Goal: Task Accomplishment & Management: Manage account settings

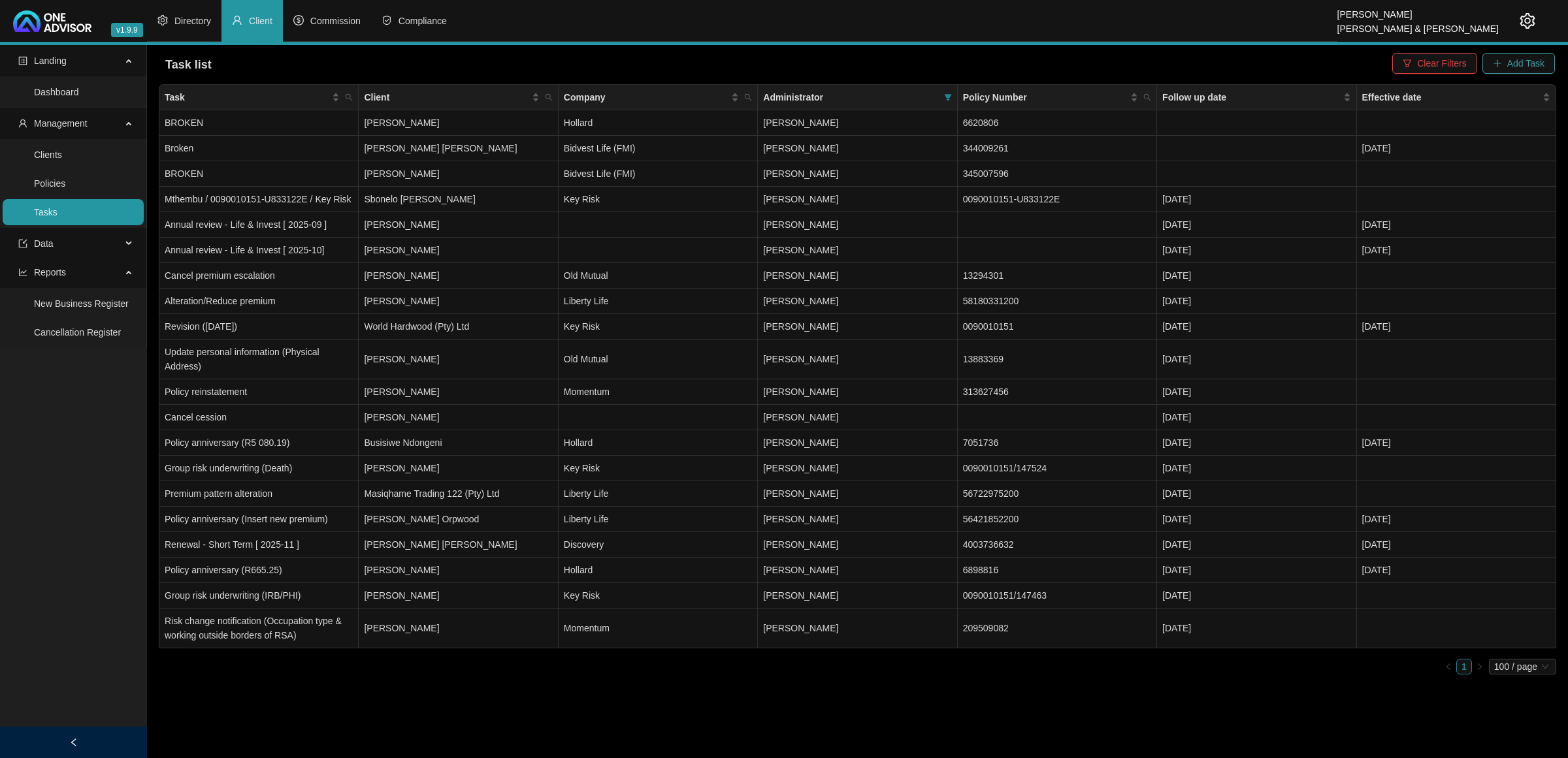
click at [1546, 61] on button "Add Task" at bounding box center [1518, 64] width 73 height 21
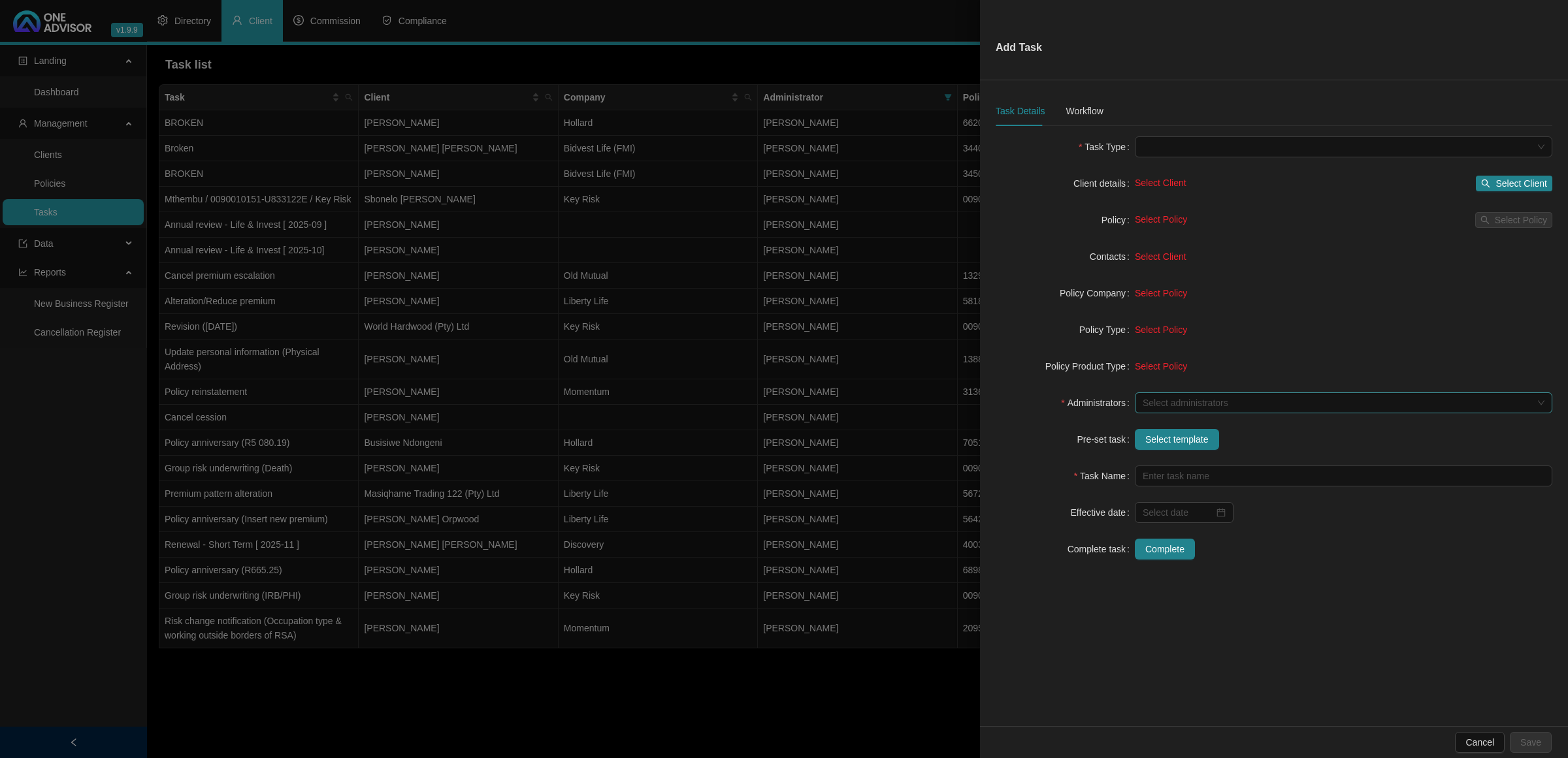
click at [1208, 395] on div "Select administrators" at bounding box center [1343, 403] width 417 height 21
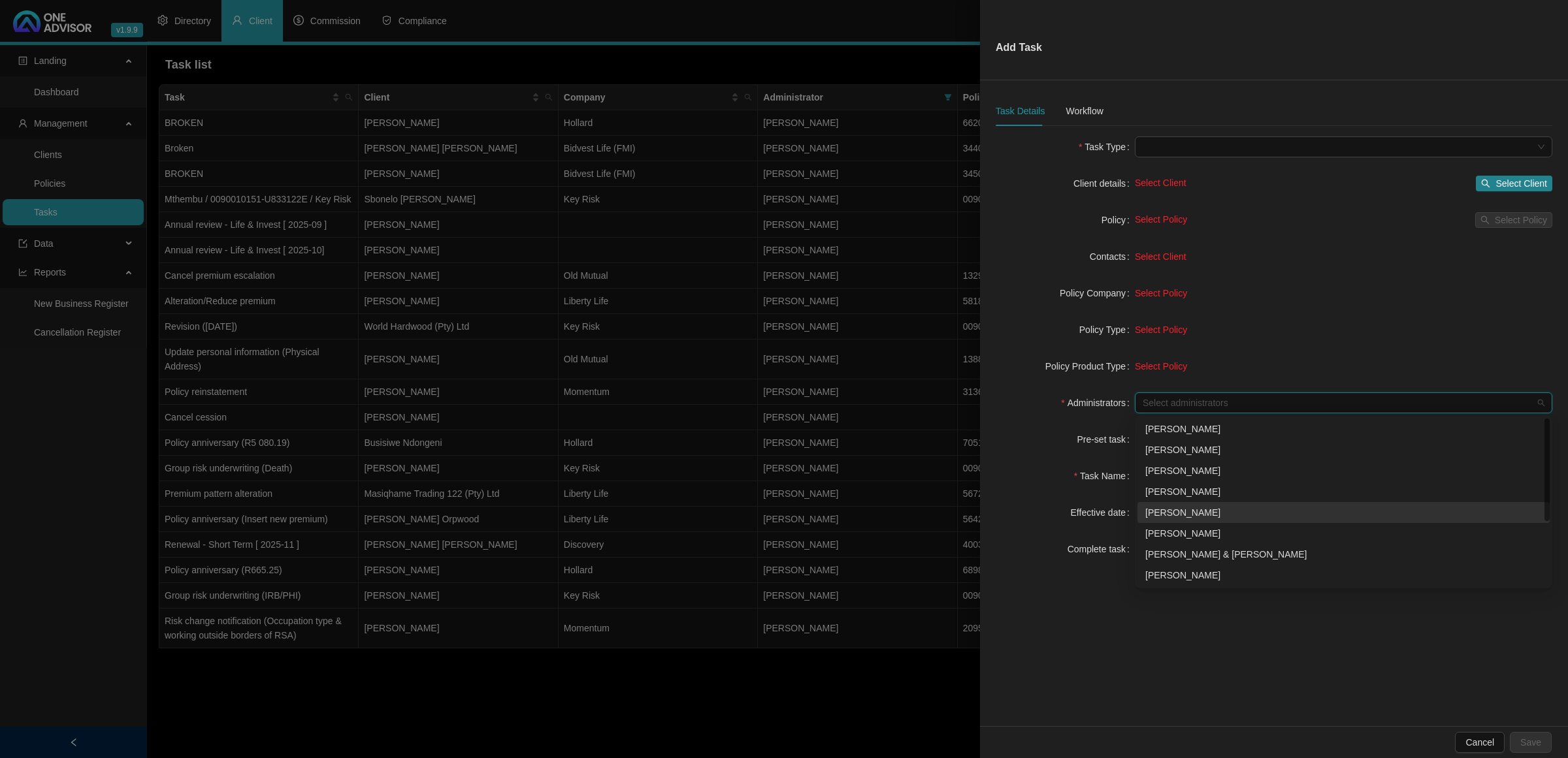
click at [1176, 510] on div "[PERSON_NAME]" at bounding box center [1344, 512] width 396 height 14
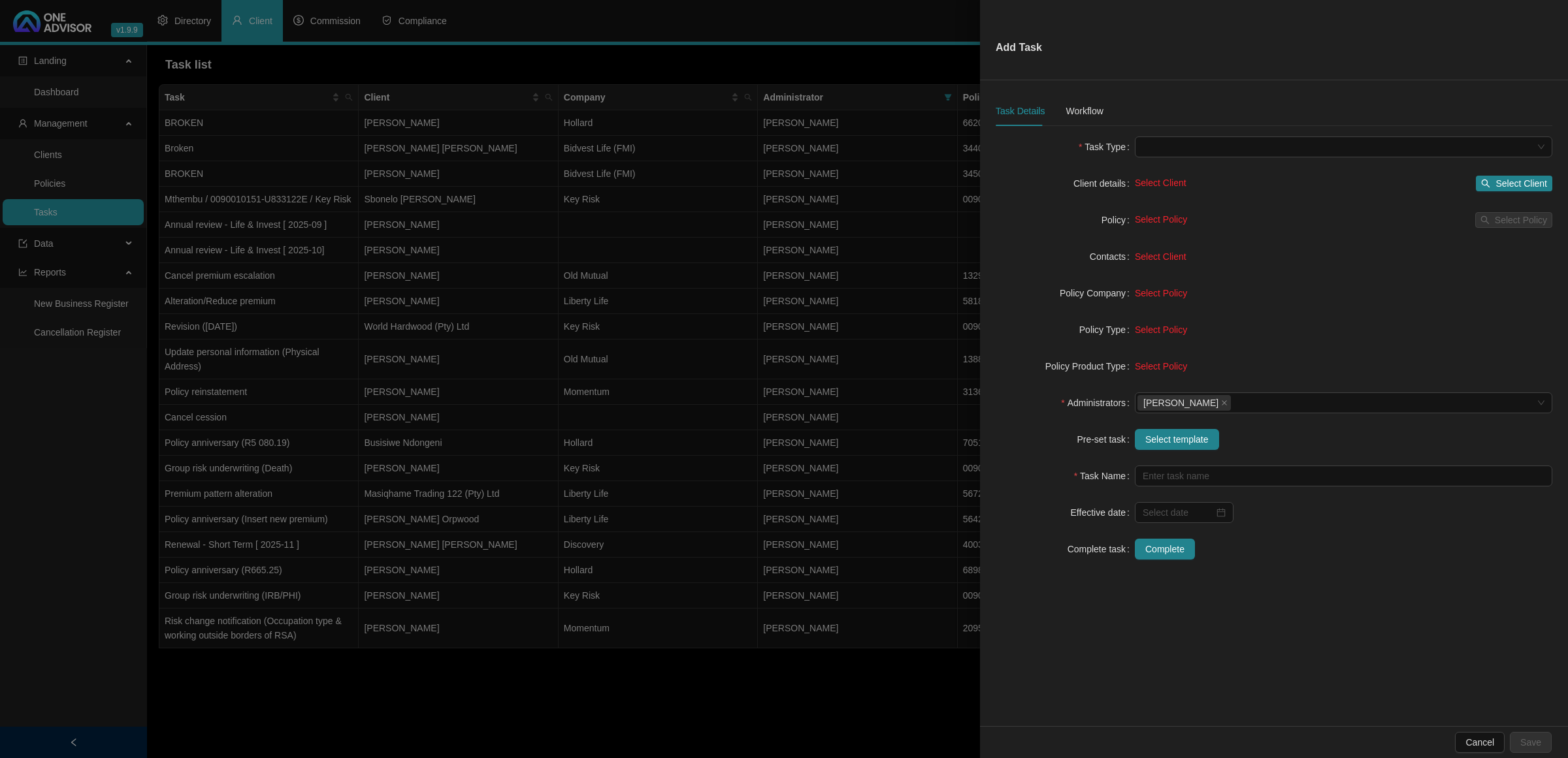
click at [1155, 369] on span "Select Policy" at bounding box center [1160, 365] width 52 height 10
click at [1179, 442] on span "Select template" at bounding box center [1177, 438] width 64 height 14
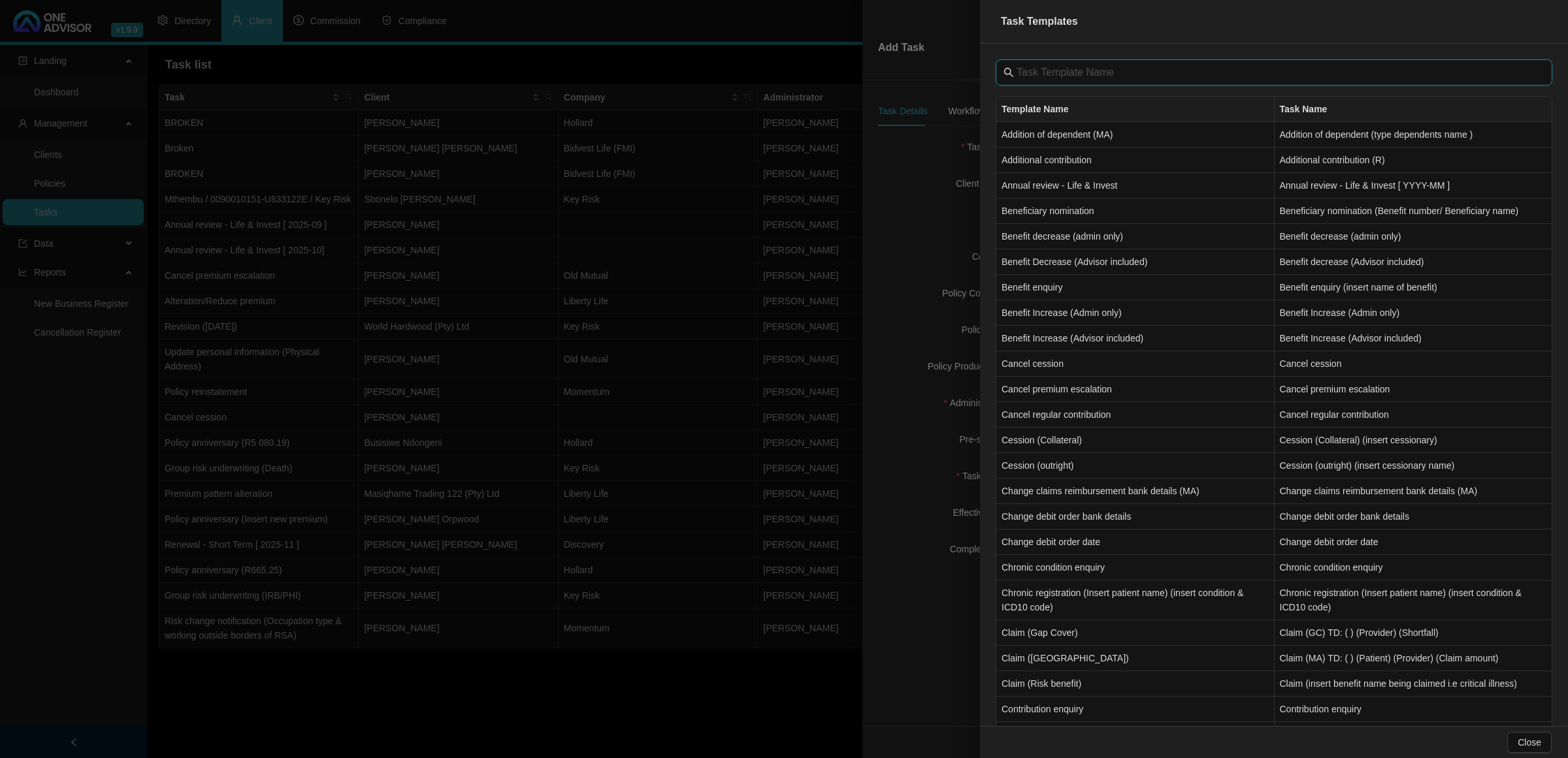
click at [1050, 66] on input "text" at bounding box center [1274, 72] width 517 height 16
click at [1050, 69] on input "text" at bounding box center [1274, 72] width 517 height 16
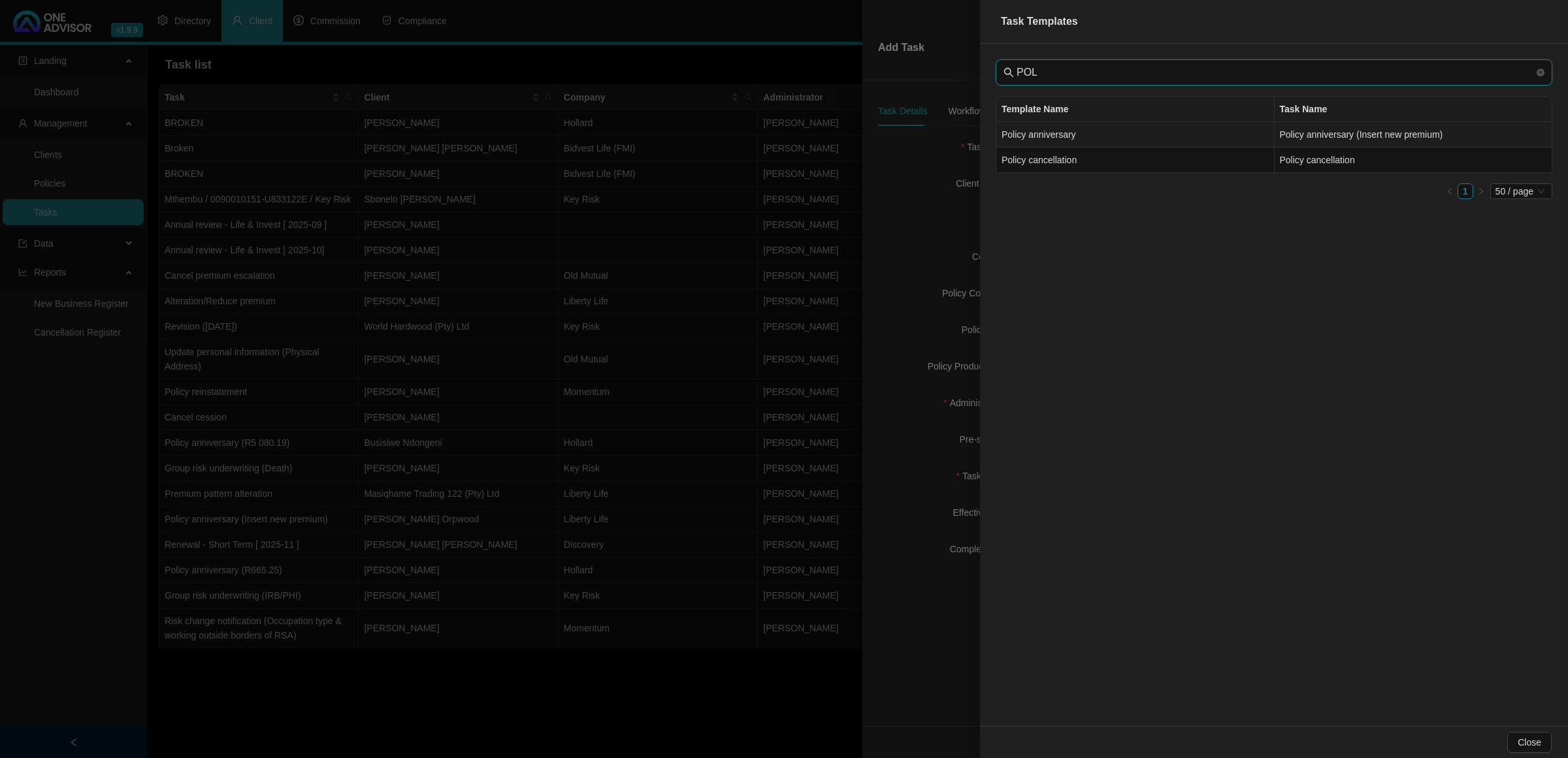
type input "POL"
click at [1072, 142] on td "Policy anniversary" at bounding box center [1135, 135] width 279 height 25
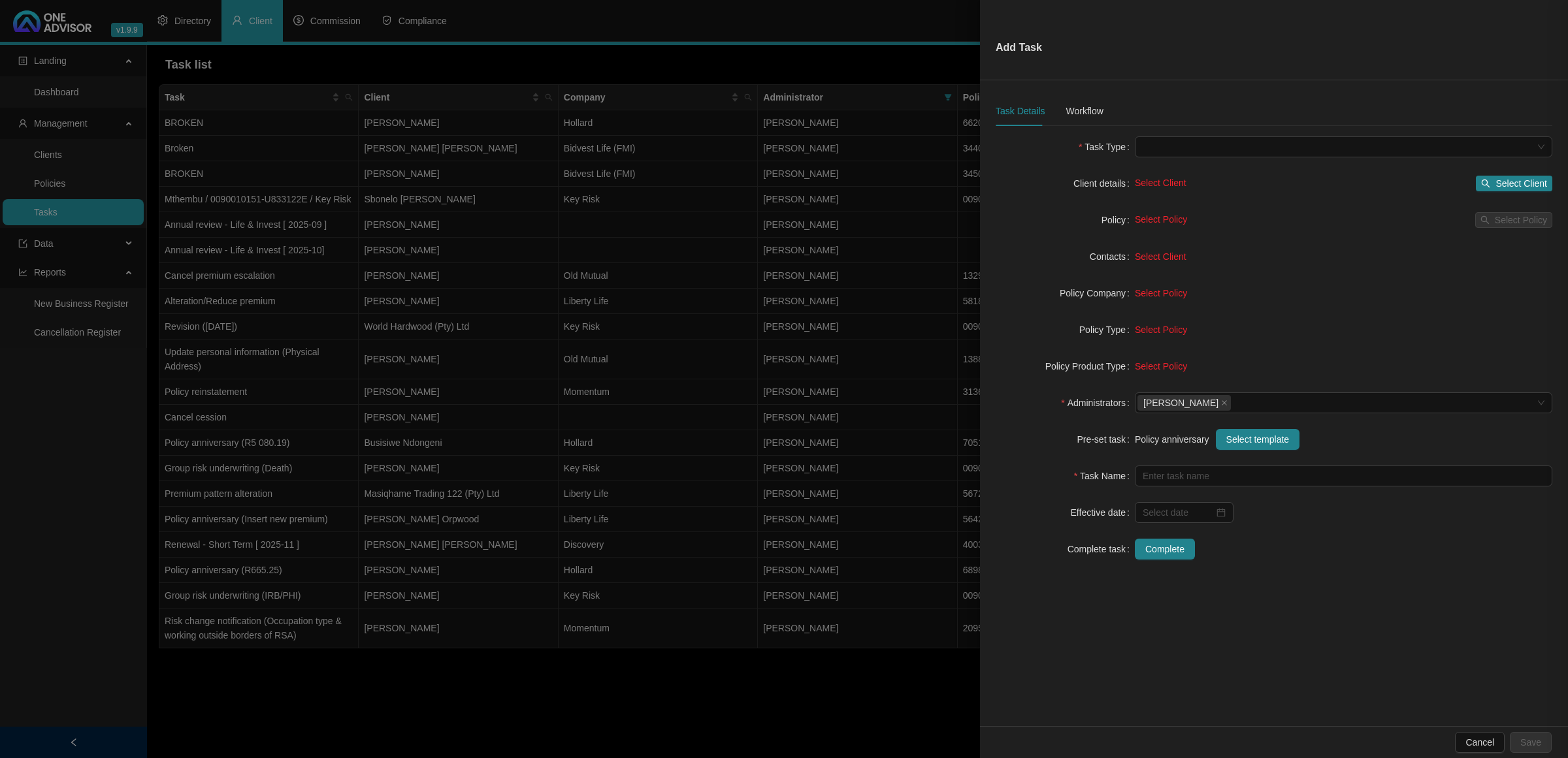
type input "Policy anniversary (Insert new premium)"
click at [1507, 184] on span "Select Client" at bounding box center [1520, 183] width 51 height 14
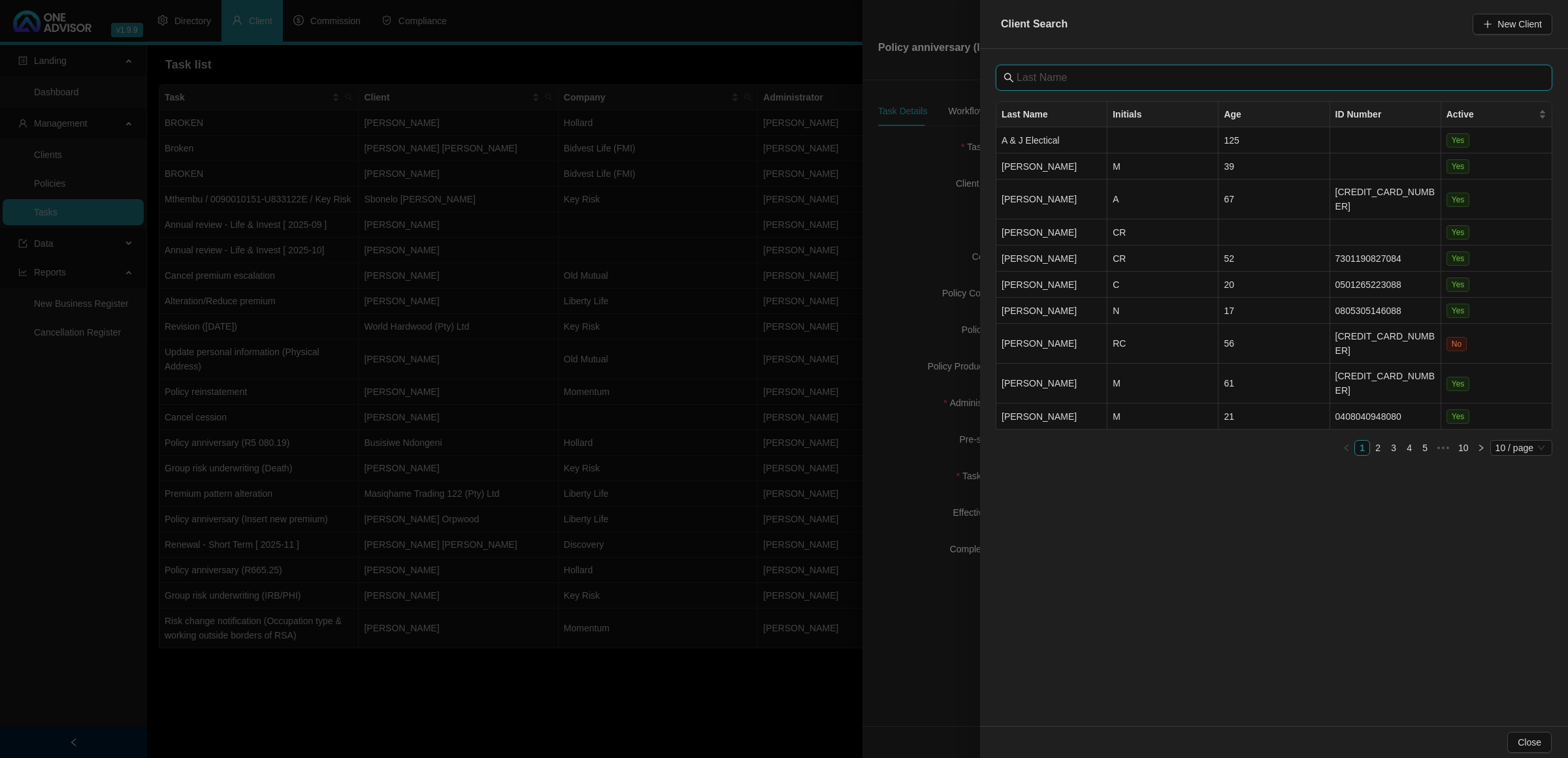
click at [1087, 80] on input "text" at bounding box center [1274, 78] width 517 height 16
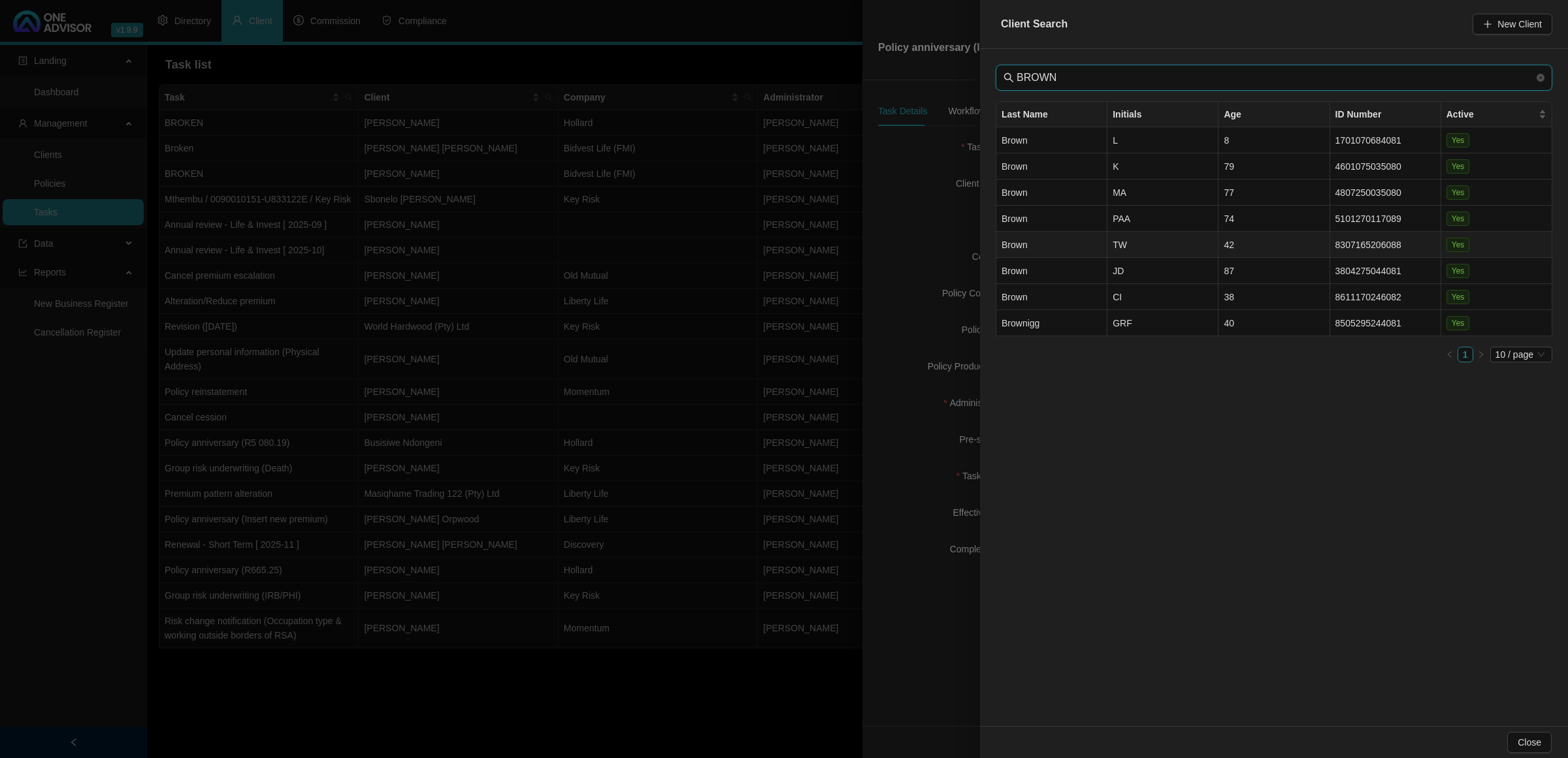
type input "BROWN"
click at [1179, 247] on td "TW" at bounding box center [1162, 245] width 111 height 26
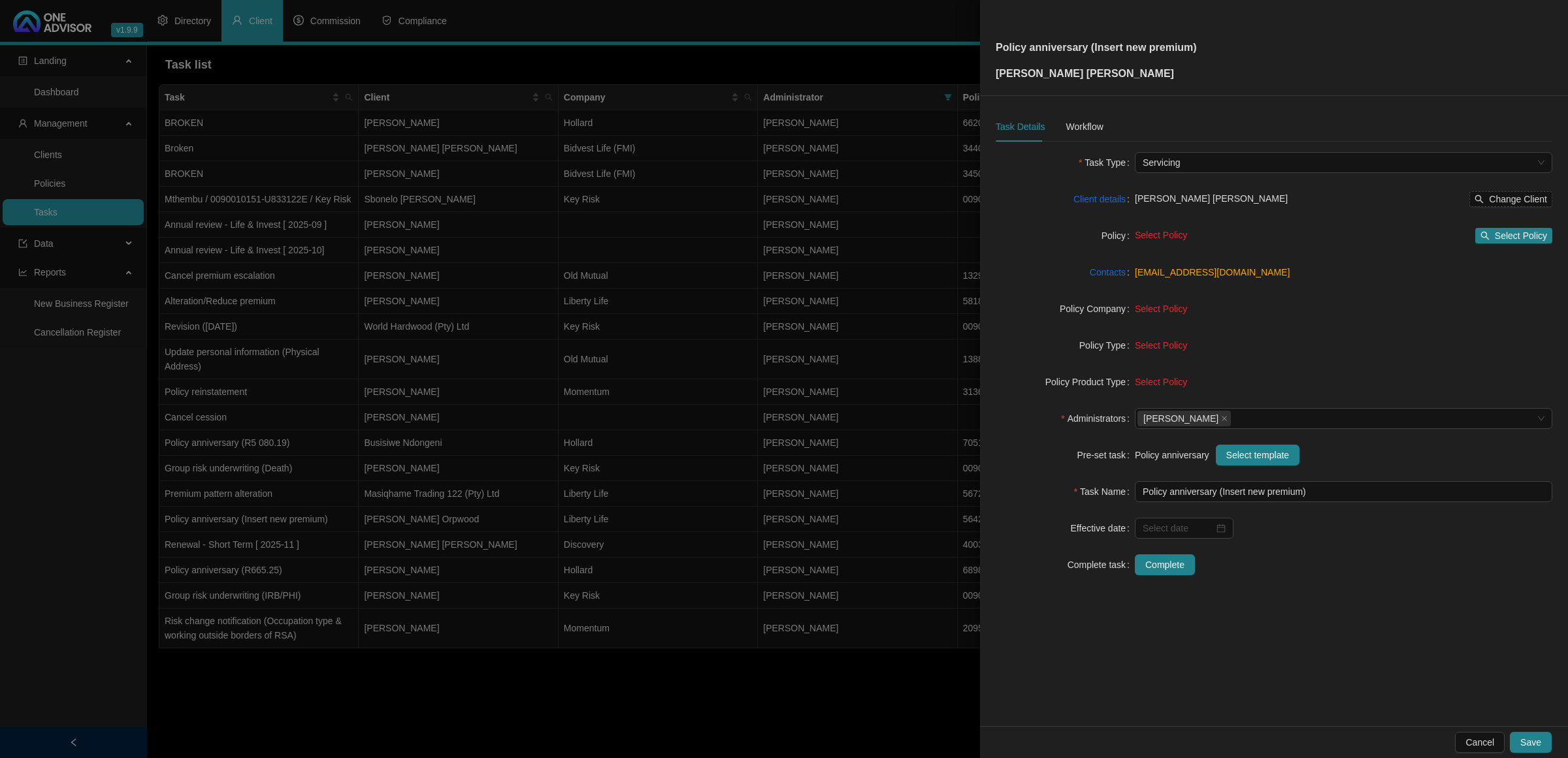
click at [1169, 314] on span "Select Policy" at bounding box center [1160, 308] width 52 height 10
click at [1163, 235] on span "Select Policy" at bounding box center [1160, 235] width 52 height 10
click at [1507, 235] on span "Select Policy" at bounding box center [1520, 236] width 52 height 14
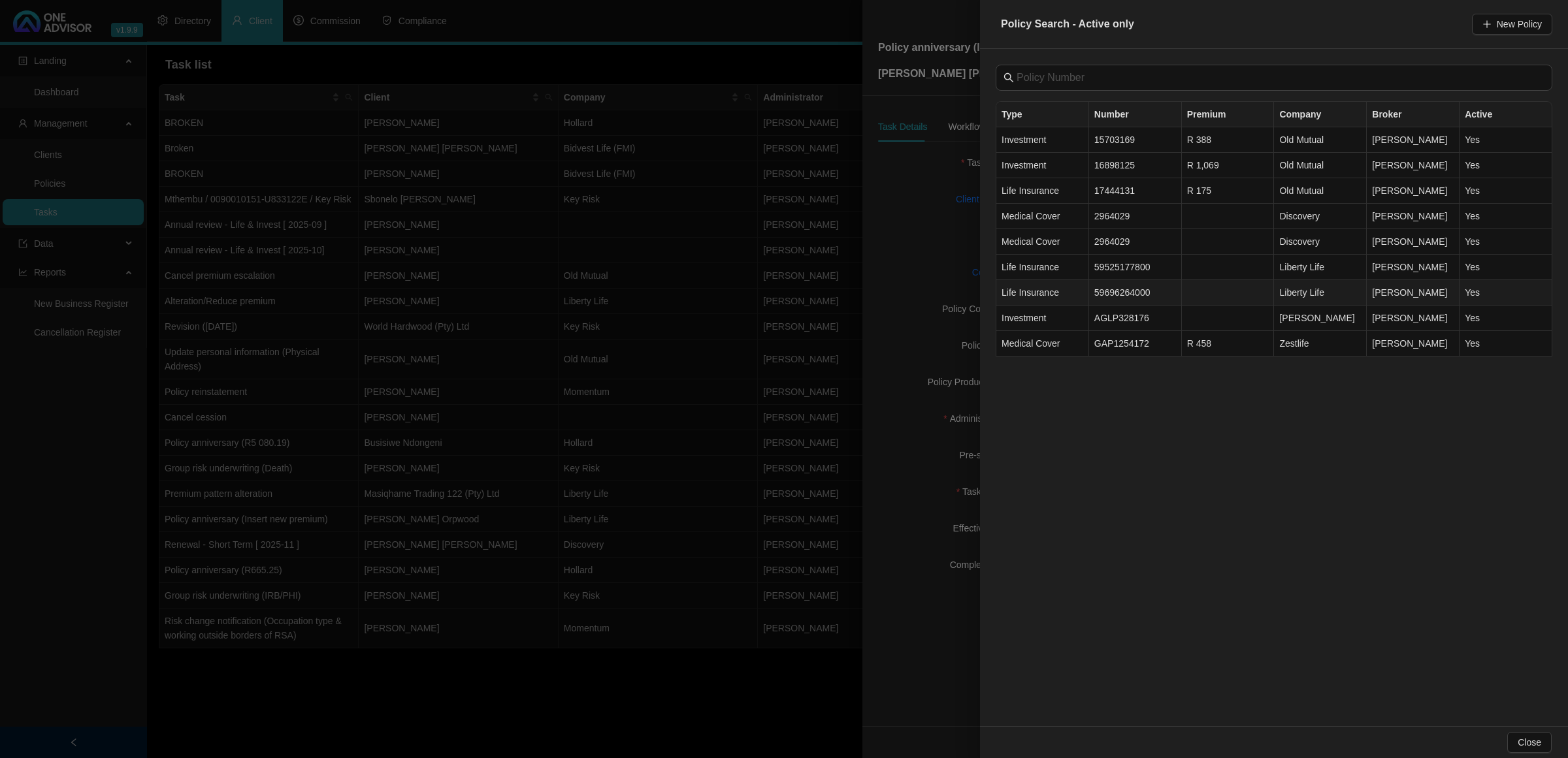
click at [1147, 292] on td "59696264000" at bounding box center [1135, 293] width 93 height 25
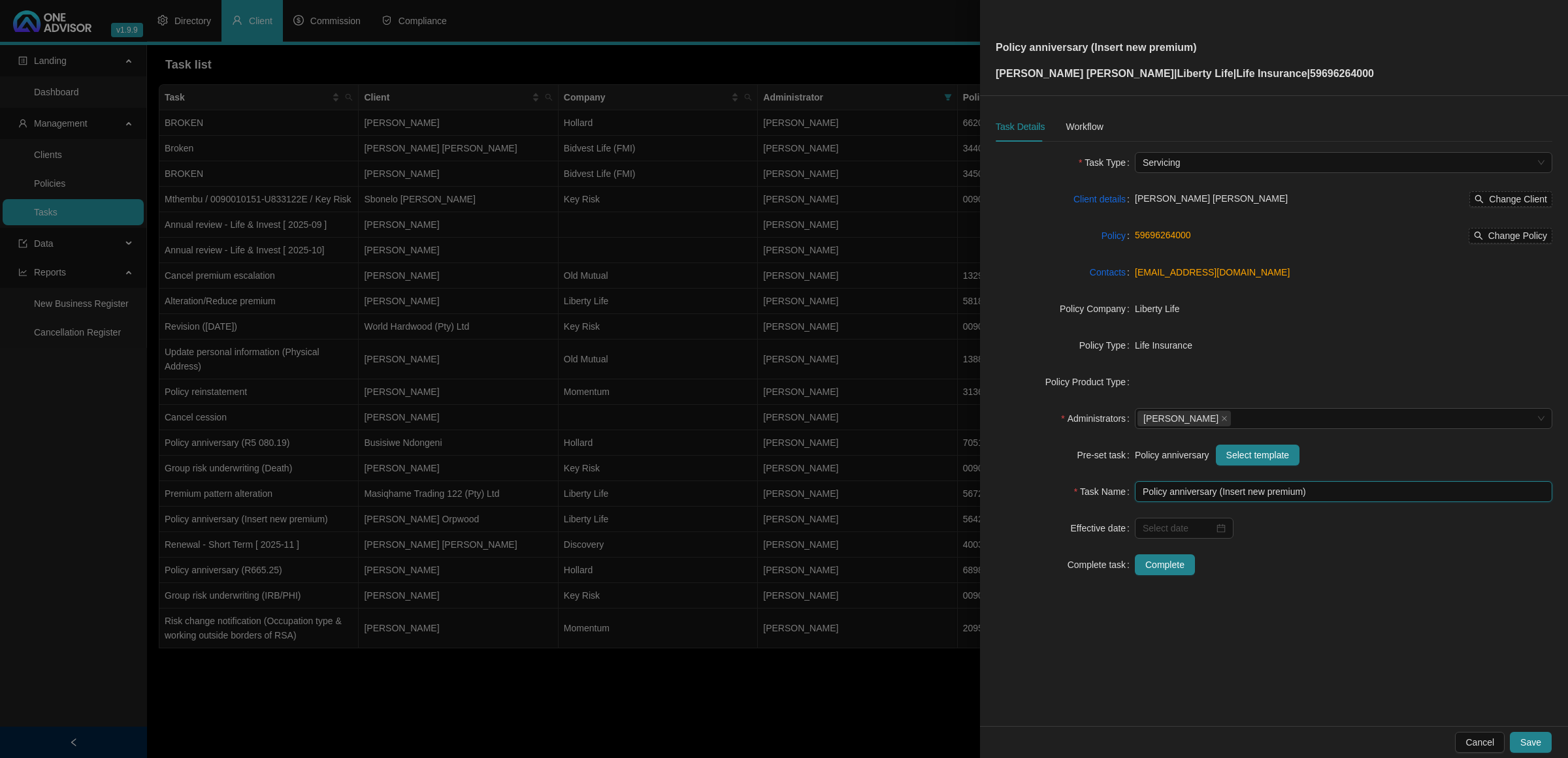
click at [1269, 491] on input "Policy anniversary (Insert new premium)" at bounding box center [1343, 492] width 417 height 21
drag, startPoint x: 1297, startPoint y: 493, endPoint x: 1339, endPoint y: 534, distance: 58.7
click at [1315, 514] on form "Task Type Servicing Client details [PERSON_NAME] [PERSON_NAME] Change Client Po…" at bounding box center [1273, 364] width 556 height 423
type input "Policy anniversary (R3101.15)"
click at [1193, 534] on input at bounding box center [1178, 527] width 71 height 14
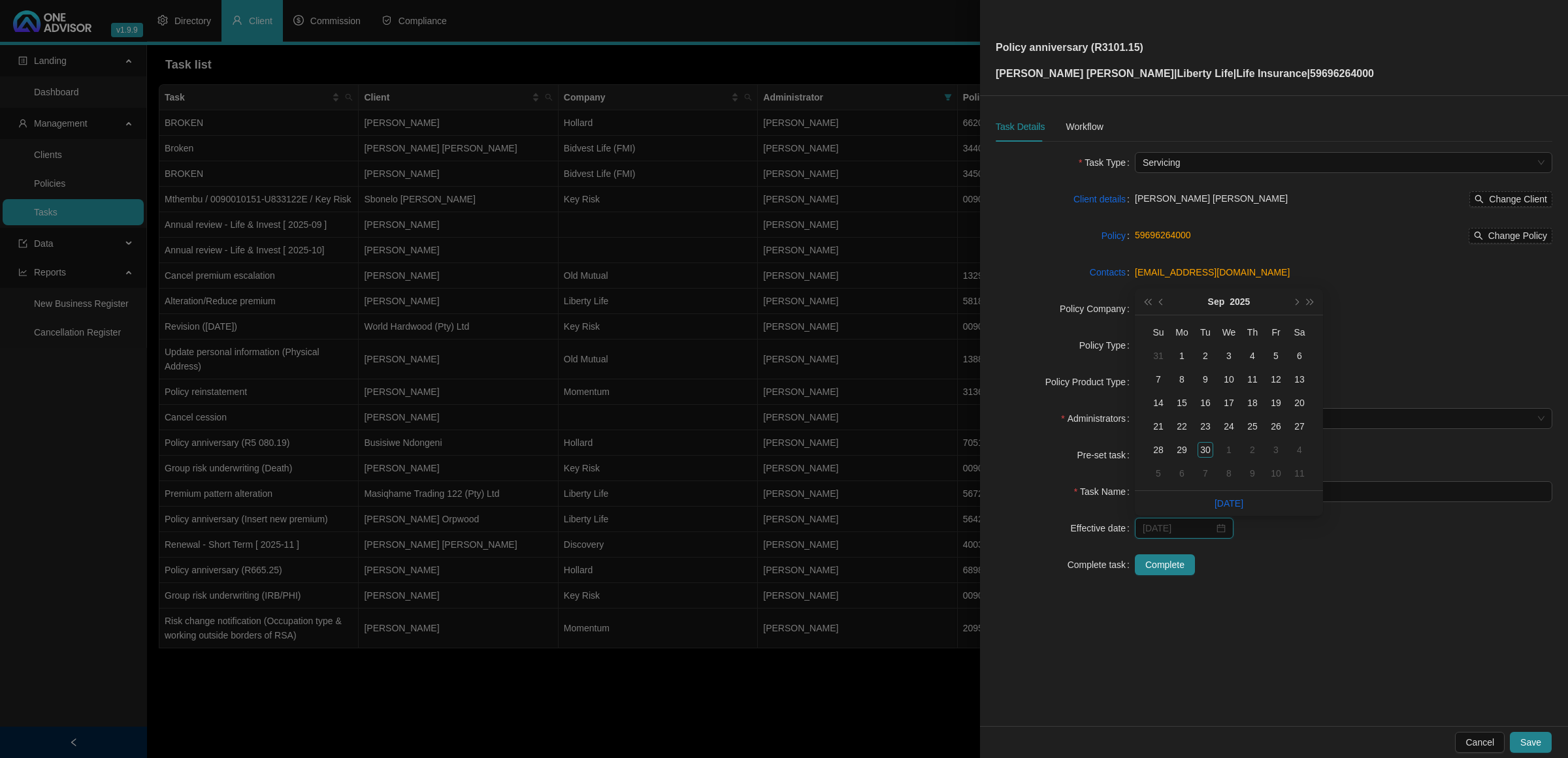
type input "[DATE]"
click at [1299, 302] on button "next-year" at bounding box center [1295, 302] width 14 height 26
type input "[DATE]"
click at [1301, 451] on div "1" at bounding box center [1299, 450] width 16 height 16
click at [1076, 122] on div "Workflow" at bounding box center [1084, 126] width 37 height 14
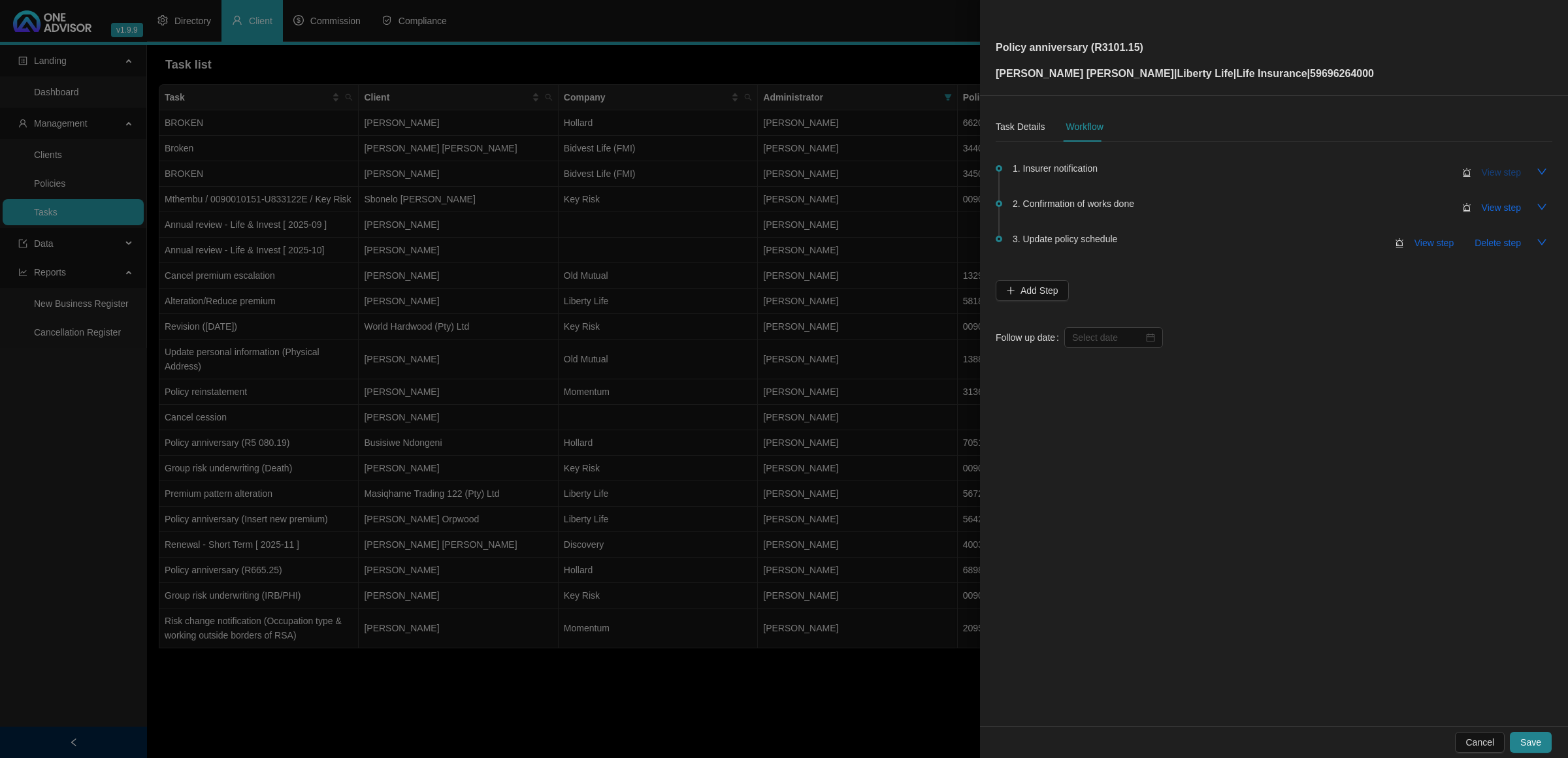
click at [1493, 170] on span "View step" at bounding box center [1501, 172] width 39 height 14
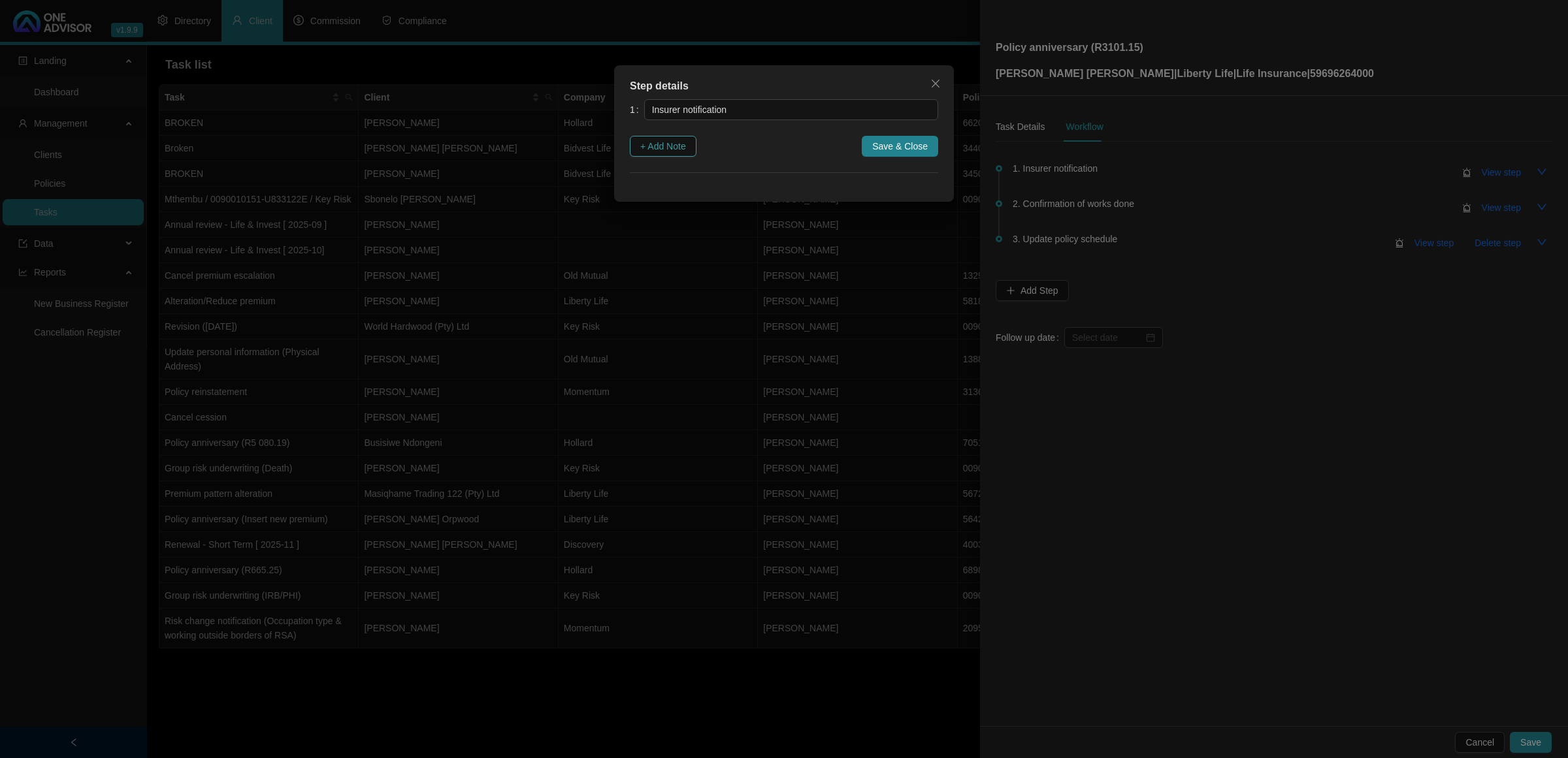
click at [669, 142] on span "+ Add Note" at bounding box center [663, 146] width 46 height 14
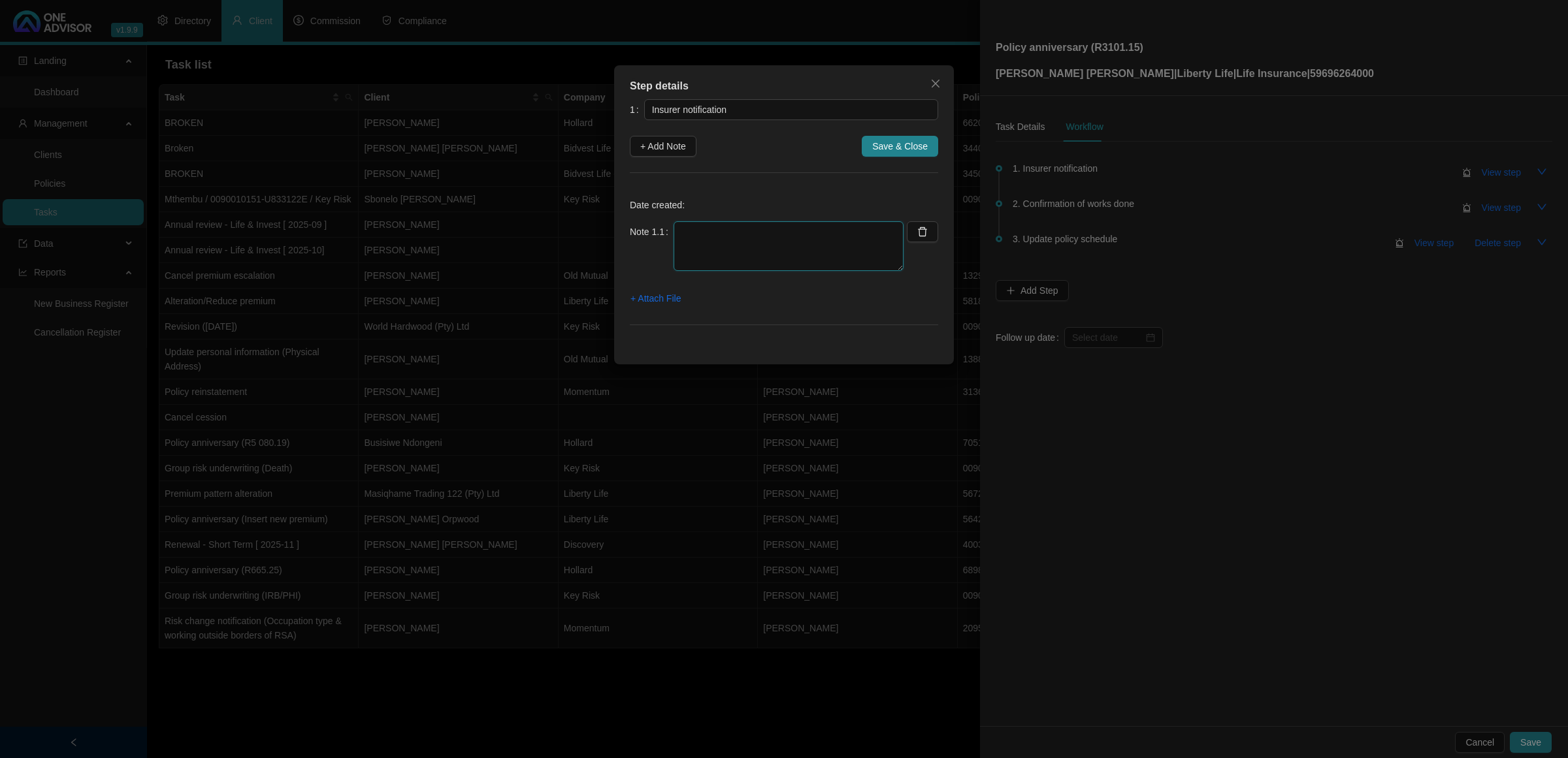
click at [702, 253] on textarea at bounding box center [788, 246] width 230 height 50
drag, startPoint x: 834, startPoint y: 226, endPoint x: 859, endPoint y: 246, distance: 32.0
click at [836, 229] on textarea "[DATE] Received notification that letters have been emailed to the client" at bounding box center [788, 246] width 230 height 50
drag, startPoint x: 837, startPoint y: 250, endPoint x: 628, endPoint y: 229, distance: 210.1
click at [628, 229] on div "Step details 1 Insurer notification + Add Note Save & Close Date created: Note …" at bounding box center [784, 215] width 339 height 299
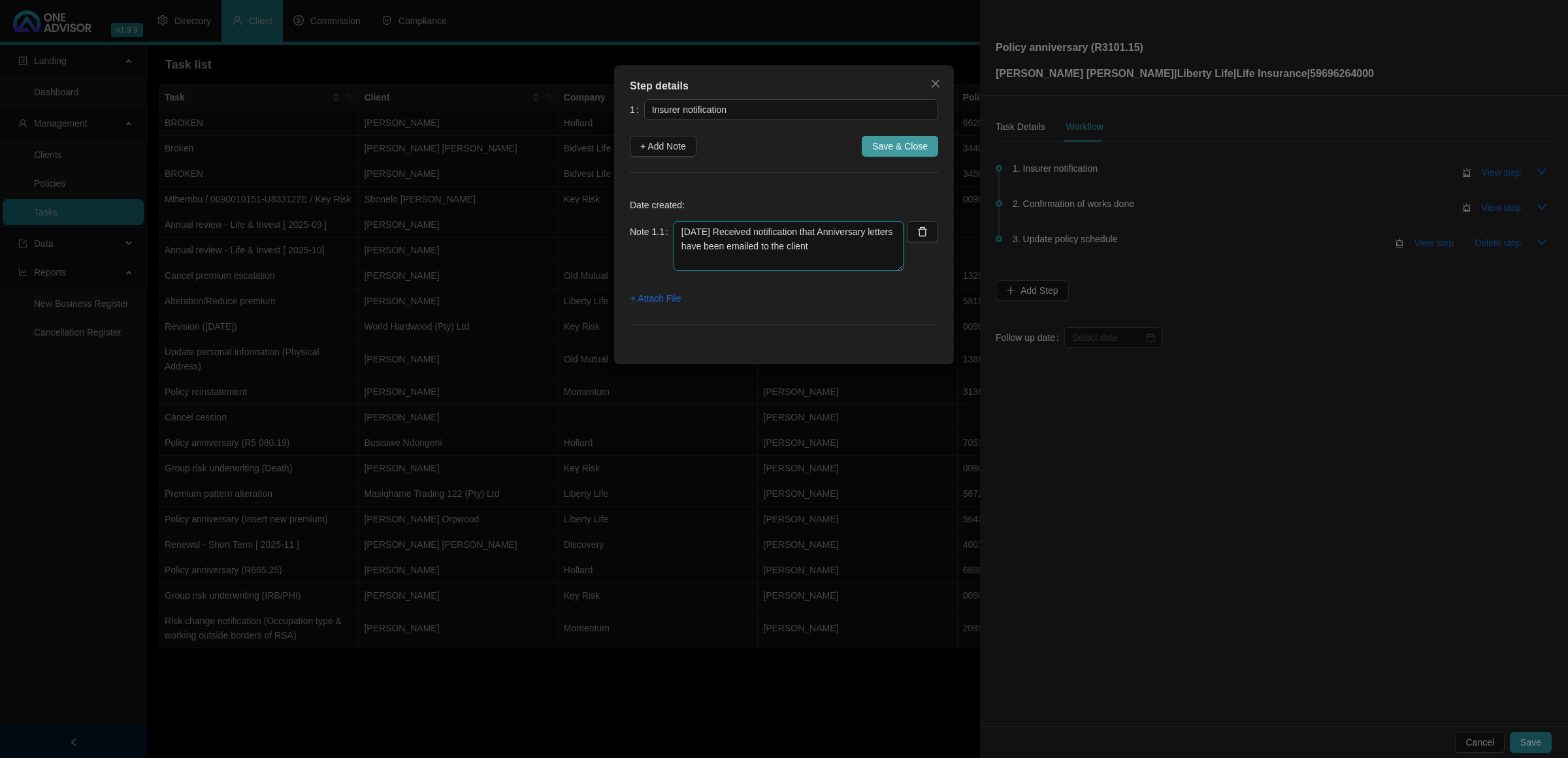
type textarea "[DATE] Received notification that Anniversary letters have been emailed to the …"
click at [899, 144] on span "Save & Close" at bounding box center [899, 146] width 55 height 14
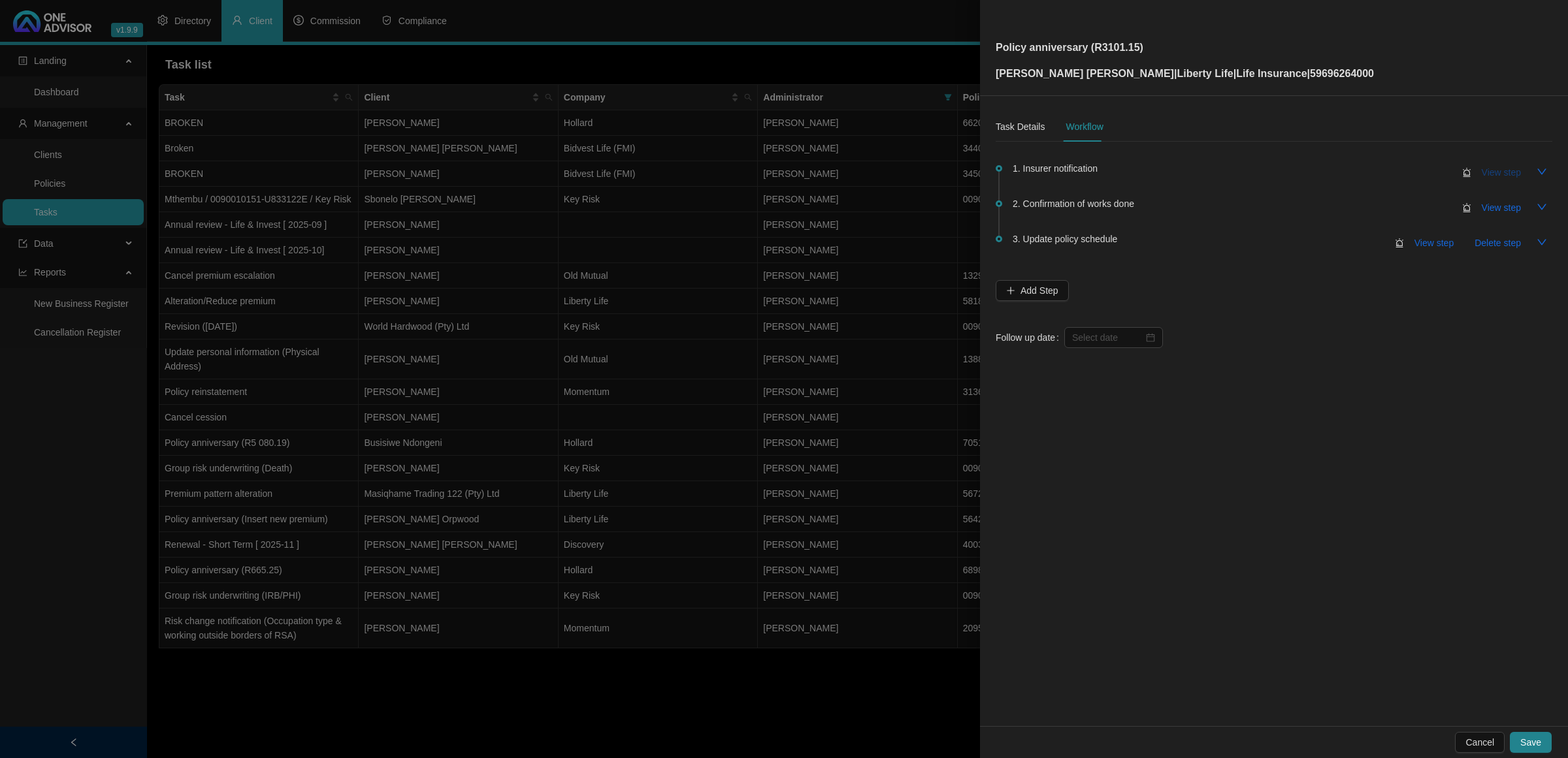
click at [1497, 168] on span "View step" at bounding box center [1501, 172] width 39 height 14
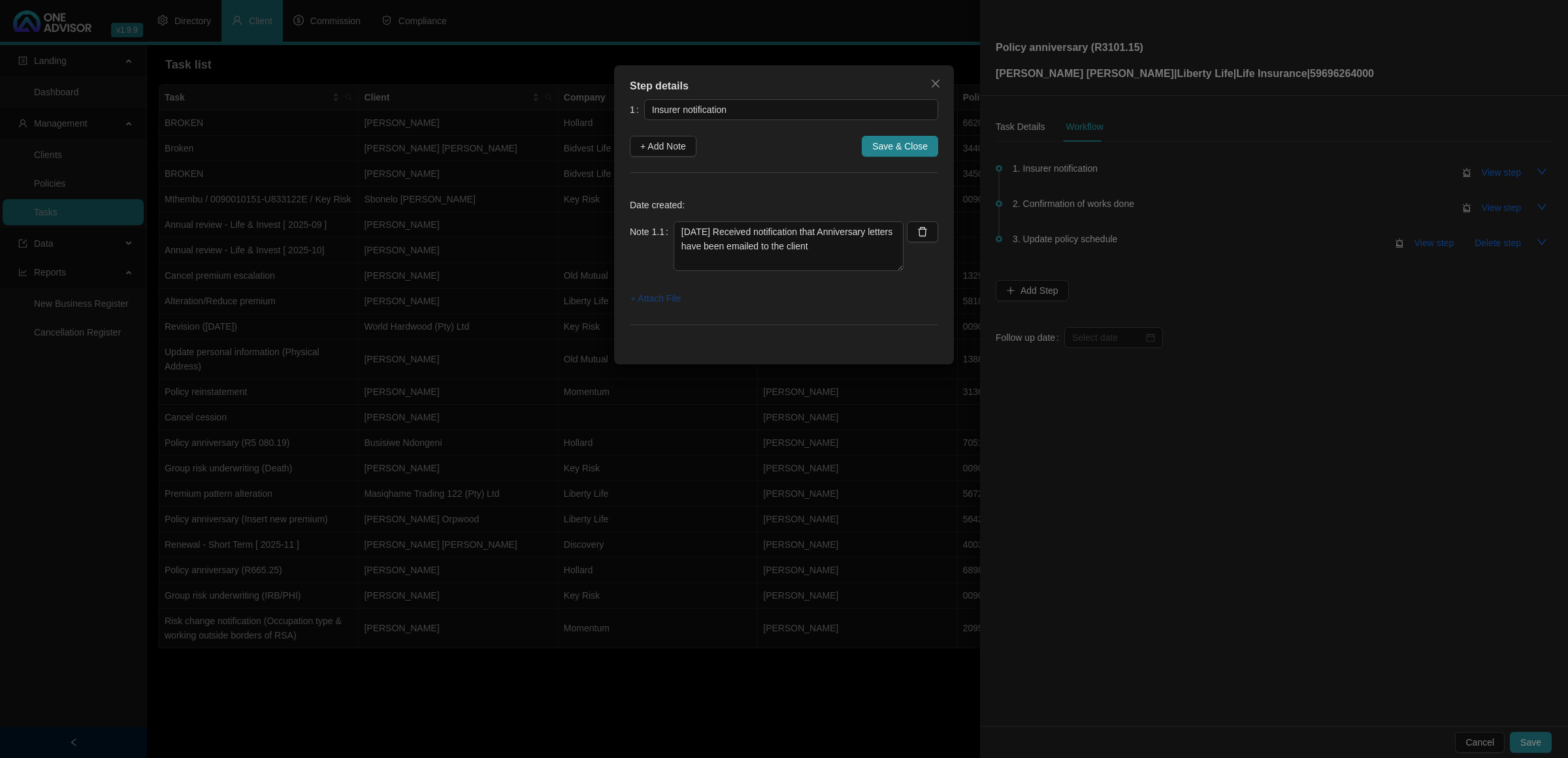
click at [670, 300] on span "+ Attach File" at bounding box center [655, 298] width 50 height 14
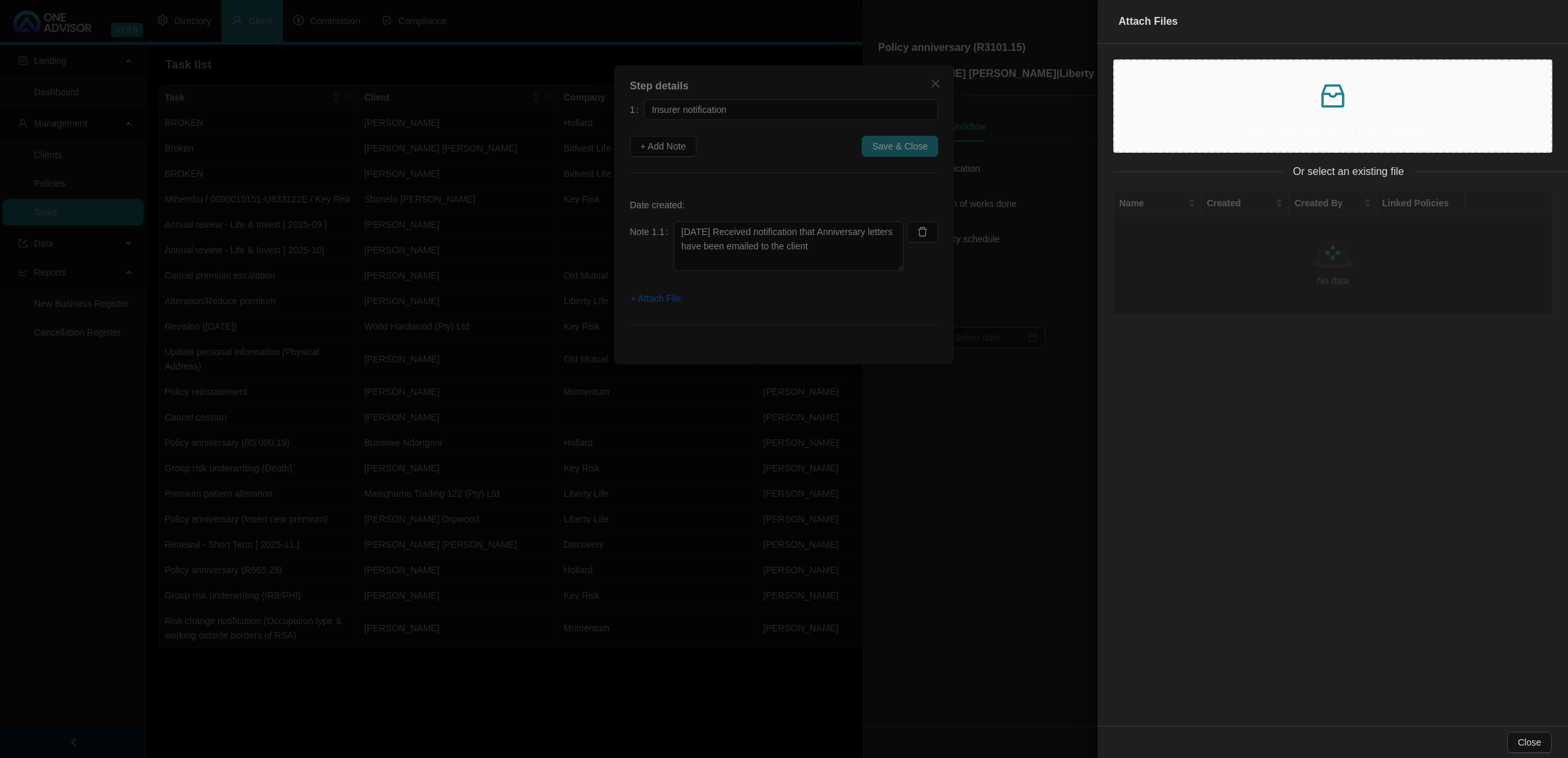
click at [1211, 136] on p "Drag & drop files here or click to upload" at bounding box center [1332, 130] width 415 height 16
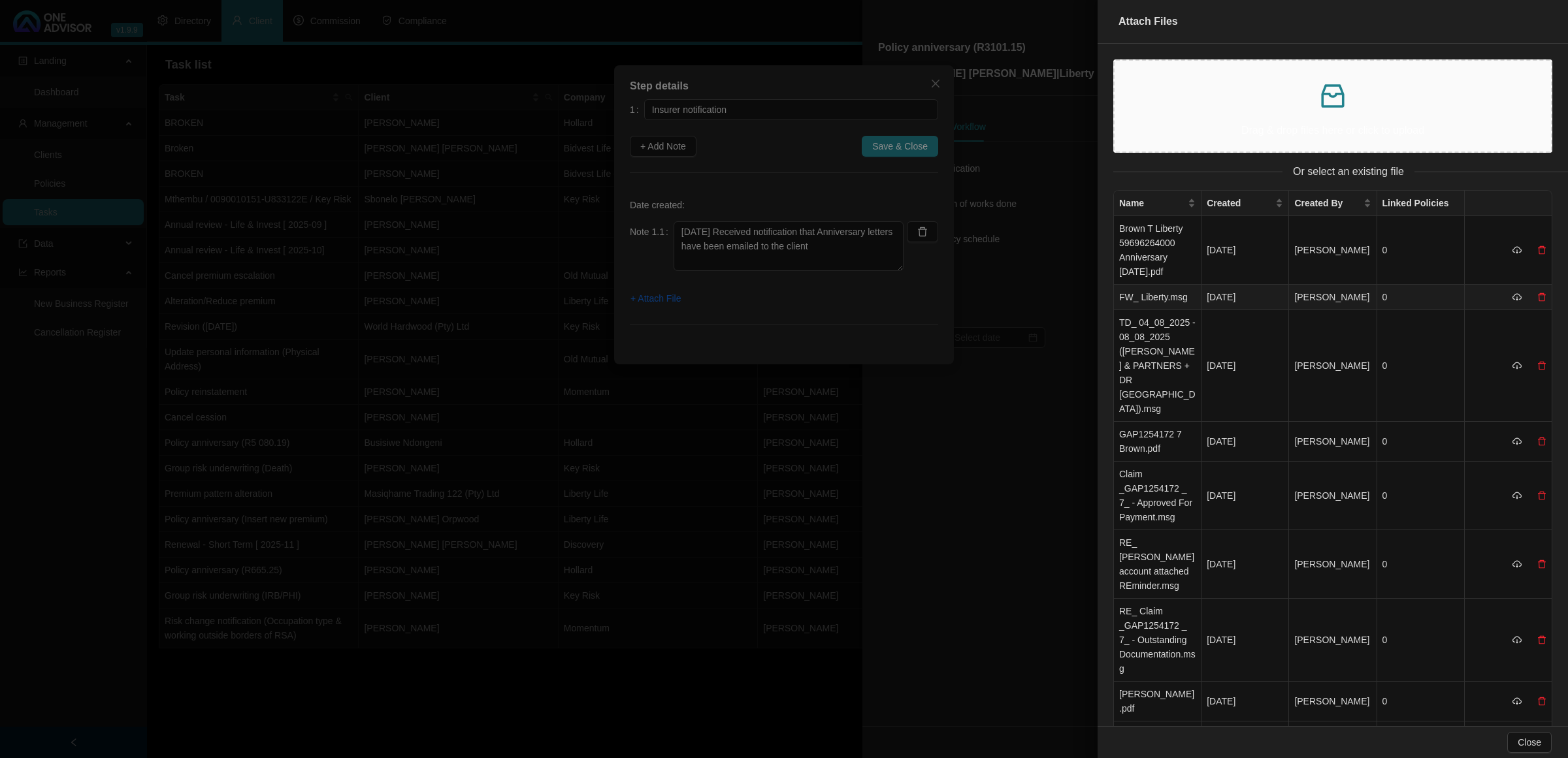
click at [1138, 305] on td "FW_ Liberty.msg" at bounding box center [1158, 297] width 88 height 25
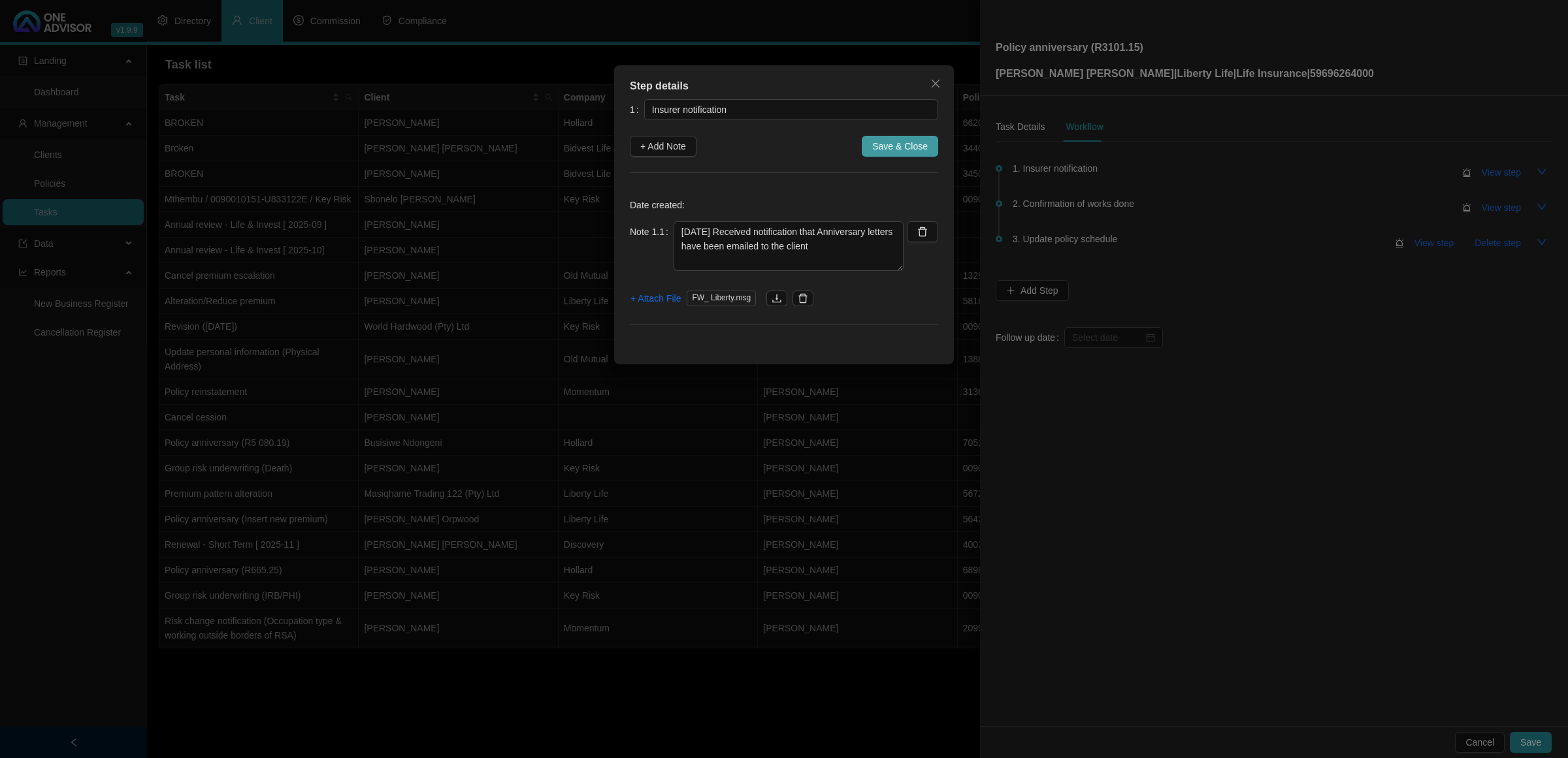
click at [890, 141] on span "Save & Close" at bounding box center [899, 146] width 55 height 14
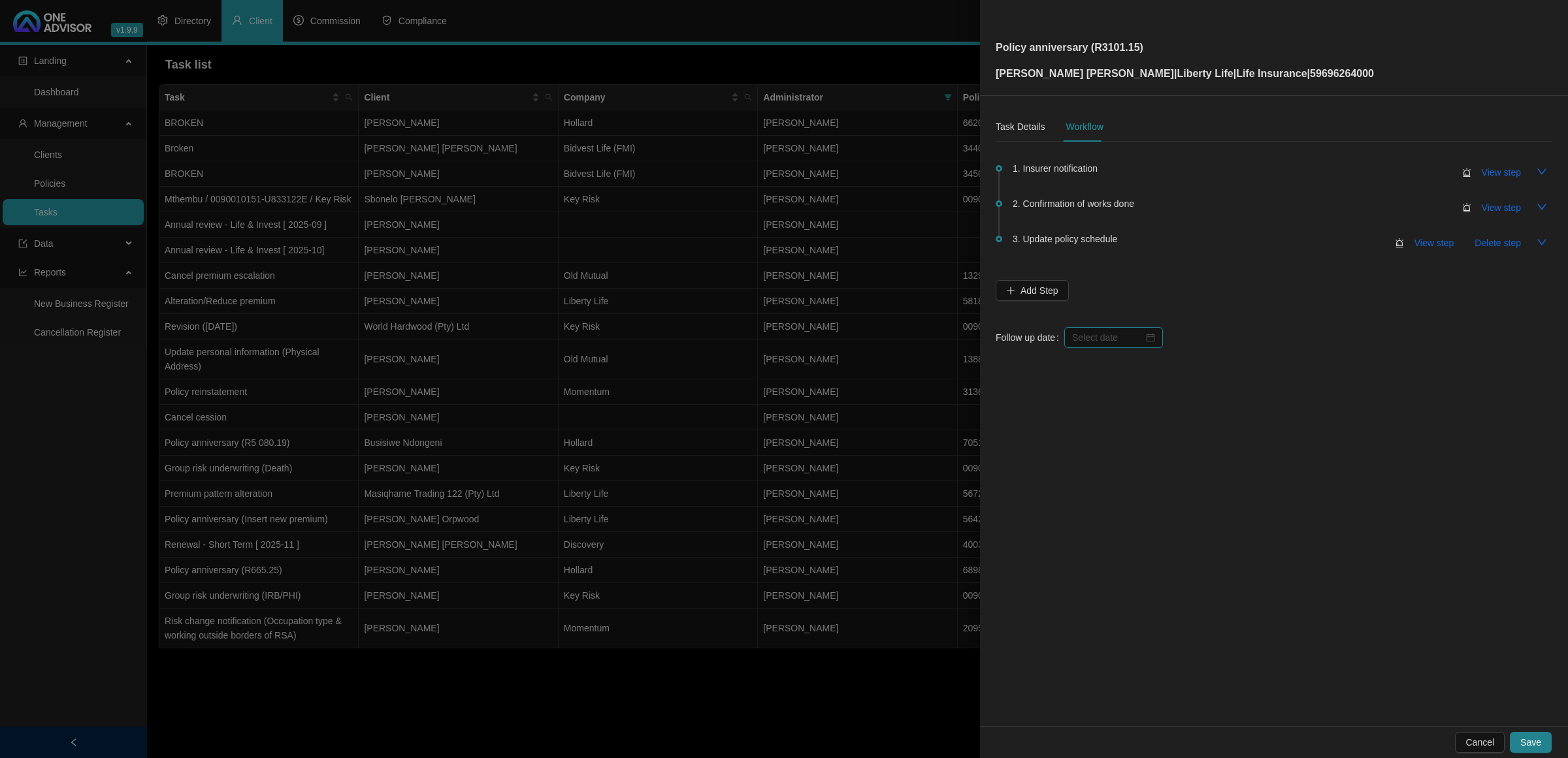
click at [1102, 336] on input at bounding box center [1107, 336] width 71 height 14
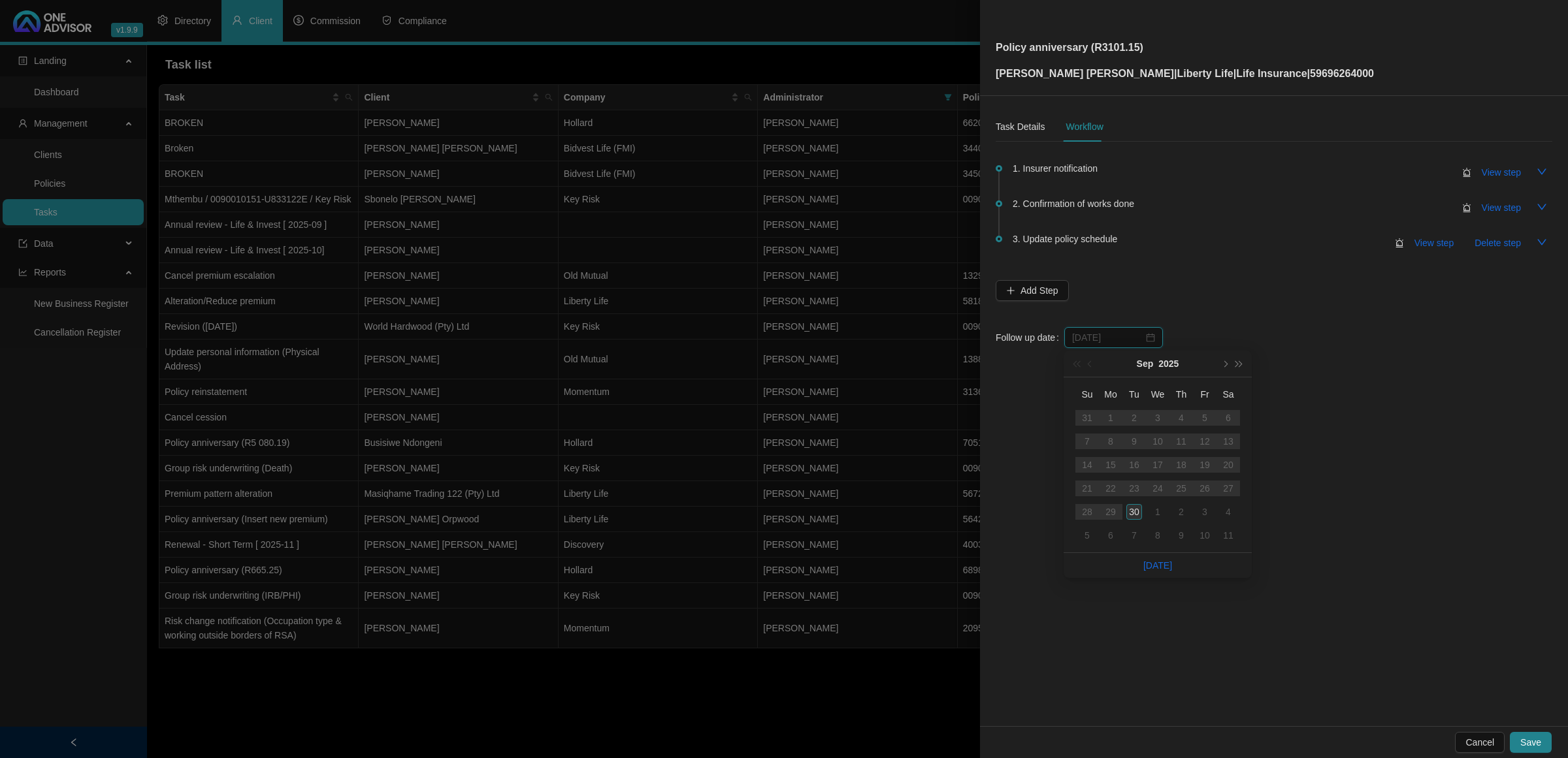
type input "[DATE]"
click at [1132, 509] on div "30" at bounding box center [1133, 511] width 16 height 16
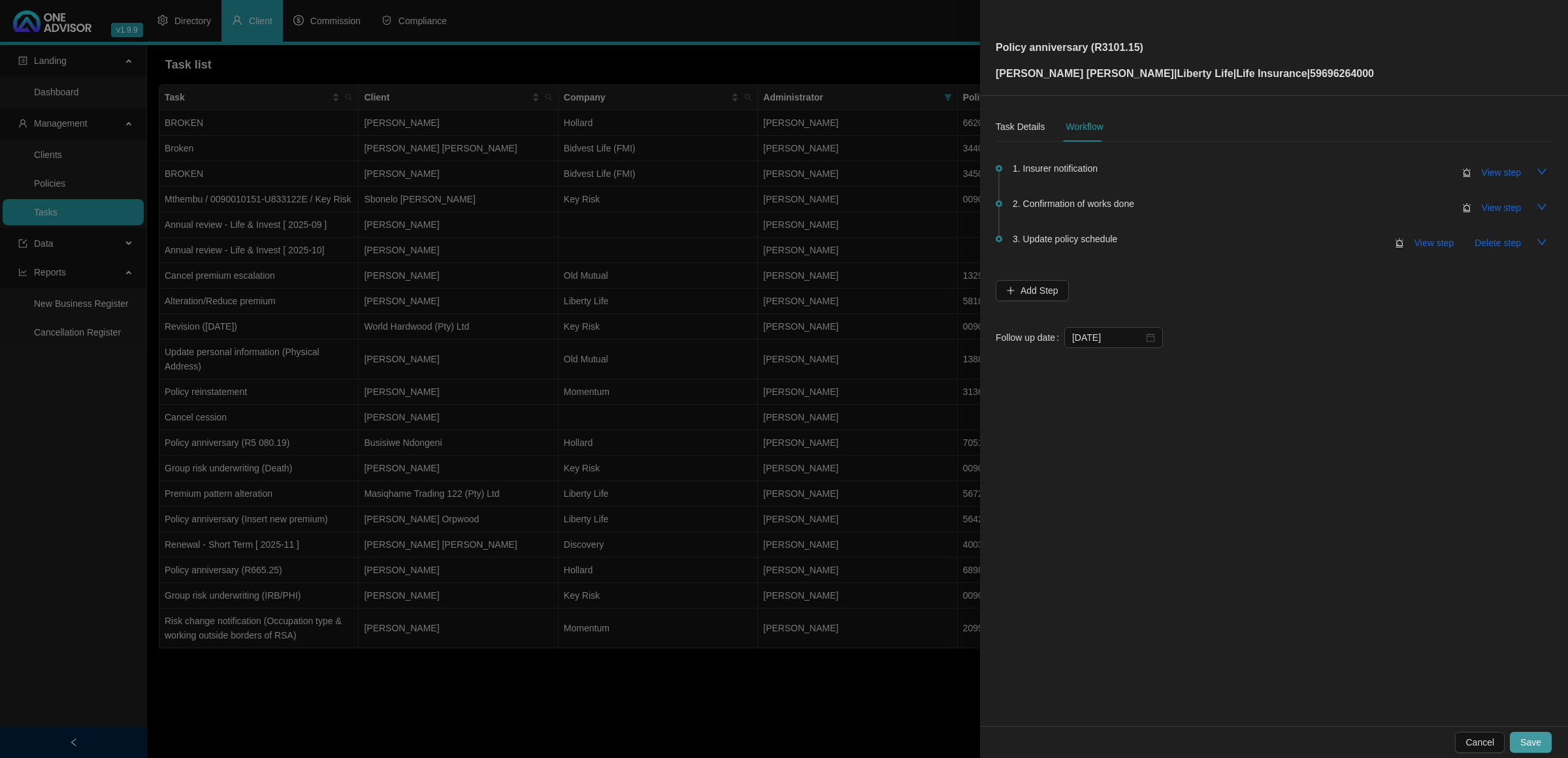
click at [1527, 744] on span "Save" at bounding box center [1531, 742] width 21 height 14
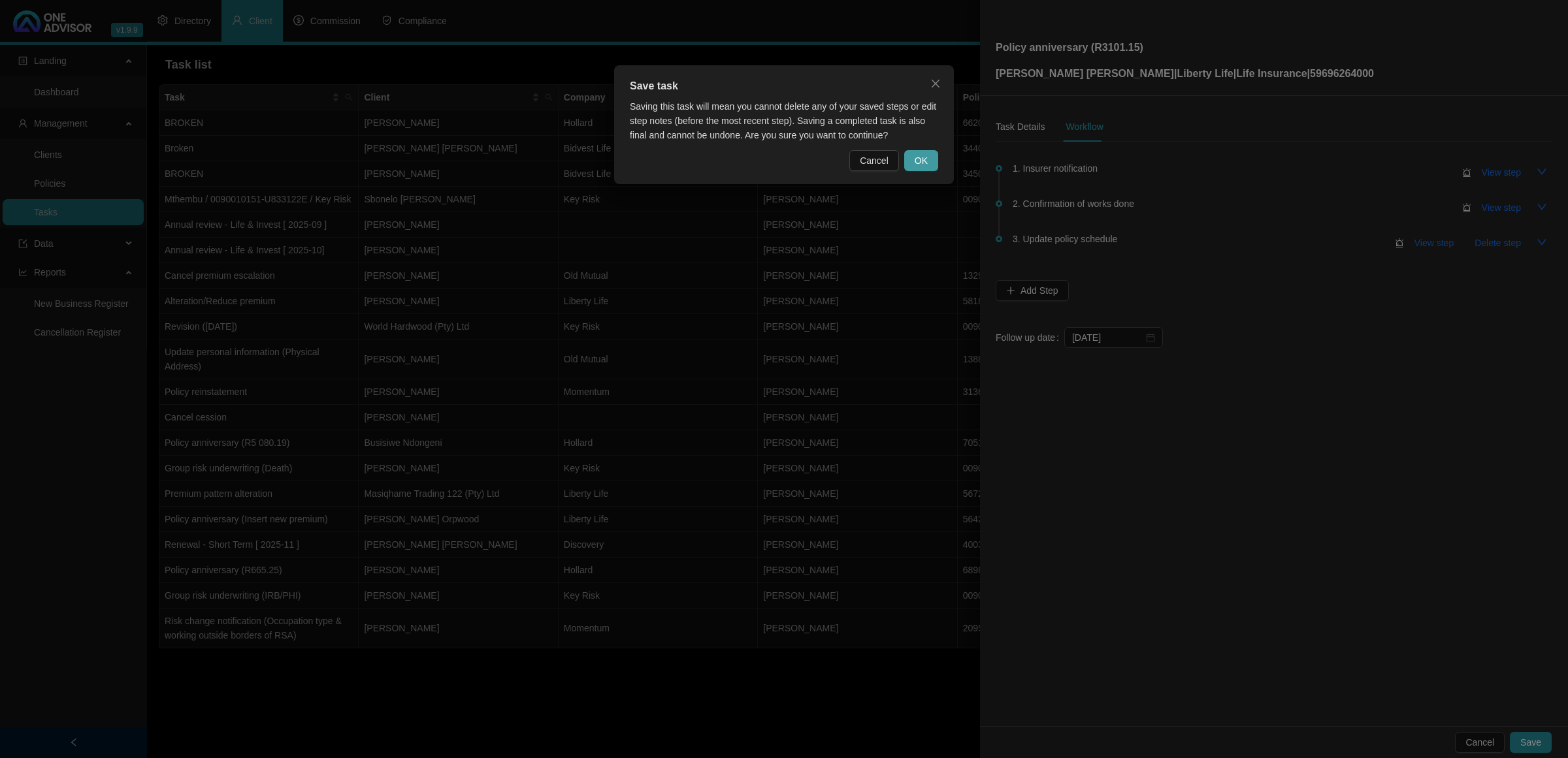
click at [927, 168] on button "OK" at bounding box center [921, 161] width 34 height 21
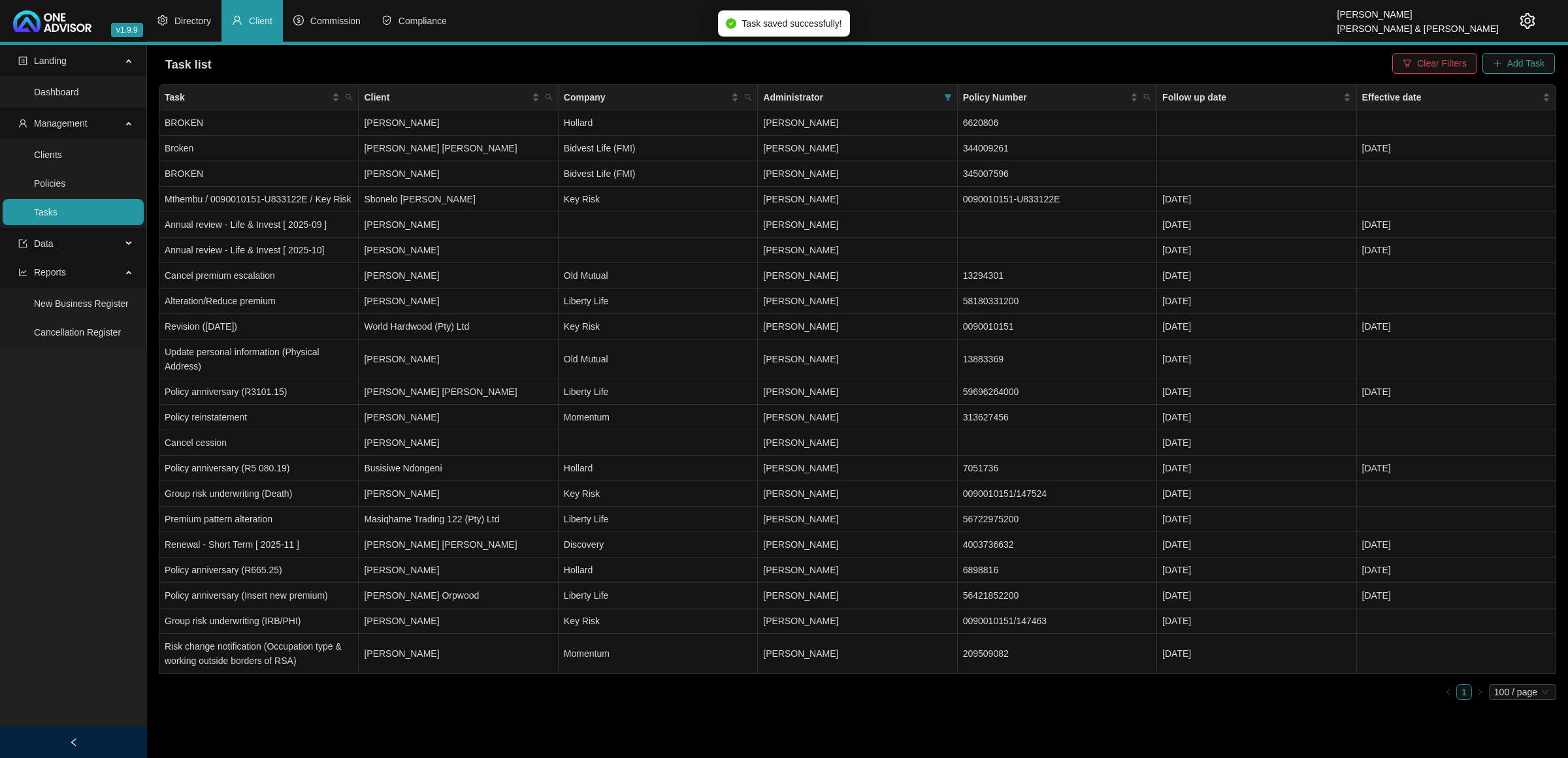
click at [1518, 57] on span "Add Task" at bounding box center [1526, 63] width 37 height 14
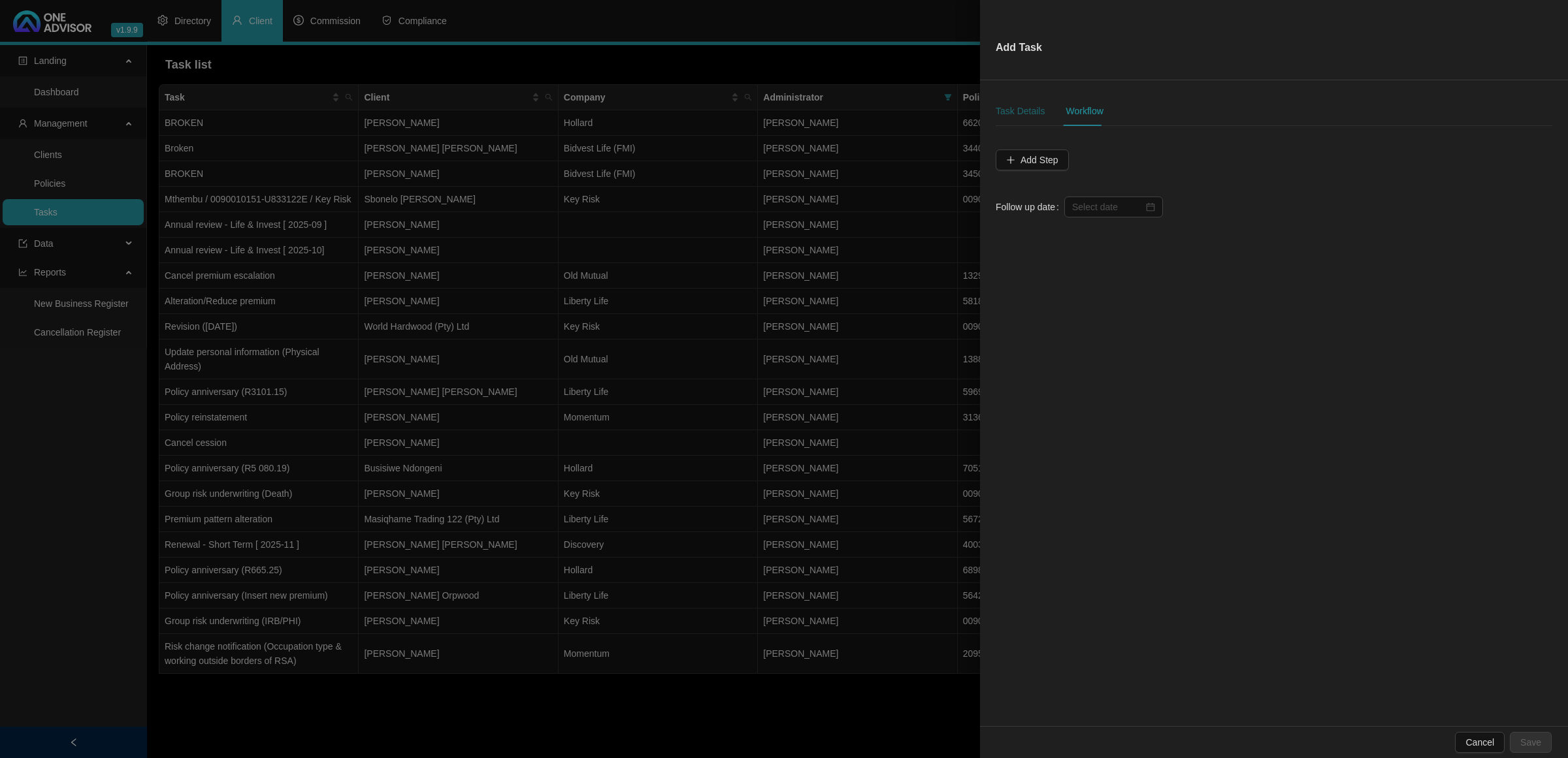
click at [1026, 112] on div "Task Details" at bounding box center [1020, 110] width 49 height 14
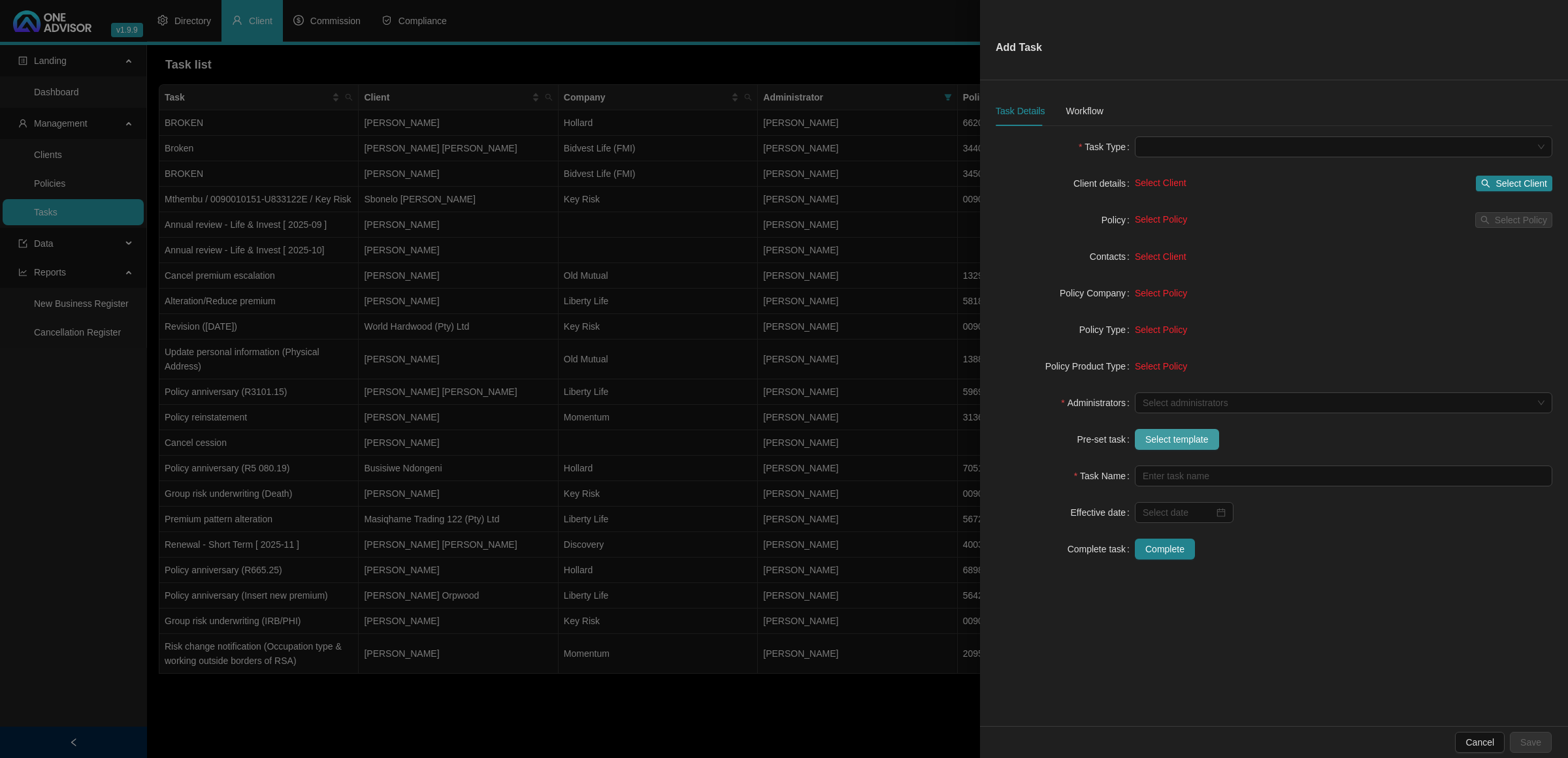
click at [1160, 433] on span "Select template" at bounding box center [1177, 438] width 64 height 14
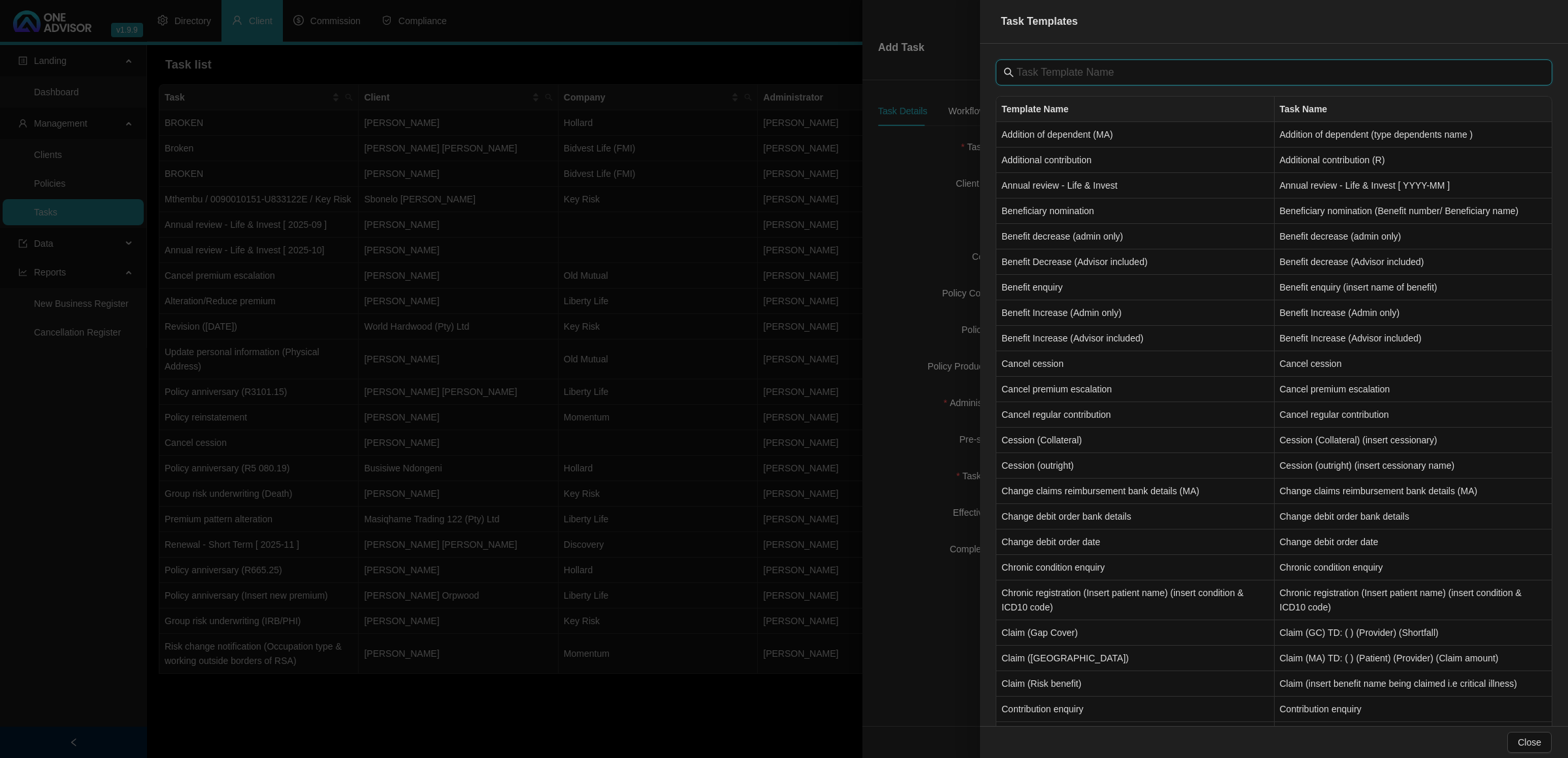
click at [1083, 64] on input "text" at bounding box center [1274, 72] width 517 height 16
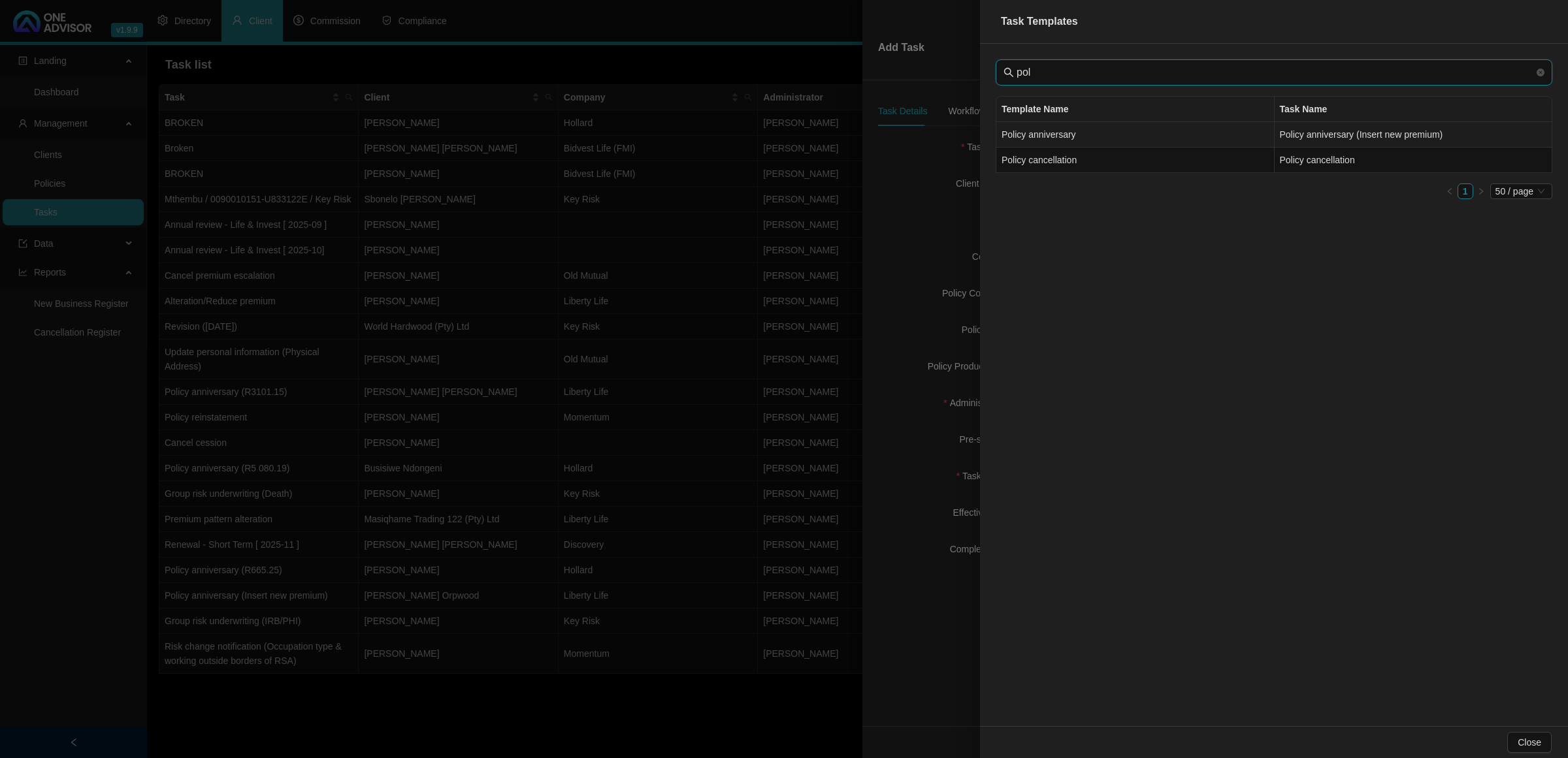
type input "pol"
click at [1076, 137] on td "Policy anniversary" at bounding box center [1135, 135] width 279 height 25
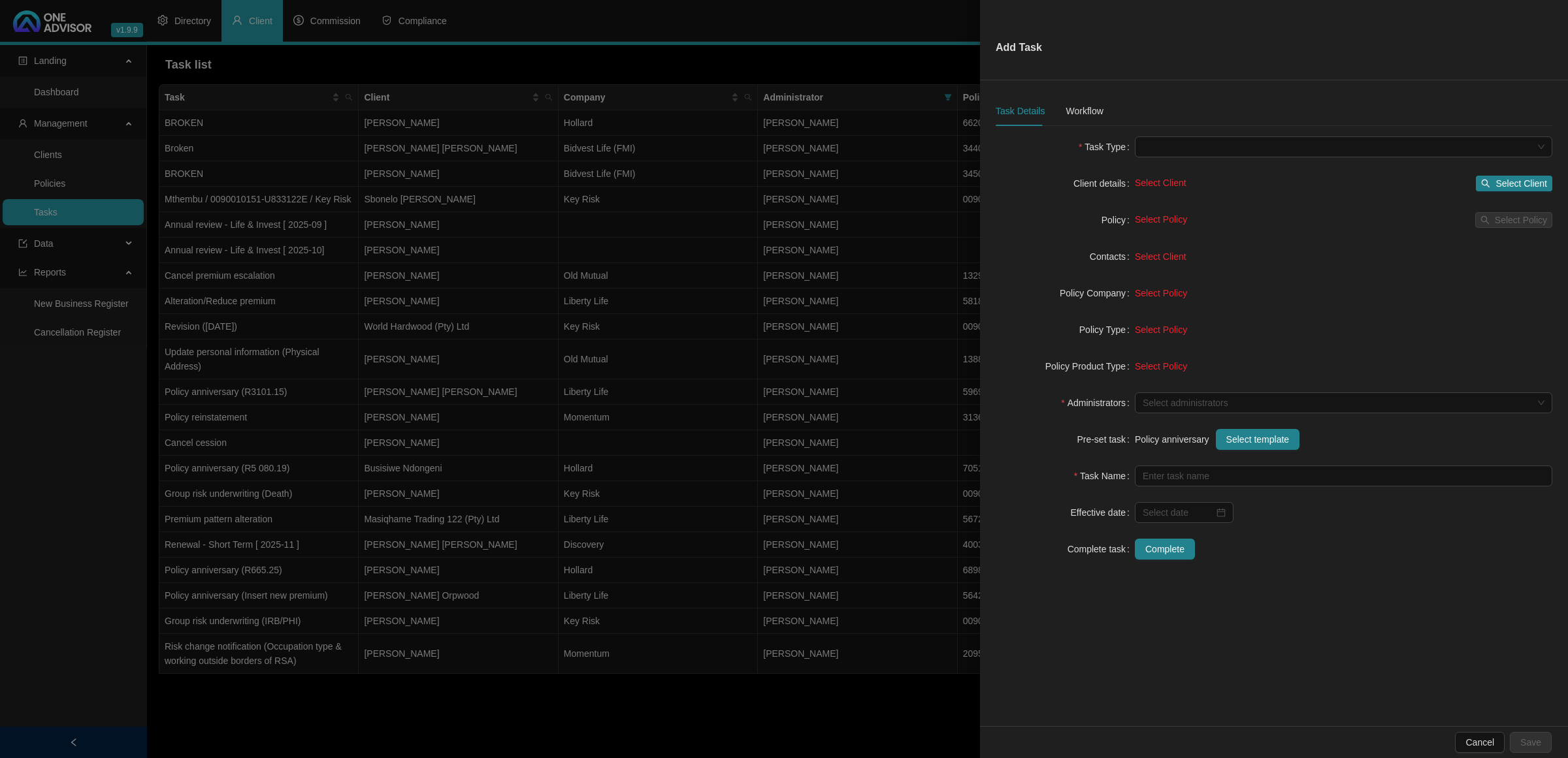
type input "Policy anniversary (Insert new premium)"
click at [1499, 179] on span "Select Client" at bounding box center [1520, 183] width 51 height 14
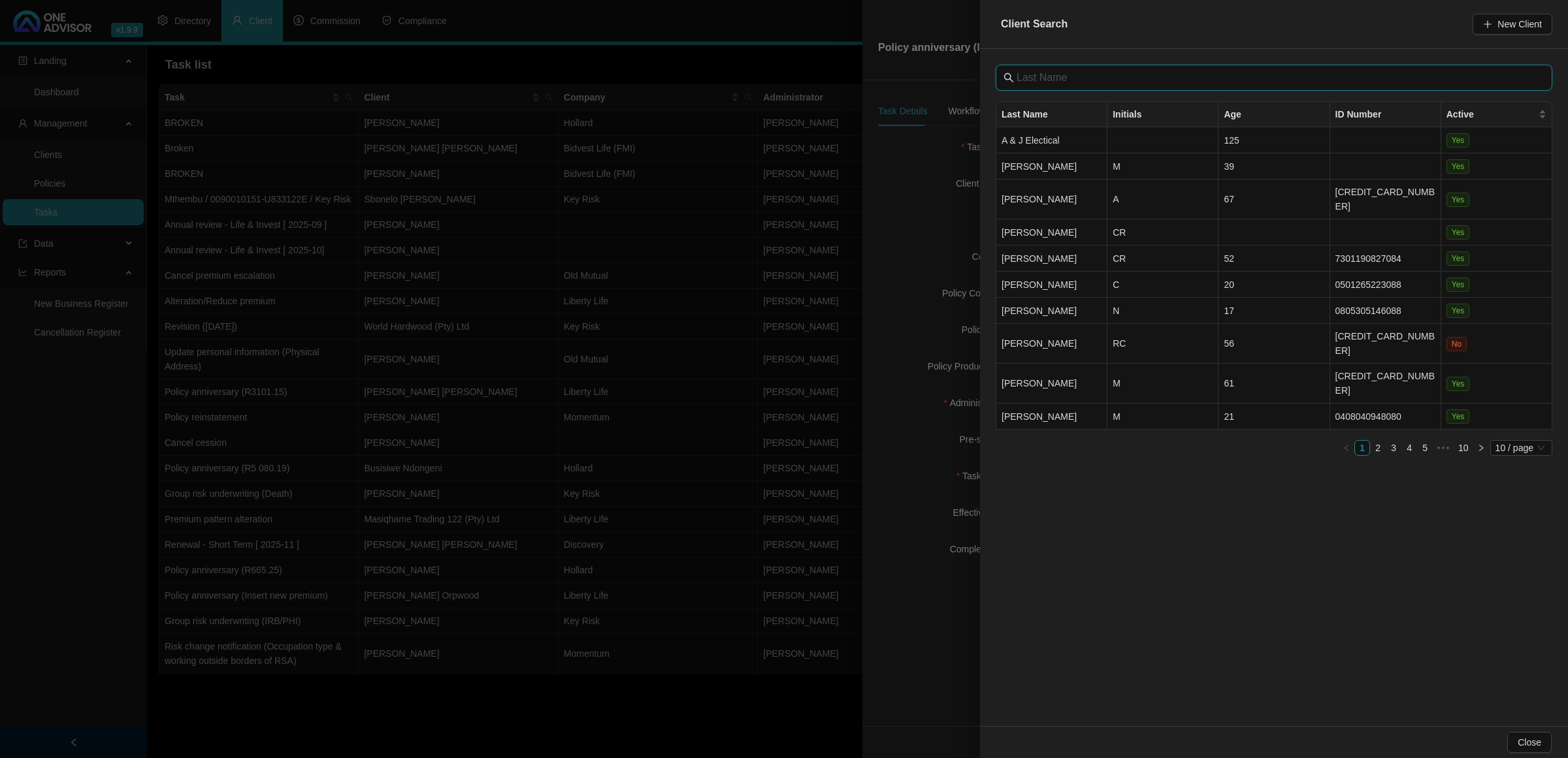
click at [1070, 70] on input "text" at bounding box center [1274, 78] width 517 height 16
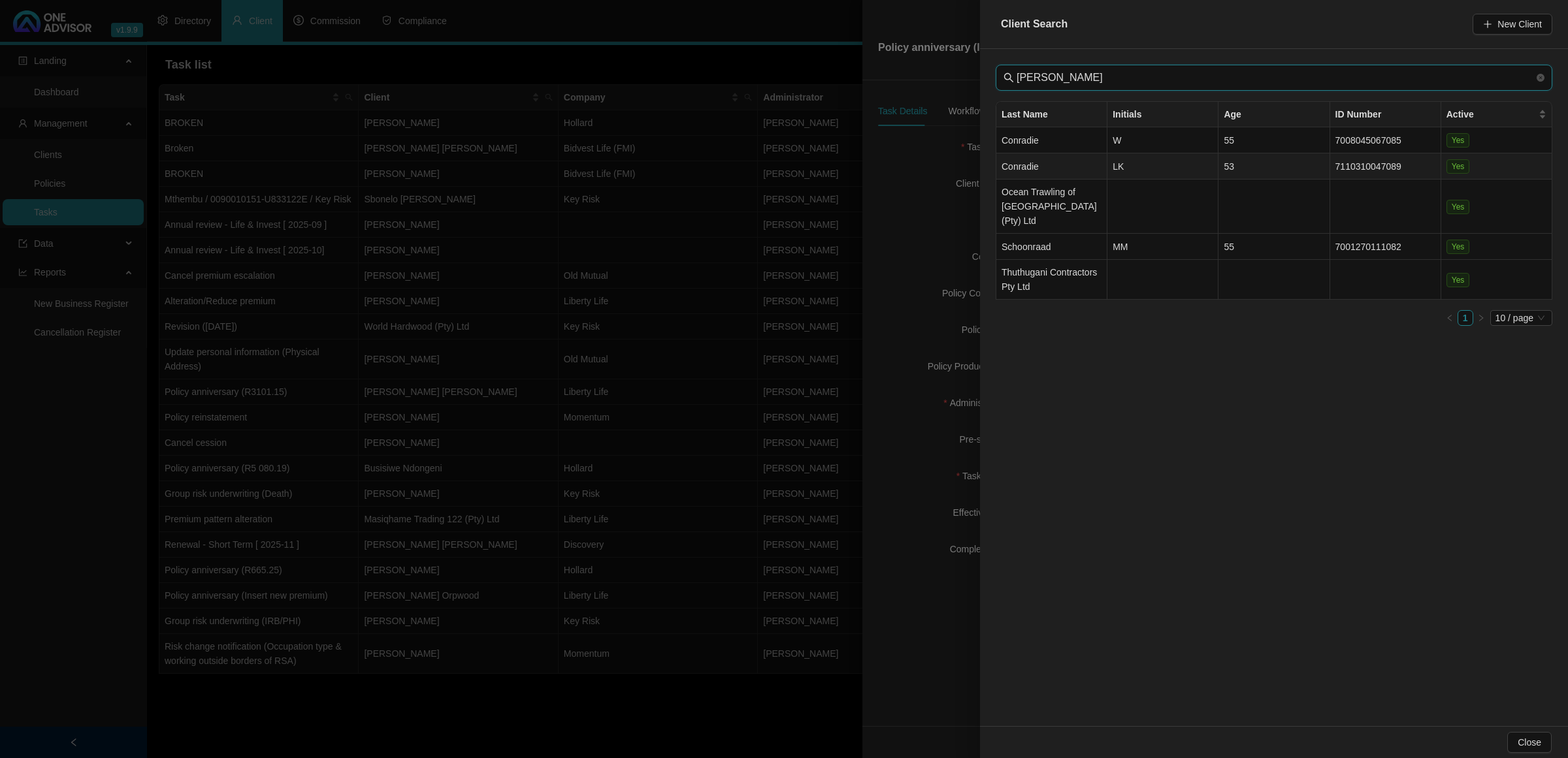
type input "[PERSON_NAME]"
click at [1074, 168] on td "Conradie" at bounding box center [1051, 166] width 111 height 26
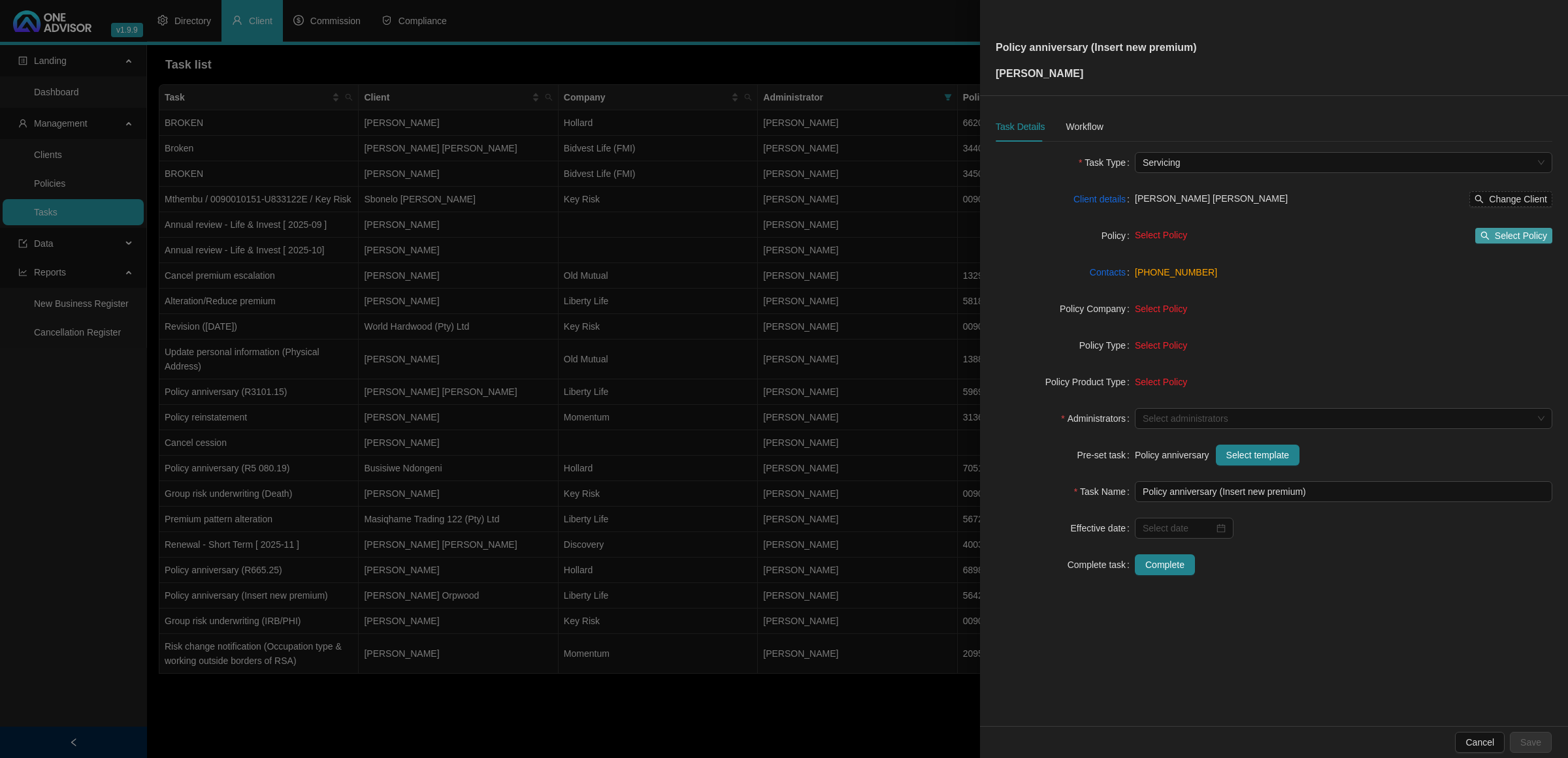
click at [1520, 236] on span "Select Policy" at bounding box center [1520, 236] width 52 height 14
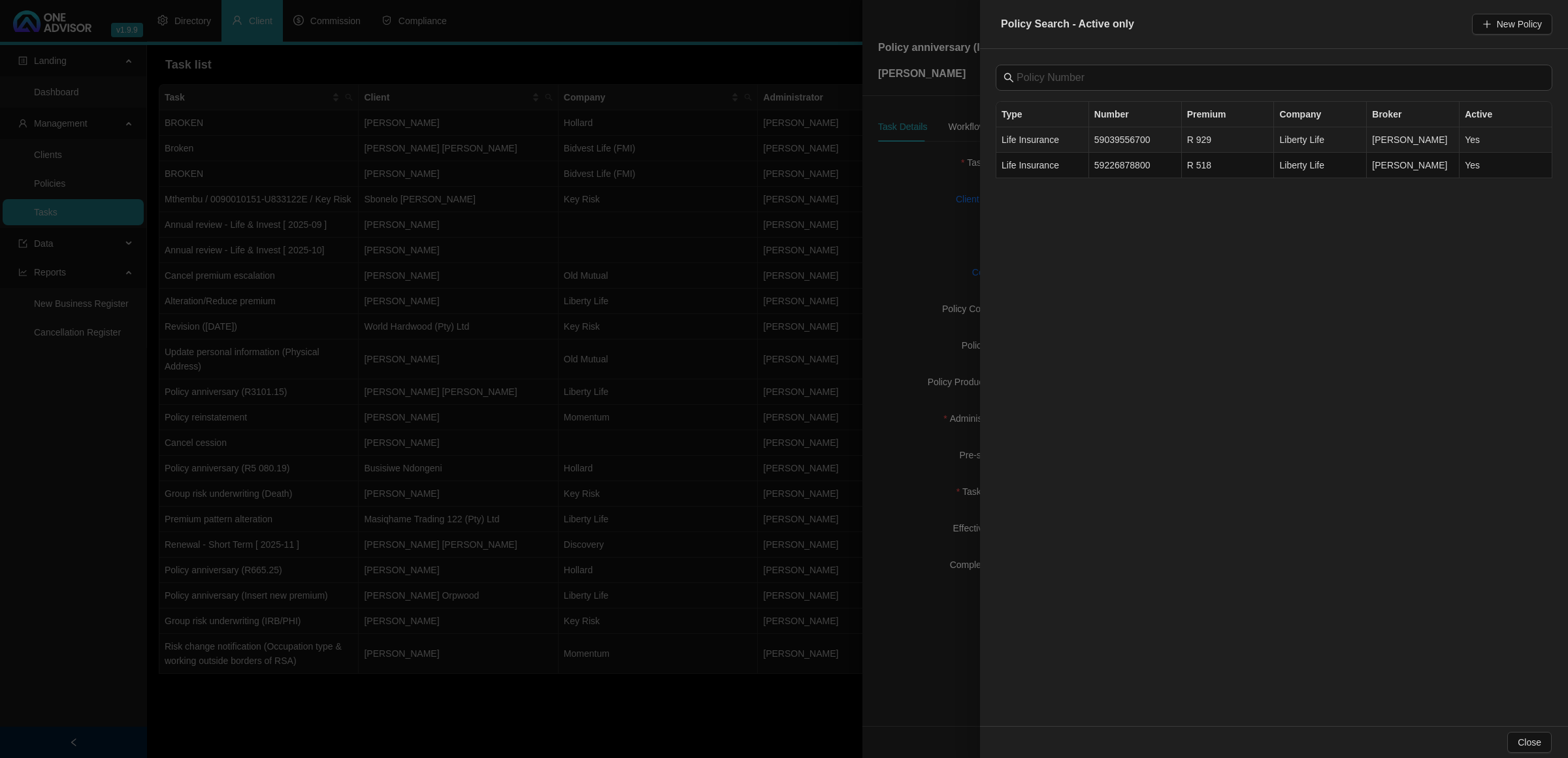
click at [1148, 136] on td "59039556700" at bounding box center [1135, 139] width 93 height 25
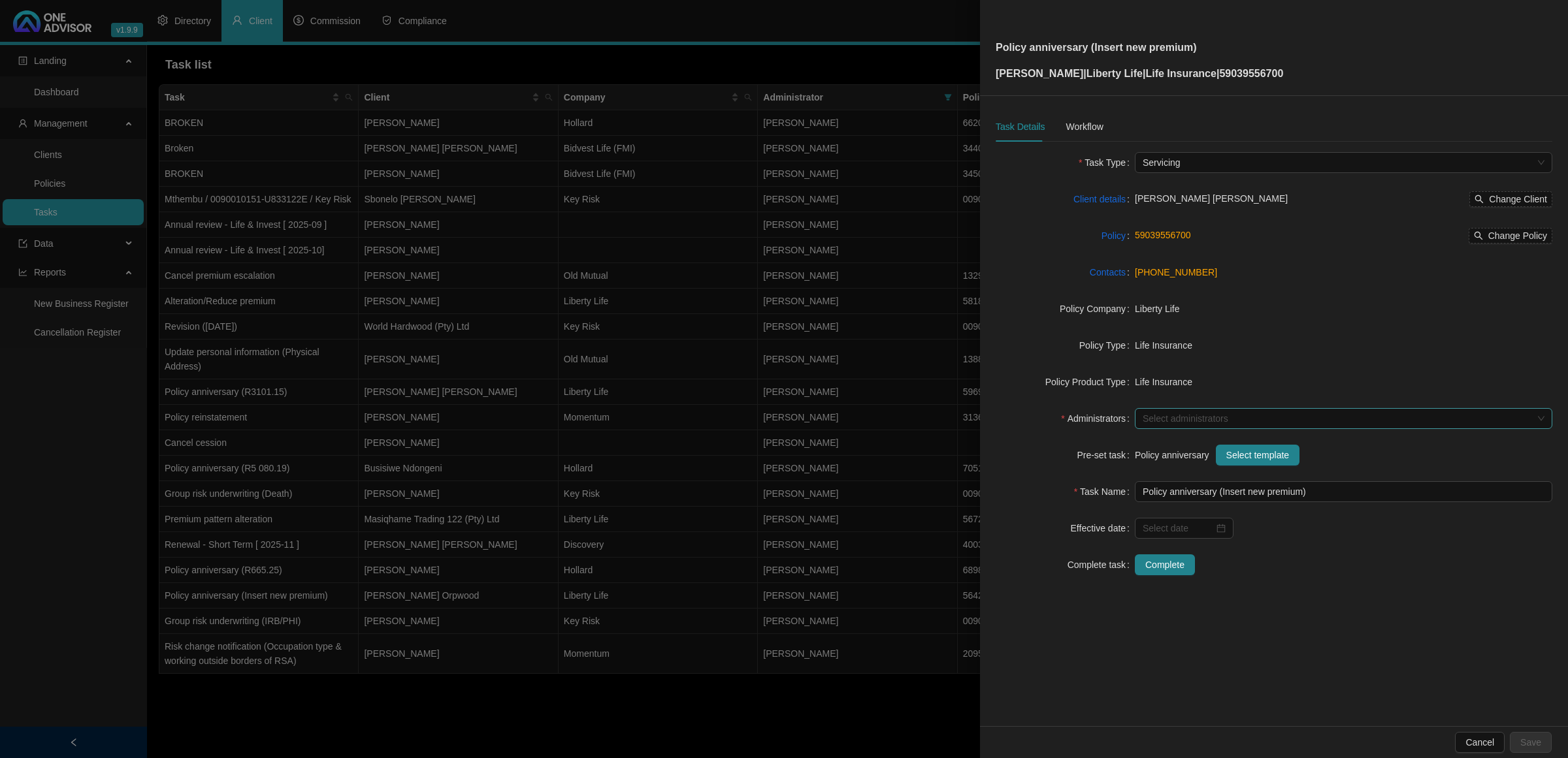
click at [1172, 410] on div "Select administrators" at bounding box center [1343, 419] width 417 height 21
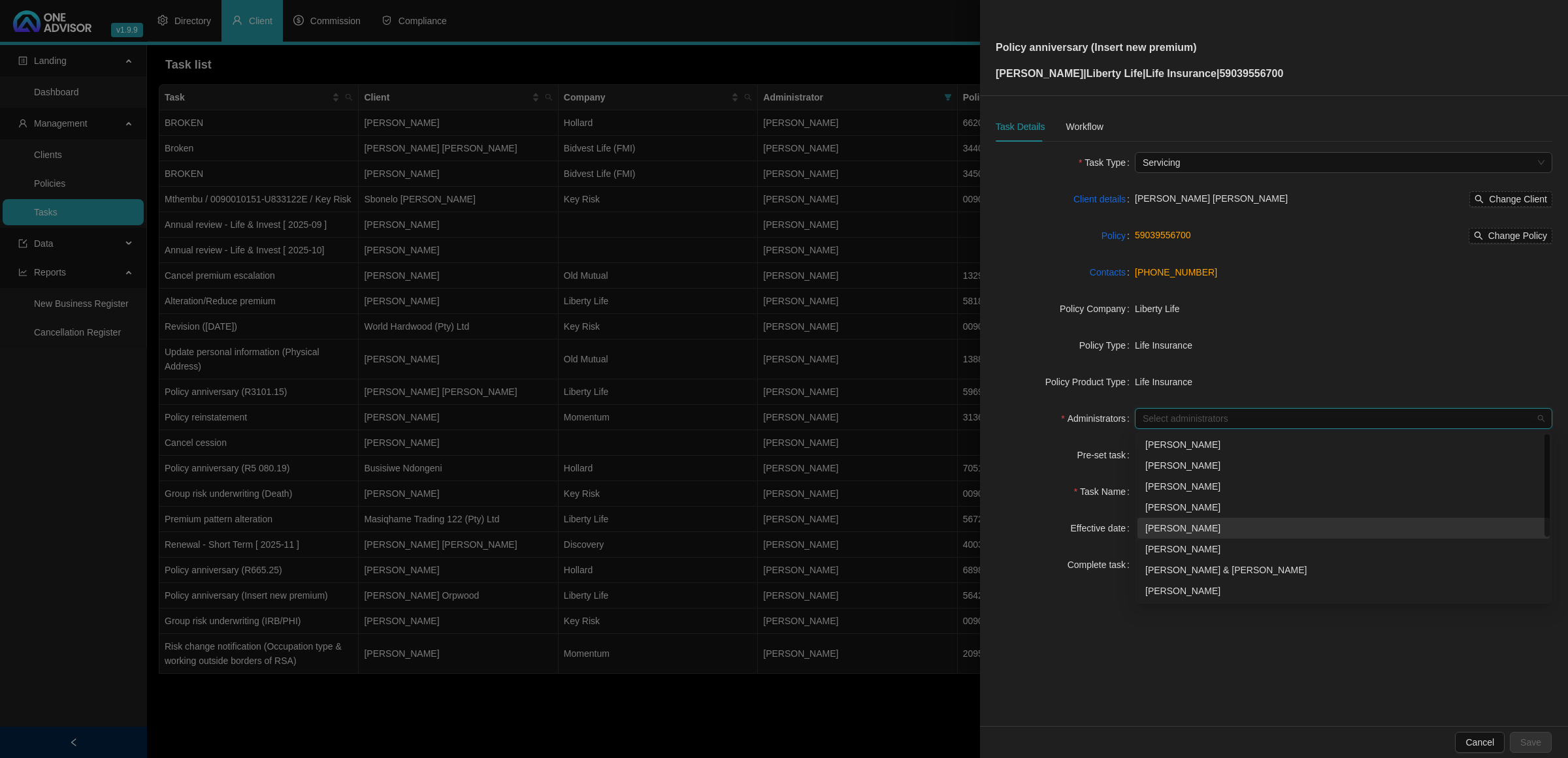
click at [1158, 520] on div "[PERSON_NAME]" at bounding box center [1343, 528] width 412 height 21
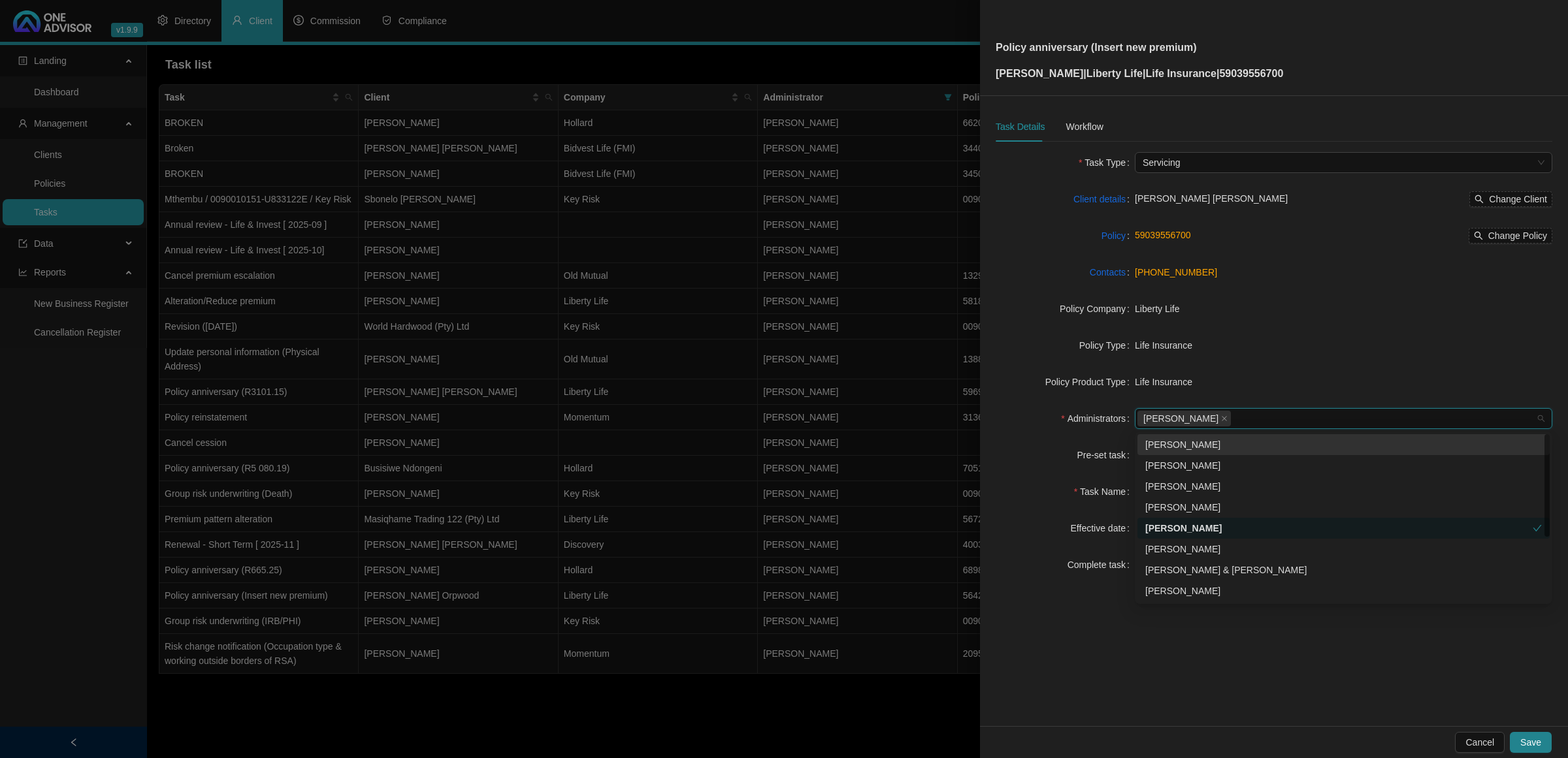
click at [1050, 400] on form "Task Type Servicing Client details [PERSON_NAME] [PERSON_NAME] Change Client Po…" at bounding box center [1273, 364] width 556 height 423
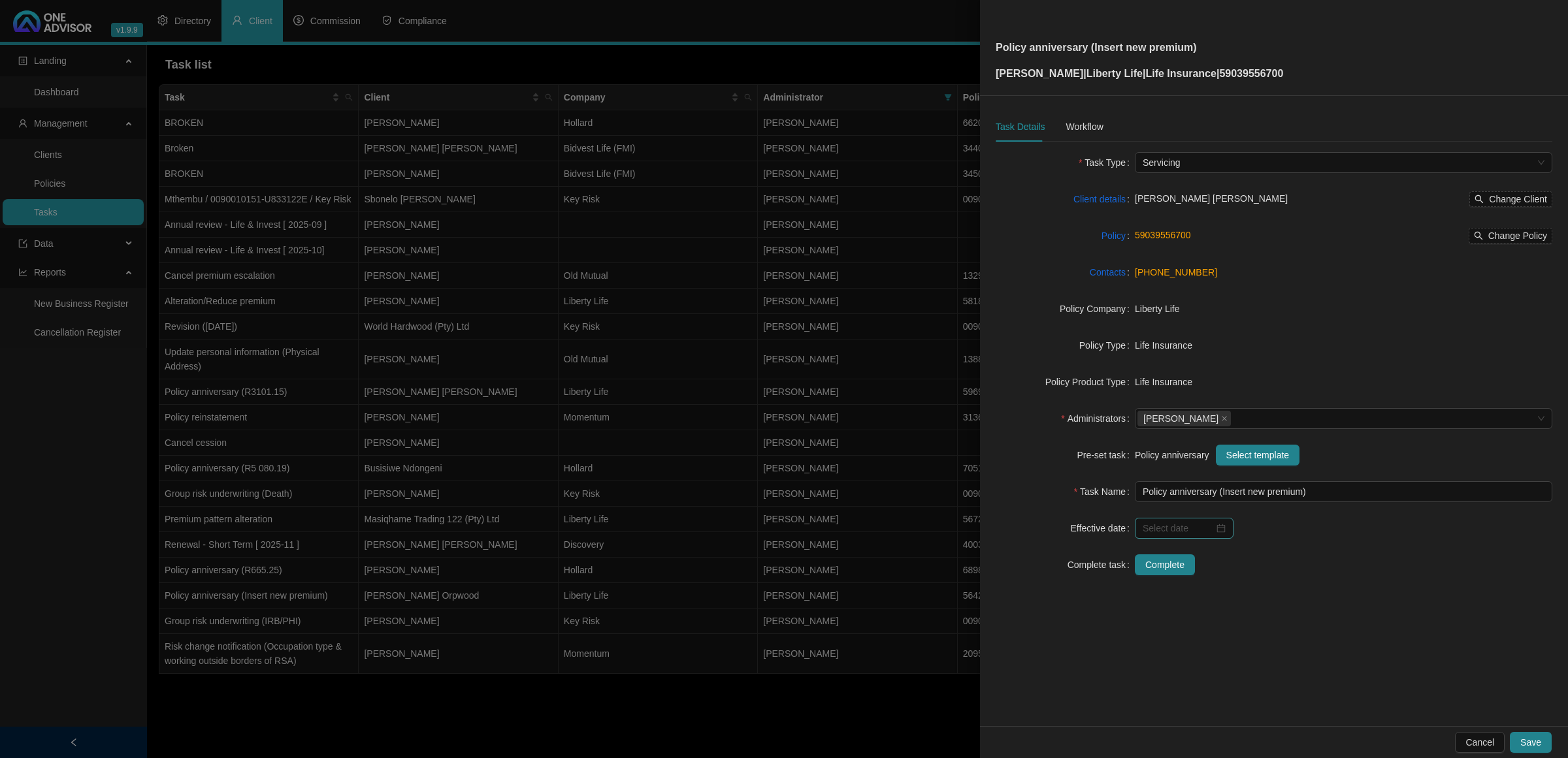
click at [1180, 536] on div at bounding box center [1183, 528] width 98 height 21
type input "[DATE]"
click at [1294, 304] on span "next-year" at bounding box center [1295, 301] width 7 height 7
type input "[DATE]"
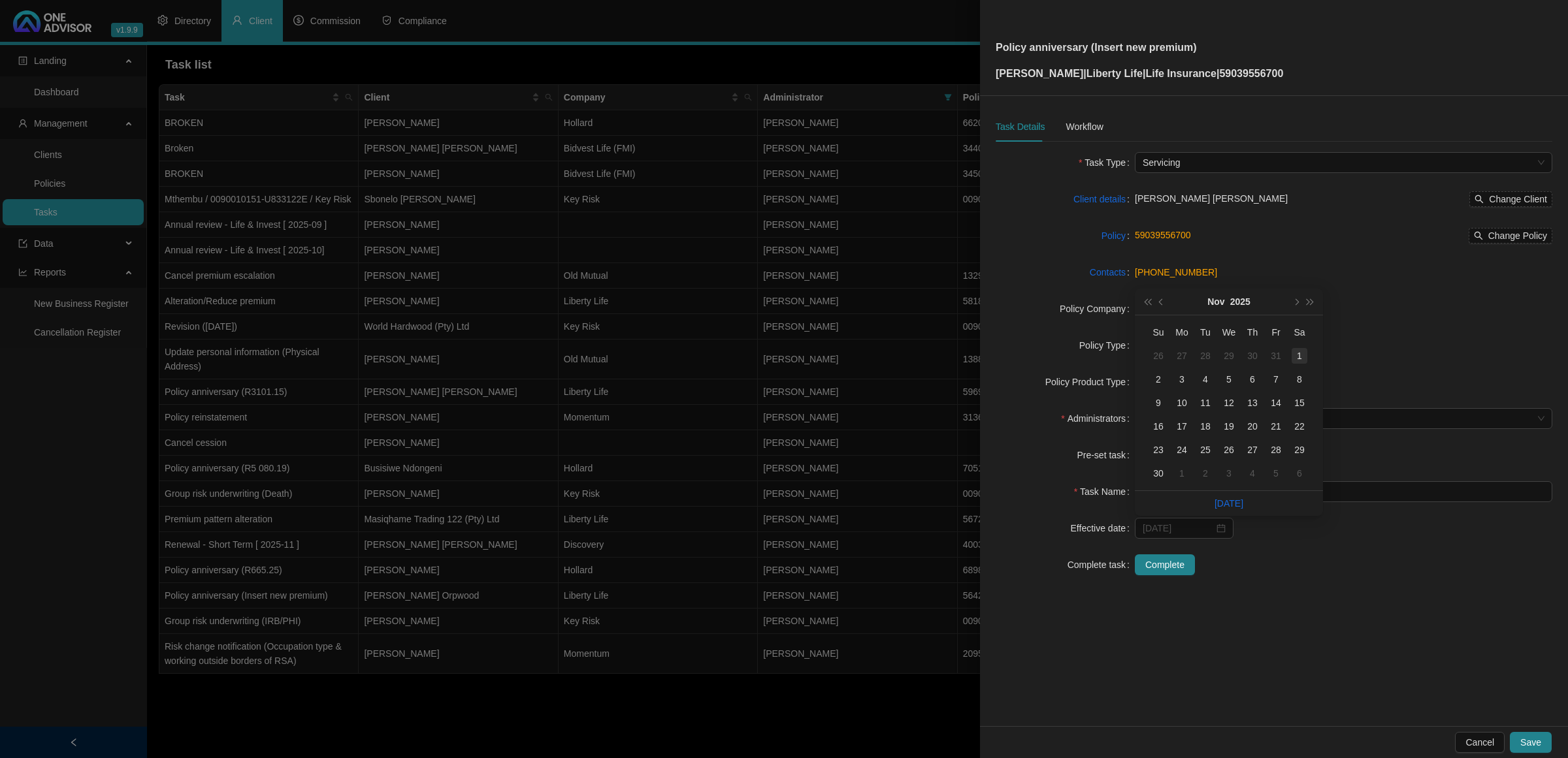
click at [1297, 351] on div "1" at bounding box center [1299, 355] width 16 height 16
click at [1285, 500] on input "Policy anniversary (Insert new premium)" at bounding box center [1343, 492] width 417 height 21
click at [1301, 497] on input "Policy anniversary (Insert new premium)" at bounding box center [1343, 492] width 417 height 21
type input "Policy anniversary (R1231.43)"
click at [1112, 273] on link "Contacts" at bounding box center [1107, 272] width 36 height 14
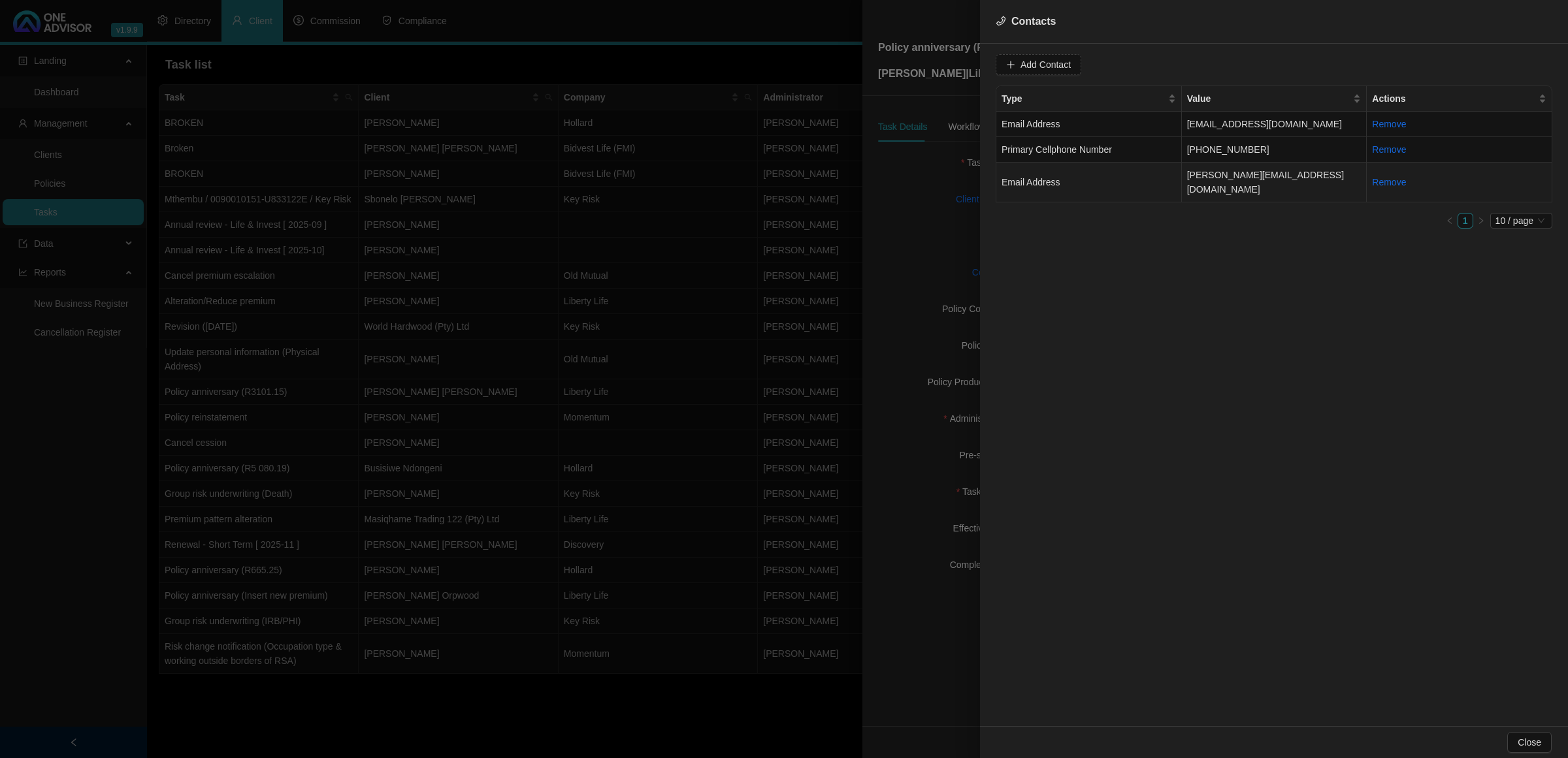
click at [1120, 179] on td "Email Address" at bounding box center [1088, 182] width 185 height 40
click at [1243, 60] on span "Email Address" at bounding box center [1245, 64] width 82 height 20
drag, startPoint x: 1236, startPoint y: 155, endPoint x: 1249, endPoint y: 139, distance: 20.6
click at [1236, 155] on div "Primary Email Address" at bounding box center [1232, 152] width 77 height 14
click at [1371, 65] on span "Update Contact" at bounding box center [1403, 64] width 64 height 14
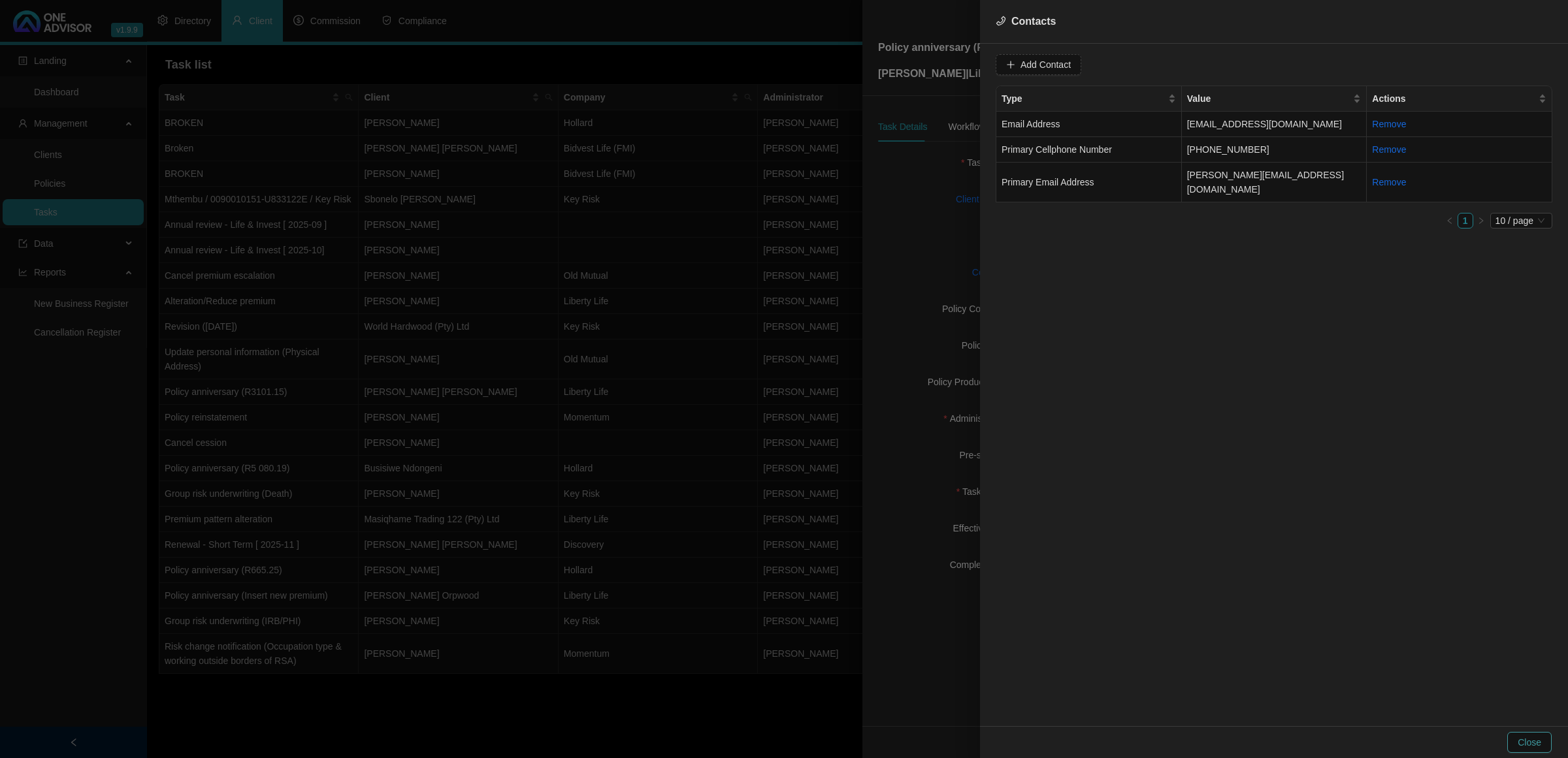
click at [1518, 736] on span "Close" at bounding box center [1529, 742] width 23 height 14
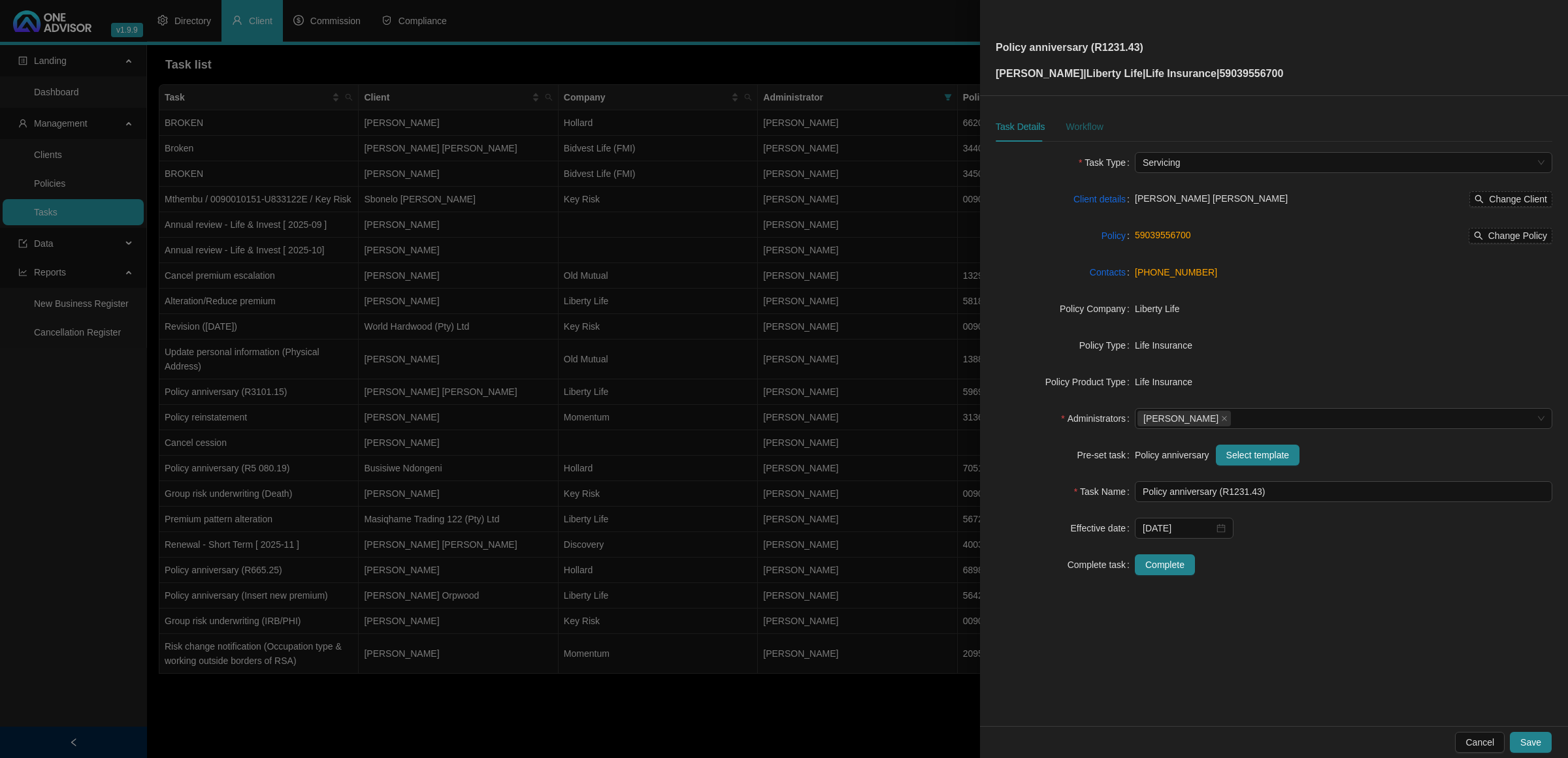
click at [1078, 122] on div "Workflow" at bounding box center [1084, 126] width 37 height 14
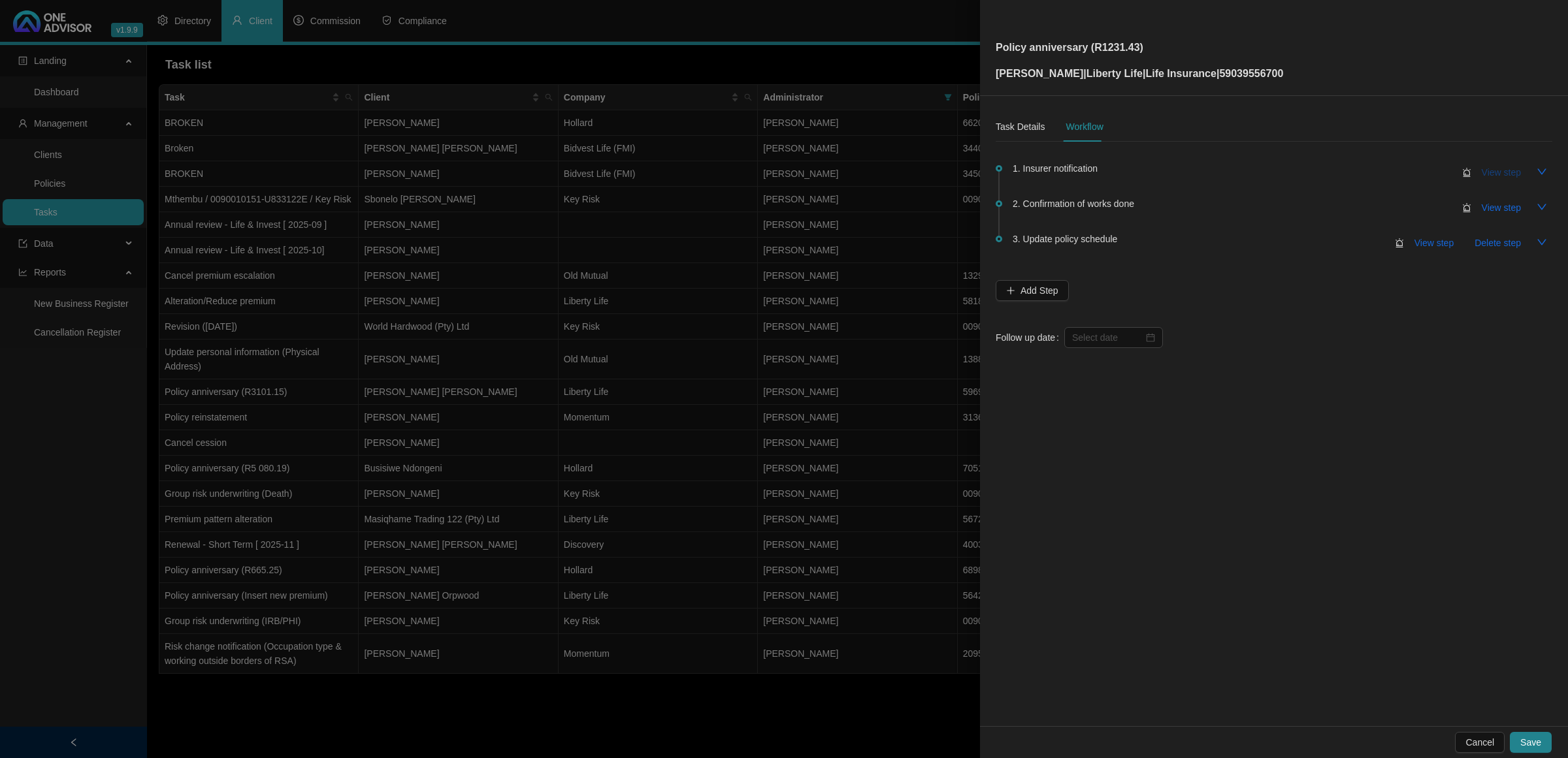
click at [1497, 177] on span "View step" at bounding box center [1501, 172] width 39 height 14
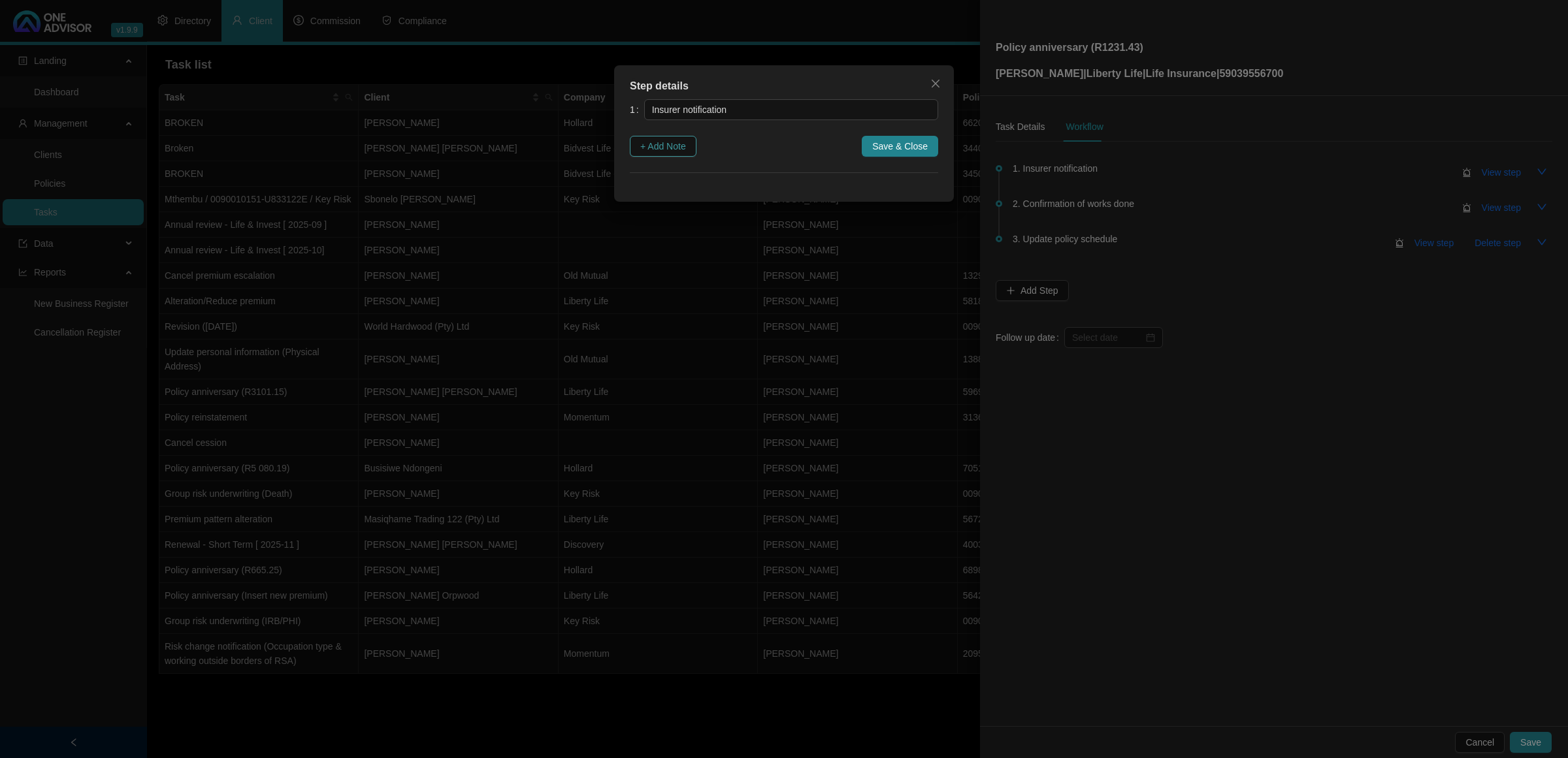
click at [691, 144] on button "+ Add Note" at bounding box center [662, 146] width 66 height 21
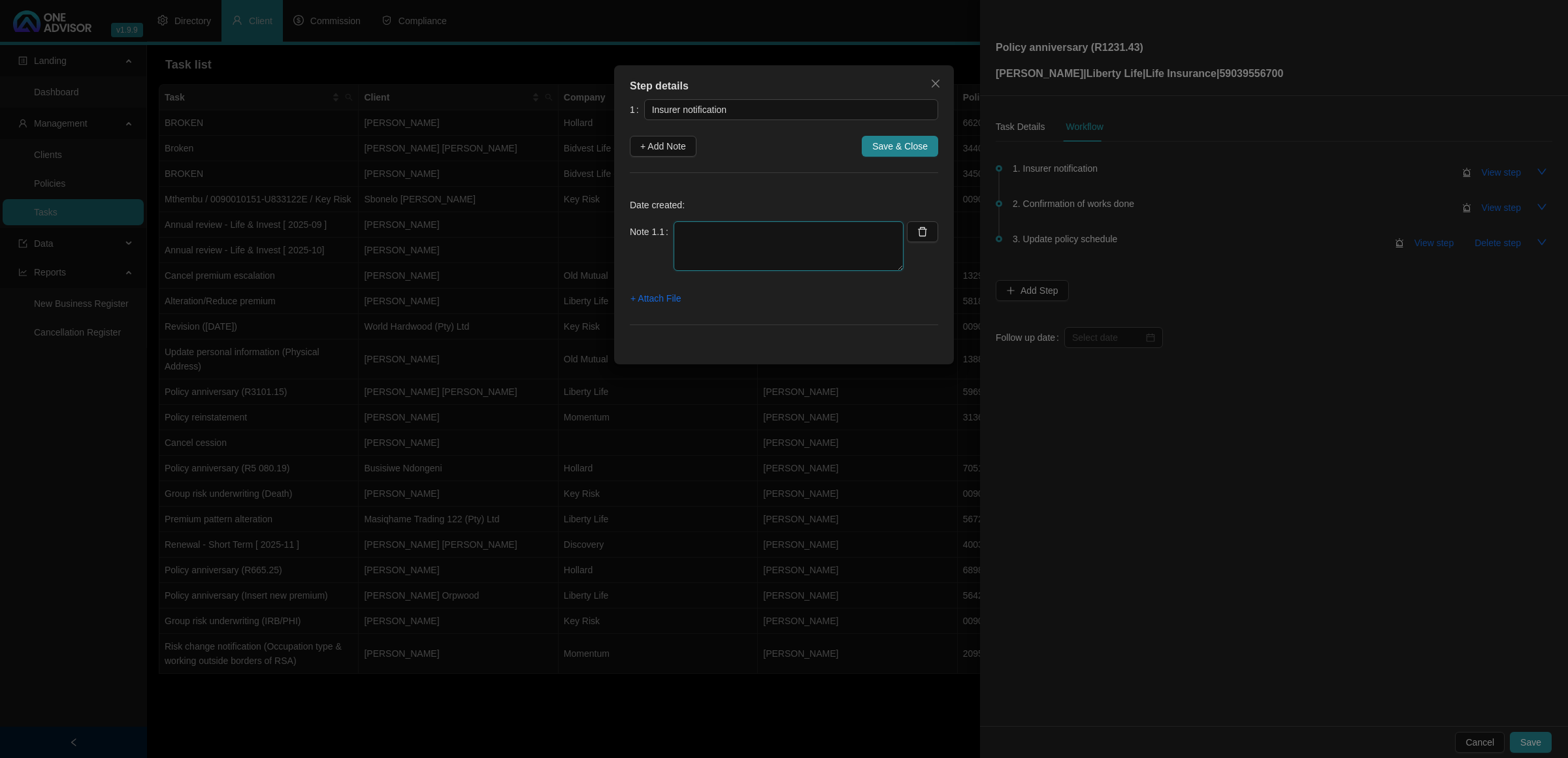
click at [772, 238] on textarea at bounding box center [788, 246] width 230 height 50
paste textarea "[DATE] Received notification that Anniversary letters have been emailed to the …"
type textarea "[DATE] Received notification that Anniversary letters have been emailed to the …"
click at [660, 302] on span "+ Attach File" at bounding box center [655, 298] width 50 height 14
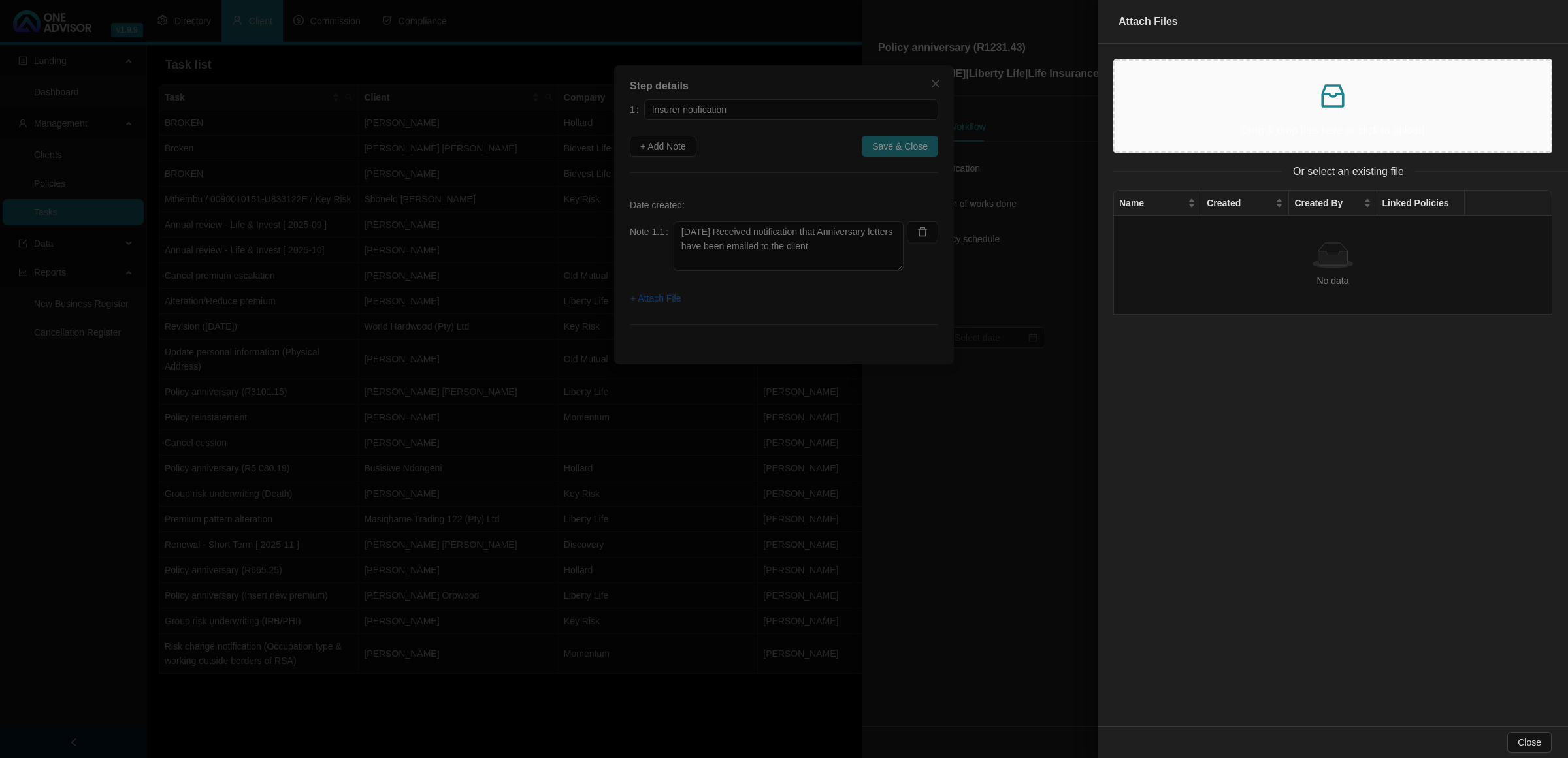
click at [1338, 116] on div "Drag & drop files here or click to upload" at bounding box center [1332, 106] width 415 height 70
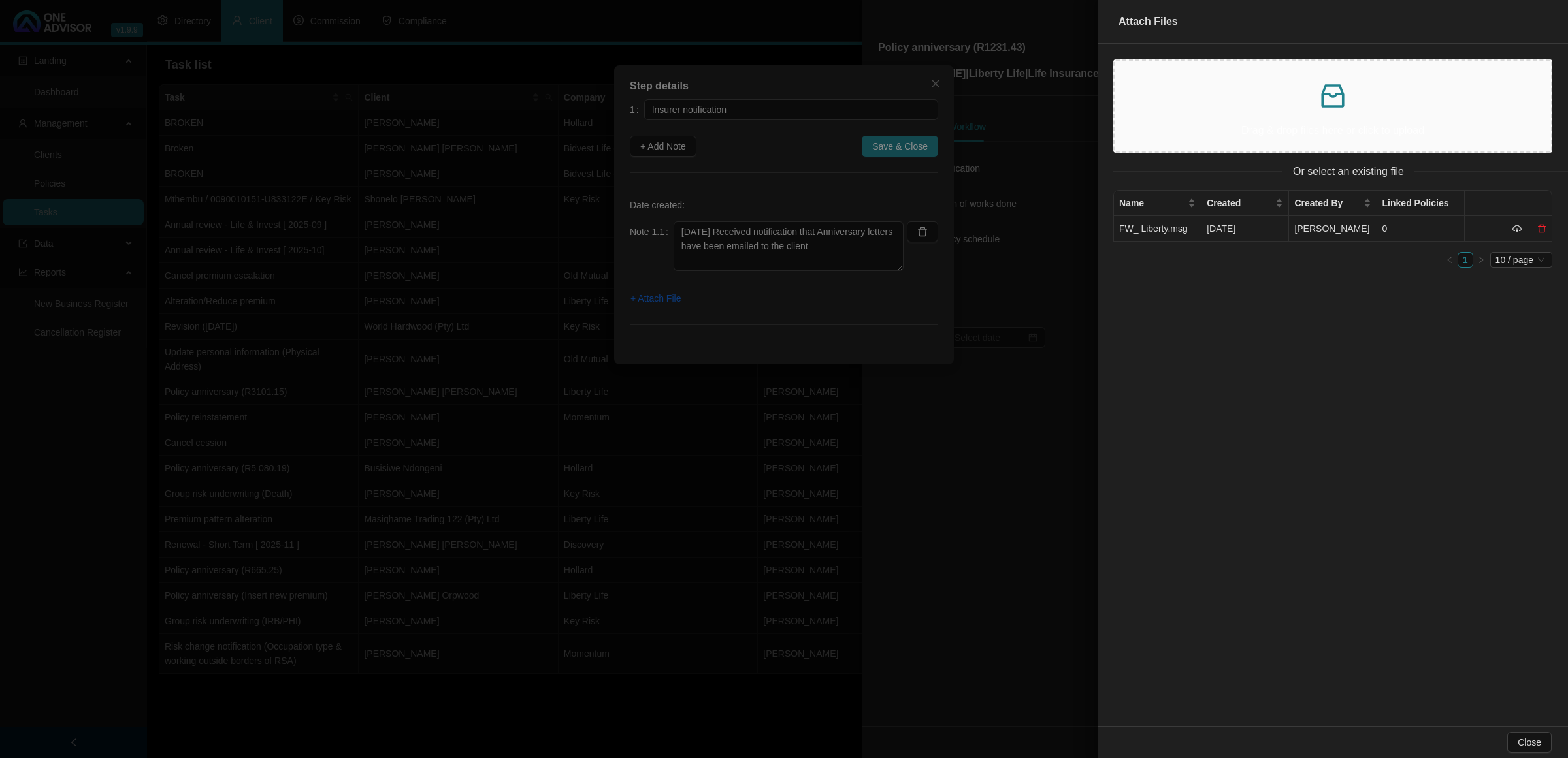
click at [1142, 229] on td "FW_ Liberty.msg" at bounding box center [1158, 228] width 88 height 25
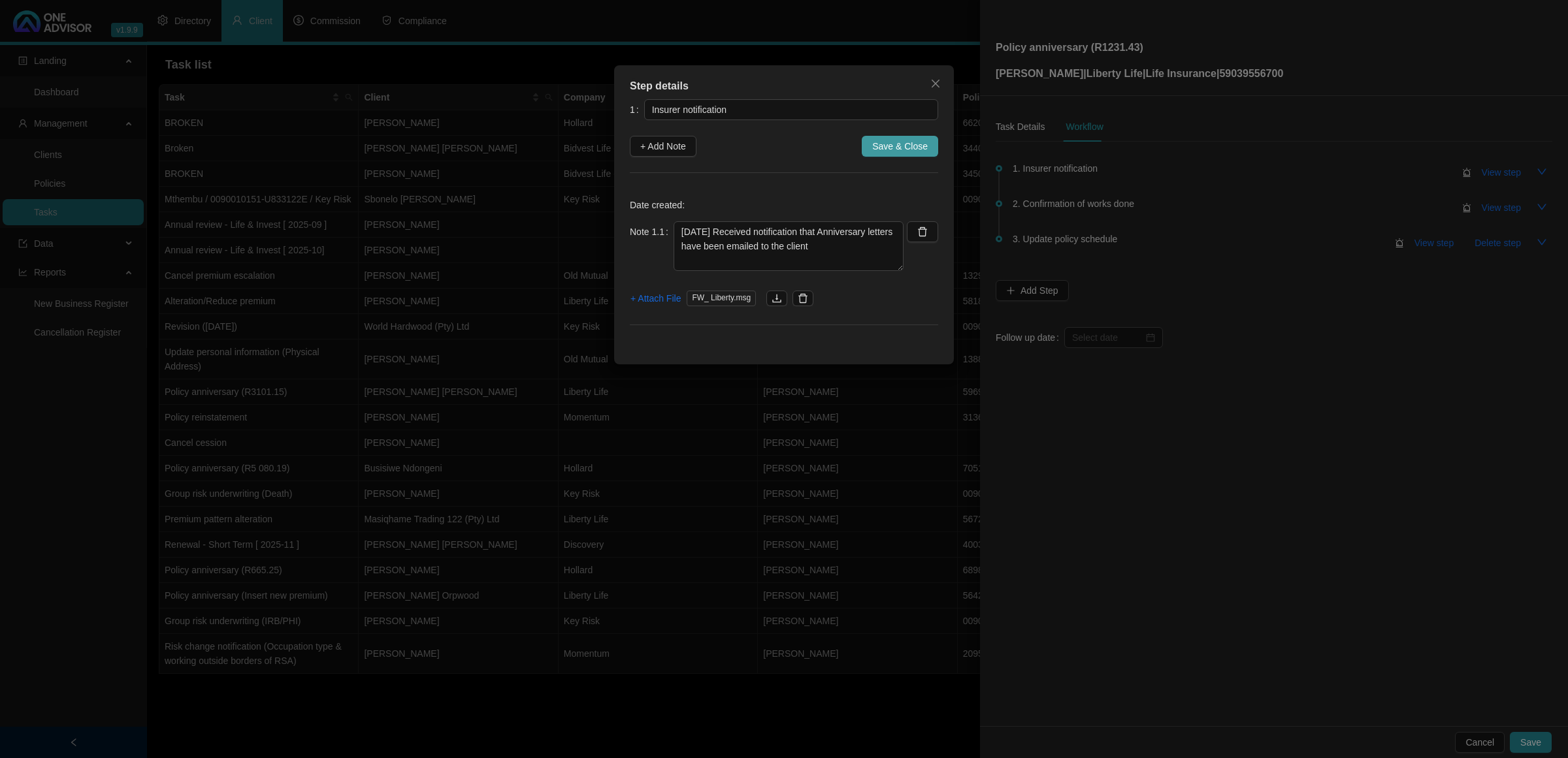
click at [910, 142] on span "Save & Close" at bounding box center [899, 146] width 55 height 14
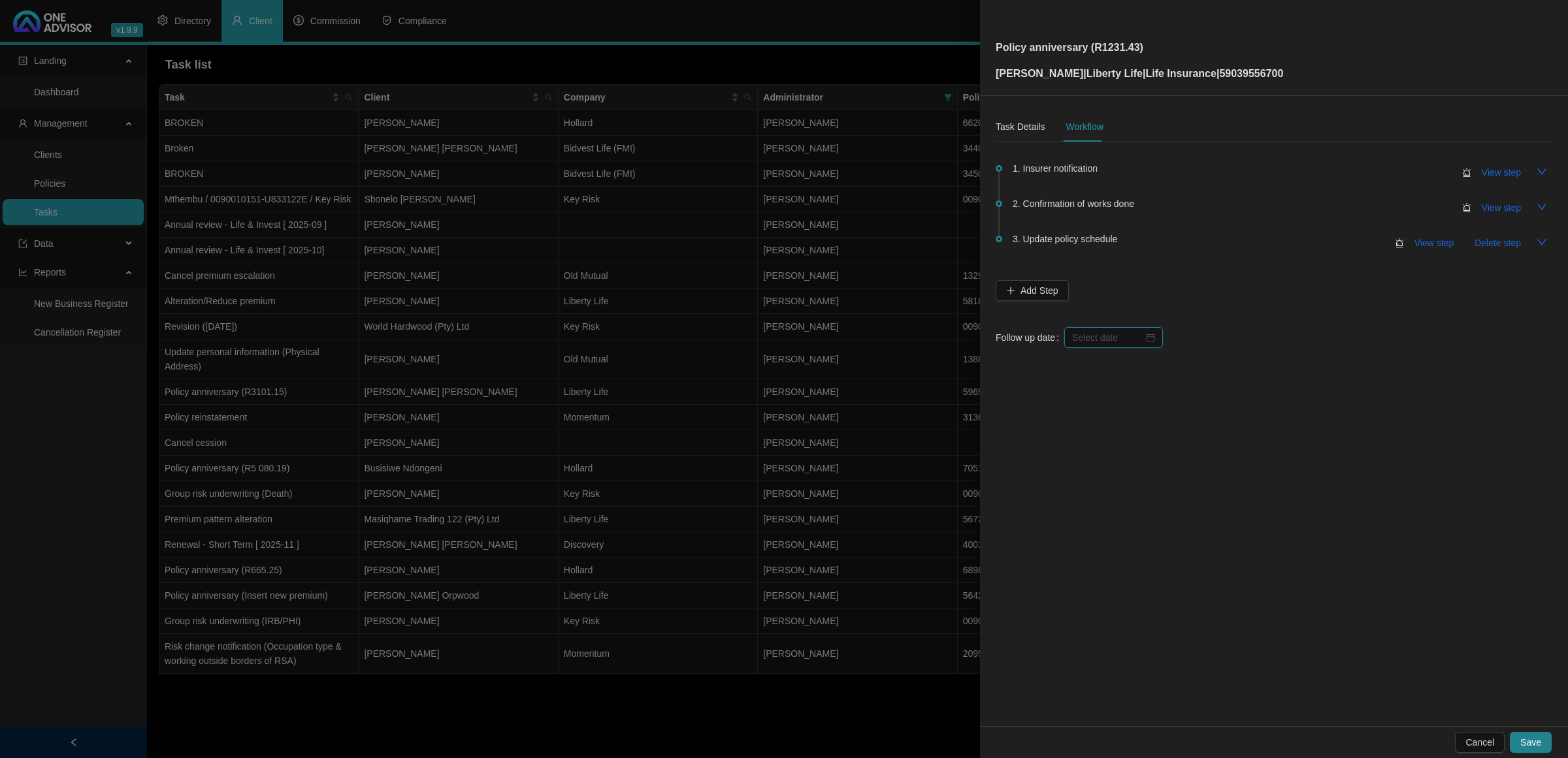
drag, startPoint x: 1102, startPoint y: 336, endPoint x: 1096, endPoint y: 344, distance: 10.0
click at [1101, 336] on input at bounding box center [1107, 336] width 71 height 14
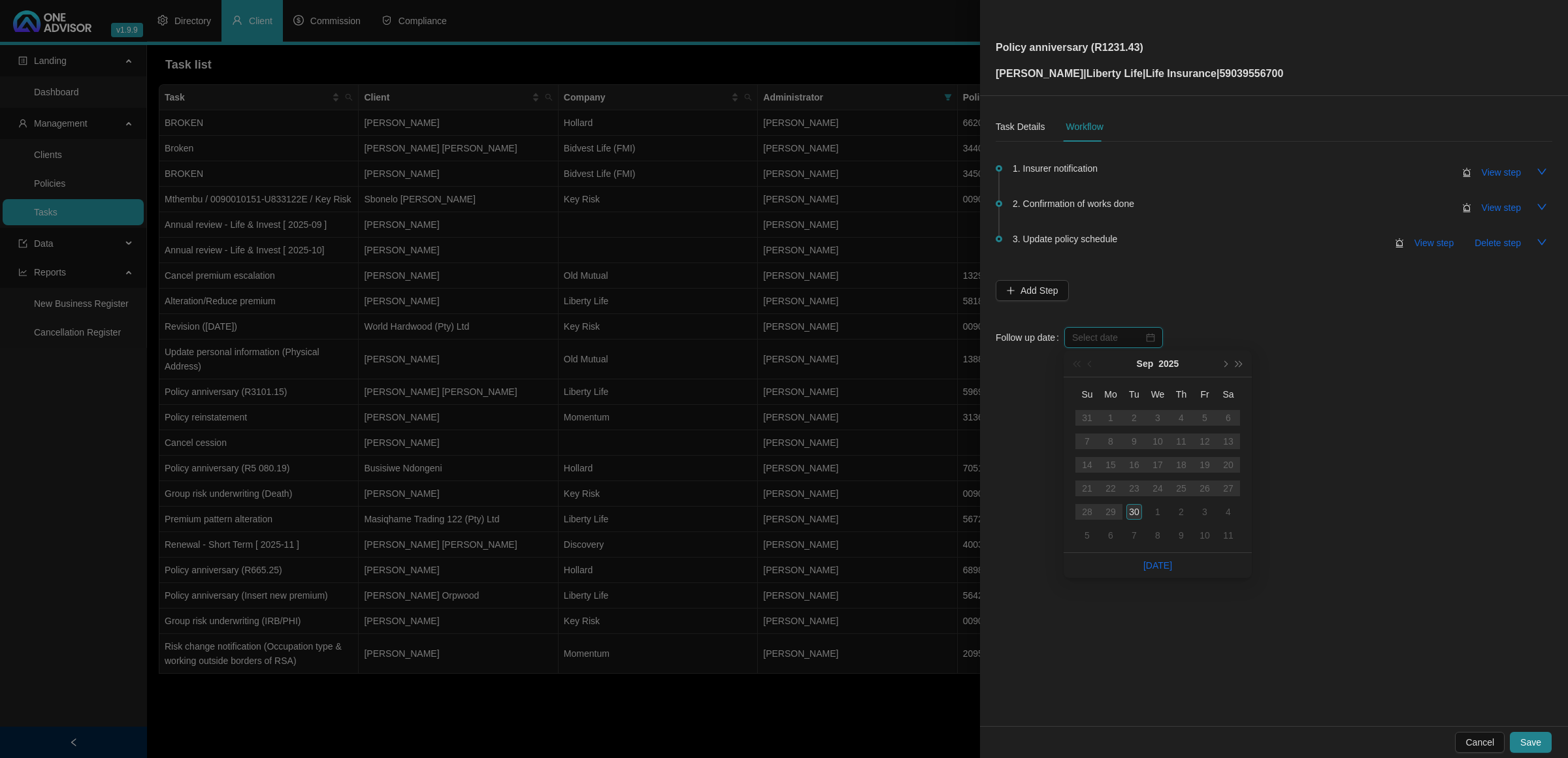
type input "[DATE]"
click at [1130, 512] on div "30" at bounding box center [1133, 511] width 16 height 16
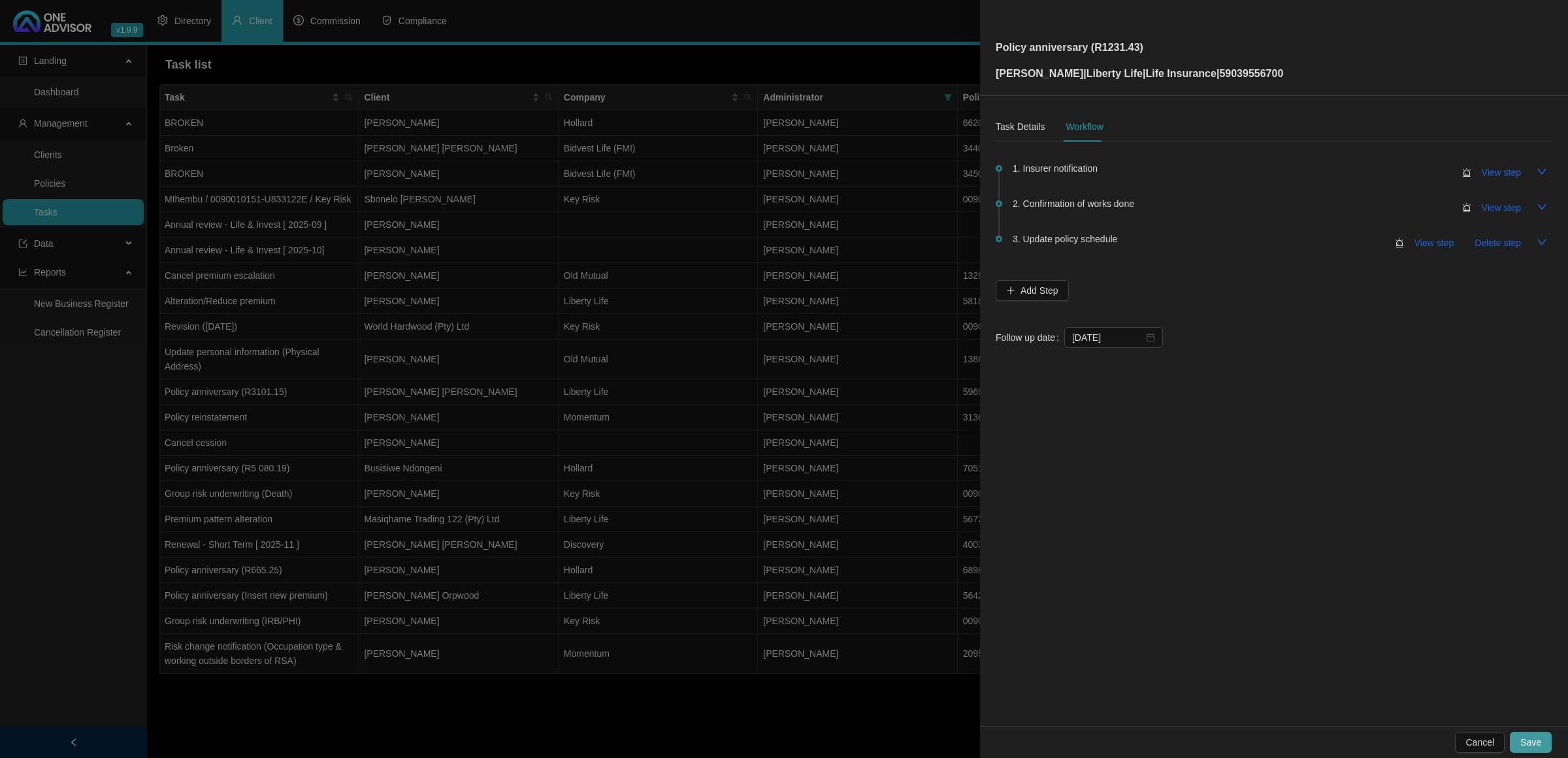
click at [1519, 743] on button "Save" at bounding box center [1530, 742] width 42 height 21
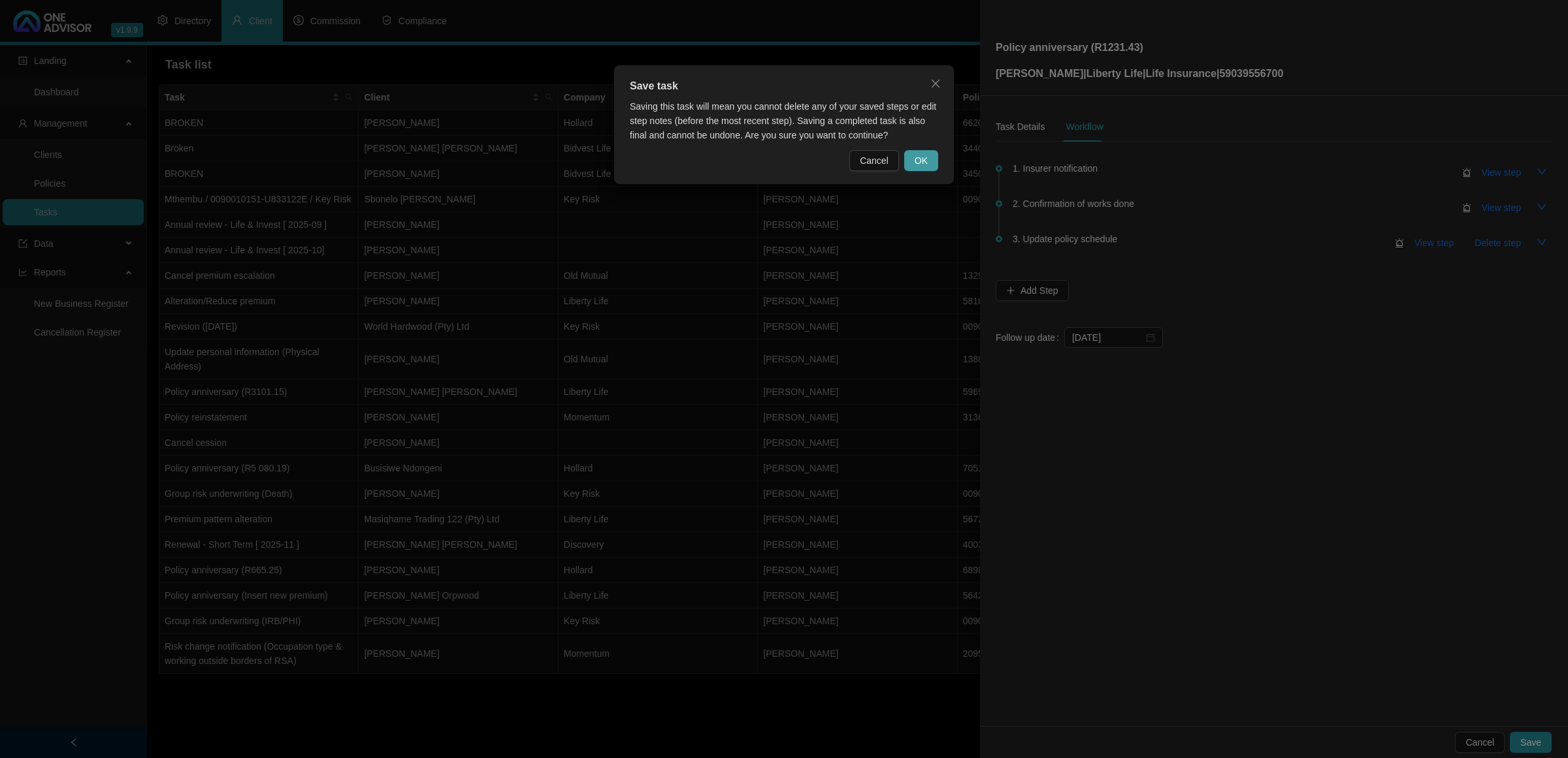
click at [915, 151] on button "OK" at bounding box center [921, 161] width 34 height 21
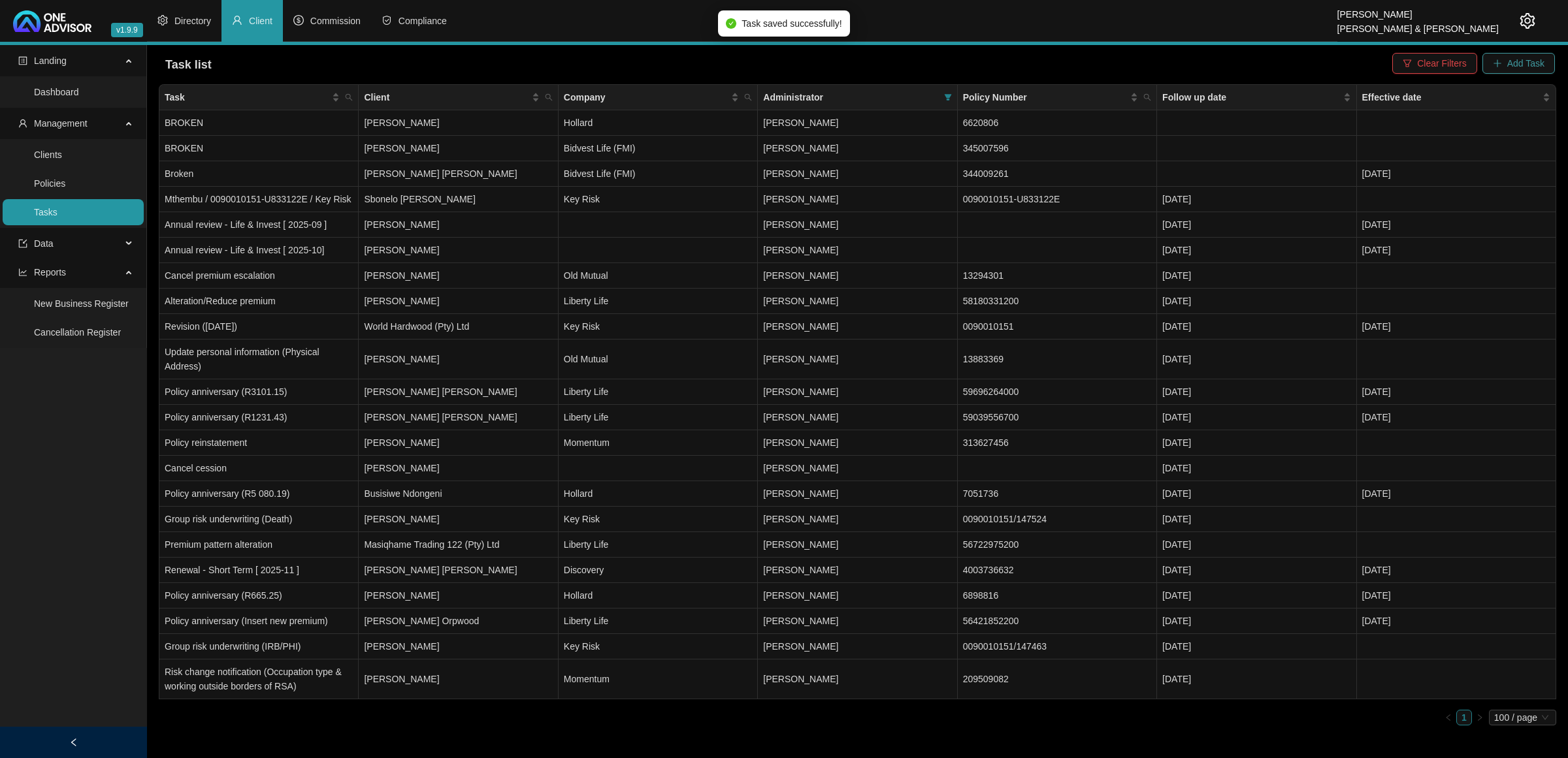
click at [1510, 54] on button "Add Task" at bounding box center [1518, 64] width 73 height 21
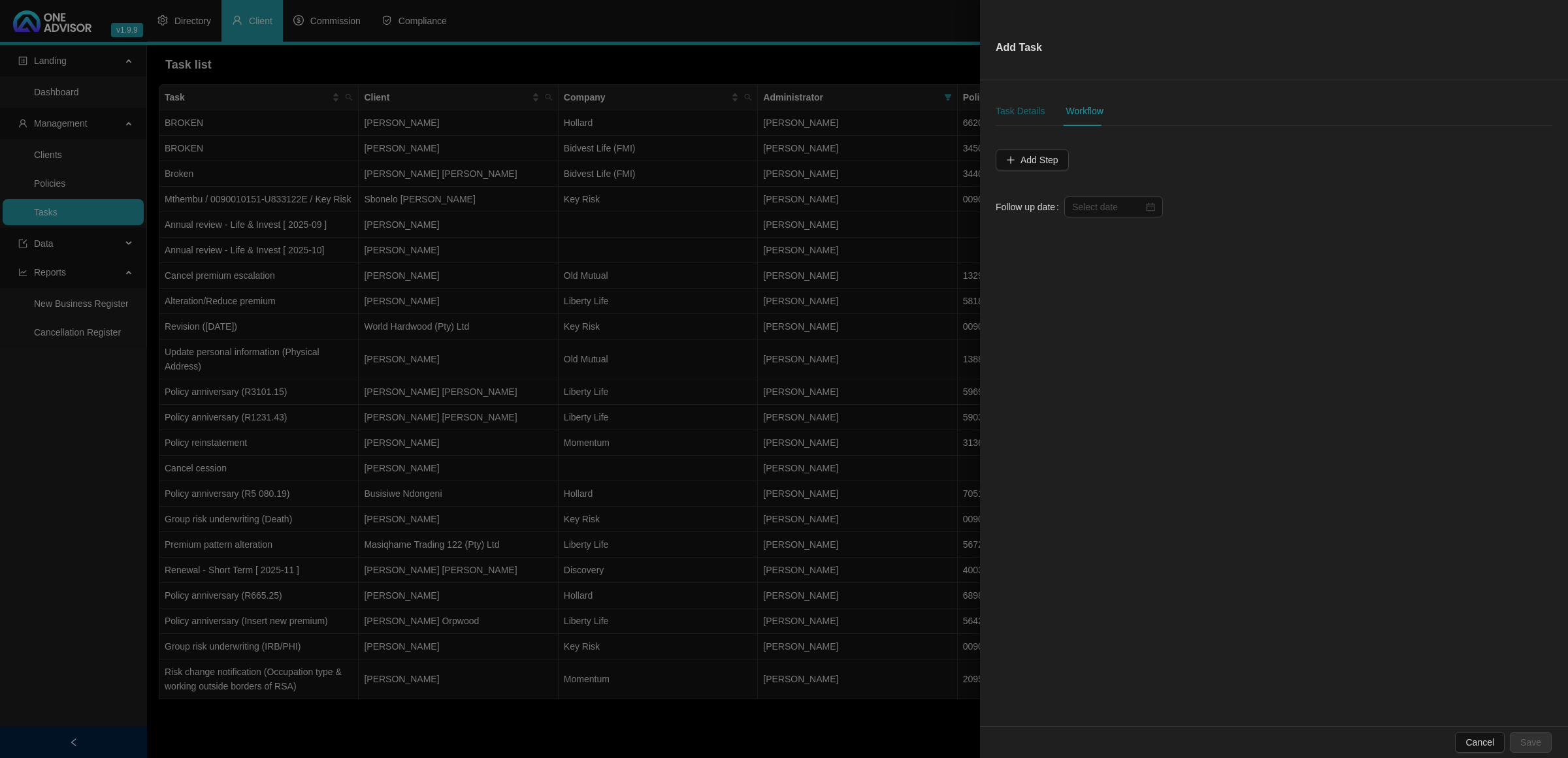
click at [1004, 113] on div "Task Details" at bounding box center [1020, 110] width 49 height 14
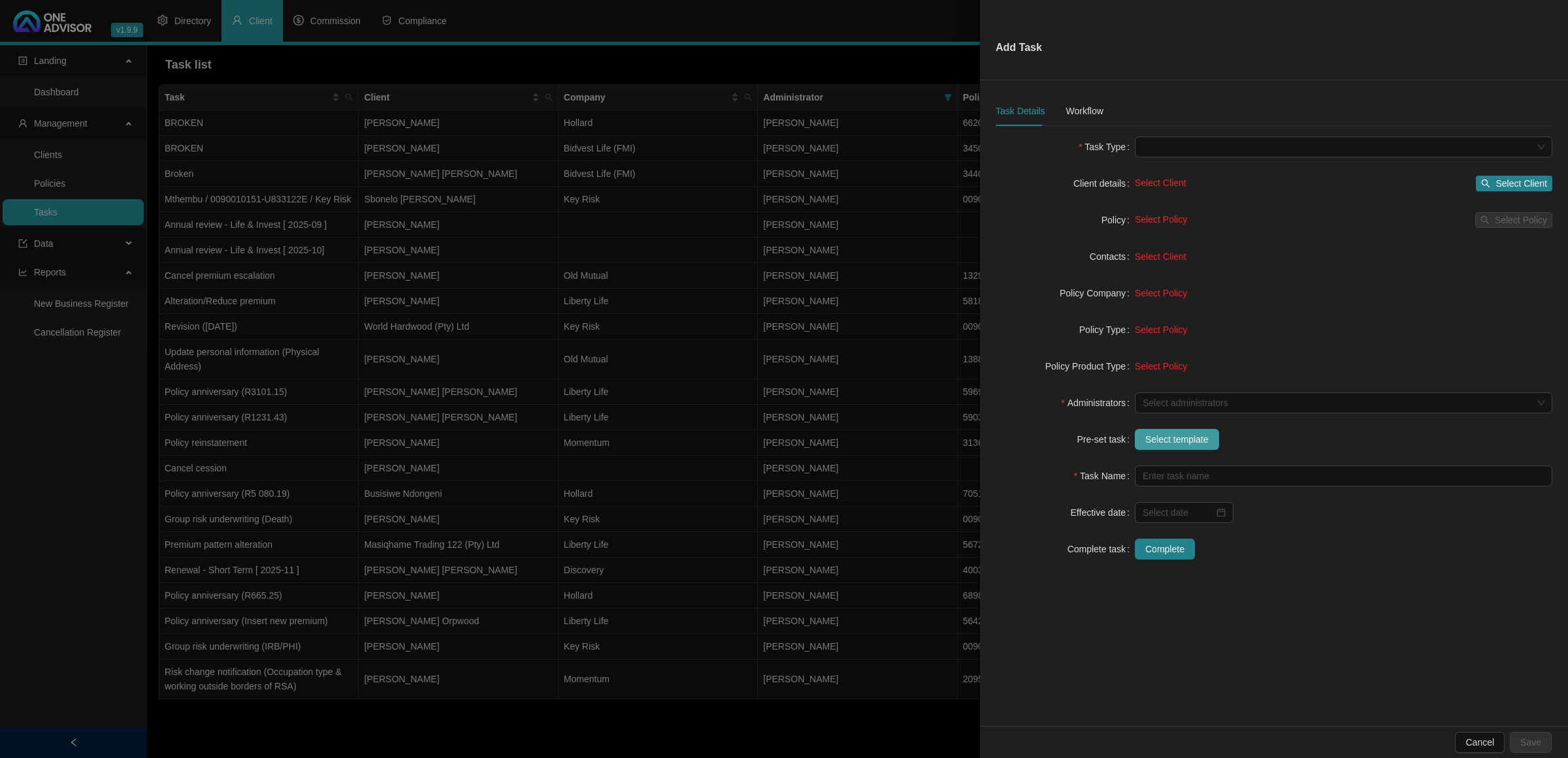
click at [1158, 436] on span "Select template" at bounding box center [1177, 438] width 64 height 14
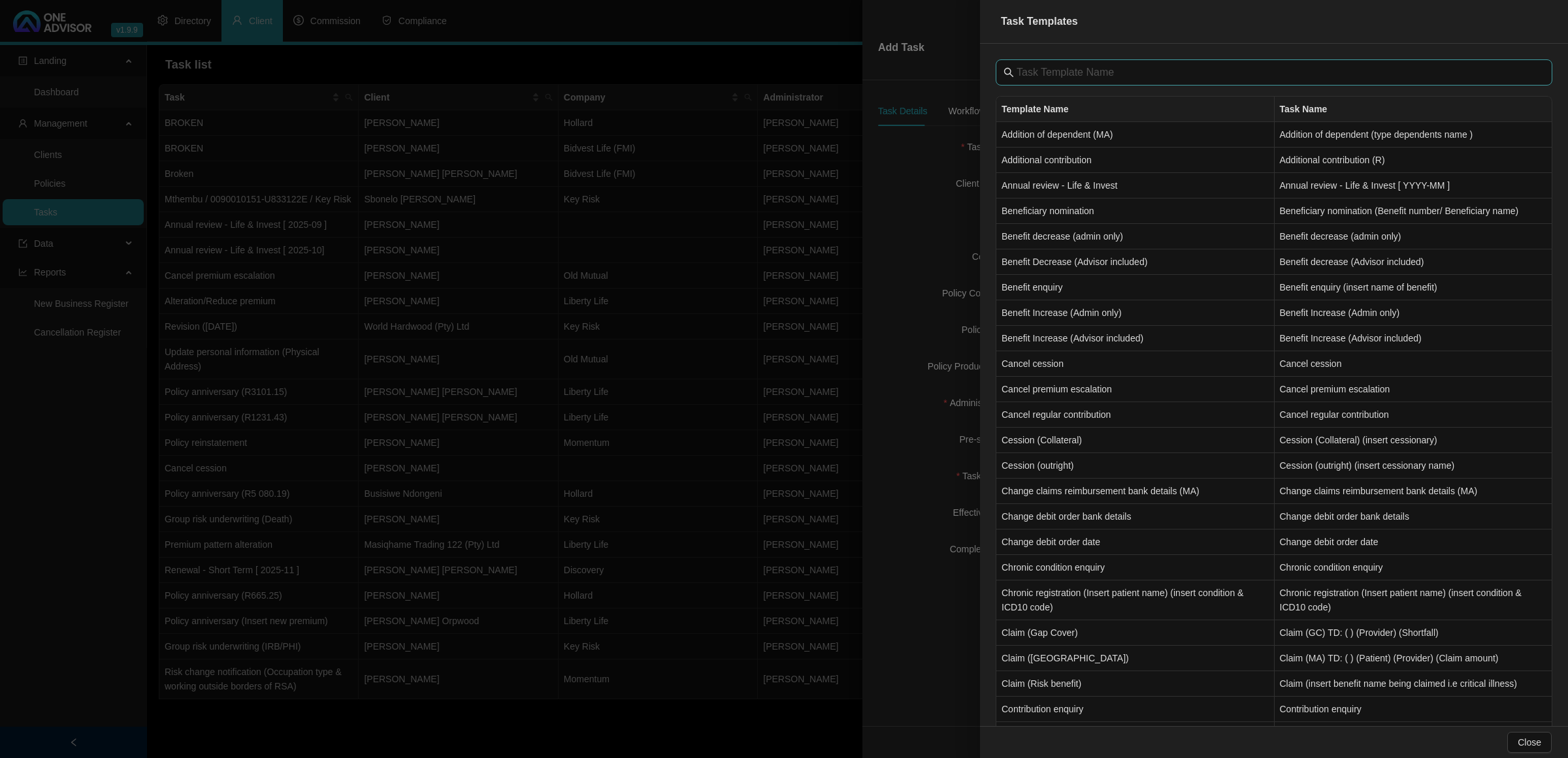
drag, startPoint x: 1032, startPoint y: 57, endPoint x: 1039, endPoint y: 69, distance: 13.9
click at [1032, 57] on div "Template Name Task Name Addition of dependent (MA) Addition of dependent (type …" at bounding box center [1273, 385] width 588 height 682
click at [1041, 77] on input "text" at bounding box center [1274, 72] width 517 height 16
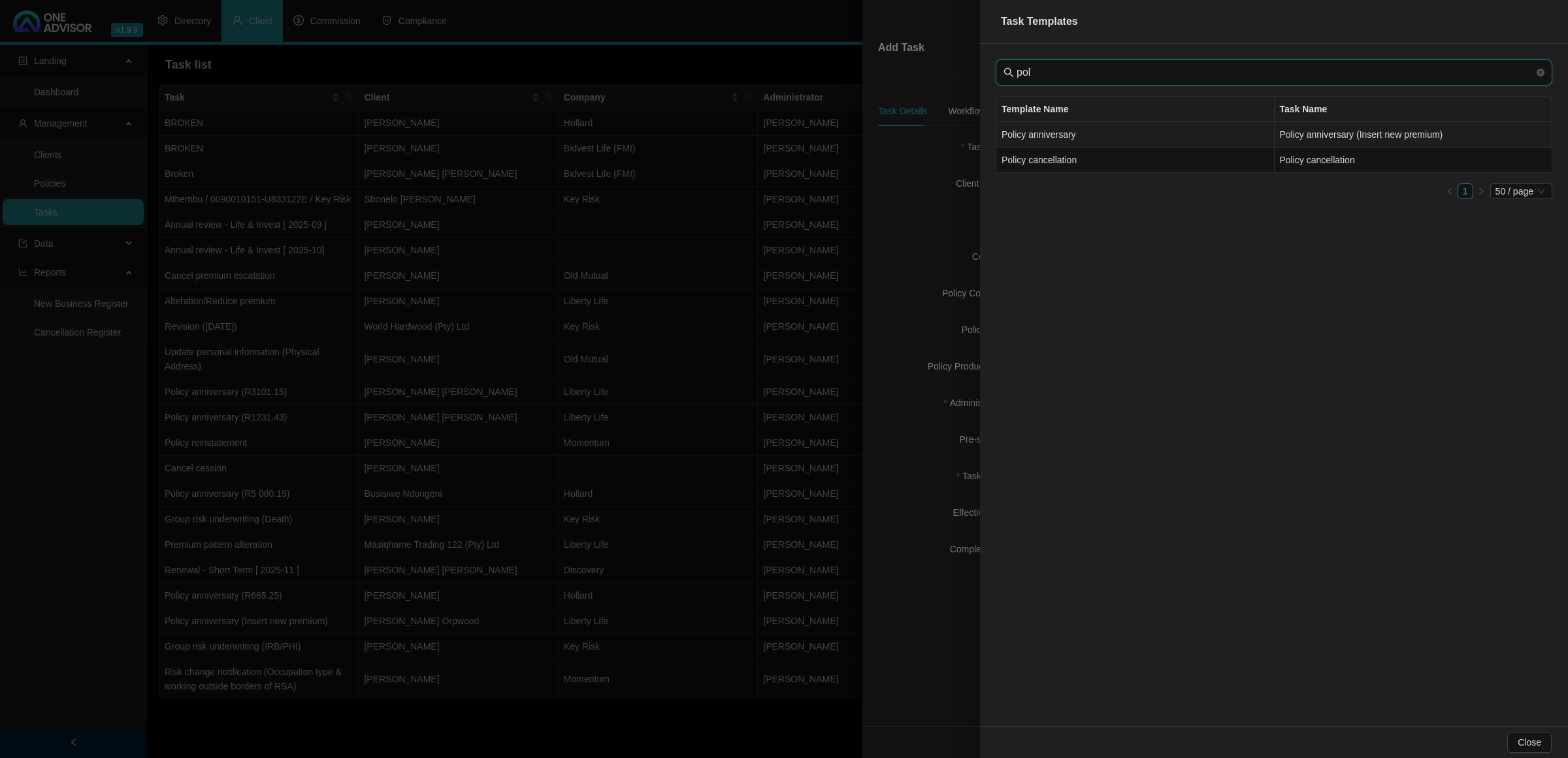
type input "pol"
click at [1015, 140] on td "Policy anniversary" at bounding box center [1135, 135] width 279 height 25
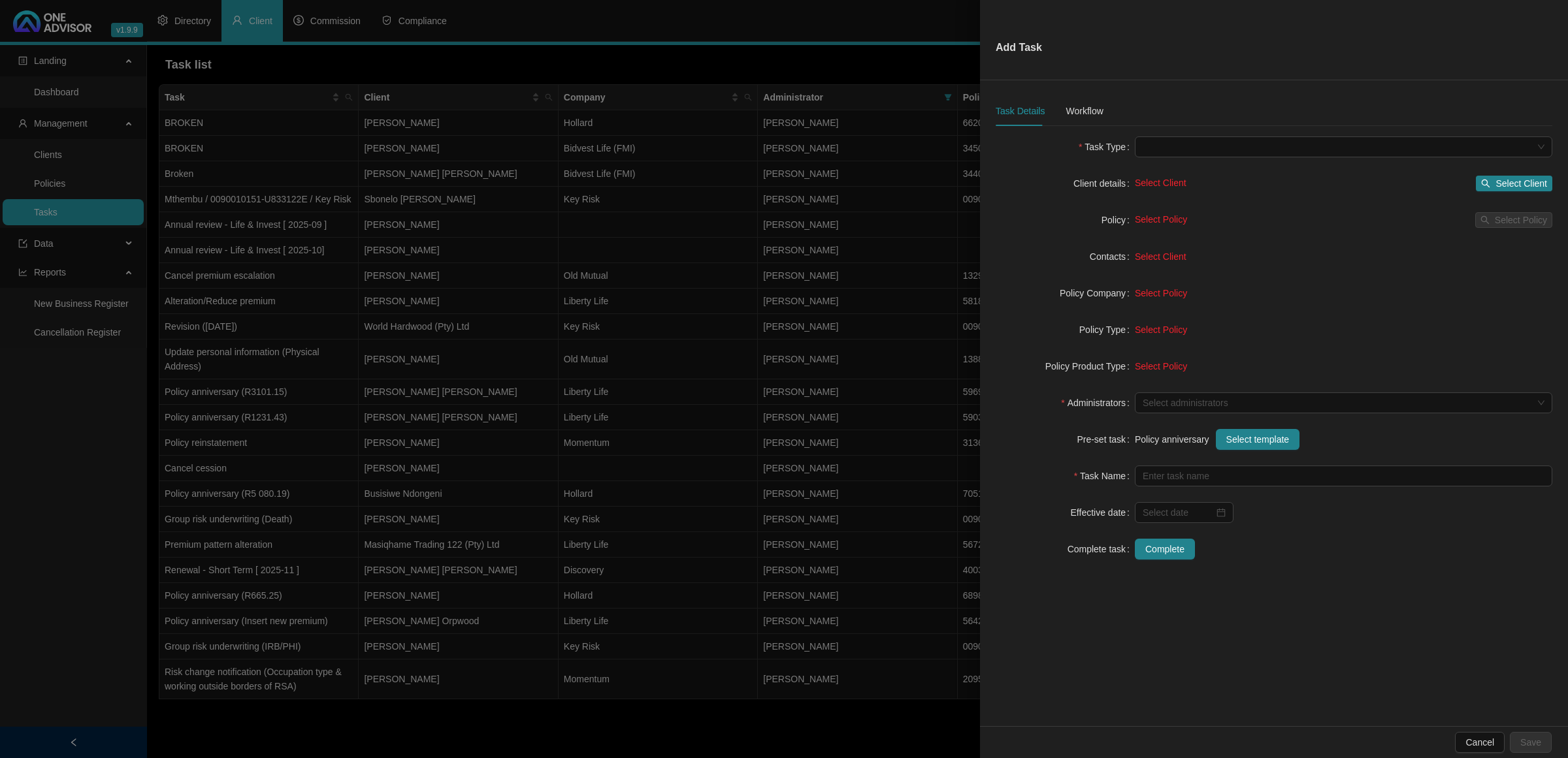
type input "Policy anniversary (Insert new premium)"
click at [1180, 410] on div "Select administrators" at bounding box center [1343, 403] width 417 height 21
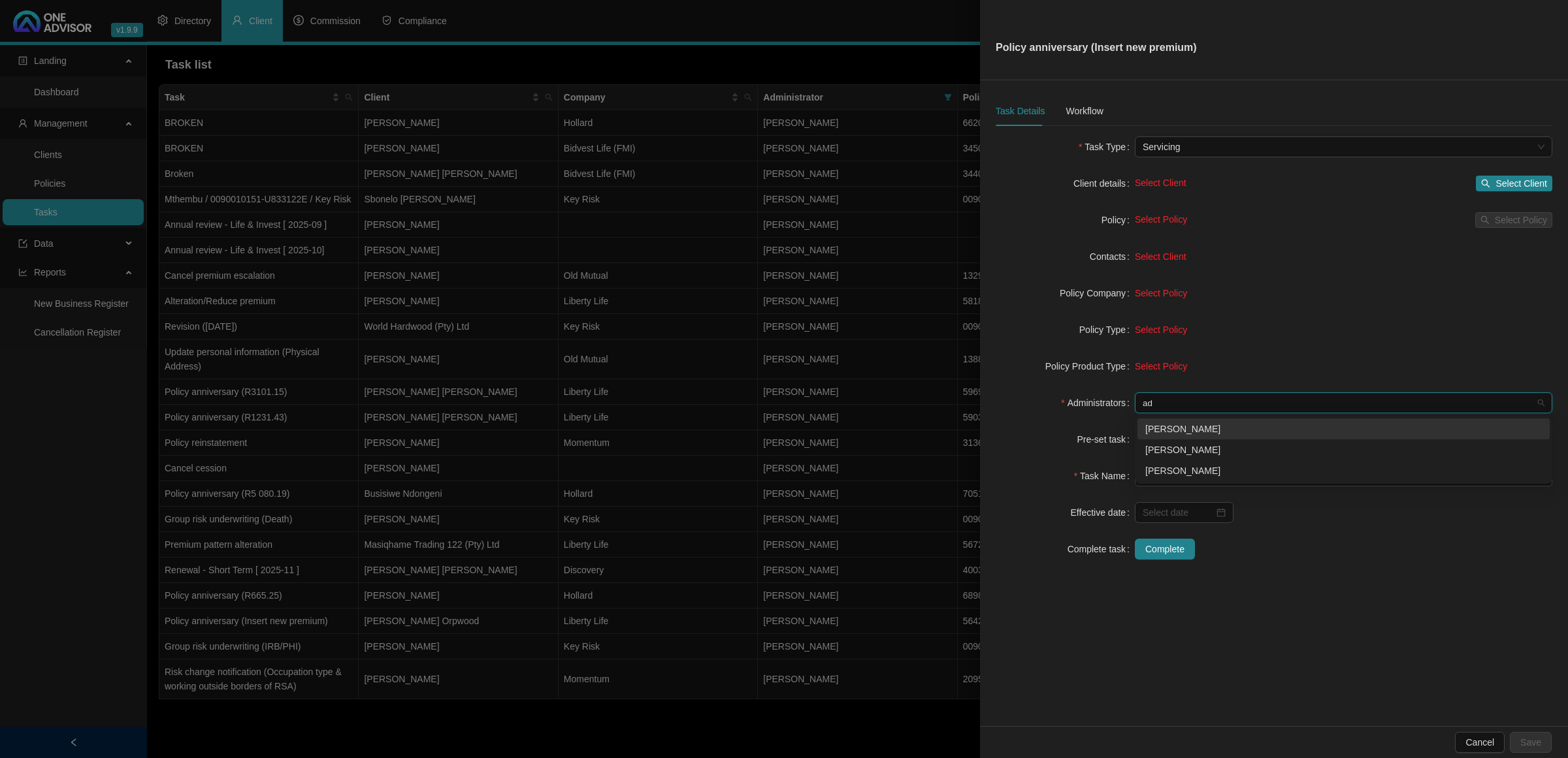
type input "a"
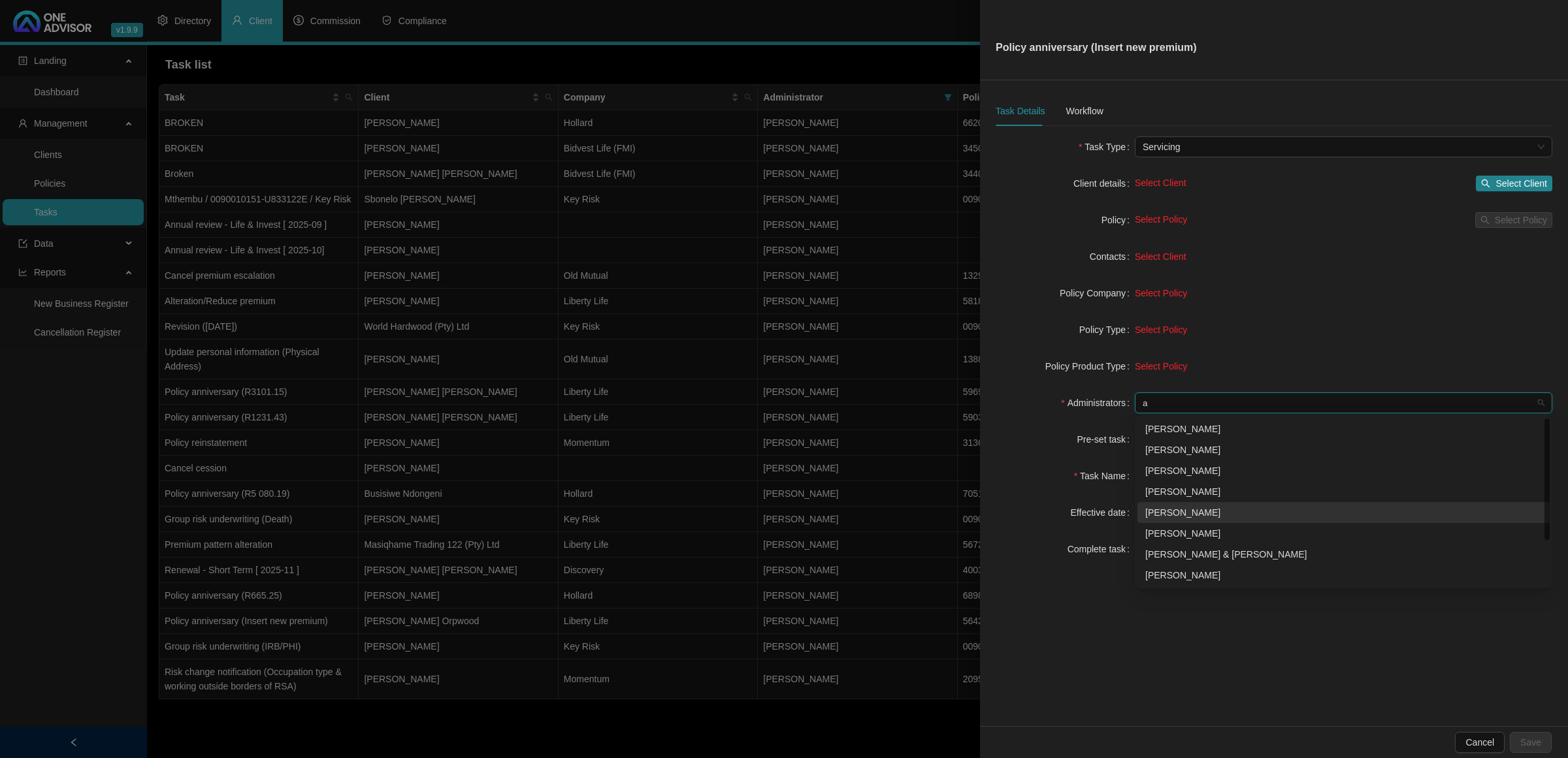
click at [1173, 507] on div "[PERSON_NAME]" at bounding box center [1344, 512] width 396 height 14
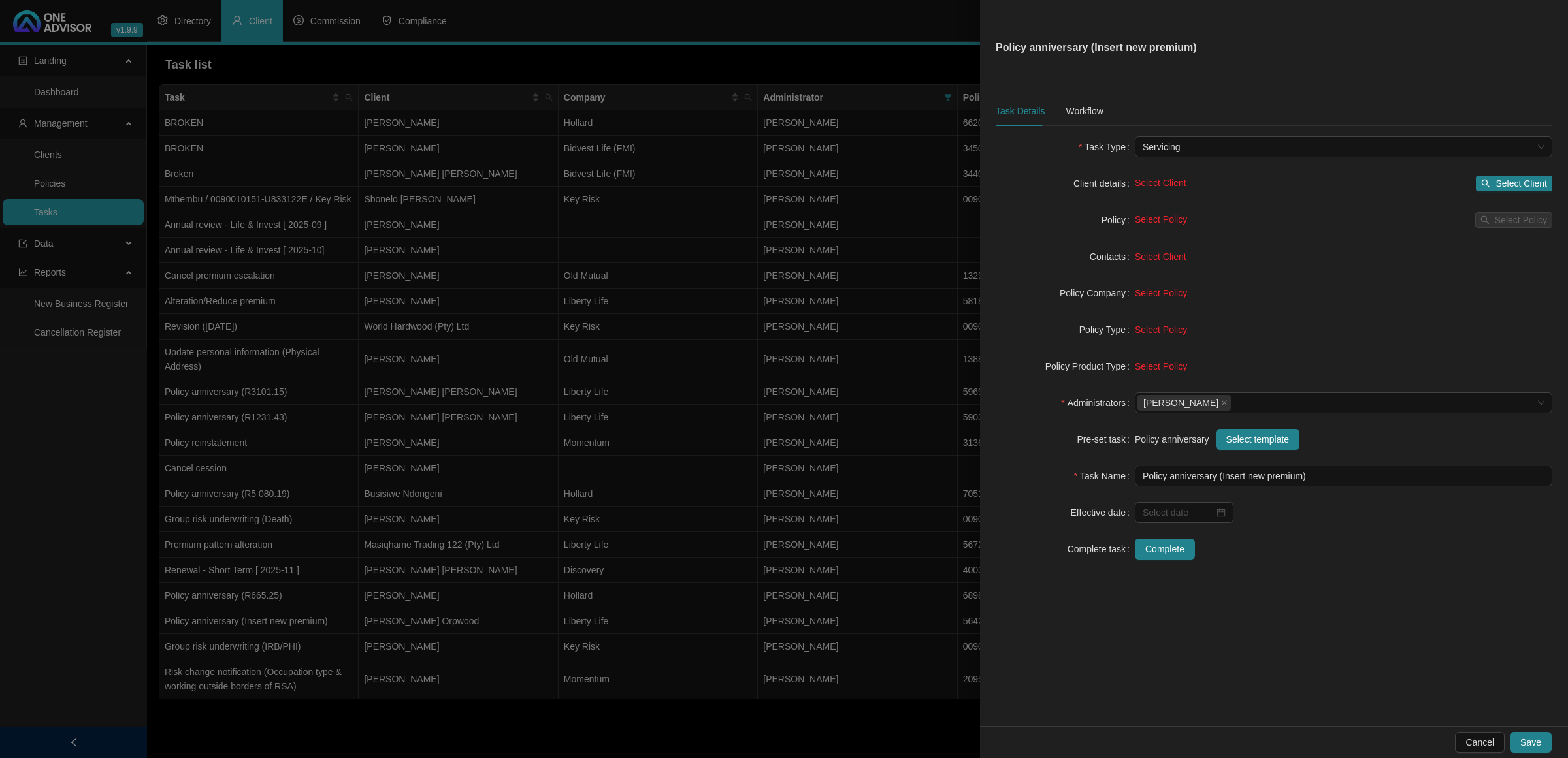
click at [1021, 438] on div "Pre-set task" at bounding box center [1065, 439] width 139 height 21
click at [1193, 510] on input at bounding box center [1178, 512] width 71 height 14
click at [1297, 543] on button "next-year" at bounding box center [1295, 539] width 14 height 26
type input "[DATE]"
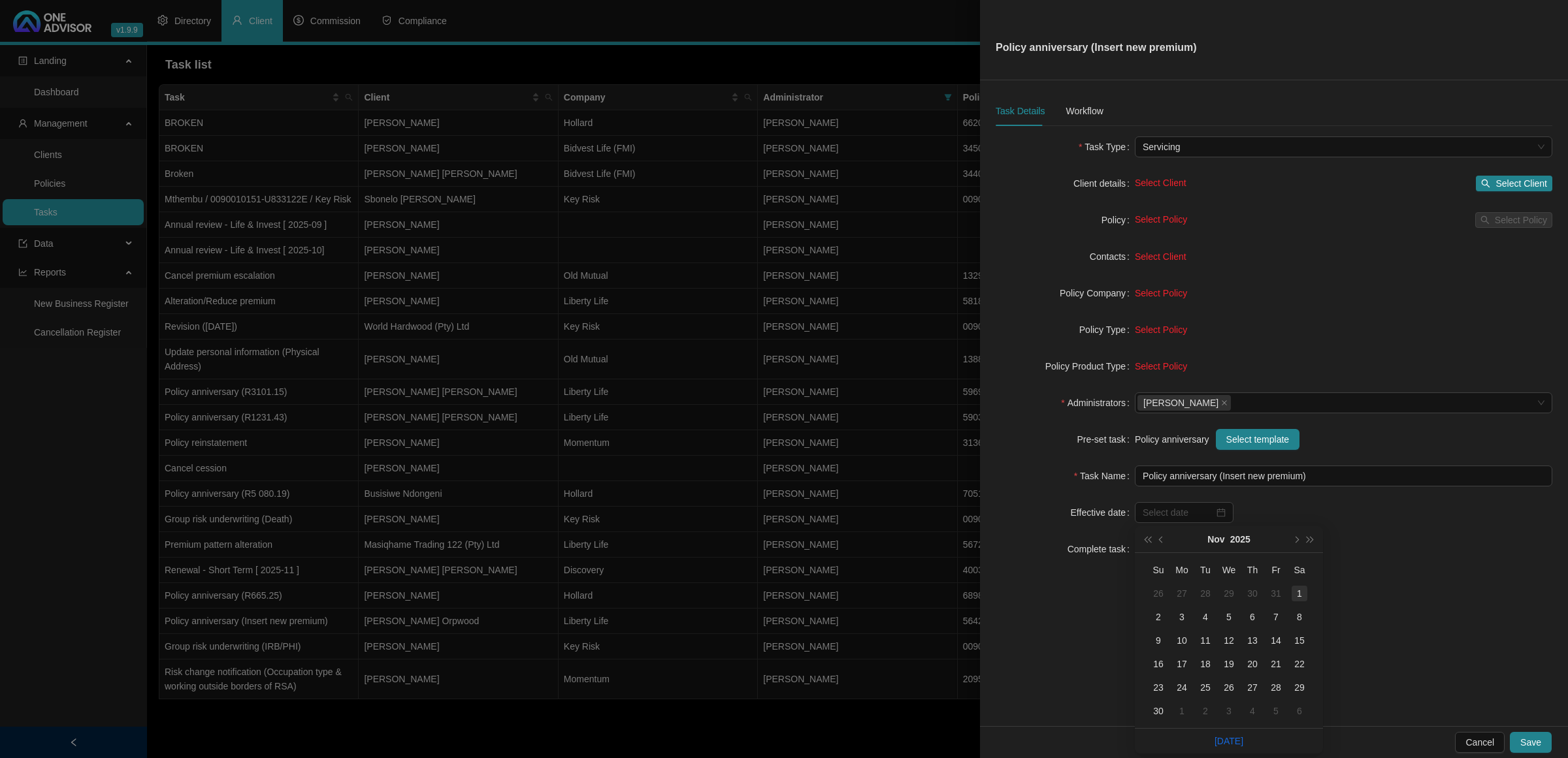
type input "[DATE]"
click at [1297, 595] on div "1" at bounding box center [1299, 594] width 16 height 16
click at [1522, 183] on span "Select Client" at bounding box center [1520, 183] width 51 height 14
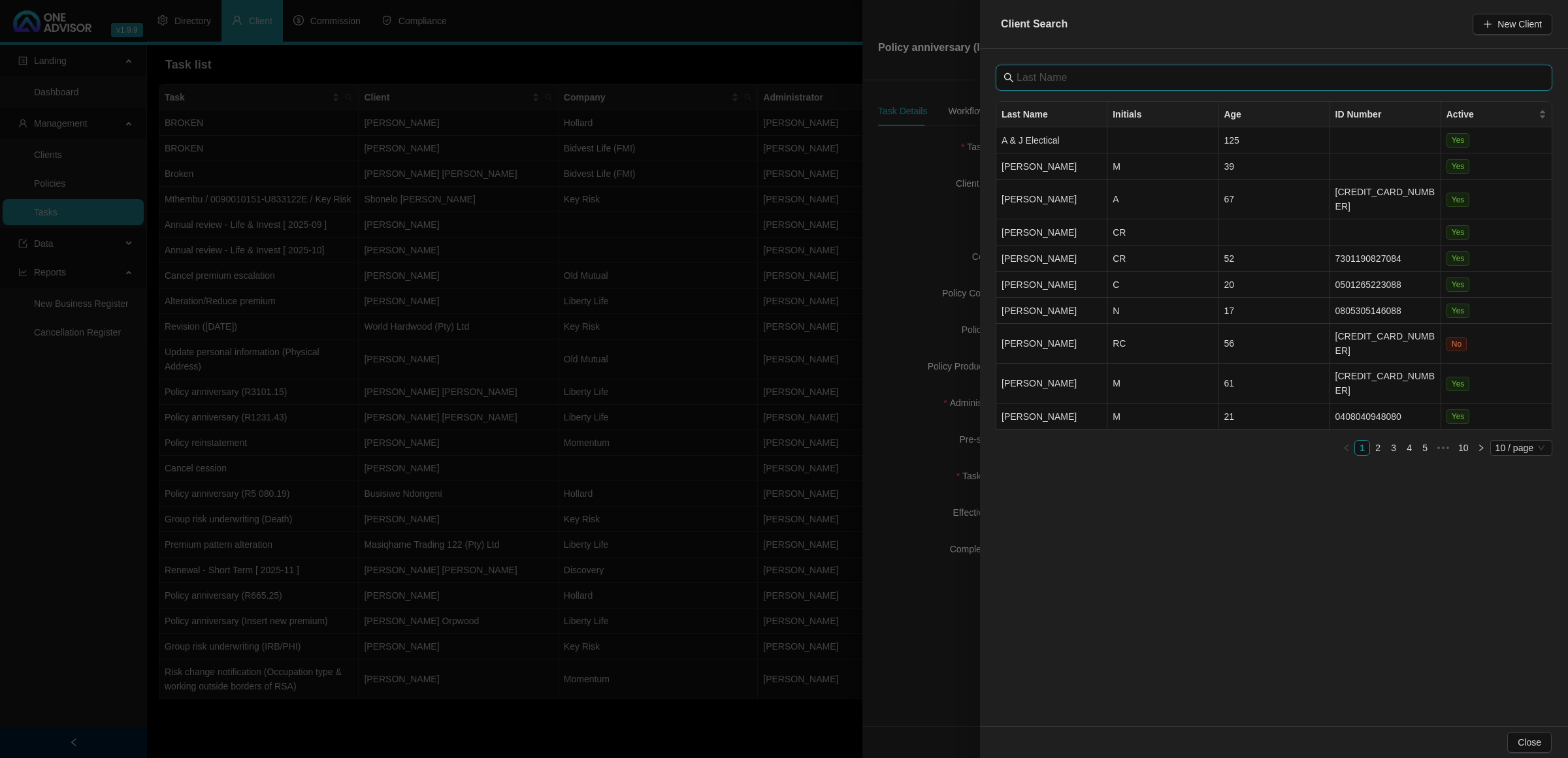
click at [1142, 81] on input "text" at bounding box center [1274, 78] width 517 height 16
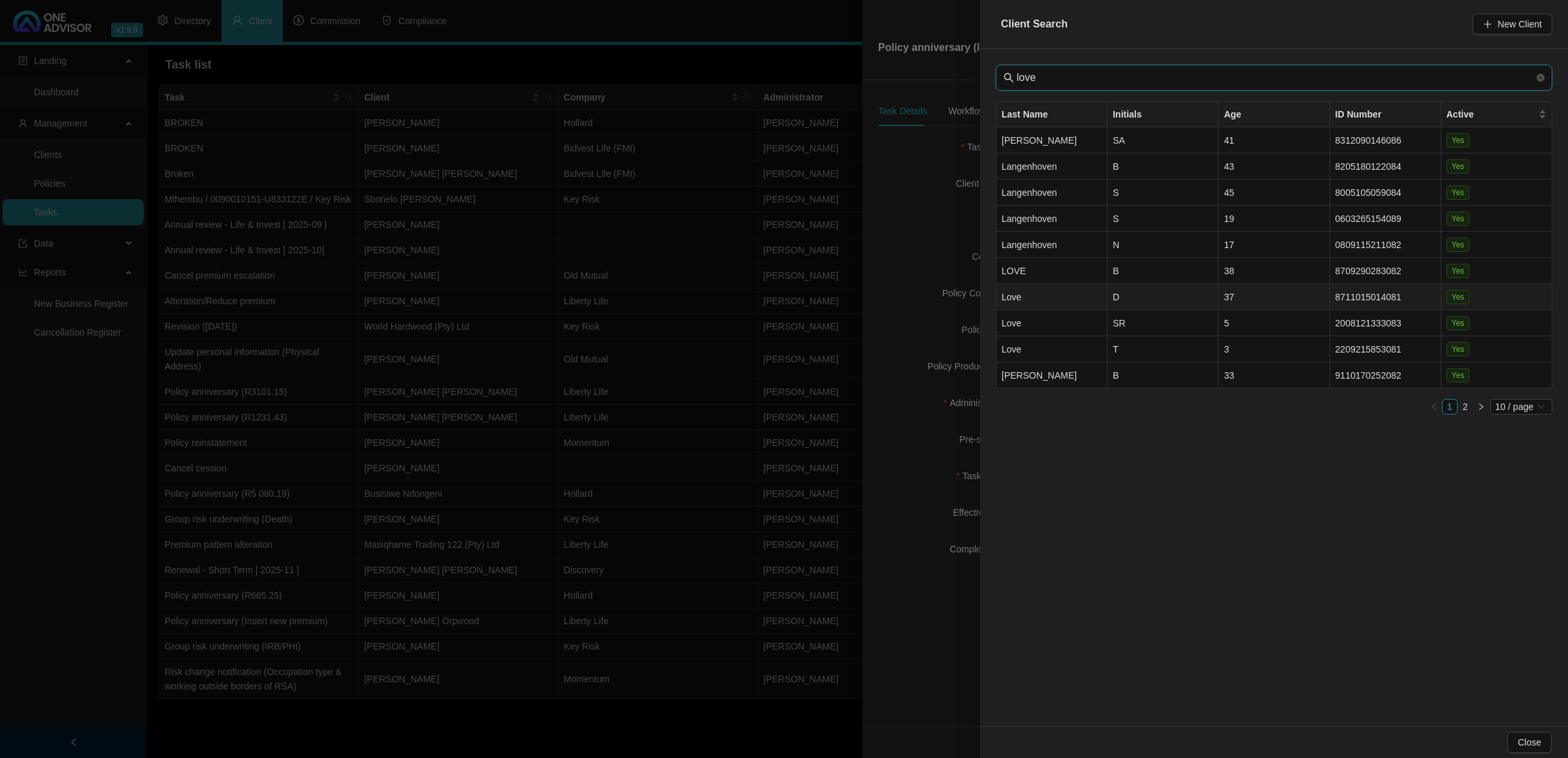
type input "love"
click at [1057, 300] on td "Love" at bounding box center [1051, 297] width 111 height 26
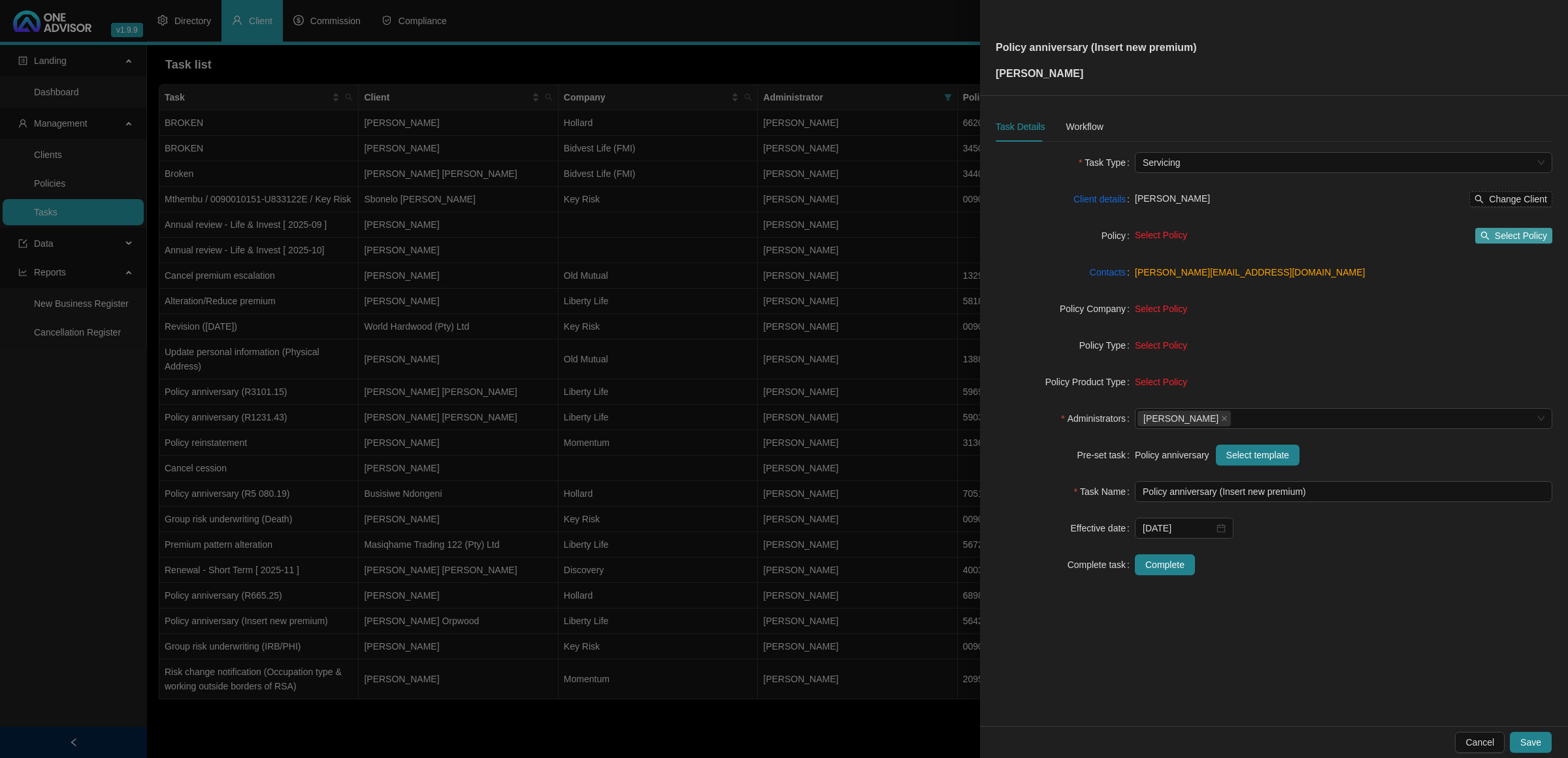
click at [1516, 228] on button "Select Policy" at bounding box center [1513, 236] width 77 height 16
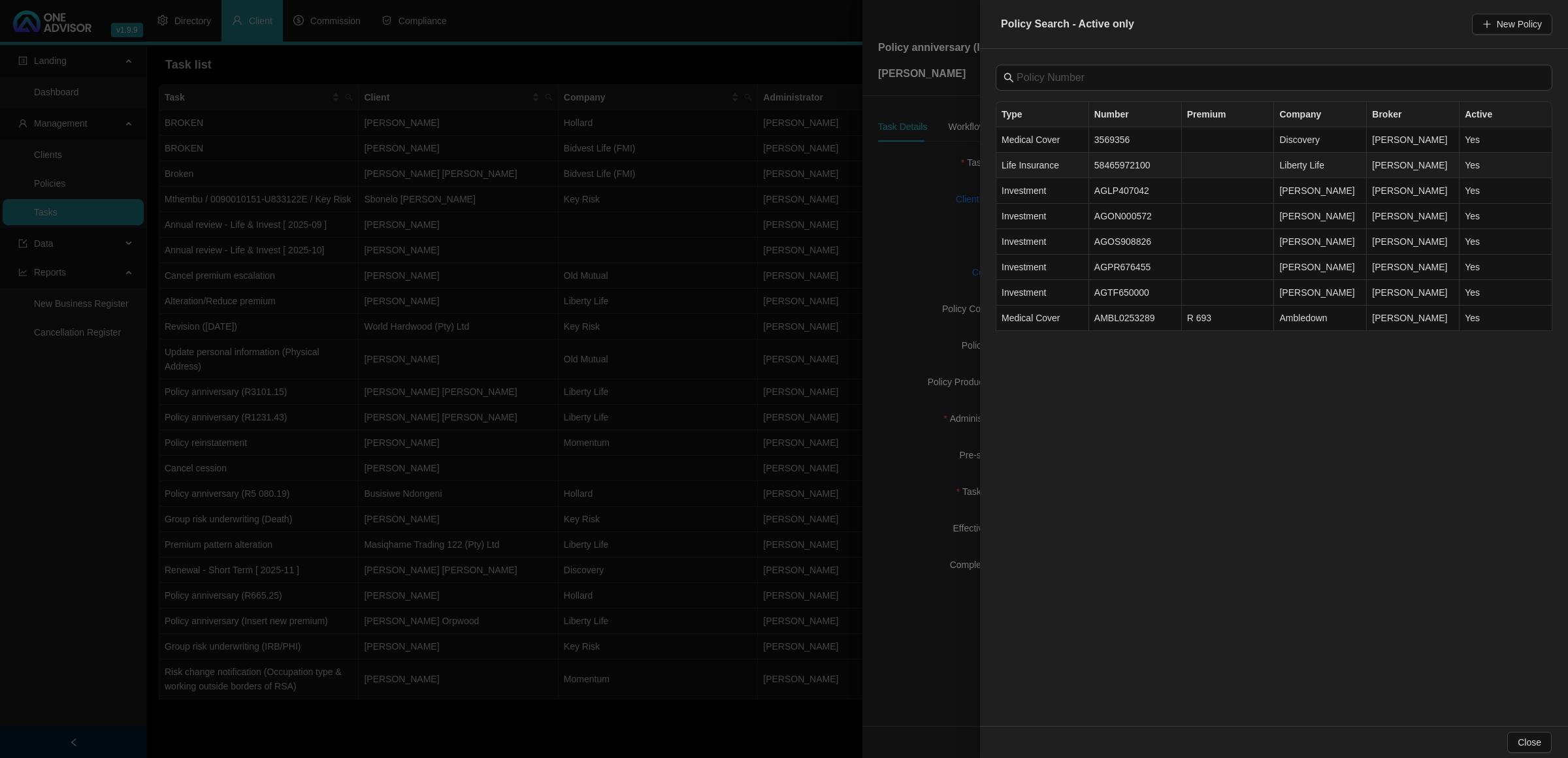
click at [1138, 165] on td "58465972100" at bounding box center [1135, 164] width 93 height 25
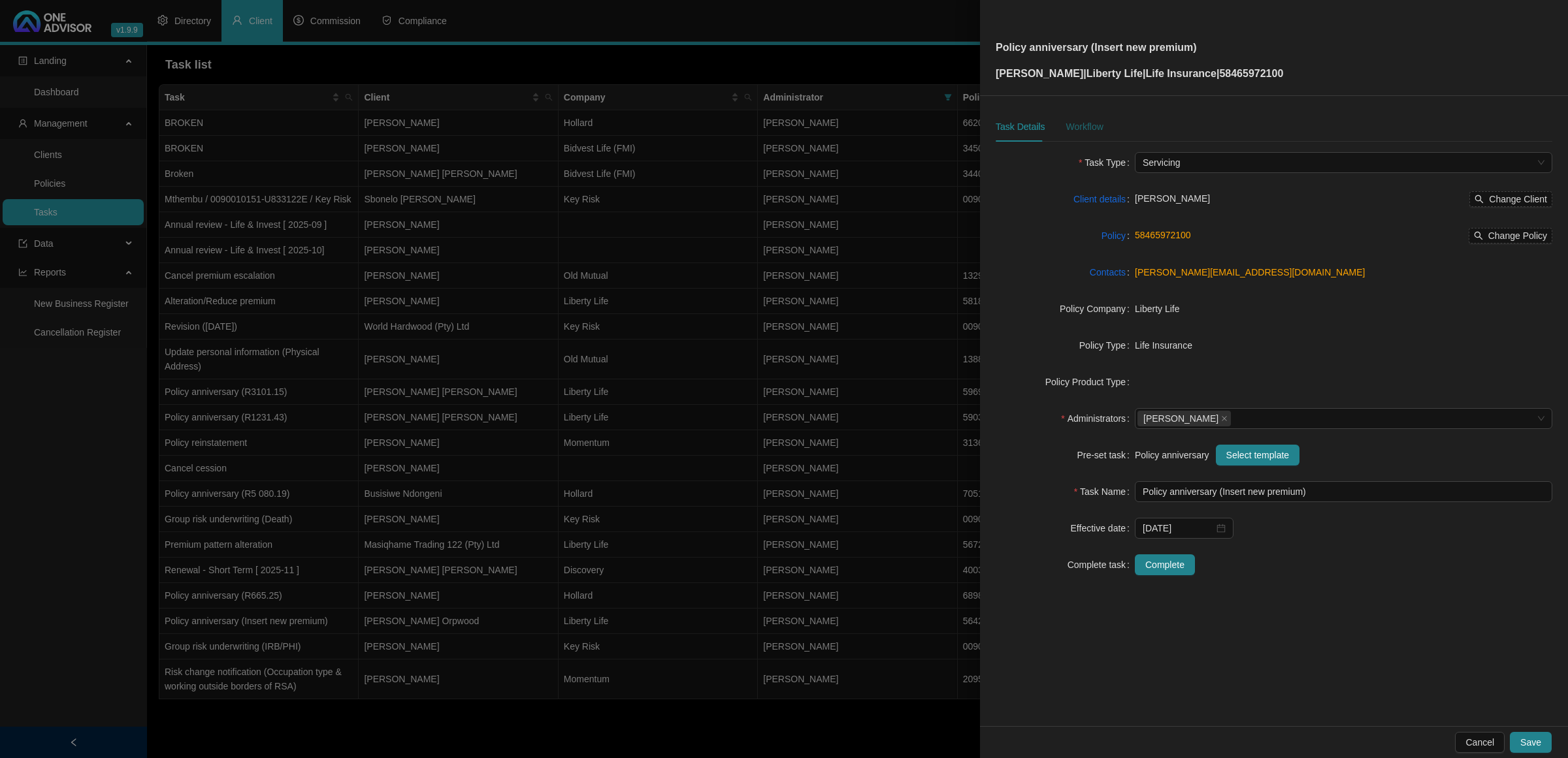
click at [1076, 124] on div "Workflow" at bounding box center [1084, 126] width 37 height 14
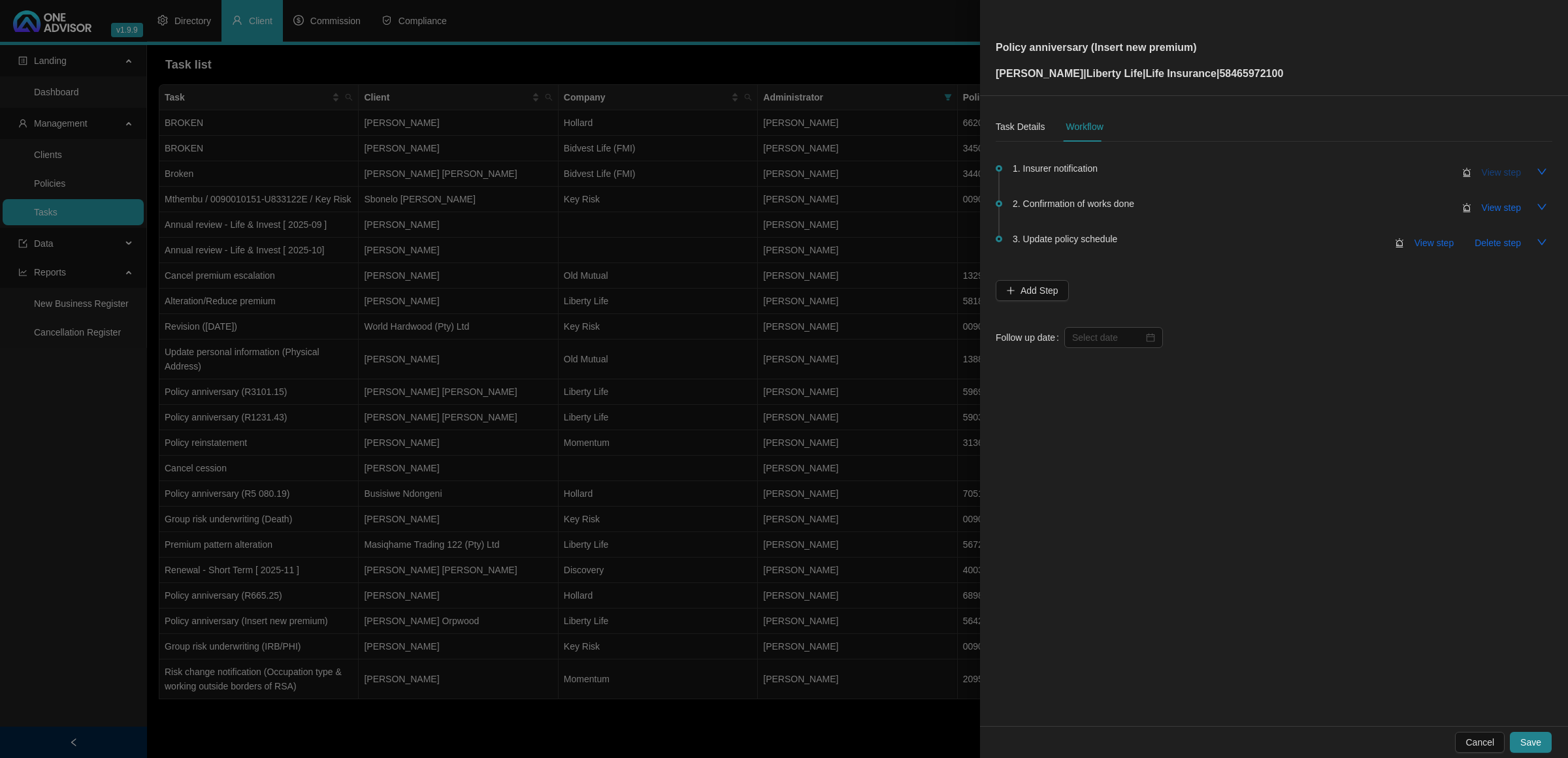
click at [1485, 167] on span "View step" at bounding box center [1501, 172] width 39 height 14
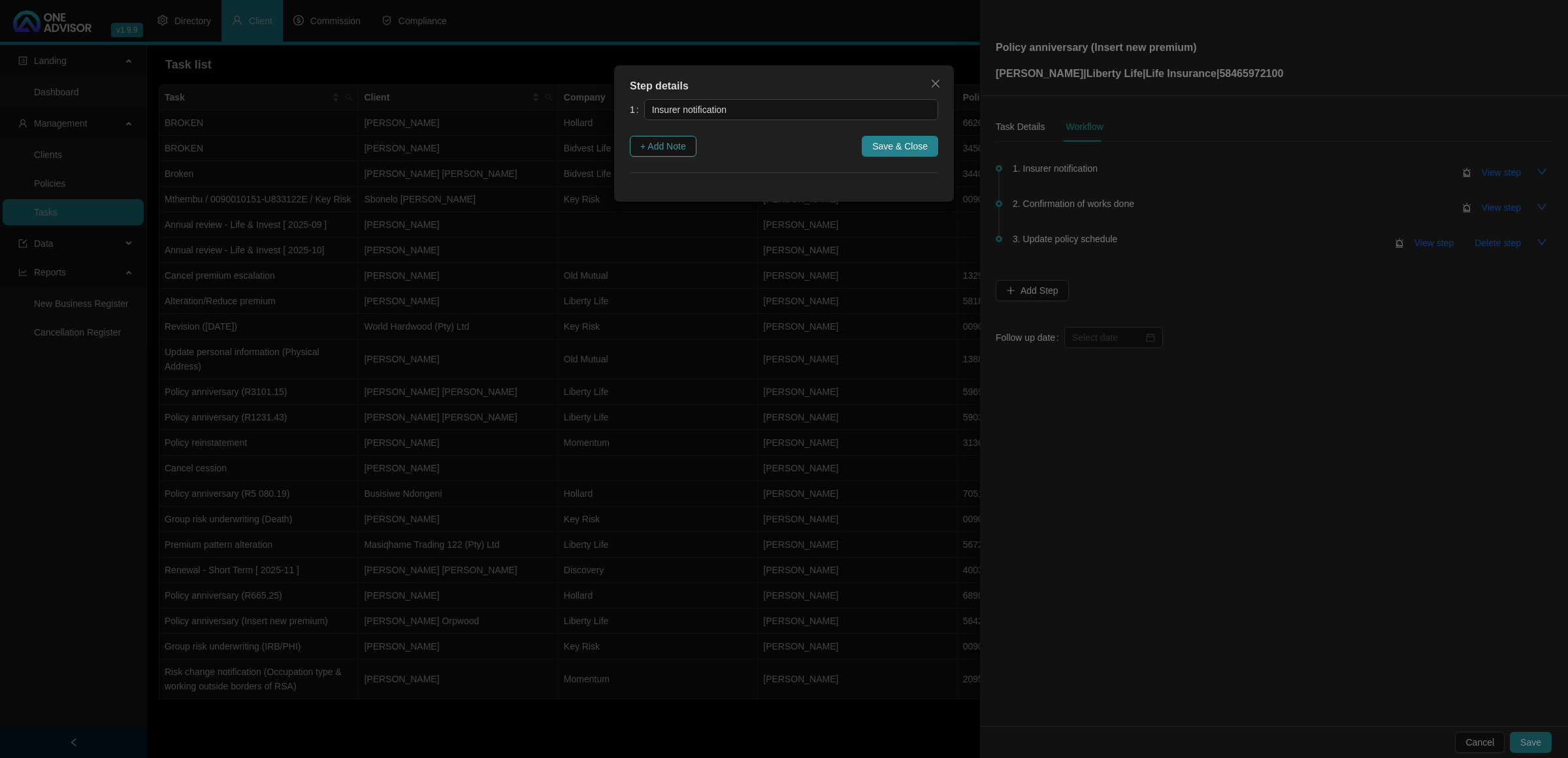
click at [645, 150] on span "+ Add Note" at bounding box center [663, 146] width 46 height 14
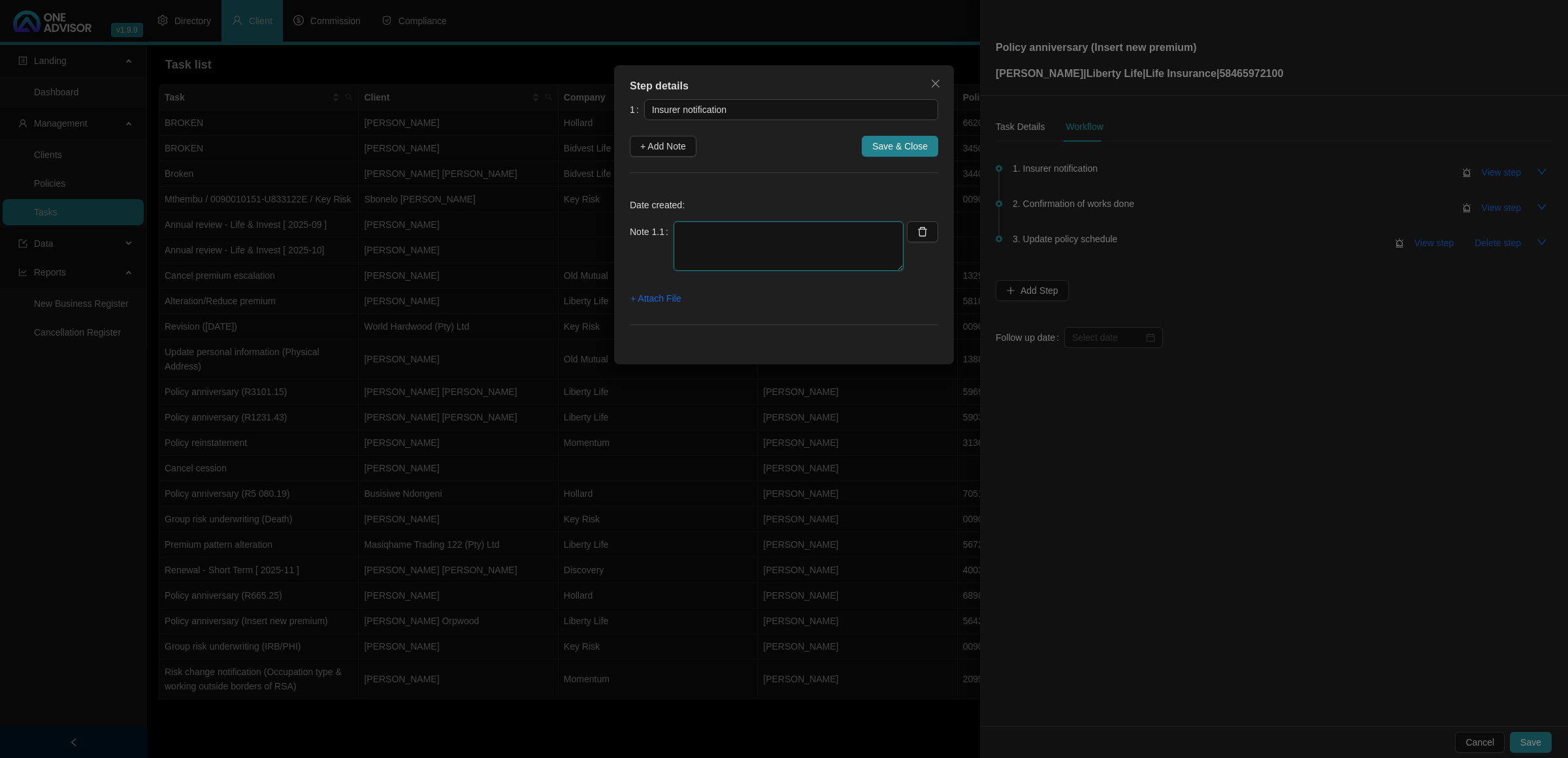
click at [720, 251] on textarea at bounding box center [788, 246] width 230 height 50
paste textarea "[DATE] Received notification that Anniversary letters have been emailed to the …"
type textarea "[DATE] Received notification that Anniversary letters have been emailed to the …"
click at [641, 301] on span "+ Attach File" at bounding box center [655, 298] width 50 height 14
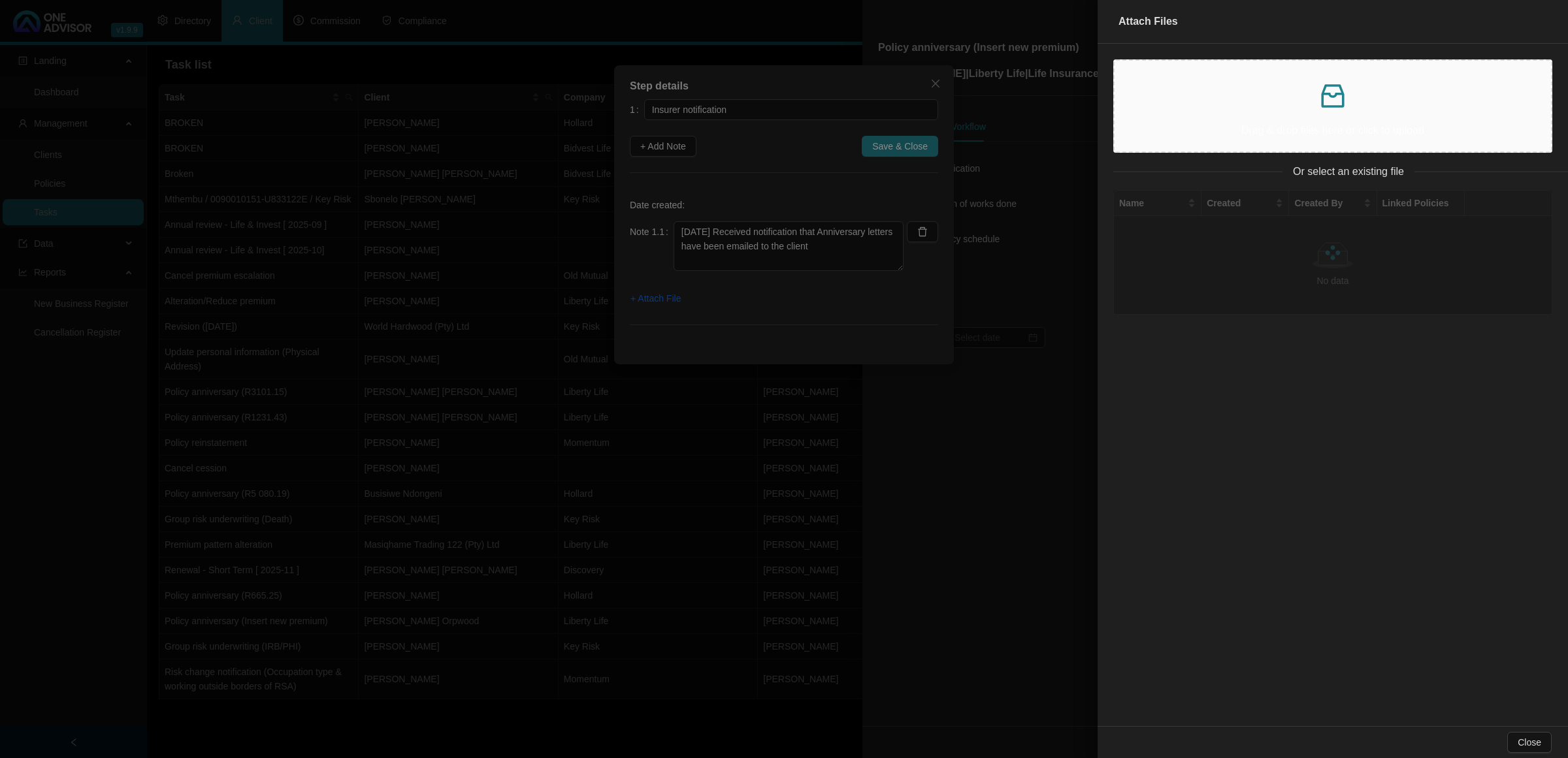
click at [1336, 86] on icon "inbox" at bounding box center [1332, 96] width 32 height 32
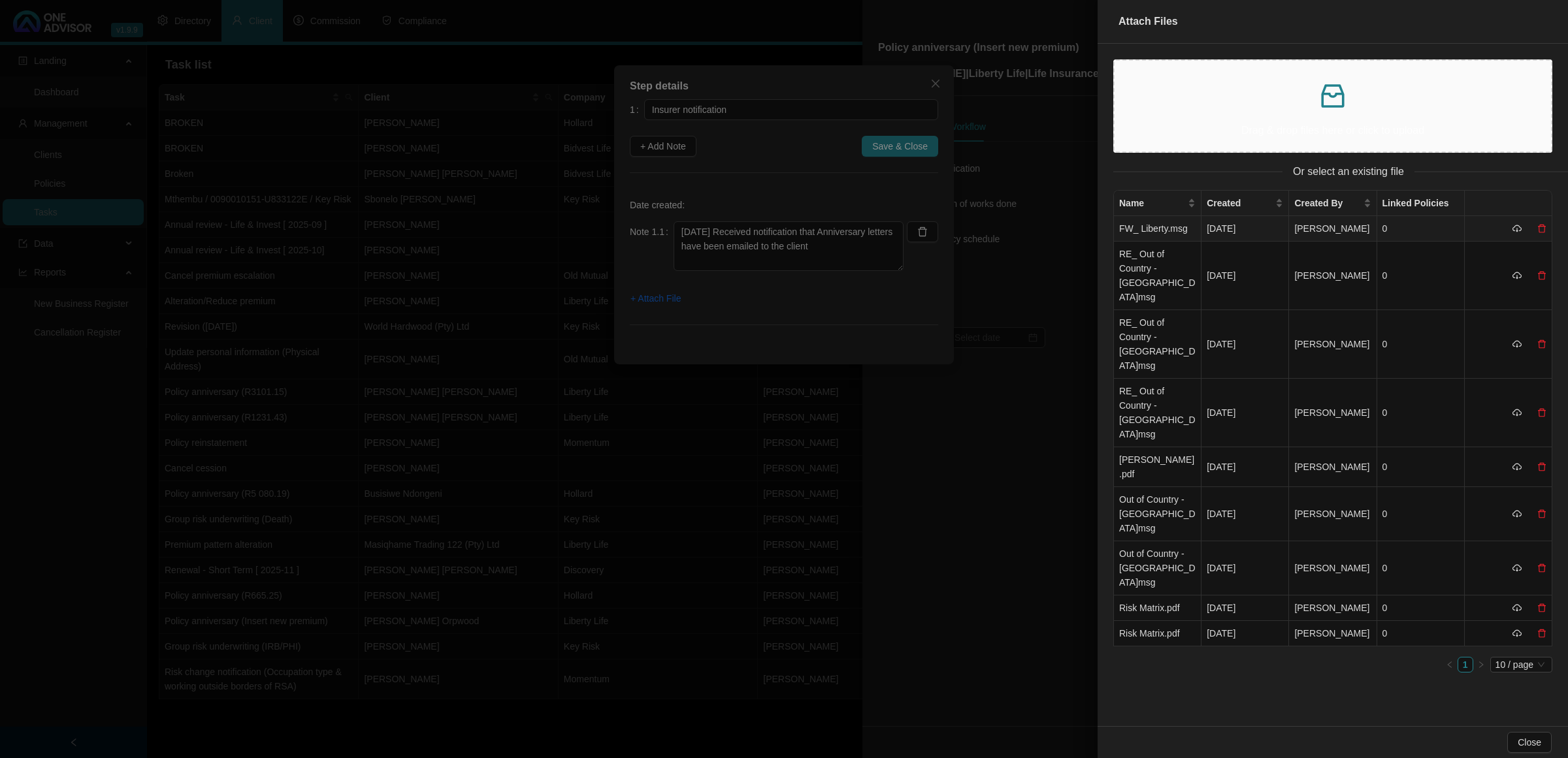
click at [1177, 227] on td "FW_ Liberty.msg" at bounding box center [1158, 228] width 88 height 25
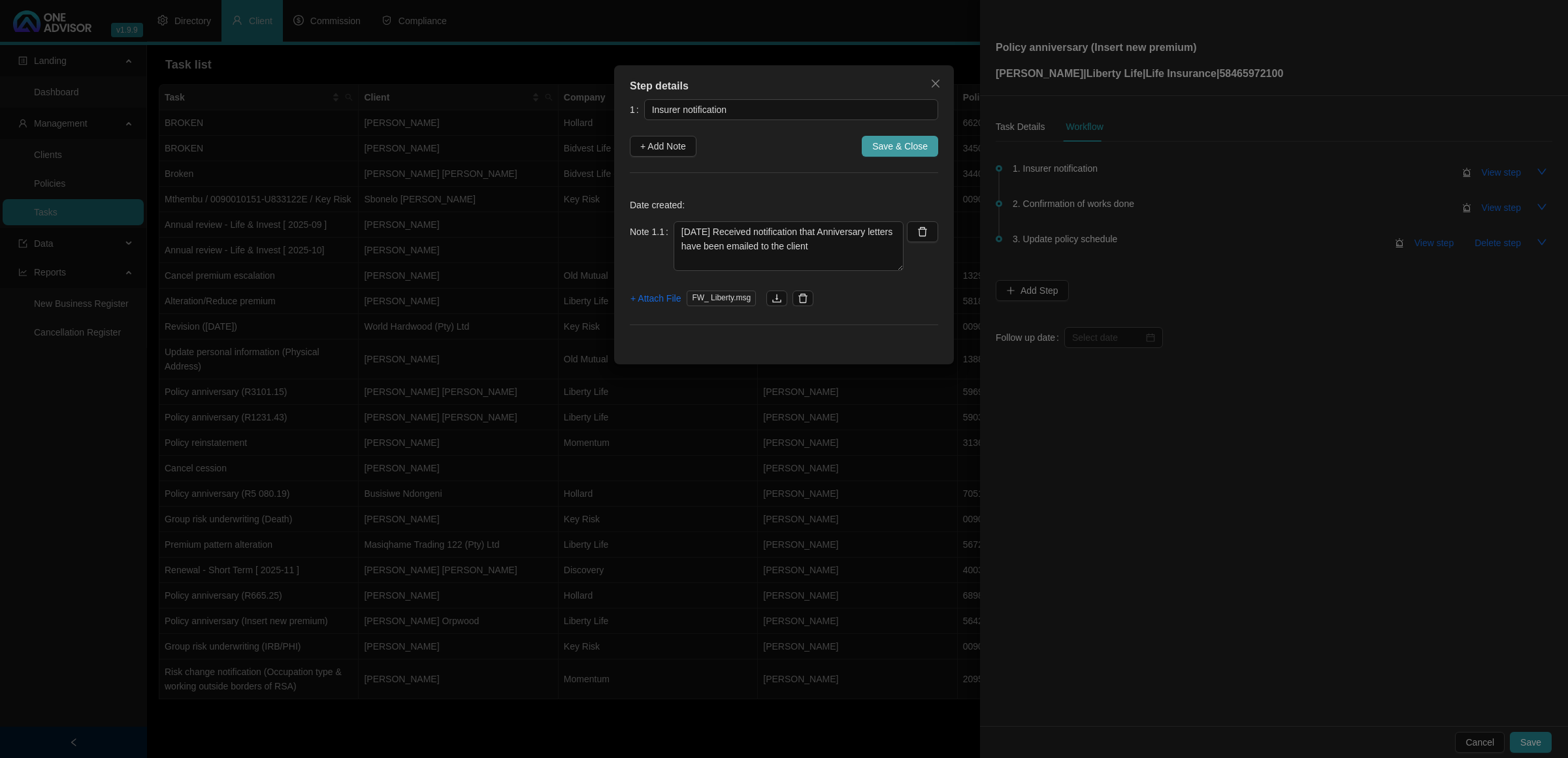
click at [908, 145] on span "Save & Close" at bounding box center [899, 146] width 55 height 14
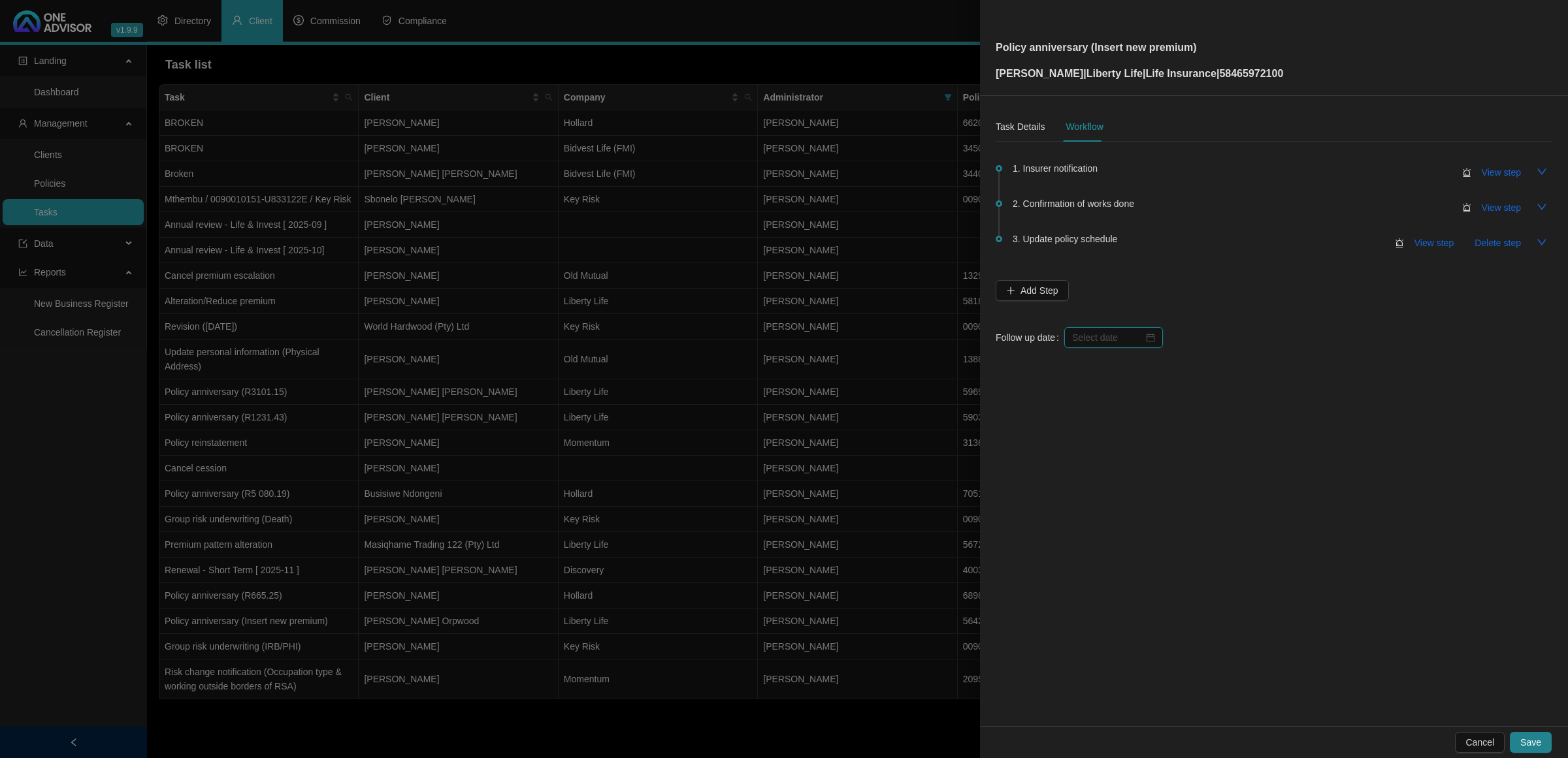
click at [1098, 343] on input at bounding box center [1107, 336] width 71 height 14
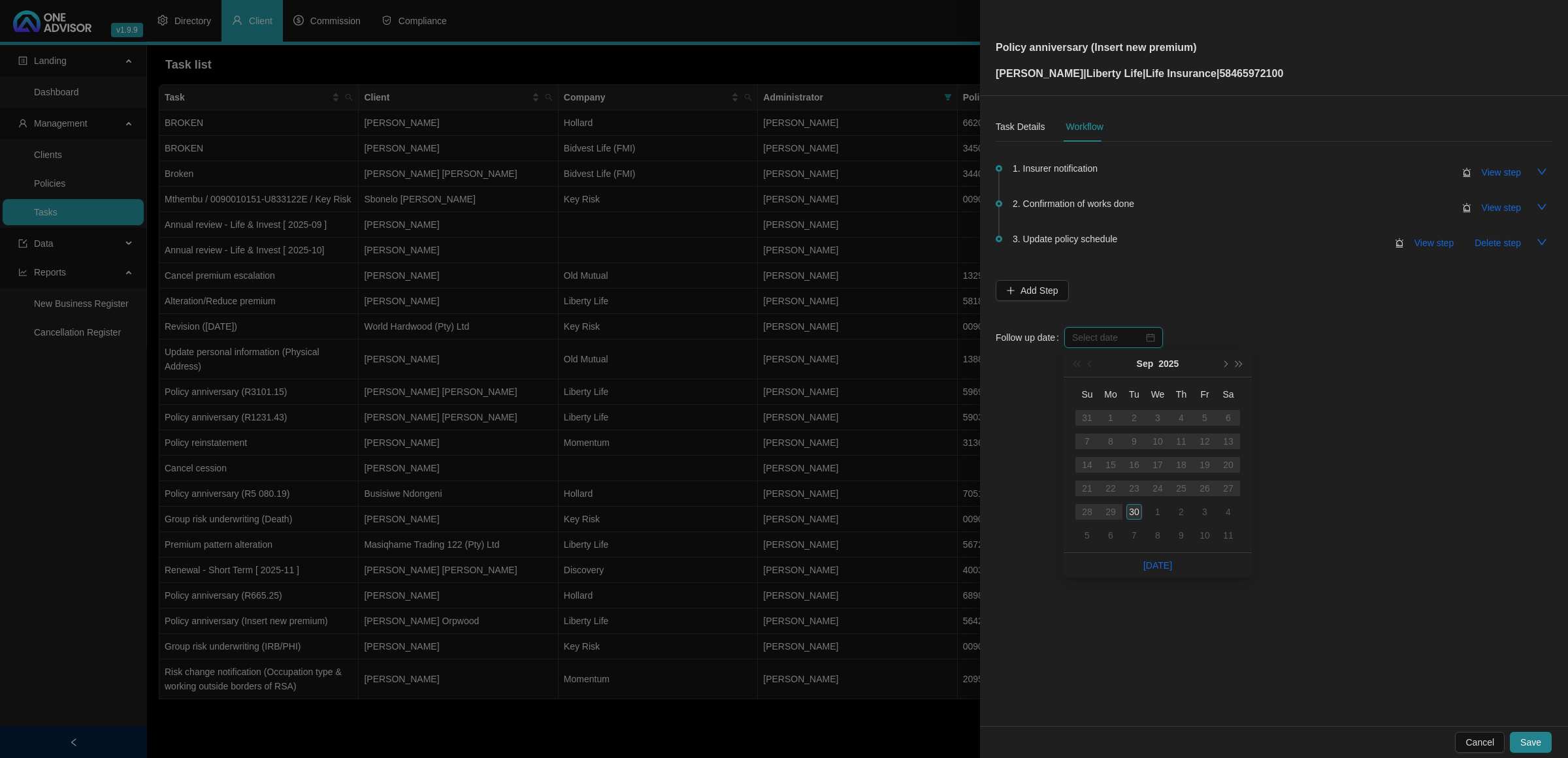
type input "[DATE]"
click at [1133, 509] on div "30" at bounding box center [1133, 511] width 16 height 16
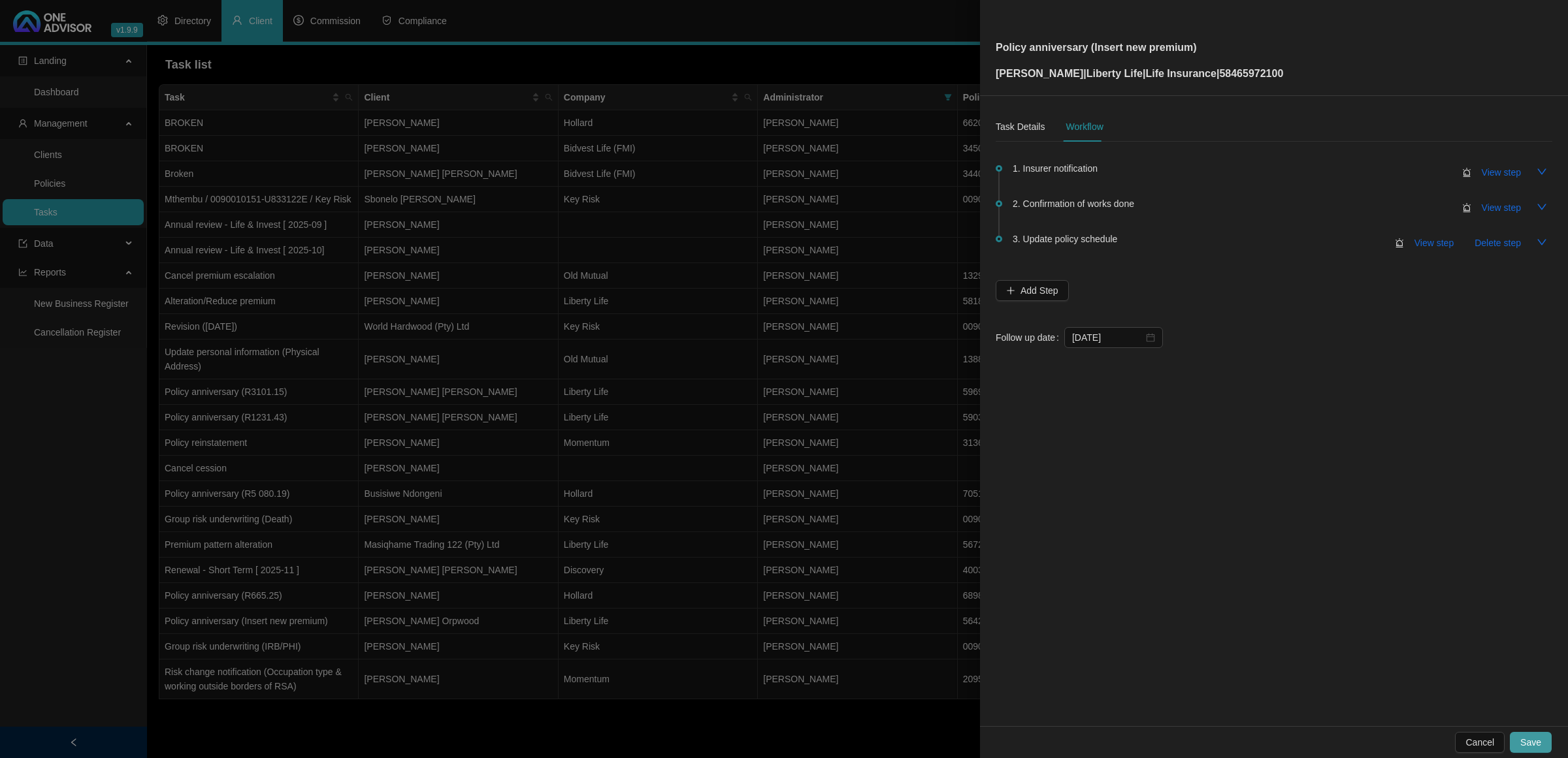
click at [1542, 736] on button "Save" at bounding box center [1530, 742] width 42 height 21
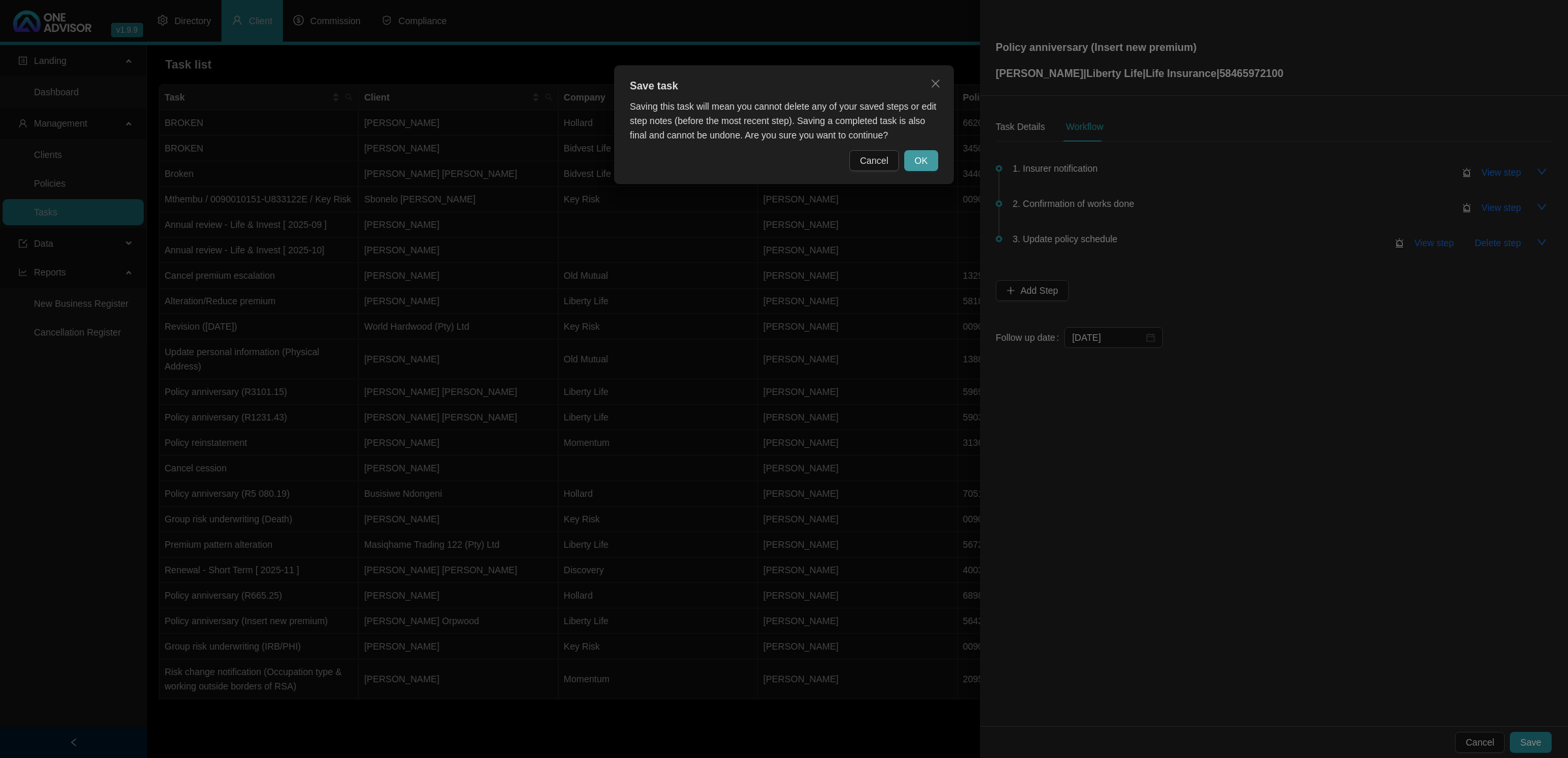
click at [913, 160] on button "OK" at bounding box center [921, 161] width 34 height 21
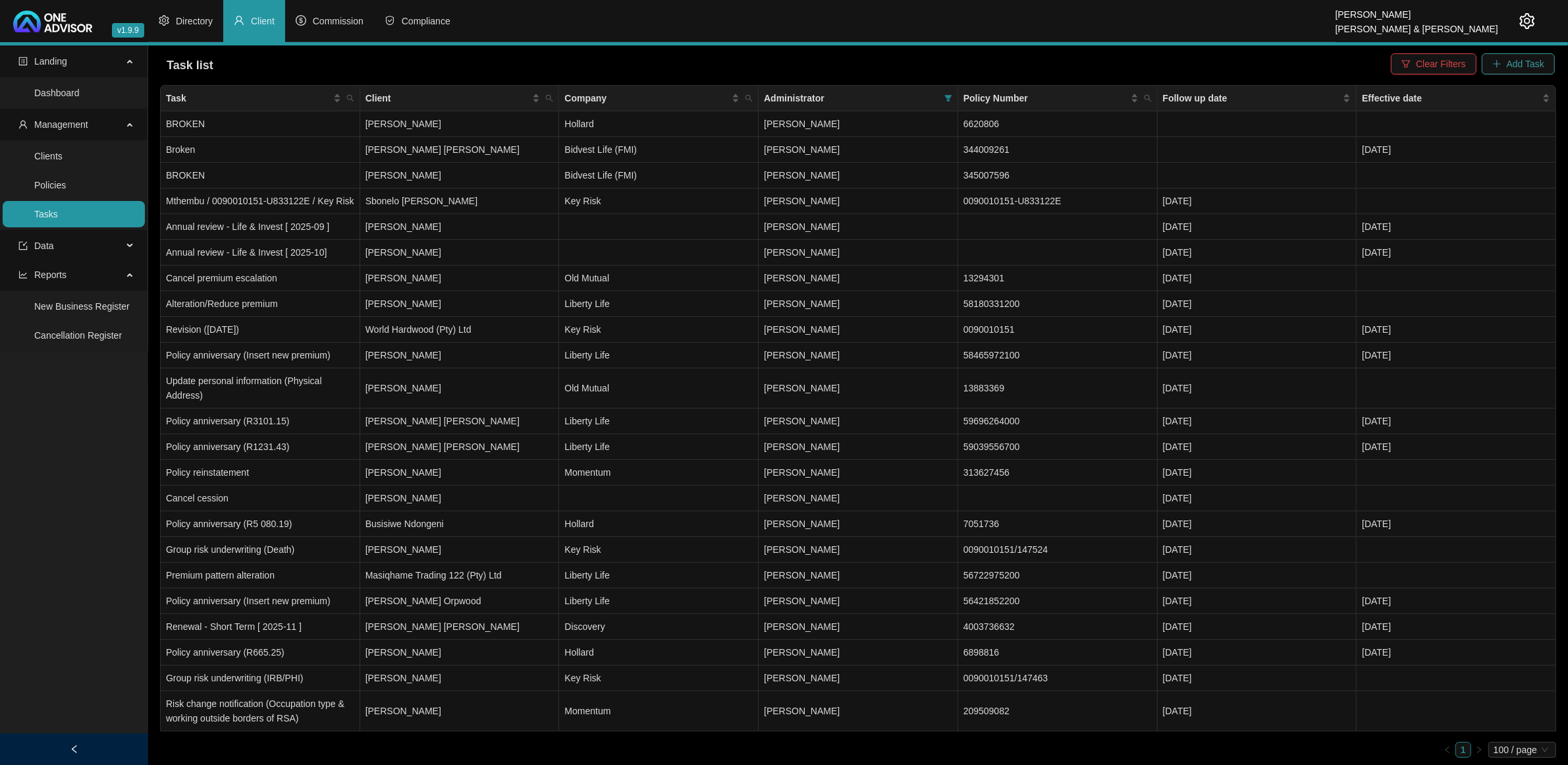
click at [1530, 66] on span "Add Task" at bounding box center [1526, 63] width 38 height 14
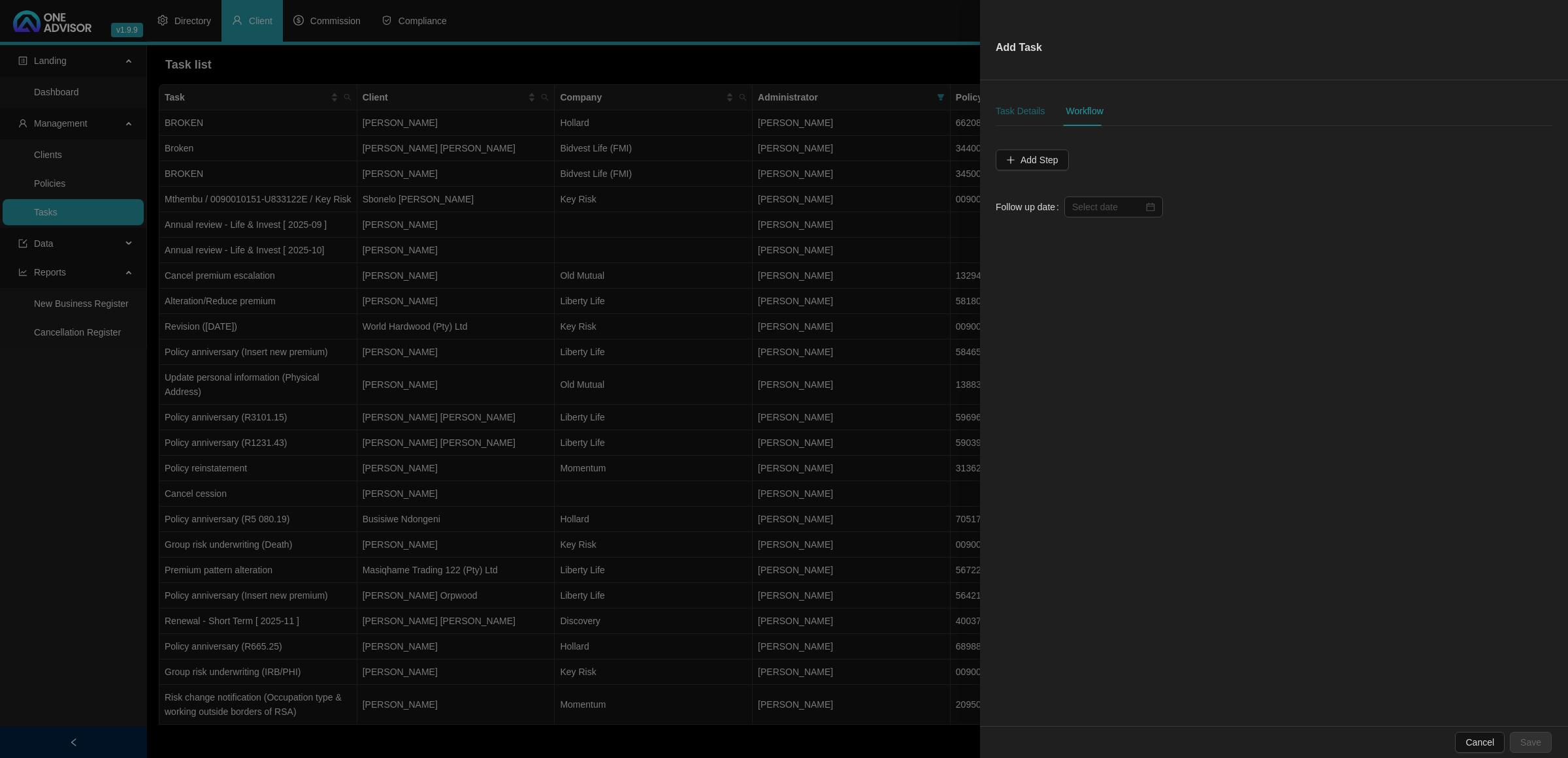
click at [1007, 105] on div "Task Details" at bounding box center [1020, 110] width 49 height 14
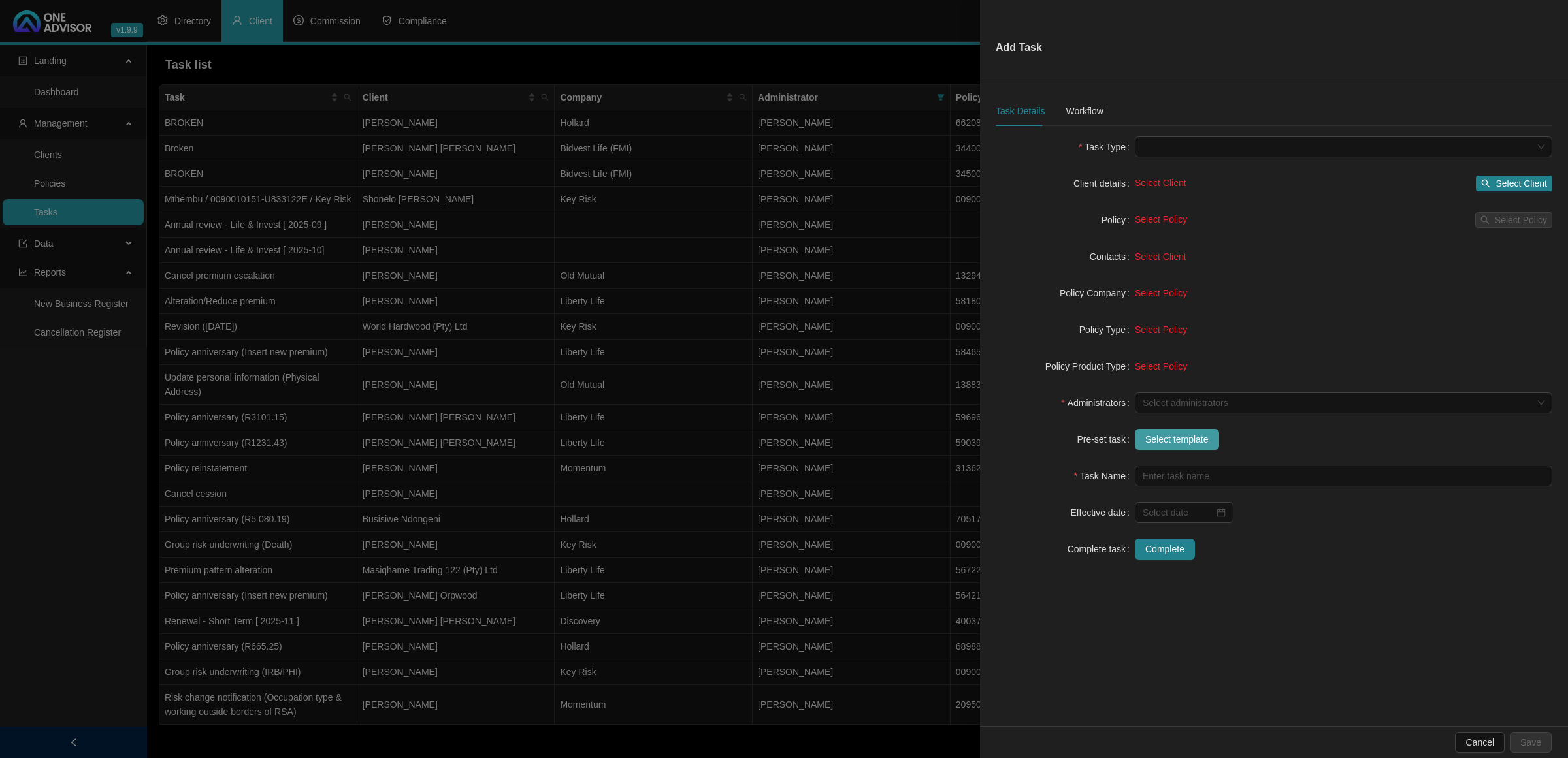
click at [1163, 445] on span "Select template" at bounding box center [1177, 438] width 64 height 14
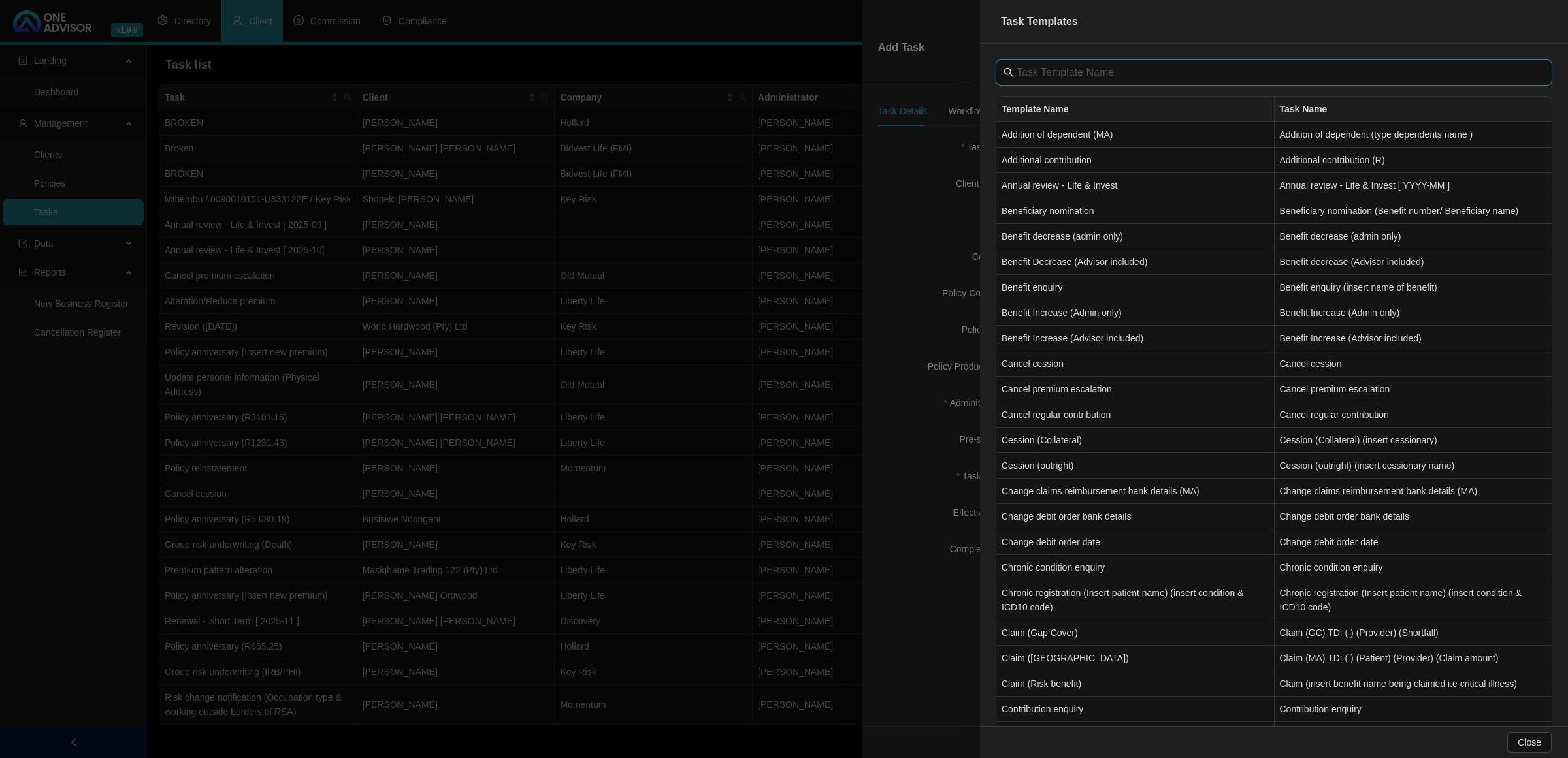
click at [1085, 74] on input "text" at bounding box center [1274, 72] width 517 height 16
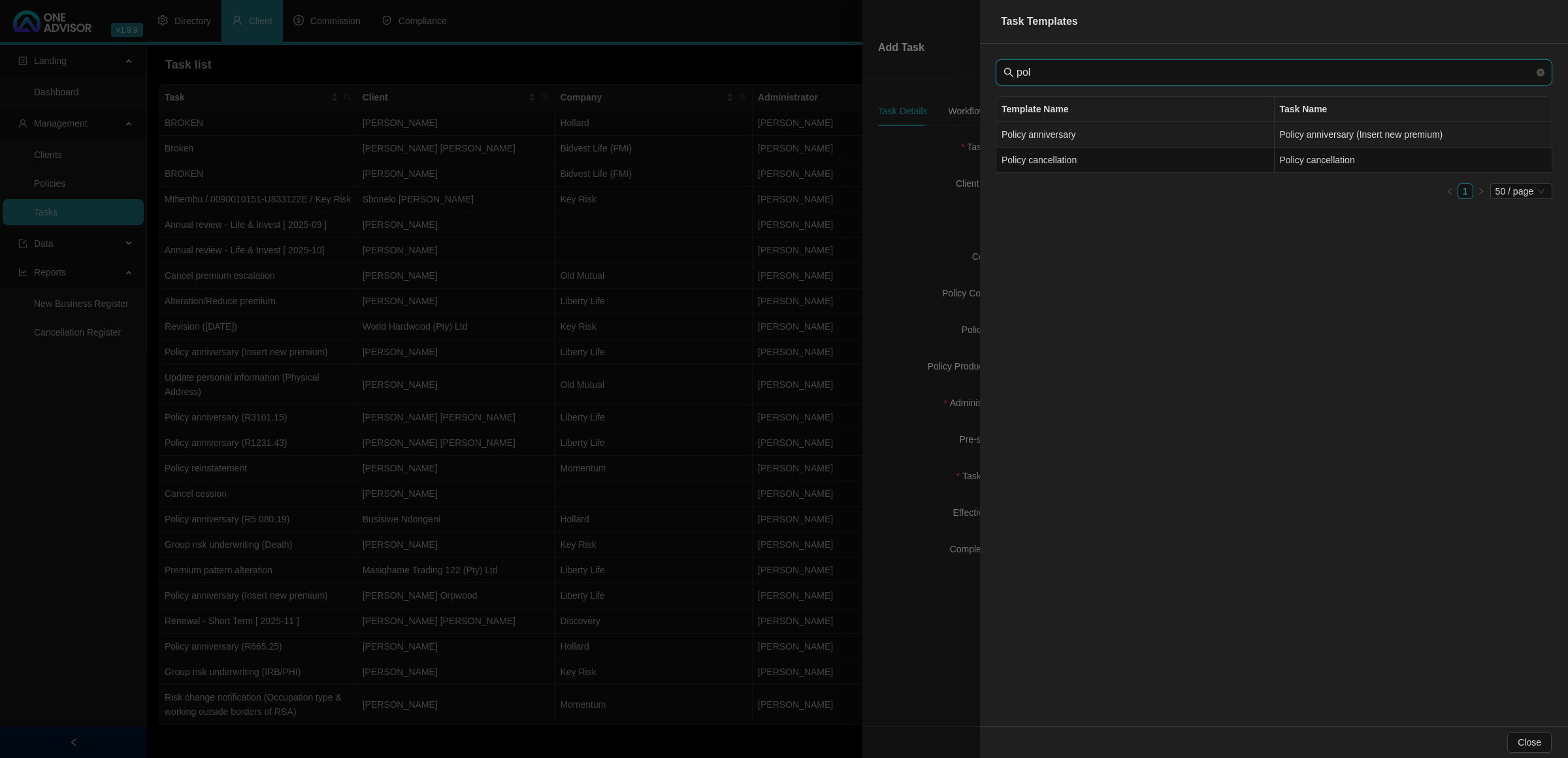
type input "pol"
click at [1021, 142] on td "Policy anniversary" at bounding box center [1135, 135] width 279 height 25
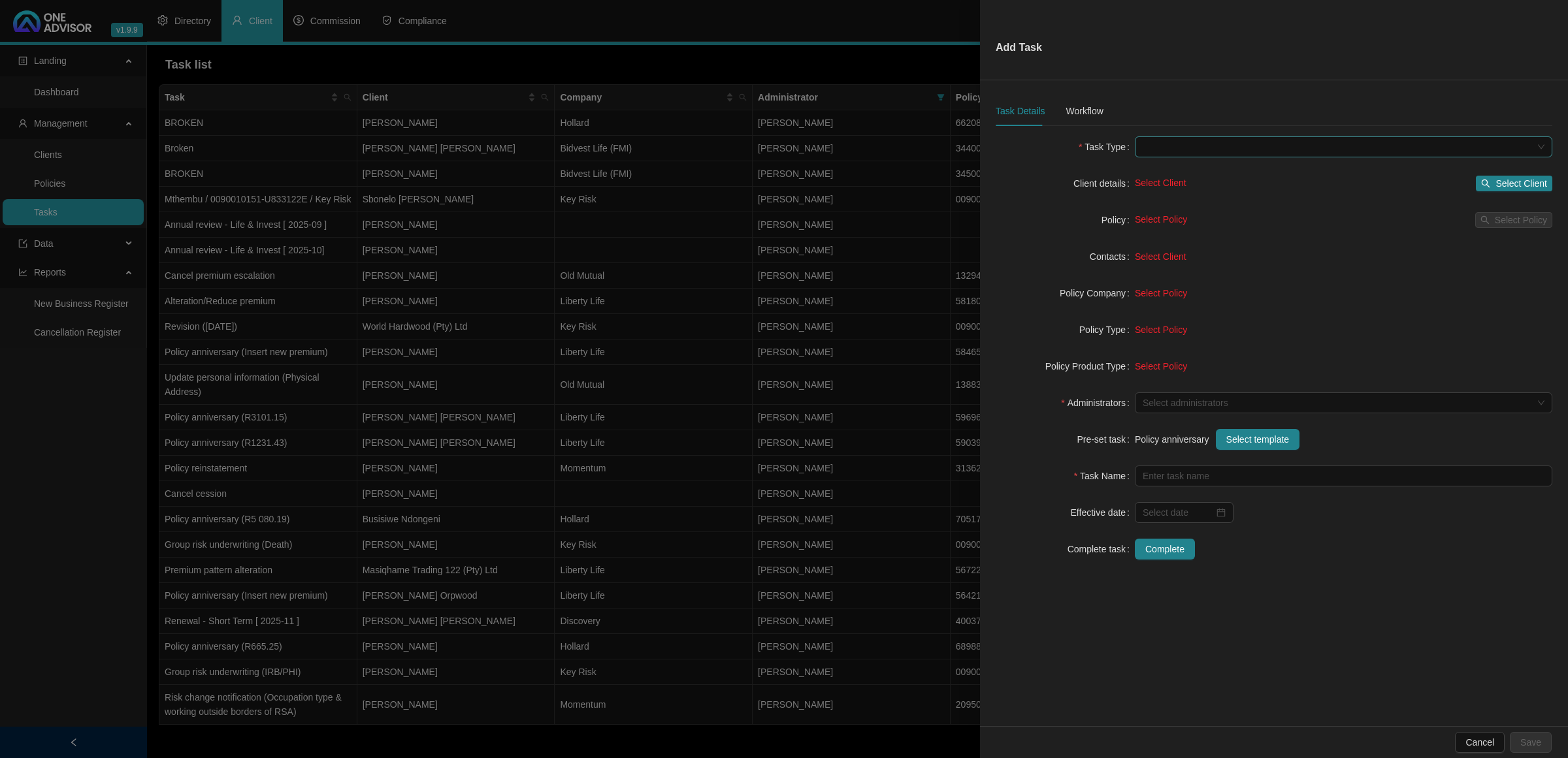
type input "Policy anniversary (Insert new premium)"
click at [1160, 405] on div at bounding box center [1336, 403] width 398 height 9
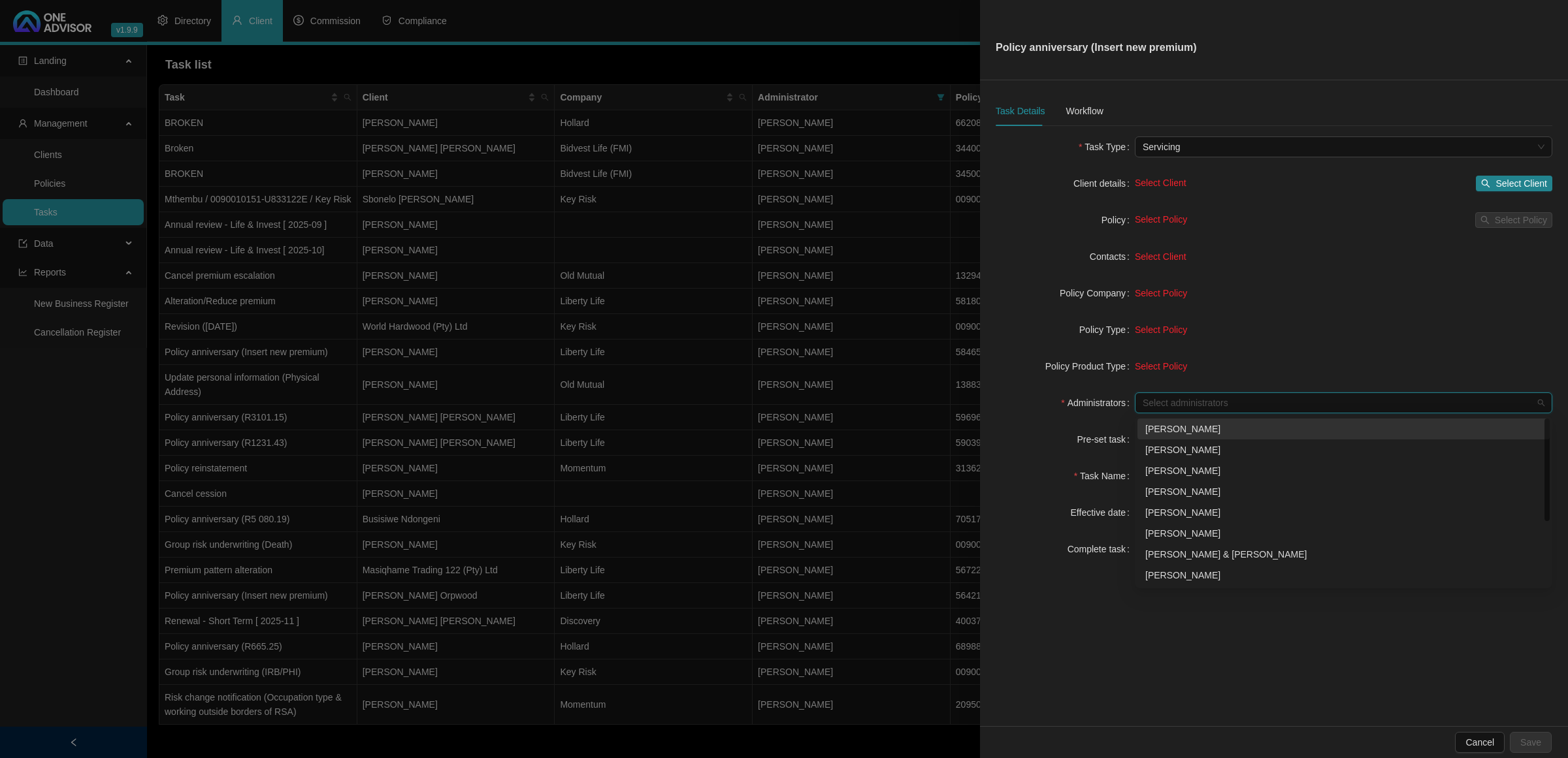
type input "a"
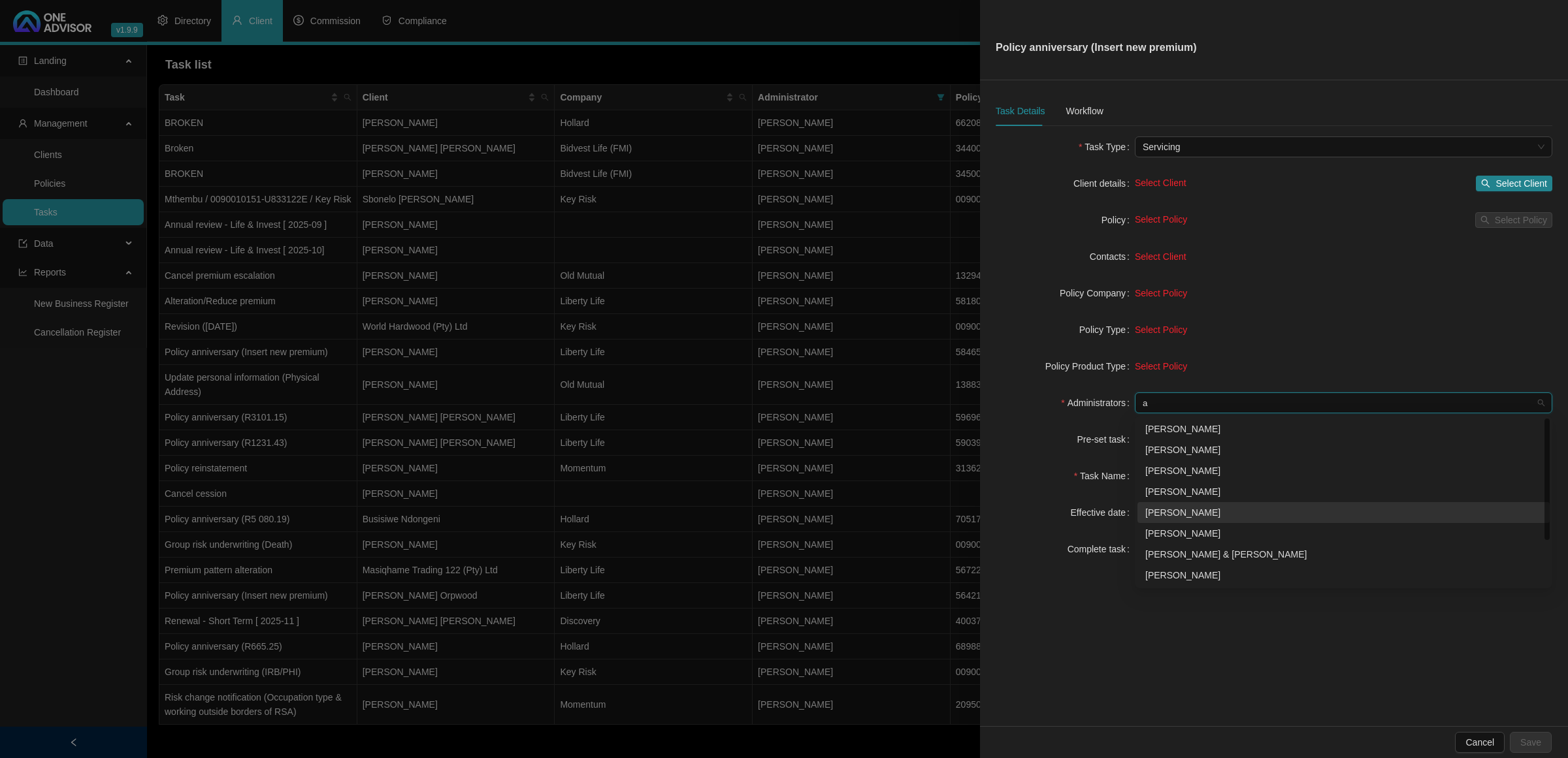
click at [1172, 507] on div "[PERSON_NAME]" at bounding box center [1344, 512] width 396 height 14
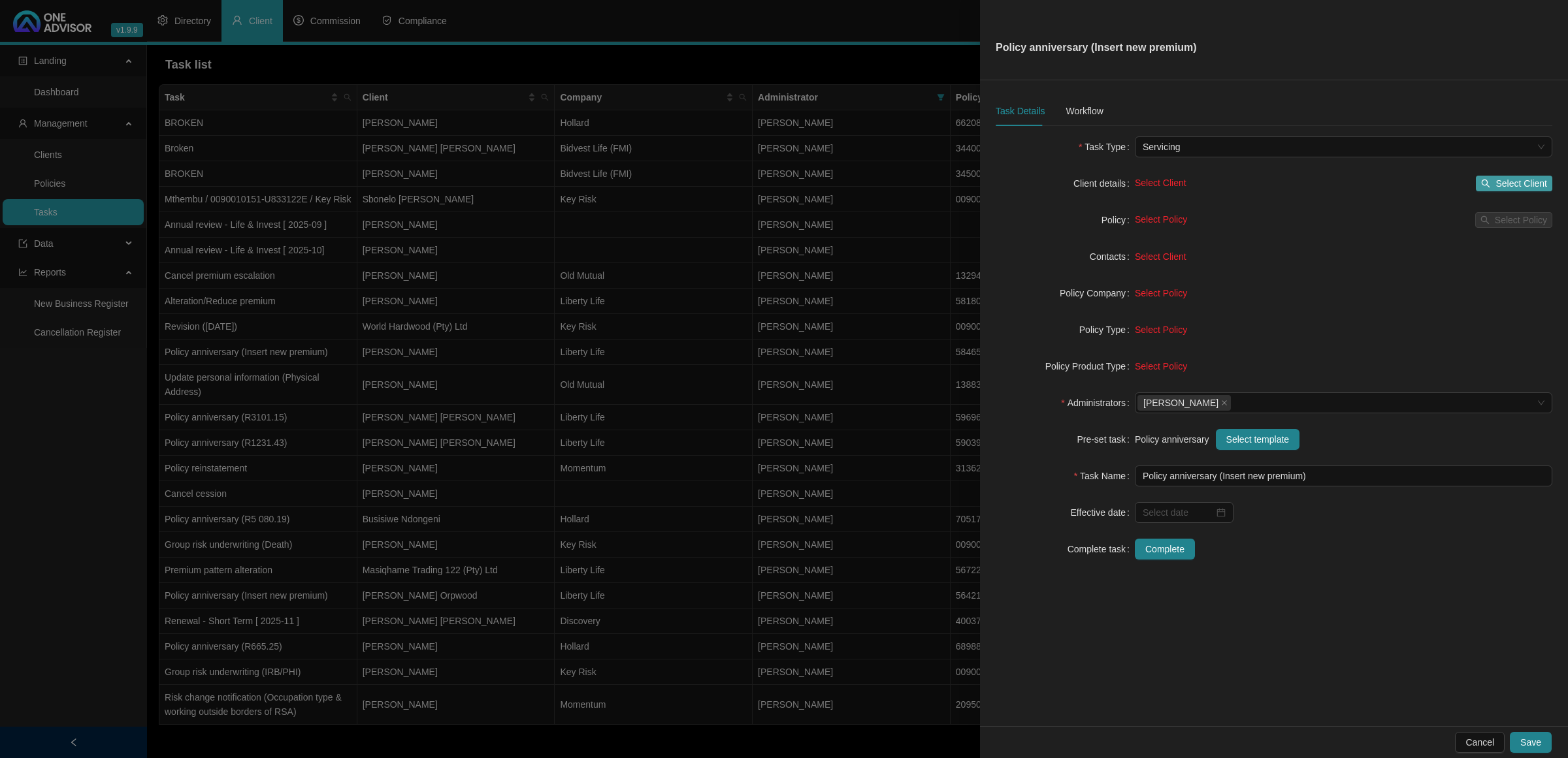
click at [1494, 187] on button "Select Client" at bounding box center [1514, 183] width 77 height 16
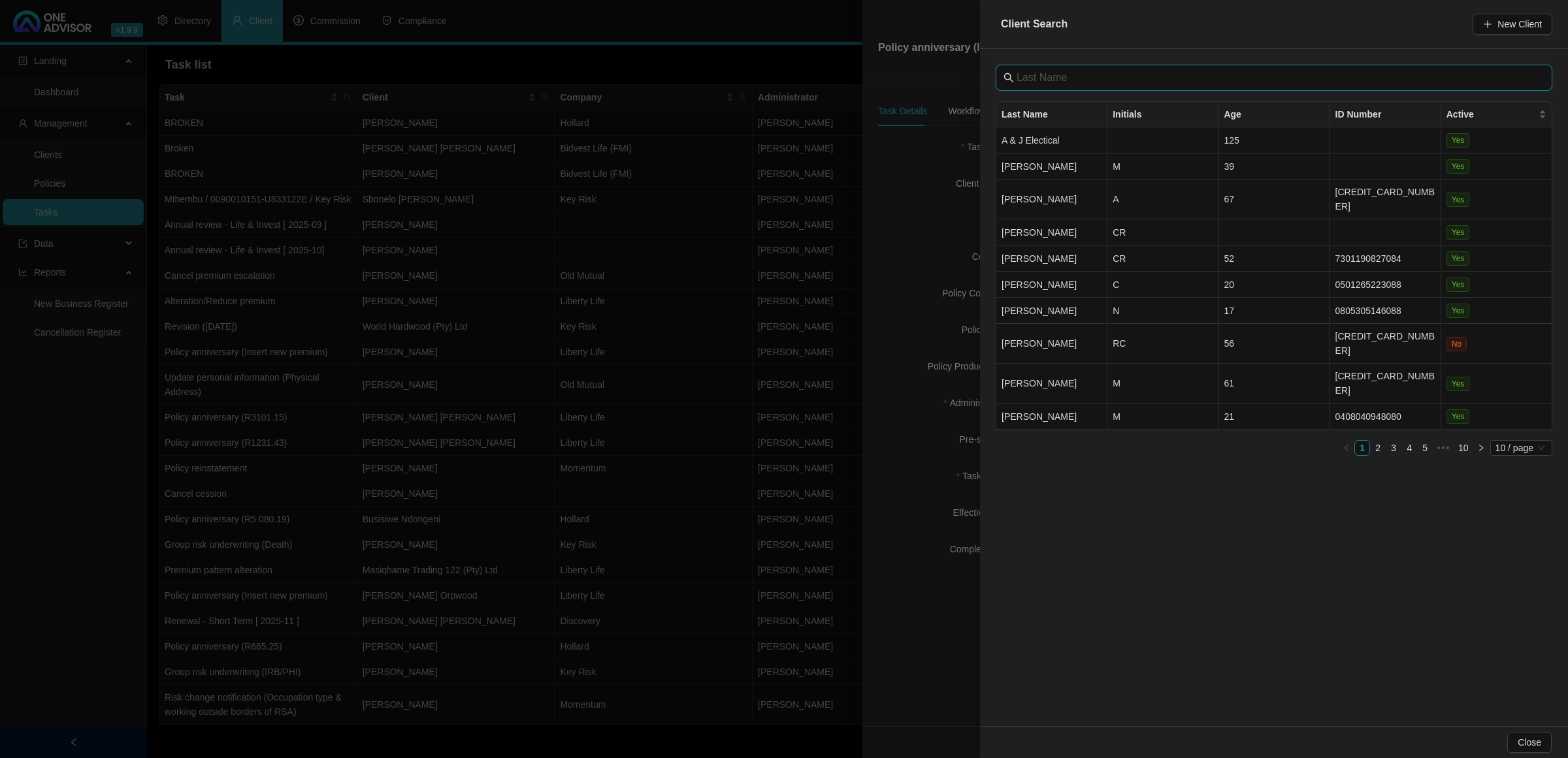
click at [1061, 76] on input "text" at bounding box center [1274, 78] width 517 height 16
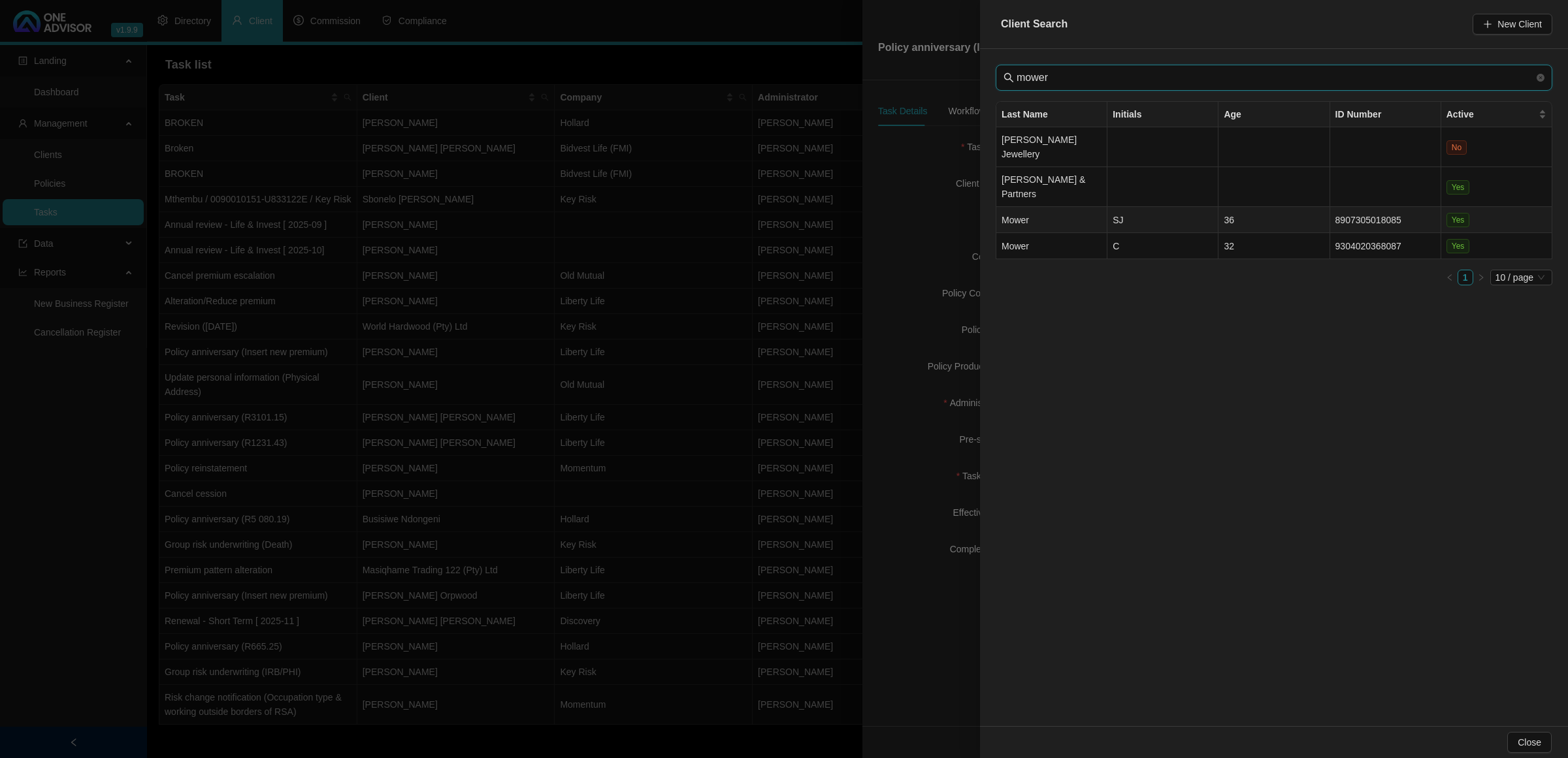
type input "mower"
click at [1075, 207] on td "Mower" at bounding box center [1051, 220] width 111 height 26
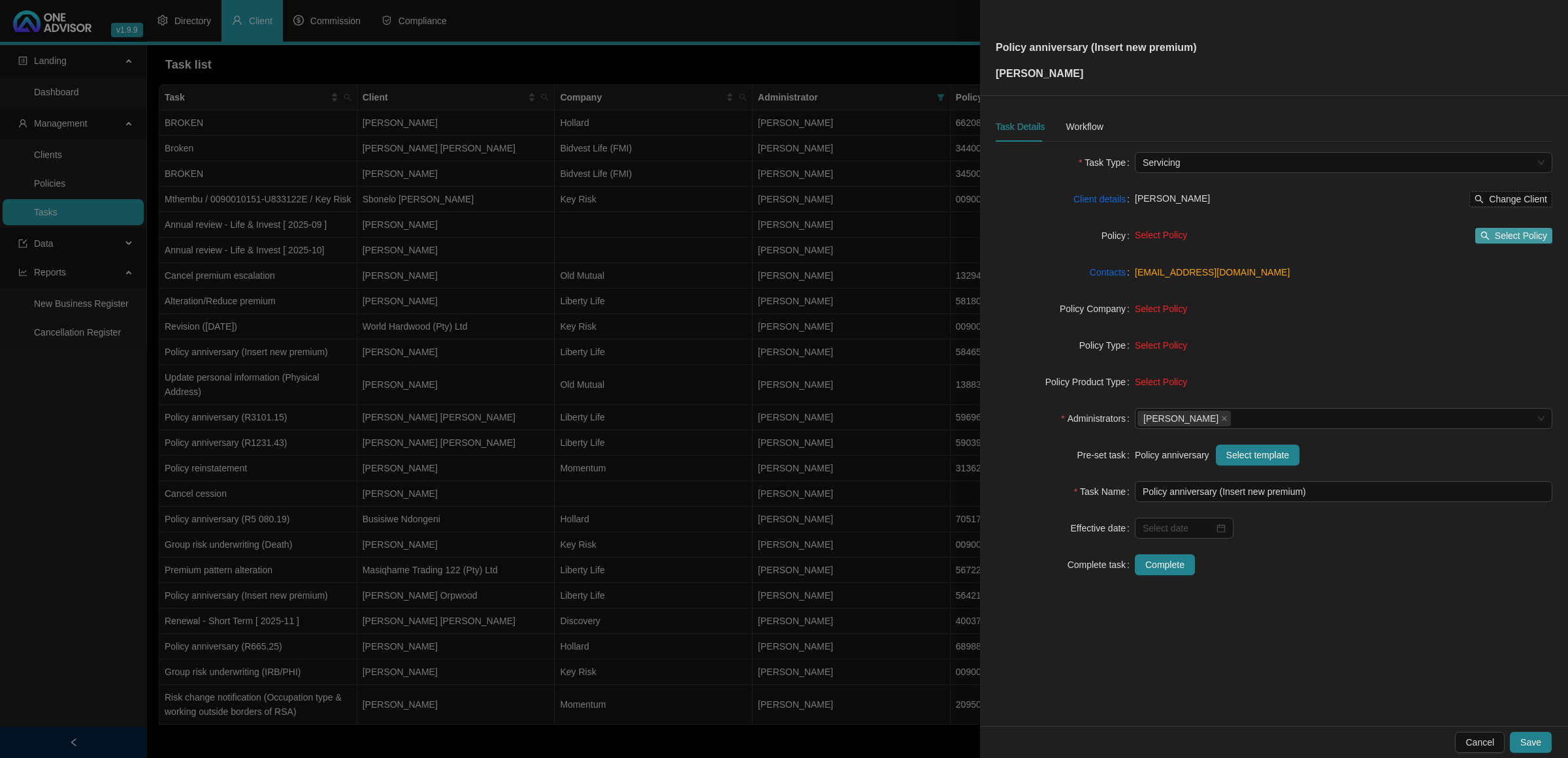
click at [1522, 231] on span "Select Policy" at bounding box center [1520, 236] width 52 height 14
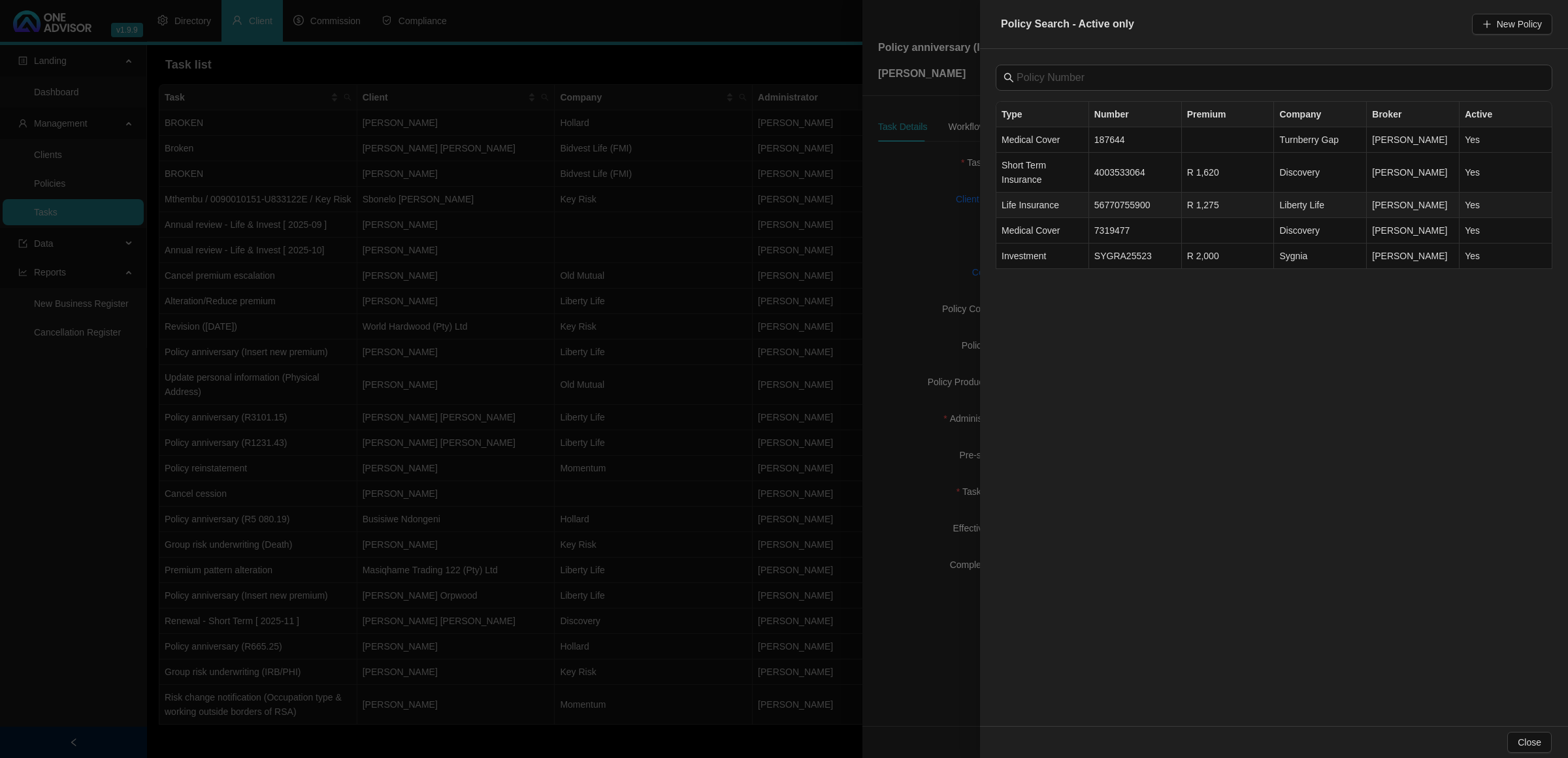
click at [1045, 207] on span "Life Insurance" at bounding box center [1029, 205] width 57 height 10
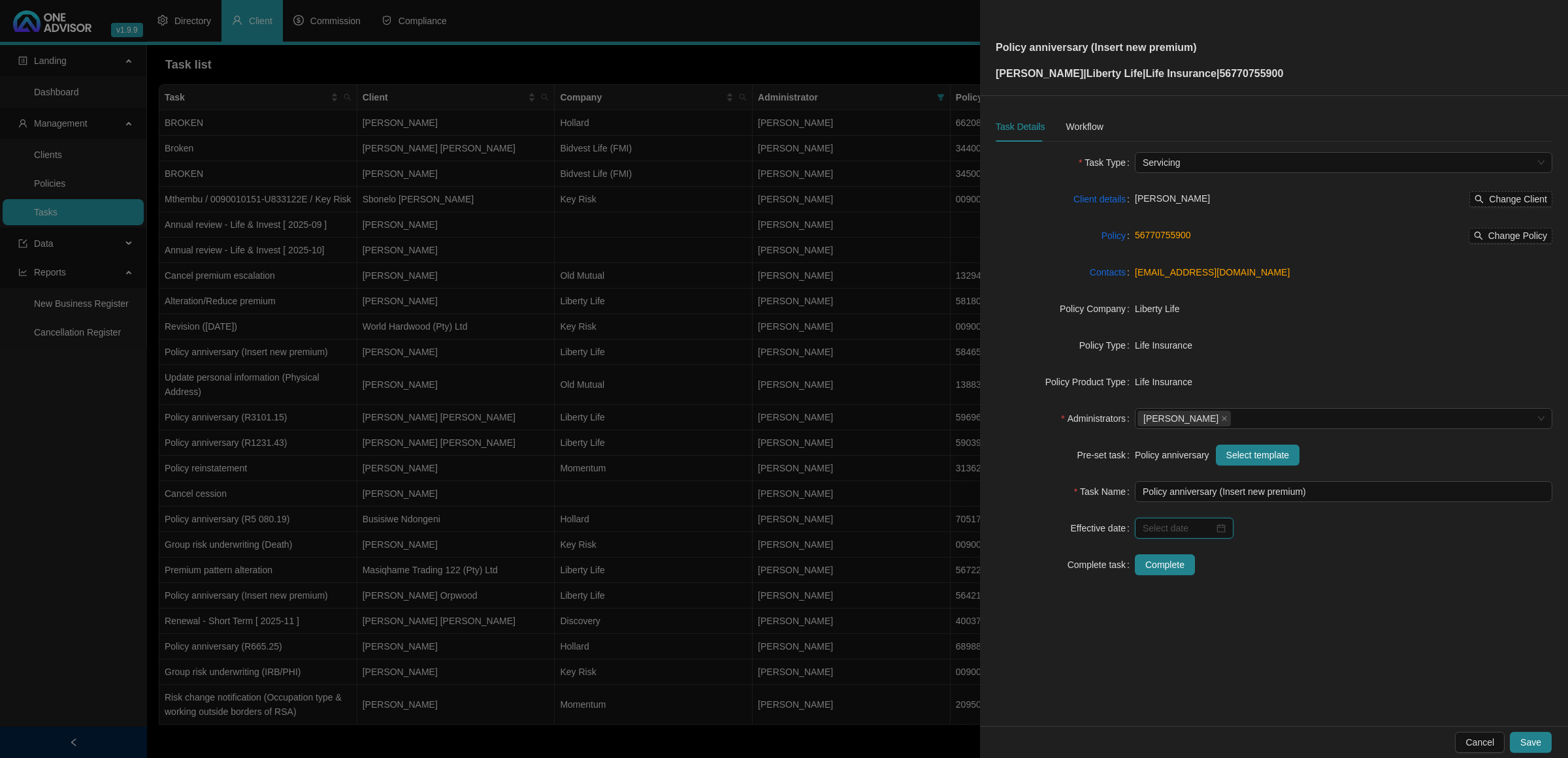
drag, startPoint x: 1187, startPoint y: 530, endPoint x: 1181, endPoint y: 523, distance: 9.2
click at [1185, 530] on input at bounding box center [1178, 527] width 71 height 14
type input "[DATE]"
click at [1293, 302] on span "next-year" at bounding box center [1295, 301] width 7 height 7
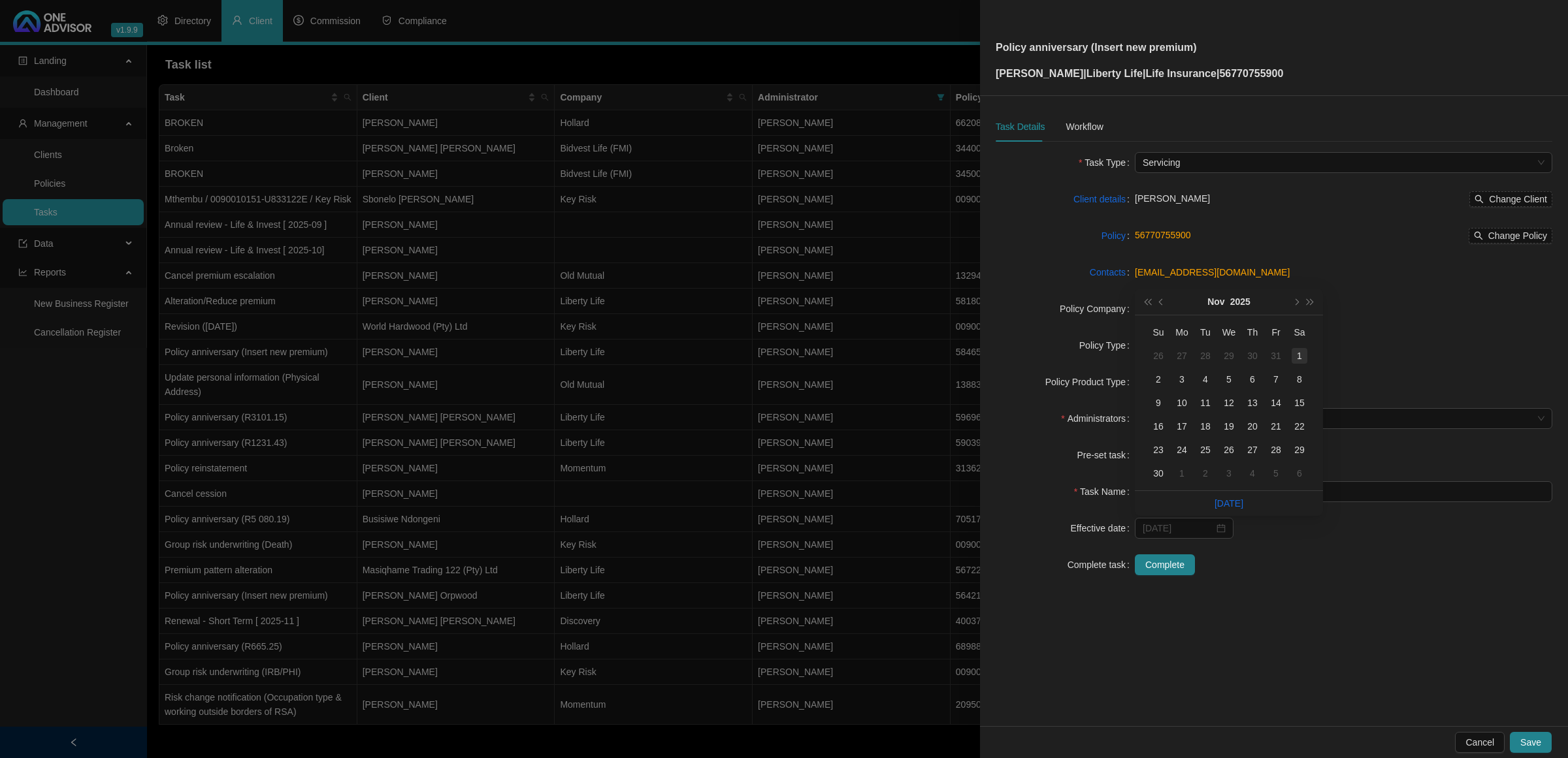
type input "[DATE]"
click at [1298, 358] on div "1" at bounding box center [1299, 355] width 16 height 16
click at [1076, 118] on div "Workflow" at bounding box center [1084, 126] width 37 height 30
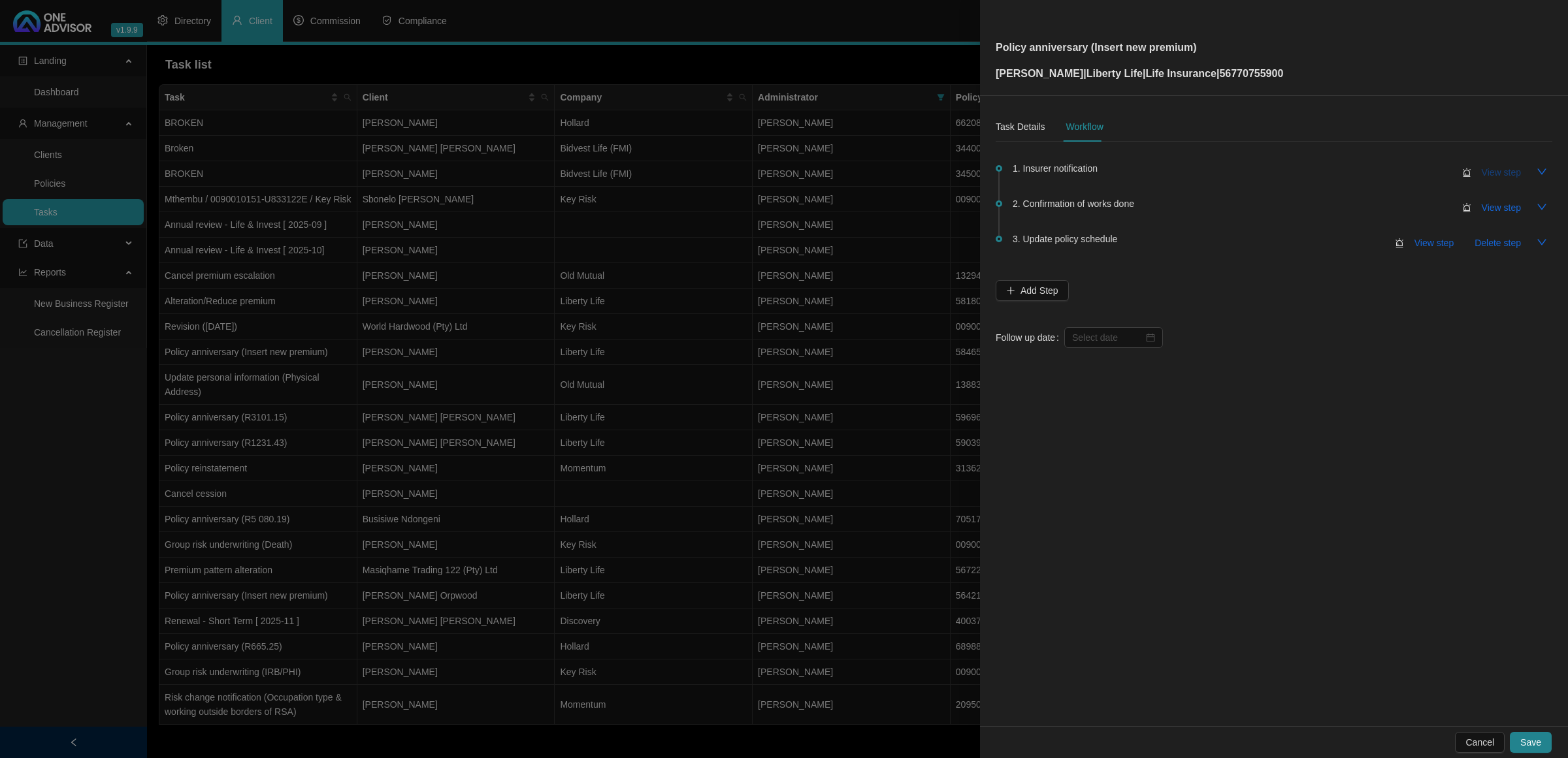
click at [1517, 177] on span "View step" at bounding box center [1501, 172] width 39 height 14
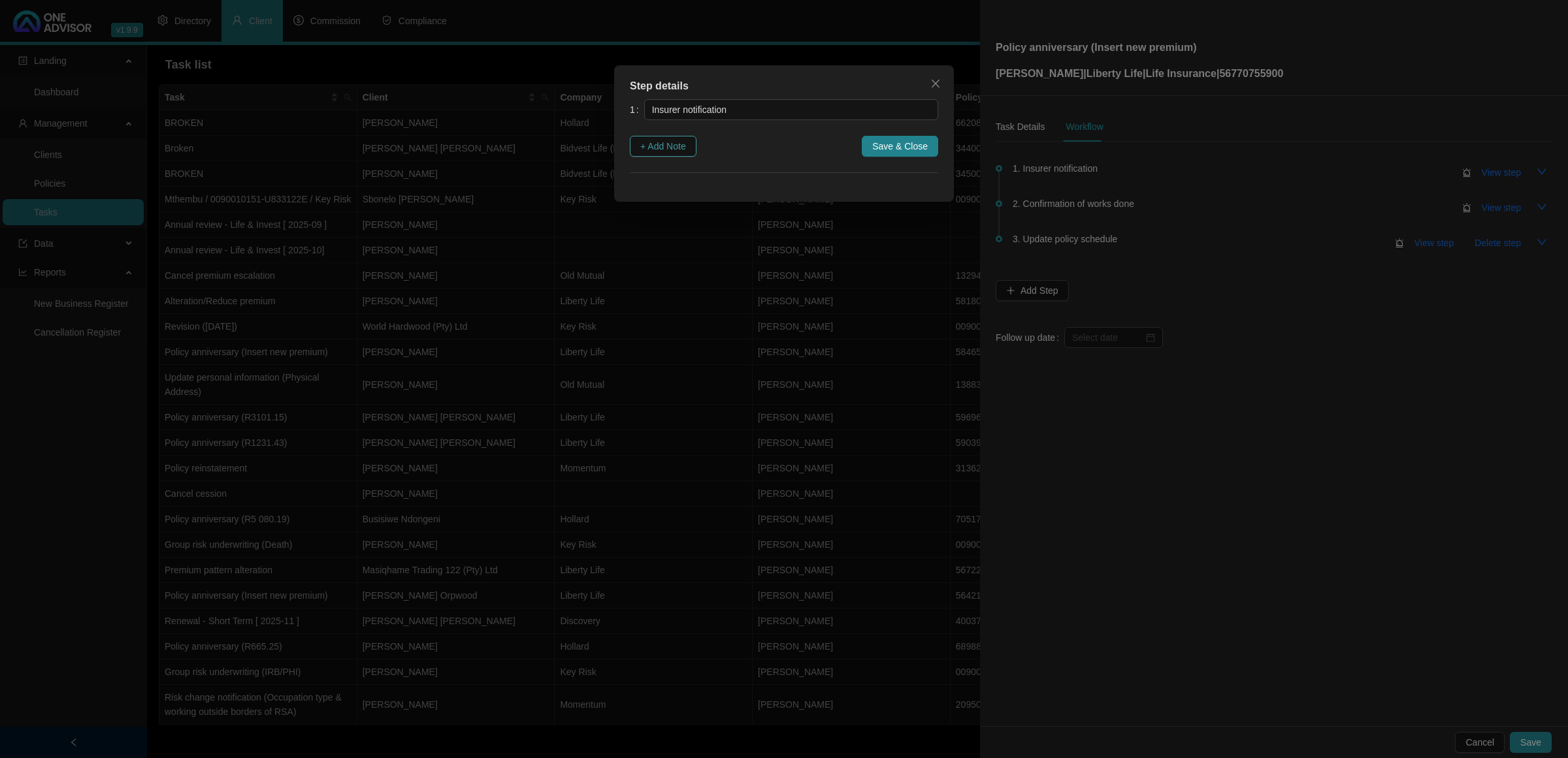
click at [670, 142] on span "+ Add Note" at bounding box center [663, 146] width 46 height 14
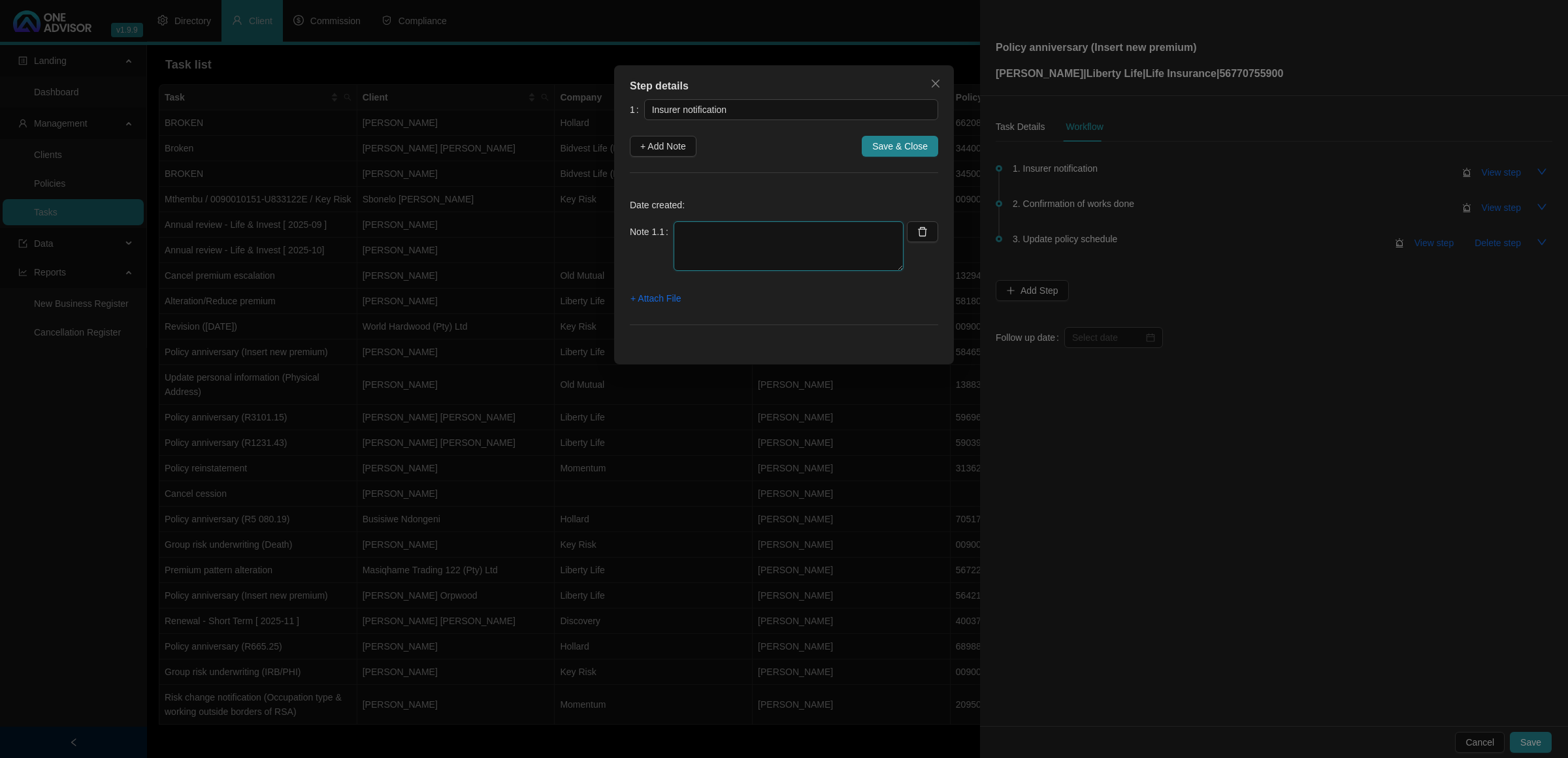
click at [702, 243] on textarea at bounding box center [788, 246] width 230 height 50
paste textarea "[DATE] Received notification that Anniversary letters have been emailed to the …"
type textarea "[DATE] Received notification that Anniversary letters have been emailed to the …"
click at [650, 298] on span "+ Attach File" at bounding box center [655, 298] width 50 height 14
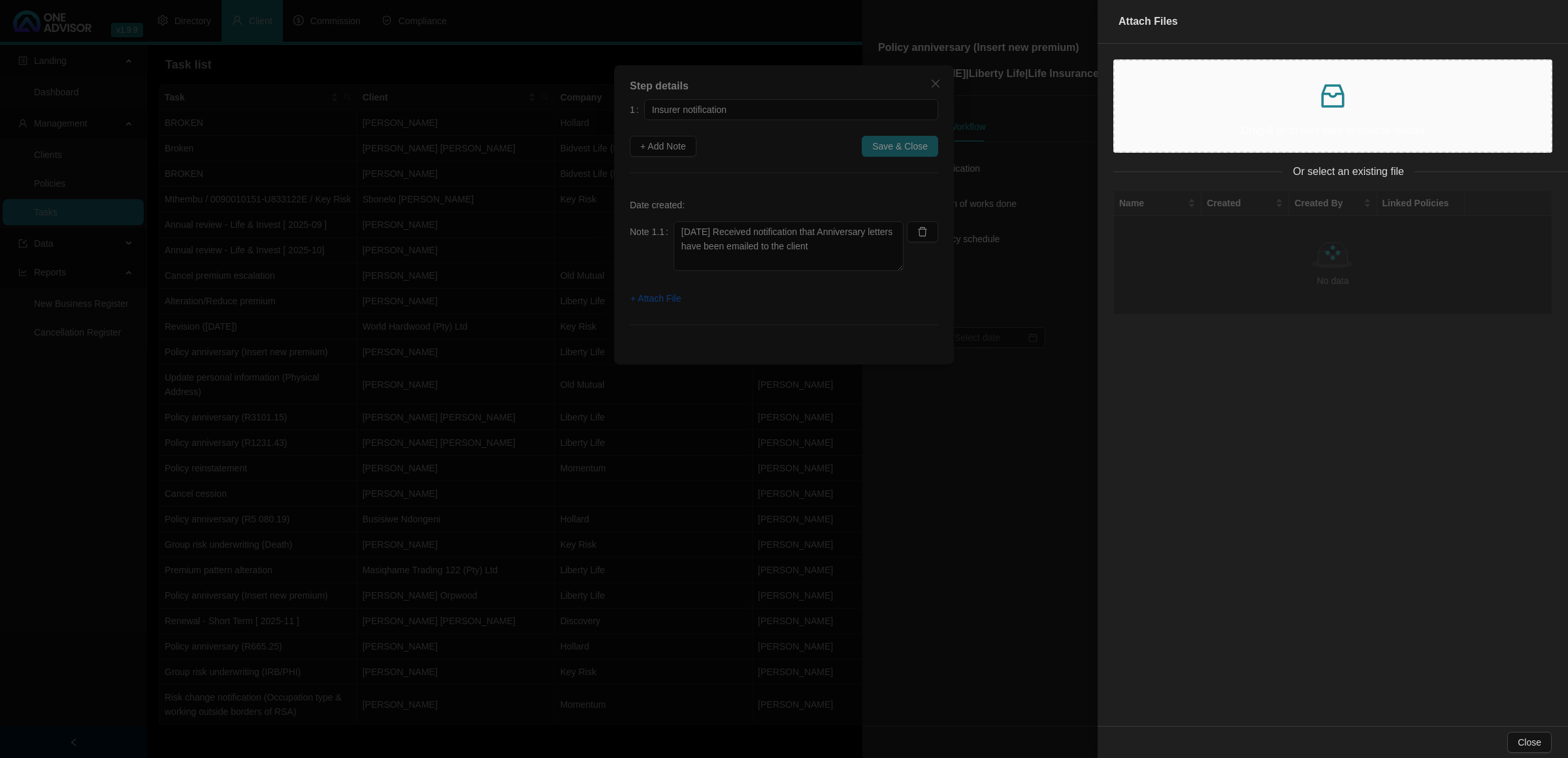
click at [1212, 128] on p "Drag & drop files here or click to upload" at bounding box center [1332, 130] width 415 height 16
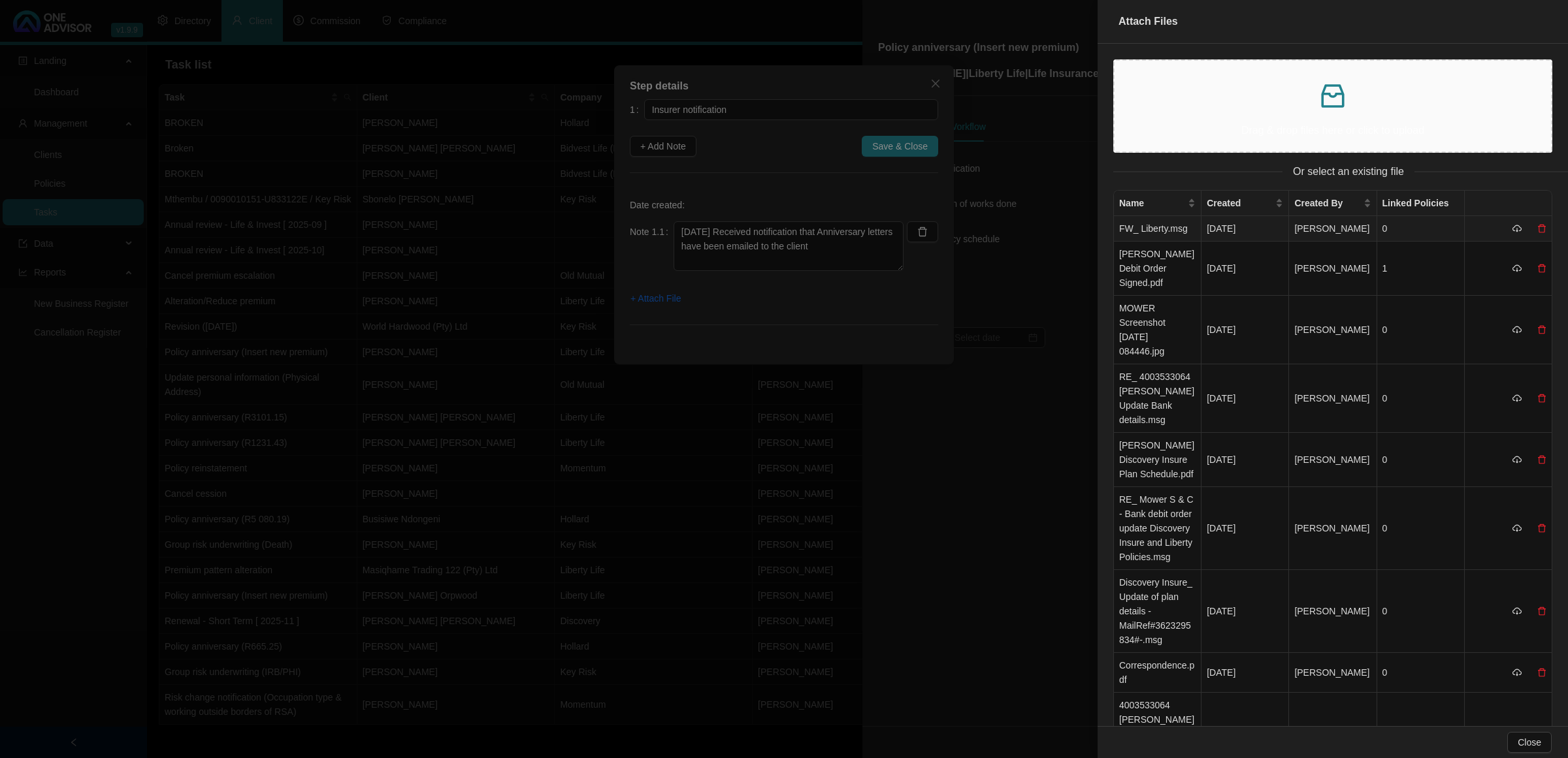
click at [1178, 236] on td "FW_ Liberty.msg" at bounding box center [1158, 228] width 88 height 25
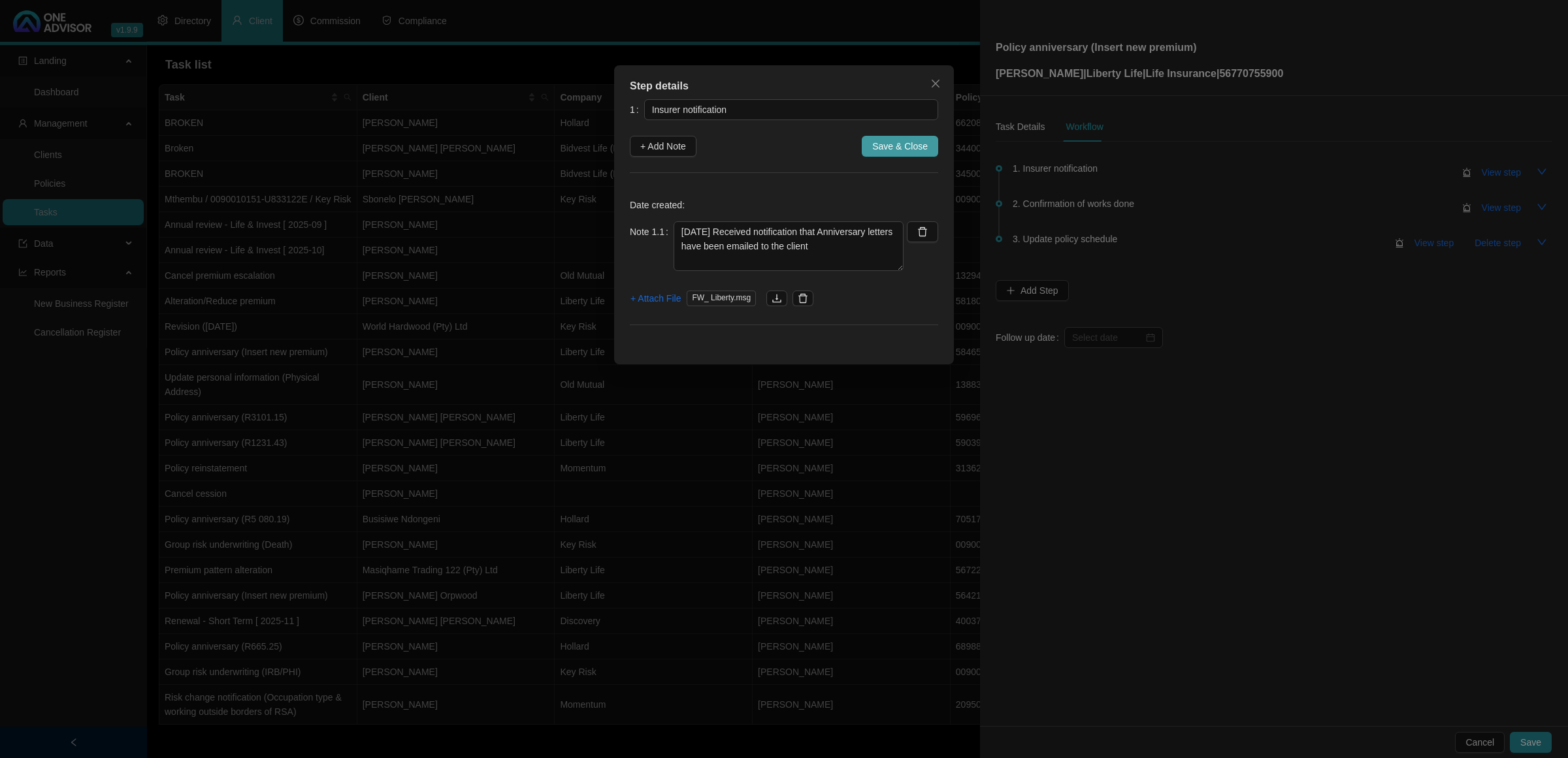
click at [905, 148] on span "Save & Close" at bounding box center [899, 146] width 55 height 14
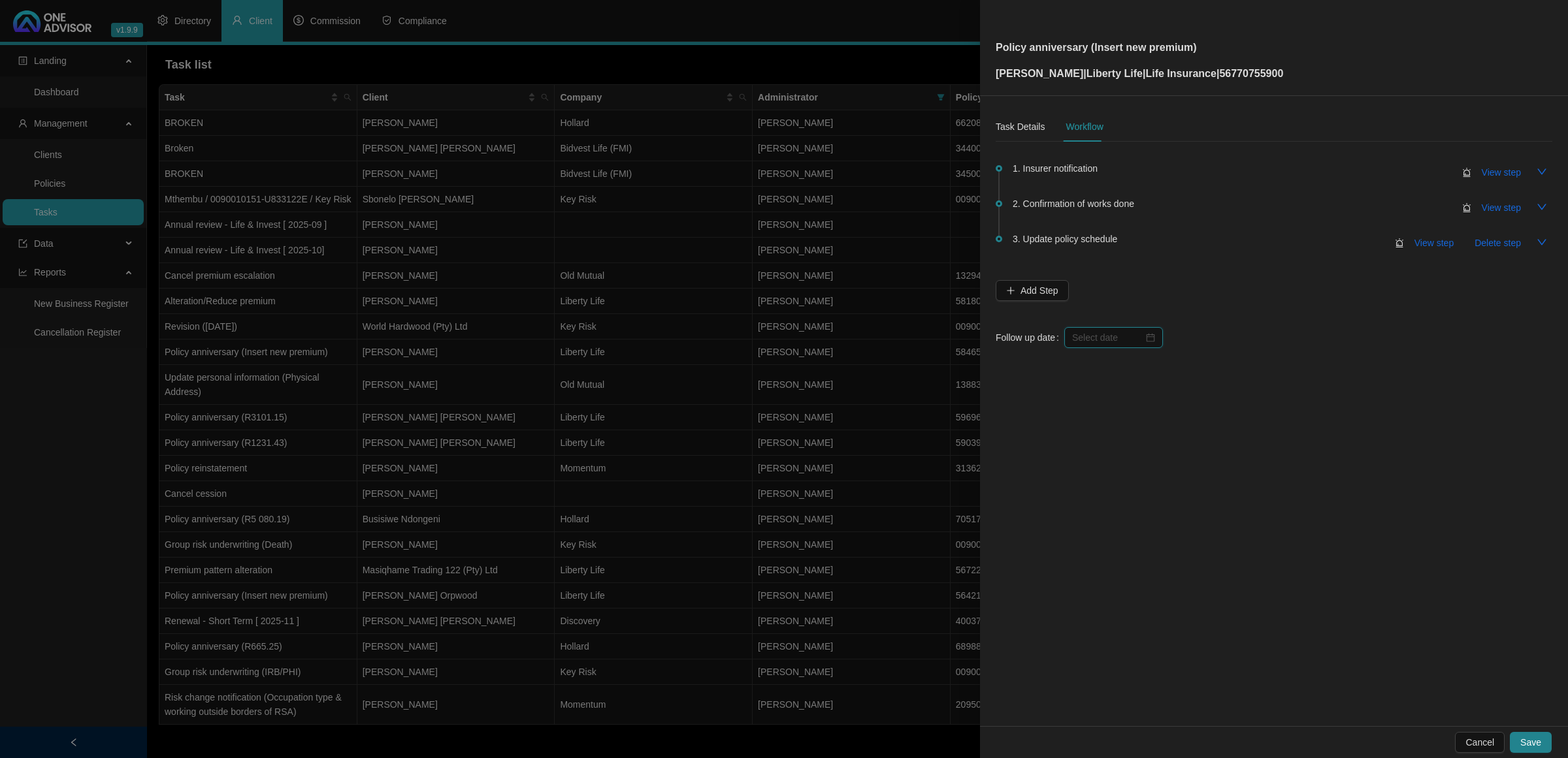
click at [1096, 337] on input at bounding box center [1107, 336] width 71 height 14
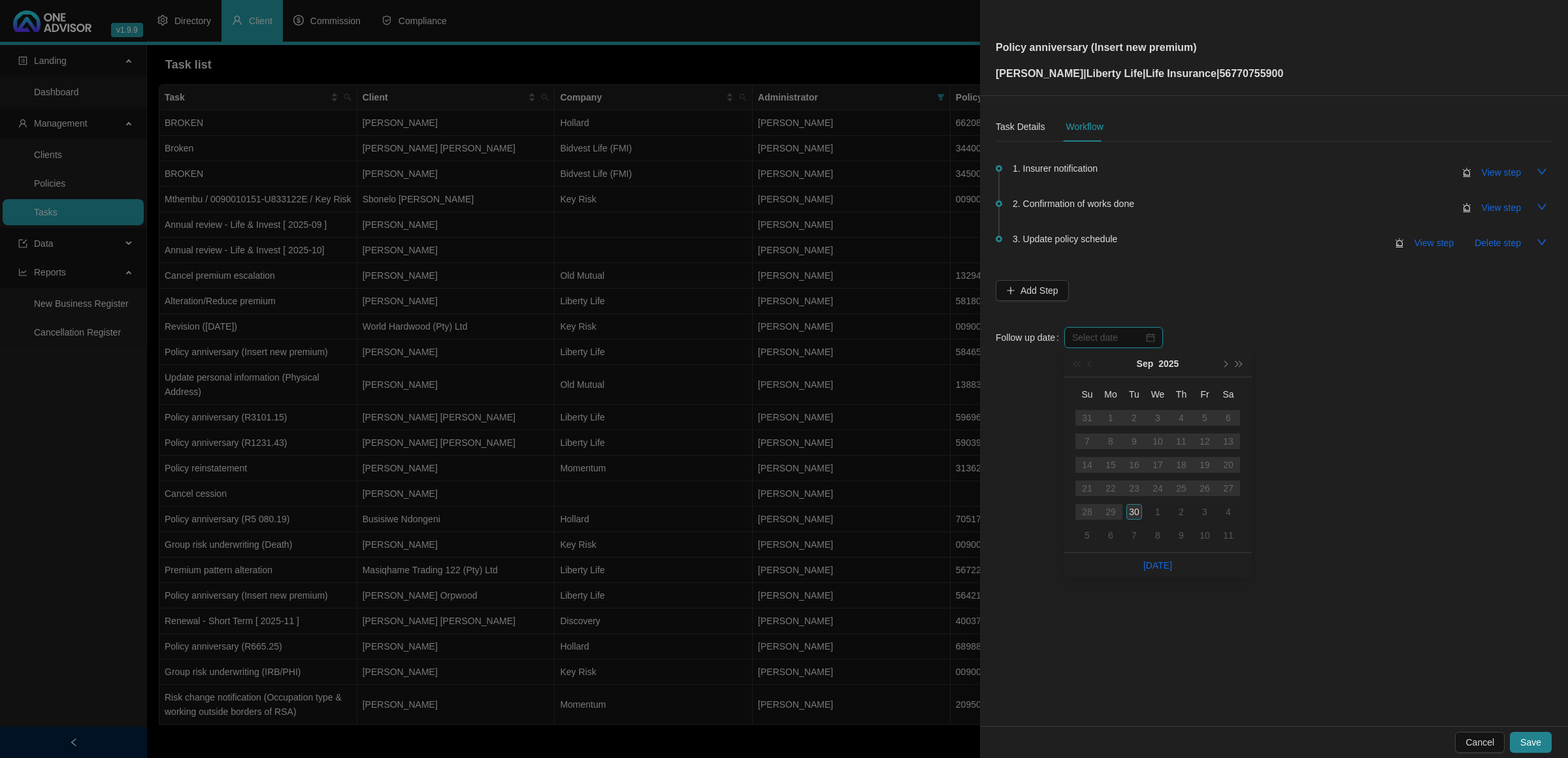
type input "[DATE]"
click at [1130, 518] on div "30" at bounding box center [1133, 511] width 16 height 16
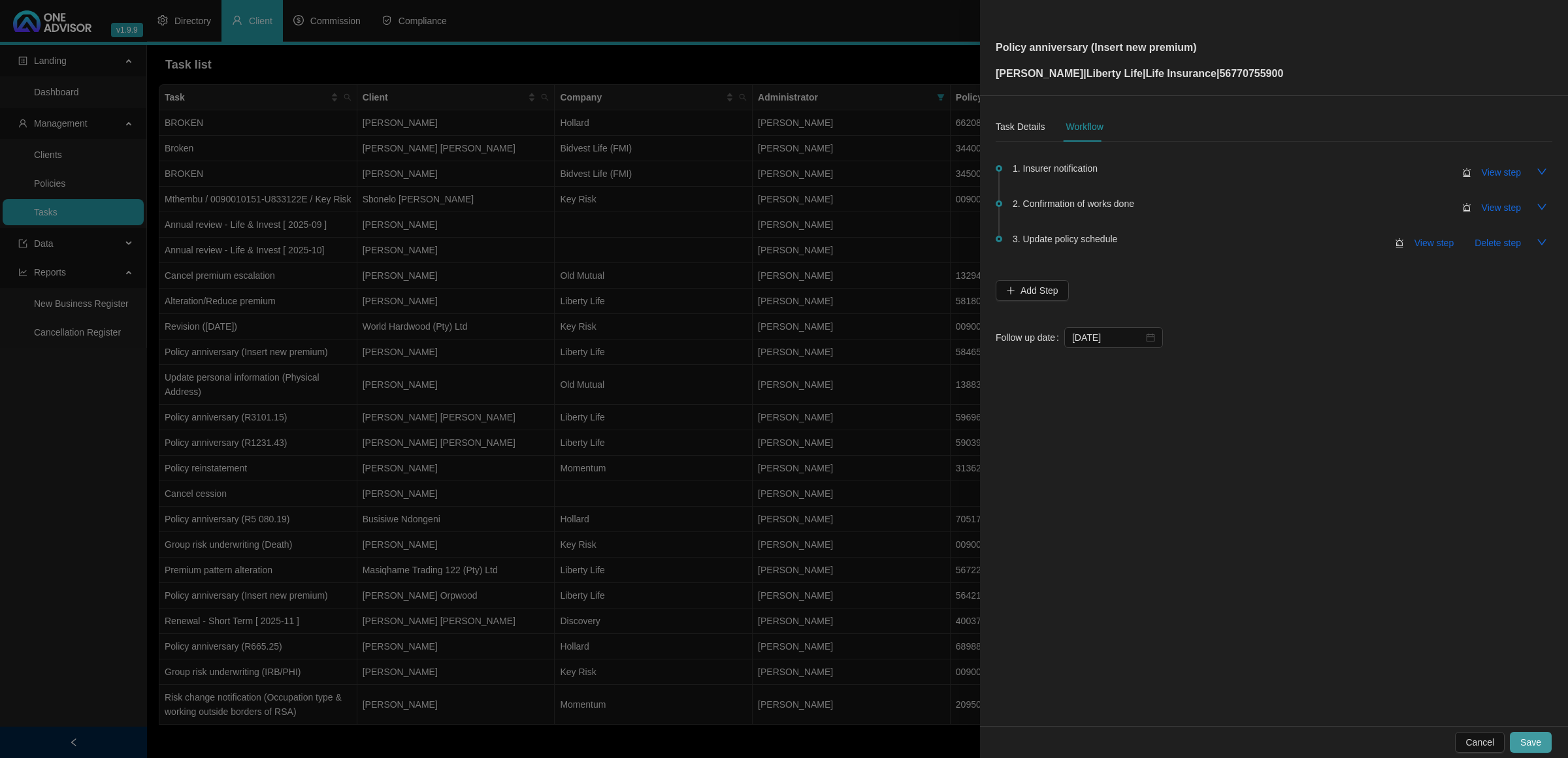
click at [1532, 734] on button "Save" at bounding box center [1530, 742] width 42 height 21
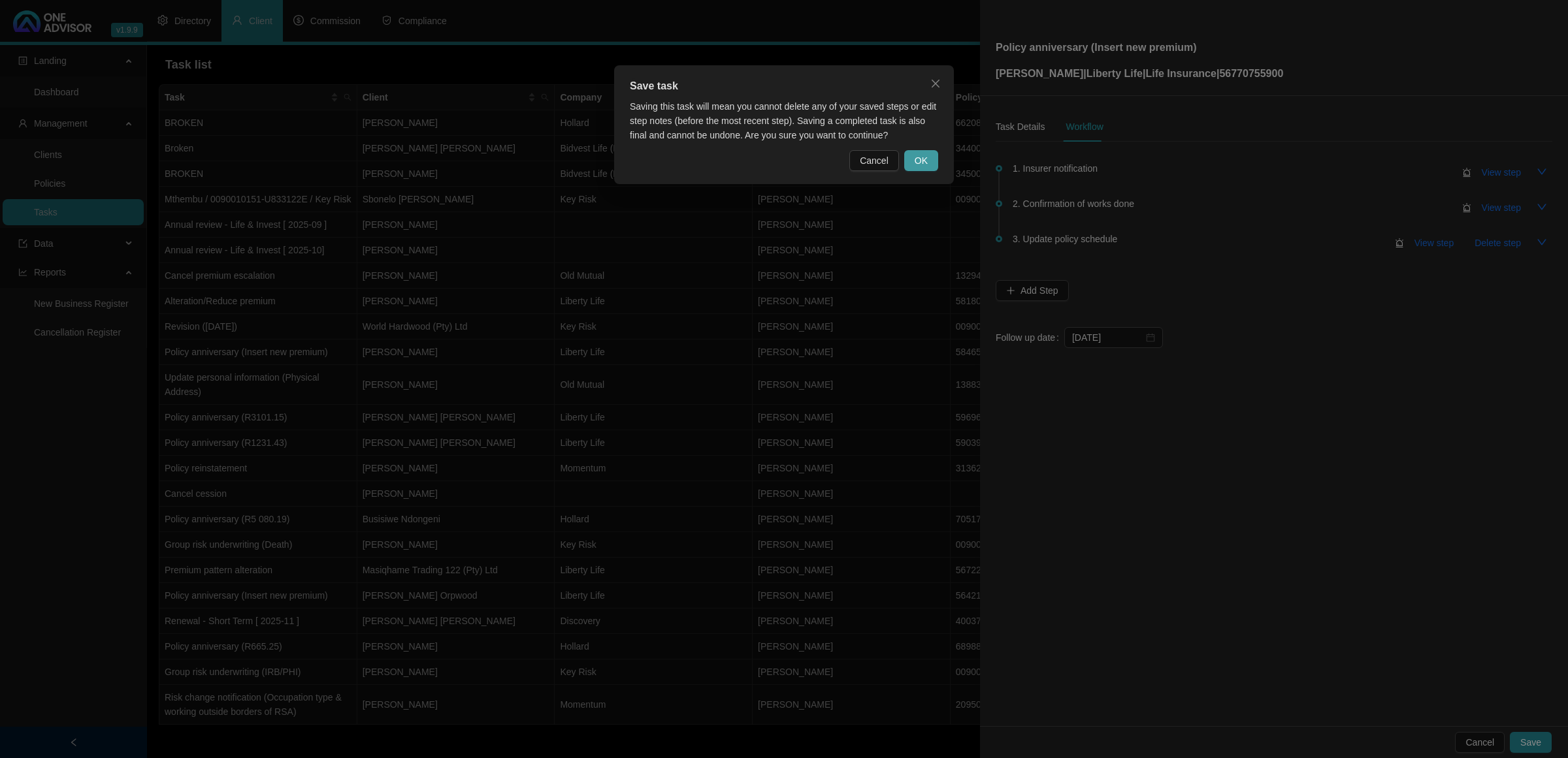
click at [919, 157] on span "OK" at bounding box center [921, 160] width 13 height 14
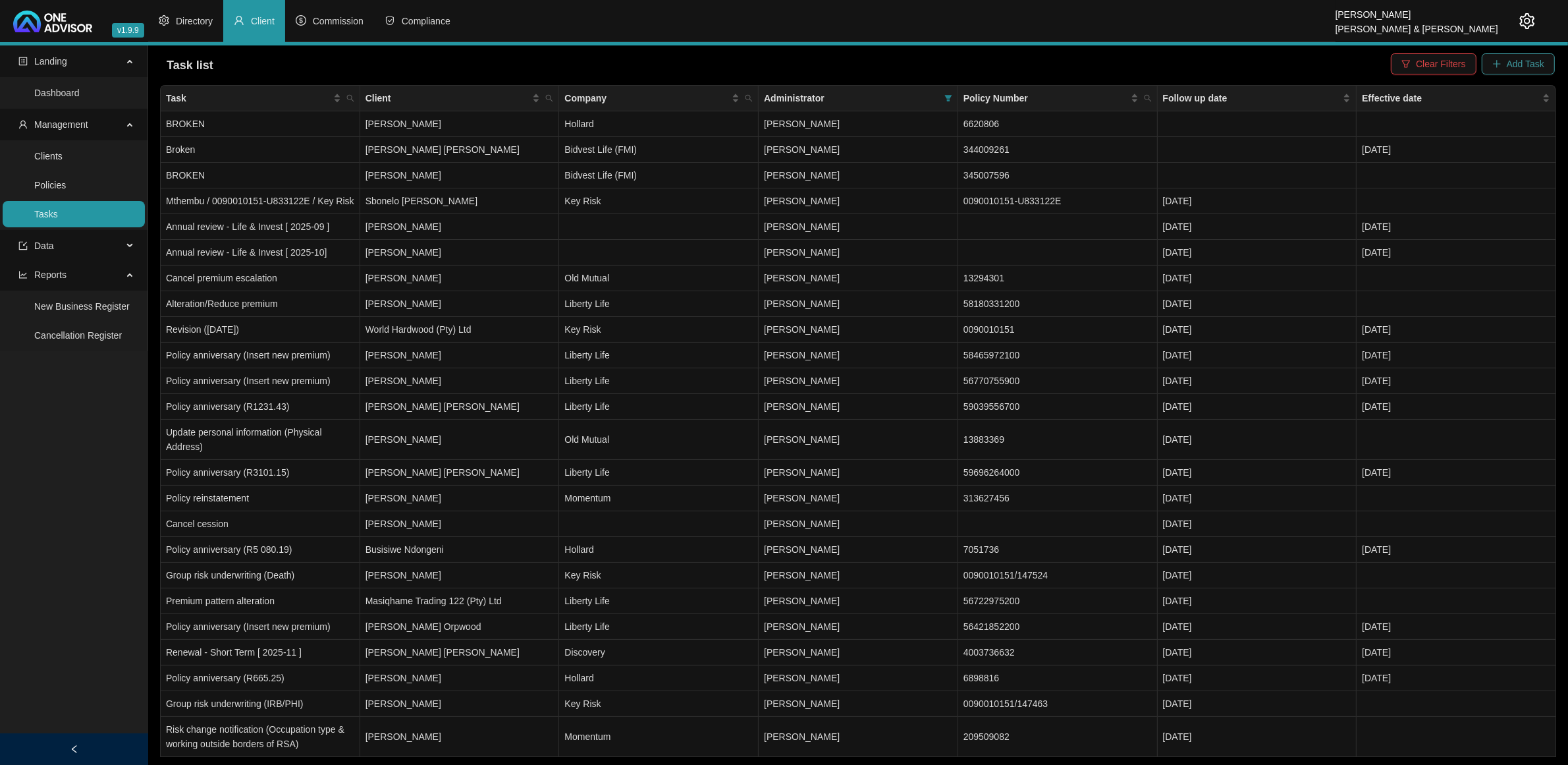
click at [1527, 63] on span "Add Task" at bounding box center [1526, 63] width 38 height 14
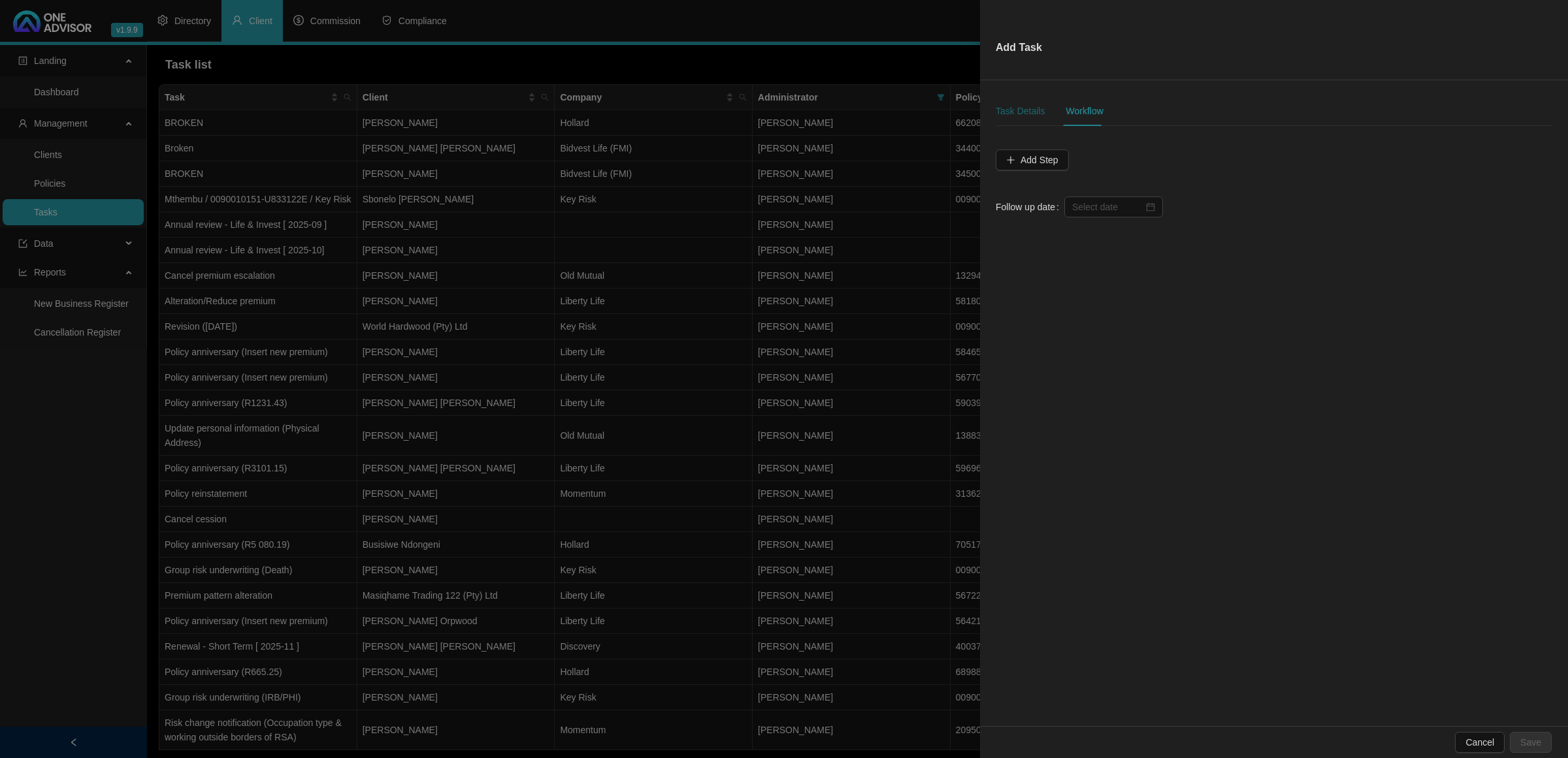
click at [1014, 116] on div "Task Details" at bounding box center [1020, 110] width 49 height 14
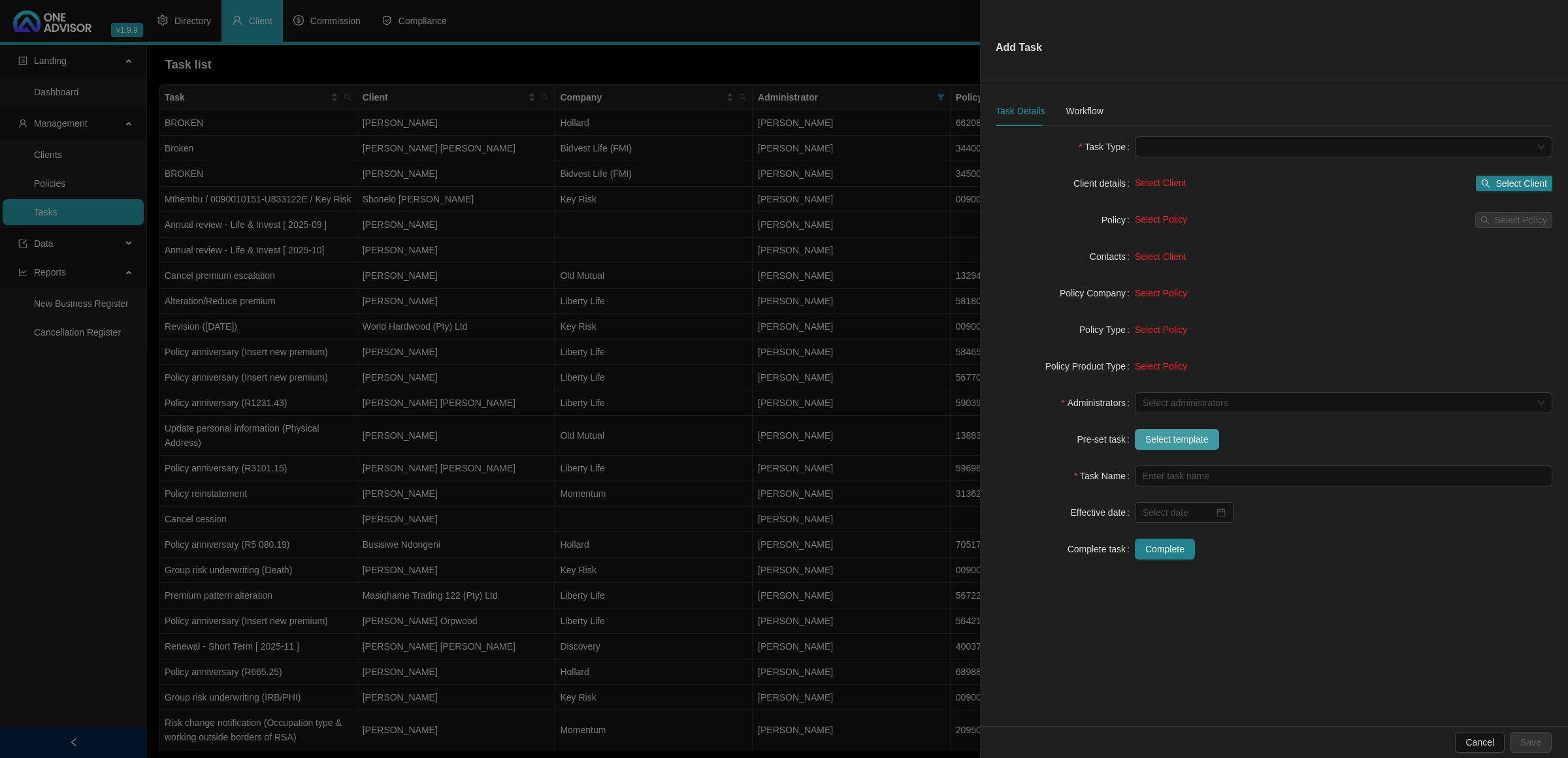
click at [1166, 439] on span "Select template" at bounding box center [1177, 438] width 64 height 14
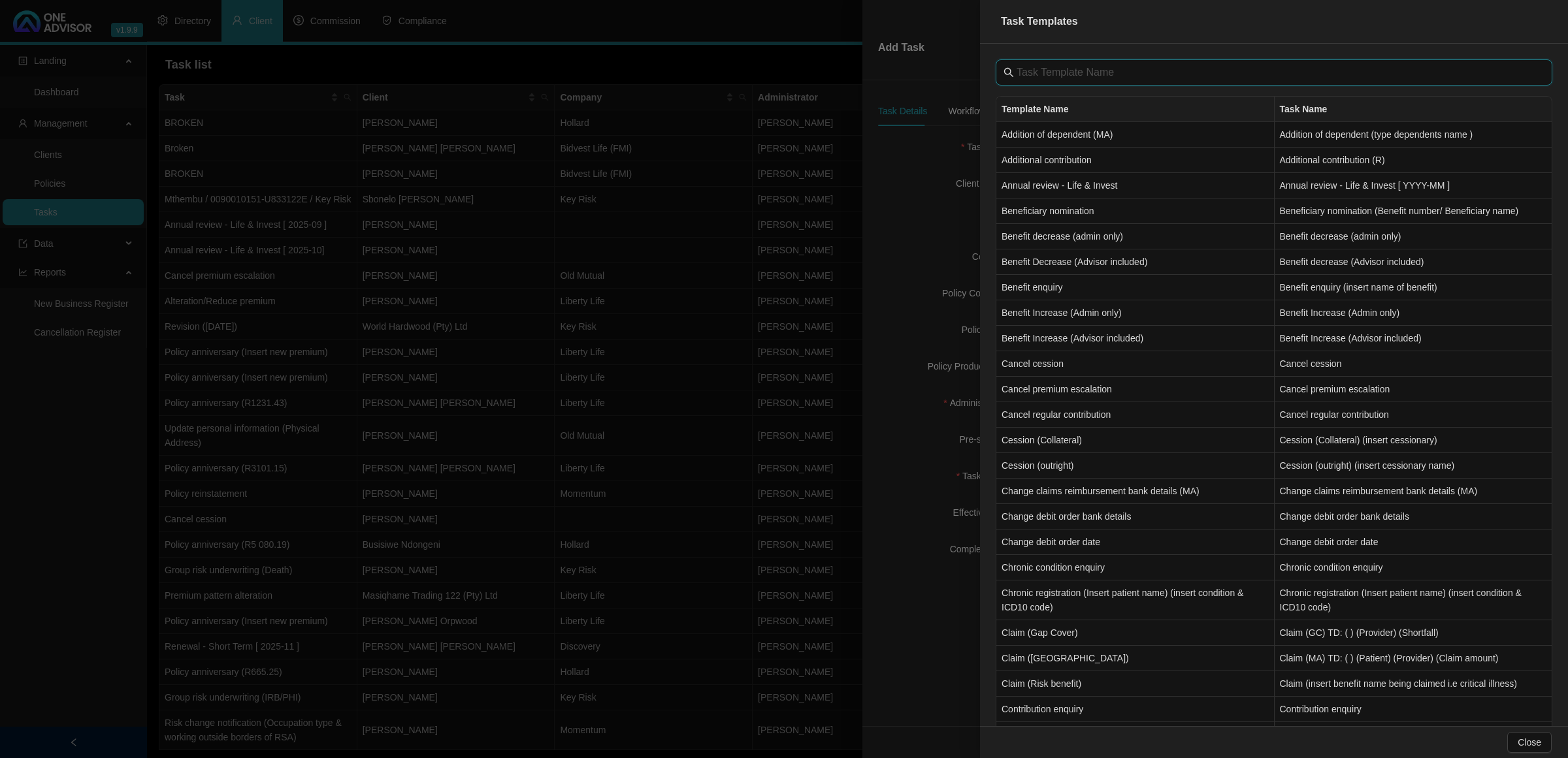
click at [1041, 73] on input "text" at bounding box center [1274, 72] width 517 height 16
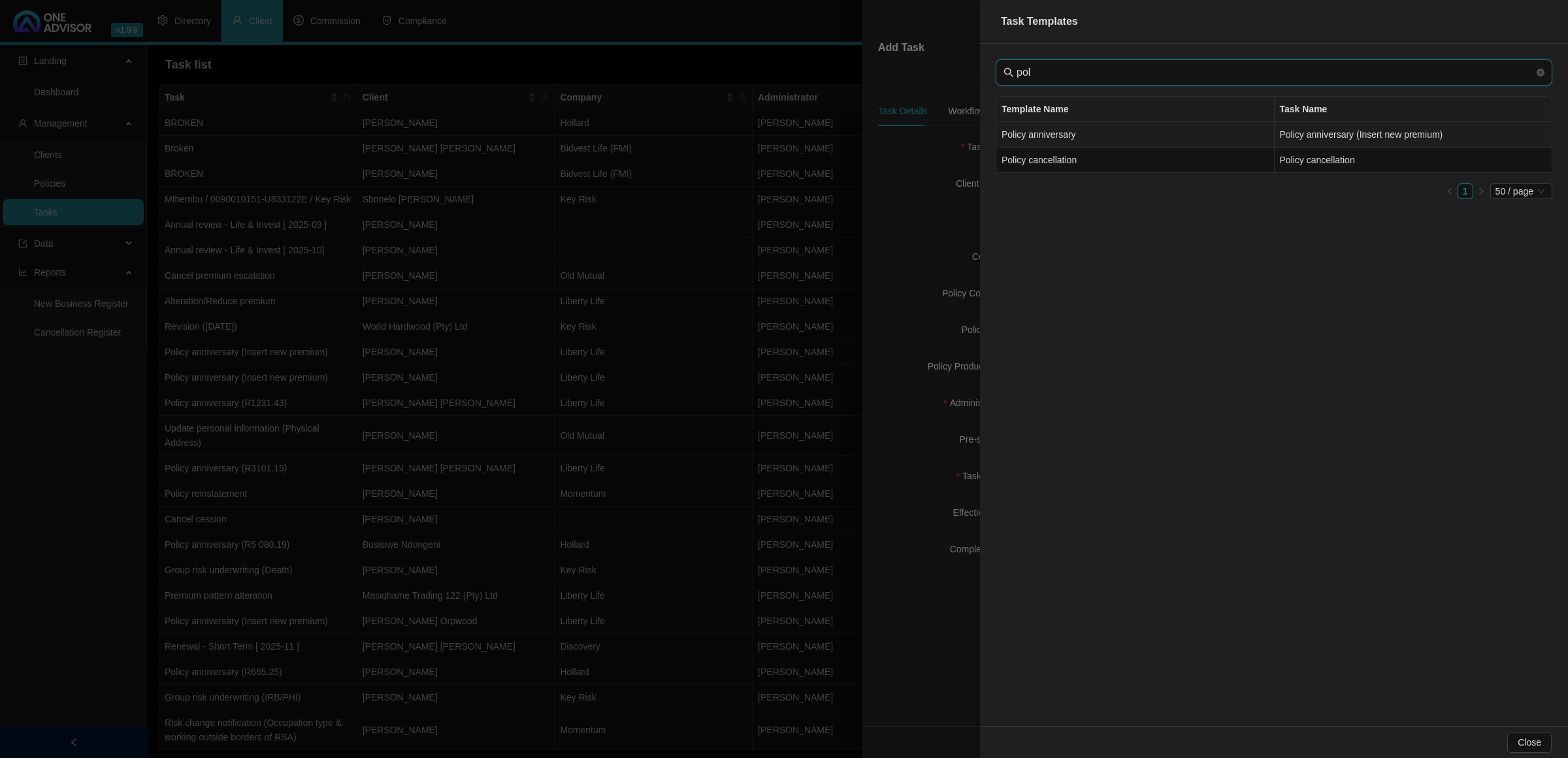
type input "pol"
click at [1028, 133] on td "Policy anniversary" at bounding box center [1135, 135] width 279 height 25
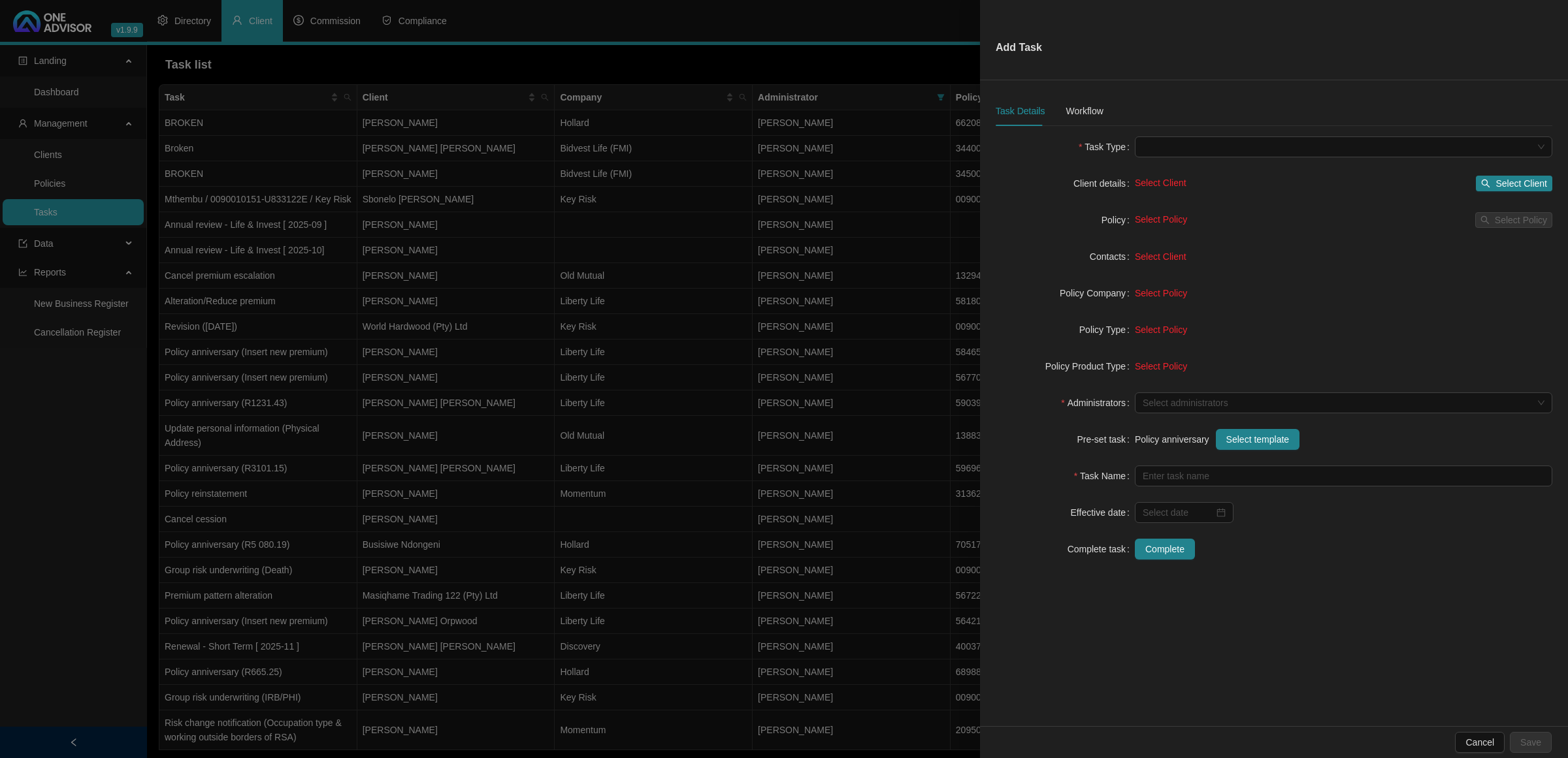
type input "Policy anniversary (Insert new premium)"
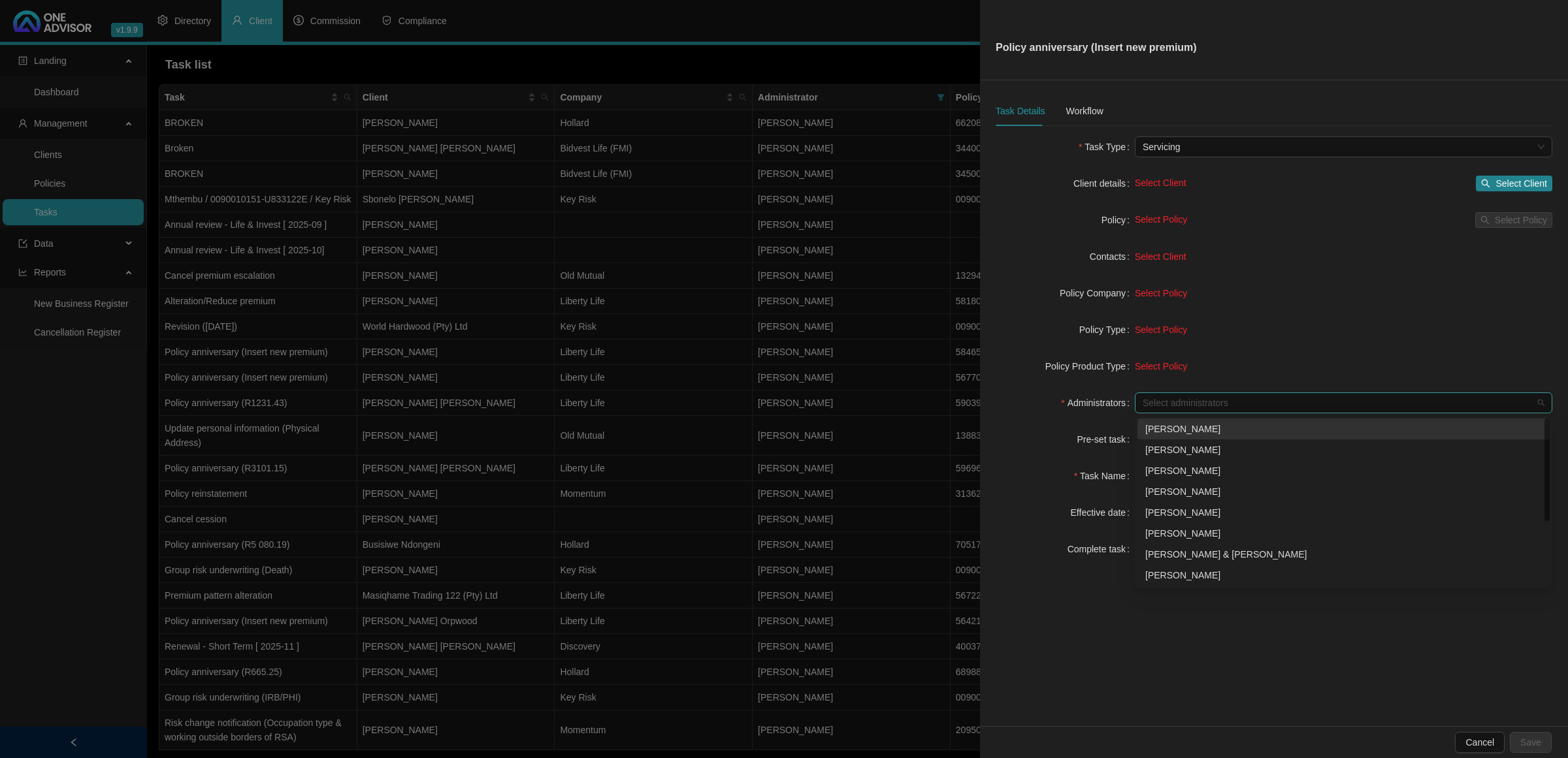
click at [1187, 398] on div at bounding box center [1336, 403] width 398 height 9
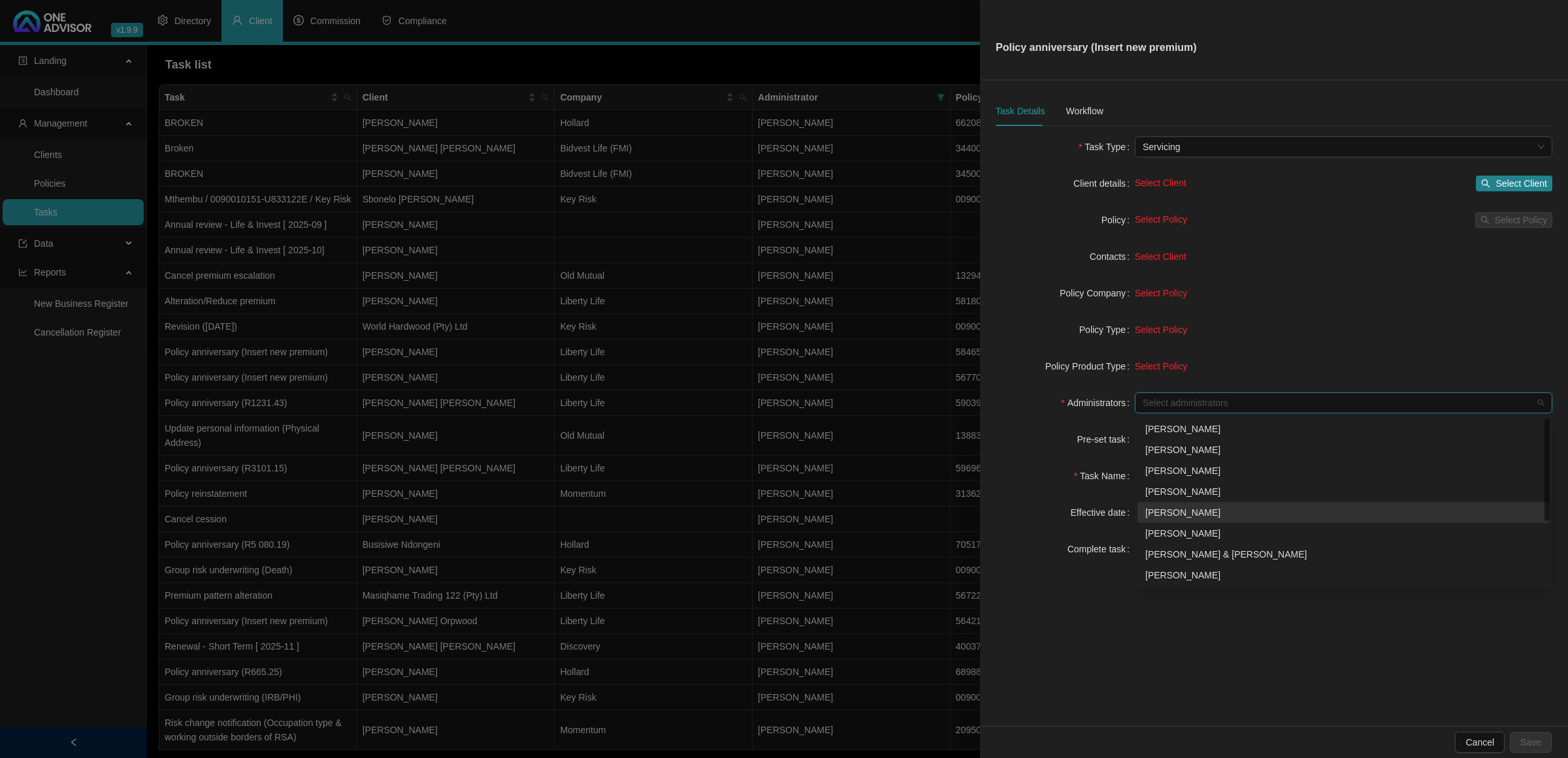
click at [1172, 514] on div "[PERSON_NAME]" at bounding box center [1344, 512] width 396 height 14
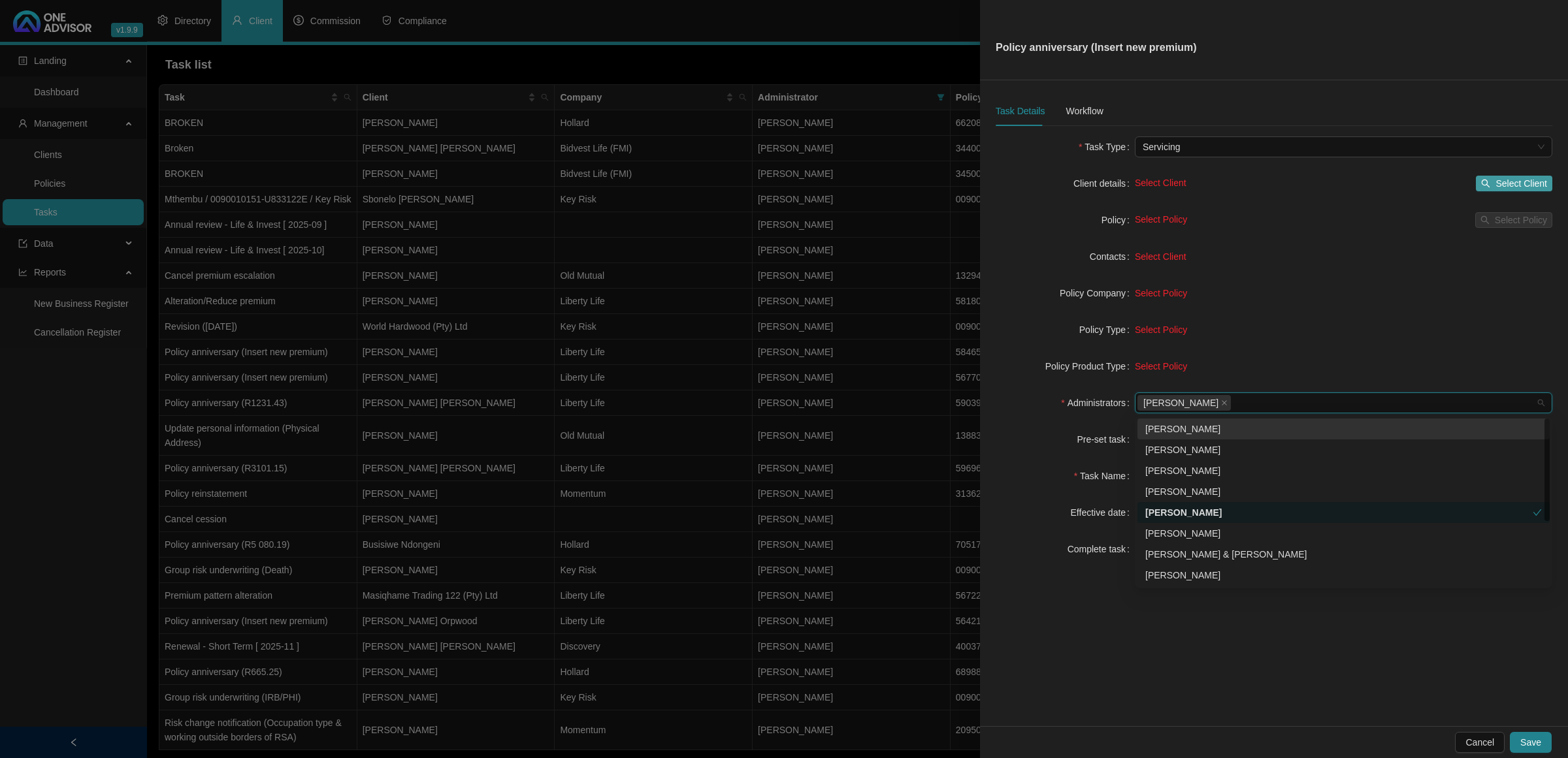
click at [1496, 183] on span "Select Client" at bounding box center [1520, 183] width 51 height 14
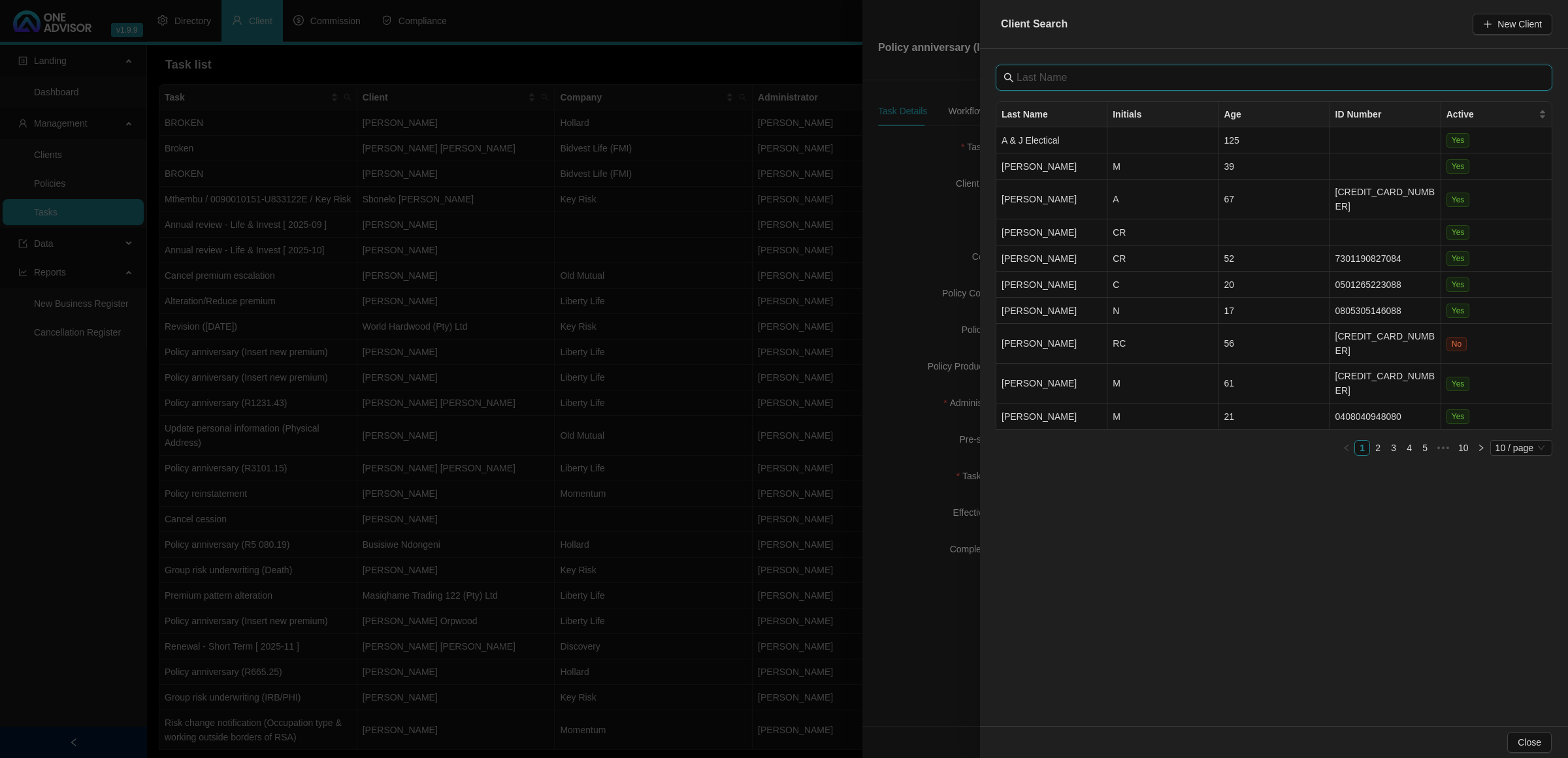
click at [1163, 76] on input "text" at bounding box center [1274, 78] width 517 height 16
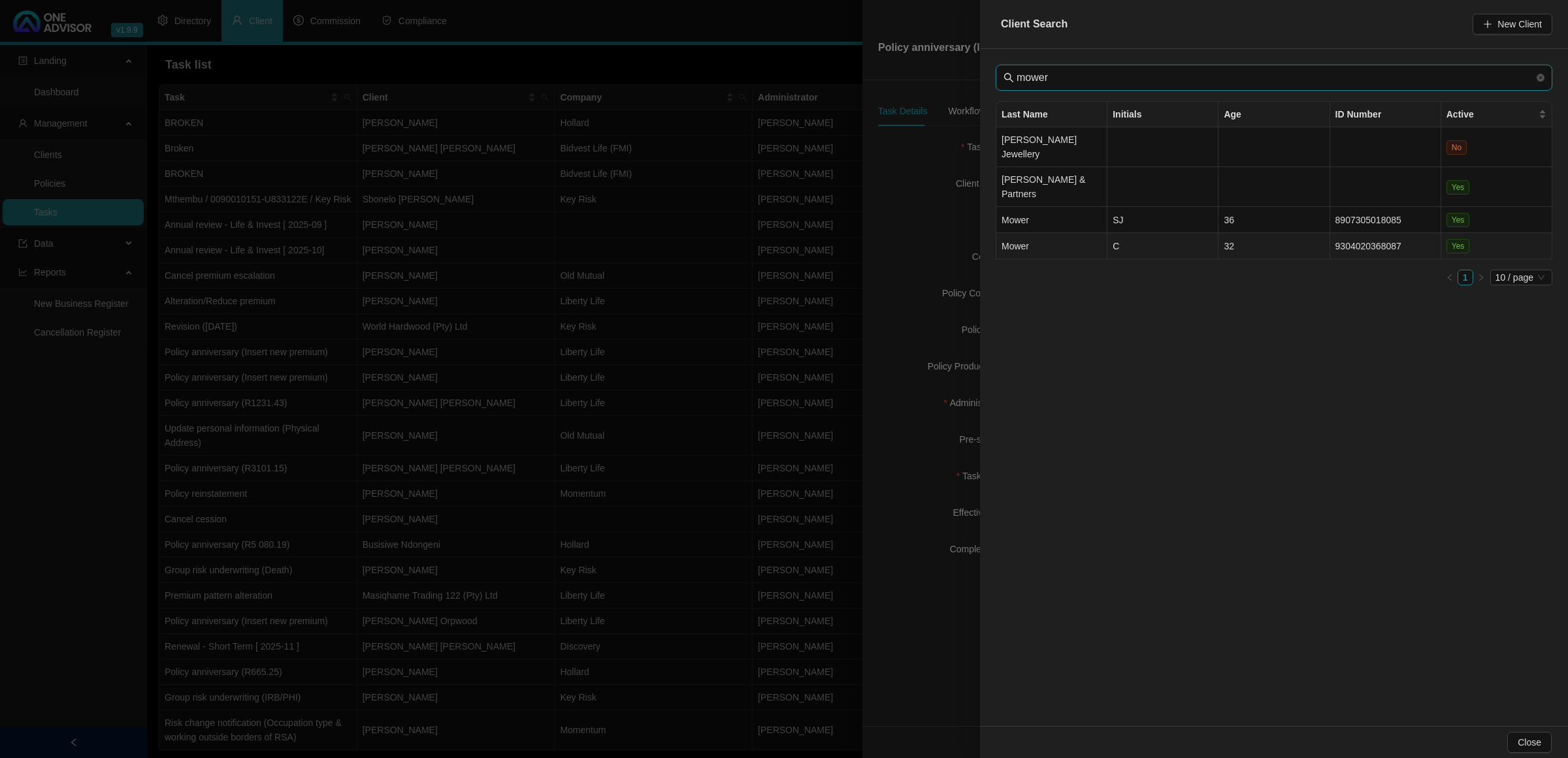
type input "mower"
click at [1141, 233] on td "C" at bounding box center [1162, 246] width 111 height 26
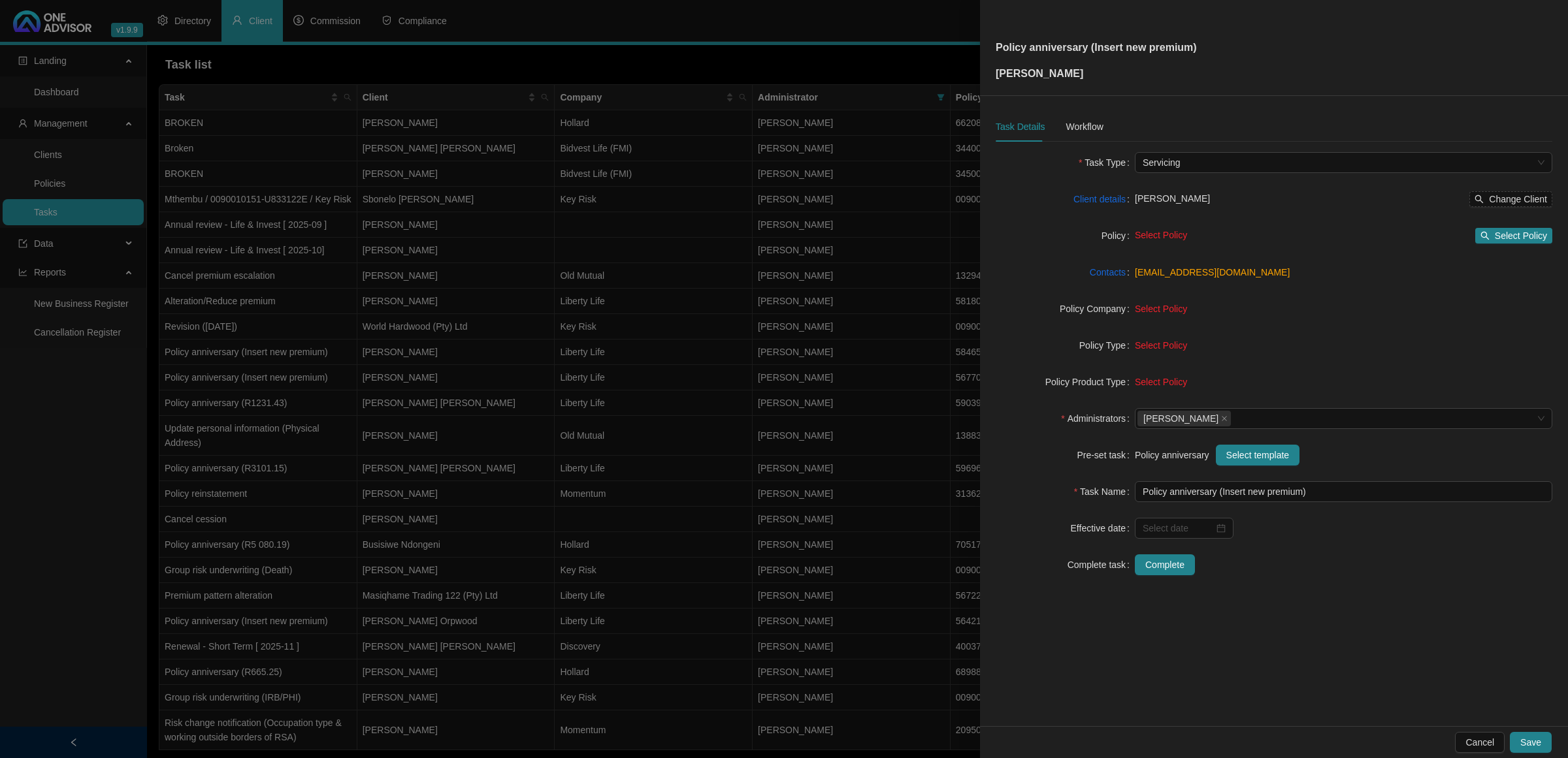
click at [1517, 247] on form "Task Type Servicing Client details [PERSON_NAME] Change Client Policy Select Po…" at bounding box center [1273, 364] width 556 height 423
click at [1510, 237] on span "Select Policy" at bounding box center [1520, 236] width 52 height 14
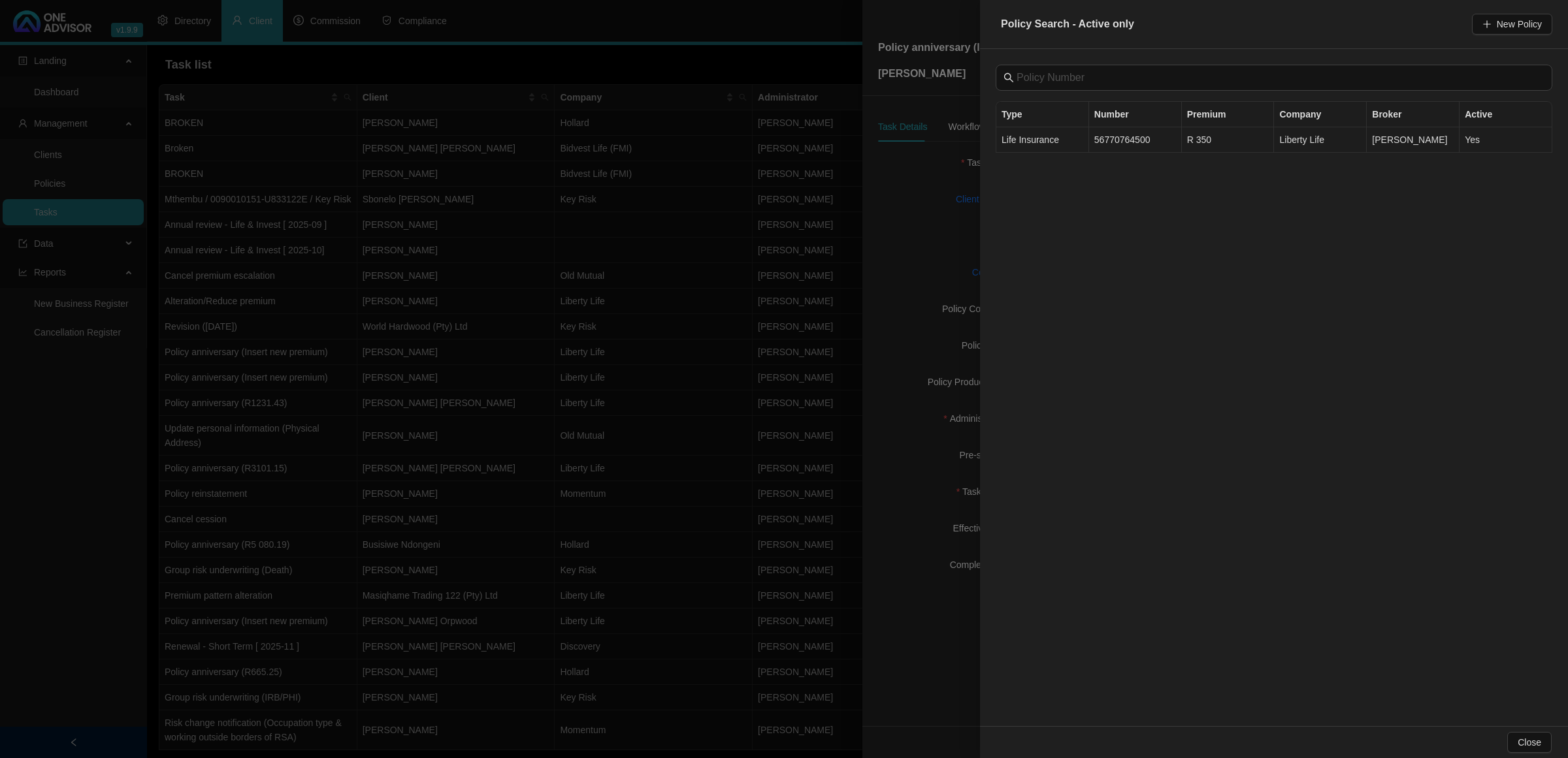
click at [1148, 144] on td "56770764500" at bounding box center [1135, 139] width 93 height 25
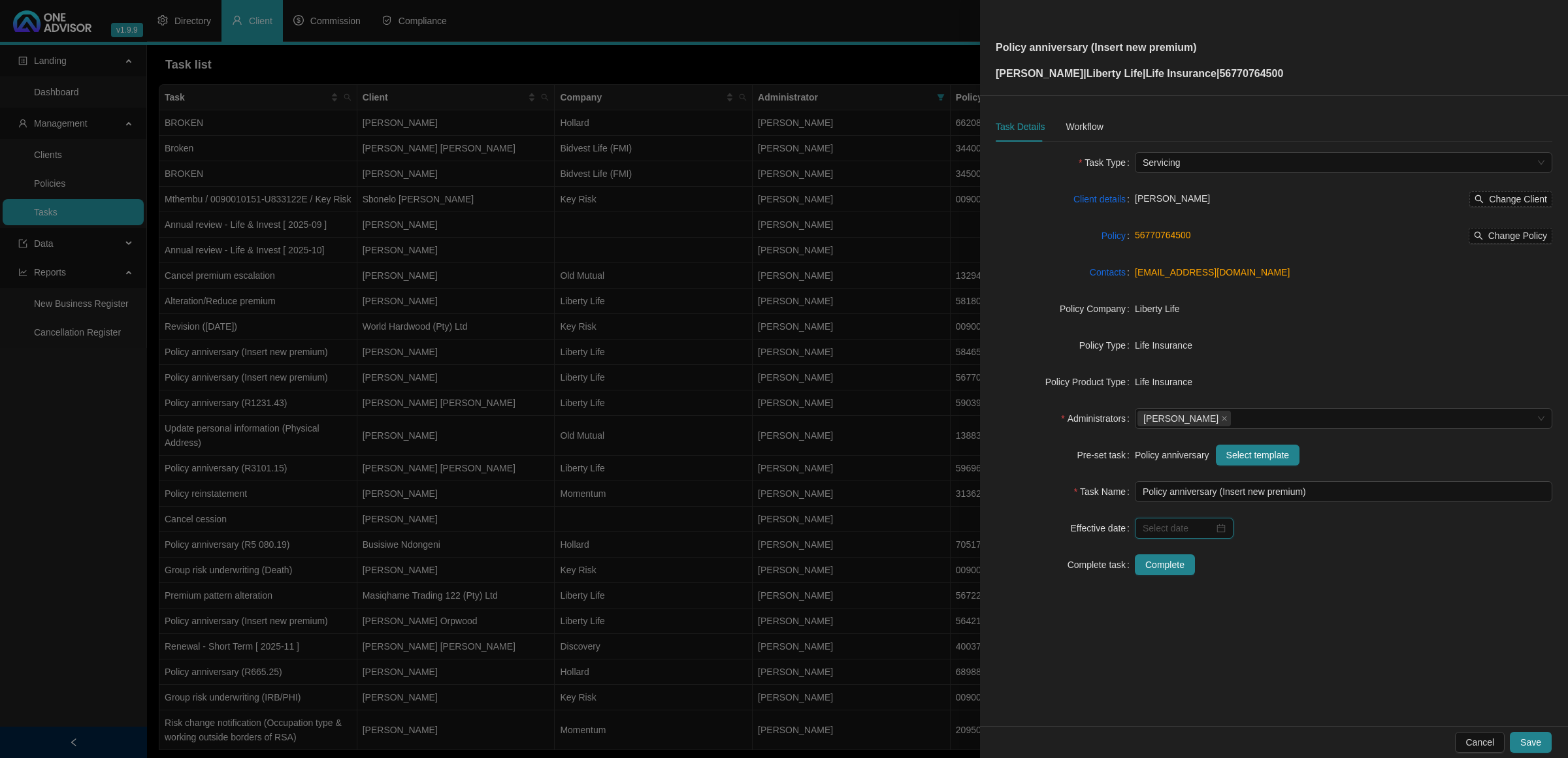
click at [1212, 531] on input at bounding box center [1178, 527] width 71 height 14
type input "[DATE]"
click at [1288, 300] on button "next-year" at bounding box center [1295, 302] width 14 height 26
type input "[DATE]"
click at [1298, 454] on div "1" at bounding box center [1299, 450] width 16 height 16
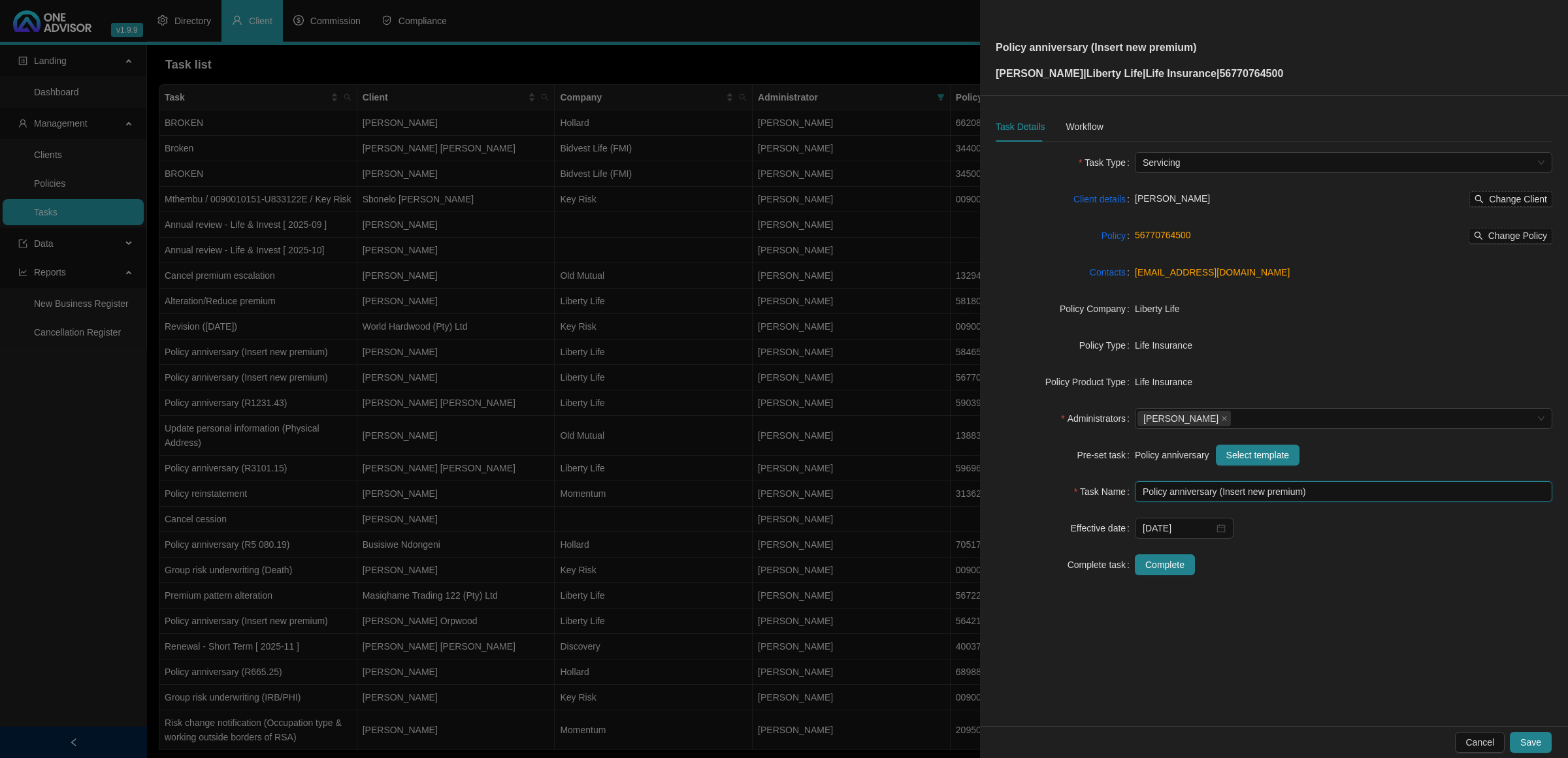
click at [1275, 491] on input "Policy anniversary (Insert new premium)" at bounding box center [1343, 492] width 417 height 21
drag, startPoint x: 1298, startPoint y: 493, endPoint x: 1249, endPoint y: 504, distance: 50.2
click at [1249, 504] on form "Task Type Servicing Client details [PERSON_NAME] Change Client Policy 567707645…" at bounding box center [1273, 364] width 556 height 423
type input "Policy anniversary (R842.36)"
click at [1096, 131] on div "Workflow" at bounding box center [1084, 126] width 37 height 14
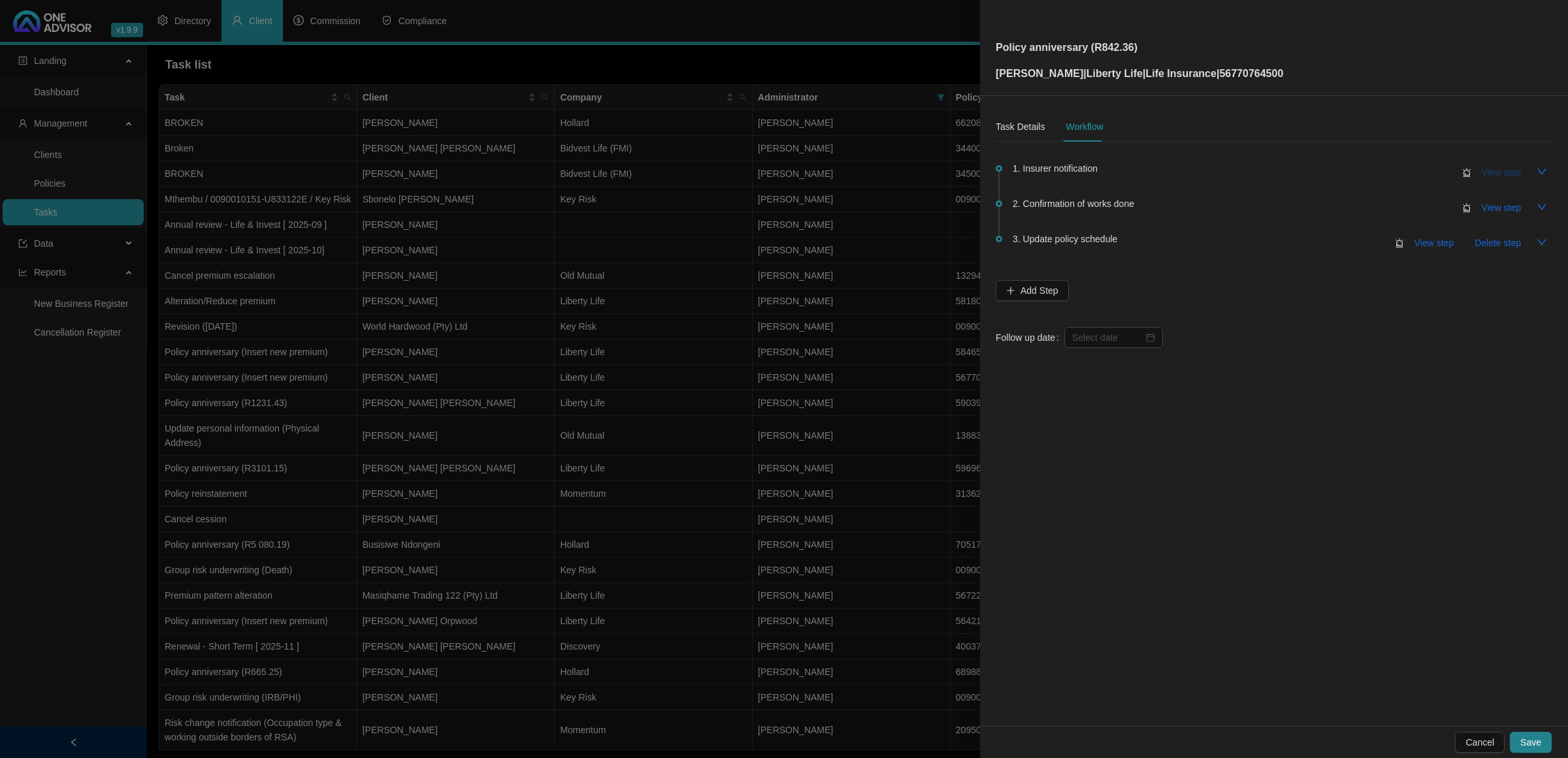
click at [1505, 170] on span "View step" at bounding box center [1501, 172] width 39 height 14
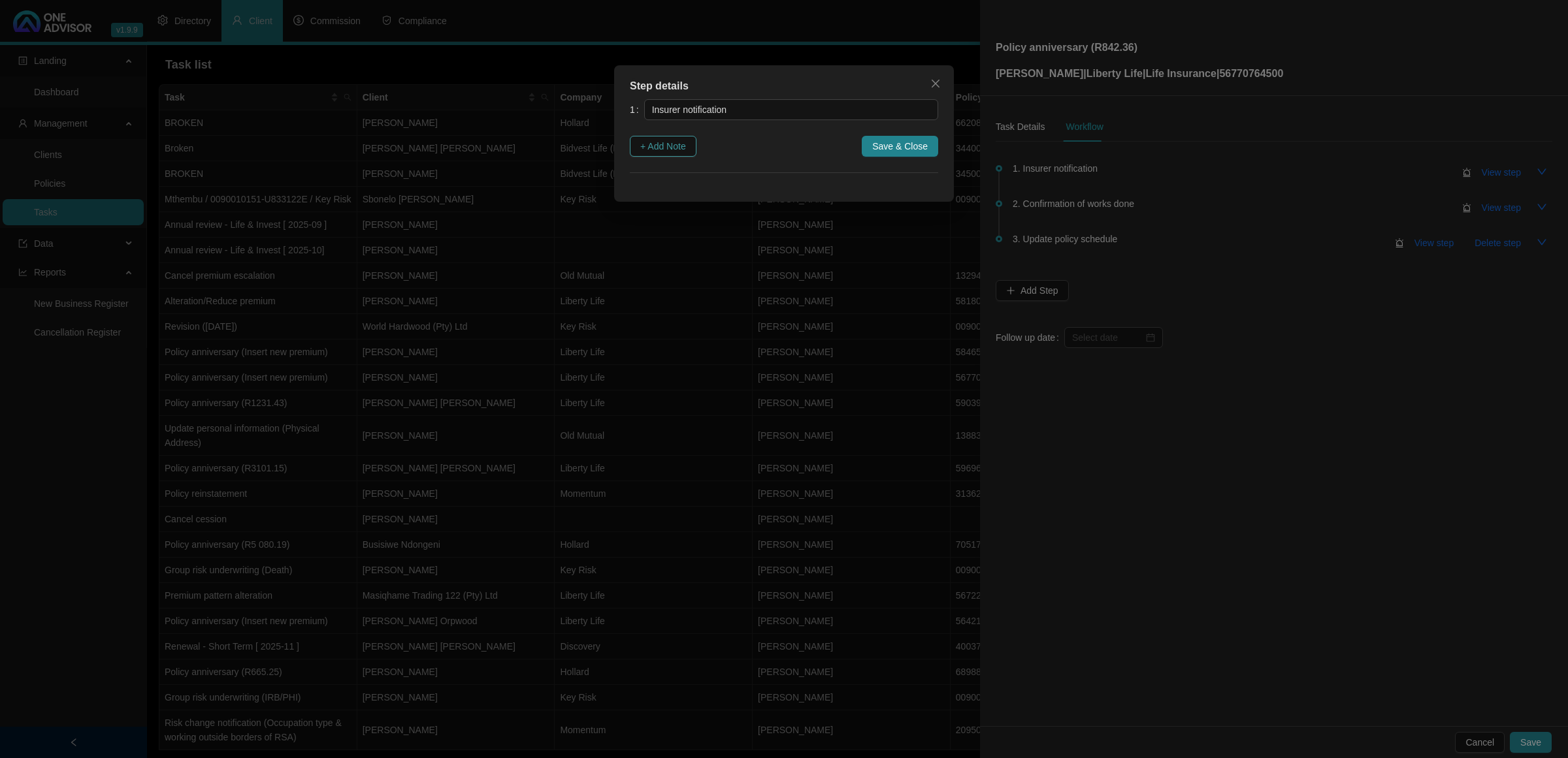
drag, startPoint x: 648, startPoint y: 140, endPoint x: 656, endPoint y: 149, distance: 12.0
click at [647, 146] on span "+ Add Note" at bounding box center [663, 146] width 46 height 14
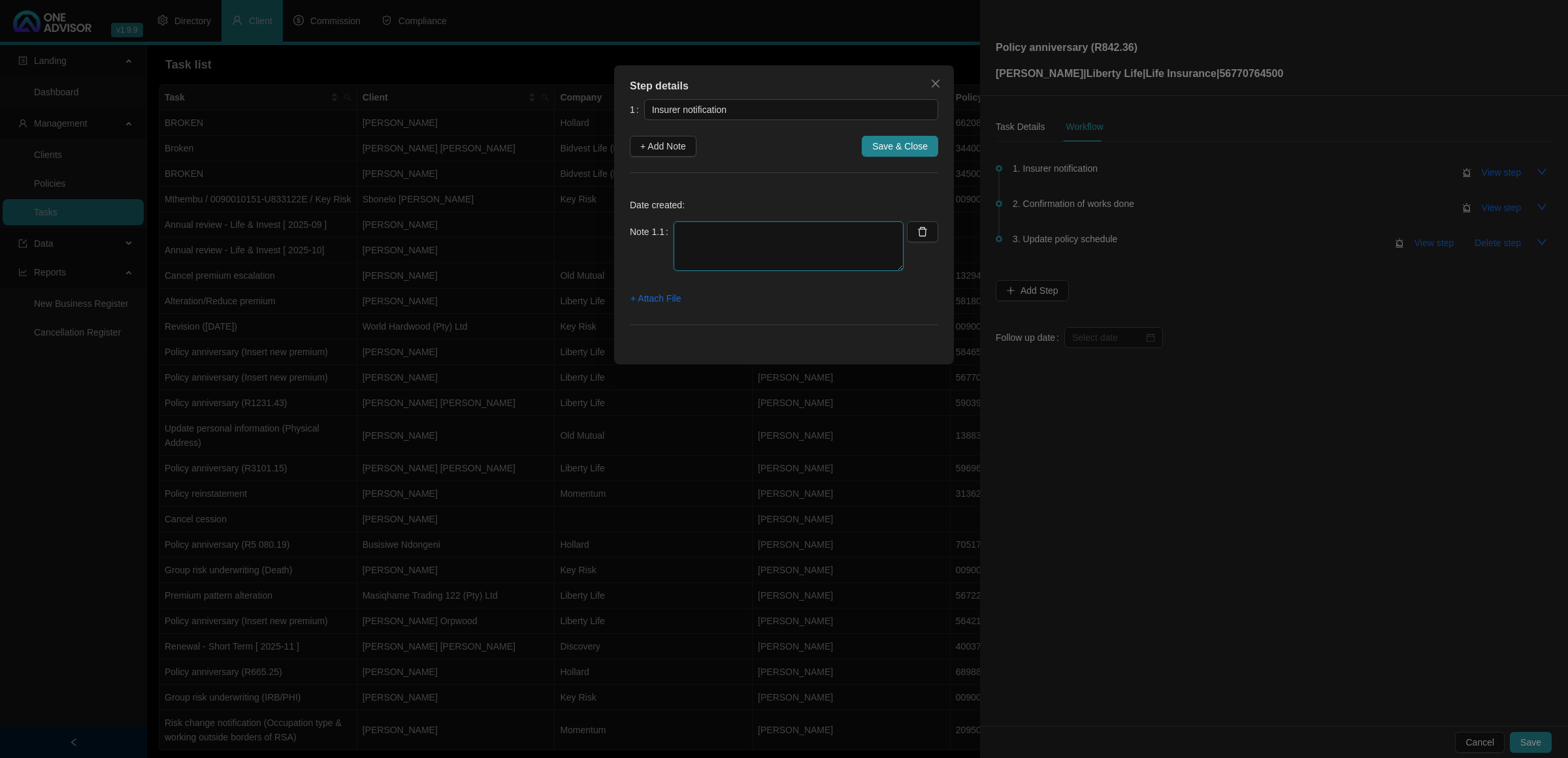
click at [759, 230] on textarea at bounding box center [788, 246] width 230 height 50
paste textarea "[DATE] Received notification that Anniversary letters have been emailed to the …"
type textarea "[DATE] Received notification that Anniversary letters have been emailed to the …"
click at [640, 305] on span "+ Attach File" at bounding box center [655, 298] width 50 height 14
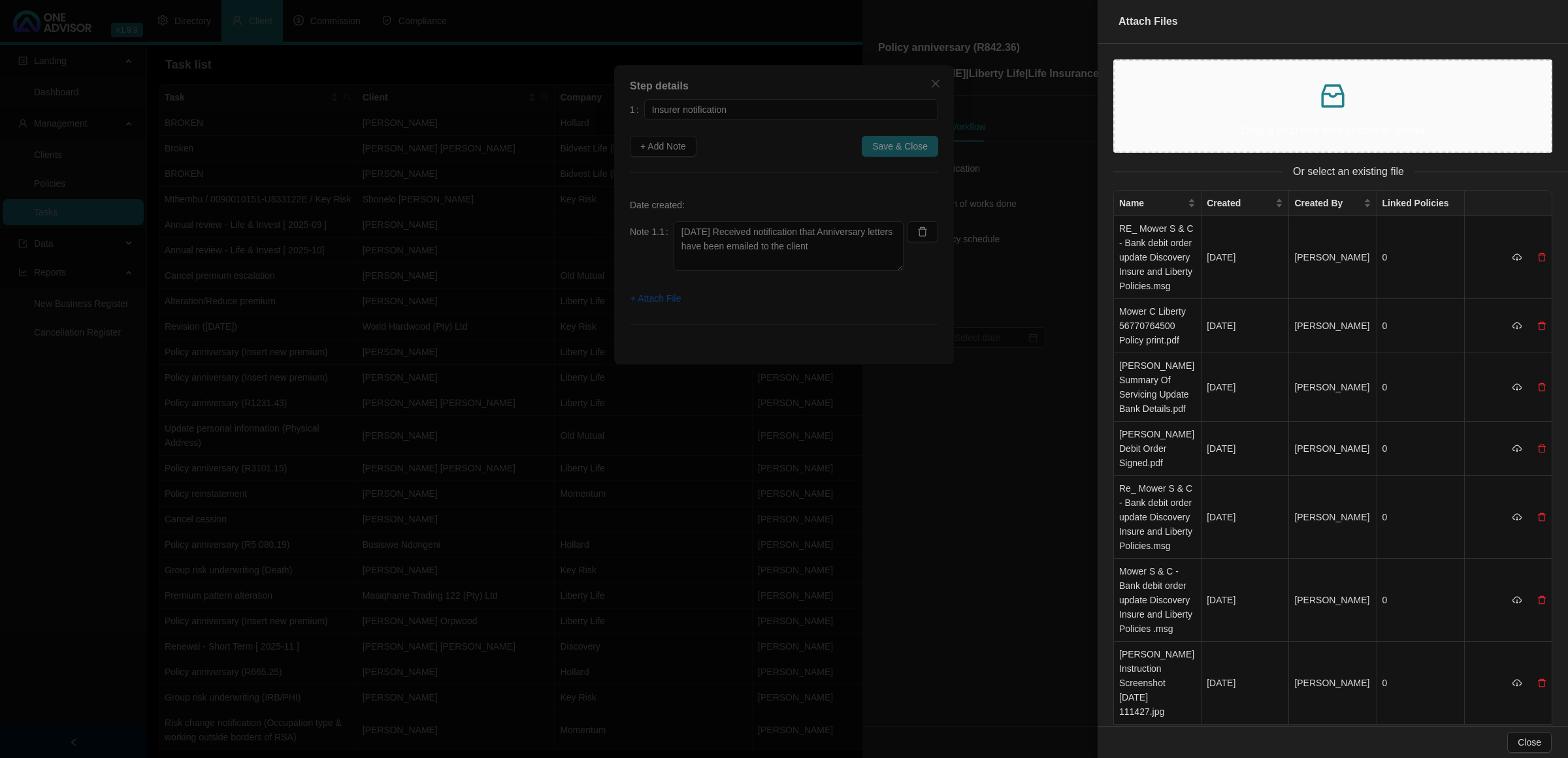
click at [1236, 107] on p at bounding box center [1332, 96] width 415 height 32
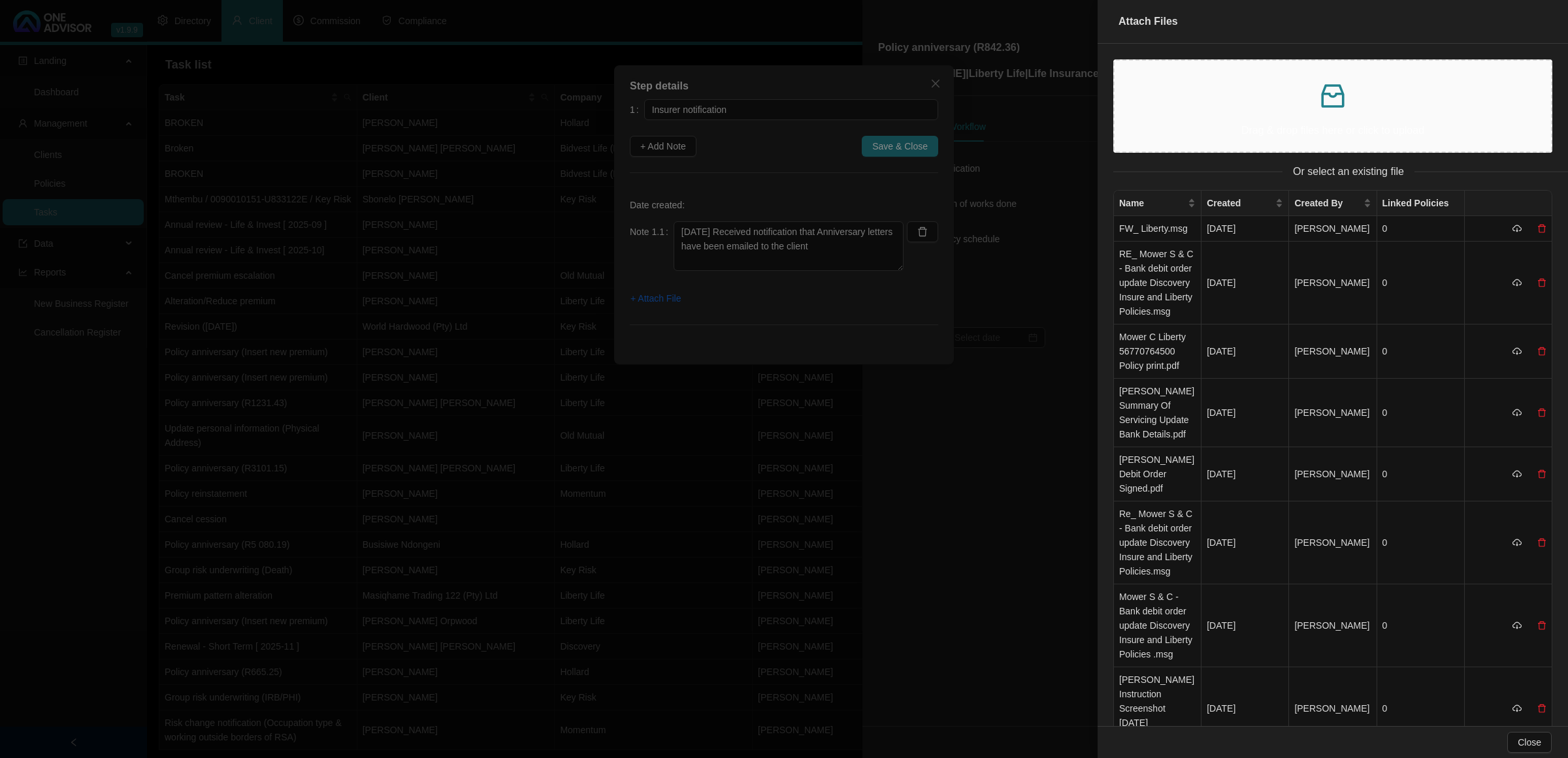
click at [905, 144] on div at bounding box center [784, 379] width 1568 height 758
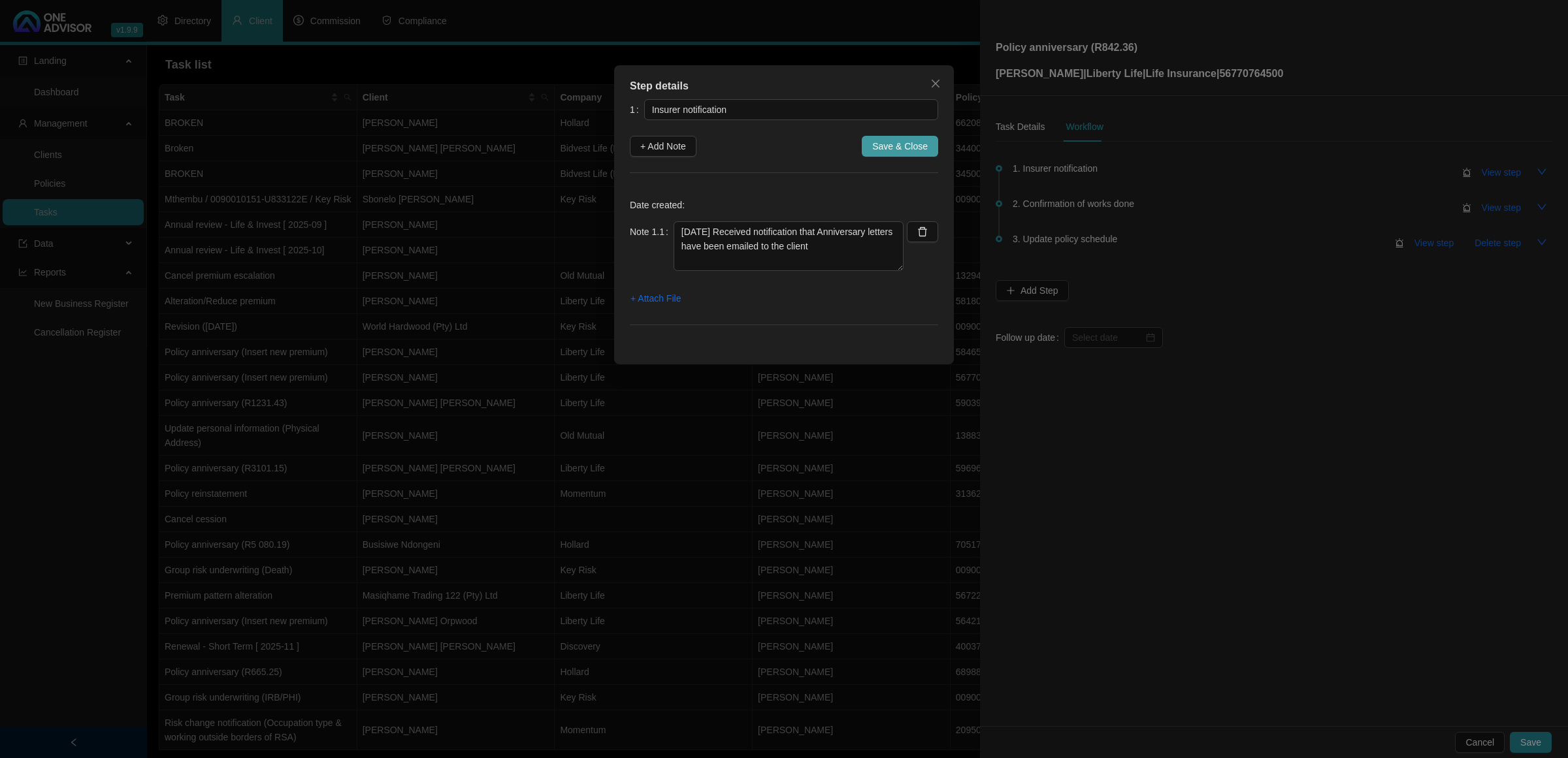
click at [918, 147] on span "Save & Close" at bounding box center [899, 146] width 55 height 14
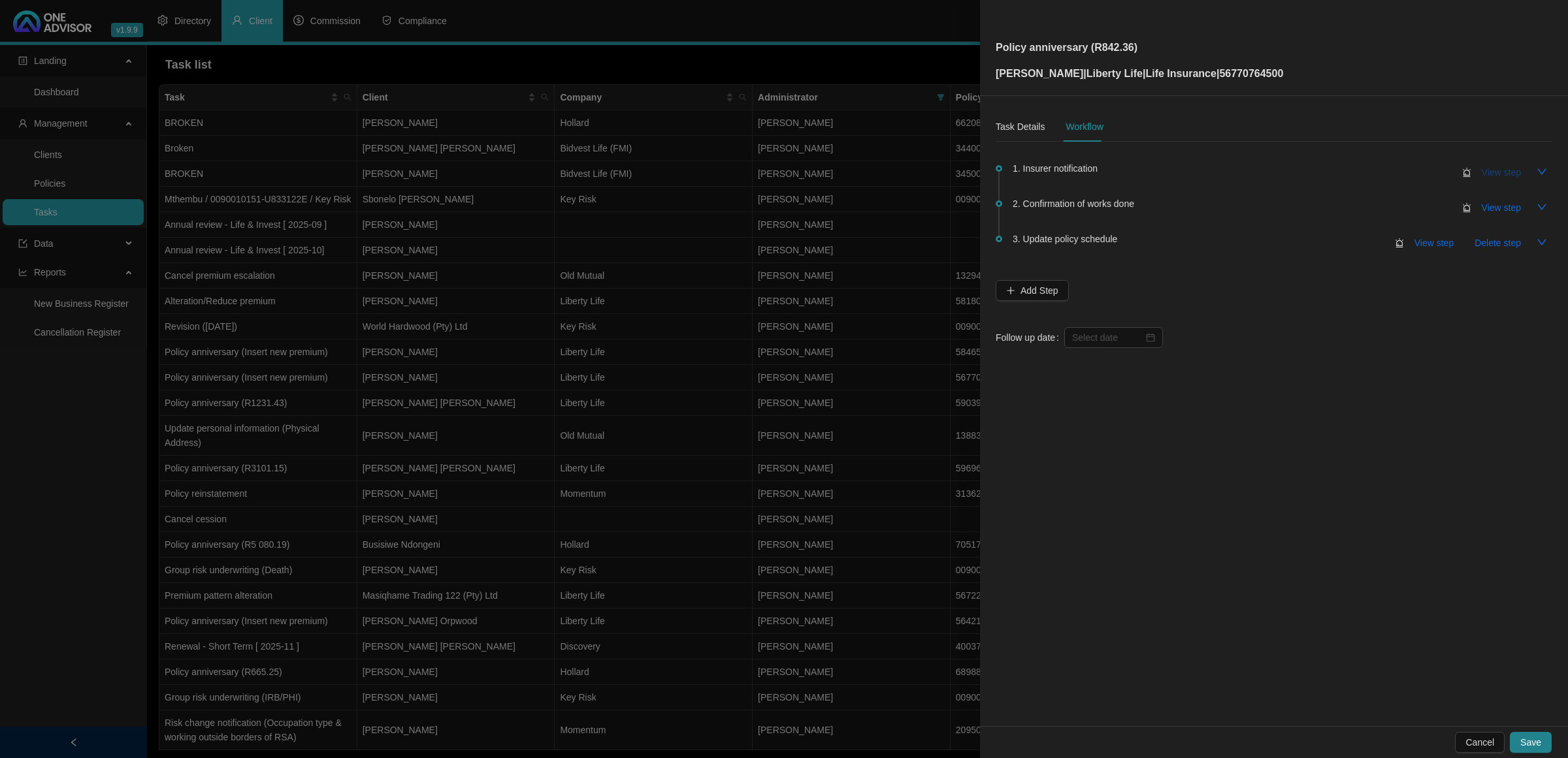
click at [1503, 168] on span "View step" at bounding box center [1501, 172] width 39 height 14
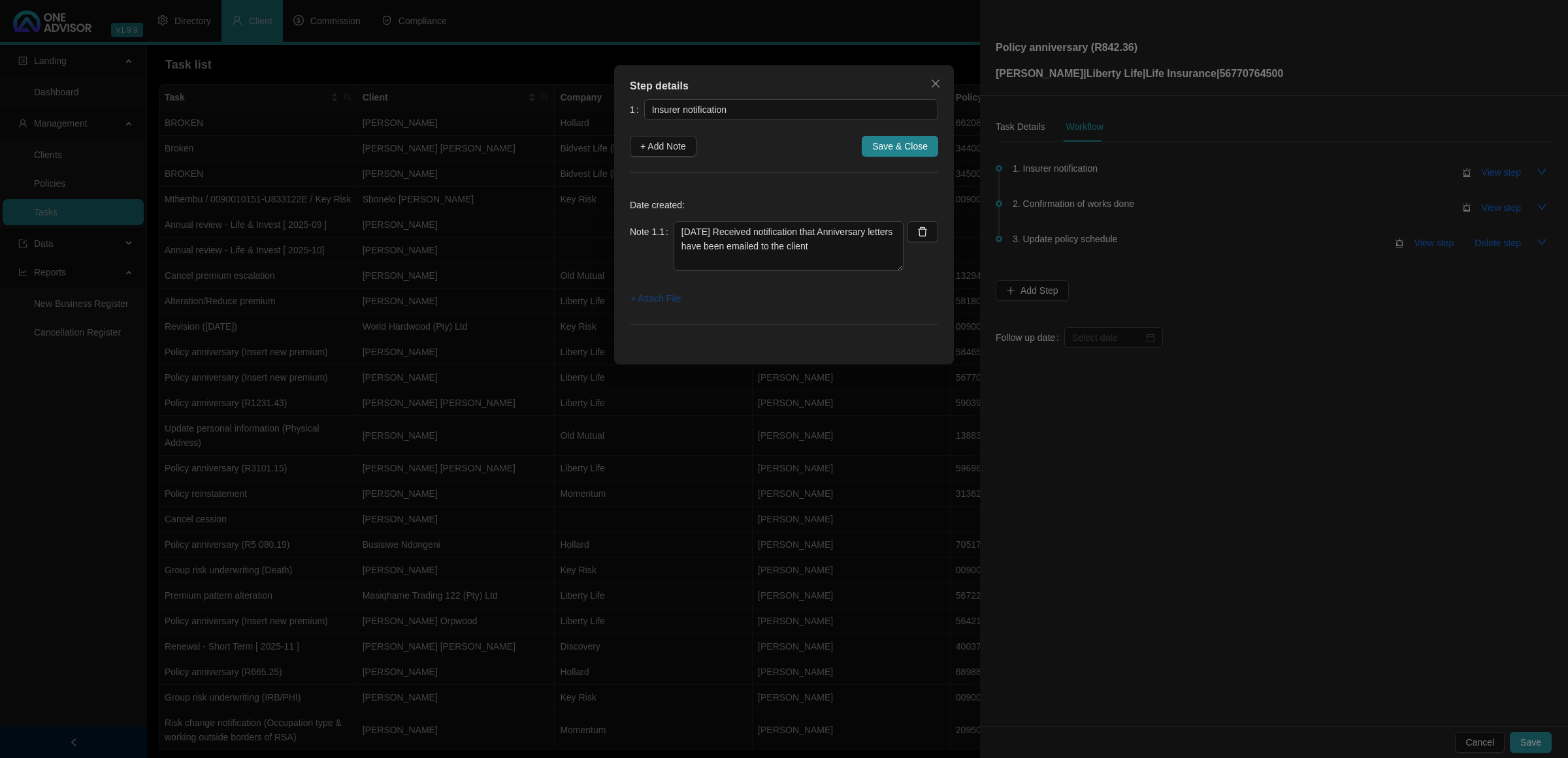
click at [649, 304] on span "+ Attach File" at bounding box center [655, 298] width 50 height 14
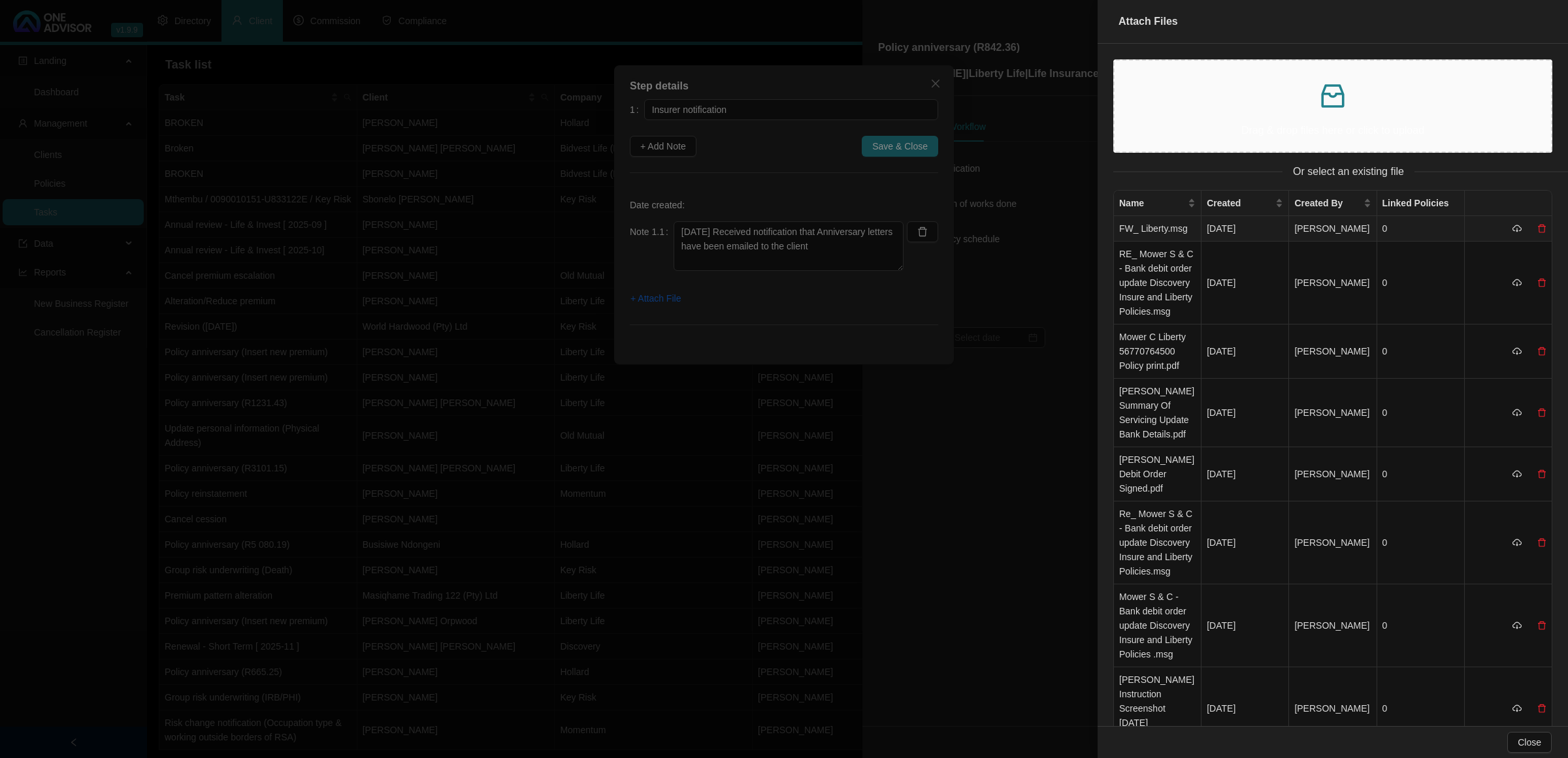
click at [1147, 236] on td "FW_ Liberty.msg" at bounding box center [1158, 228] width 88 height 25
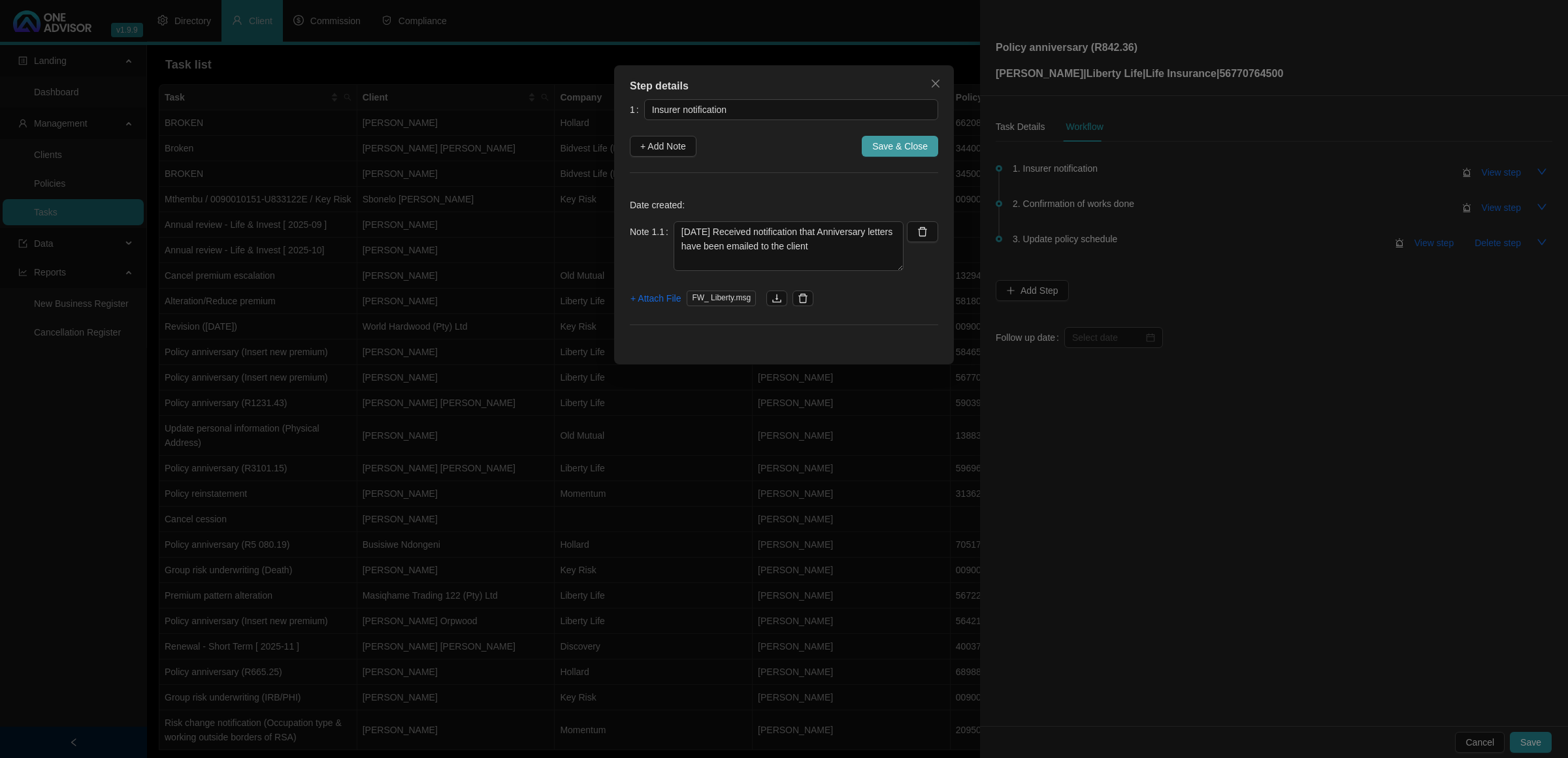
click at [897, 144] on span "Save & Close" at bounding box center [899, 146] width 55 height 14
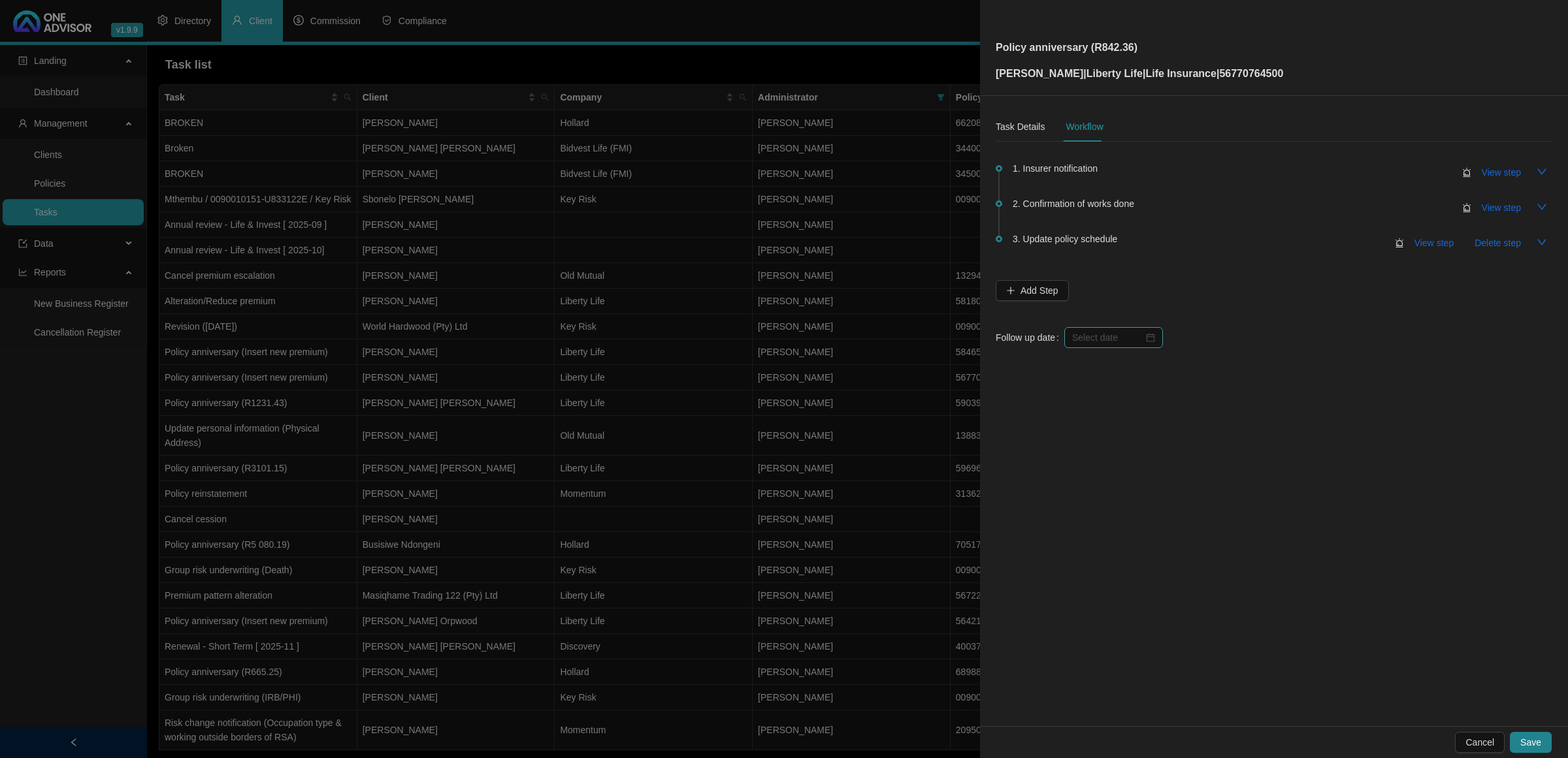
click at [1098, 328] on div at bounding box center [1113, 337] width 98 height 21
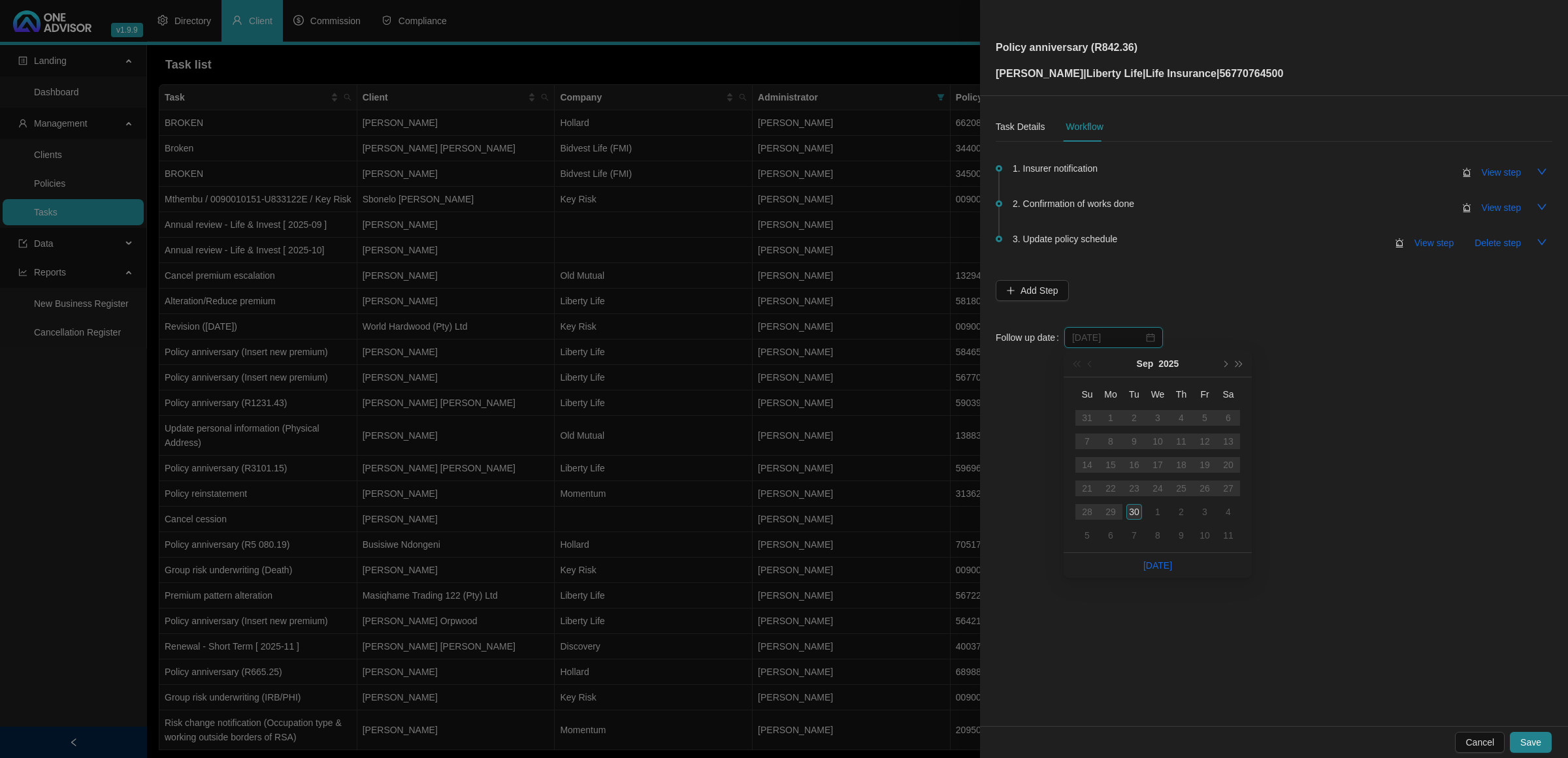
type input "[DATE]"
click at [1144, 508] on td "30" at bounding box center [1133, 511] width 23 height 23
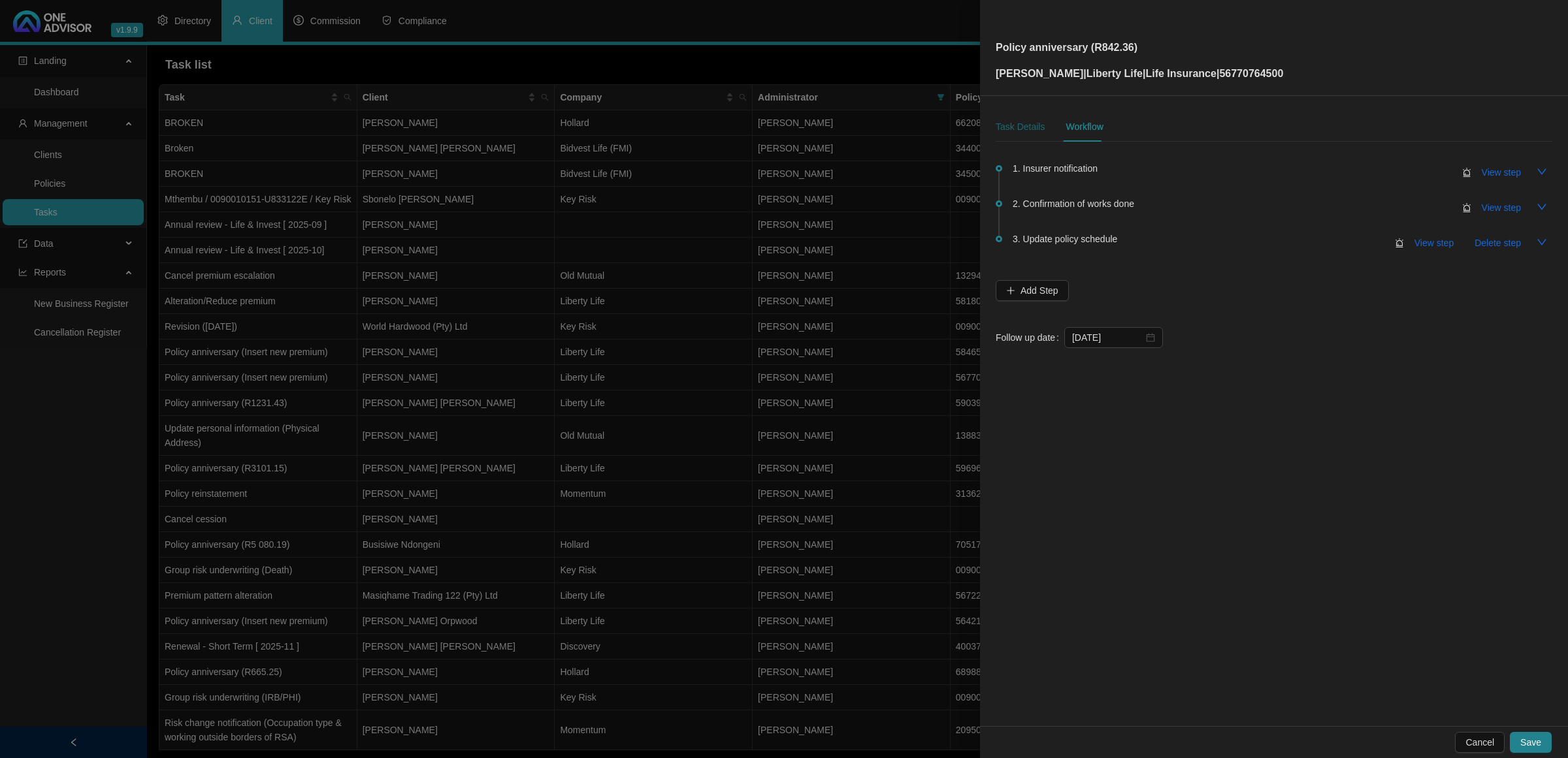
click at [998, 122] on div "Task Details" at bounding box center [1020, 126] width 49 height 14
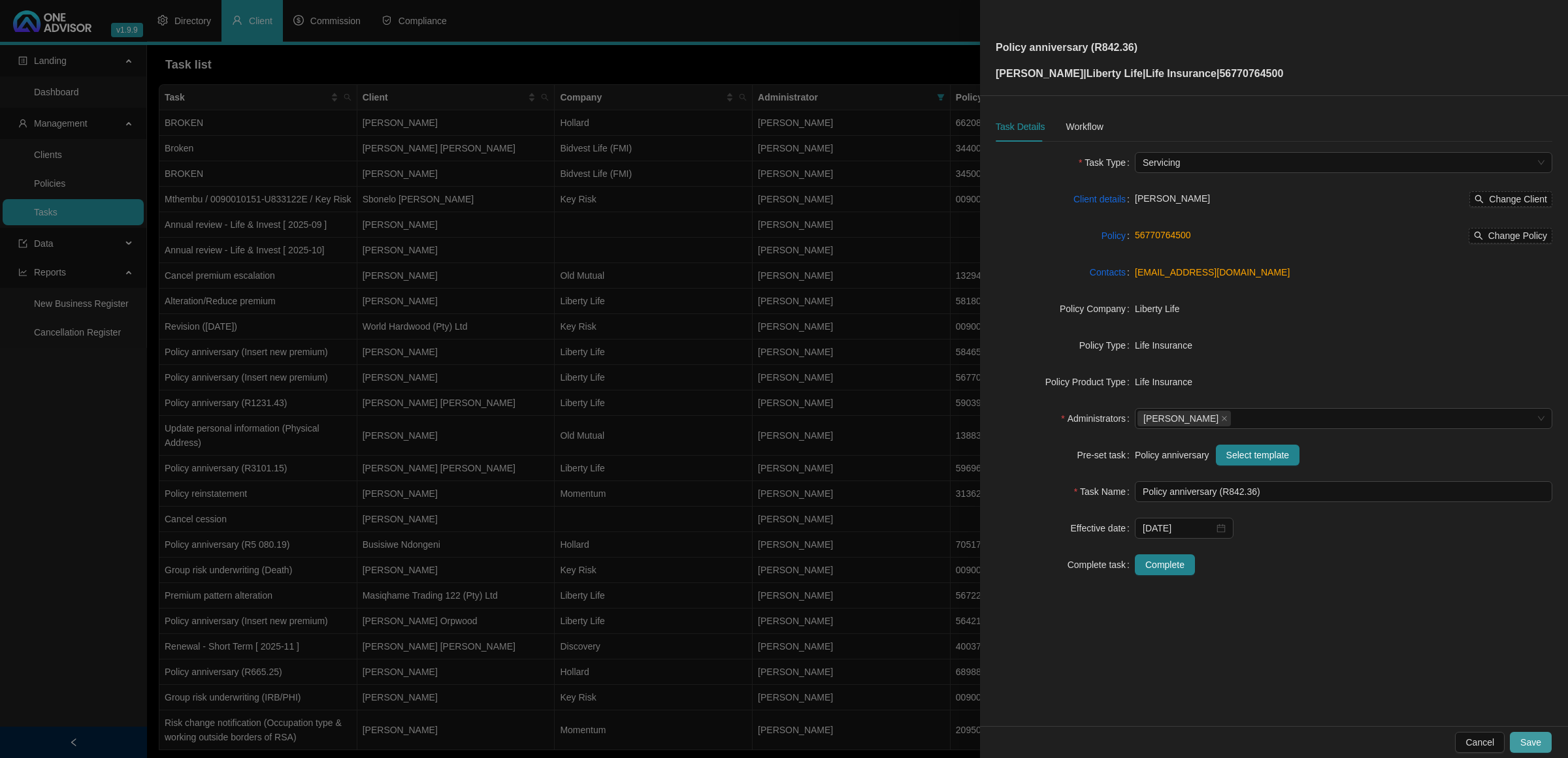
click at [1535, 749] on span "Save" at bounding box center [1531, 742] width 21 height 14
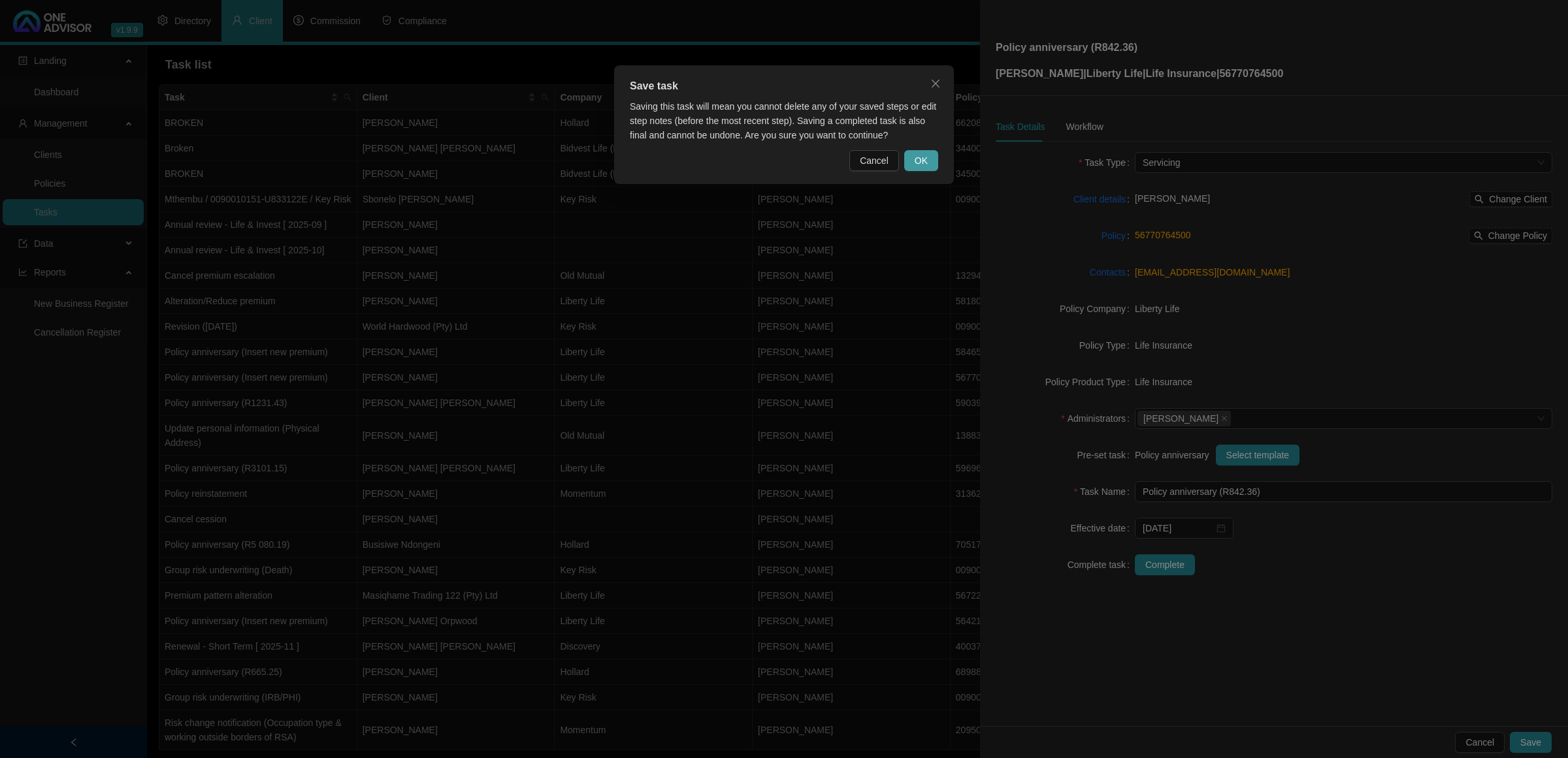
click at [936, 159] on button "OK" at bounding box center [921, 161] width 34 height 21
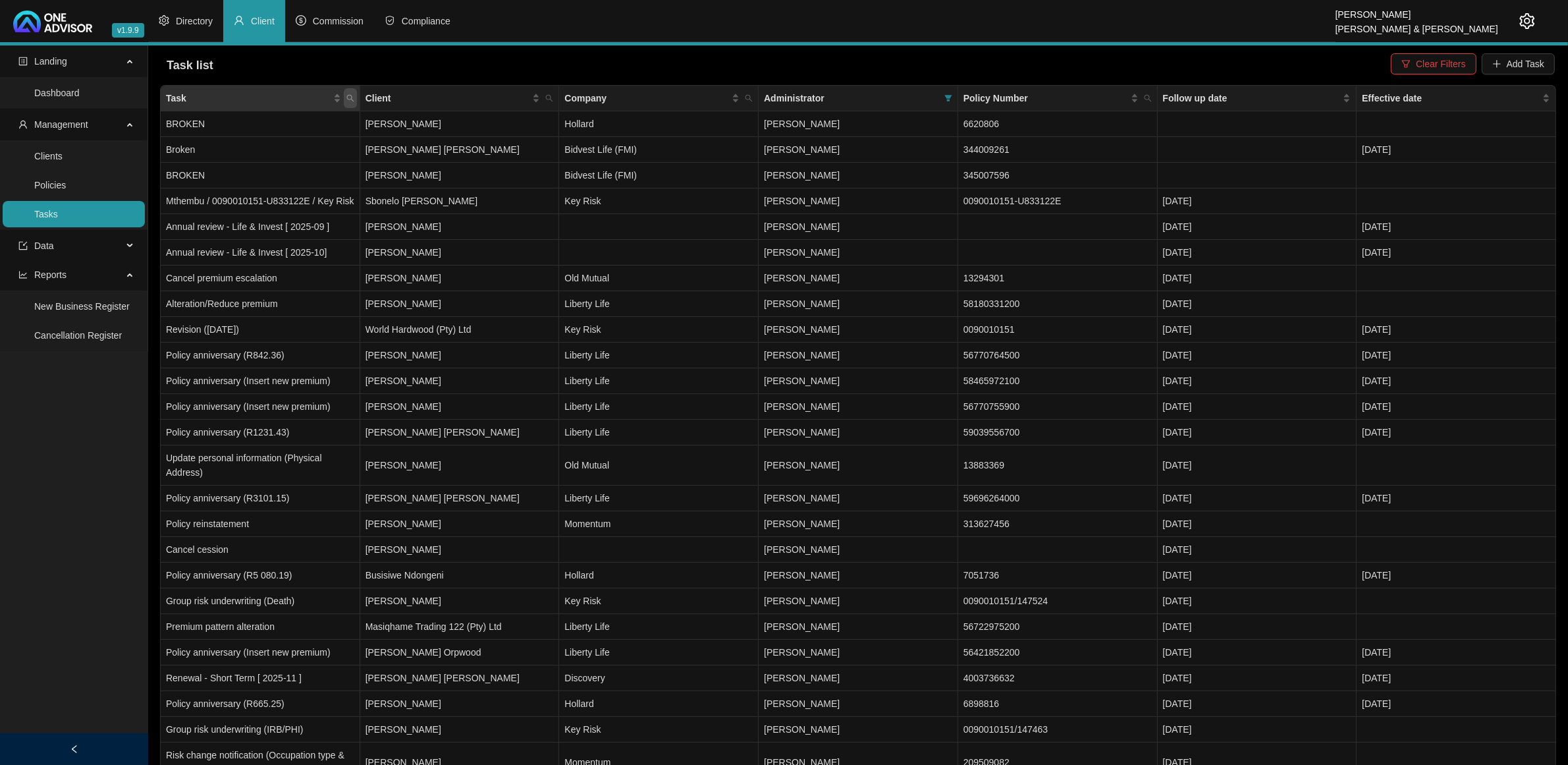
click at [354, 94] on icon "search" at bounding box center [350, 98] width 8 height 8
type input "policy"
click at [256, 163] on div "policy Search Reset" at bounding box center [289, 137] width 135 height 53
click at [261, 147] on span "Search" at bounding box center [264, 150] width 29 height 14
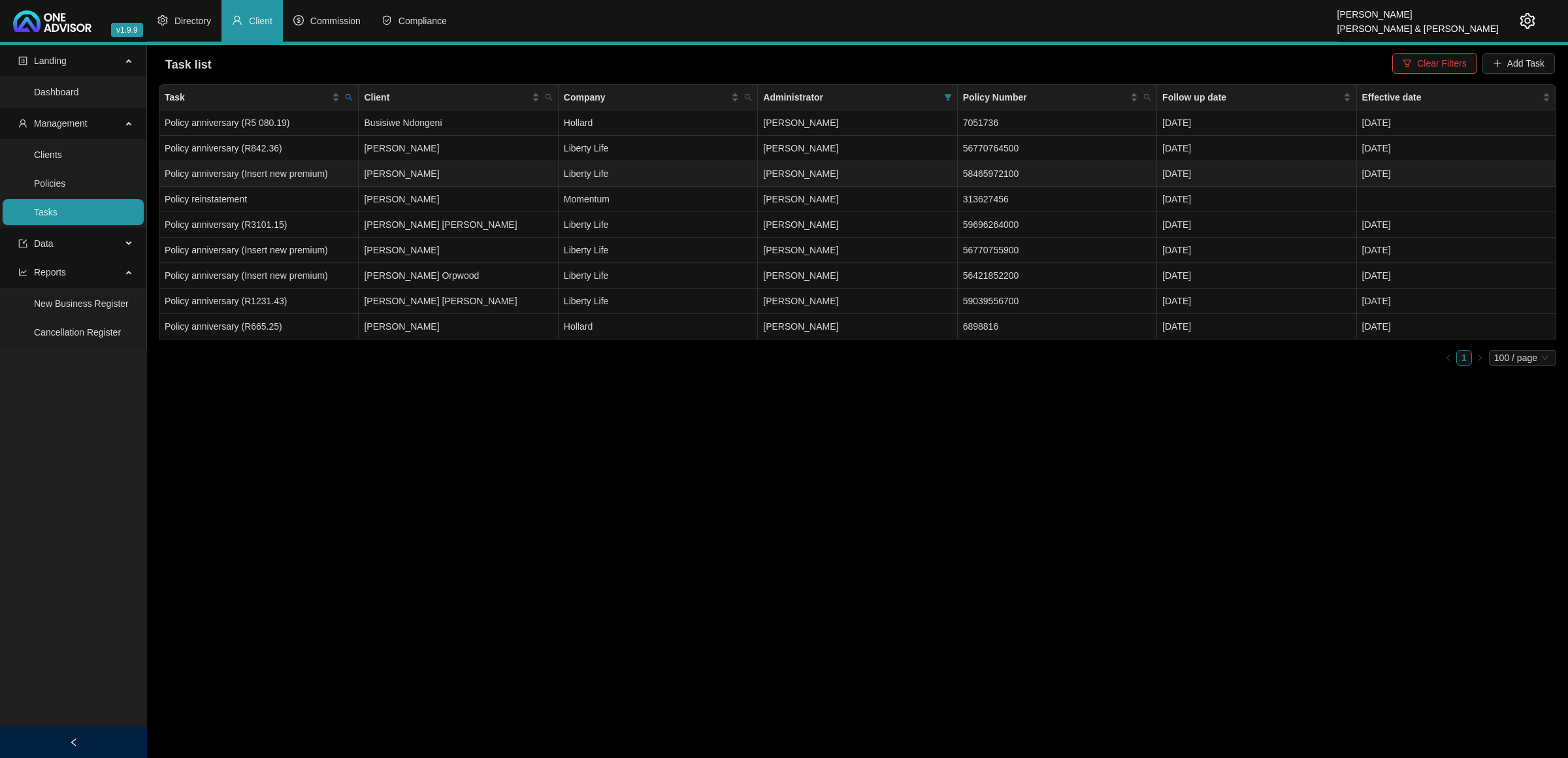
click at [286, 177] on td "Policy anniversary (Insert new premium)" at bounding box center [258, 174] width 199 height 25
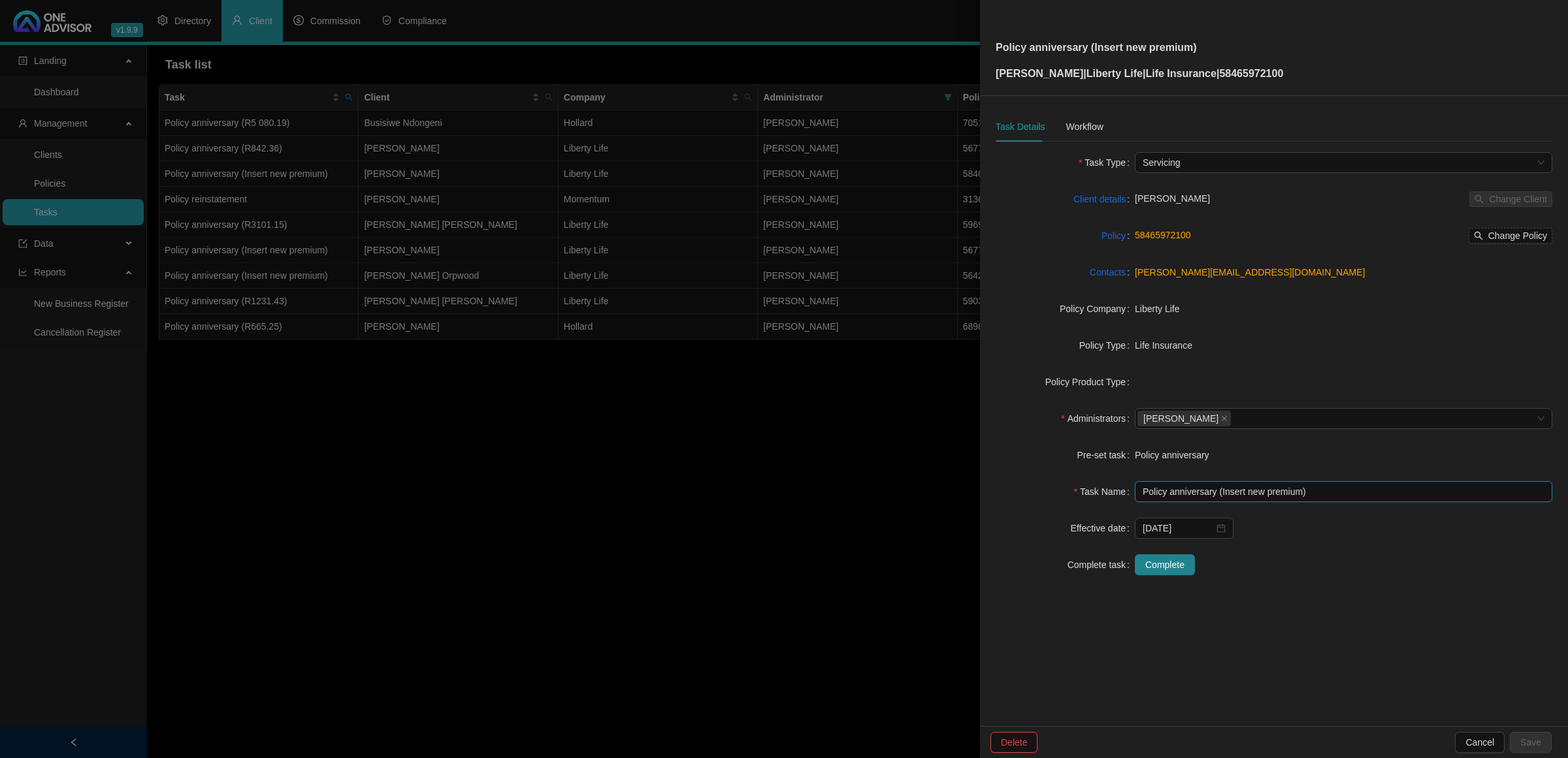
click at [1297, 495] on input "Policy anniversary (Insert new premium)" at bounding box center [1343, 492] width 417 height 21
type input "Policy anniversary (R2033.66)"
click at [1525, 747] on span "Save" at bounding box center [1531, 742] width 21 height 14
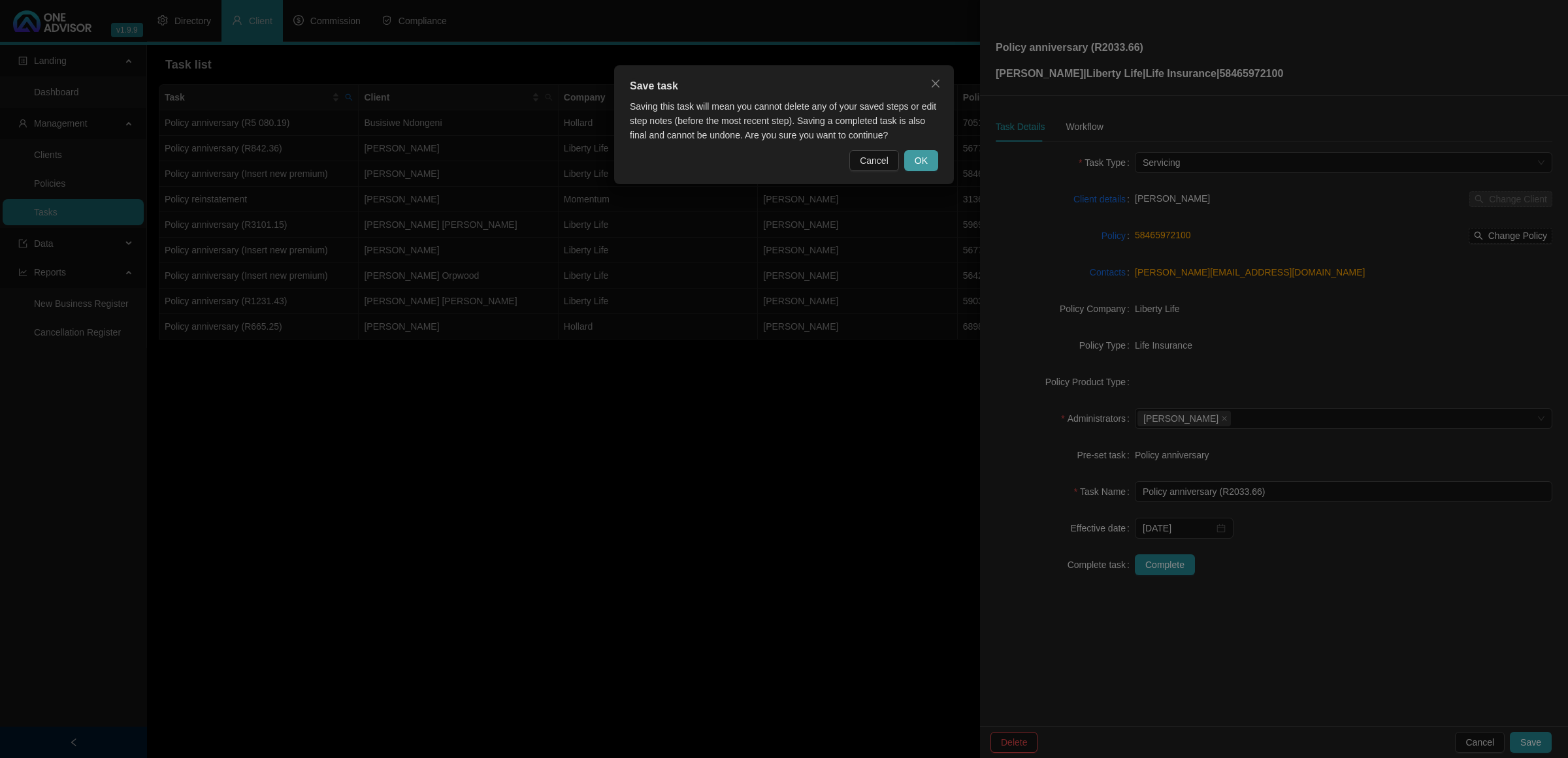
click at [922, 162] on span "OK" at bounding box center [921, 160] width 13 height 14
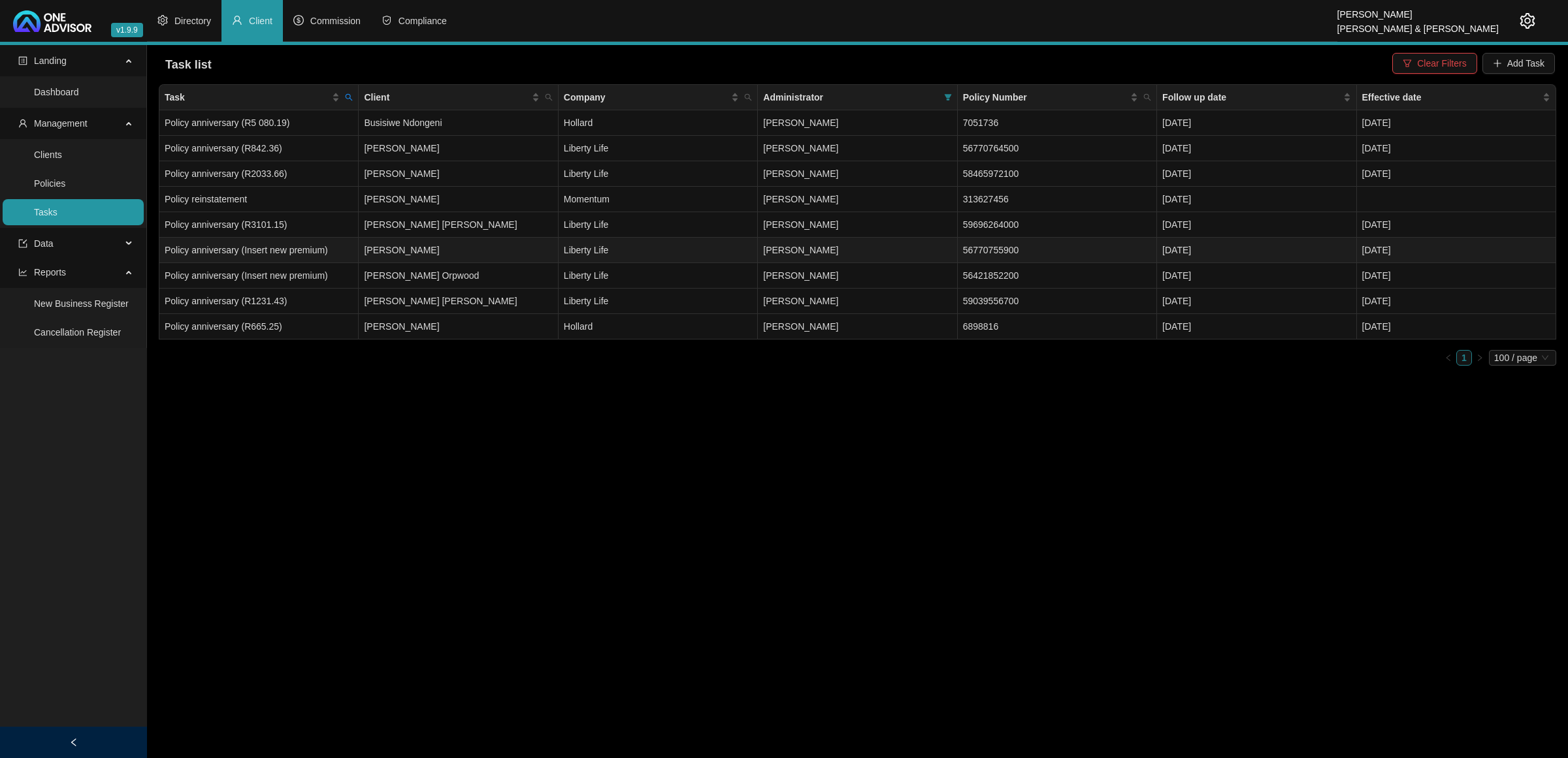
click at [226, 253] on td "Policy anniversary (Insert new premium)" at bounding box center [258, 250] width 199 height 25
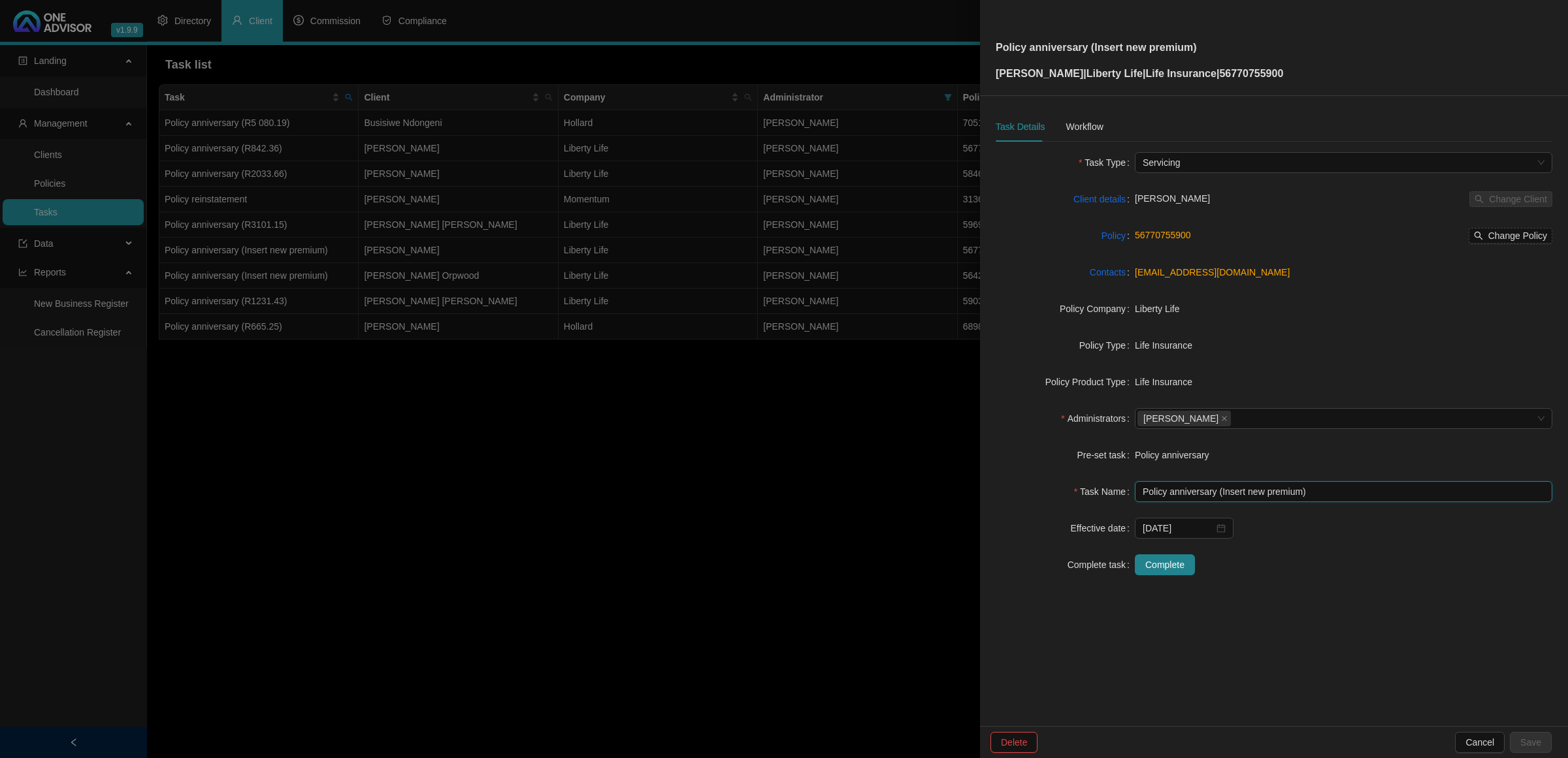
click at [1290, 487] on input "Policy anniversary (Insert new premium)" at bounding box center [1343, 492] width 417 height 21
click at [1297, 493] on input "Policy anniversary (Insert new premium)" at bounding box center [1343, 492] width 417 height 21
type input "Policy anniversary (R2239.61)"
click at [1529, 739] on span "Save" at bounding box center [1531, 742] width 21 height 14
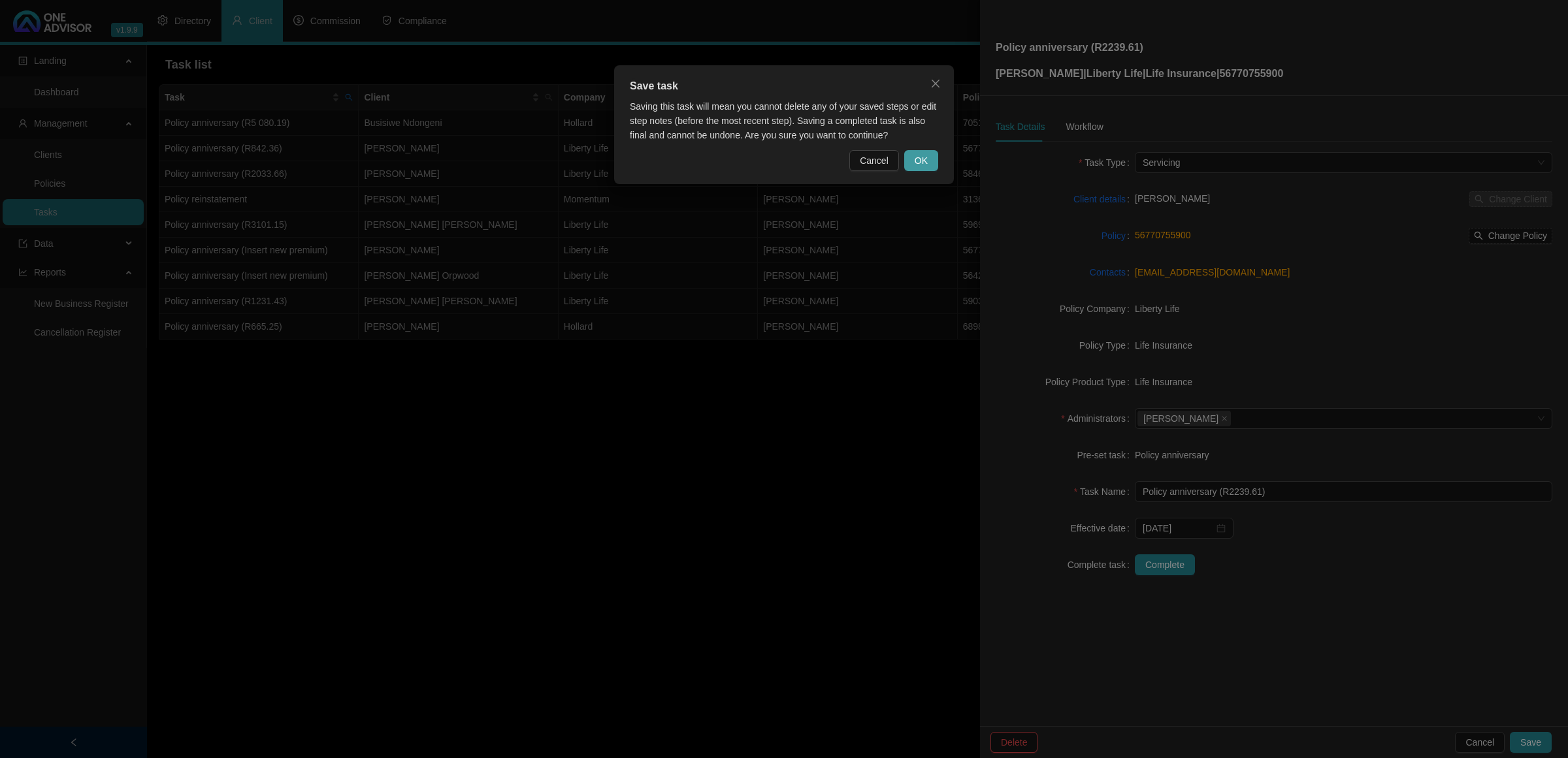
click at [913, 151] on button "OK" at bounding box center [921, 161] width 34 height 21
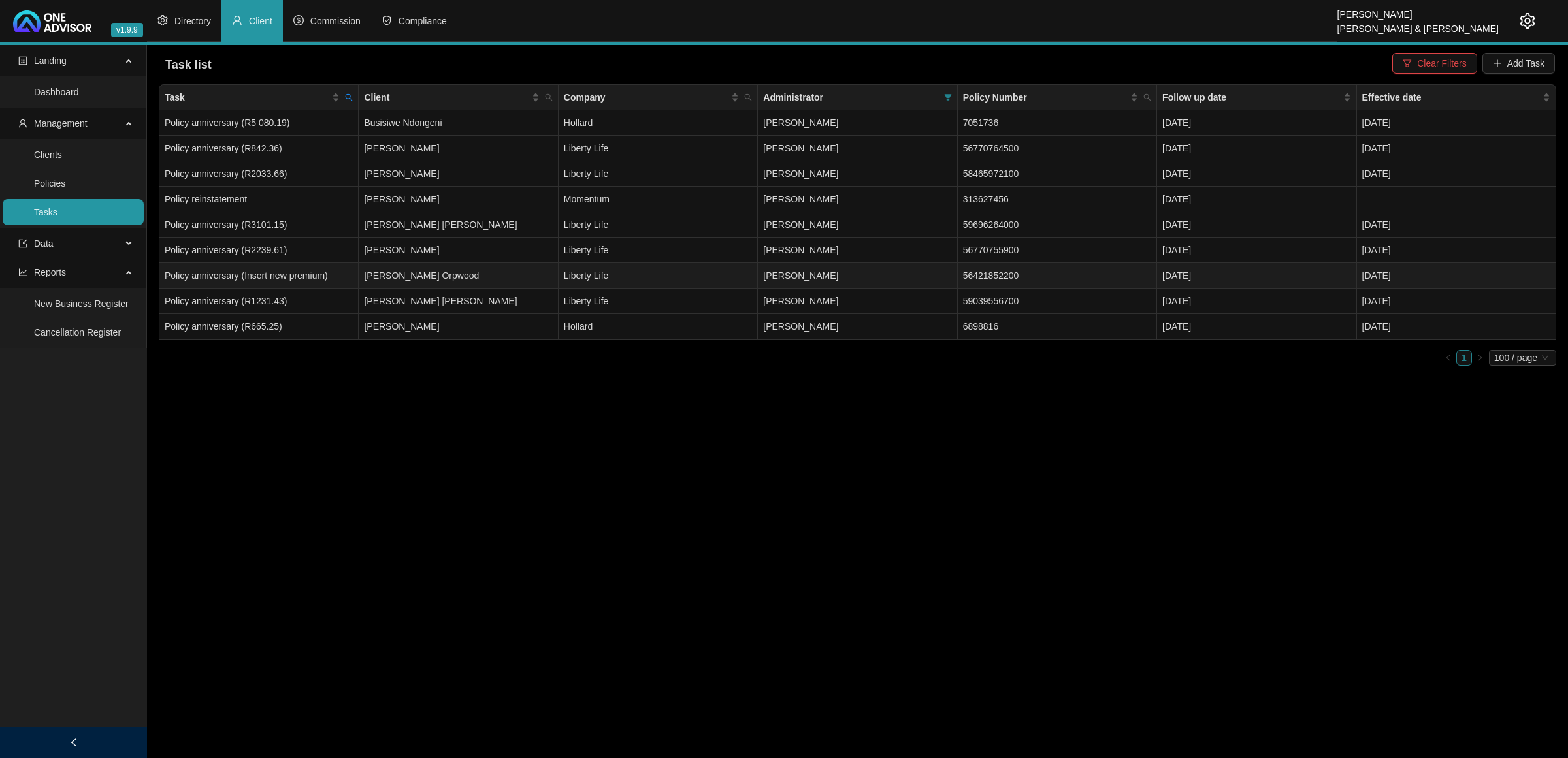
click at [269, 280] on td "Policy anniversary (Insert new premium)" at bounding box center [258, 276] width 199 height 25
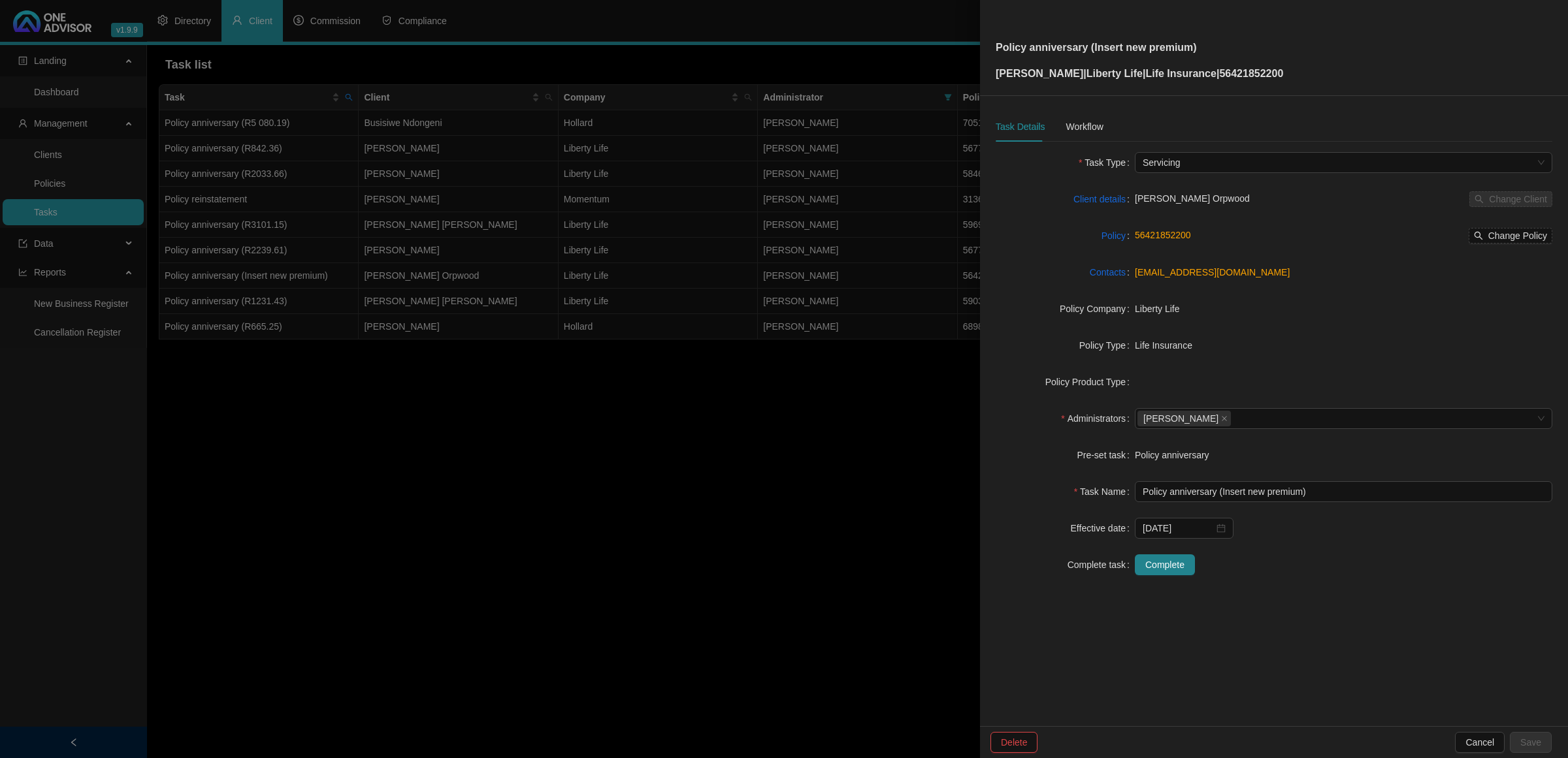
click at [328, 436] on div at bounding box center [784, 379] width 1568 height 758
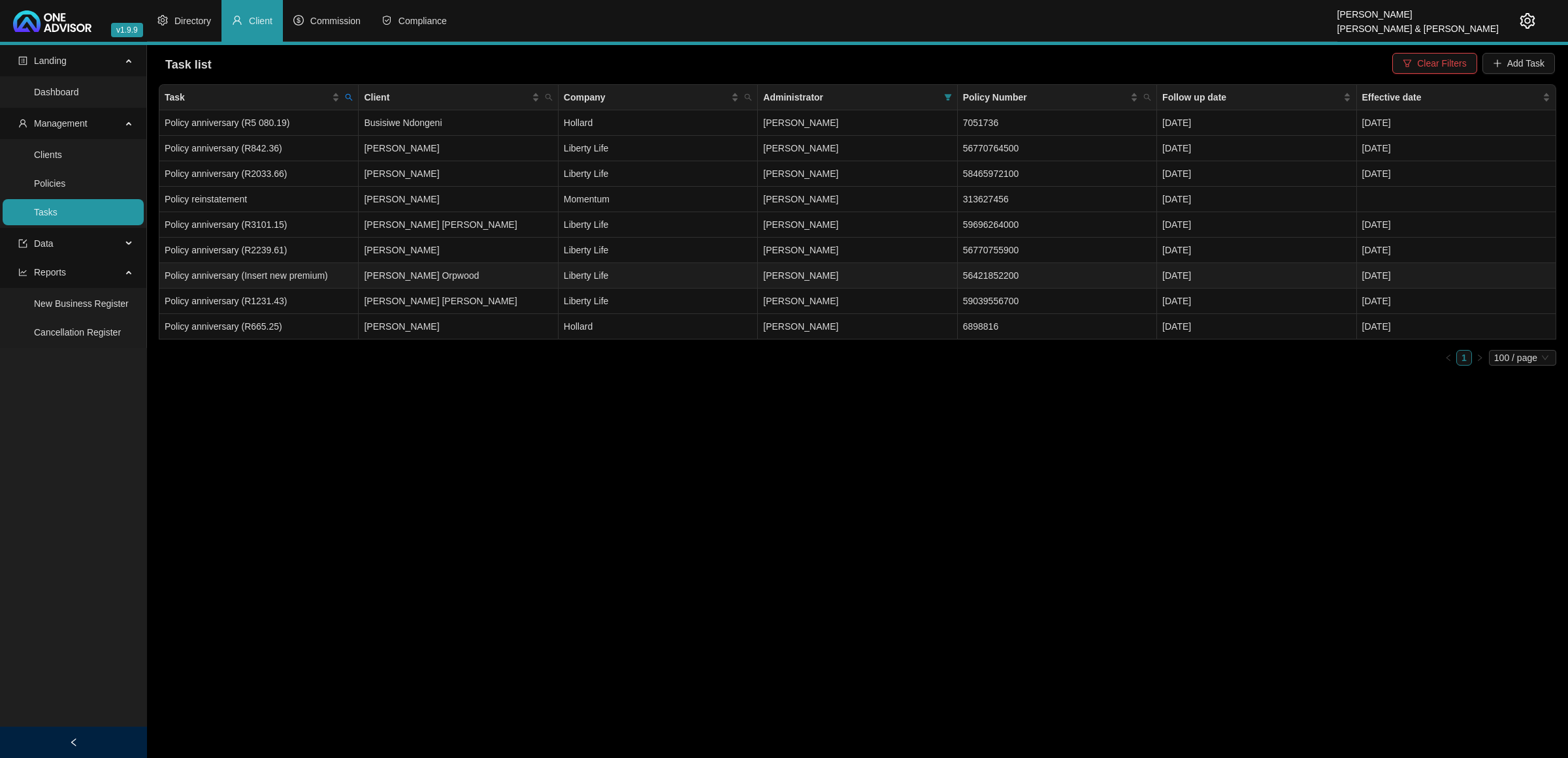
click at [320, 269] on td "Policy anniversary (Insert new premium)" at bounding box center [258, 276] width 199 height 25
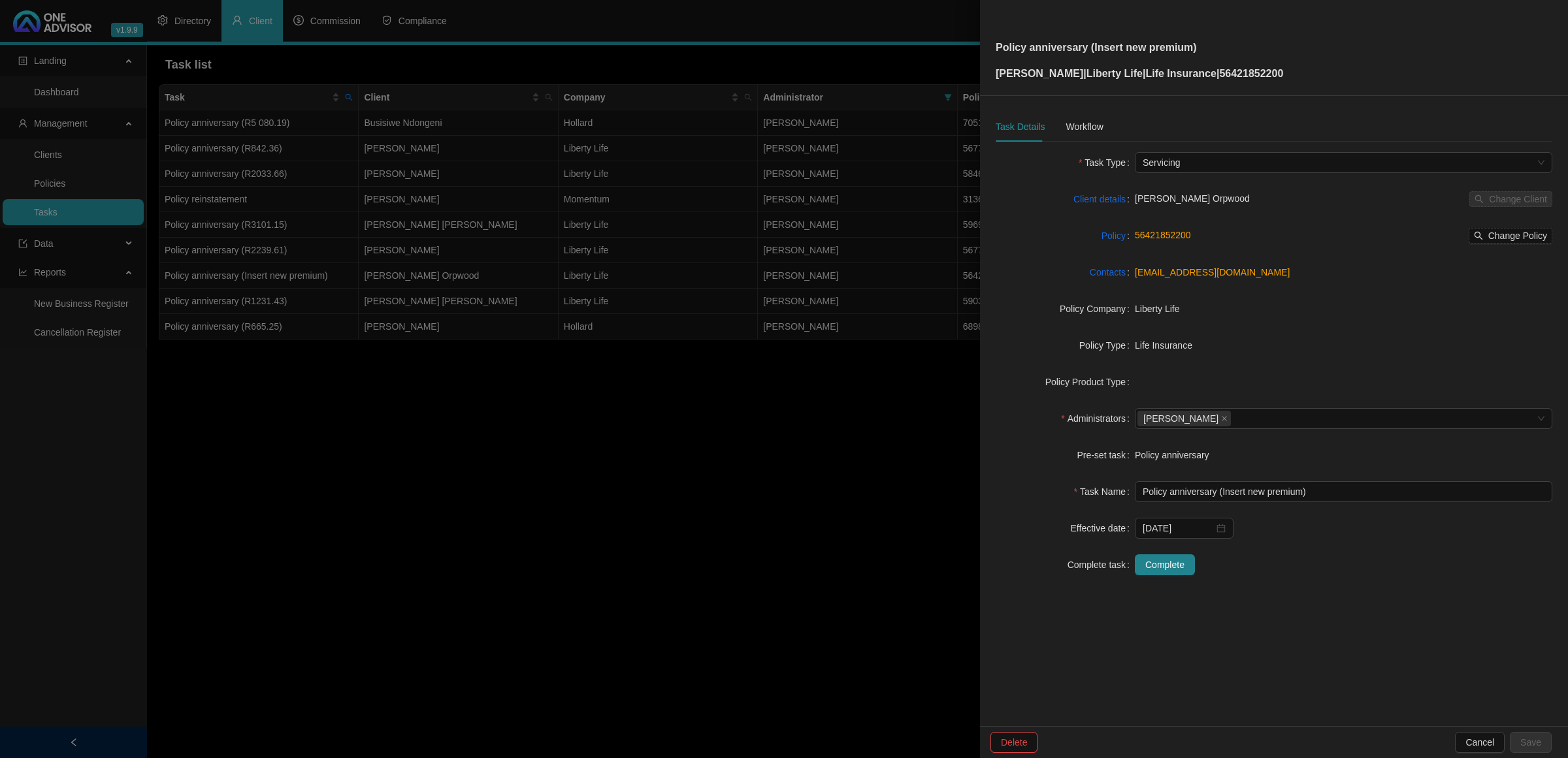
click at [406, 478] on div at bounding box center [784, 379] width 1568 height 758
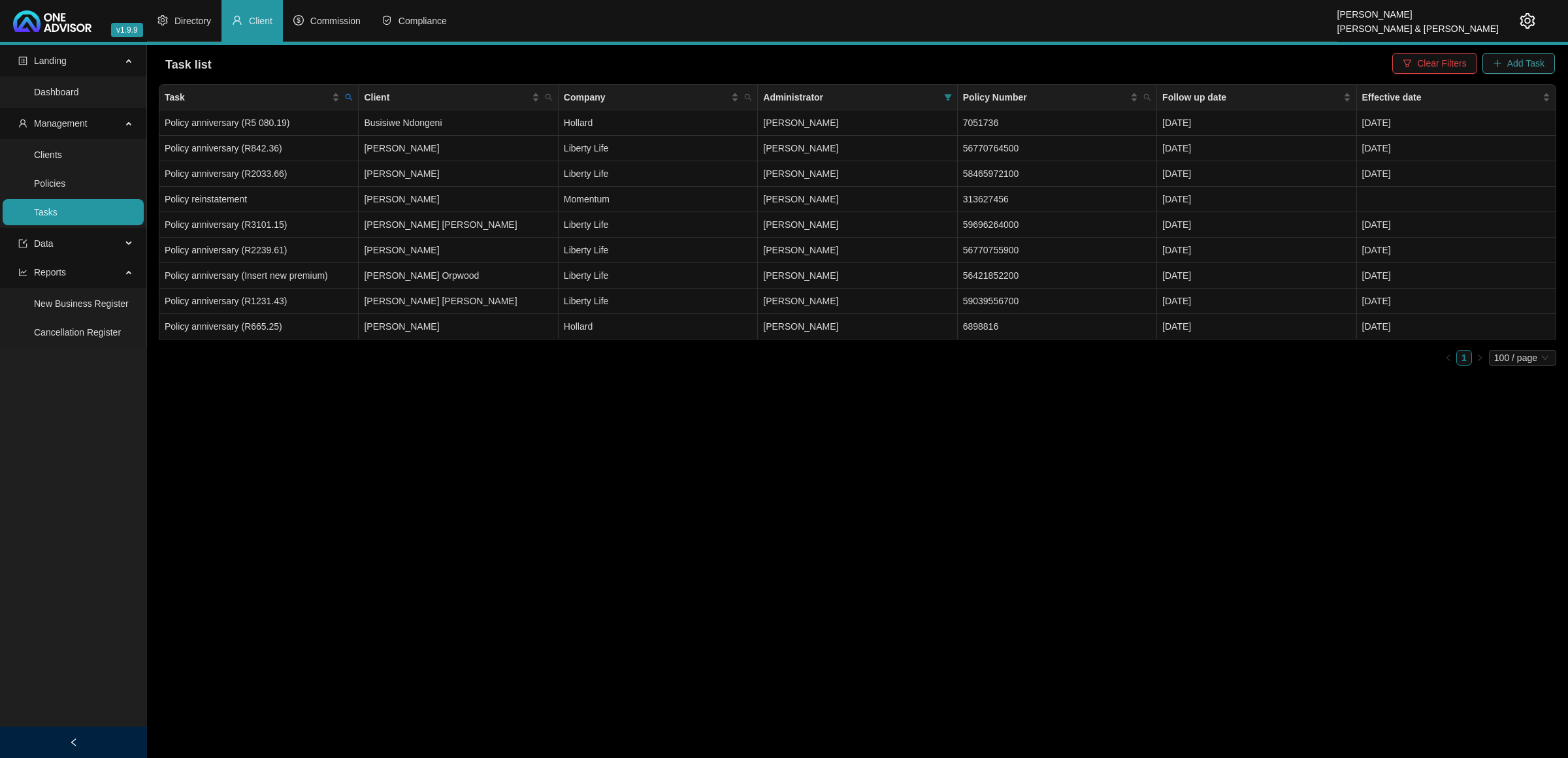
click at [1516, 56] on span "Add Task" at bounding box center [1526, 63] width 37 height 14
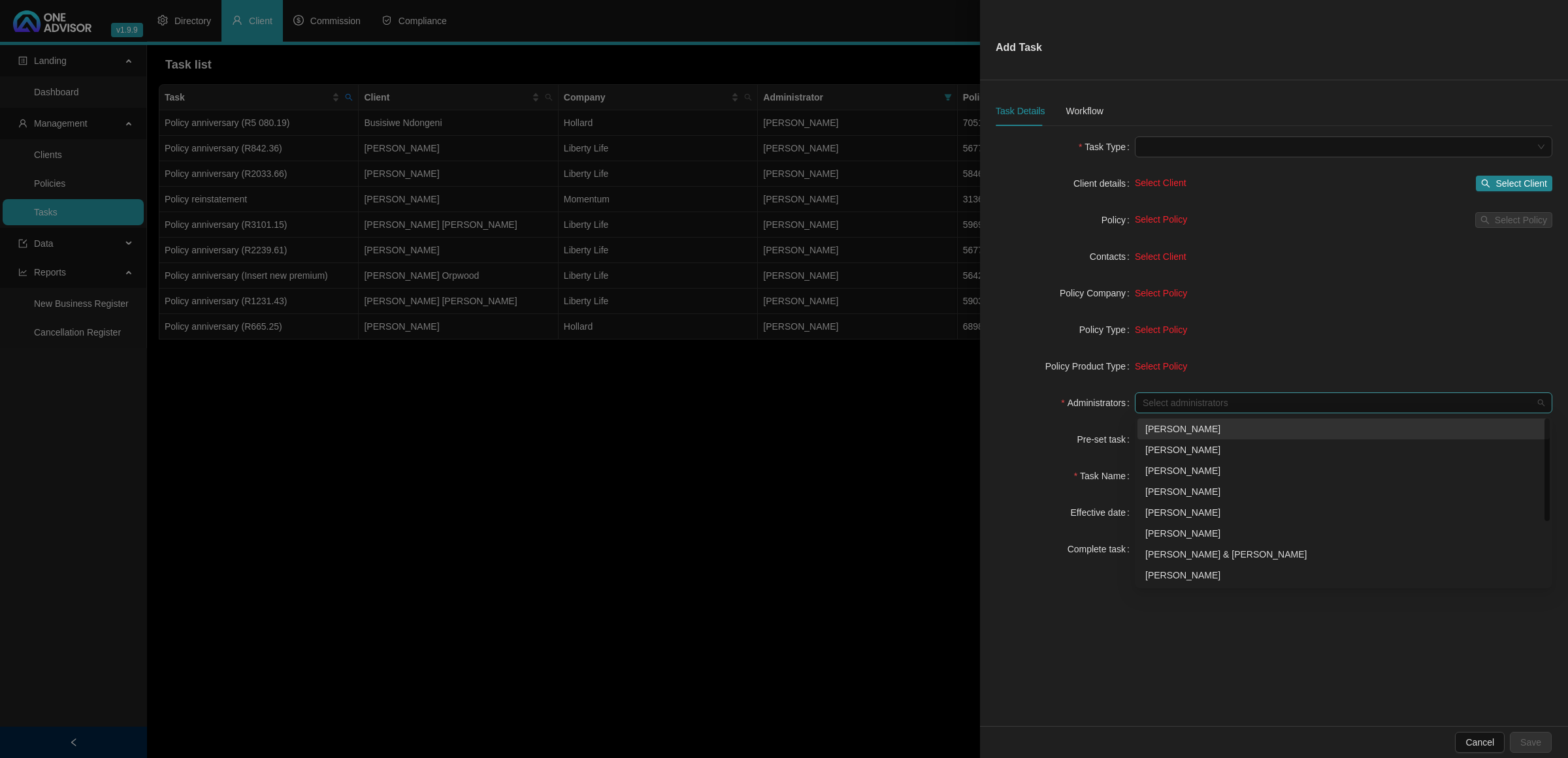
click at [1163, 398] on div at bounding box center [1336, 403] width 398 height 9
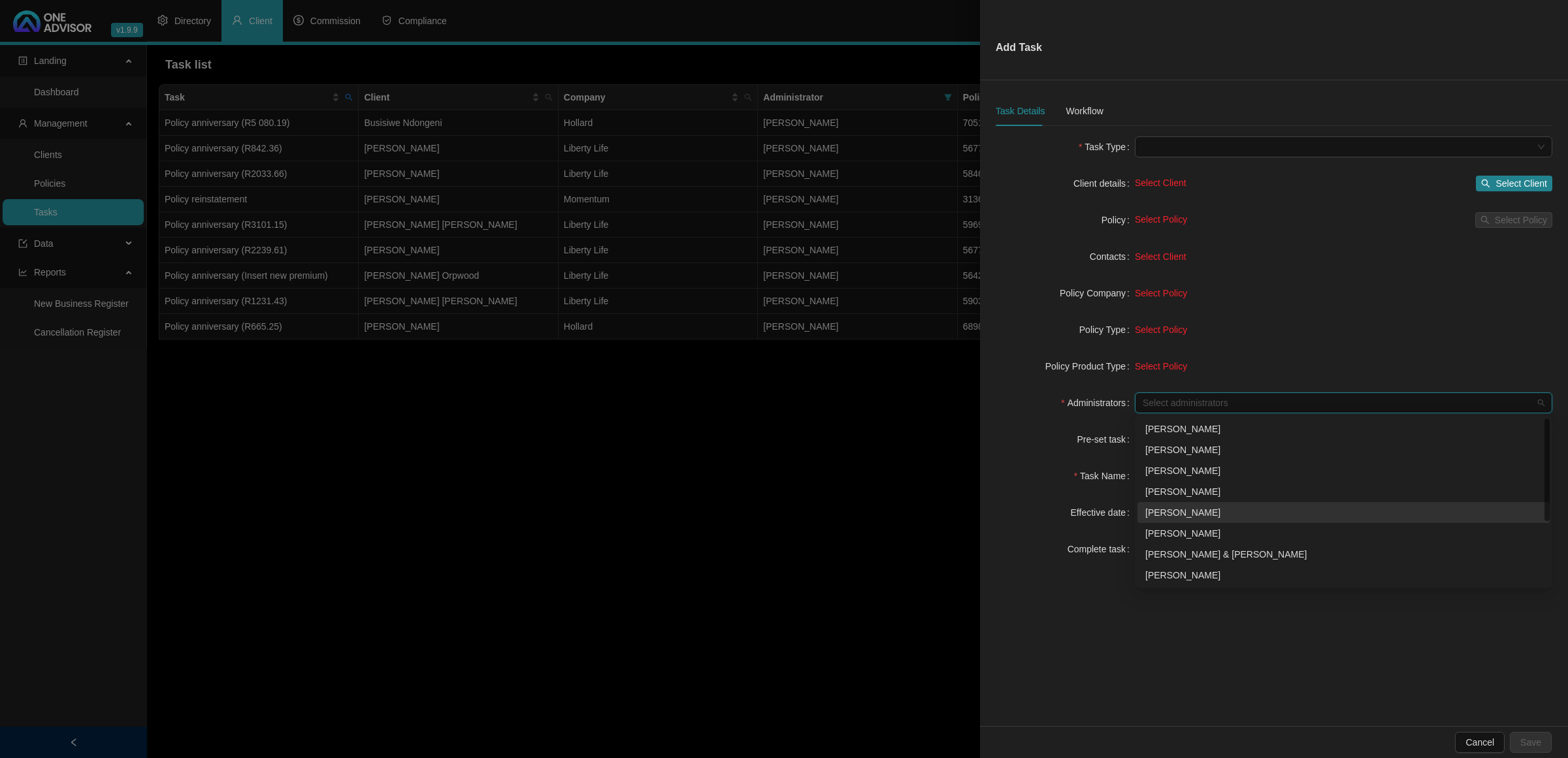
click at [1168, 516] on div "[PERSON_NAME]" at bounding box center [1344, 512] width 396 height 14
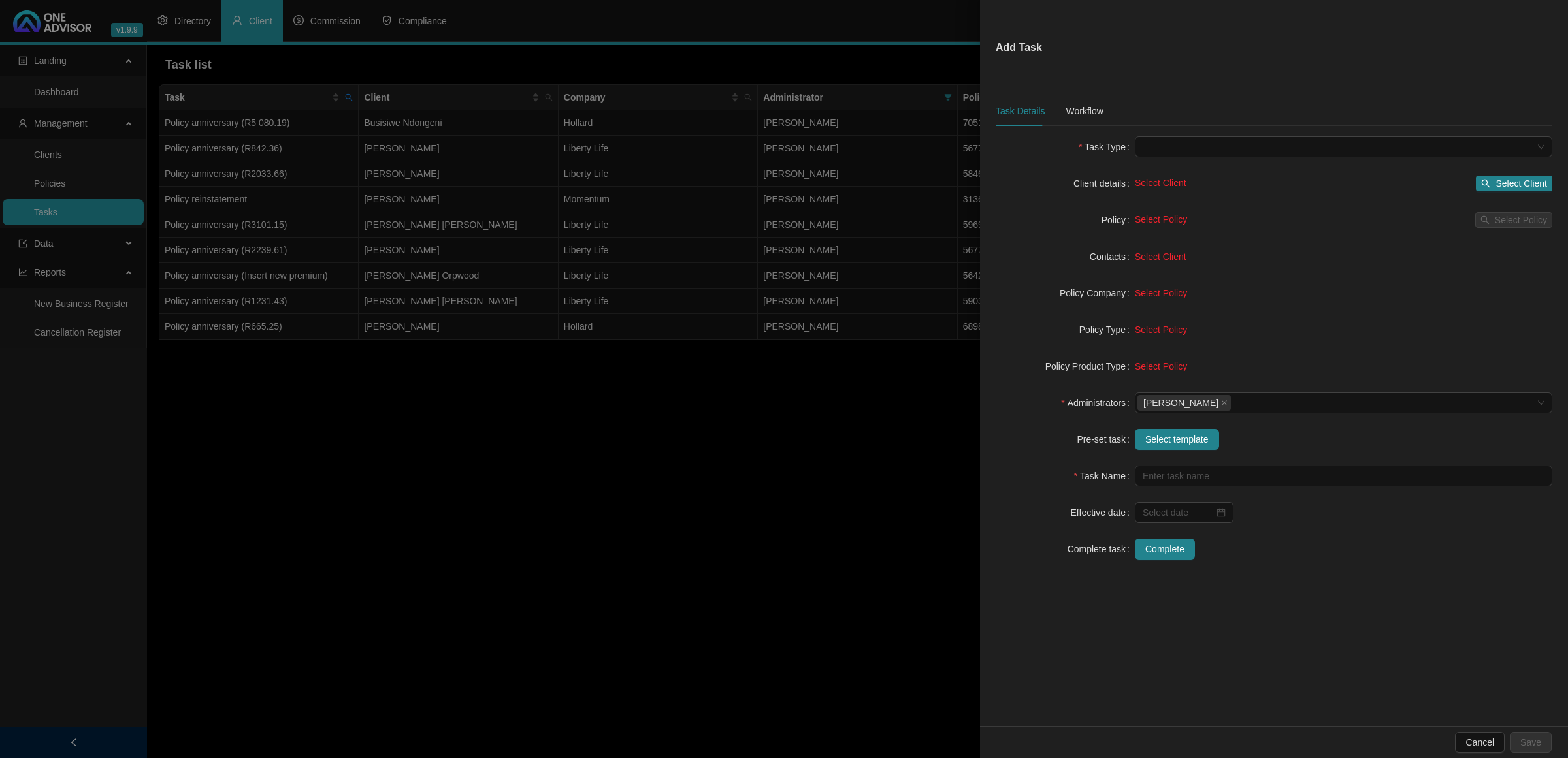
click at [1083, 425] on form "Task Type Client details Select Client Select Client Policy Select Policy Selec…" at bounding box center [1273, 348] width 556 height 423
click at [1186, 438] on span "Select template" at bounding box center [1177, 438] width 64 height 14
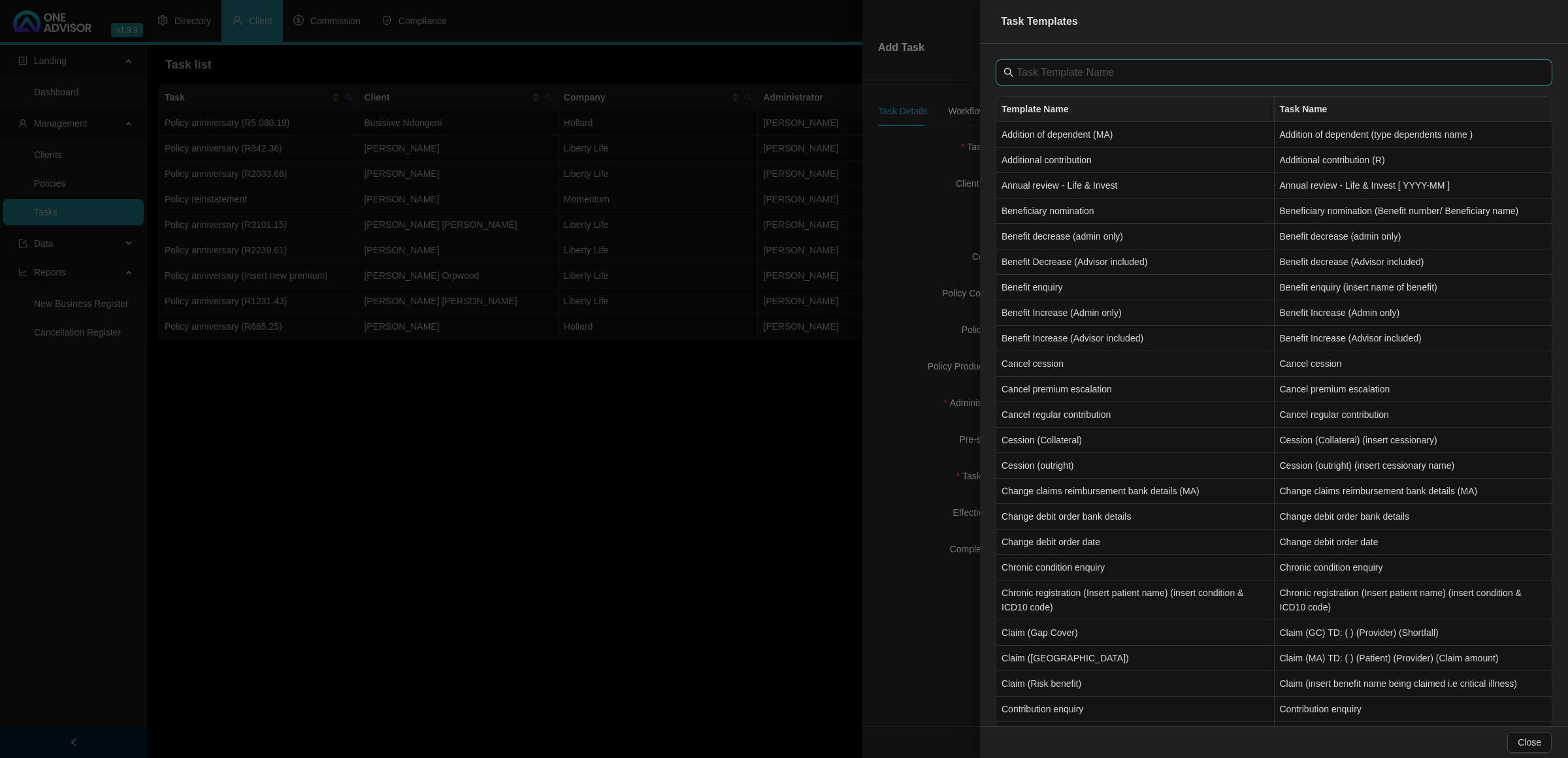
click at [1037, 61] on span at bounding box center [1273, 73] width 556 height 26
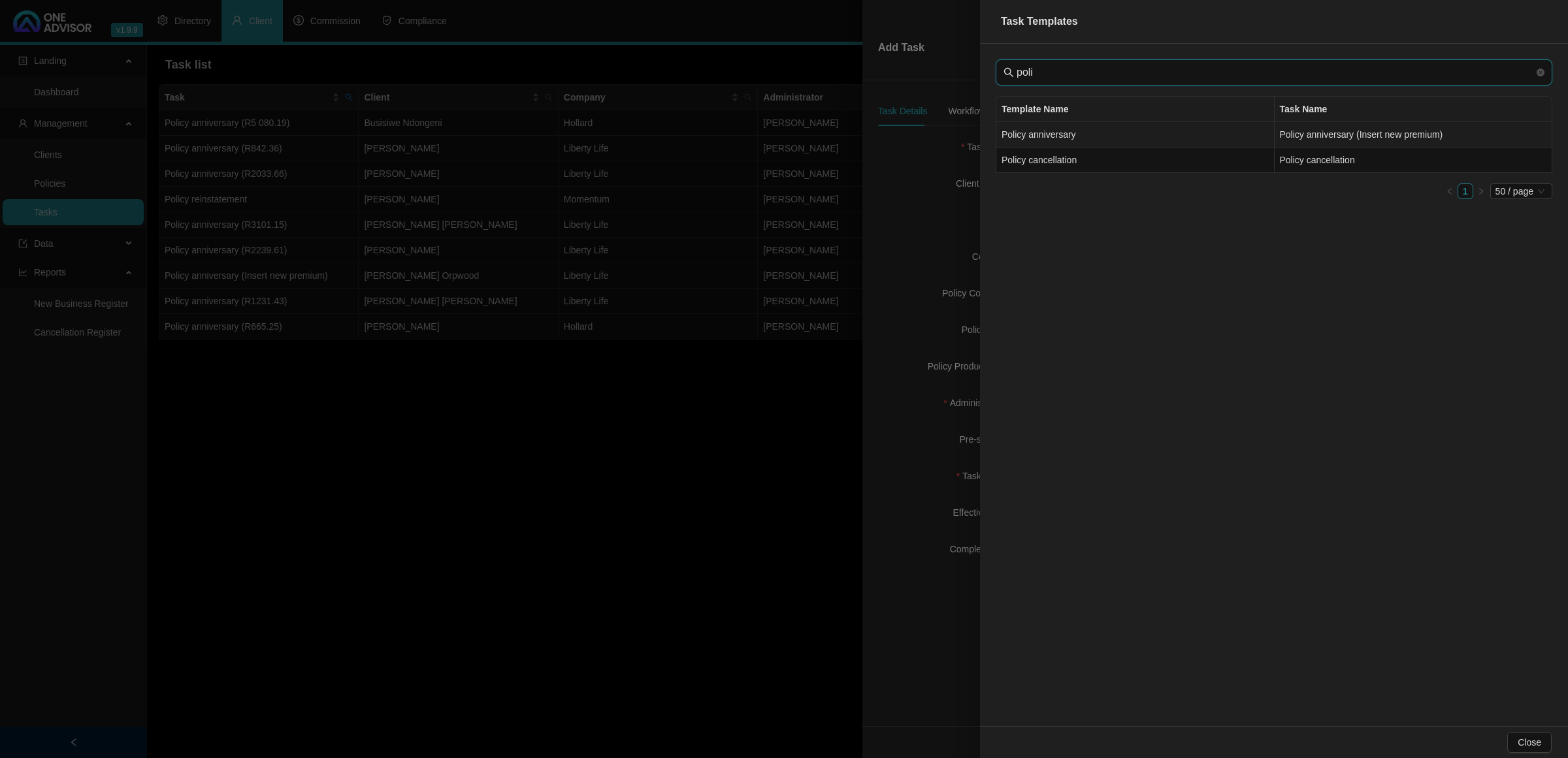
type input "poli"
click at [1074, 142] on td "Policy anniversary" at bounding box center [1135, 135] width 279 height 25
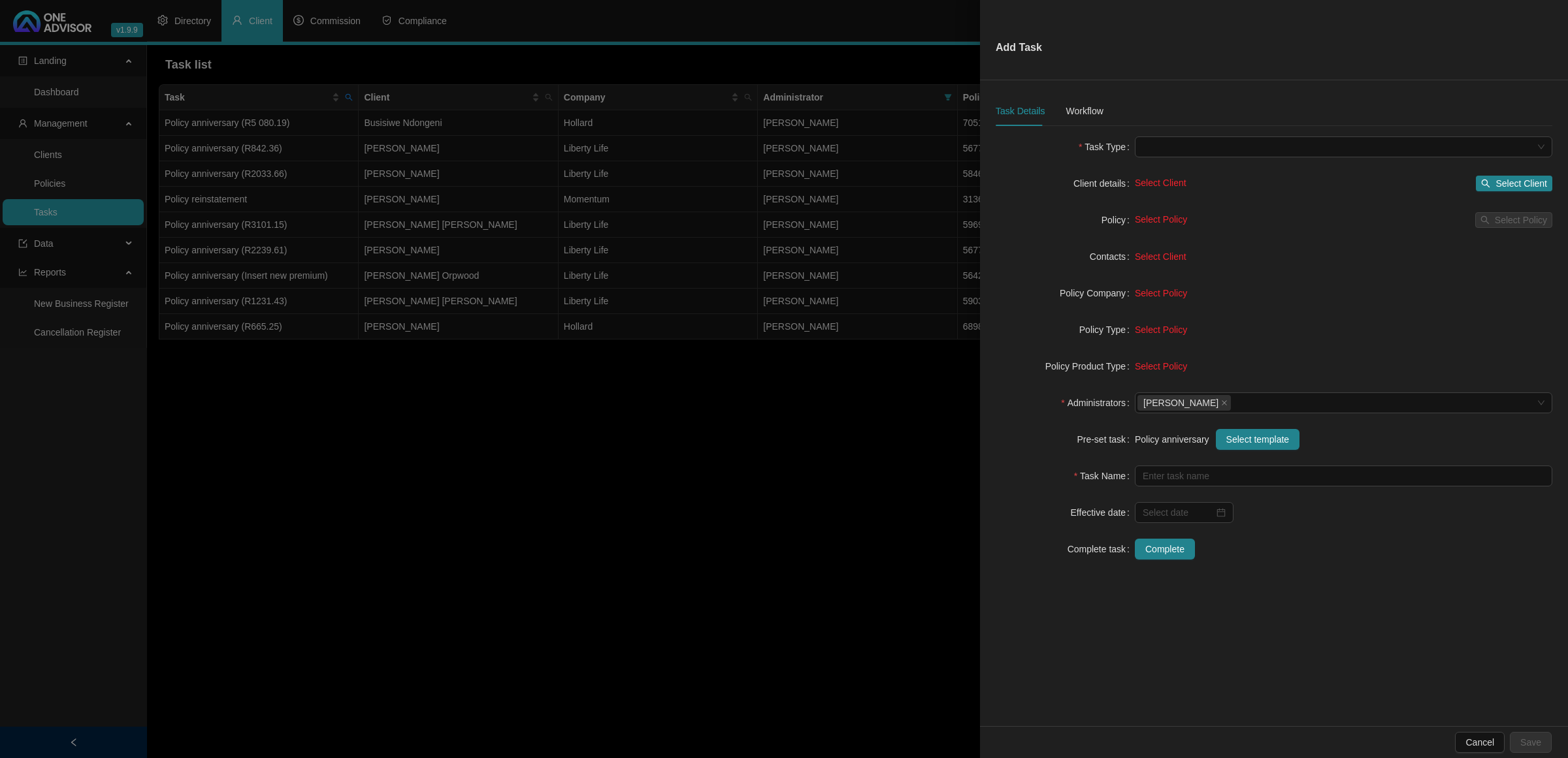
type input "Policy anniversary (Insert new premium)"
click at [1535, 185] on span "Select Client" at bounding box center [1520, 183] width 51 height 14
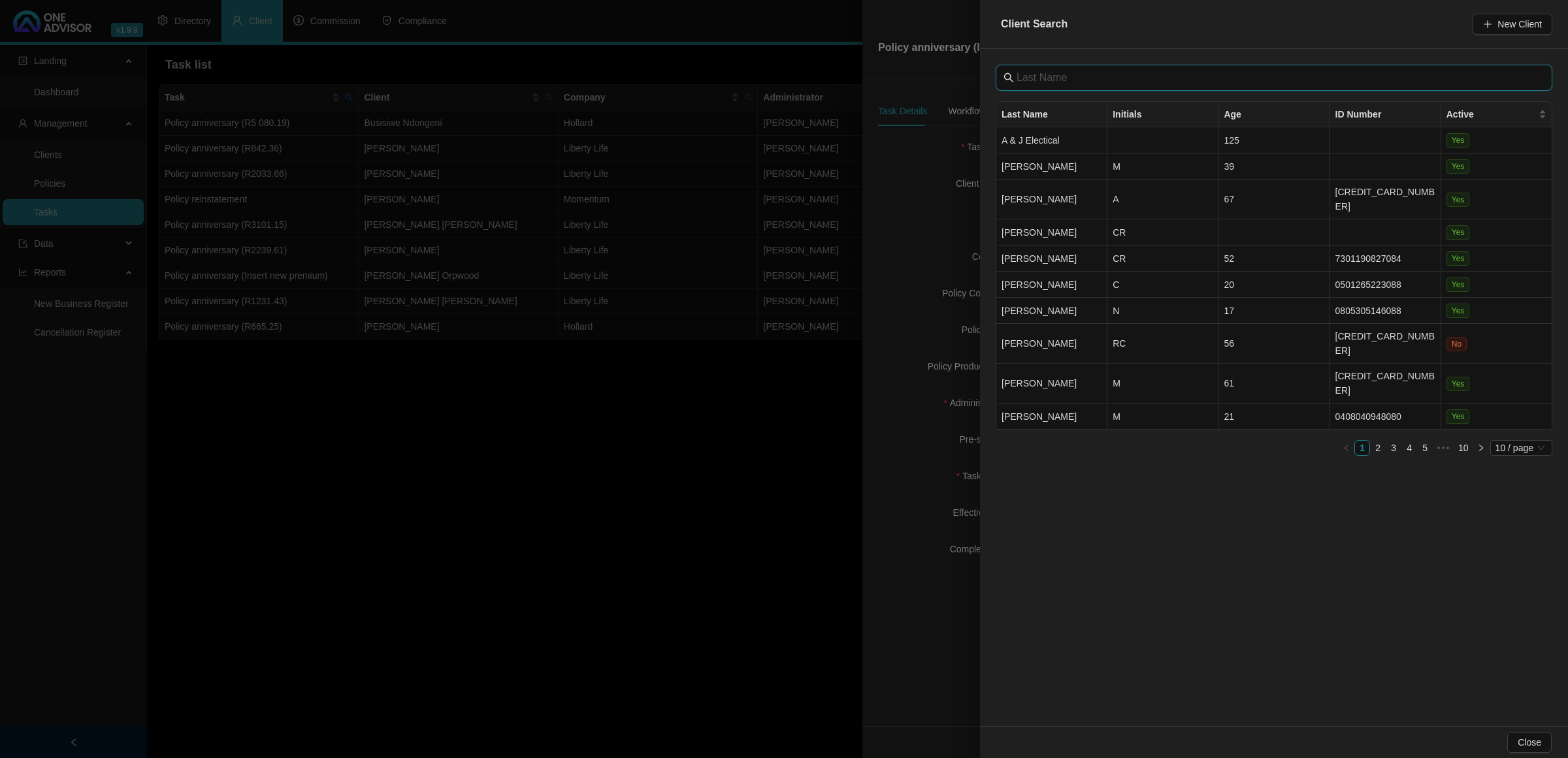
click at [1112, 77] on input "text" at bounding box center [1274, 78] width 517 height 16
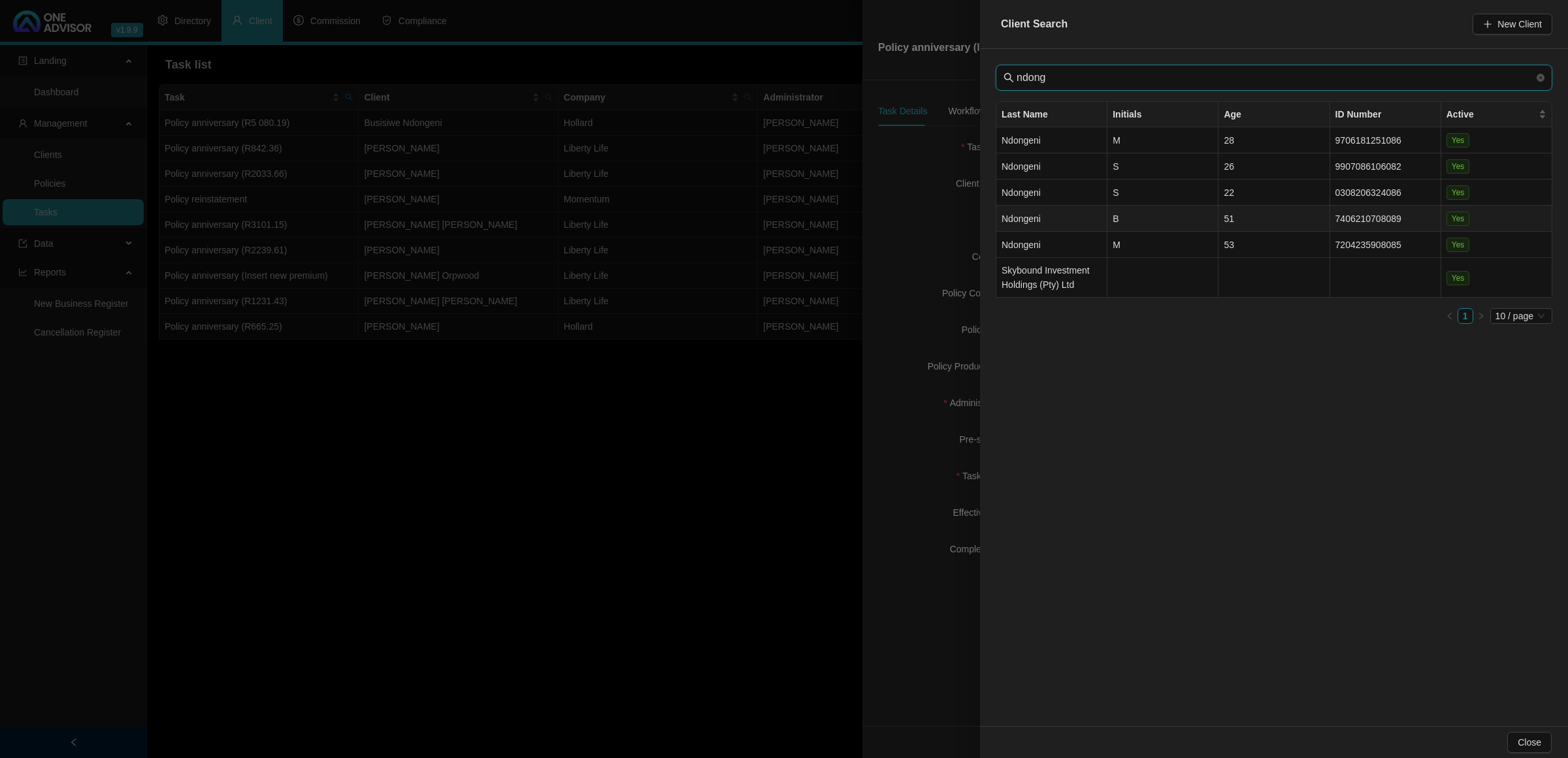
type input "ndong"
click at [1137, 218] on td "B" at bounding box center [1162, 219] width 111 height 26
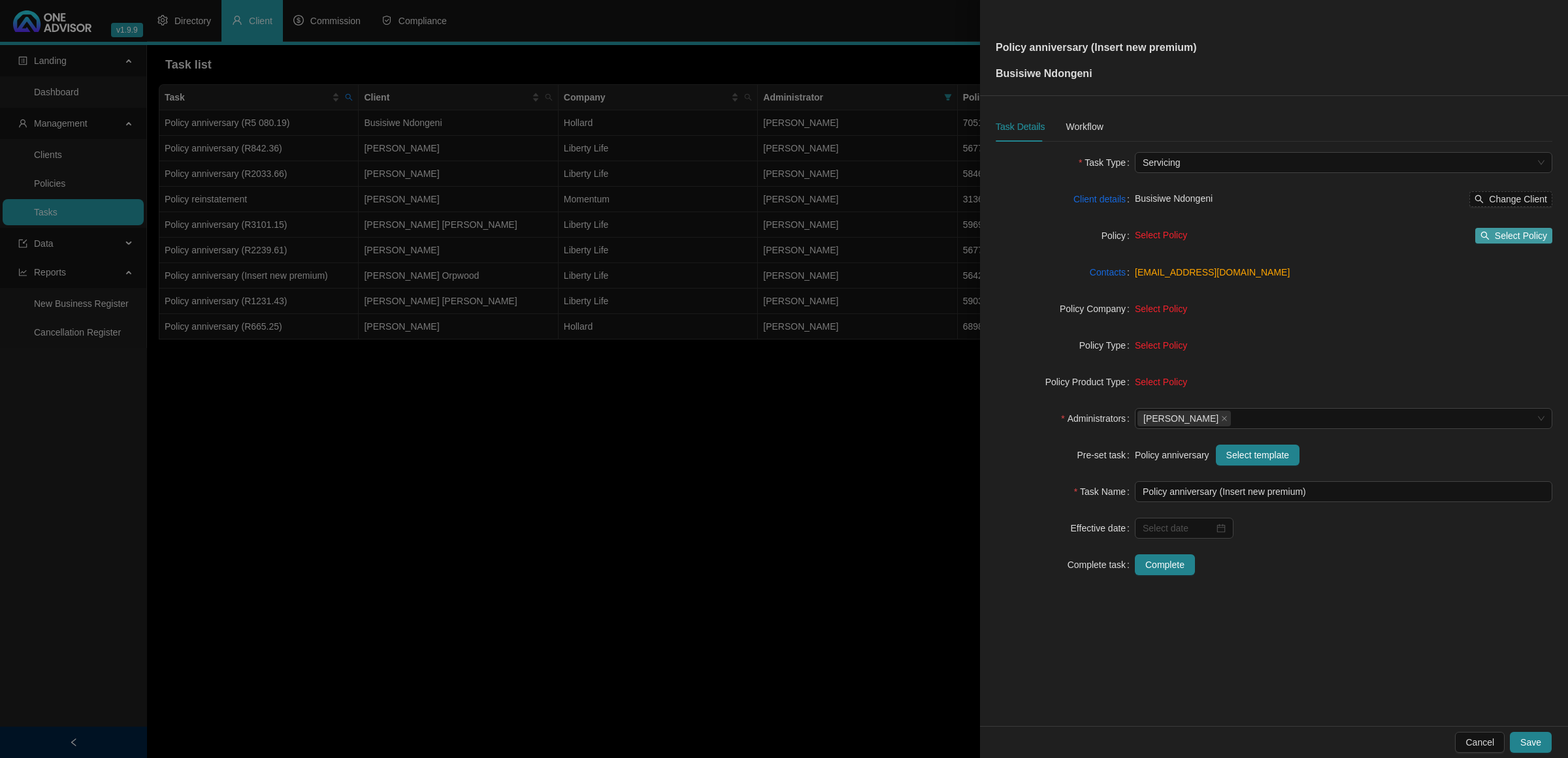
click at [1505, 235] on span "Select Policy" at bounding box center [1520, 236] width 52 height 14
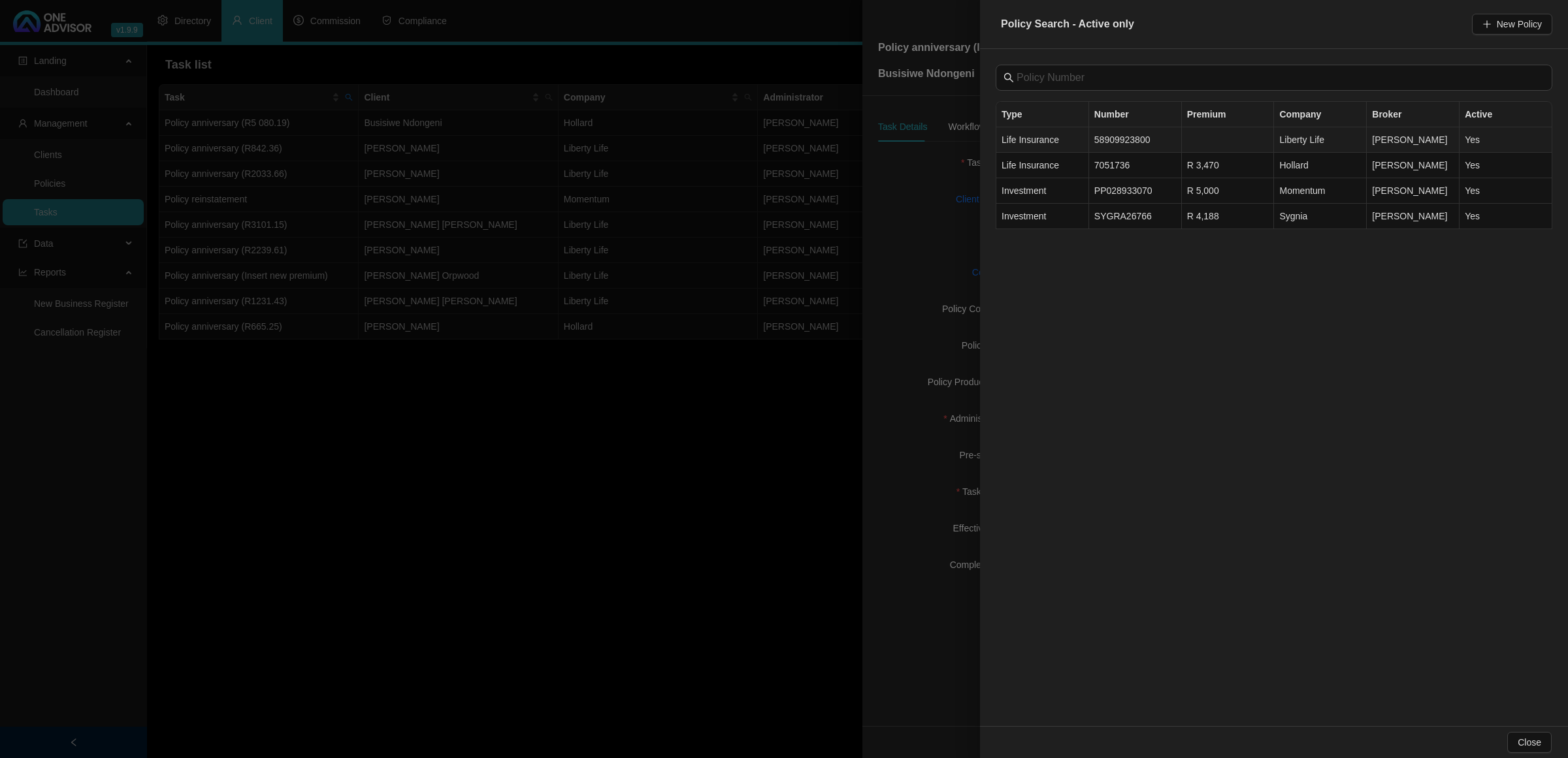
click at [1128, 141] on td "58909923800" at bounding box center [1135, 139] width 93 height 25
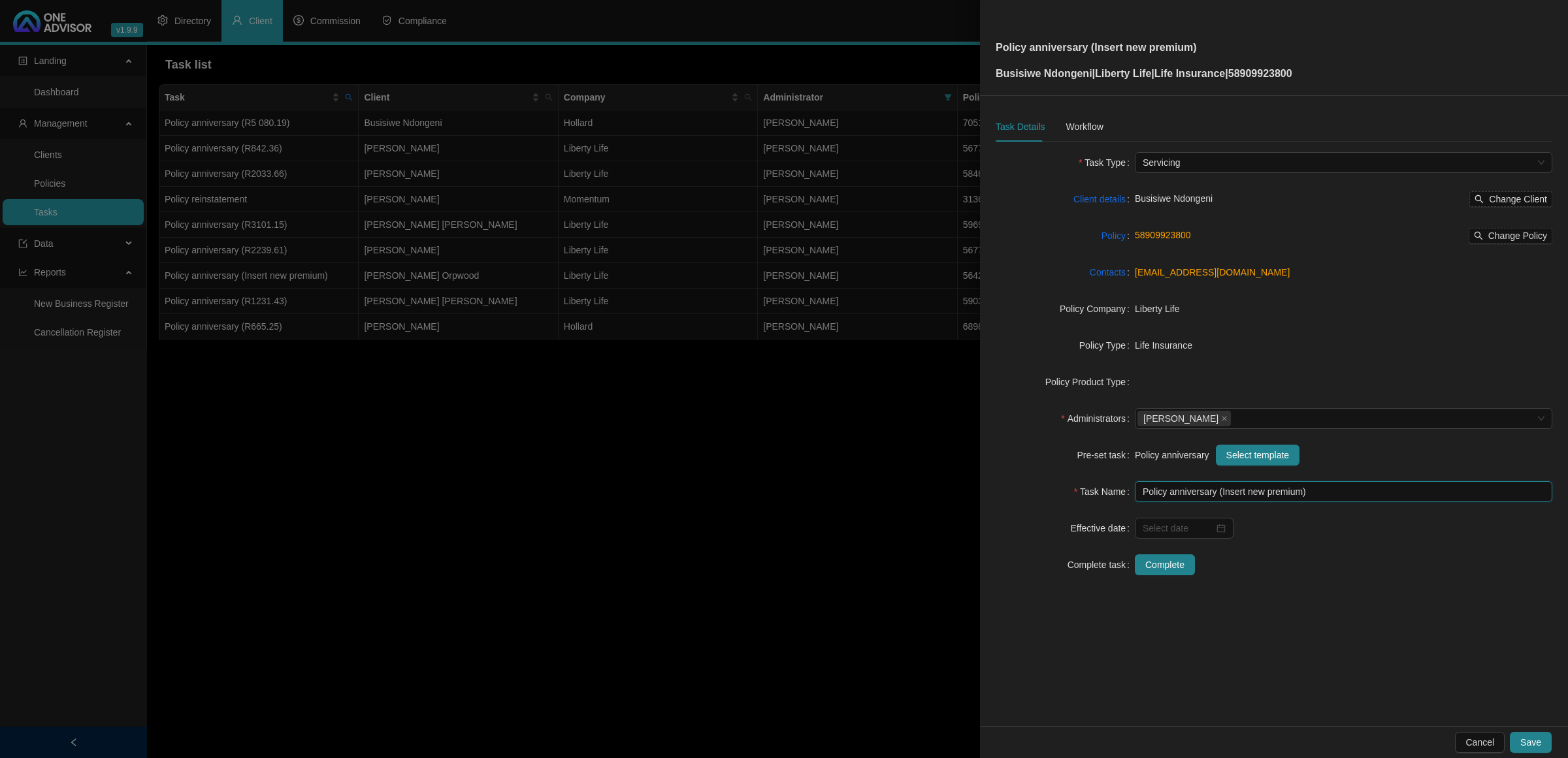
click at [1290, 487] on input "Policy anniversary (Insert new premium)" at bounding box center [1343, 492] width 417 height 21
drag, startPoint x: 1302, startPoint y: 495, endPoint x: 1307, endPoint y: 505, distance: 11.2
click at [1302, 495] on input "Policy anniversary (Insert new premium)" at bounding box center [1343, 492] width 417 height 21
type input "Policy anniversary (R1866.93)"
click at [1204, 521] on input at bounding box center [1178, 527] width 71 height 14
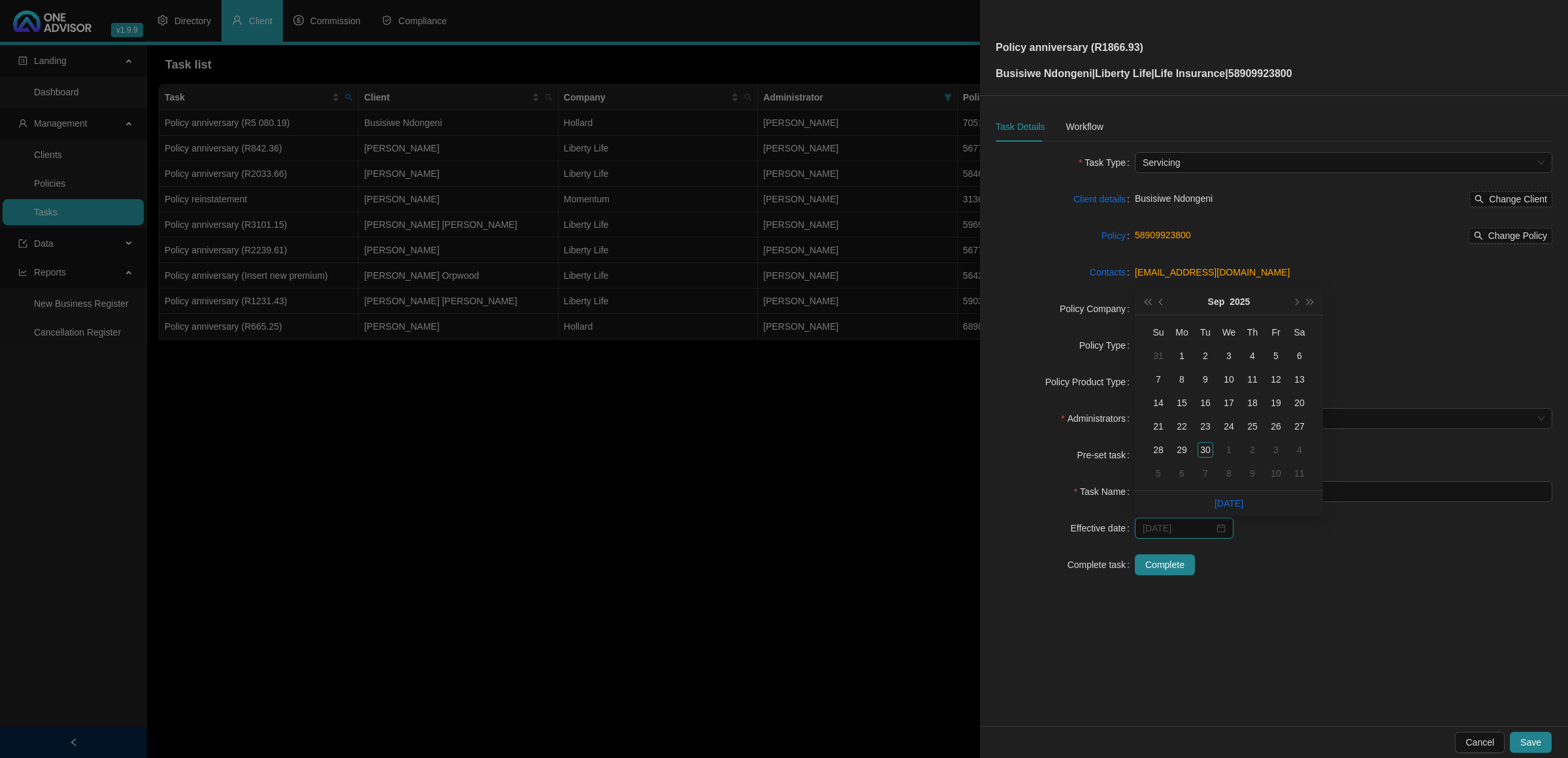
type input "[DATE]"
click at [1218, 534] on div at bounding box center [1184, 527] width 83 height 14
click at [1219, 527] on div at bounding box center [1184, 527] width 83 height 14
type input "[DATE]"
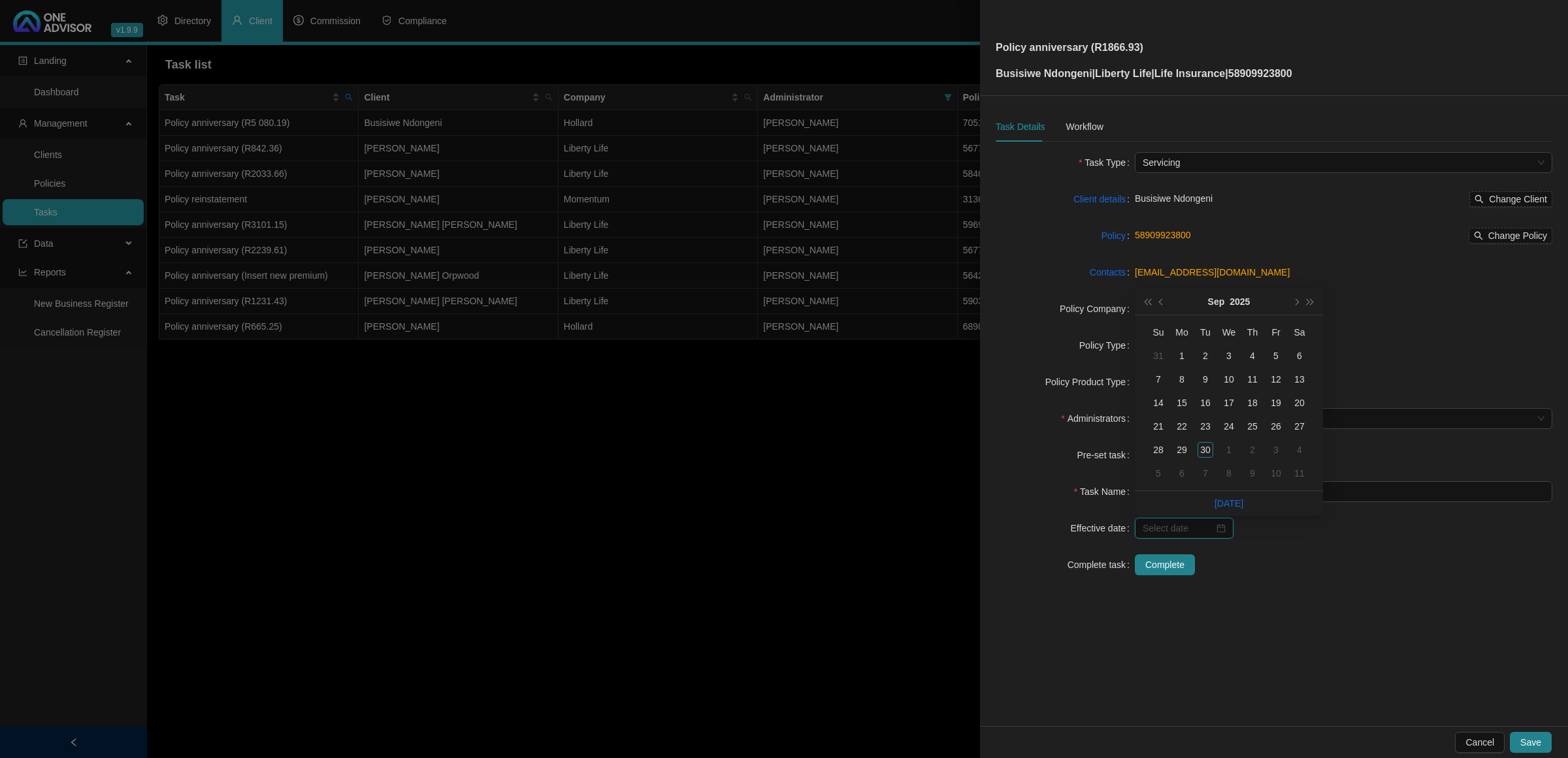
type input "[DATE]"
click at [1310, 295] on button "super-next-year" at bounding box center [1310, 302] width 14 height 26
type input "[DATE]"
click at [1144, 300] on span "super-prev-year" at bounding box center [1146, 301] width 7 height 7
click at [1297, 302] on span "next-year" at bounding box center [1295, 301] width 7 height 7
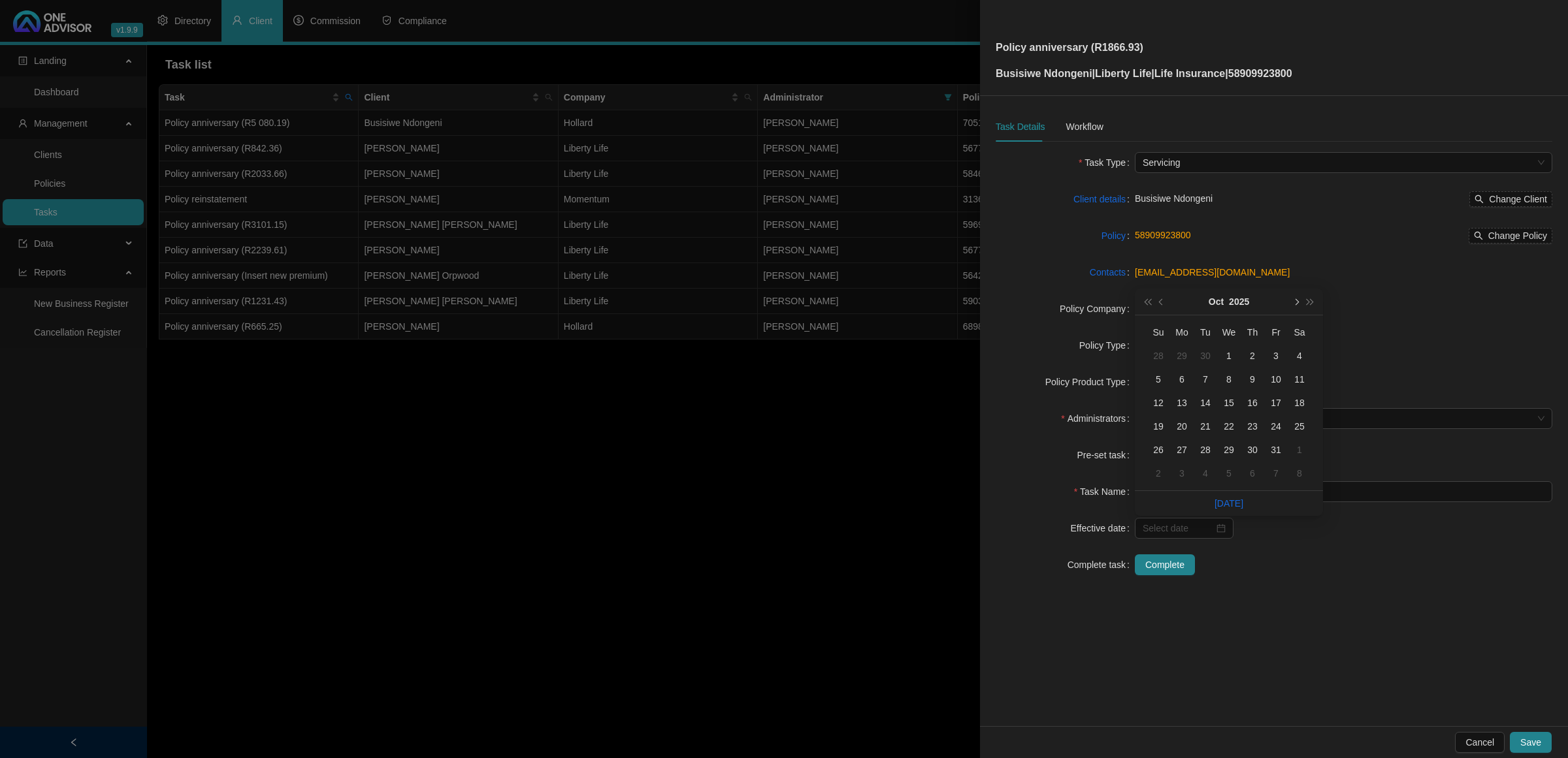
click at [1297, 302] on span "next-year" at bounding box center [1295, 301] width 7 height 7
type input "[DATE]"
click at [1297, 356] on div "1" at bounding box center [1299, 355] width 16 height 16
click at [1070, 124] on div "Workflow" at bounding box center [1084, 126] width 37 height 14
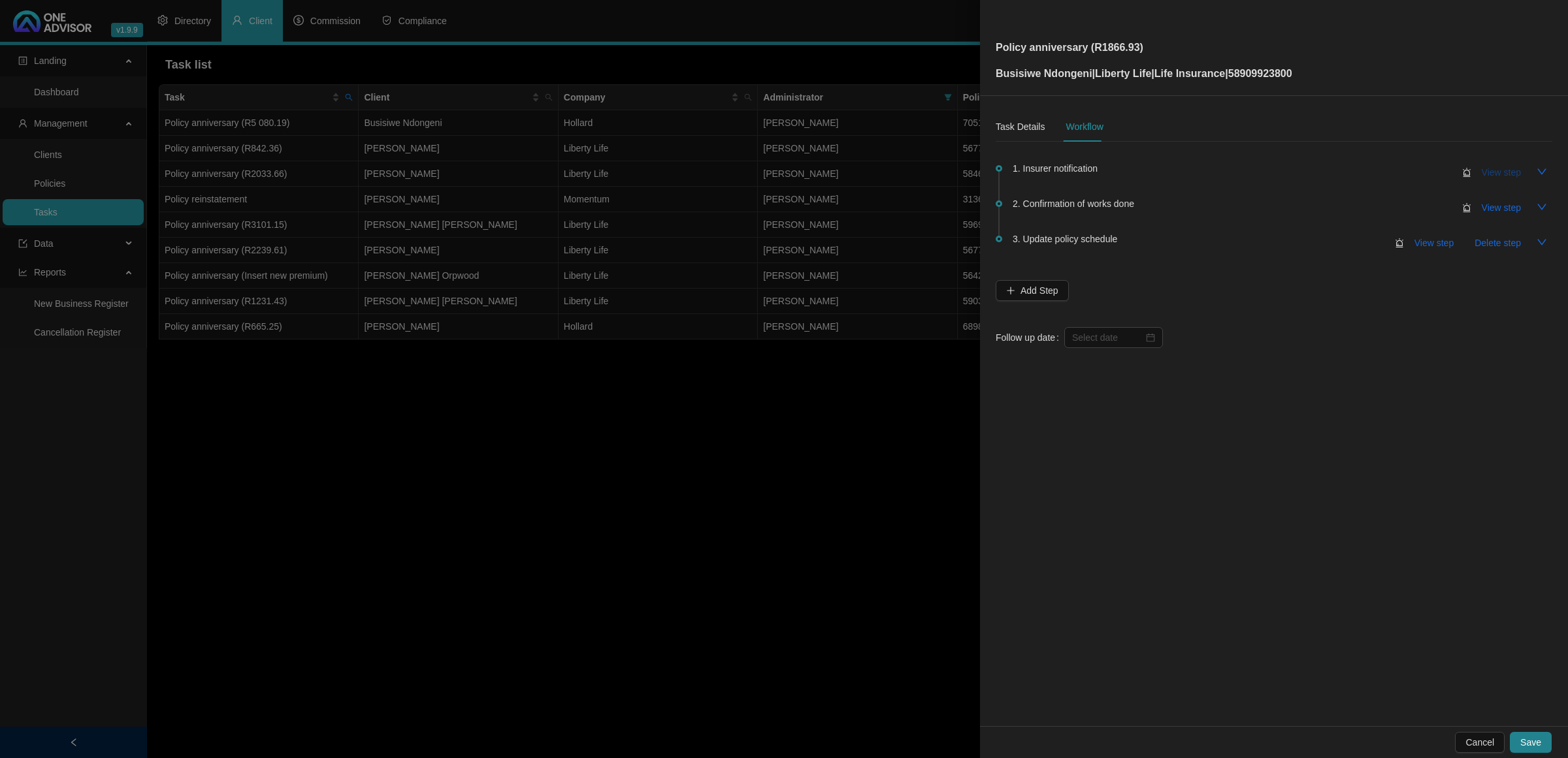
click at [1511, 168] on span "View step" at bounding box center [1501, 172] width 39 height 14
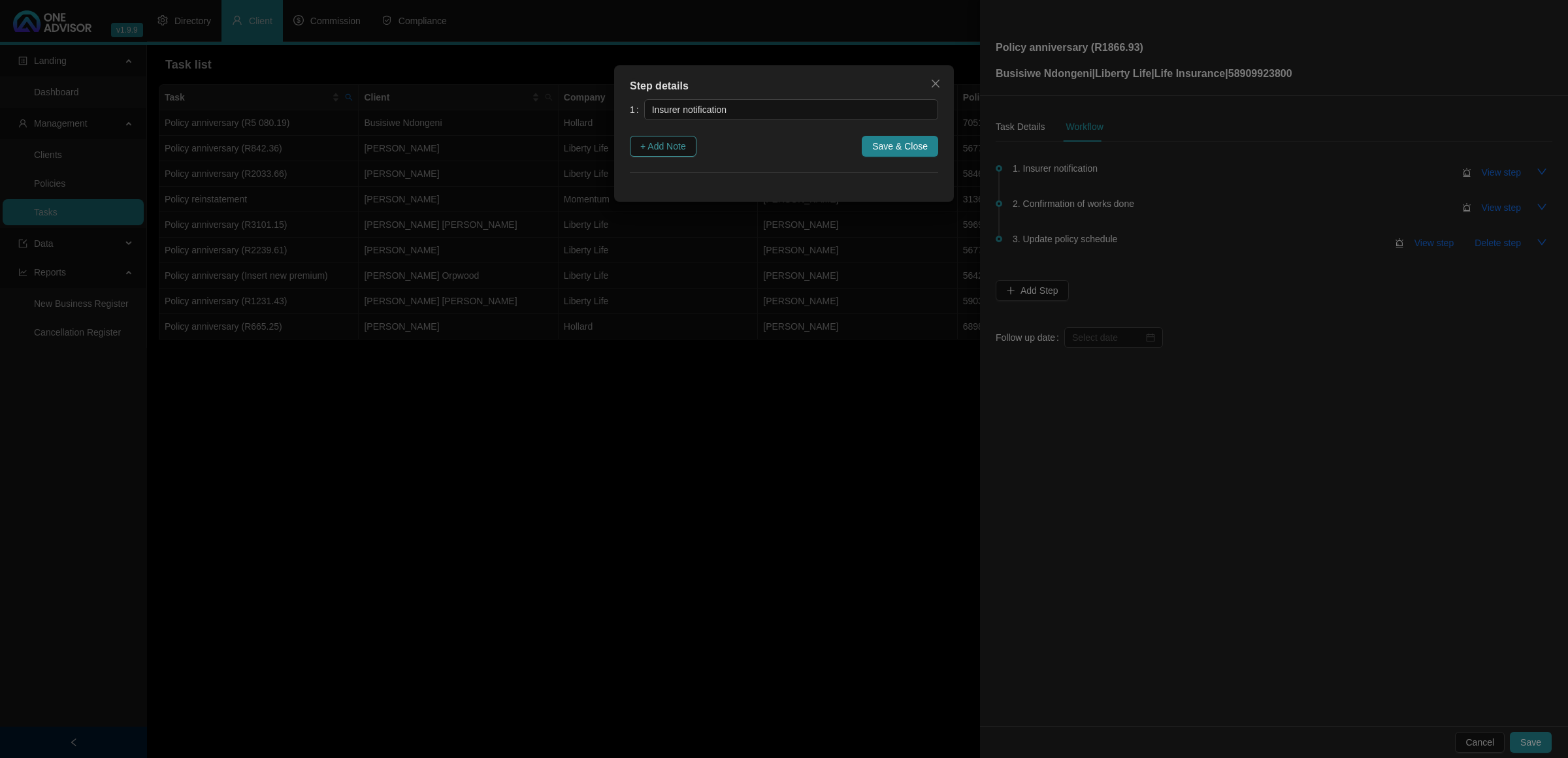
click at [680, 144] on span "+ Add Note" at bounding box center [663, 146] width 46 height 14
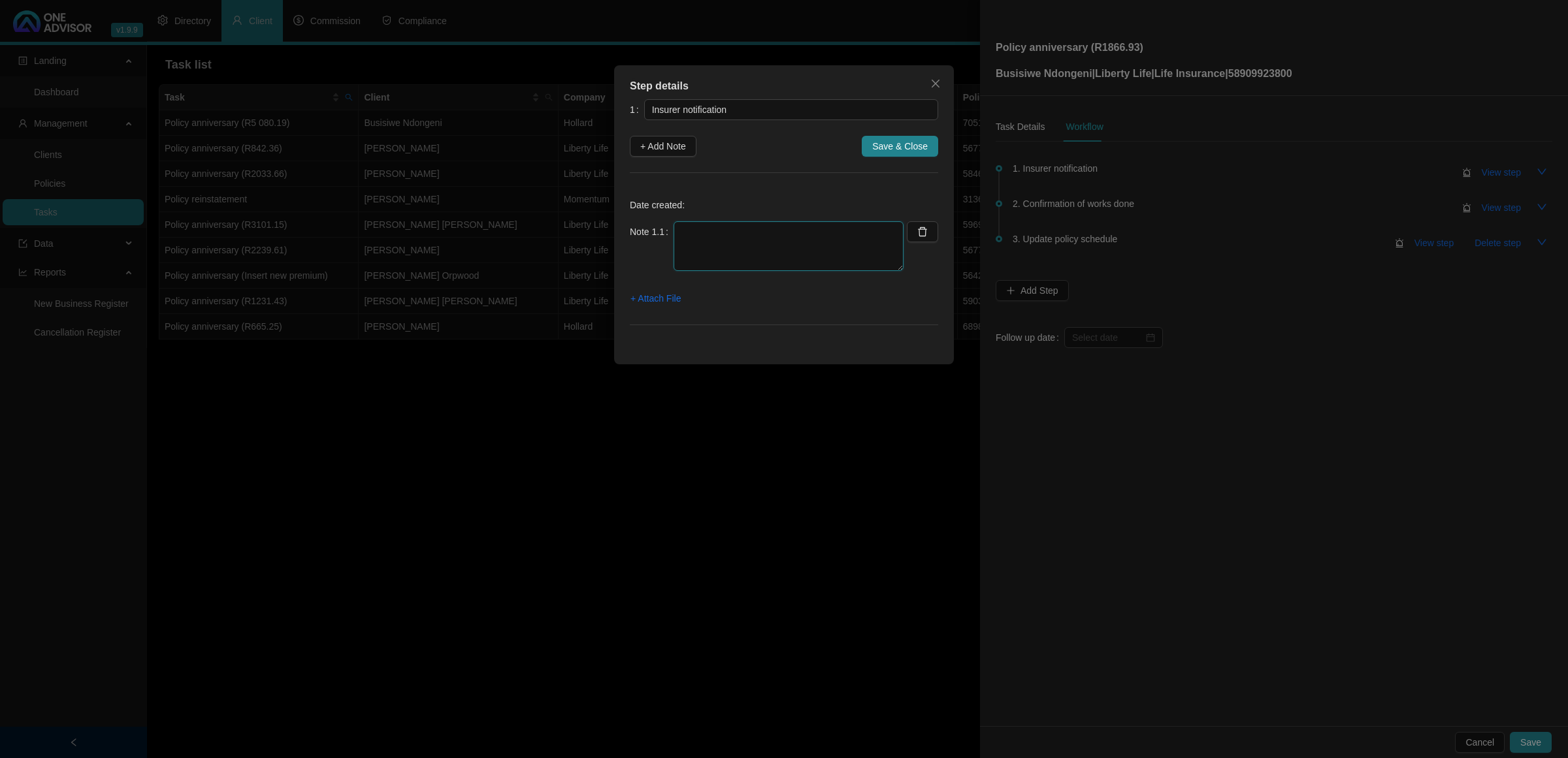
click at [757, 234] on textarea at bounding box center [788, 246] width 230 height 50
paste textarea "[DATE] Received notification that Anniversary letters have been emailed to the …"
type textarea "[DATE] Received notification that Anniversary letters have been emailed to the …"
click at [652, 298] on span "+ Attach File" at bounding box center [655, 298] width 50 height 14
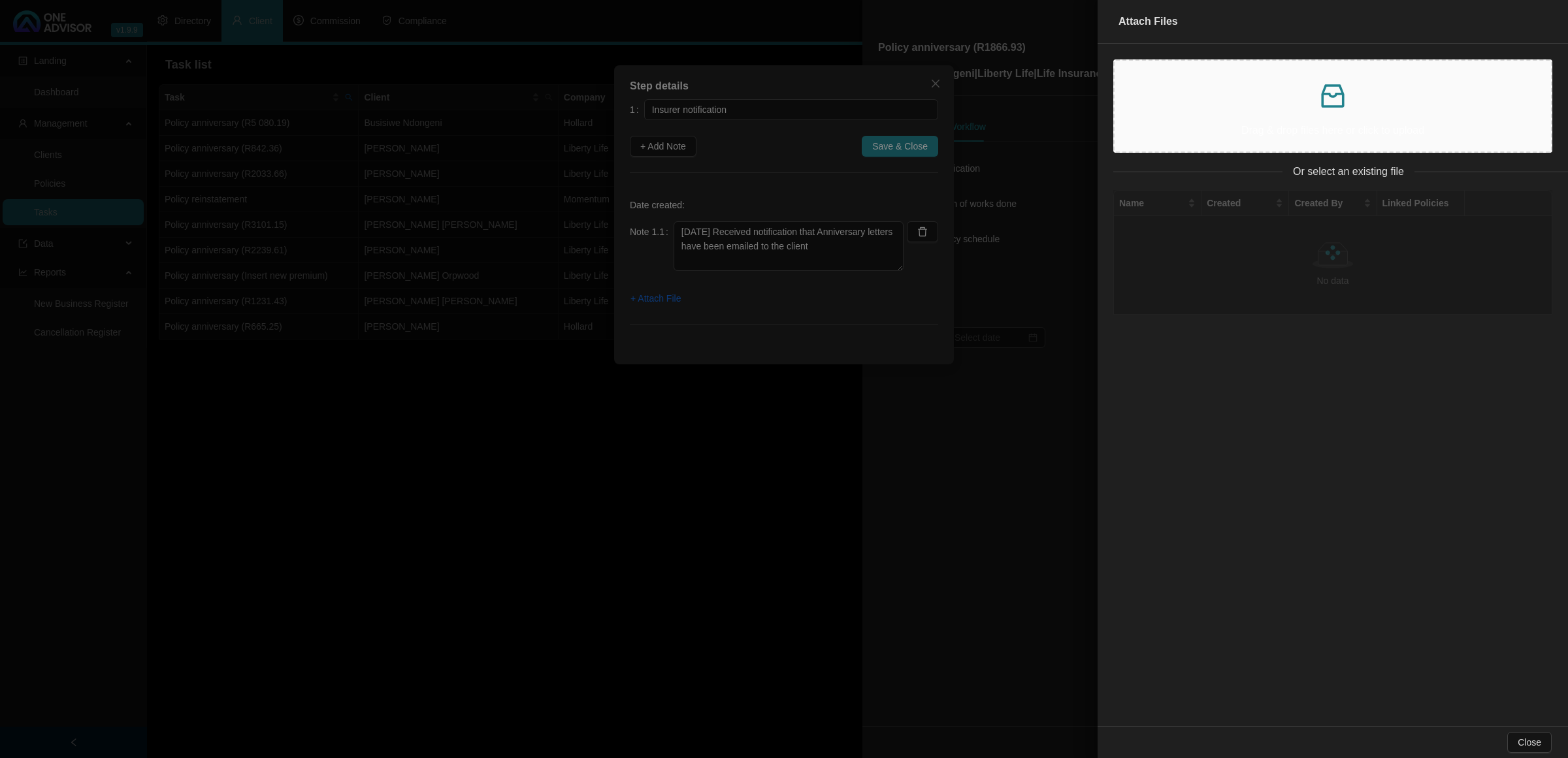
click at [1159, 121] on div "Drag & drop files here or click to upload" at bounding box center [1332, 106] width 415 height 70
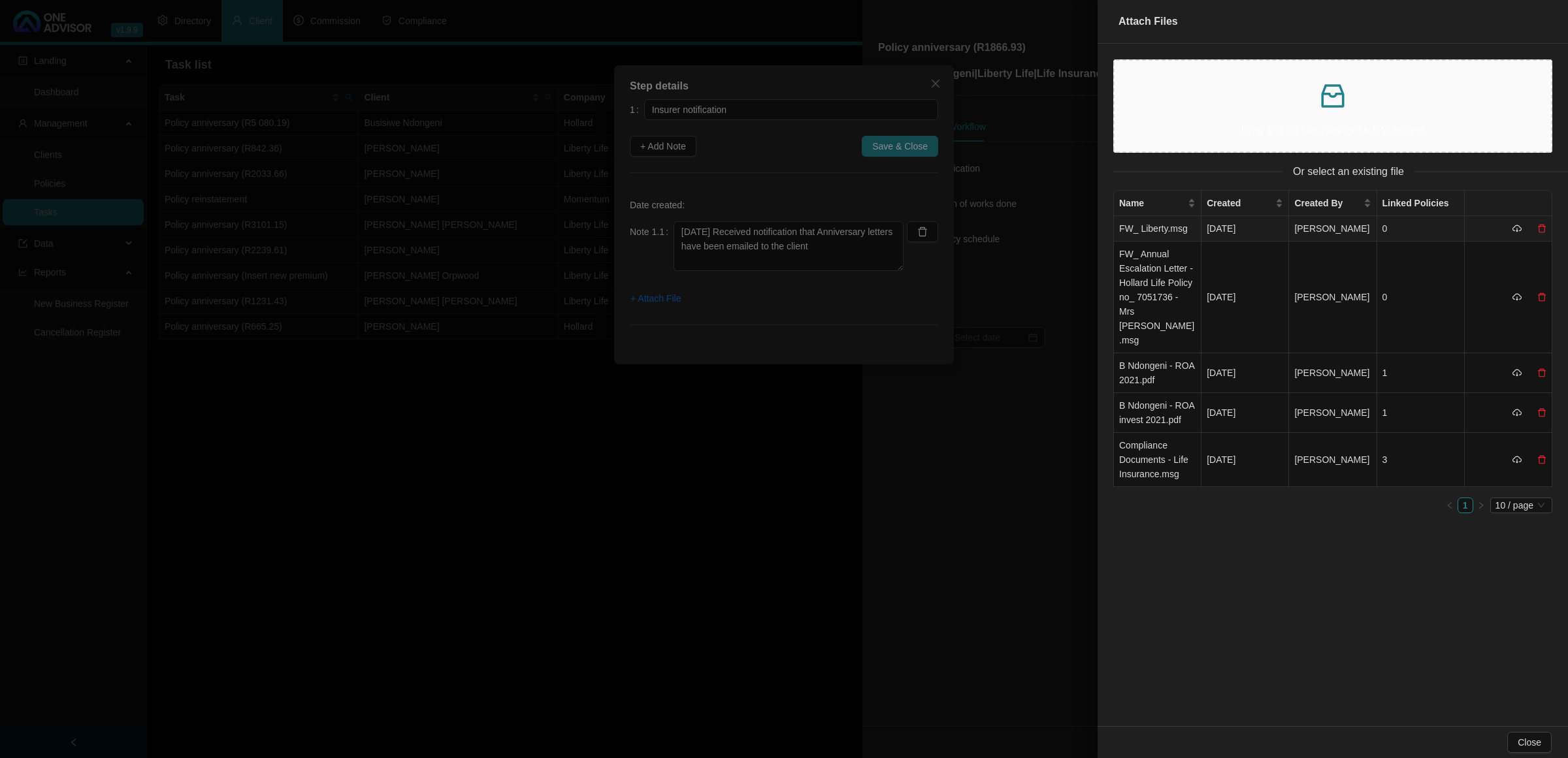
click at [1173, 229] on td "FW_ Liberty.msg" at bounding box center [1158, 228] width 88 height 25
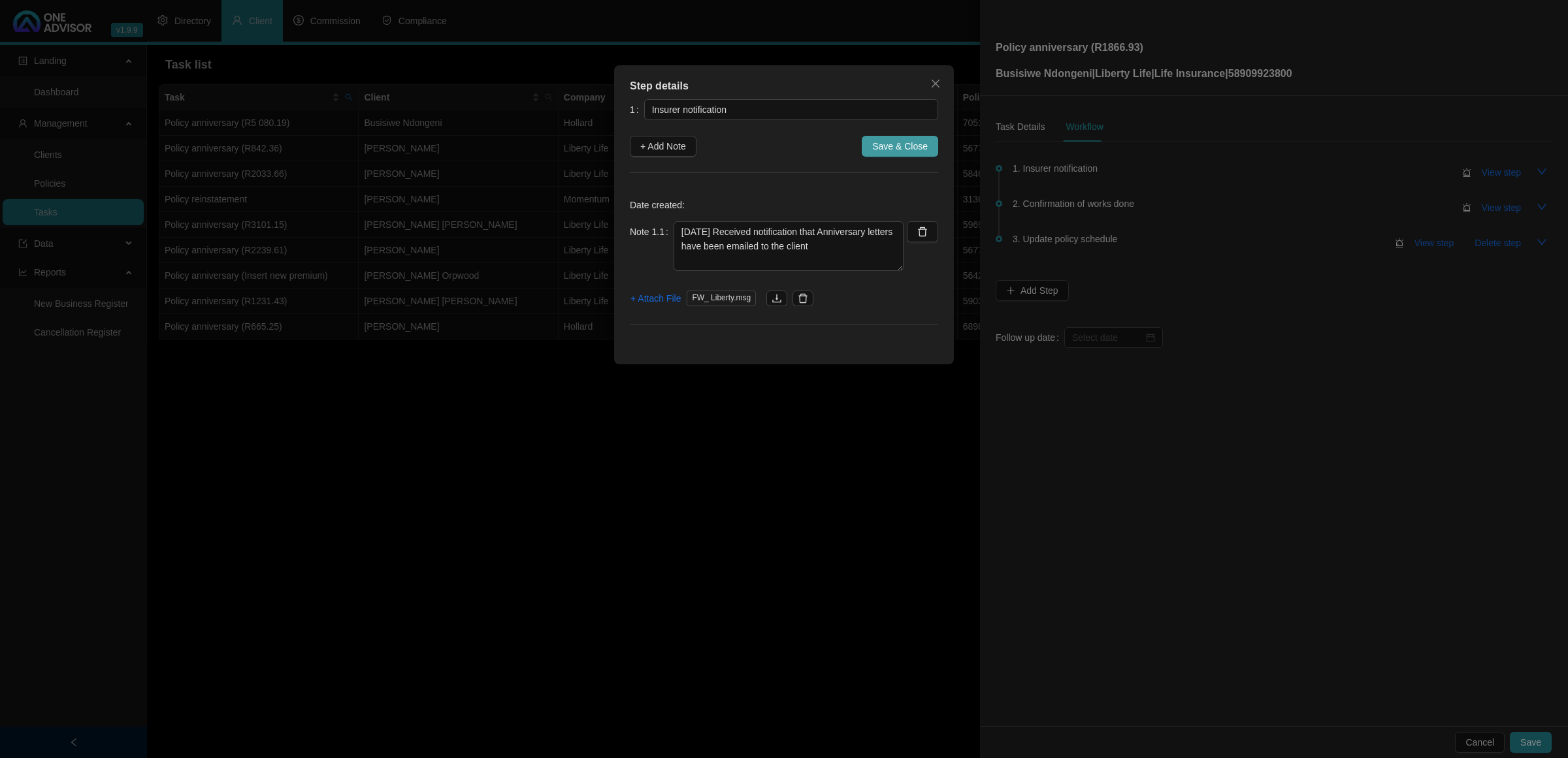
click at [925, 147] on span "Save & Close" at bounding box center [899, 146] width 55 height 14
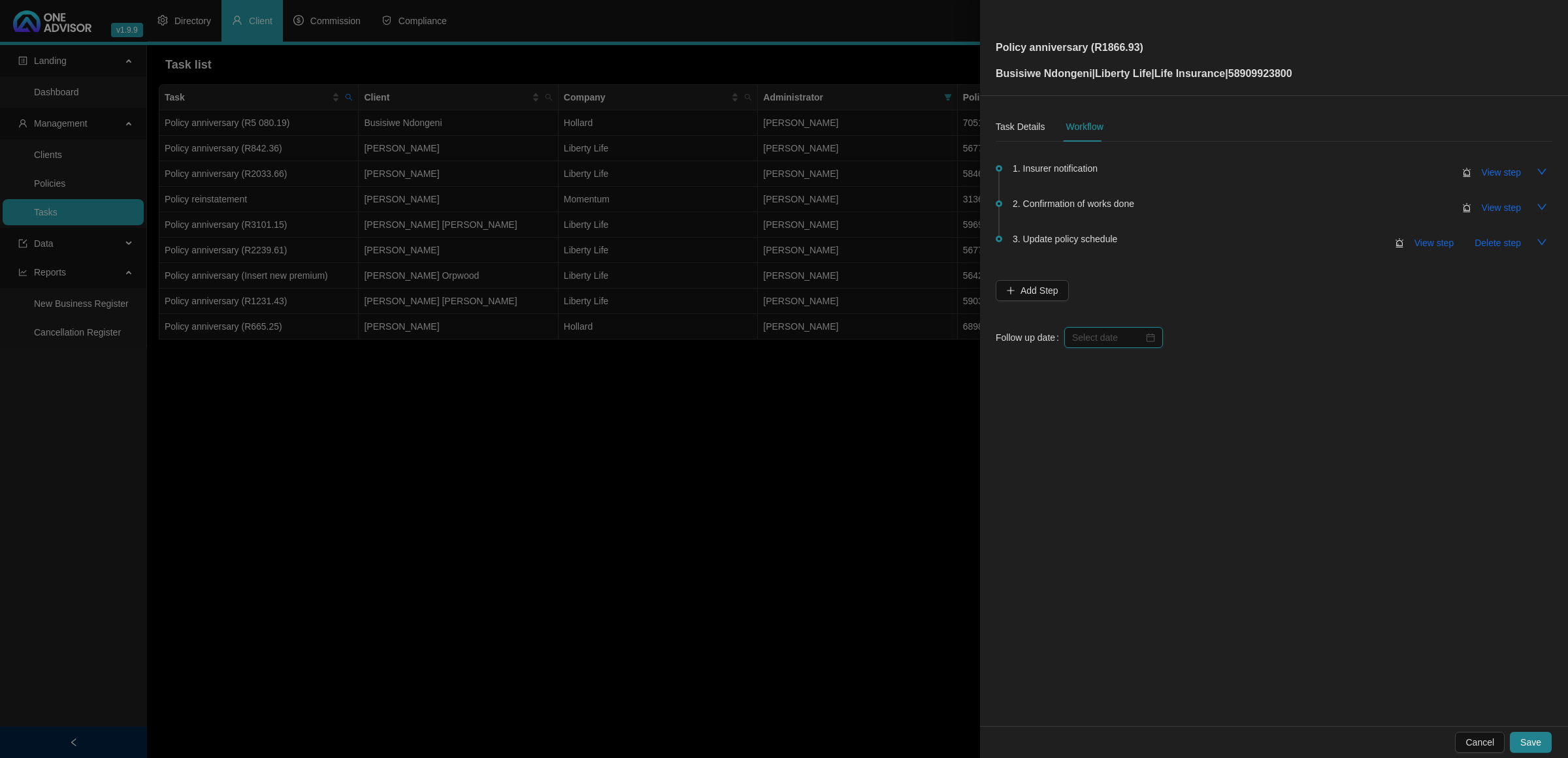
click at [1114, 343] on input at bounding box center [1107, 336] width 71 height 14
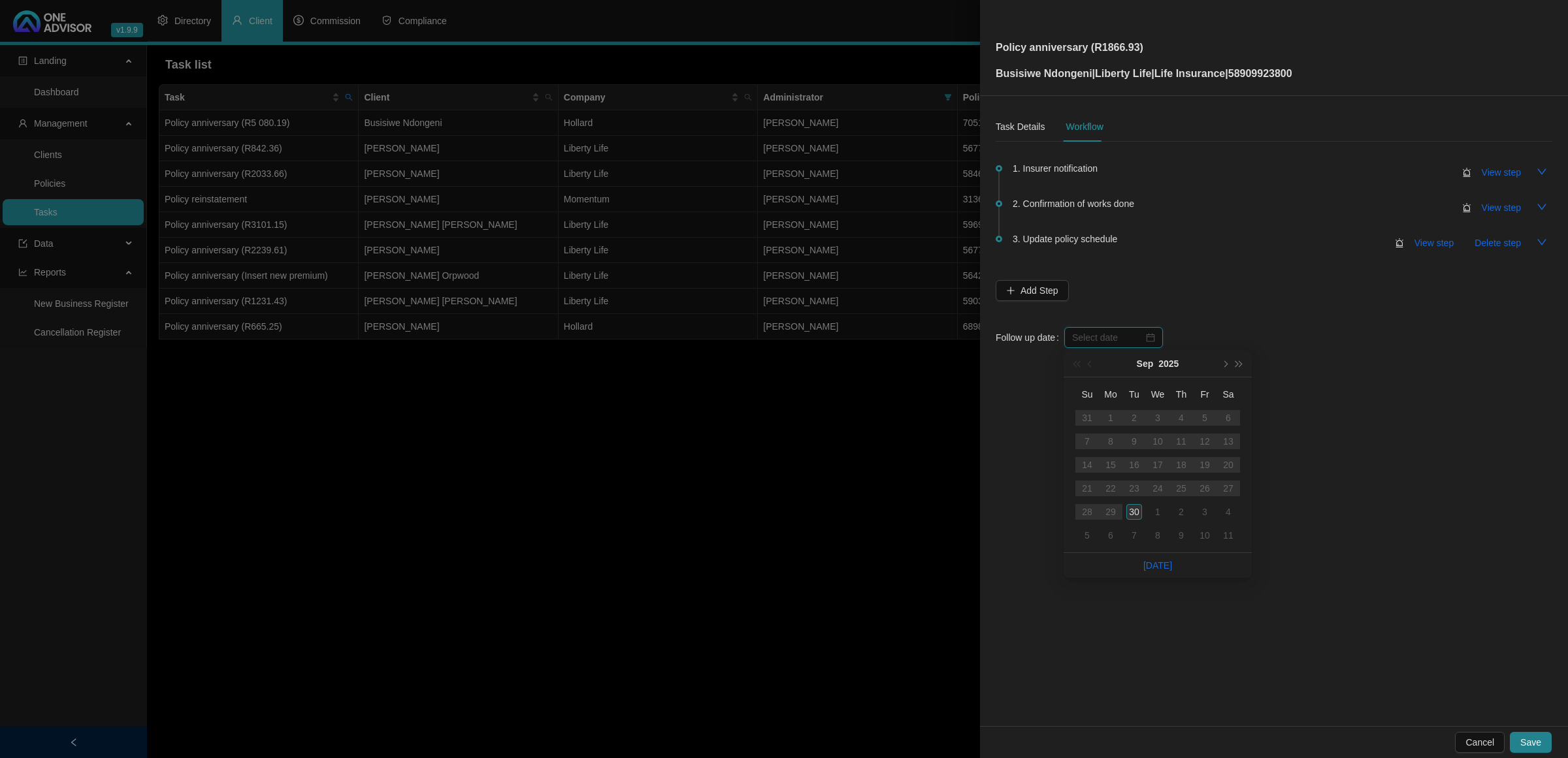
type input "[DATE]"
click at [1135, 513] on div "30" at bounding box center [1133, 511] width 16 height 16
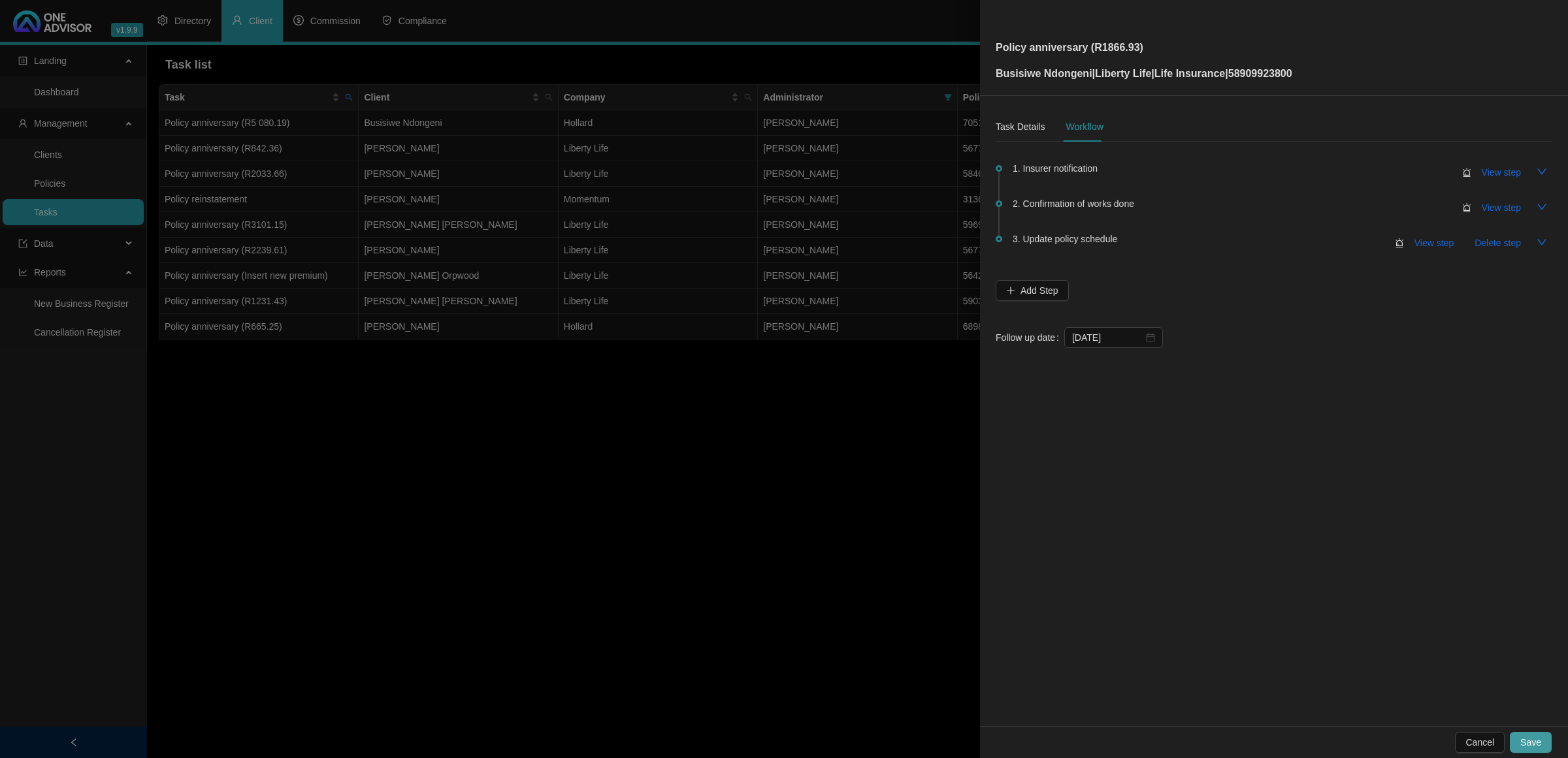
click at [1525, 737] on span "Save" at bounding box center [1531, 742] width 21 height 14
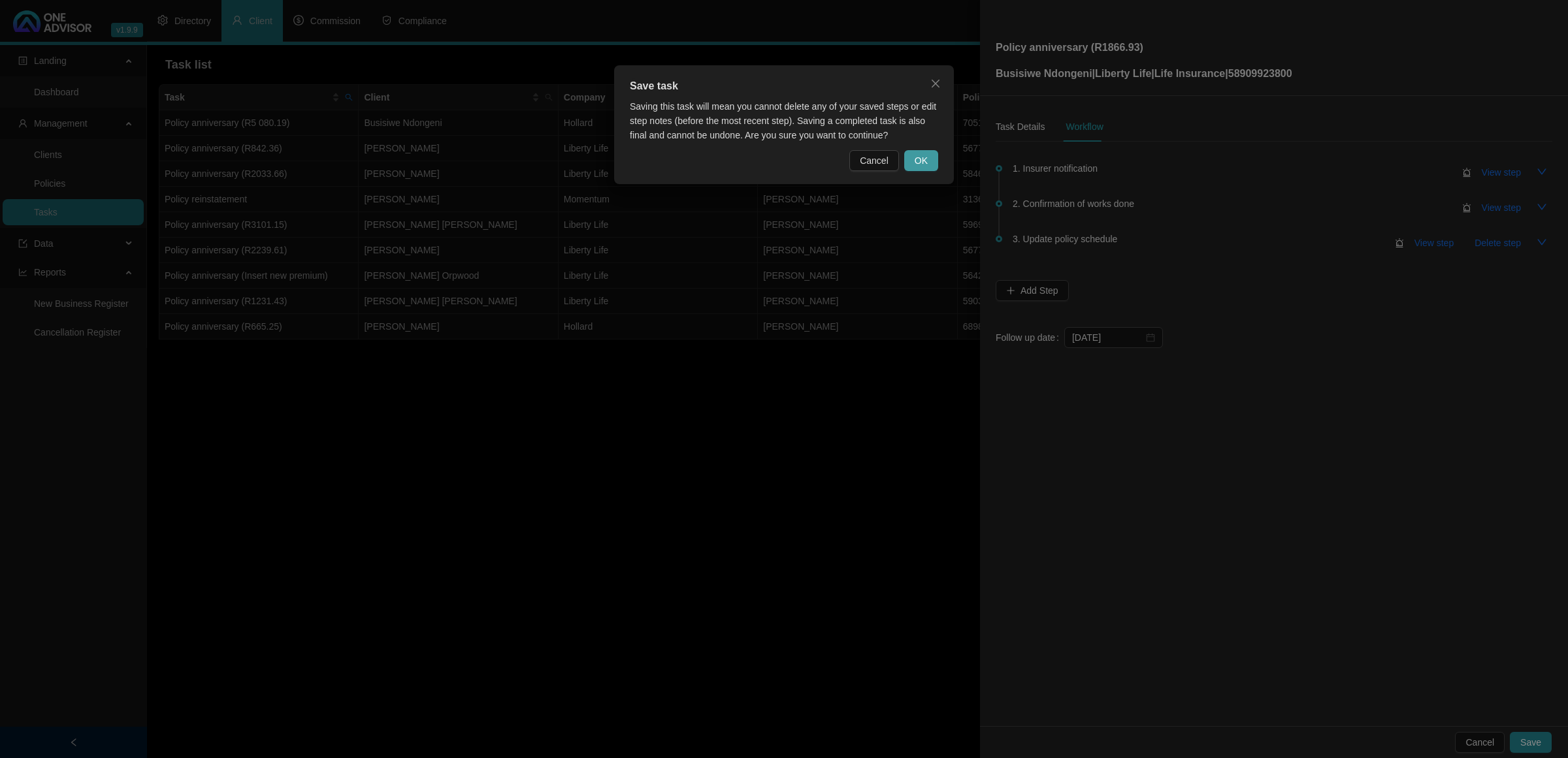
click at [934, 153] on button "OK" at bounding box center [921, 161] width 34 height 21
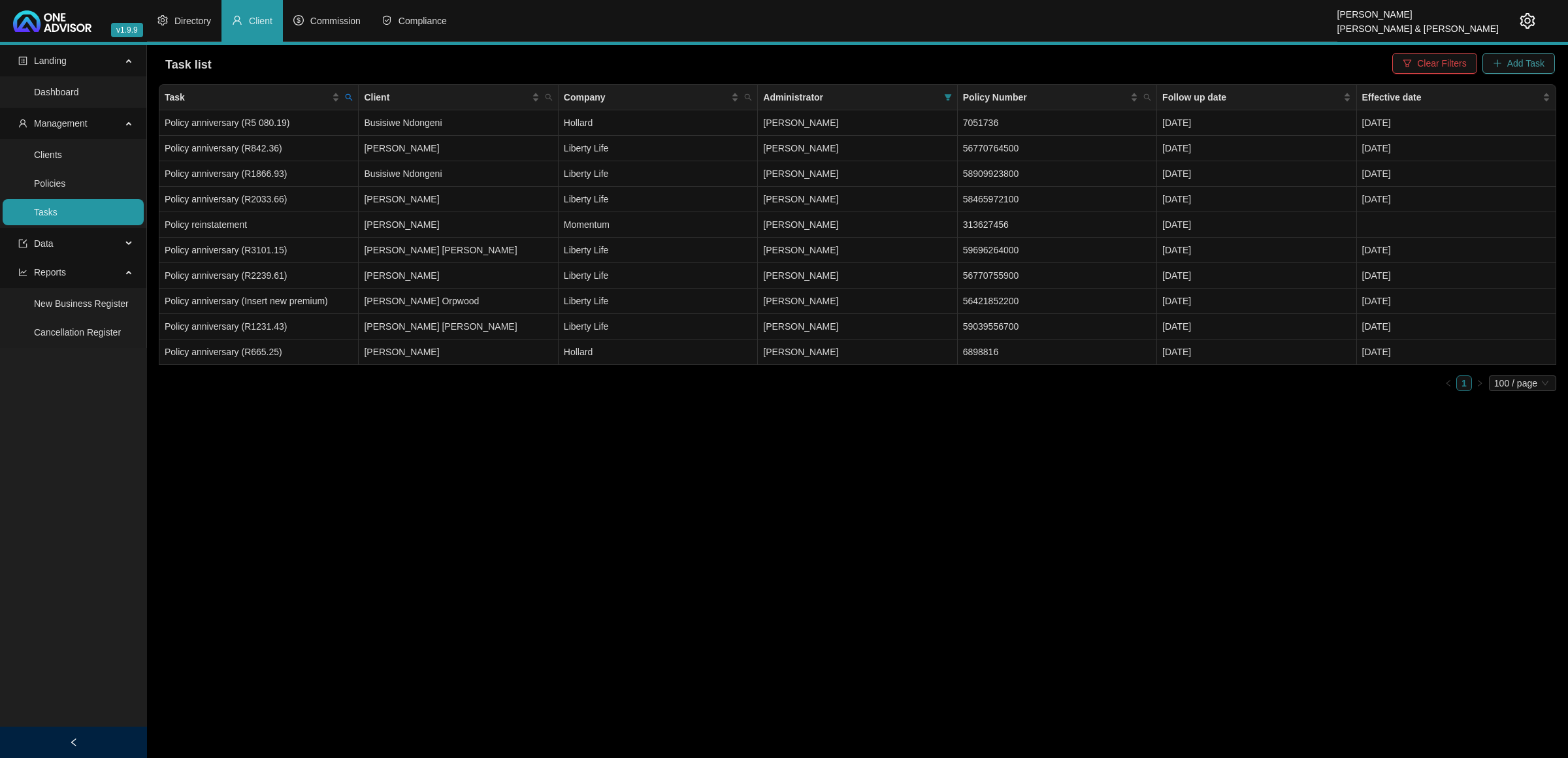
click at [1520, 57] on span "Add Task" at bounding box center [1526, 63] width 37 height 14
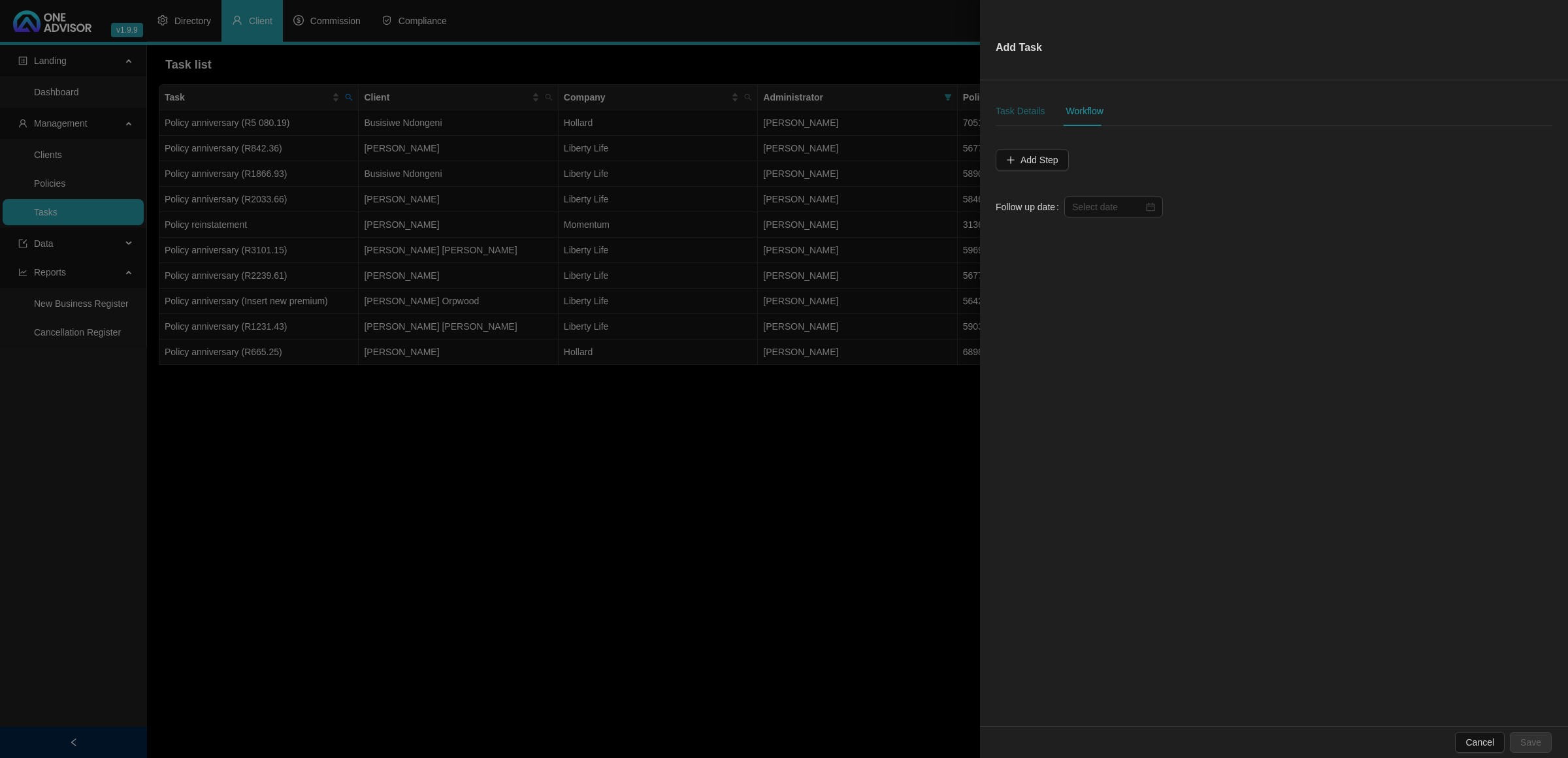
click at [1024, 107] on div "Task Details" at bounding box center [1020, 110] width 49 height 14
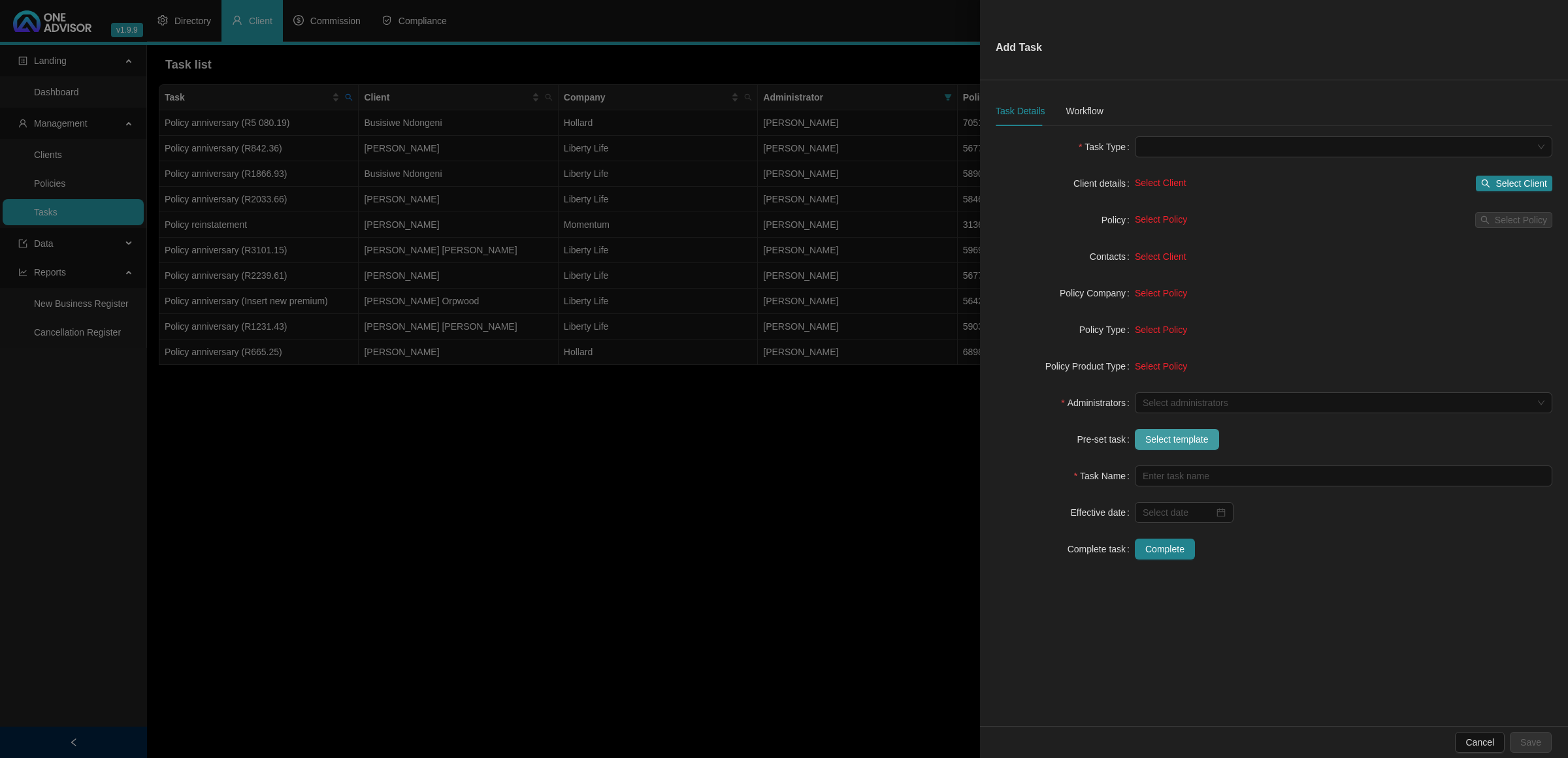
click at [1163, 442] on span "Select template" at bounding box center [1177, 438] width 64 height 14
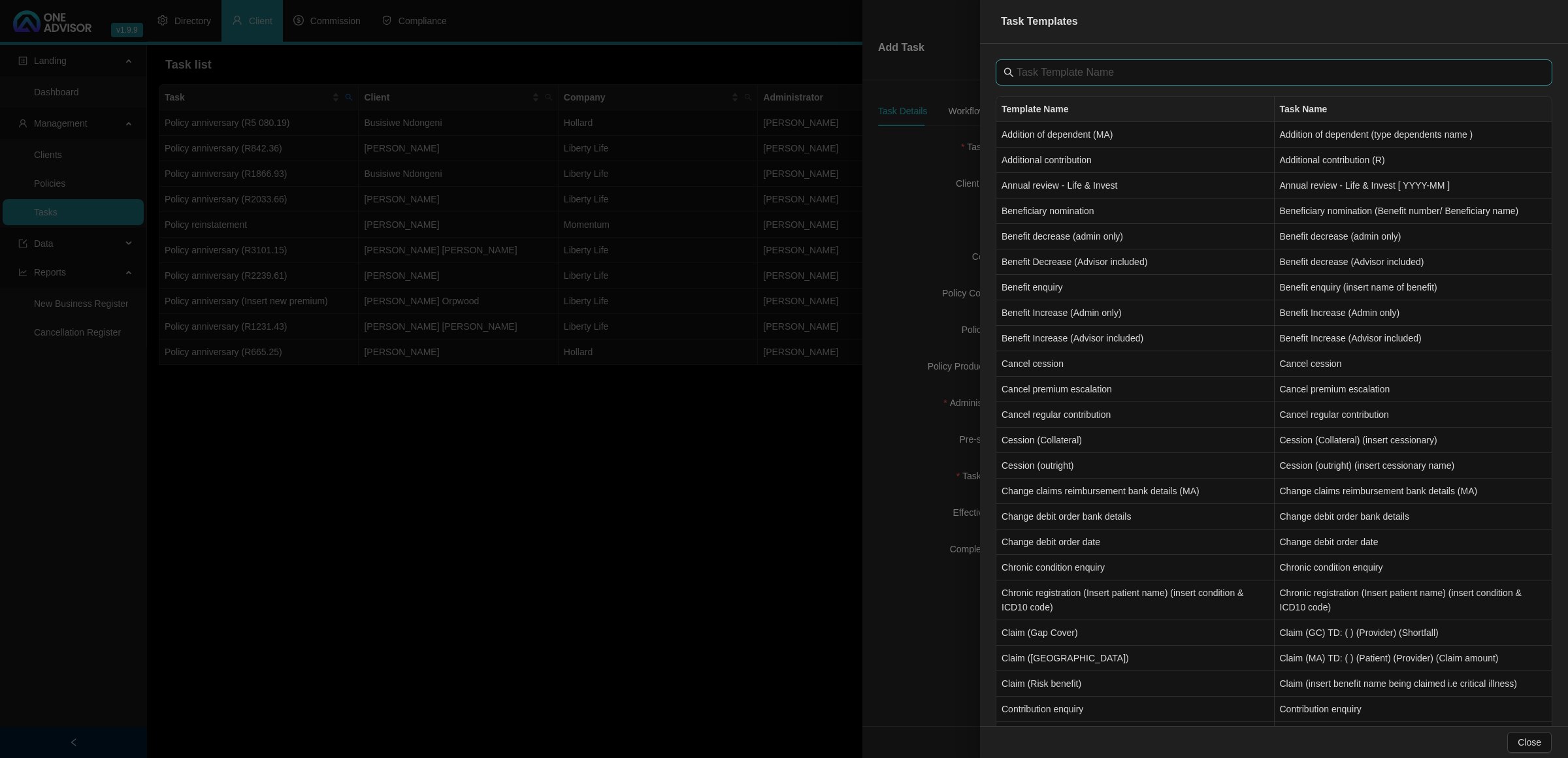
click at [1045, 63] on span at bounding box center [1273, 73] width 556 height 26
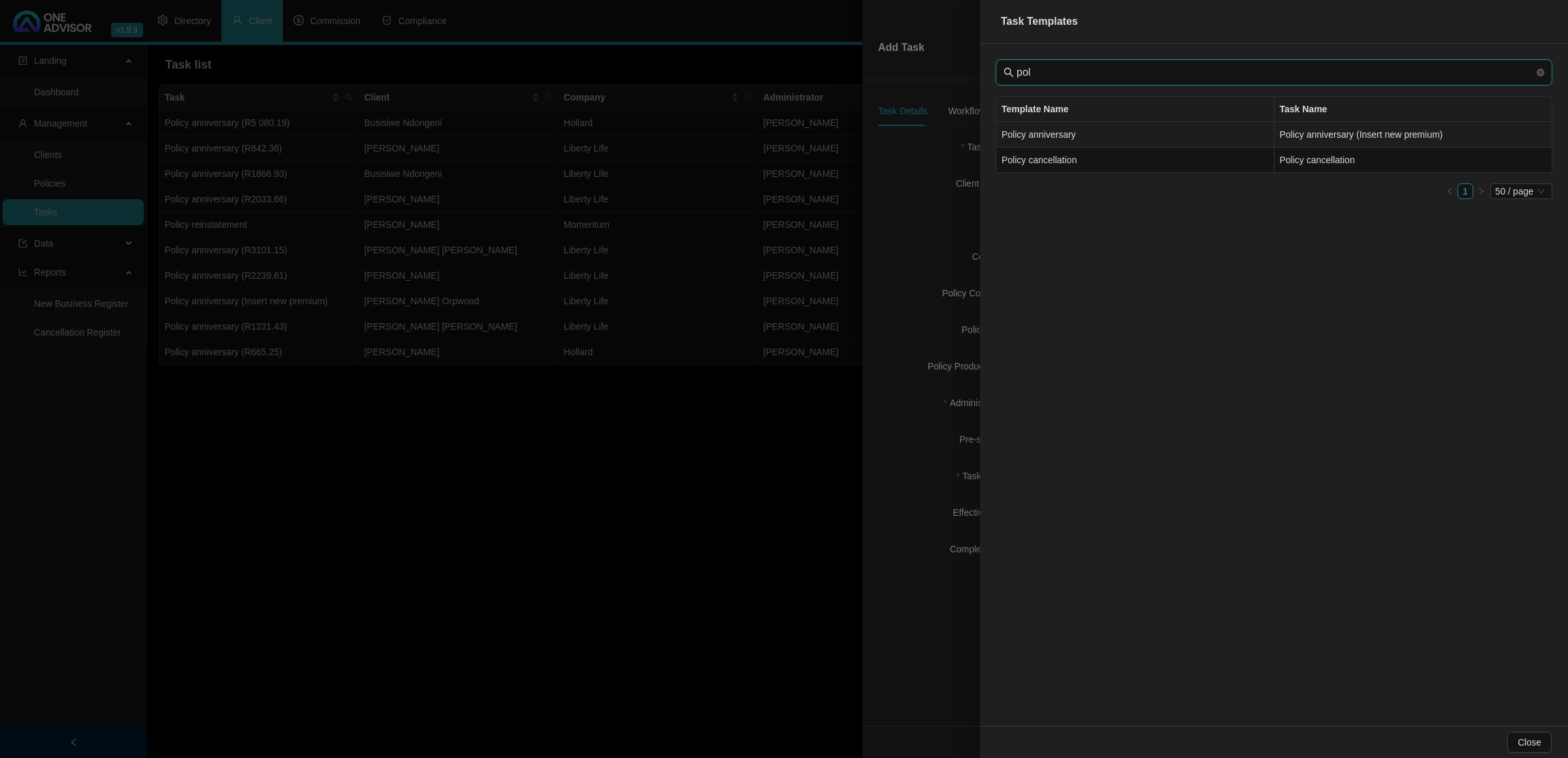
type input "pol"
click at [1058, 131] on td "Policy anniversary" at bounding box center [1135, 135] width 279 height 25
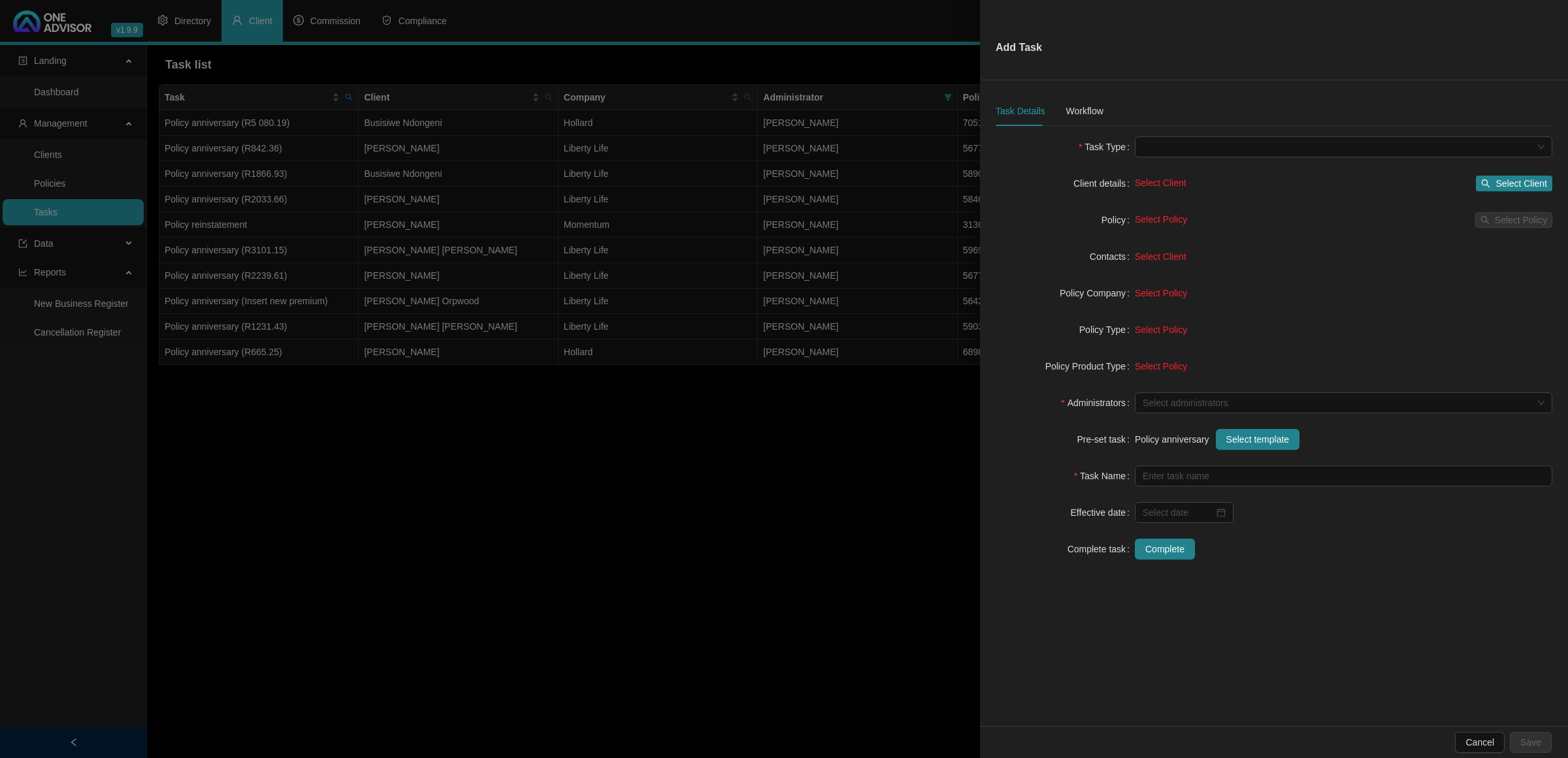
type input "Policy anniversary (Insert new premium)"
click at [1158, 403] on div at bounding box center [1336, 403] width 398 height 9
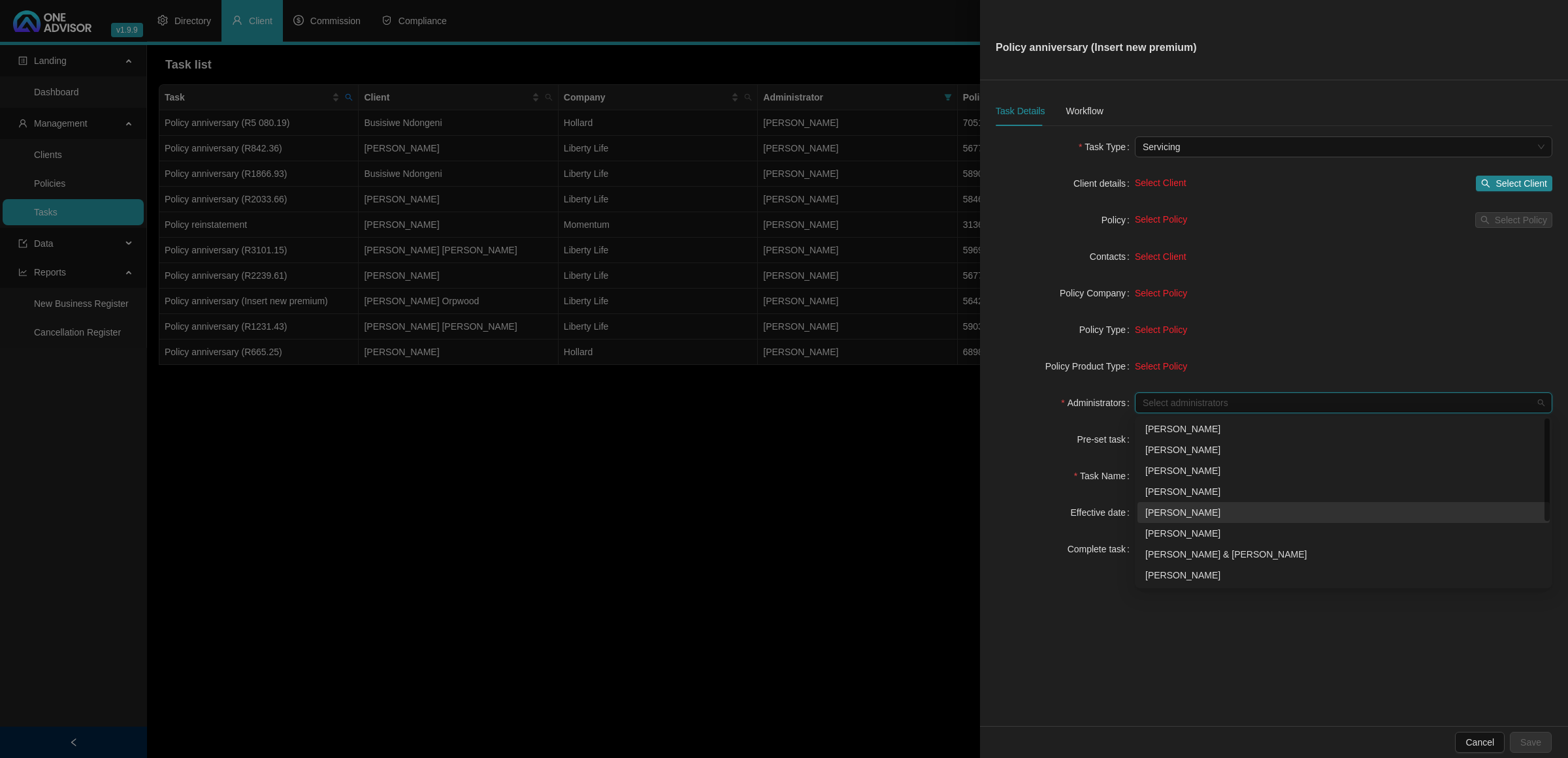
click at [1173, 512] on div "[PERSON_NAME]" at bounding box center [1344, 512] width 396 height 14
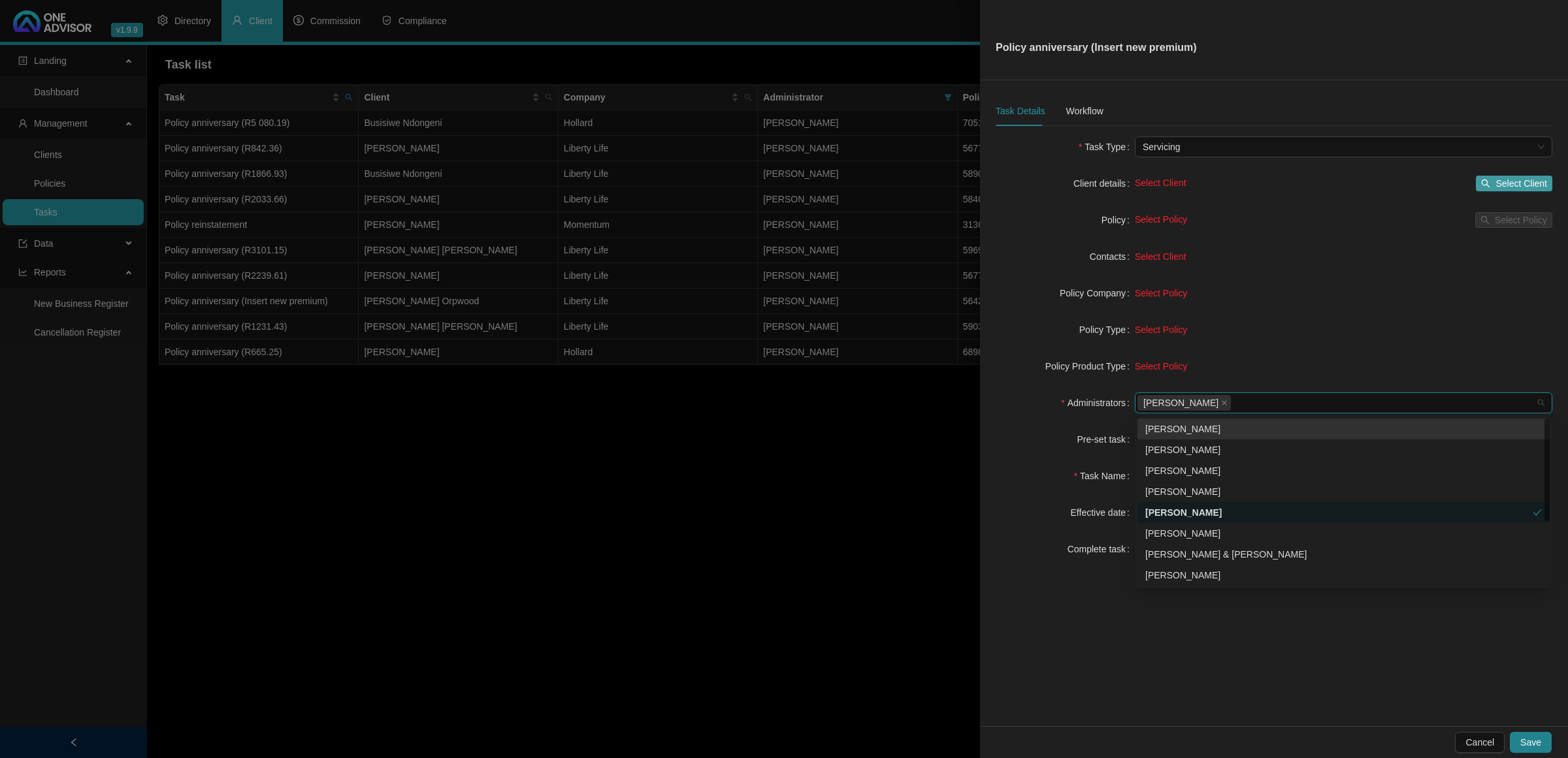
click at [1489, 181] on icon "search" at bounding box center [1486, 183] width 9 height 9
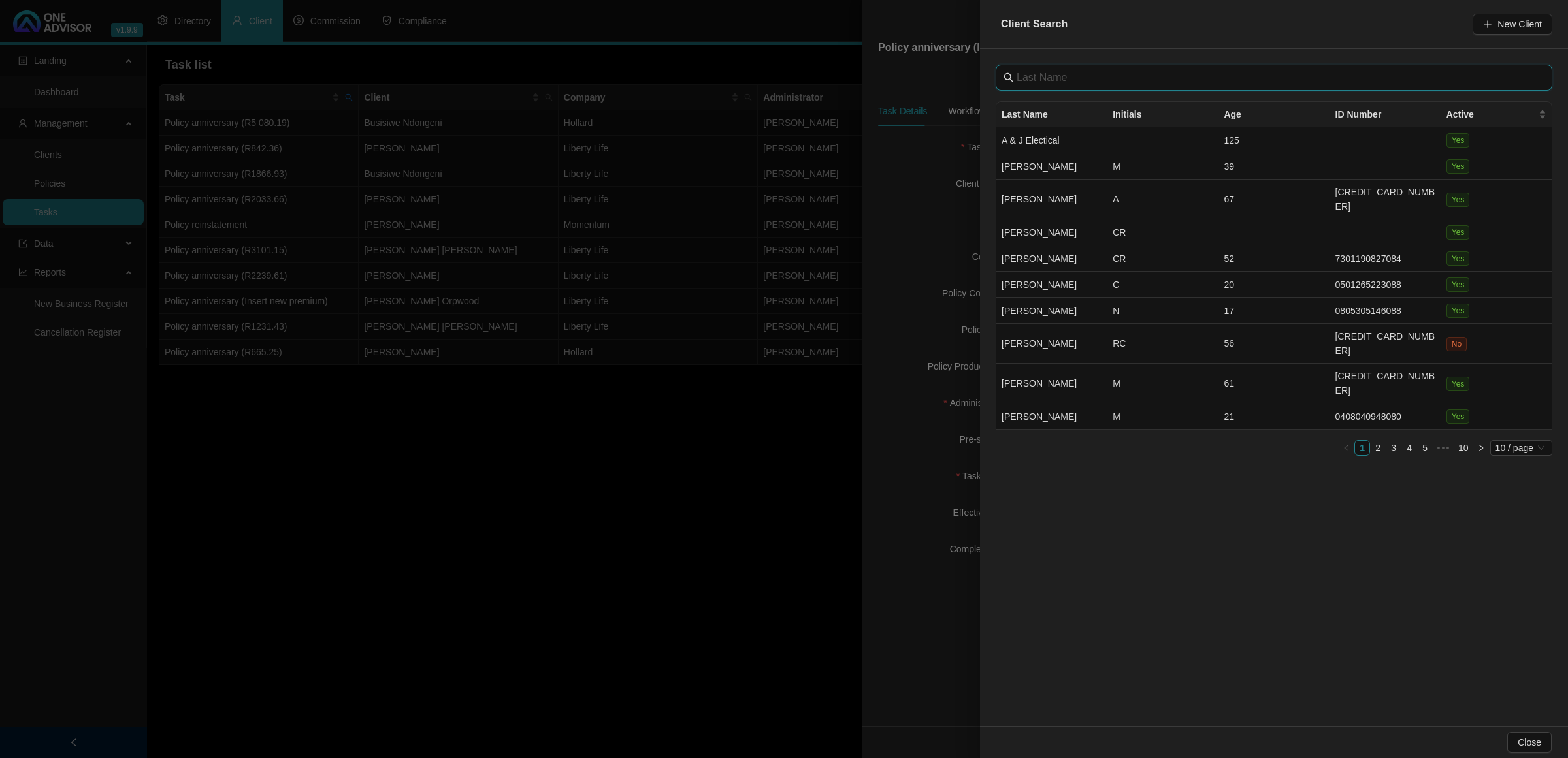
click at [1104, 83] on input "text" at bounding box center [1274, 78] width 517 height 16
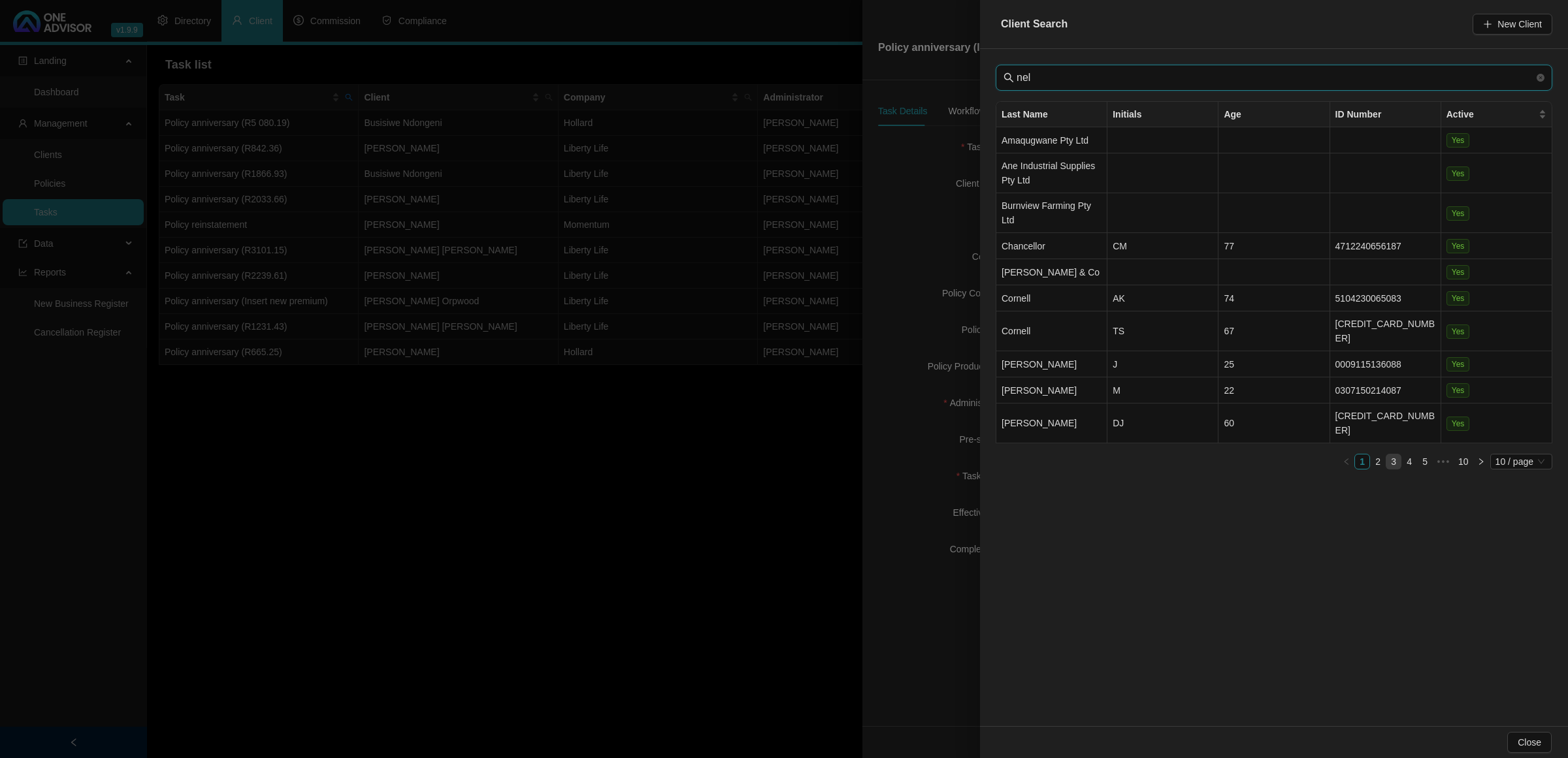
type input "nel"
click at [1388, 454] on link "3" at bounding box center [1392, 461] width 14 height 14
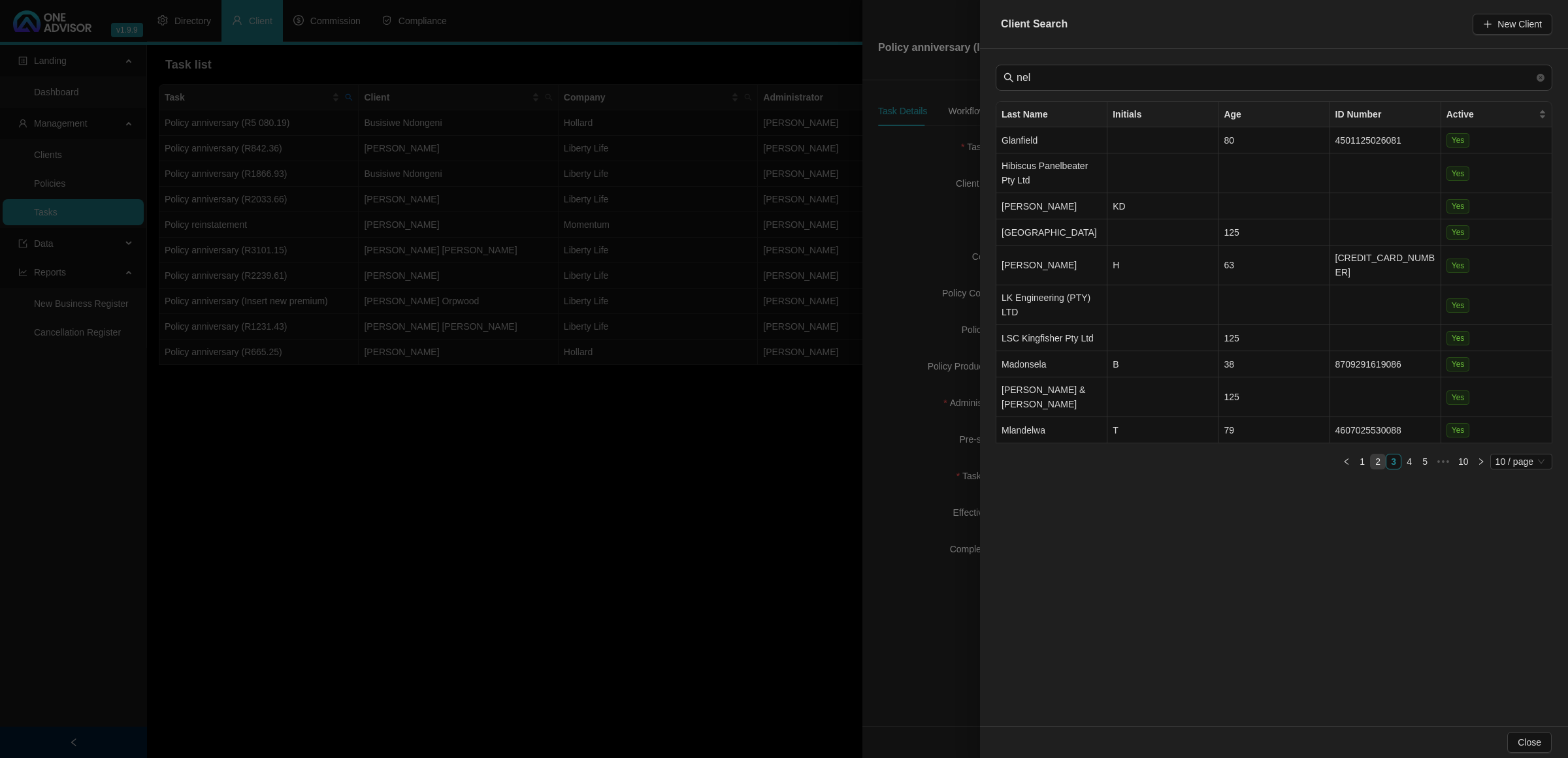
click at [1377, 454] on link "2" at bounding box center [1377, 461] width 14 height 14
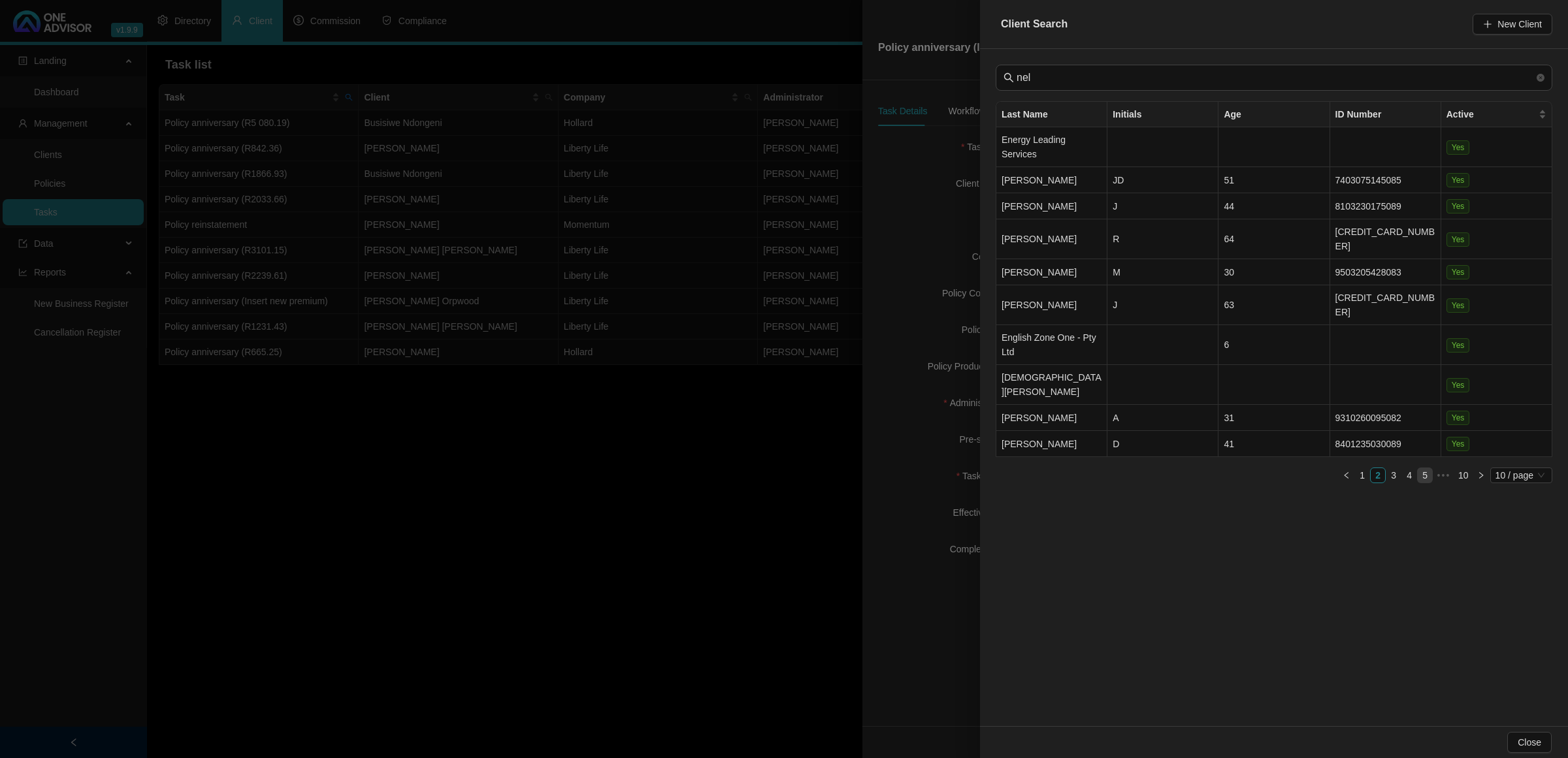
click at [1425, 468] on link "5" at bounding box center [1424, 475] width 14 height 14
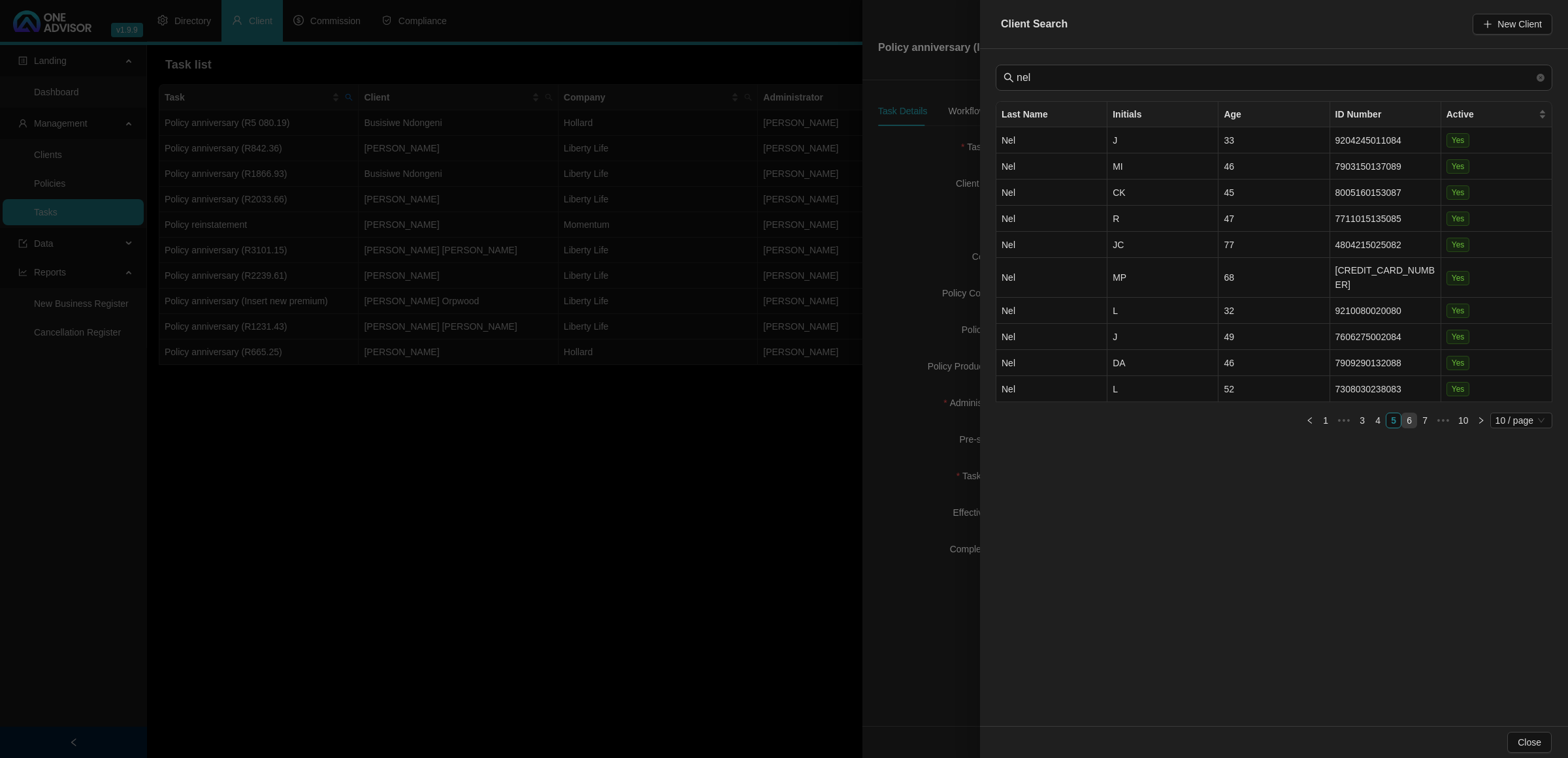
click at [1411, 413] on link "6" at bounding box center [1408, 420] width 14 height 14
click at [1159, 299] on td "CF" at bounding box center [1162, 297] width 111 height 26
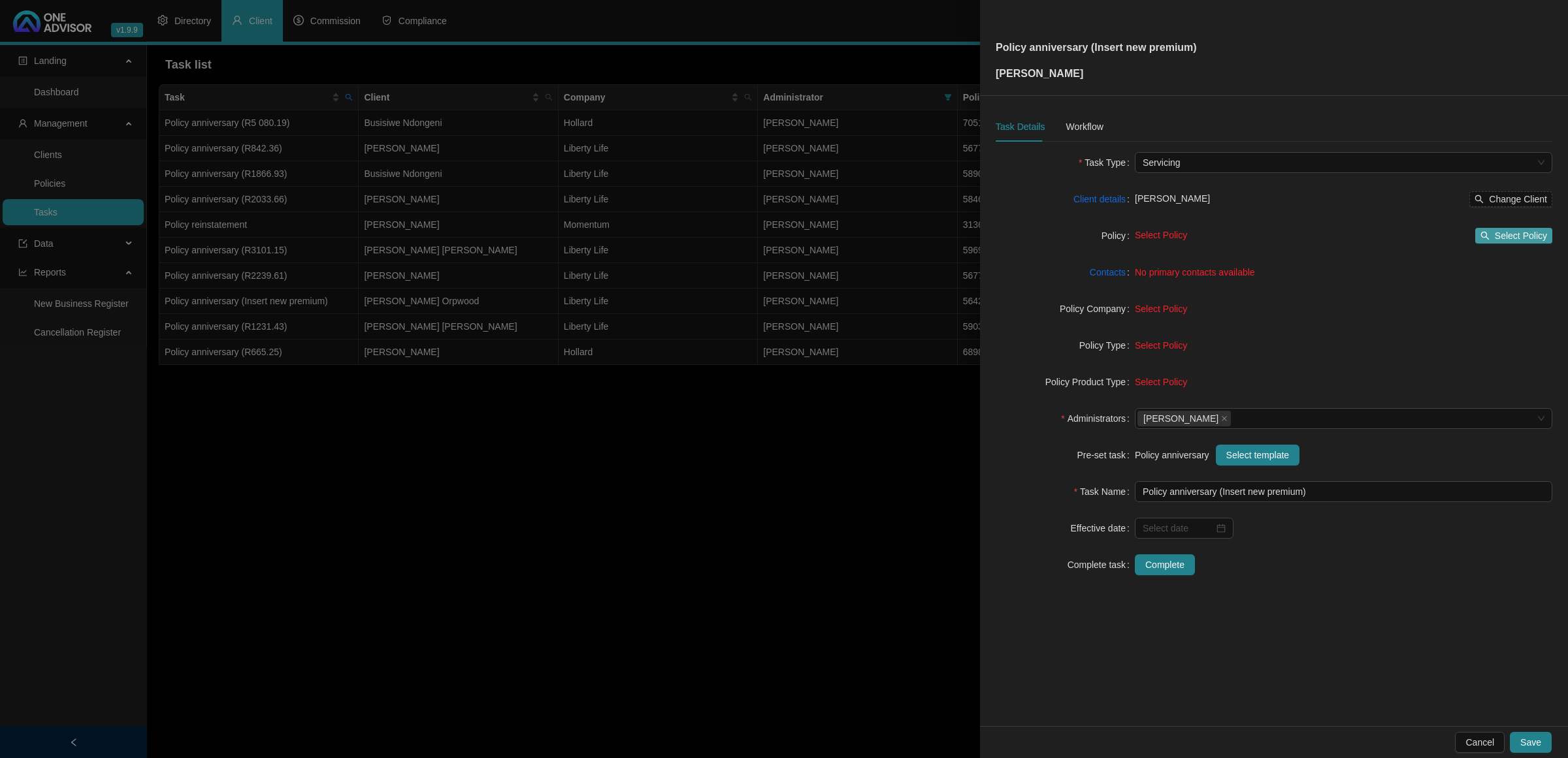
click at [1503, 233] on span "Select Policy" at bounding box center [1520, 236] width 52 height 14
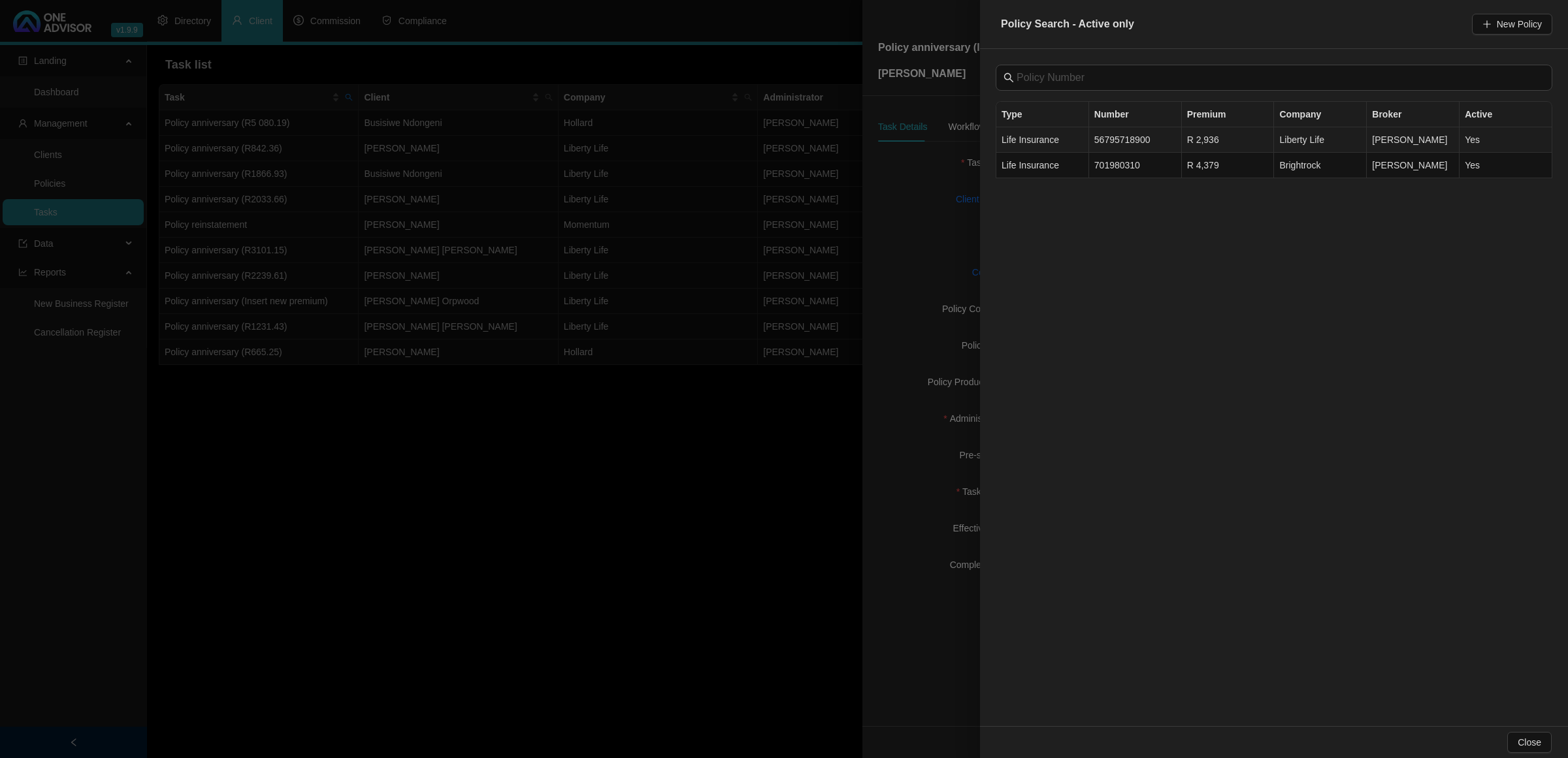
click at [1048, 145] on span "Life Insurance" at bounding box center [1029, 139] width 57 height 10
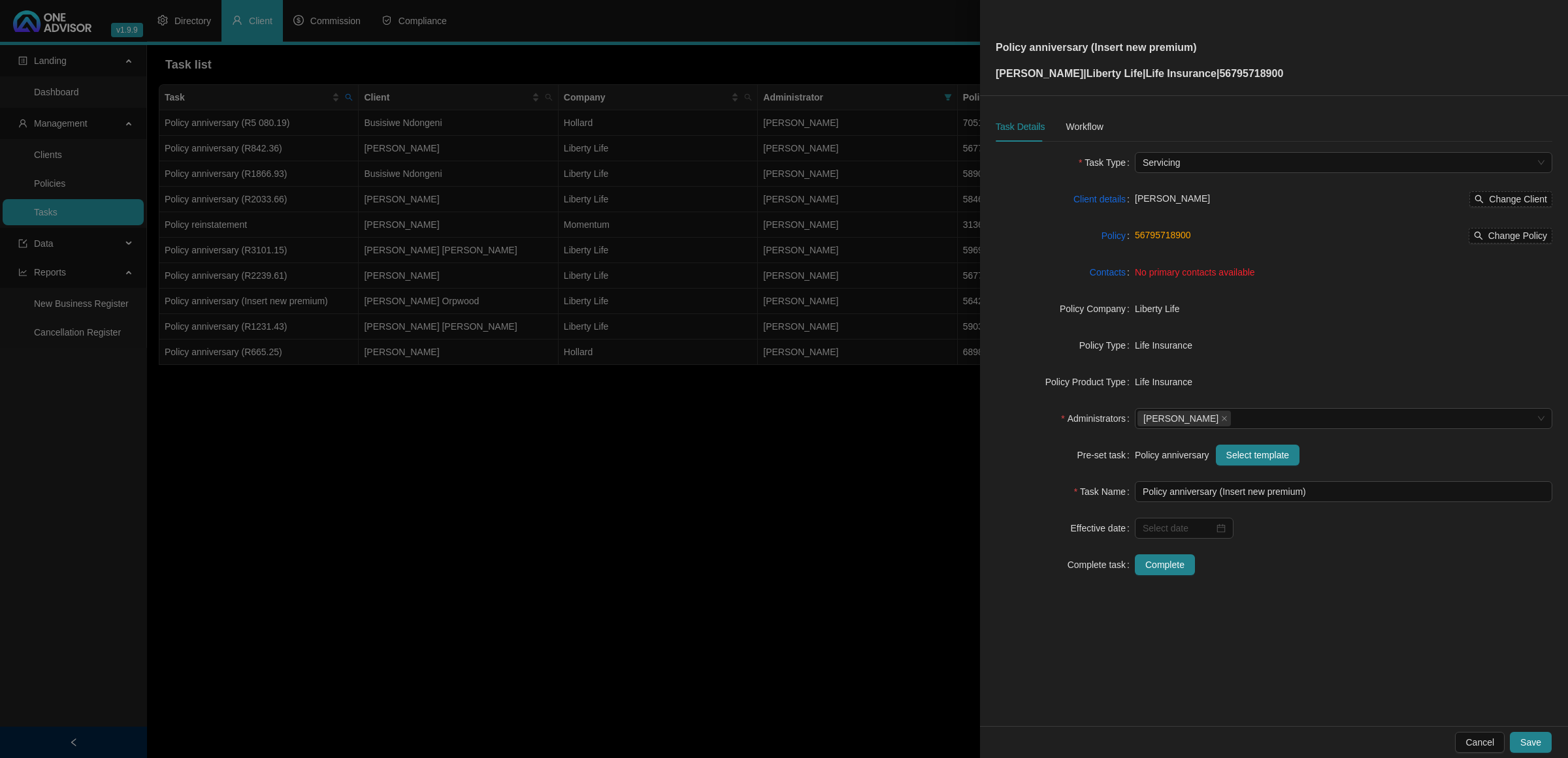
click at [1174, 272] on span "No primary contacts available" at bounding box center [1194, 272] width 121 height 10
click at [1122, 271] on link "Contacts" at bounding box center [1107, 272] width 36 height 14
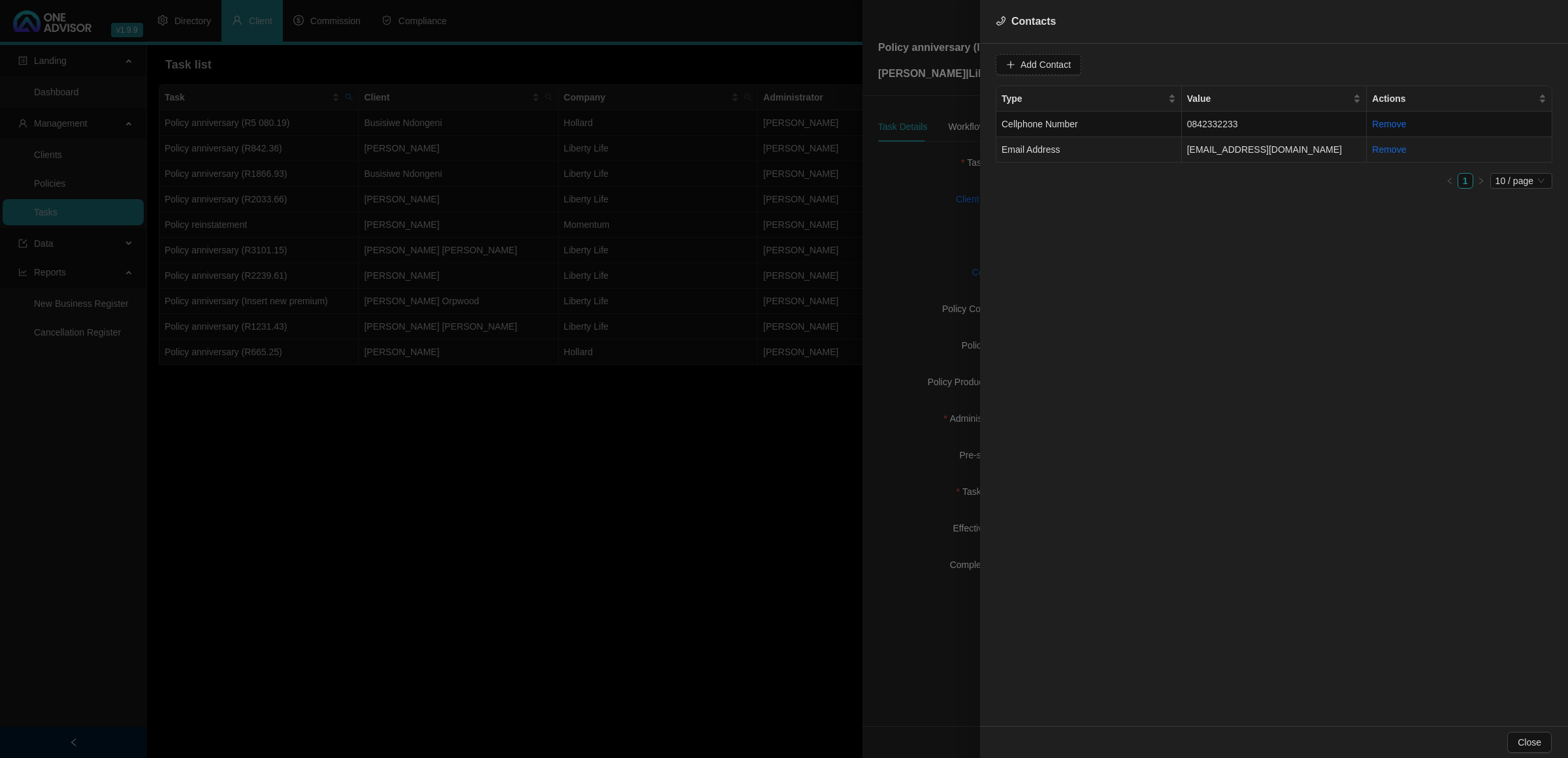
click at [1128, 151] on td "Email Address" at bounding box center [1088, 150] width 185 height 25
click at [1223, 83] on div "Value [EMAIL_ADDRESS][DOMAIN_NAME] Type Email Address Cancel Update Contact Typ…" at bounding box center [1273, 385] width 588 height 682
click at [1227, 66] on span "Email Address" at bounding box center [1245, 64] width 82 height 20
click at [1223, 153] on div "Primary Email Address" at bounding box center [1232, 152] width 77 height 14
click at [1386, 66] on span "Update Contact" at bounding box center [1403, 64] width 64 height 14
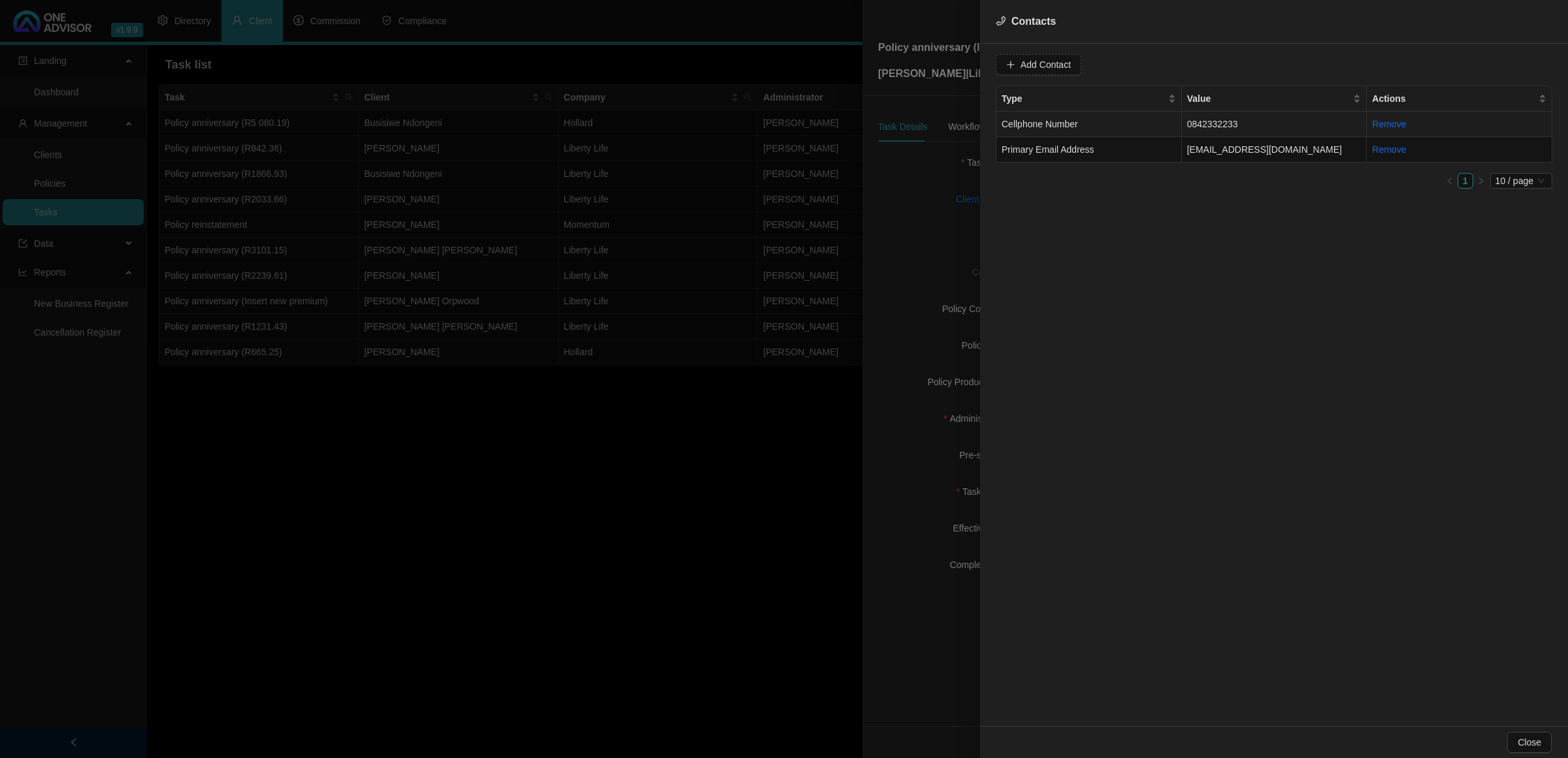
click at [1223, 122] on td "0842332233" at bounding box center [1274, 123] width 185 height 25
click at [1210, 65] on span "Cellphone Number" at bounding box center [1245, 64] width 82 height 20
click at [1215, 128] on div "Primary Cellphone Number" at bounding box center [1232, 132] width 77 height 14
click at [1372, 64] on span "Update Contact" at bounding box center [1403, 64] width 64 height 14
click at [1535, 747] on span "Close" at bounding box center [1529, 742] width 23 height 14
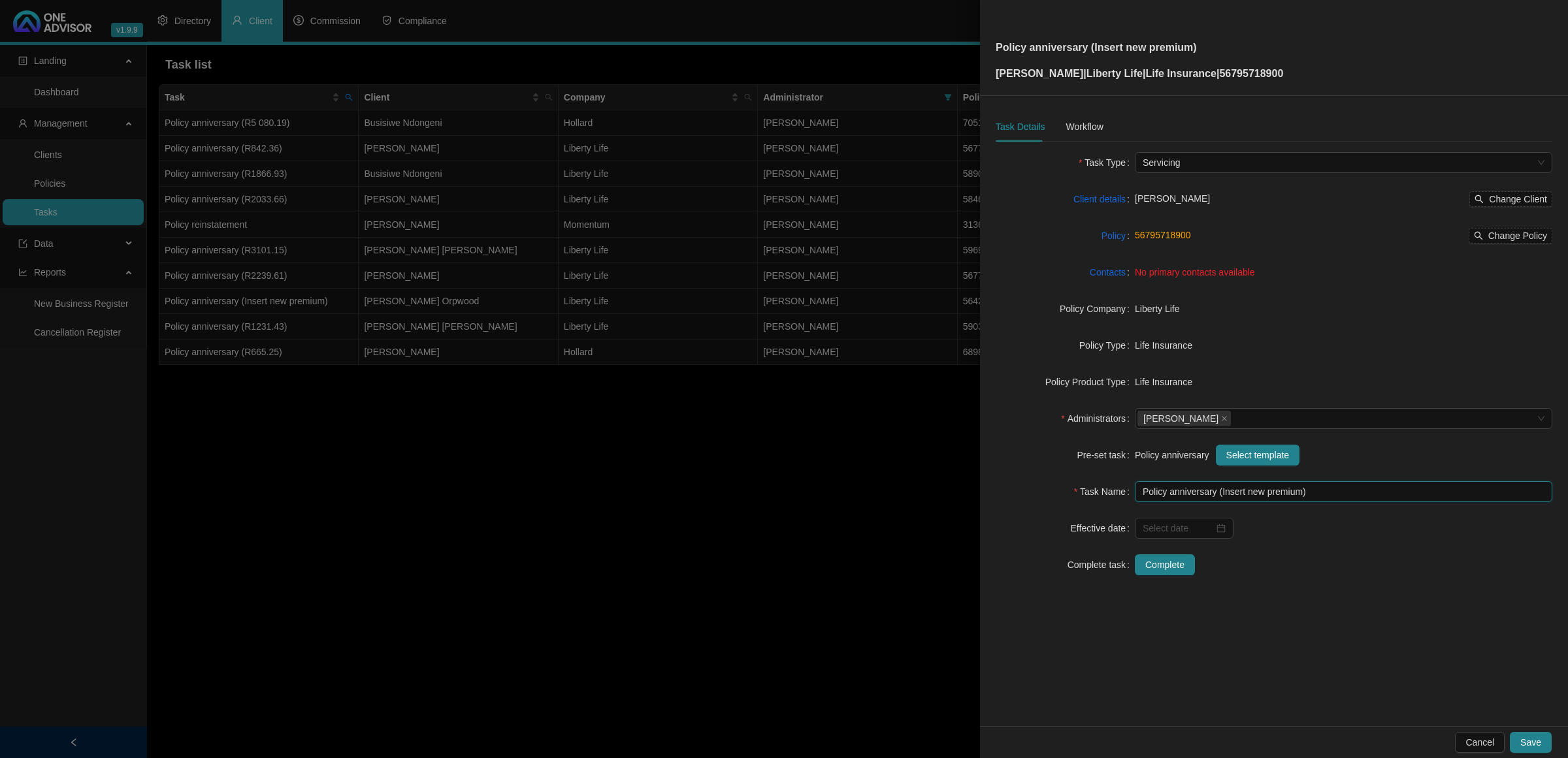
click at [1294, 496] on input "Policy anniversary (Insert new premium)" at bounding box center [1343, 492] width 417 height 21
drag, startPoint x: 1297, startPoint y: 492, endPoint x: 1323, endPoint y: 517, distance: 36.1
click at [1297, 493] on input "Policy anniversary (Insert new premium)" at bounding box center [1343, 492] width 417 height 21
click at [1216, 526] on div at bounding box center [1184, 527] width 83 height 14
type input "Policy anniversary (R3693.15)"
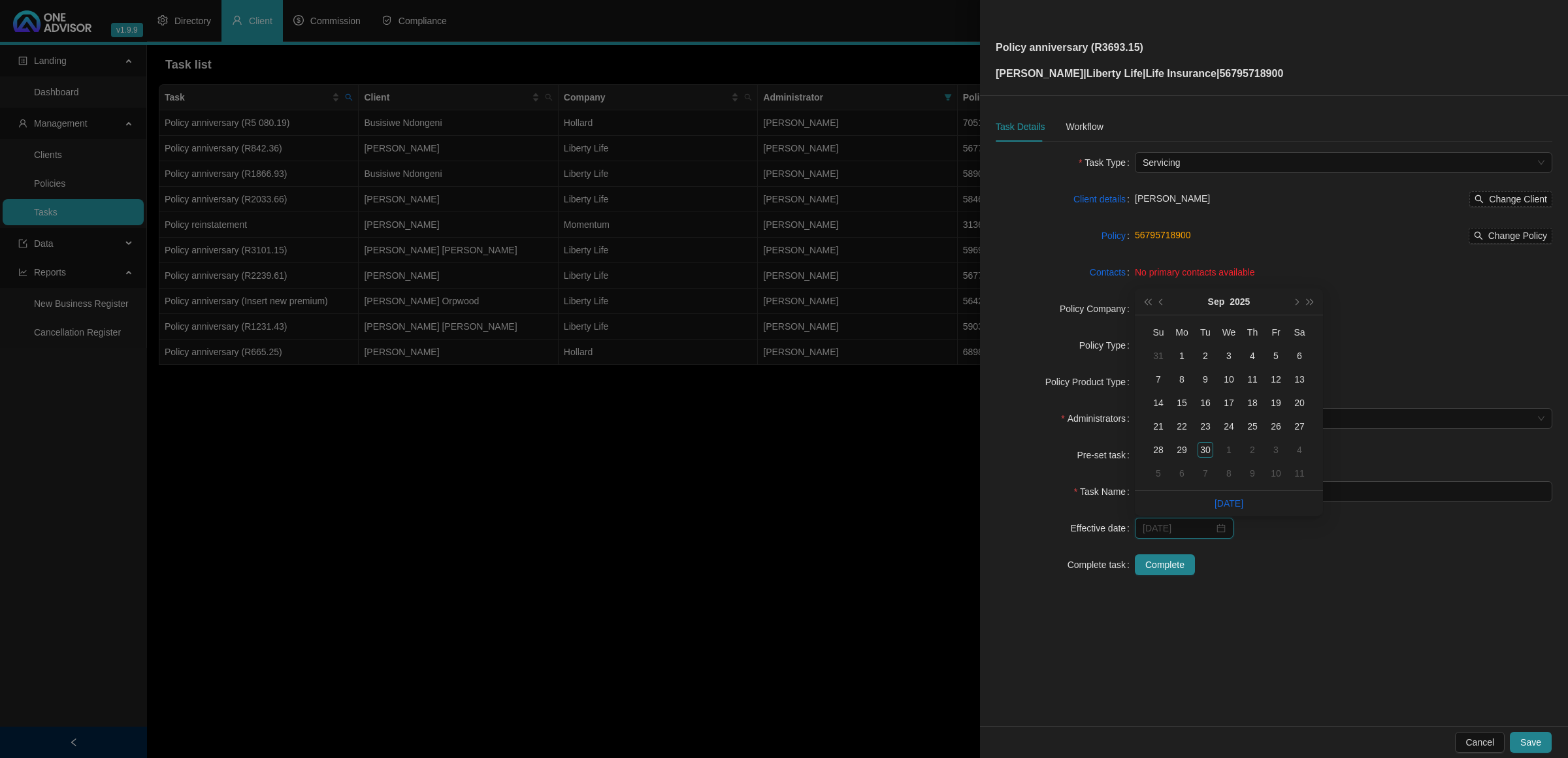
type input "[DATE]"
click at [1297, 298] on button "next-year" at bounding box center [1295, 302] width 14 height 26
type input "[DATE]"
click at [1295, 451] on div "1" at bounding box center [1299, 450] width 16 height 16
click at [1078, 119] on div "Workflow" at bounding box center [1084, 126] width 37 height 30
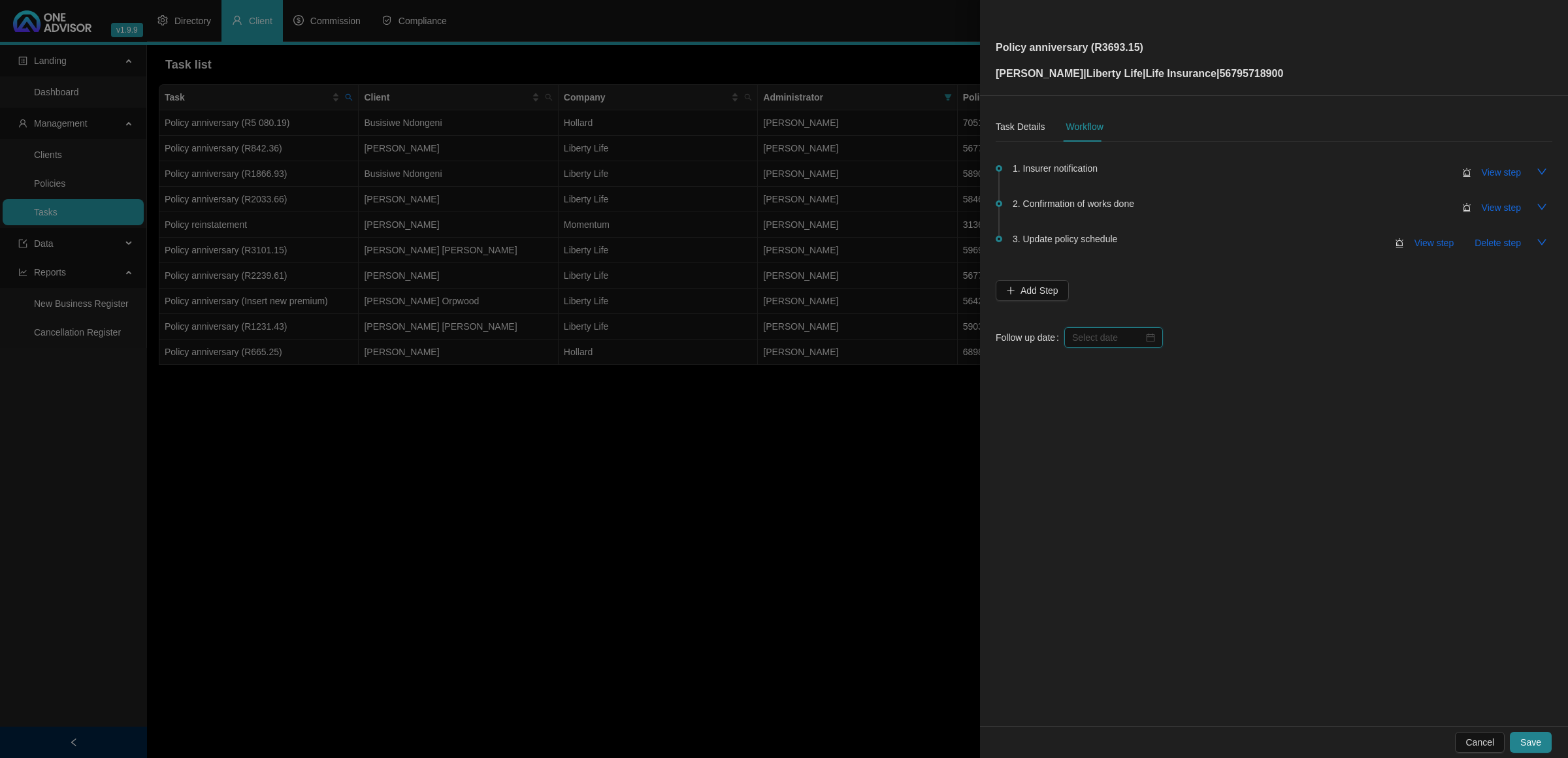
click at [1080, 334] on input at bounding box center [1107, 336] width 71 height 14
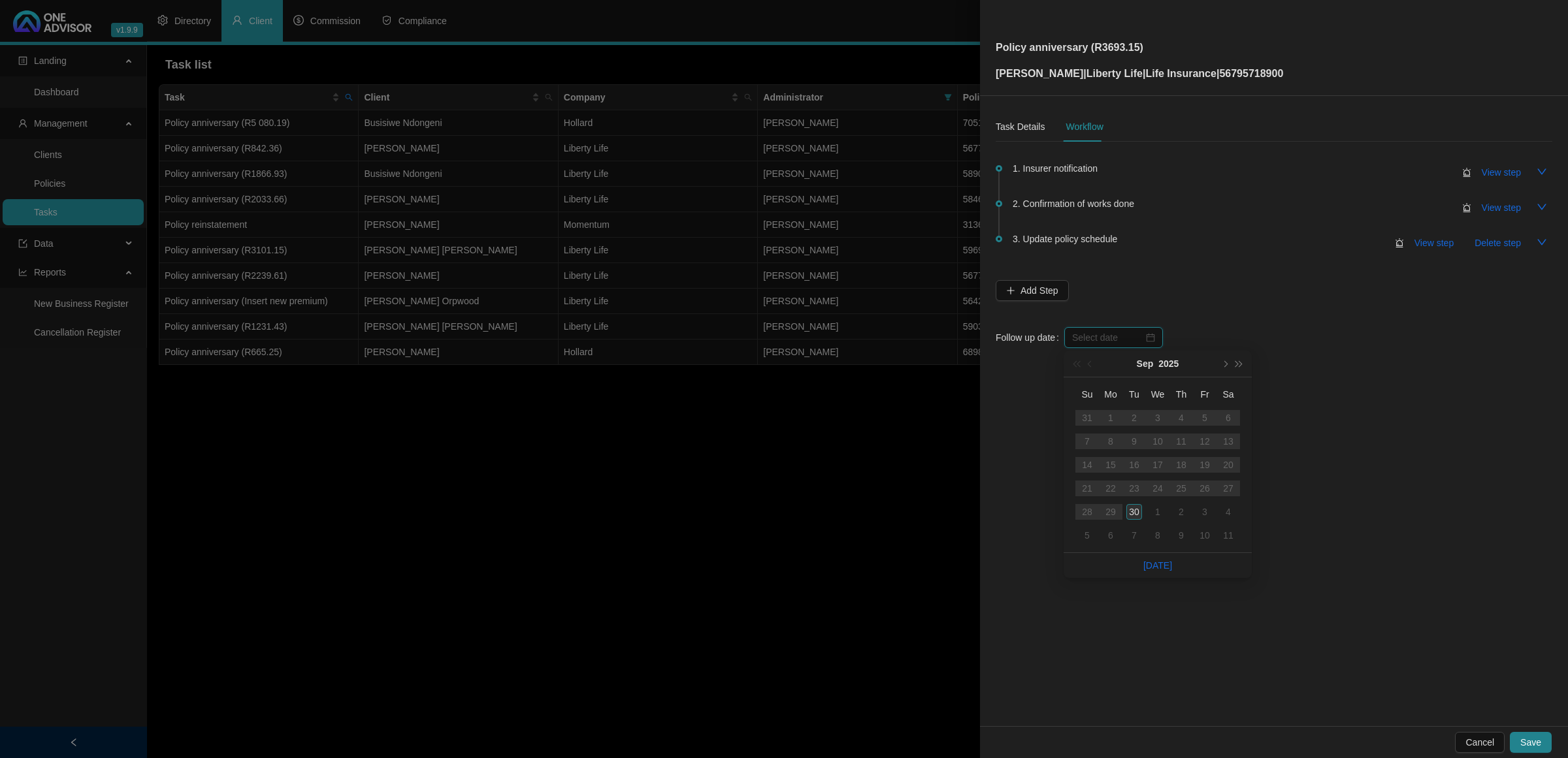
type input "[DATE]"
click at [1130, 513] on div "30" at bounding box center [1133, 511] width 16 height 16
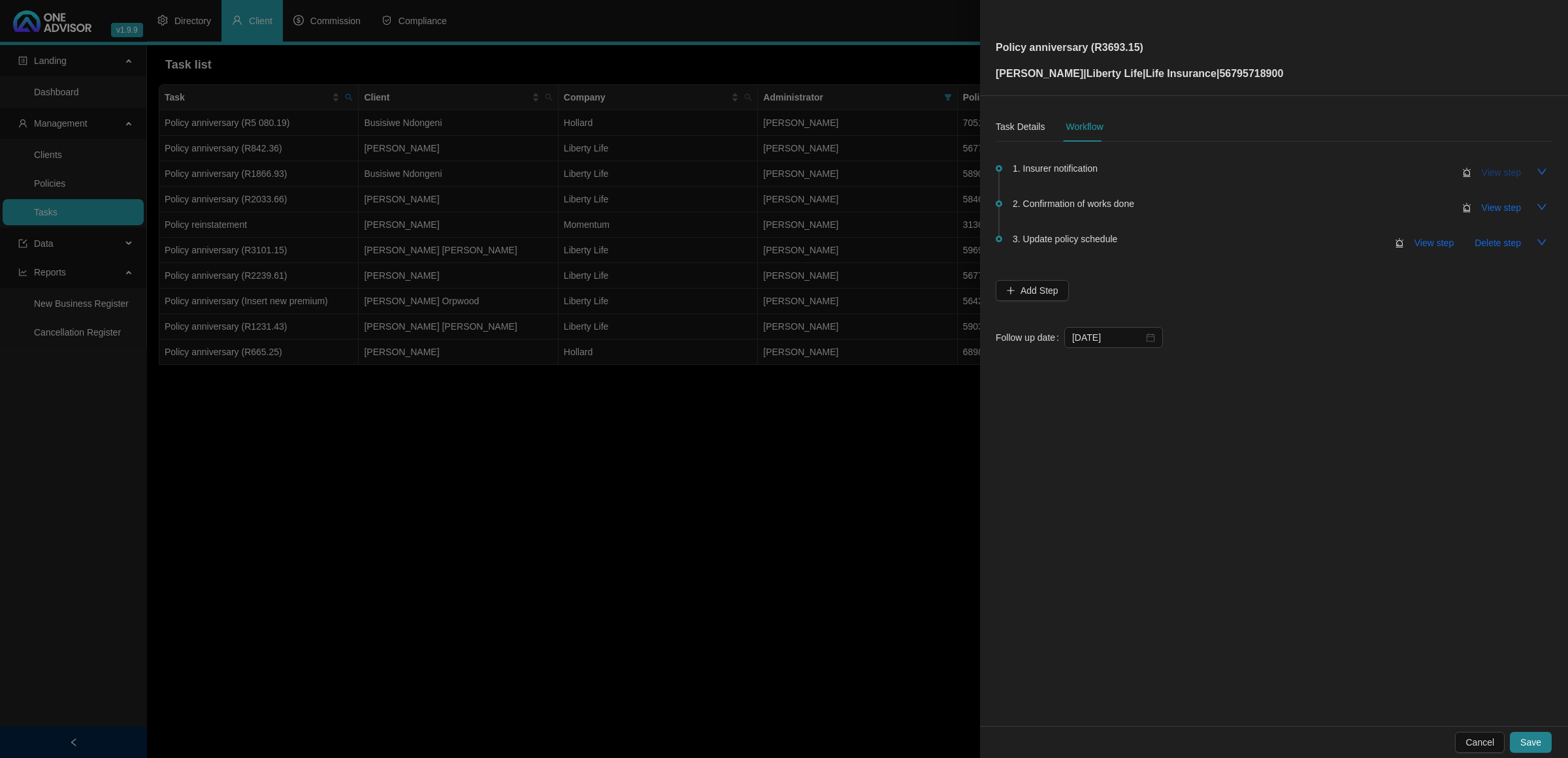
click at [1511, 167] on span "View step" at bounding box center [1501, 172] width 39 height 14
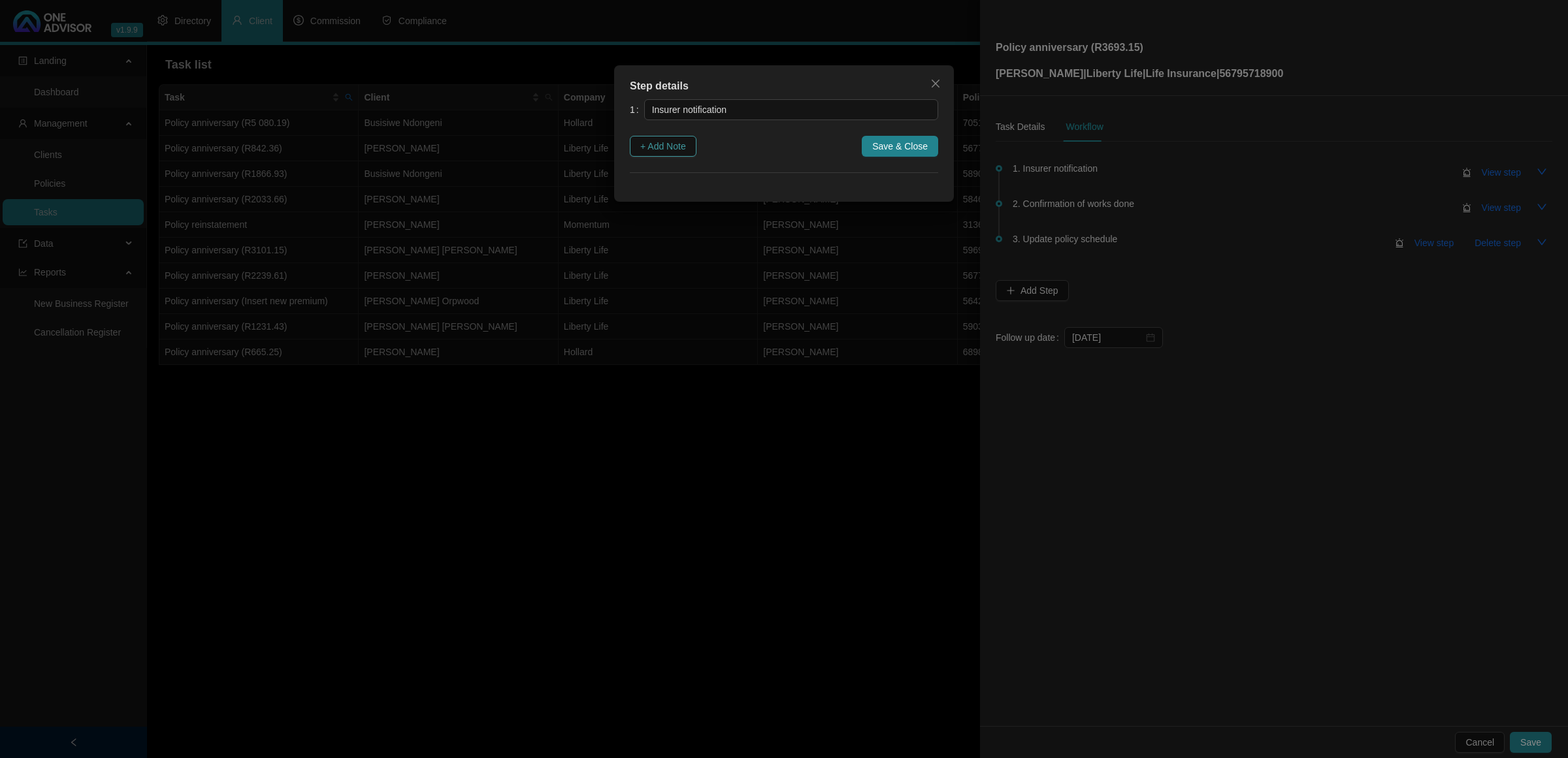
click at [635, 145] on button "+ Add Note" at bounding box center [662, 146] width 66 height 21
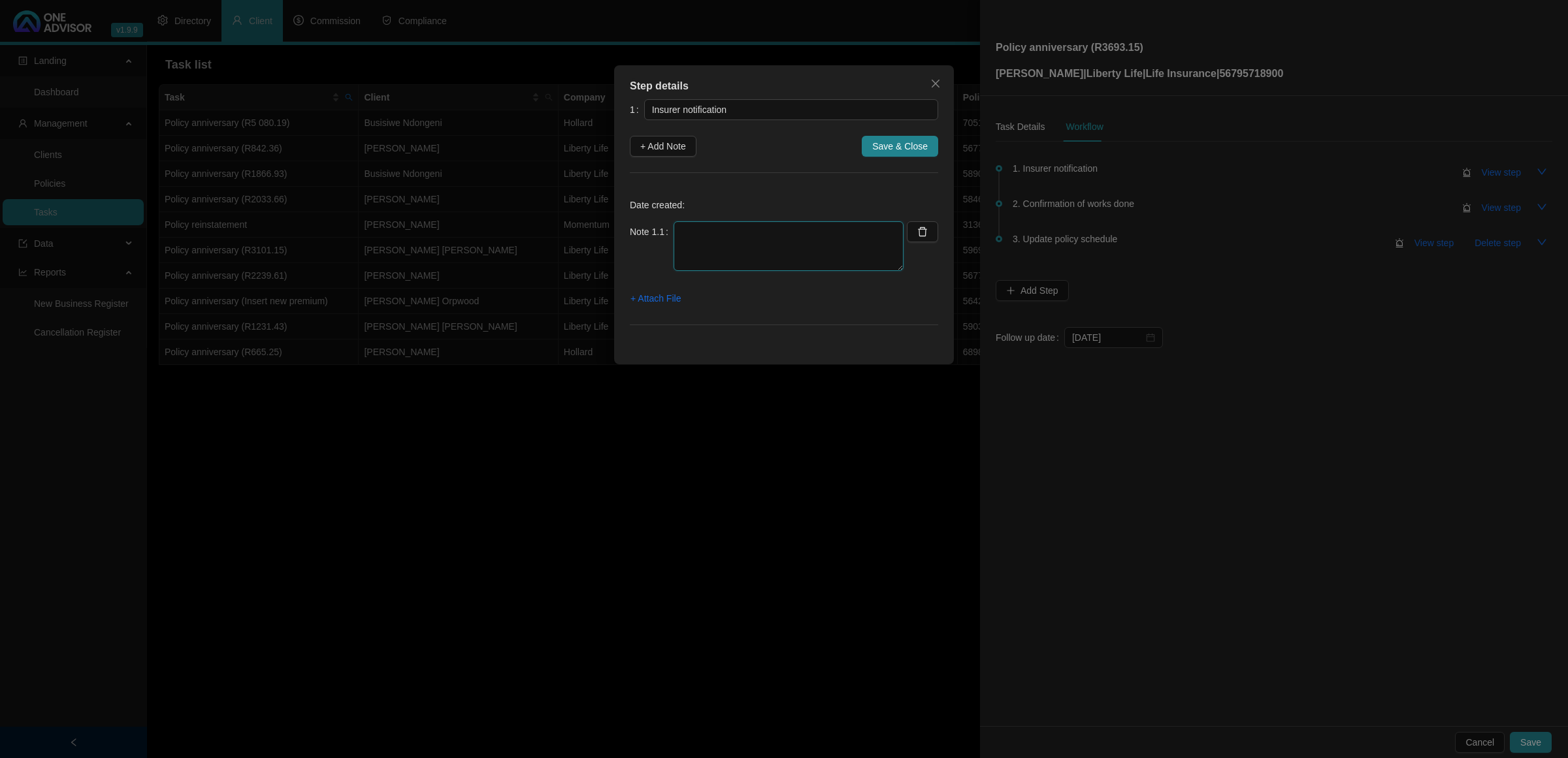
click at [712, 259] on textarea at bounding box center [788, 246] width 230 height 50
paste textarea "[DATE] Received notification that Anniversary letters have been emailed to the …"
type textarea "[DATE] Received notification that Anniversary letters have been emailed to the …"
click at [661, 297] on span "+ Attach File" at bounding box center [655, 298] width 50 height 14
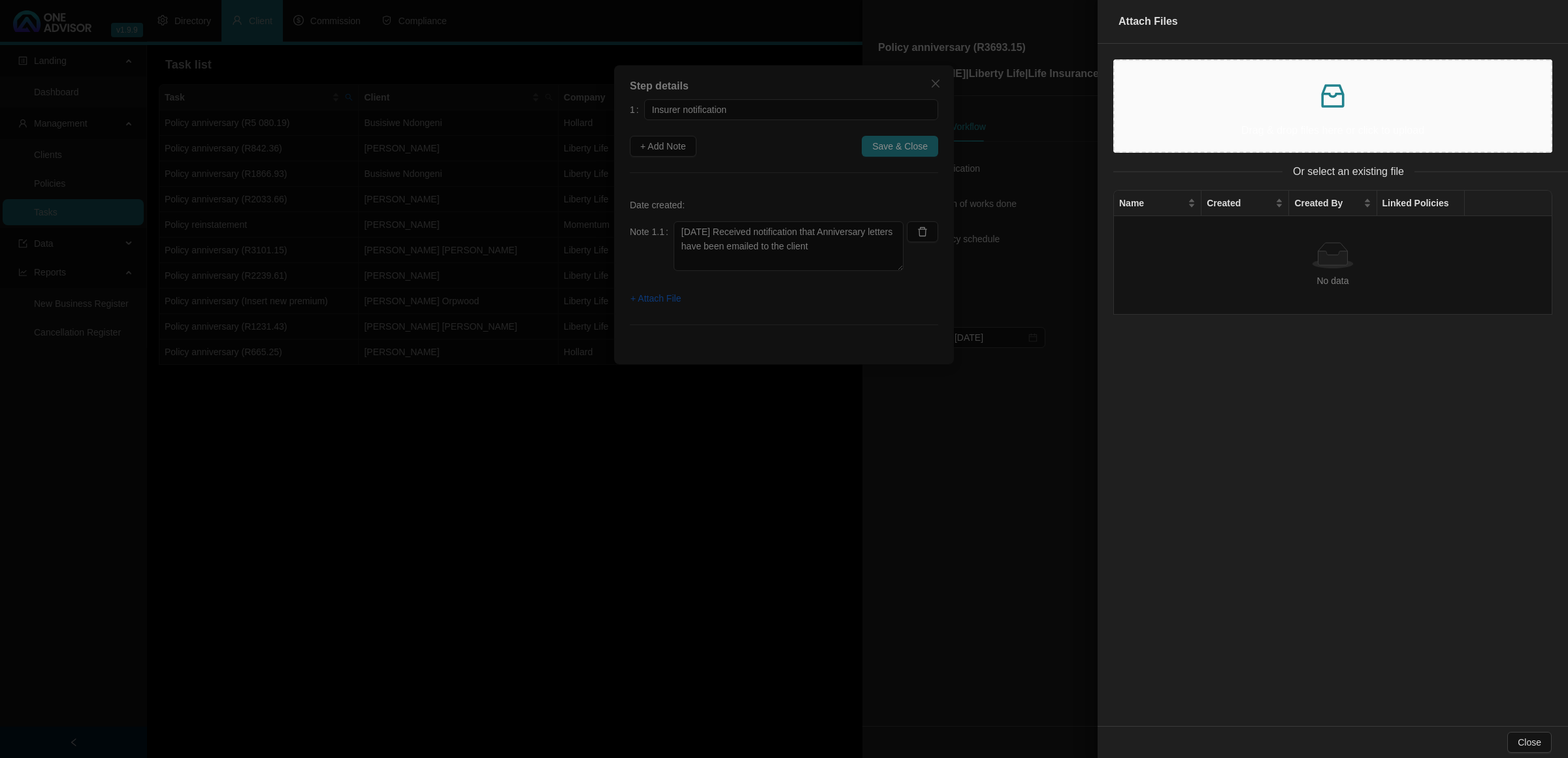
click at [1343, 90] on icon "inbox" at bounding box center [1332, 95] width 22 height 23
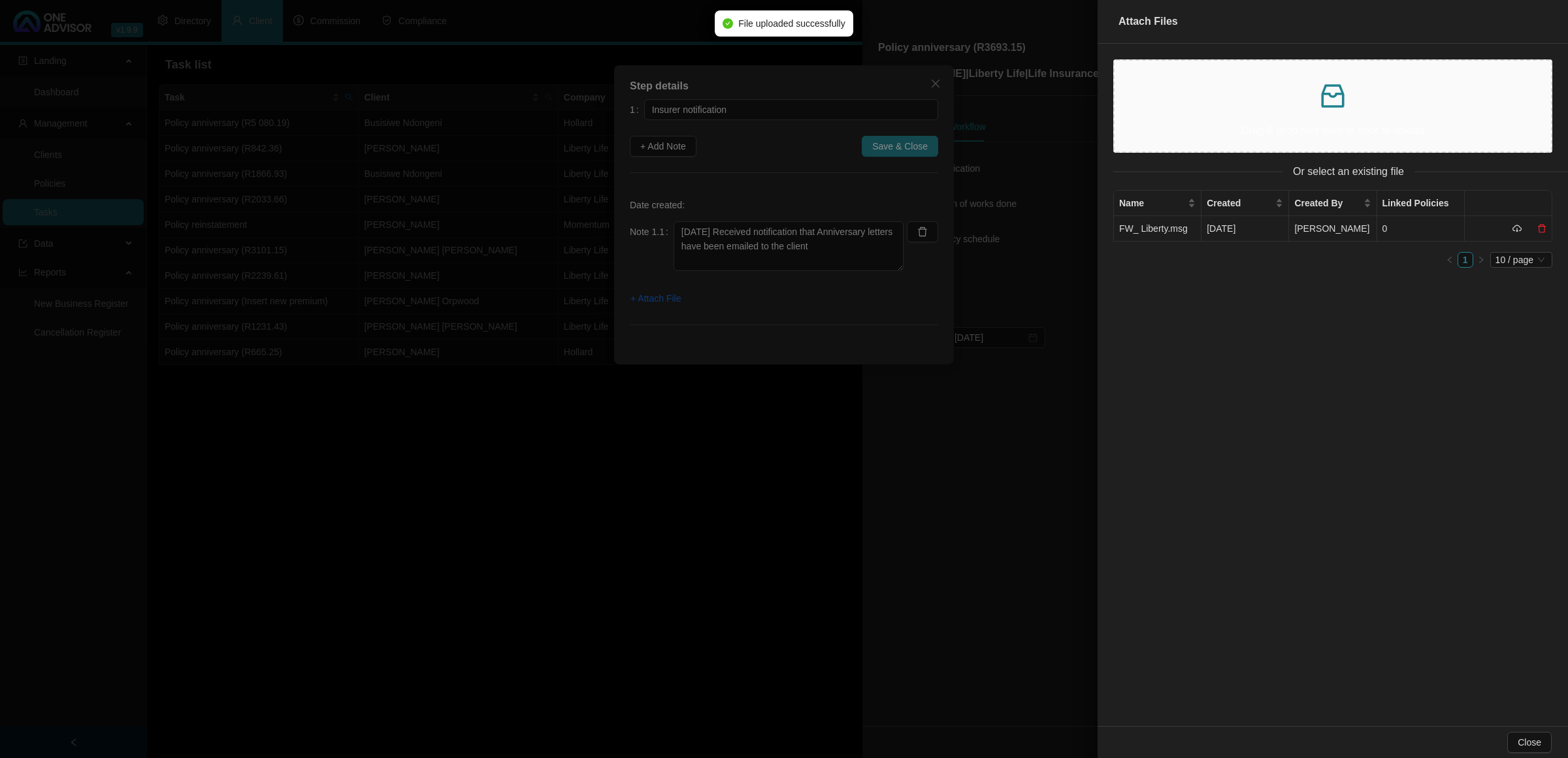
click at [1175, 233] on td "FW_ Liberty.msg" at bounding box center [1158, 228] width 88 height 25
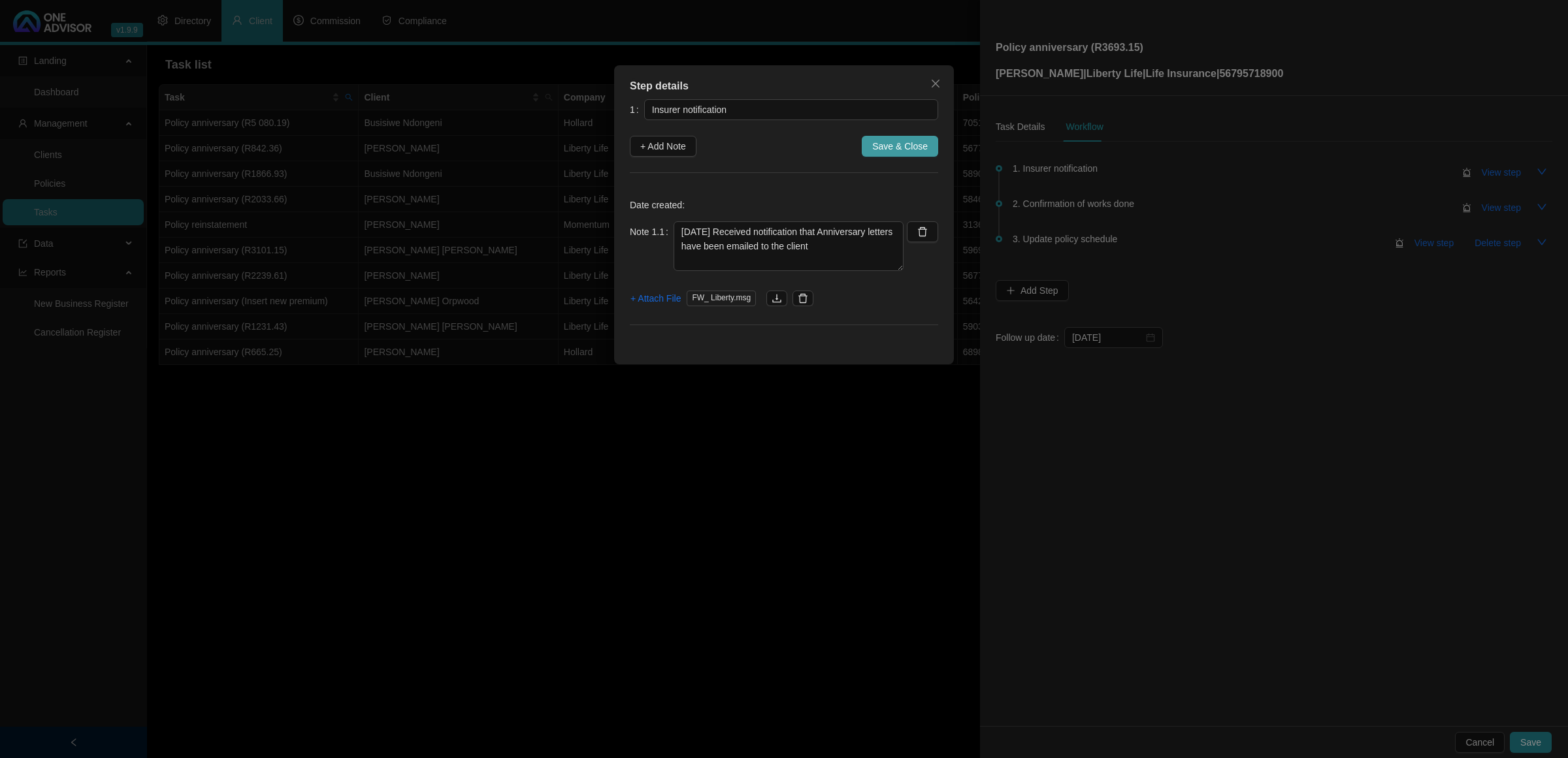
click at [886, 148] on span "Save & Close" at bounding box center [899, 146] width 55 height 14
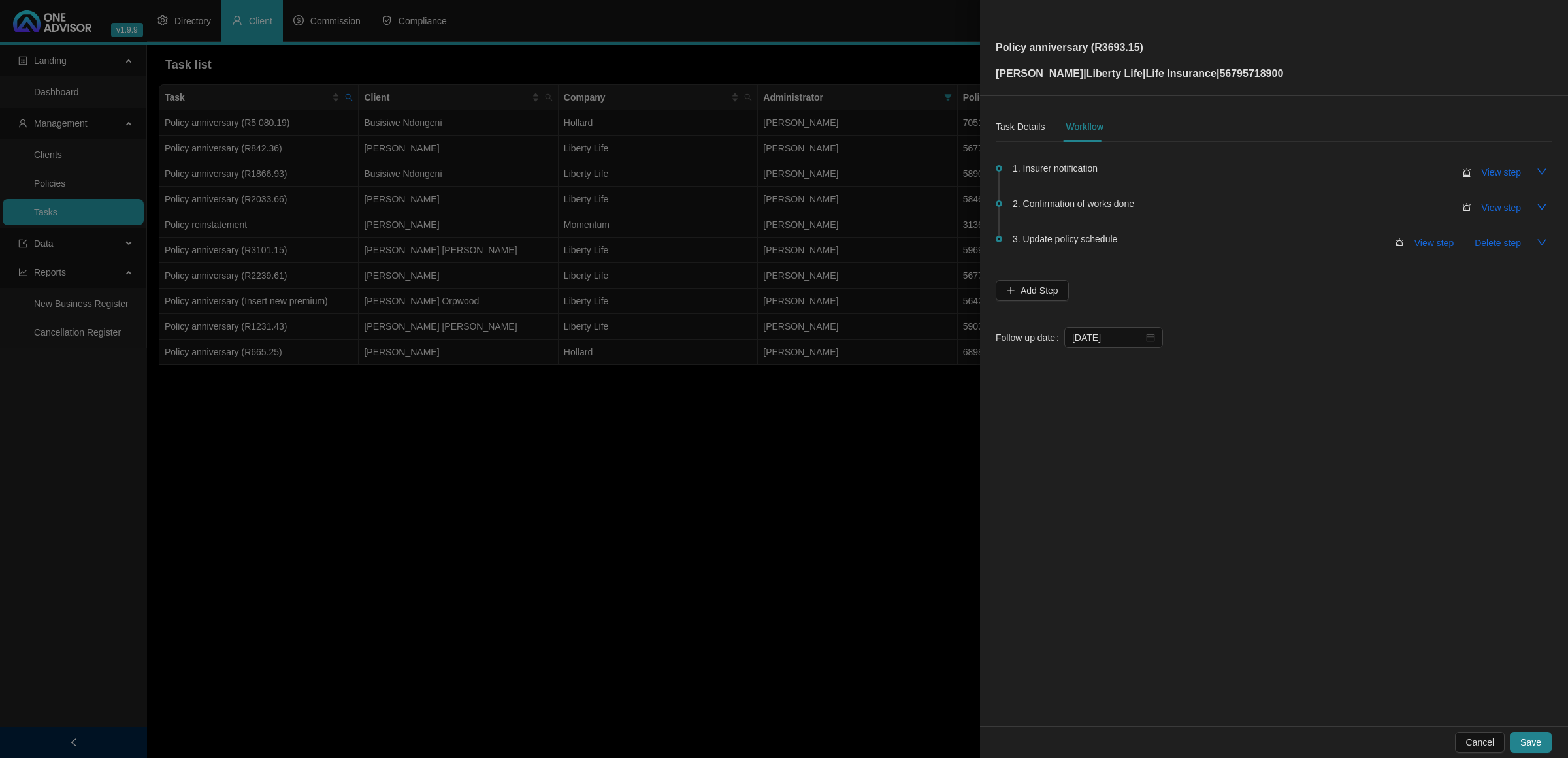
click at [1524, 737] on button "Save" at bounding box center [1530, 742] width 42 height 21
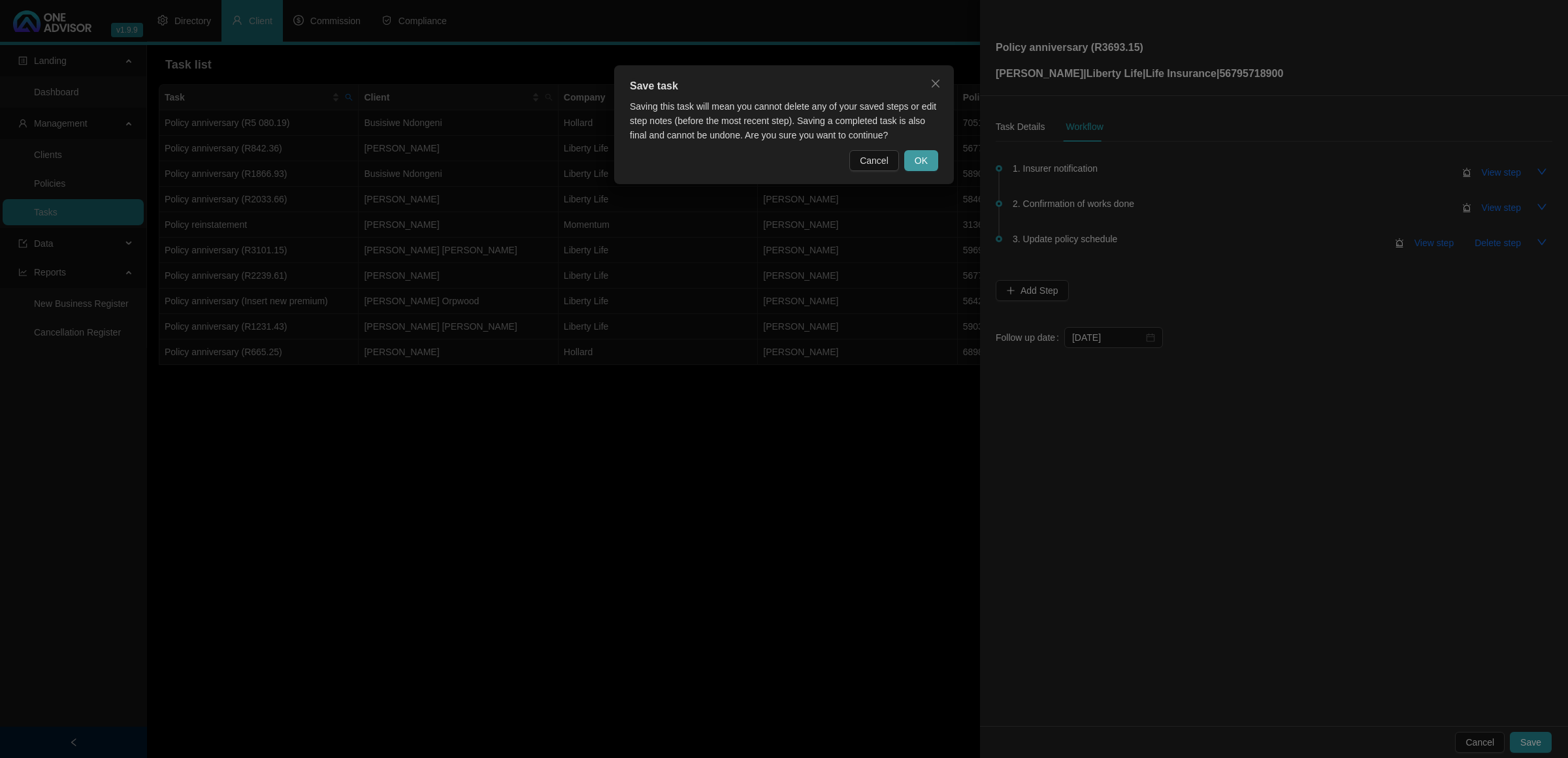
click at [922, 164] on span "OK" at bounding box center [921, 160] width 13 height 14
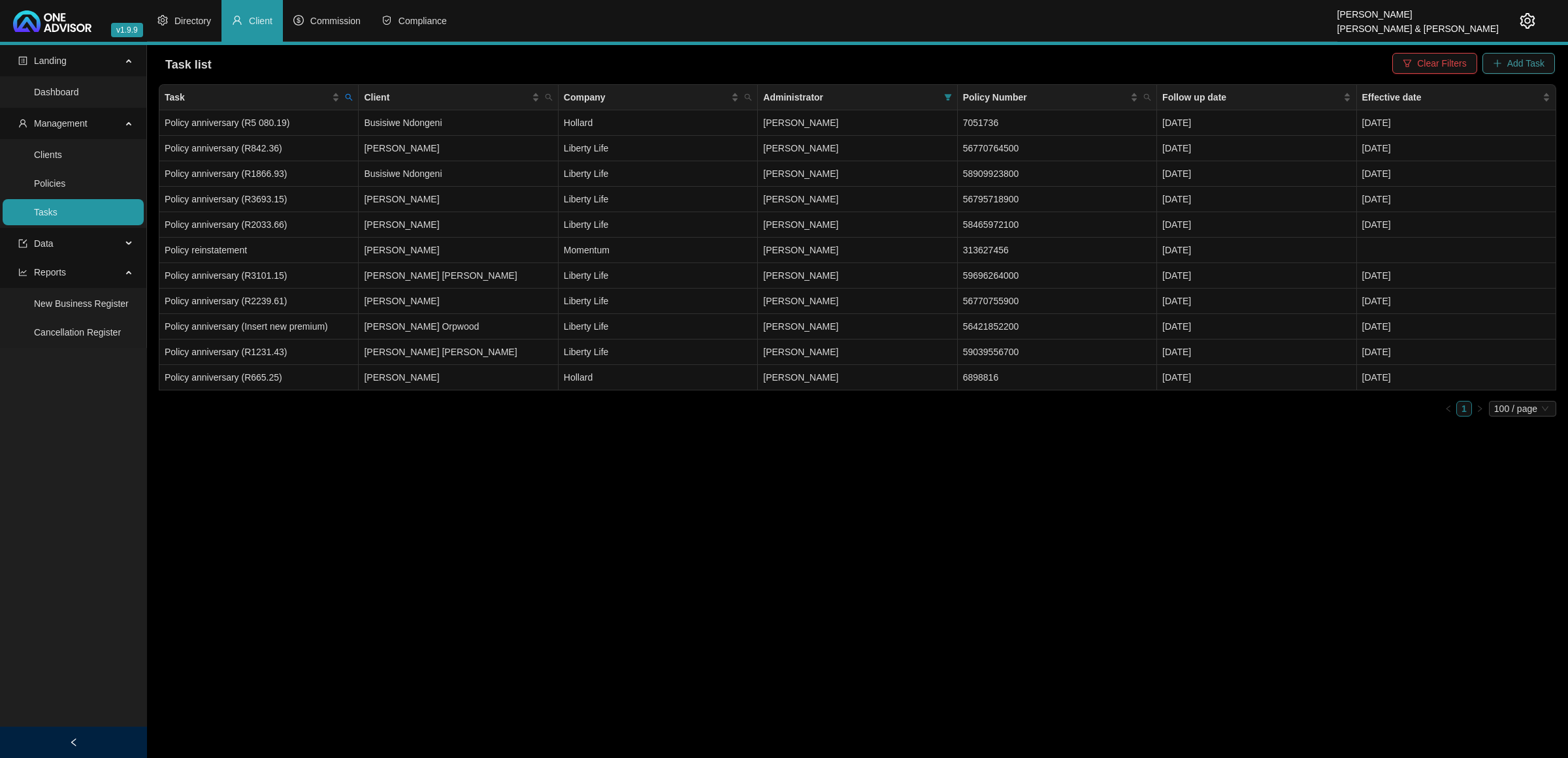
click at [1509, 65] on span "Add Task" at bounding box center [1526, 63] width 37 height 14
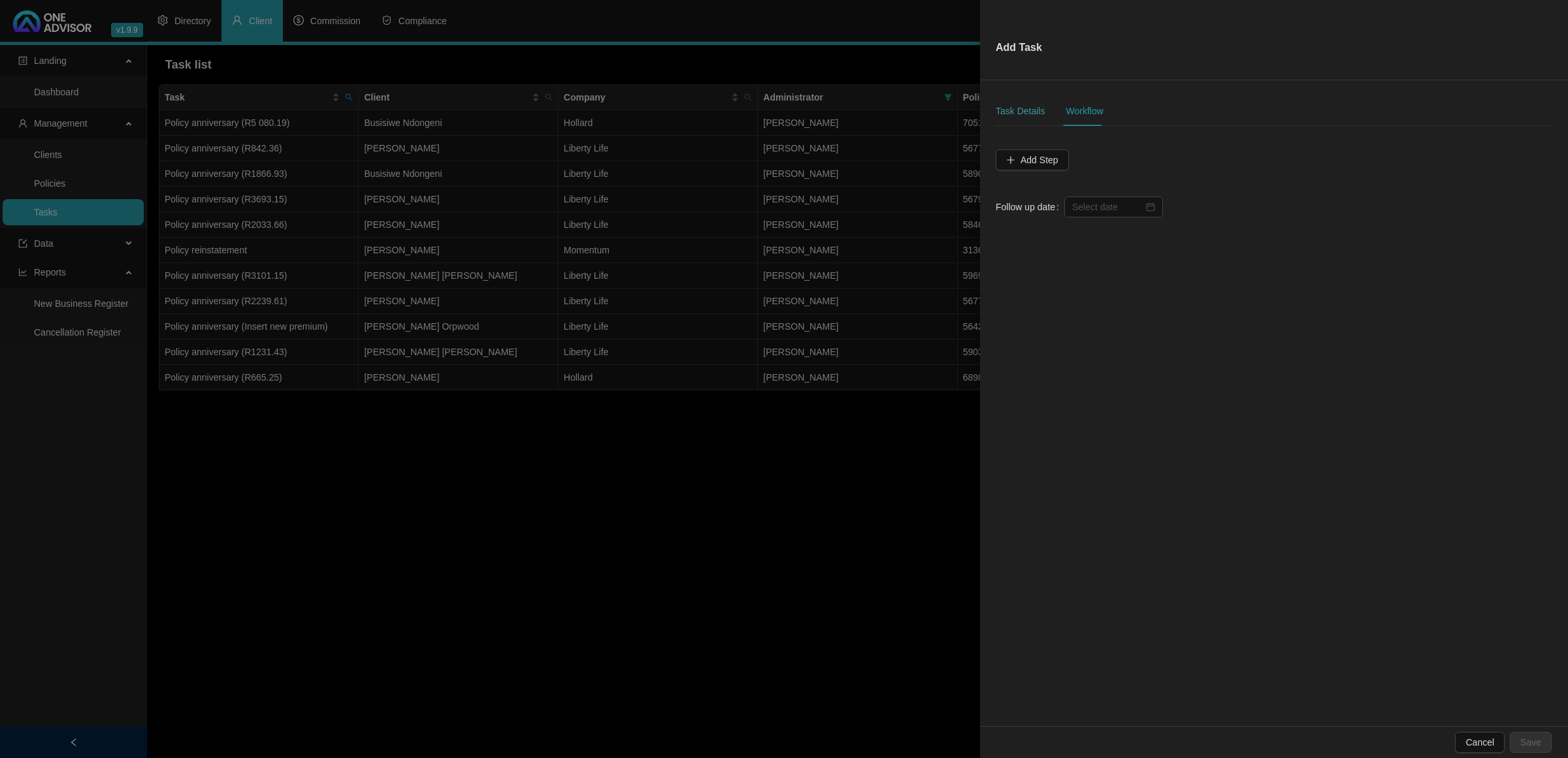
click at [1032, 118] on div "Task Details" at bounding box center [1020, 111] width 49 height 30
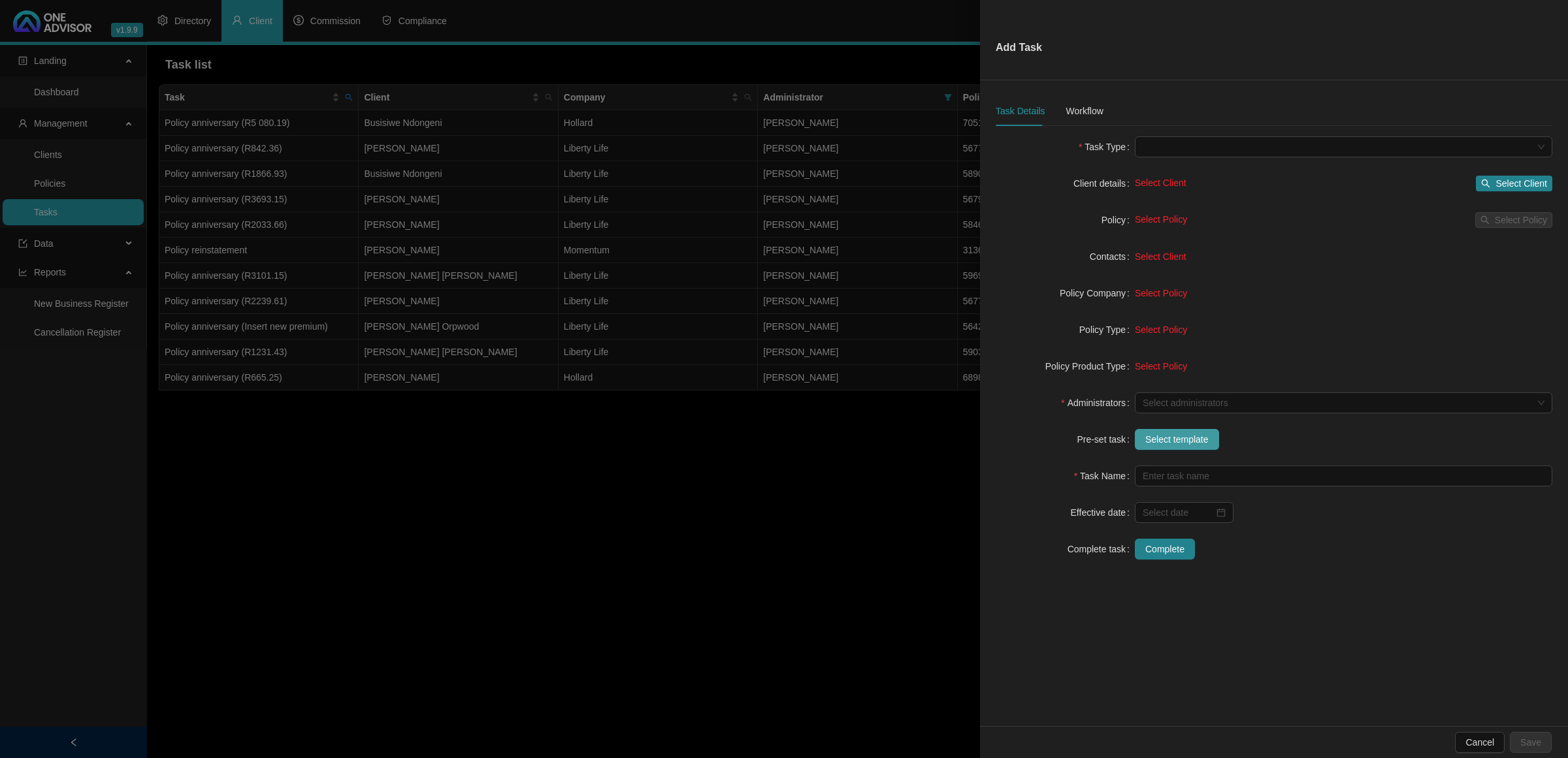
click at [1159, 437] on span "Select template" at bounding box center [1177, 438] width 64 height 14
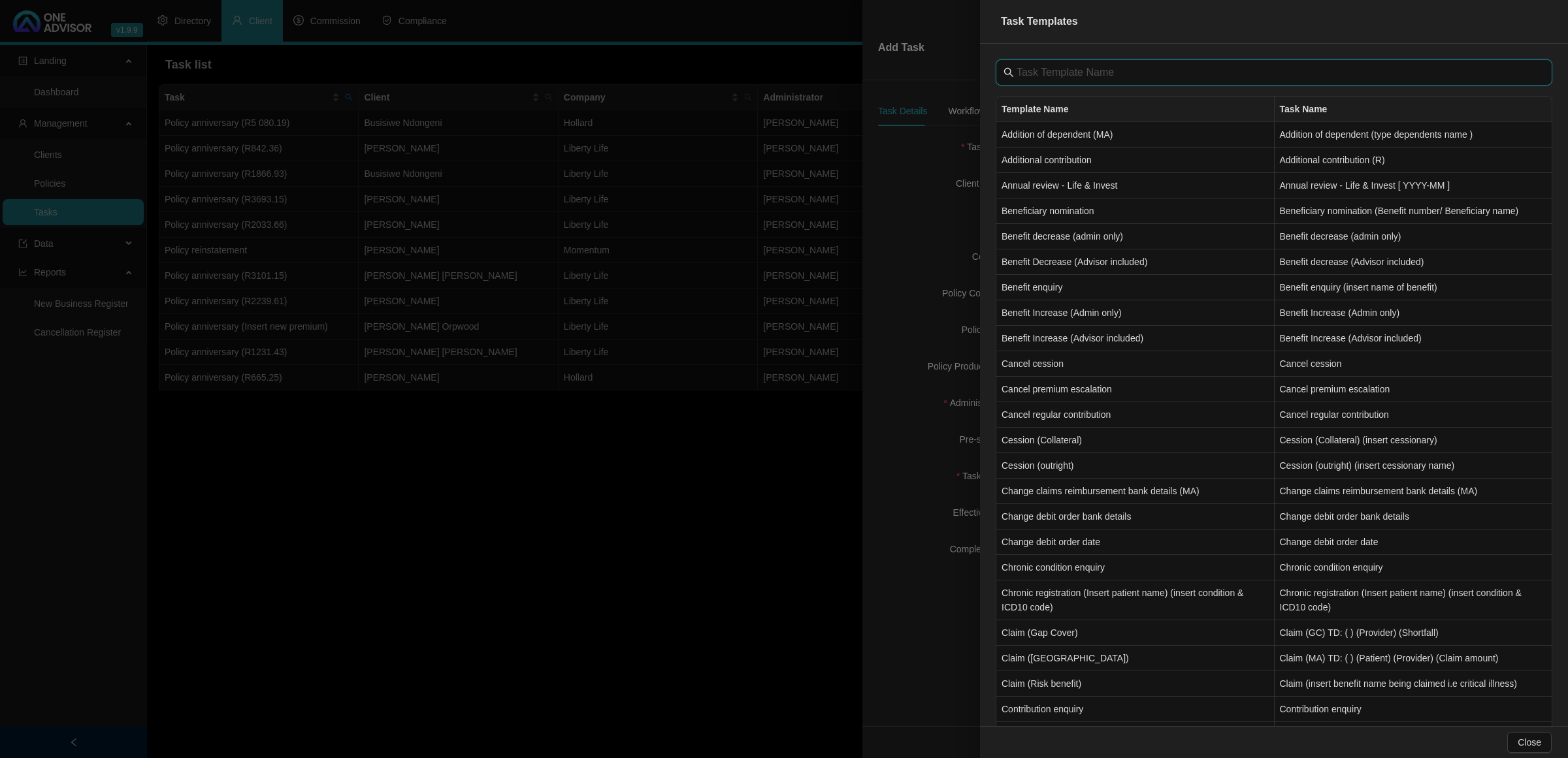
click at [1078, 75] on input "text" at bounding box center [1274, 72] width 517 height 16
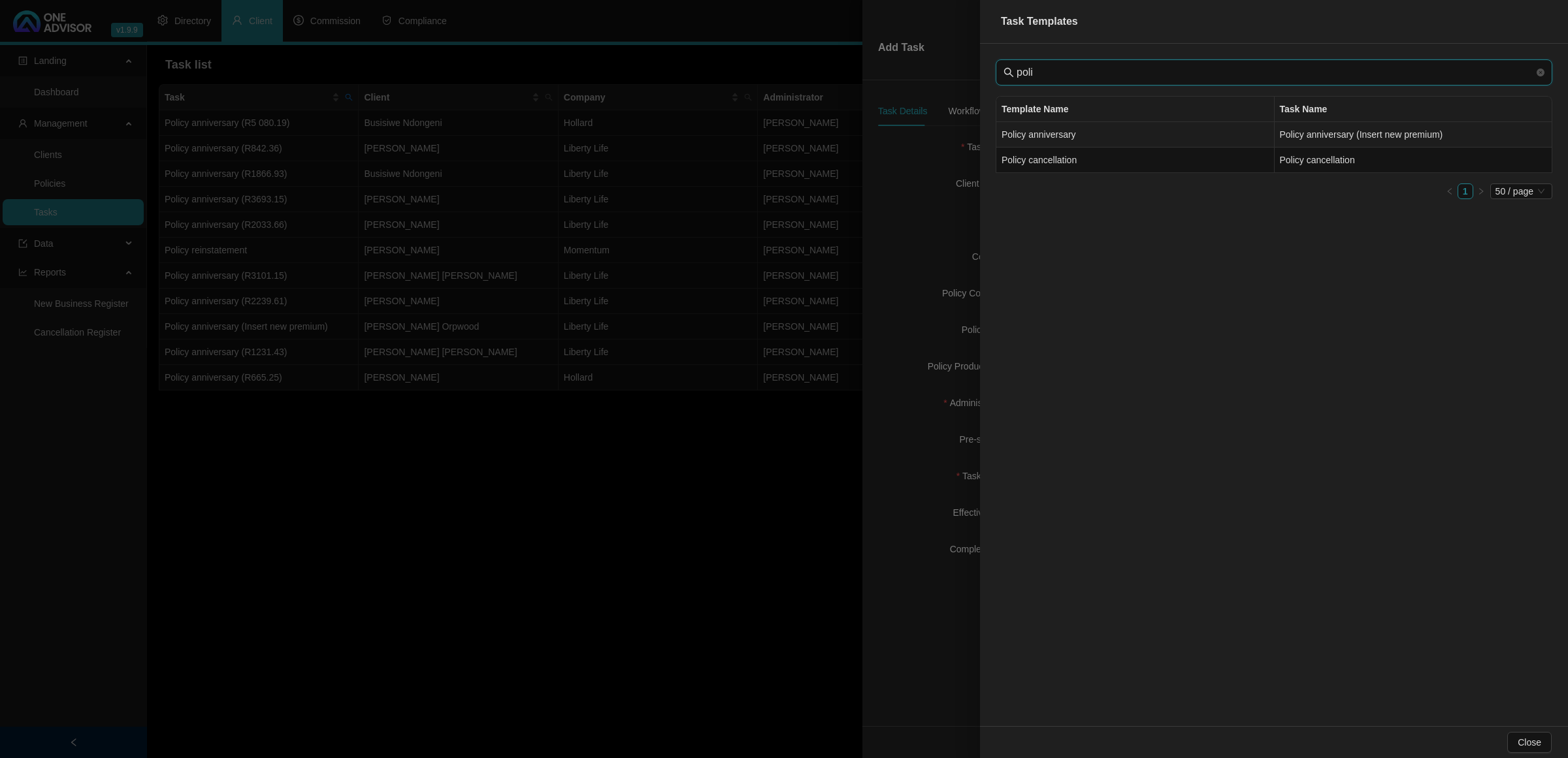
type input "poli"
click at [1065, 137] on td "Policy anniversary" at bounding box center [1135, 135] width 279 height 25
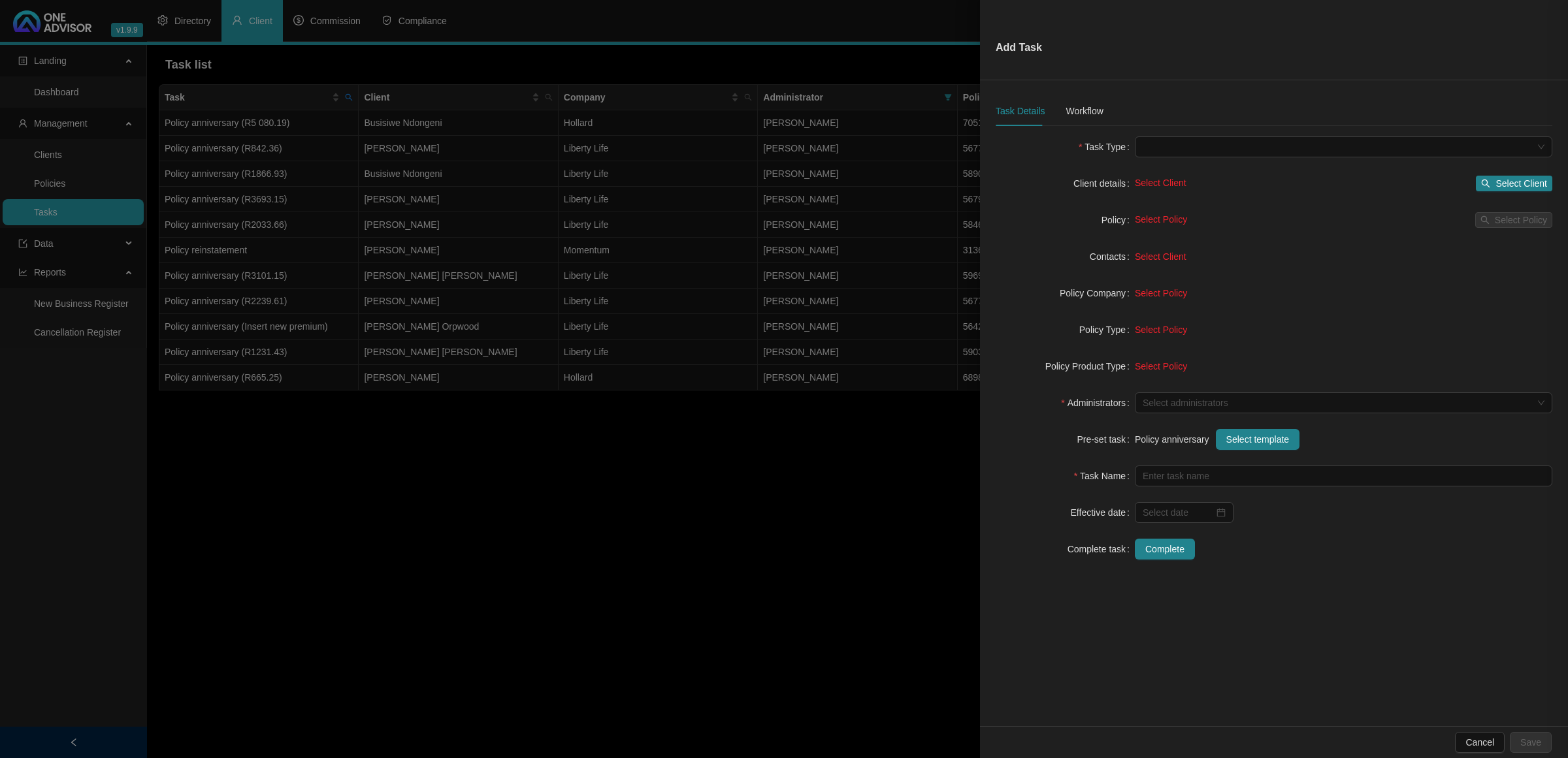
type input "Policy anniversary (Insert new premium)"
click at [1507, 181] on span "Select Client" at bounding box center [1520, 183] width 51 height 14
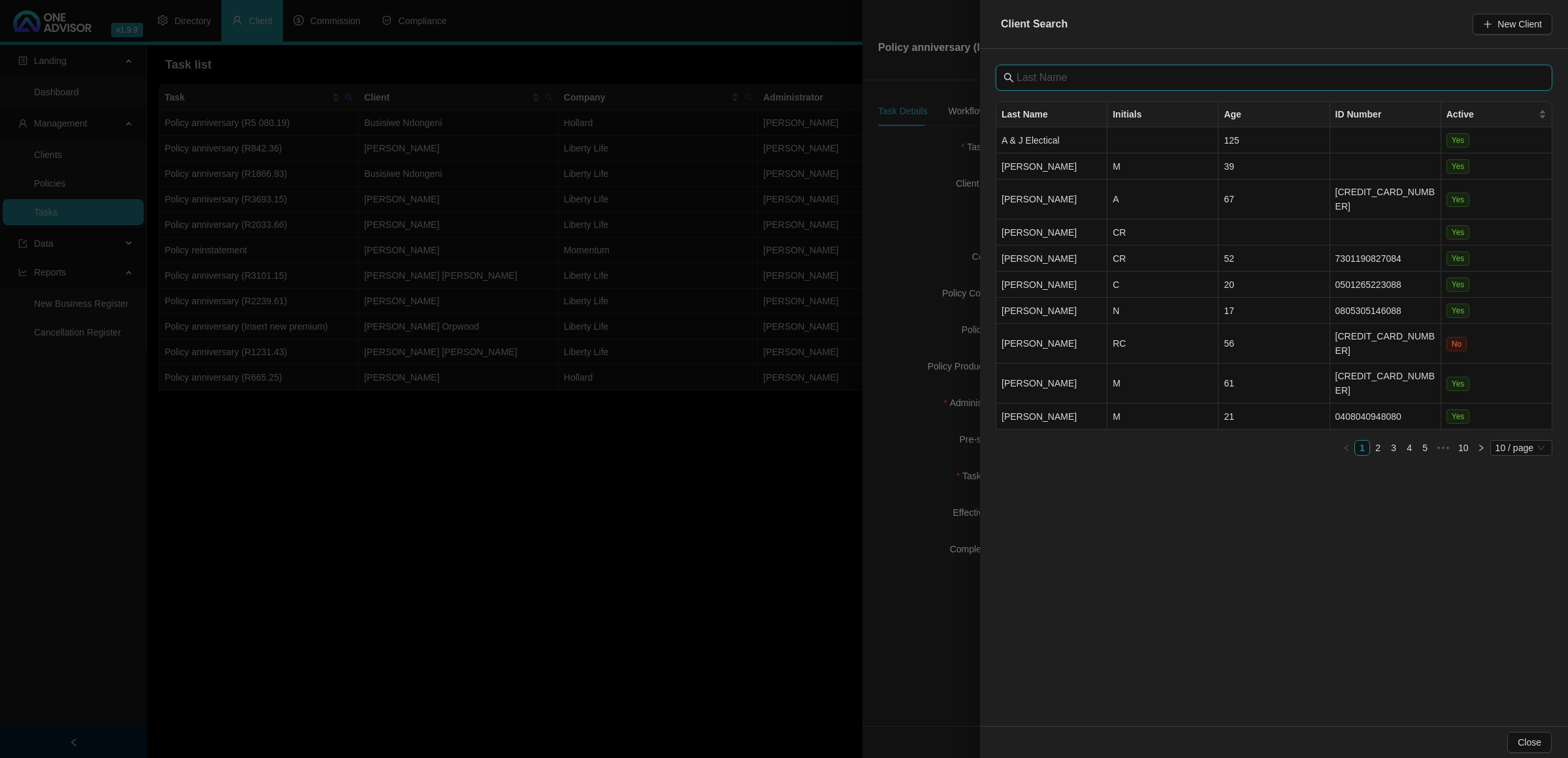
click at [1075, 81] on input "text" at bounding box center [1274, 78] width 517 height 16
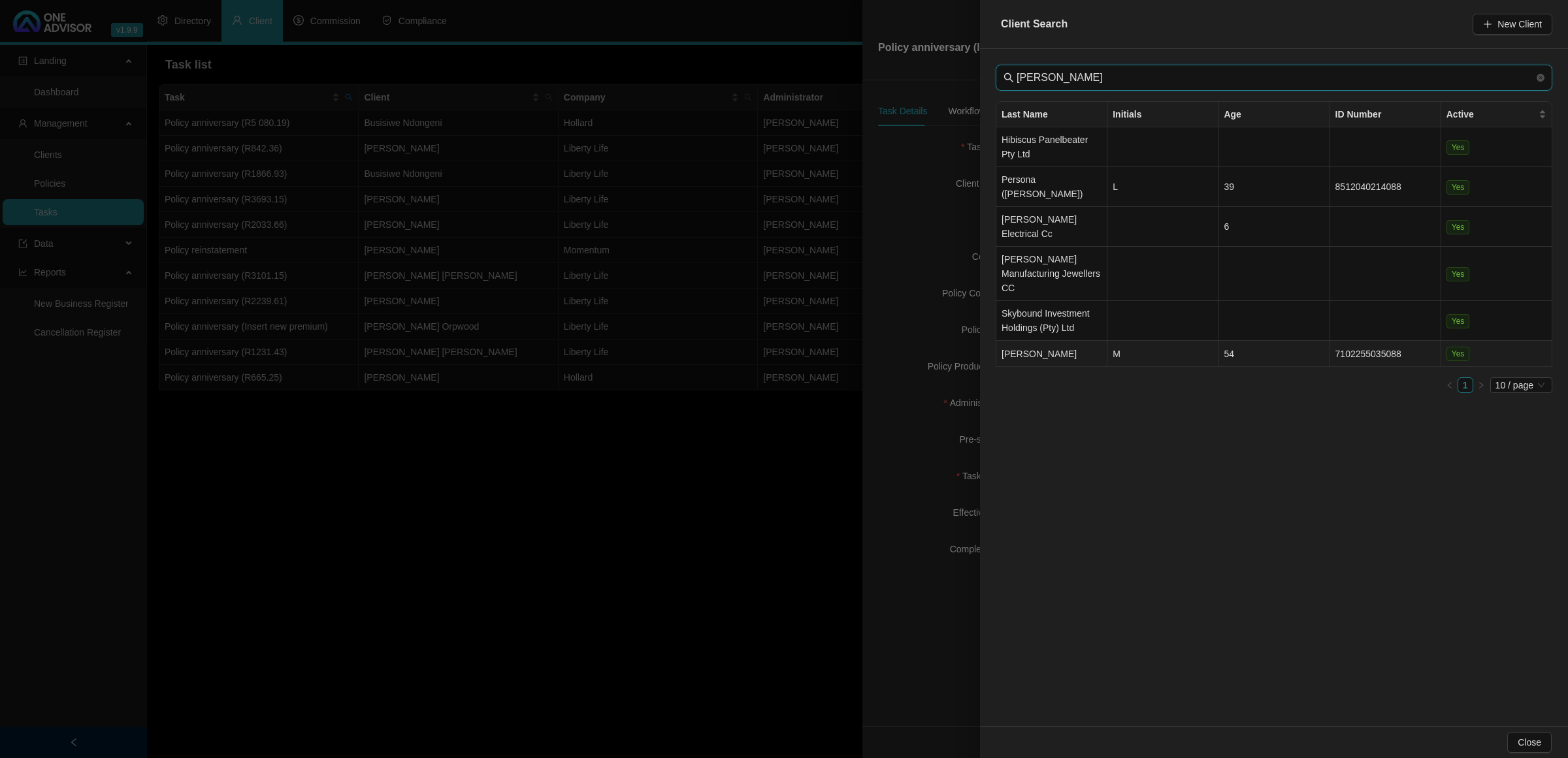
type input "[PERSON_NAME]"
click at [1061, 341] on td "[PERSON_NAME]" at bounding box center [1051, 354] width 111 height 26
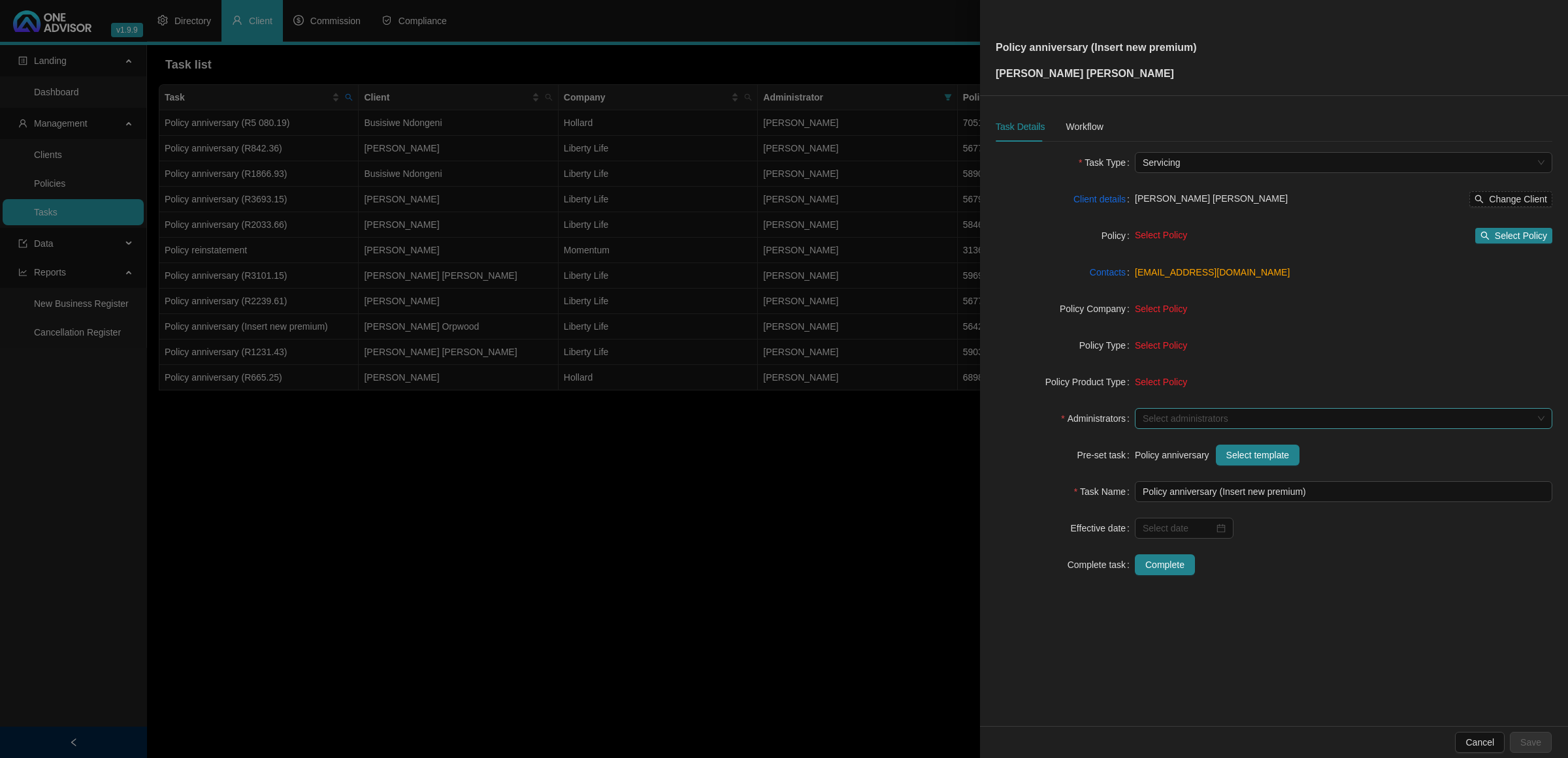
click at [1186, 416] on div at bounding box center [1336, 419] width 398 height 9
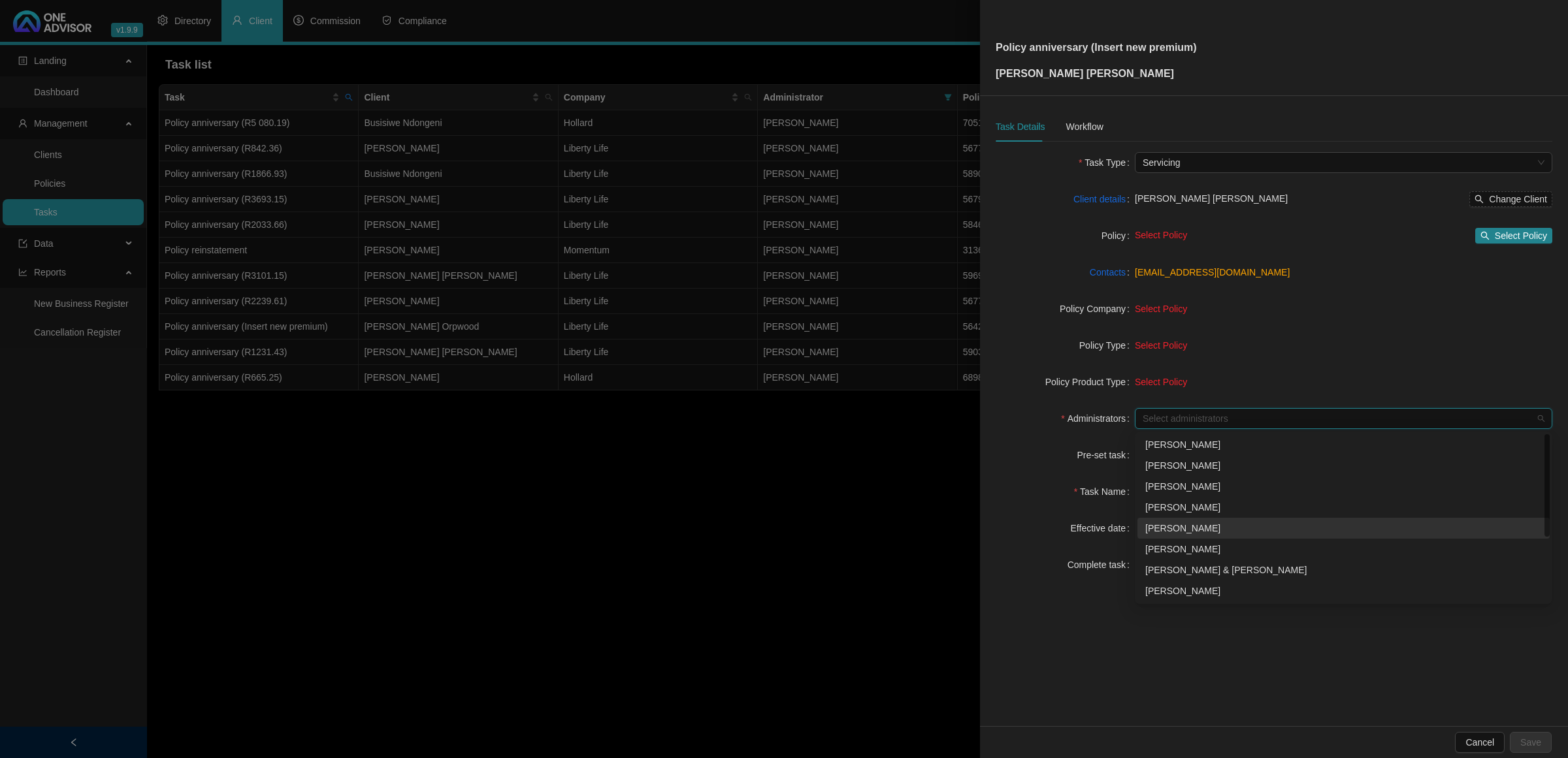
click at [1161, 525] on div "[PERSON_NAME]" at bounding box center [1344, 527] width 396 height 14
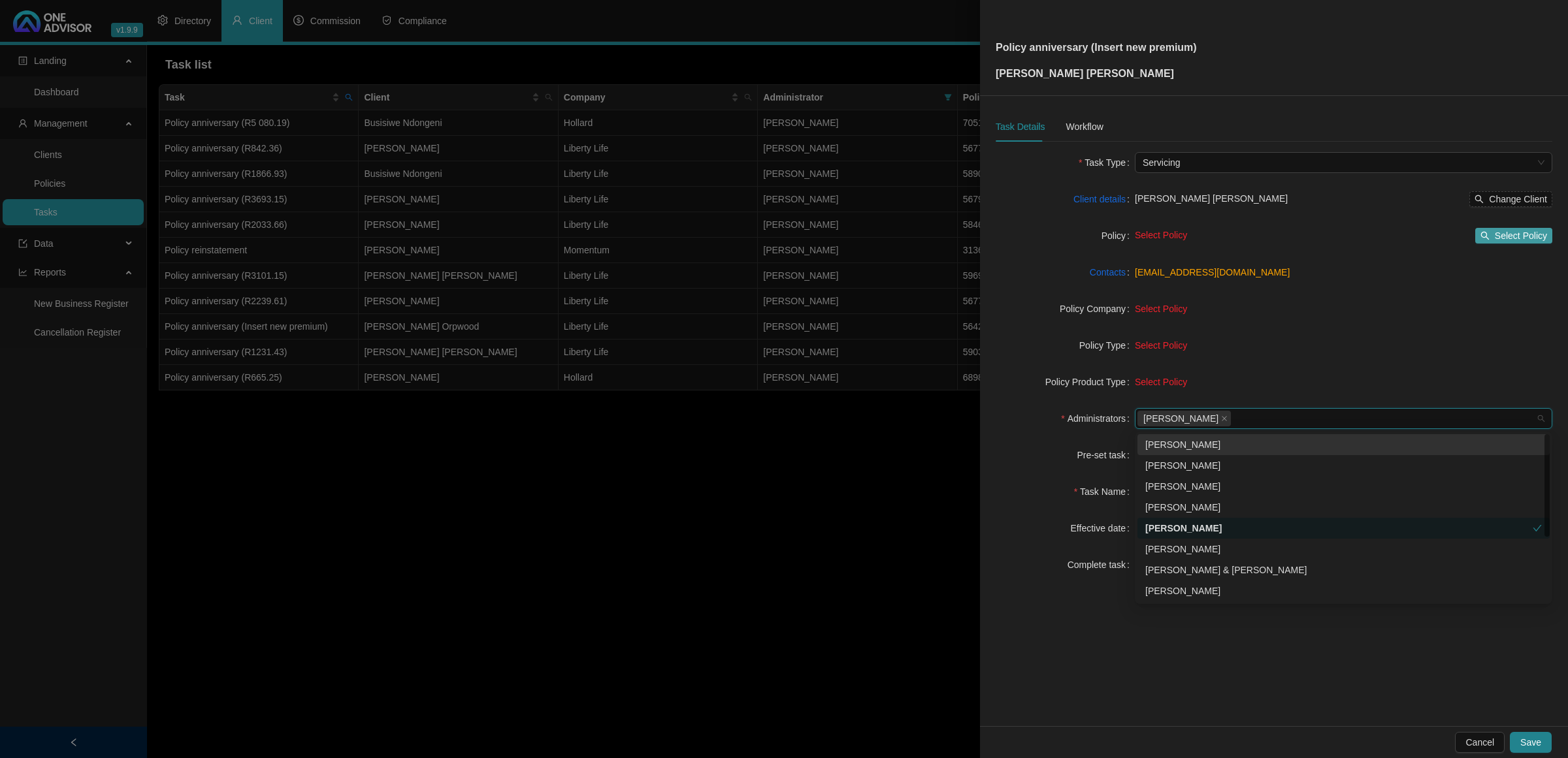
click at [1503, 236] on span "Select Policy" at bounding box center [1520, 236] width 52 height 14
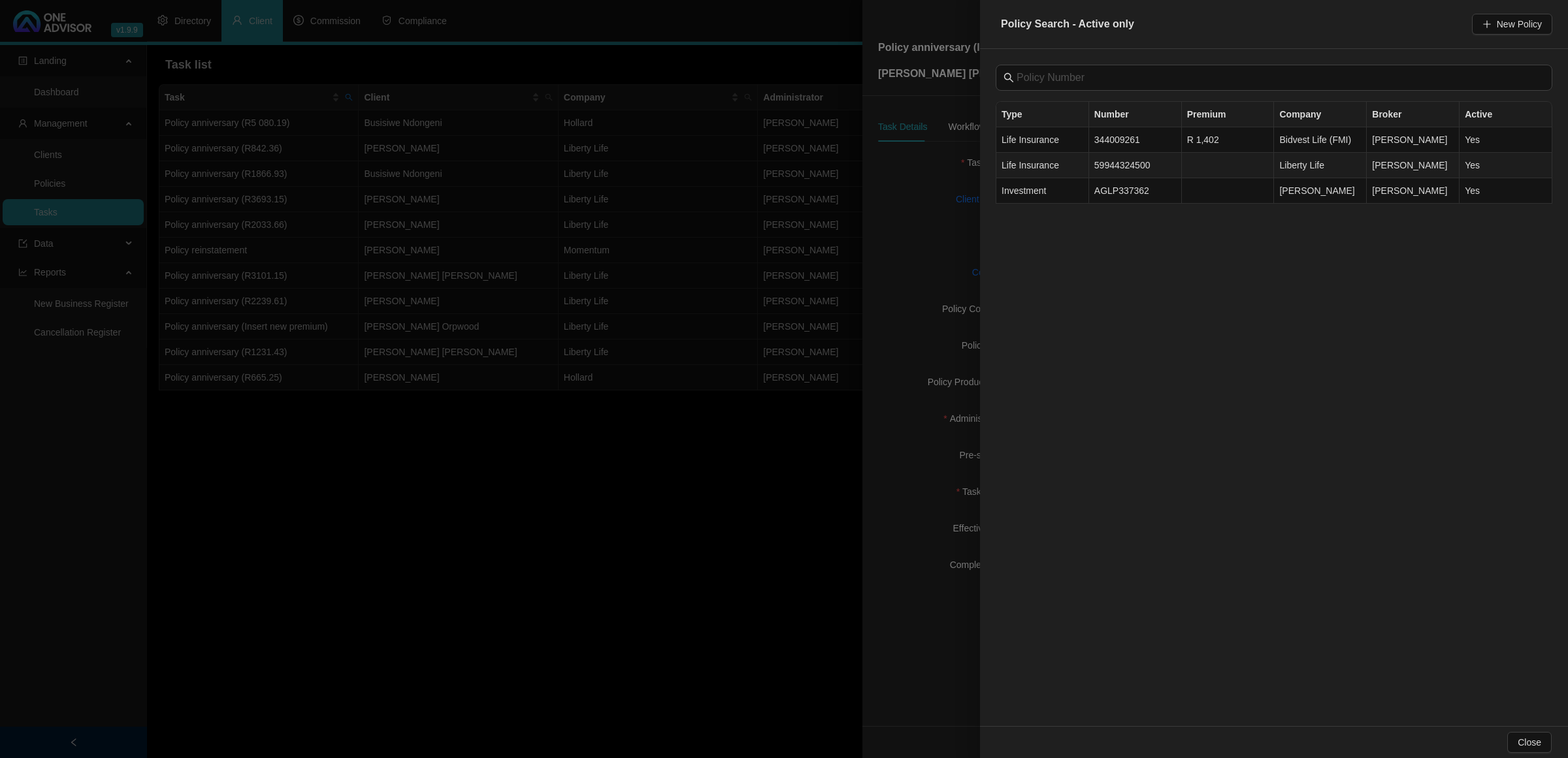
click at [1052, 166] on span "Life Insurance" at bounding box center [1029, 164] width 57 height 10
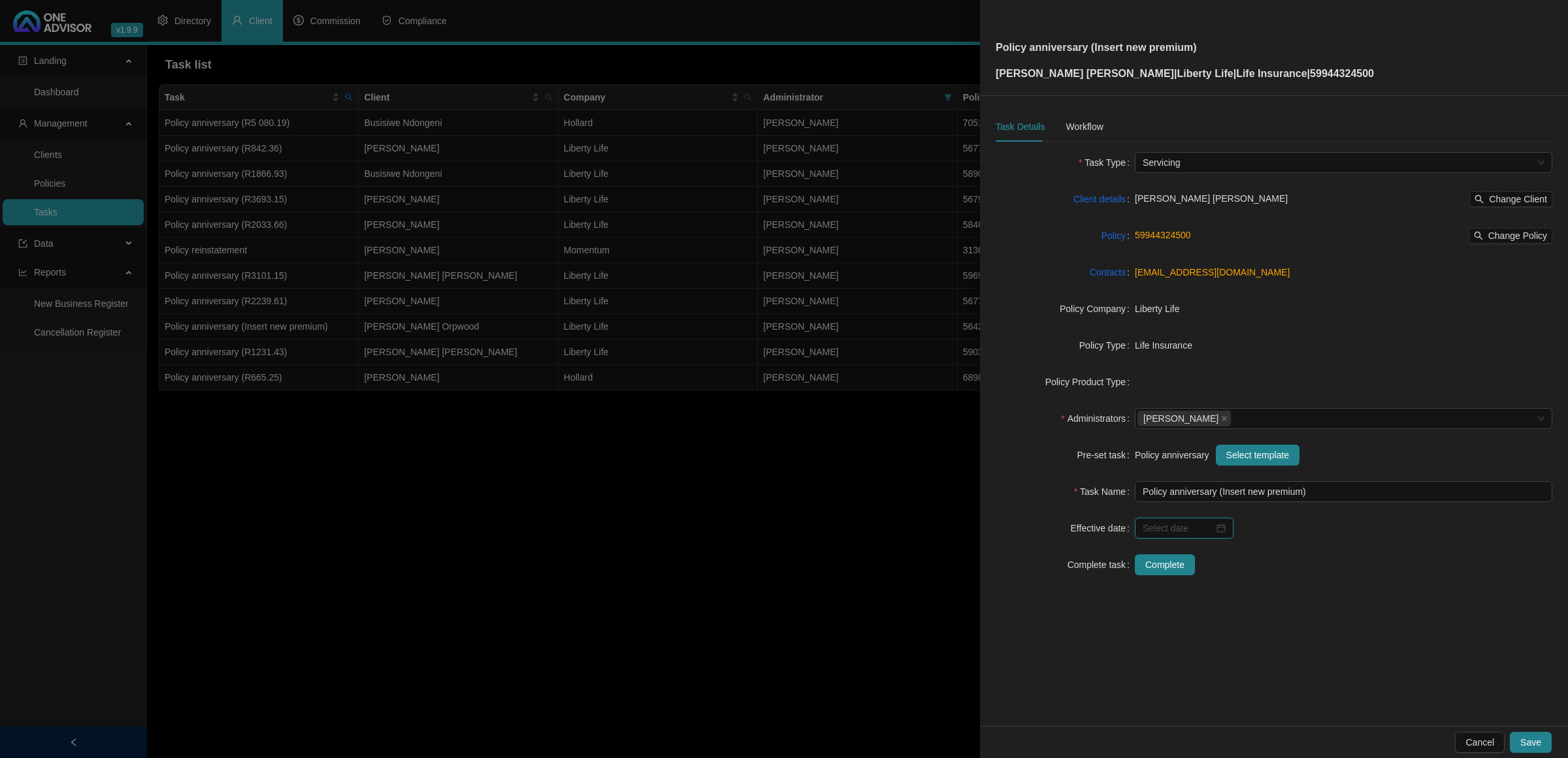
click at [1189, 529] on input at bounding box center [1178, 527] width 71 height 14
type input "[DATE]"
click at [1288, 304] on button "next-year" at bounding box center [1295, 302] width 14 height 26
type input "[DATE]"
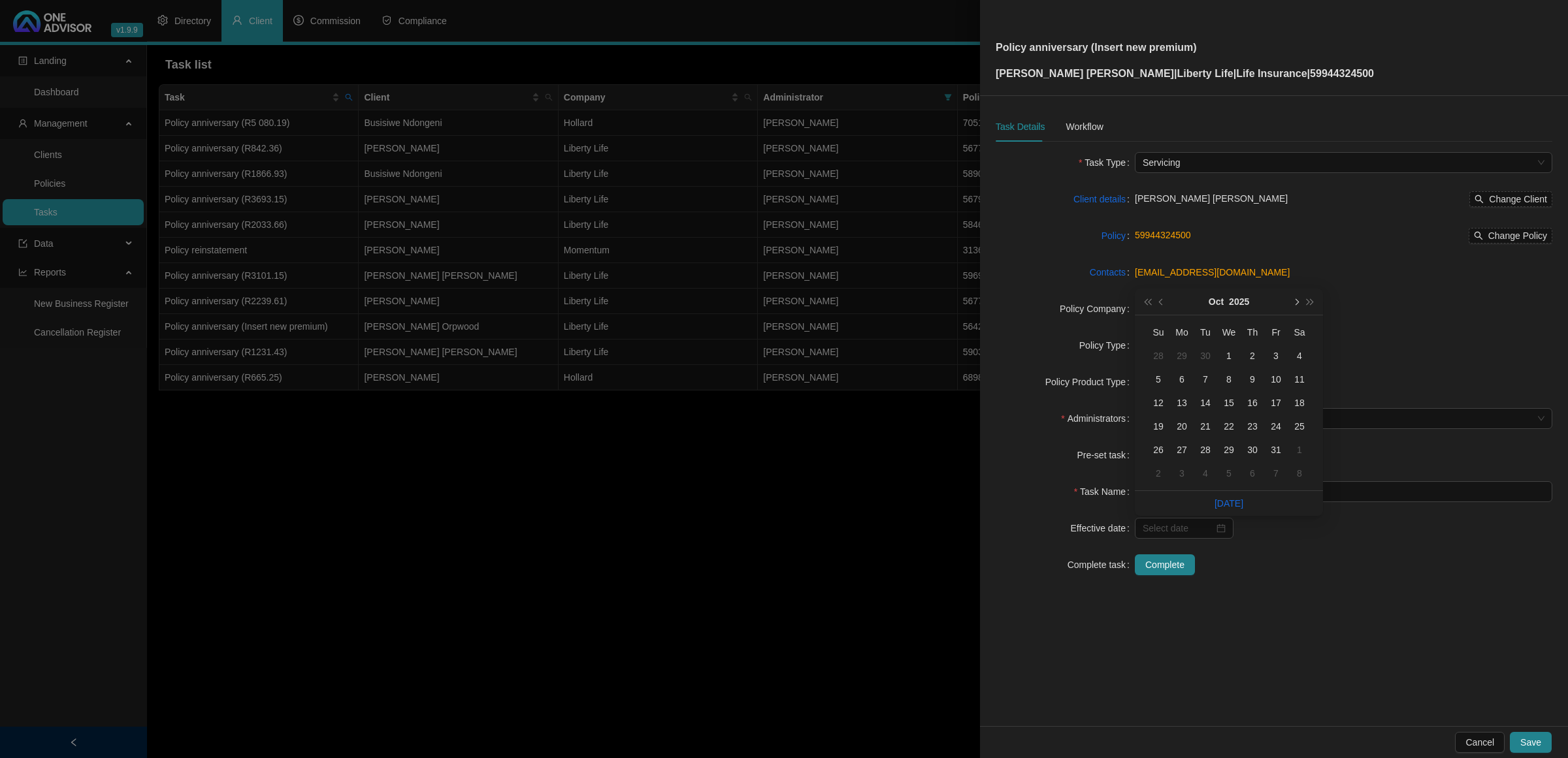
click at [1300, 305] on button "next-year" at bounding box center [1295, 302] width 14 height 26
type input "[DATE]"
click at [1301, 361] on div "1" at bounding box center [1299, 355] width 16 height 16
click at [1089, 126] on div "Workflow" at bounding box center [1084, 126] width 37 height 14
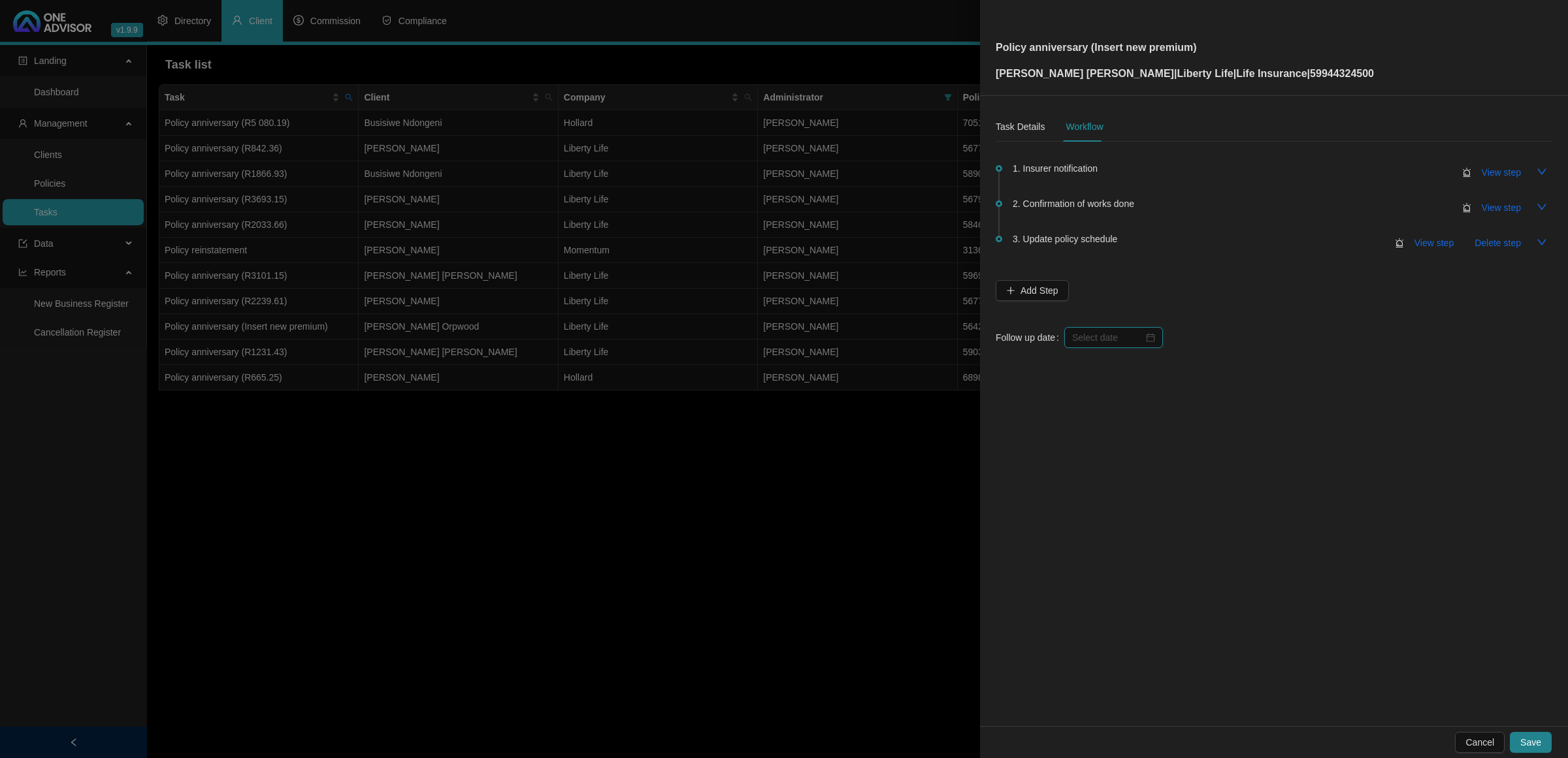
click at [1115, 343] on input at bounding box center [1107, 336] width 71 height 14
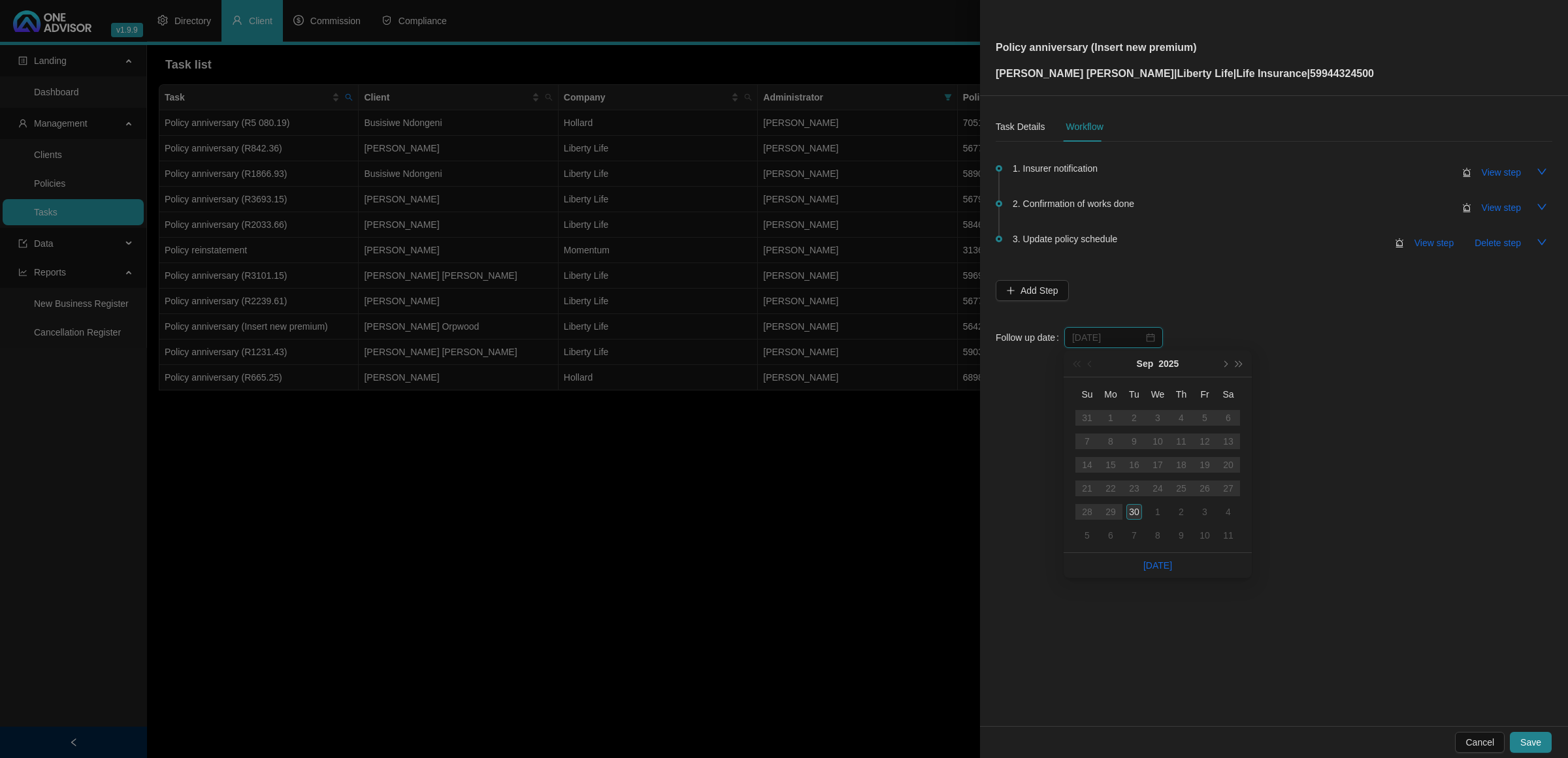
type input "[DATE]"
click at [1130, 511] on div "30" at bounding box center [1133, 511] width 16 height 16
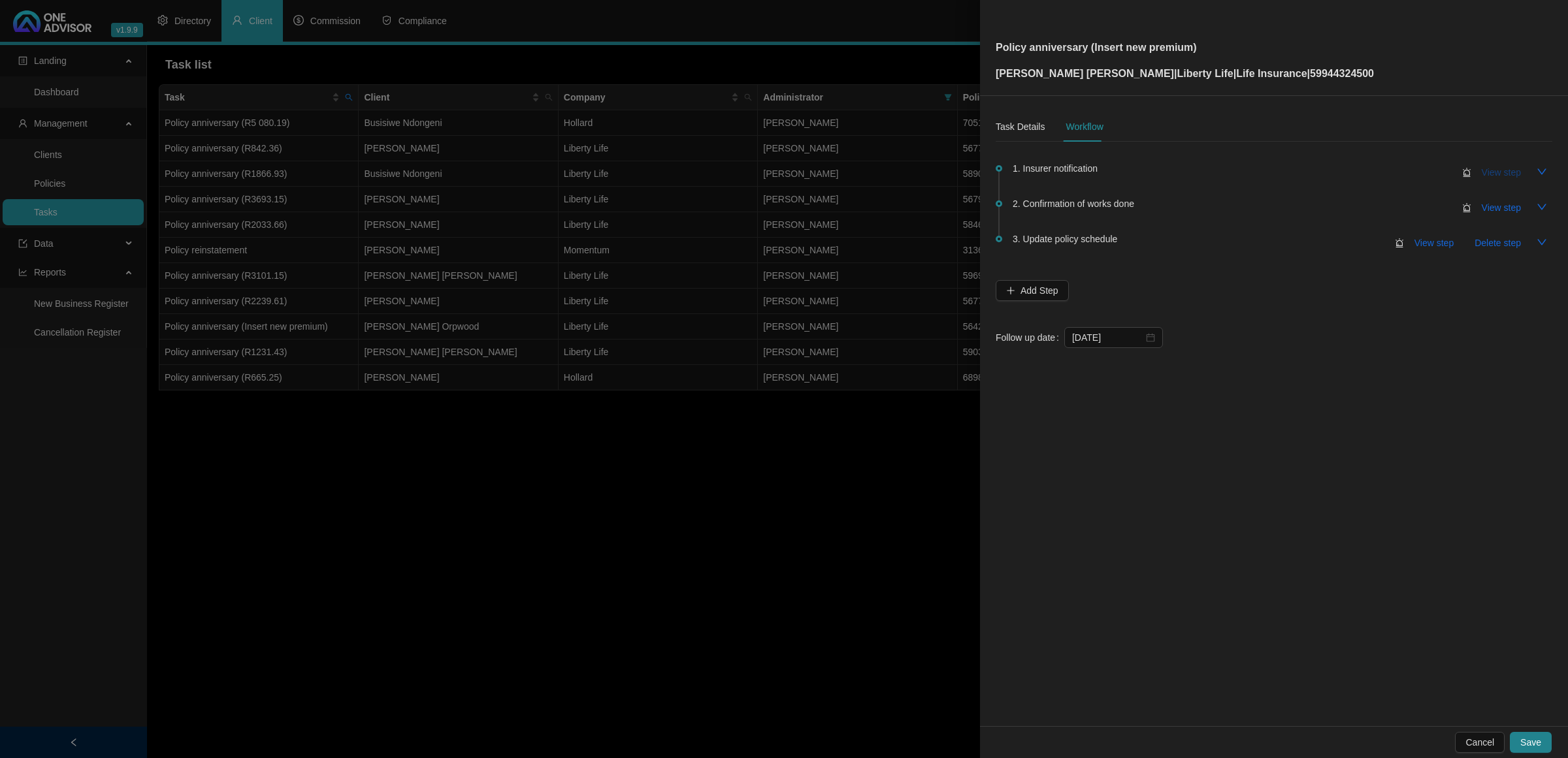
click at [1506, 172] on span "View step" at bounding box center [1501, 172] width 39 height 14
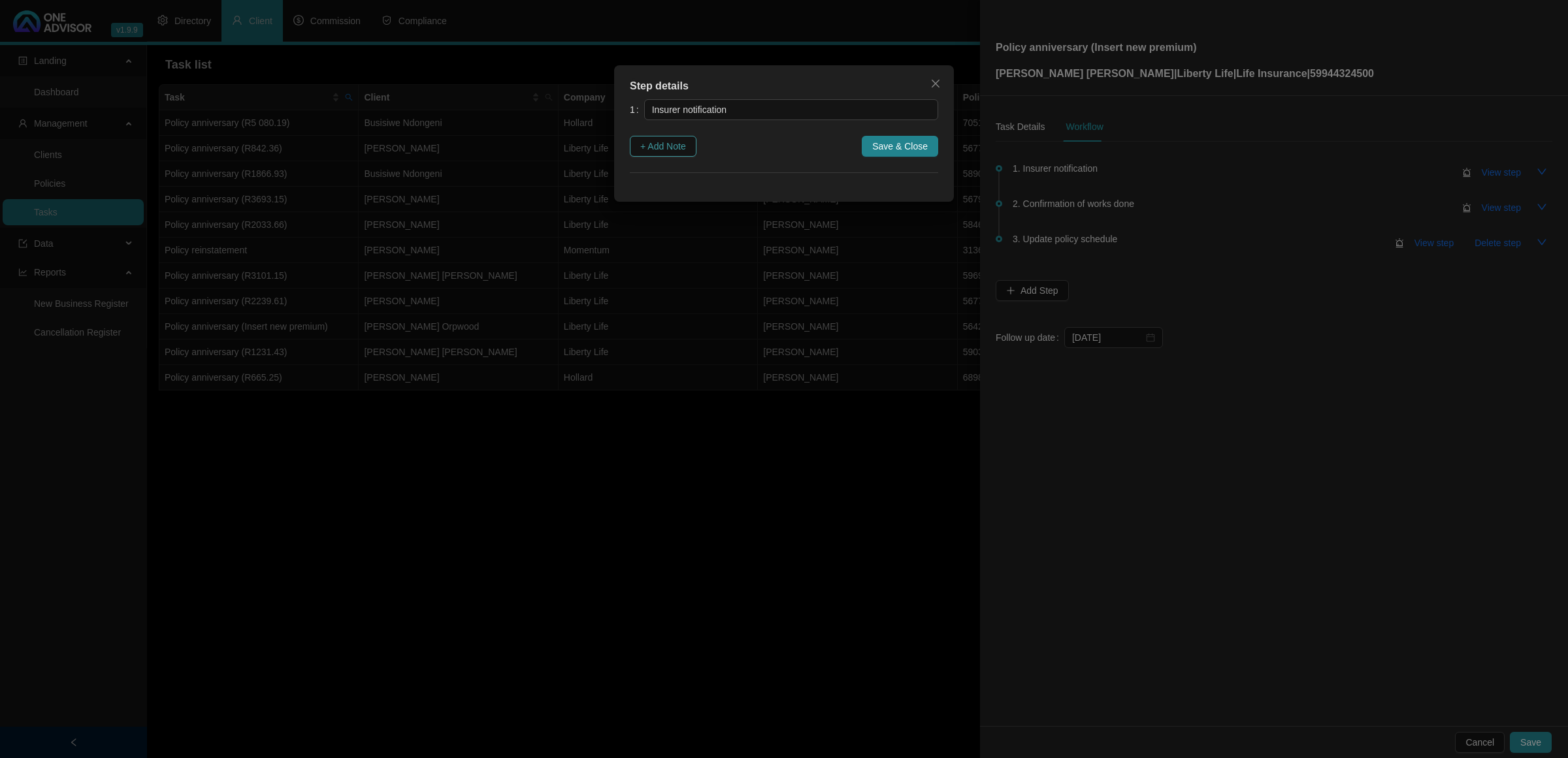
click at [664, 148] on span "+ Add Note" at bounding box center [663, 146] width 46 height 14
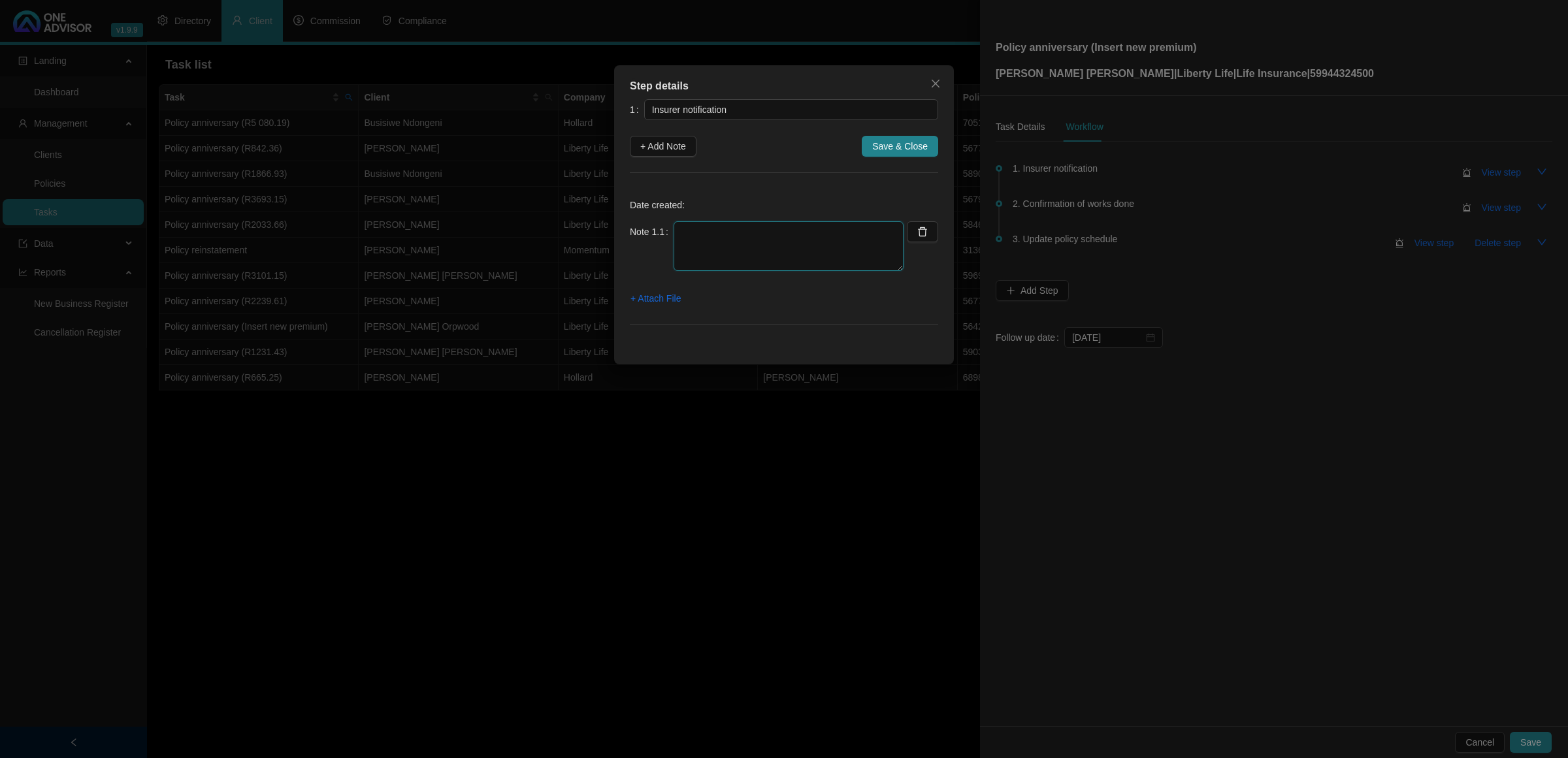
click at [729, 258] on textarea at bounding box center [788, 246] width 230 height 50
paste textarea "[DATE] Received notification that Anniversary letters have been emailed to the …"
type textarea "[DATE] Received notification that Anniversary letters have been emailed to the …"
click at [652, 304] on span "+ Attach File" at bounding box center [655, 298] width 50 height 14
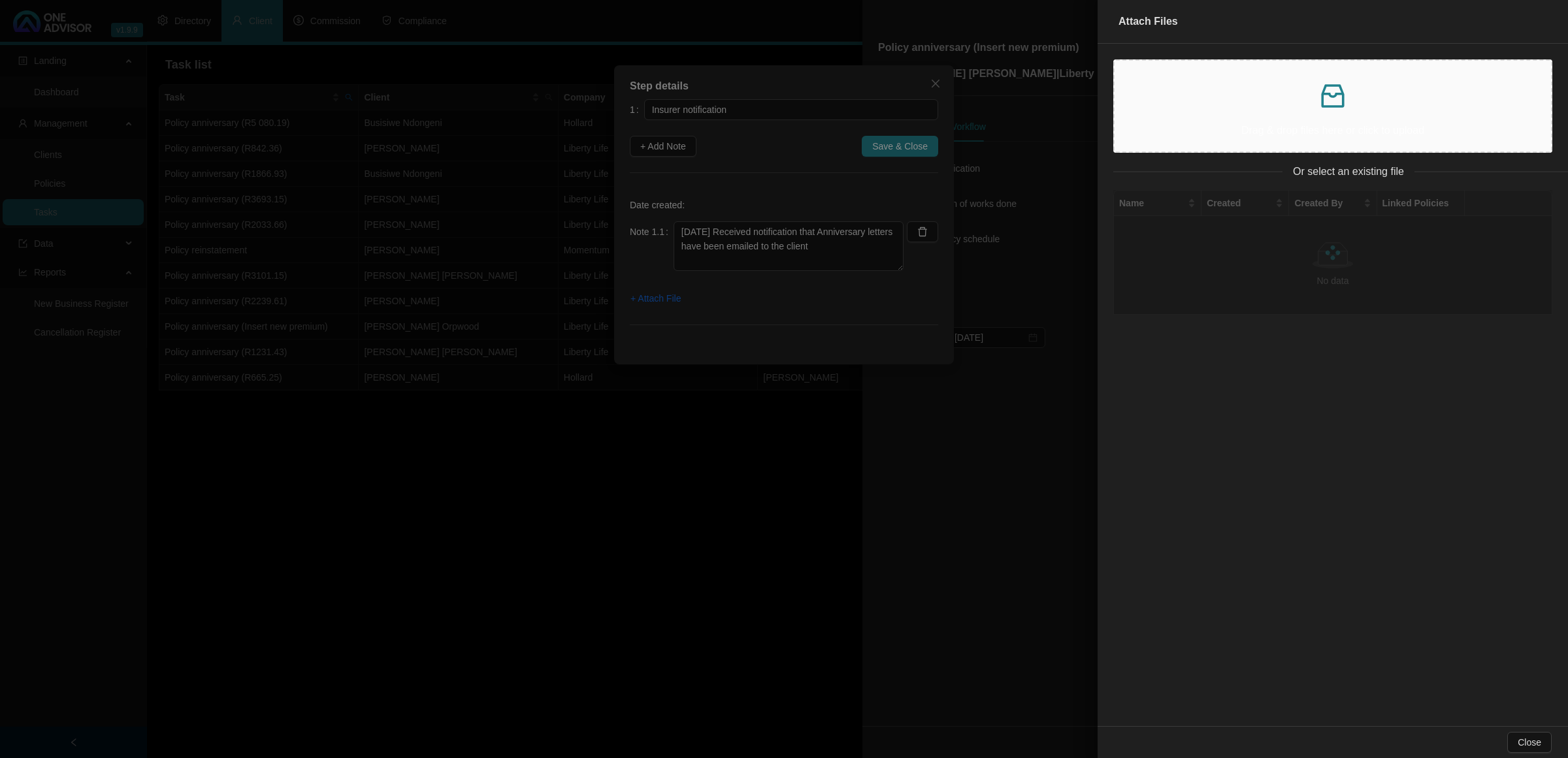
click at [1315, 108] on p at bounding box center [1332, 96] width 415 height 32
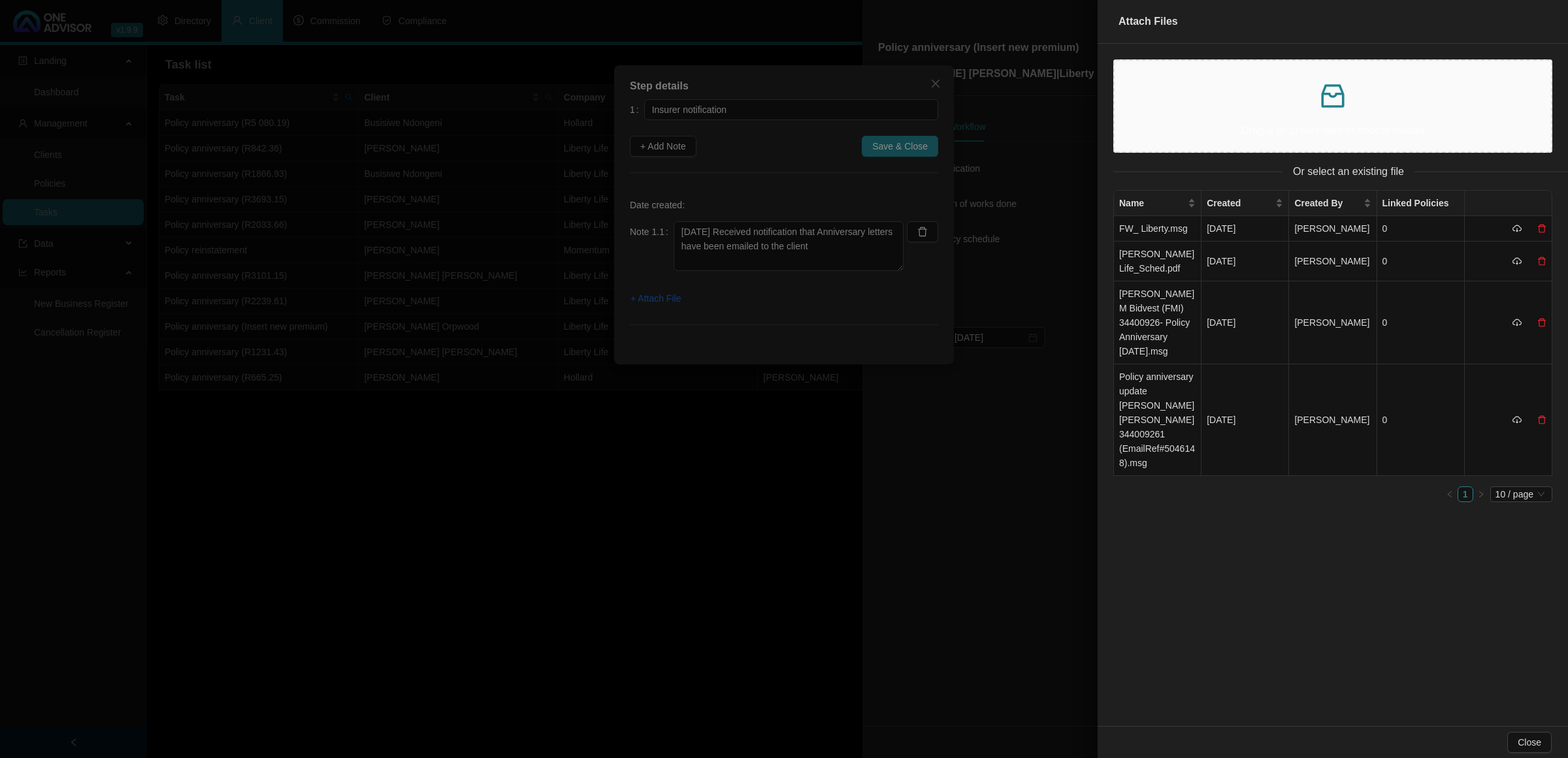
click at [915, 144] on div at bounding box center [784, 379] width 1568 height 758
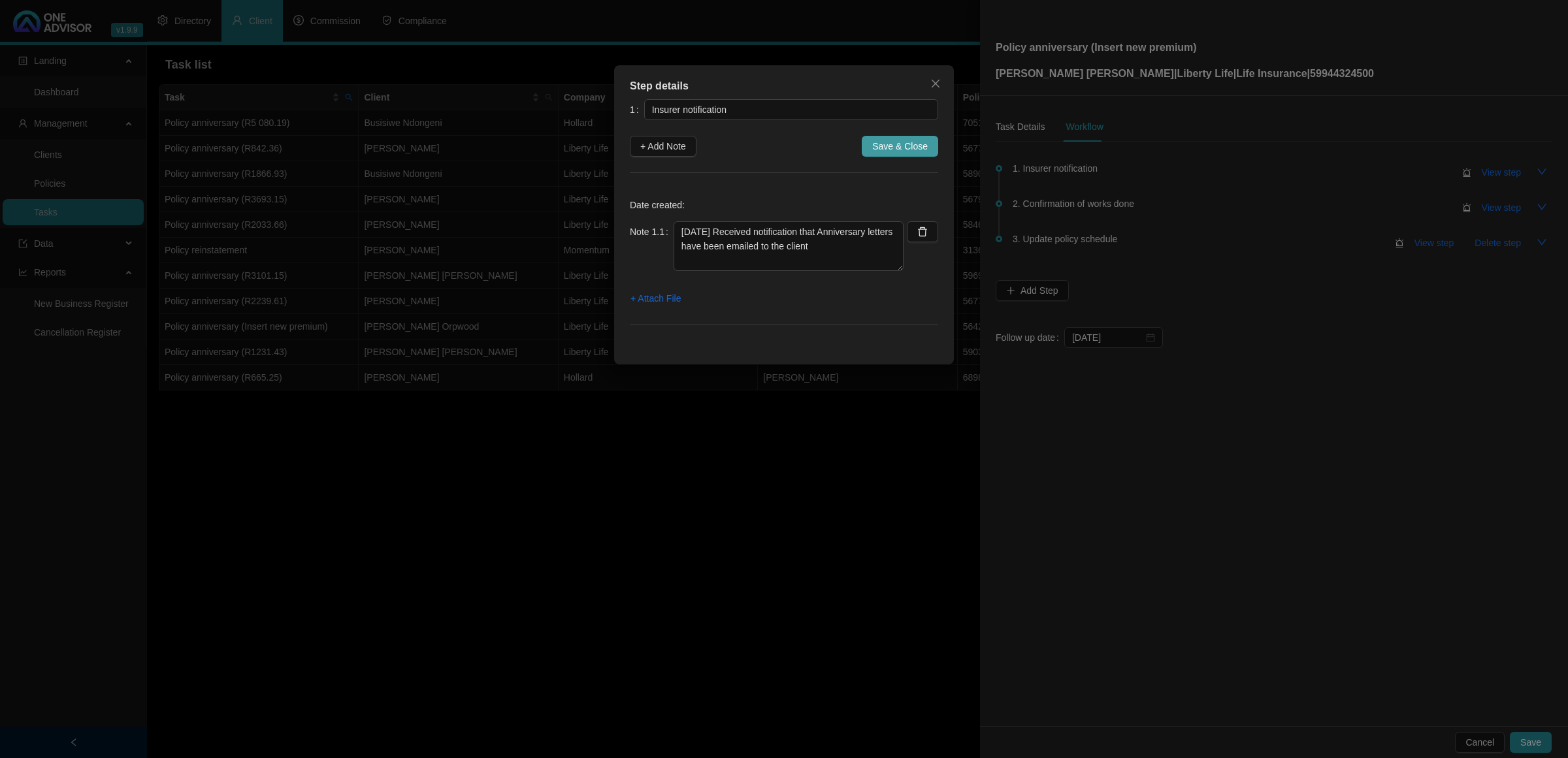
click at [914, 139] on span "Save & Close" at bounding box center [899, 146] width 55 height 14
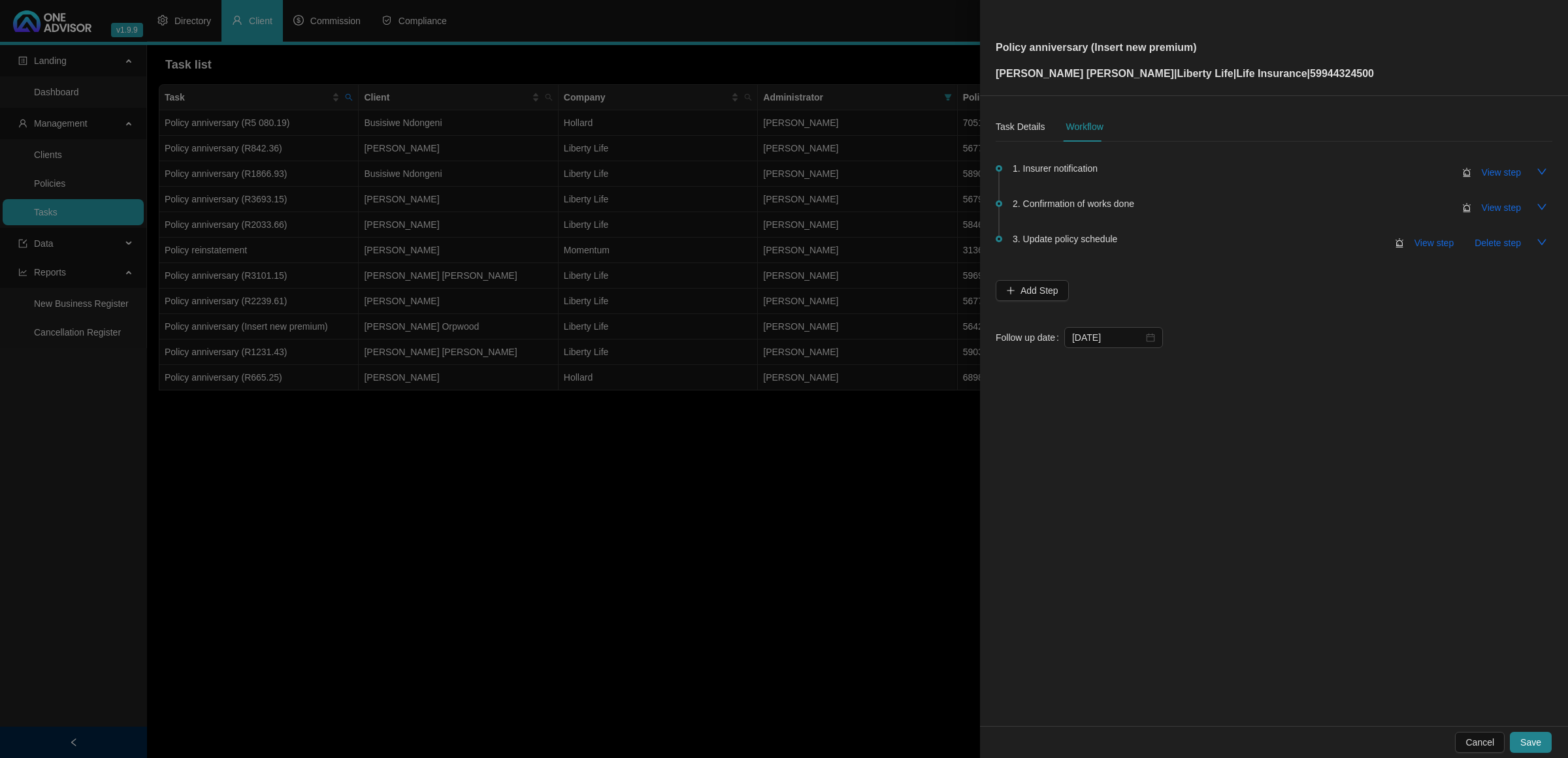
click at [1531, 742] on span "Save" at bounding box center [1531, 742] width 21 height 14
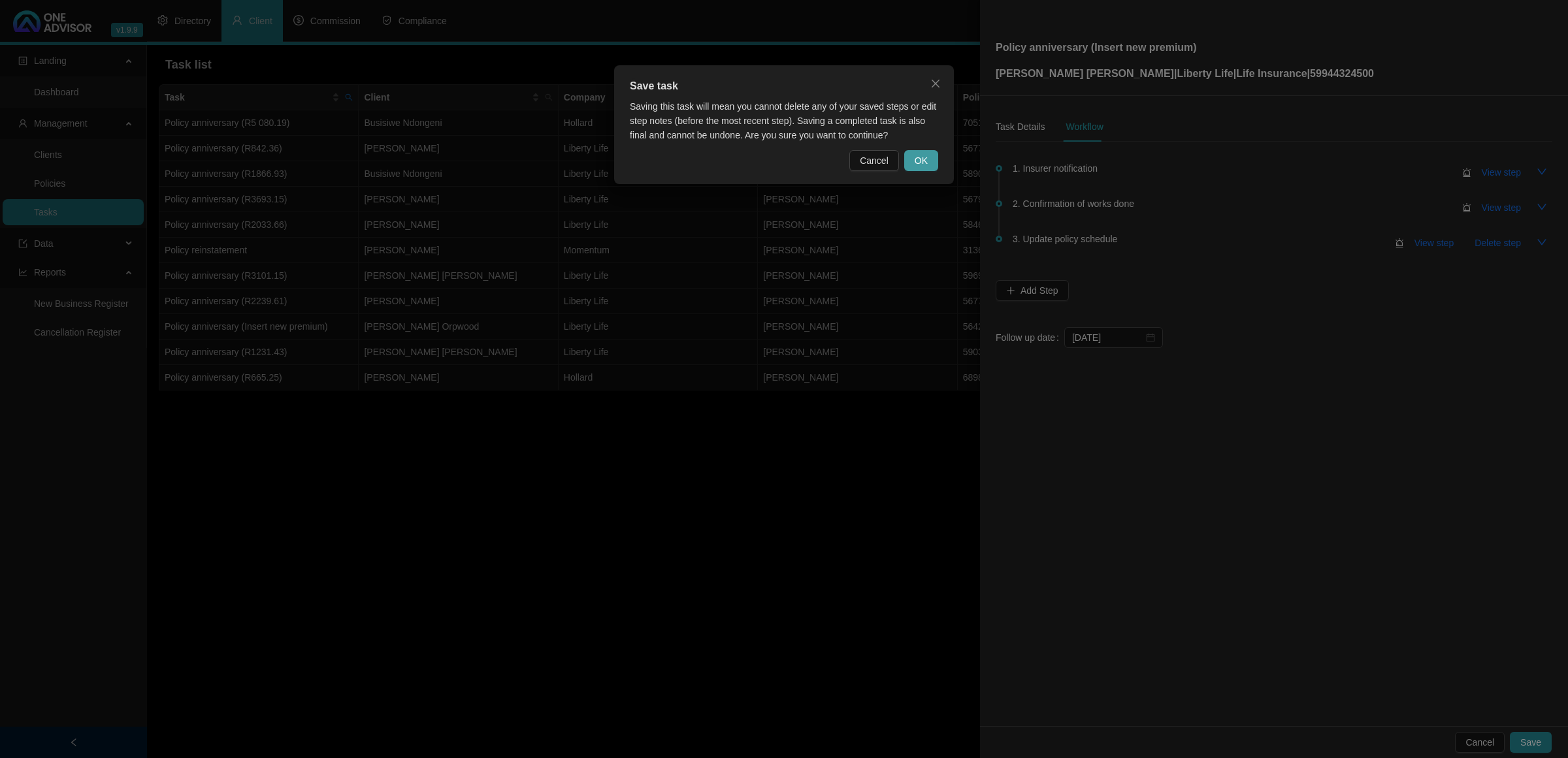
click at [921, 154] on span "OK" at bounding box center [921, 160] width 13 height 14
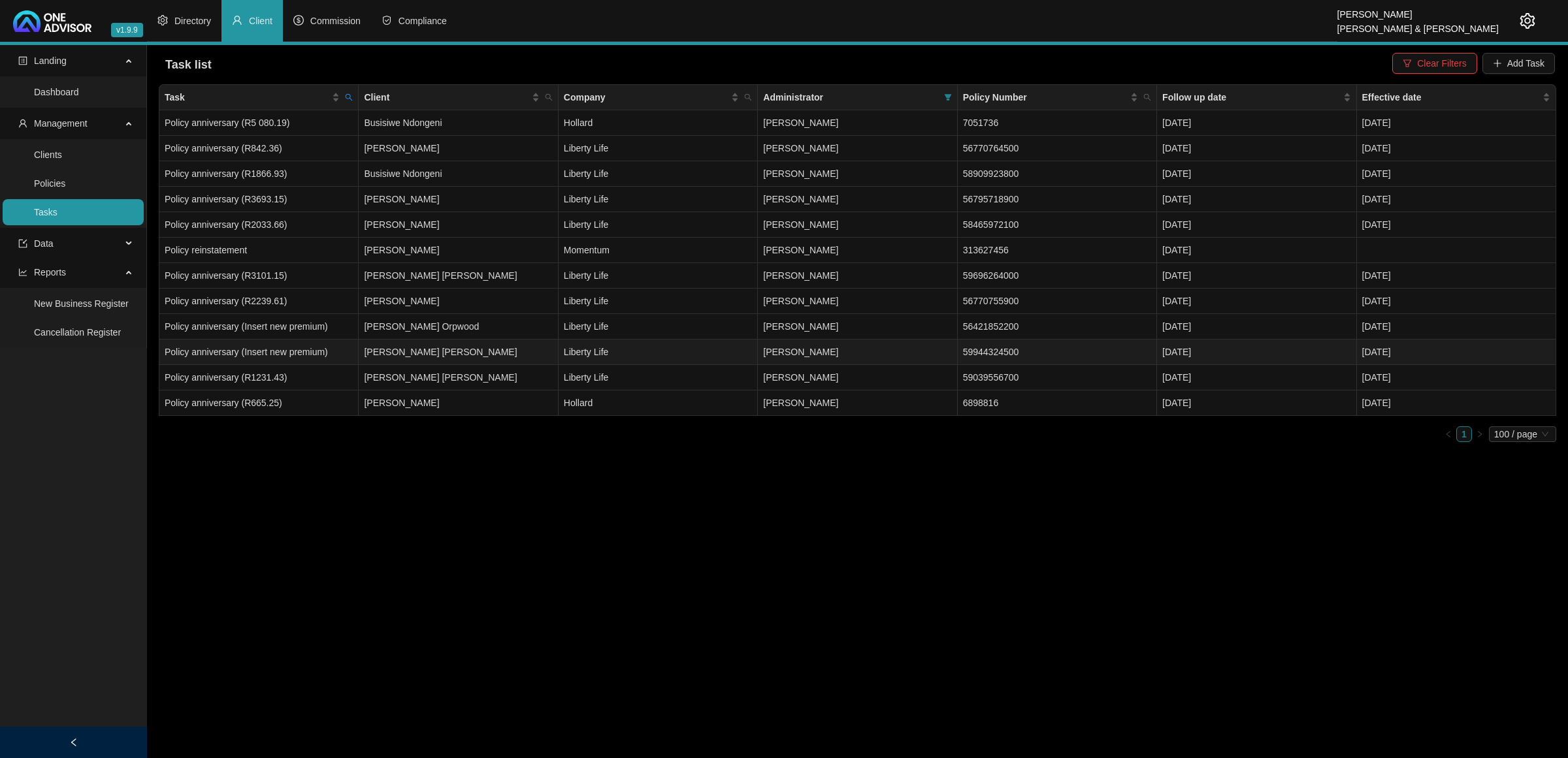
click at [258, 348] on td "Policy anniversary (Insert new premium)" at bounding box center [258, 351] width 199 height 25
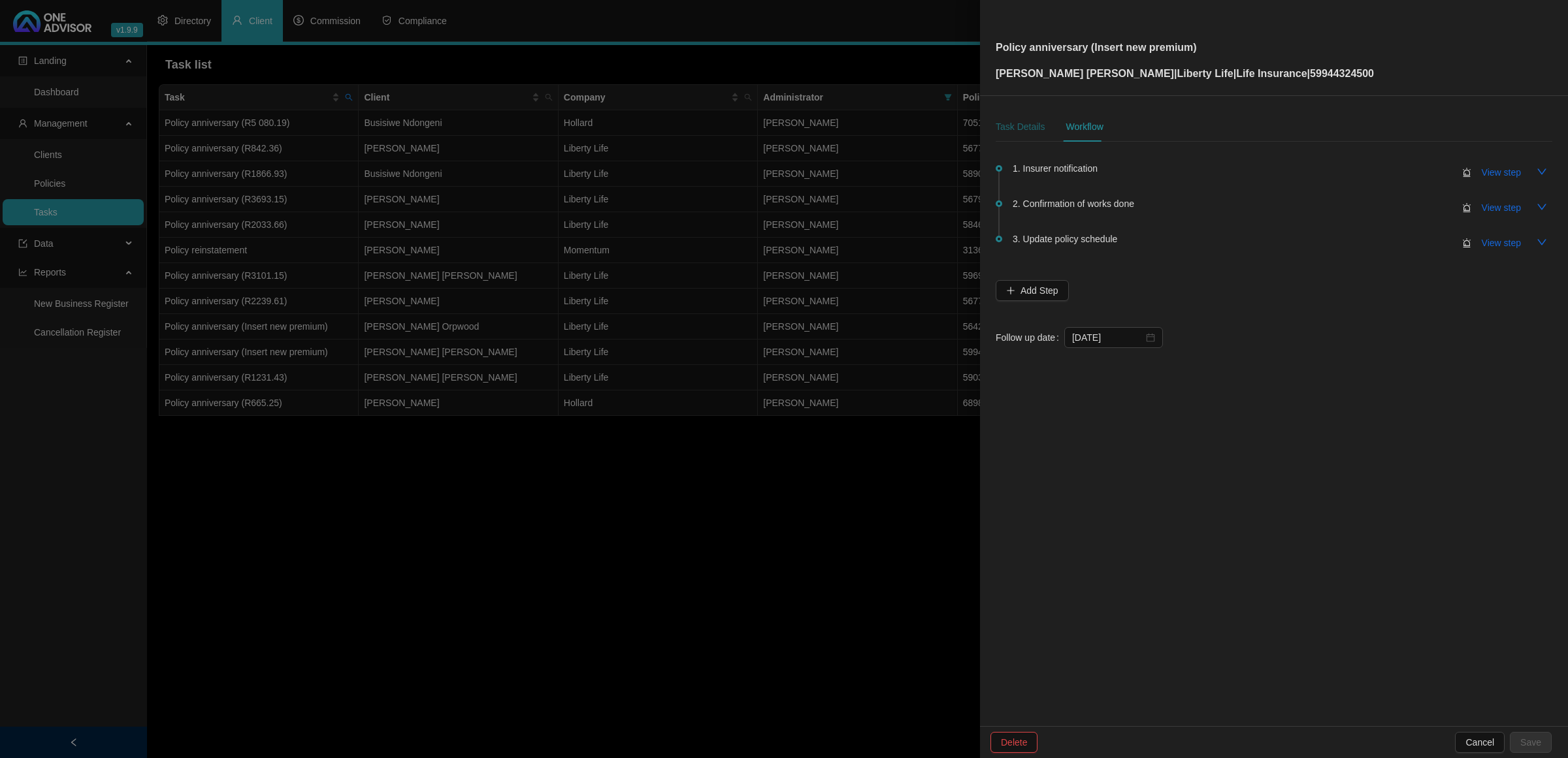
click at [1011, 133] on div "Task Details" at bounding box center [1020, 126] width 49 height 14
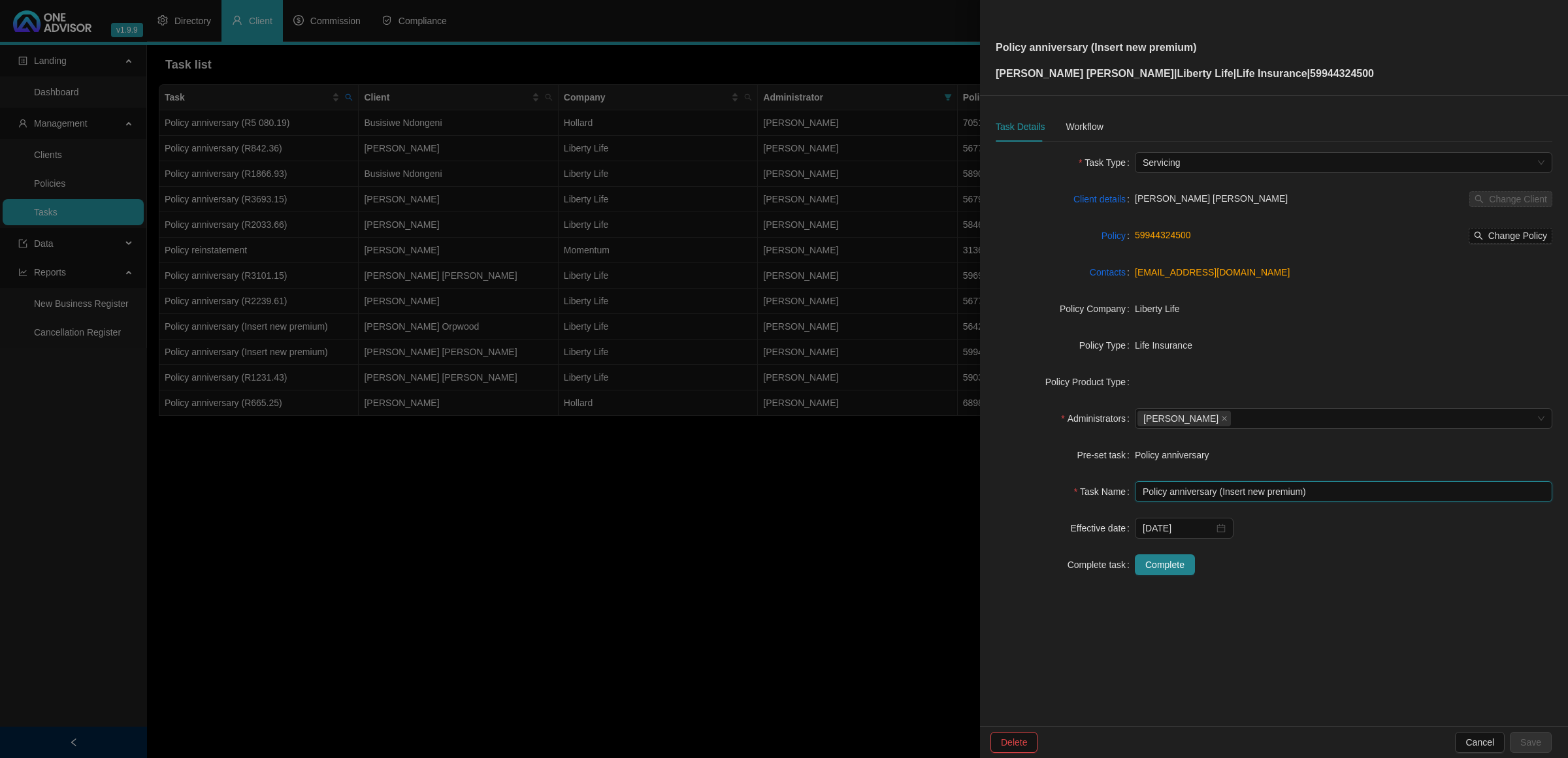
click at [1295, 494] on input "Policy anniversary (Insert new premium)" at bounding box center [1343, 492] width 417 height 21
type input "Policy anniversary (R1026.37)"
click at [1543, 740] on button "Save" at bounding box center [1530, 742] width 42 height 21
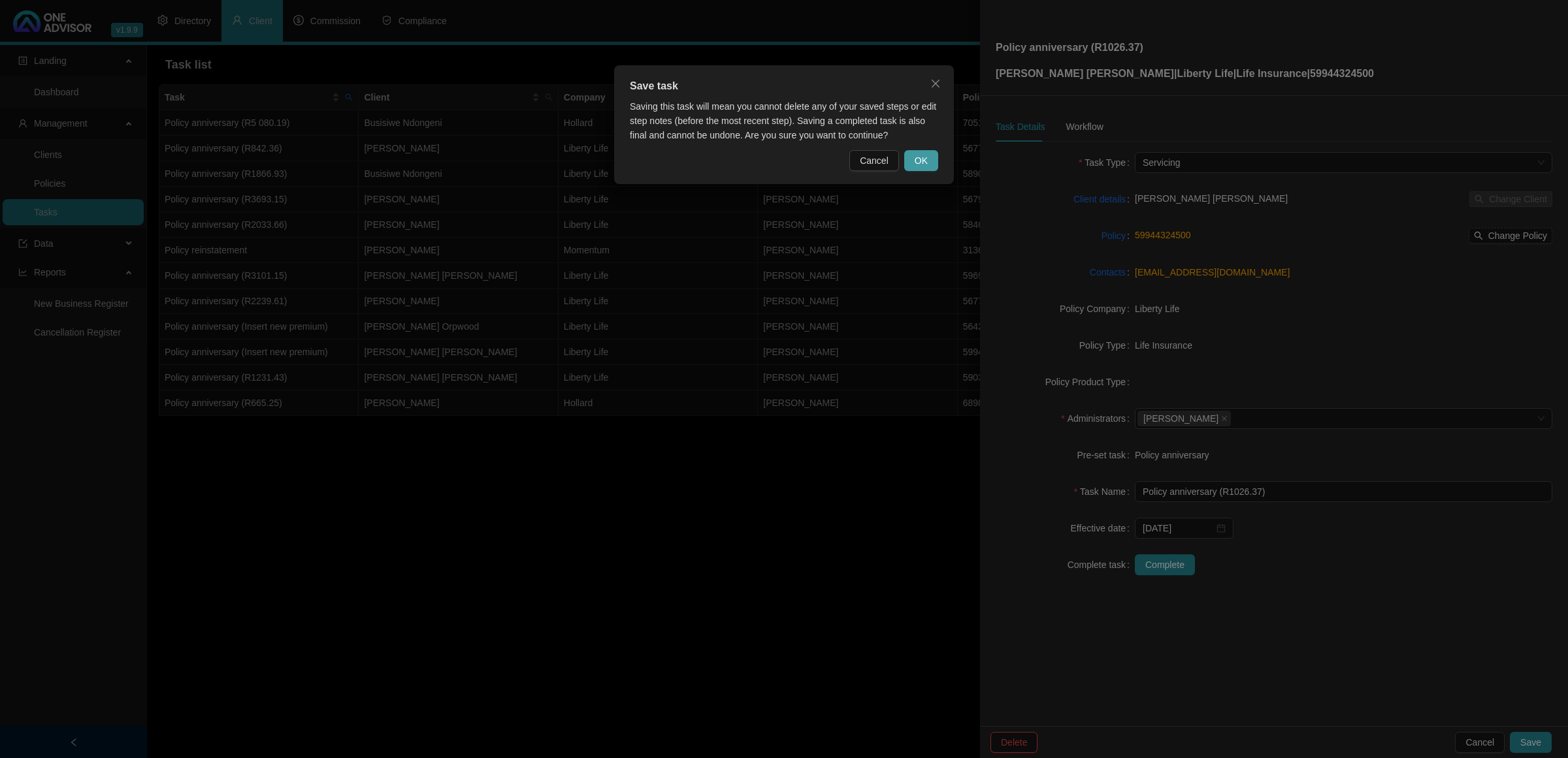
click at [920, 155] on span "OK" at bounding box center [921, 160] width 13 height 14
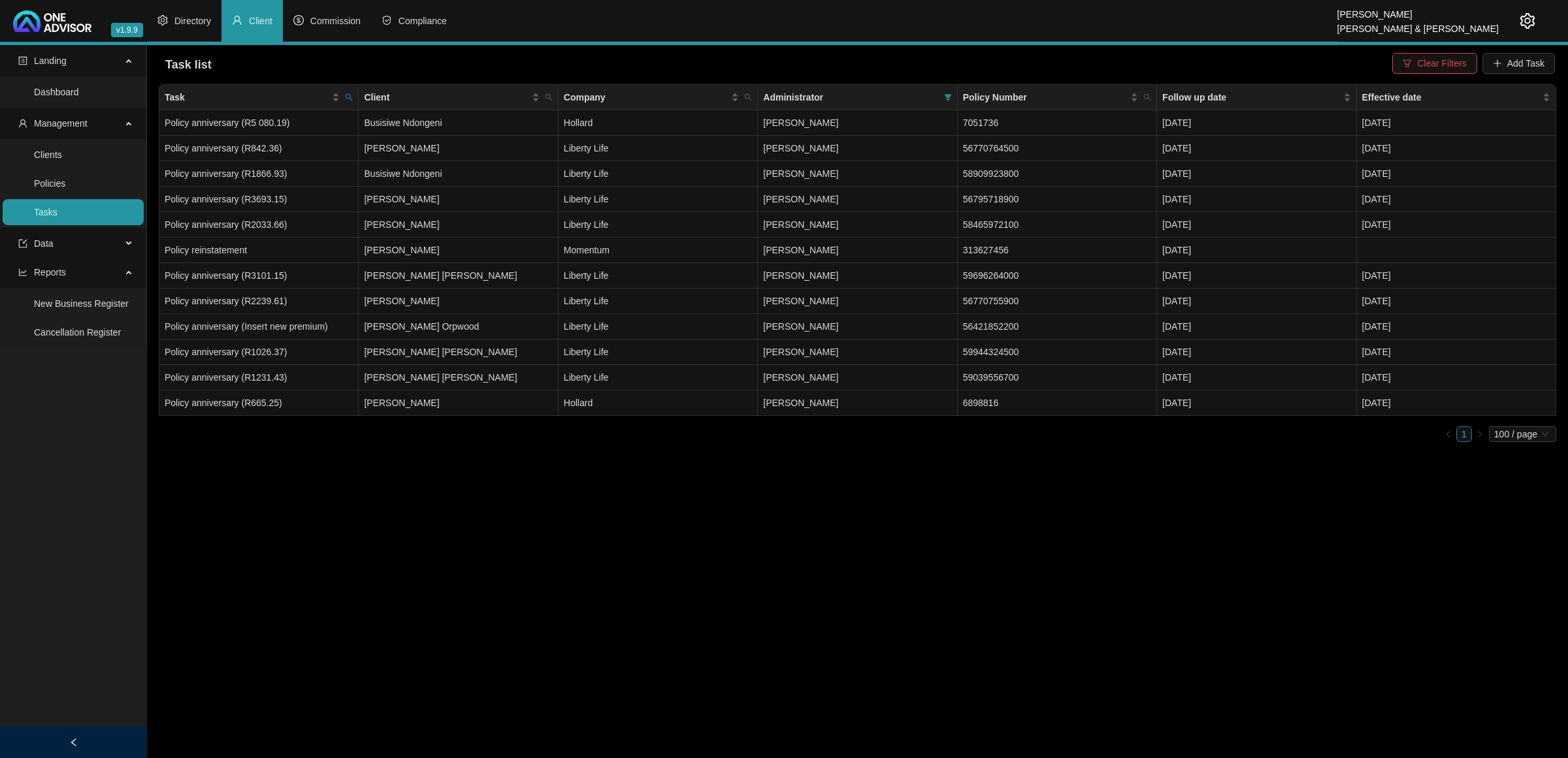
drag, startPoint x: 1446, startPoint y: 61, endPoint x: 1266, endPoint y: 64, distance: 180.0
click at [1446, 64] on span "Clear Filters" at bounding box center [1441, 63] width 49 height 14
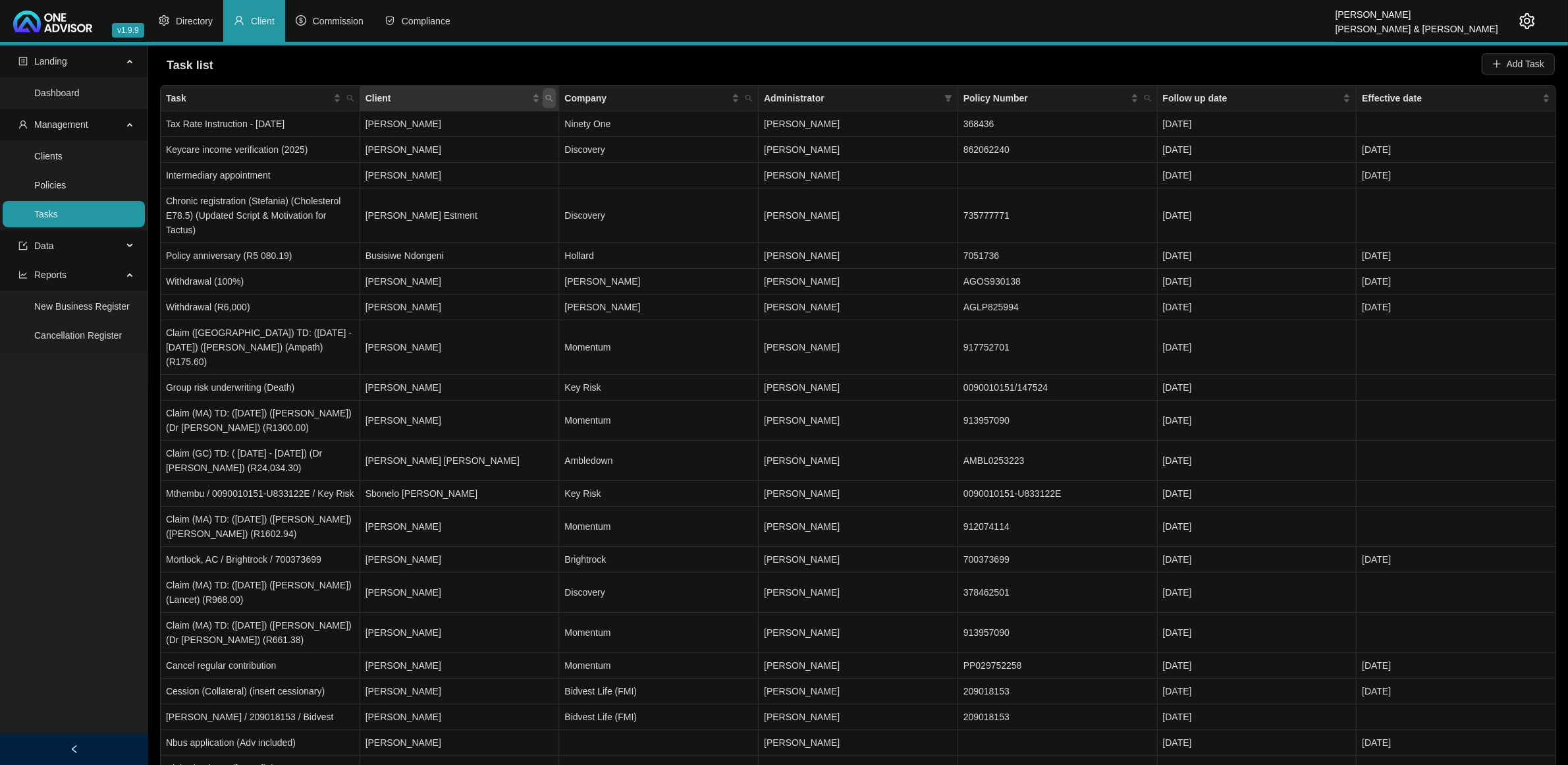
click at [551, 97] on icon "search" at bounding box center [550, 99] width 8 height 8
type input "[PERSON_NAME]"
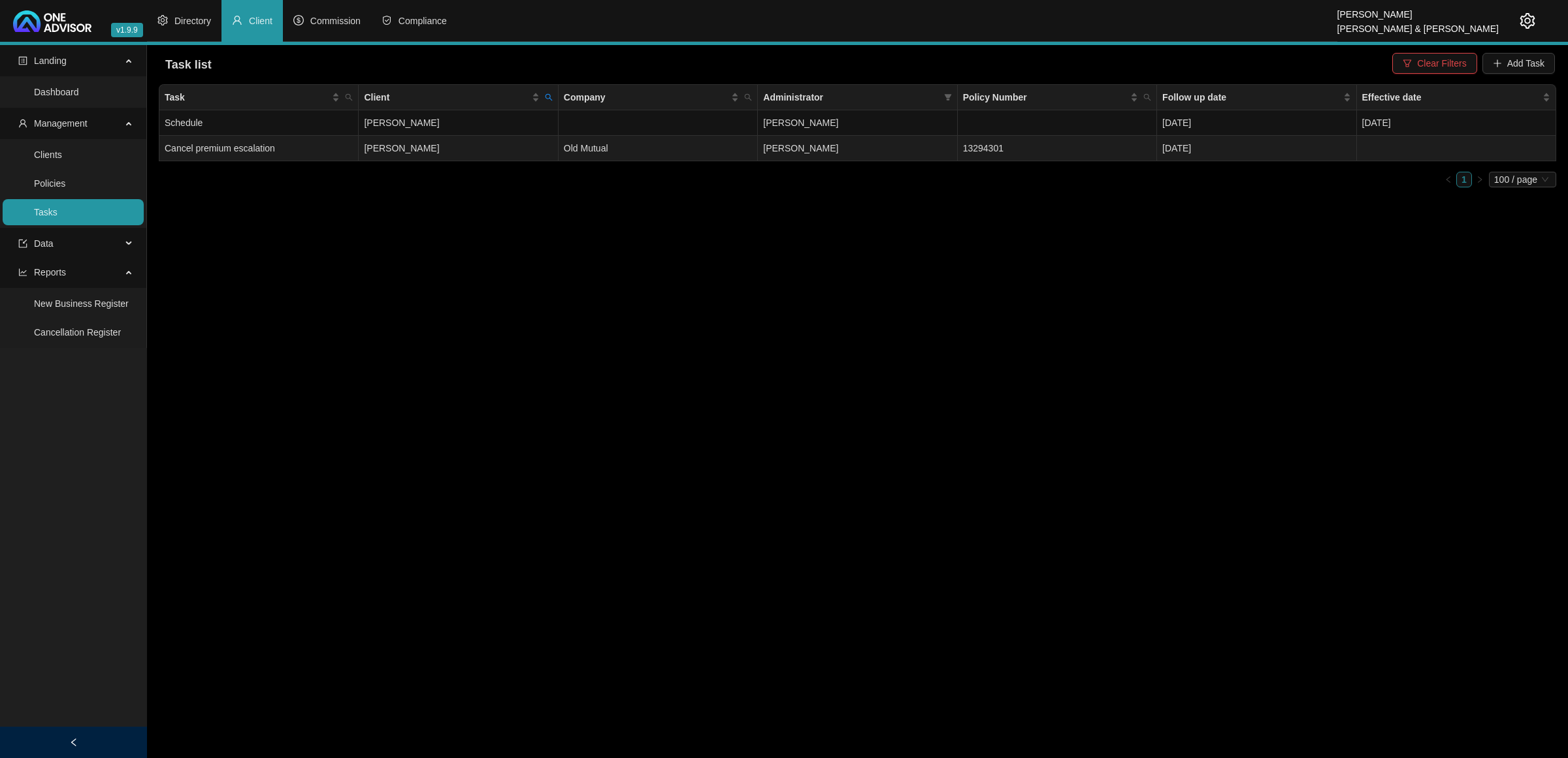
click at [504, 151] on td "[PERSON_NAME]" at bounding box center [458, 148] width 199 height 25
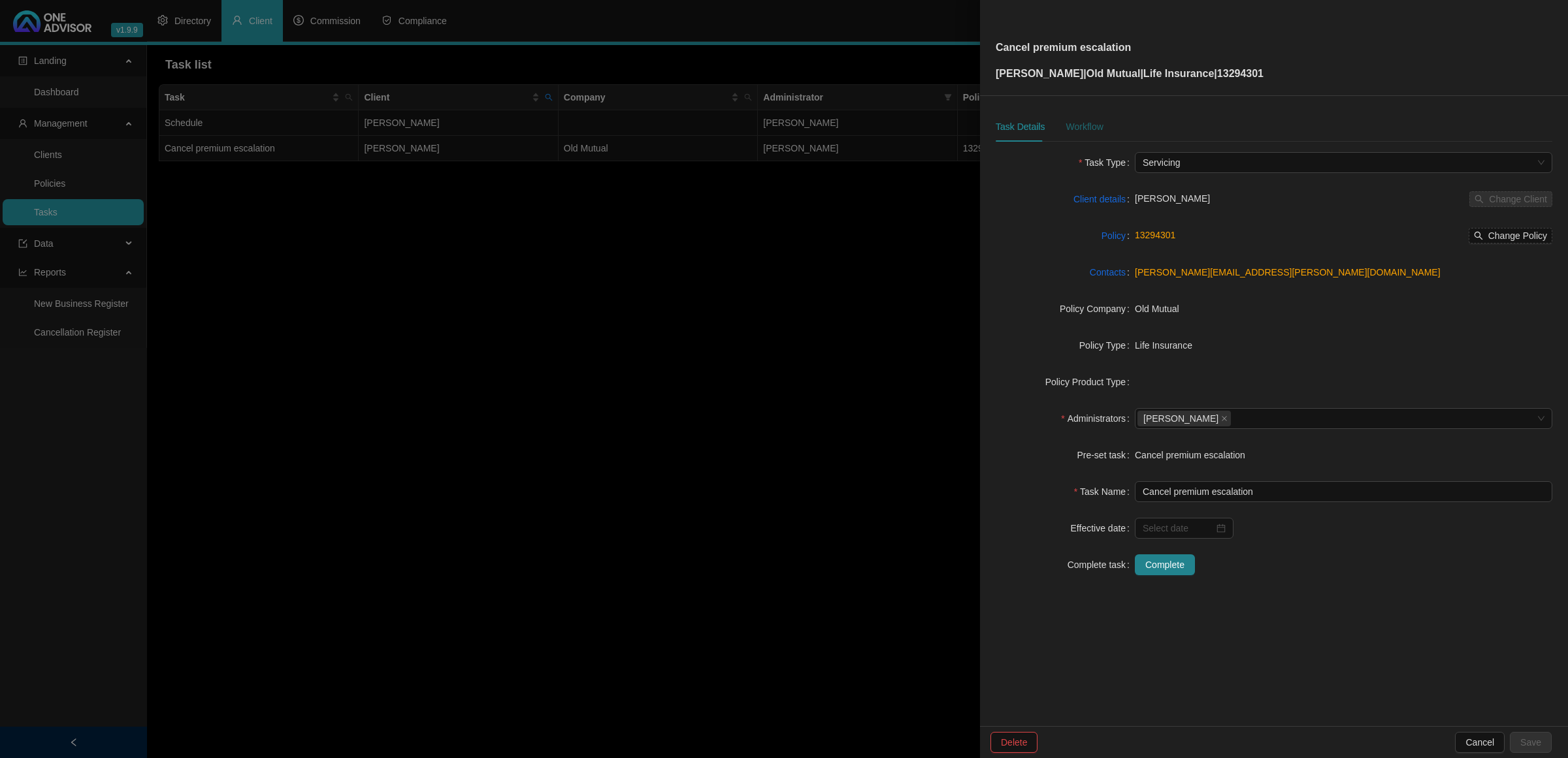
click at [1074, 126] on div "Workflow" at bounding box center [1084, 126] width 37 height 14
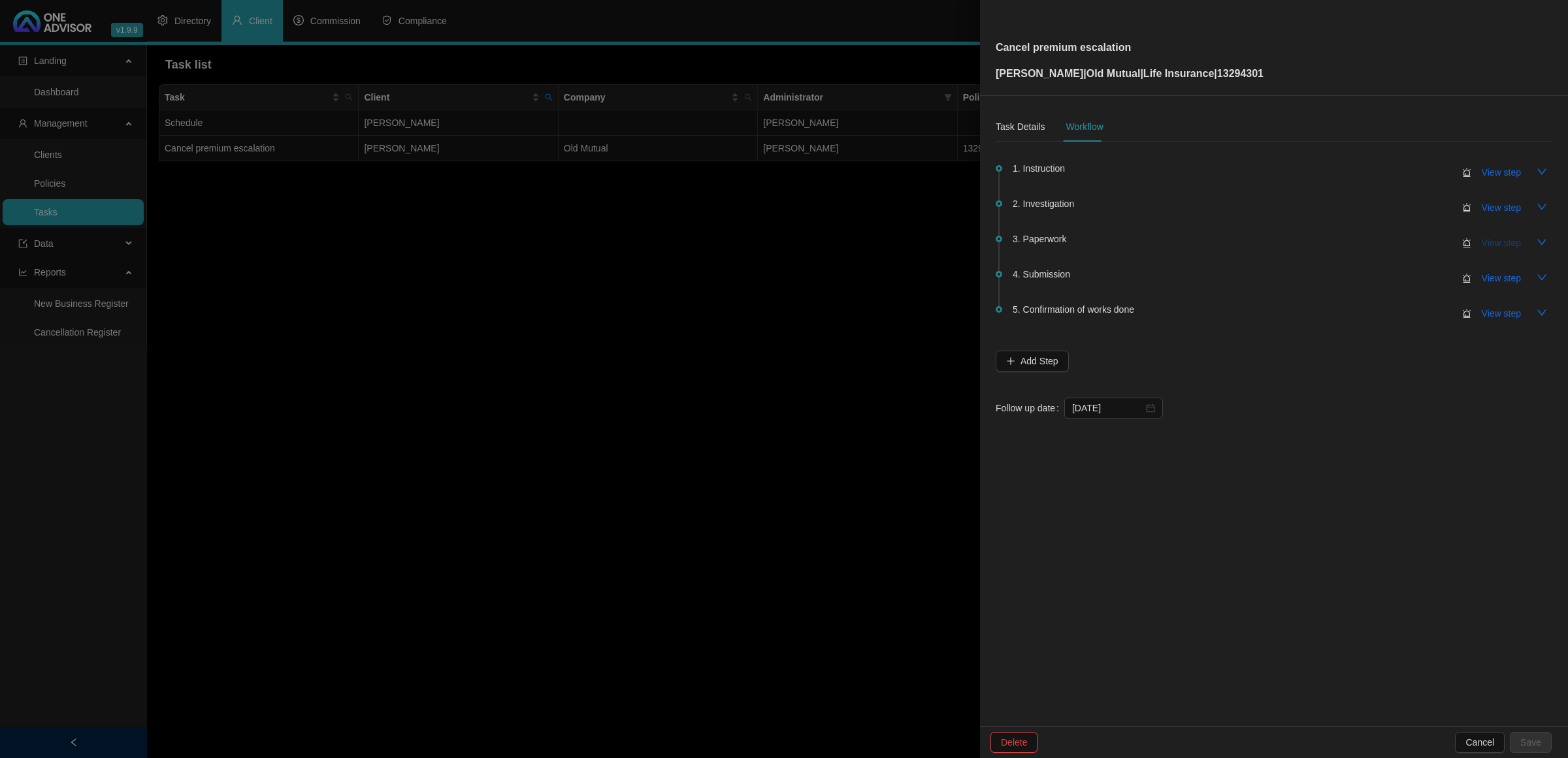
click at [1492, 239] on span "View step" at bounding box center [1501, 242] width 39 height 14
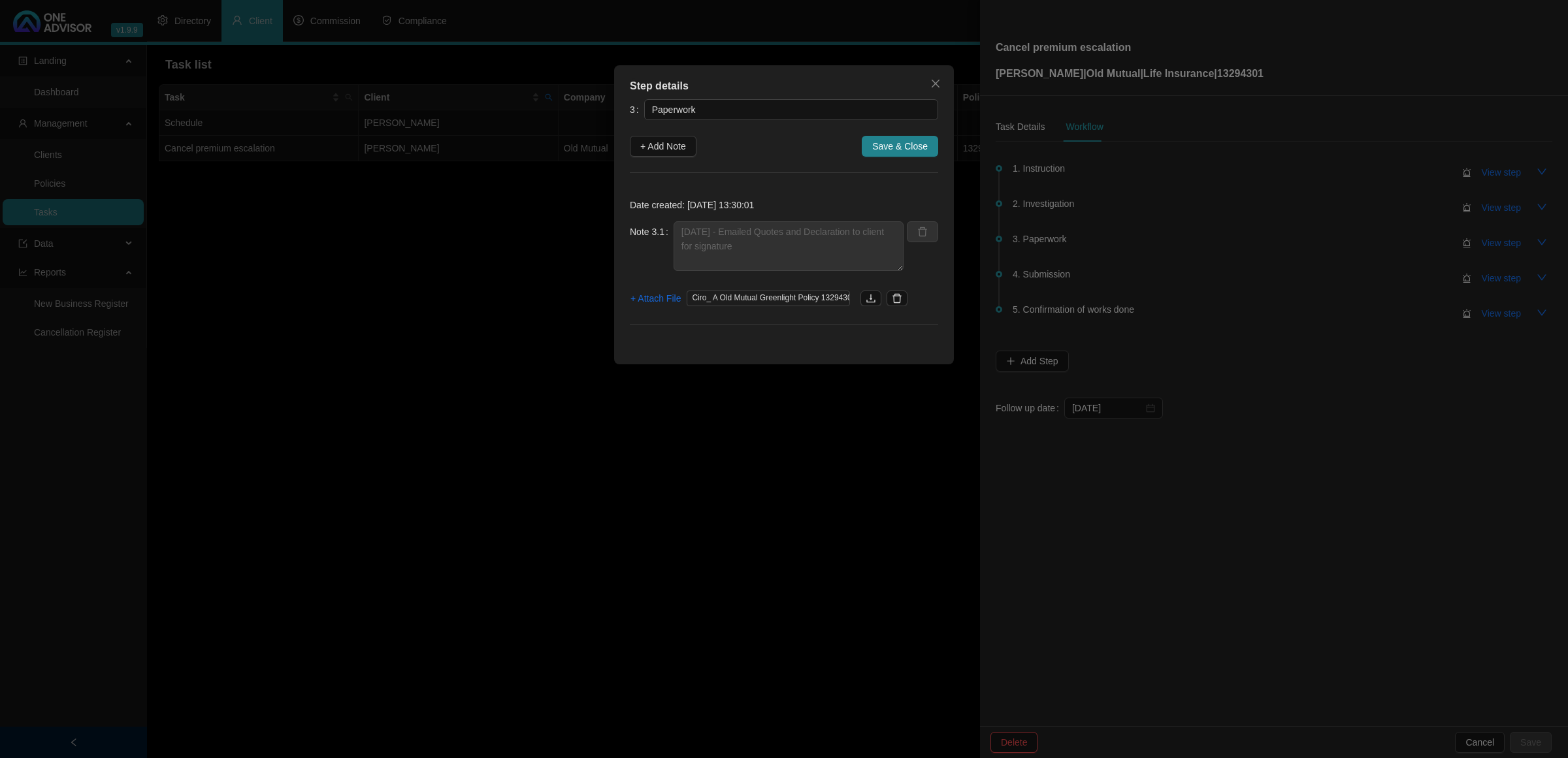
drag, startPoint x: 658, startPoint y: 145, endPoint x: 788, endPoint y: 265, distance: 176.9
click at [660, 145] on span "+ Add Note" at bounding box center [663, 146] width 46 height 14
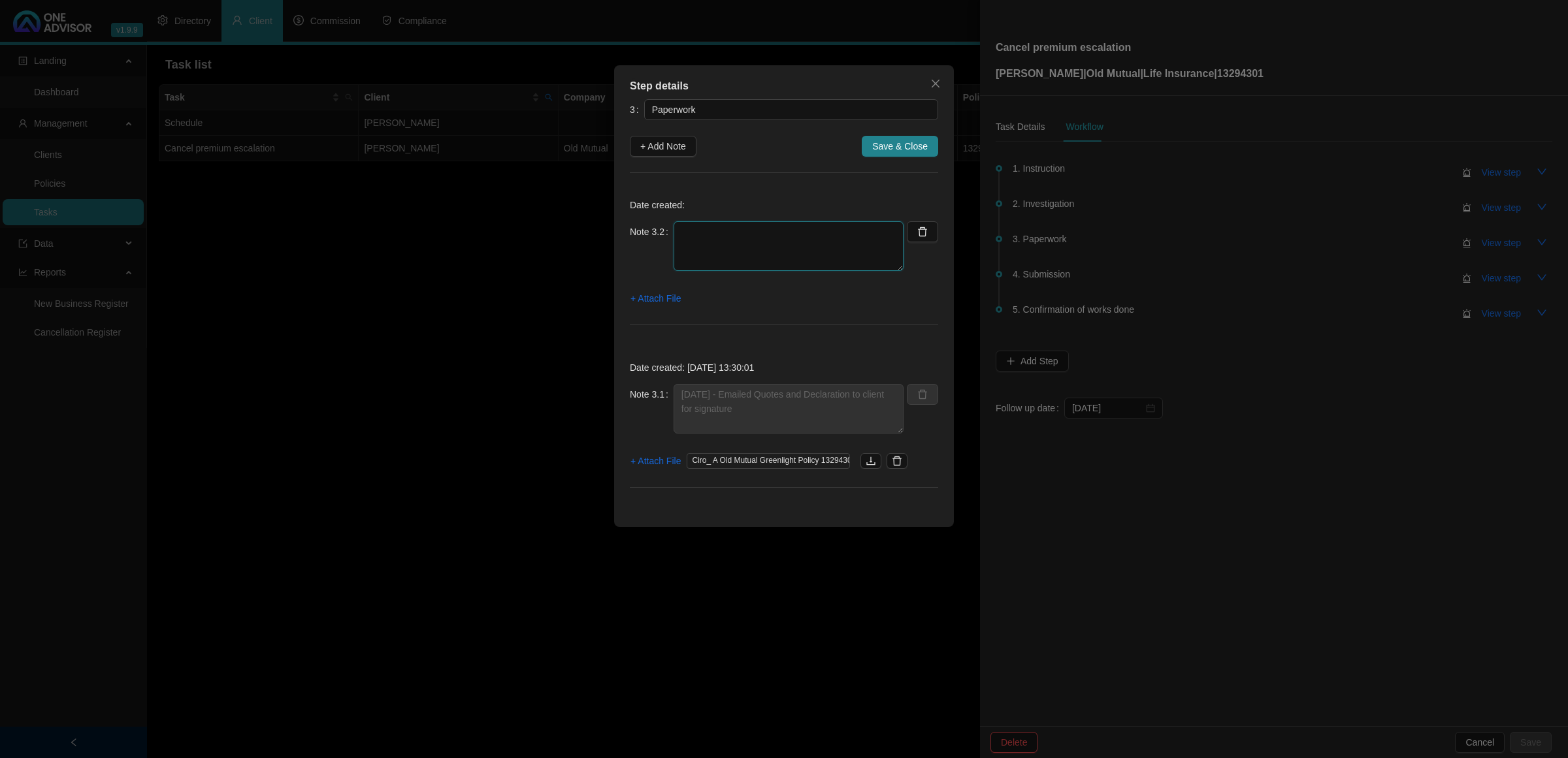
click at [798, 247] on textarea at bounding box center [788, 246] width 230 height 50
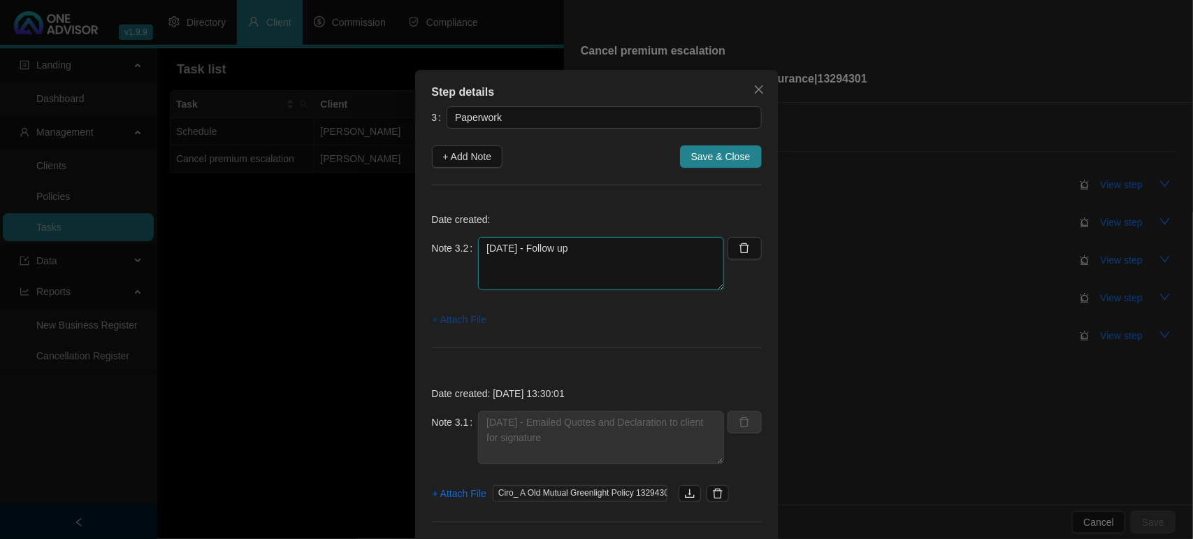
type textarea "[DATE] - Follow up"
click at [469, 326] on span "+ Attach File" at bounding box center [459, 319] width 54 height 15
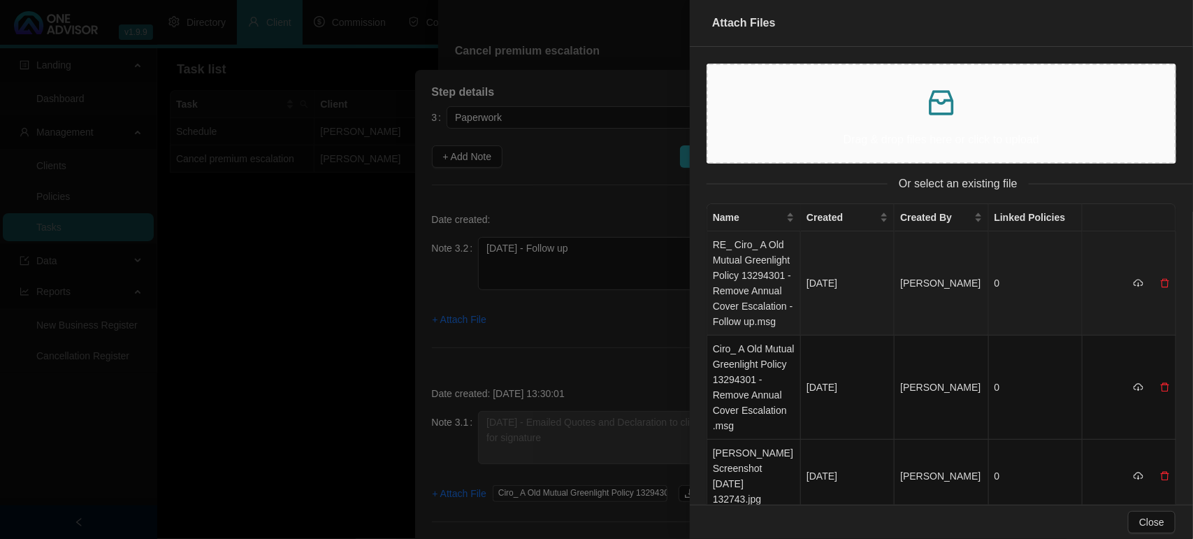
click at [762, 277] on td "RE_ Ciro_ A Old Mutual Greenlight Policy 13294301 - Remove Annual Cover Escalat…" at bounding box center [754, 283] width 94 height 104
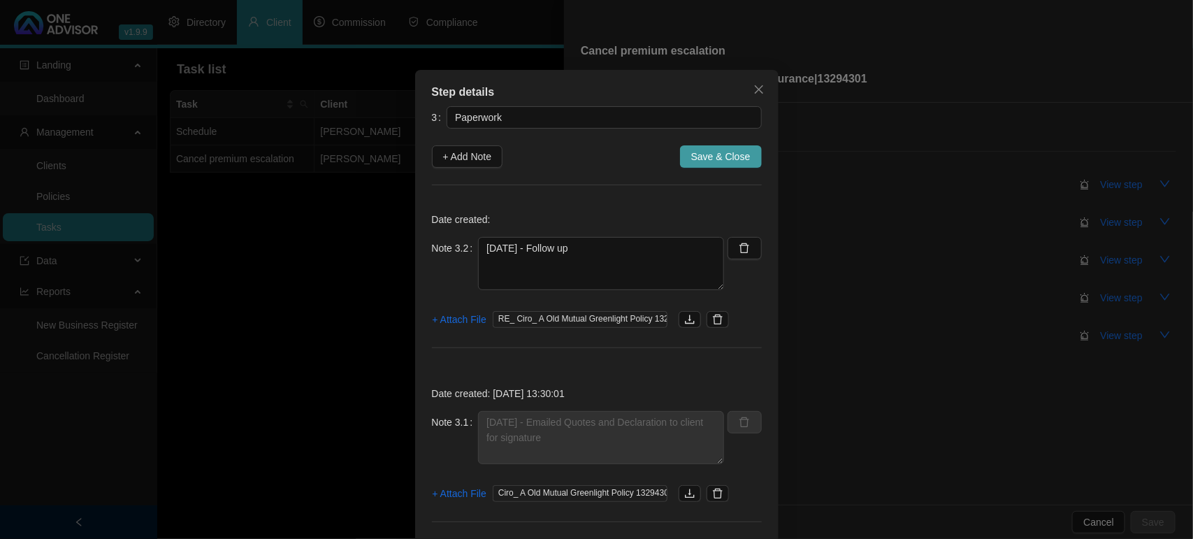
click at [707, 166] on button "Save & Close" at bounding box center [721, 156] width 82 height 22
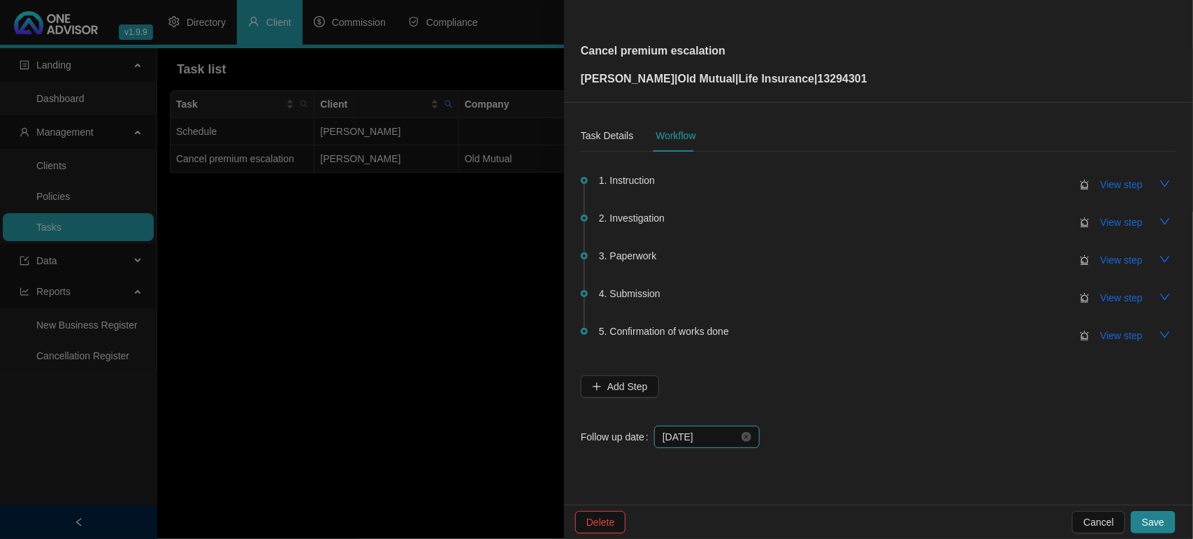
click at [717, 426] on div "[DATE]" at bounding box center [706, 436] width 105 height 22
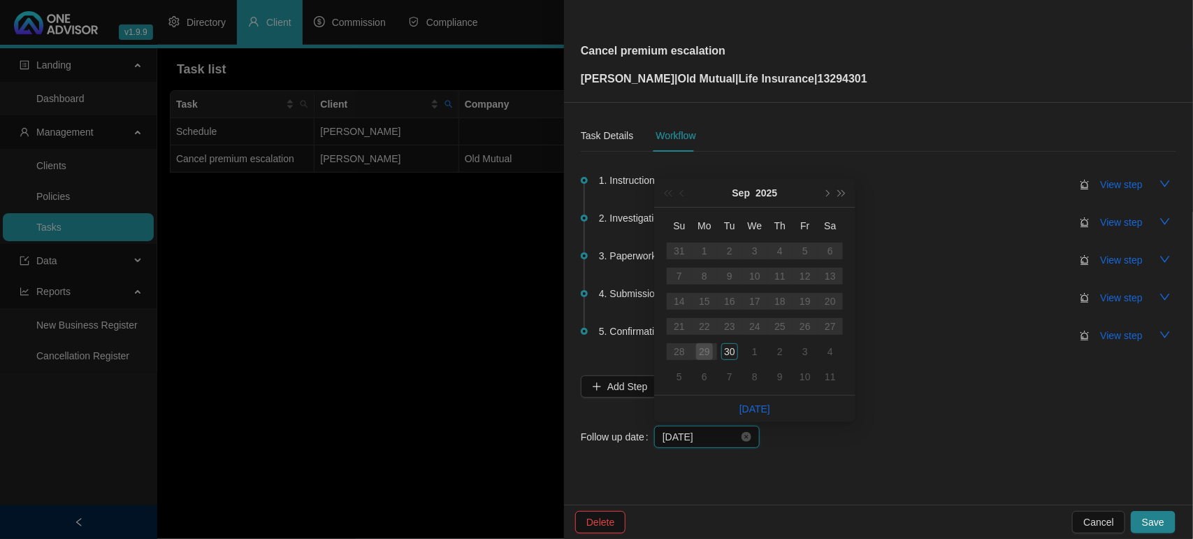
click at [714, 437] on input "[DATE]" at bounding box center [700, 436] width 76 height 15
type input "[DATE]"
click at [724, 376] on div "7" at bounding box center [729, 376] width 17 height 17
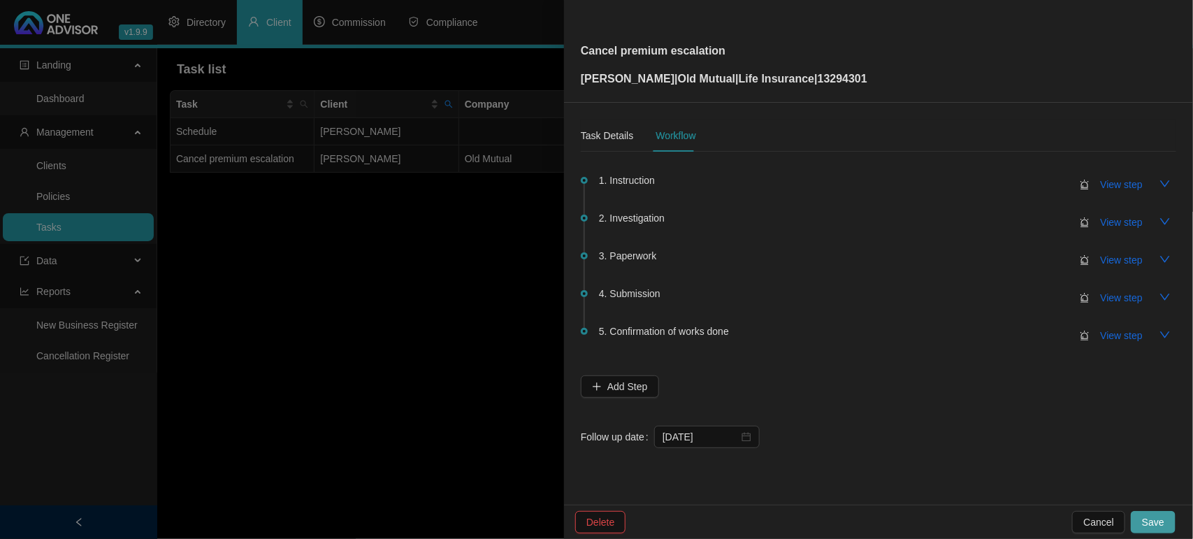
click at [1144, 515] on span "Save" at bounding box center [1153, 521] width 22 height 15
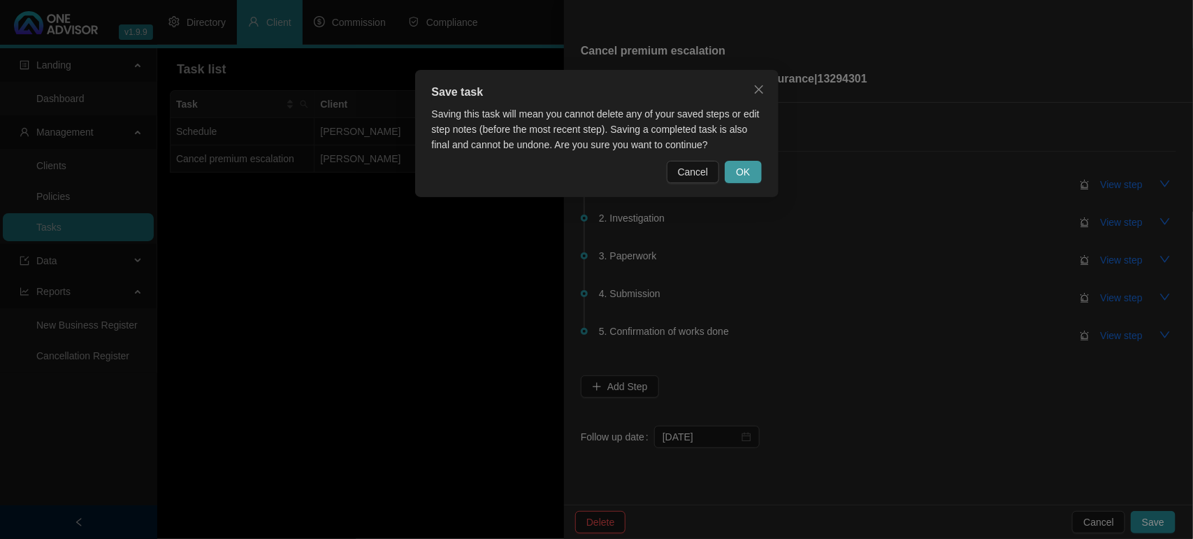
click at [736, 171] on span "OK" at bounding box center [743, 171] width 14 height 15
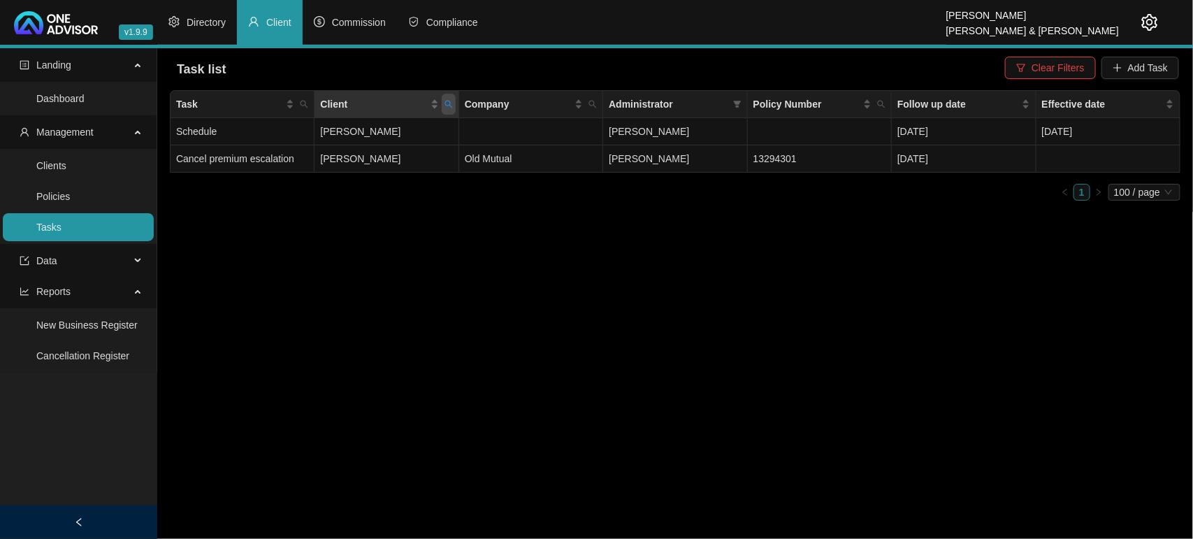
click at [444, 105] on icon "search" at bounding box center [448, 104] width 8 height 8
click at [431, 163] on button "Reset" at bounding box center [417, 159] width 63 height 17
click at [362, 163] on span "Search" at bounding box center [357, 159] width 31 height 15
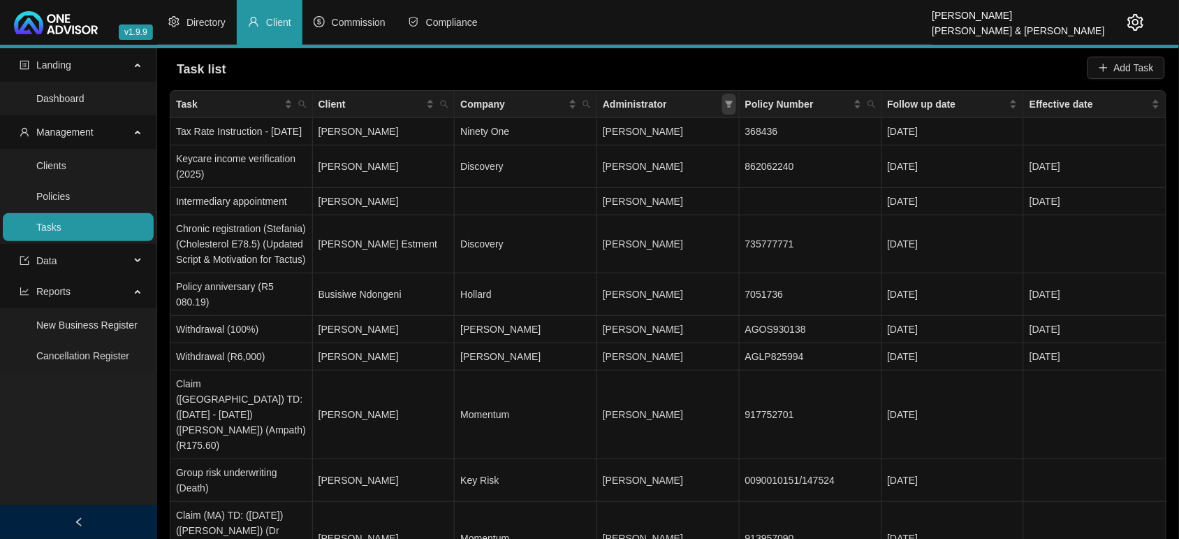
click at [727, 100] on icon "filter" at bounding box center [729, 104] width 8 height 8
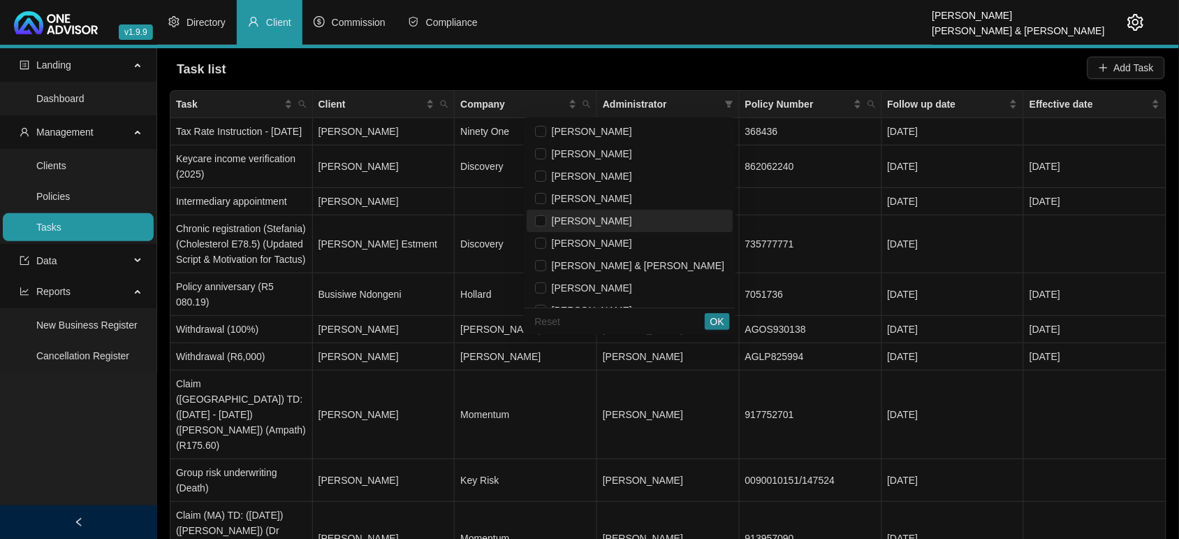
drag, startPoint x: 654, startPoint y: 226, endPoint x: 697, endPoint y: 257, distance: 53.0
click at [653, 227] on span "[PERSON_NAME]" at bounding box center [629, 220] width 189 height 15
checkbox input "true"
click at [713, 328] on span "OK" at bounding box center [717, 321] width 14 height 15
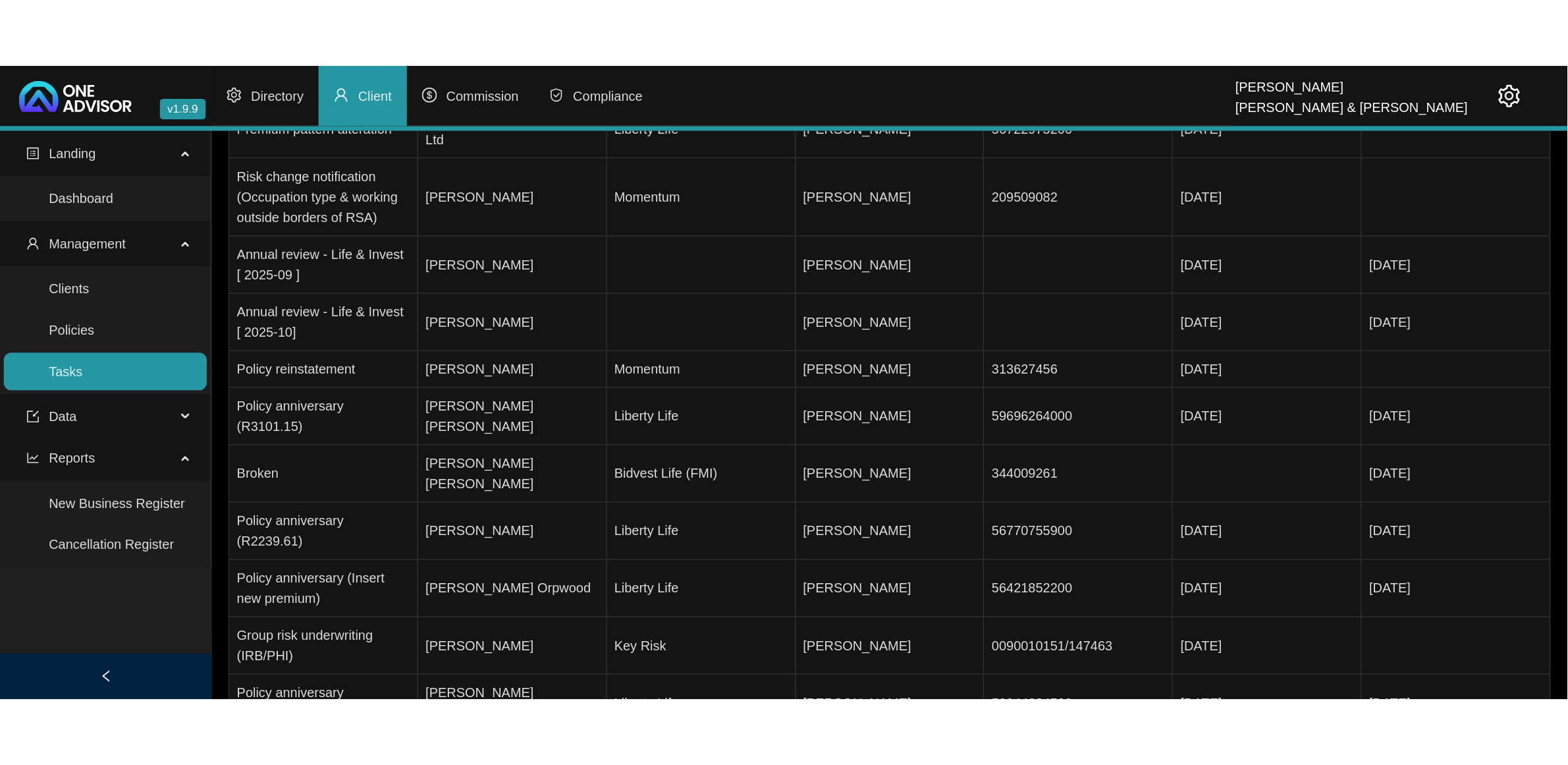
scroll to position [136, 0]
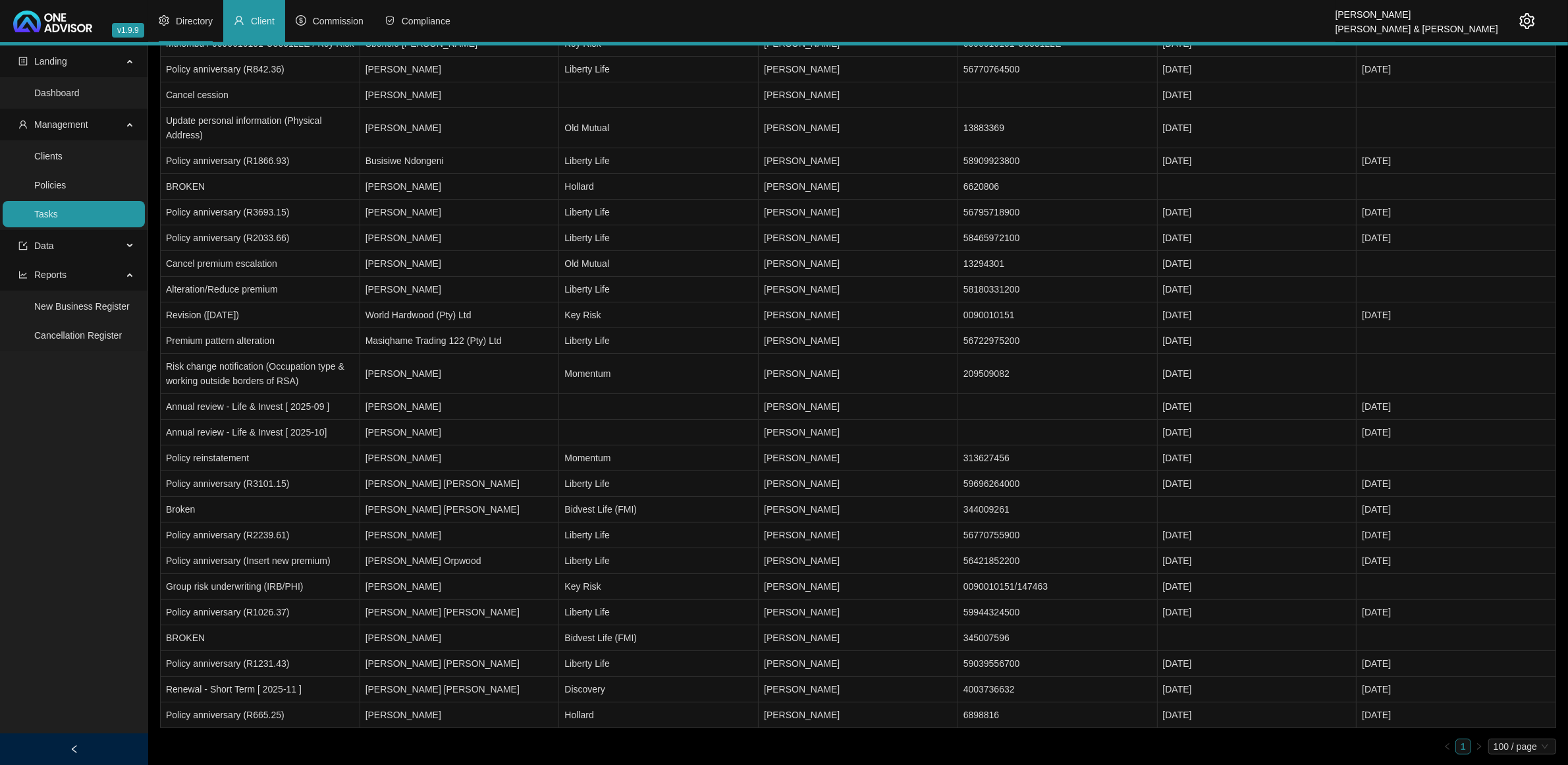
click at [190, 11] on li "Directory" at bounding box center [186, 21] width 75 height 42
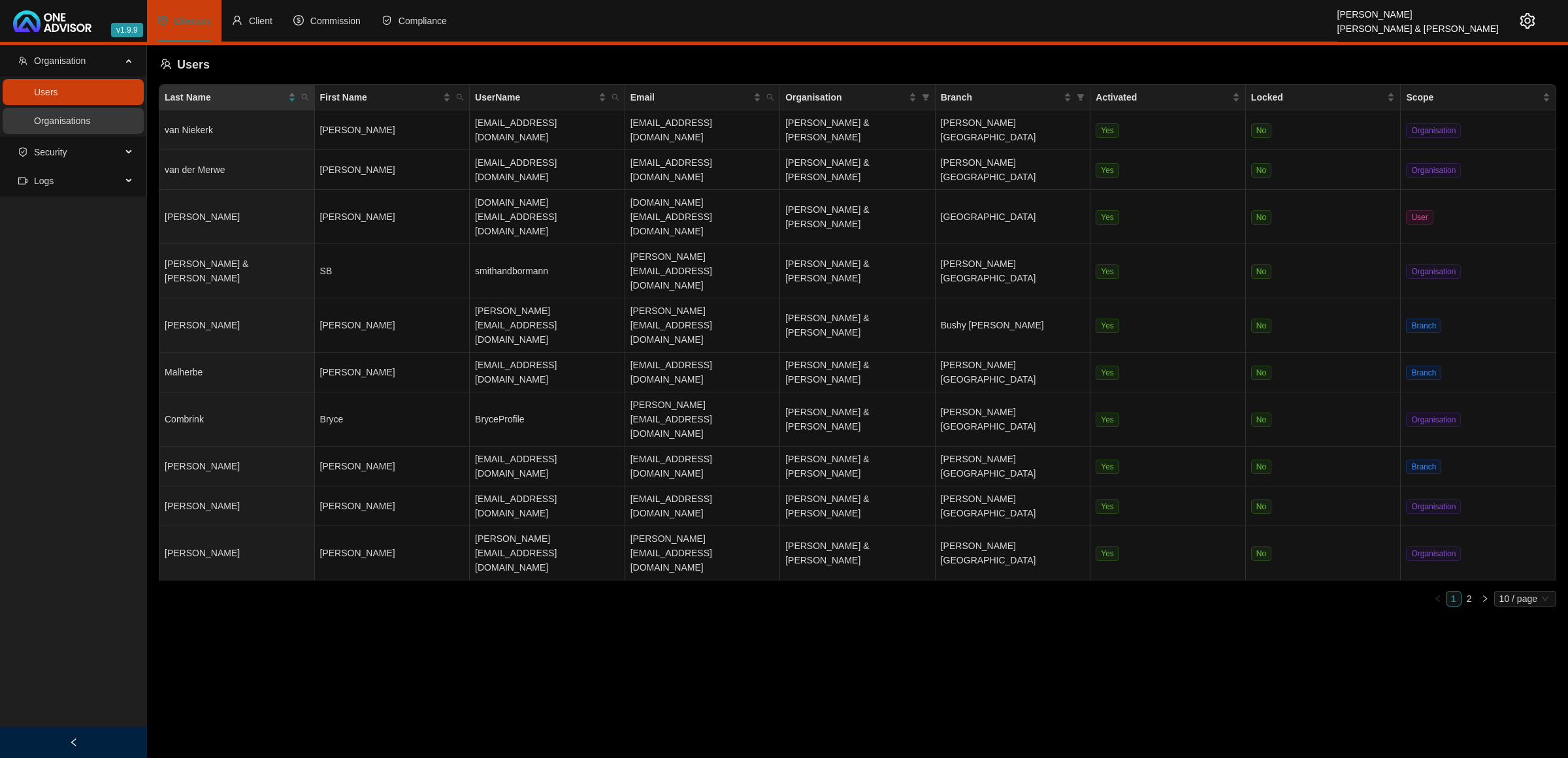
click at [50, 118] on link "Organisations" at bounding box center [62, 121] width 56 height 10
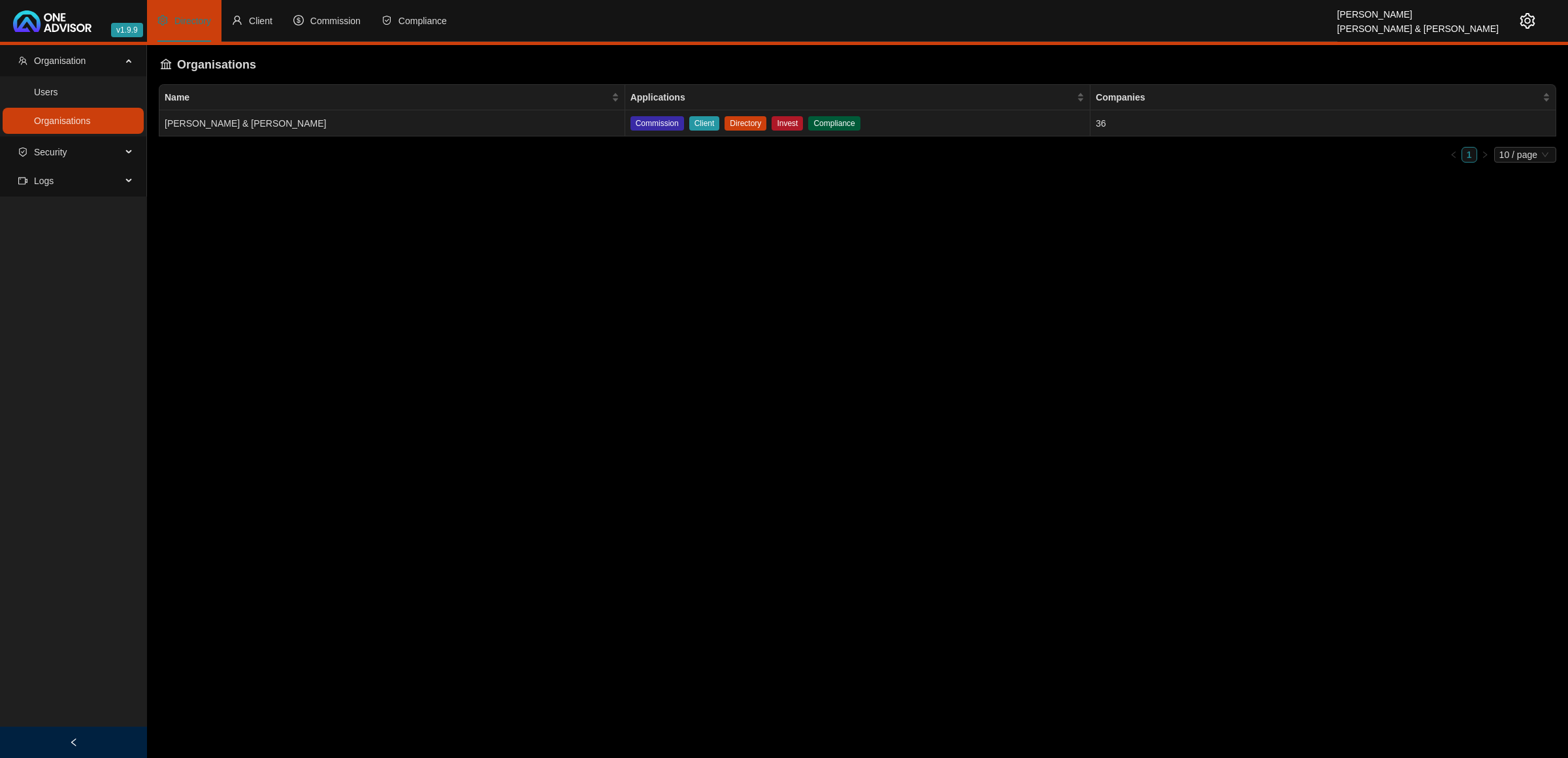
click at [304, 114] on td "[PERSON_NAME] & [PERSON_NAME]" at bounding box center [392, 123] width 466 height 26
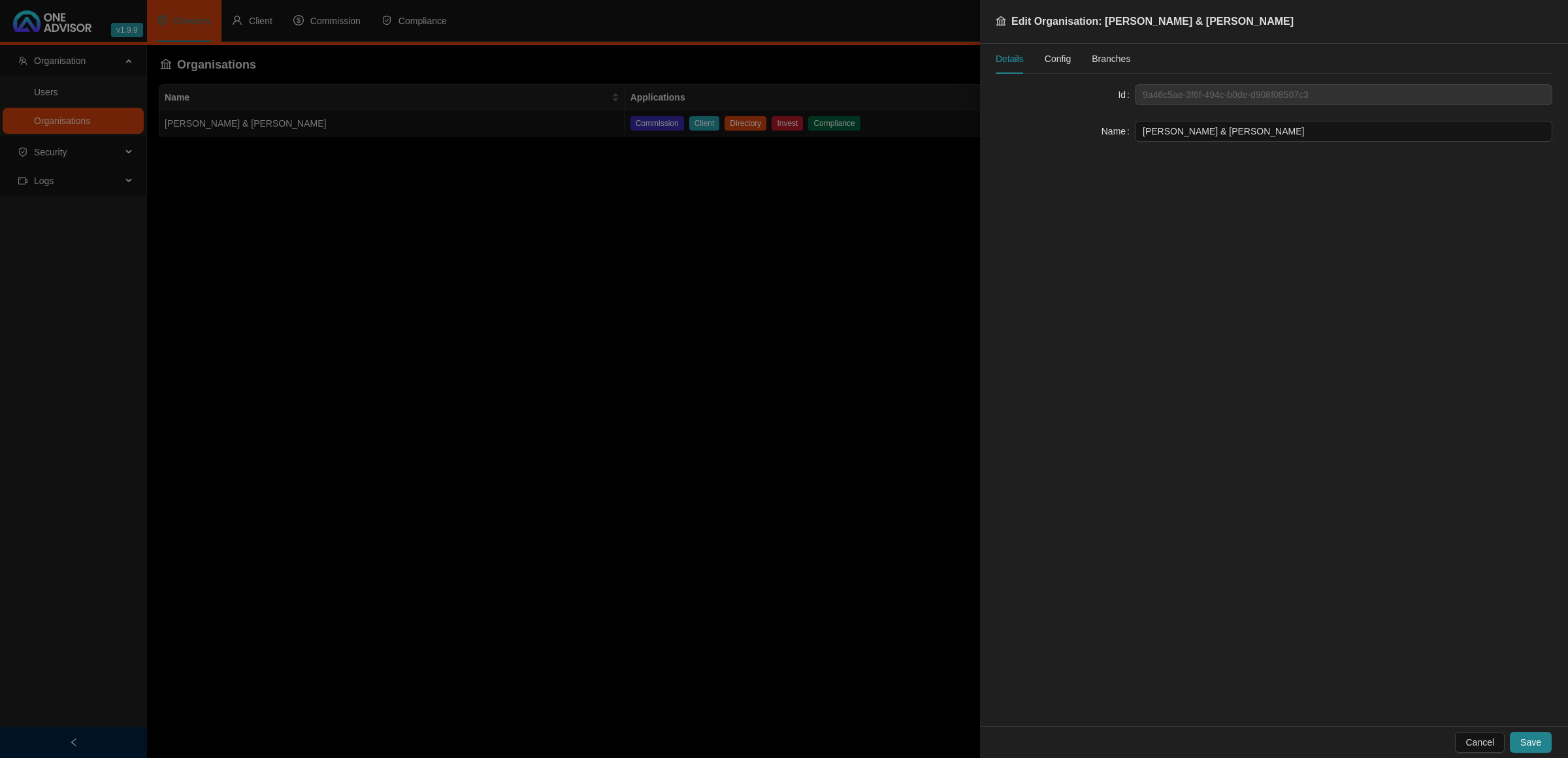
click at [1055, 55] on span "Config" at bounding box center [1057, 59] width 26 height 9
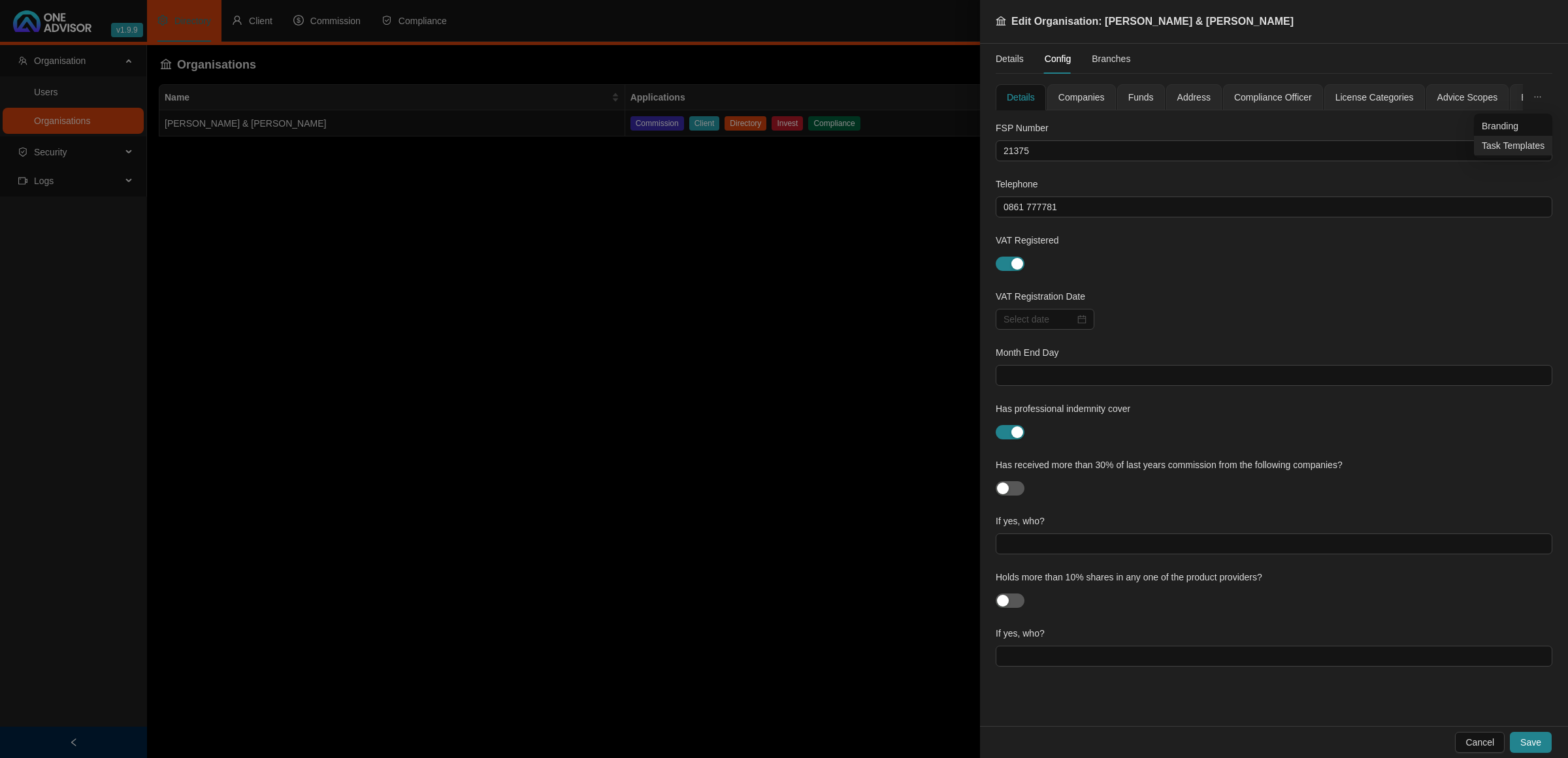
click at [1488, 142] on span "Task Templates" at bounding box center [1512, 145] width 63 height 14
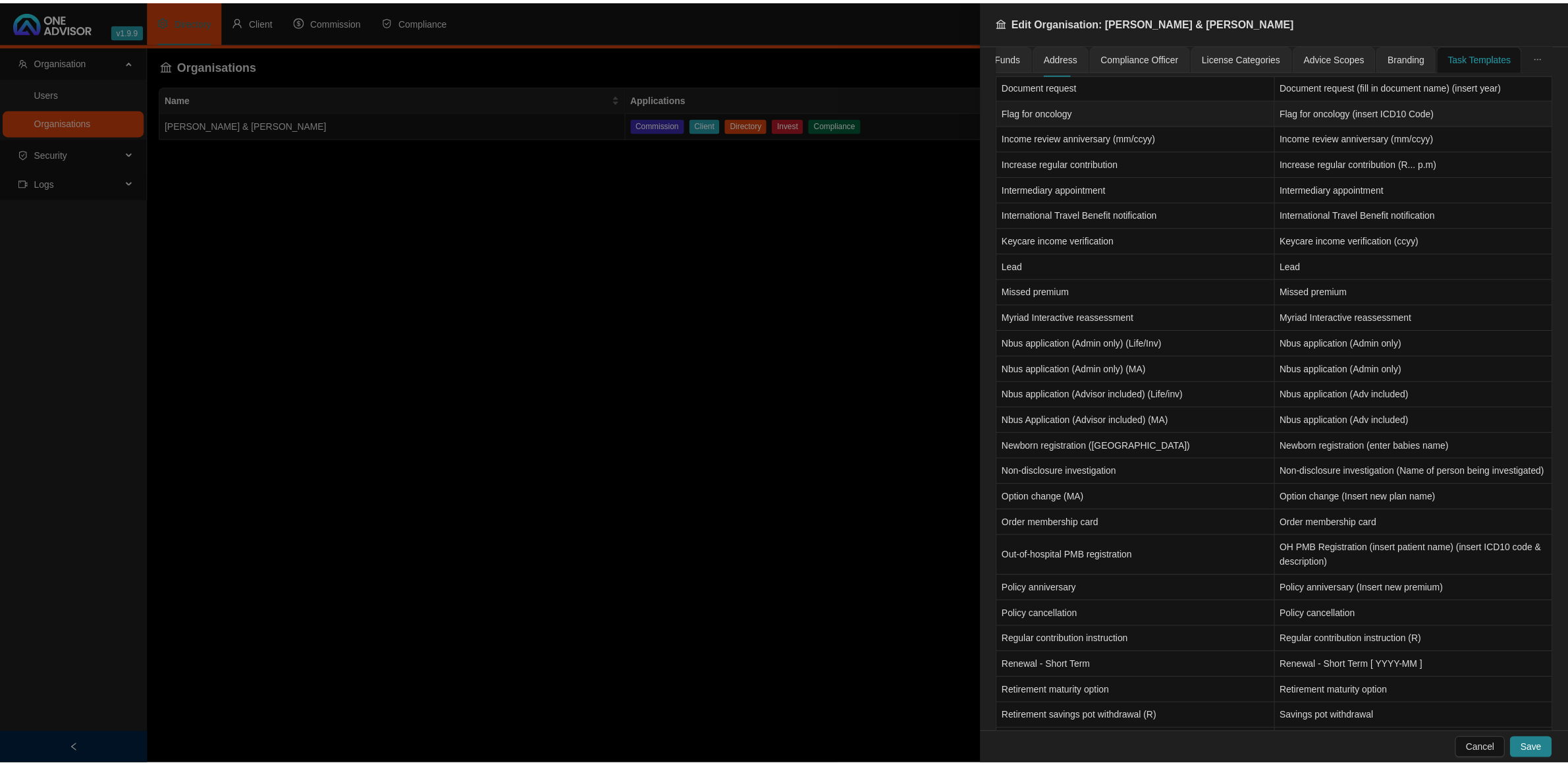
scroll to position [950, 0]
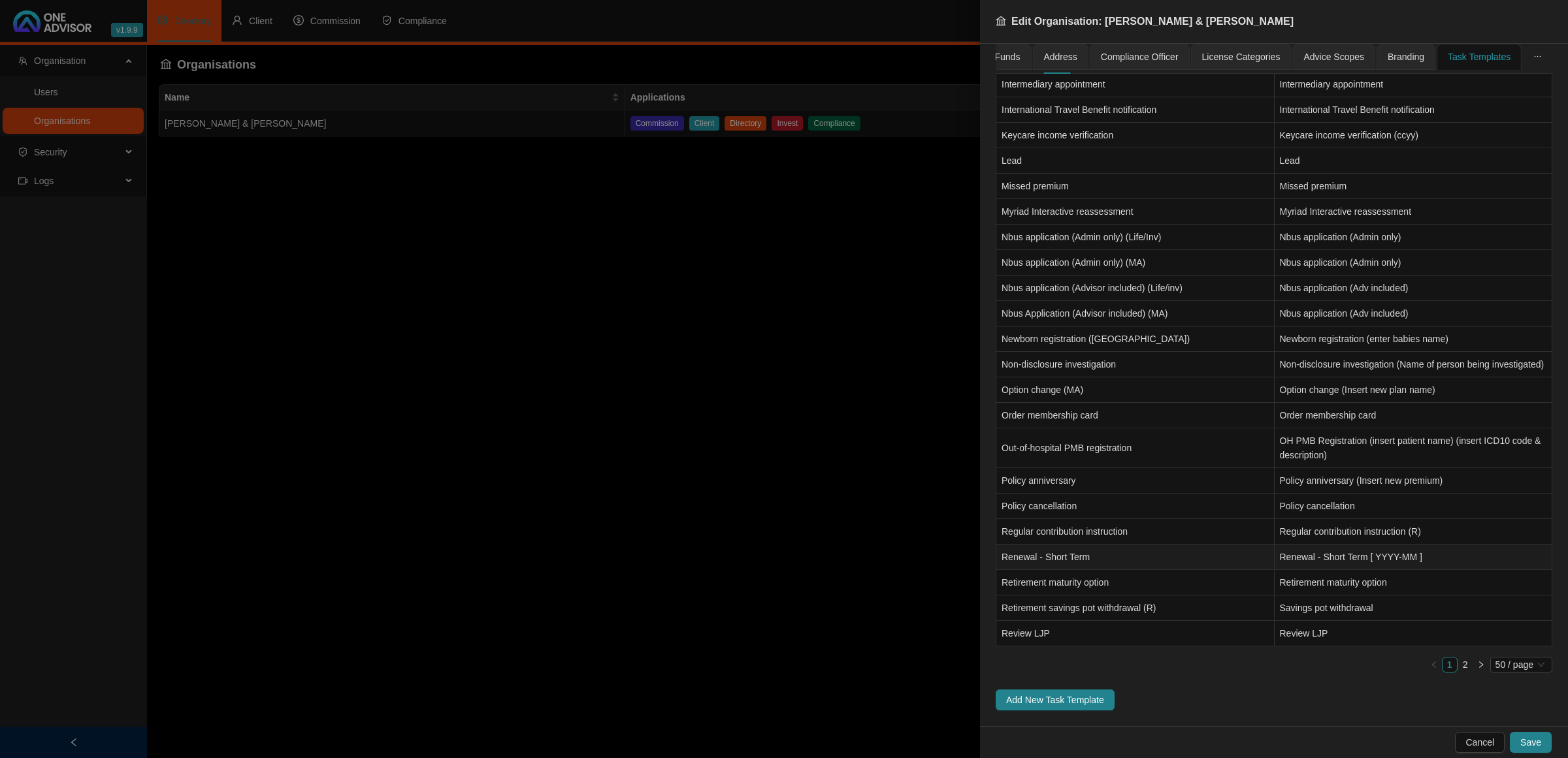
click at [1104, 560] on td "Renewal - Short Term" at bounding box center [1135, 557] width 279 height 25
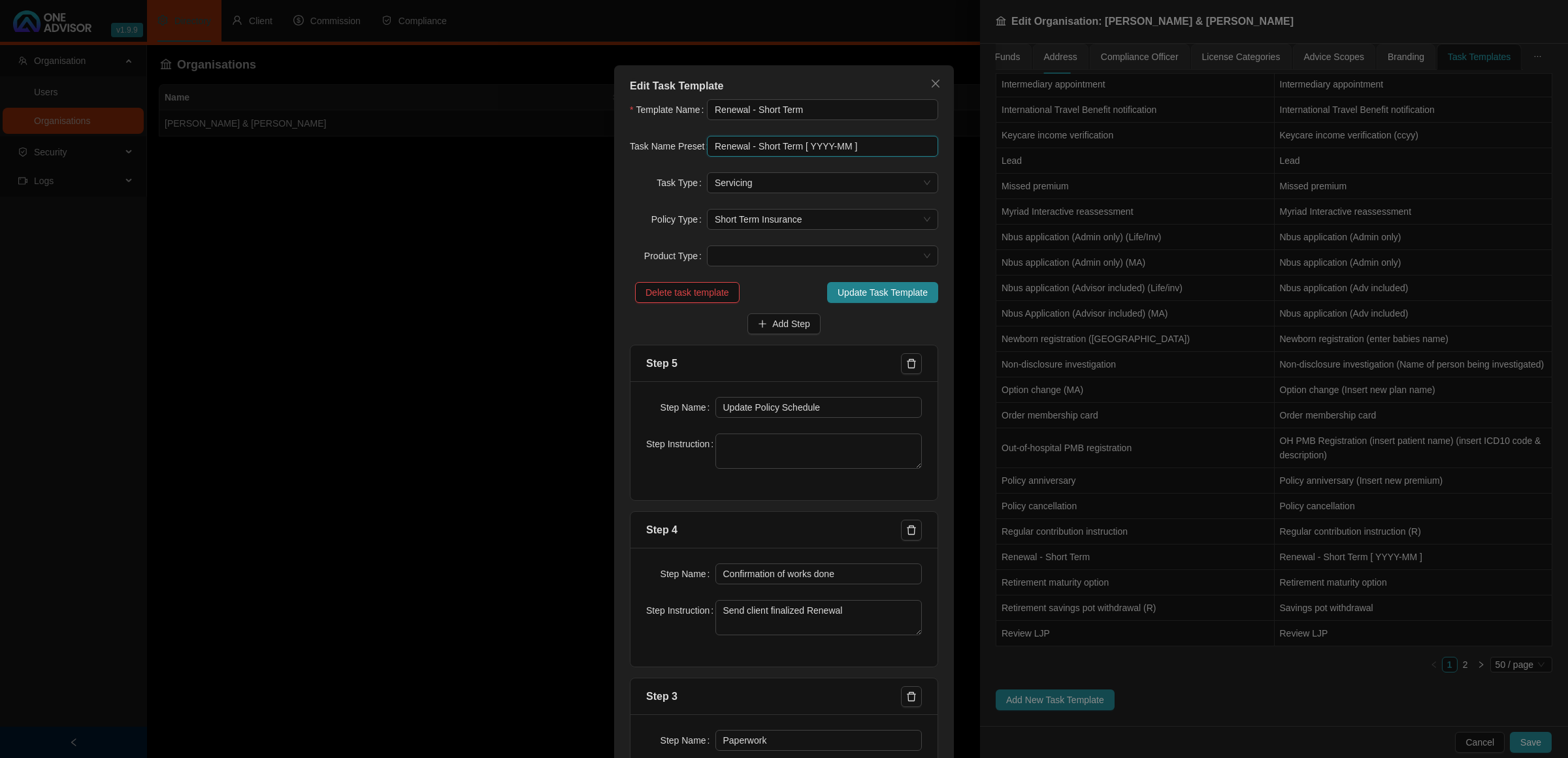
click at [750, 144] on input "Renewal - Short Term [ YYYY-MM ]" at bounding box center [822, 146] width 231 height 21
type input "Renewal Short Term [ YYYY-MM ]"
click at [747, 112] on input "Renewal - Short Term" at bounding box center [822, 109] width 231 height 21
type input "Renewal Short Term"
click at [856, 289] on span "Update Task Template" at bounding box center [883, 292] width 90 height 14
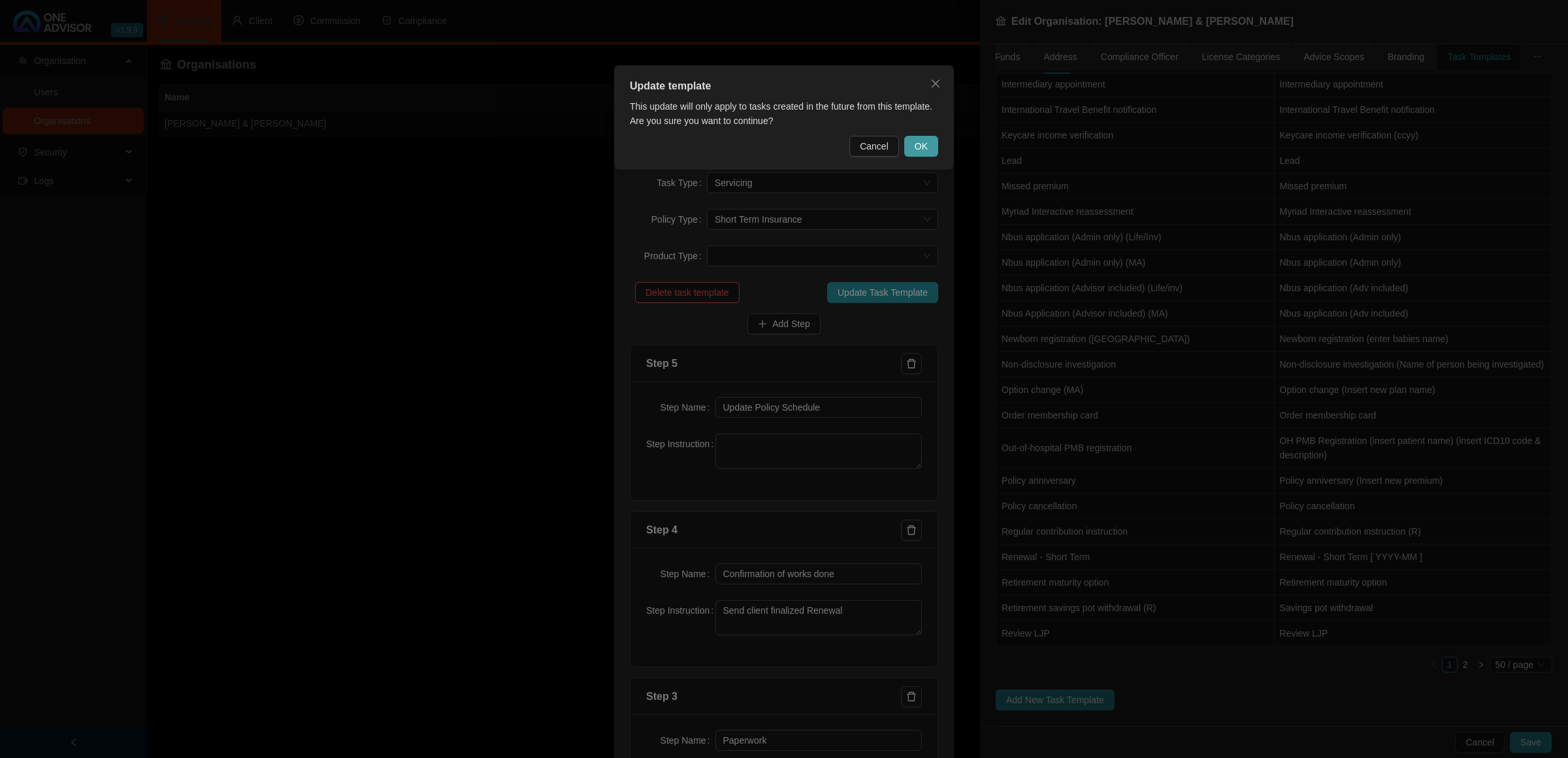
click at [931, 144] on button "OK" at bounding box center [921, 146] width 34 height 21
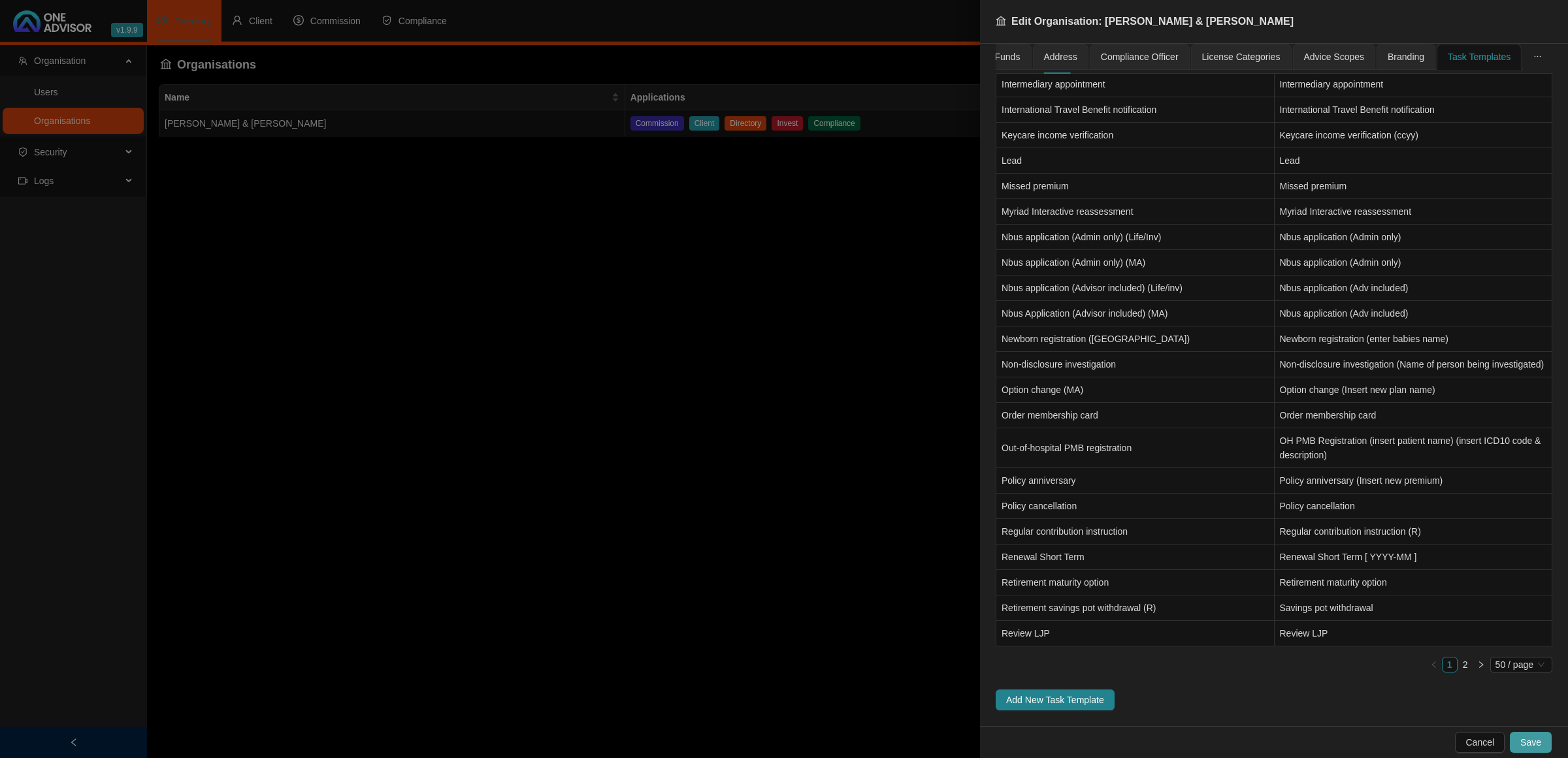
drag, startPoint x: 1535, startPoint y: 737, endPoint x: 1527, endPoint y: 727, distance: 12.8
click at [1535, 736] on span "Save" at bounding box center [1531, 742] width 21 height 14
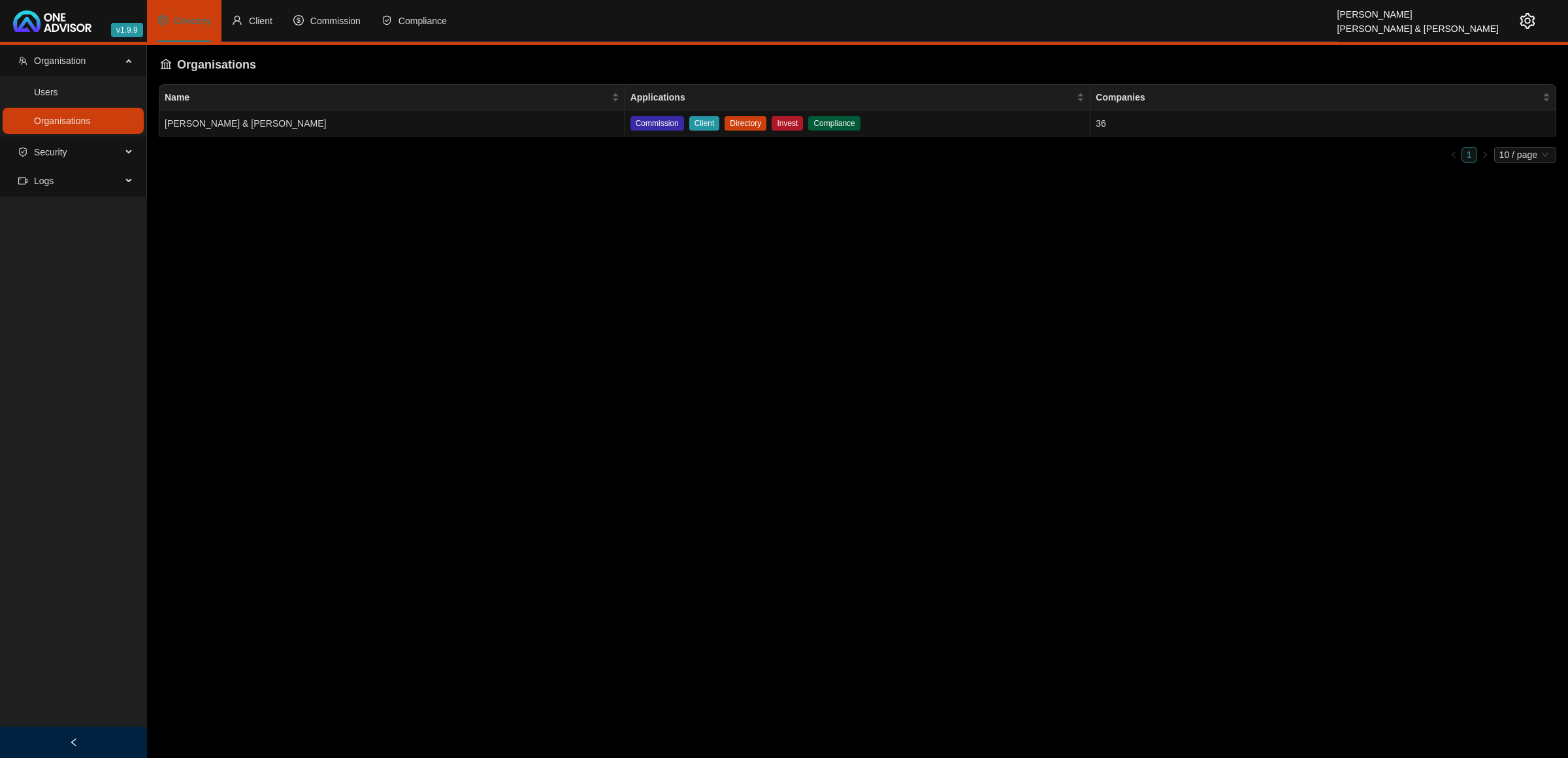
click at [1522, 21] on icon "setting" at bounding box center [1528, 21] width 15 height 16
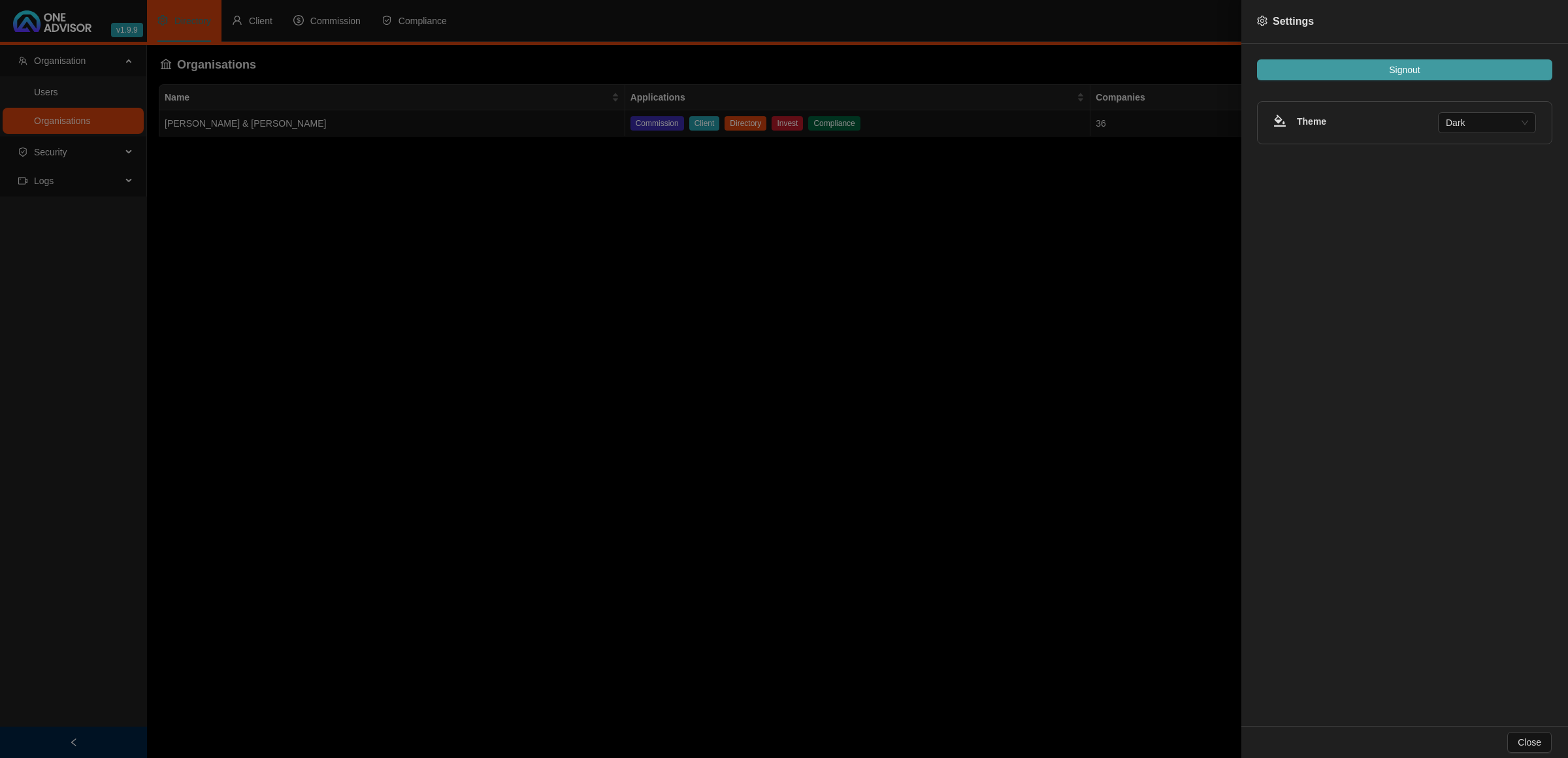
click at [1418, 70] on span "Signout" at bounding box center [1403, 69] width 31 height 14
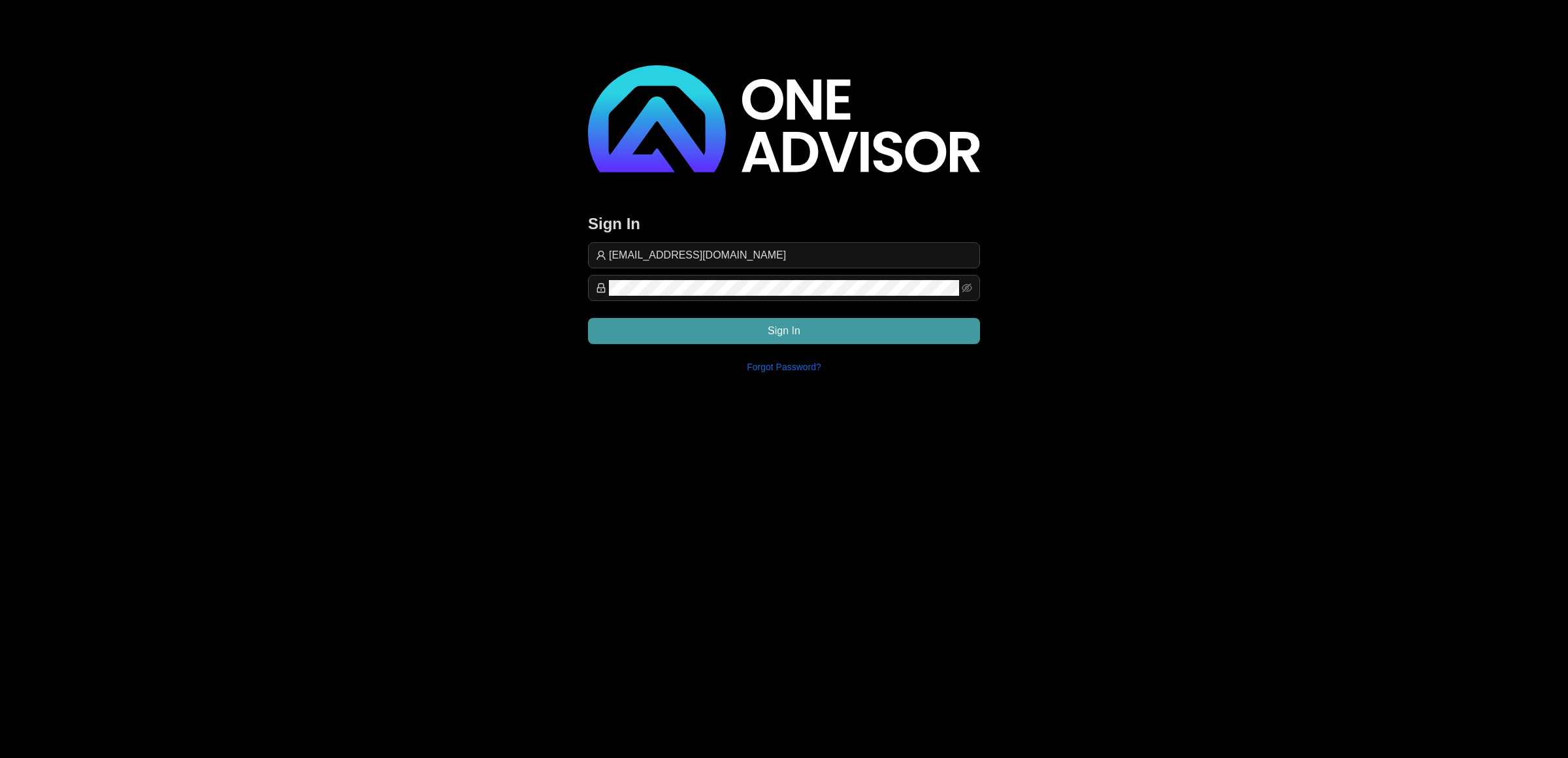
click at [762, 334] on button "Sign In" at bounding box center [784, 331] width 392 height 26
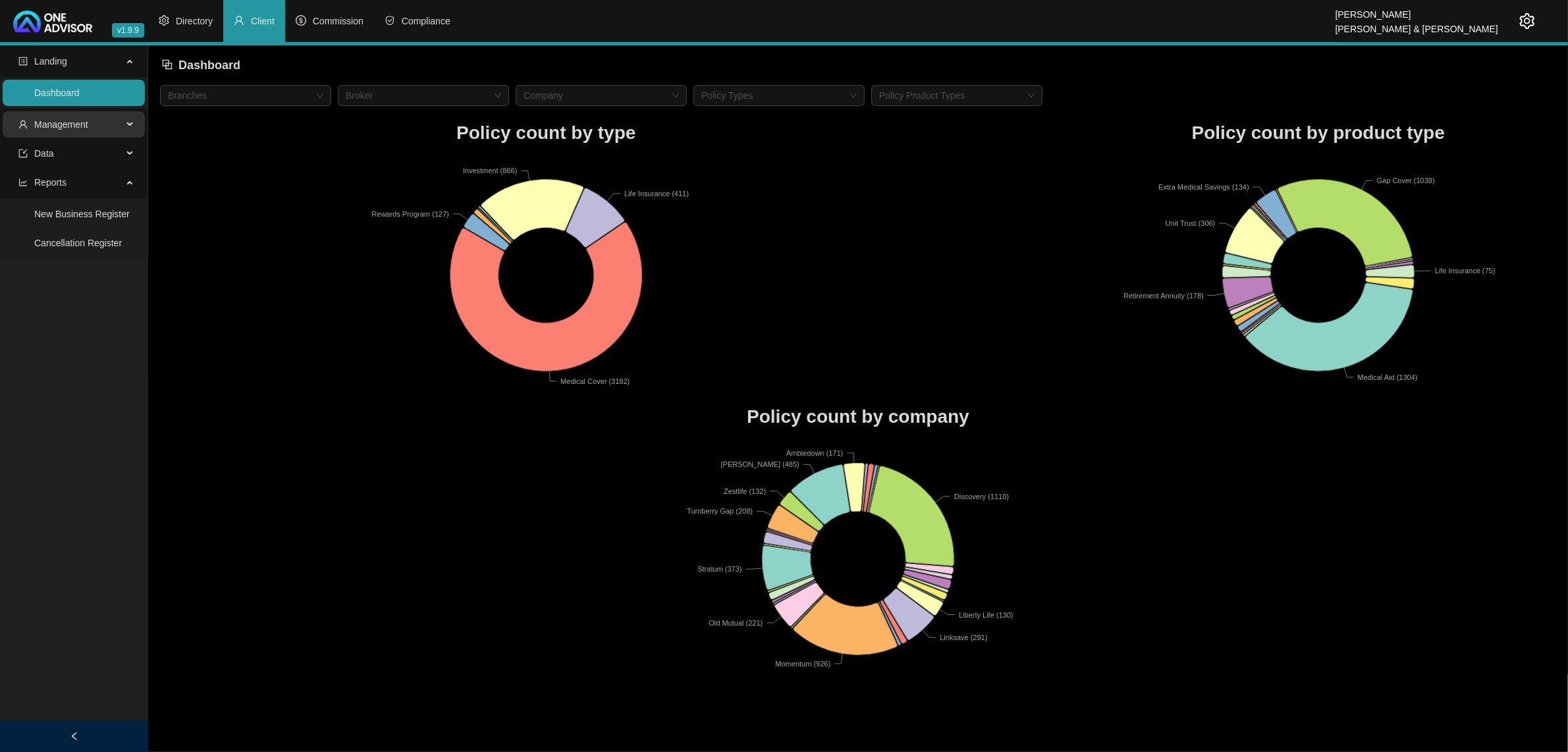
click at [70, 123] on span "Management" at bounding box center [60, 123] width 54 height 10
click at [51, 158] on link "Clients" at bounding box center [48, 155] width 28 height 10
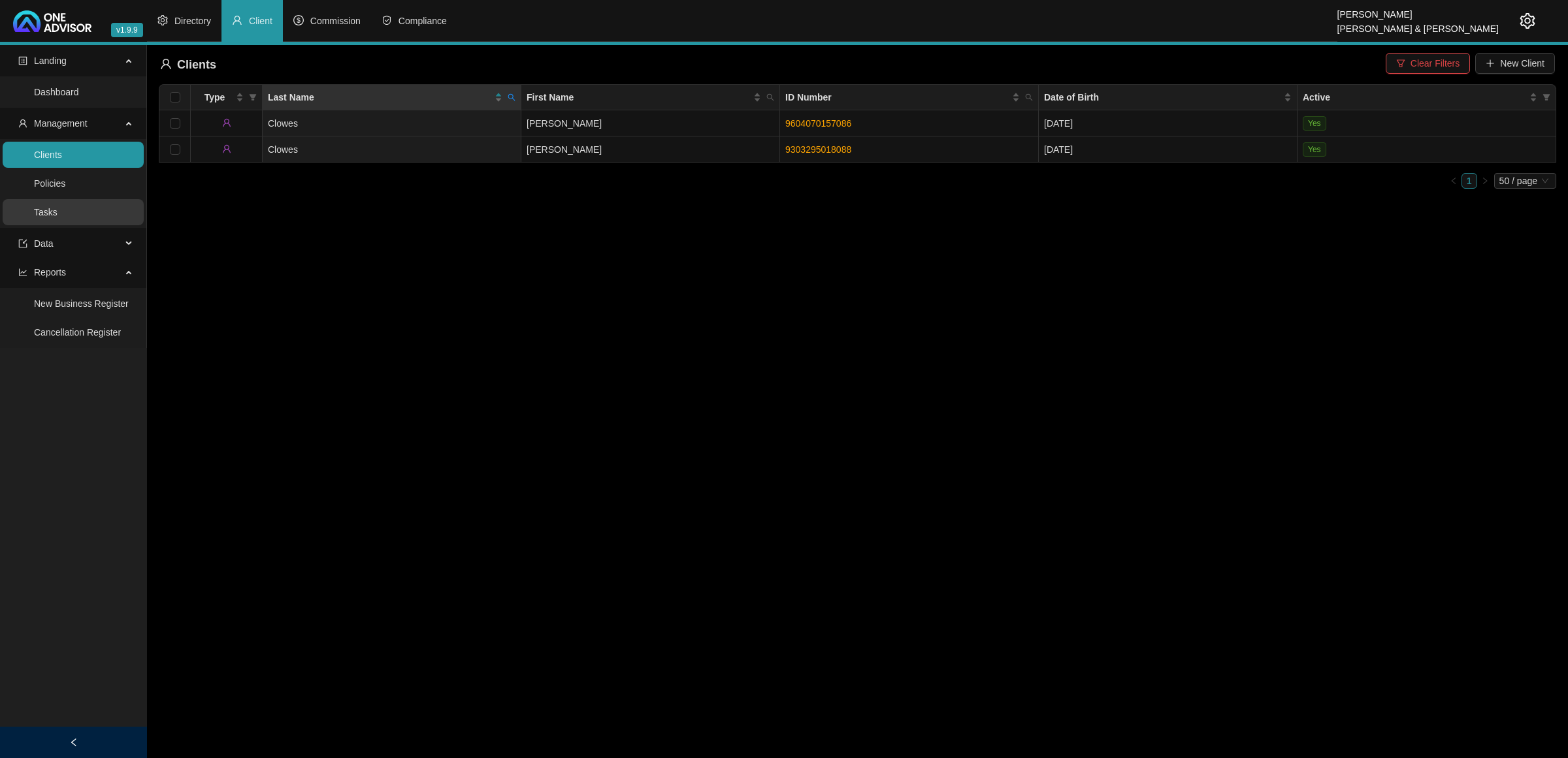
click at [48, 210] on link "Tasks" at bounding box center [45, 211] width 23 height 10
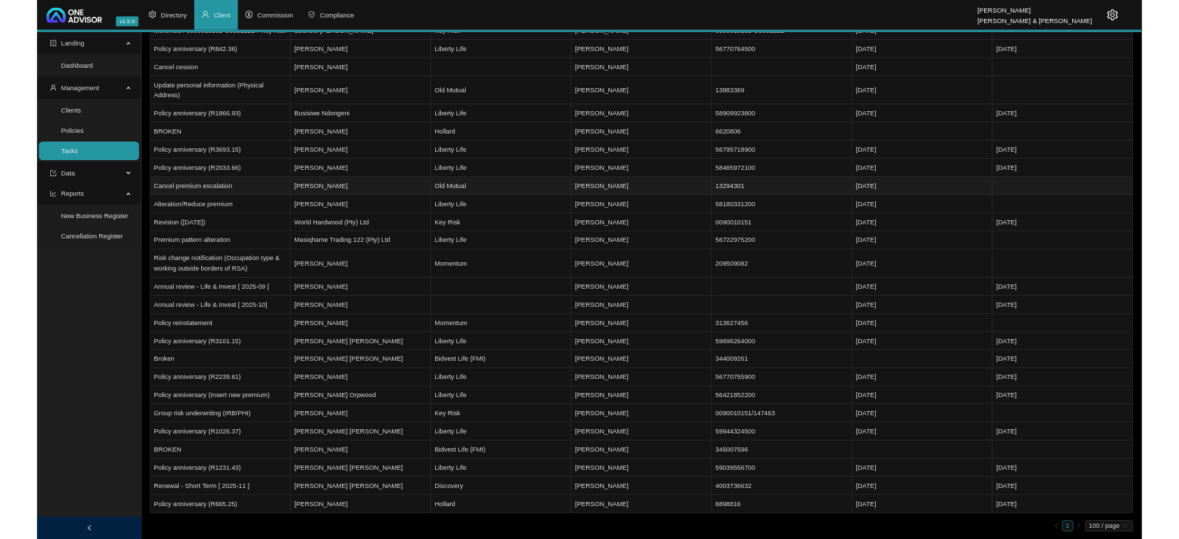
scroll to position [144, 0]
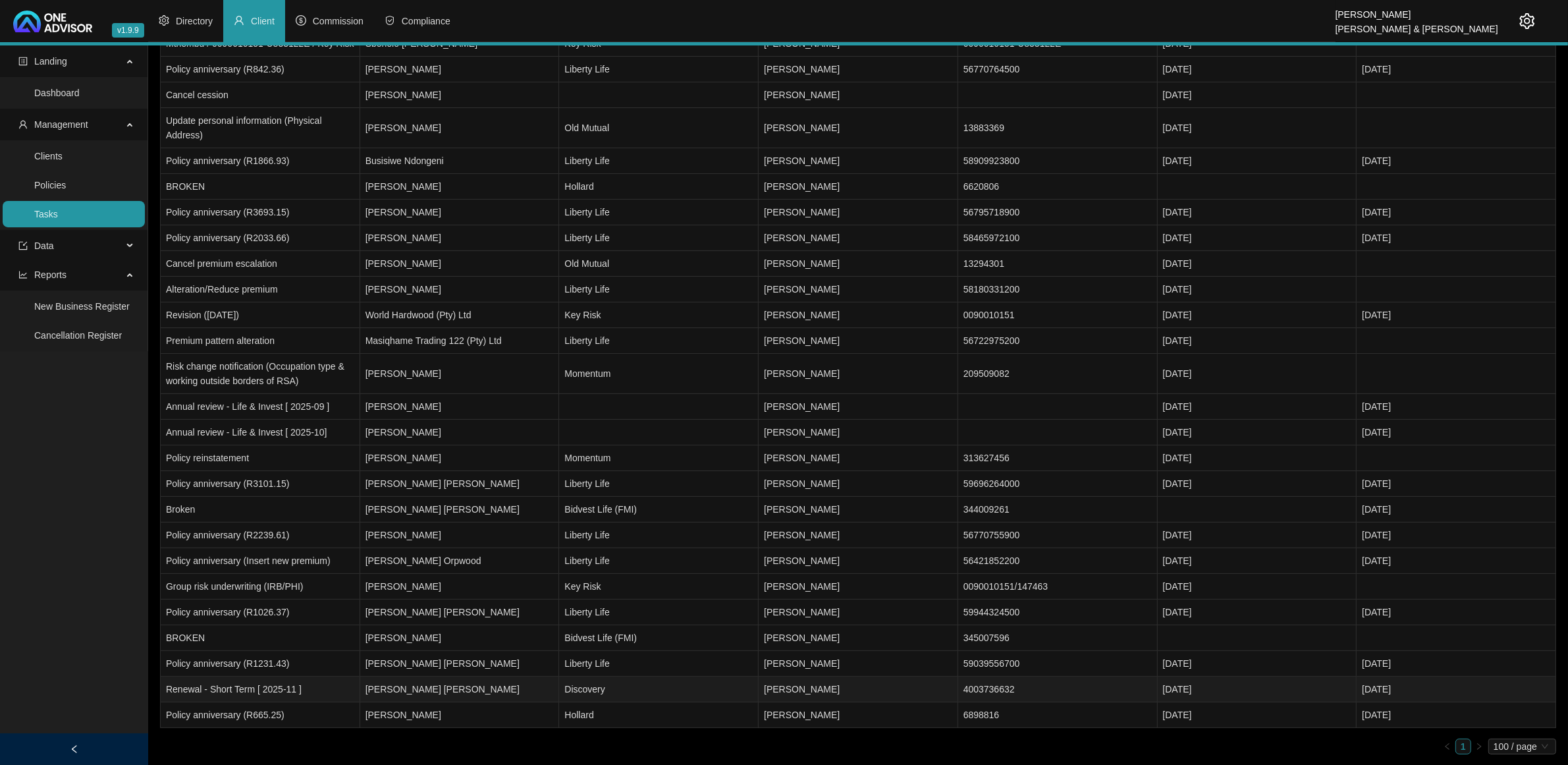
click at [294, 696] on td "Renewal - Short Term [ 2025-11 ]" at bounding box center [260, 689] width 200 height 25
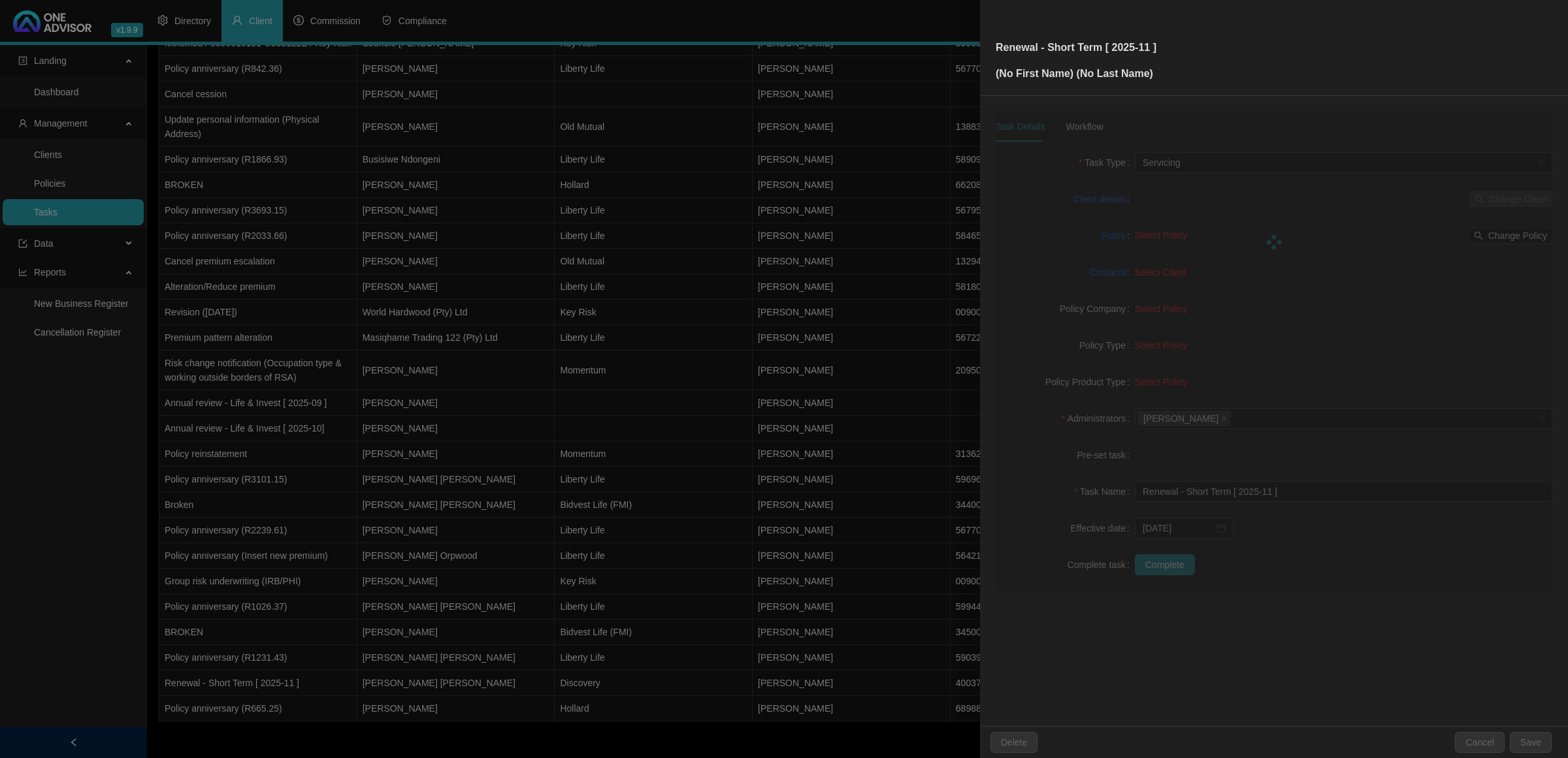
click at [289, 677] on div at bounding box center [784, 379] width 1568 height 758
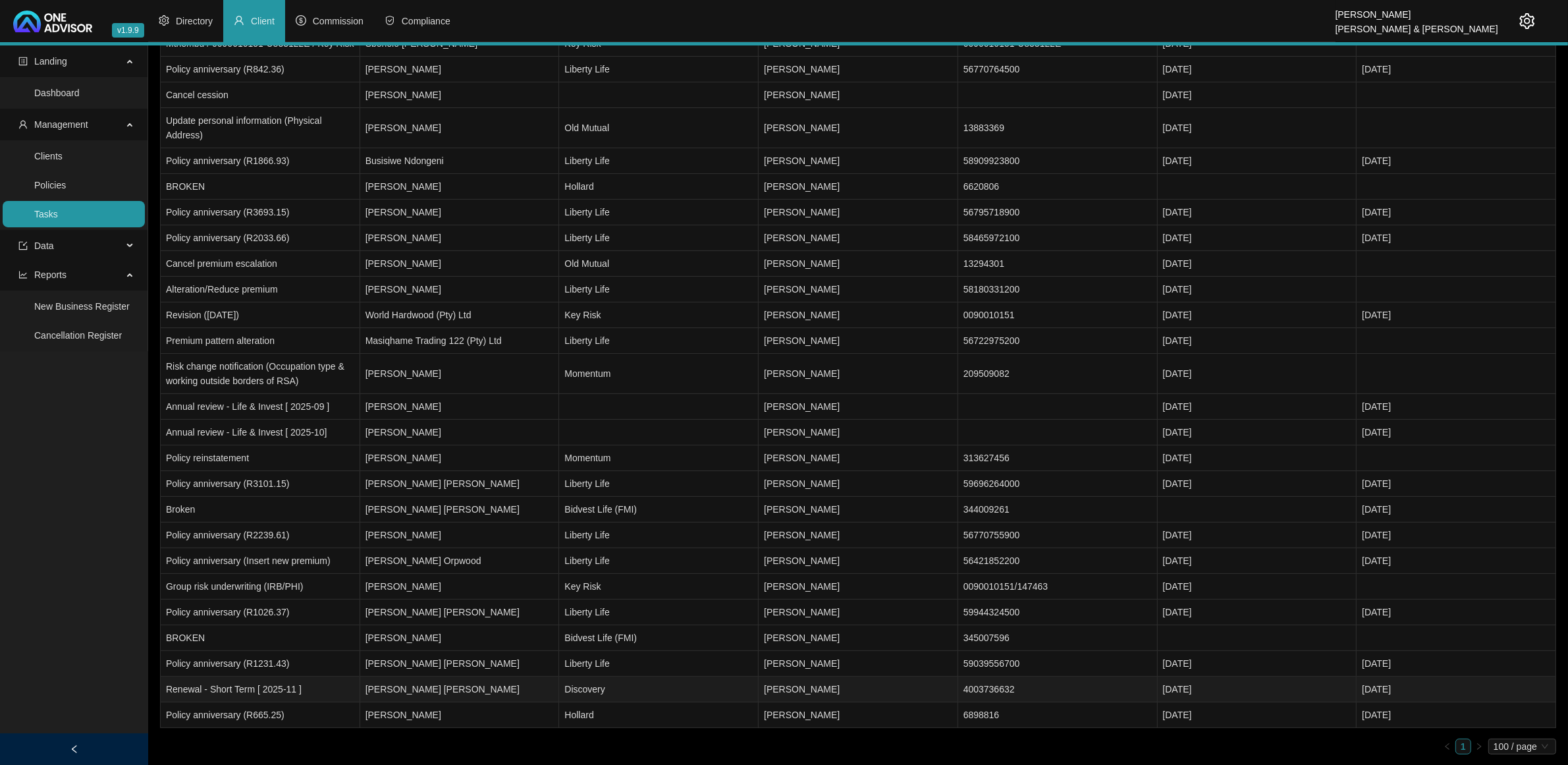
click at [293, 686] on td "Renewal - Short Term [ 2025-11 ]" at bounding box center [260, 689] width 200 height 25
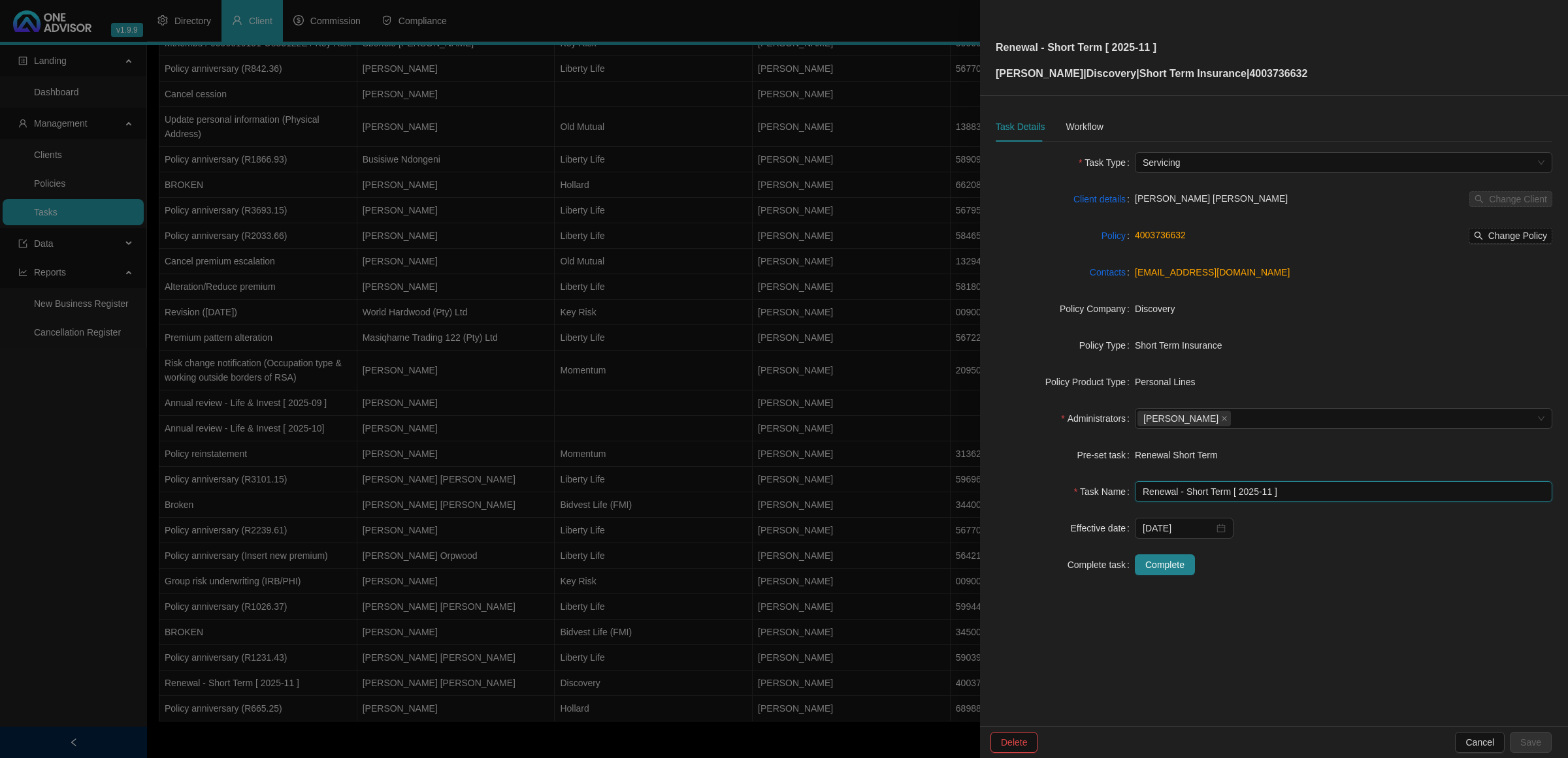
click at [1187, 496] on input "Renewal - Short Term [ 2025-11 ]" at bounding box center [1343, 492] width 417 height 21
click at [1490, 733] on button "Cancel" at bounding box center [1479, 742] width 50 height 21
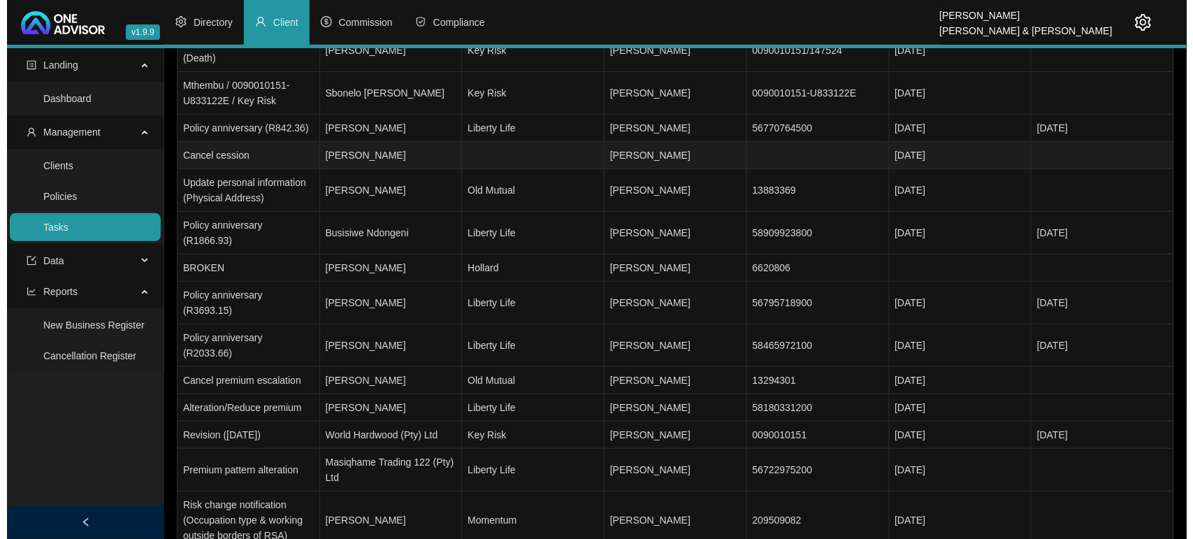
scroll to position [0, 0]
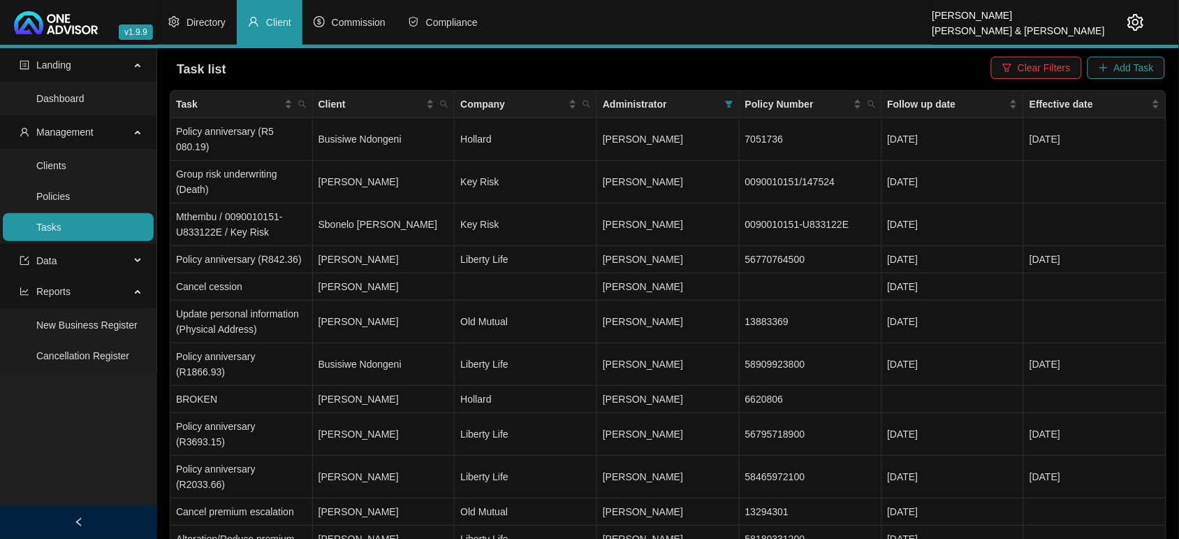
click at [1128, 66] on span "Add Task" at bounding box center [1134, 67] width 40 height 15
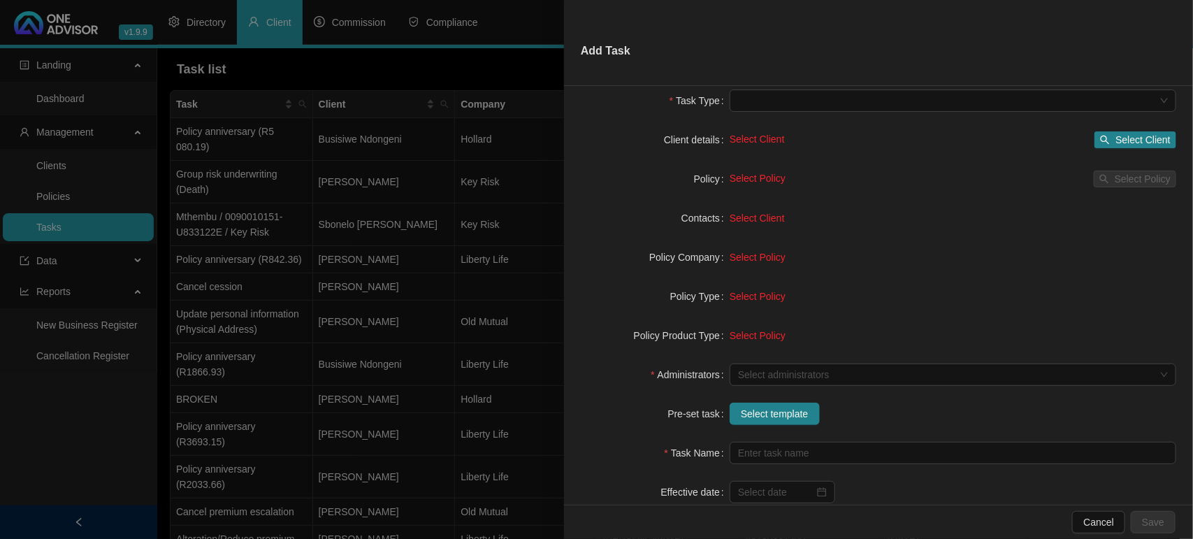
scroll to position [87, 0]
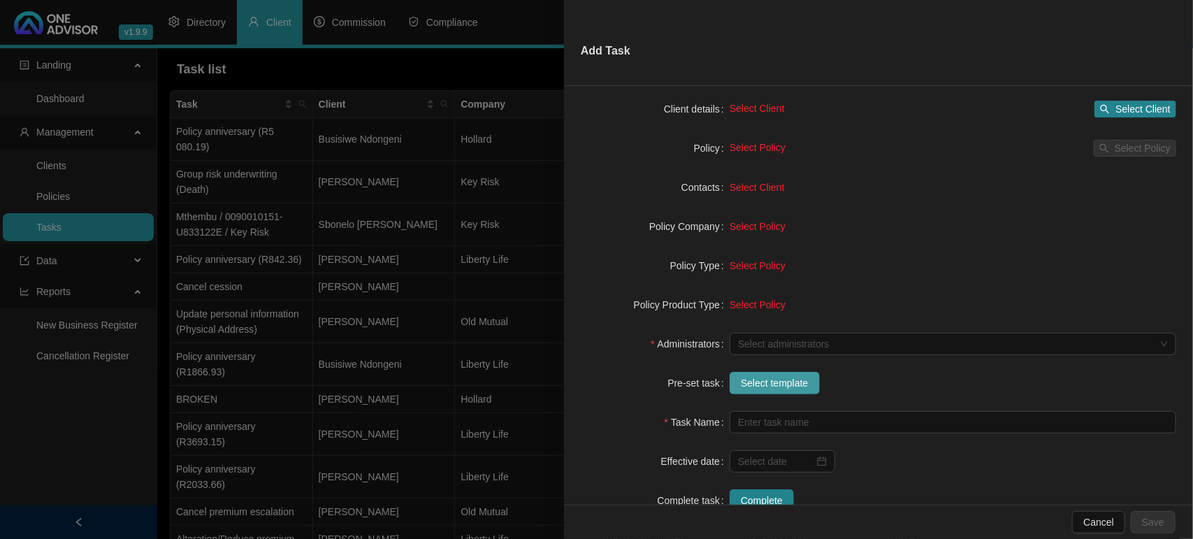
click at [759, 379] on span "Select template" at bounding box center [775, 382] width 68 height 15
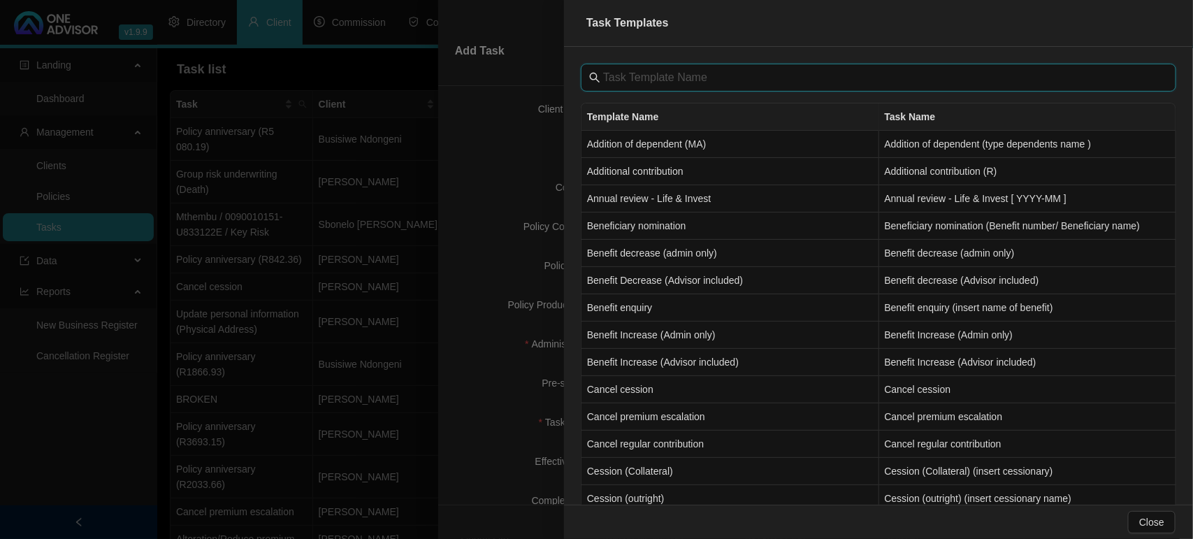
click at [657, 72] on input "text" at bounding box center [879, 77] width 553 height 17
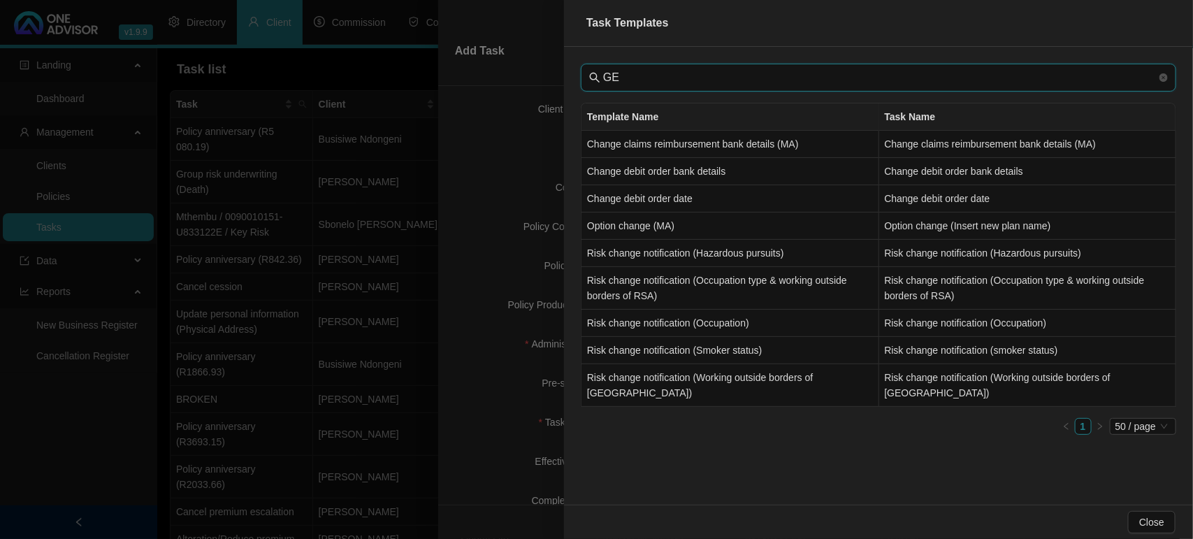
type input "G"
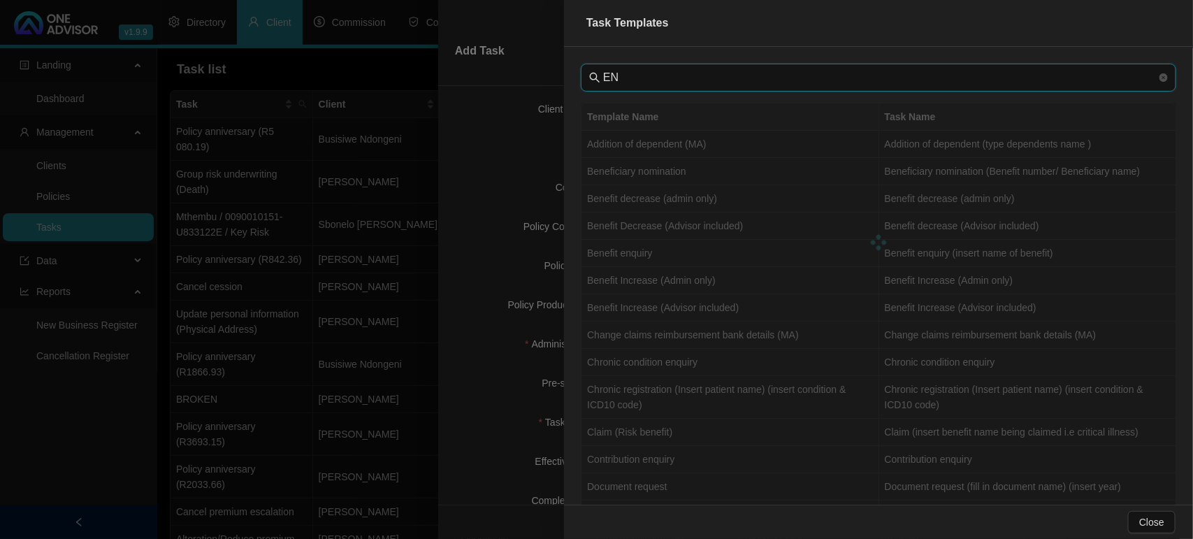
type input "E"
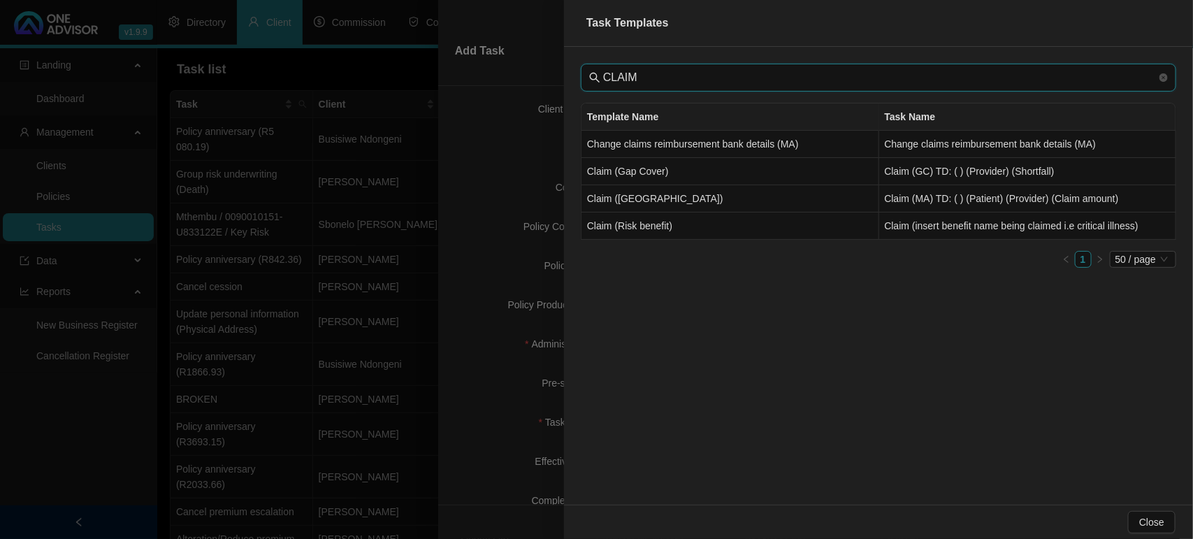
type input "CLAIM"
click at [505, 291] on div at bounding box center [596, 269] width 1193 height 539
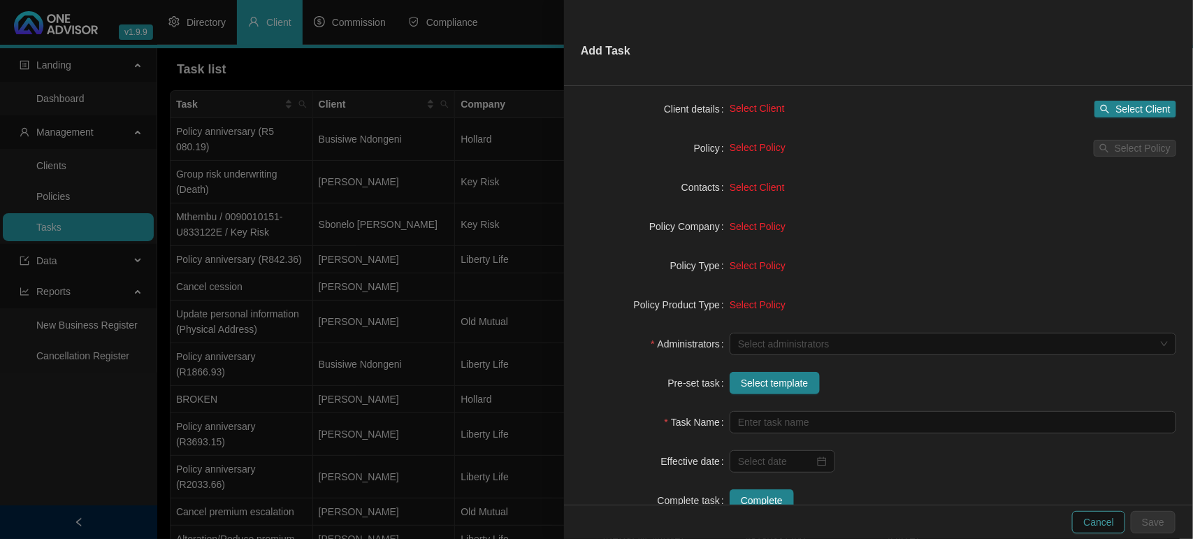
click at [1112, 522] on span "Cancel" at bounding box center [1098, 521] width 31 height 15
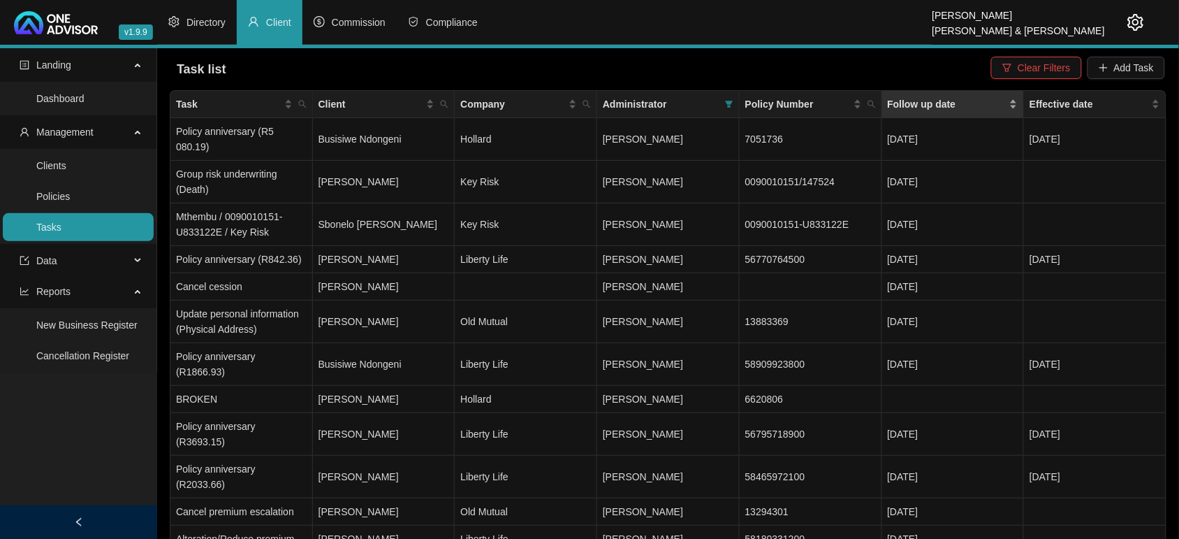
click at [1009, 100] on div "Follow up date" at bounding box center [953, 103] width 131 height 15
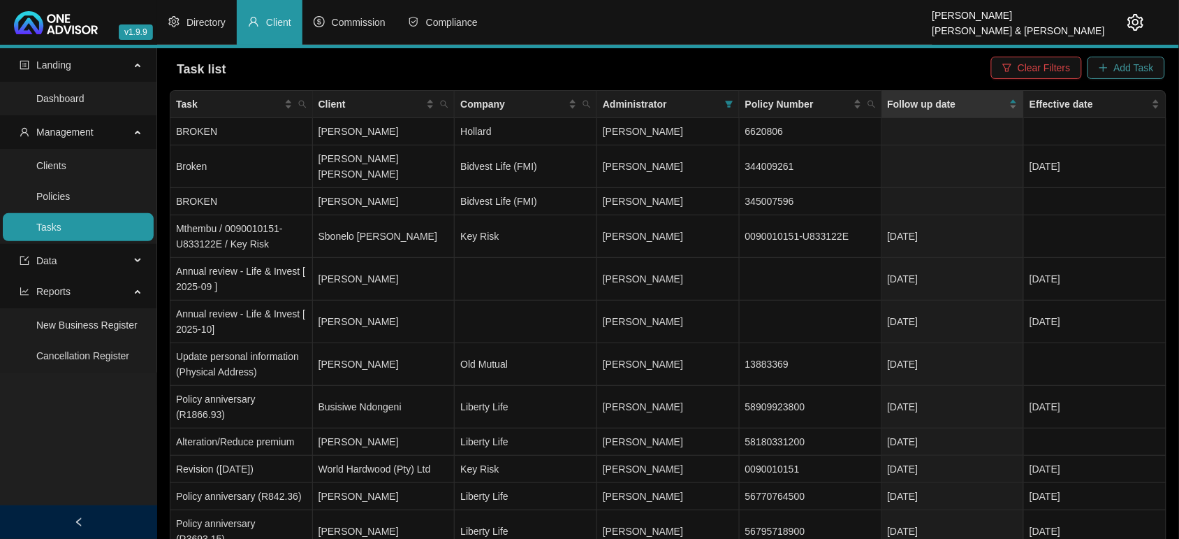
click at [1120, 66] on span "Add Task" at bounding box center [1134, 67] width 40 height 15
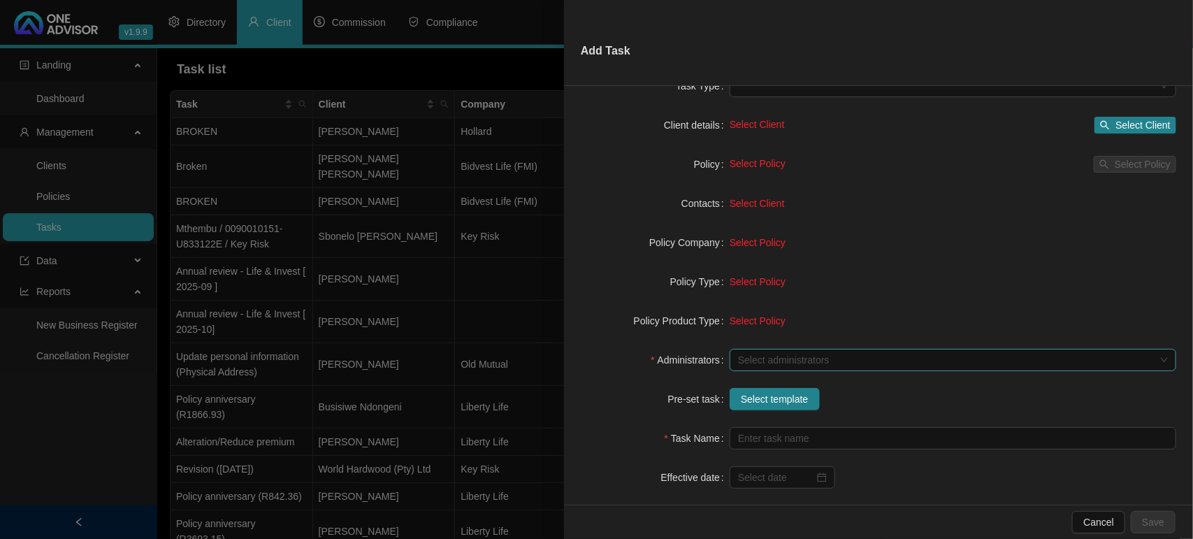
scroll to position [128, 0]
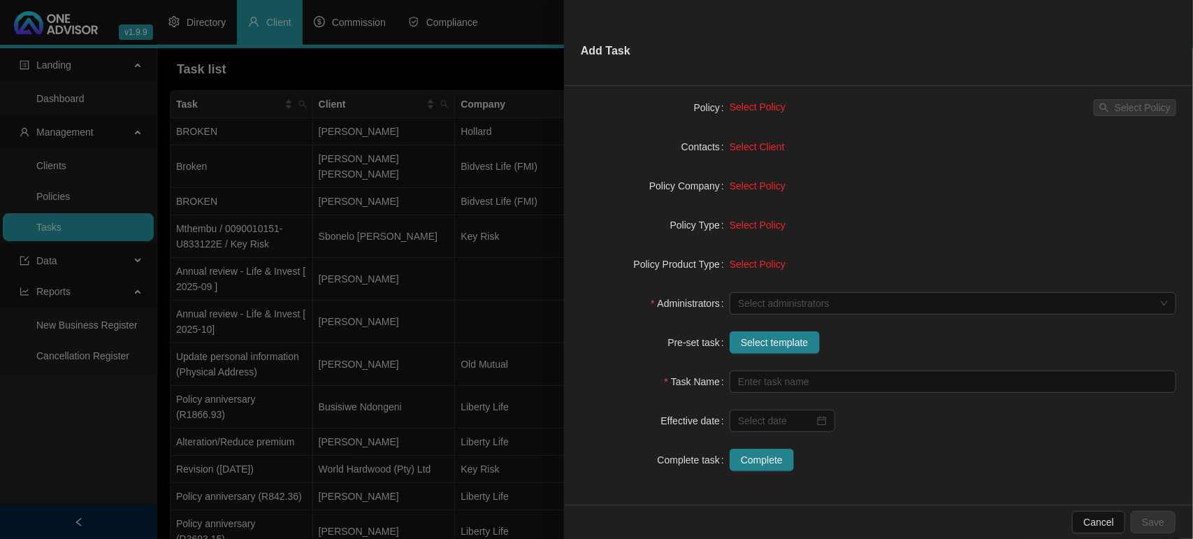
click at [697, 381] on label "Task Name" at bounding box center [696, 381] width 65 height 22
click at [688, 383] on label "Task Name" at bounding box center [696, 381] width 65 height 22
click at [759, 344] on span "Select template" at bounding box center [775, 342] width 68 height 15
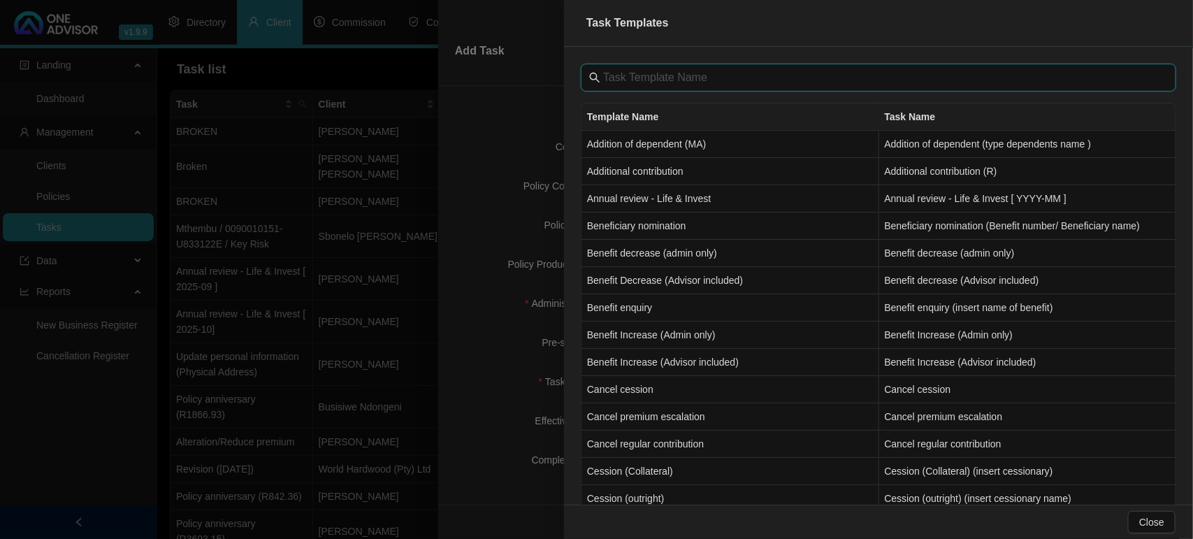
click at [653, 72] on input "text" at bounding box center [879, 77] width 553 height 17
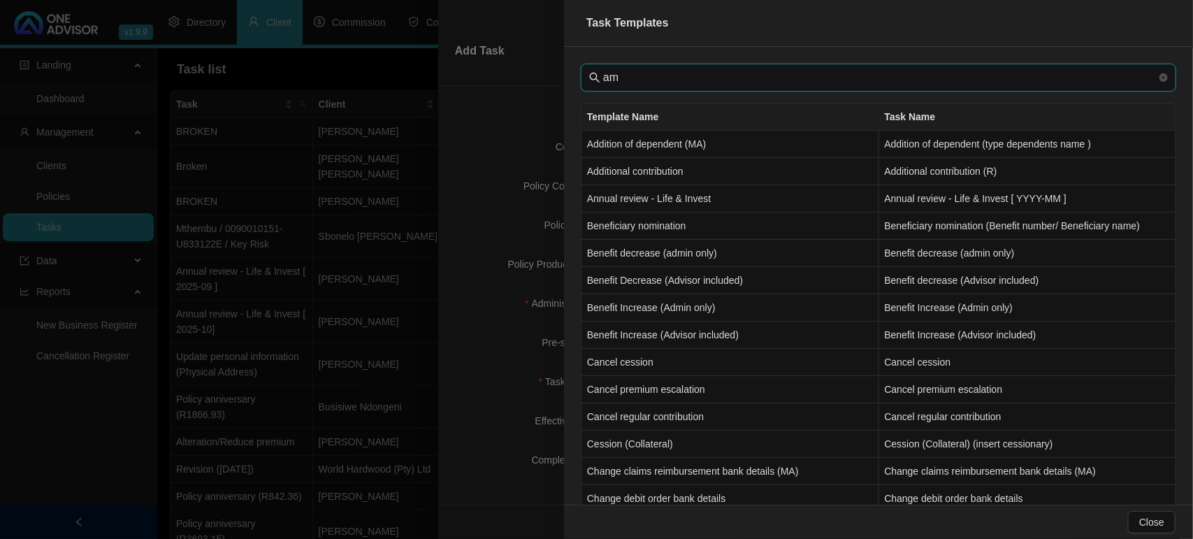
type input "a"
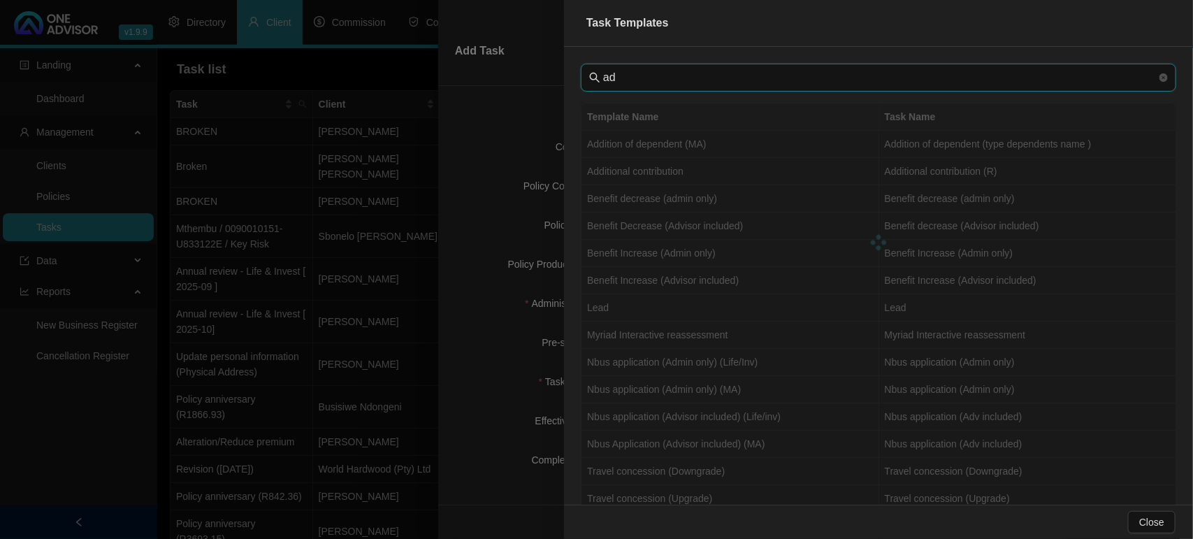
type input "a"
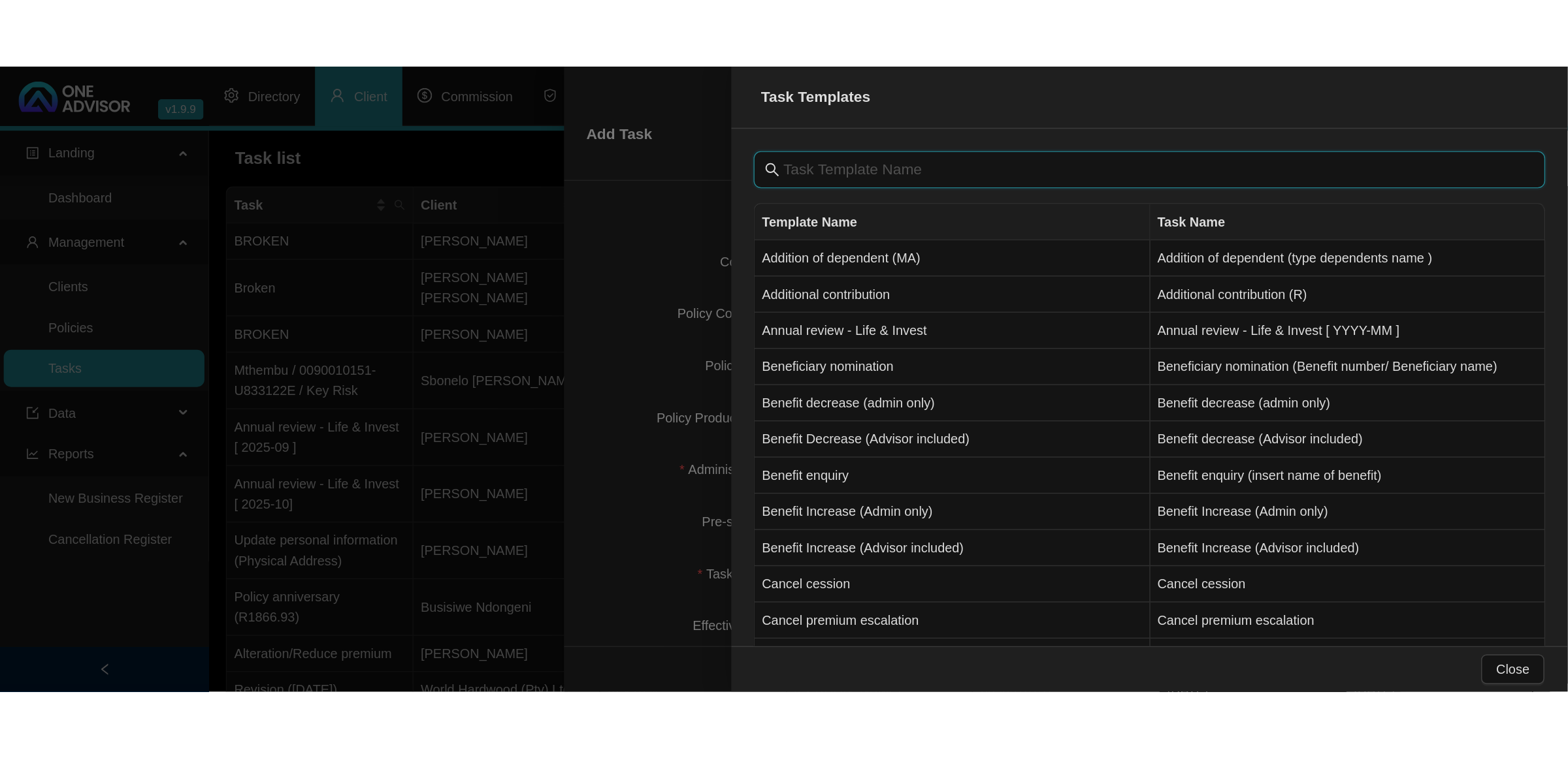
scroll to position [0, 0]
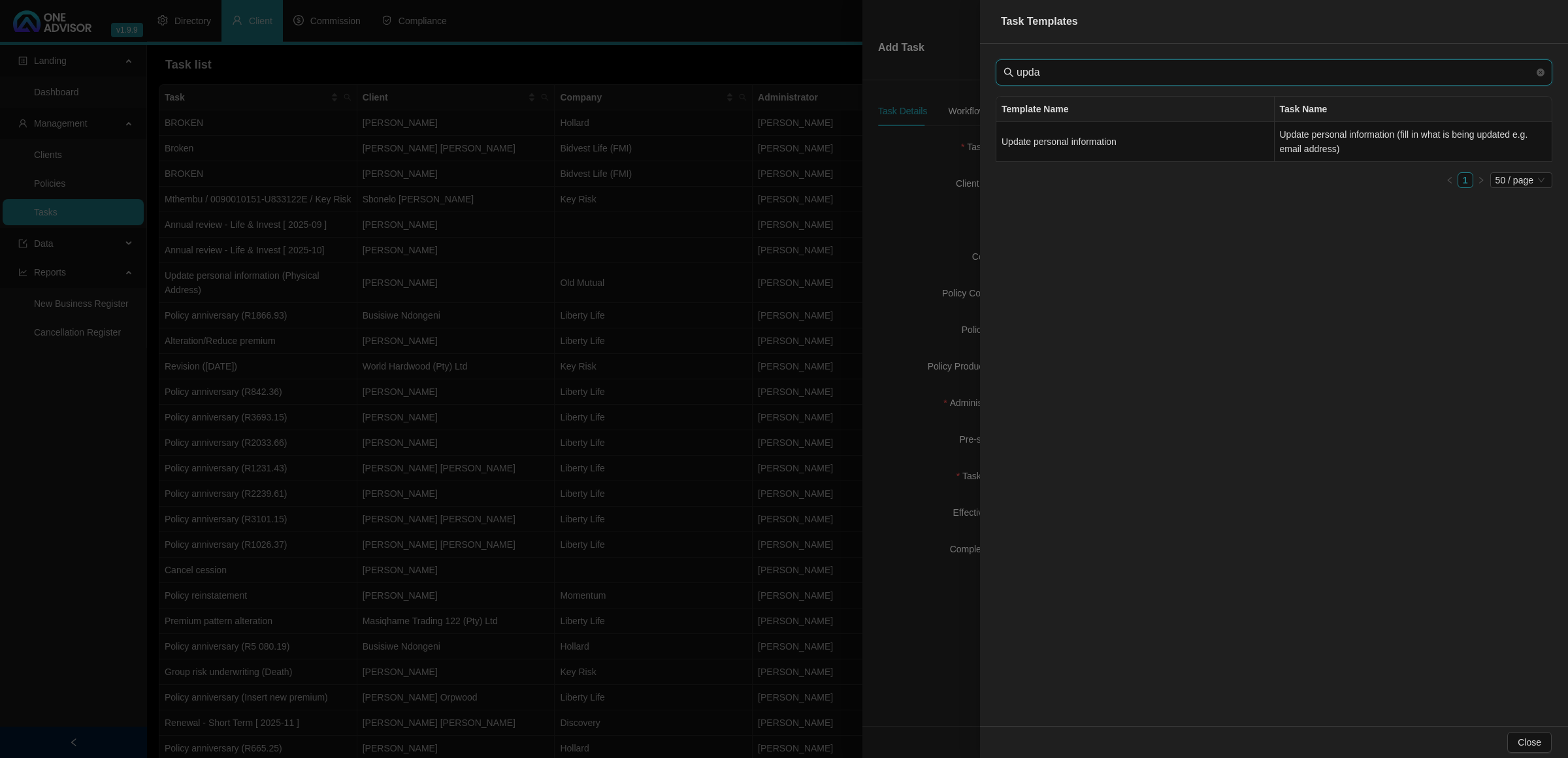
type input "upda"
click at [812, 217] on div at bounding box center [784, 379] width 1568 height 758
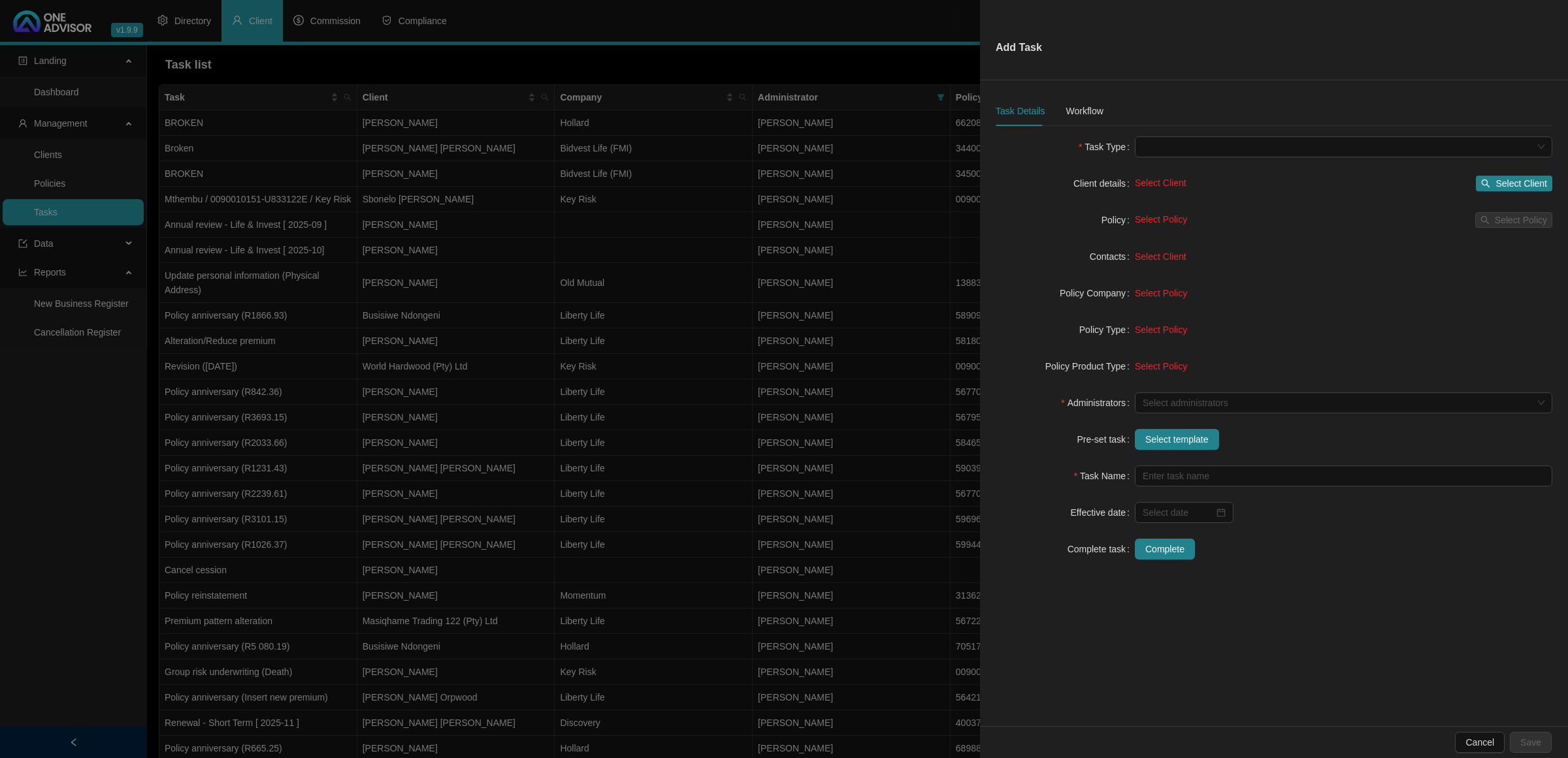
click at [812, 217] on div at bounding box center [784, 379] width 1568 height 758
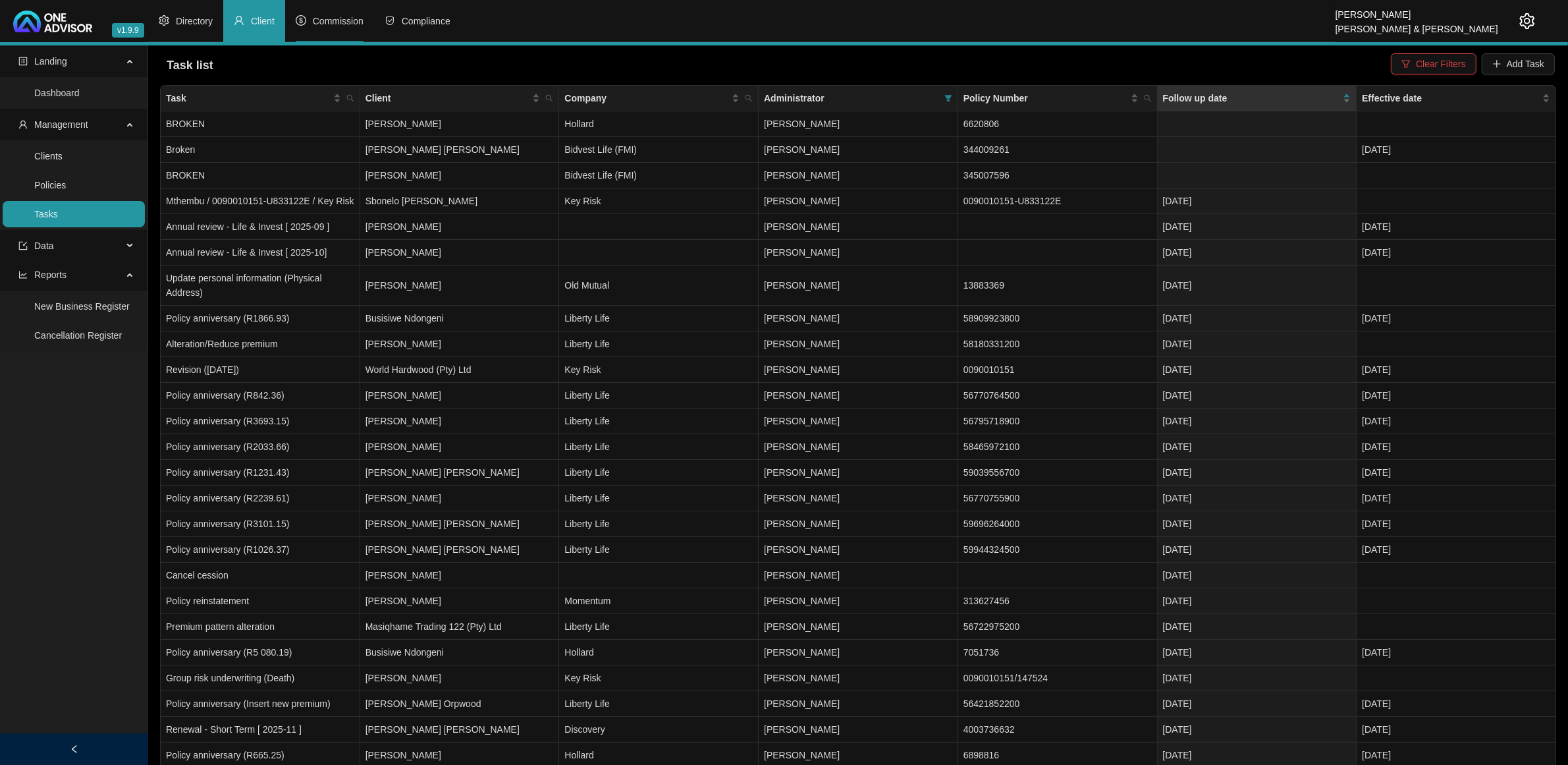
click at [344, 22] on span "Commission" at bounding box center [338, 21] width 51 height 10
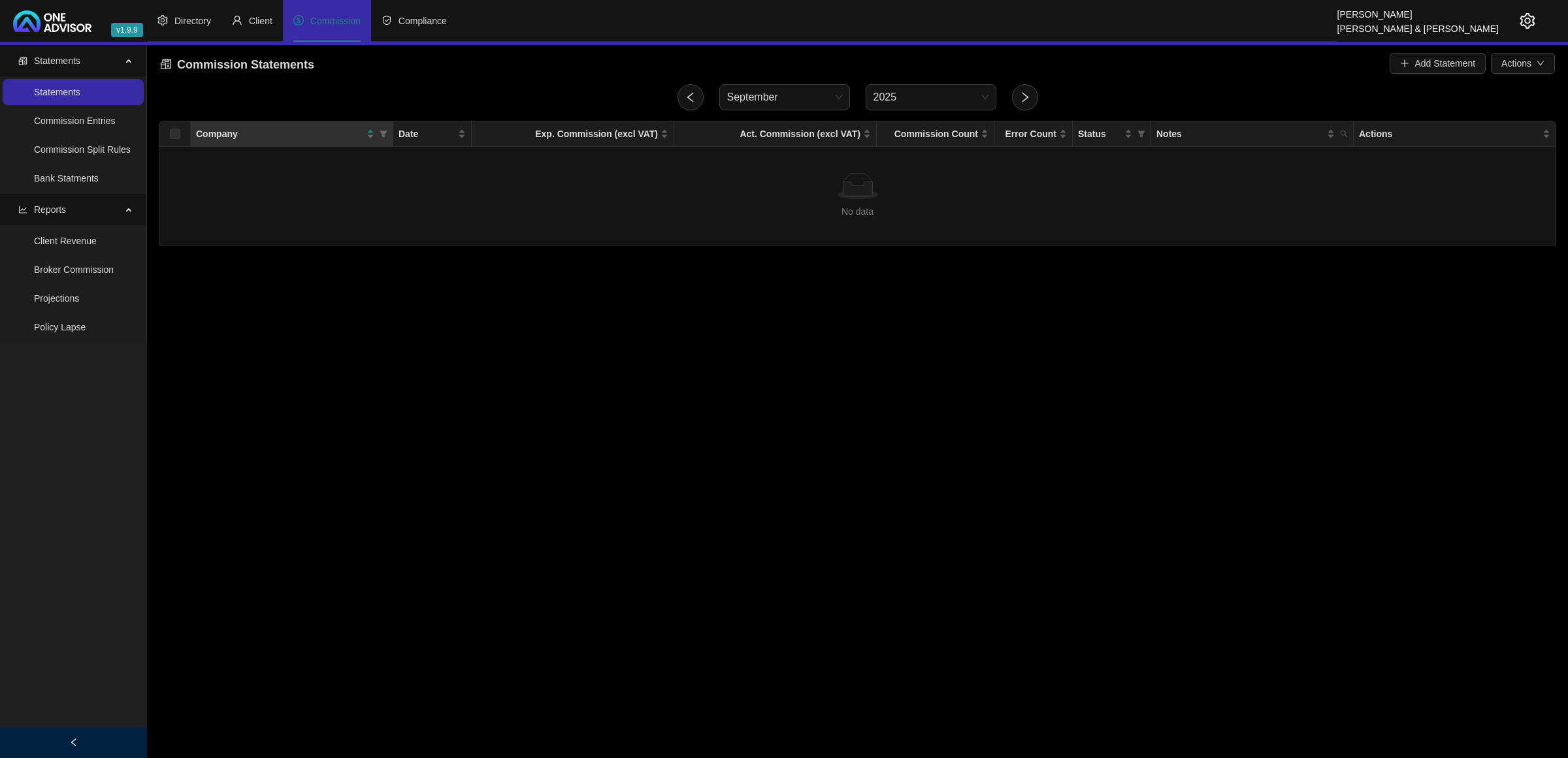
click at [731, 594] on main "Statements Statements Commission Entries Commission Split Rules Bank Statments …" at bounding box center [784, 401] width 1568 height 713
click at [183, 24] on span "Directory" at bounding box center [193, 21] width 36 height 10
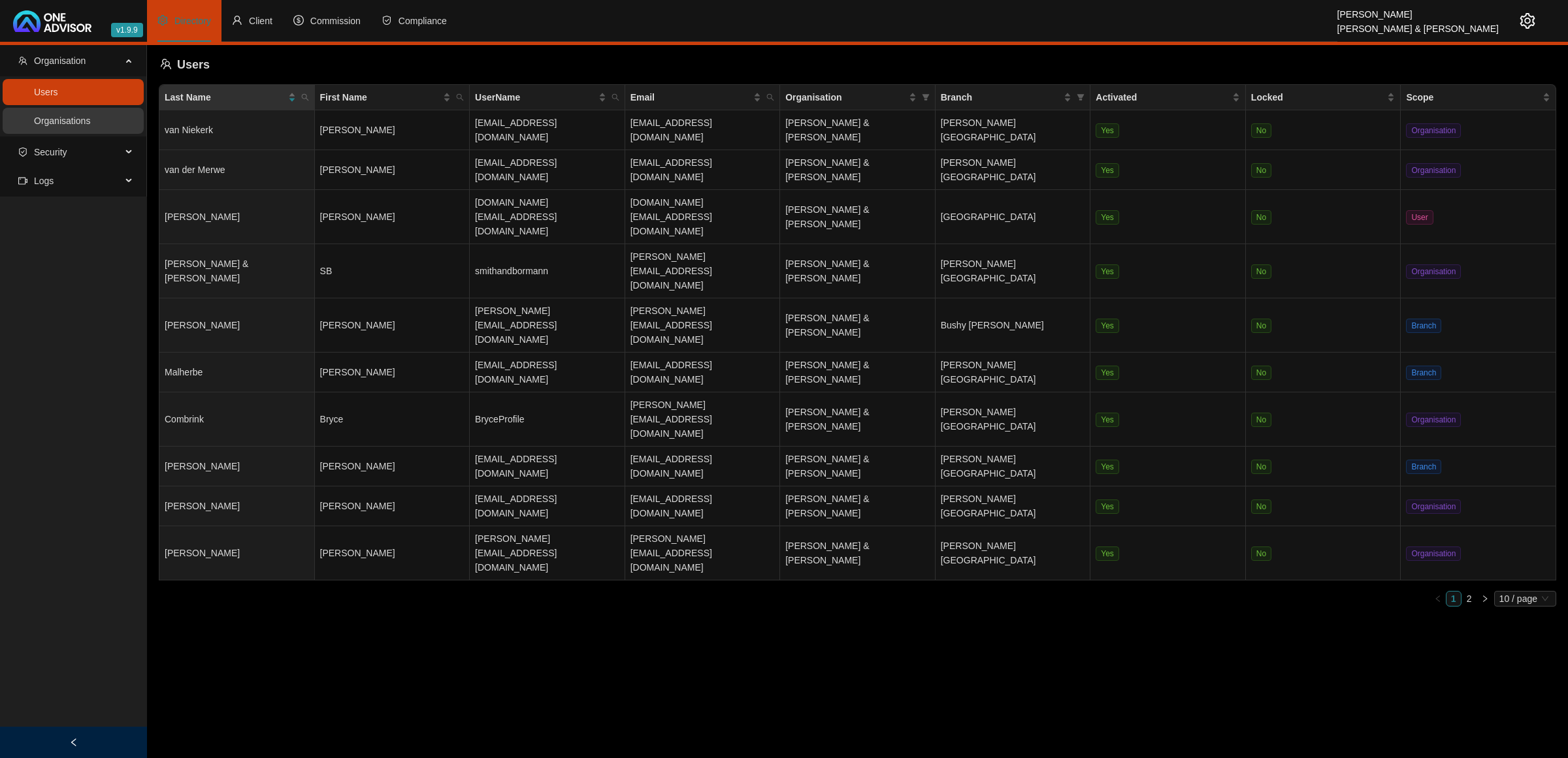
click at [82, 116] on link "Organisations" at bounding box center [62, 121] width 56 height 10
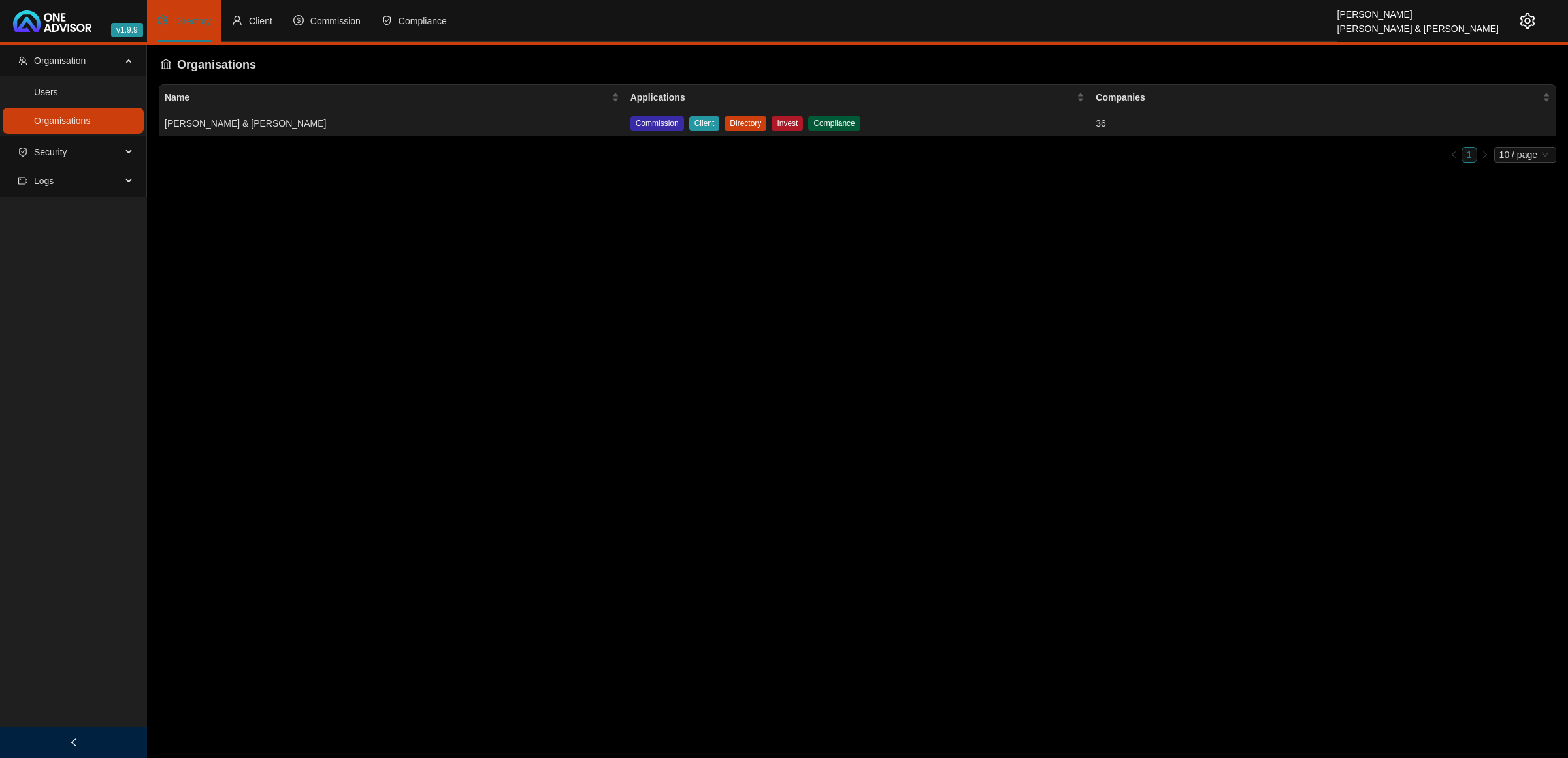
click at [566, 121] on td "[PERSON_NAME] & [PERSON_NAME]" at bounding box center [392, 123] width 466 height 26
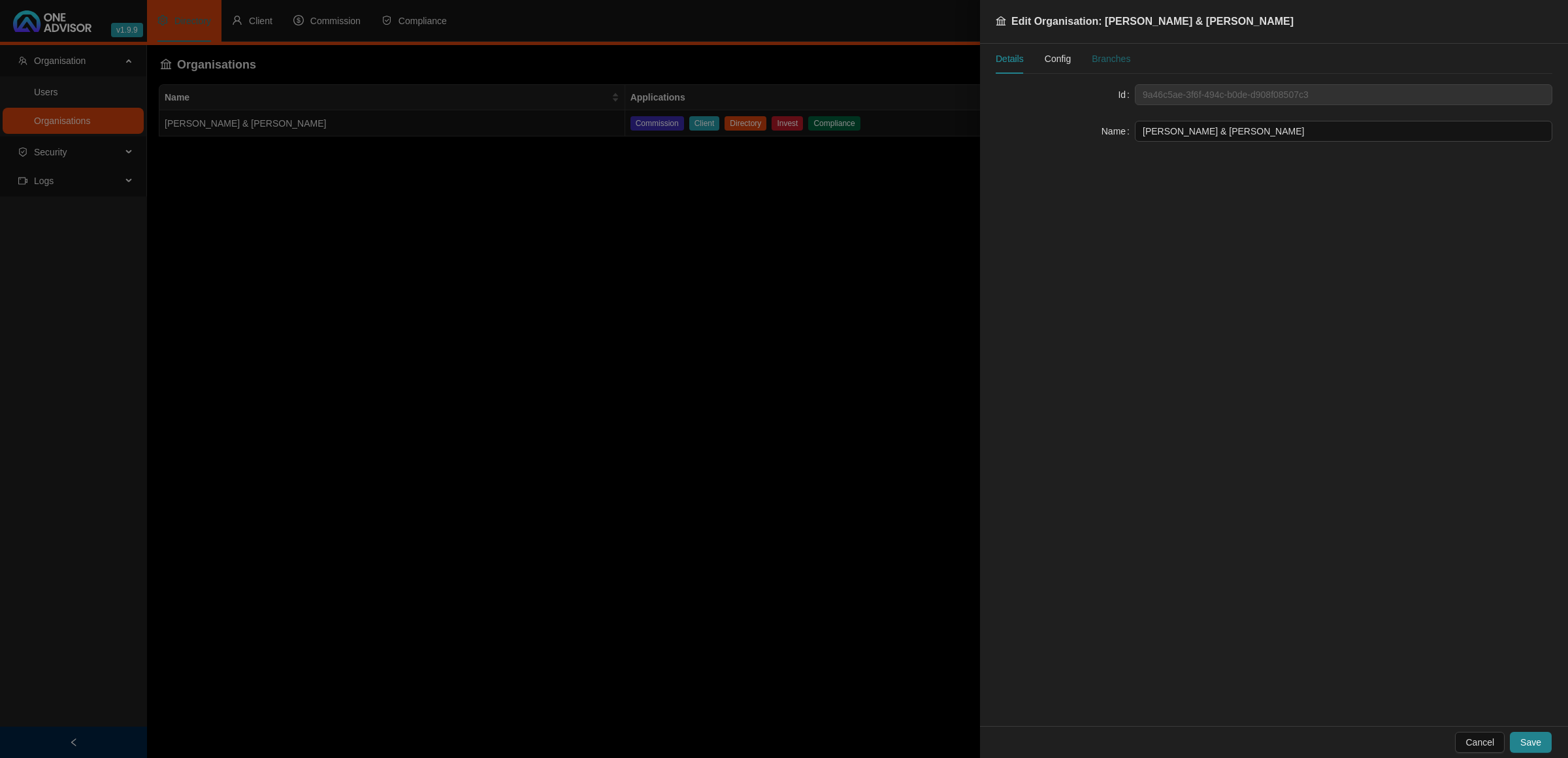
click at [1112, 54] on div "Branches" at bounding box center [1110, 58] width 38 height 14
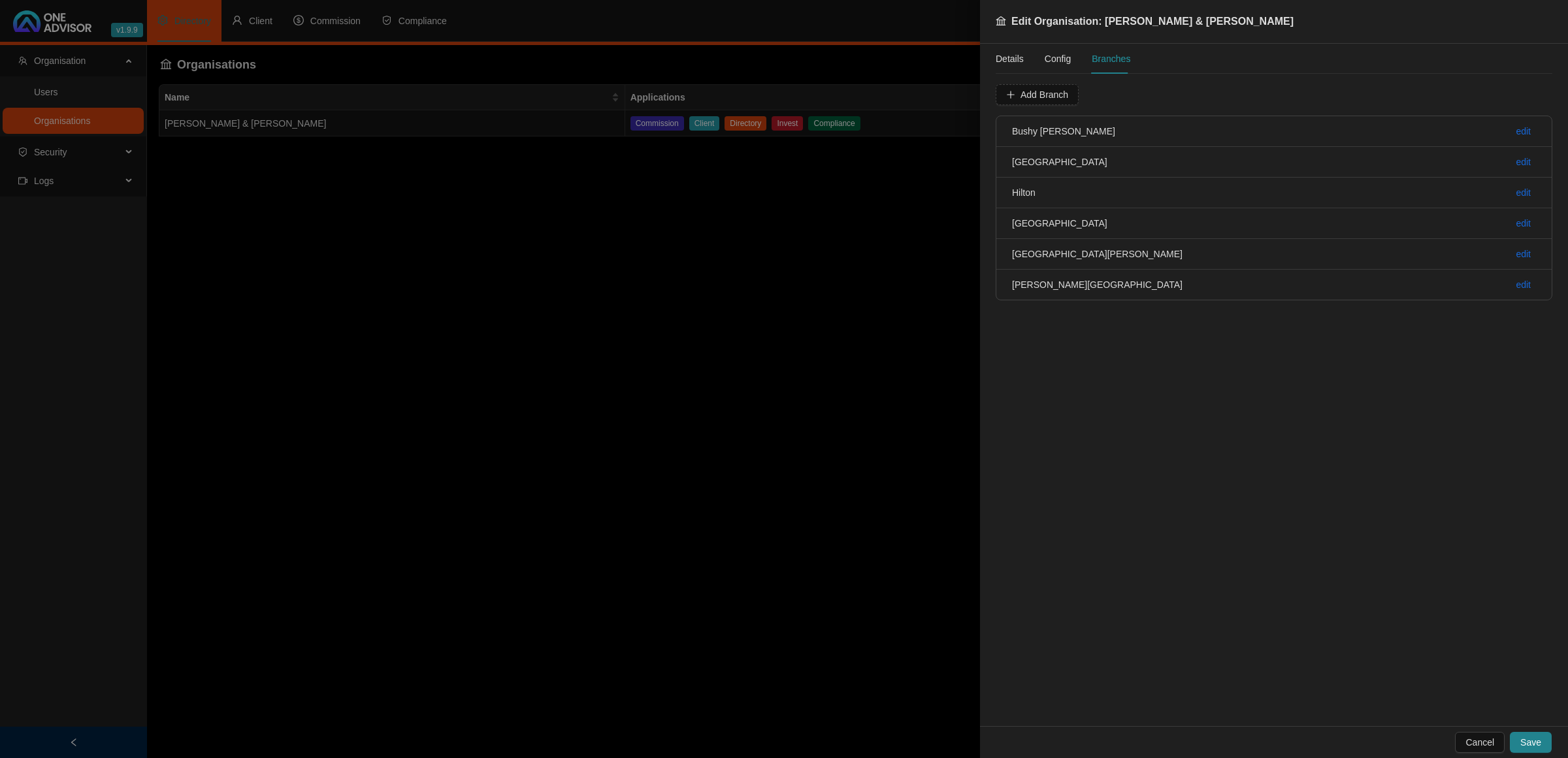
click at [1047, 56] on span "Config" at bounding box center [1057, 59] width 26 height 9
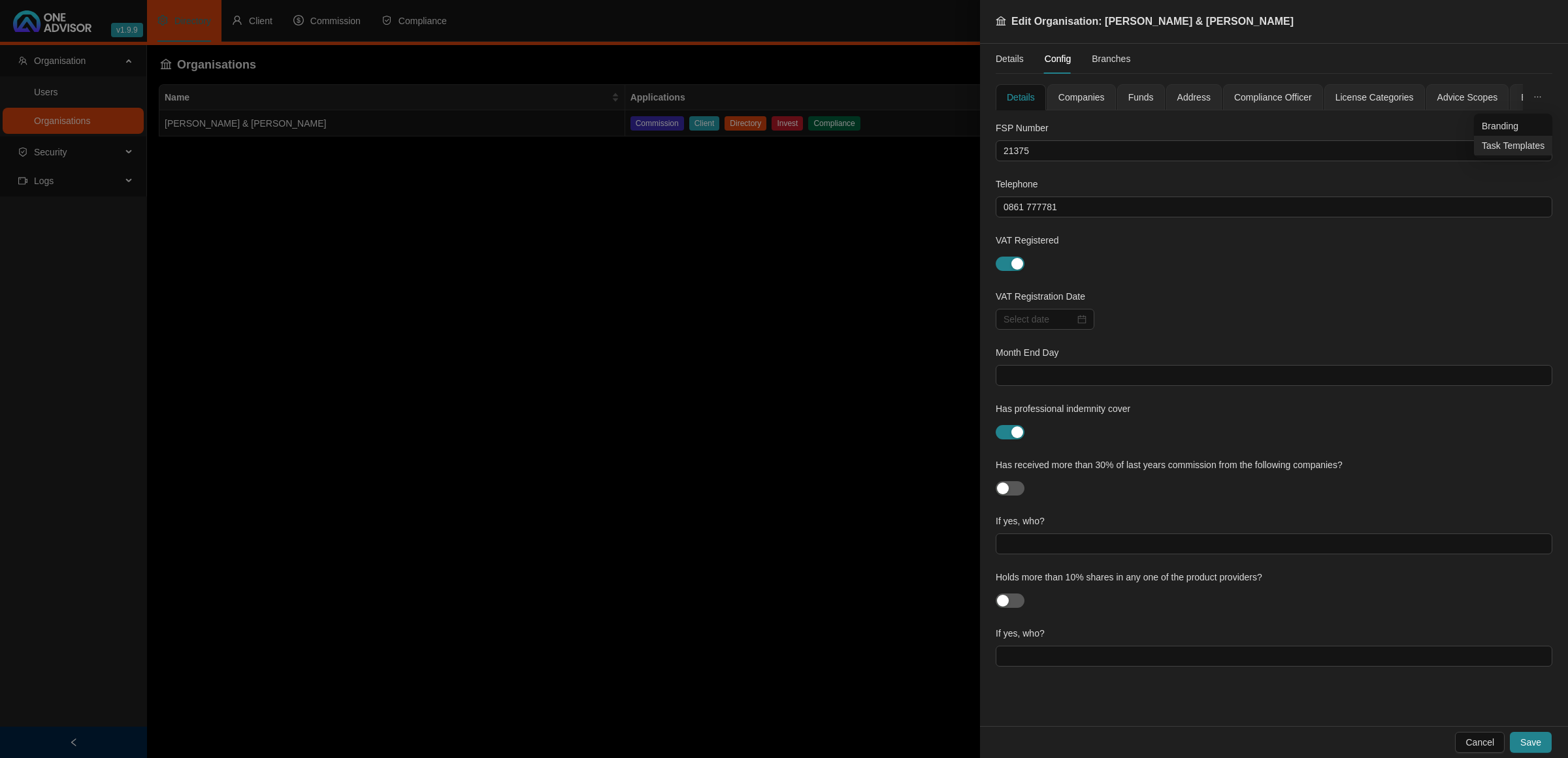
click at [1505, 144] on span "Task Templates" at bounding box center [1512, 145] width 63 height 14
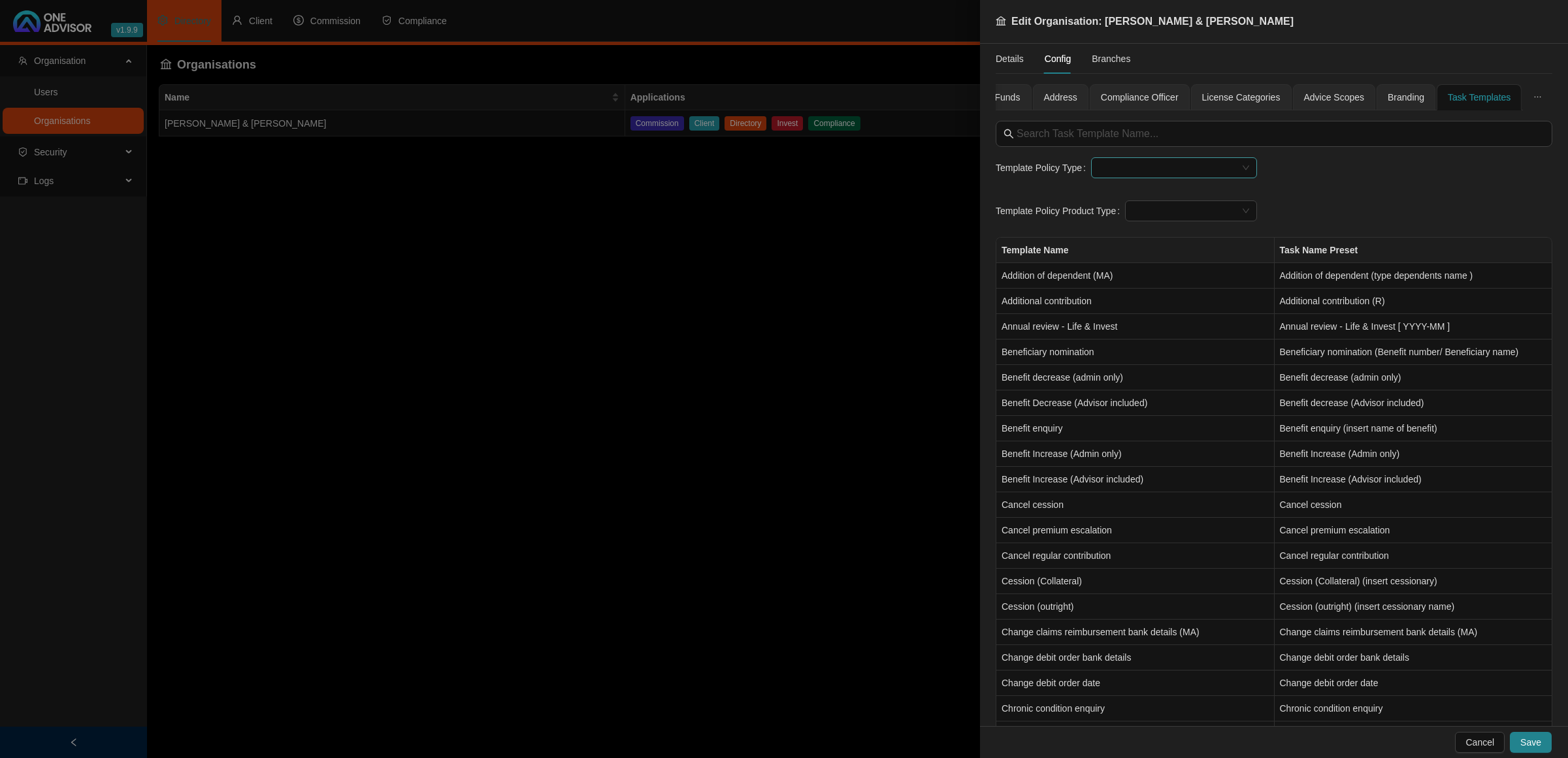
click at [1115, 159] on input "search" at bounding box center [1168, 167] width 138 height 20
click at [1109, 243] on div "Short Term Insurance" at bounding box center [1172, 236] width 149 height 14
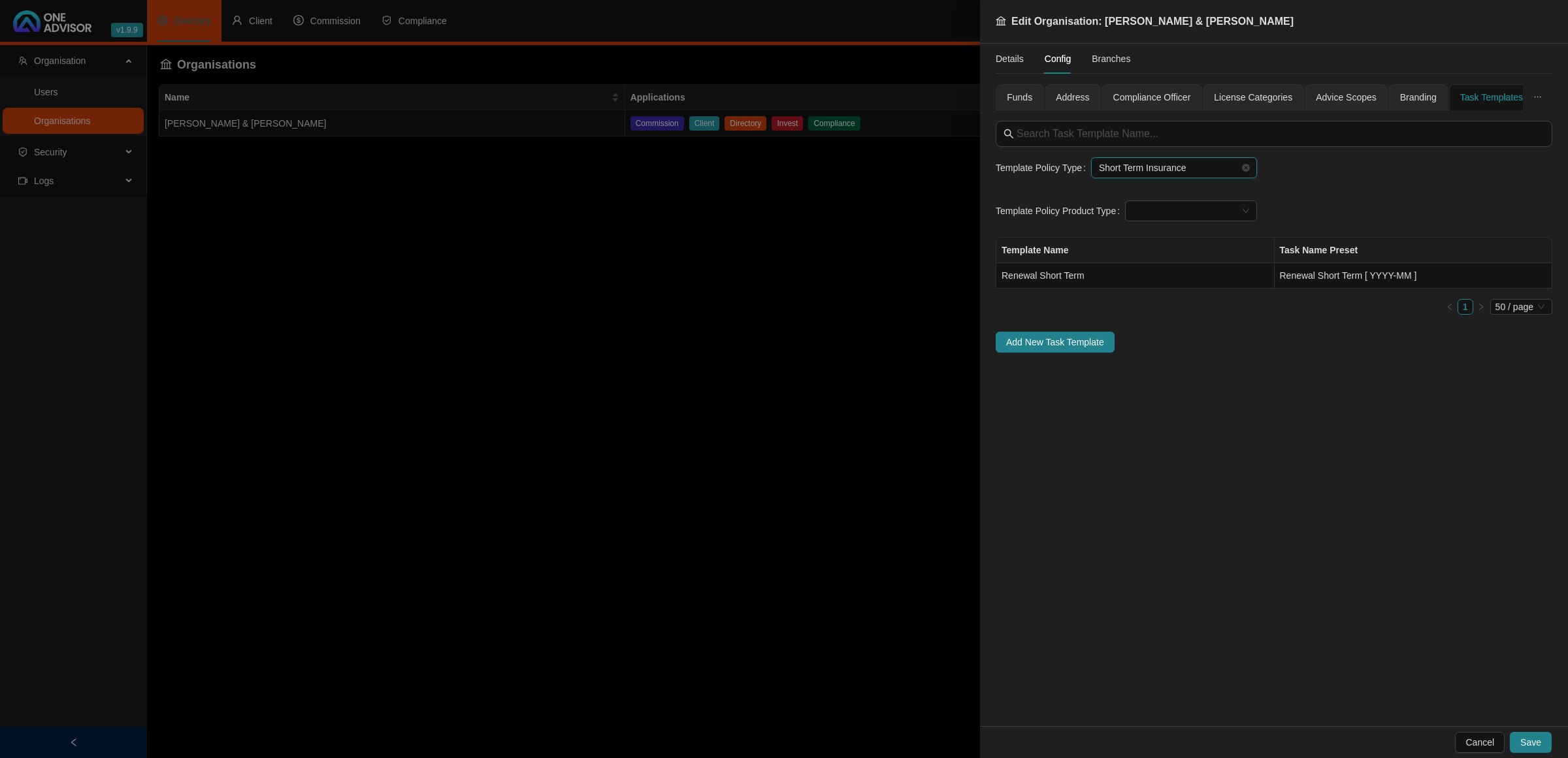
click at [1152, 172] on span "Short Term Insurance" at bounding box center [1173, 167] width 151 height 20
click at [1240, 168] on span "Short Term Insurance" at bounding box center [1173, 167] width 151 height 20
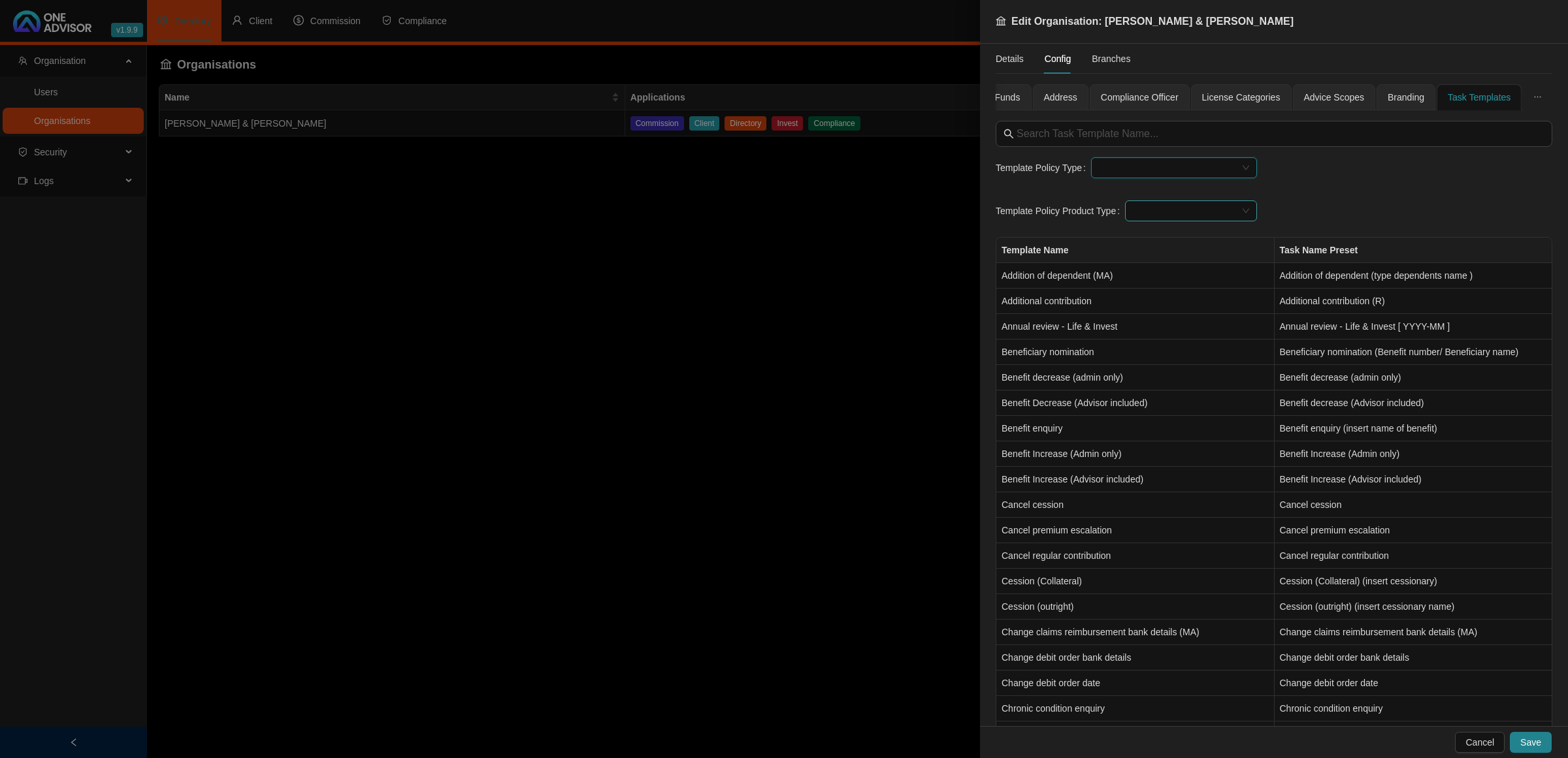
click at [1199, 207] on input "search" at bounding box center [1185, 210] width 105 height 20
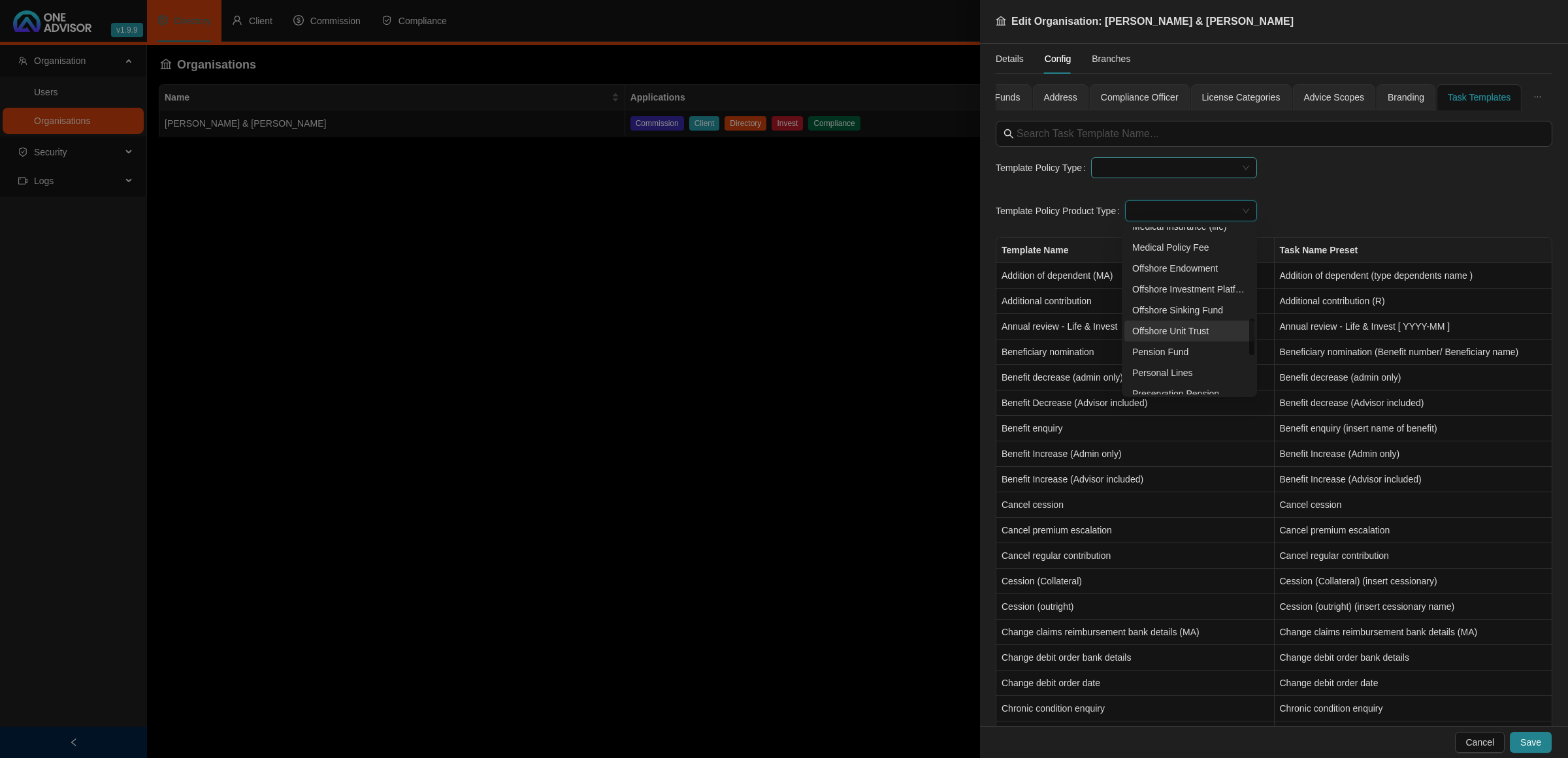
scroll to position [585, 0]
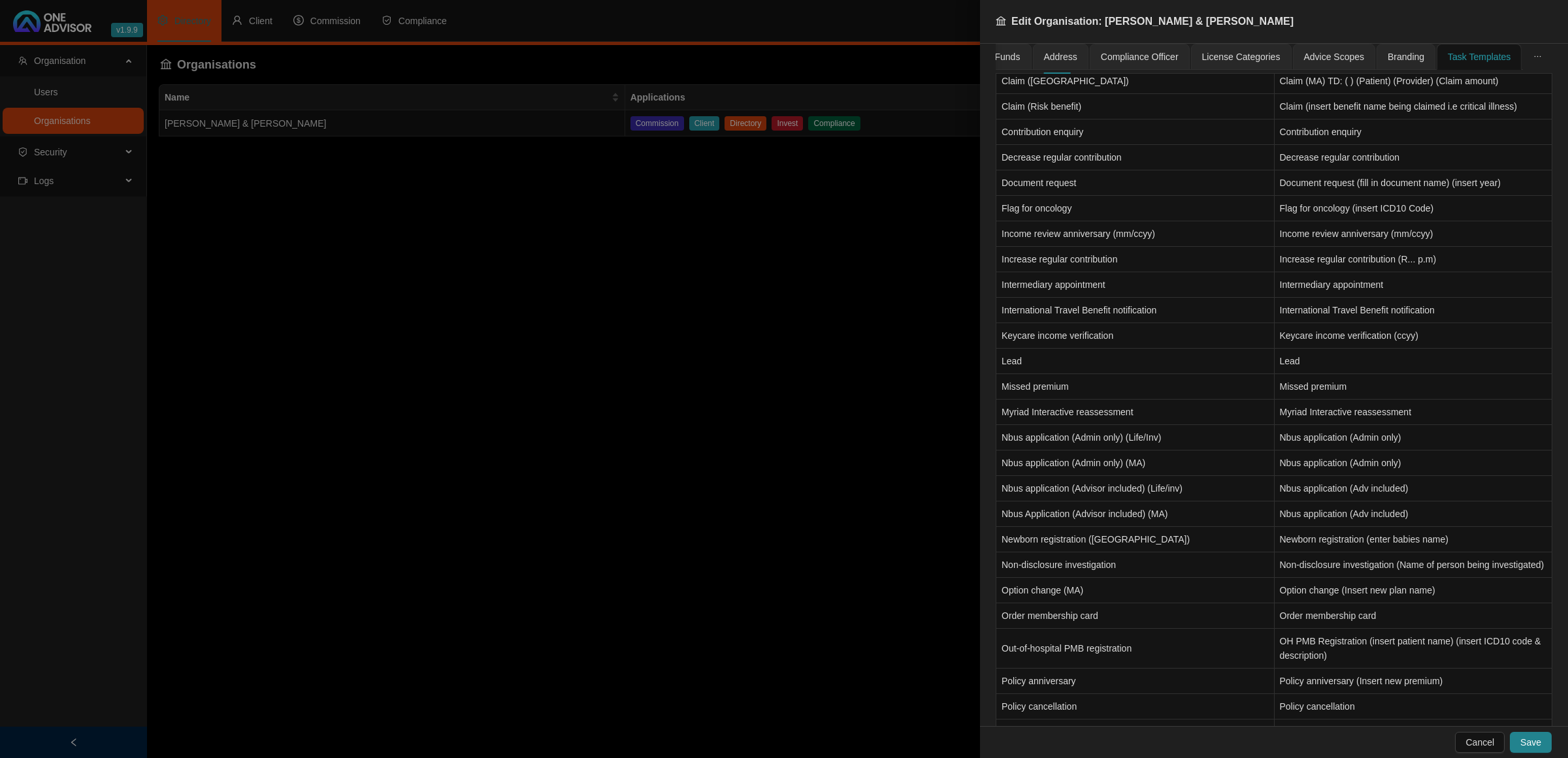
scroll to position [941, 0]
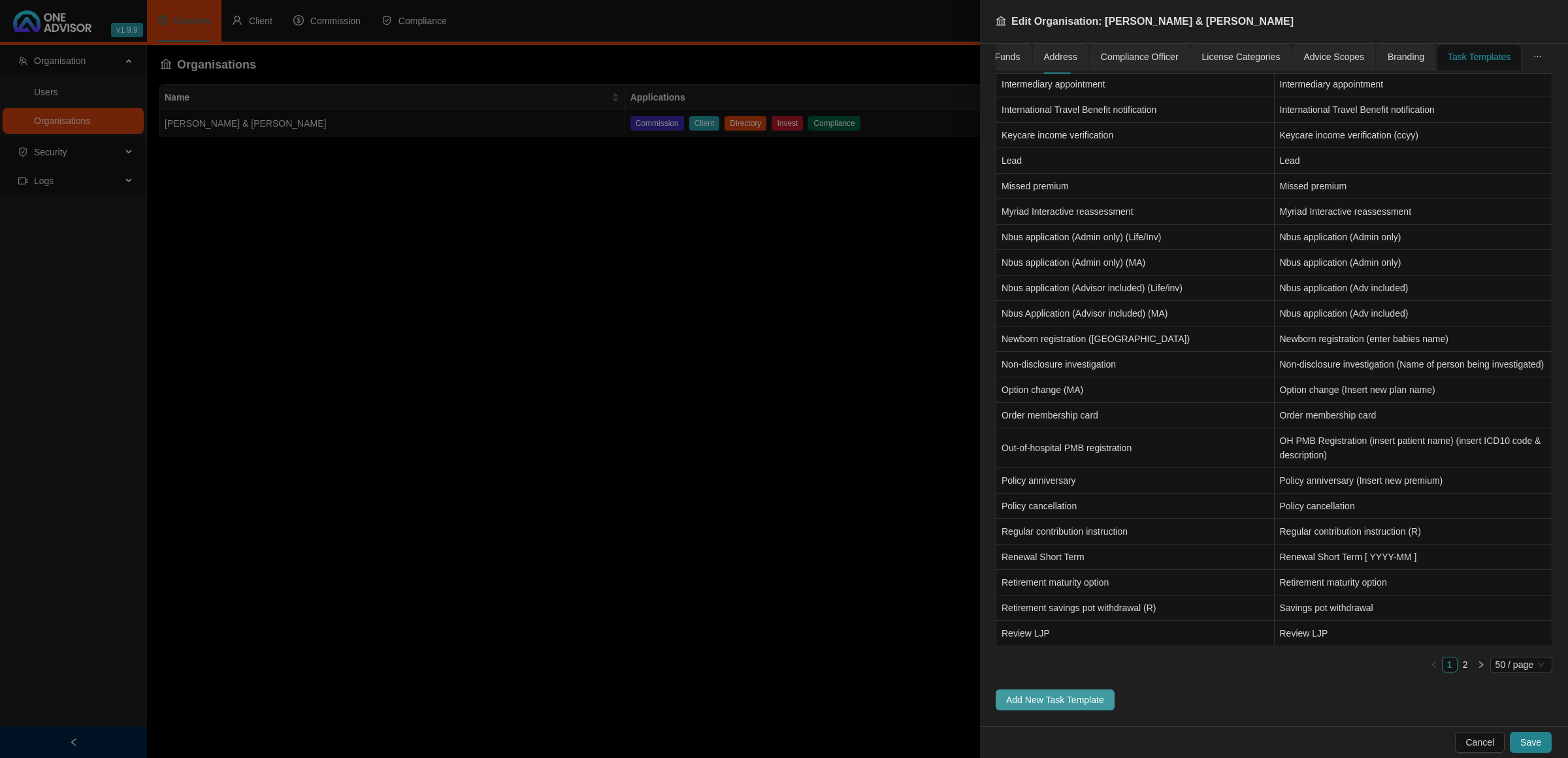
click at [1078, 702] on span "Add New Task Template" at bounding box center [1055, 699] width 98 height 14
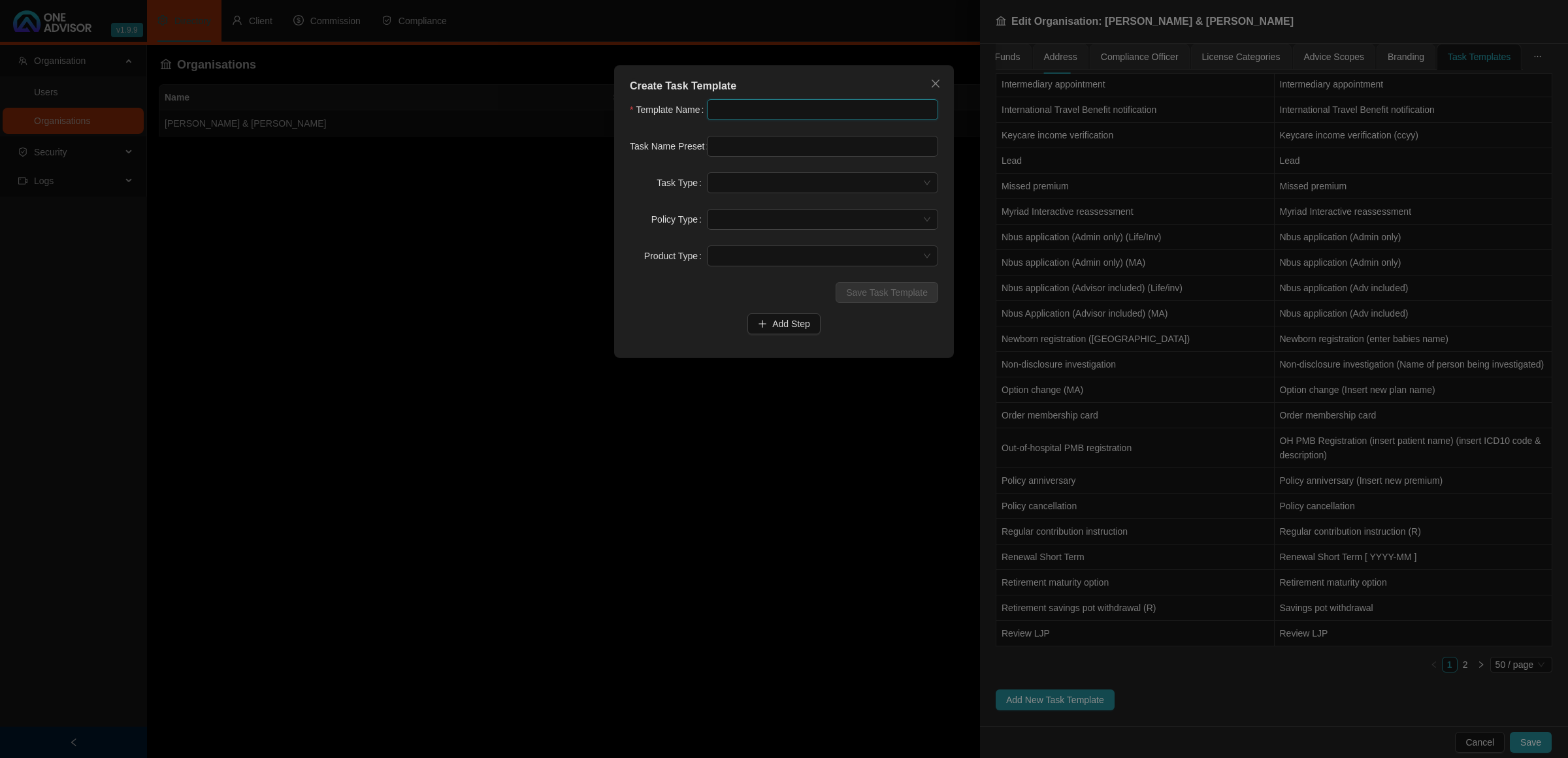
click at [808, 105] on input "text" at bounding box center [822, 109] width 231 height 21
type input "Policy Amendment"
click at [766, 144] on input "text" at bounding box center [822, 146] width 231 height 21
drag, startPoint x: 816, startPoint y: 107, endPoint x: 643, endPoint y: 99, distance: 173.2
click at [643, 99] on div "Template Name Policy Amendment" at bounding box center [784, 109] width 309 height 21
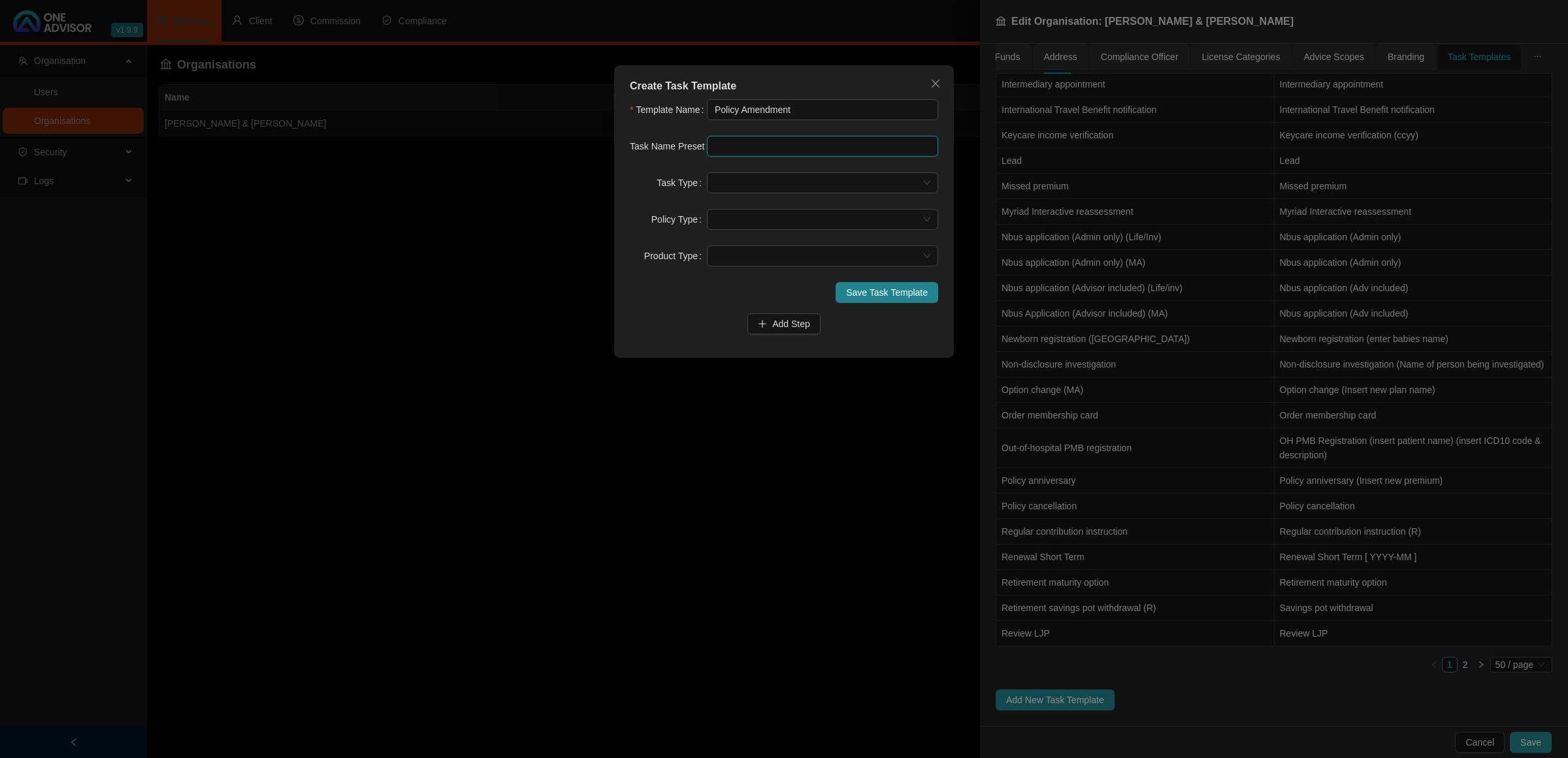
click at [729, 147] on input "text" at bounding box center [822, 146] width 231 height 21
paste input "Policy Amendment"
click at [737, 187] on span at bounding box center [822, 182] width 216 height 20
type input "Policy Amendment"
click at [740, 207] on div "Alteration" at bounding box center [822, 209] width 210 height 14
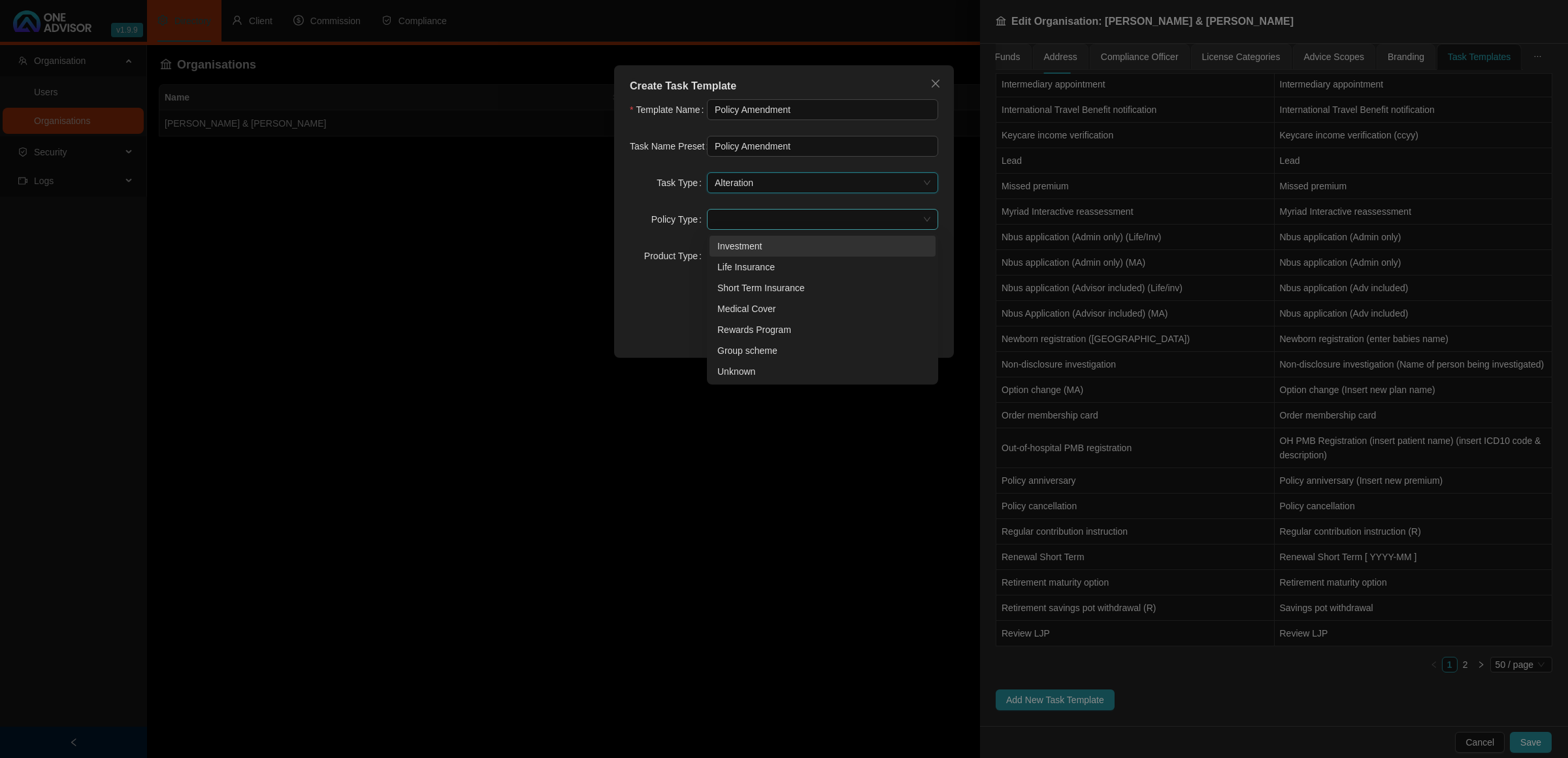
click at [736, 222] on span at bounding box center [822, 219] width 216 height 20
click at [742, 286] on div "Short Term Insurance" at bounding box center [822, 287] width 210 height 14
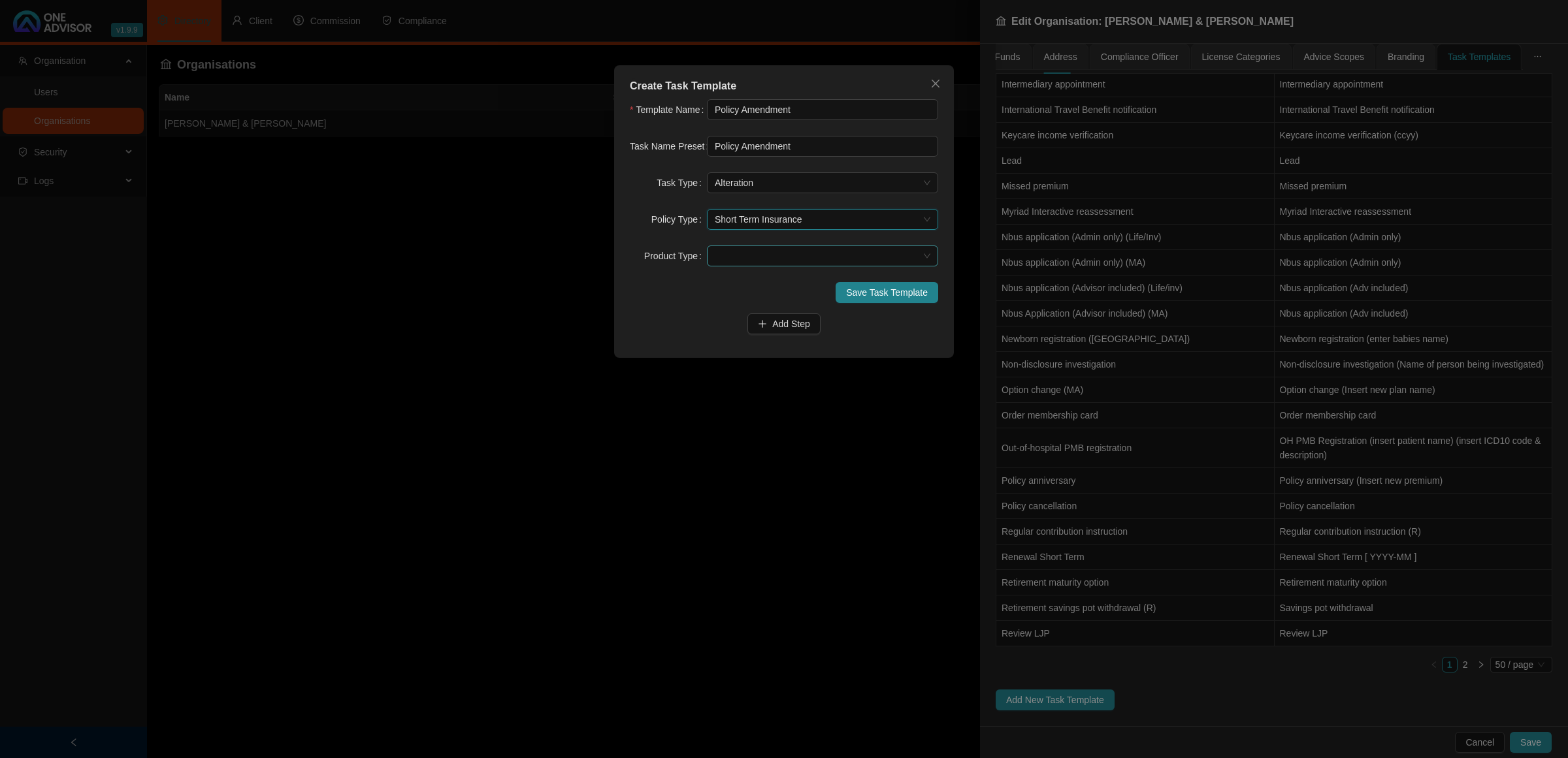
click at [745, 266] on div at bounding box center [822, 256] width 231 height 21
click at [797, 315] on button "Add Step" at bounding box center [784, 323] width 73 height 21
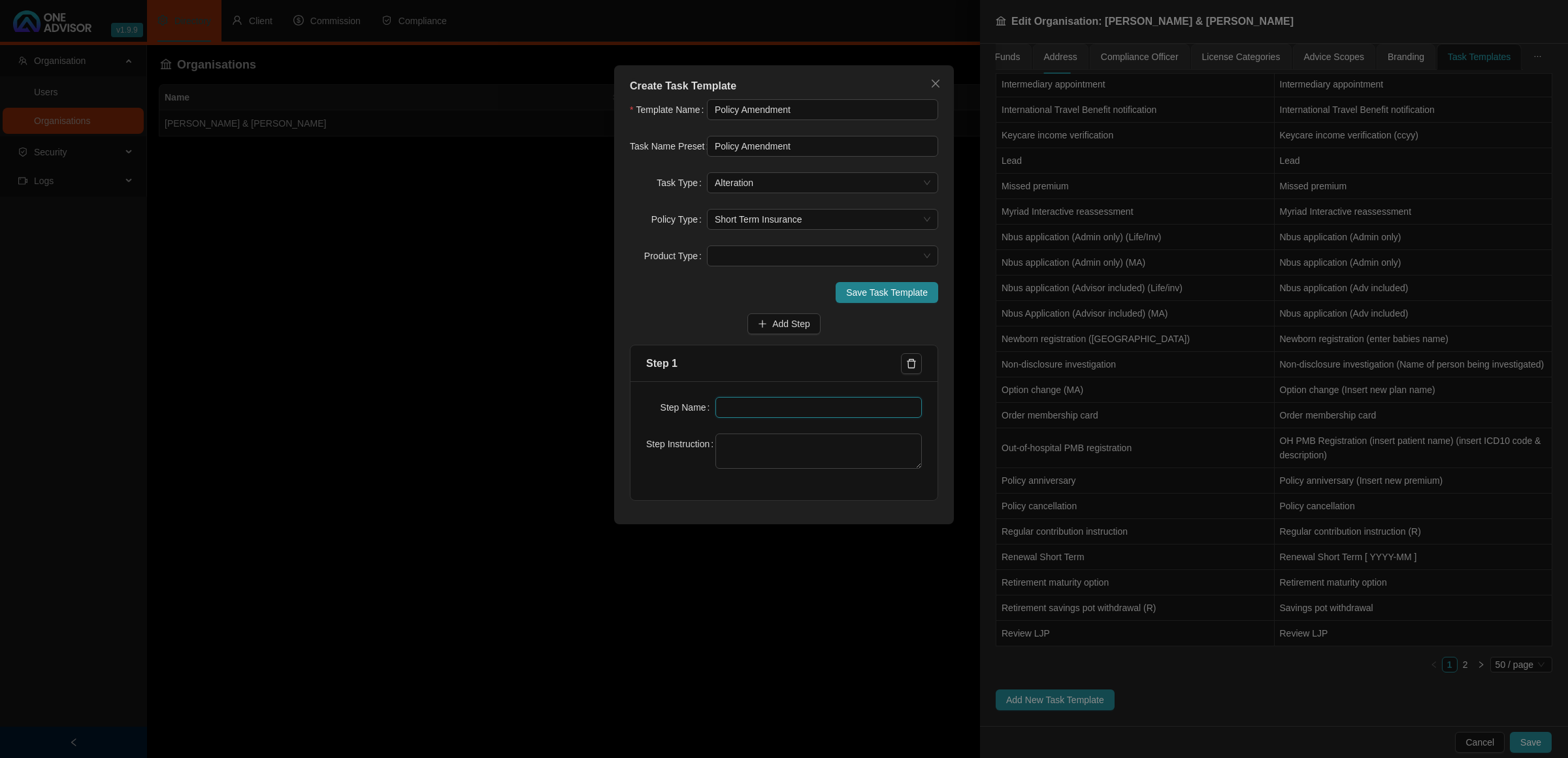
click at [787, 405] on input "text" at bounding box center [818, 408] width 207 height 21
paste input "Instruction"
type input "Instruction"
click at [781, 454] on textarea at bounding box center [818, 451] width 207 height 36
type textarea "Receive Instruction"
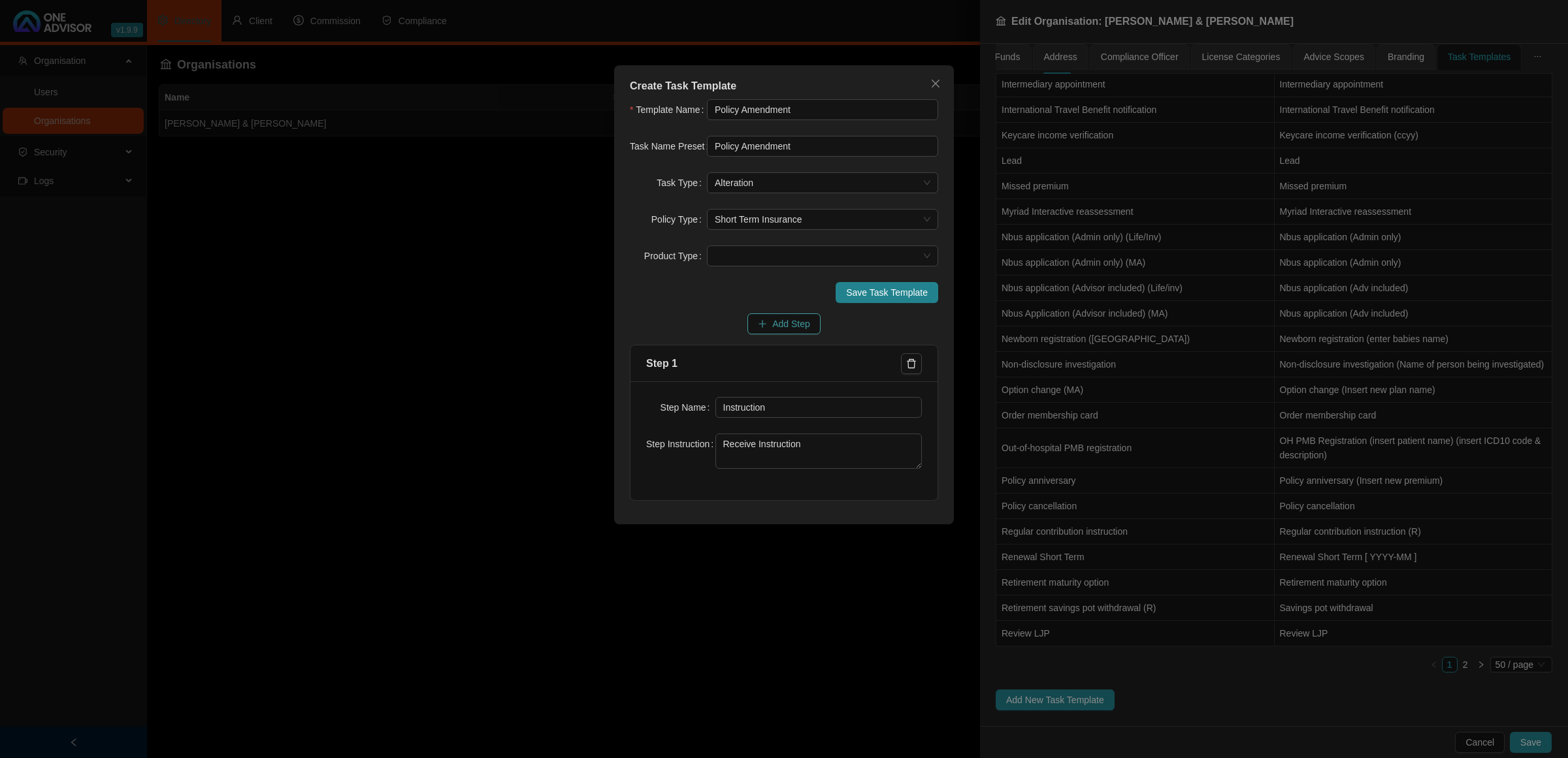
click at [798, 318] on span "Add Step" at bounding box center [791, 323] width 38 height 14
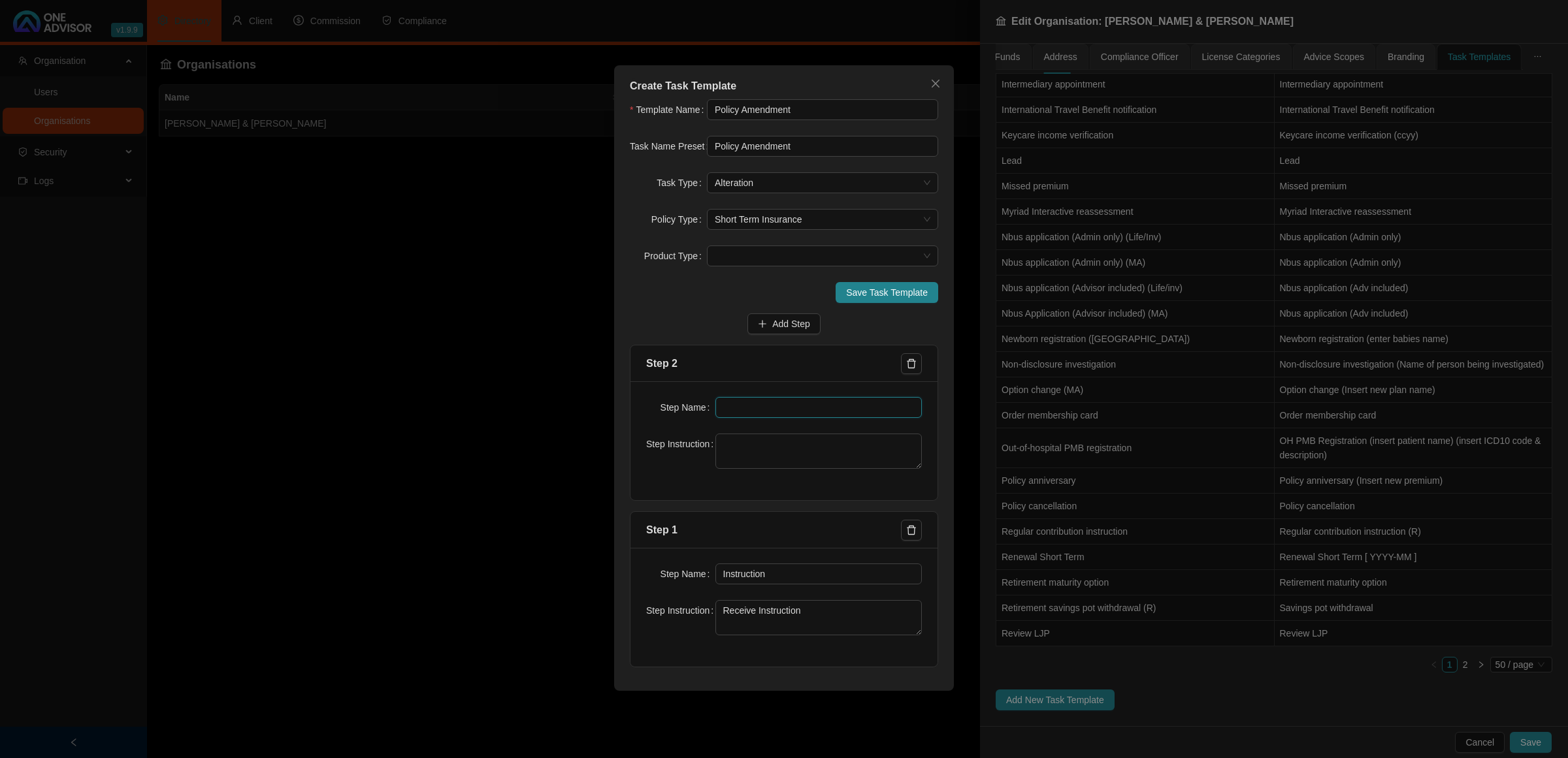
click at [735, 408] on input "text" at bounding box center [818, 408] width 207 height 21
paste input "Investigation"
type input "Investigation"
click at [746, 442] on textarea at bounding box center [818, 451] width 207 height 36
paste textarea "pull policy schedule and check what is cover"
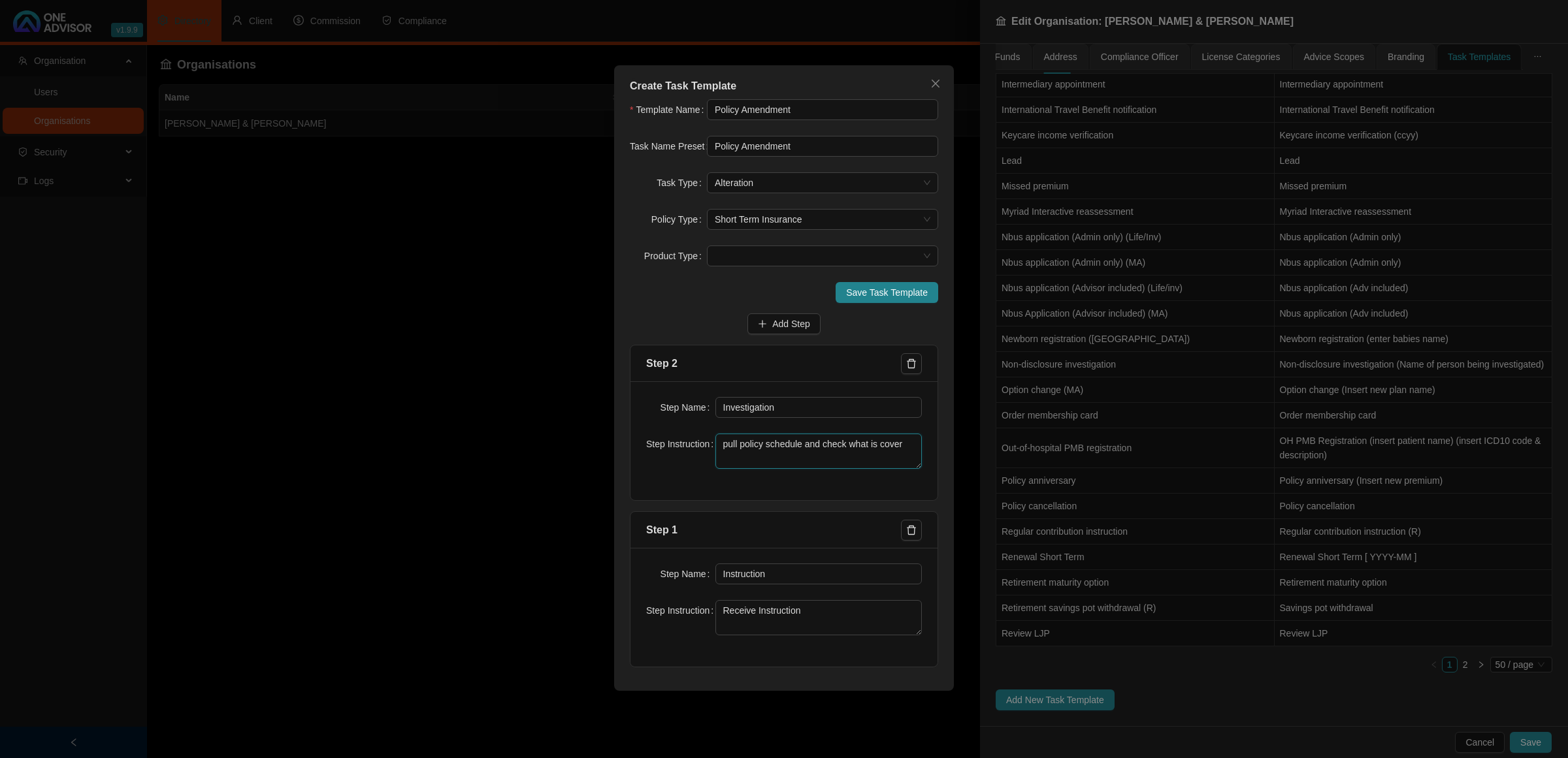
drag, startPoint x: 727, startPoint y: 450, endPoint x: 759, endPoint y: 474, distance: 40.0
click at [728, 451] on textarea "pull policy schedule and check what is cover" at bounding box center [818, 451] width 207 height 36
click at [902, 448] on textarea "Pull policy schedule and check what is cover" at bounding box center [818, 451] width 207 height 36
type textarea "Pull policy schedule and check what is coverd"
click at [792, 318] on span "Add Step" at bounding box center [791, 323] width 38 height 14
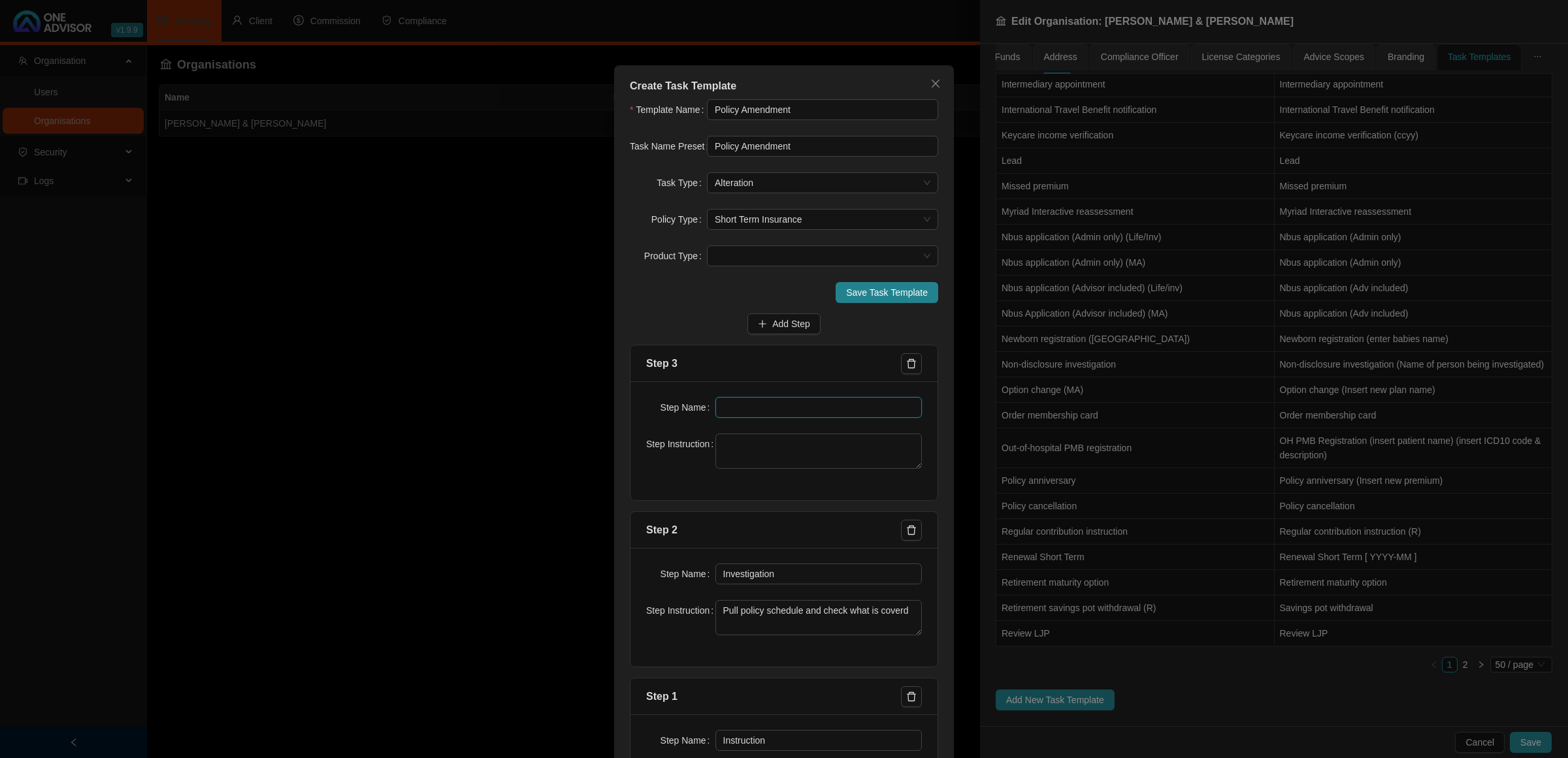
click at [749, 407] on input "text" at bounding box center [818, 408] width 207 height 21
paste input "Paper work"
type input "Paper work"
click at [840, 441] on textarea at bounding box center [818, 451] width 207 height 36
paste textarea "gather information about the new risk) Questionnaire / Invoices / Offer to purc…"
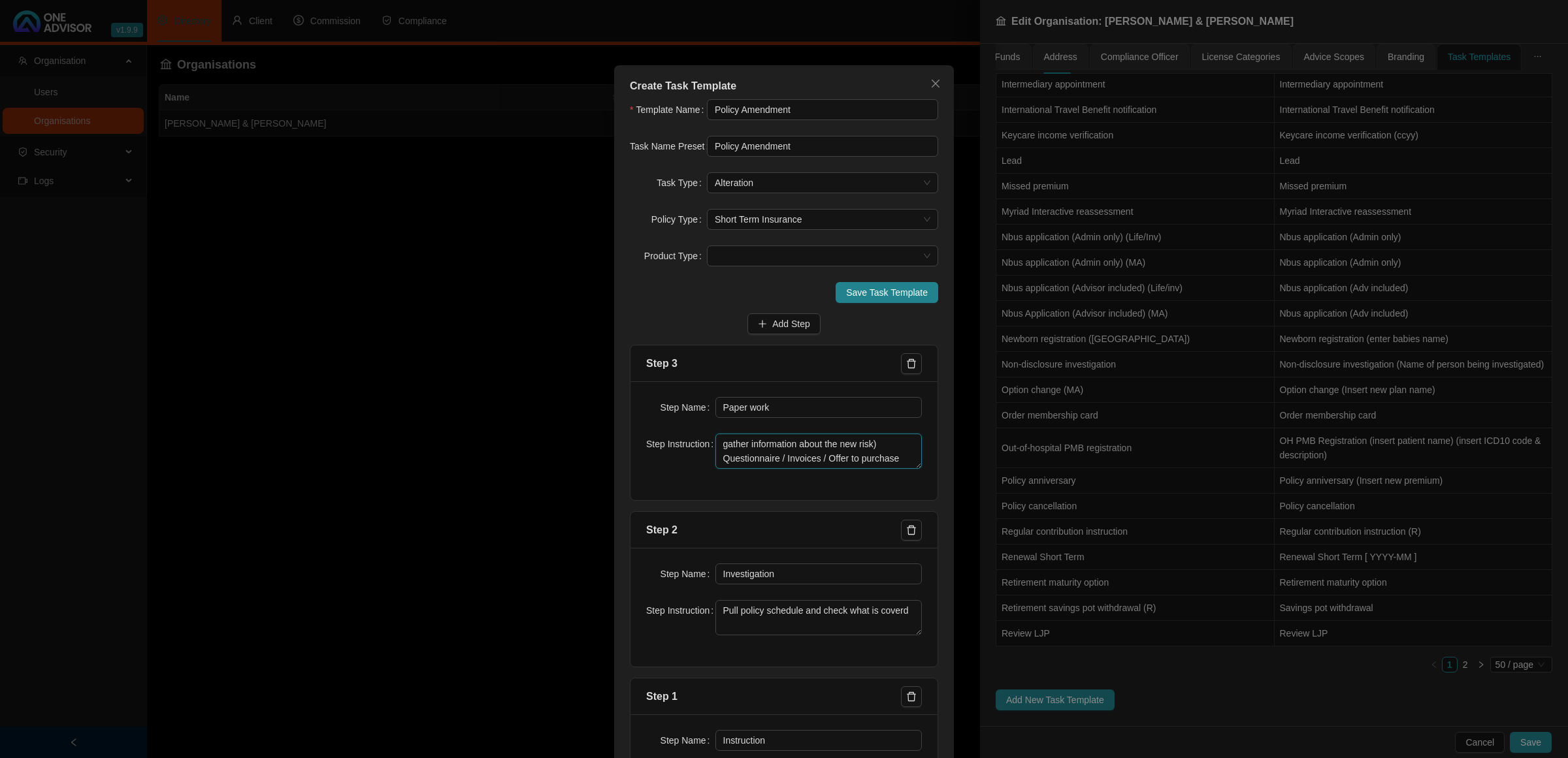
click at [718, 445] on textarea "gather information about the new risk) Questionnaire / Invoices / Offer to purc…" at bounding box center [818, 451] width 207 height 36
click at [884, 448] on textarea "Gather information about the new risk) Questionnaire / Invoices / Offer to purc…" at bounding box center [818, 451] width 207 height 36
drag, startPoint x: 913, startPoint y: 465, endPoint x: 914, endPoint y: 501, distance: 36.0
click at [914, 501] on textarea "Gather information about the new risk Questionnaire / Invoices / Offer to purch…" at bounding box center [818, 468] width 207 height 70
drag, startPoint x: 900, startPoint y: 458, endPoint x: 912, endPoint y: 465, distance: 13.9
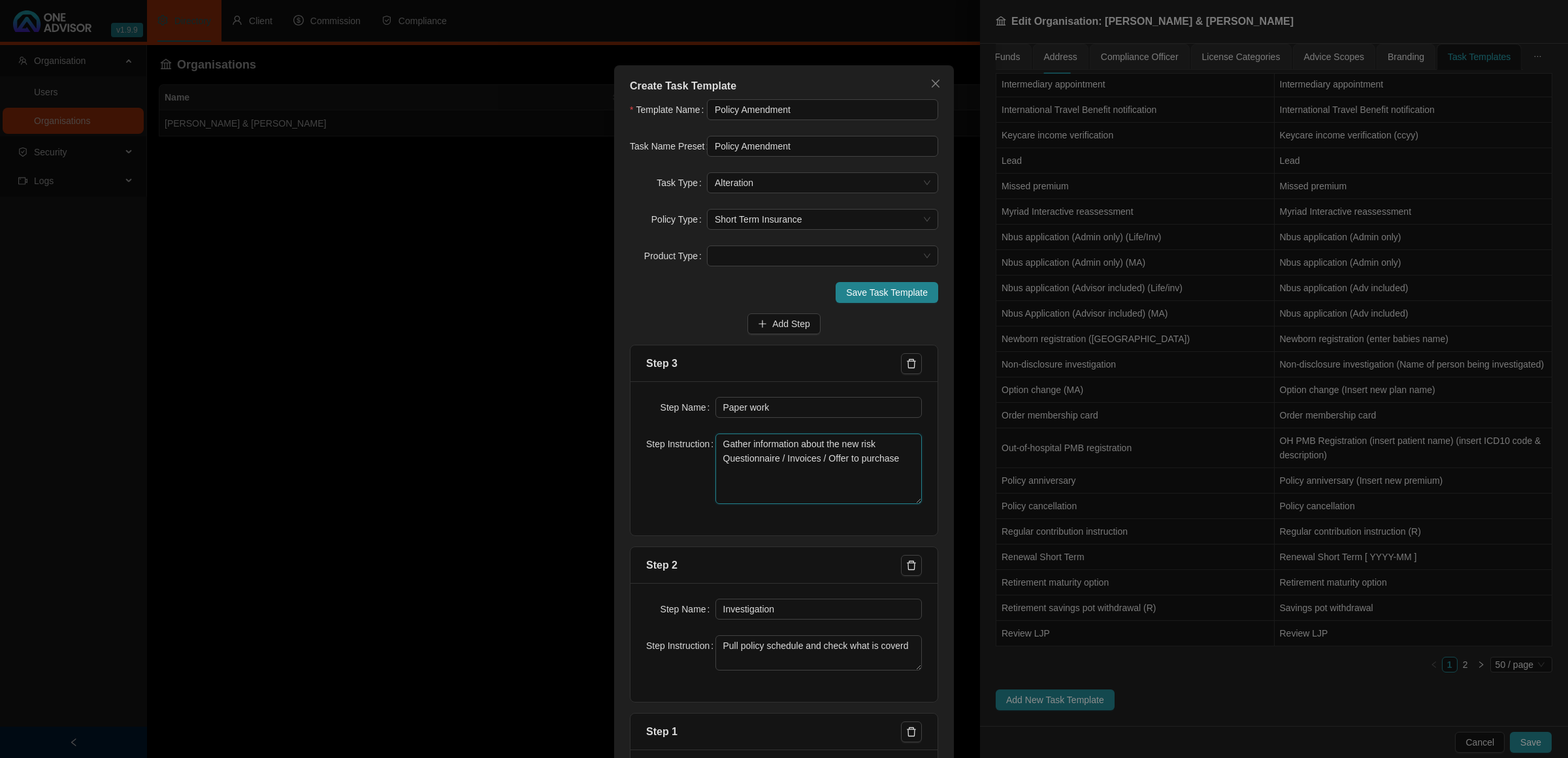
click at [901, 458] on textarea "Gather information about the new risk Questionnaire / Invoices / Offer to purch…" at bounding box center [818, 468] width 207 height 70
type textarea "Gather information about the new risk Questionnaire / Invoices / Offer to purch…"
click at [789, 320] on span "Add Step" at bounding box center [791, 323] width 38 height 14
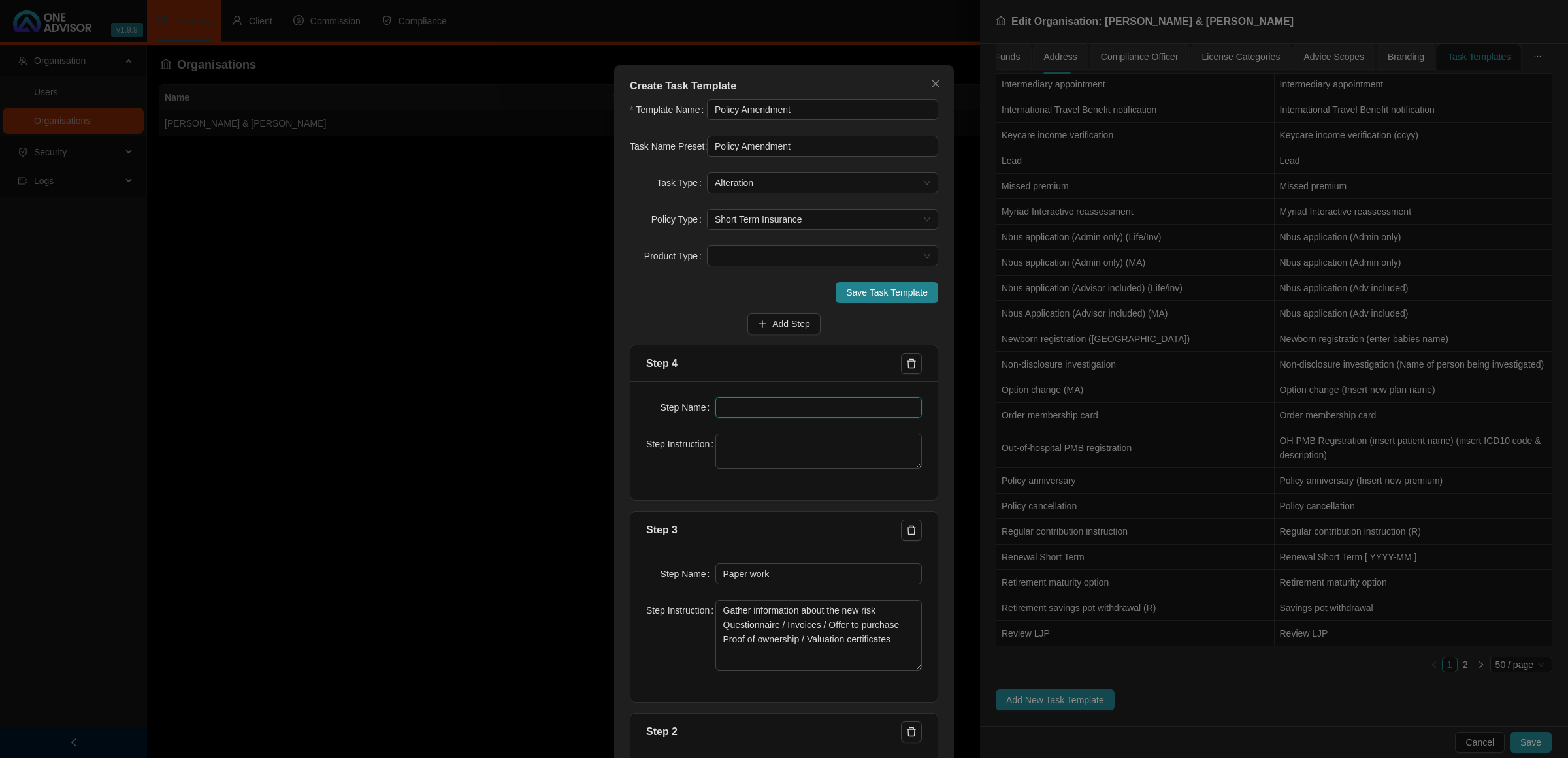
click at [807, 407] on input "text" at bounding box center [818, 408] width 207 height 21
paste input "Submission"
type input "Submission"
click at [775, 457] on textarea at bounding box center [818, 451] width 207 height 36
click at [842, 442] on textarea at bounding box center [818, 451] width 207 height 36
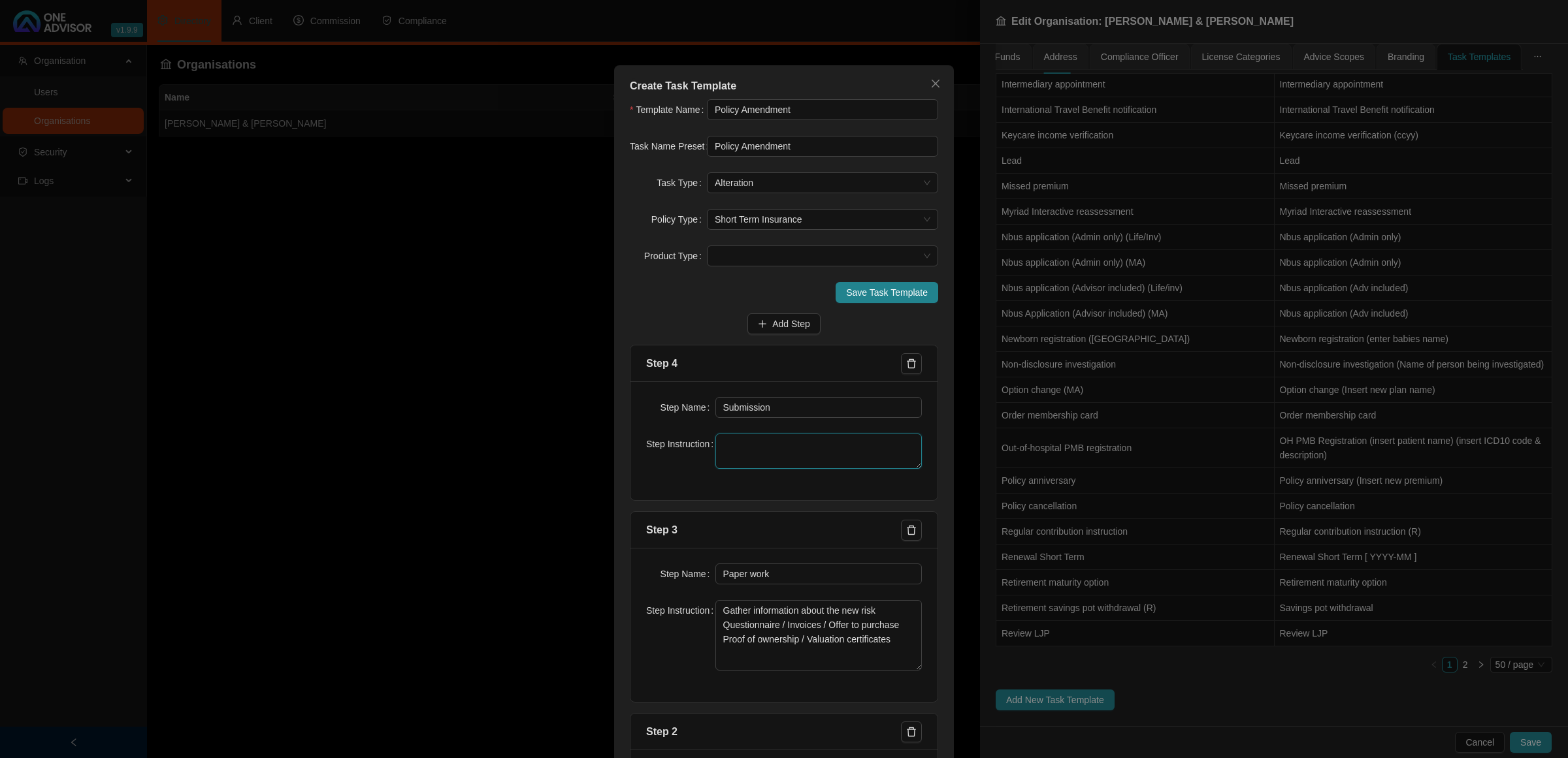
paste textarea "Request (email or phone for changes or load instruction on line"
drag, startPoint x: 755, startPoint y: 448, endPoint x: 797, endPoint y: 470, distance: 47.4
click at [759, 451] on textarea "Request (email or phone for changes or load instruction on line" at bounding box center [818, 451] width 207 height 36
type textarea "Request for email or phone for changes or load instruction on line"
click at [889, 647] on textarea "Gather information about the new risk Questionnaire / Invoices / Offer to purch…" at bounding box center [818, 635] width 207 height 70
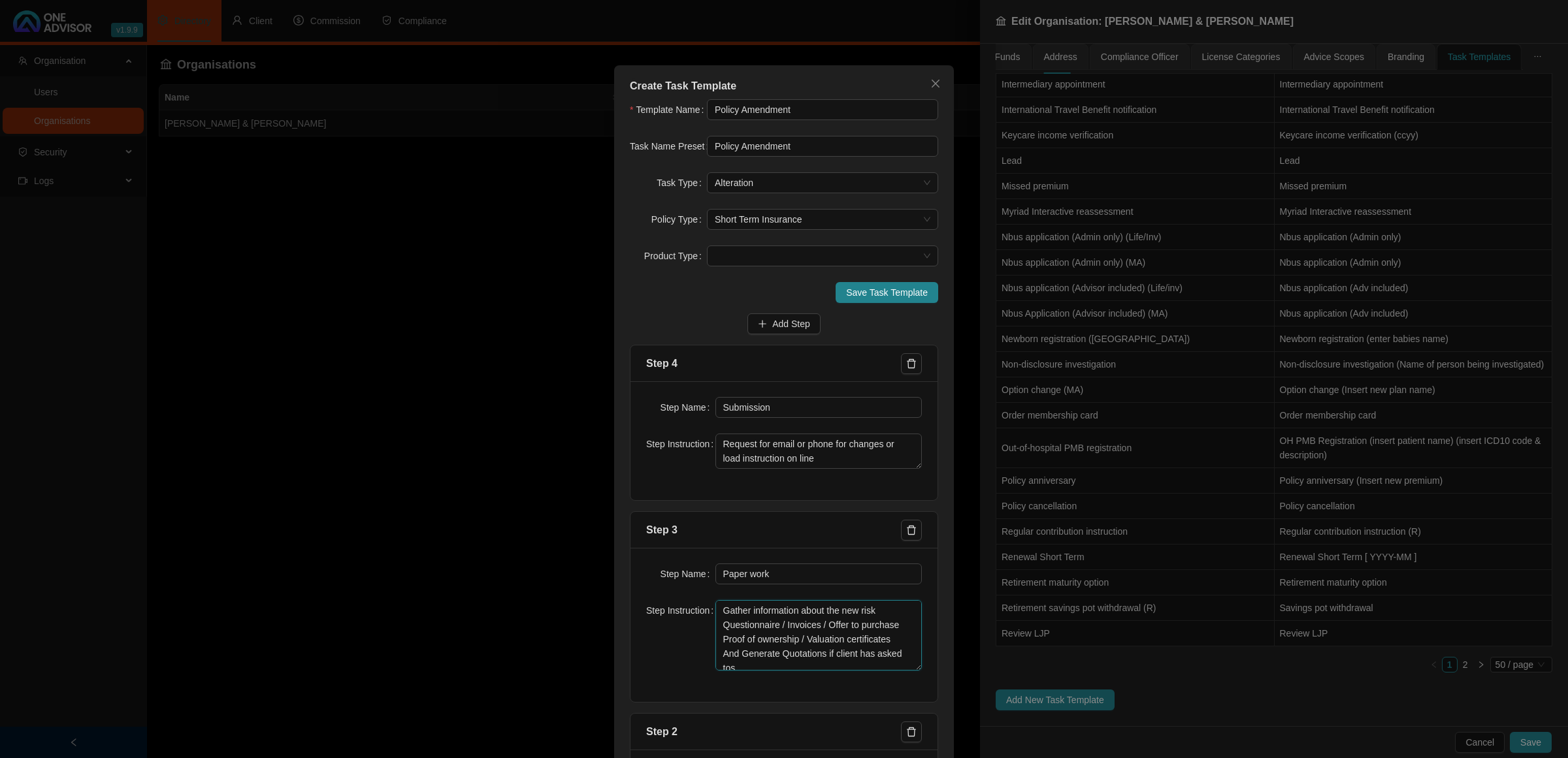
scroll to position [4, 0]
type textarea "Gather information about the new risk Questionnaire / Invoices / Offer to purch…"
drag, startPoint x: 812, startPoint y: 458, endPoint x: 704, endPoint y: 438, distance: 109.8
click at [704, 438] on div "Step Instruction Request for email or phone for changes or load instruction on …" at bounding box center [784, 451] width 276 height 36
type textarea "Submit request either online / email or telephonically"
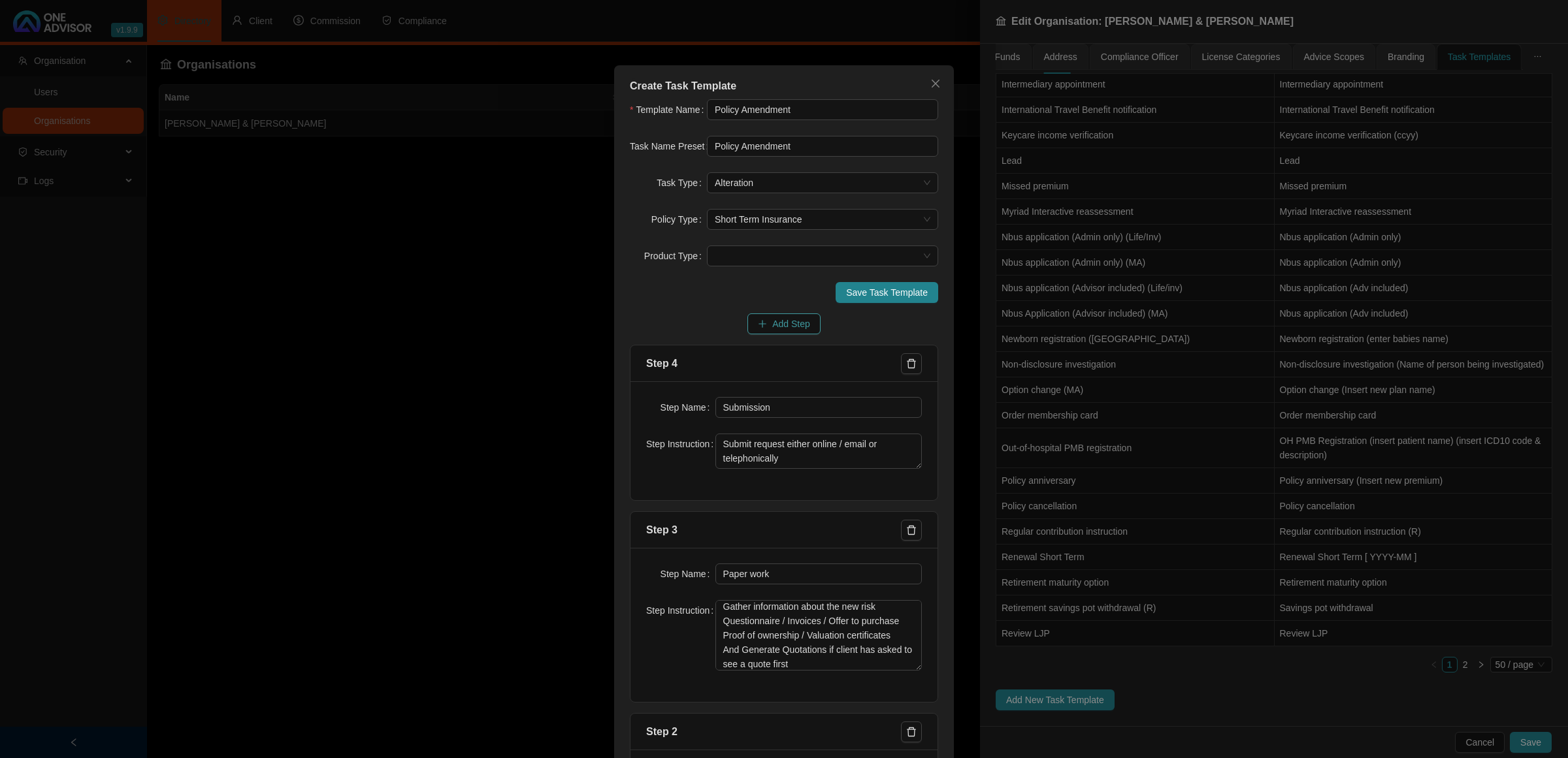
click at [762, 322] on button "Add Step" at bounding box center [784, 323] width 73 height 21
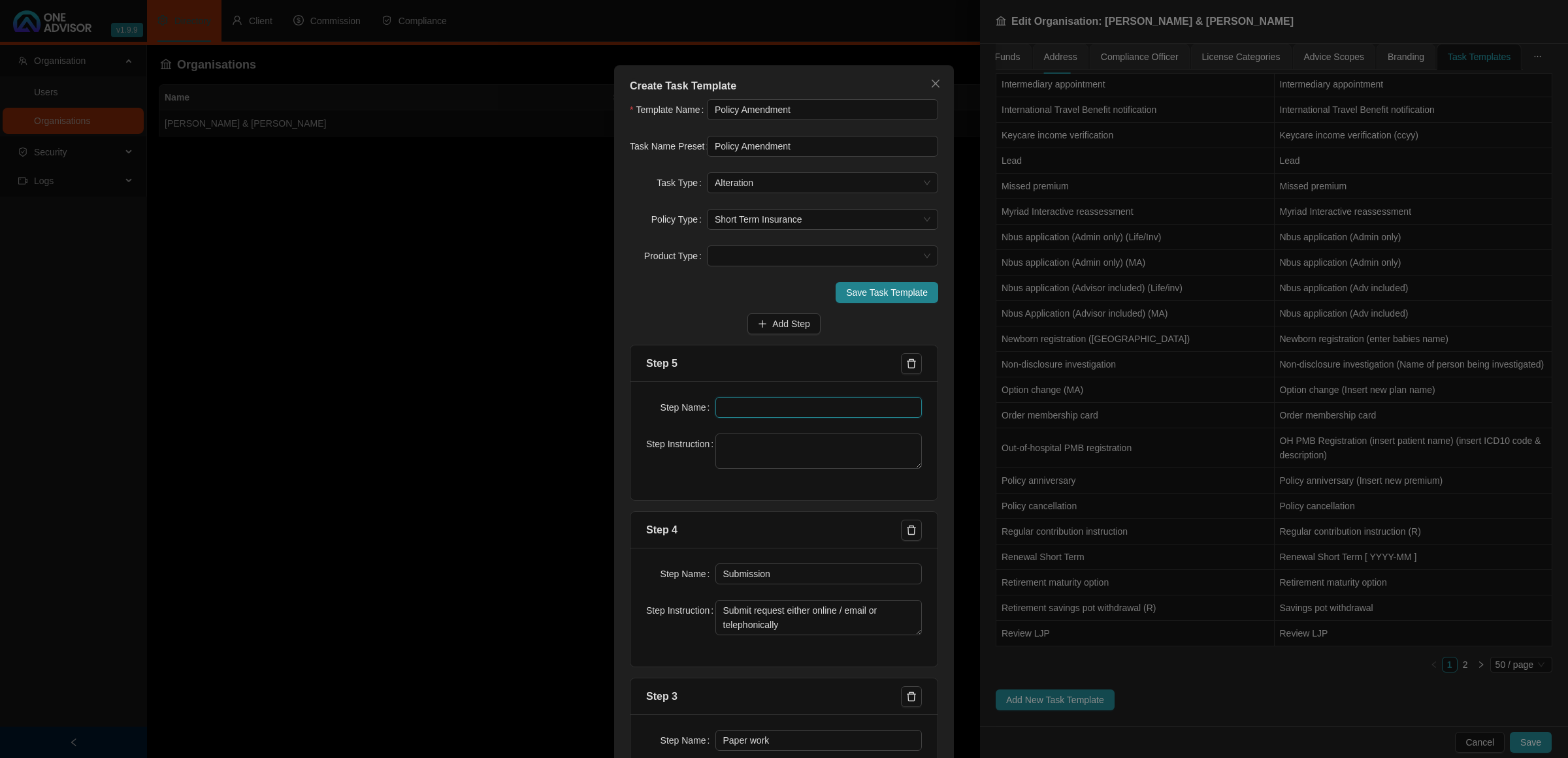
click at [722, 410] on input "text" at bounding box center [818, 408] width 207 height 21
paste input "Confirmation Work done"
type input "Confirmation Work done"
click at [751, 450] on textarea at bounding box center [818, 451] width 207 height 36
type textarea "Send Update Schedule detailing new covers and premiums"
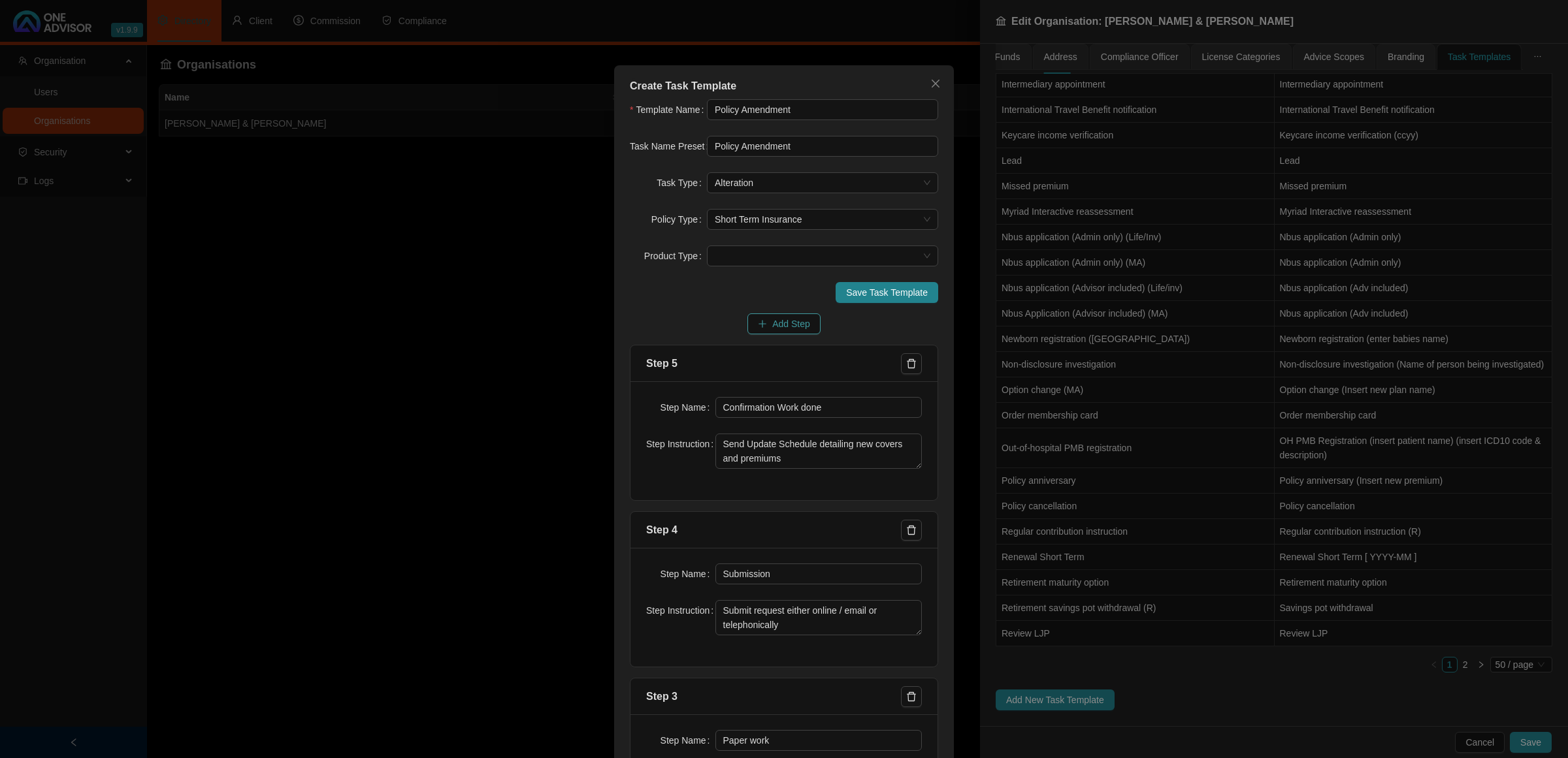
click at [791, 319] on span "Add Step" at bounding box center [791, 323] width 38 height 14
click at [765, 412] on input "text" at bounding box center [818, 408] width 207 height 21
paste input "Update Policy Schedule"
type input "Update Policy Schedule"
click at [755, 452] on textarea at bounding box center [818, 451] width 207 height 36
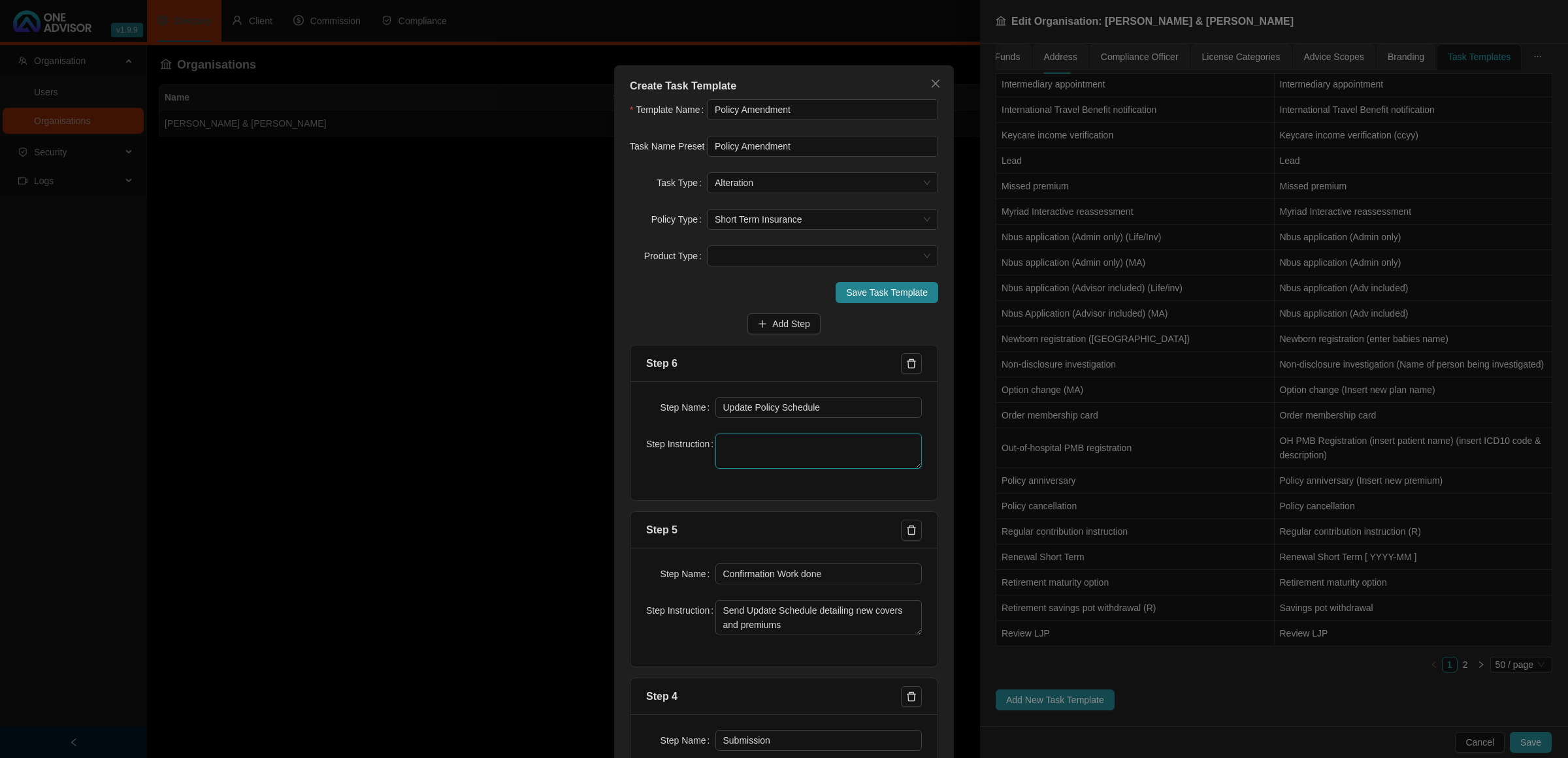
paste textarea "Update Policy Schedule"
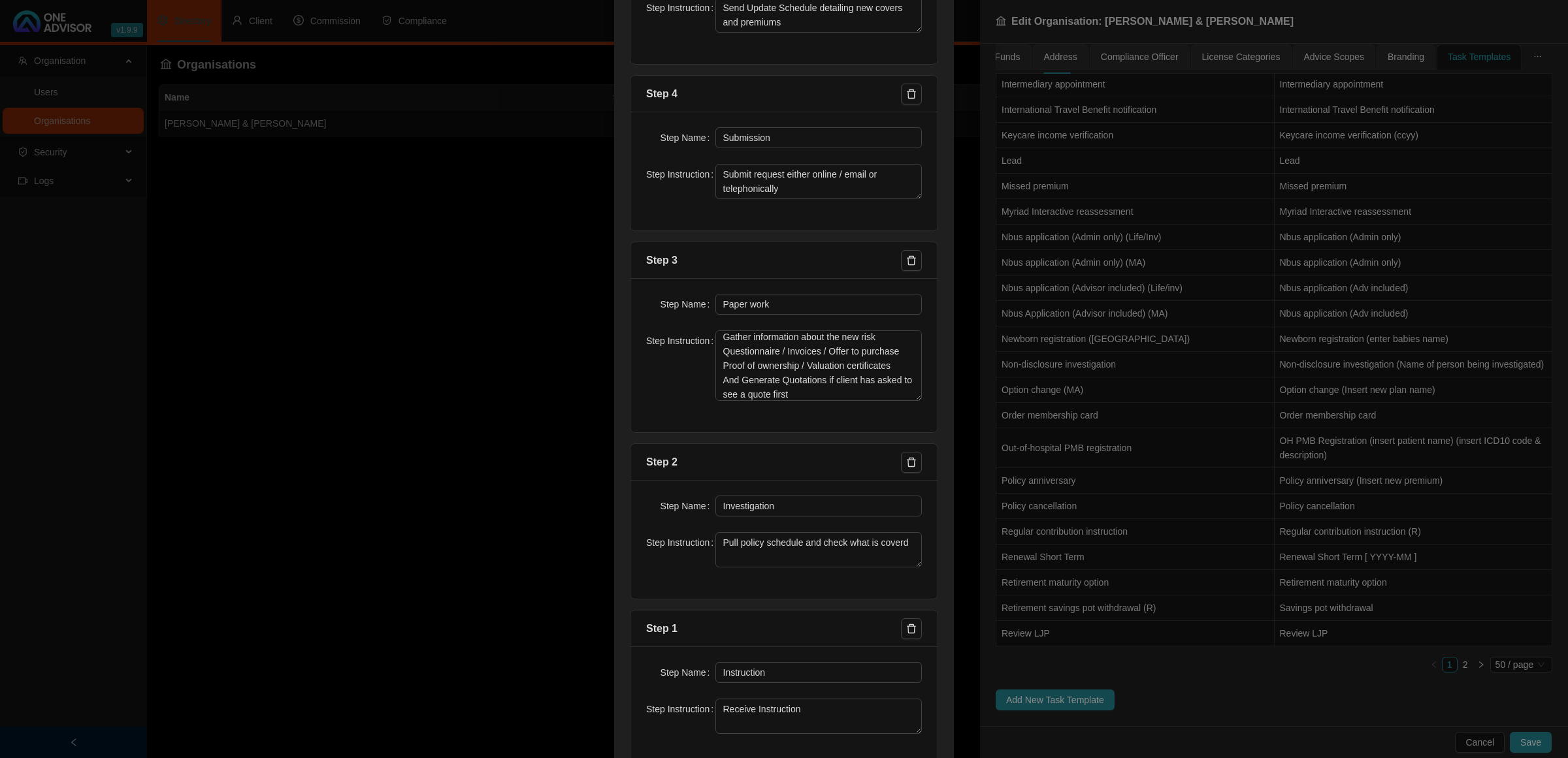
scroll to position [654, 0]
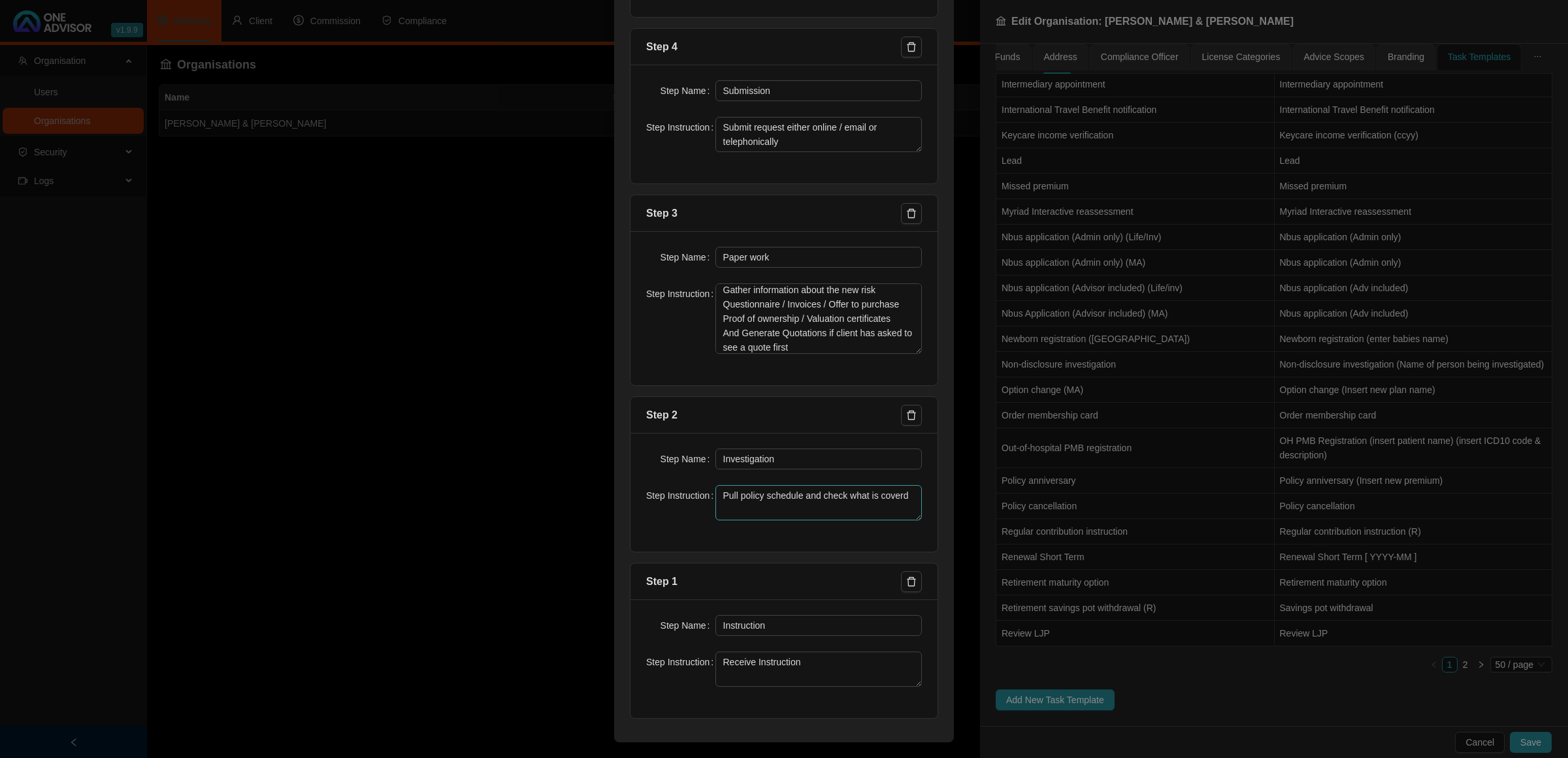
type textarea "Update Policy Schedule"
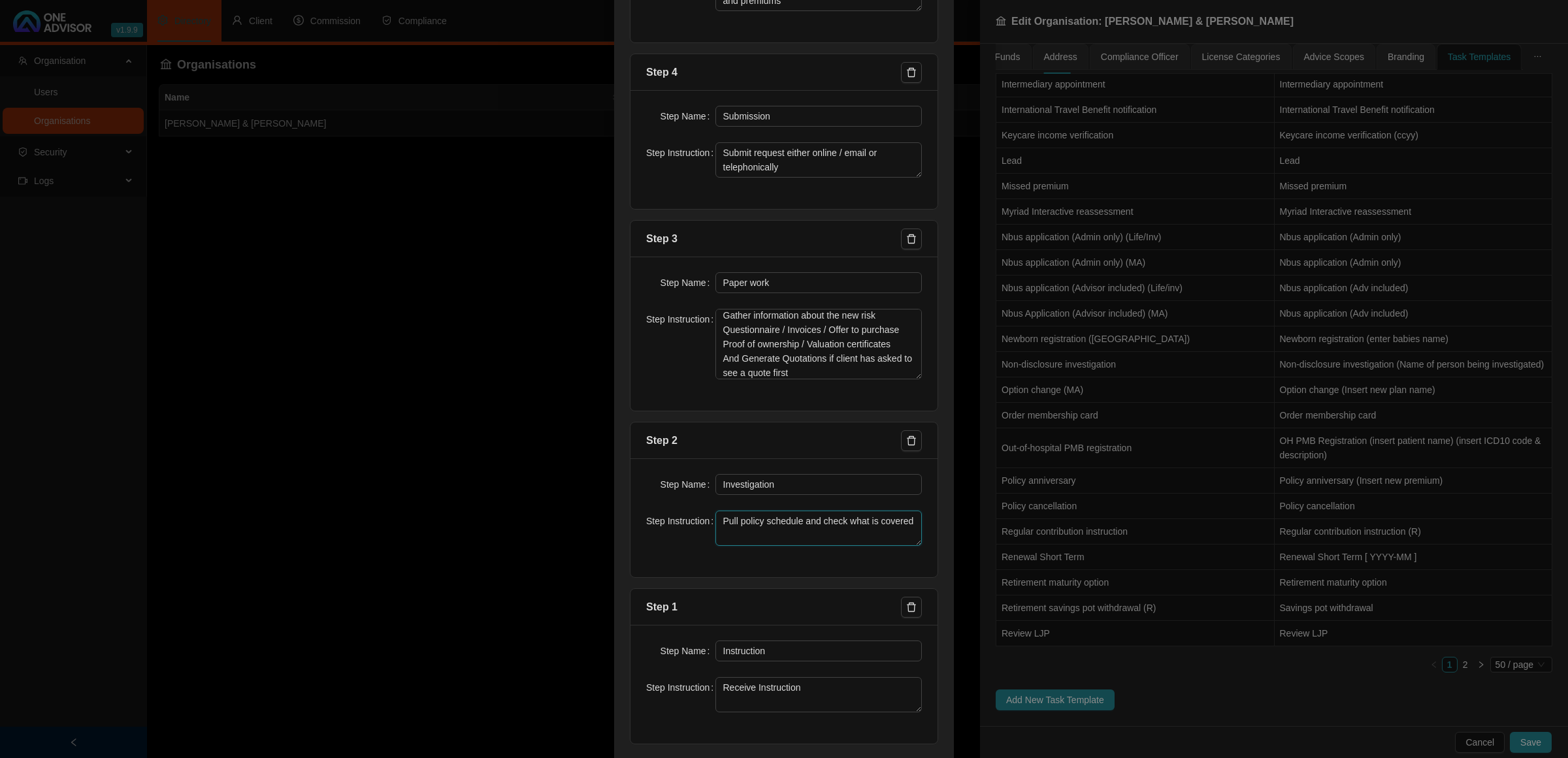
scroll to position [653, 0]
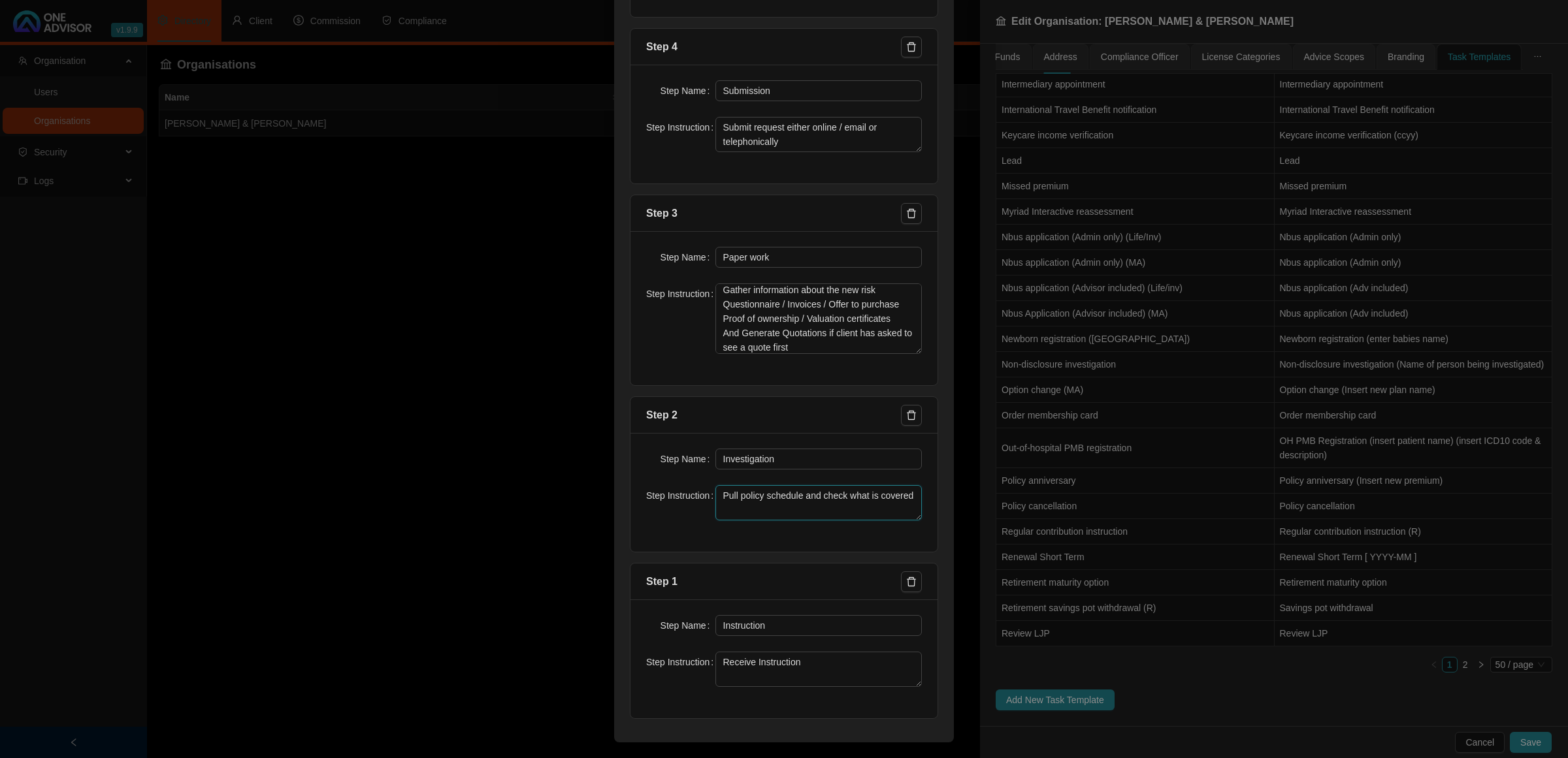
type textarea "Pull policy schedule and check what is covered"
drag, startPoint x: 805, startPoint y: 350, endPoint x: 810, endPoint y: 376, distance: 26.5
click at [803, 393] on form "Template Name Policy Amendment Task Name Preset Policy Amendment Task Type Alte…" at bounding box center [784, 84] width 309 height 1269
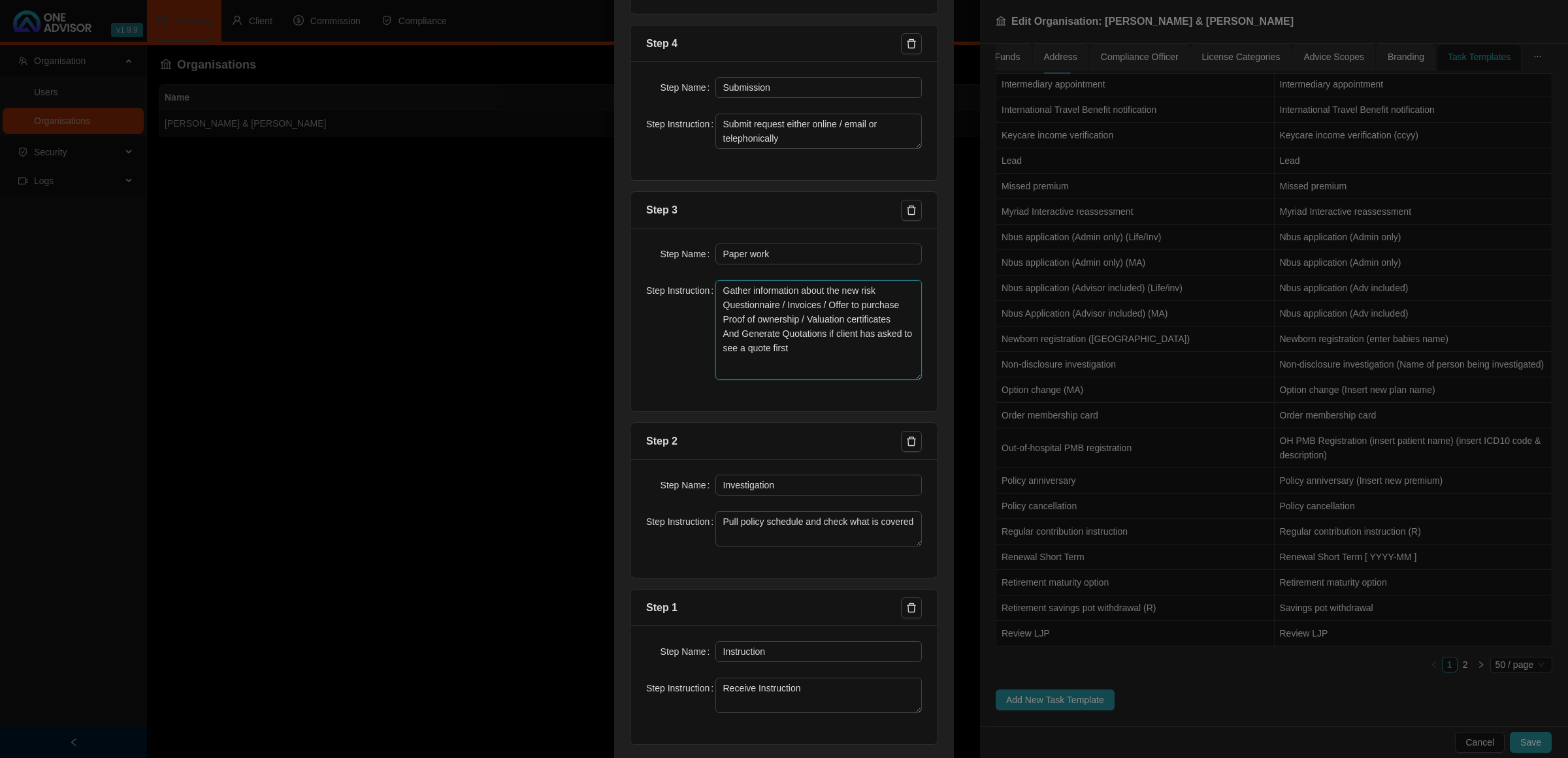
drag, startPoint x: 903, startPoint y: 350, endPoint x: 903, endPoint y: 380, distance: 30.0
click at [903, 380] on textarea "Gather information about the new risk Questionnaire / Invoices / Offer to purch…" at bounding box center [818, 330] width 207 height 100
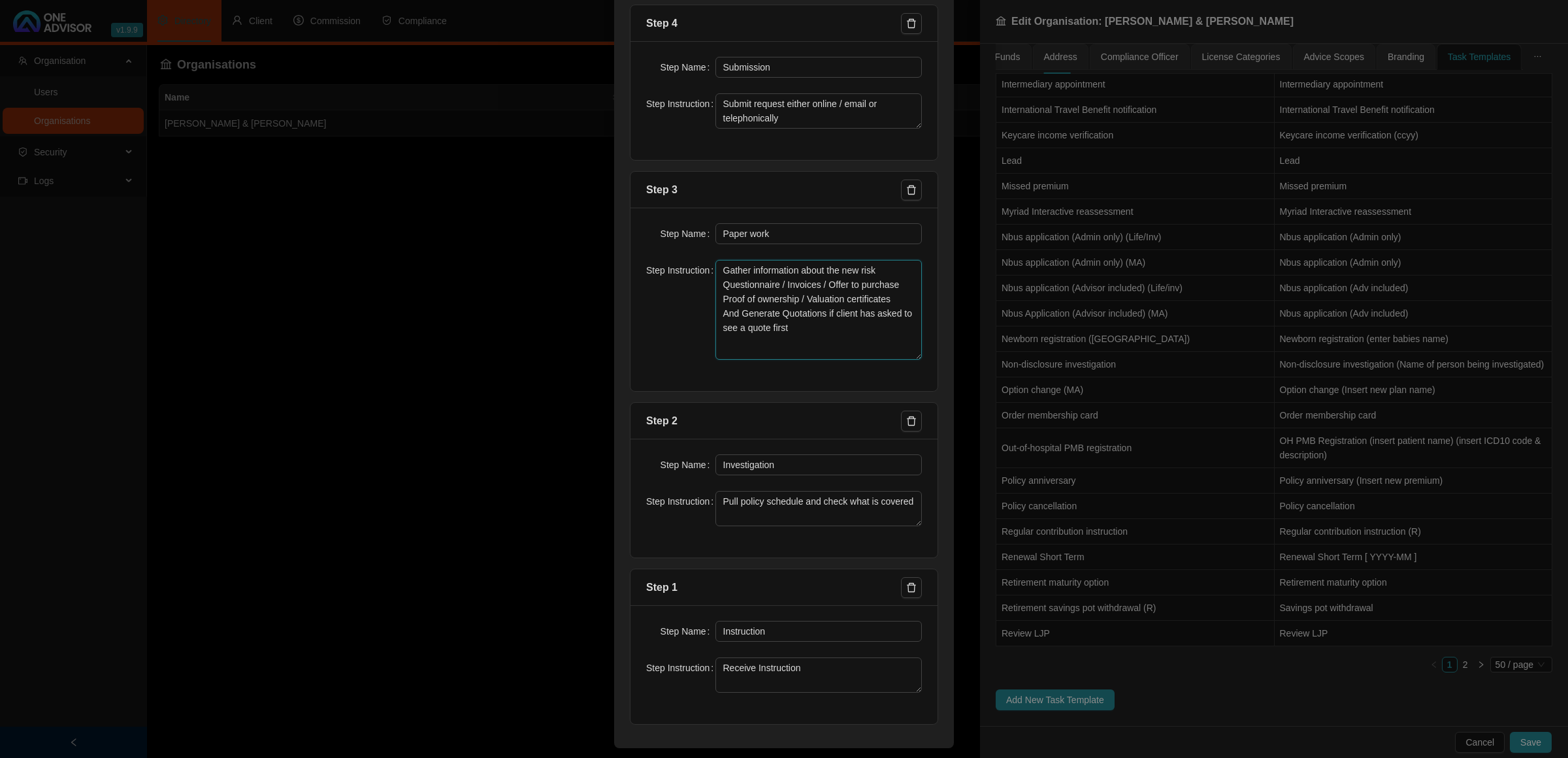
scroll to position [683, 0]
drag, startPoint x: 749, startPoint y: 663, endPoint x: 715, endPoint y: 664, distance: 34.0
click at [715, 664] on textarea "Receive Instruction" at bounding box center [818, 669] width 207 height 36
click at [769, 660] on textarea "Instruction" at bounding box center [818, 669] width 207 height 36
type textarea "Instruction Received"
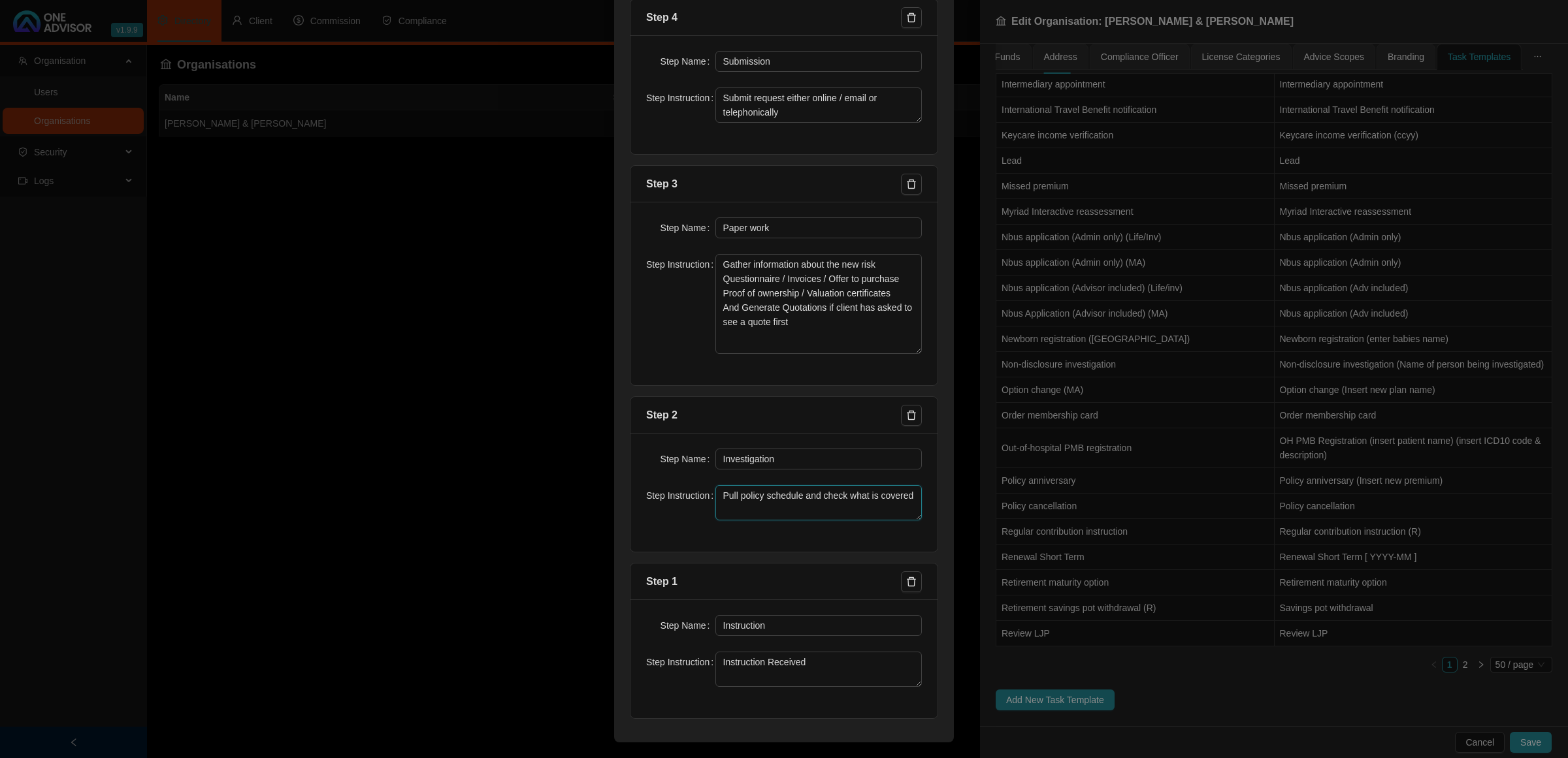
drag, startPoint x: 909, startPoint y: 501, endPoint x: 906, endPoint y: 513, distance: 12.4
click at [908, 501] on textarea "Pull policy schedule and check what is covered" at bounding box center [818, 503] width 207 height 36
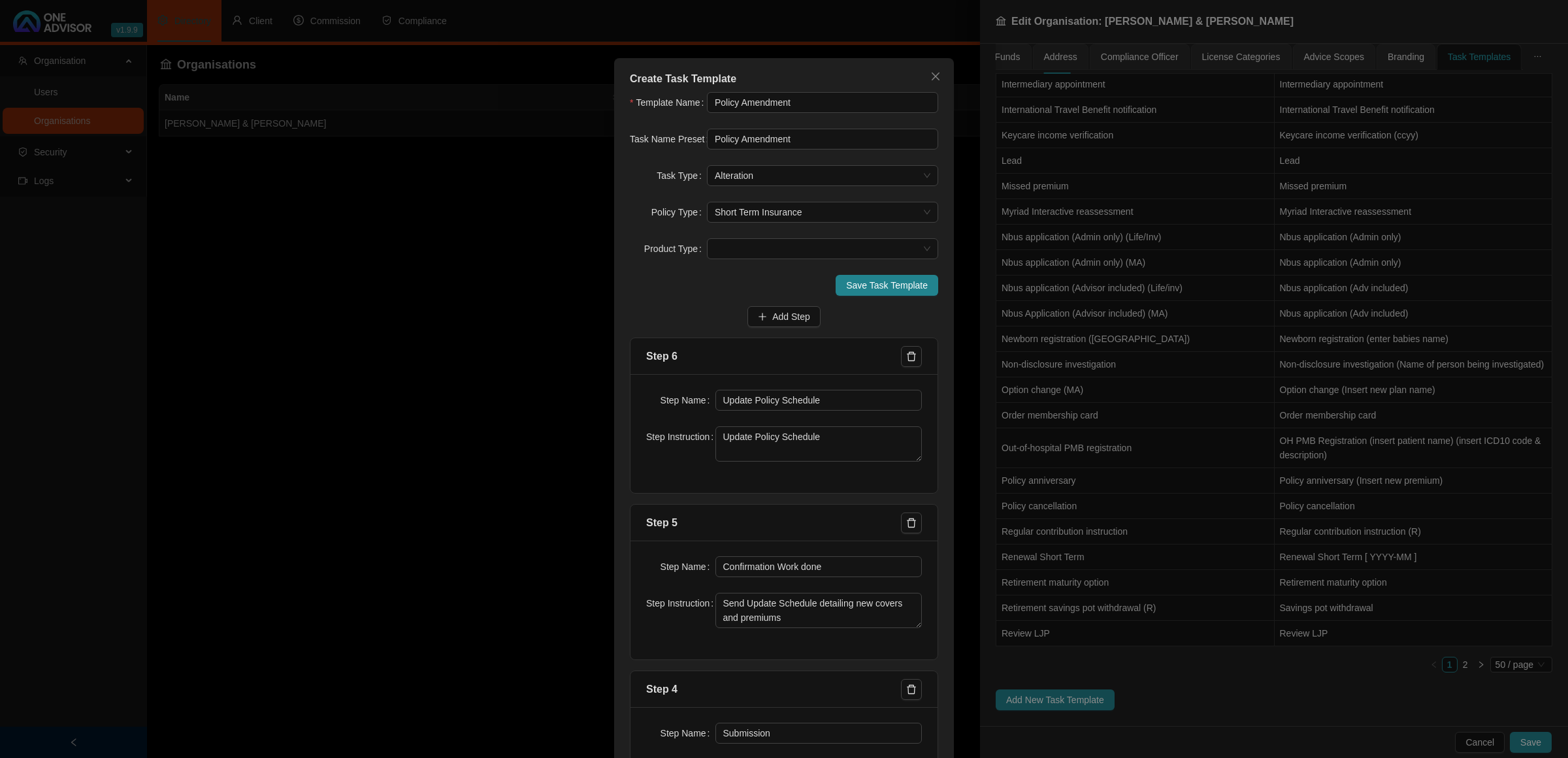
scroll to position [0, 0]
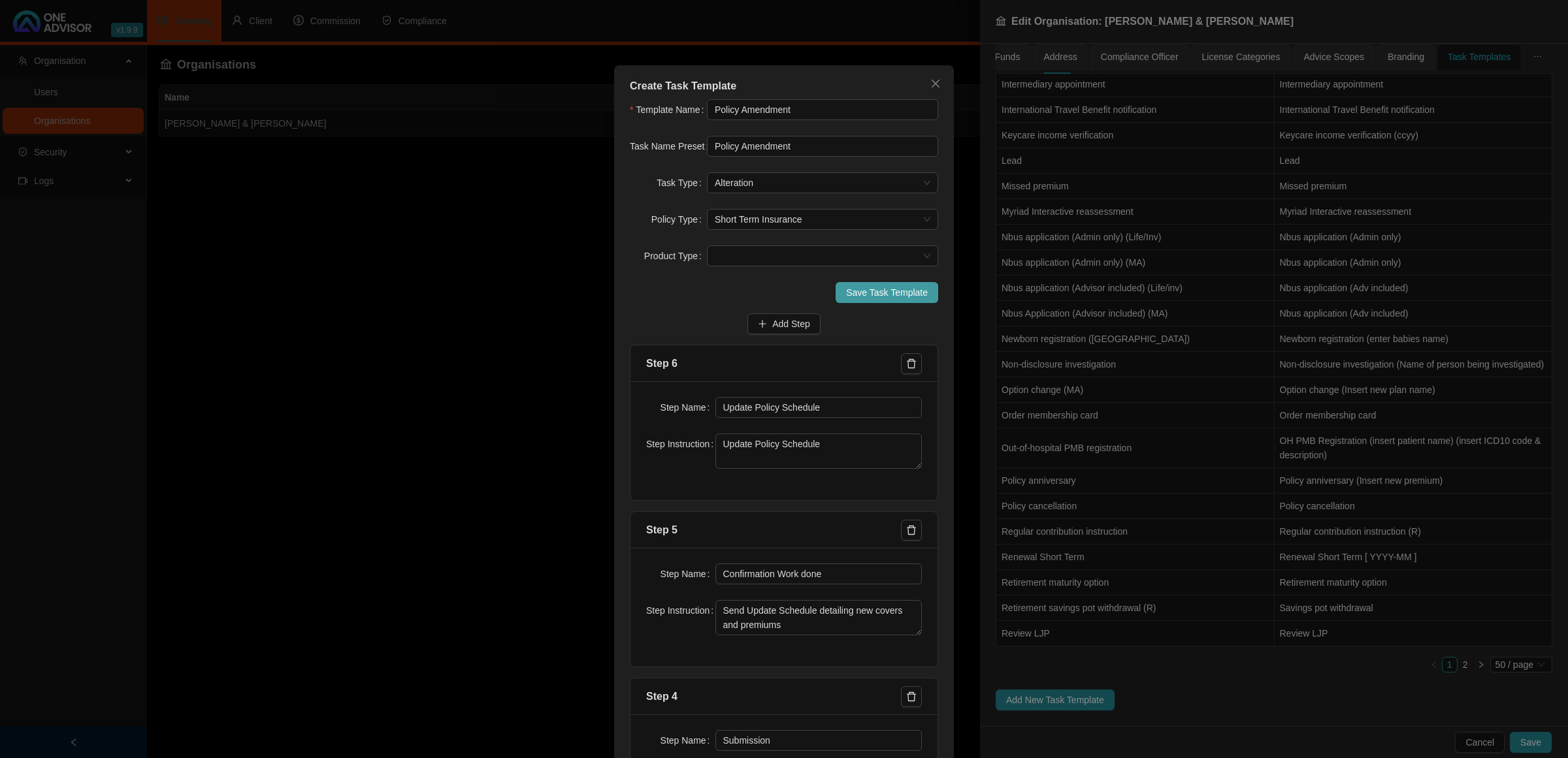
type textarea "Pull policy schedule and check what is covered (are we adding item or replacing…"
click at [853, 297] on span "Save Task Template" at bounding box center [886, 292] width 81 height 14
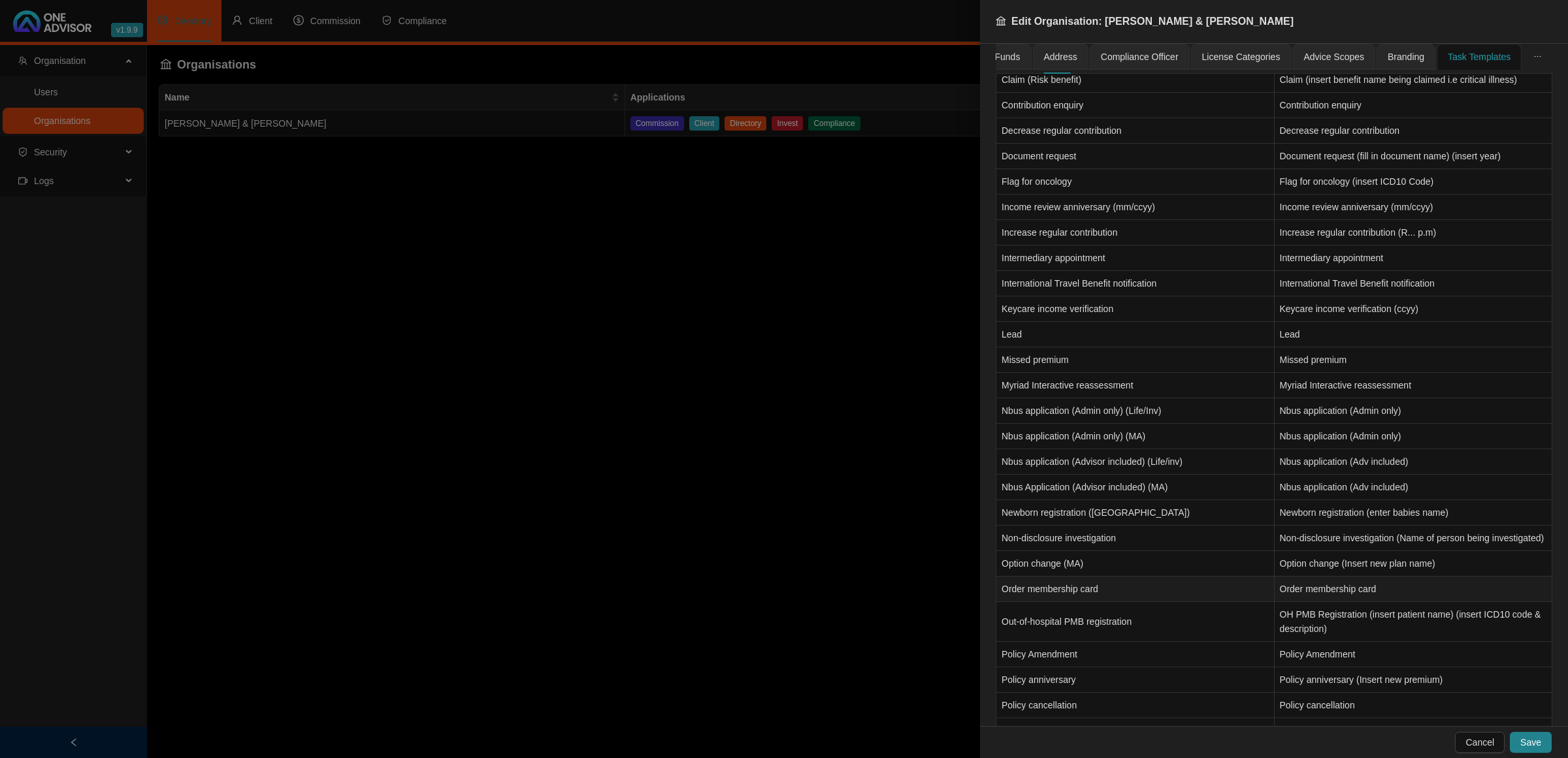
scroll to position [941, 0]
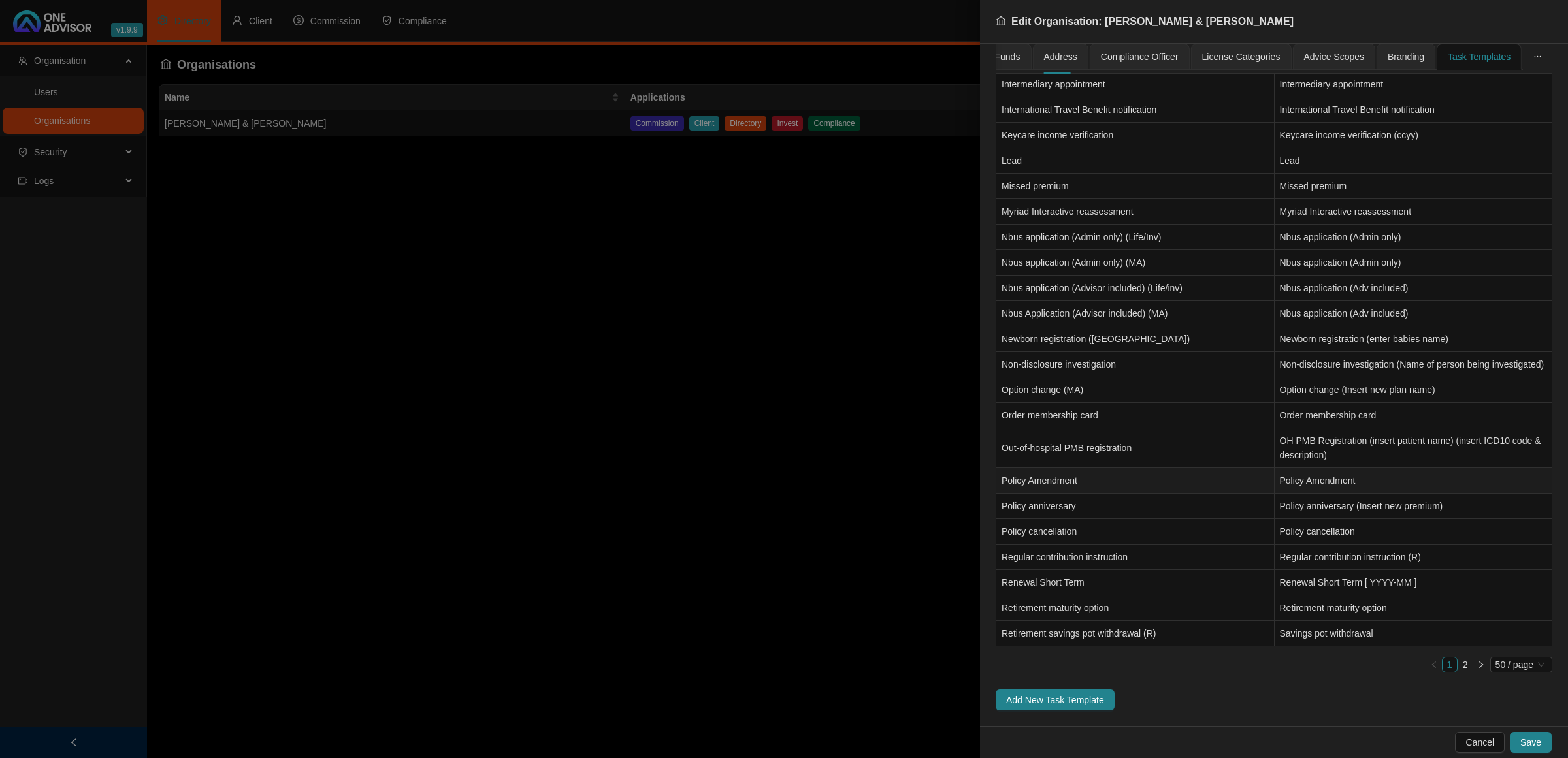
click at [1302, 480] on td "Policy Amendment" at bounding box center [1414, 480] width 279 height 25
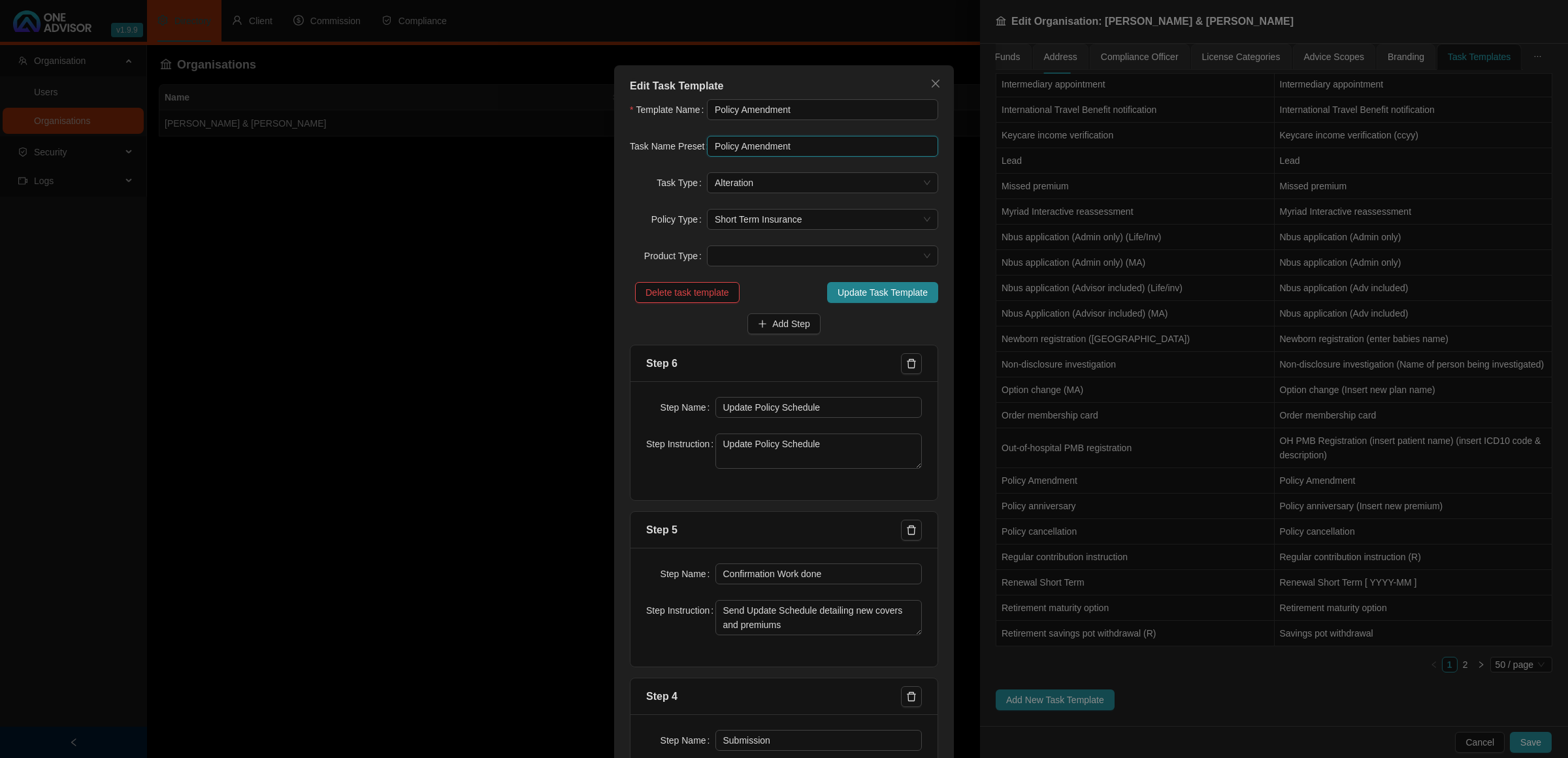
click at [798, 148] on input "Policy Amendment" at bounding box center [822, 146] width 231 height 21
type input "Policy Amendment [yyyy-mm-dd]"
click at [851, 297] on span "Update Task Template" at bounding box center [883, 292] width 90 height 14
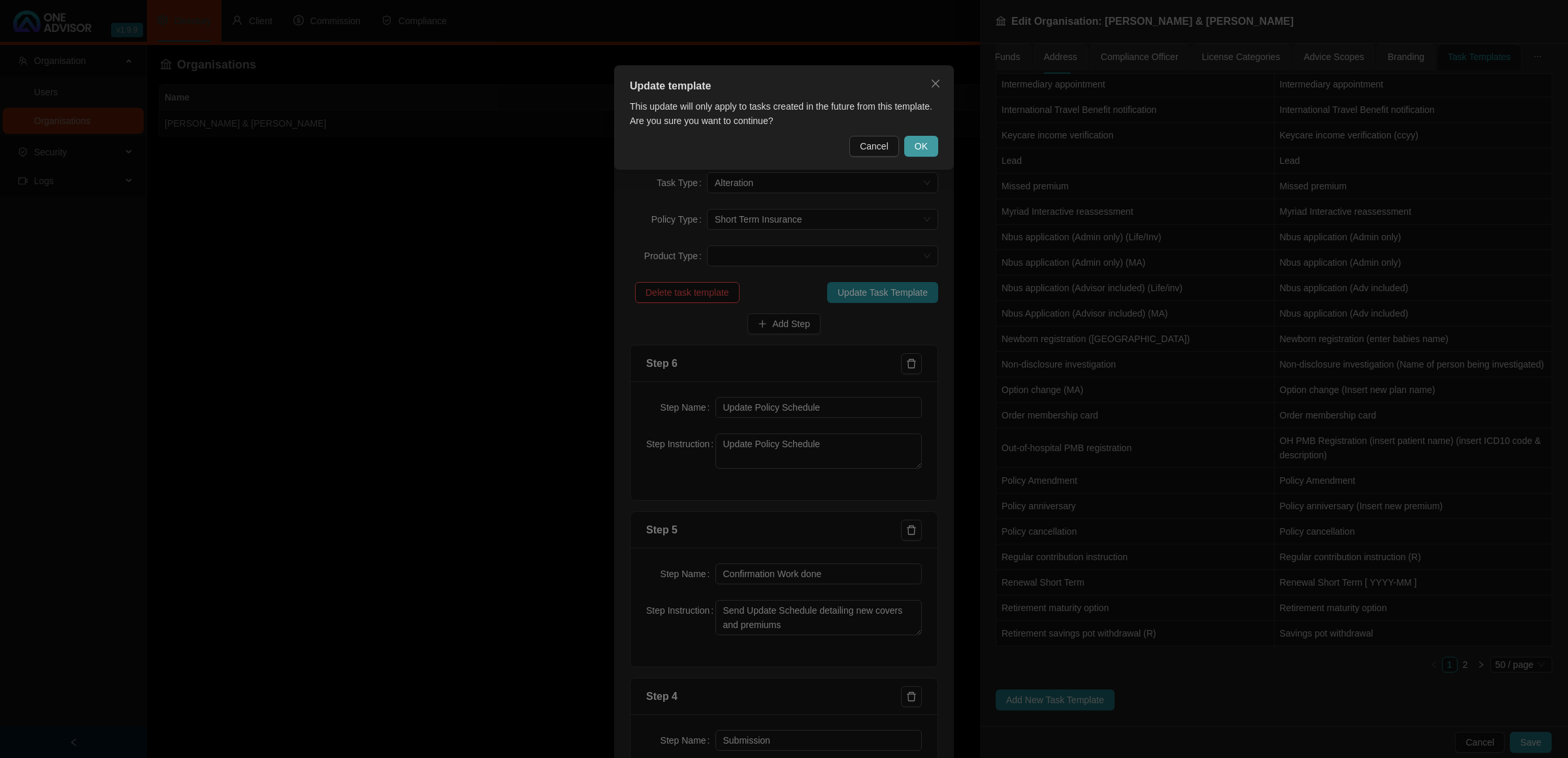
click at [928, 138] on button "OK" at bounding box center [921, 146] width 34 height 21
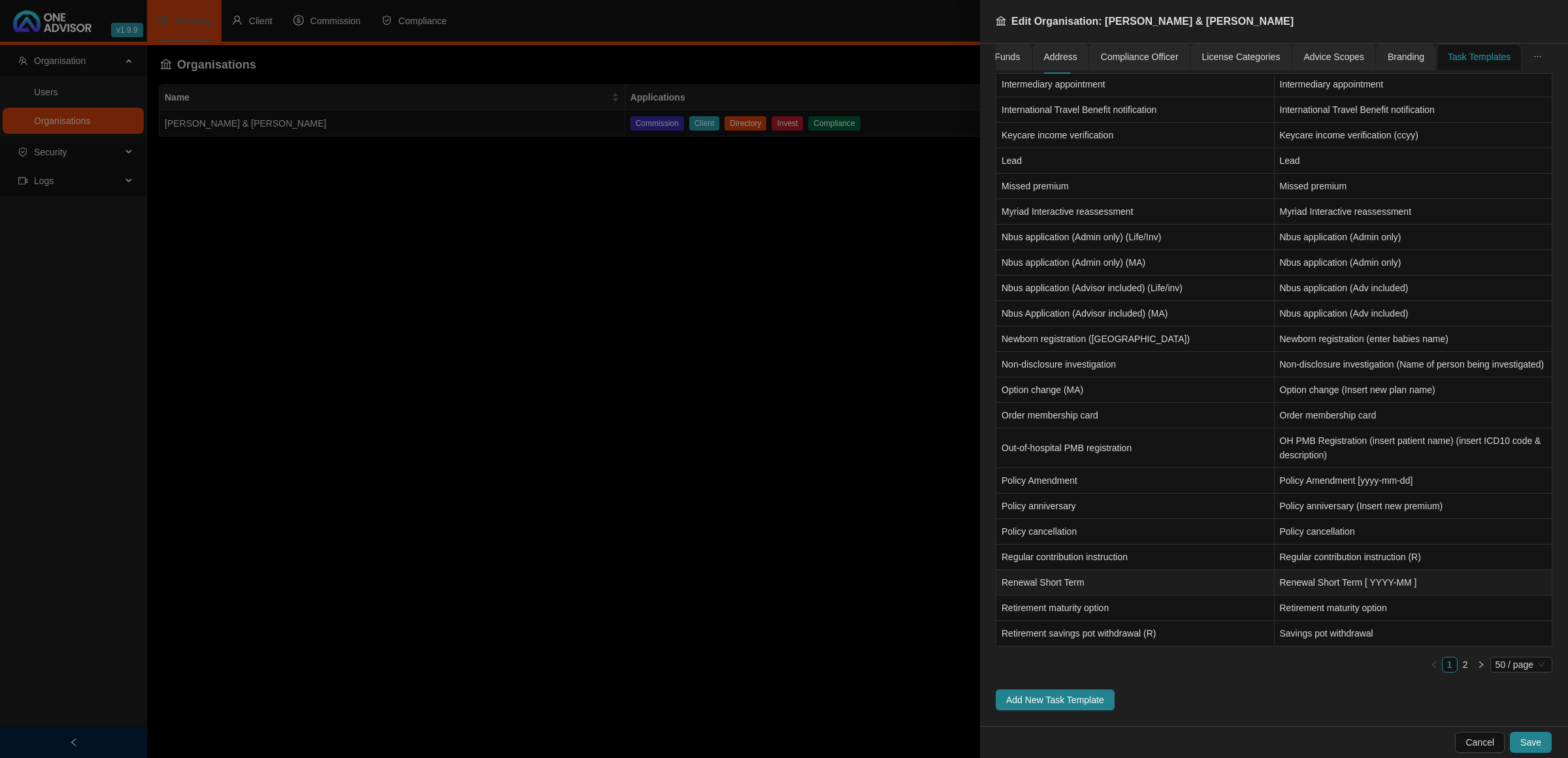
click at [1331, 588] on td "Renewal Short Term [ YYYY-MM ]" at bounding box center [1414, 582] width 279 height 25
type input "Renewal Short Term"
type input "Renewal Short Term [ YYYY-MM ]"
type input "Insurer Notification"
type textarea "Review Instruction"
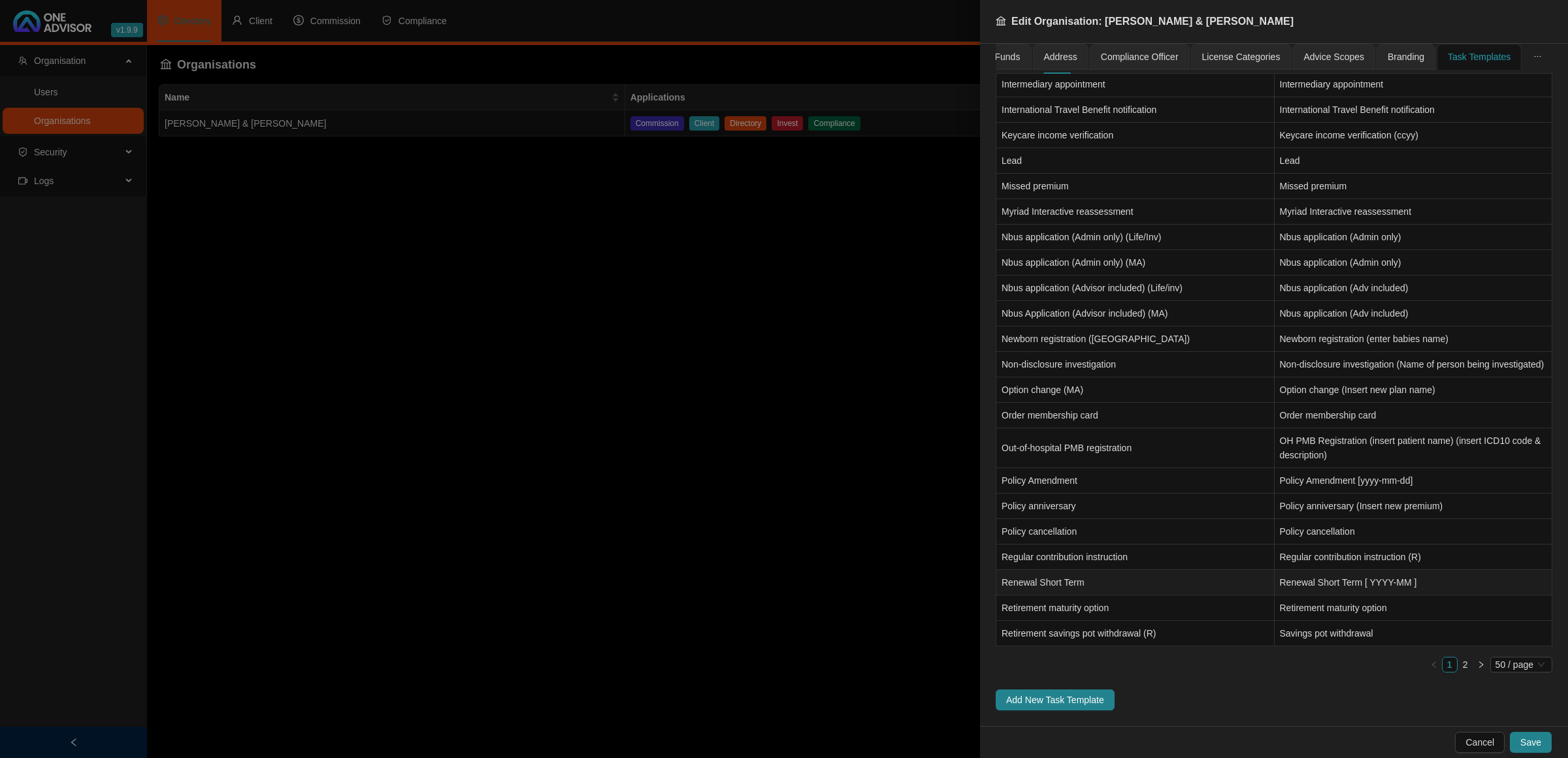
type textarea "Review Premium Increases / Sums Insured / Excess Structure / New Terms and Cond…"
type input "Paperwork"
type textarea "Do alternative quotations if you feel its necessary"
type input "Confirmation of works done"
type textarea "Send client finalized Renewal"
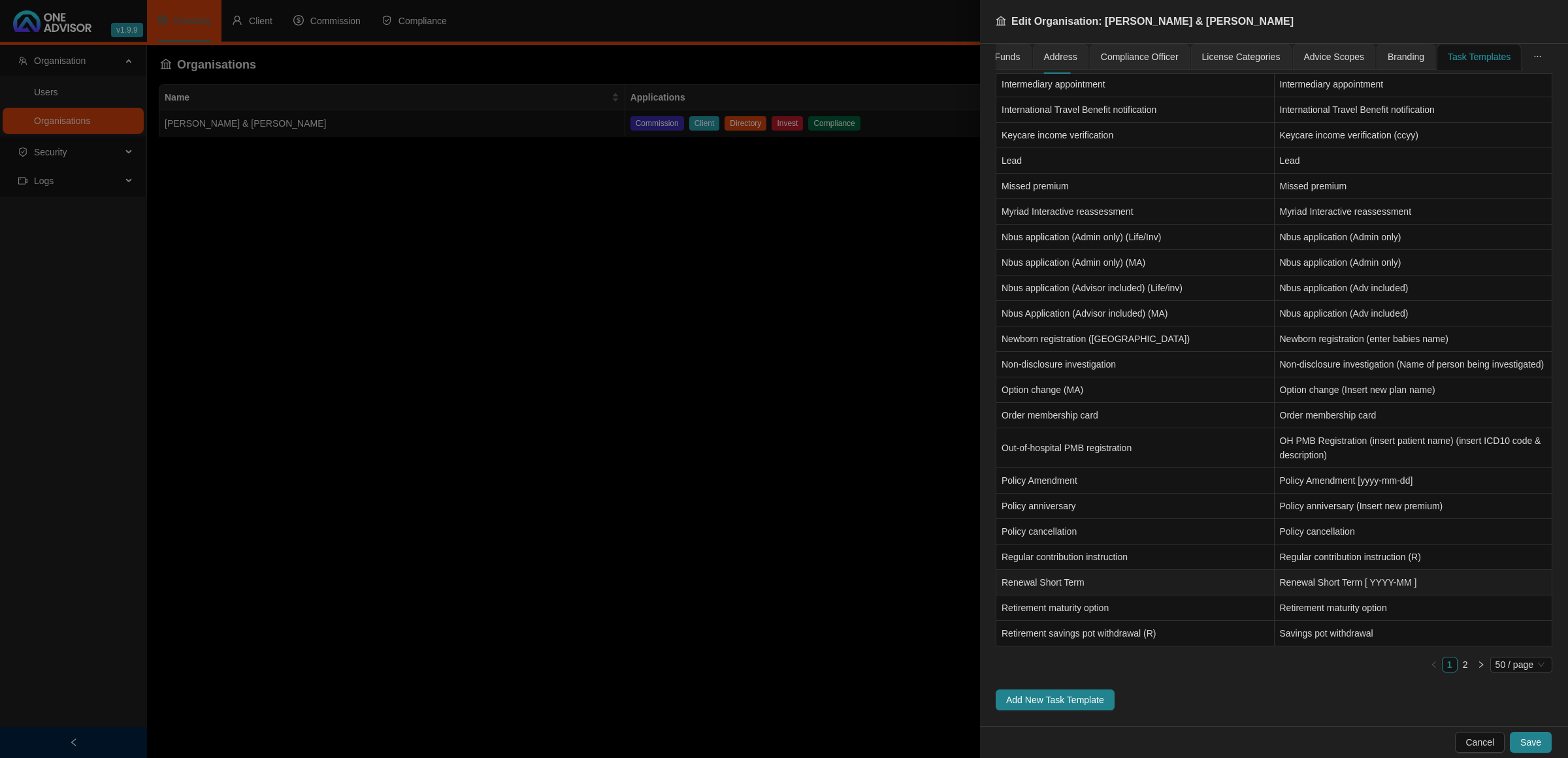
type input "Update Policy Schedule"
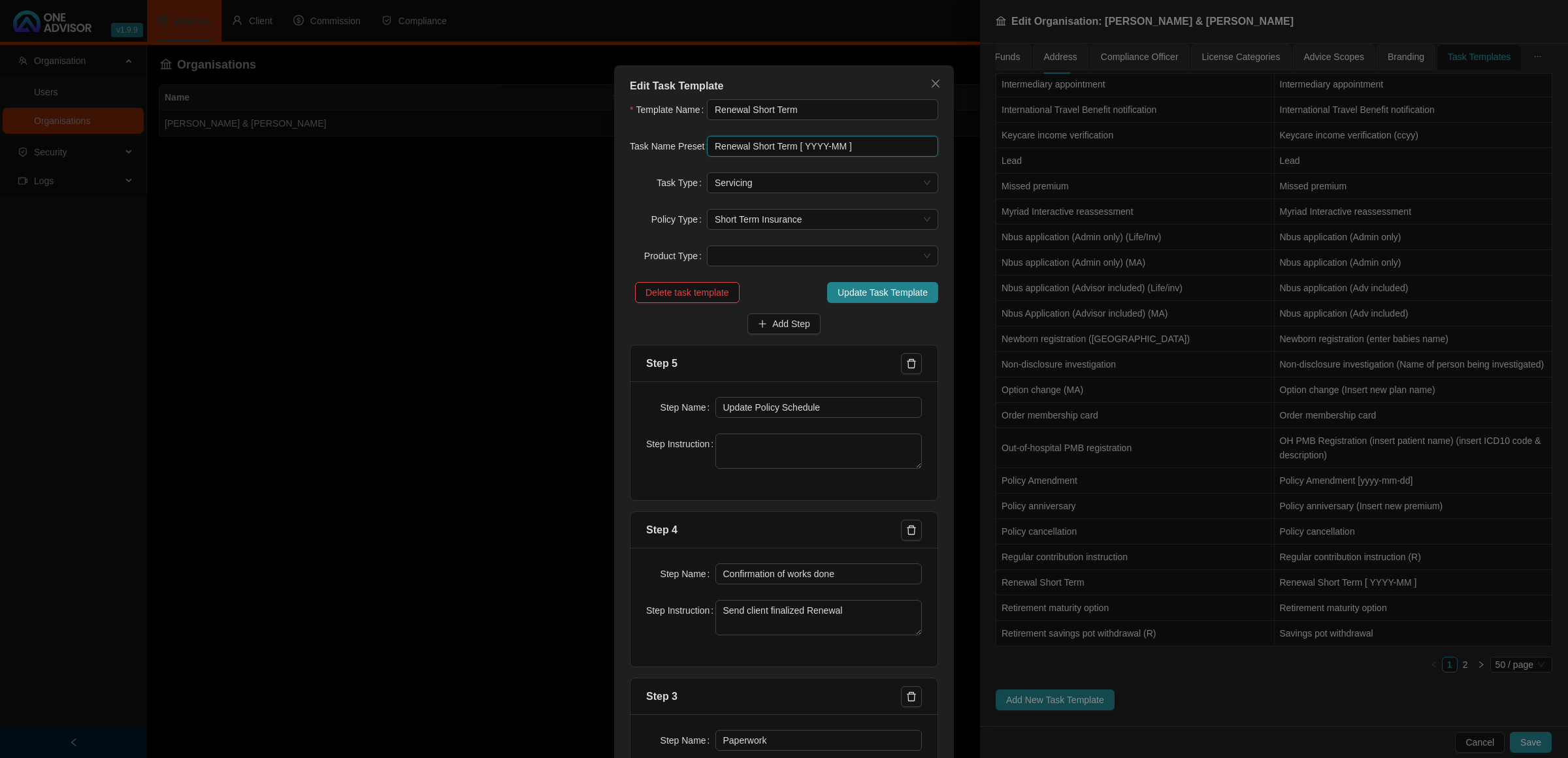
click at [816, 149] on input "Renewal Short Term [ YYYY-MM ]" at bounding box center [822, 146] width 231 height 21
type input "Renewal Short Term [ ccyy-mm ]"
click at [877, 284] on form "Template Name Renewal Short Term Task Name Preset Renewal Short Term [ ccyy-mm …" at bounding box center [784, 665] width 309 height 1132
click at [877, 287] on span "Update Task Template" at bounding box center [883, 292] width 90 height 14
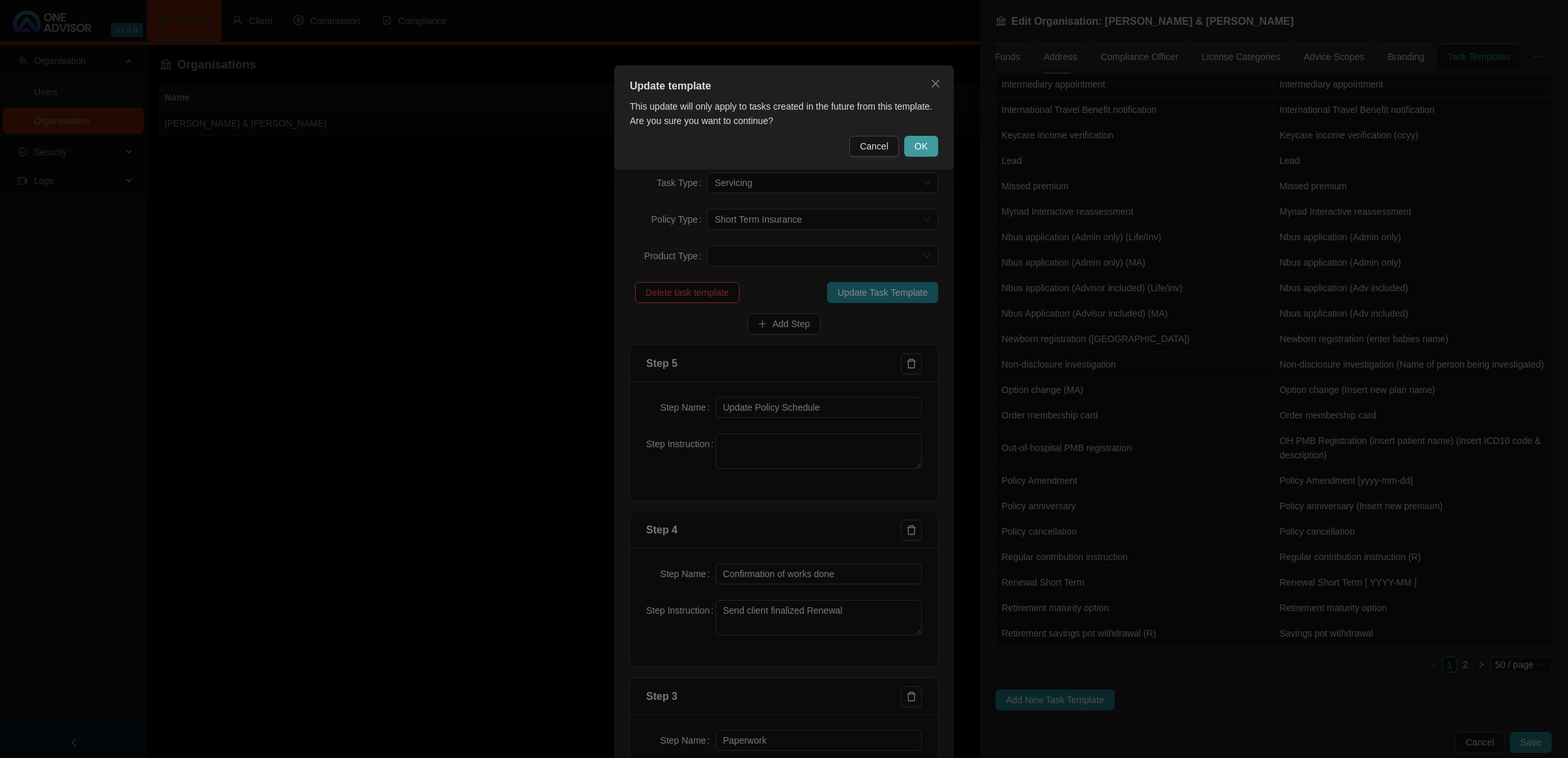
click at [922, 139] on span "OK" at bounding box center [921, 146] width 13 height 14
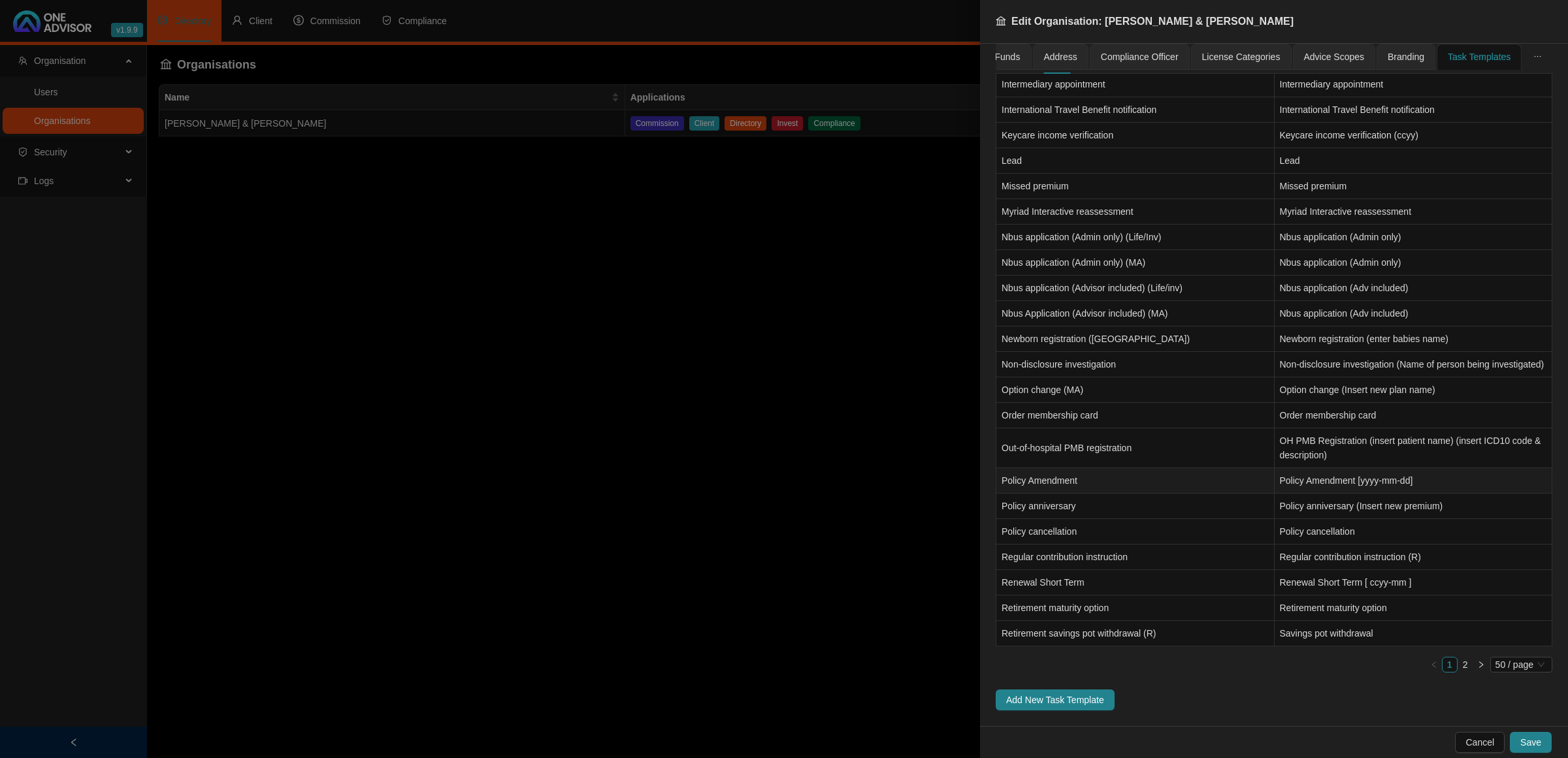
click at [1347, 475] on td "Policy Amendment [yyyy-mm-dd]" at bounding box center [1414, 480] width 279 height 25
type input "Policy Amendment"
type input "Policy Amendment [yyyy-mm-dd]"
type input "Instruction"
type textarea "Instruction Received"
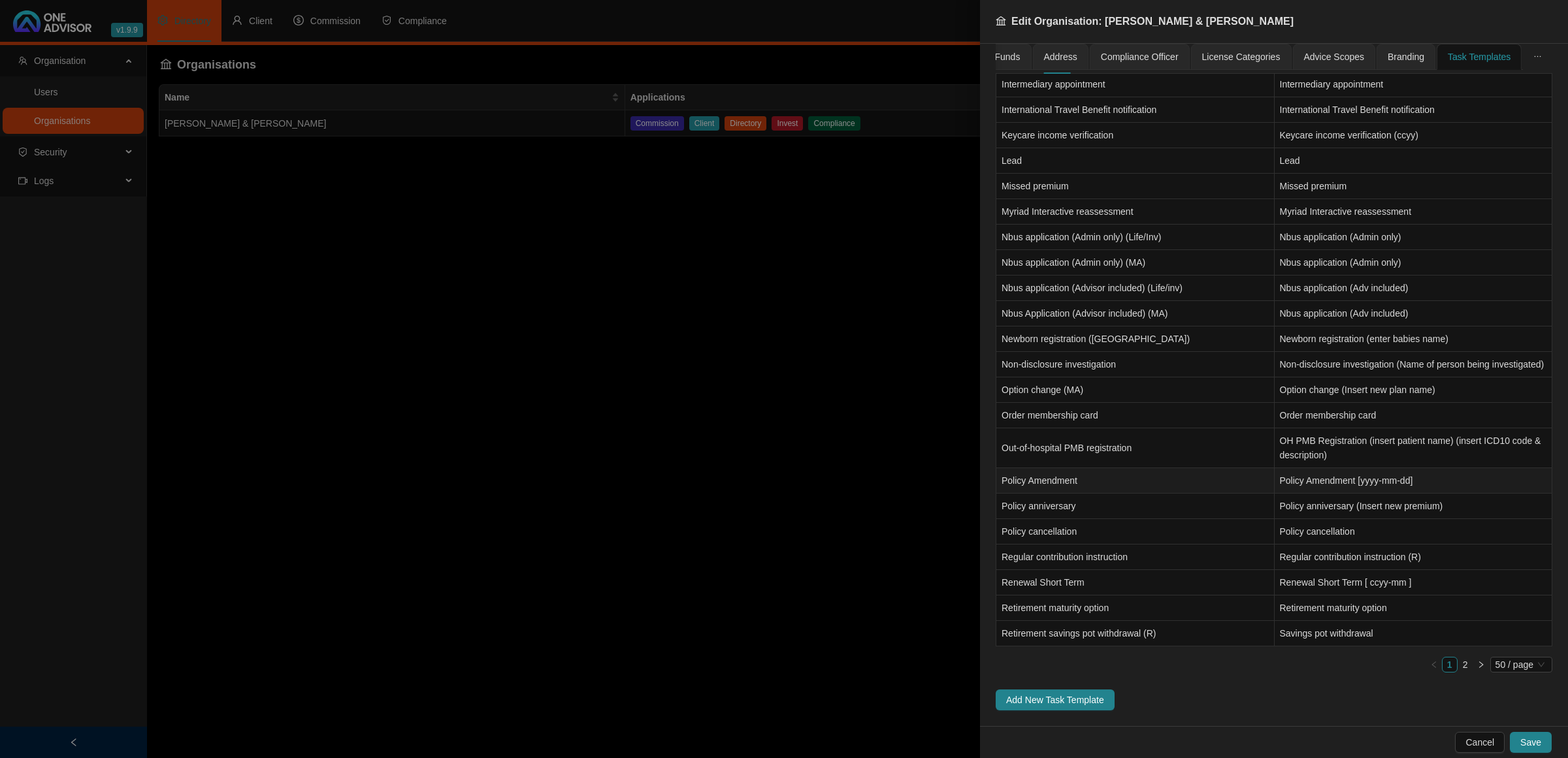
type textarea "Pull policy schedule and check what is covered (are we adding item or replacing…"
type input "Paper work"
type textarea "Gather information about the new risk Questionnaire / Invoices / Offer to purch…"
type input "Submission"
type textarea "Submit request either online / email or telephonically"
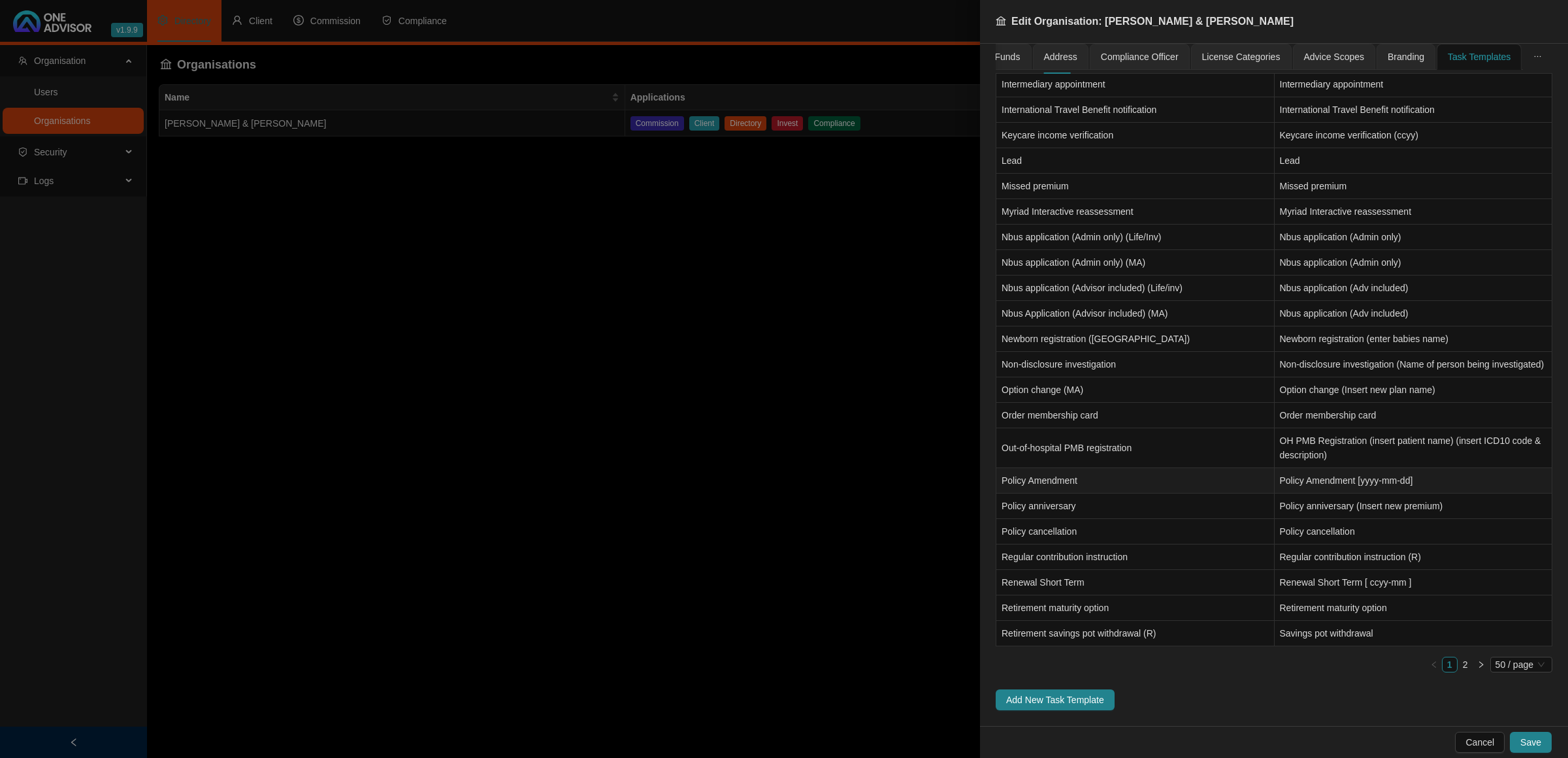
type input "Confirmation Work done"
type textarea "Send Update Schedule detailing new covers and premiums"
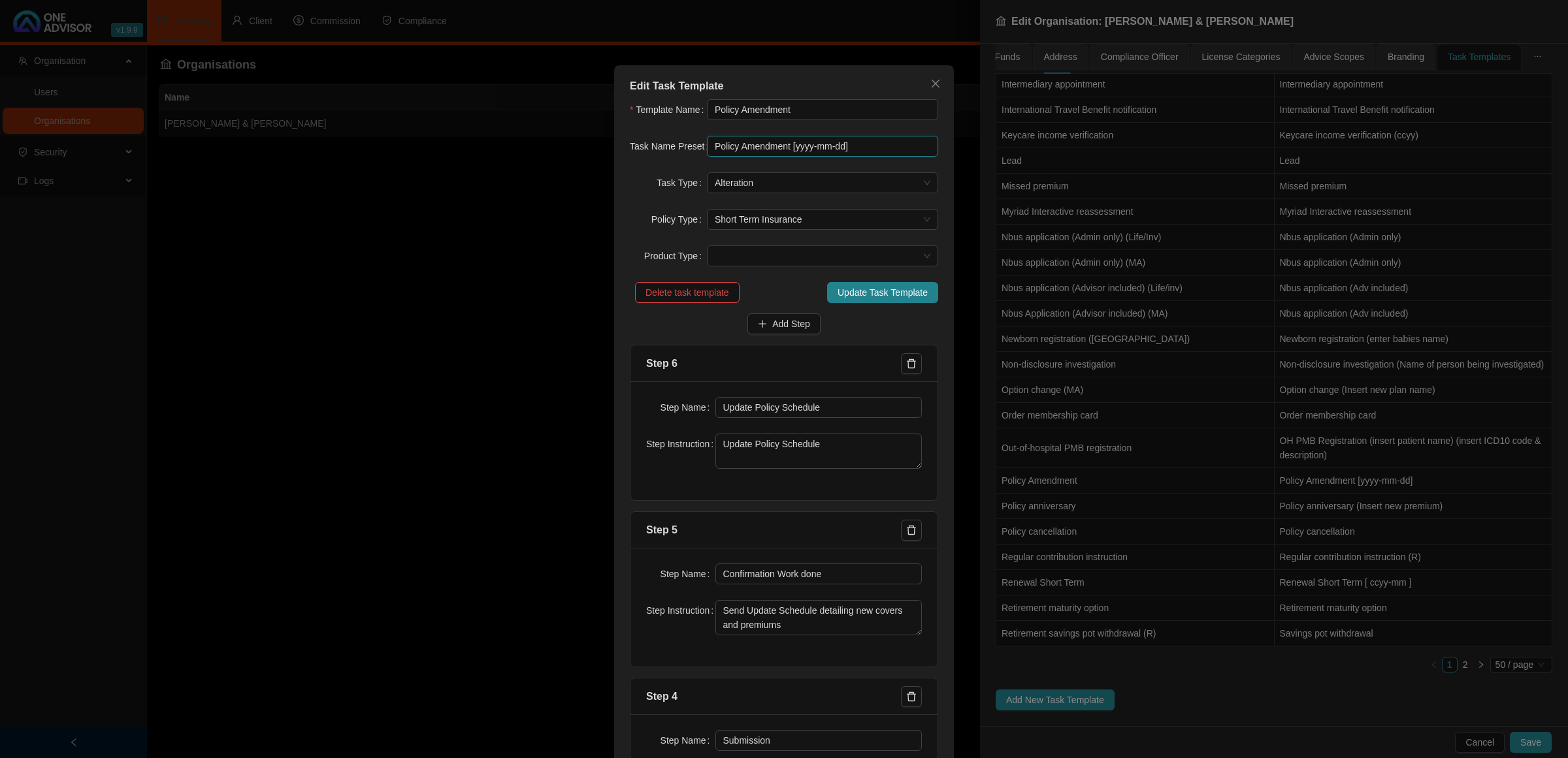
click at [797, 149] on input "Policy Amendment [yyyy-mm-dd]" at bounding box center [822, 146] width 231 height 21
type input "Policy Amendment [ccyy-mm-dd]"
click at [857, 300] on button "Update Task Template" at bounding box center [882, 293] width 111 height 21
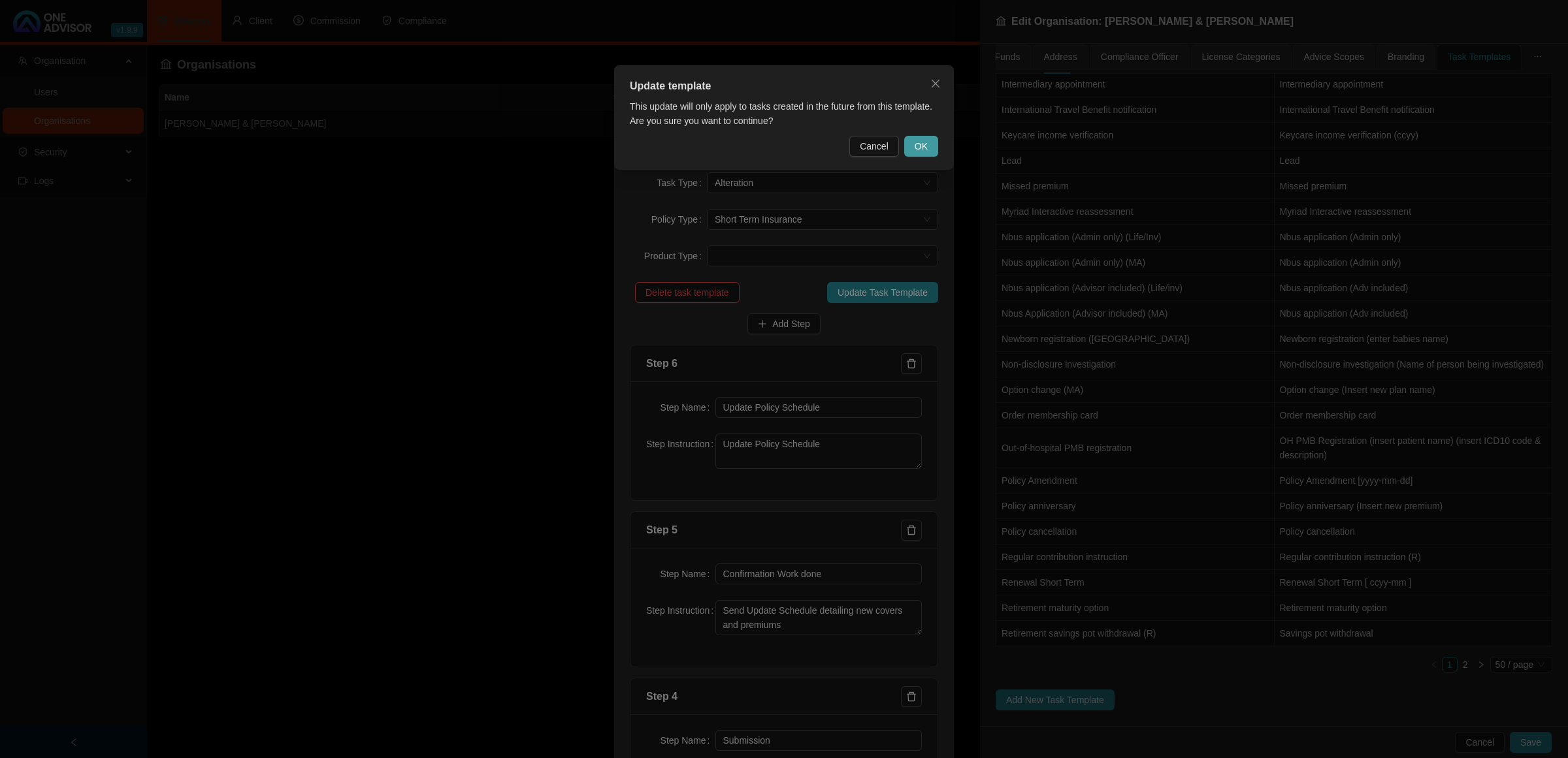
click at [925, 150] on span "OK" at bounding box center [921, 146] width 13 height 14
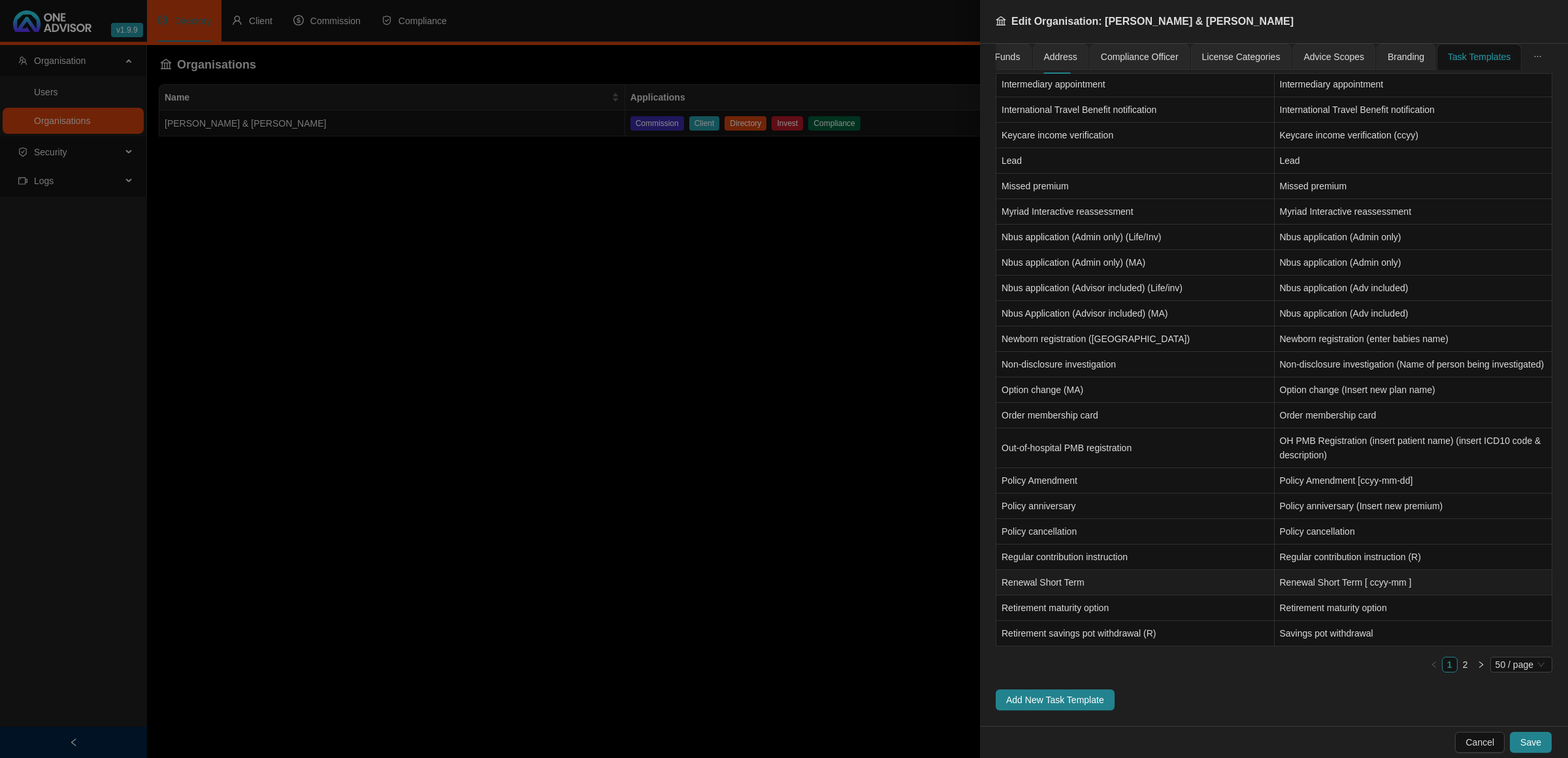
click at [1359, 581] on td "Renewal Short Term [ ccyy-mm ]" at bounding box center [1414, 582] width 279 height 25
type input "Renewal Short Term"
type input "Renewal Short Term [ ccyy-mm ]"
type input "Insurer Notification"
type textarea "Review Instruction"
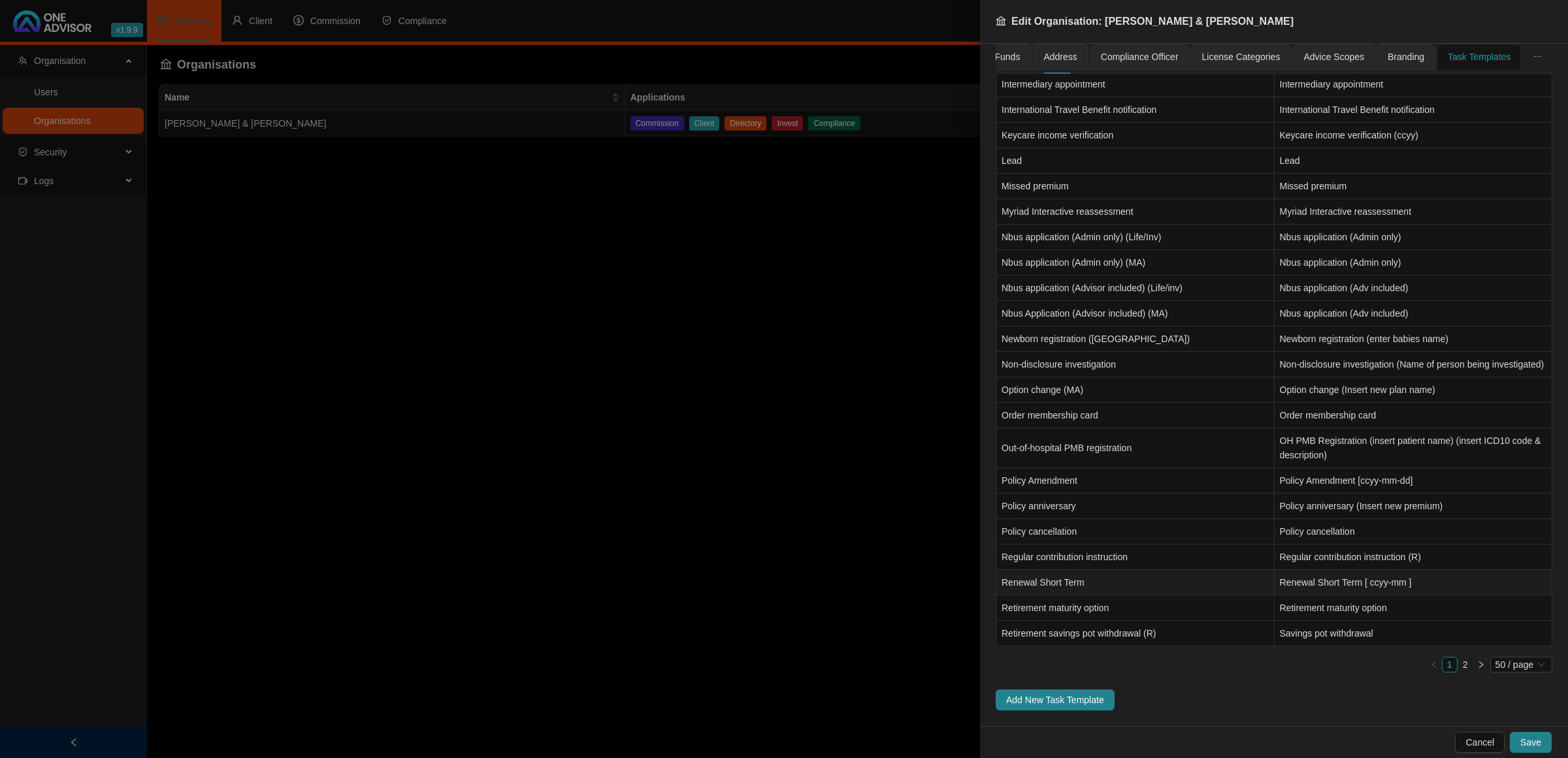
type textarea "Review Premium Increases / Sums Insured / Excess Structure / New Terms and Cond…"
type input "Paperwork"
type textarea "Do alternative quotations if you feel its necessary"
type input "Confirmation of works done"
type textarea "Send client finalized Renewal"
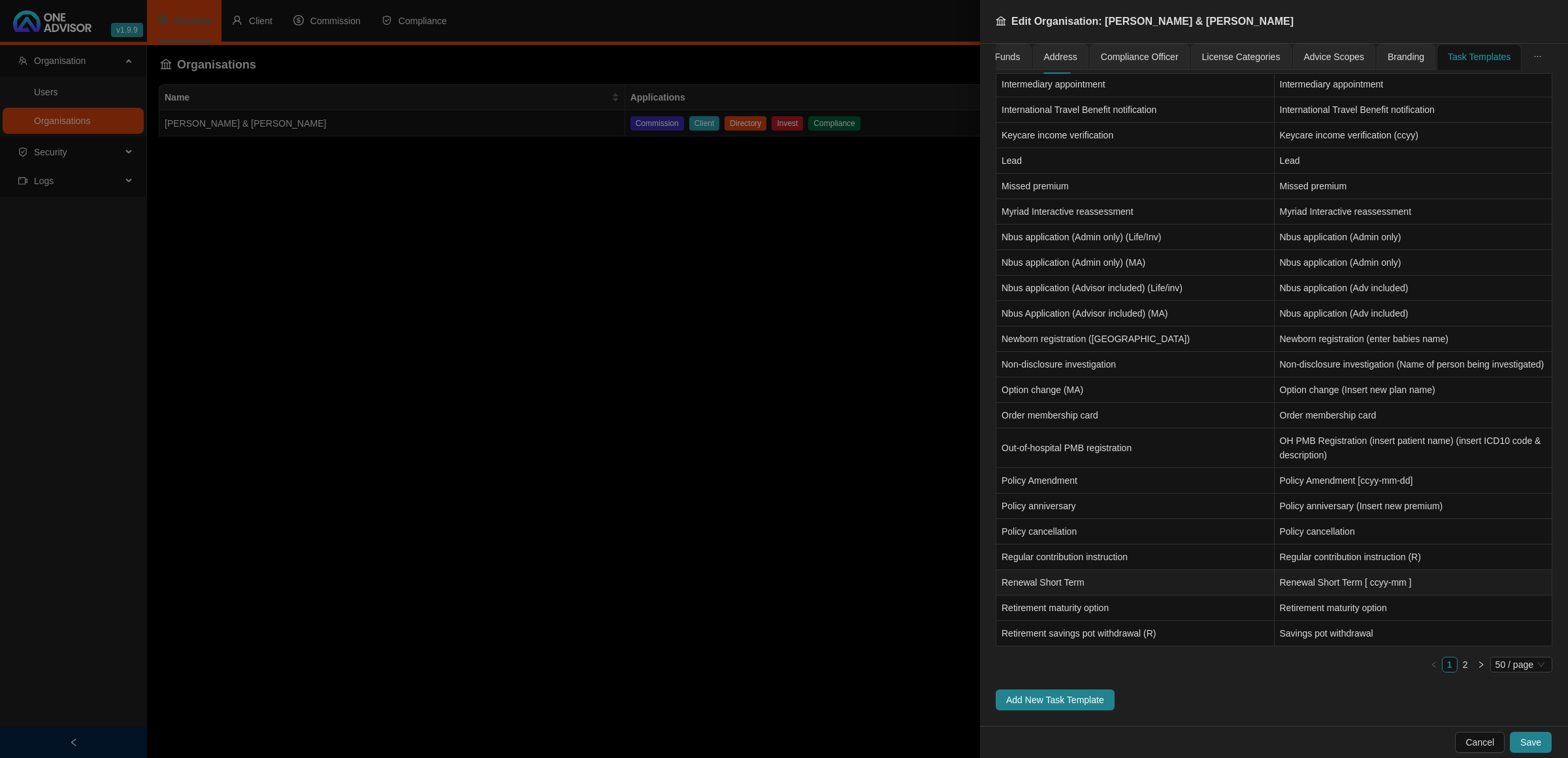
type input "Update Policy Schedule"
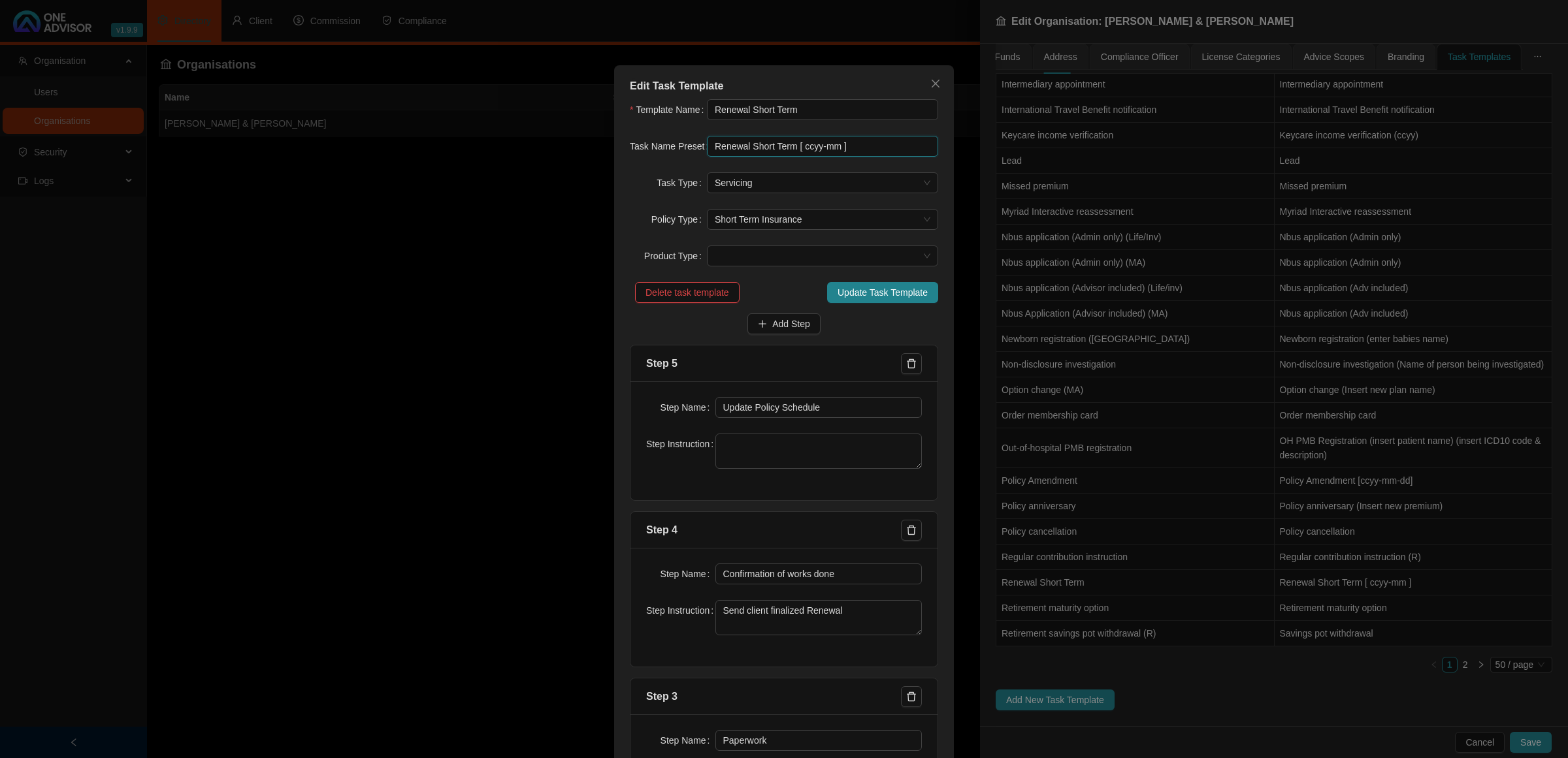
click at [818, 148] on input "Renewal Short Term [ ccyy-mm ]" at bounding box center [822, 146] width 231 height 21
type input "Renewal Short Term [ mm-ccyy ]"
click at [853, 293] on span "Update Task Template" at bounding box center [883, 292] width 90 height 14
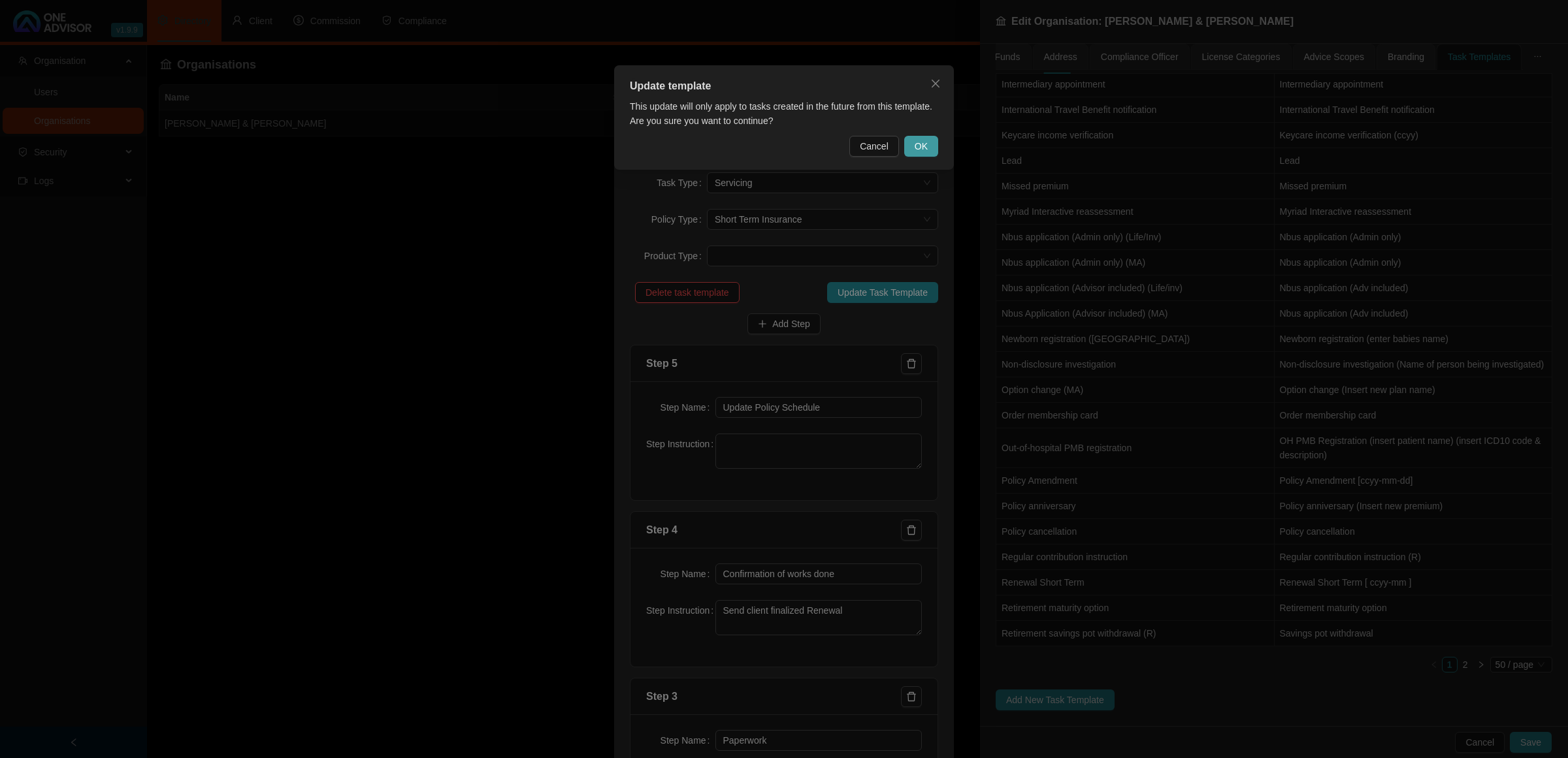
click at [918, 138] on button "OK" at bounding box center [921, 146] width 34 height 21
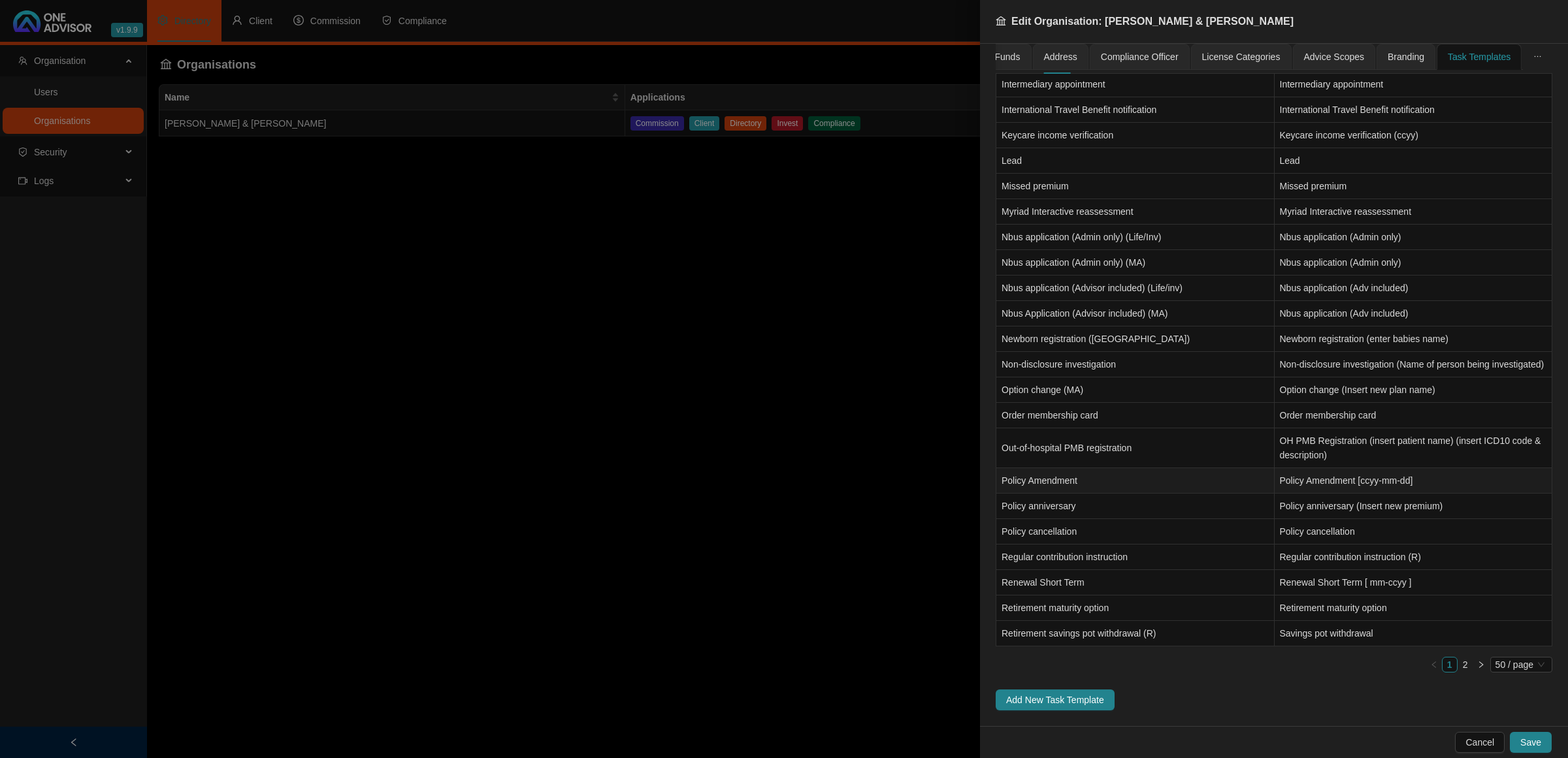
click at [1371, 477] on td "Policy Amendment [ccyy-mm-dd]" at bounding box center [1414, 480] width 279 height 25
type input "Policy Amendment"
type input "Policy Amendment [ccyy-mm-dd]"
type input "Instruction"
type textarea "Instruction Received"
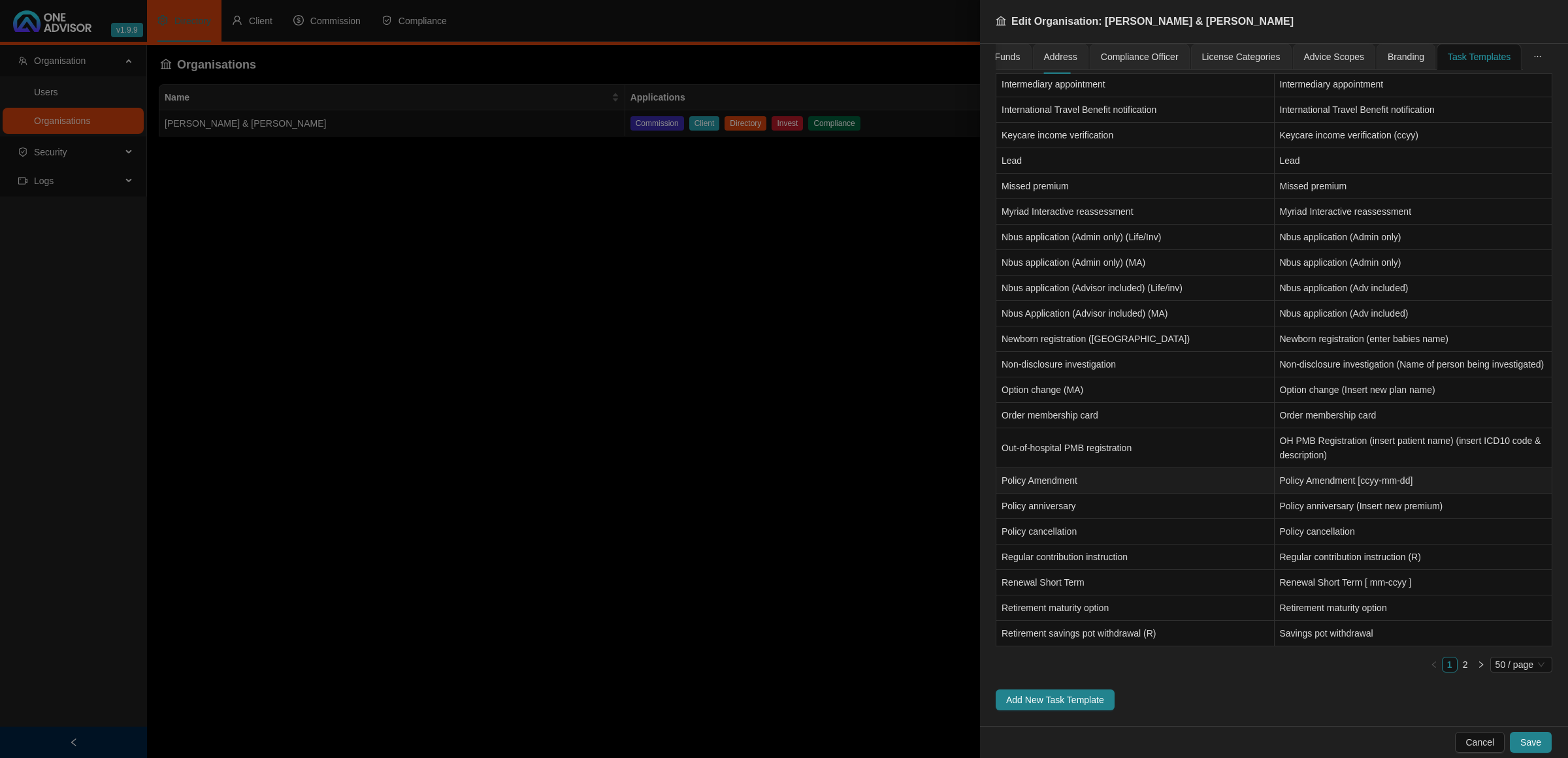
type textarea "Pull policy schedule and check what is covered (are we adding item or replacing…"
type input "Paper work"
type textarea "Gather information about the new risk Questionnaire / Invoices / Offer to purch…"
type input "Submission"
type textarea "Submit request either online / email or telephonically"
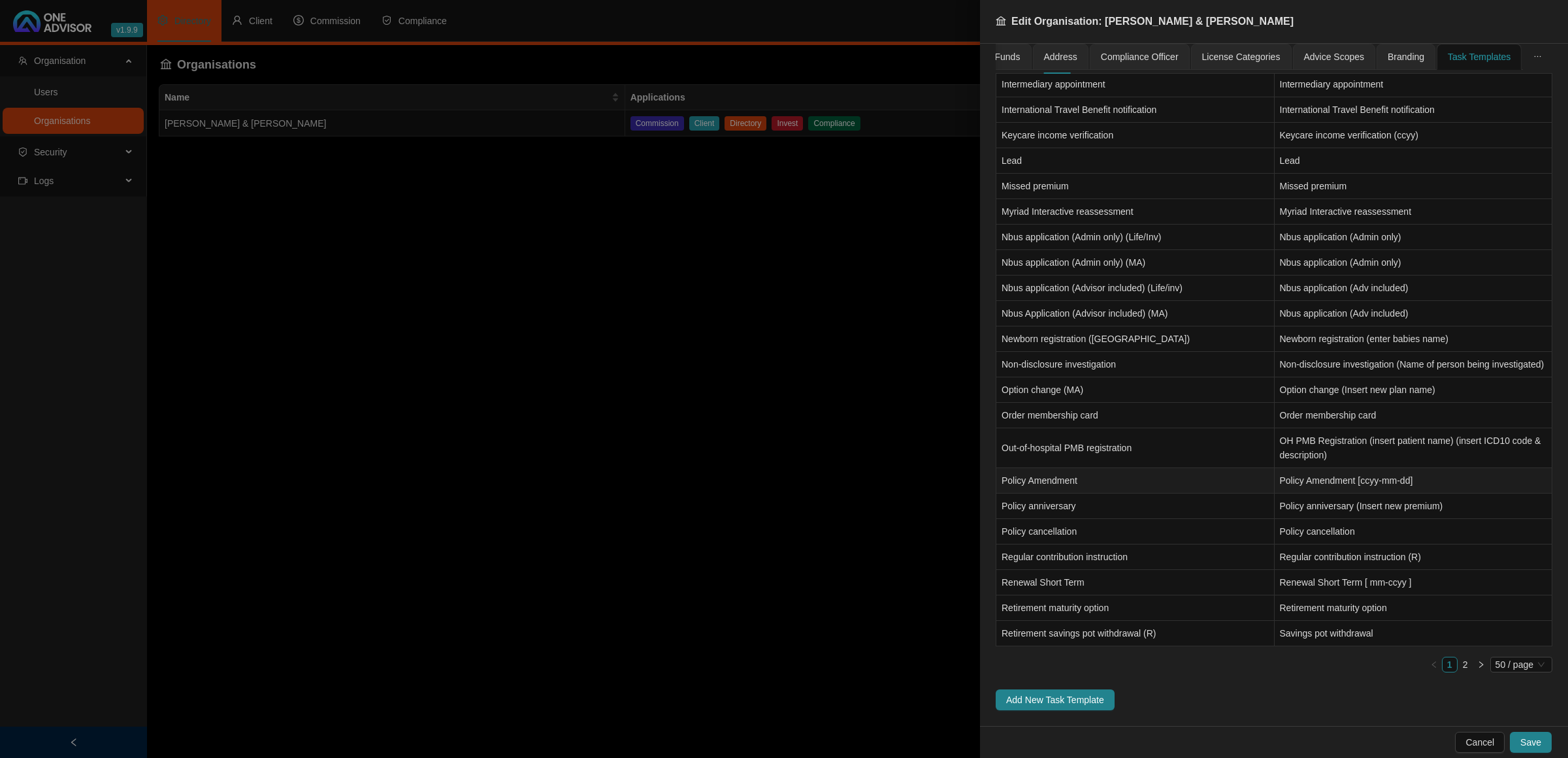
type input "Confirmation Work done"
type textarea "Send Update Schedule detailing new covers and premiums"
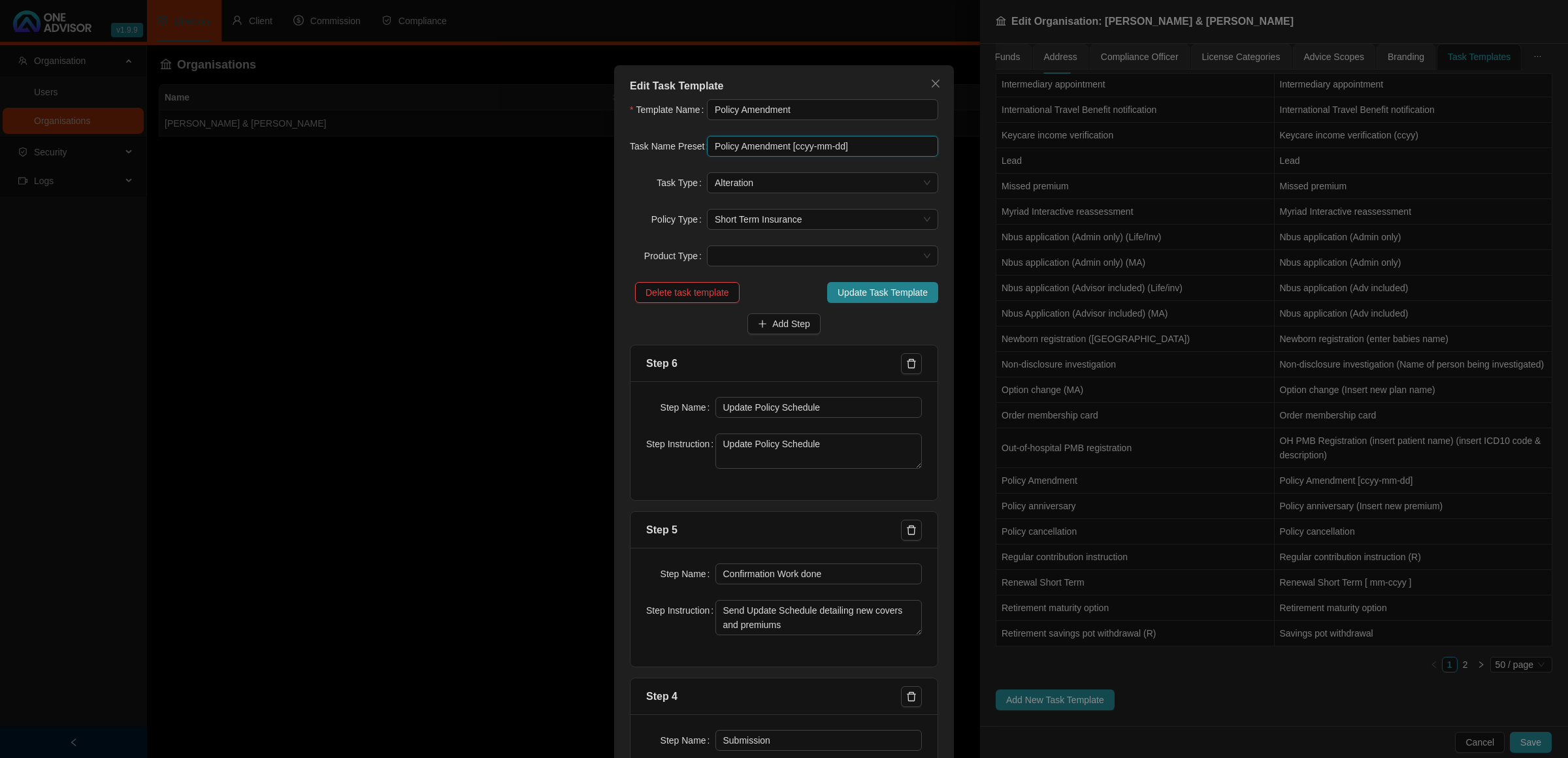
click at [843, 154] on input "Policy Amendment [ccyy-mm-dd]" at bounding box center [822, 146] width 231 height 21
click at [825, 149] on input "Policy Amendment [ccyy-mm-dd-mm-ccyy ]" at bounding box center [822, 146] width 231 height 21
type input "Policy Amendment [ dd-mm-ccyy ]"
click at [862, 289] on span "Update Task Template" at bounding box center [883, 292] width 90 height 14
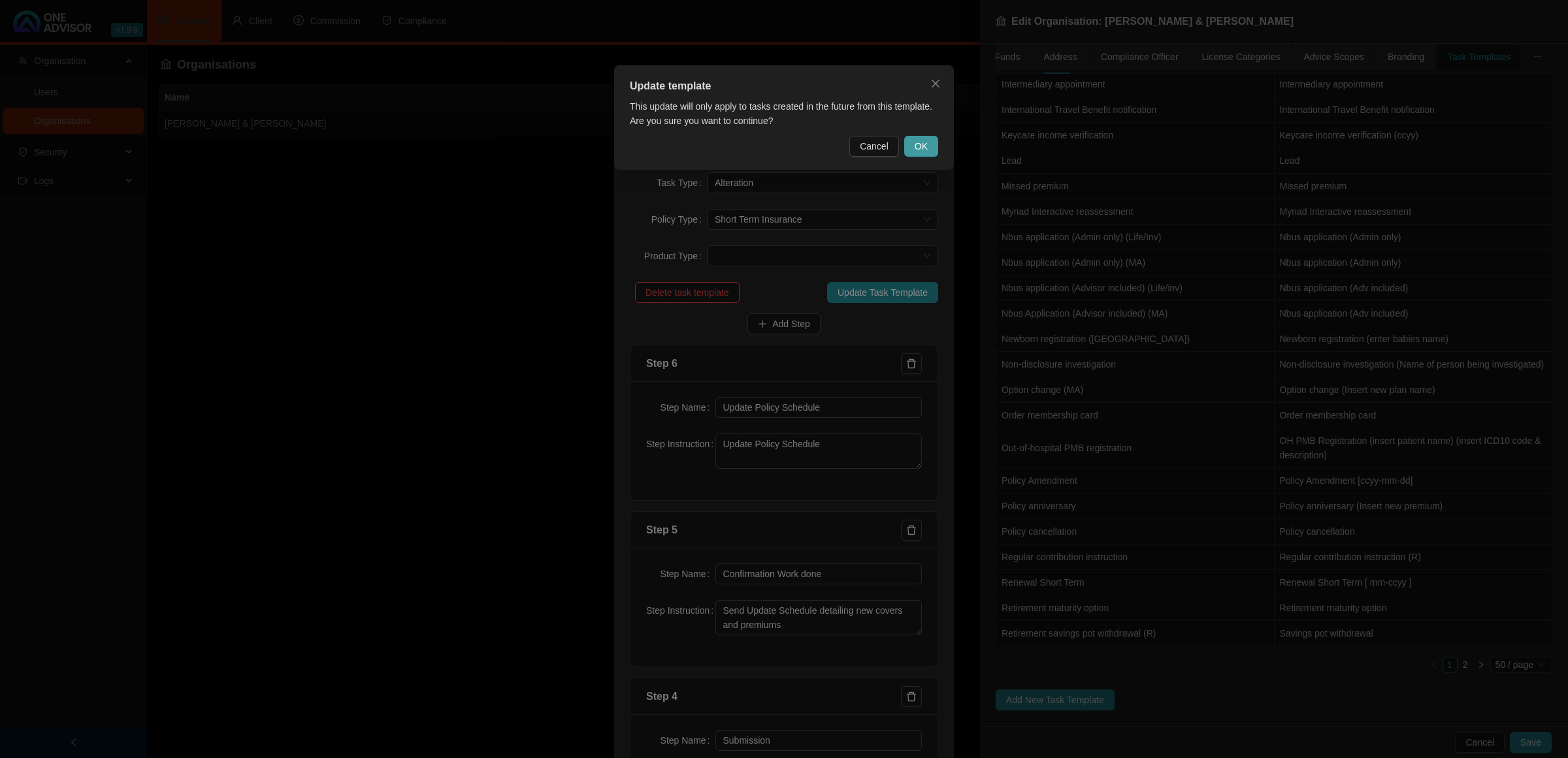
click at [928, 152] on button "OK" at bounding box center [921, 146] width 34 height 21
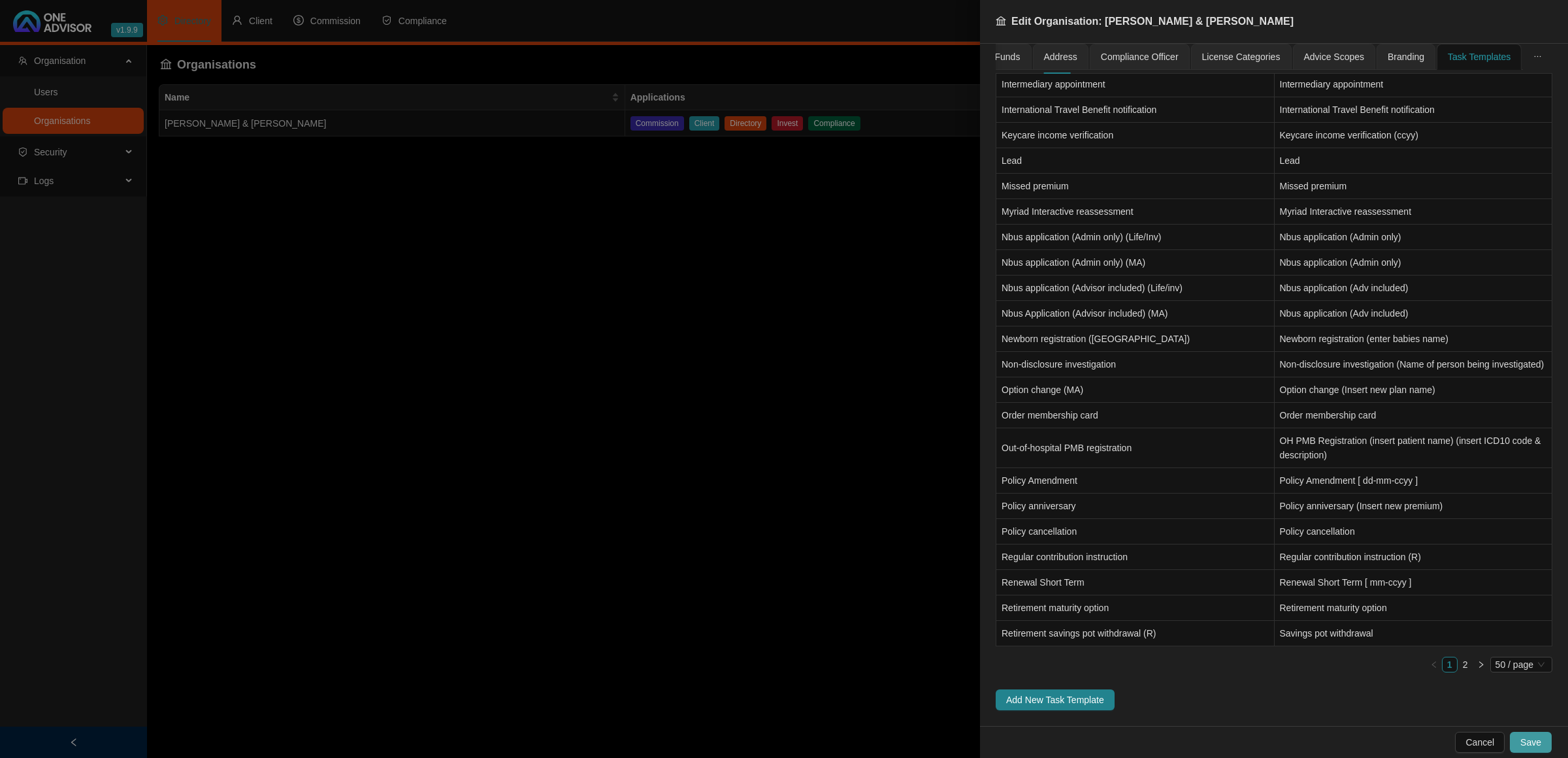
click at [1533, 732] on button "Save" at bounding box center [1530, 742] width 42 height 21
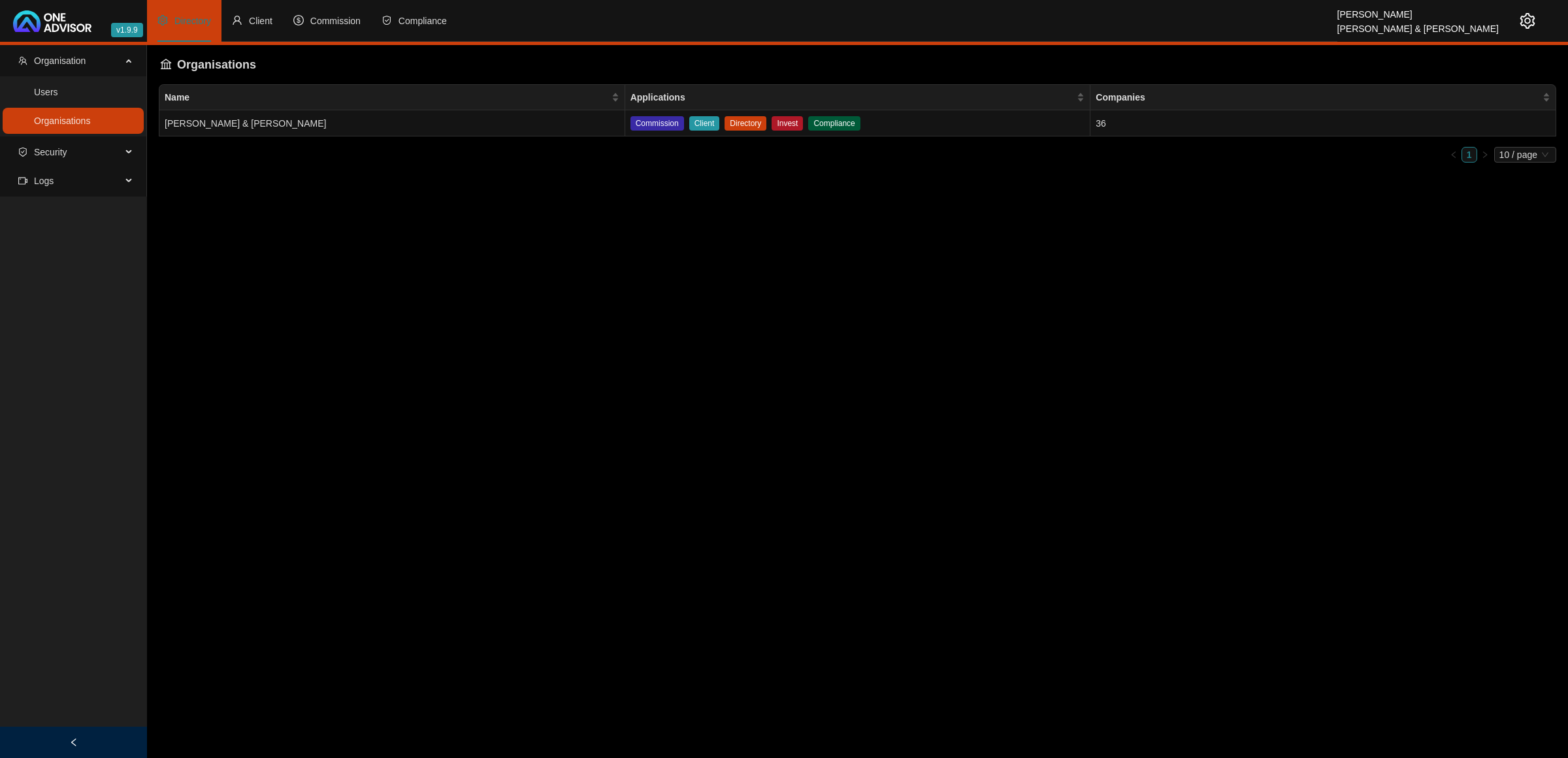
click at [730, 350] on main "Organisation Users Organisations Security Logs Organisations Name Applications …" at bounding box center [784, 401] width 1568 height 713
click at [247, 25] on li "Client" at bounding box center [252, 21] width 62 height 42
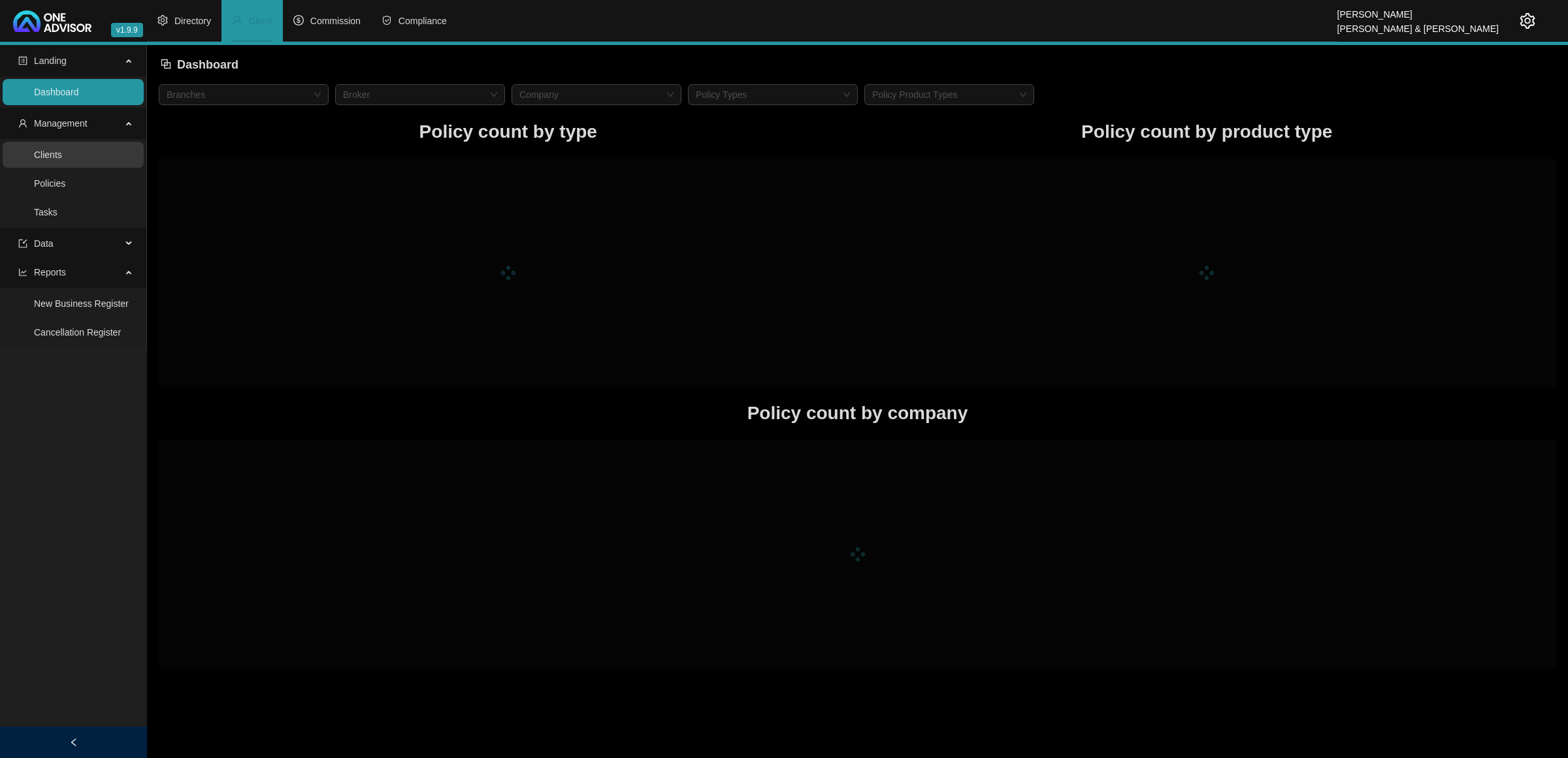
click at [62, 159] on link "Clients" at bounding box center [48, 154] width 28 height 10
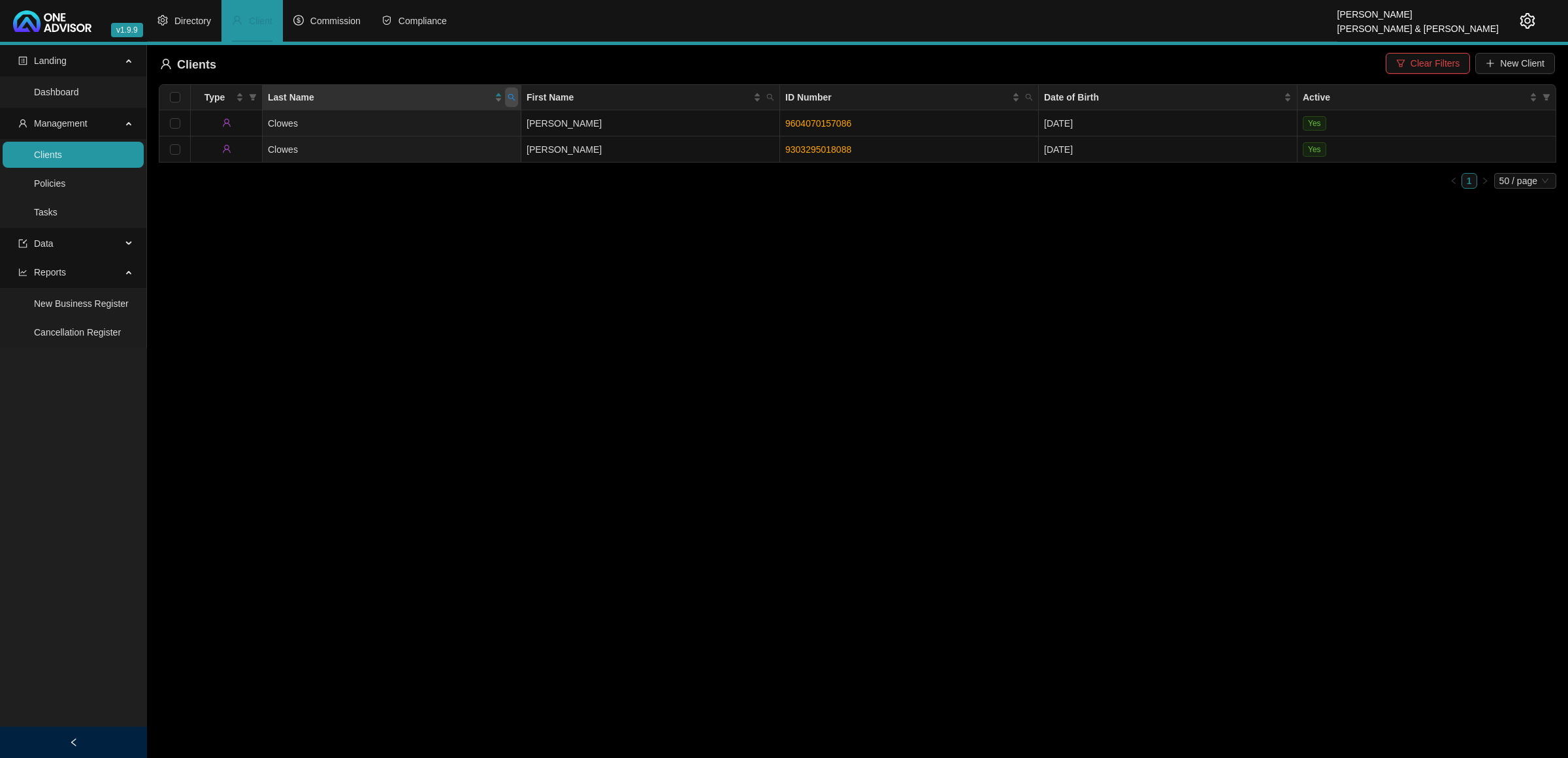
click at [508, 105] on span at bounding box center [511, 97] width 13 height 20
click at [813, 153] on link "9303295018088" at bounding box center [818, 149] width 66 height 10
click at [347, 144] on td "Clowes" at bounding box center [392, 150] width 259 height 26
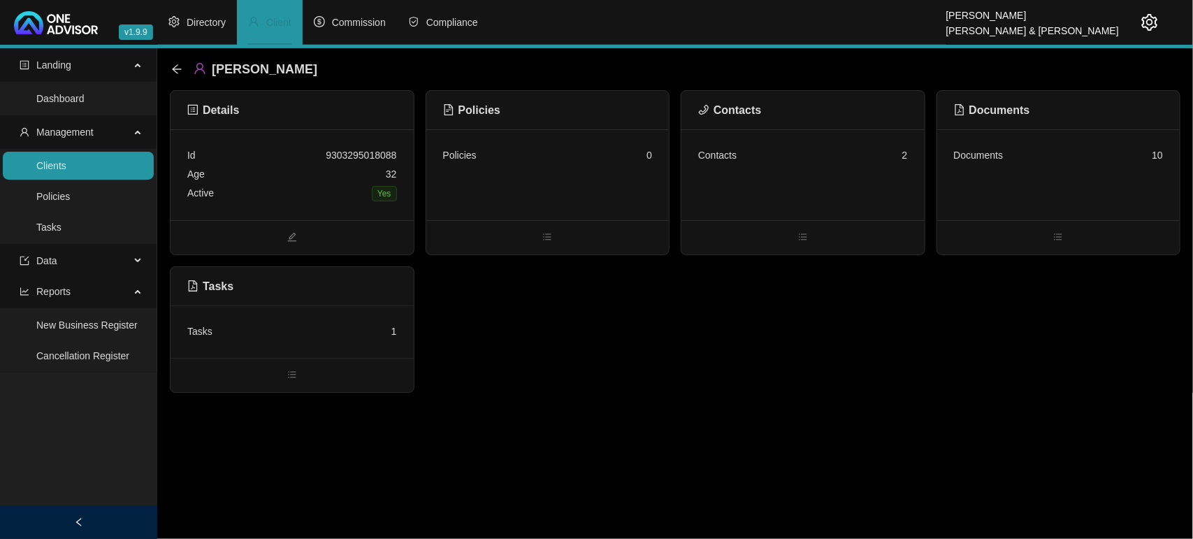
click at [254, 328] on div "Tasks 1" at bounding box center [292, 331] width 210 height 19
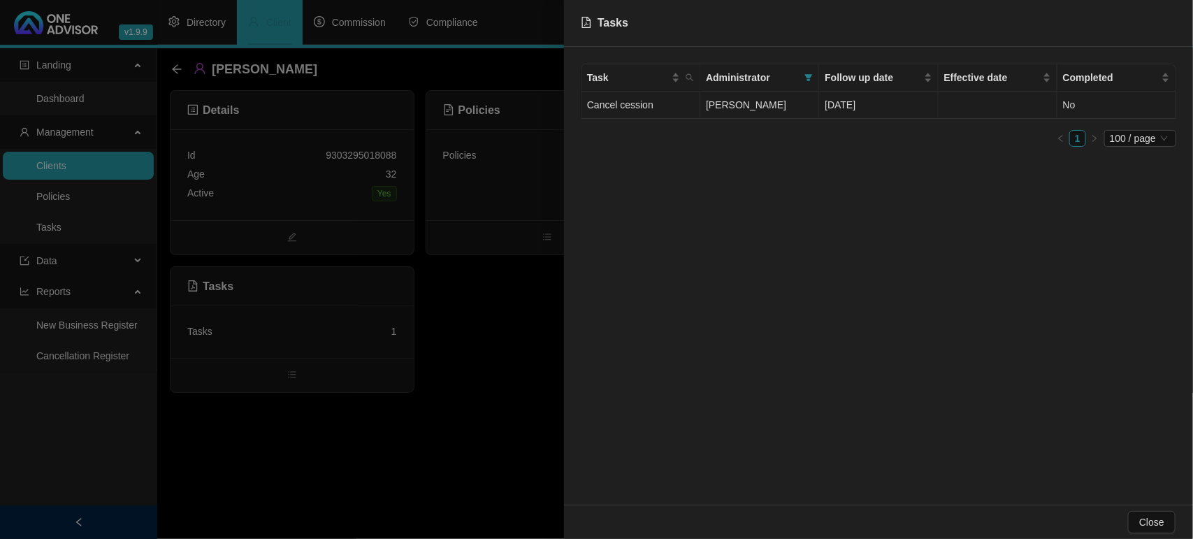
click at [664, 101] on td "Cancel cession" at bounding box center [640, 105] width 119 height 27
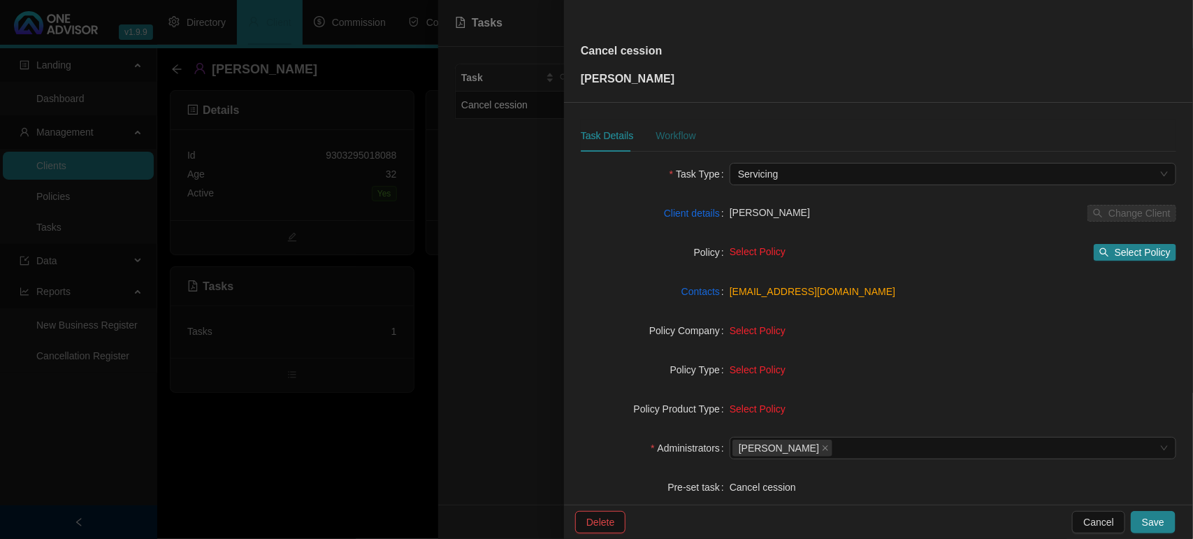
click at [667, 137] on div "Workflow" at bounding box center [675, 135] width 40 height 15
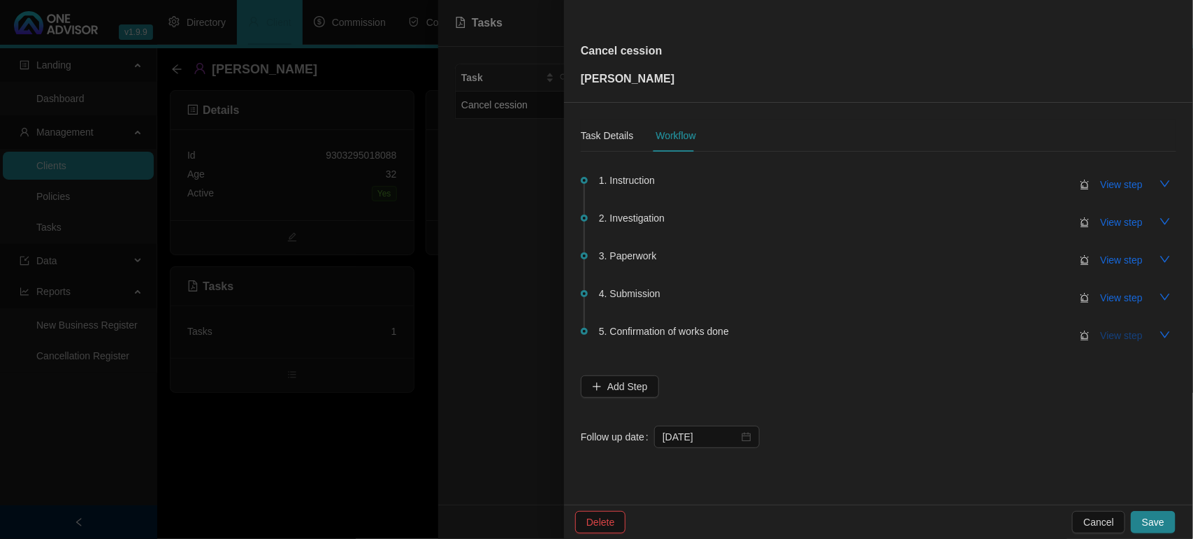
click at [1122, 333] on span "View step" at bounding box center [1121, 335] width 42 height 15
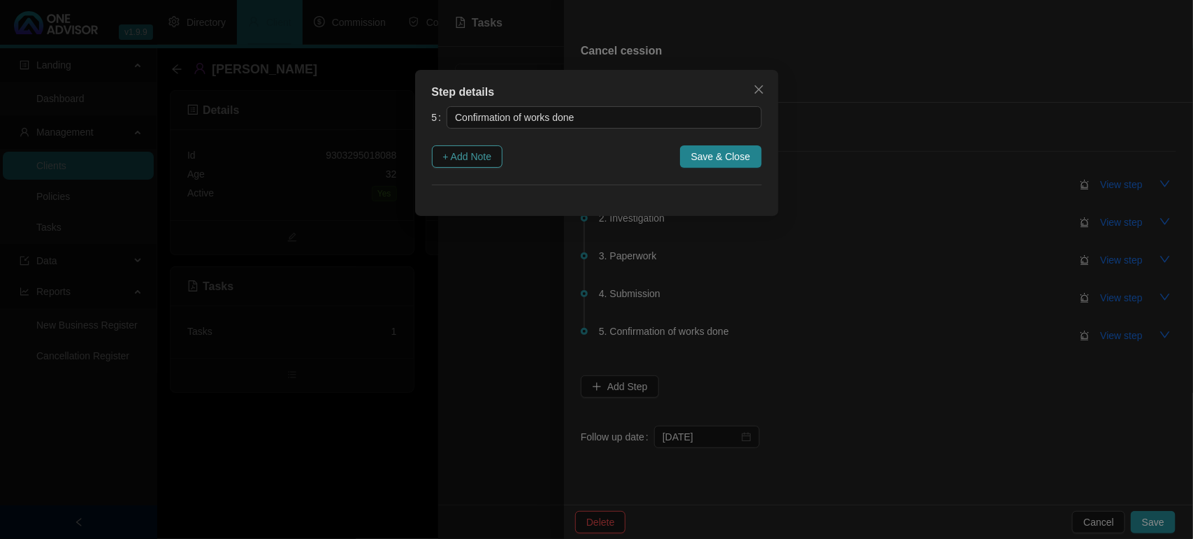
click at [459, 161] on span "+ Add Note" at bounding box center [467, 156] width 49 height 15
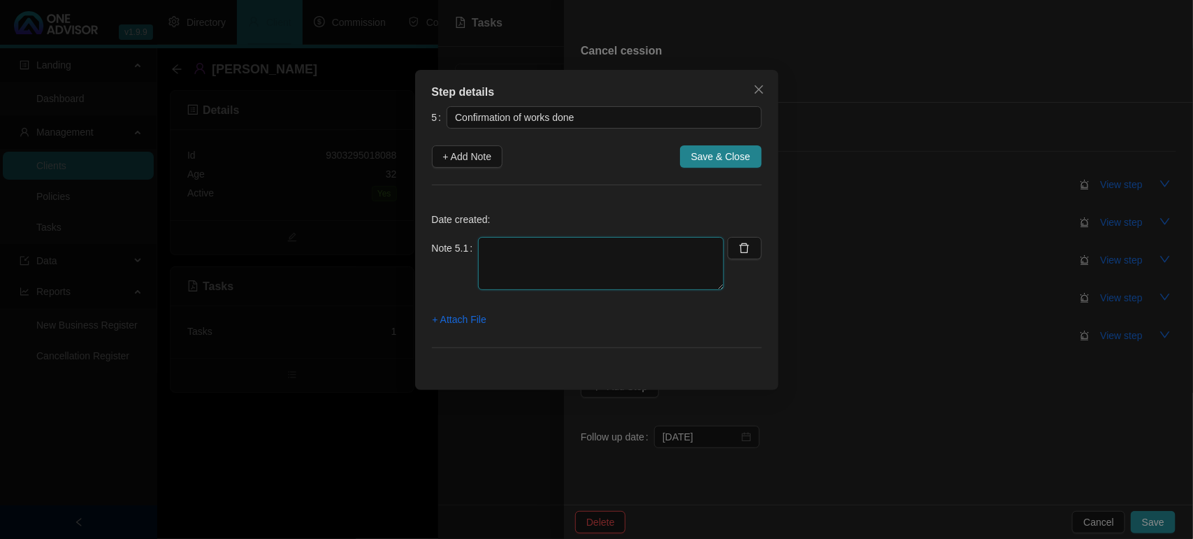
drag, startPoint x: 532, startPoint y: 254, endPoint x: 539, endPoint y: 259, distance: 8.9
click at [532, 255] on textarea at bounding box center [601, 263] width 246 height 53
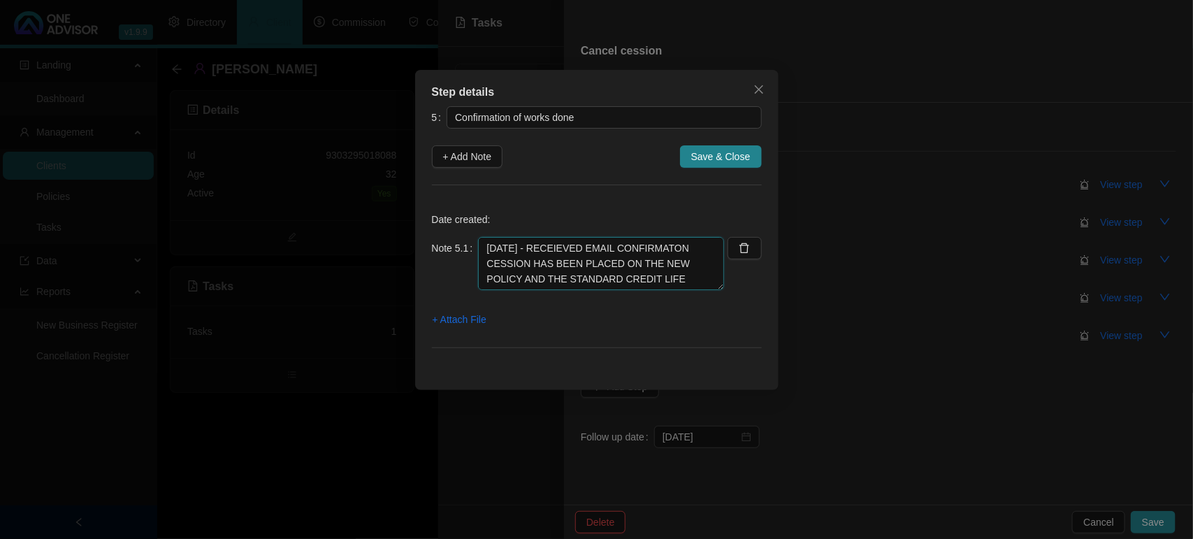
scroll to position [11, 0]
type textarea "[DATE] - RECEIEVED EMAIL CONFIRMATON CESSION HAS BEEN PLACED ON THE NEW POLICY …"
click at [465, 314] on span "+ Attach File" at bounding box center [459, 319] width 54 height 15
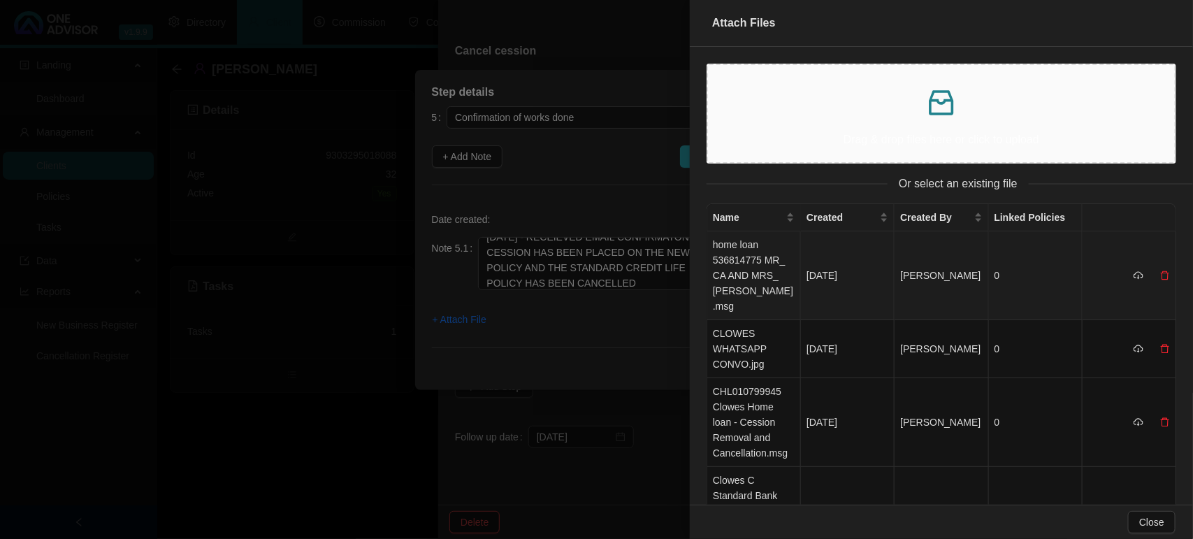
click at [739, 266] on td "home loan 536814775 MR_ CA AND MRS_ [PERSON_NAME].msg" at bounding box center [754, 275] width 94 height 89
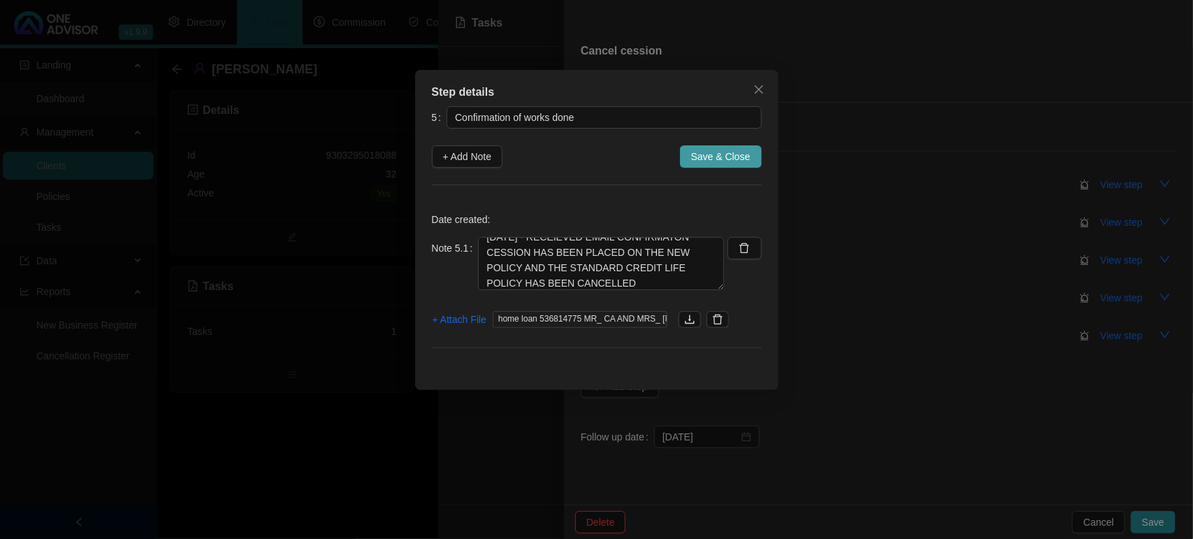
click at [715, 154] on span "Save & Close" at bounding box center [720, 156] width 59 height 15
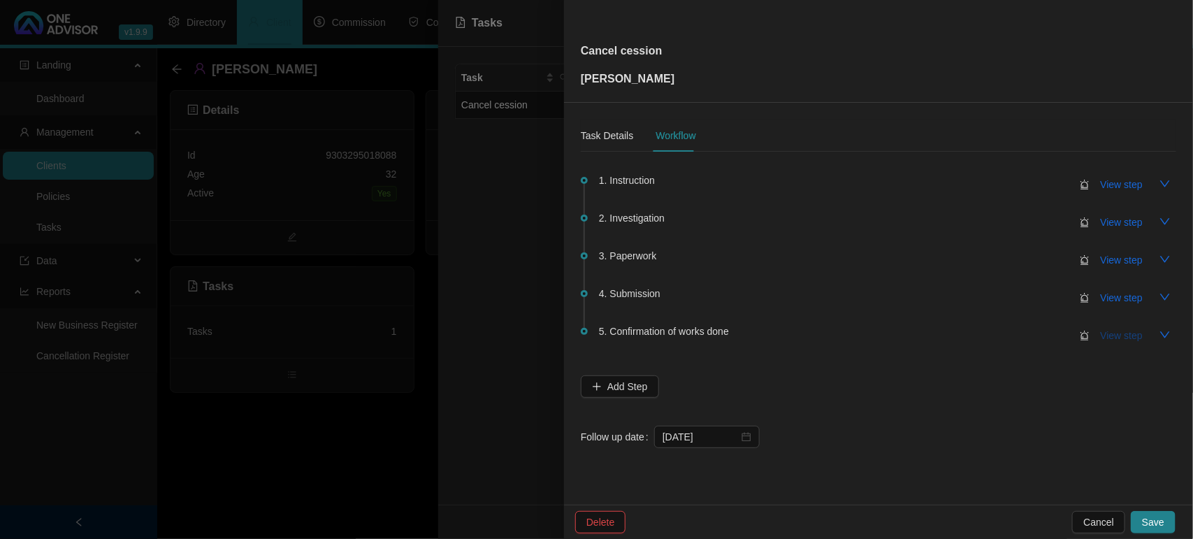
click at [1114, 334] on span "View step" at bounding box center [1121, 335] width 42 height 15
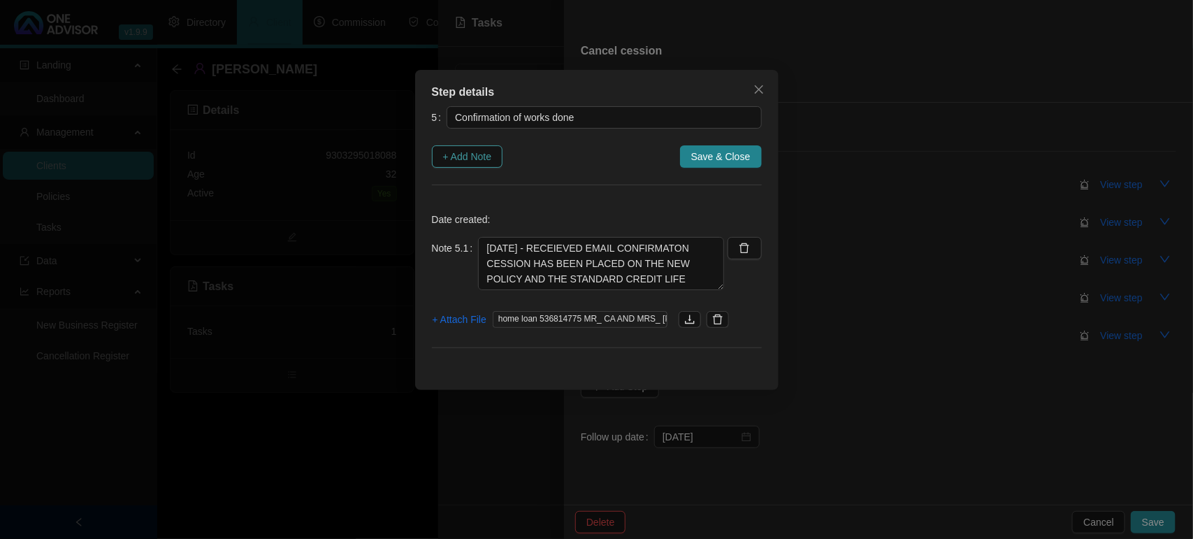
click at [486, 156] on span "+ Add Note" at bounding box center [467, 156] width 49 height 15
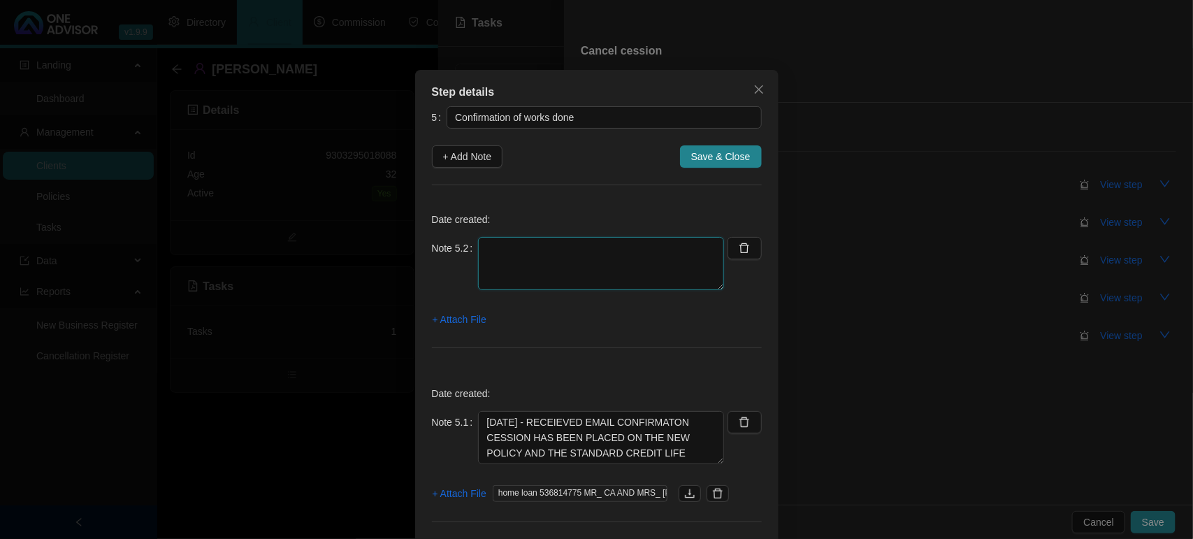
click at [519, 243] on textarea at bounding box center [601, 263] width 246 height 53
click at [584, 256] on textarea at bounding box center [601, 263] width 246 height 53
type textarea "[DATE] - EMAILED AND LET THE CLIENTS KNOW"
click at [470, 326] on span "+ Attach File" at bounding box center [459, 319] width 54 height 15
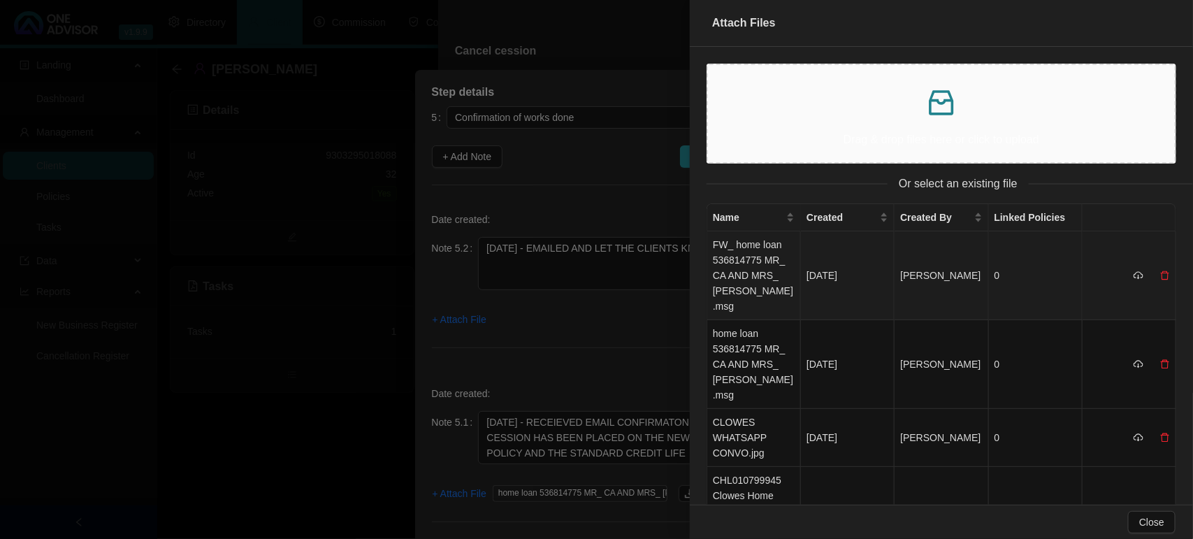
click at [752, 255] on td "FW_ home loan 536814775 MR_ CA AND MRS_ [PERSON_NAME].msg" at bounding box center [754, 275] width 94 height 89
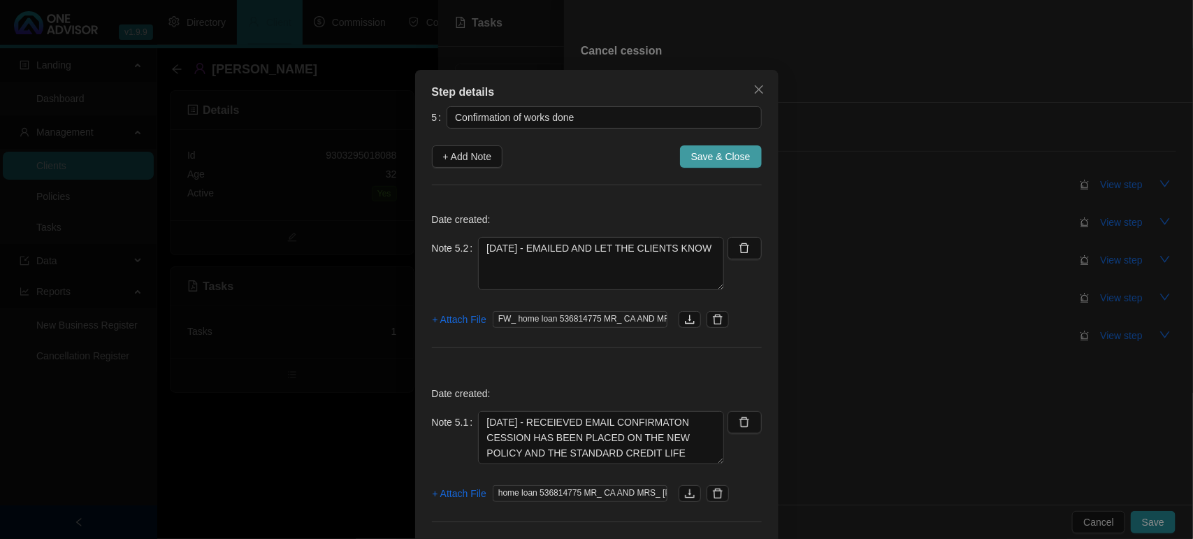
click at [713, 156] on span "Save & Close" at bounding box center [720, 156] width 59 height 15
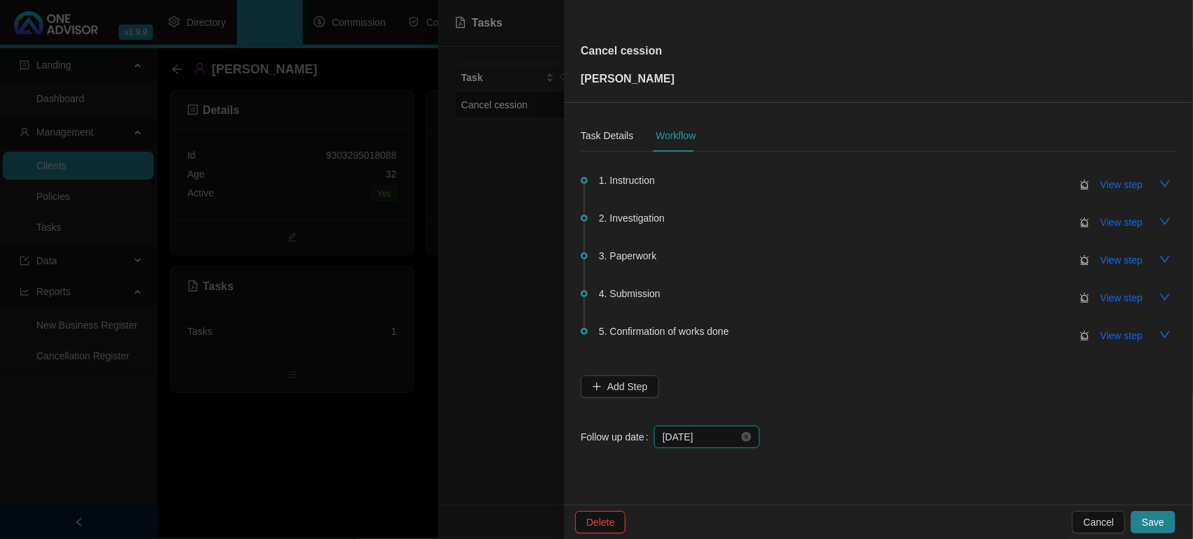
click at [713, 432] on input "[DATE]" at bounding box center [700, 436] width 76 height 15
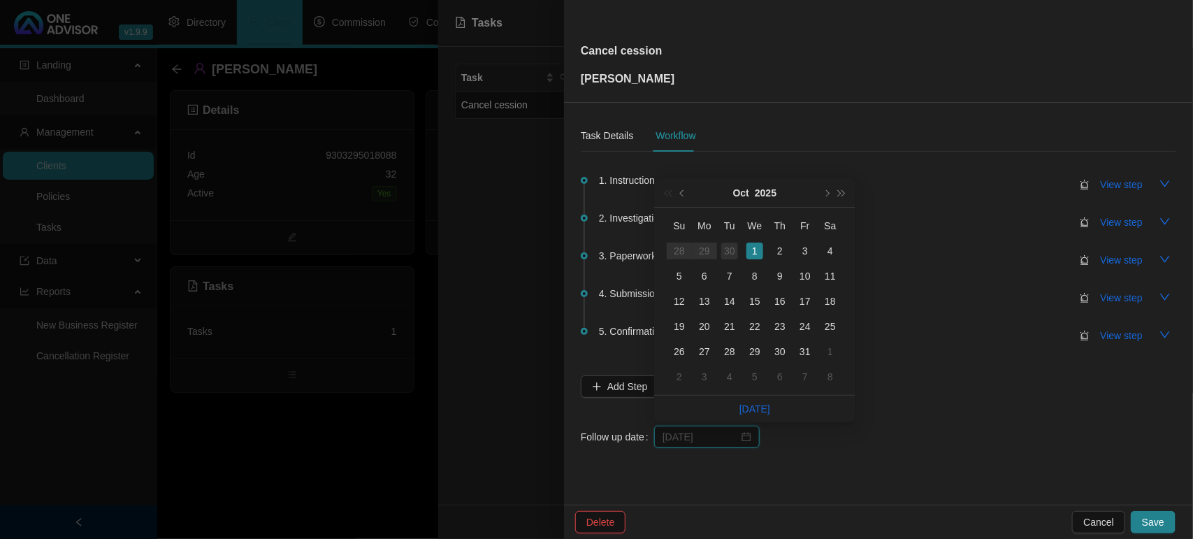
type input "[DATE]"
click at [734, 250] on div "30" at bounding box center [729, 250] width 17 height 17
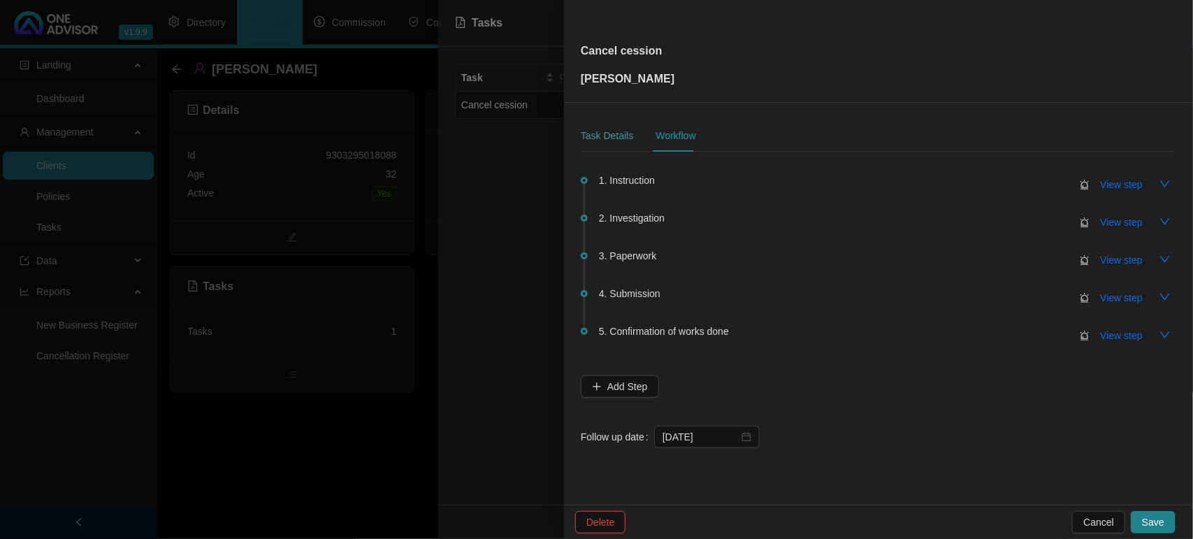
click at [601, 126] on div "Task Details" at bounding box center [607, 135] width 52 height 32
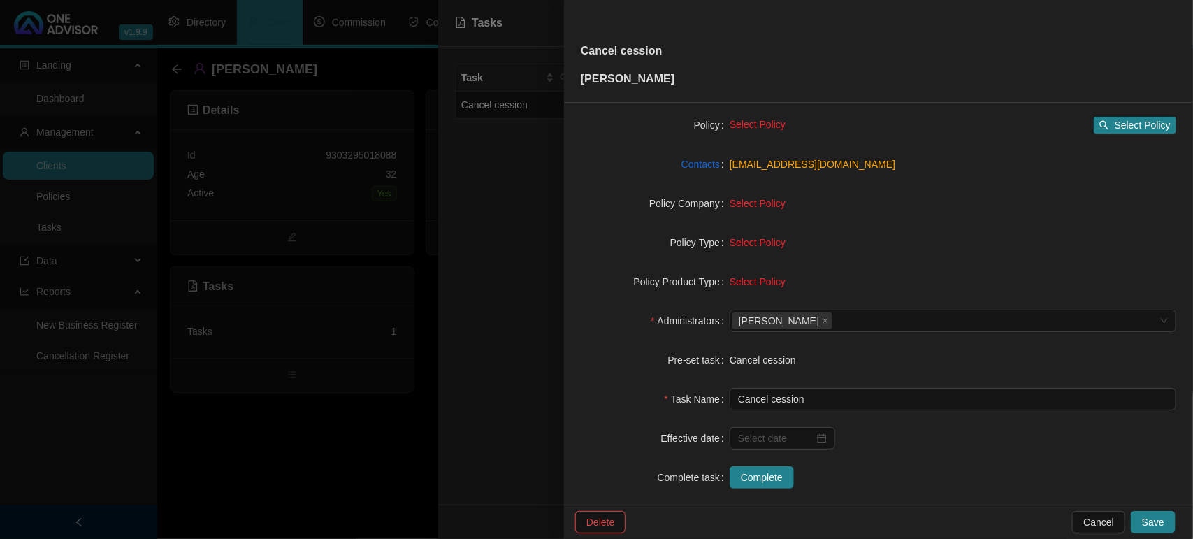
scroll to position [145, 0]
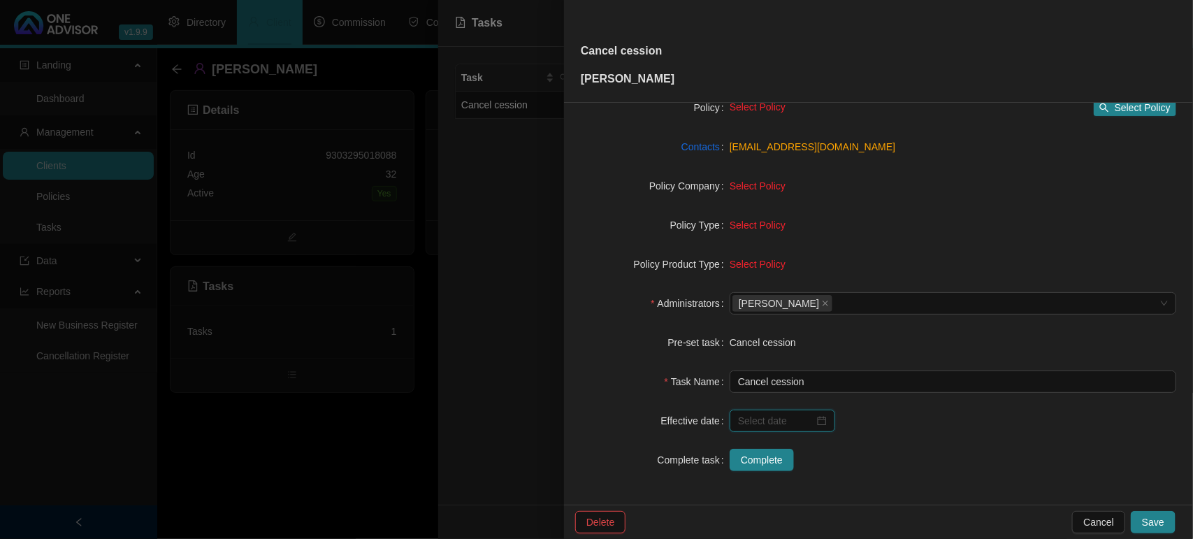
click at [767, 421] on input at bounding box center [776, 420] width 76 height 15
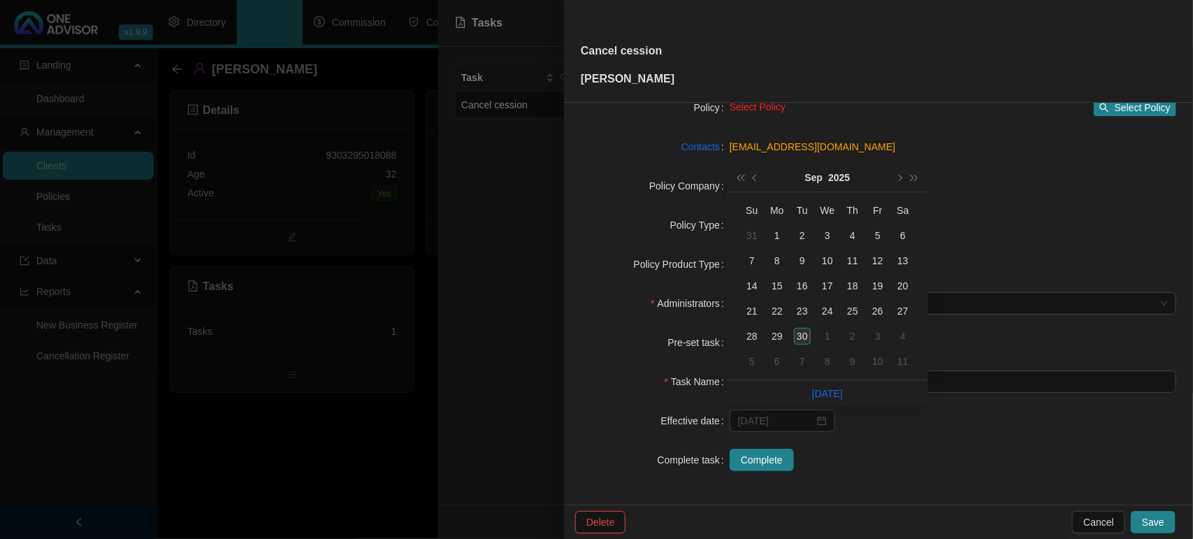
click at [800, 334] on div "30" at bounding box center [802, 336] width 17 height 17
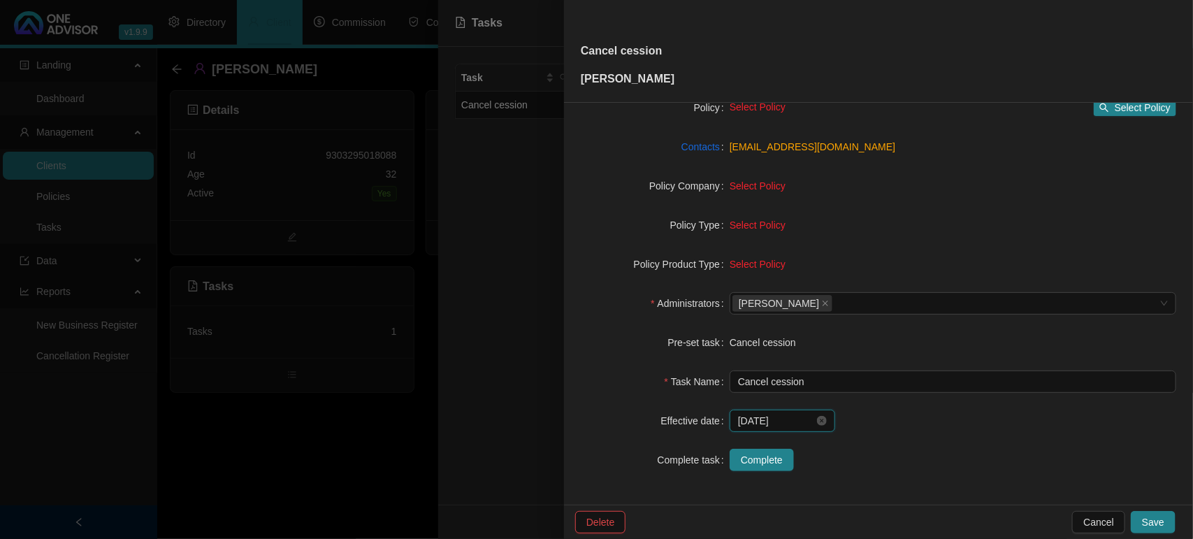
click at [788, 423] on input "[DATE]" at bounding box center [776, 420] width 76 height 15
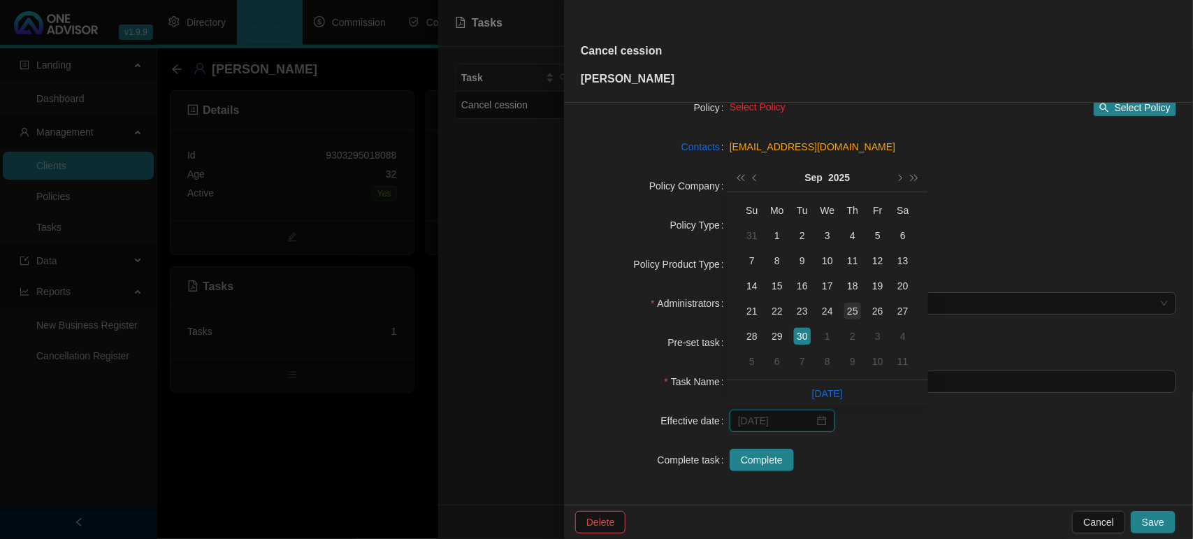
type input "[DATE]"
click at [854, 313] on div "25" at bounding box center [852, 310] width 17 height 17
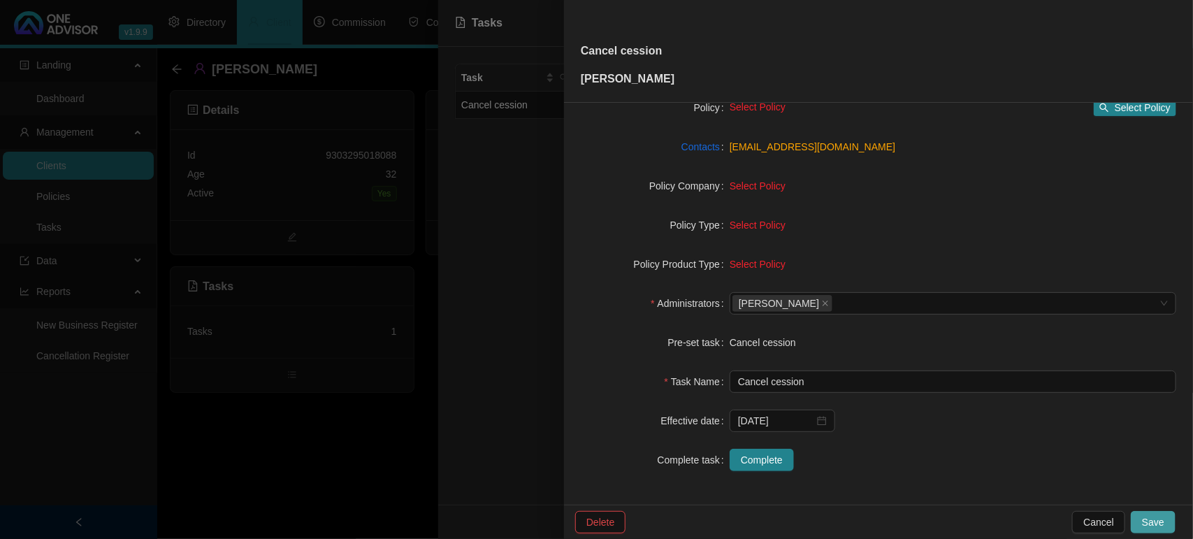
click at [1146, 518] on span "Save" at bounding box center [1153, 521] width 22 height 15
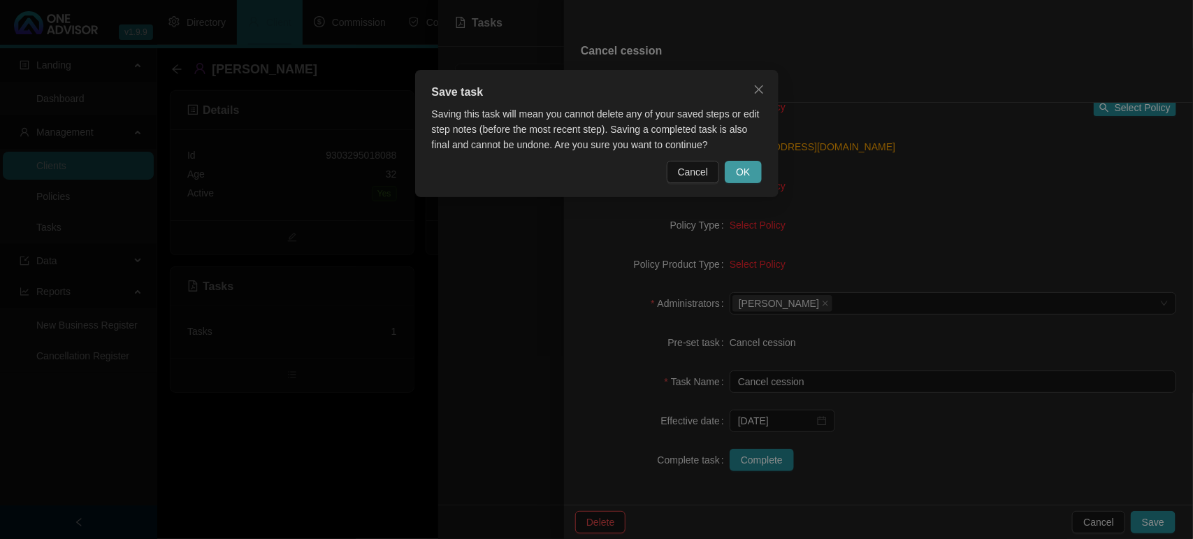
click at [752, 169] on button "OK" at bounding box center [742, 172] width 36 height 22
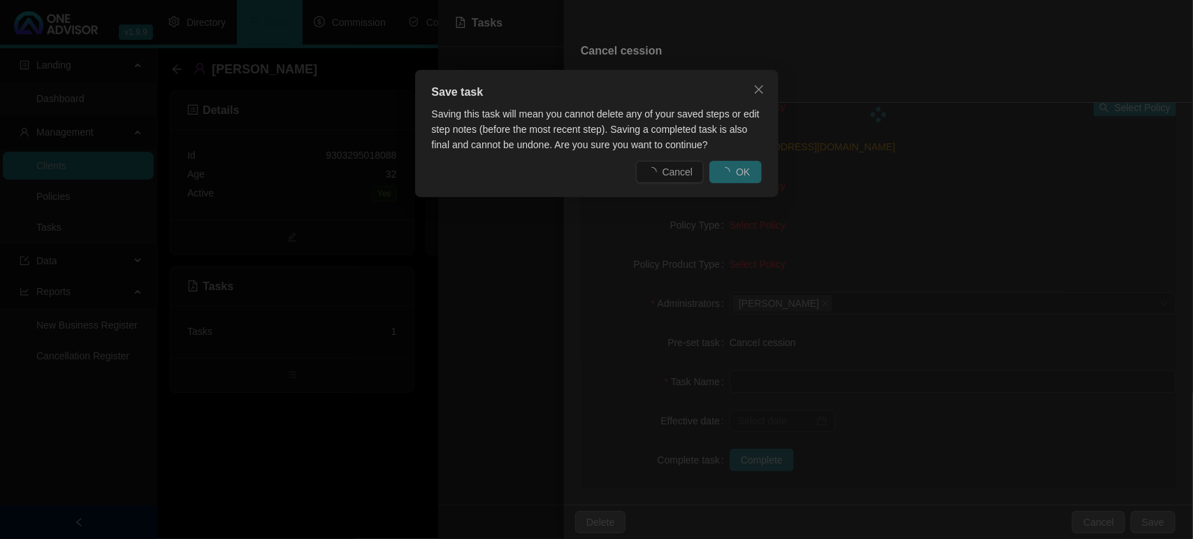
scroll to position [128, 0]
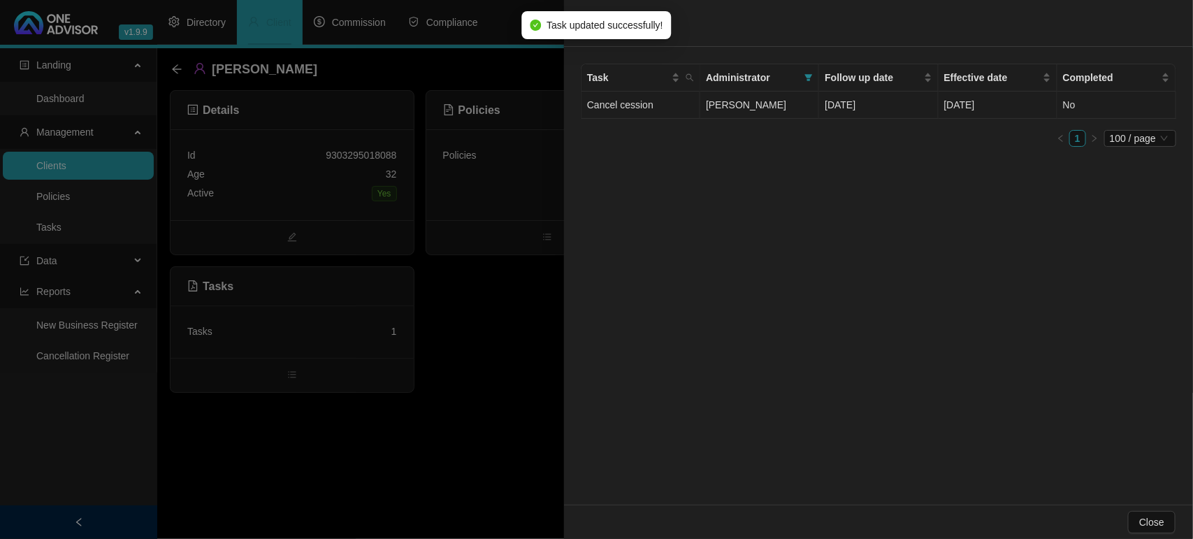
click at [688, 107] on td "Cancel cession" at bounding box center [640, 105] width 119 height 27
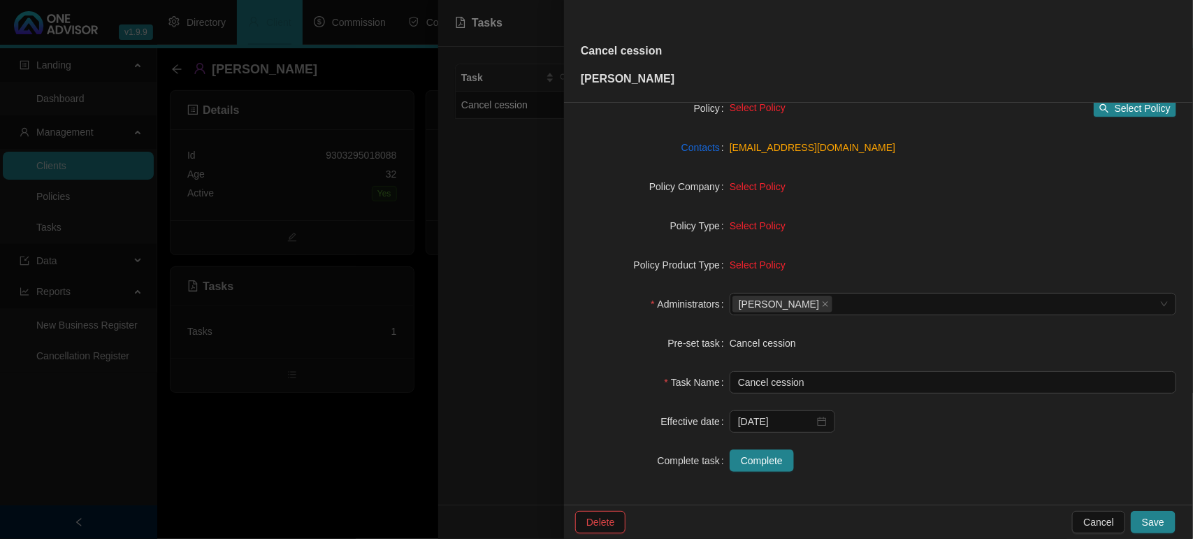
scroll to position [145, 0]
click at [745, 455] on span "Complete" at bounding box center [762, 459] width 42 height 15
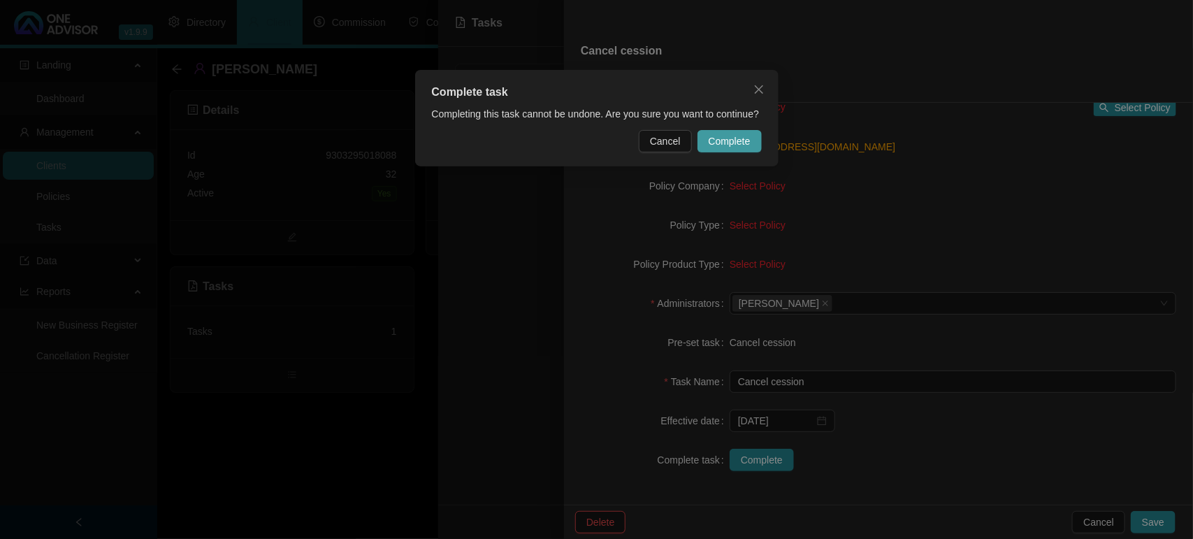
click at [727, 141] on span "Complete" at bounding box center [729, 140] width 42 height 15
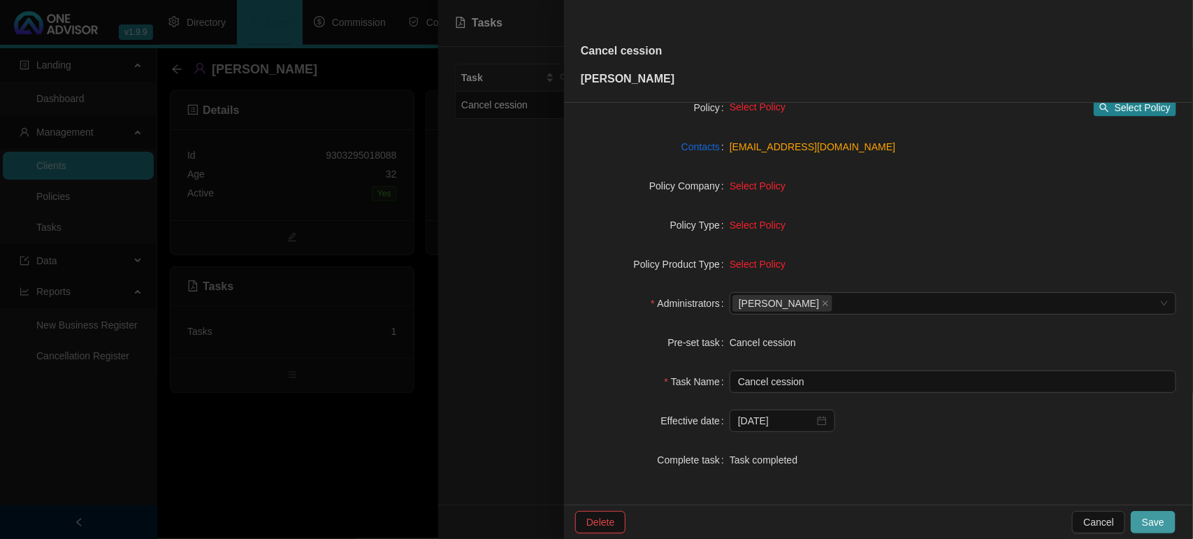
click at [1141, 524] on button "Save" at bounding box center [1152, 522] width 45 height 22
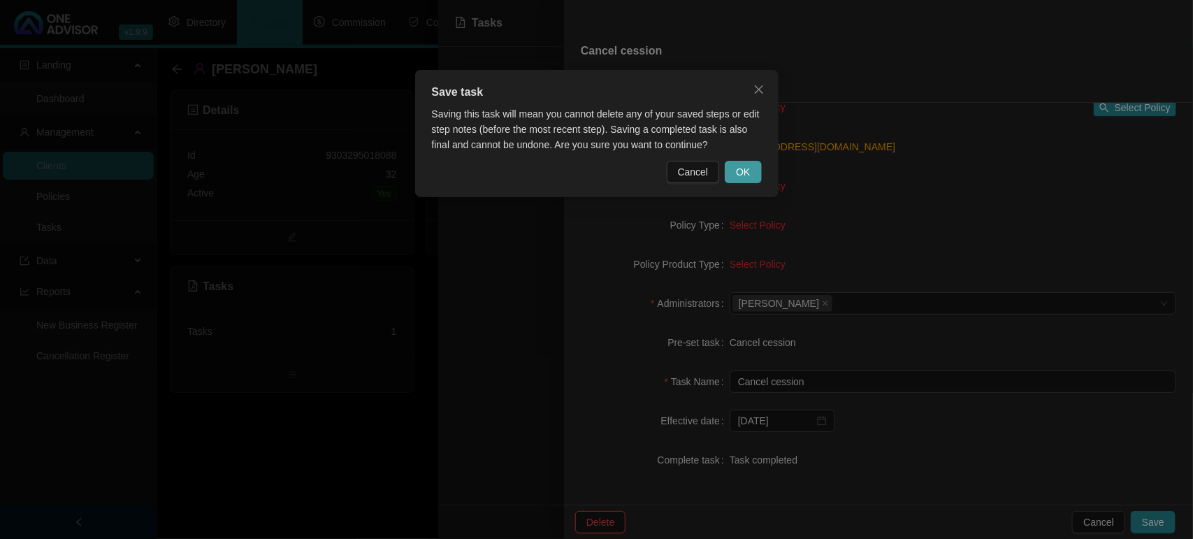
click at [756, 171] on button "OK" at bounding box center [742, 172] width 36 height 22
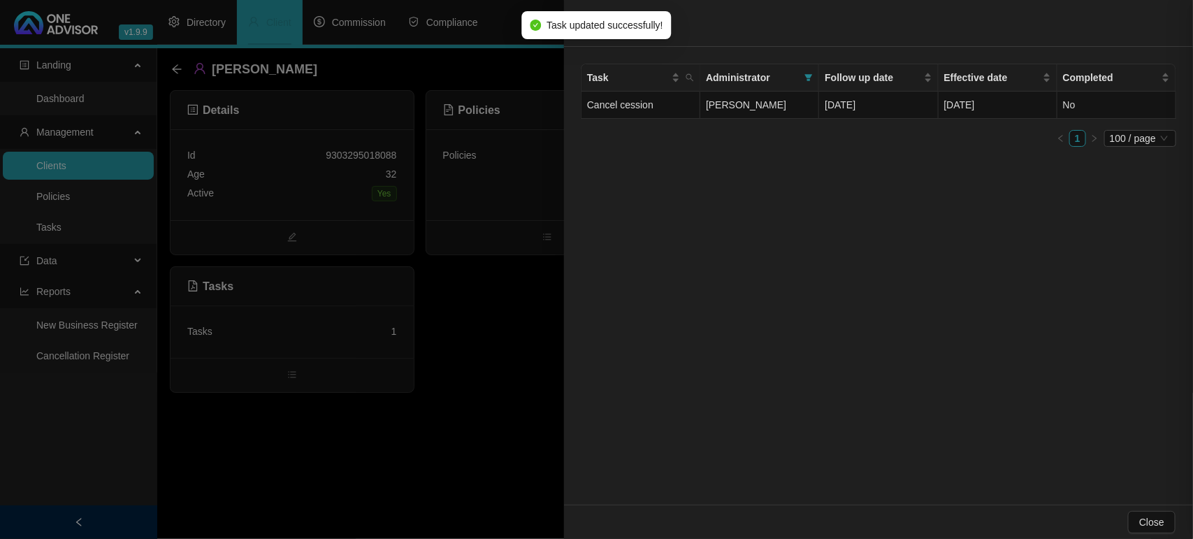
scroll to position [128, 0]
click at [498, 321] on div at bounding box center [596, 269] width 1193 height 539
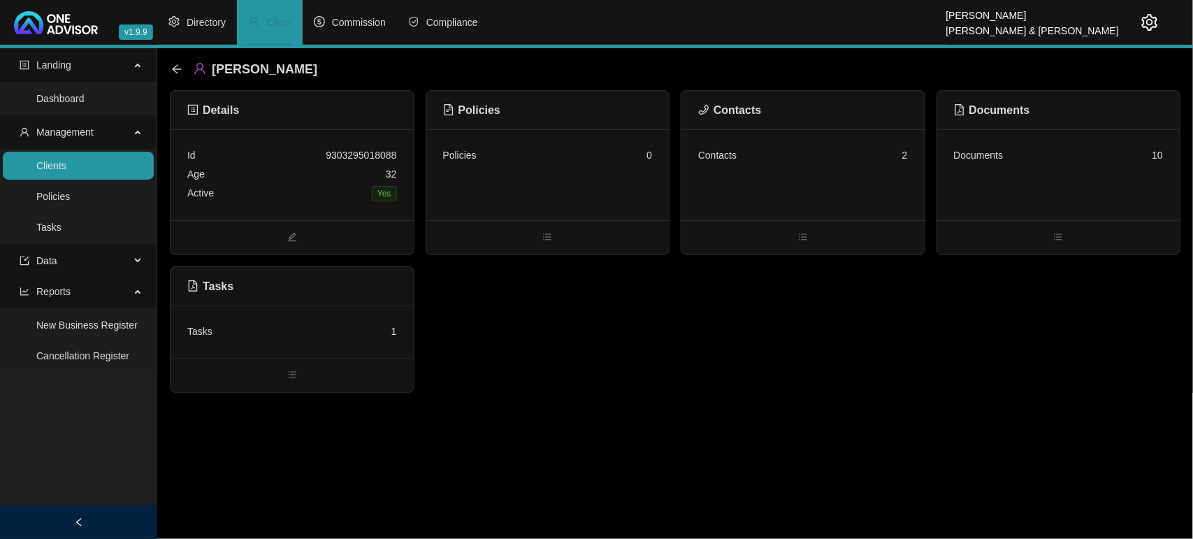
click at [541, 194] on div "Policies 0" at bounding box center [547, 174] width 243 height 91
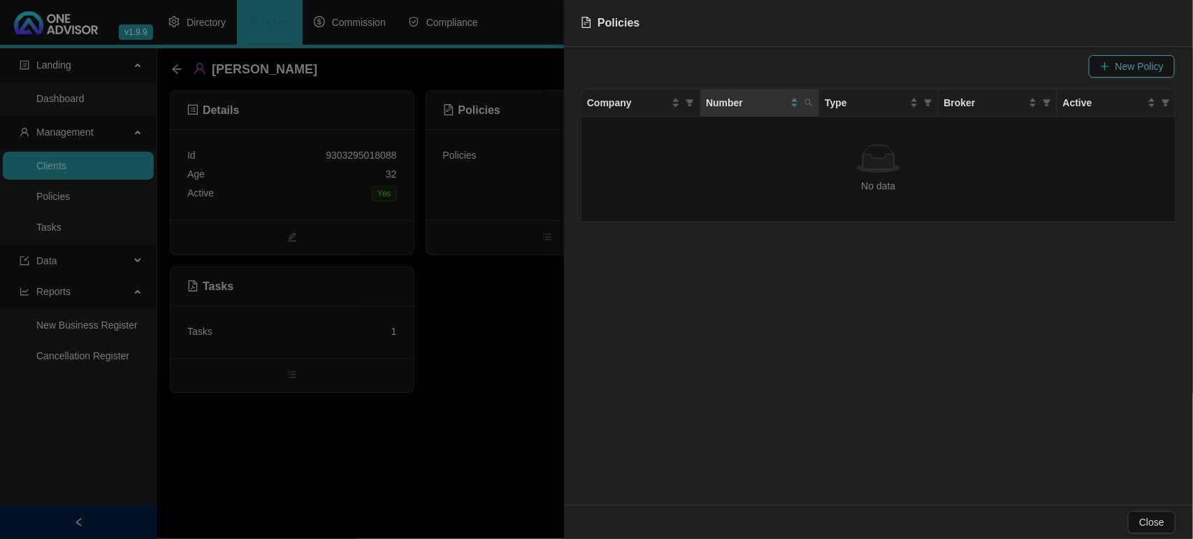
click at [1119, 61] on span "New Policy" at bounding box center [1139, 66] width 48 height 15
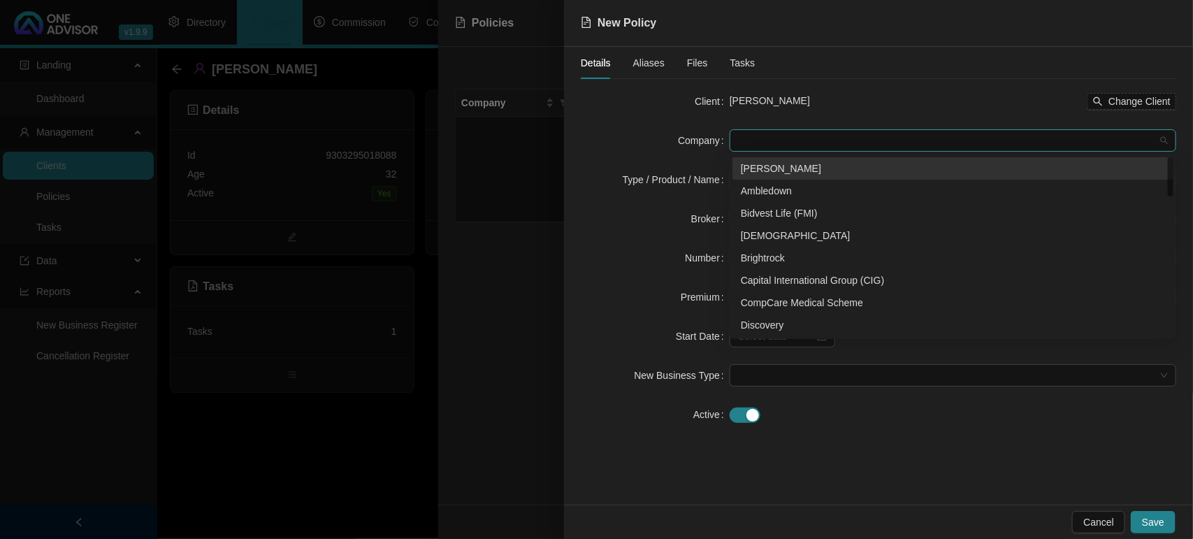
click at [745, 145] on span at bounding box center [953, 140] width 430 height 21
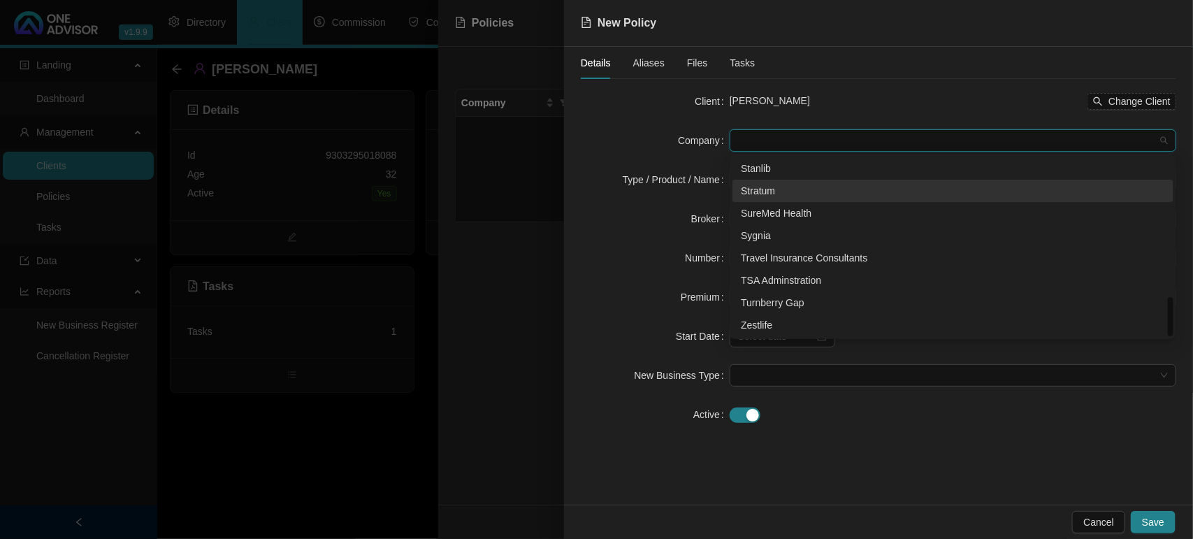
scroll to position [539, 0]
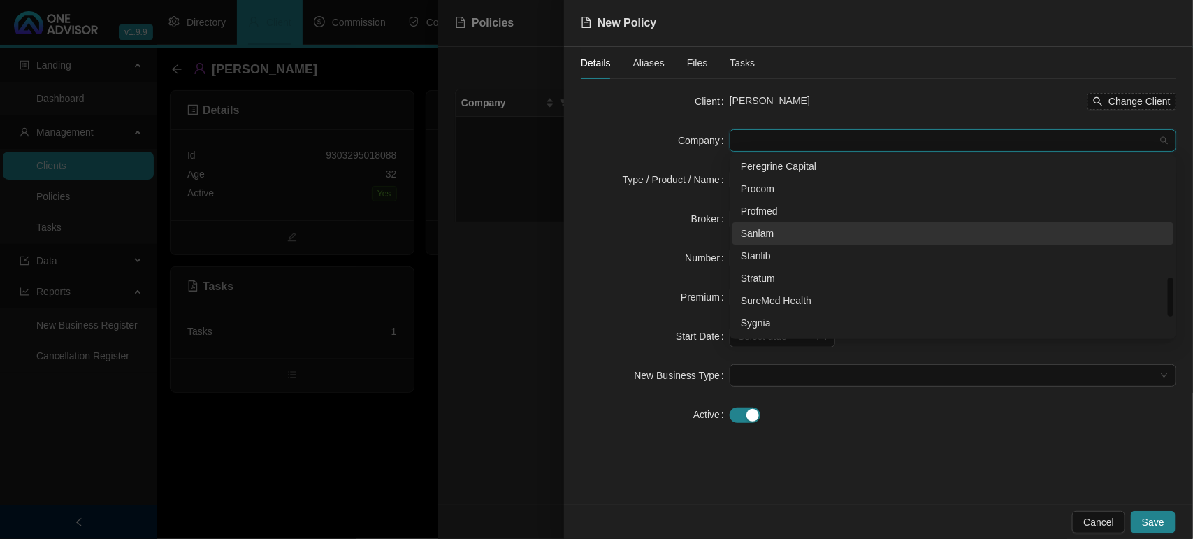
click at [793, 235] on div "Sanlam" at bounding box center [953, 233] width 424 height 15
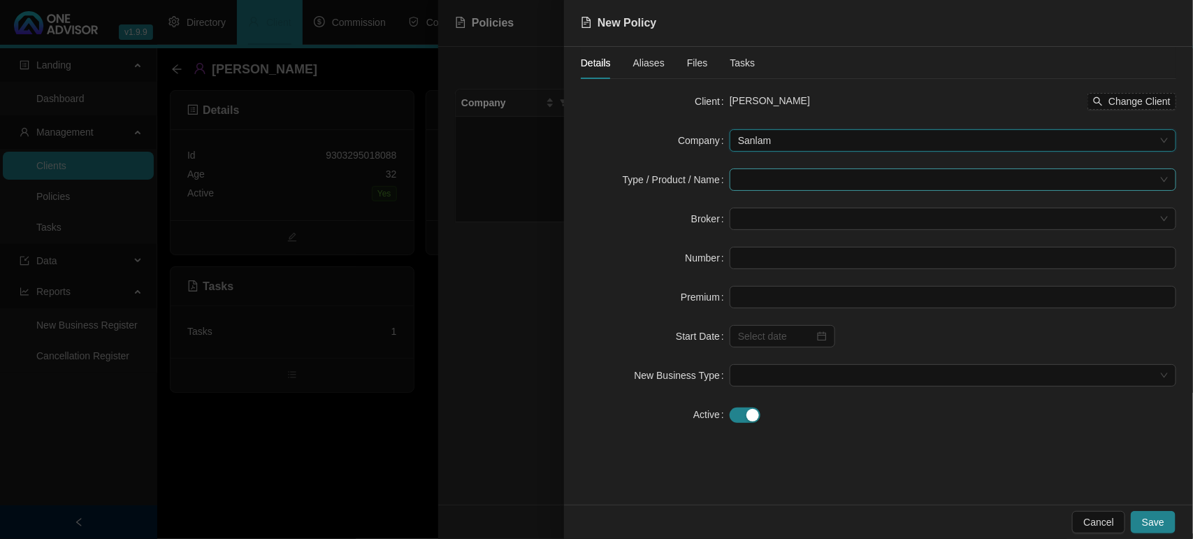
click at [767, 180] on input "search" at bounding box center [946, 179] width 417 height 21
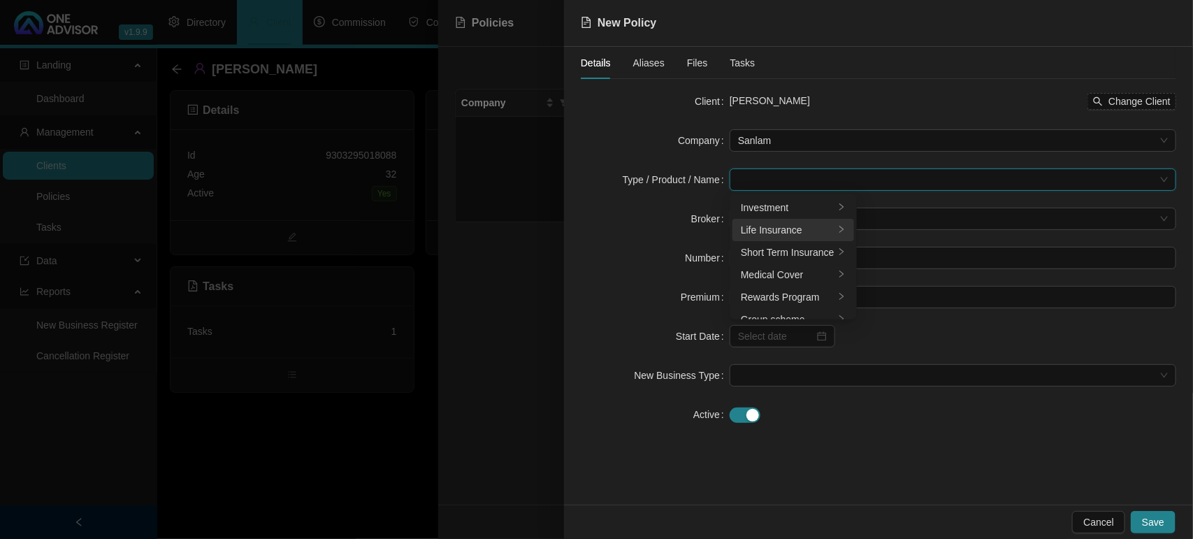
click at [784, 222] on div "Life Insurance" at bounding box center [788, 229] width 94 height 15
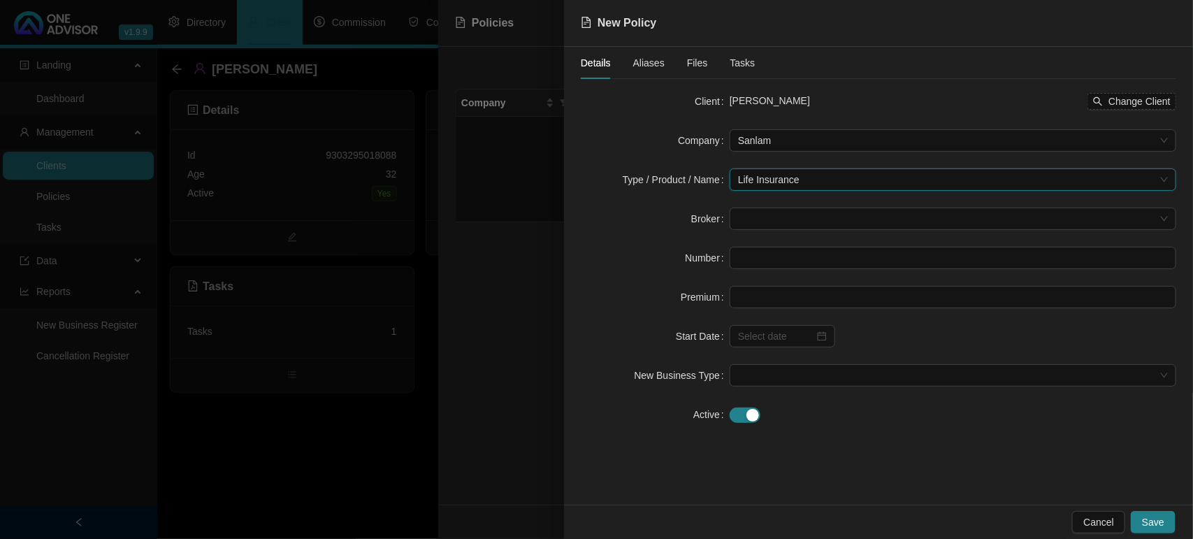
click at [645, 213] on div "Broker" at bounding box center [655, 218] width 149 height 22
click at [759, 218] on span at bounding box center [953, 218] width 430 height 21
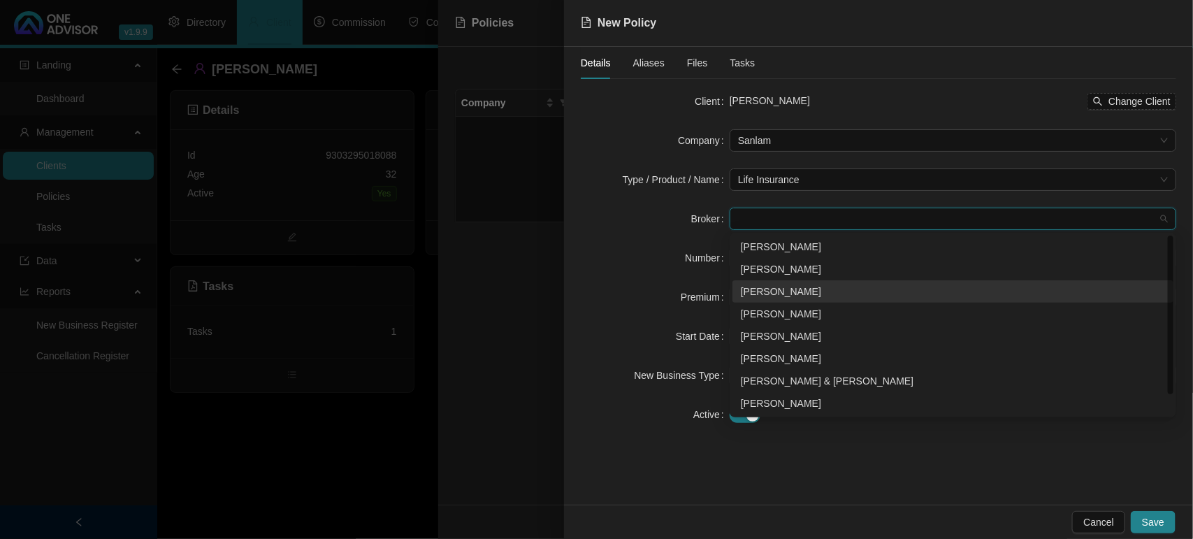
click at [779, 299] on div "[PERSON_NAME]" at bounding box center [952, 291] width 441 height 22
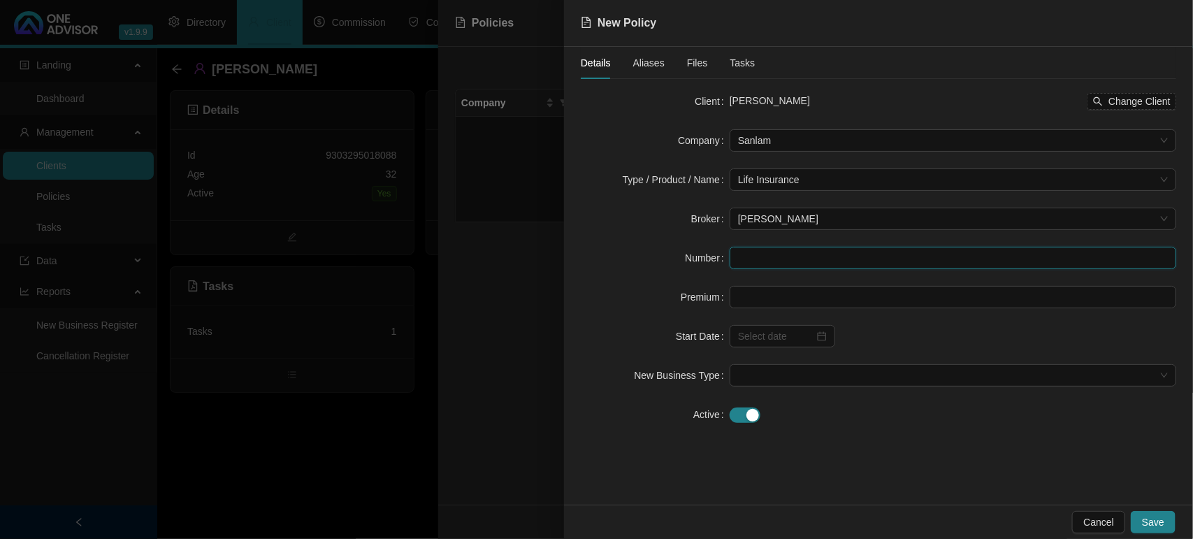
click at [752, 261] on input "text" at bounding box center [952, 258] width 446 height 22
click at [750, 253] on input "text" at bounding box center [952, 258] width 446 height 22
paste input "047111084X1"
type input "047111084X1"
click at [758, 284] on form "Client [PERSON_NAME] Change Client Company Sanlam Type / Product / Name Life In…" at bounding box center [878, 257] width 595 height 335
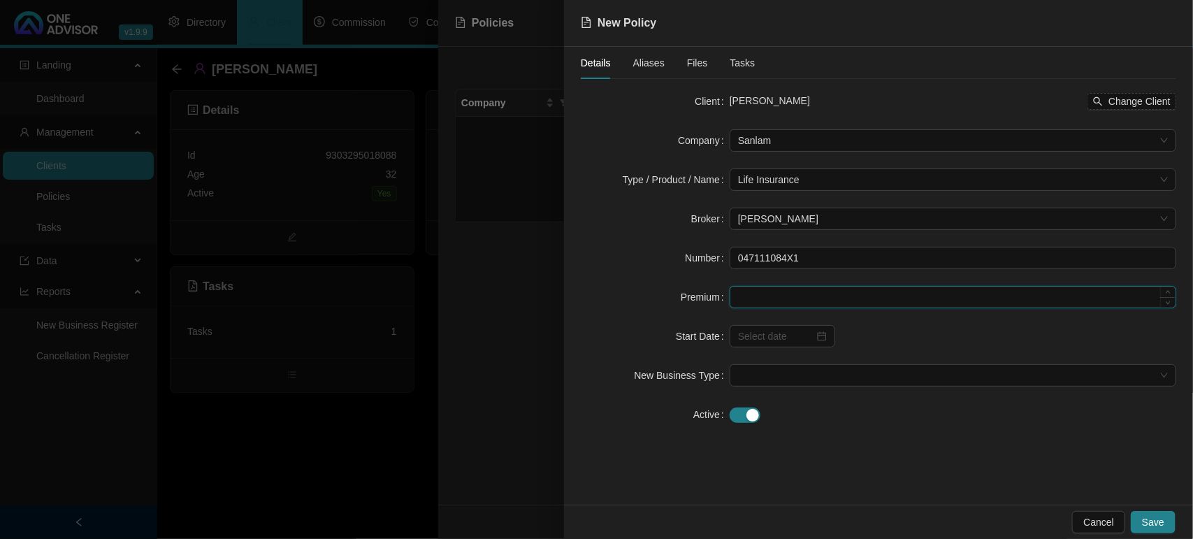
click at [756, 297] on input at bounding box center [952, 296] width 445 height 21
type input "474.40"
click at [804, 337] on input at bounding box center [776, 335] width 76 height 15
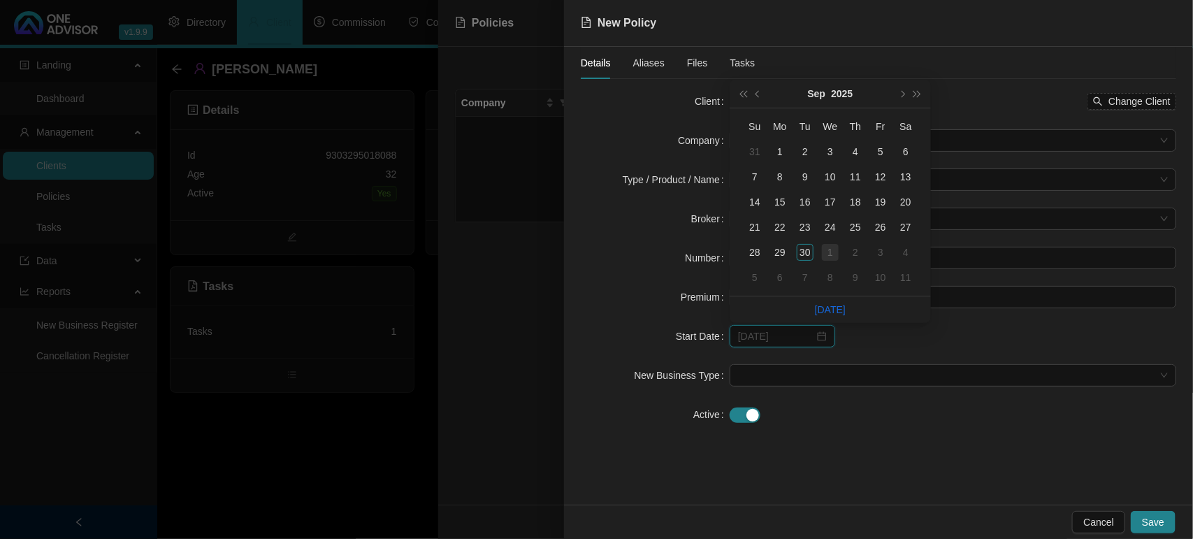
type input "[DATE]"
click at [824, 252] on div "1" at bounding box center [830, 252] width 17 height 17
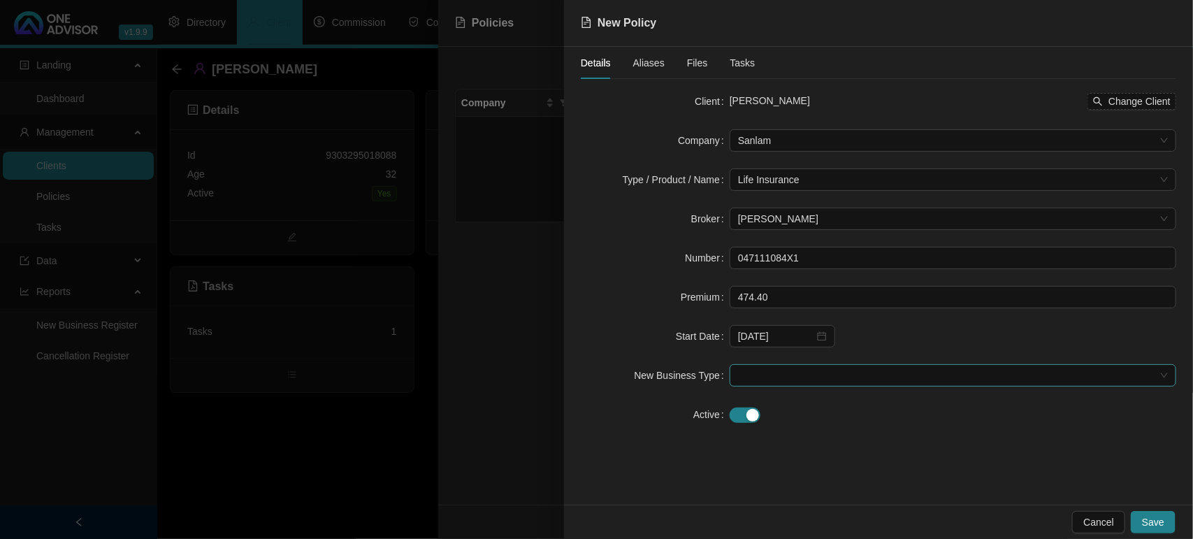
click at [777, 371] on span at bounding box center [953, 375] width 430 height 21
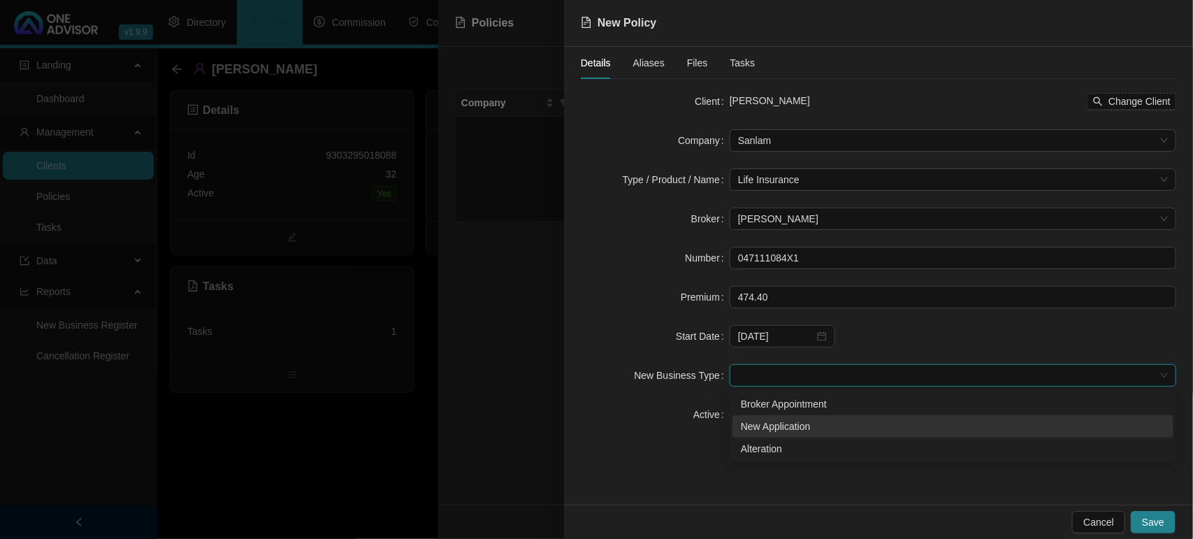
click at [775, 423] on div "New Application" at bounding box center [953, 425] width 424 height 15
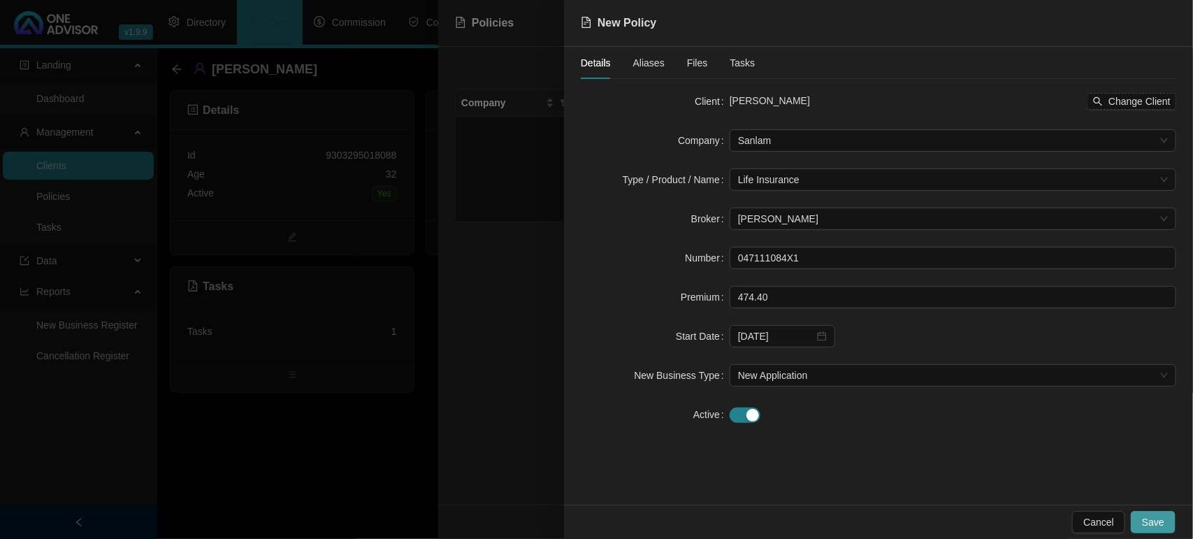
click at [1158, 520] on span "Save" at bounding box center [1153, 521] width 22 height 15
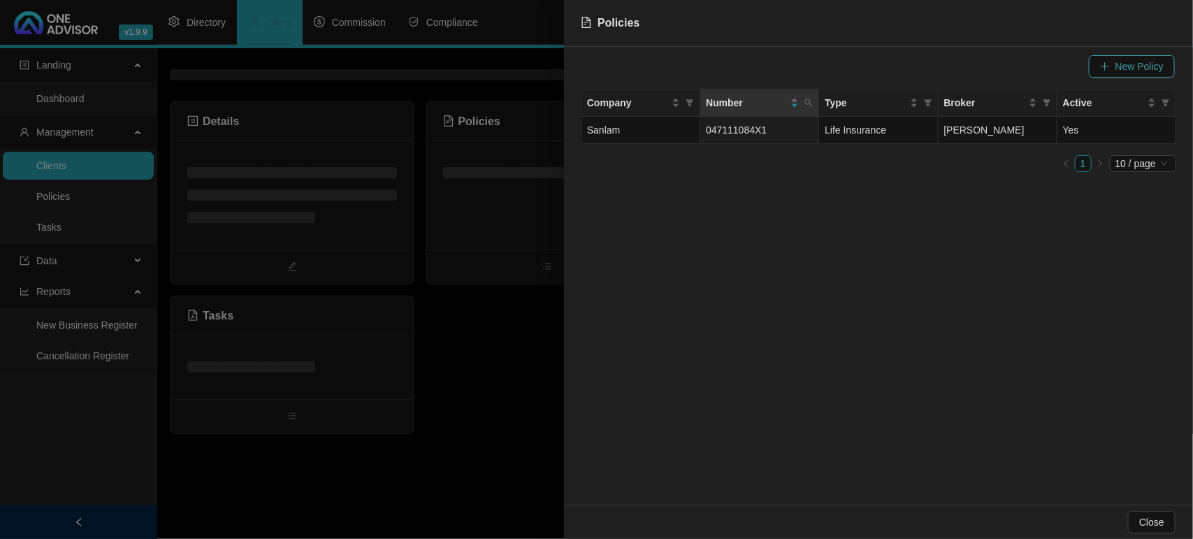
click at [1121, 67] on span "New Policy" at bounding box center [1139, 66] width 48 height 15
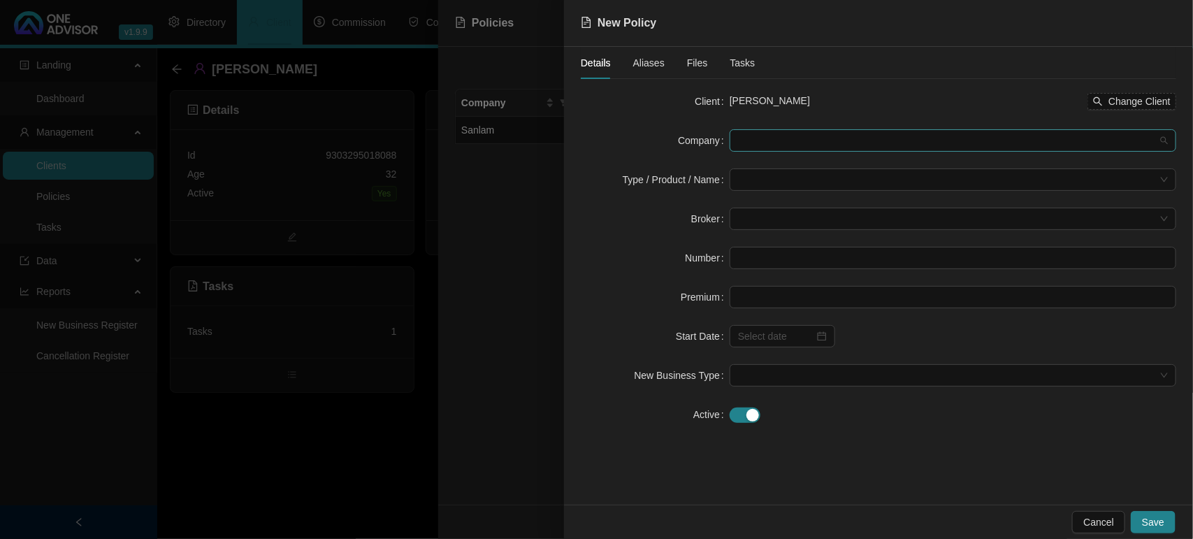
click at [780, 137] on span at bounding box center [953, 140] width 430 height 21
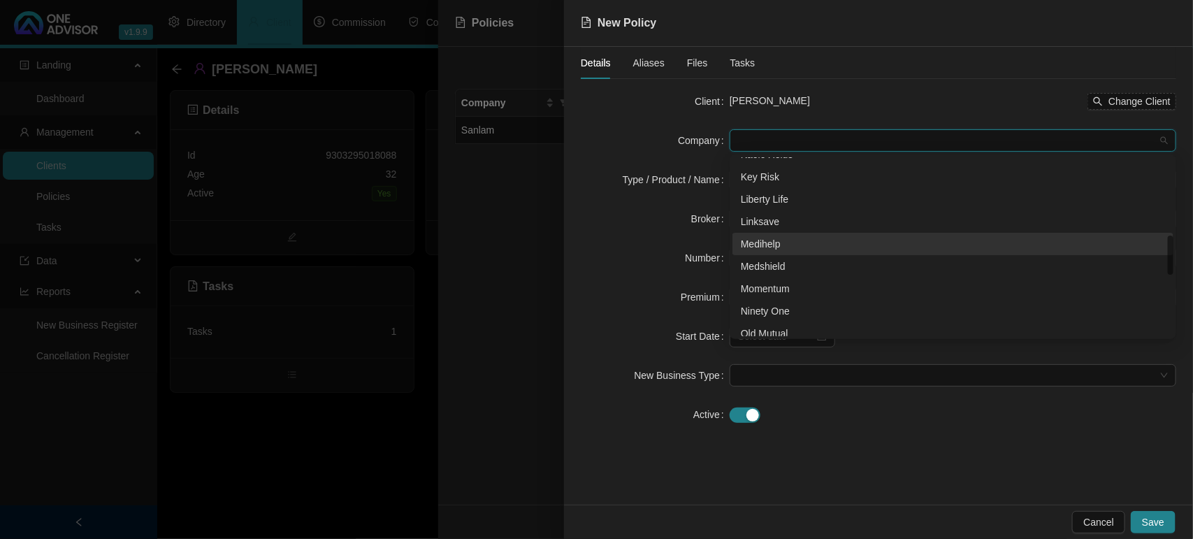
scroll to position [524, 0]
click at [763, 249] on div "Sanlam" at bounding box center [953, 247] width 424 height 15
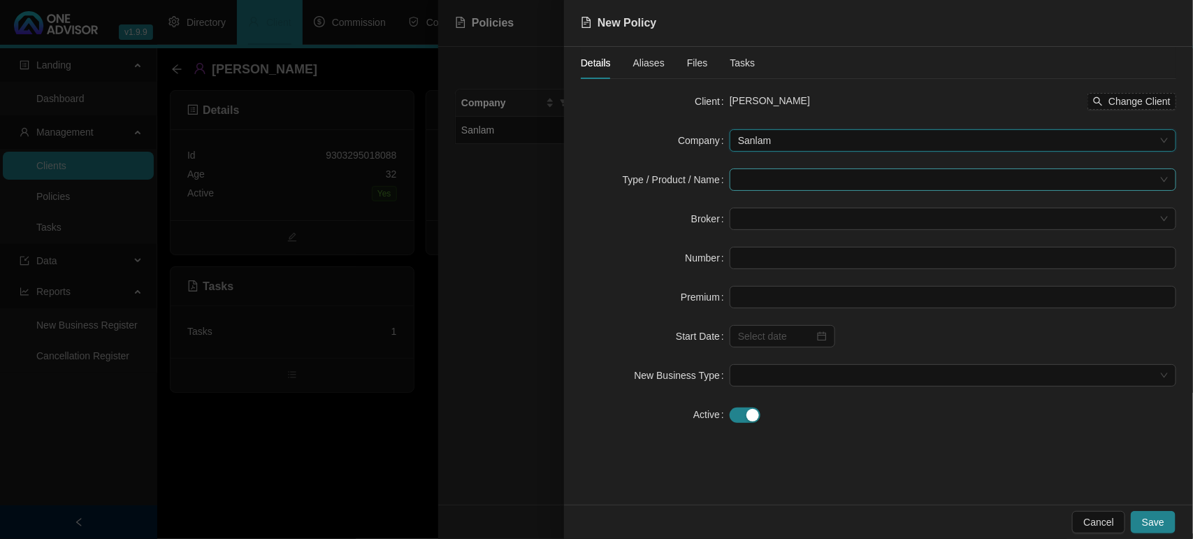
click at [760, 171] on input "search" at bounding box center [946, 179] width 417 height 21
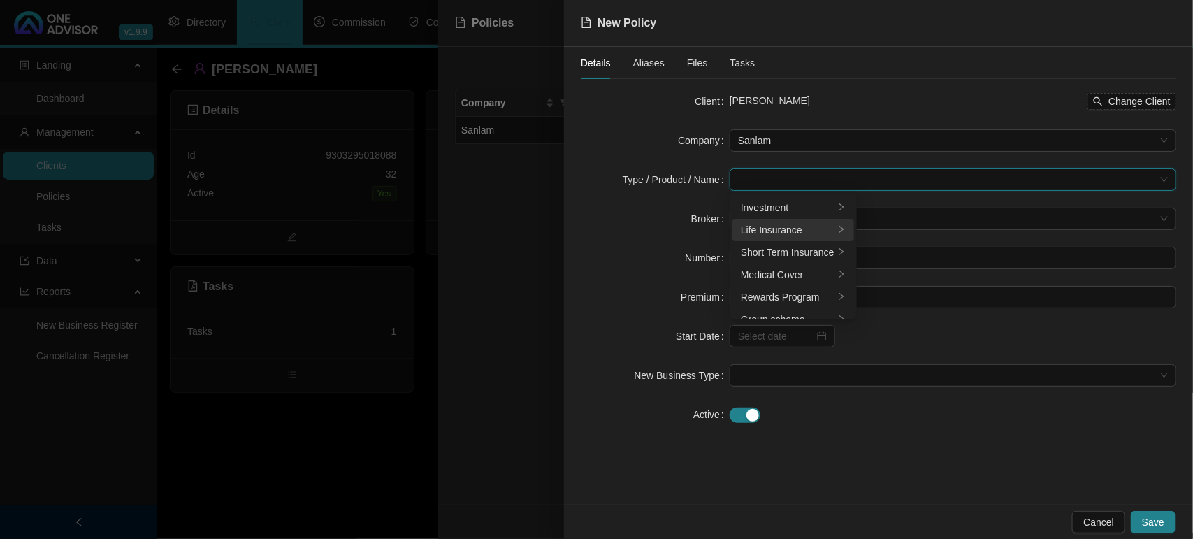
click at [759, 228] on div "Life Insurance" at bounding box center [788, 229] width 94 height 15
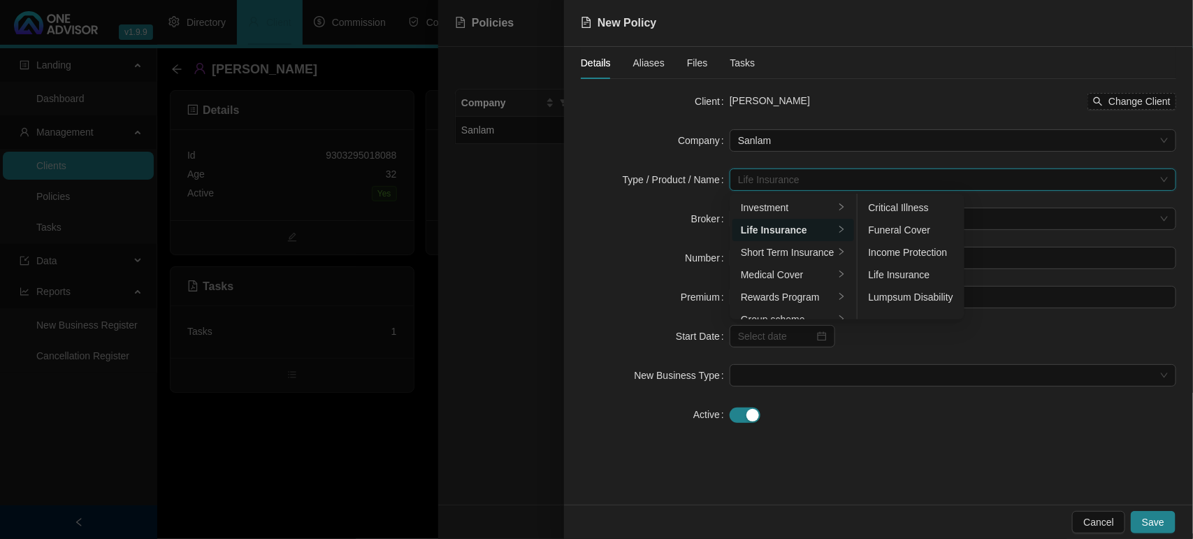
drag, startPoint x: 657, startPoint y: 217, endPoint x: 667, endPoint y: 217, distance: 9.8
click at [657, 217] on div "Broker" at bounding box center [655, 218] width 149 height 22
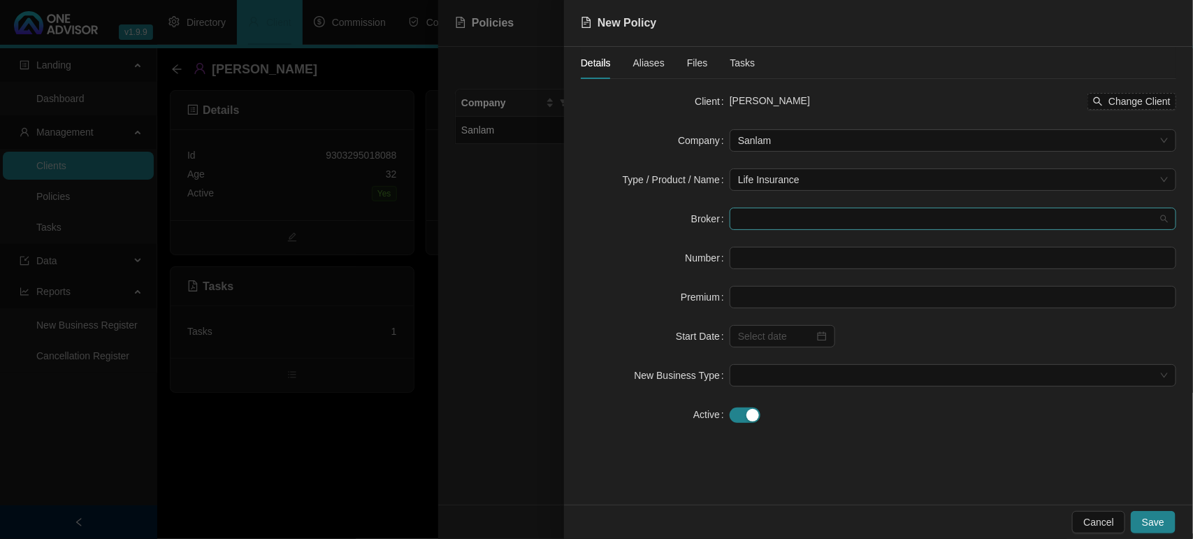
click at [787, 221] on span at bounding box center [953, 218] width 430 height 21
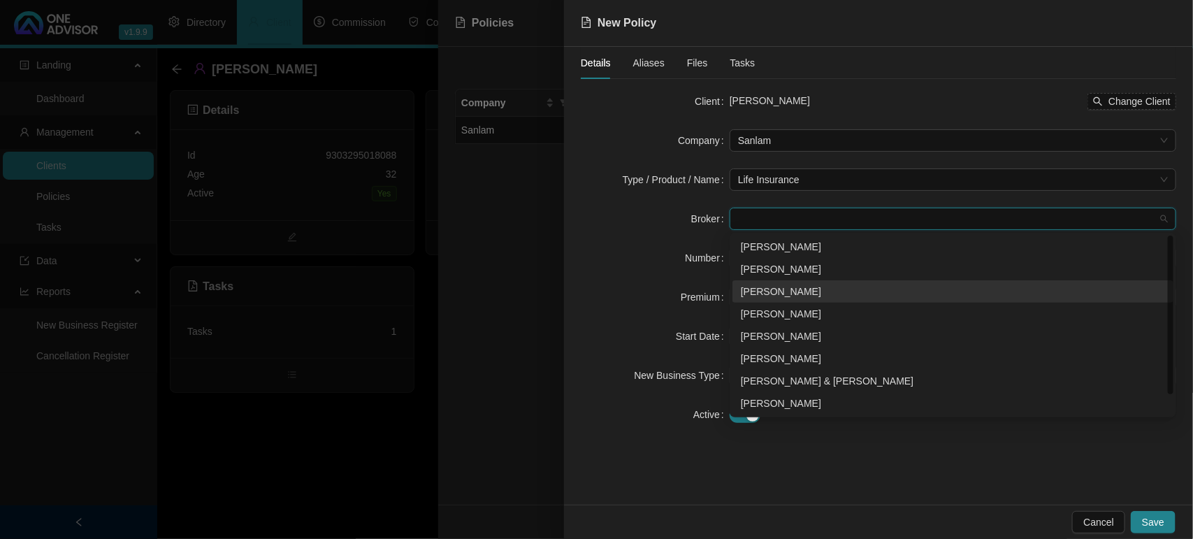
click at [763, 297] on div "[PERSON_NAME]" at bounding box center [953, 291] width 424 height 15
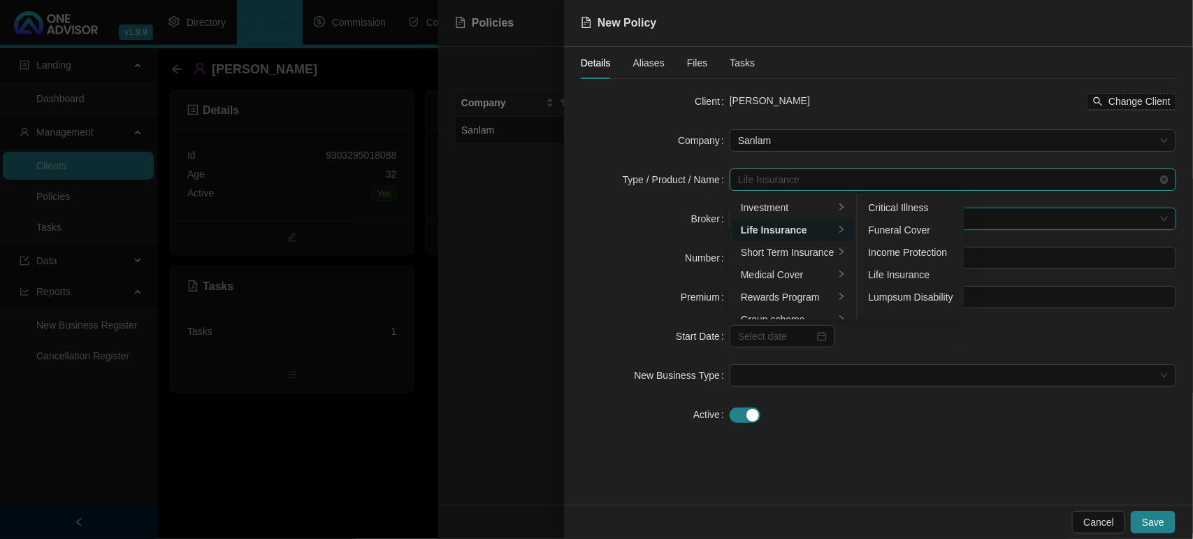
click at [832, 183] on span "Life Insurance" at bounding box center [953, 179] width 430 height 21
click at [912, 268] on div "Life Insurance" at bounding box center [910, 274] width 85 height 15
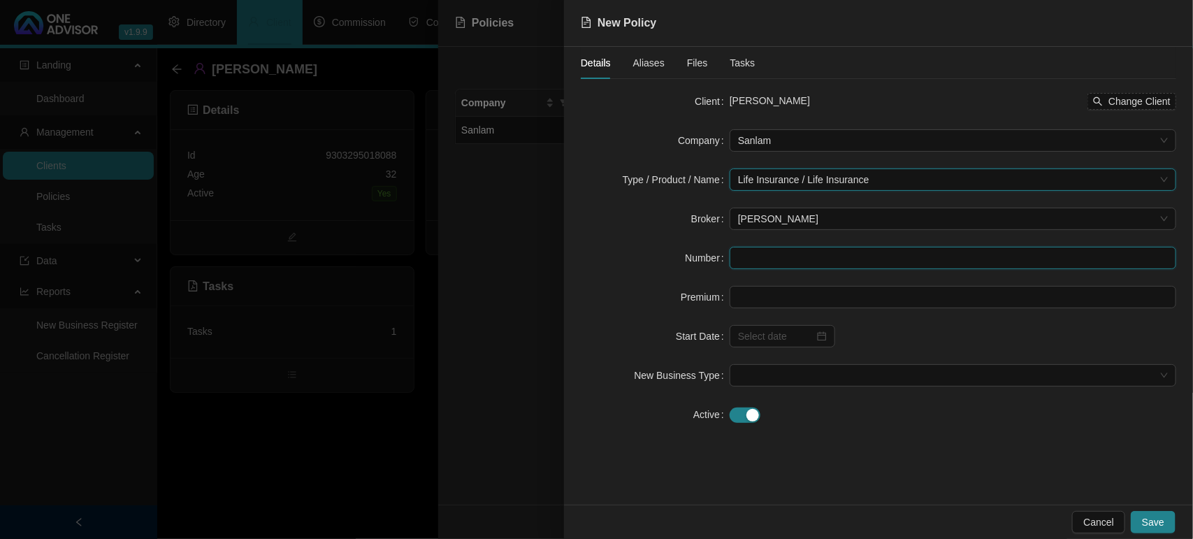
click at [741, 258] on input "text" at bounding box center [952, 258] width 446 height 22
paste input "47110639X3"
click at [741, 258] on input "47110639X3" at bounding box center [952, 258] width 446 height 22
type input "047110639X3"
click at [851, 302] on input at bounding box center [952, 296] width 445 height 21
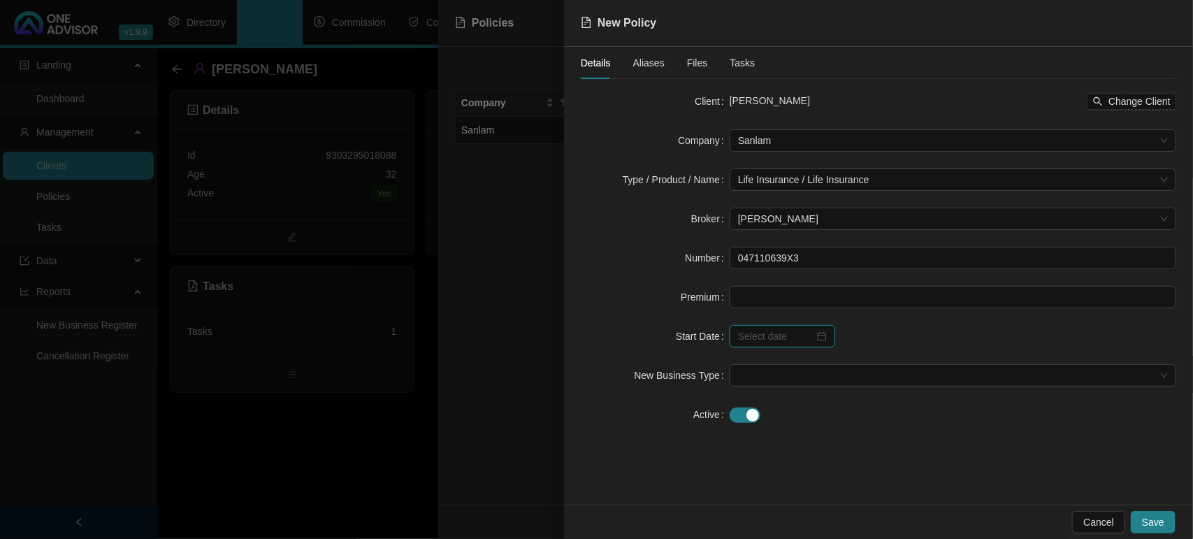
click at [781, 336] on input at bounding box center [776, 335] width 76 height 15
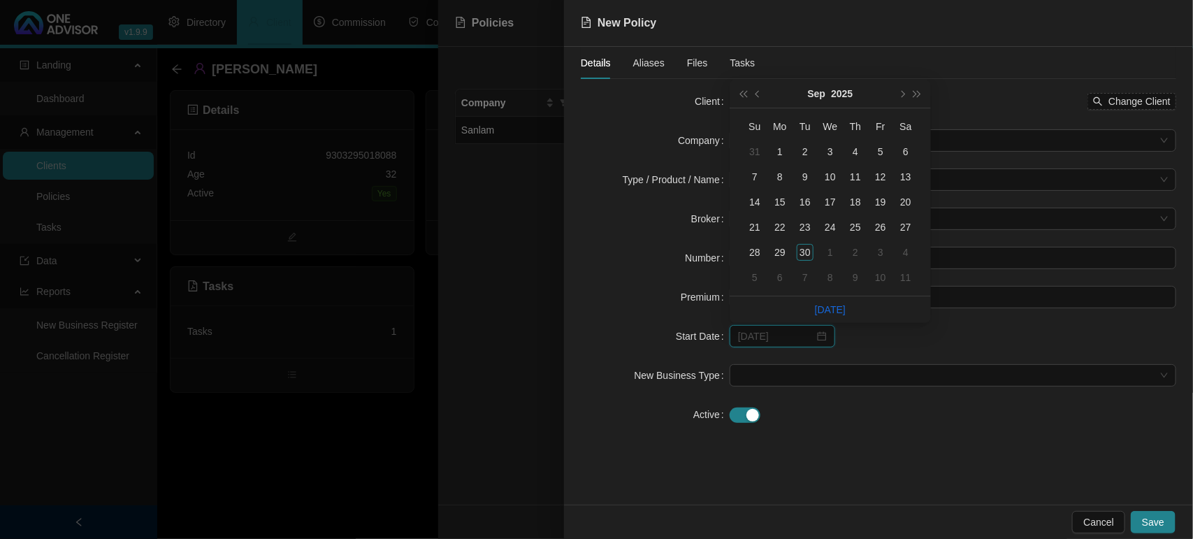
type input "[DATE]"
click at [900, 101] on button "next-year" at bounding box center [901, 94] width 15 height 28
type input "[DATE]"
click at [910, 250] on div "1" at bounding box center [905, 252] width 17 height 17
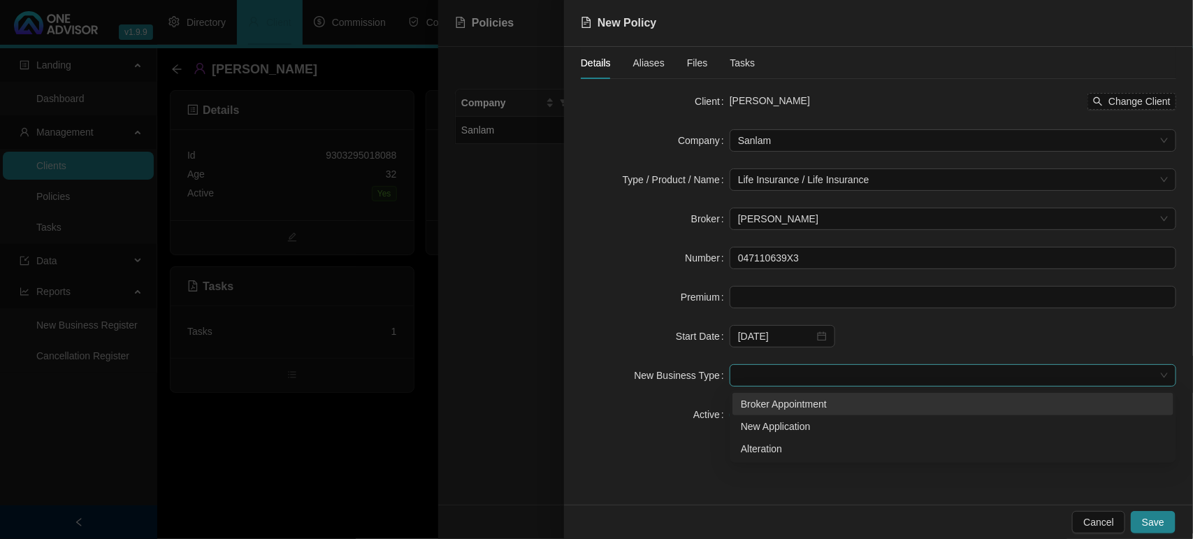
click at [832, 368] on span at bounding box center [953, 375] width 430 height 21
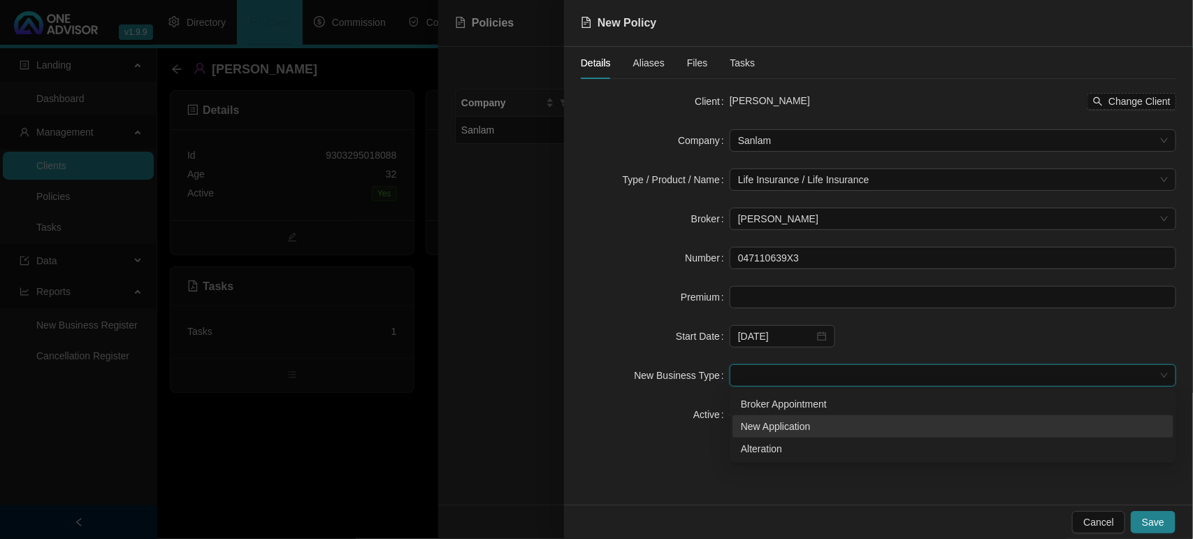
click at [793, 423] on div "New Application" at bounding box center [953, 425] width 424 height 15
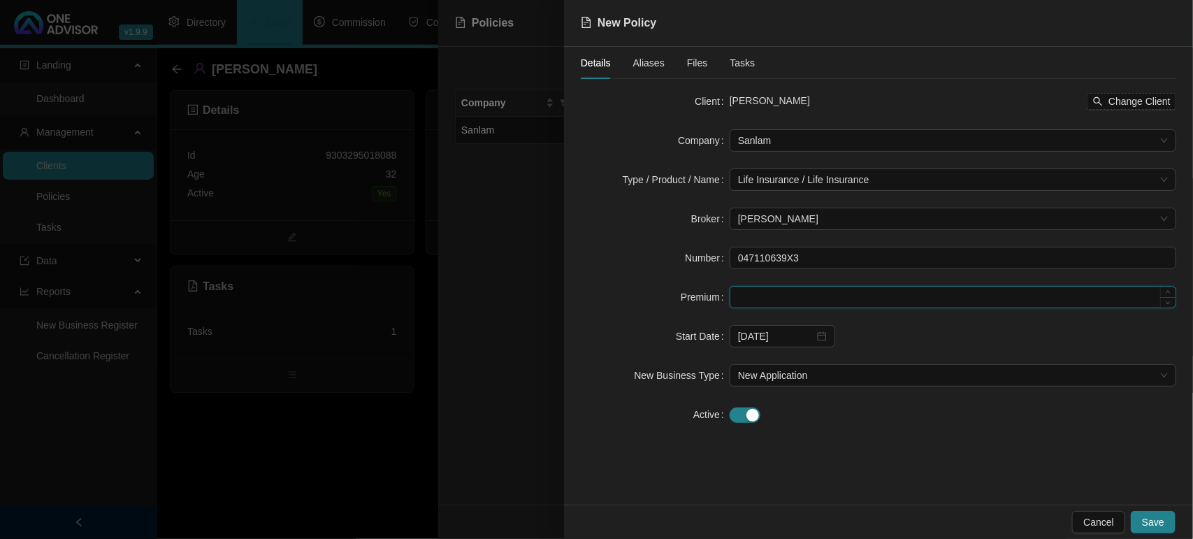
click at [770, 302] on input at bounding box center [952, 296] width 445 height 21
type input "1114.40"
click at [1160, 513] on button "Save" at bounding box center [1152, 522] width 45 height 22
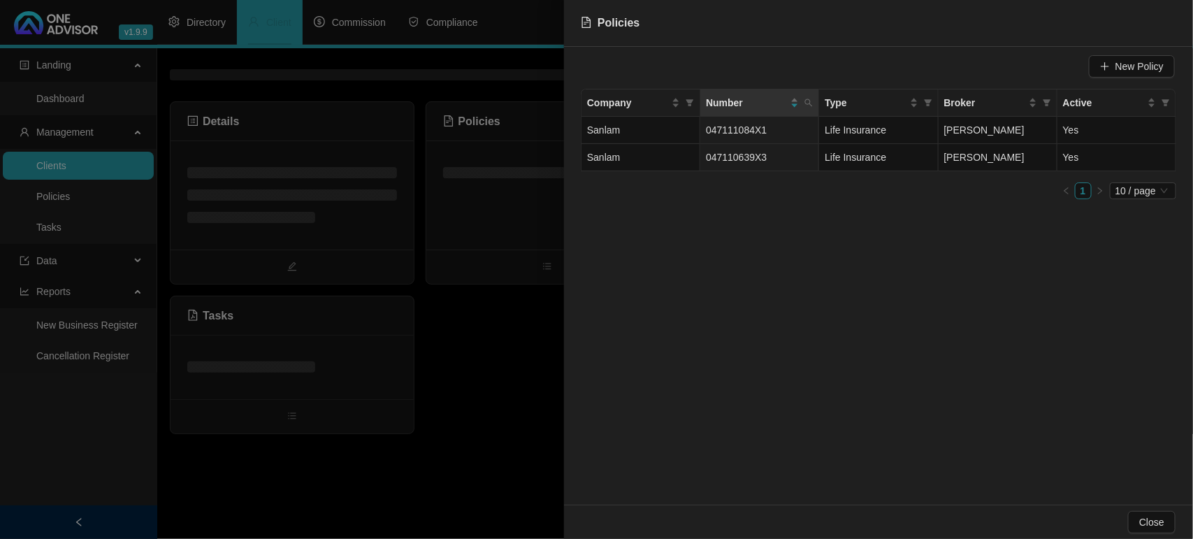
click at [512, 347] on div at bounding box center [596, 269] width 1193 height 539
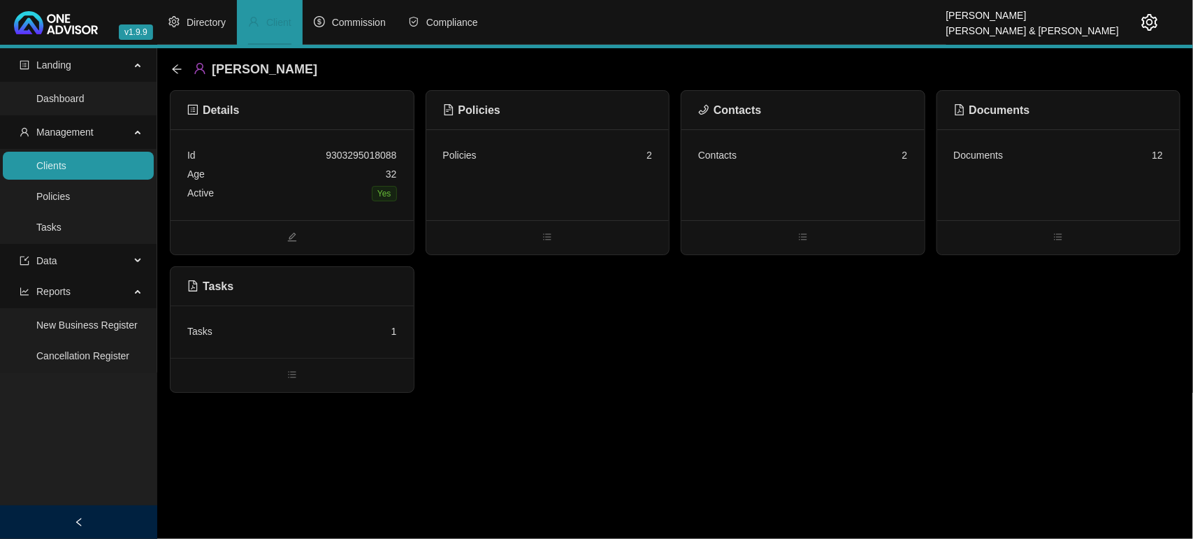
click at [340, 343] on div "Tasks 1" at bounding box center [291, 331] width 243 height 52
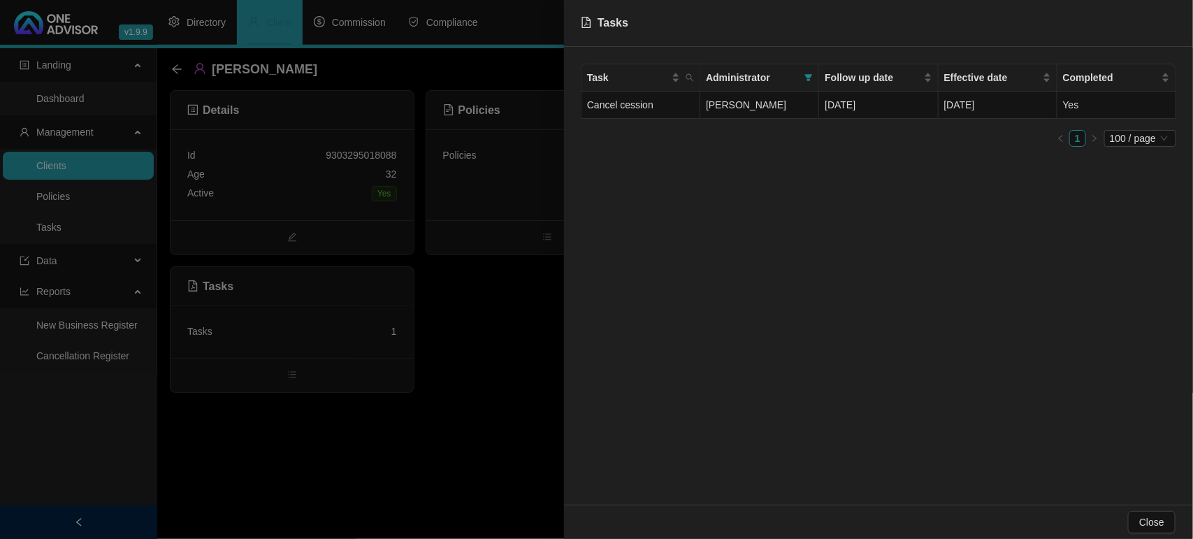
click at [489, 351] on div at bounding box center [596, 269] width 1193 height 539
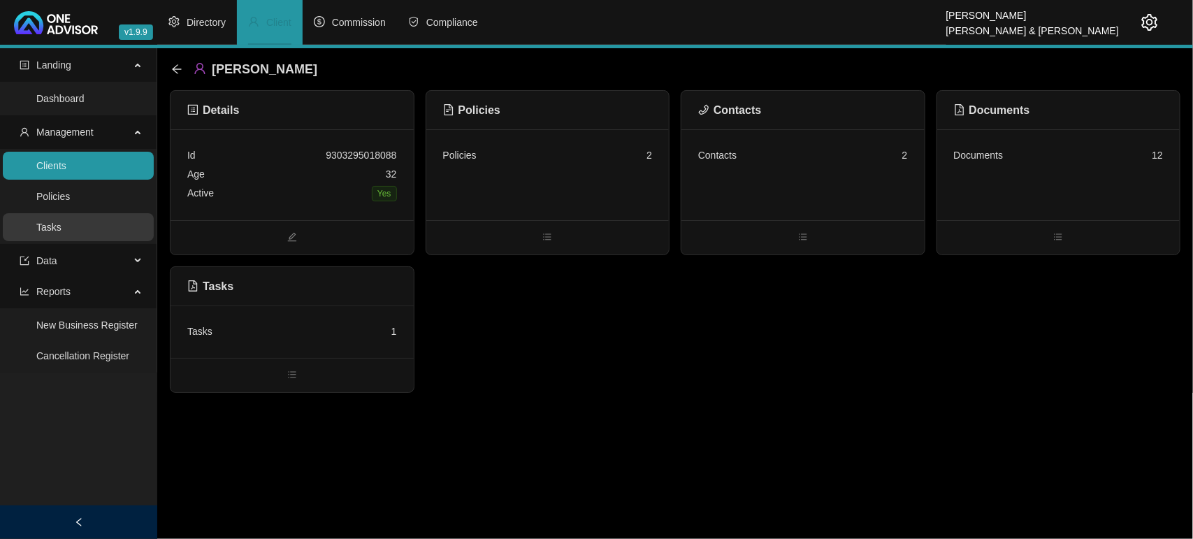
click at [57, 224] on link "Tasks" at bounding box center [48, 226] width 25 height 11
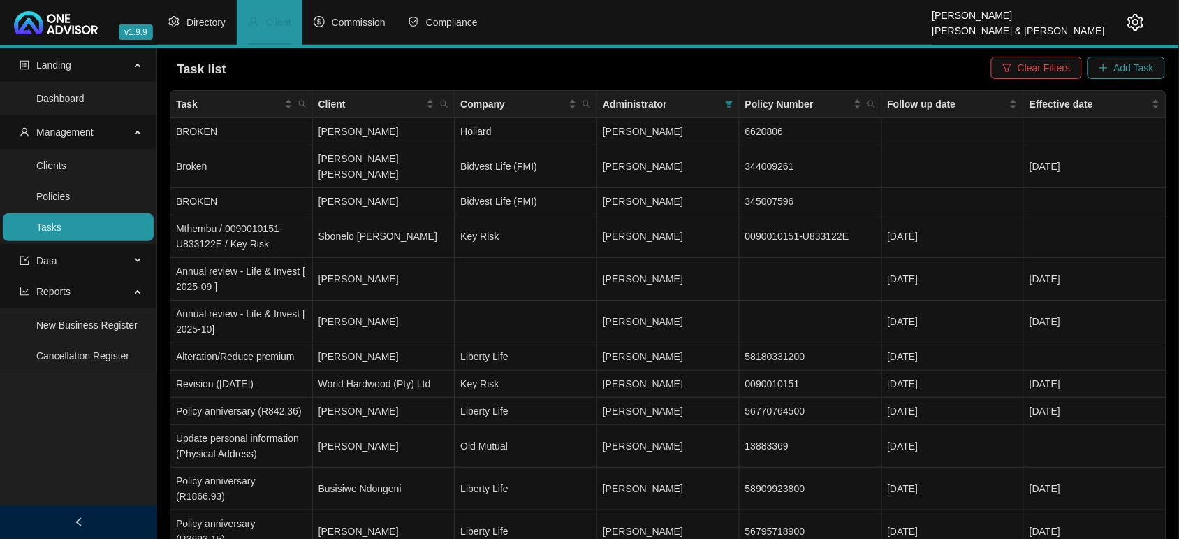
click at [1116, 73] on span "Add Task" at bounding box center [1134, 67] width 40 height 15
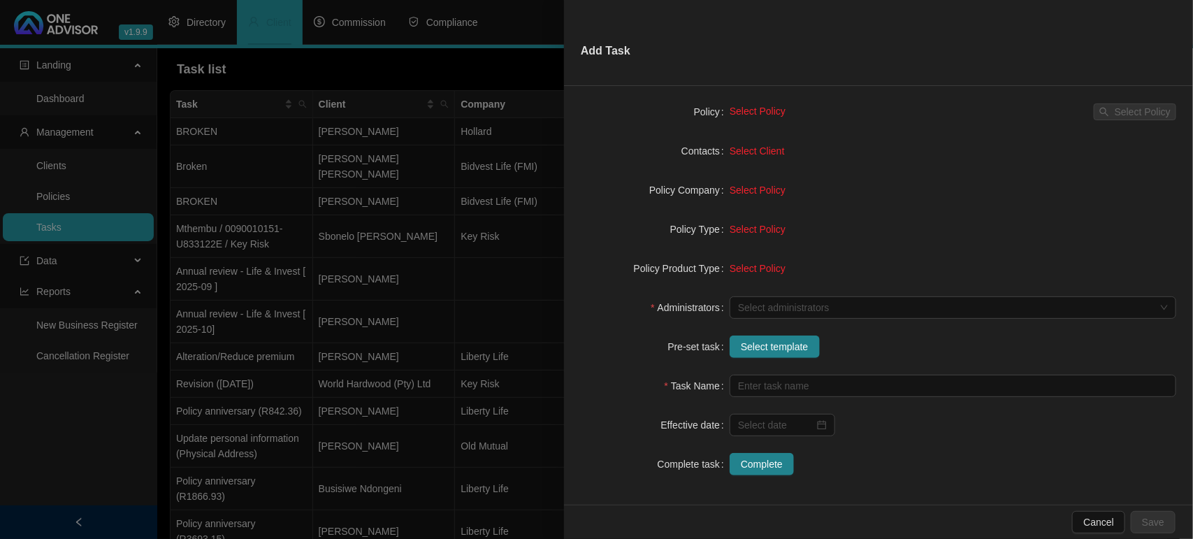
scroll to position [128, 0]
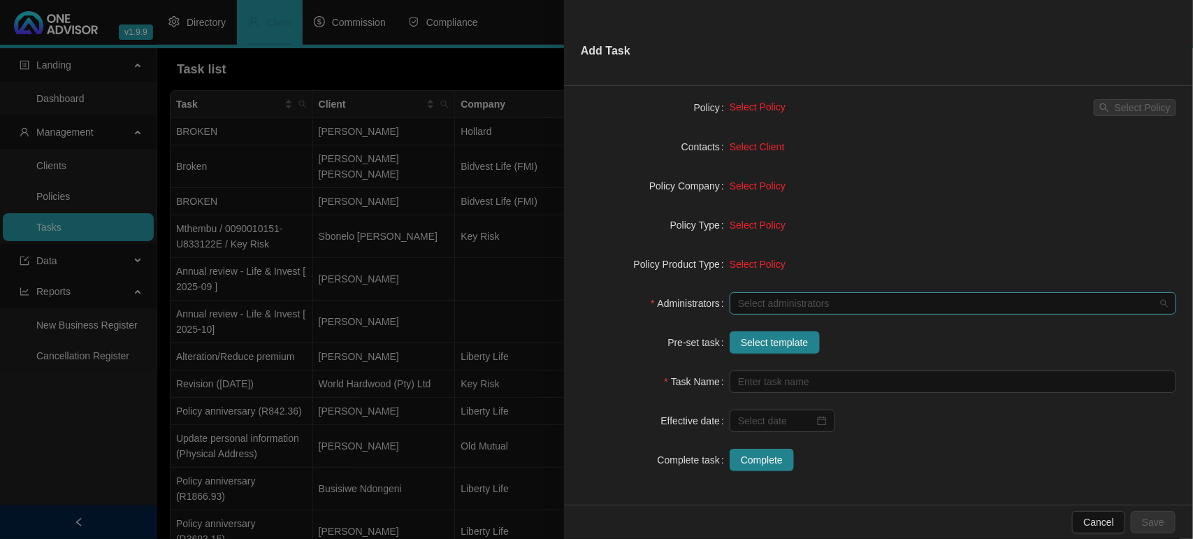
click at [756, 300] on div at bounding box center [945, 303] width 426 height 10
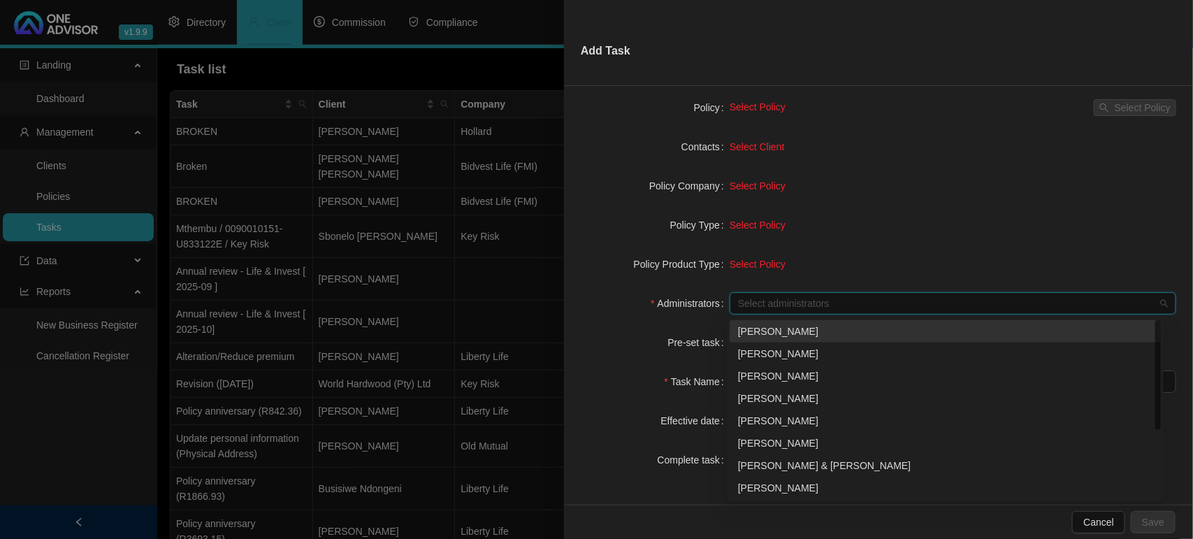
type input "S"
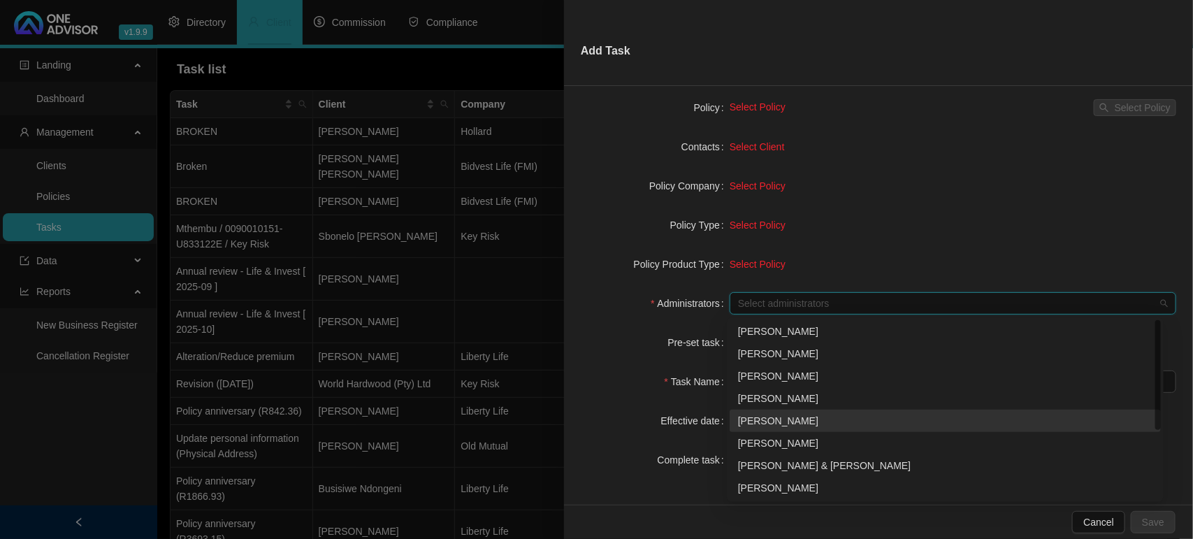
click at [745, 412] on div "[PERSON_NAME]" at bounding box center [944, 420] width 431 height 22
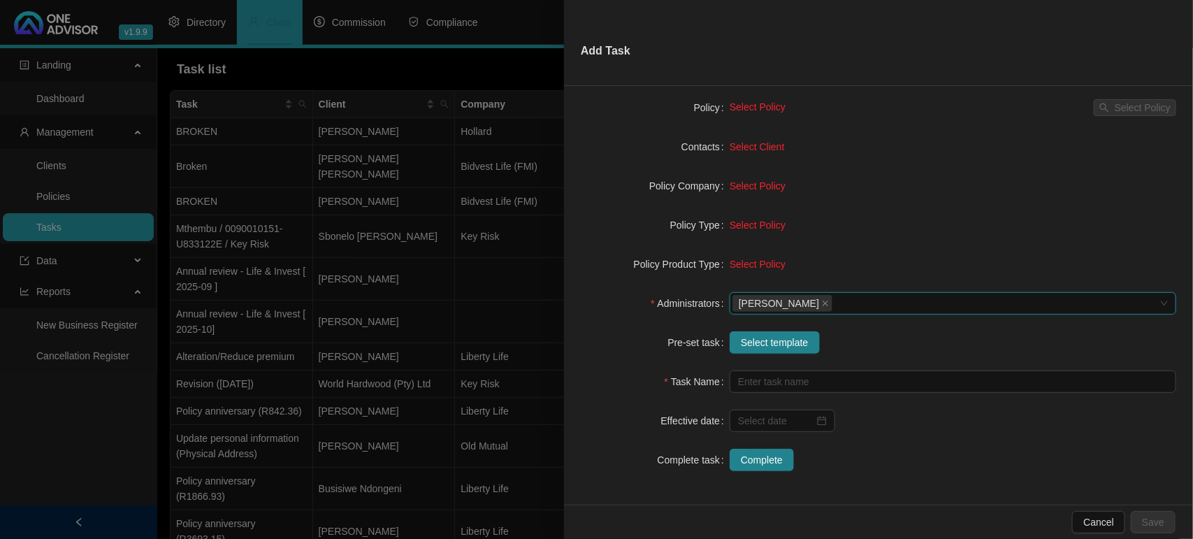
click at [658, 347] on div "Pre-set task" at bounding box center [655, 342] width 149 height 22
click at [796, 344] on span "Select template" at bounding box center [775, 342] width 68 height 15
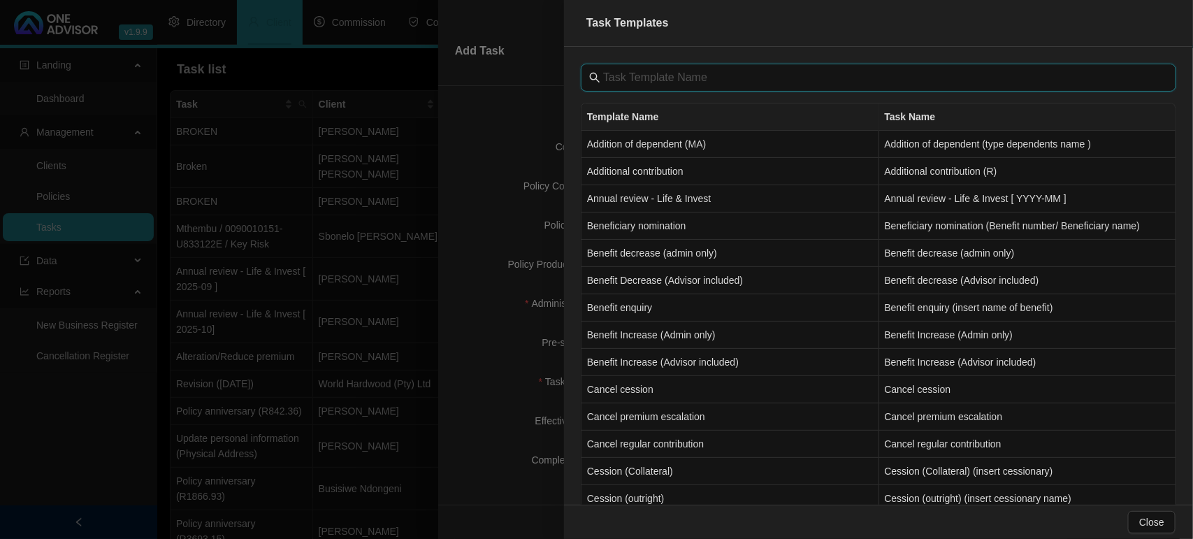
click at [638, 78] on input "text" at bounding box center [879, 77] width 553 height 17
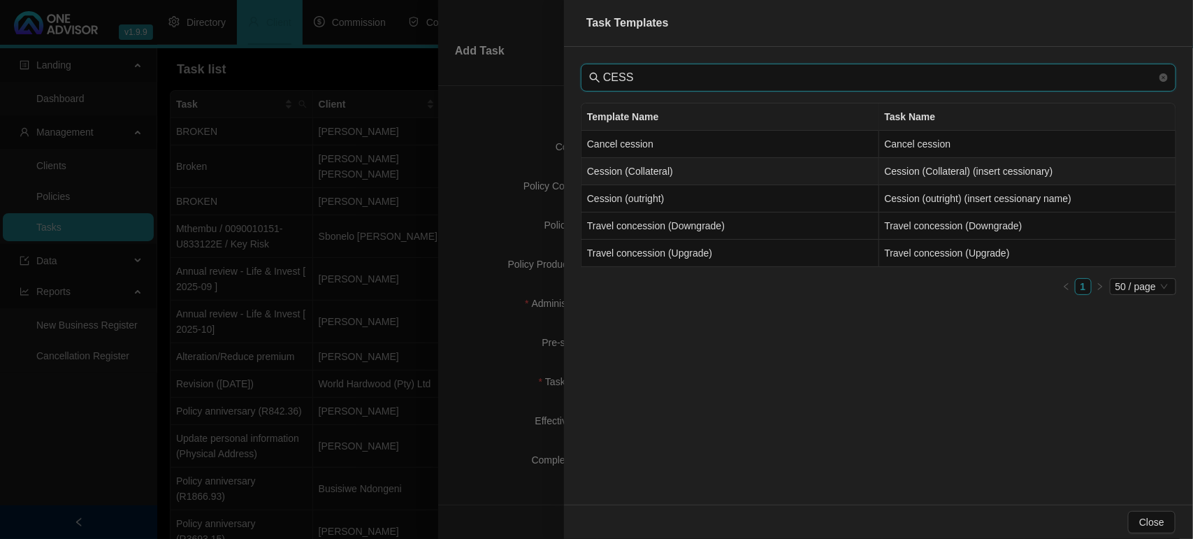
type input "CESS"
click at [659, 175] on td "Cession (Collateral)" at bounding box center [730, 171] width 298 height 27
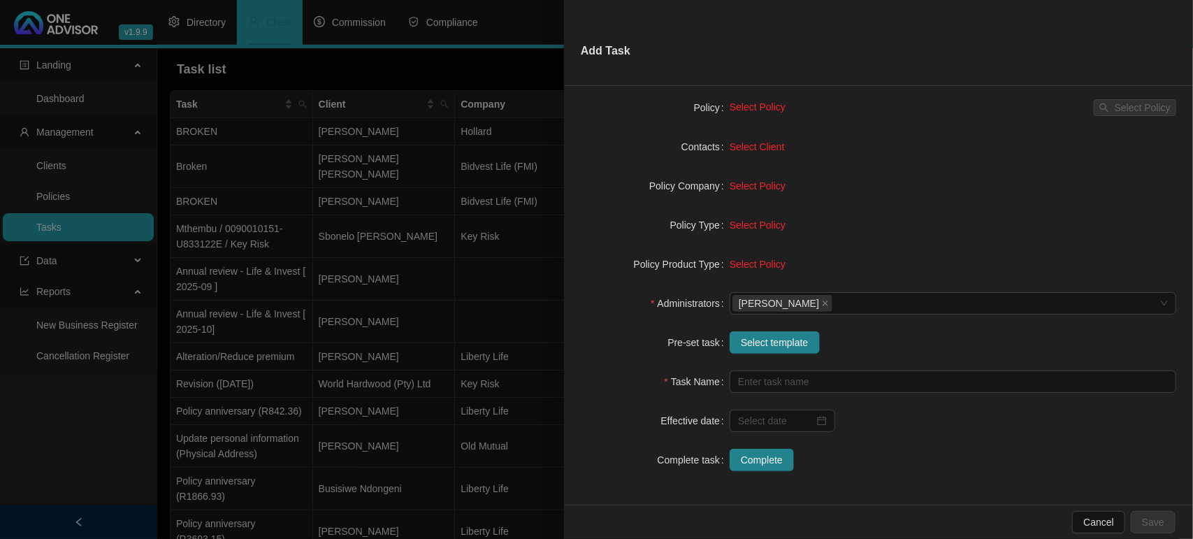
type input "Cession (Collateral) (insert cessionary)"
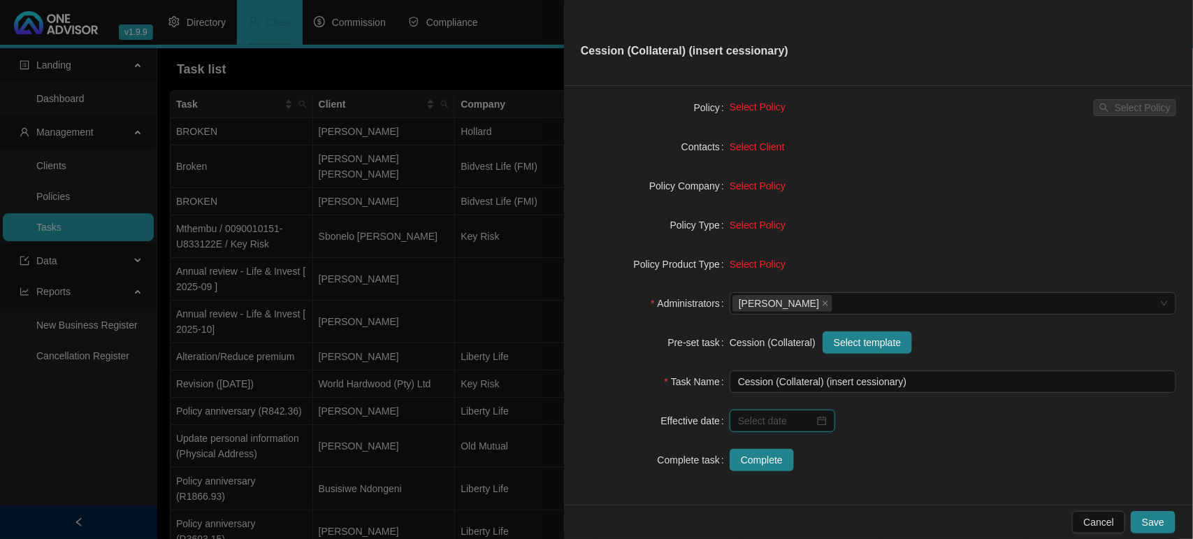
click at [777, 421] on input at bounding box center [776, 420] width 76 height 15
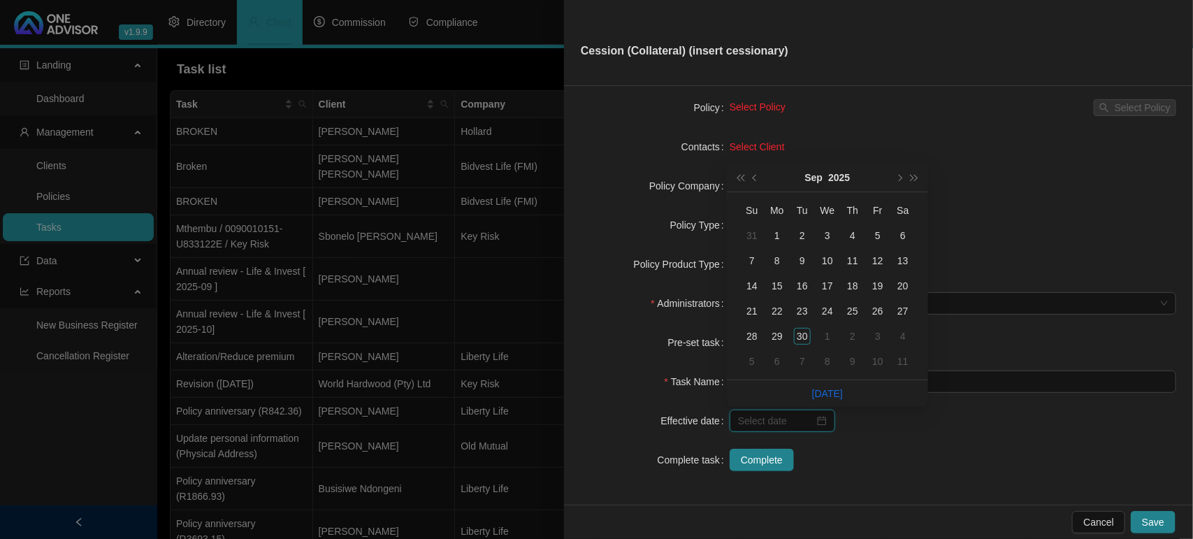
click at [777, 421] on input at bounding box center [776, 420] width 76 height 15
click at [888, 446] on form "Task Type Servicing Client details Select Client Select Client Policy Select Po…" at bounding box center [878, 244] width 595 height 453
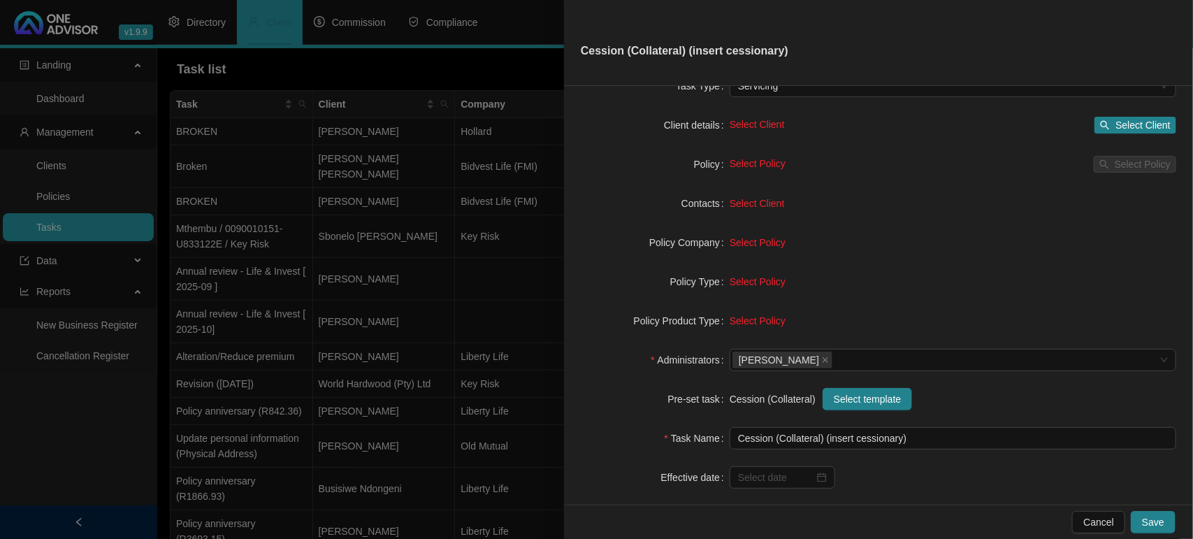
scroll to position [41, 0]
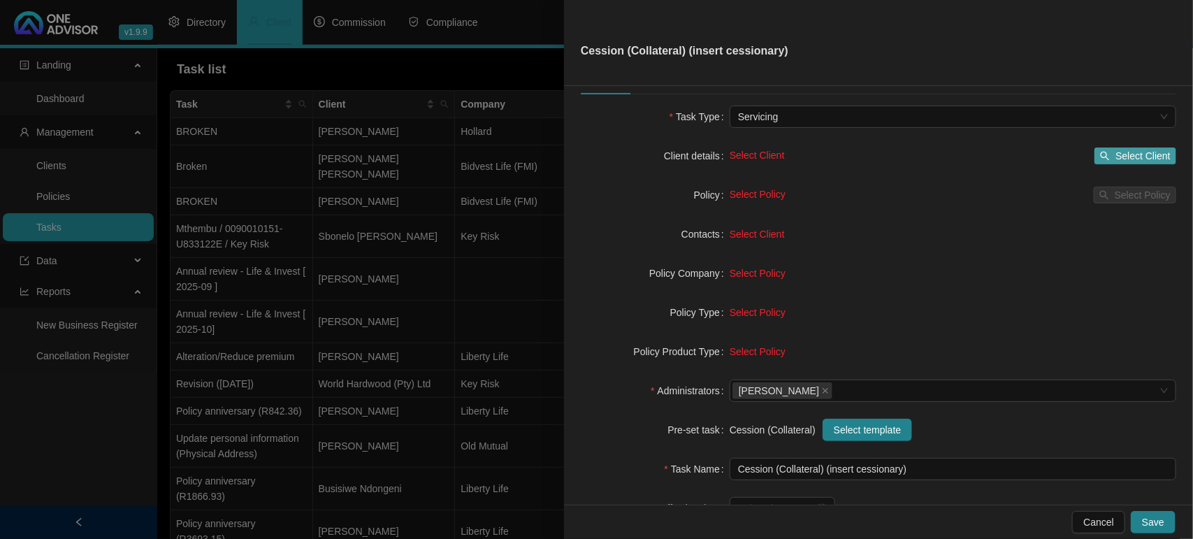
click at [1130, 151] on span "Select Client" at bounding box center [1142, 155] width 55 height 15
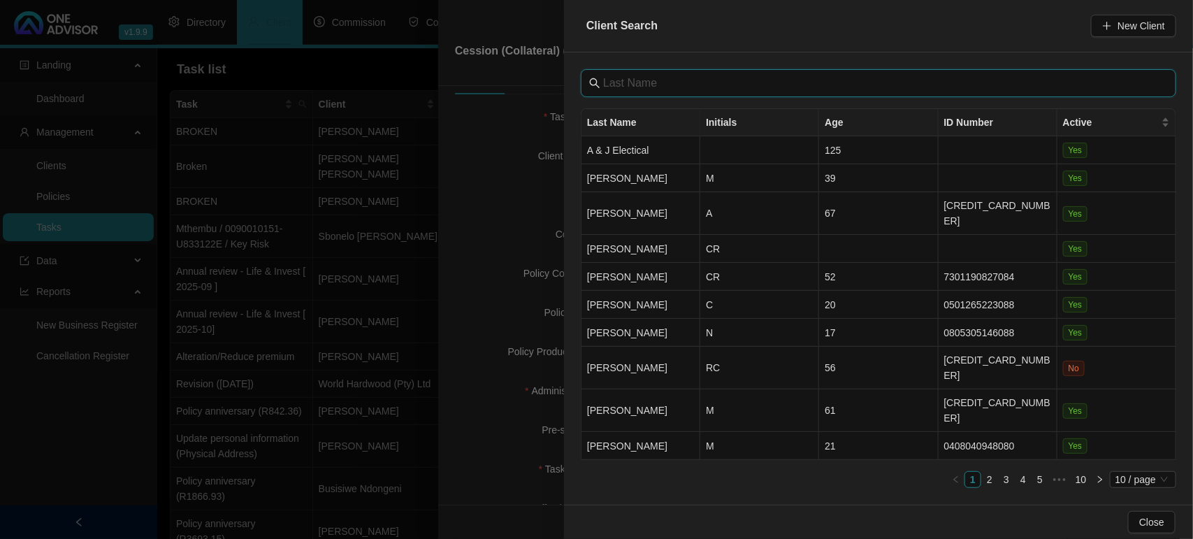
click at [658, 86] on input "text" at bounding box center [879, 83] width 553 height 17
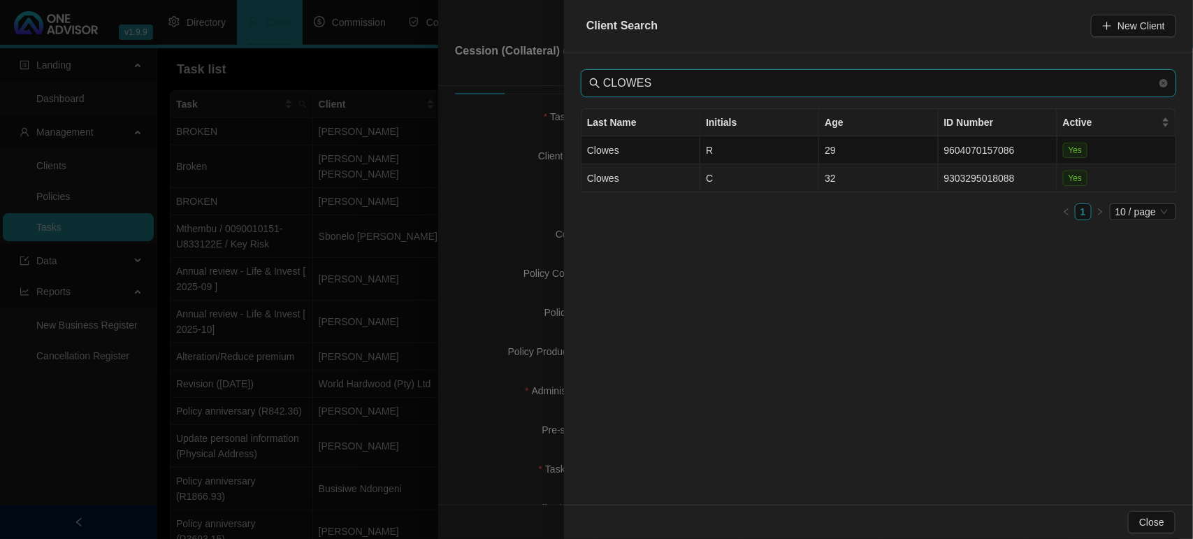
type input "CLOWES"
click at [718, 185] on td "C" at bounding box center [759, 178] width 119 height 28
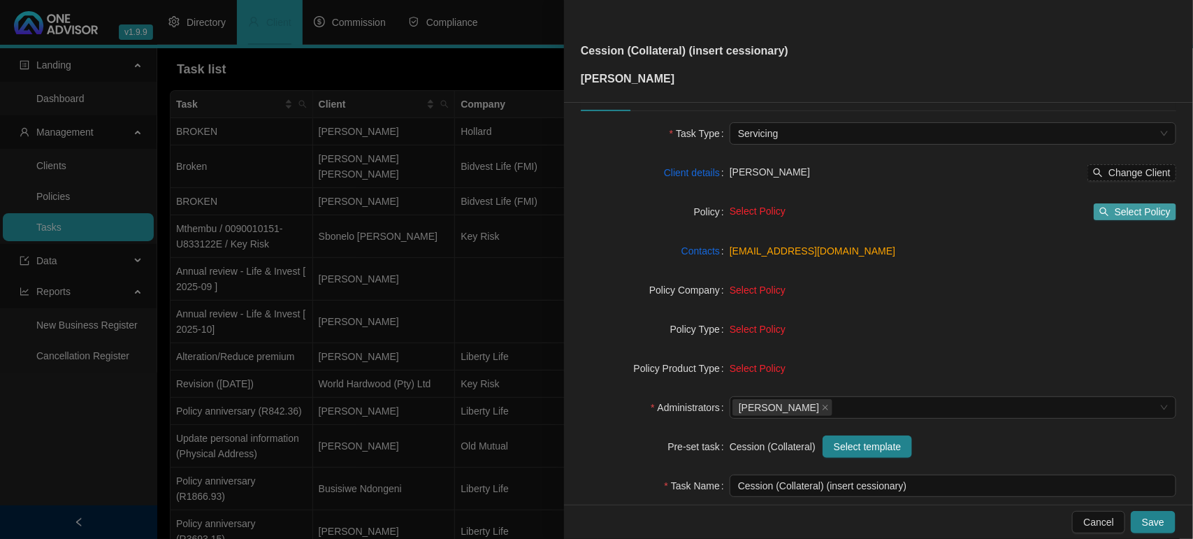
click at [1114, 210] on span "Select Policy" at bounding box center [1142, 211] width 56 height 15
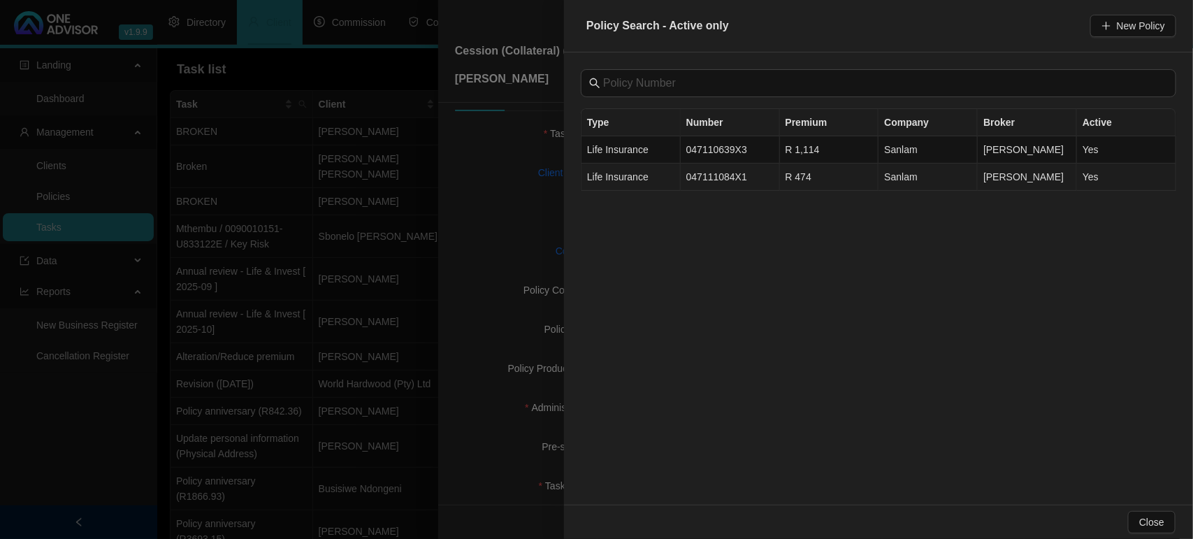
click at [667, 175] on td "Life Insurance" at bounding box center [630, 176] width 99 height 27
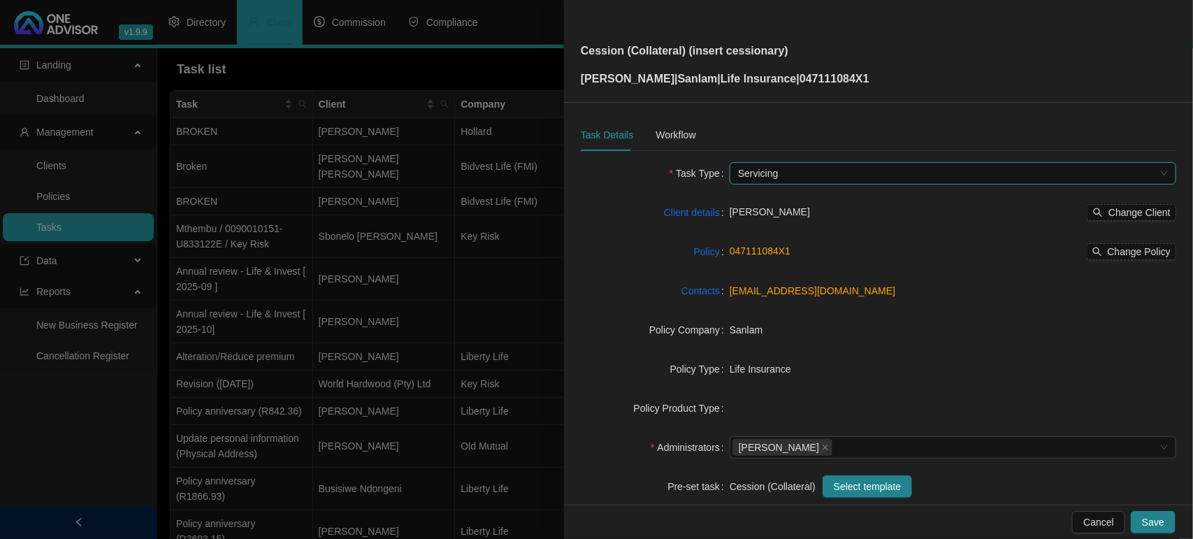
scroll to position [0, 0]
click at [690, 140] on div "Workflow" at bounding box center [675, 135] width 40 height 15
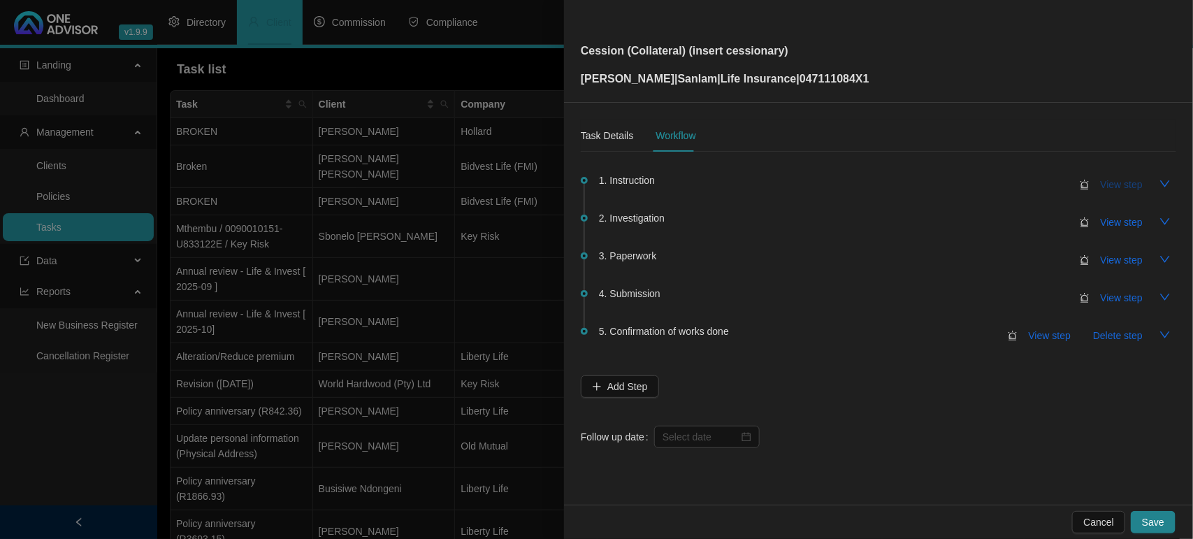
click at [1116, 179] on span "View step" at bounding box center [1121, 184] width 42 height 15
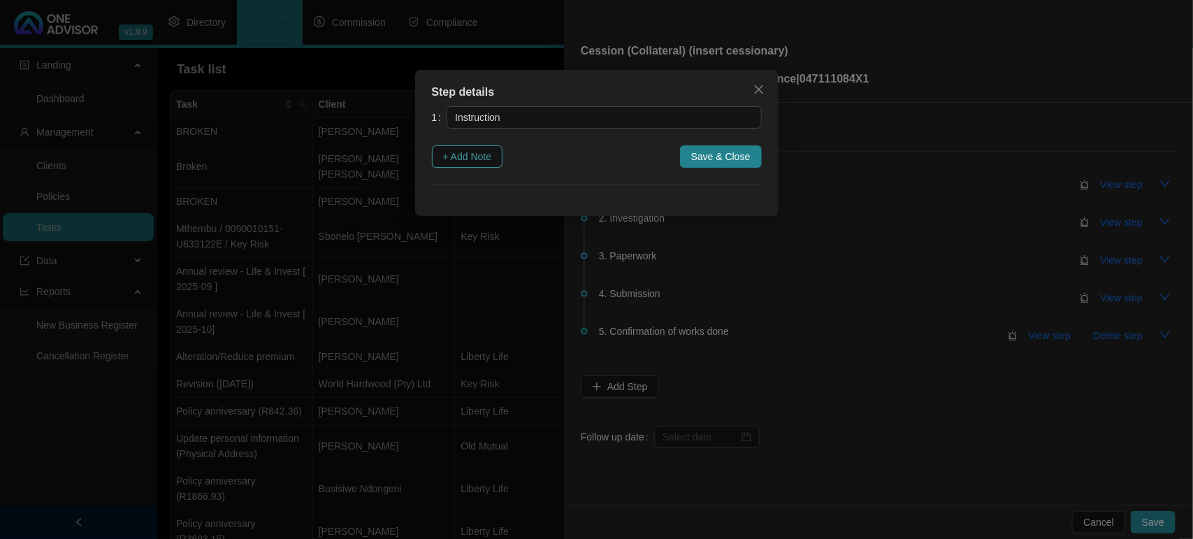
click at [467, 159] on span "+ Add Note" at bounding box center [467, 156] width 49 height 15
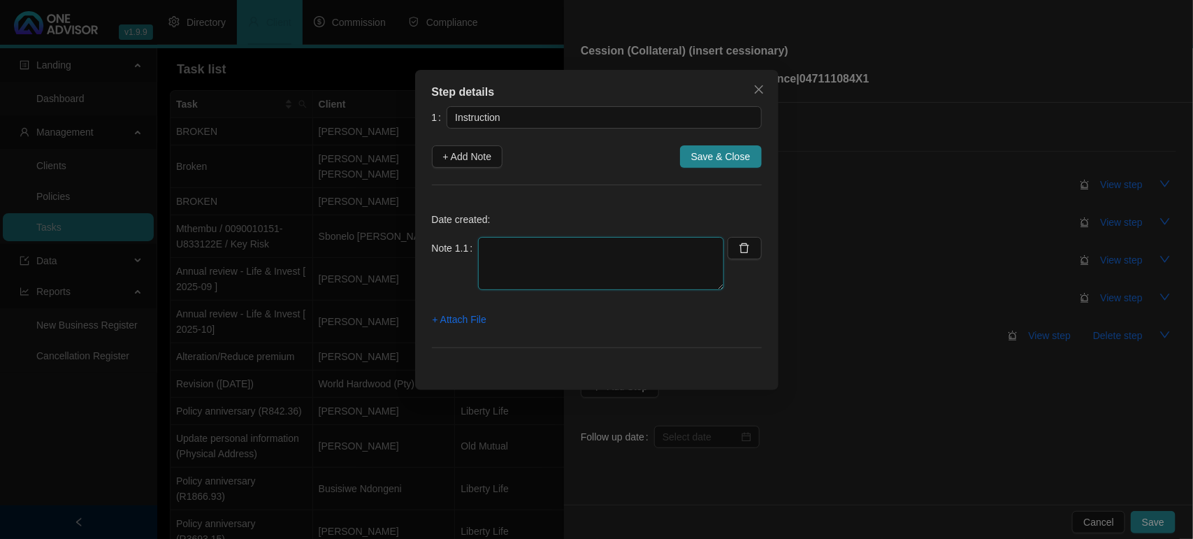
click at [536, 248] on textarea at bounding box center [601, 263] width 246 height 53
click at [463, 325] on span "+ Attach File" at bounding box center [459, 319] width 54 height 15
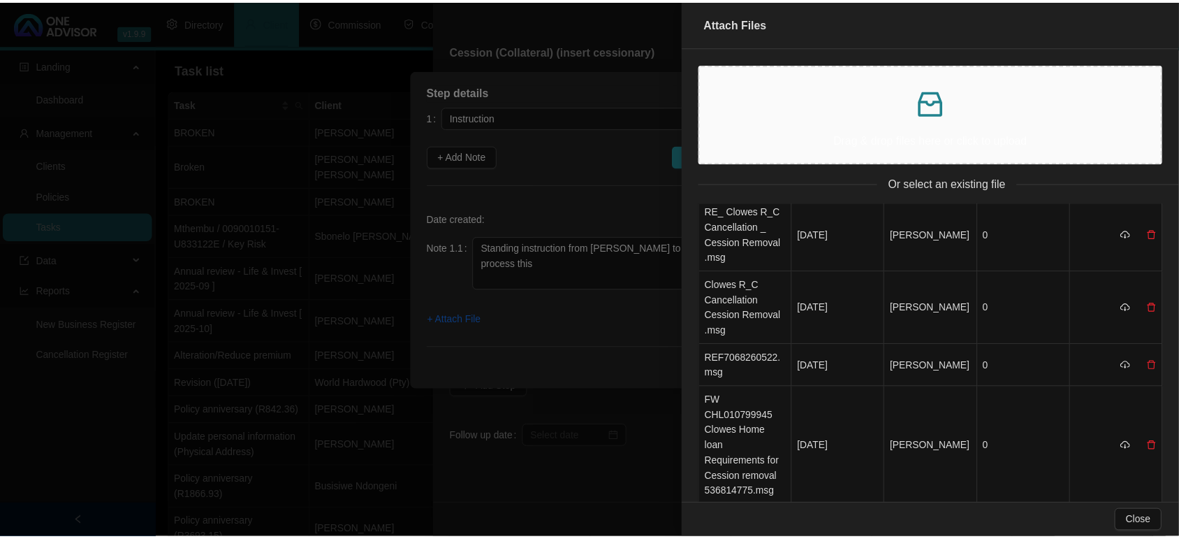
scroll to position [563, 0]
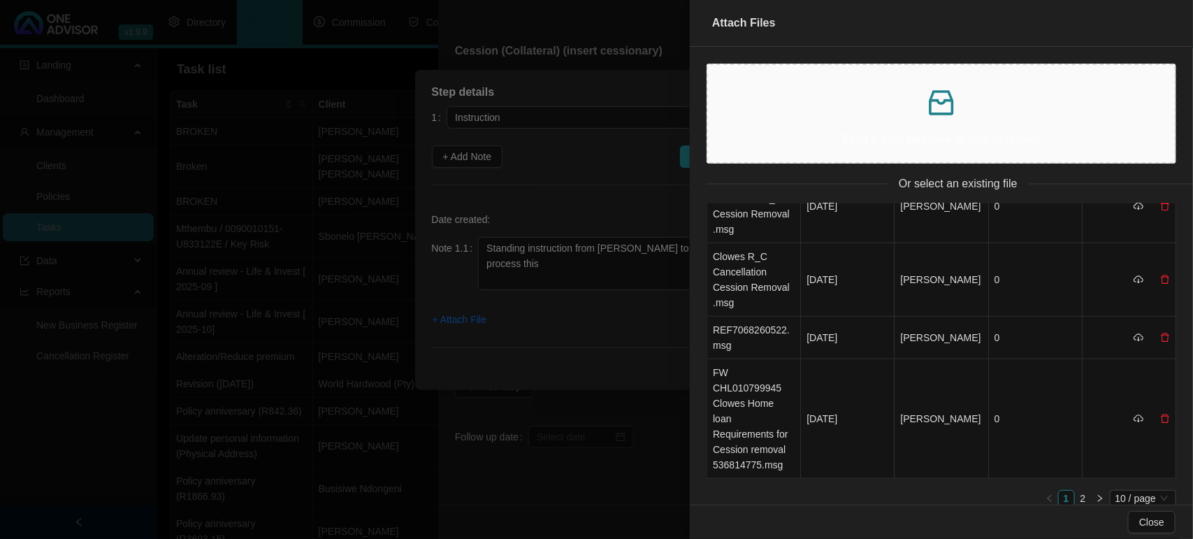
click at [561, 280] on div at bounding box center [596, 269] width 1193 height 539
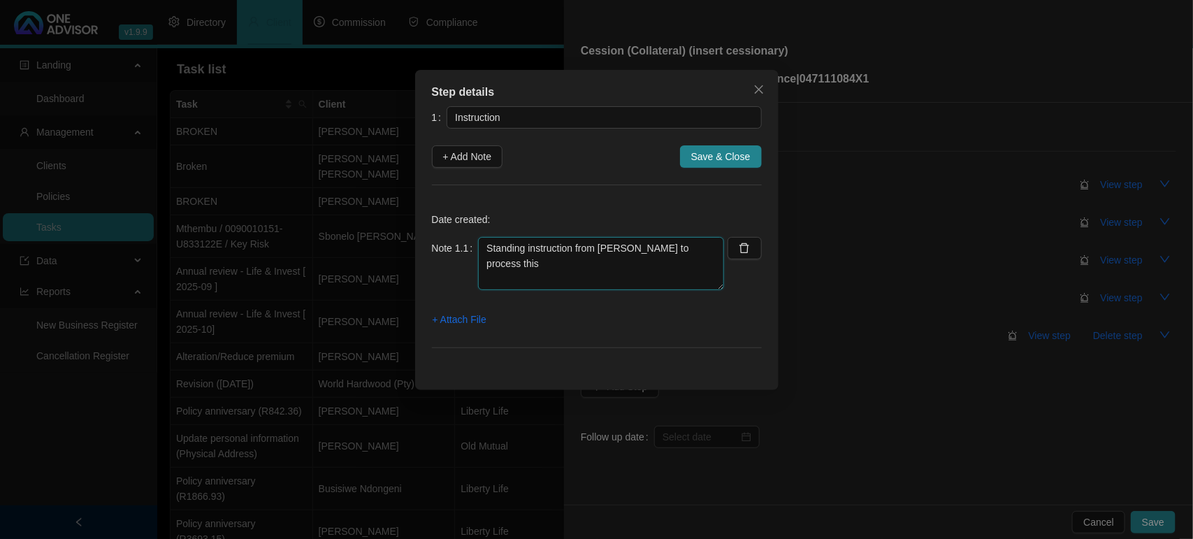
click at [686, 259] on textarea "Standing instruction from [PERSON_NAME] to process this" at bounding box center [601, 263] width 246 height 53
click at [713, 158] on span "Save & Close" at bounding box center [720, 156] width 59 height 15
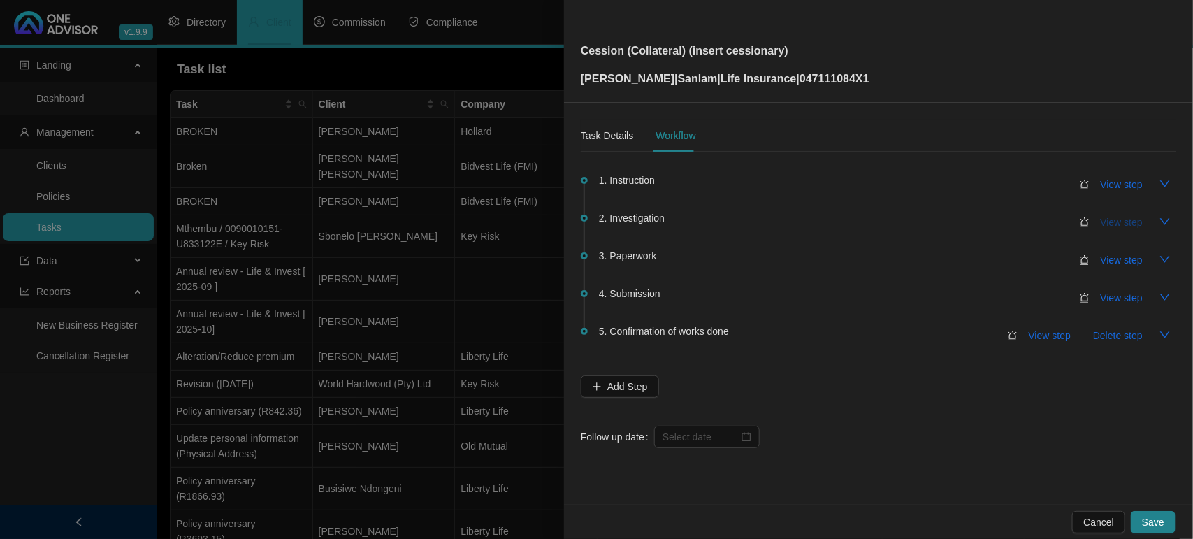
click at [1130, 219] on span "View step" at bounding box center [1121, 221] width 42 height 15
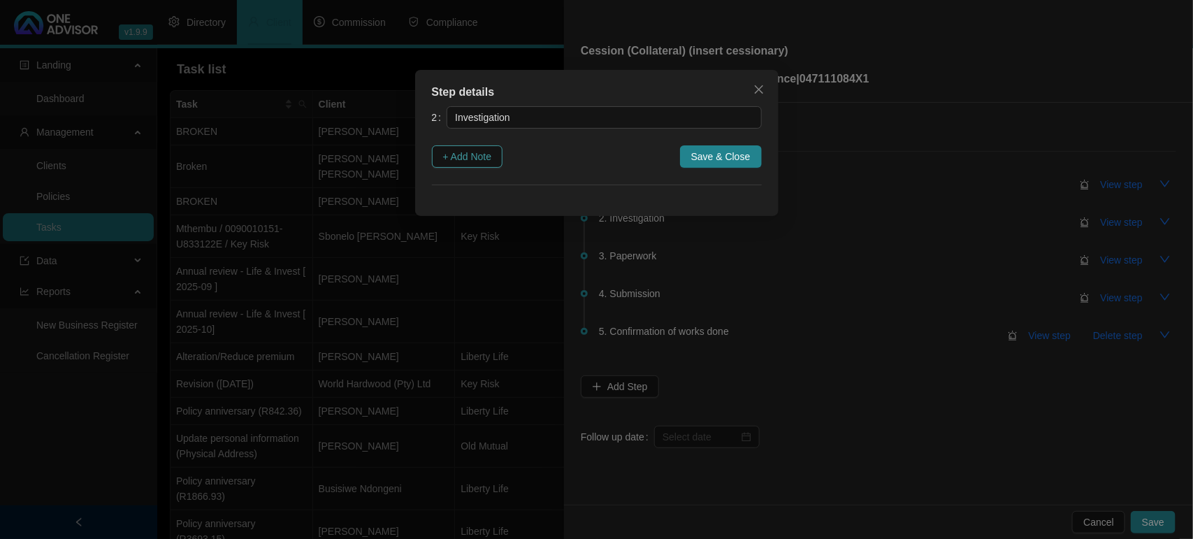
click at [473, 154] on span "+ Add Note" at bounding box center [467, 156] width 49 height 15
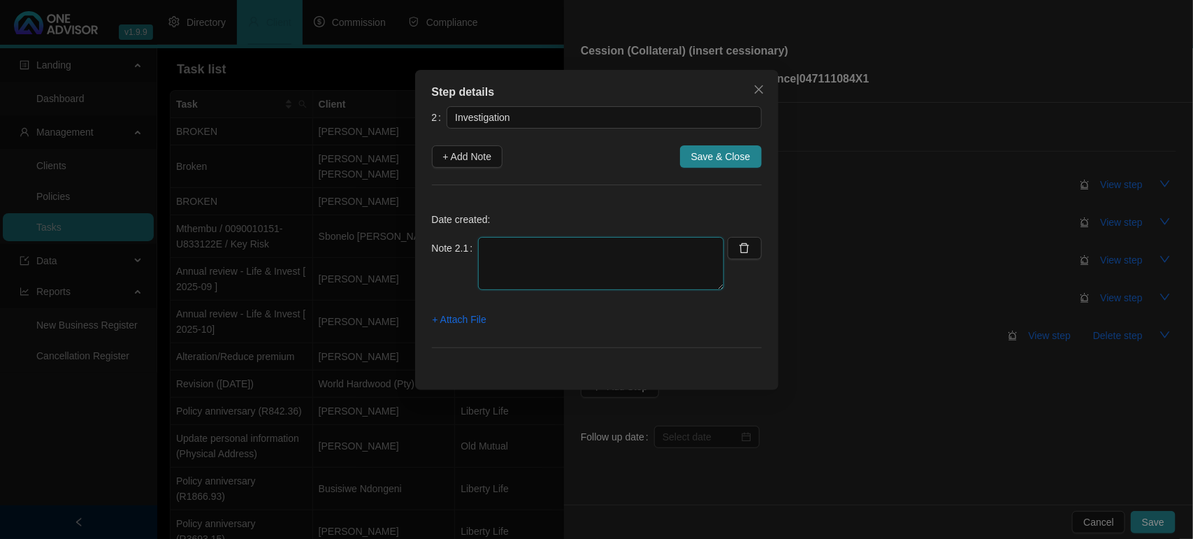
click at [532, 248] on textarea at bounding box center [601, 263] width 246 height 53
click at [483, 319] on span "+ Attach File" at bounding box center [459, 319] width 54 height 15
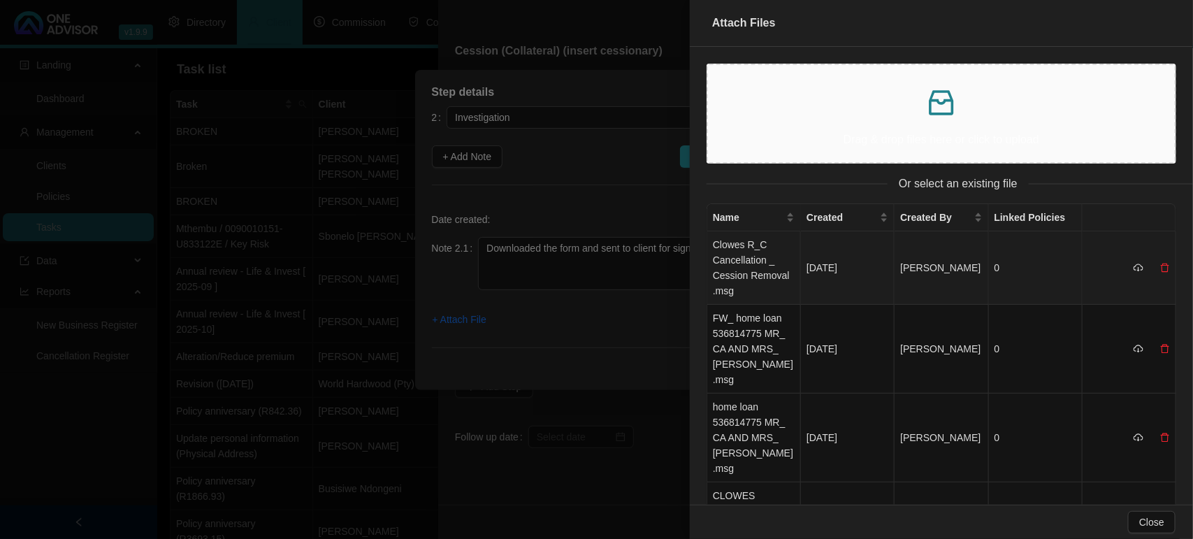
click at [721, 254] on td "Clowes R_C Cancellation _ Cession Removal .msg" at bounding box center [754, 267] width 94 height 73
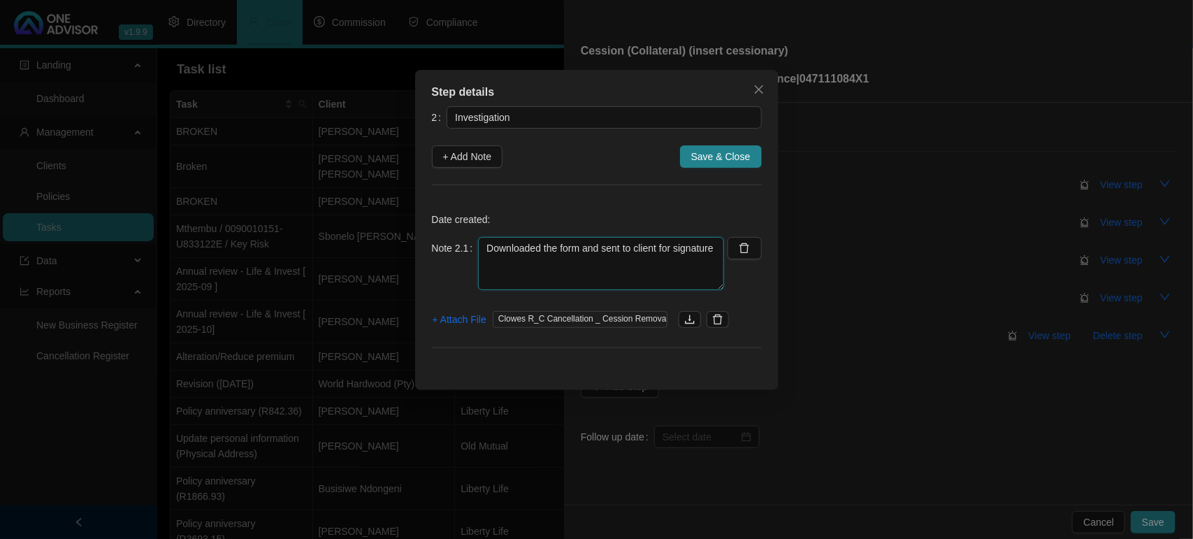
click at [483, 248] on textarea "Downloaded the form and sent to client for signature" at bounding box center [601, 263] width 246 height 53
click at [458, 150] on span "+ Add Note" at bounding box center [467, 156] width 49 height 15
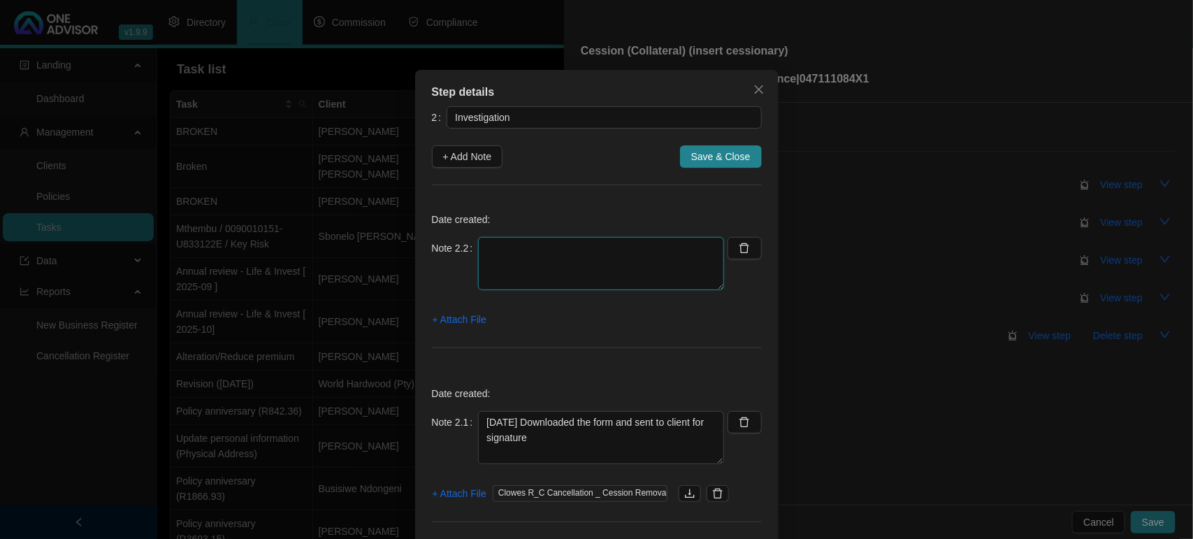
click at [496, 246] on textarea at bounding box center [601, 263] width 246 height 53
drag, startPoint x: 573, startPoint y: 445, endPoint x: 441, endPoint y: 407, distance: 137.3
click at [441, 407] on div "Date created: Note 2.1 [DATE] Downloaded the form and sent to client for signat…" at bounding box center [597, 457] width 330 height 163
drag, startPoint x: 717, startPoint y: 497, endPoint x: 654, endPoint y: 476, distance: 66.9
click at [717, 497] on button "button" at bounding box center [717, 493] width 22 height 17
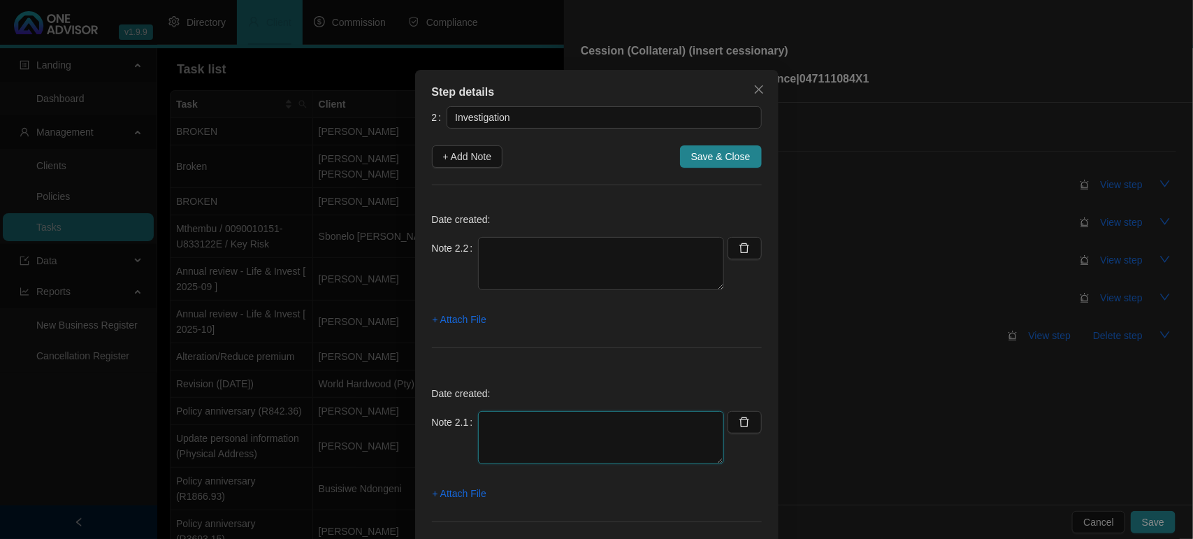
click at [553, 430] on textarea at bounding box center [601, 437] width 246 height 53
click at [750, 251] on button "button" at bounding box center [744, 248] width 34 height 22
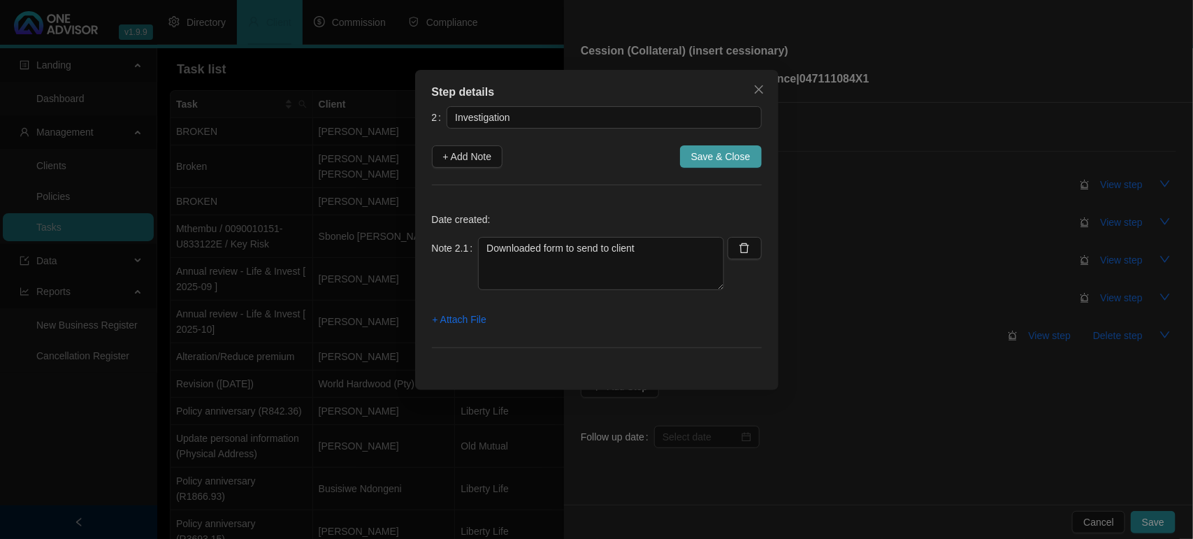
click at [720, 155] on span "Save & Close" at bounding box center [720, 156] width 59 height 15
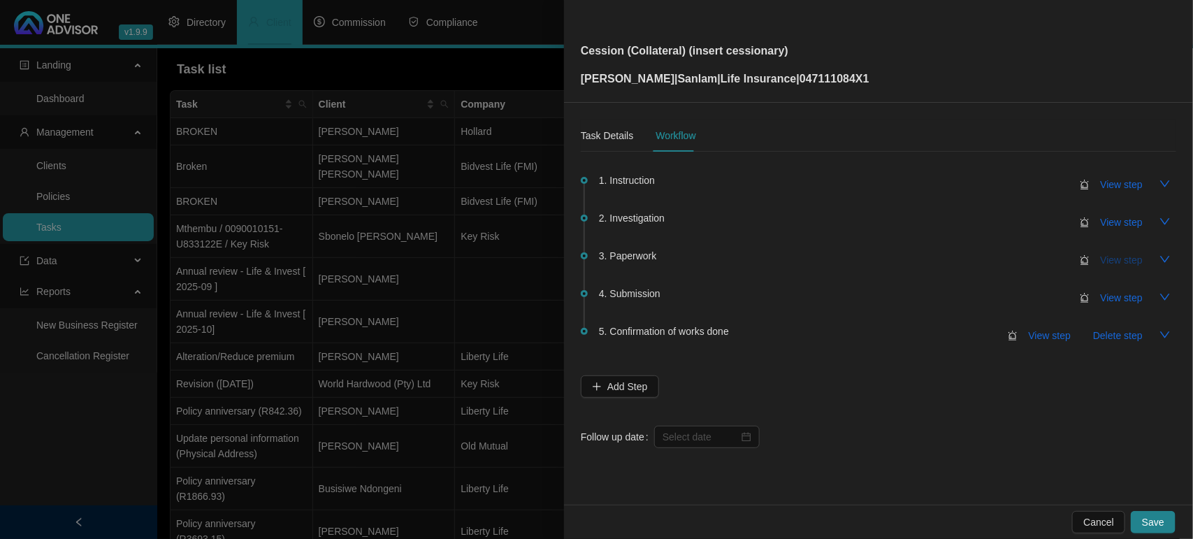
click at [1122, 261] on span "View step" at bounding box center [1121, 259] width 42 height 15
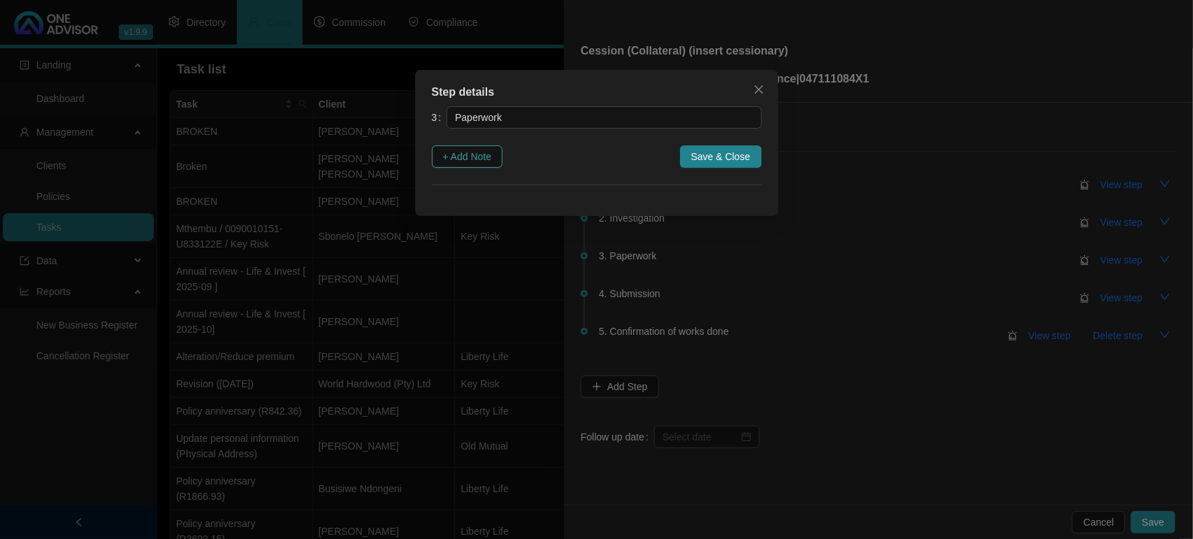
click at [466, 154] on span "+ Add Note" at bounding box center [467, 156] width 49 height 15
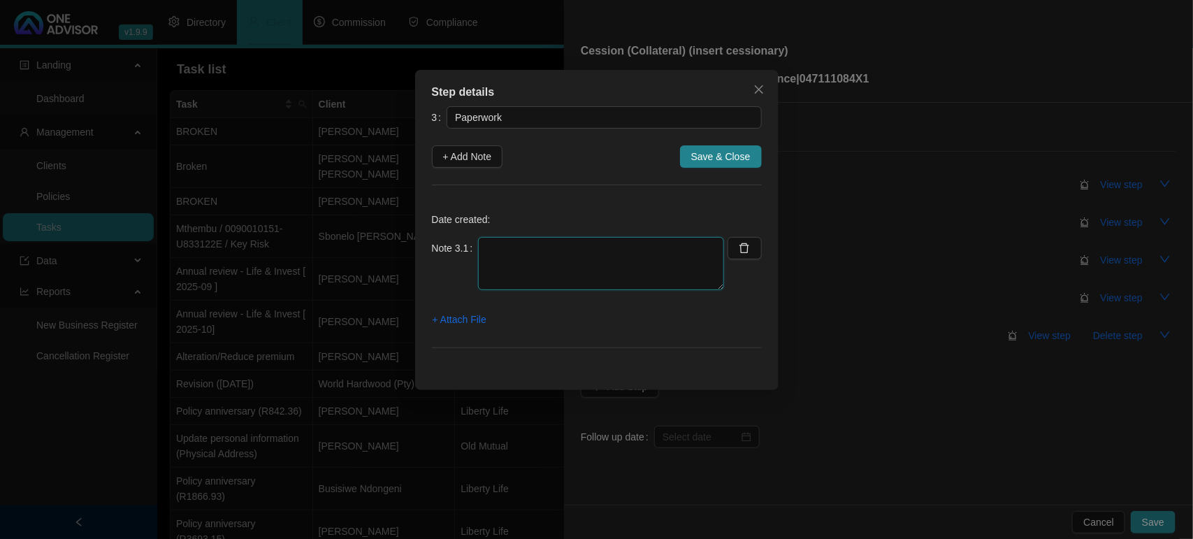
click at [533, 265] on textarea at bounding box center [601, 263] width 246 height 53
paste textarea "[DATE] Downloaded the form and sent to client for signature"
click at [469, 316] on span "+ Attach File" at bounding box center [459, 319] width 54 height 15
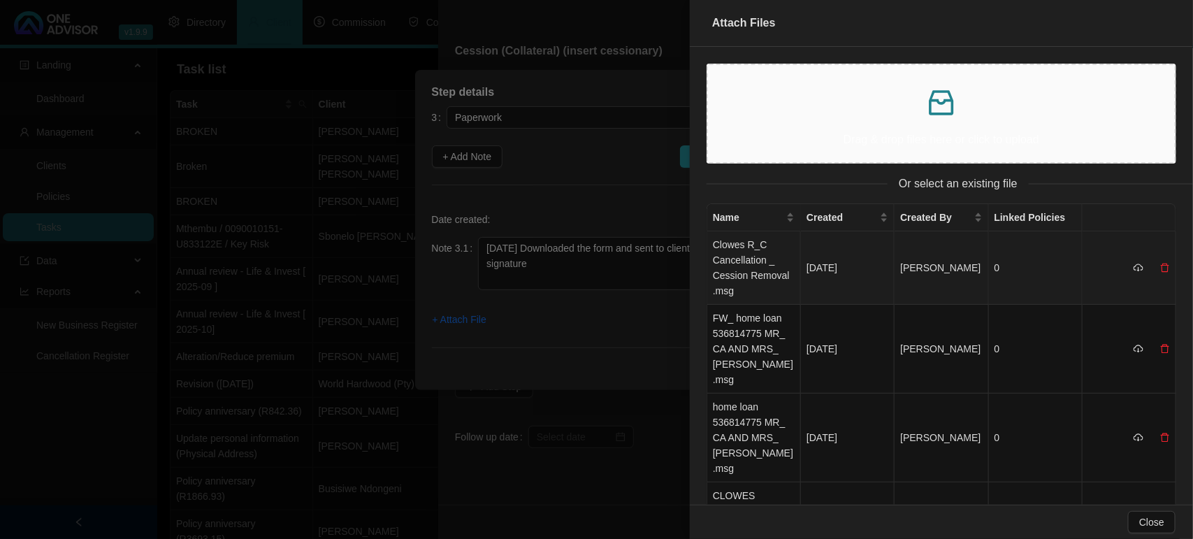
click at [739, 262] on td "Clowes R_C Cancellation _ Cession Removal .msg" at bounding box center [754, 267] width 94 height 73
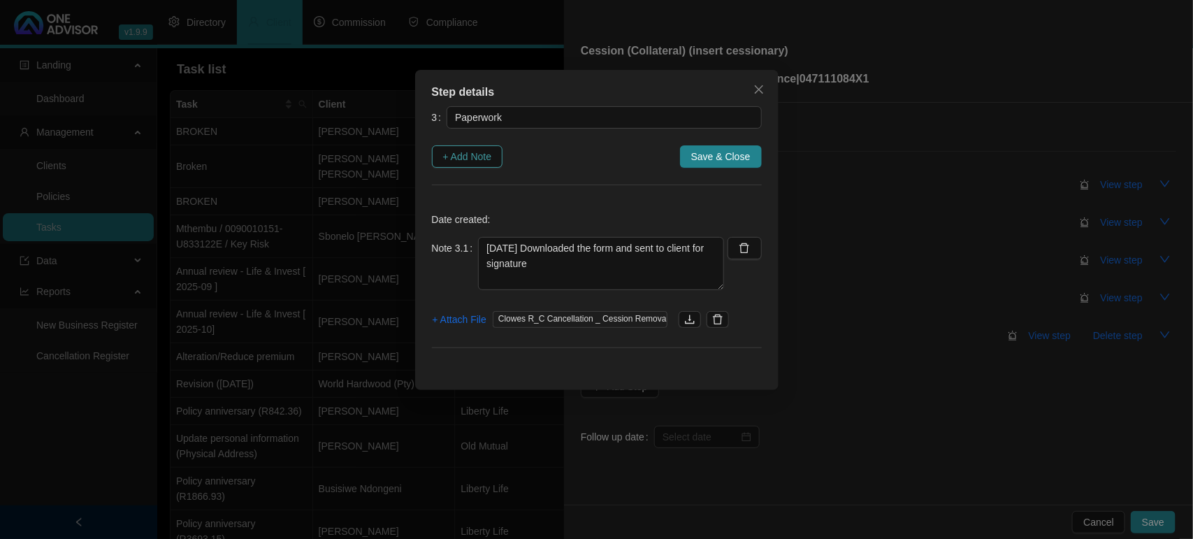
click at [461, 157] on span "+ Add Note" at bounding box center [467, 156] width 49 height 15
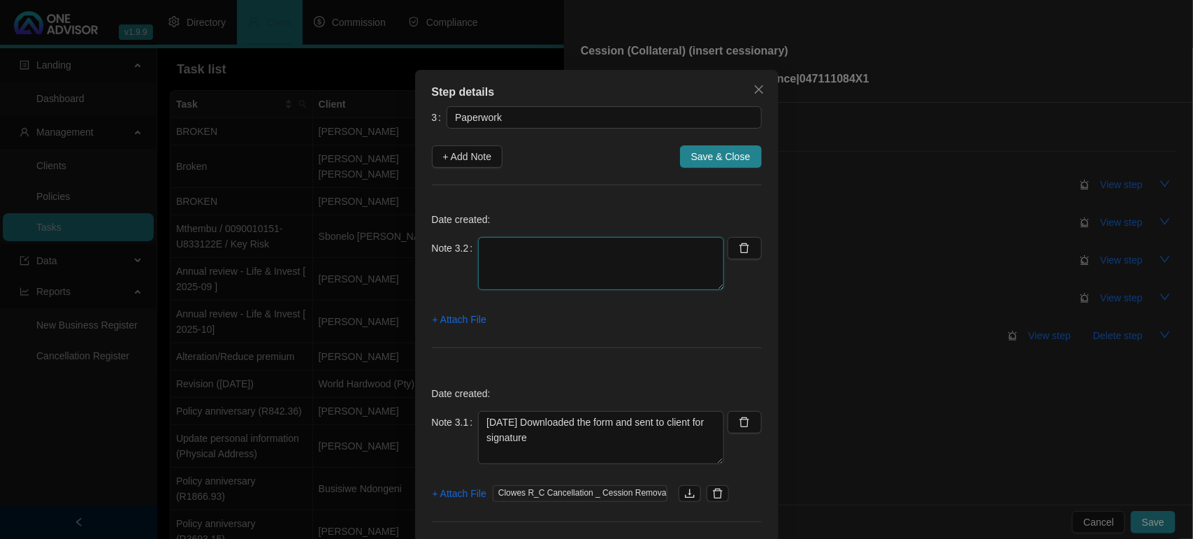
click at [507, 256] on textarea at bounding box center [601, 263] width 246 height 53
click at [453, 314] on span "+ Attach File" at bounding box center [459, 319] width 54 height 15
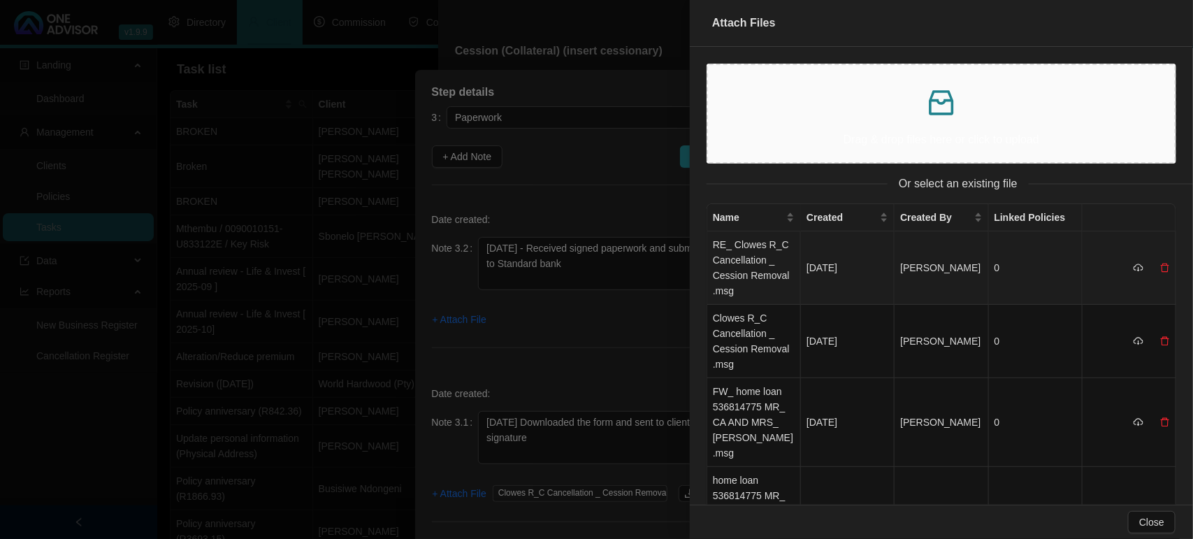
click at [739, 263] on td "RE_ Clowes R_C Cancellation _ Cession Removal .msg" at bounding box center [754, 267] width 94 height 73
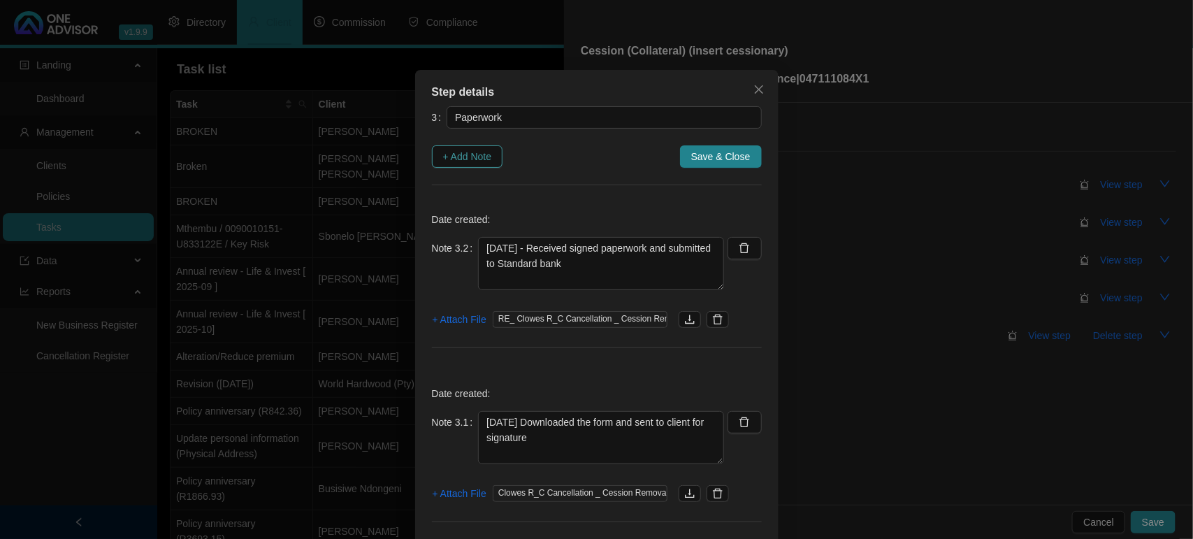
click at [486, 161] on span "+ Add Note" at bounding box center [467, 156] width 49 height 15
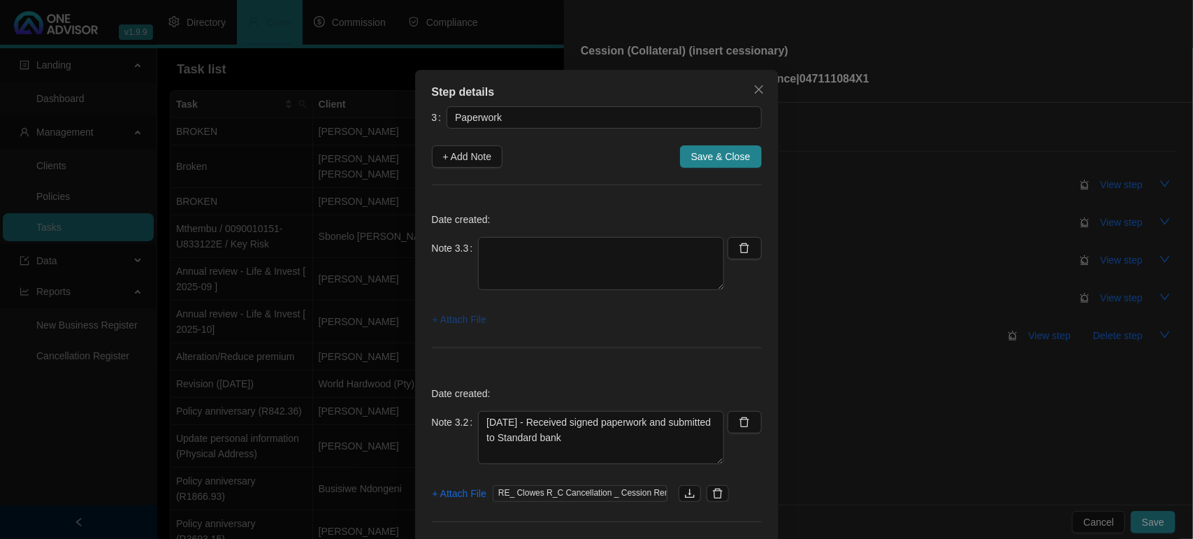
click at [447, 318] on span "+ Attach File" at bounding box center [459, 319] width 54 height 15
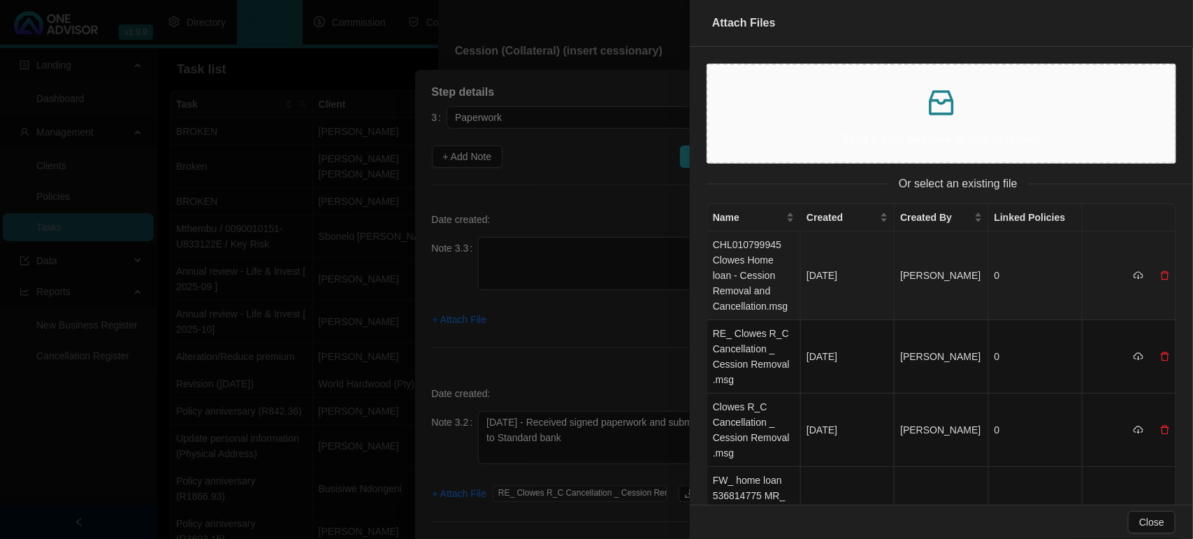
click at [737, 271] on td "CHL010799945 Clowes Home loan - Cession Removal and Cancellation.msg" at bounding box center [754, 275] width 94 height 89
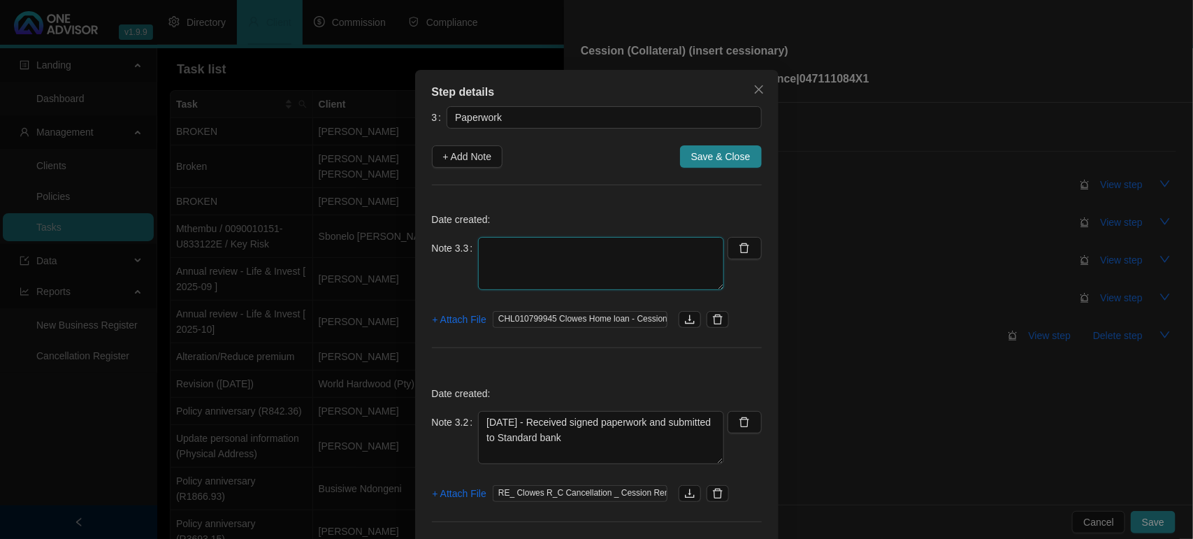
click at [515, 256] on textarea at bounding box center [601, 263] width 246 height 53
click at [459, 151] on span "+ Add Note" at bounding box center [467, 156] width 49 height 15
click at [501, 245] on textarea at bounding box center [601, 263] width 246 height 53
click at [453, 325] on span "+ Attach File" at bounding box center [459, 319] width 54 height 15
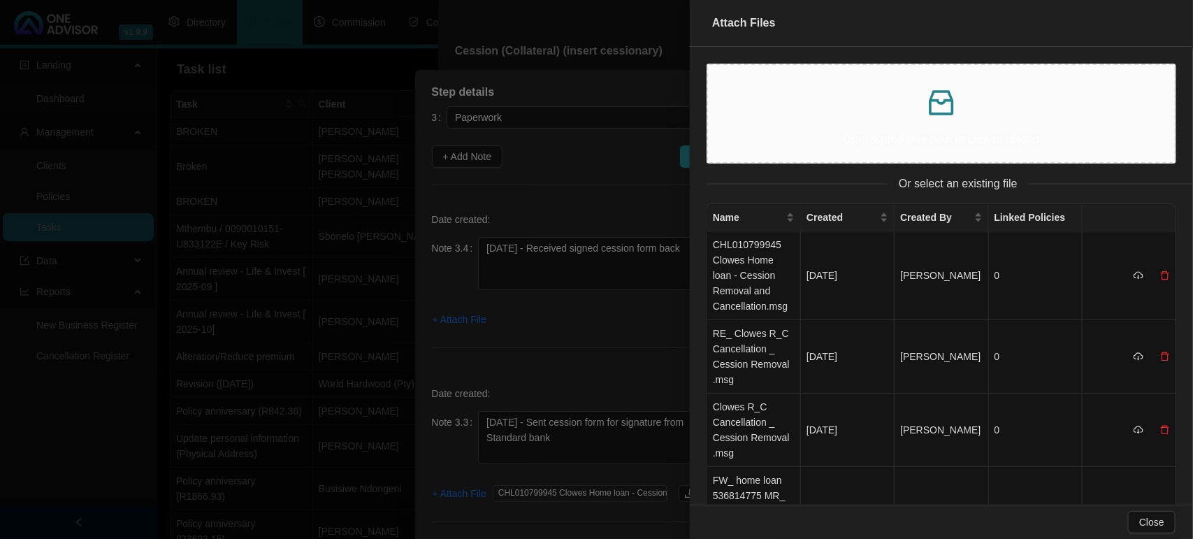
click at [828, 103] on p at bounding box center [941, 103] width 444 height 34
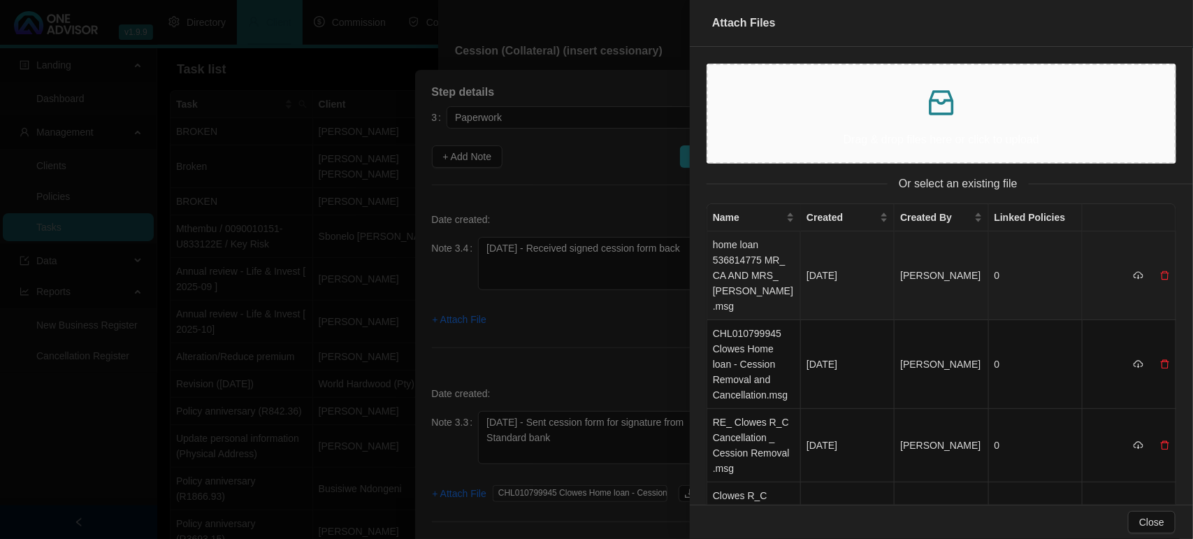
click at [725, 256] on td "home loan 536814775 MR_ CA AND MRS_ [PERSON_NAME].msg" at bounding box center [754, 275] width 94 height 89
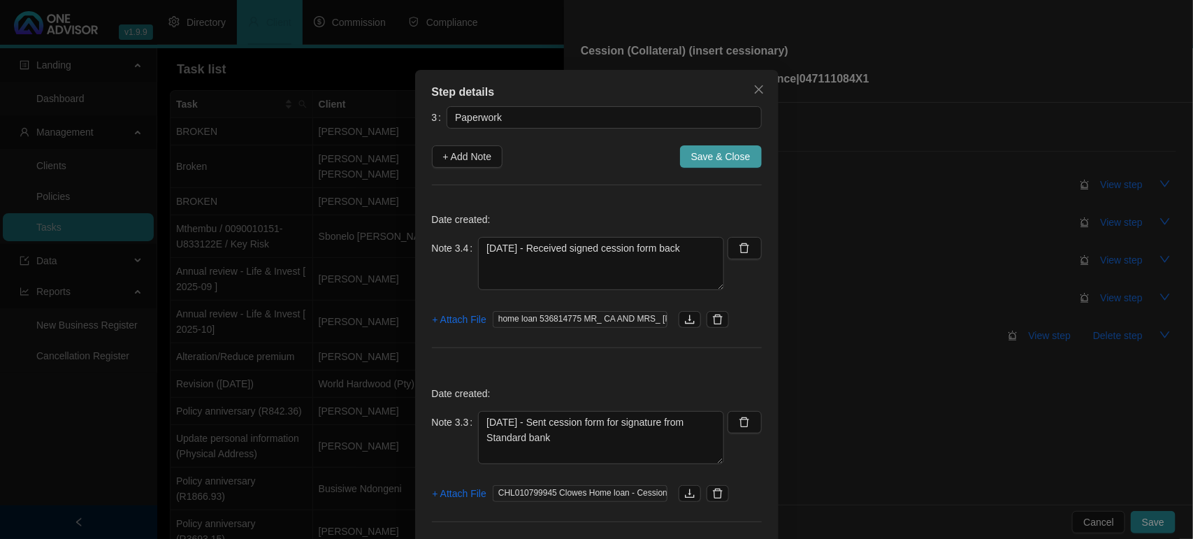
click at [710, 161] on span "Save & Close" at bounding box center [720, 156] width 59 height 15
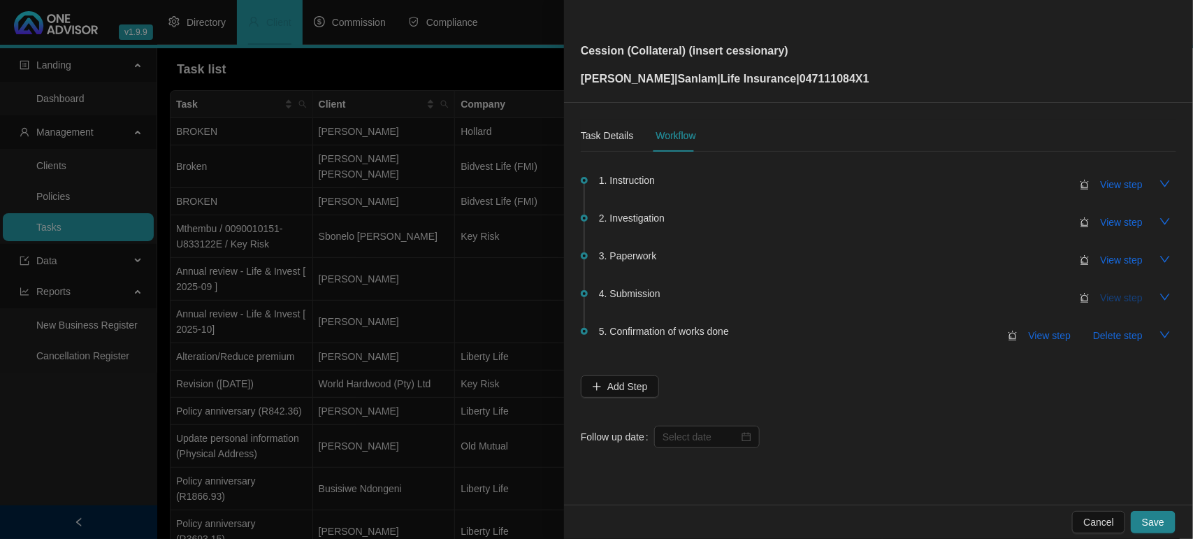
click at [1114, 292] on span "View step" at bounding box center [1121, 297] width 42 height 15
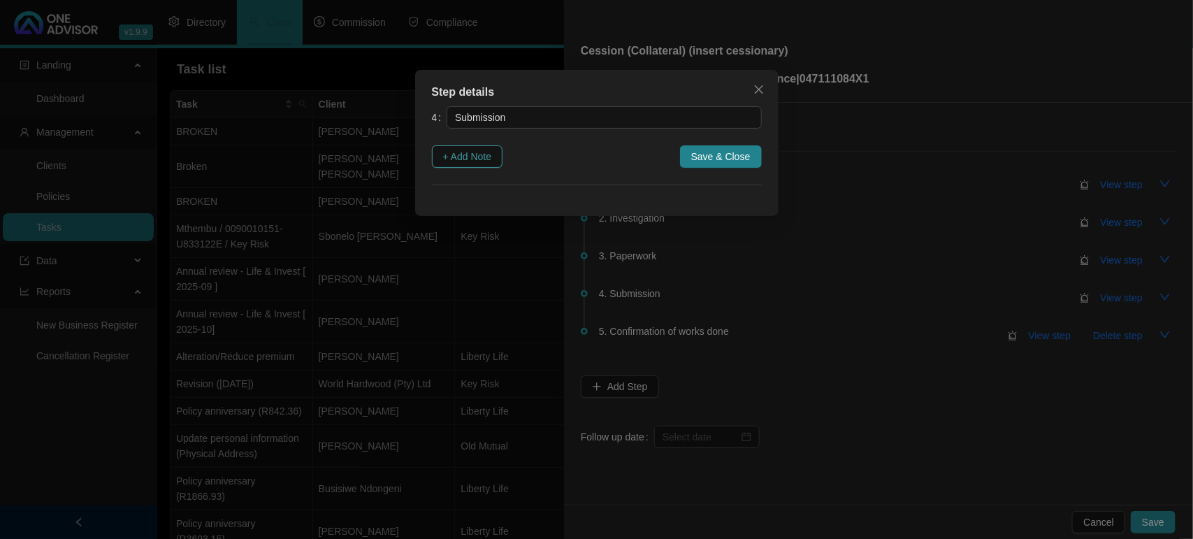
click at [458, 150] on span "+ Add Note" at bounding box center [467, 156] width 49 height 15
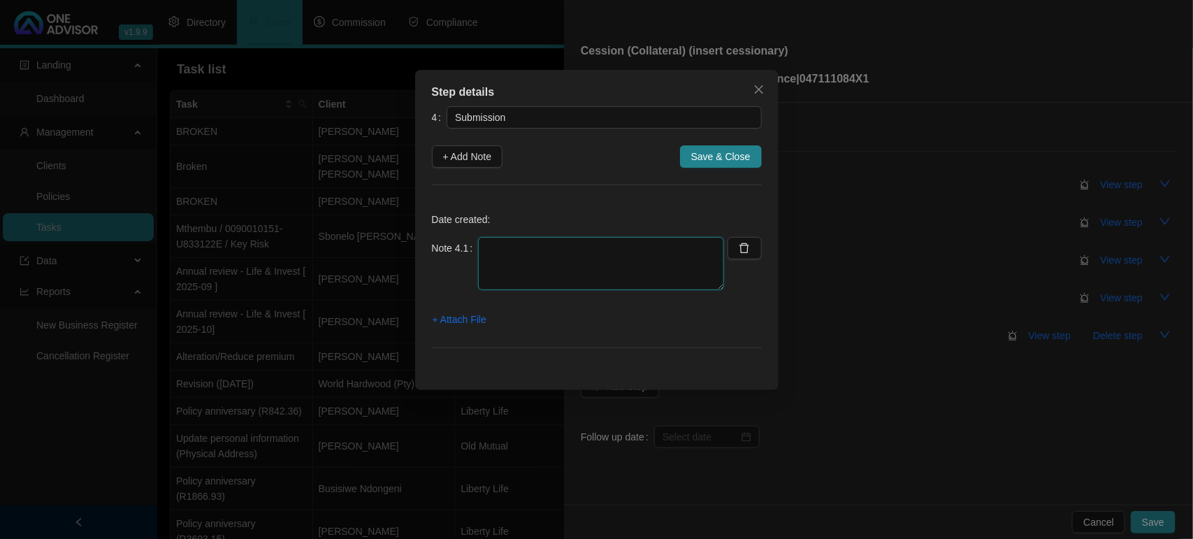
click at [538, 256] on textarea at bounding box center [601, 263] width 246 height 53
click at [477, 312] on span "+ Attach File" at bounding box center [459, 319] width 54 height 15
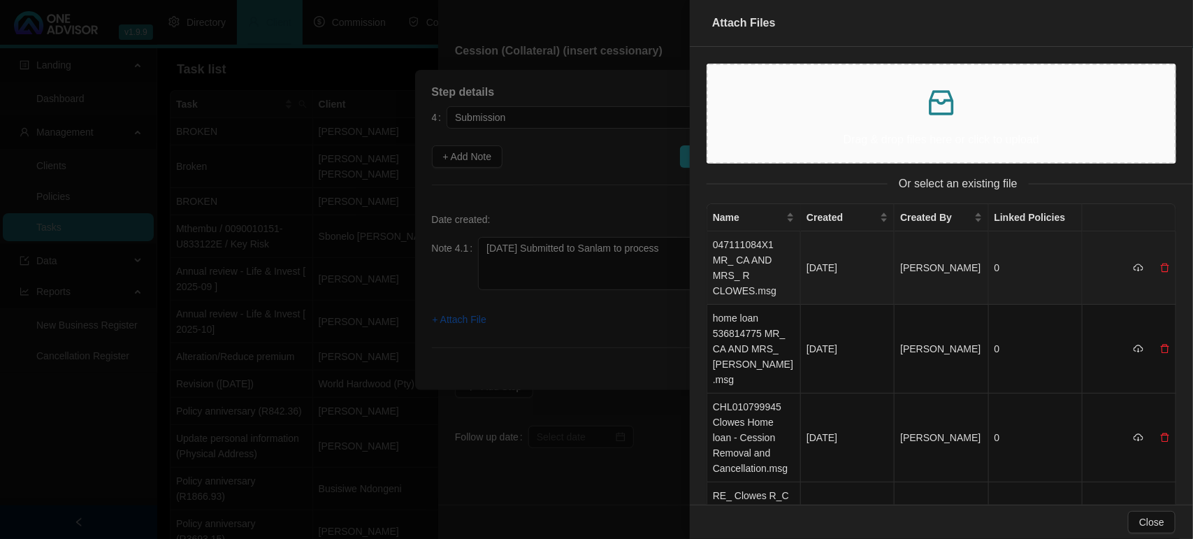
click at [753, 247] on td "047111084X1 MR_ CA AND MRS_ R CLOWES.msg" at bounding box center [754, 267] width 94 height 73
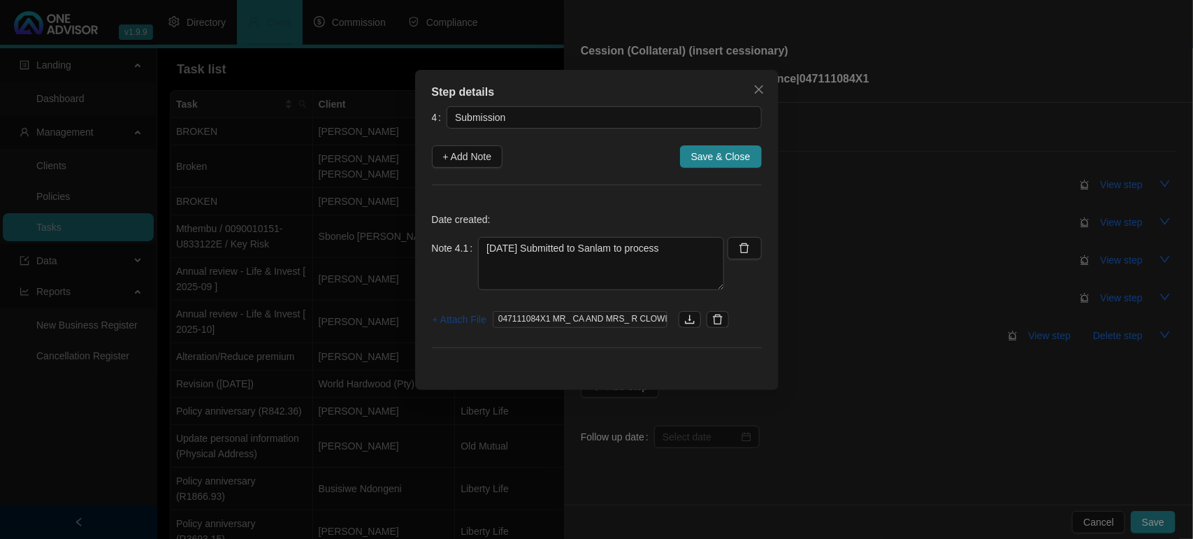
click at [455, 319] on span "+ Attach File" at bounding box center [459, 319] width 54 height 15
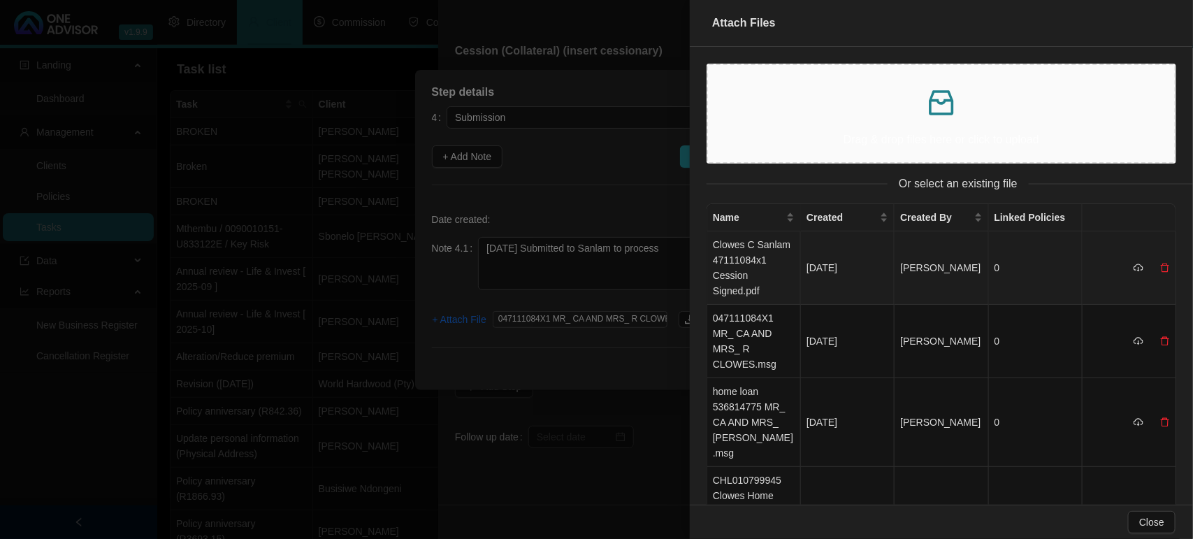
click at [752, 270] on td "Clowes C Sanlam 47111084x1 Cession Signed.pdf" at bounding box center [754, 267] width 94 height 73
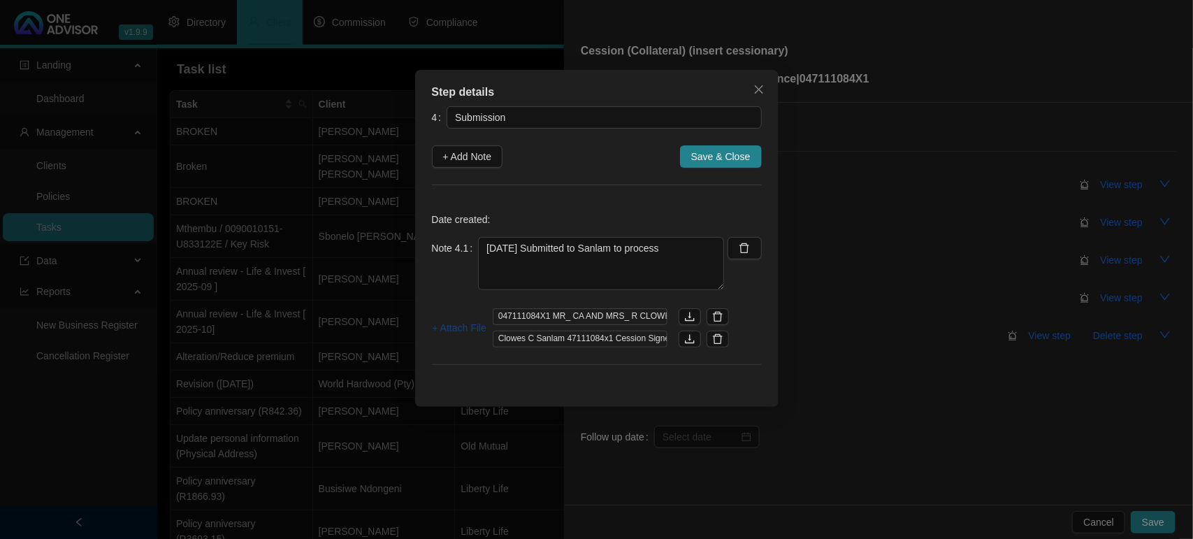
click at [448, 327] on span "+ Attach File" at bounding box center [459, 327] width 54 height 15
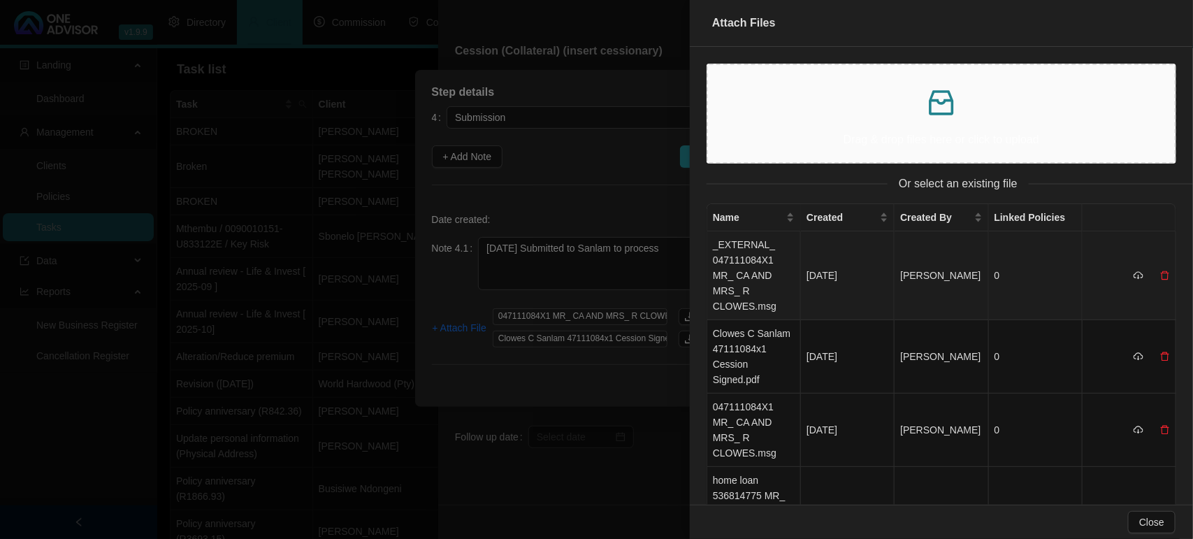
click at [737, 256] on td "_EXTERNAL_ 047111084X1 MR_ CA AND MRS_ R CLOWES.msg" at bounding box center [754, 275] width 94 height 89
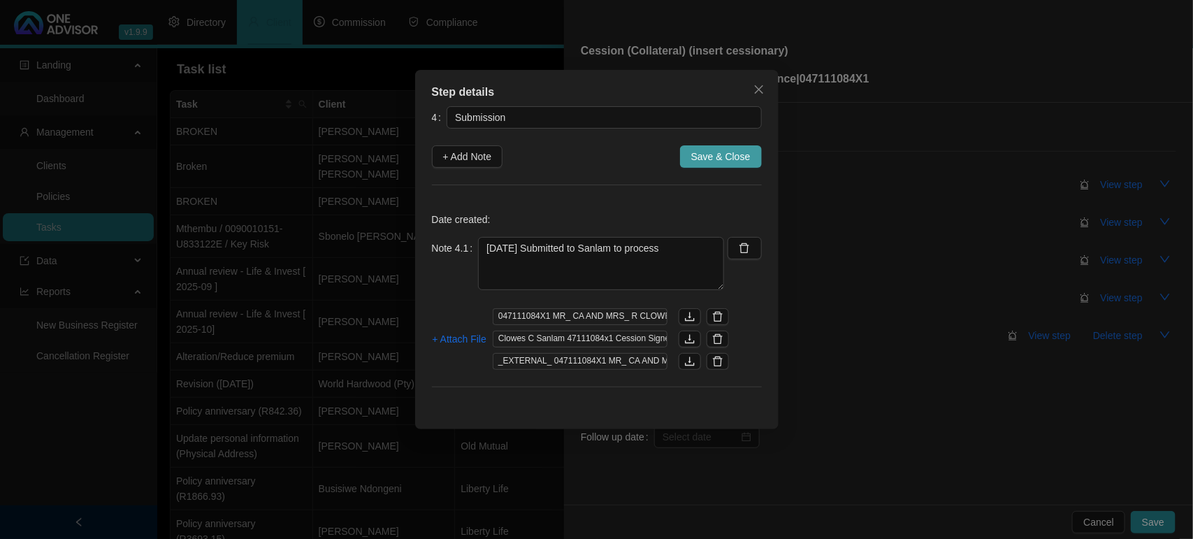
click at [728, 152] on span "Save & Close" at bounding box center [720, 156] width 59 height 15
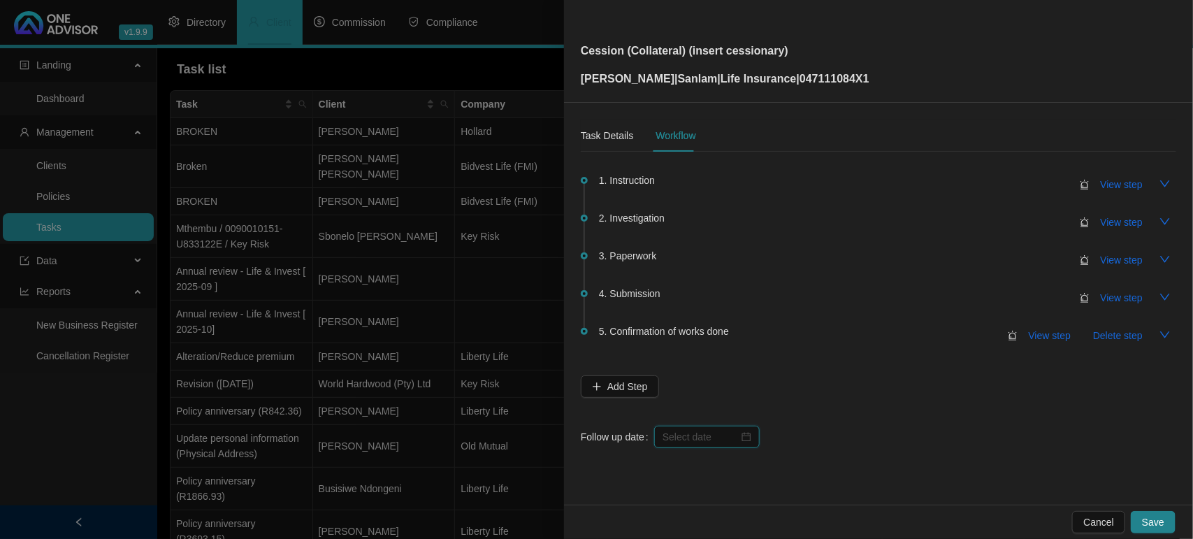
click at [700, 441] on input at bounding box center [700, 436] width 76 height 15
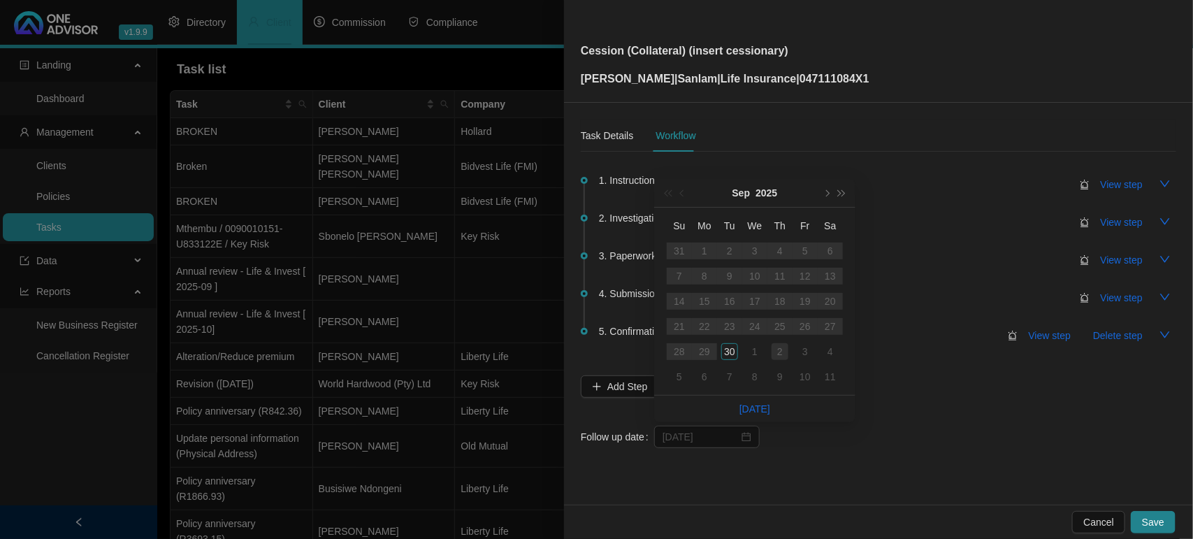
click at [780, 353] on div "2" at bounding box center [779, 351] width 17 height 17
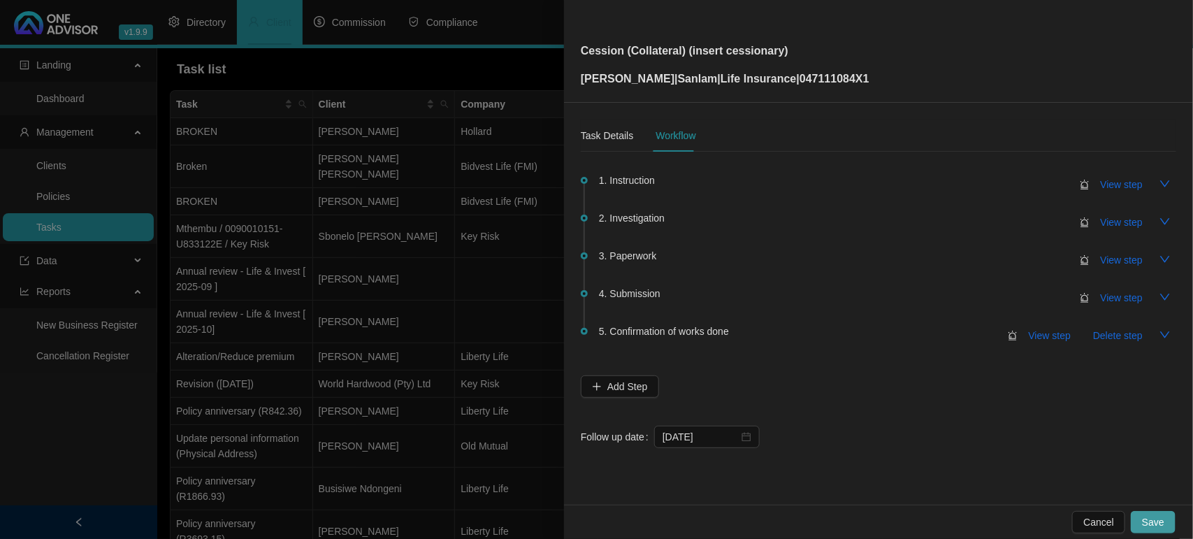
click at [1165, 518] on button "Save" at bounding box center [1152, 522] width 45 height 22
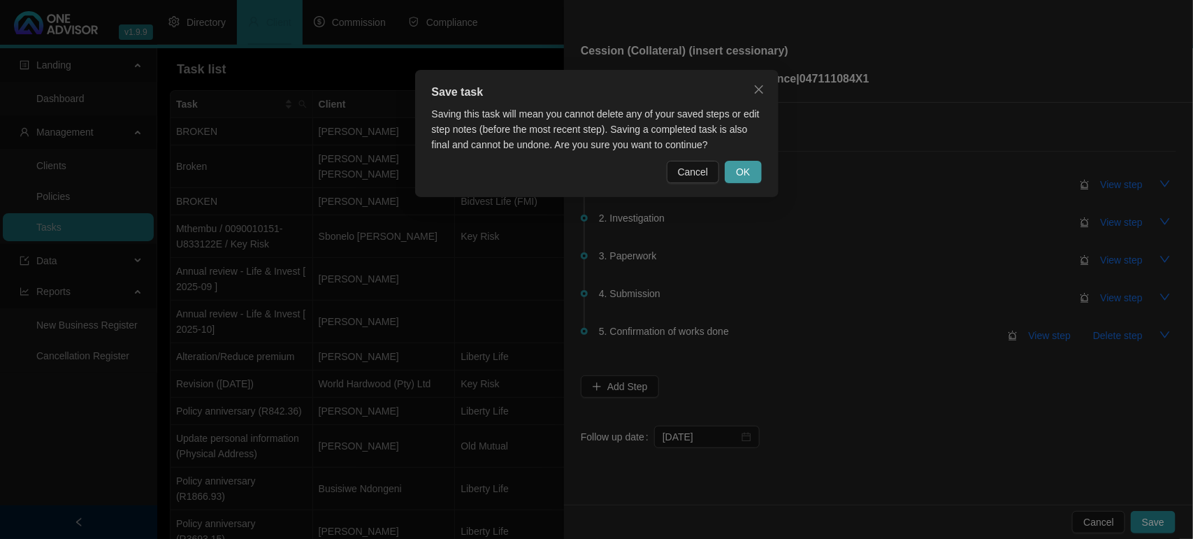
click at [731, 164] on button "OK" at bounding box center [742, 172] width 36 height 22
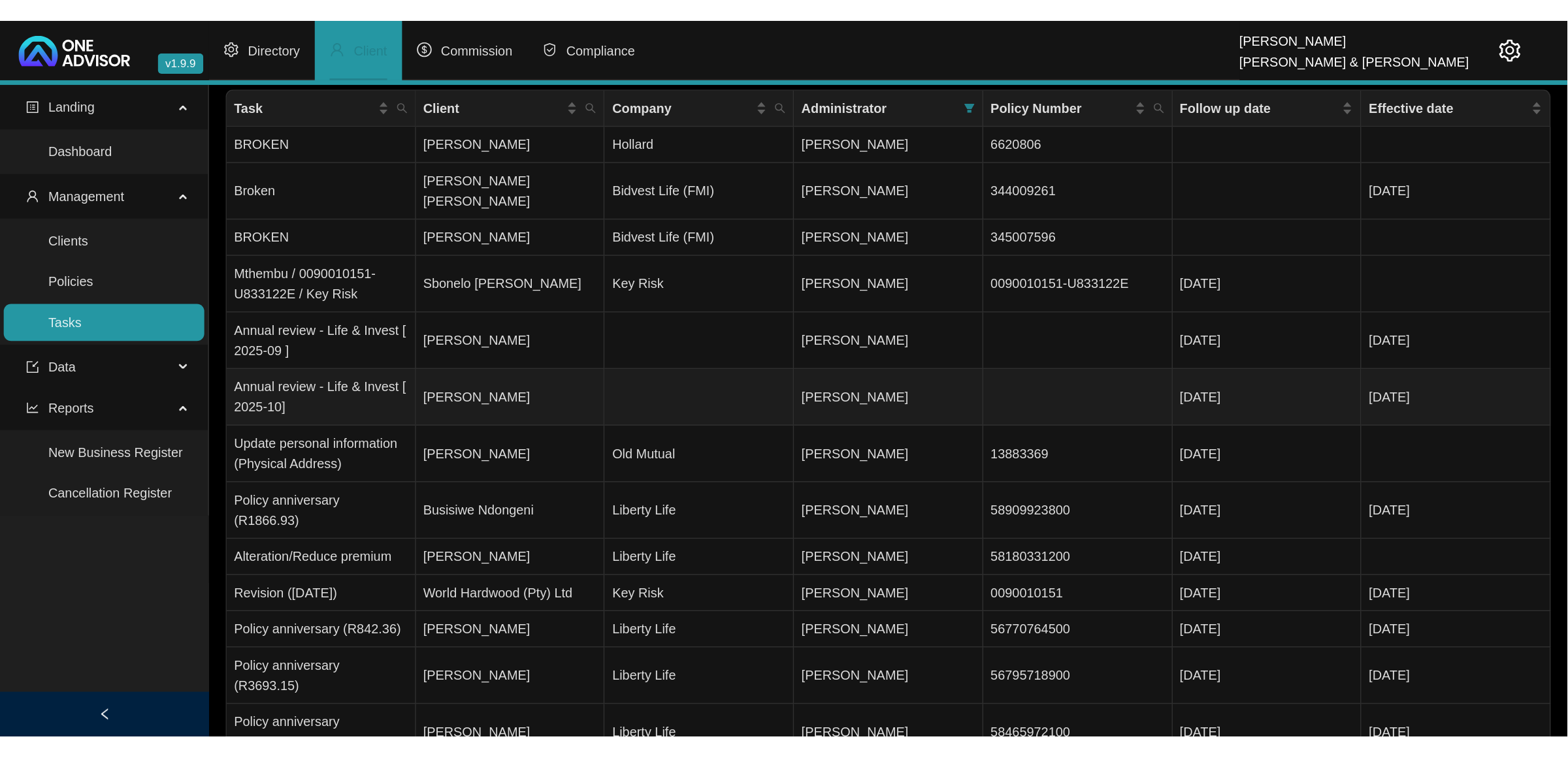
scroll to position [0, 0]
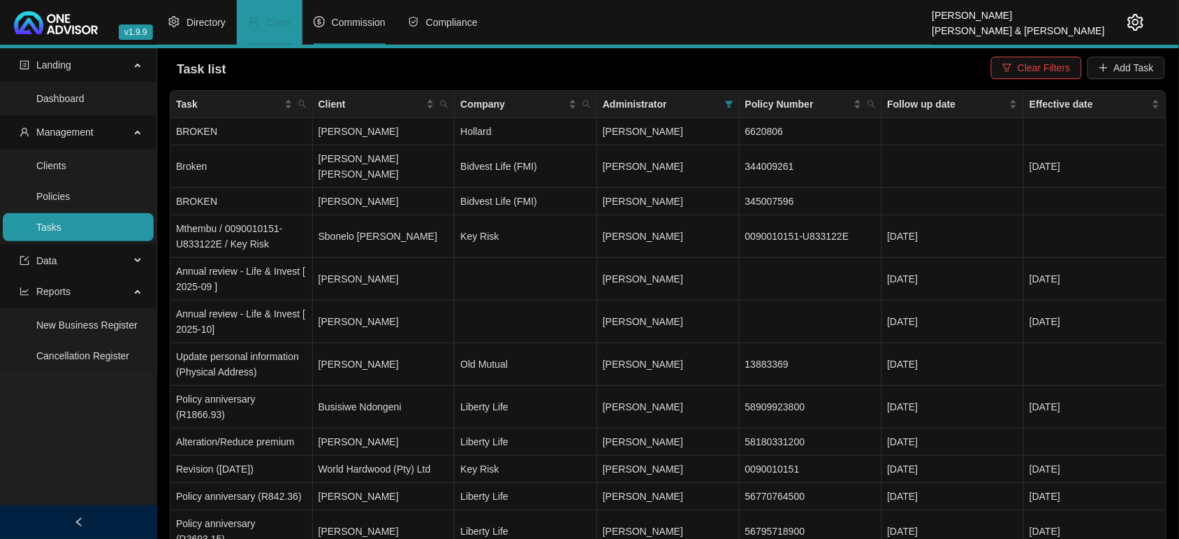
click at [354, 21] on span "Commission" at bounding box center [359, 22] width 54 height 11
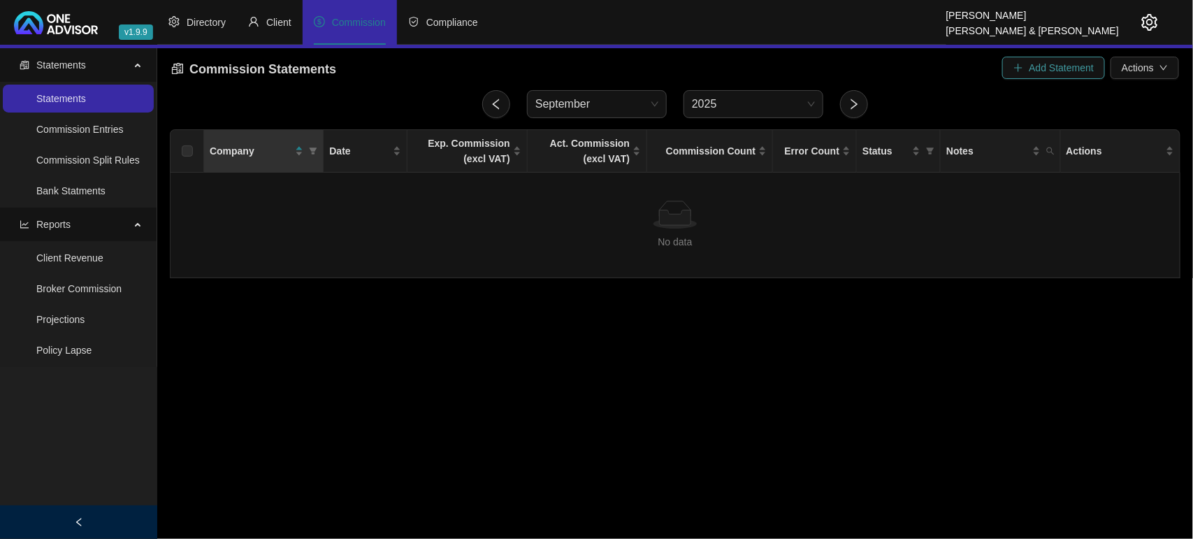
click at [1042, 71] on span "Add Statement" at bounding box center [1060, 67] width 65 height 15
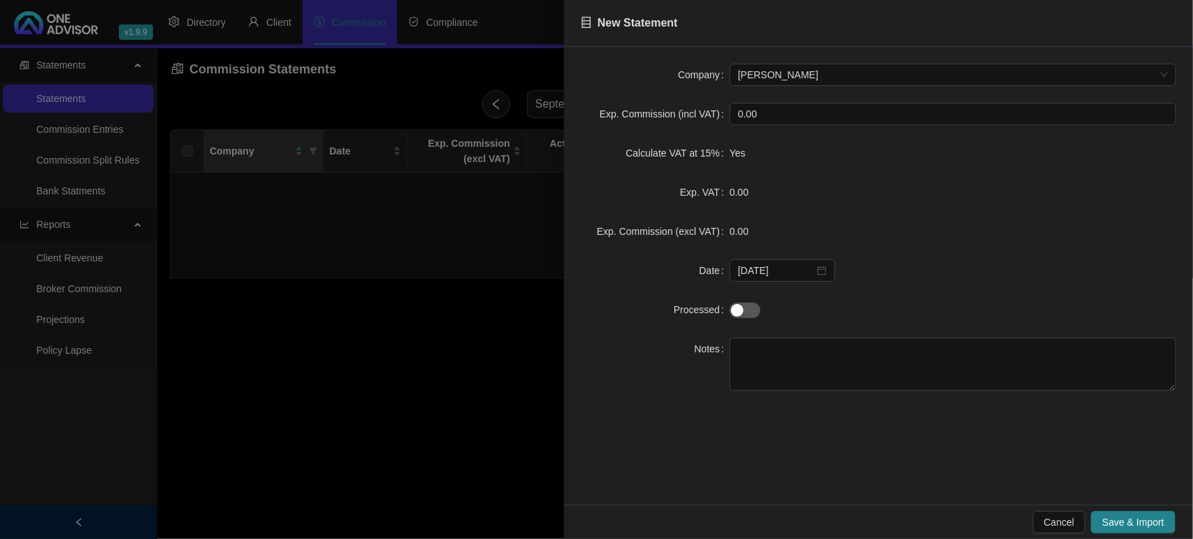
click at [413, 361] on div at bounding box center [596, 269] width 1193 height 539
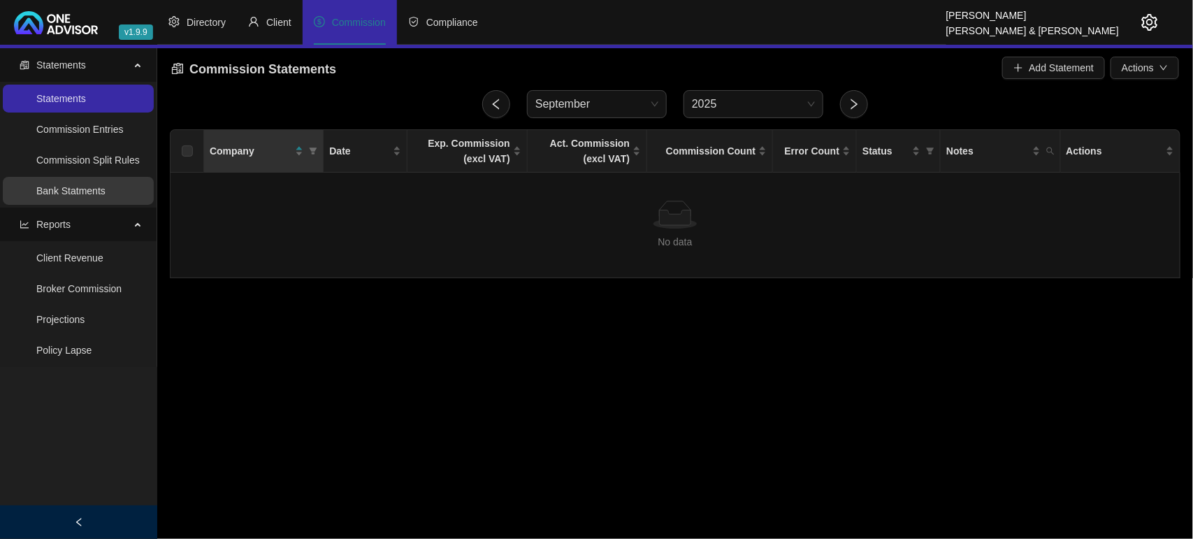
click at [46, 187] on link "Bank Statments" at bounding box center [70, 190] width 69 height 11
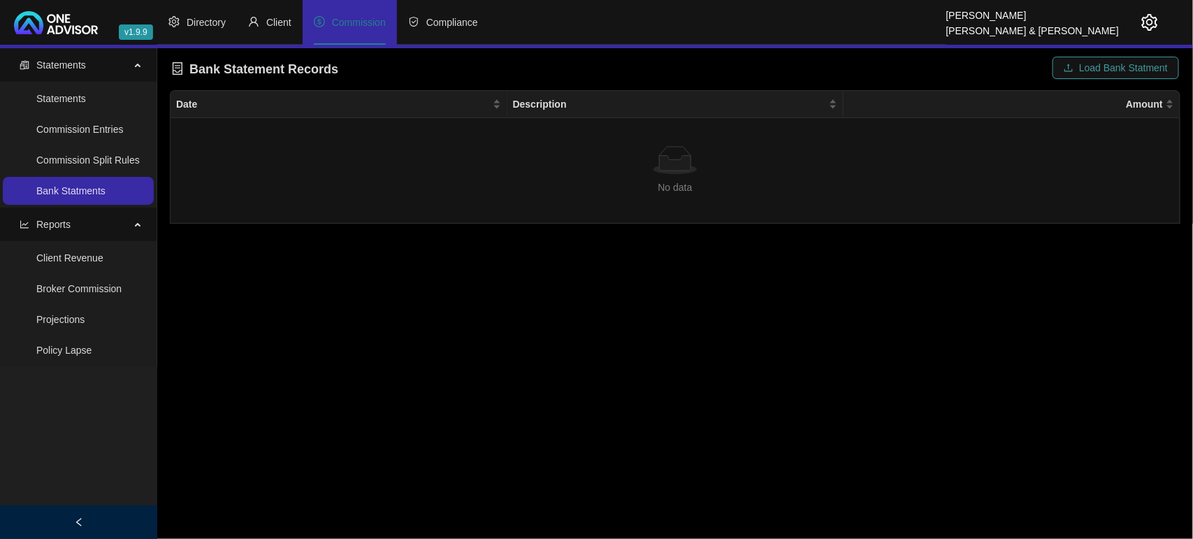
click at [1100, 67] on span "Load Bank Statment" at bounding box center [1123, 67] width 89 height 15
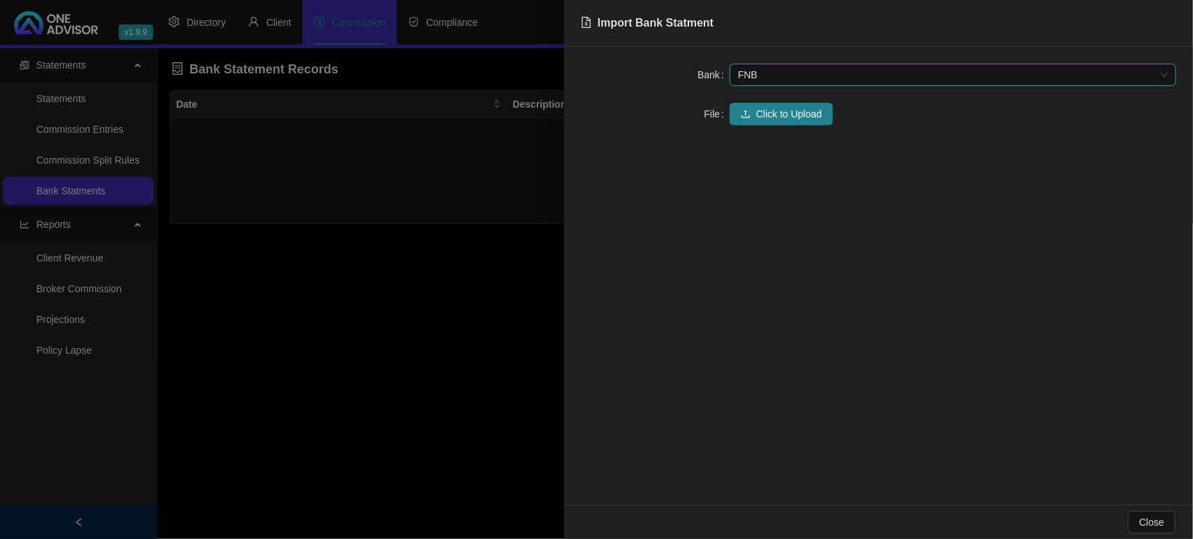
click at [783, 75] on span "FNB" at bounding box center [953, 74] width 430 height 21
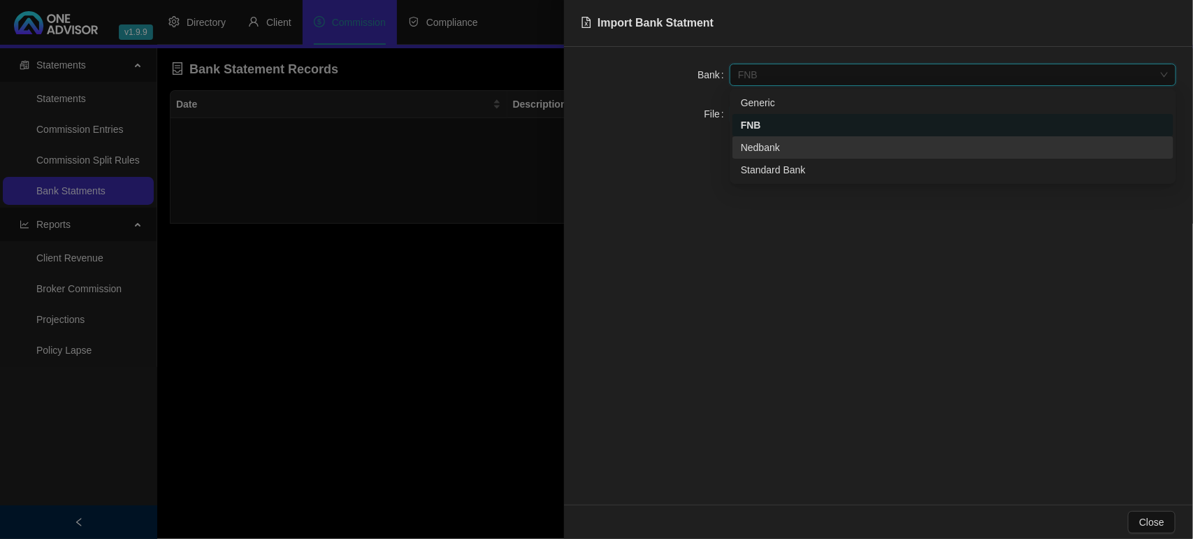
click at [795, 141] on div "Nedbank" at bounding box center [953, 147] width 424 height 15
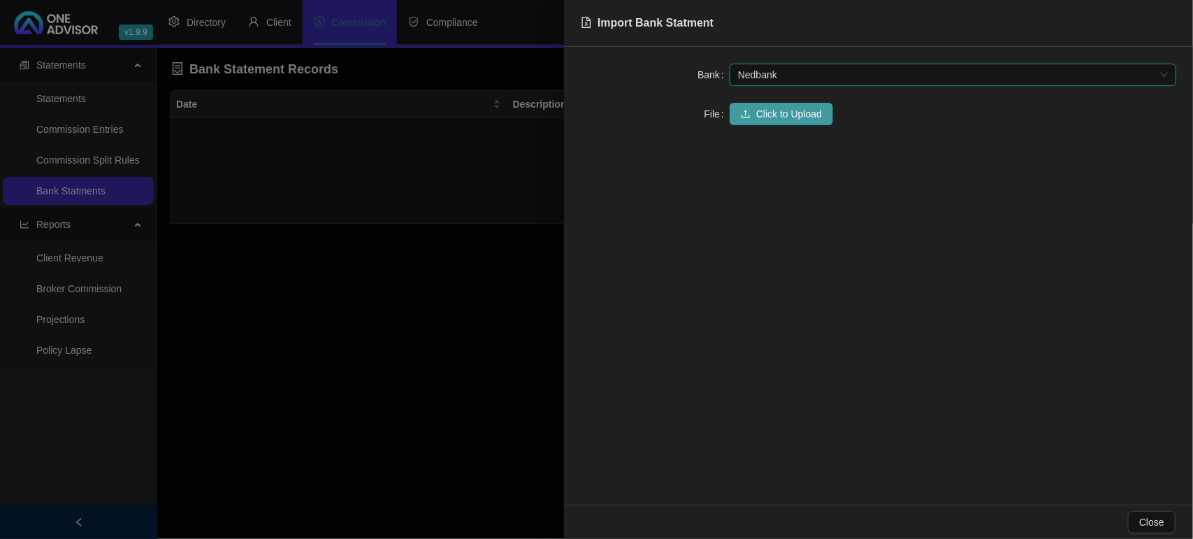
click at [786, 105] on button "Click to Upload" at bounding box center [780, 114] width 103 height 22
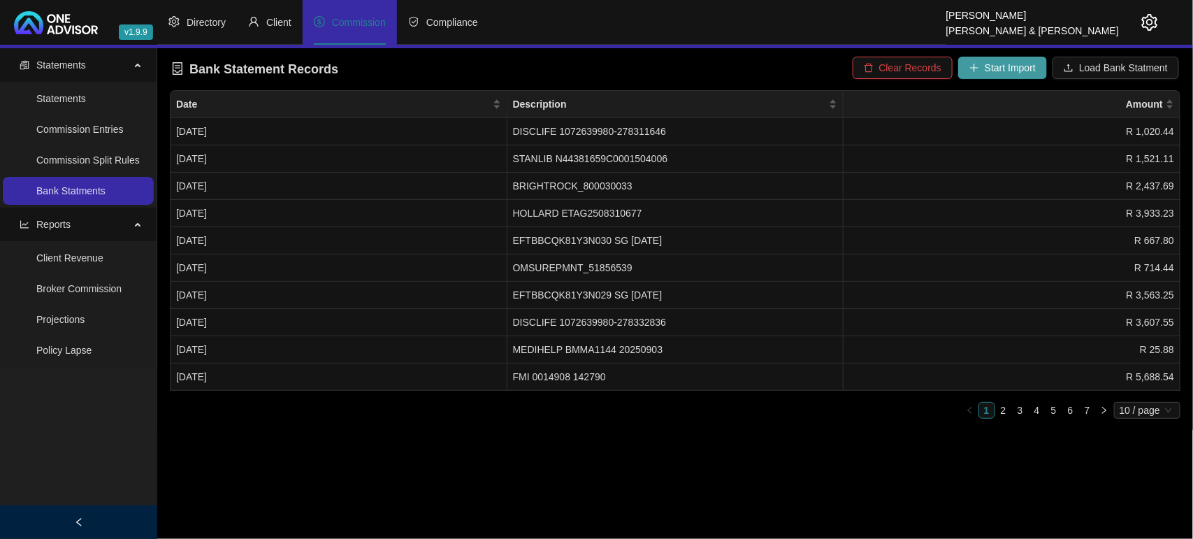
click at [997, 70] on span "Start Import" at bounding box center [1009, 67] width 51 height 15
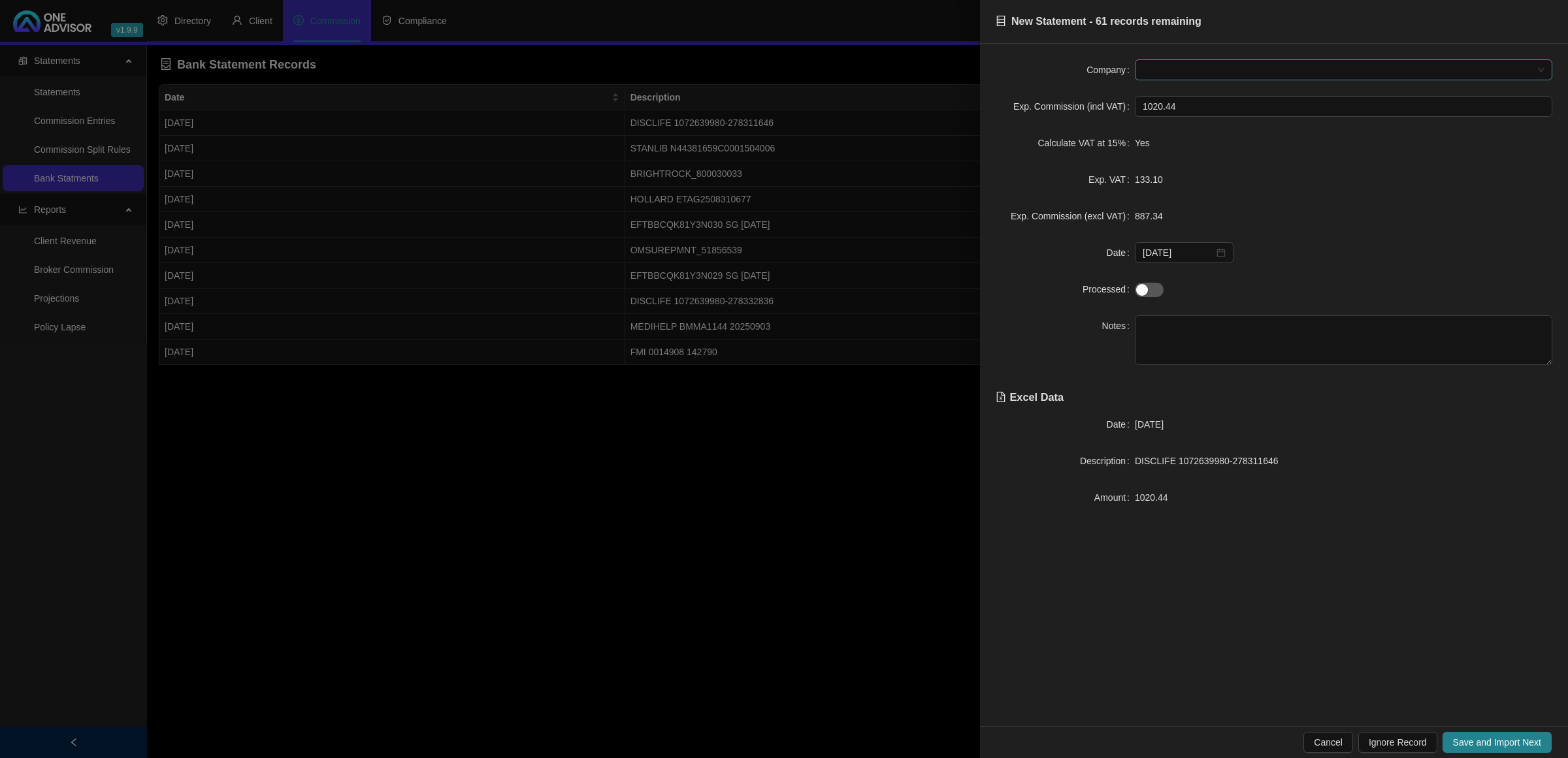
click at [1176, 66] on span at bounding box center [1344, 69] width 402 height 20
click at [1457, 742] on span "Save and Import Next" at bounding box center [1497, 742] width 88 height 14
click at [1529, 742] on span "Save and Import Next" at bounding box center [1497, 742] width 88 height 14
click at [1529, 740] on span "Save and Import Next" at bounding box center [1497, 742] width 88 height 14
click at [1232, 332] on textarea at bounding box center [1343, 339] width 417 height 50
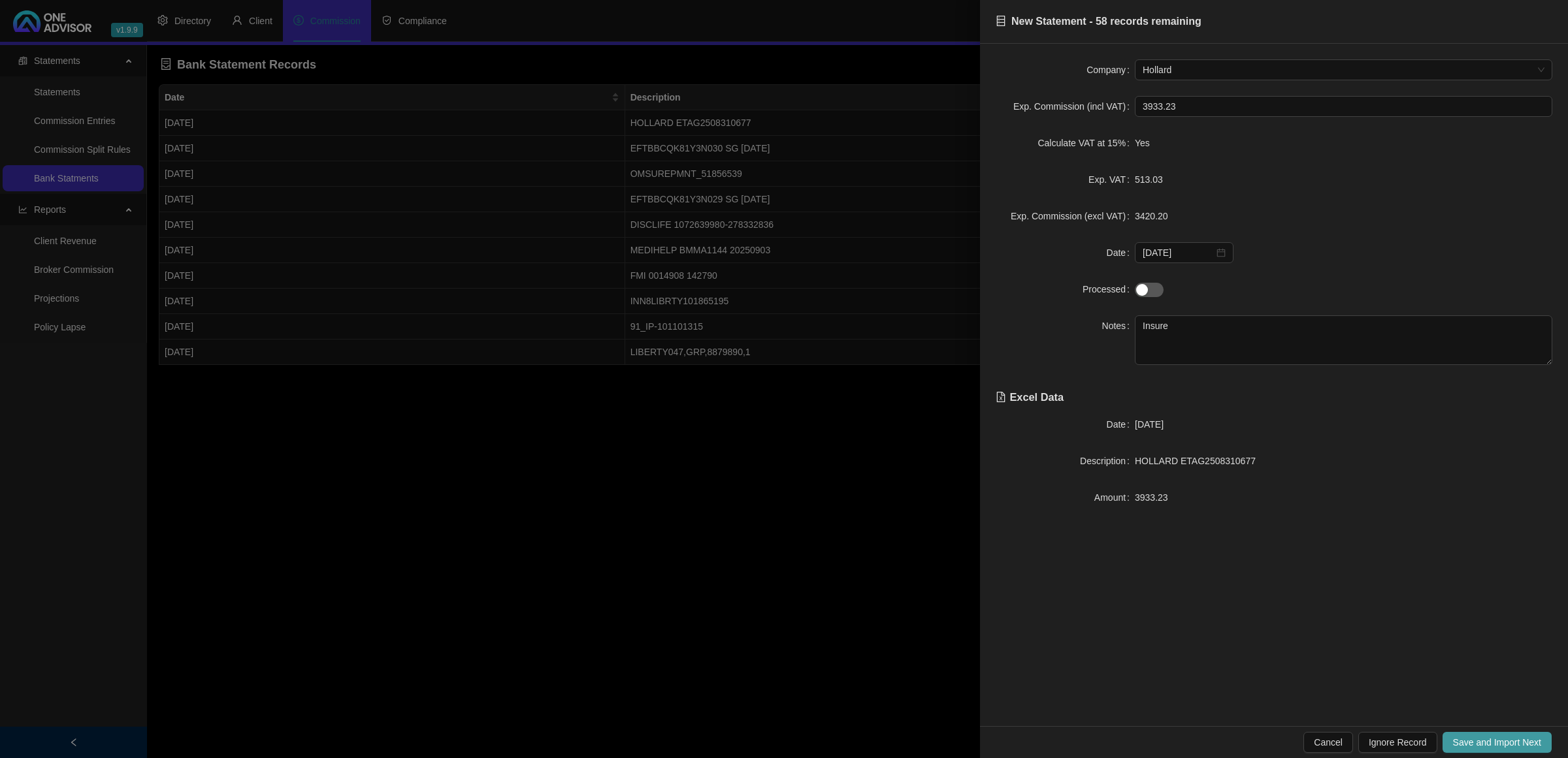
click at [1512, 737] on span "Save and Import Next" at bounding box center [1497, 742] width 88 height 14
drag, startPoint x: 1280, startPoint y: 465, endPoint x: 1134, endPoint y: 464, distance: 146.0
click at [1134, 465] on div "EFTBBCQK81Y3N030 SG [DATE]" at bounding box center [1343, 461] width 417 height 14
click at [1159, 72] on span at bounding box center [1344, 69] width 402 height 20
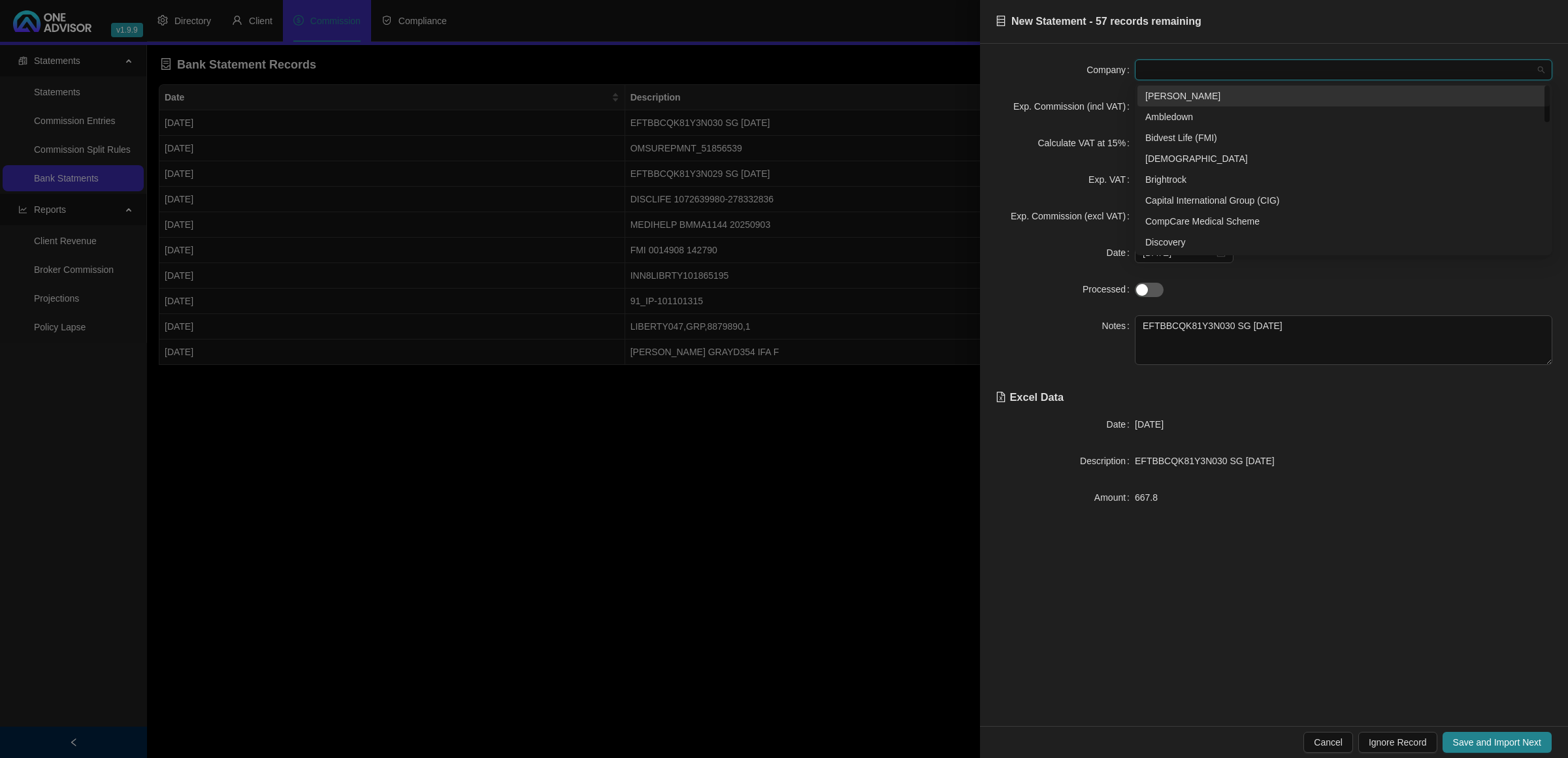
click at [1182, 89] on div "[PERSON_NAME]" at bounding box center [1344, 95] width 396 height 14
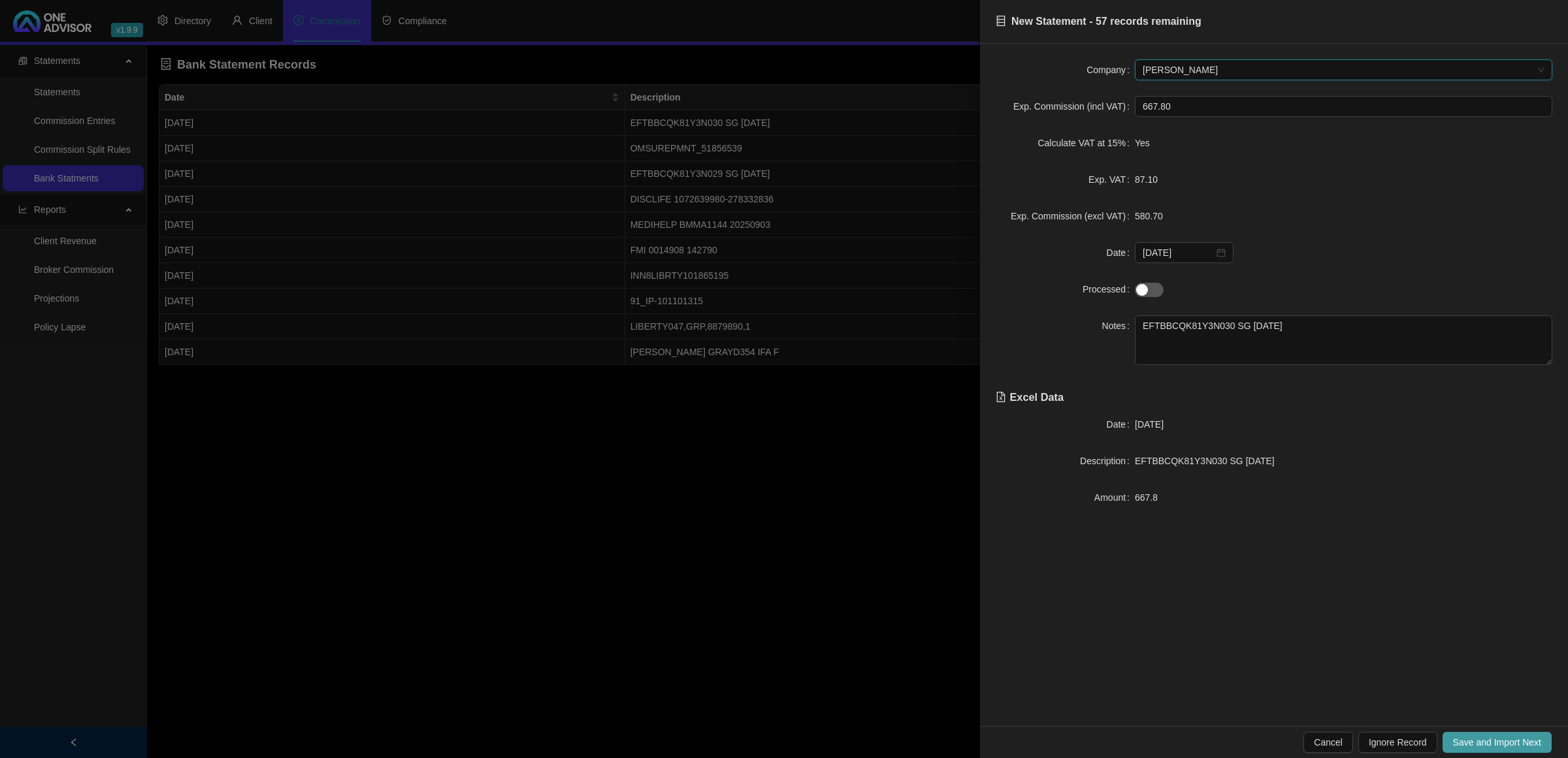
click at [1520, 736] on span "Save and Import Next" at bounding box center [1497, 742] width 88 height 14
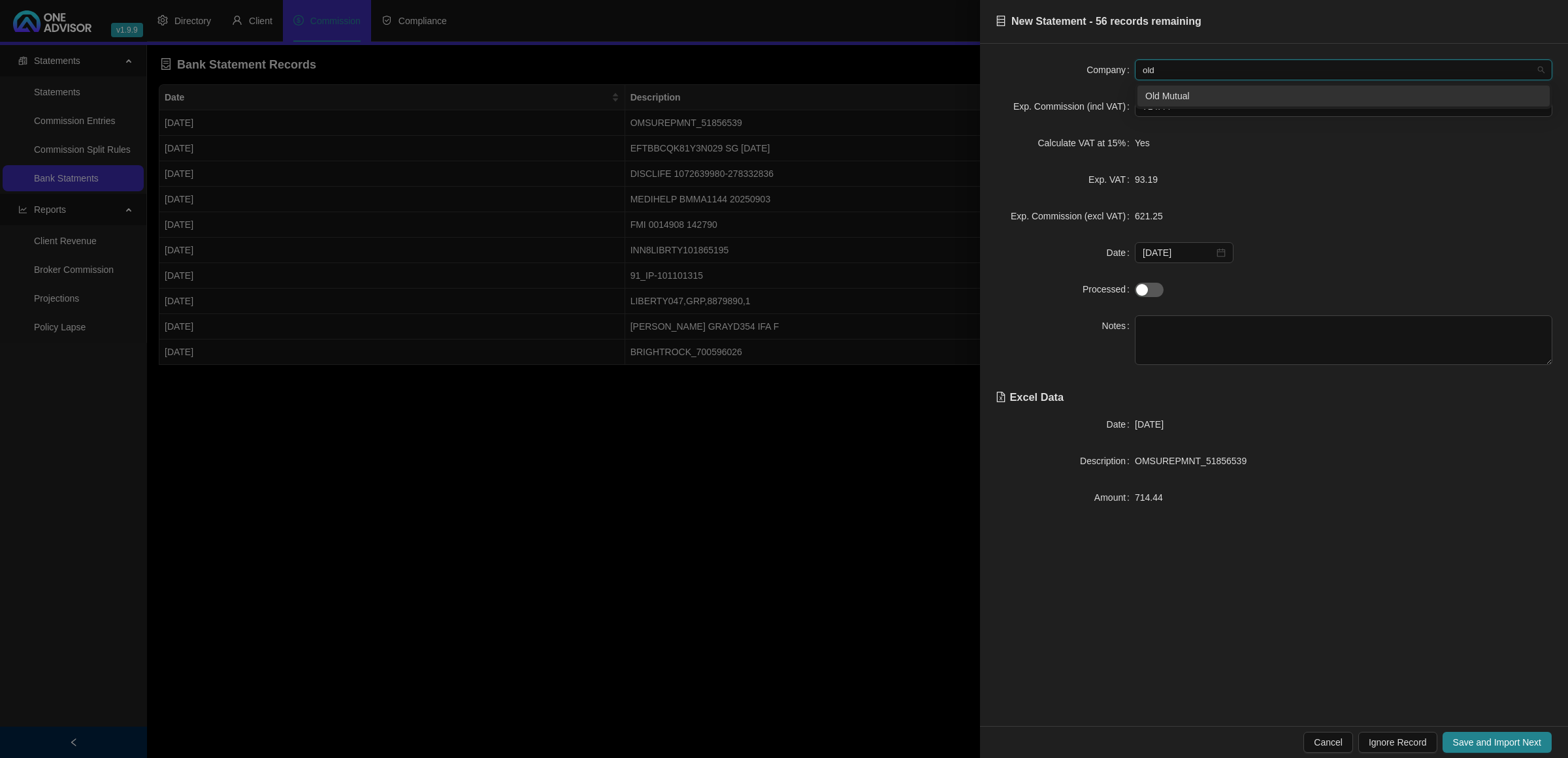
click at [1174, 93] on div "Old Mutual" at bounding box center [1344, 95] width 396 height 14
click at [1232, 343] on textarea at bounding box center [1343, 339] width 417 height 50
click at [1498, 748] on span "Save and Import Next" at bounding box center [1497, 742] width 88 height 14
drag, startPoint x: 1284, startPoint y: 463, endPoint x: 1137, endPoint y: 457, distance: 147.1
click at [1135, 468] on div "EFTBBCQK81Y3N029 SG [DATE]" at bounding box center [1343, 461] width 417 height 14
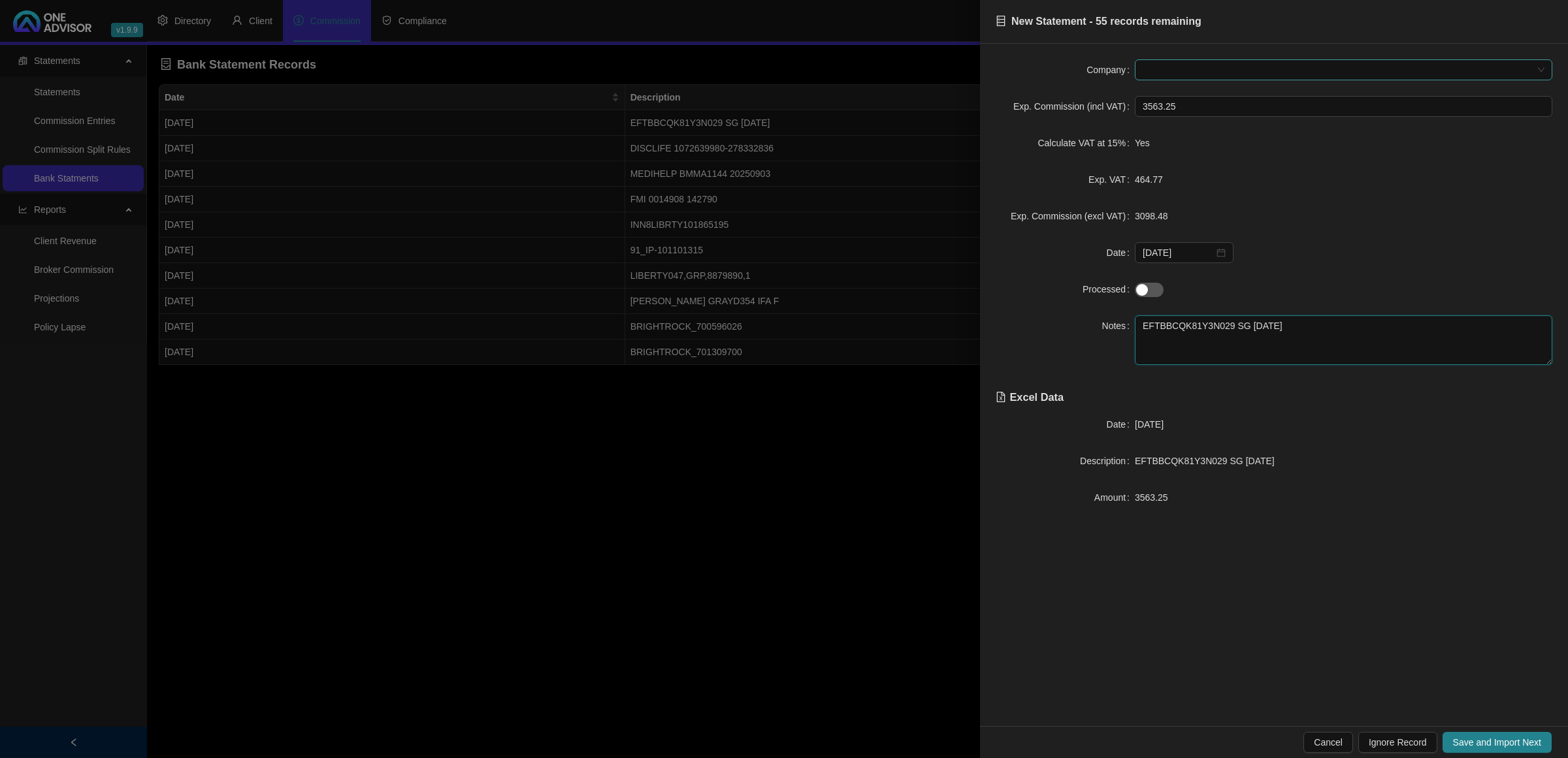
click at [1225, 63] on span at bounding box center [1344, 69] width 402 height 20
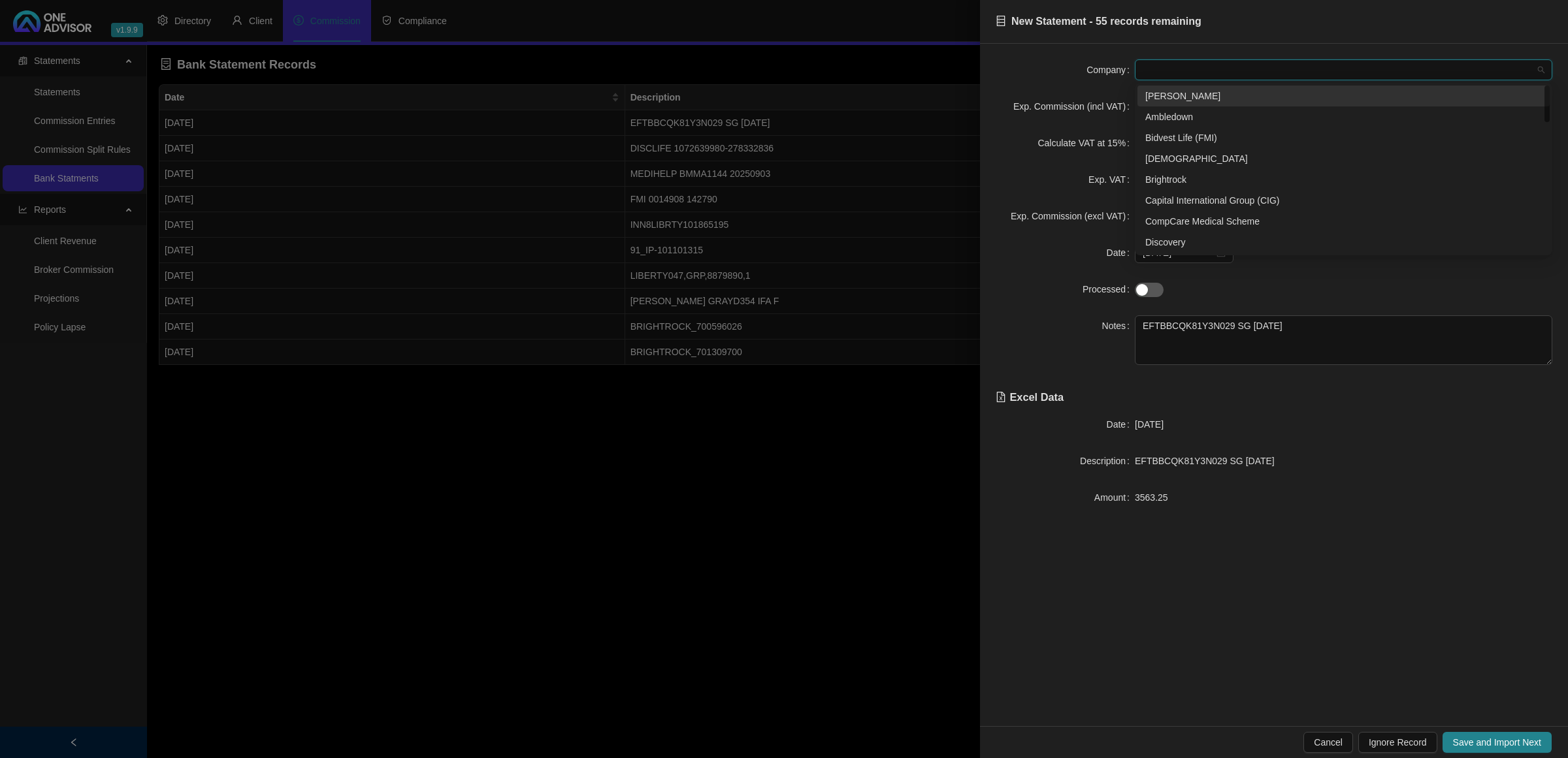
click at [1203, 96] on div "[PERSON_NAME]" at bounding box center [1344, 95] width 396 height 14
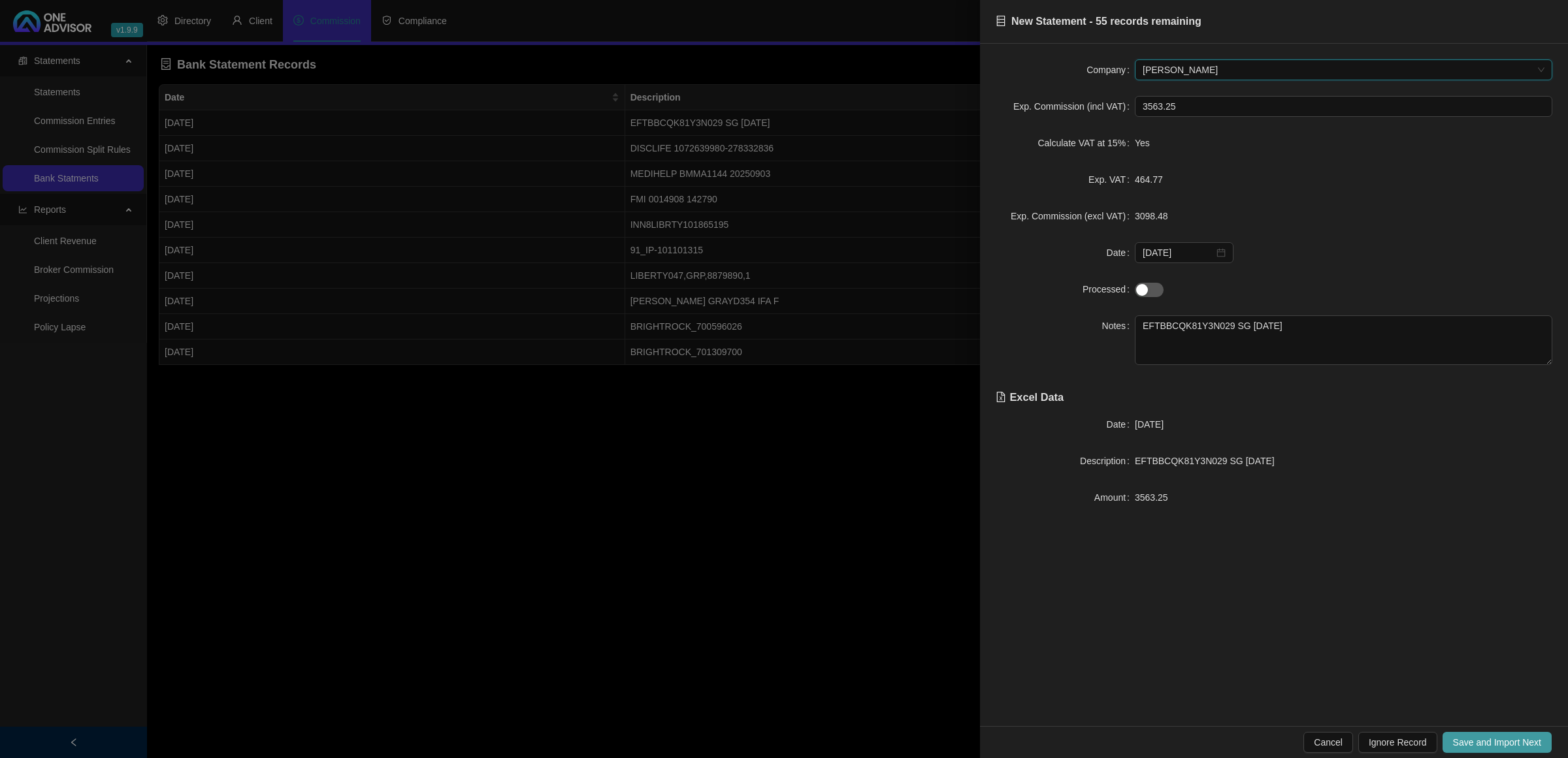
click at [1471, 740] on span "Save and Import Next" at bounding box center [1497, 742] width 88 height 14
click at [1492, 735] on button "Save and Import Next" at bounding box center [1497, 742] width 109 height 21
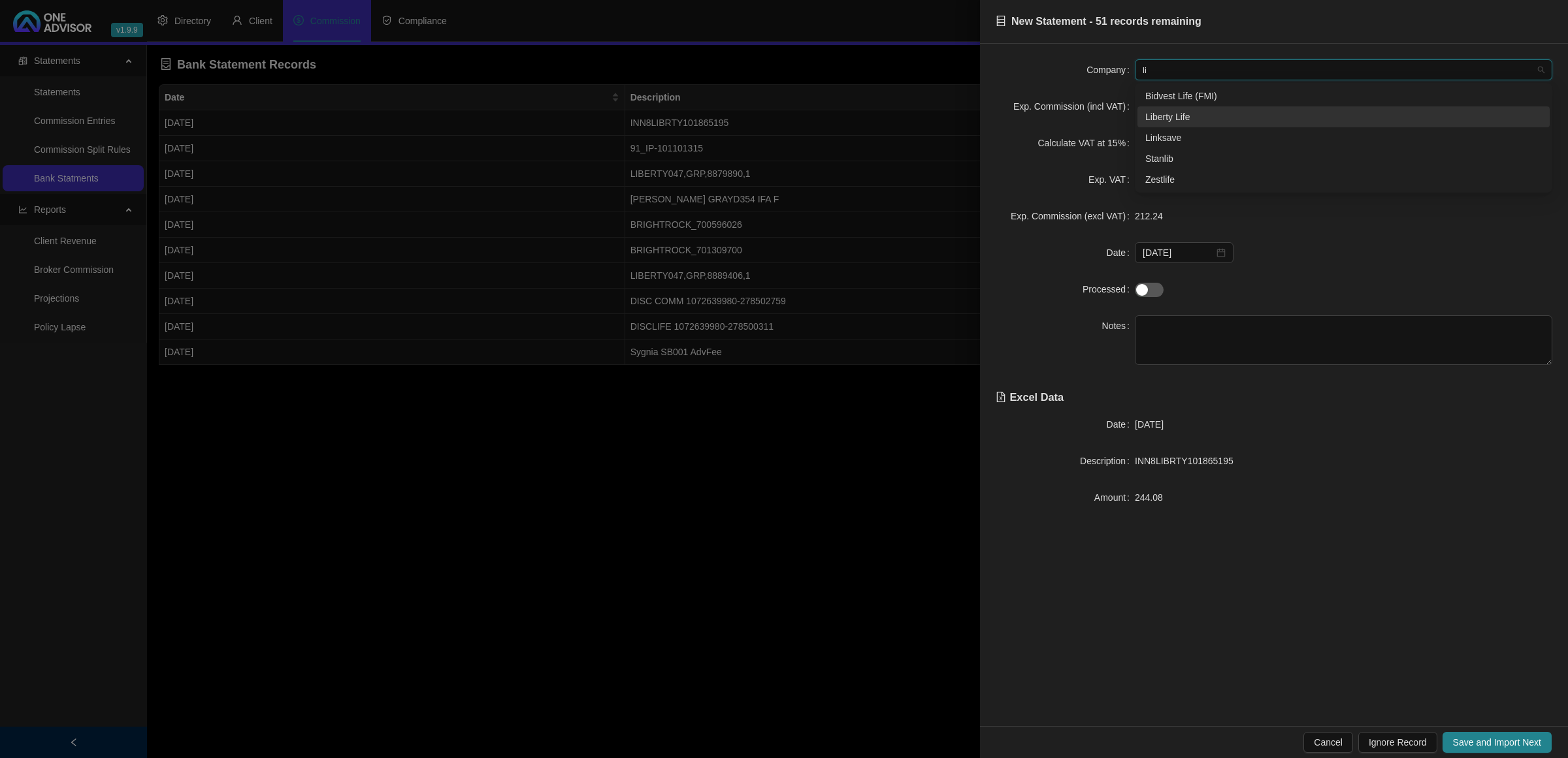
click at [1150, 116] on div "Liberty Life" at bounding box center [1344, 116] width 396 height 14
click at [1189, 323] on textarea at bounding box center [1343, 339] width 417 height 50
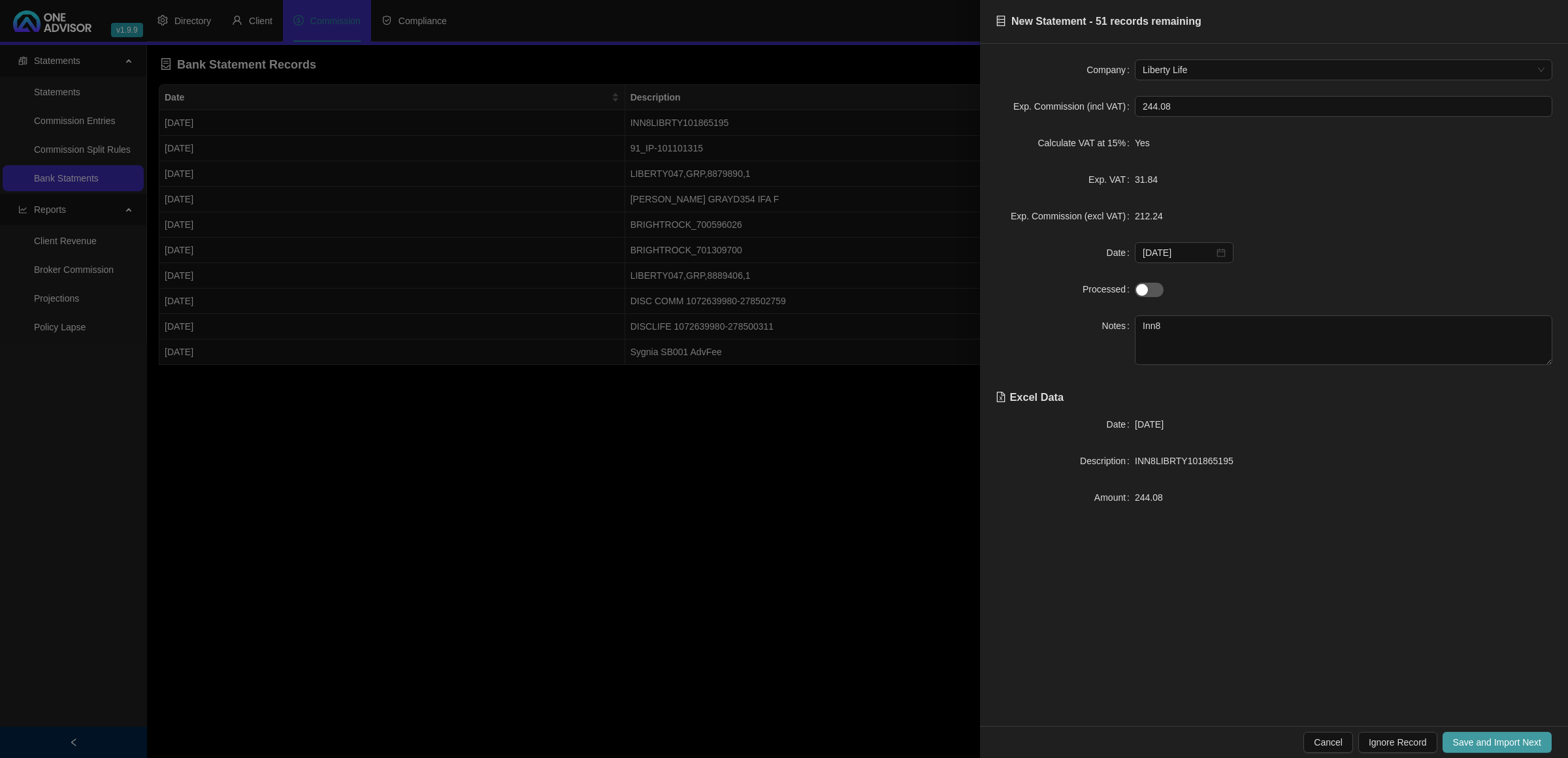
click at [1536, 739] on span "Save and Import Next" at bounding box center [1497, 742] width 88 height 14
click at [1464, 742] on span "Save and Import Next" at bounding box center [1497, 742] width 88 height 14
click at [1491, 738] on span "Save and Import Next" at bounding box center [1497, 742] width 88 height 14
drag, startPoint x: 1207, startPoint y: 462, endPoint x: 1188, endPoint y: 464, distance: 19.1
click at [1188, 464] on span "[PERSON_NAME] GRAYD354 IFA F" at bounding box center [1208, 461] width 149 height 10
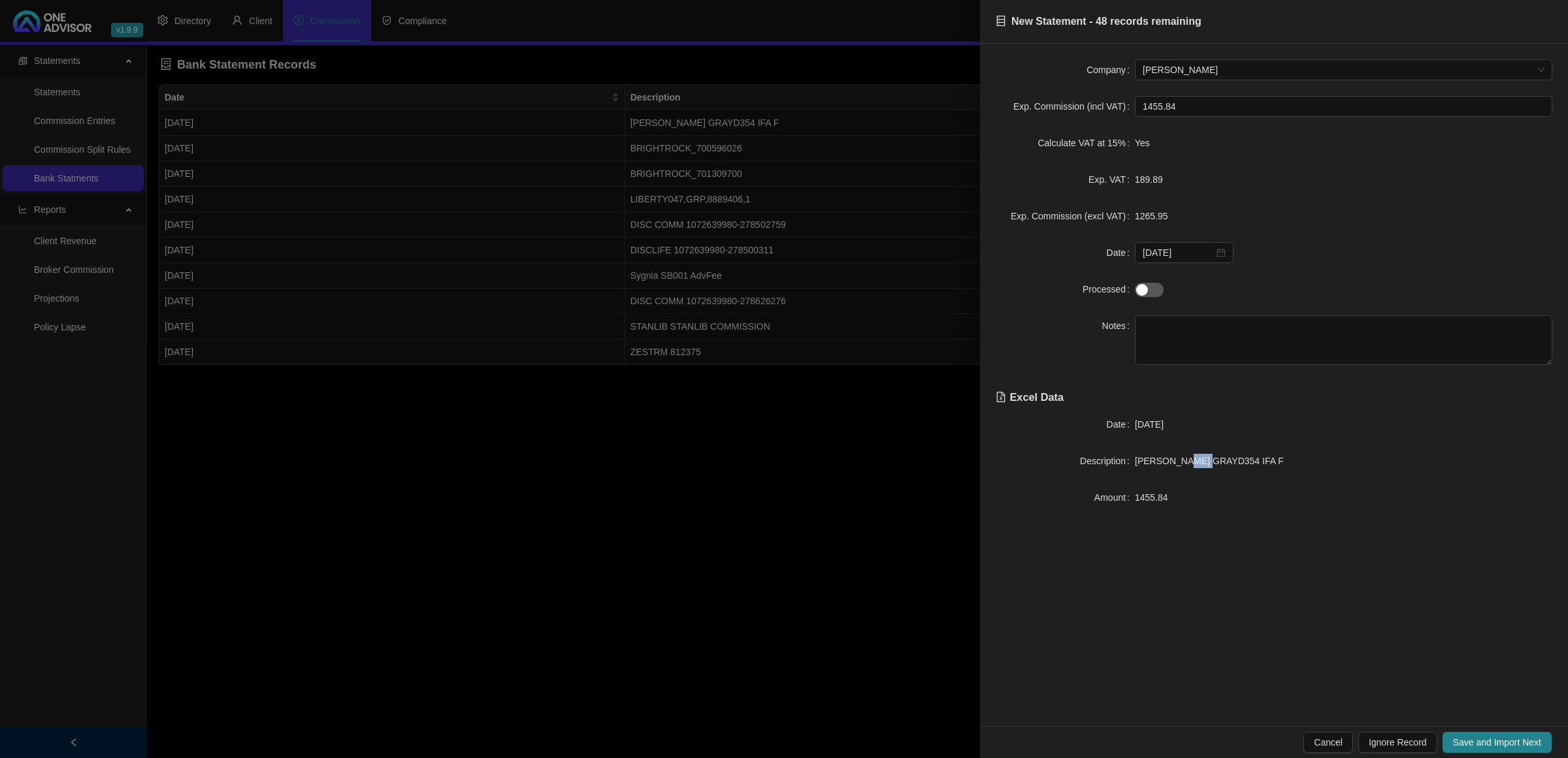
copy span "D354"
click at [1202, 323] on textarea at bounding box center [1343, 339] width 417 height 50
paste textarea "D354"
click at [1507, 743] on span "Save and Import Next" at bounding box center [1497, 742] width 88 height 14
click at [1499, 742] on span "Save and Import Next" at bounding box center [1497, 742] width 88 height 14
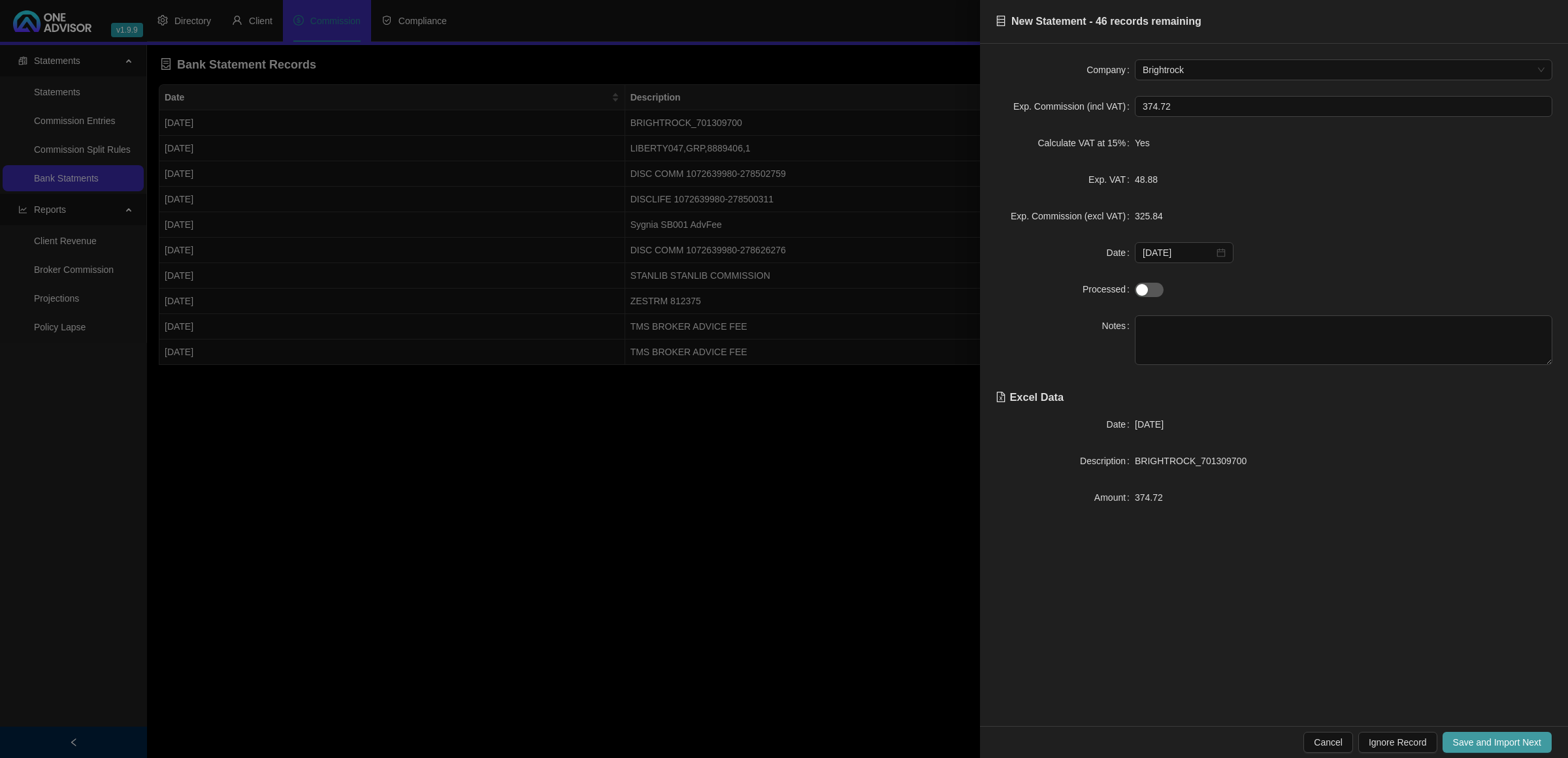
click at [1480, 739] on span "Save and Import Next" at bounding box center [1497, 742] width 88 height 14
click at [1507, 739] on span "Save and Import Next" at bounding box center [1497, 742] width 88 height 14
click at [1212, 328] on textarea at bounding box center [1343, 339] width 417 height 50
drag, startPoint x: 1286, startPoint y: 461, endPoint x: 1135, endPoint y: 469, distance: 151.2
click at [1135, 468] on div "DISC COMM 1072639980-278502759" at bounding box center [1343, 461] width 417 height 14
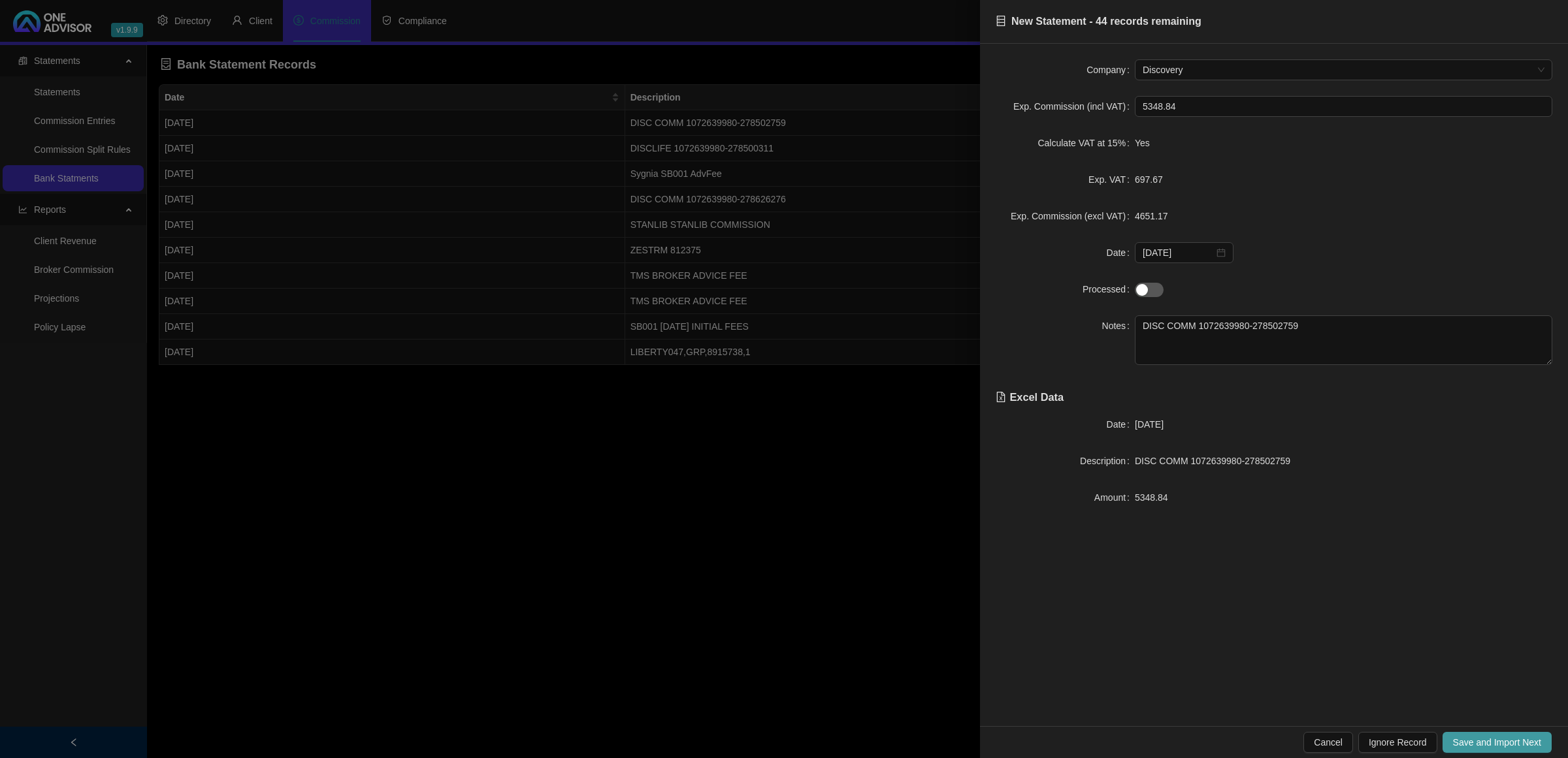
click at [1519, 738] on span "Save and Import Next" at bounding box center [1497, 742] width 88 height 14
click at [1501, 742] on span "Save and Import Next" at bounding box center [1497, 742] width 88 height 14
click at [1473, 736] on span "Save and Import Next" at bounding box center [1497, 742] width 88 height 14
click at [1239, 335] on textarea at bounding box center [1343, 339] width 417 height 50
click at [1472, 746] on span "Save and Import Next" at bounding box center [1497, 742] width 88 height 14
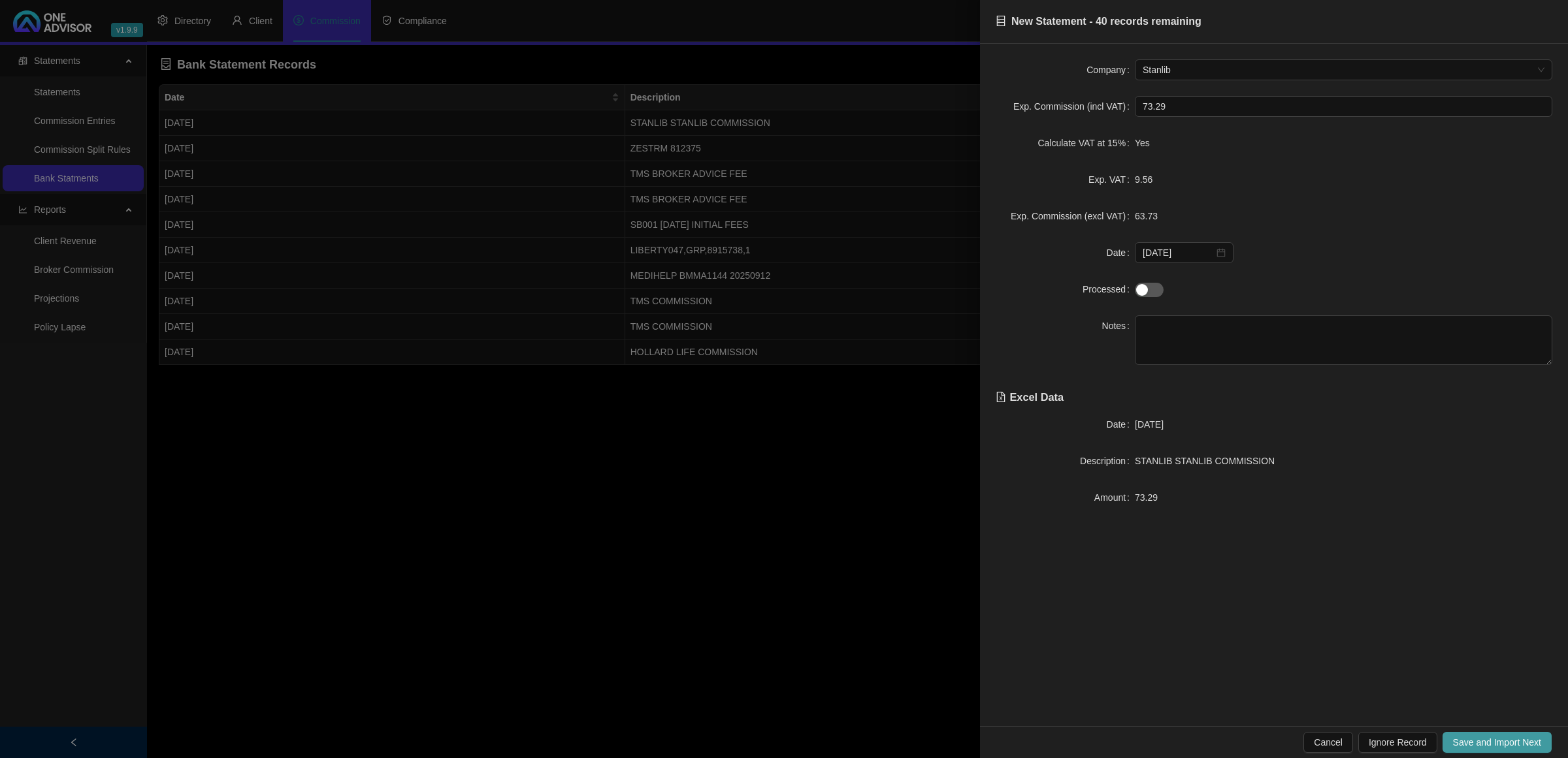
click at [1472, 746] on span "Save and Import Next" at bounding box center [1497, 742] width 88 height 14
click at [1275, 340] on textarea at bounding box center [1343, 339] width 417 height 50
click at [1470, 736] on span "Save and Import Next" at bounding box center [1497, 742] width 88 height 14
click at [1226, 345] on textarea at bounding box center [1343, 339] width 417 height 50
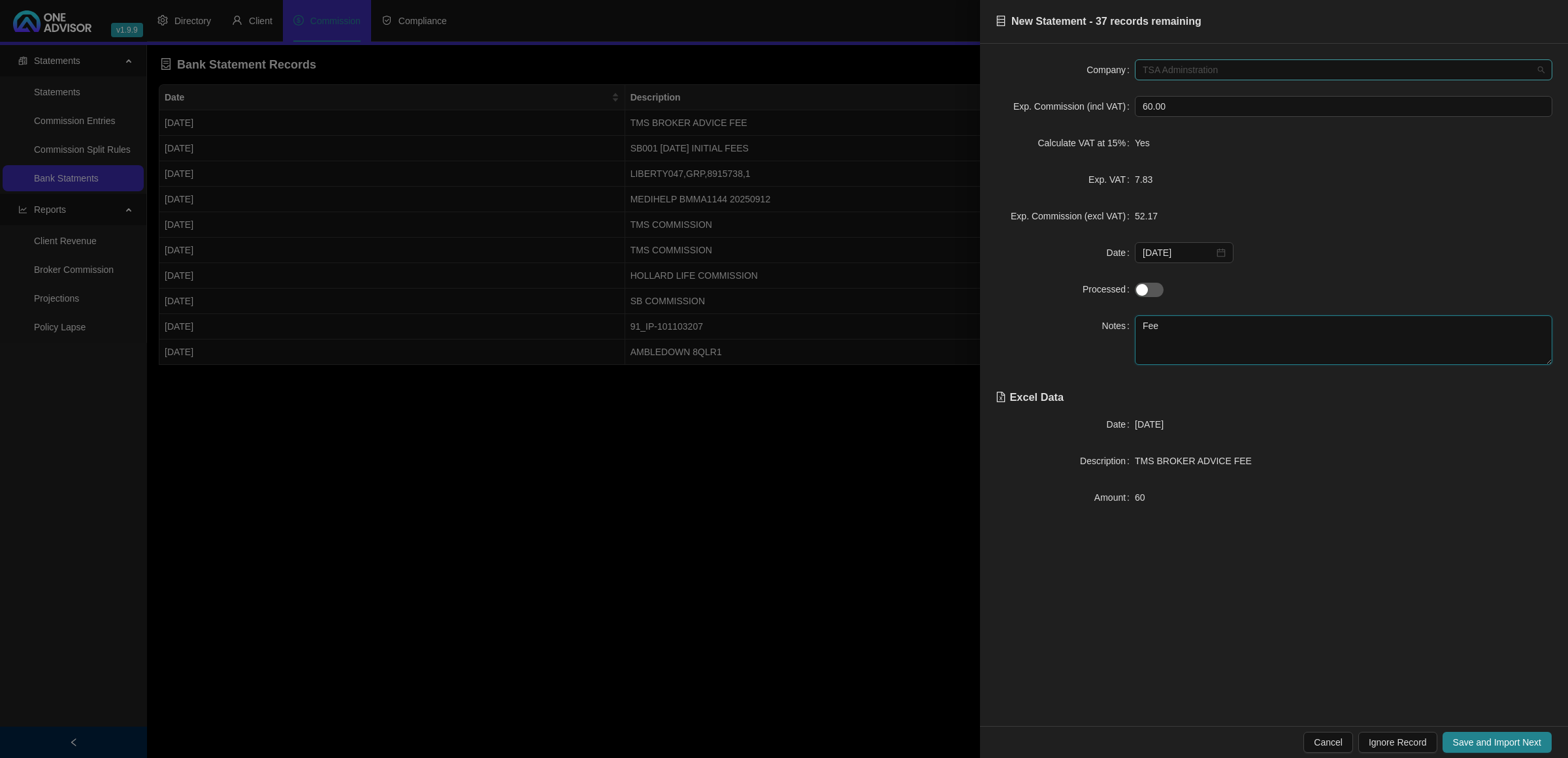
click at [1178, 70] on span "TSA Adminstration" at bounding box center [1344, 69] width 402 height 20
click at [1174, 152] on div "Turnberry Gap" at bounding box center [1344, 158] width 396 height 14
click at [1506, 748] on span "Save and Import Next" at bounding box center [1497, 742] width 88 height 14
click at [1228, 96] on div "Sygnia" at bounding box center [1344, 95] width 396 height 14
click at [1472, 736] on span "Save and Import Next" at bounding box center [1497, 742] width 88 height 14
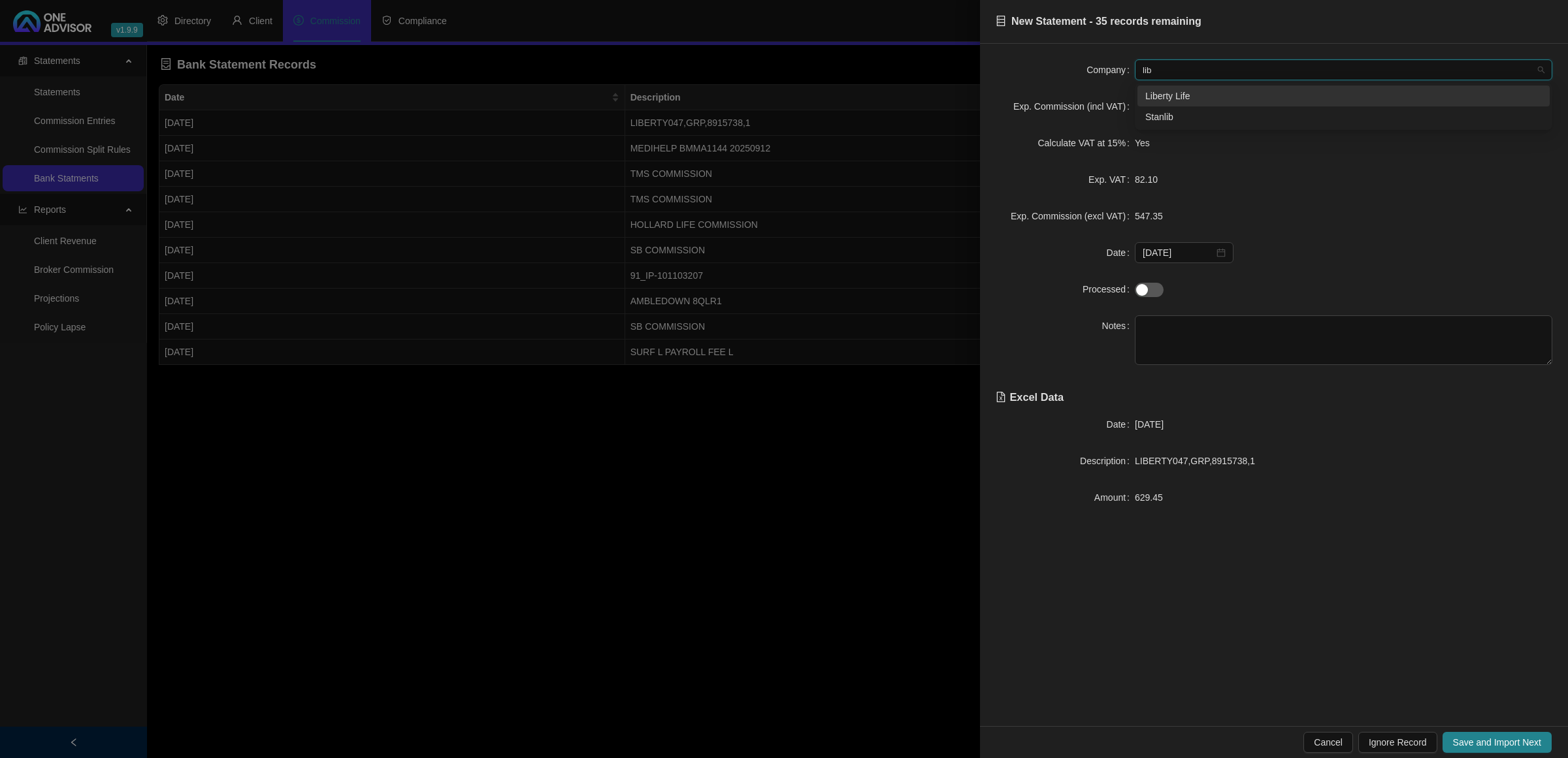
click at [1193, 94] on div "Liberty Life" at bounding box center [1344, 95] width 396 height 14
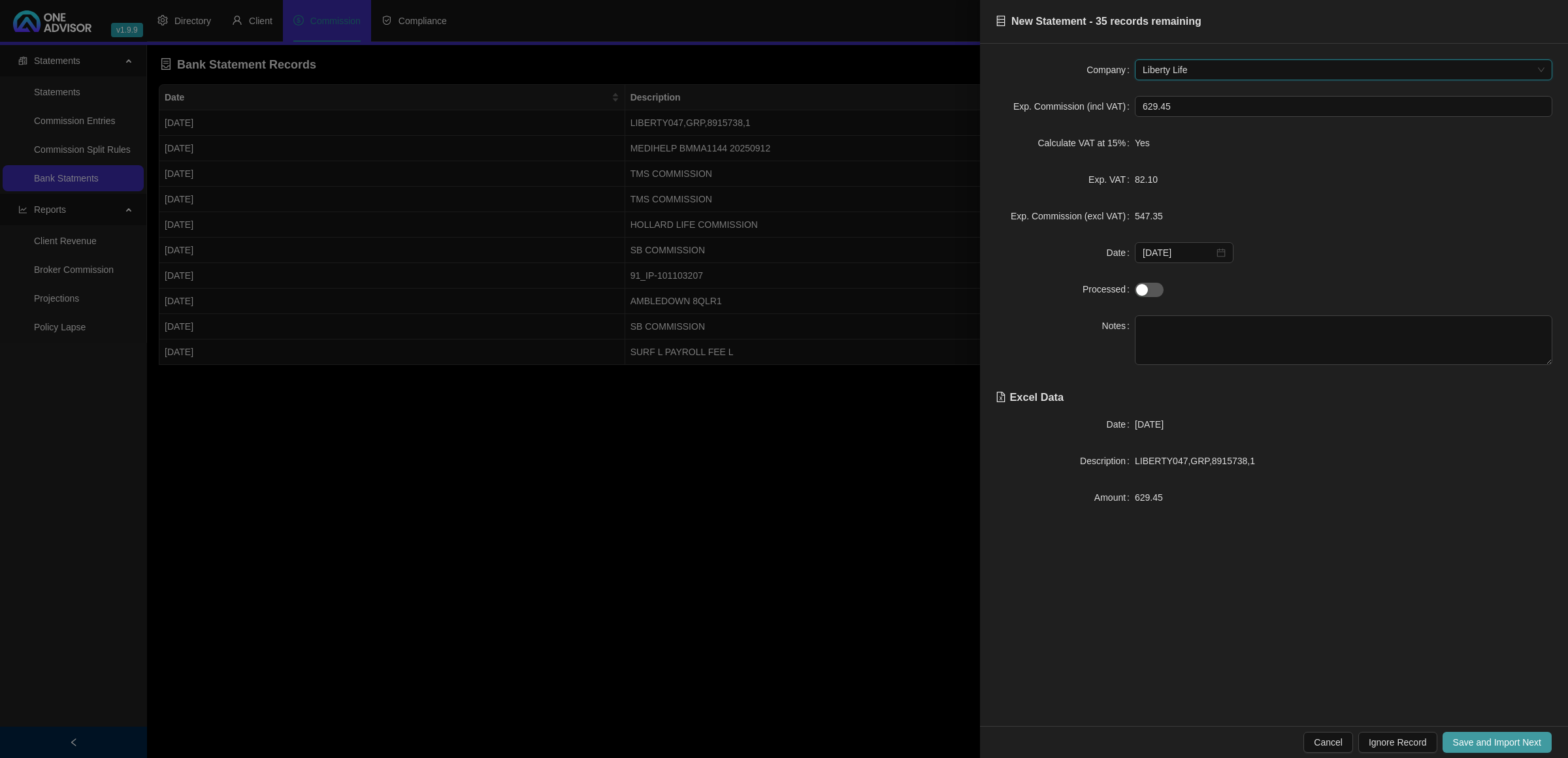
click at [1490, 742] on span "Save and Import Next" at bounding box center [1497, 742] width 88 height 14
click at [1491, 744] on span "Save and Import Next" at bounding box center [1497, 742] width 88 height 14
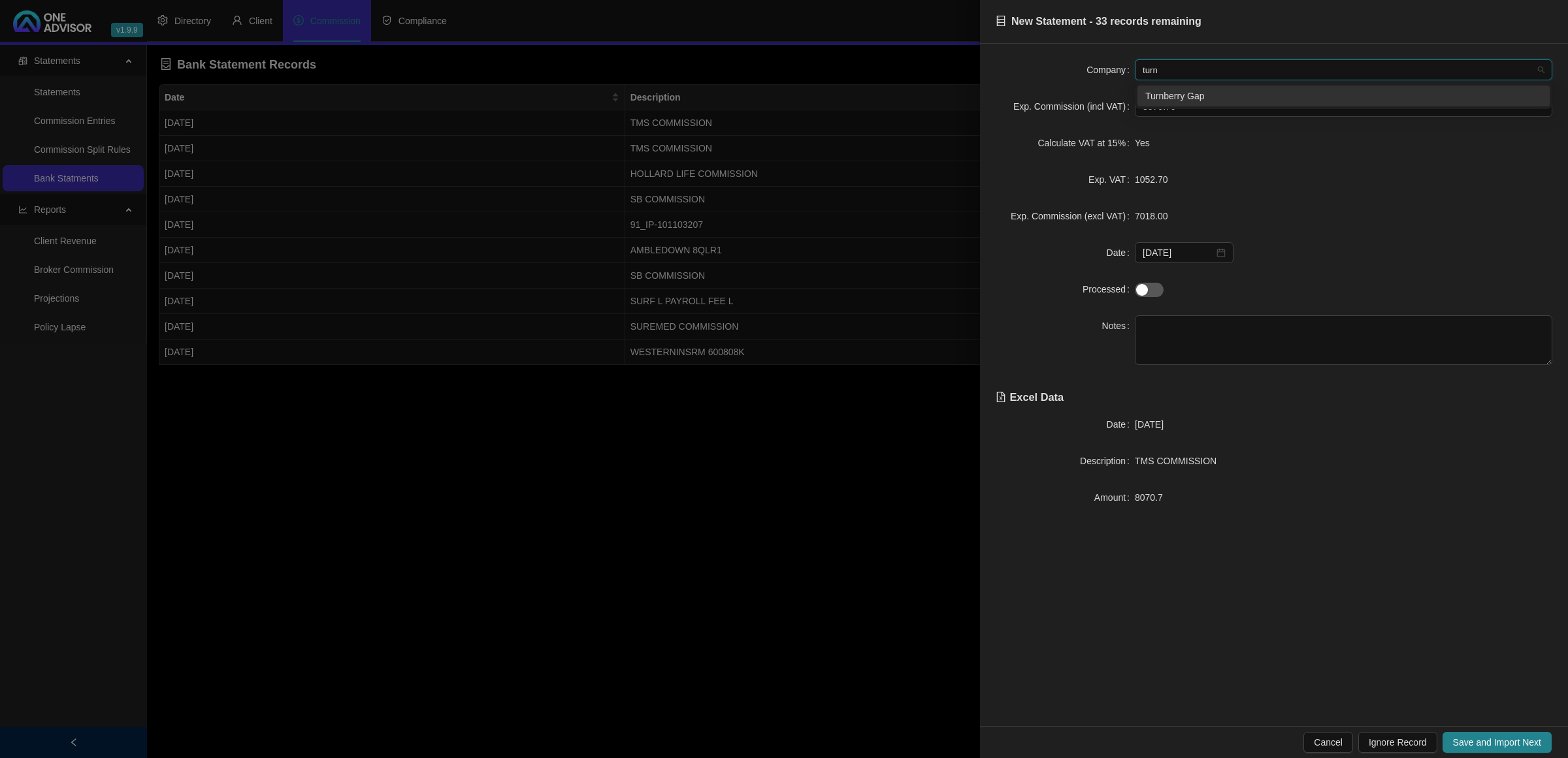
click at [1185, 100] on div "Turnberry Gap" at bounding box center [1344, 95] width 396 height 14
click at [1186, 338] on textarea at bounding box center [1343, 339] width 417 height 50
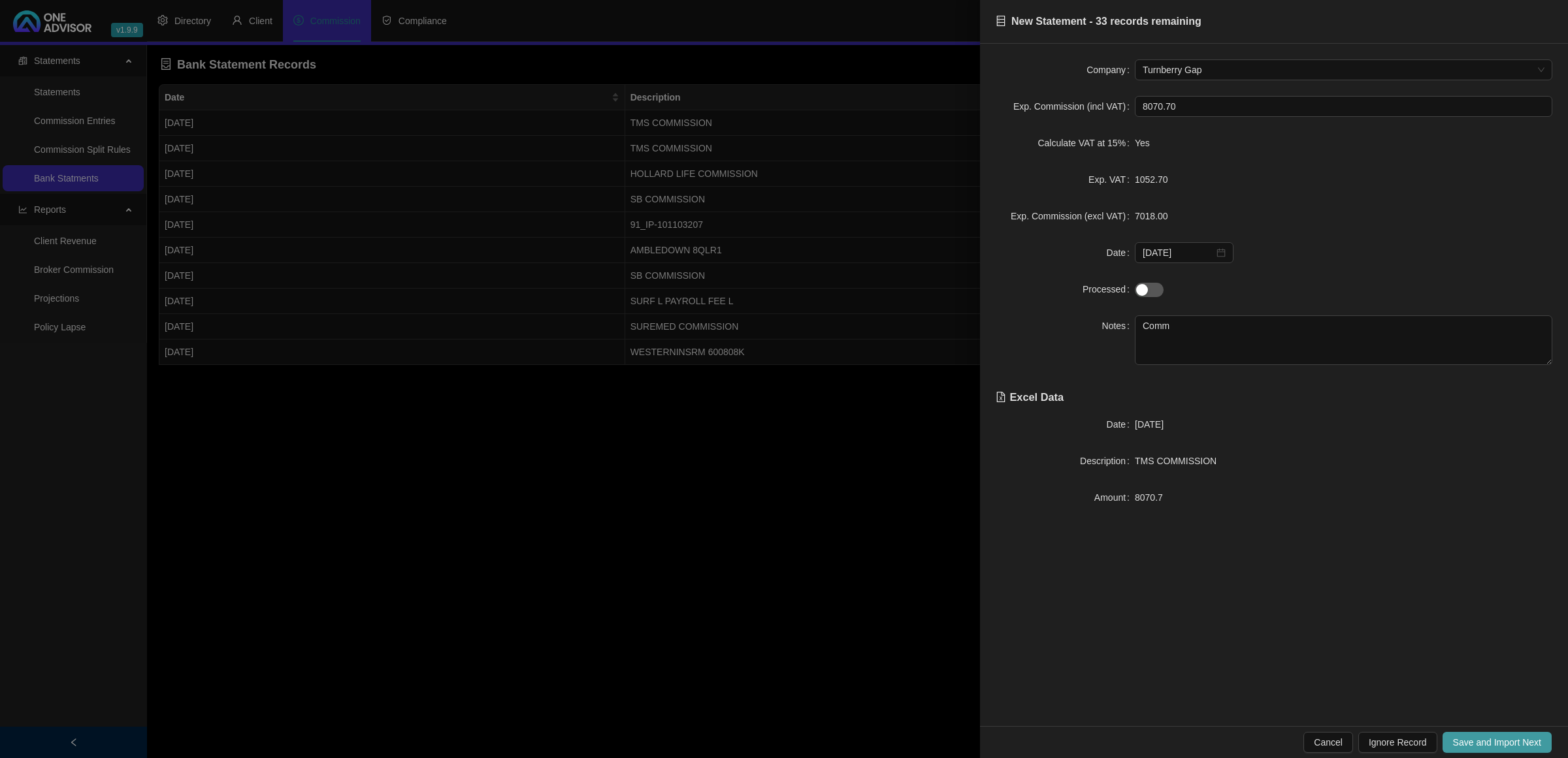
click at [1470, 741] on span "Save and Import Next" at bounding box center [1497, 742] width 88 height 14
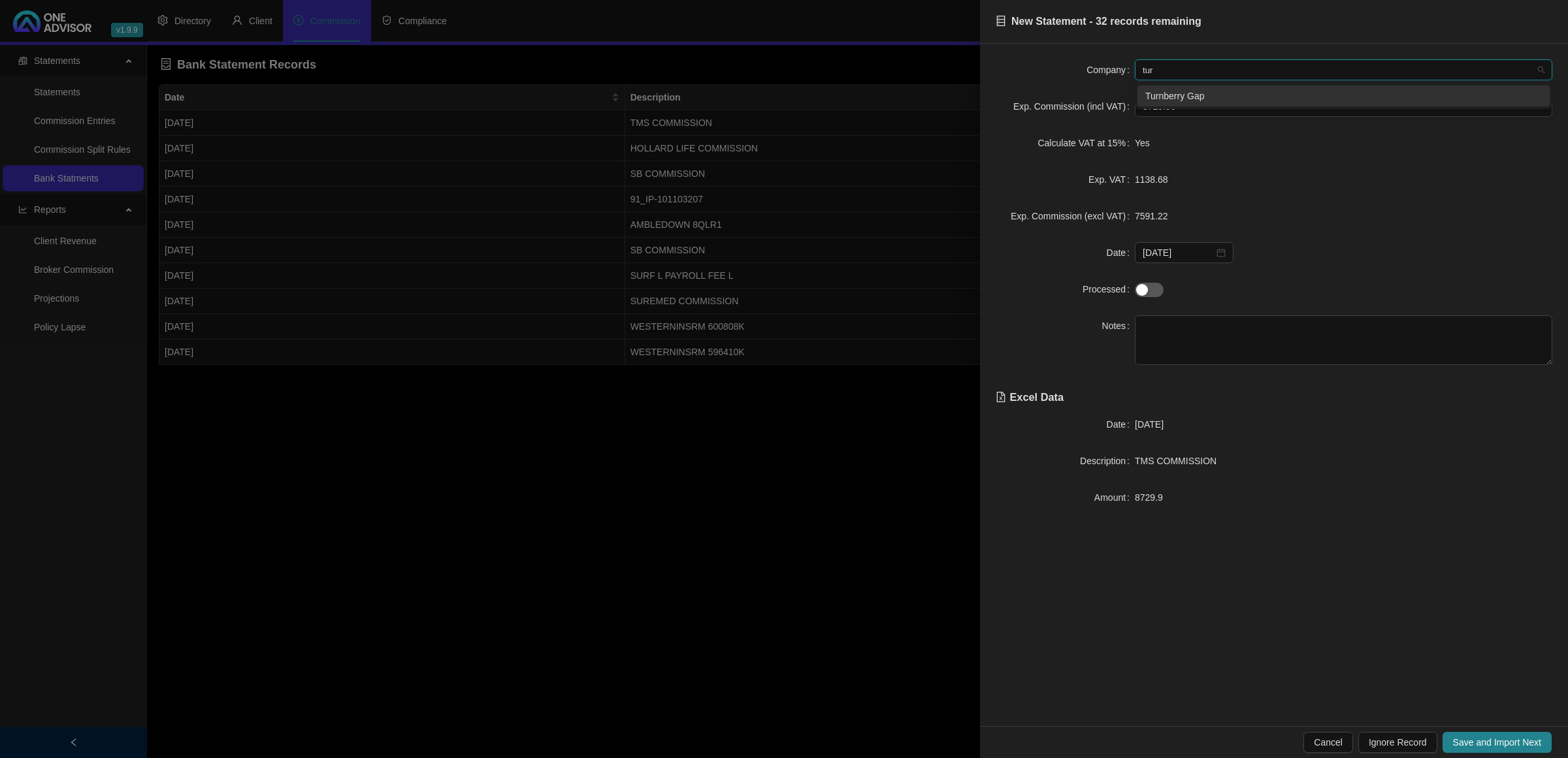
click at [1195, 94] on div "Turnberry Gap" at bounding box center [1344, 95] width 396 height 14
click at [1187, 346] on textarea at bounding box center [1343, 339] width 417 height 50
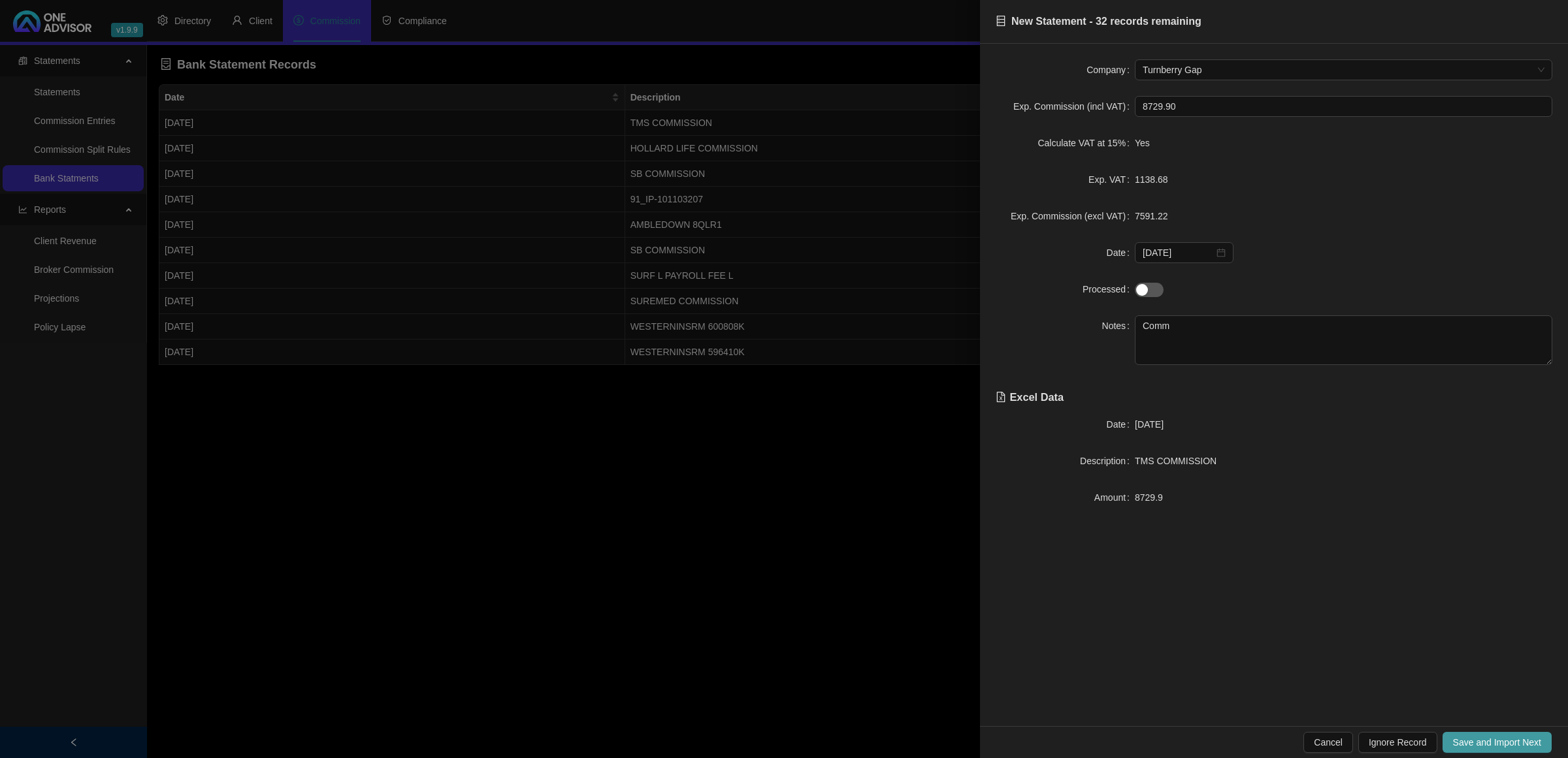
click at [1490, 748] on span "Save and Import Next" at bounding box center [1497, 742] width 88 height 14
click at [1184, 319] on textarea at bounding box center [1343, 339] width 417 height 50
click at [1491, 742] on span "Save and Import Next" at bounding box center [1497, 742] width 88 height 14
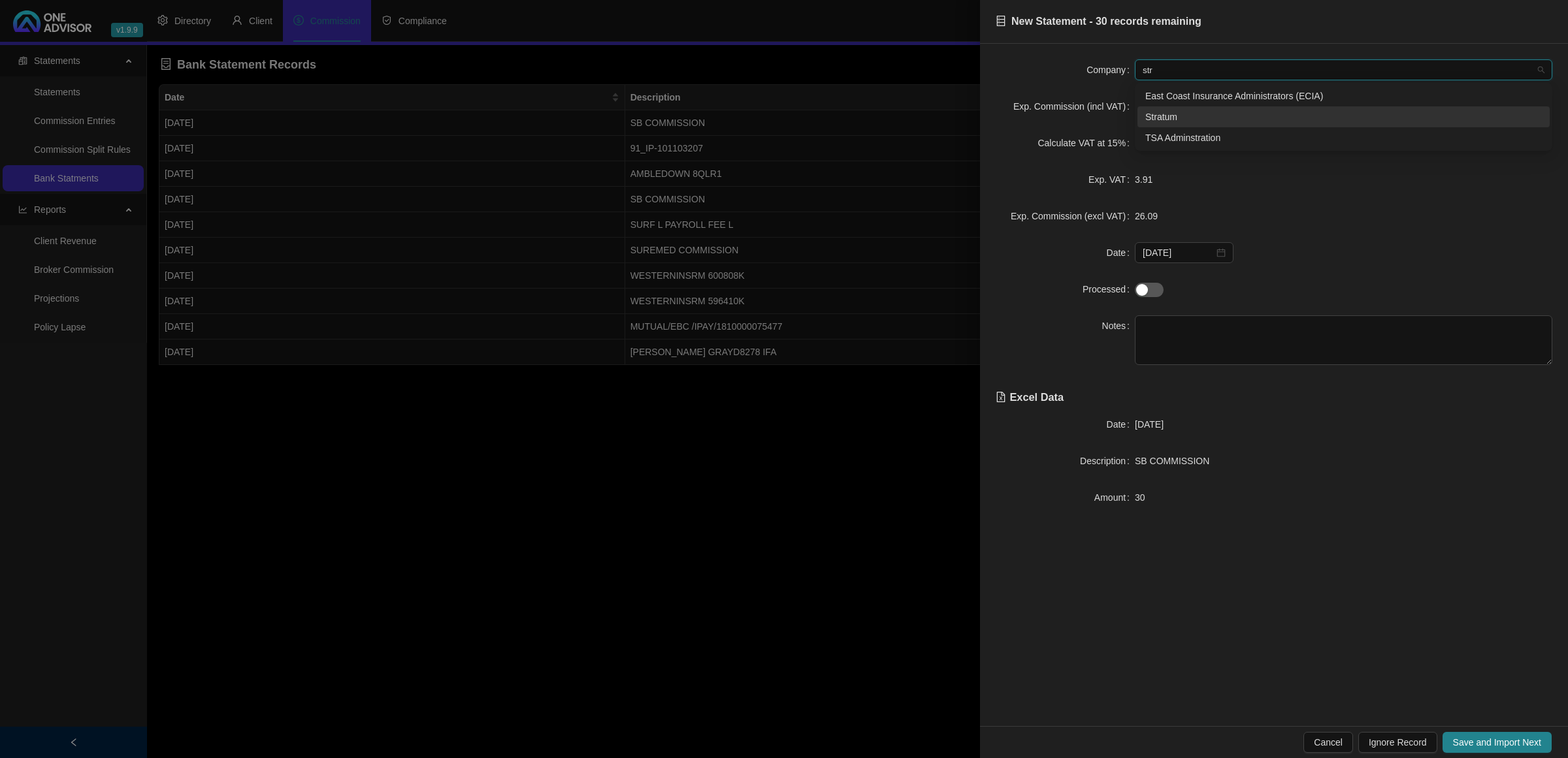
click at [1150, 109] on div "Stratum" at bounding box center [1344, 116] width 396 height 14
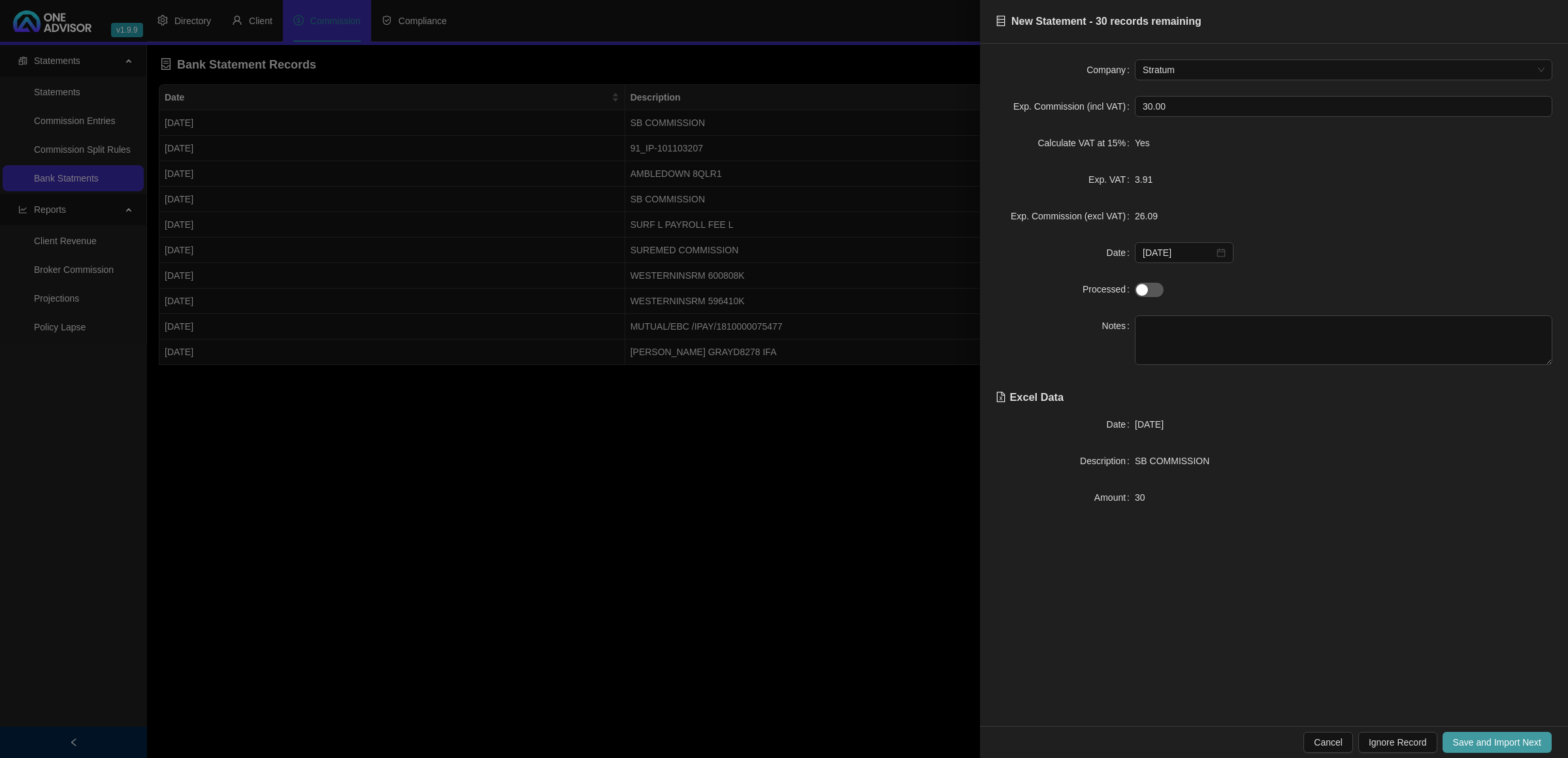
click at [1460, 741] on span "Save and Import Next" at bounding box center [1497, 742] width 88 height 14
click at [1458, 747] on span "Save and Import Next" at bounding box center [1497, 742] width 88 height 14
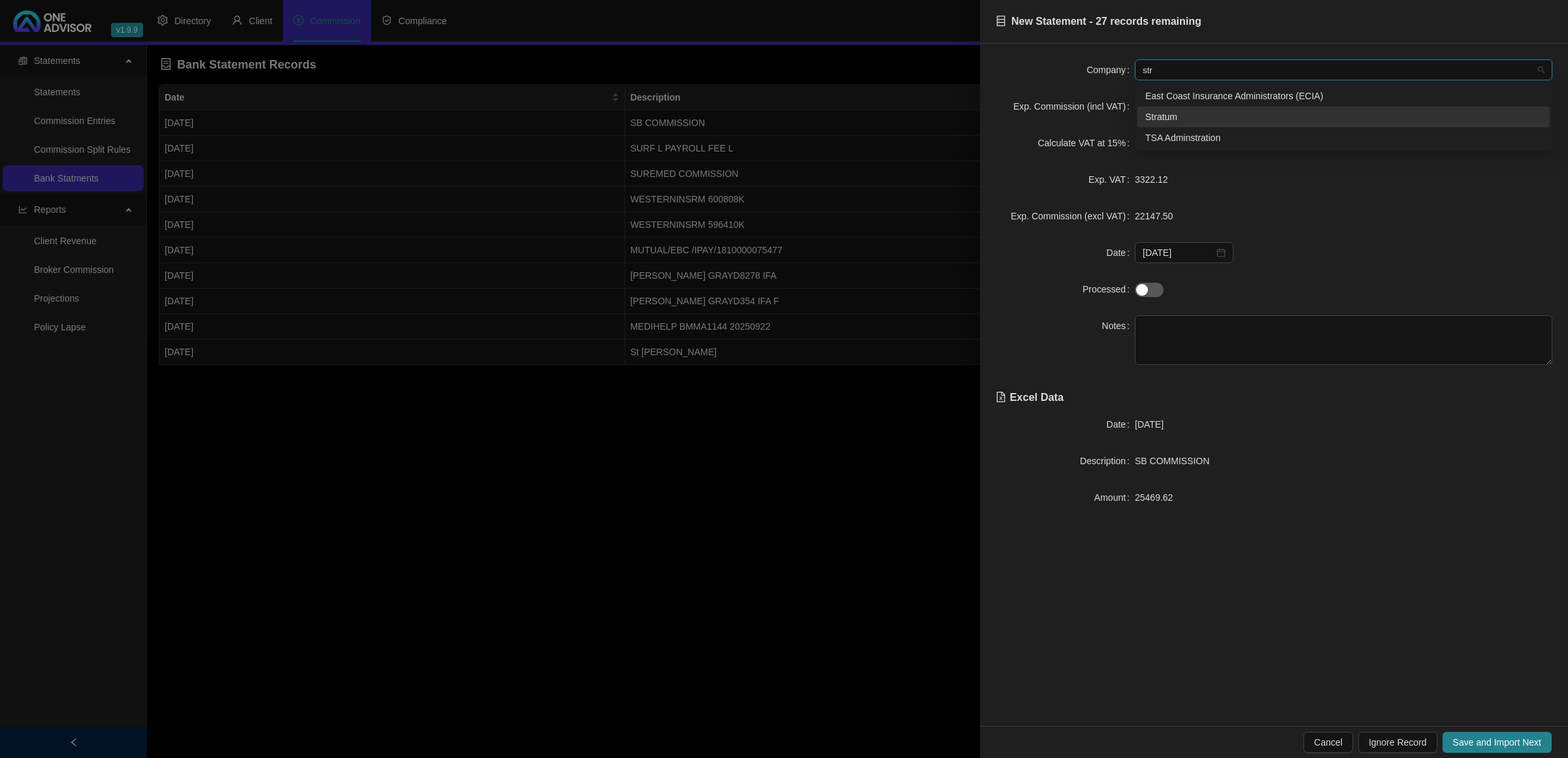
click at [1248, 107] on div "Stratum" at bounding box center [1343, 117] width 412 height 21
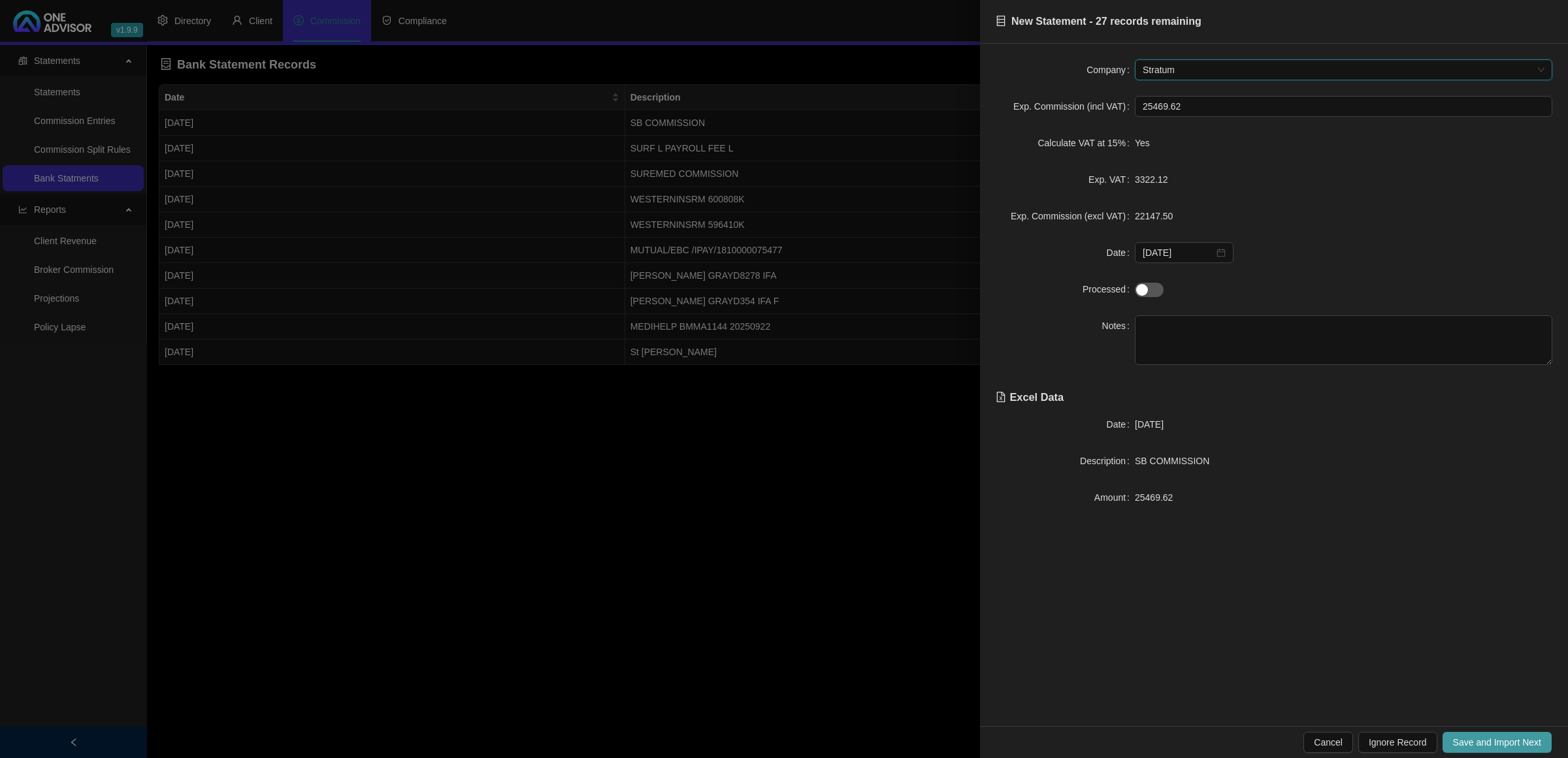
click at [1460, 746] on span "Save and Import Next" at bounding box center [1497, 742] width 88 height 14
click at [1214, 60] on span "Fedhealth" at bounding box center [1344, 69] width 402 height 20
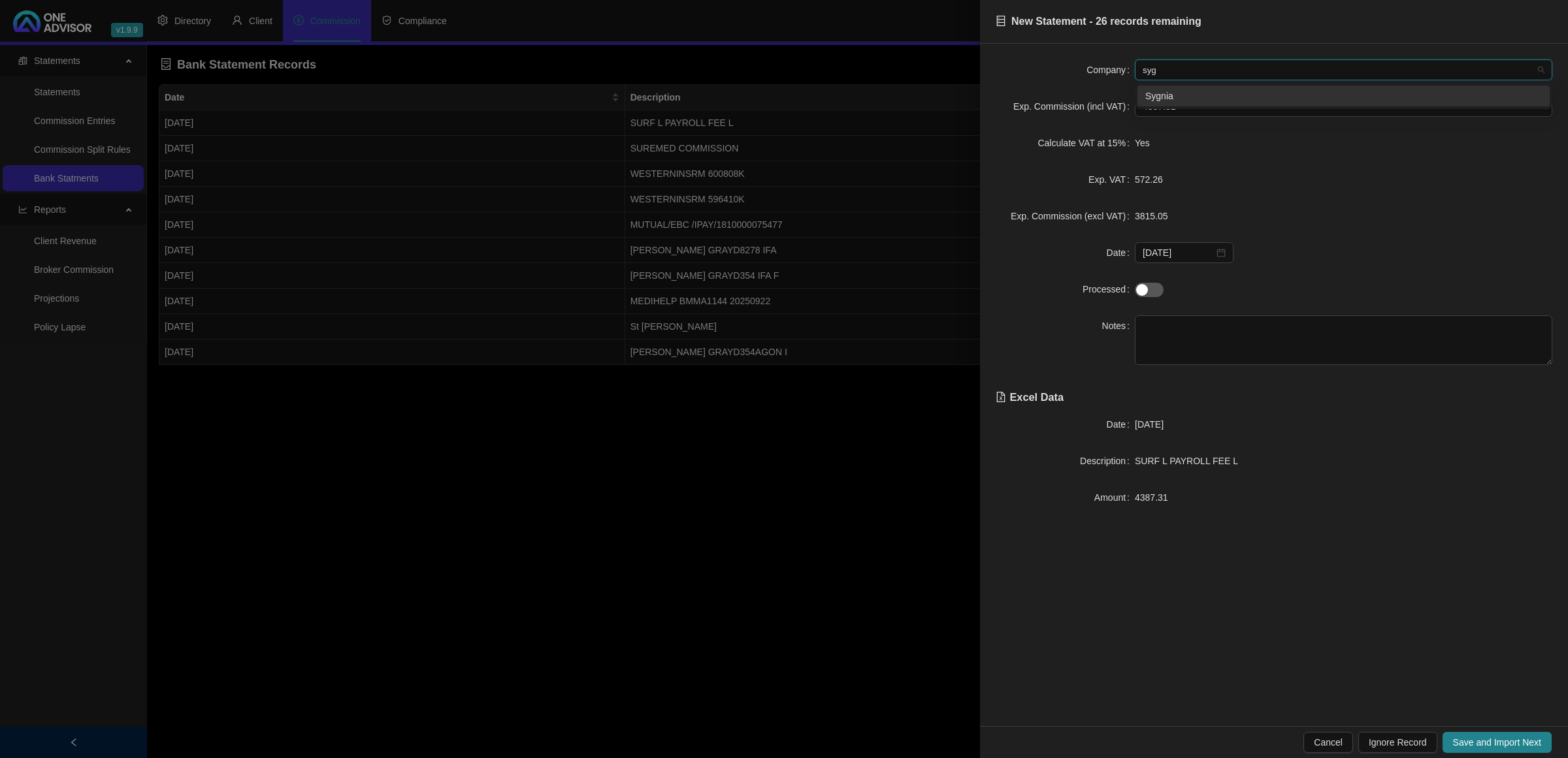
click at [1181, 96] on div "Sygnia" at bounding box center [1344, 95] width 396 height 14
click at [1230, 346] on textarea at bounding box center [1343, 339] width 417 height 50
click at [1483, 738] on span "Save and Import Next" at bounding box center [1497, 742] width 88 height 14
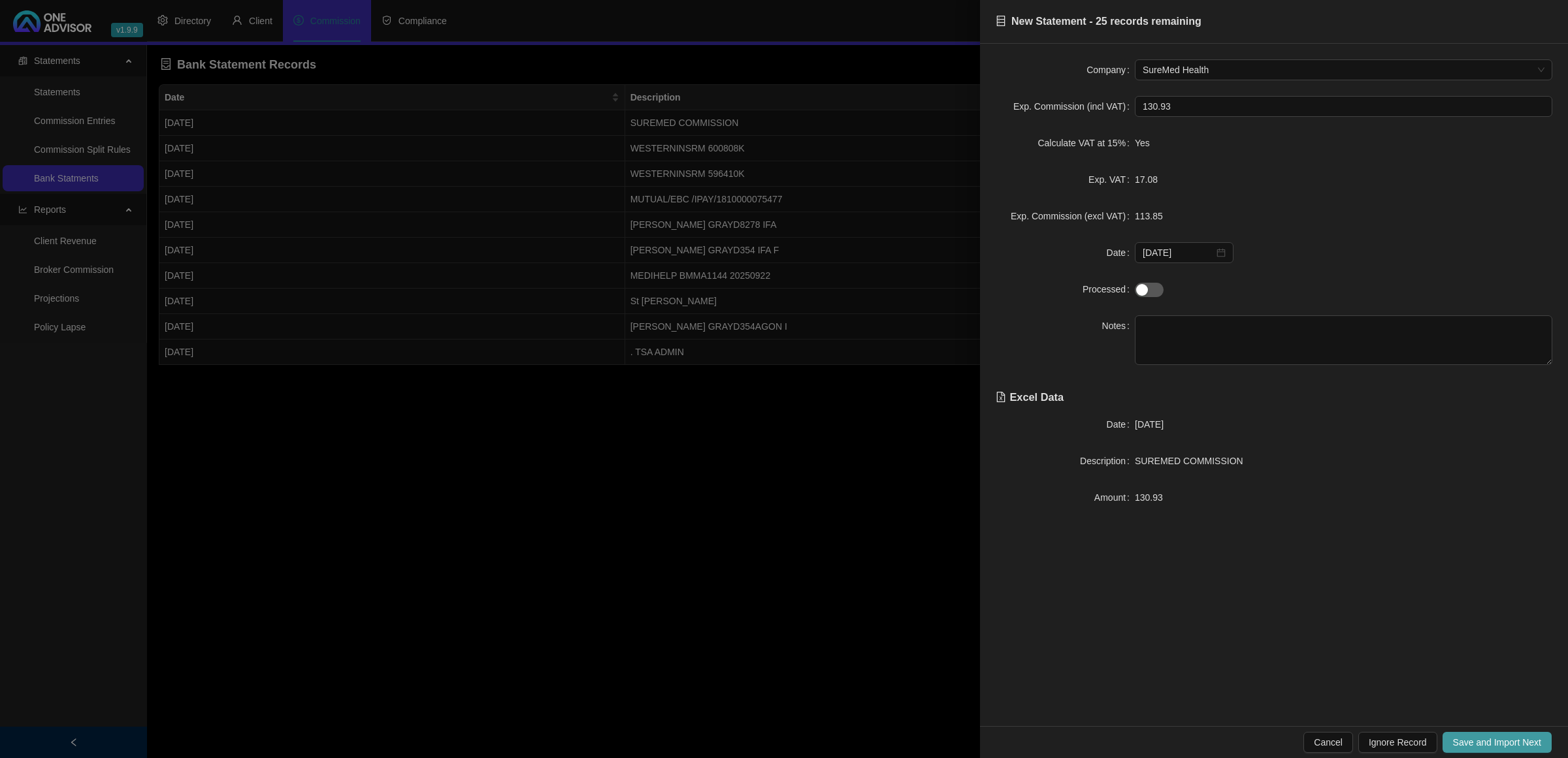
click at [1465, 735] on button "Save and Import Next" at bounding box center [1497, 742] width 109 height 21
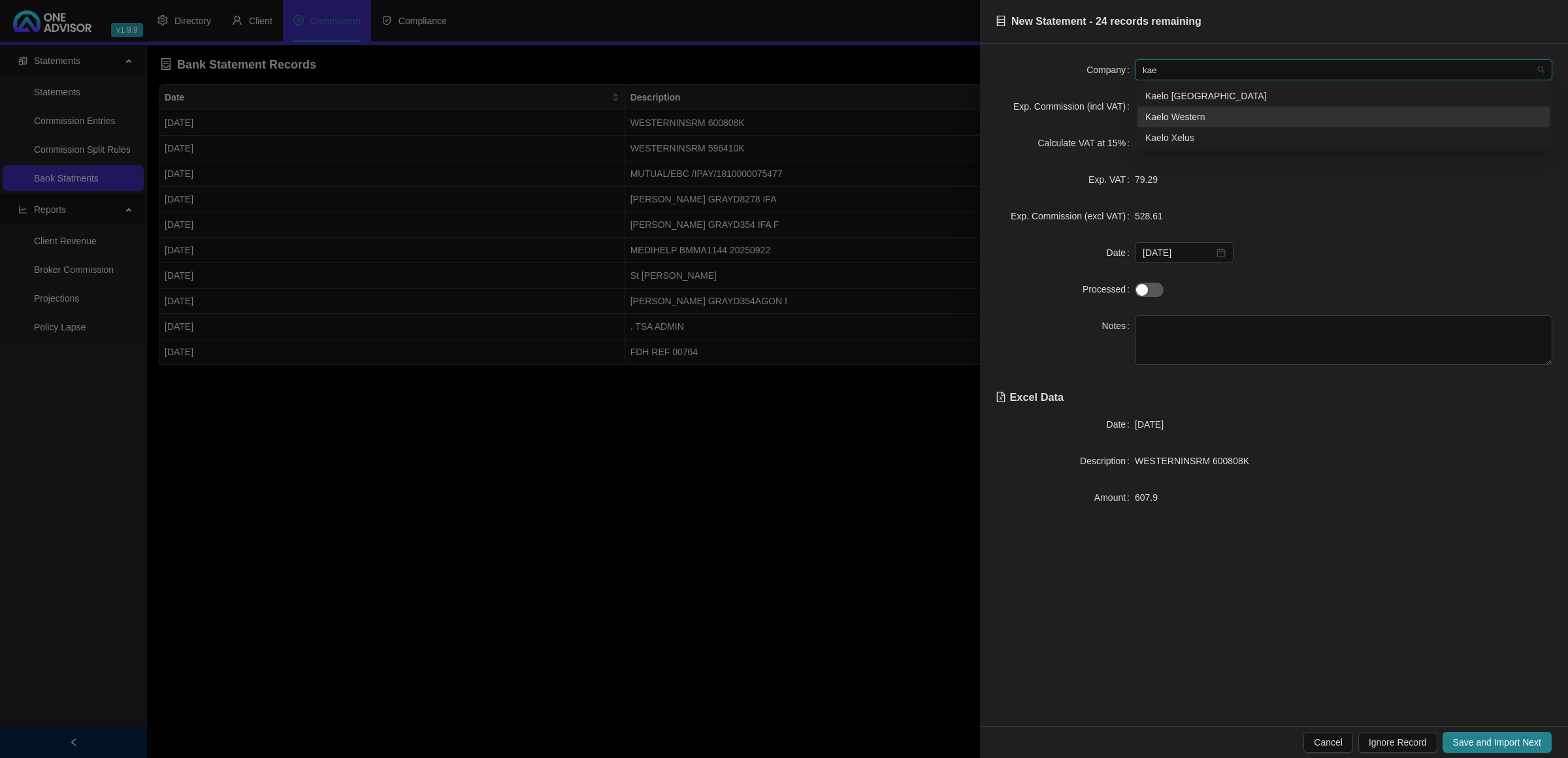
click at [1195, 118] on div "Kaelo Western" at bounding box center [1344, 116] width 396 height 14
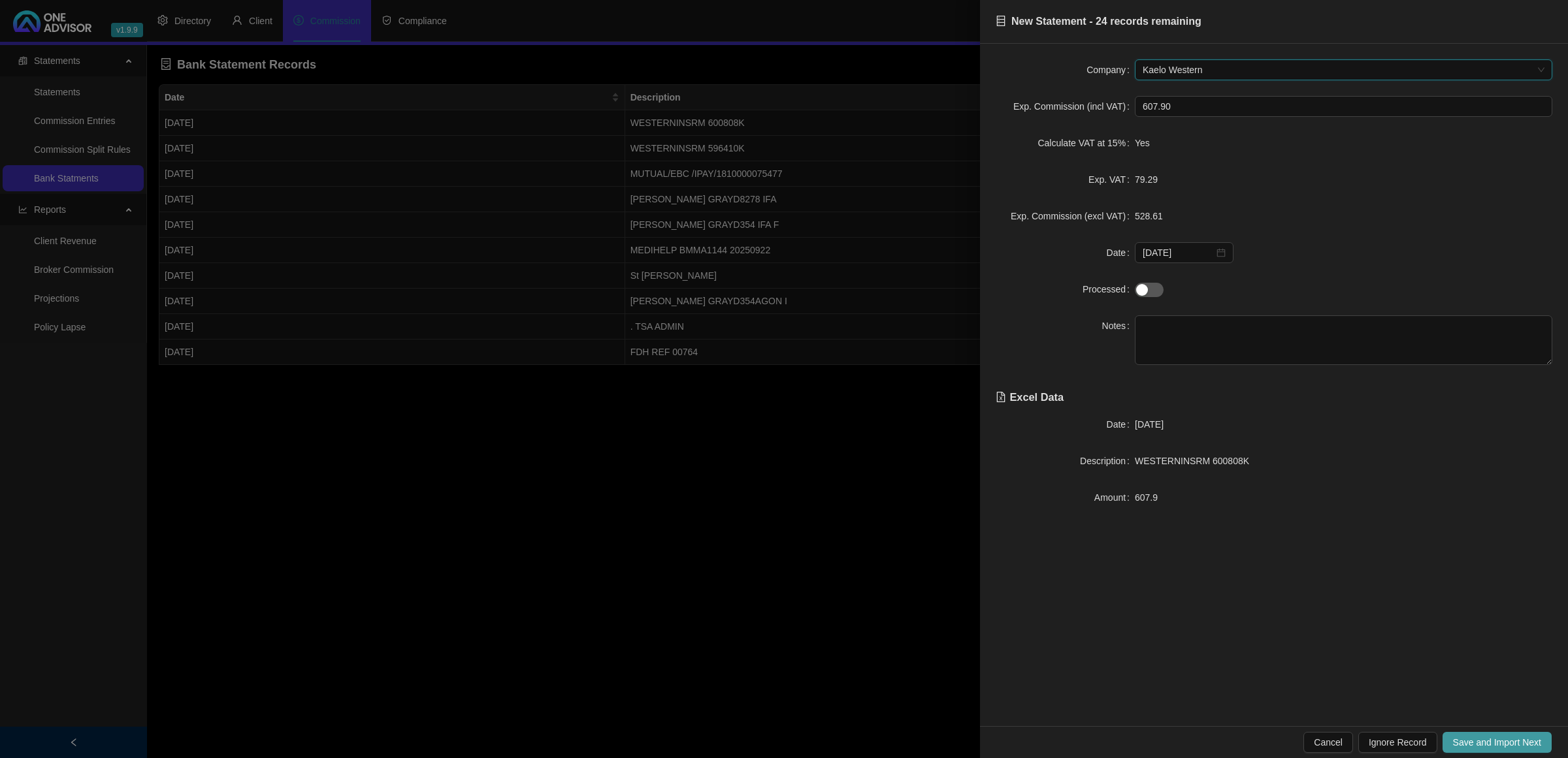
click at [1478, 743] on span "Save and Import Next" at bounding box center [1497, 742] width 88 height 14
click at [1464, 737] on span "Save and Import Next" at bounding box center [1497, 742] width 88 height 14
click at [1193, 341] on textarea at bounding box center [1343, 339] width 417 height 50
click at [1509, 739] on span "Save and Import Next" at bounding box center [1497, 742] width 88 height 14
click at [1212, 465] on span "[PERSON_NAME] GRAYD8278 IFA" at bounding box center [1207, 461] width 146 height 10
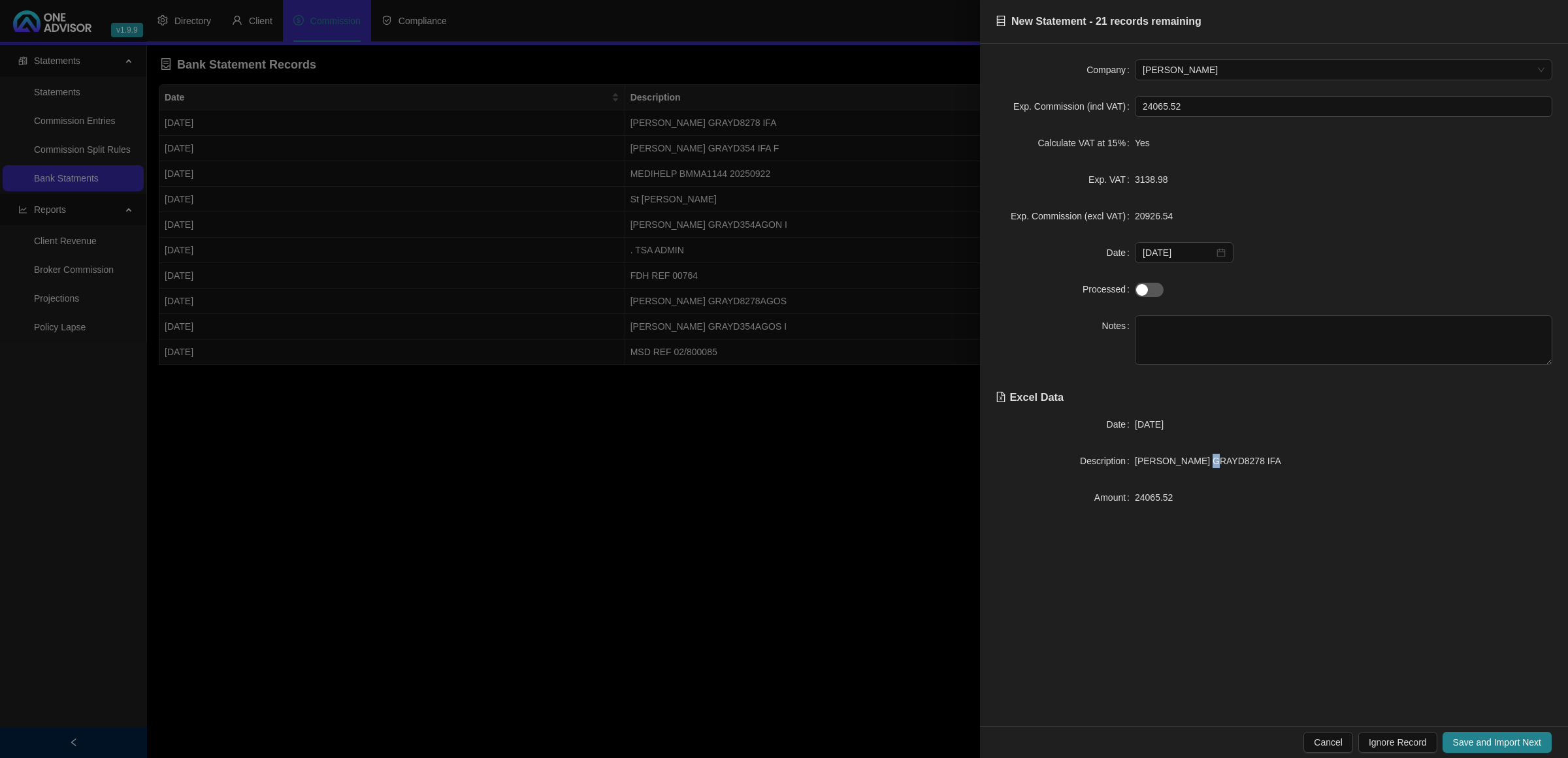
click at [1212, 465] on span "[PERSON_NAME] GRAYD8278 IFA" at bounding box center [1207, 461] width 146 height 10
drag, startPoint x: 1212, startPoint y: 465, endPoint x: 1188, endPoint y: 465, distance: 24.0
click at [1188, 465] on span "[PERSON_NAME] GRAYD8278 IFA" at bounding box center [1207, 461] width 146 height 10
click at [1471, 741] on span "Save and Import Next" at bounding box center [1497, 742] width 88 height 14
click at [1208, 324] on textarea at bounding box center [1343, 339] width 417 height 50
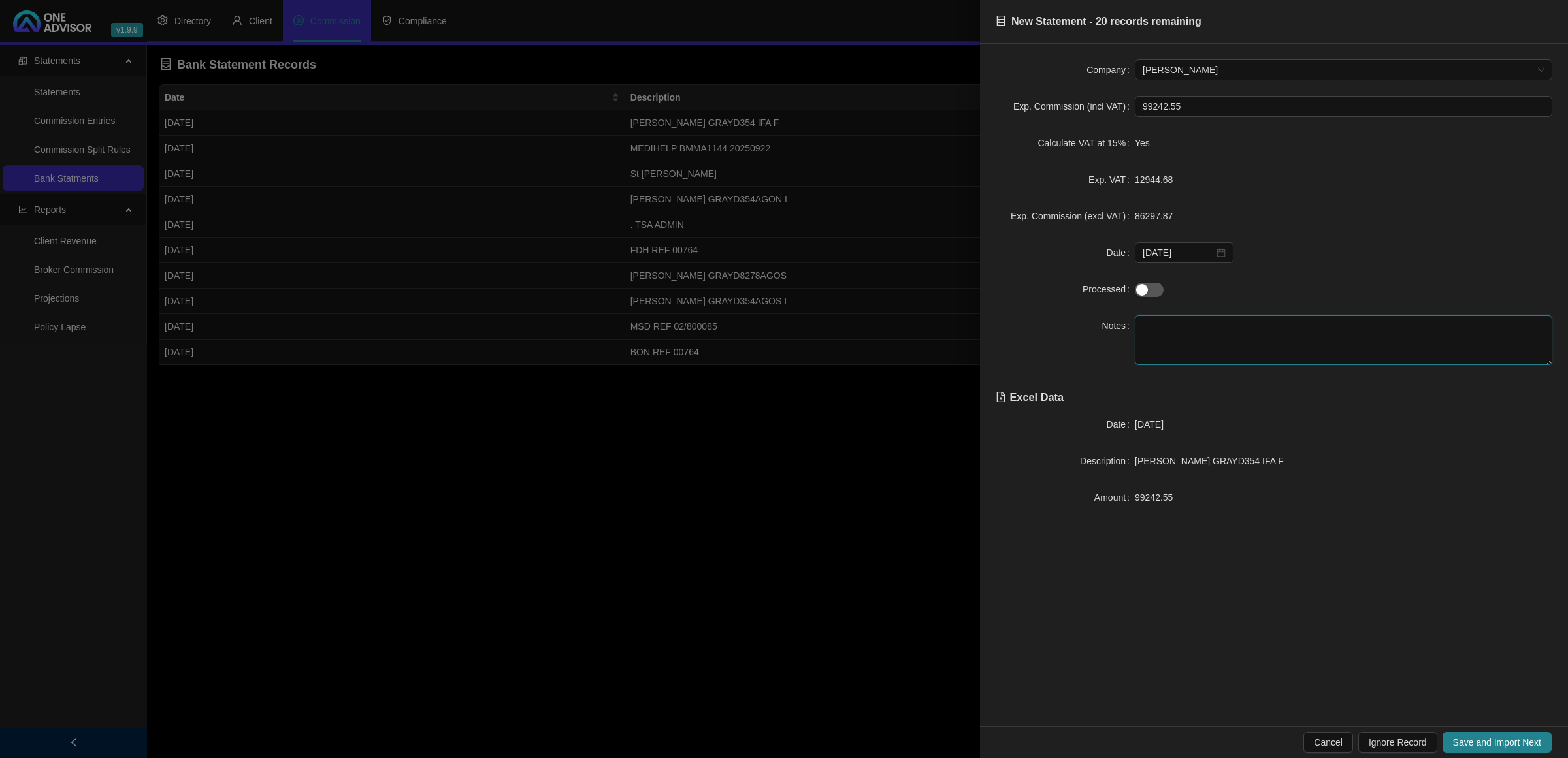
paste textarea "D354"
click at [1496, 741] on span "Save and Import Next" at bounding box center [1497, 742] width 88 height 14
click at [1509, 749] on span "Save and Import Next" at bounding box center [1497, 742] width 88 height 14
click at [1397, 736] on span "Ignore Record" at bounding box center [1398, 742] width 58 height 14
drag, startPoint x: 1234, startPoint y: 465, endPoint x: 1193, endPoint y: 467, distance: 41.0
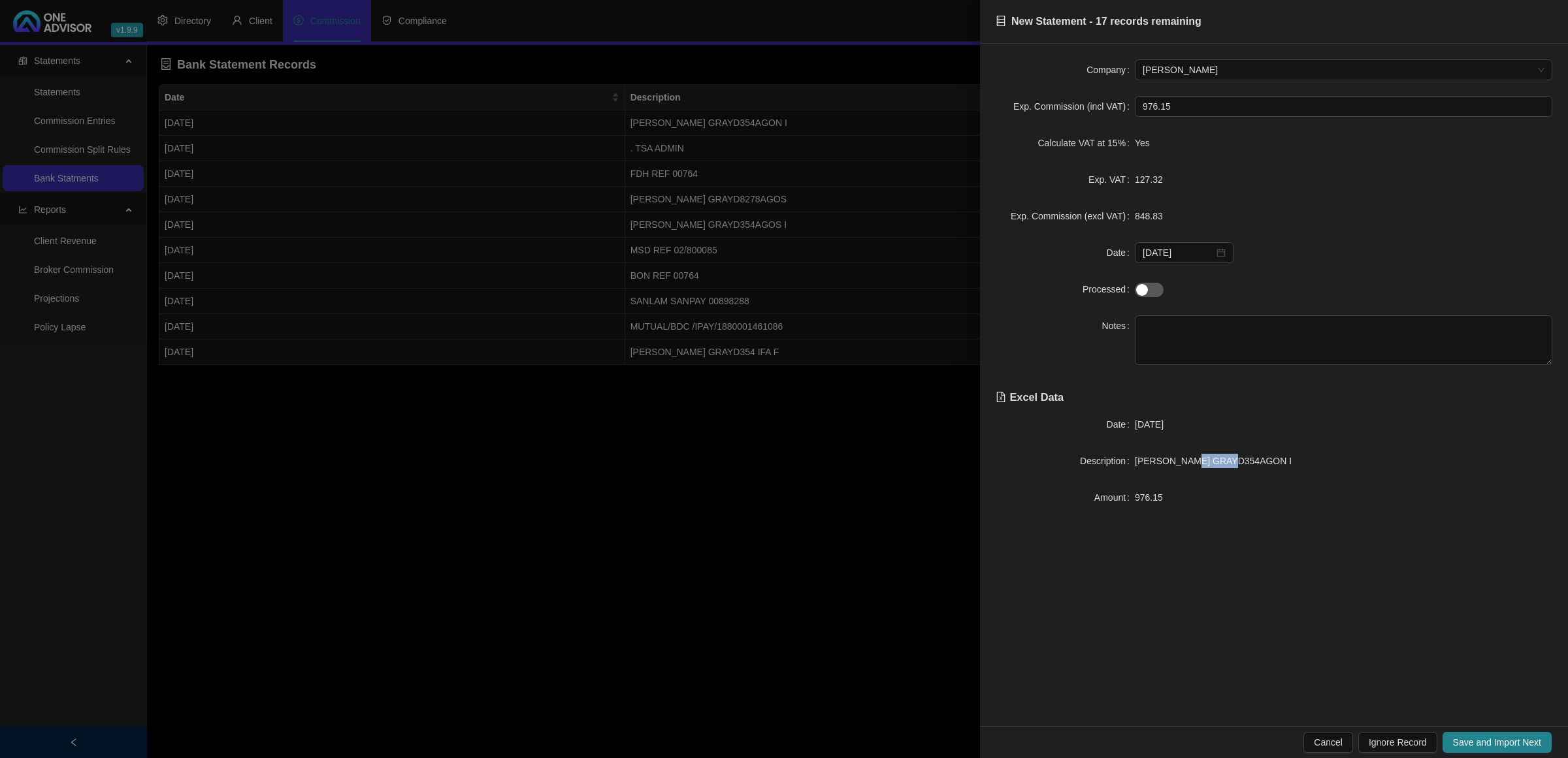
click at [1193, 466] on span "[PERSON_NAME] GRAYD354AGON I" at bounding box center [1213, 461] width 157 height 10
click at [1206, 465] on span "[PERSON_NAME] GRAYD354AGON I" at bounding box center [1213, 461] width 157 height 10
drag, startPoint x: 1234, startPoint y: 467, endPoint x: 1188, endPoint y: 467, distance: 46.0
click at [1188, 466] on span "[PERSON_NAME] GRAYD354AGON I" at bounding box center [1213, 461] width 157 height 10
click at [1486, 736] on span "Save and Import Next" at bounding box center [1497, 742] width 88 height 14
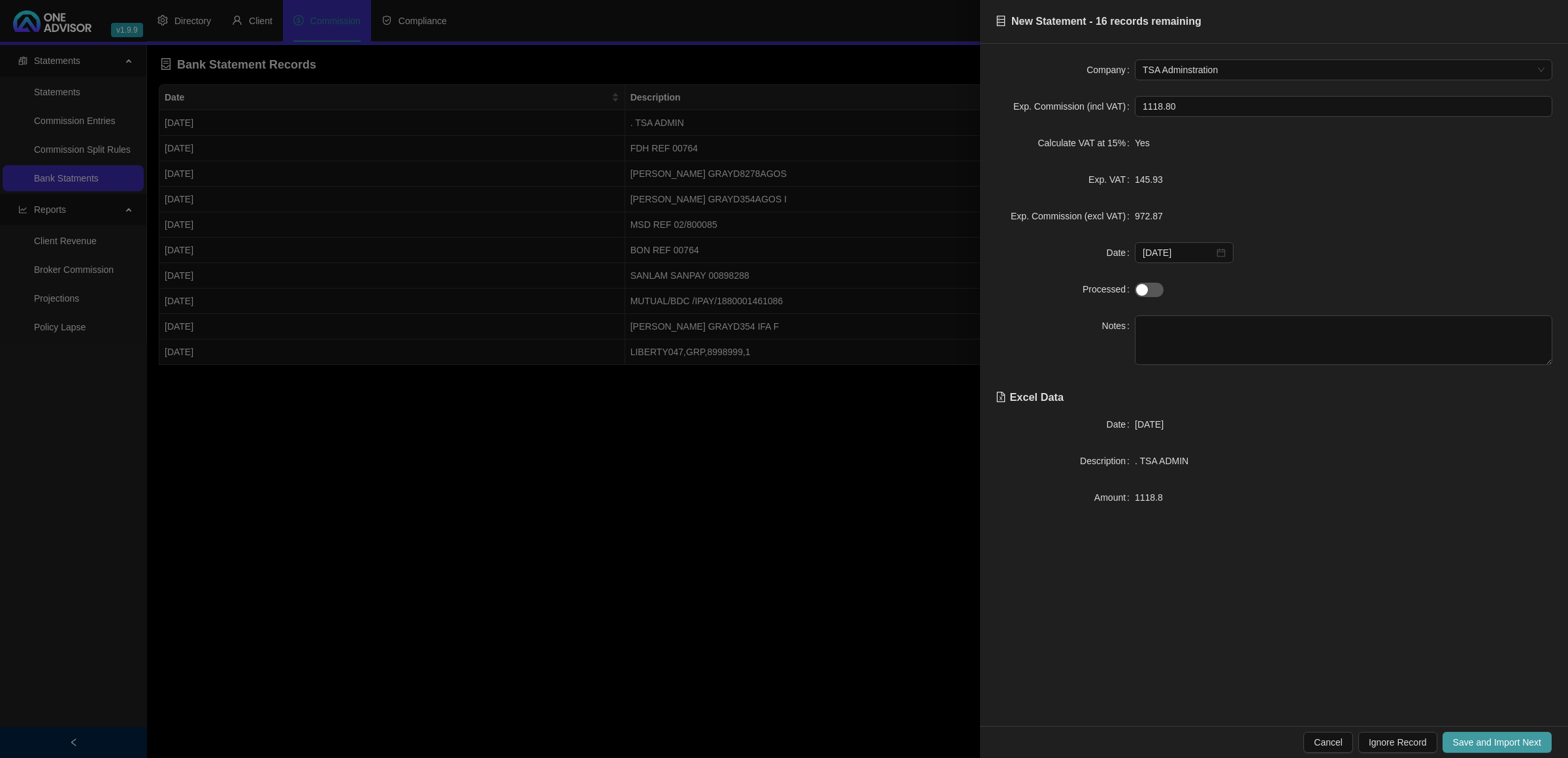
click at [1486, 736] on span "Save and Import Next" at bounding box center [1497, 742] width 88 height 14
drag, startPoint x: 1239, startPoint y: 465, endPoint x: 1187, endPoint y: 469, distance: 52.2
click at [1187, 468] on div "[PERSON_NAME] GRAYD8278AGOS" at bounding box center [1343, 461] width 417 height 14
click at [1471, 741] on span "Save and Import Next" at bounding box center [1497, 742] width 88 height 14
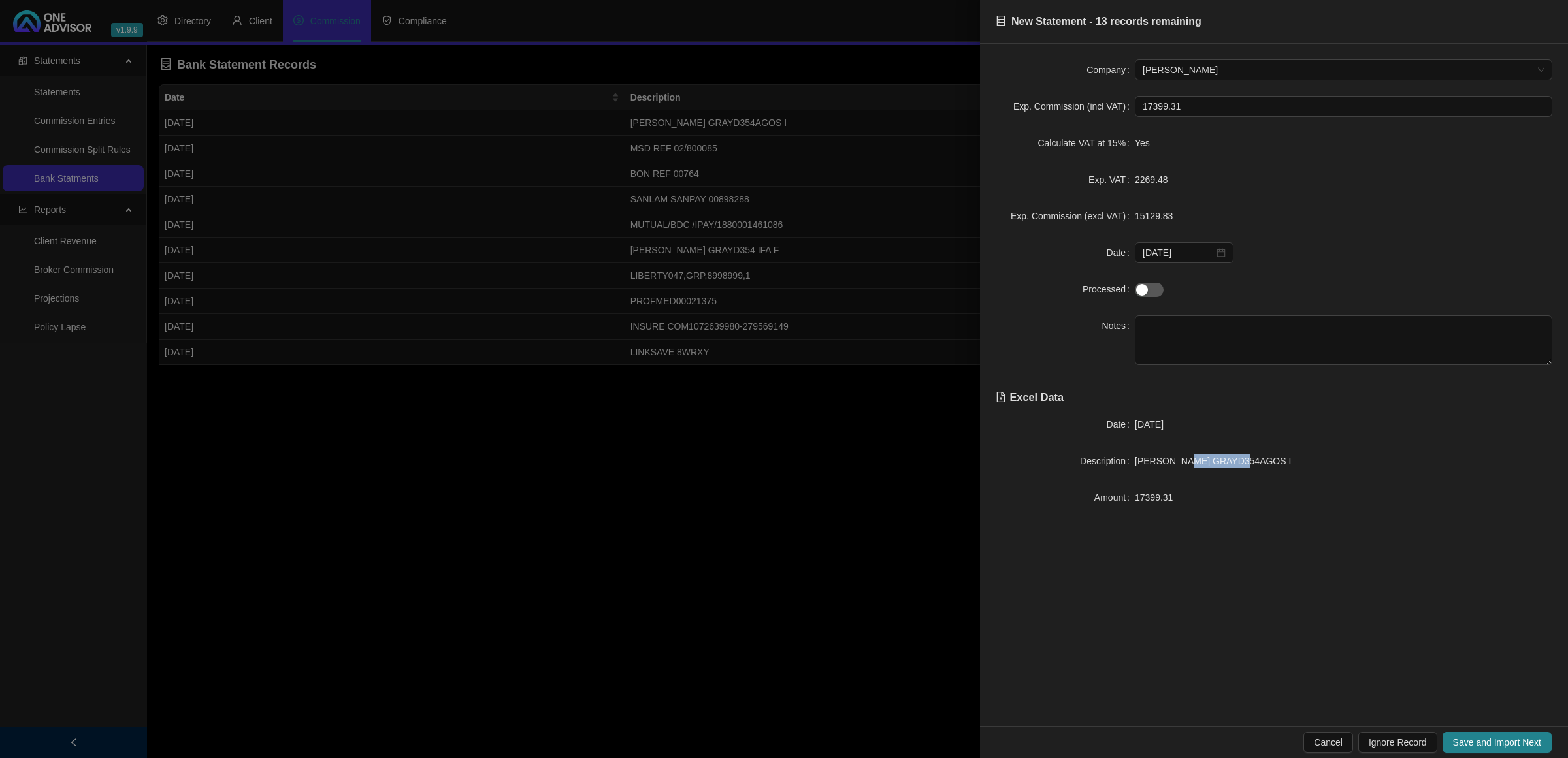
drag, startPoint x: 1245, startPoint y: 465, endPoint x: 1188, endPoint y: 465, distance: 57.0
click at [1188, 465] on div "[PERSON_NAME] GRAYD354AGOS I" at bounding box center [1343, 461] width 417 height 14
click at [1520, 743] on span "Save and Import Next" at bounding box center [1497, 742] width 88 height 14
click at [1459, 747] on span "Save and Import Next" at bounding box center [1497, 742] width 88 height 14
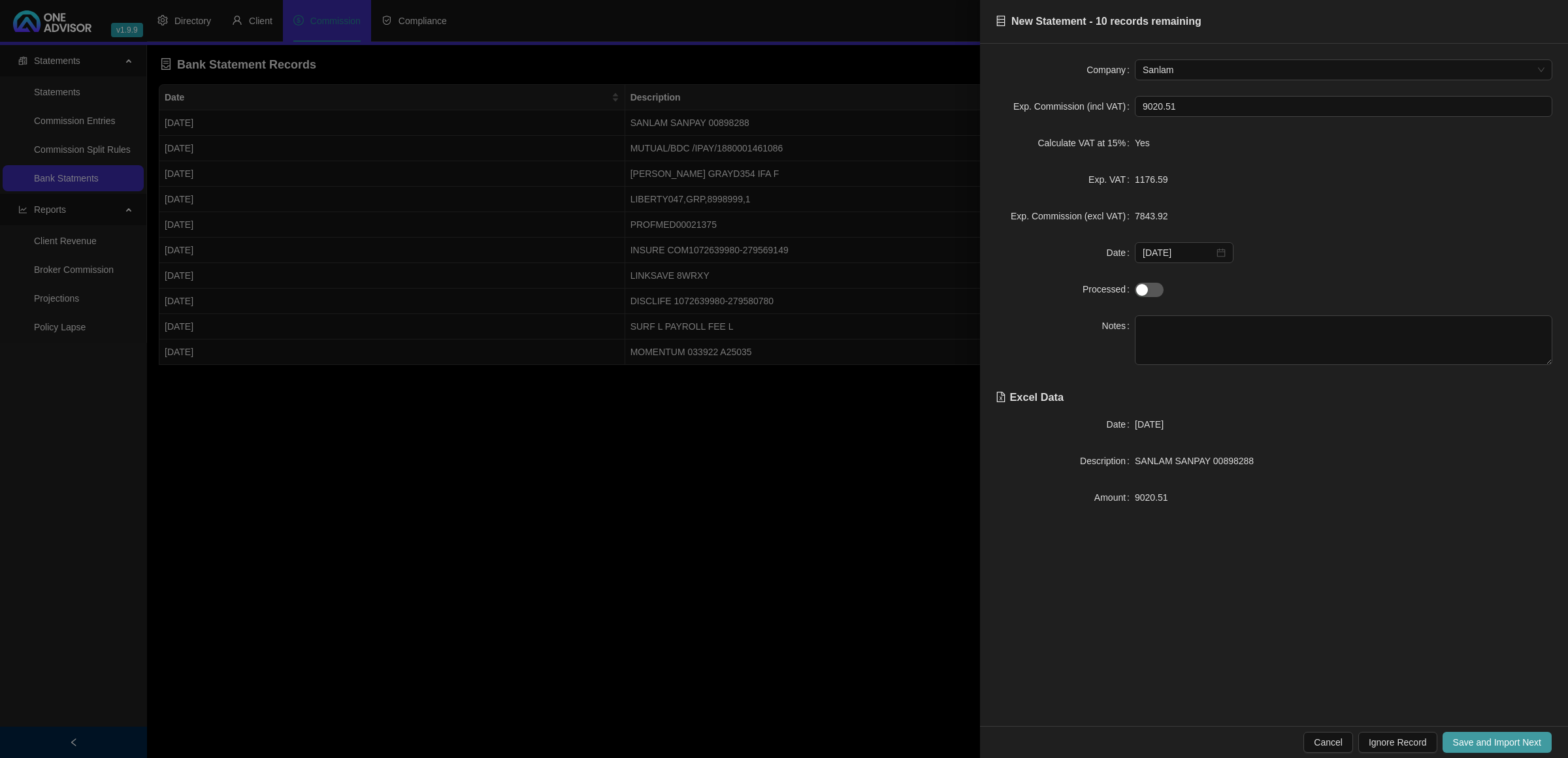
click at [1468, 741] on span "Save and Import Next" at bounding box center [1497, 742] width 88 height 14
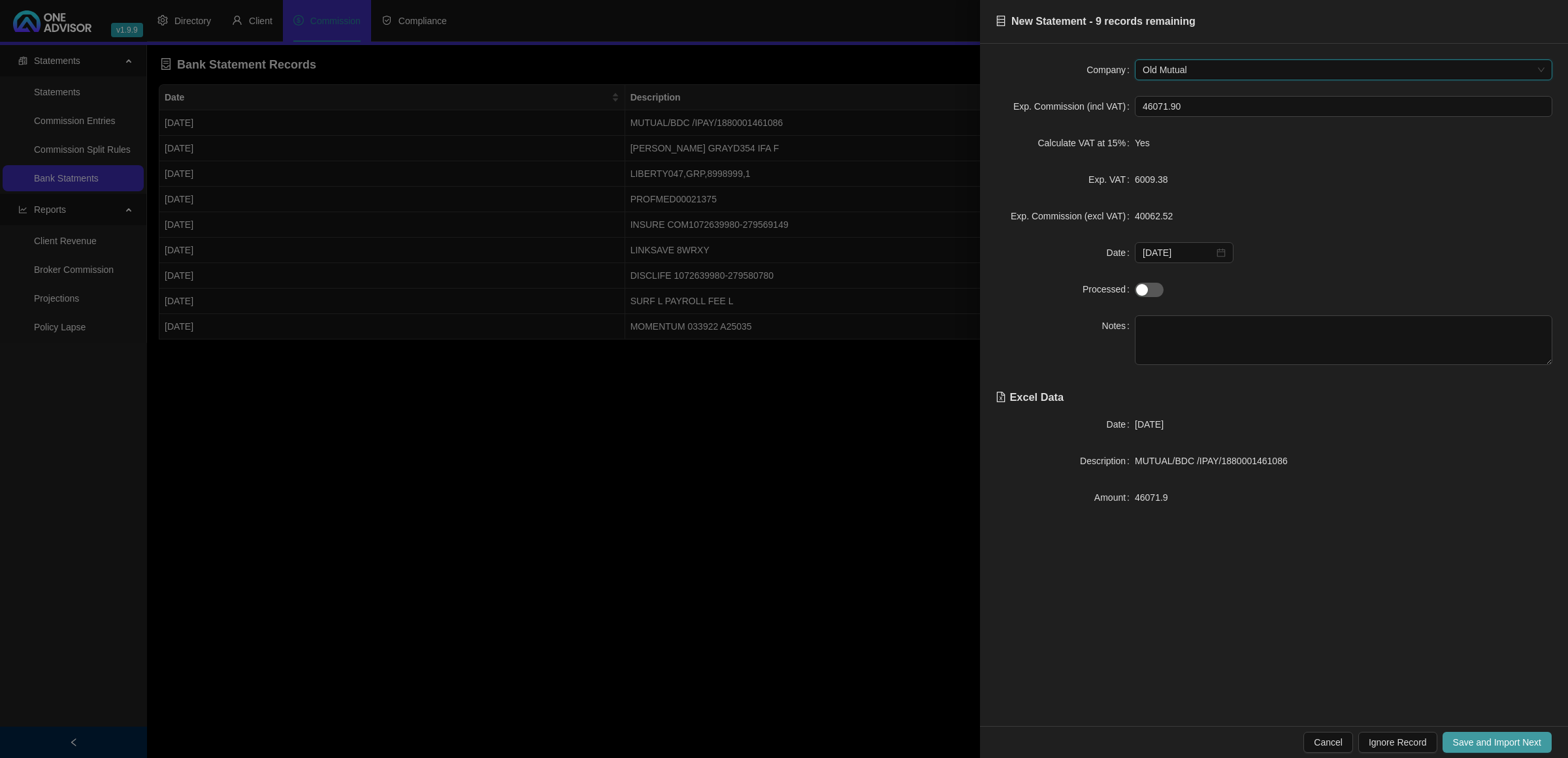
click at [1468, 741] on span "Save and Import Next" at bounding box center [1497, 742] width 88 height 14
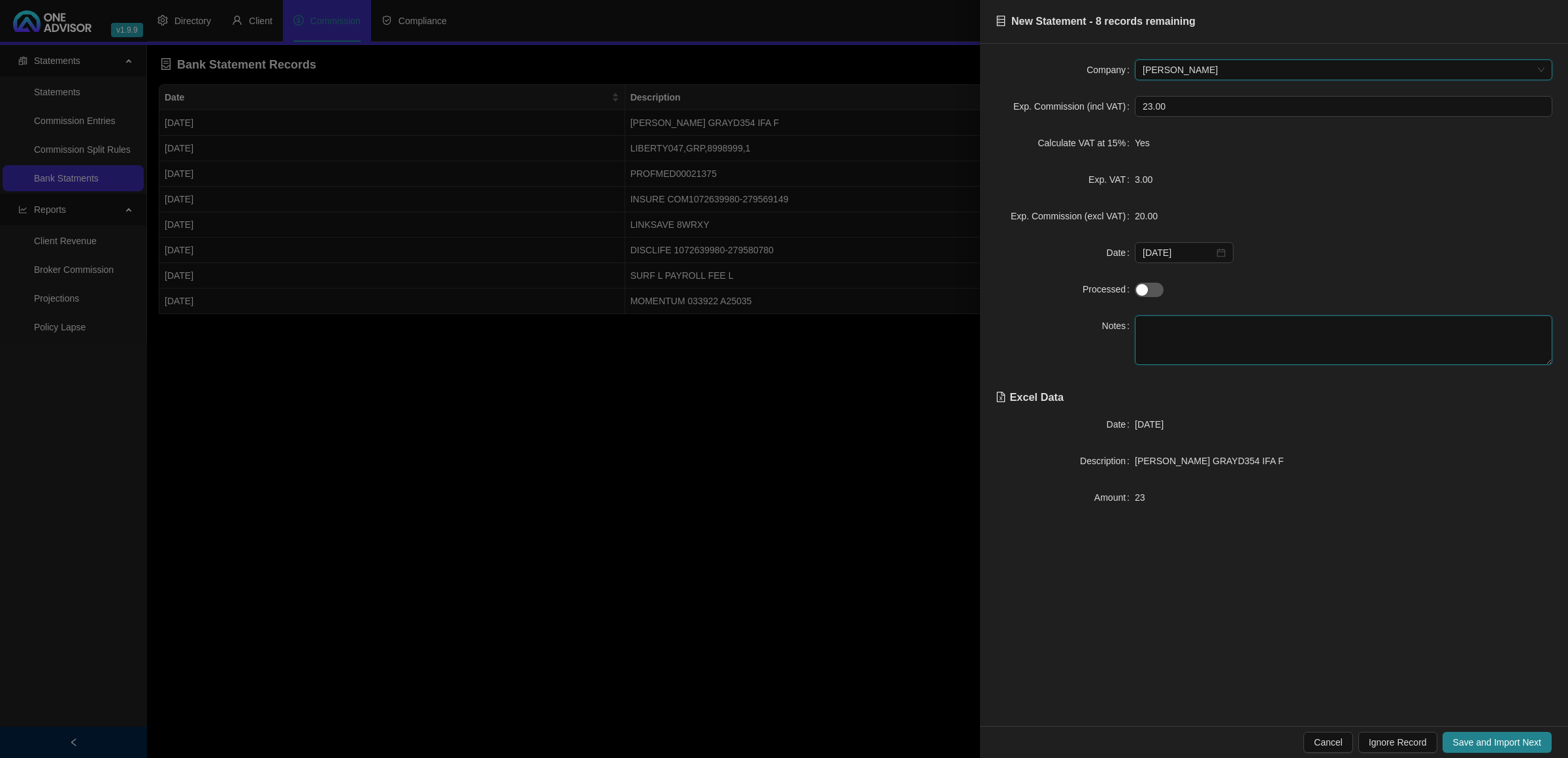
click at [1206, 354] on textarea at bounding box center [1343, 339] width 417 height 50
paste textarea "D354"
click at [1518, 738] on span "Save and Import Next" at bounding box center [1497, 742] width 88 height 14
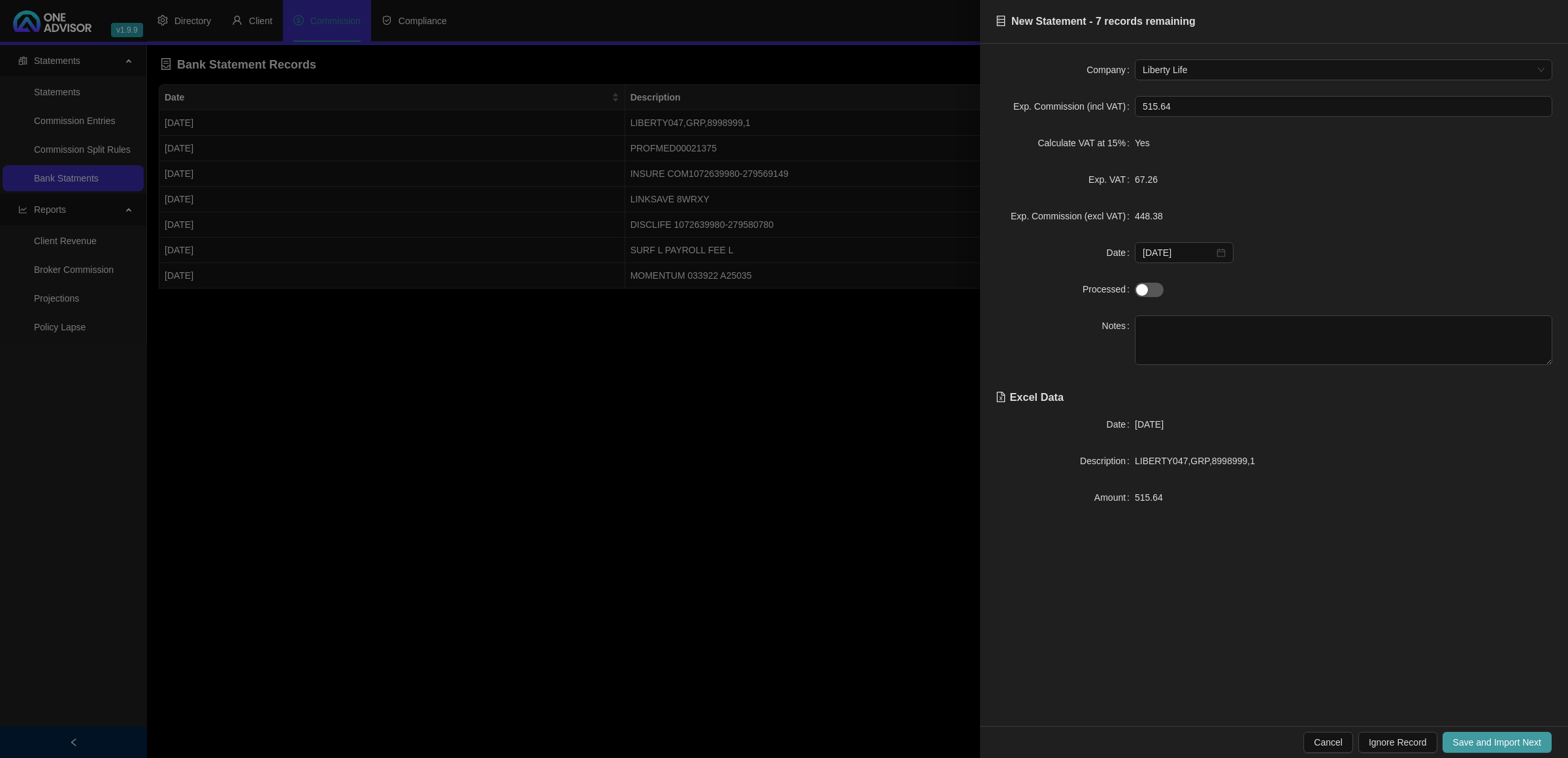
click at [1511, 741] on span "Save and Import Next" at bounding box center [1497, 742] width 88 height 14
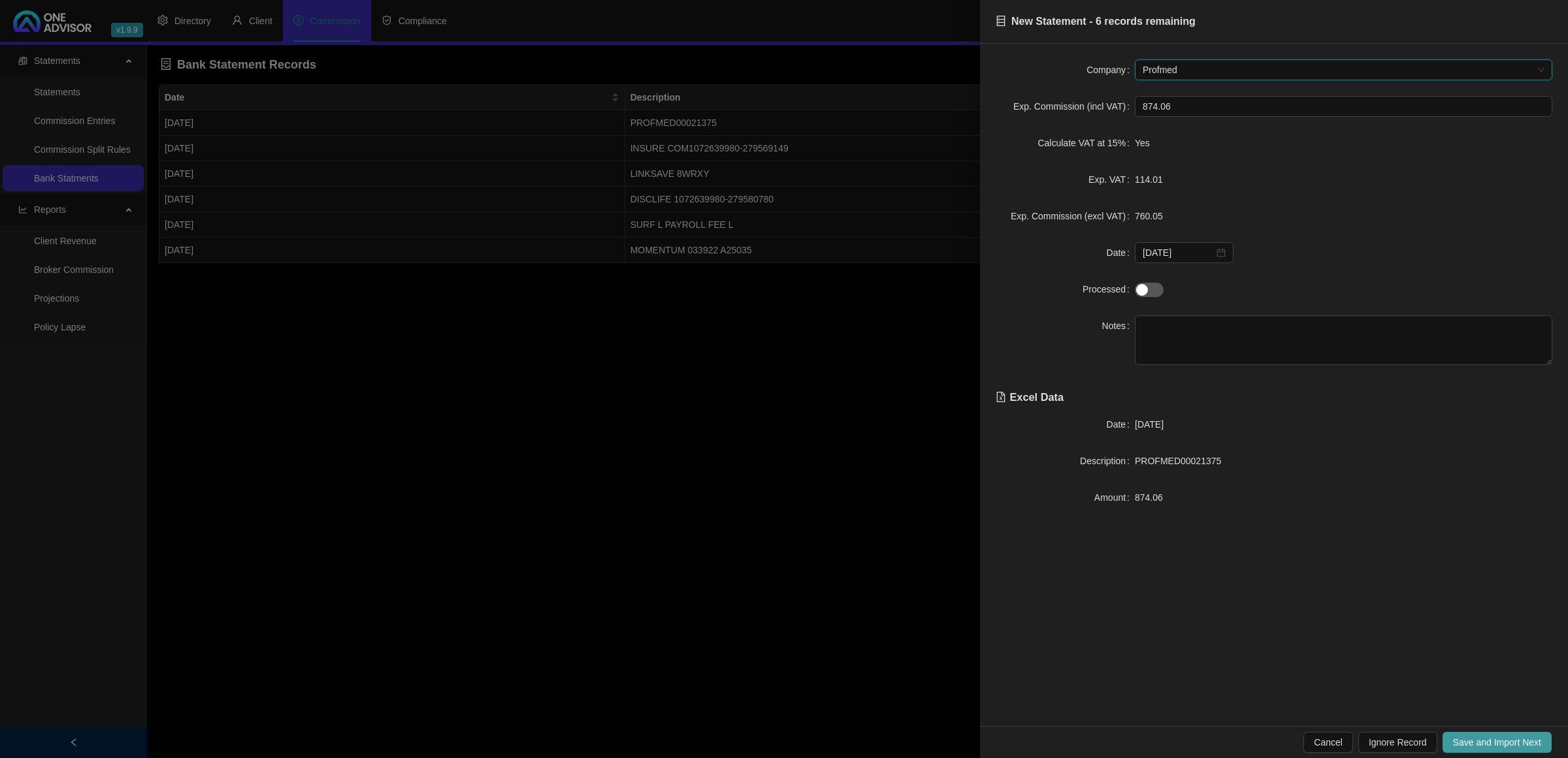
click at [1480, 749] on span "Save and Import Next" at bounding box center [1497, 742] width 88 height 14
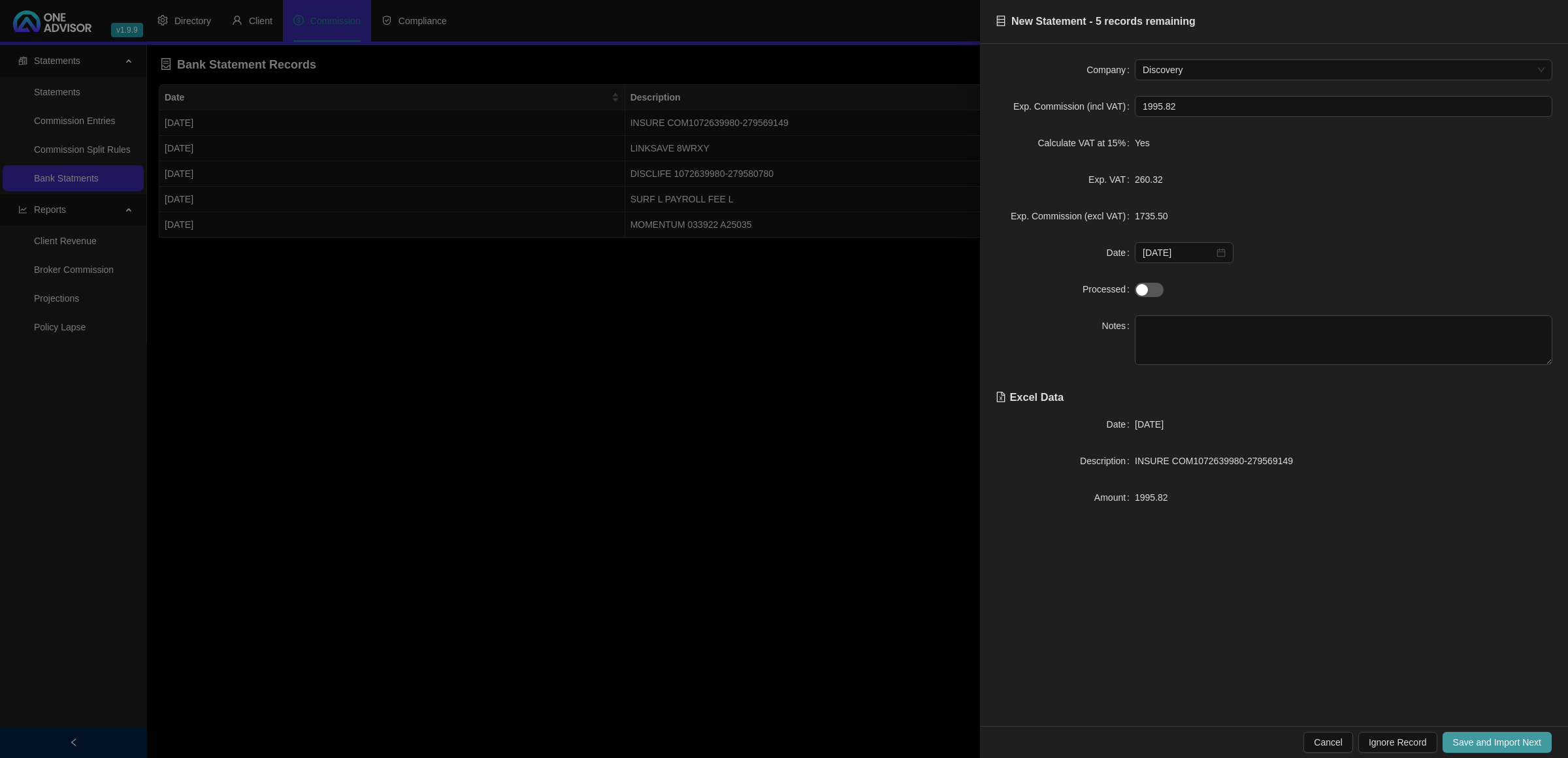
click at [1489, 732] on button "Save and Import Next" at bounding box center [1497, 742] width 109 height 21
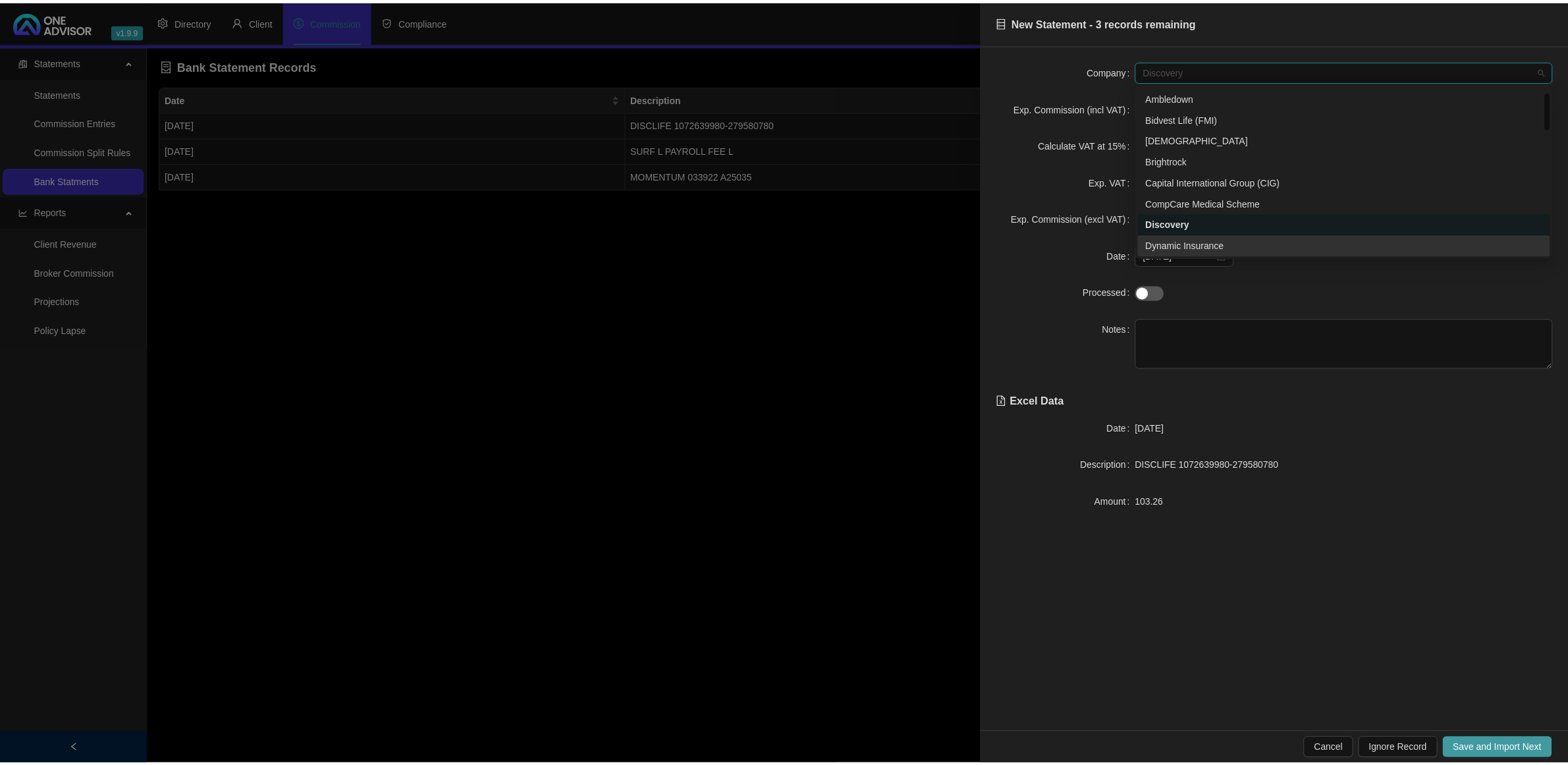
scroll to position [42, 0]
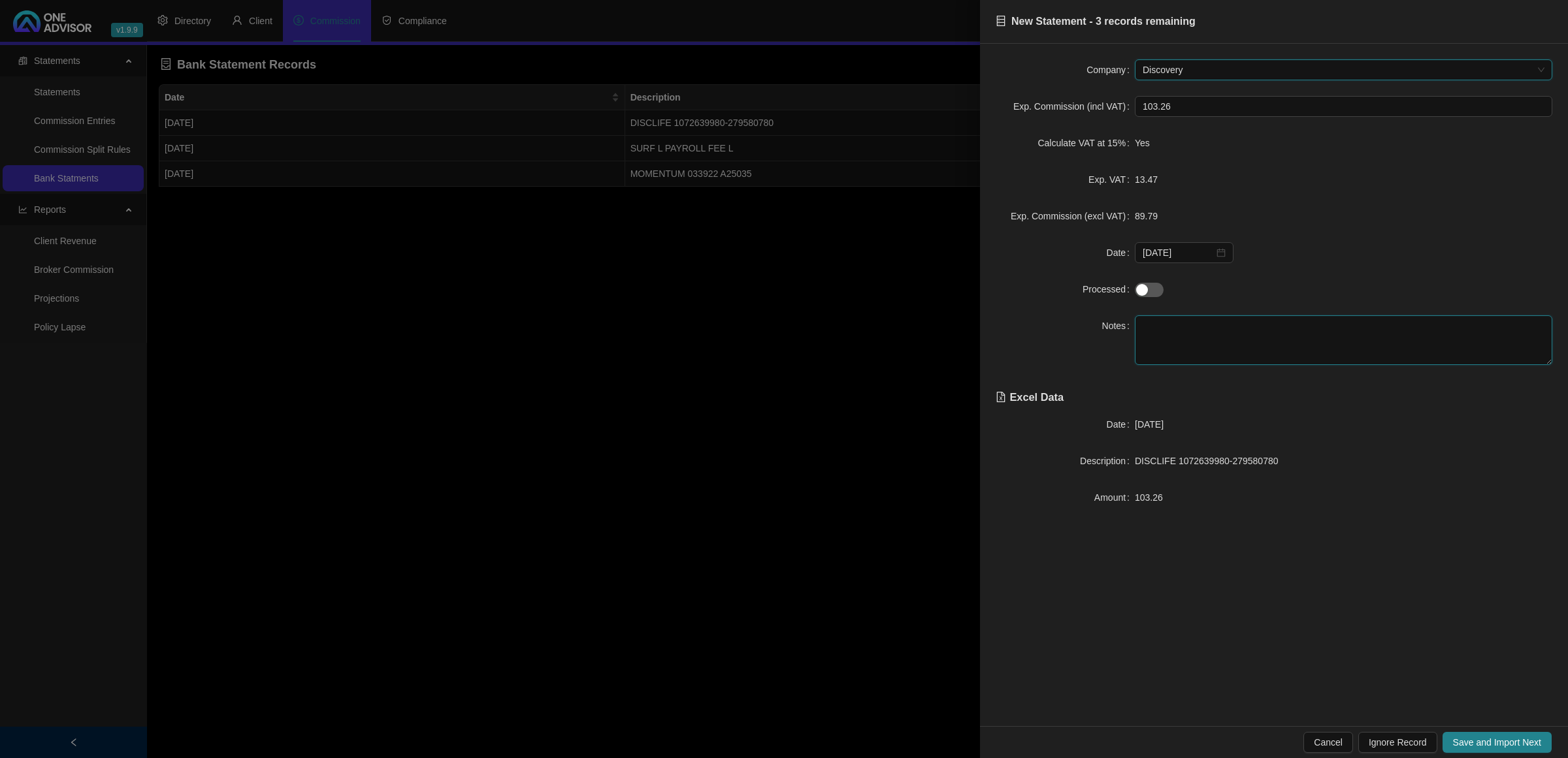
click at [1176, 331] on textarea at bounding box center [1343, 339] width 417 height 50
click at [1500, 743] on span "Save and Import Next" at bounding box center [1497, 742] width 88 height 14
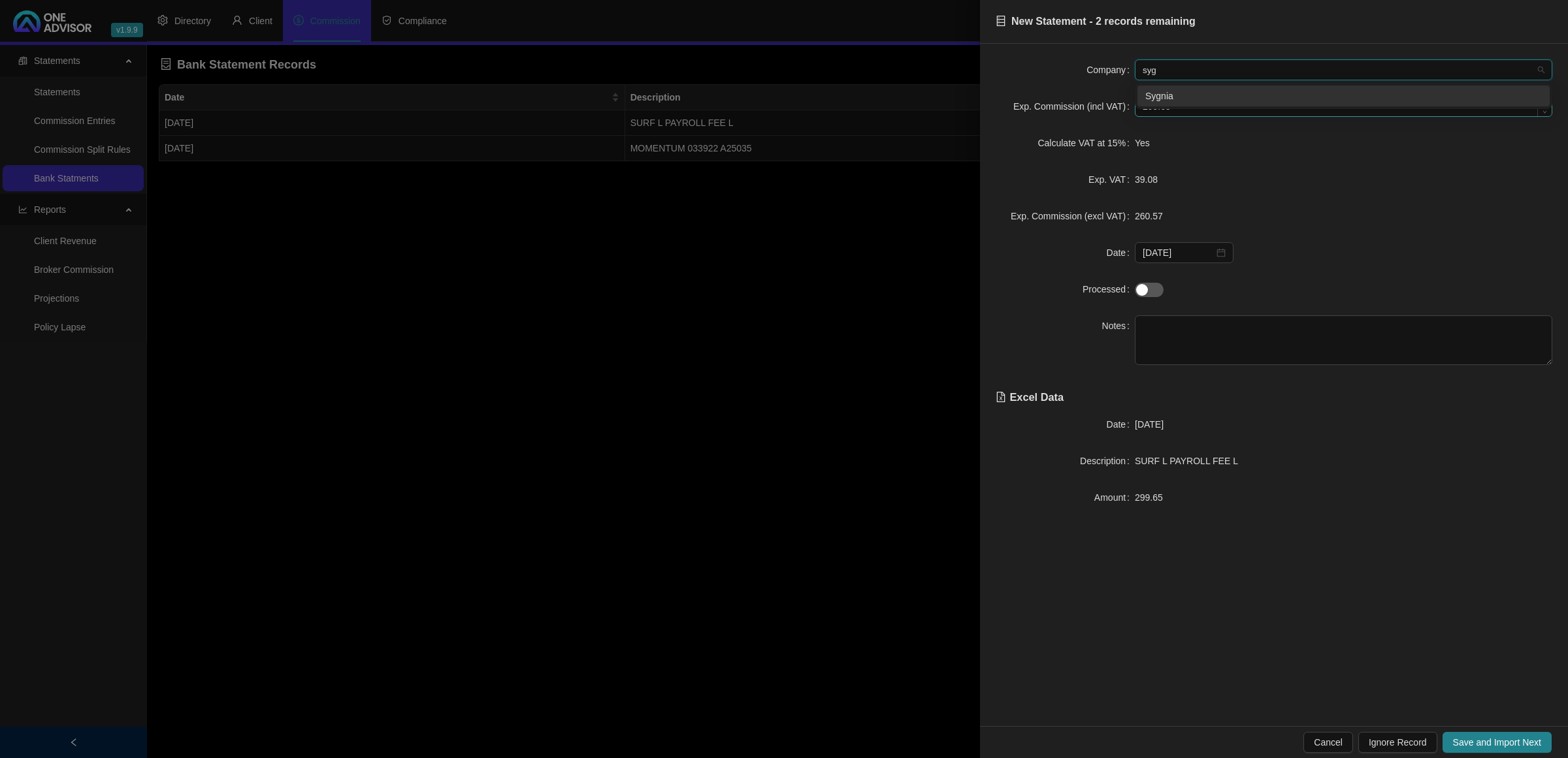
click at [1219, 98] on div "Sygnia" at bounding box center [1344, 95] width 396 height 14
click at [1205, 343] on textarea at bounding box center [1343, 339] width 417 height 50
click at [1494, 743] on span "Save and Import Next" at bounding box center [1497, 742] width 88 height 14
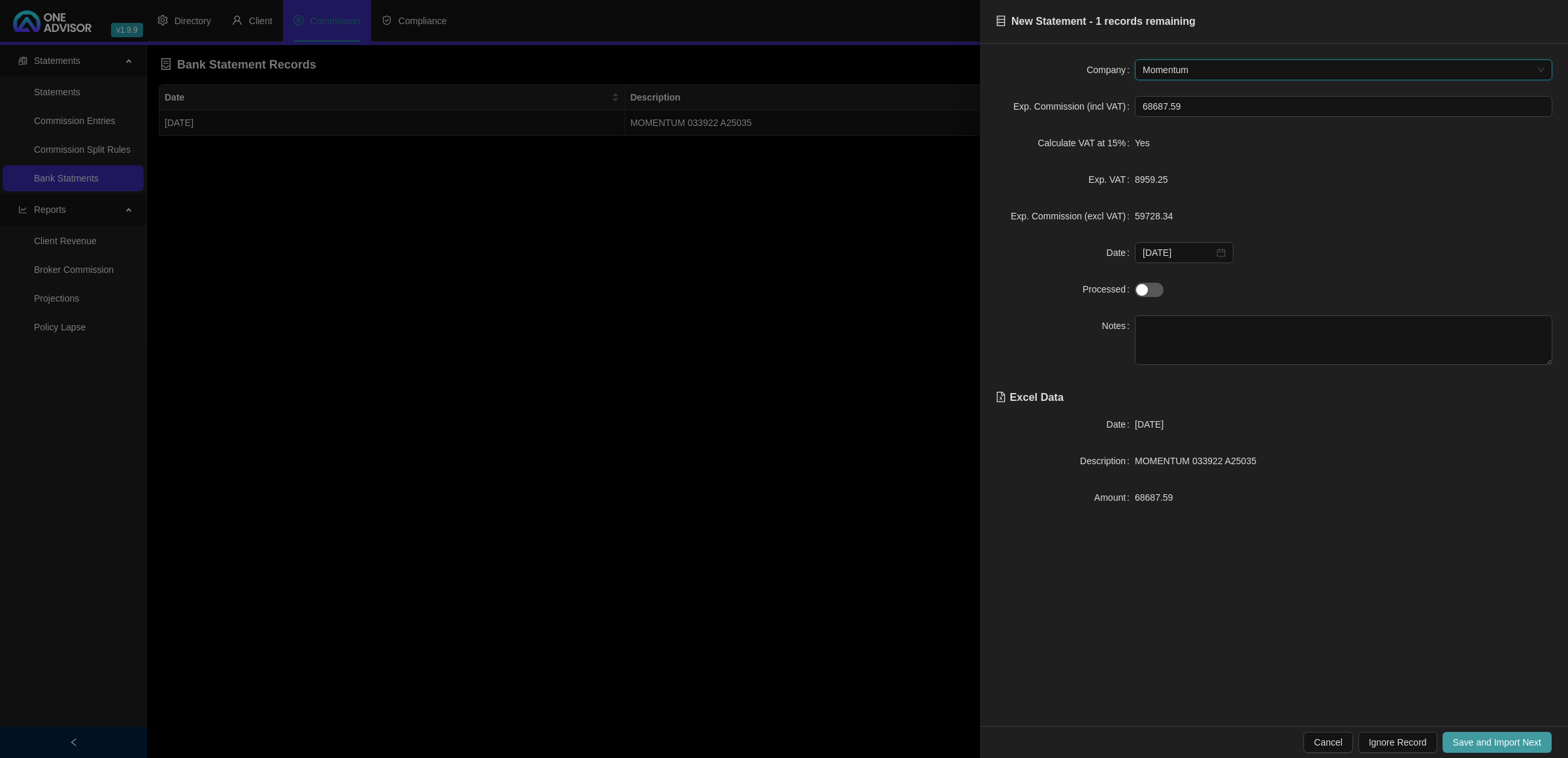
click at [1479, 742] on span "Save and Import Next" at bounding box center [1497, 742] width 88 height 14
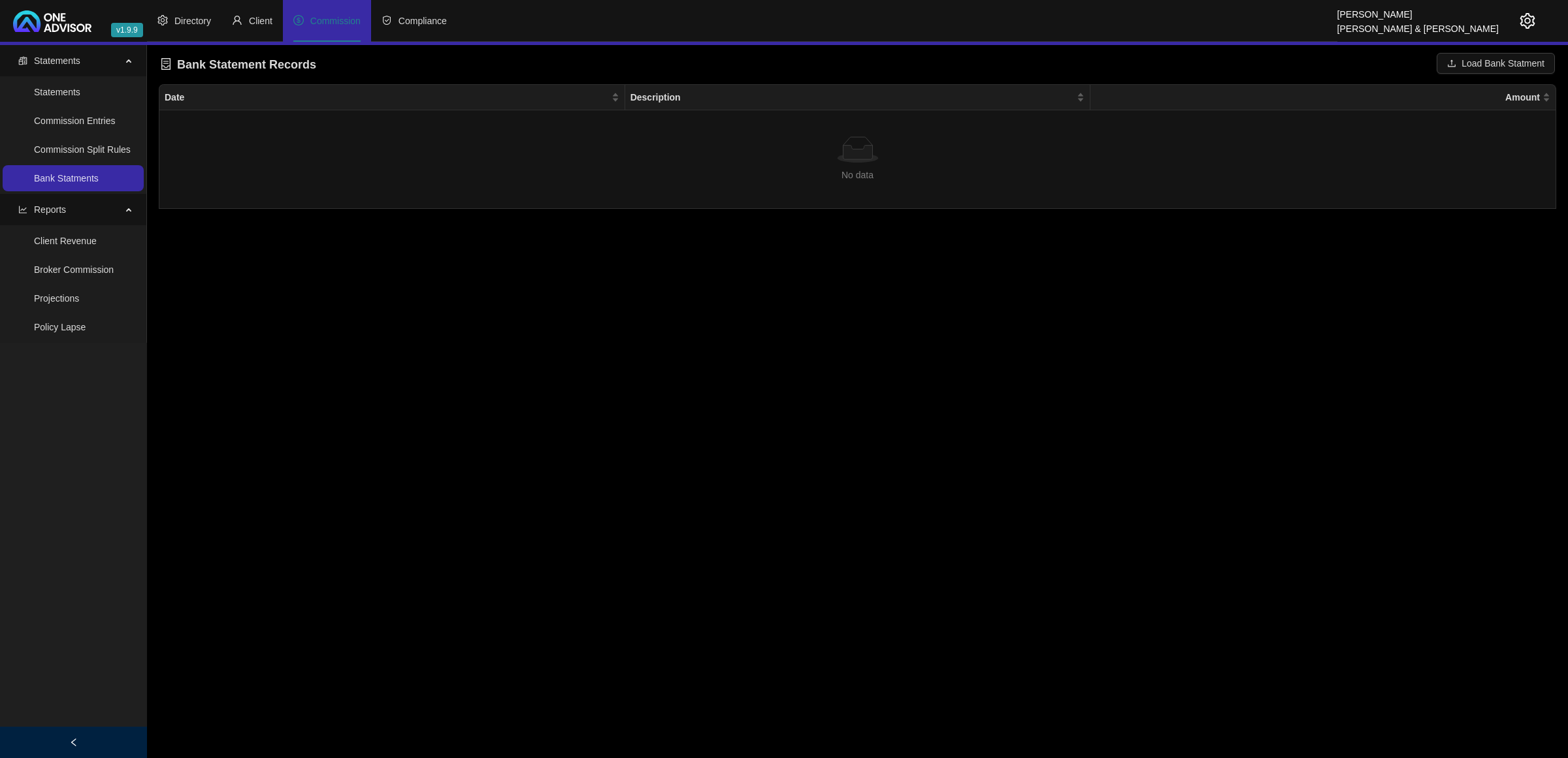
click at [307, 21] on li "Commission" at bounding box center [326, 21] width 88 height 42
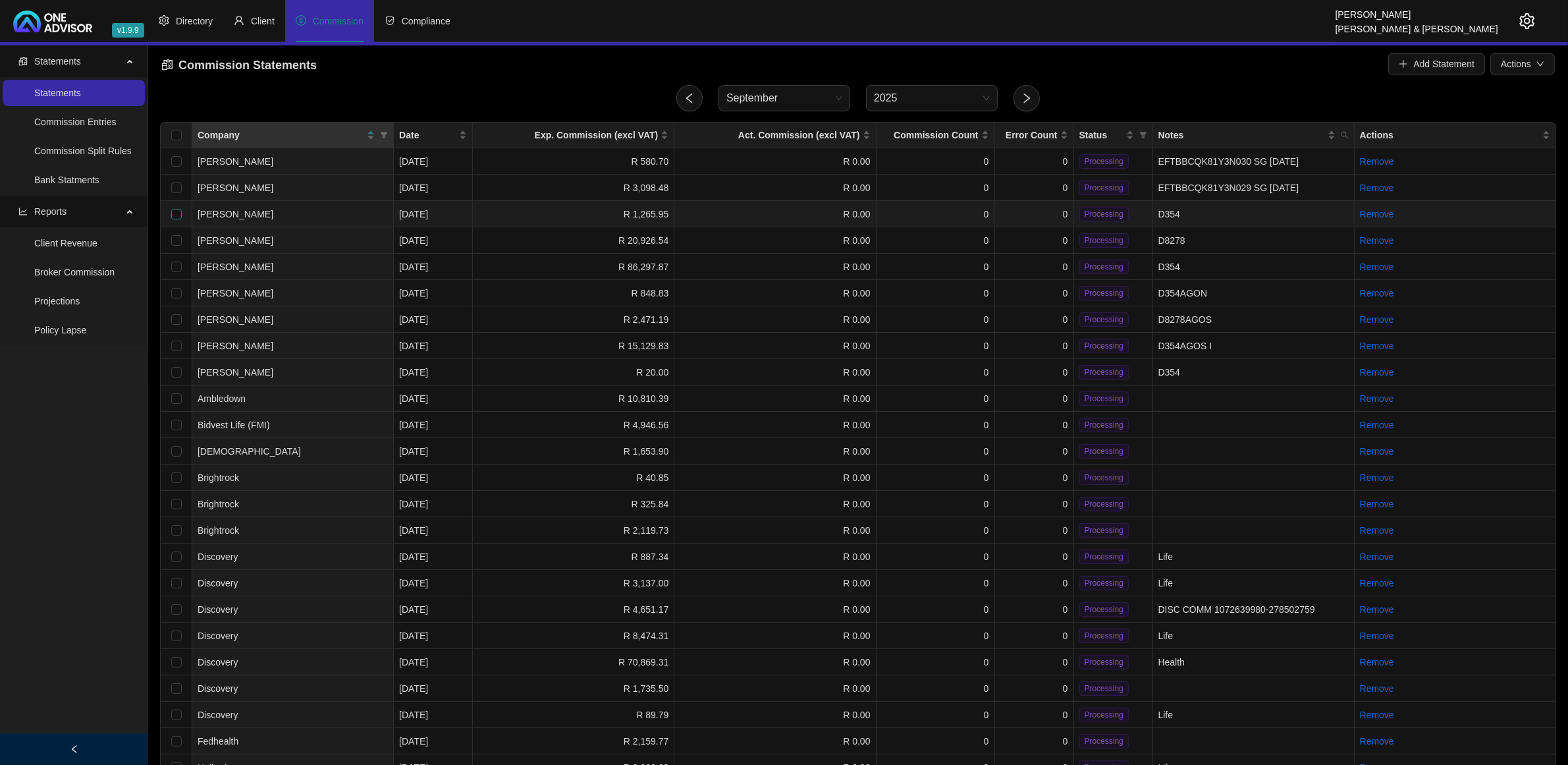
click at [173, 213] on input "checkbox" at bounding box center [176, 213] width 10 height 10
click at [176, 264] on input "checkbox" at bounding box center [176, 266] width 10 height 10
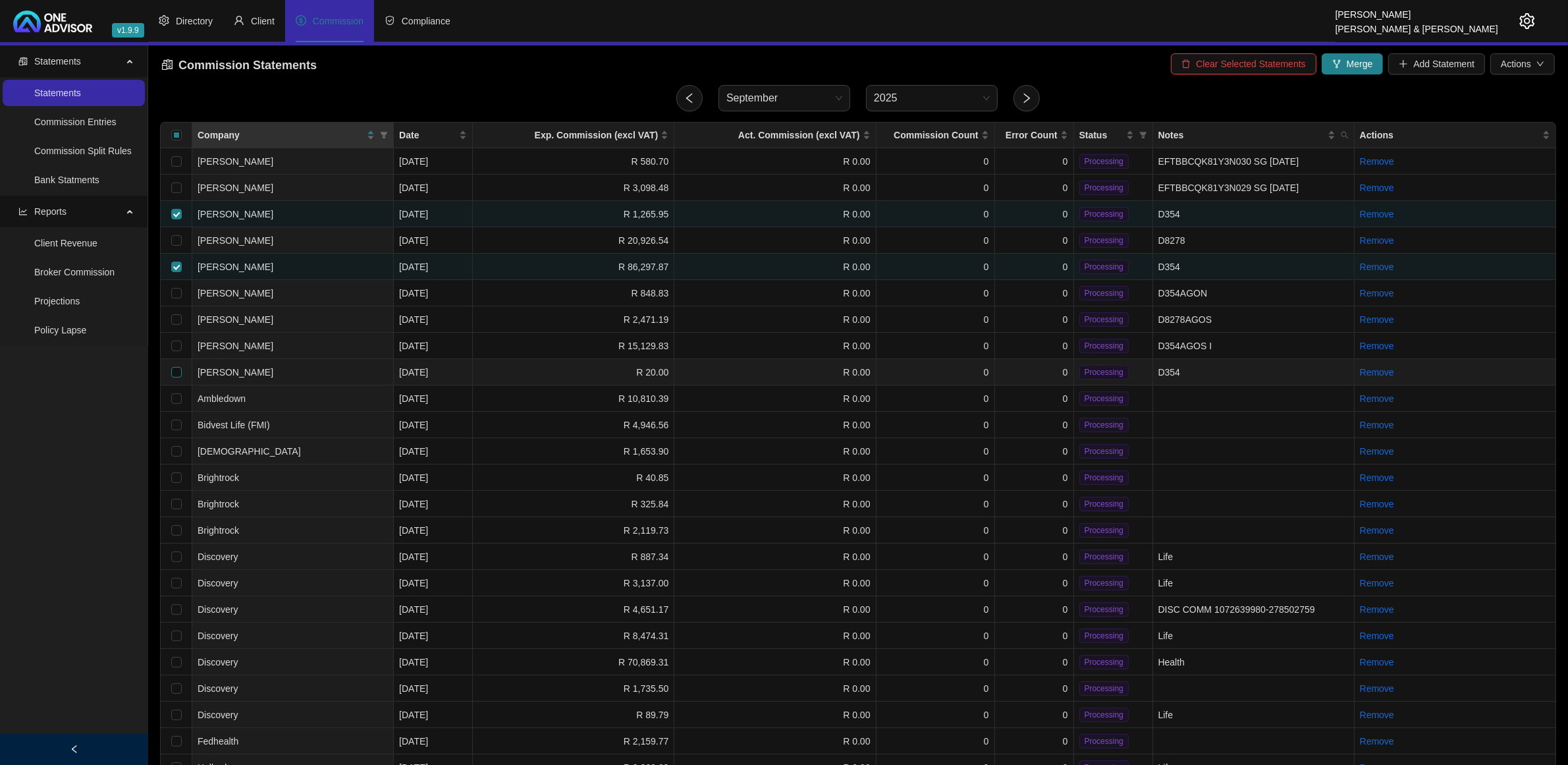
click at [176, 371] on input "checkbox" at bounding box center [176, 372] width 10 height 10
click at [1339, 59] on icon "fork" at bounding box center [1337, 64] width 9 height 9
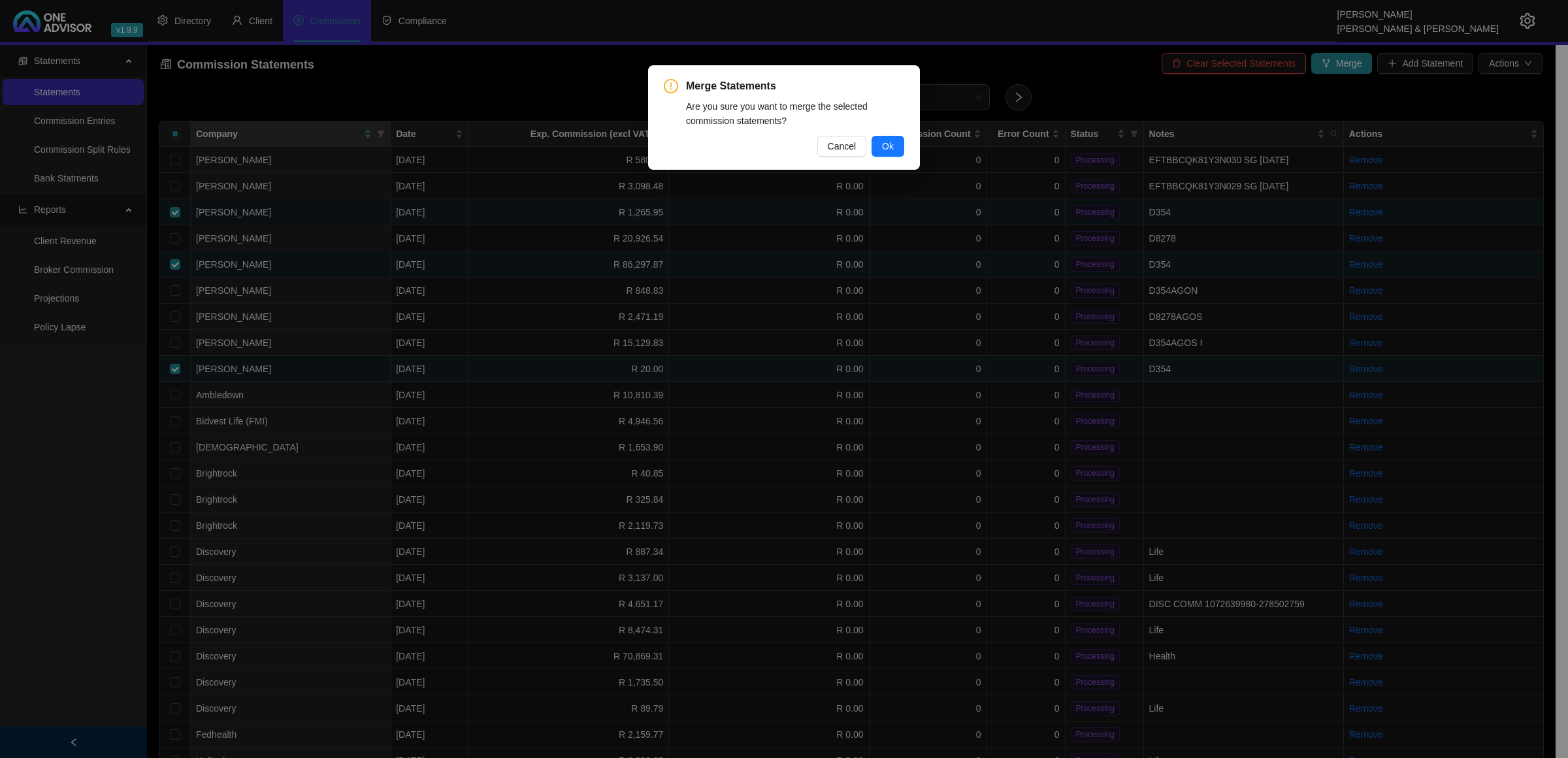
click at [879, 144] on button "Ok" at bounding box center [887, 146] width 33 height 21
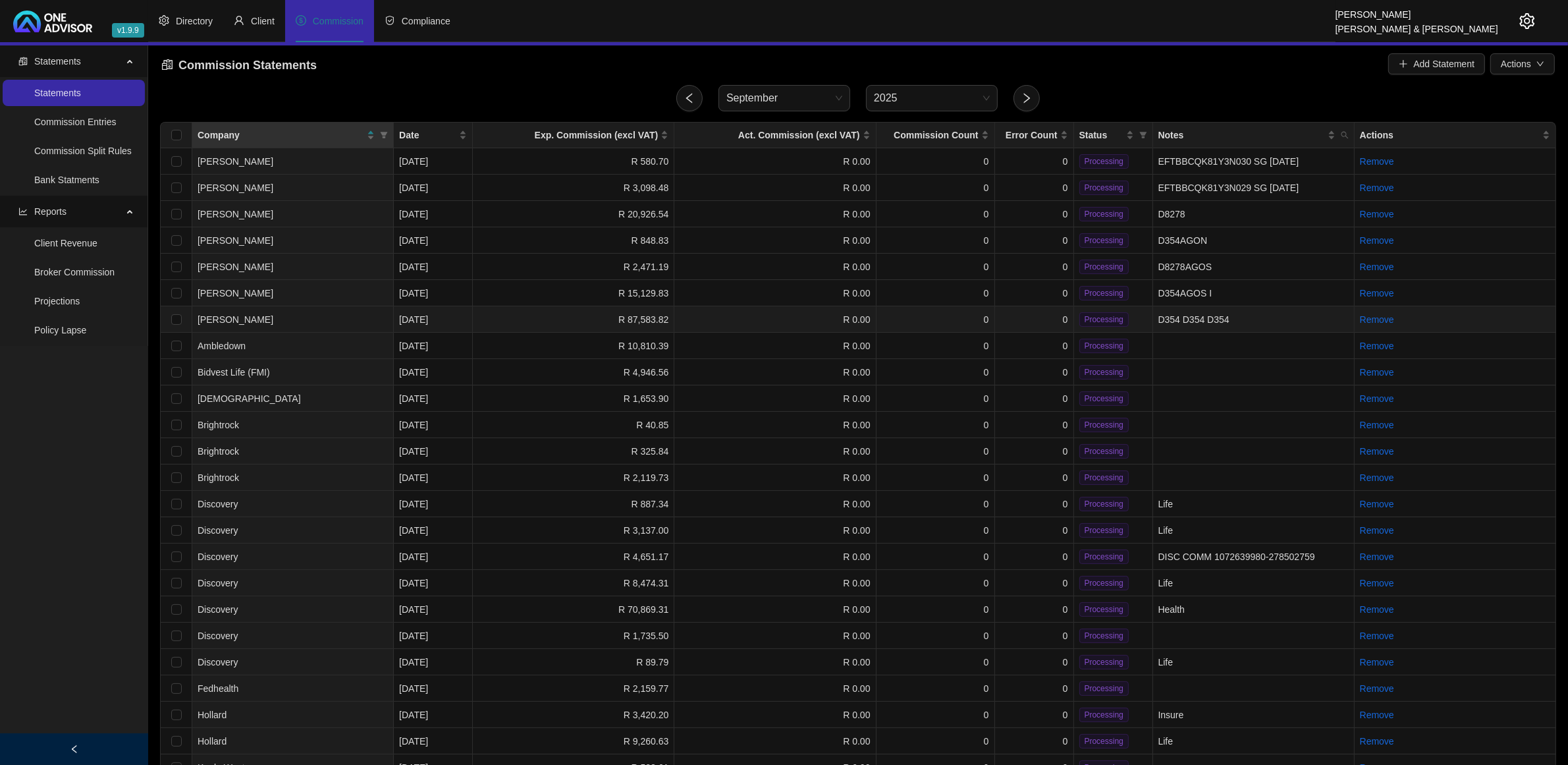
click at [1215, 315] on td "D354 D354 D354" at bounding box center [1254, 320] width 202 height 26
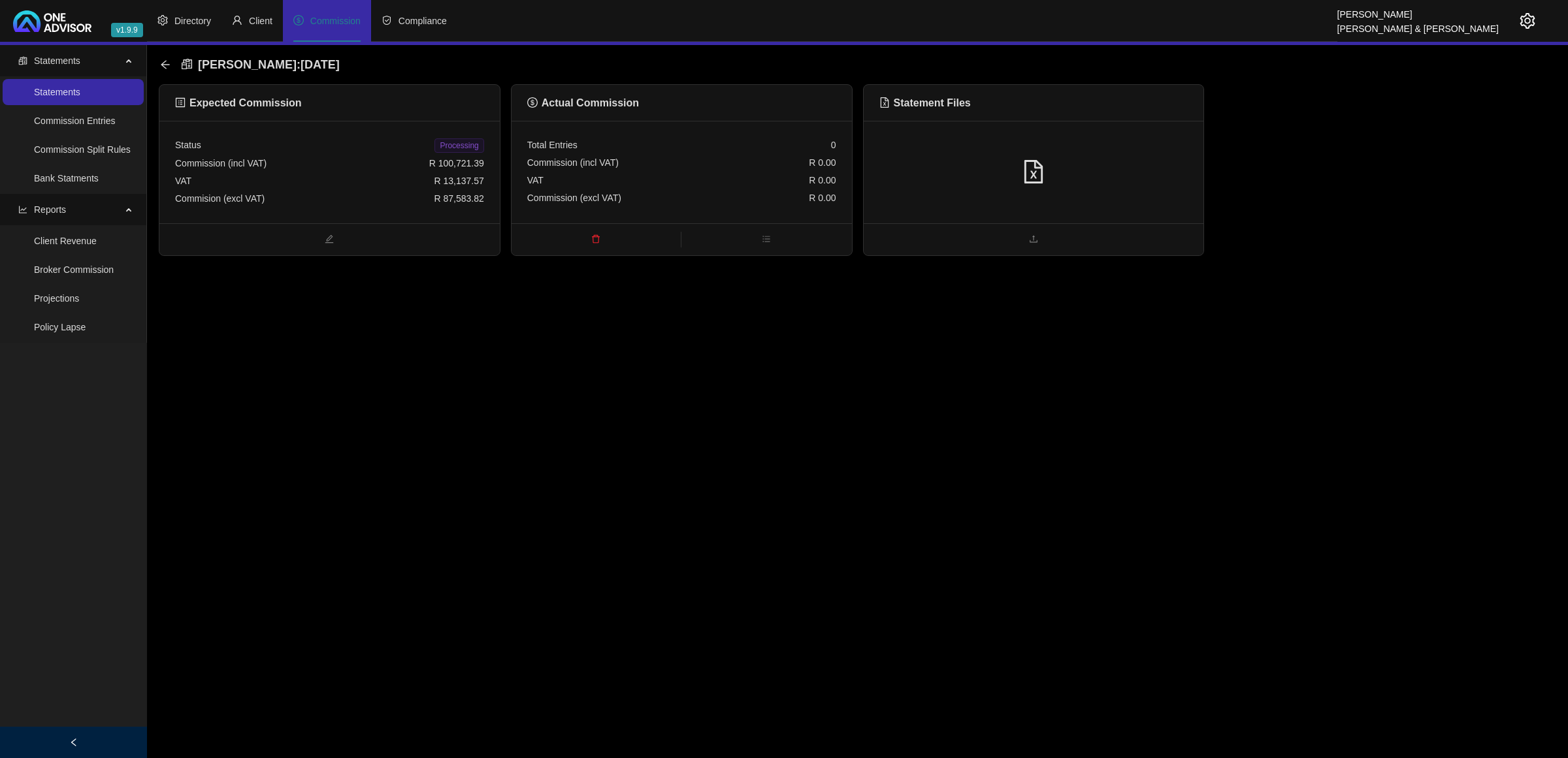
click at [351, 198] on div "Commision (excl VAT) R 87,583.82" at bounding box center [329, 198] width 309 height 18
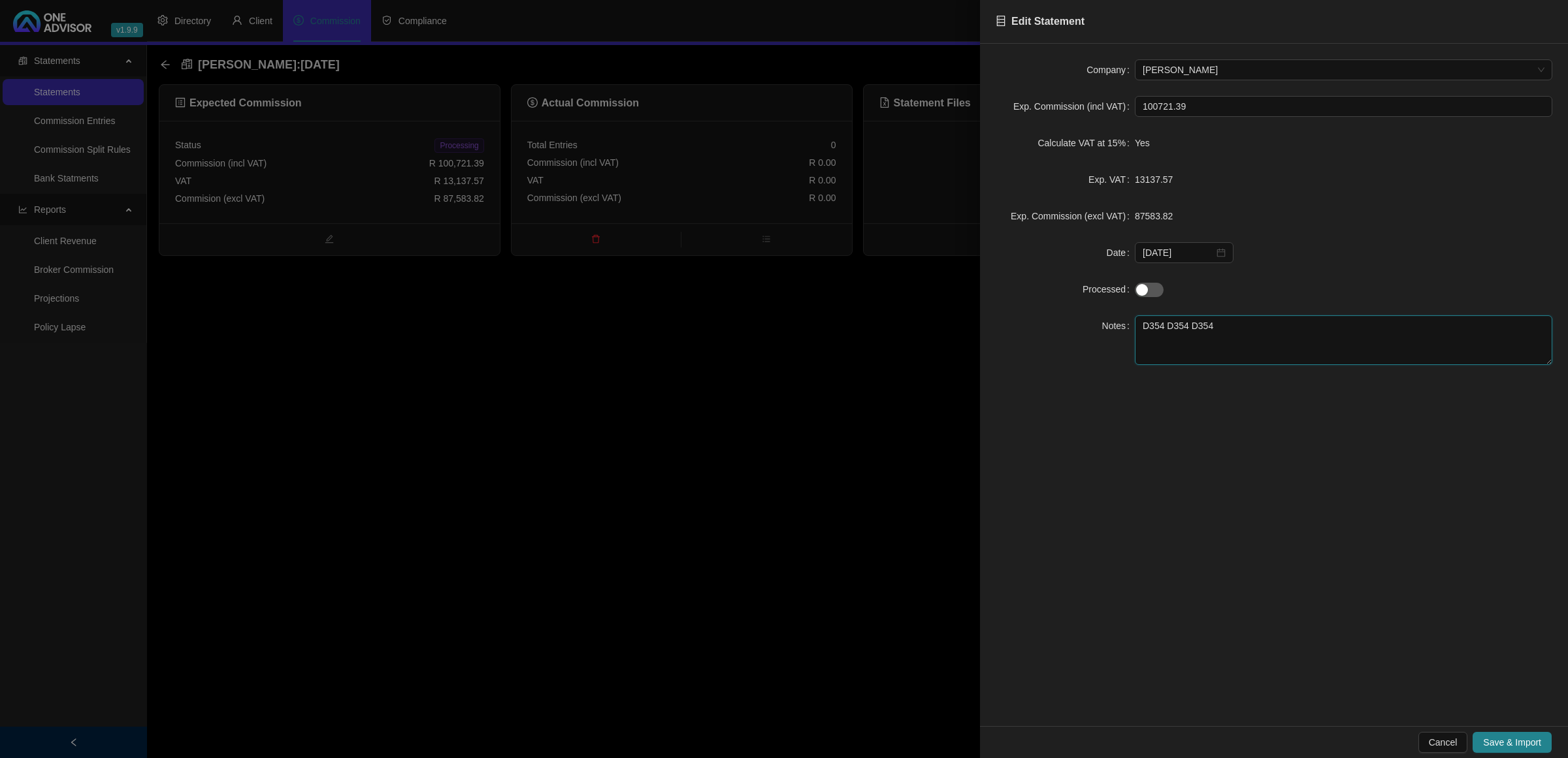
drag, startPoint x: 1288, startPoint y: 325, endPoint x: 1269, endPoint y: 324, distance: 19.0
click at [1284, 325] on textarea "D354 D354 D354" at bounding box center [1343, 339] width 417 height 50
click at [1516, 732] on button "Save & Import" at bounding box center [1512, 742] width 79 height 21
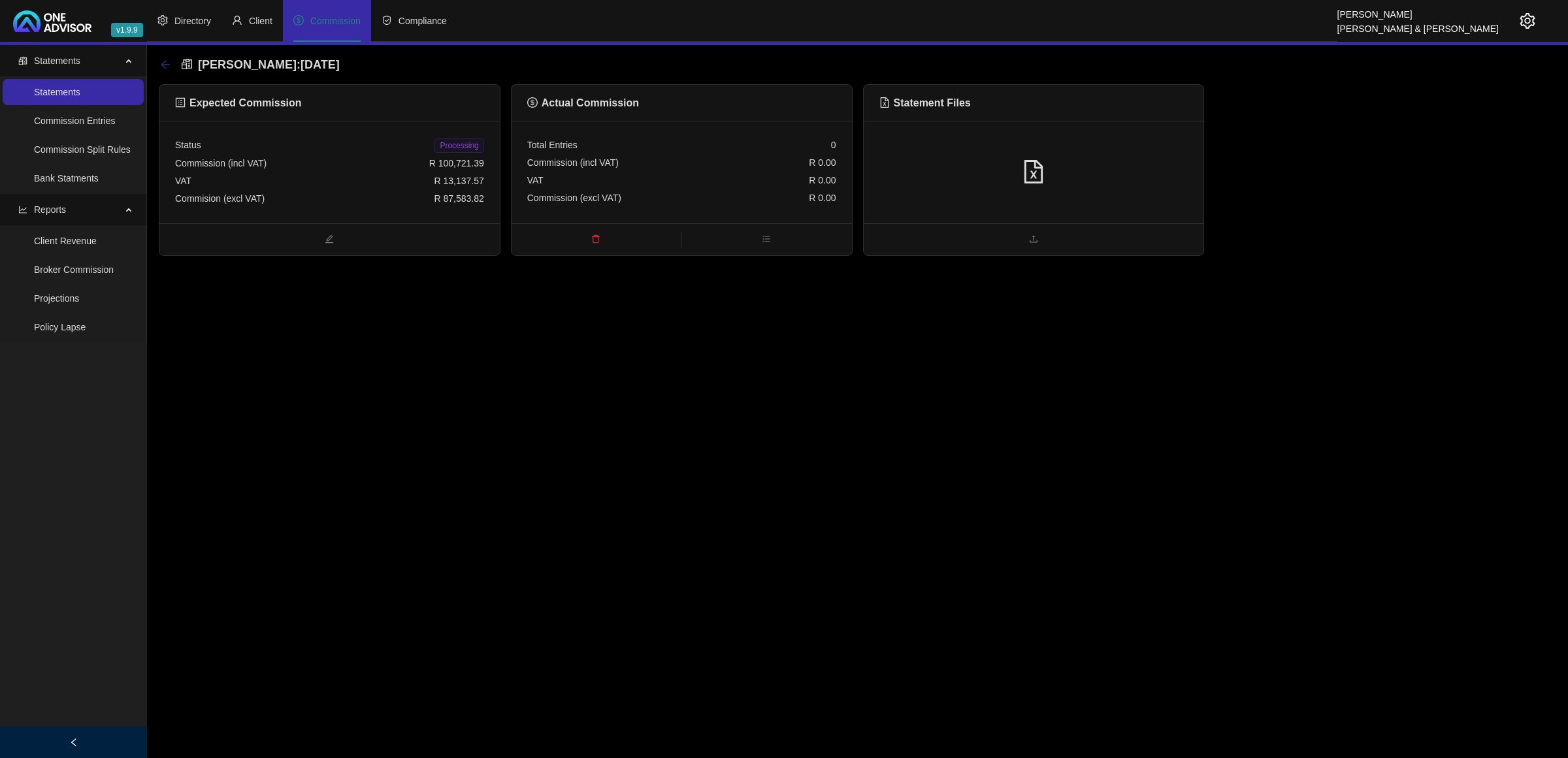
click at [162, 62] on icon "arrow-left" at bounding box center [165, 64] width 10 height 10
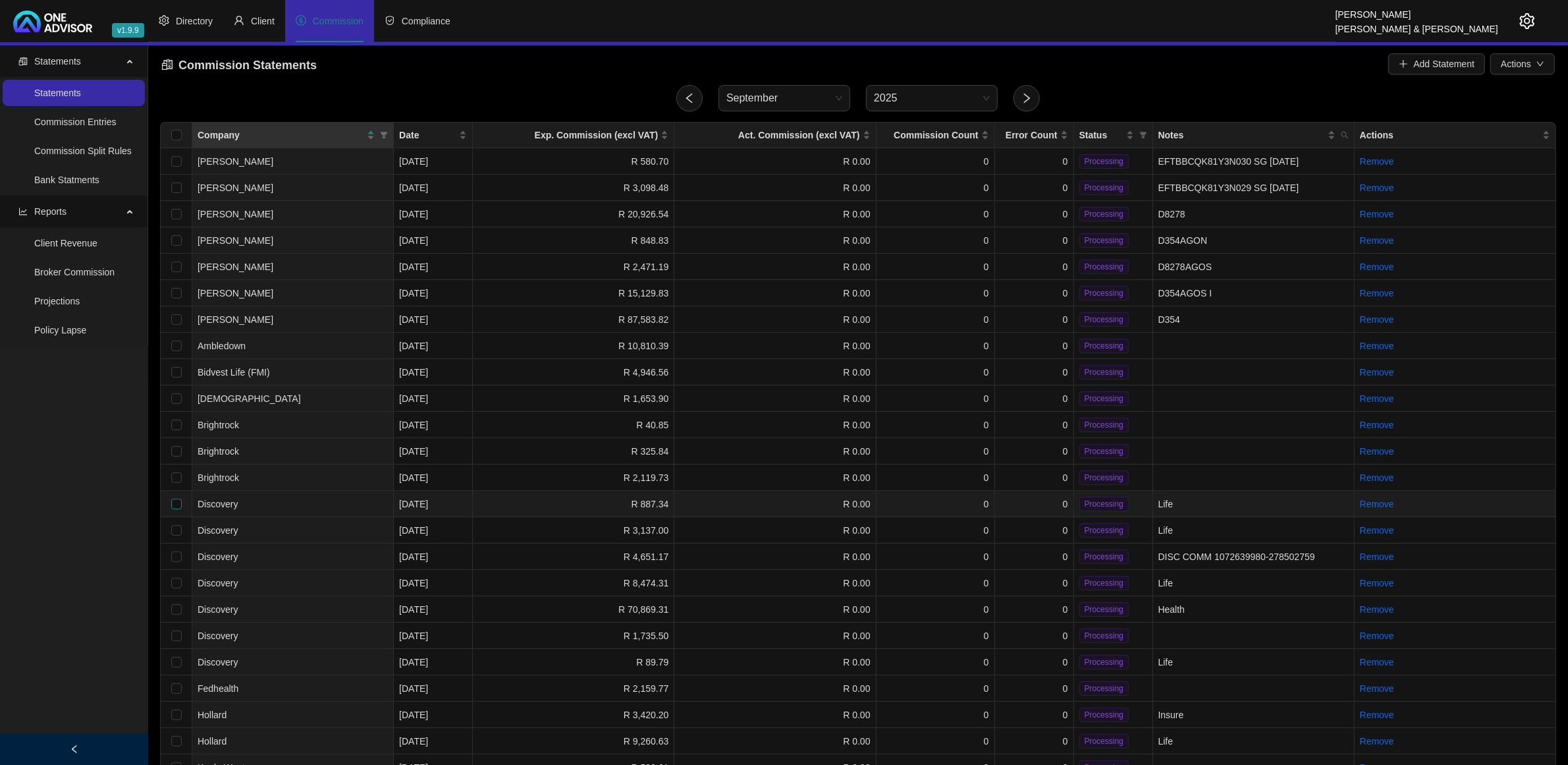
click at [175, 499] on input "checkbox" at bounding box center [176, 504] width 10 height 10
click at [176, 532] on input "checkbox" at bounding box center [176, 530] width 10 height 10
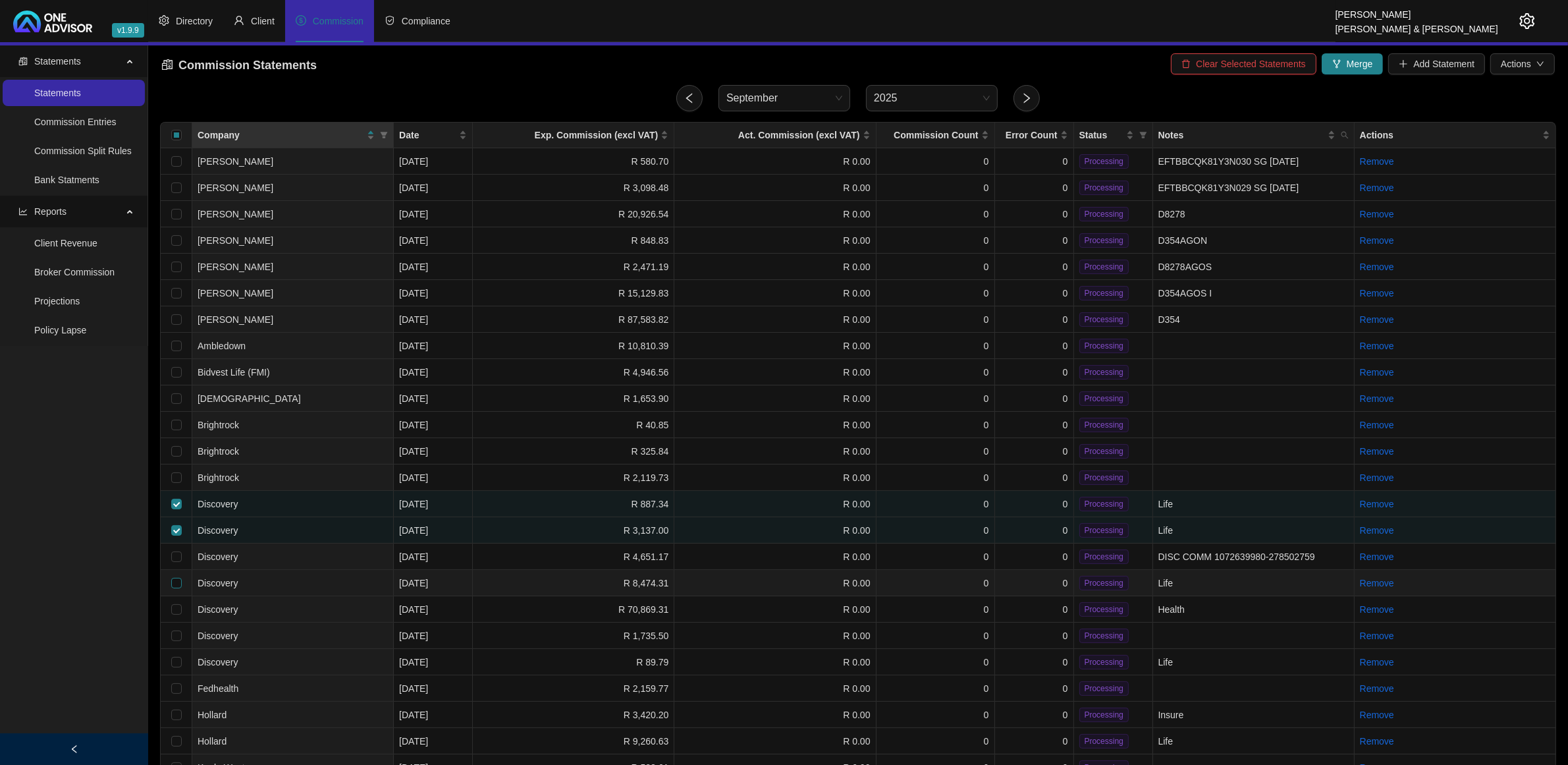
click at [174, 578] on input "checkbox" at bounding box center [176, 583] width 10 height 10
click at [175, 657] on input "checkbox" at bounding box center [176, 662] width 10 height 10
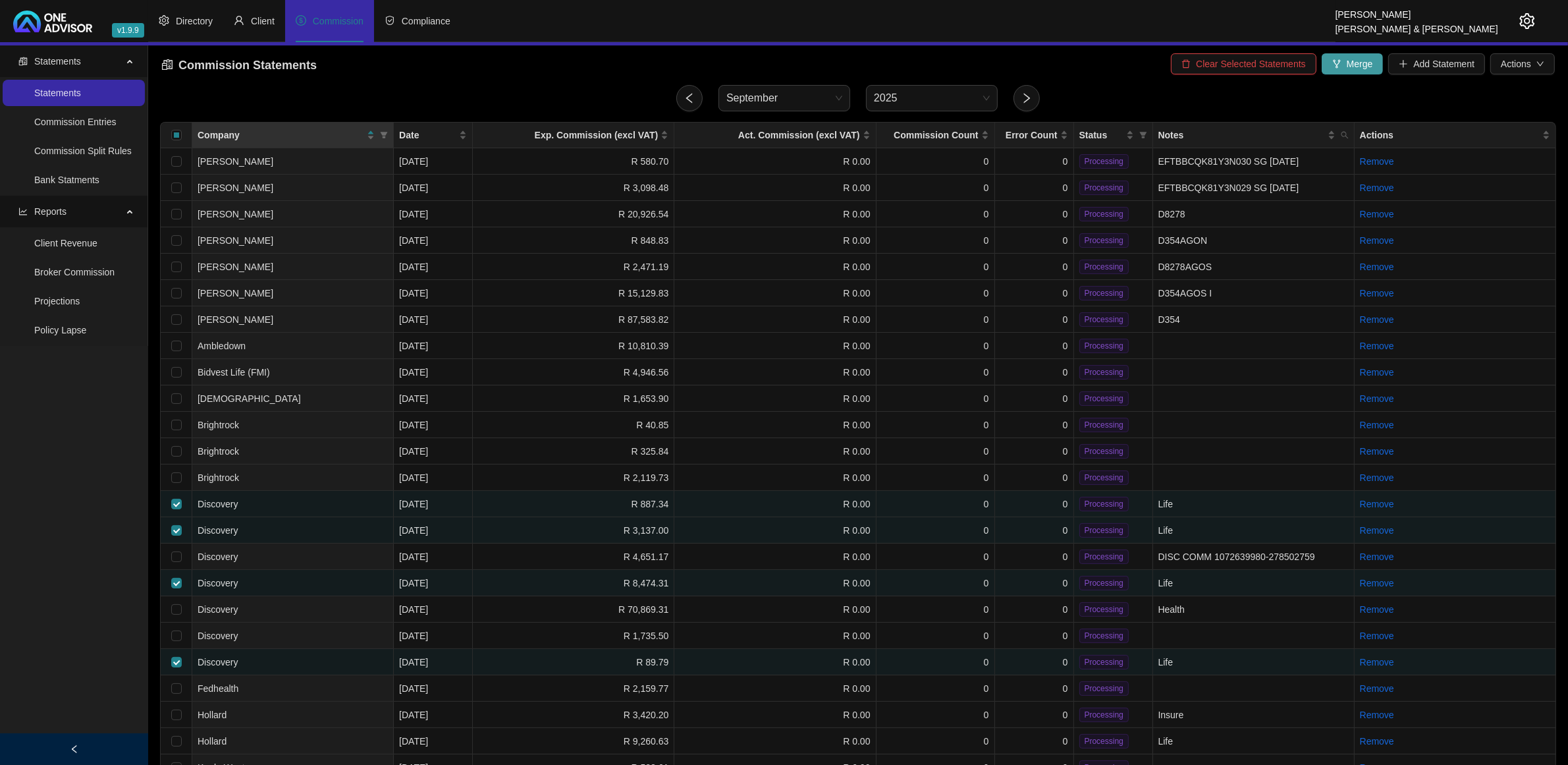
click at [1361, 64] on span "Merge" at bounding box center [1361, 63] width 26 height 14
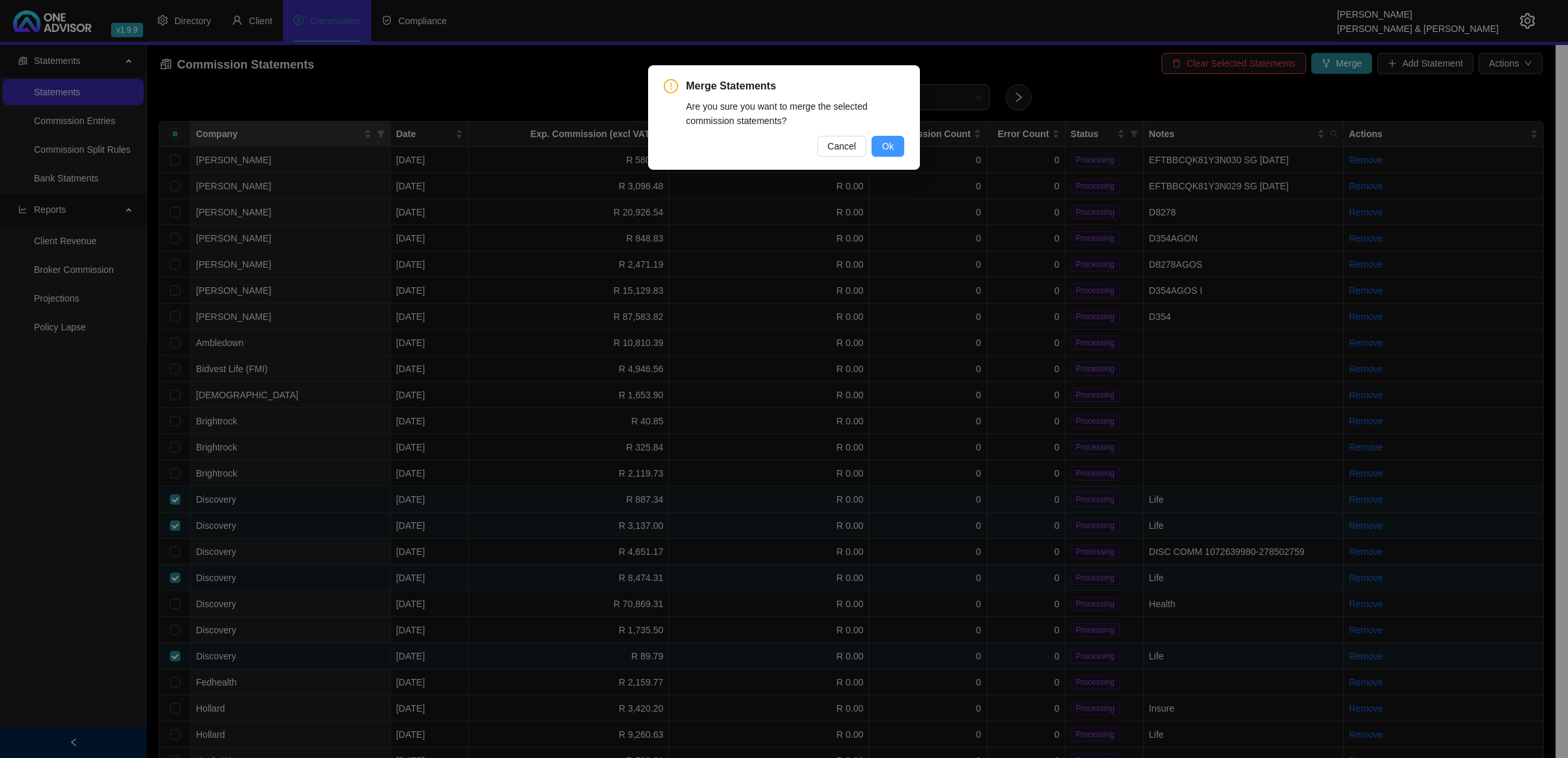
click at [899, 146] on button "Ok" at bounding box center [887, 146] width 33 height 21
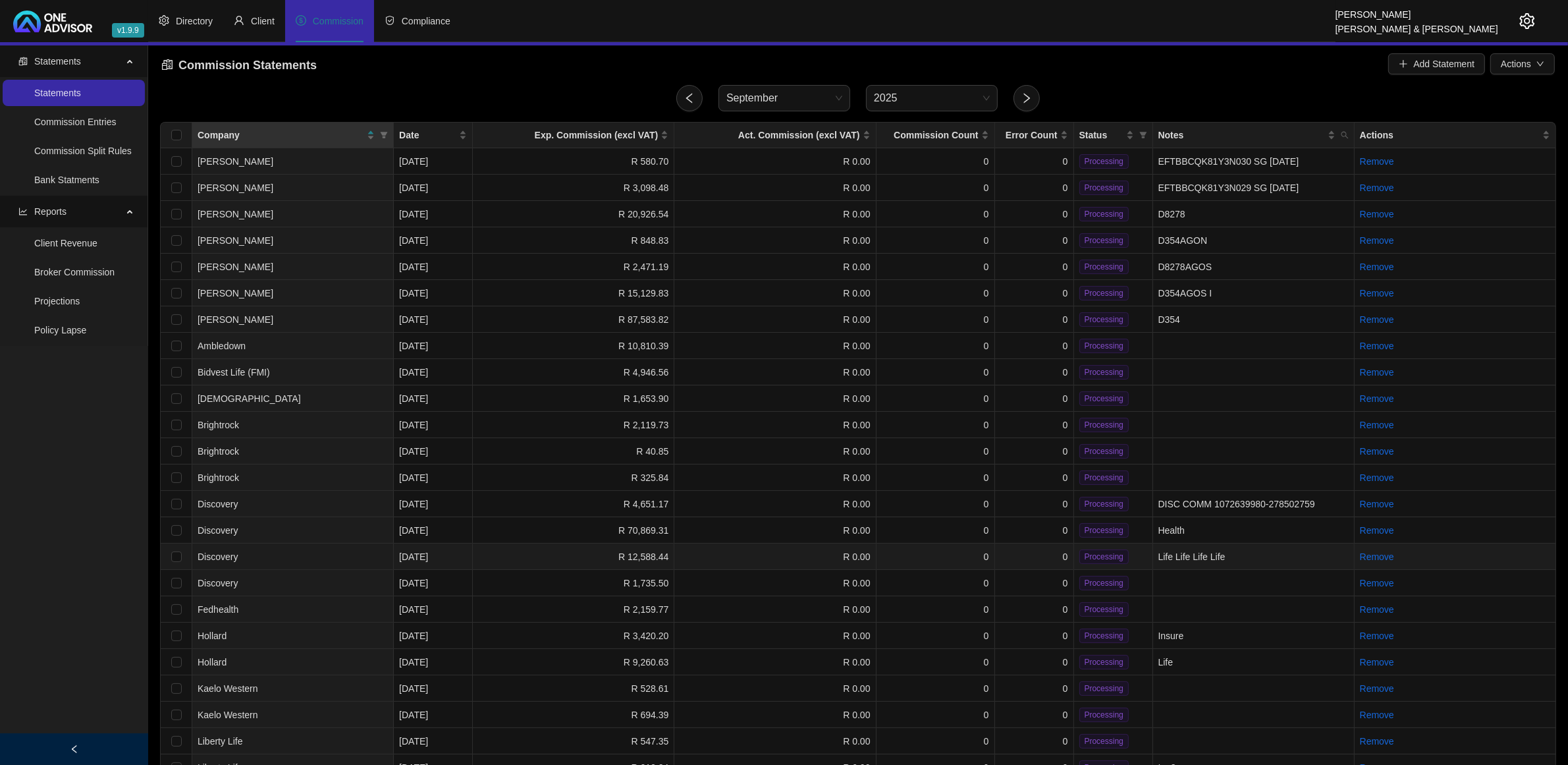
click at [1196, 554] on td "Life Life Life Life" at bounding box center [1254, 557] width 202 height 26
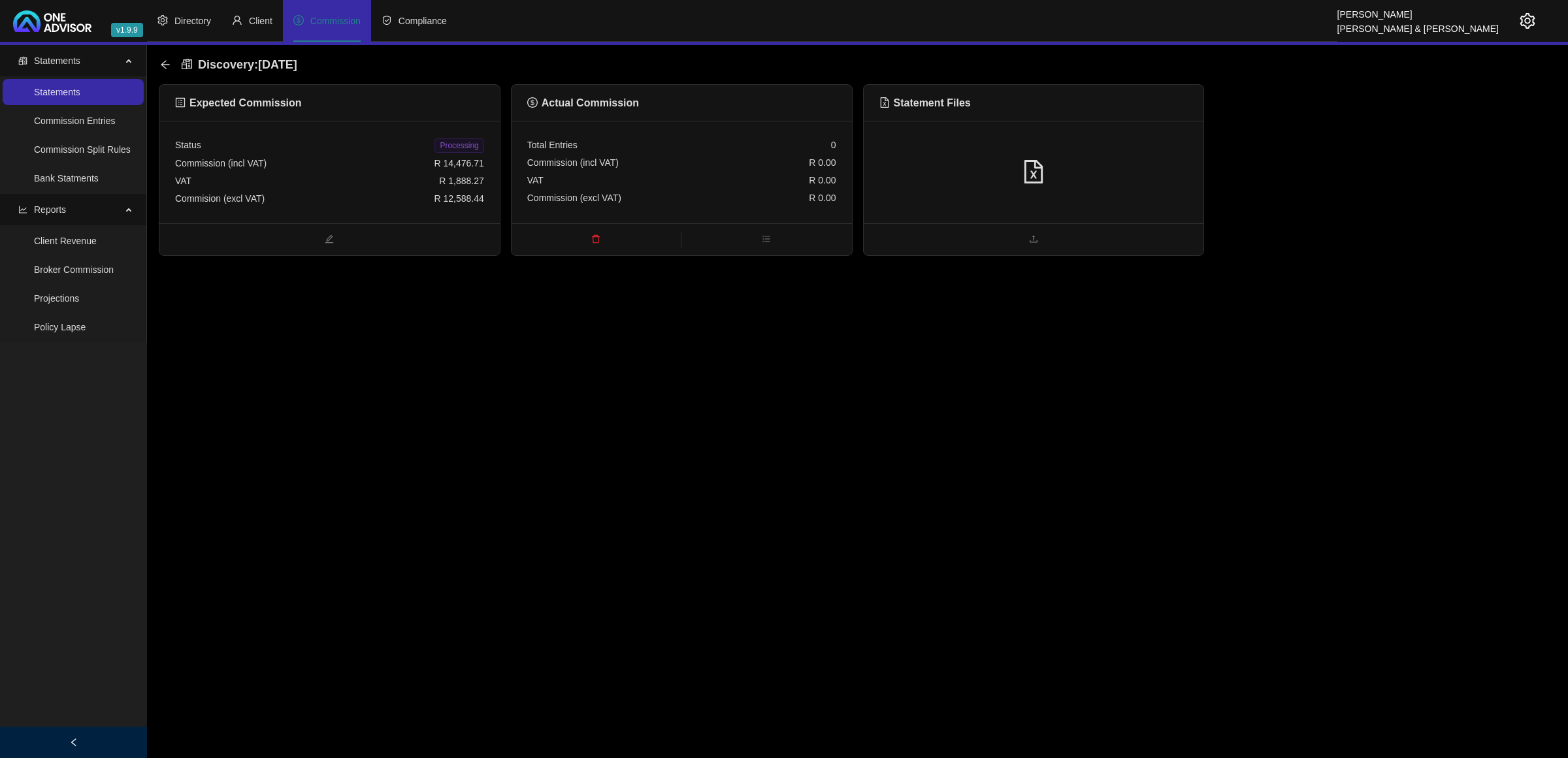
click at [422, 184] on div "VAT R 1,888.27" at bounding box center [329, 180] width 309 height 18
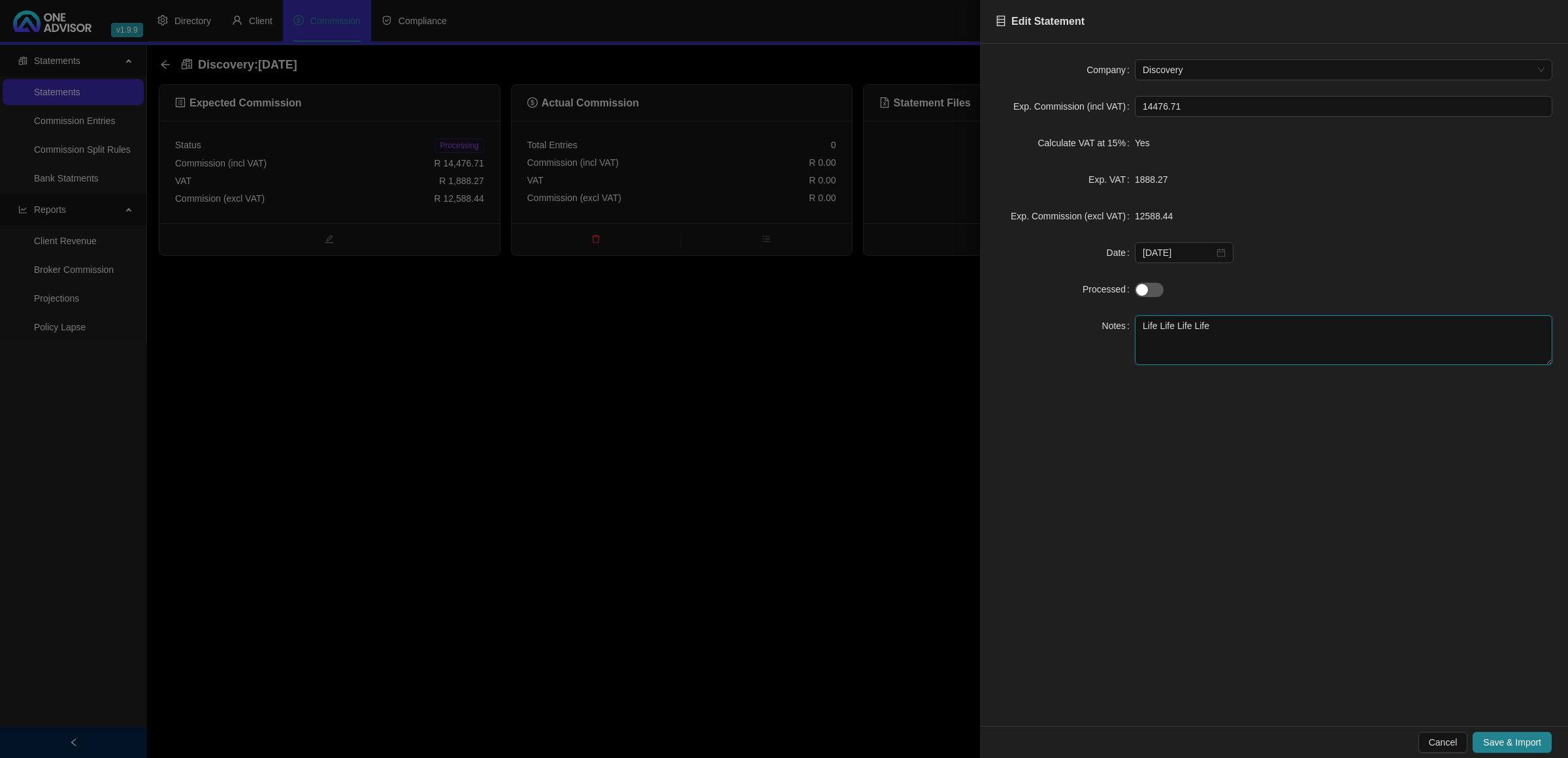
drag, startPoint x: 1249, startPoint y: 330, endPoint x: 1163, endPoint y: 332, distance: 86.0
click at [1163, 332] on textarea "Life Life Life Life" at bounding box center [1343, 339] width 417 height 50
click at [1477, 741] on button "Save & Import" at bounding box center [1512, 742] width 79 height 21
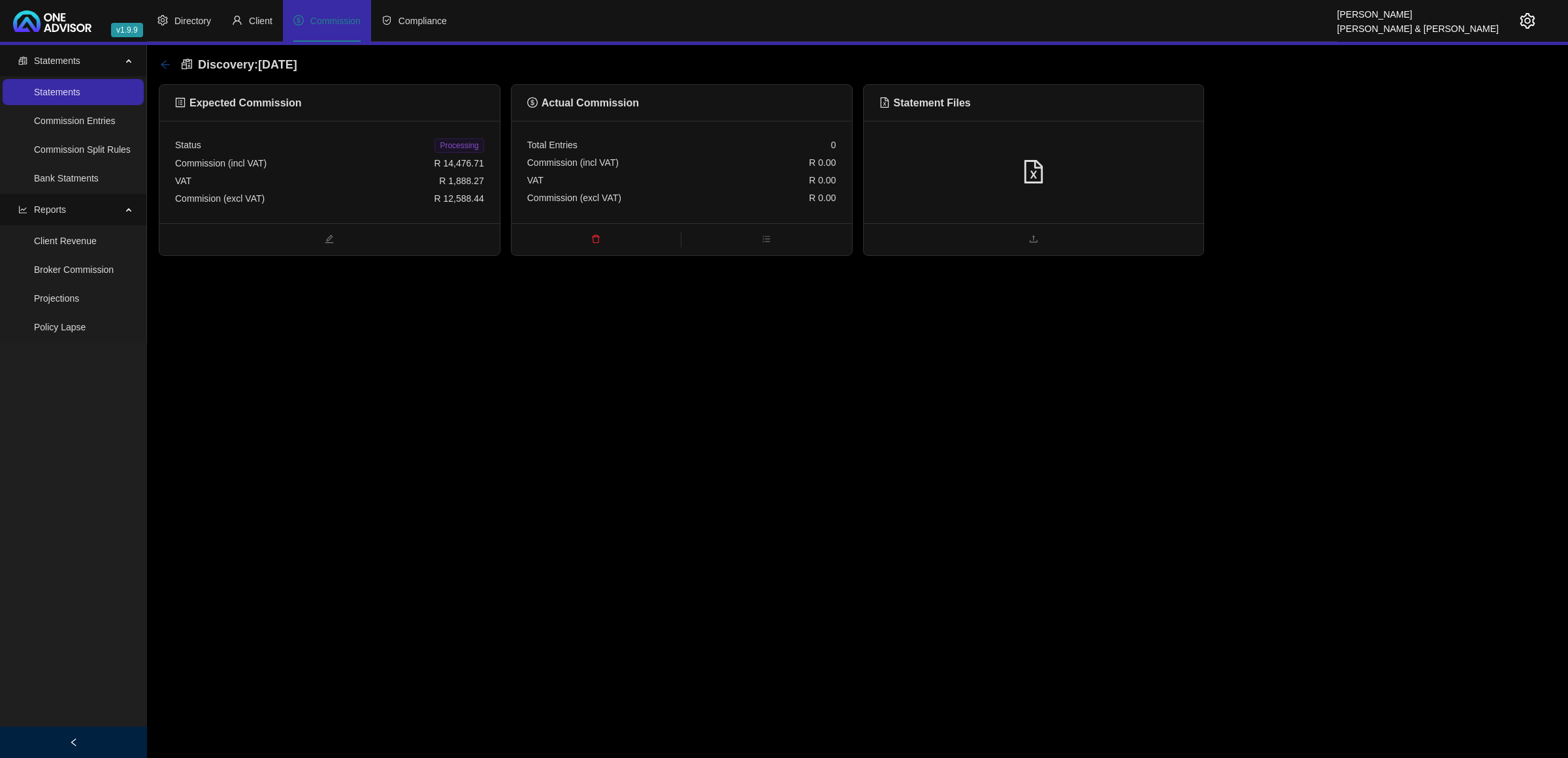
click at [164, 64] on icon "arrow-left" at bounding box center [165, 64] width 10 height 10
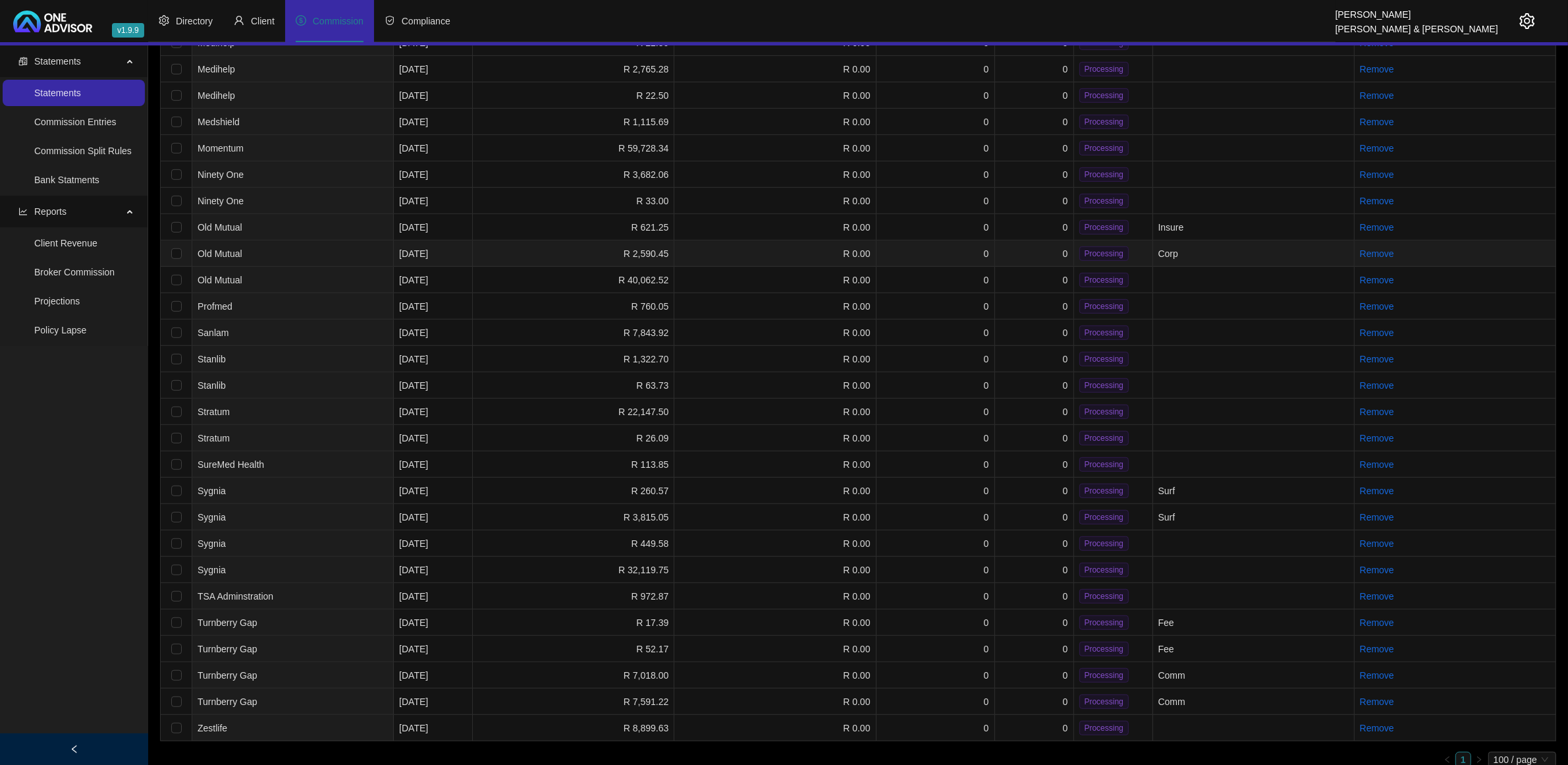
scroll to position [860, 0]
click at [1173, 686] on td "Comm" at bounding box center [1254, 699] width 202 height 26
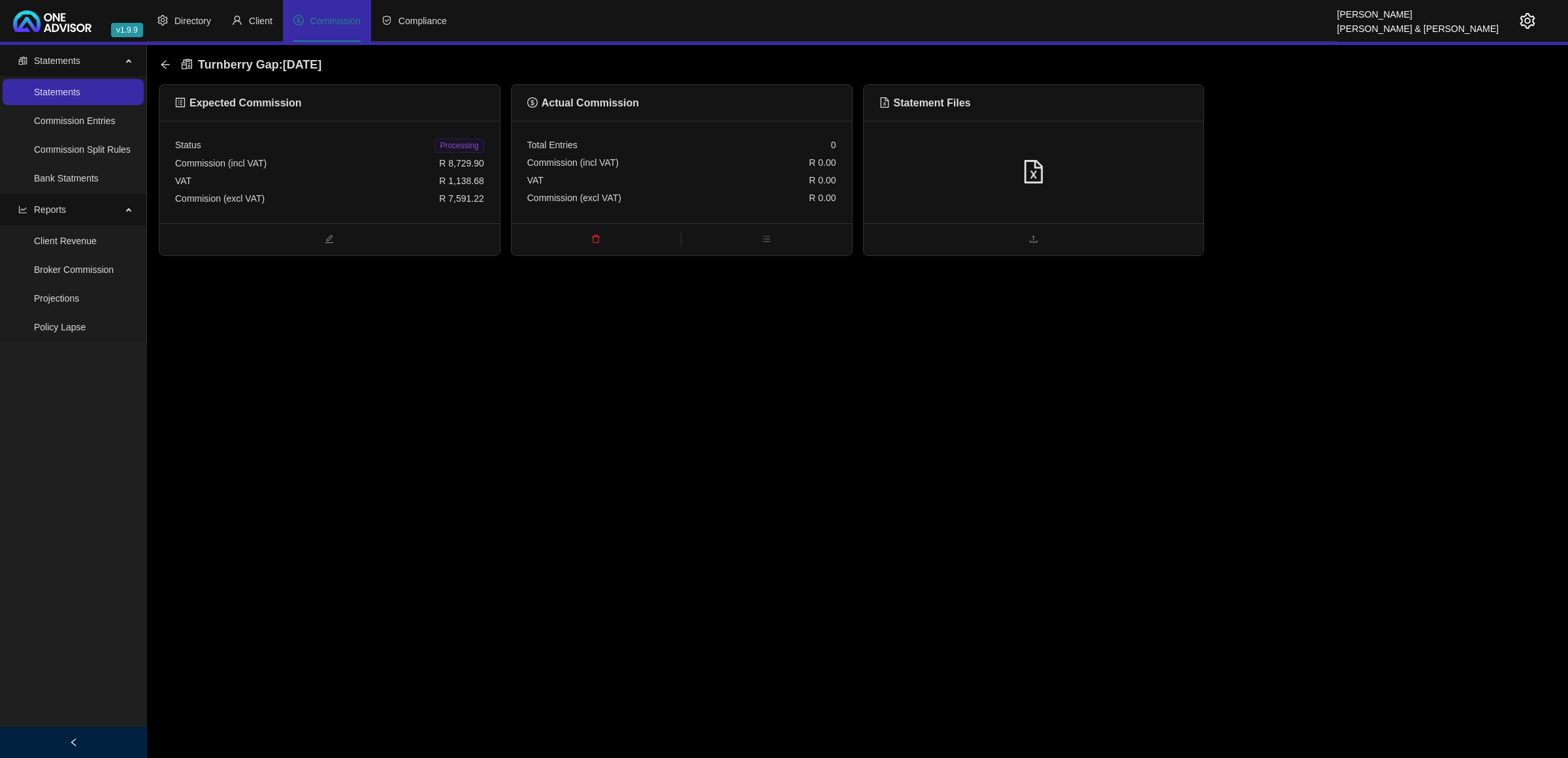
click at [378, 174] on div "VAT R 1,138.68" at bounding box center [329, 180] width 309 height 18
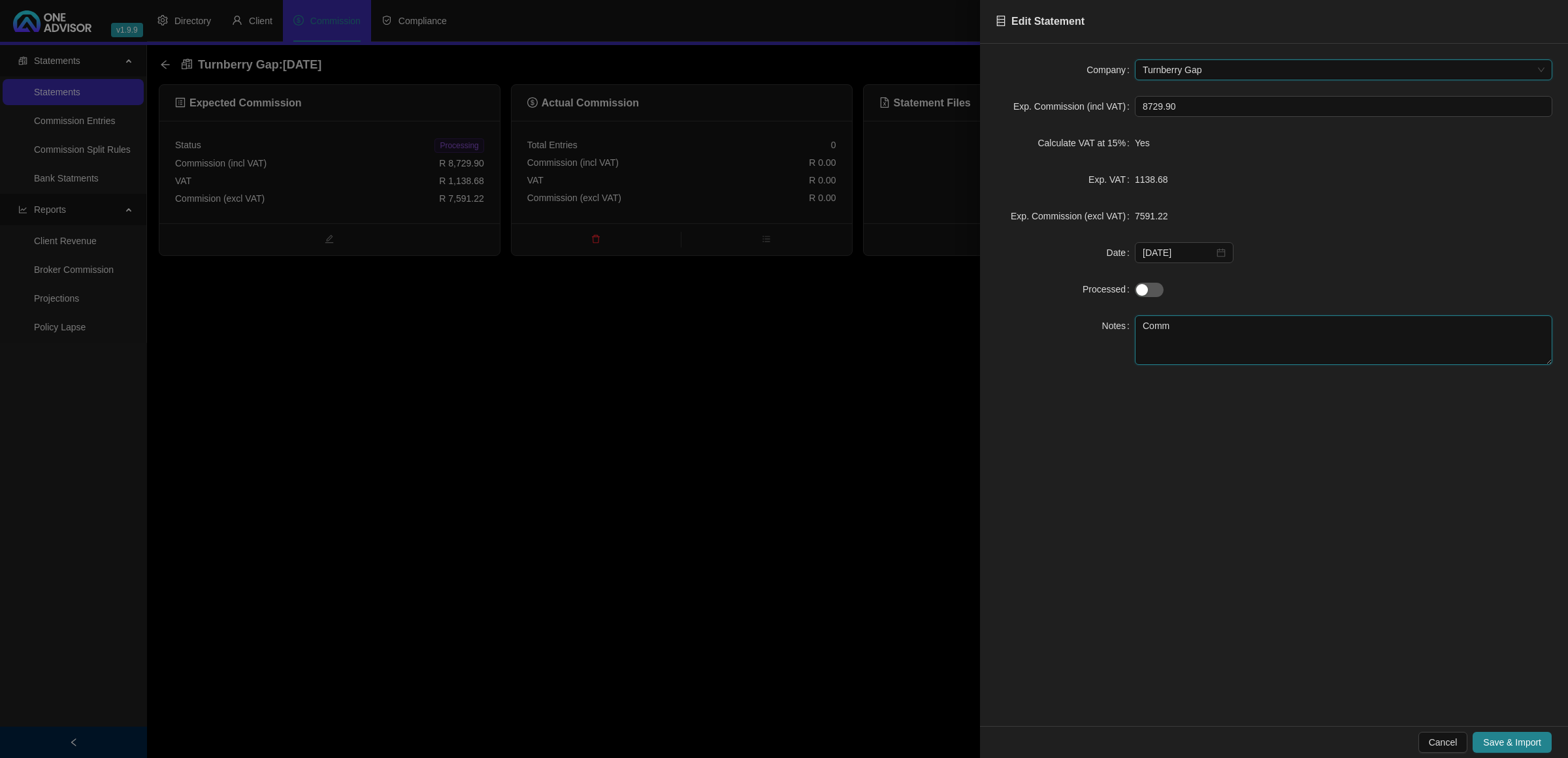
click at [1144, 333] on textarea "Comm" at bounding box center [1343, 339] width 417 height 50
click at [1503, 744] on span "Save & Import" at bounding box center [1512, 742] width 58 height 14
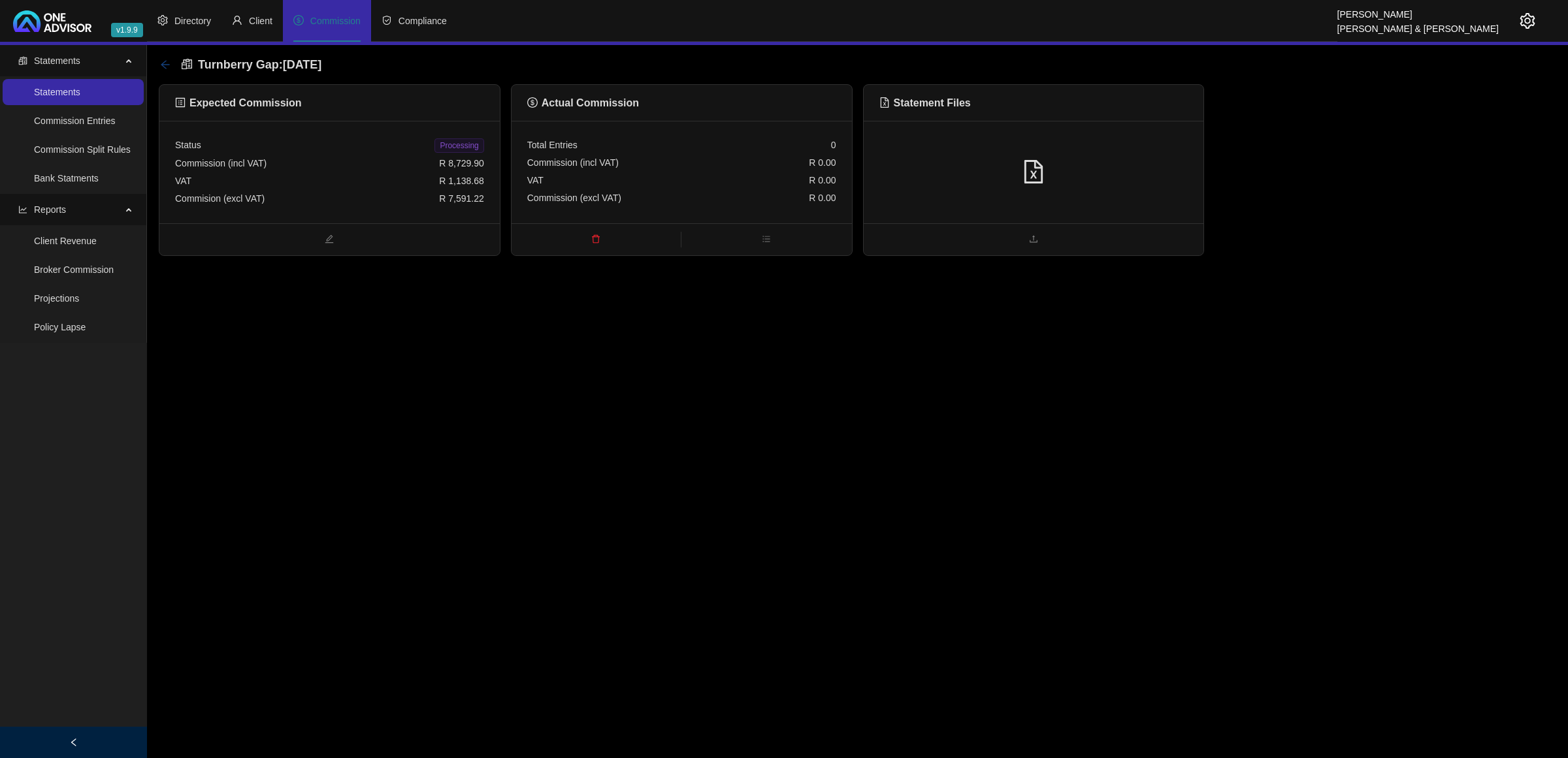
click at [167, 64] on icon "arrow-left" at bounding box center [165, 64] width 10 height 10
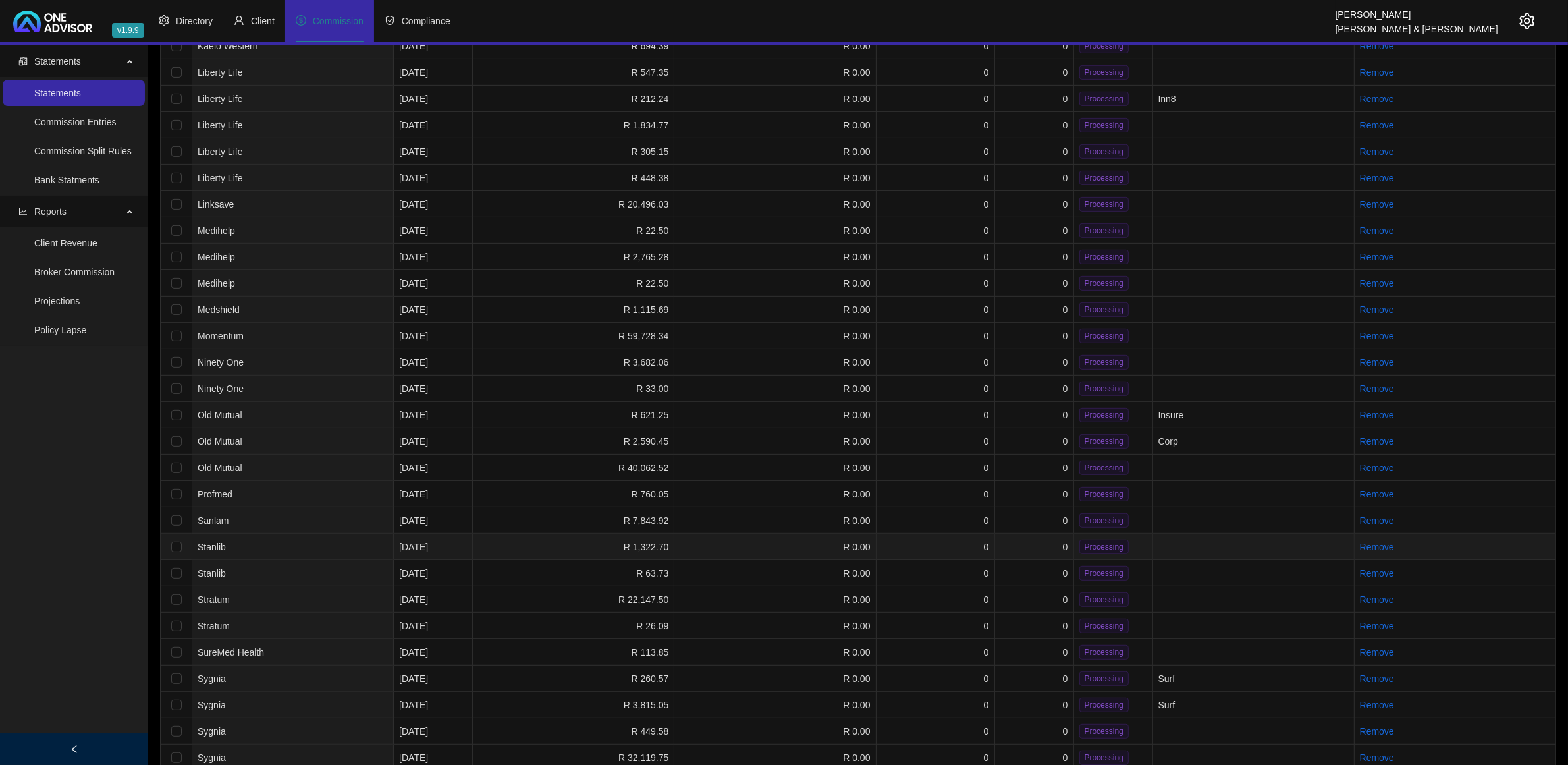
scroll to position [860, 0]
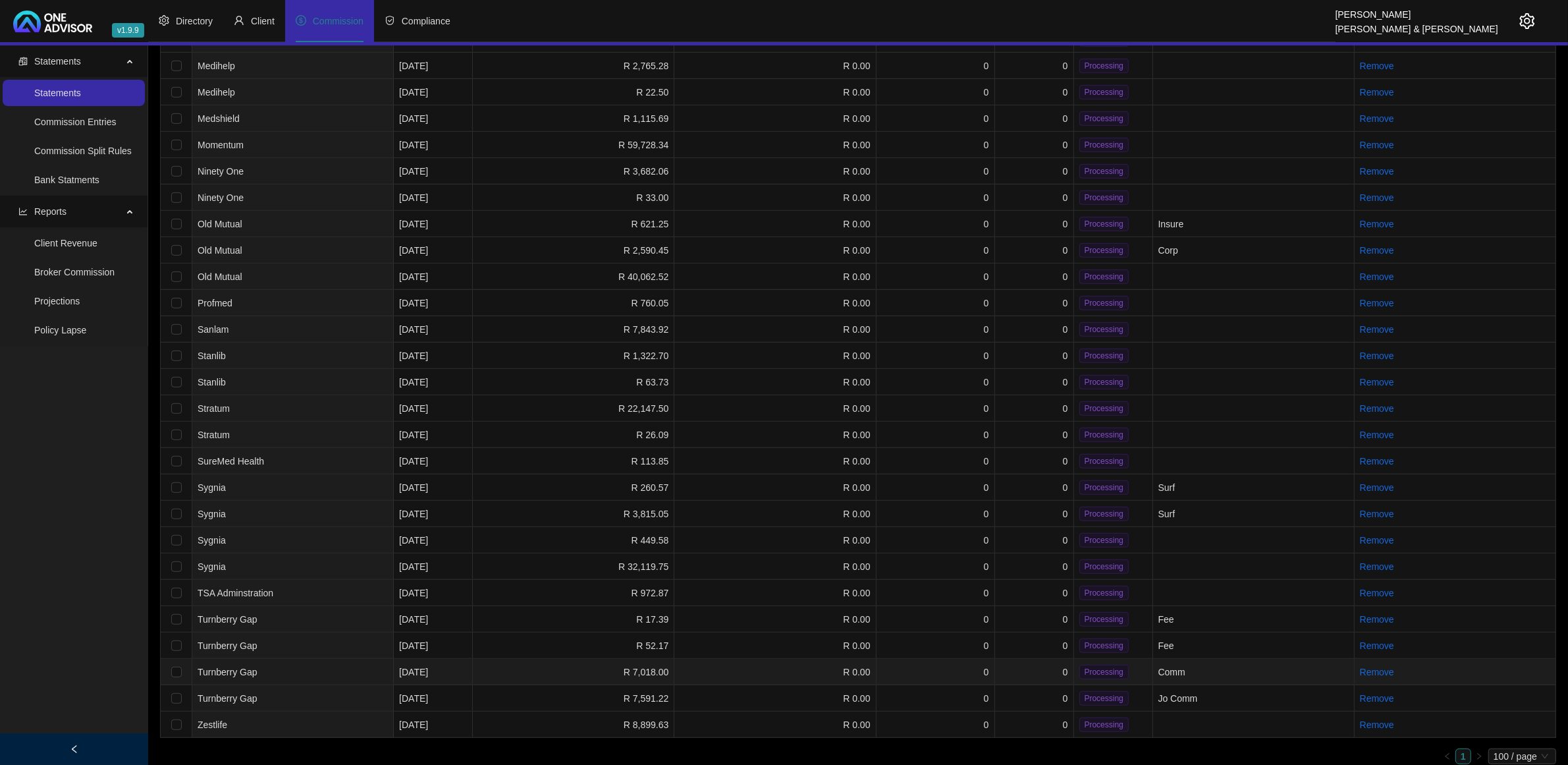
click at [1164, 664] on td "Comm" at bounding box center [1254, 673] width 202 height 26
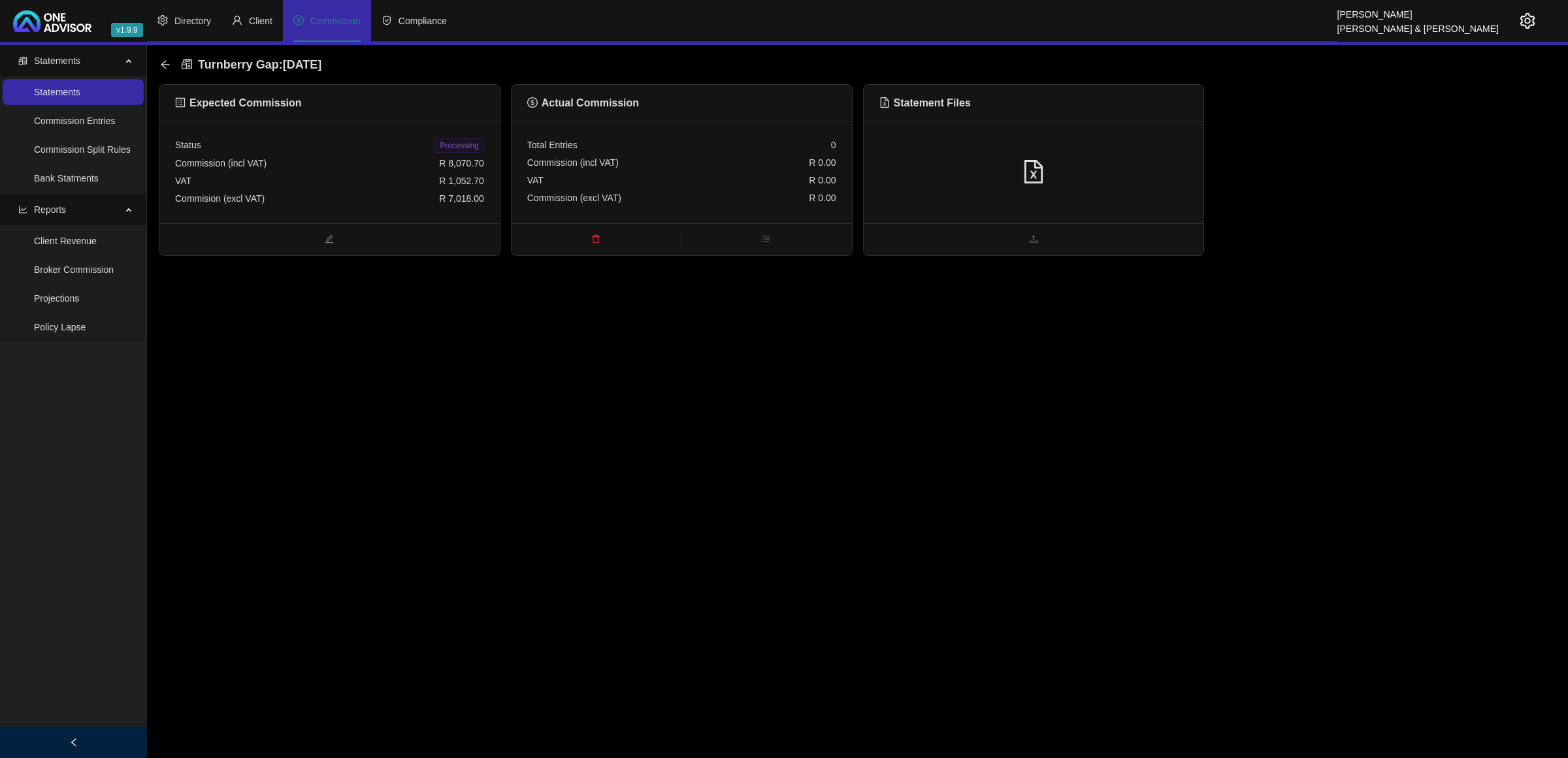
click at [311, 194] on div "Commision (excl VAT) R 7,018.00" at bounding box center [329, 198] width 309 height 18
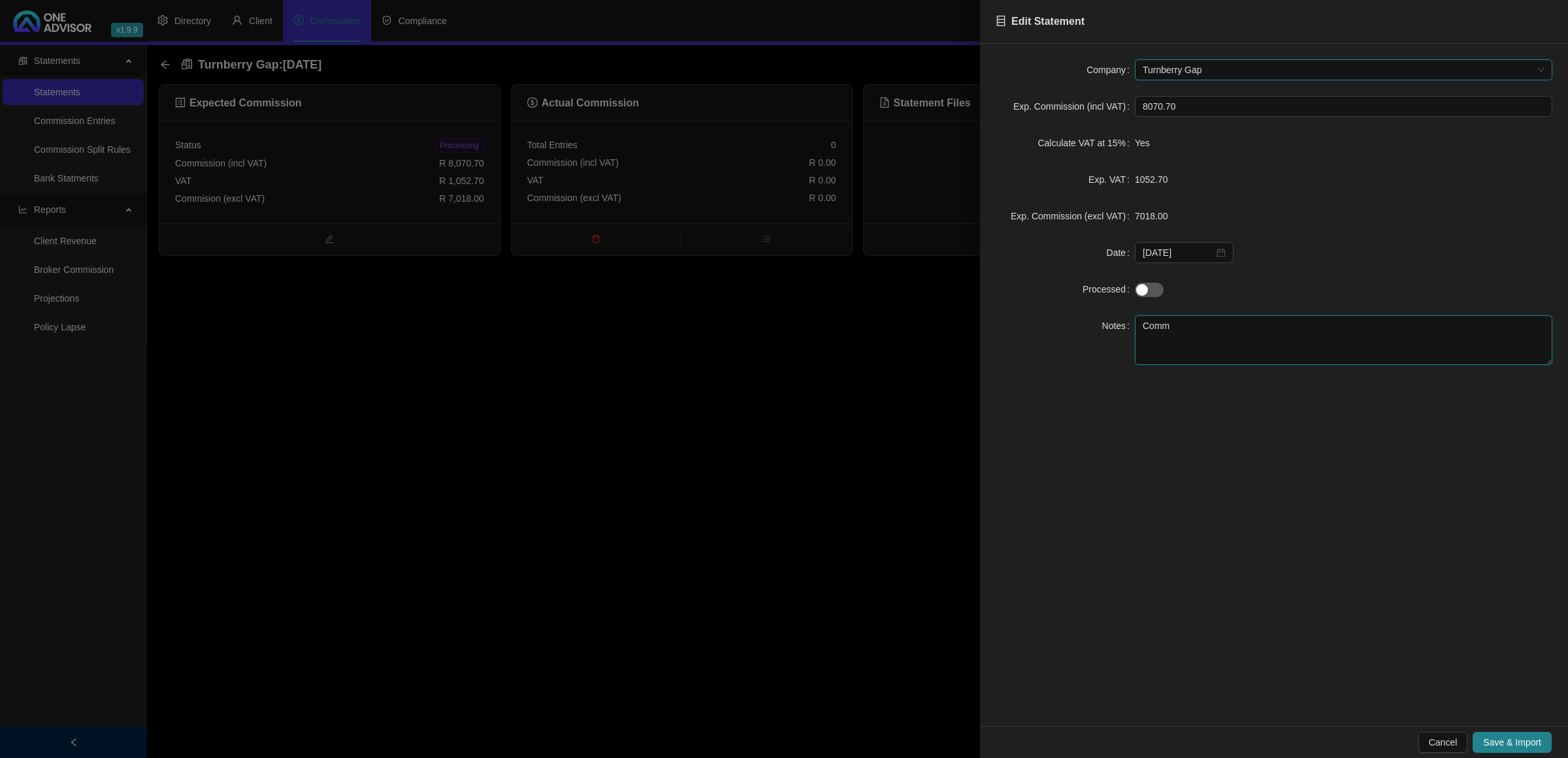
click at [1141, 322] on textarea "Comm" at bounding box center [1343, 339] width 417 height 50
click at [1499, 741] on span "Save & Import" at bounding box center [1512, 742] width 58 height 14
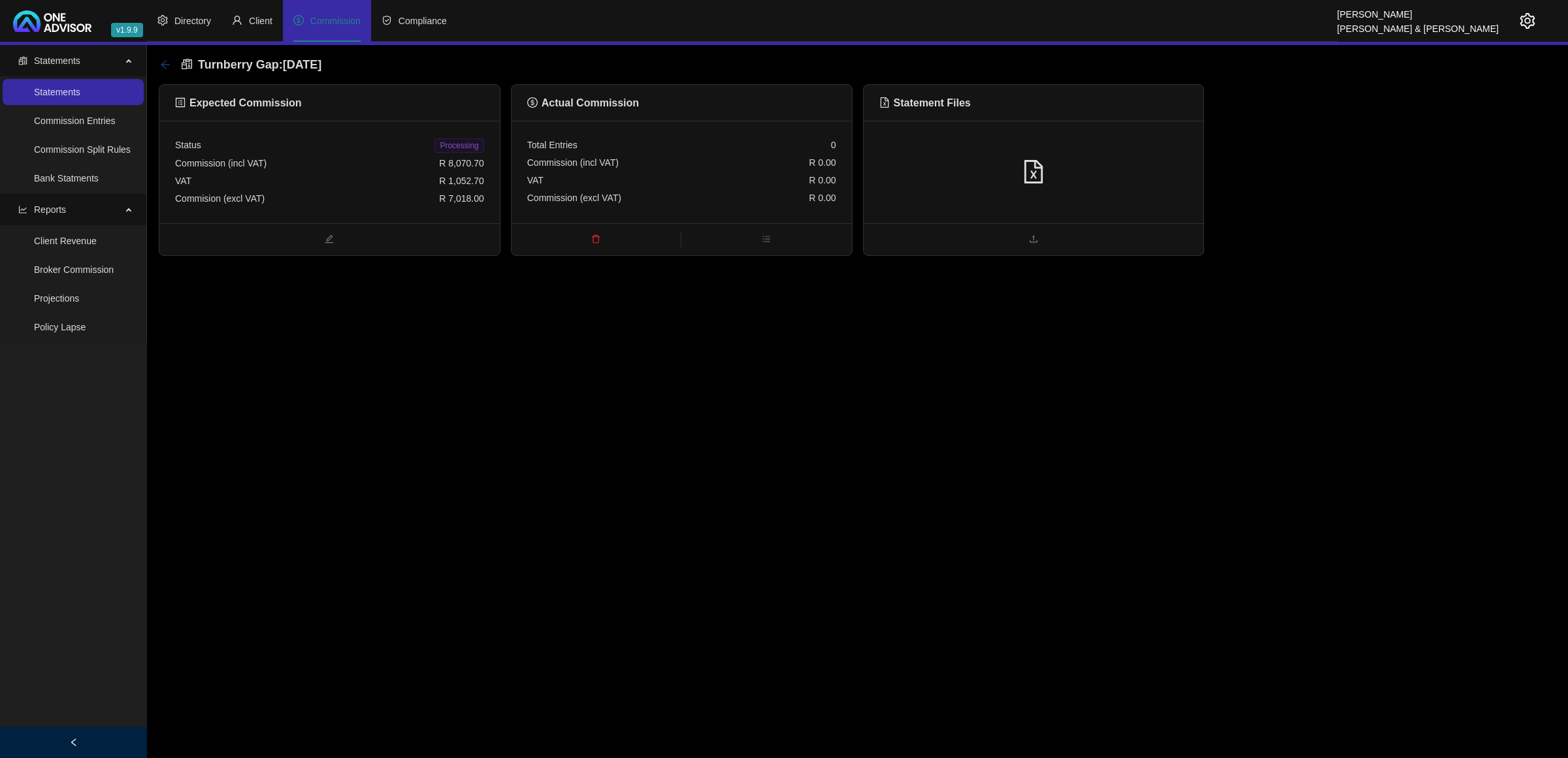
click at [164, 62] on icon "arrow-left" at bounding box center [165, 64] width 10 height 10
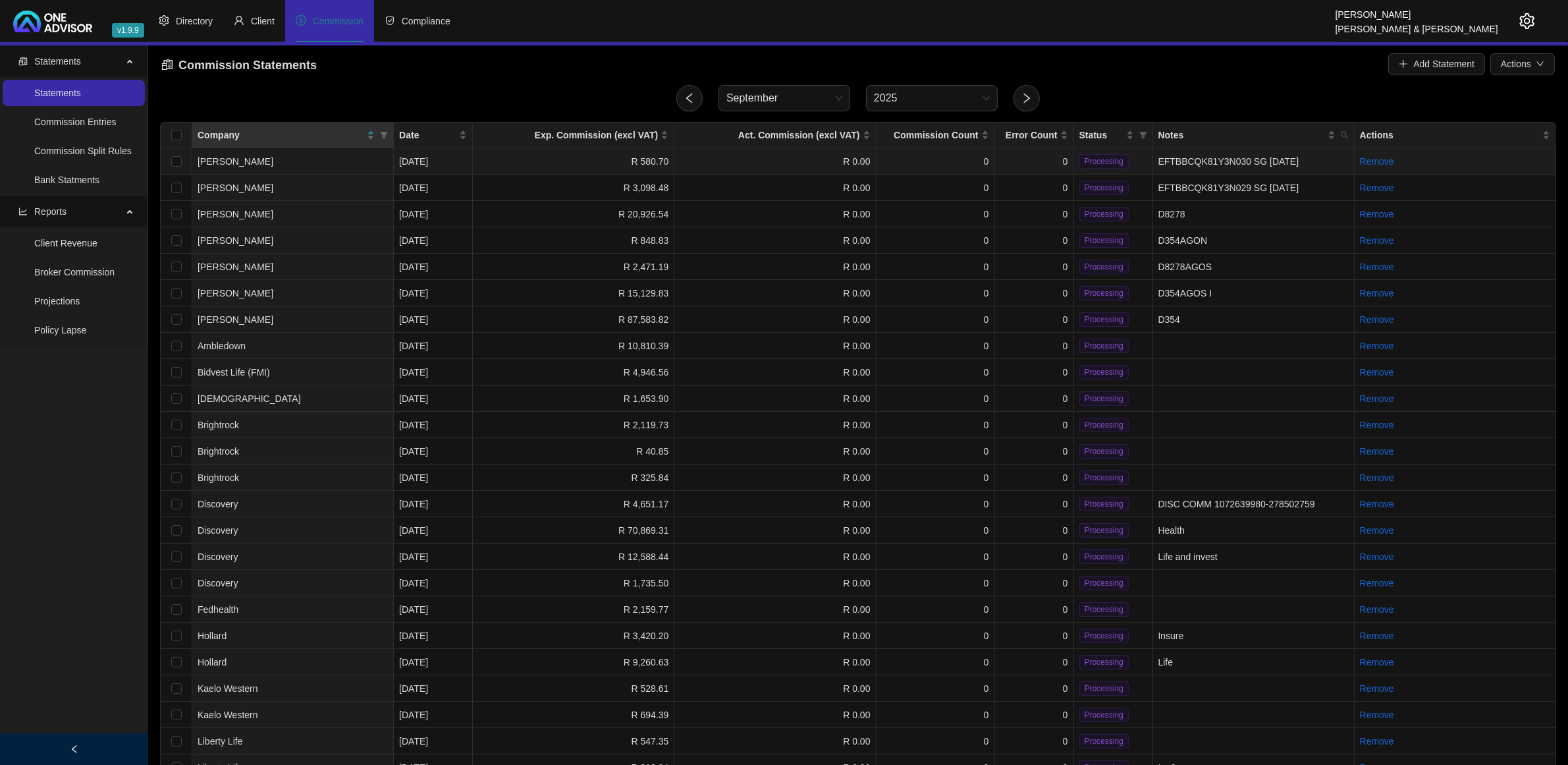
click at [620, 154] on td "R 580.70" at bounding box center [574, 161] width 202 height 26
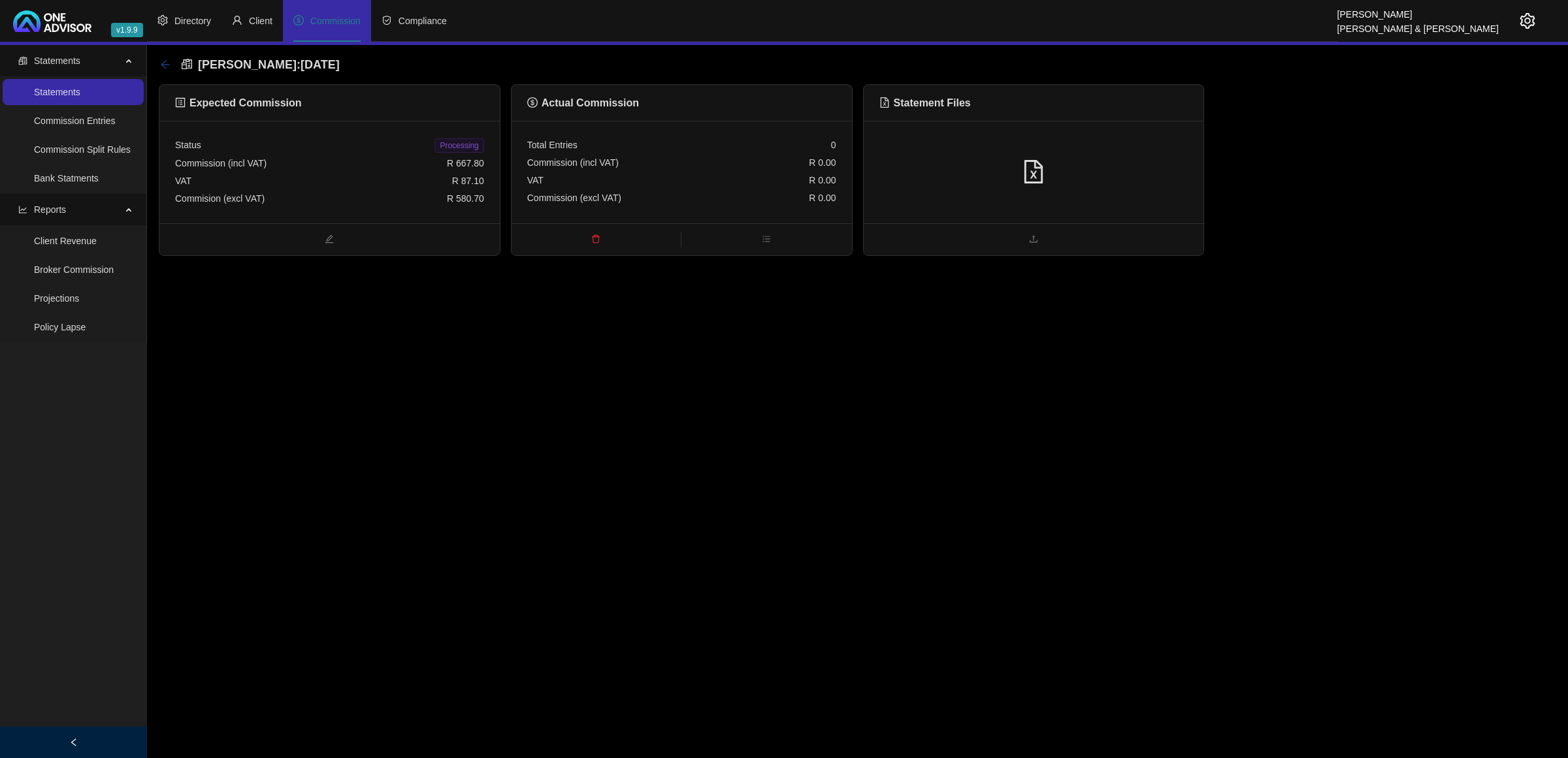
click at [167, 62] on icon "arrow-left" at bounding box center [165, 64] width 10 height 10
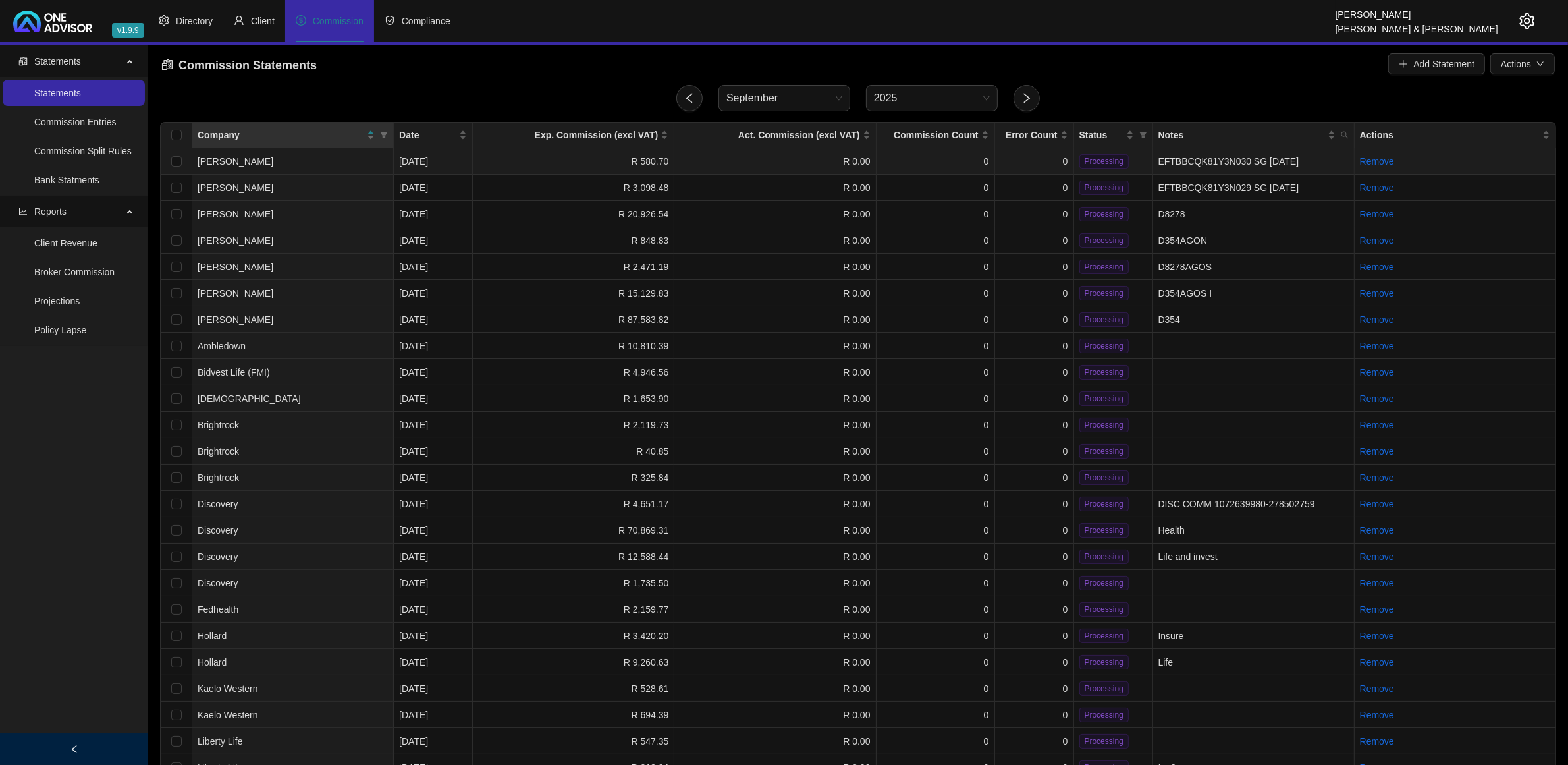
click at [1015, 162] on td "0" at bounding box center [1035, 161] width 79 height 26
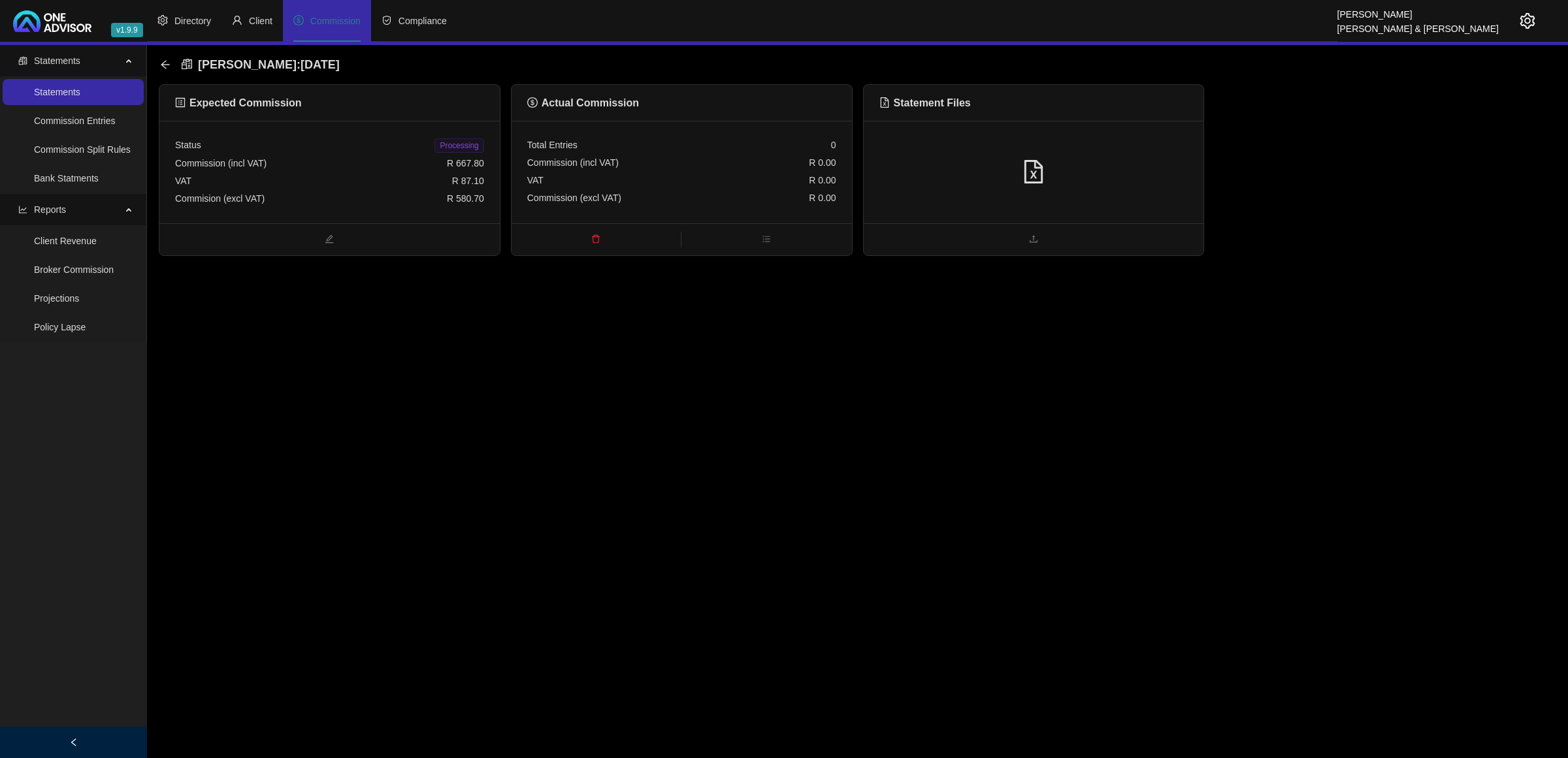
click at [326, 170] on div "Commission (incl VAT) R 667.80" at bounding box center [329, 164] width 309 height 18
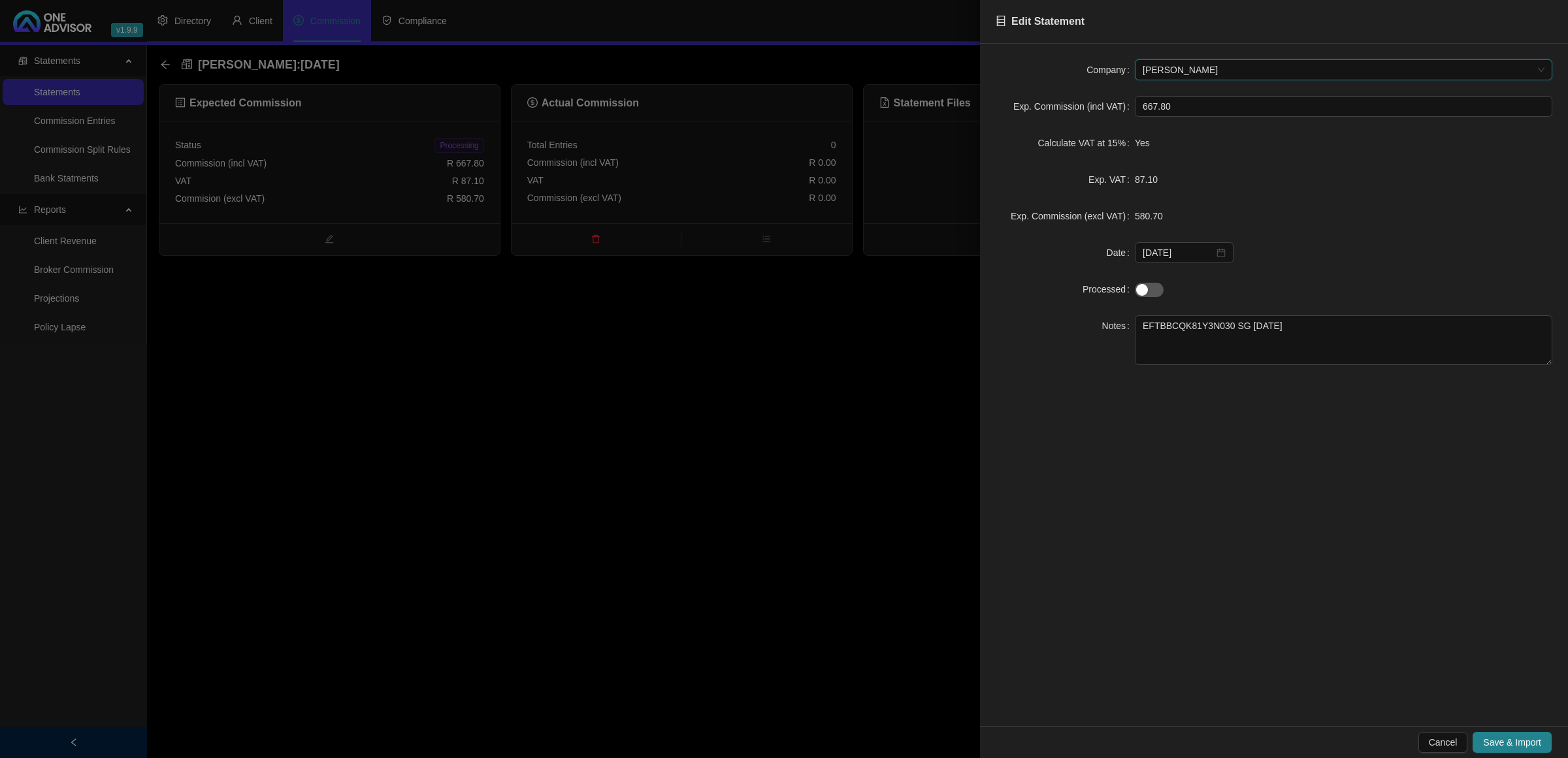
click at [1166, 67] on span "[PERSON_NAME]" at bounding box center [1344, 69] width 402 height 20
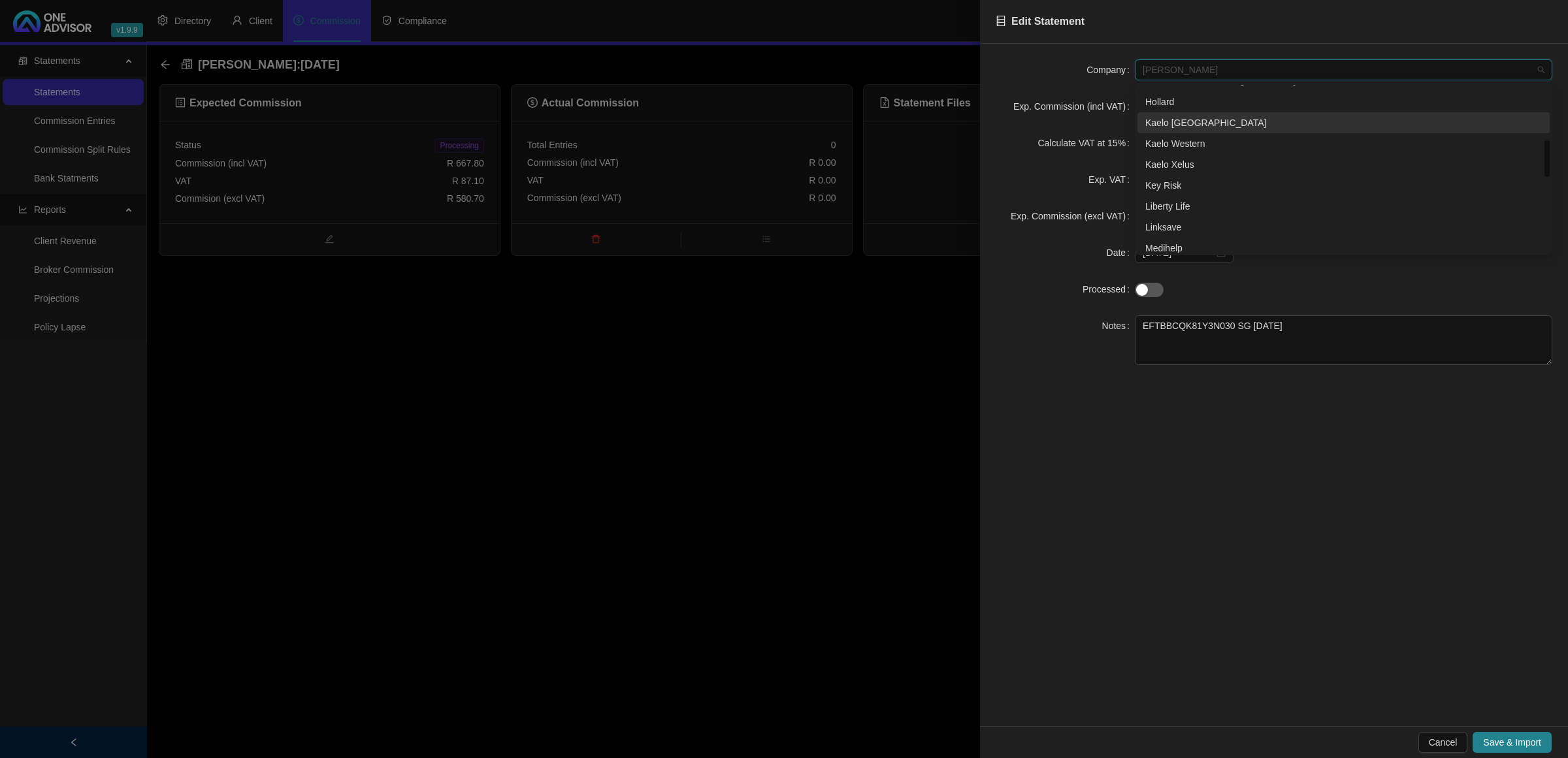
click at [1198, 118] on div "Kaelo [GEOGRAPHIC_DATA]" at bounding box center [1344, 122] width 396 height 14
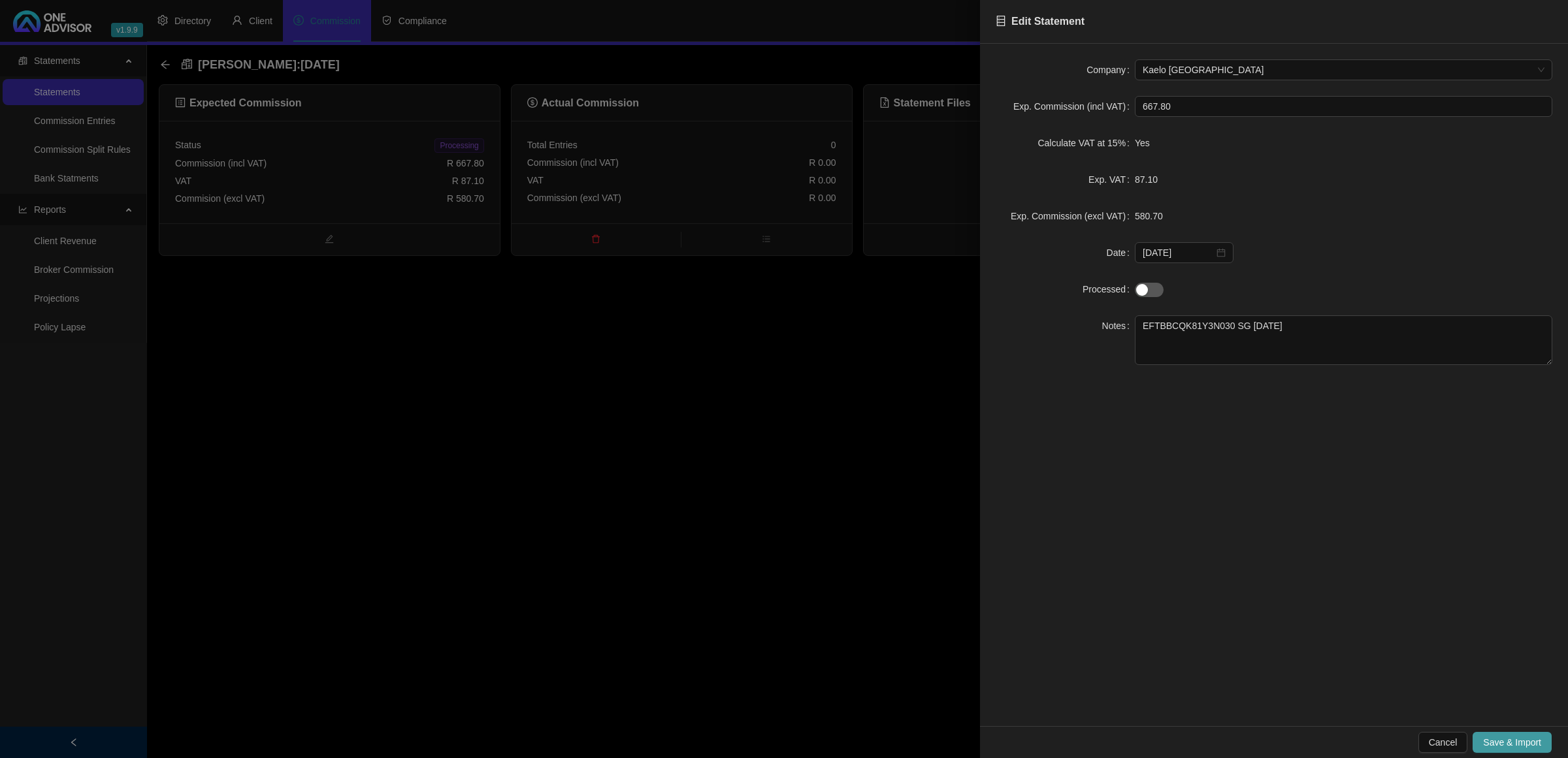
click at [1500, 742] on span "Save & Import" at bounding box center [1512, 742] width 58 height 14
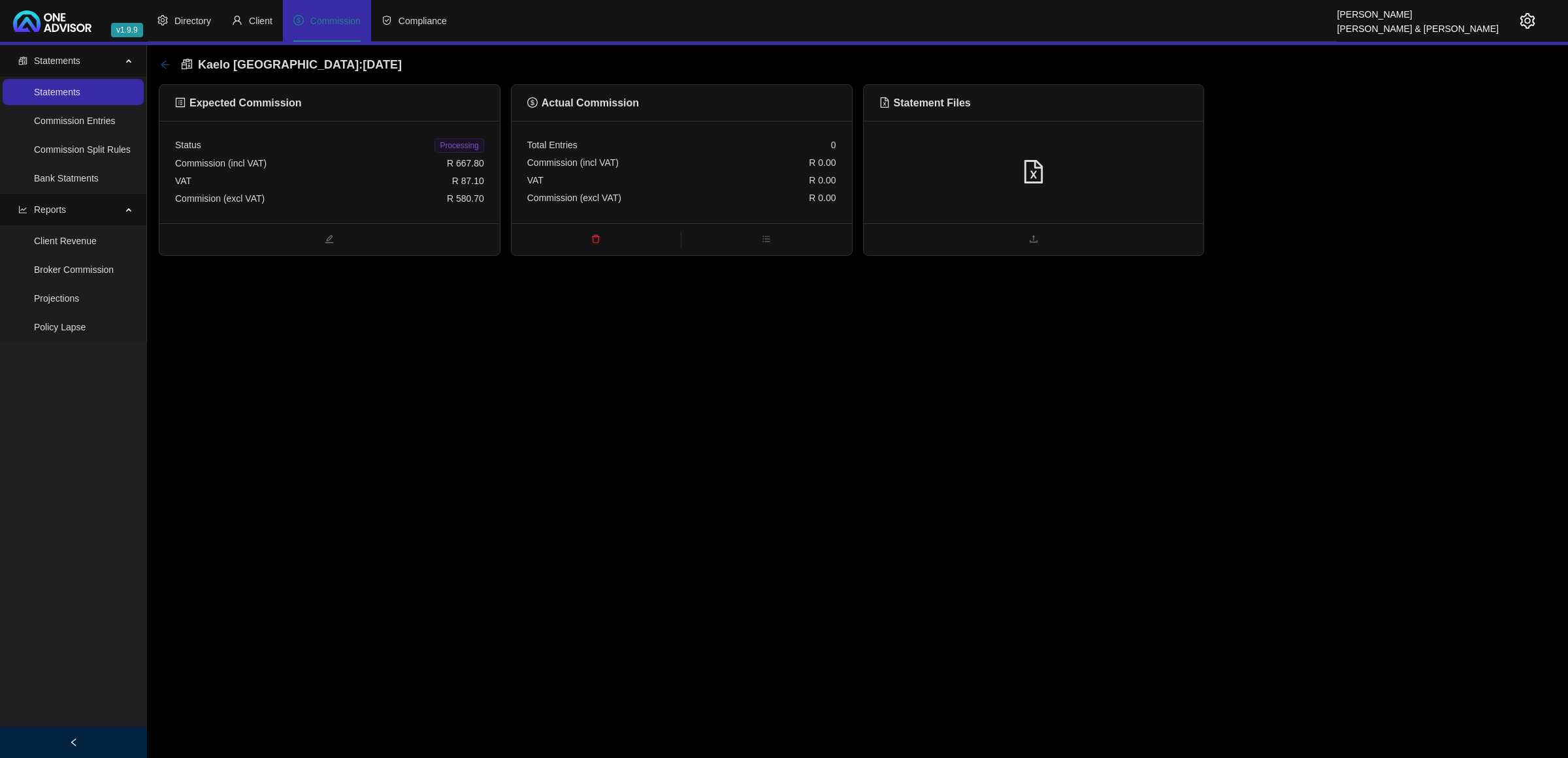
click at [165, 63] on icon "arrow-left" at bounding box center [165, 64] width 10 height 10
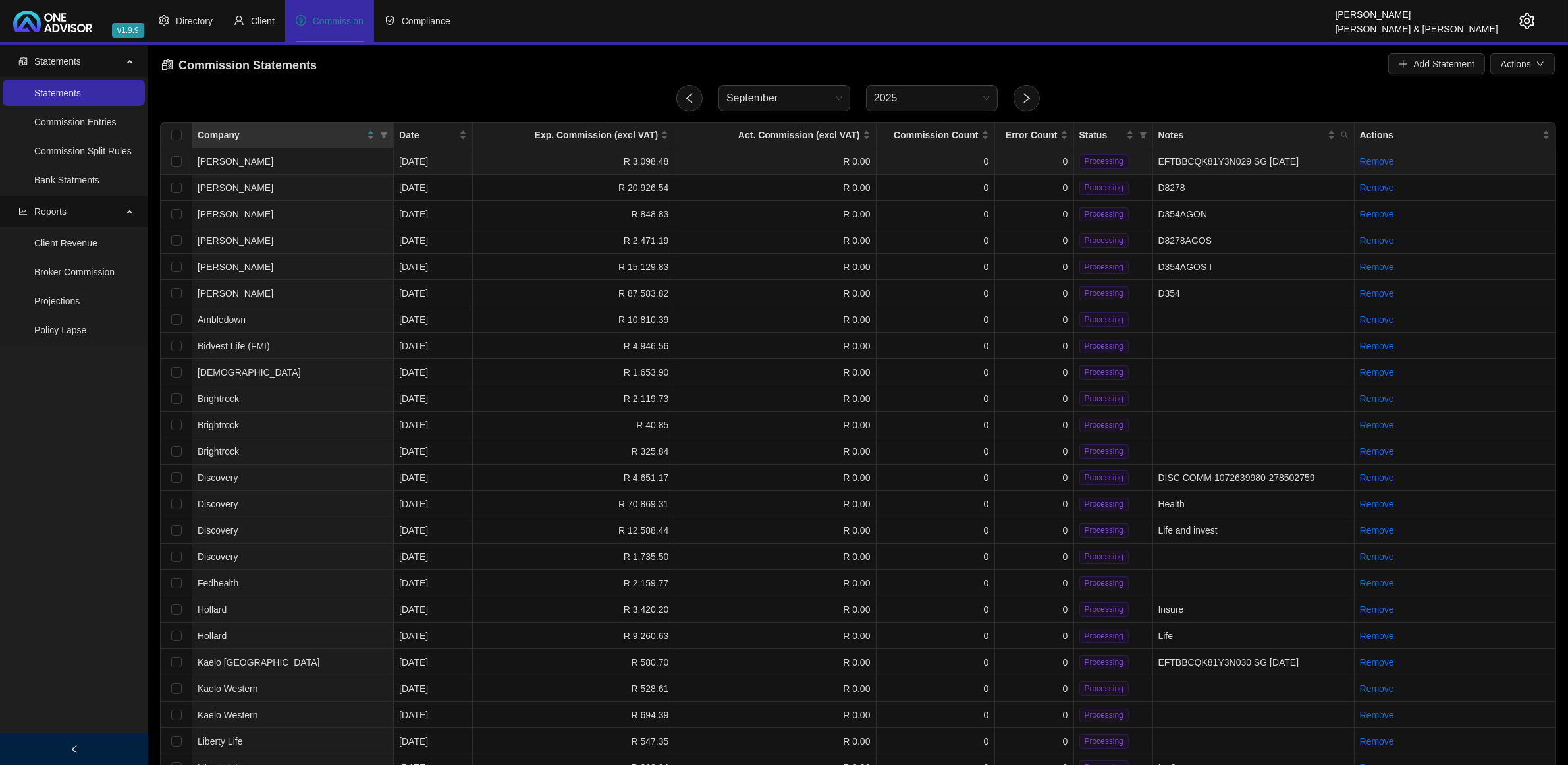
click at [1037, 163] on td "0" at bounding box center [1035, 161] width 79 height 26
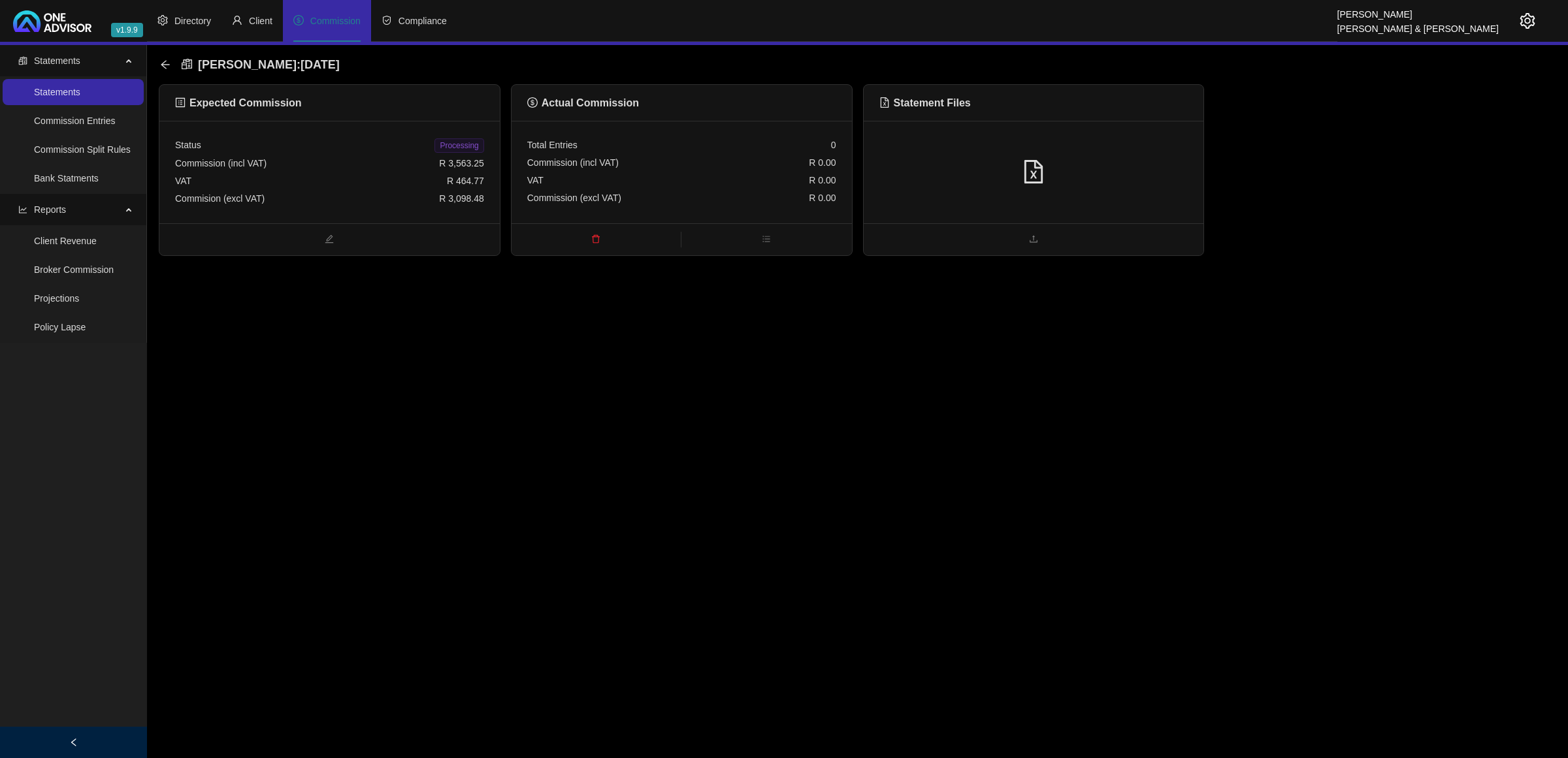
click at [1180, 170] on div at bounding box center [1033, 172] width 309 height 25
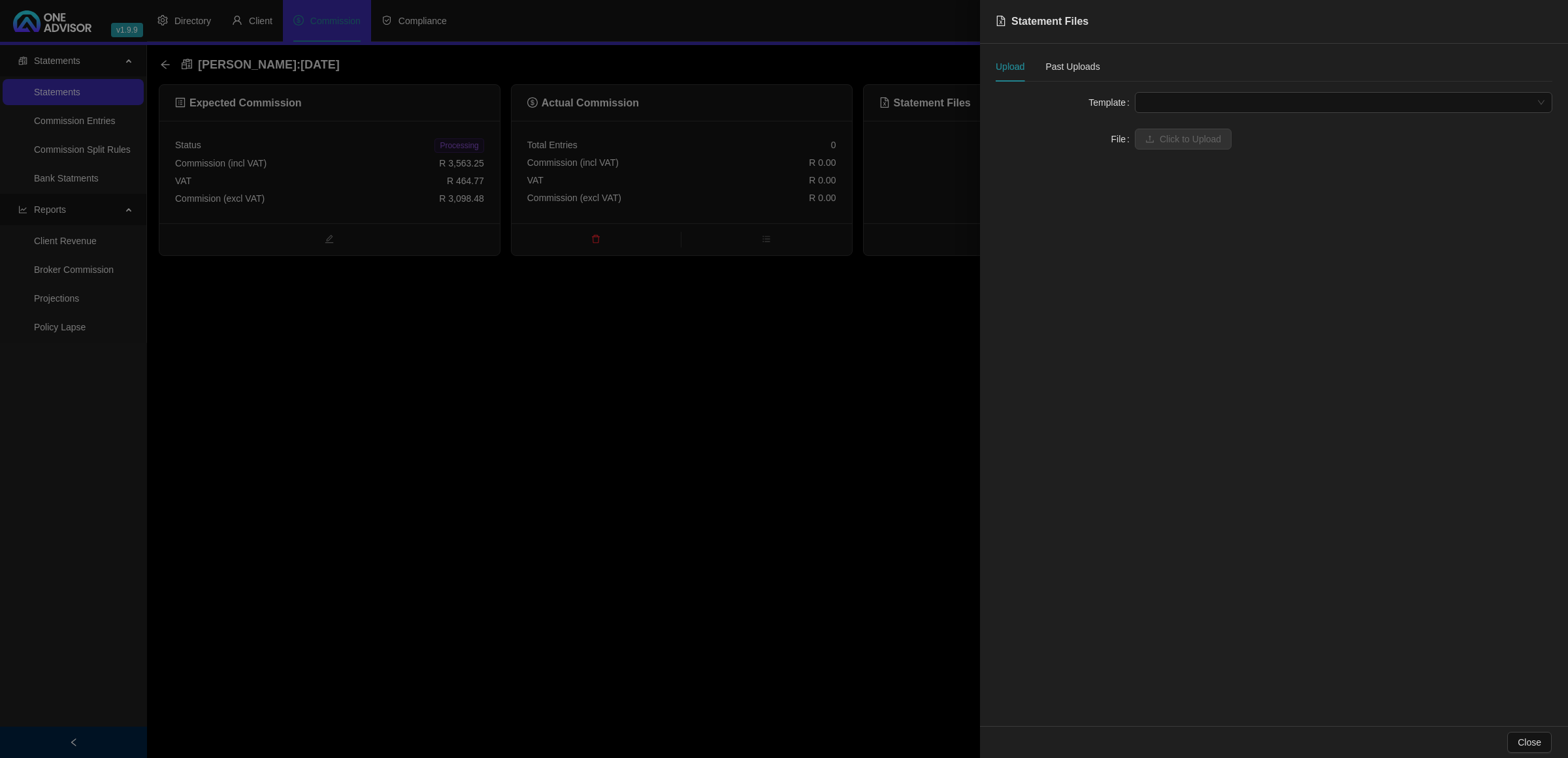
drag, startPoint x: 748, startPoint y: 402, endPoint x: 687, endPoint y: 346, distance: 82.8
click at [746, 402] on div at bounding box center [784, 379] width 1568 height 758
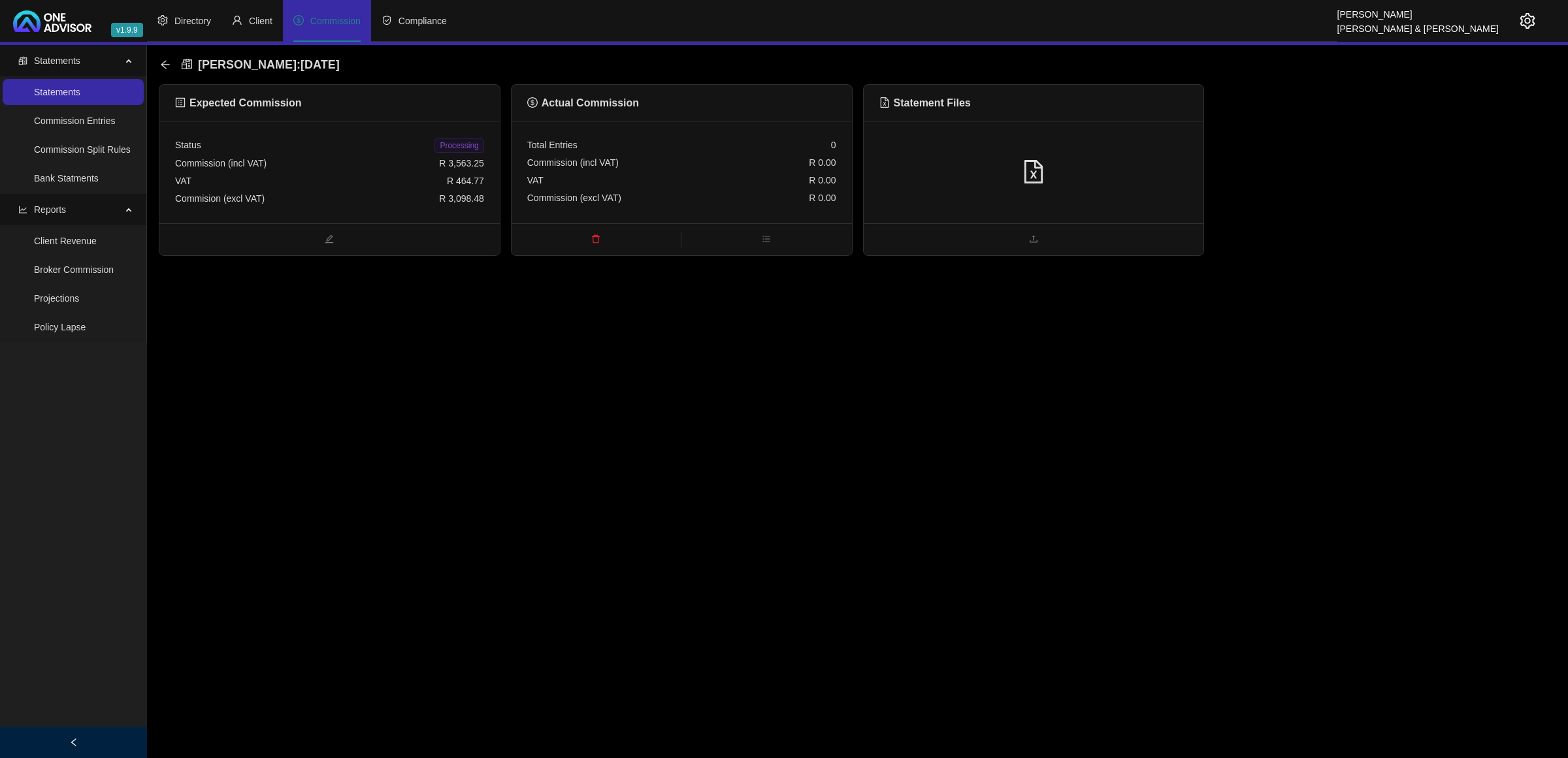
click at [415, 150] on div "Status Processing" at bounding box center [329, 146] width 309 height 19
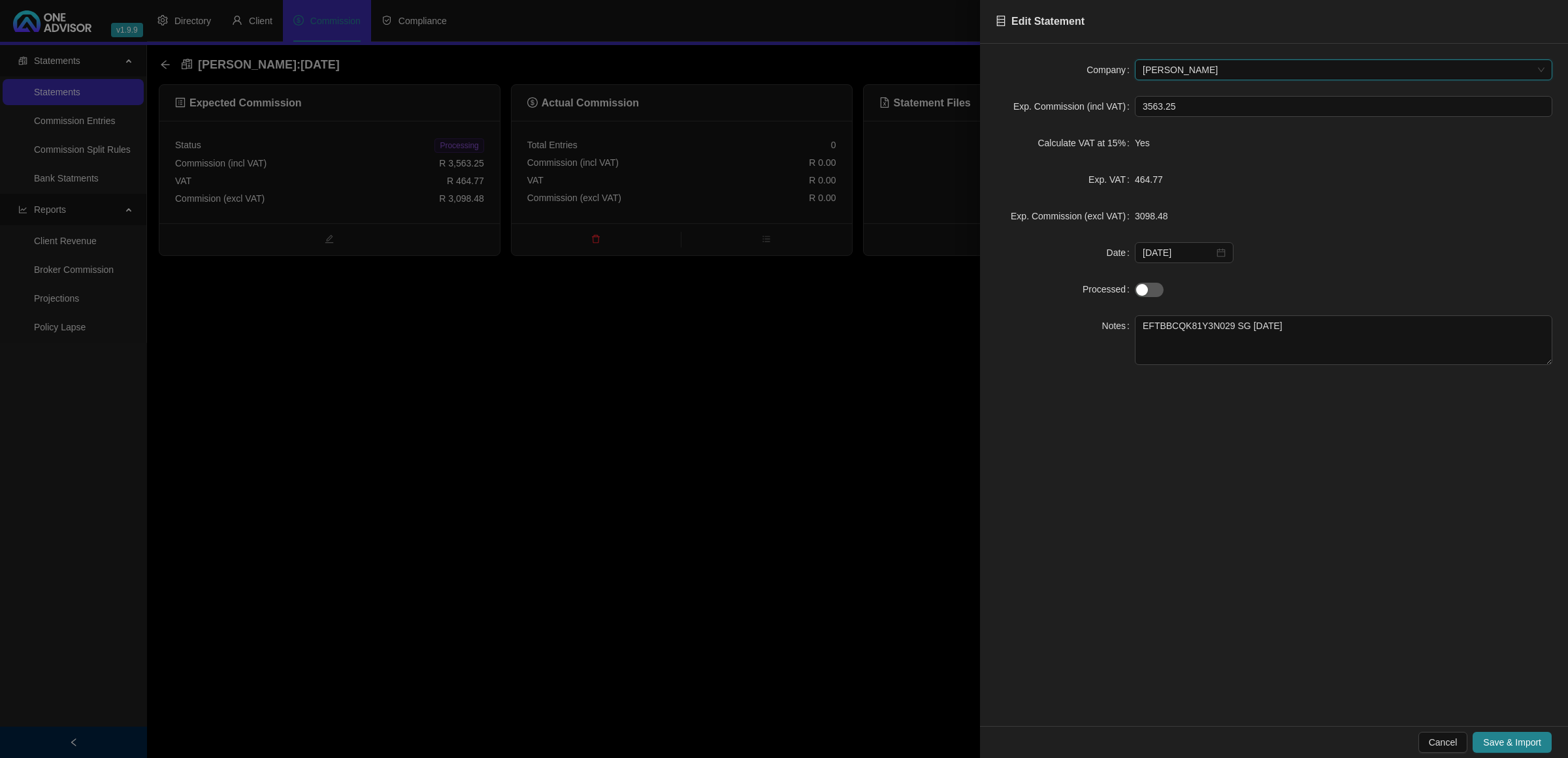
click at [1184, 70] on span "[PERSON_NAME]" at bounding box center [1344, 69] width 402 height 20
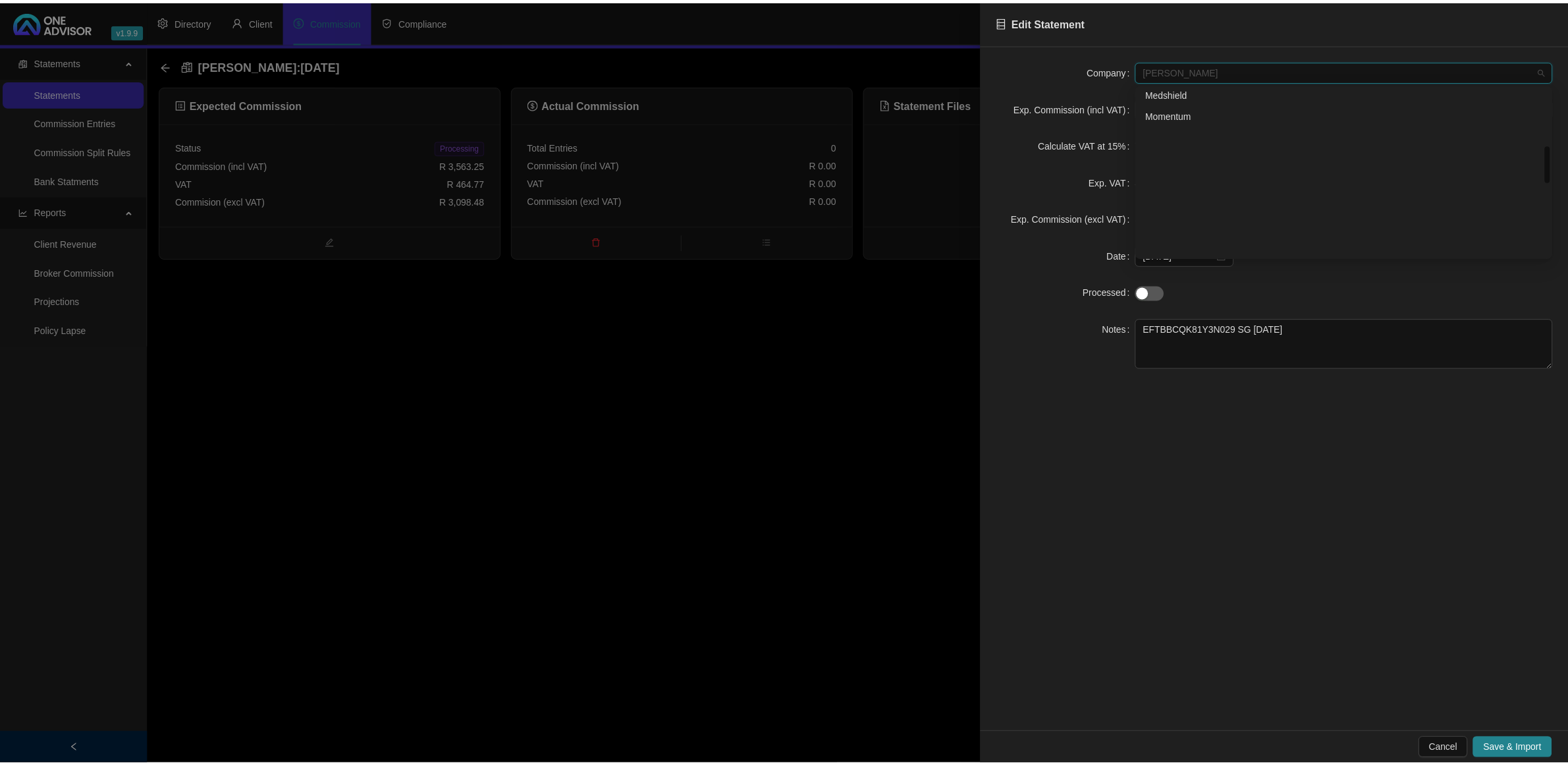
scroll to position [261, 0]
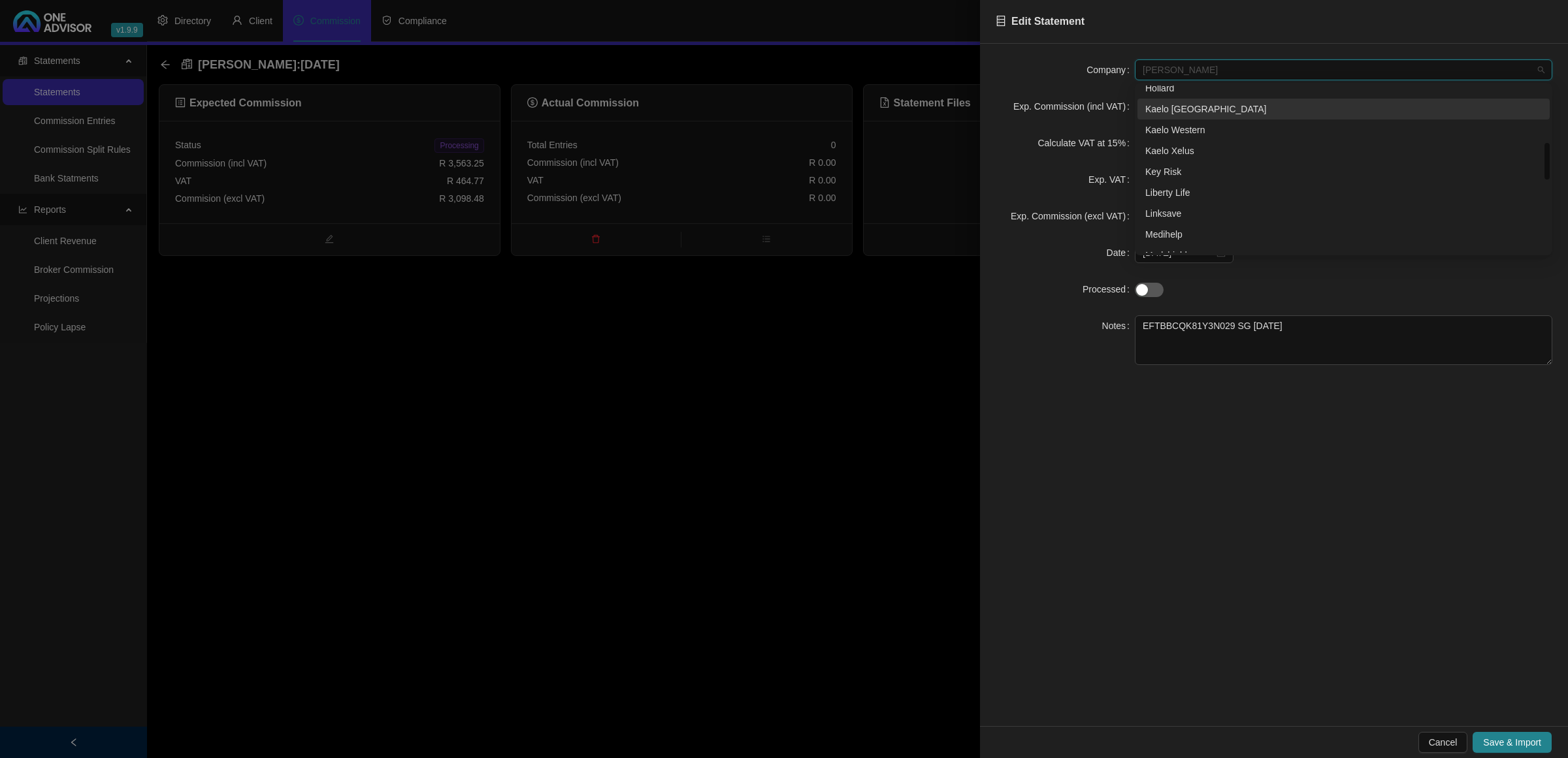
drag, startPoint x: 1197, startPoint y: 105, endPoint x: 1192, endPoint y: 114, distance: 10.3
click at [1196, 105] on div "Kaelo [GEOGRAPHIC_DATA]" at bounding box center [1344, 108] width 396 height 14
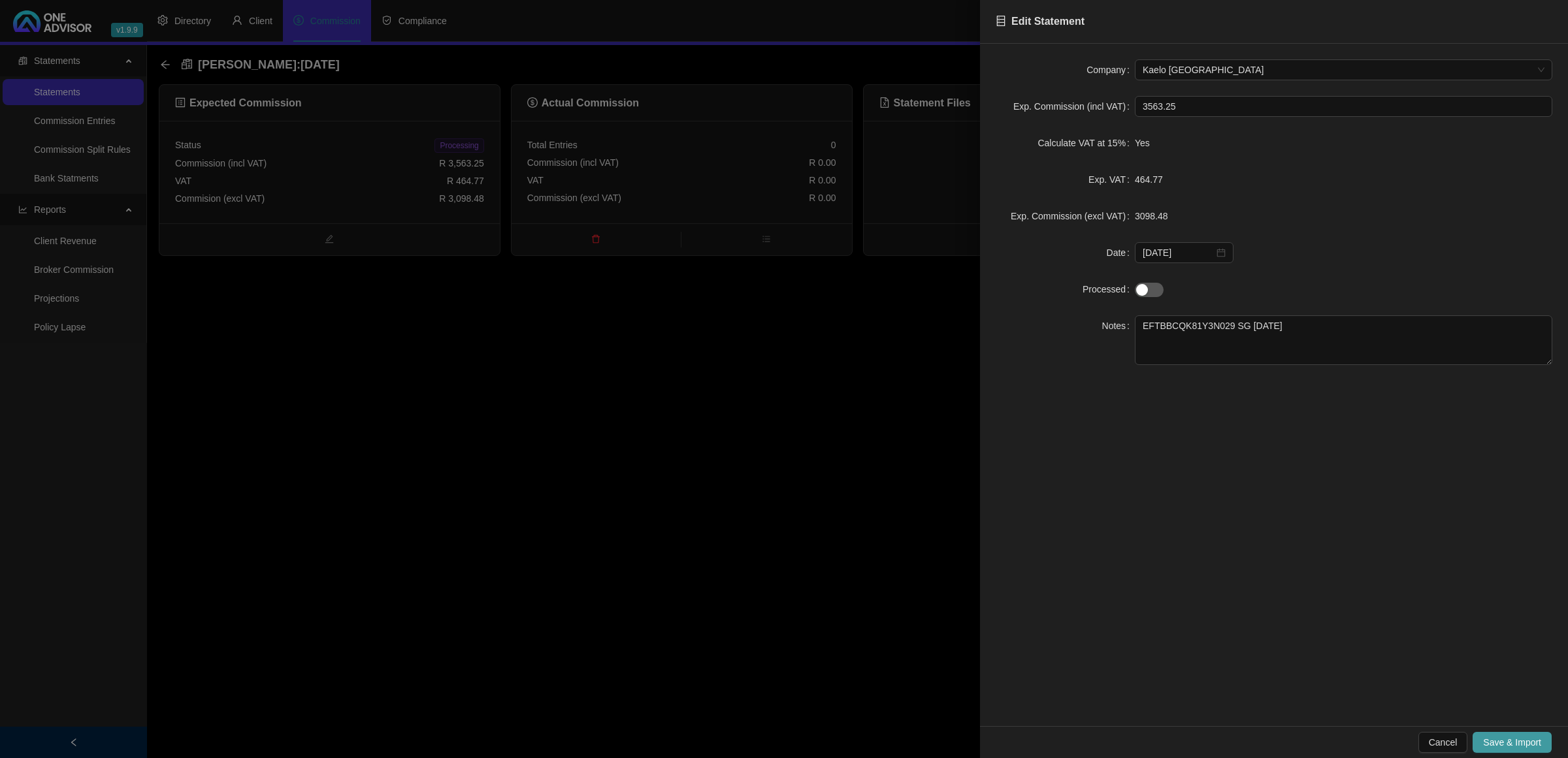
click at [1507, 745] on span "Save & Import" at bounding box center [1512, 742] width 58 height 14
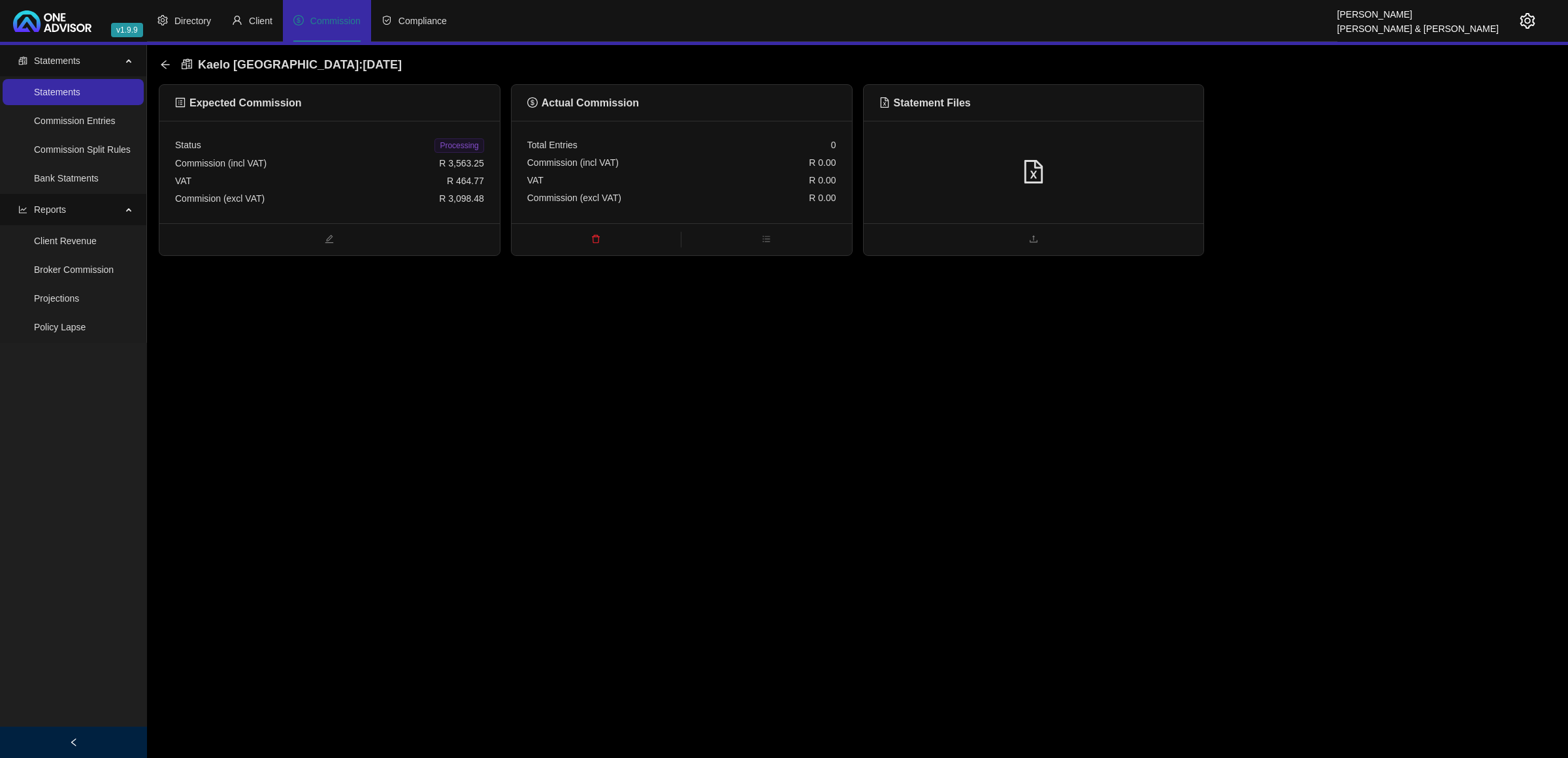
click at [155, 64] on div "Kaelo Sanlam Gap : [DATE] Expected Commission Status Processing Commission (inc…" at bounding box center [856, 150] width 1420 height 211
click at [161, 63] on icon "arrow-left" at bounding box center [165, 64] width 10 height 10
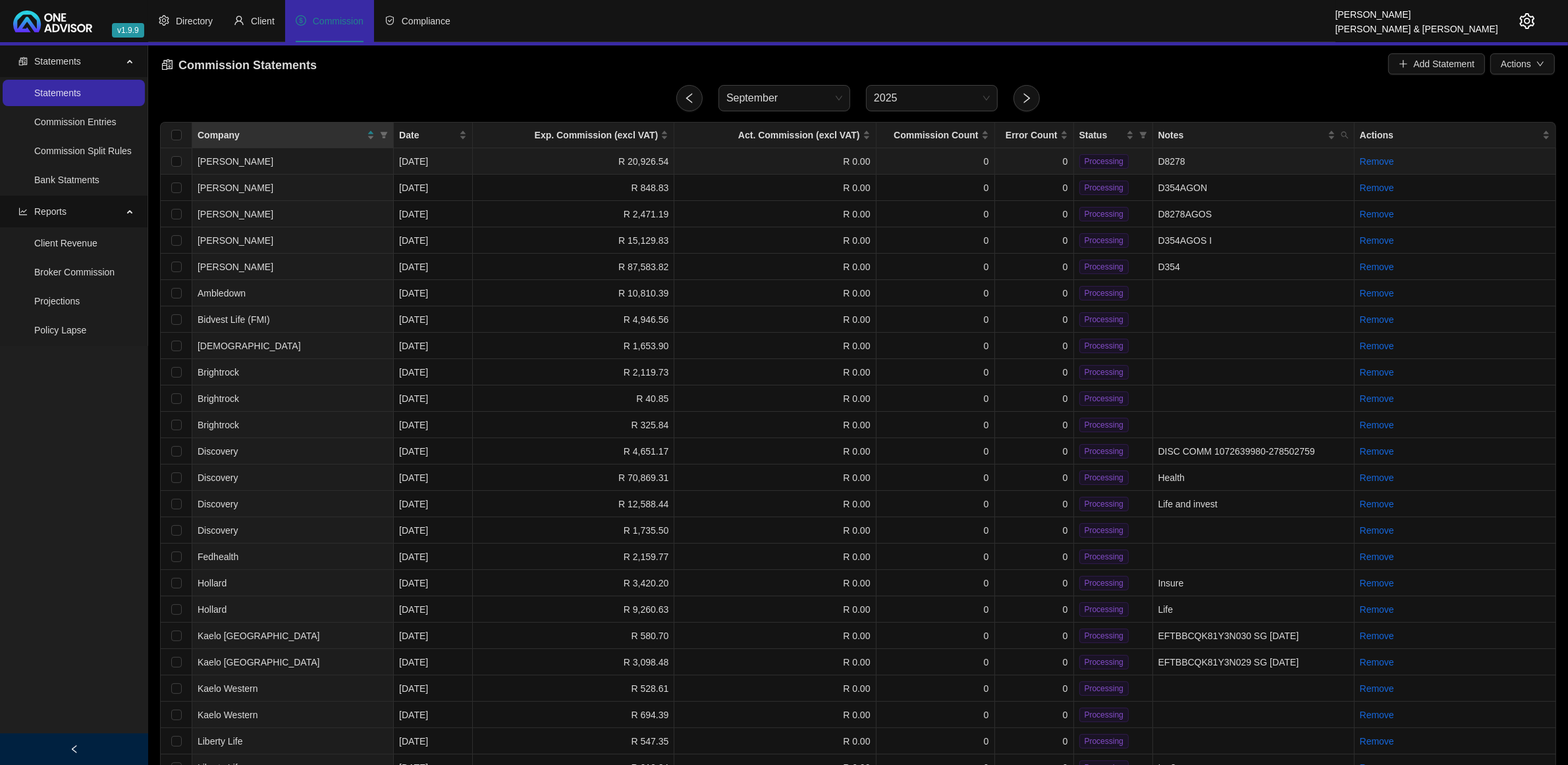
click at [1046, 161] on td "0" at bounding box center [1035, 161] width 79 height 26
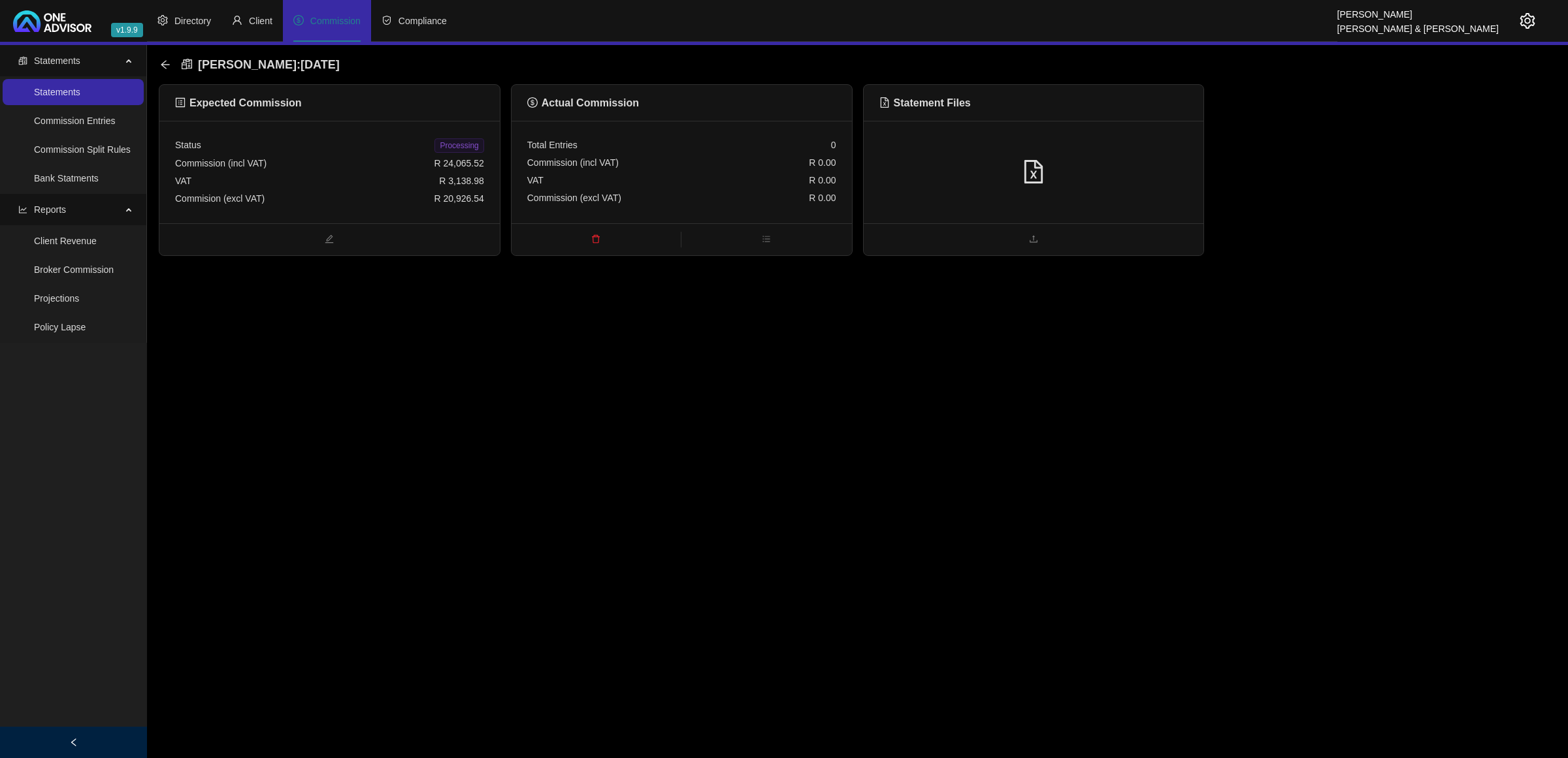
click at [1060, 165] on div at bounding box center [1033, 172] width 309 height 25
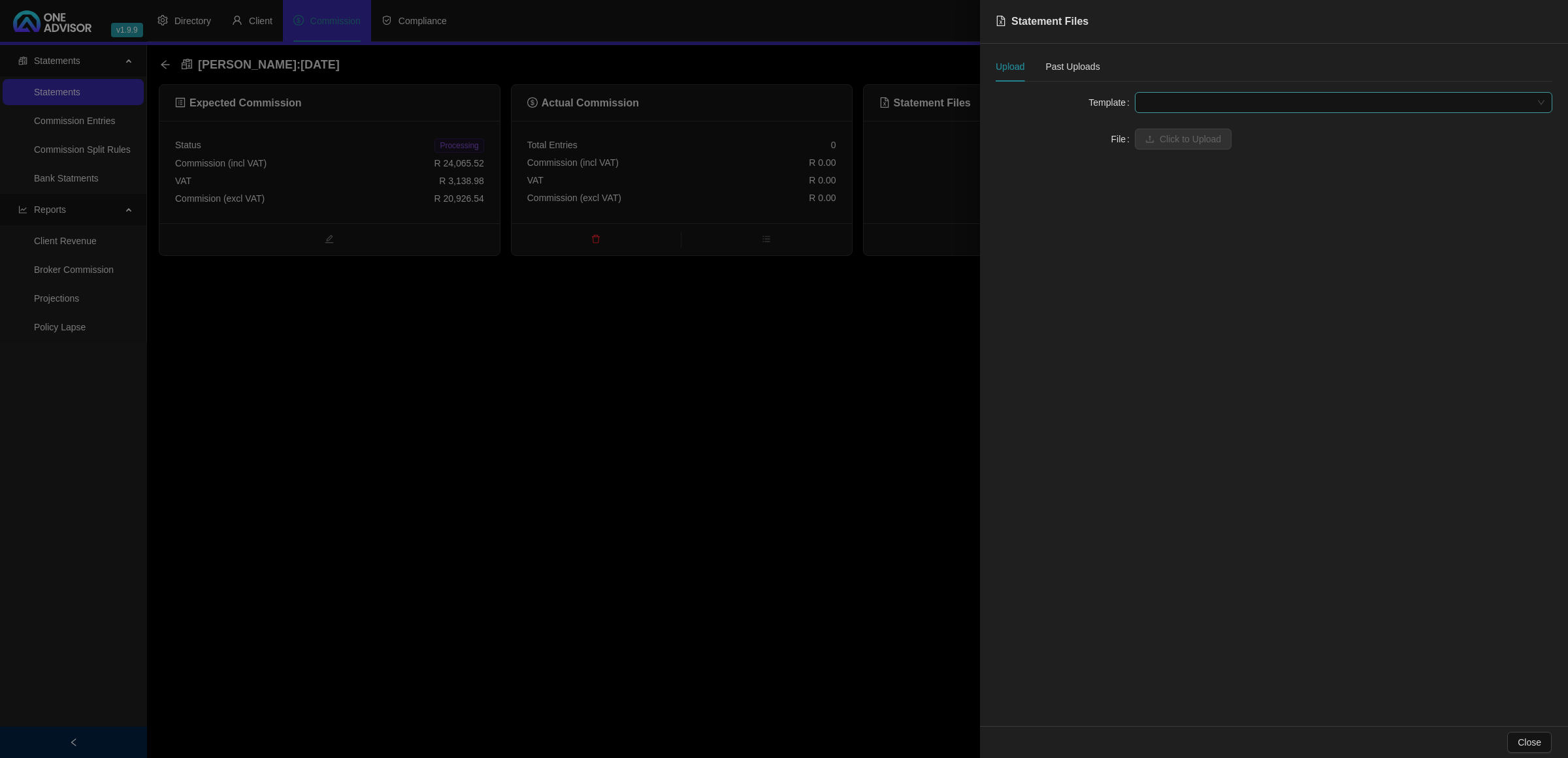
drag, startPoint x: 1168, startPoint y: 96, endPoint x: 1167, endPoint y: 111, distance: 15.0
click at [1167, 96] on span at bounding box center [1344, 102] width 402 height 20
click at [1159, 148] on div "[PERSON_NAME] ([GEOGRAPHIC_DATA]. Broker) - Fund Level" at bounding box center [1344, 149] width 396 height 14
click at [1163, 140] on span at bounding box center [1344, 138] width 402 height 20
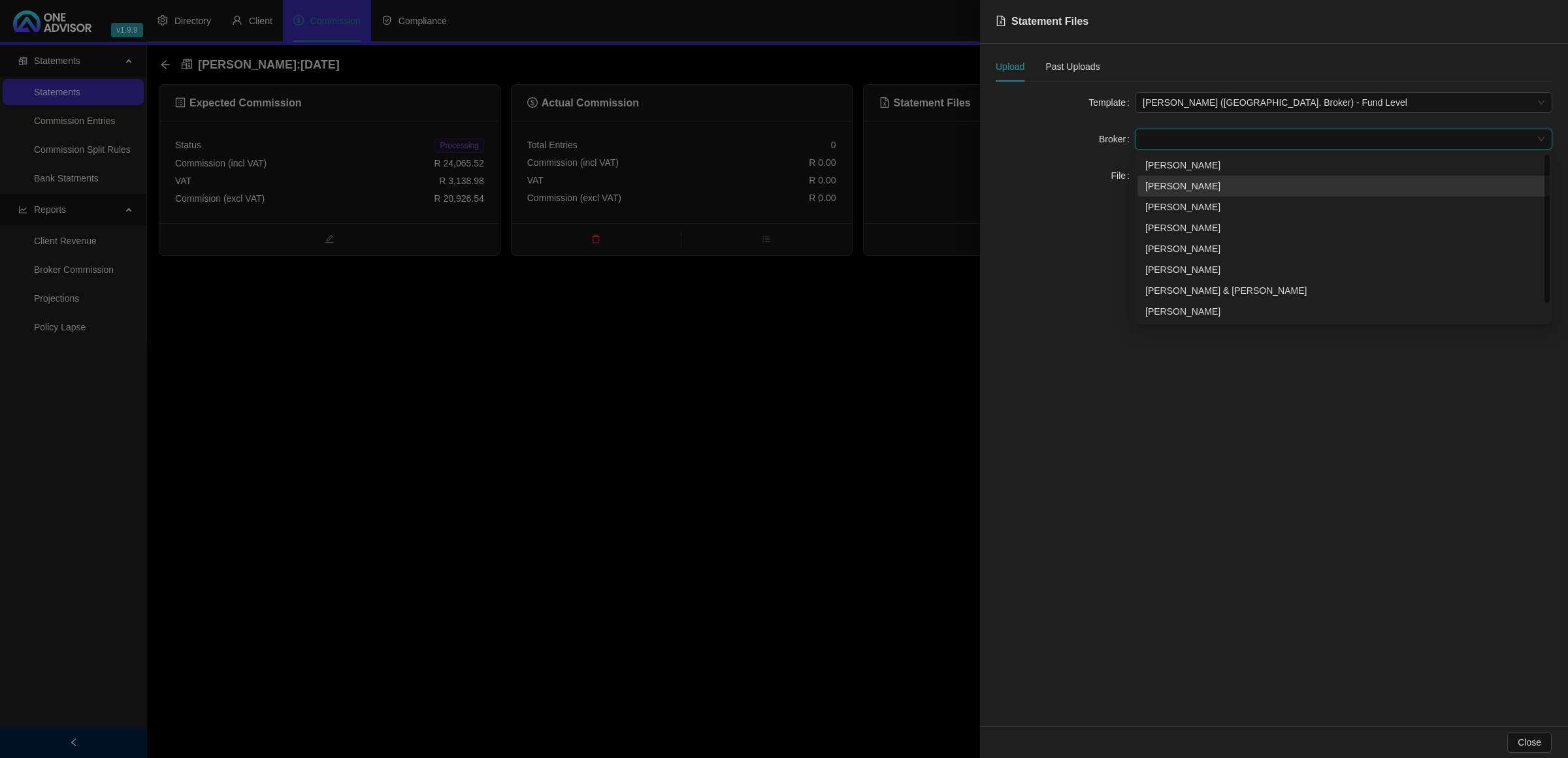
click at [1172, 187] on div "[PERSON_NAME]" at bounding box center [1344, 185] width 396 height 14
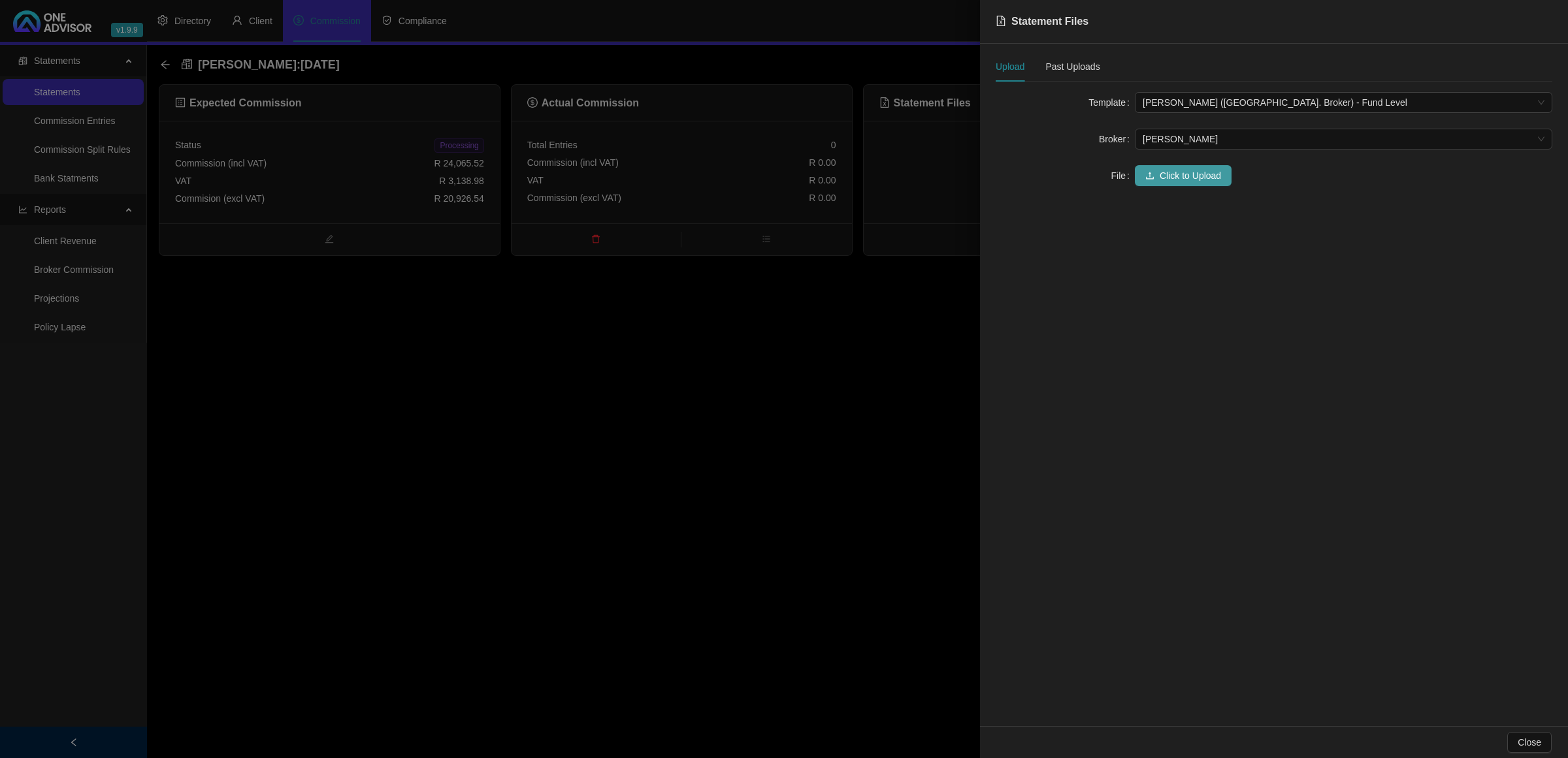
click at [1171, 185] on button "Click to Upload" at bounding box center [1182, 176] width 96 height 21
click at [471, 415] on div at bounding box center [784, 379] width 1568 height 758
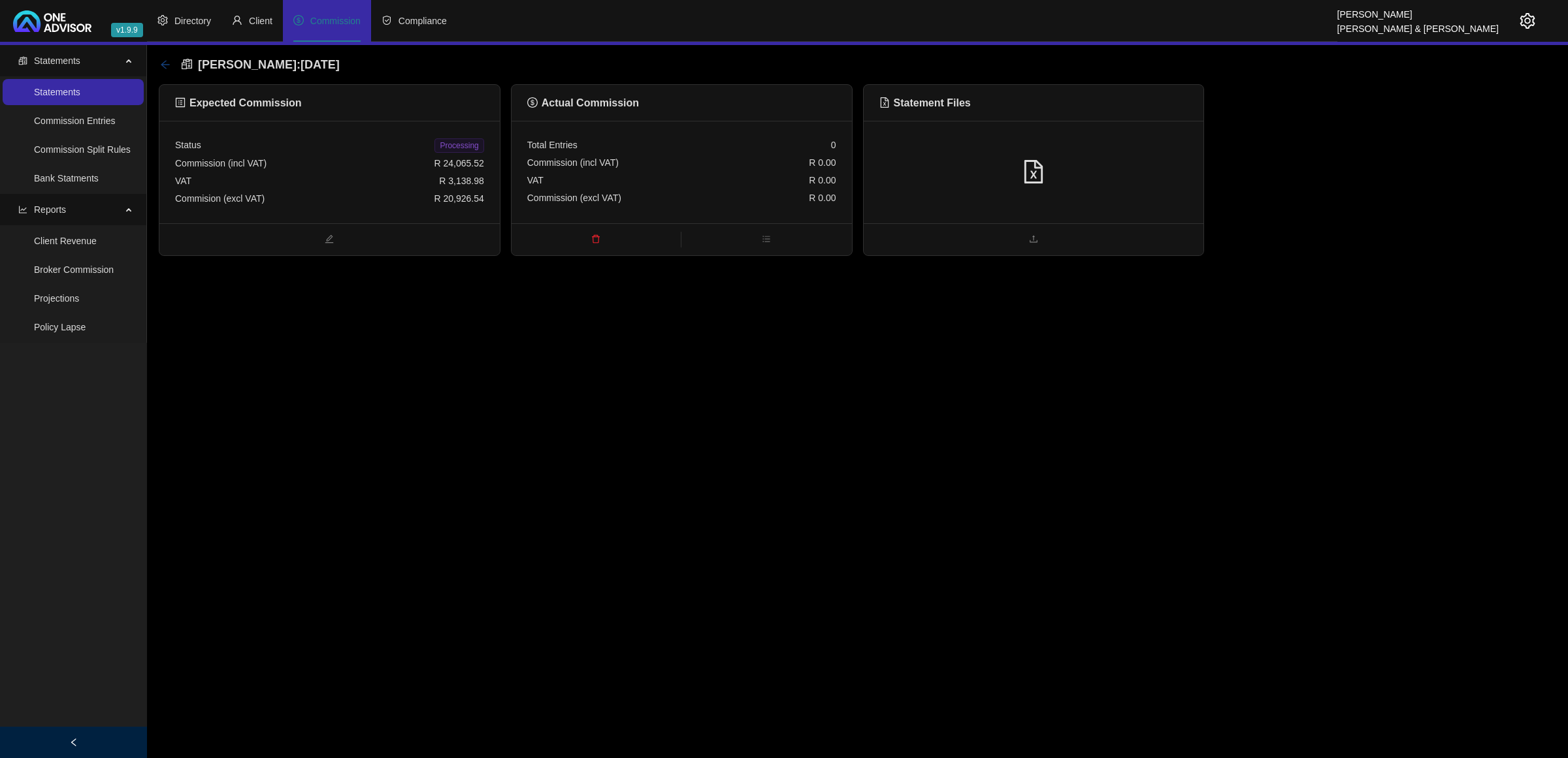
click at [160, 67] on icon "arrow-left" at bounding box center [165, 64] width 10 height 10
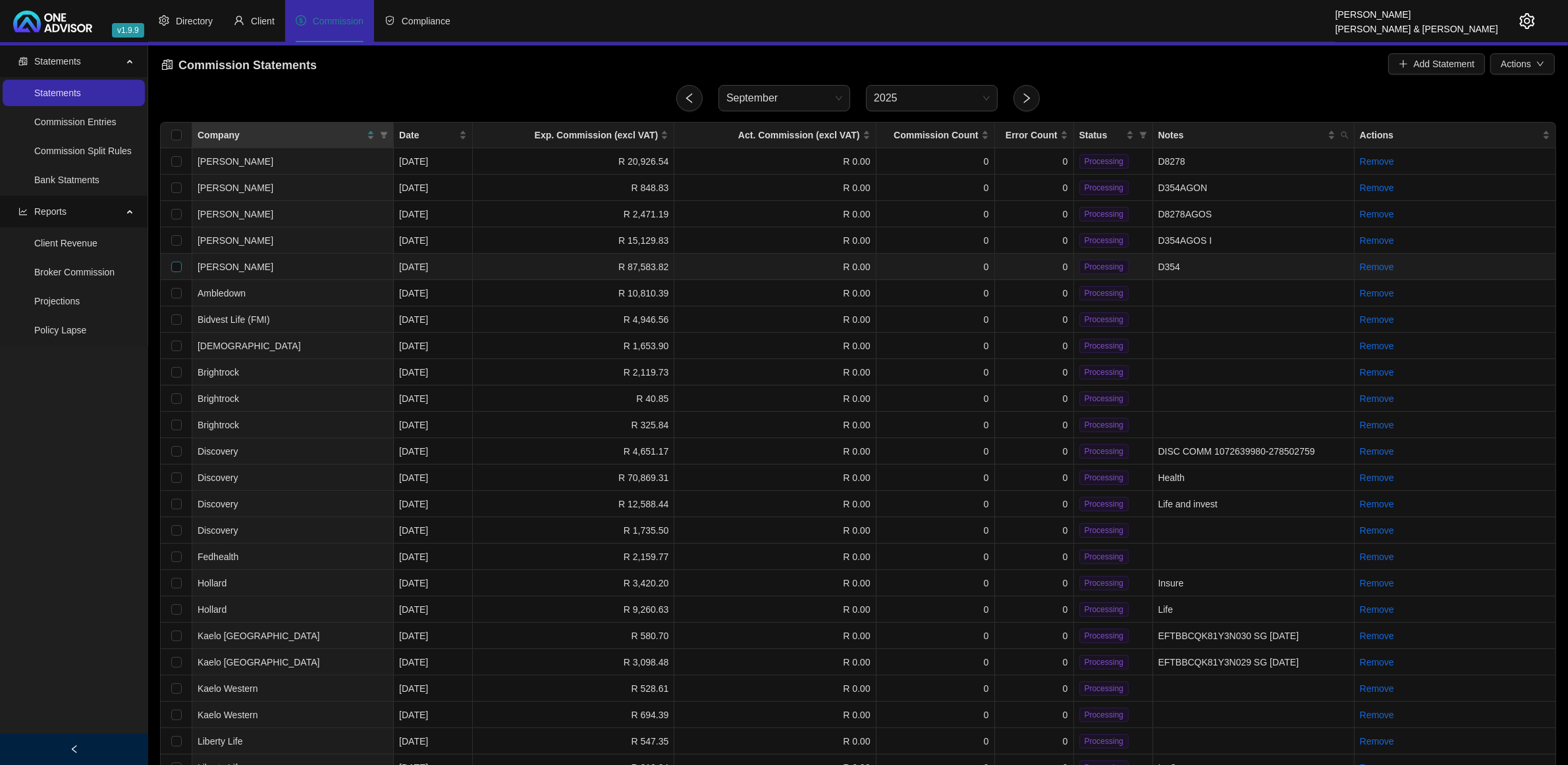
click at [173, 265] on input "checkbox" at bounding box center [176, 266] width 10 height 10
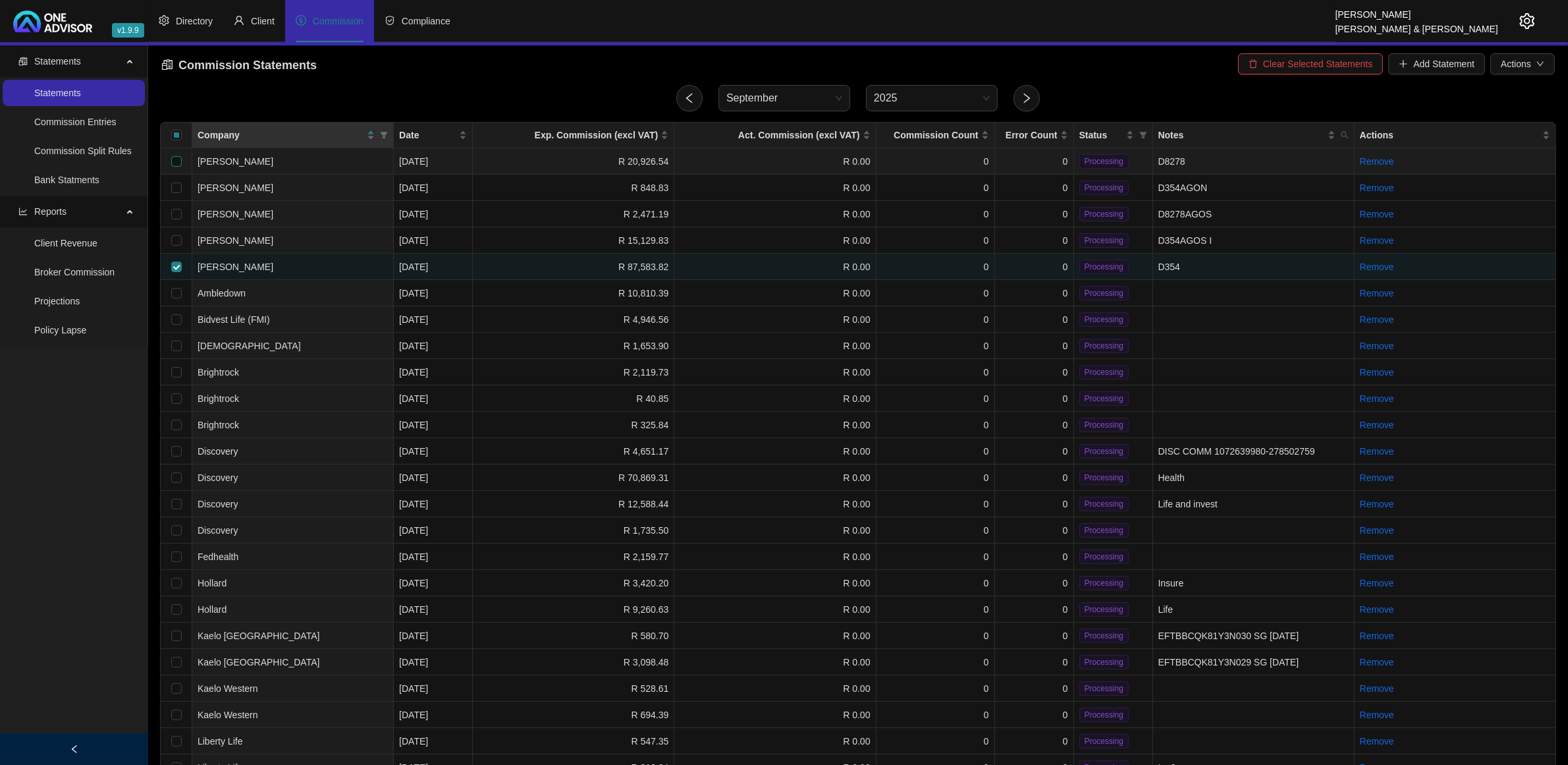
click at [172, 162] on input "checkbox" at bounding box center [176, 161] width 10 height 10
click at [1350, 64] on span "Merge" at bounding box center [1361, 63] width 26 height 14
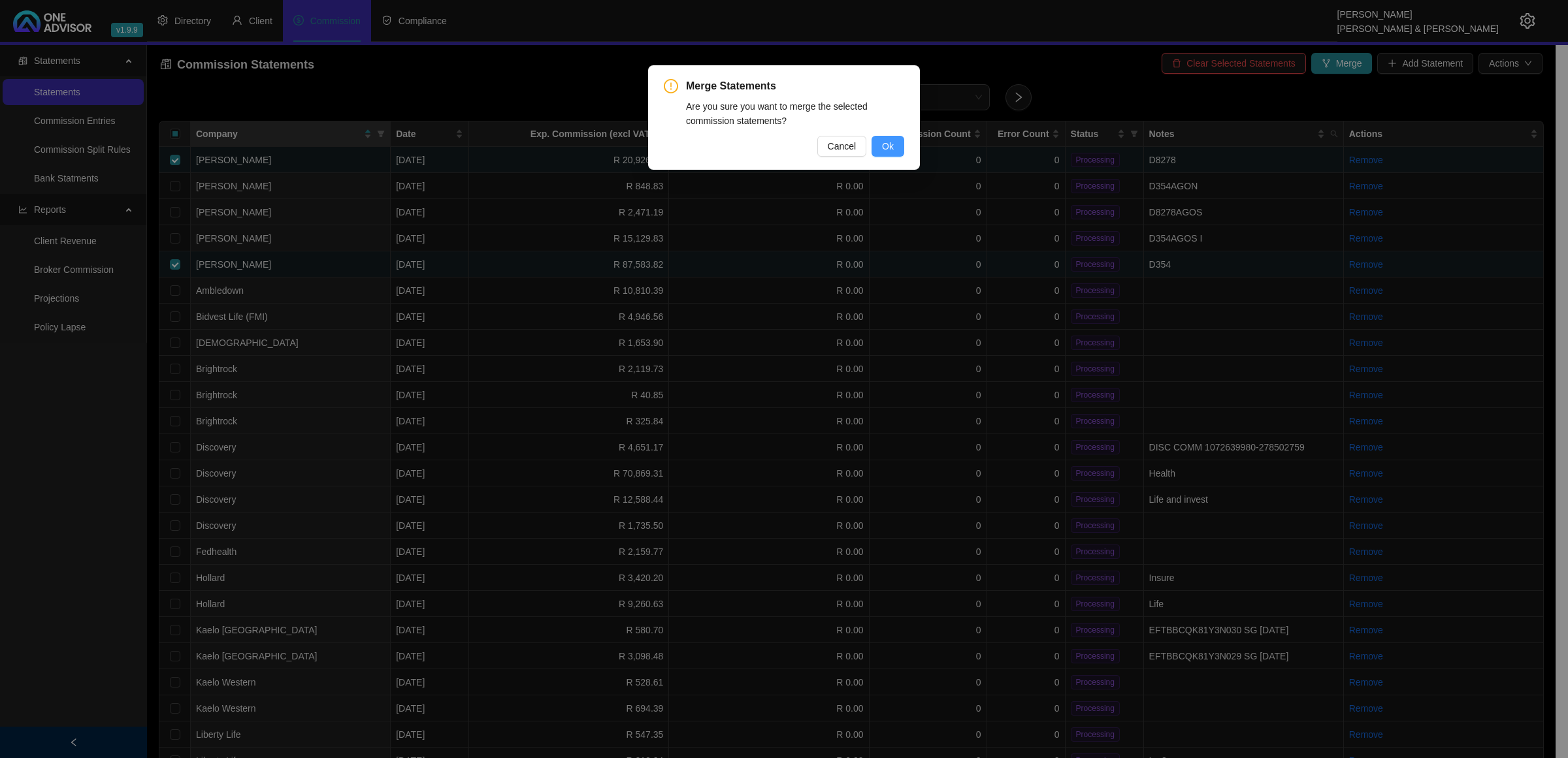
click at [899, 146] on button "Ok" at bounding box center [887, 146] width 33 height 21
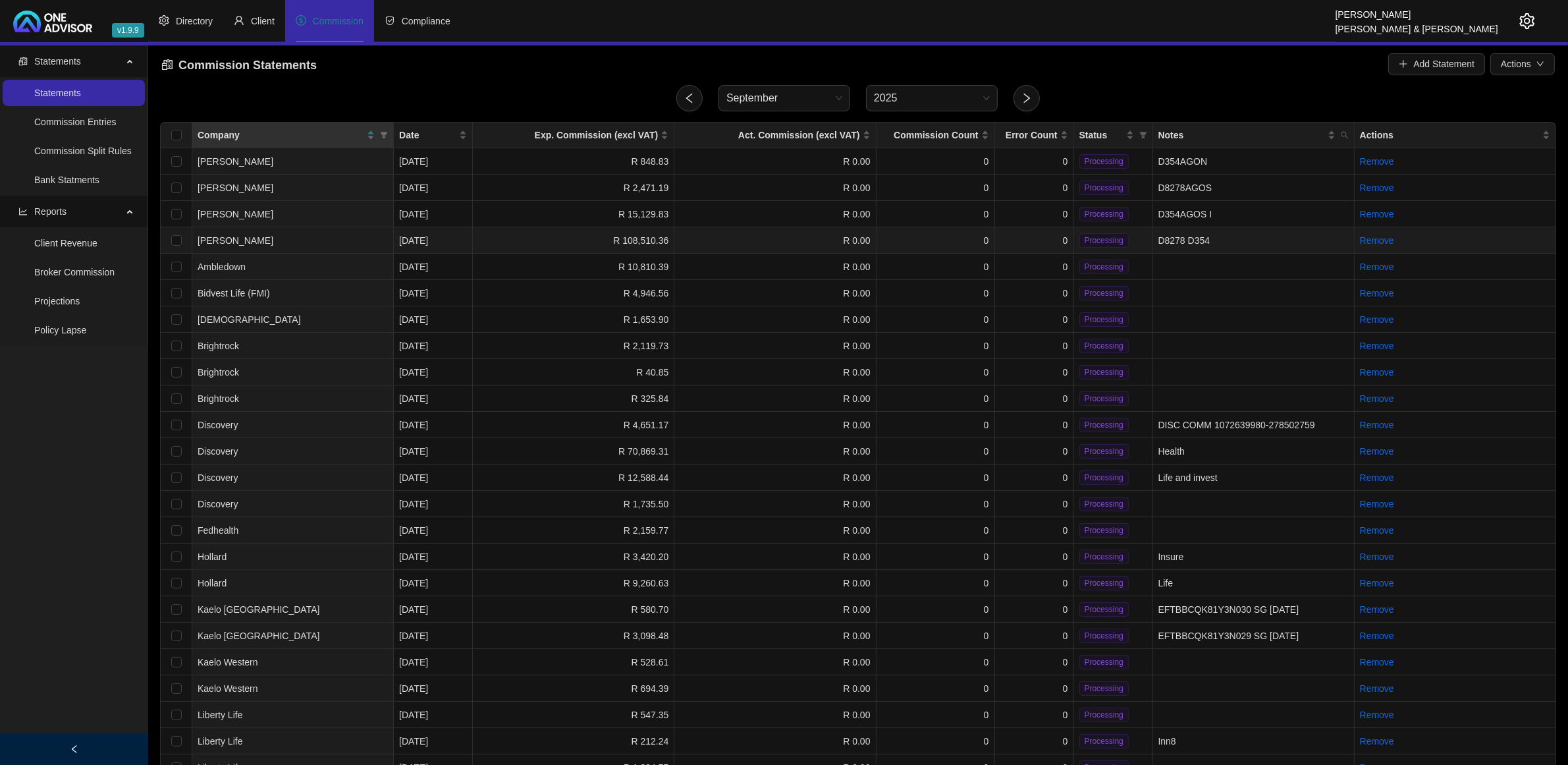
click at [1032, 235] on td "0" at bounding box center [1035, 241] width 79 height 26
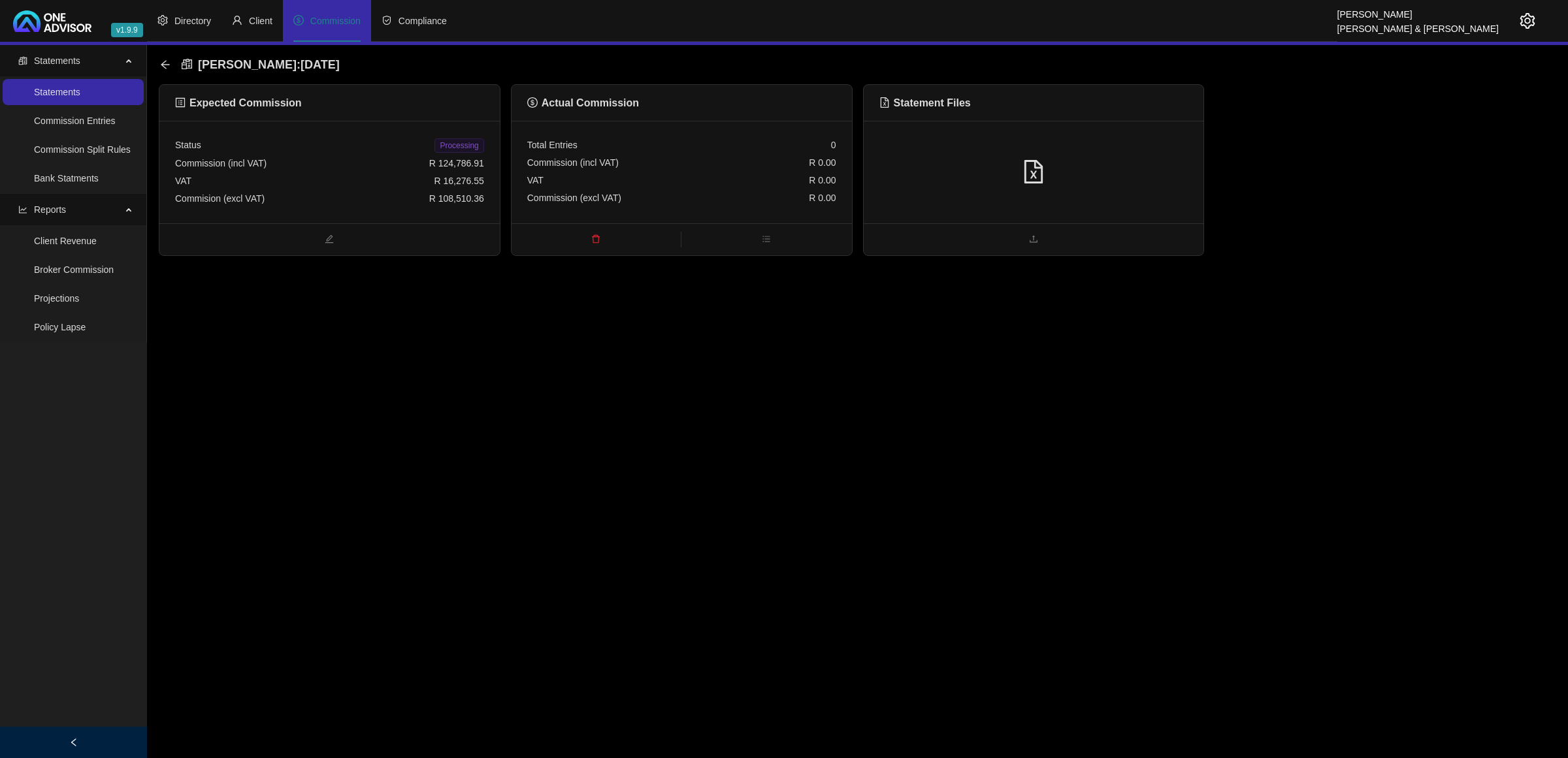
click at [378, 184] on div "VAT R 16,276.55" at bounding box center [329, 180] width 309 height 18
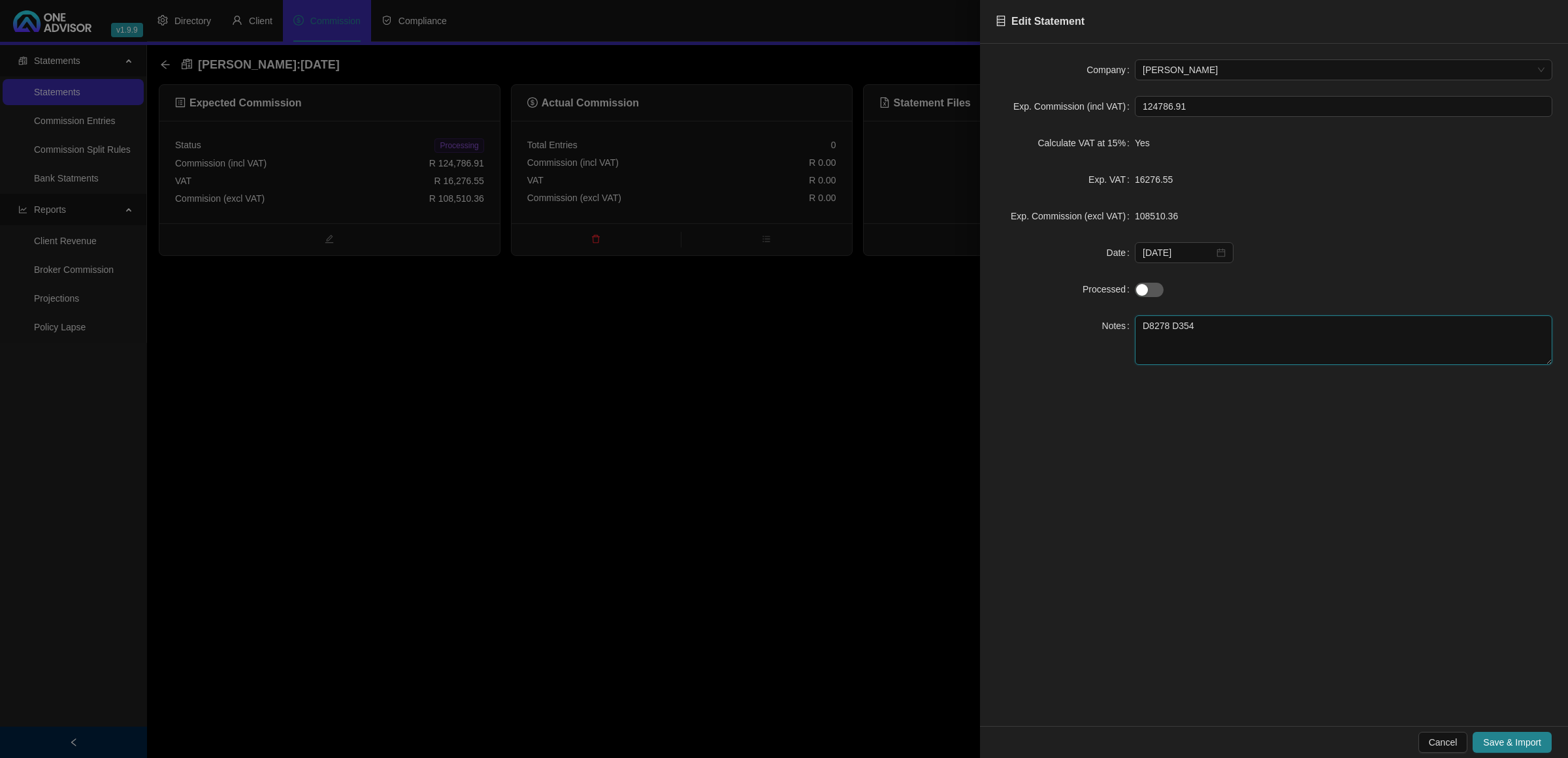
drag, startPoint x: 1213, startPoint y: 325, endPoint x: 836, endPoint y: 295, distance: 378.2
click at [836, 295] on div "Edit Statement Company [PERSON_NAME] Exp. Commission (incl VAT) 124786.91 Calcu…" at bounding box center [784, 379] width 1568 height 758
click at [1503, 740] on span "Save & Import" at bounding box center [1512, 742] width 58 height 14
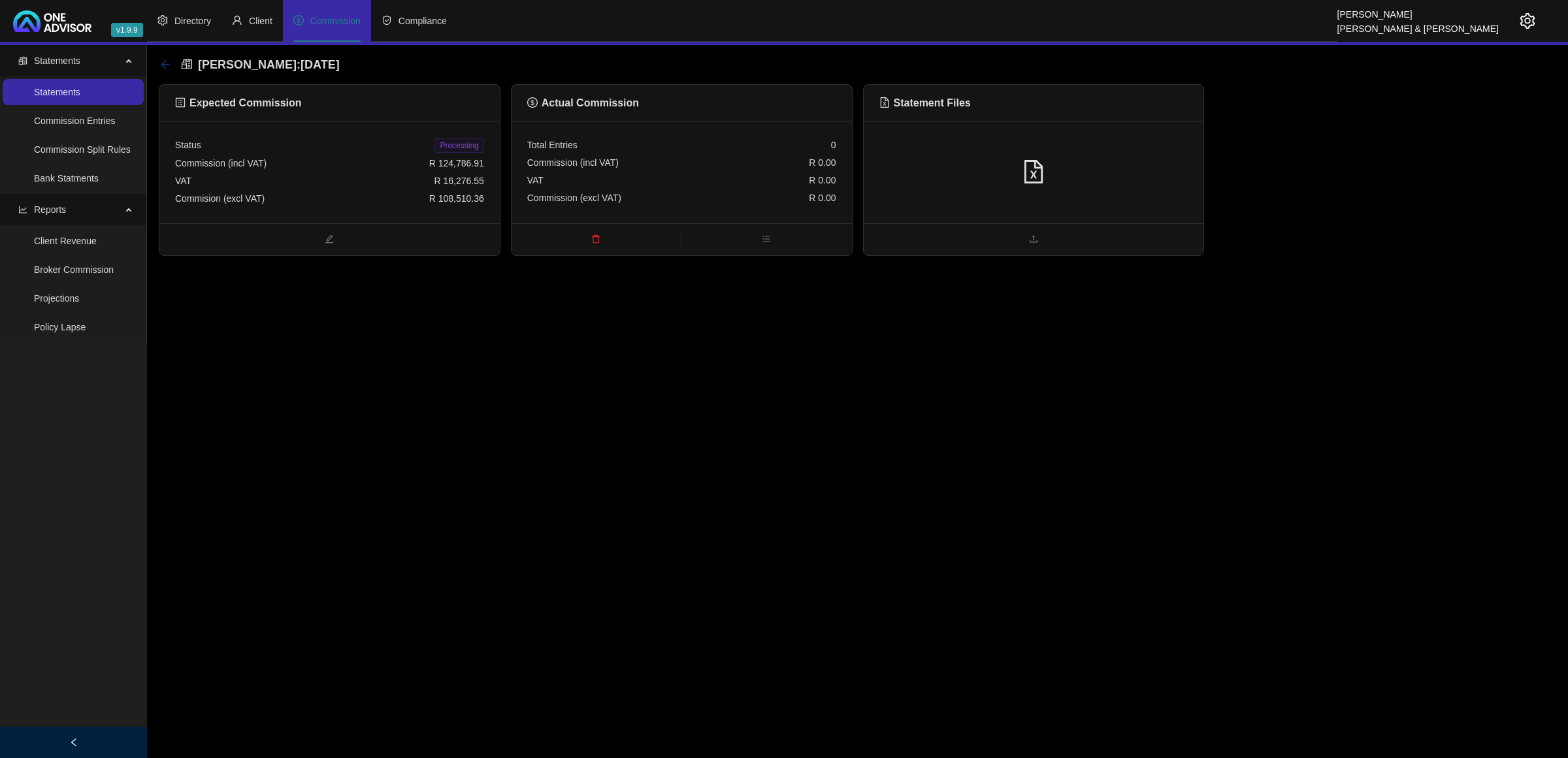
click at [161, 66] on icon "arrow-left" at bounding box center [165, 64] width 10 height 10
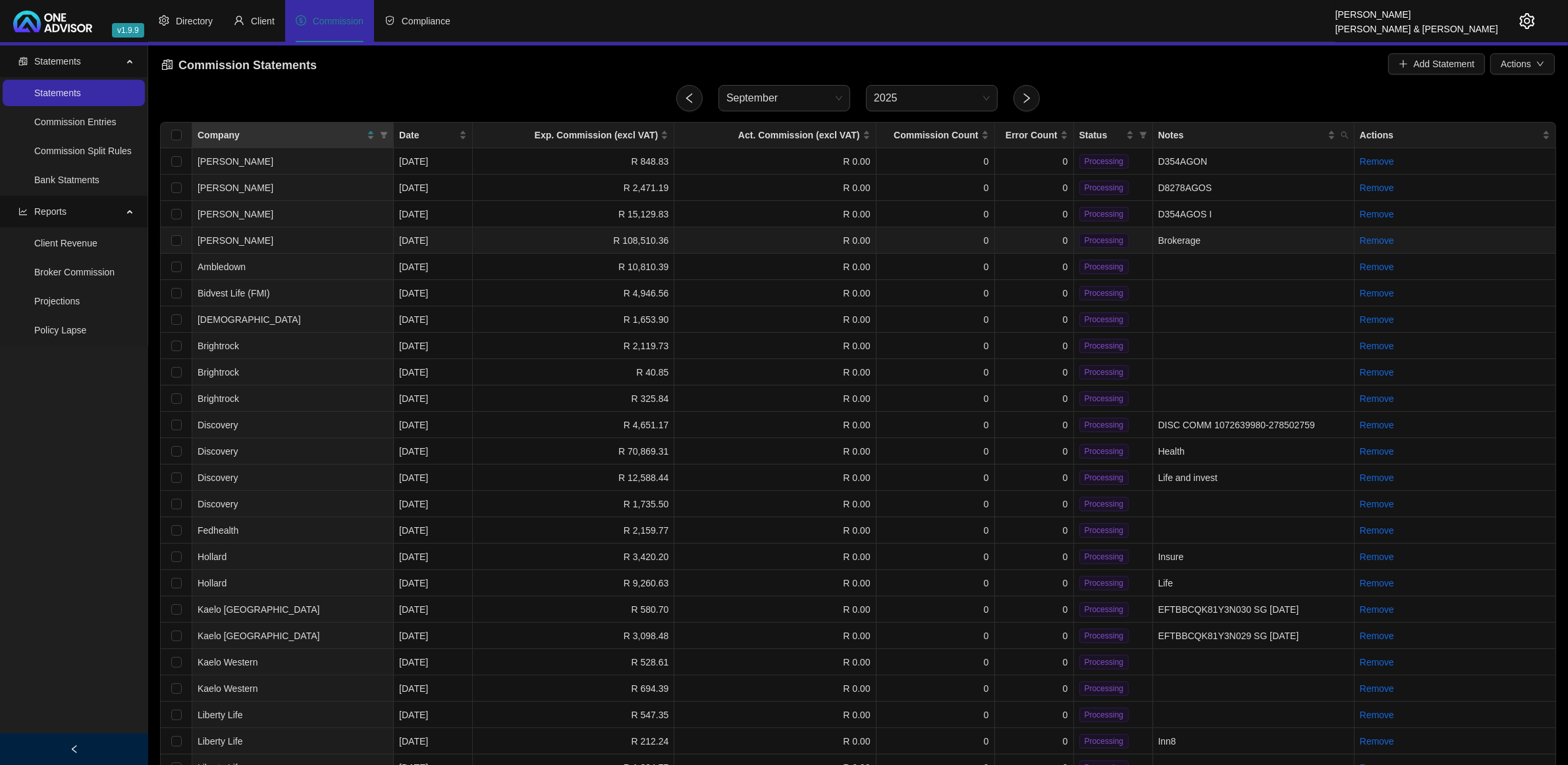
click at [1057, 241] on td "0" at bounding box center [1035, 241] width 79 height 26
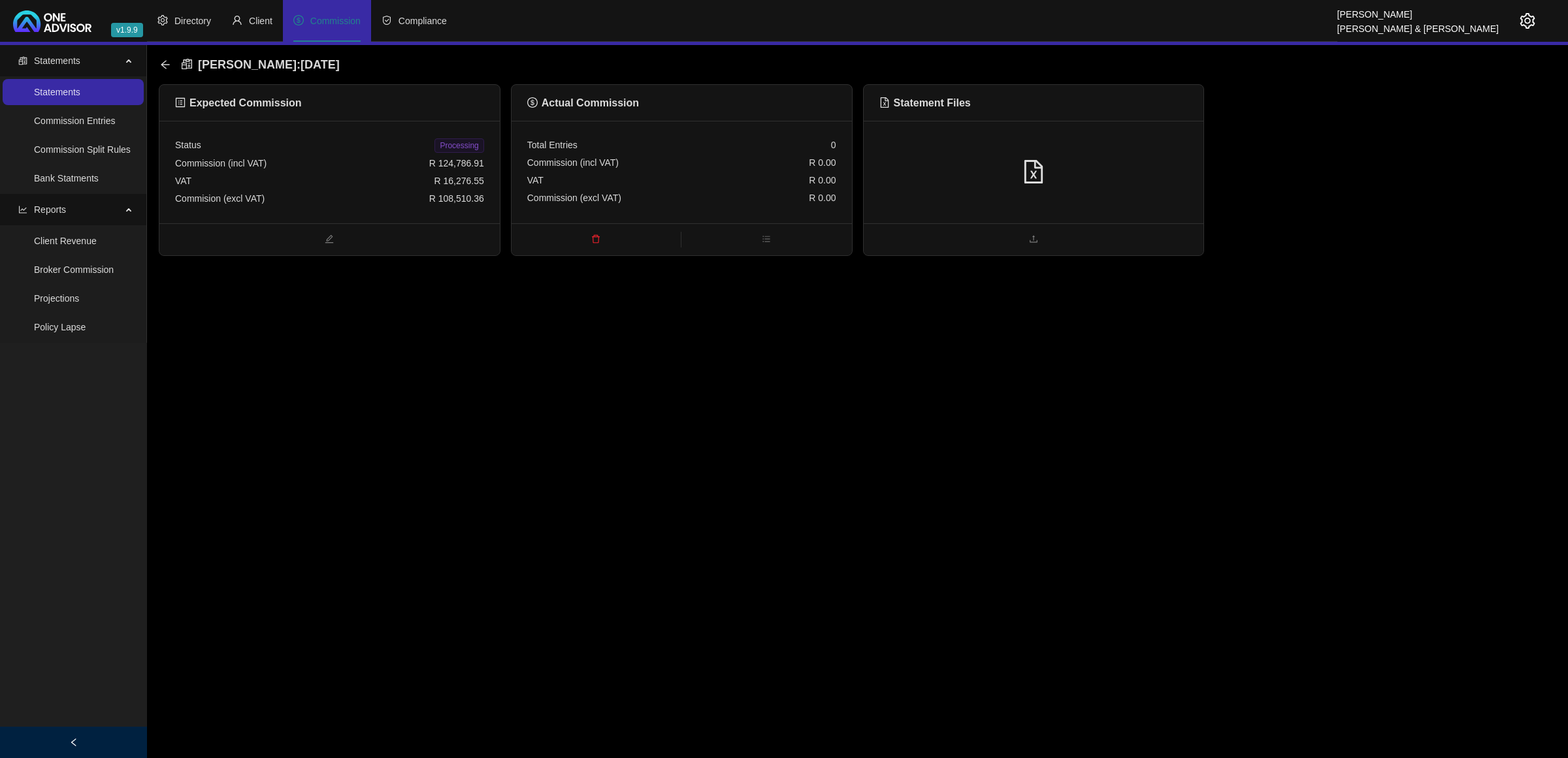
click at [1146, 157] on div at bounding box center [1034, 172] width 340 height 103
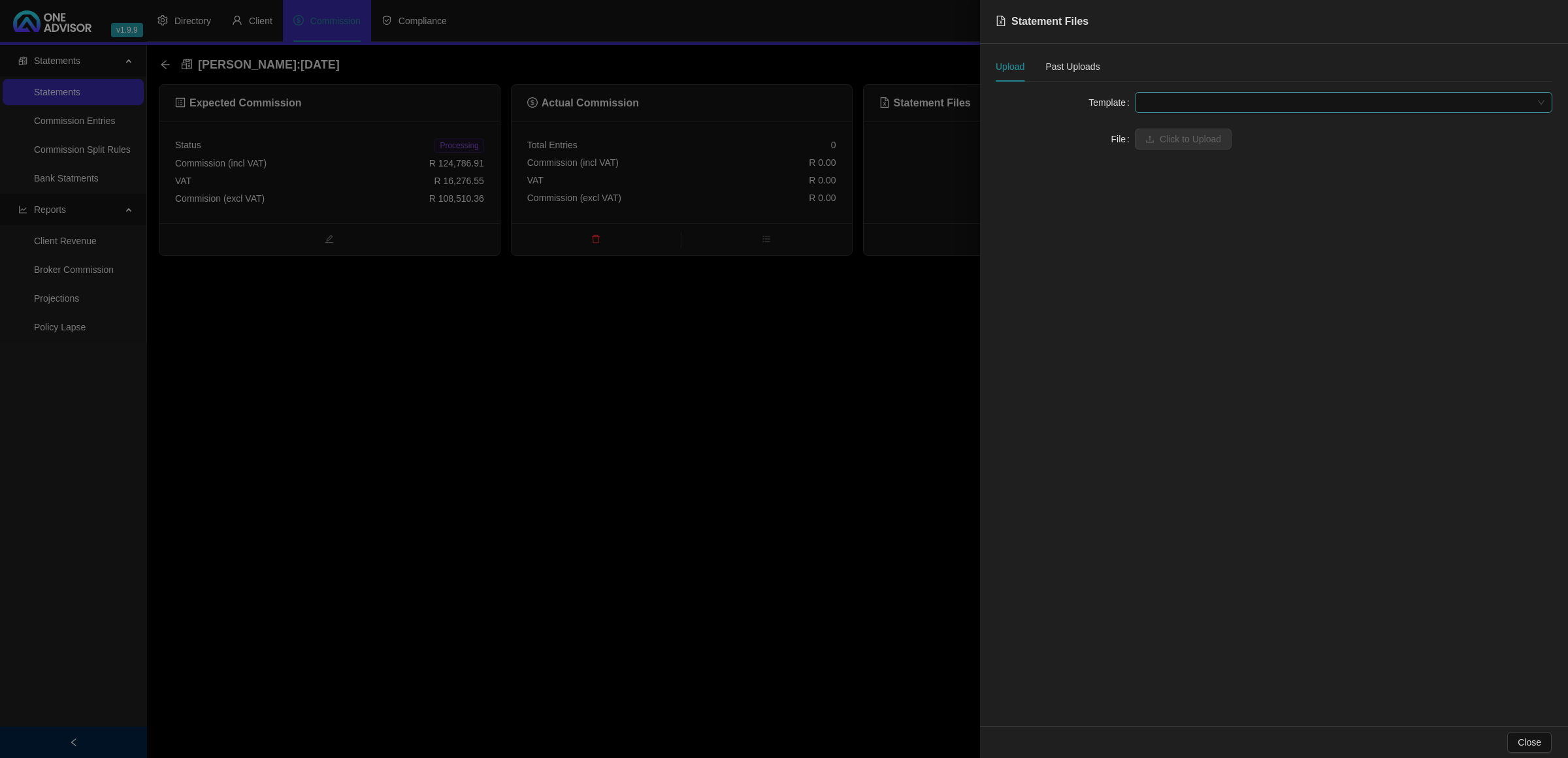
click at [1191, 101] on span at bounding box center [1344, 102] width 402 height 20
click at [1193, 136] on div "[PERSON_NAME] (Brokerage) - Fund Level" at bounding box center [1344, 128] width 396 height 14
click at [1193, 136] on span "Click to Upload" at bounding box center [1190, 138] width 62 height 14
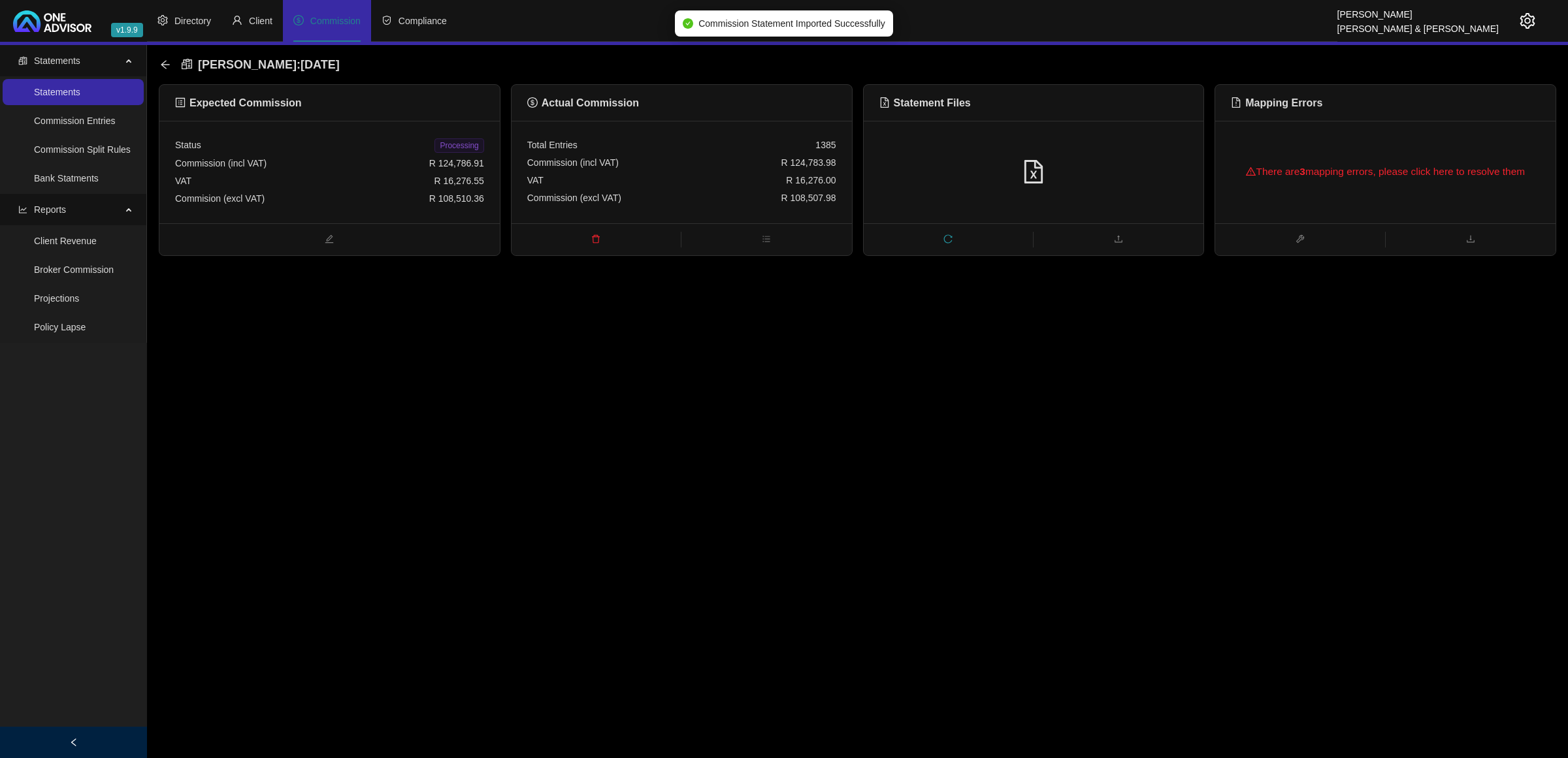
click at [1356, 177] on div "There are 3 mapping errors, please click here to resolve them" at bounding box center [1385, 171] width 309 height 42
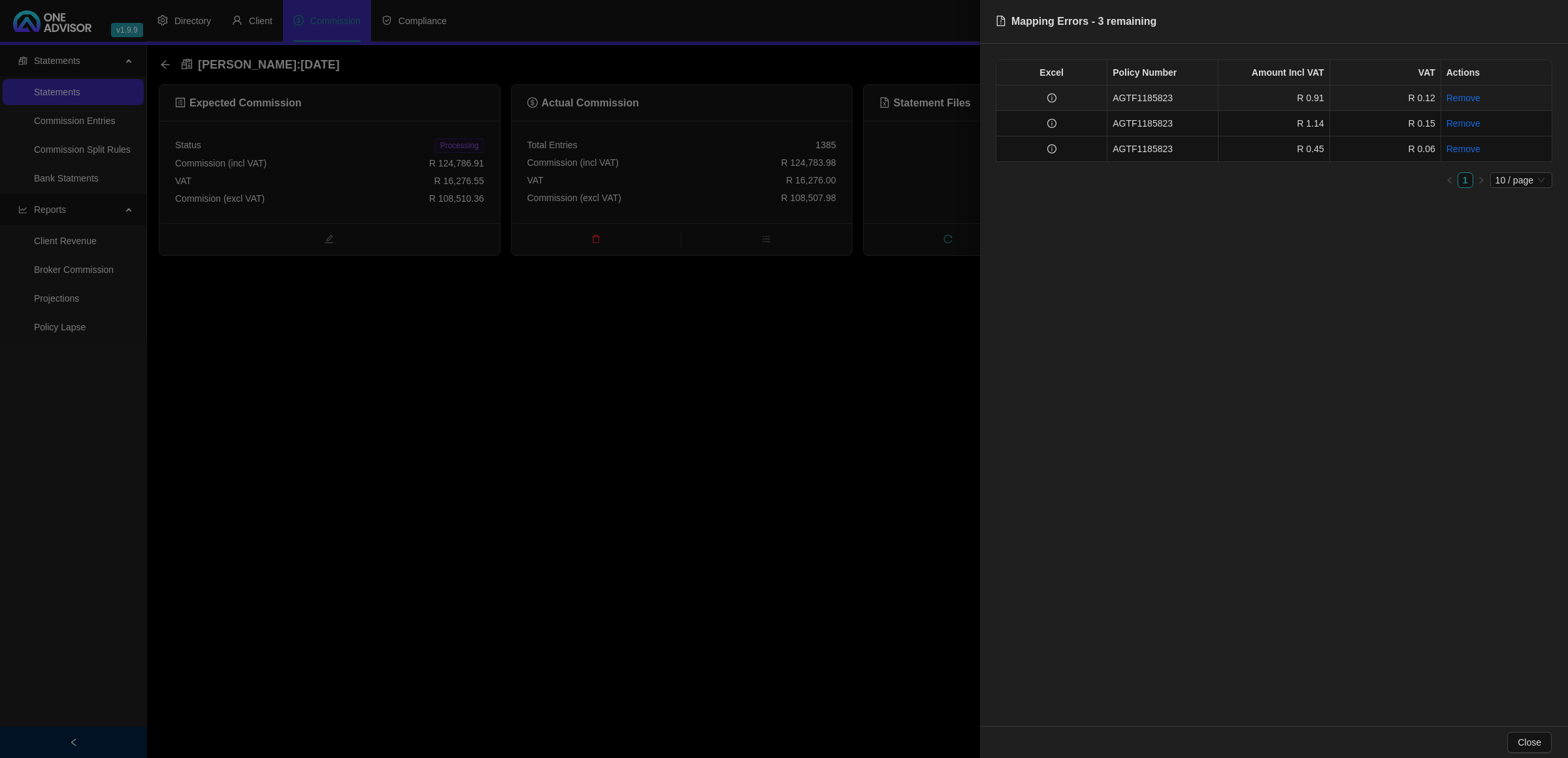
click at [1059, 90] on td at bounding box center [1051, 98] width 111 height 25
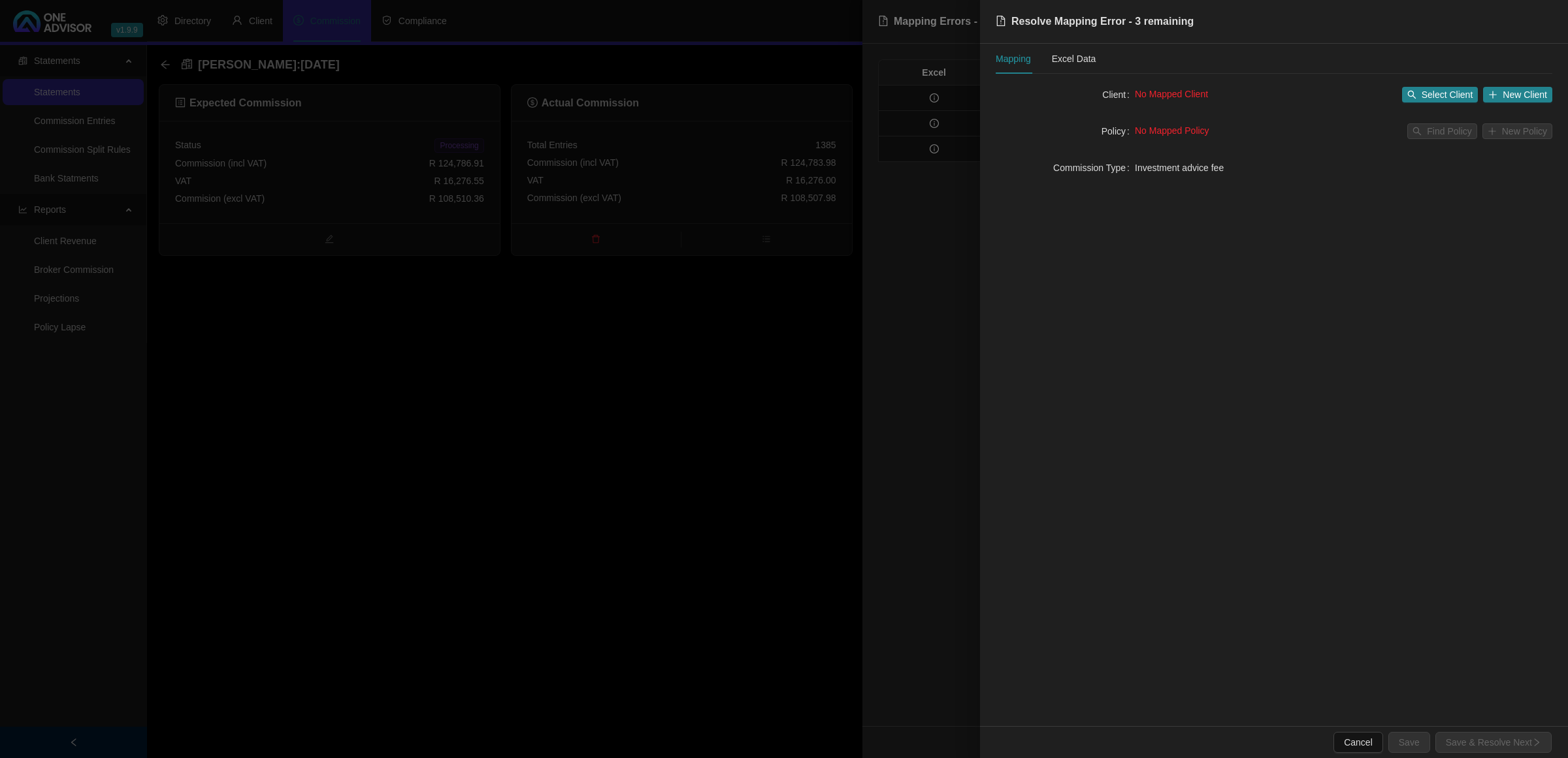
click at [822, 380] on div at bounding box center [784, 379] width 1568 height 758
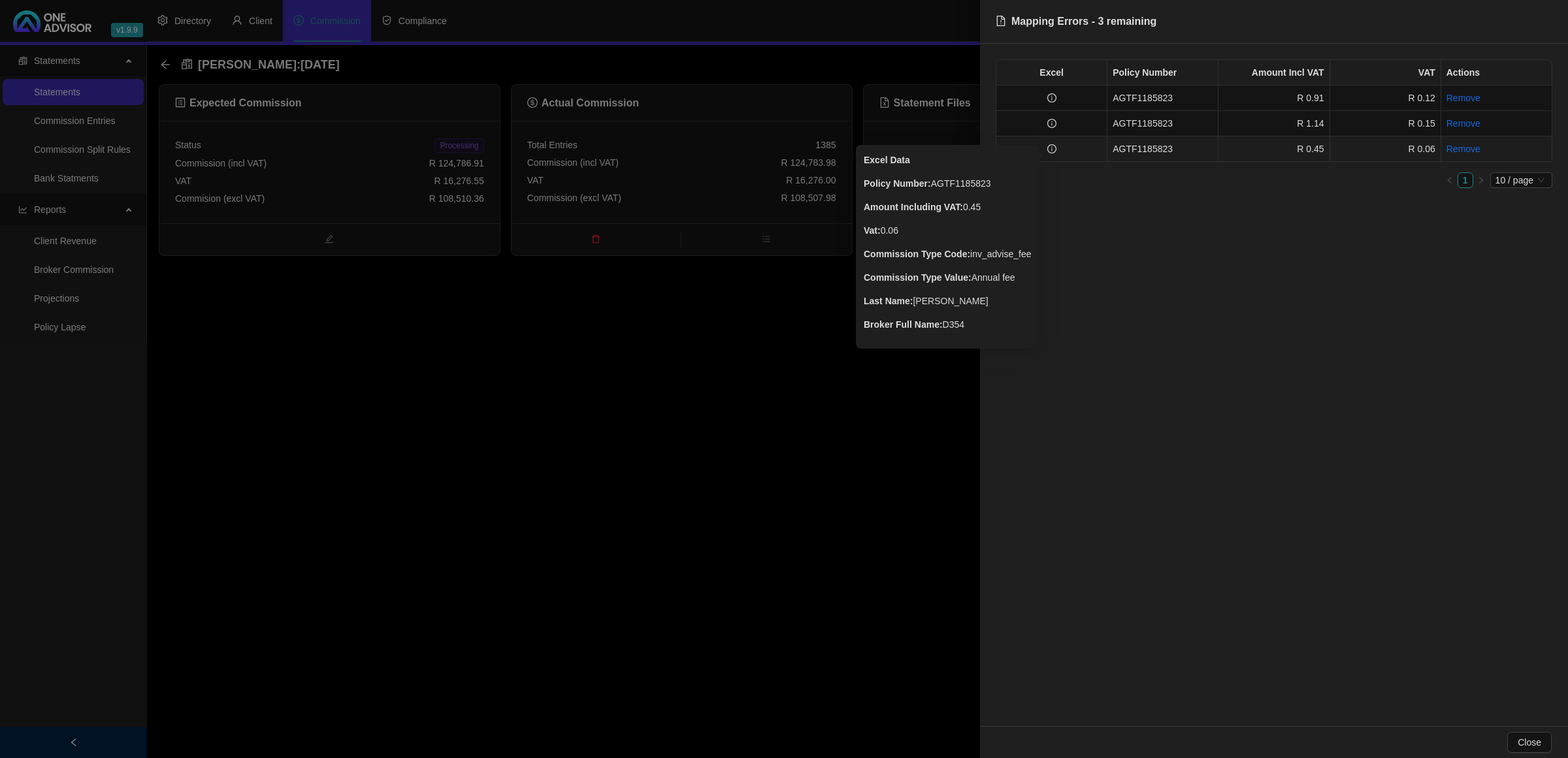
click at [1053, 153] on icon "info-circle" at bounding box center [1052, 149] width 9 height 9
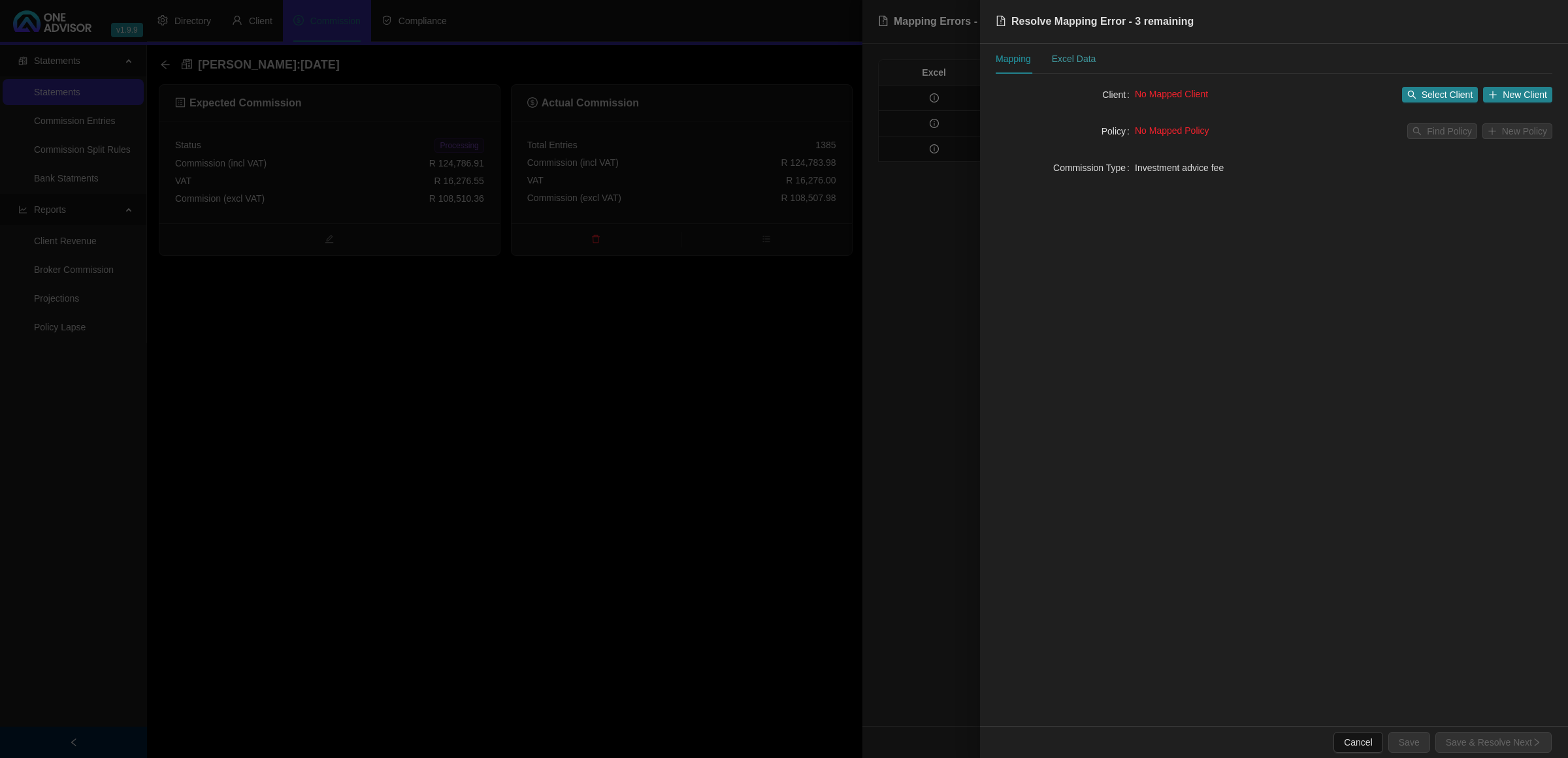
click at [1068, 50] on div "Excel Data" at bounding box center [1074, 59] width 45 height 30
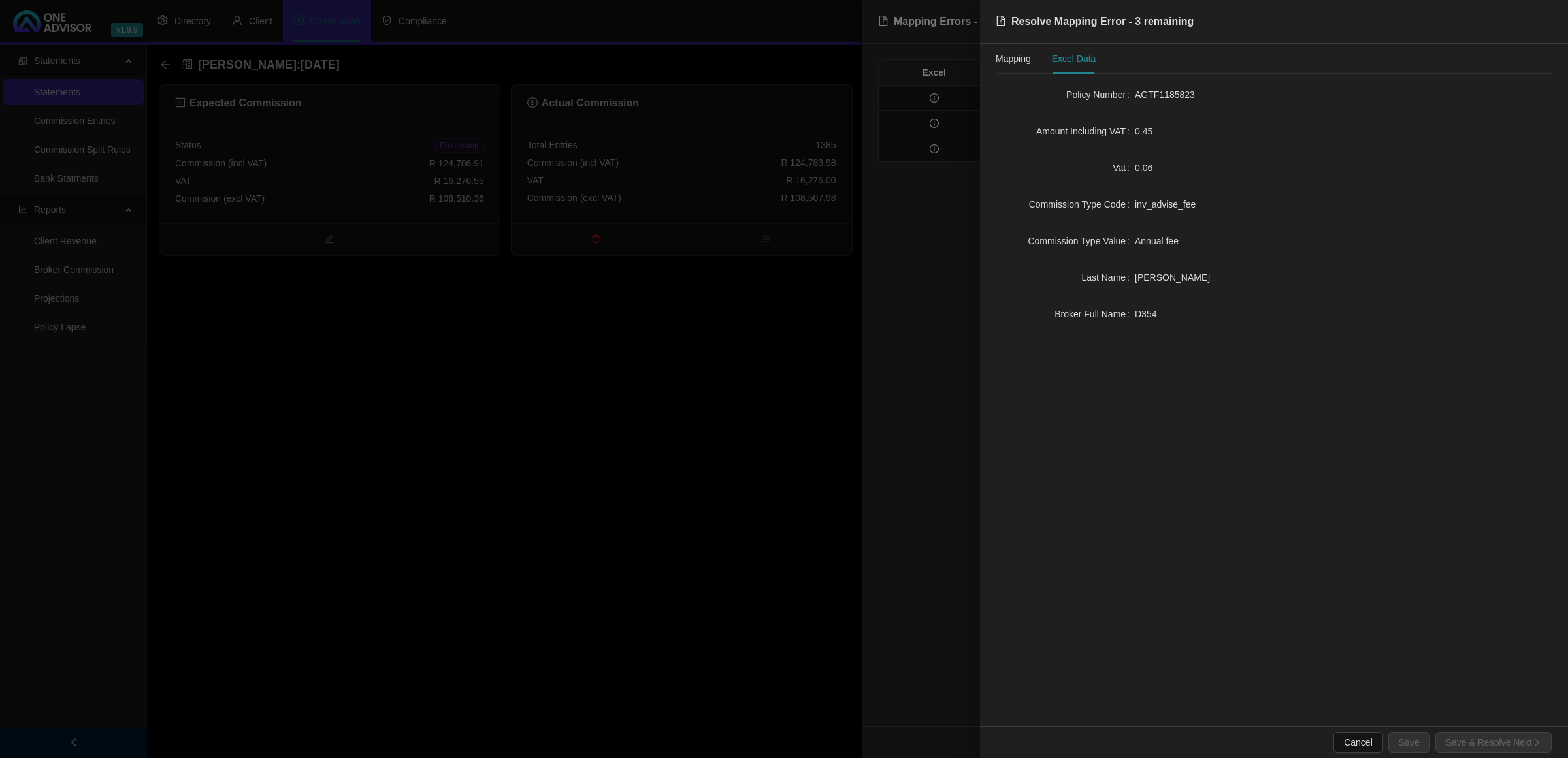
click at [635, 429] on div at bounding box center [784, 379] width 1568 height 758
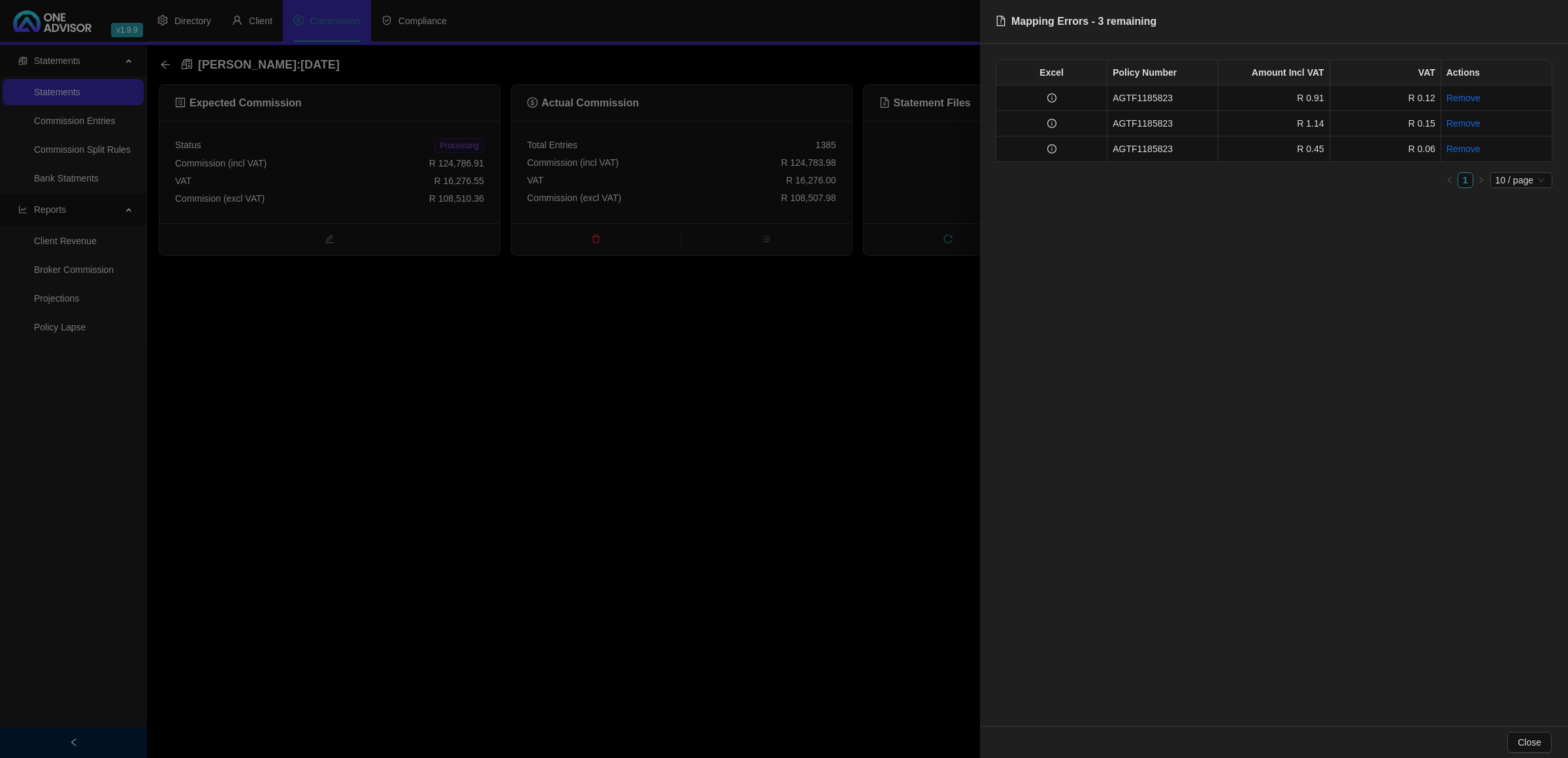
click at [636, 429] on div at bounding box center [784, 379] width 1568 height 758
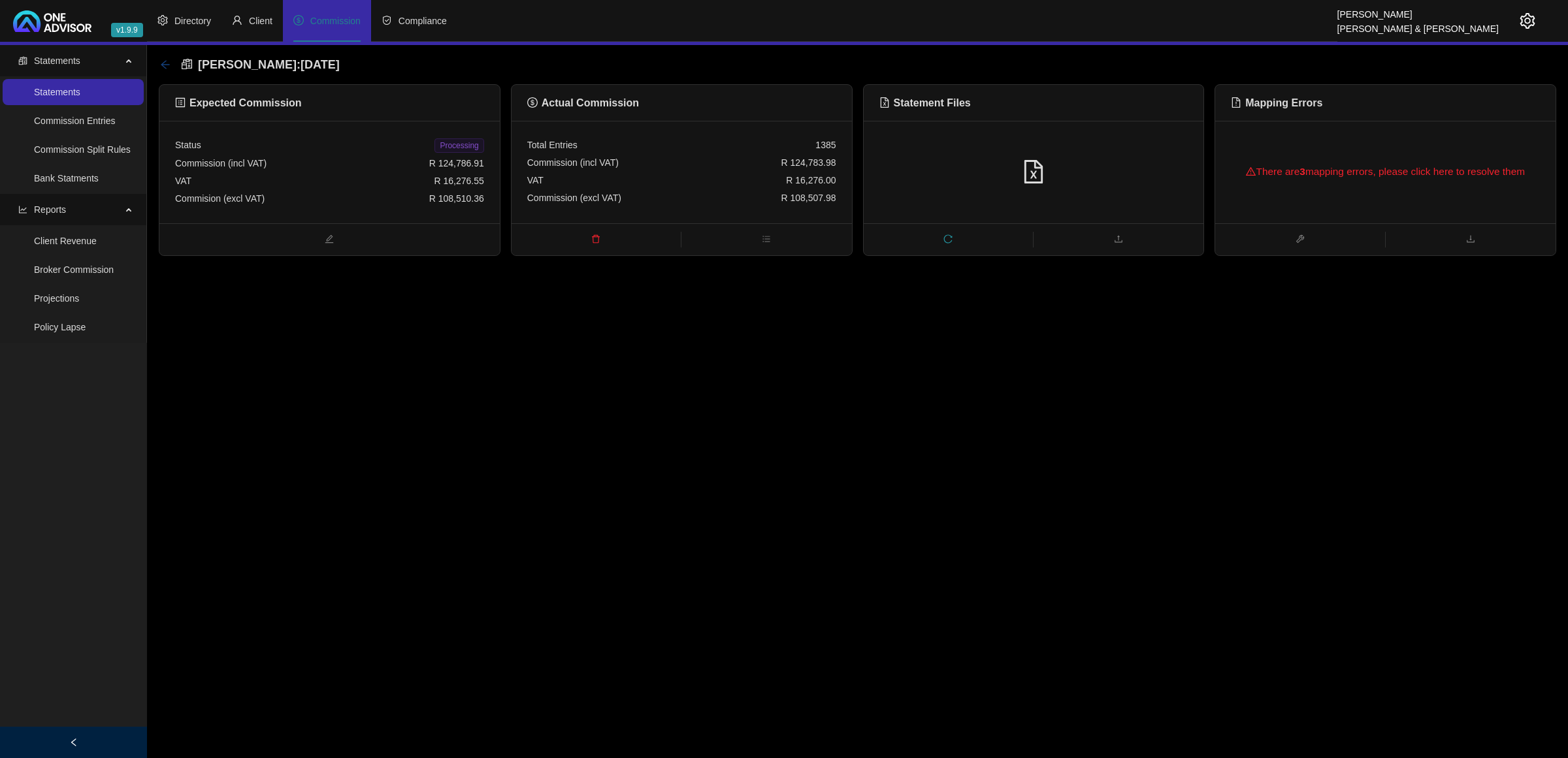
click at [162, 64] on icon "arrow-left" at bounding box center [165, 64] width 8 height 8
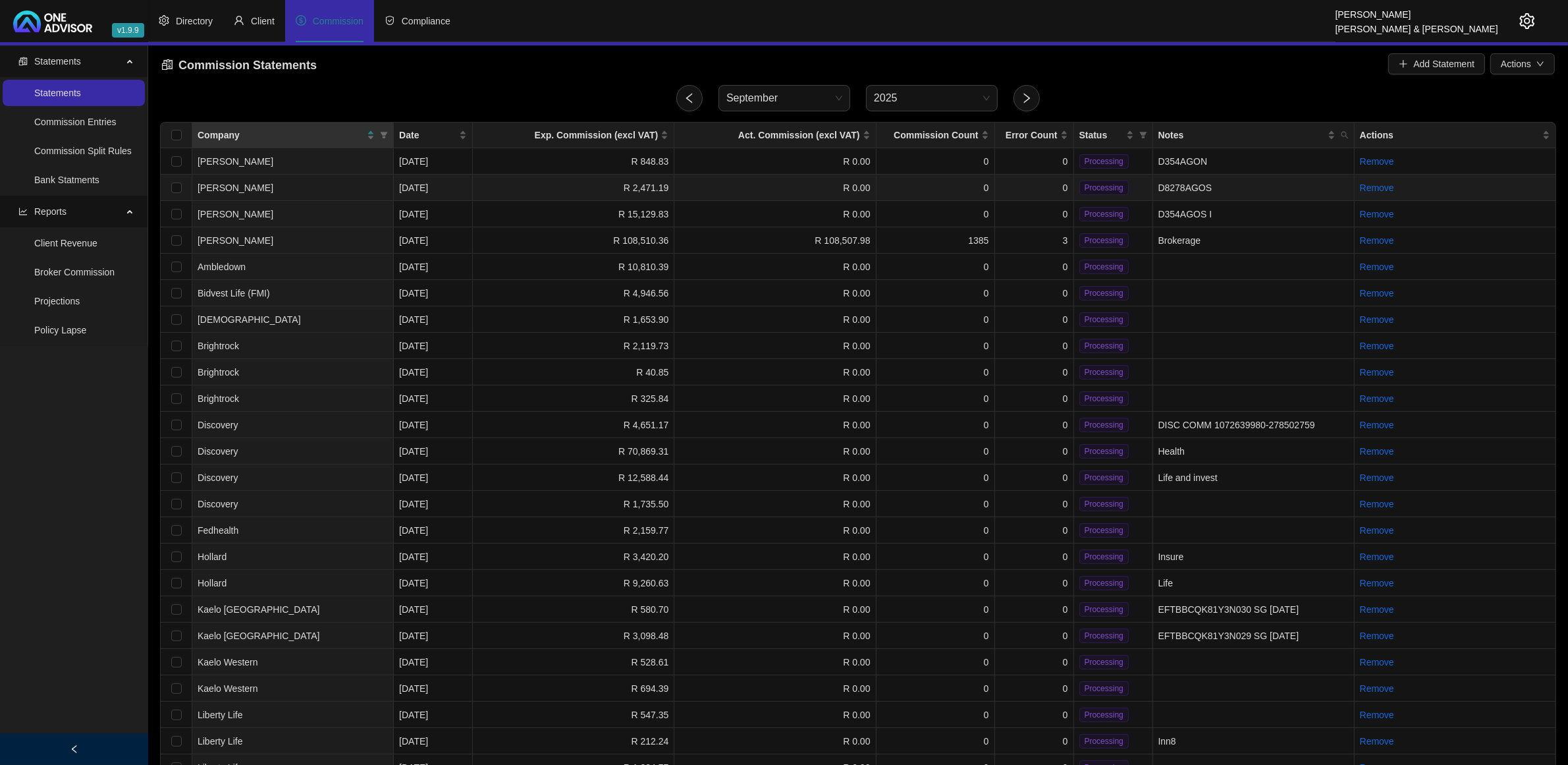
click at [1044, 179] on td "0" at bounding box center [1035, 188] width 79 height 26
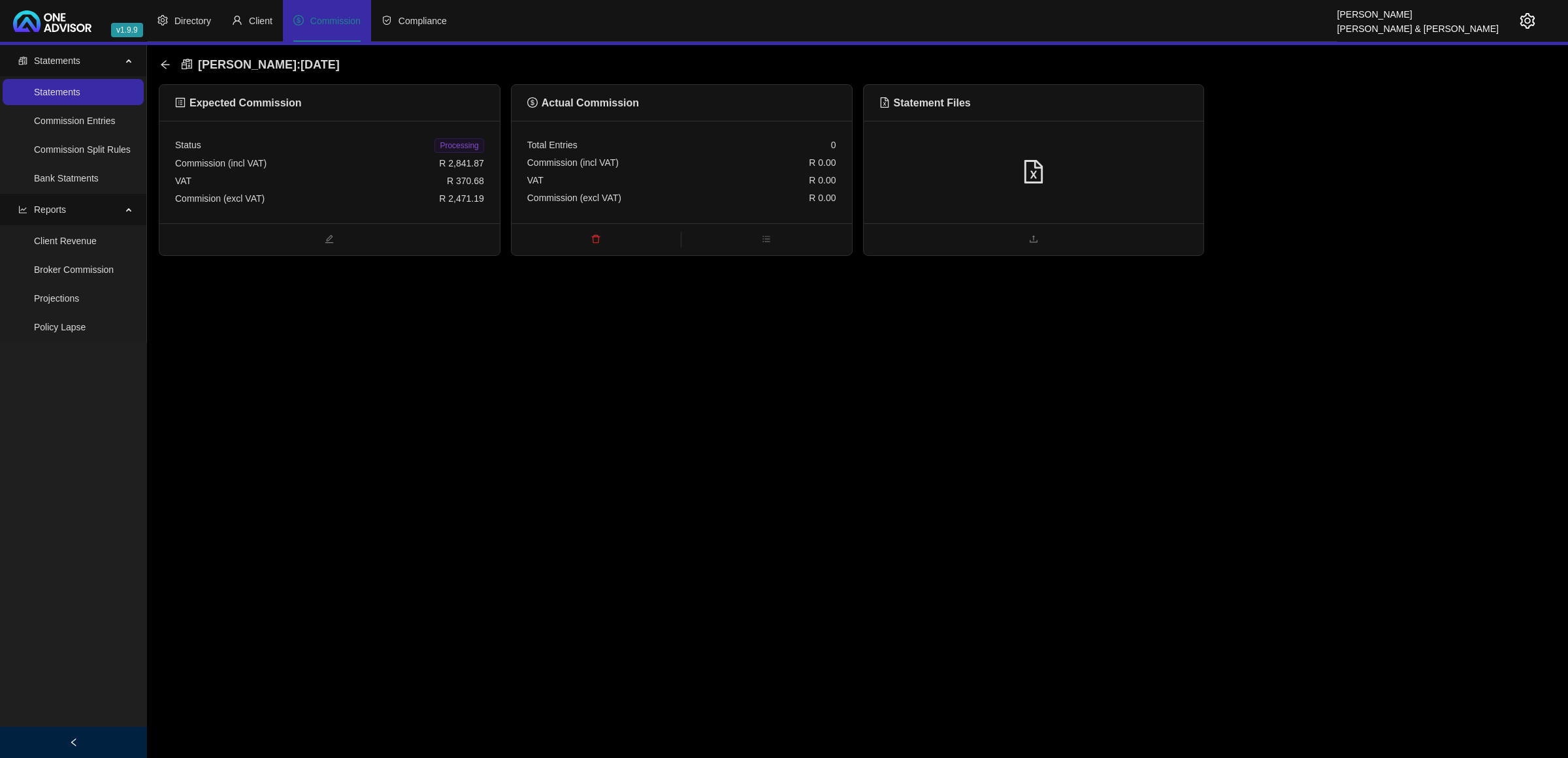
click at [1130, 150] on div at bounding box center [1034, 172] width 340 height 103
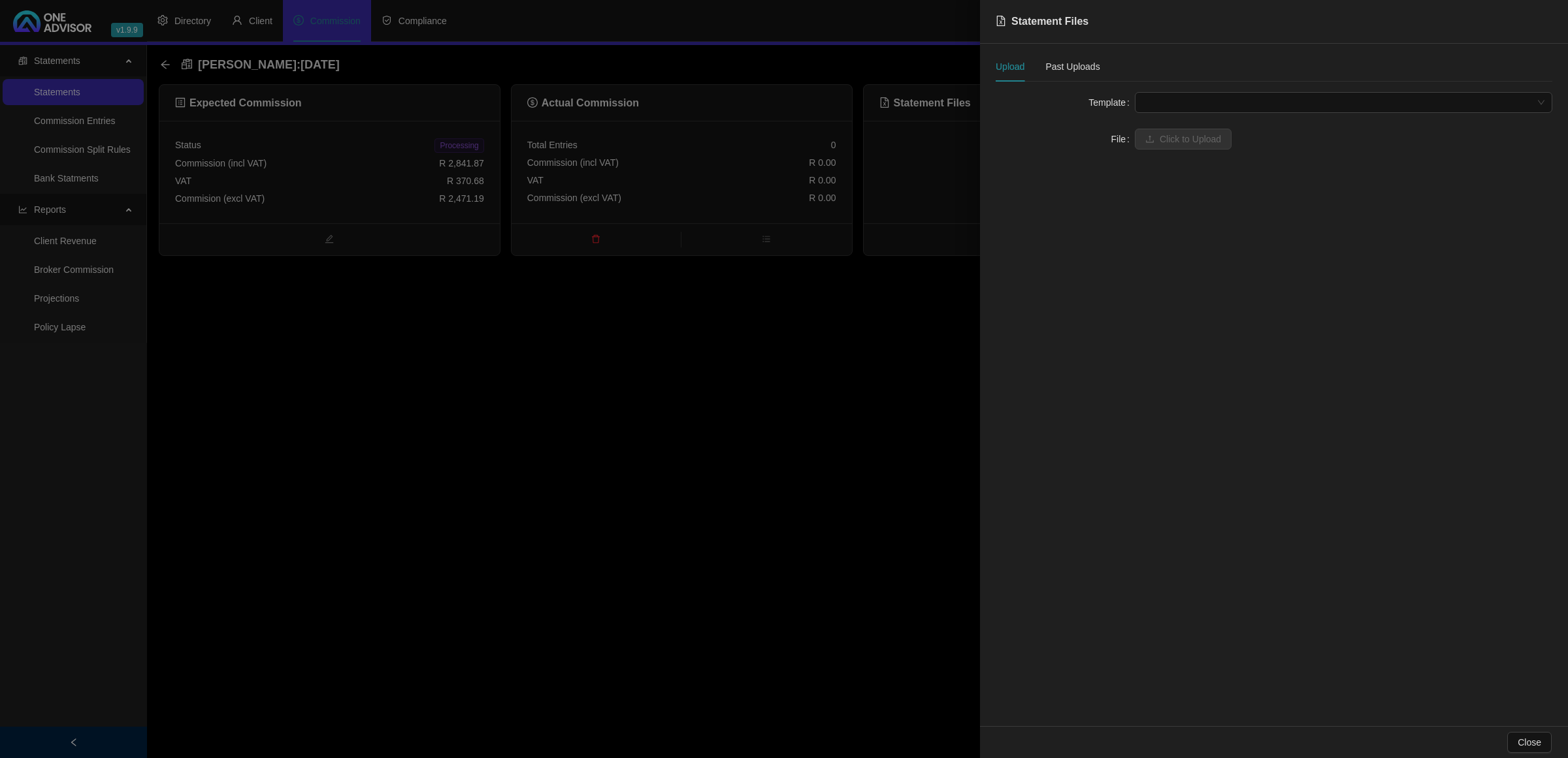
click at [1195, 96] on span at bounding box center [1344, 102] width 402 height 20
click at [1196, 172] on div "[PERSON_NAME] Offshore - Fund Level" at bounding box center [1344, 170] width 396 height 14
click at [1187, 138] on span at bounding box center [1344, 138] width 402 height 20
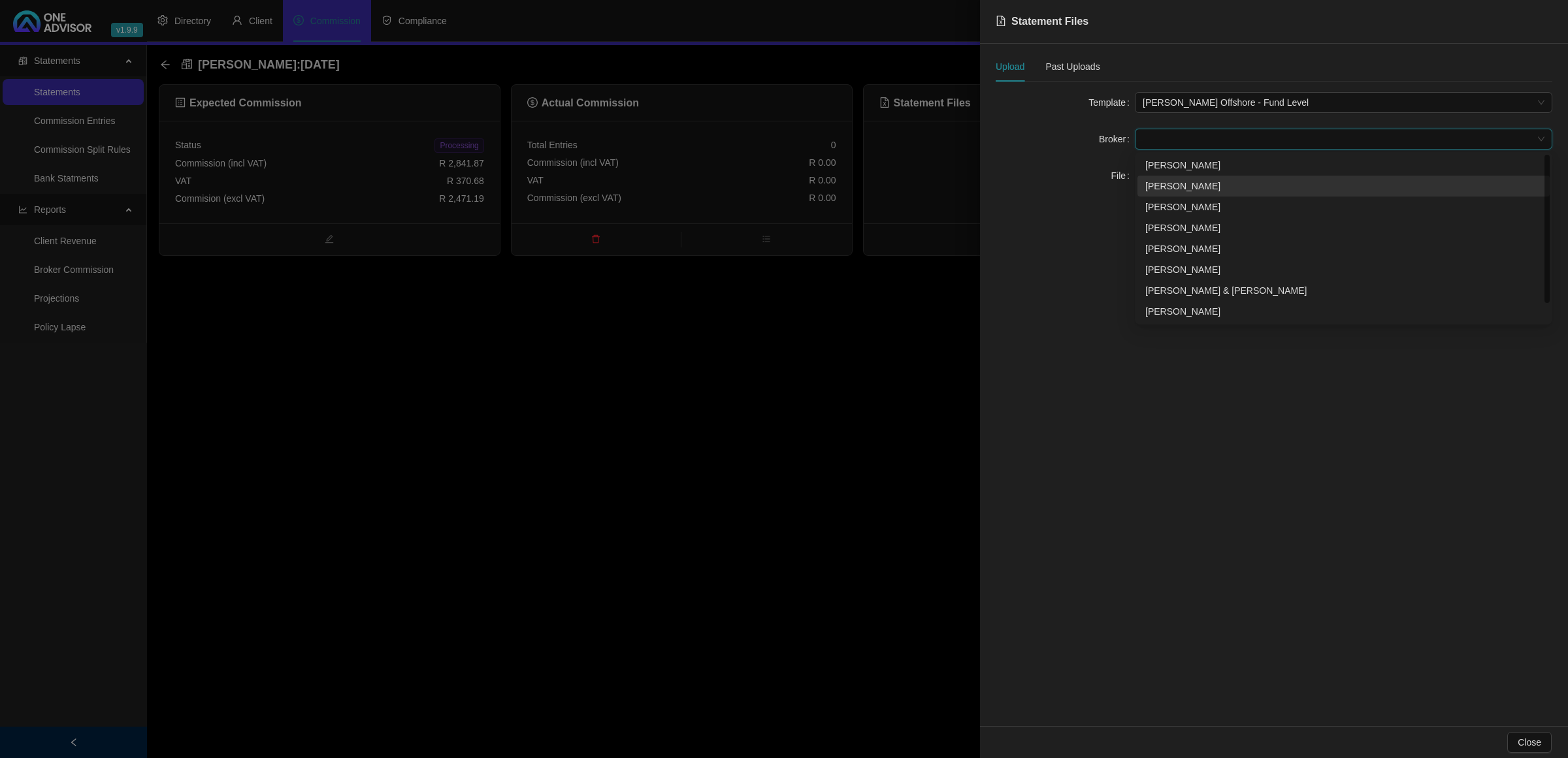
click at [1171, 176] on div "[PERSON_NAME]" at bounding box center [1343, 186] width 412 height 21
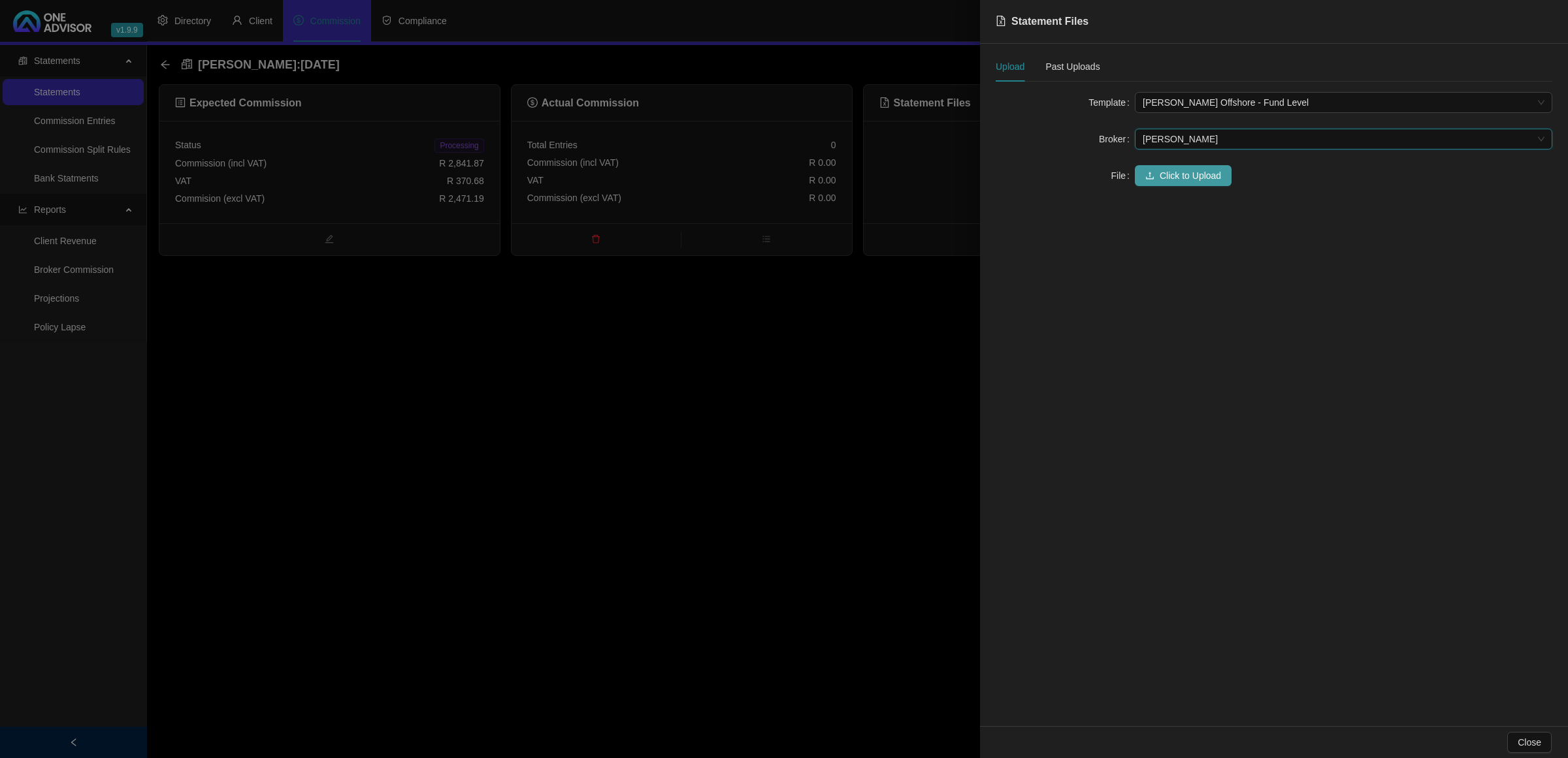
click at [1166, 173] on span "Click to Upload" at bounding box center [1190, 175] width 62 height 14
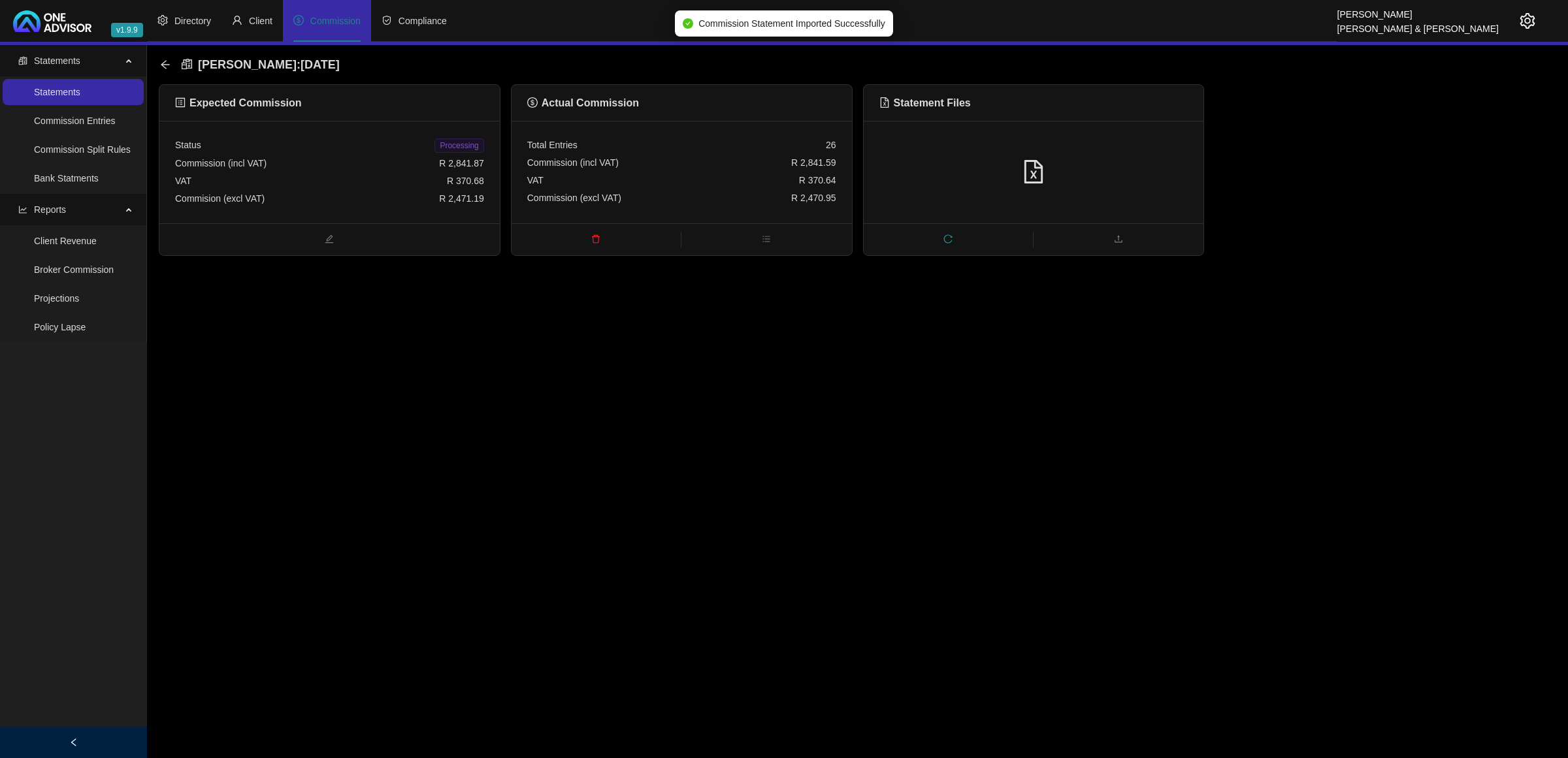
drag, startPoint x: 458, startPoint y: 147, endPoint x: 458, endPoint y: 139, distance: 8.0
click at [458, 146] on span "Processing" at bounding box center [459, 145] width 49 height 14
click at [160, 65] on icon "arrow-left" at bounding box center [165, 64] width 10 height 10
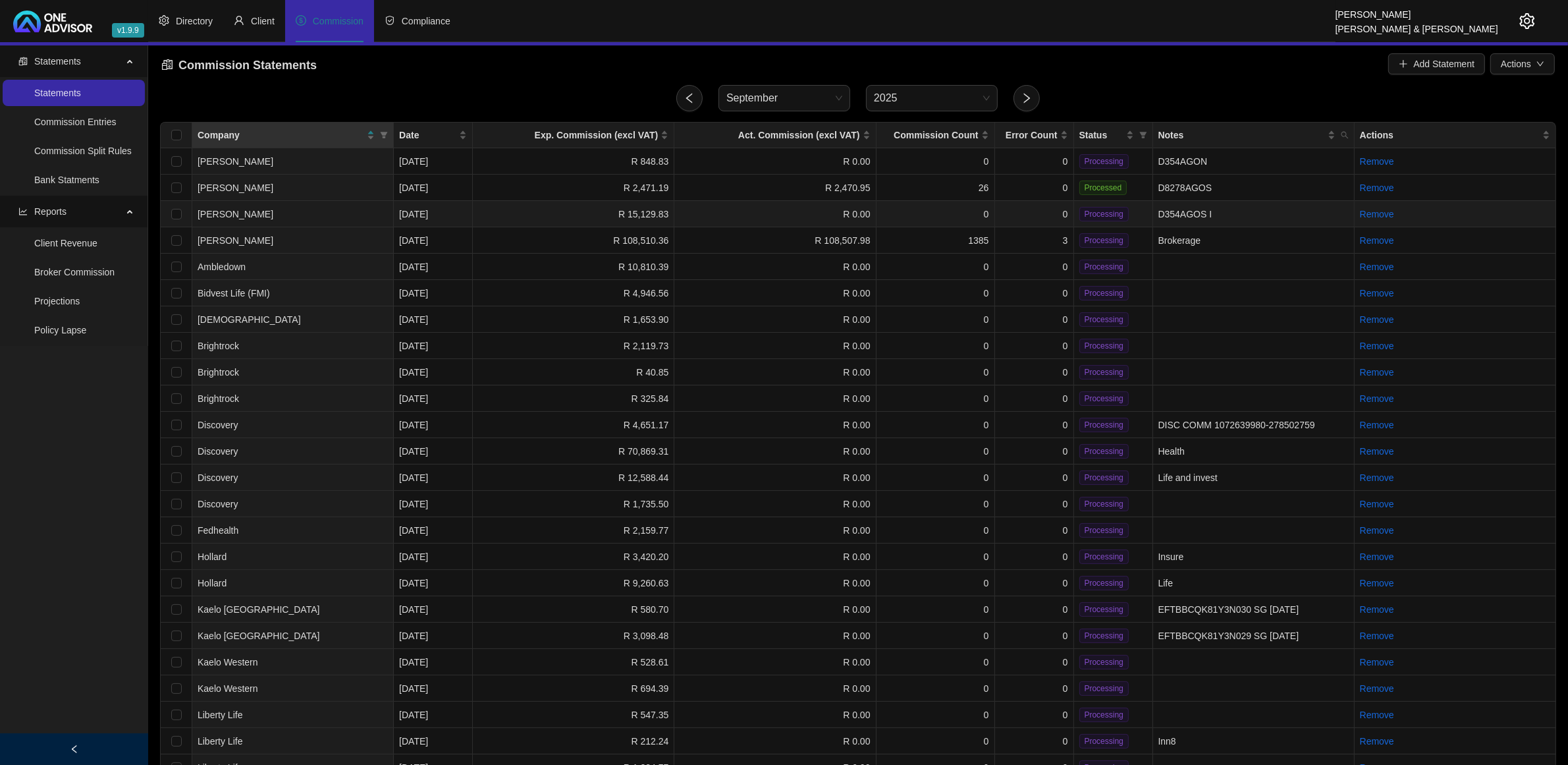
click at [1022, 208] on td "0" at bounding box center [1035, 214] width 79 height 26
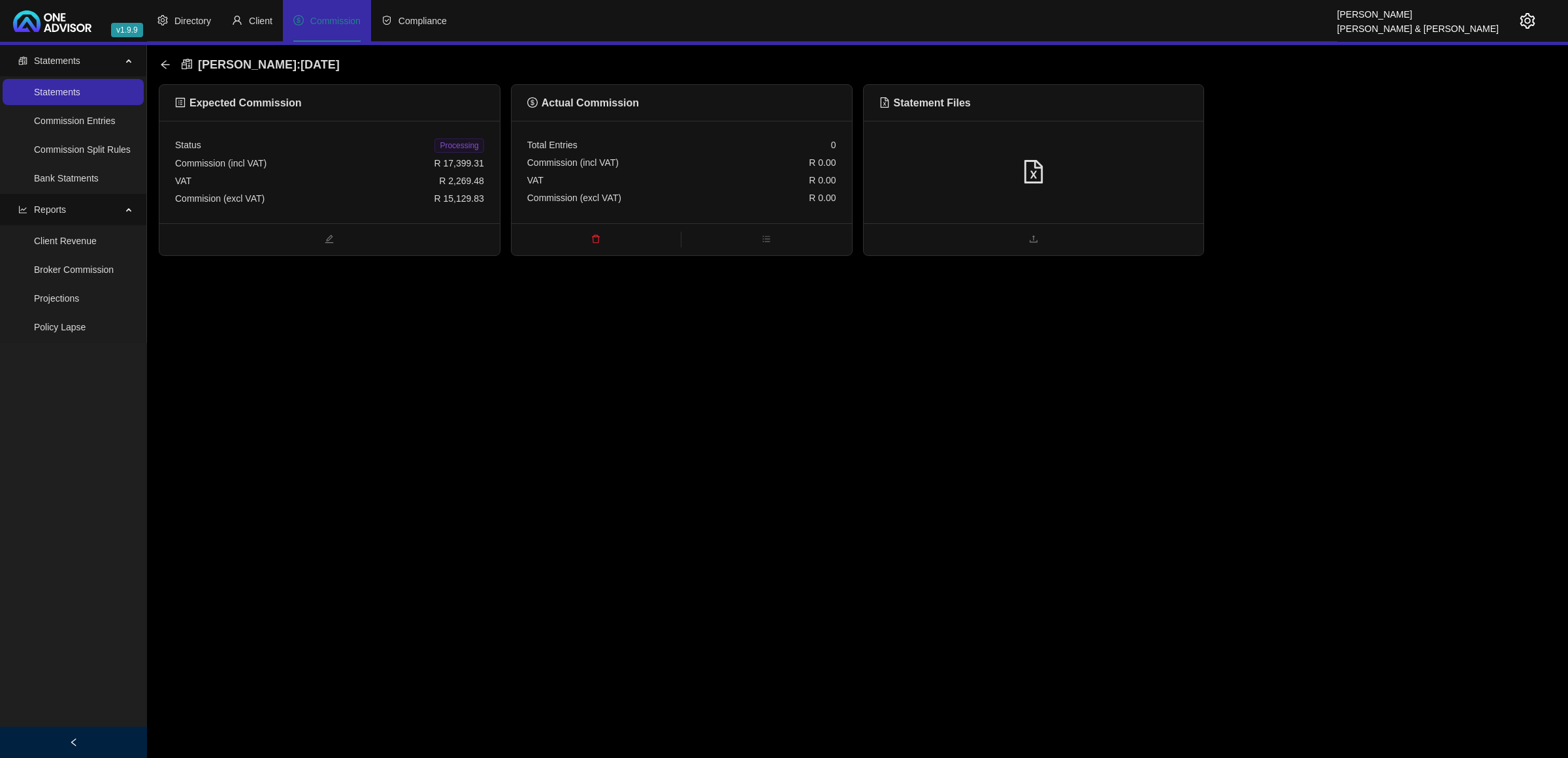
click at [1078, 168] on div at bounding box center [1033, 172] width 309 height 25
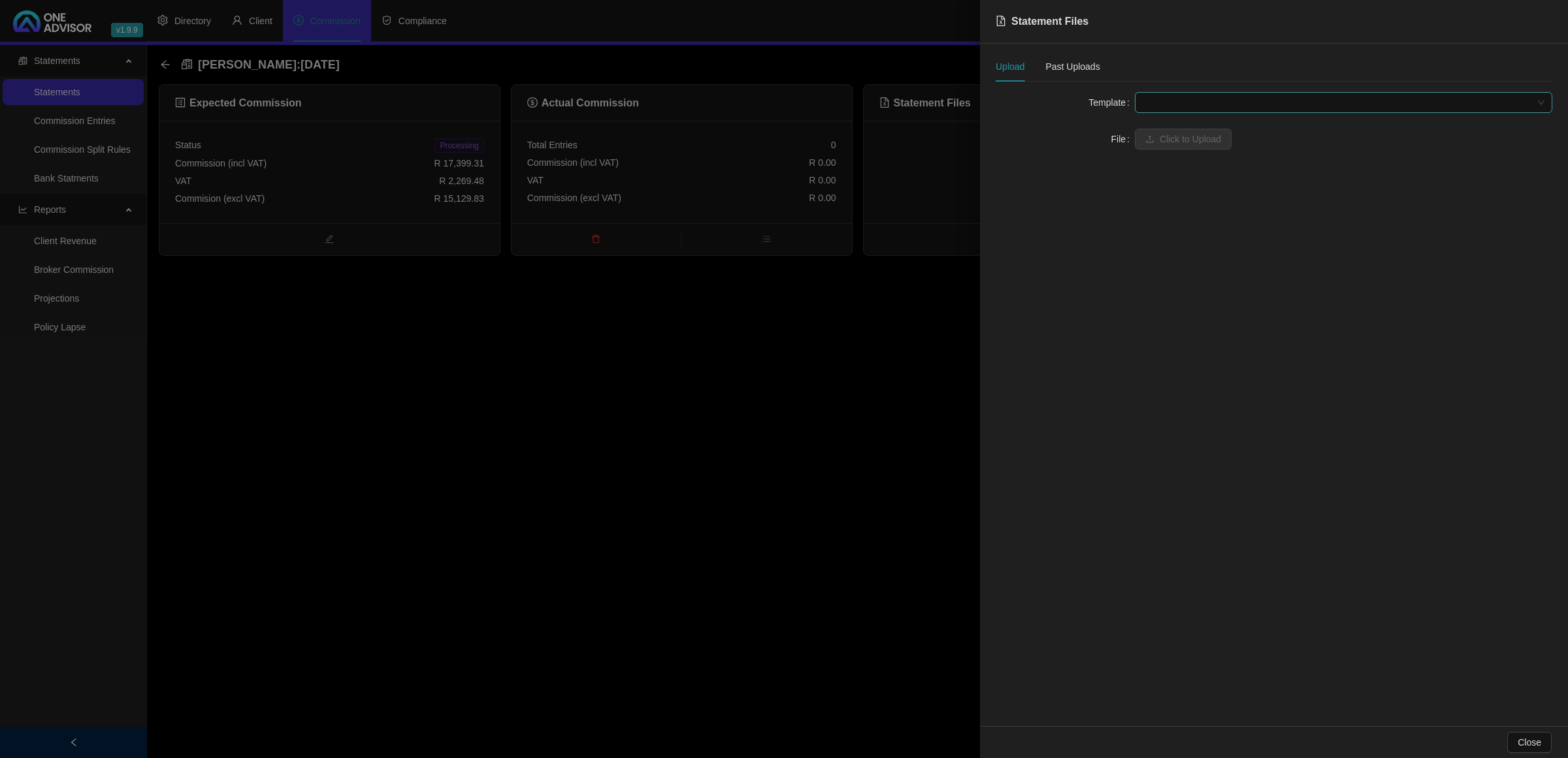
click at [1155, 103] on span at bounding box center [1344, 102] width 402 height 20
click at [1168, 175] on div "[PERSON_NAME] Offshore - Fund Level" at bounding box center [1344, 170] width 396 height 14
click at [1161, 135] on span at bounding box center [1344, 138] width 402 height 20
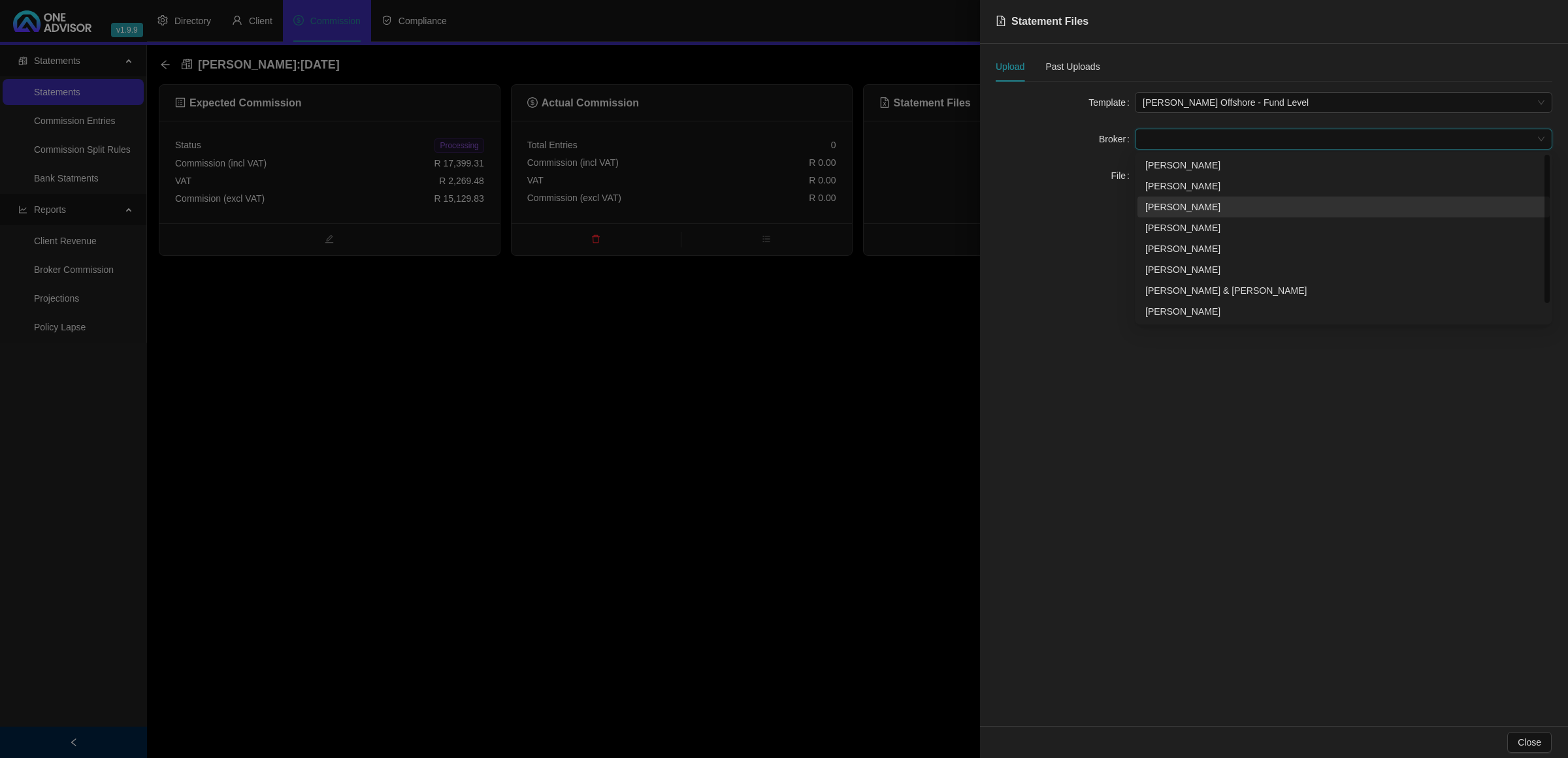
click at [1176, 203] on div "[PERSON_NAME]" at bounding box center [1344, 207] width 396 height 14
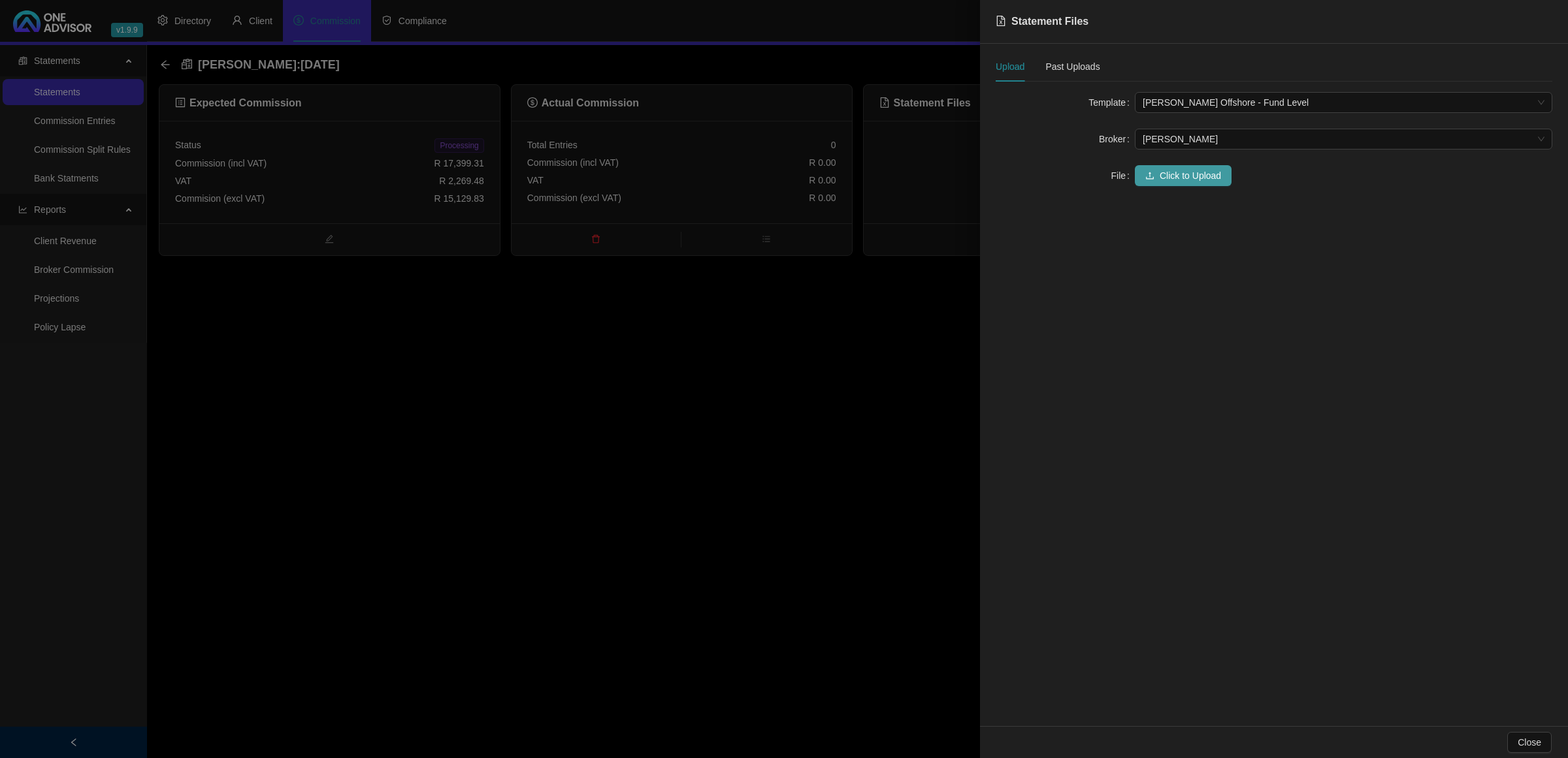
click at [1180, 175] on span "Click to Upload" at bounding box center [1190, 175] width 62 height 14
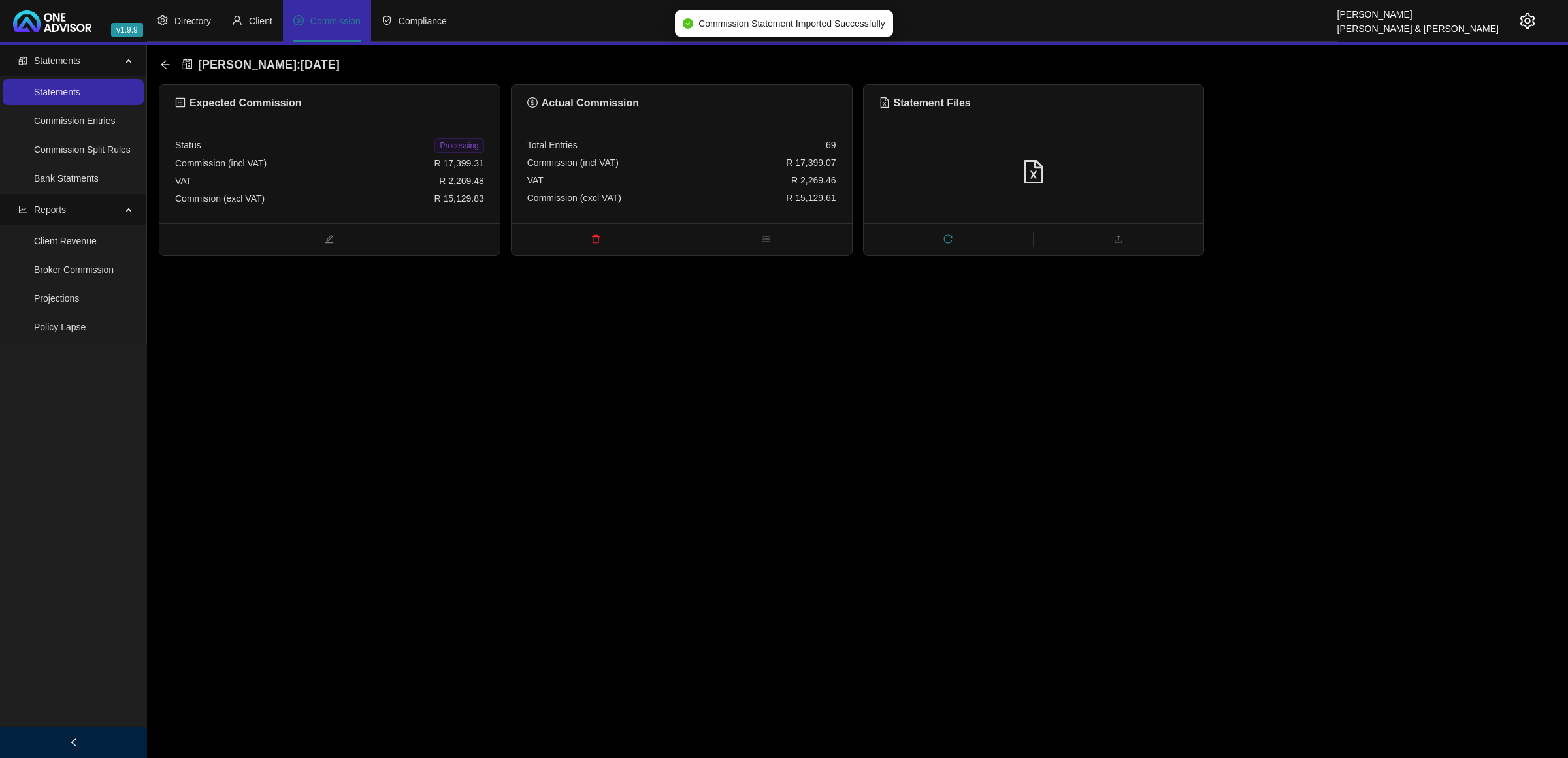
click at [439, 144] on span "Processing" at bounding box center [459, 145] width 49 height 14
click at [168, 60] on icon "arrow-left" at bounding box center [165, 64] width 10 height 10
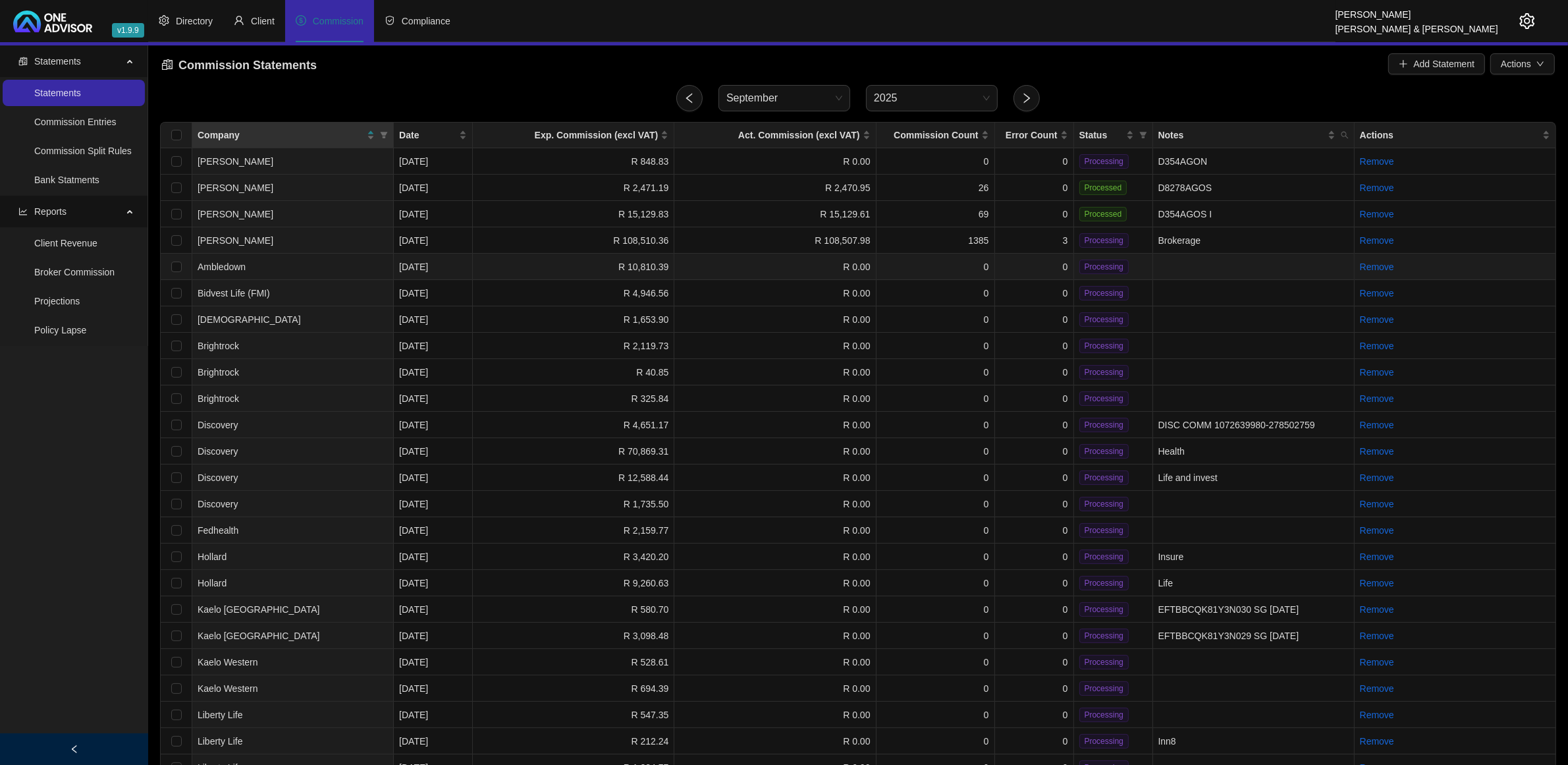
click at [1038, 265] on td "0" at bounding box center [1035, 267] width 79 height 26
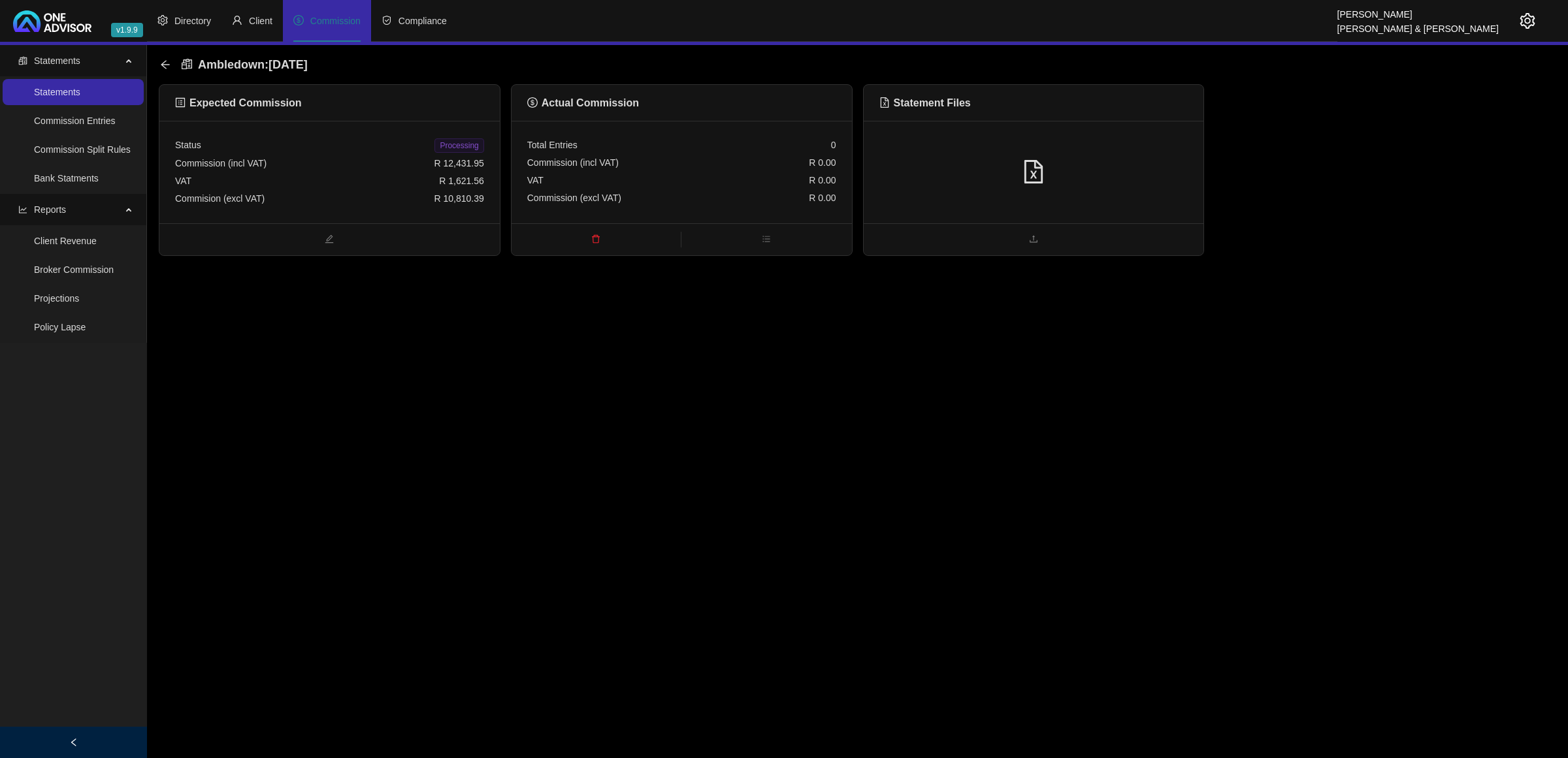
click at [1100, 170] on div at bounding box center [1033, 172] width 309 height 25
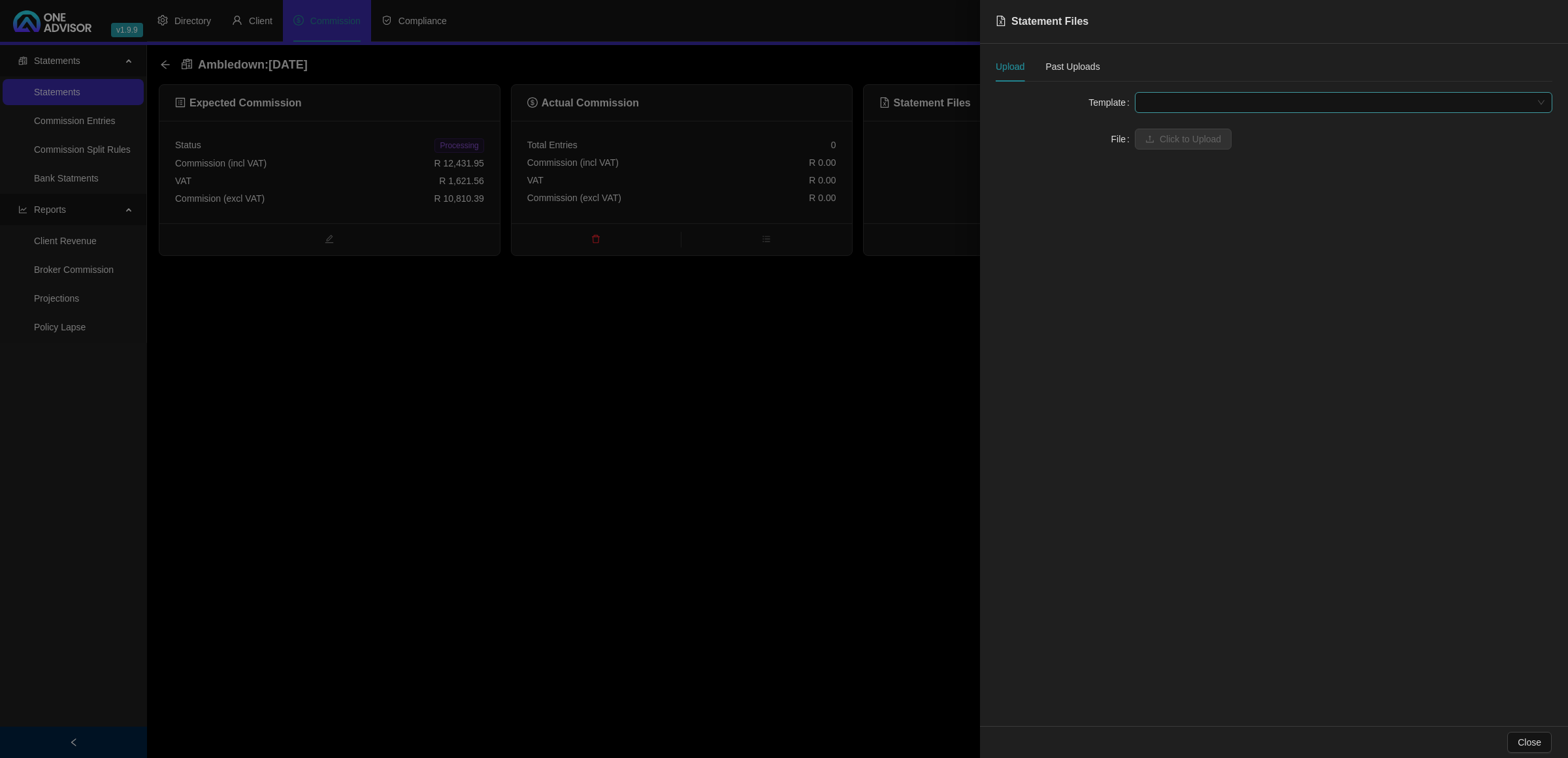
click at [1153, 98] on span at bounding box center [1344, 102] width 402 height 20
click at [1164, 128] on div "Ambledown" at bounding box center [1344, 128] width 396 height 14
click at [1165, 136] on span "Click to Upload" at bounding box center [1190, 138] width 62 height 14
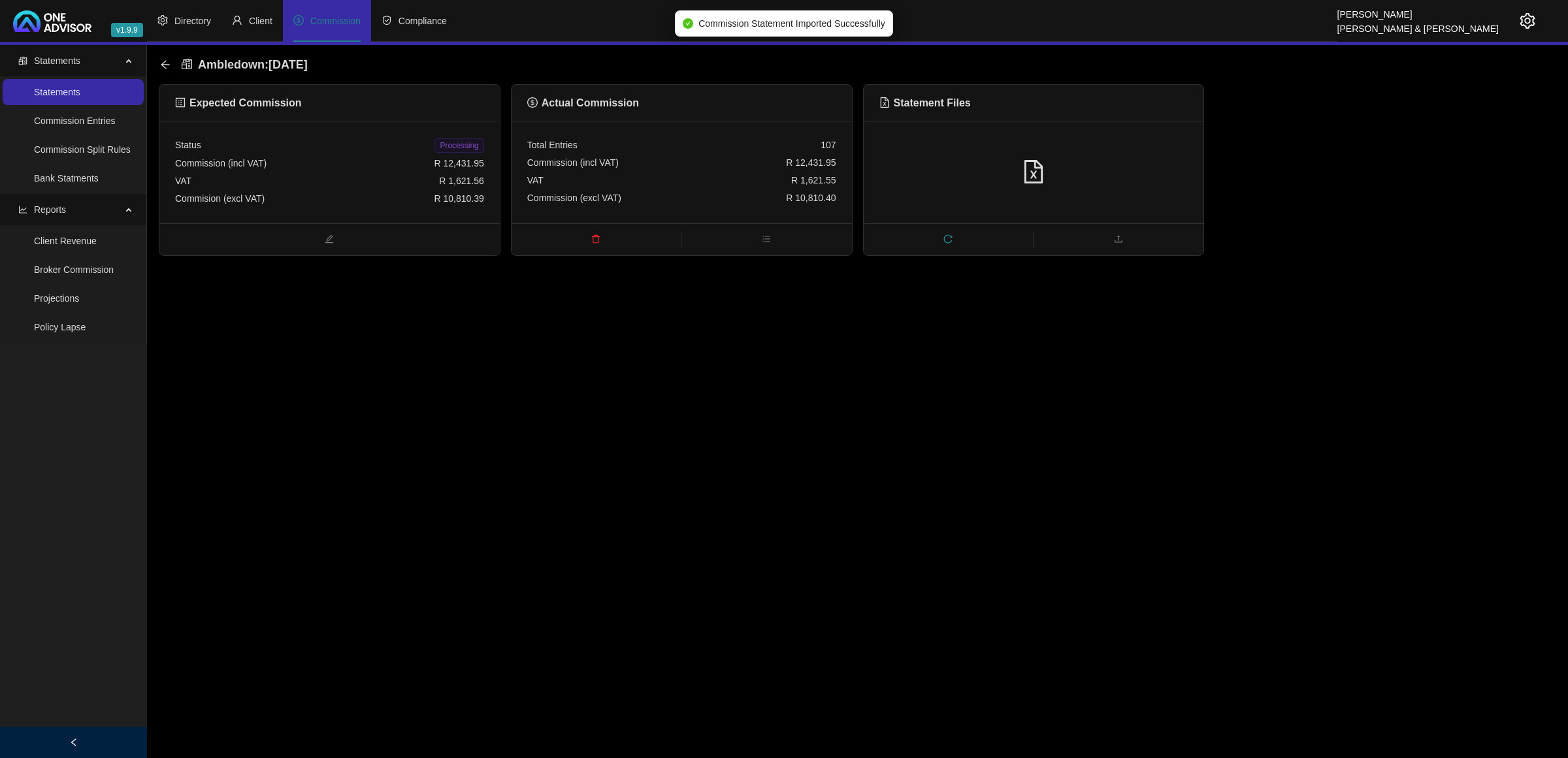
click at [451, 145] on span "Processing" at bounding box center [459, 145] width 49 height 14
click at [161, 66] on icon "arrow-left" at bounding box center [165, 64] width 10 height 10
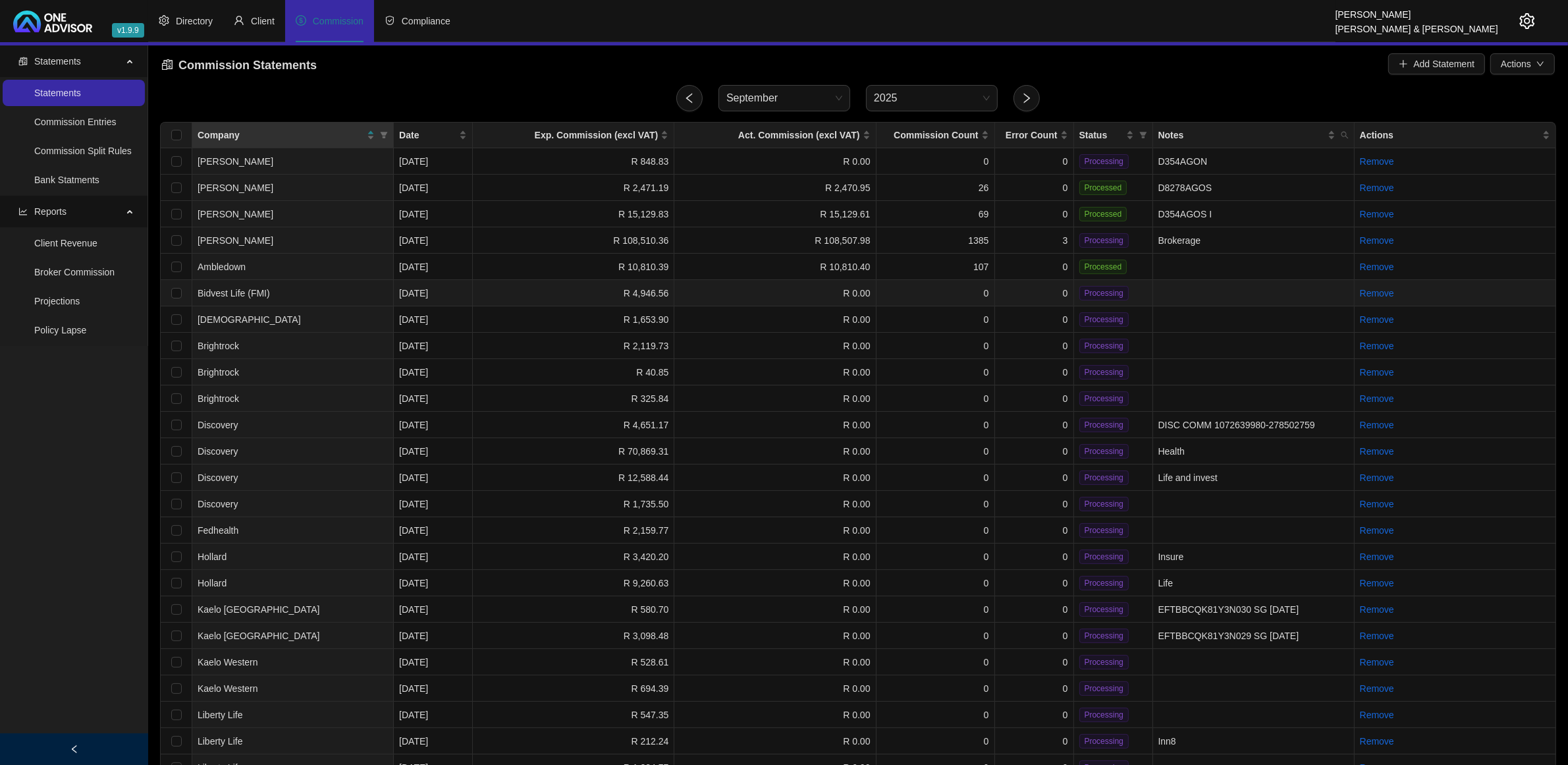
click at [494, 289] on td "R 4,946.56" at bounding box center [574, 293] width 202 height 26
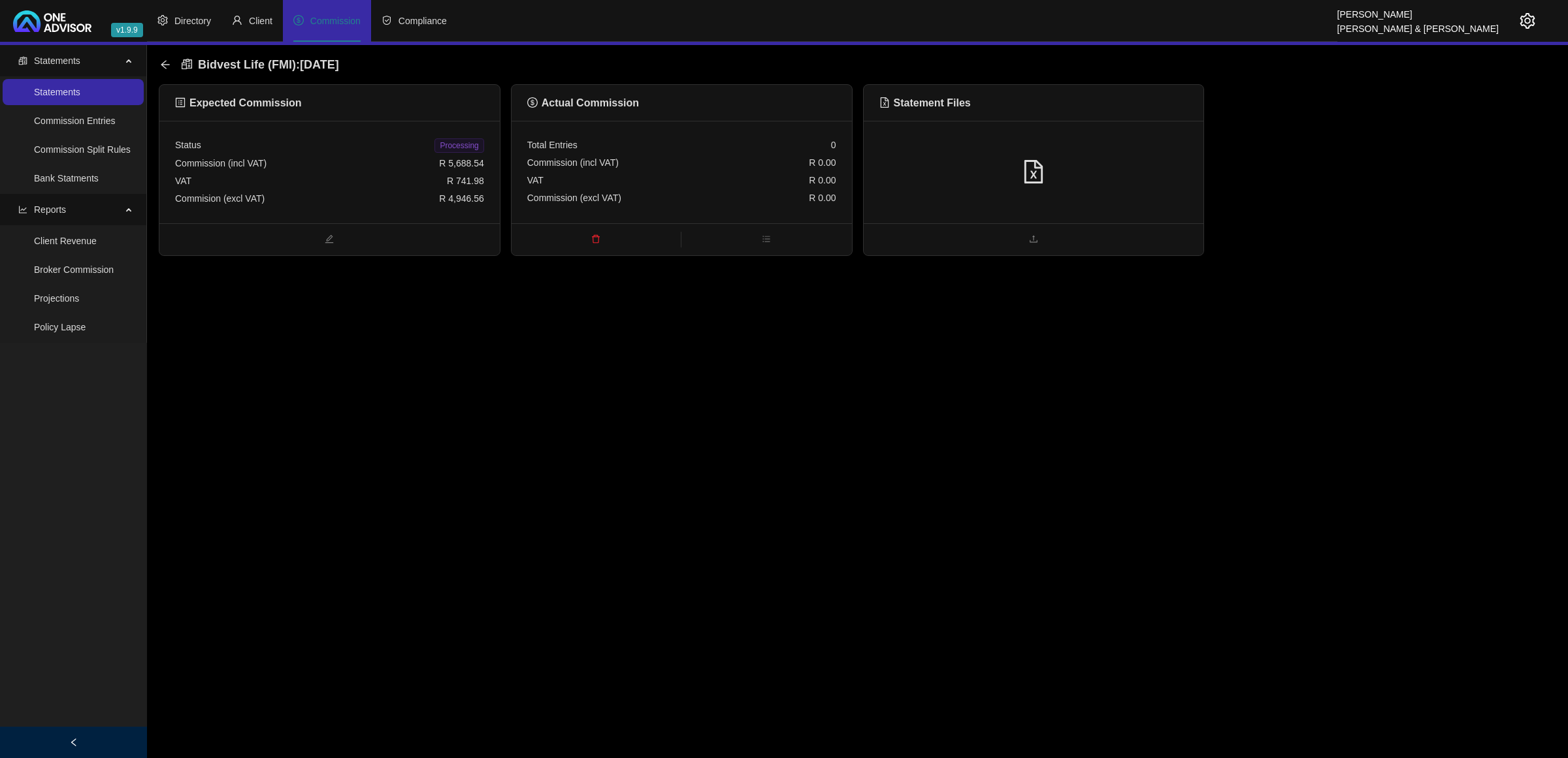
click at [1154, 177] on div at bounding box center [1033, 172] width 309 height 25
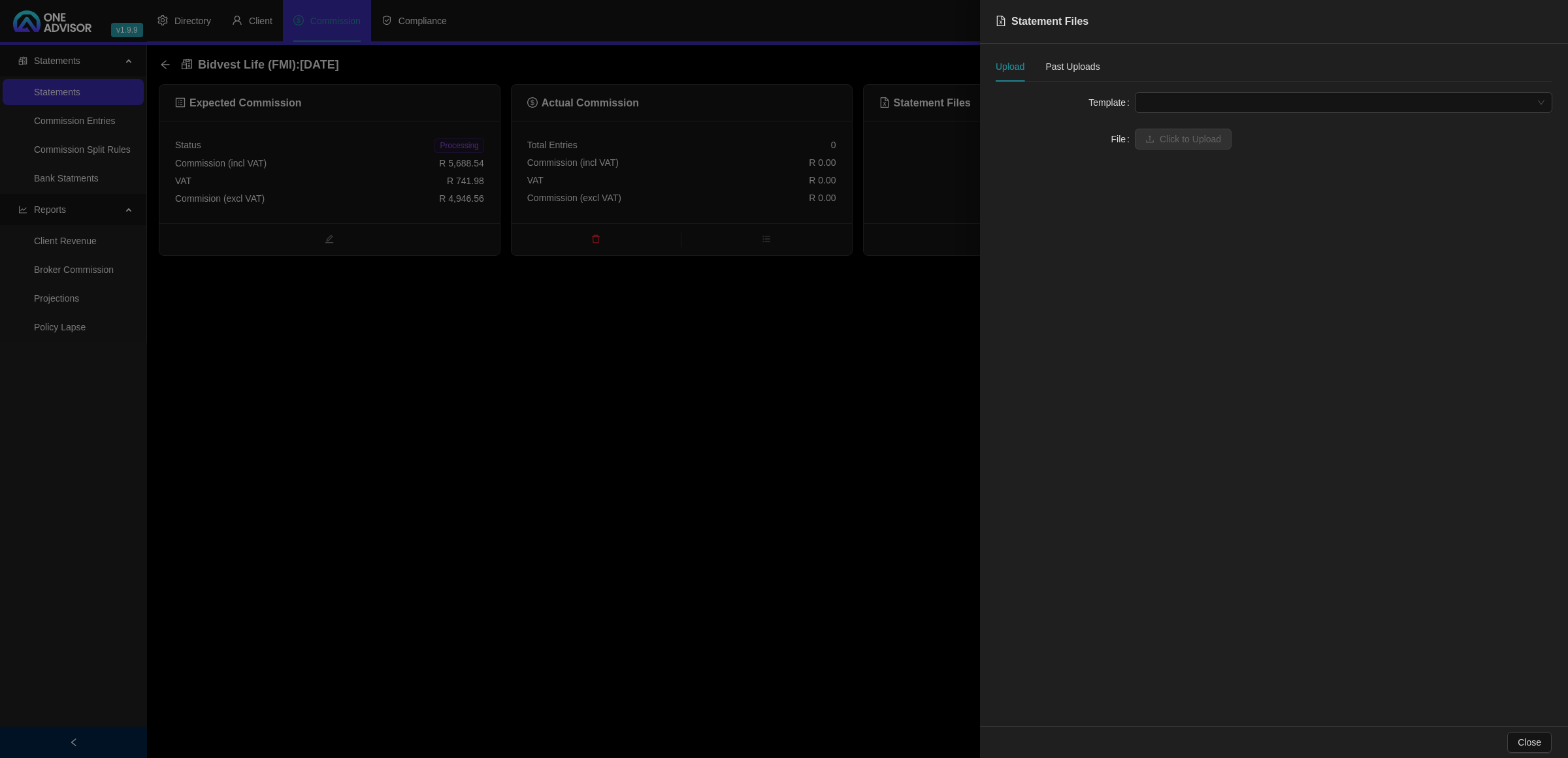
click at [1187, 107] on span at bounding box center [1344, 102] width 402 height 20
click at [1177, 131] on div "FMI" at bounding box center [1344, 128] width 396 height 14
click at [1172, 137] on span "Click to Upload" at bounding box center [1190, 138] width 62 height 14
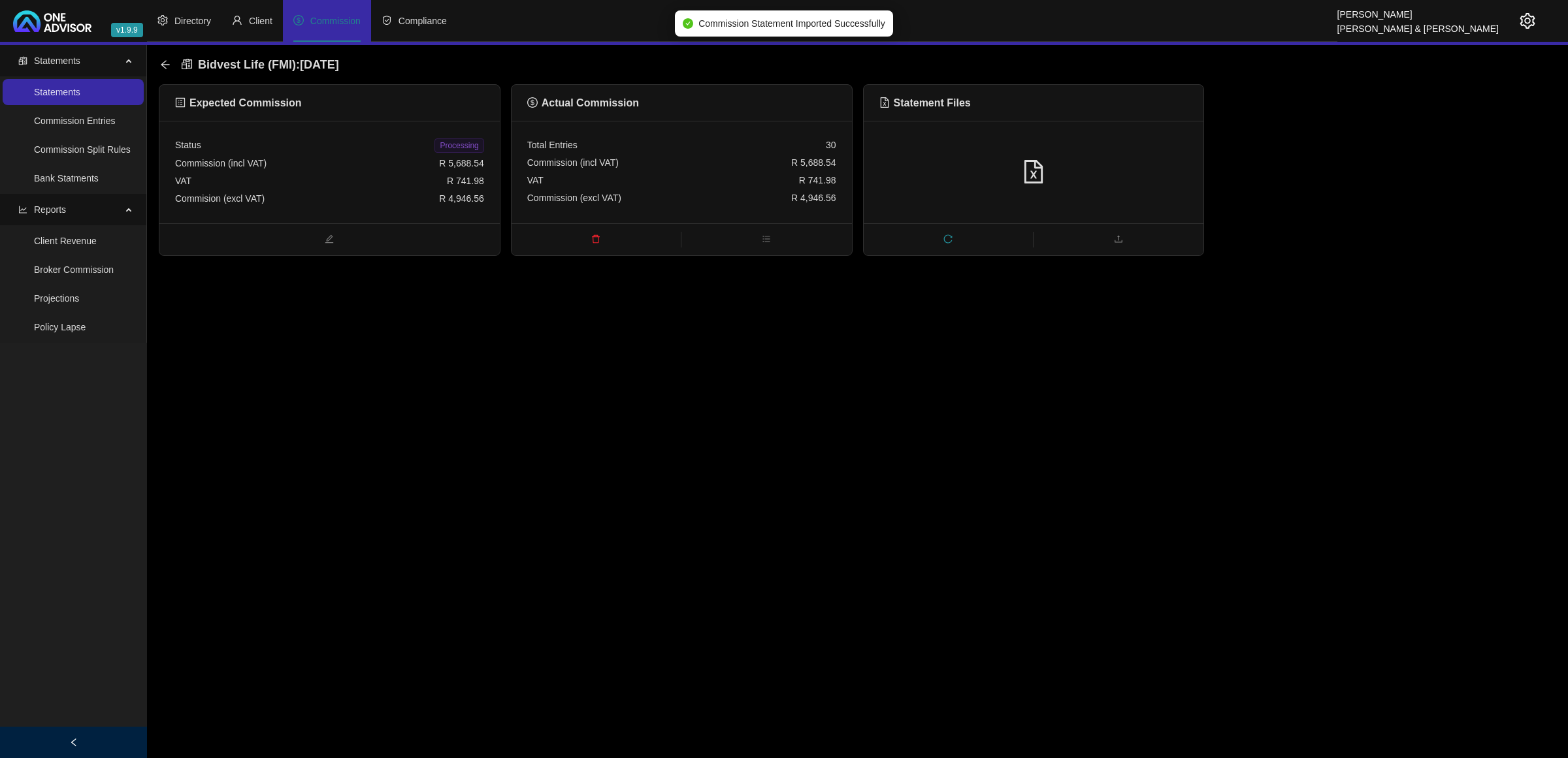
click at [444, 144] on span "Processing" at bounding box center [459, 145] width 49 height 14
click at [167, 62] on icon "arrow-left" at bounding box center [165, 64] width 10 height 10
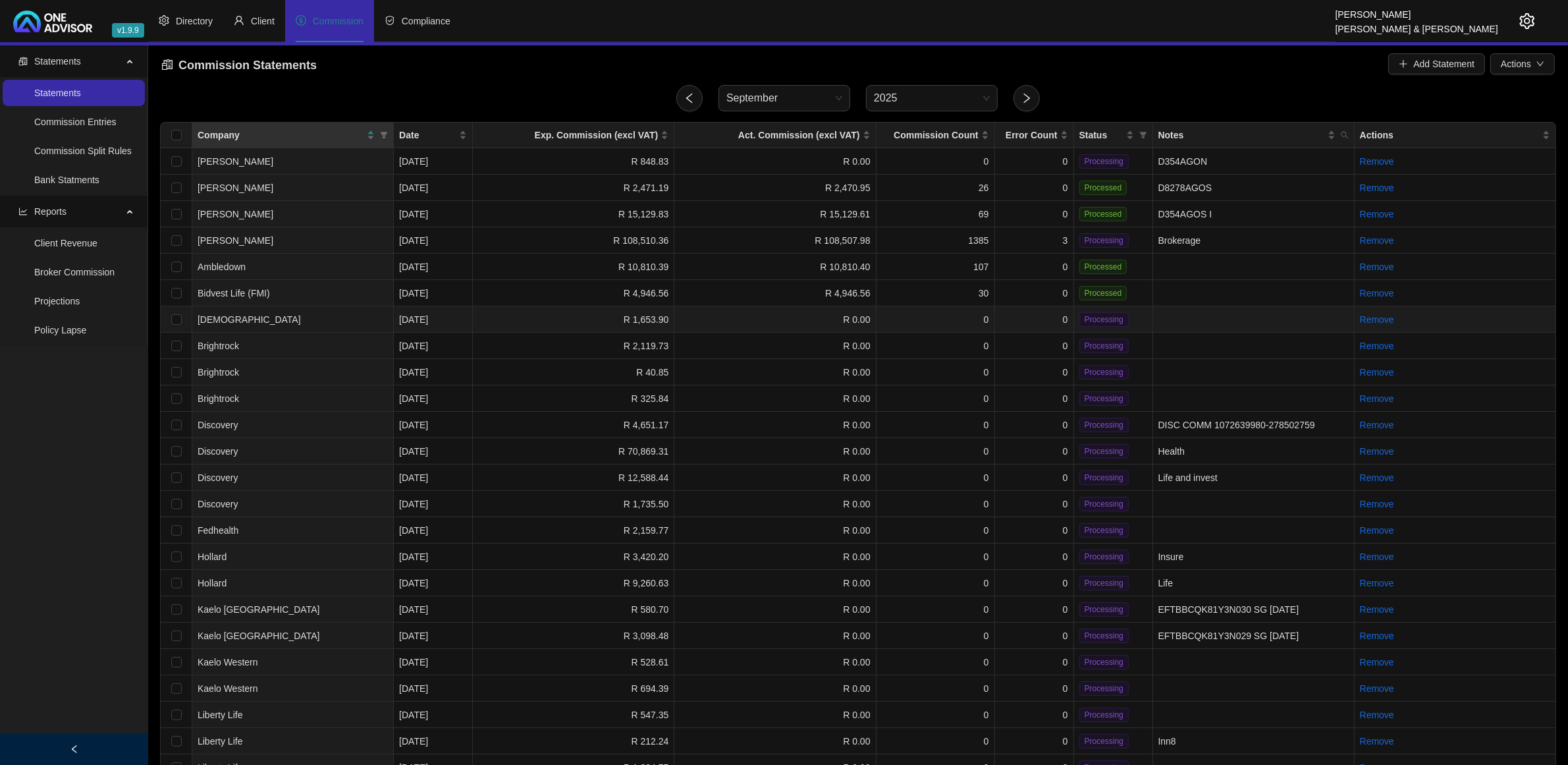
click at [575, 316] on td "R 1,653.90" at bounding box center [574, 320] width 202 height 26
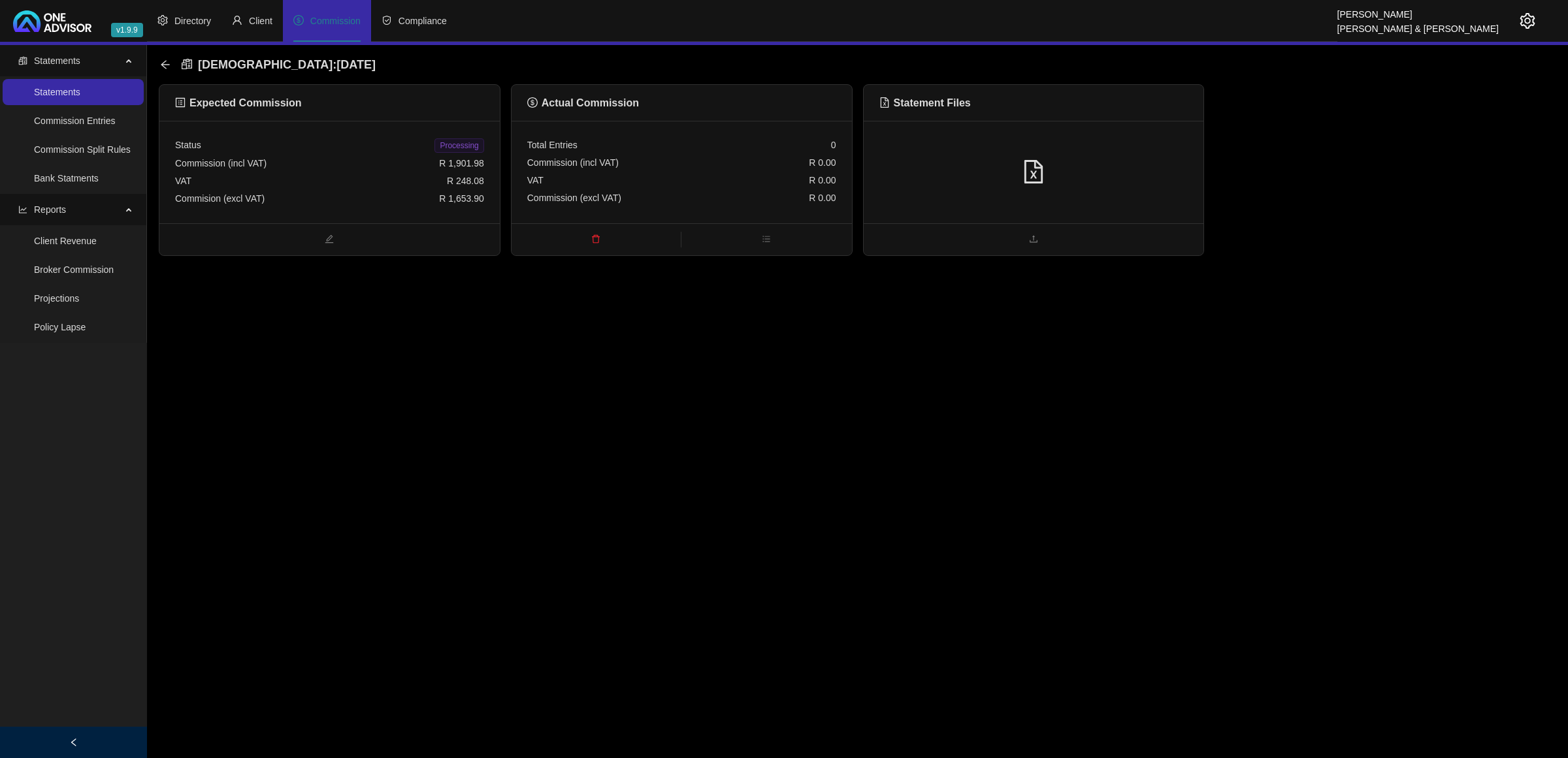
click at [1109, 137] on div at bounding box center [1034, 172] width 340 height 103
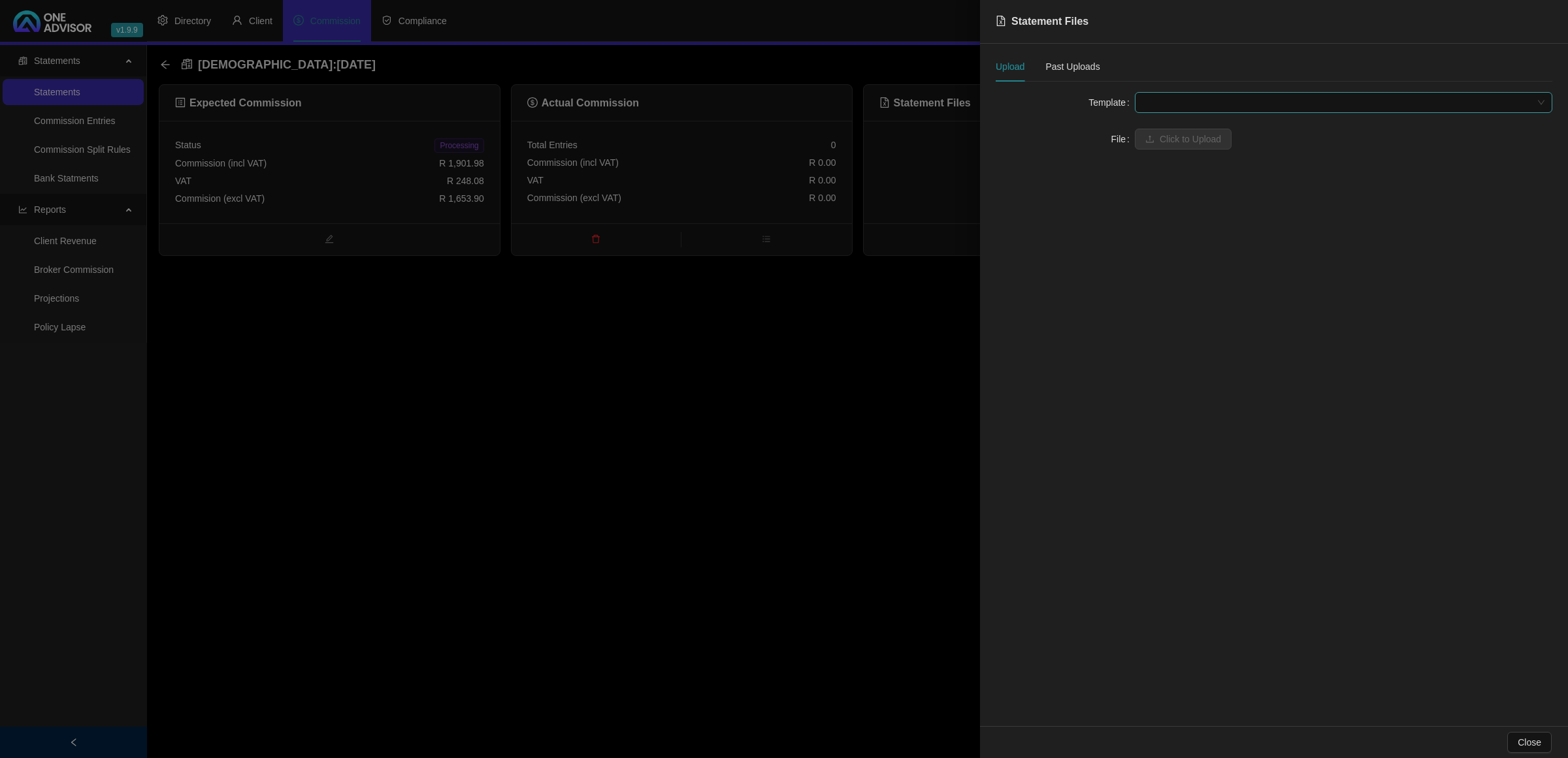
click at [1316, 109] on span at bounding box center [1344, 102] width 402 height 20
click at [1219, 129] on div "[DEMOGRAPHIC_DATA]" at bounding box center [1344, 128] width 396 height 14
click at [1200, 142] on span "Click to Upload" at bounding box center [1190, 138] width 62 height 14
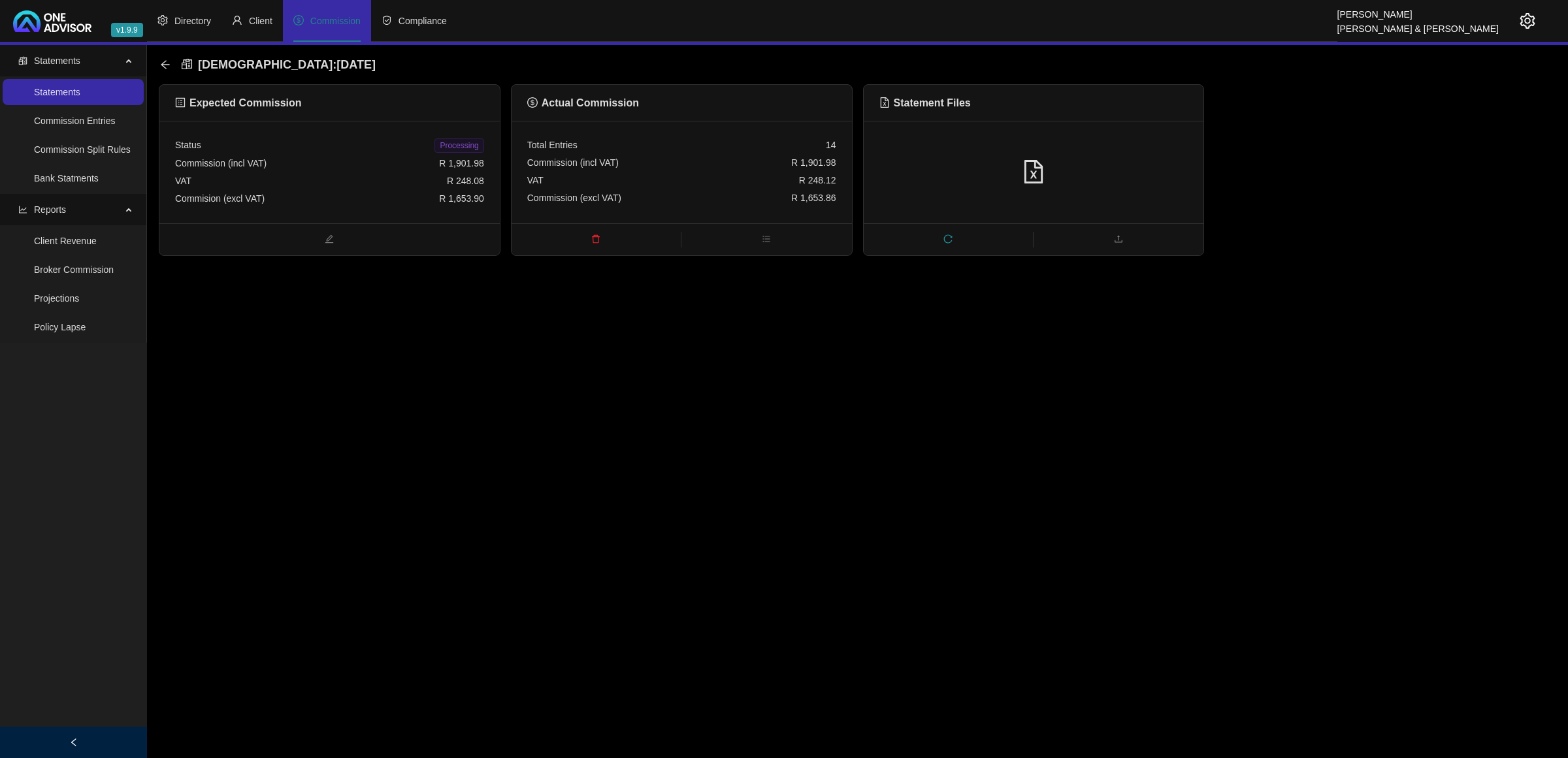
click at [468, 144] on span "Processing" at bounding box center [459, 145] width 49 height 14
click at [165, 66] on icon "arrow-left" at bounding box center [165, 64] width 10 height 10
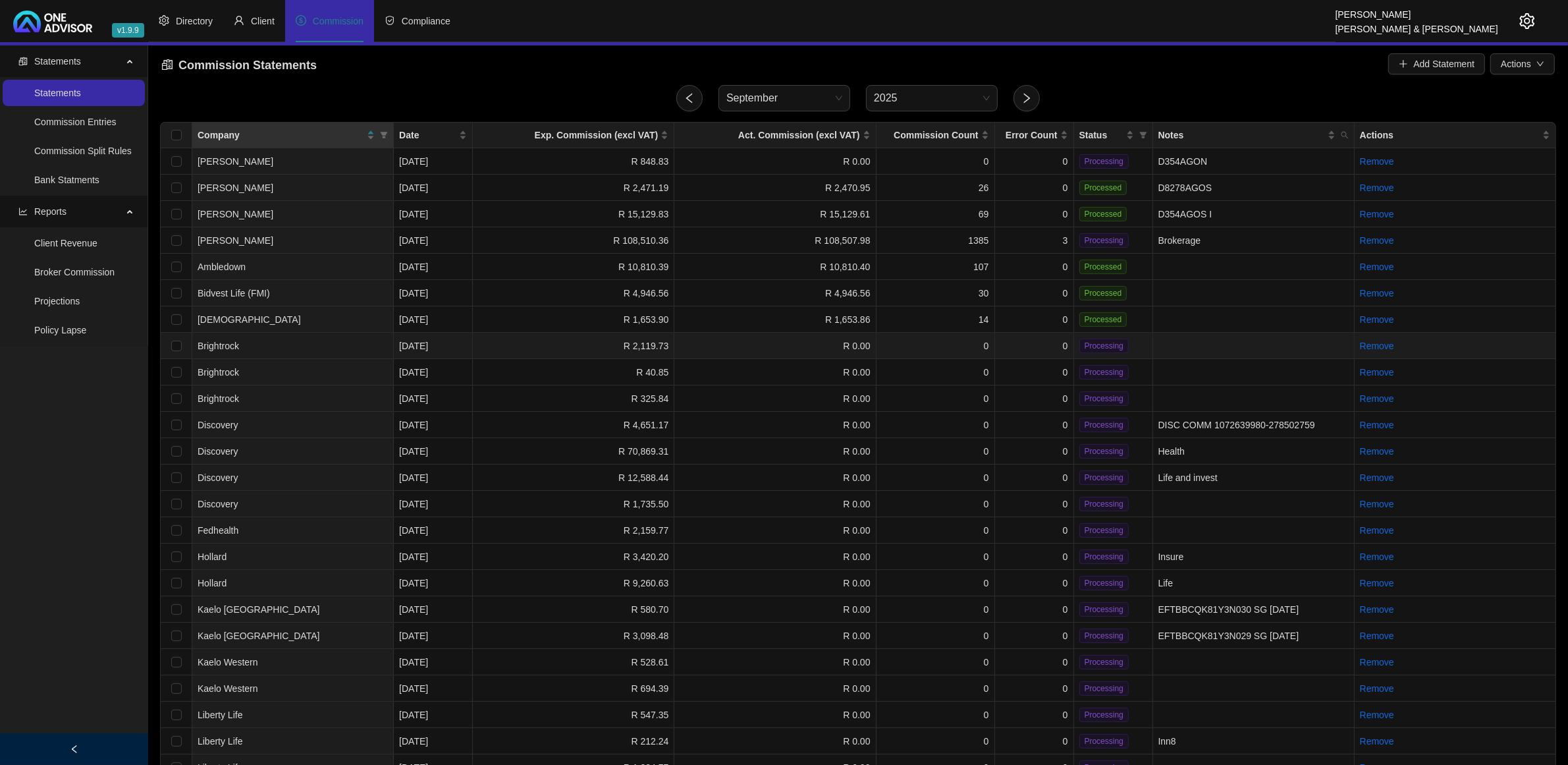
click at [1043, 340] on td "0" at bounding box center [1035, 346] width 79 height 26
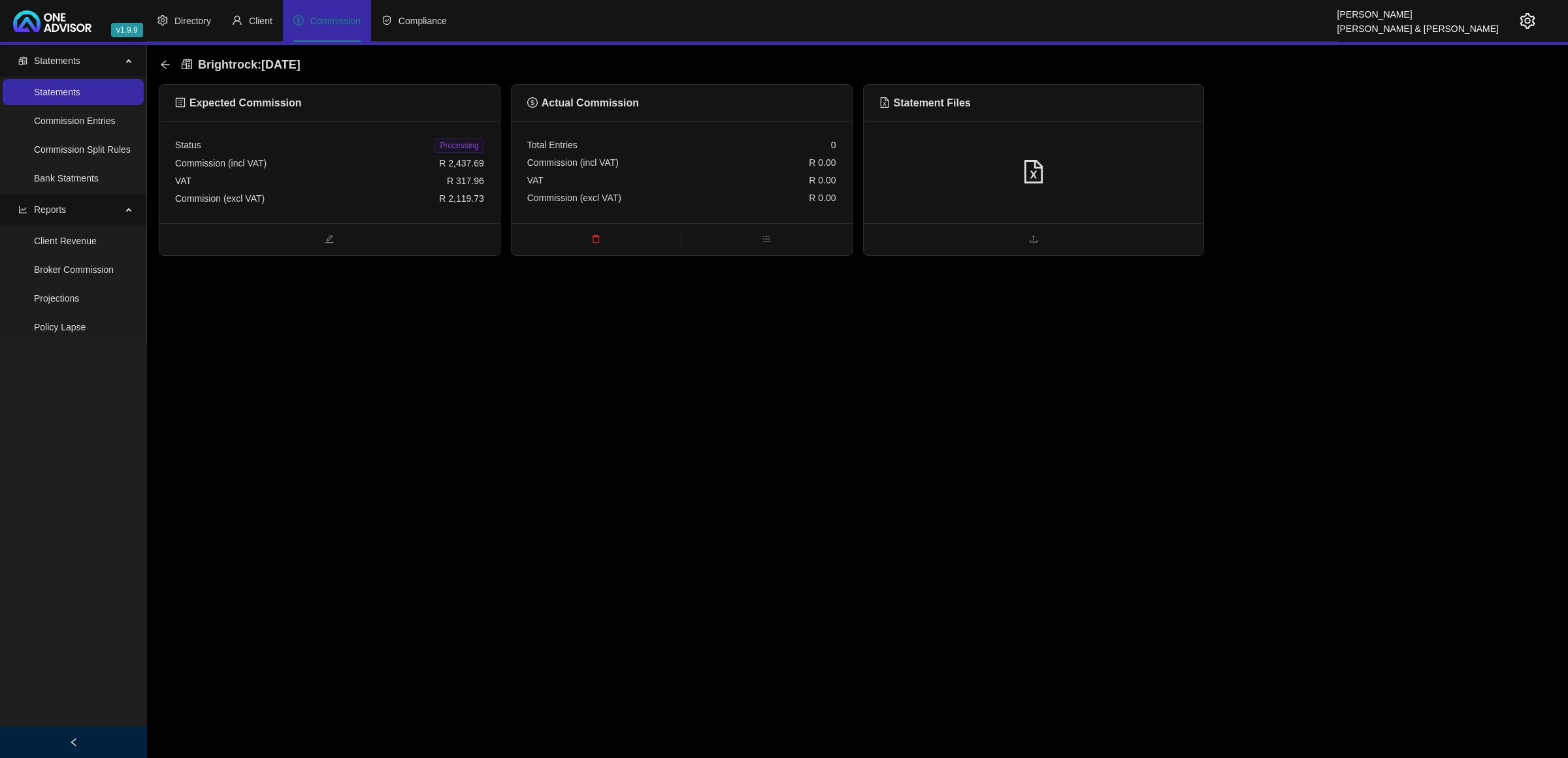
click at [1111, 187] on div at bounding box center [1034, 172] width 340 height 103
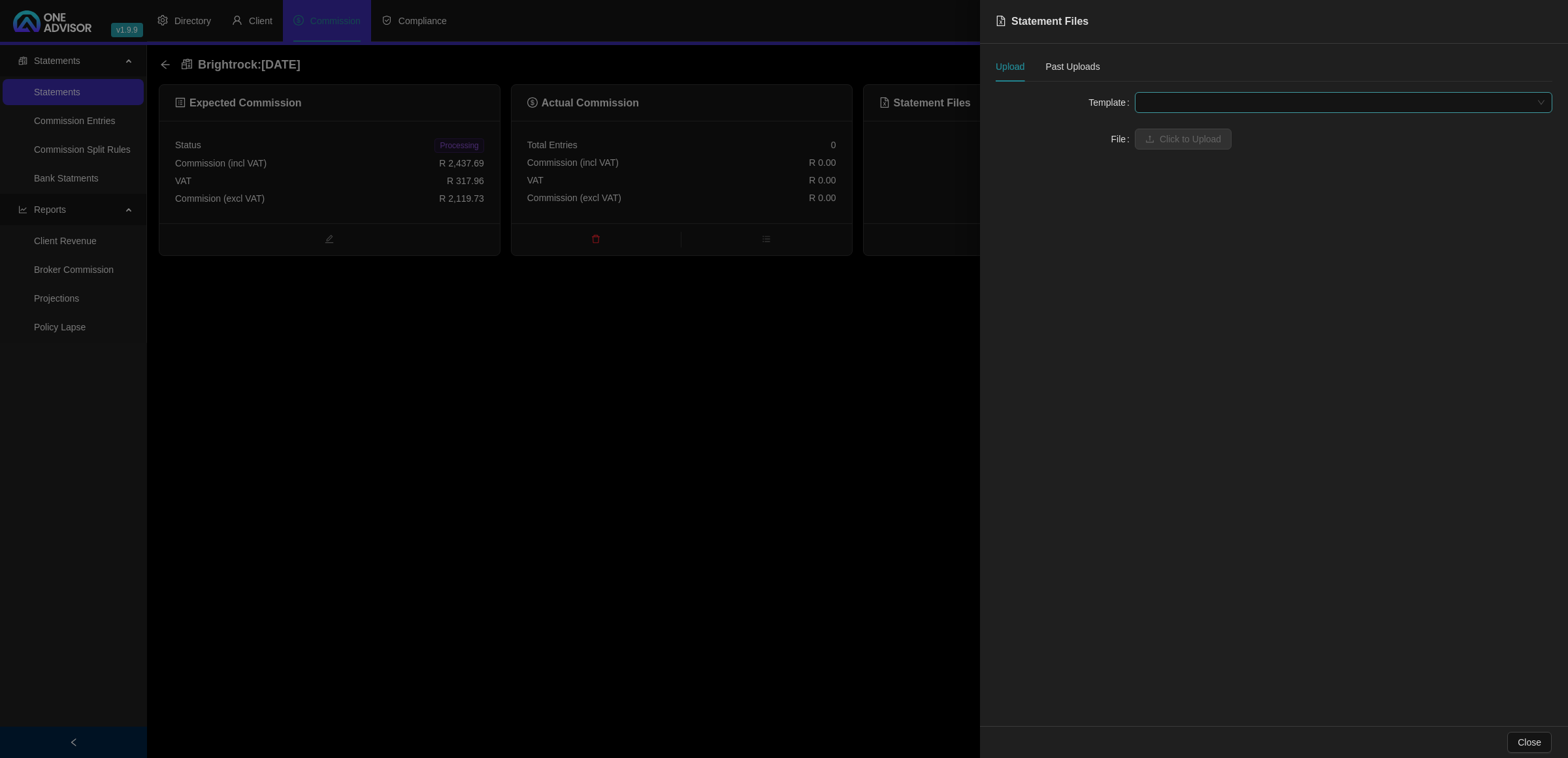
click at [1193, 99] on span at bounding box center [1344, 102] width 402 height 20
click at [1180, 129] on div "BrightRock FSP transaction list" at bounding box center [1344, 128] width 396 height 14
click at [1176, 141] on span "Click to Upload" at bounding box center [1190, 138] width 62 height 14
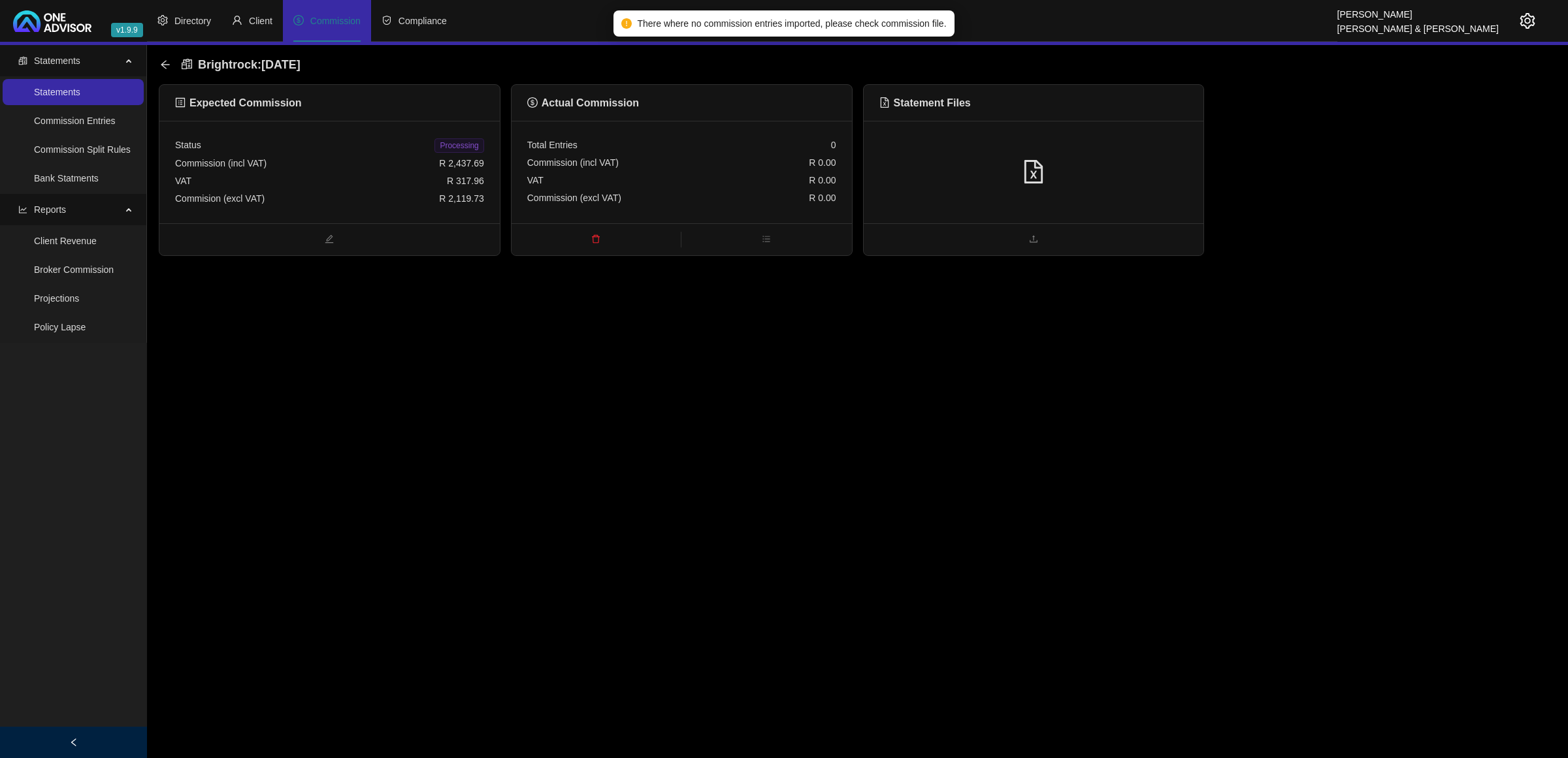
click at [1128, 160] on div at bounding box center [1033, 172] width 309 height 25
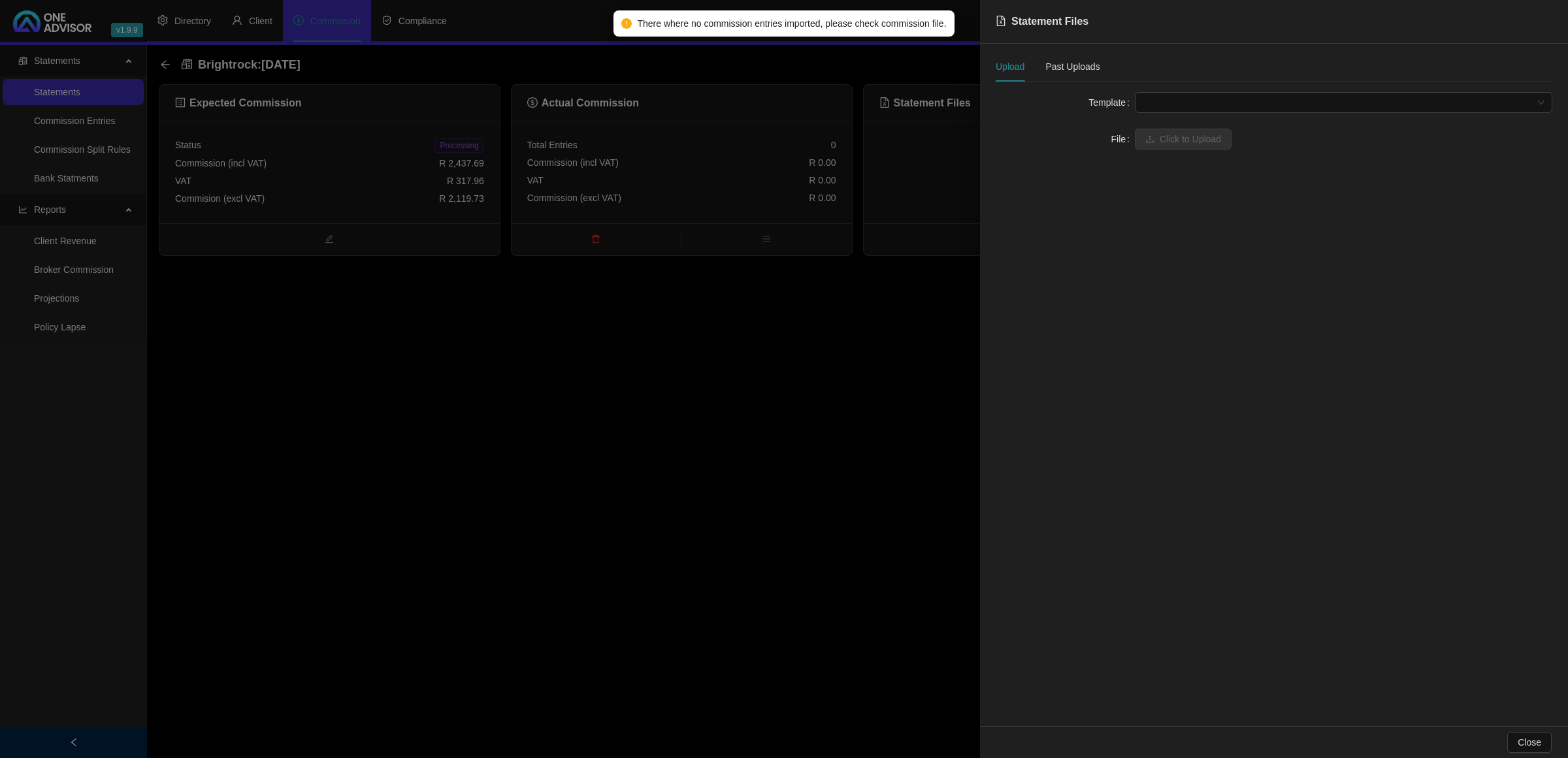
drag, startPoint x: 1183, startPoint y: 98, endPoint x: 1167, endPoint y: 113, distance: 21.9
click at [1181, 98] on span at bounding box center [1344, 102] width 402 height 20
drag, startPoint x: 1163, startPoint y: 129, endPoint x: 1158, endPoint y: 137, distance: 9.4
click at [1163, 129] on div "BrightRock FSP transaction list" at bounding box center [1344, 128] width 396 height 14
click at [1157, 139] on button "Click to Upload" at bounding box center [1182, 139] width 96 height 21
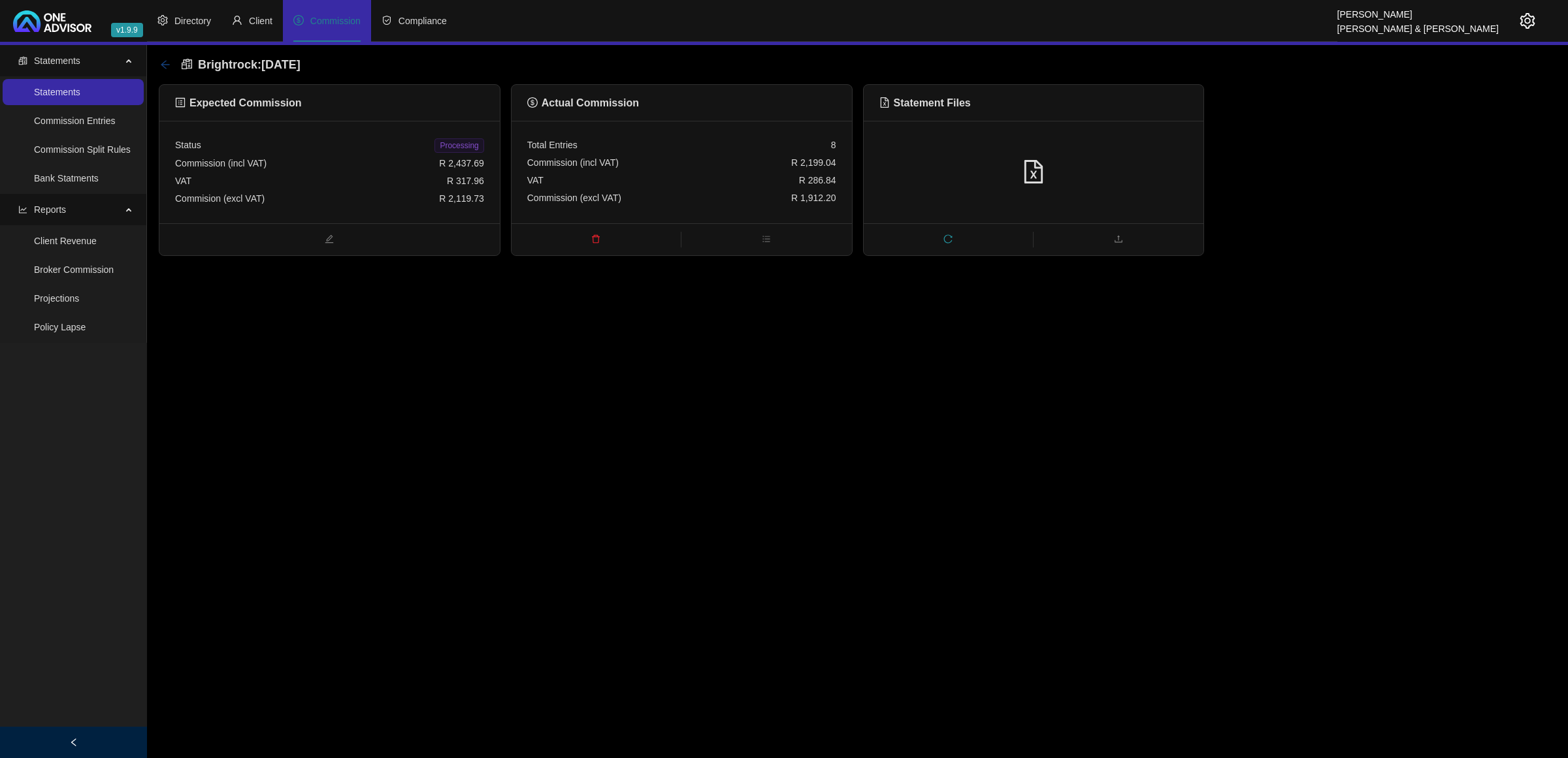
click at [164, 64] on icon "arrow-left" at bounding box center [165, 64] width 10 height 10
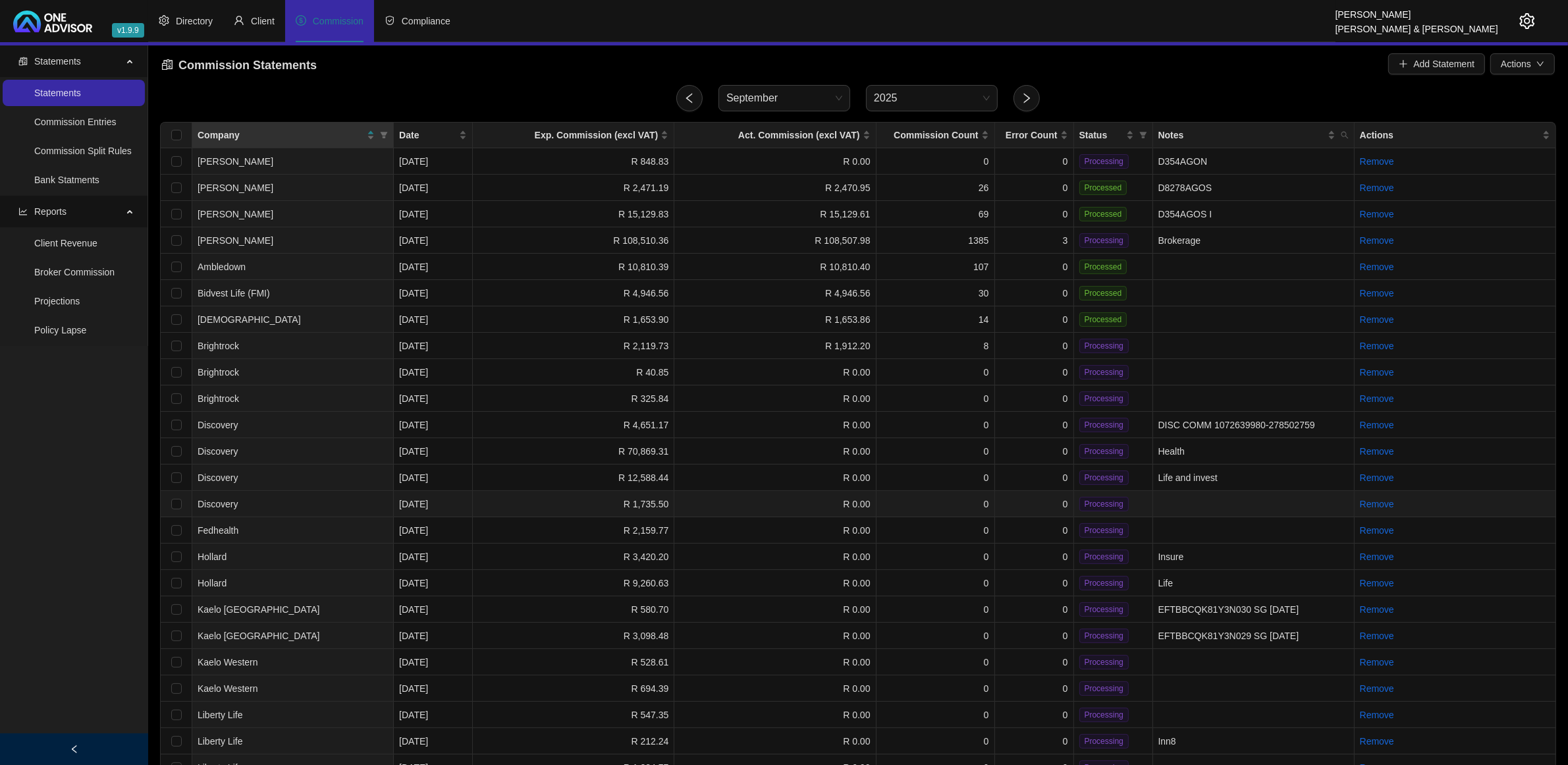
click at [877, 501] on td "0" at bounding box center [936, 504] width 119 height 26
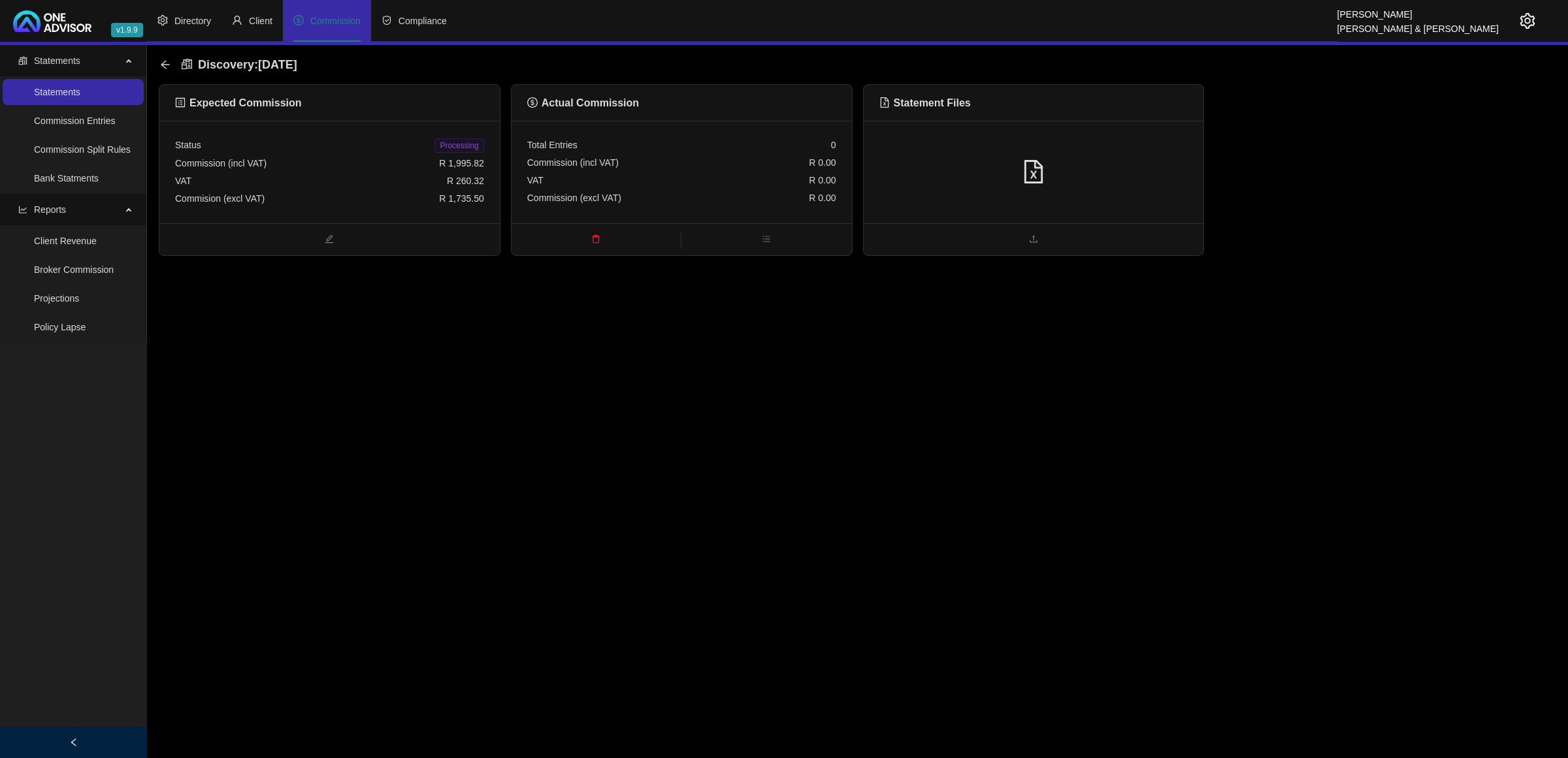
click at [363, 200] on div "Commision (excl VAT) R 1,735.50" at bounding box center [329, 198] width 309 height 18
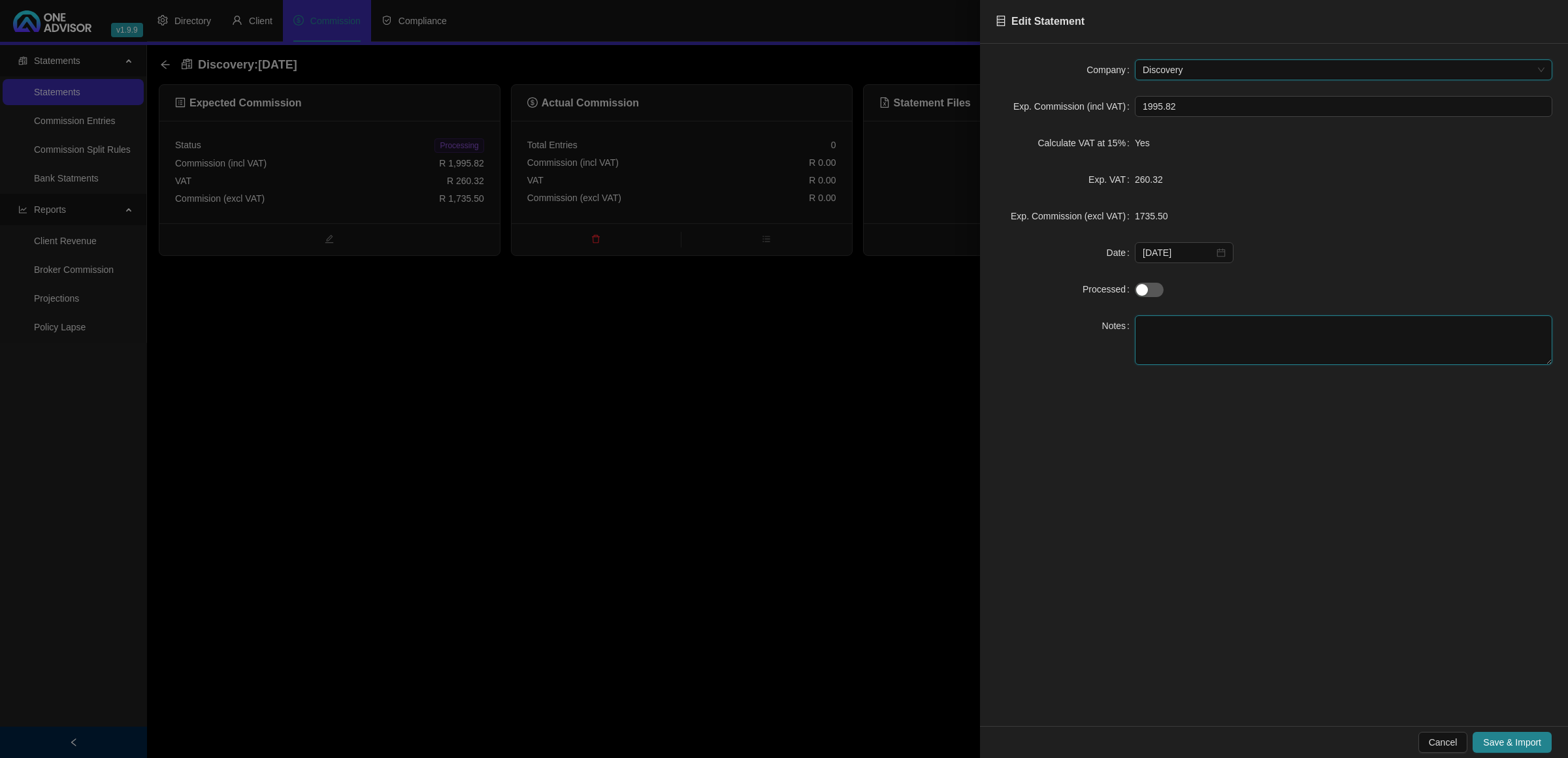
click at [1253, 343] on textarea at bounding box center [1343, 339] width 417 height 50
click at [1509, 740] on span "Save & Import" at bounding box center [1512, 742] width 58 height 14
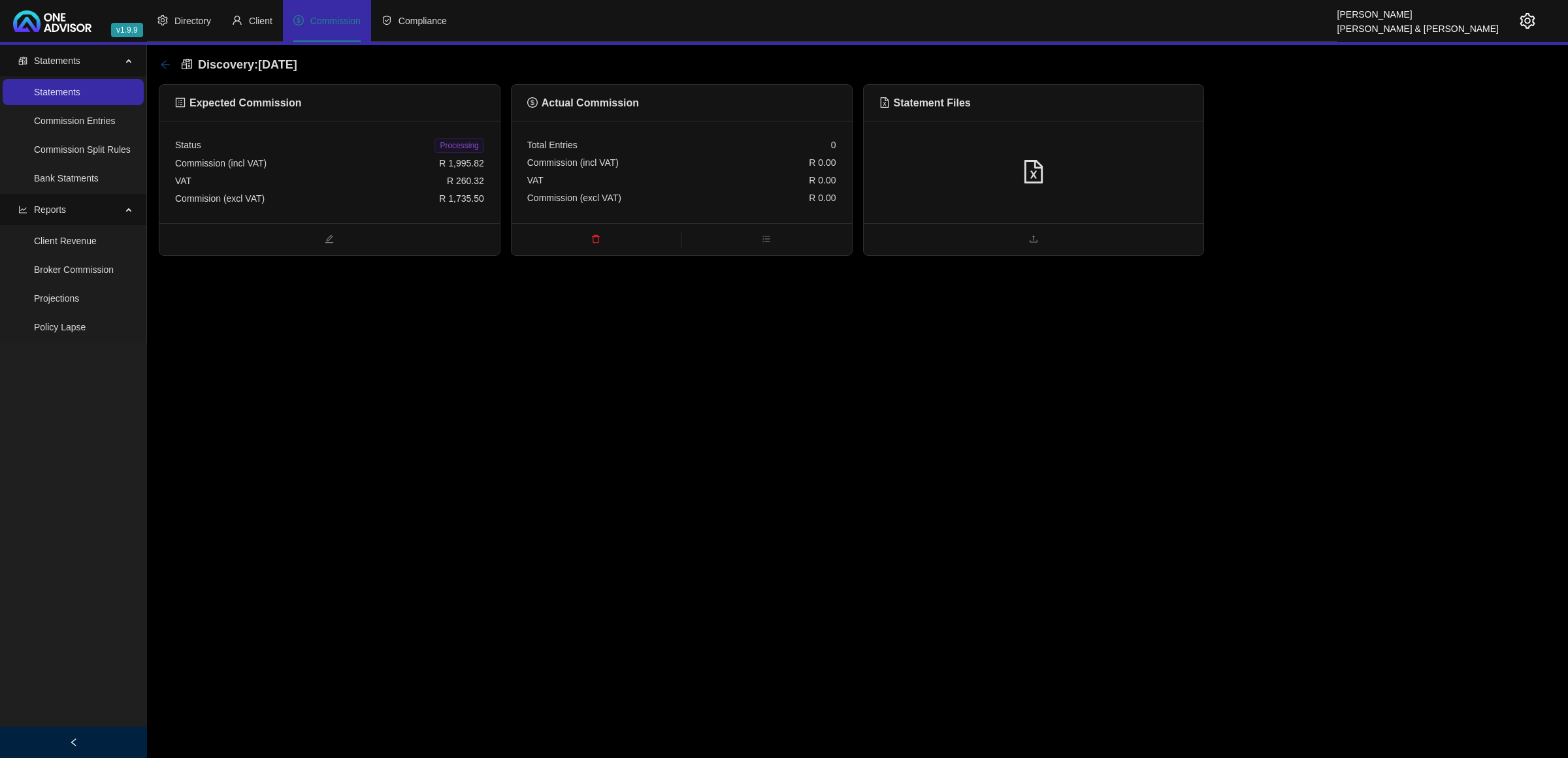
click at [165, 66] on icon "arrow-left" at bounding box center [165, 64] width 10 height 10
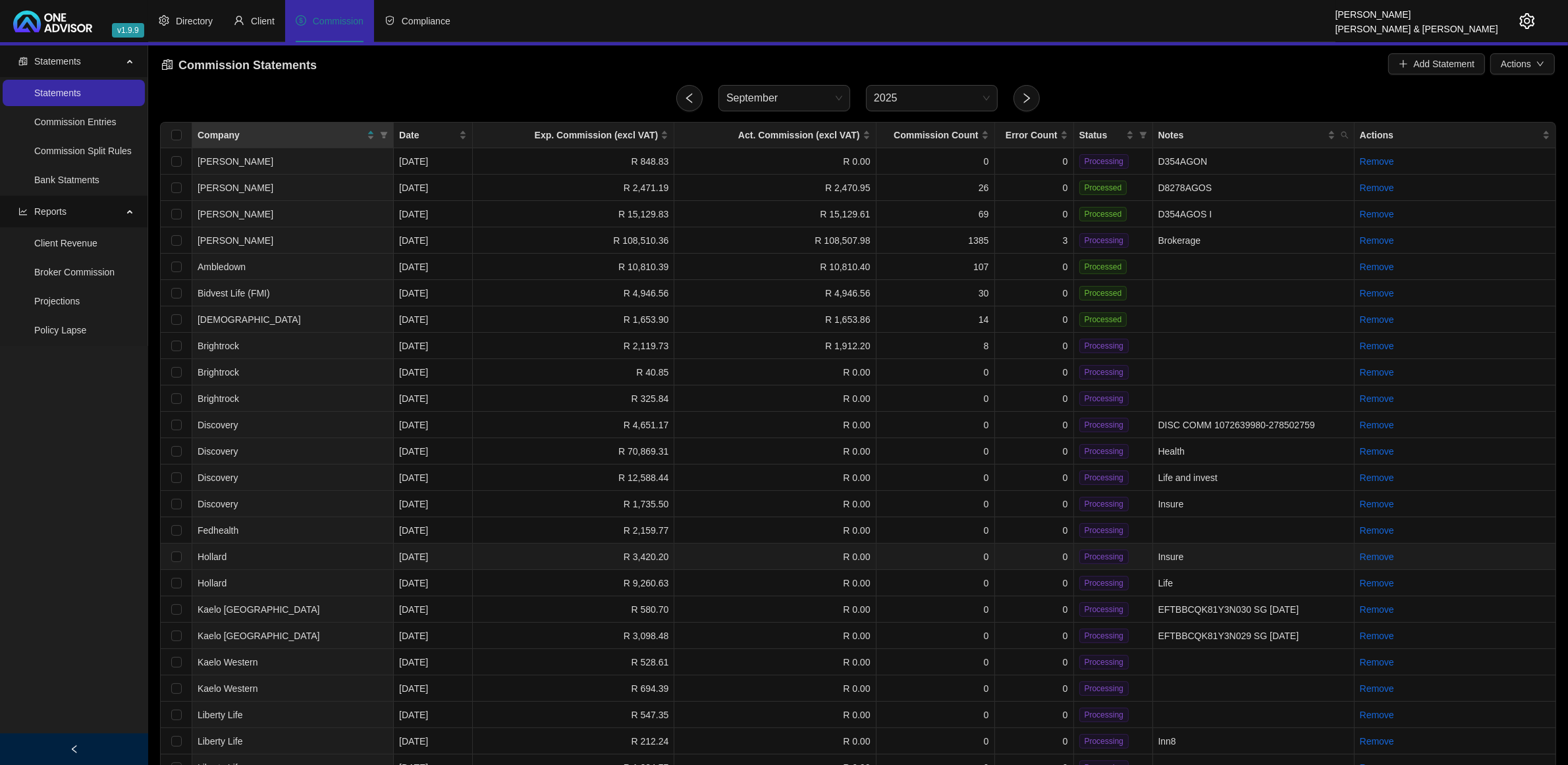
click at [1004, 554] on td "0" at bounding box center [1035, 557] width 79 height 26
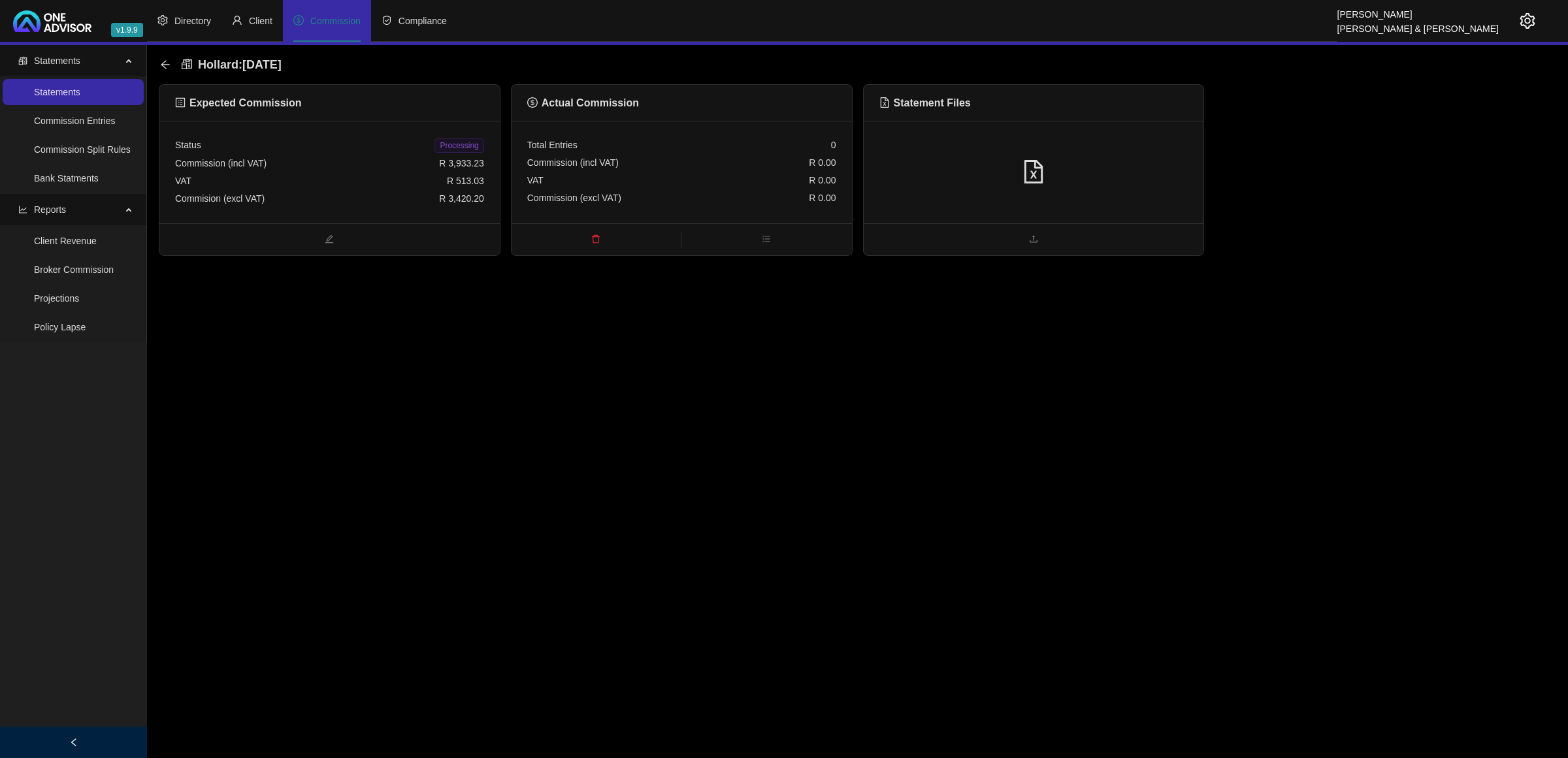
click at [987, 149] on div at bounding box center [1034, 172] width 340 height 103
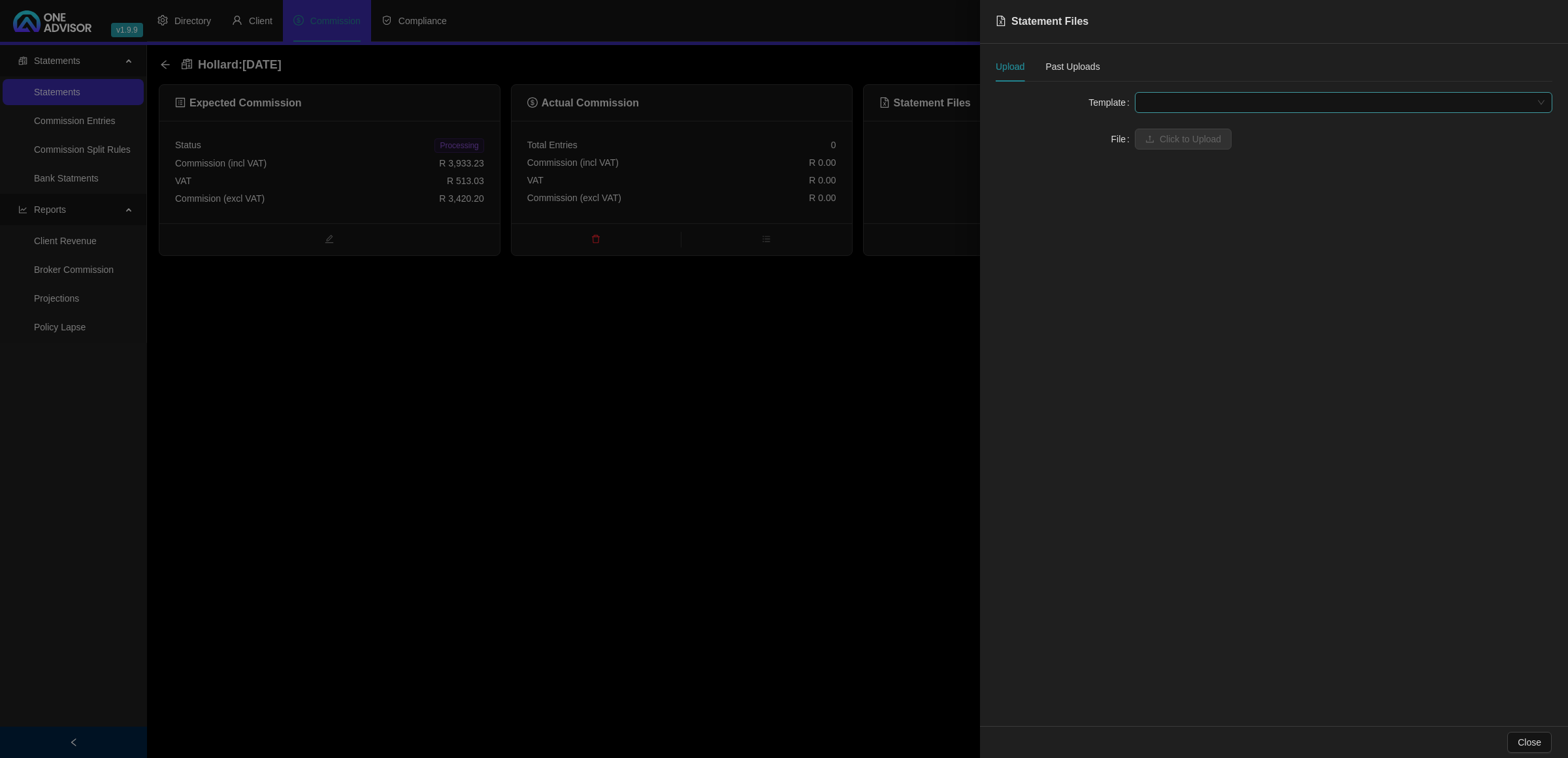
click at [1189, 102] on span at bounding box center [1344, 102] width 402 height 20
click at [1181, 131] on div "Hollard Life" at bounding box center [1344, 128] width 396 height 14
click at [1182, 108] on span "Hollard Life" at bounding box center [1344, 102] width 402 height 20
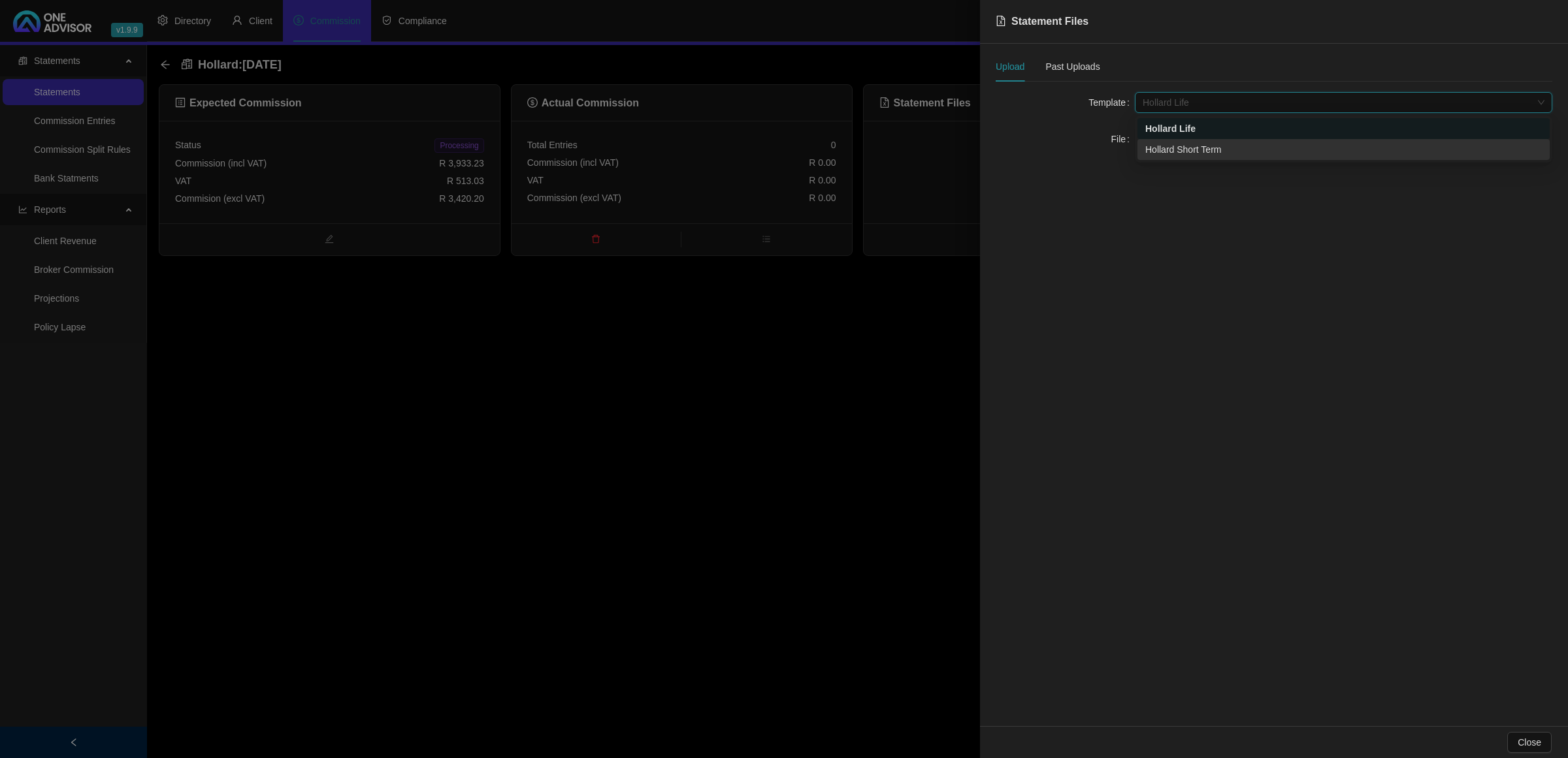
click at [1173, 145] on div "Hollard Short Term" at bounding box center [1344, 149] width 396 height 14
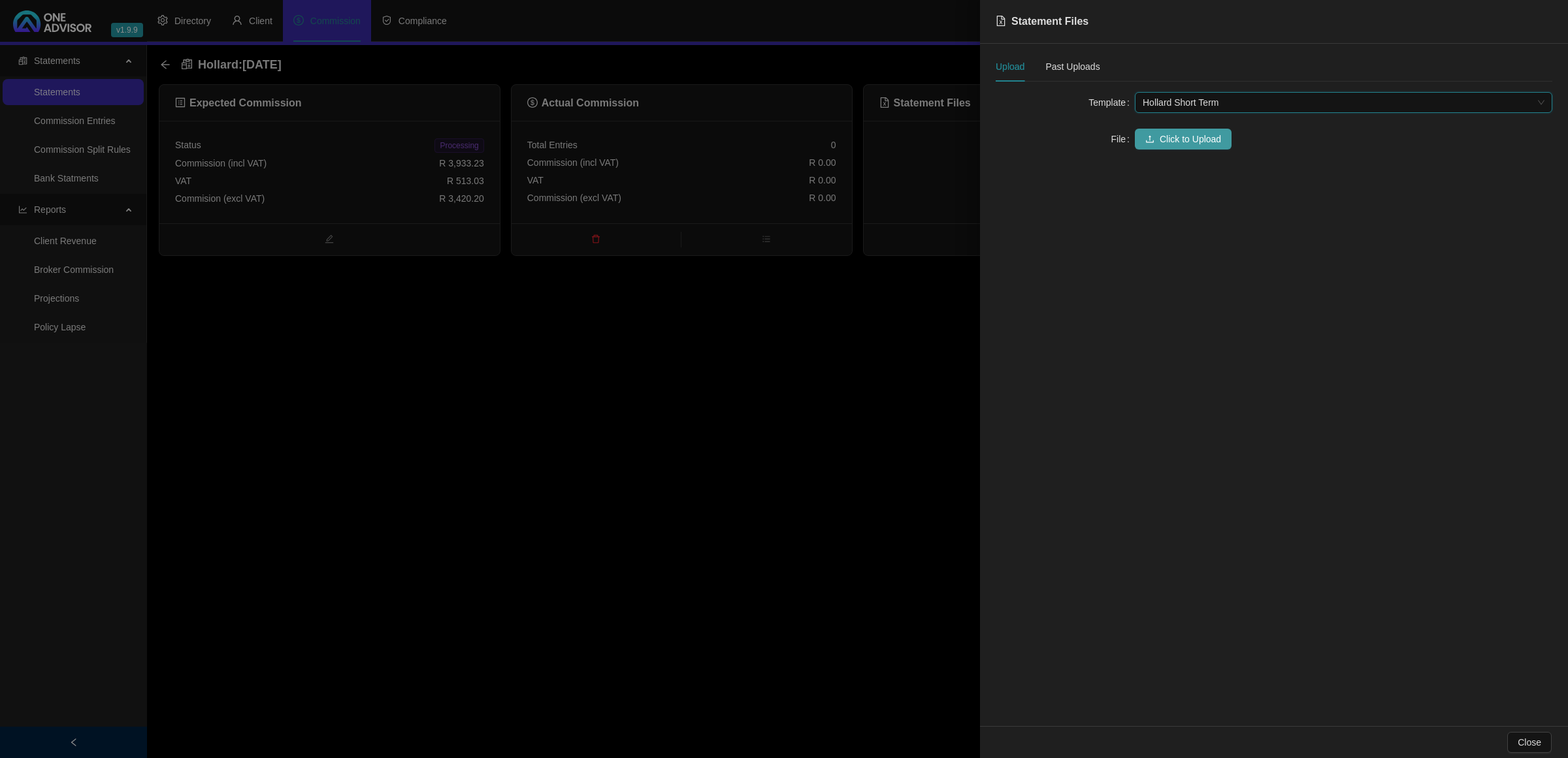
click at [1173, 145] on span "Click to Upload" at bounding box center [1190, 138] width 62 height 14
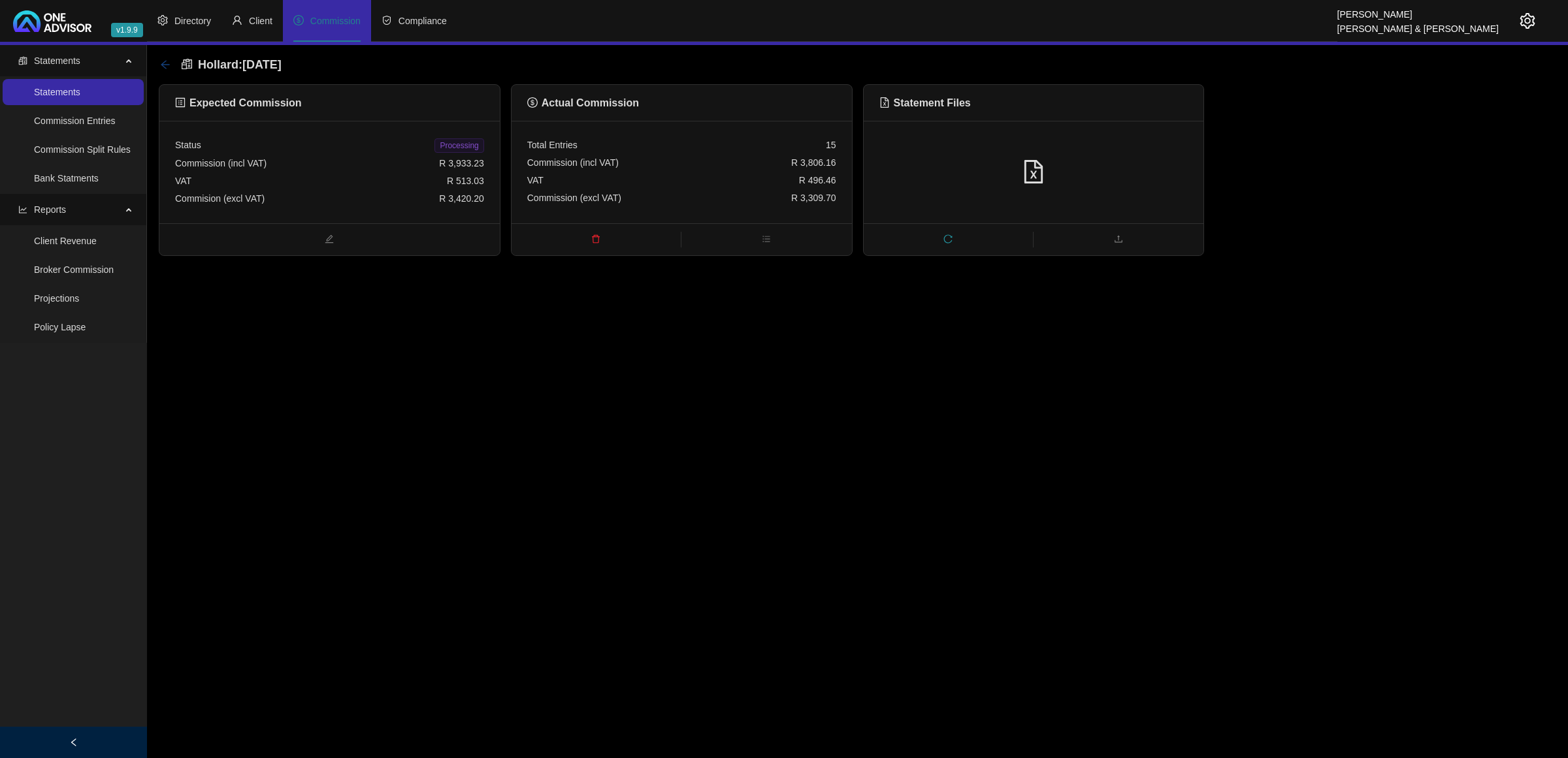
click at [162, 64] on icon "arrow-left" at bounding box center [165, 64] width 10 height 10
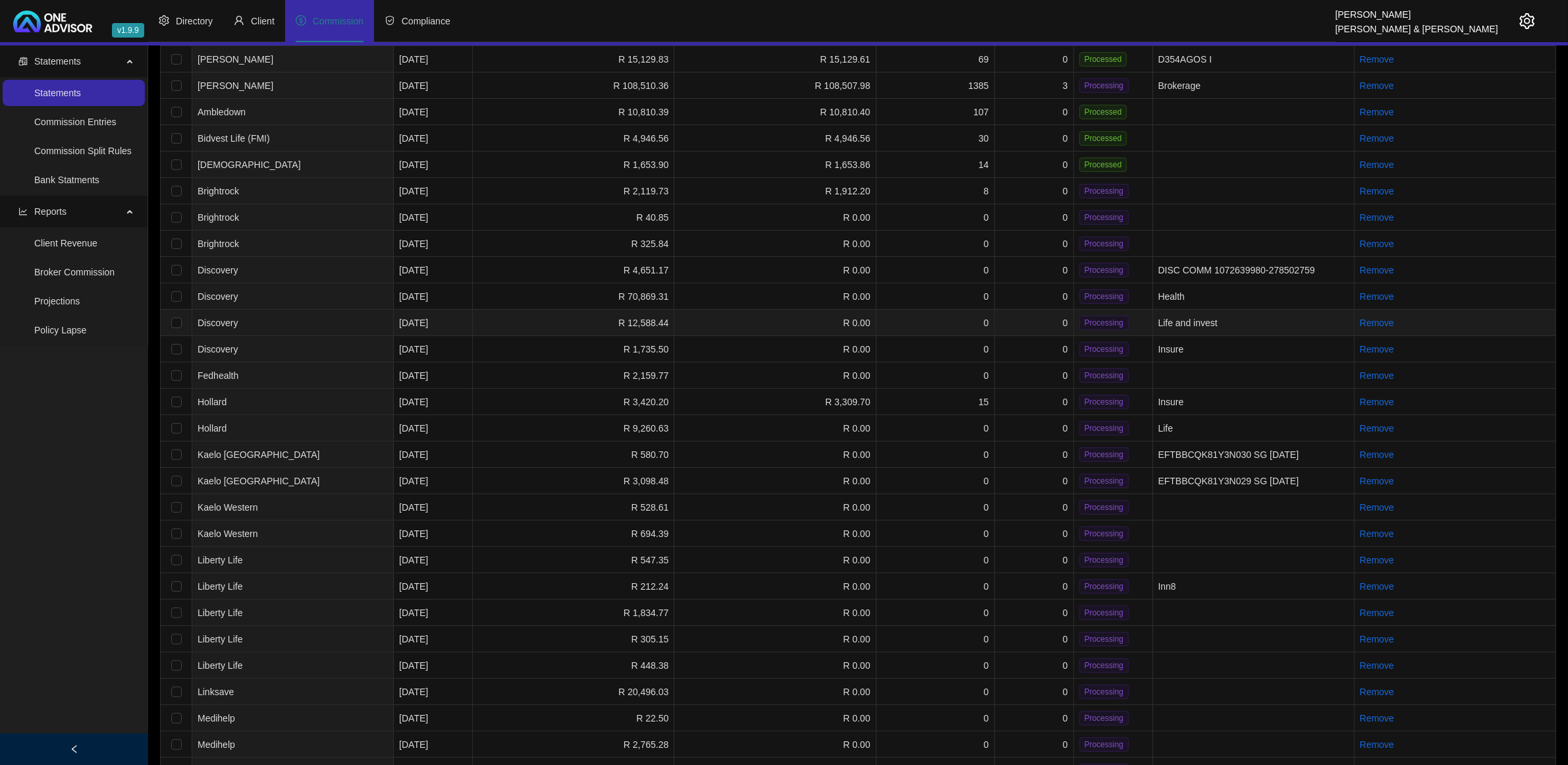
scroll to position [165, 0]
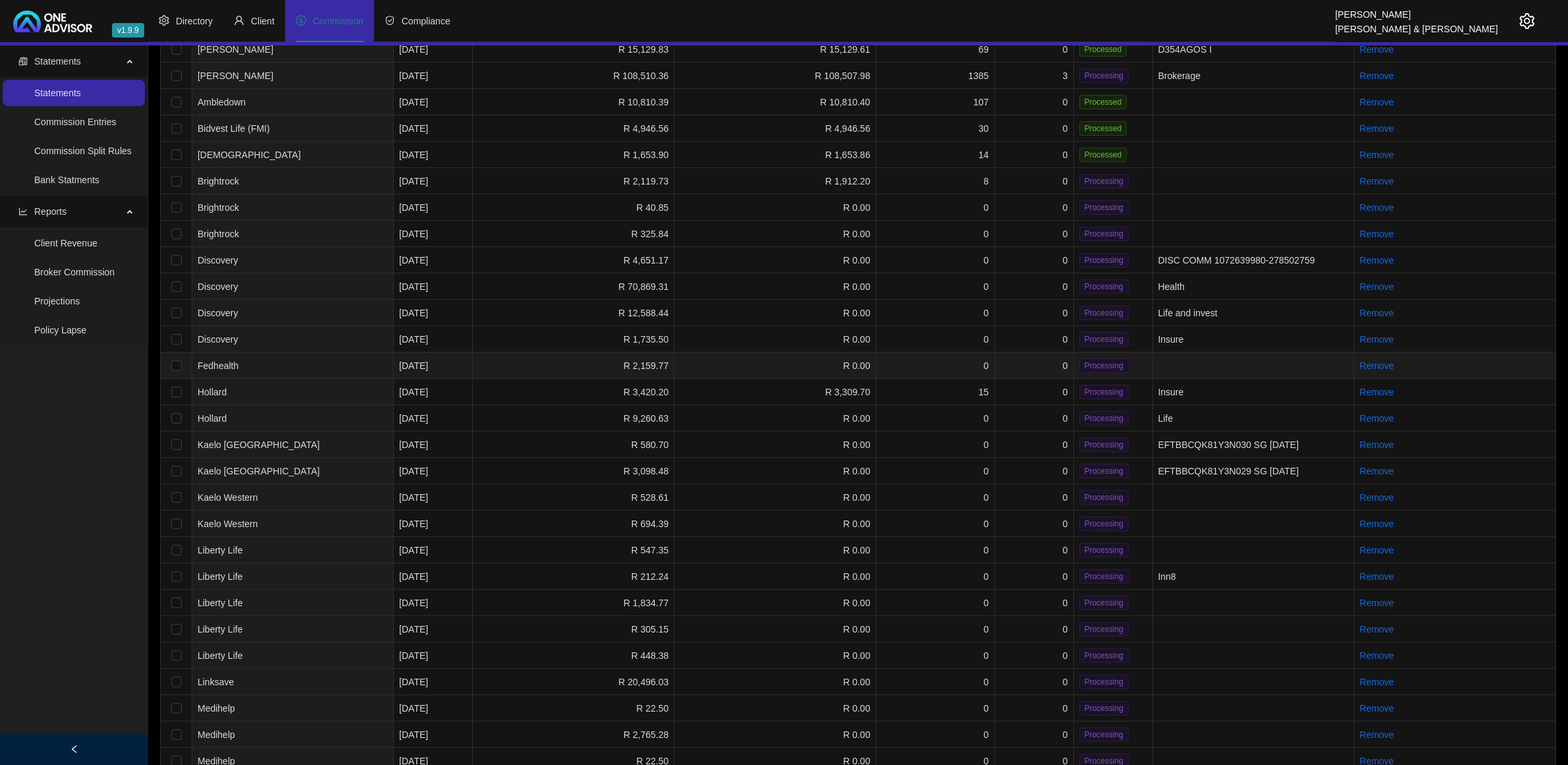
click at [316, 355] on td "Fedhealth" at bounding box center [293, 366] width 202 height 26
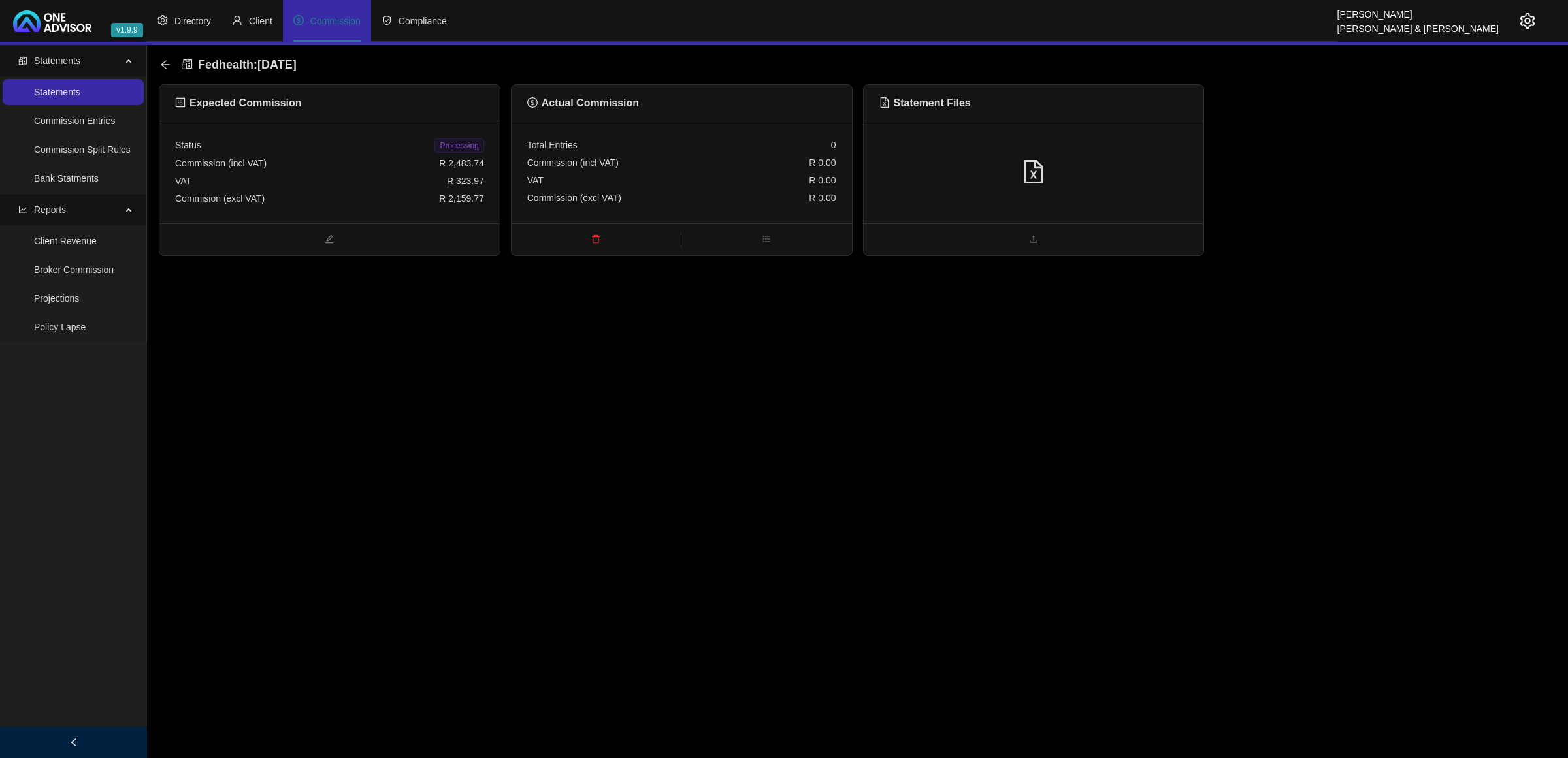
click at [1061, 154] on div at bounding box center [1034, 172] width 340 height 103
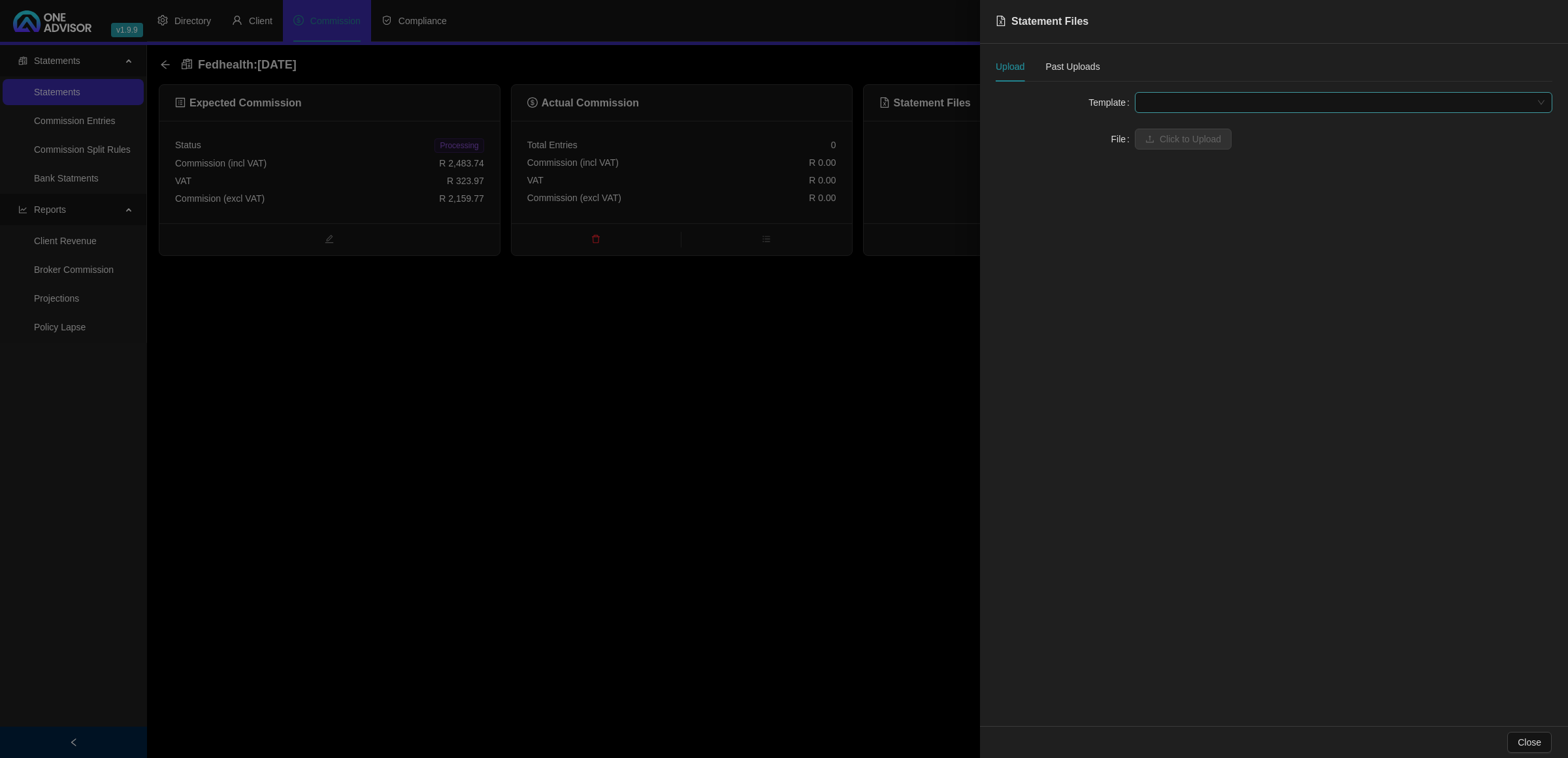
drag, startPoint x: 1157, startPoint y: 98, endPoint x: 1157, endPoint y: 112, distance: 14.0
click at [1157, 103] on span at bounding box center [1344, 102] width 402 height 20
drag, startPoint x: 1161, startPoint y: 120, endPoint x: 1157, endPoint y: 125, distance: 6.4
click at [1160, 120] on div "Fedhealth" at bounding box center [1343, 128] width 412 height 21
click at [1152, 137] on icon "upload" at bounding box center [1150, 139] width 9 height 9
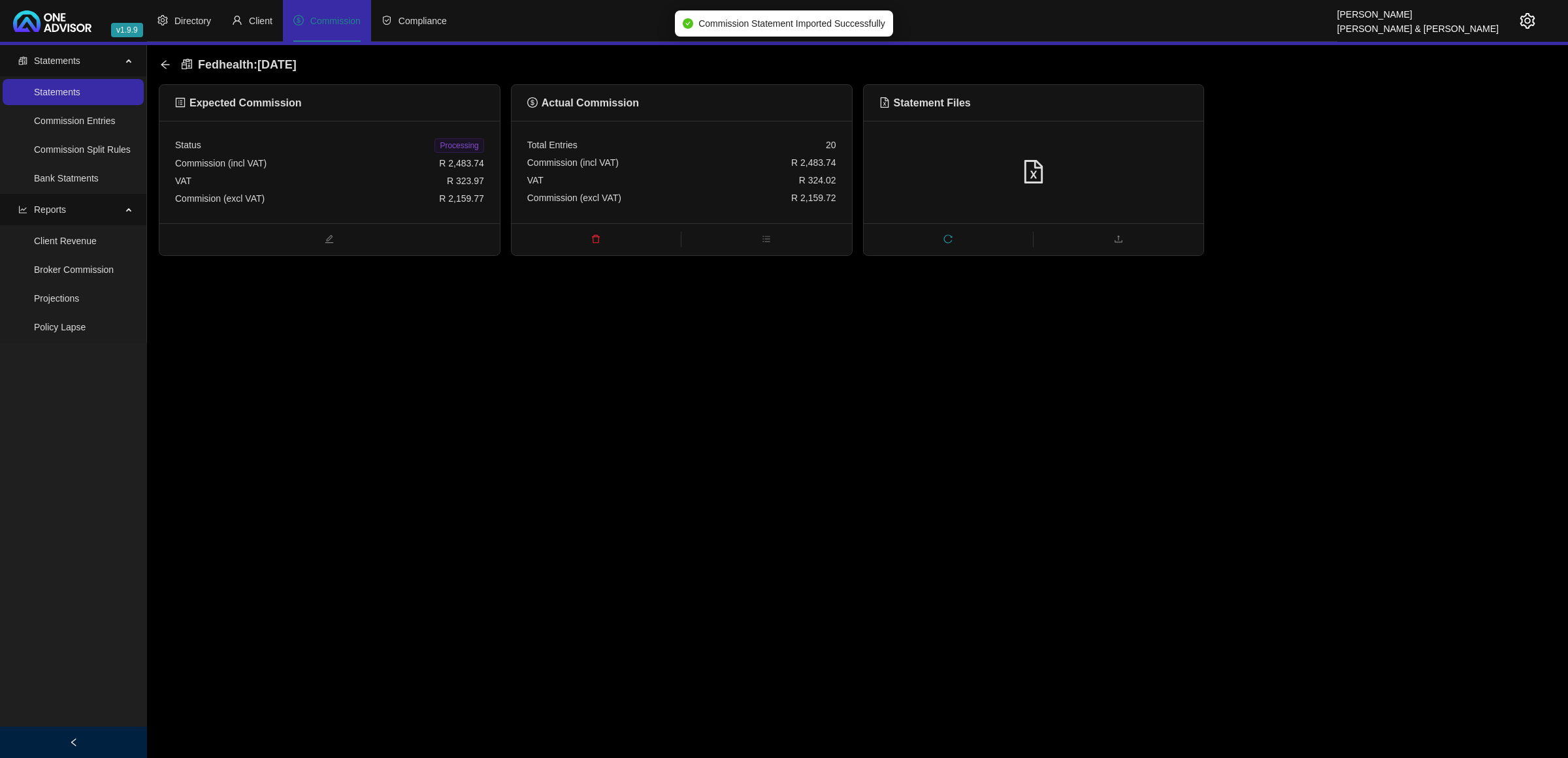
click at [448, 145] on span "Processing" at bounding box center [459, 145] width 49 height 14
click at [167, 60] on icon "arrow-left" at bounding box center [165, 64] width 10 height 10
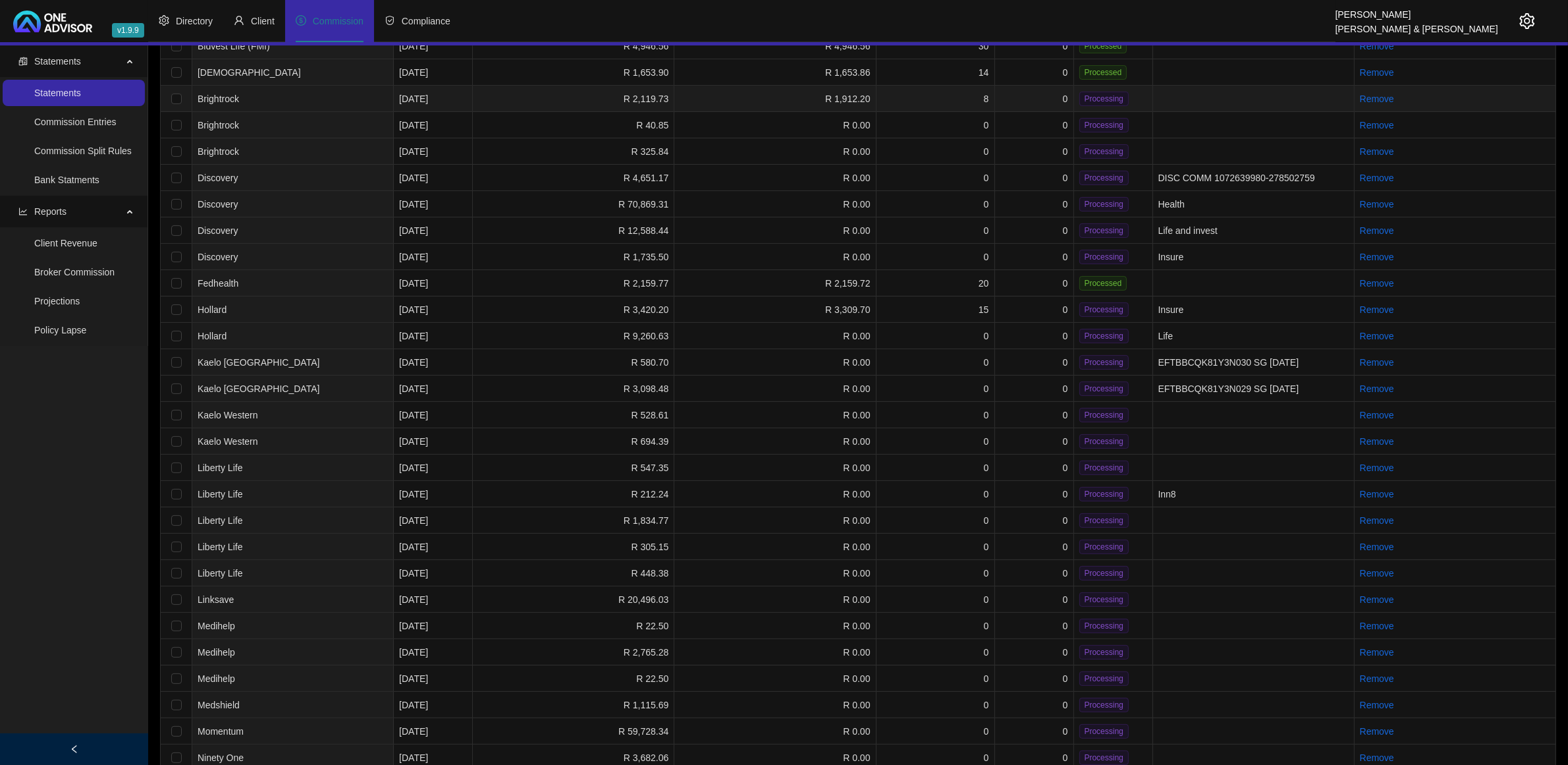
scroll to position [165, 0]
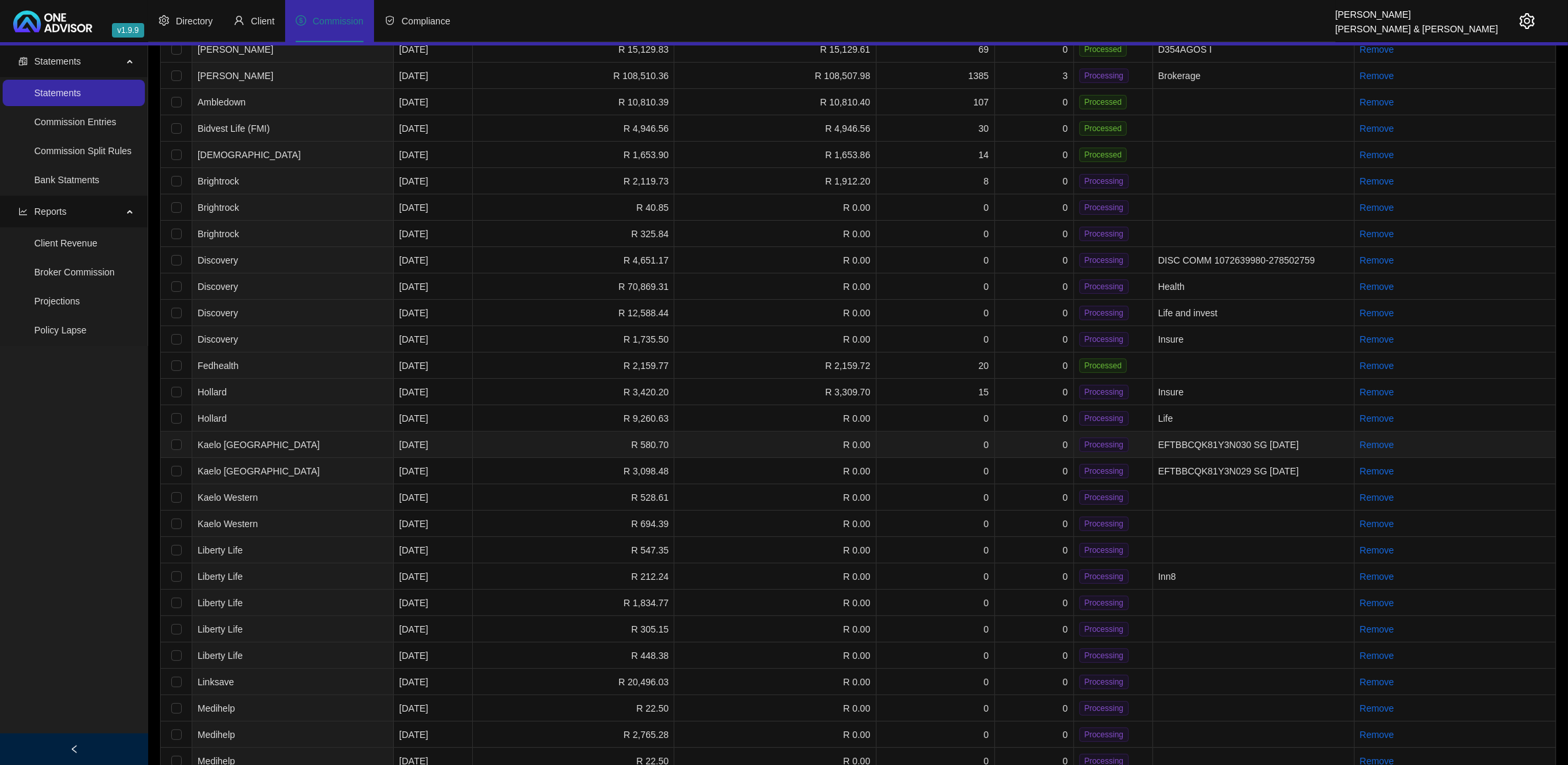
click at [364, 436] on td "Kaelo [GEOGRAPHIC_DATA]" at bounding box center [293, 445] width 202 height 26
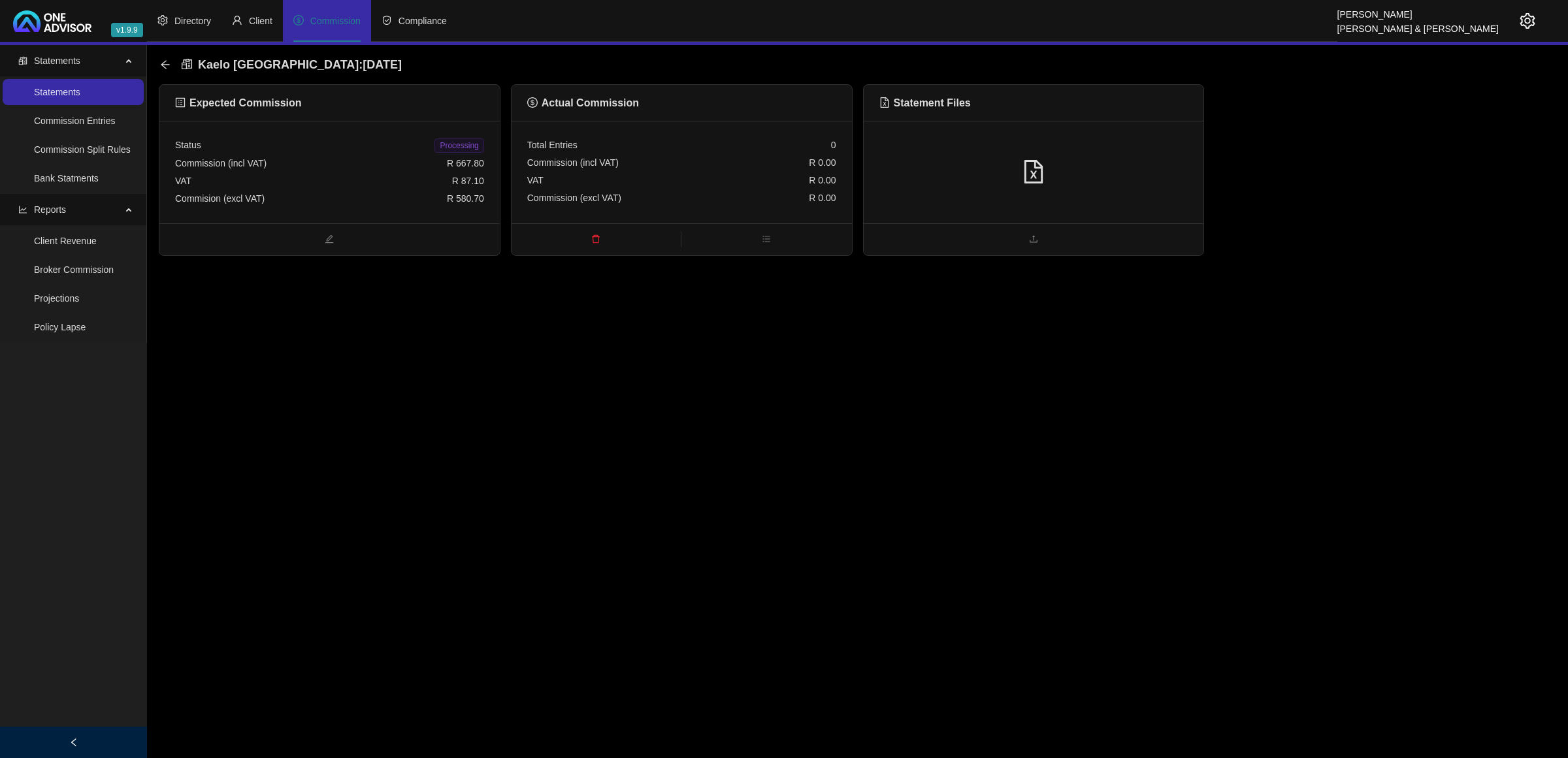
click at [1127, 151] on div at bounding box center [1034, 172] width 340 height 103
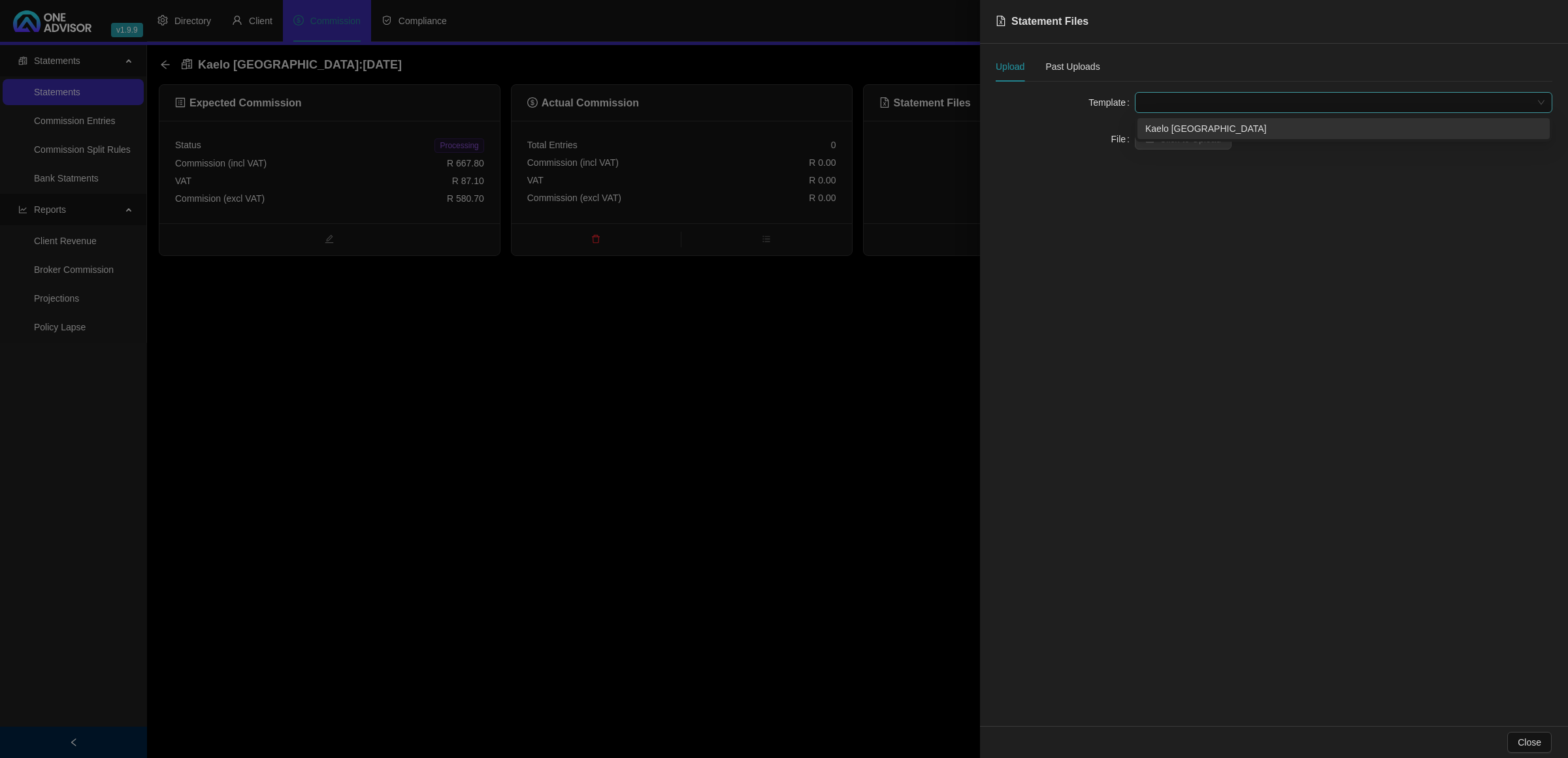
click at [1212, 108] on span at bounding box center [1344, 102] width 402 height 20
click at [1187, 134] on div "Kaelo [GEOGRAPHIC_DATA]" at bounding box center [1344, 128] width 396 height 14
click at [1185, 137] on span "Click to Upload" at bounding box center [1190, 138] width 62 height 14
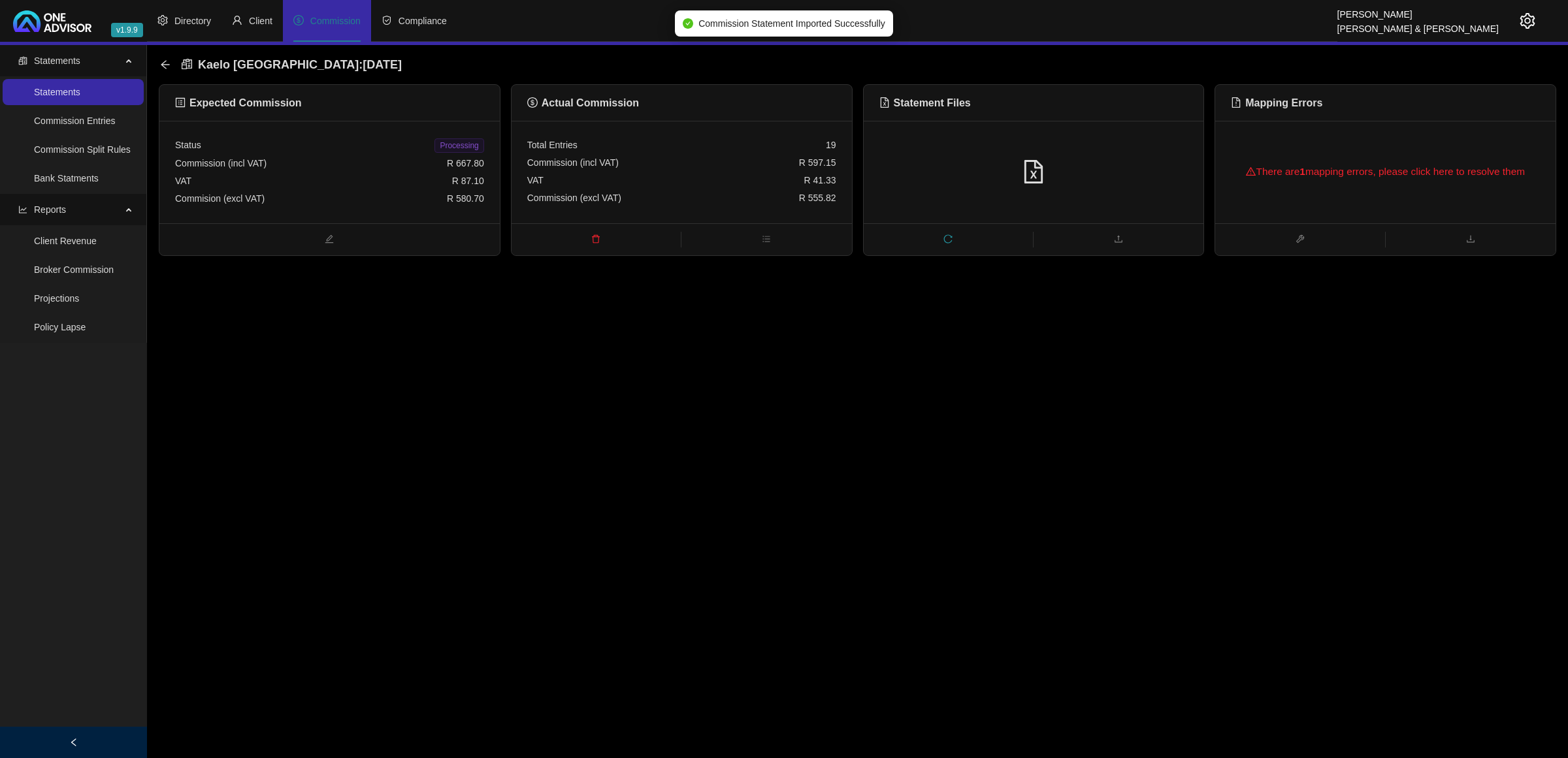
click at [1374, 187] on div "There are 1 mapping errors, please click here to resolve them" at bounding box center [1385, 171] width 309 height 42
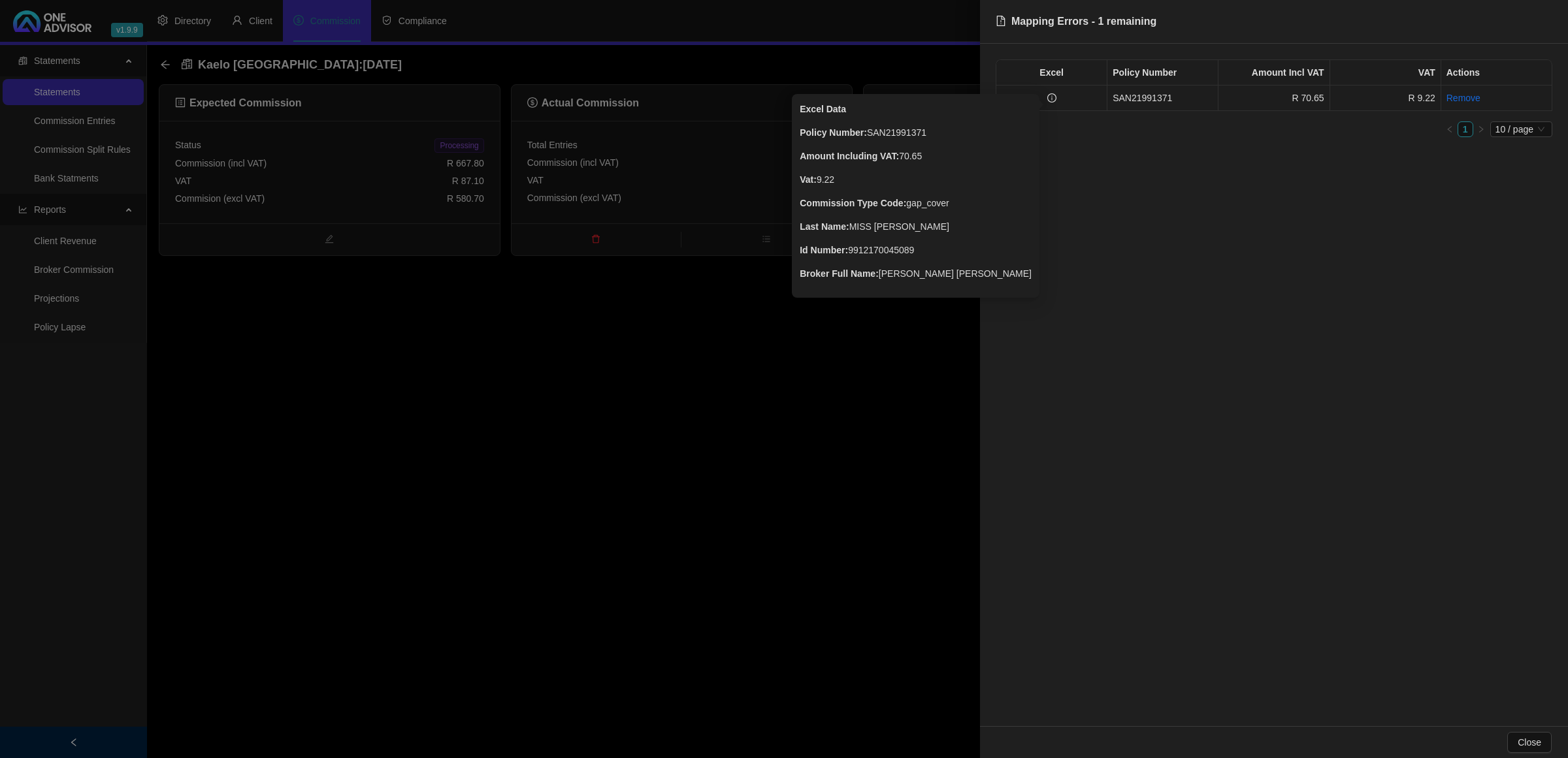
click at [1053, 96] on icon "info-circle" at bounding box center [1052, 98] width 9 height 9
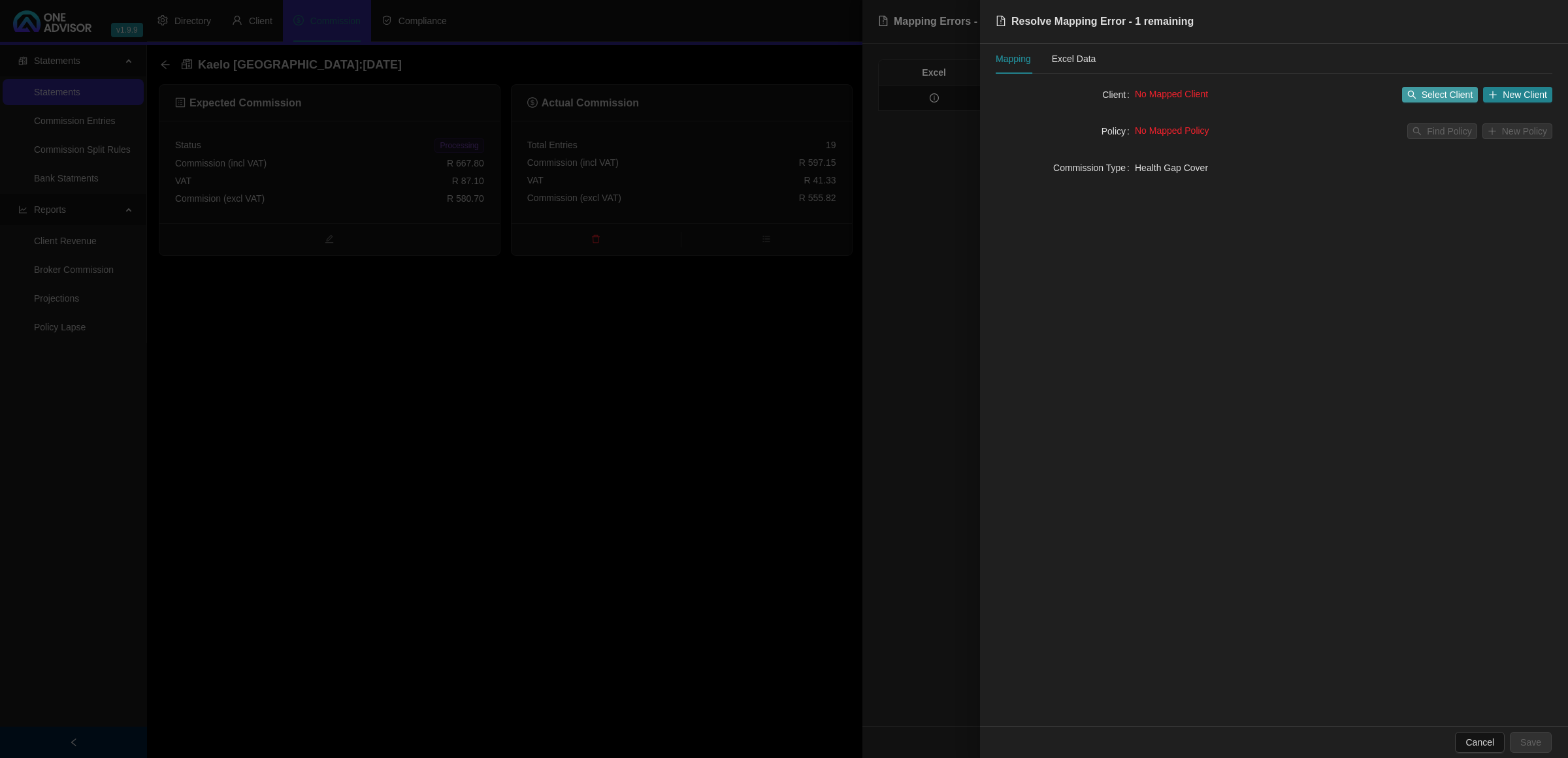
click at [1431, 87] on button "Select Client" at bounding box center [1440, 94] width 77 height 16
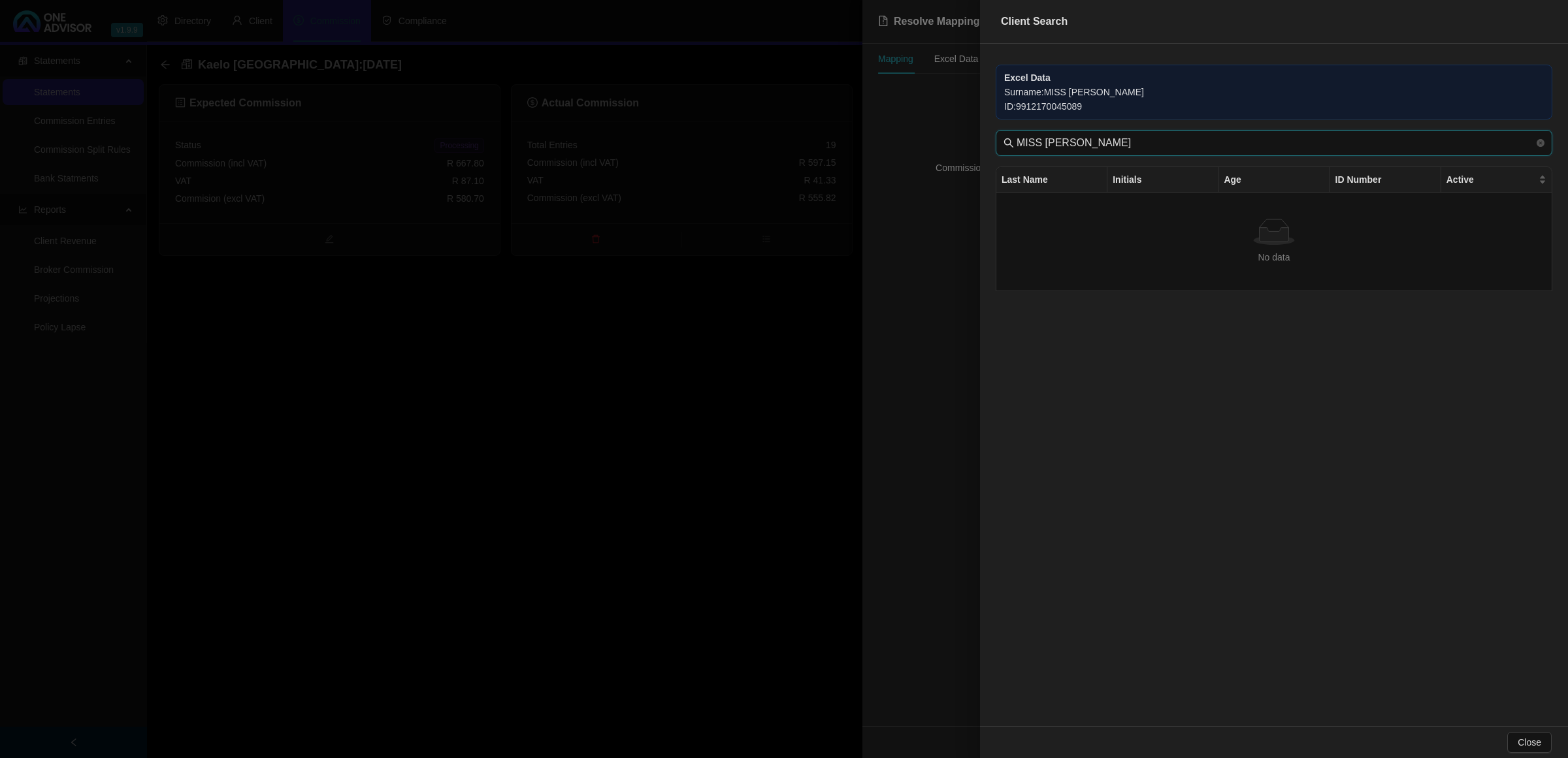
drag, startPoint x: 1052, startPoint y: 149, endPoint x: 915, endPoint y: 129, distance: 138.5
click at [918, 145] on div "Client Search Excel Data Surname : MISS [PERSON_NAME] ID : 9912170045089 MISS C…" at bounding box center [784, 379] width 1568 height 758
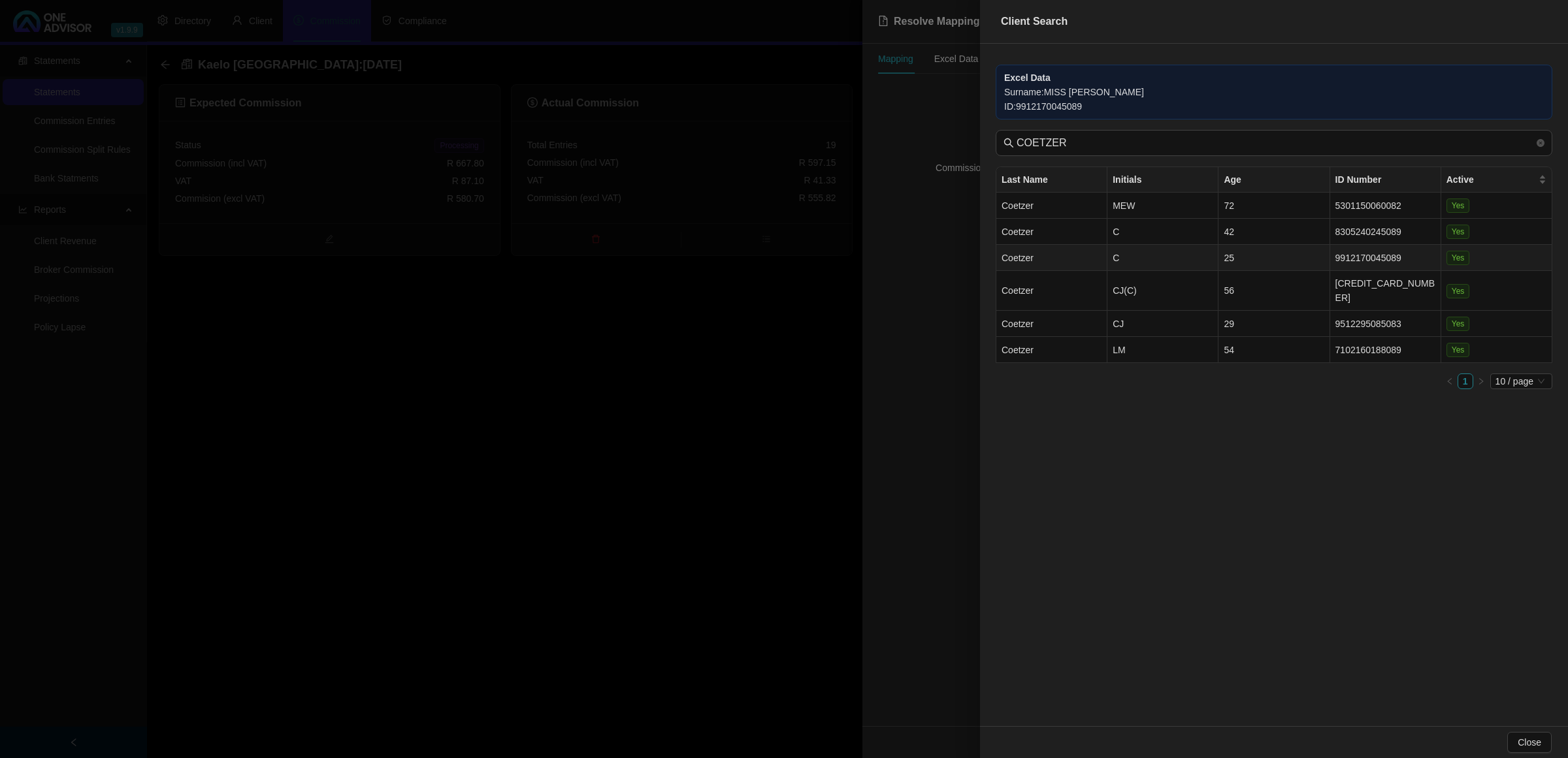
click at [1155, 264] on td "C" at bounding box center [1162, 258] width 111 height 26
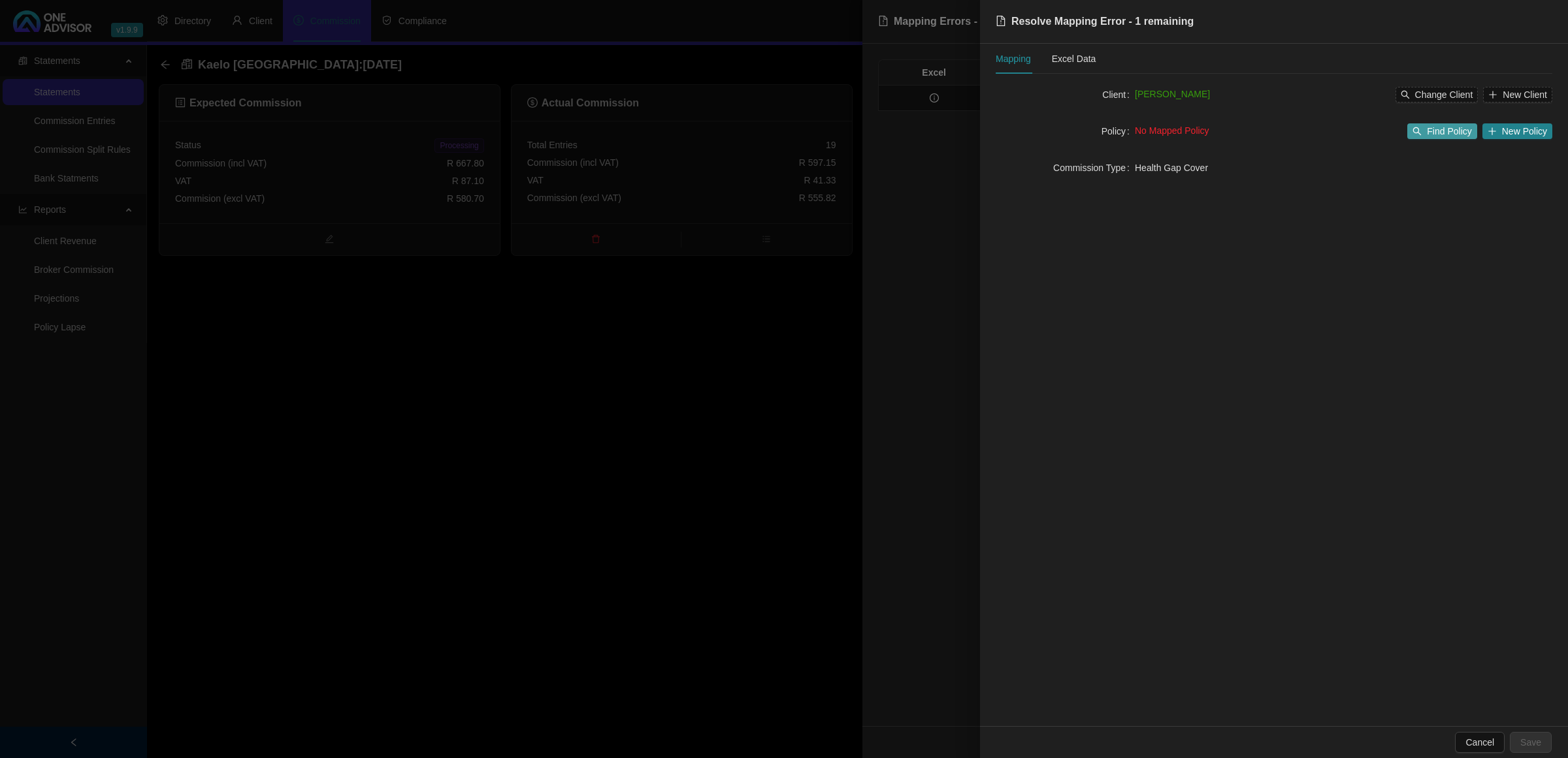
click at [1447, 137] on span "Find Policy" at bounding box center [1449, 131] width 45 height 14
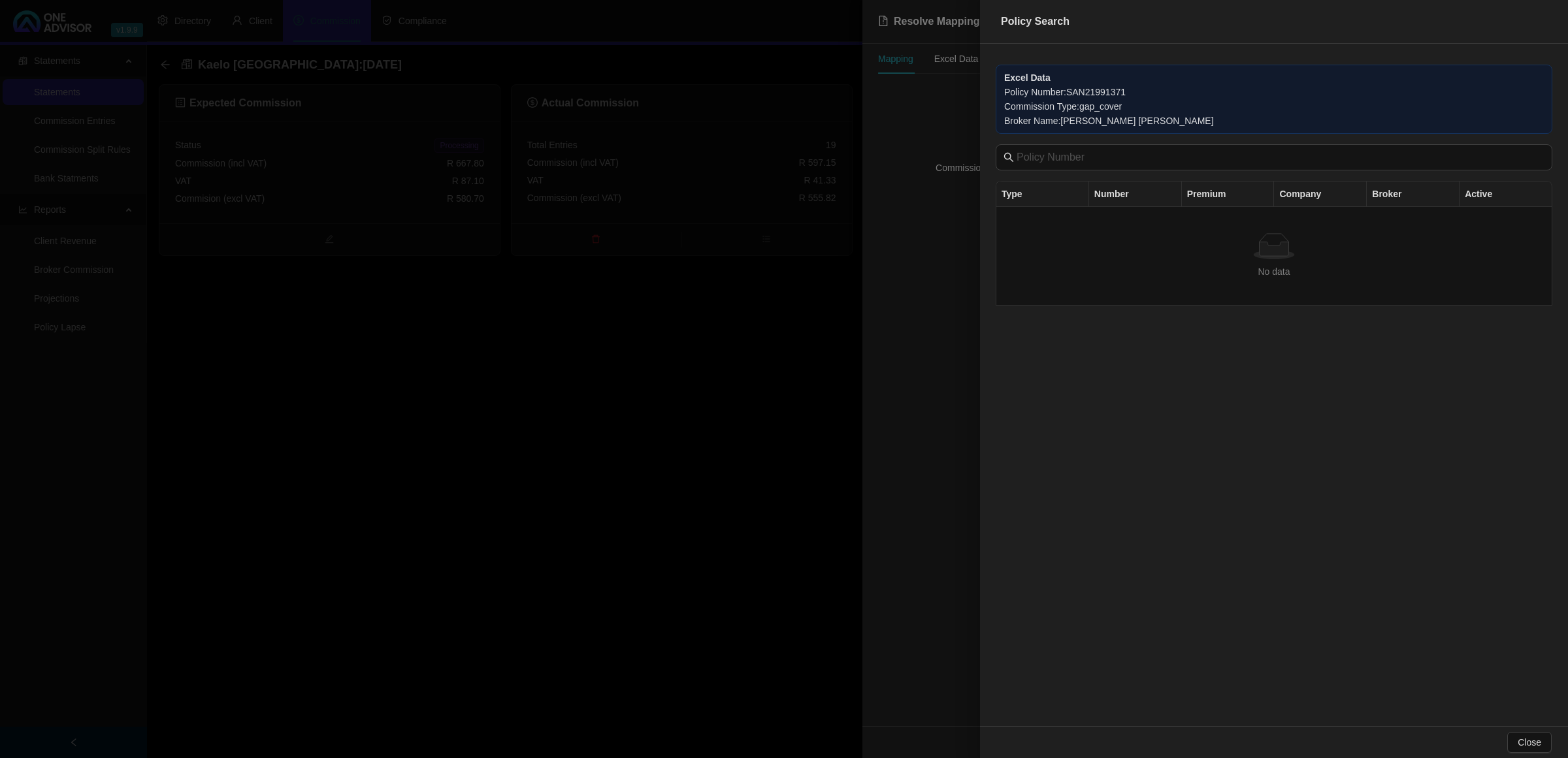
click at [782, 341] on div at bounding box center [784, 379] width 1568 height 758
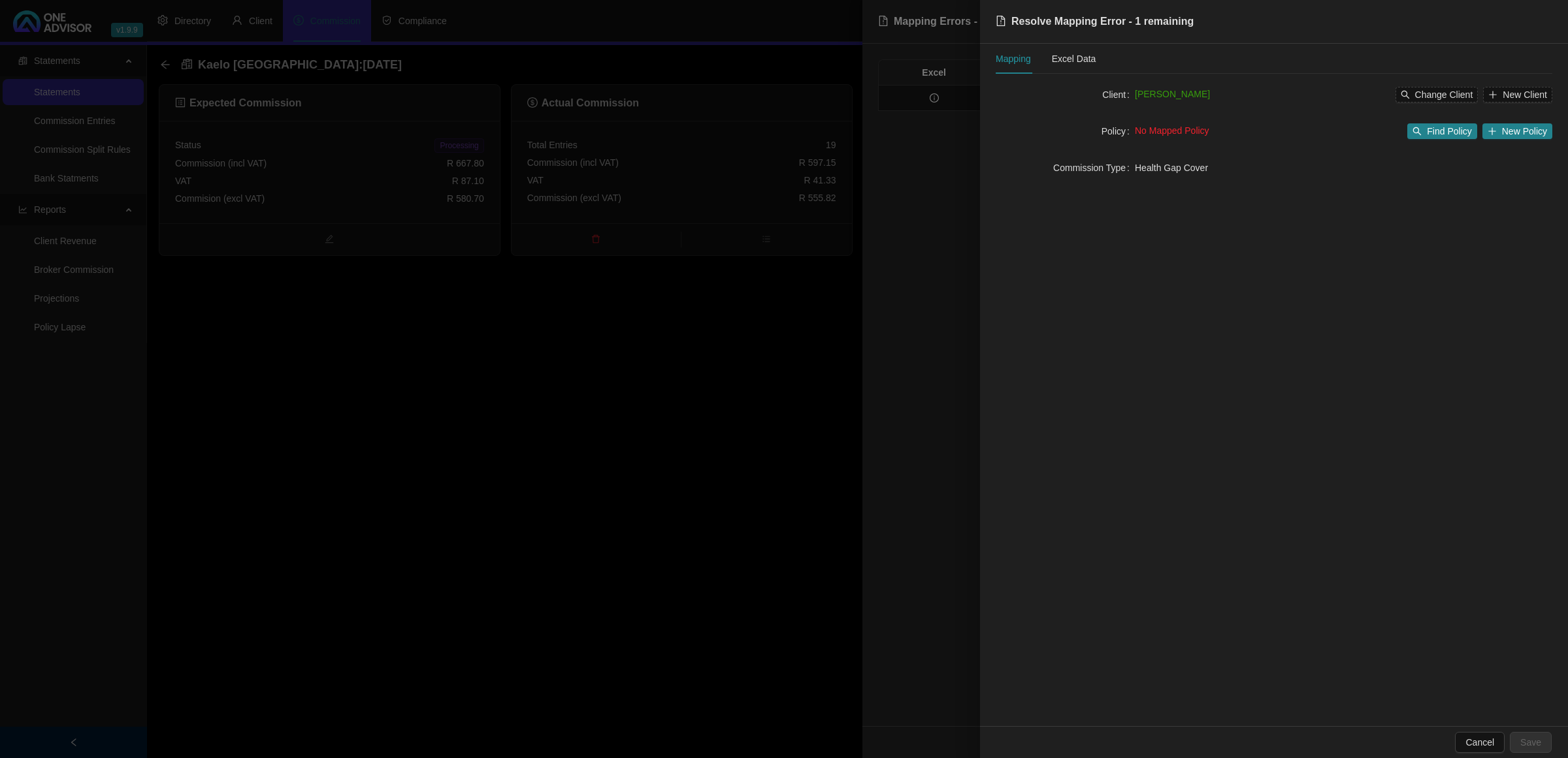
click at [782, 341] on div at bounding box center [784, 379] width 1568 height 758
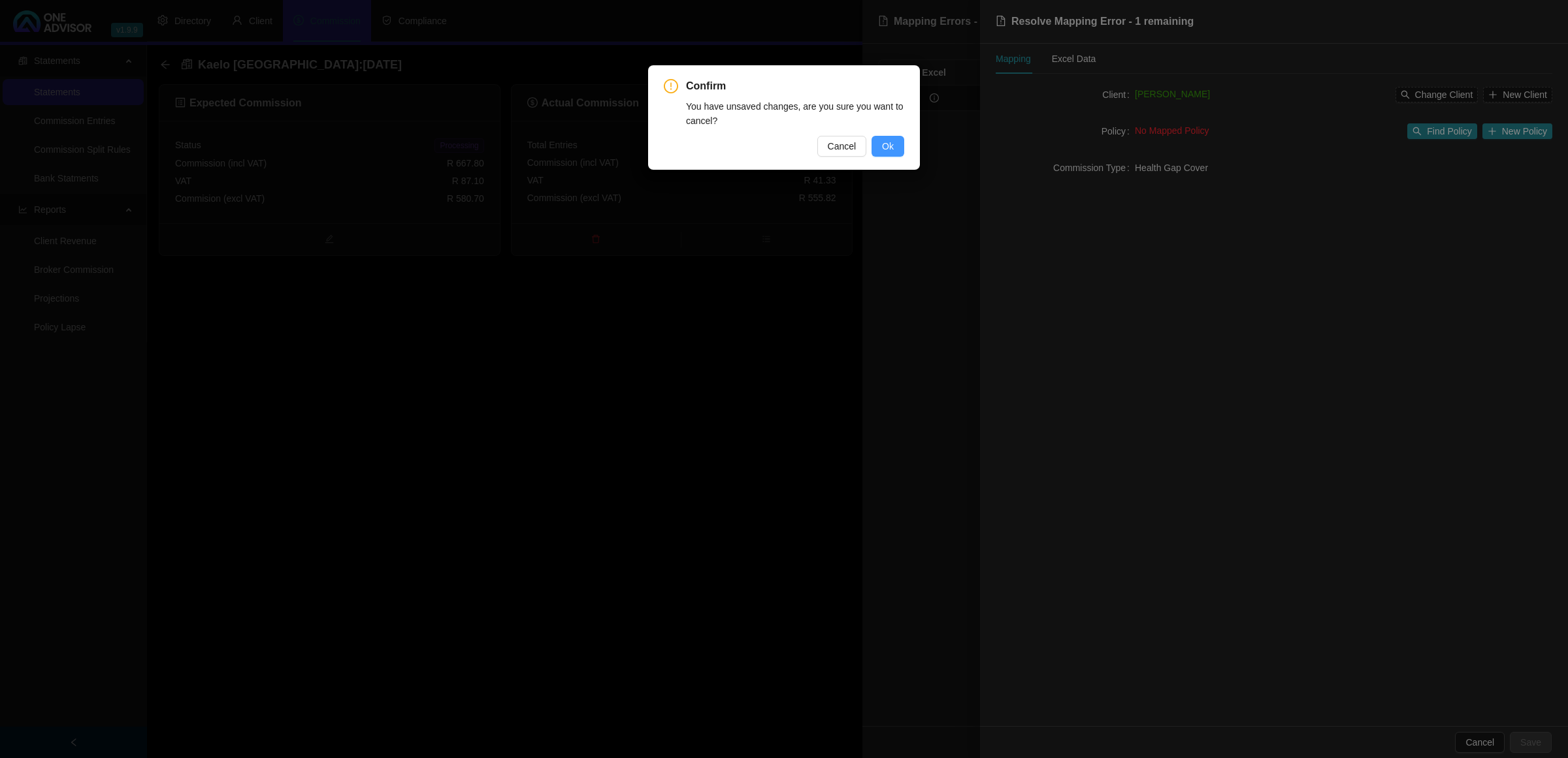
click at [897, 147] on button "Ok" at bounding box center [887, 146] width 33 height 21
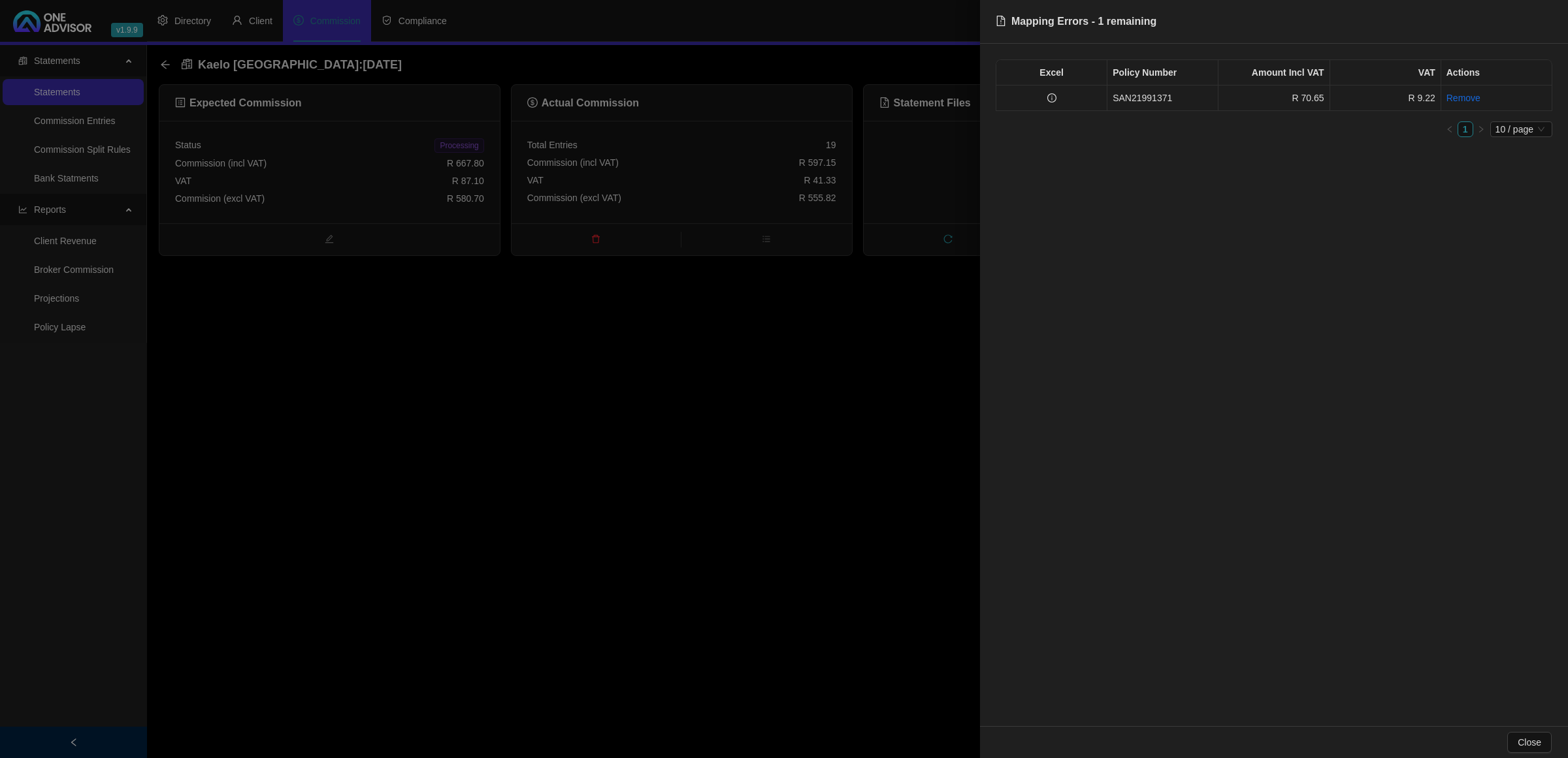
click at [1141, 98] on td "SAN21991371" at bounding box center [1162, 98] width 111 height 25
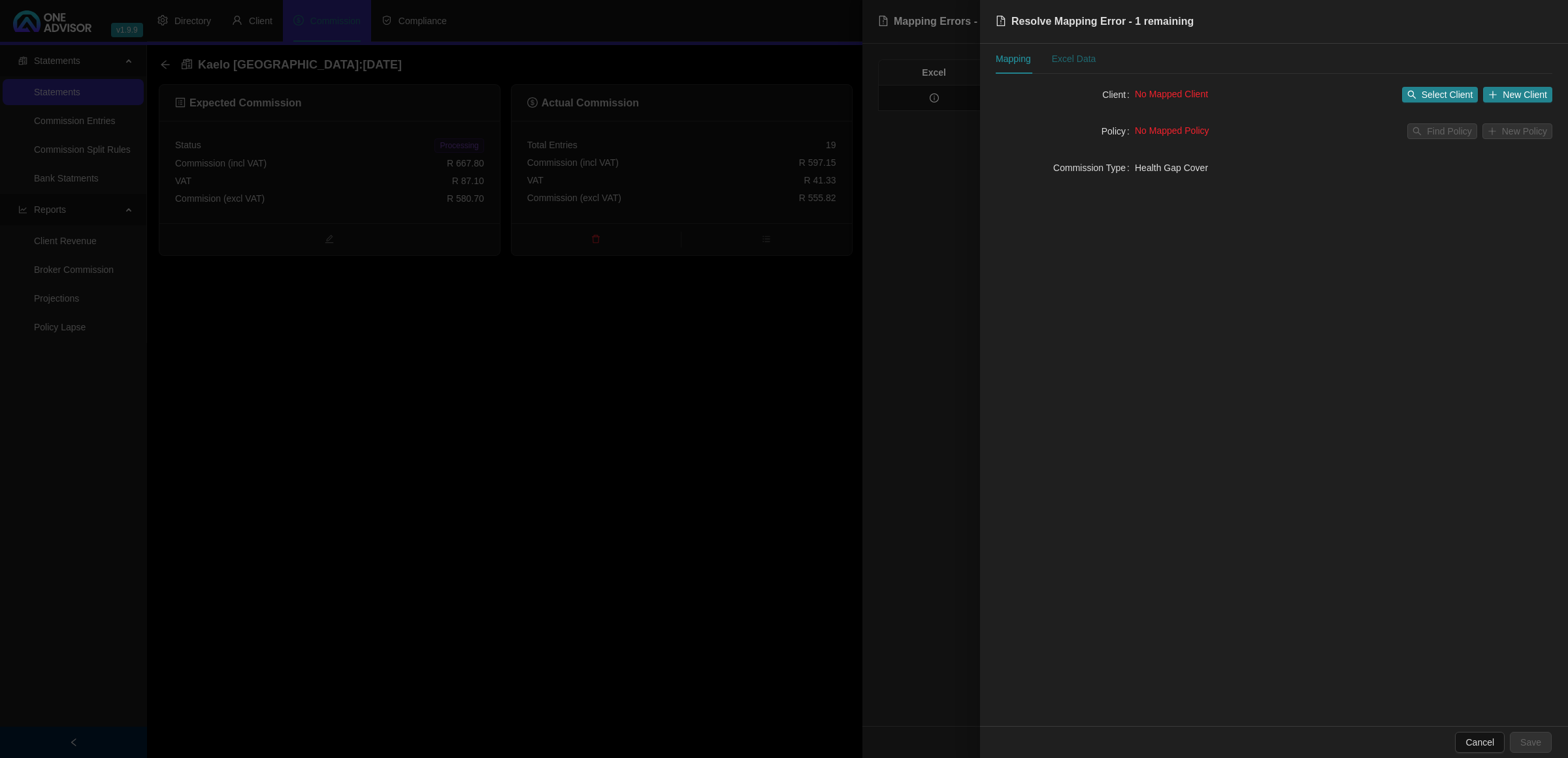
click at [1057, 59] on div "Excel Data" at bounding box center [1074, 58] width 45 height 14
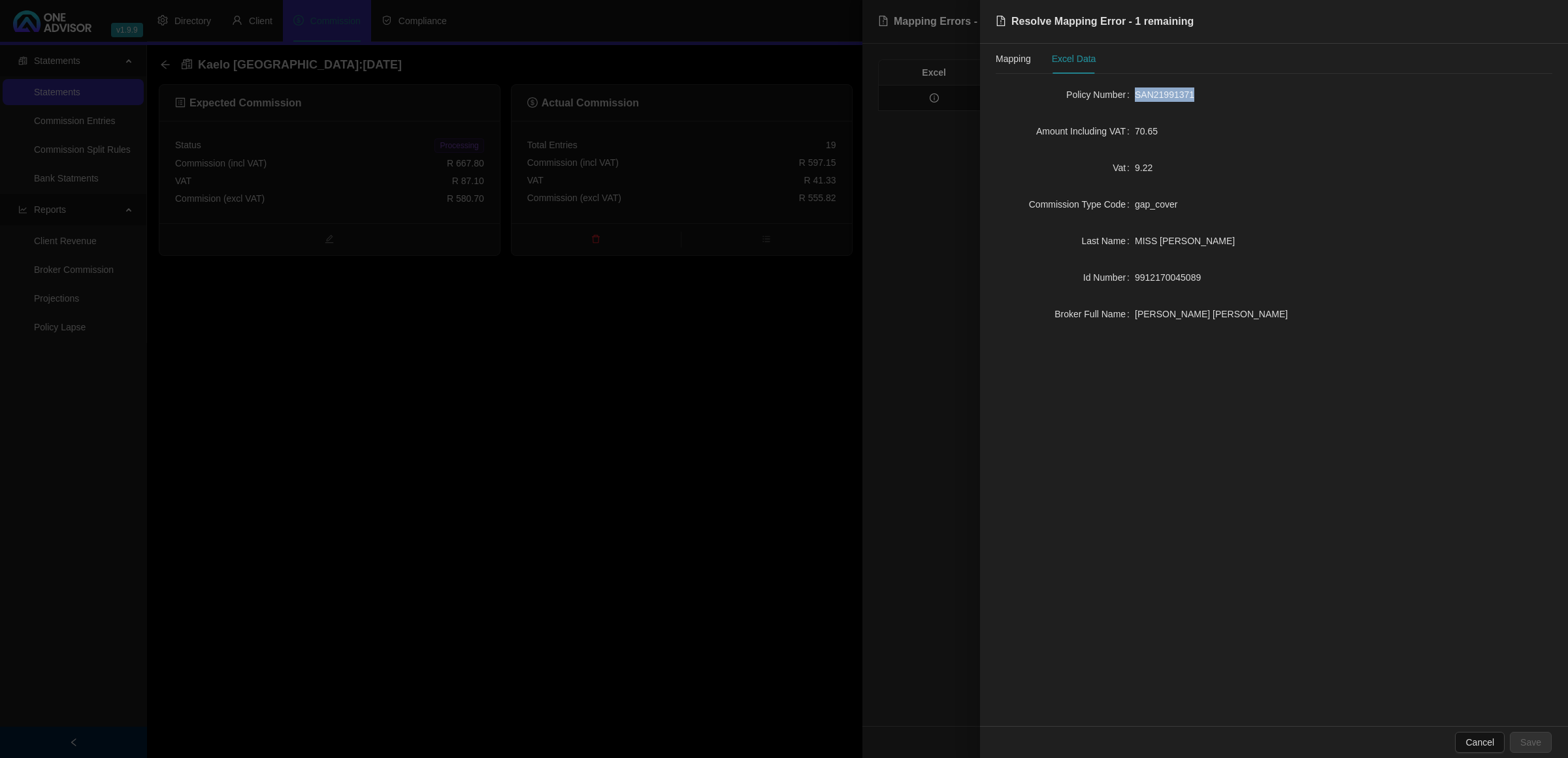
drag, startPoint x: 1206, startPoint y: 98, endPoint x: 1130, endPoint y: 102, distance: 76.1
click at [1130, 102] on div "Policy Number SAN21991371" at bounding box center [1273, 94] width 556 height 21
copy div "SAN21991371"
click at [717, 451] on div at bounding box center [784, 379] width 1568 height 758
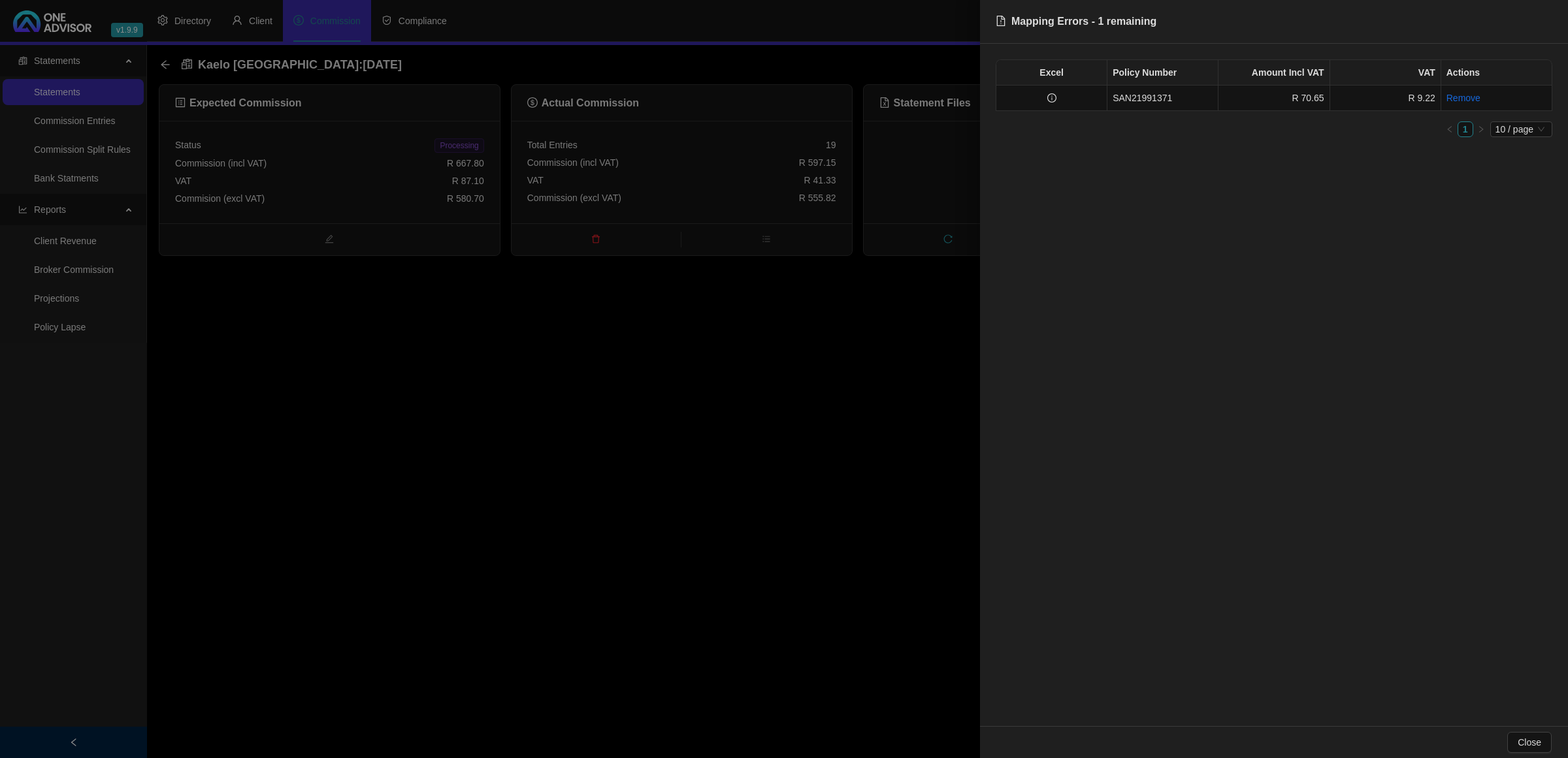
drag, startPoint x: 304, startPoint y: 15, endPoint x: 231, endPoint y: 39, distance: 76.8
click at [302, 18] on div at bounding box center [784, 379] width 1568 height 758
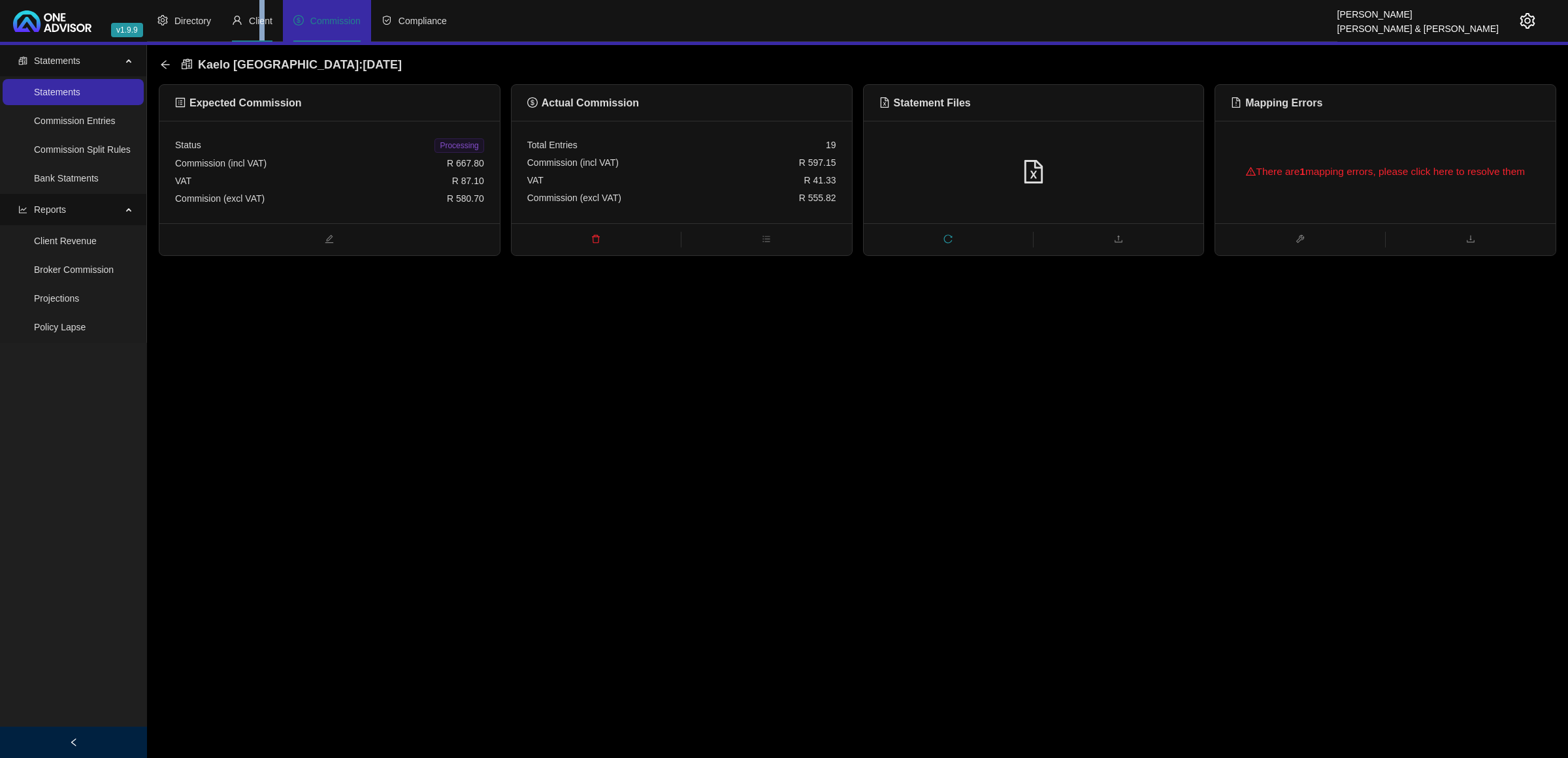
drag, startPoint x: 262, startPoint y: 15, endPoint x: 146, endPoint y: 50, distance: 121.2
click at [259, 18] on span "Client" at bounding box center [260, 21] width 23 height 10
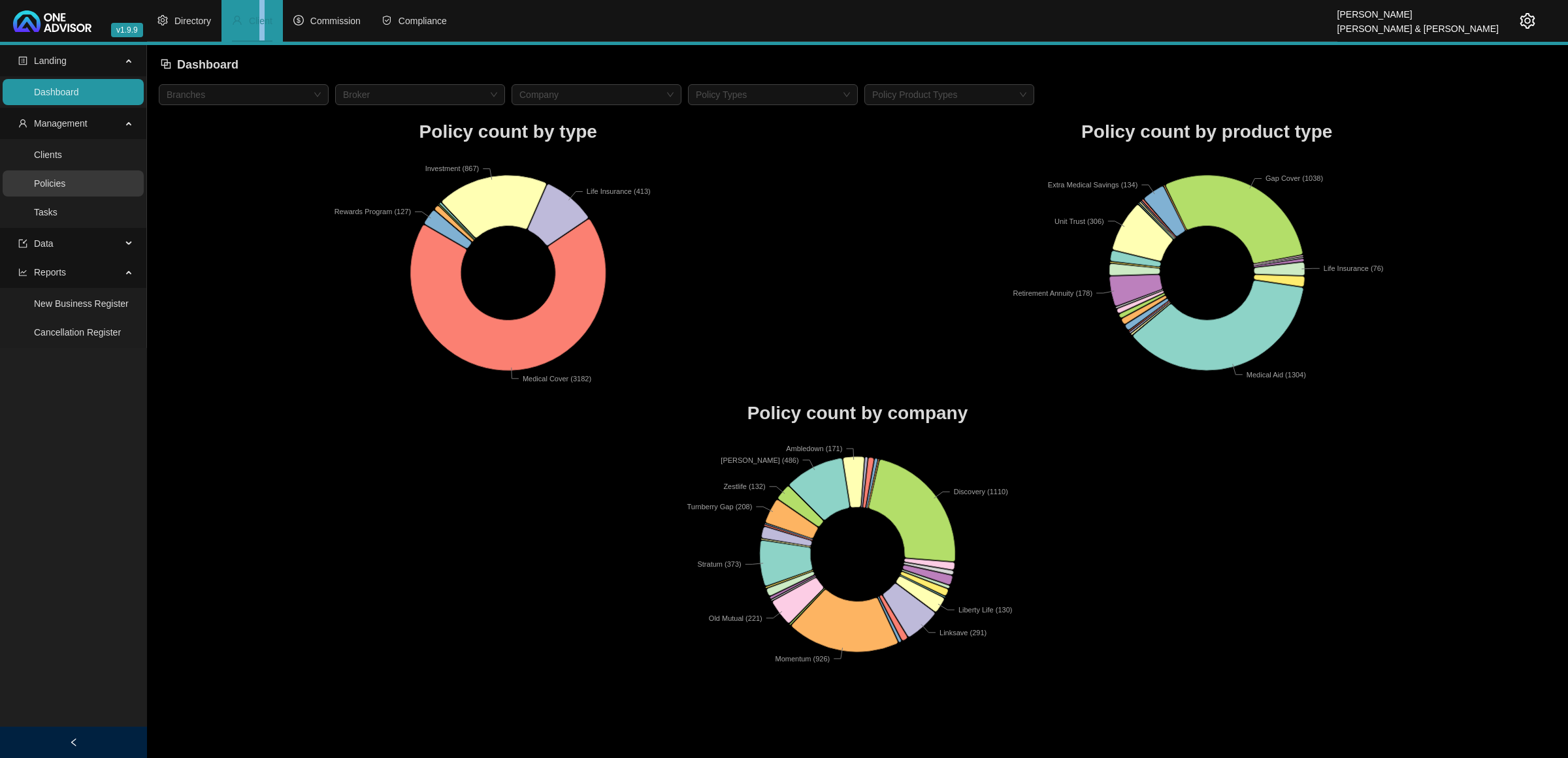
click at [65, 179] on link "Policies" at bounding box center [50, 183] width 32 height 10
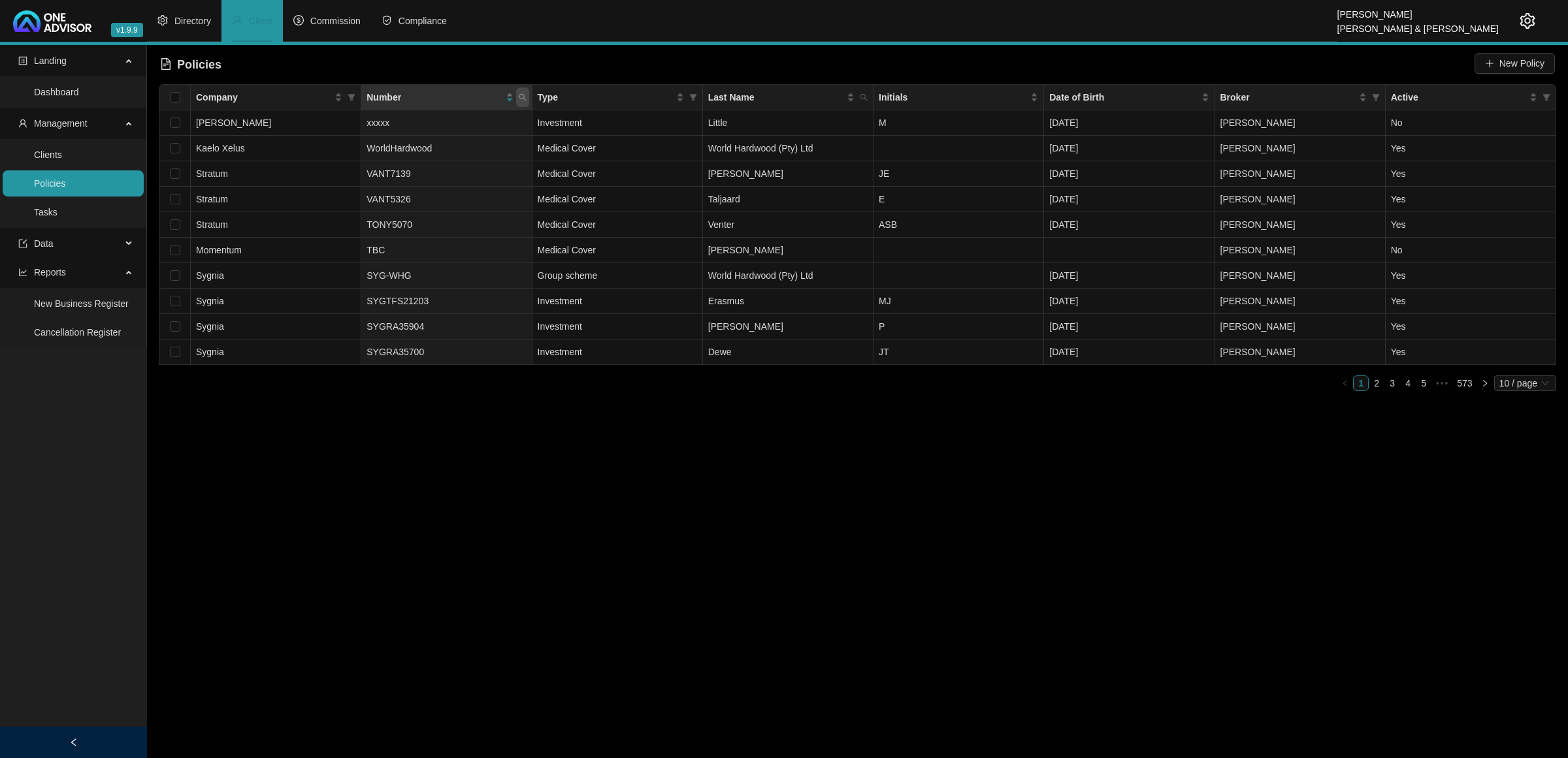
click at [527, 96] on span at bounding box center [523, 97] width 13 height 20
paste input "SAN21991371"
drag, startPoint x: 409, startPoint y: 122, endPoint x: 418, endPoint y: 142, distance: 21.9
click at [409, 125] on input "SAN21991371" at bounding box center [461, 125] width 122 height 21
click at [429, 142] on span "Search" at bounding box center [437, 149] width 29 height 14
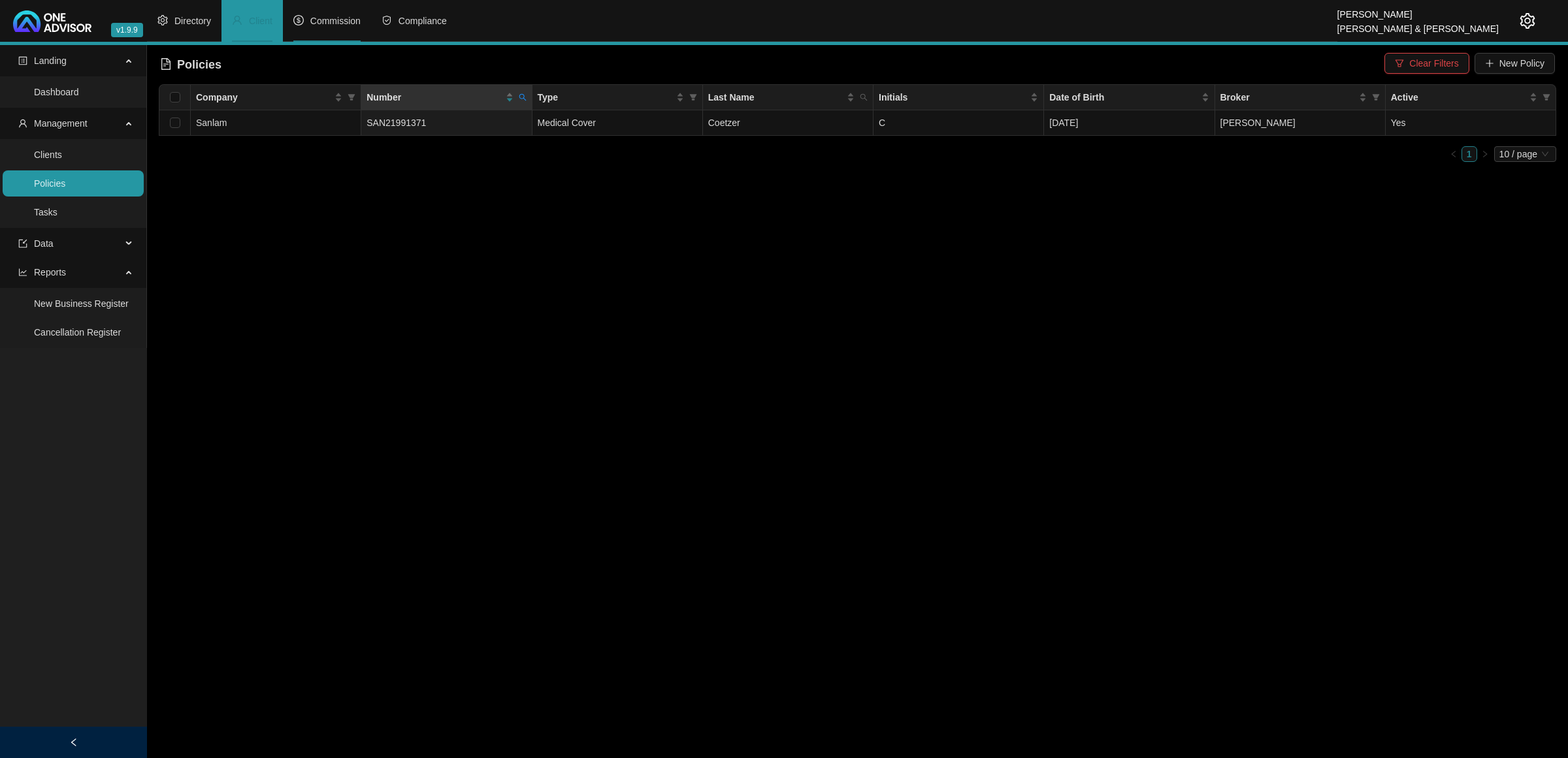
click at [339, 24] on span "Commission" at bounding box center [336, 21] width 50 height 10
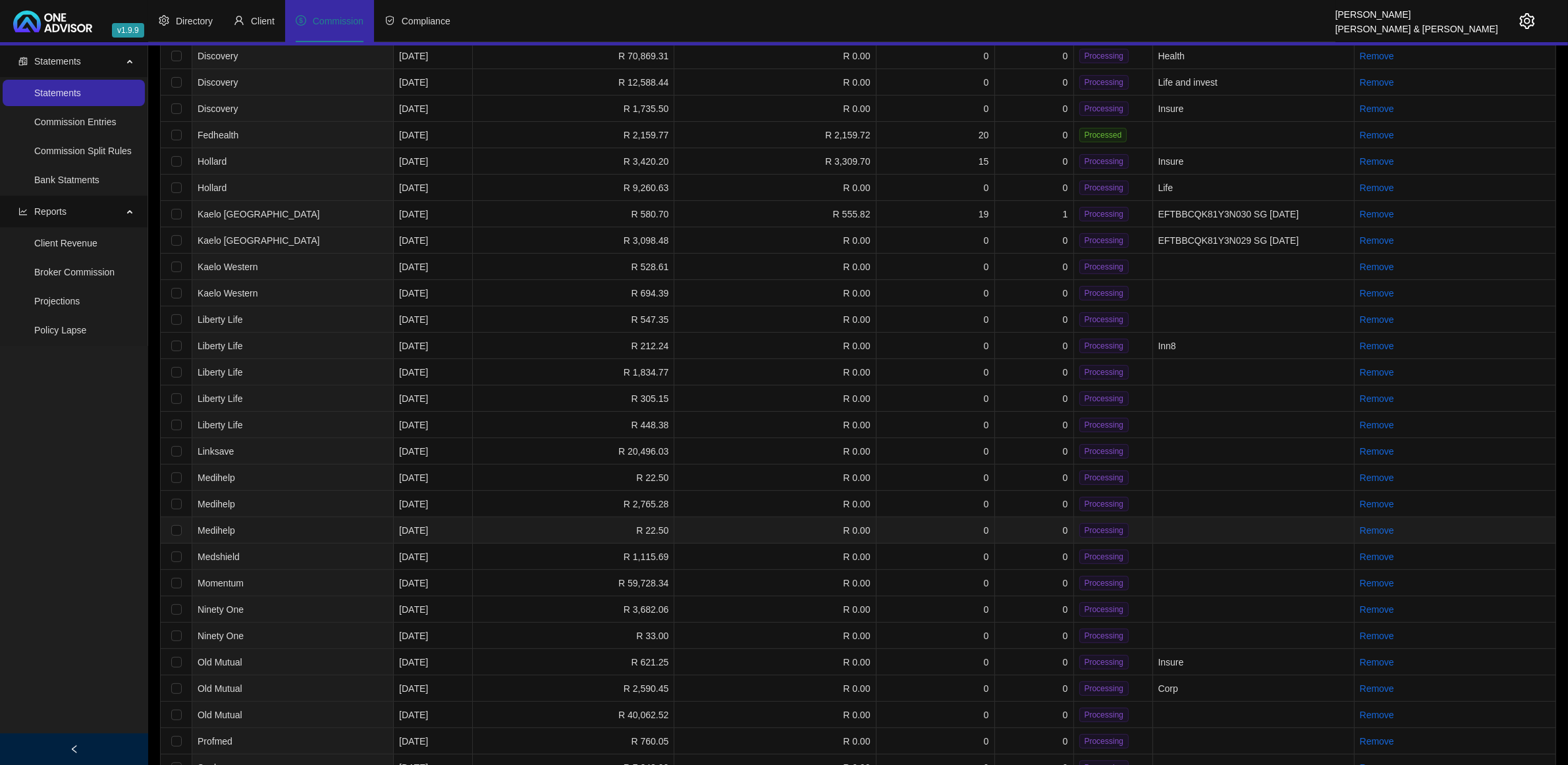
scroll to position [412, 0]
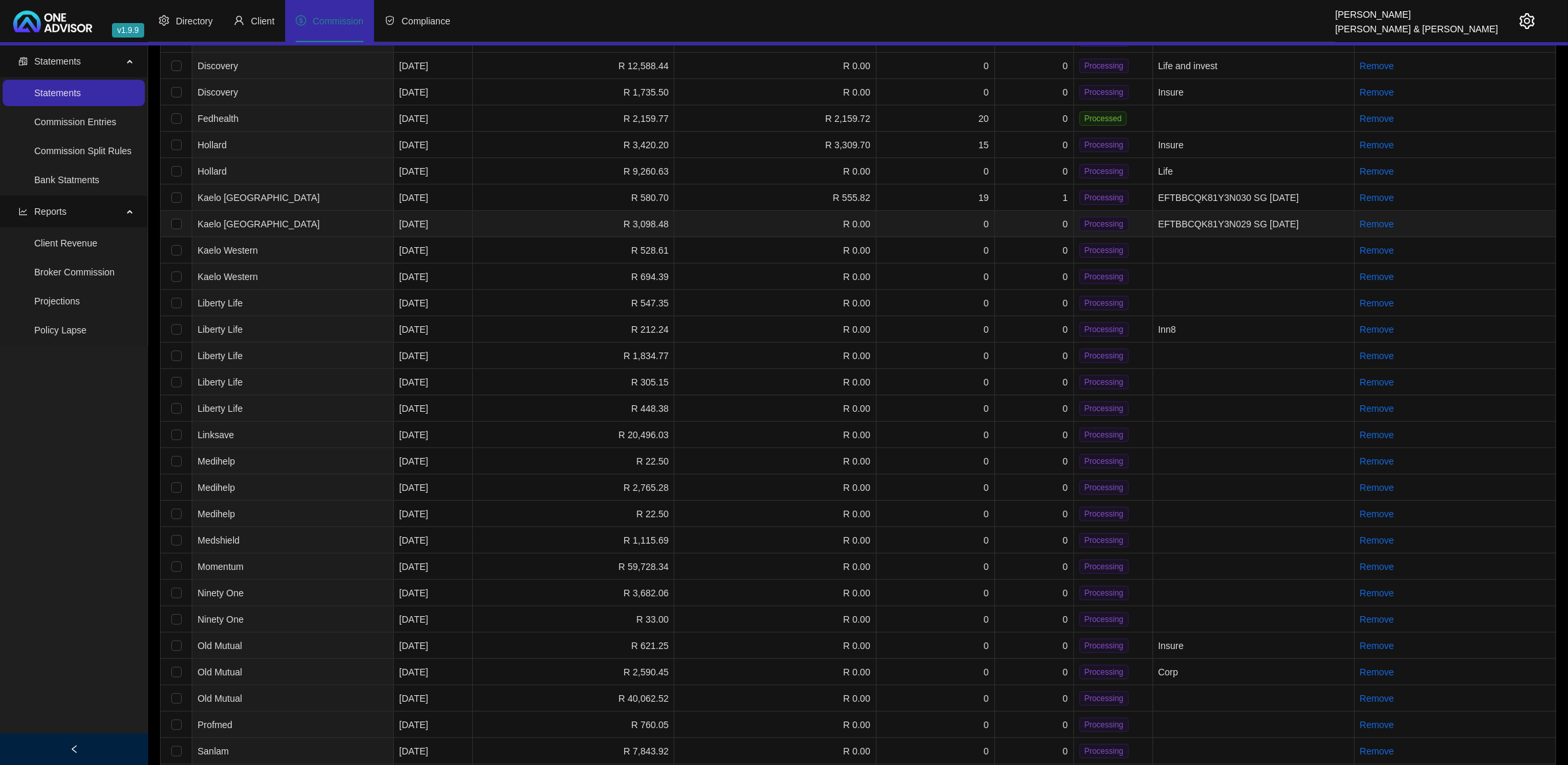
click at [1032, 218] on td "0" at bounding box center [1035, 225] width 79 height 26
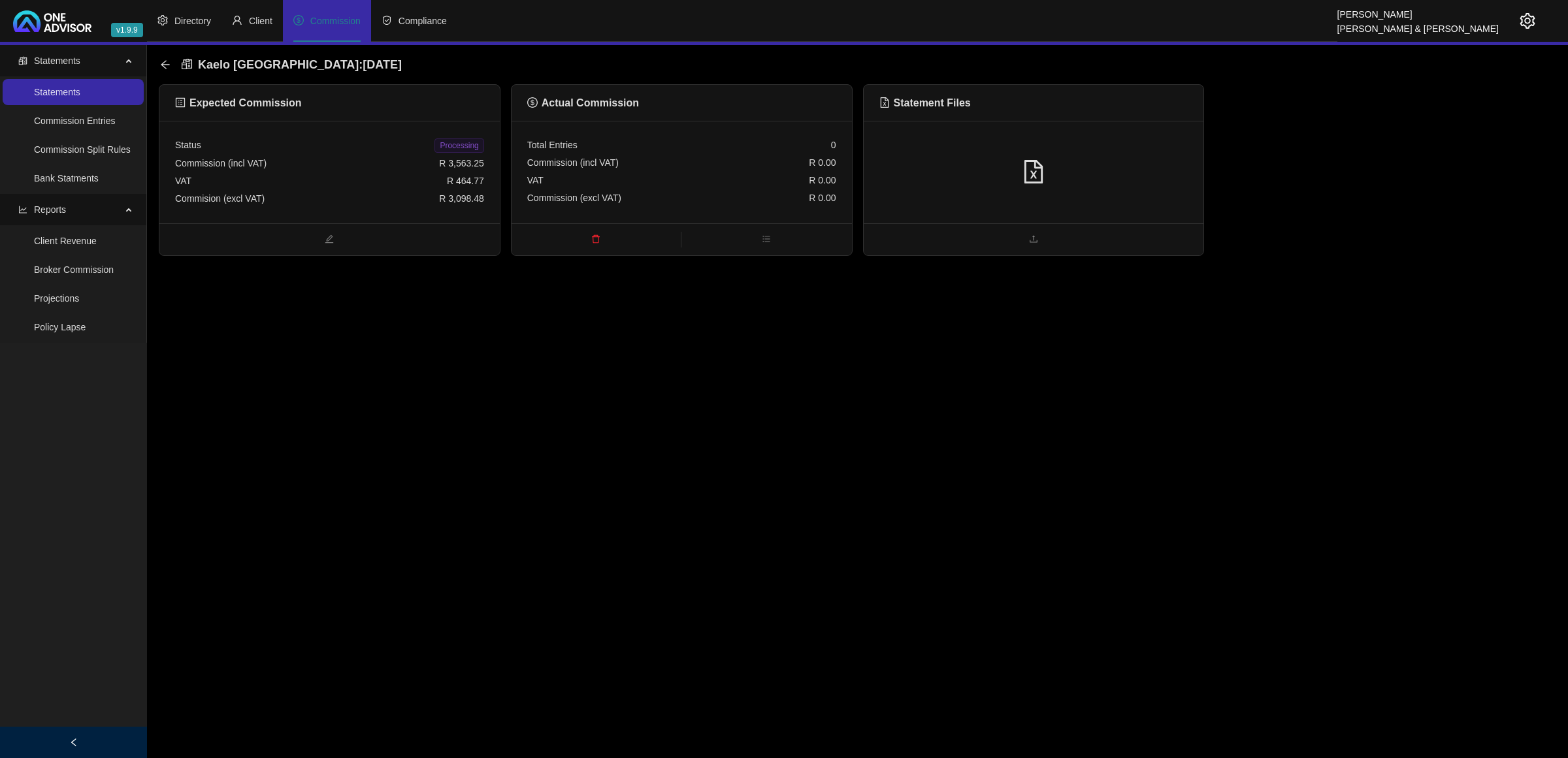
click at [1075, 162] on div at bounding box center [1033, 172] width 309 height 25
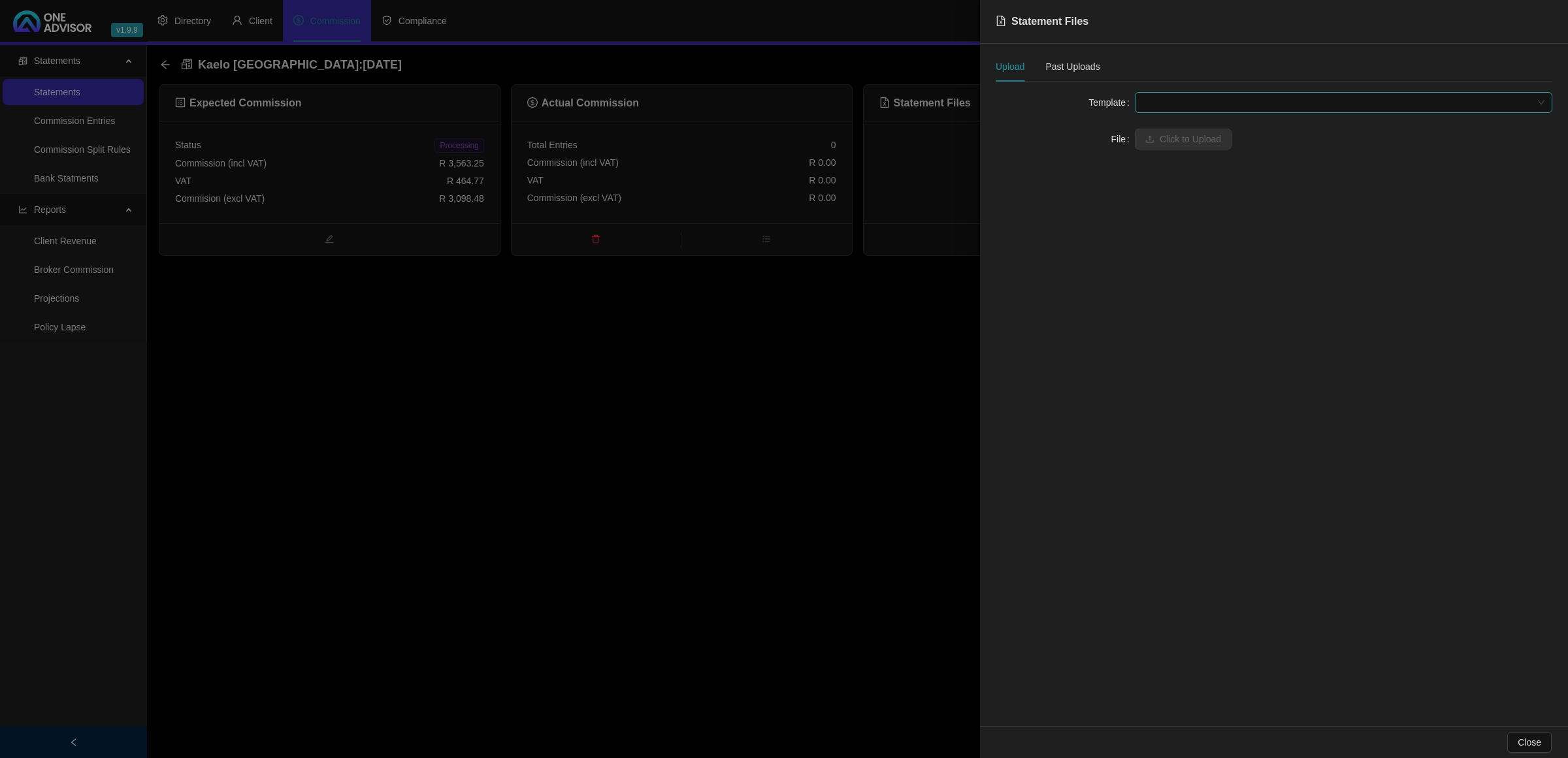
click at [1229, 95] on span at bounding box center [1344, 102] width 402 height 20
click at [1218, 124] on div "Kaelo [GEOGRAPHIC_DATA]" at bounding box center [1344, 128] width 396 height 14
click at [1190, 137] on span "Click to Upload" at bounding box center [1190, 138] width 62 height 14
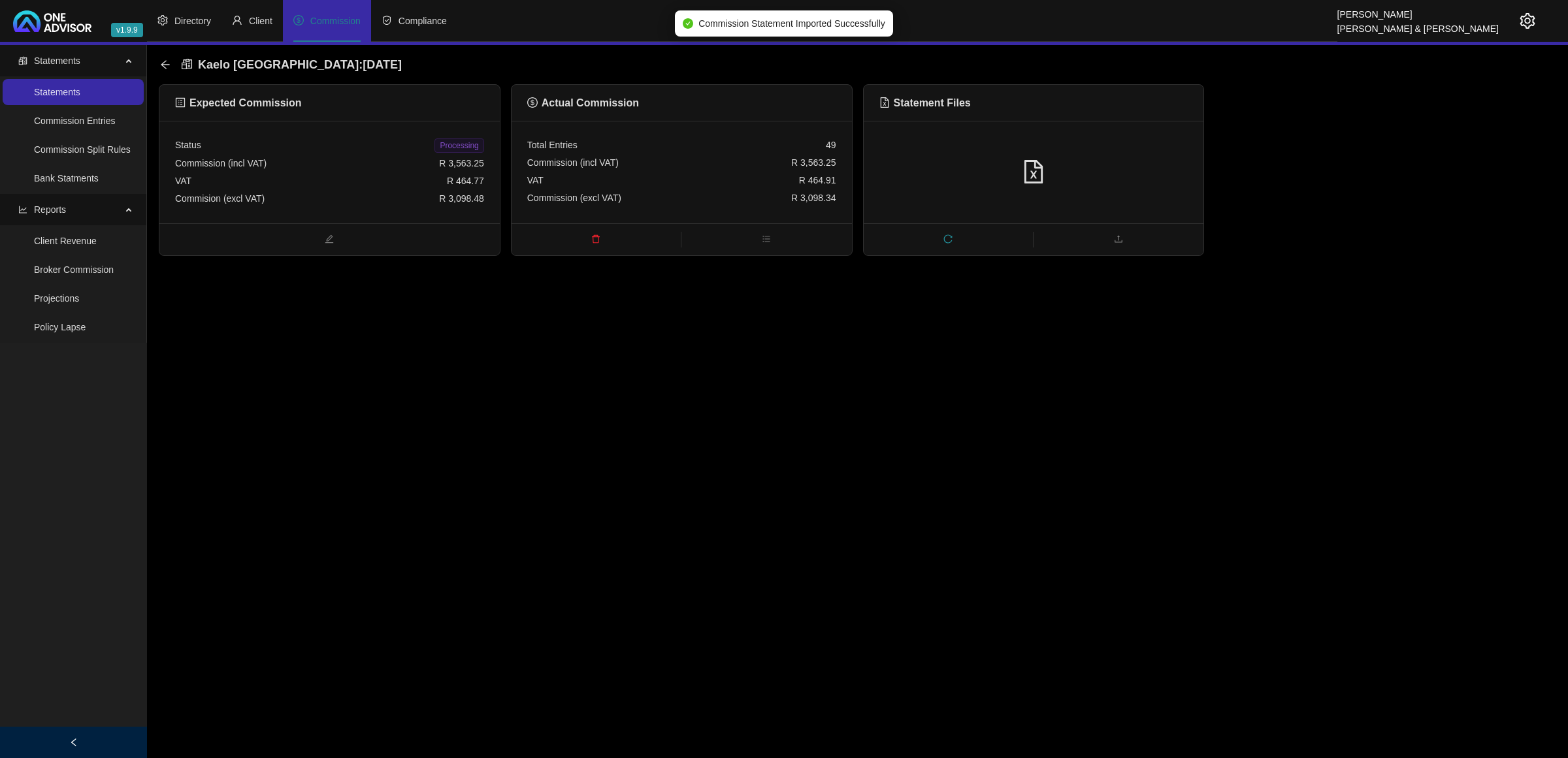
click at [469, 145] on span "Processing" at bounding box center [459, 145] width 49 height 14
click at [165, 64] on icon "arrow-left" at bounding box center [165, 64] width 10 height 10
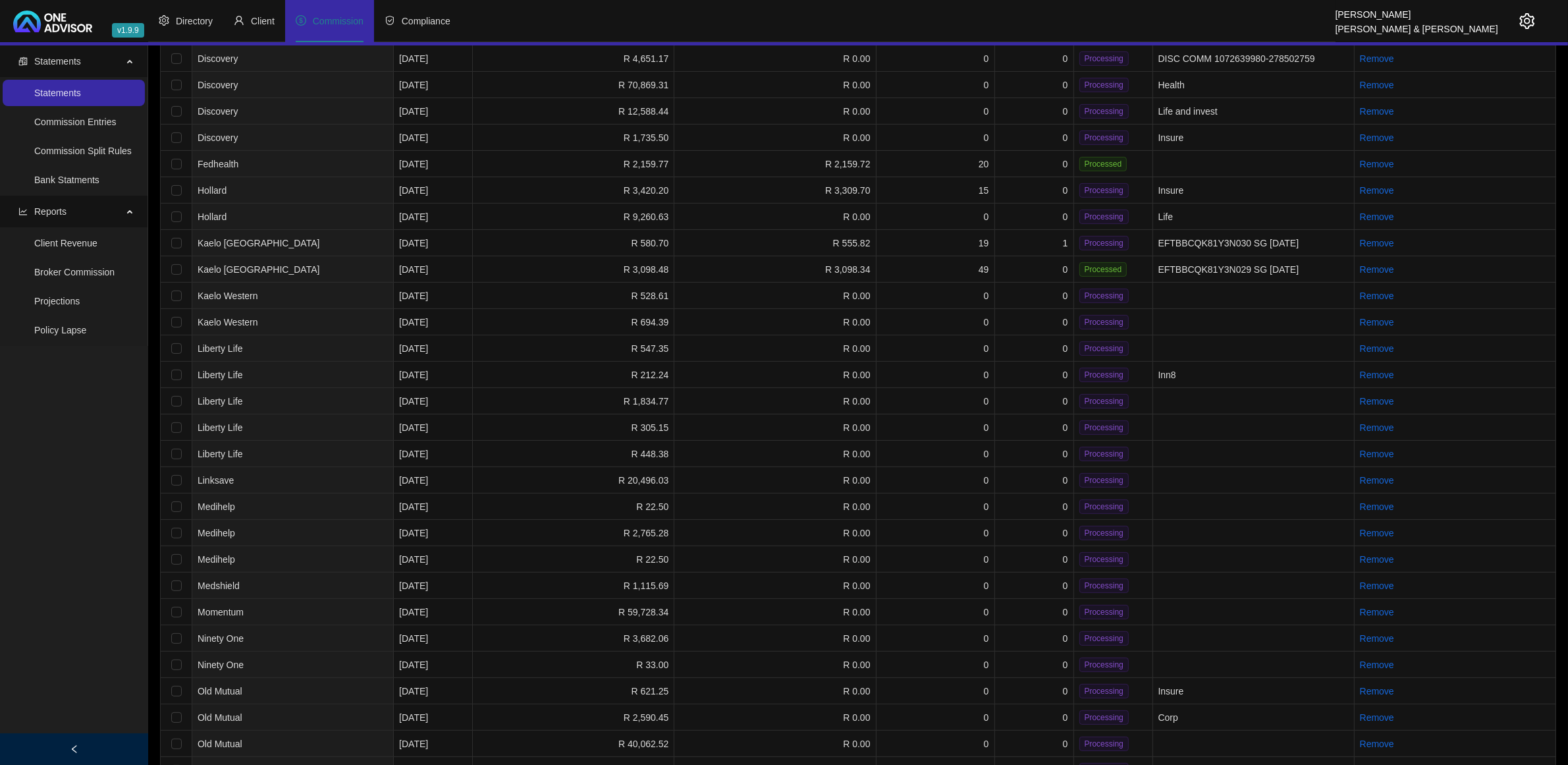
scroll to position [412, 0]
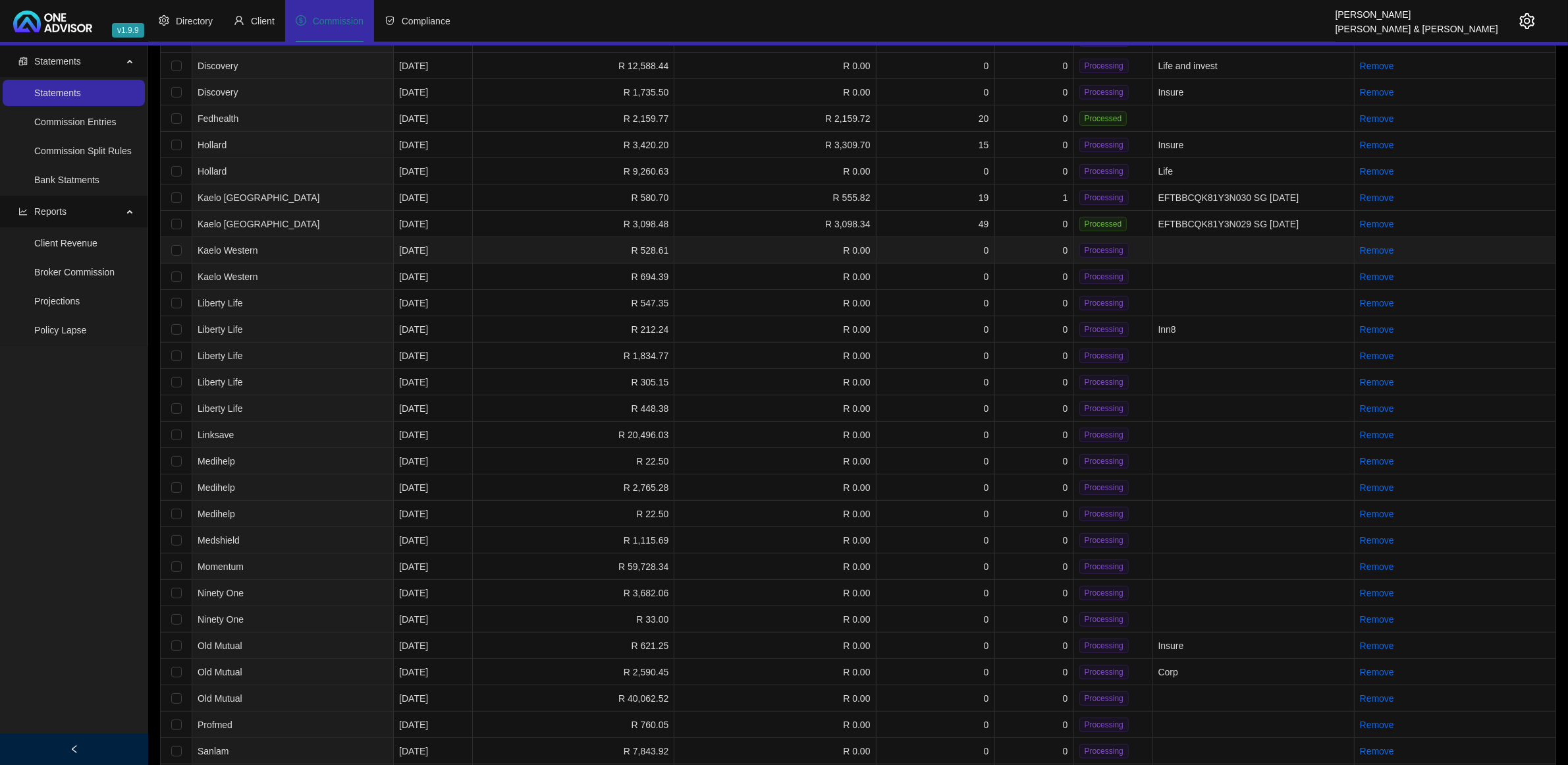
click at [1008, 243] on td "0" at bounding box center [1035, 250] width 79 height 26
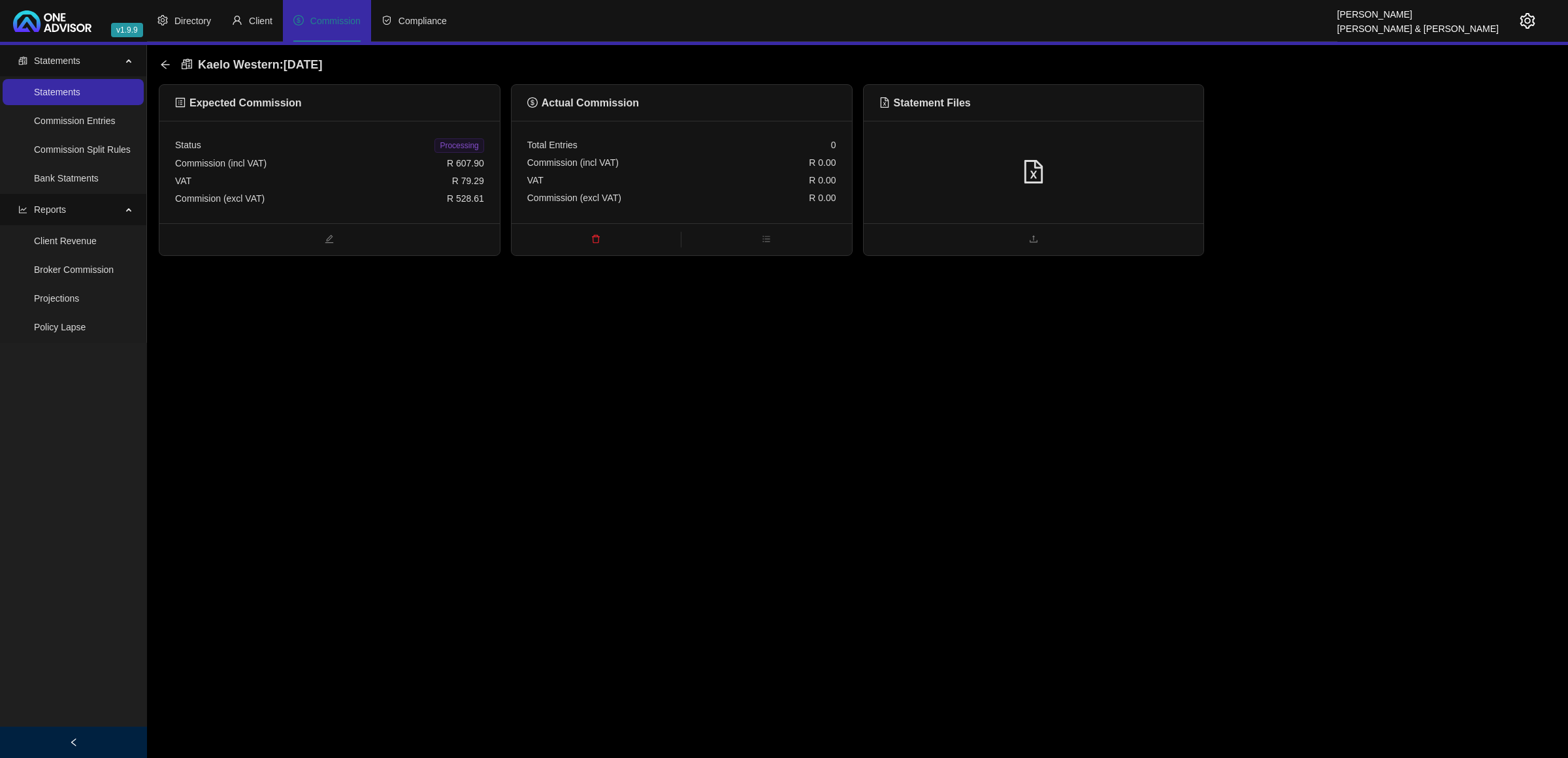
click at [1113, 131] on div at bounding box center [1034, 172] width 340 height 103
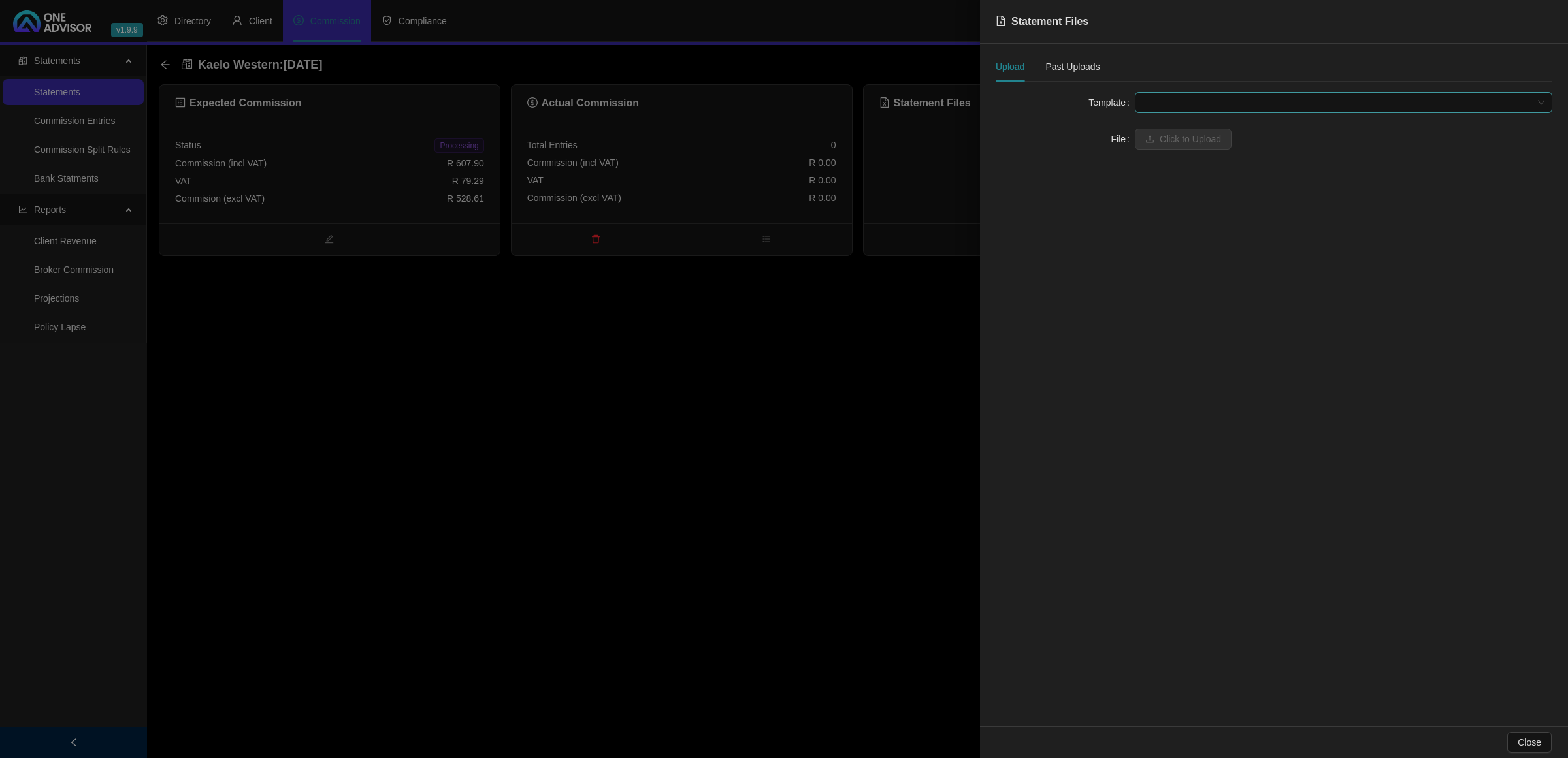
click at [1148, 103] on span at bounding box center [1344, 102] width 402 height 20
click at [1155, 126] on div "Kaelo Western" at bounding box center [1344, 128] width 396 height 14
click at [1160, 142] on span "Click to Upload" at bounding box center [1190, 138] width 62 height 14
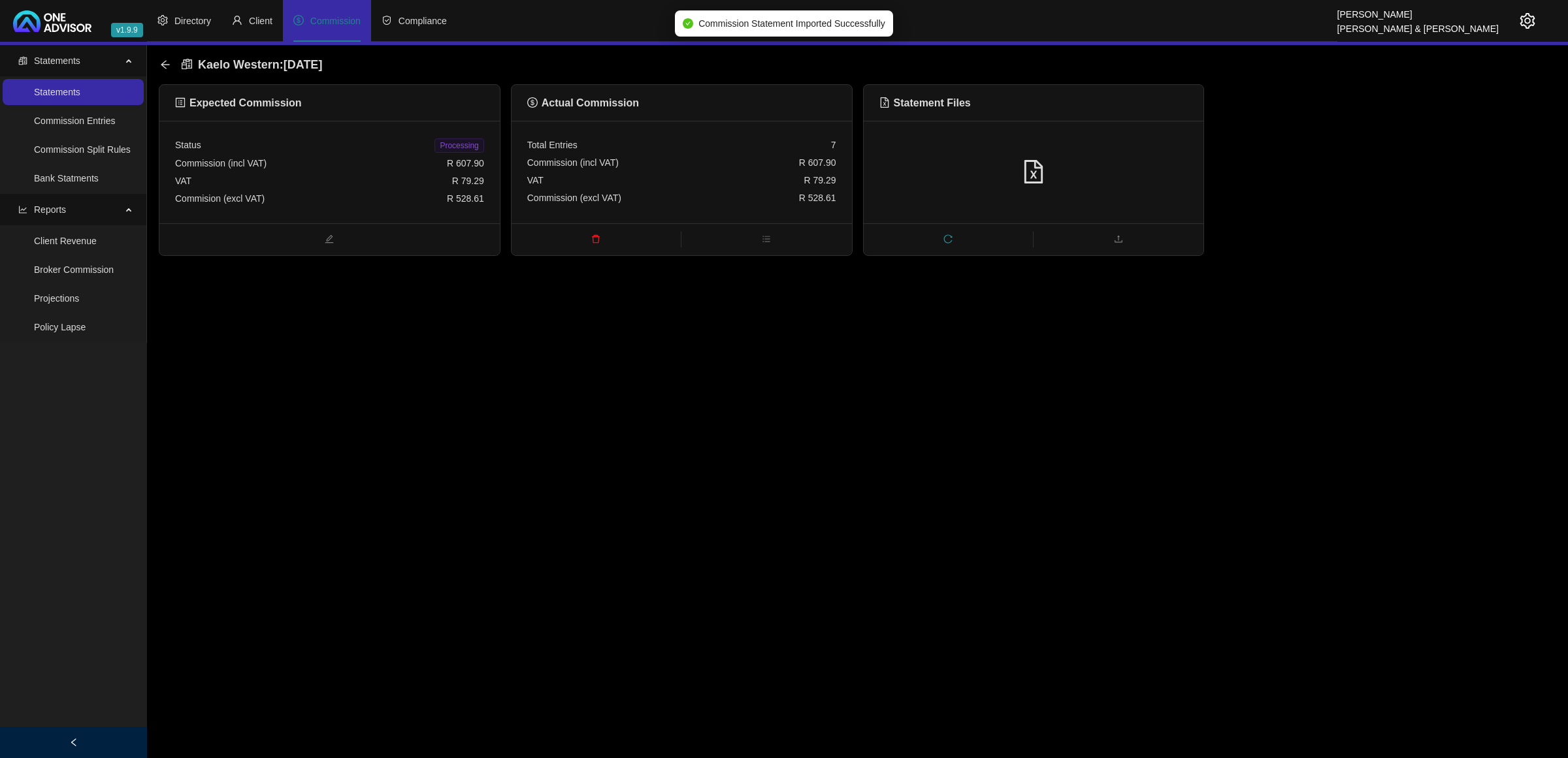
click at [458, 144] on span "Processing" at bounding box center [459, 145] width 49 height 14
click at [162, 65] on icon "arrow-left" at bounding box center [165, 64] width 8 height 8
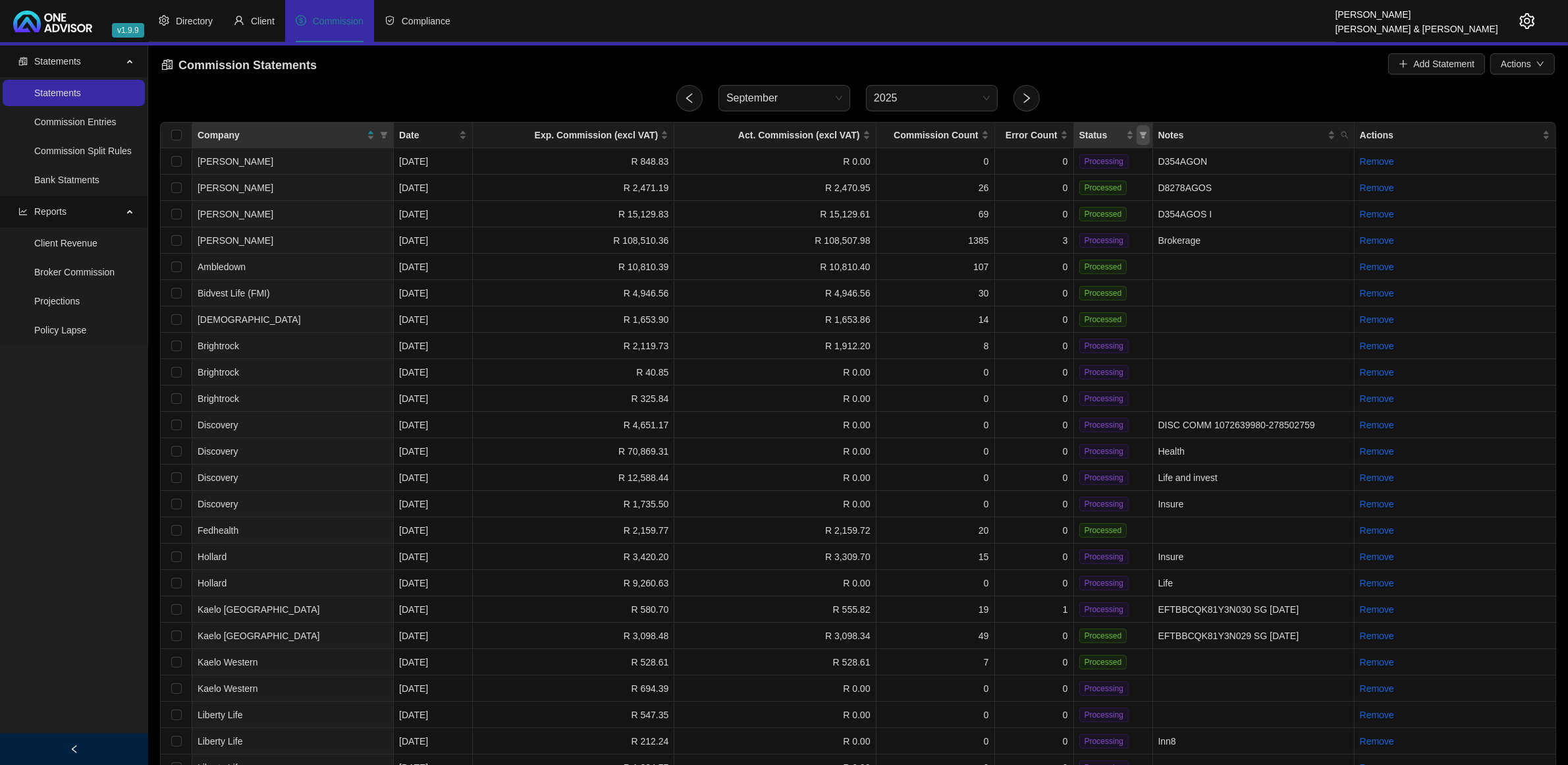
click at [1143, 132] on icon "filter" at bounding box center [1144, 135] width 8 height 7
click at [1100, 189] on span "Processing" at bounding box center [1108, 181] width 61 height 14
click at [1140, 208] on button "OK" at bounding box center [1131, 208] width 24 height 16
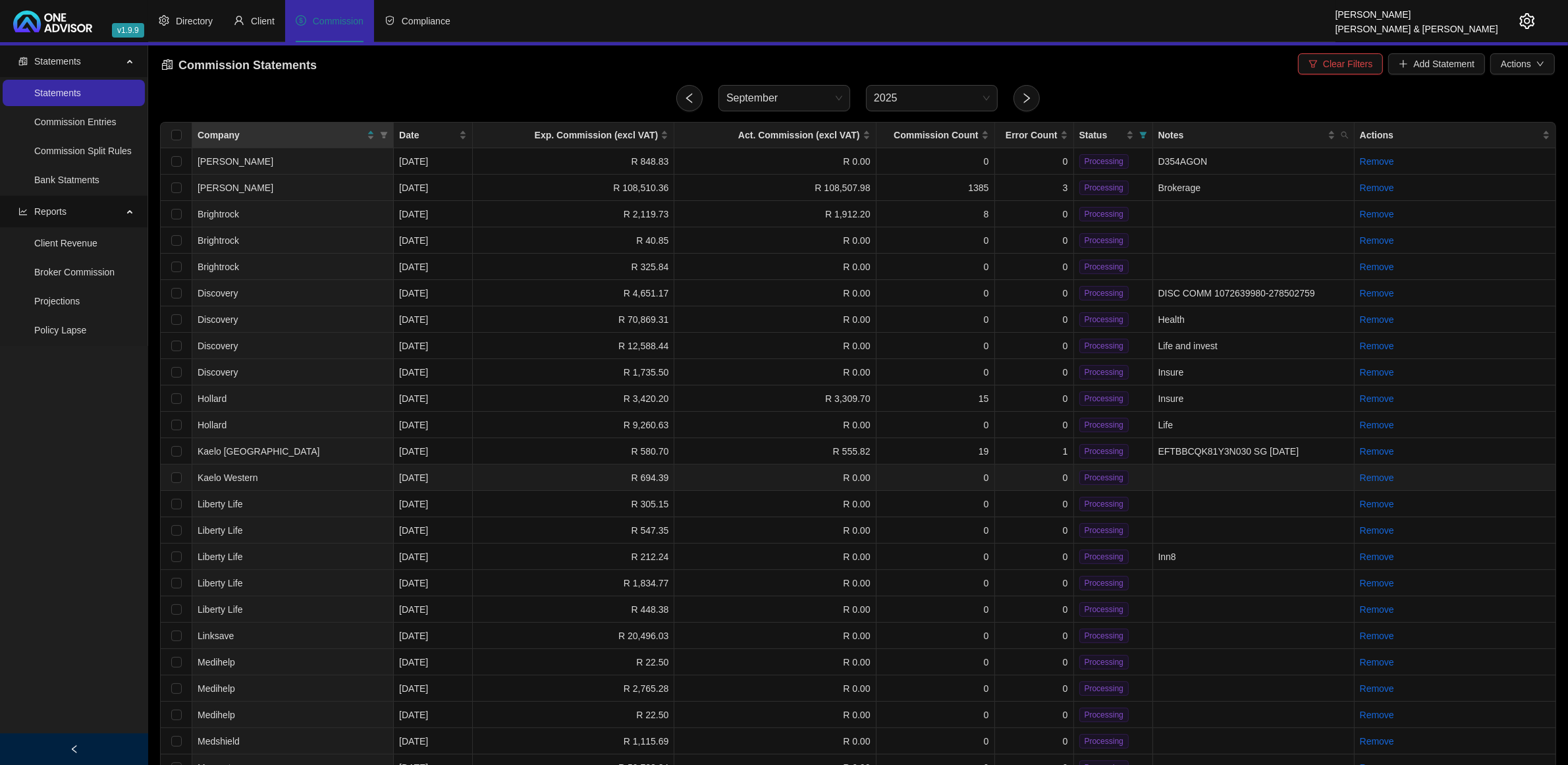
click at [820, 472] on td "R 0.00" at bounding box center [775, 478] width 202 height 26
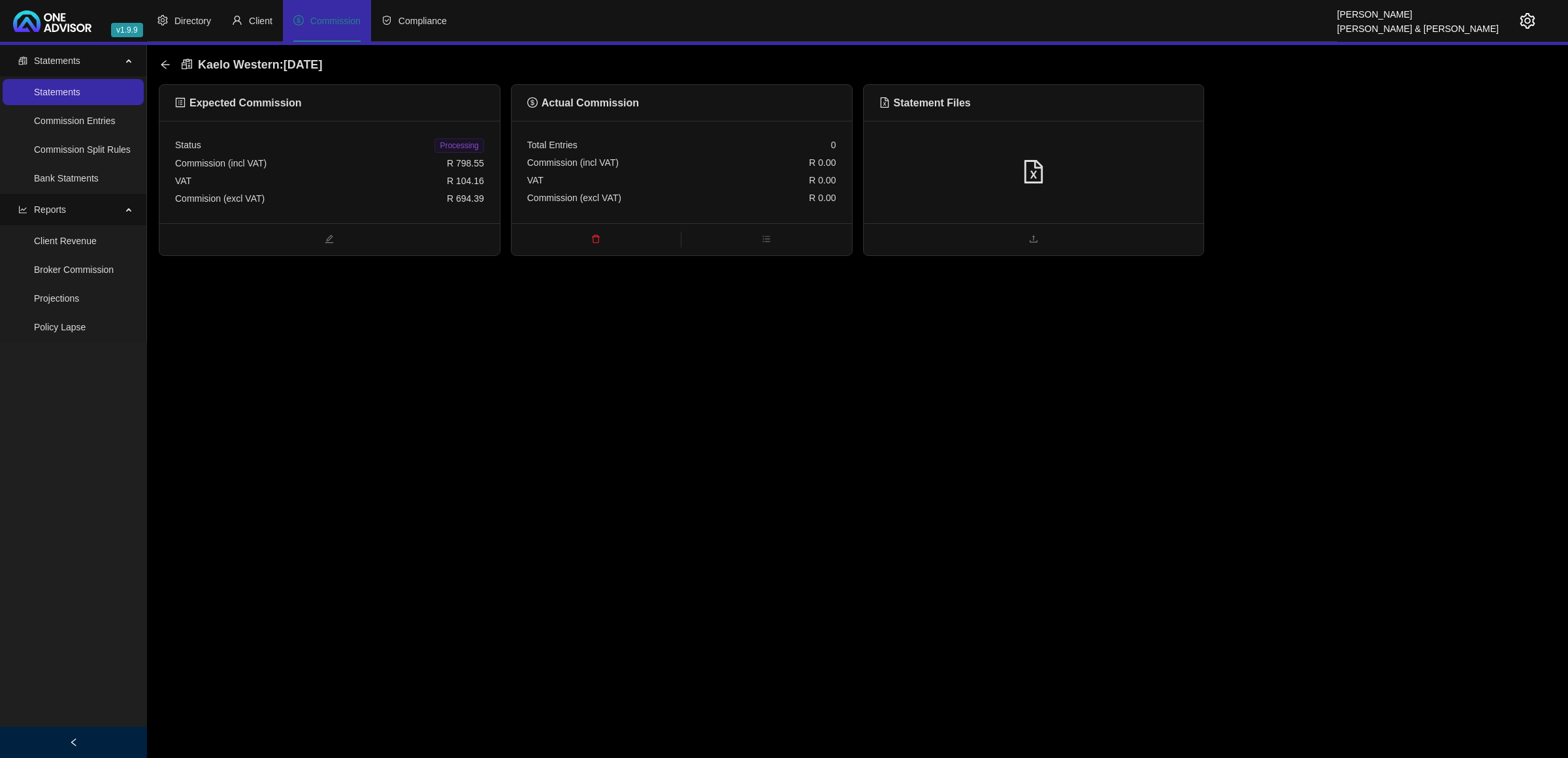
click at [1147, 179] on div at bounding box center [1033, 172] width 309 height 25
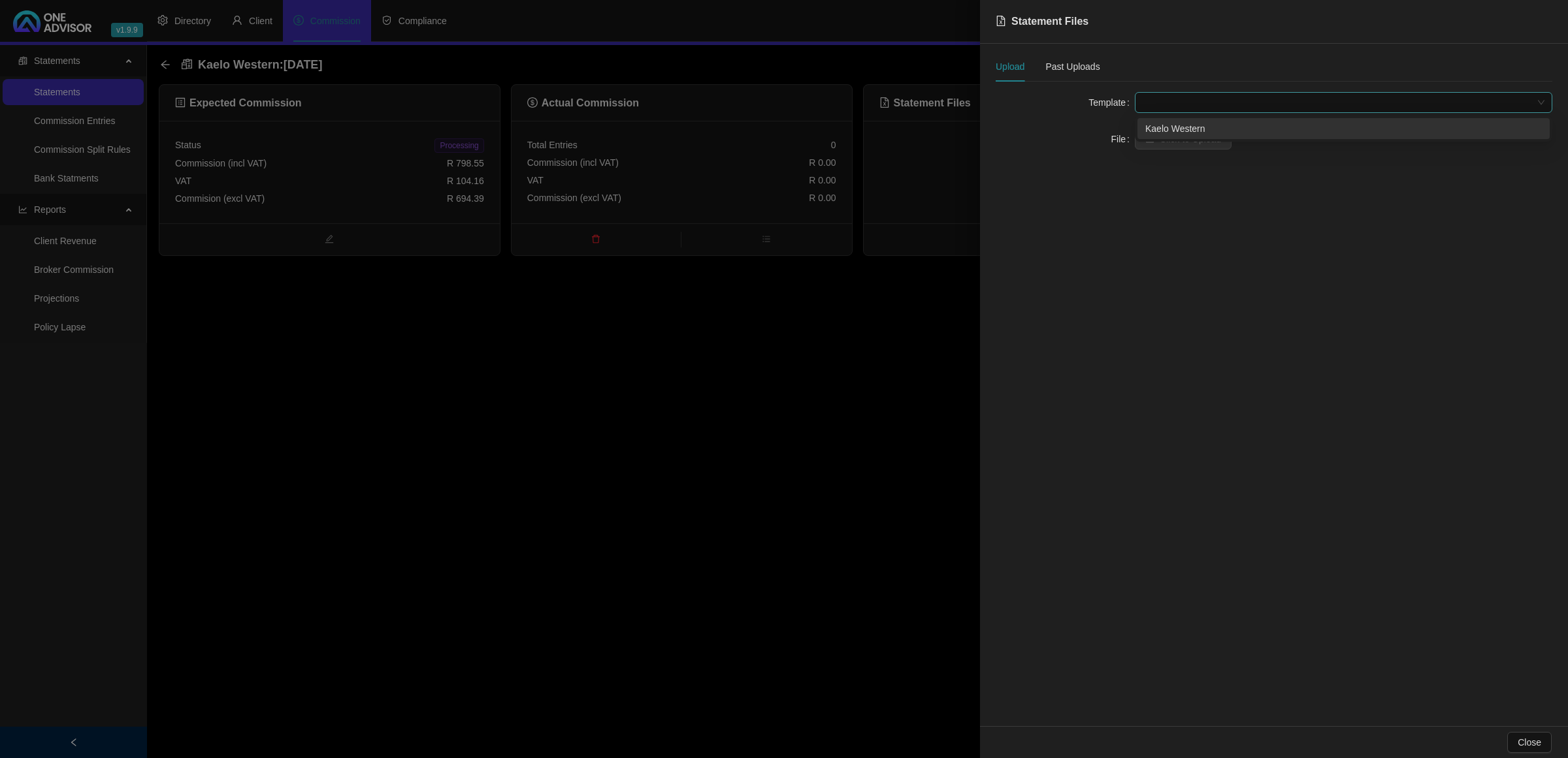
click at [1186, 103] on span at bounding box center [1344, 102] width 402 height 20
click at [1186, 131] on div "Kaelo Western" at bounding box center [1344, 128] width 396 height 14
click at [1186, 133] on span "Click to Upload" at bounding box center [1190, 138] width 62 height 14
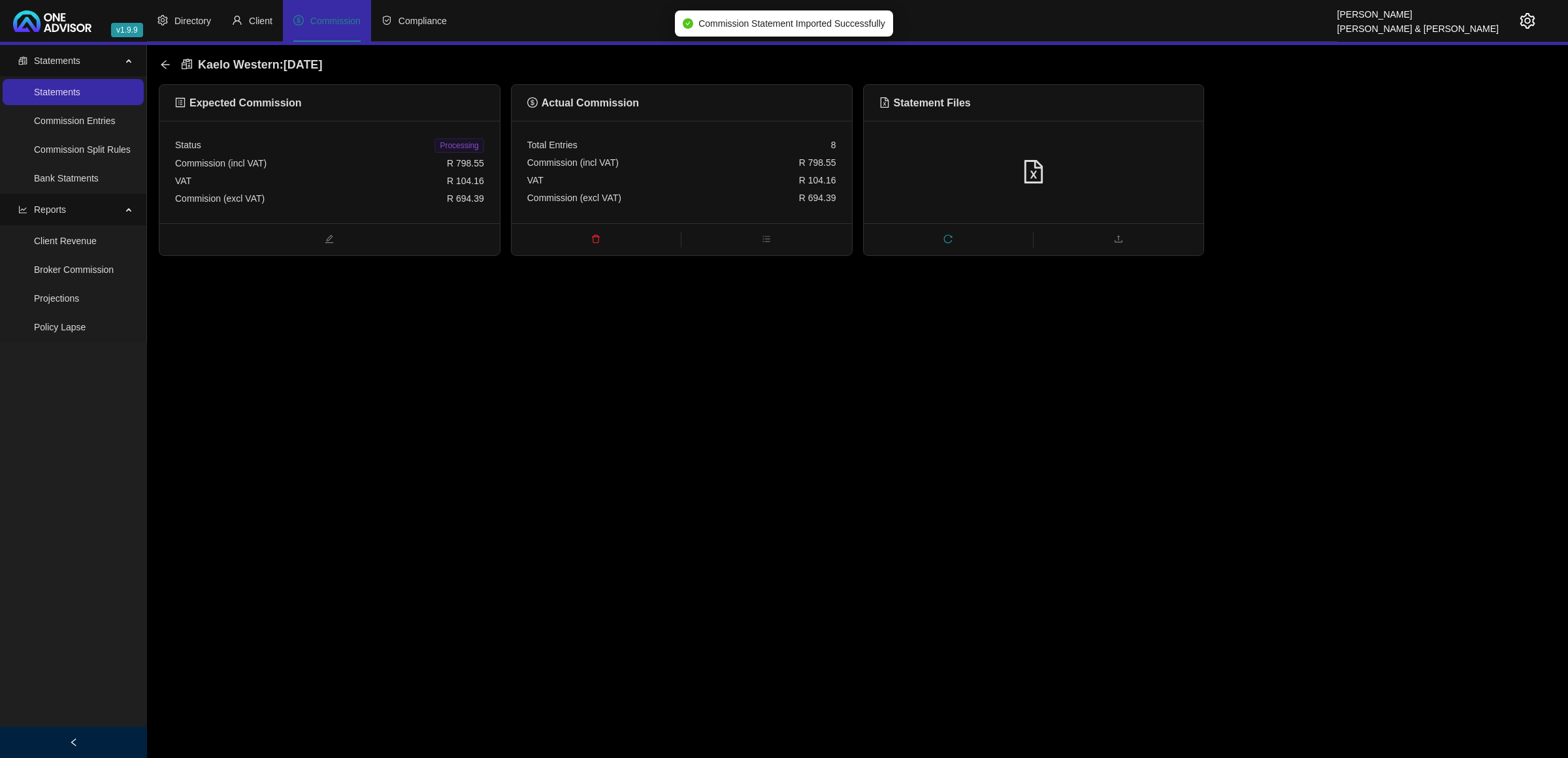
click at [462, 149] on span "Processing" at bounding box center [459, 145] width 49 height 14
click at [164, 61] on icon "arrow-left" at bounding box center [165, 64] width 10 height 10
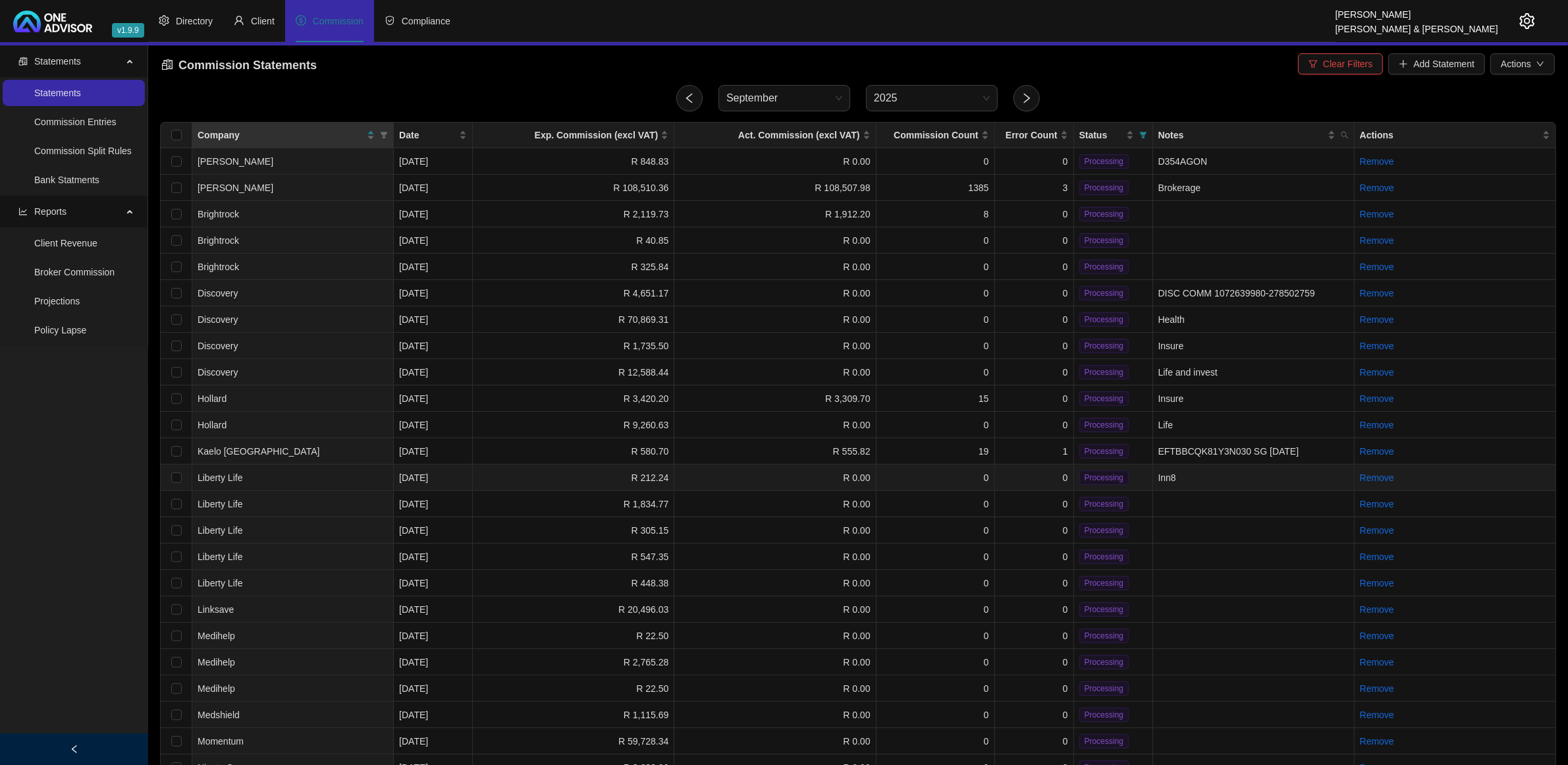
click at [521, 479] on td "R 212.24" at bounding box center [574, 478] width 202 height 26
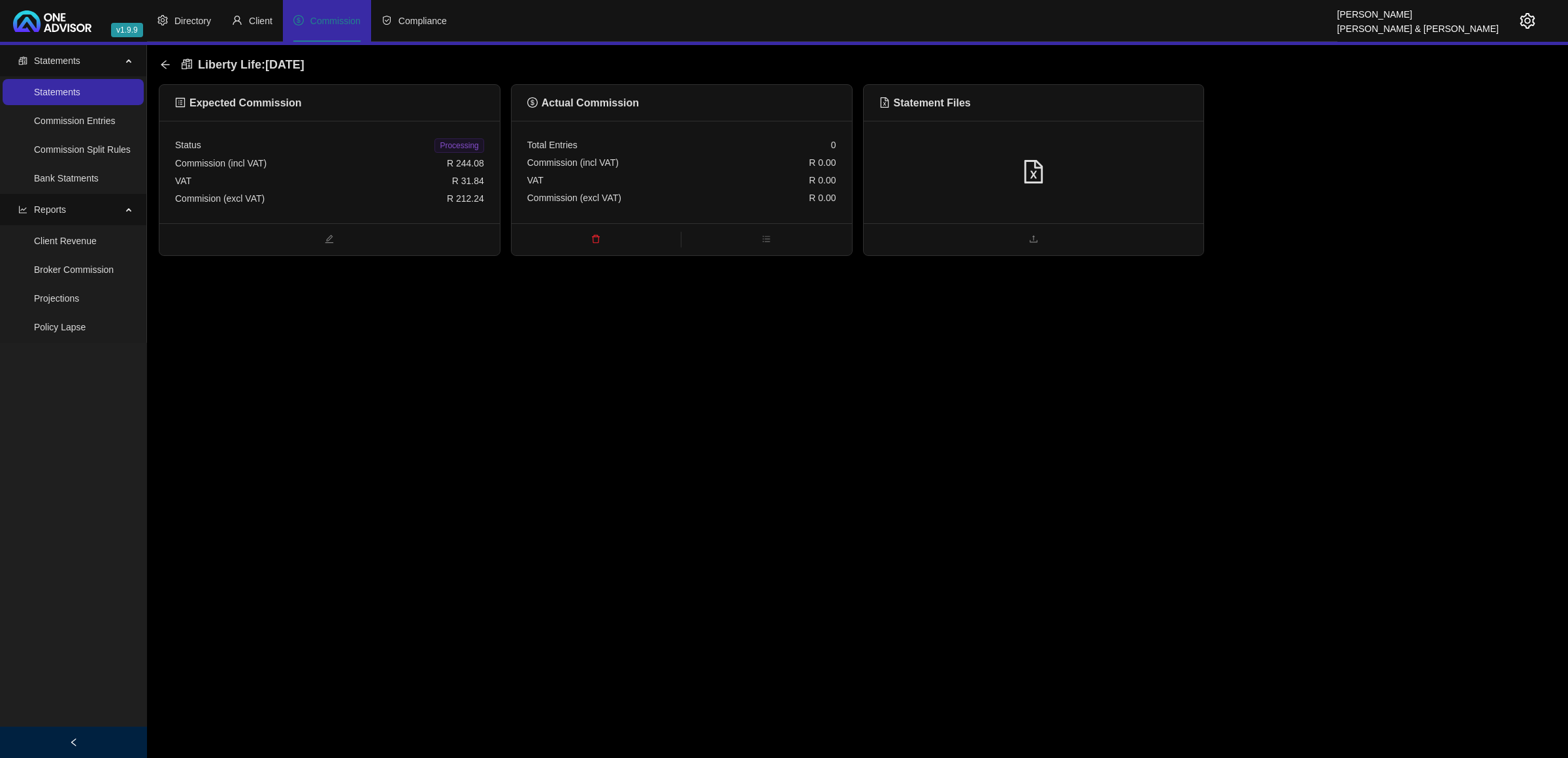
click at [1100, 157] on div at bounding box center [1034, 172] width 340 height 103
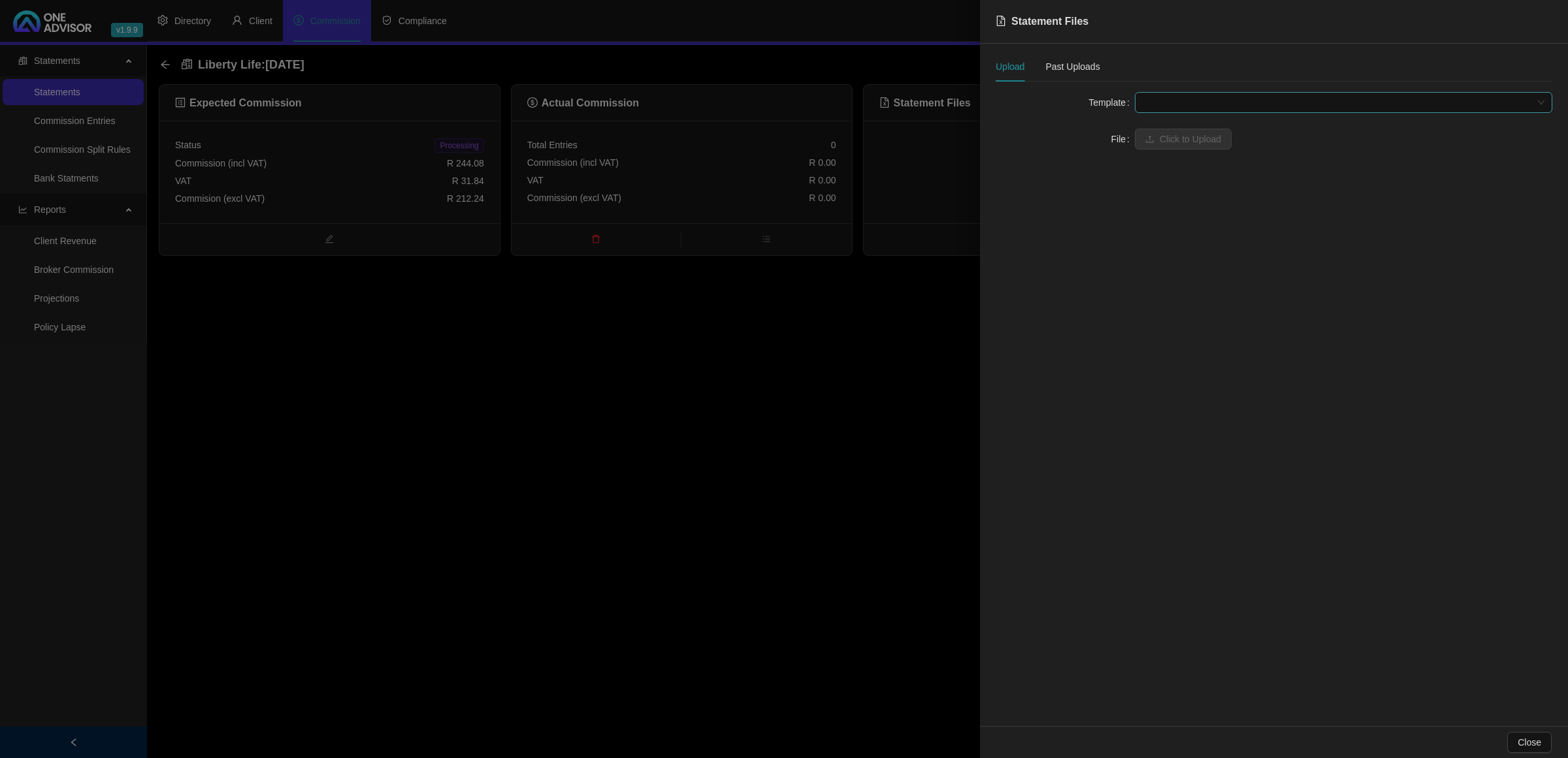
click at [1160, 107] on span at bounding box center [1344, 102] width 402 height 20
click at [1167, 148] on div "Liberty Life" at bounding box center [1344, 149] width 396 height 14
click at [1157, 138] on button "Click to Upload" at bounding box center [1182, 139] width 96 height 21
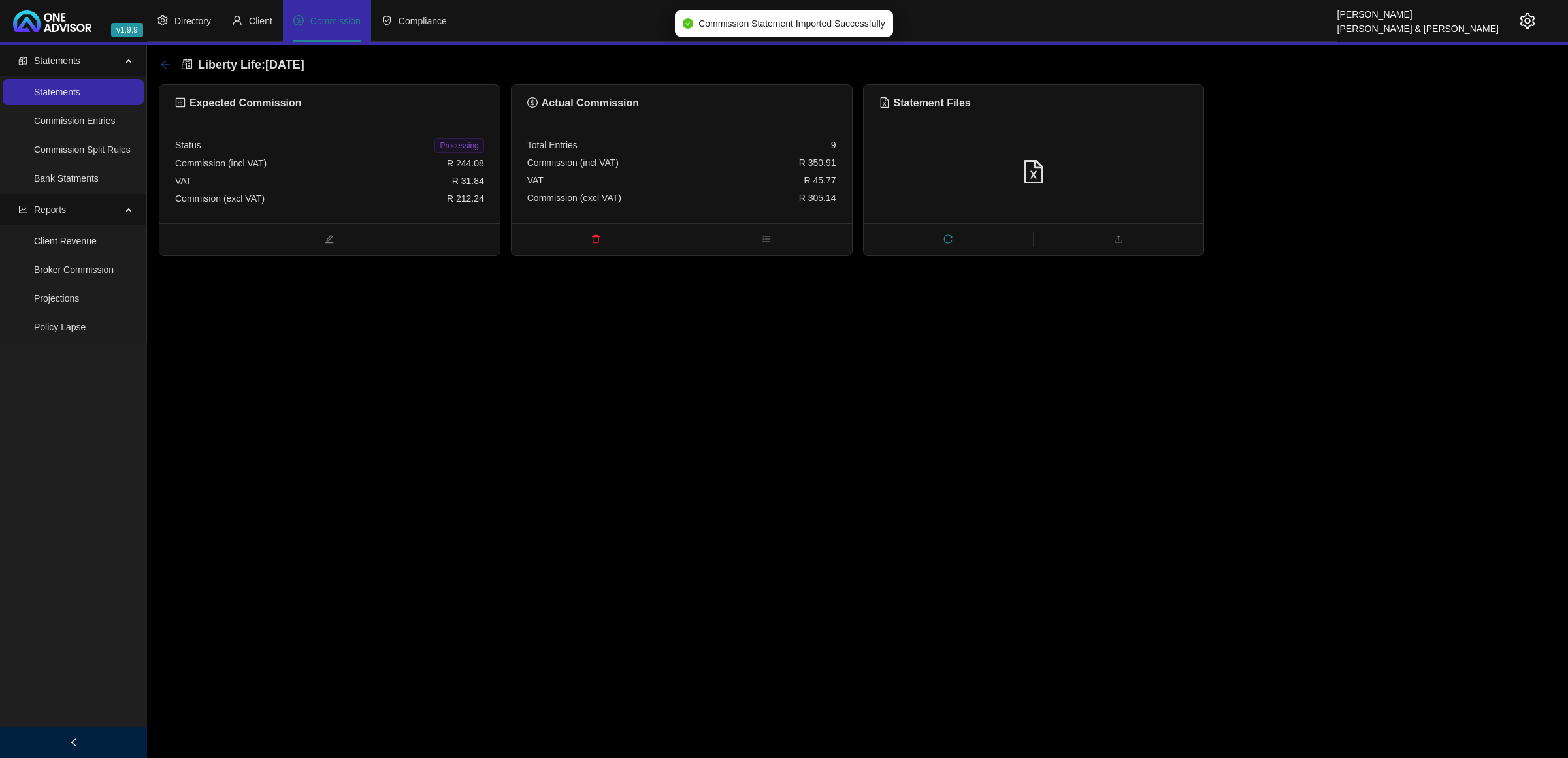
click at [160, 63] on icon "arrow-left" at bounding box center [165, 64] width 10 height 10
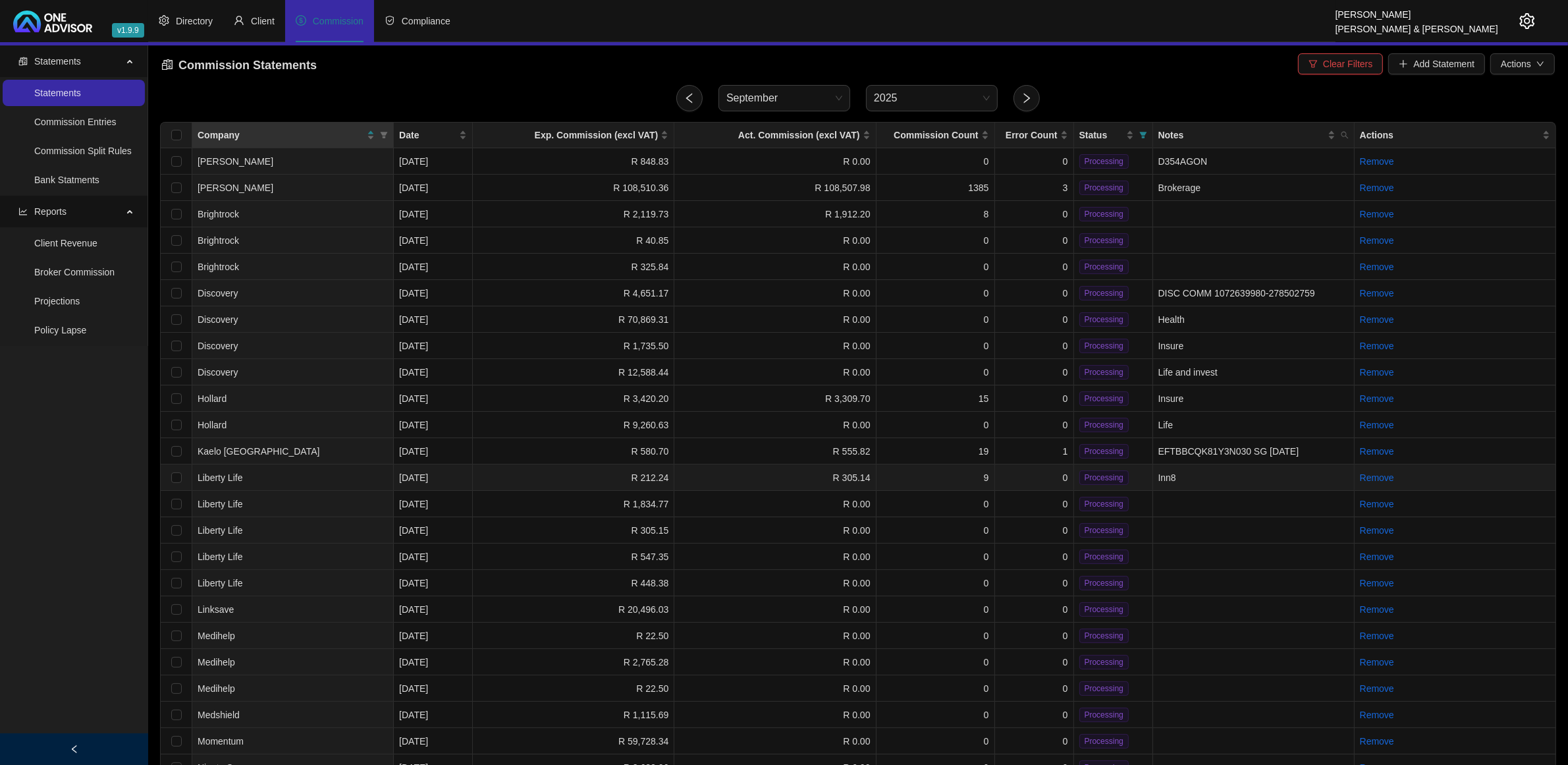
click at [997, 475] on td "0" at bounding box center [1035, 478] width 79 height 26
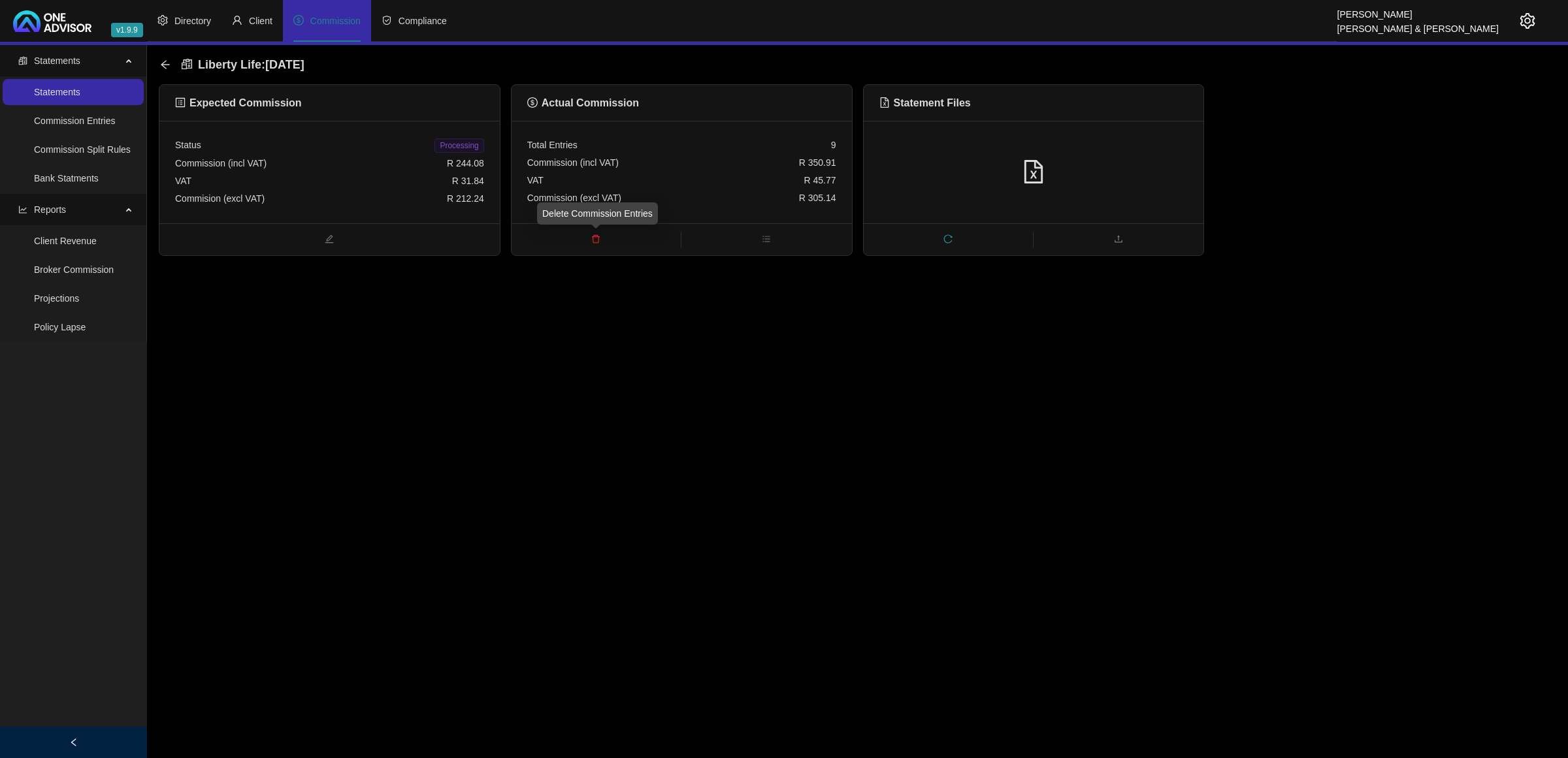
click at [598, 239] on icon "delete" at bounding box center [596, 238] width 7 height 8
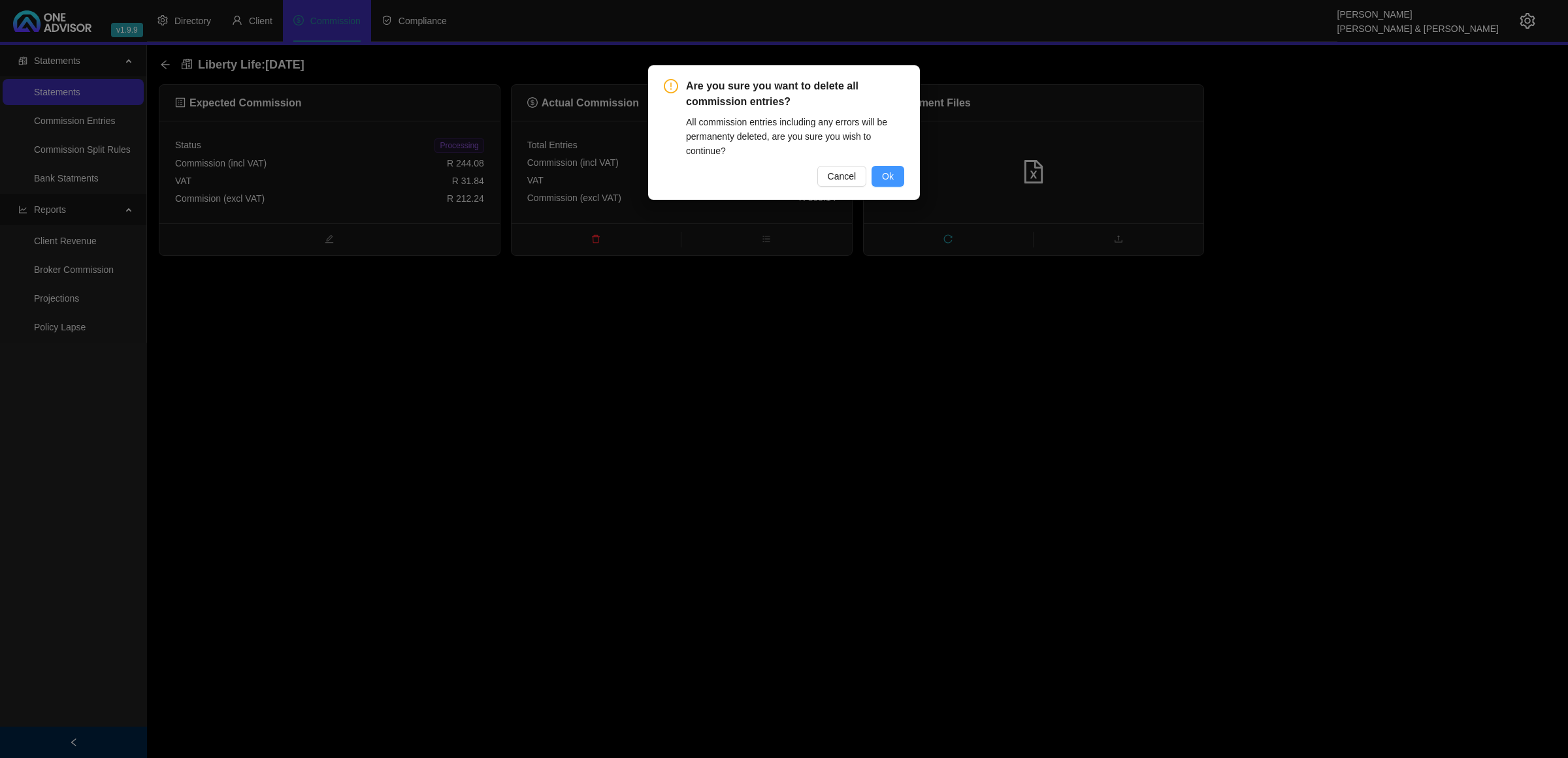
click at [889, 175] on span "Ok" at bounding box center [887, 176] width 12 height 14
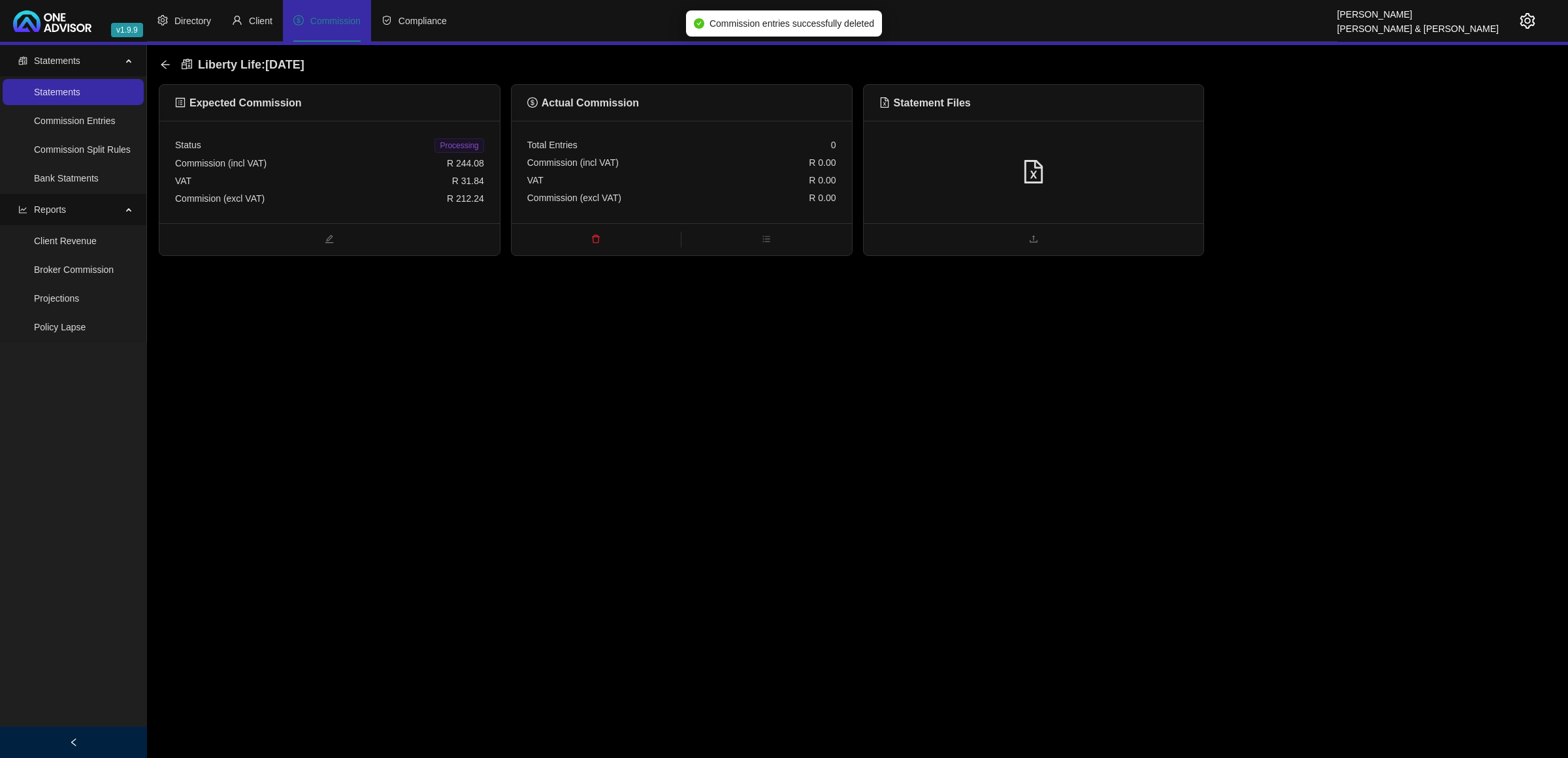
click at [170, 63] on div "Liberty Life : [DATE]" at bounding box center [236, 64] width 152 height 23
click at [161, 60] on icon "arrow-left" at bounding box center [165, 64] width 10 height 10
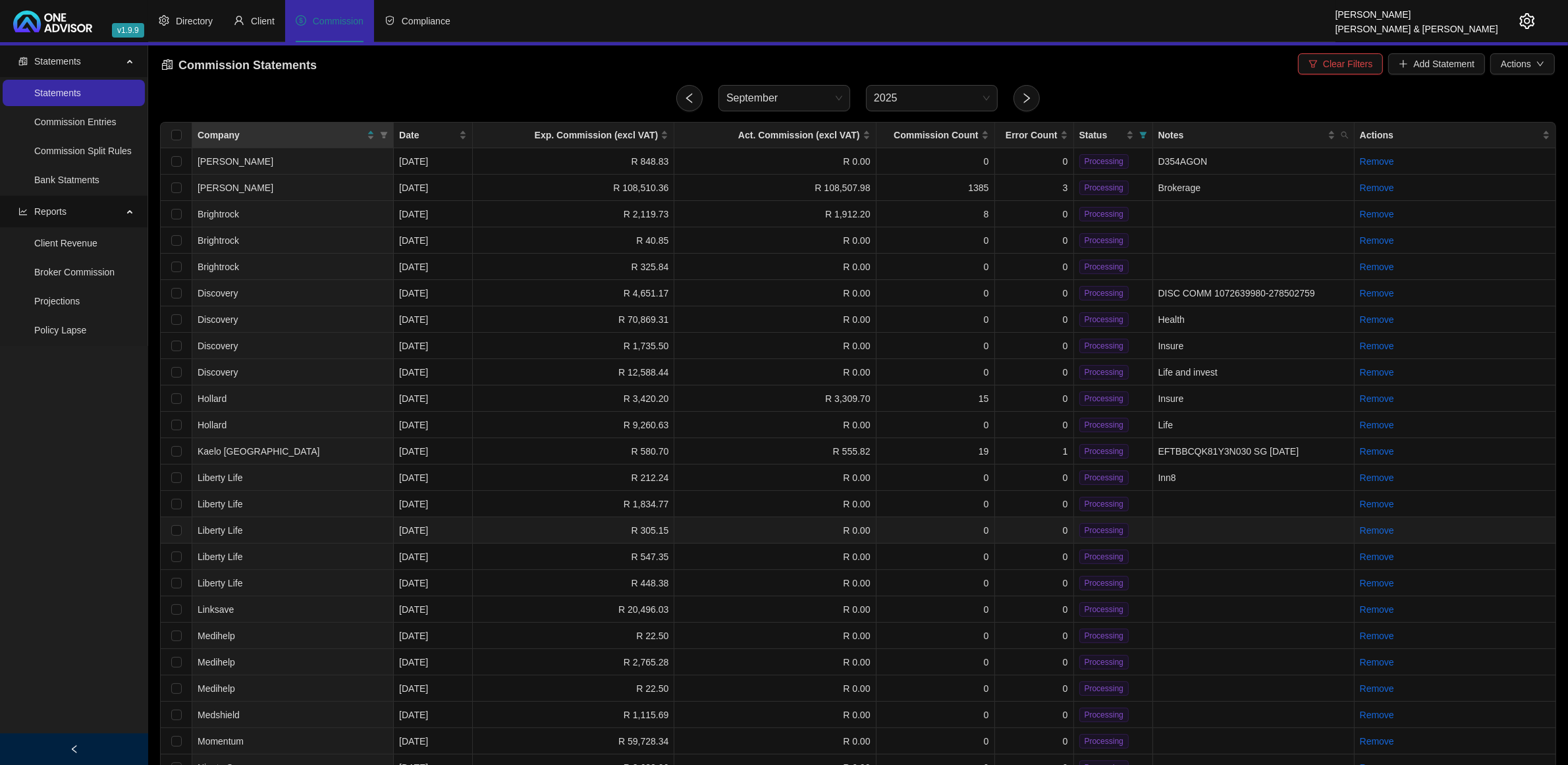
click at [723, 528] on td "R 0.00" at bounding box center [775, 530] width 202 height 26
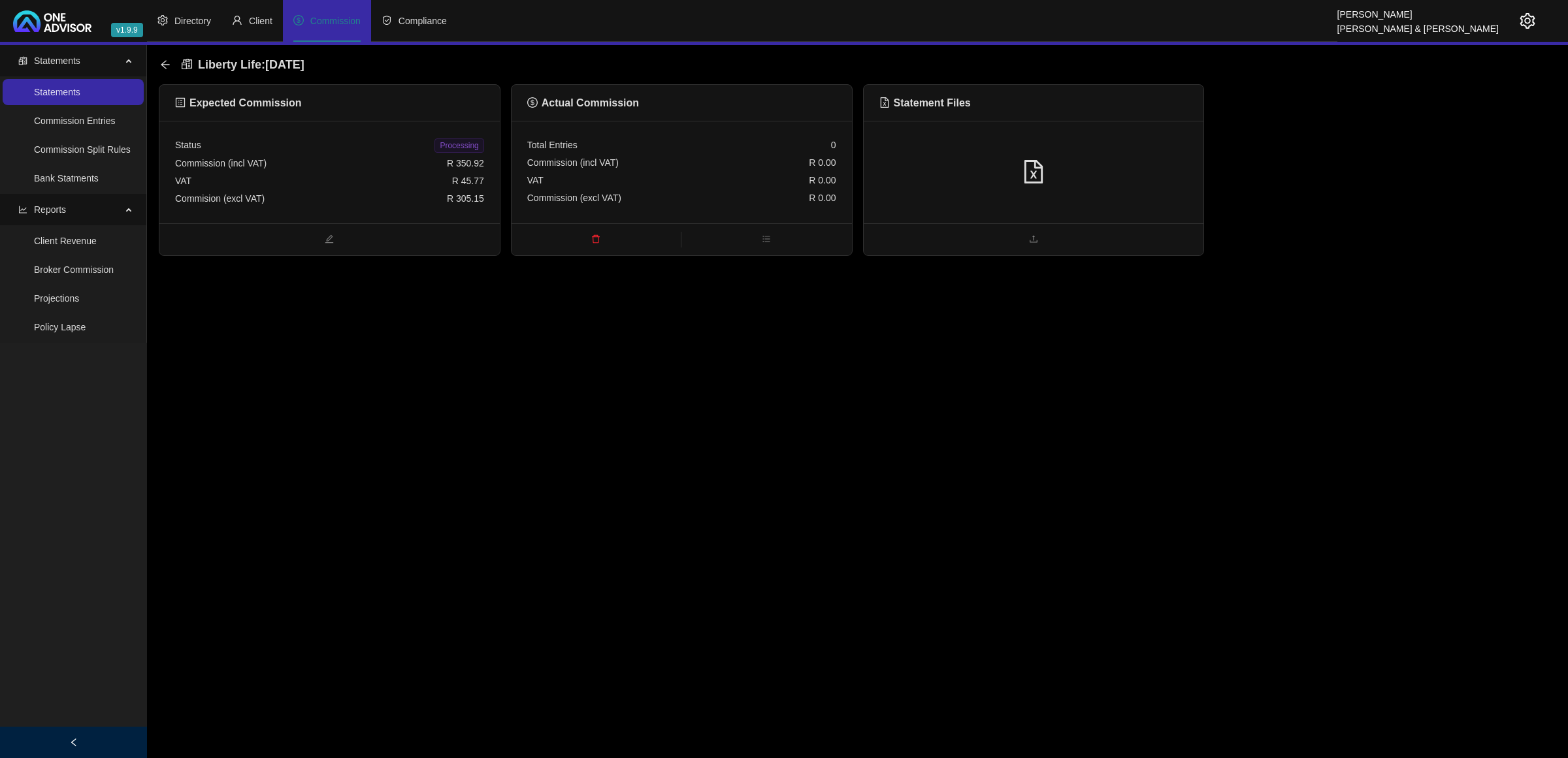
click at [1082, 186] on div at bounding box center [1034, 172] width 340 height 103
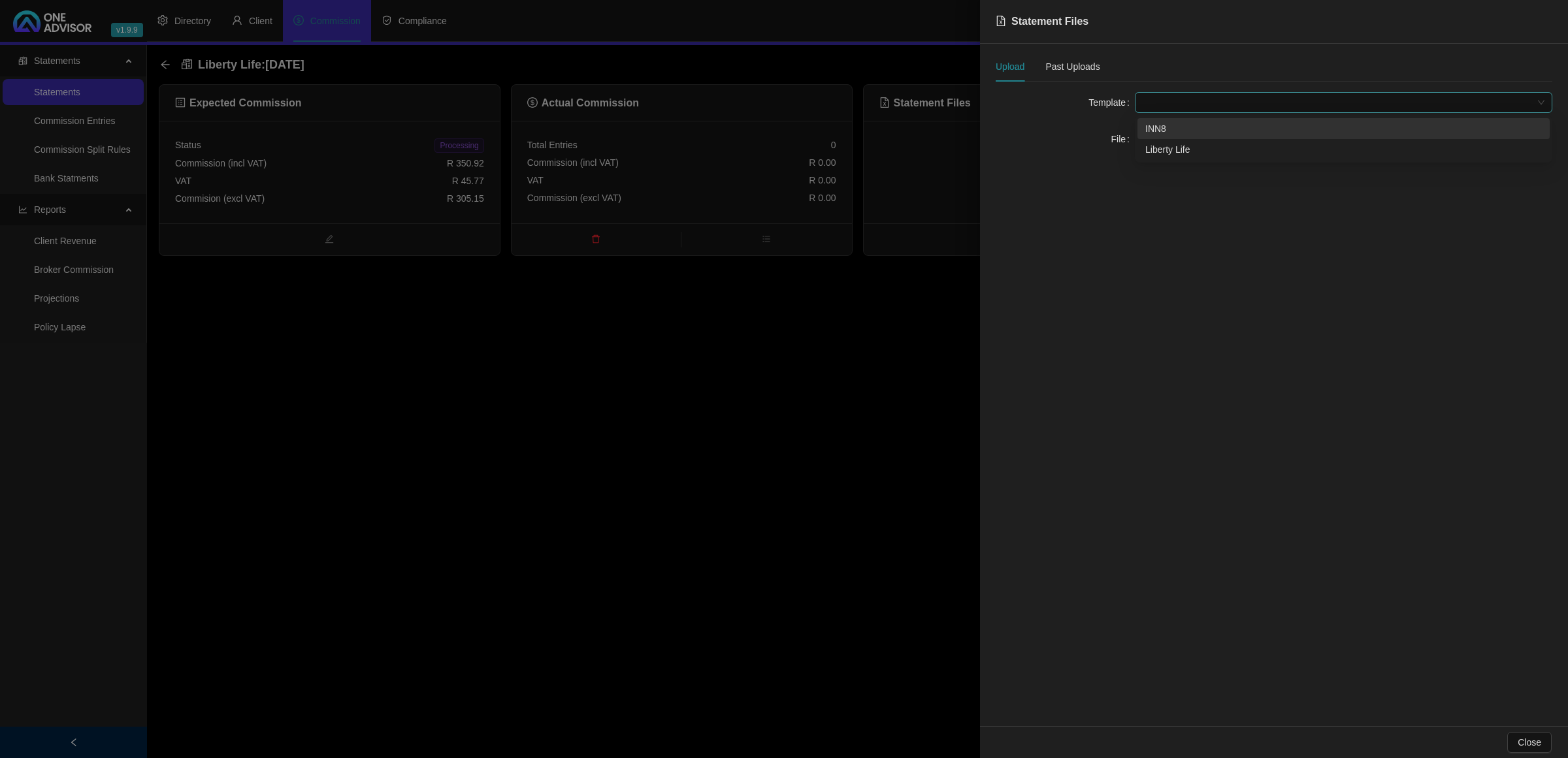
click at [1157, 95] on span at bounding box center [1344, 102] width 402 height 20
click at [1158, 145] on div "Liberty Life" at bounding box center [1344, 149] width 396 height 14
click at [1158, 145] on button "Click to Upload" at bounding box center [1182, 139] width 96 height 21
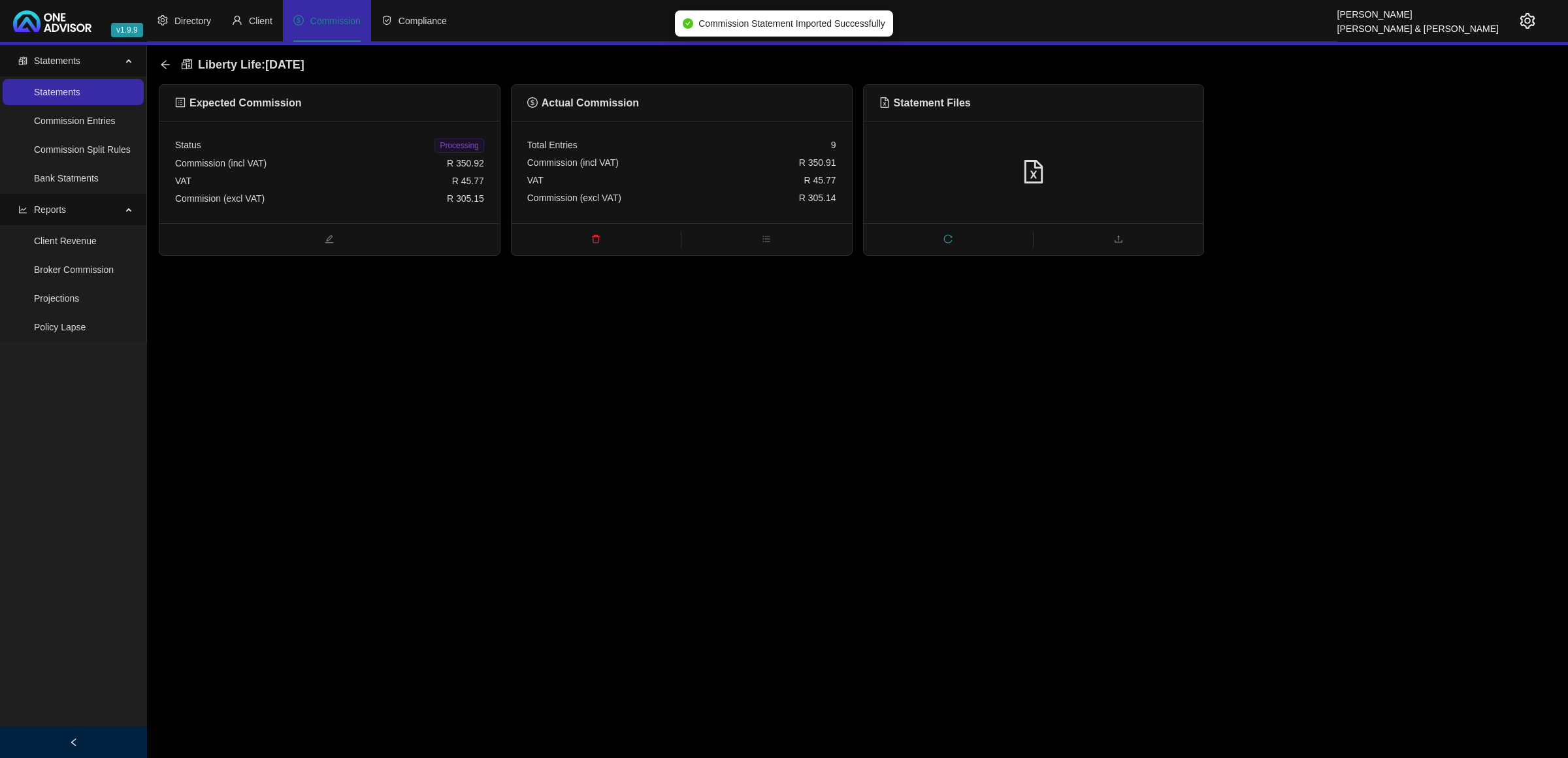
click at [462, 144] on span "Processing" at bounding box center [459, 145] width 49 height 14
click at [165, 65] on icon "arrow-left" at bounding box center [165, 64] width 10 height 10
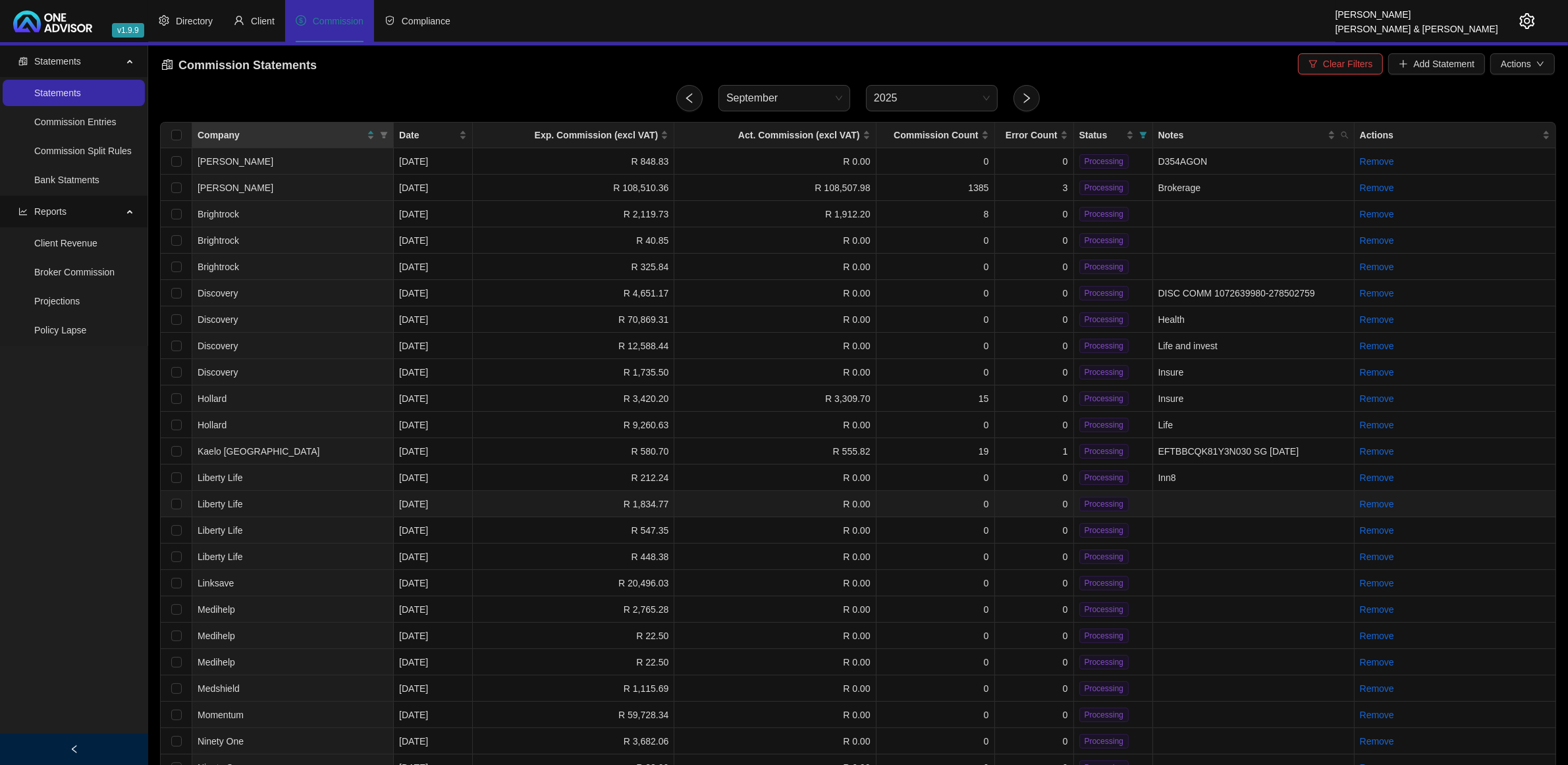
drag, startPoint x: 535, startPoint y: 496, endPoint x: 529, endPoint y: 502, distance: 8.5
click at [535, 497] on td "R 1,834.77" at bounding box center [574, 504] width 202 height 26
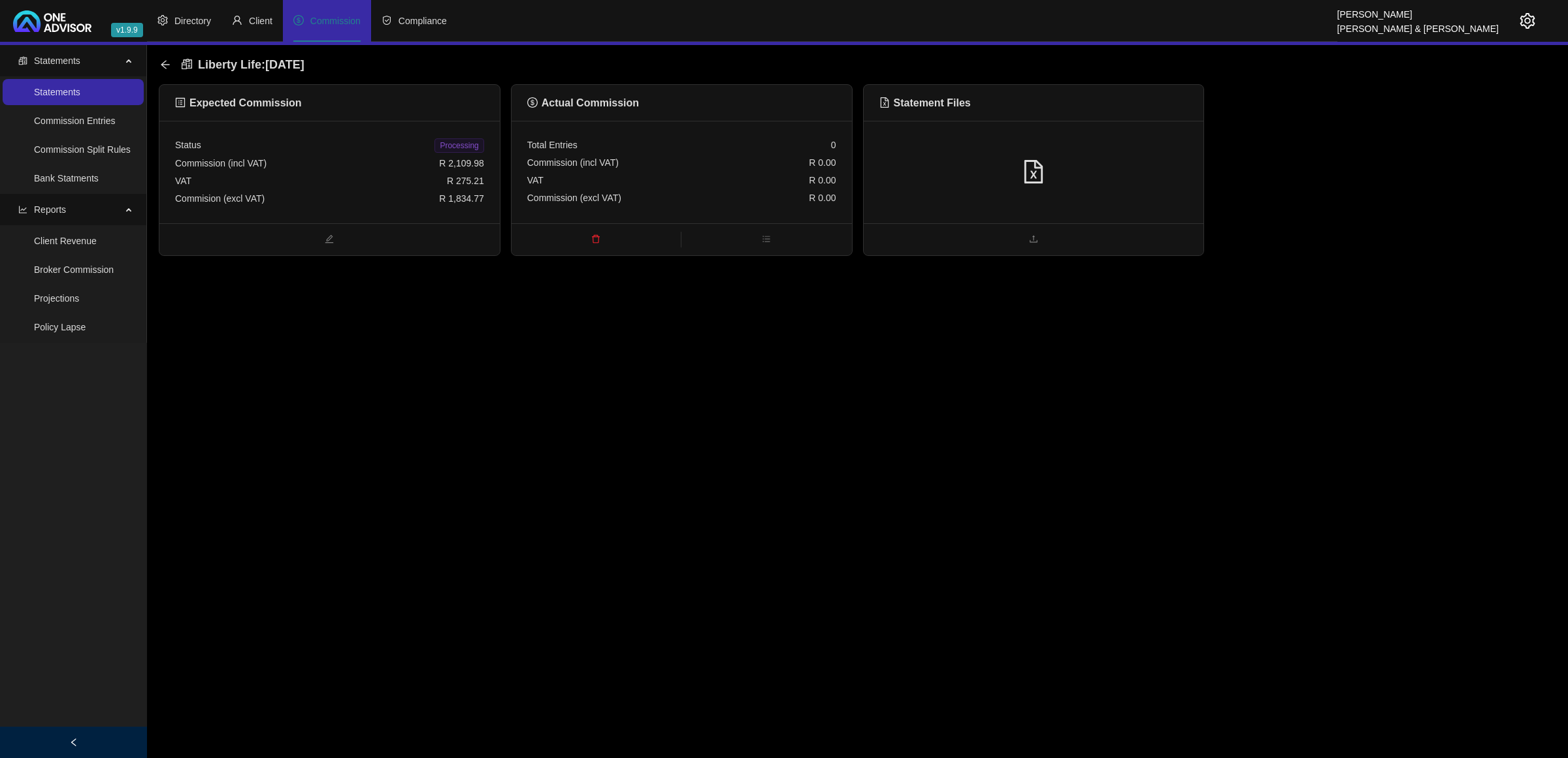
click at [1150, 164] on div at bounding box center [1033, 172] width 309 height 25
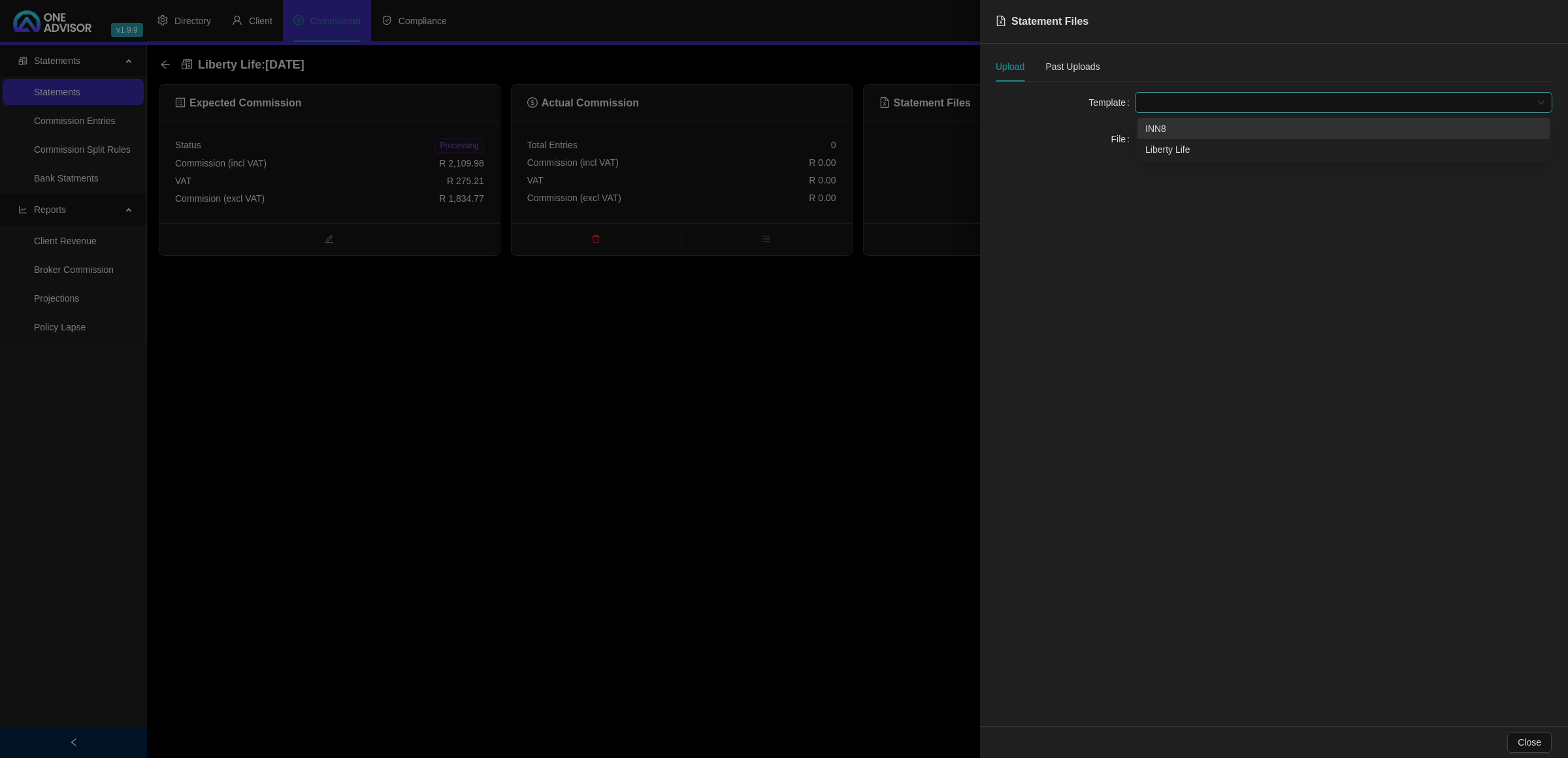
drag, startPoint x: 1211, startPoint y: 93, endPoint x: 1211, endPoint y: 103, distance: 10.0
click at [1211, 96] on span at bounding box center [1344, 102] width 402 height 20
click at [1180, 146] on div "Liberty Life" at bounding box center [1344, 149] width 396 height 14
click at [1178, 142] on span "Click to Upload" at bounding box center [1190, 138] width 62 height 14
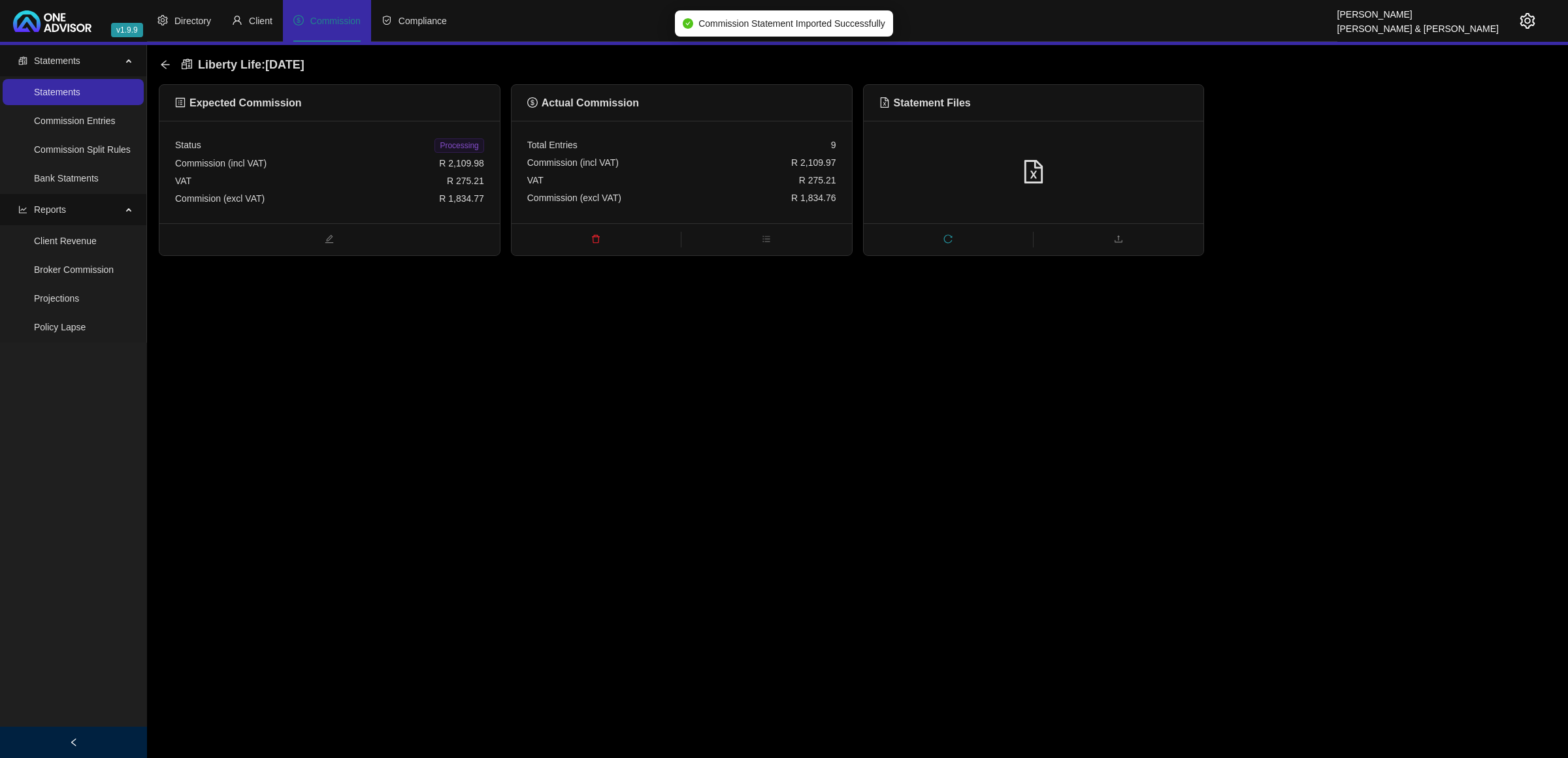
click at [382, 180] on div "VAT R 275.21" at bounding box center [329, 180] width 309 height 18
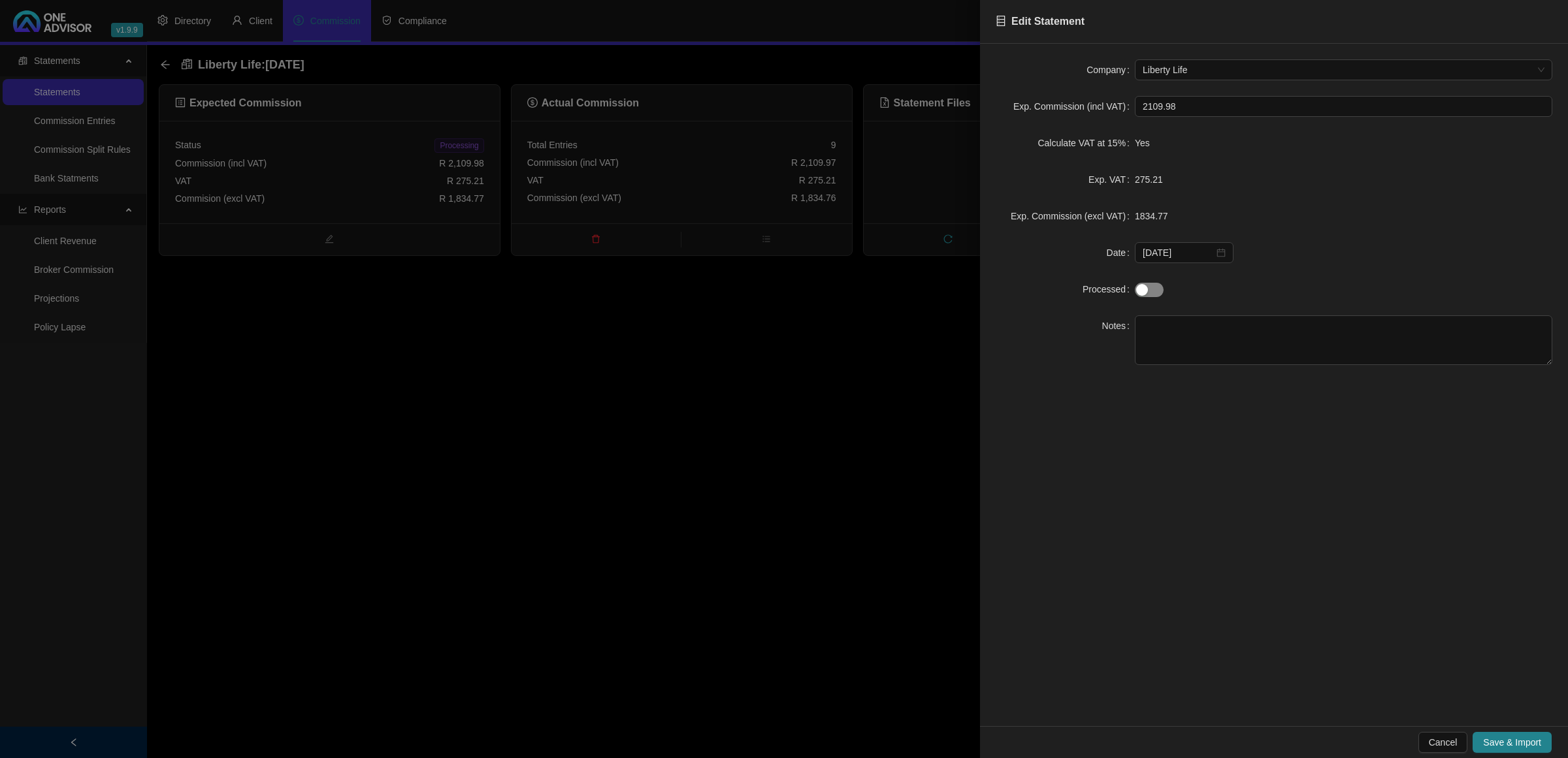
click at [1150, 285] on span "button" at bounding box center [1148, 289] width 29 height 14
click at [1532, 737] on span "Save & Import" at bounding box center [1512, 742] width 58 height 14
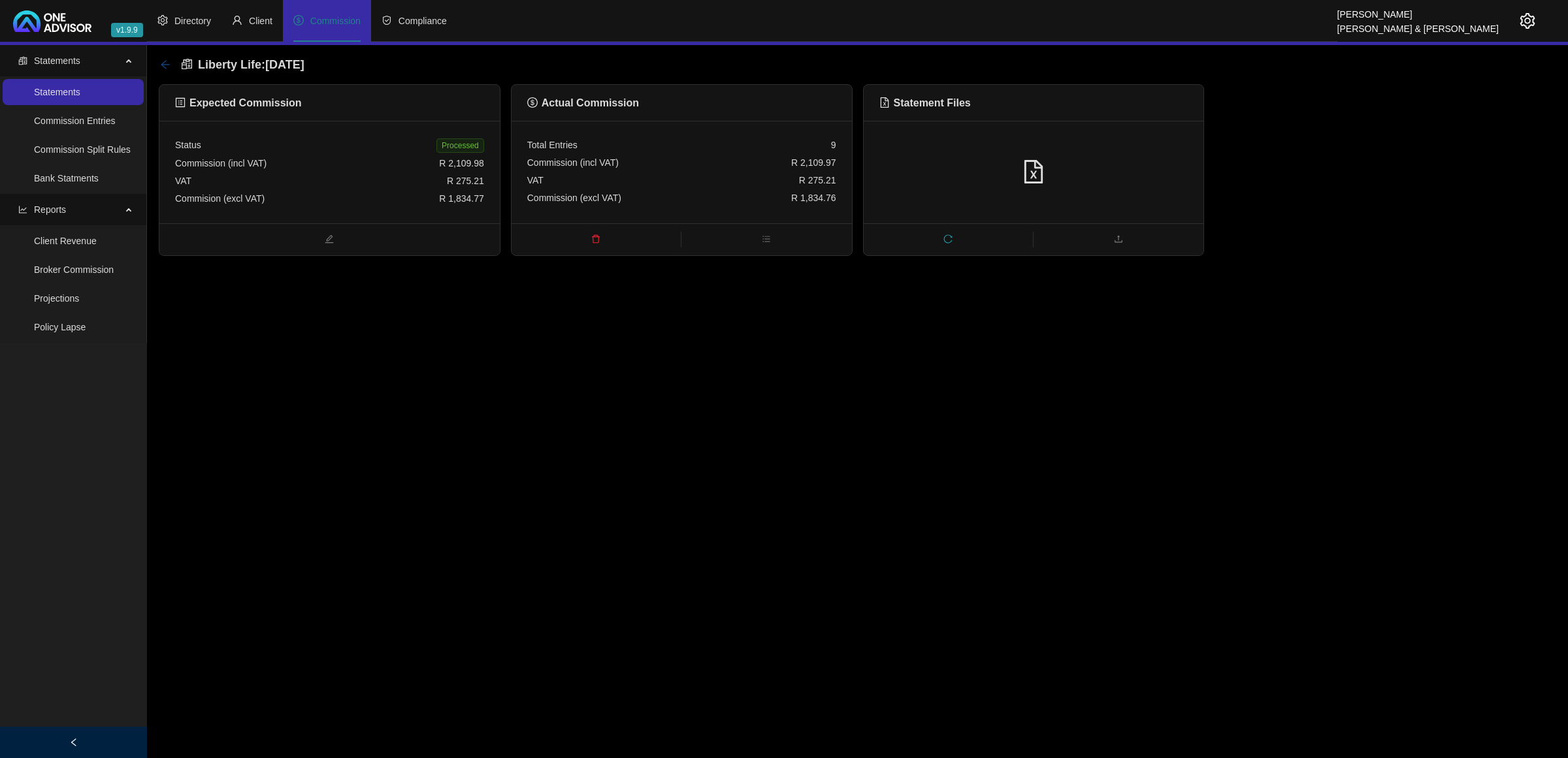
click at [164, 64] on icon "arrow-left" at bounding box center [165, 64] width 8 height 8
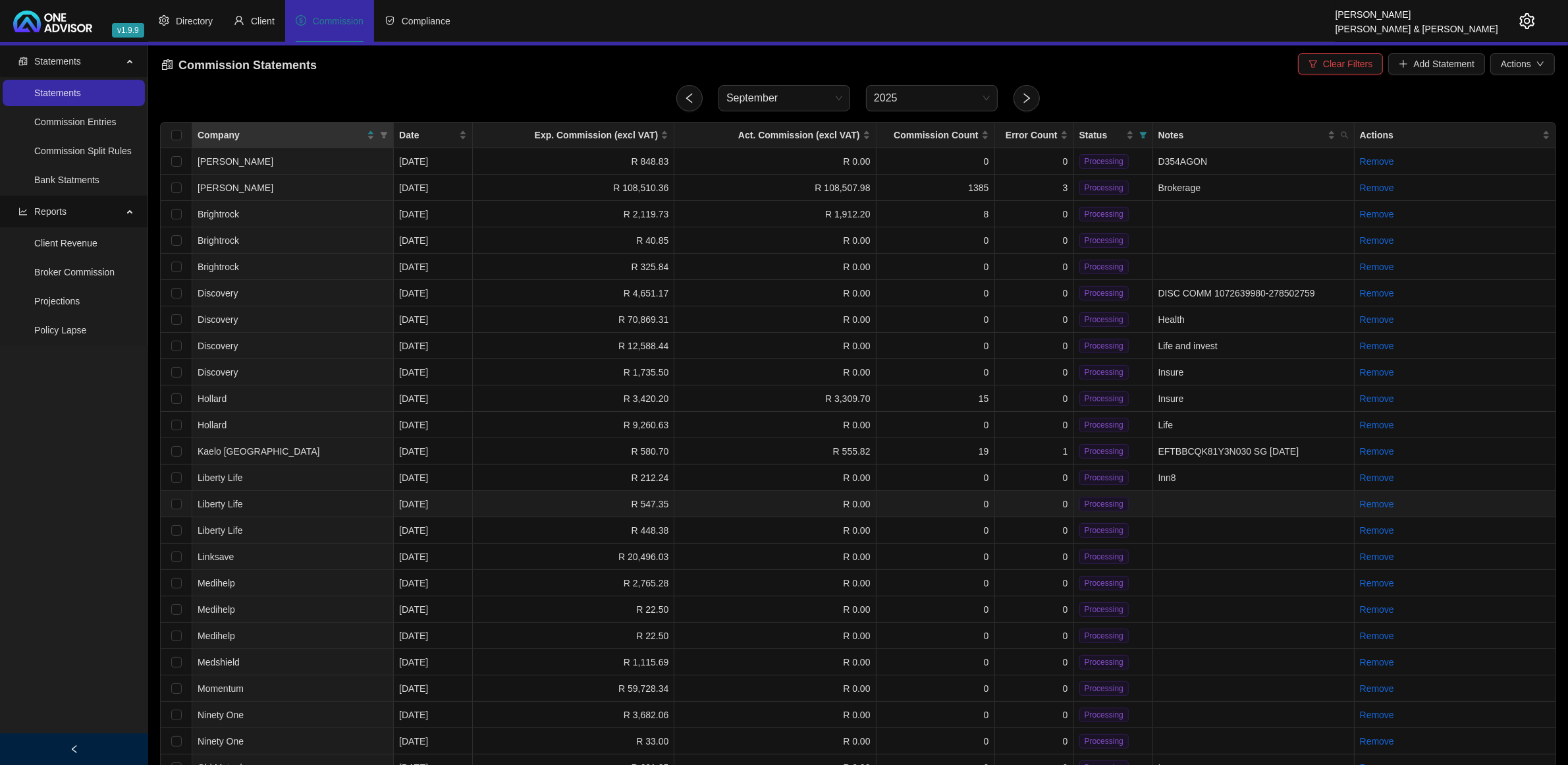
click at [725, 496] on td "R 0.00" at bounding box center [775, 504] width 202 height 26
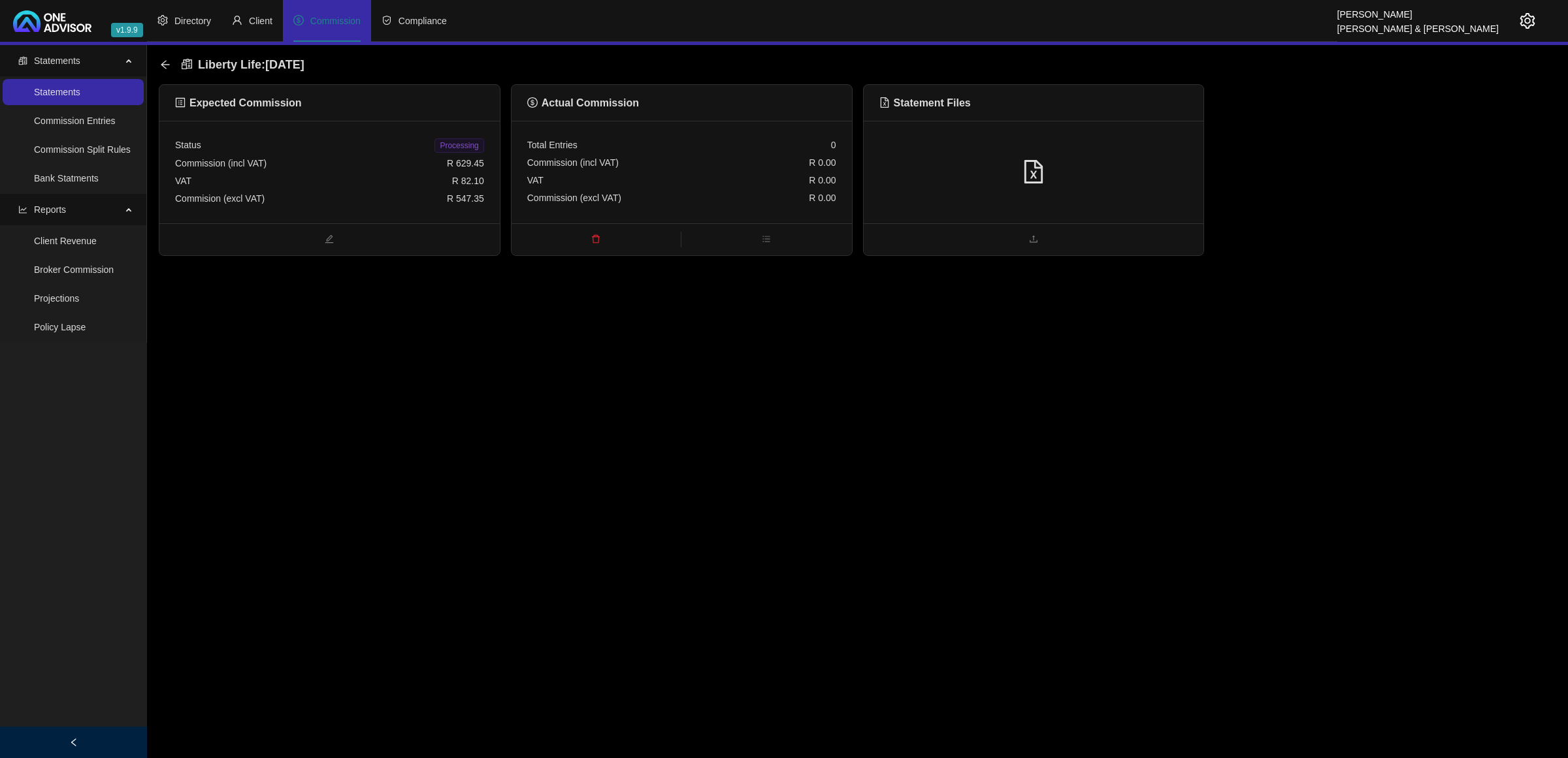
click at [1124, 162] on div at bounding box center [1033, 172] width 309 height 25
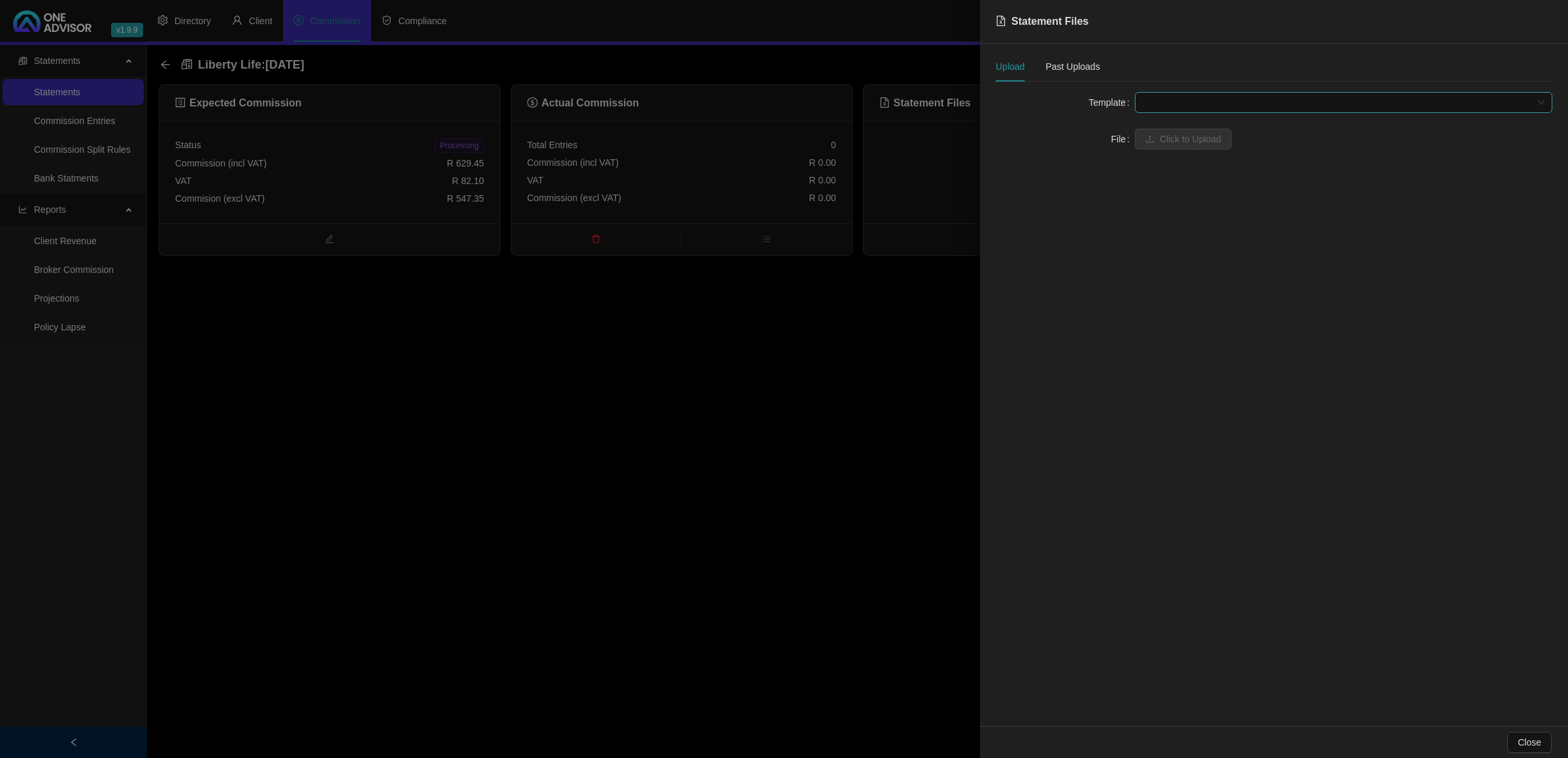
click at [1208, 100] on span at bounding box center [1344, 102] width 402 height 20
click at [1145, 144] on div "Liberty Life" at bounding box center [1344, 149] width 396 height 14
click at [1161, 124] on form "Template Liberty Life File Click to Upload" at bounding box center [1273, 121] width 556 height 57
click at [1163, 134] on span "Click to Upload" at bounding box center [1190, 138] width 62 height 14
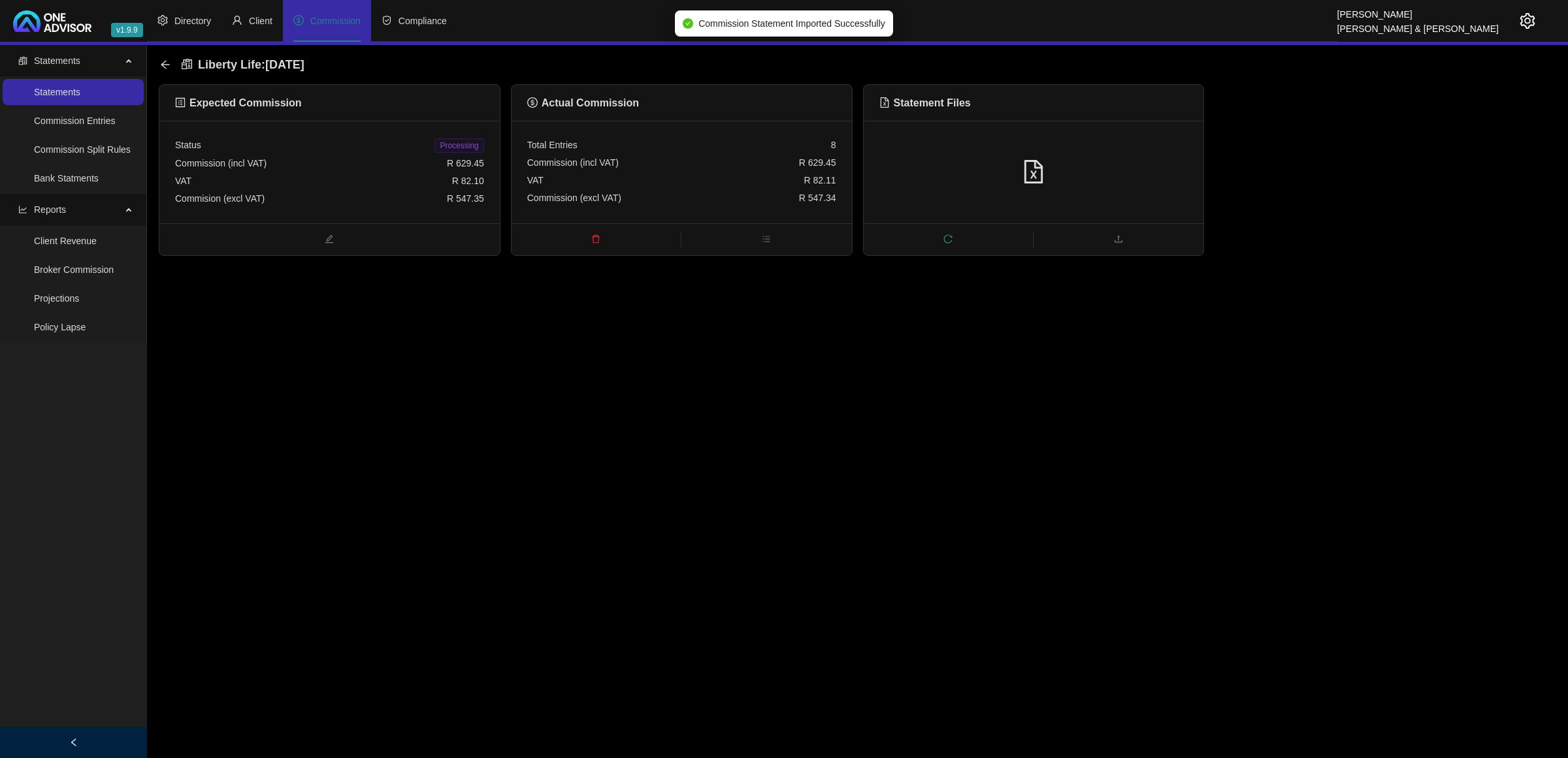
click at [478, 146] on span "Processing" at bounding box center [459, 145] width 49 height 14
click at [162, 64] on icon "arrow-left" at bounding box center [165, 64] width 10 height 10
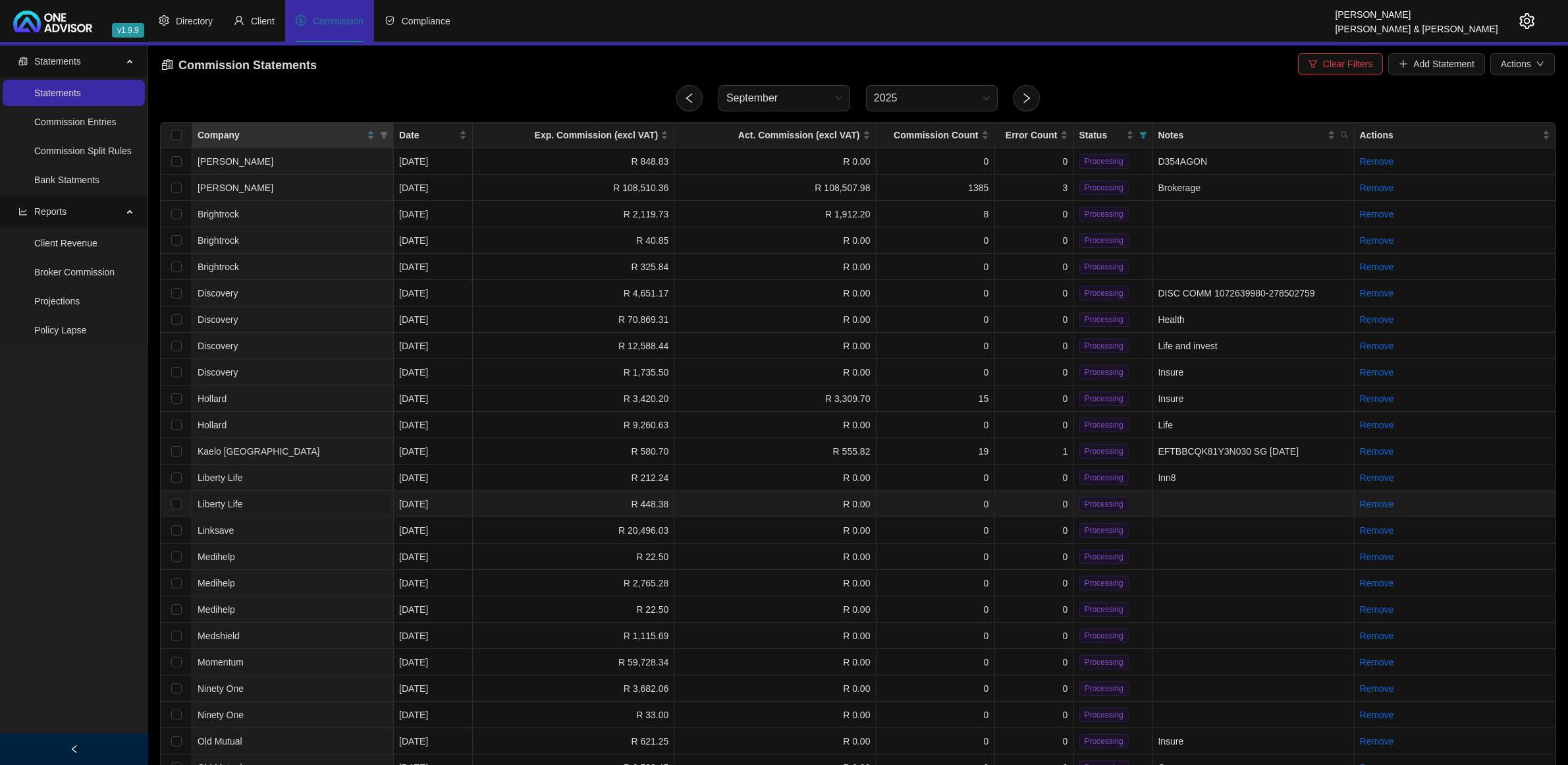
click at [1043, 502] on td "0" at bounding box center [1035, 504] width 79 height 26
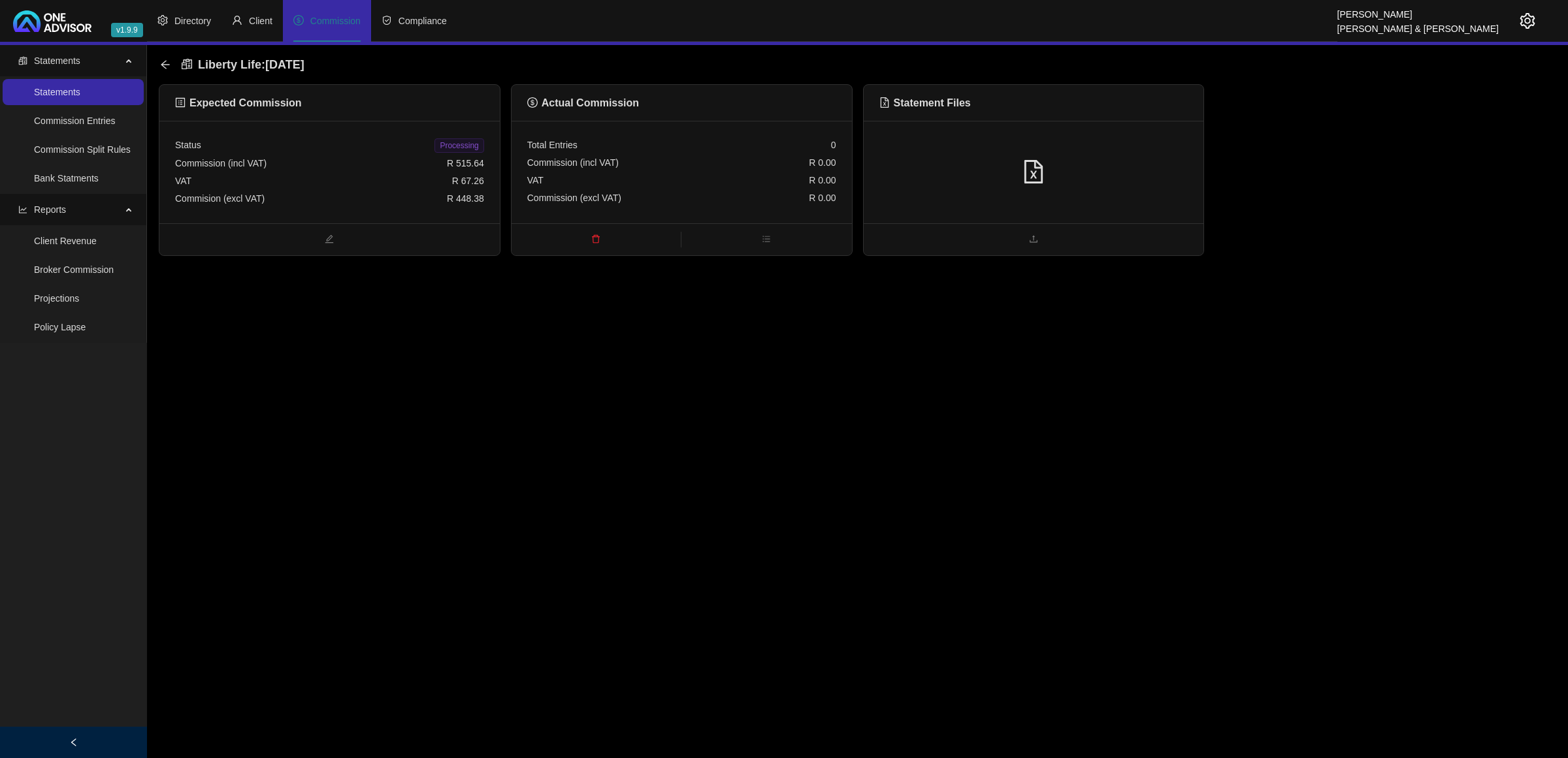
click at [1120, 191] on div at bounding box center [1034, 172] width 340 height 103
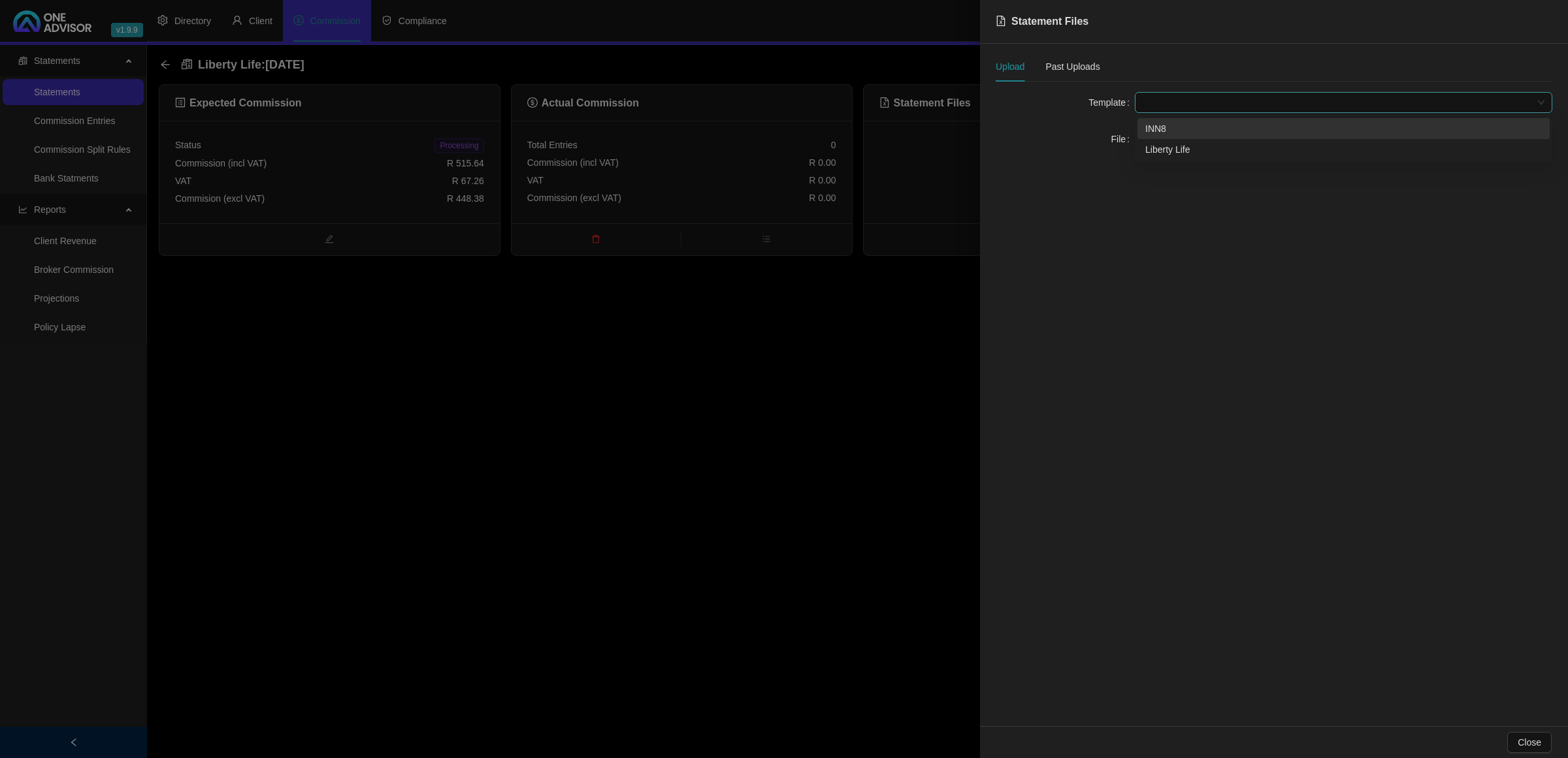
click at [1179, 103] on span at bounding box center [1344, 102] width 402 height 20
click at [1160, 149] on div "Liberty Life" at bounding box center [1344, 149] width 396 height 14
click at [1158, 137] on button "Click to Upload" at bounding box center [1182, 139] width 96 height 21
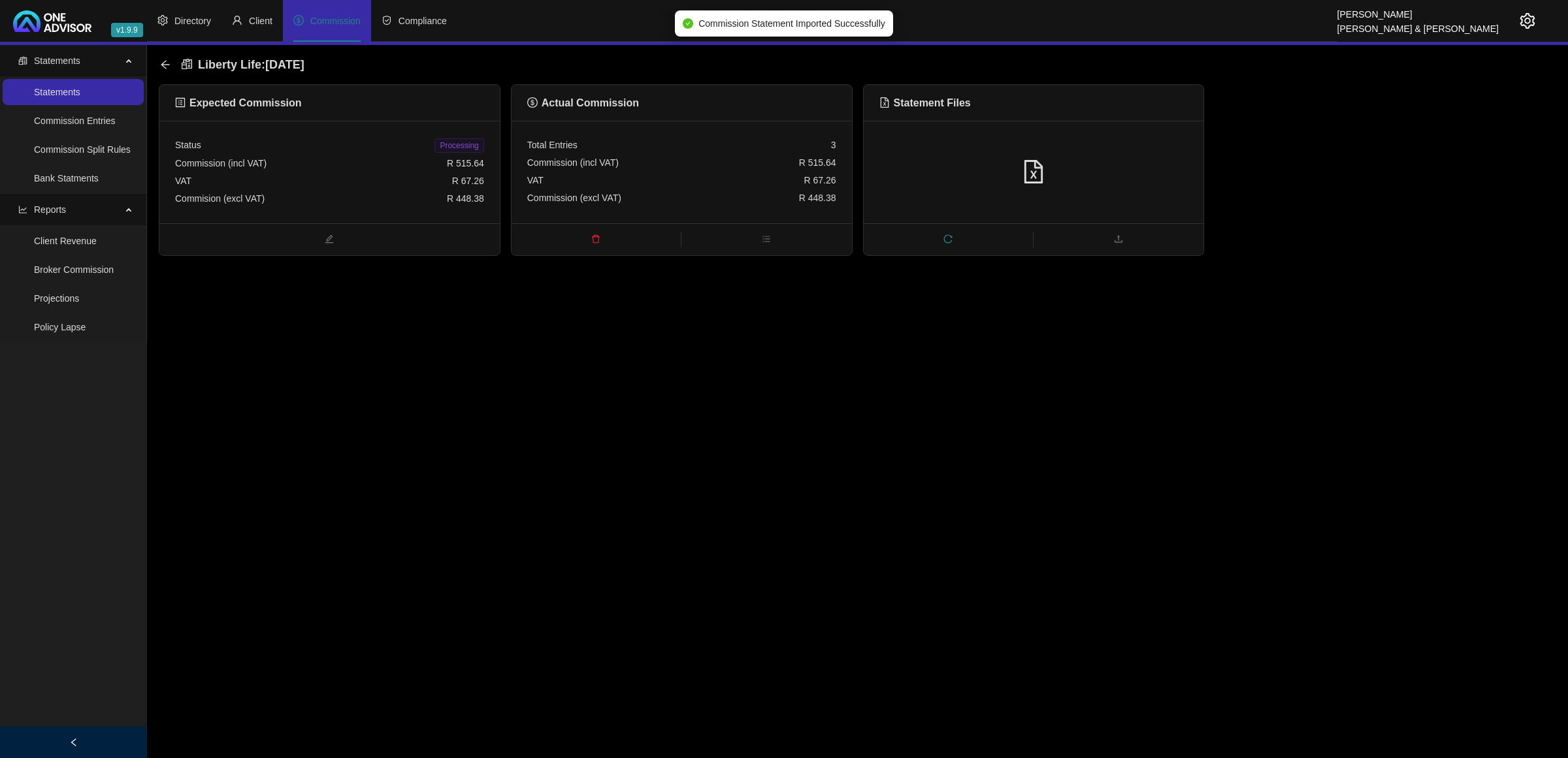
click at [445, 147] on span "Processing" at bounding box center [459, 145] width 49 height 14
click at [162, 66] on icon "arrow-left" at bounding box center [165, 64] width 10 height 10
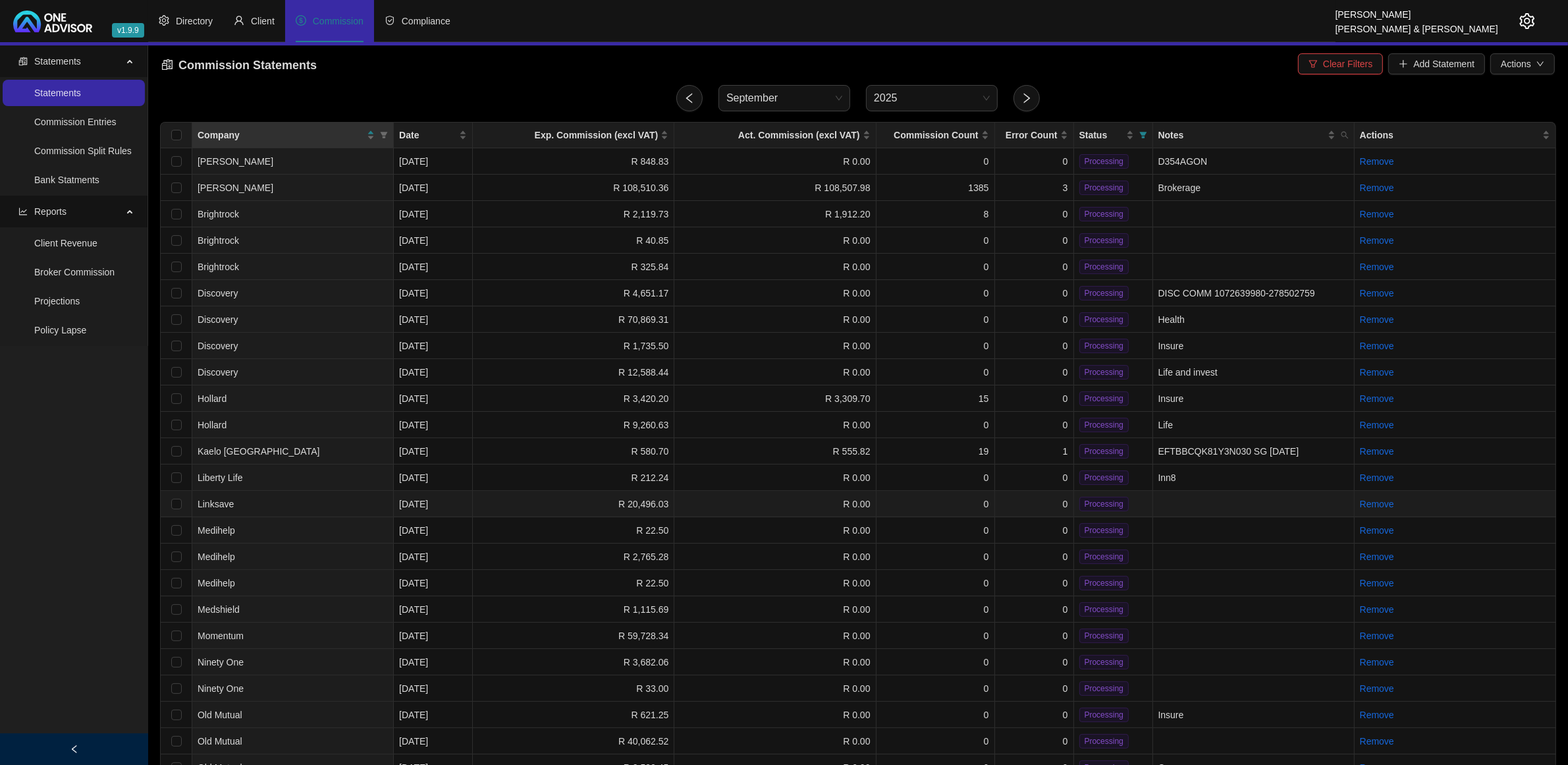
click at [770, 502] on td "R 0.00" at bounding box center [775, 504] width 202 height 26
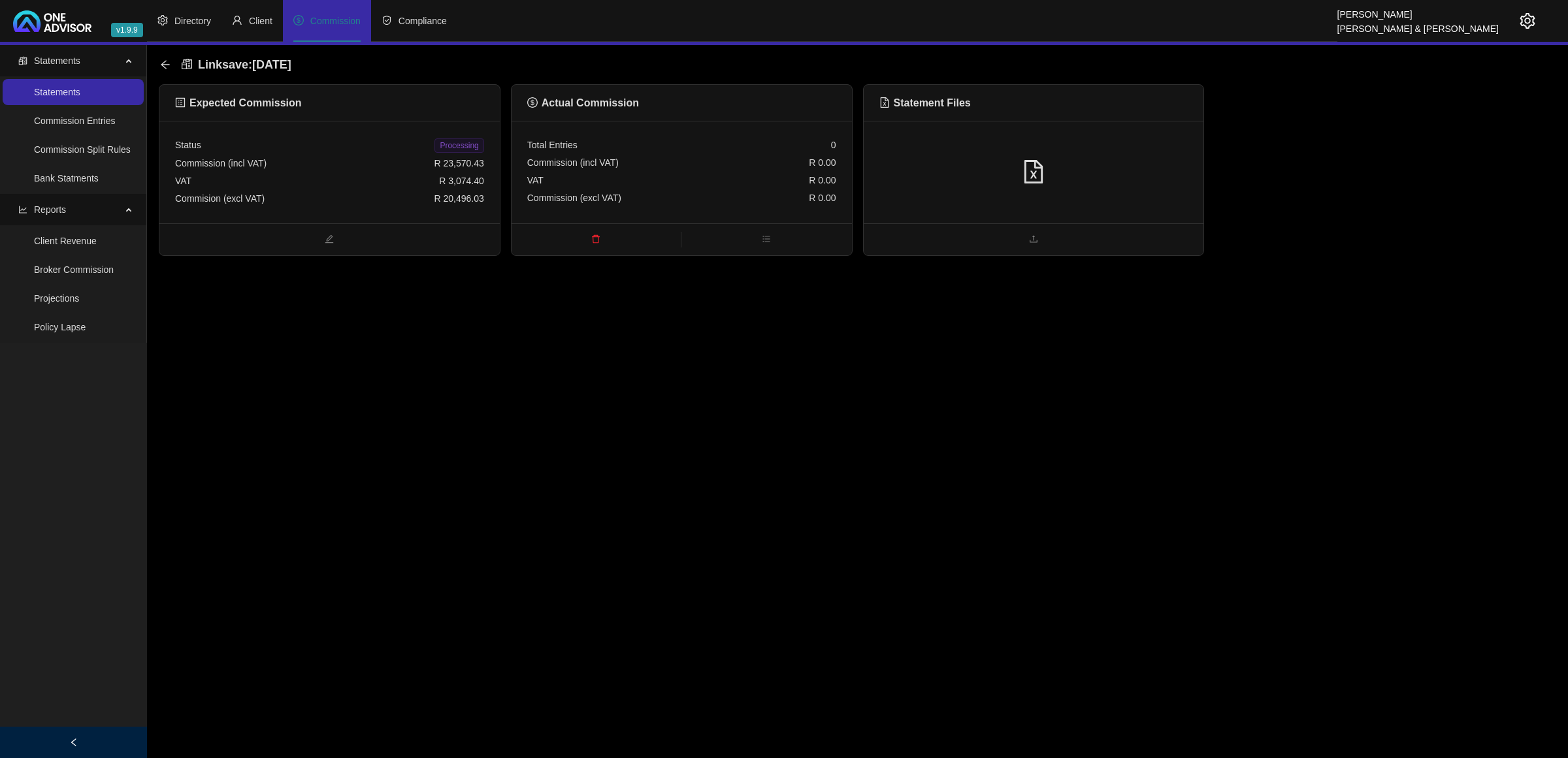
click at [1045, 181] on div at bounding box center [1033, 172] width 309 height 25
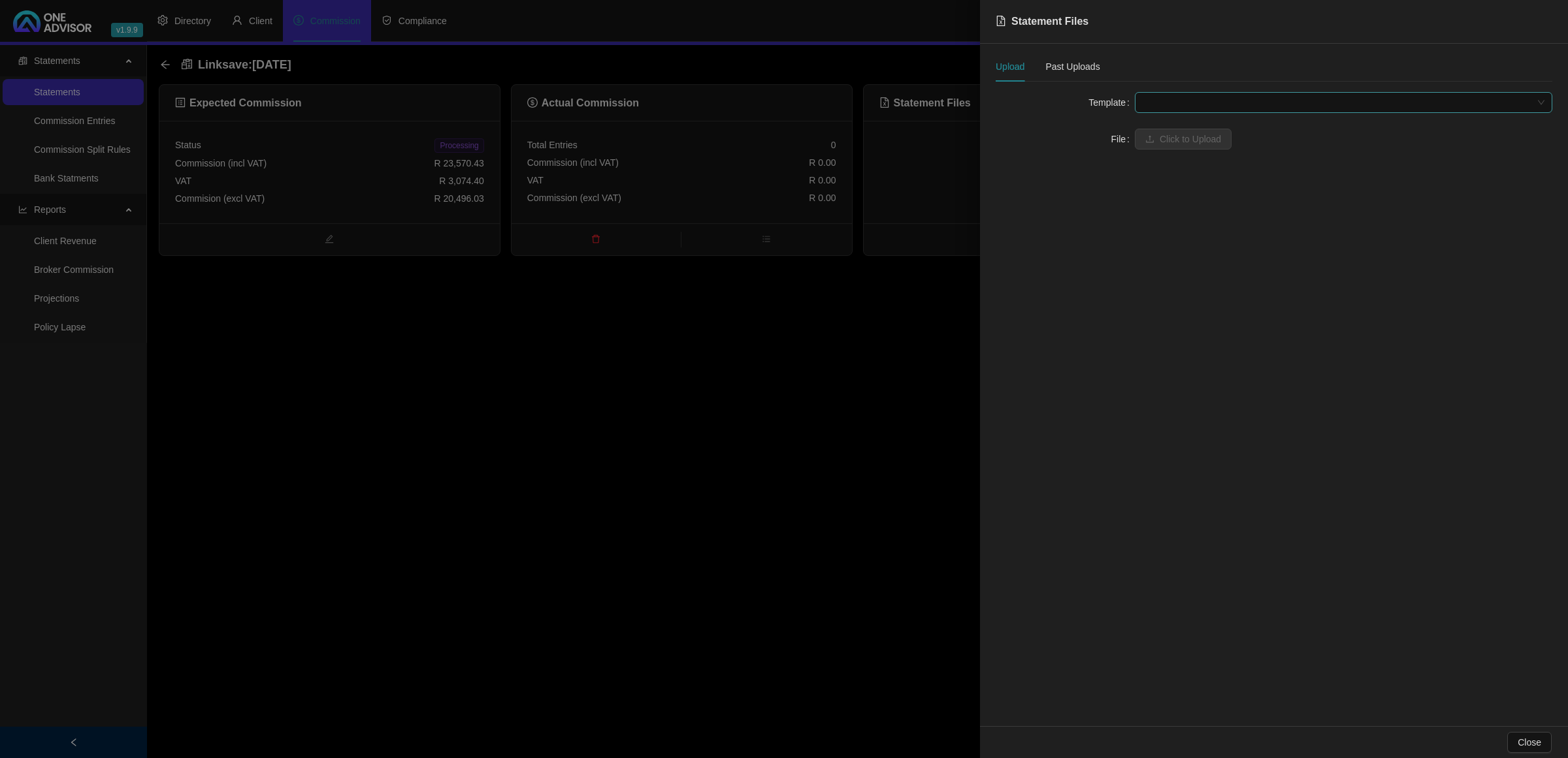
click at [1164, 108] on span at bounding box center [1344, 102] width 402 height 20
click at [1158, 128] on div "Linksave" at bounding box center [1344, 128] width 396 height 14
click at [1160, 136] on span "Click to Upload" at bounding box center [1190, 138] width 62 height 14
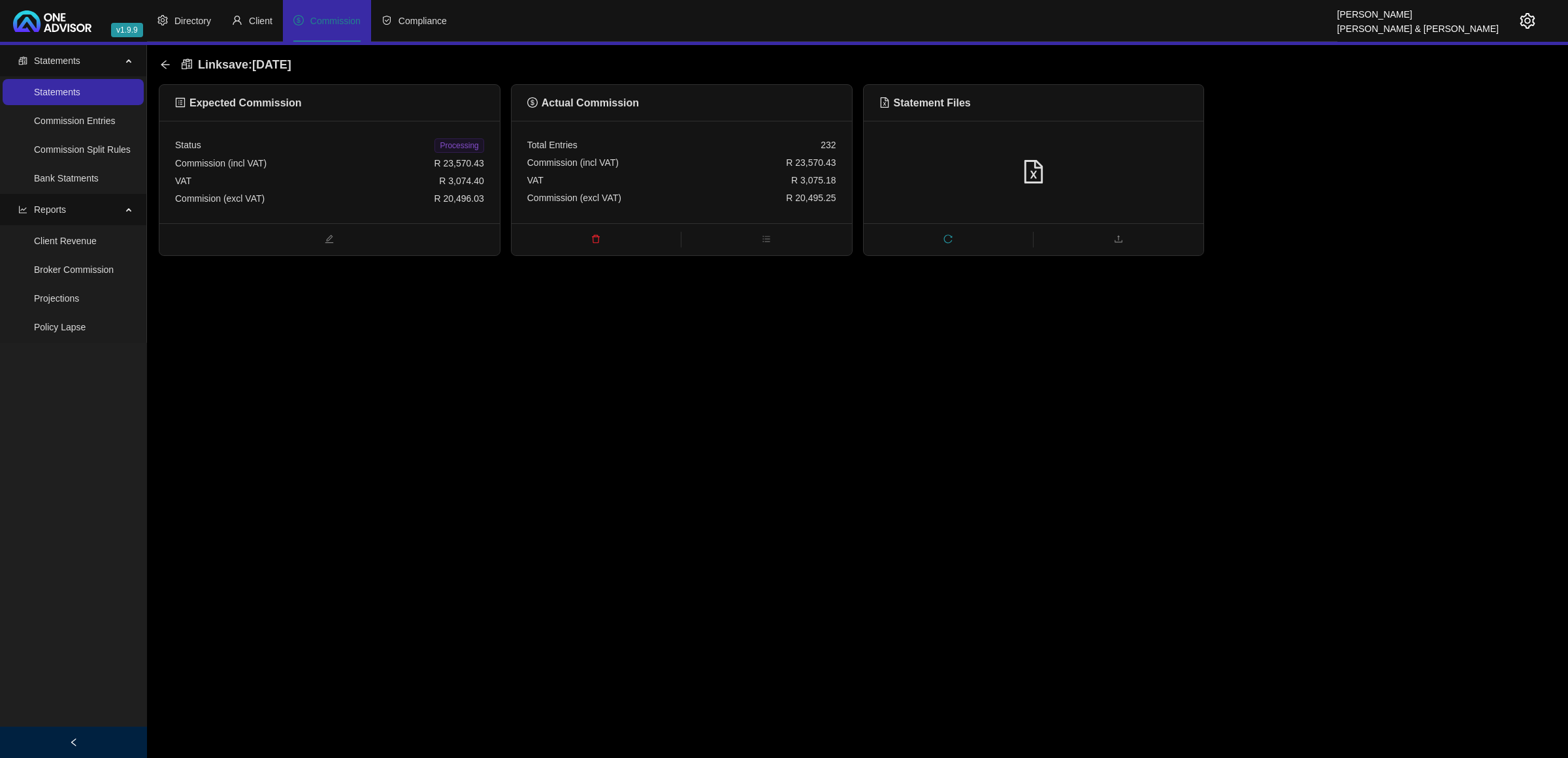
click at [453, 140] on span "Processing" at bounding box center [459, 145] width 49 height 14
click at [165, 63] on icon "arrow-left" at bounding box center [165, 64] width 10 height 10
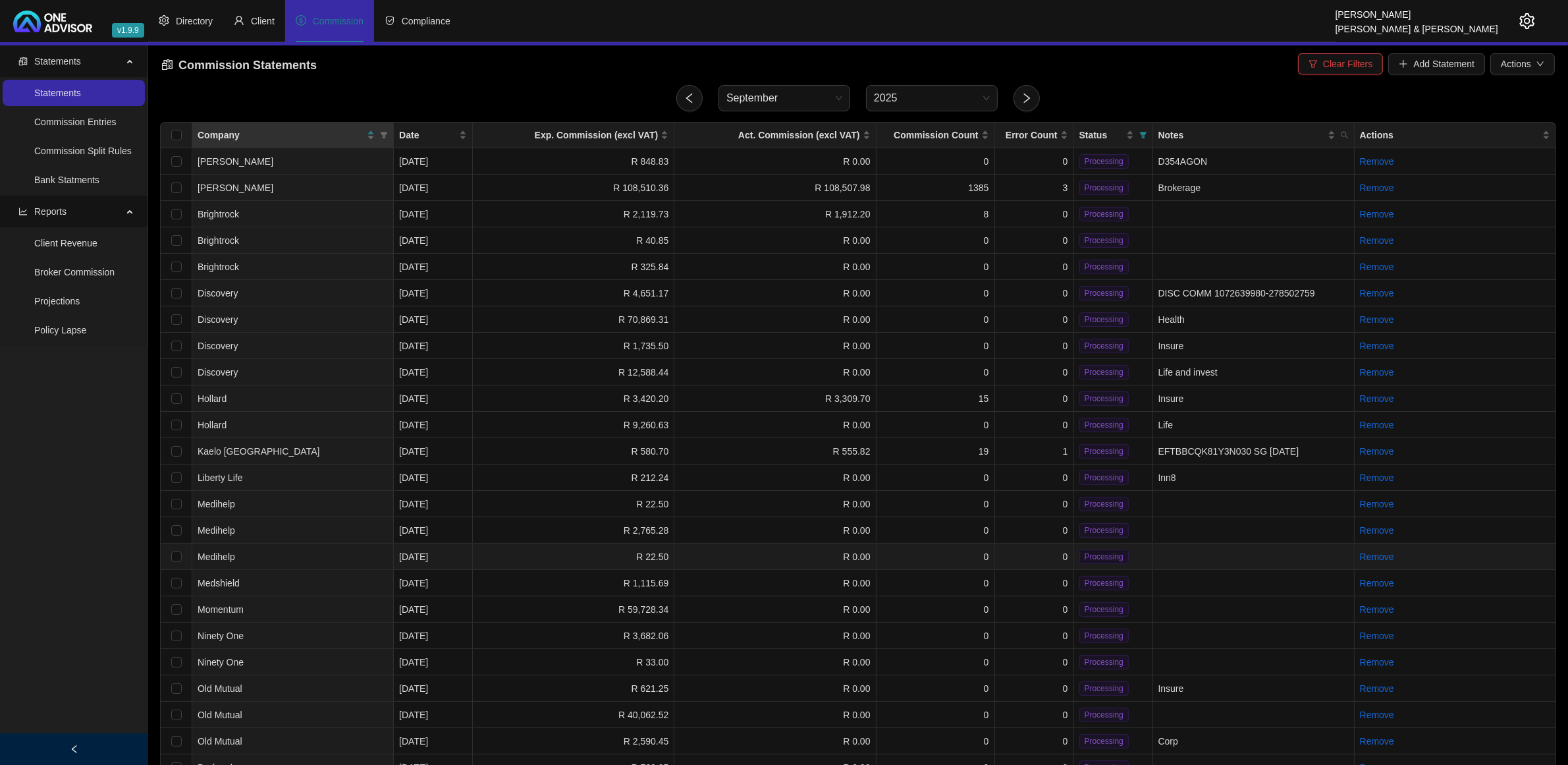
click at [593, 543] on td "R 22.50" at bounding box center [574, 557] width 202 height 26
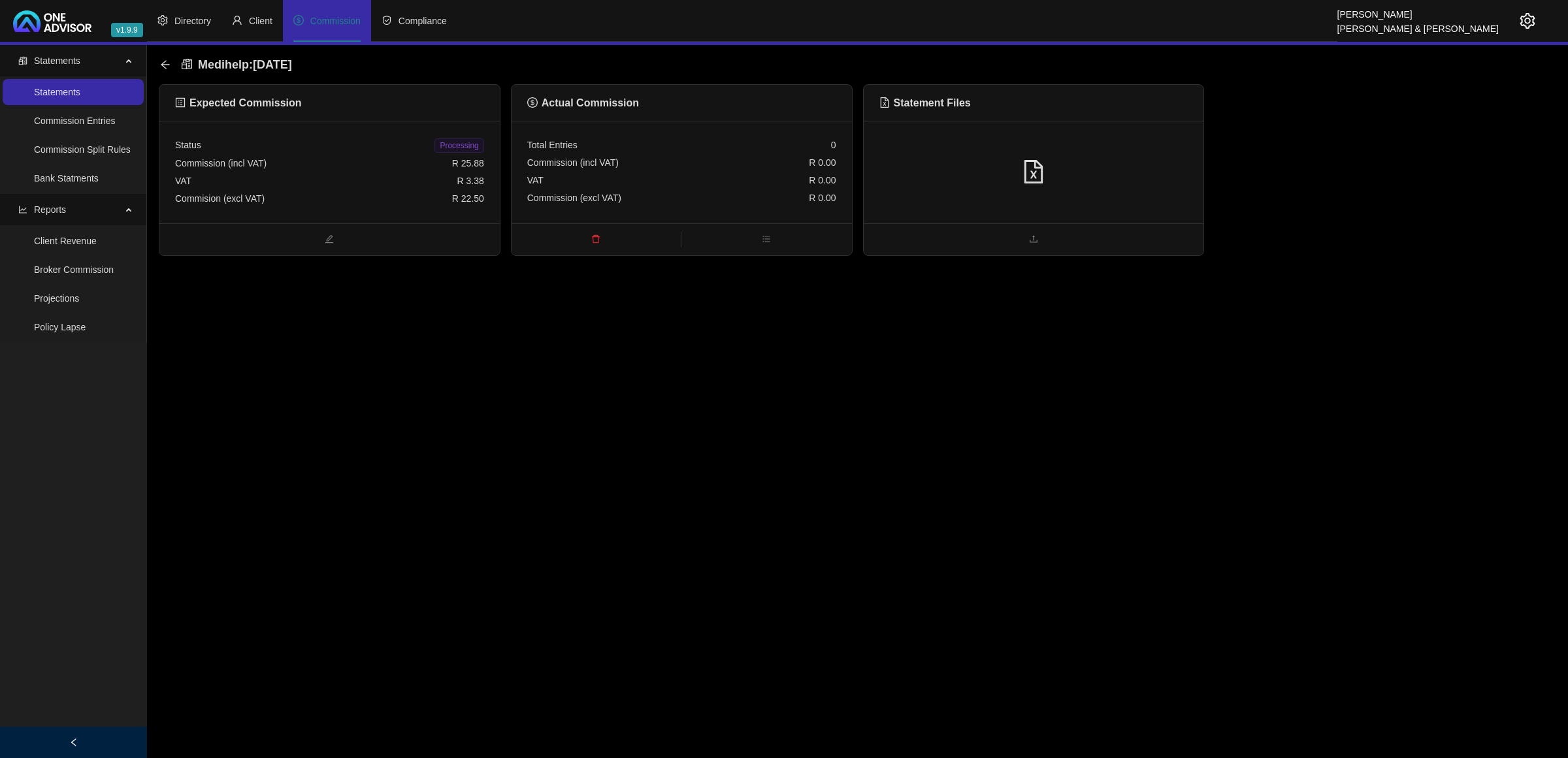
click at [1078, 193] on div at bounding box center [1034, 172] width 340 height 103
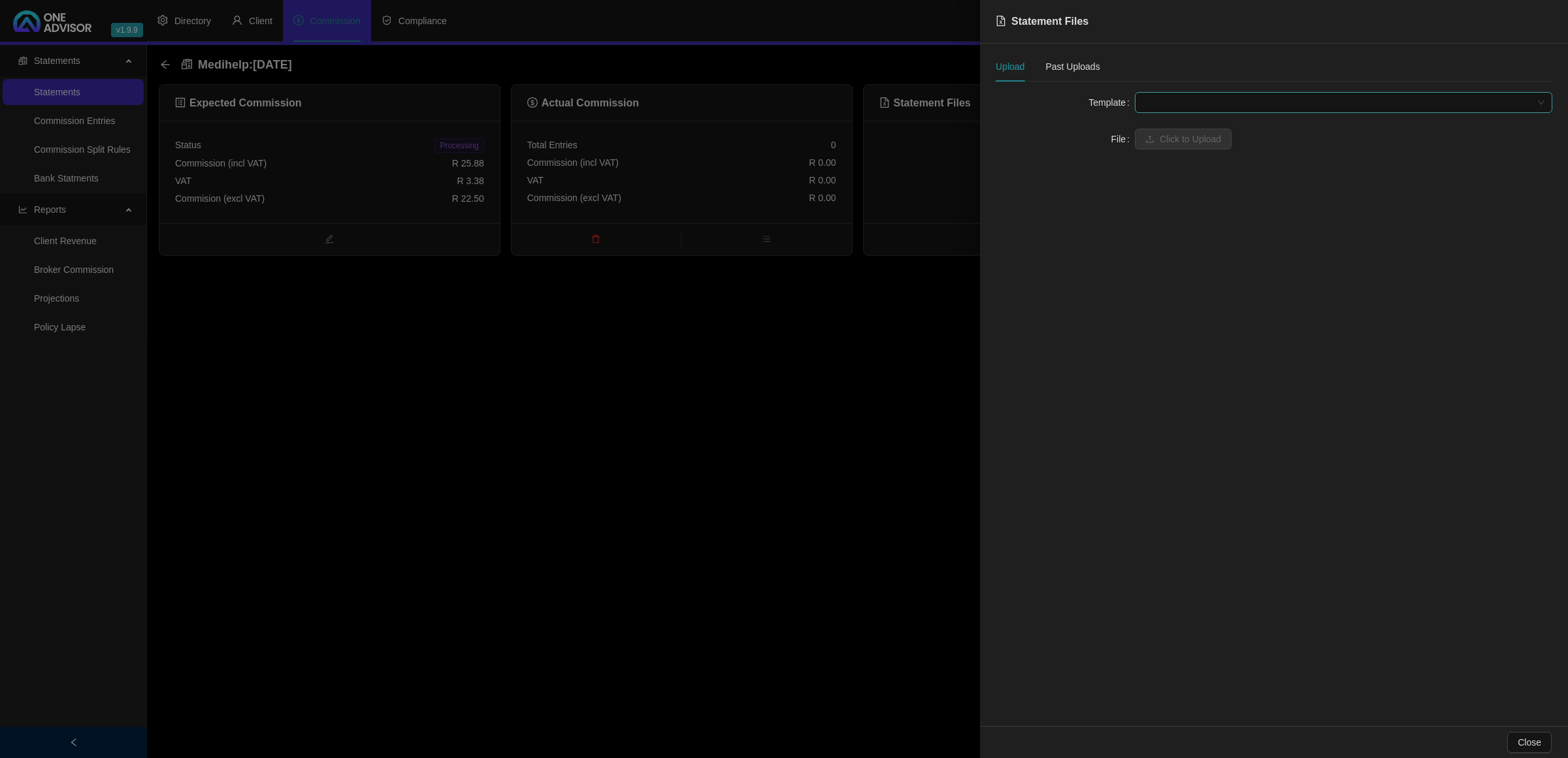
click at [1148, 102] on span at bounding box center [1344, 102] width 402 height 20
click at [1175, 170] on div "Medihelp Brokerage (Web download)" at bounding box center [1344, 170] width 396 height 14
click at [1141, 140] on button "Click to Upload" at bounding box center [1182, 139] width 96 height 21
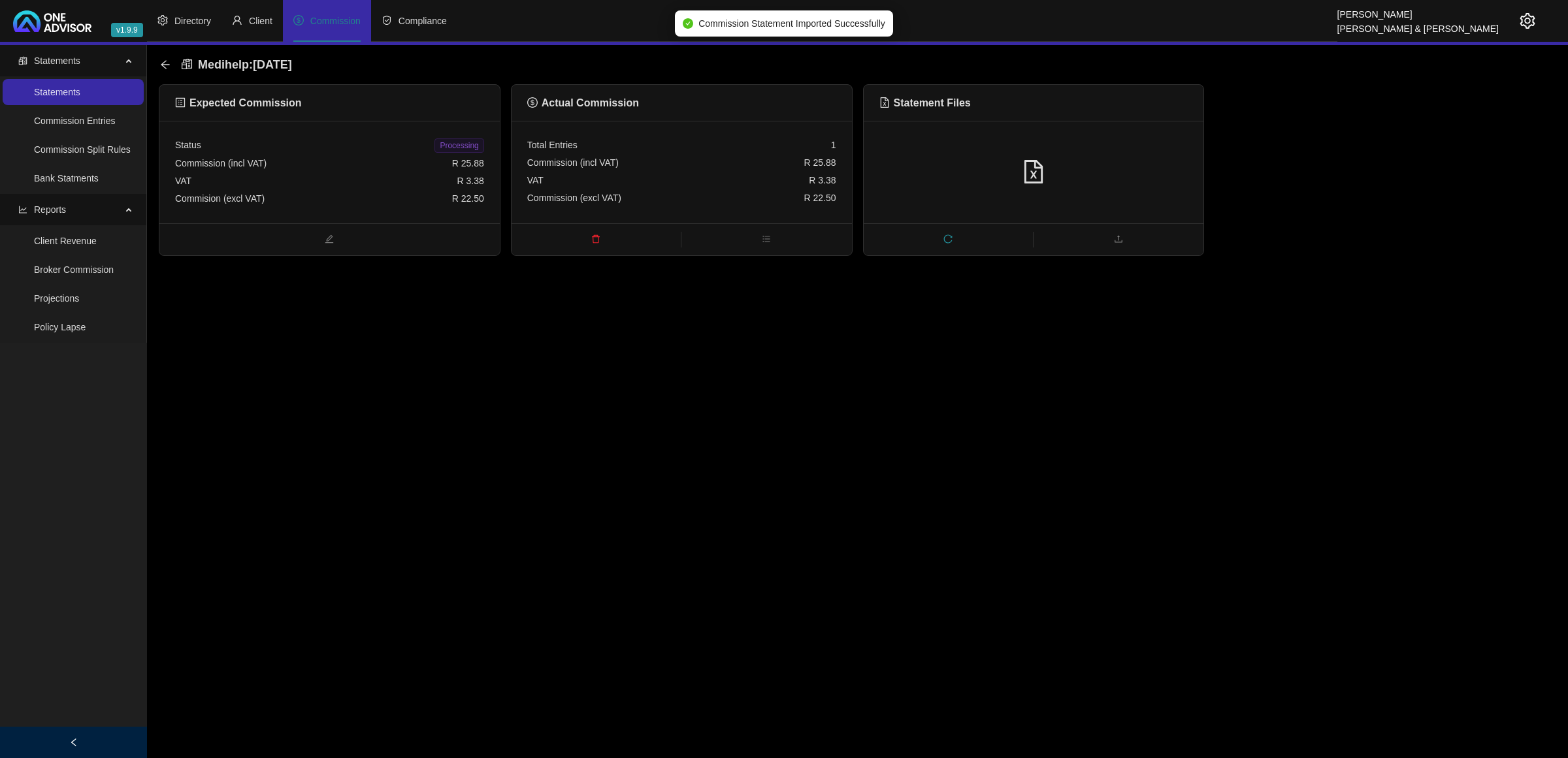
click at [482, 144] on span "Processing" at bounding box center [459, 145] width 49 height 14
click at [161, 64] on icon "arrow-left" at bounding box center [165, 64] width 10 height 10
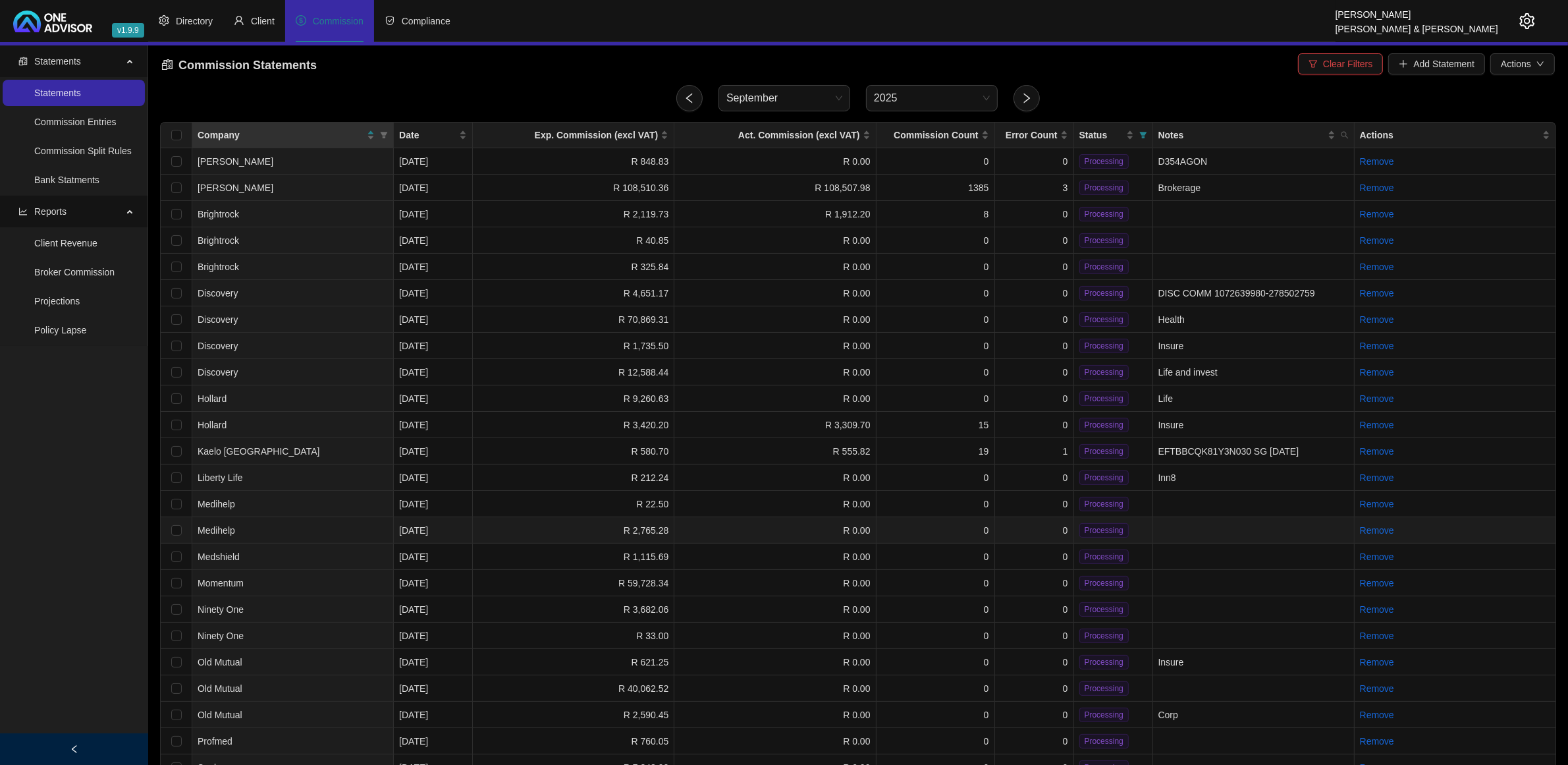
click at [515, 524] on td "R 2,765.28" at bounding box center [574, 530] width 202 height 26
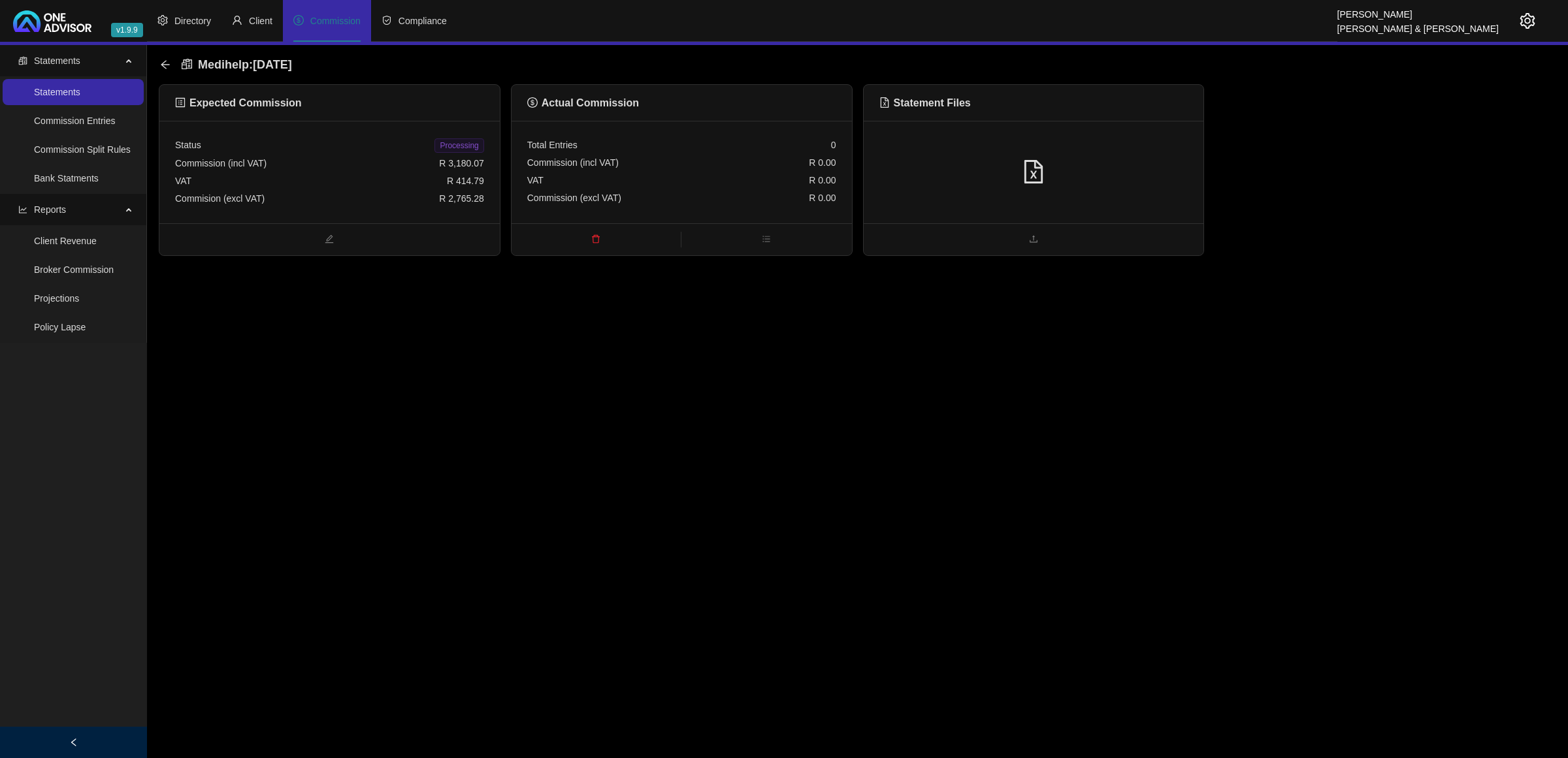
click at [1065, 167] on div at bounding box center [1033, 172] width 309 height 25
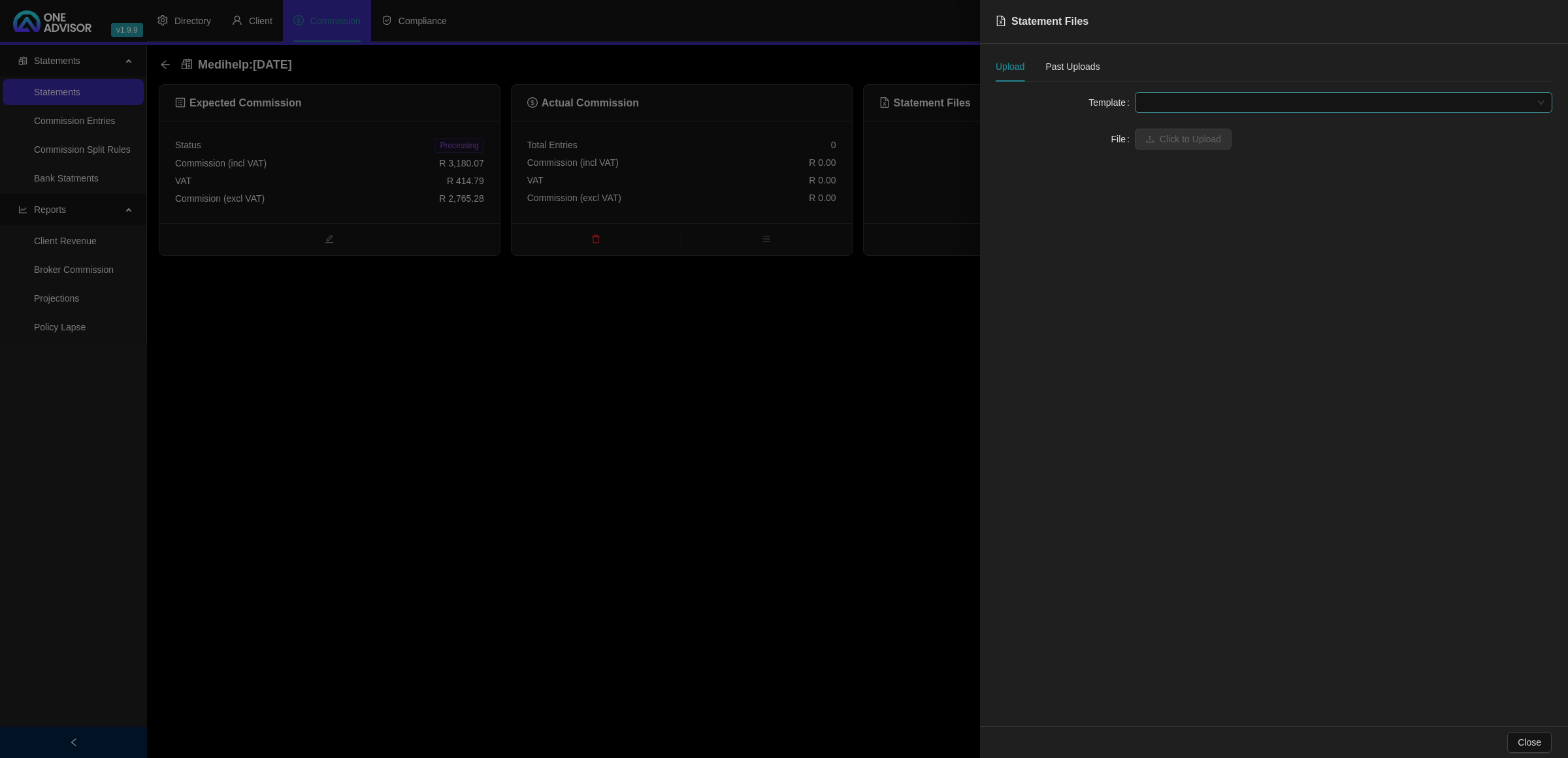
click at [1152, 107] on span at bounding box center [1344, 102] width 402 height 20
click at [1161, 165] on div "Medihelp Brokerage (Web download)" at bounding box center [1344, 170] width 396 height 14
click at [1155, 135] on button "Click to Upload" at bounding box center [1182, 139] width 96 height 21
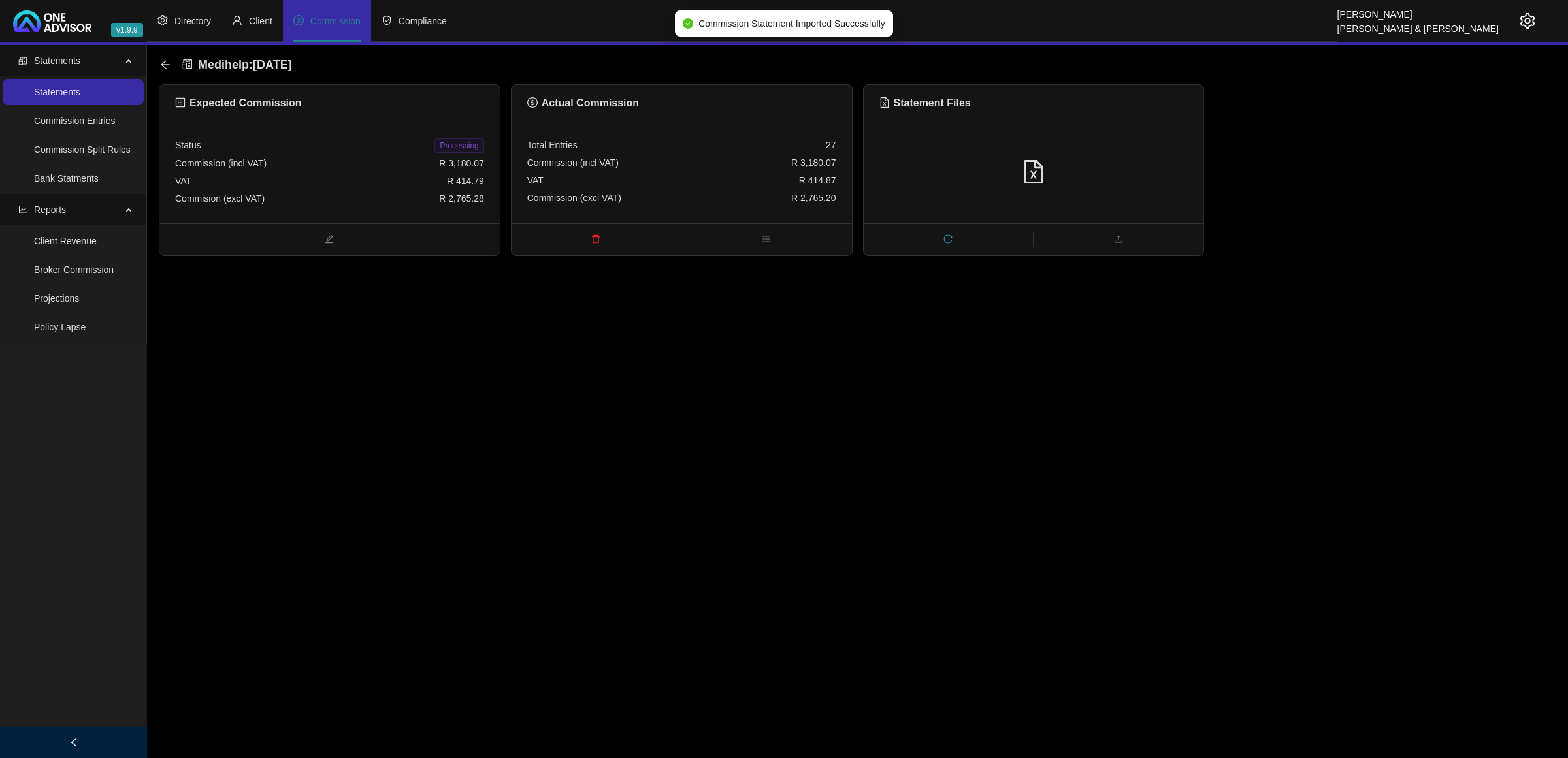
click at [461, 144] on span "Processing" at bounding box center [459, 145] width 49 height 14
click at [162, 65] on icon "arrow-left" at bounding box center [165, 64] width 8 height 8
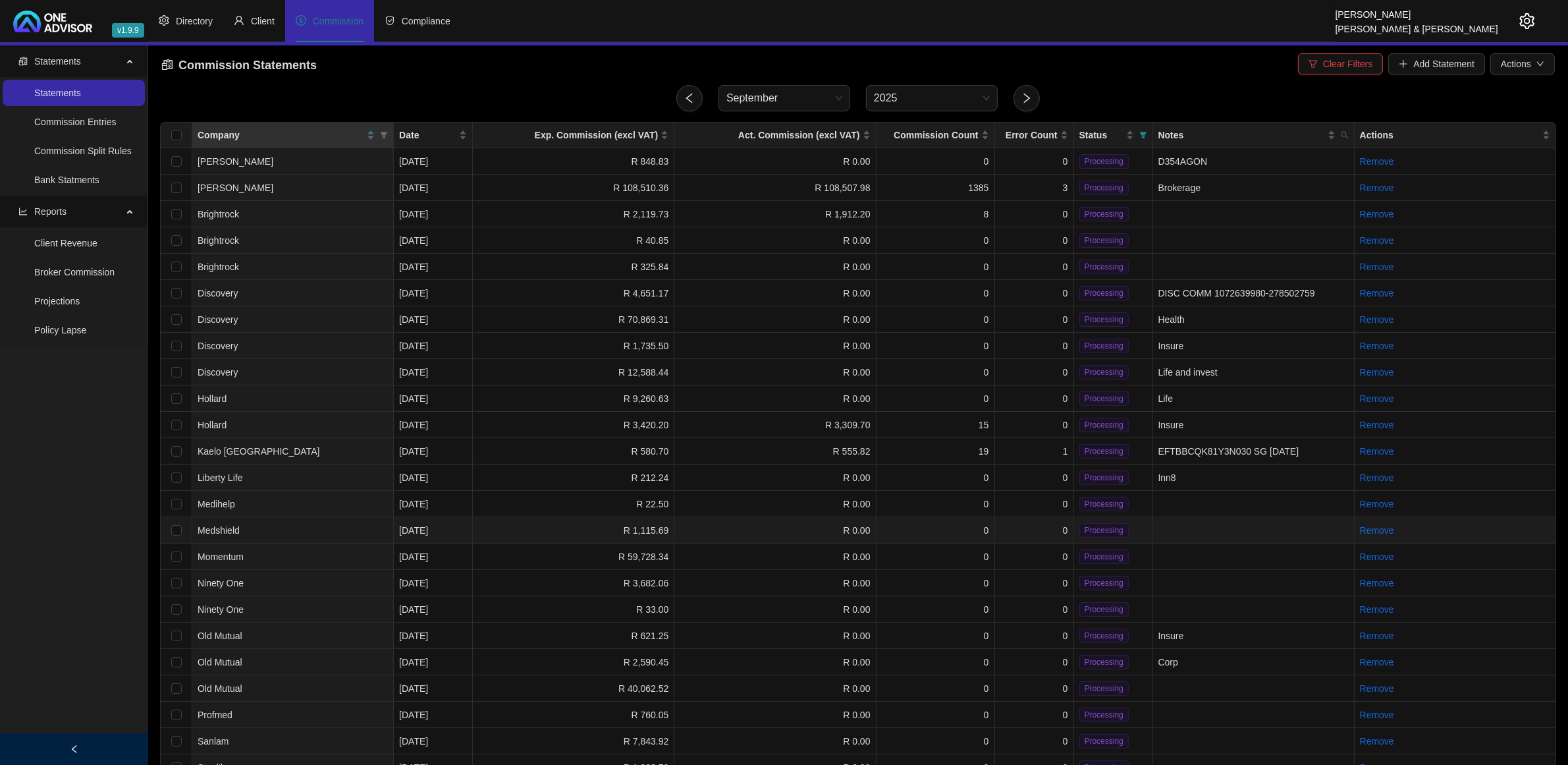
click at [604, 522] on td "R 1,115.69" at bounding box center [574, 530] width 202 height 26
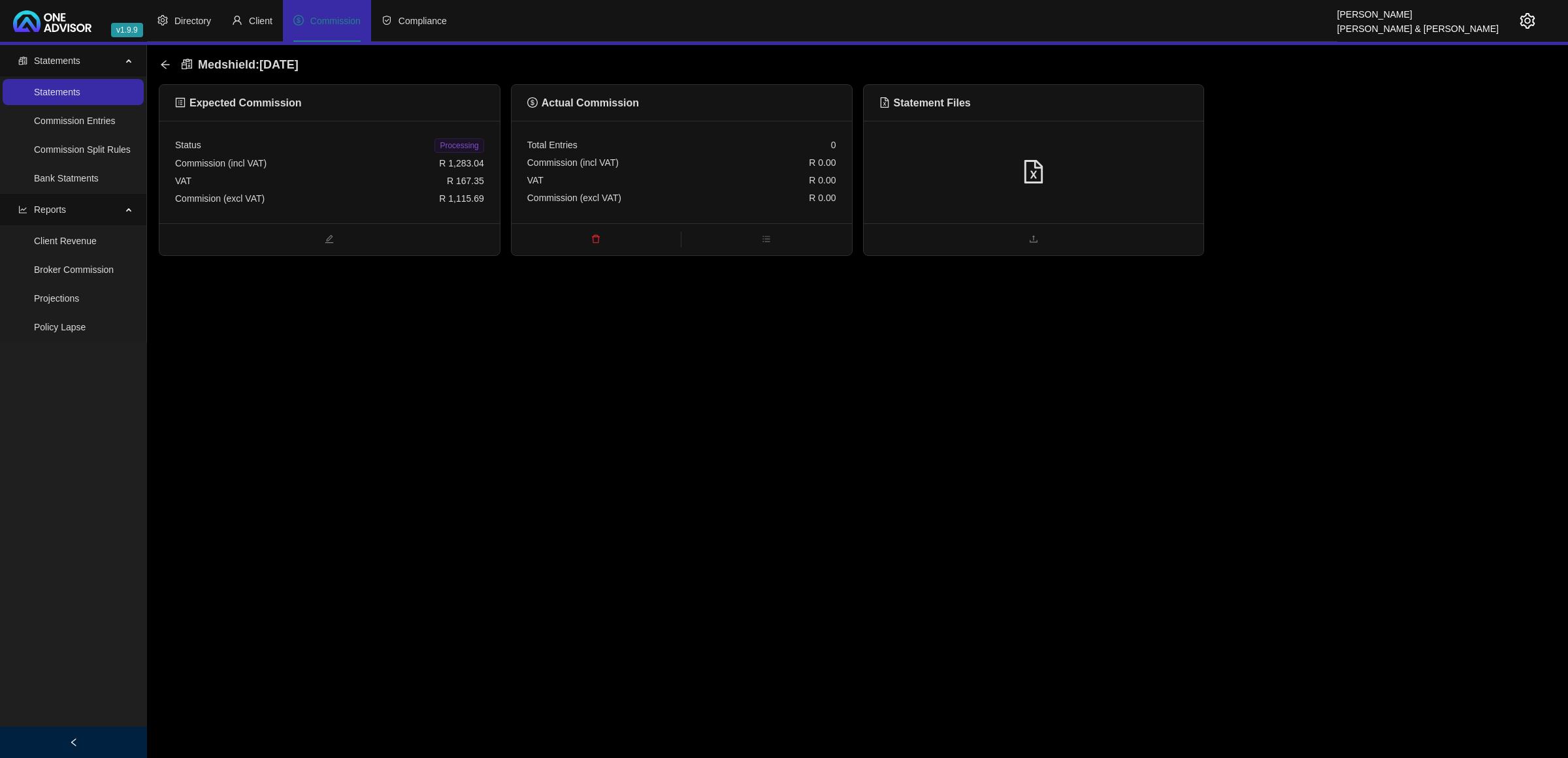
click at [1083, 185] on div at bounding box center [1034, 172] width 340 height 103
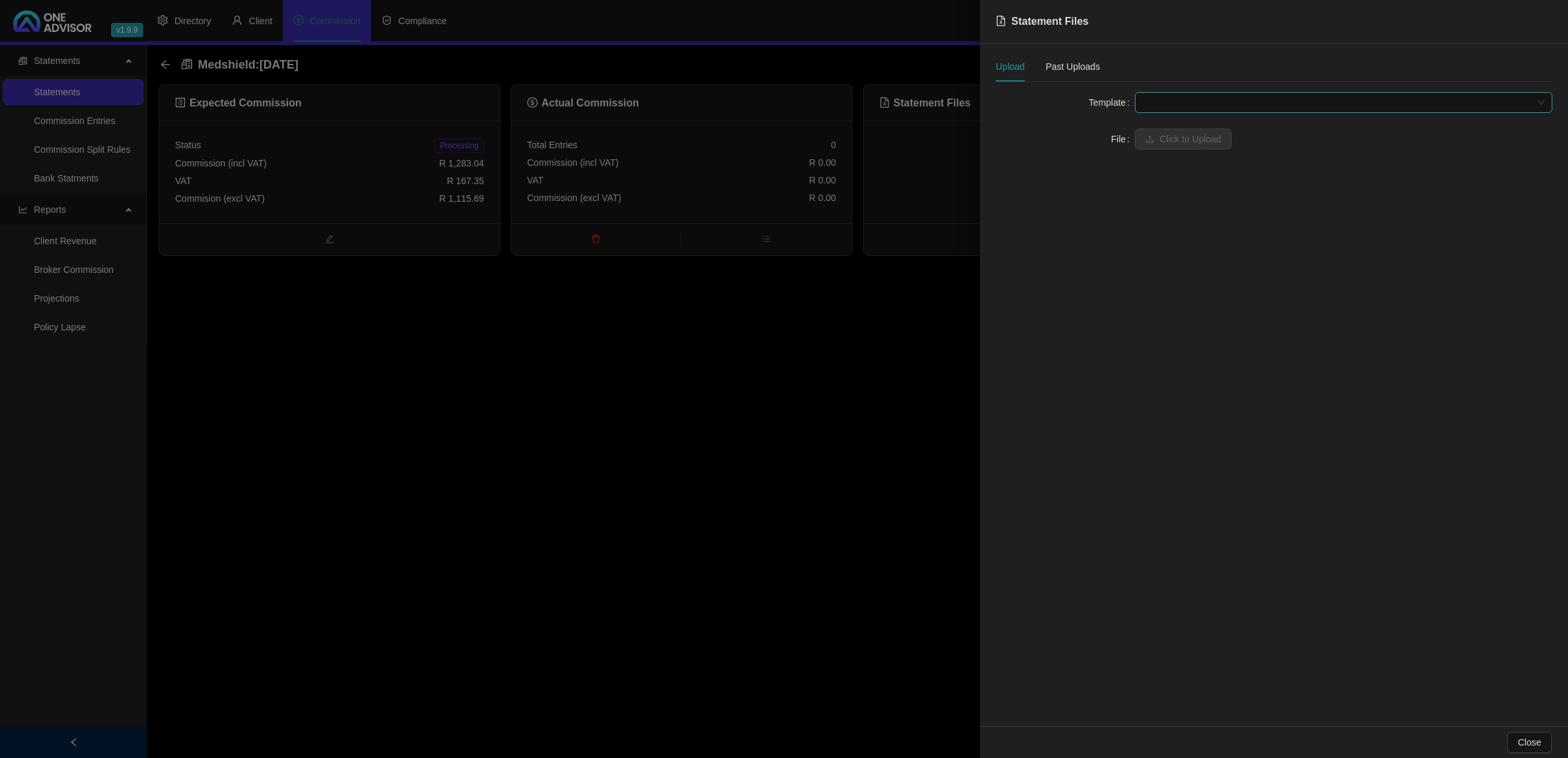
click at [1176, 103] on span at bounding box center [1344, 102] width 402 height 20
click at [1175, 126] on div "Medshield" at bounding box center [1344, 128] width 396 height 14
click at [1174, 136] on span "Click to Upload" at bounding box center [1190, 138] width 62 height 14
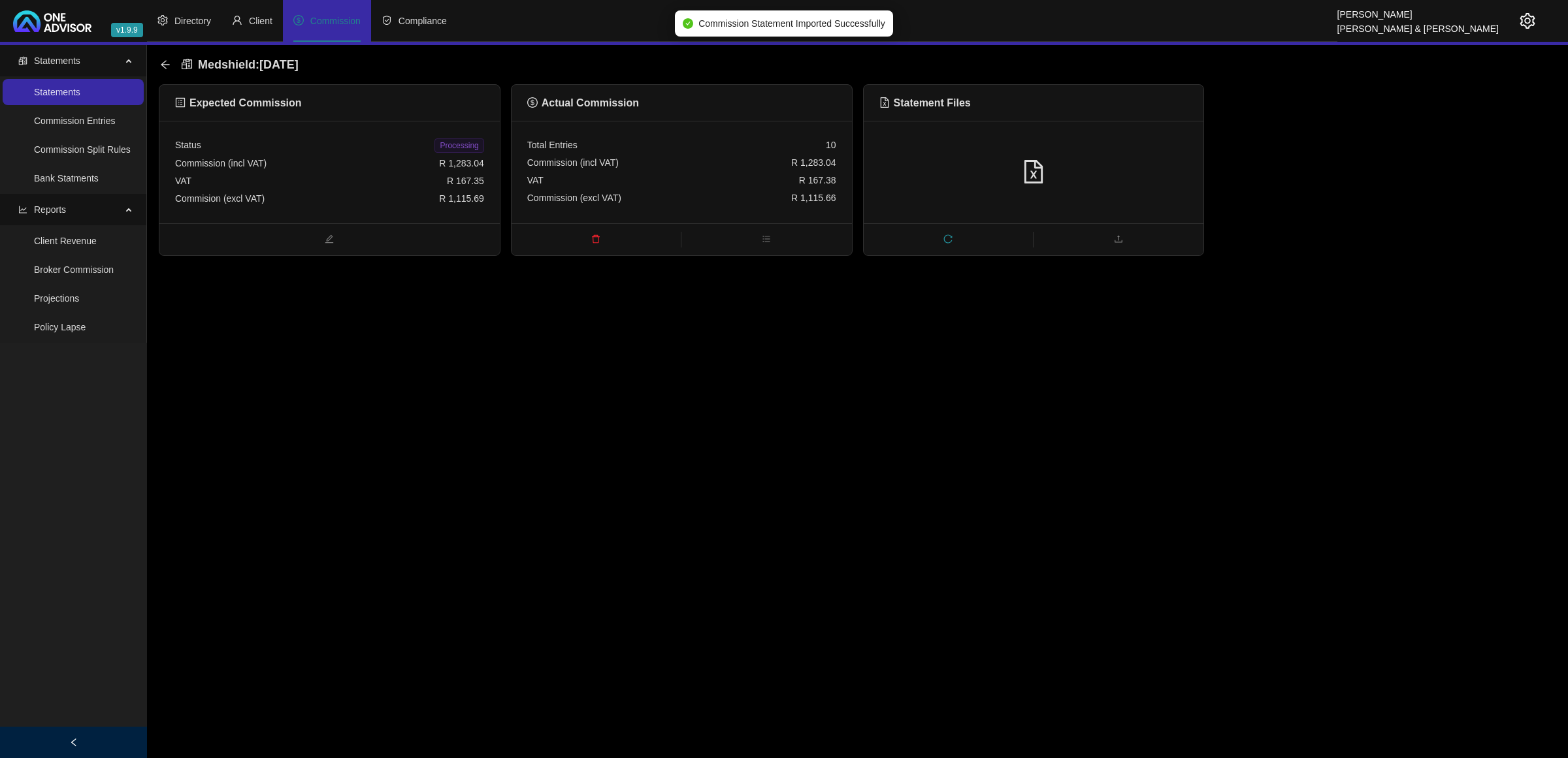
click at [470, 148] on span "Processing" at bounding box center [459, 145] width 49 height 14
click at [170, 64] on div "Medshield : [DATE]" at bounding box center [233, 64] width 146 height 23
click at [168, 63] on icon "arrow-left" at bounding box center [165, 64] width 10 height 10
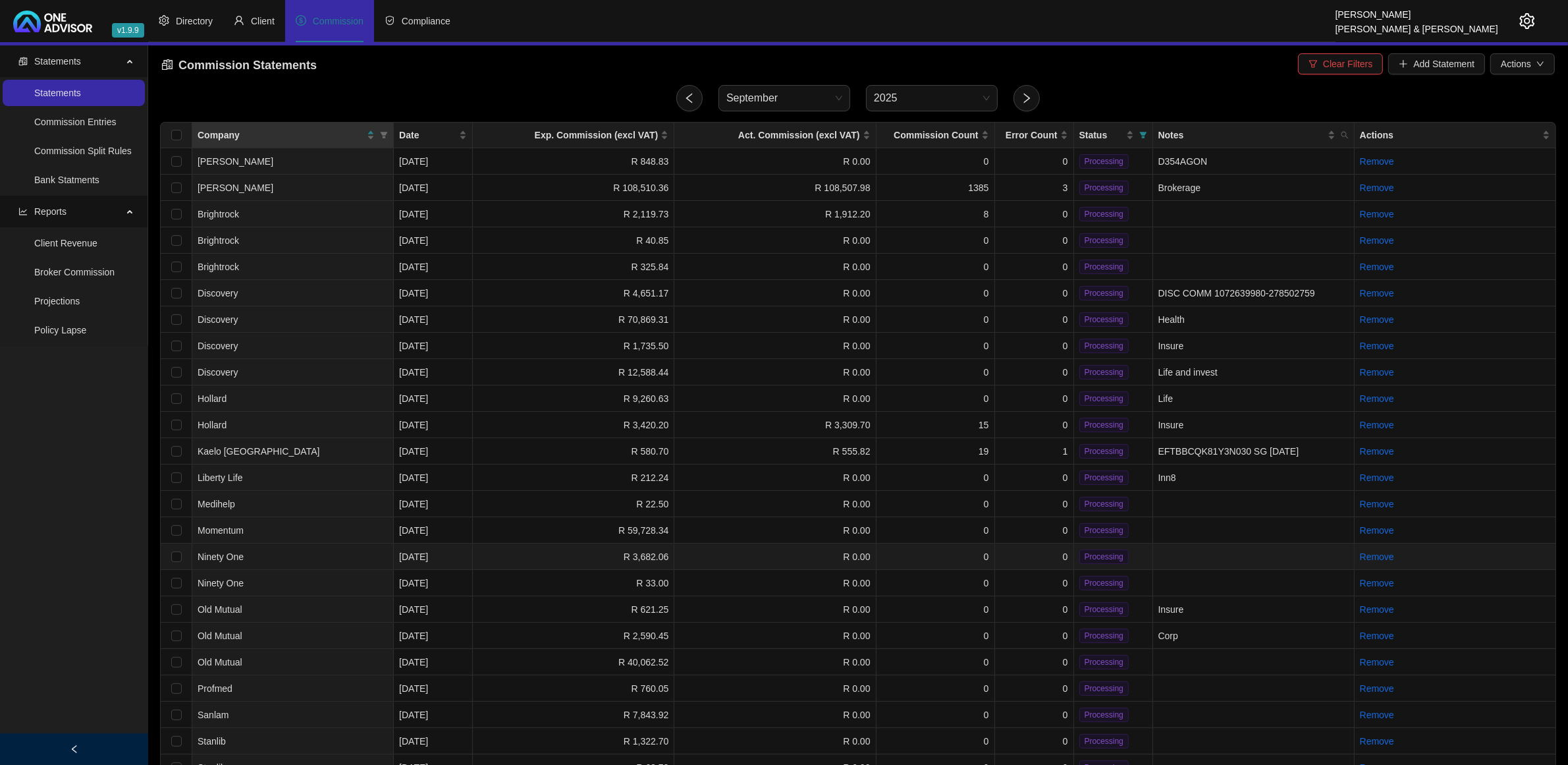
click at [702, 555] on td "R 0.00" at bounding box center [775, 557] width 202 height 26
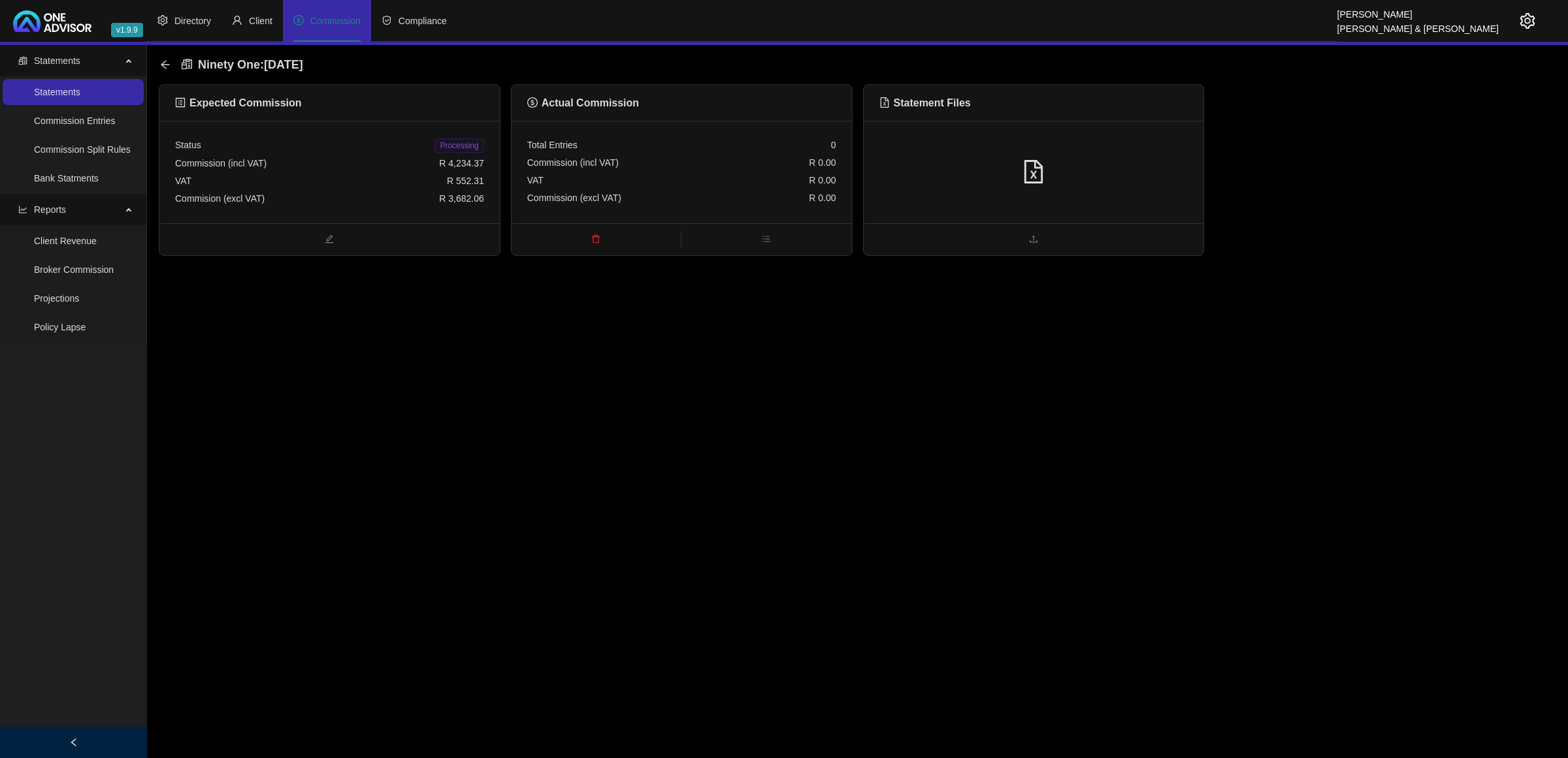
click at [1164, 170] on div at bounding box center [1033, 172] width 309 height 25
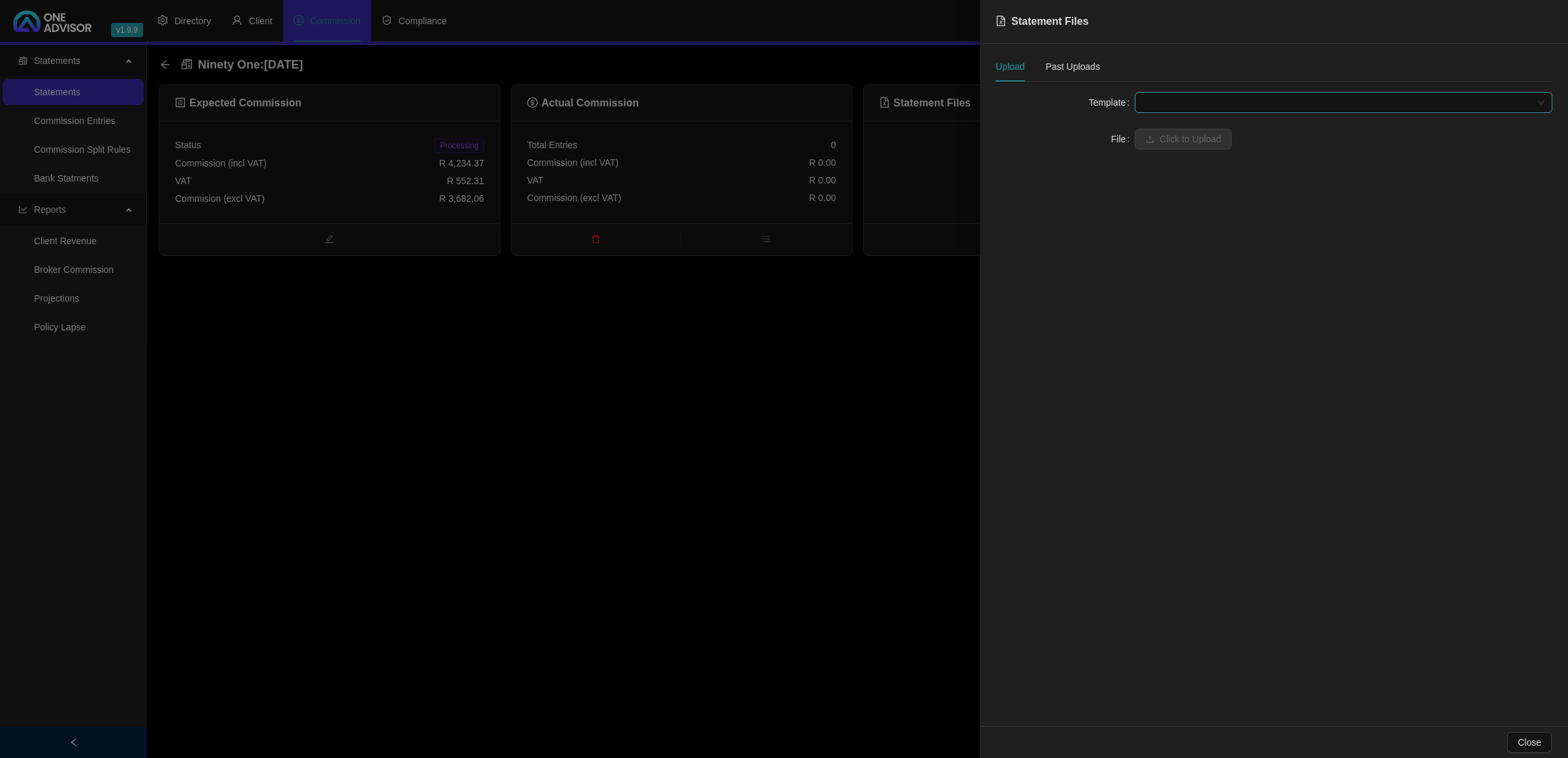
click at [1192, 96] on span at bounding box center [1344, 102] width 402 height 20
click at [1201, 131] on div "Ninety One [AUM FEES]" at bounding box center [1344, 128] width 396 height 14
click at [1192, 136] on span "Click to Upload" at bounding box center [1190, 138] width 62 height 14
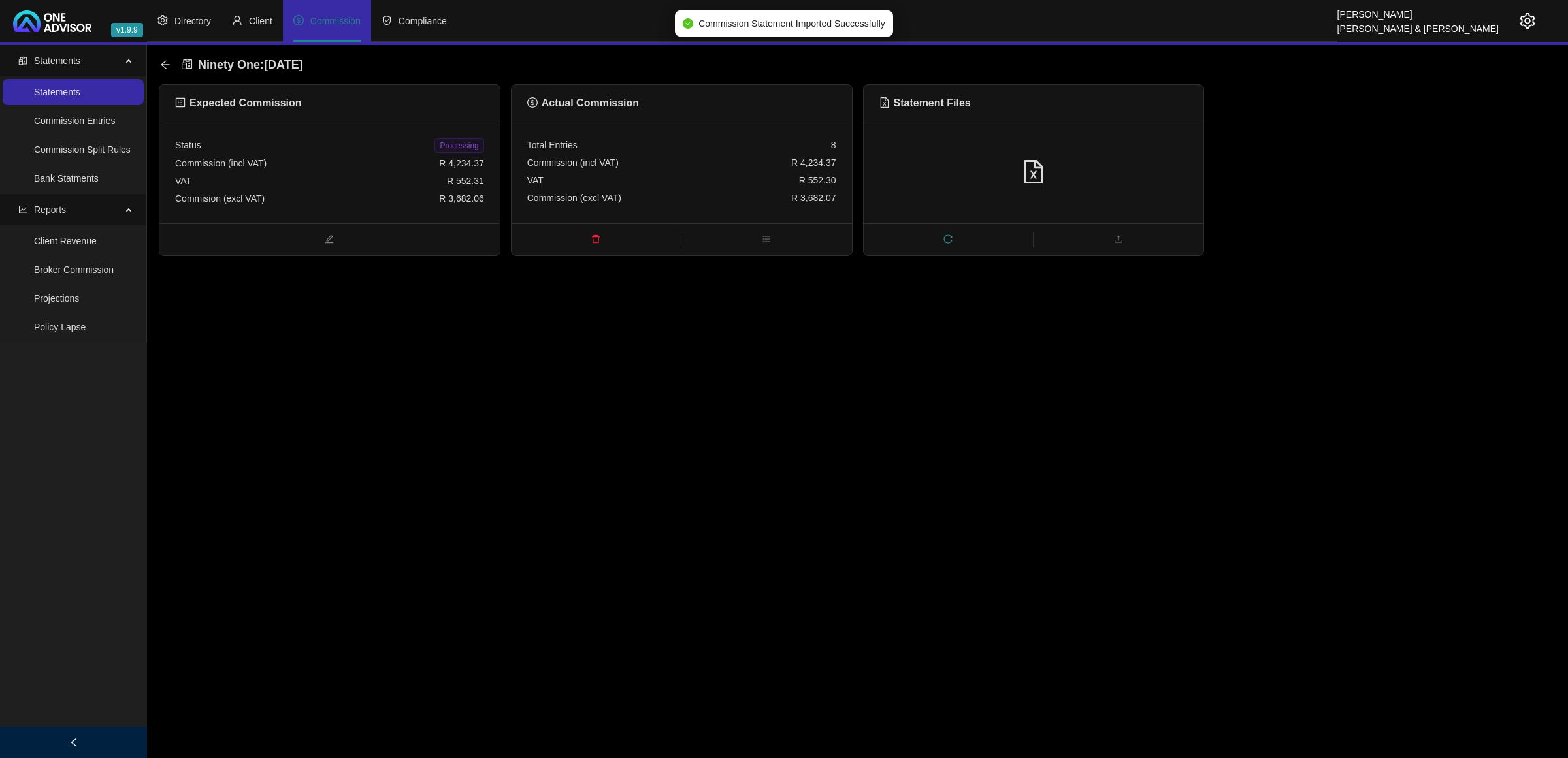
click at [453, 142] on span "Processing" at bounding box center [459, 145] width 49 height 14
click at [164, 65] on icon "arrow-left" at bounding box center [165, 64] width 10 height 10
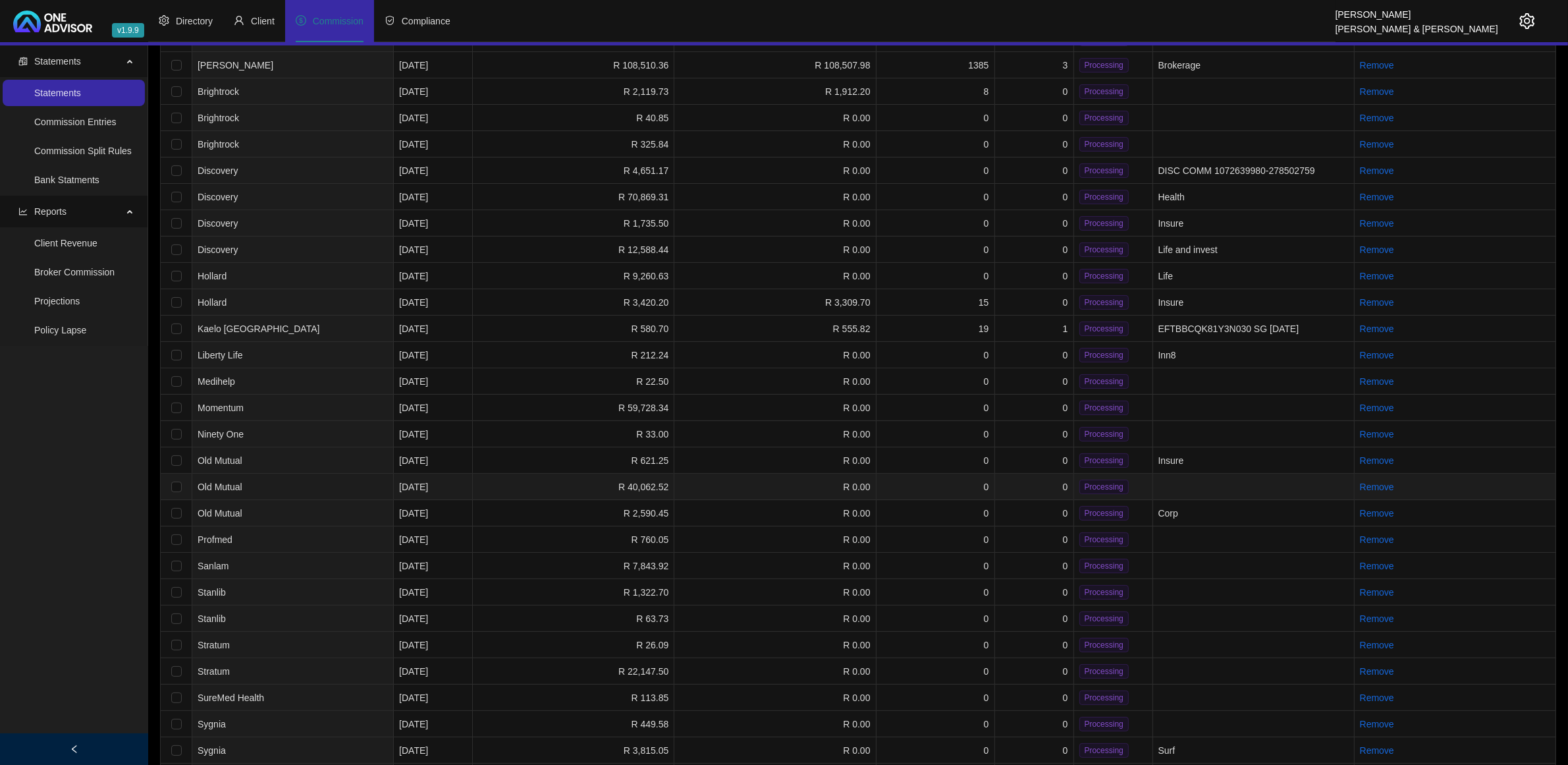
scroll to position [247, 0]
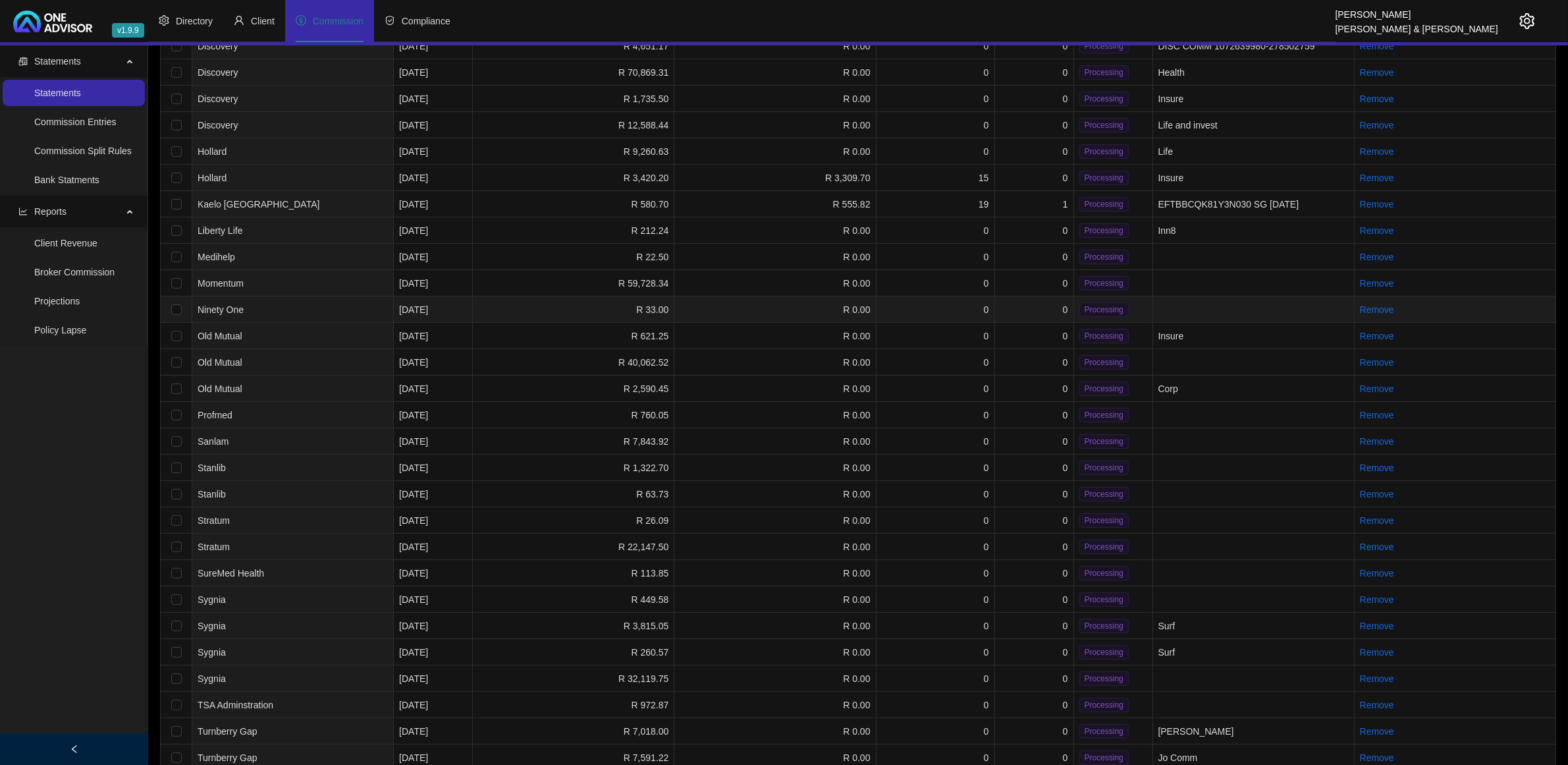
click at [796, 301] on td "R 0.00" at bounding box center [775, 309] width 202 height 26
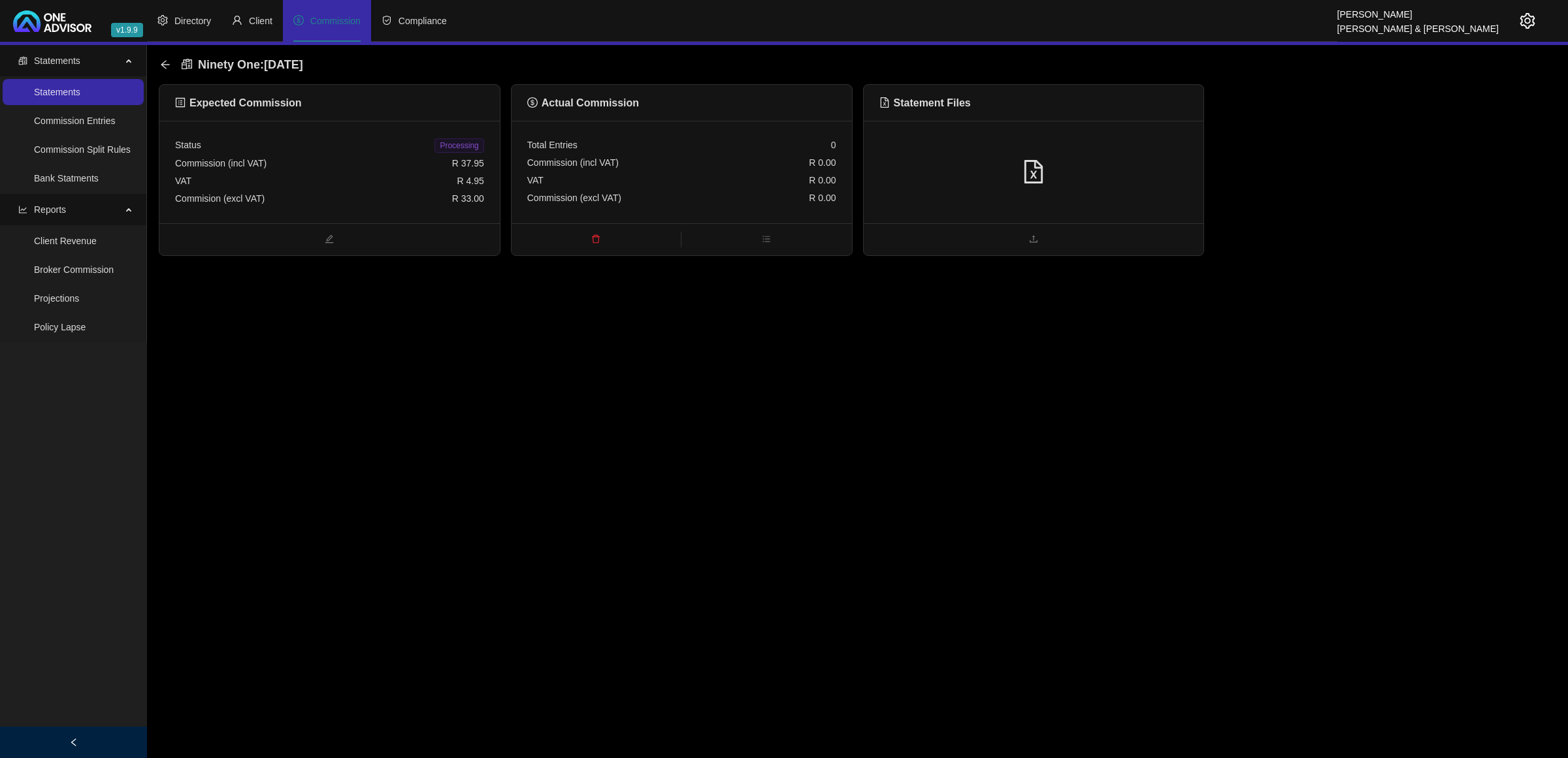
click at [1147, 167] on div at bounding box center [1033, 172] width 309 height 25
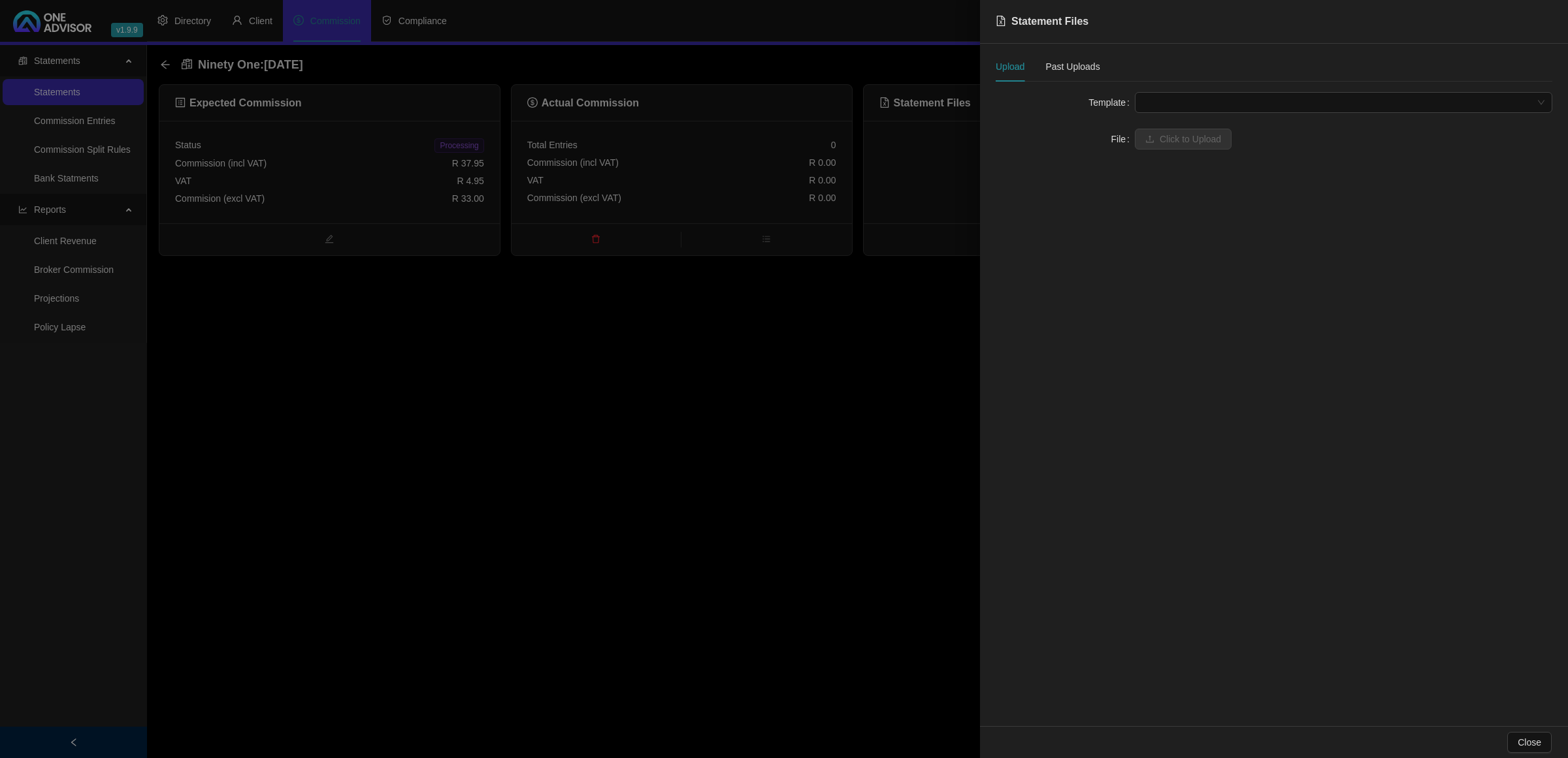
click at [1227, 93] on span at bounding box center [1344, 102] width 402 height 20
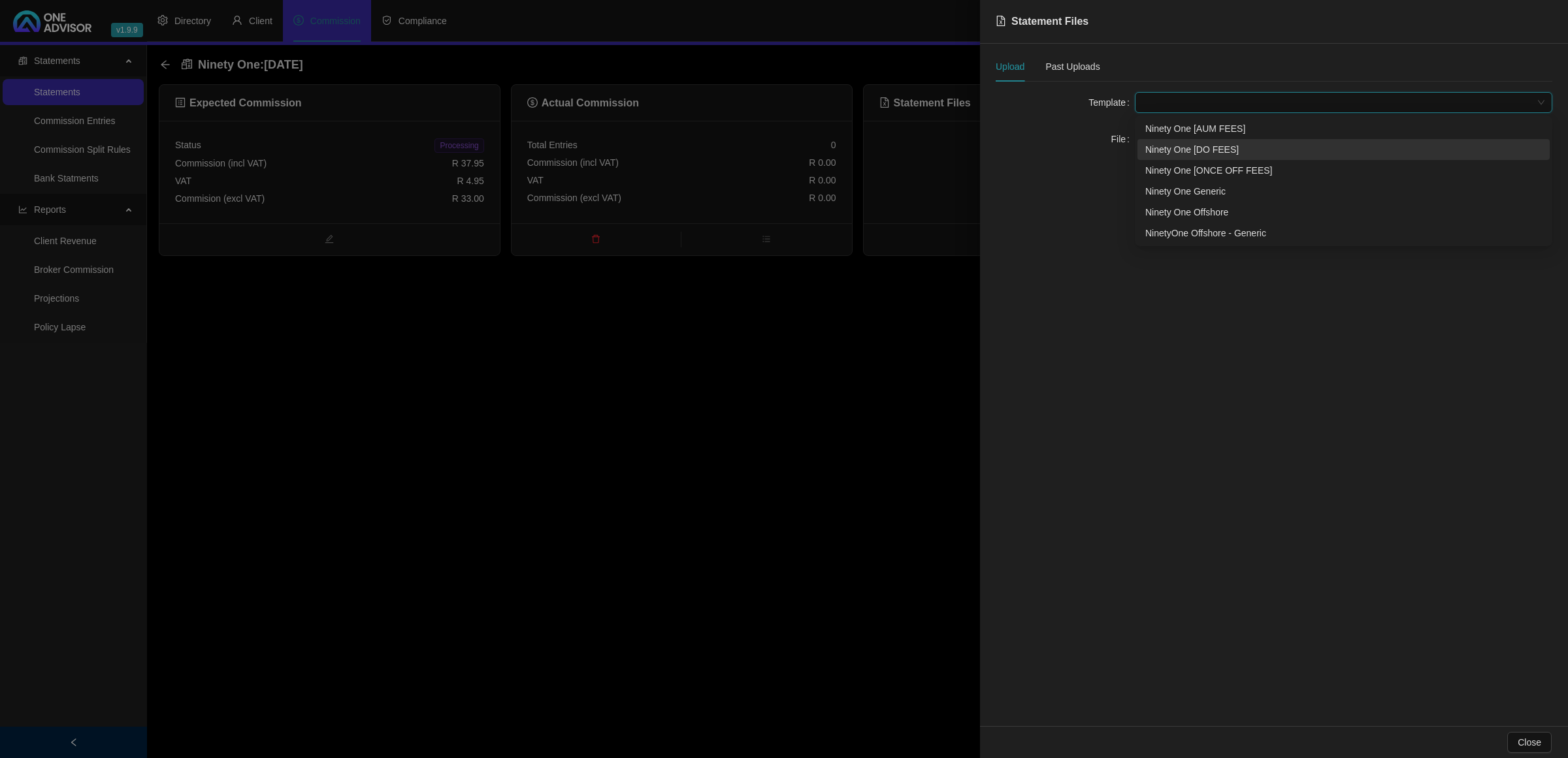
click at [1184, 146] on div "Ninety One [DO FEES]" at bounding box center [1344, 149] width 396 height 14
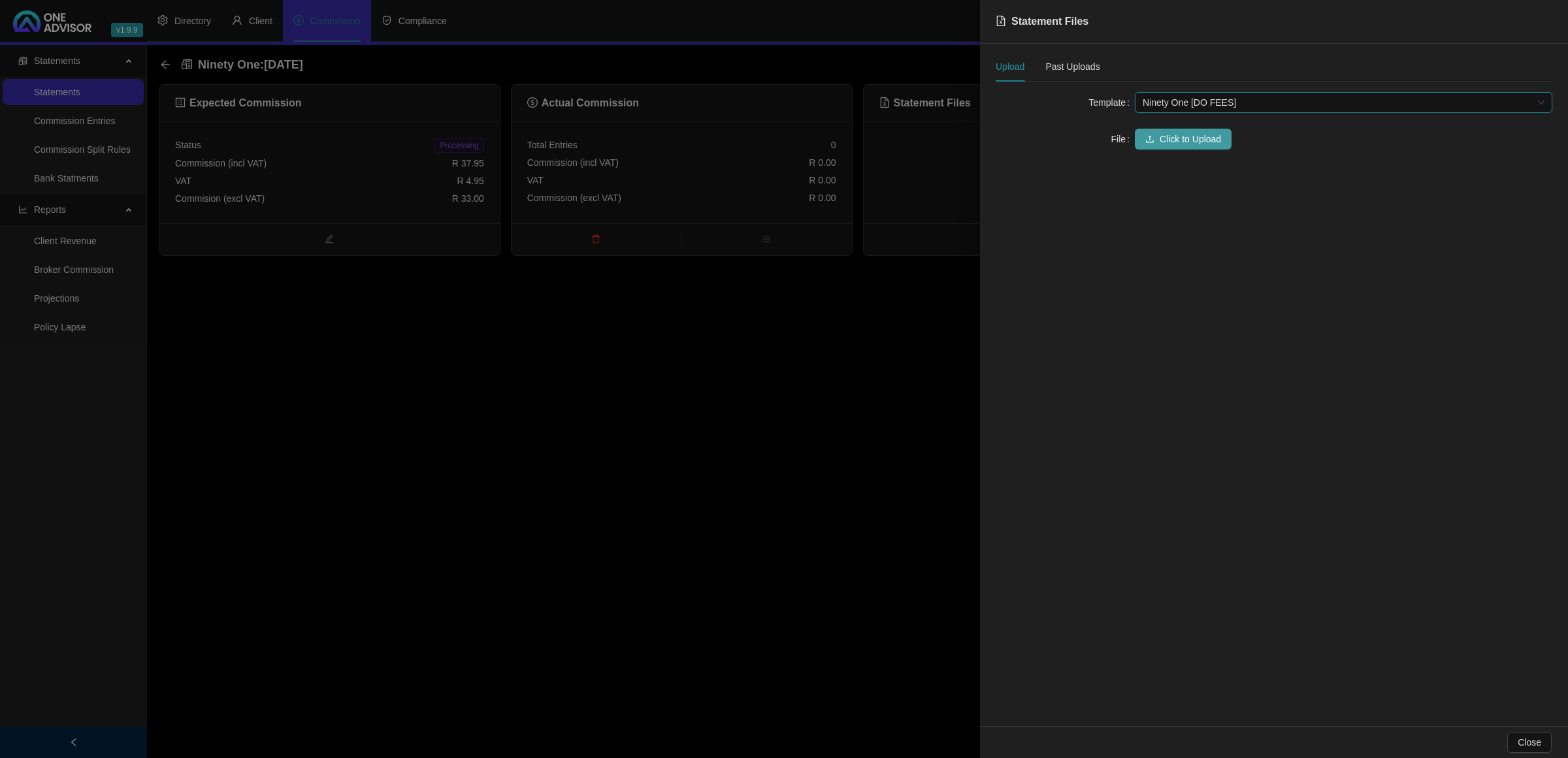
click at [1179, 132] on span "Click to Upload" at bounding box center [1190, 138] width 62 height 14
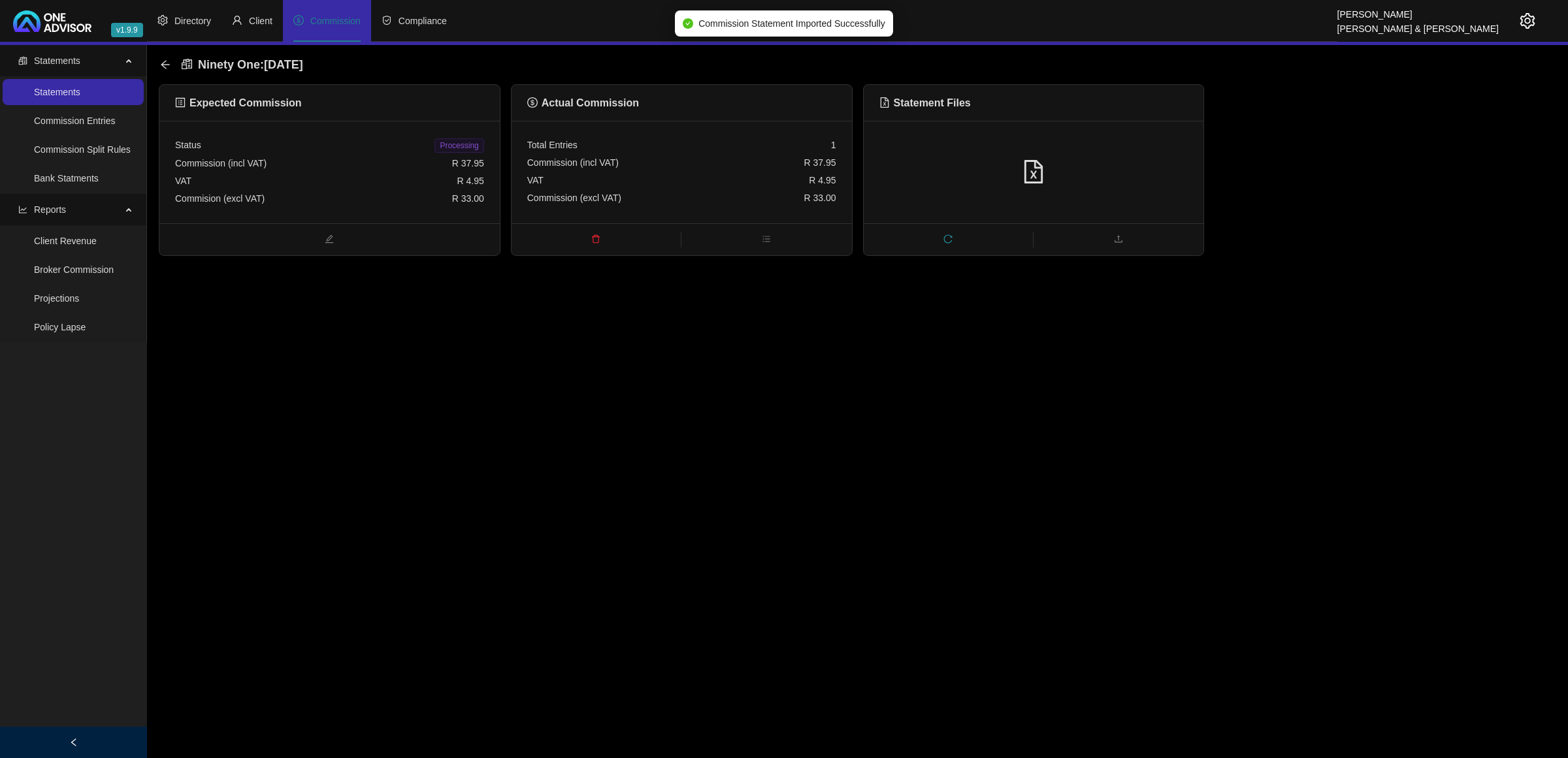
click at [468, 145] on span "Processing" at bounding box center [459, 145] width 49 height 14
click at [165, 63] on icon "arrow-left" at bounding box center [165, 64] width 10 height 10
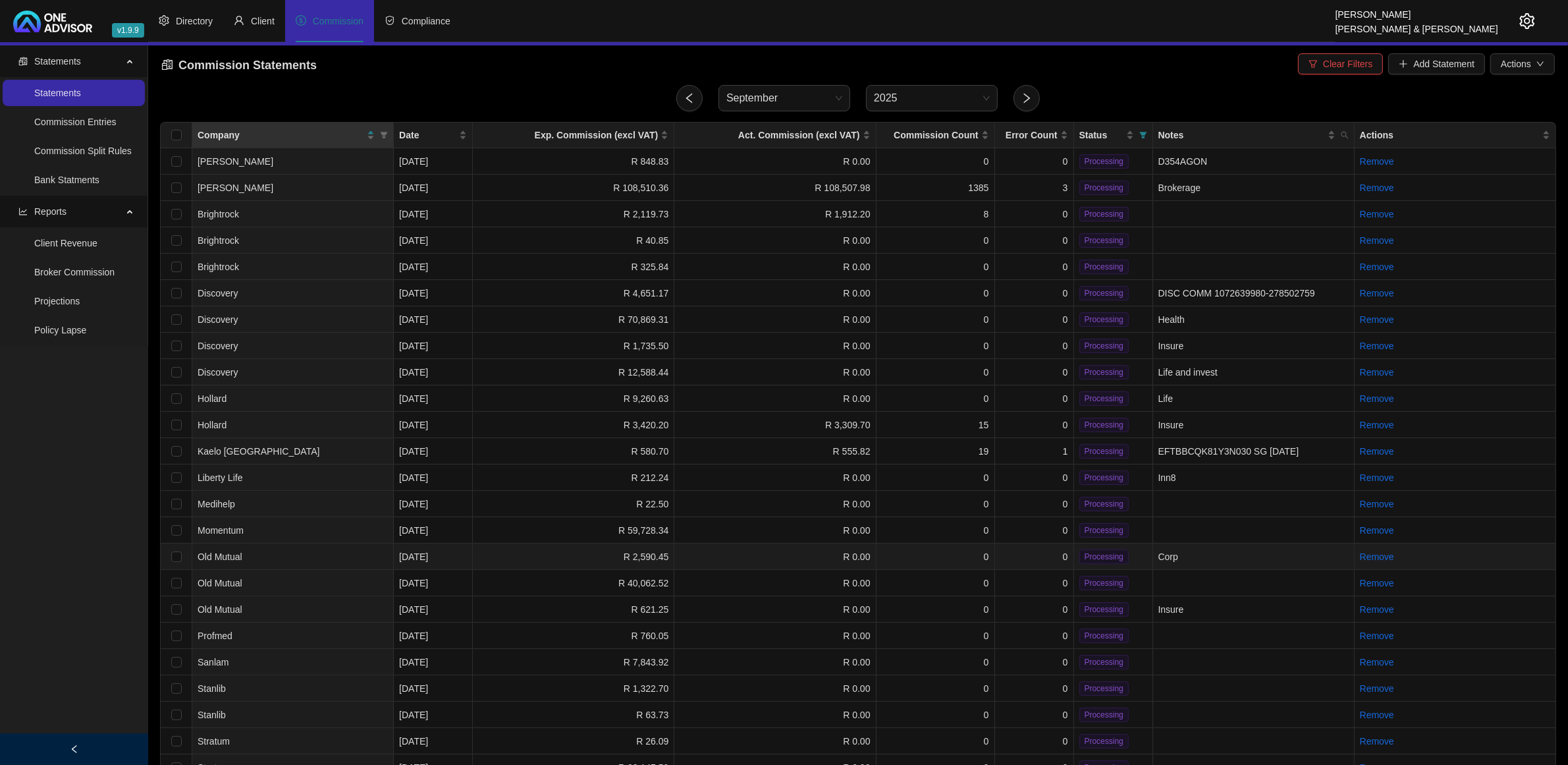
click at [1046, 548] on td "0" at bounding box center [1035, 557] width 79 height 26
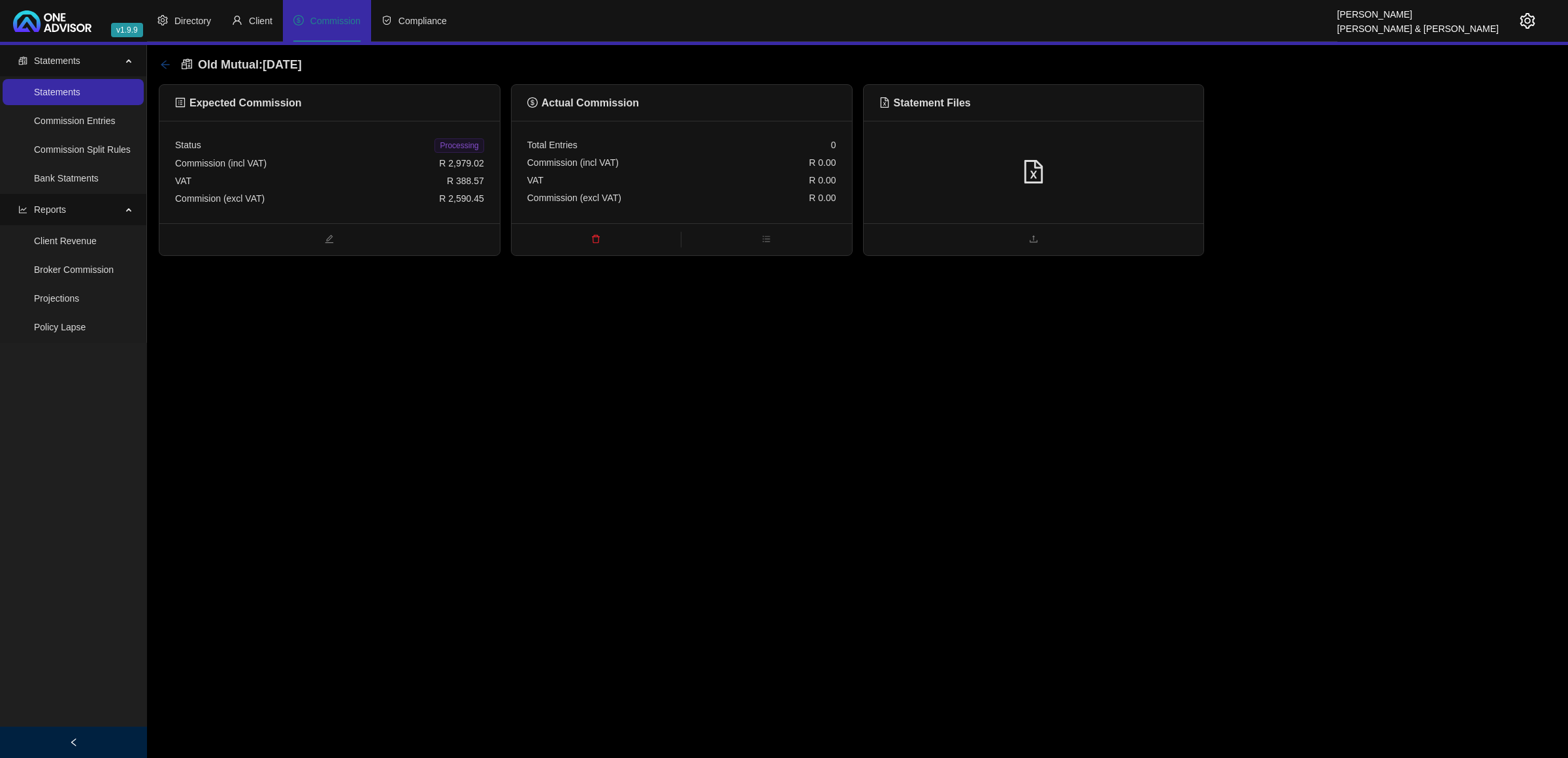
click at [164, 64] on icon "arrow-left" at bounding box center [165, 64] width 8 height 8
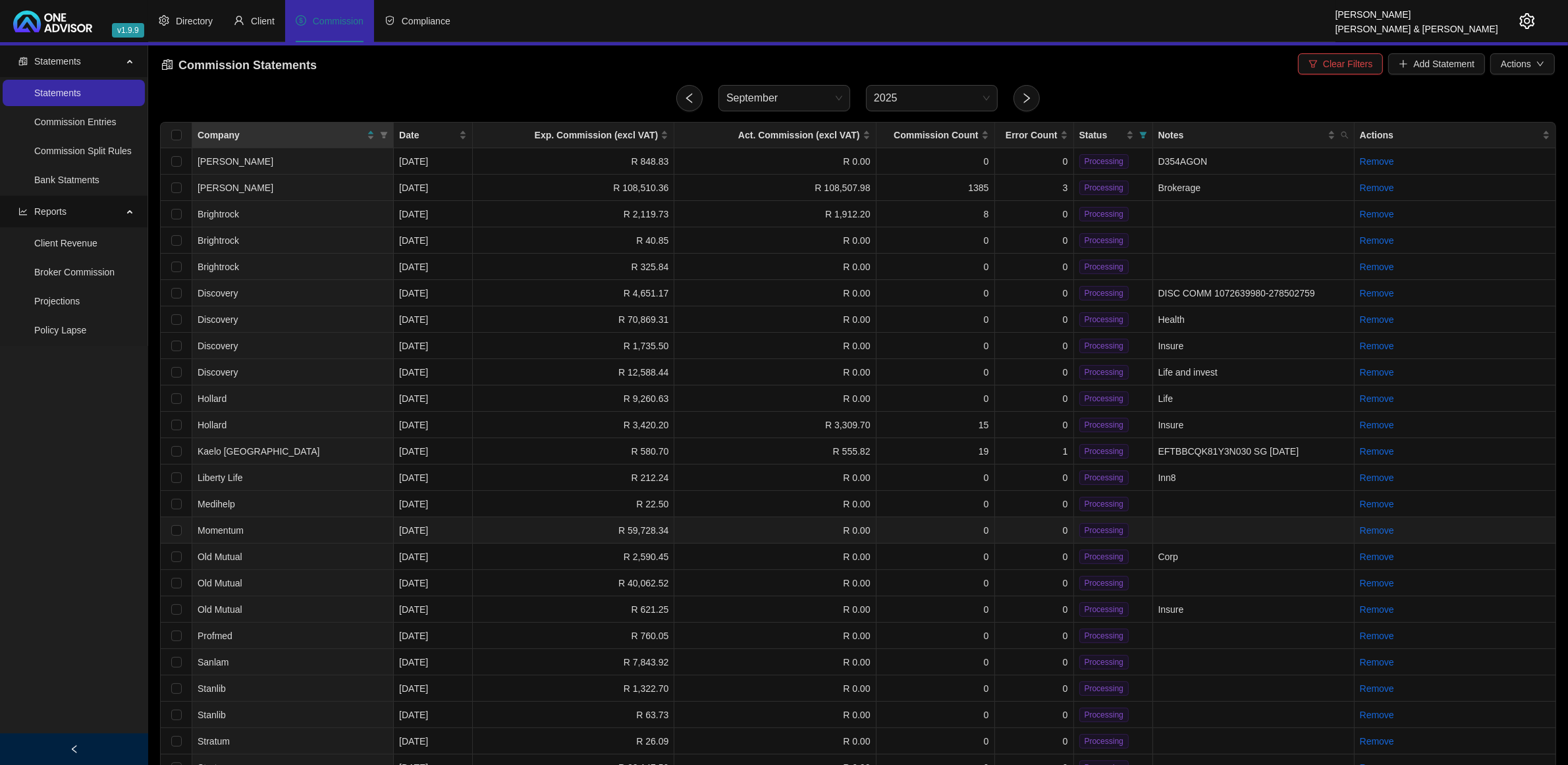
scroll to position [165, 0]
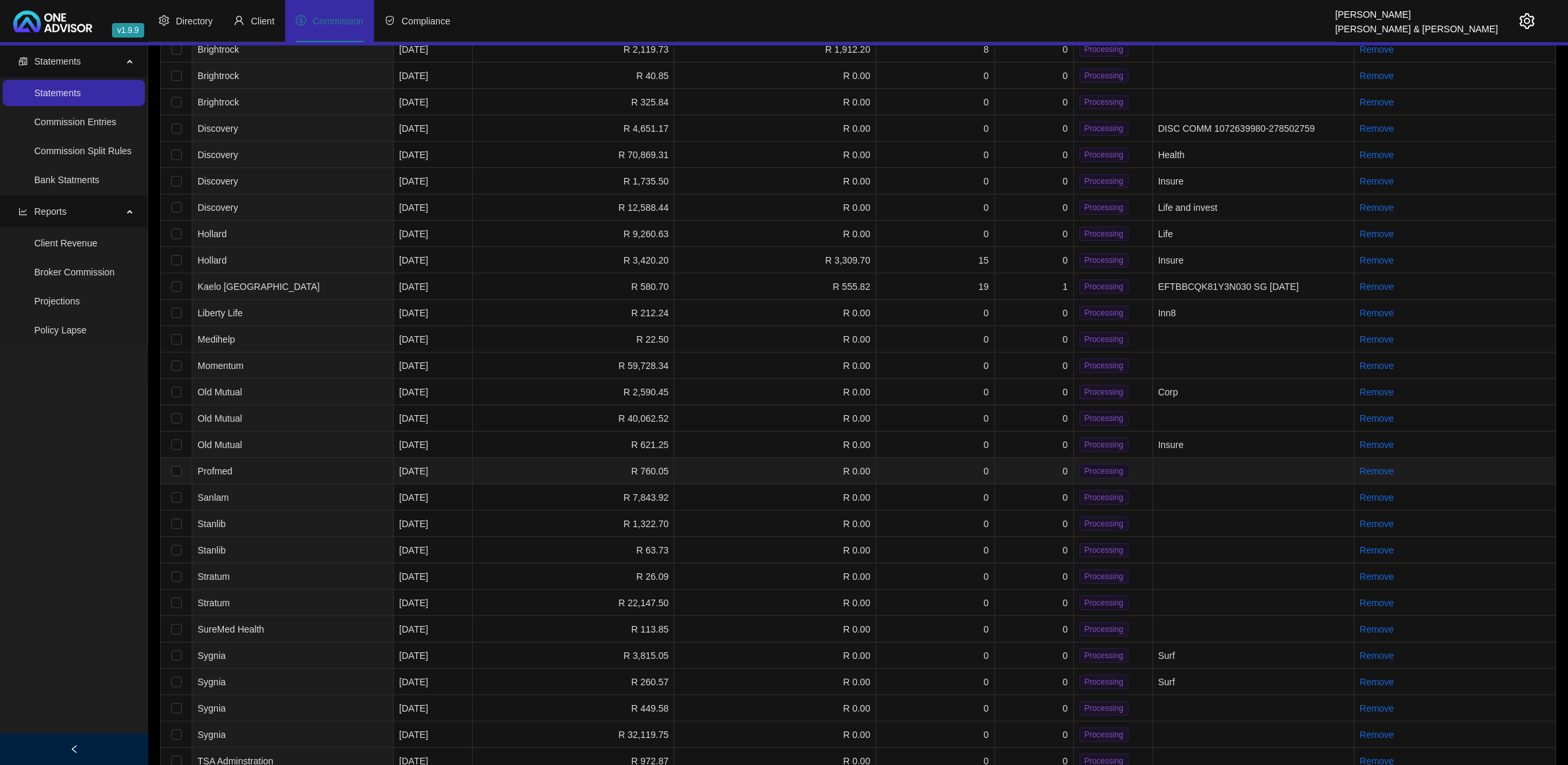
click at [504, 469] on td "R 760.05" at bounding box center [574, 472] width 202 height 26
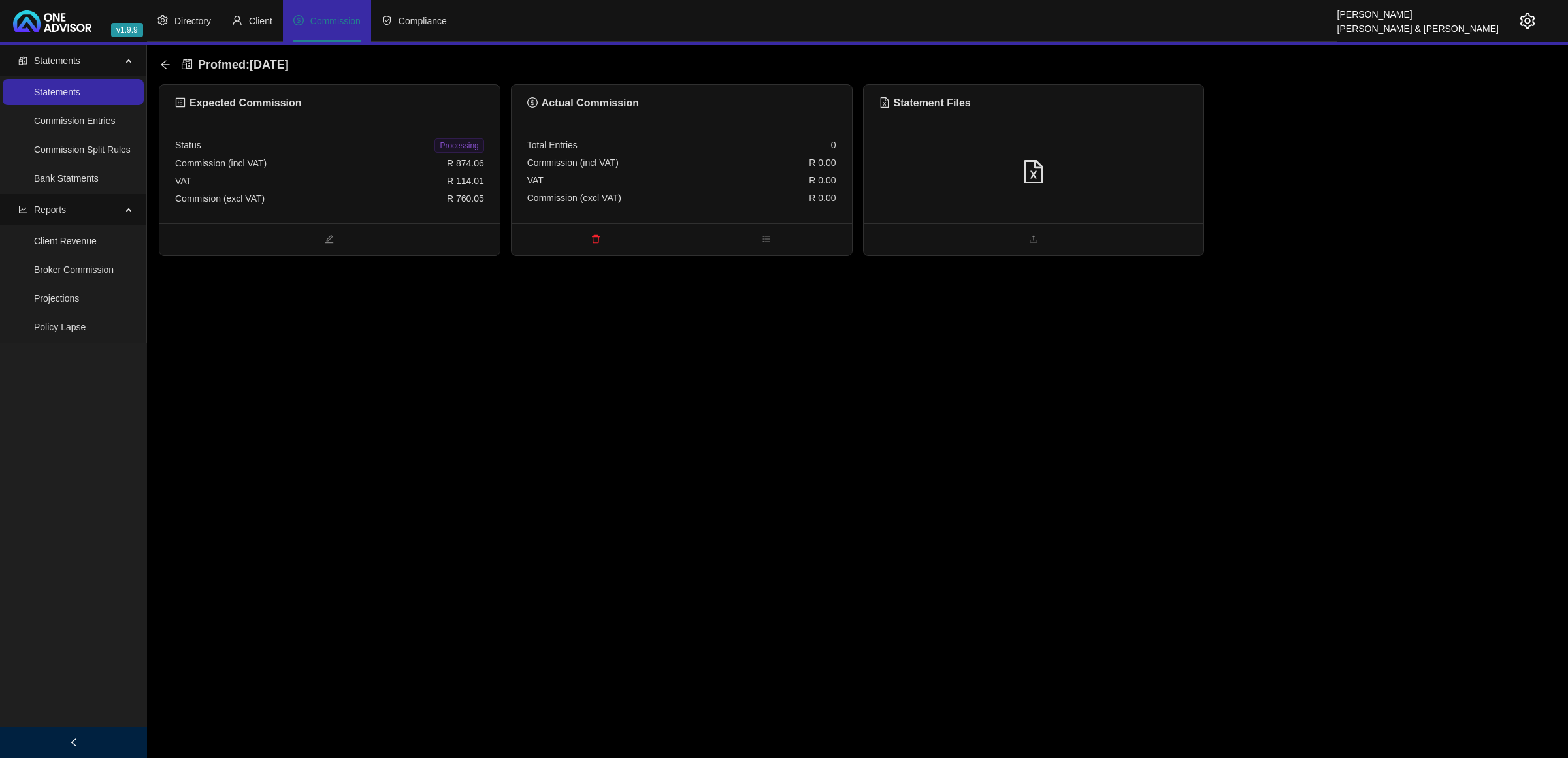
click at [1122, 168] on div at bounding box center [1033, 172] width 309 height 25
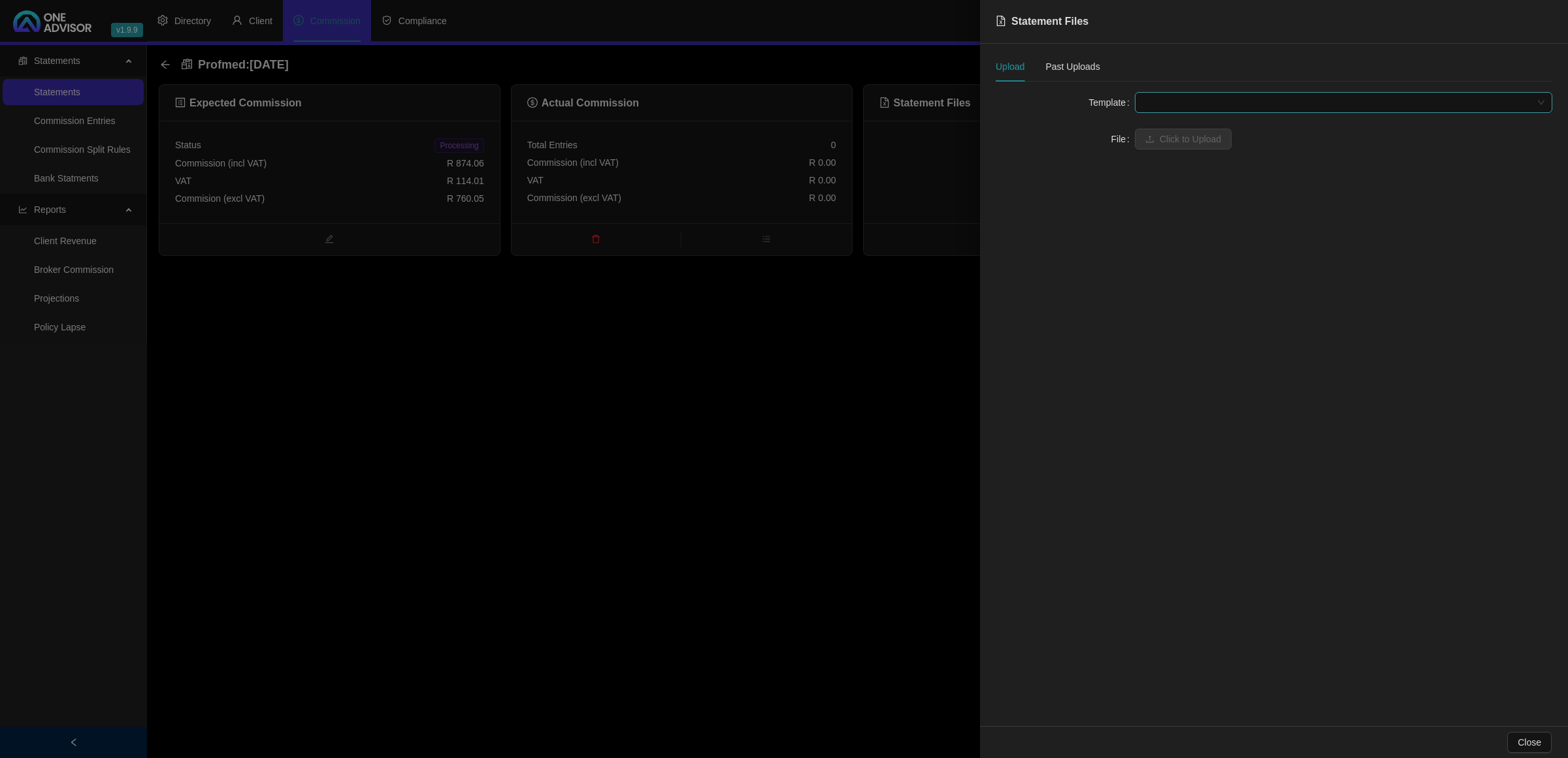
click at [1193, 94] on span at bounding box center [1344, 102] width 402 height 20
click at [1184, 119] on div "Profmed" at bounding box center [1343, 128] width 412 height 21
click at [1182, 131] on button "Click to Upload" at bounding box center [1182, 139] width 96 height 21
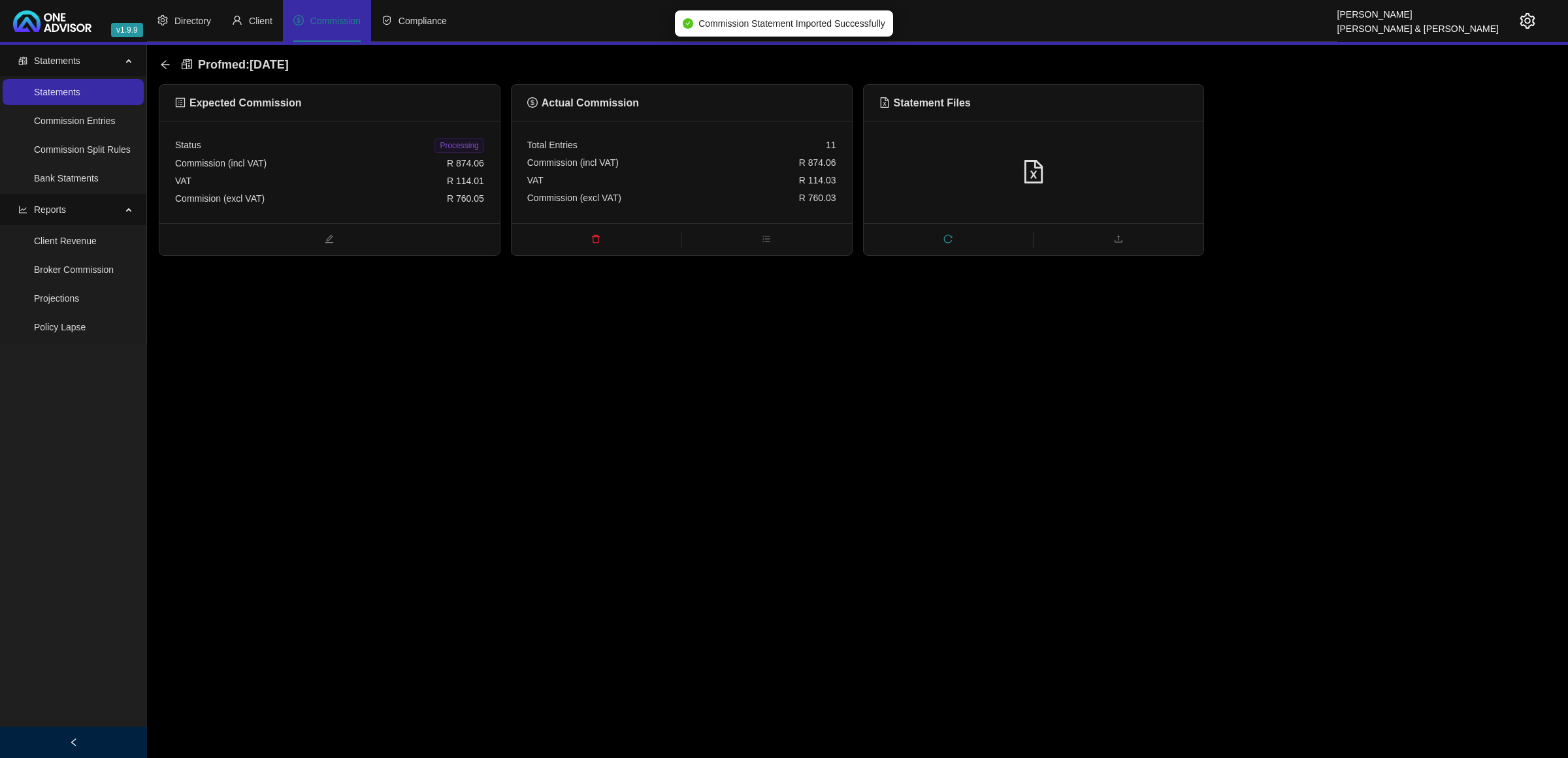
click at [466, 147] on span "Processing" at bounding box center [459, 145] width 49 height 14
click at [162, 65] on icon "arrow-left" at bounding box center [165, 64] width 8 height 8
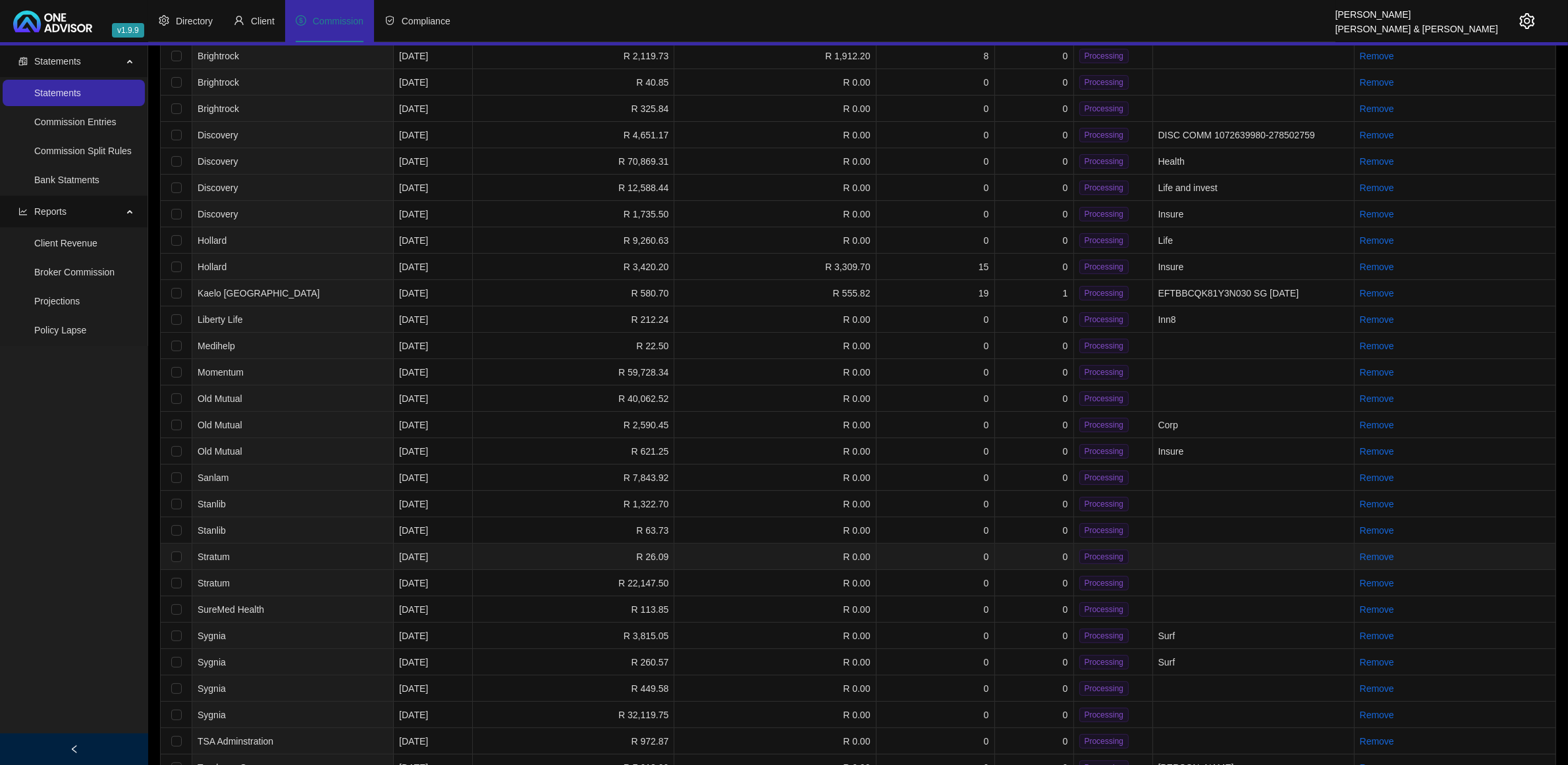
scroll to position [165, 0]
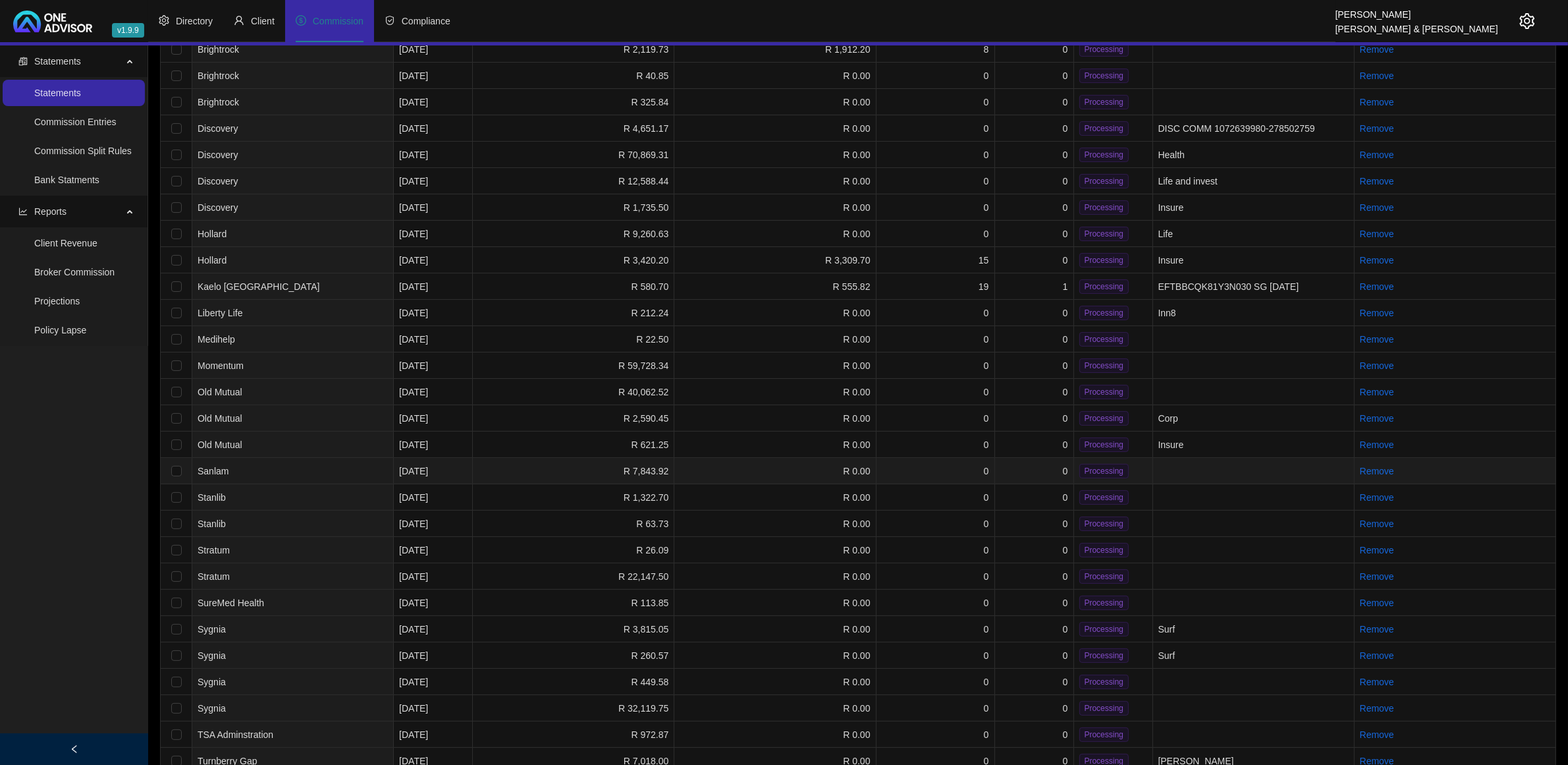
click at [1041, 460] on td "0" at bounding box center [1035, 472] width 79 height 26
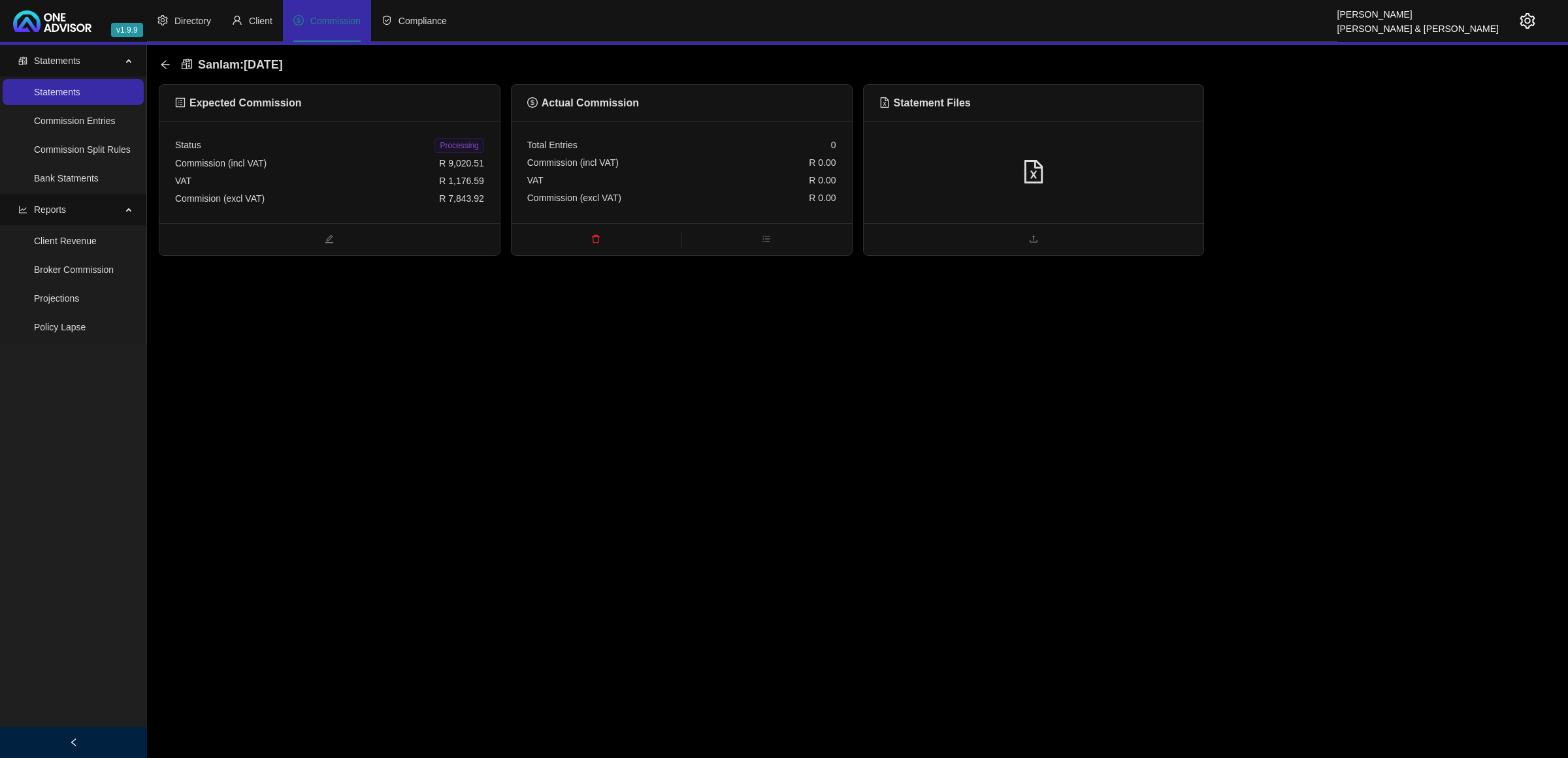
click at [1102, 174] on div at bounding box center [1033, 172] width 309 height 25
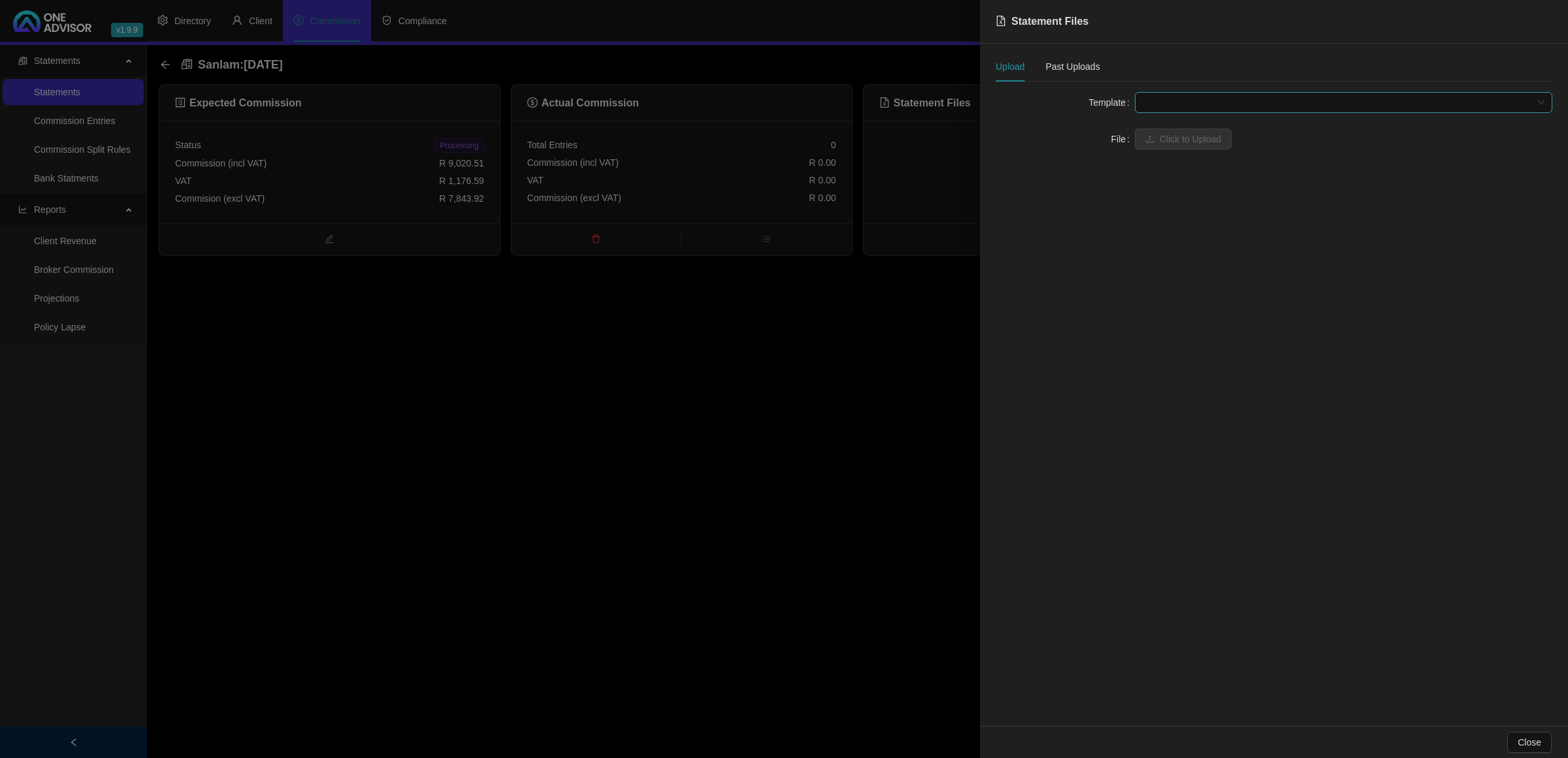
click at [1167, 95] on span at bounding box center [1344, 102] width 402 height 20
click at [1186, 148] on div "Sanlam" at bounding box center [1344, 149] width 396 height 14
click at [1178, 144] on span "Click to Upload" at bounding box center [1190, 138] width 62 height 14
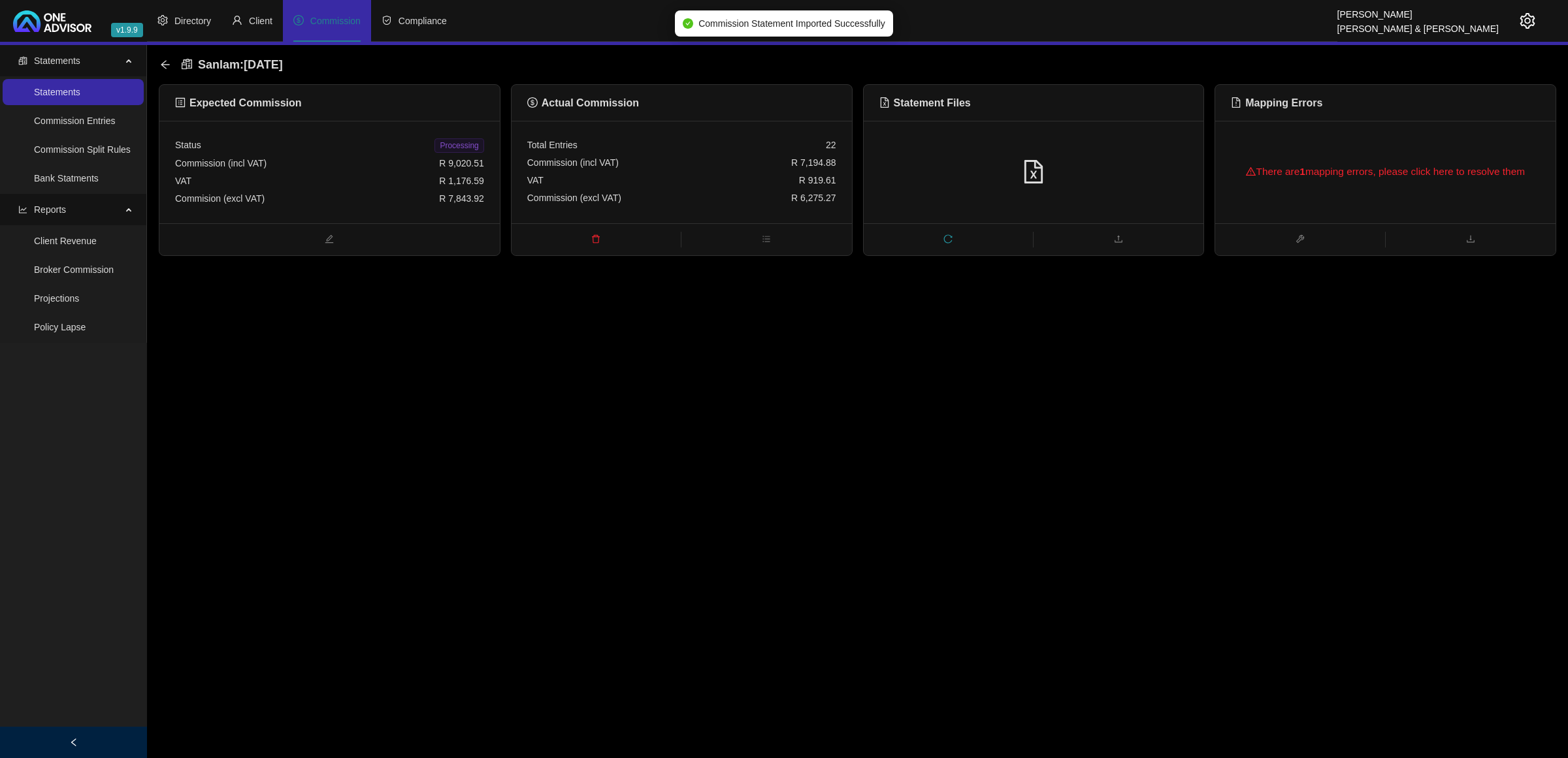
click at [1386, 177] on div "There are 1 mapping errors, please click here to resolve them" at bounding box center [1385, 171] width 309 height 42
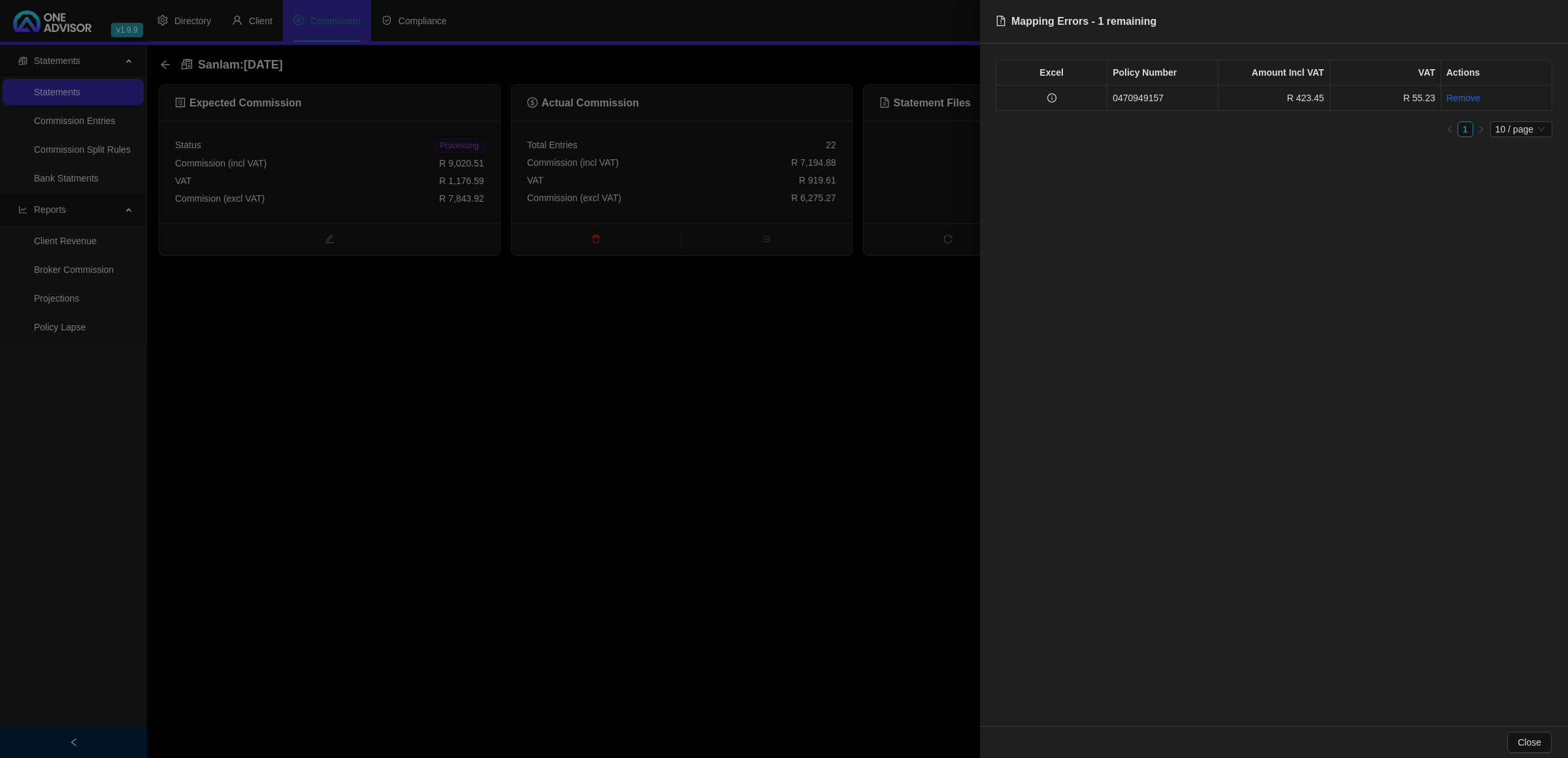
click at [1076, 95] on td at bounding box center [1051, 98] width 111 height 25
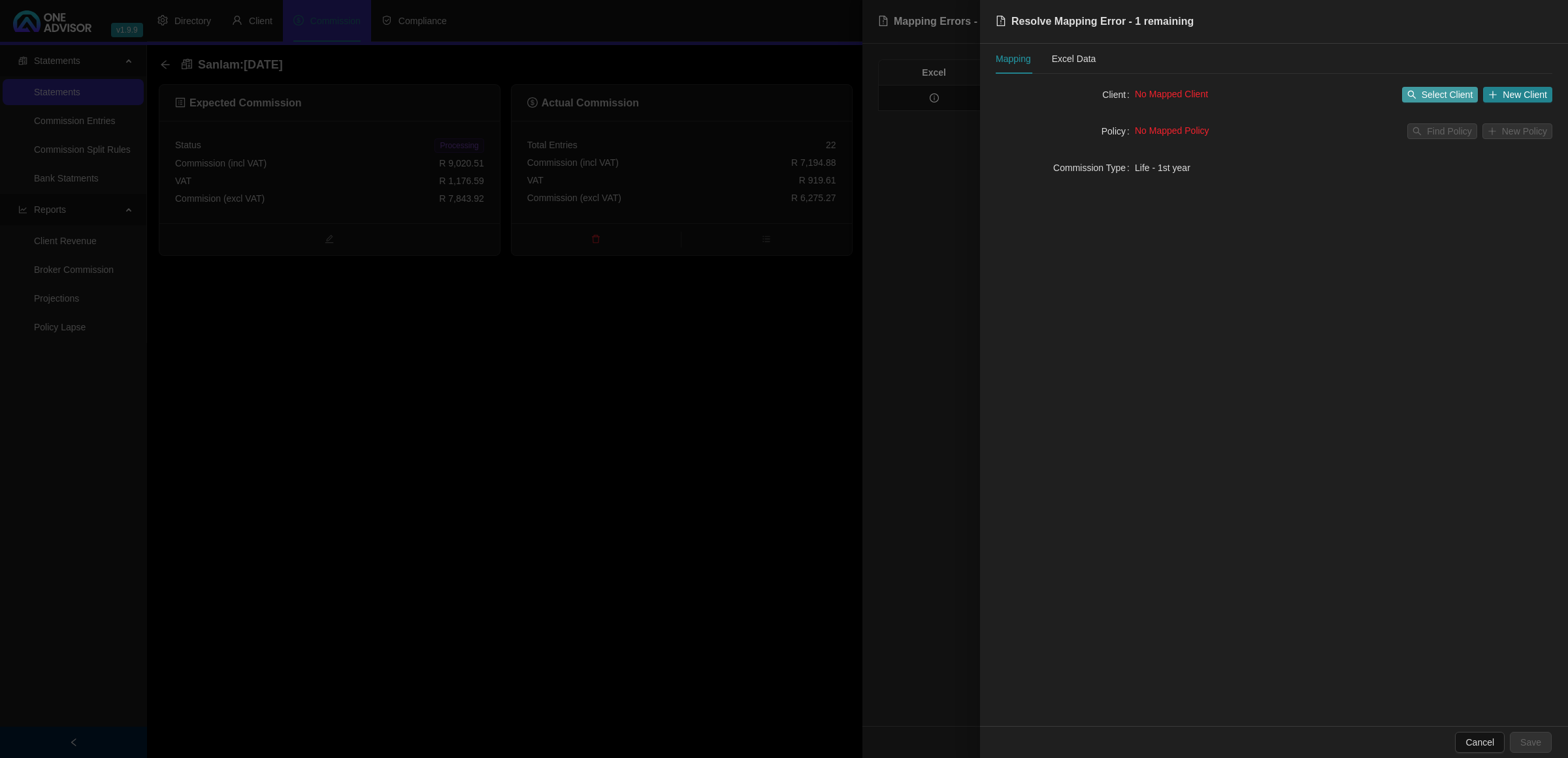
click at [1446, 90] on span "Select Client" at bounding box center [1446, 94] width 51 height 14
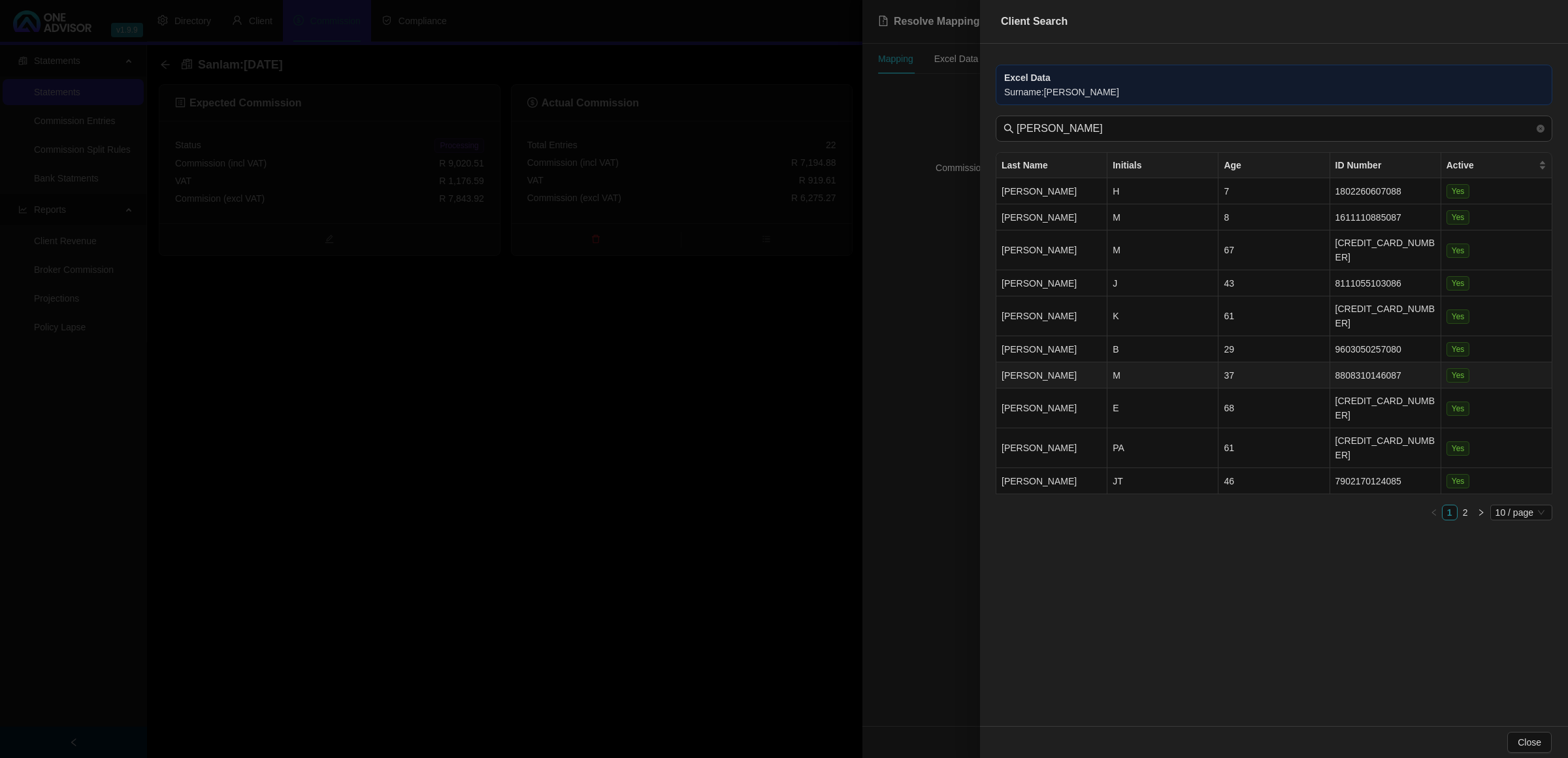
click at [1171, 363] on td "M" at bounding box center [1162, 376] width 111 height 26
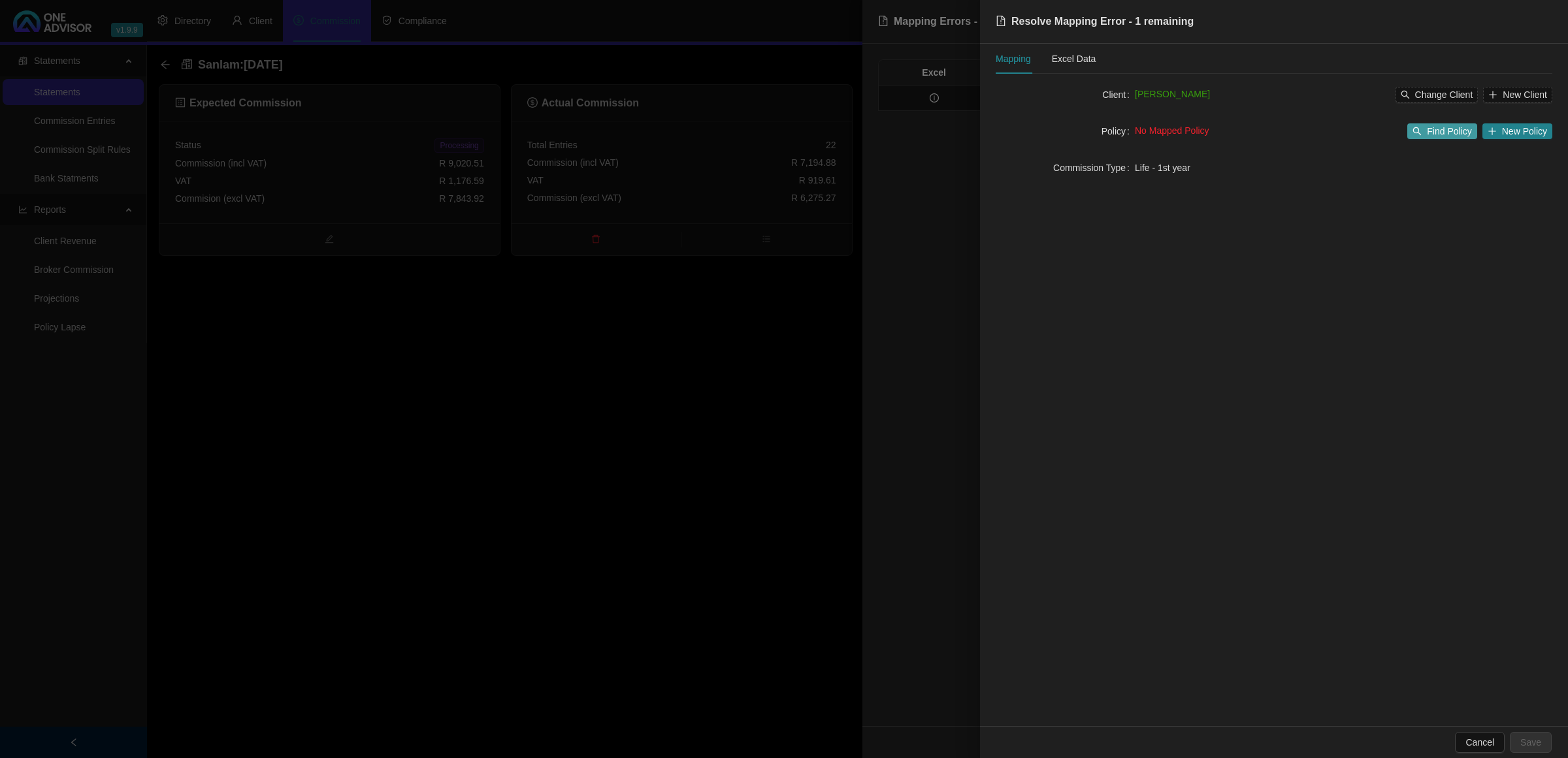
click at [1431, 134] on span "Find Policy" at bounding box center [1449, 131] width 45 height 14
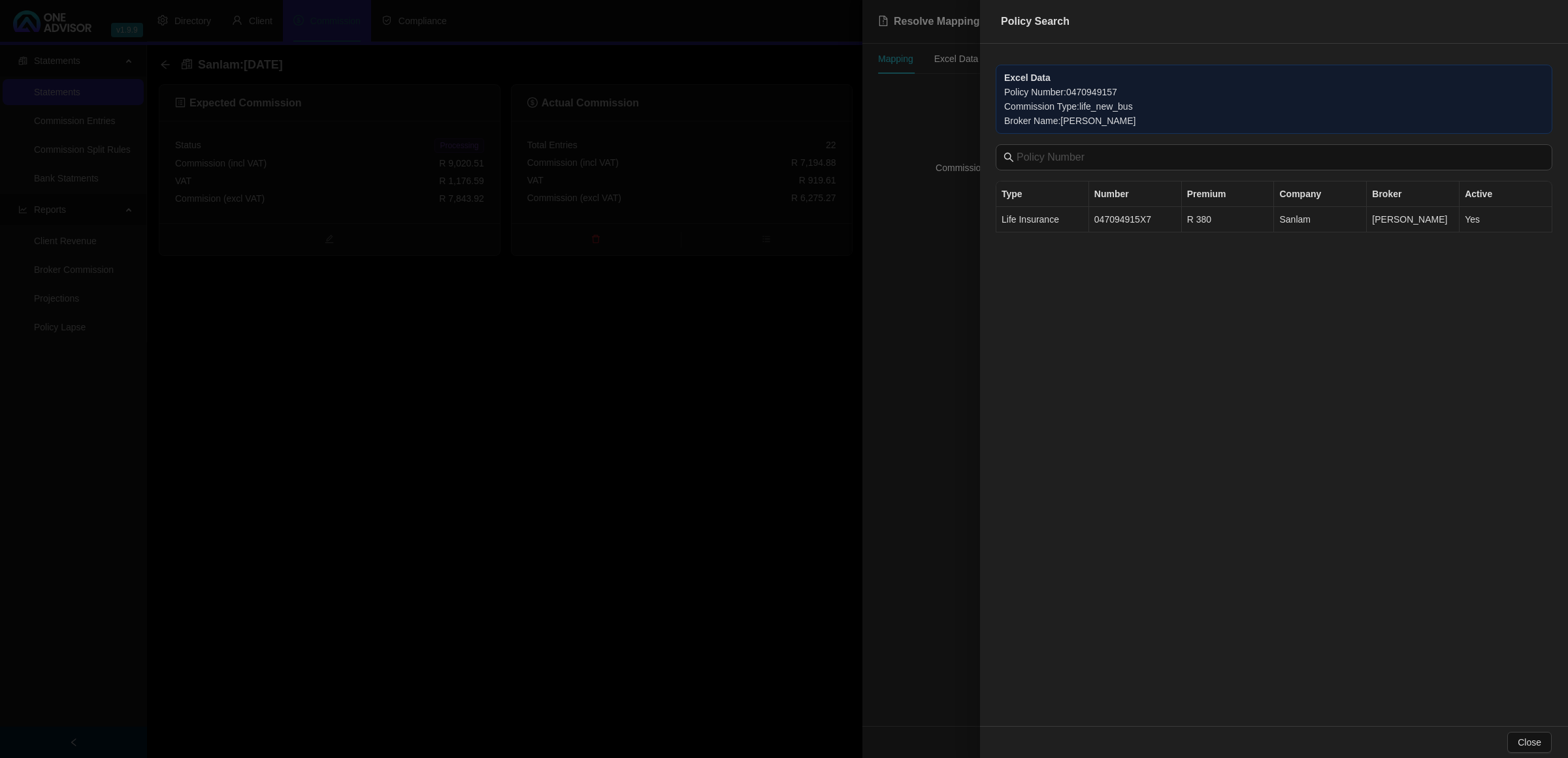
click at [1146, 221] on td "047094915X7" at bounding box center [1135, 219] width 93 height 25
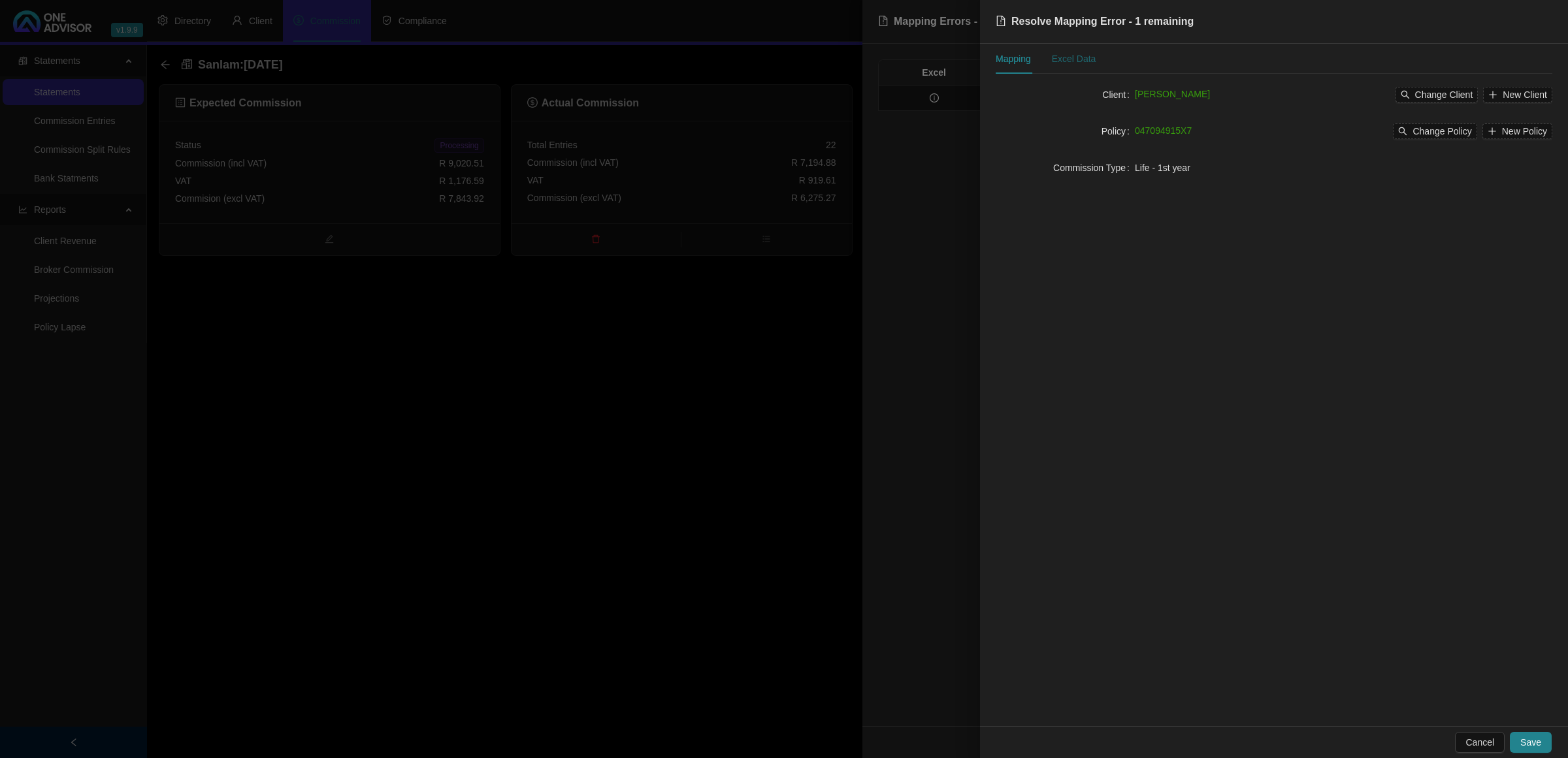
click at [1085, 53] on div "Excel Data" at bounding box center [1074, 58] width 45 height 14
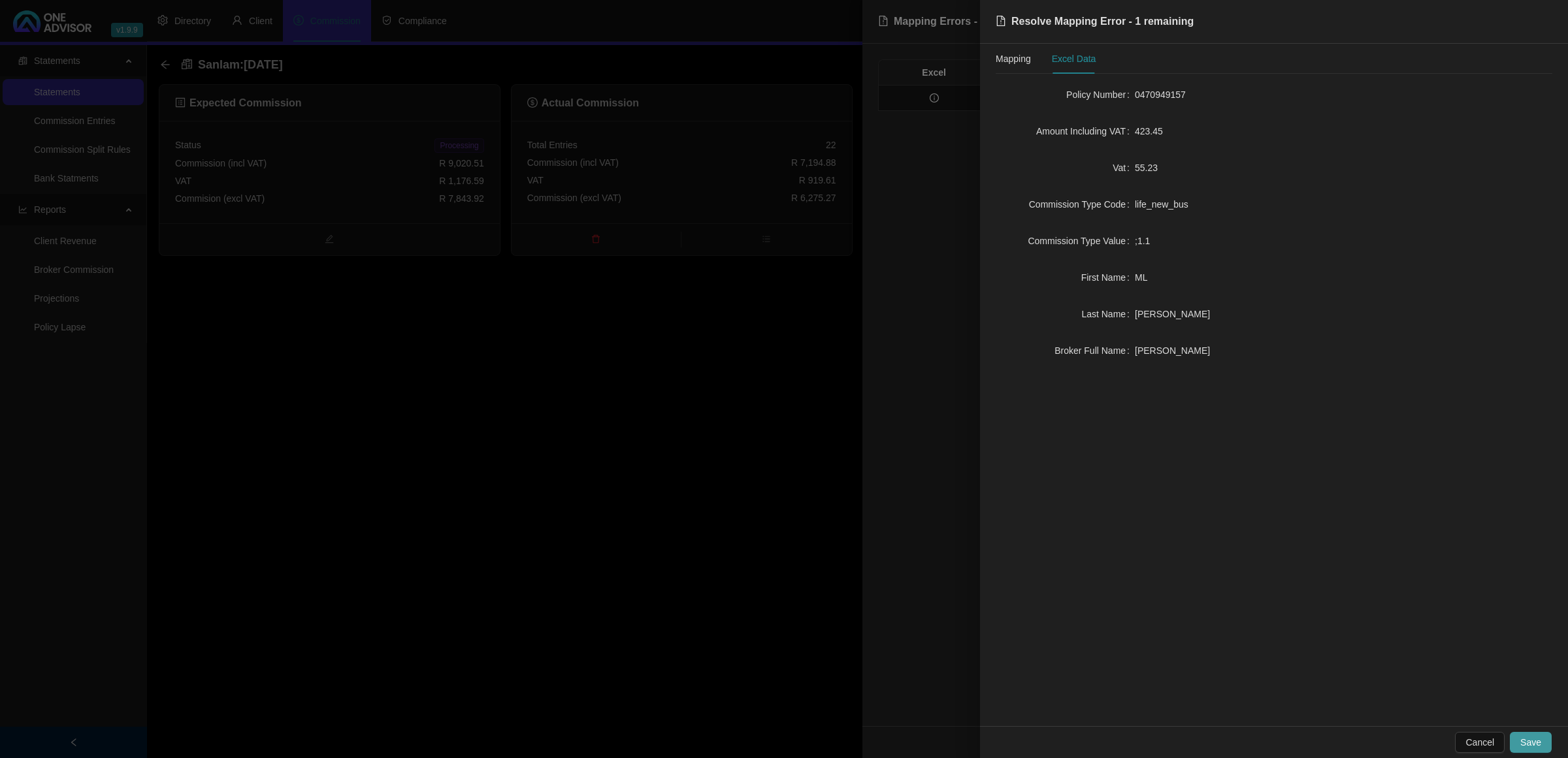
click at [1538, 744] on span "Save" at bounding box center [1531, 742] width 21 height 14
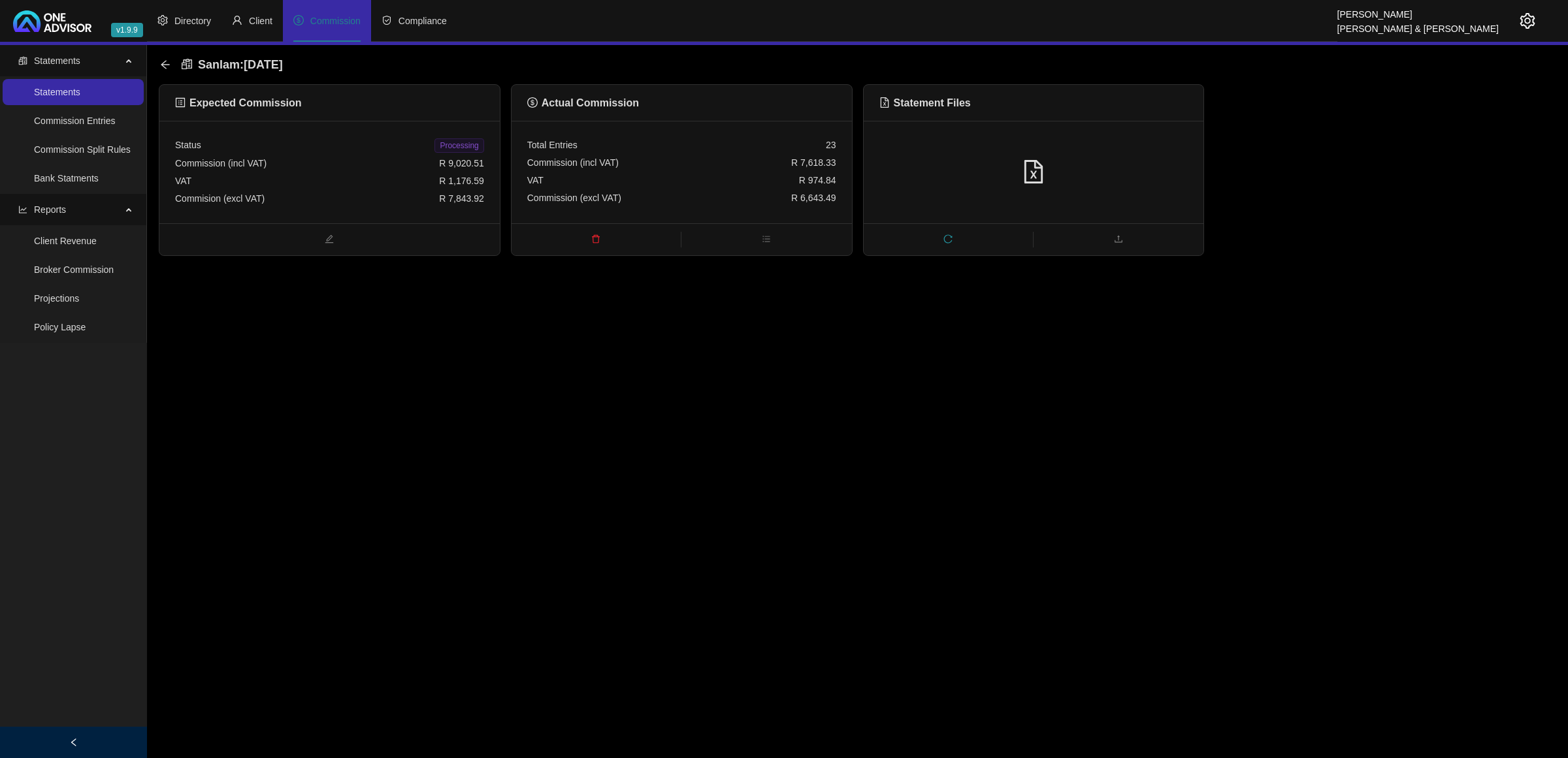
drag, startPoint x: 455, startPoint y: 142, endPoint x: 438, endPoint y: 129, distance: 21.4
click at [454, 142] on span "Processing" at bounding box center [459, 145] width 49 height 14
click at [165, 66] on icon "arrow-left" at bounding box center [165, 64] width 10 height 10
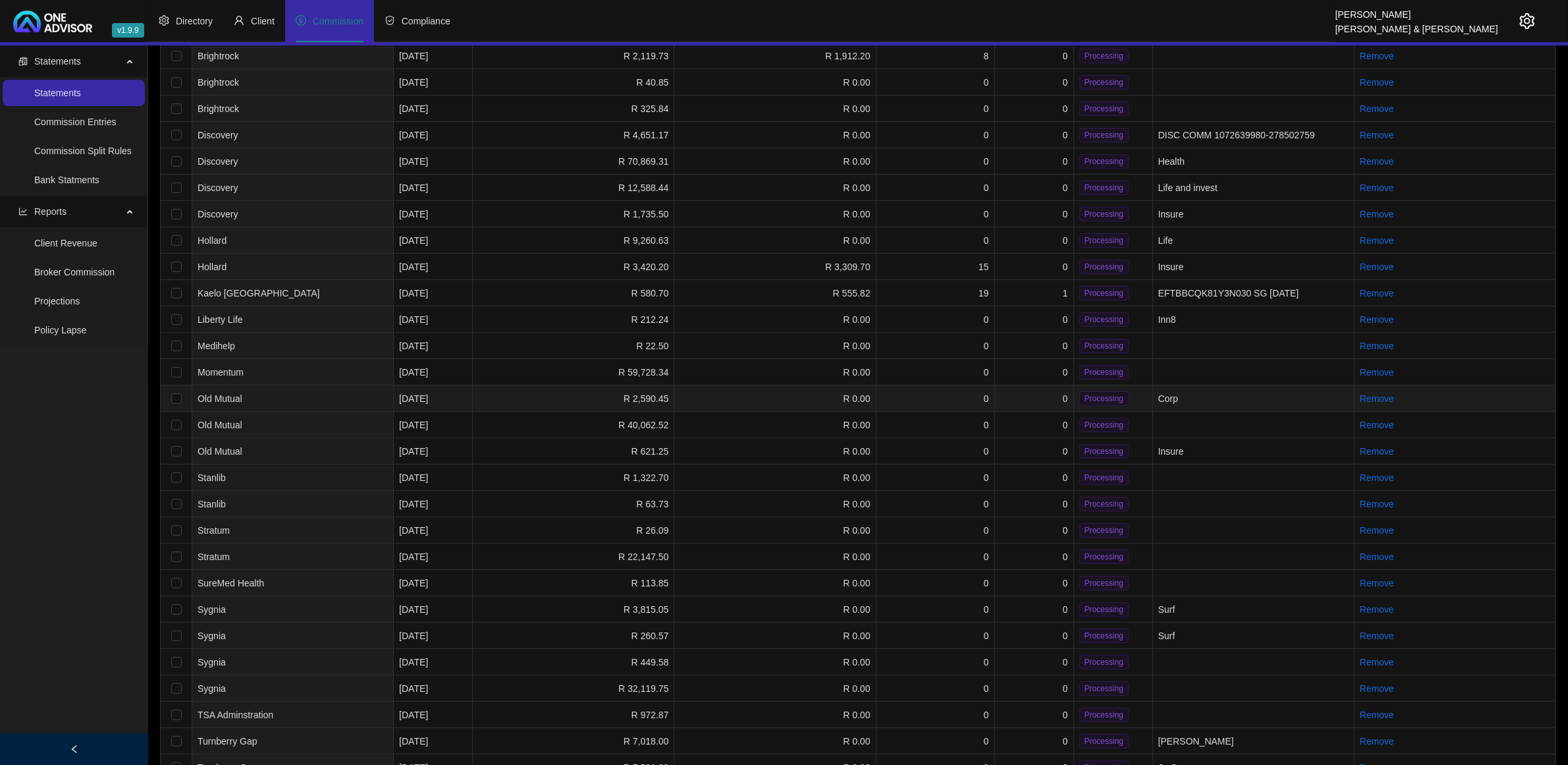
scroll to position [165, 0]
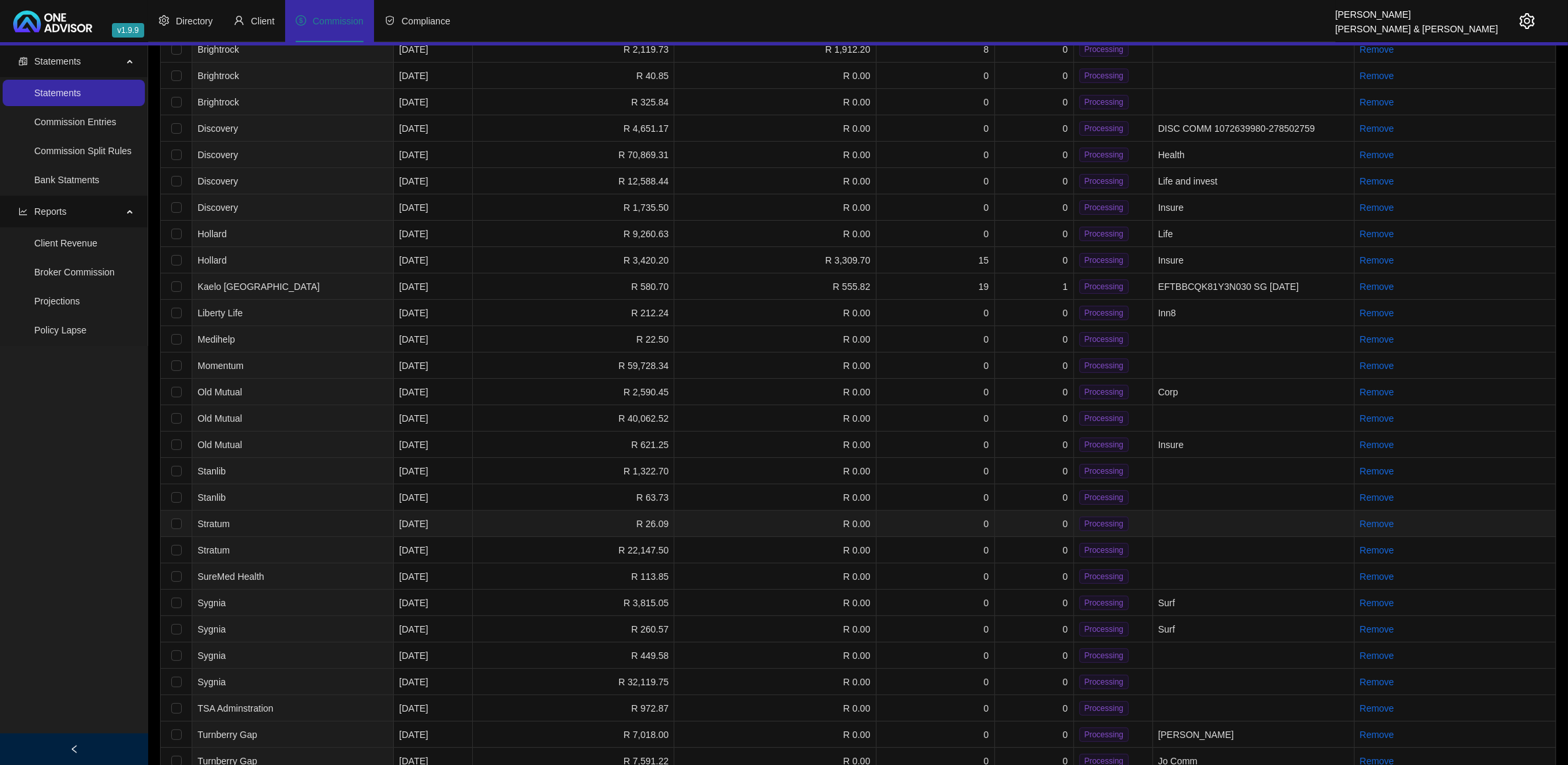
click at [516, 518] on td "R 26.09" at bounding box center [574, 524] width 202 height 26
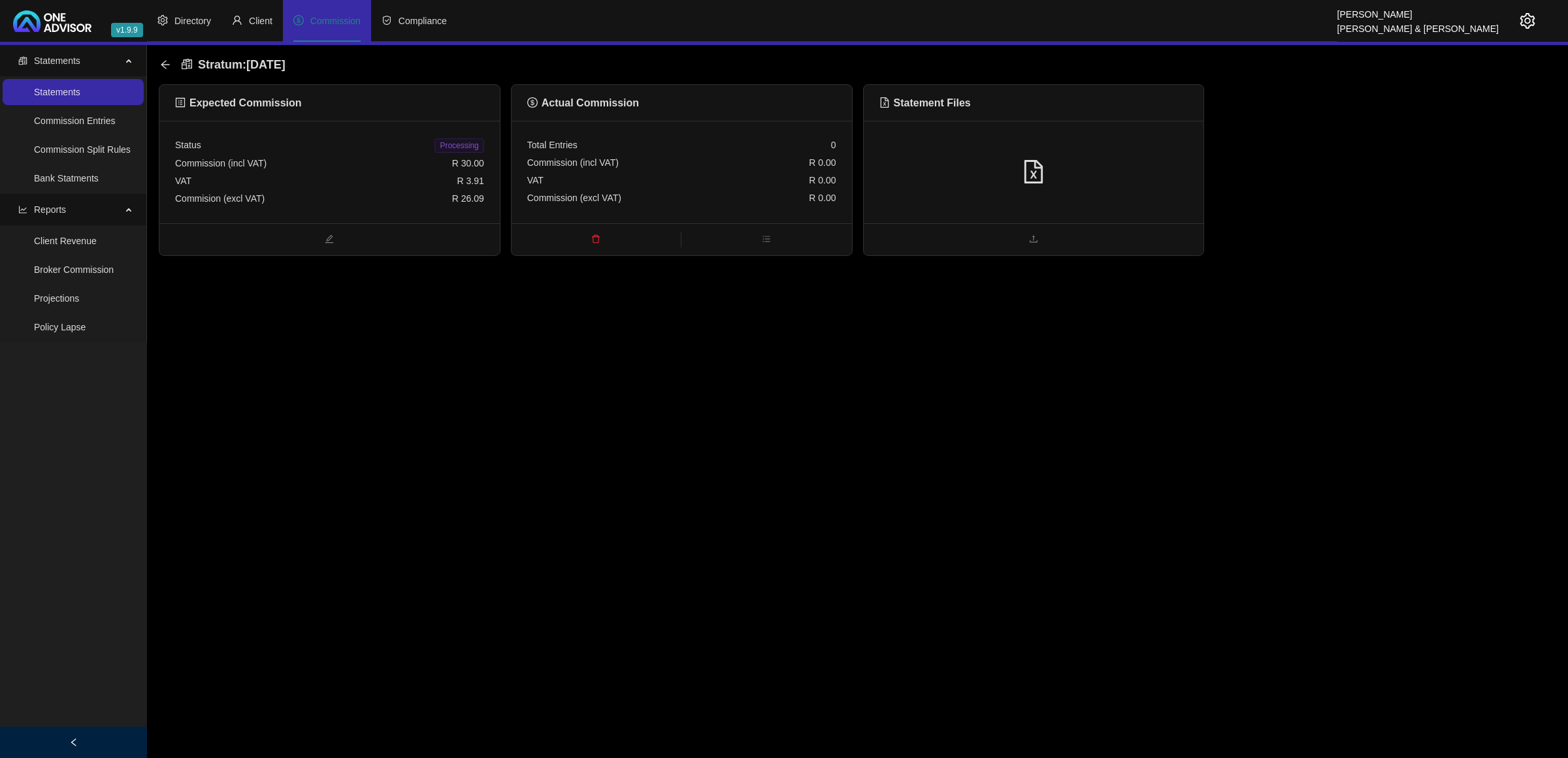
click at [1141, 155] on div at bounding box center [1034, 172] width 340 height 103
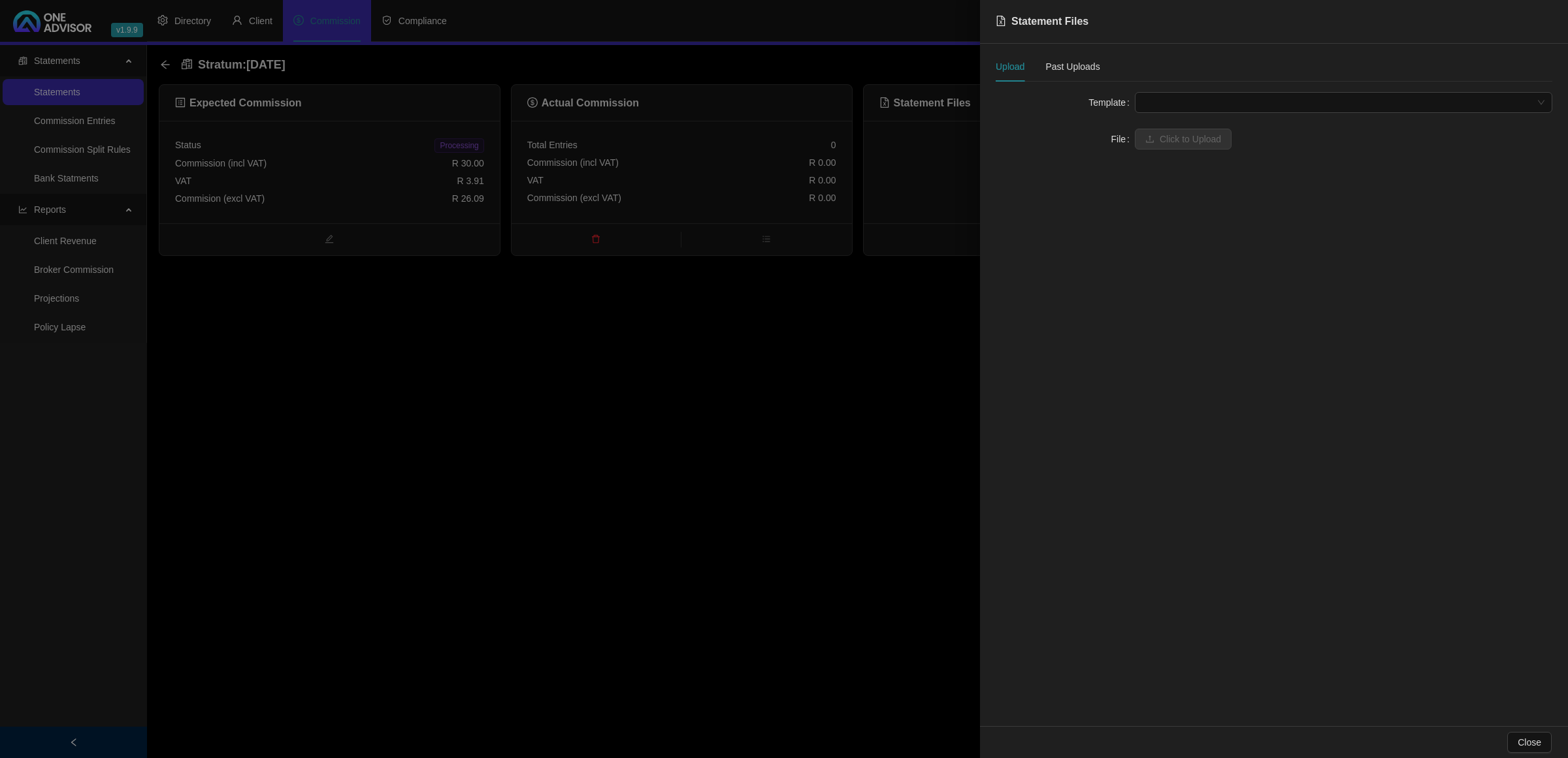
click at [1180, 105] on span at bounding box center [1344, 102] width 402 height 20
click at [1189, 132] on div "Stratum" at bounding box center [1344, 128] width 396 height 14
click at [1187, 136] on span "Click to Upload" at bounding box center [1190, 138] width 62 height 14
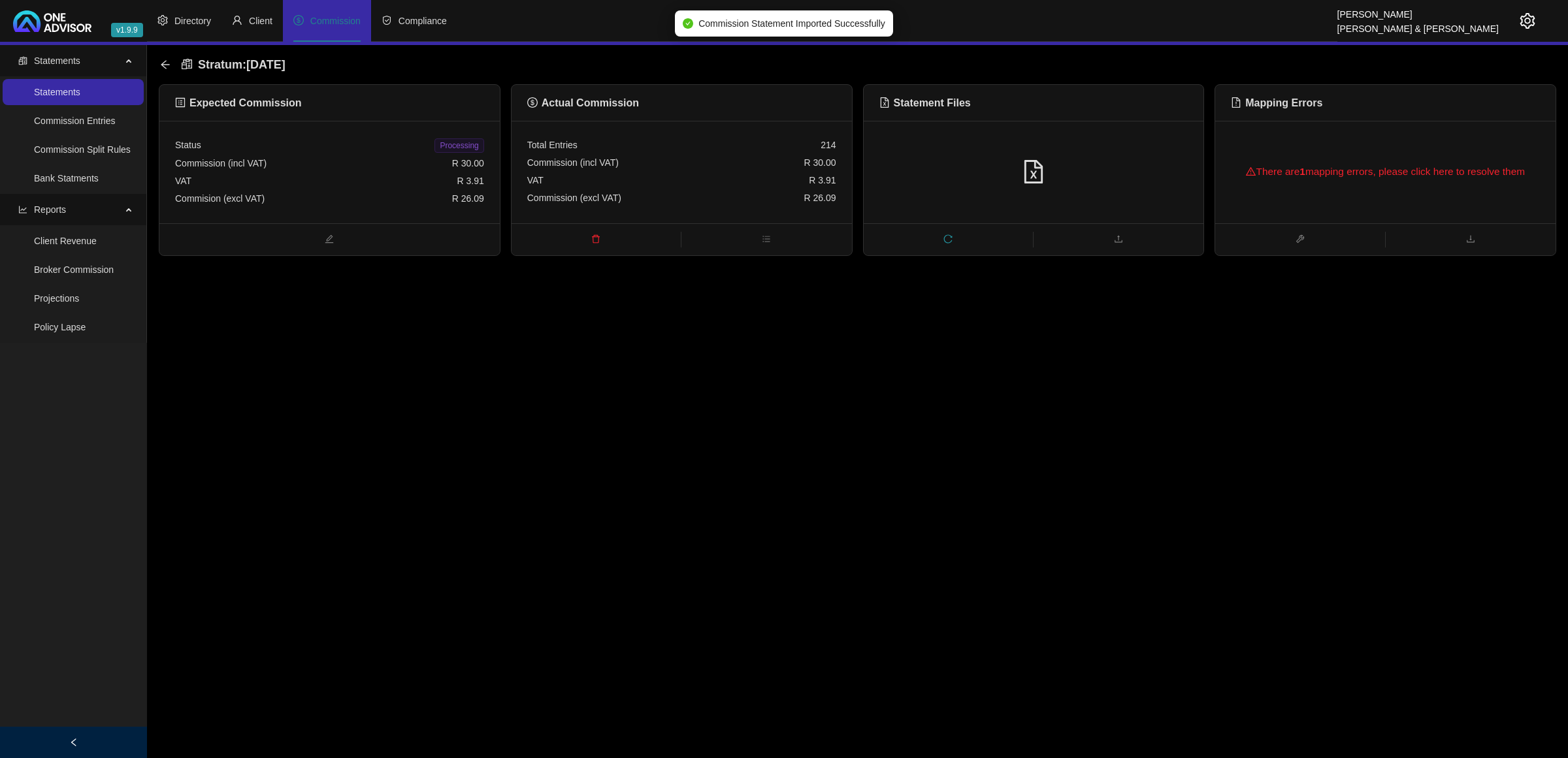
click at [1343, 168] on div "There are 1 mapping errors, please click here to resolve them" at bounding box center [1385, 171] width 309 height 42
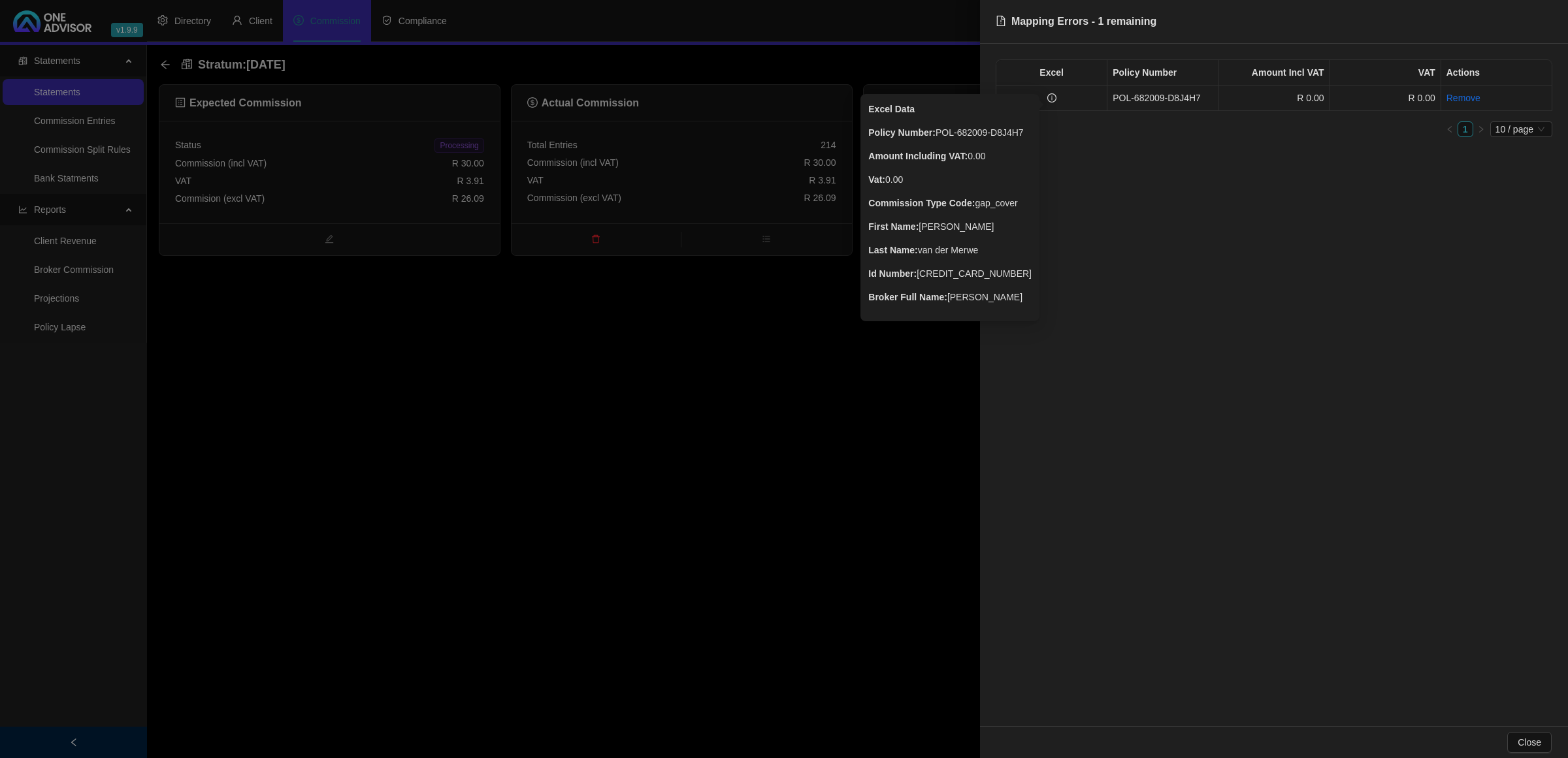
click at [1049, 96] on icon "info-circle" at bounding box center [1052, 98] width 9 height 9
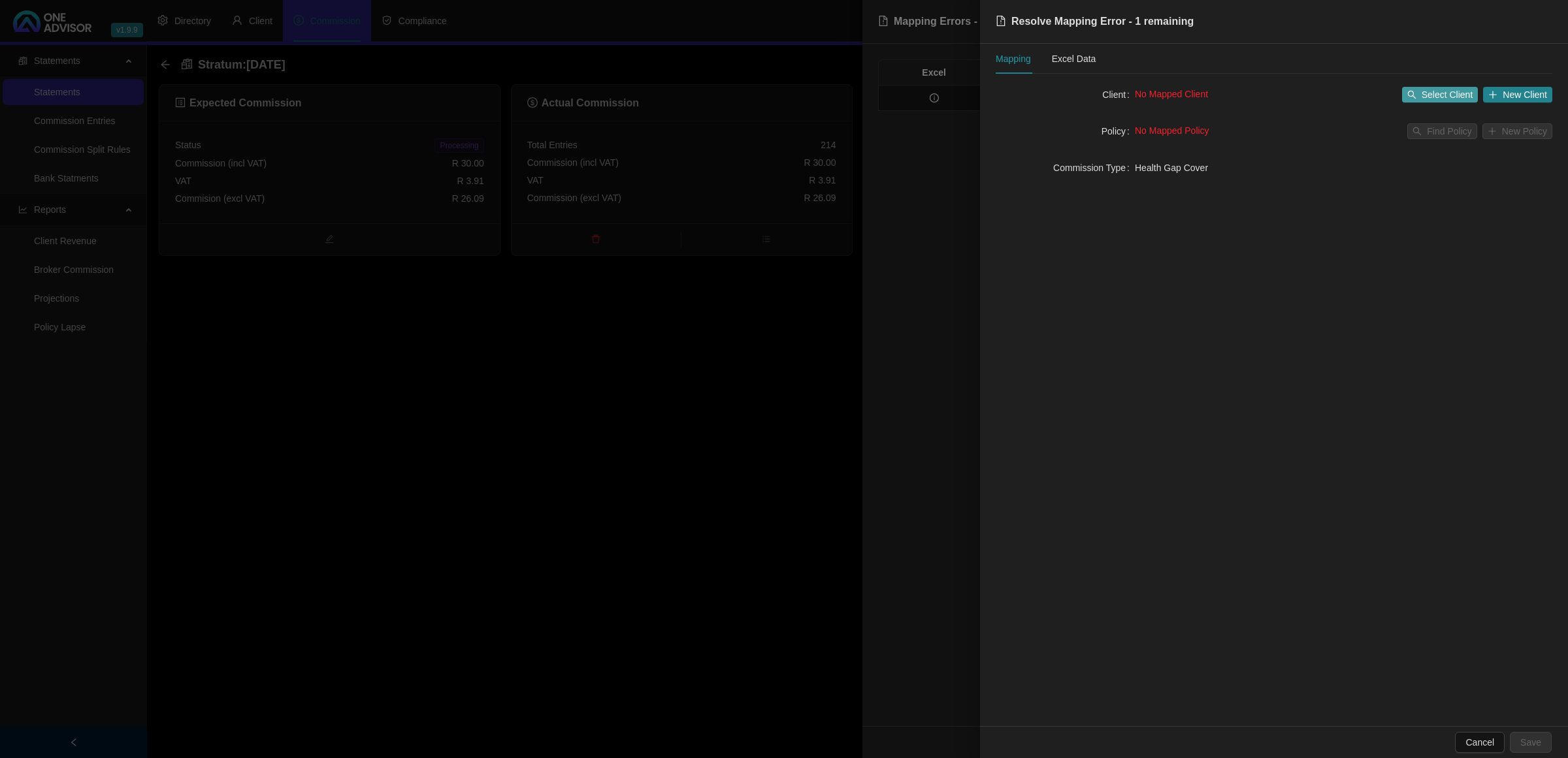
click at [1437, 88] on span "Select Client" at bounding box center [1446, 94] width 51 height 14
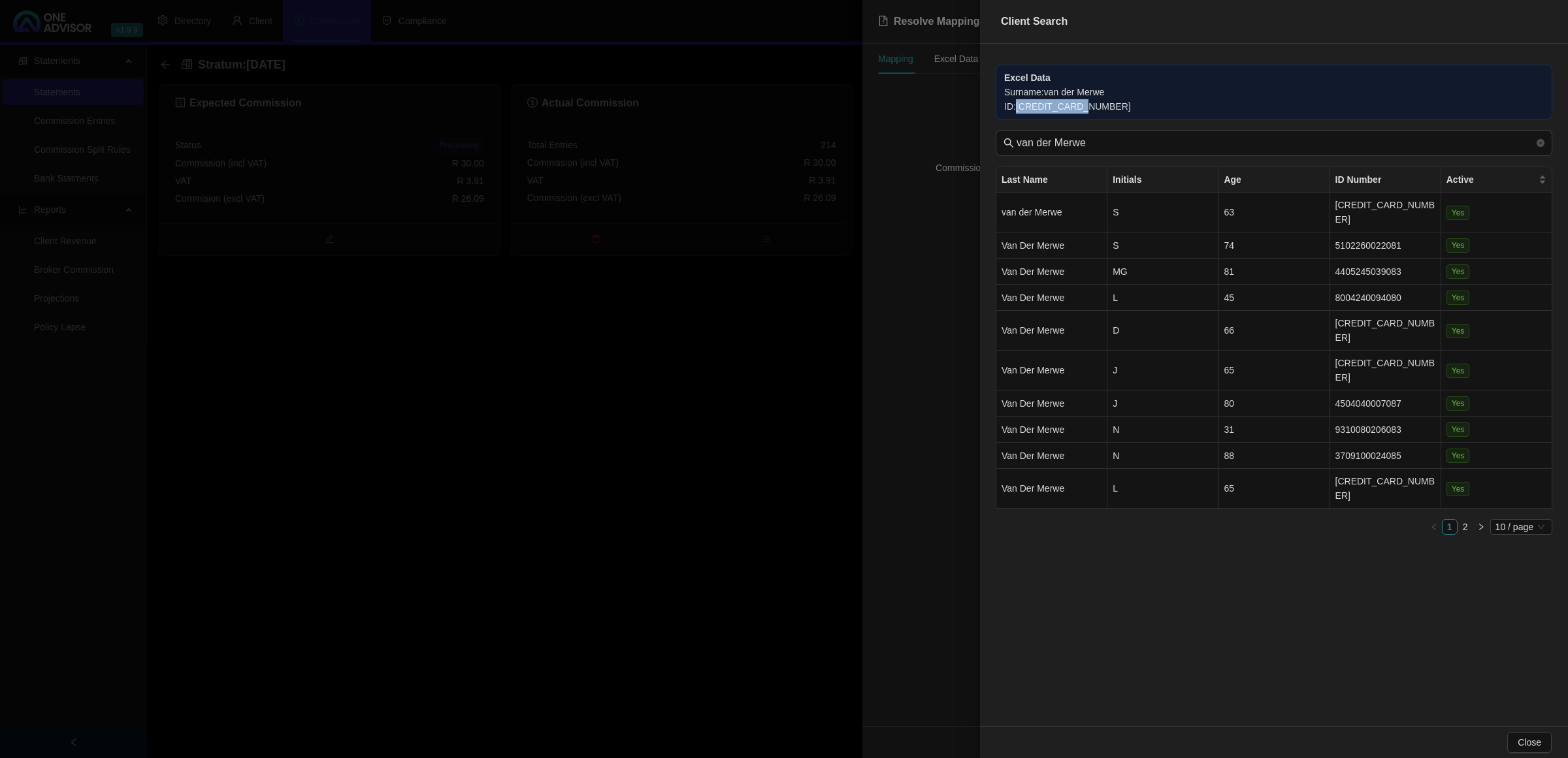
drag, startPoint x: 1104, startPoint y: 105, endPoint x: 1017, endPoint y: 112, distance: 87.3
click at [1017, 112] on div "ID : 5903240088088" at bounding box center [1273, 106] width 539 height 14
copy div "5903240088088"
click at [1193, 311] on td "D" at bounding box center [1162, 331] width 111 height 40
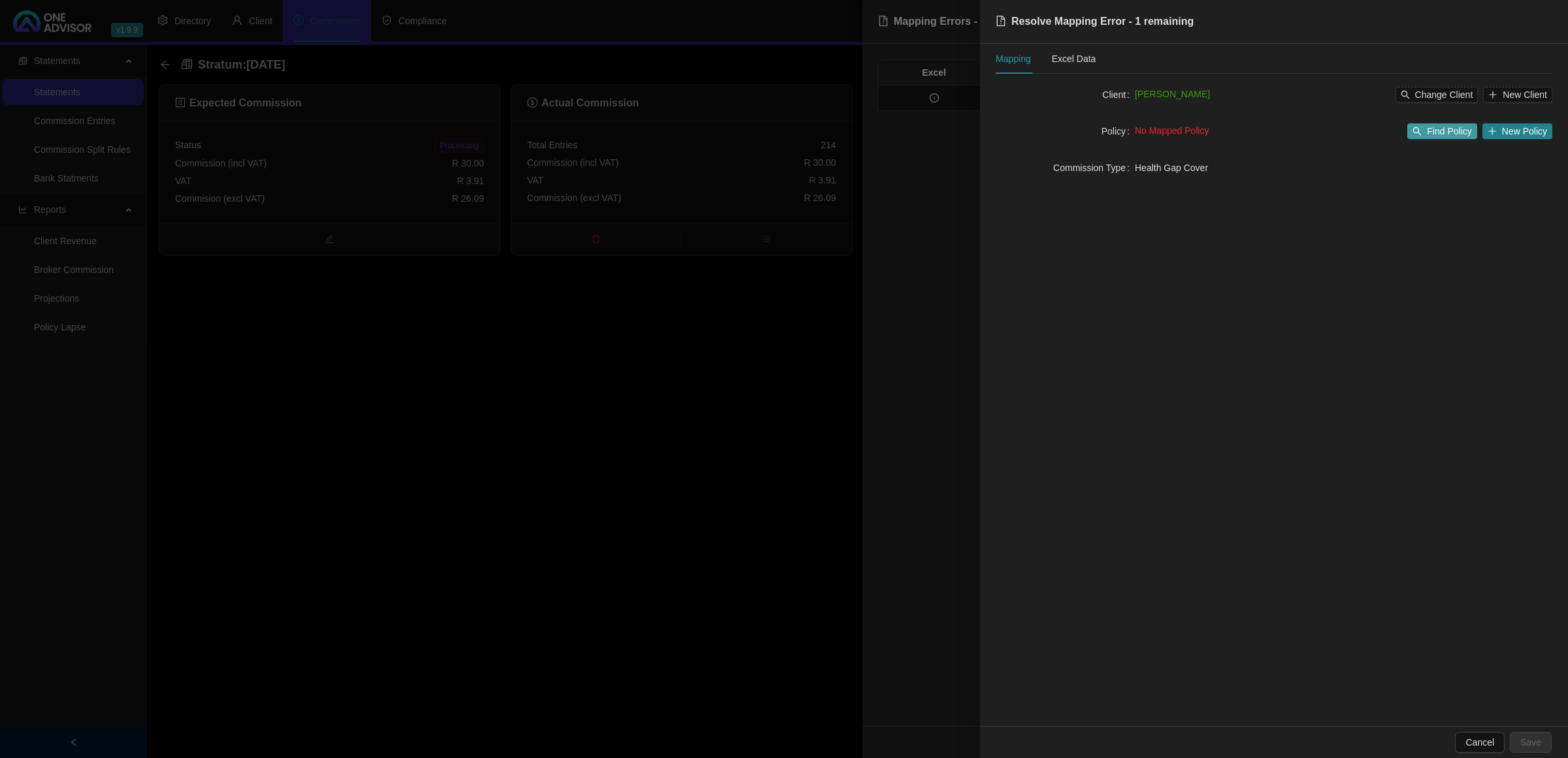
click at [1445, 125] on span "Find Policy" at bounding box center [1449, 131] width 45 height 14
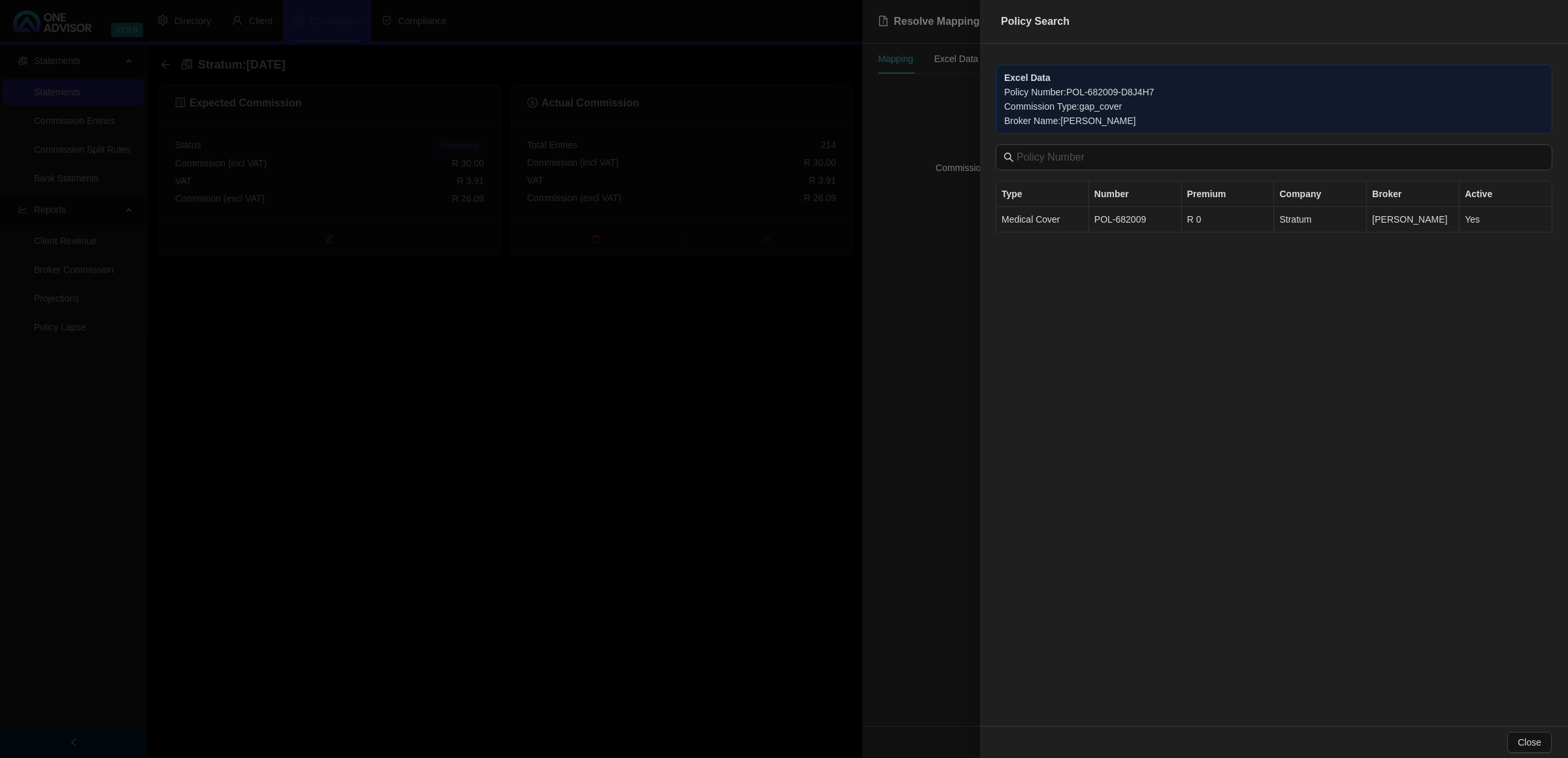
click at [1129, 222] on td "POL-682009" at bounding box center [1135, 219] width 93 height 25
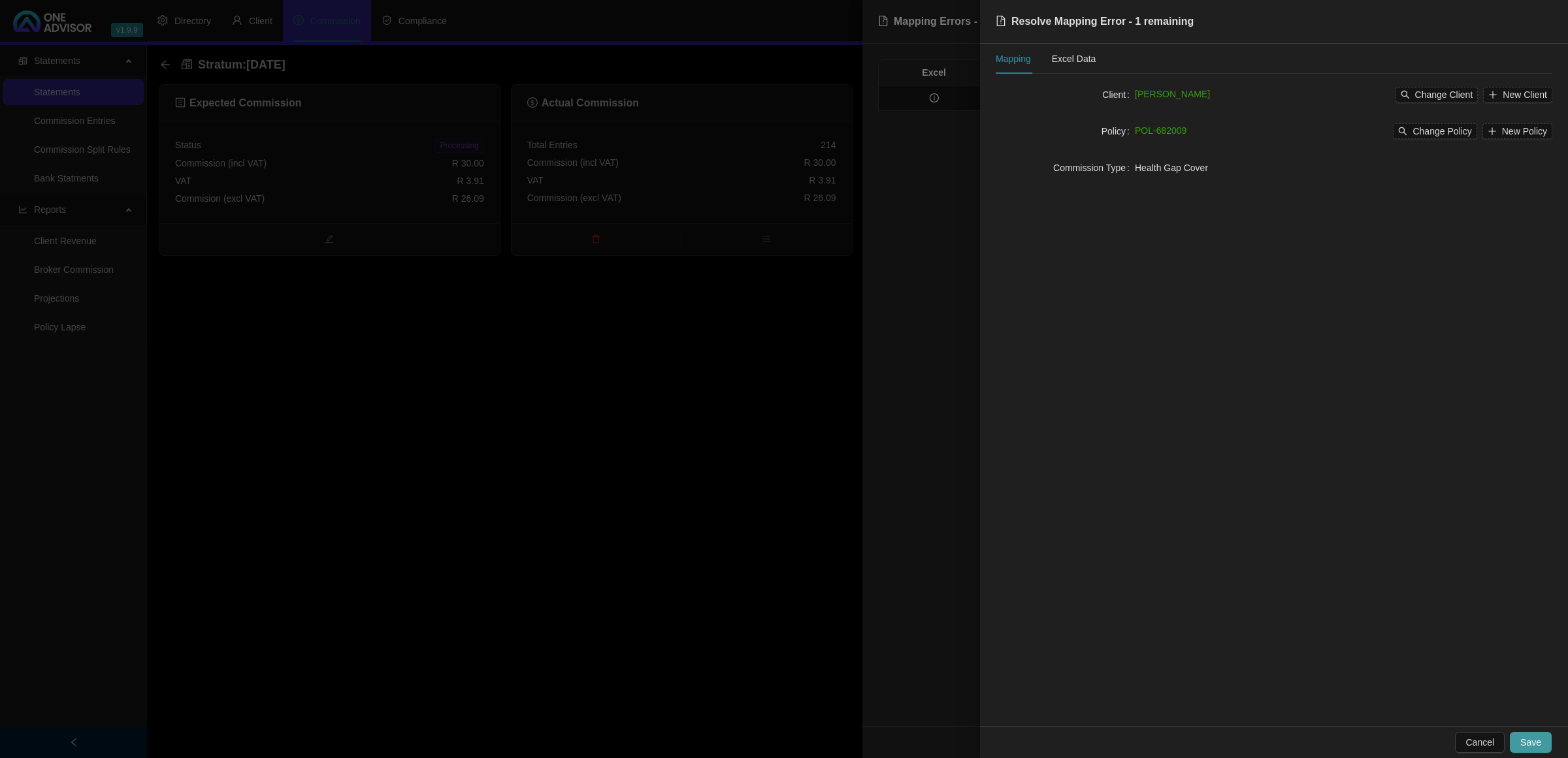
click at [1538, 745] on span "Save" at bounding box center [1531, 742] width 21 height 14
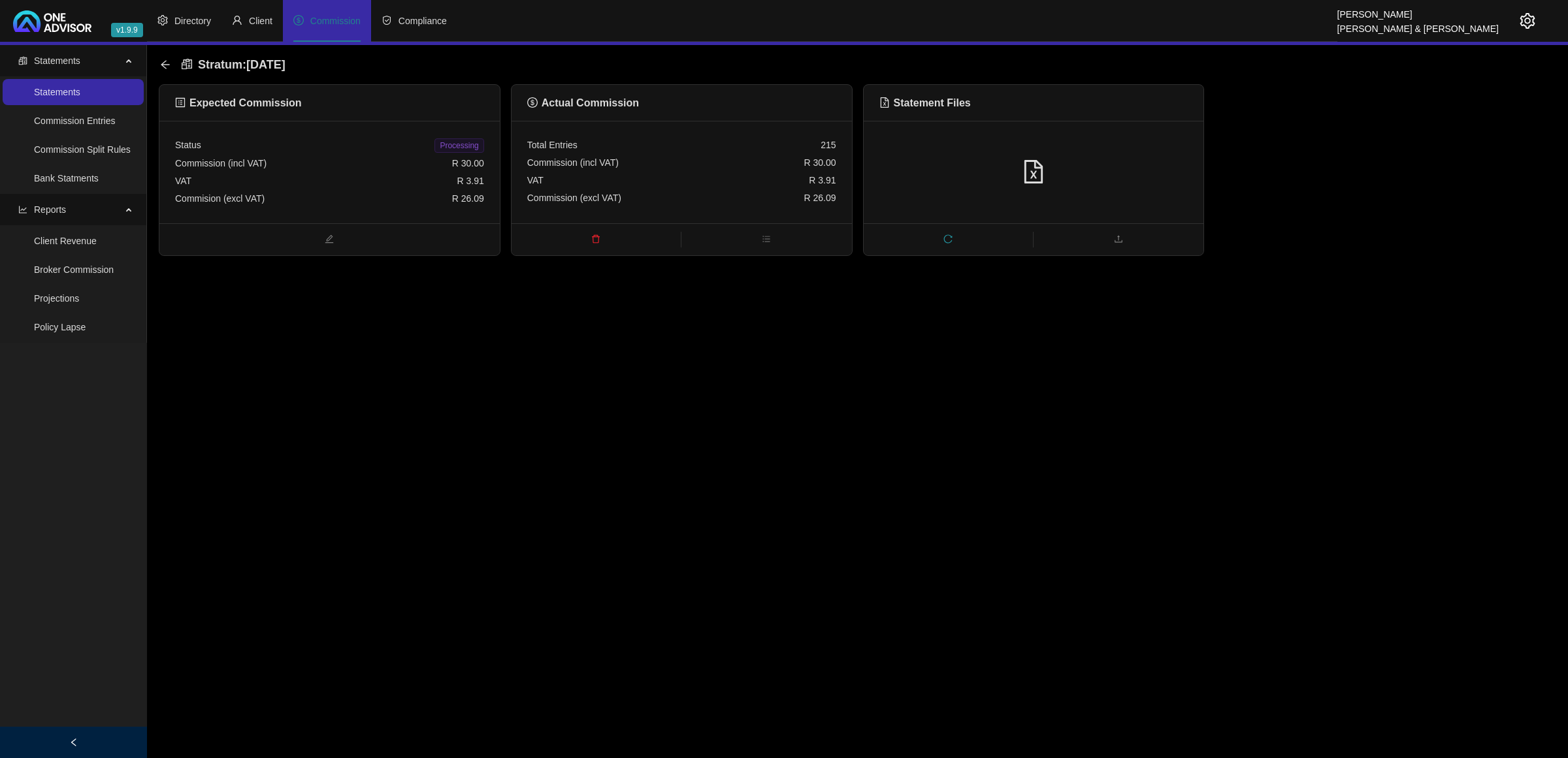
click at [468, 147] on span "Processing" at bounding box center [459, 145] width 49 height 14
click at [165, 61] on icon "arrow-left" at bounding box center [165, 64] width 10 height 10
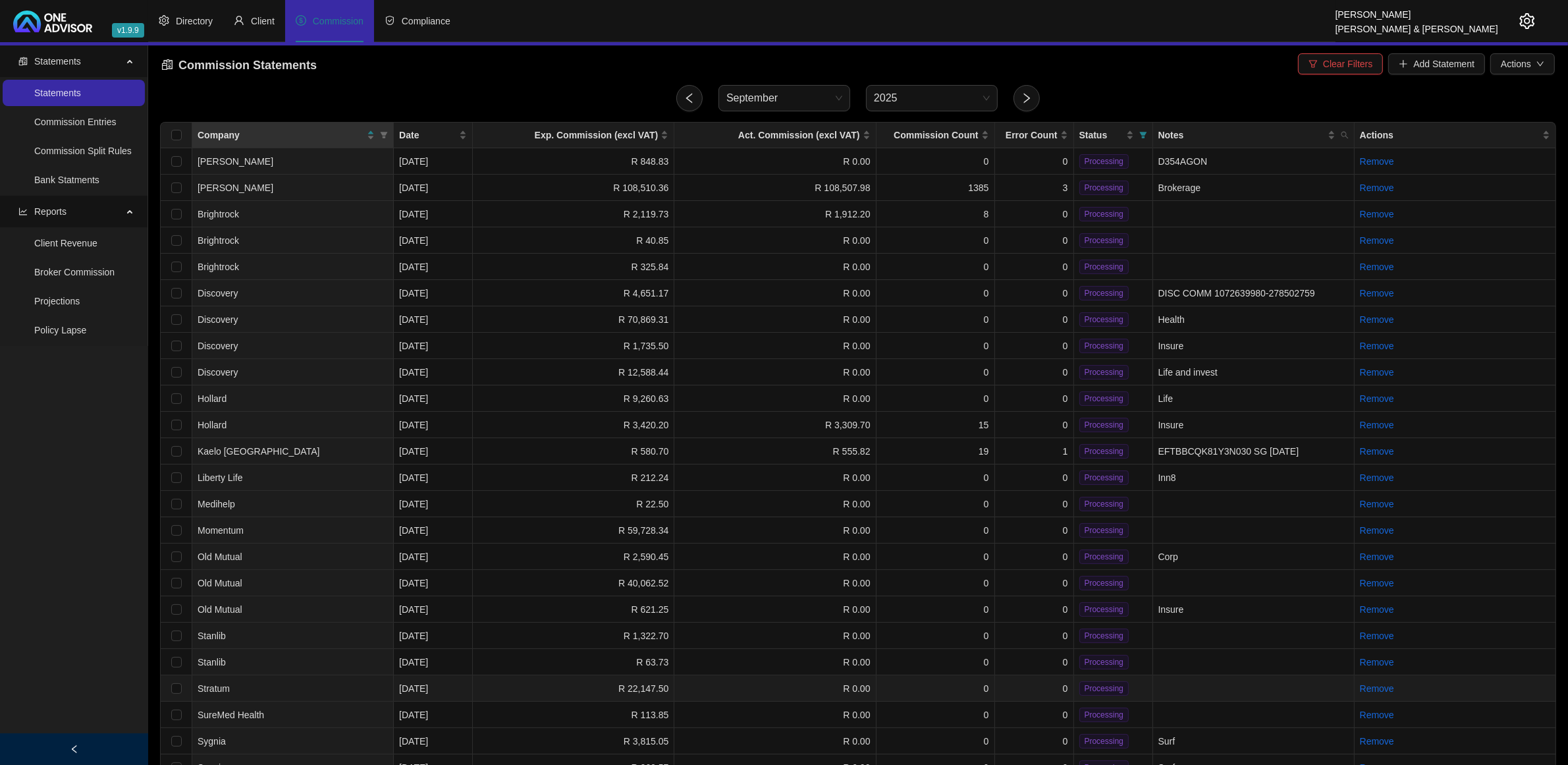
click at [512, 683] on td "R 22,147.50" at bounding box center [574, 689] width 202 height 26
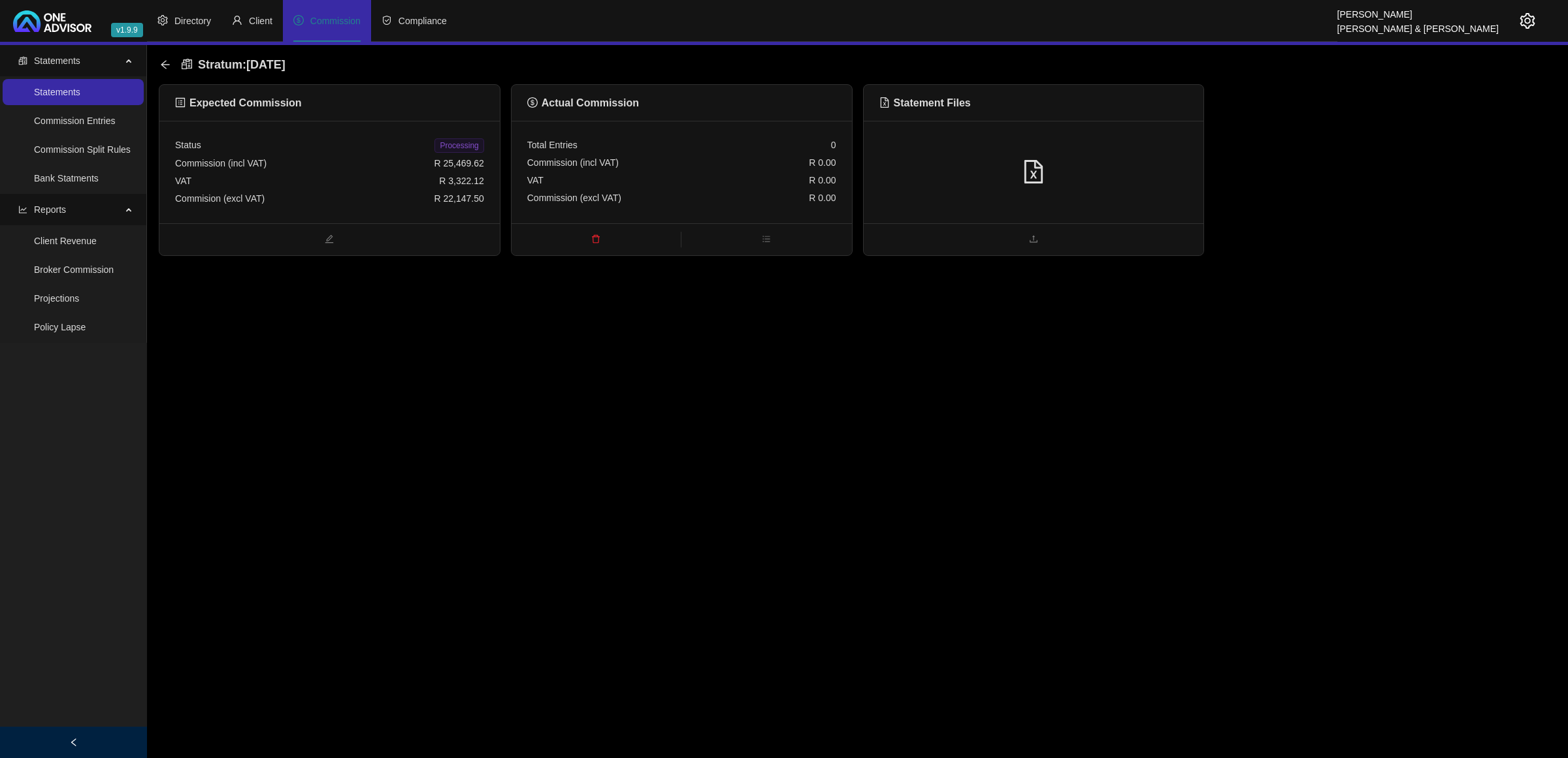
click at [1128, 166] on div at bounding box center [1033, 172] width 309 height 25
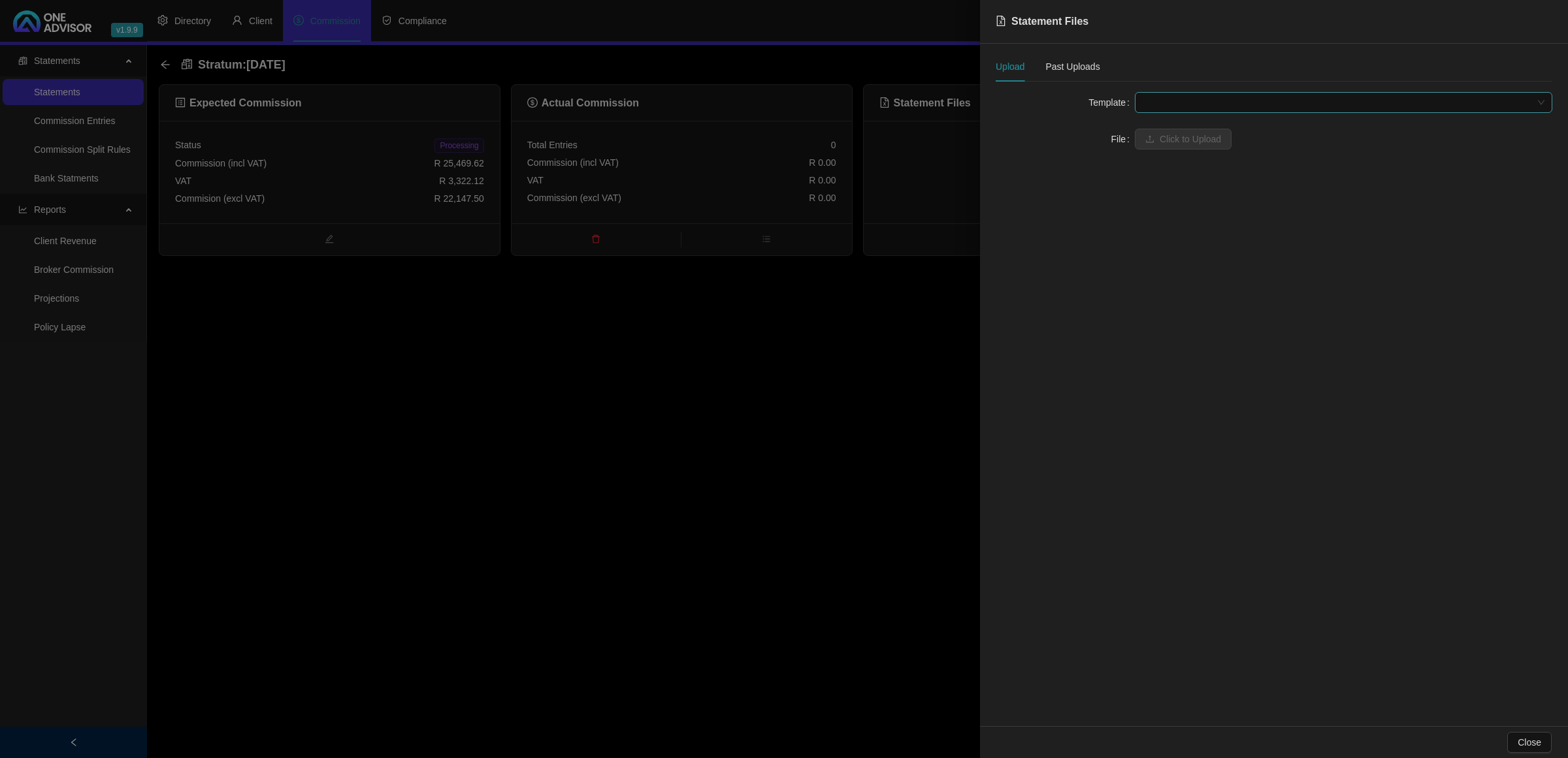
click at [1159, 103] on span at bounding box center [1344, 102] width 402 height 20
click at [1167, 128] on div "Stratum" at bounding box center [1344, 128] width 396 height 14
click at [1167, 137] on span "Click to Upload" at bounding box center [1190, 138] width 62 height 14
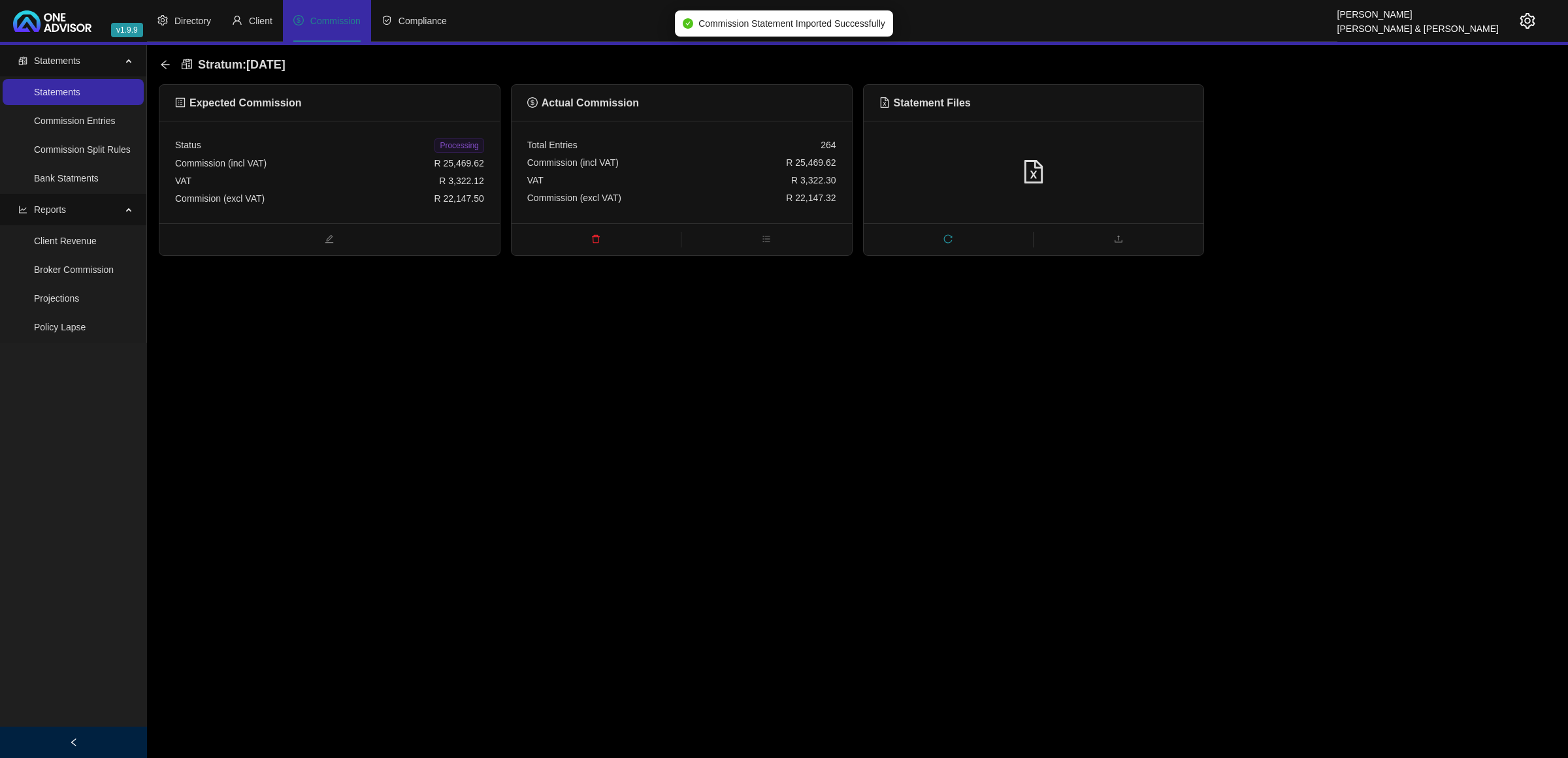
click at [472, 144] on span "Processing" at bounding box center [459, 145] width 49 height 14
click at [166, 65] on icon "arrow-left" at bounding box center [165, 64] width 10 height 10
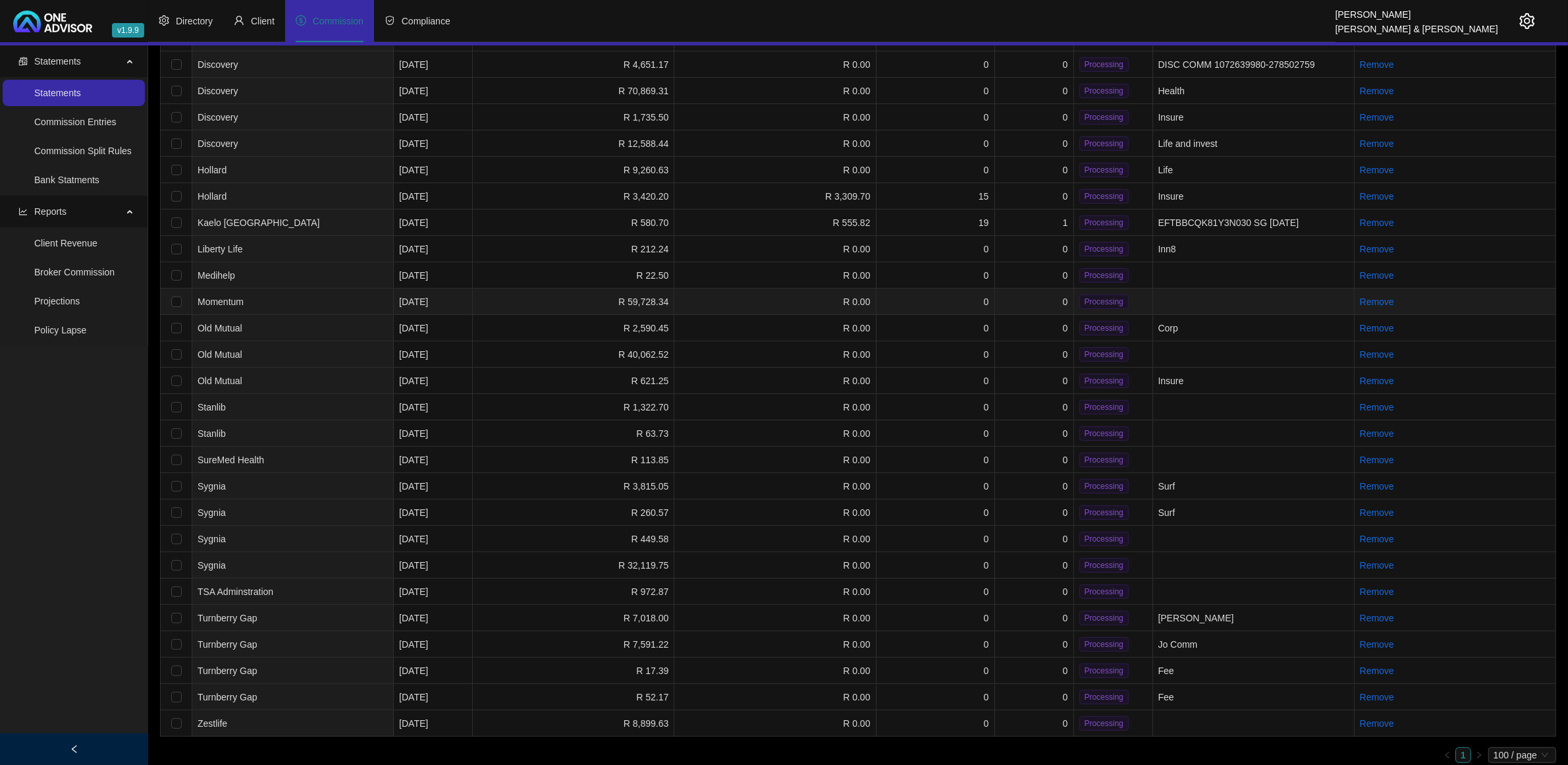
scroll to position [231, 0]
click at [527, 578] on td "R 972.87" at bounding box center [574, 590] width 202 height 26
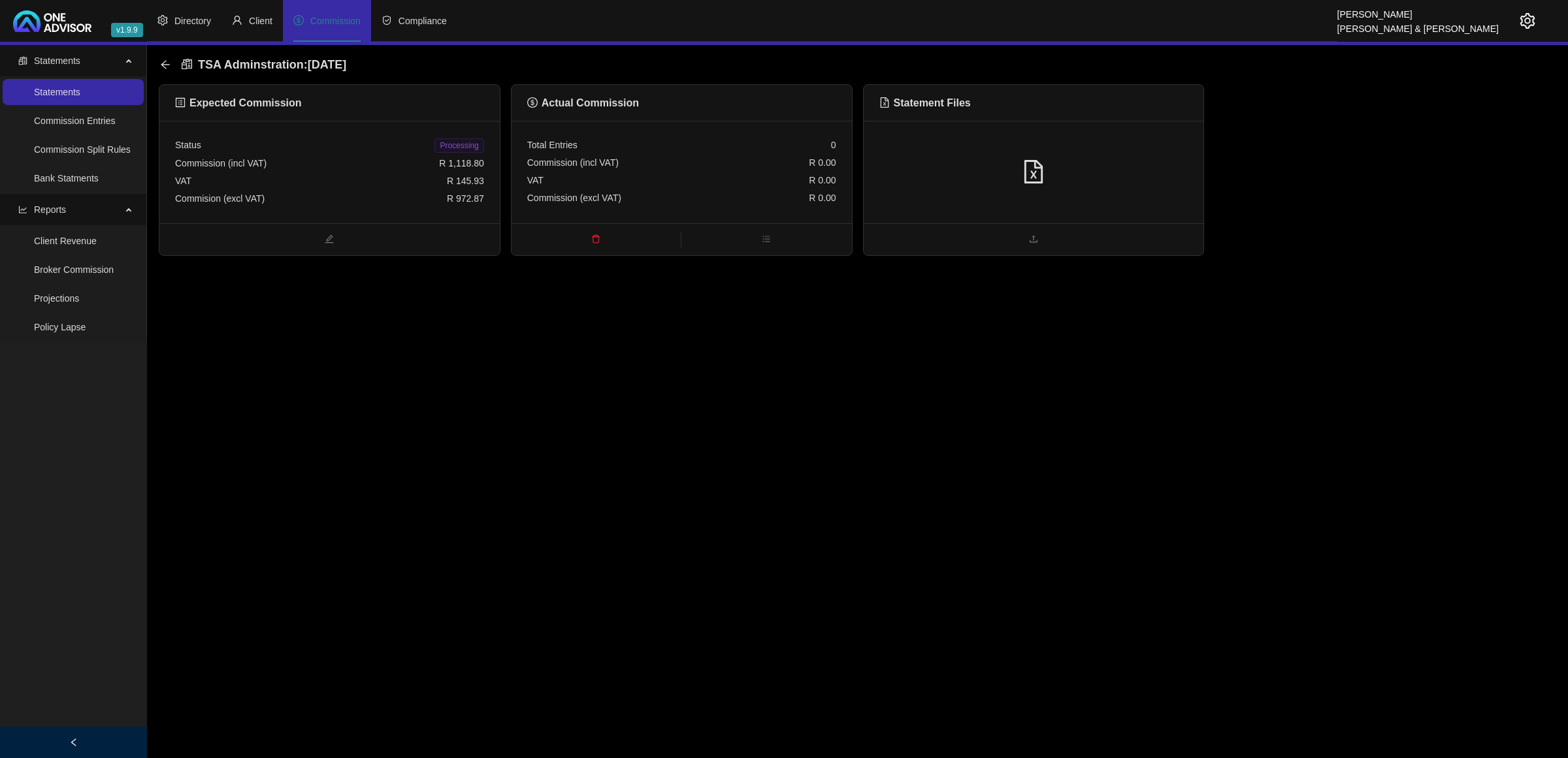
click at [1035, 177] on icon "file-excel" at bounding box center [1033, 171] width 19 height 23
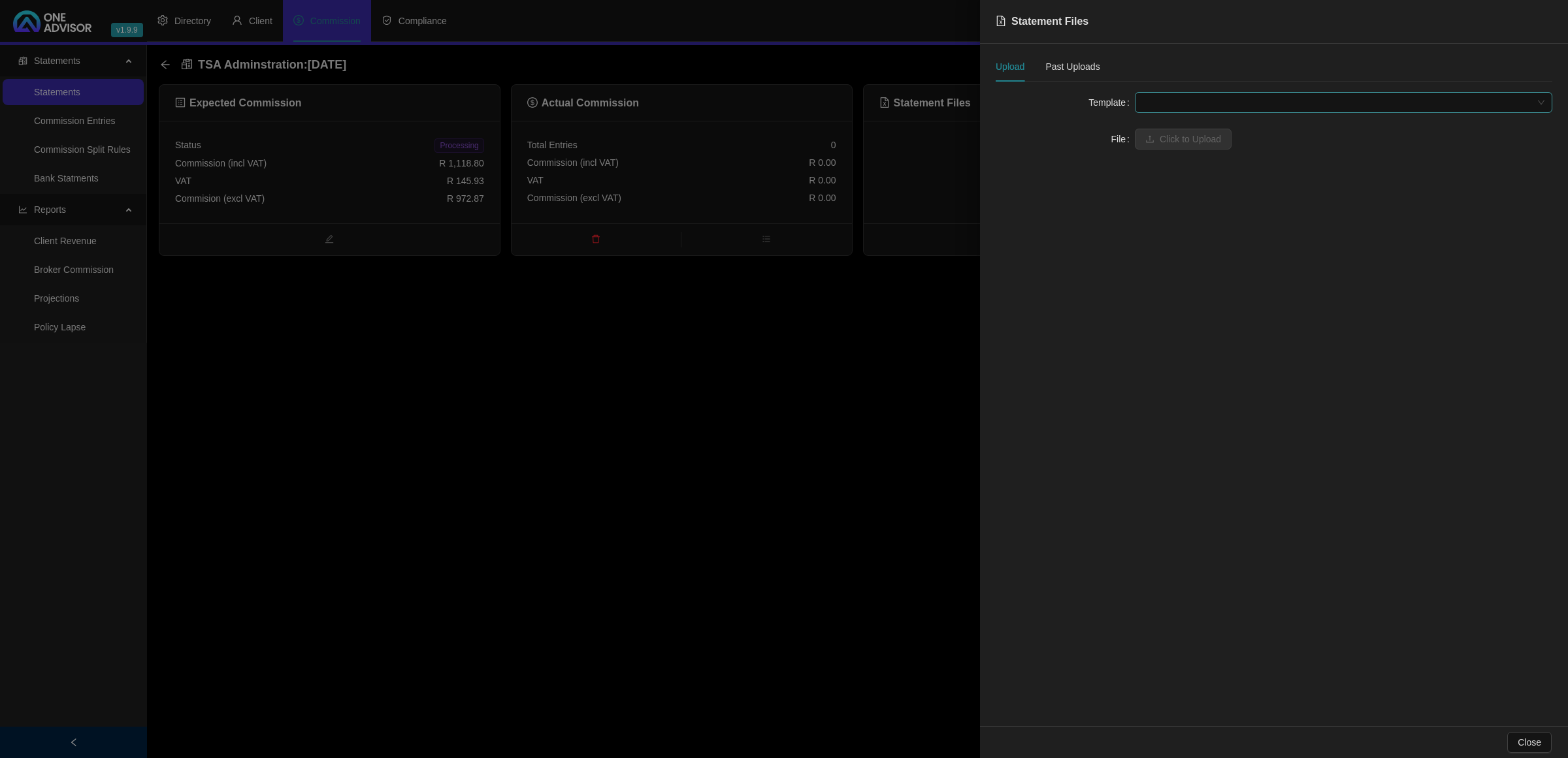
click at [1157, 101] on span at bounding box center [1344, 102] width 402 height 20
click at [1163, 124] on div "TSA Employer" at bounding box center [1344, 128] width 396 height 14
click at [1163, 132] on span "Click to Upload" at bounding box center [1190, 138] width 62 height 14
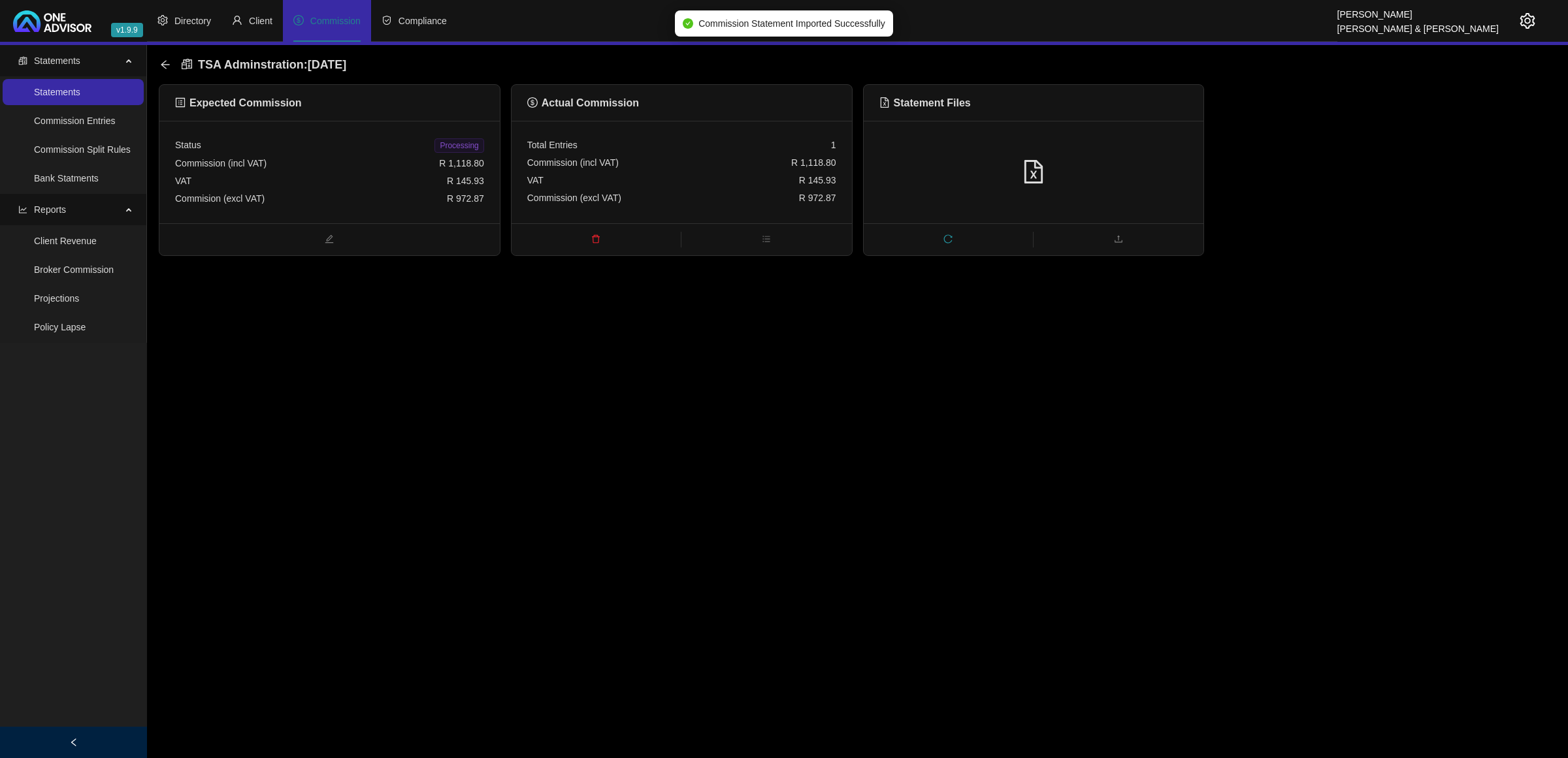
drag, startPoint x: 468, startPoint y: 142, endPoint x: 393, endPoint y: 139, distance: 75.1
click at [466, 142] on span "Processing" at bounding box center [459, 145] width 49 height 14
click at [165, 65] on icon "arrow-left" at bounding box center [165, 64] width 10 height 10
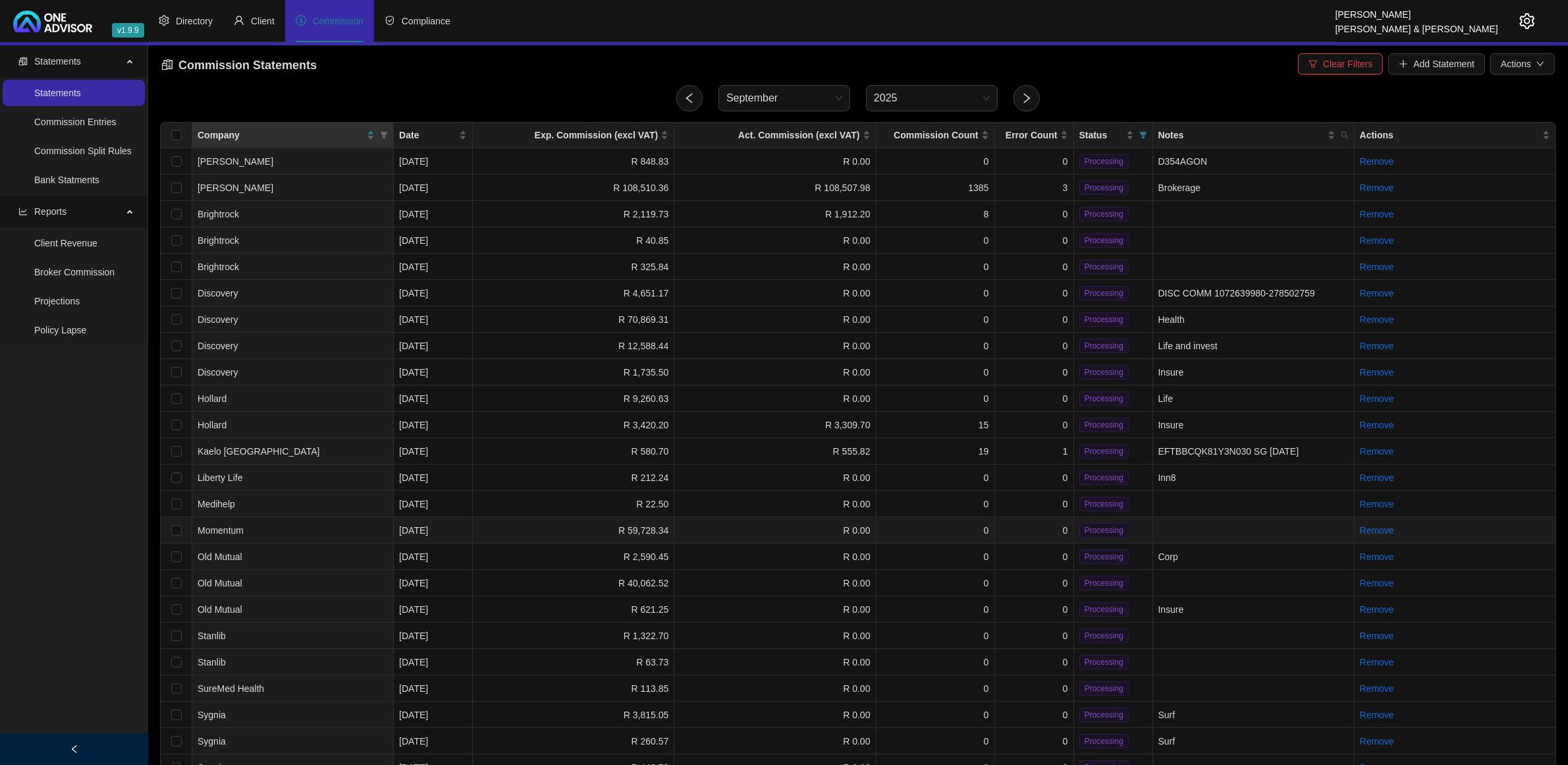
scroll to position [206, 0]
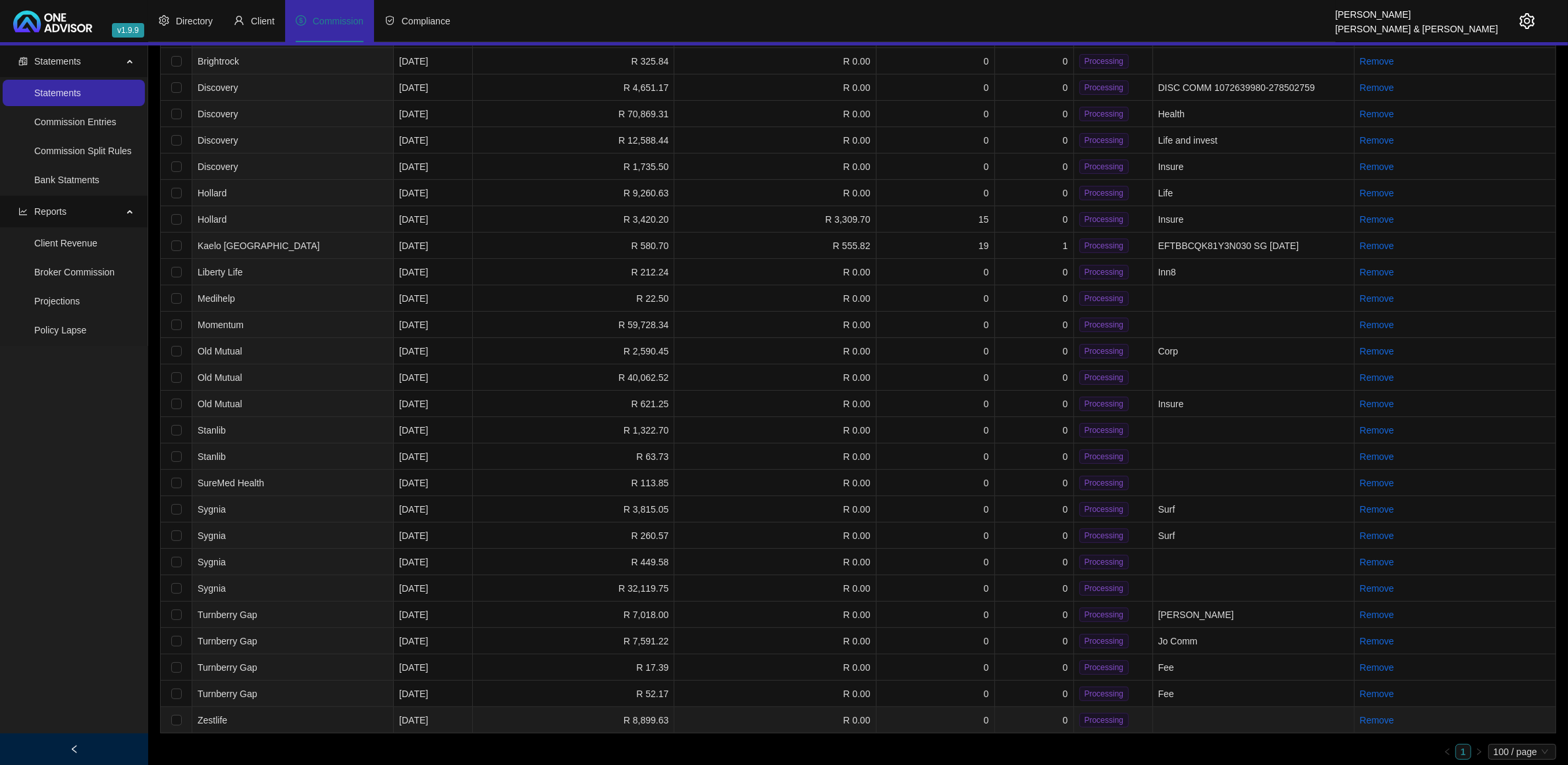
click at [972, 720] on td "0" at bounding box center [936, 721] width 119 height 26
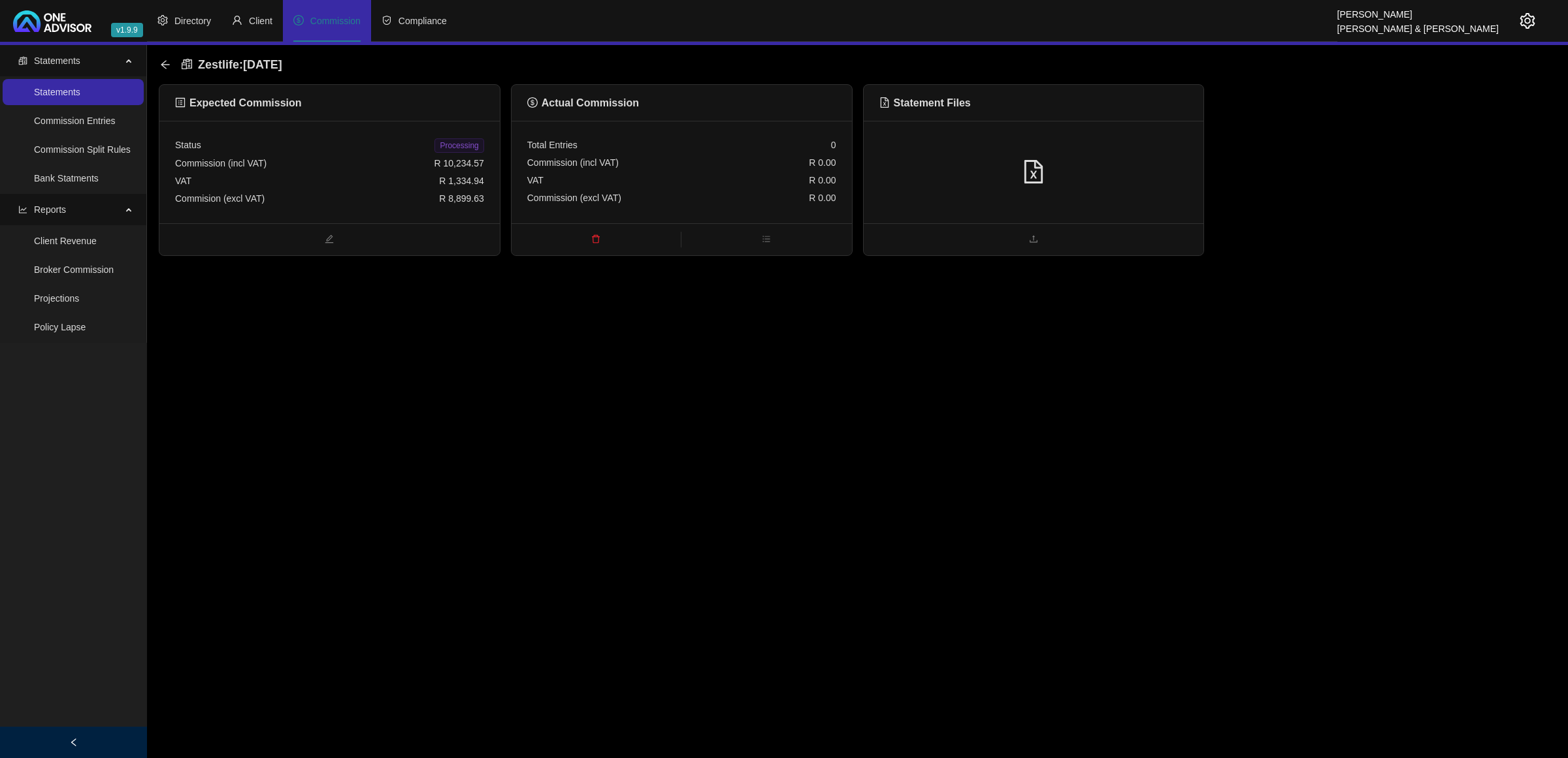
click at [1086, 183] on div at bounding box center [1033, 172] width 309 height 25
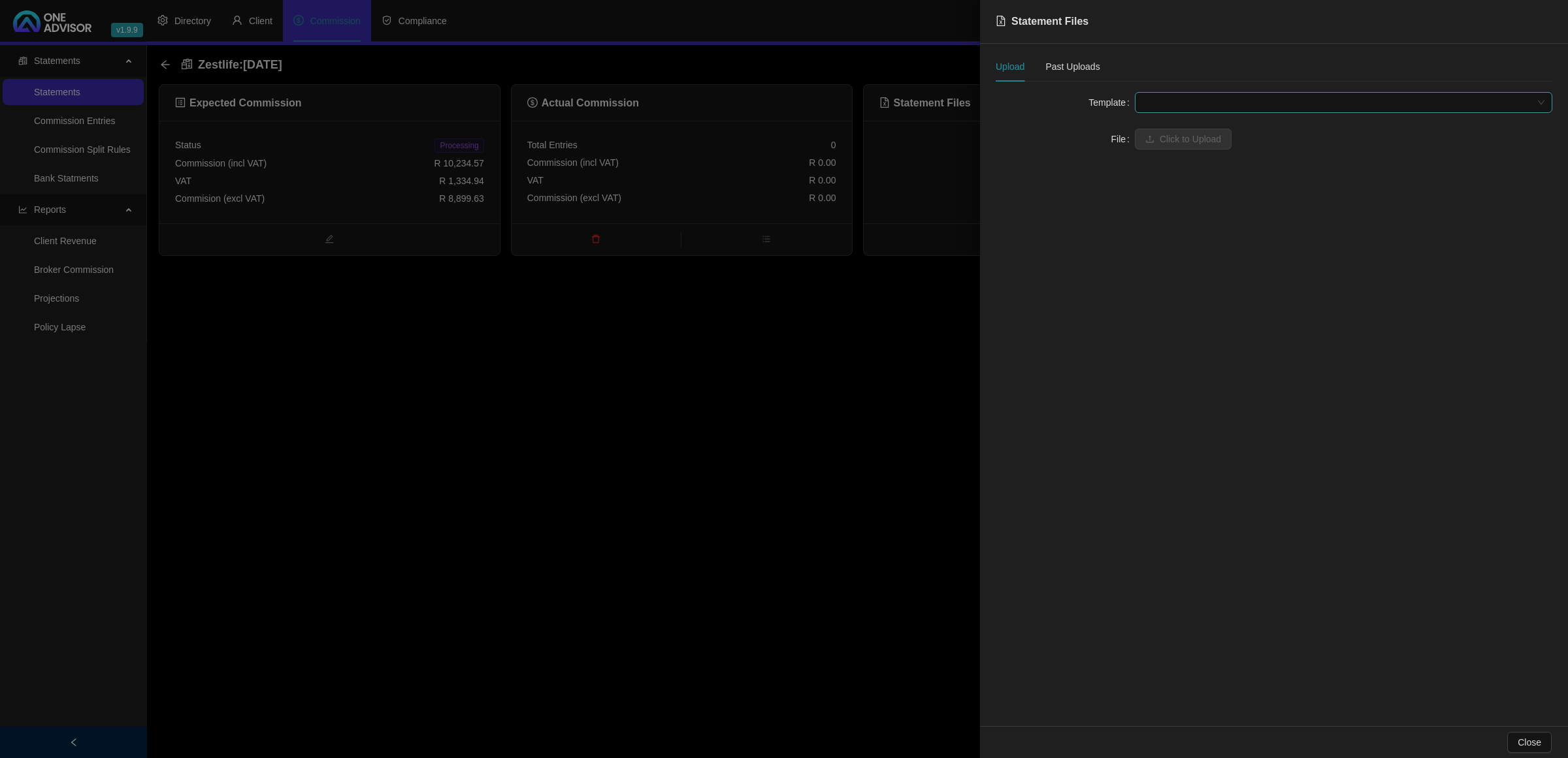
click at [1157, 95] on span at bounding box center [1344, 102] width 402 height 20
click at [1178, 120] on div "Zestlife" at bounding box center [1343, 128] width 412 height 21
click at [1178, 133] on span "Click to Upload" at bounding box center [1190, 138] width 62 height 14
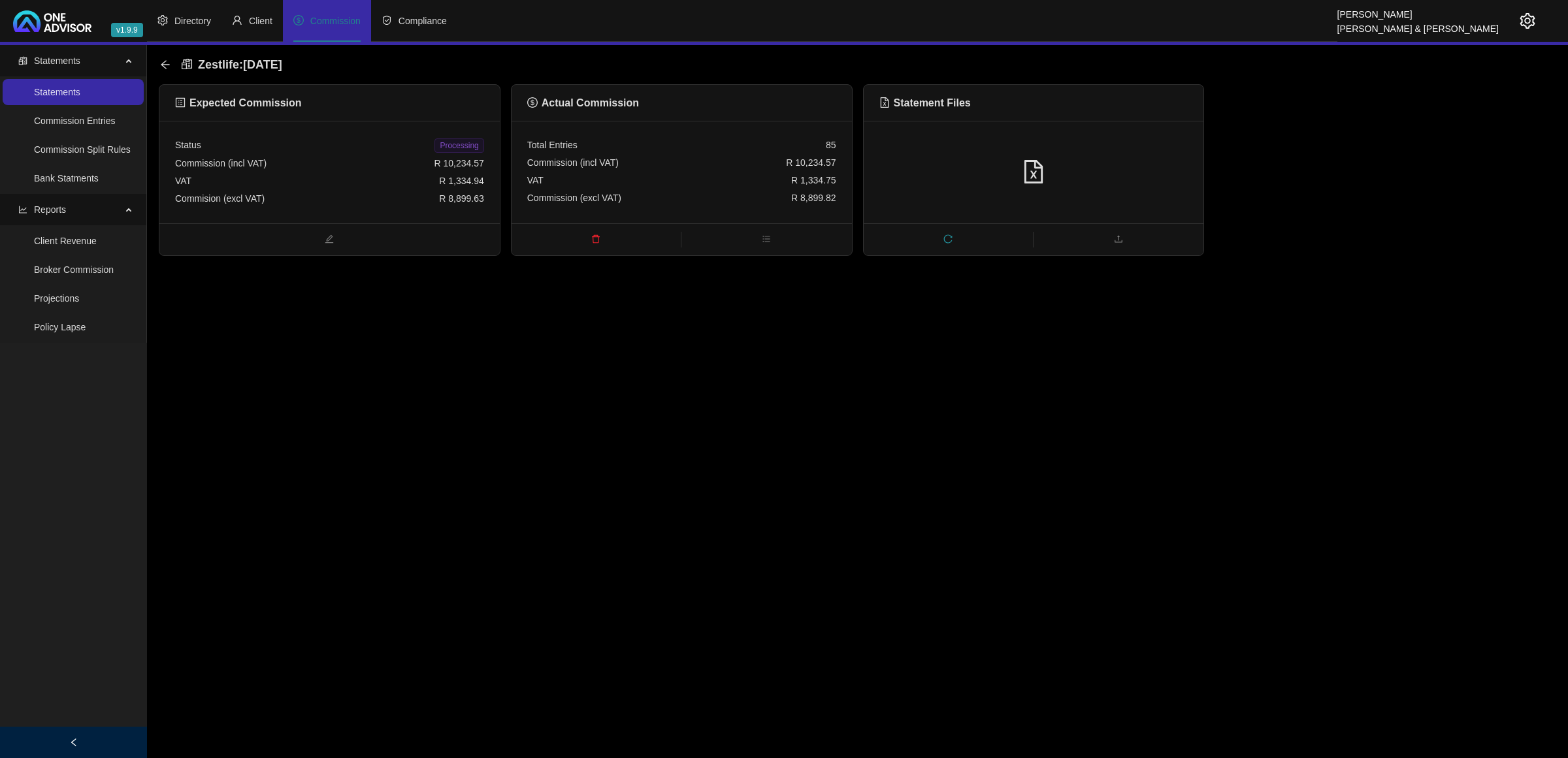
click at [439, 146] on span "Processing" at bounding box center [459, 145] width 49 height 14
click at [164, 66] on icon "arrow-left" at bounding box center [165, 64] width 10 height 10
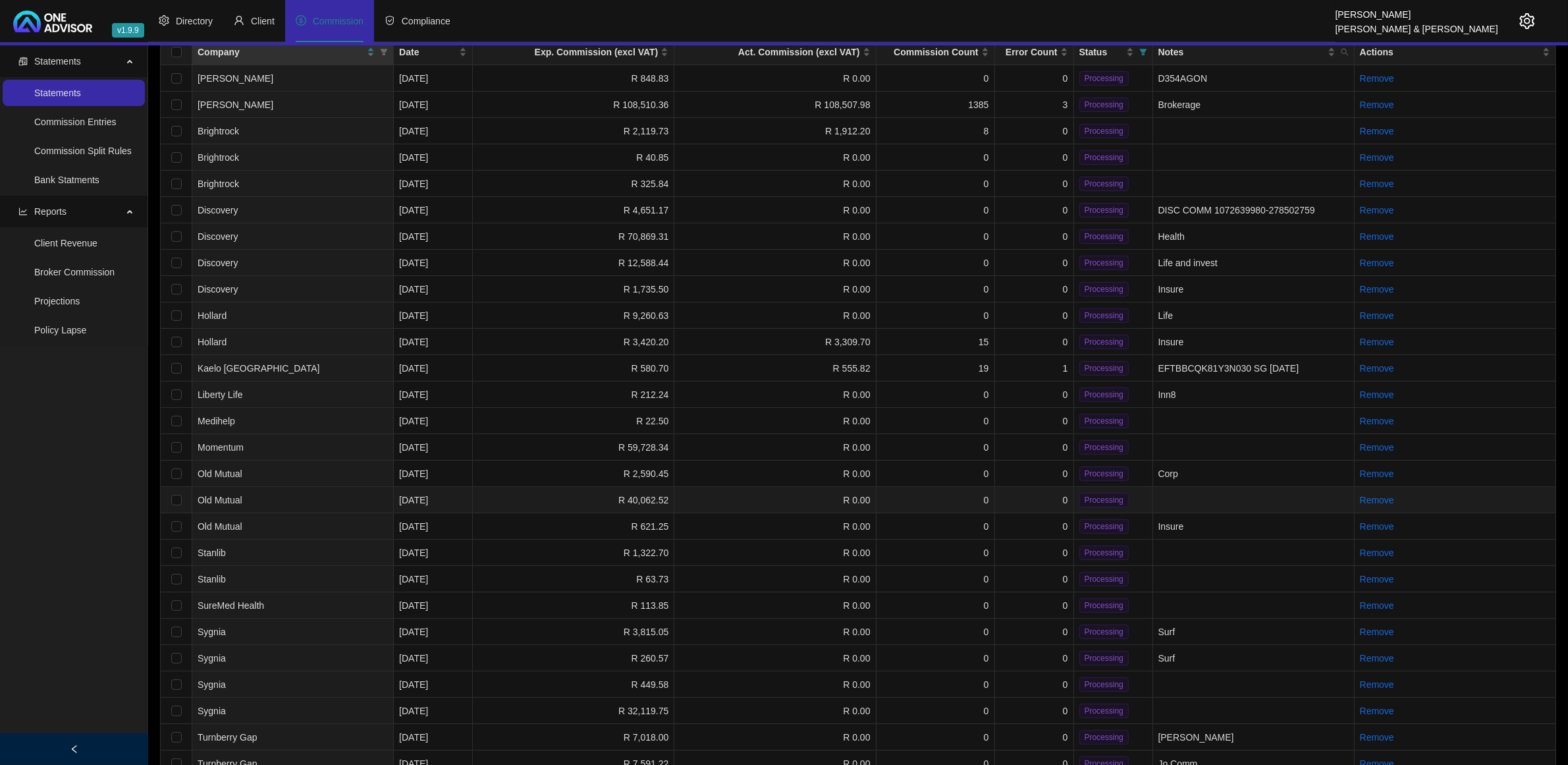
scroll to position [179, 0]
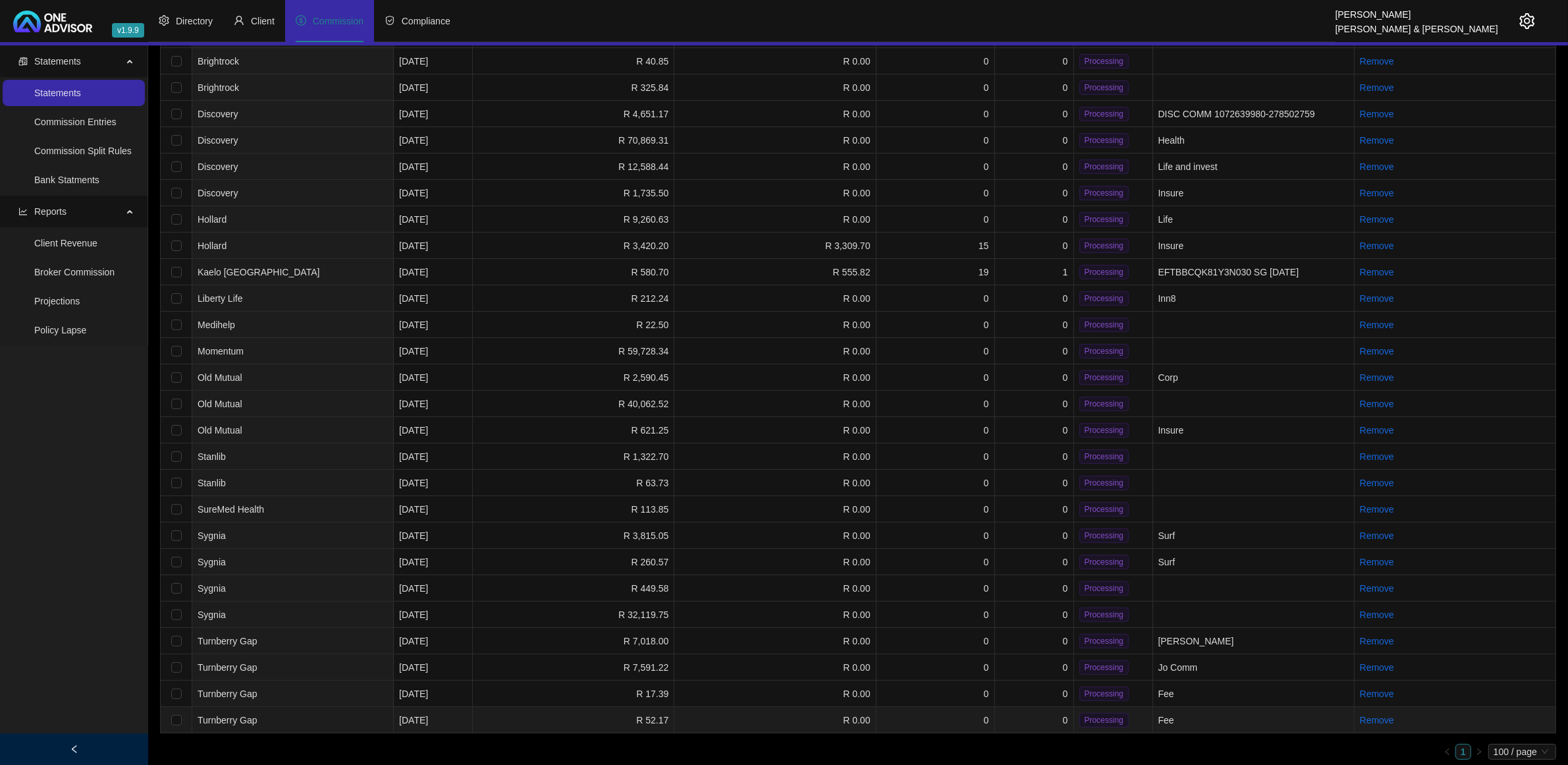
click at [953, 707] on td "0" at bounding box center [936, 721] width 119 height 26
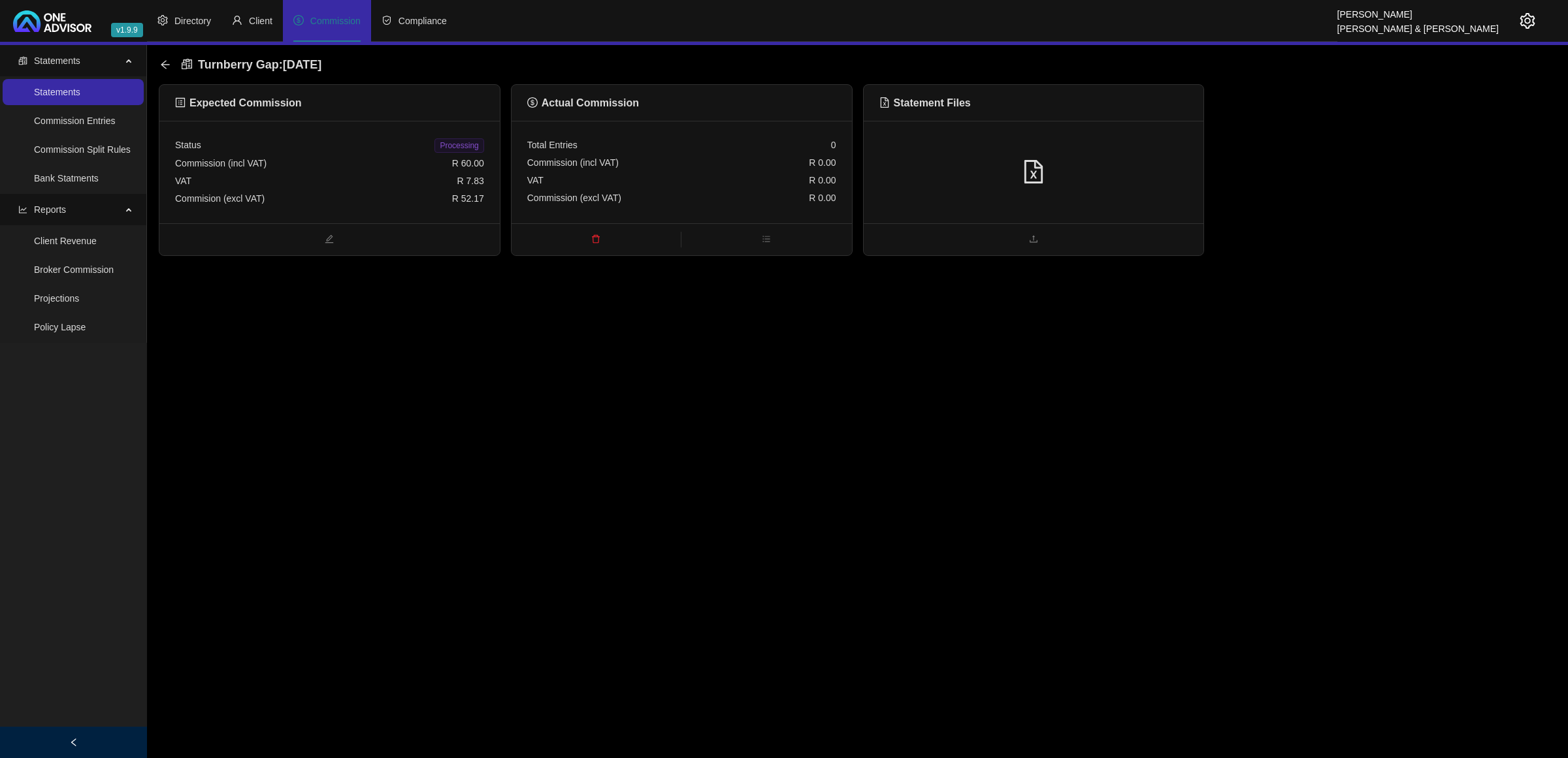
click at [264, 179] on div "VAT R 7.83" at bounding box center [329, 180] width 309 height 18
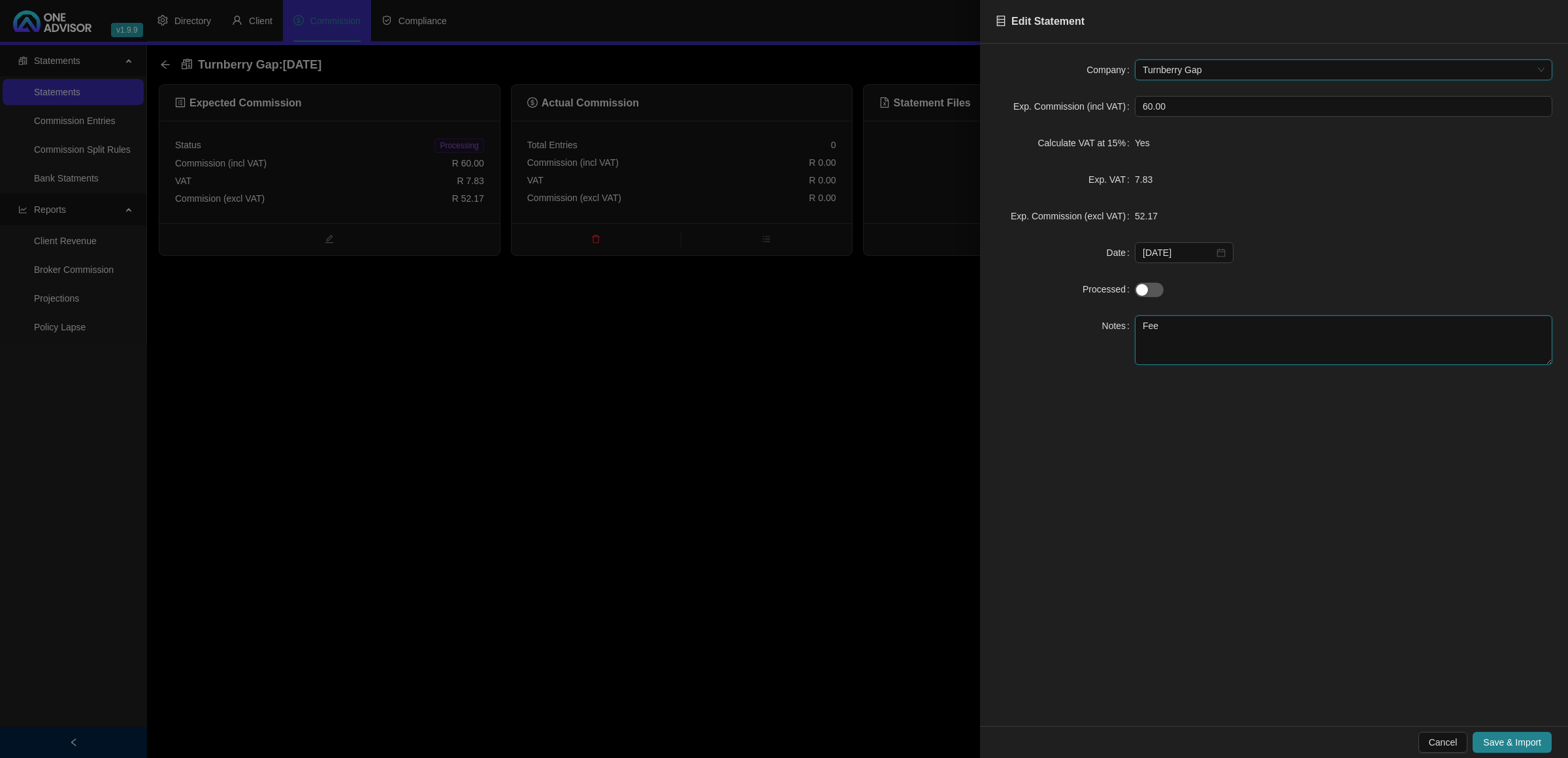
click at [1140, 327] on textarea "Fee" at bounding box center [1343, 339] width 417 height 50
type textarea "Jo Fee"
drag, startPoint x: 1523, startPoint y: 740, endPoint x: 1517, endPoint y: 738, distance: 6.3
click at [1522, 739] on span "Save & Import" at bounding box center [1512, 742] width 58 height 14
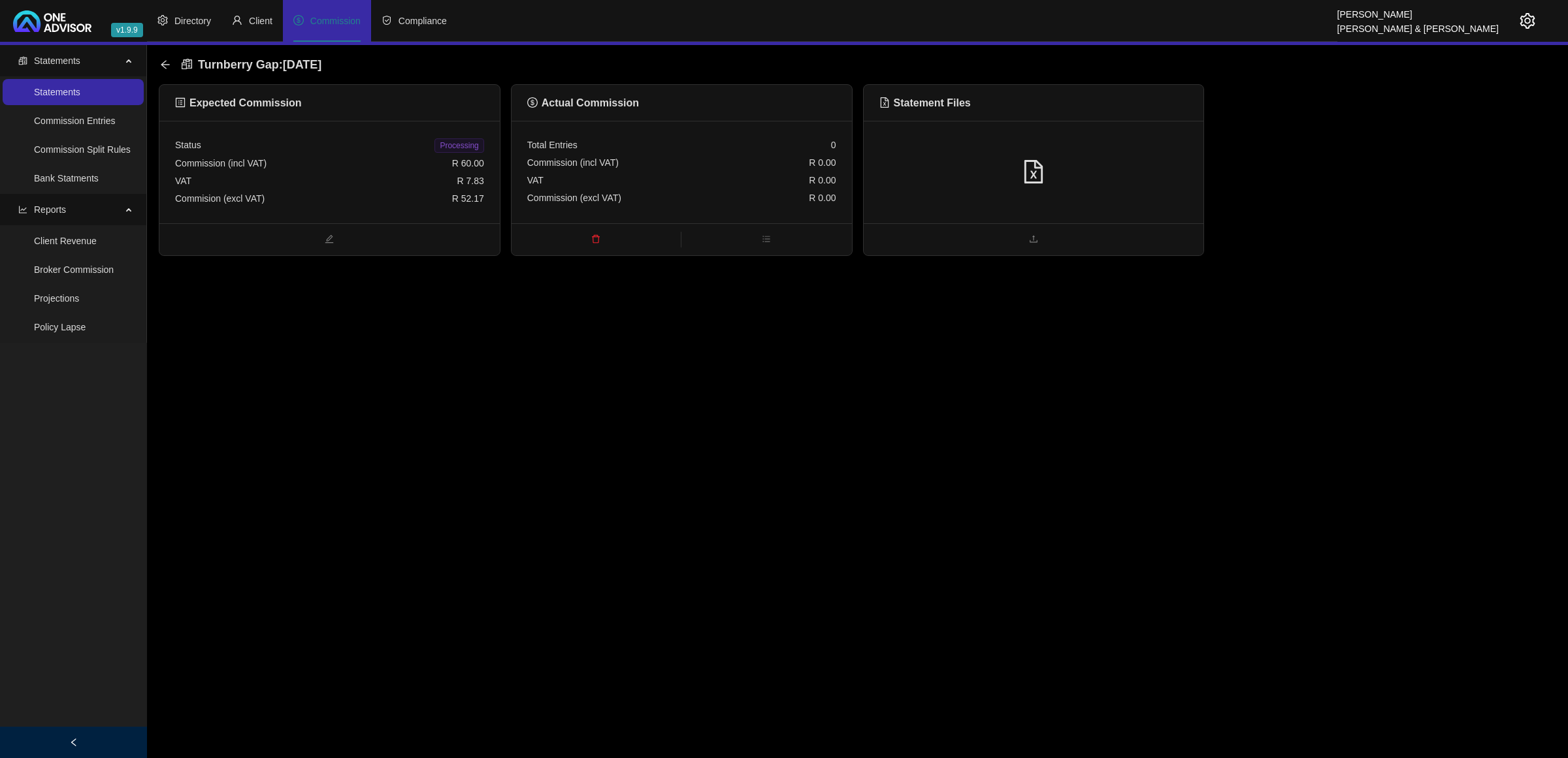
click at [926, 160] on div at bounding box center [1033, 172] width 309 height 25
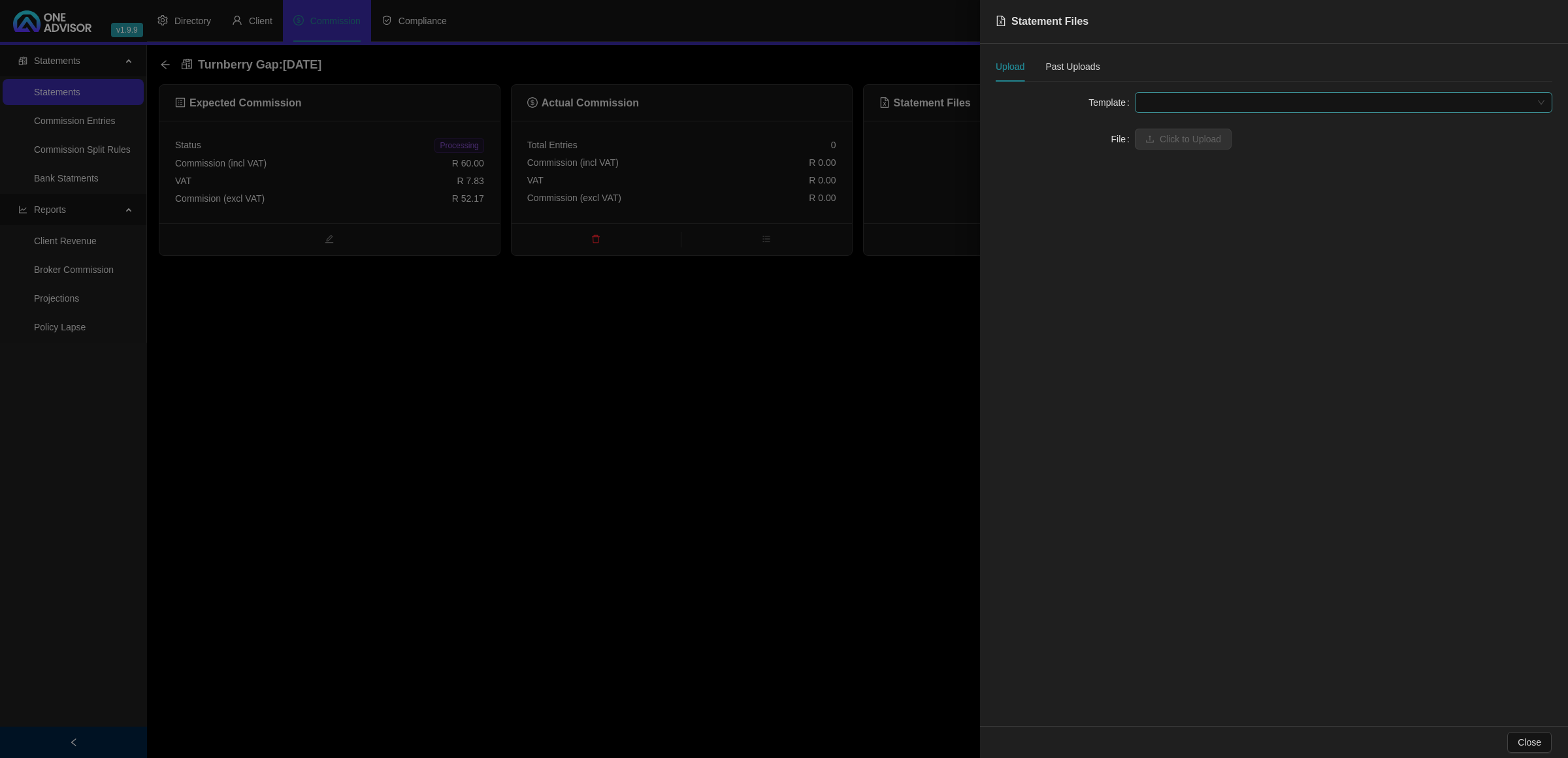
click at [1157, 111] on span at bounding box center [1344, 102] width 402 height 20
click at [1200, 122] on div "Turnberry Advice Fee" at bounding box center [1344, 128] width 396 height 14
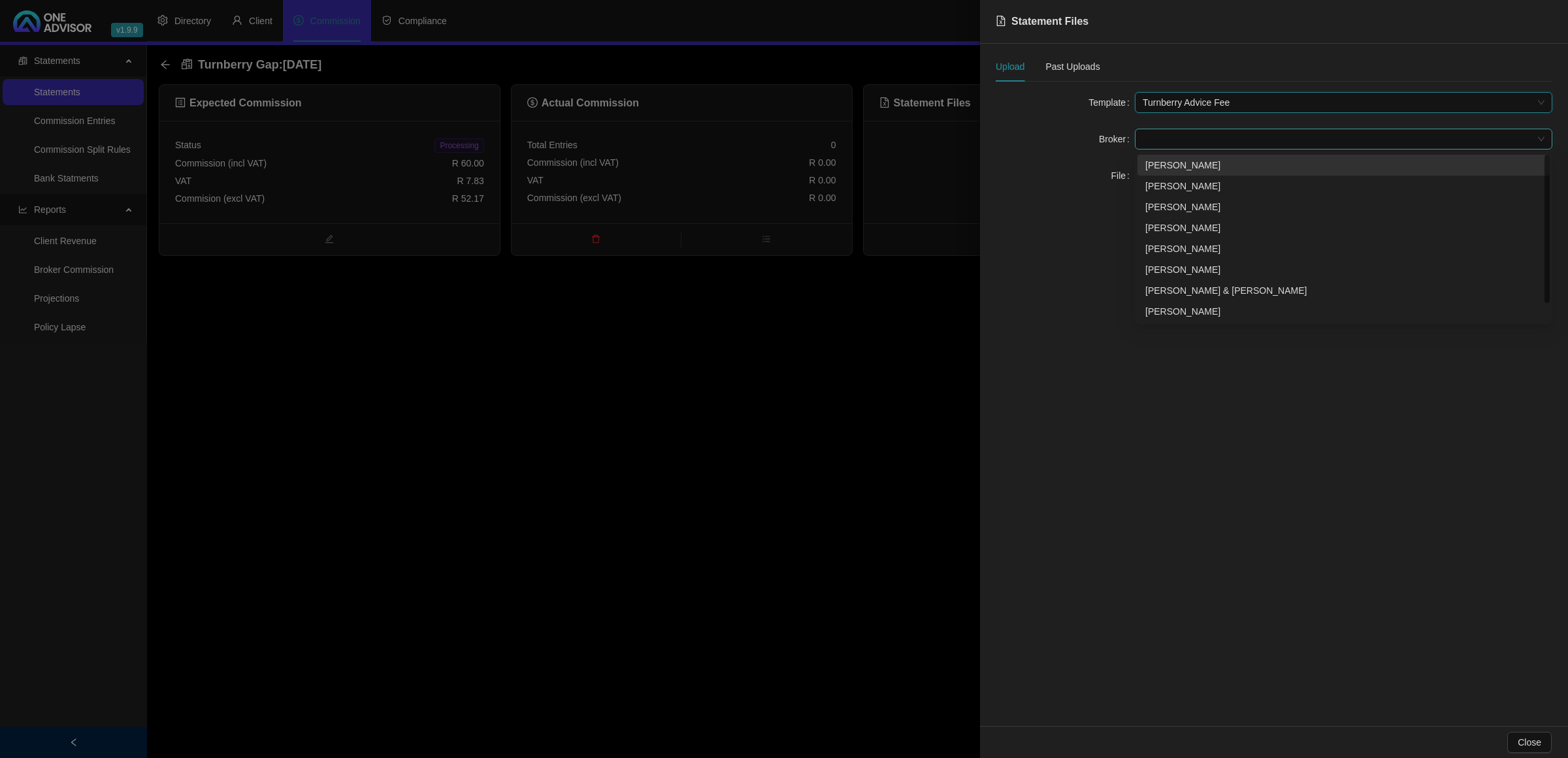
click at [1182, 139] on span at bounding box center [1344, 138] width 402 height 20
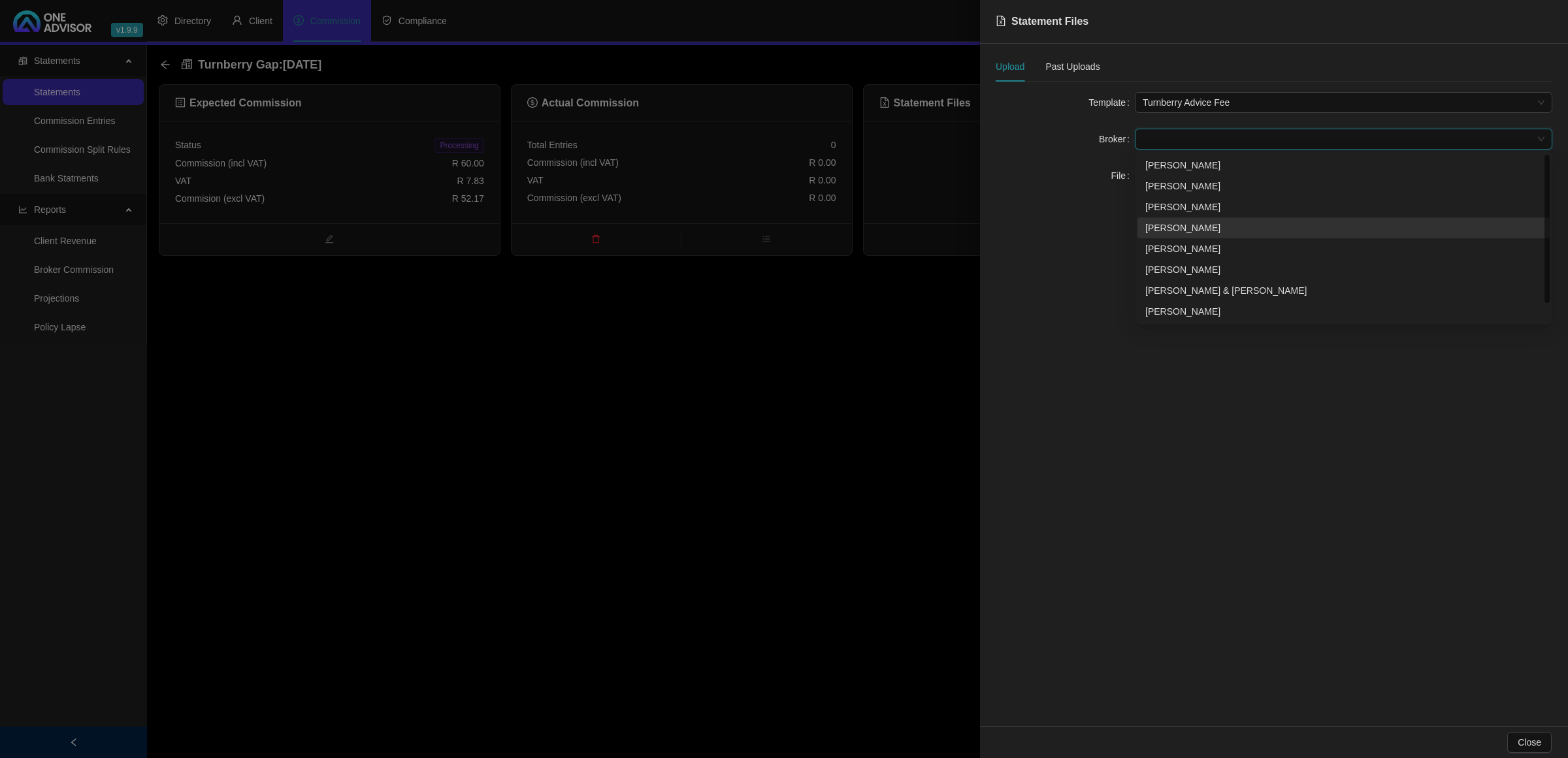
click at [1183, 220] on div "[PERSON_NAME]" at bounding box center [1343, 228] width 412 height 21
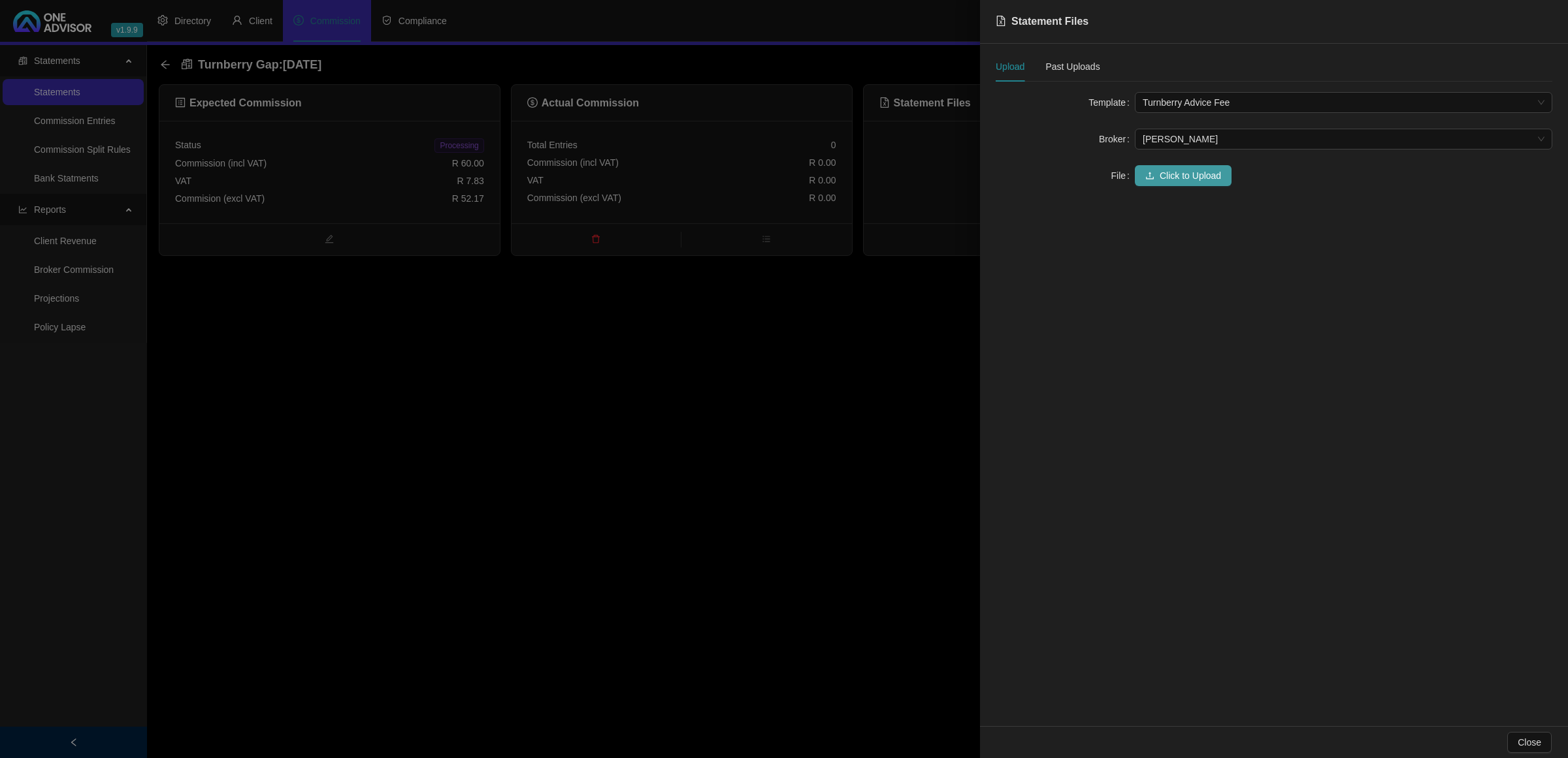
click at [1177, 179] on span "Click to Upload" at bounding box center [1190, 175] width 62 height 14
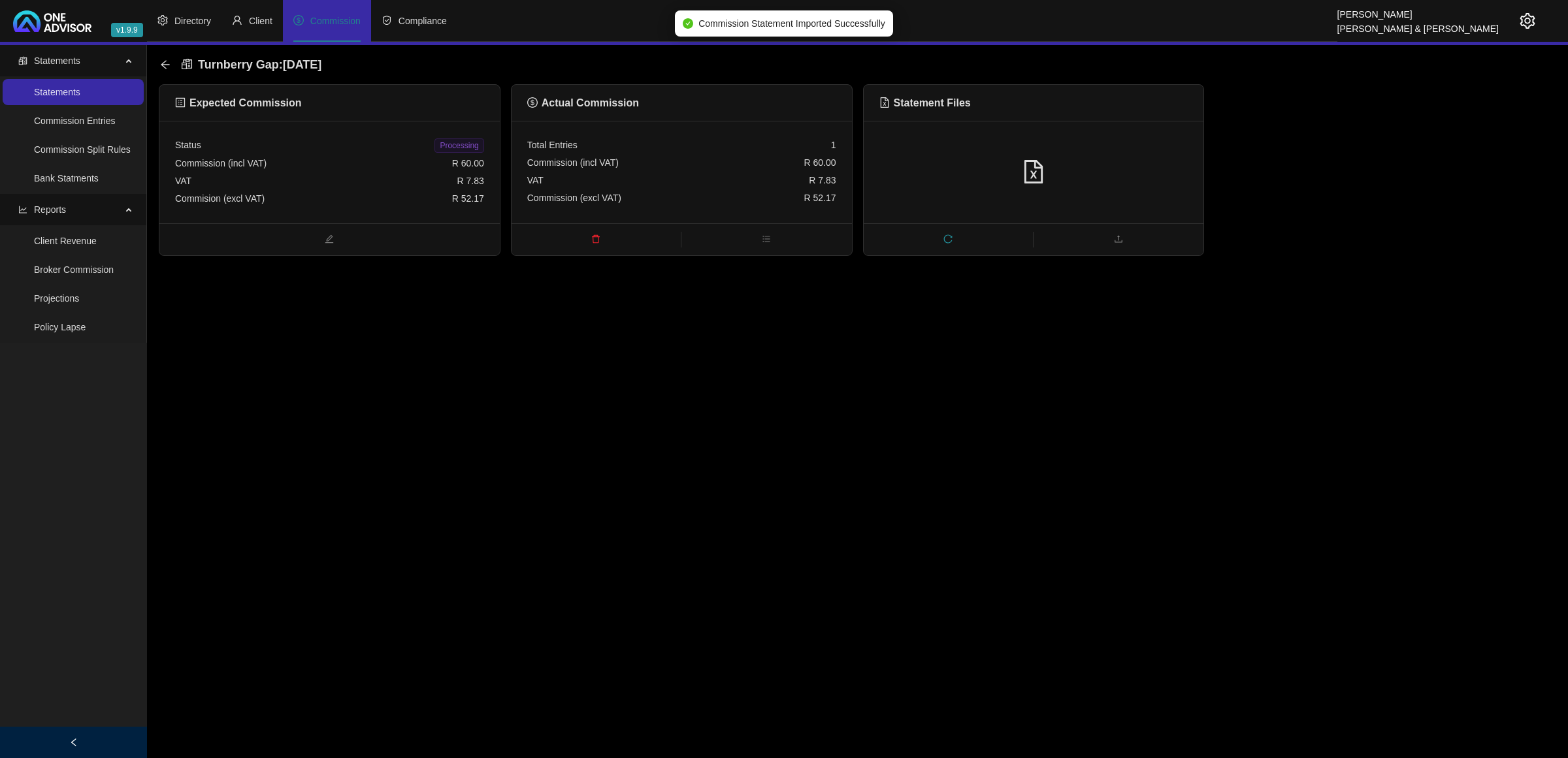
click at [471, 144] on span "Processing" at bounding box center [459, 145] width 49 height 14
click at [162, 65] on icon "arrow-left" at bounding box center [165, 64] width 10 height 10
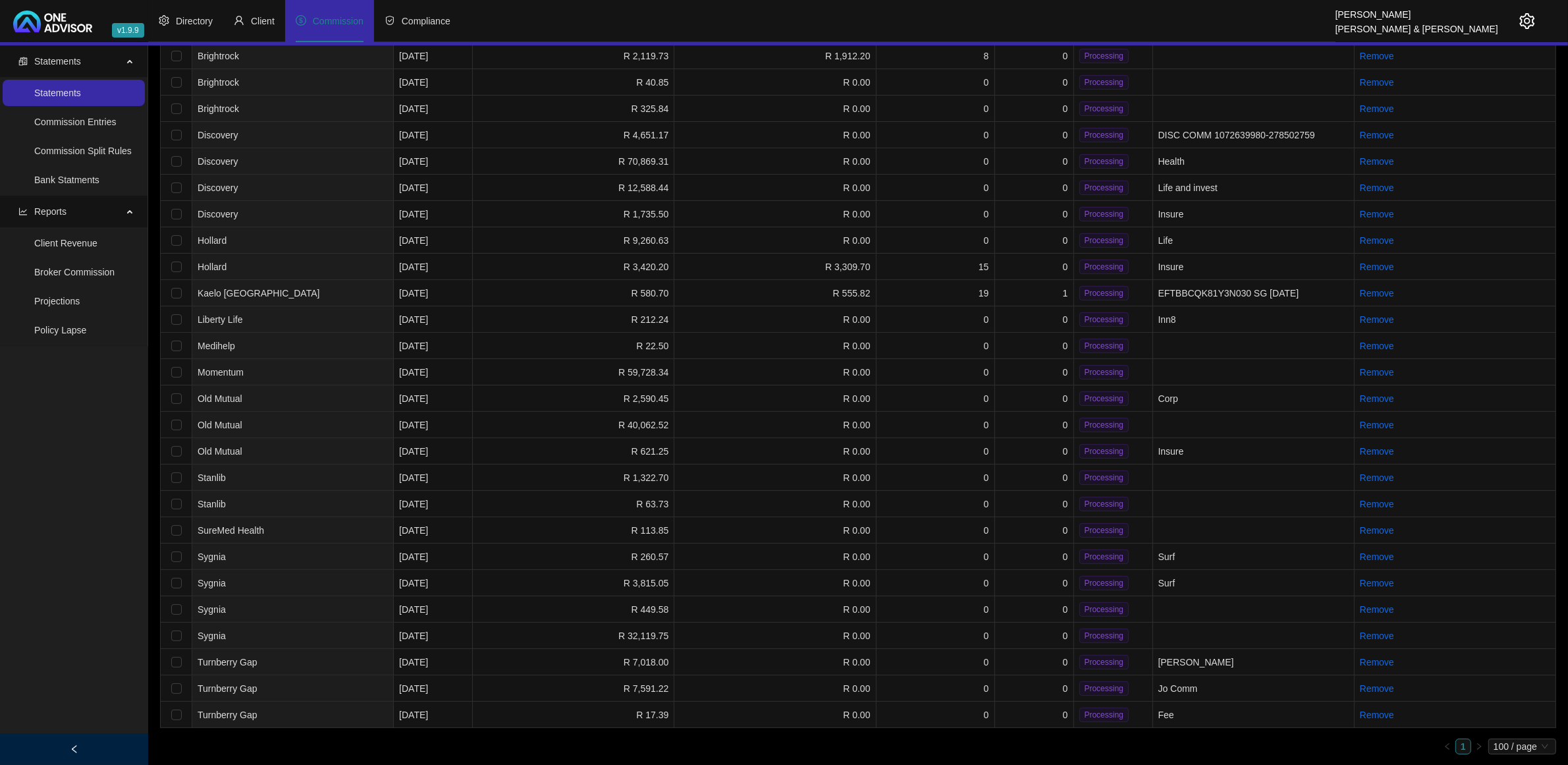
scroll to position [153, 0]
click at [1035, 681] on td "0" at bounding box center [1035, 694] width 79 height 26
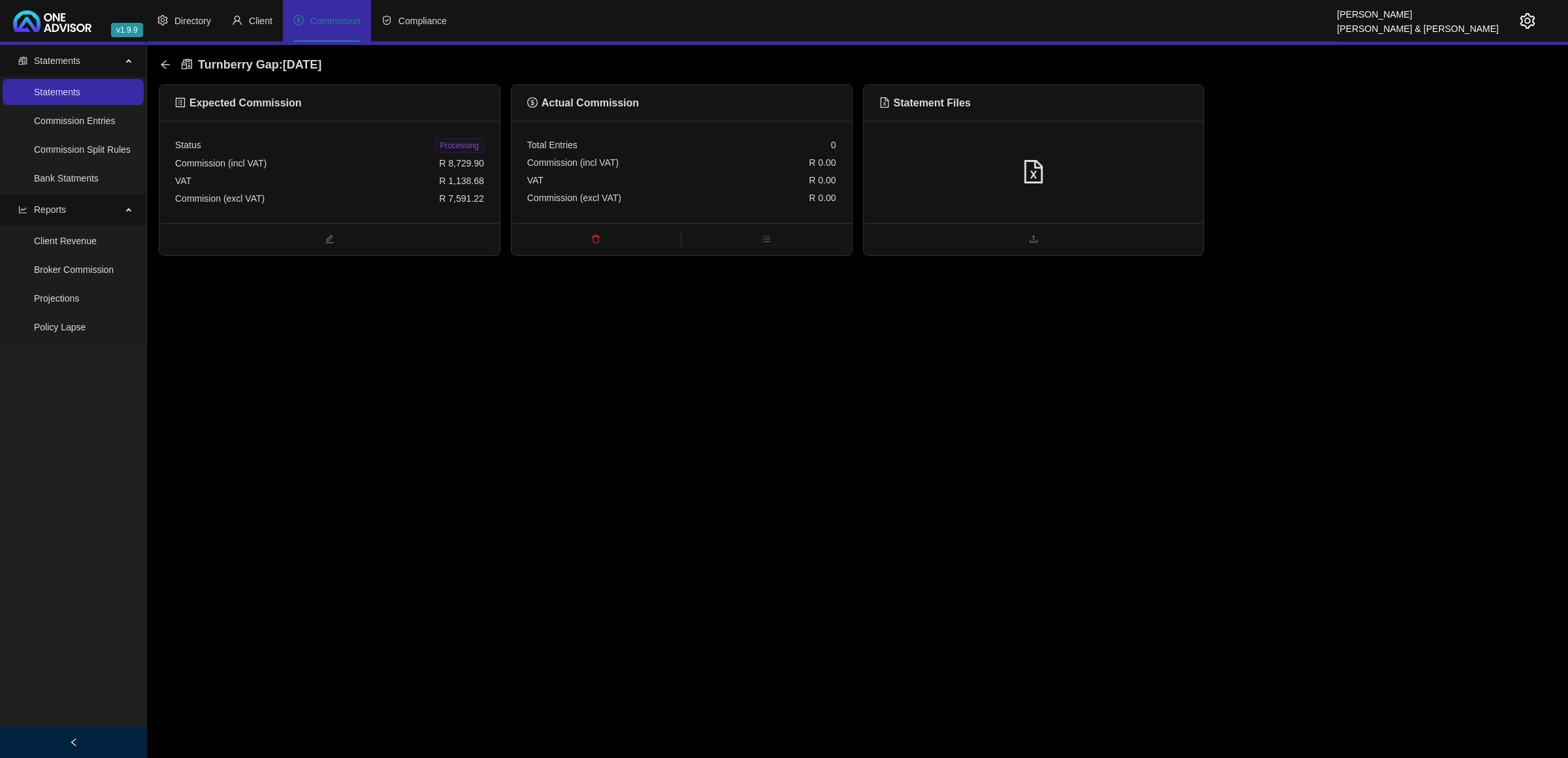
click at [1042, 168] on icon "file-excel" at bounding box center [1033, 171] width 19 height 23
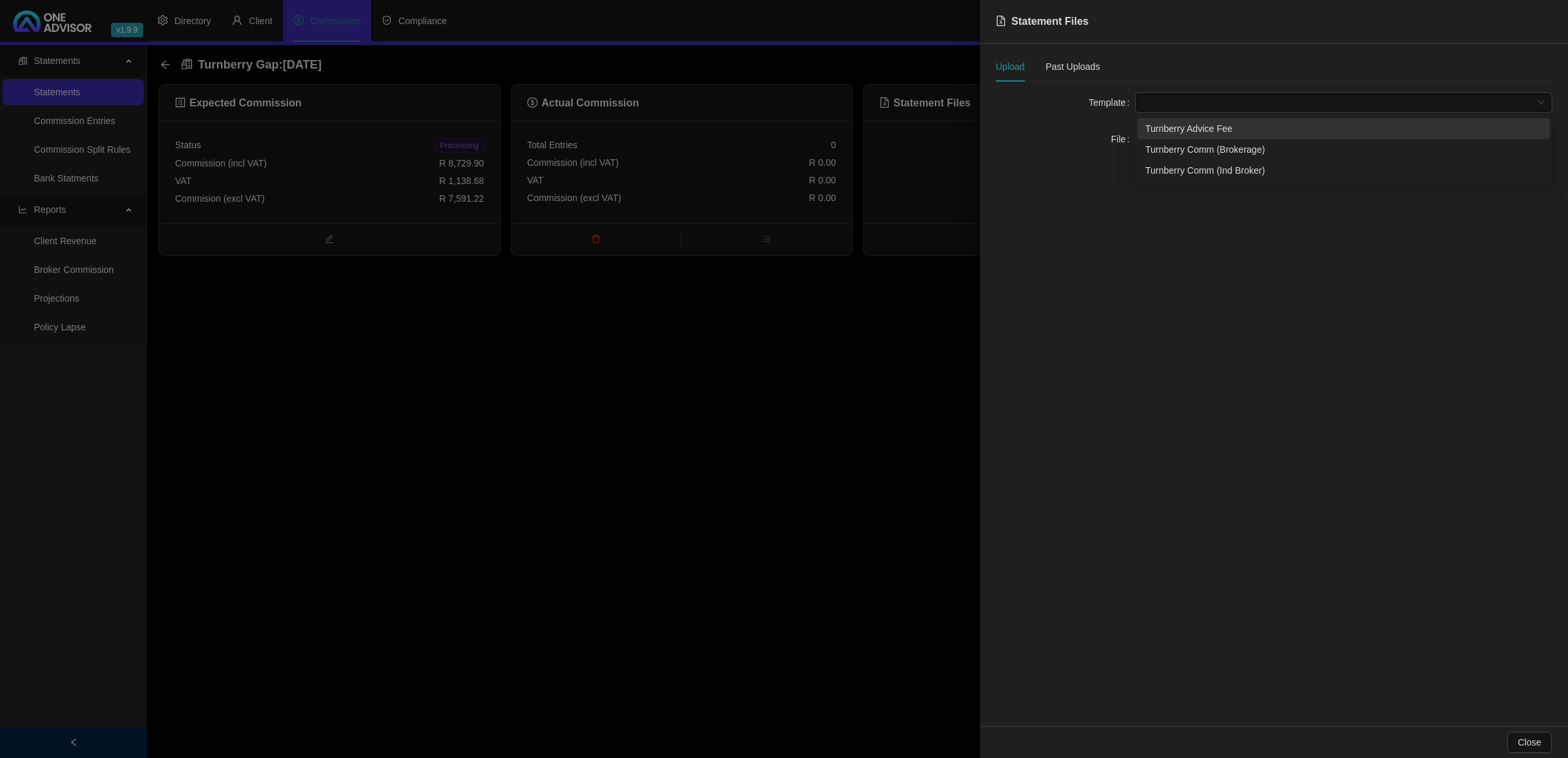
click at [1172, 107] on span at bounding box center [1344, 102] width 402 height 20
click at [1186, 166] on div "Turnberry Comm (Ind Broker)" at bounding box center [1344, 170] width 396 height 14
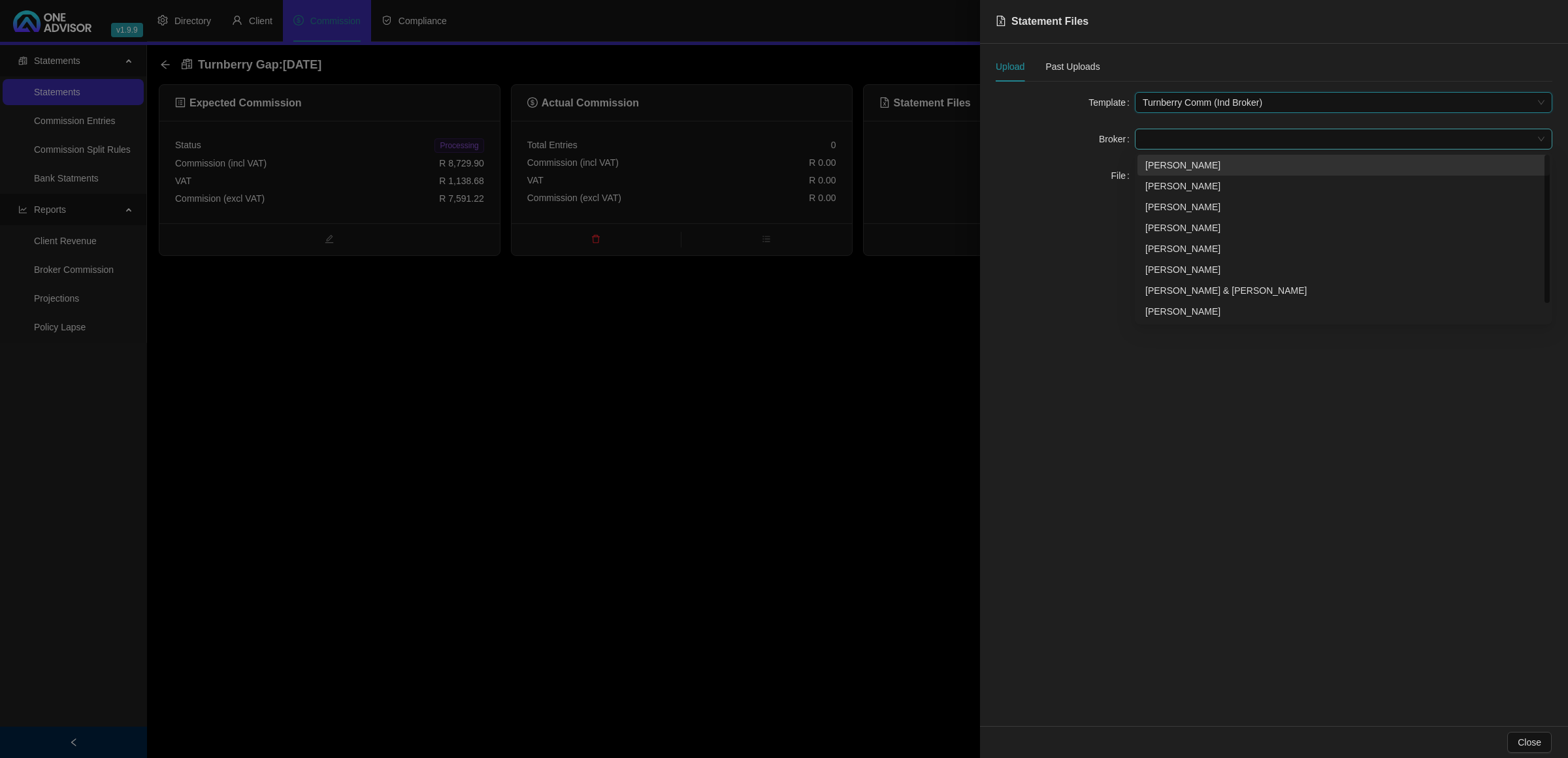
drag, startPoint x: 1161, startPoint y: 144, endPoint x: 1166, endPoint y: 160, distance: 16.8
click at [1160, 144] on span at bounding box center [1344, 138] width 402 height 20
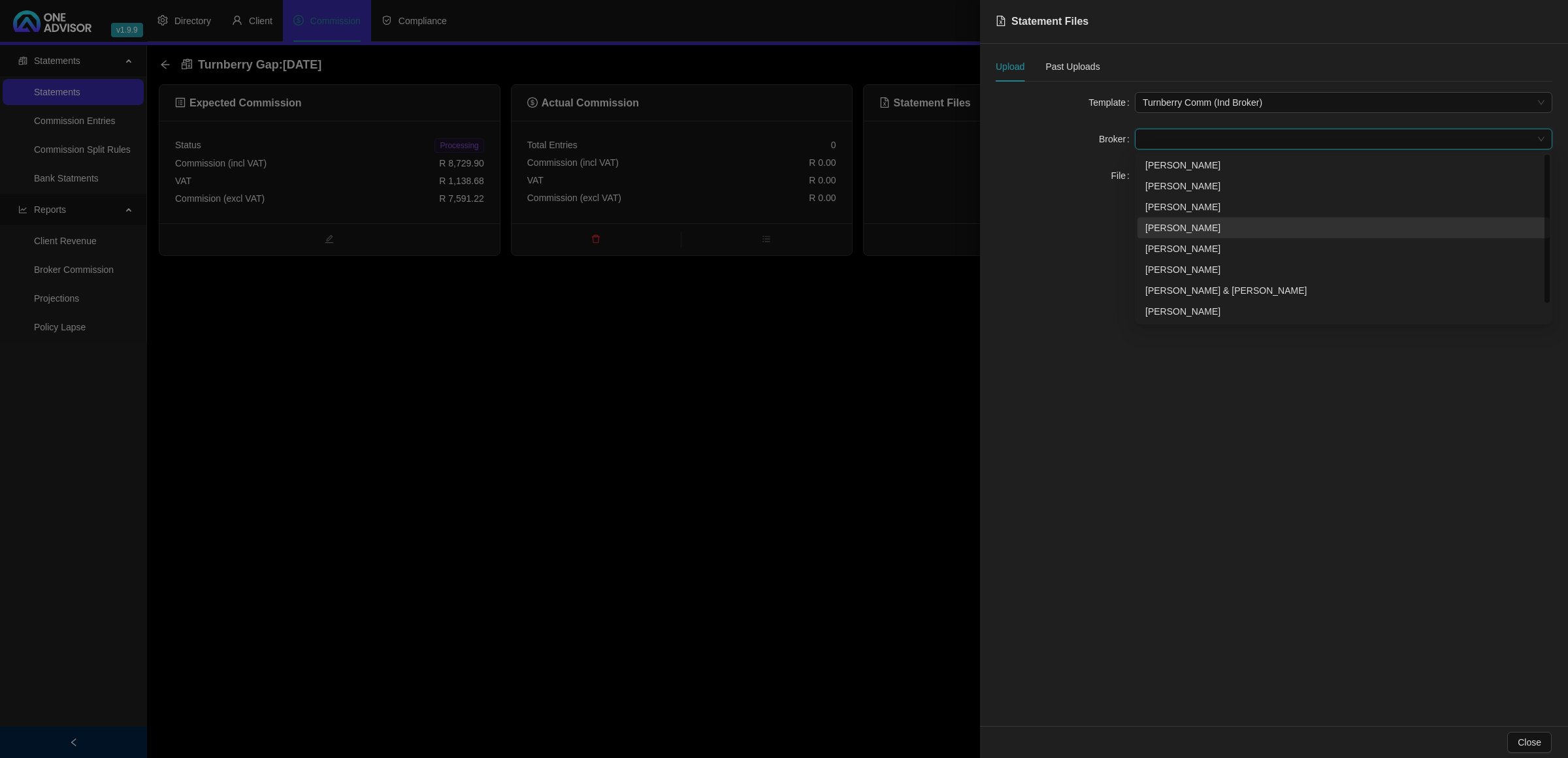
click at [1180, 229] on div "[PERSON_NAME]" at bounding box center [1344, 227] width 396 height 14
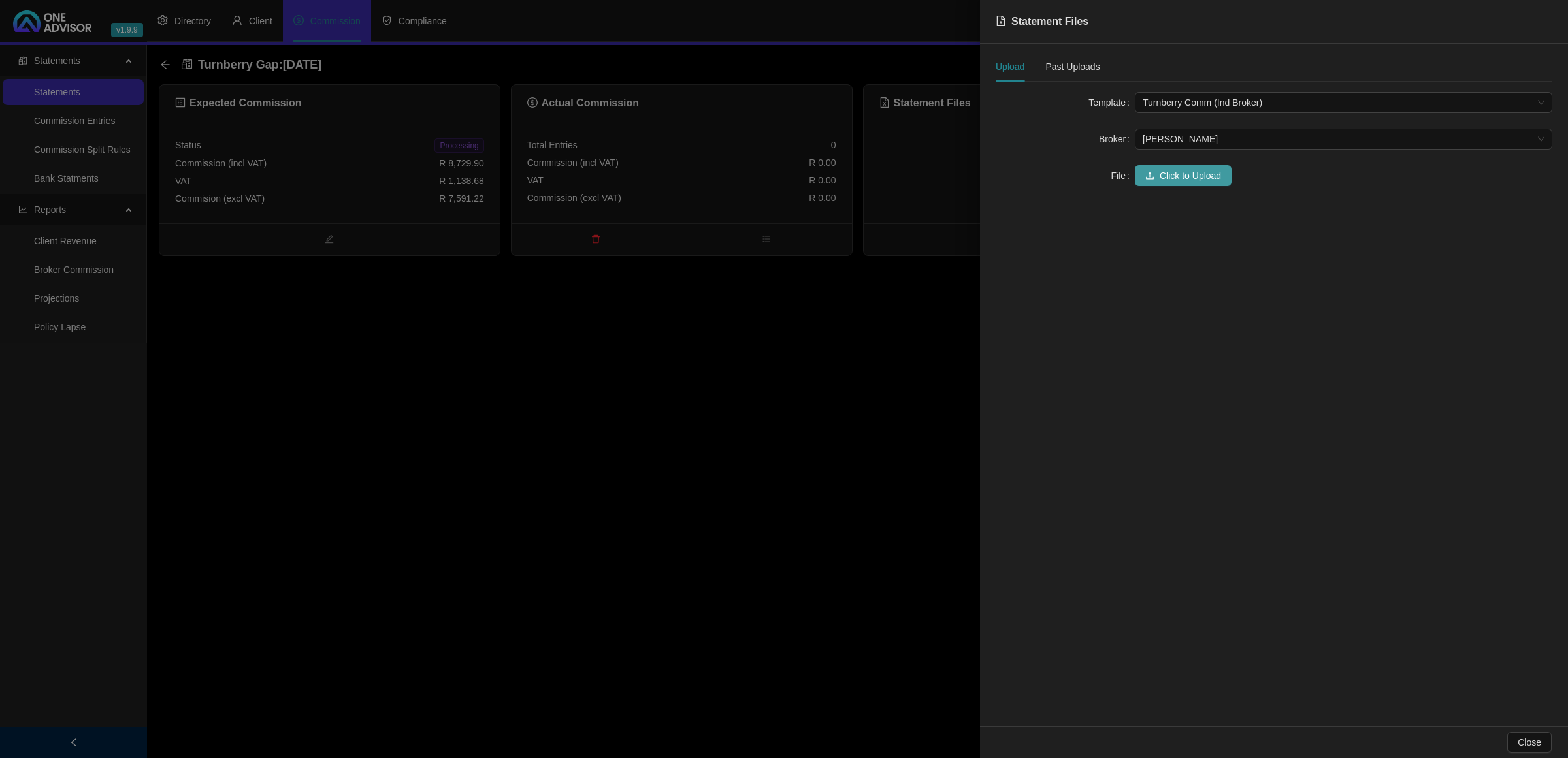
click at [1172, 175] on span "Click to Upload" at bounding box center [1190, 175] width 62 height 14
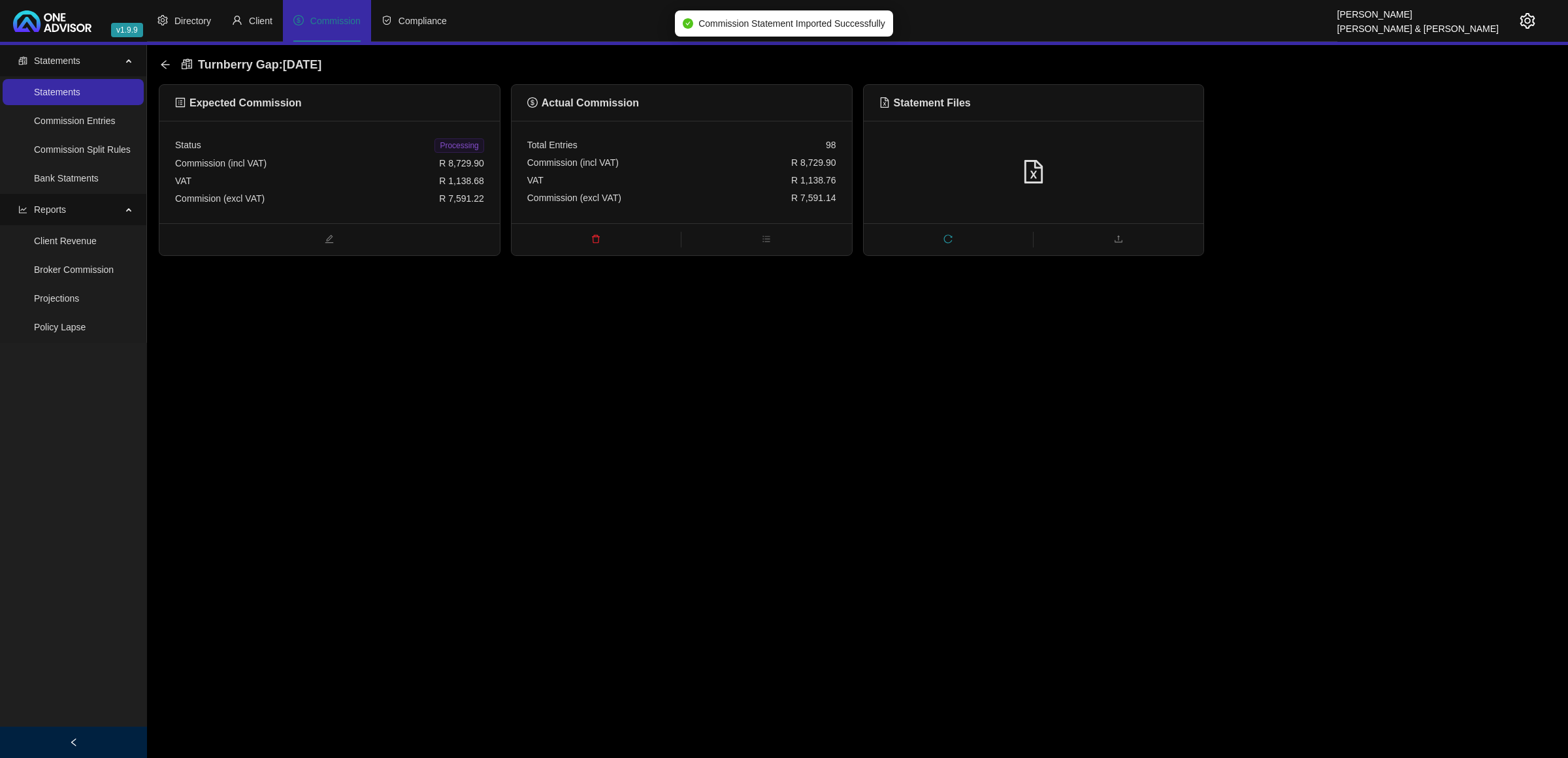
click at [468, 146] on span "Processing" at bounding box center [459, 145] width 49 height 14
click at [164, 63] on icon "arrow-left" at bounding box center [165, 64] width 10 height 10
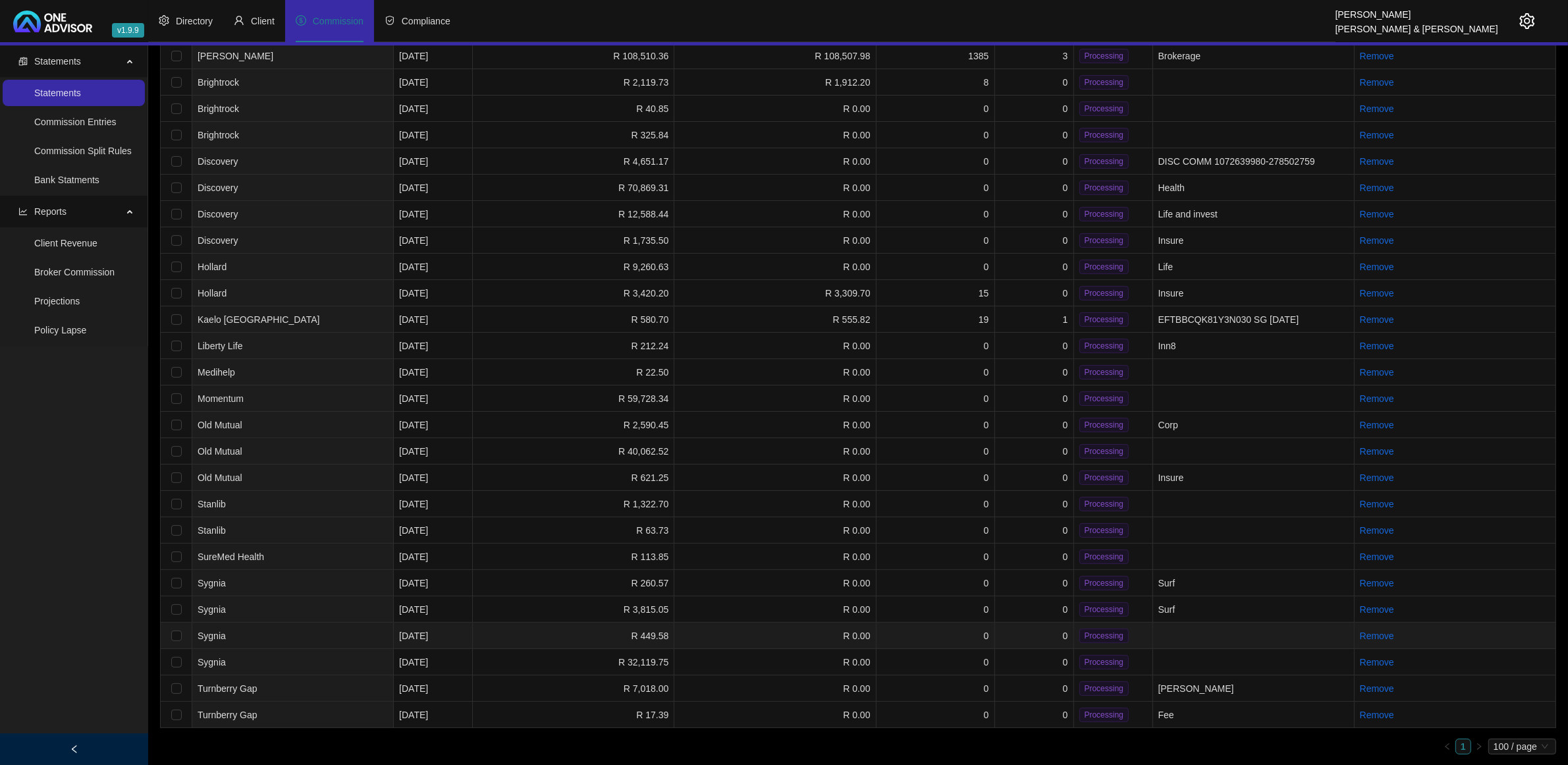
scroll to position [126, 0]
click at [1039, 690] on td "0" at bounding box center [1035, 694] width 79 height 26
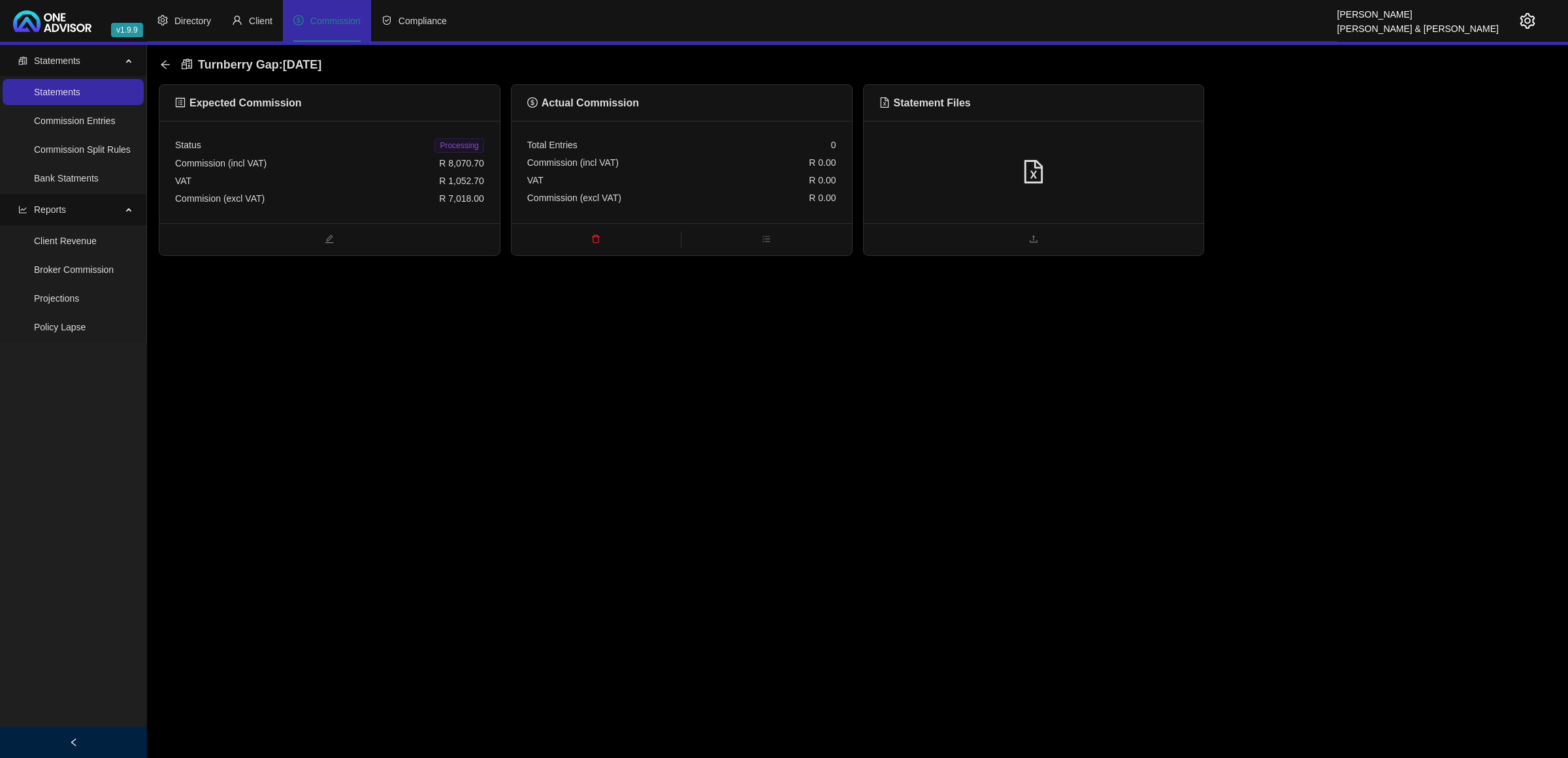
click at [1100, 193] on div at bounding box center [1034, 172] width 340 height 103
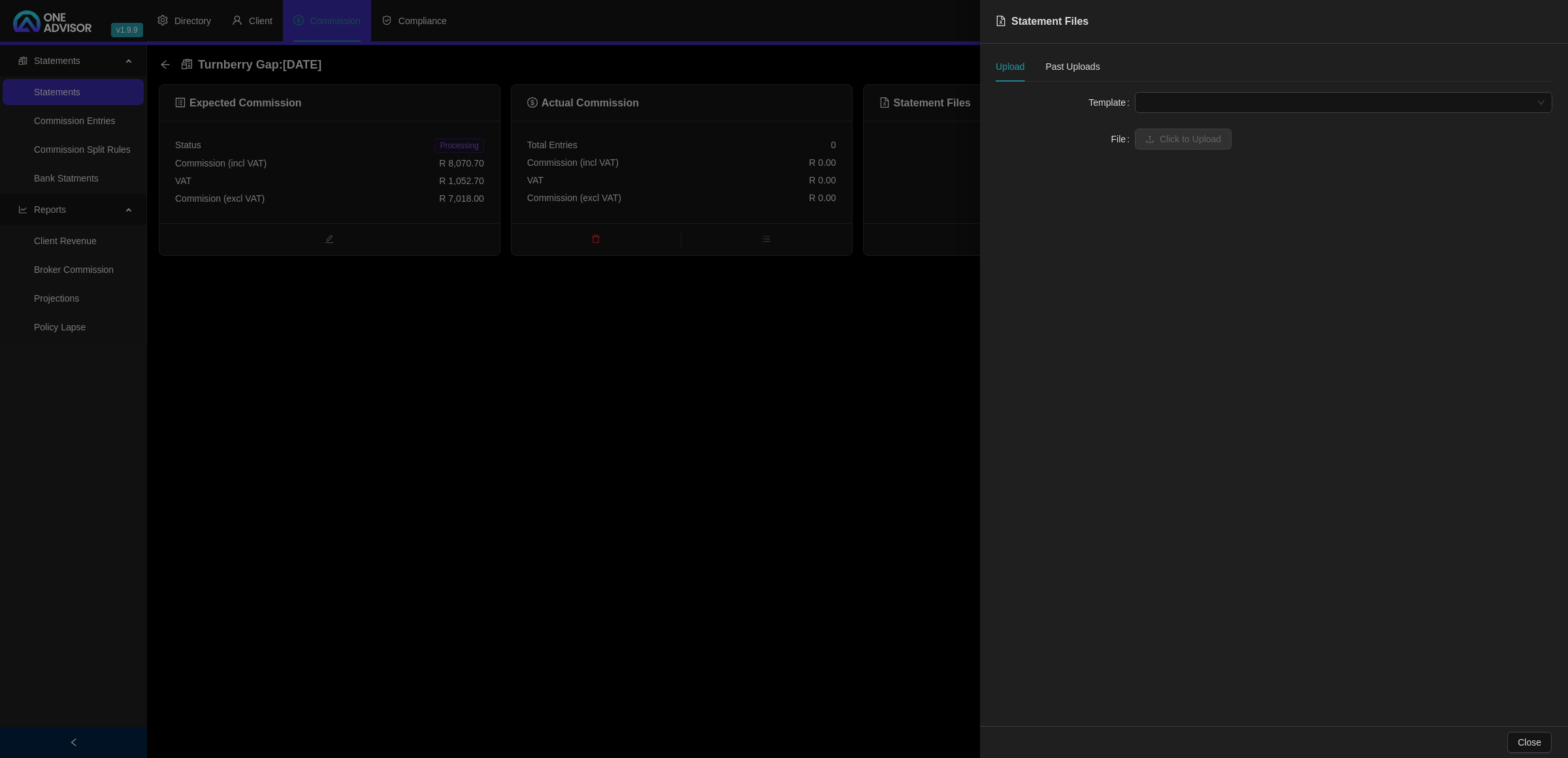
click at [1180, 102] on span at bounding box center [1344, 102] width 402 height 20
click at [1189, 174] on div "Turnberry Comm (Ind Broker)" at bounding box center [1344, 170] width 396 height 14
click at [1176, 142] on span at bounding box center [1344, 138] width 402 height 20
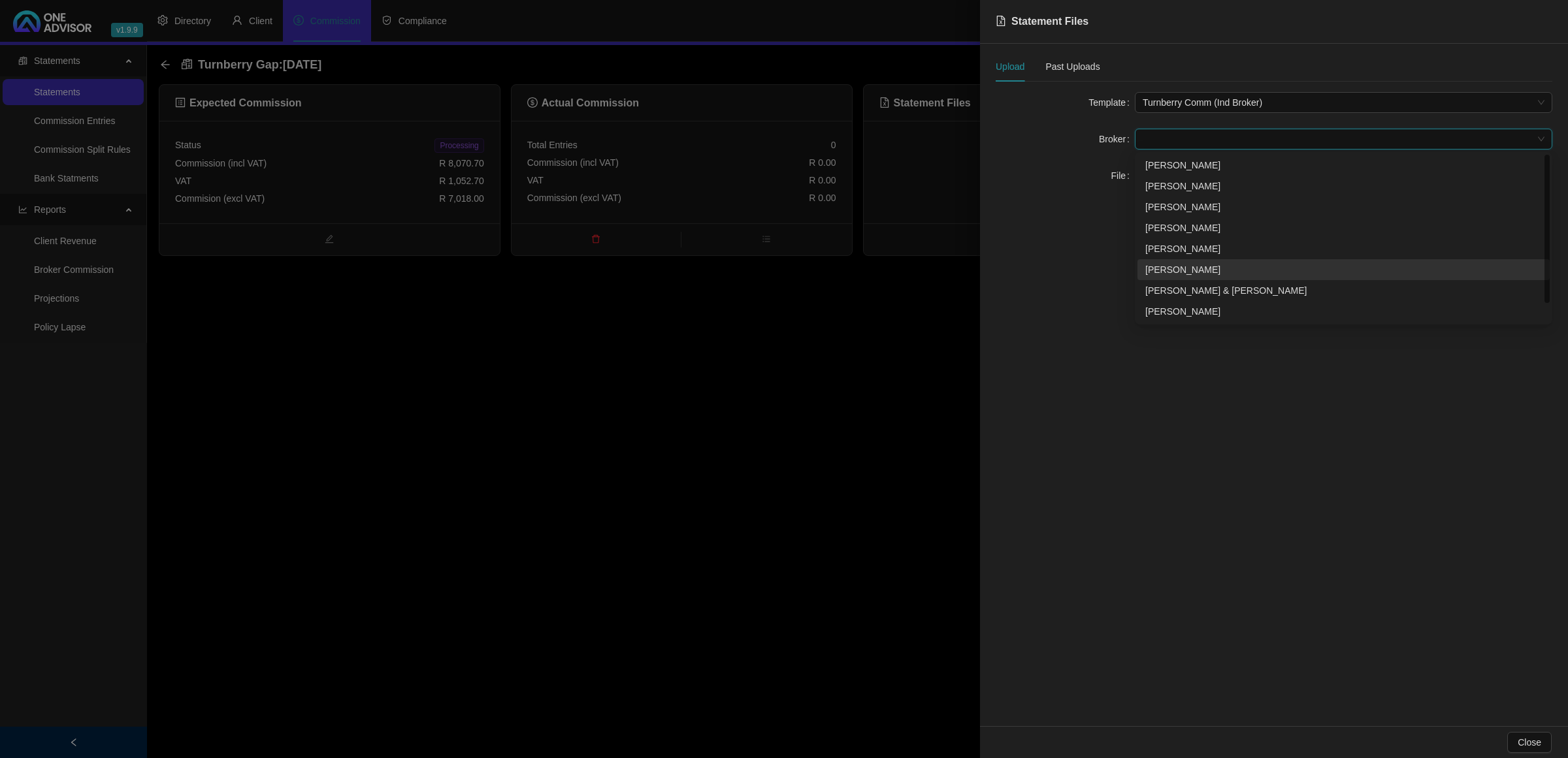
click at [1187, 266] on div "[PERSON_NAME]" at bounding box center [1344, 269] width 396 height 14
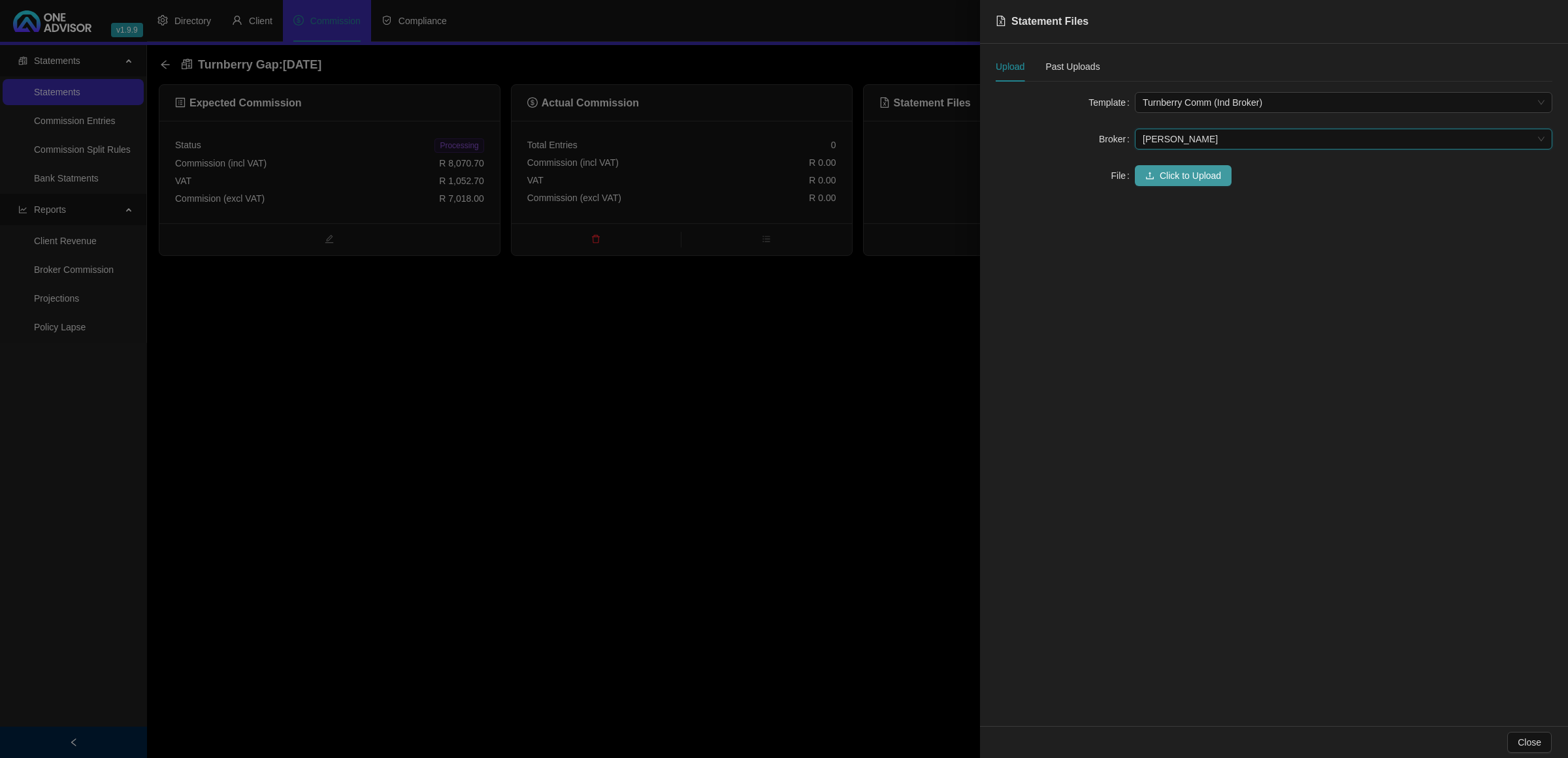
click at [1154, 173] on button "Click to Upload" at bounding box center [1182, 176] width 96 height 21
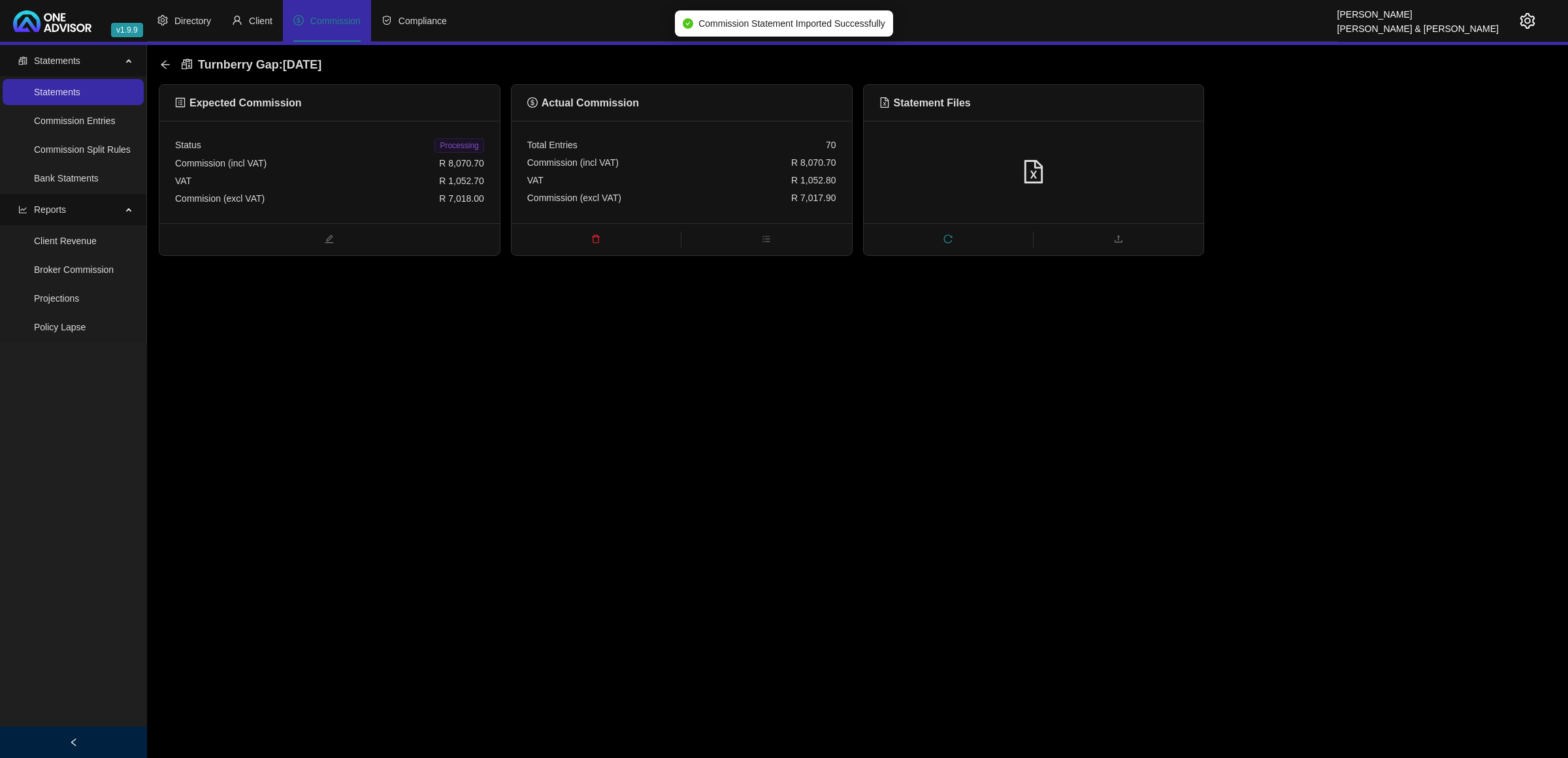
click at [457, 144] on span "Processing" at bounding box center [459, 145] width 49 height 14
click at [164, 60] on icon "arrow-left" at bounding box center [165, 64] width 10 height 10
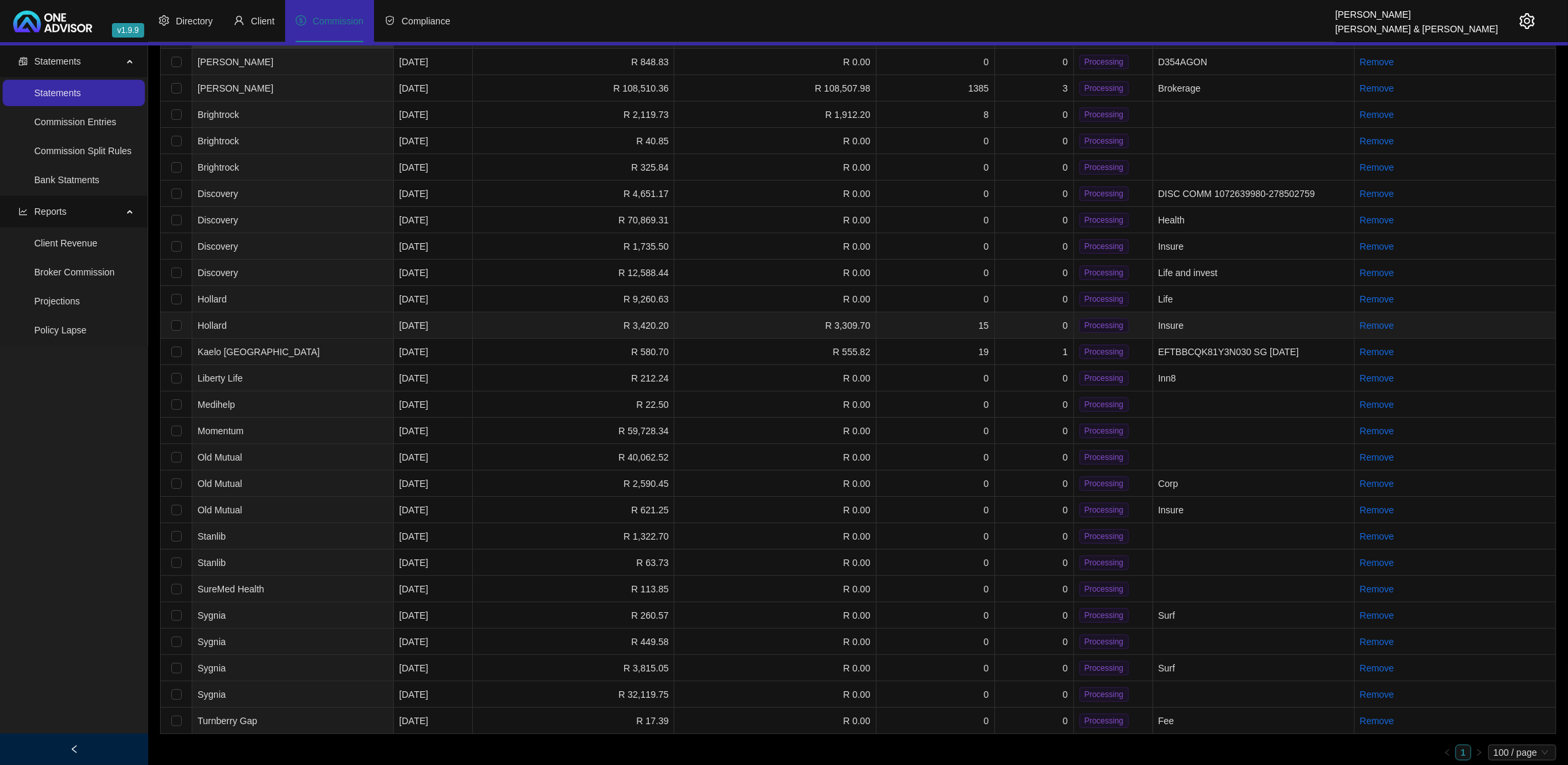
scroll to position [100, 0]
drag, startPoint x: 1038, startPoint y: 713, endPoint x: 976, endPoint y: 700, distance: 63.3
click at [1037, 713] on td "0" at bounding box center [1035, 721] width 79 height 26
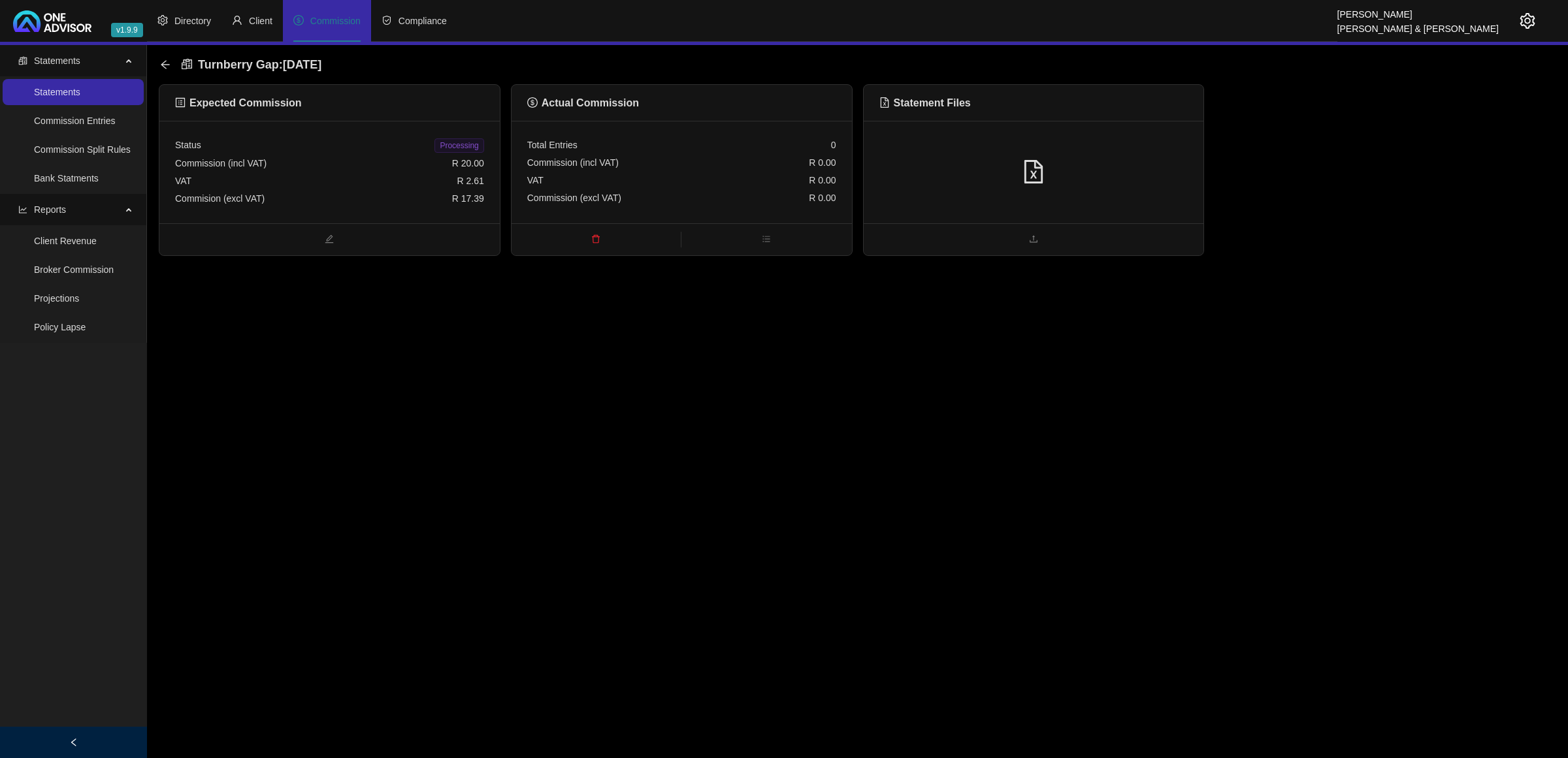
click at [314, 184] on div "VAT R 2.61" at bounding box center [329, 180] width 309 height 18
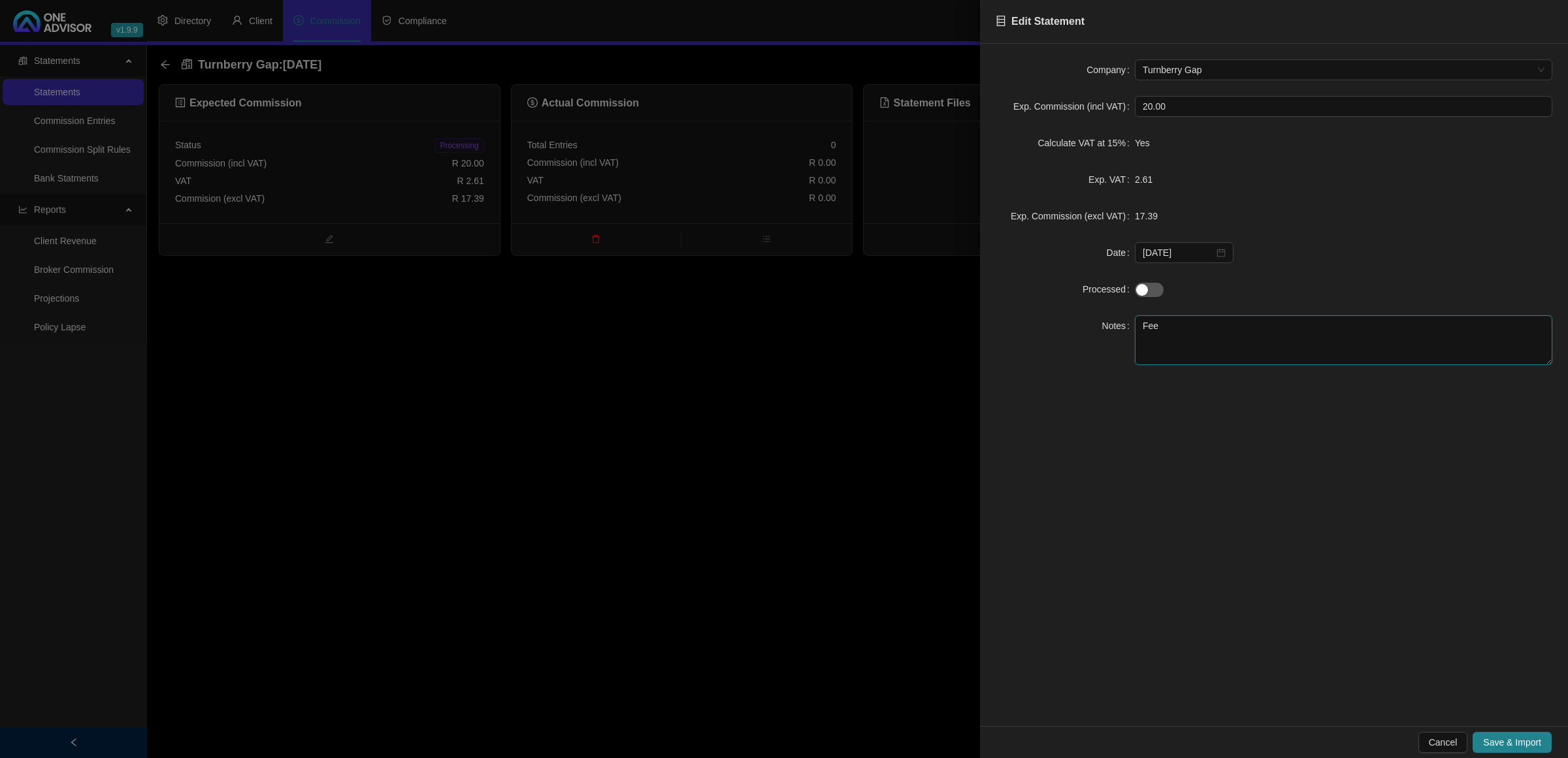
click at [1141, 322] on textarea "Fee" at bounding box center [1343, 339] width 417 height 50
type textarea "Gavin Fee"
click at [1497, 738] on span "Save & Import" at bounding box center [1512, 742] width 58 height 14
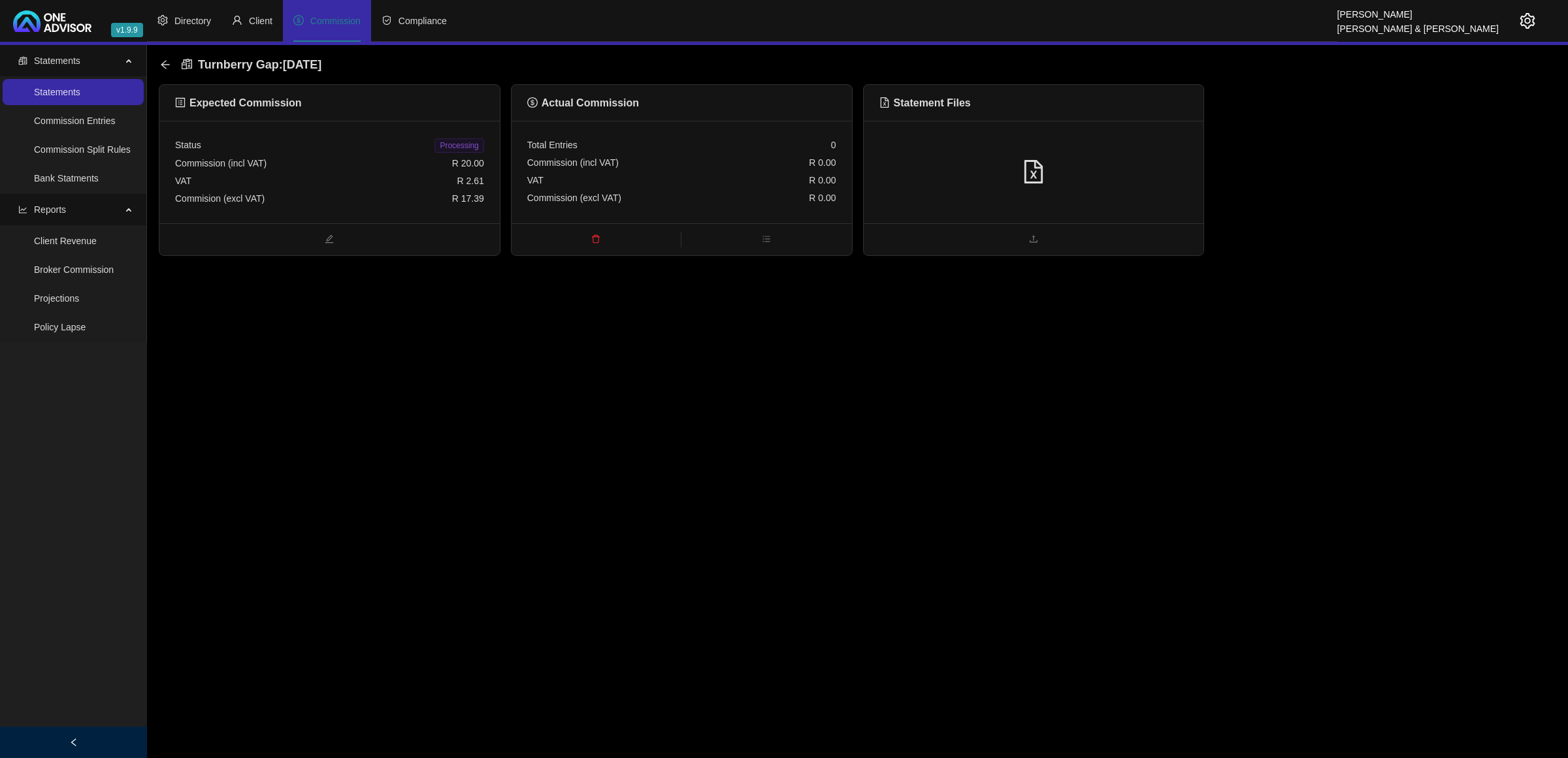
click at [1027, 155] on div at bounding box center [1034, 172] width 340 height 103
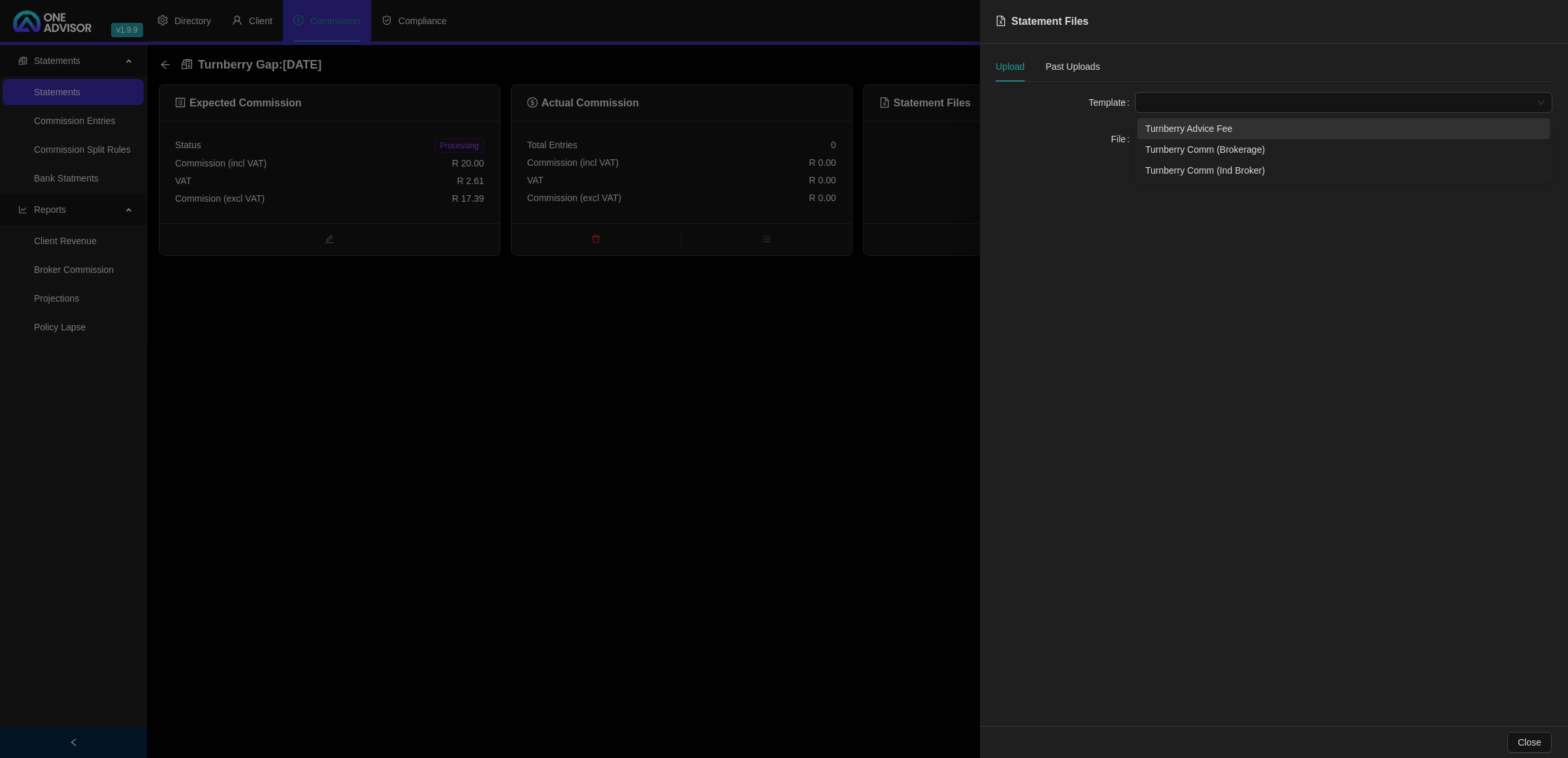
click at [1206, 94] on span at bounding box center [1344, 102] width 402 height 20
click at [1202, 124] on div "Turnberry Advice Fee" at bounding box center [1344, 128] width 396 height 14
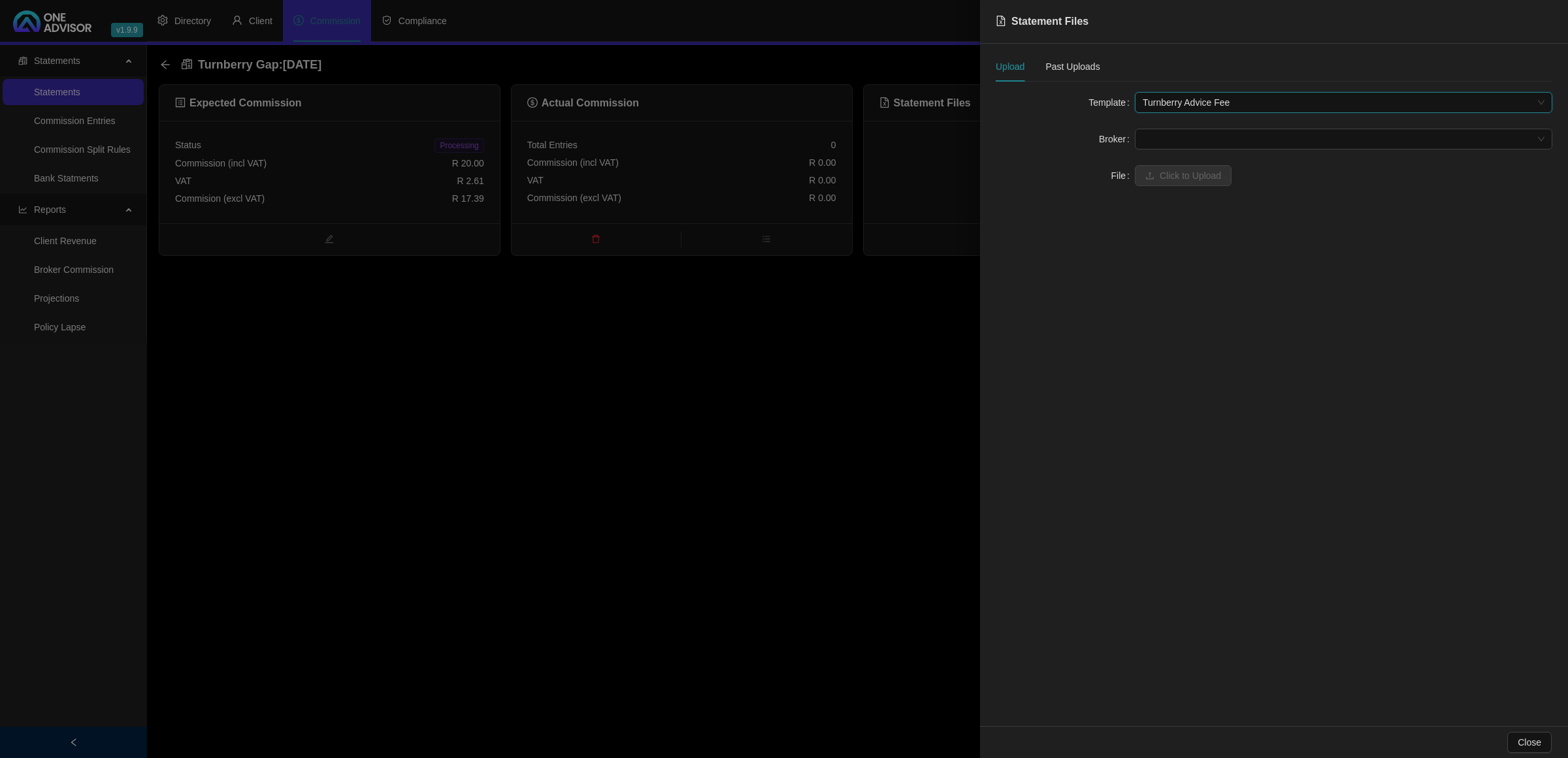
drag, startPoint x: 1192, startPoint y: 136, endPoint x: 1180, endPoint y: 162, distance: 28.6
click at [1191, 137] on span at bounding box center [1344, 138] width 402 height 20
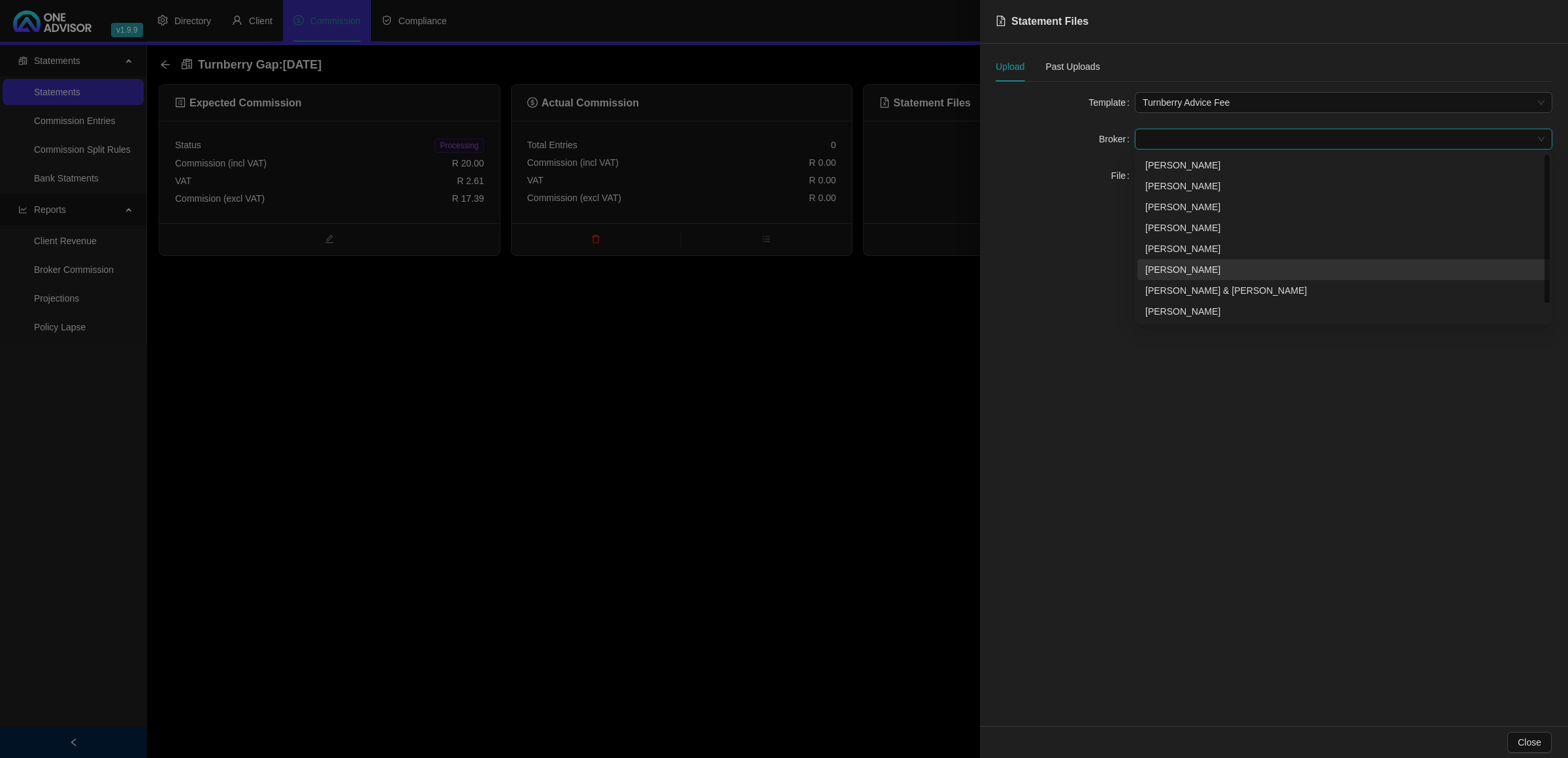
click at [1186, 264] on div "[PERSON_NAME]" at bounding box center [1344, 269] width 396 height 14
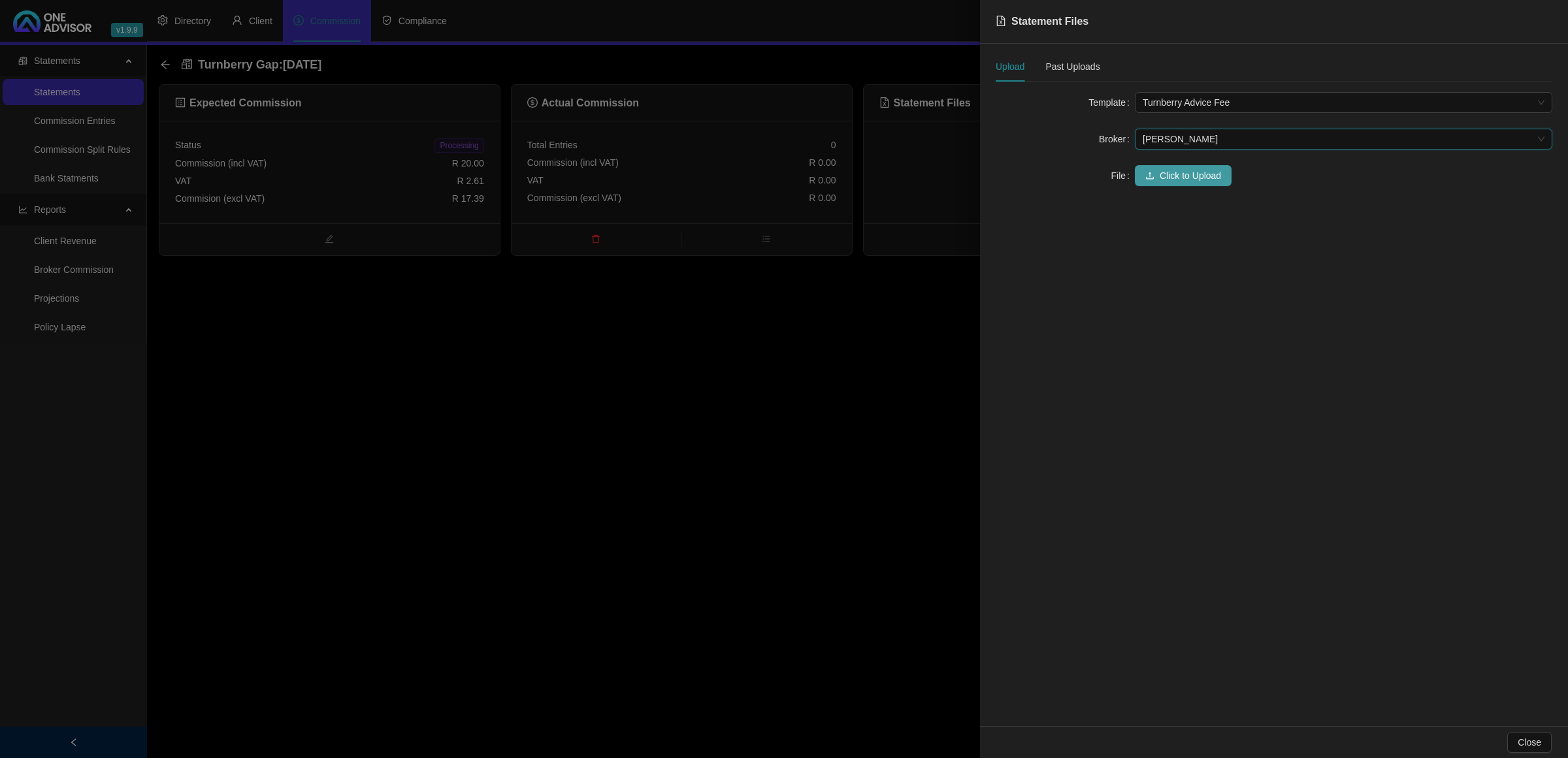
click at [1147, 173] on icon "upload" at bounding box center [1150, 176] width 9 height 9
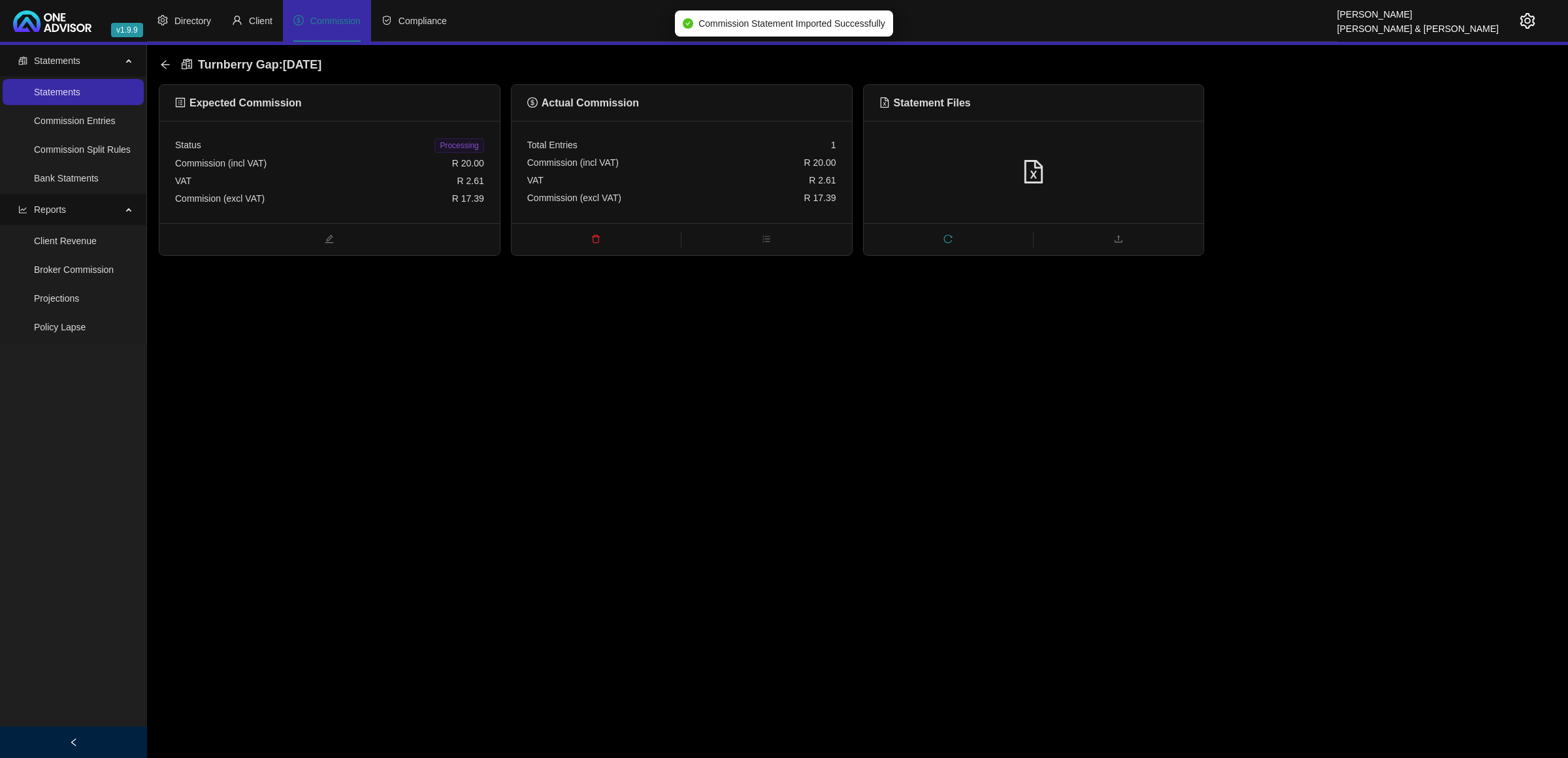
click at [463, 150] on span "Processing" at bounding box center [459, 145] width 49 height 14
click at [162, 64] on icon "arrow-left" at bounding box center [165, 64] width 8 height 8
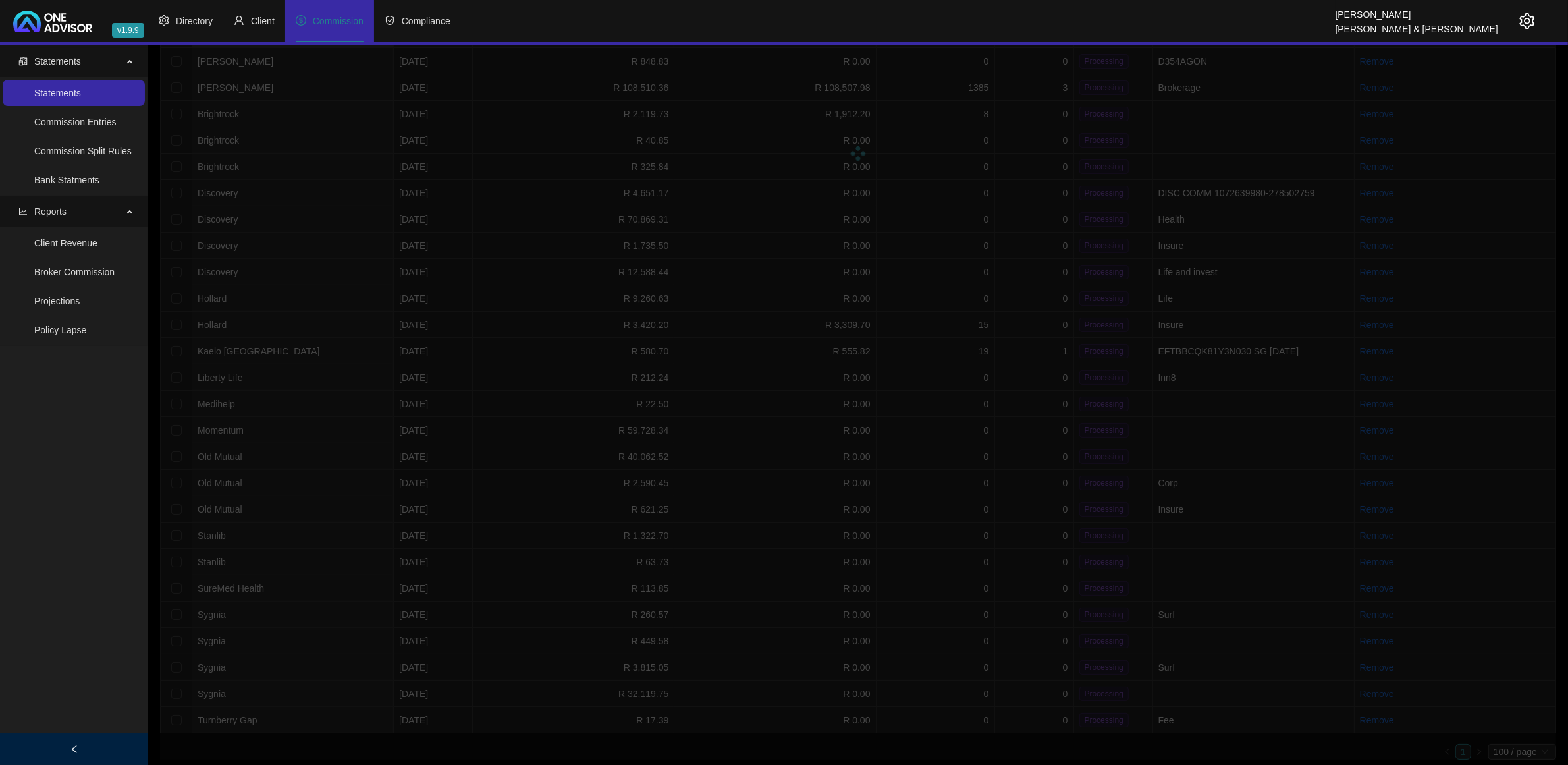
scroll to position [75, 0]
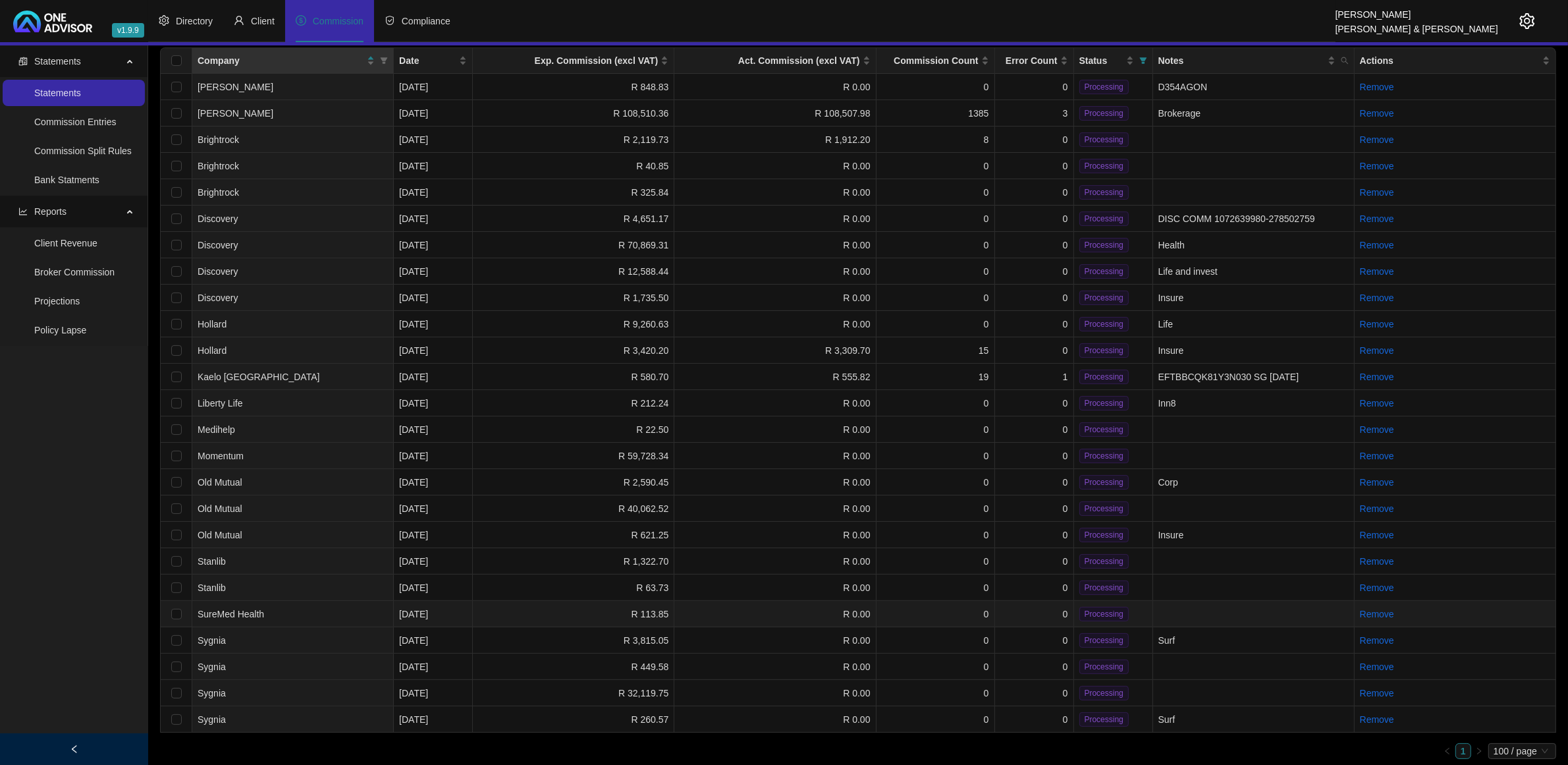
click at [1210, 605] on td at bounding box center [1254, 614] width 202 height 26
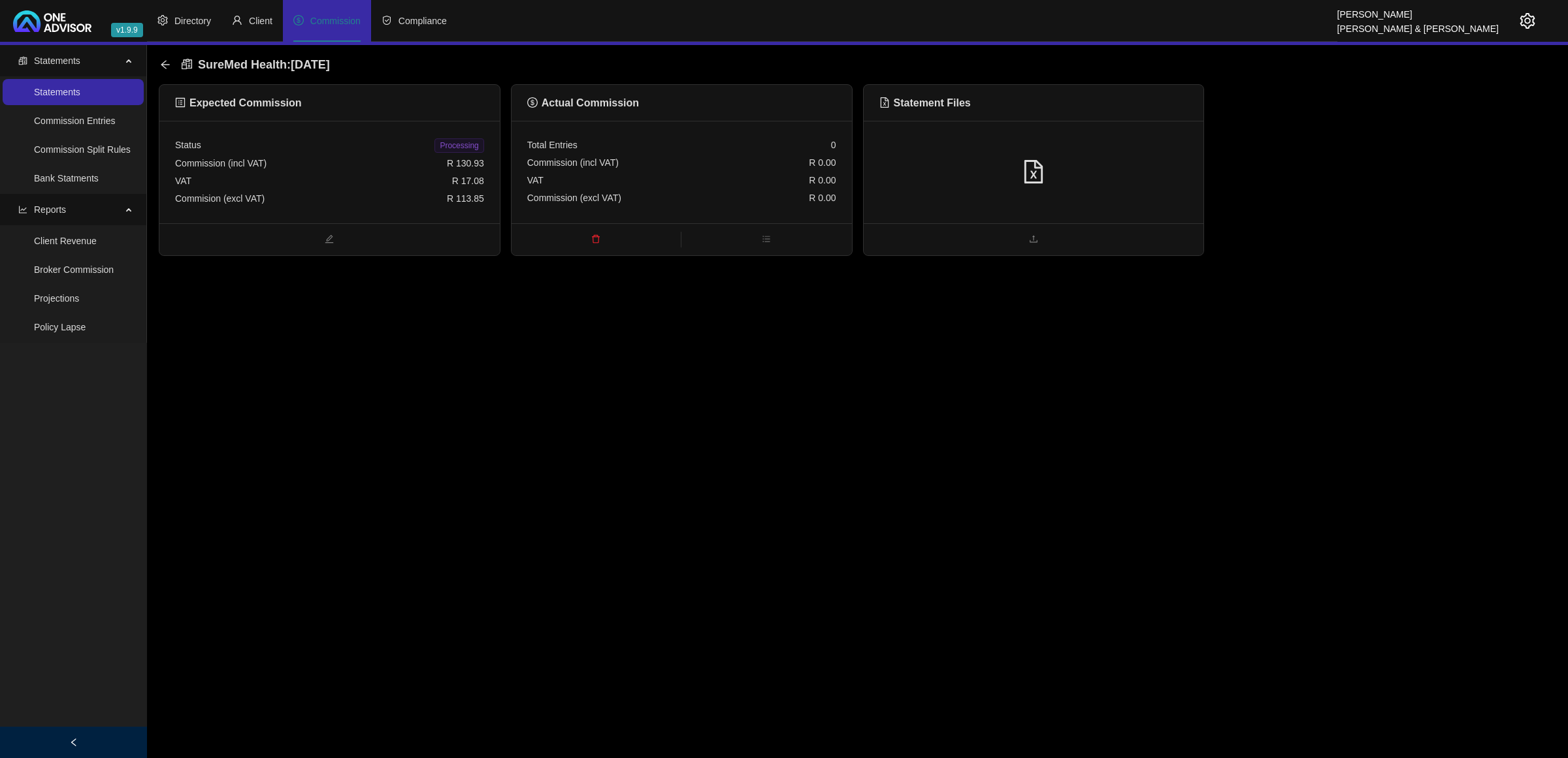
click at [1107, 191] on div at bounding box center [1034, 172] width 340 height 103
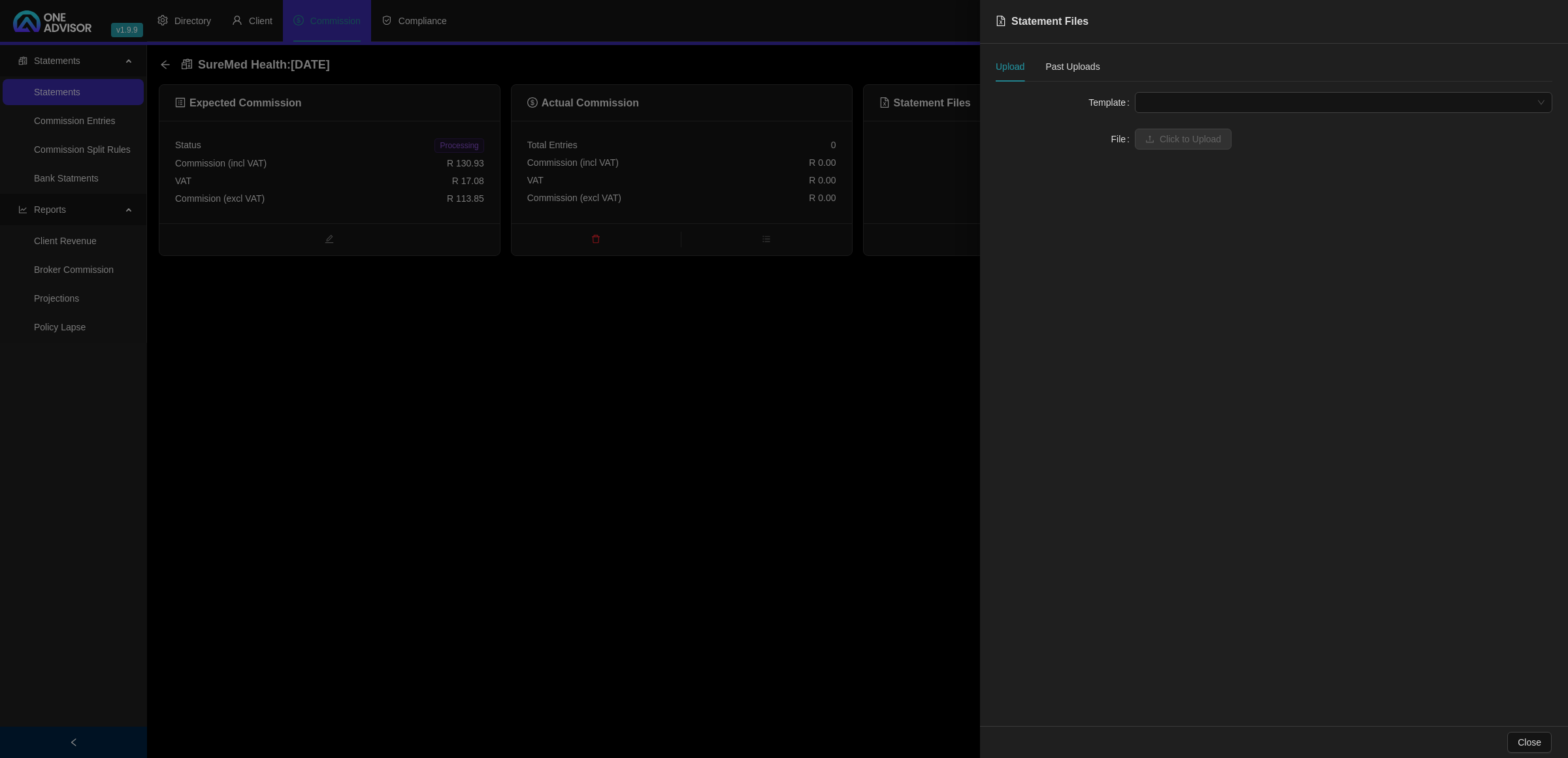
click at [1173, 98] on span at bounding box center [1344, 102] width 402 height 20
click at [1182, 128] on div "SureMed Health" at bounding box center [1344, 128] width 396 height 14
click at [1184, 131] on button "Click to Upload" at bounding box center [1182, 139] width 96 height 21
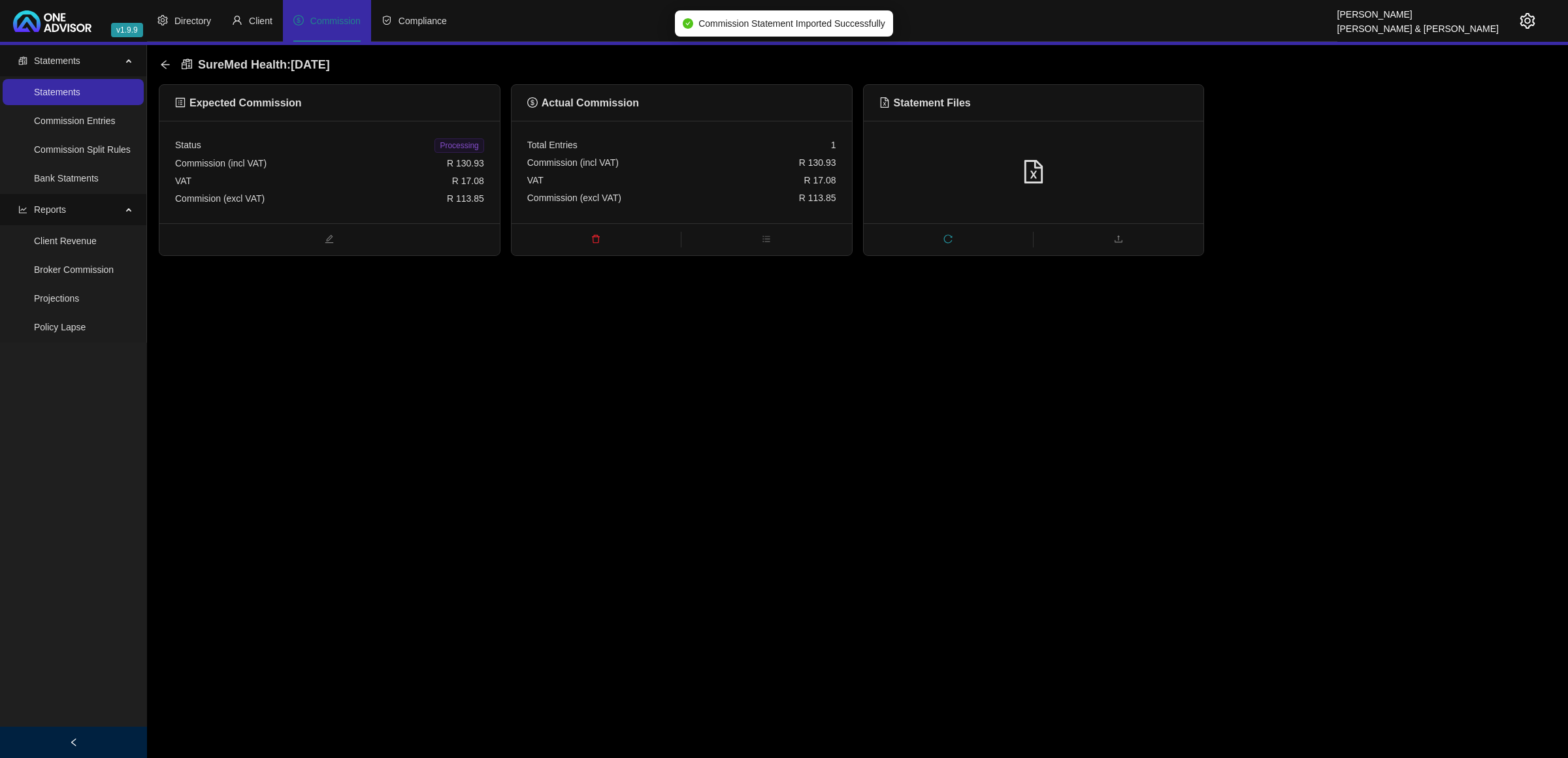
click at [457, 147] on span "Processing" at bounding box center [459, 145] width 49 height 14
click at [170, 63] on icon "arrow-left" at bounding box center [165, 64] width 10 height 10
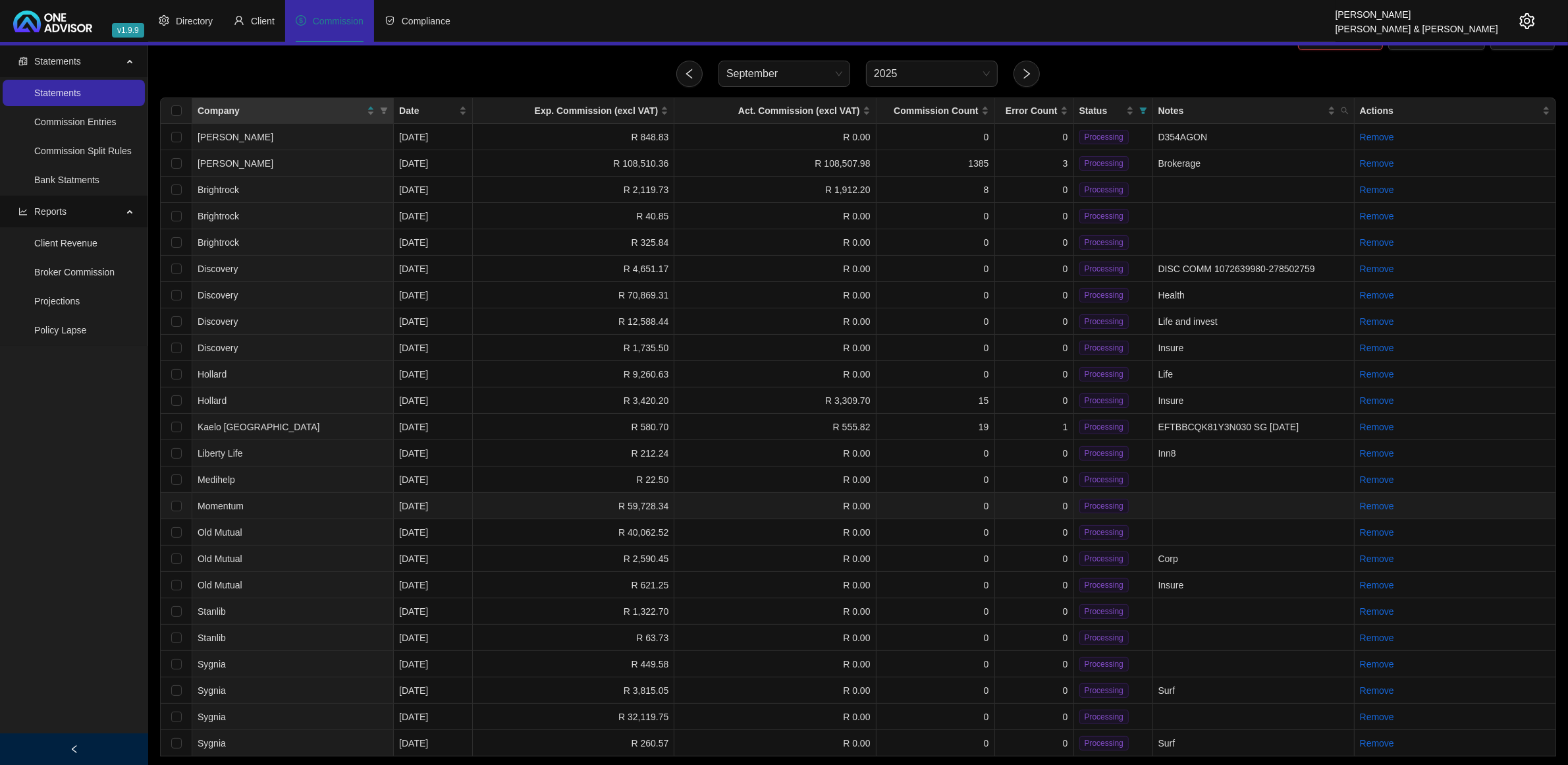
scroll to position [48, 0]
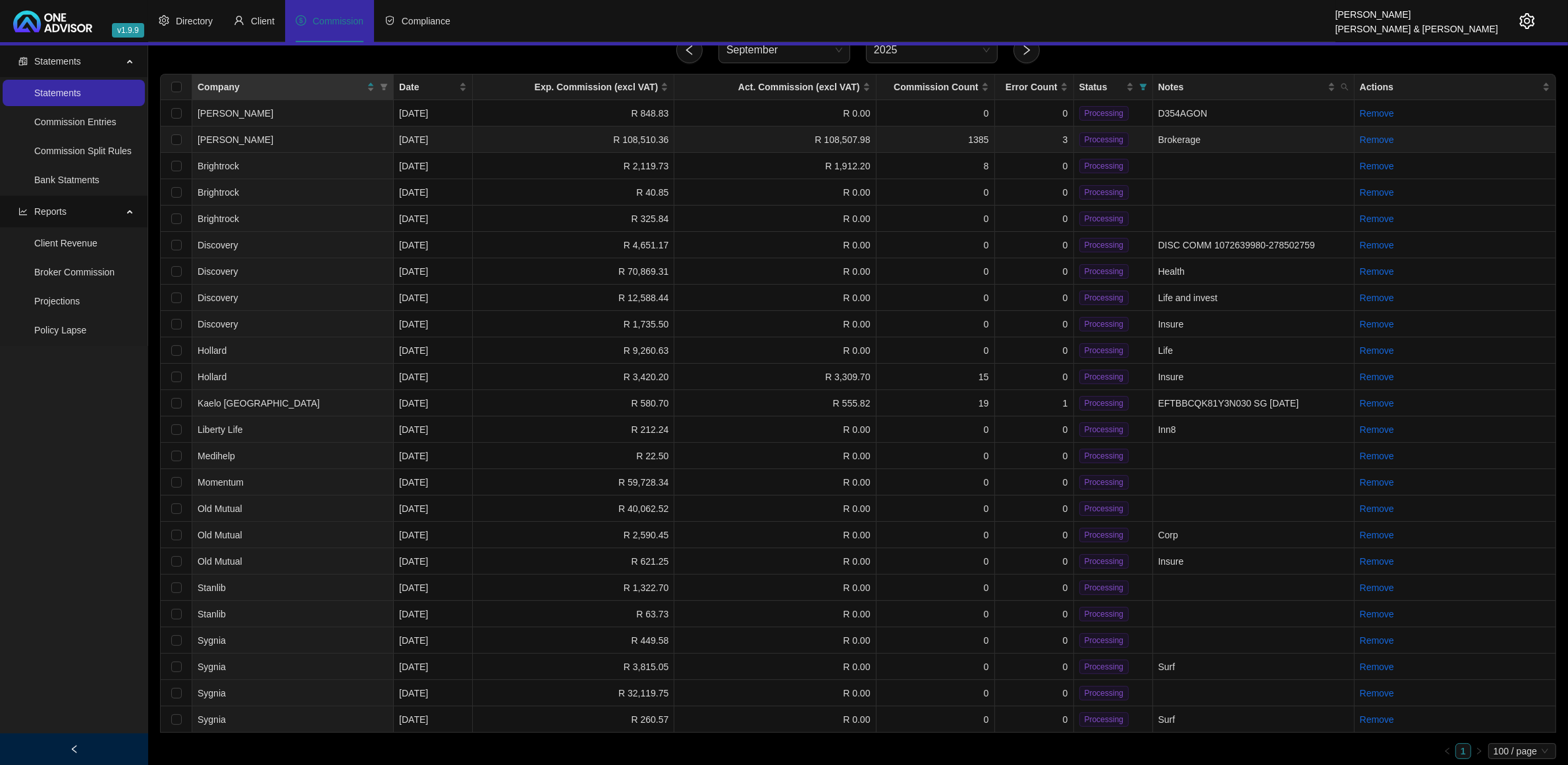
click at [1035, 137] on td "3" at bounding box center [1035, 140] width 79 height 26
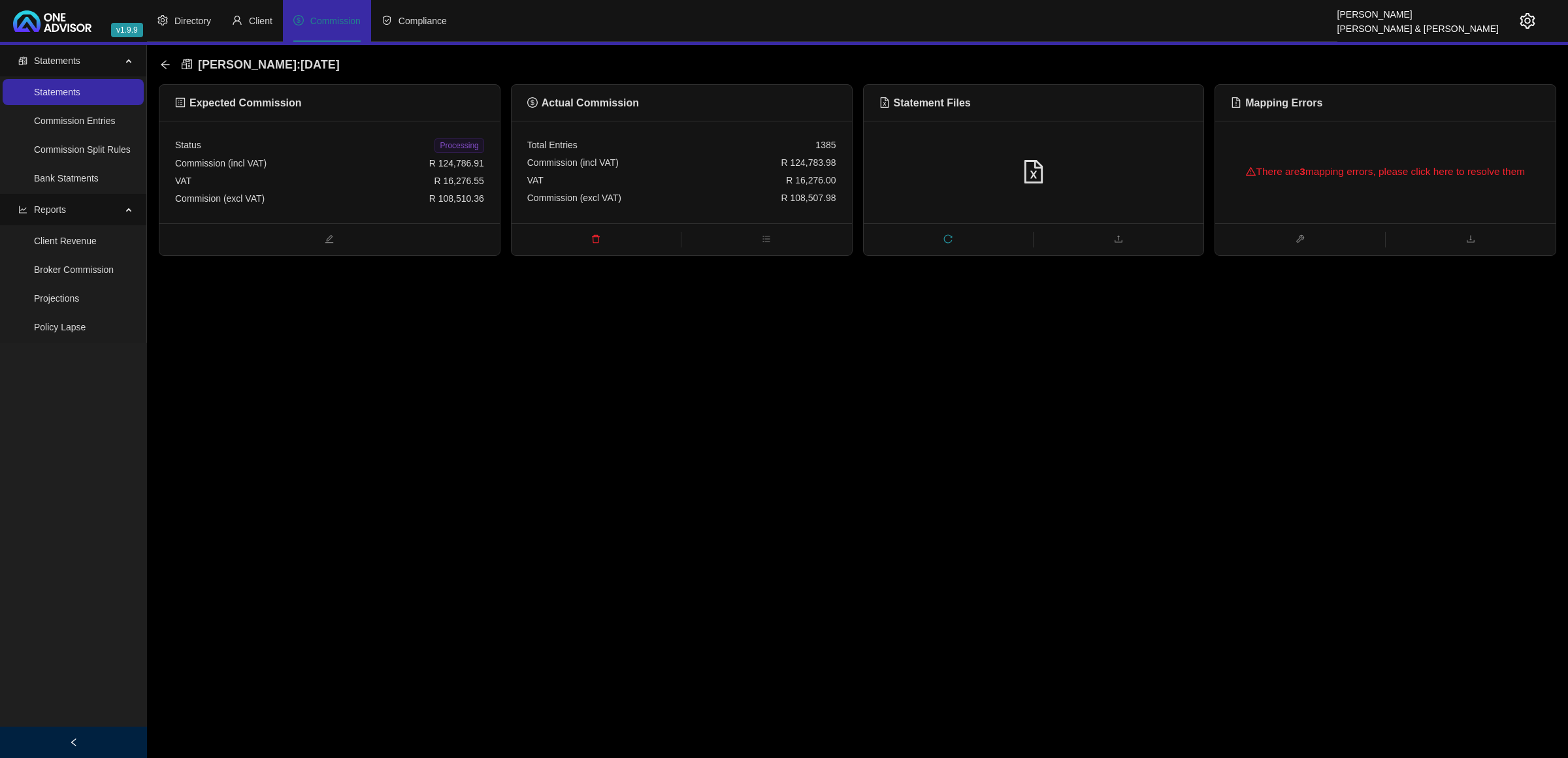
click at [936, 235] on span "reload" at bounding box center [948, 239] width 169 height 14
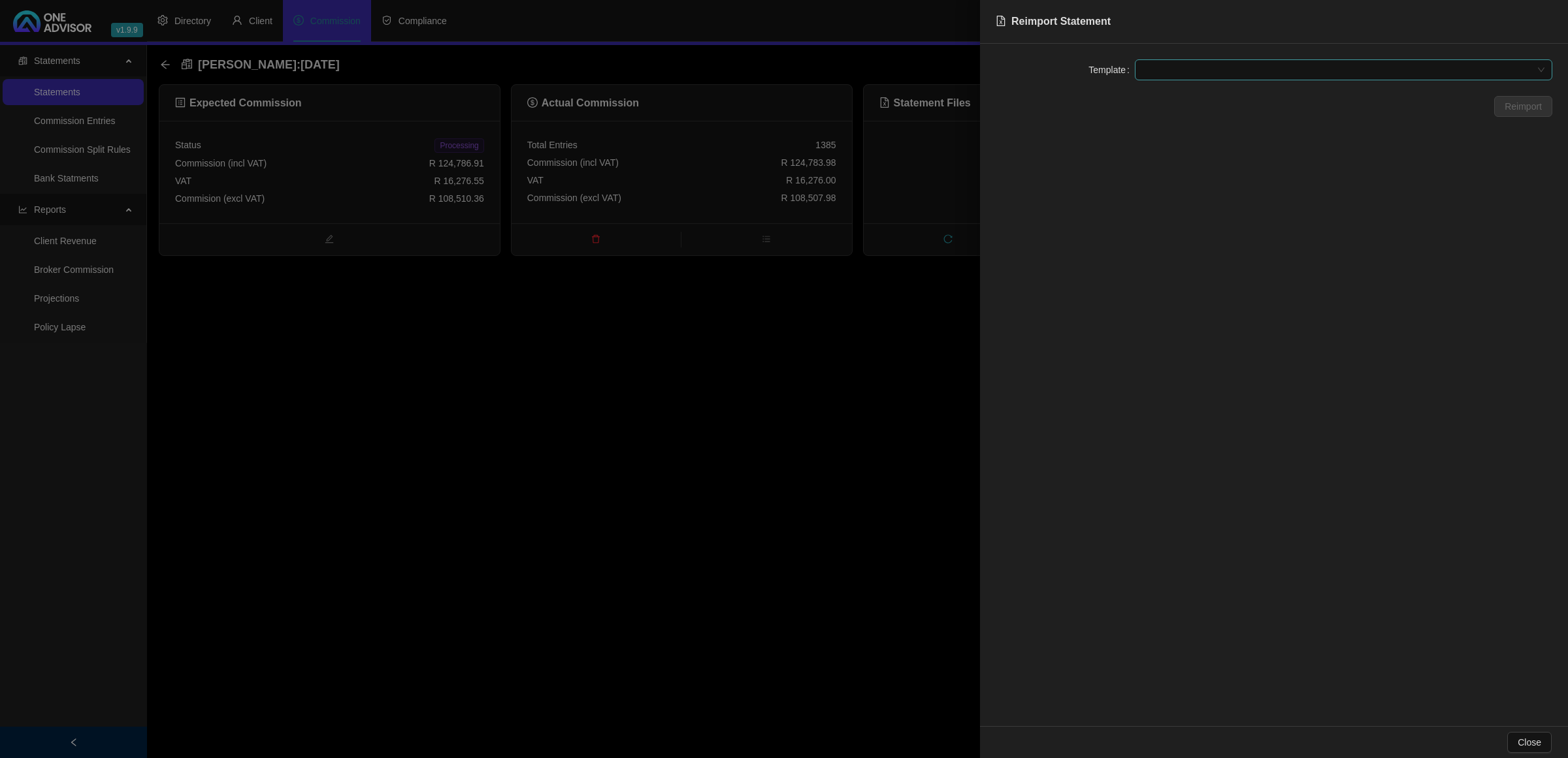
click at [1216, 67] on span at bounding box center [1344, 69] width 402 height 20
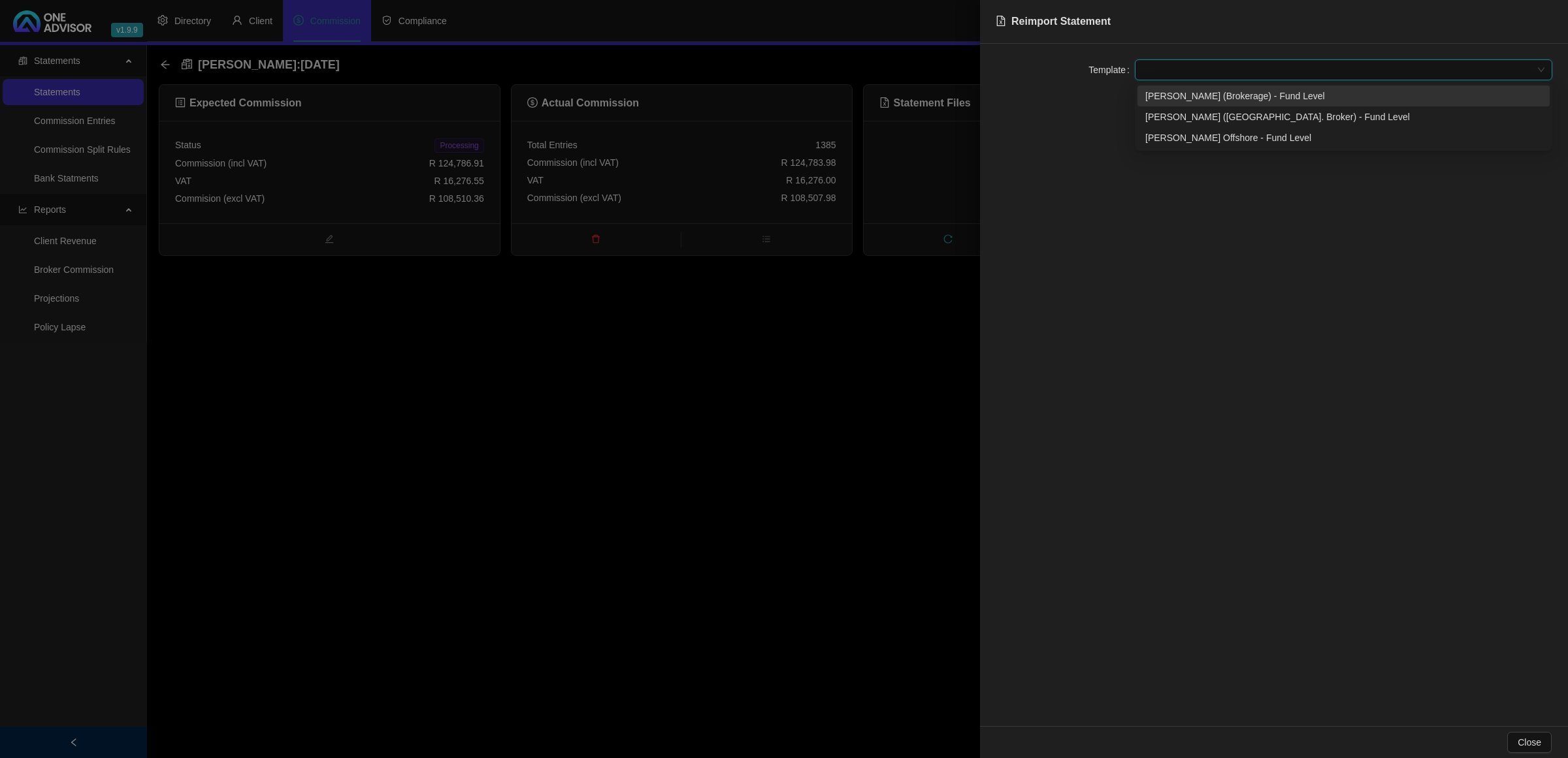
click at [1210, 95] on div "[PERSON_NAME] (Brokerage) - Fund Level" at bounding box center [1344, 95] width 396 height 14
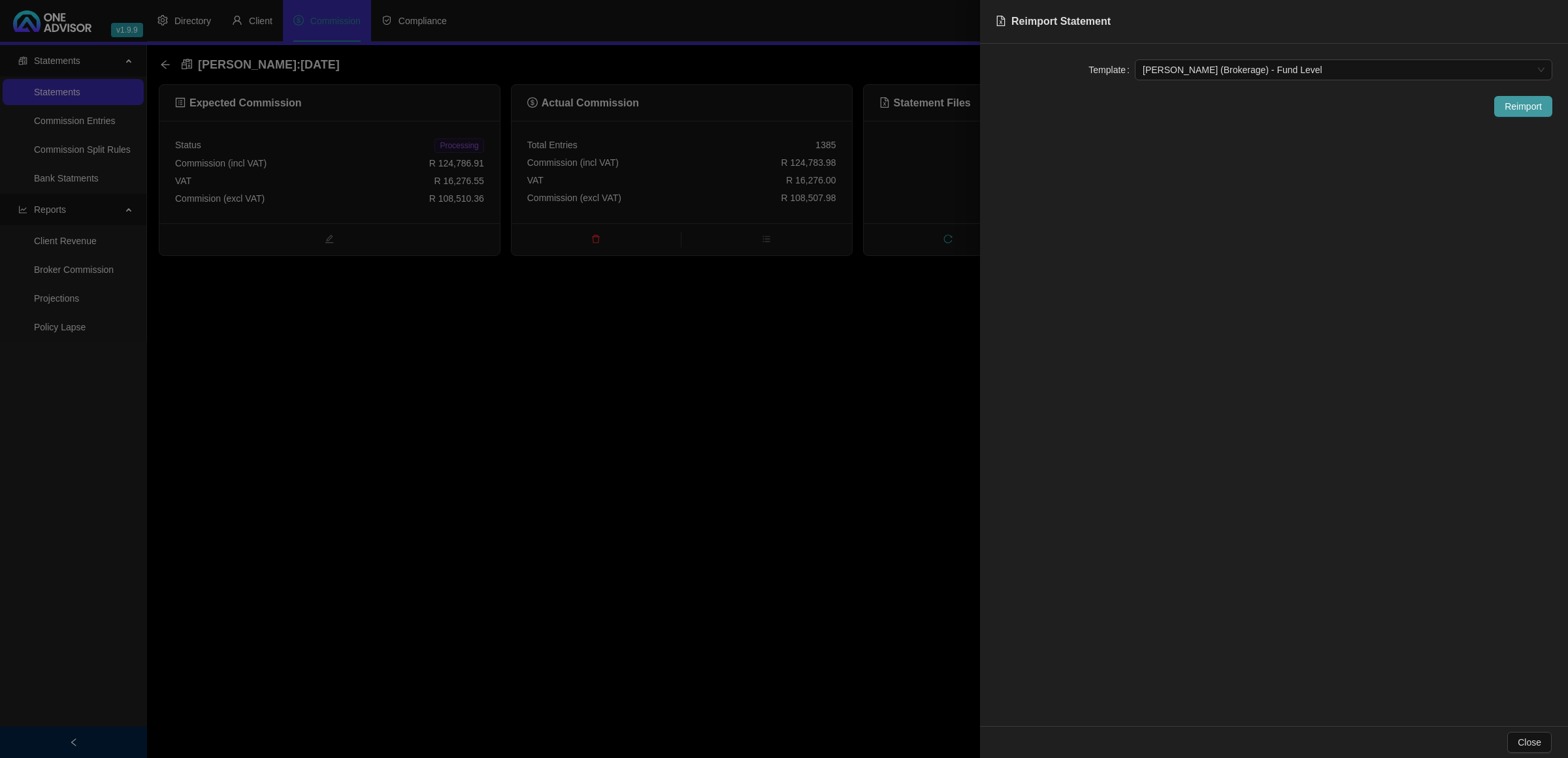
click at [1501, 105] on button "Reimport" at bounding box center [1523, 107] width 58 height 21
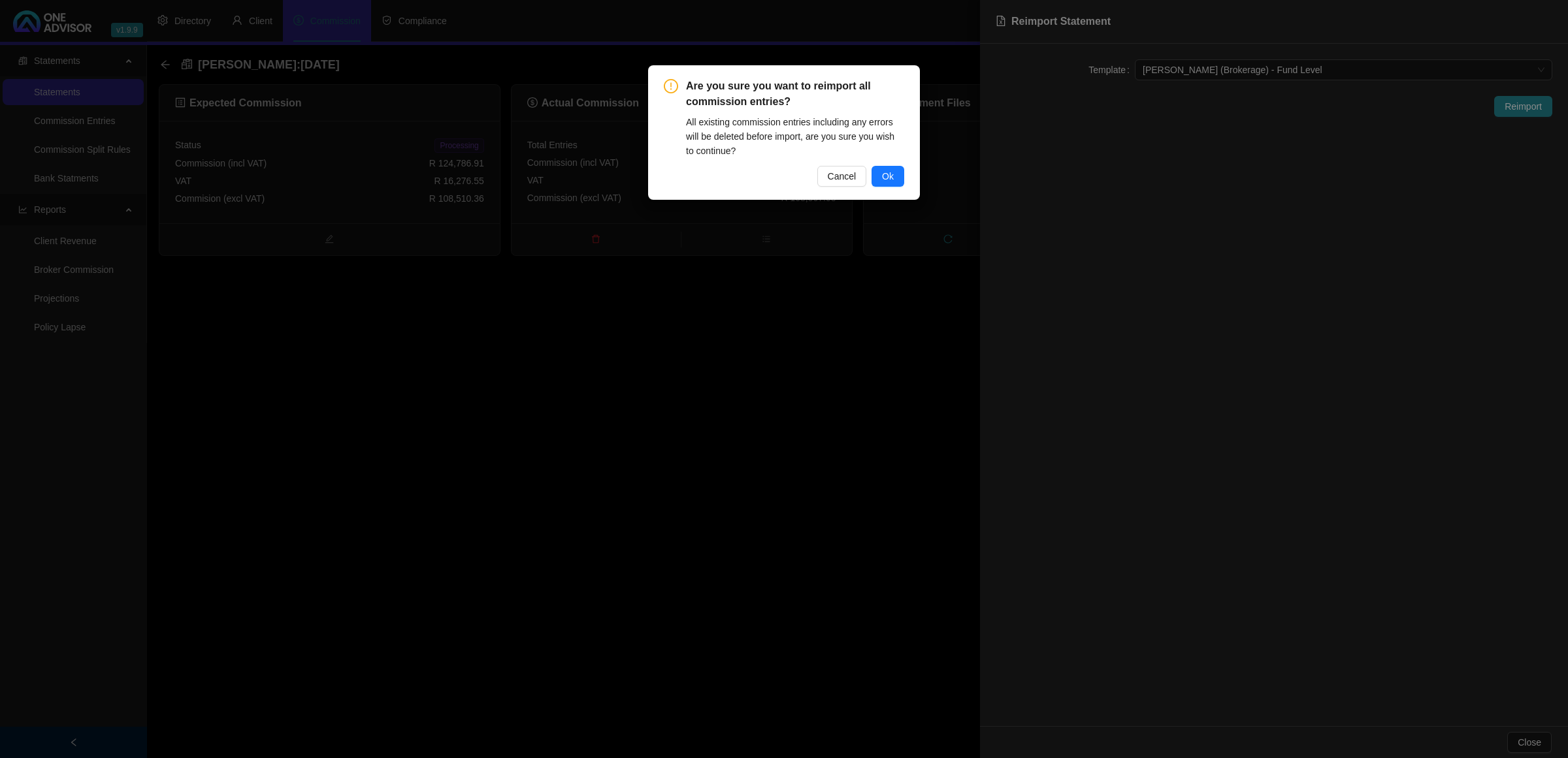
click at [905, 170] on div "Are you sure you want to reimport all commission entries? All existing commissi…" at bounding box center [784, 133] width 272 height 135
click at [897, 175] on button "Ok" at bounding box center [887, 176] width 33 height 21
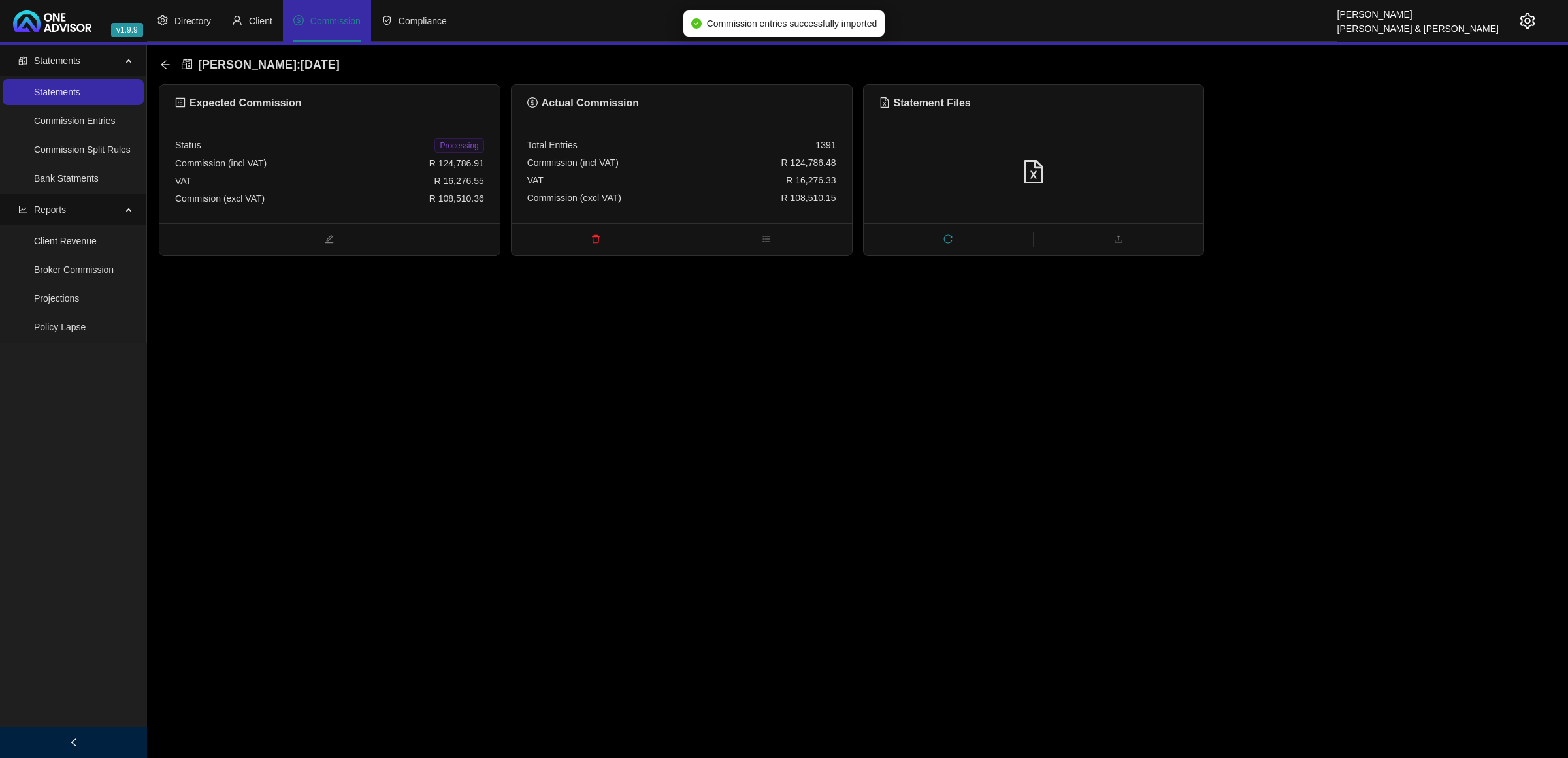
click at [471, 147] on span "Processing" at bounding box center [459, 145] width 49 height 14
click at [162, 62] on icon "arrow-left" at bounding box center [165, 64] width 10 height 10
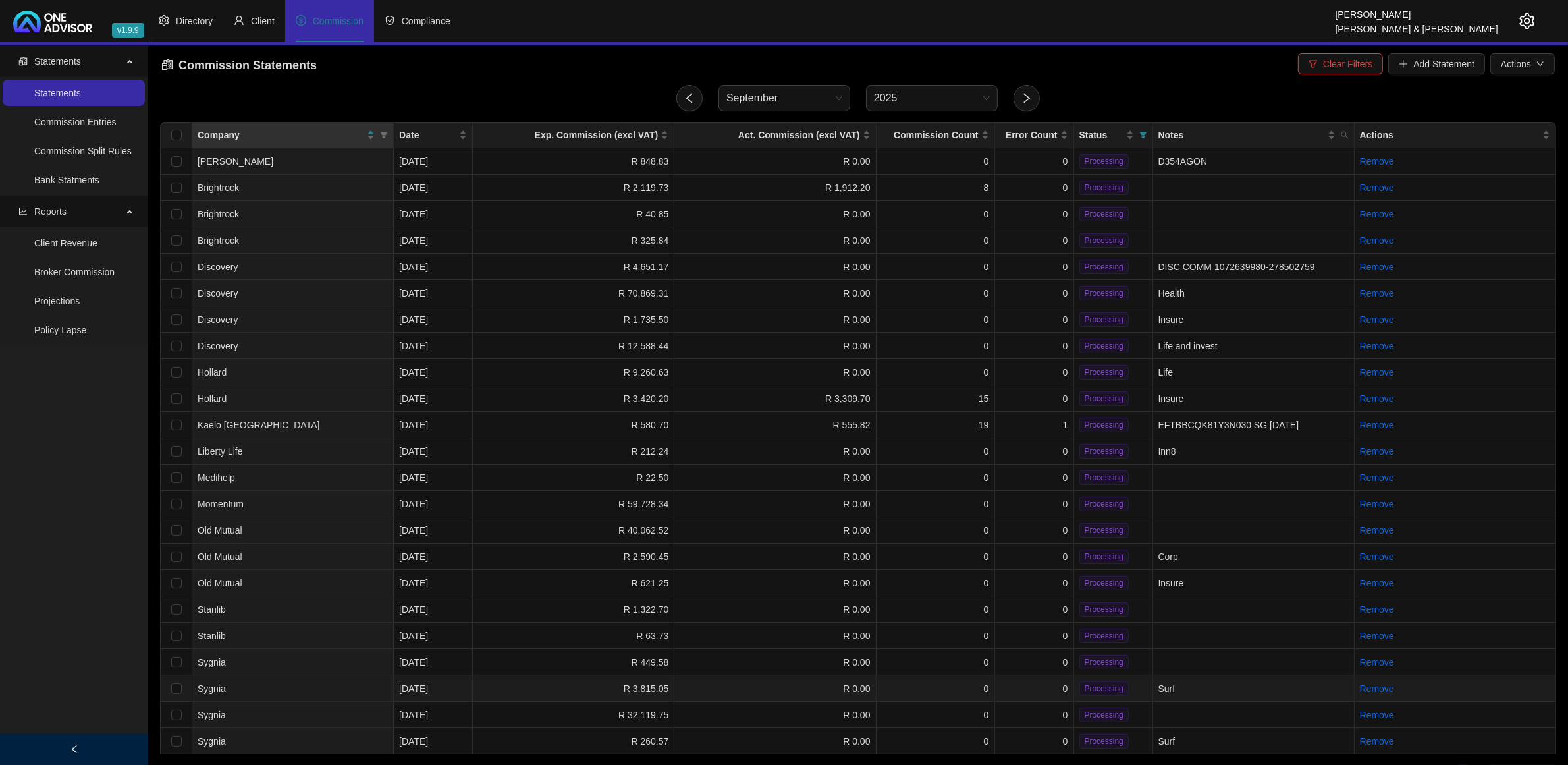
click at [758, 676] on td "R 0.00" at bounding box center [775, 689] width 202 height 26
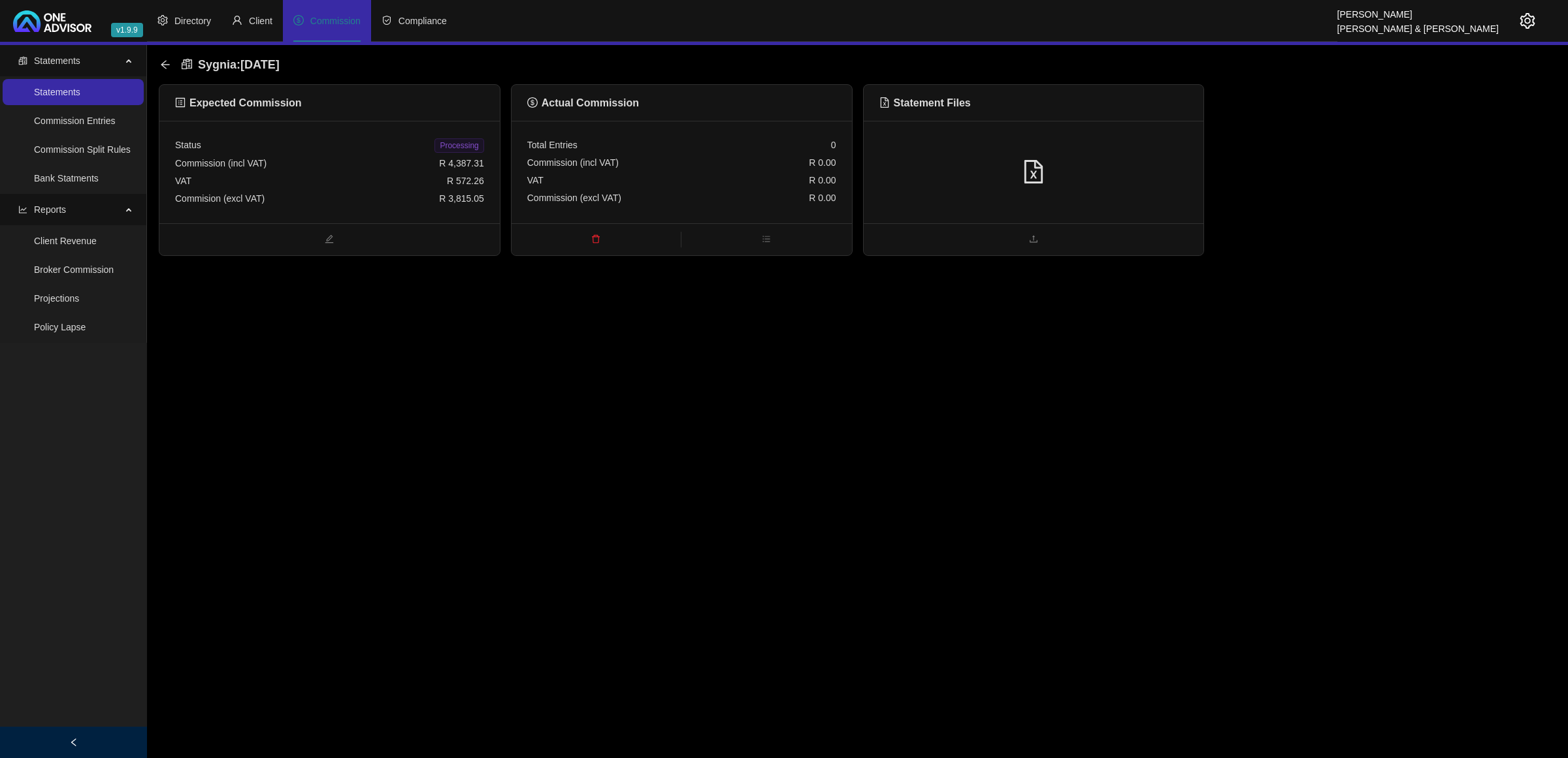
click at [1043, 145] on div at bounding box center [1034, 172] width 340 height 103
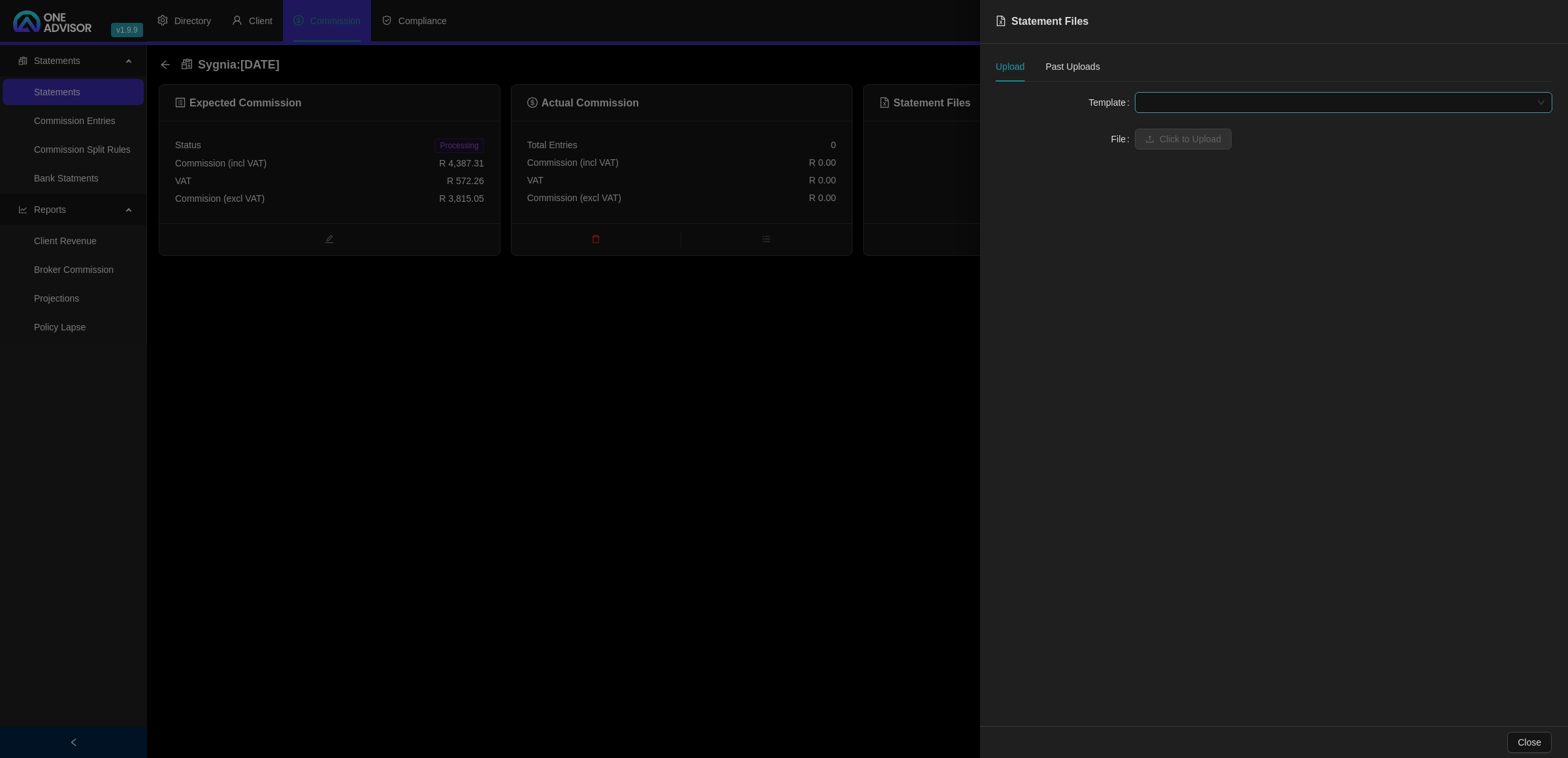
click at [1153, 93] on span at bounding box center [1344, 102] width 402 height 20
click at [1171, 132] on div "SURF (Cut&Paste)" at bounding box center [1344, 128] width 396 height 14
click at [1168, 138] on span "Click to Upload" at bounding box center [1190, 138] width 62 height 14
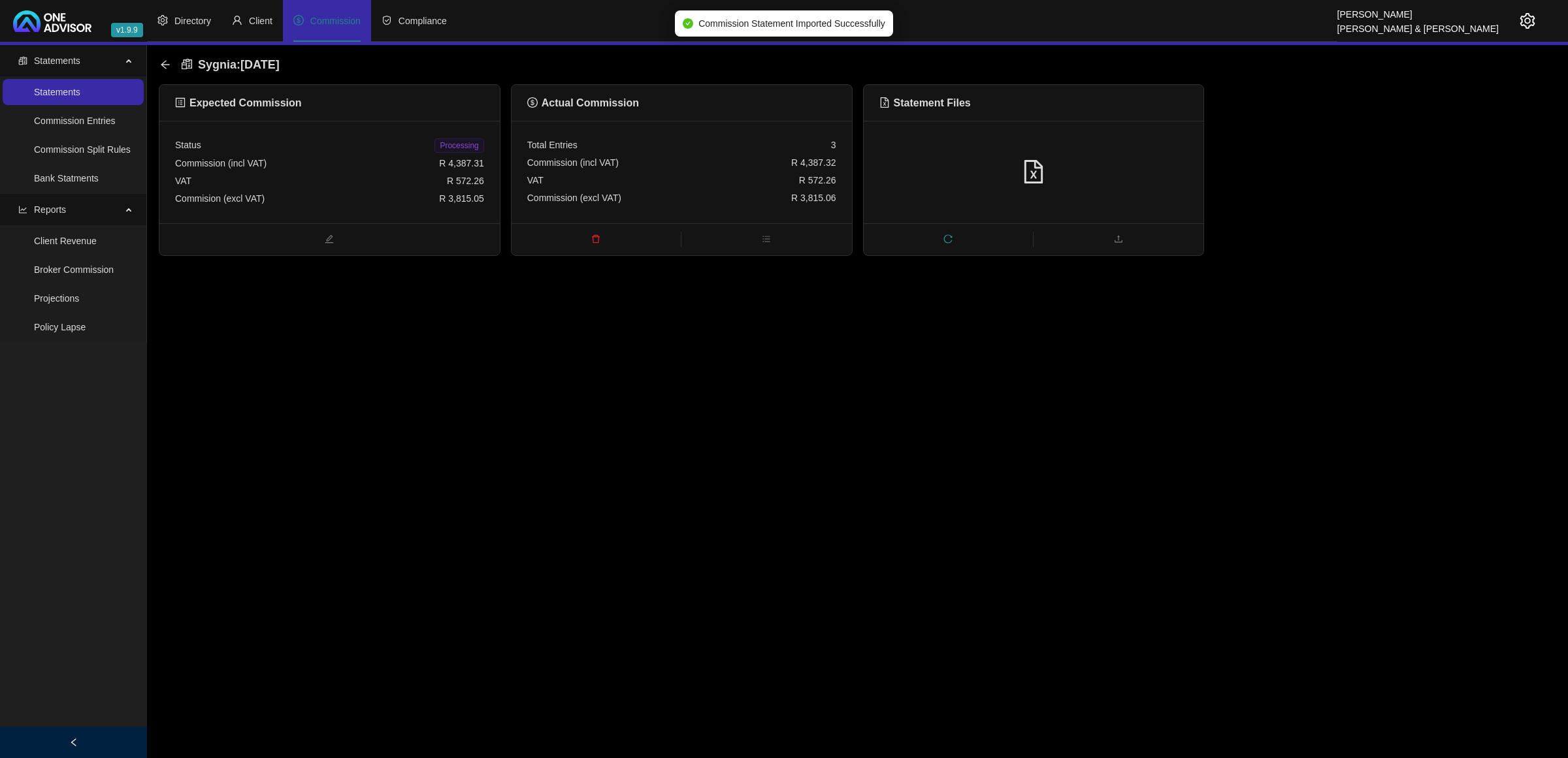
click at [468, 146] on span "Processing" at bounding box center [459, 145] width 49 height 14
click at [164, 61] on icon "arrow-left" at bounding box center [165, 64] width 10 height 10
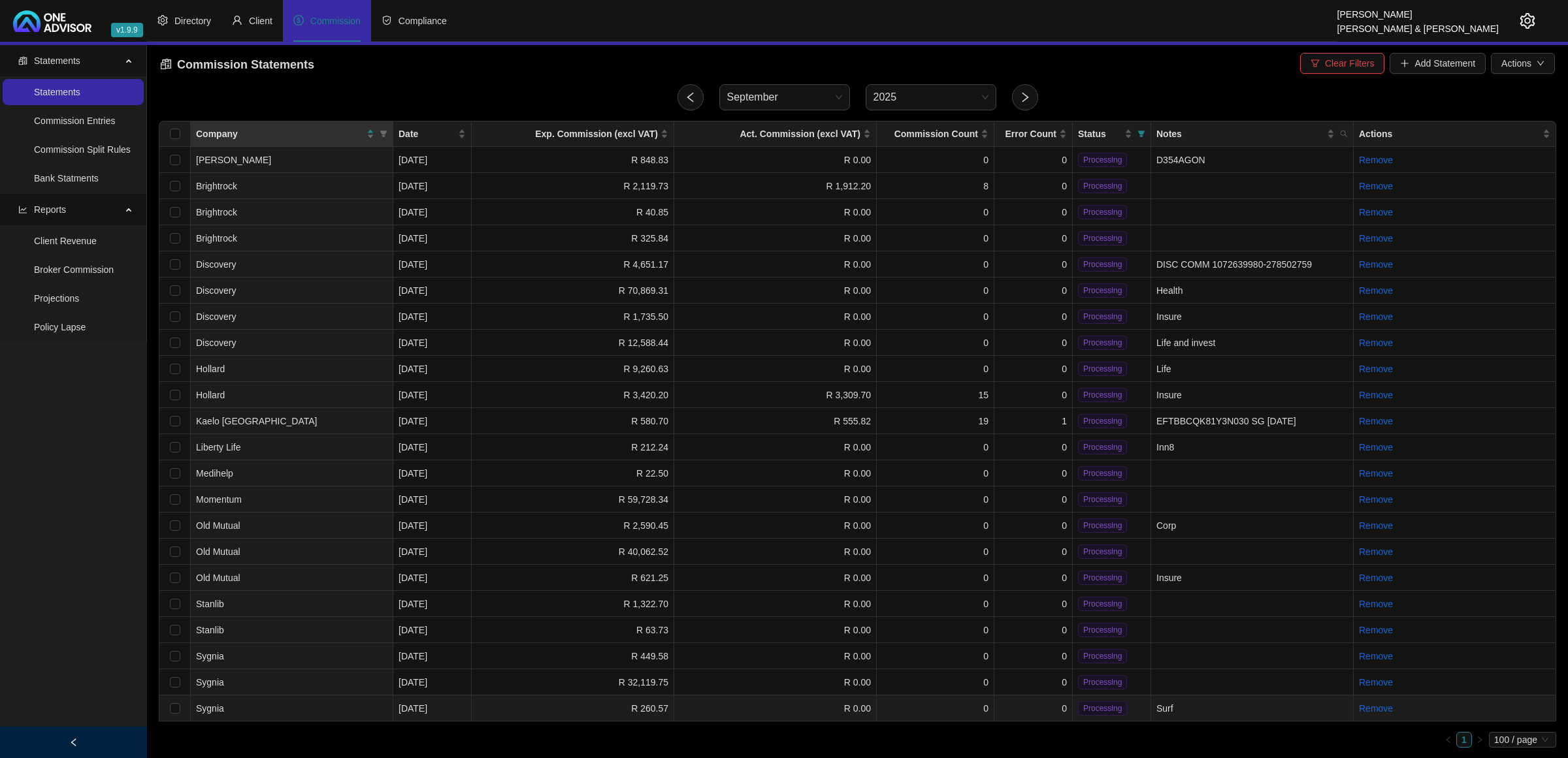
click at [517, 705] on td "R 260.57" at bounding box center [572, 708] width 203 height 26
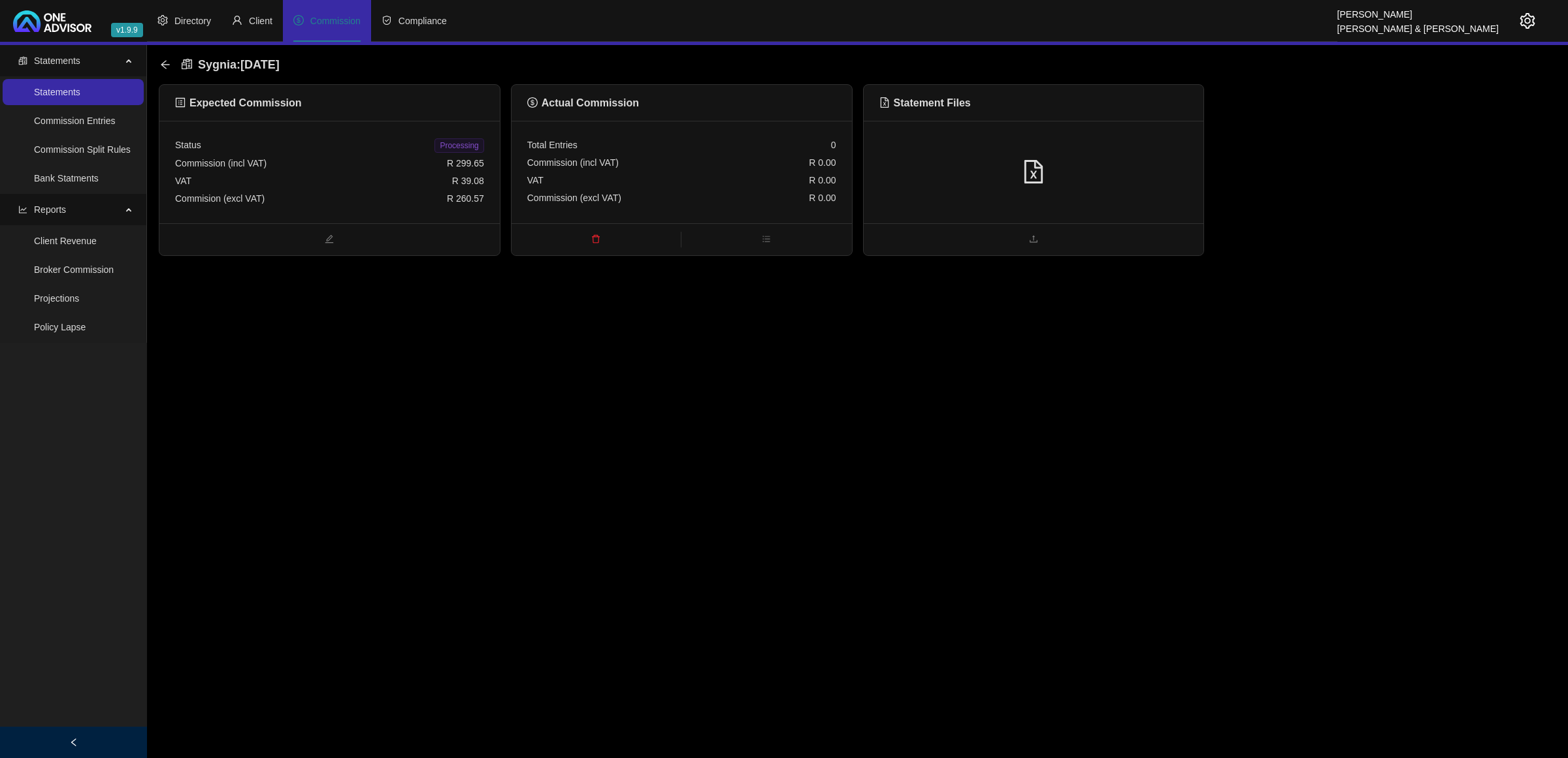
click at [1130, 153] on div at bounding box center [1034, 172] width 340 height 103
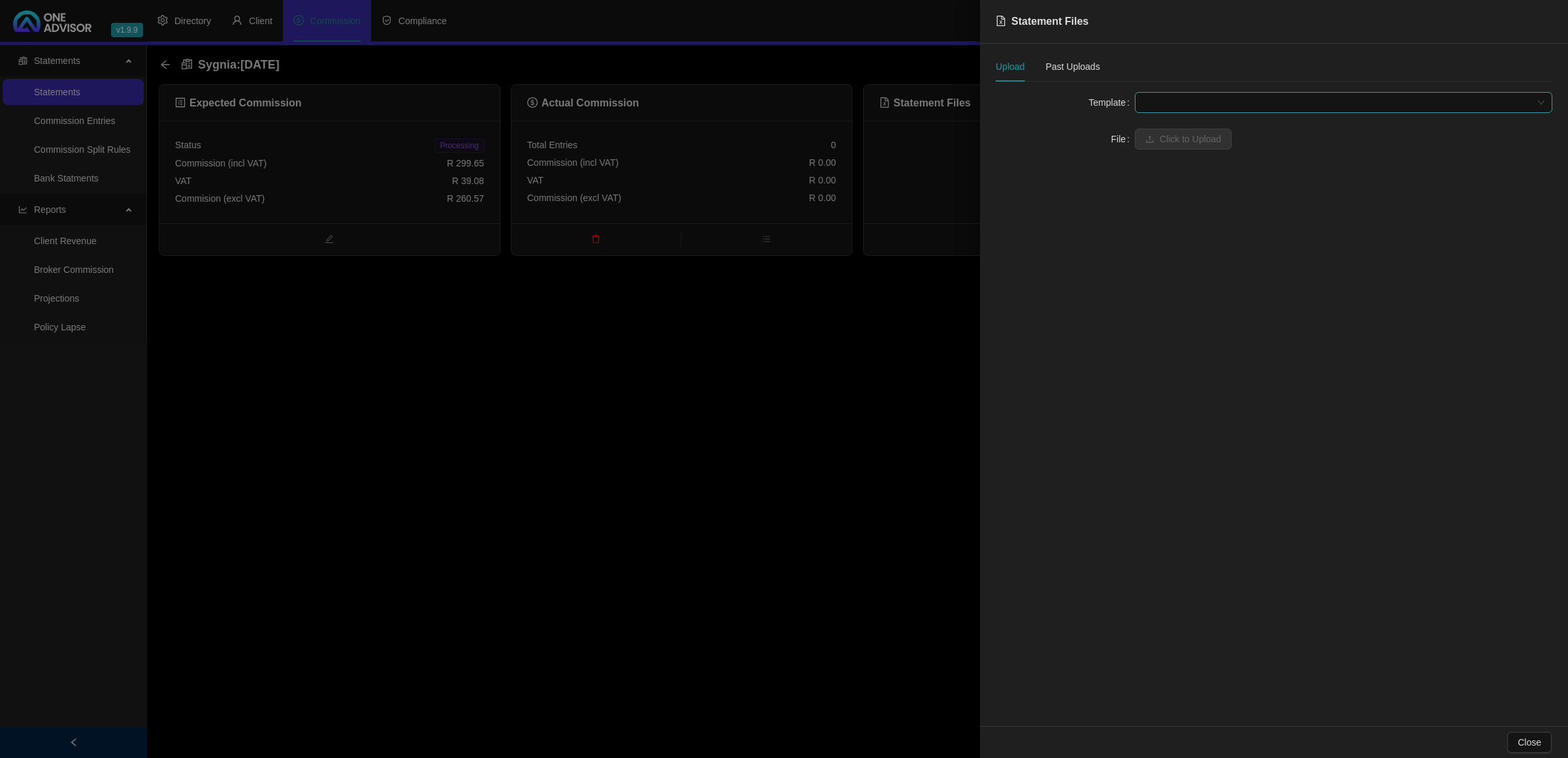
click at [1173, 108] on span at bounding box center [1344, 102] width 402 height 20
click at [1165, 127] on div "SURF (Cut&Paste)" at bounding box center [1344, 128] width 396 height 14
click at [1150, 142] on icon "upload" at bounding box center [1150, 139] width 9 height 9
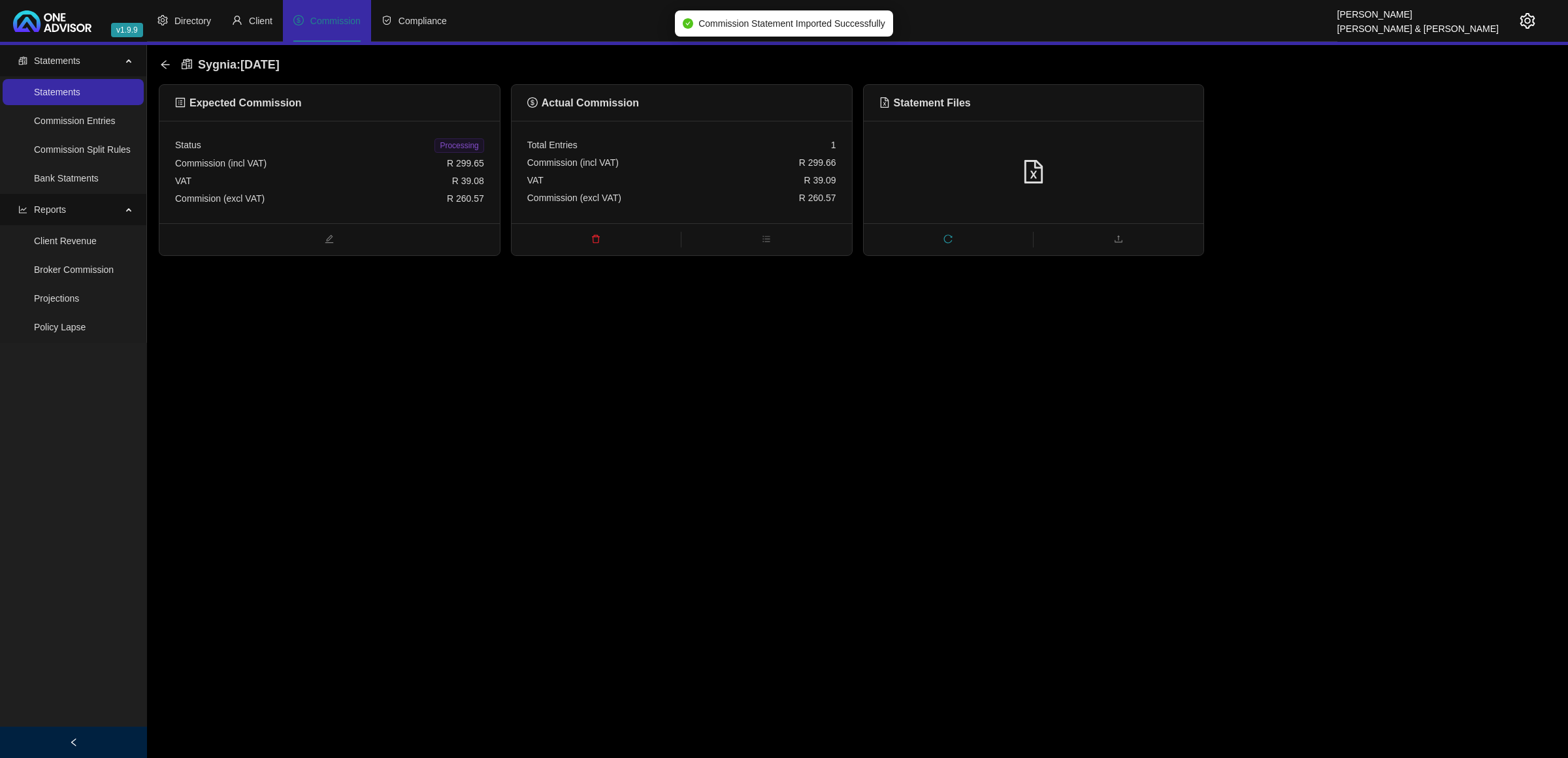
click at [468, 145] on span "Processing" at bounding box center [459, 145] width 49 height 14
click at [165, 68] on icon "arrow-left" at bounding box center [165, 64] width 10 height 10
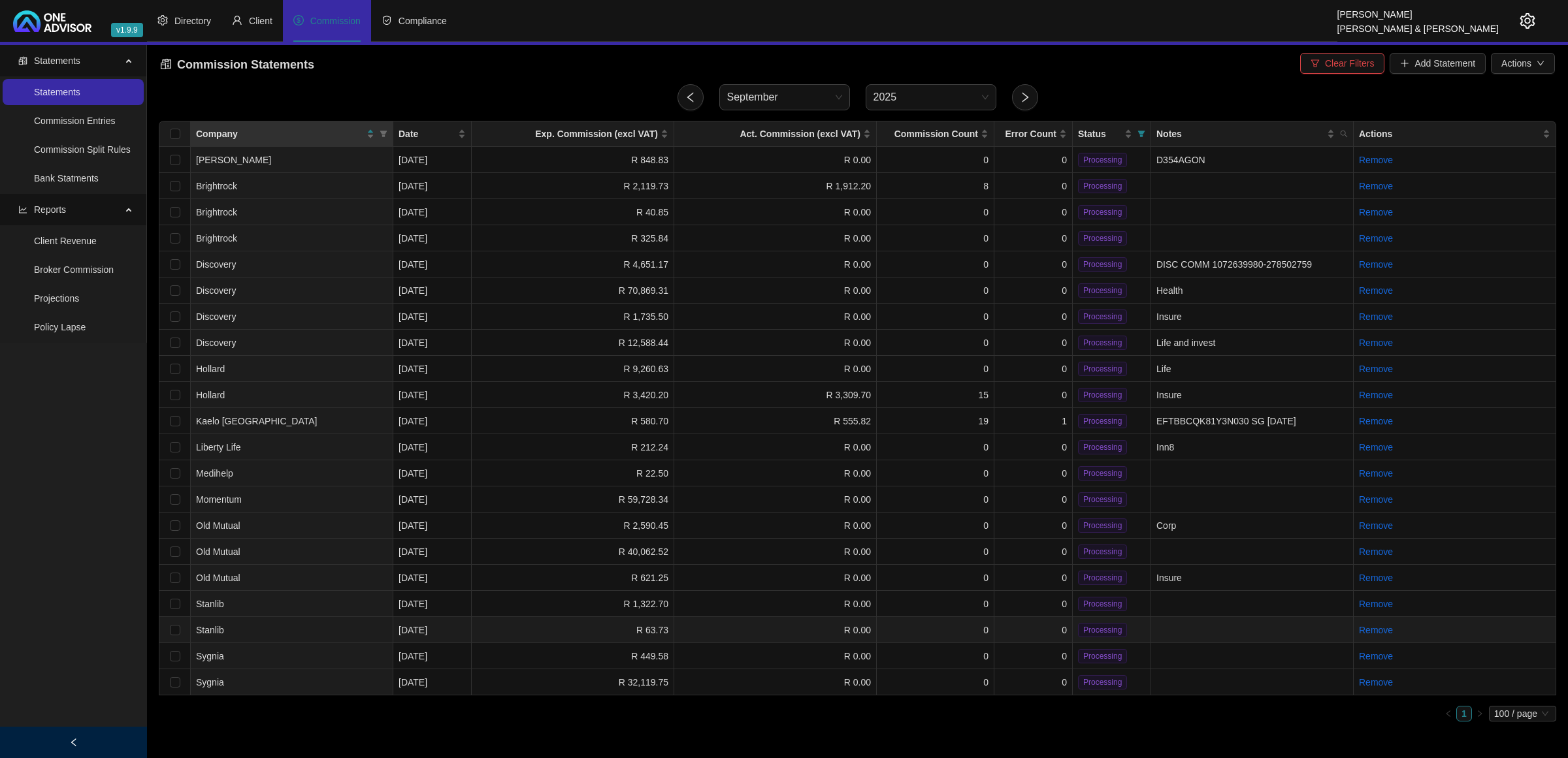
click at [598, 622] on td "R 63.73" at bounding box center [572, 630] width 203 height 26
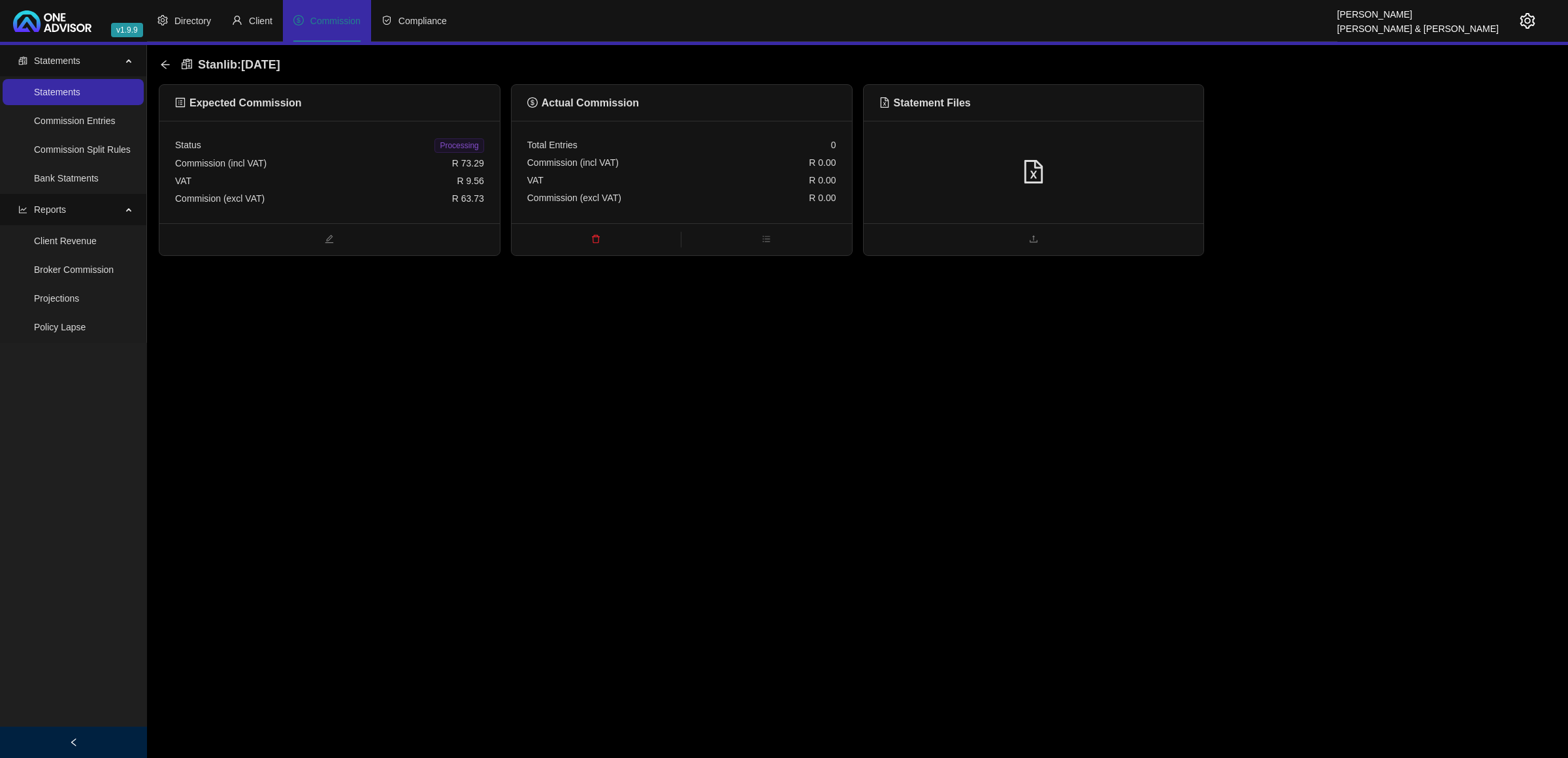
click at [1109, 177] on div at bounding box center [1033, 172] width 309 height 25
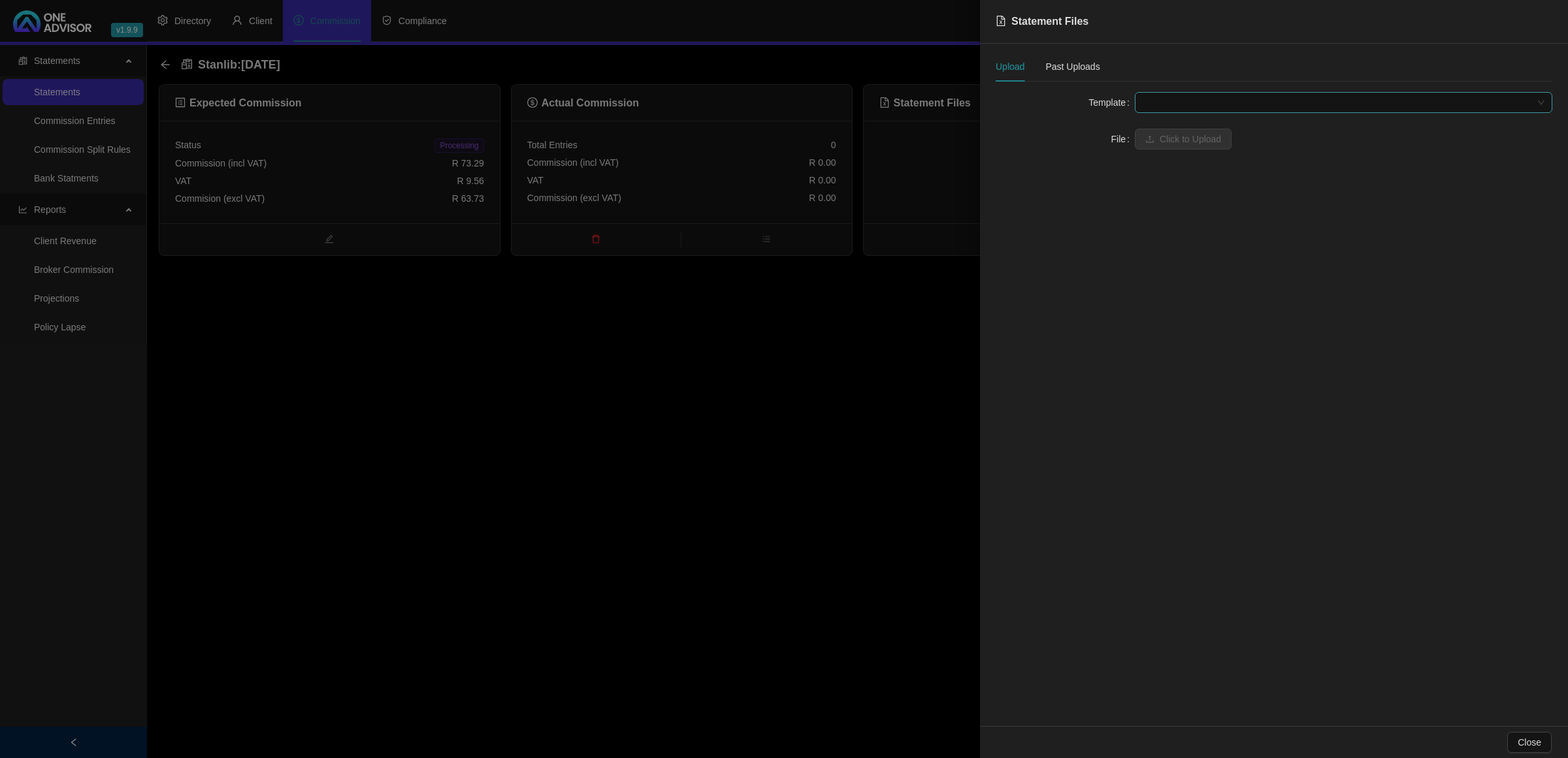
click at [1223, 108] on span at bounding box center [1344, 102] width 402 height 20
click at [1194, 129] on div "Stanlib LISP" at bounding box center [1344, 128] width 396 height 14
click at [1187, 138] on span "Click to Upload" at bounding box center [1190, 138] width 62 height 14
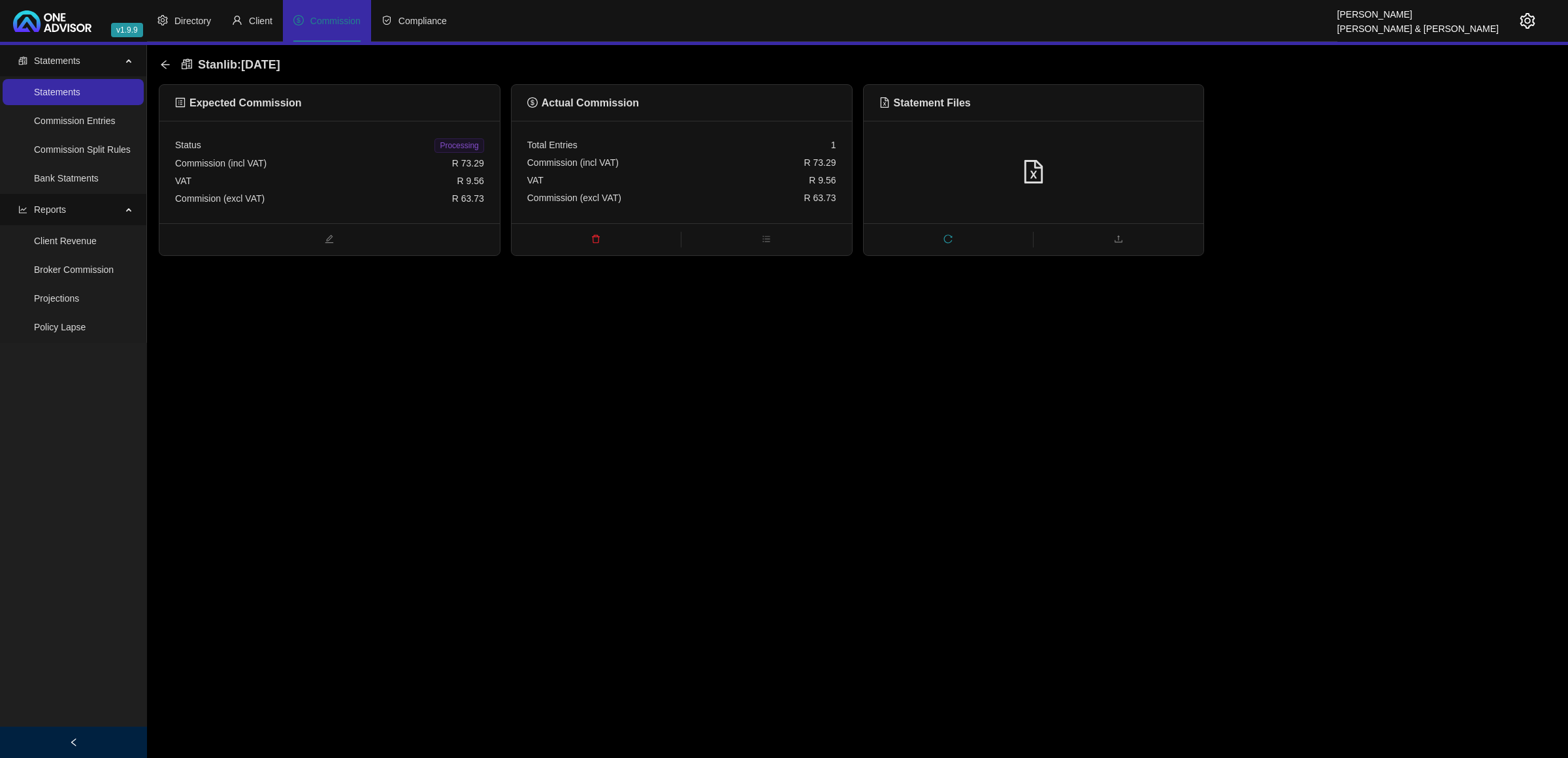
click at [455, 141] on span "Processing" at bounding box center [459, 145] width 49 height 14
click at [162, 66] on icon "arrow-left" at bounding box center [165, 64] width 10 height 10
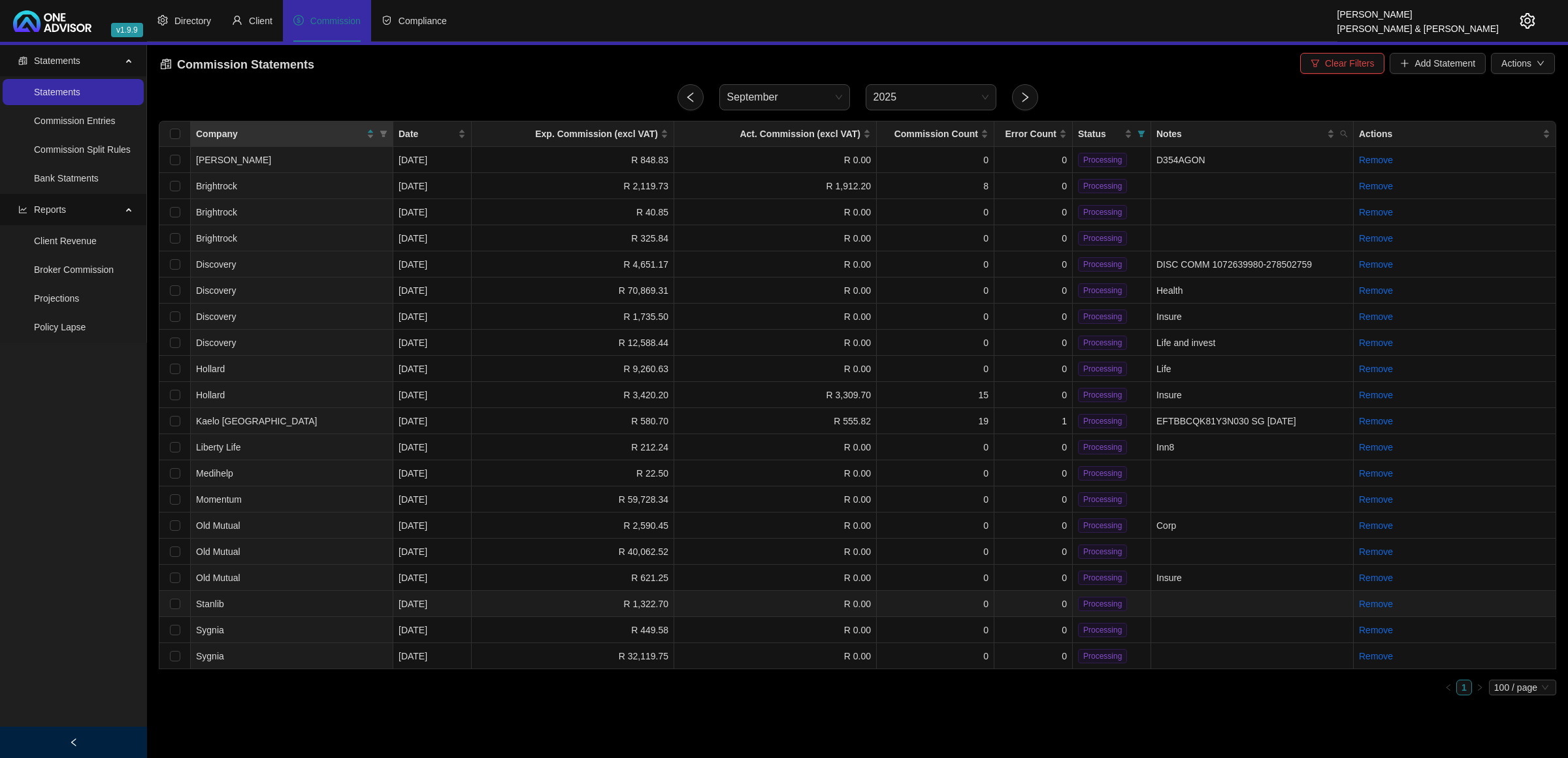
click at [712, 599] on td "R 0.00" at bounding box center [775, 604] width 203 height 26
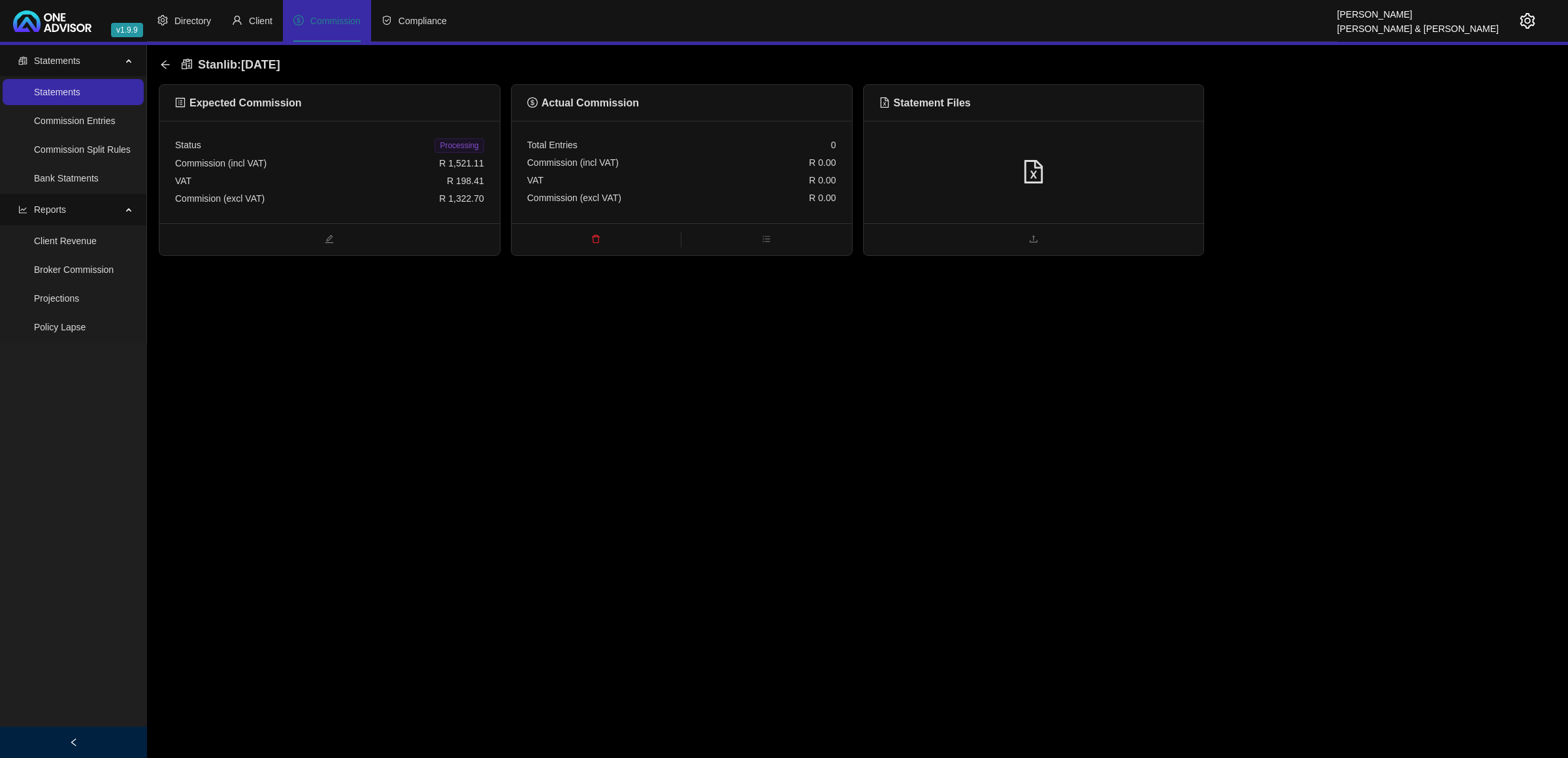
click at [1052, 186] on div at bounding box center [1034, 172] width 340 height 103
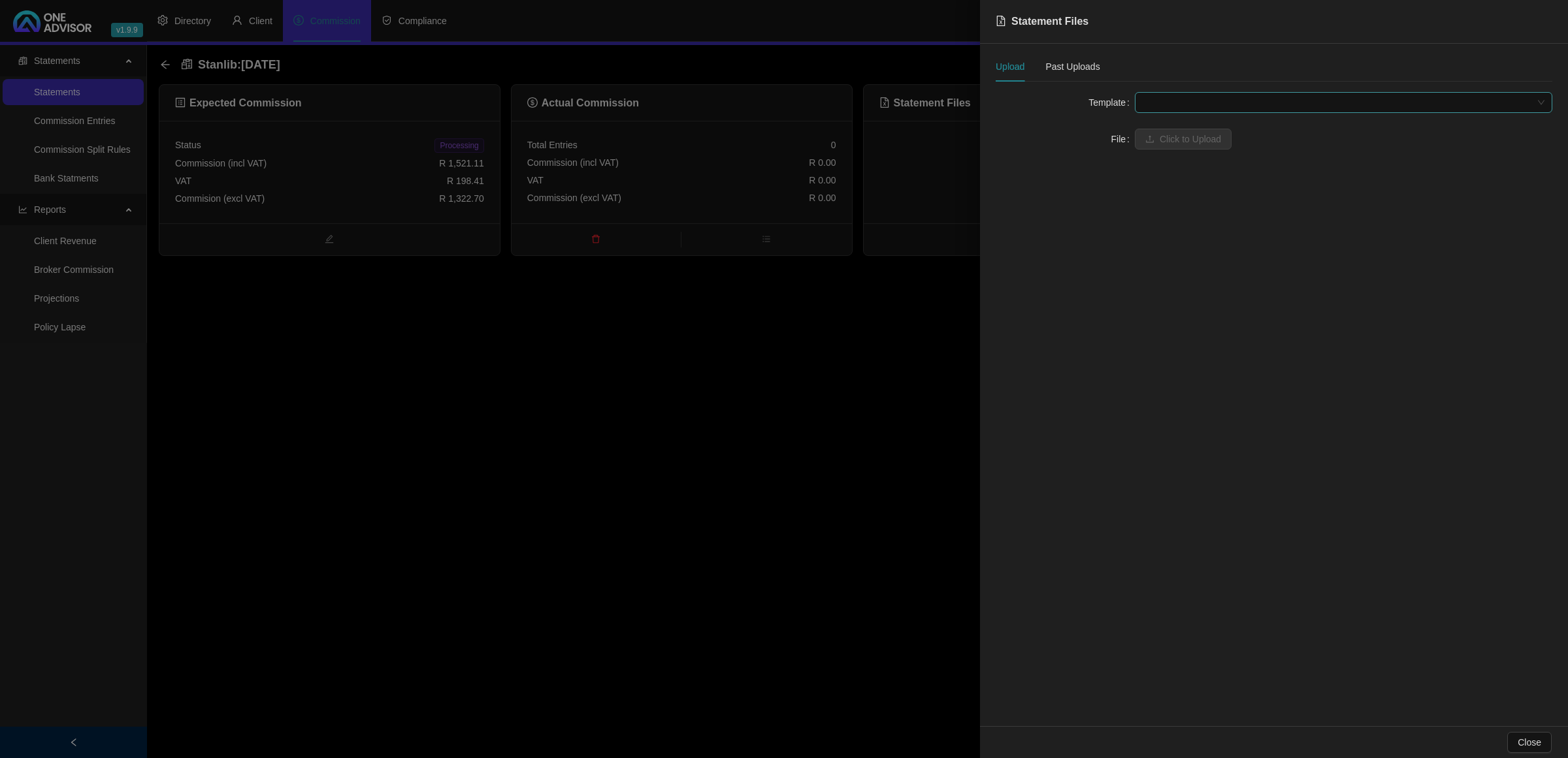
click at [1173, 105] on span at bounding box center [1344, 102] width 402 height 20
click at [1223, 105] on span at bounding box center [1344, 102] width 402 height 20
click at [1215, 172] on div "Stanlib UT (Explicit Fees)" at bounding box center [1344, 170] width 396 height 14
click at [1183, 136] on span "Click to Upload" at bounding box center [1190, 138] width 62 height 14
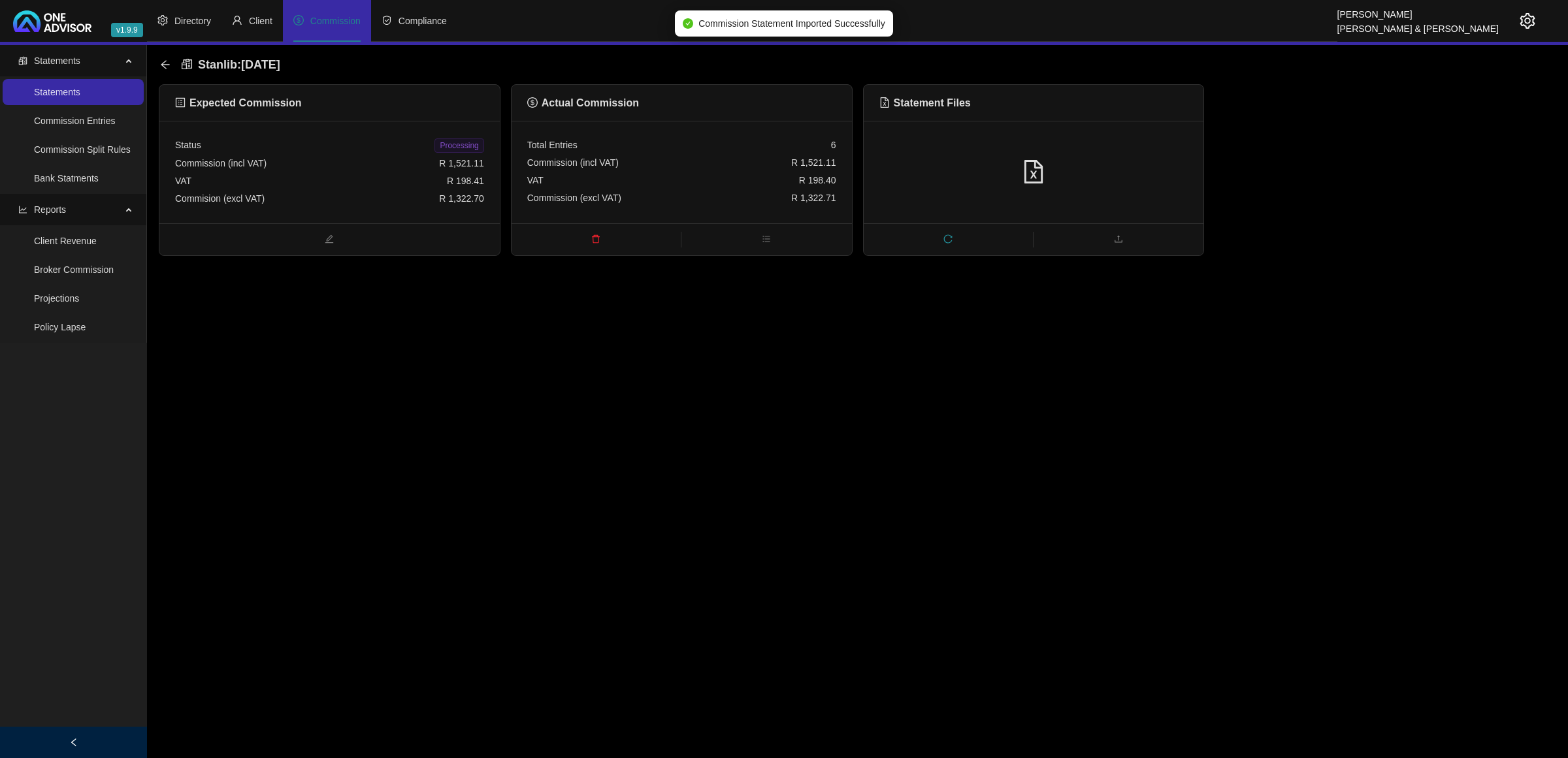
click at [468, 146] on span "Processing" at bounding box center [459, 145] width 49 height 14
click at [161, 66] on icon "arrow-left" at bounding box center [165, 64] width 10 height 10
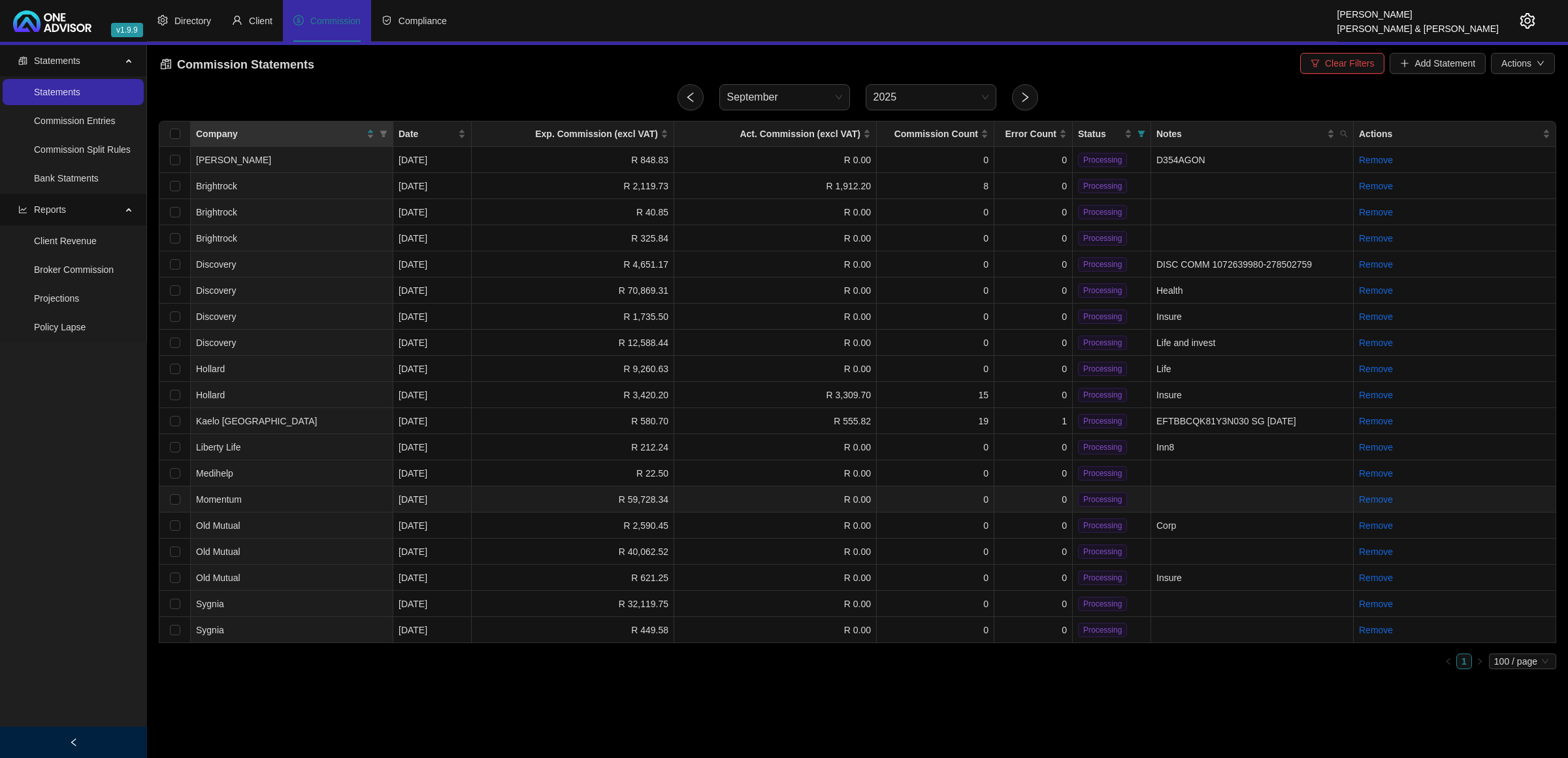
drag, startPoint x: 289, startPoint y: 497, endPoint x: 295, endPoint y: 488, distance: 10.8
click at [291, 497] on td "Momentum" at bounding box center [292, 499] width 203 height 26
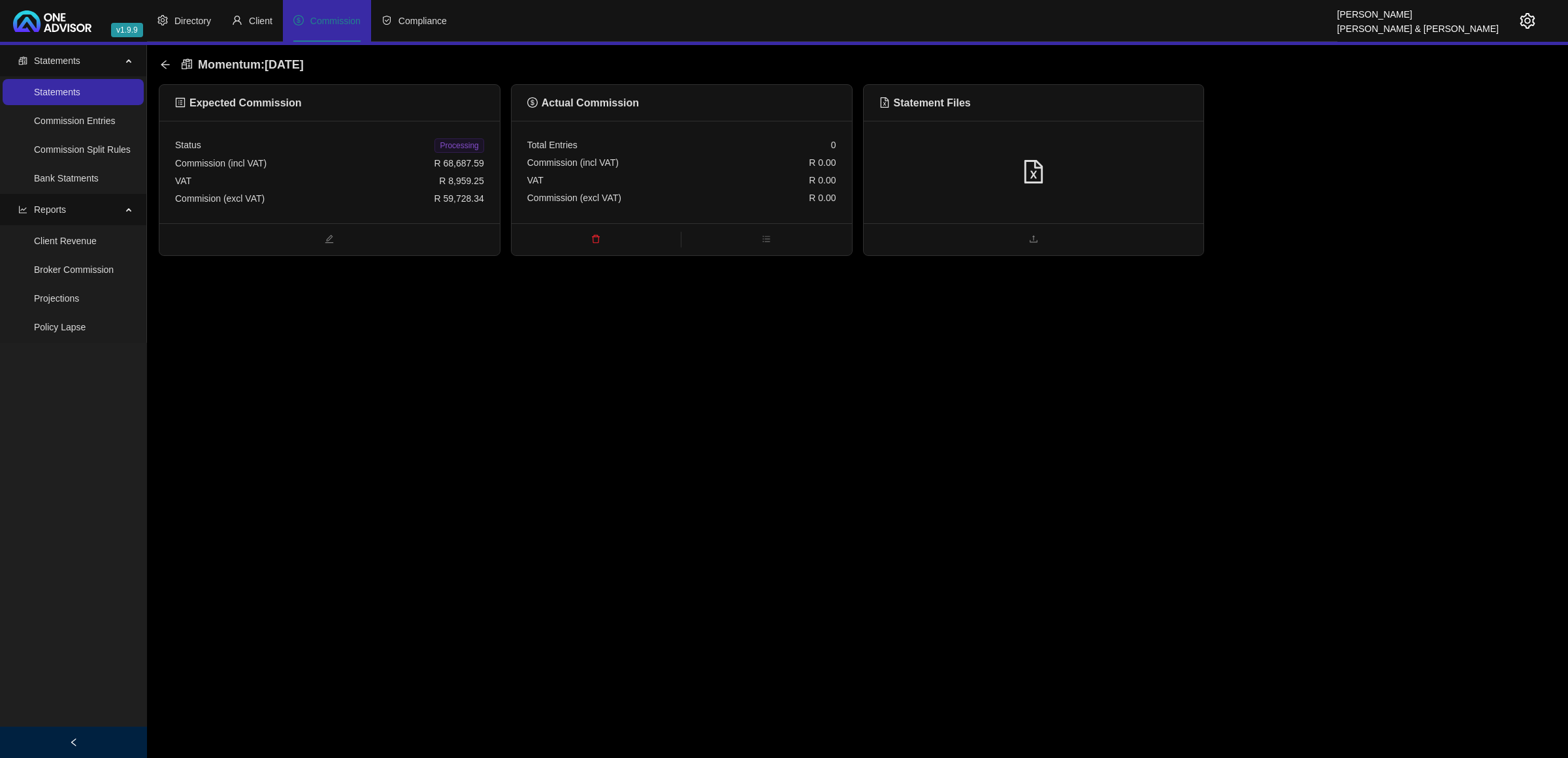
click at [1091, 162] on div at bounding box center [1033, 172] width 309 height 25
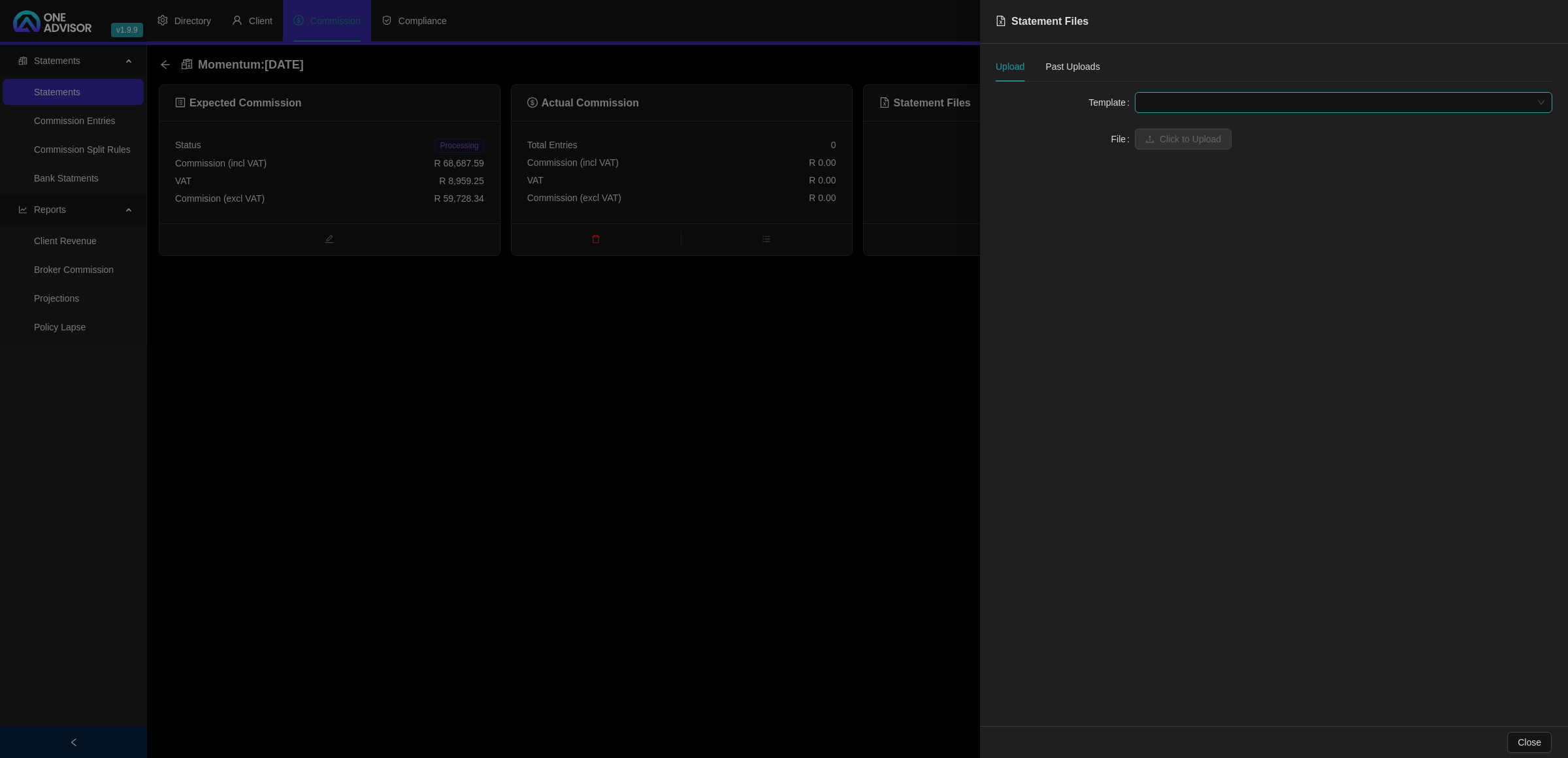
click at [1161, 107] on span at bounding box center [1344, 102] width 402 height 20
click at [1167, 122] on div "Momentum" at bounding box center [1344, 128] width 396 height 14
click at [1168, 135] on span "Click to Upload" at bounding box center [1190, 138] width 62 height 14
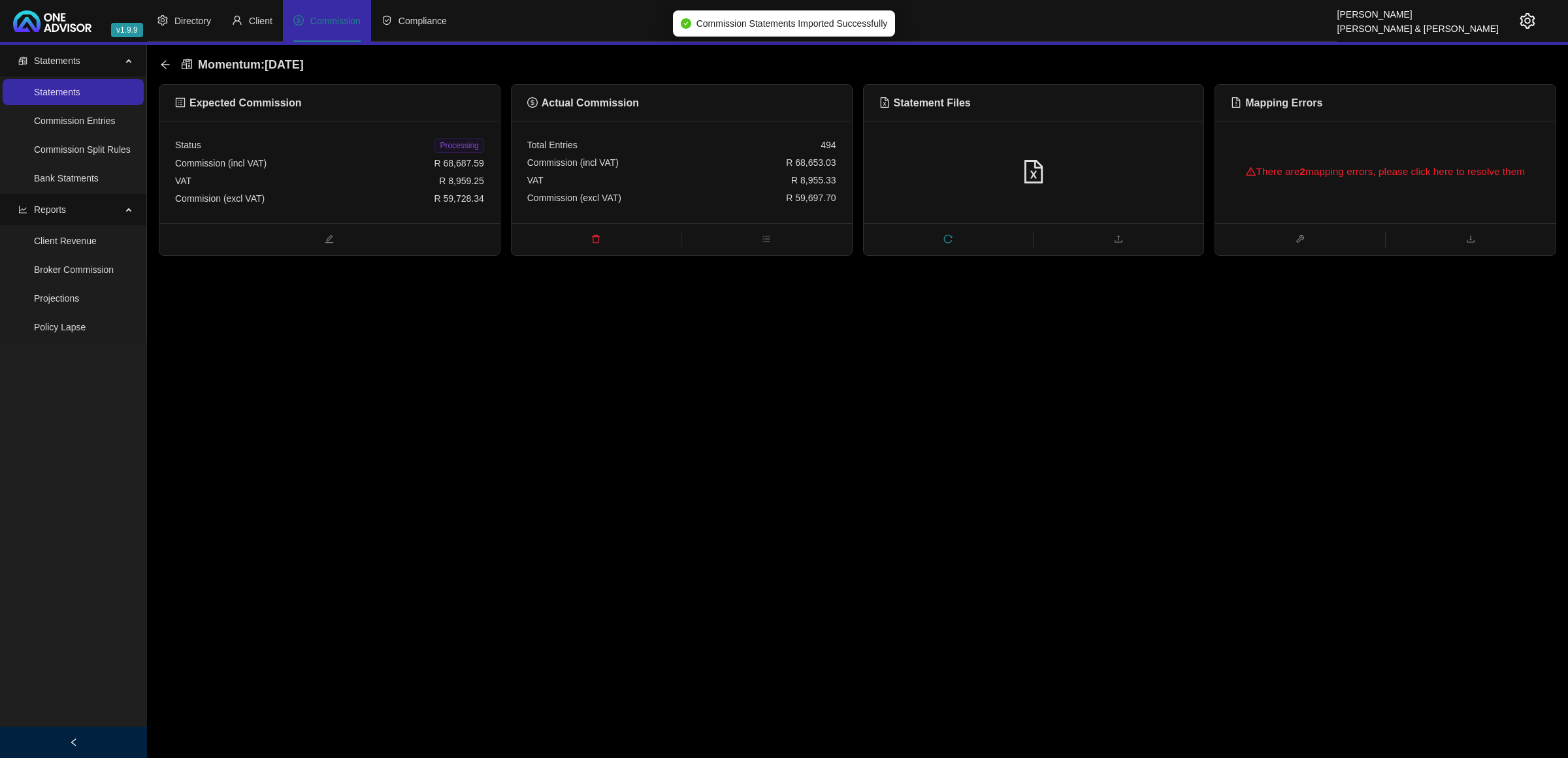
click at [1426, 181] on div "There are 2 mapping errors, please click here to resolve them" at bounding box center [1385, 171] width 309 height 42
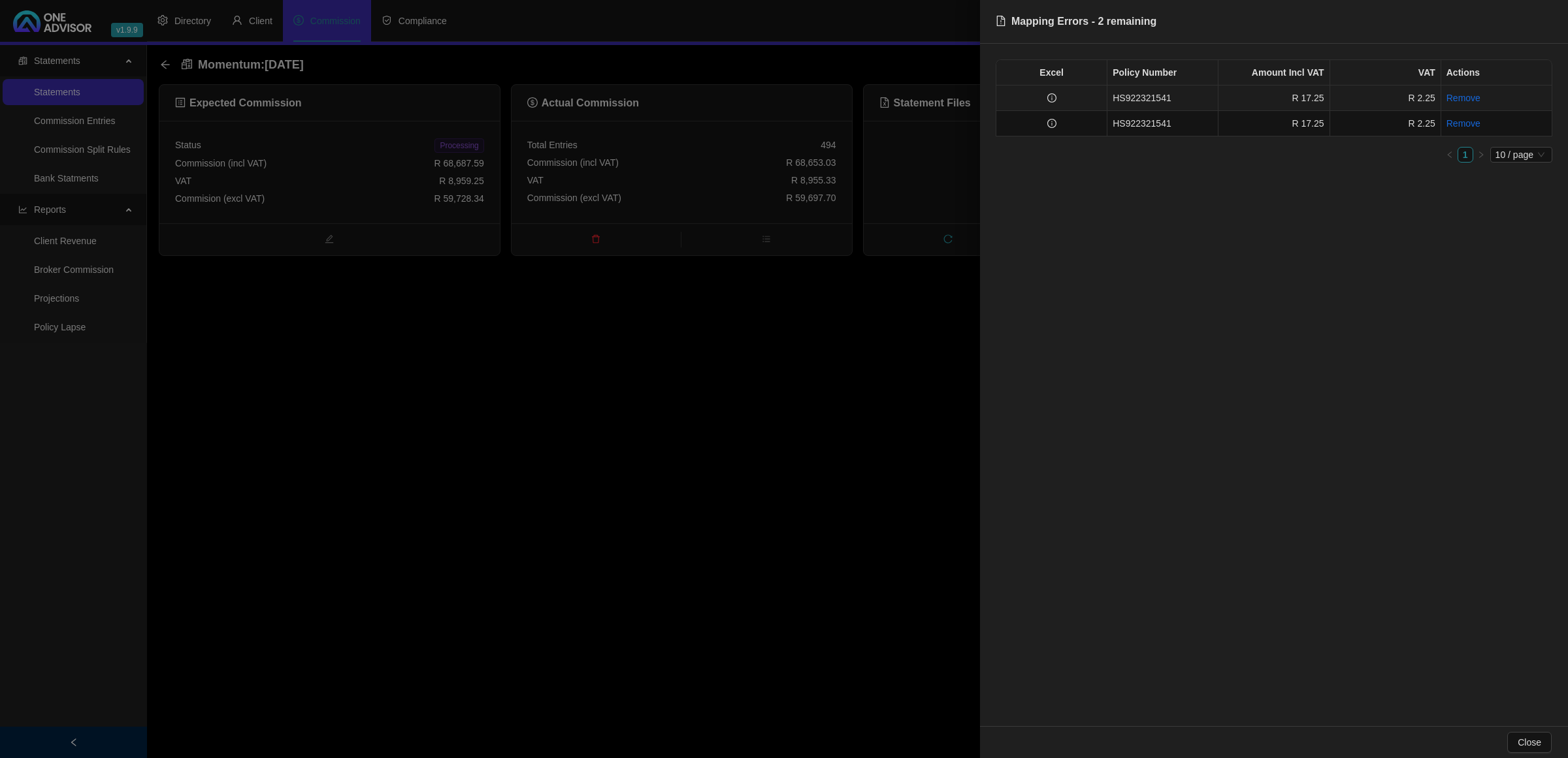
click at [1065, 103] on td at bounding box center [1051, 98] width 111 height 25
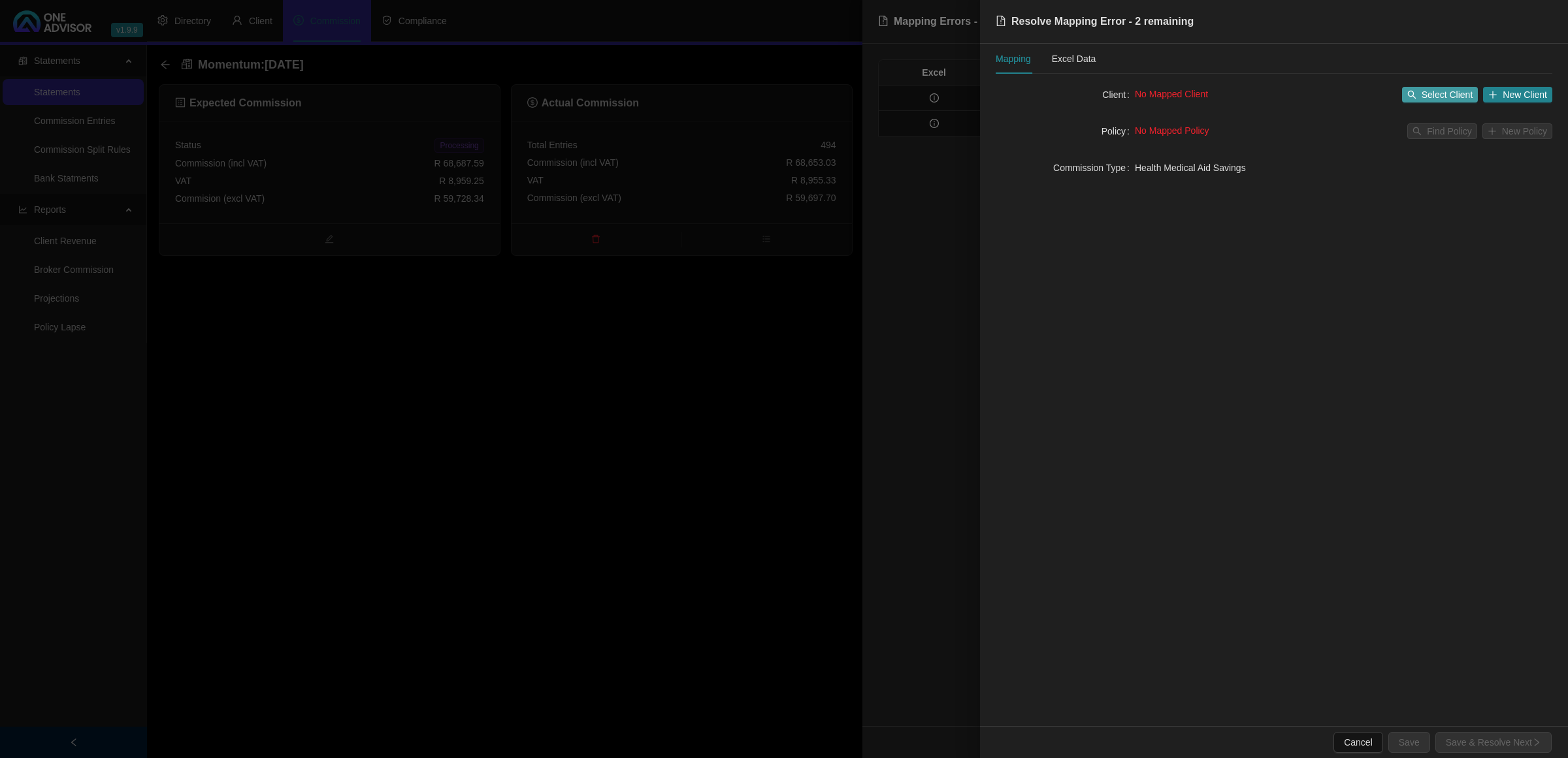
click at [1436, 90] on span "Select Client" at bounding box center [1446, 94] width 51 height 14
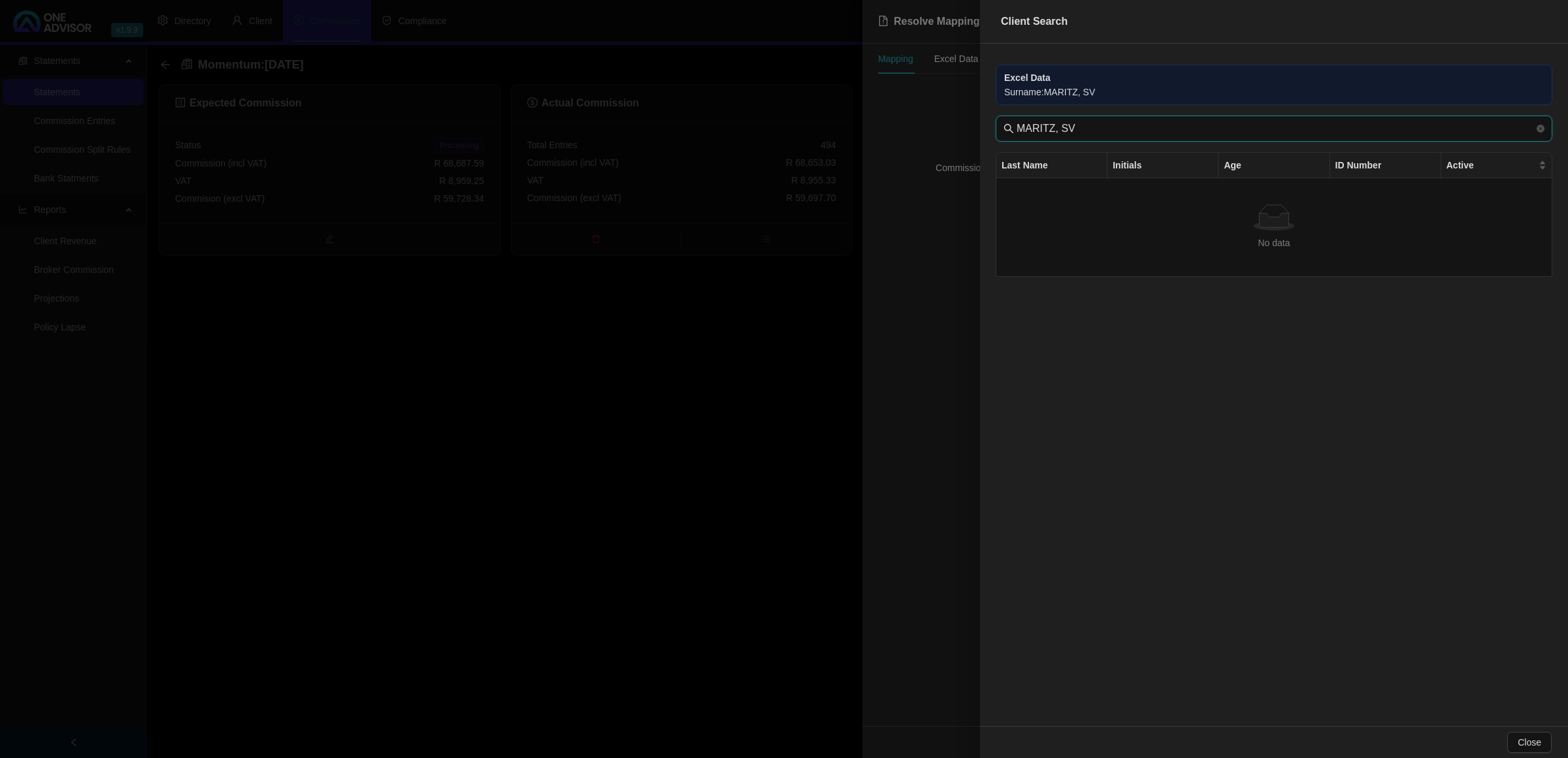
click at [1183, 122] on input "MARITZ, SV" at bounding box center [1274, 128] width 517 height 16
type input "MARITZ"
click at [1193, 267] on td "S" at bounding box center [1162, 277] width 111 height 40
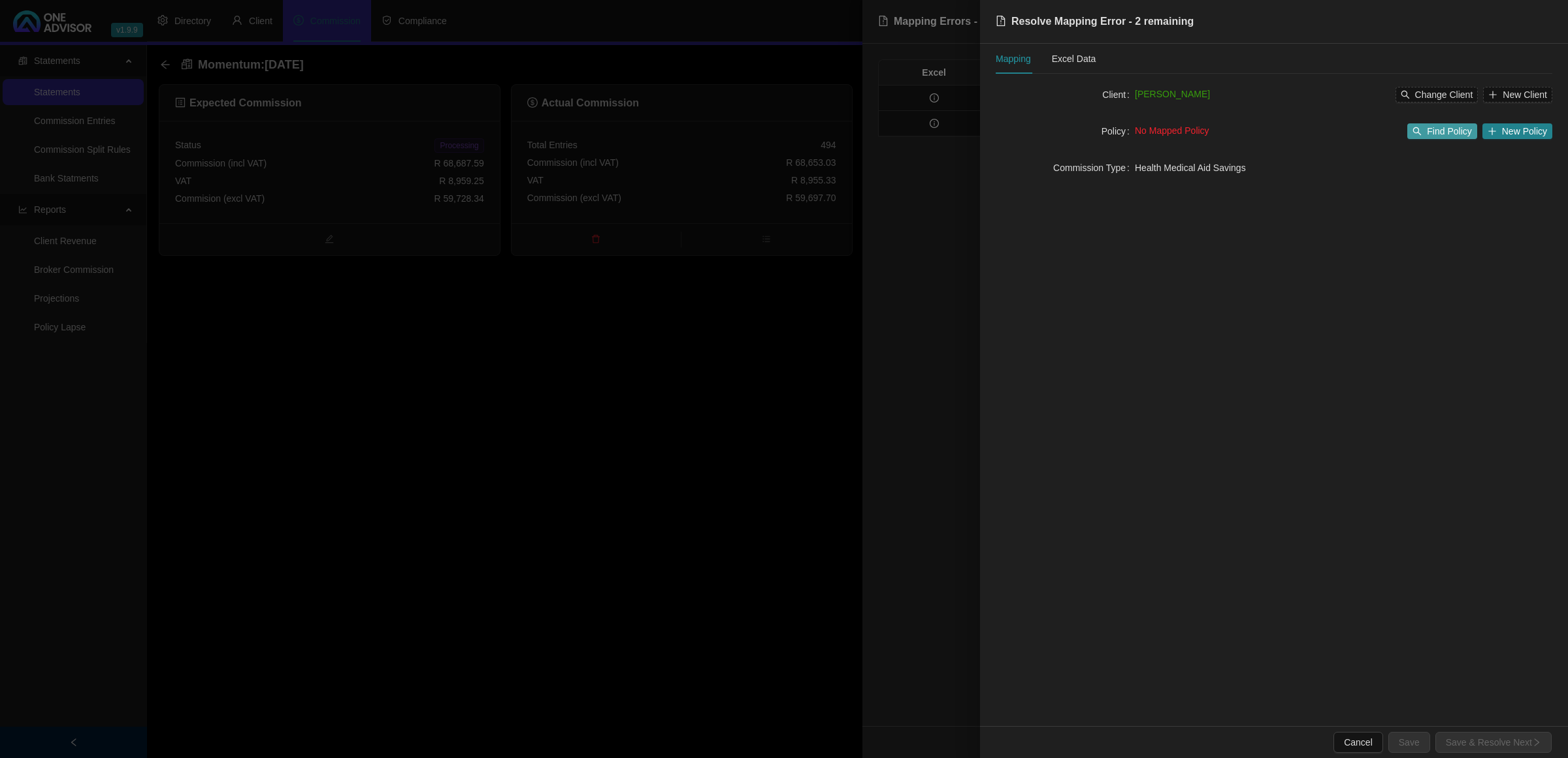
click at [1436, 133] on span "Find Policy" at bounding box center [1449, 131] width 45 height 14
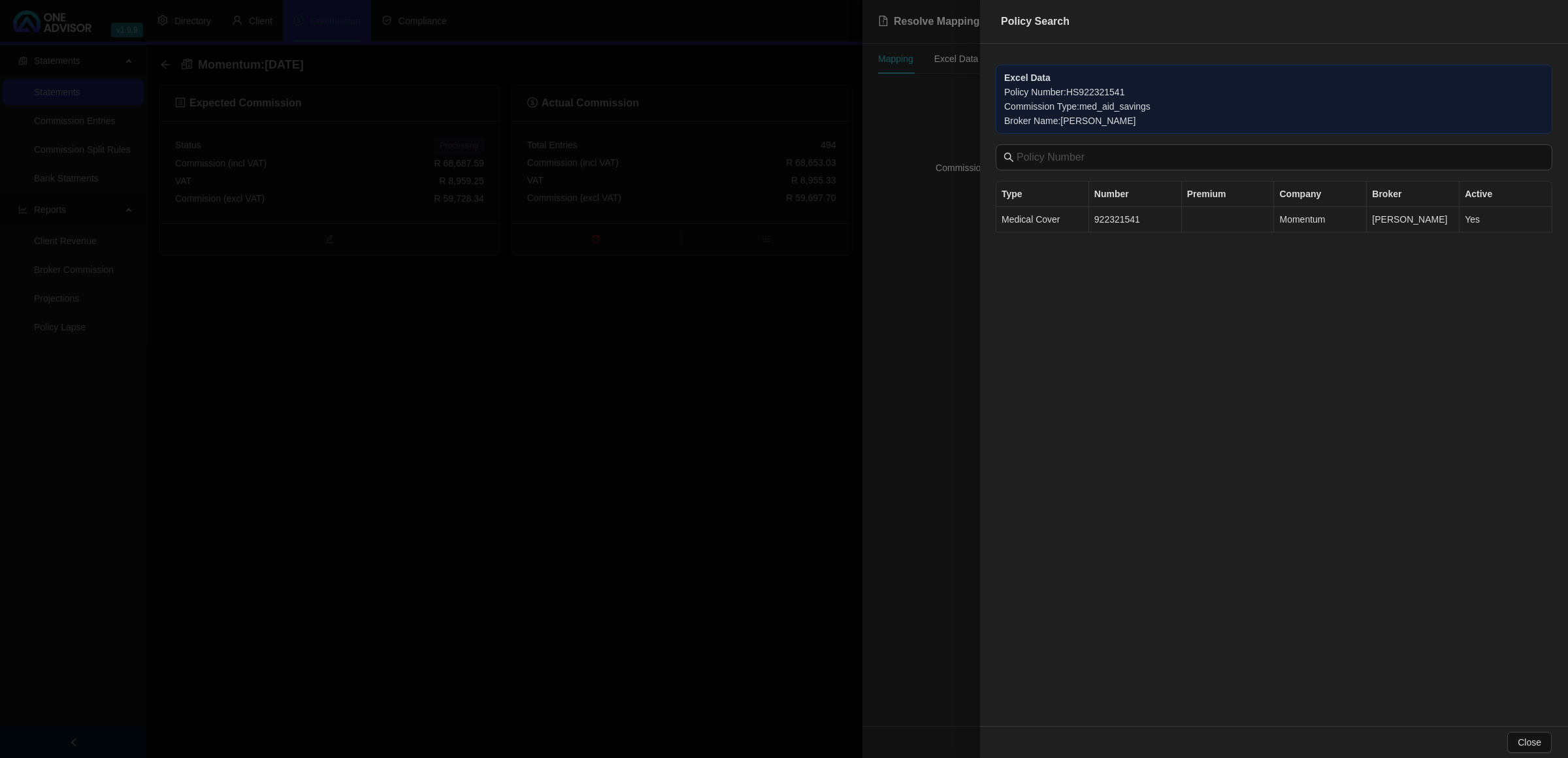
click at [1109, 222] on td "922321541" at bounding box center [1135, 219] width 93 height 25
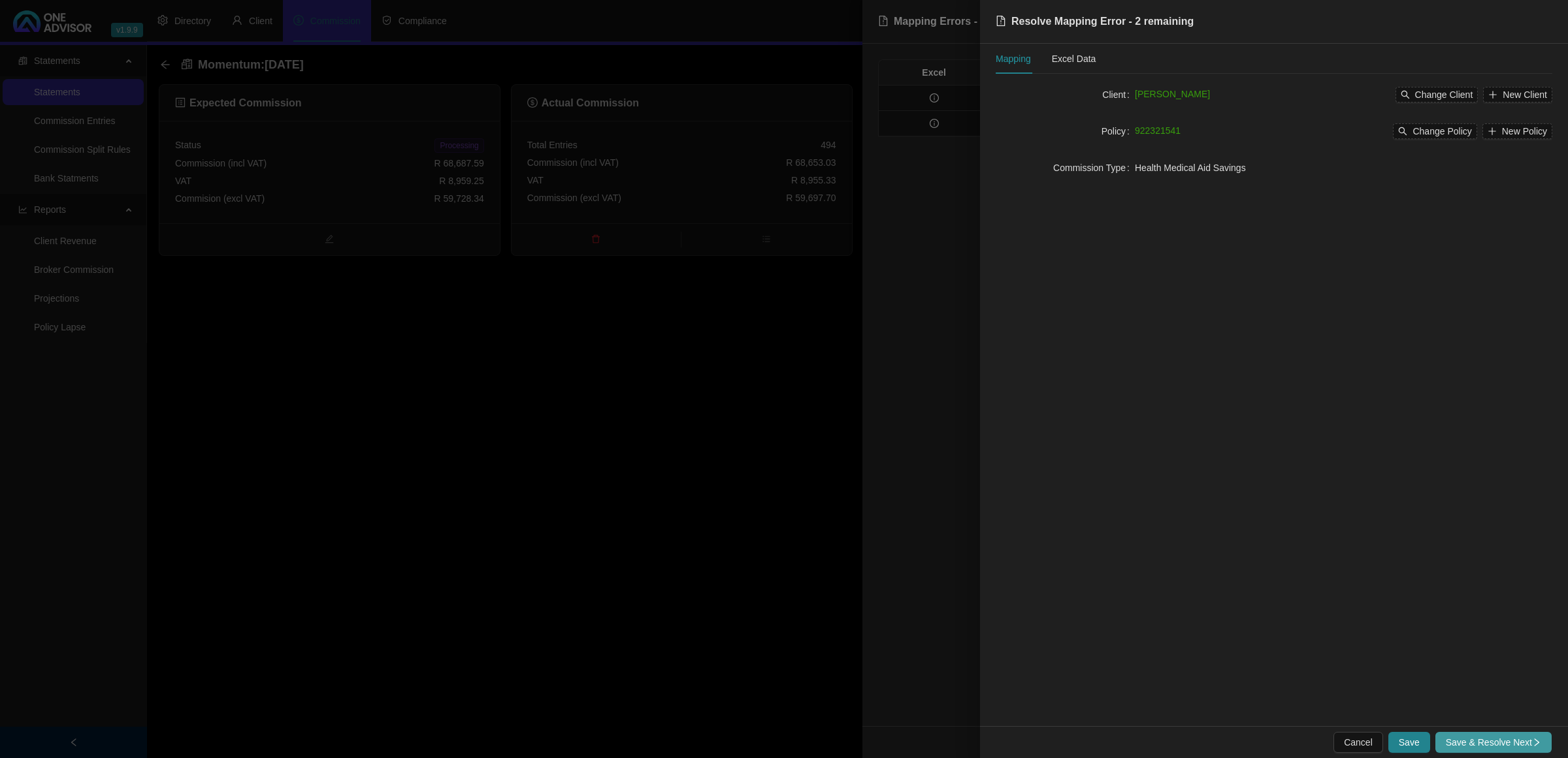
drag, startPoint x: 1488, startPoint y: 741, endPoint x: 1481, endPoint y: 733, distance: 10.6
click at [1488, 740] on span "Save & Resolve Next" at bounding box center [1493, 742] width 95 height 14
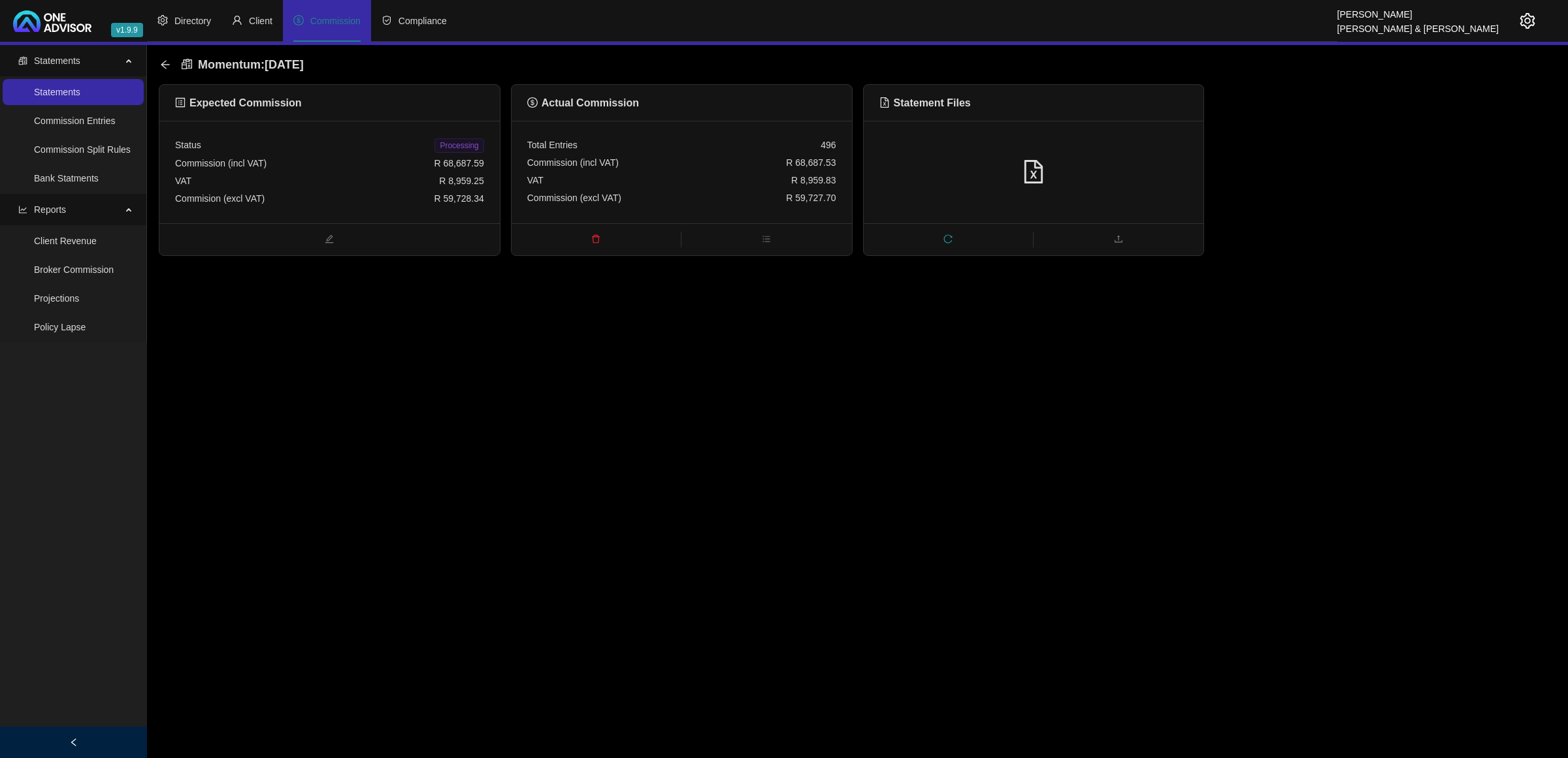
click at [435, 144] on div "Status Processing" at bounding box center [329, 146] width 309 height 19
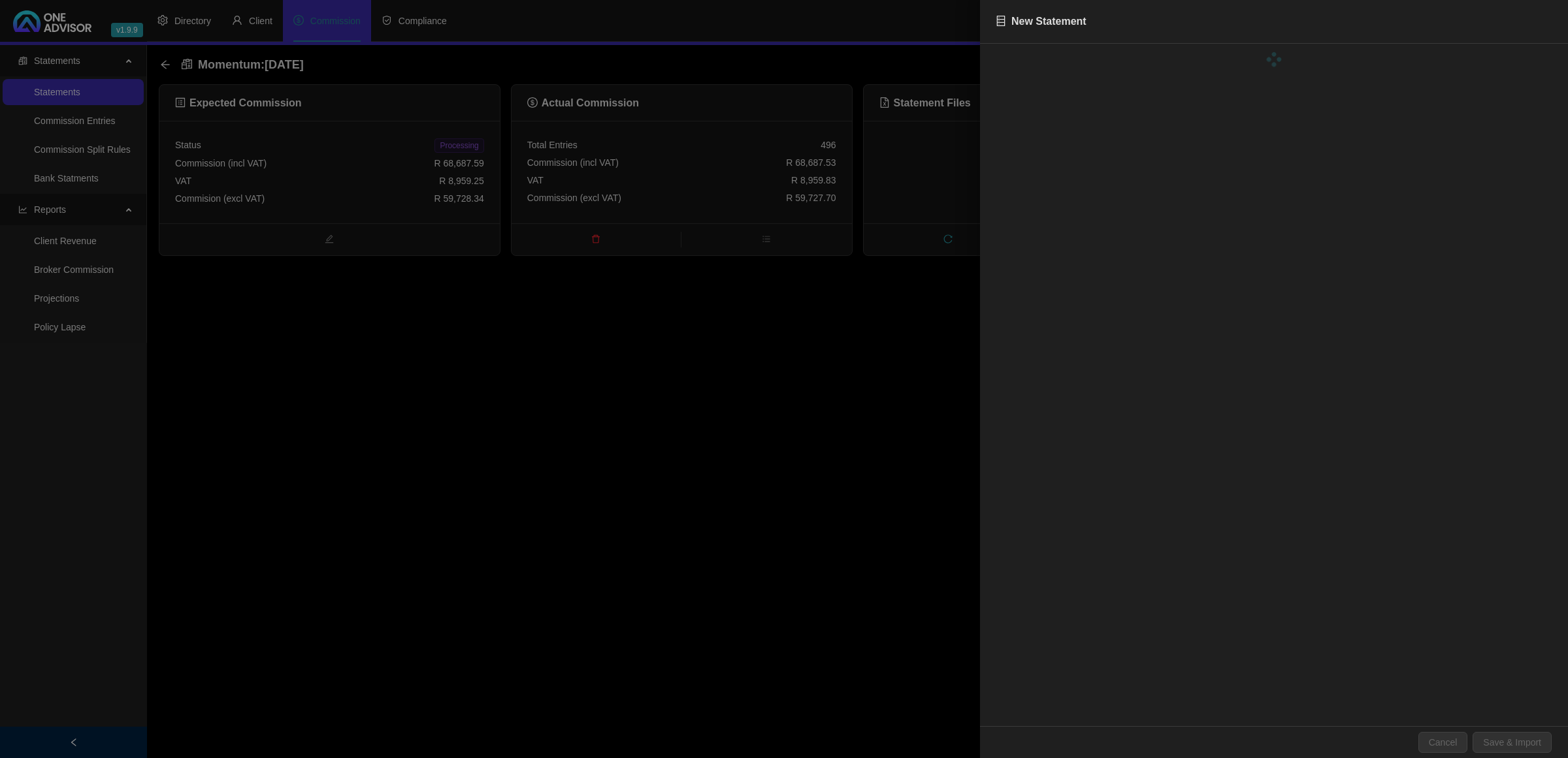
click at [441, 146] on div at bounding box center [784, 379] width 1568 height 758
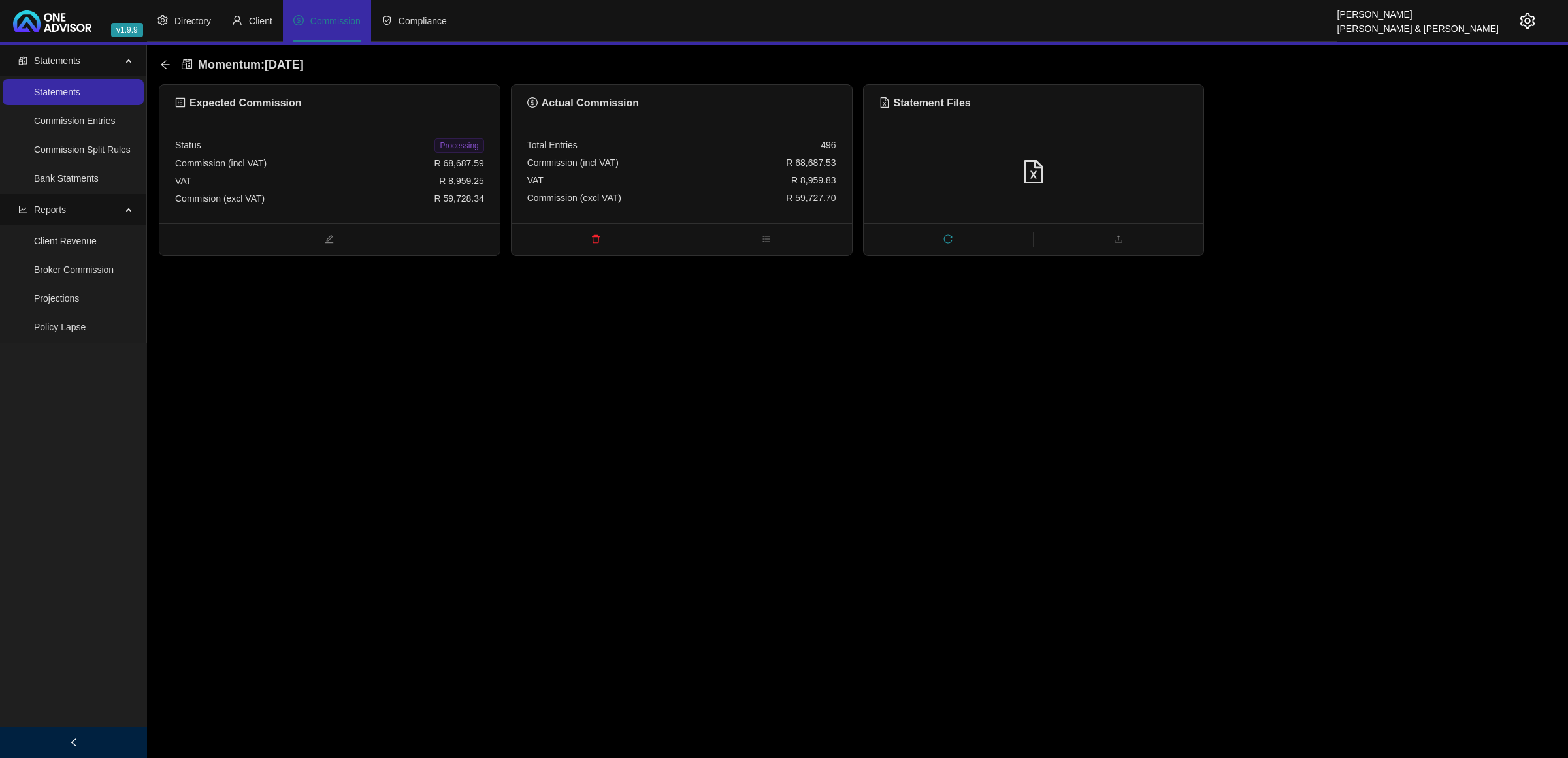
click at [441, 146] on span "Processing" at bounding box center [459, 145] width 49 height 14
click at [168, 64] on icon "arrow-left" at bounding box center [165, 64] width 10 height 10
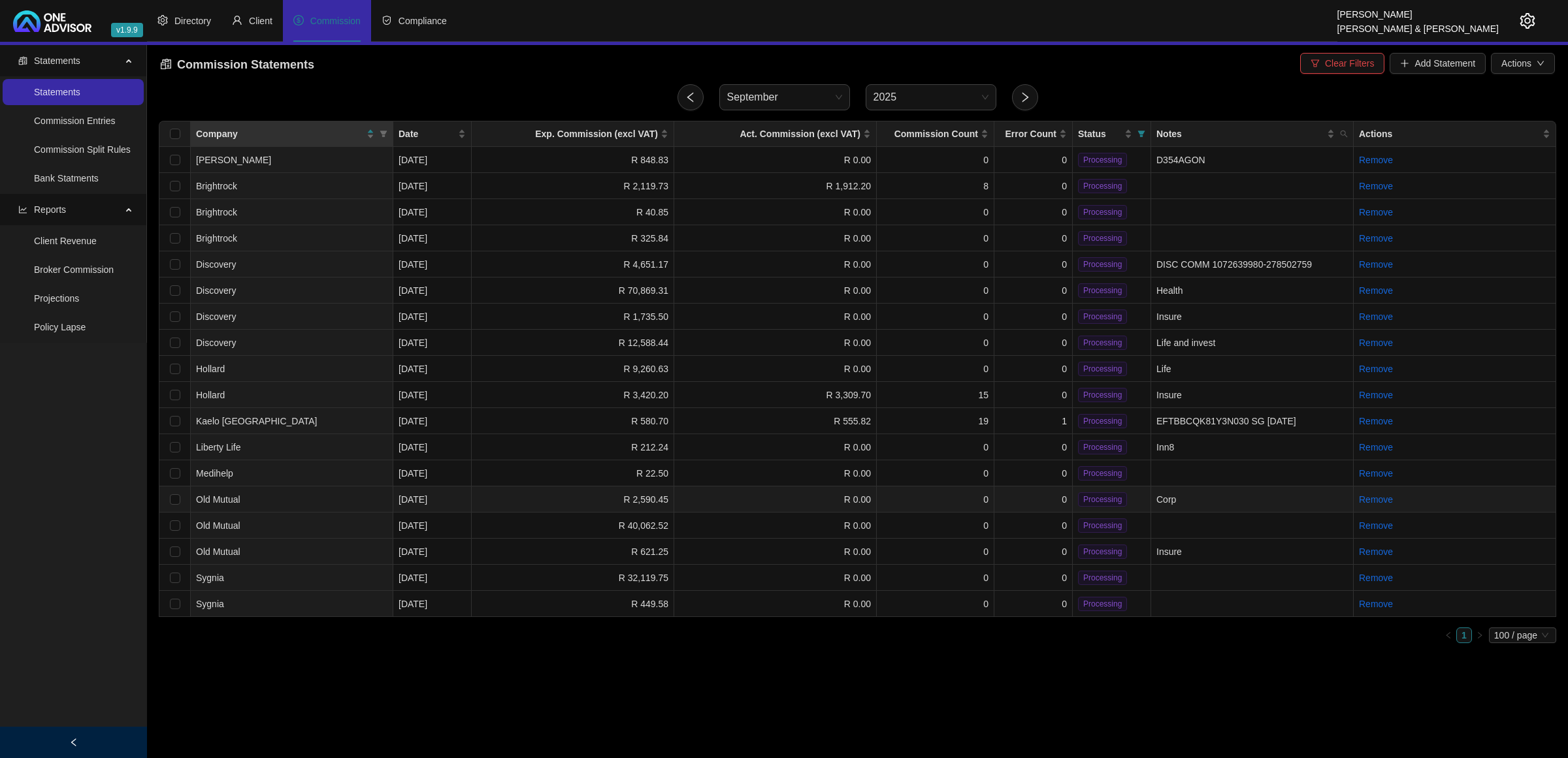
click at [484, 503] on td "R 2,590.45" at bounding box center [572, 499] width 203 height 26
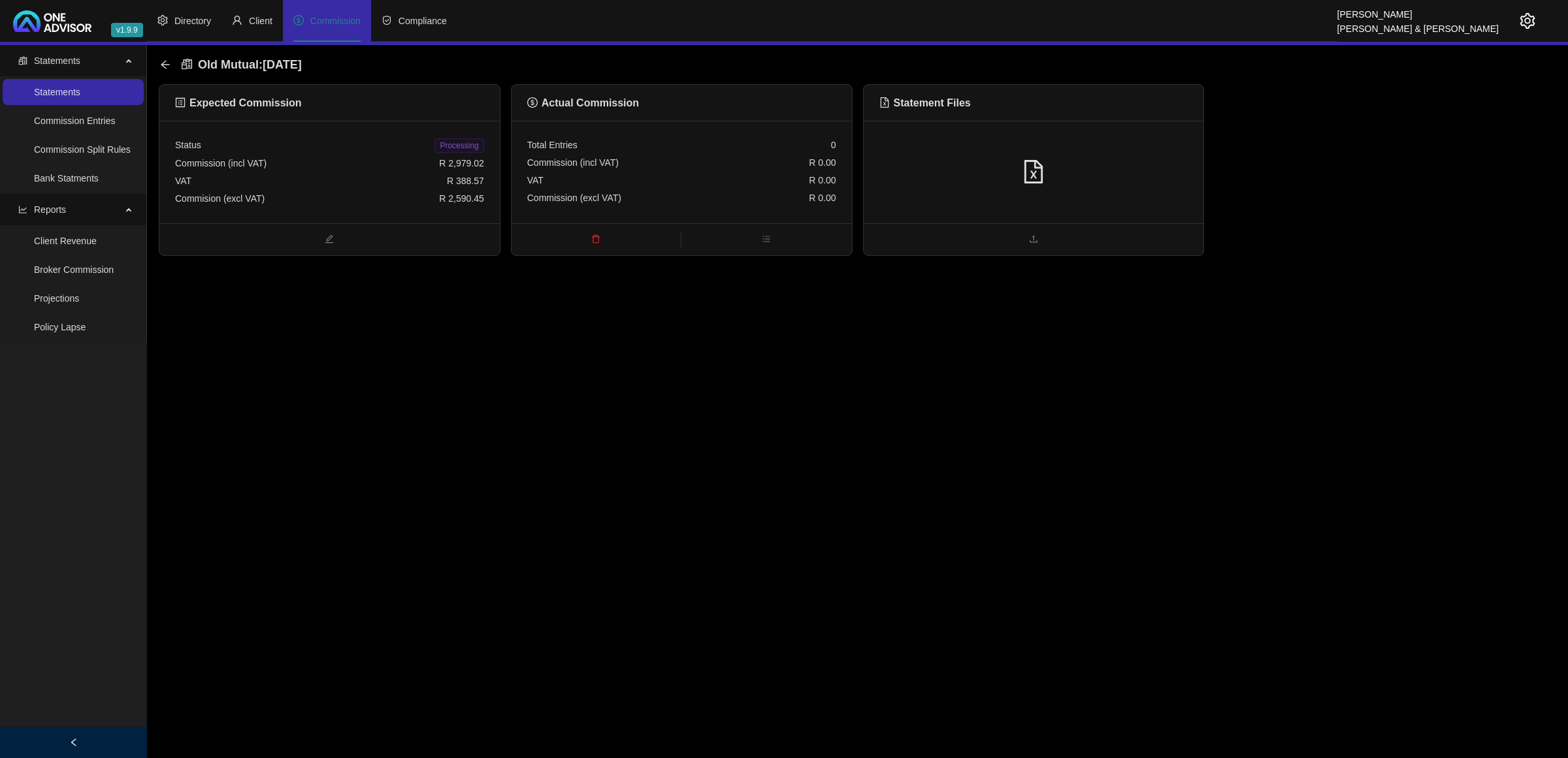
click at [1043, 158] on div at bounding box center [1034, 172] width 340 height 103
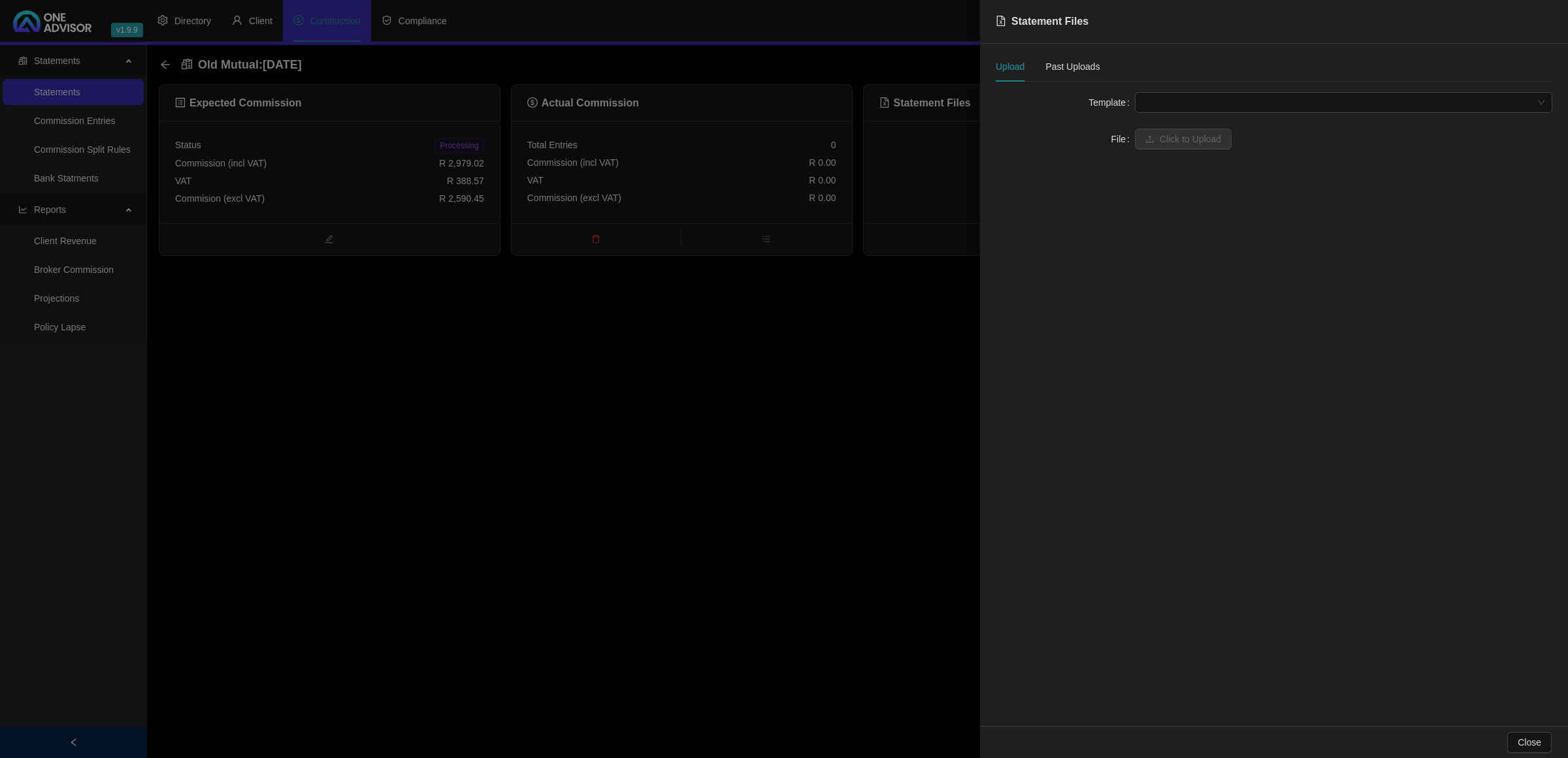
click at [1172, 105] on span at bounding box center [1344, 102] width 402 height 20
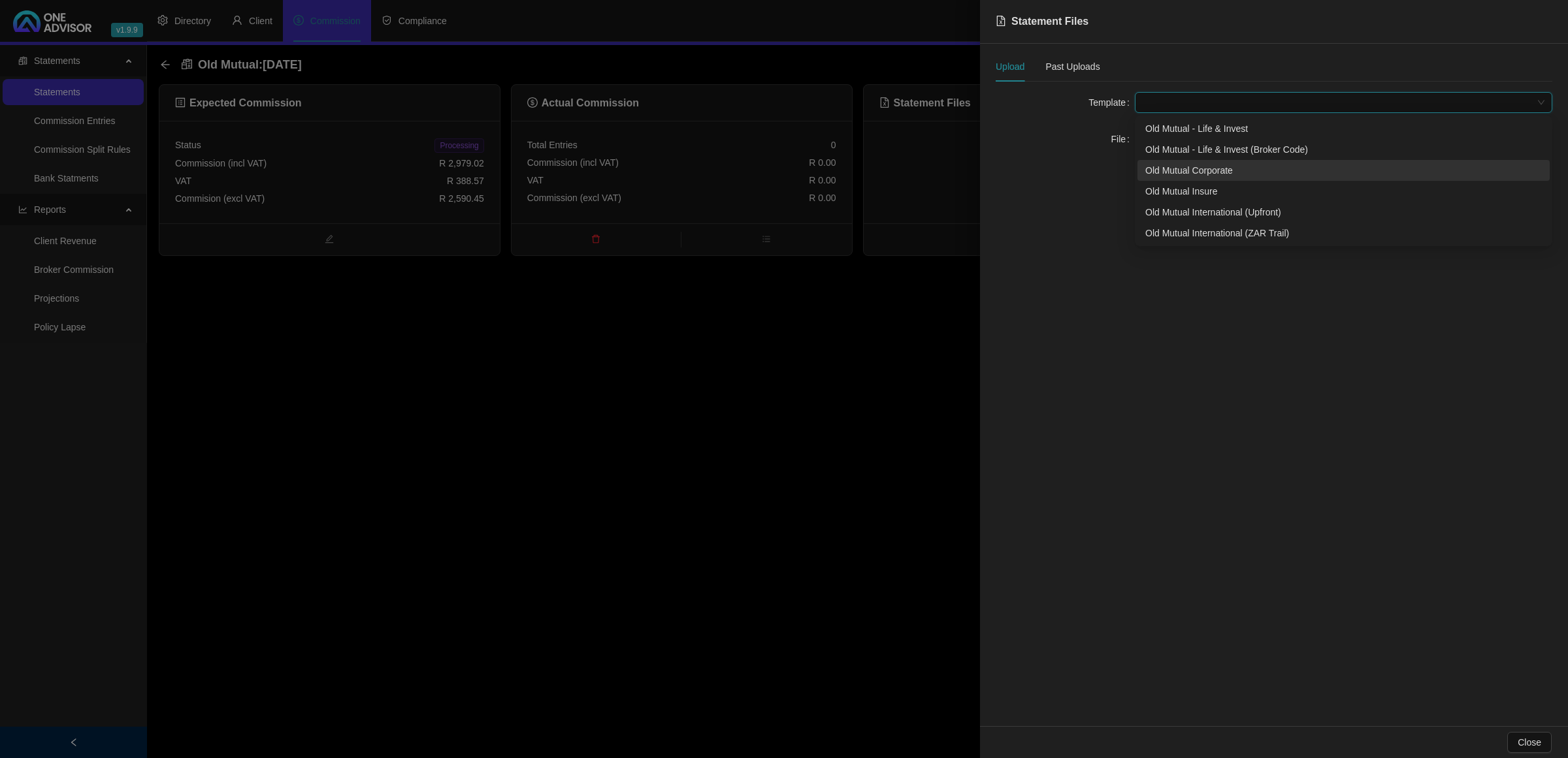
click at [1167, 175] on div "Old Mutual Corporate" at bounding box center [1344, 170] width 396 height 14
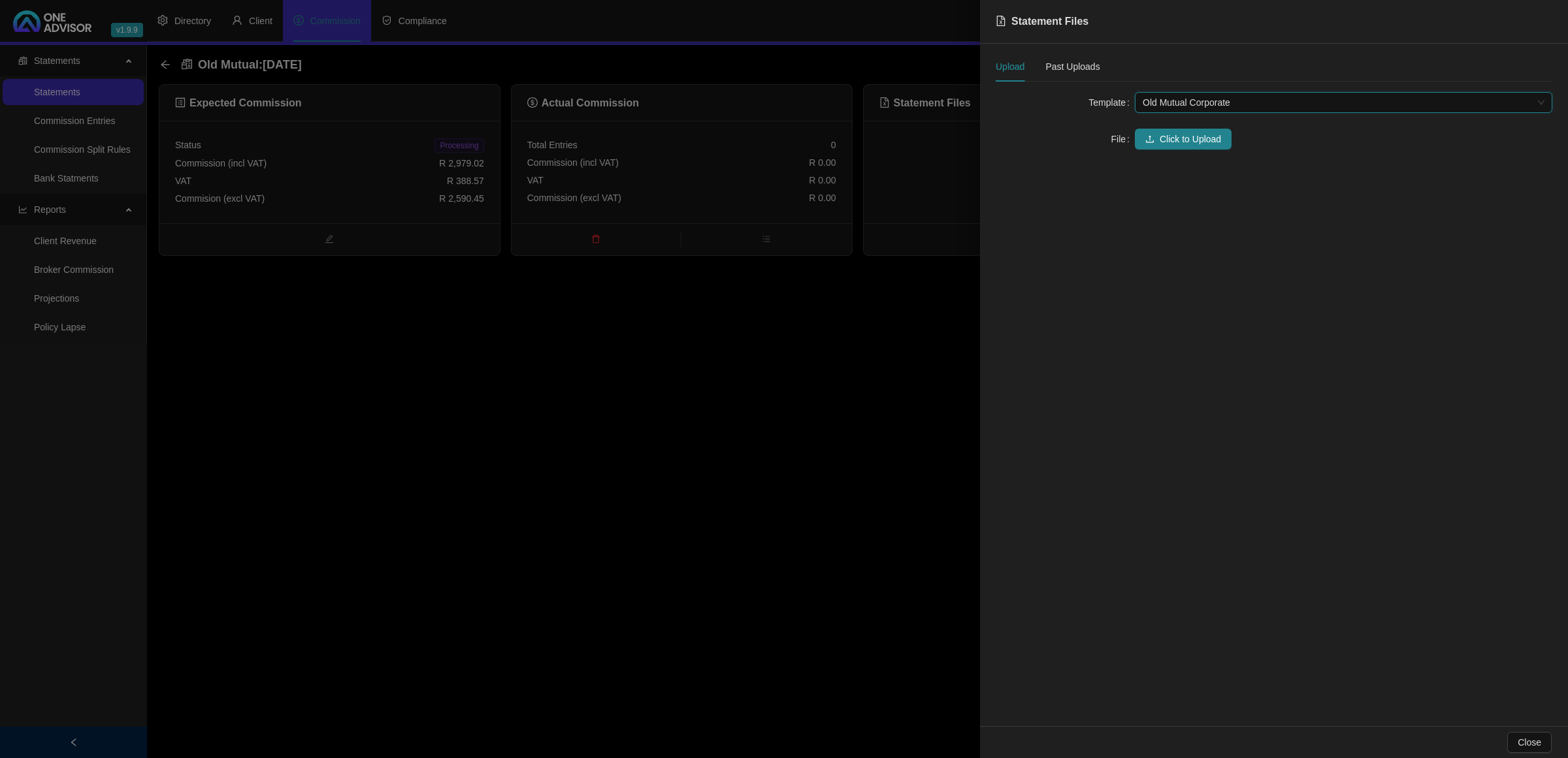
click at [1153, 151] on div "Template Old Mutual Corporate Old Mutual Corporate File Click to Upload" at bounding box center [1273, 129] width 556 height 73
click at [1153, 137] on icon "upload" at bounding box center [1150, 139] width 9 height 9
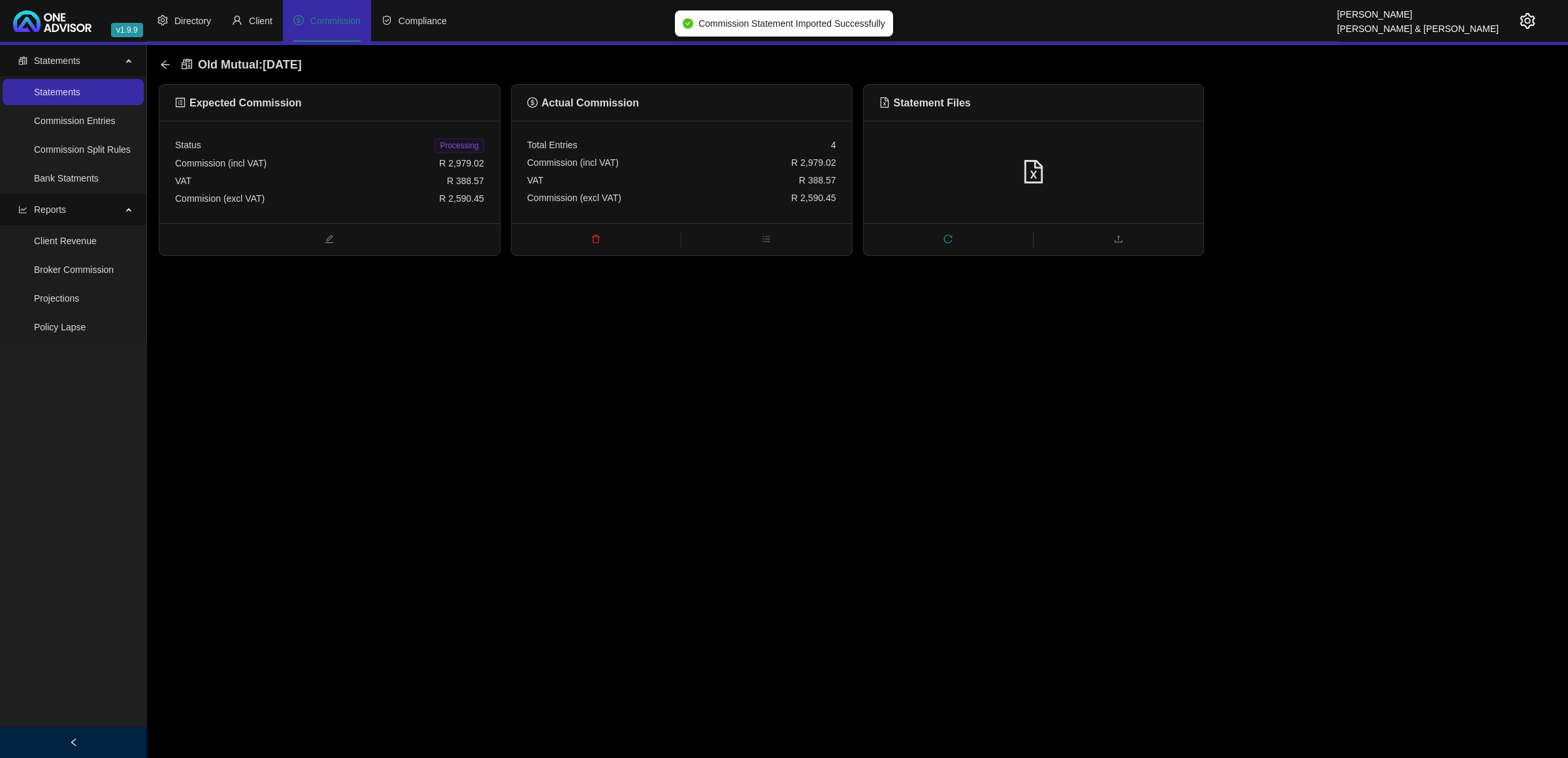
click at [464, 149] on span "Processing" at bounding box center [459, 145] width 49 height 14
click at [165, 65] on icon "arrow-left" at bounding box center [165, 64] width 10 height 10
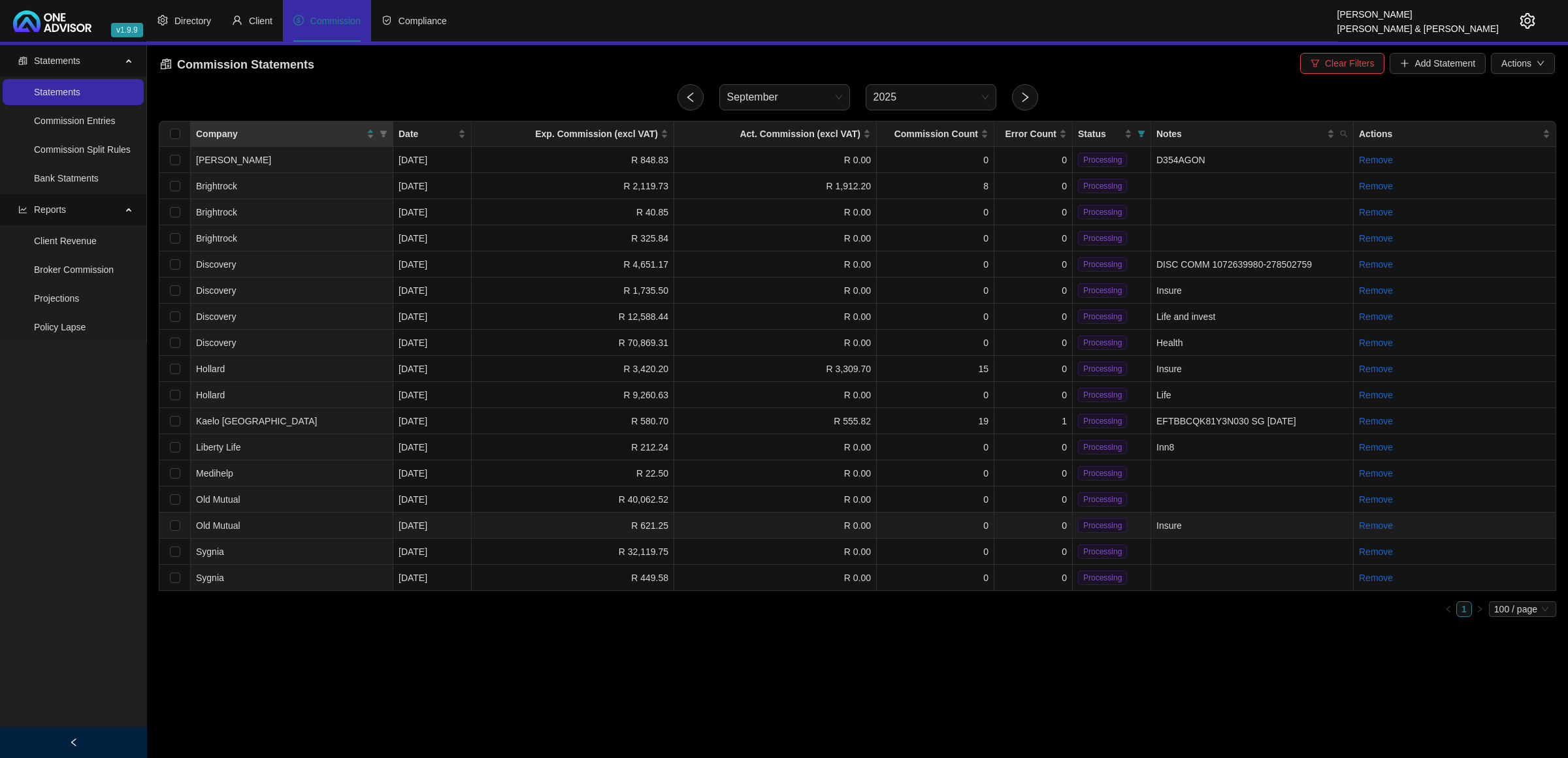
click at [759, 523] on td "R 0.00" at bounding box center [775, 525] width 203 height 26
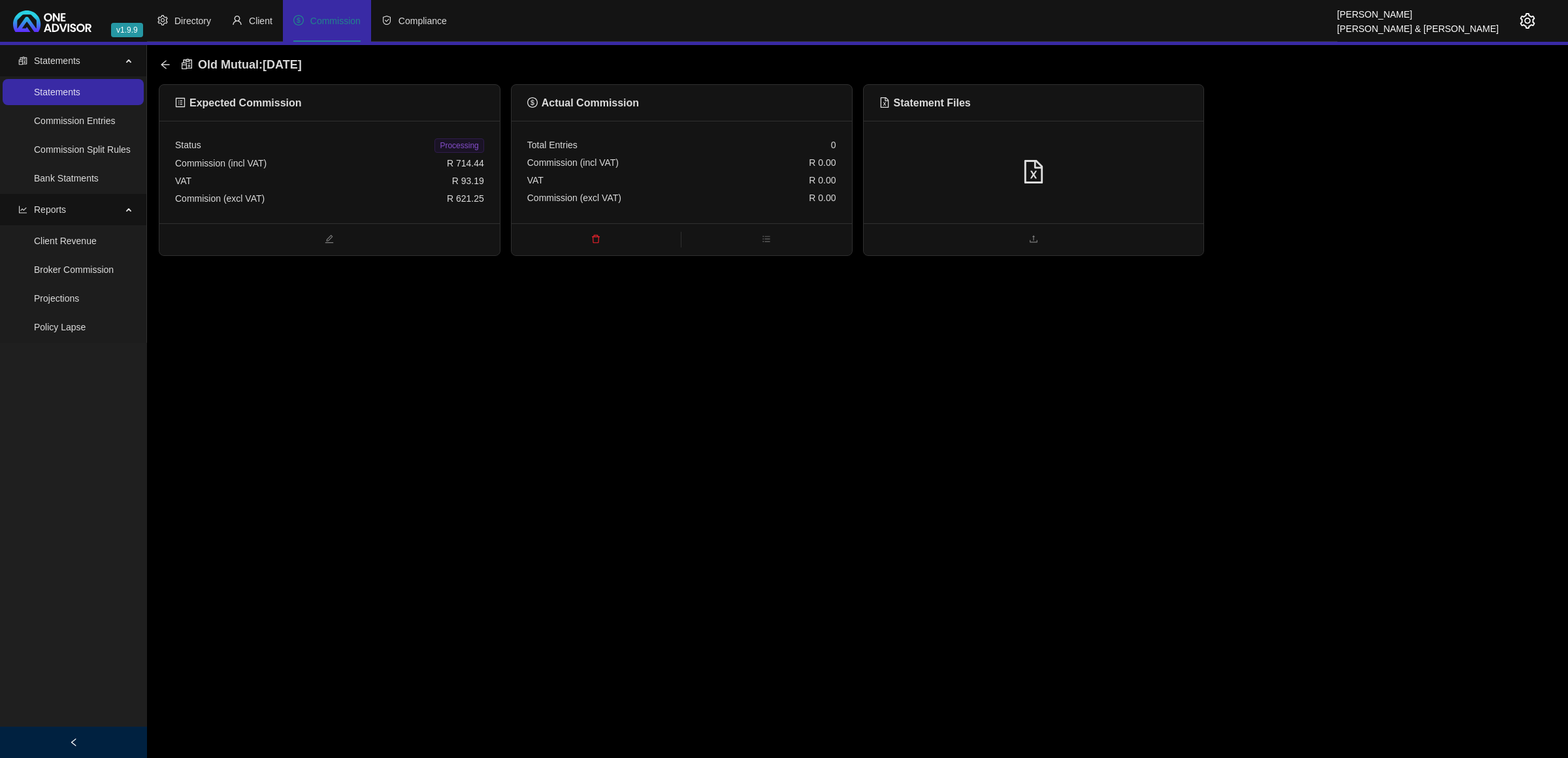
click at [1119, 150] on div at bounding box center [1034, 172] width 340 height 103
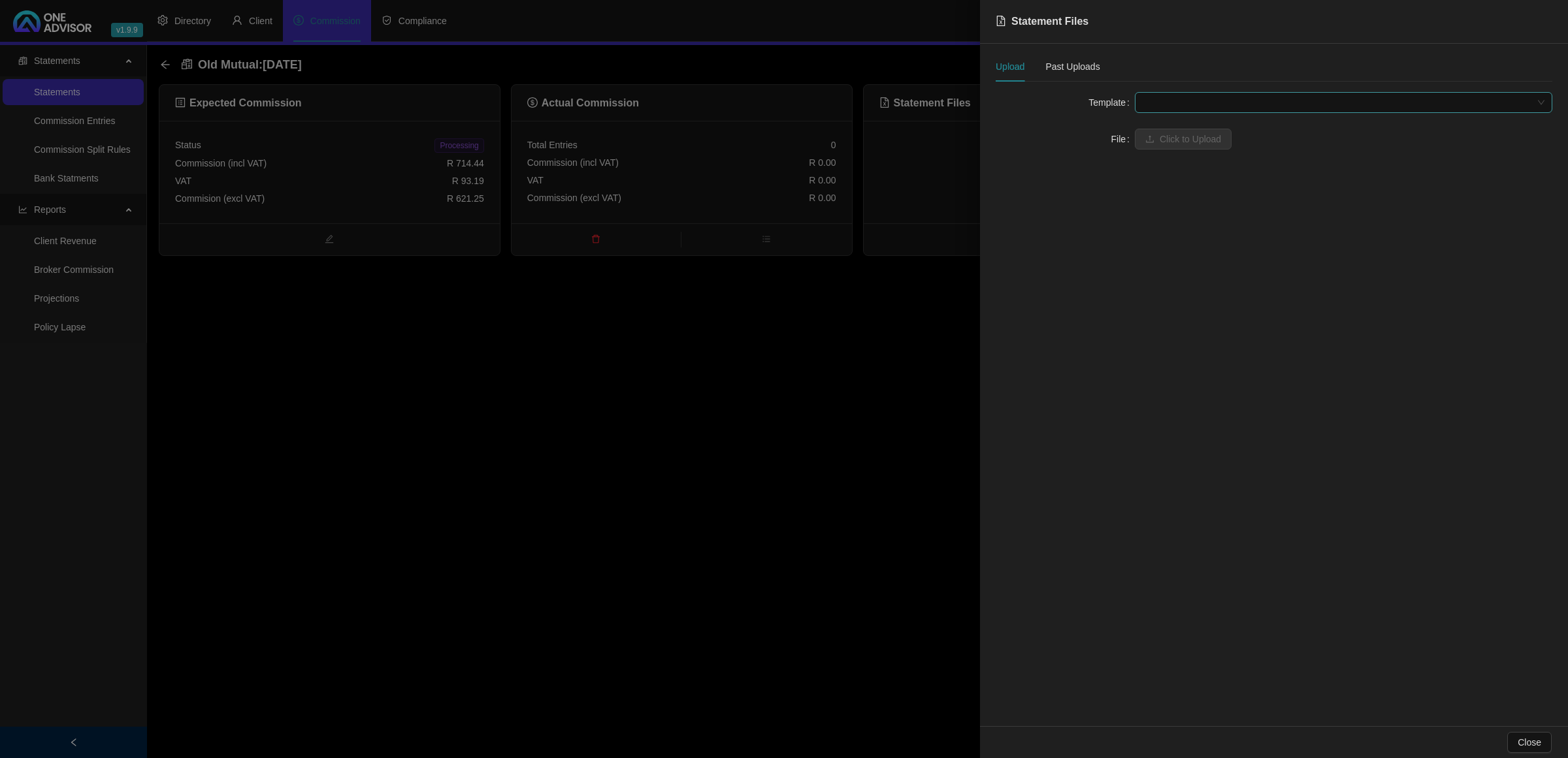
click at [1178, 96] on span at bounding box center [1344, 102] width 402 height 20
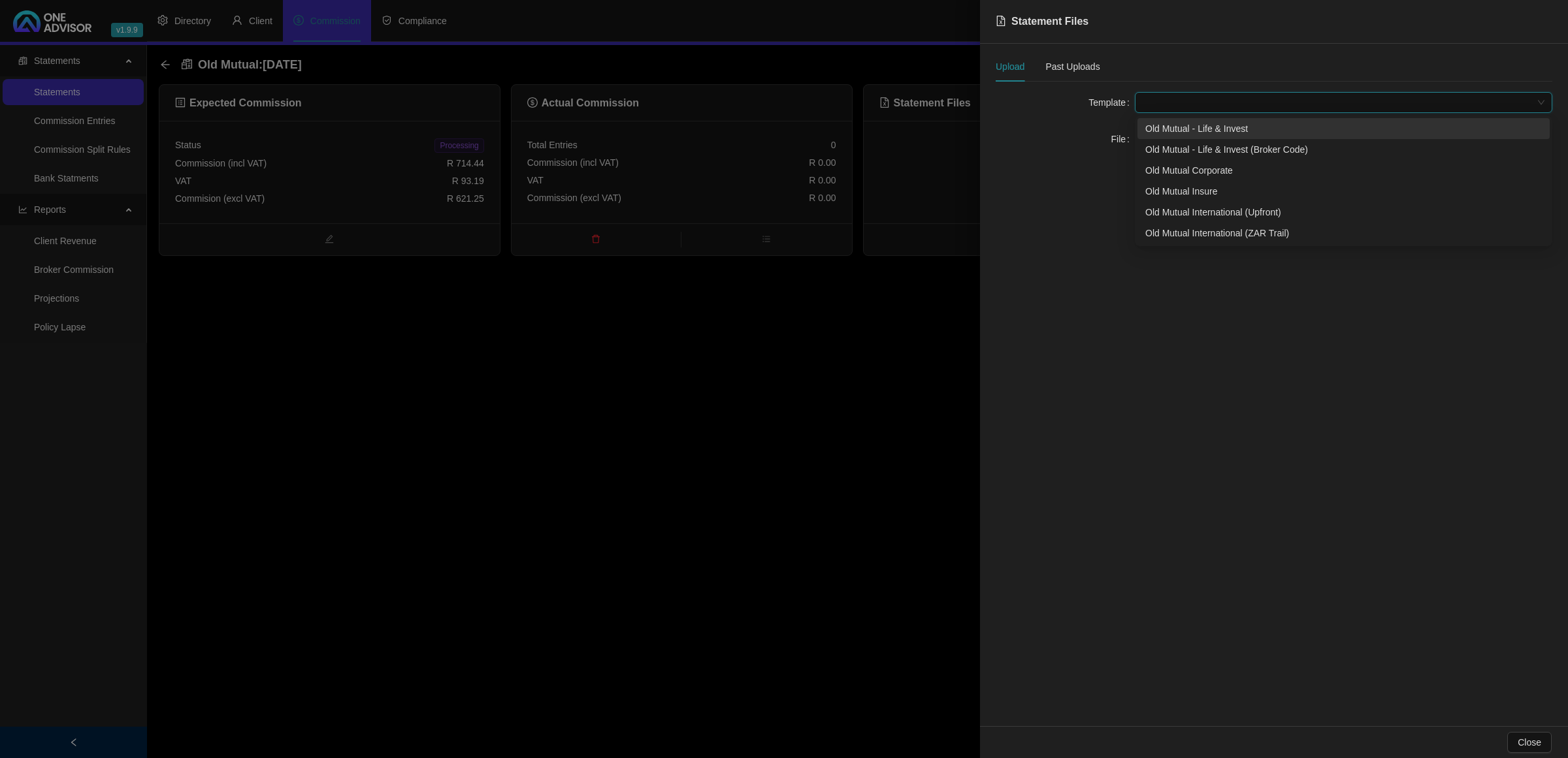
click at [1173, 136] on div "Old Mutual - Life & Invest" at bounding box center [1344, 128] width 396 height 14
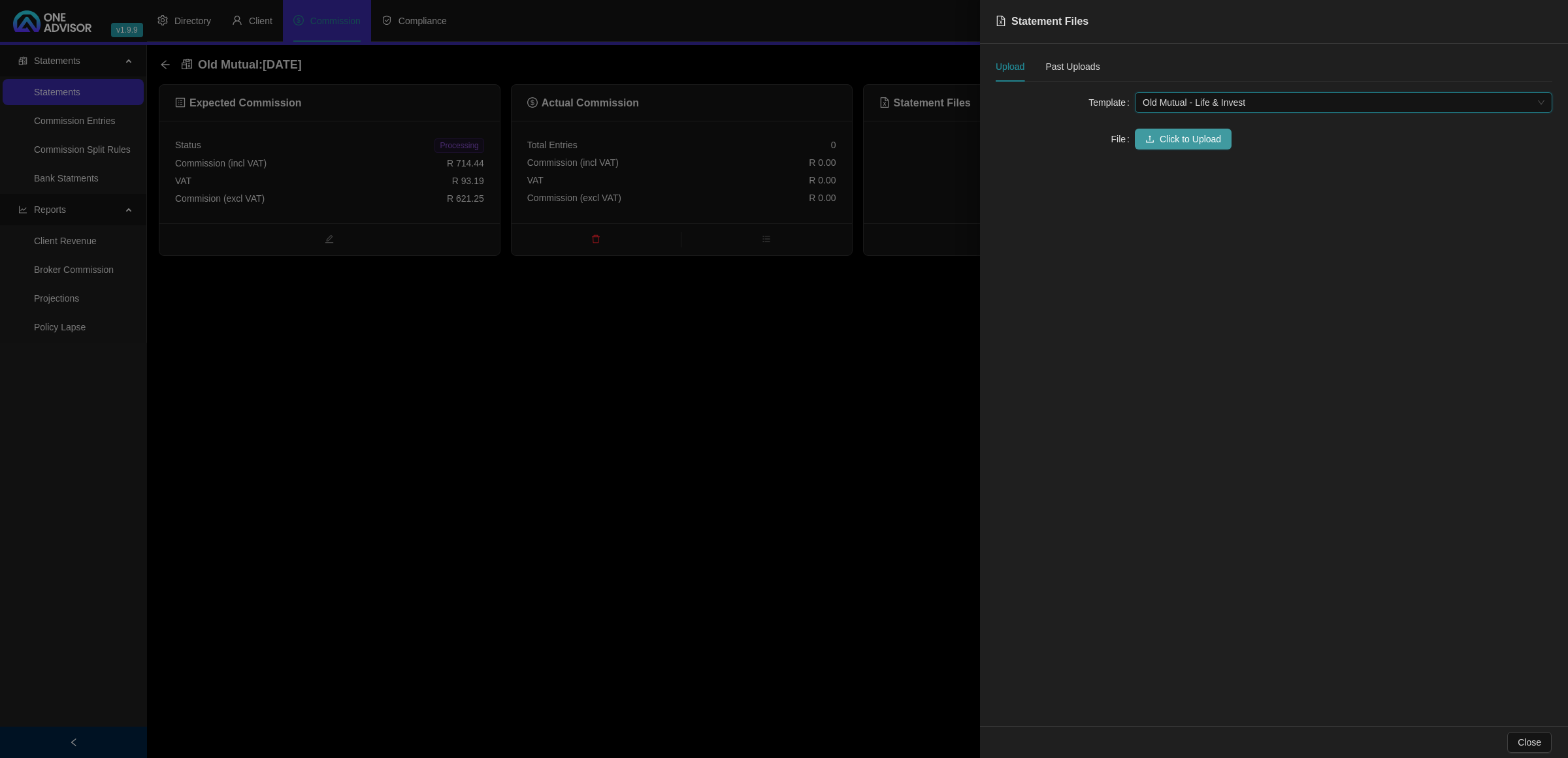
click at [1171, 137] on span "Click to Upload" at bounding box center [1190, 138] width 62 height 14
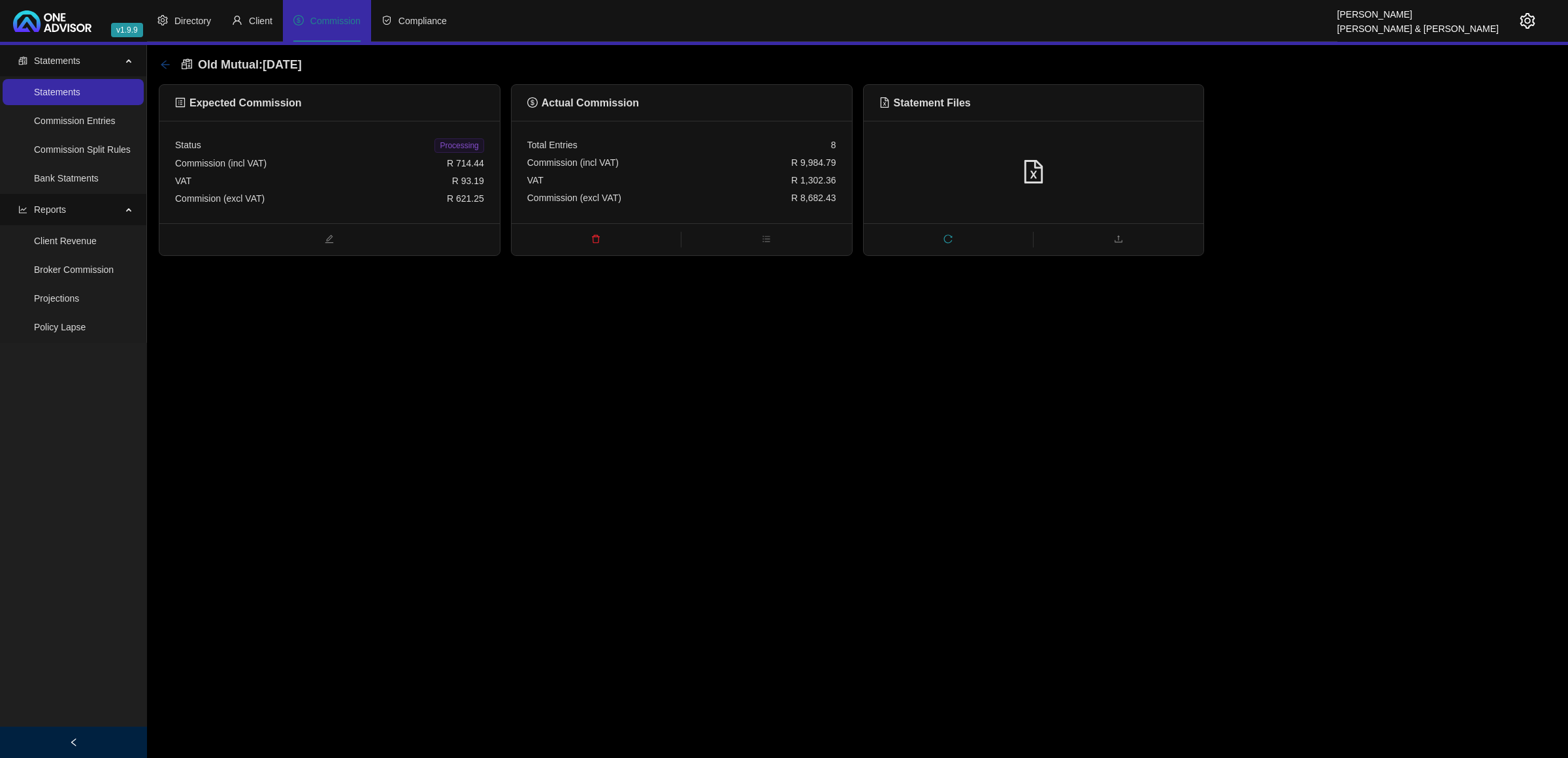
click at [162, 66] on icon "arrow-left" at bounding box center [165, 64] width 10 height 10
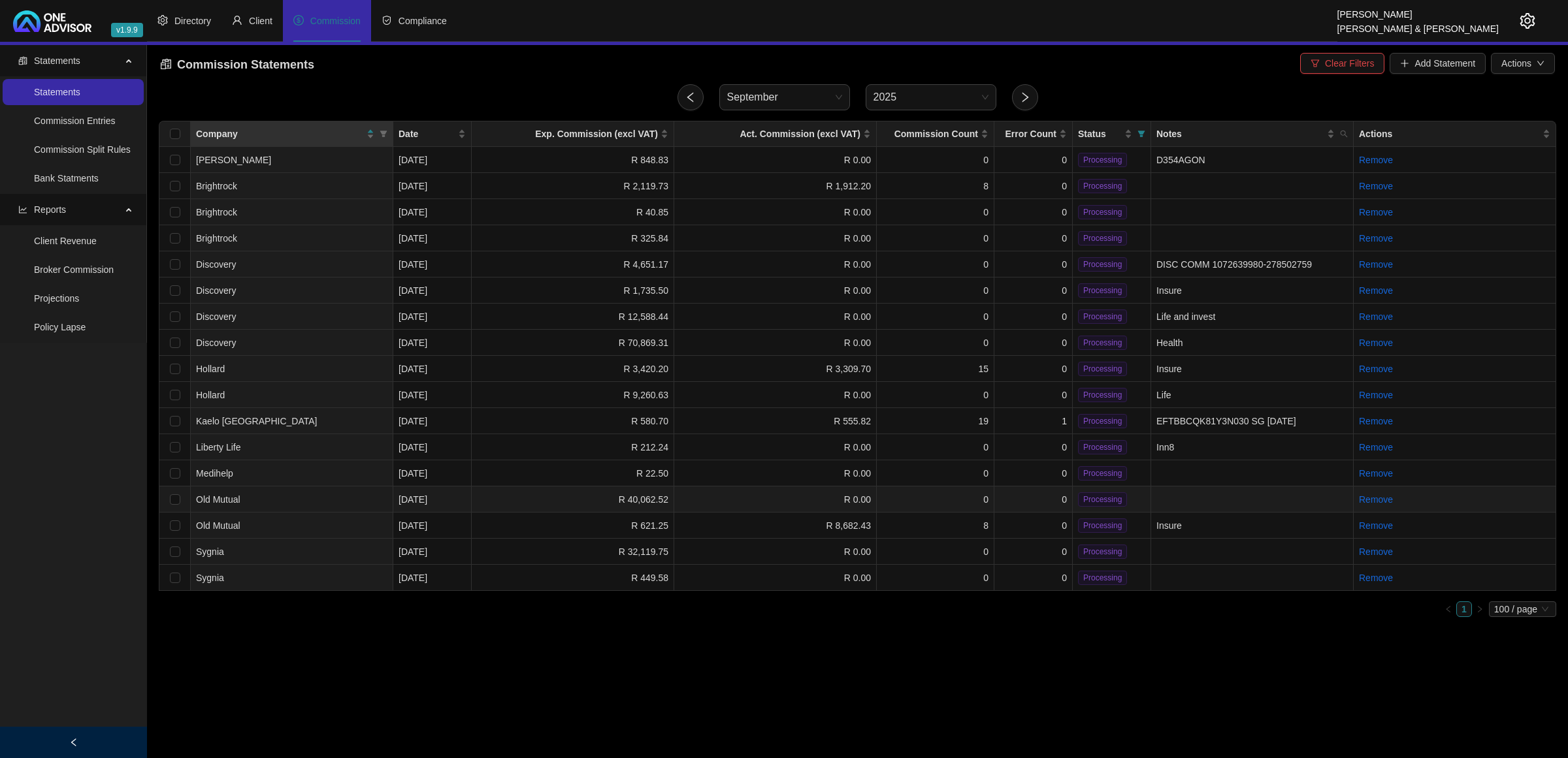
drag, startPoint x: 743, startPoint y: 492, endPoint x: 770, endPoint y: 484, distance: 28.2
click at [744, 491] on td "R 0.00" at bounding box center [775, 499] width 203 height 26
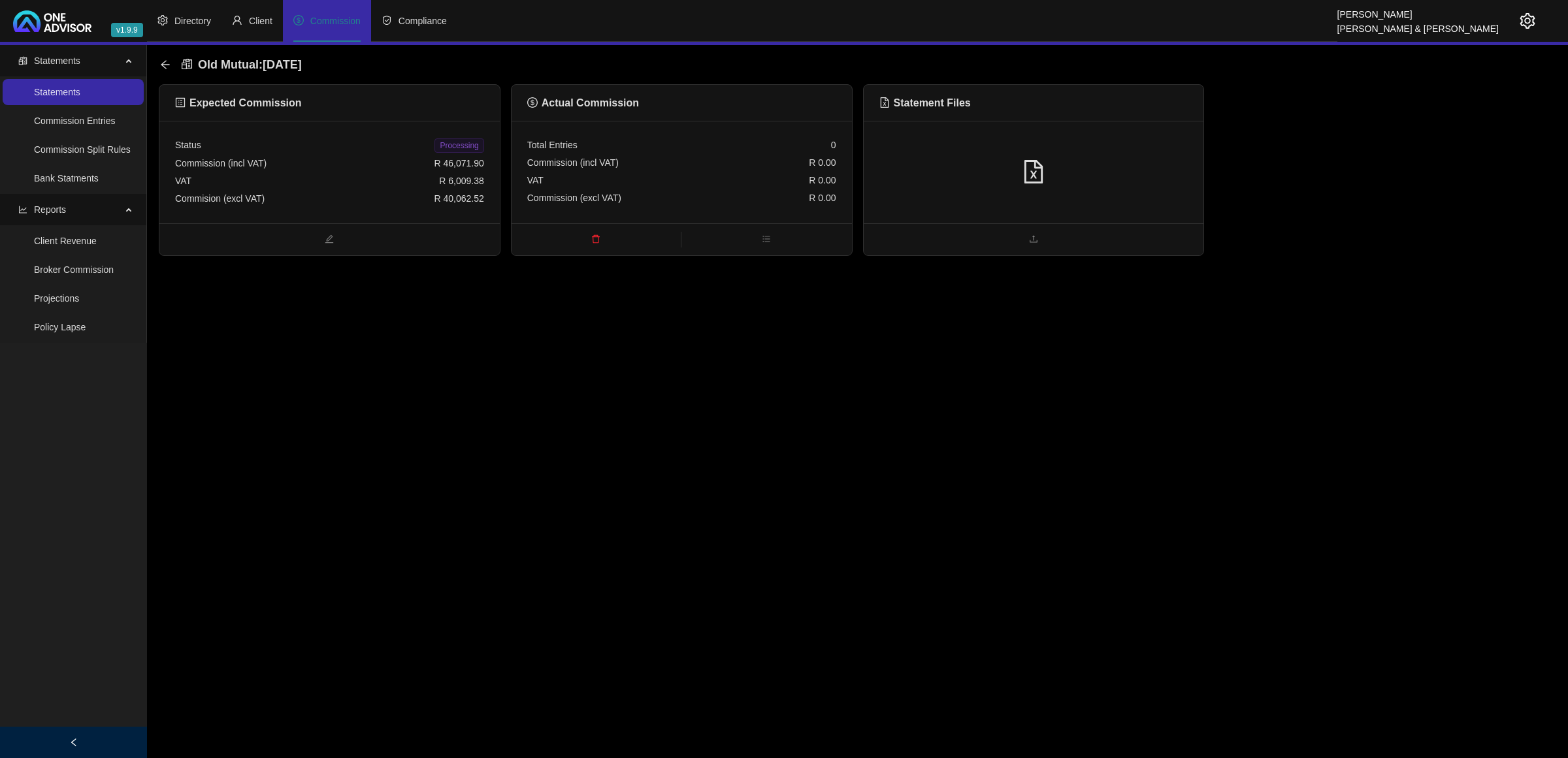
click at [1158, 170] on div at bounding box center [1033, 172] width 309 height 25
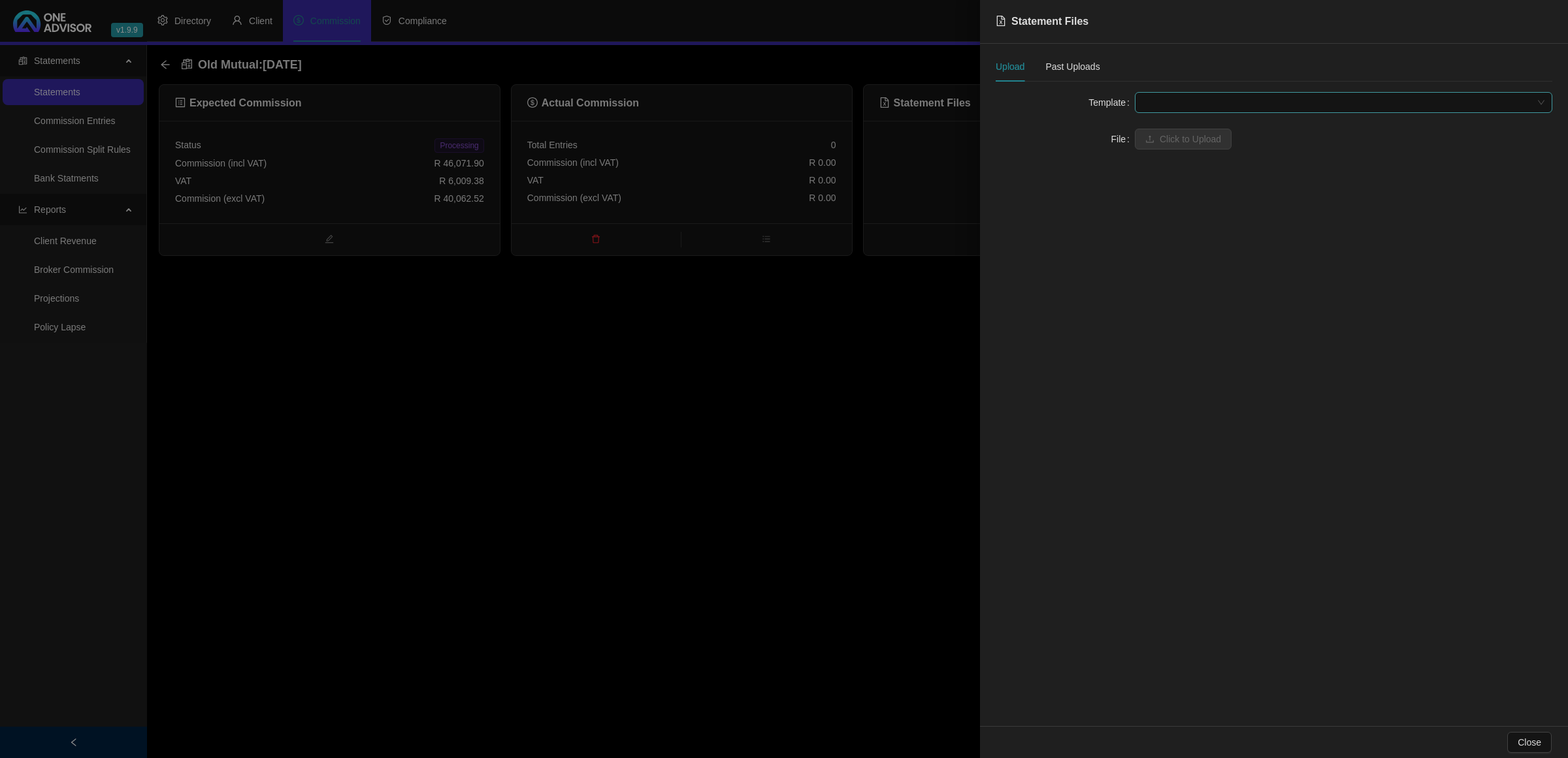
click at [1163, 105] on span at bounding box center [1344, 102] width 402 height 20
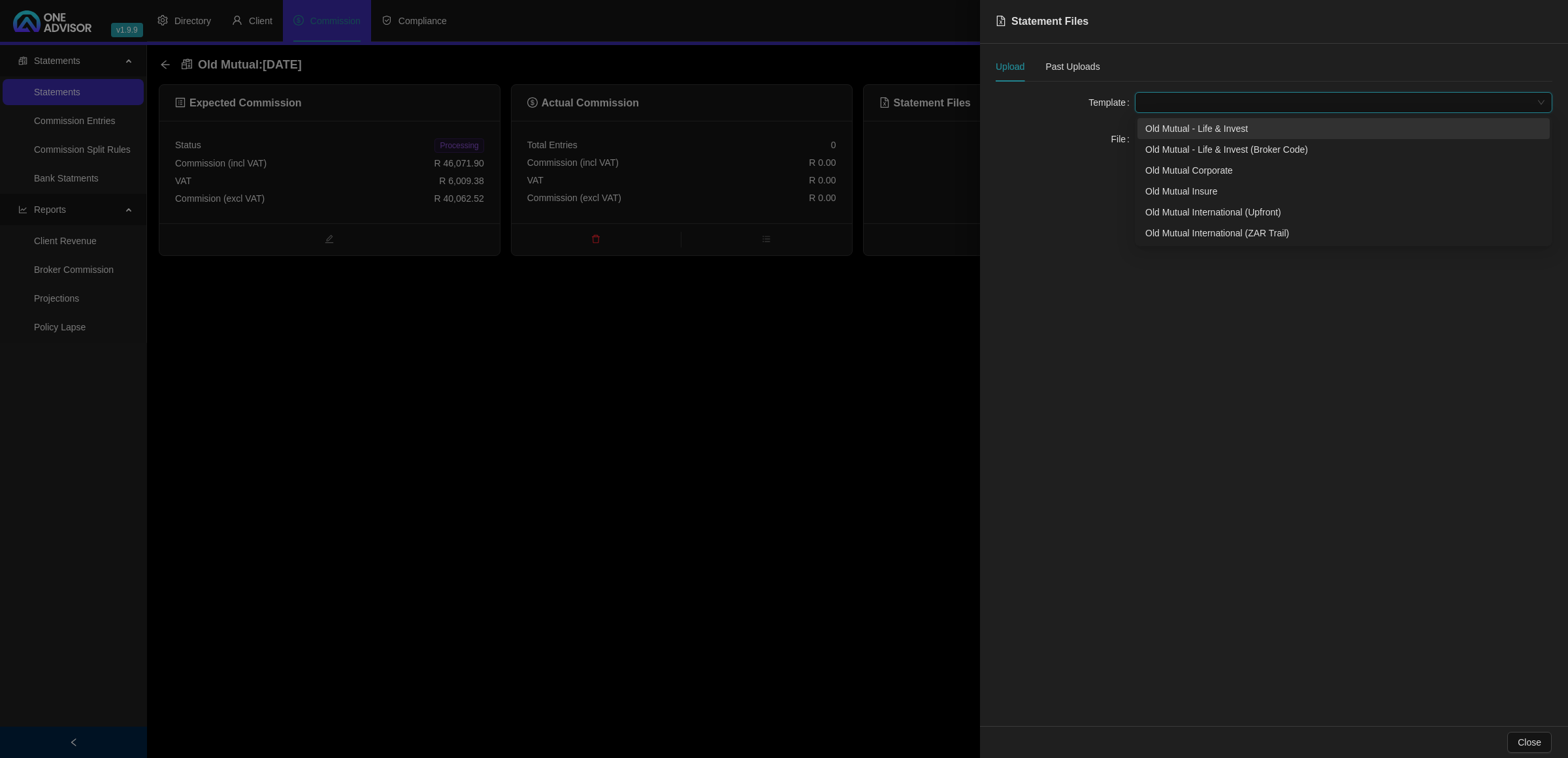
click at [1157, 136] on div "Old Mutual - Life & Invest" at bounding box center [1343, 128] width 412 height 21
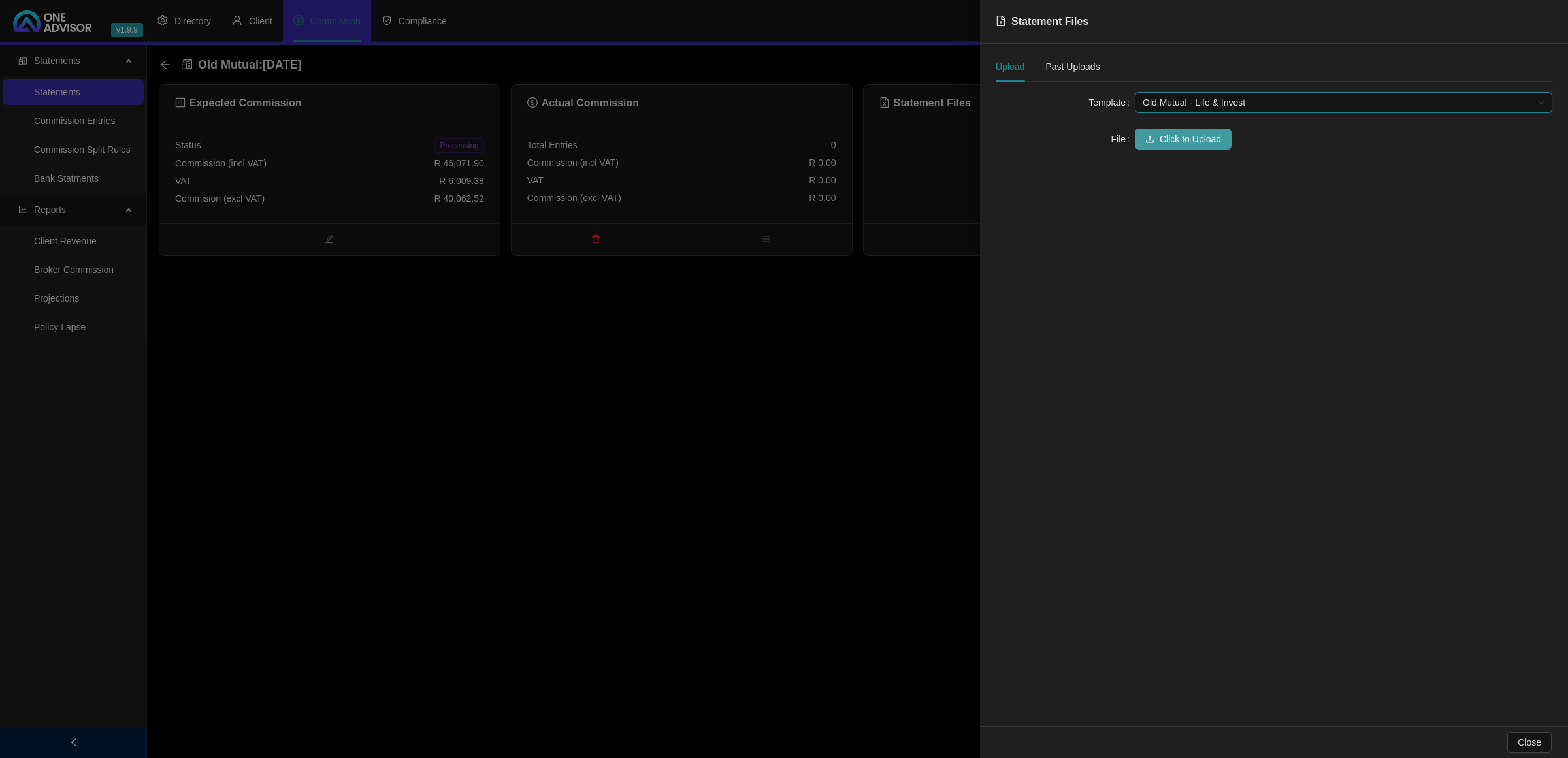
click at [1157, 137] on button "Click to Upload" at bounding box center [1182, 139] width 96 height 21
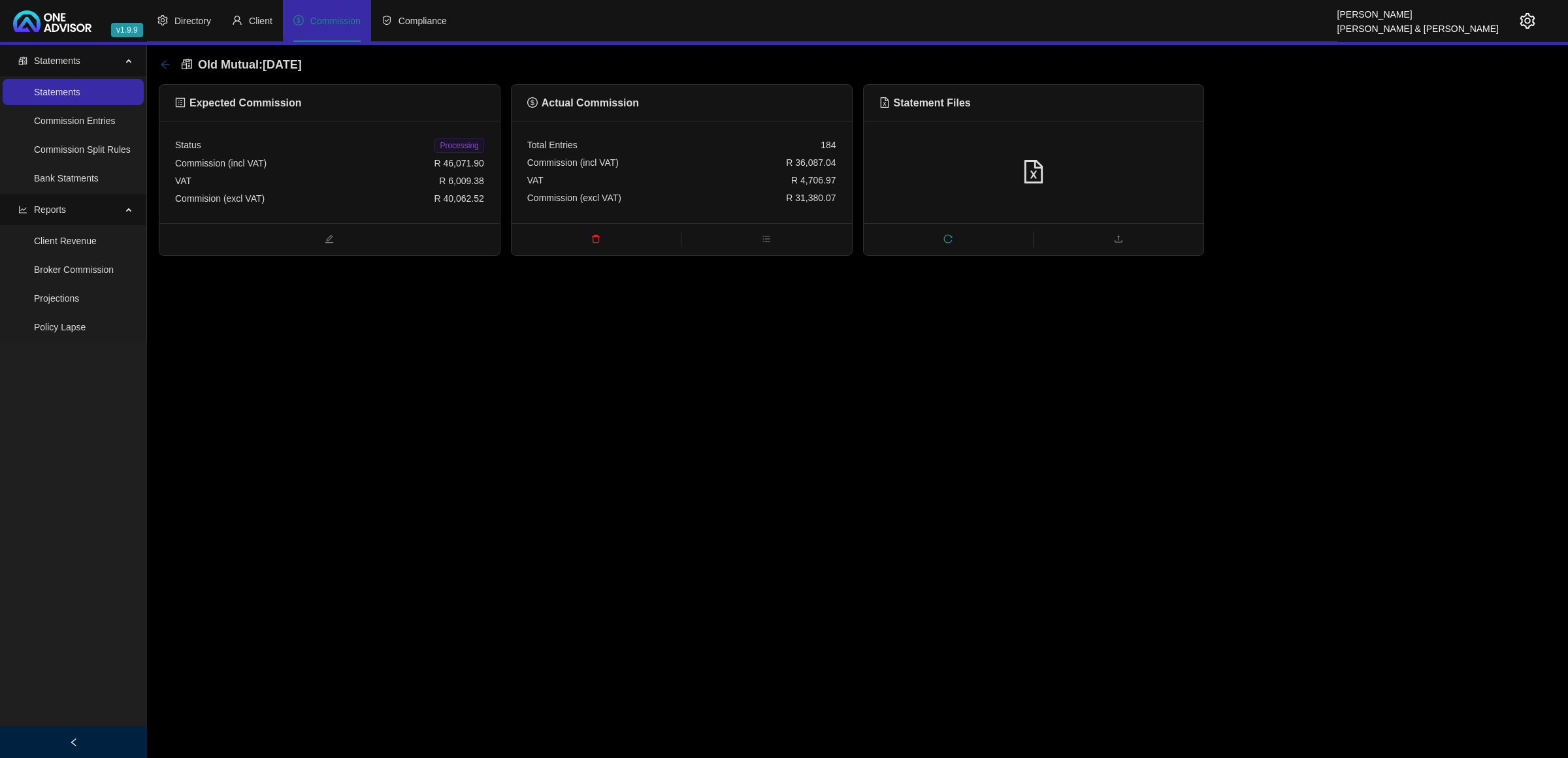
click at [165, 63] on icon "arrow-left" at bounding box center [165, 64] width 10 height 10
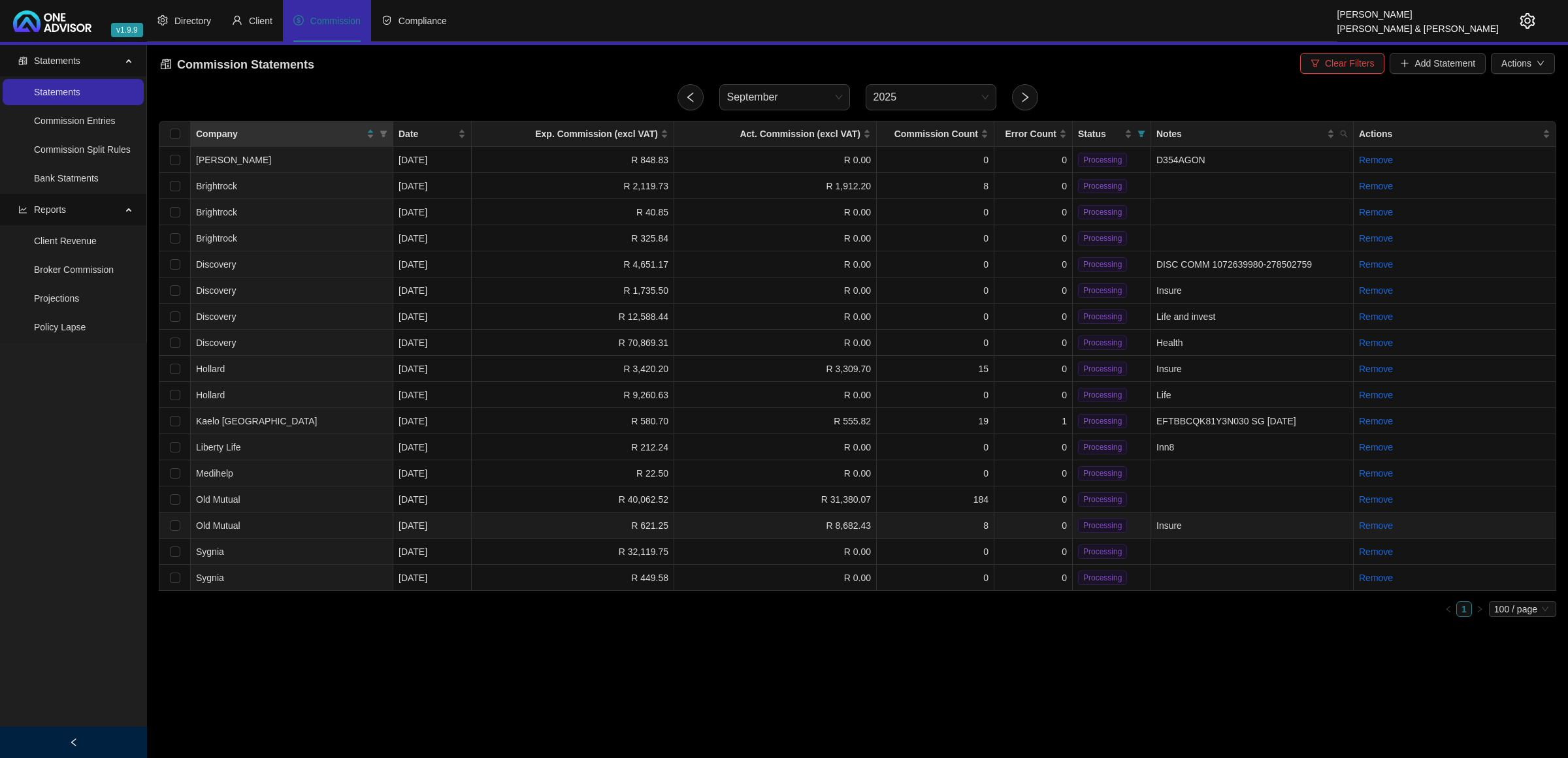
click at [768, 521] on td "R 8,682.43" at bounding box center [775, 525] width 203 height 26
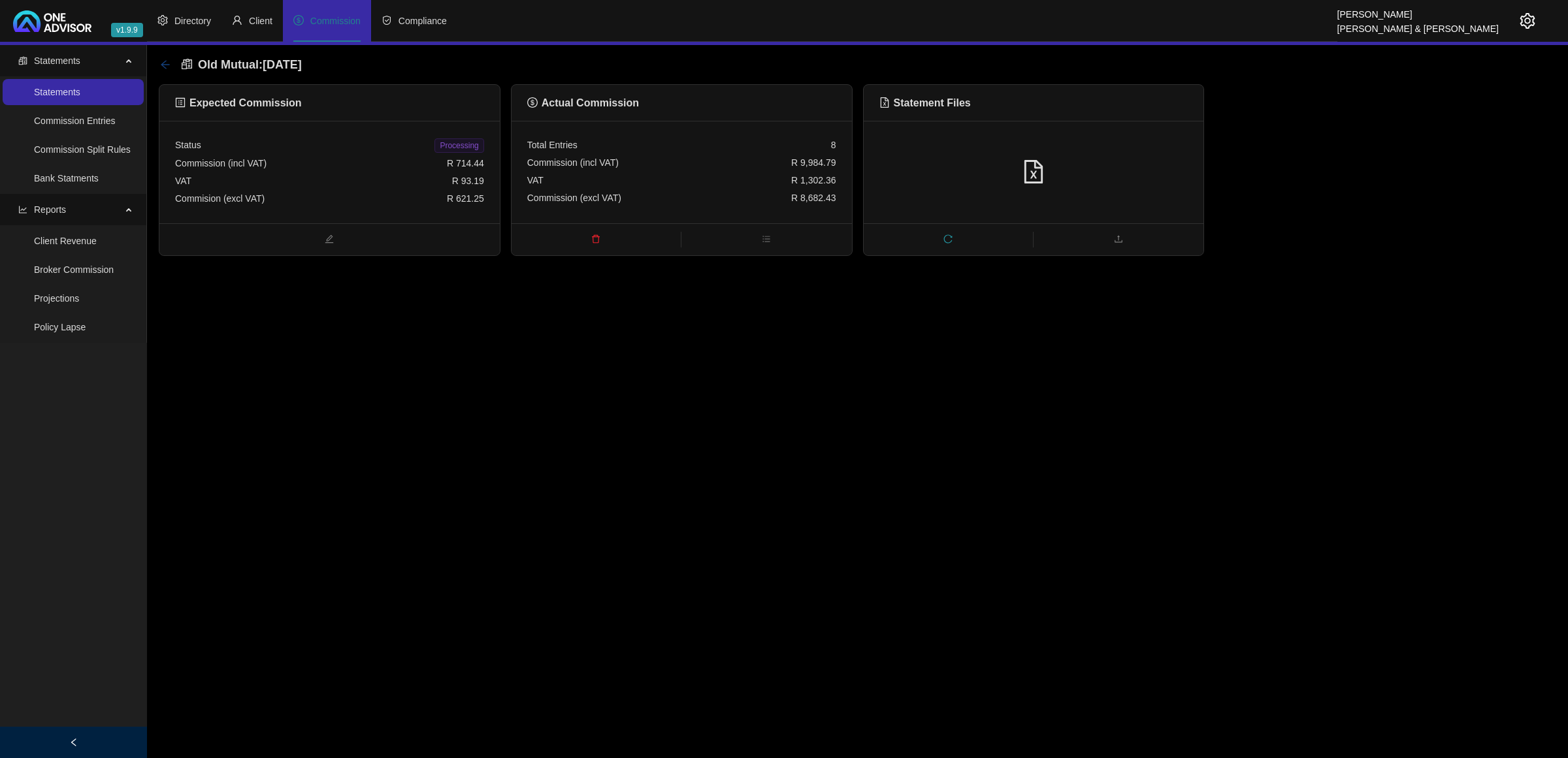
click at [160, 64] on icon "arrow-left" at bounding box center [165, 64] width 10 height 10
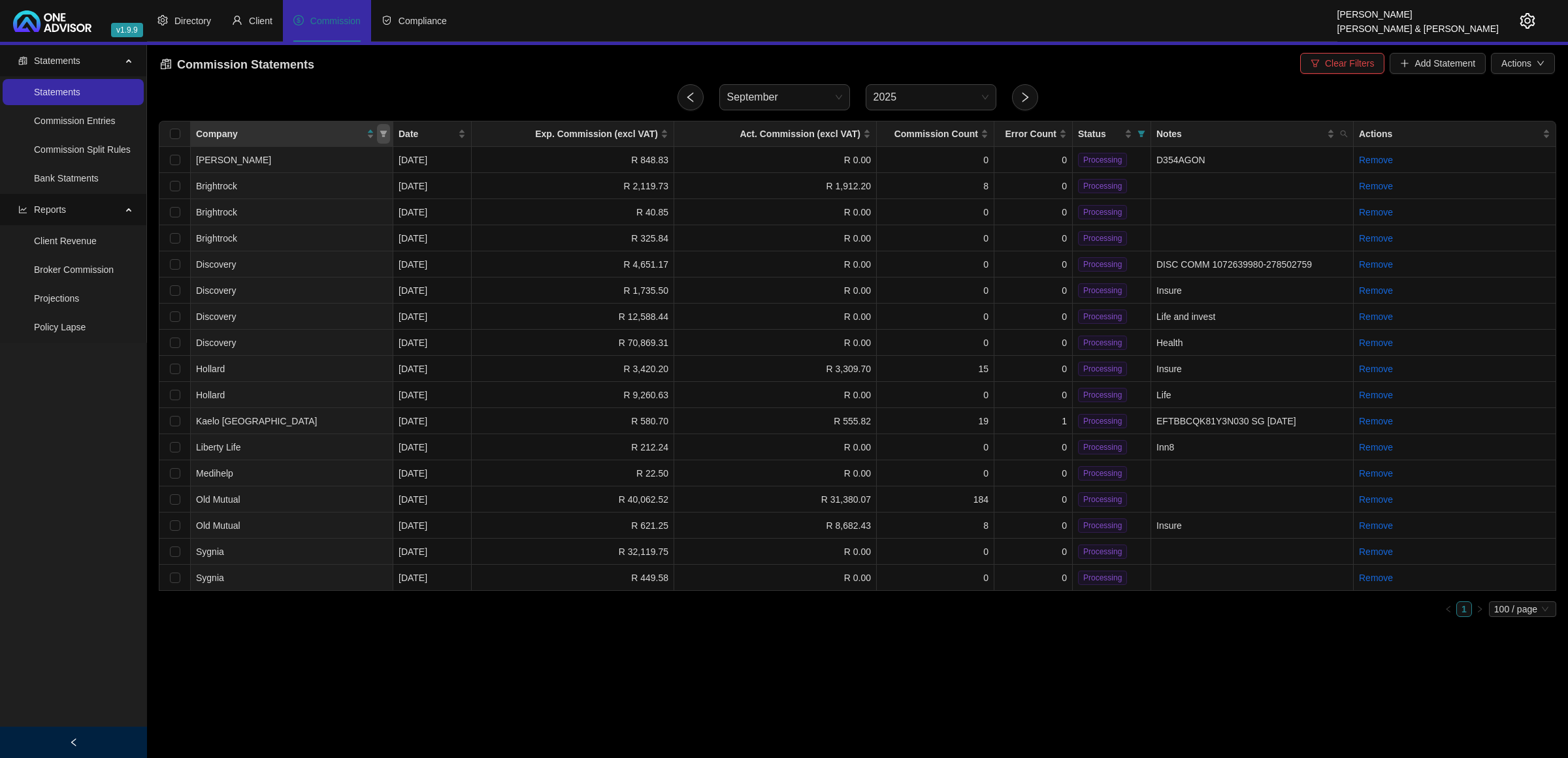
click at [385, 139] on span at bounding box center [383, 134] width 13 height 20
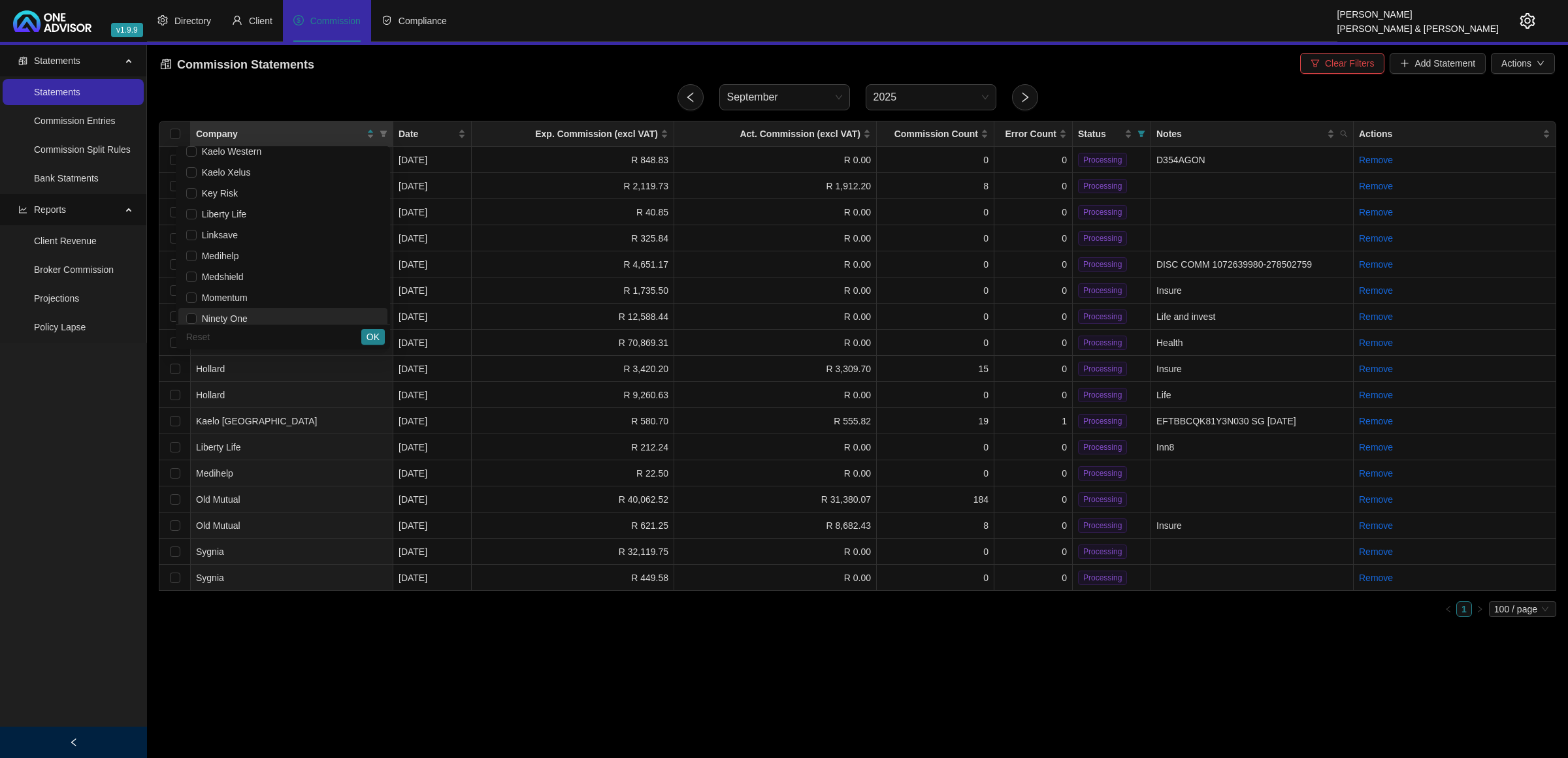
scroll to position [326, 0]
click at [253, 310] on span "Old Mutual" at bounding box center [282, 313] width 194 height 14
checkbox input "true"
click at [381, 338] on button "OK" at bounding box center [372, 336] width 23 height 16
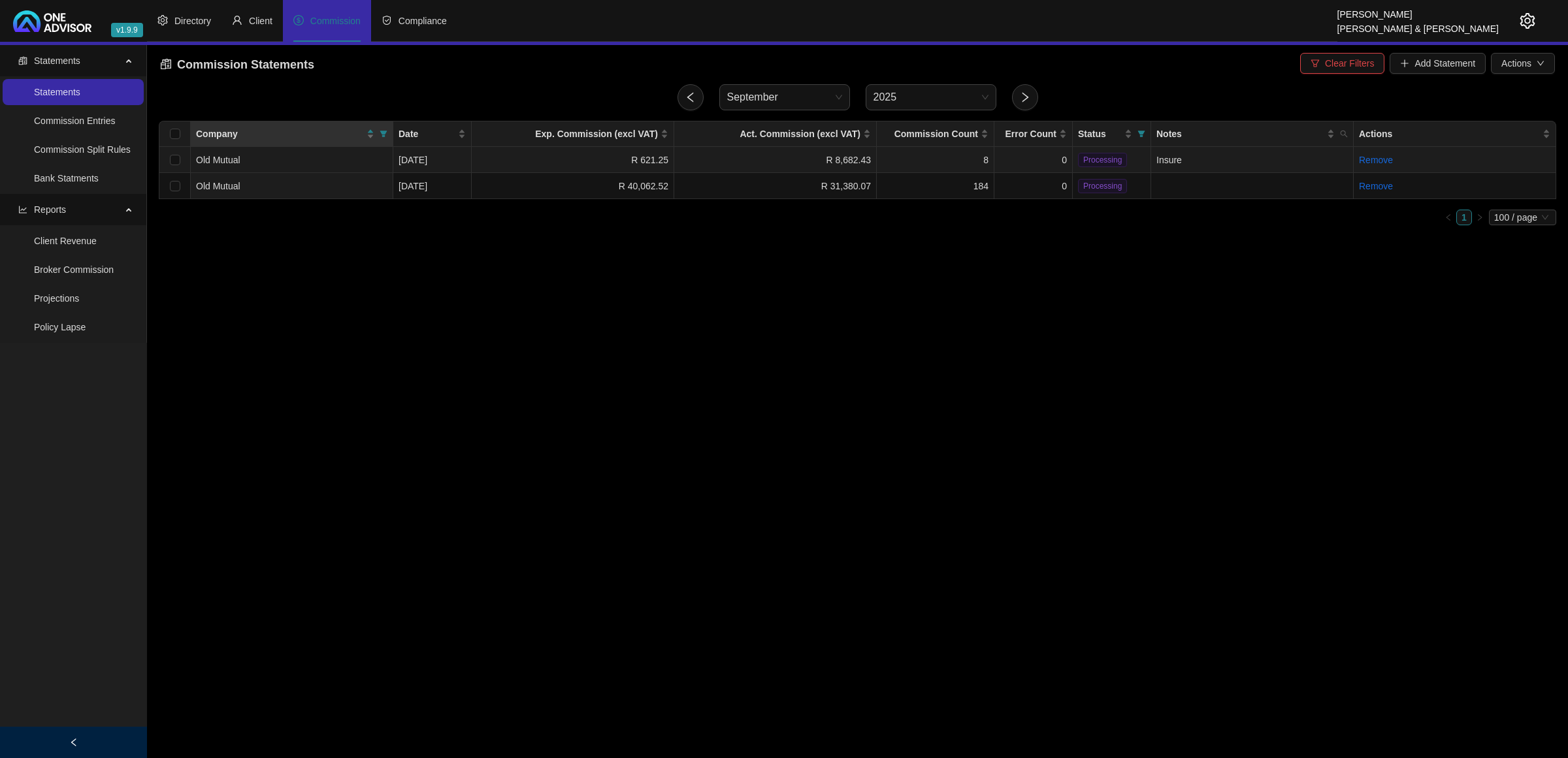
click at [729, 157] on td "R 8,682.43" at bounding box center [775, 160] width 203 height 26
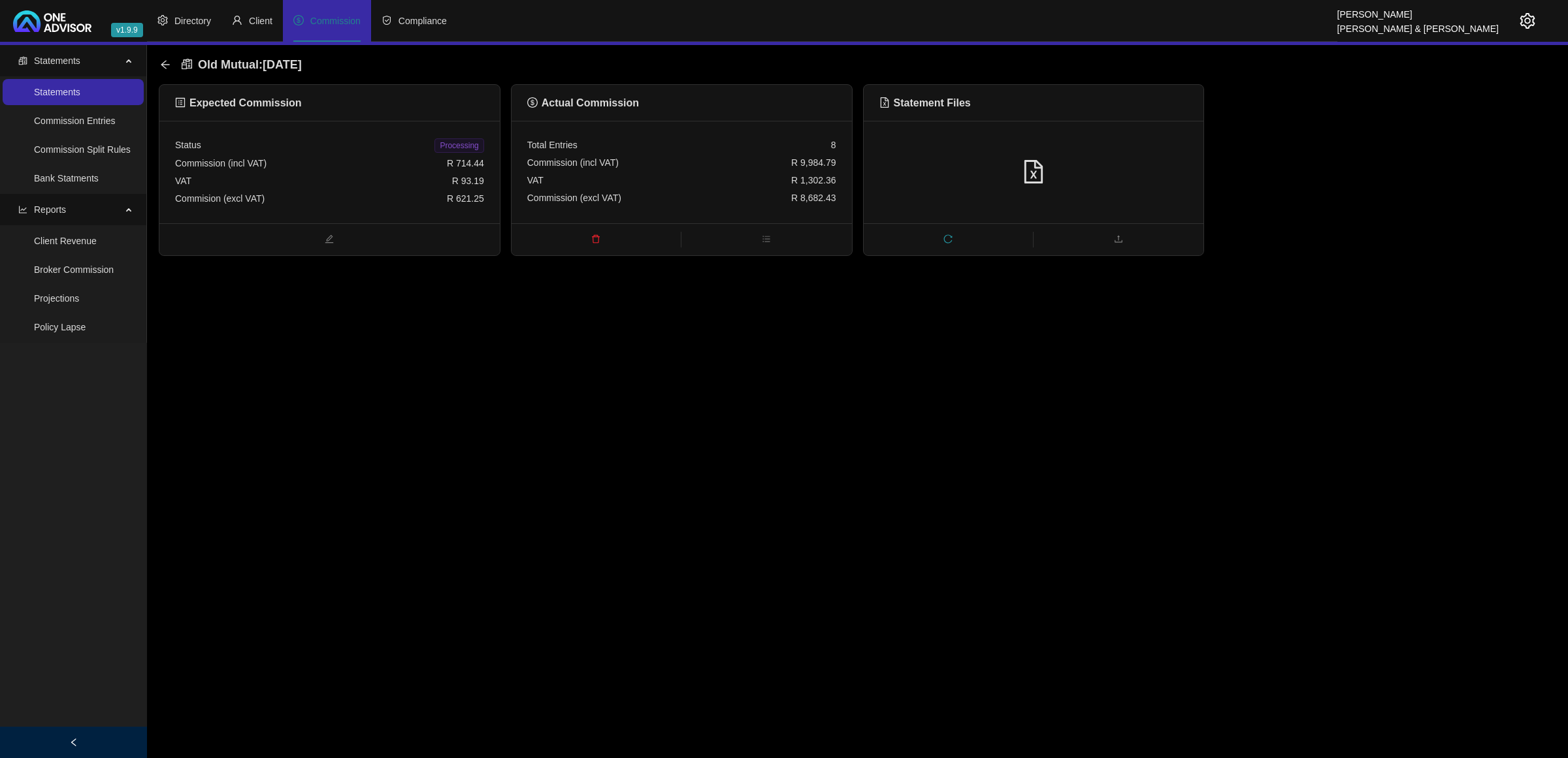
click at [597, 233] on span "delete" at bounding box center [596, 239] width 169 height 14
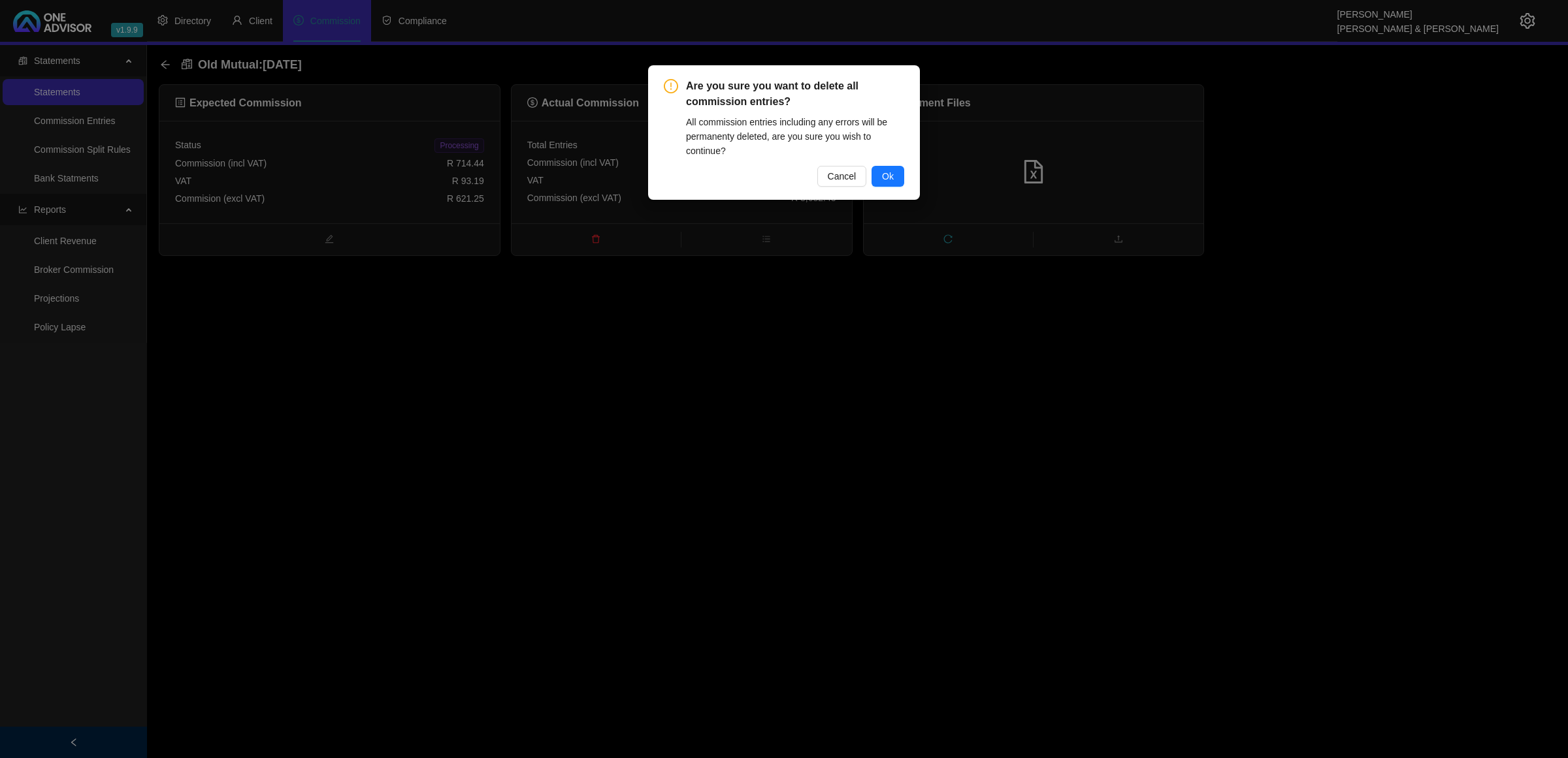
click at [889, 170] on span "Ok" at bounding box center [887, 176] width 12 height 14
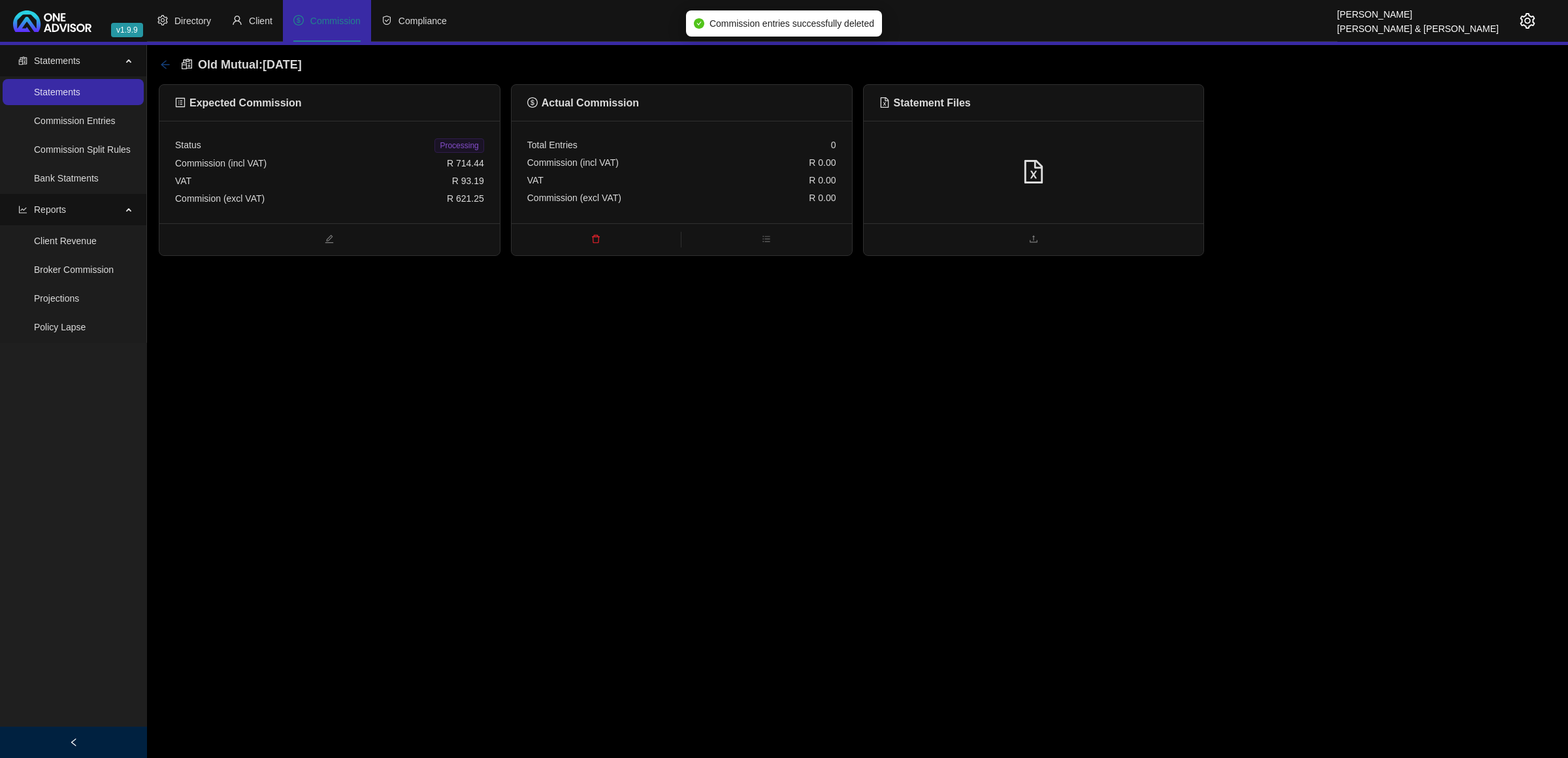
click at [164, 61] on icon "arrow-left" at bounding box center [165, 64] width 10 height 10
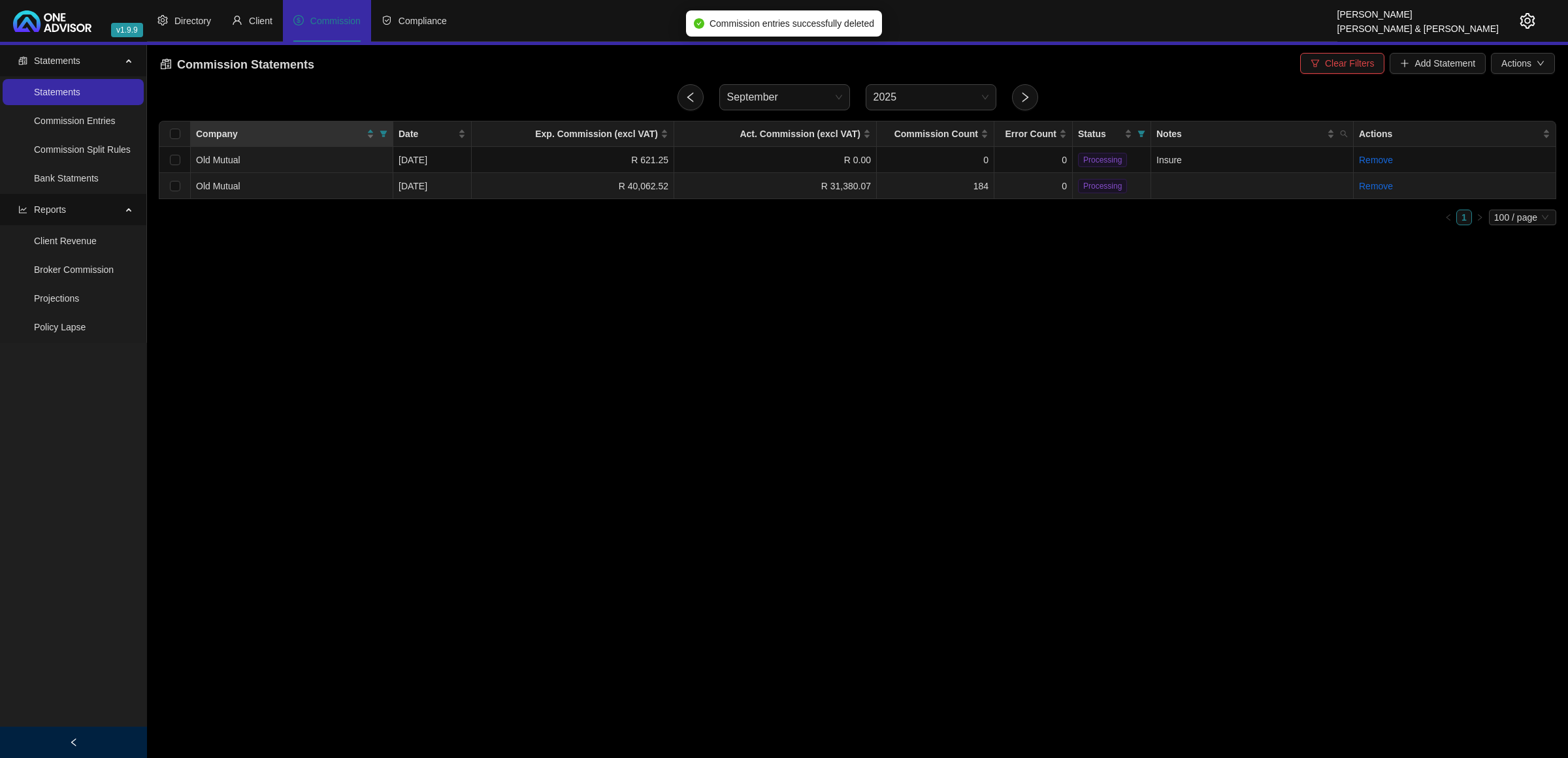
click at [762, 184] on td "R 31,380.07" at bounding box center [775, 186] width 203 height 26
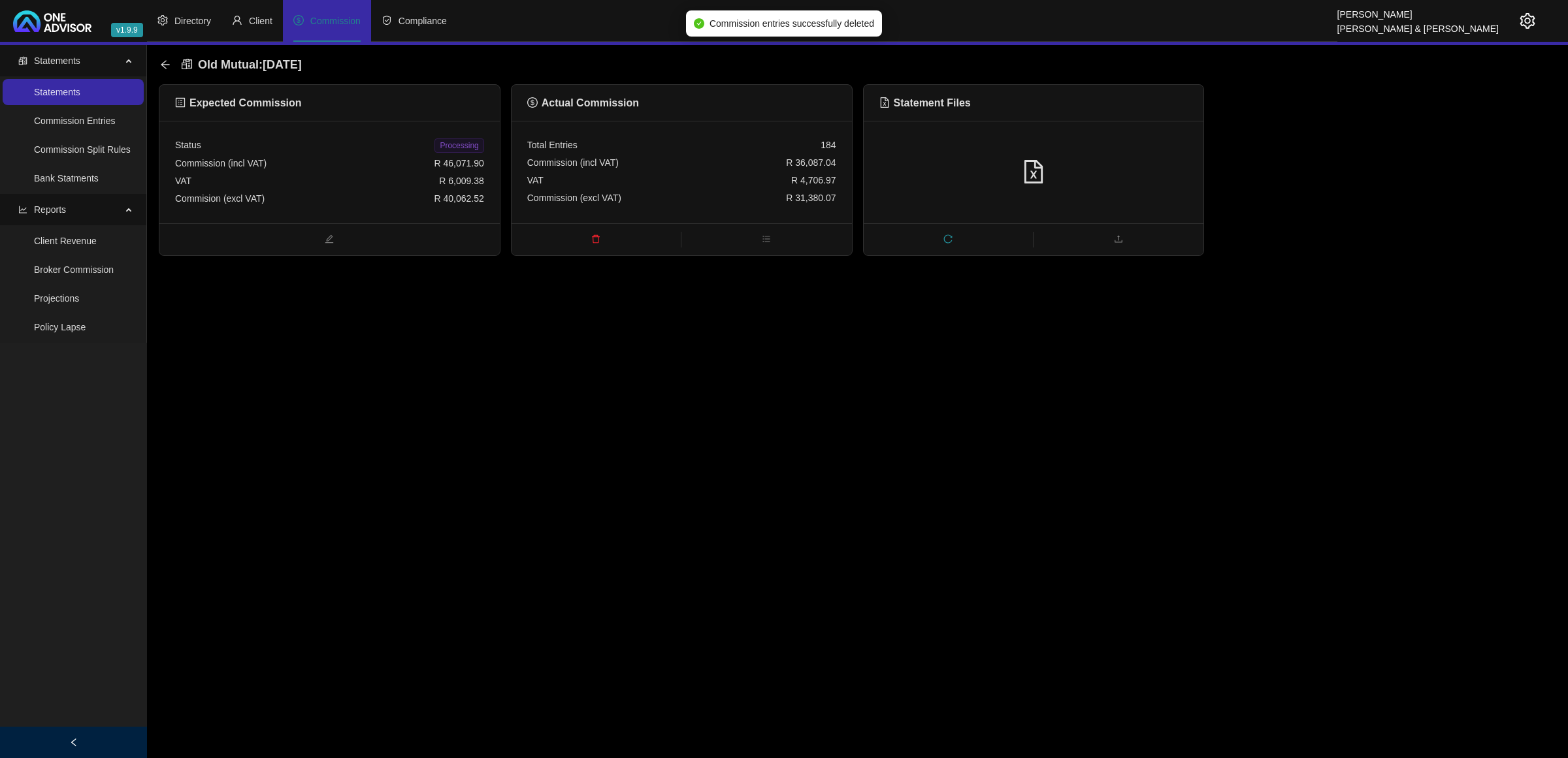
click at [937, 172] on div at bounding box center [1033, 172] width 309 height 25
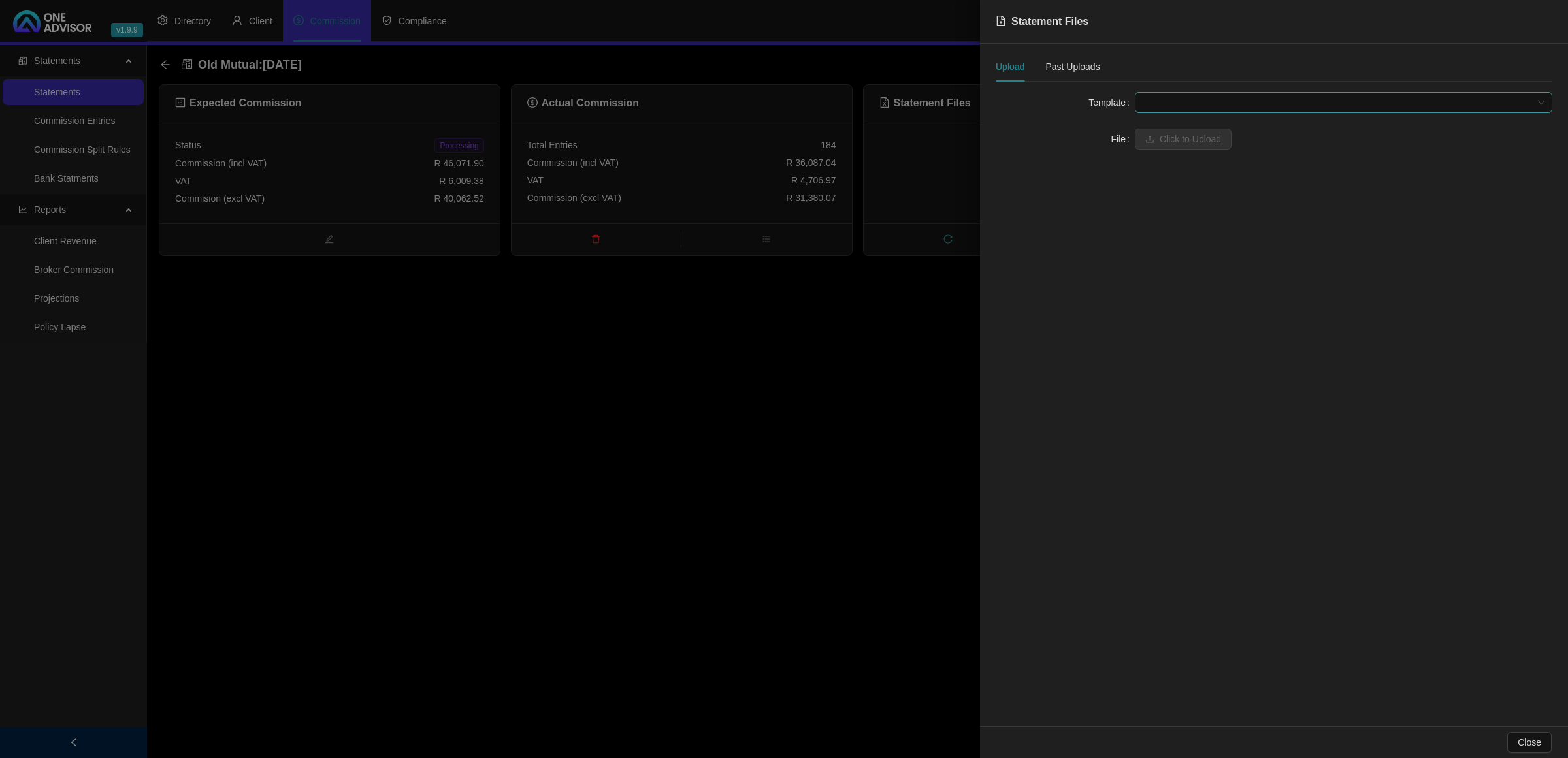
click at [1163, 95] on span at bounding box center [1344, 102] width 402 height 20
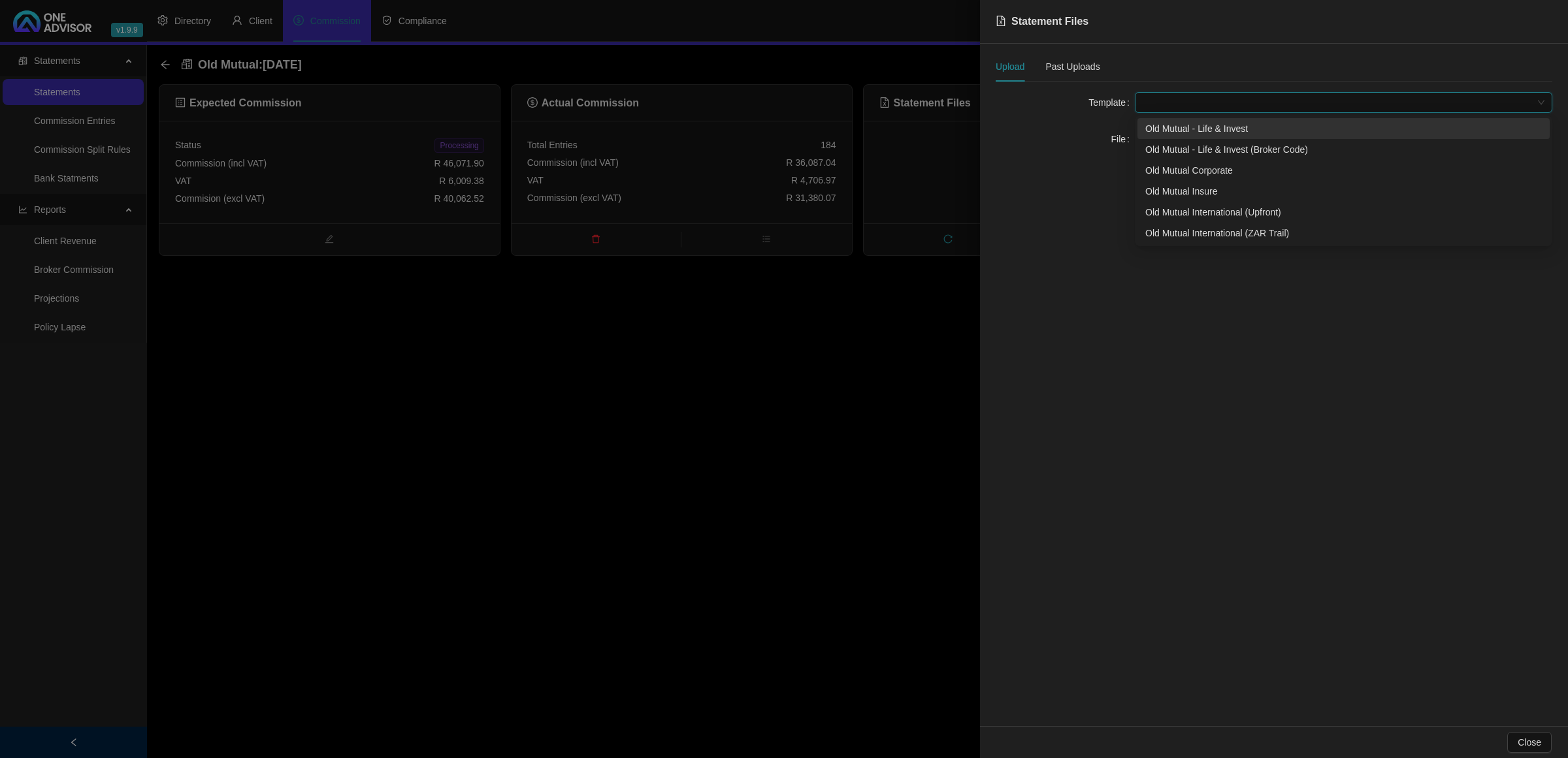
click at [1166, 129] on div "Old Mutual - Life & Invest" at bounding box center [1344, 128] width 396 height 14
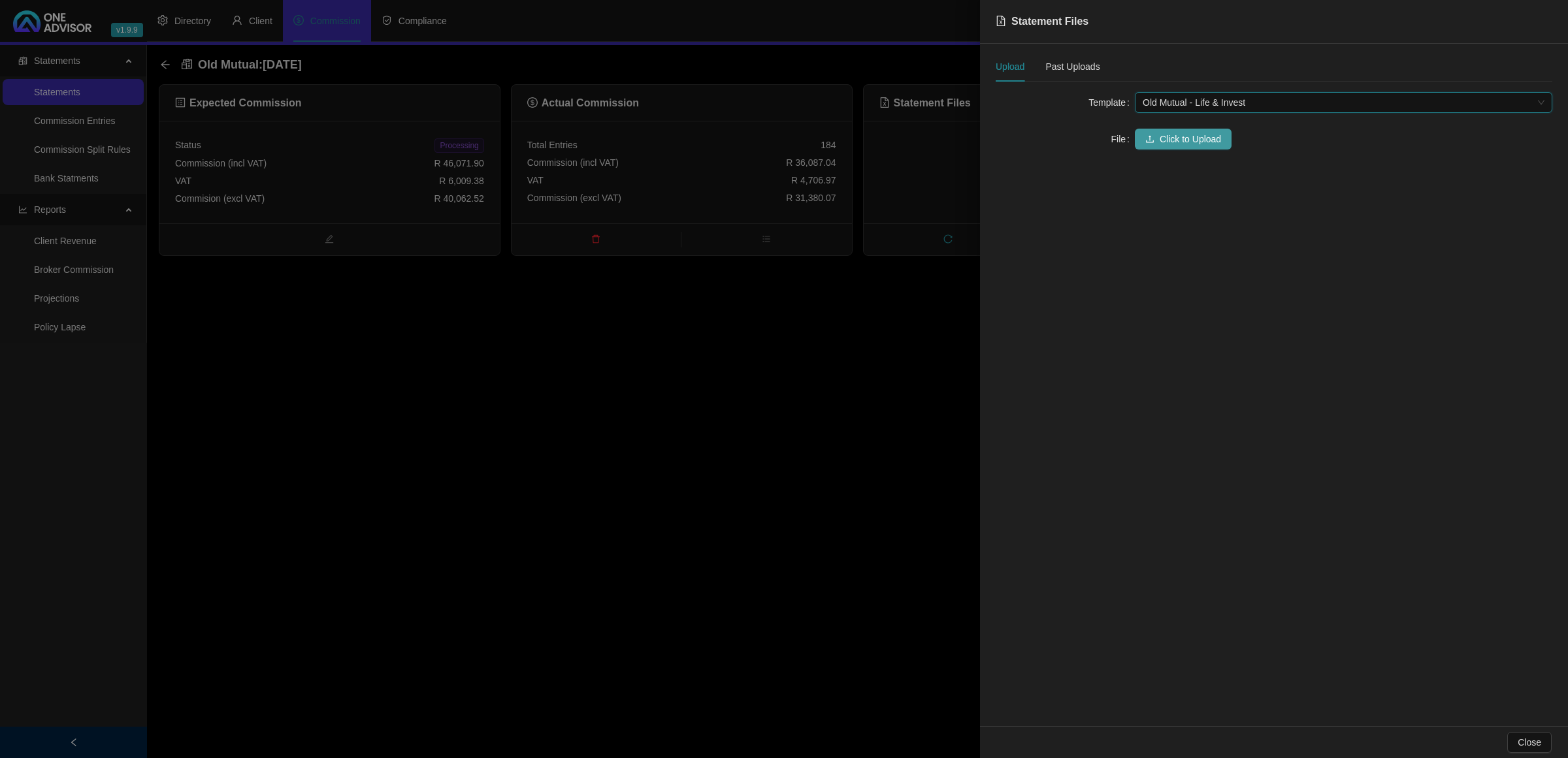
click at [1167, 140] on span "Click to Upload" at bounding box center [1190, 138] width 62 height 14
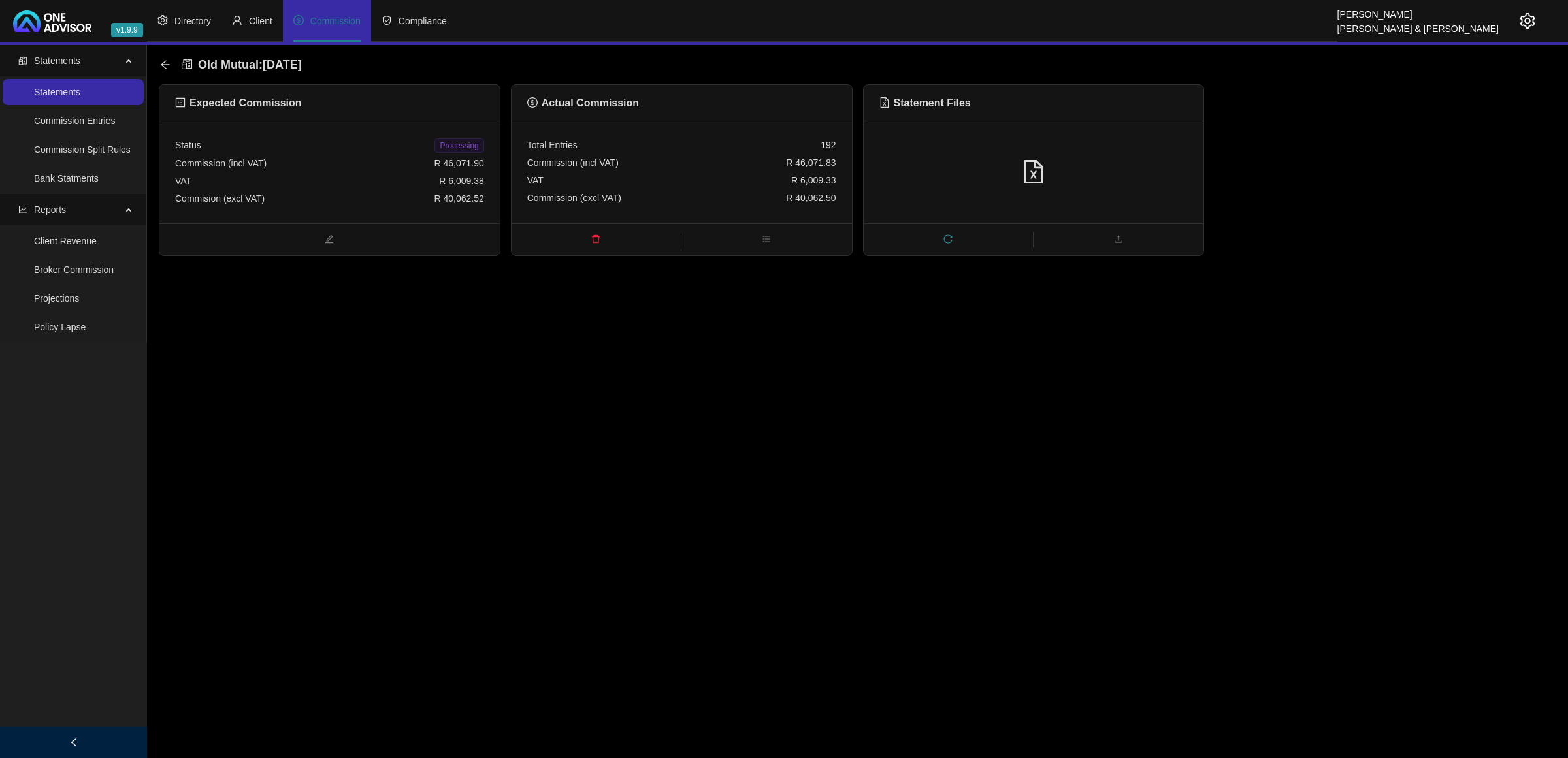
click at [443, 144] on span "Processing" at bounding box center [459, 145] width 49 height 14
click at [162, 63] on icon "arrow-left" at bounding box center [165, 64] width 10 height 10
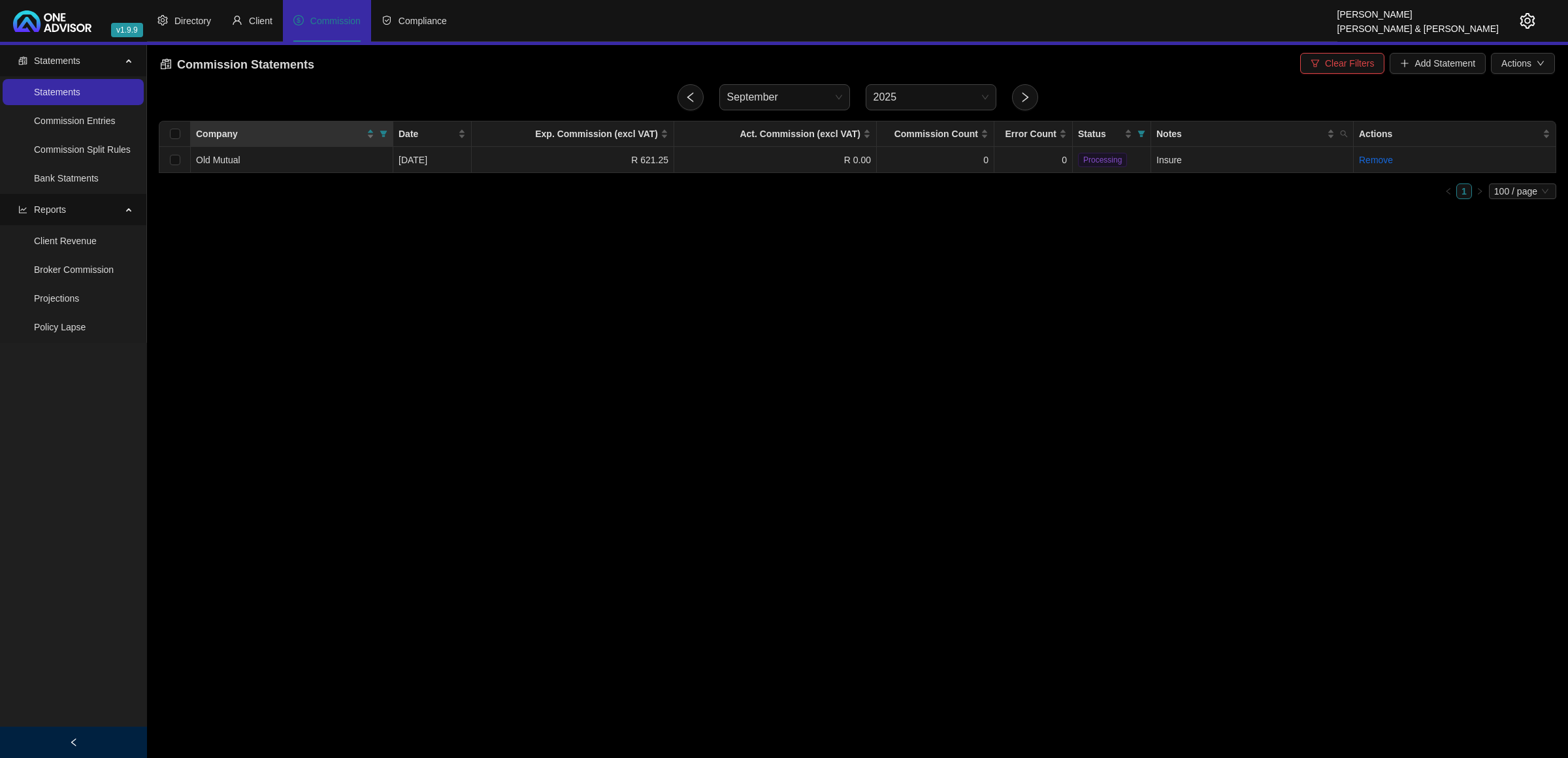
click at [1209, 165] on td "Insure" at bounding box center [1252, 160] width 203 height 26
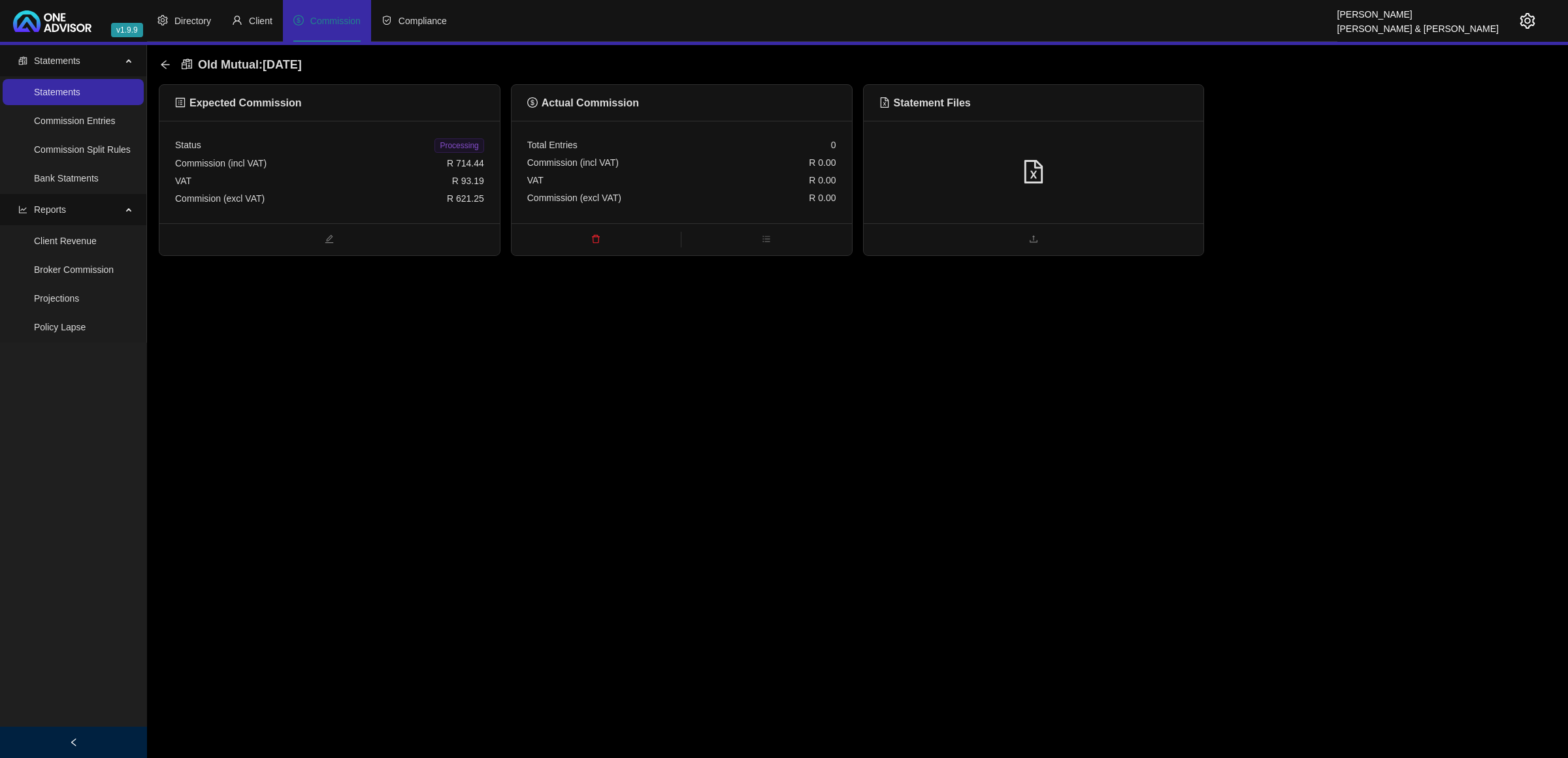
click at [1109, 168] on div at bounding box center [1033, 172] width 309 height 25
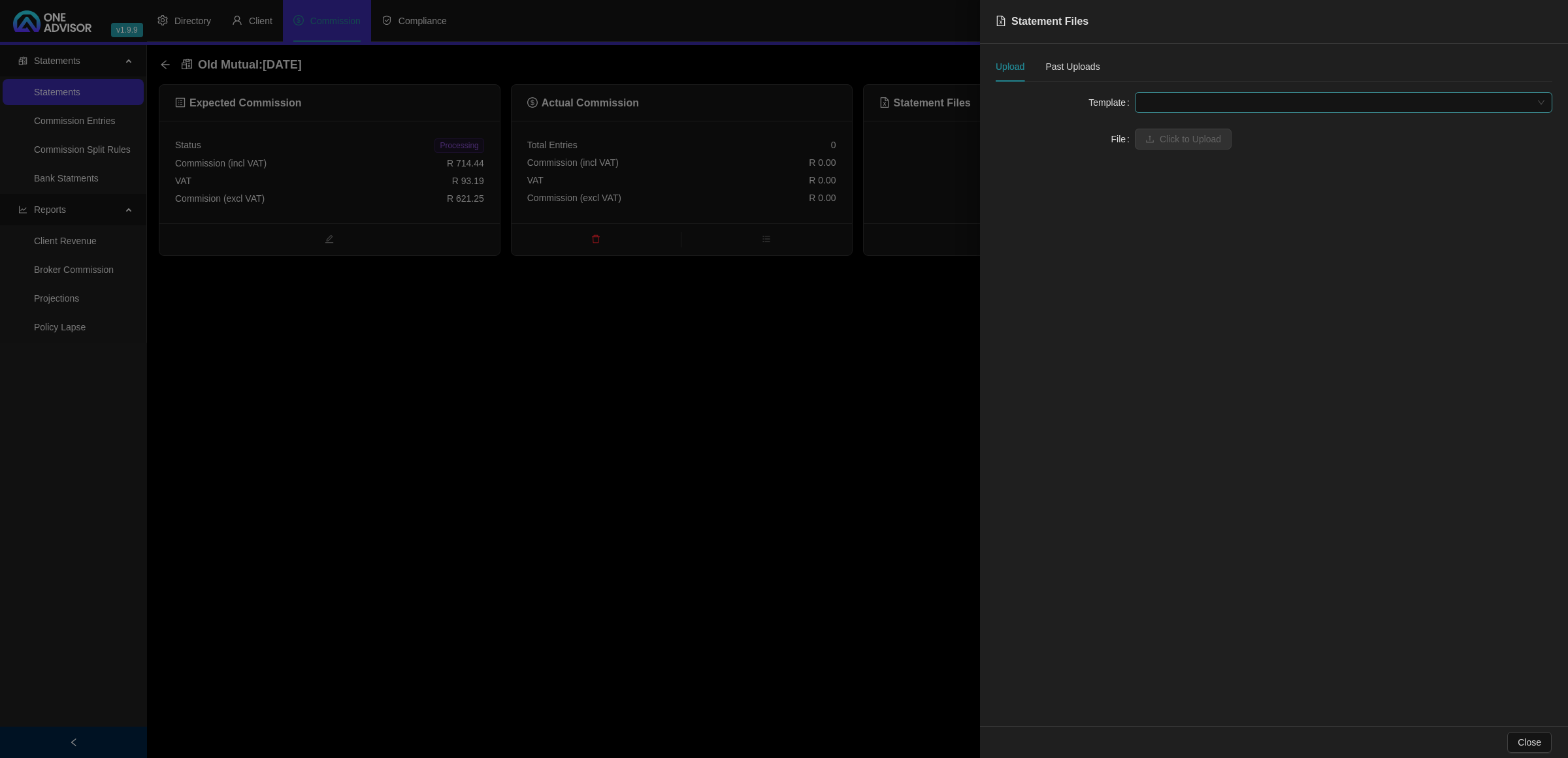
click at [1148, 107] on span at bounding box center [1344, 102] width 402 height 20
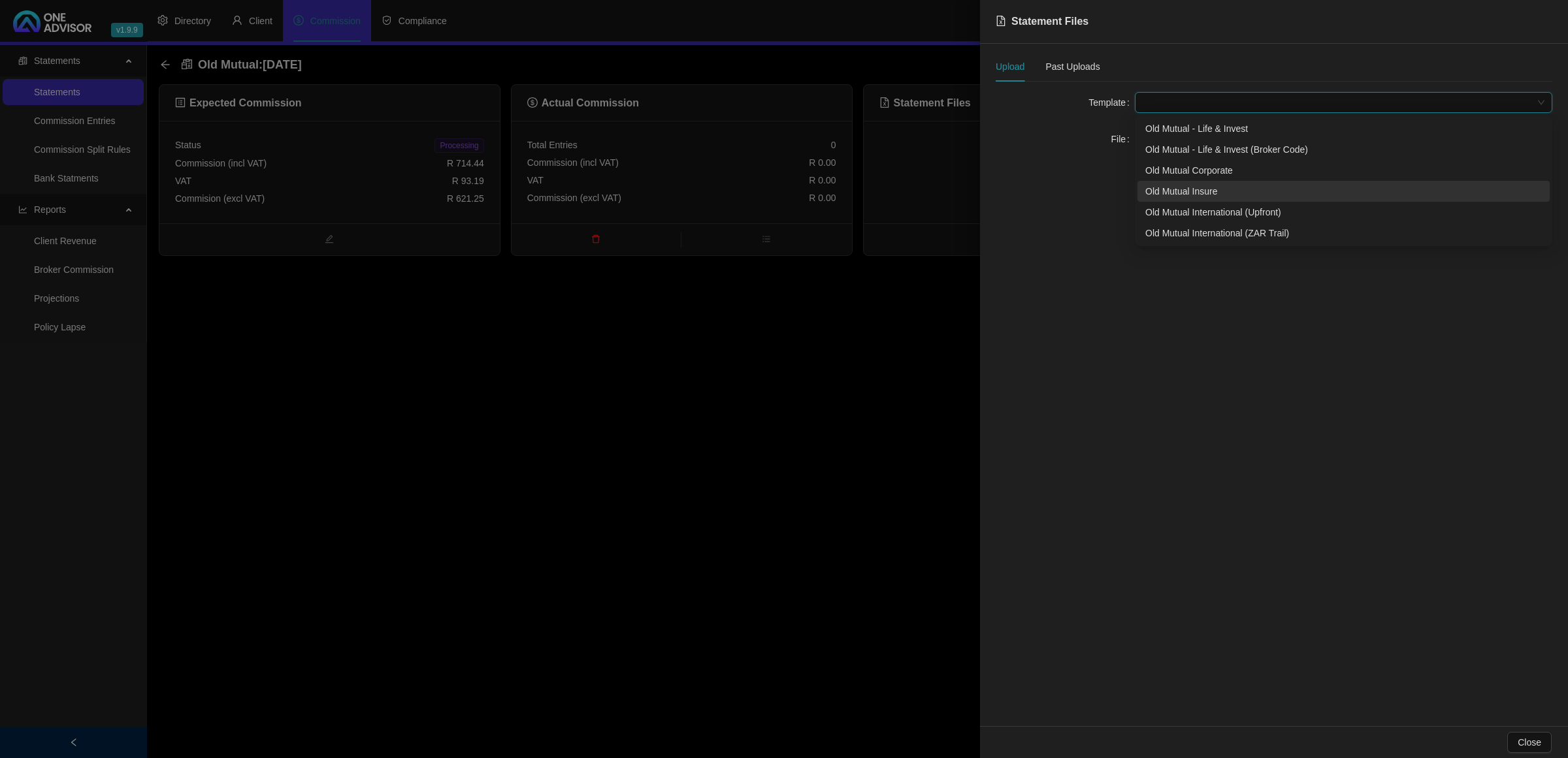
click at [1164, 181] on div "Old Mutual Insure" at bounding box center [1343, 192] width 412 height 21
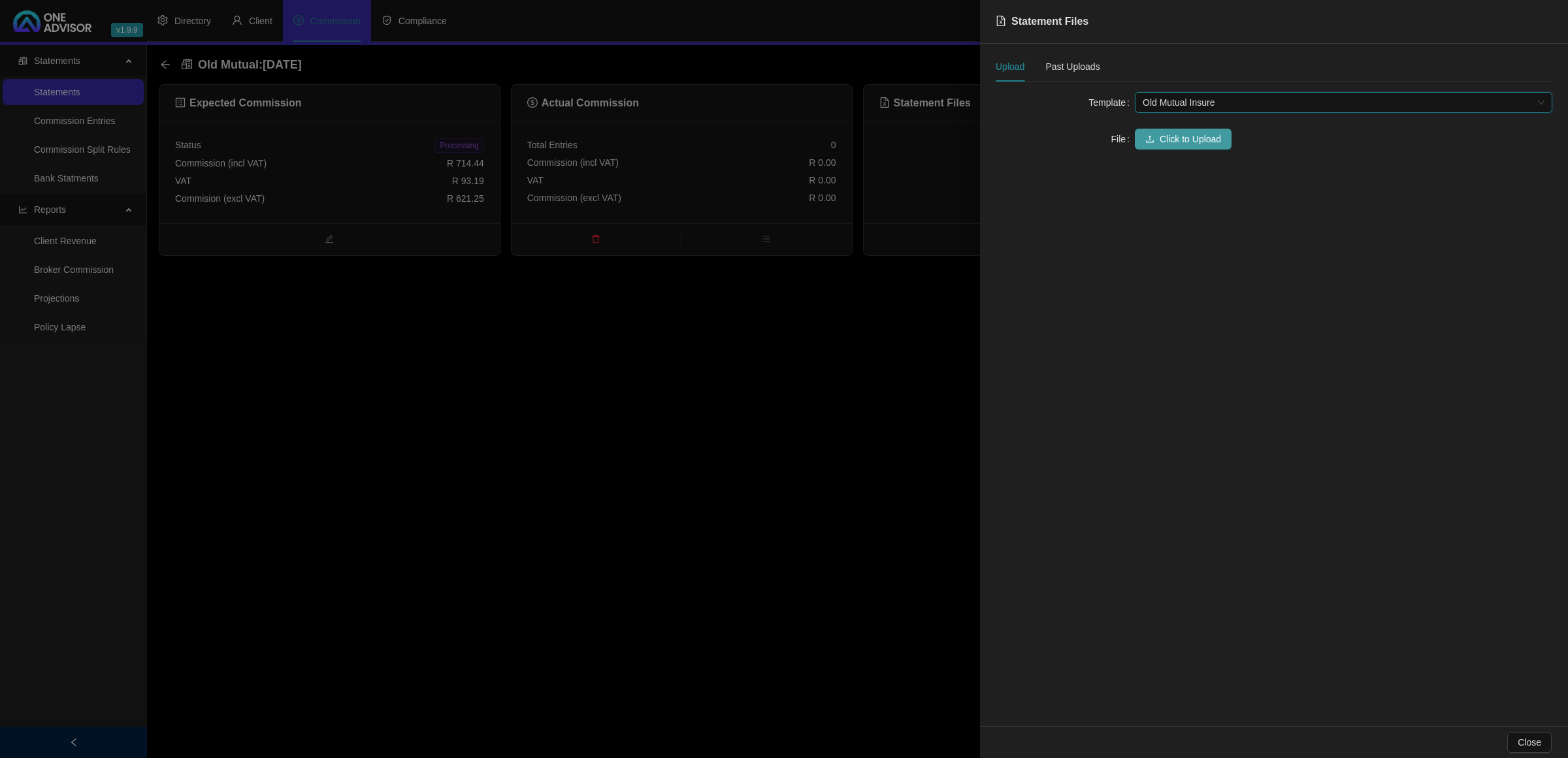
click at [1154, 146] on button "Click to Upload" at bounding box center [1182, 139] width 96 height 21
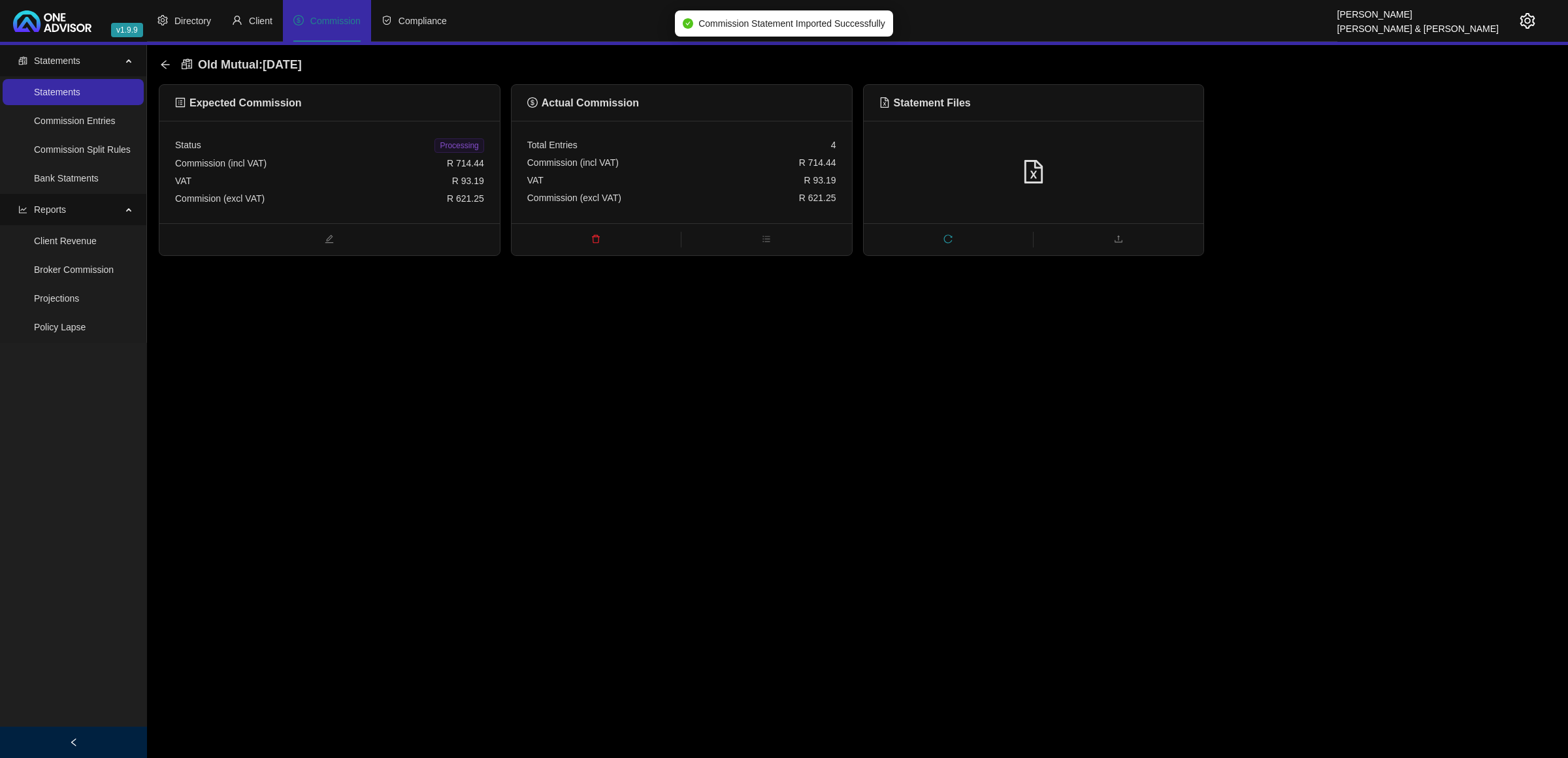
click at [639, 167] on div "Commission (incl VAT) R 714.44" at bounding box center [682, 163] width 309 height 18
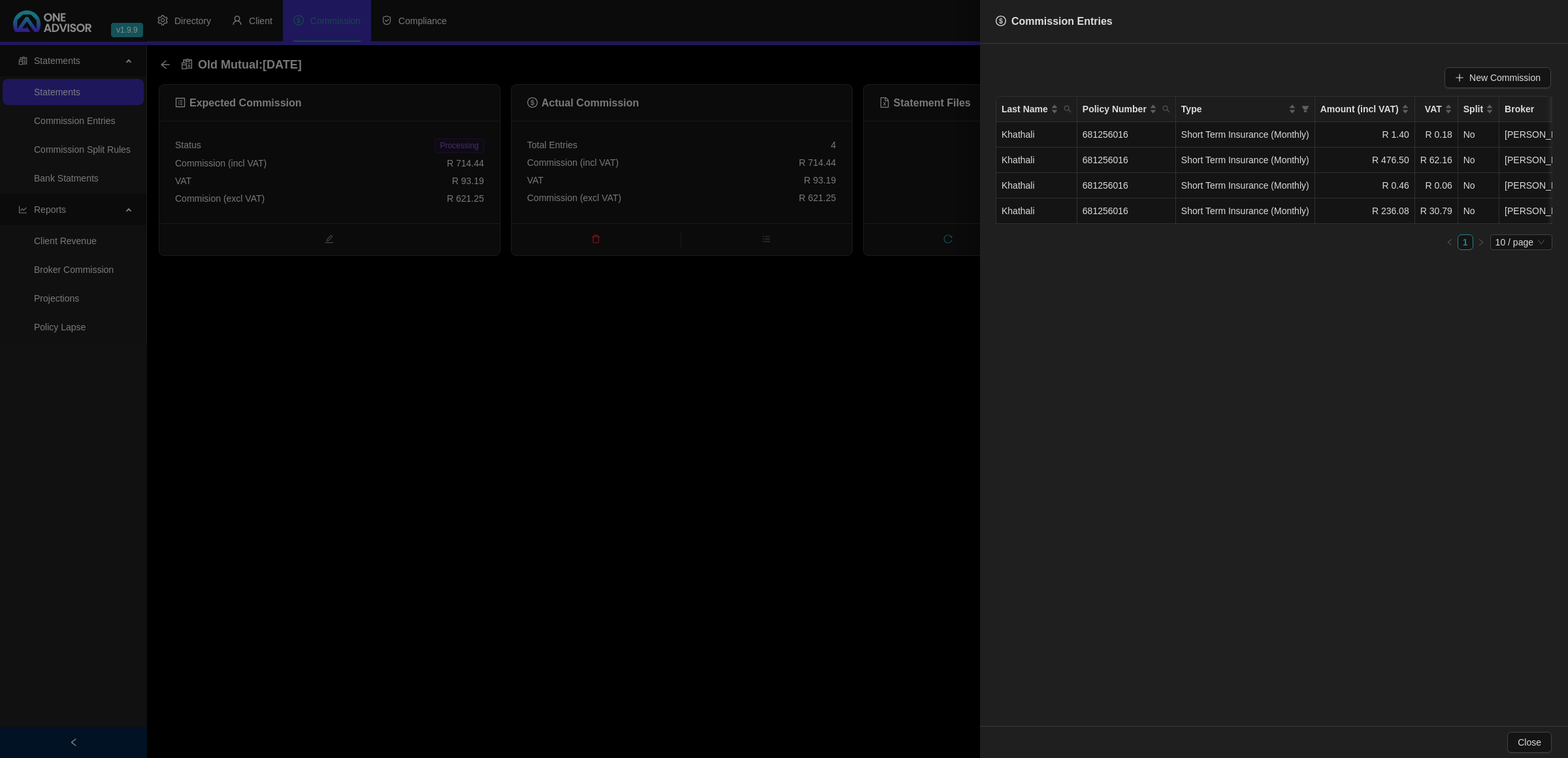
click at [468, 142] on div at bounding box center [784, 379] width 1568 height 758
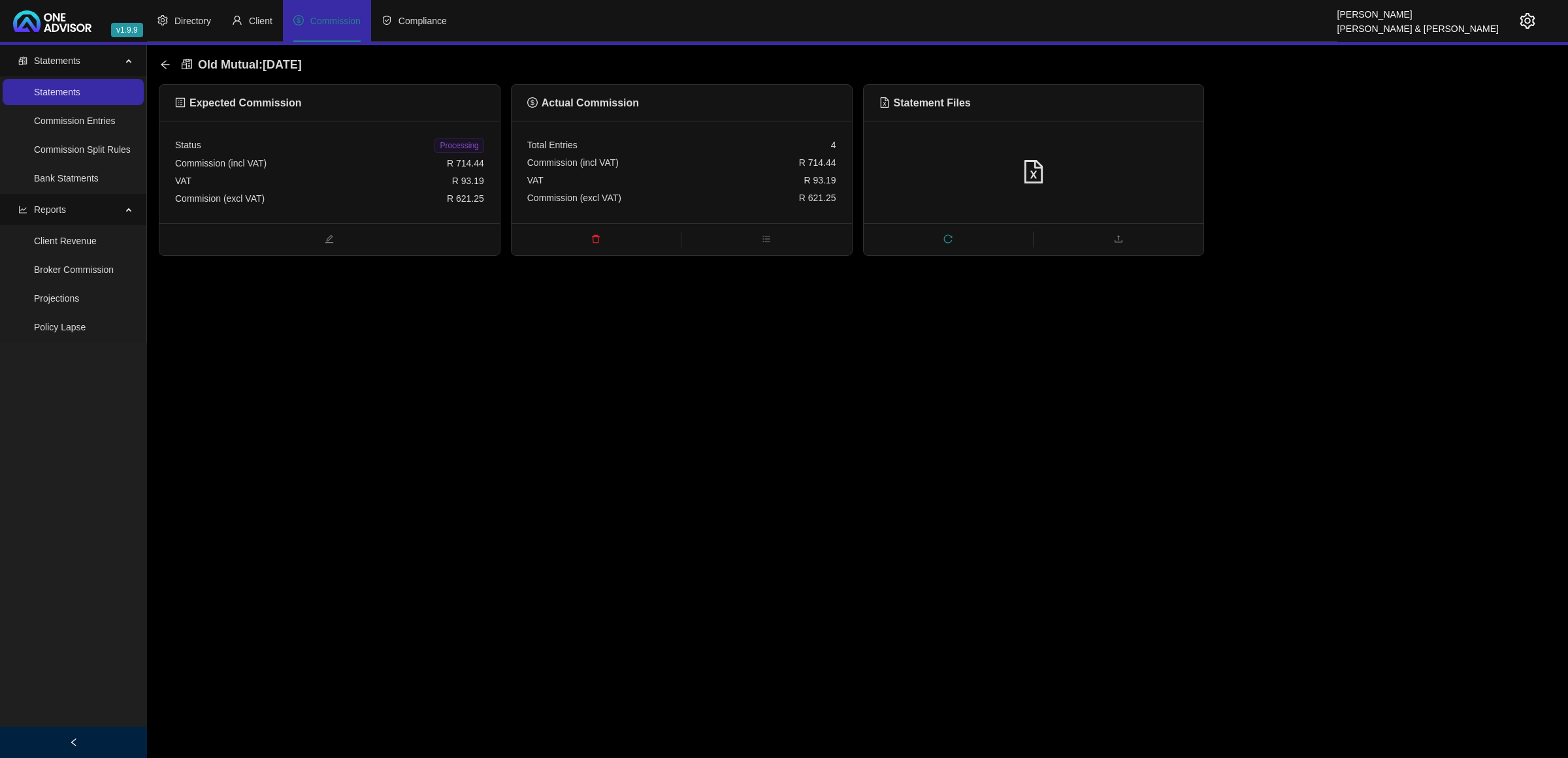
click at [468, 142] on span "Processing" at bounding box center [459, 145] width 49 height 14
click at [159, 60] on div "Old Mutual : 2025-09-02" at bounding box center [857, 64] width 1397 height 39
click at [164, 67] on icon "arrow-left" at bounding box center [165, 64] width 10 height 10
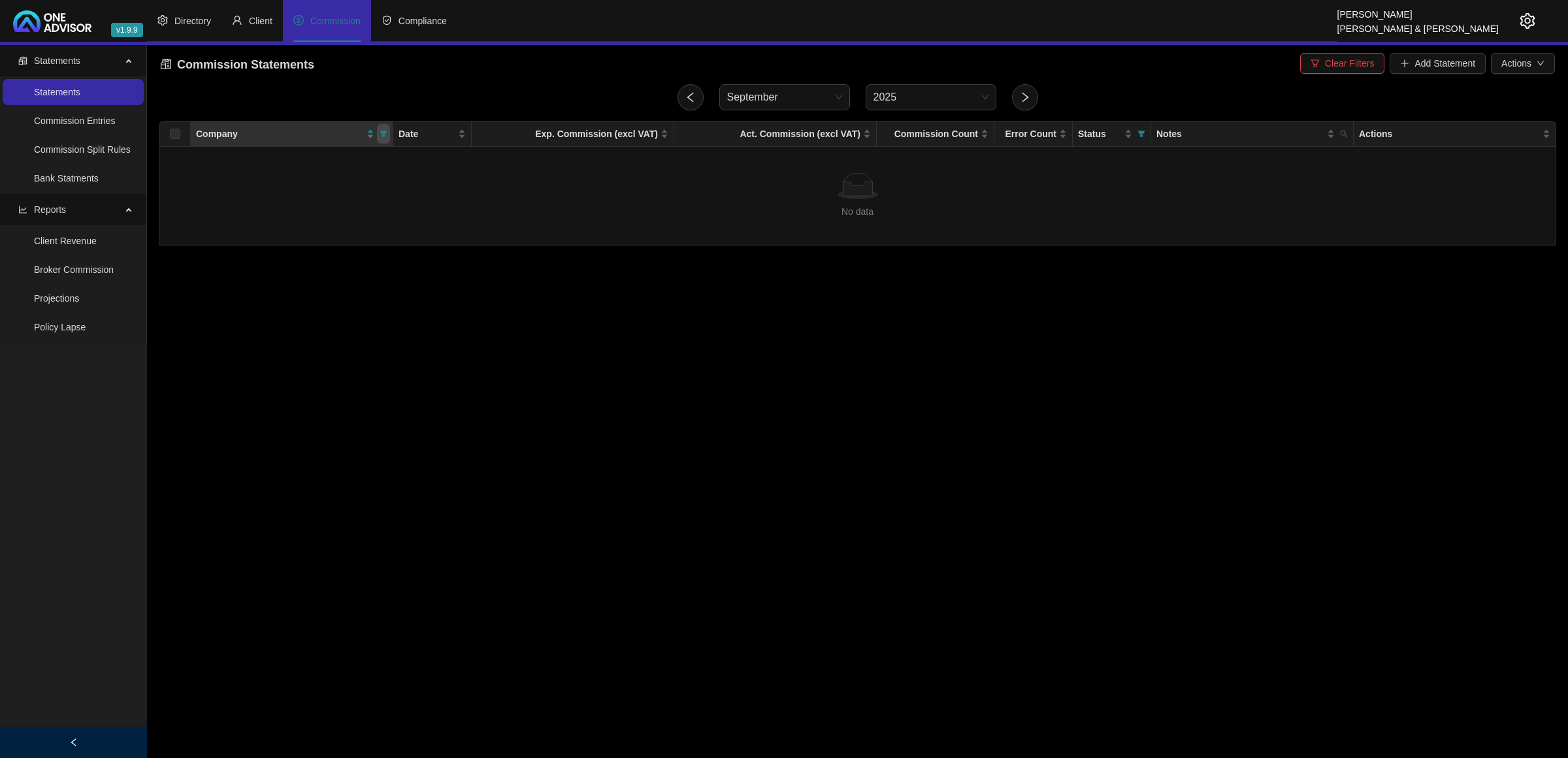
click at [387, 135] on span at bounding box center [383, 134] width 13 height 20
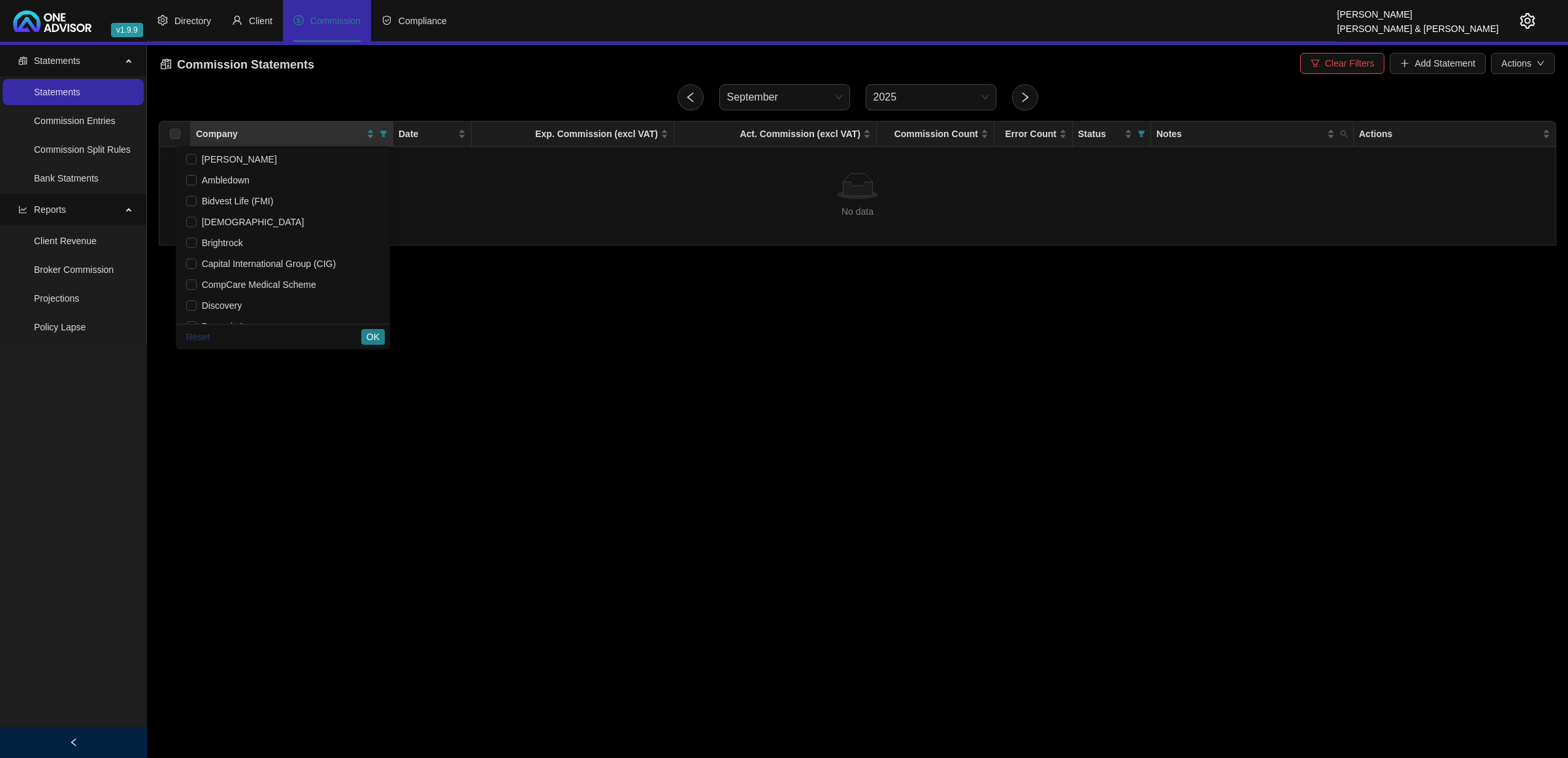
click at [196, 339] on span "Reset" at bounding box center [198, 336] width 24 height 14
checkbox input "false"
click at [376, 335] on span "OK" at bounding box center [373, 336] width 13 height 14
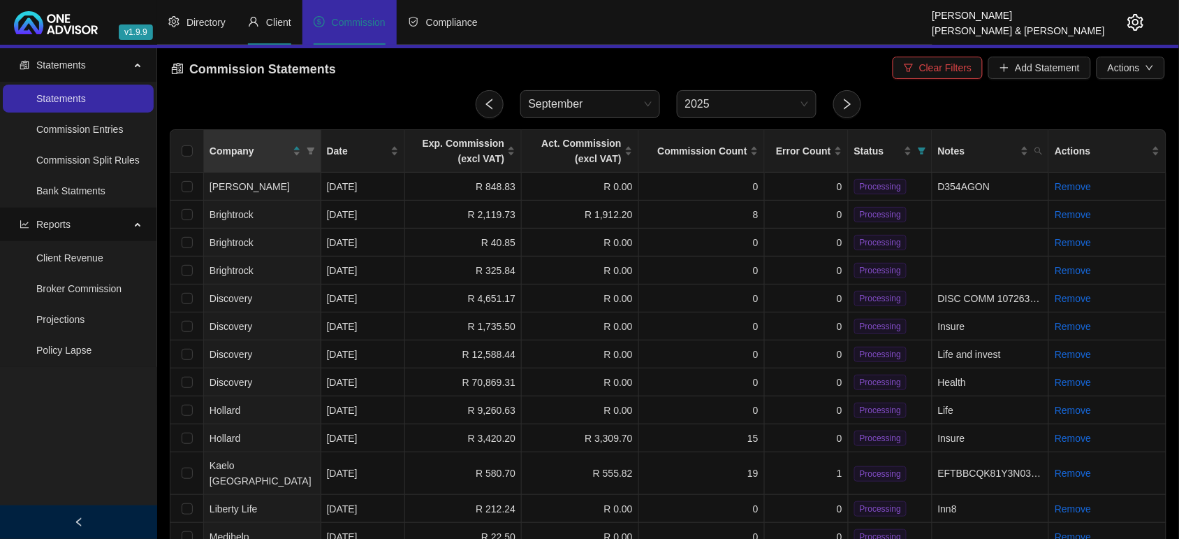
click at [263, 29] on li "Client" at bounding box center [270, 22] width 66 height 45
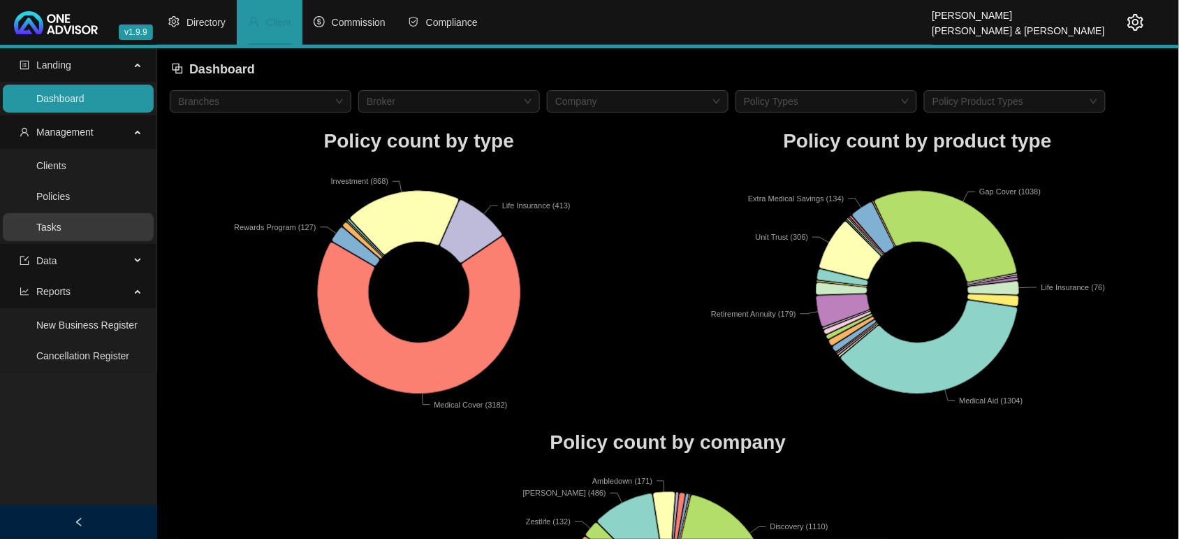
click at [50, 224] on link "Tasks" at bounding box center [48, 226] width 25 height 11
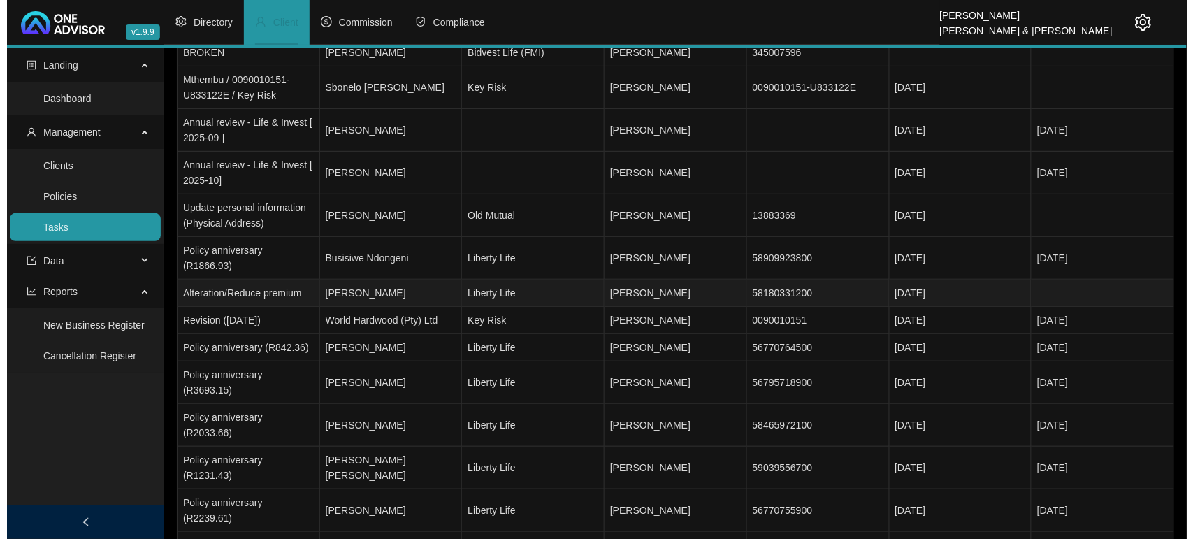
scroll to position [262, 0]
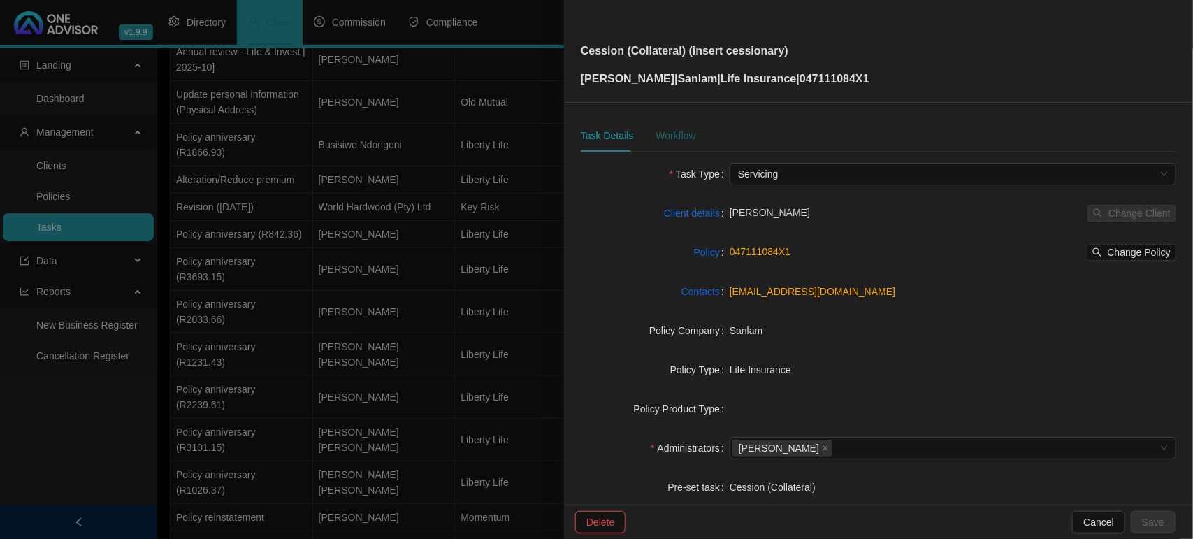
click at [682, 131] on div "Workflow" at bounding box center [675, 135] width 40 height 15
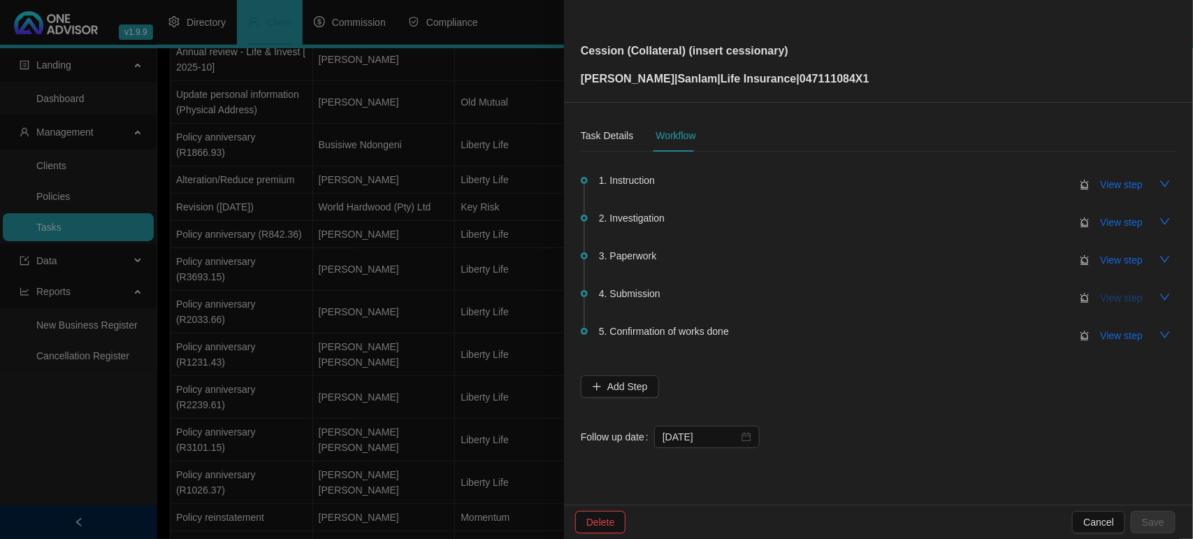
click at [1107, 296] on span "View step" at bounding box center [1121, 297] width 42 height 15
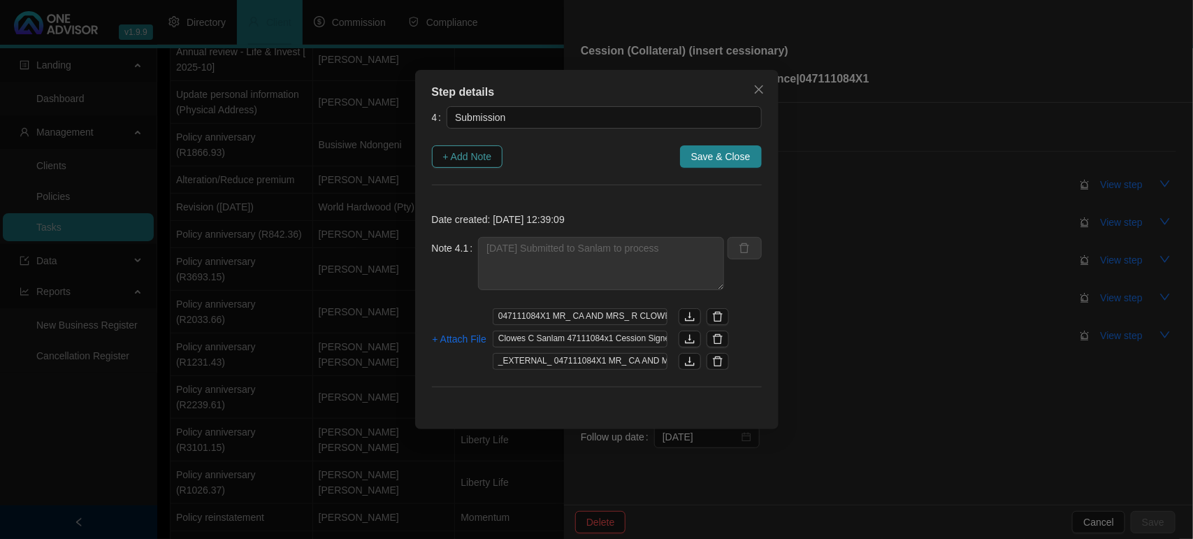
click at [470, 150] on button "+ Add Note" at bounding box center [467, 156] width 71 height 22
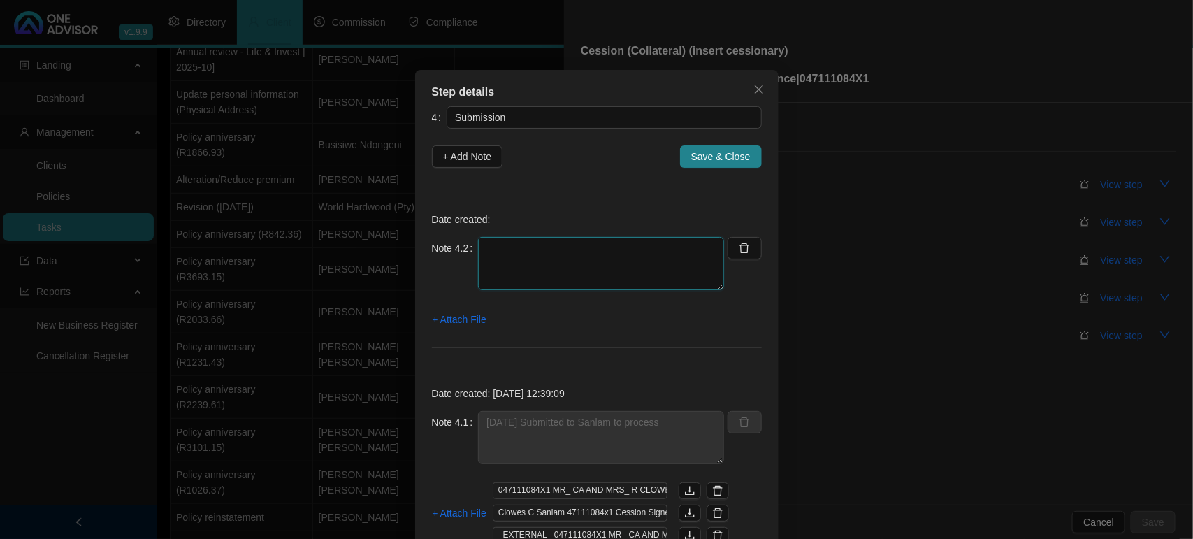
click at [539, 247] on textarea at bounding box center [601, 263] width 246 height 53
click at [560, 270] on textarea "30/09/2025 - Sanlam confirmed reciept and estimated tu" at bounding box center [601, 263] width 246 height 53
drag, startPoint x: 547, startPoint y: 270, endPoint x: 475, endPoint y: 274, distance: 72.0
click at [478, 274] on textarea "30/09/2025 - Sanlam confirmed reciept and estimated tu" at bounding box center [601, 263] width 246 height 53
paste textarea "date for completion is 2025-10-08. Please quote the above-mentioned reference n…"
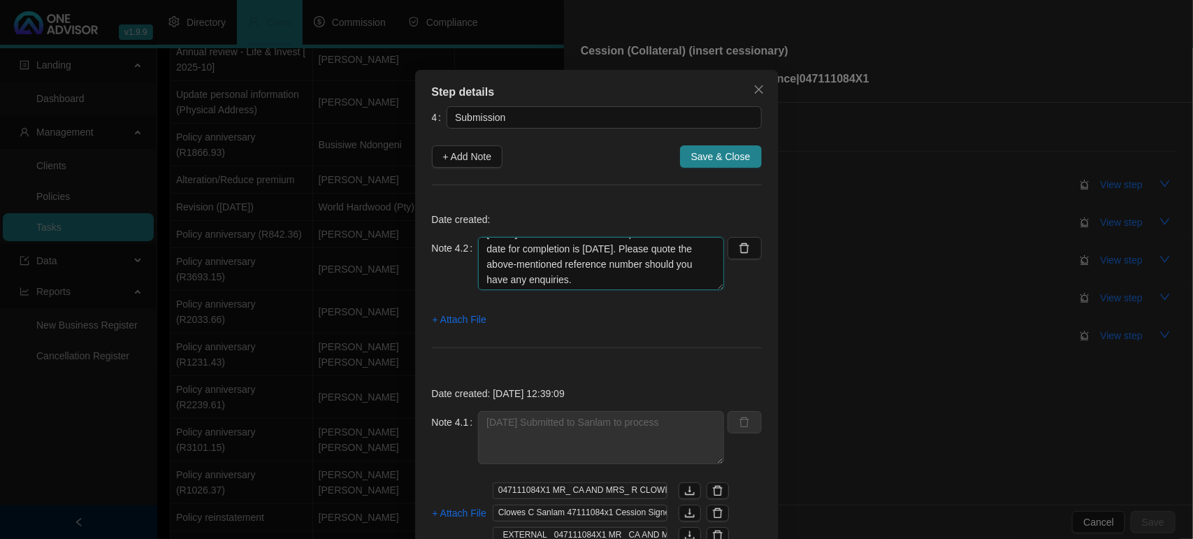
scroll to position [15, 0]
drag, startPoint x: 665, startPoint y: 284, endPoint x: 462, endPoint y: 265, distance: 204.1
click at [462, 265] on div "Note 4.2 30/09/2025 - Sanlam confirmed receipt and estimated date for completio…" at bounding box center [578, 263] width 293 height 53
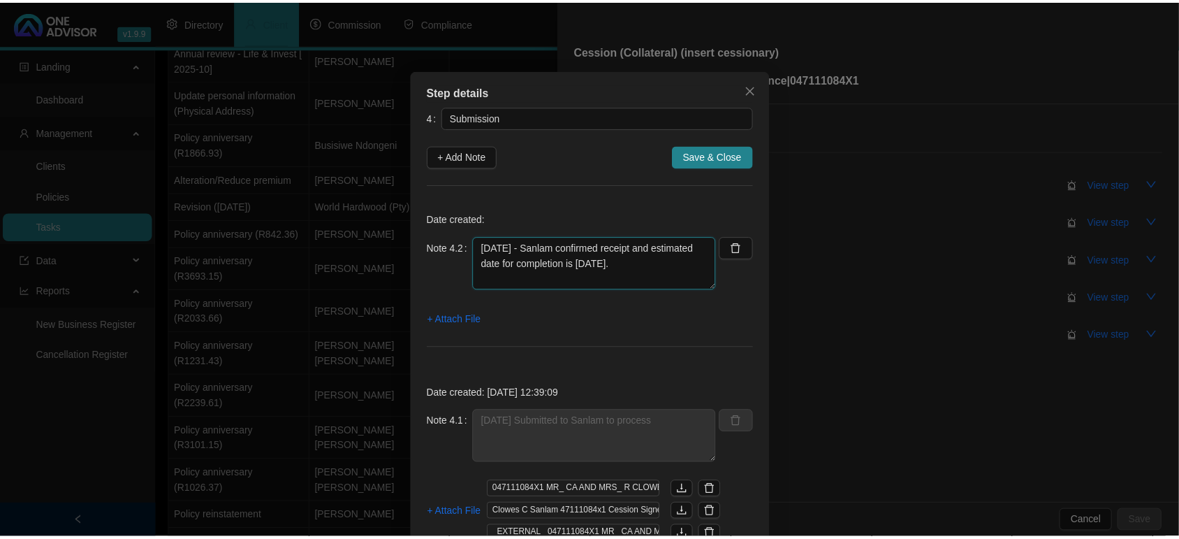
scroll to position [0, 0]
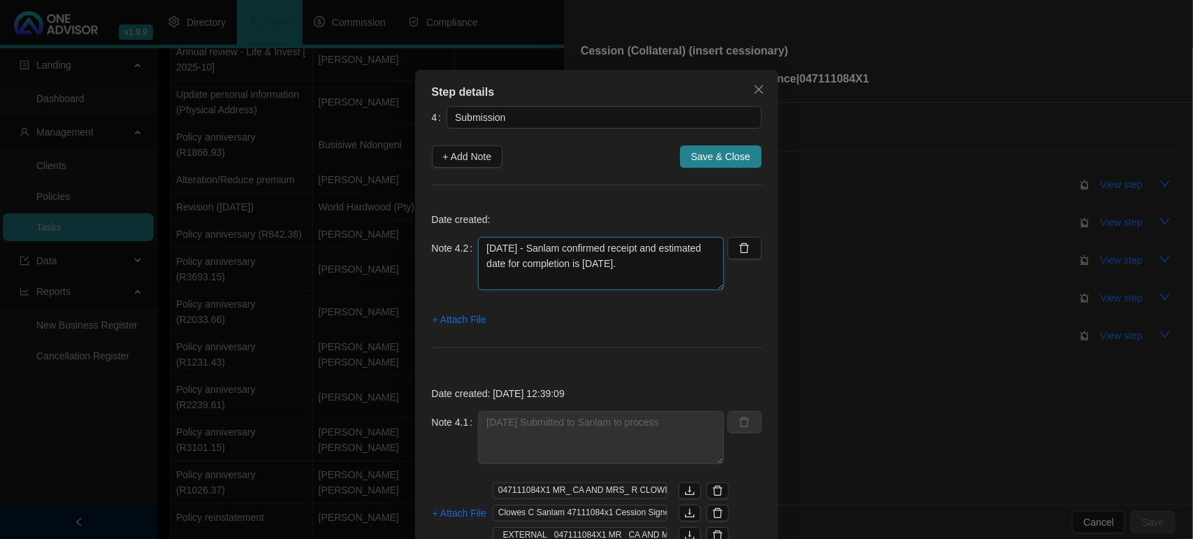
click at [619, 270] on textarea "30/09/2025 - Sanlam confirmed receipt and estimated date for completion is 2025…" at bounding box center [601, 263] width 246 height 53
click at [608, 274] on textarea "30/09/2025 - Sanlam confirmed receipt and estimated date for completion is 2025…" at bounding box center [601, 263] width 246 height 53
click at [681, 268] on textarea "30/09/2025 - Sanlam confirmed receipt and estimated date for completion is 2025…" at bounding box center [601, 263] width 246 height 53
paste textarea "1442018667"
type textarea "30/09/2025 - Sanlam confirmed receipt and estimated date for completion is 2025…"
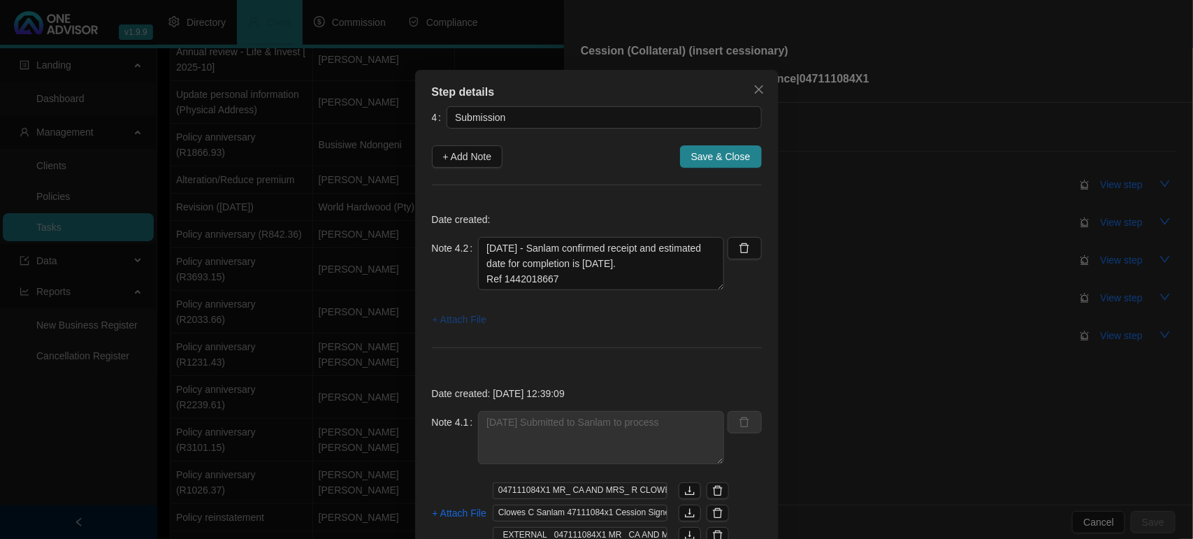
click at [466, 321] on span "+ Attach File" at bounding box center [459, 319] width 54 height 15
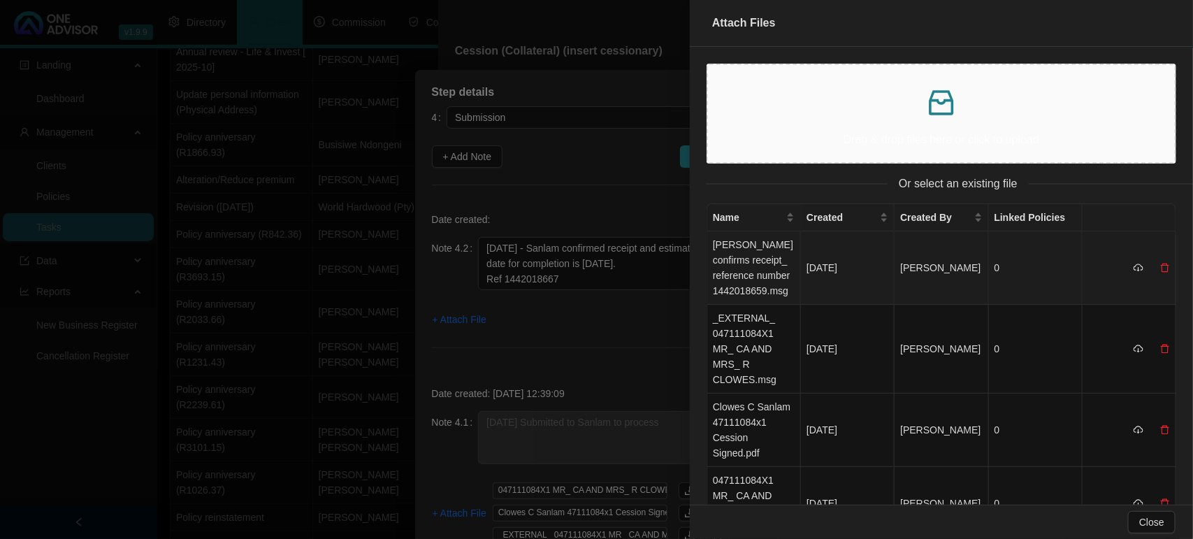
click at [745, 258] on td "Sanlam confirms receipt_ reference number 1442018659.msg" at bounding box center [754, 267] width 94 height 73
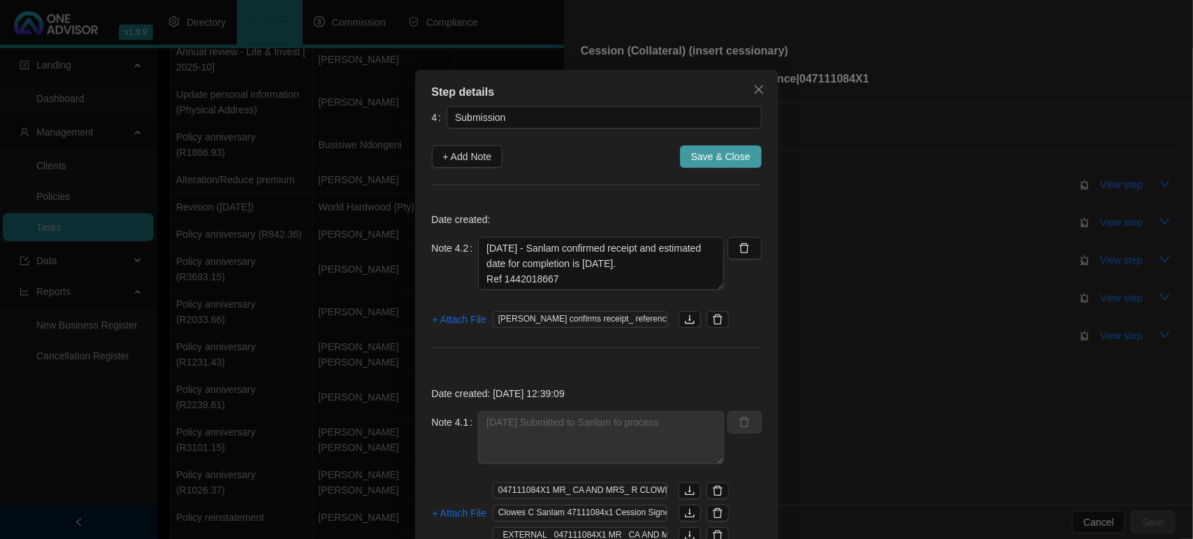
click at [691, 158] on span "Save & Close" at bounding box center [720, 156] width 59 height 15
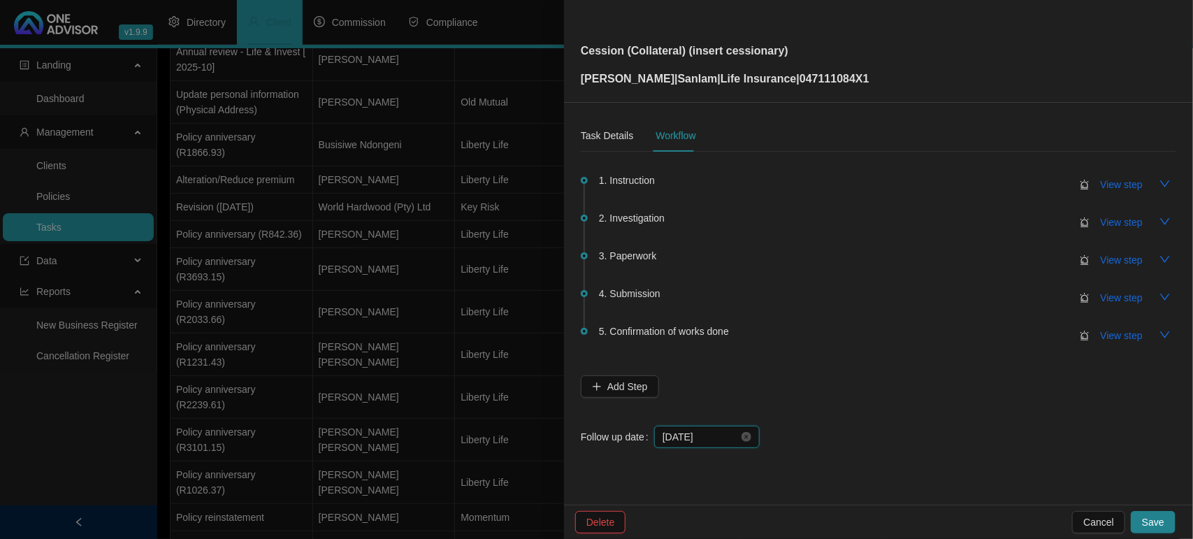
click at [713, 432] on input "[DATE]" at bounding box center [700, 436] width 76 height 15
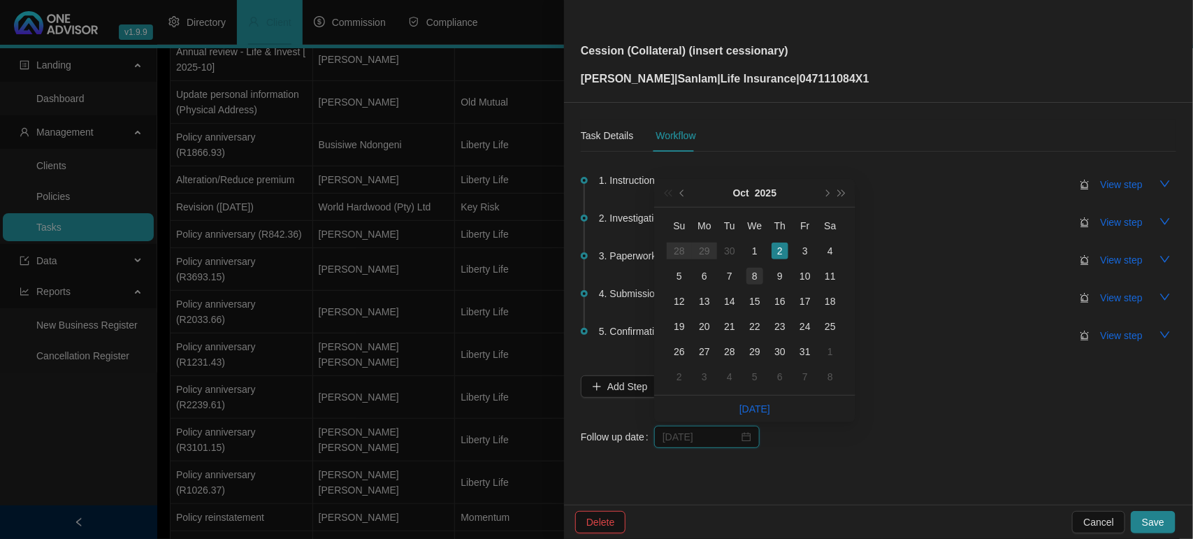
type input "[DATE]"
click at [756, 278] on div "8" at bounding box center [754, 276] width 17 height 17
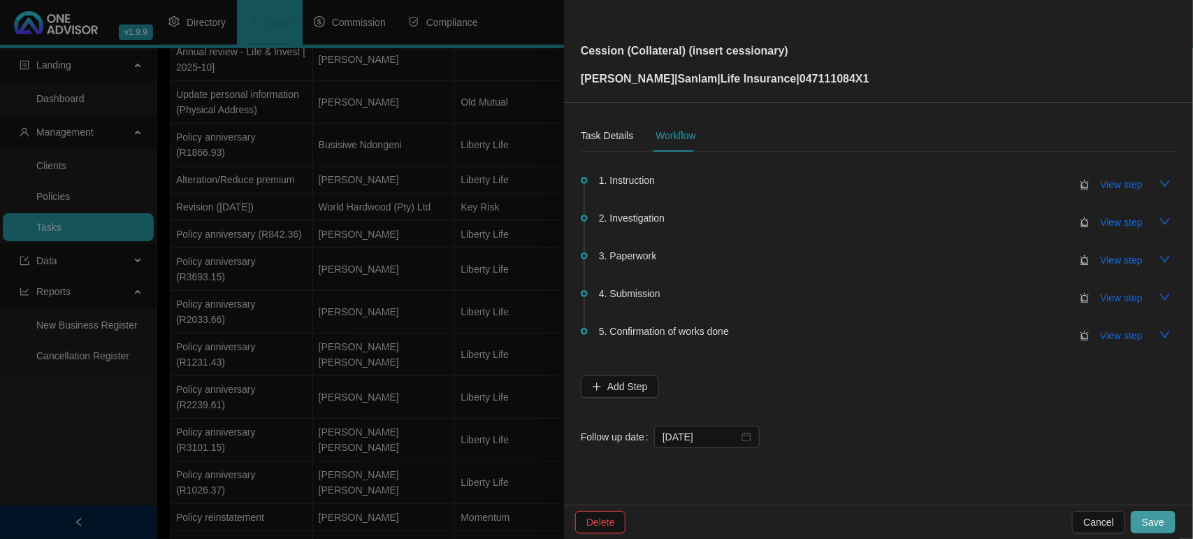
click at [1144, 532] on button "Save" at bounding box center [1152, 522] width 45 height 22
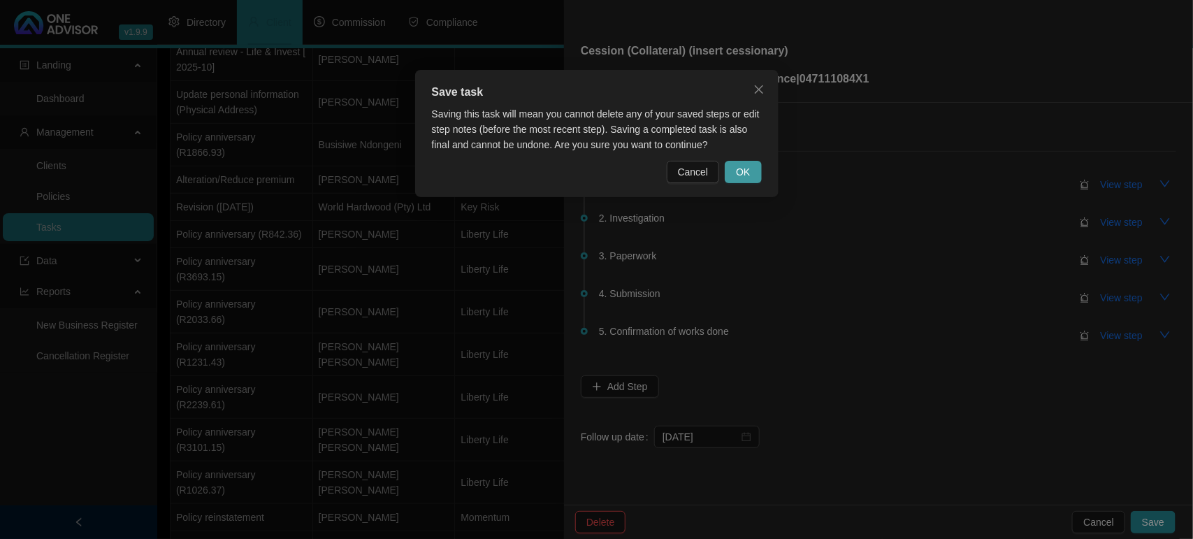
click at [738, 173] on span "OK" at bounding box center [743, 171] width 14 height 15
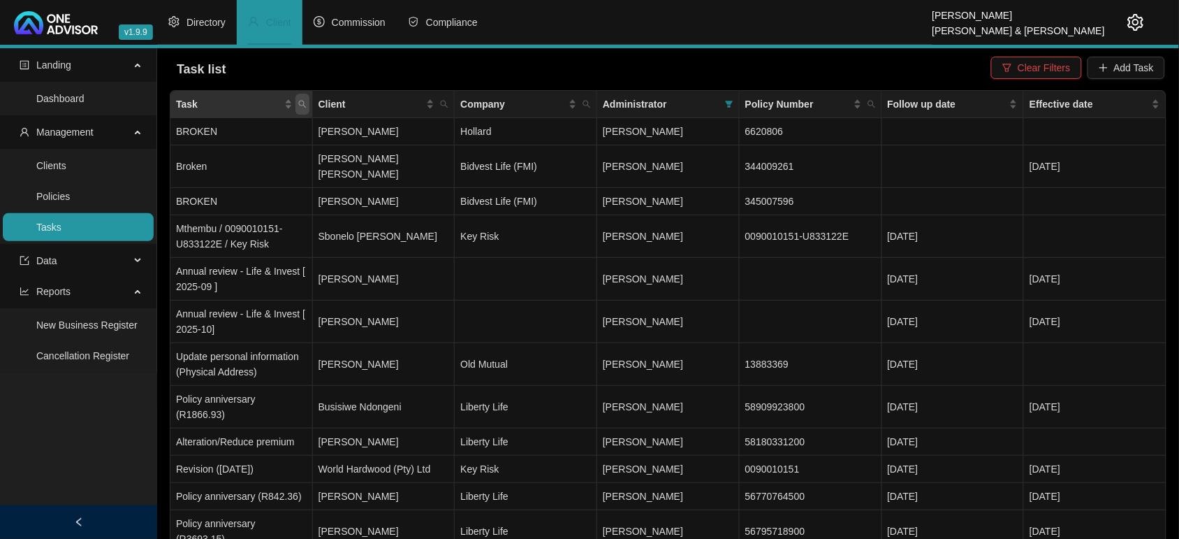
click at [305, 102] on icon "search" at bounding box center [302, 104] width 8 height 8
type input "policy anniv"
click at [201, 154] on span "Search" at bounding box center [211, 159] width 31 height 15
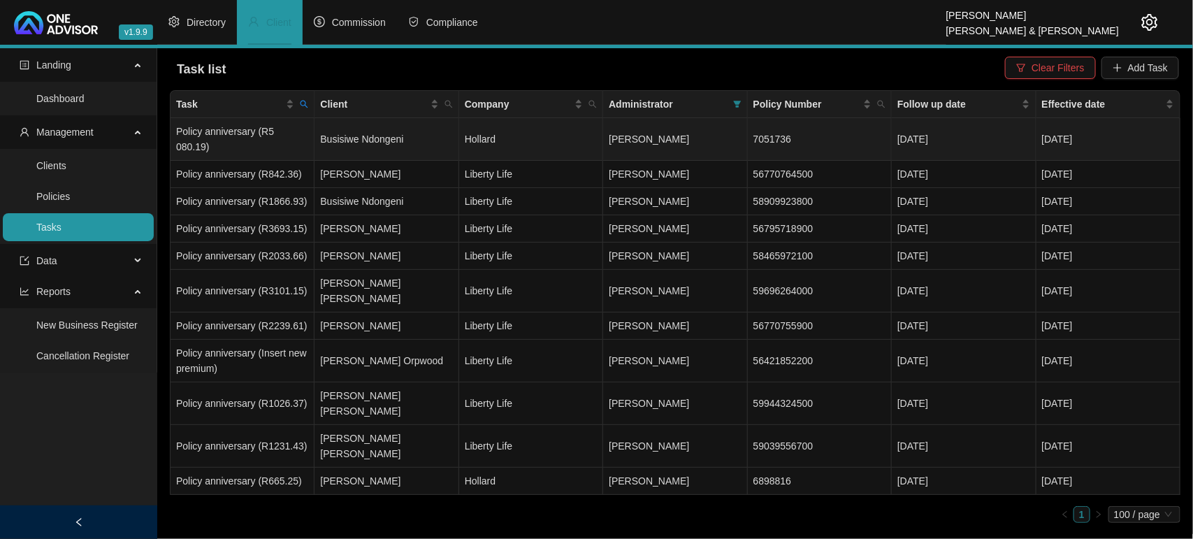
click at [235, 135] on td "Policy anniversary (R5 080.19)" at bounding box center [242, 139] width 144 height 43
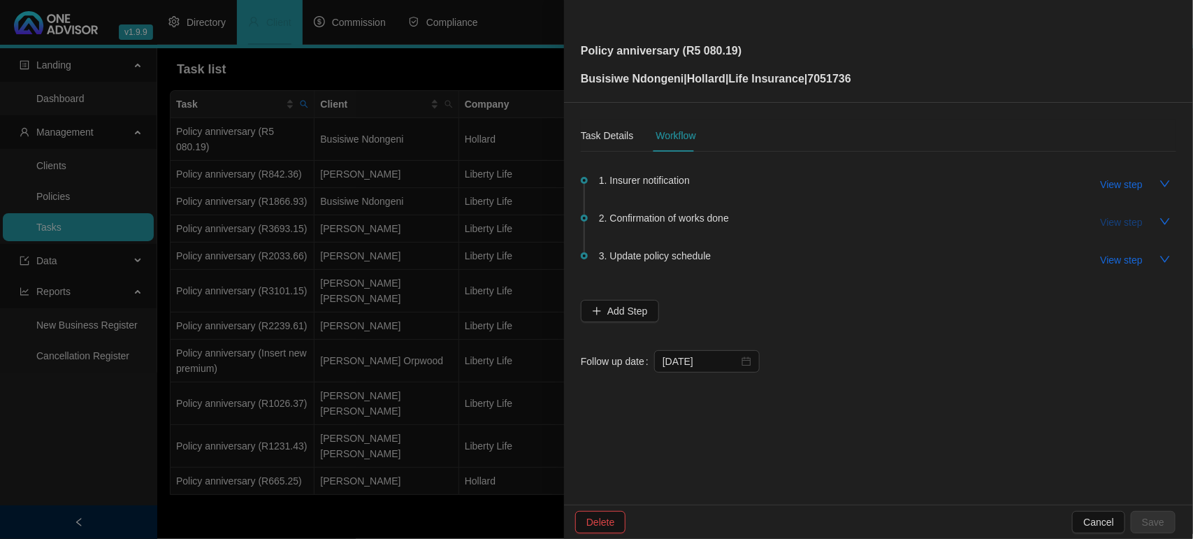
click at [1129, 225] on span "View step" at bounding box center [1121, 221] width 42 height 15
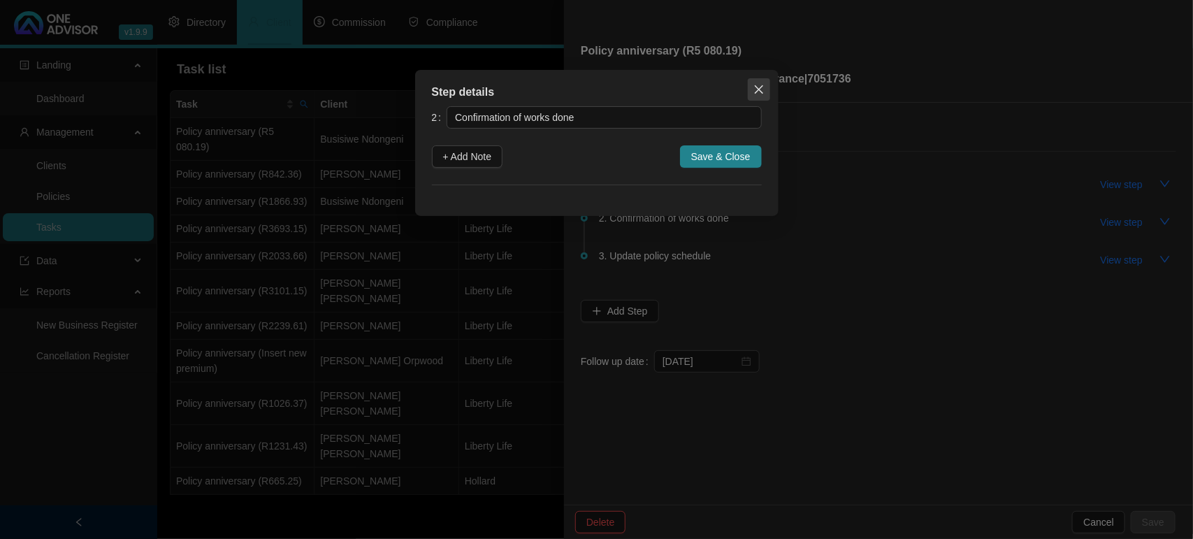
click at [760, 85] on icon "close" at bounding box center [758, 89] width 11 height 11
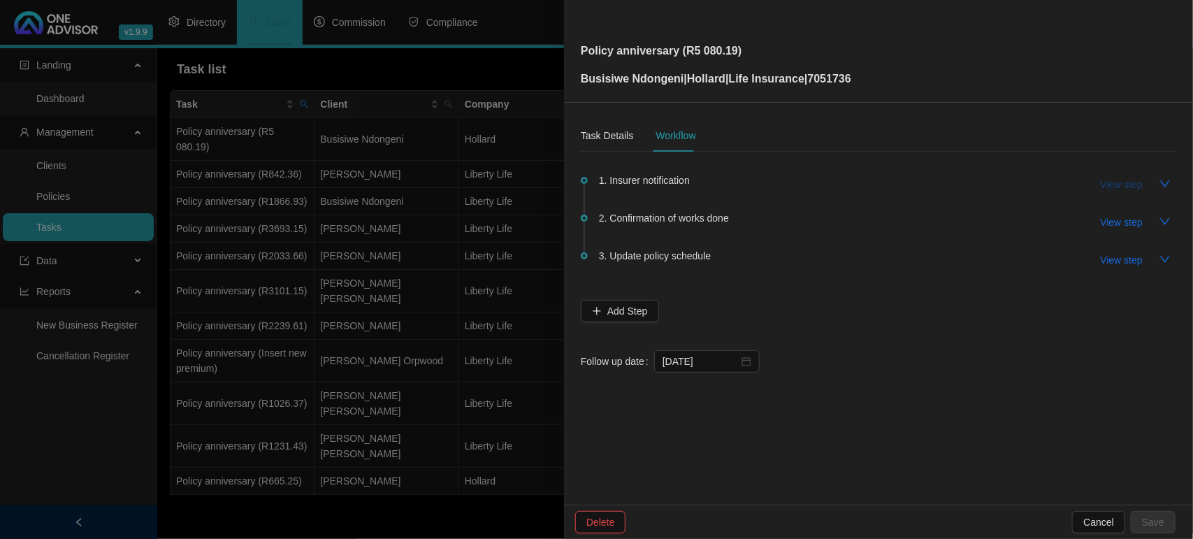
click at [1111, 177] on span "View step" at bounding box center [1121, 184] width 42 height 15
type input "Insurer notification"
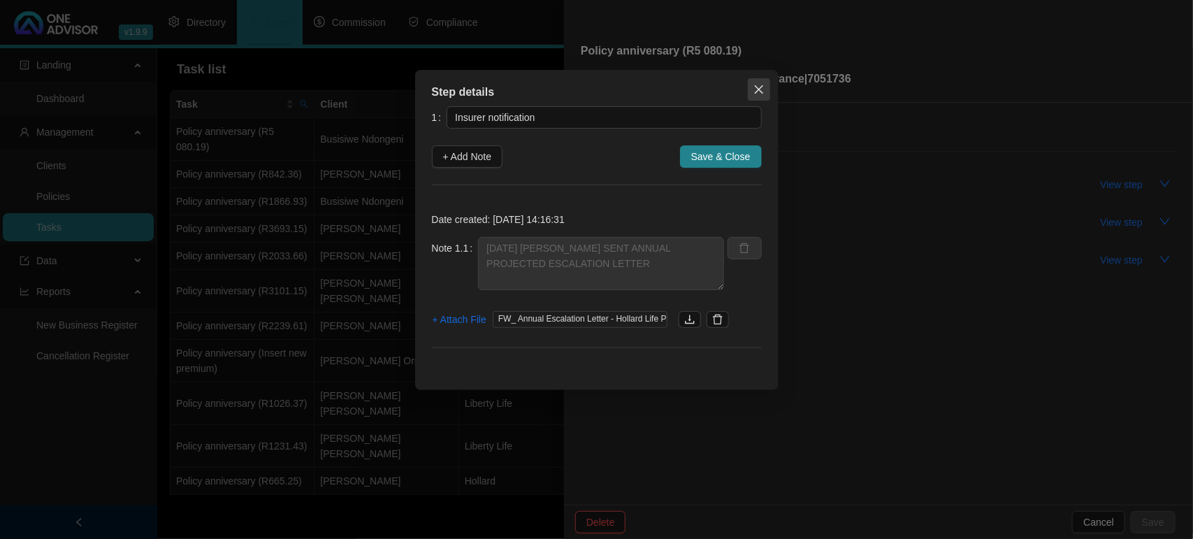
click at [760, 88] on icon "close" at bounding box center [758, 89] width 11 height 11
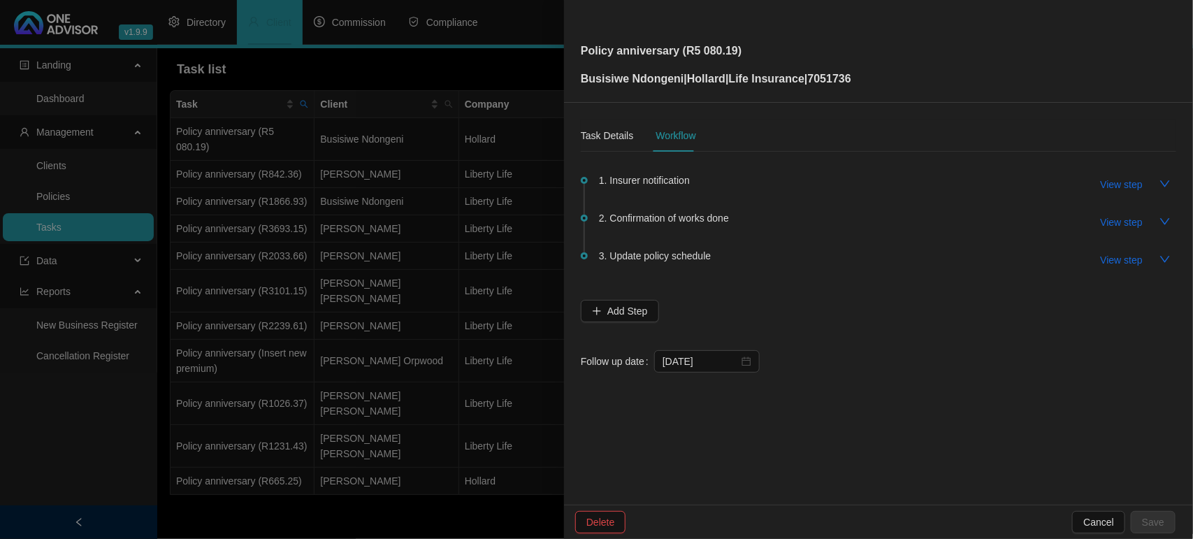
click at [299, 460] on div at bounding box center [596, 269] width 1193 height 539
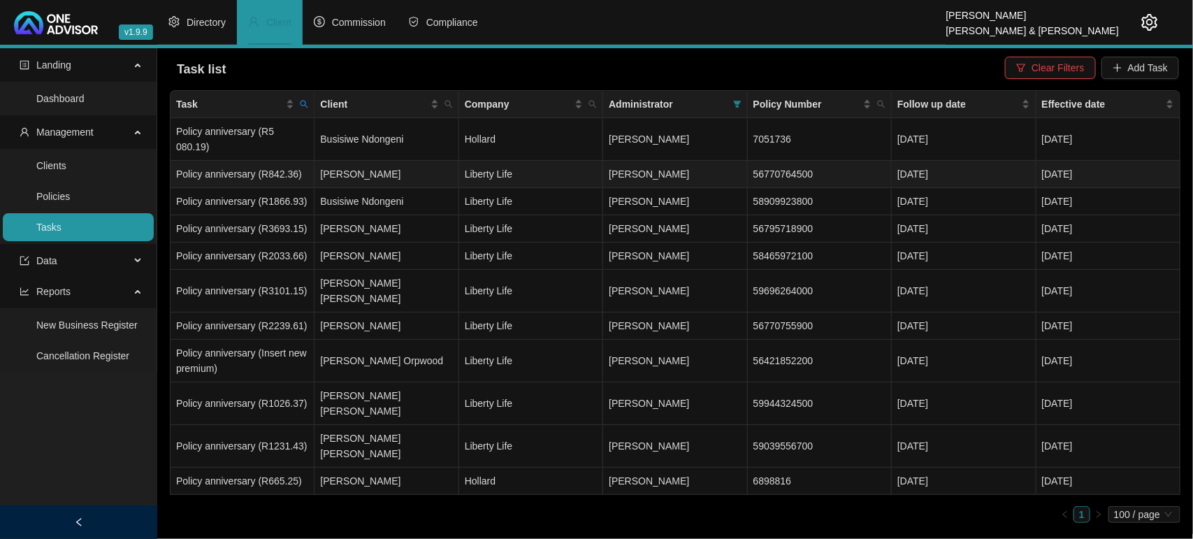
click at [260, 161] on td "Policy anniversary (R842.36)" at bounding box center [242, 174] width 144 height 27
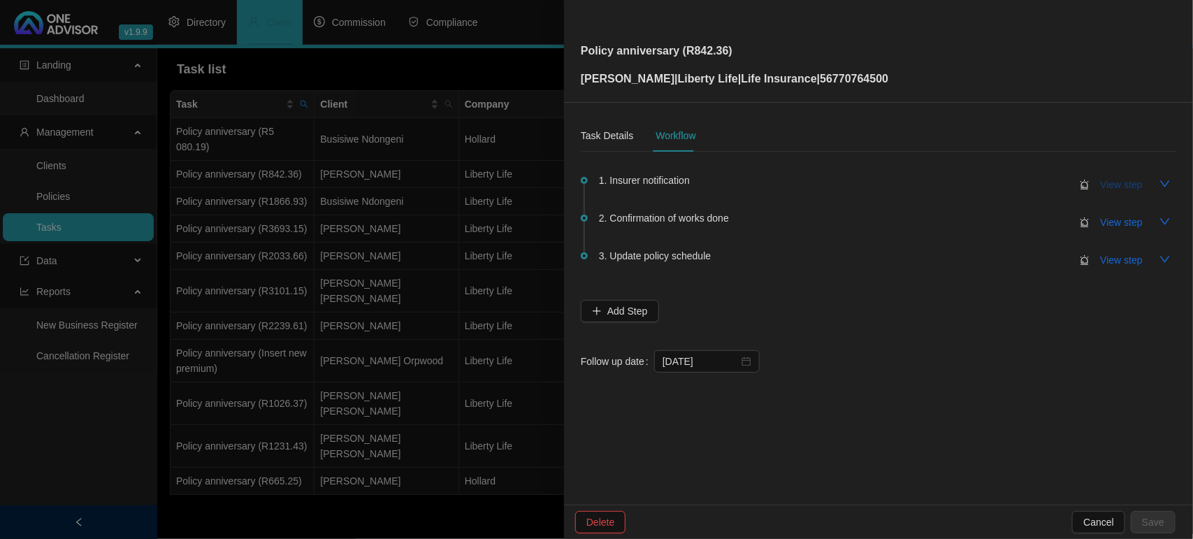
click at [1108, 177] on span "View step" at bounding box center [1121, 184] width 42 height 15
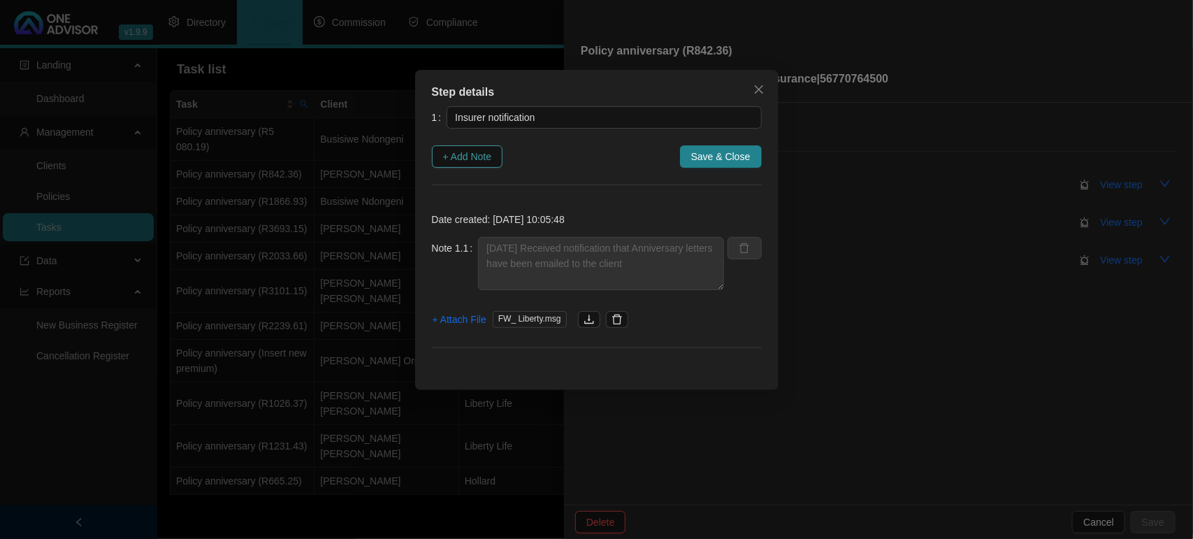
click at [468, 161] on span "+ Add Note" at bounding box center [467, 156] width 49 height 15
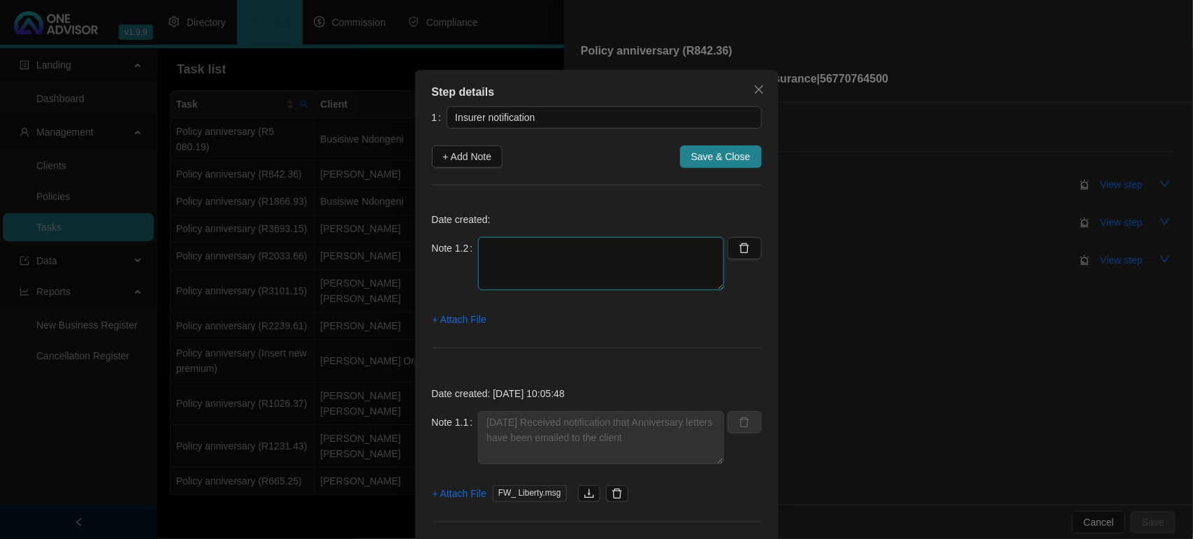
click at [506, 254] on textarea at bounding box center [601, 263] width 246 height 53
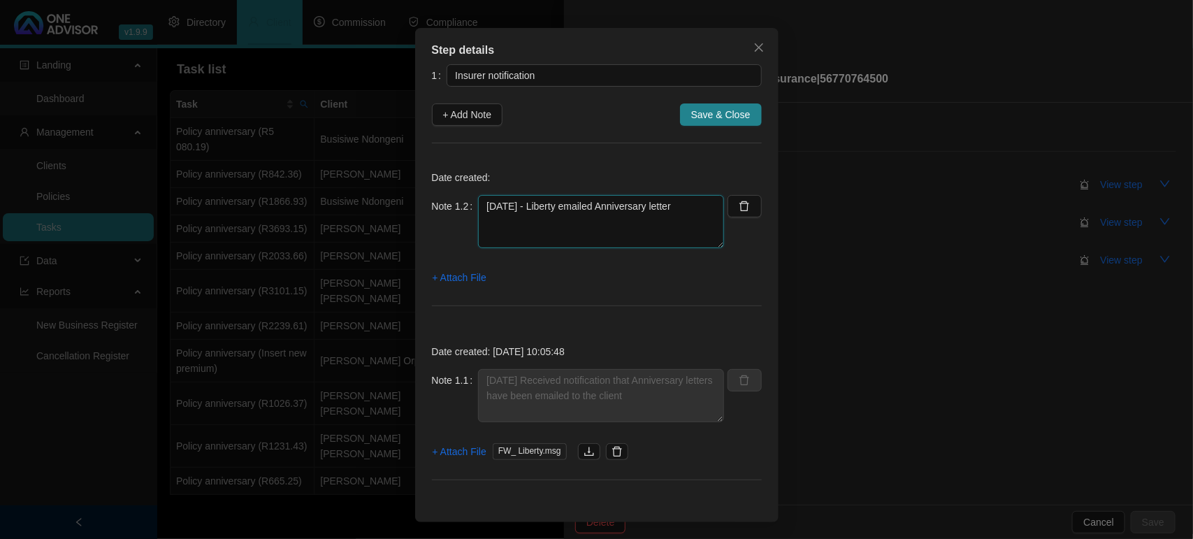
drag, startPoint x: 694, startPoint y: 199, endPoint x: 374, endPoint y: 205, distance: 320.0
click at [374, 205] on div "Step details 1 Insurer notification + Add Note Save & Close Date created: Note …" at bounding box center [596, 269] width 1193 height 539
type textarea "30/09/2025 - Liberty emailed Anniversary letter"
click at [449, 277] on span "+ Attach File" at bounding box center [459, 277] width 54 height 15
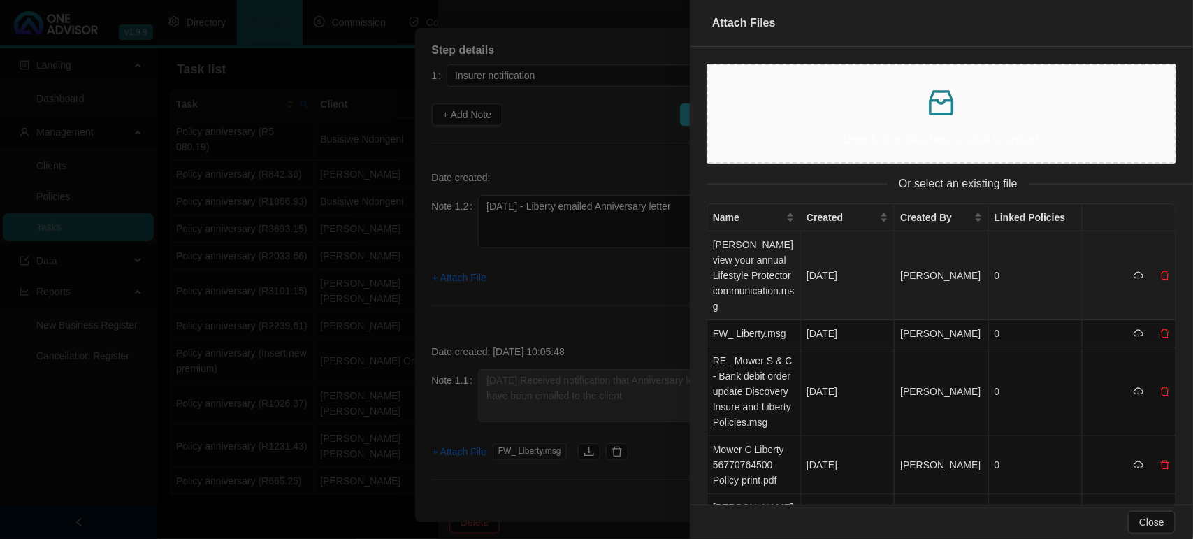
click at [767, 271] on td "Chantal_ view your annual Lifestyle Protector communication.msg" at bounding box center [754, 275] width 94 height 89
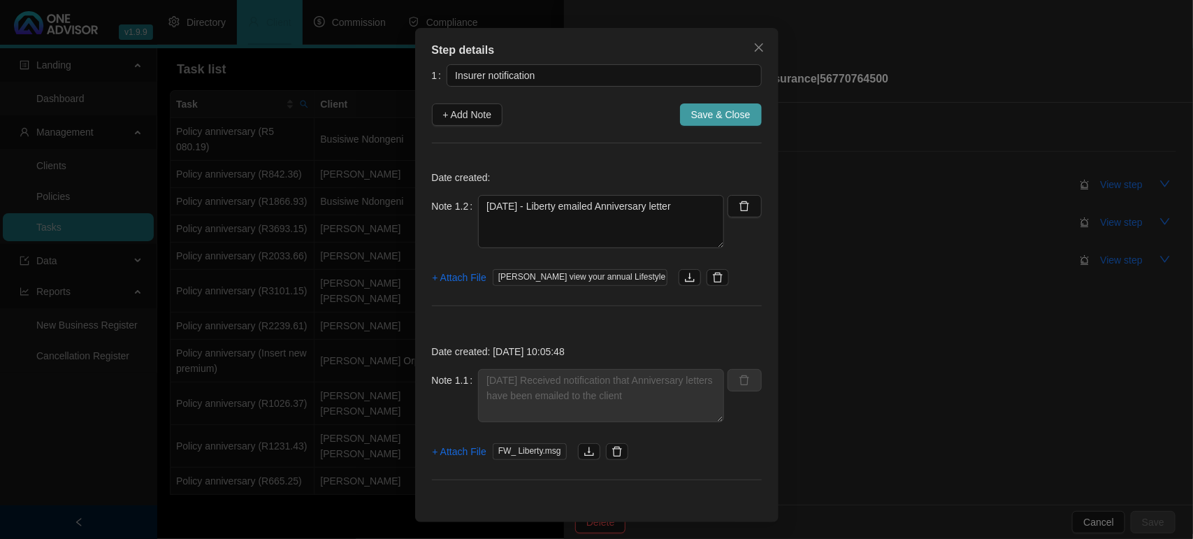
click at [707, 110] on span "Save & Close" at bounding box center [720, 114] width 59 height 15
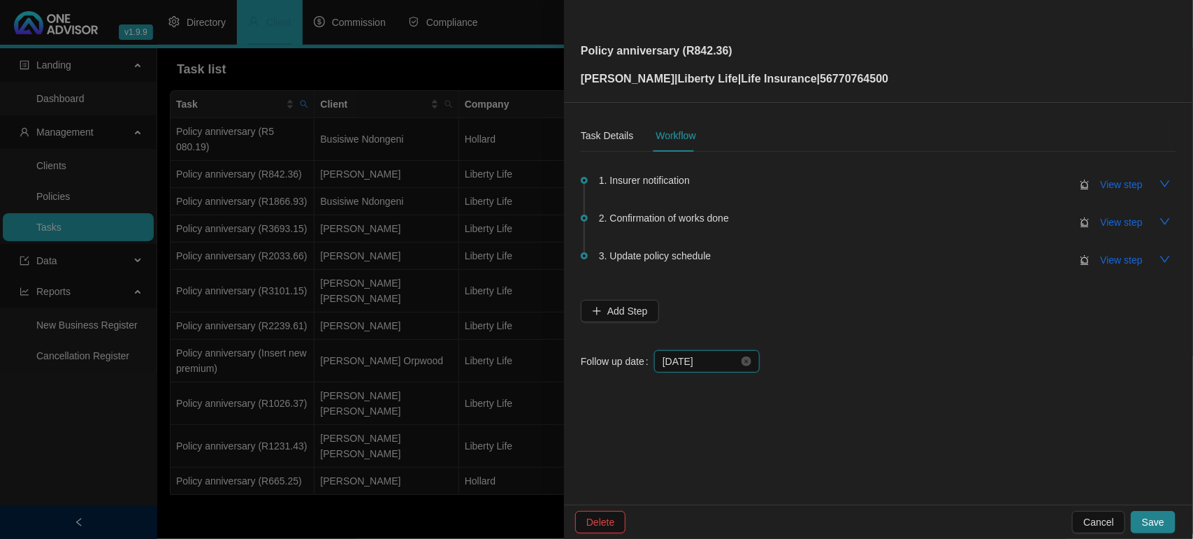
click at [722, 360] on input "[DATE]" at bounding box center [700, 360] width 76 height 15
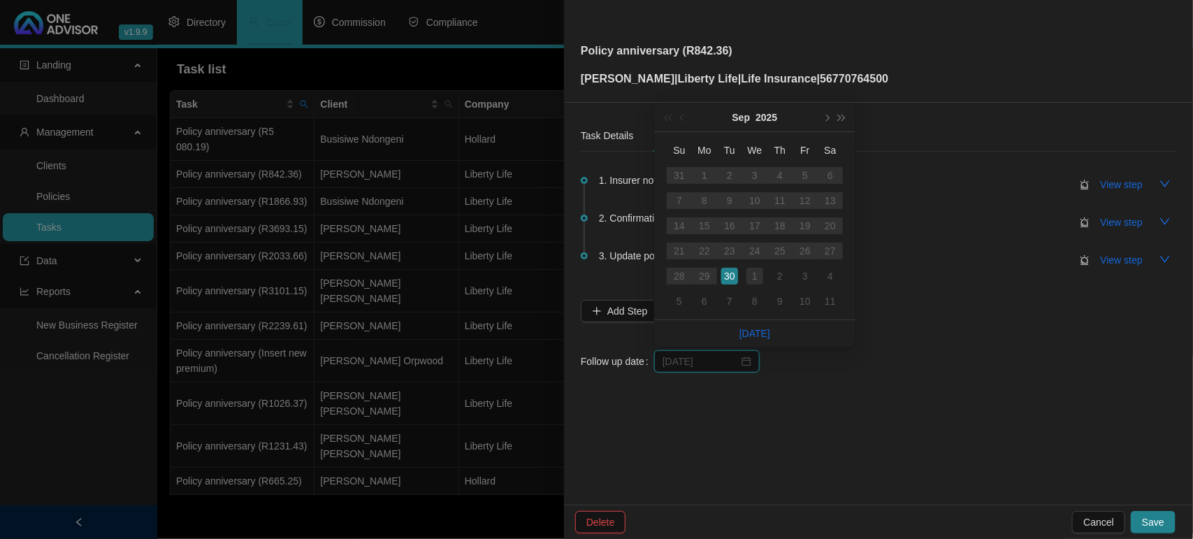
type input "[DATE]"
click at [756, 281] on div "1" at bounding box center [754, 276] width 17 height 17
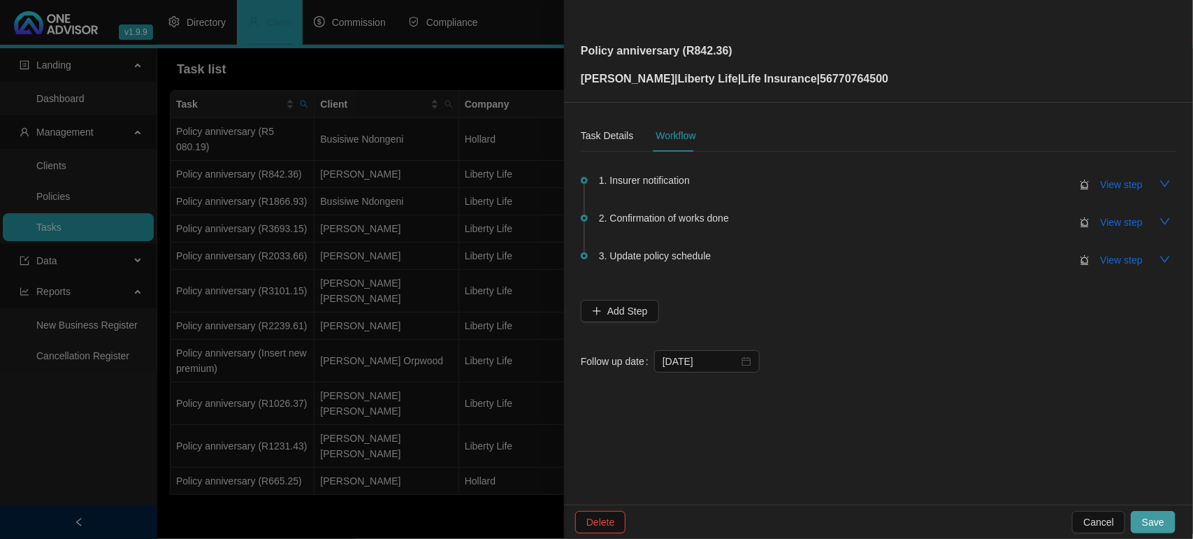
click at [1165, 521] on button "Save" at bounding box center [1152, 522] width 45 height 22
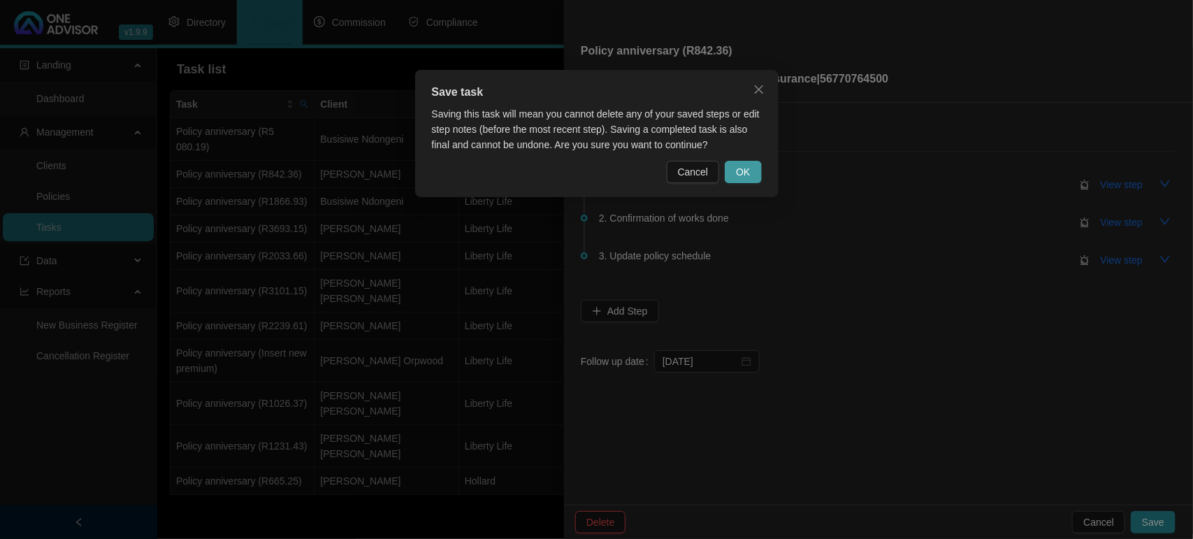
click at [757, 179] on button "OK" at bounding box center [742, 172] width 36 height 22
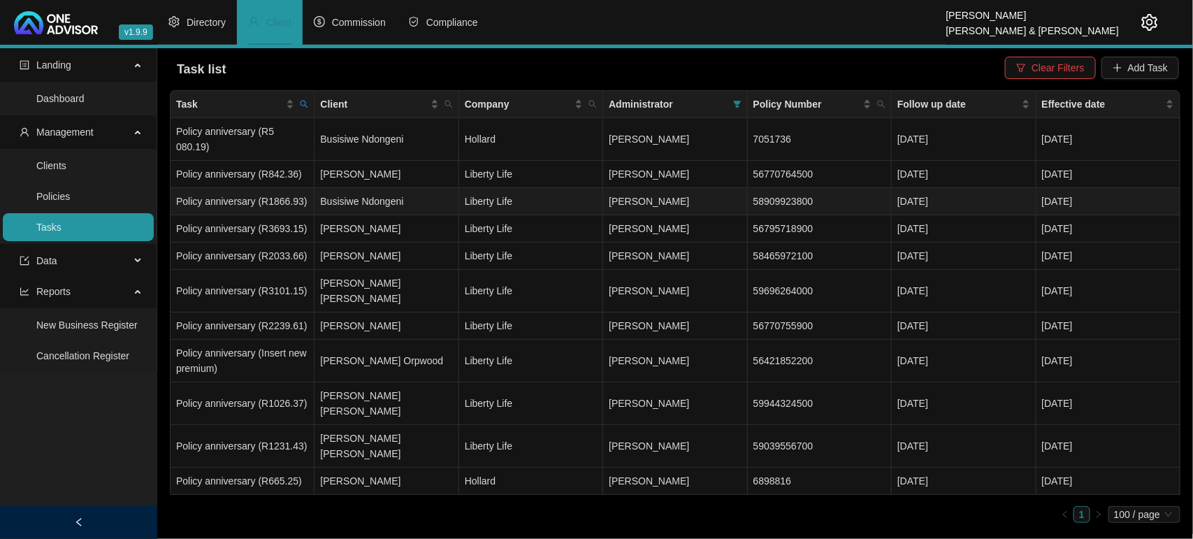
click at [289, 188] on td "Policy anniversary (R1866.93)" at bounding box center [242, 201] width 144 height 27
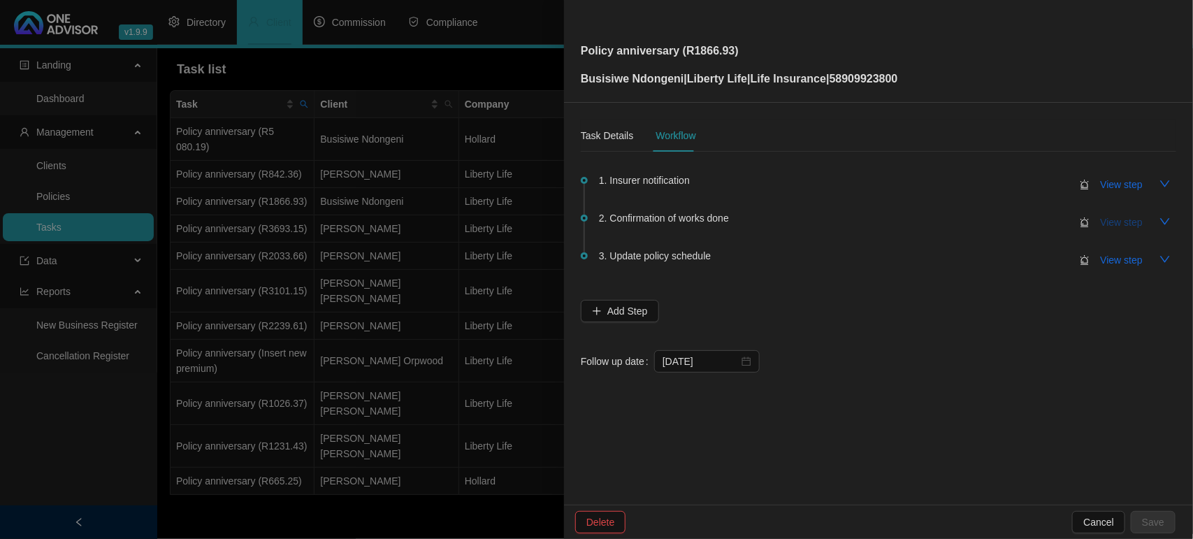
click at [1119, 219] on span "View step" at bounding box center [1121, 221] width 42 height 15
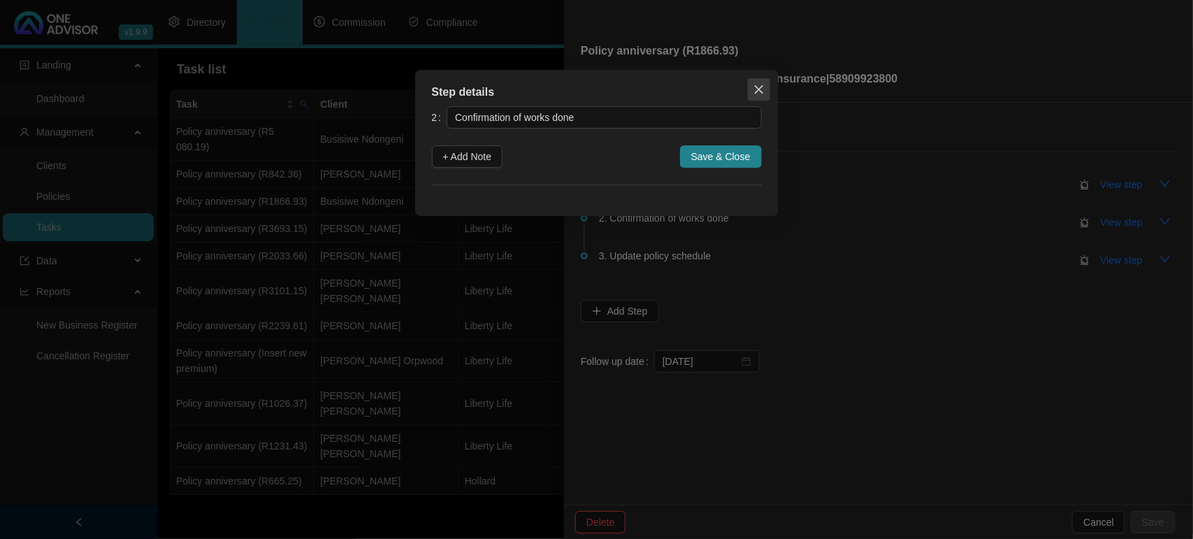
click at [756, 89] on icon "close" at bounding box center [758, 89] width 11 height 11
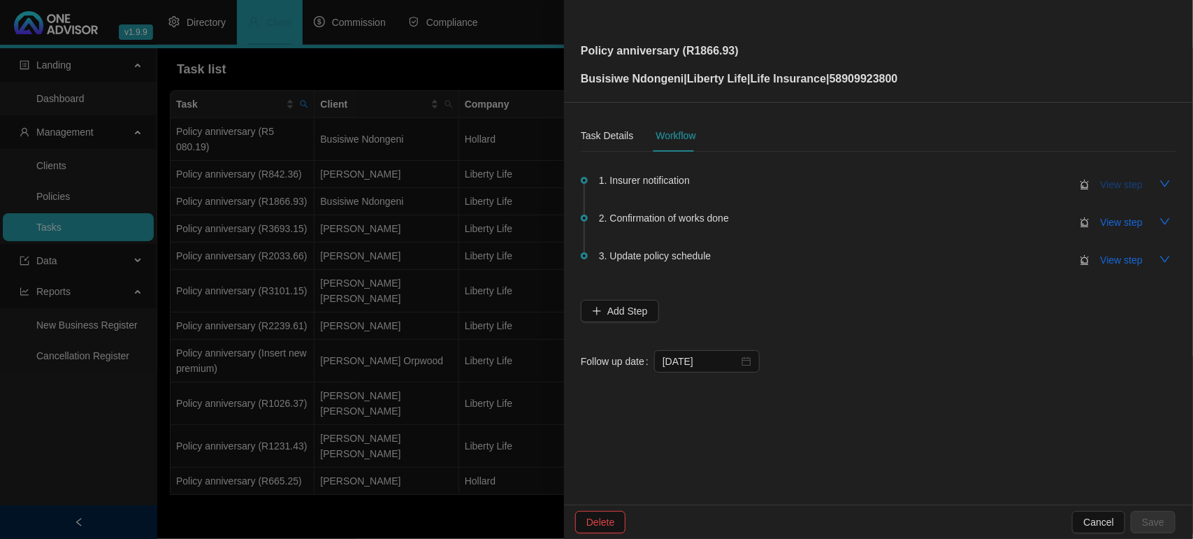
click at [1119, 187] on span "View step" at bounding box center [1121, 184] width 42 height 15
type input "Insurer notification"
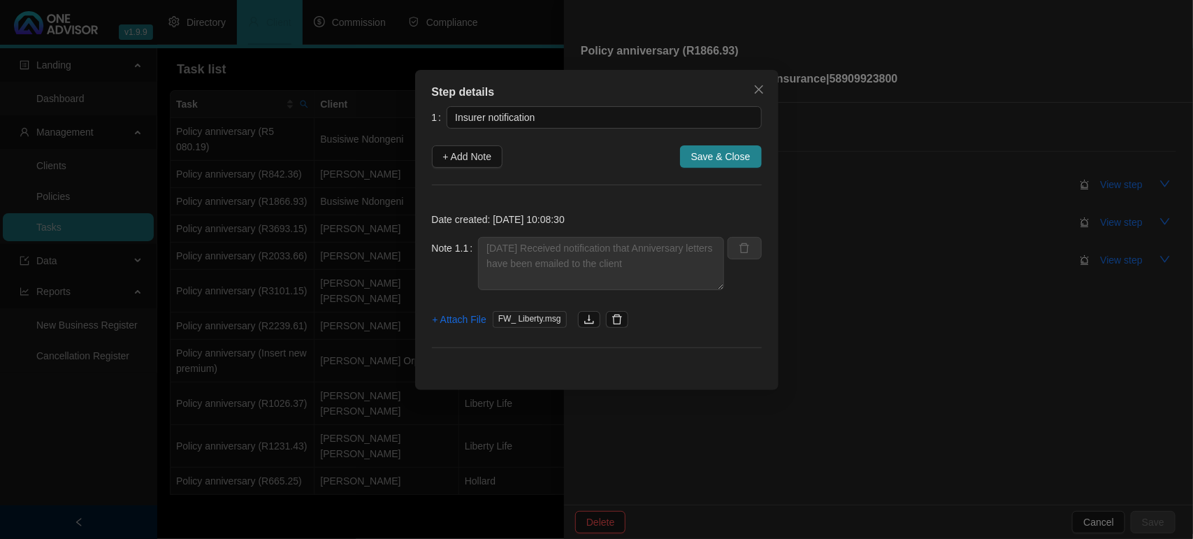
drag, startPoint x: 465, startPoint y: 150, endPoint x: 554, endPoint y: 165, distance: 89.9
click at [466, 150] on span "+ Add Note" at bounding box center [467, 156] width 49 height 15
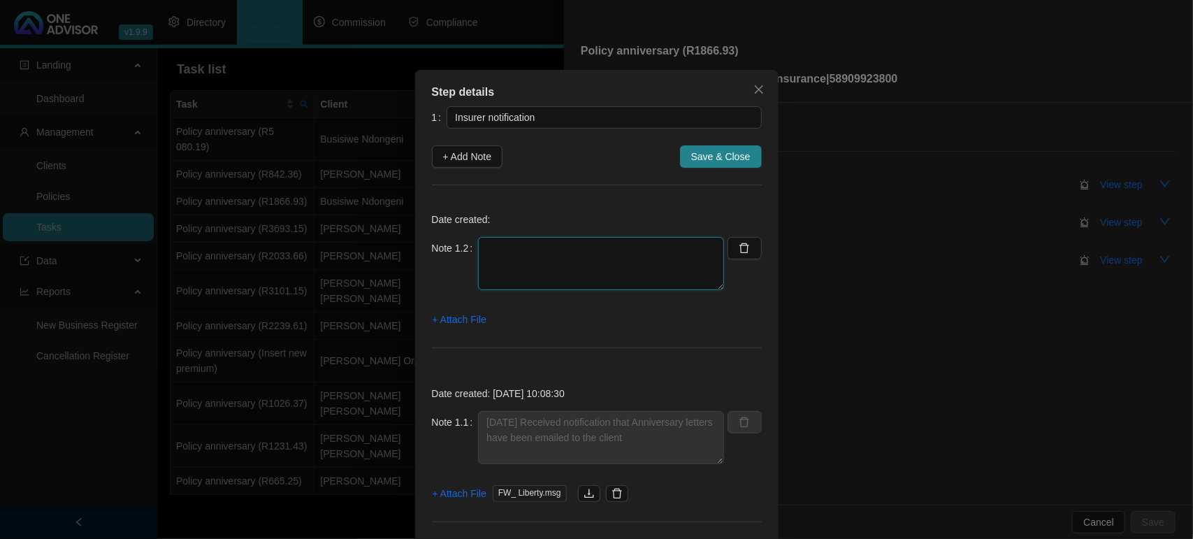
click at [570, 249] on textarea at bounding box center [601, 263] width 246 height 53
paste textarea "30/09/2025 - Liberty emailed Anniversary letter"
type textarea "30/09/2025 - Liberty emailed Anniversary letter"
click at [458, 319] on span "+ Attach File" at bounding box center [459, 319] width 54 height 15
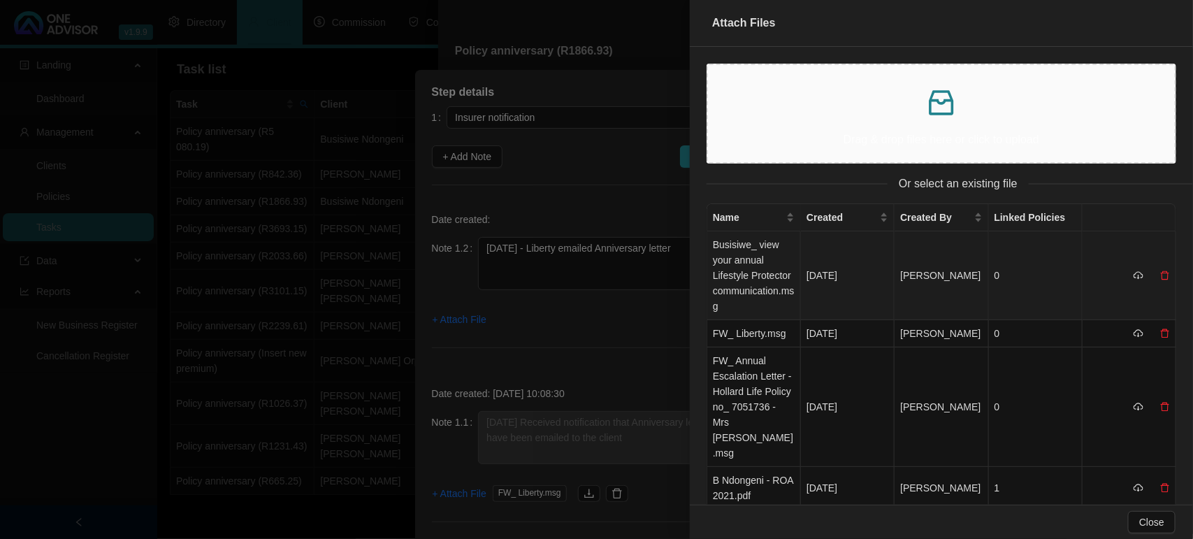
click at [766, 257] on td "Busisiwe_ view your annual Lifestyle Protector communication.msg" at bounding box center [754, 275] width 94 height 89
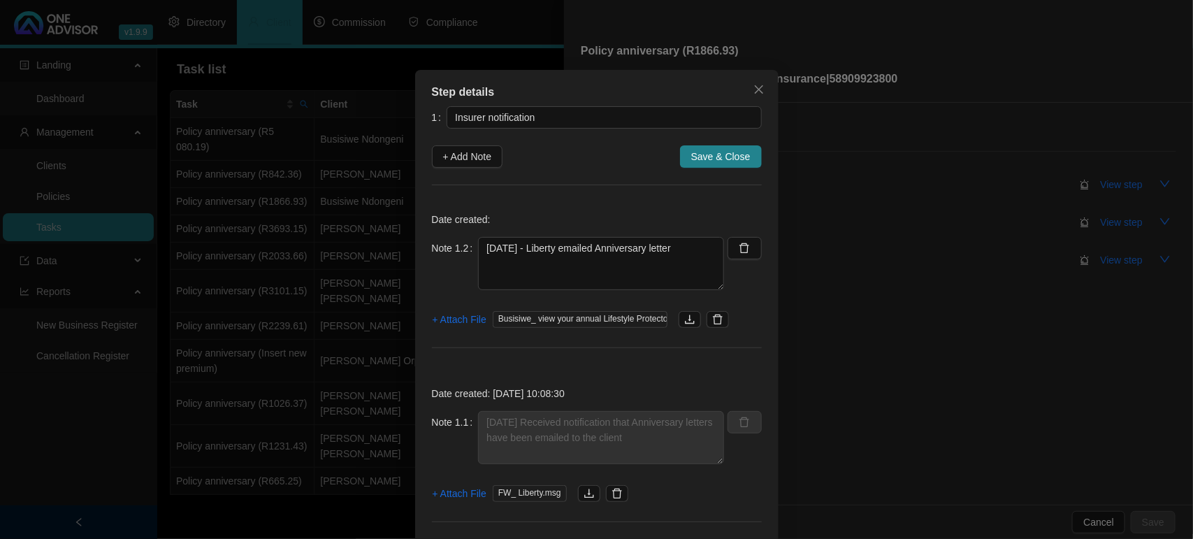
click at [715, 152] on span "Save & Close" at bounding box center [720, 156] width 59 height 15
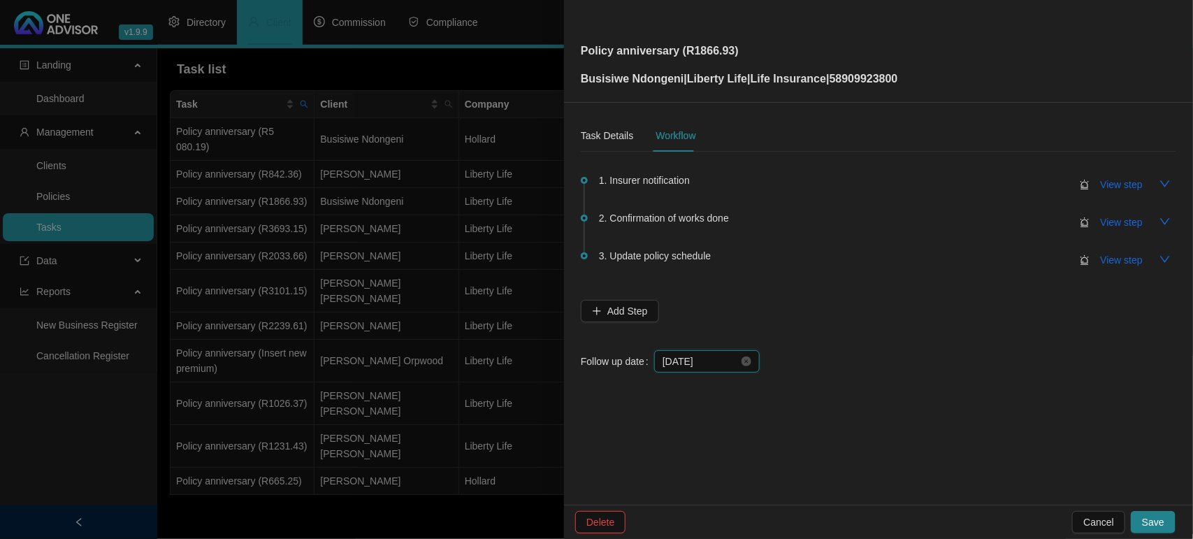
click at [700, 361] on input "[DATE]" at bounding box center [700, 360] width 76 height 15
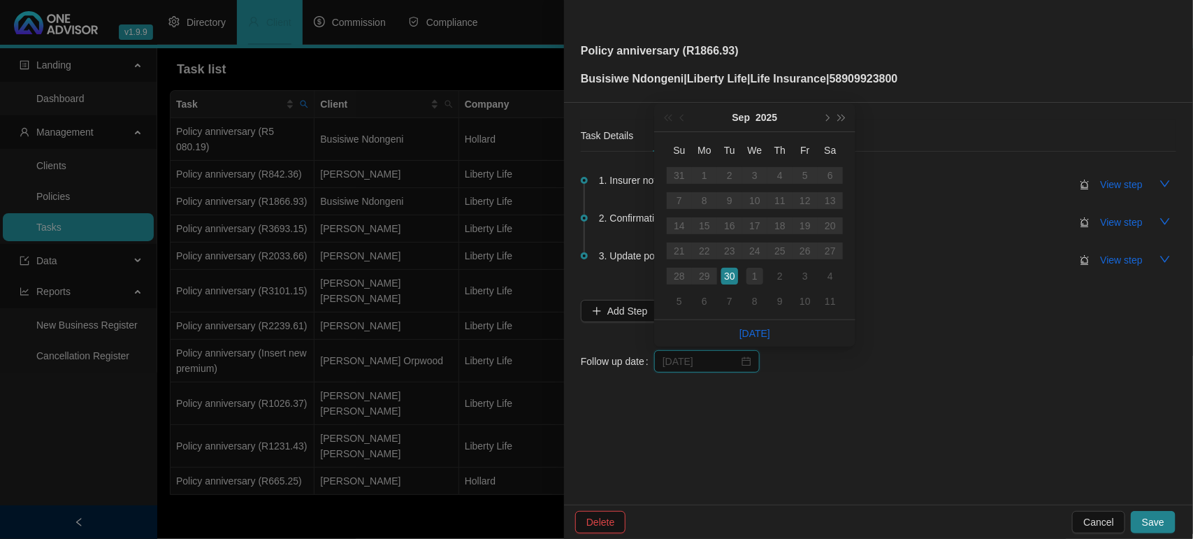
type input "[DATE]"
click at [752, 285] on td "1" at bounding box center [754, 275] width 25 height 25
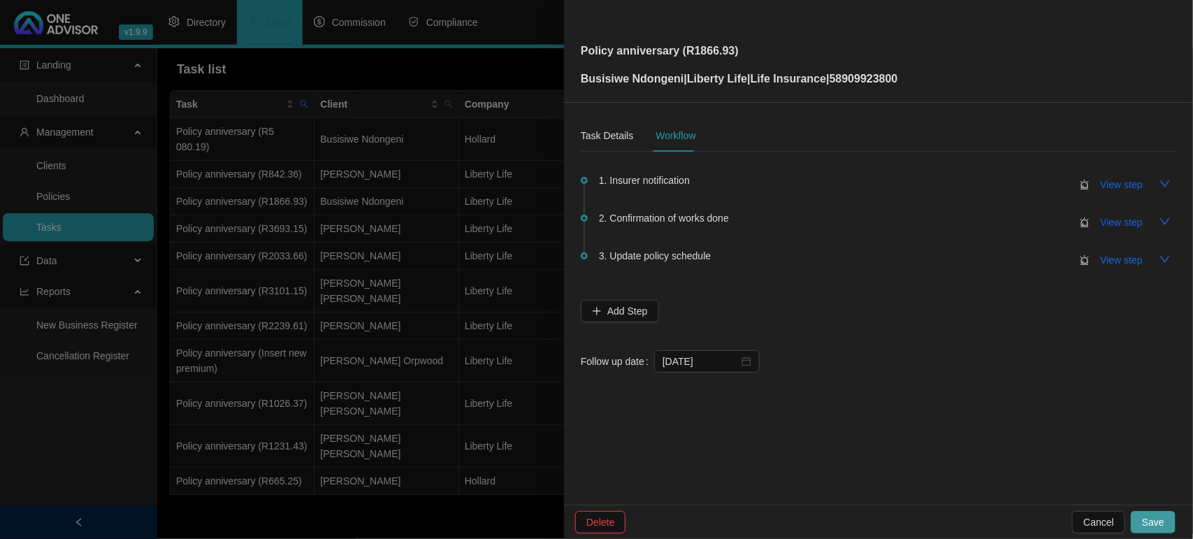
click at [1150, 520] on span "Save" at bounding box center [1153, 521] width 22 height 15
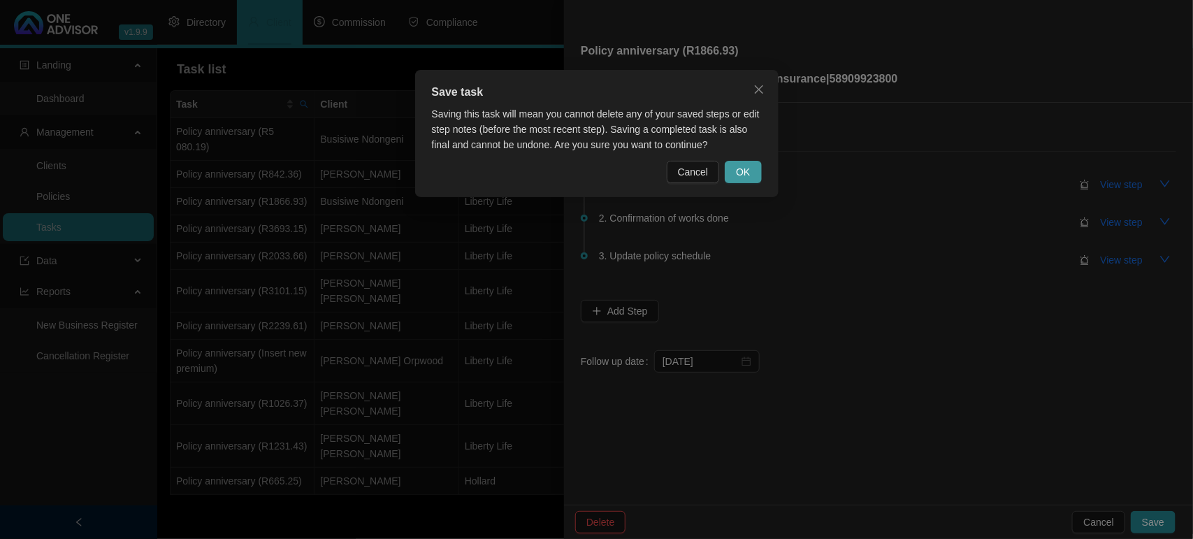
click at [753, 175] on button "OK" at bounding box center [742, 172] width 36 height 22
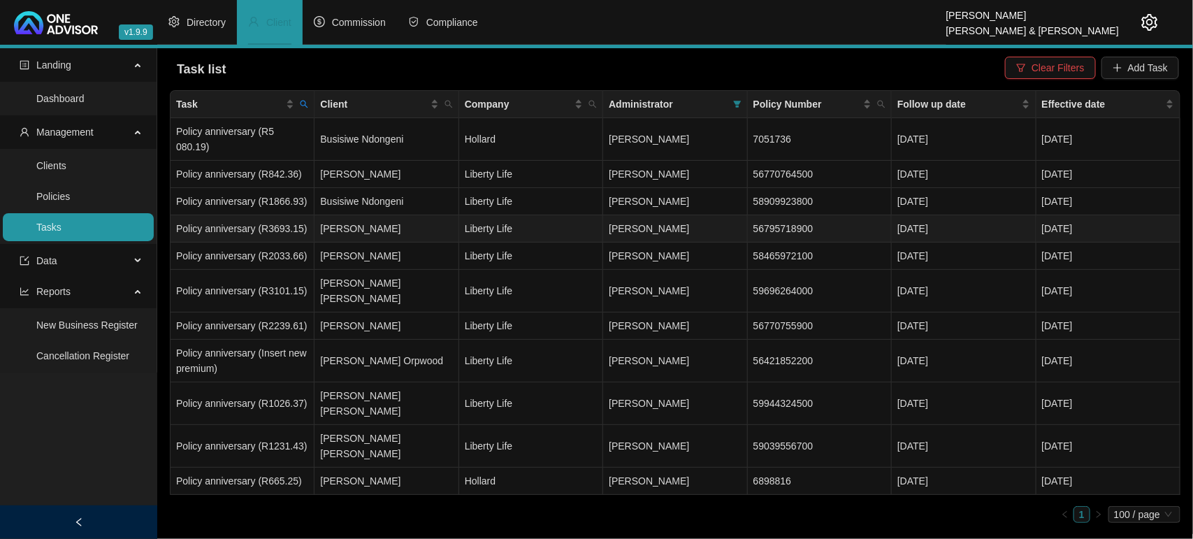
click at [328, 215] on td "[PERSON_NAME]" at bounding box center [386, 228] width 144 height 27
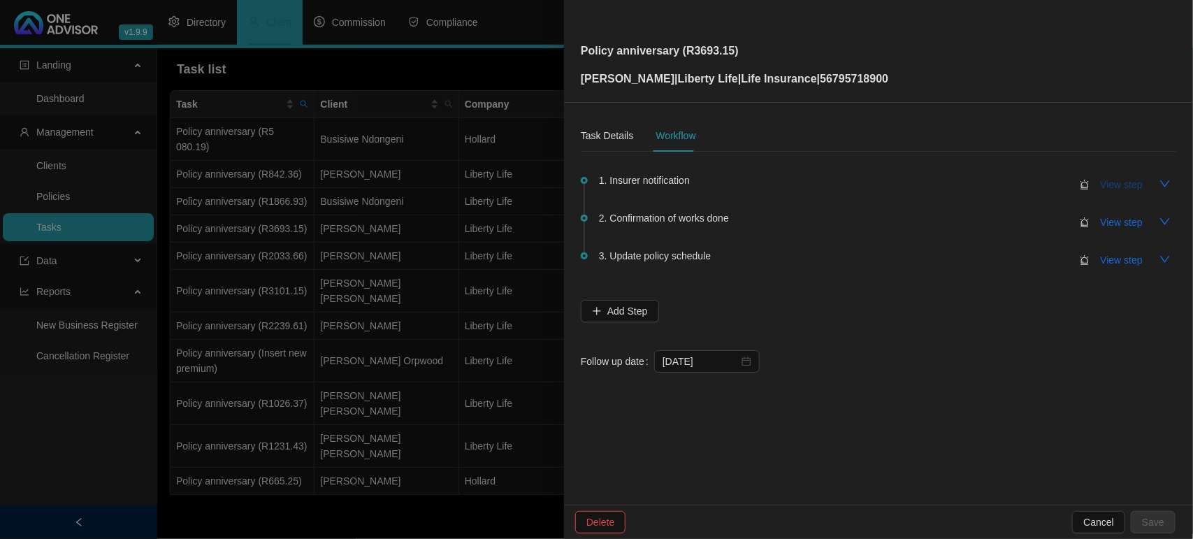
click at [1118, 189] on span "View step" at bounding box center [1121, 184] width 42 height 15
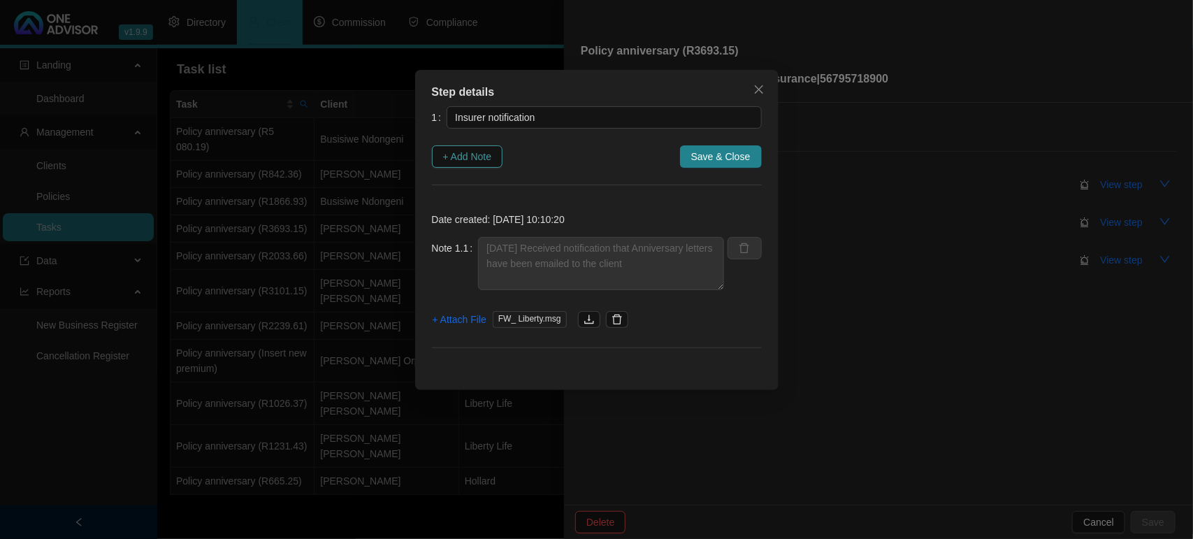
click at [466, 152] on span "+ Add Note" at bounding box center [467, 156] width 49 height 15
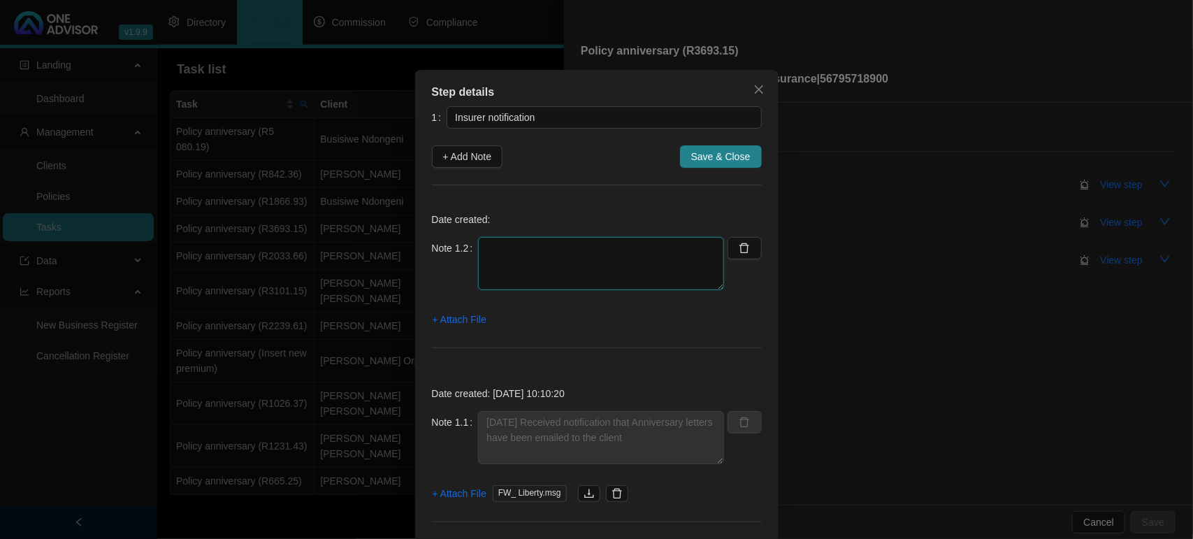
click at [538, 264] on textarea at bounding box center [601, 263] width 246 height 53
paste textarea "30/09/2025 - Liberty emailed Anniversary letter"
type textarea "30/09/2025 - Liberty emailed Anniversary letter"
click at [460, 319] on span "+ Attach File" at bounding box center [459, 319] width 54 height 15
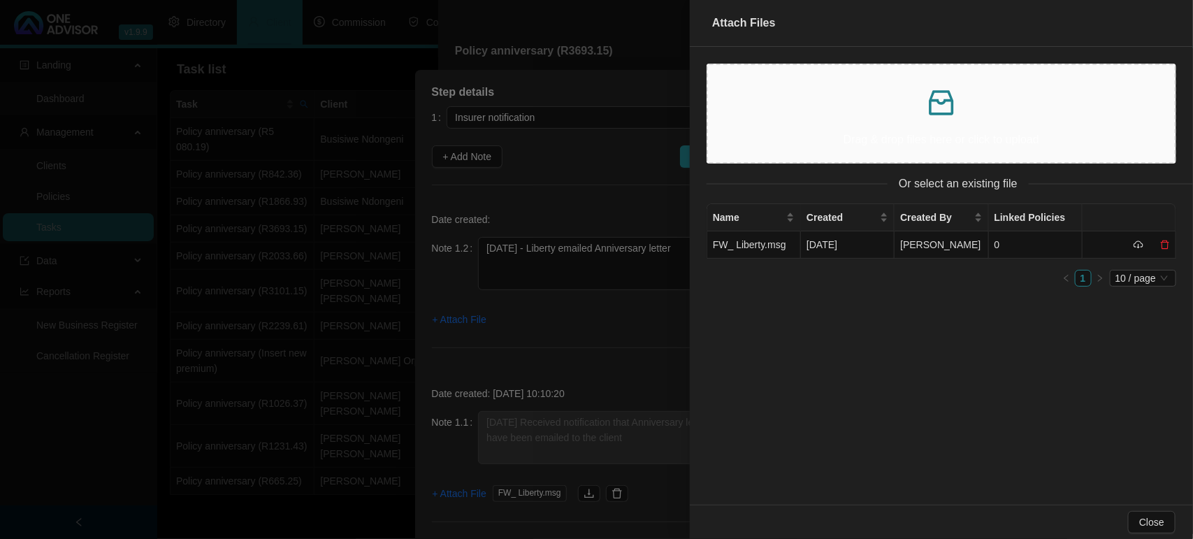
click at [592, 319] on div at bounding box center [596, 269] width 1193 height 539
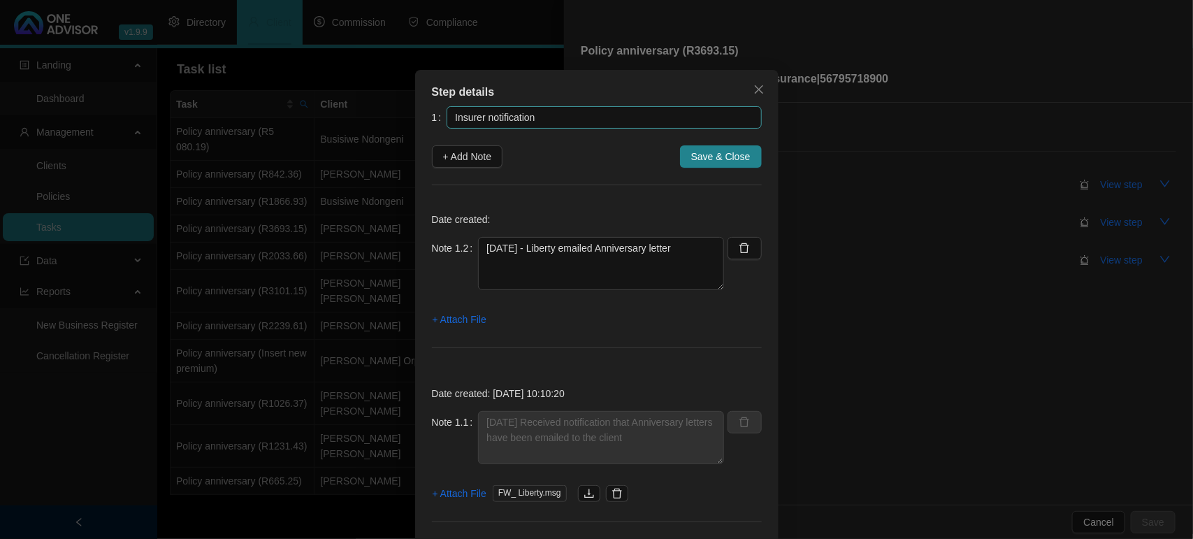
drag, startPoint x: 597, startPoint y: 103, endPoint x: 597, endPoint y: 127, distance: 24.5
click at [597, 127] on div "Step details 1 Insurer notification + Add Note Save & Close Date created: Note …" at bounding box center [596, 317] width 363 height 494
click at [753, 89] on icon "close" at bounding box center [758, 89] width 11 height 11
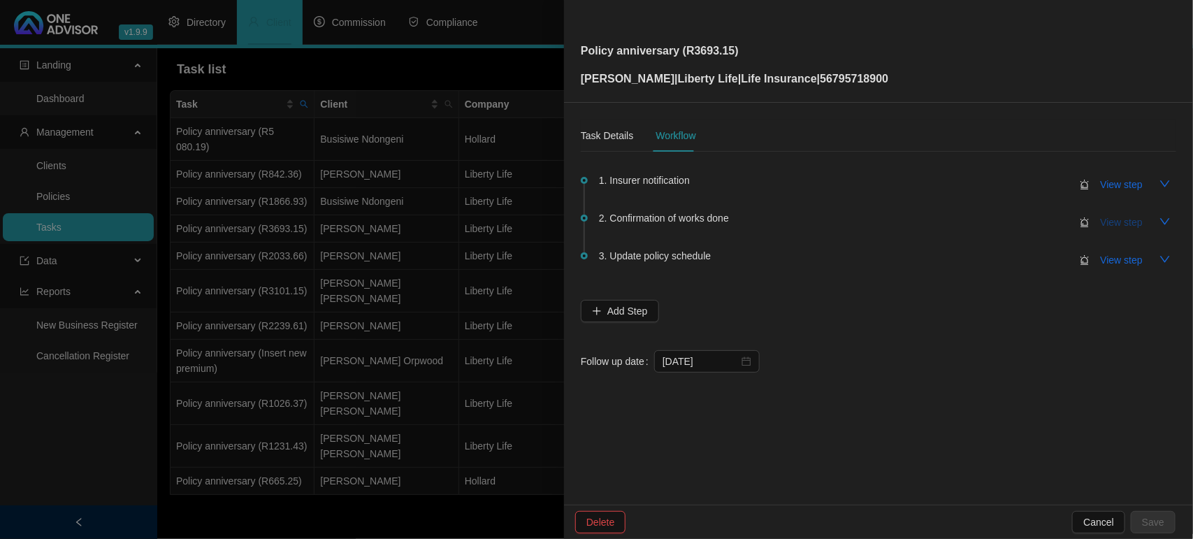
click at [1104, 222] on span "View step" at bounding box center [1121, 221] width 42 height 15
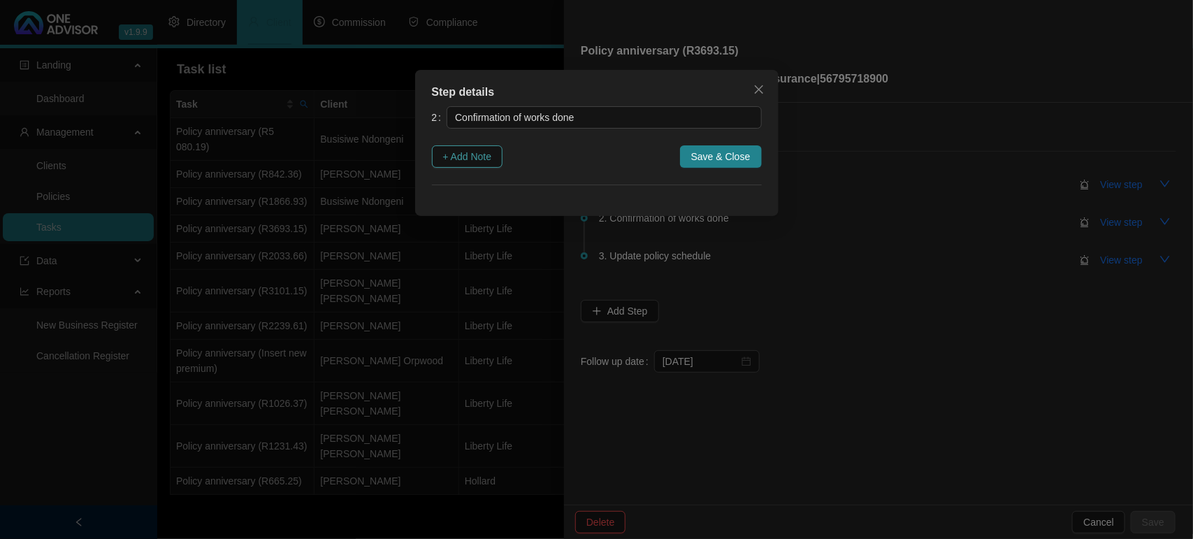
click at [479, 151] on span "+ Add Note" at bounding box center [467, 156] width 49 height 15
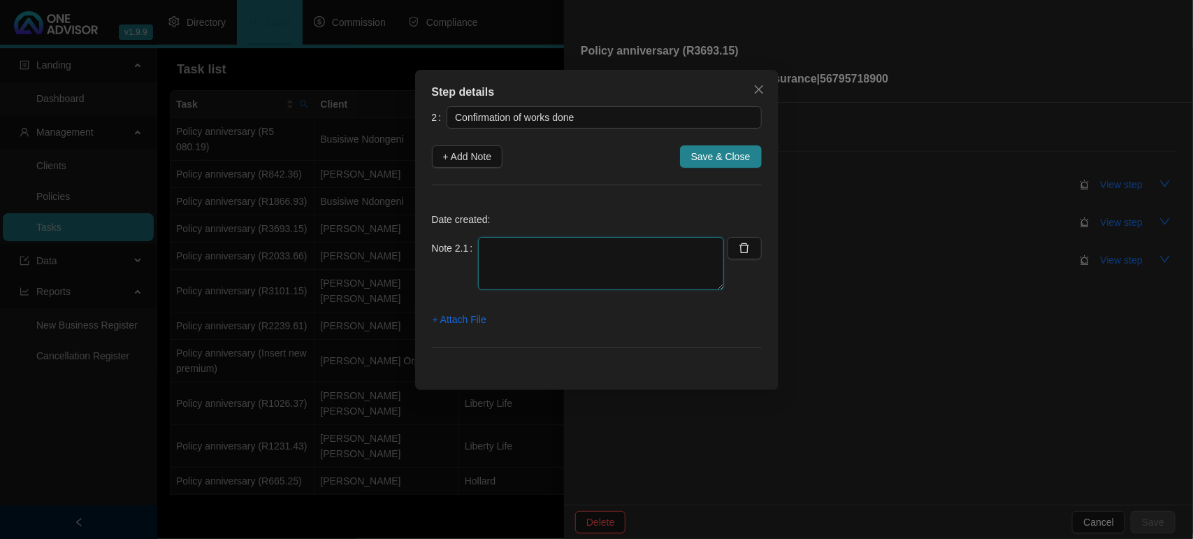
click at [574, 260] on textarea at bounding box center [601, 263] width 246 height 53
click at [761, 88] on icon "close" at bounding box center [758, 89] width 11 height 11
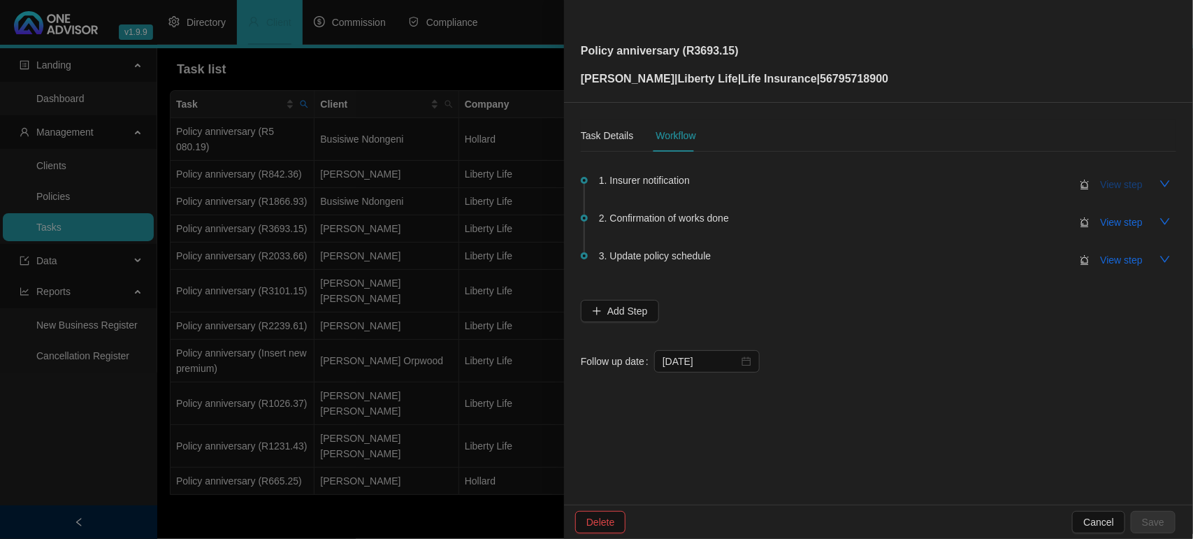
click at [1108, 184] on span "View step" at bounding box center [1121, 184] width 42 height 15
type input "Insurer notification"
type textarea "[DATE] Received notification that Anniversary letters have been emailed to the …"
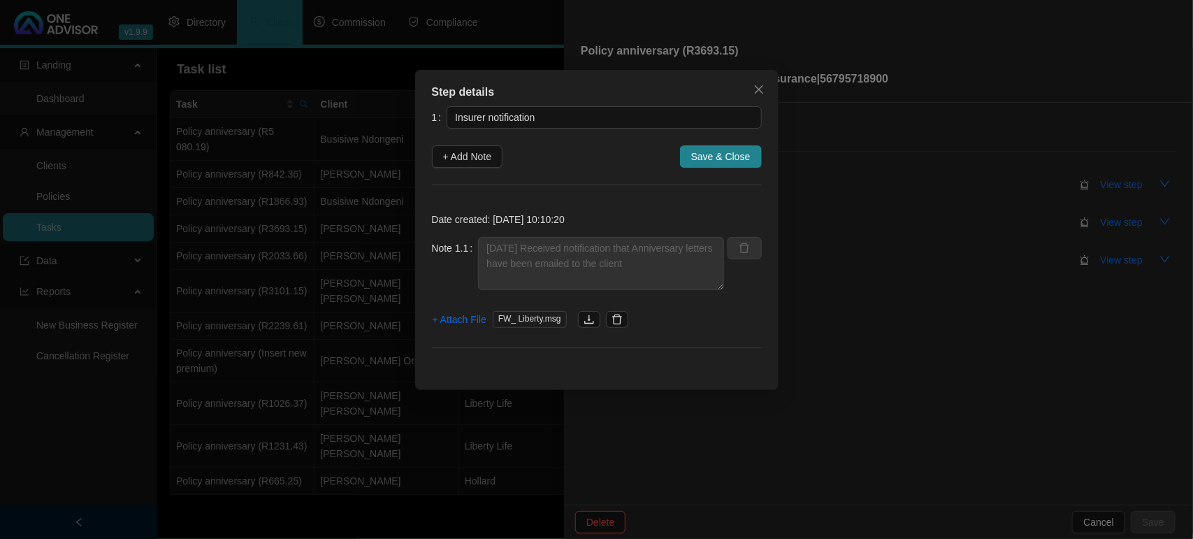
drag, startPoint x: 465, startPoint y: 148, endPoint x: 502, endPoint y: 190, distance: 55.9
click at [463, 149] on span "+ Add Note" at bounding box center [467, 156] width 49 height 15
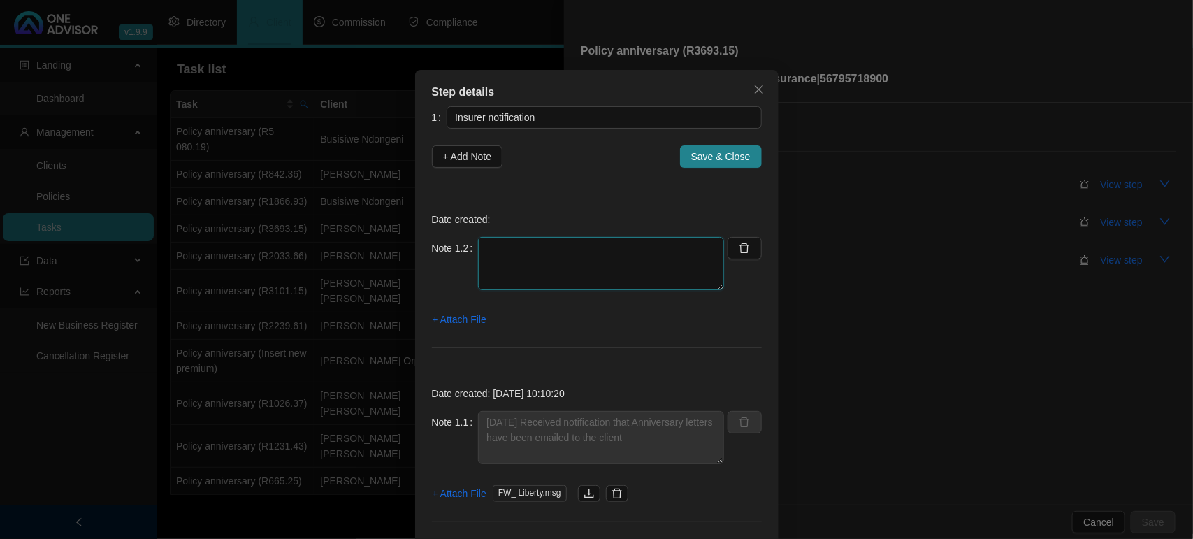
click at [540, 261] on textarea at bounding box center [601, 263] width 246 height 53
paste textarea "30/09/2025 - Liberty emailed Anniversary letter"
type textarea "30/09/2025 - Liberty emailed Anniversary letter"
click at [462, 326] on span "+ Attach File" at bounding box center [459, 319] width 54 height 15
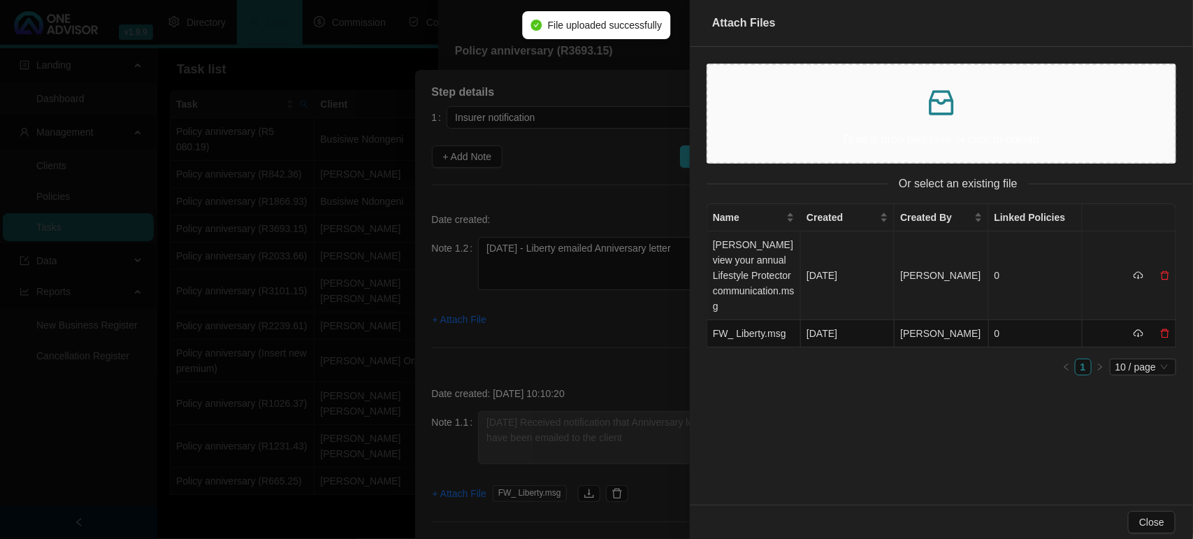
click at [743, 262] on td "Christiaan_ view your annual Lifestyle Protector communication.msg" at bounding box center [754, 275] width 94 height 89
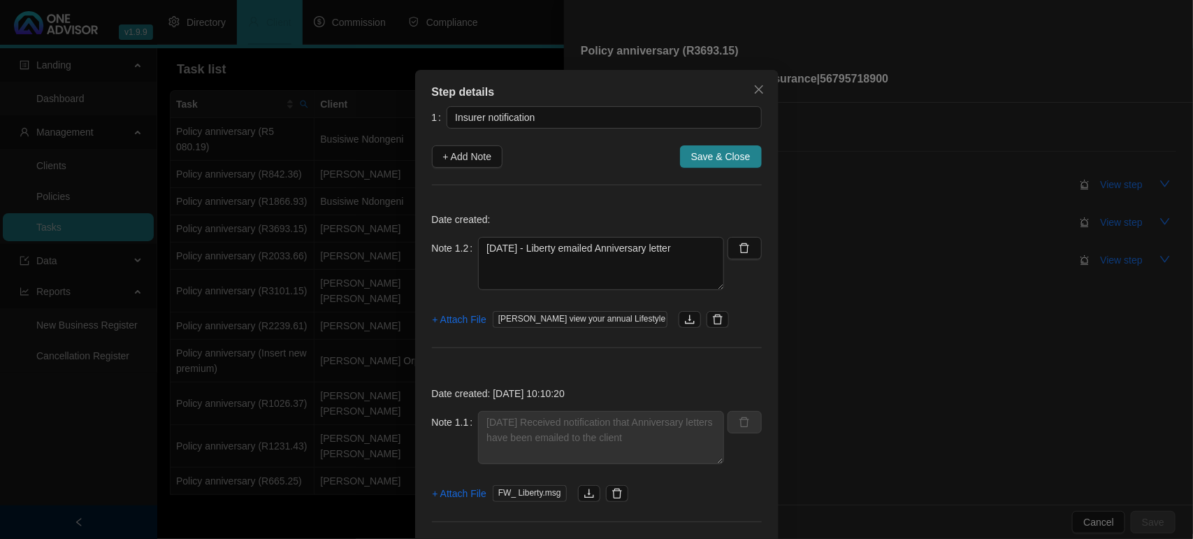
click at [703, 150] on span "Save & Close" at bounding box center [720, 156] width 59 height 15
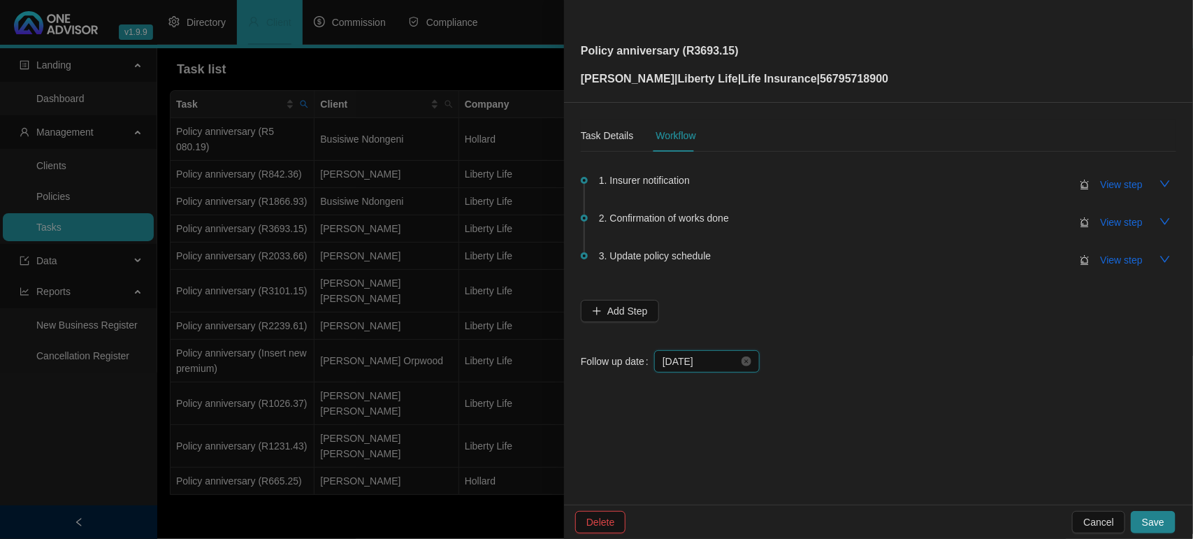
click at [689, 361] on input "[DATE]" at bounding box center [700, 360] width 76 height 15
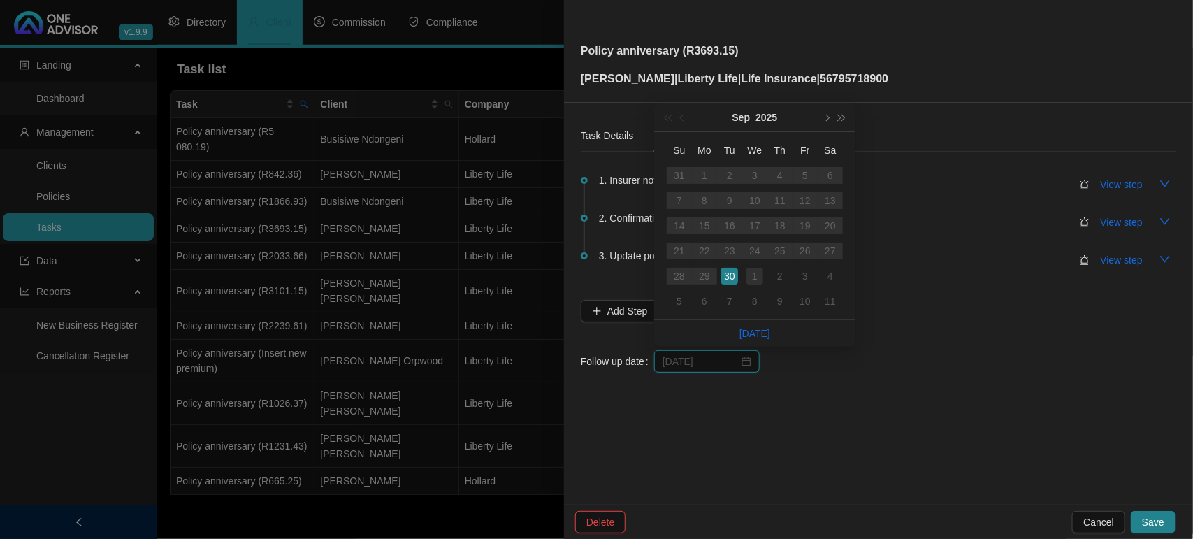
type input "[DATE]"
click at [756, 276] on div "1" at bounding box center [754, 276] width 17 height 17
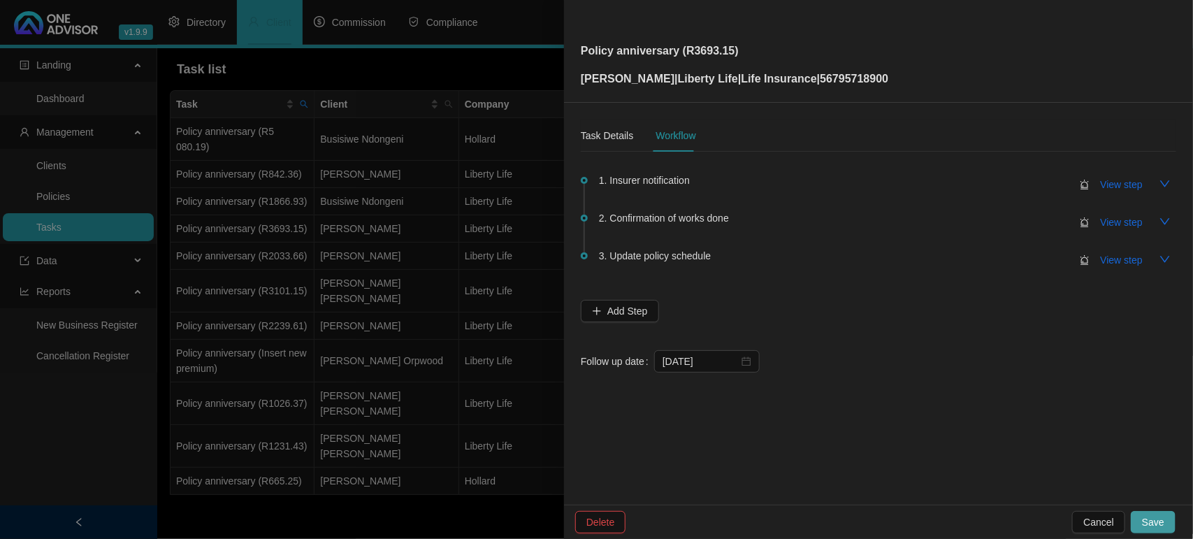
click at [1153, 514] on span "Save" at bounding box center [1153, 521] width 22 height 15
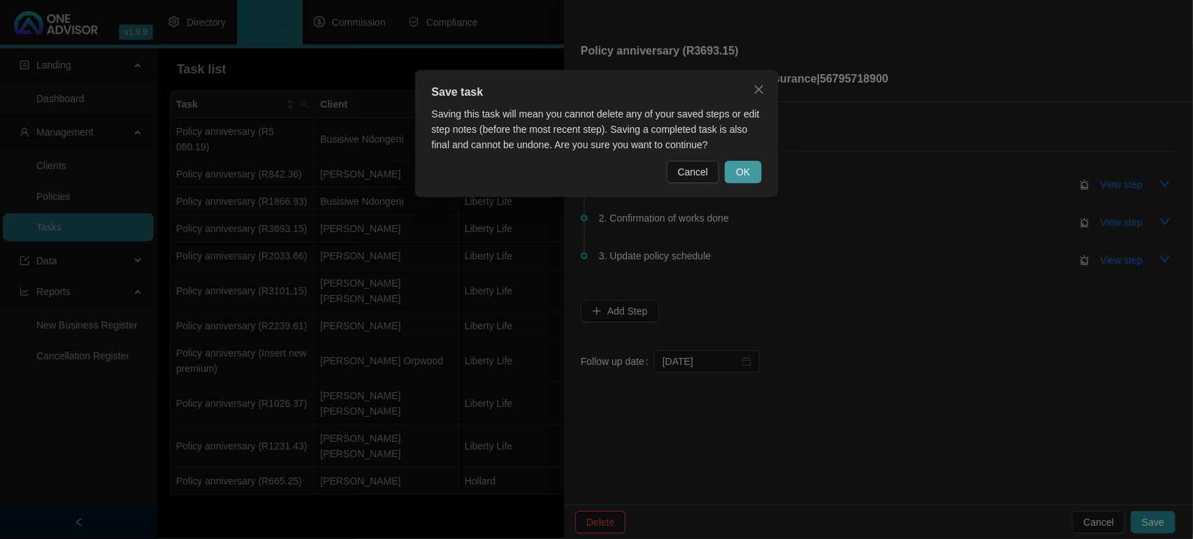
click at [752, 173] on button "OK" at bounding box center [742, 172] width 36 height 22
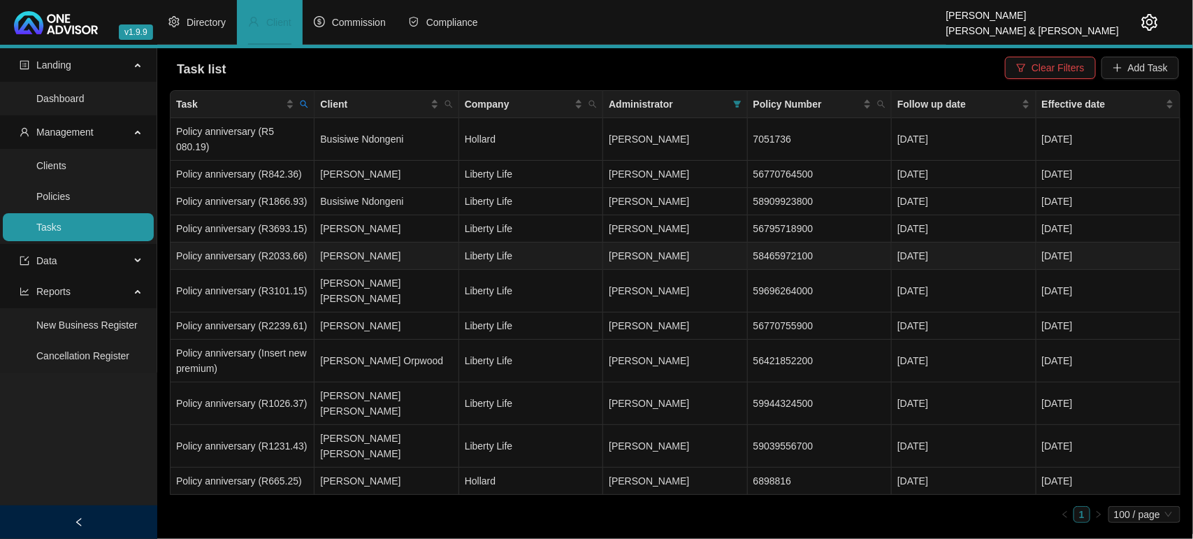
click at [291, 242] on td "Policy anniversary (R2033.66)" at bounding box center [242, 255] width 144 height 27
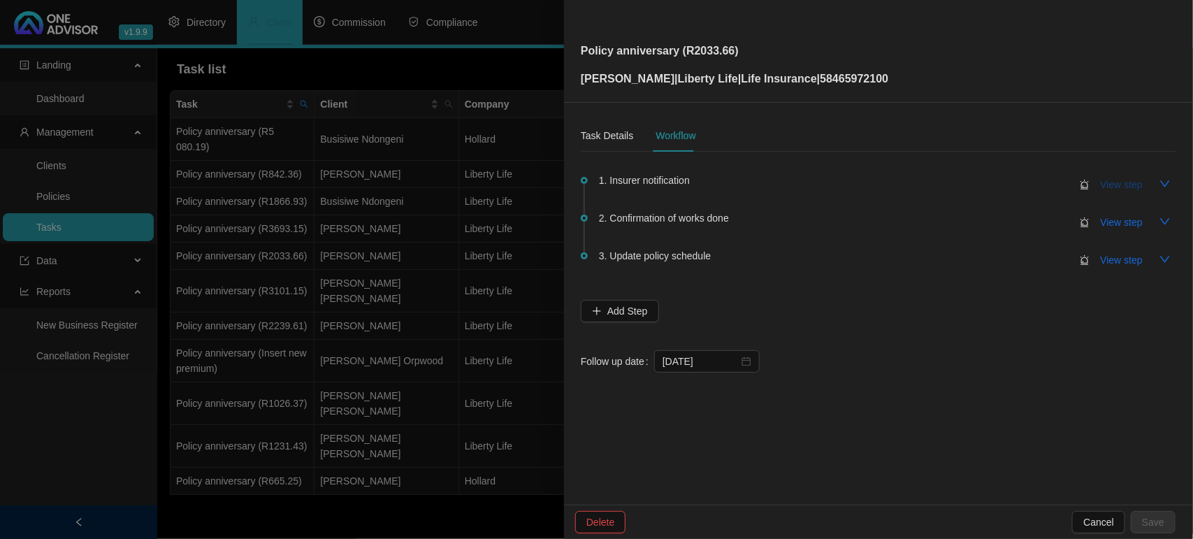
click at [1116, 183] on span "View step" at bounding box center [1121, 184] width 42 height 15
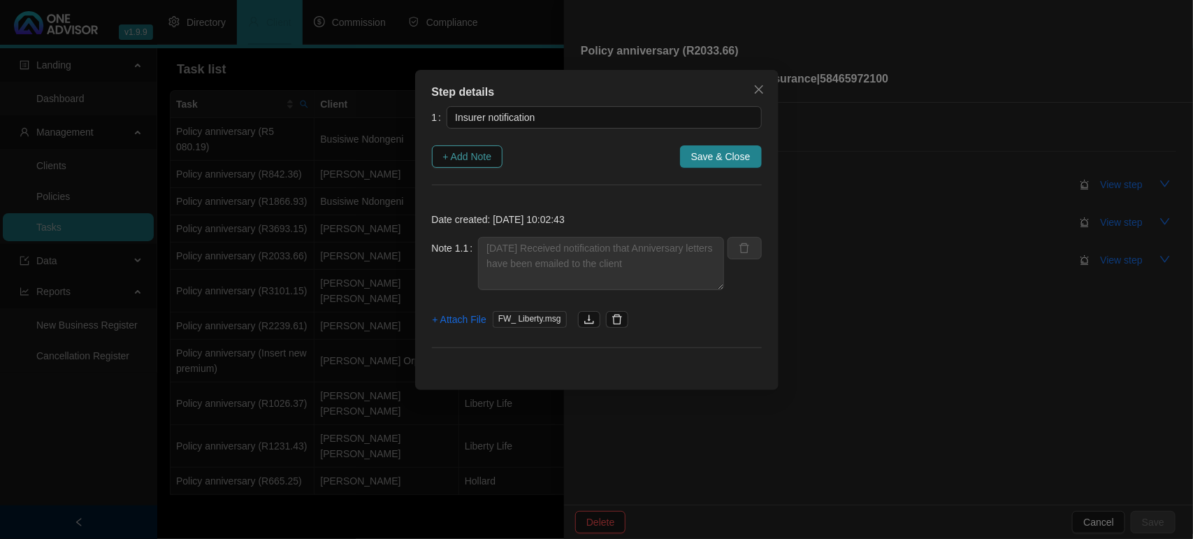
click at [452, 166] on button "+ Add Note" at bounding box center [467, 156] width 71 height 22
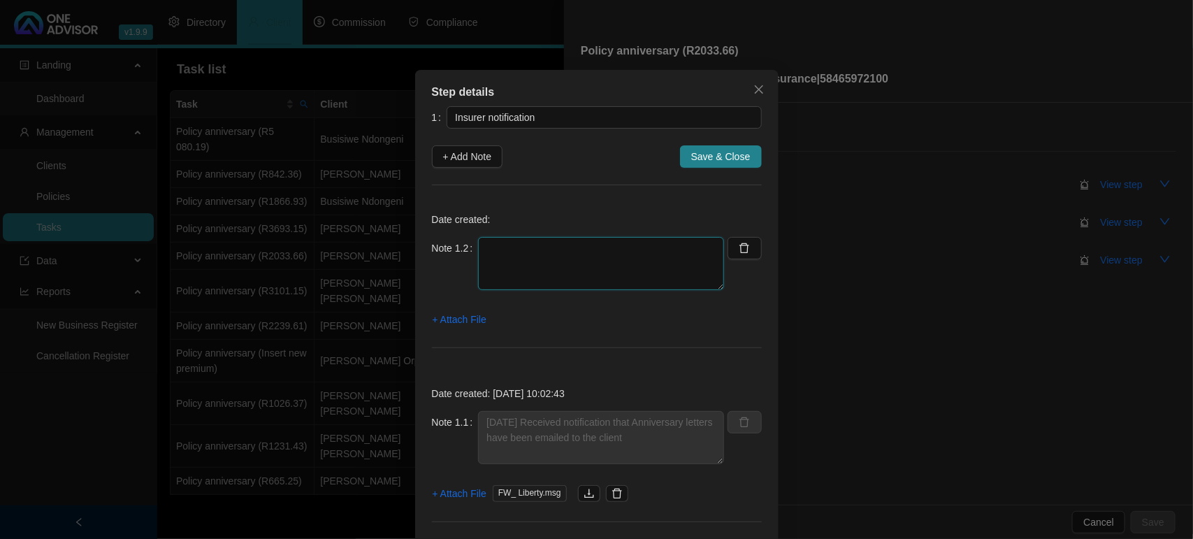
click at [539, 251] on textarea at bounding box center [601, 263] width 246 height 53
paste textarea "30/09/2025 - Liberty emailed Anniversary letter"
type textarea "30/09/2025 - Liberty emailed Anniversary letter"
click at [440, 315] on span "+ Attach File" at bounding box center [459, 319] width 54 height 15
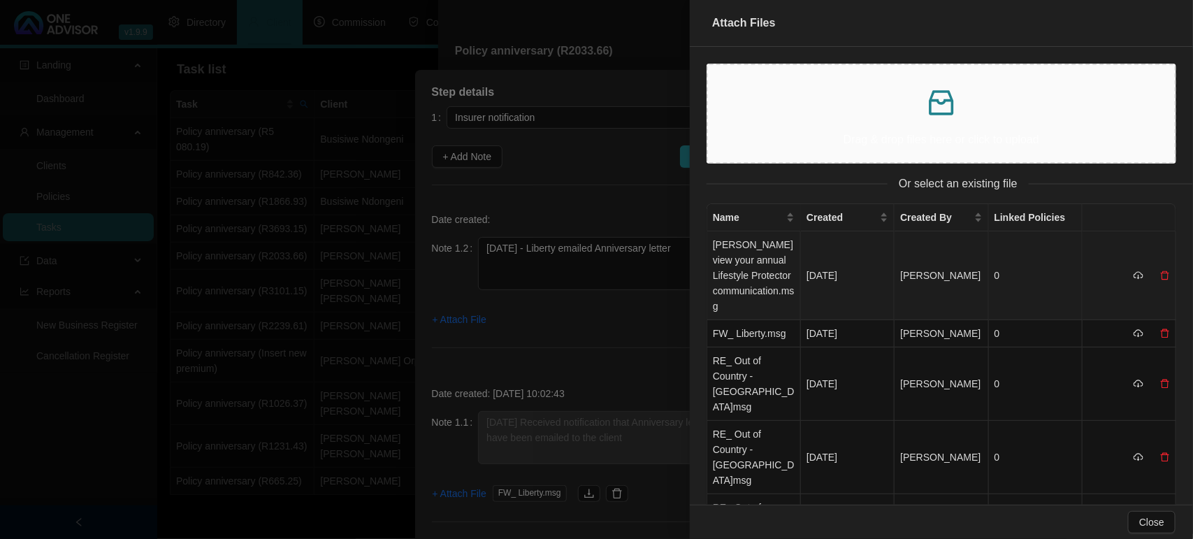
click at [761, 266] on td "Darren_ view your annual Lifestyle Protector communication.msg" at bounding box center [754, 275] width 94 height 89
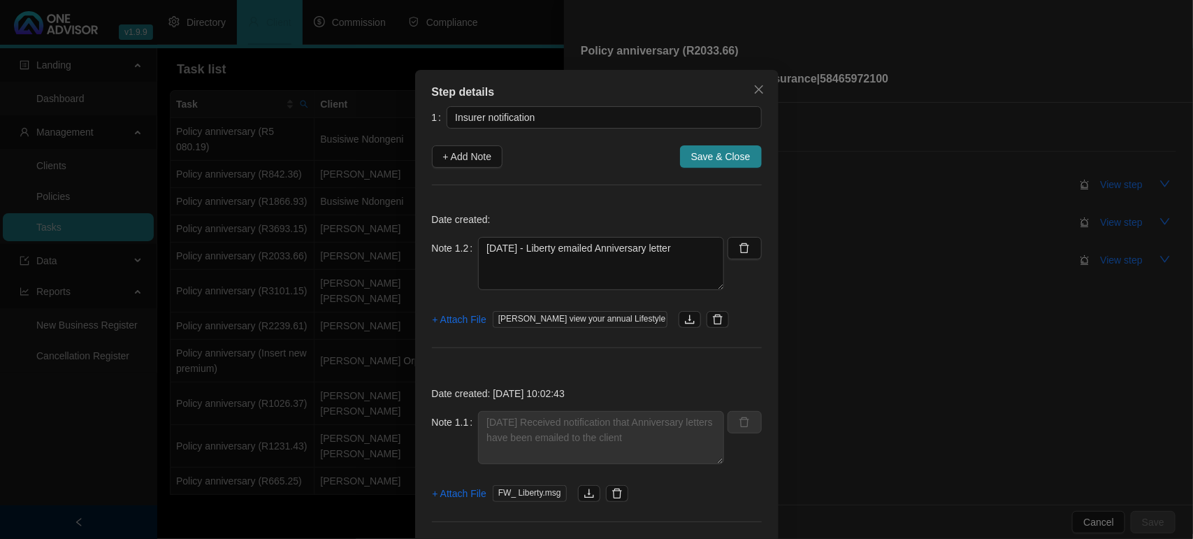
click at [731, 158] on span "Save & Close" at bounding box center [720, 156] width 59 height 15
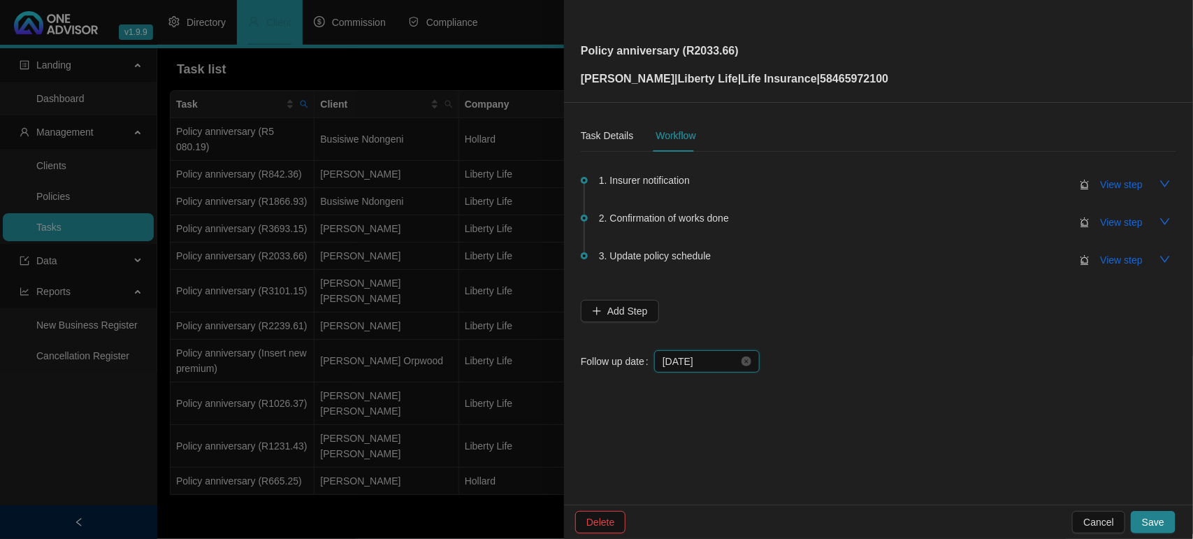
click at [706, 360] on input "[DATE]" at bounding box center [700, 360] width 76 height 15
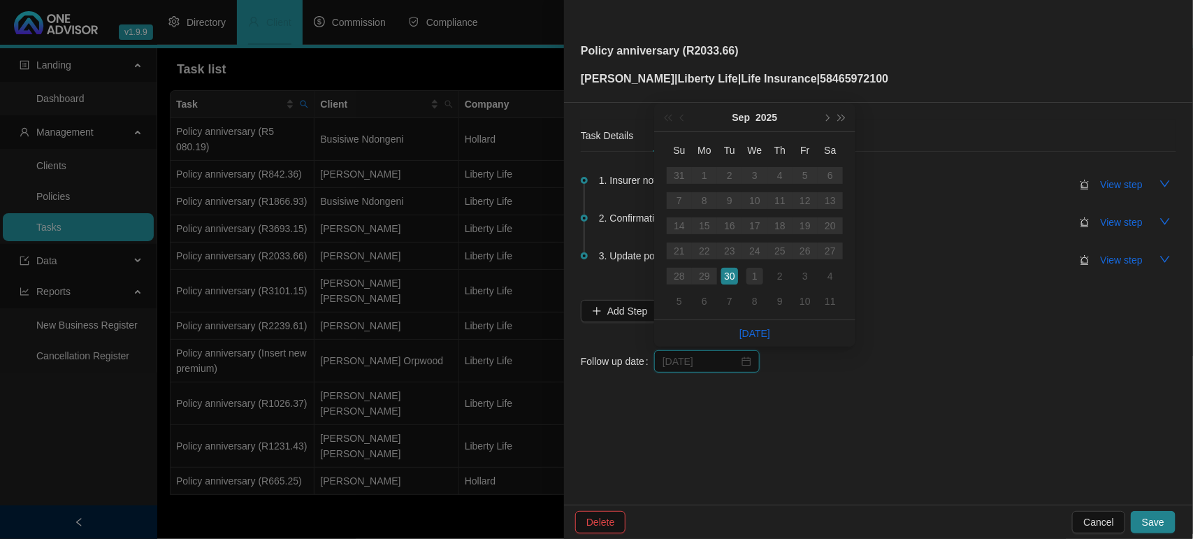
type input "[DATE]"
click at [759, 278] on div "1" at bounding box center [754, 276] width 17 height 17
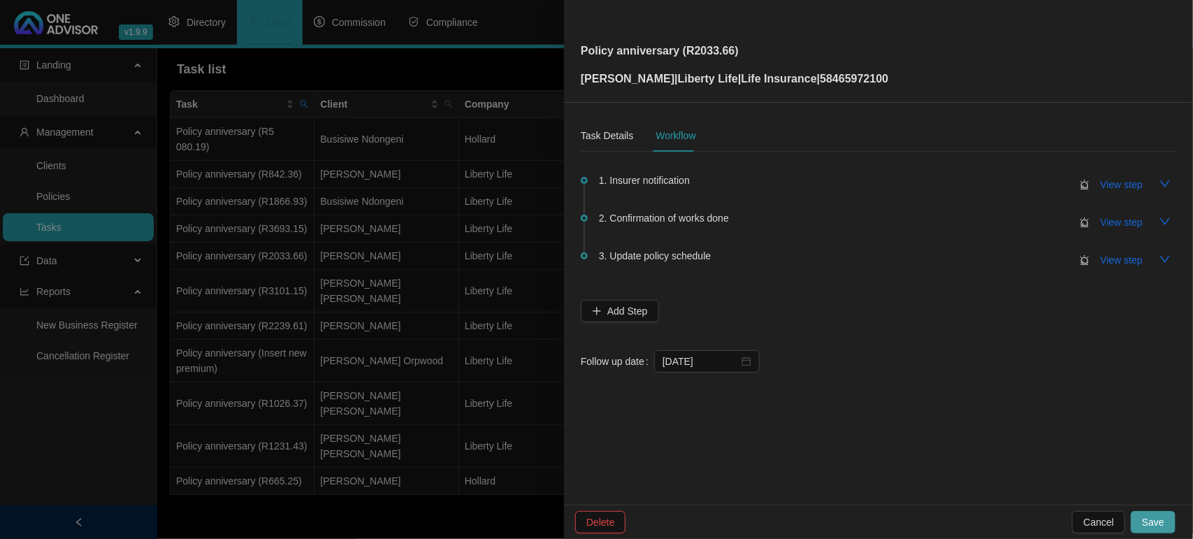
click at [1140, 523] on button "Save" at bounding box center [1152, 522] width 45 height 22
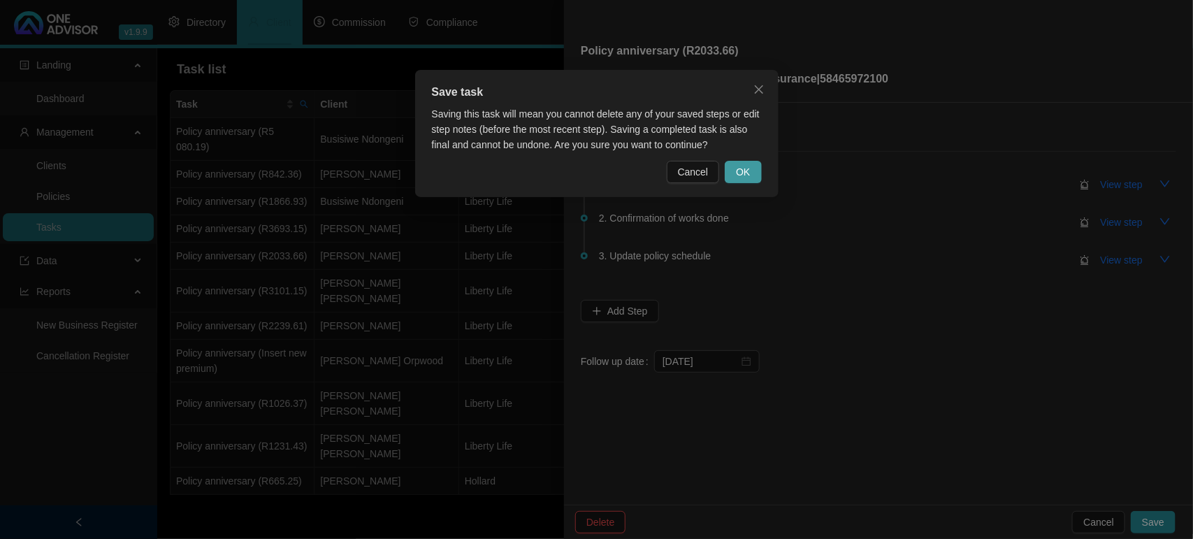
click at [744, 182] on button "OK" at bounding box center [742, 172] width 36 height 22
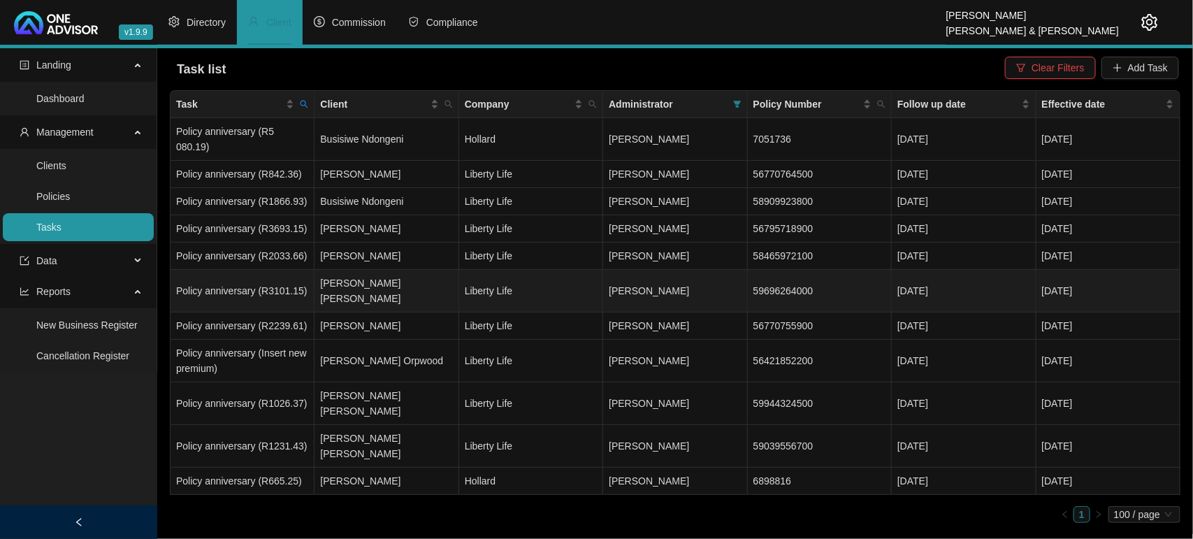
click at [340, 275] on td "[PERSON_NAME] [PERSON_NAME]" at bounding box center [386, 291] width 144 height 43
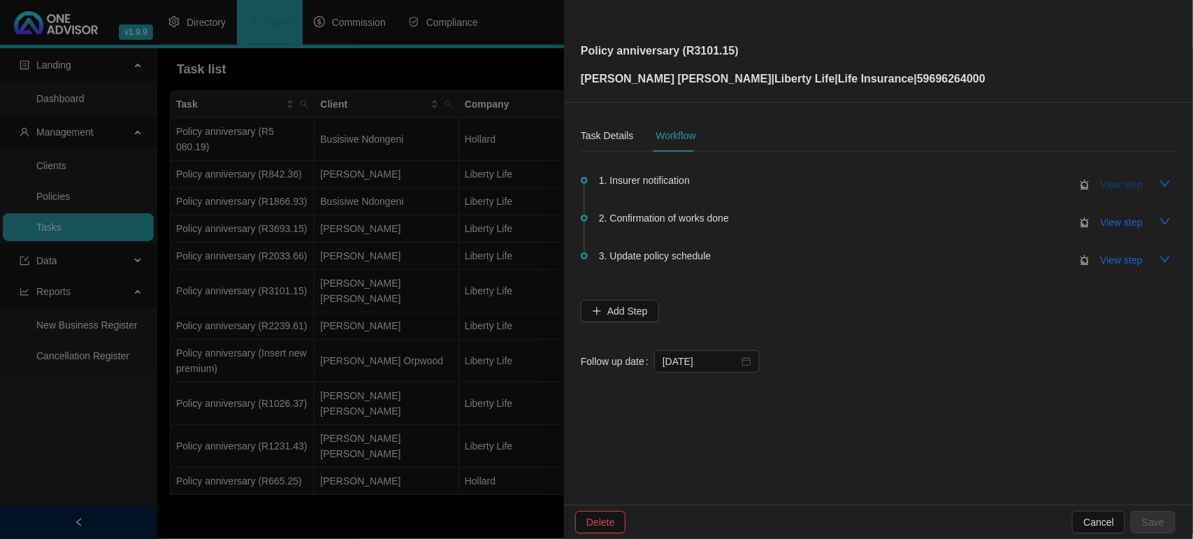
click at [1125, 182] on span "View step" at bounding box center [1121, 184] width 42 height 15
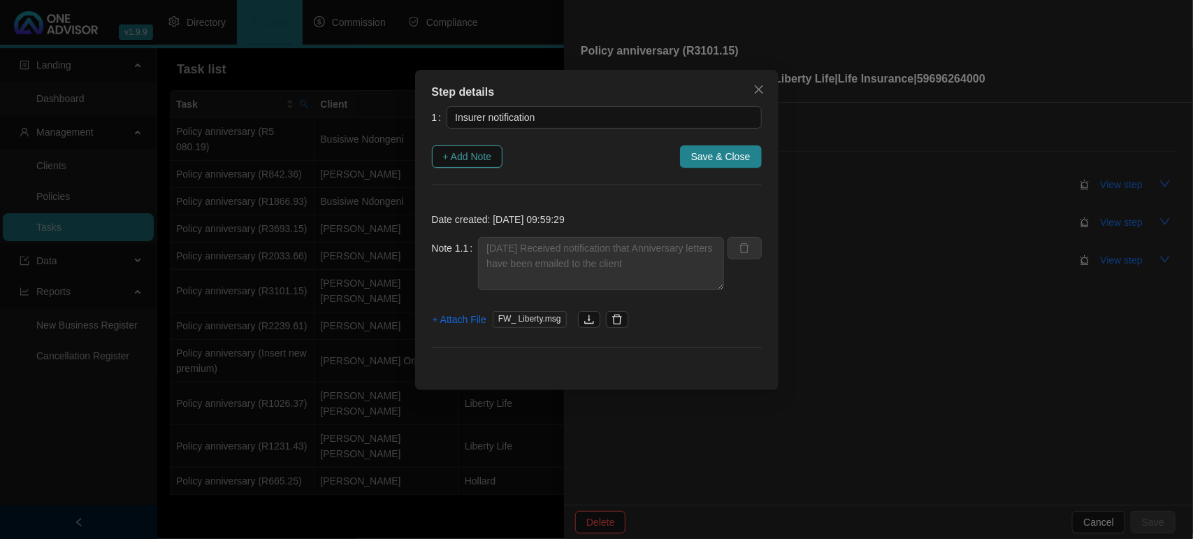
click at [476, 157] on span "+ Add Note" at bounding box center [467, 156] width 49 height 15
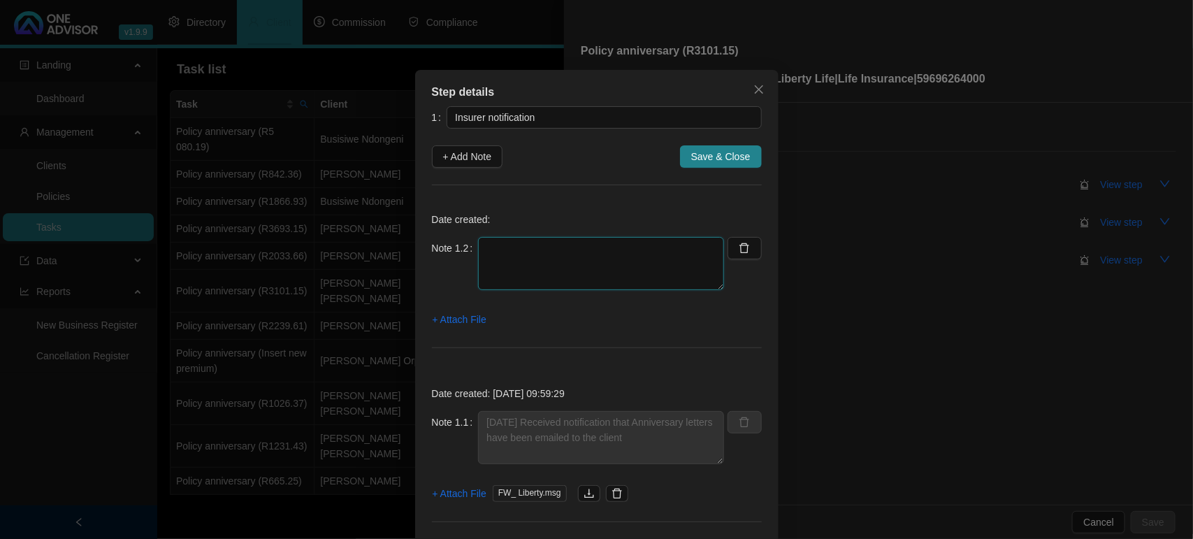
click at [570, 250] on textarea at bounding box center [601, 263] width 246 height 53
paste textarea "30/09/2025 - Liberty emailed Anniversary letter"
type textarea "30/09/2025 - Liberty emailed Anniversary letter"
click at [466, 321] on span "+ Attach File" at bounding box center [459, 319] width 54 height 15
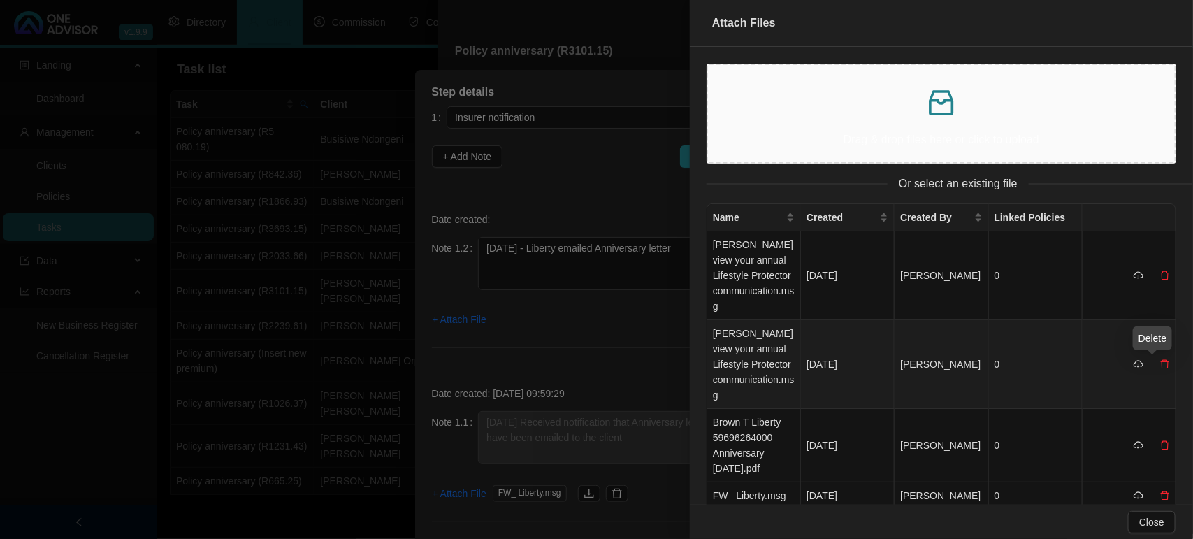
click at [1160, 359] on icon "delete" at bounding box center [1165, 364] width 10 height 10
click at [1177, 330] on span "Yes" at bounding box center [1171, 333] width 16 height 15
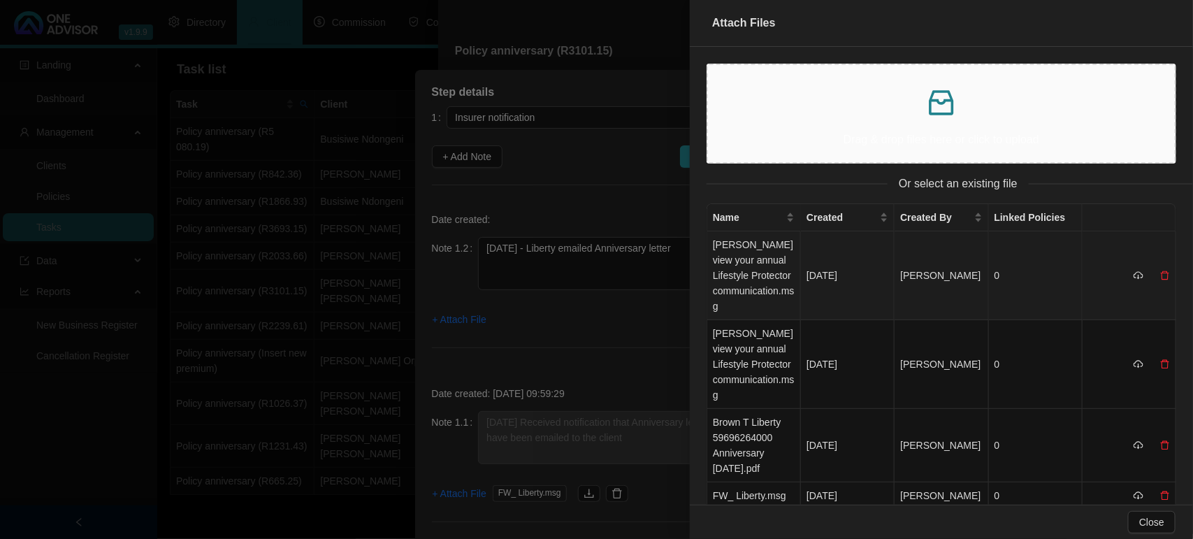
click at [745, 256] on td "Timothy_ view your annual Lifestyle Protector communication.msg" at bounding box center [754, 275] width 94 height 89
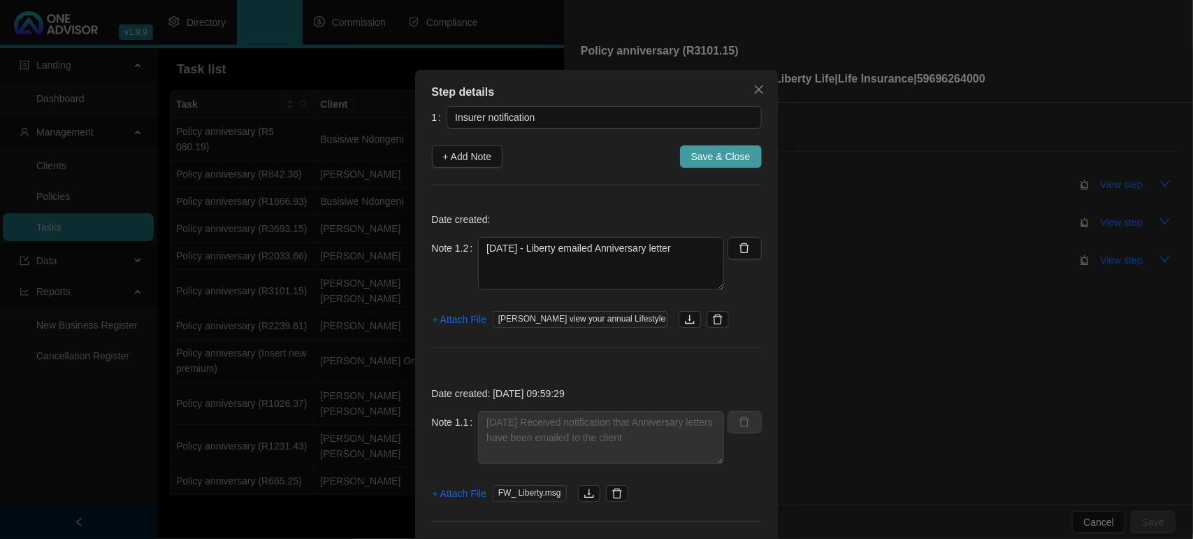
click at [713, 159] on span "Save & Close" at bounding box center [720, 156] width 59 height 15
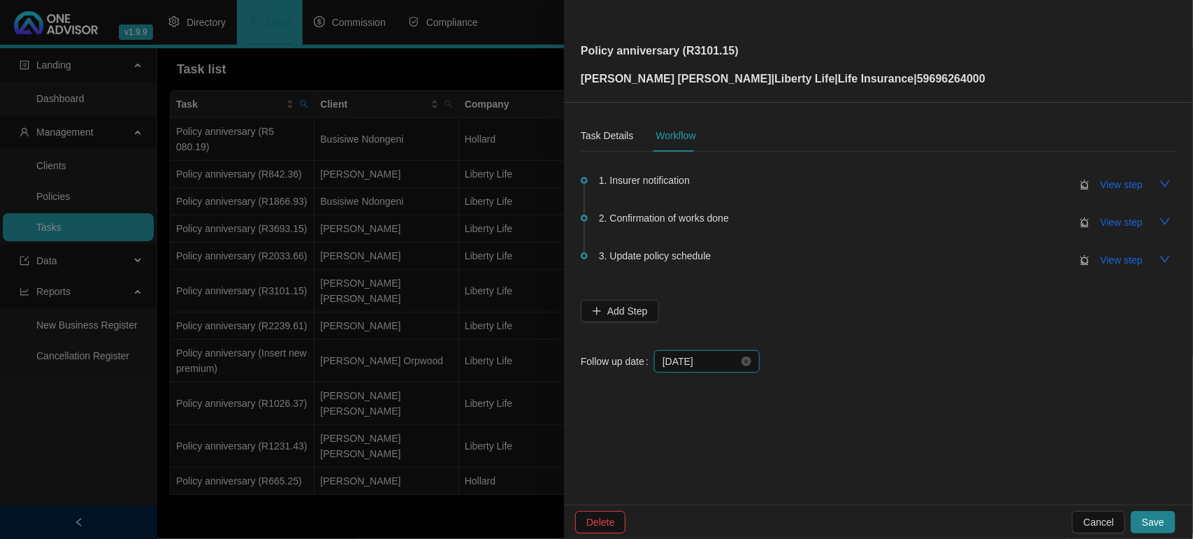
click at [708, 368] on input "[DATE]" at bounding box center [700, 360] width 76 height 15
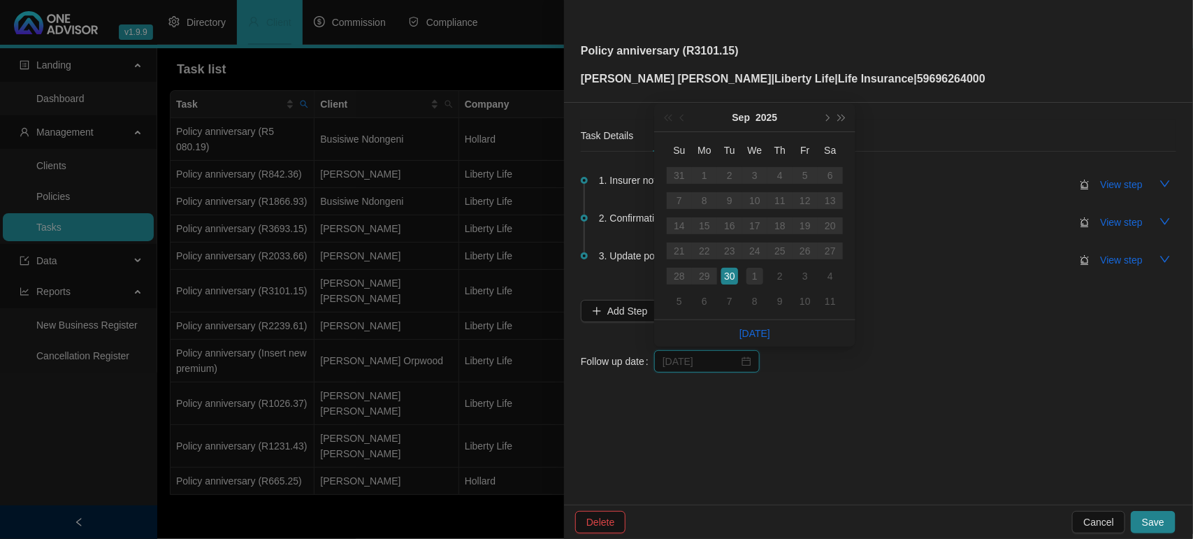
type input "[DATE]"
click at [748, 277] on div "1" at bounding box center [754, 276] width 17 height 17
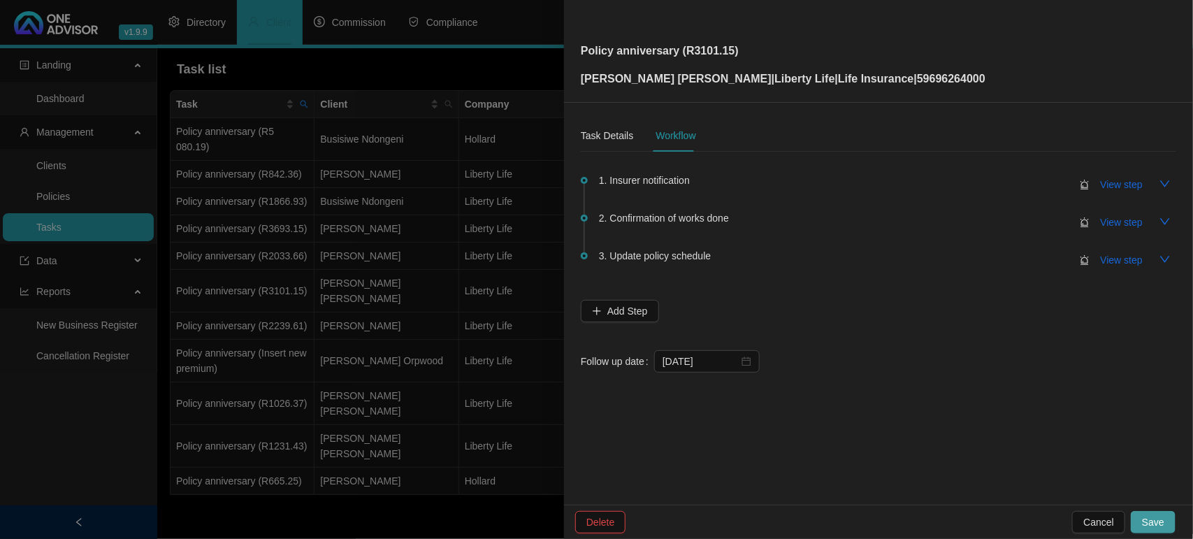
click at [1148, 518] on span "Save" at bounding box center [1153, 521] width 22 height 15
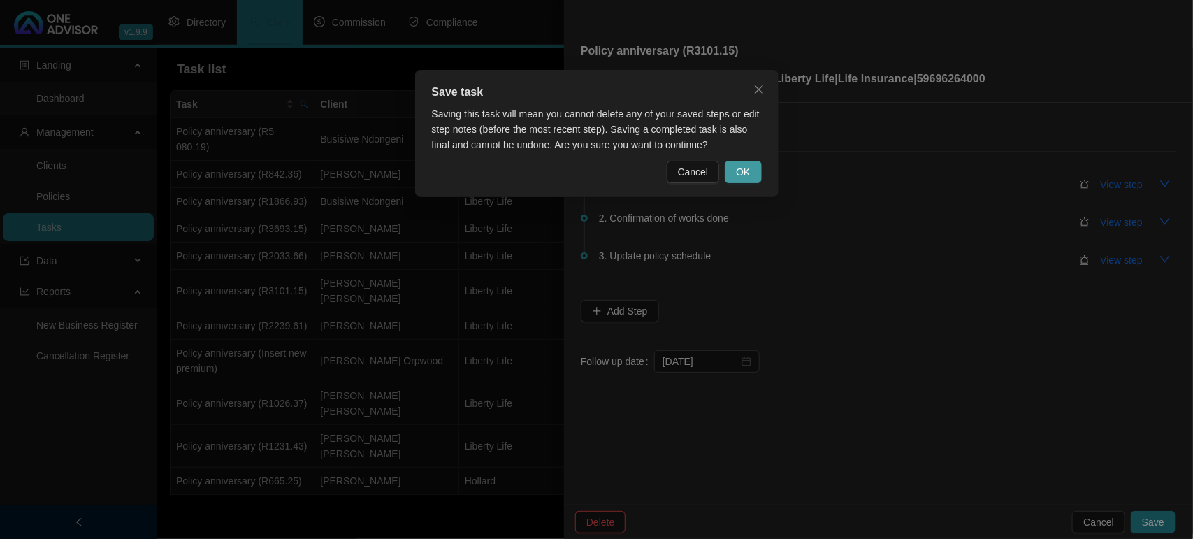
click at [749, 170] on button "OK" at bounding box center [742, 172] width 36 height 22
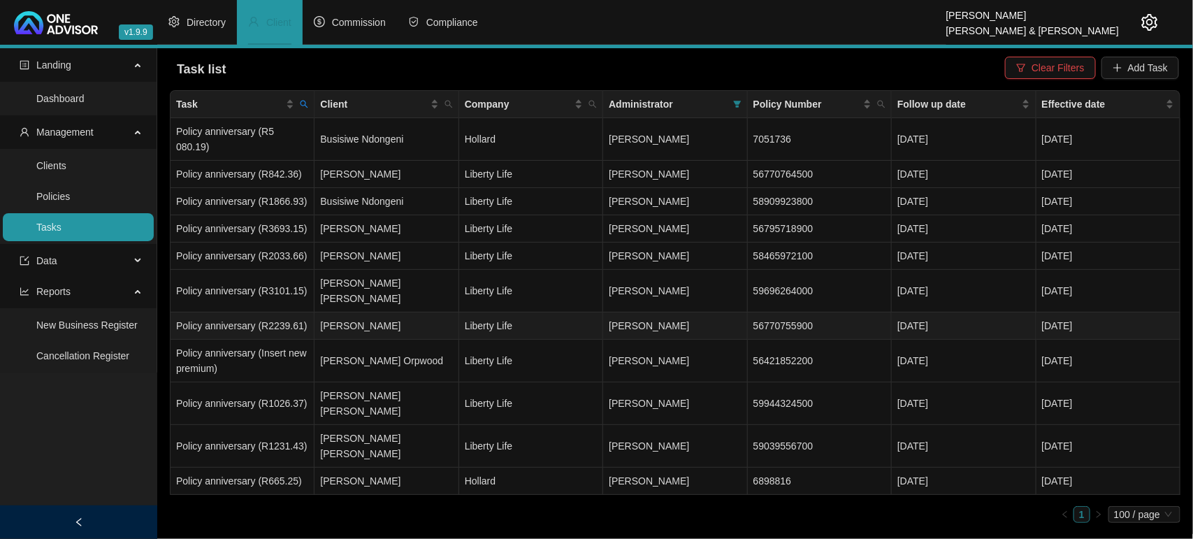
click at [288, 312] on td "Policy anniversary (R2239.61)" at bounding box center [242, 325] width 144 height 27
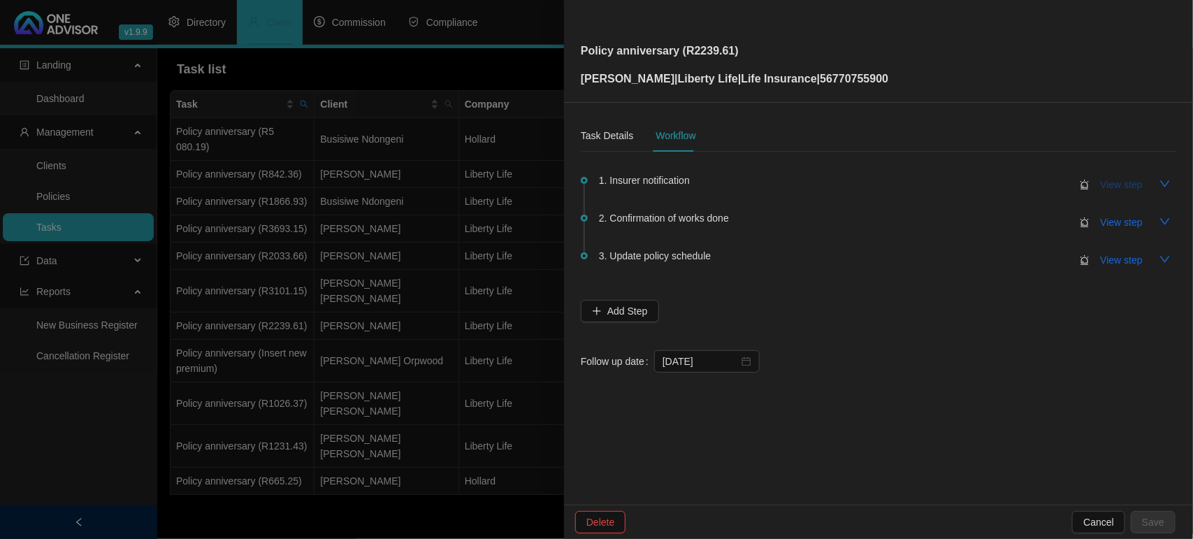
click at [1118, 177] on span "View step" at bounding box center [1121, 184] width 42 height 15
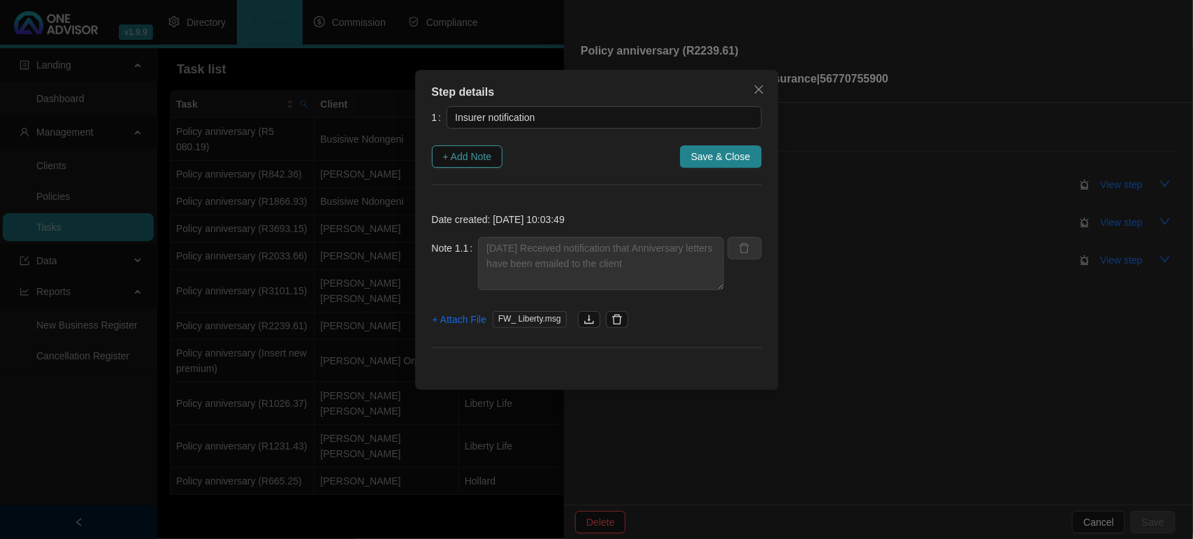
click at [492, 152] on span "+ Add Note" at bounding box center [467, 156] width 49 height 15
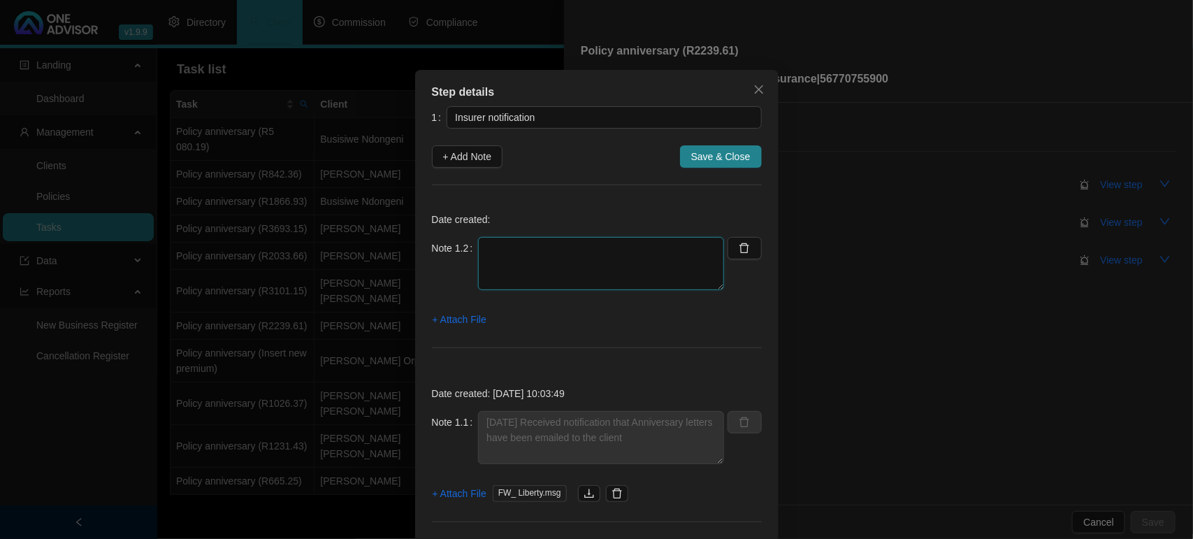
click at [536, 247] on textarea at bounding box center [601, 263] width 246 height 53
paste textarea "30/09/2025 - Liberty emailed Anniversary letter"
type textarea "30/09/2025 - Liberty emailed Anniversary letter"
click at [473, 320] on span "+ Attach File" at bounding box center [459, 319] width 54 height 15
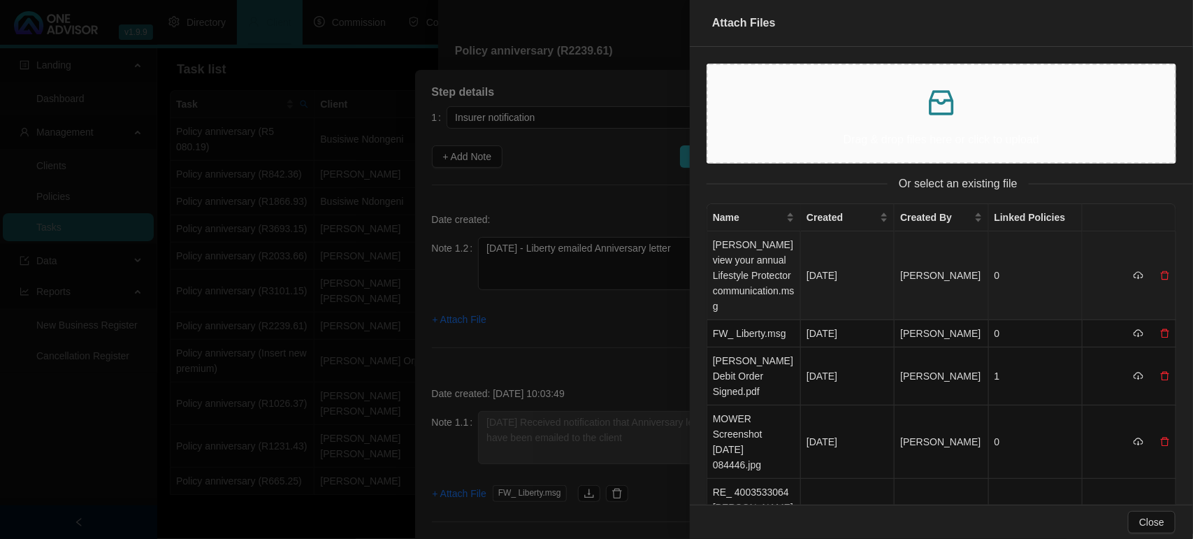
click at [748, 259] on td "Stephen_ view your annual Lifestyle Protector communication.msg" at bounding box center [754, 275] width 94 height 89
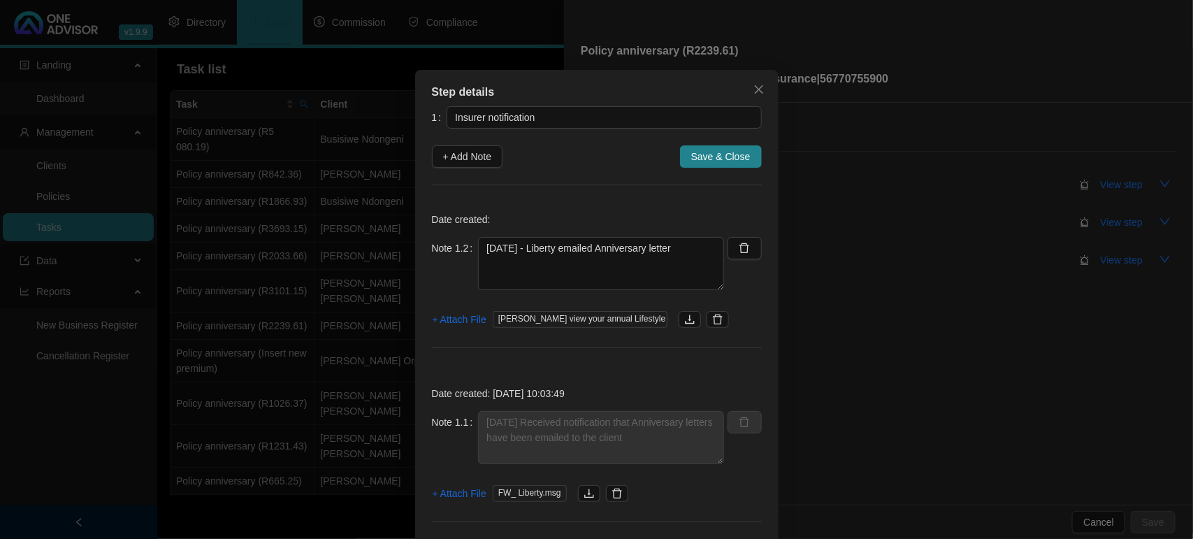
click at [715, 159] on span "Save & Close" at bounding box center [720, 156] width 59 height 15
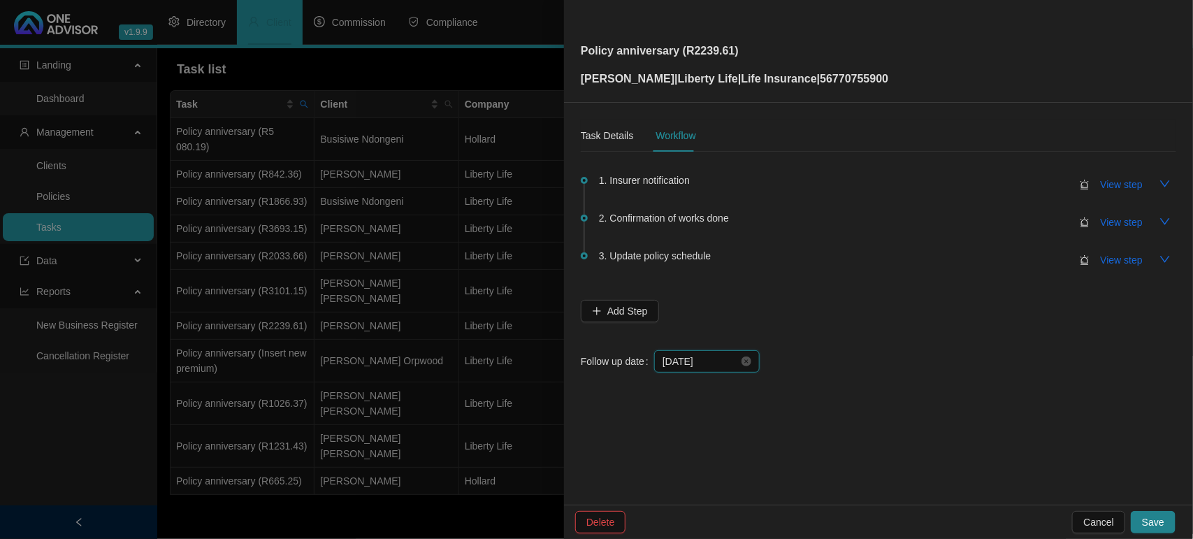
click at [702, 356] on input "[DATE]" at bounding box center [700, 360] width 76 height 15
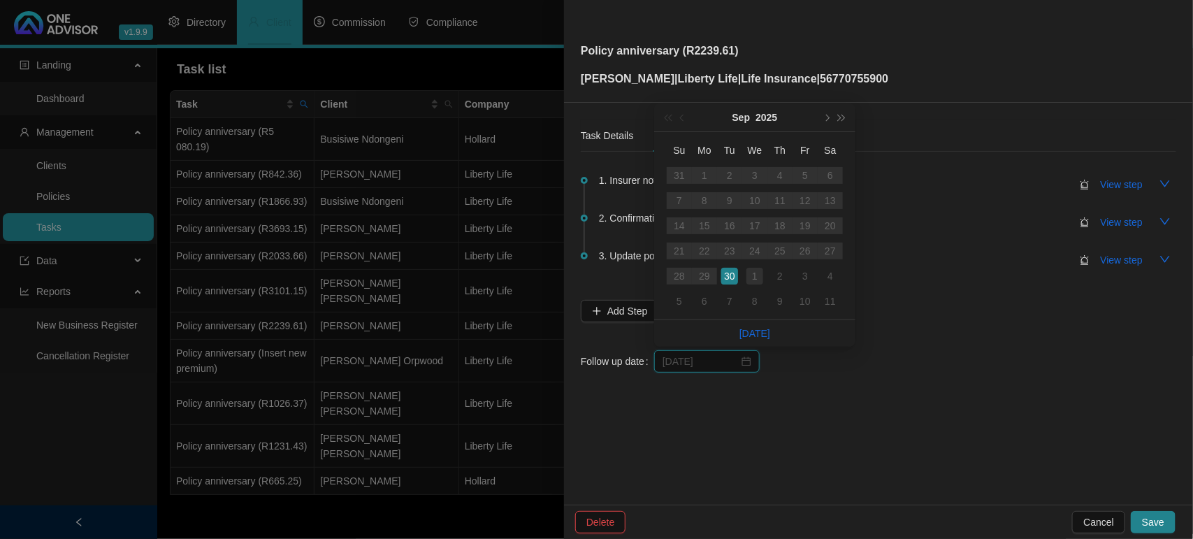
type input "[DATE]"
drag, startPoint x: 748, startPoint y: 276, endPoint x: 773, endPoint y: 321, distance: 51.6
click at [750, 276] on div "1" at bounding box center [754, 276] width 17 height 17
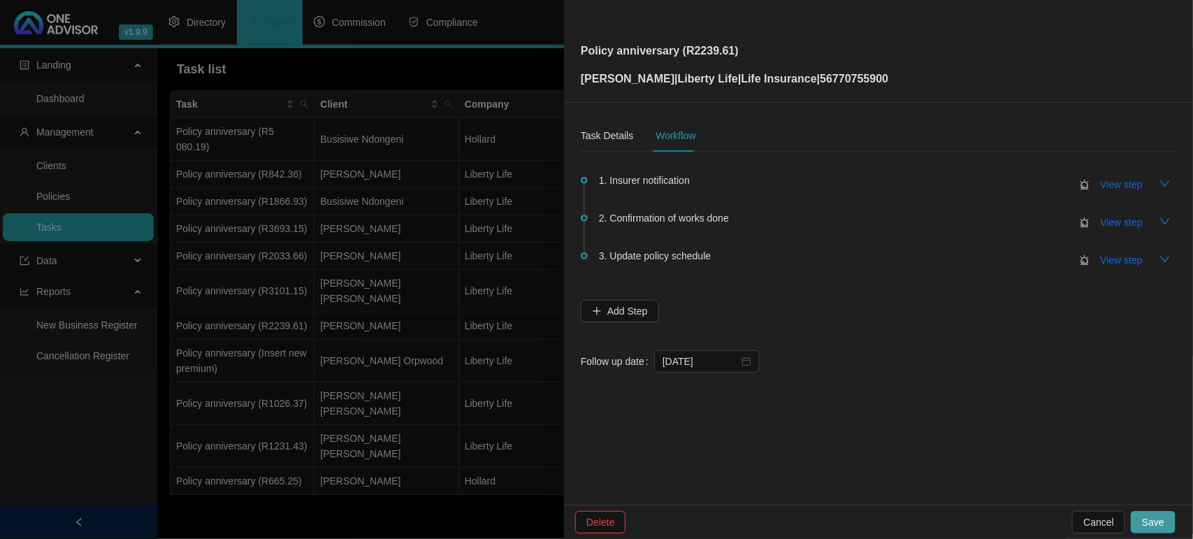
drag, startPoint x: 1168, startPoint y: 513, endPoint x: 1137, endPoint y: 494, distance: 36.4
click at [1167, 513] on button "Save" at bounding box center [1152, 522] width 45 height 22
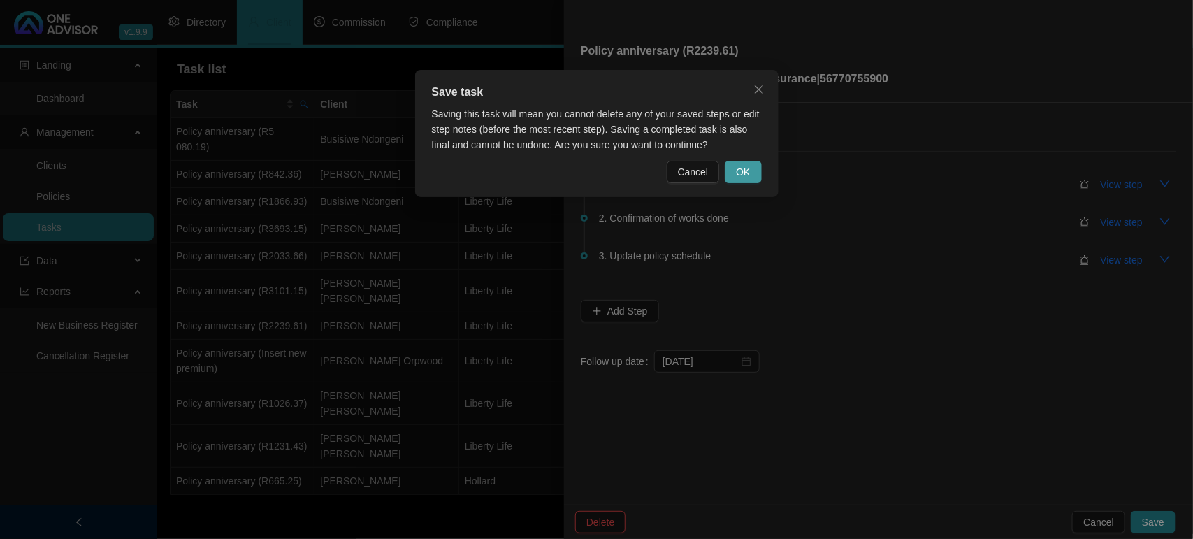
click at [754, 162] on button "OK" at bounding box center [742, 172] width 36 height 22
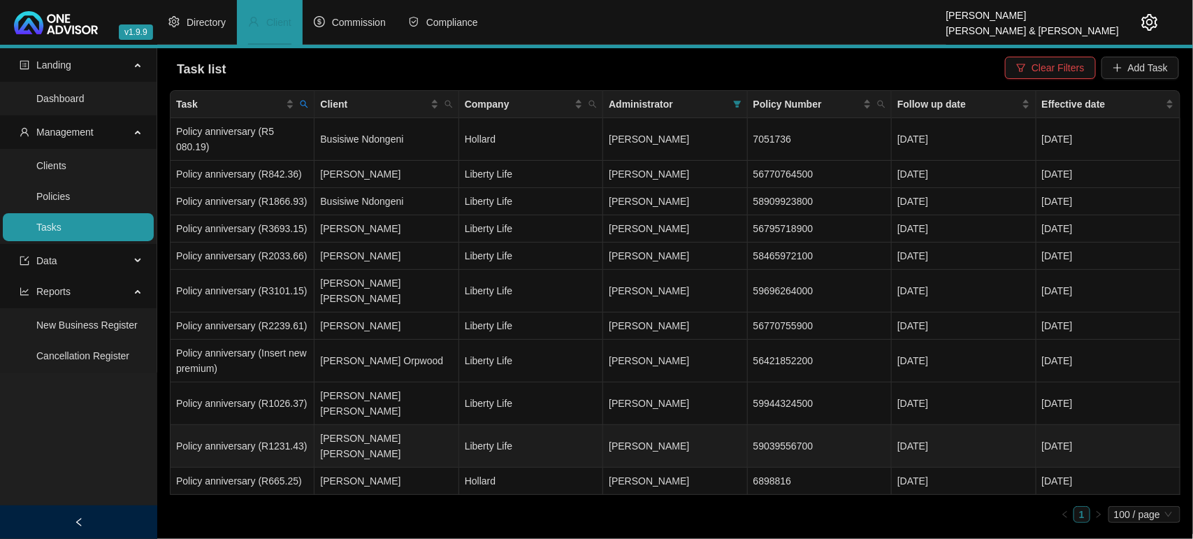
click at [362, 425] on td "[PERSON_NAME] [PERSON_NAME]" at bounding box center [386, 446] width 144 height 43
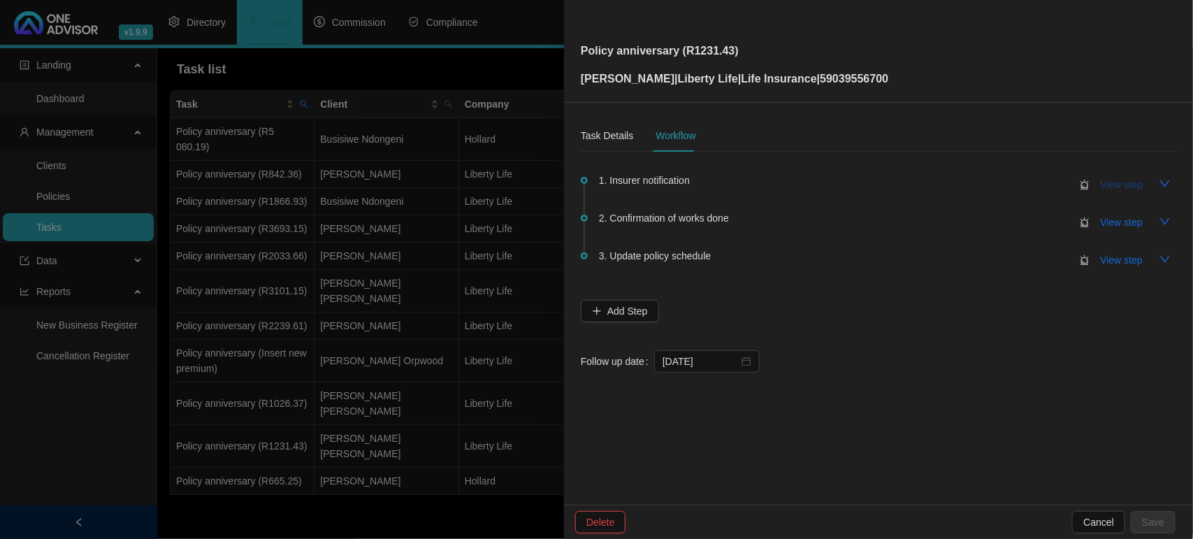
click at [1102, 182] on span "View step" at bounding box center [1121, 184] width 42 height 15
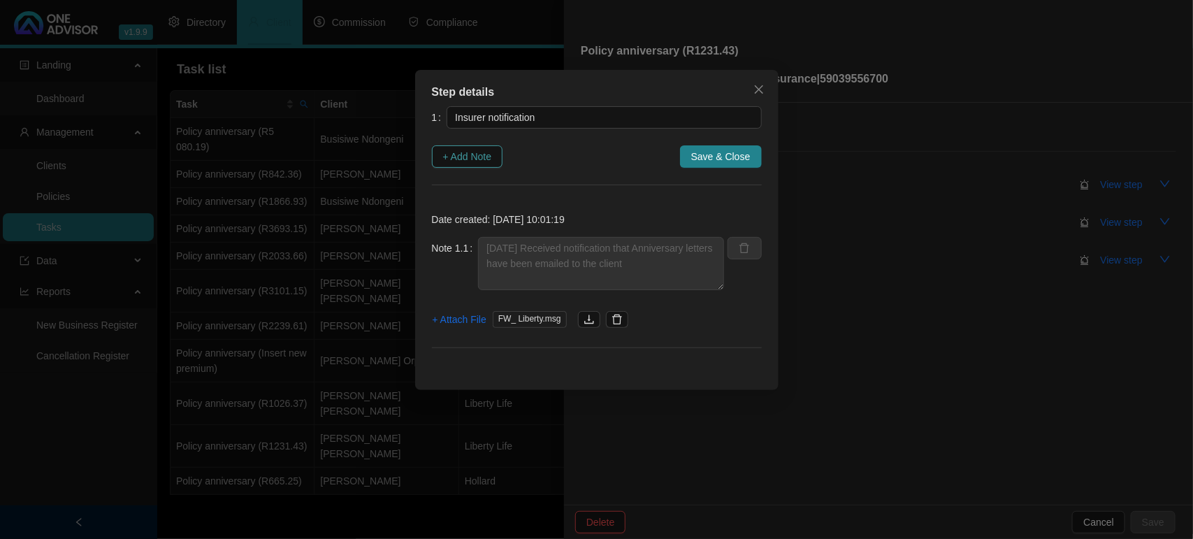
click at [462, 154] on span "+ Add Note" at bounding box center [467, 156] width 49 height 15
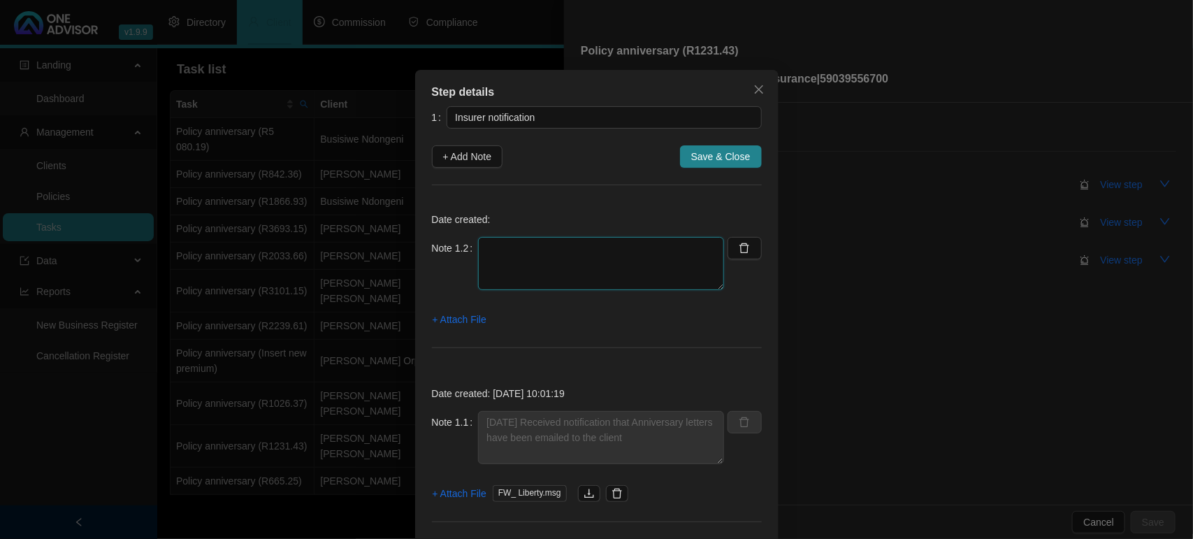
click at [507, 242] on textarea at bounding box center [601, 263] width 246 height 53
paste textarea "30/09/2025 - Liberty emailed Anniversary letter"
type textarea "30/09/2025 - Liberty emailed Anniversary letter"
click at [449, 326] on span "+ Attach File" at bounding box center [459, 319] width 54 height 15
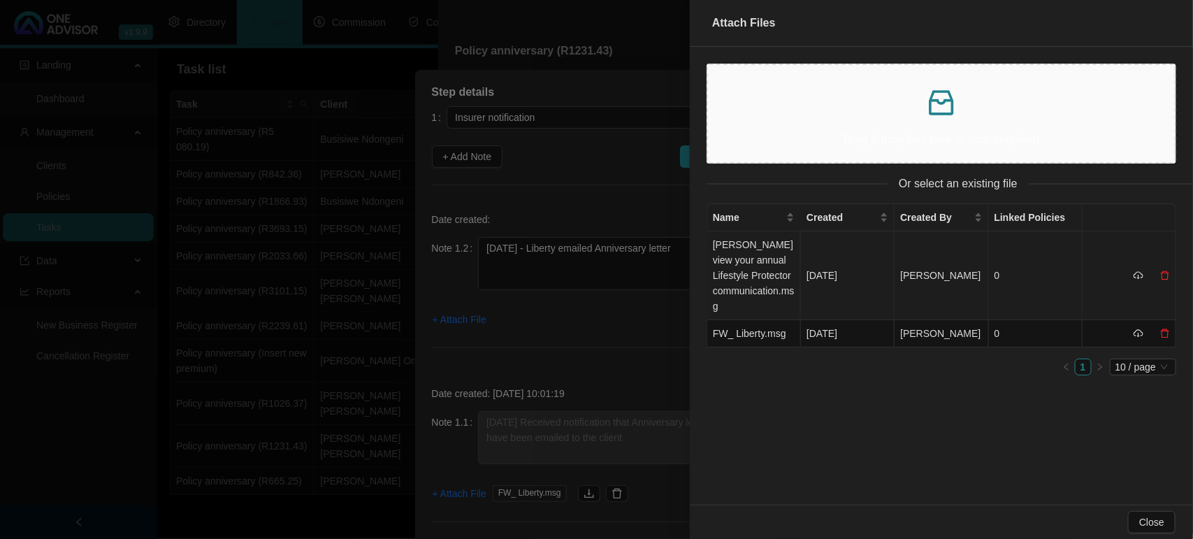
click at [738, 284] on td "Lucy_ view your annual Lifestyle Protector communication.msg" at bounding box center [754, 275] width 94 height 89
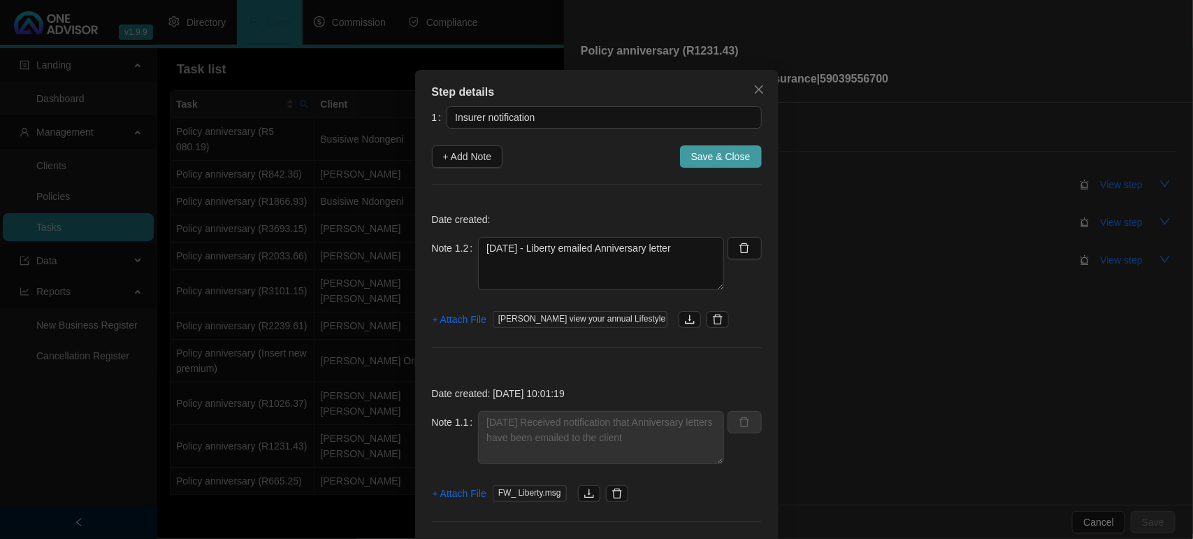
click at [703, 154] on span "Save & Close" at bounding box center [720, 156] width 59 height 15
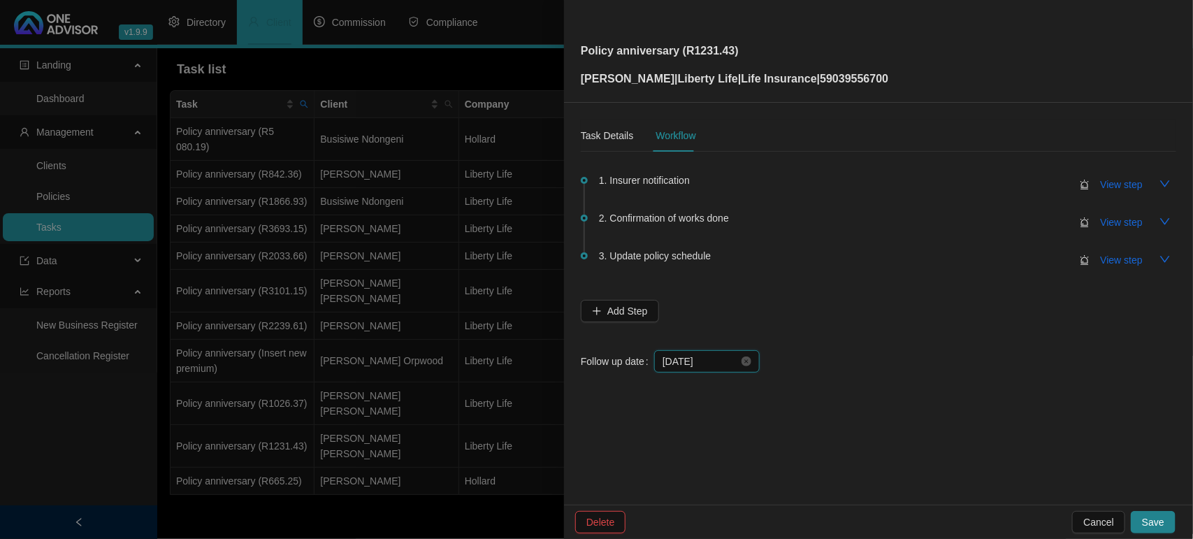
click at [708, 365] on input "[DATE]" at bounding box center [700, 360] width 76 height 15
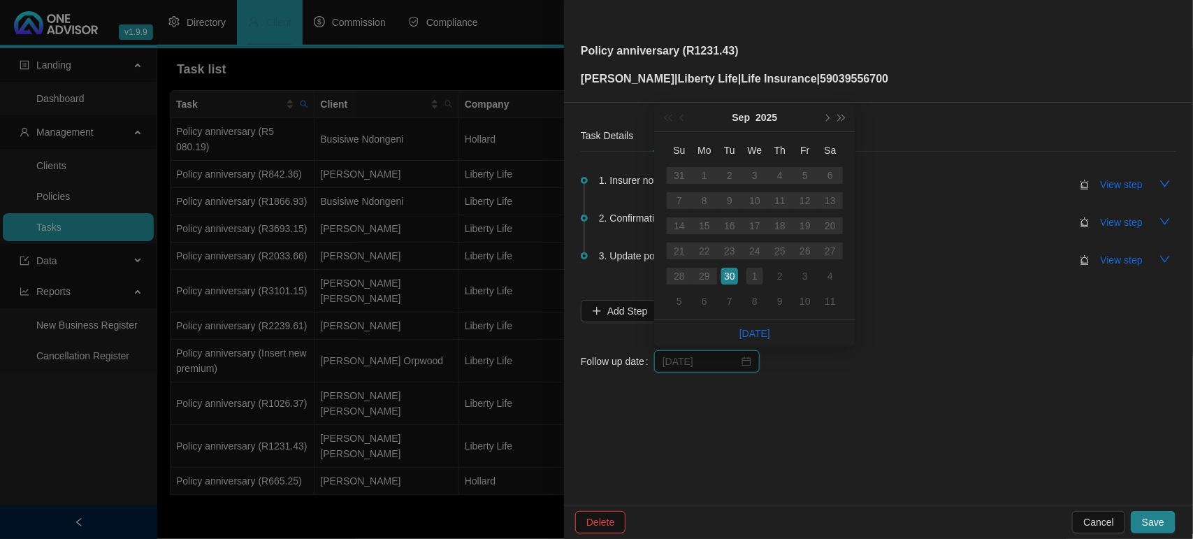
type input "[DATE]"
click at [751, 282] on div "1" at bounding box center [754, 276] width 17 height 17
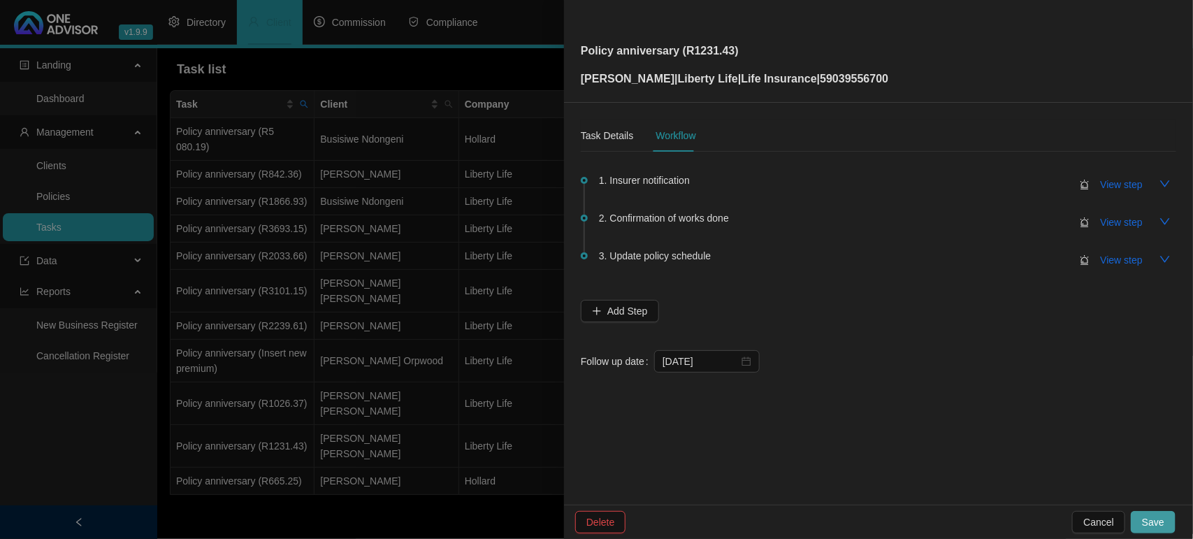
click at [1158, 524] on span "Save" at bounding box center [1153, 521] width 22 height 15
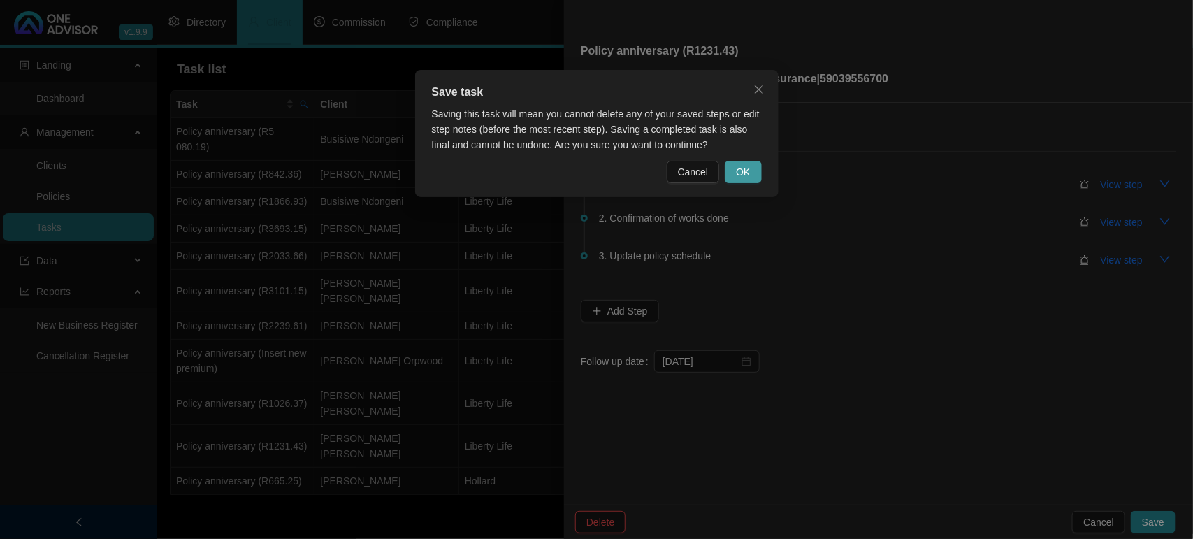
click at [741, 170] on span "OK" at bounding box center [743, 171] width 14 height 15
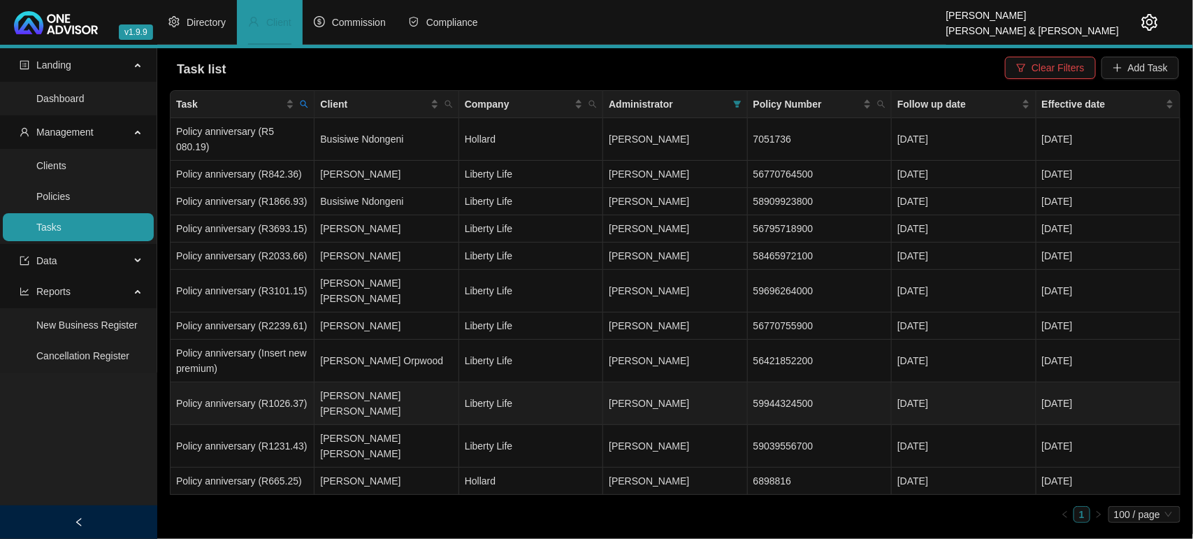
click at [374, 382] on td "[PERSON_NAME] [PERSON_NAME]" at bounding box center [386, 403] width 144 height 43
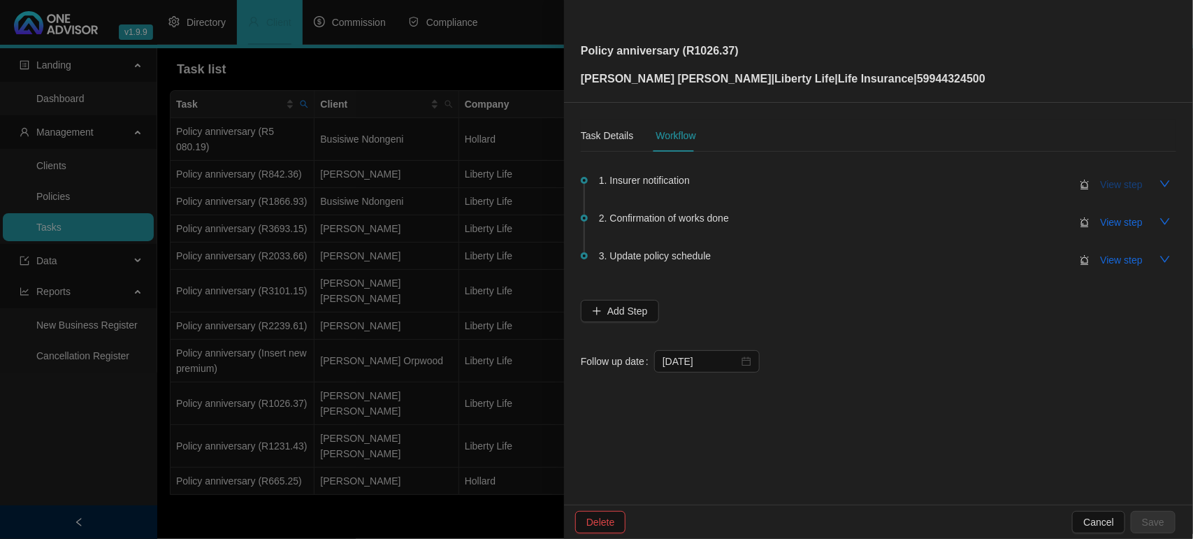
click at [1102, 182] on span "View step" at bounding box center [1121, 184] width 42 height 15
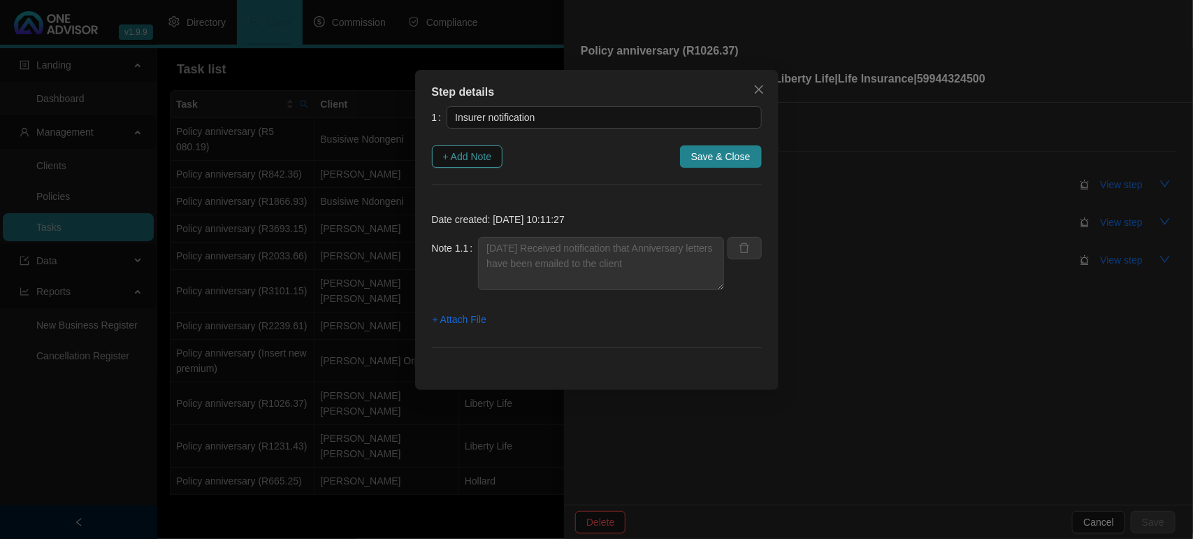
click at [444, 155] on span "+ Add Note" at bounding box center [467, 156] width 49 height 15
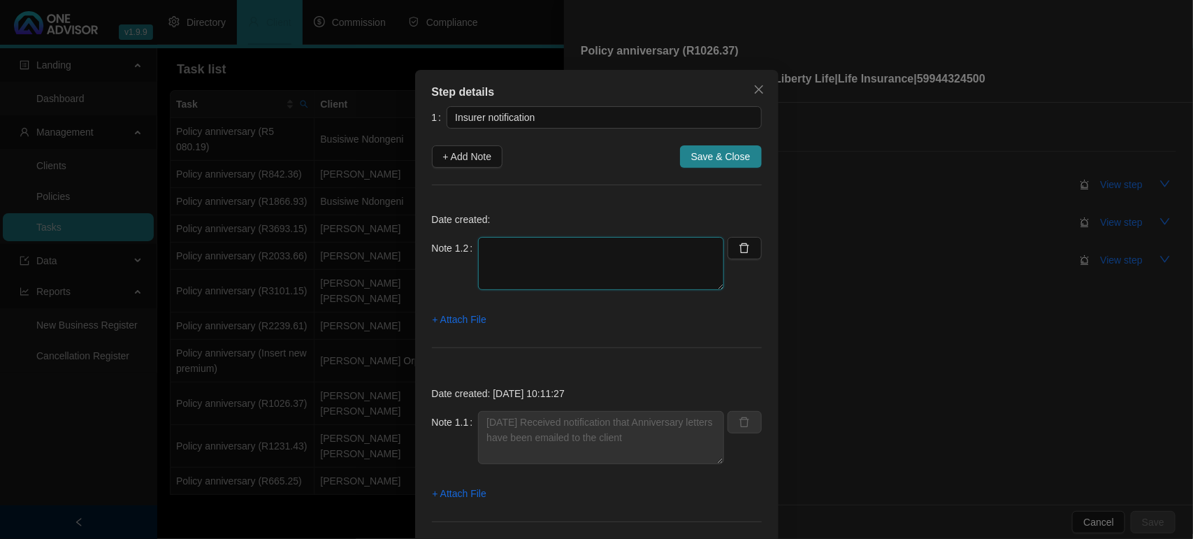
click at [576, 256] on textarea at bounding box center [601, 263] width 246 height 53
paste textarea "30/09/2025 - Liberty emailed Anniversary letter"
type textarea "30/09/2025 - Liberty emailed Anniversary letter"
click at [473, 323] on span "+ Attach File" at bounding box center [459, 319] width 54 height 15
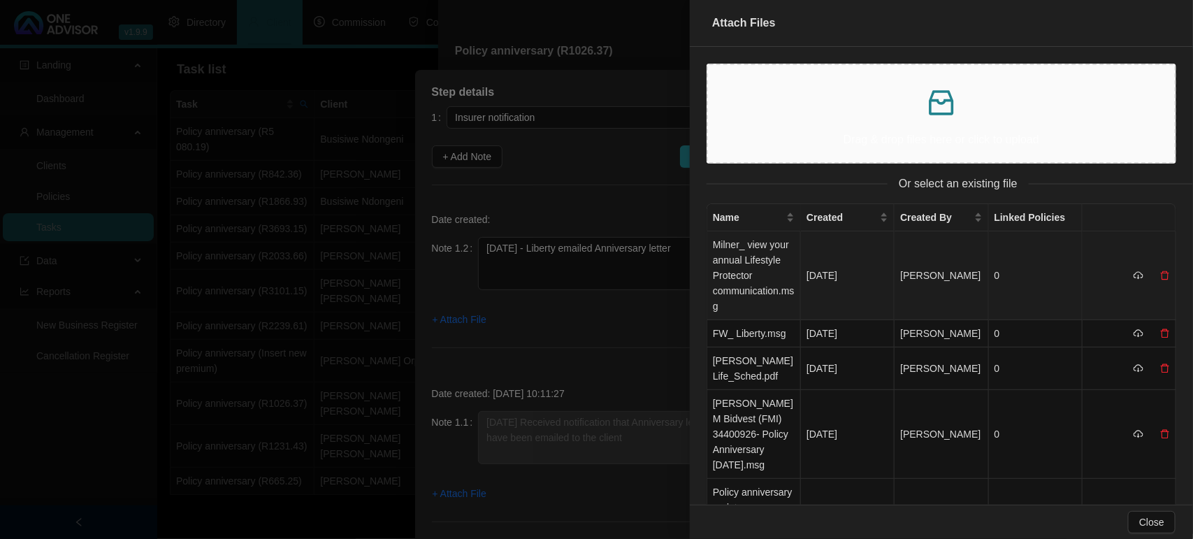
click at [731, 283] on td "Milner_ view your annual Lifestyle Protector communication.msg" at bounding box center [754, 275] width 94 height 89
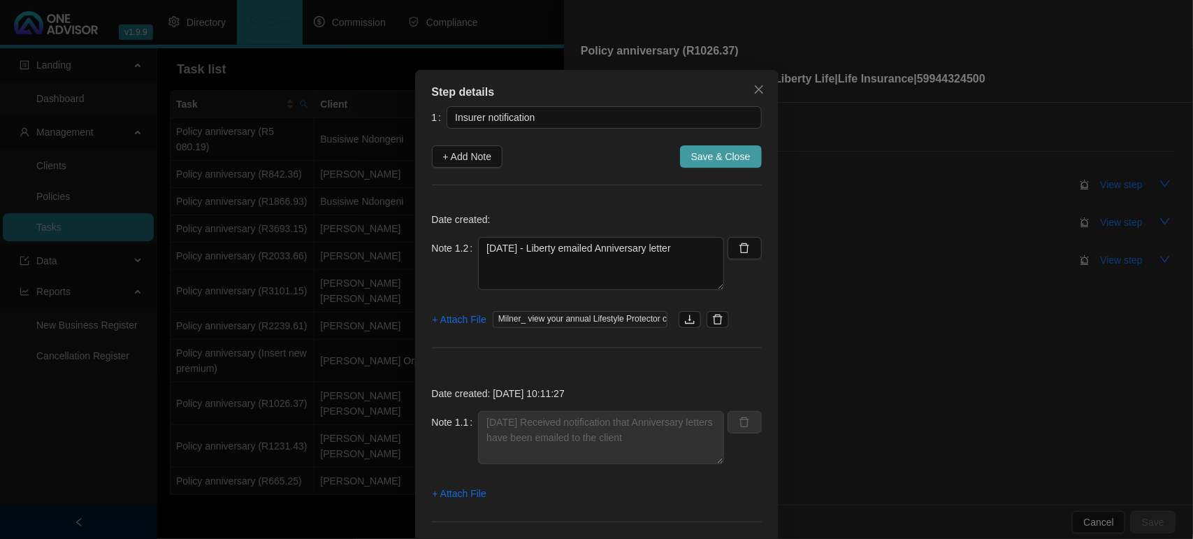
click at [713, 163] on span "Save & Close" at bounding box center [720, 156] width 59 height 15
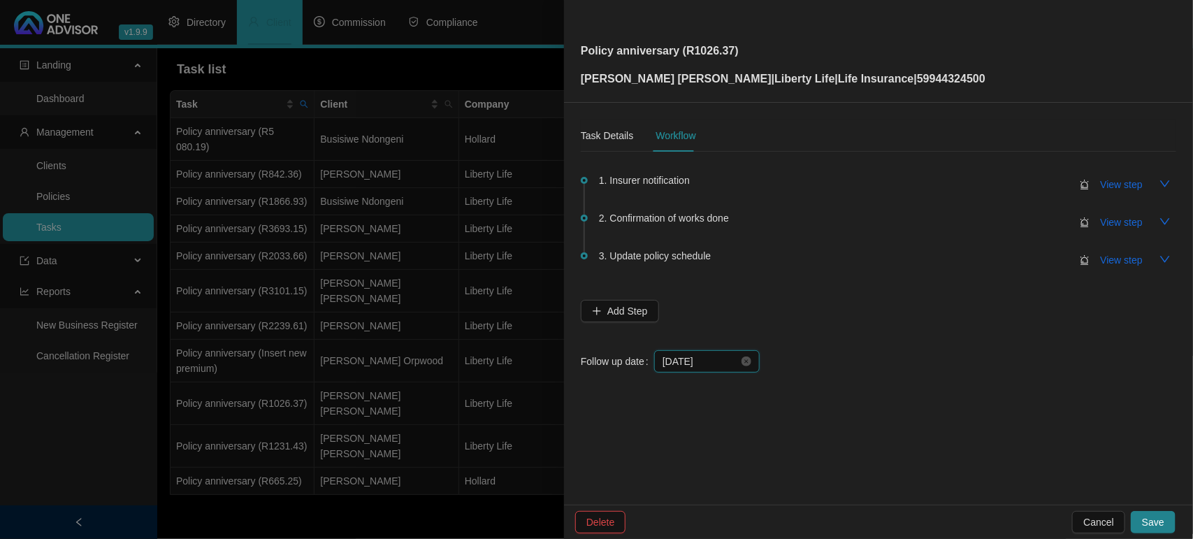
click at [721, 353] on input "[DATE]" at bounding box center [700, 360] width 76 height 15
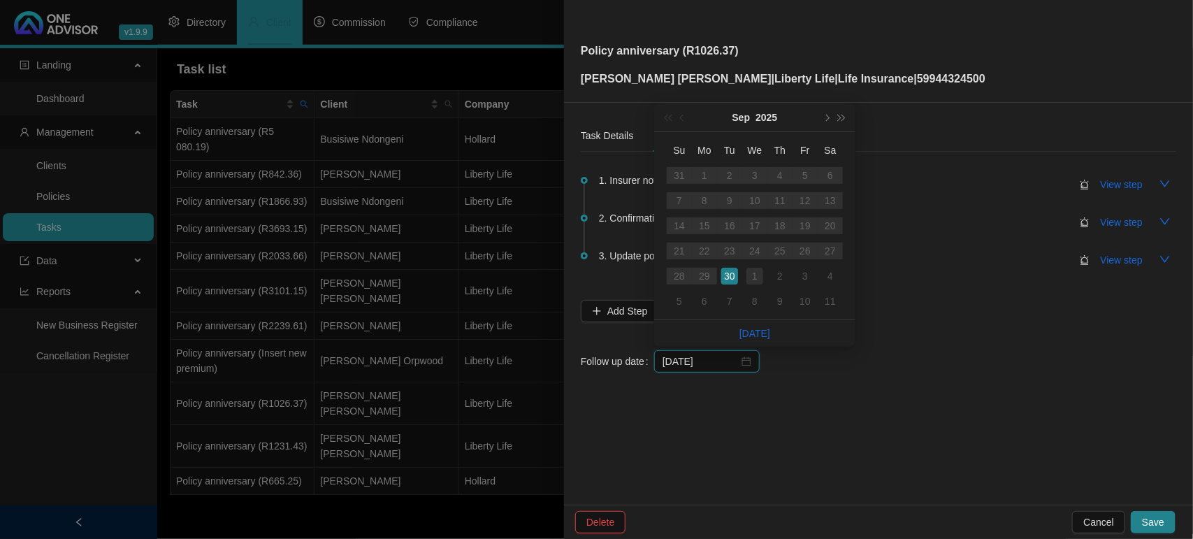
type input "[DATE]"
click at [763, 275] on td "1" at bounding box center [754, 275] width 25 height 25
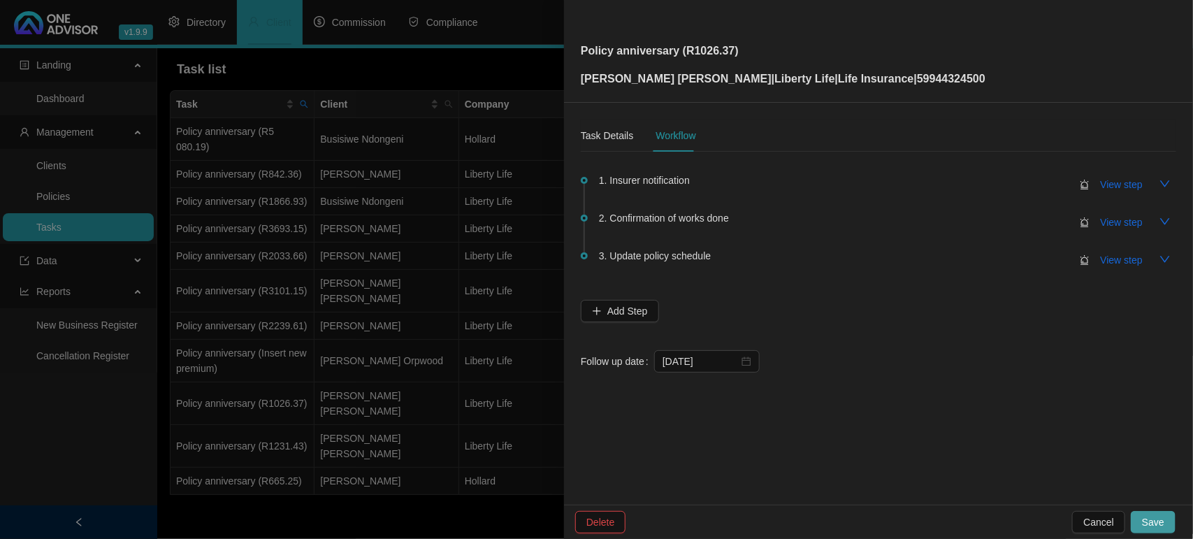
drag, startPoint x: 1160, startPoint y: 534, endPoint x: 1160, endPoint y: 526, distance: 8.4
click at [1160, 533] on div "Delete Cancel Save" at bounding box center [878, 521] width 629 height 34
click at [1157, 523] on span "Save" at bounding box center [1153, 521] width 22 height 15
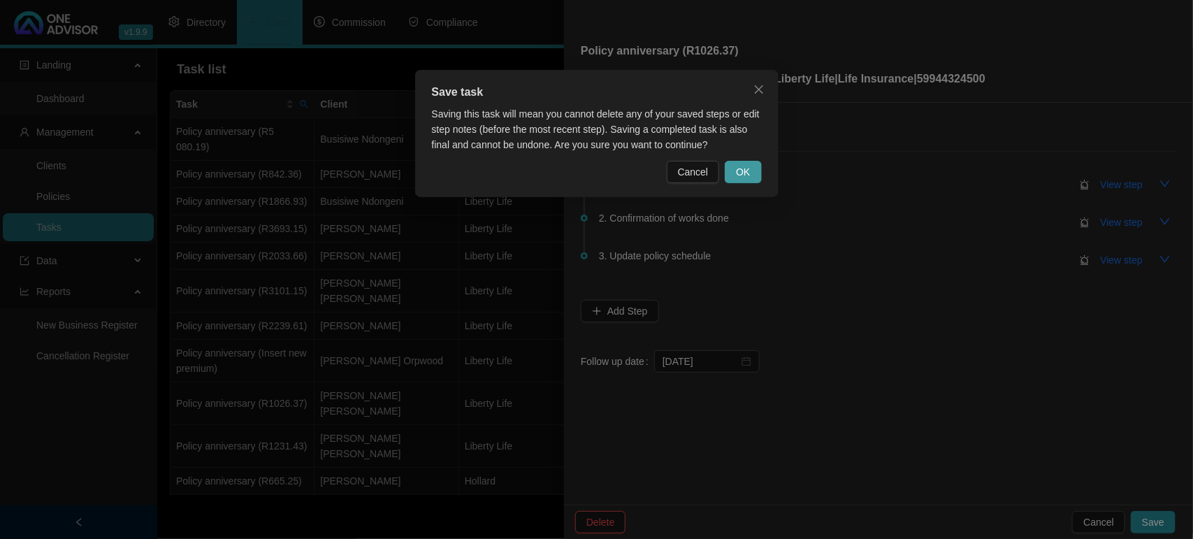
click at [738, 164] on span "OK" at bounding box center [743, 171] width 14 height 15
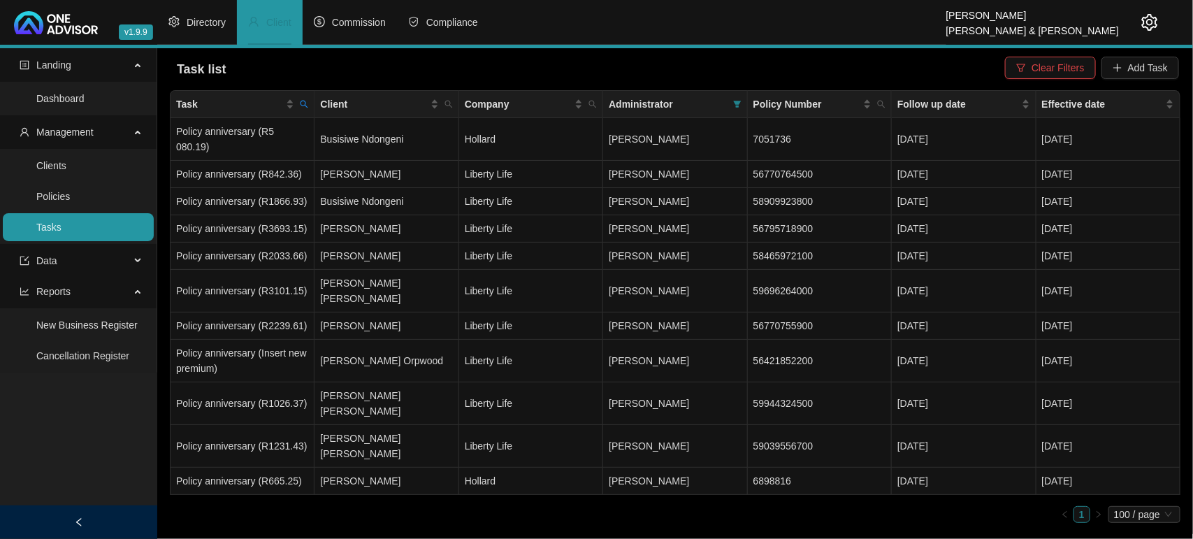
click at [61, 224] on link "Tasks" at bounding box center [48, 226] width 25 height 11
click at [1060, 68] on span "Clear Filters" at bounding box center [1057, 67] width 52 height 15
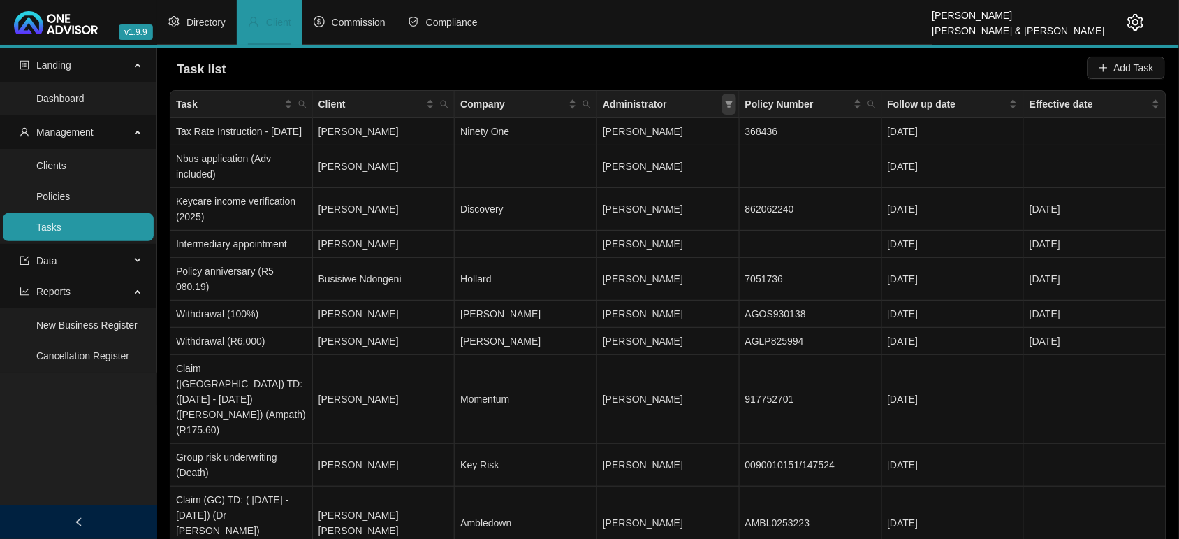
click at [727, 105] on icon "filter" at bounding box center [729, 104] width 8 height 8
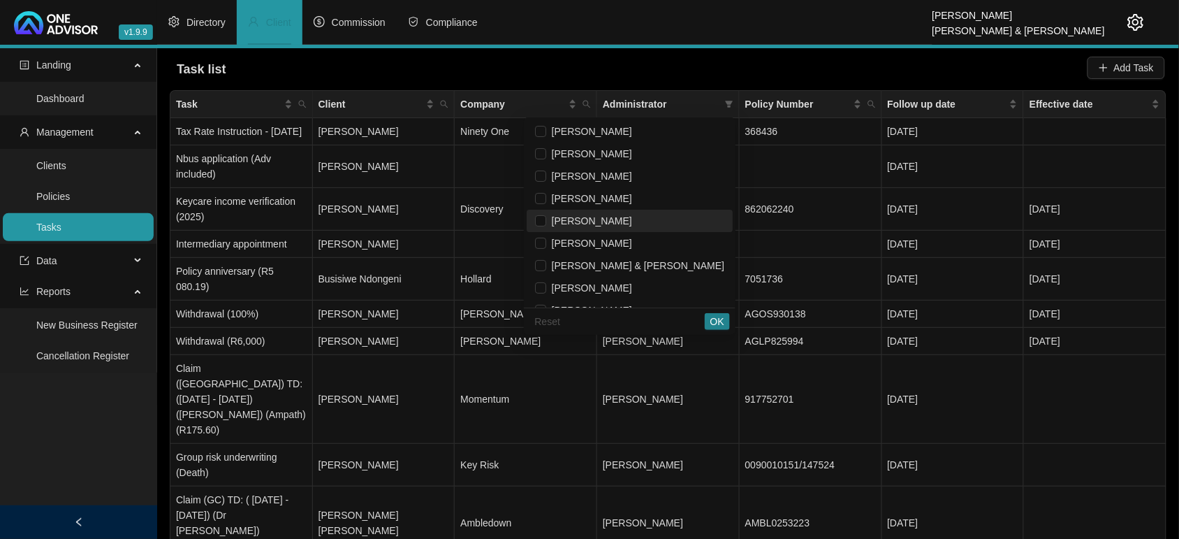
click at [632, 218] on span "[PERSON_NAME]" at bounding box center [589, 220] width 86 height 11
checkbox input "true"
click at [717, 323] on span "OK" at bounding box center [717, 321] width 14 height 15
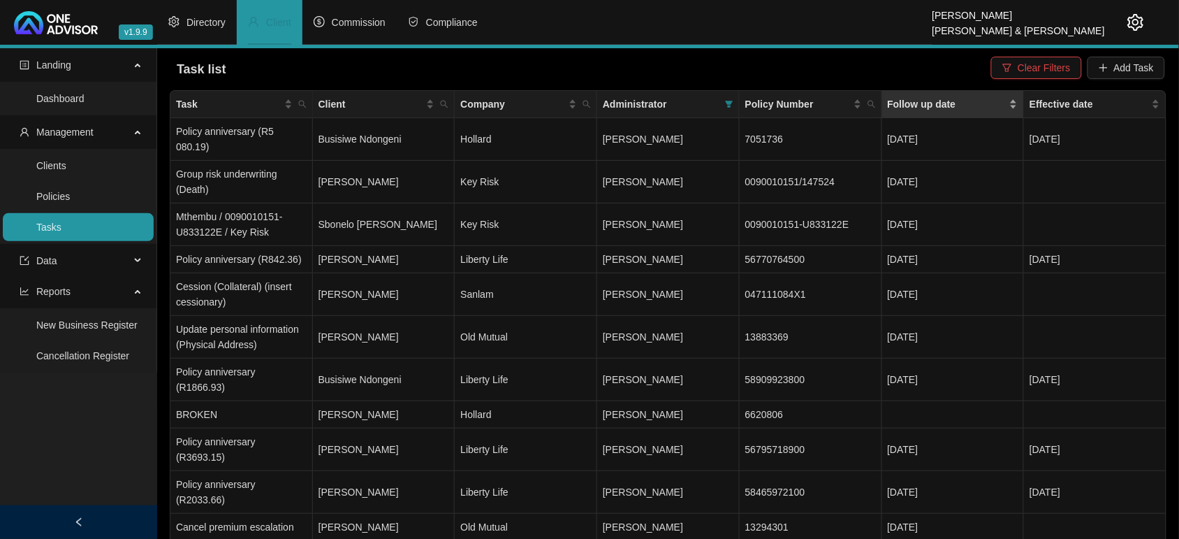
click at [1016, 96] on div "Follow up date" at bounding box center [953, 103] width 131 height 15
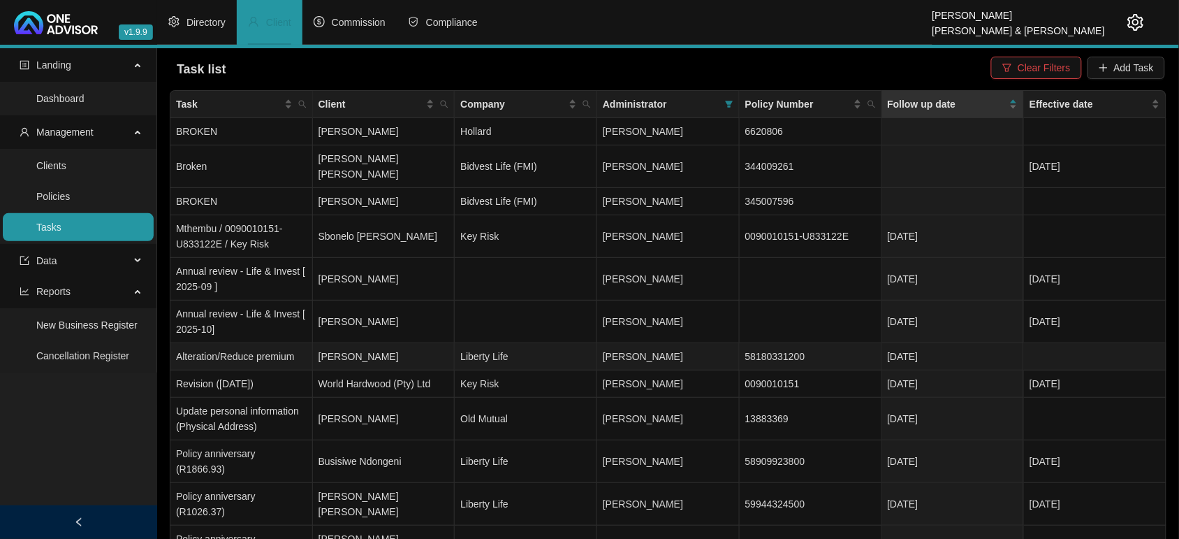
click at [966, 346] on td "[DATE]" at bounding box center [953, 356] width 143 height 27
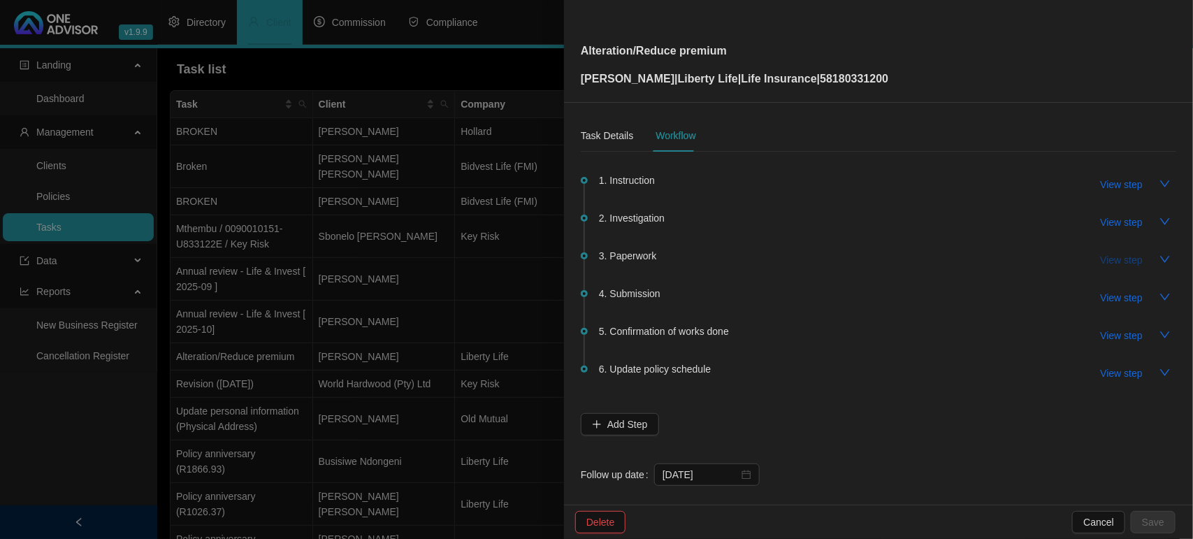
click at [1112, 263] on span "View step" at bounding box center [1121, 259] width 42 height 15
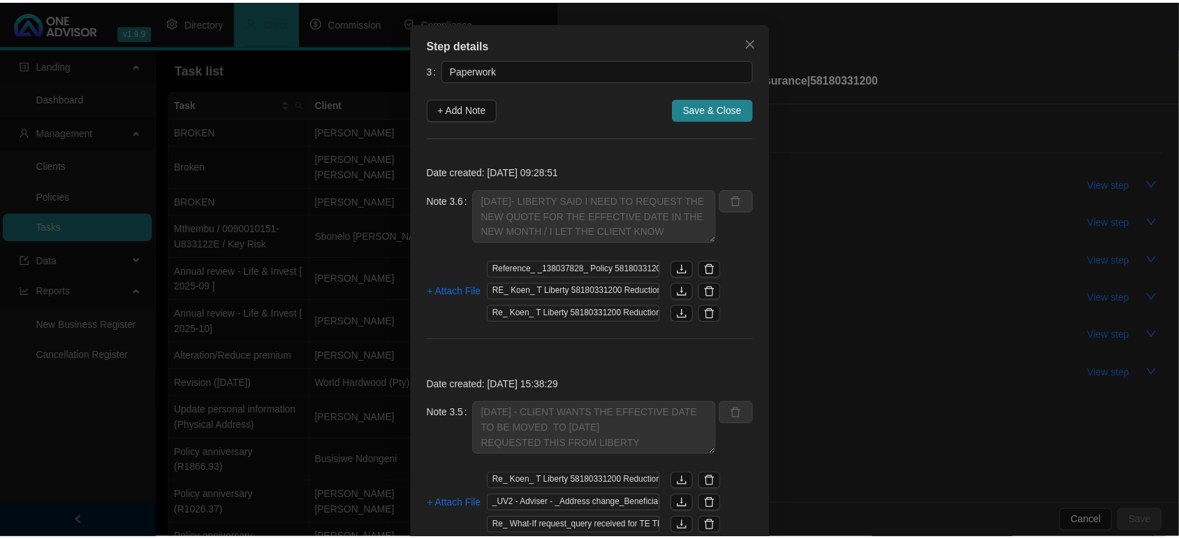
scroll to position [0, 0]
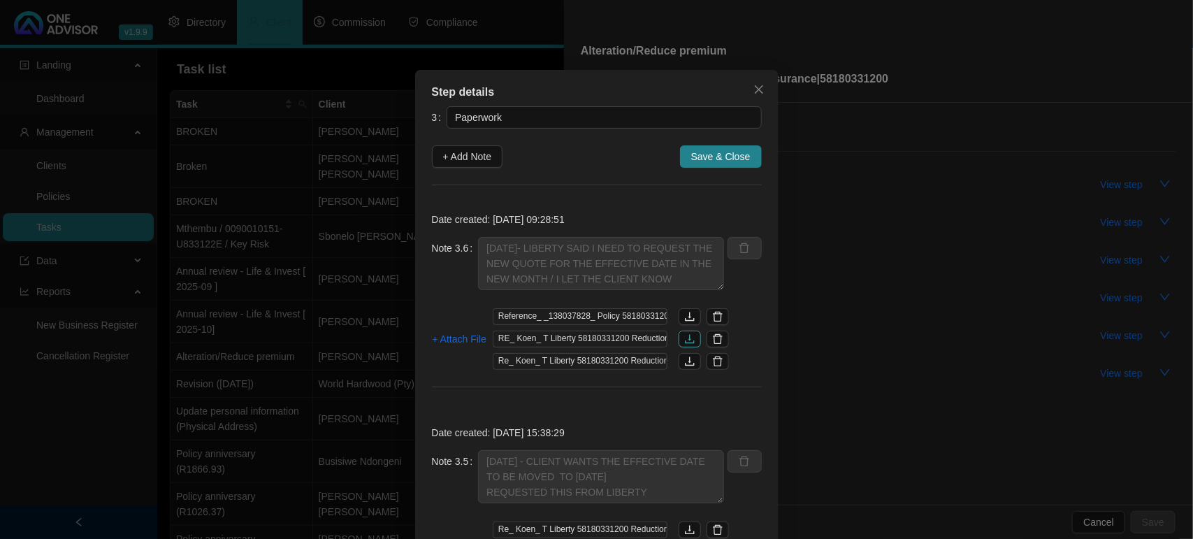
click at [678, 340] on button "button" at bounding box center [689, 338] width 22 height 17
click at [684, 341] on icon "download" at bounding box center [689, 338] width 11 height 11
click at [449, 154] on span "+ Add Note" at bounding box center [467, 156] width 49 height 15
type textarea "23-09-2025- LIBERTY SAID I NEED TO REQUEST THE NEW QUOTE FOR THE EFFECTIVE DATE…"
type textarea "22/09/2025 - CLIENT WANTS THE EFFECTIVE DATE TO BE MOVED TO 01/11/2025 REQUESTE…"
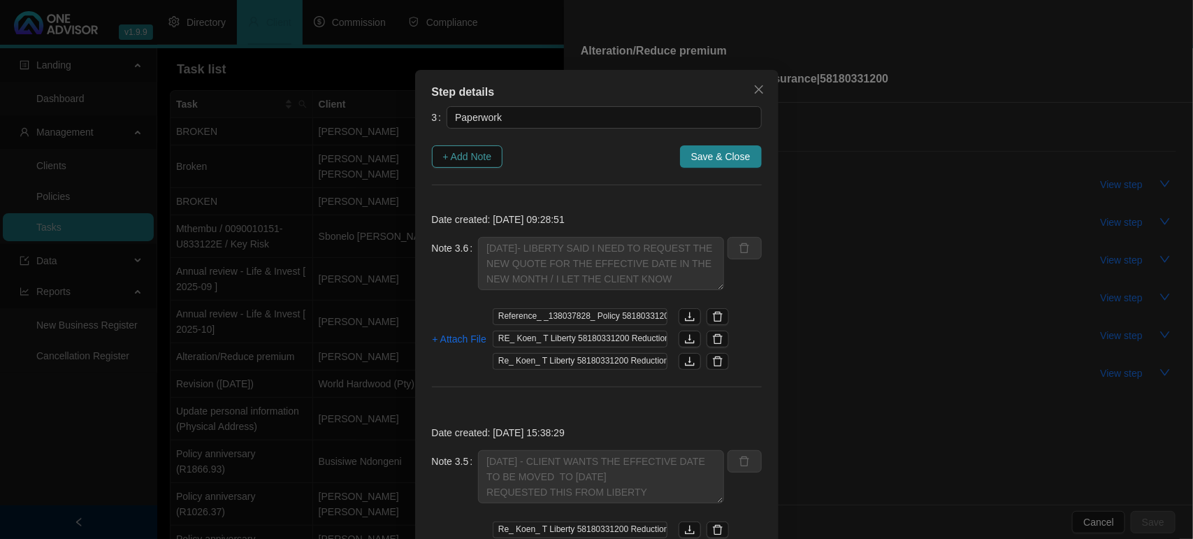
type textarea "22/09/2025 - FOLLOW UP"
type textarea "16/09/2025 EMAILED ALTERATION QUOTE TO CLIENT TO REVIEW"
type textarea "16/09/2025 SPOKE TO MARC ON TEAMS - HE REVIEWED QUOTE AND SAID I CAN SEND IT ON…"
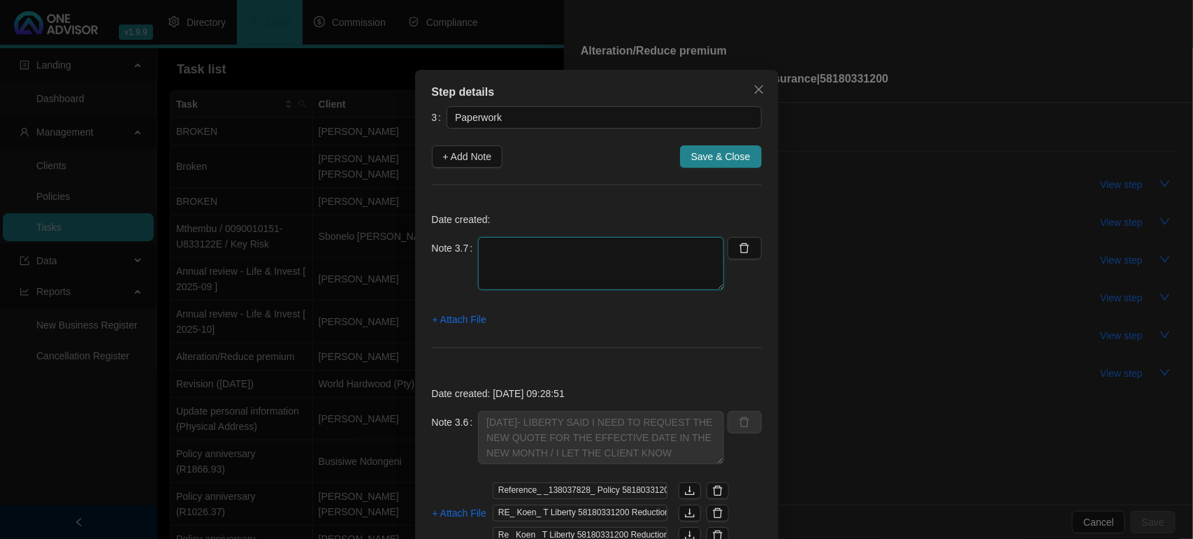
click at [505, 251] on textarea at bounding box center [601, 263] width 246 height 53
type textarea "30/092025 EMALED LIBERTY REQUESTING TO REFRESH QUOTE"
click at [444, 320] on span "+ Attach File" at bounding box center [459, 319] width 54 height 15
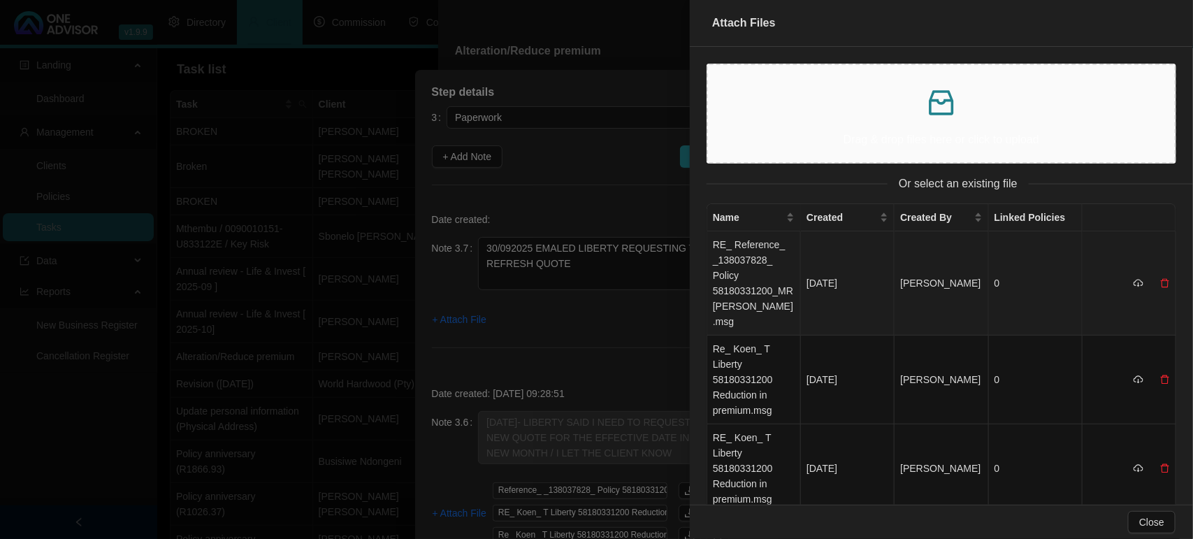
click at [746, 264] on td "RE_ Reference_ _138037828_ Policy 58180331200_MR TE KOEN.msg" at bounding box center [754, 283] width 94 height 104
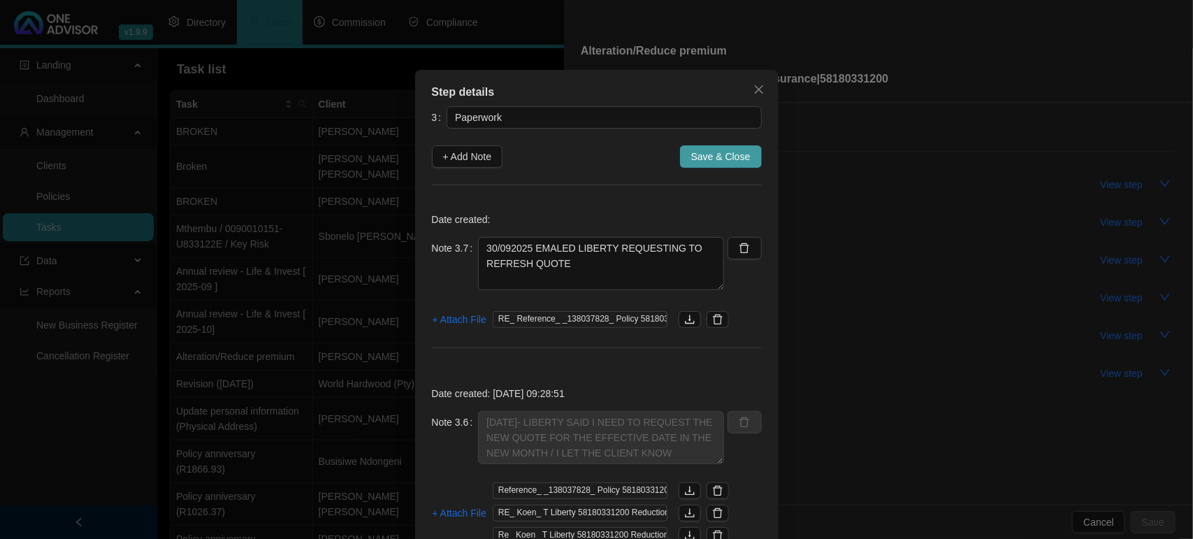
click at [720, 159] on span "Save & Close" at bounding box center [720, 156] width 59 height 15
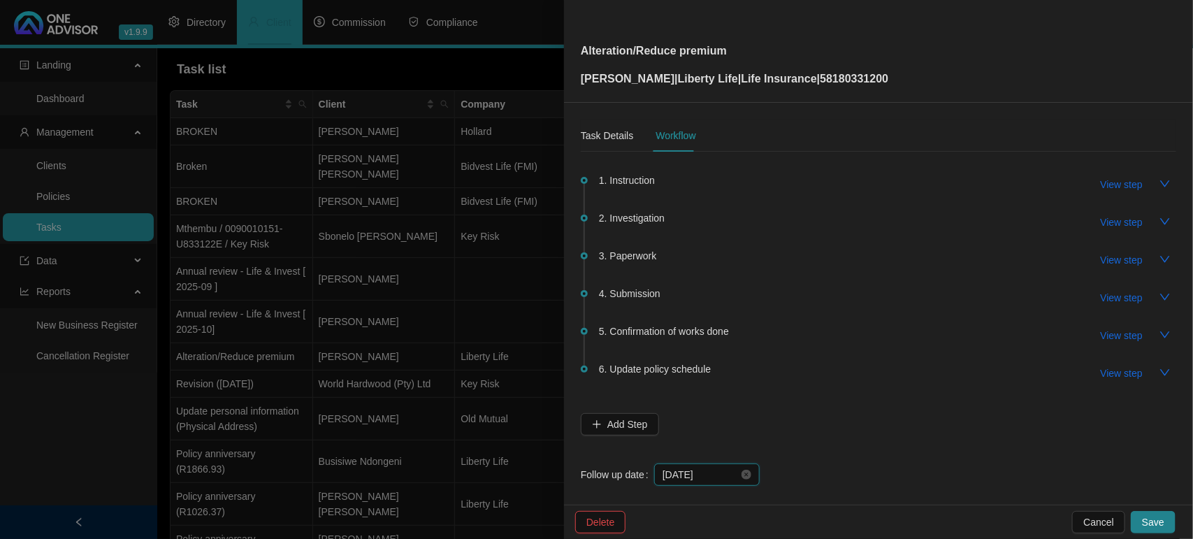
click at [706, 472] on input "[DATE]" at bounding box center [700, 474] width 76 height 15
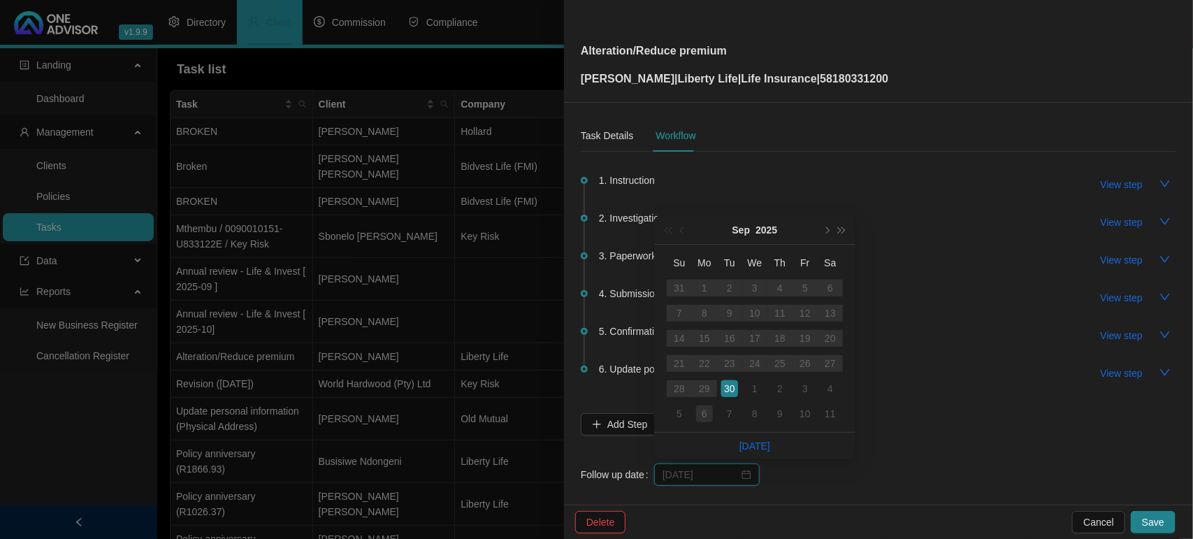
type input "[DATE]"
click at [706, 416] on div "6" at bounding box center [704, 413] width 17 height 17
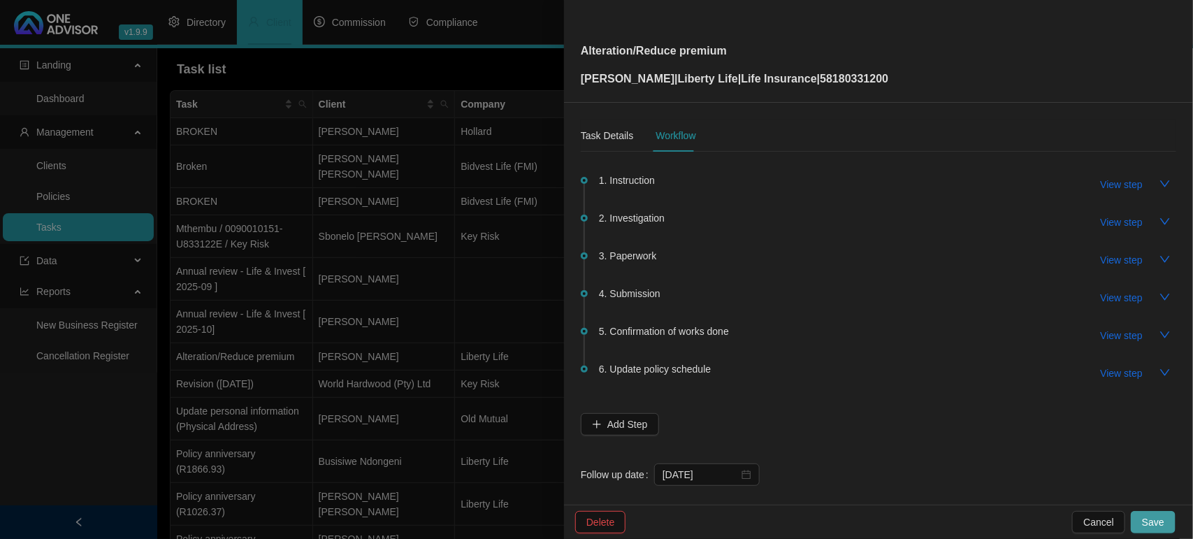
click at [1142, 516] on button "Save" at bounding box center [1152, 522] width 45 height 22
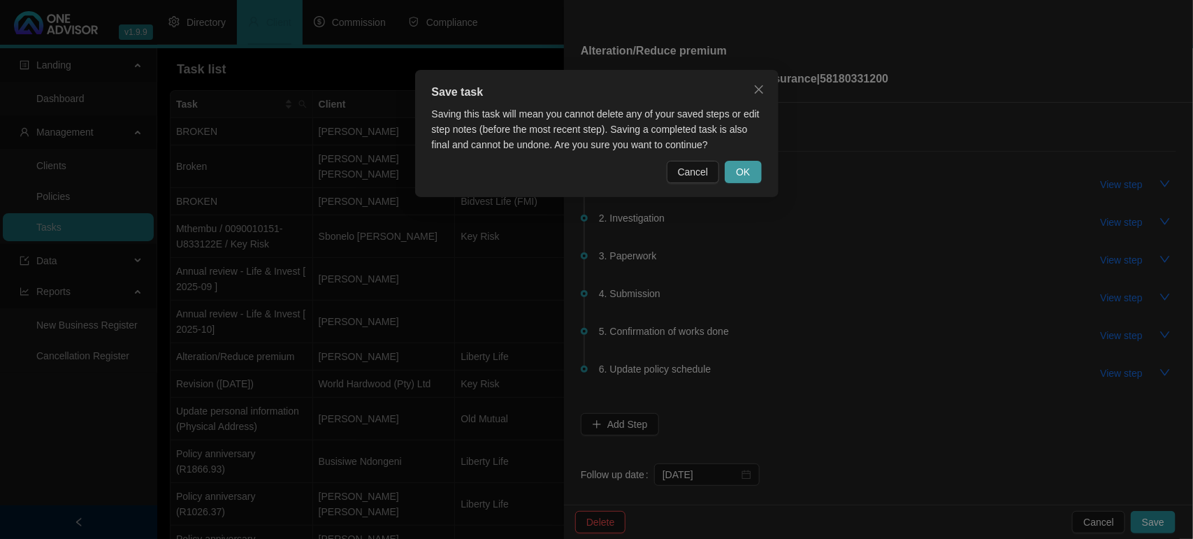
click at [750, 180] on button "OK" at bounding box center [742, 172] width 36 height 22
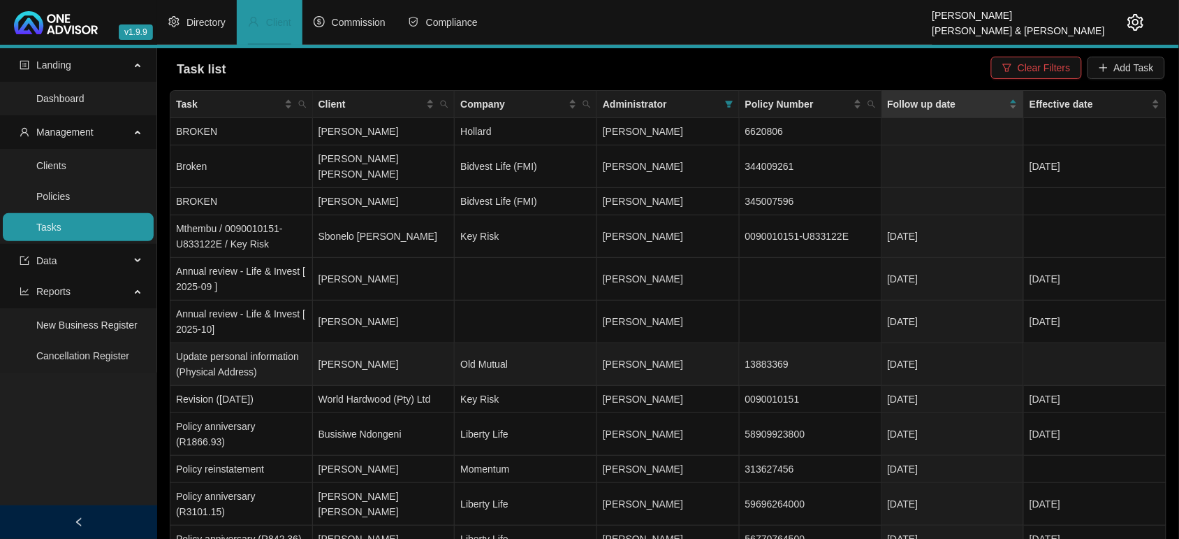
click at [495, 351] on td "Old Mutual" at bounding box center [526, 364] width 143 height 43
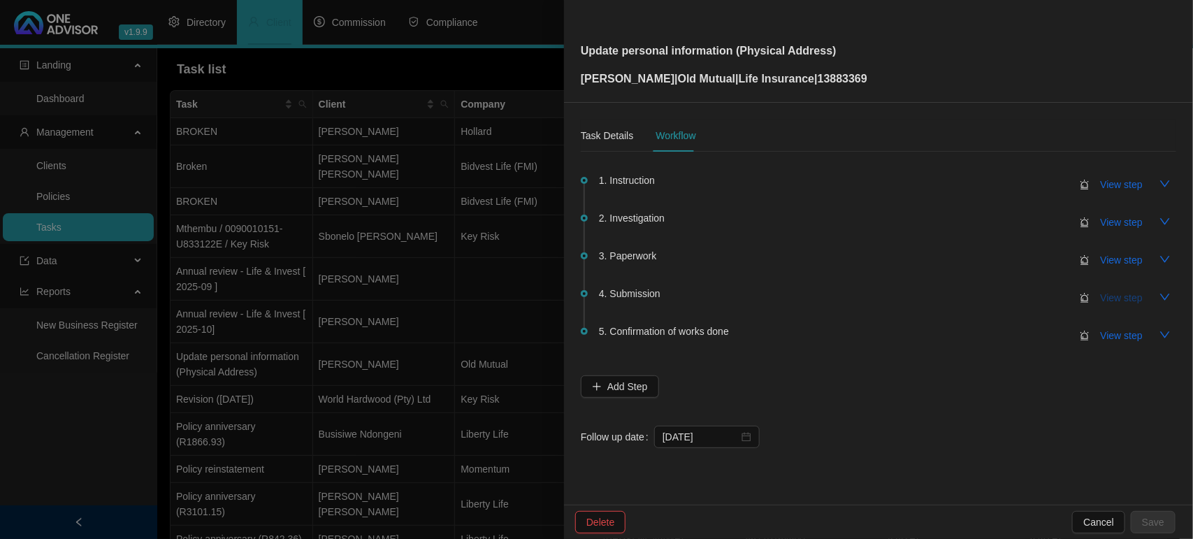
click at [1101, 293] on span "View step" at bounding box center [1121, 297] width 42 height 15
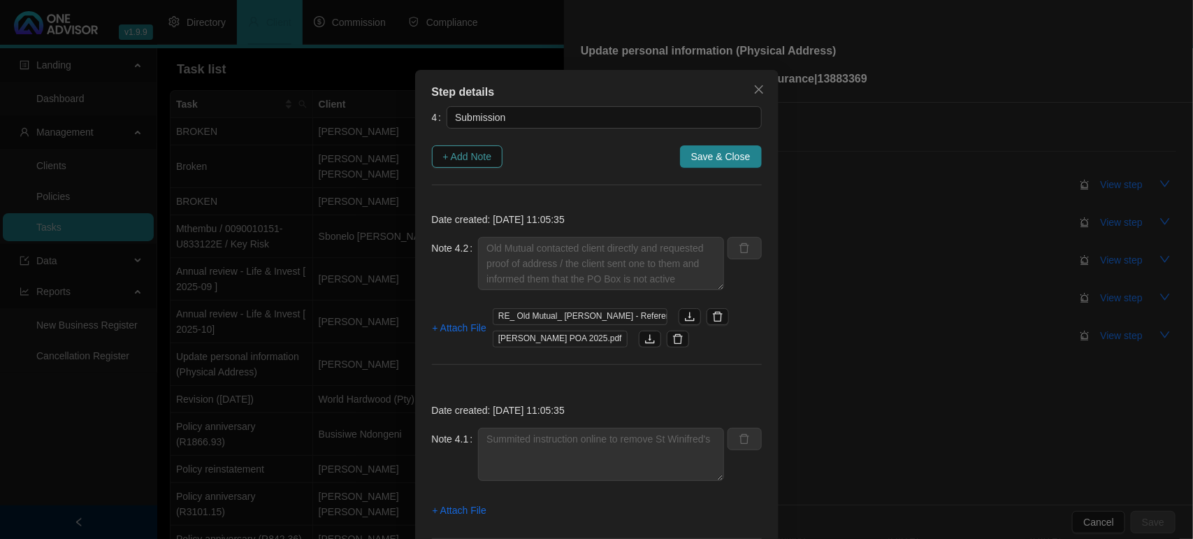
drag, startPoint x: 469, startPoint y: 154, endPoint x: 475, endPoint y: 163, distance: 11.0
click at [468, 154] on span "+ Add Note" at bounding box center [467, 156] width 49 height 15
type textarea "Old Mutual contacted client directly and requested proof of address / the clien…"
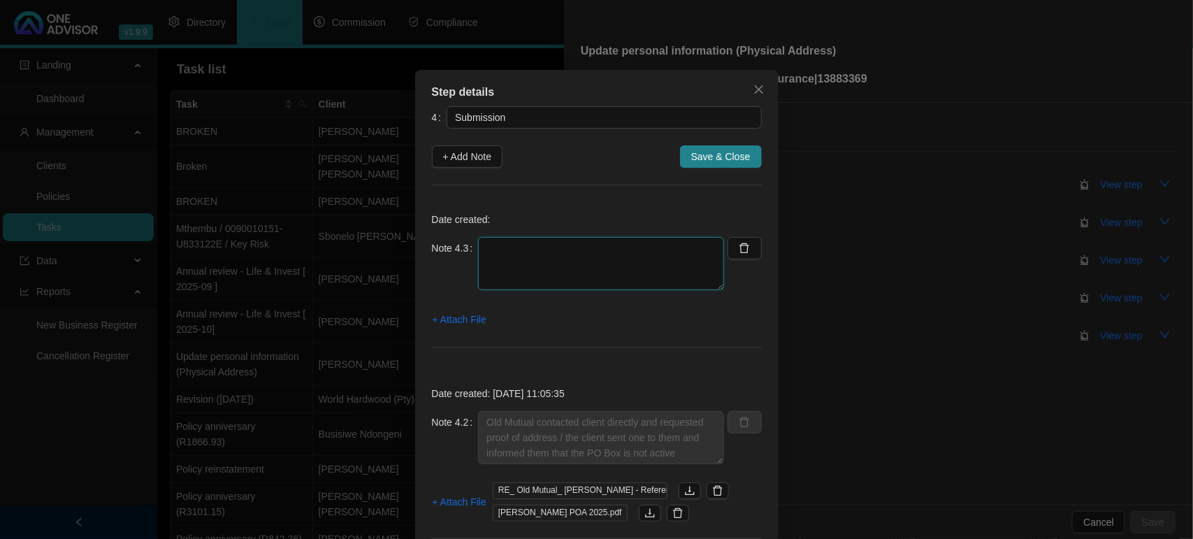
click at [544, 266] on textarea at bounding box center [601, 263] width 246 height 53
type textarea "f"
type textarea "Follow up with OM to see if all is in order"
click at [442, 318] on span "+ Attach File" at bounding box center [459, 319] width 54 height 15
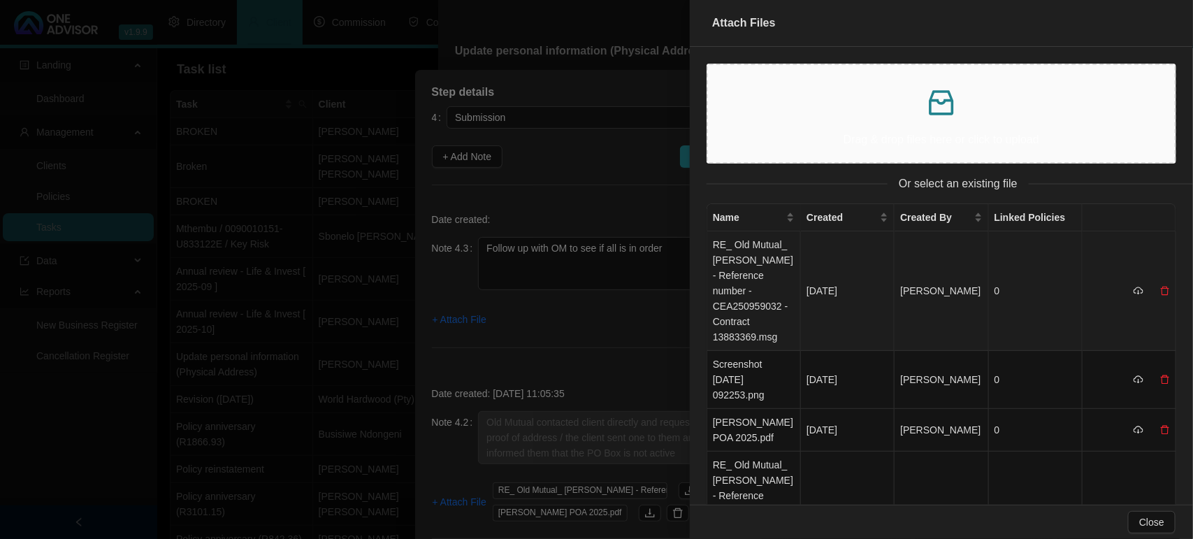
click at [769, 254] on td "RE_ Old Mutual_ MR DAVID CLENDENNEN - Reference number - CEA250959032 - Contrac…" at bounding box center [754, 290] width 94 height 119
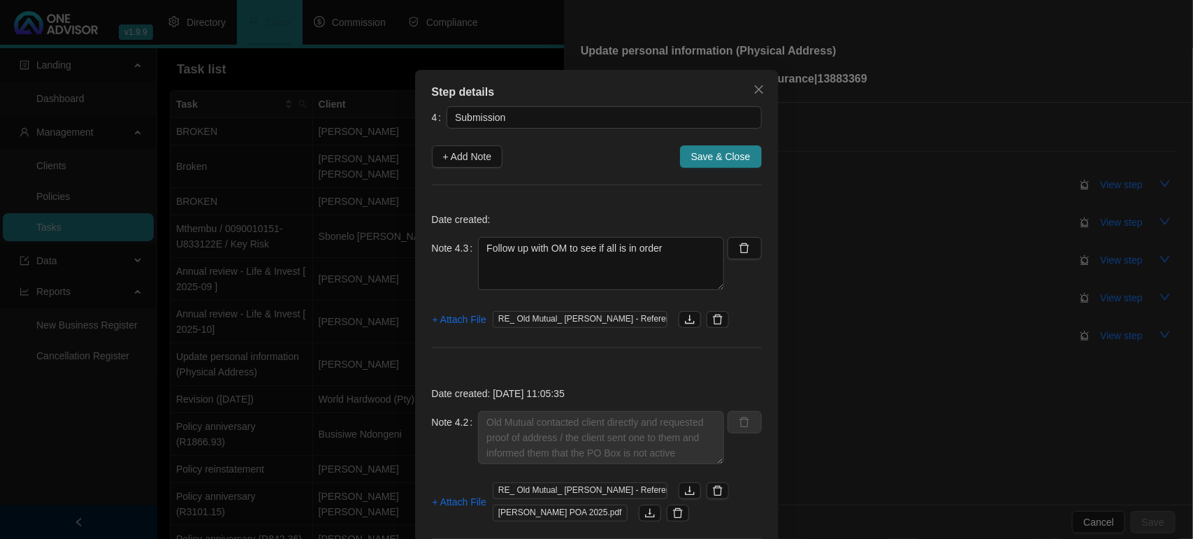
click at [706, 158] on span "Save & Close" at bounding box center [720, 156] width 59 height 15
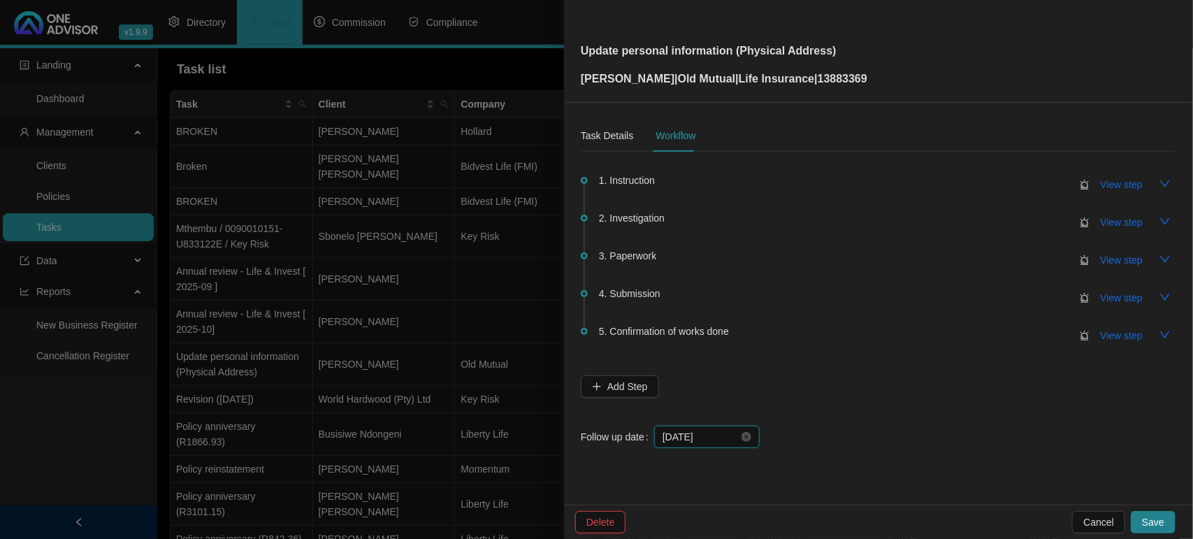
click at [720, 441] on input "[DATE]" at bounding box center [700, 436] width 76 height 15
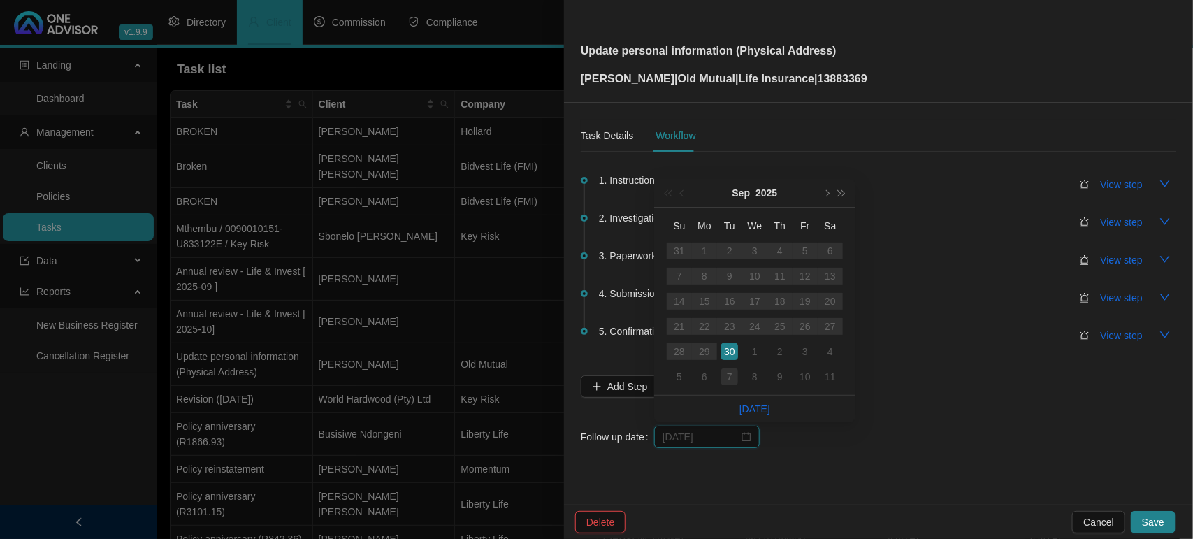
type input "[DATE]"
click at [724, 376] on div "7" at bounding box center [729, 376] width 17 height 17
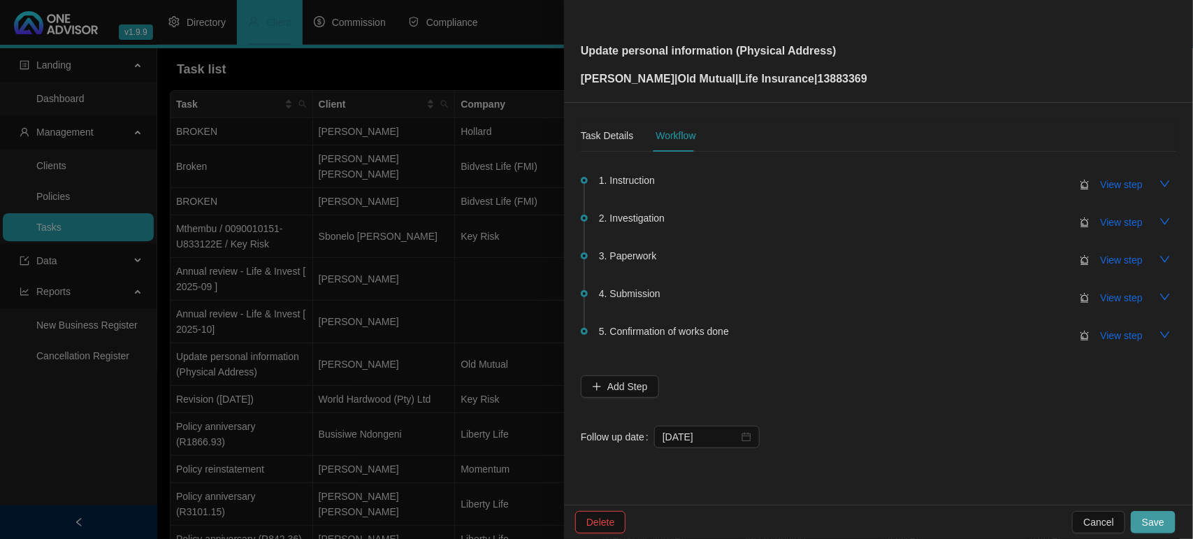
click at [1174, 517] on div "Delete Cancel Save" at bounding box center [878, 521] width 629 height 34
click at [1162, 519] on span "Save" at bounding box center [1153, 521] width 22 height 15
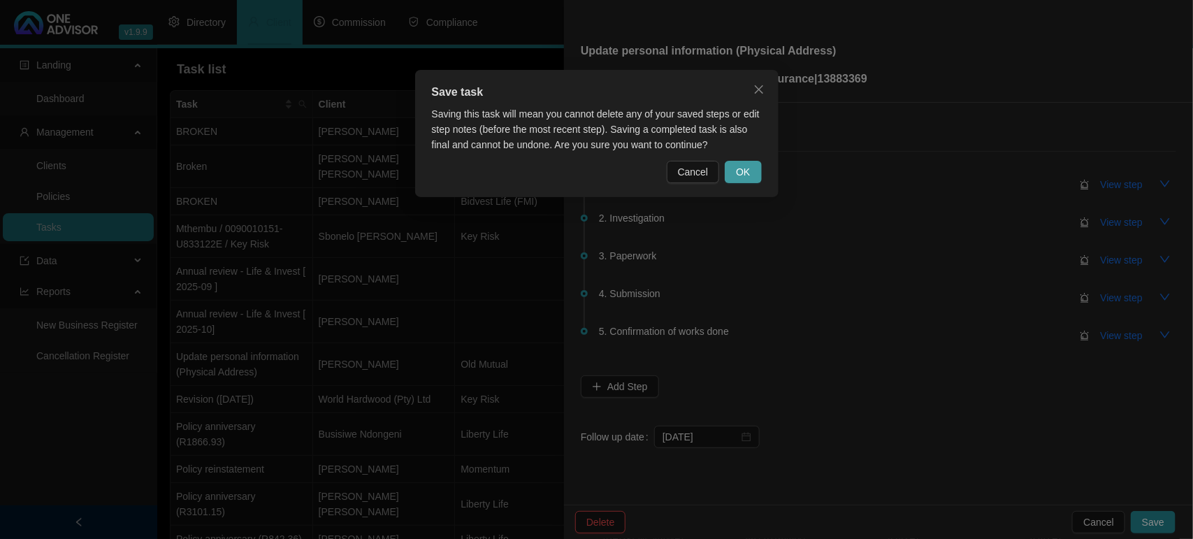
click at [741, 175] on span "OK" at bounding box center [743, 171] width 14 height 15
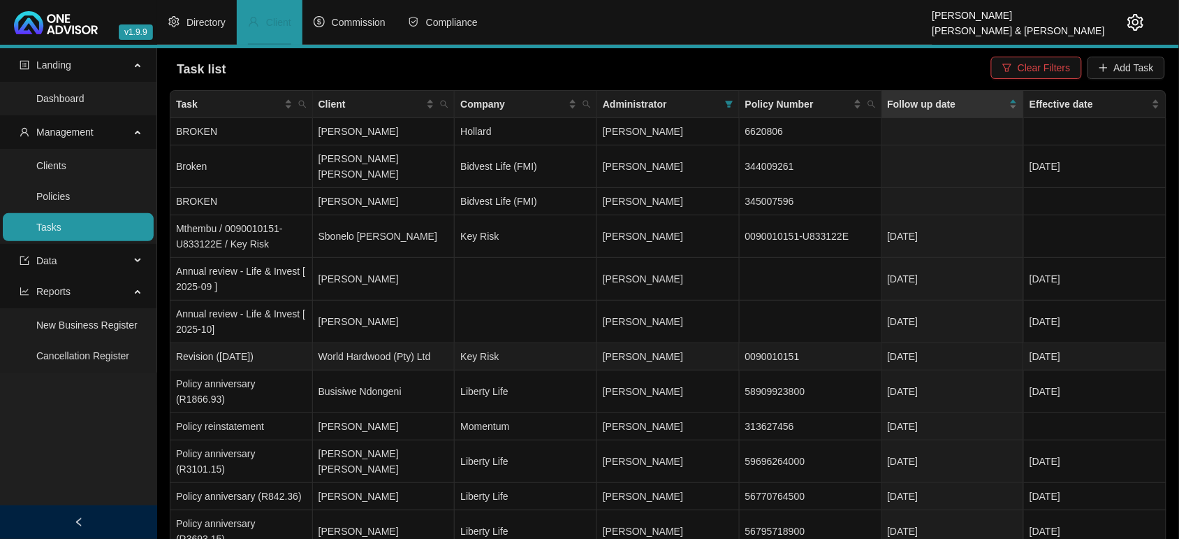
click at [476, 343] on td "Key Risk" at bounding box center [526, 356] width 143 height 27
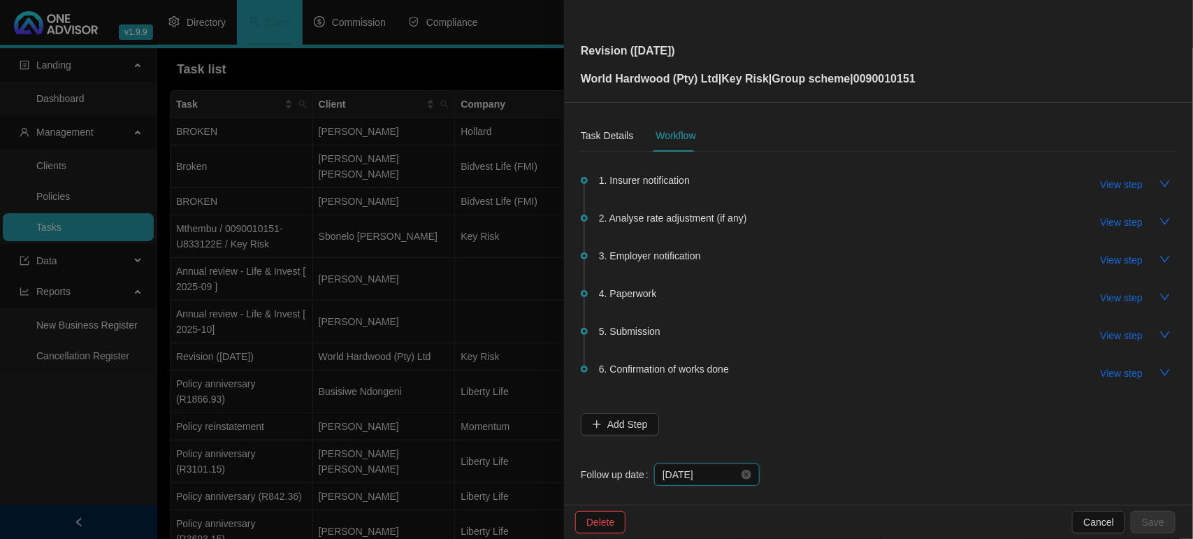
click at [724, 472] on input "[DATE]" at bounding box center [700, 474] width 76 height 15
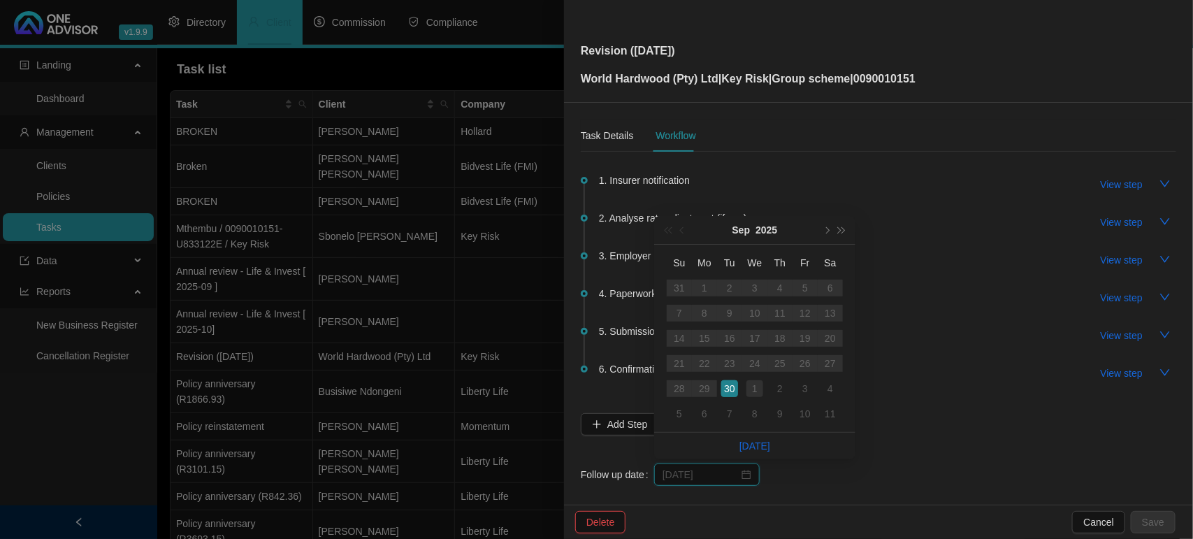
type input "[DATE]"
click at [759, 391] on div "1" at bounding box center [754, 388] width 17 height 17
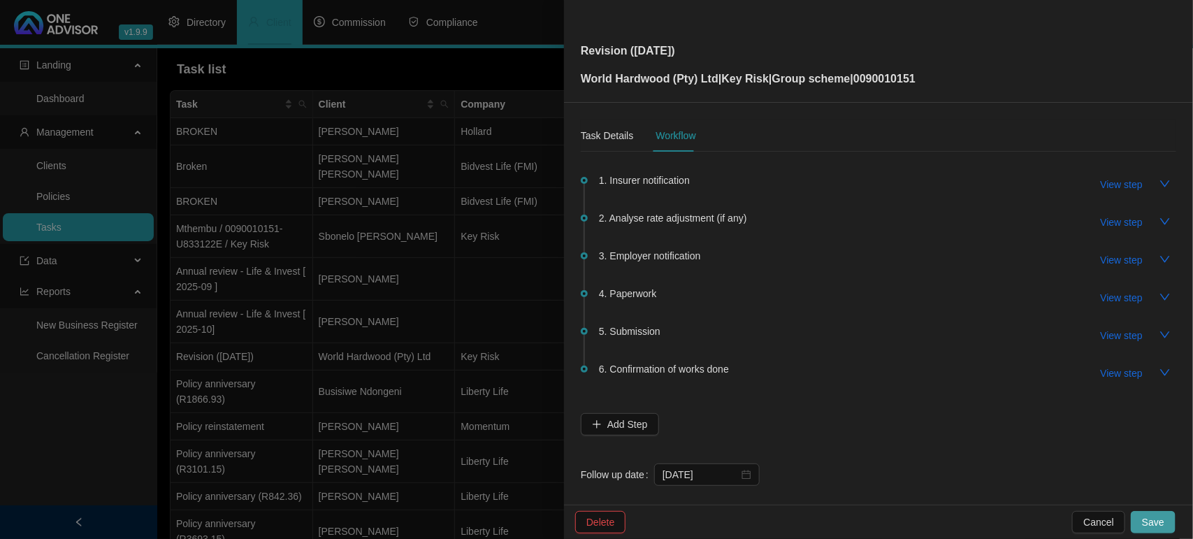
click at [1160, 524] on span "Save" at bounding box center [1153, 521] width 22 height 15
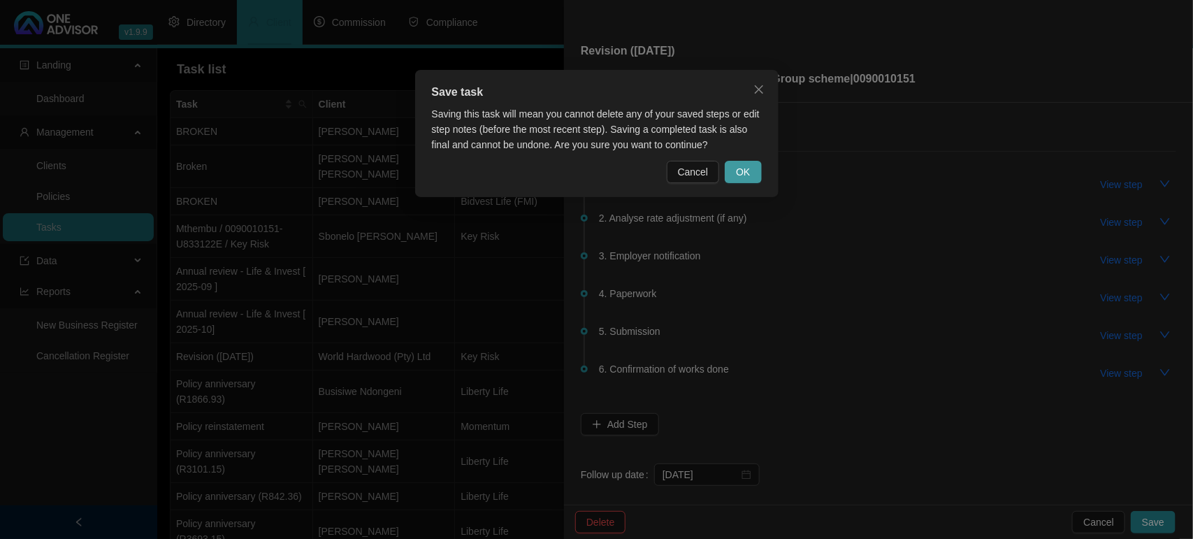
click at [738, 170] on span "OK" at bounding box center [743, 171] width 14 height 15
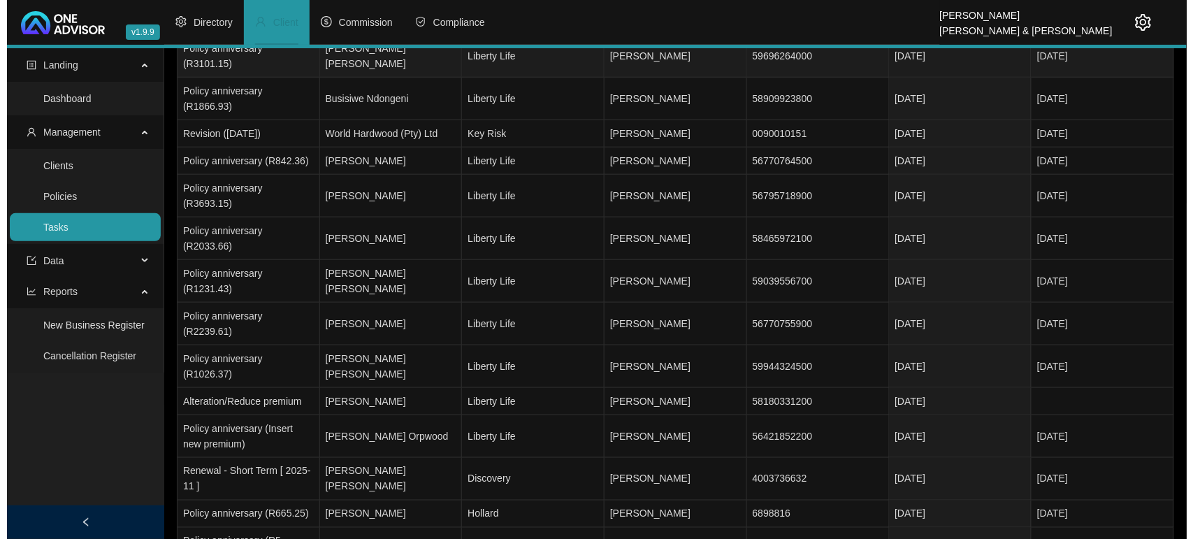
scroll to position [349, 0]
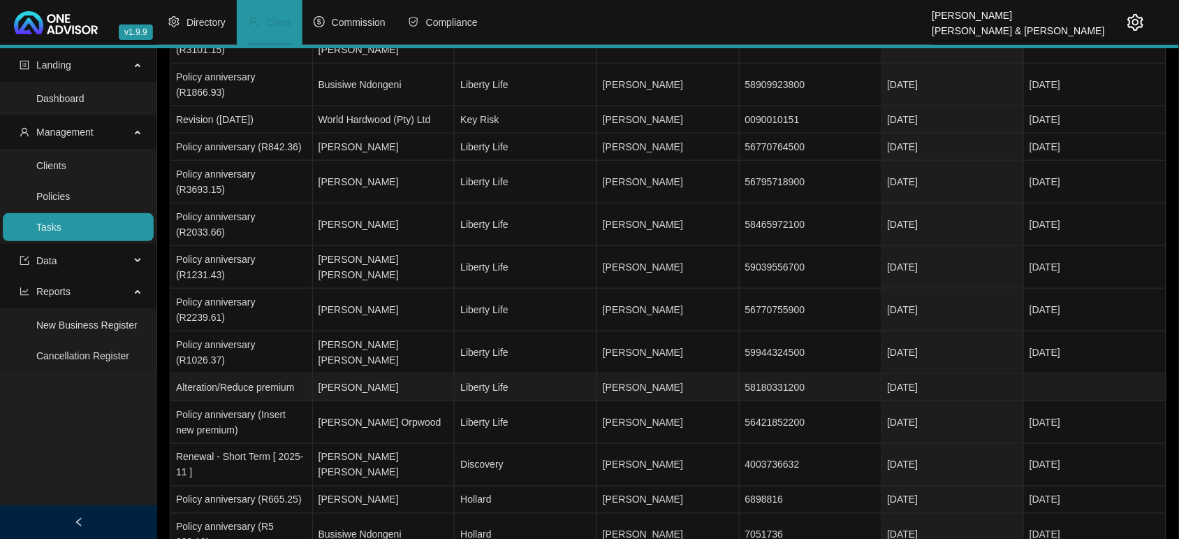
click at [971, 374] on td "[DATE]" at bounding box center [953, 387] width 143 height 27
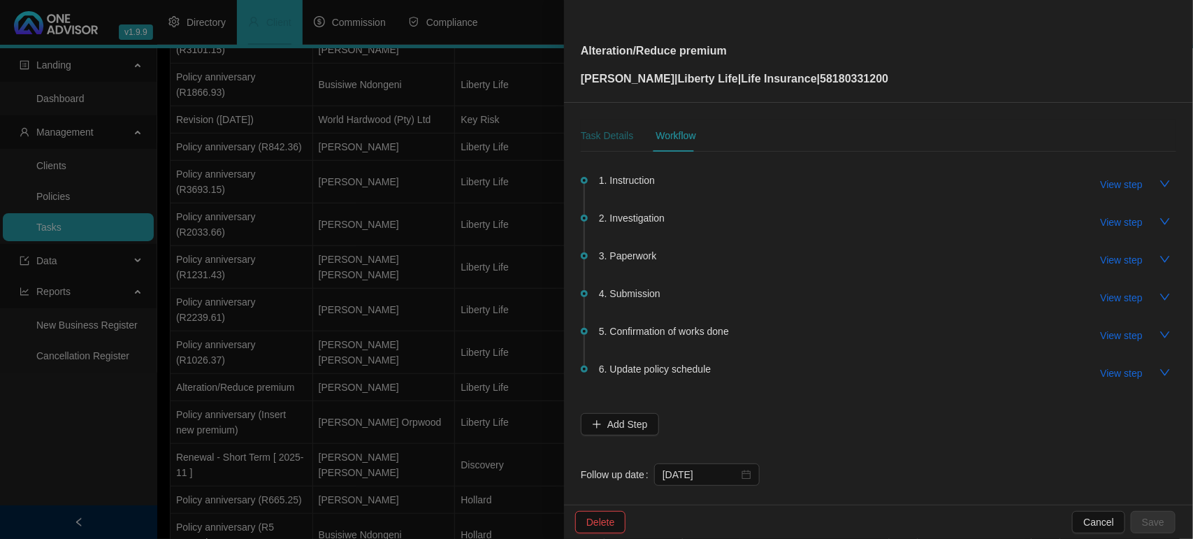
click at [609, 129] on div "Task Details" at bounding box center [607, 135] width 52 height 15
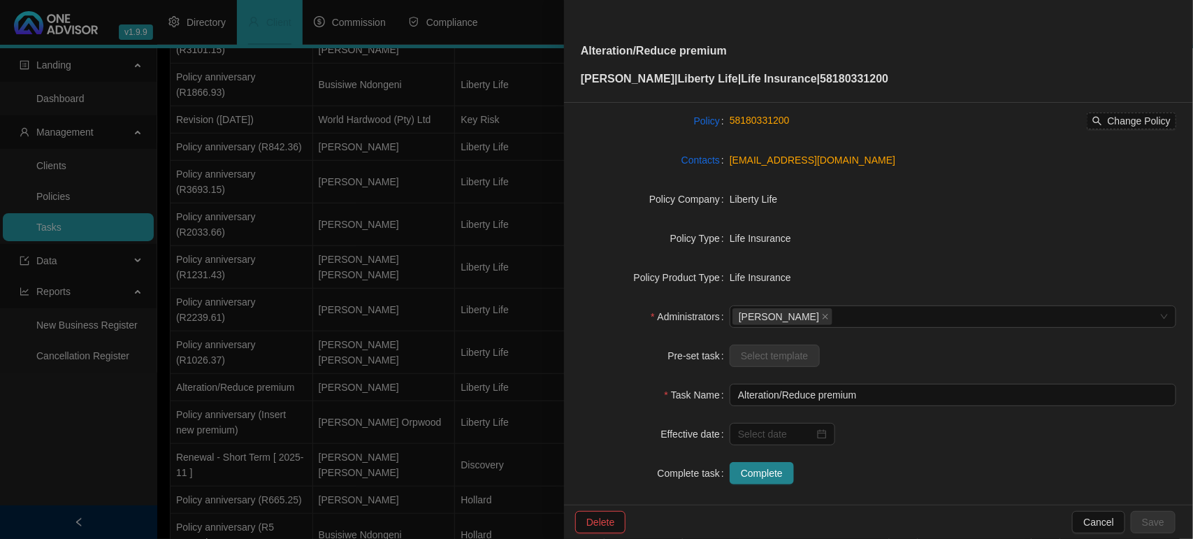
scroll to position [145, 0]
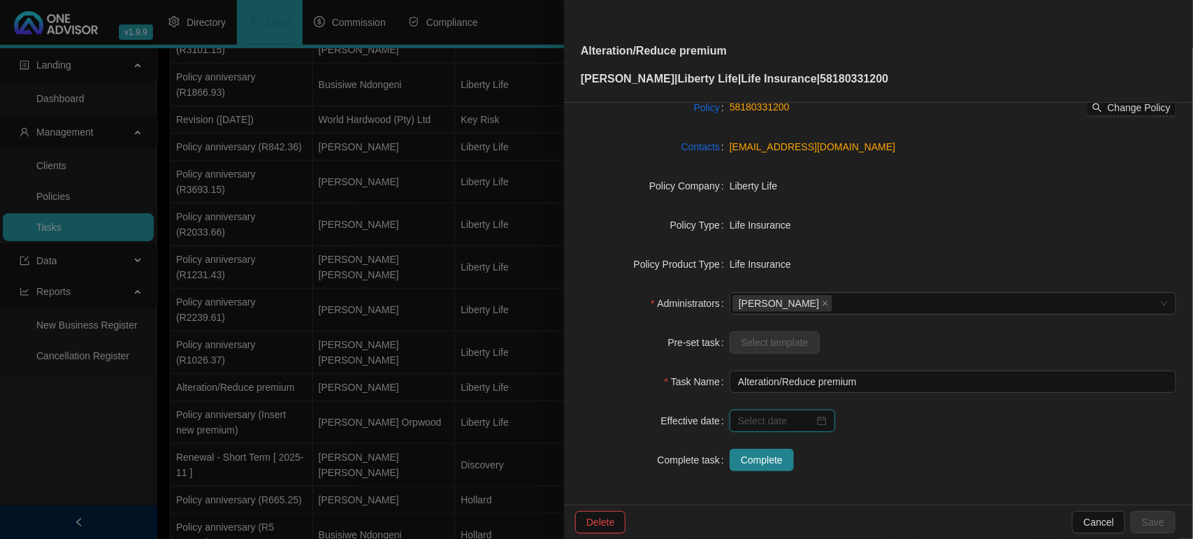
click at [780, 423] on input at bounding box center [776, 420] width 76 height 15
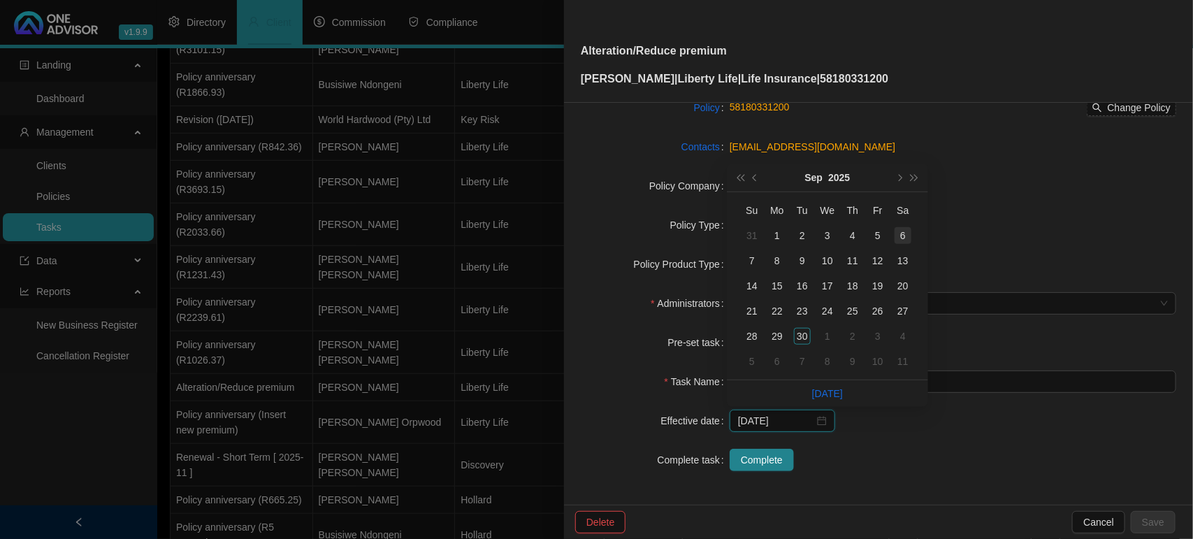
type input "[DATE]"
click at [896, 179] on button "next-year" at bounding box center [898, 177] width 15 height 28
type input "[DATE]"
click at [902, 234] on div "1" at bounding box center [902, 235] width 17 height 17
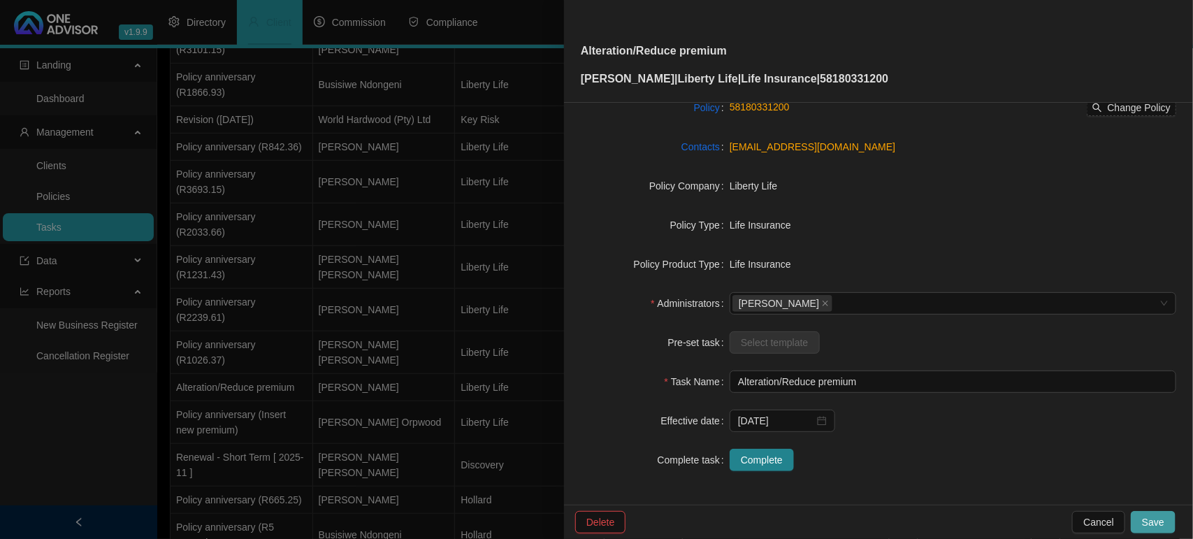
click at [1144, 519] on span "Save" at bounding box center [1153, 521] width 22 height 15
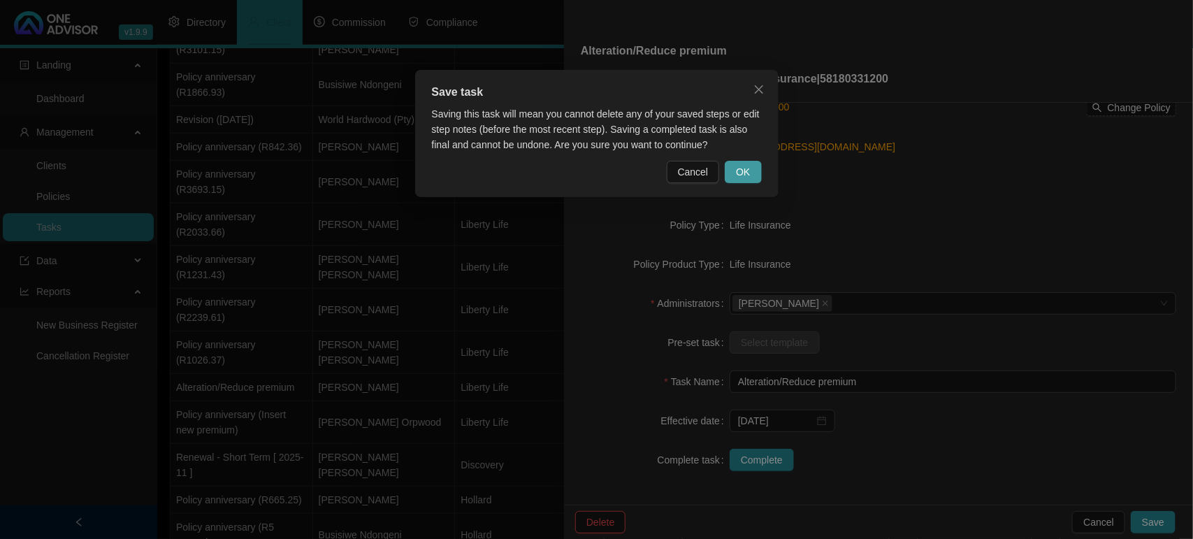
click at [746, 166] on span "OK" at bounding box center [743, 171] width 14 height 15
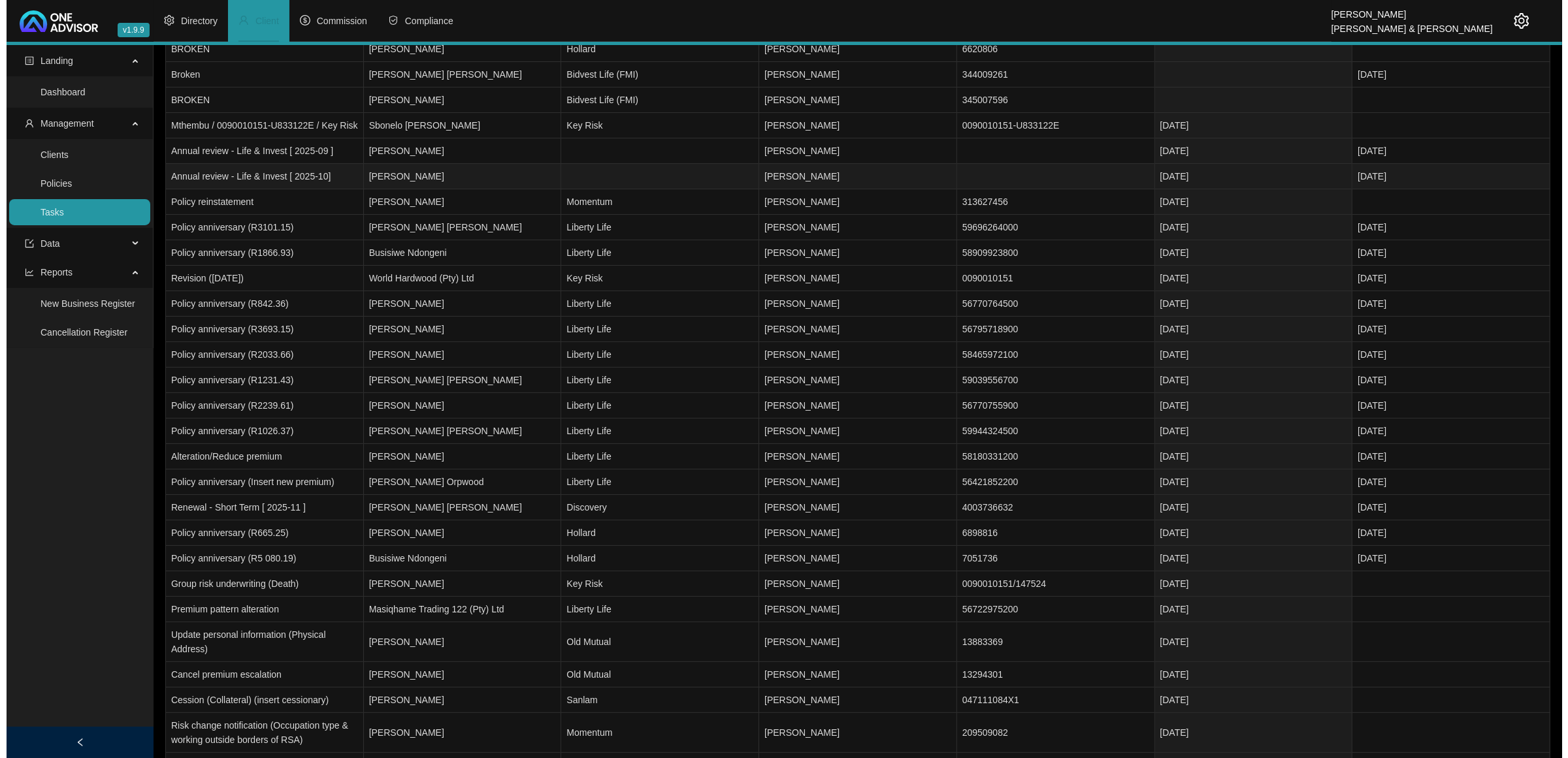
scroll to position [0, 0]
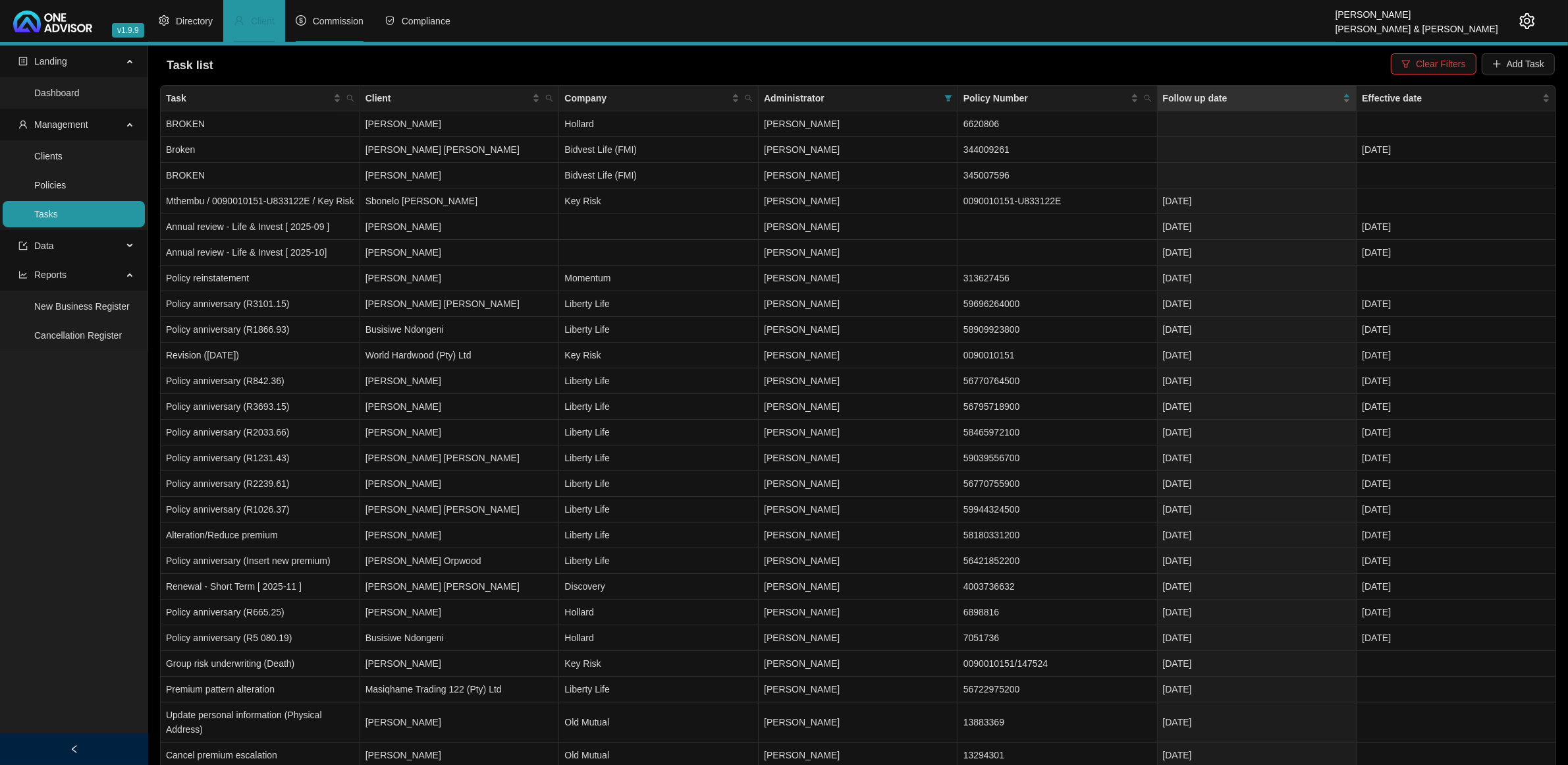
click at [339, 24] on span "Commission" at bounding box center [338, 21] width 51 height 10
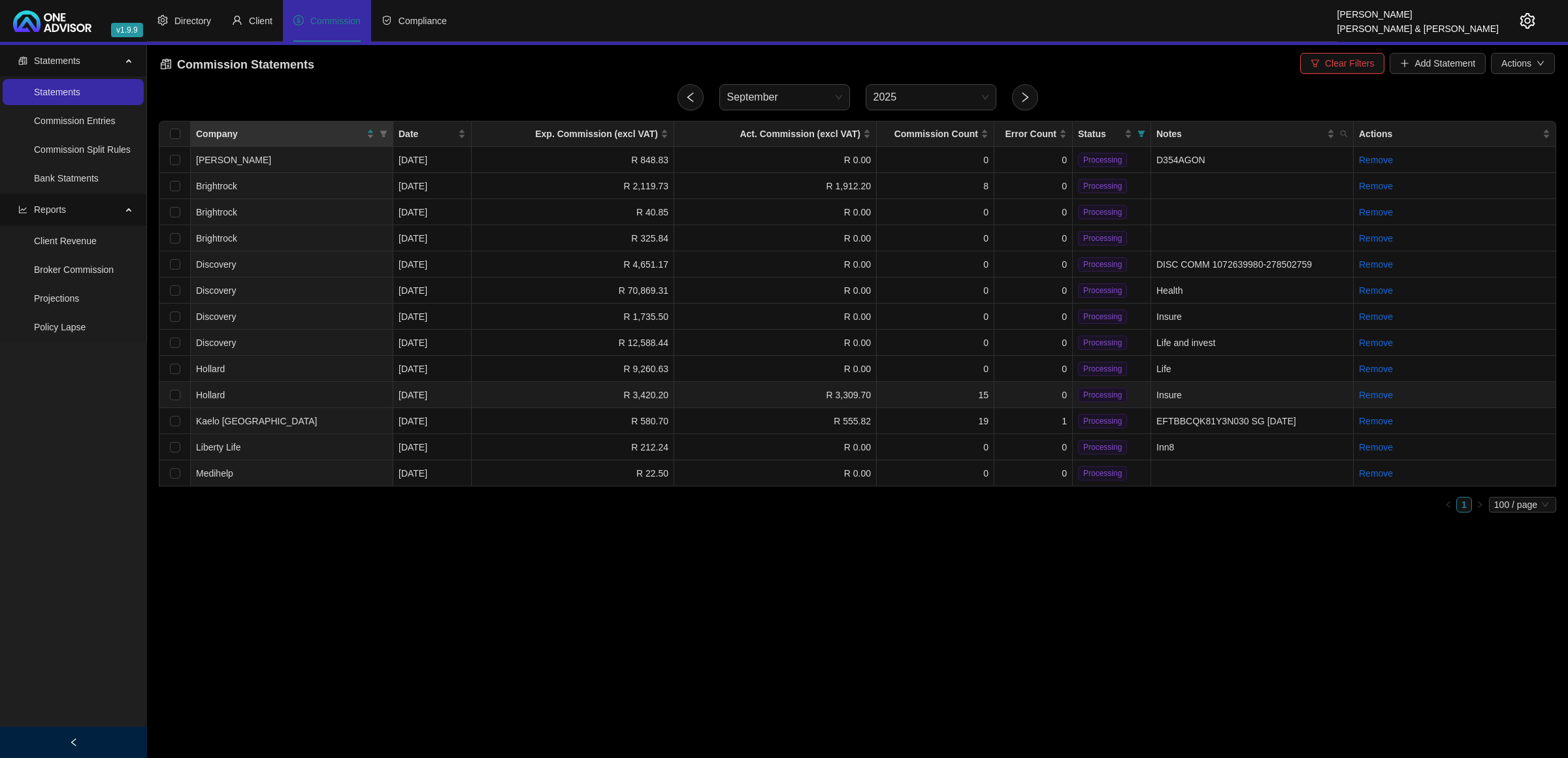
click at [923, 404] on td "15" at bounding box center [936, 395] width 118 height 26
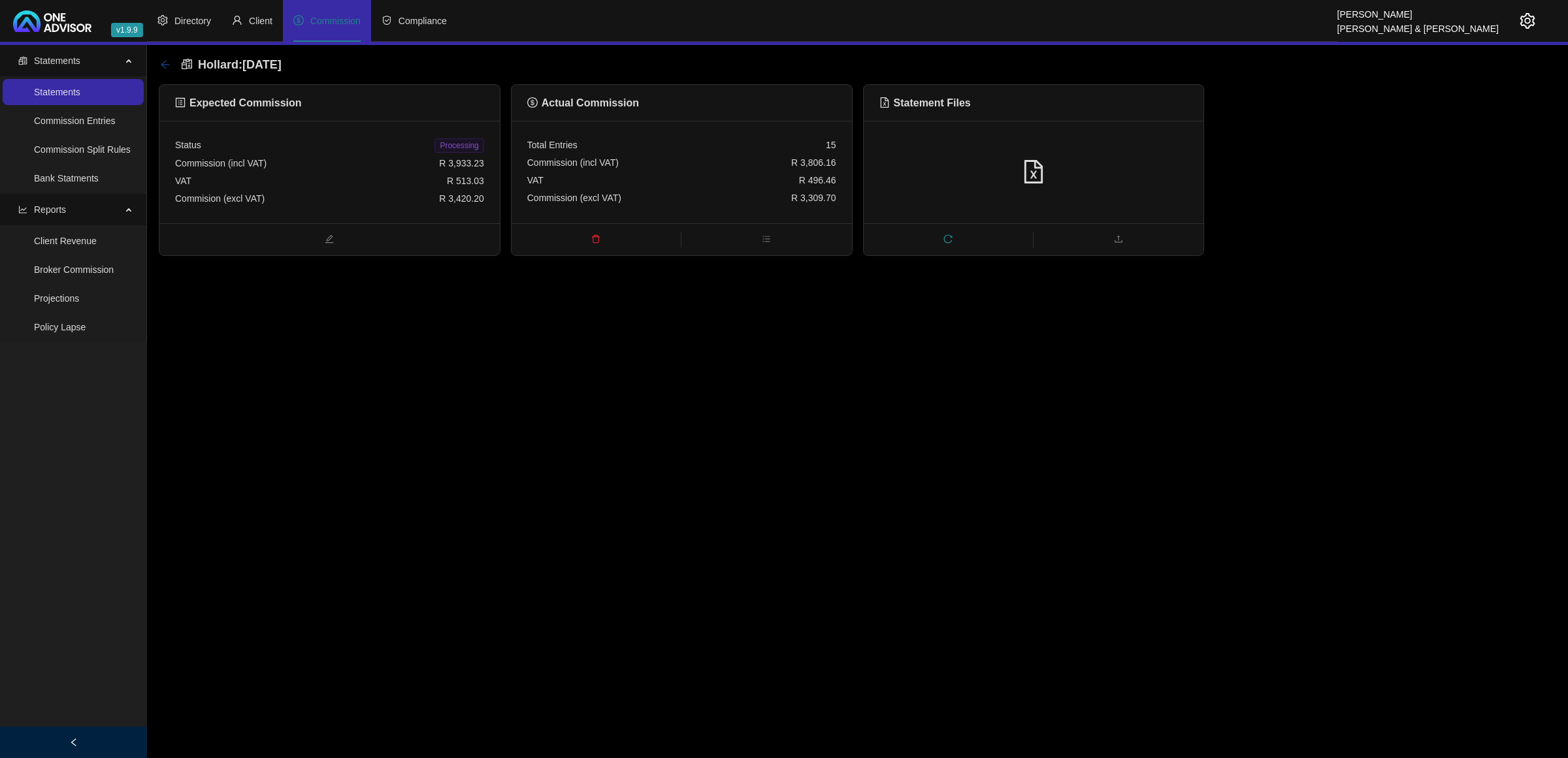
click at [166, 60] on icon "arrow-left" at bounding box center [165, 64] width 10 height 10
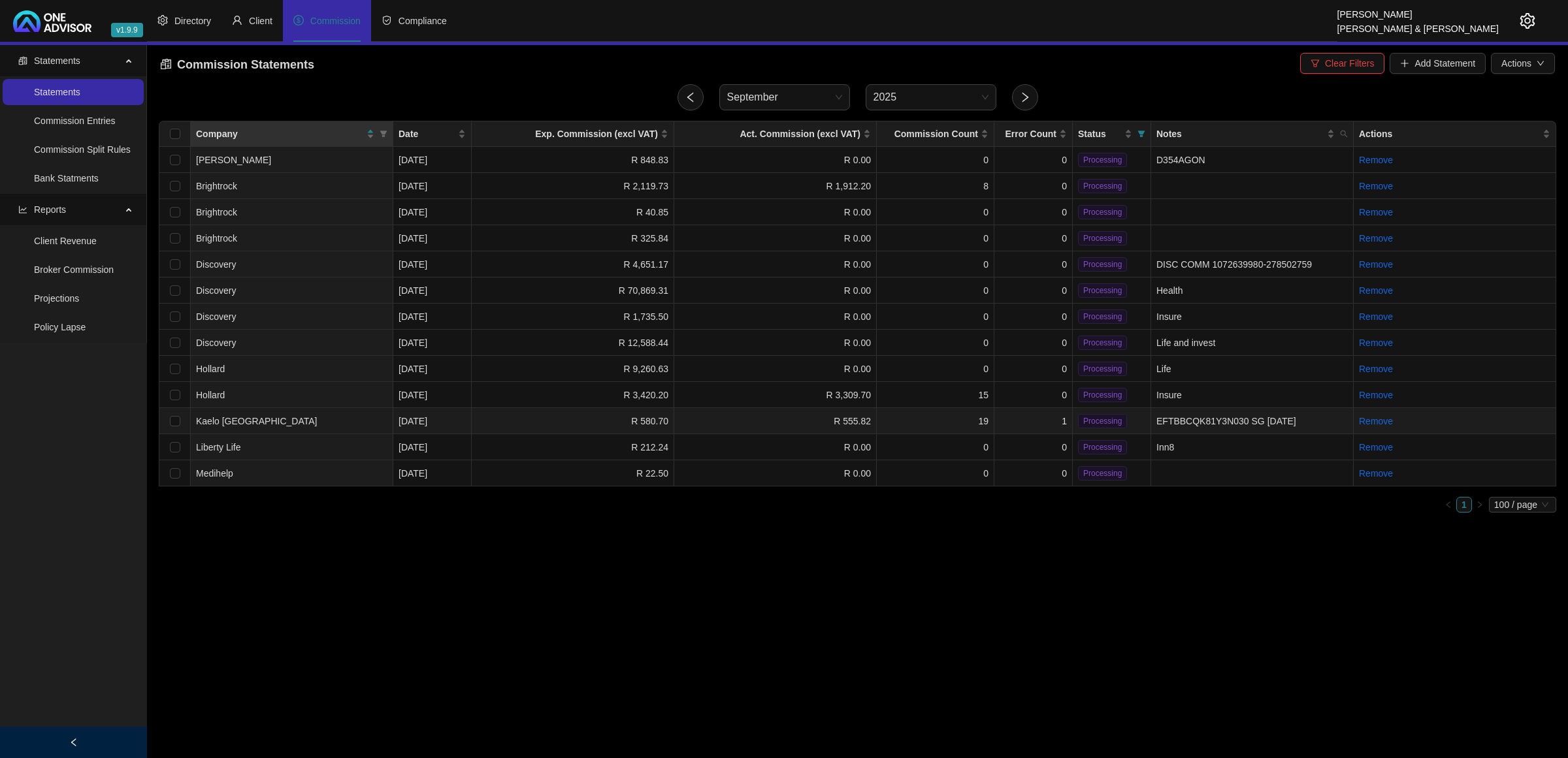
click at [1024, 419] on div "Company Date Exp. Commission (excl VAT) Act. Commission (excl VAT) Commission C…" at bounding box center [857, 316] width 1397 height 392
click at [1024, 413] on td "1" at bounding box center [1033, 422] width 79 height 26
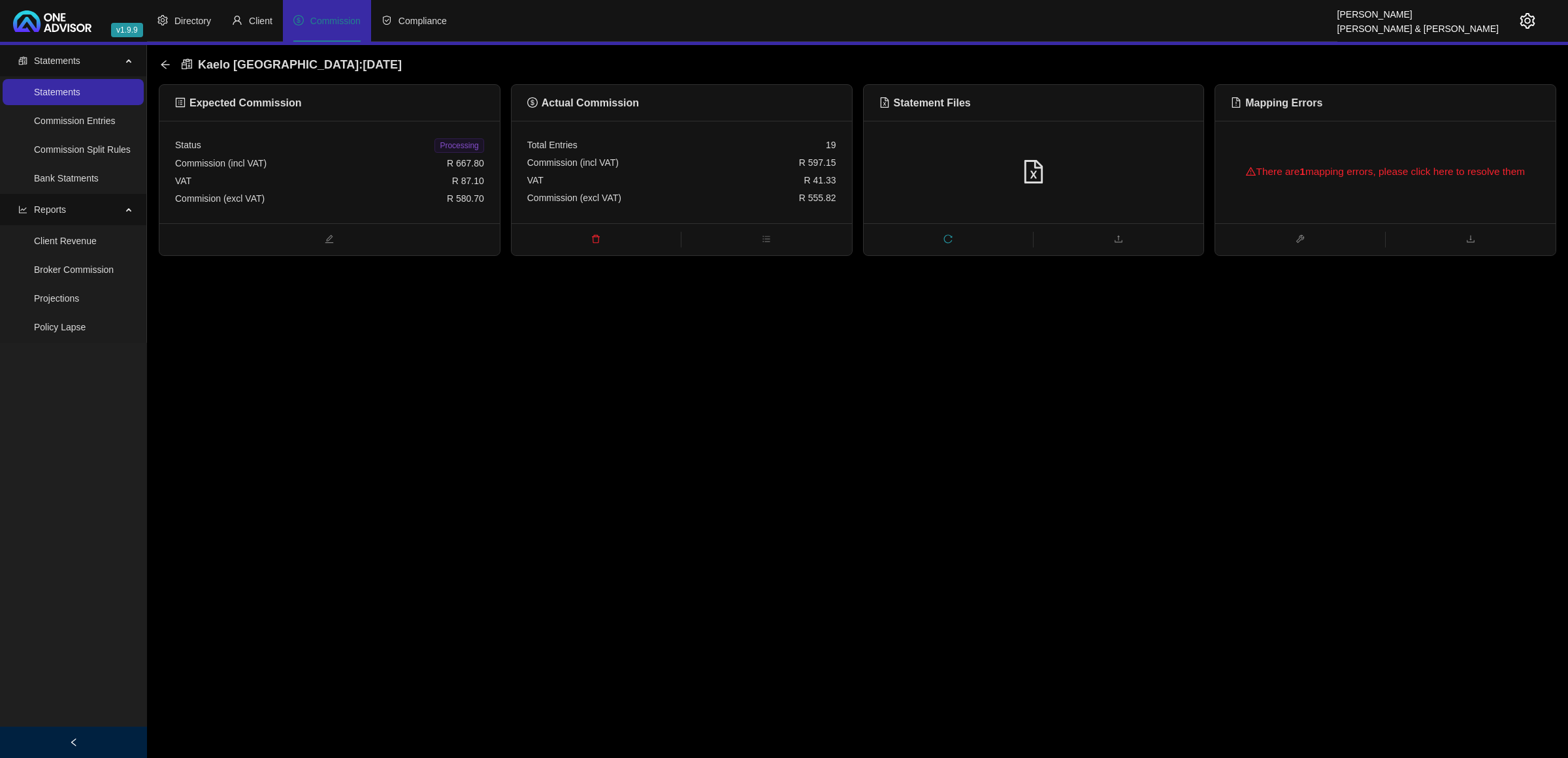
click at [951, 232] on span at bounding box center [948, 239] width 169 height 16
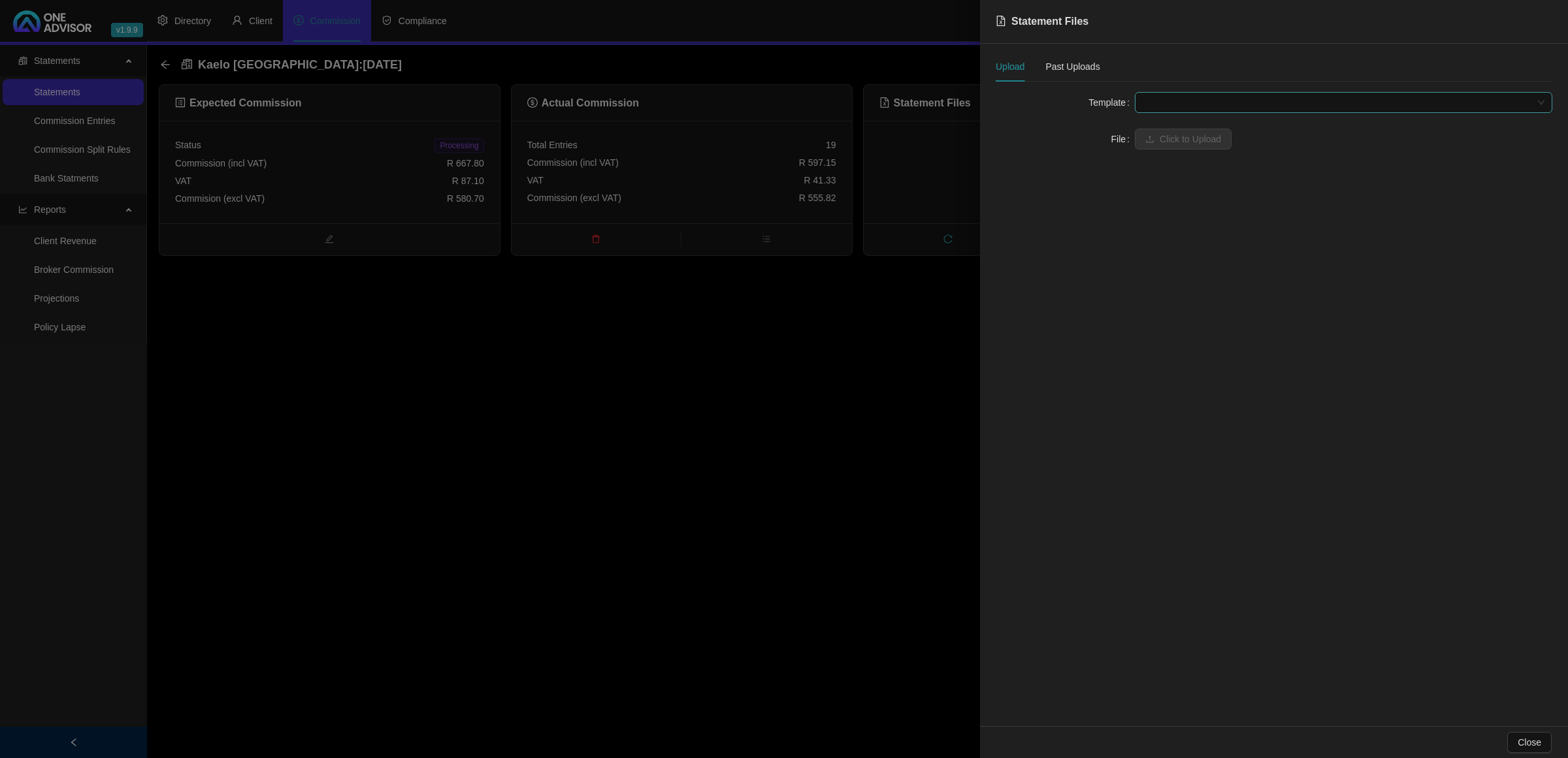
click at [1194, 96] on span at bounding box center [1344, 102] width 402 height 20
click at [1174, 129] on div "Kaelo [GEOGRAPHIC_DATA]" at bounding box center [1344, 128] width 396 height 14
click at [757, 426] on div at bounding box center [784, 379] width 1568 height 758
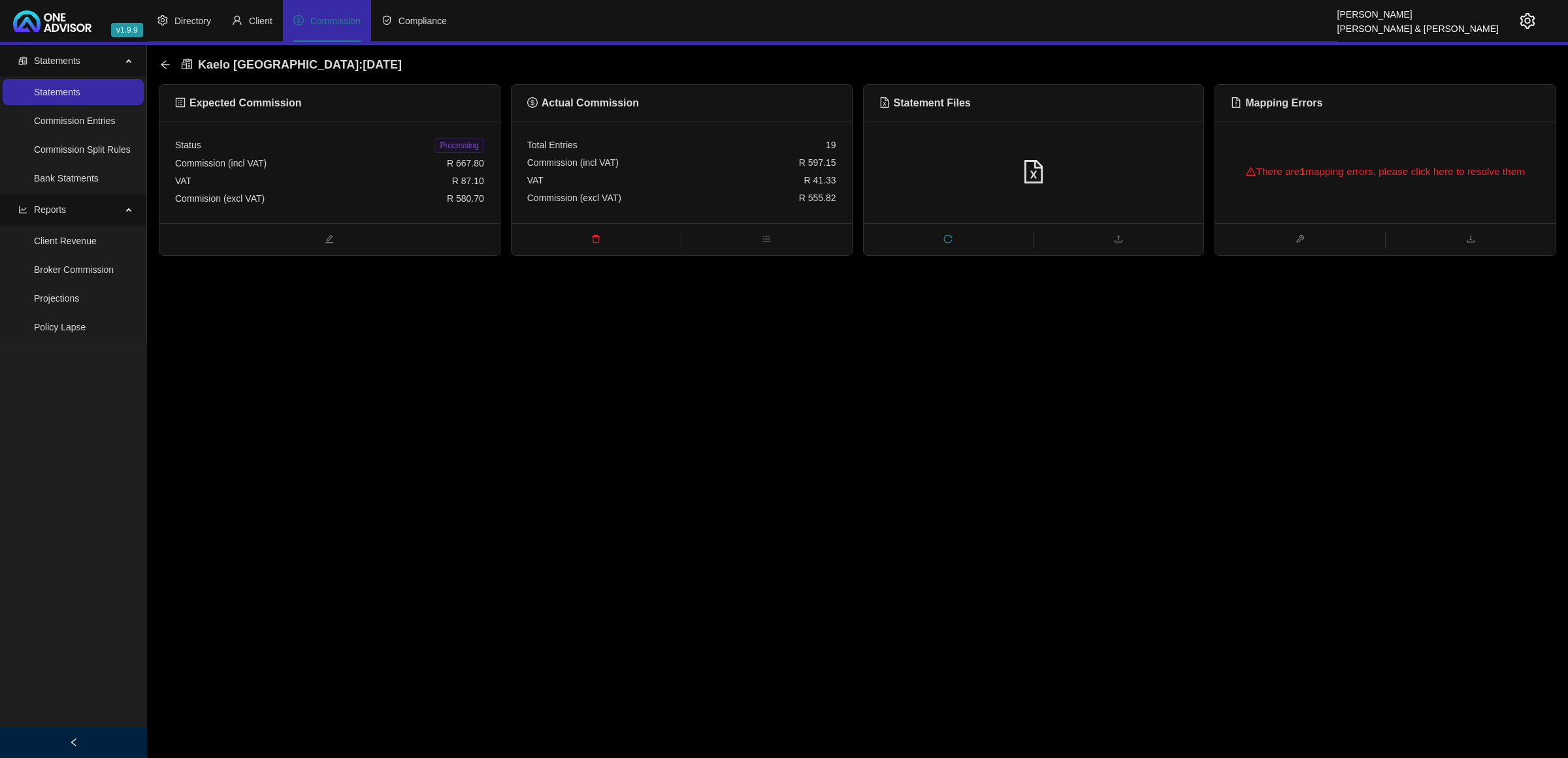
click at [937, 230] on ul at bounding box center [1034, 239] width 340 height 32
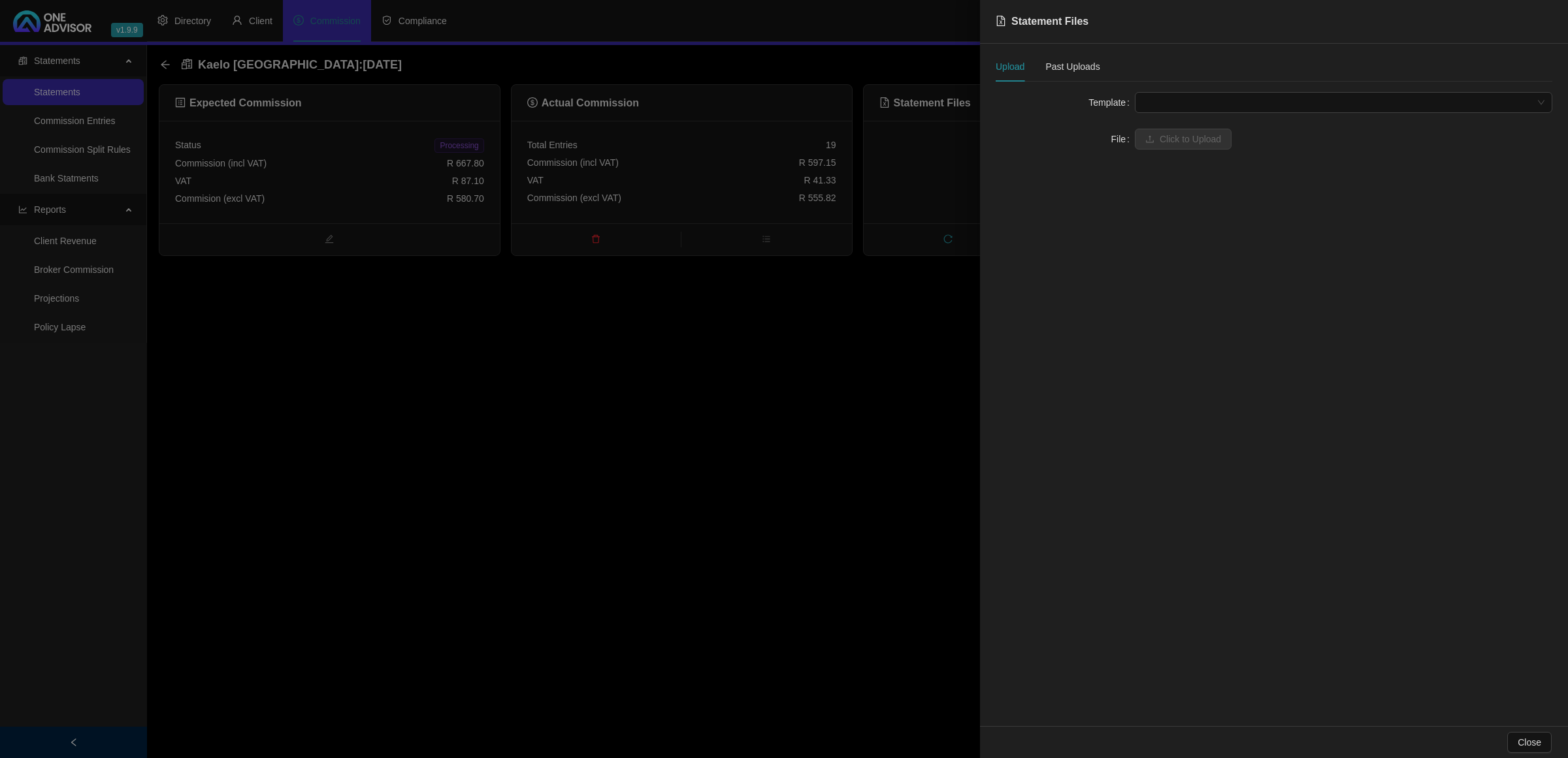
click at [943, 235] on div at bounding box center [784, 379] width 1568 height 758
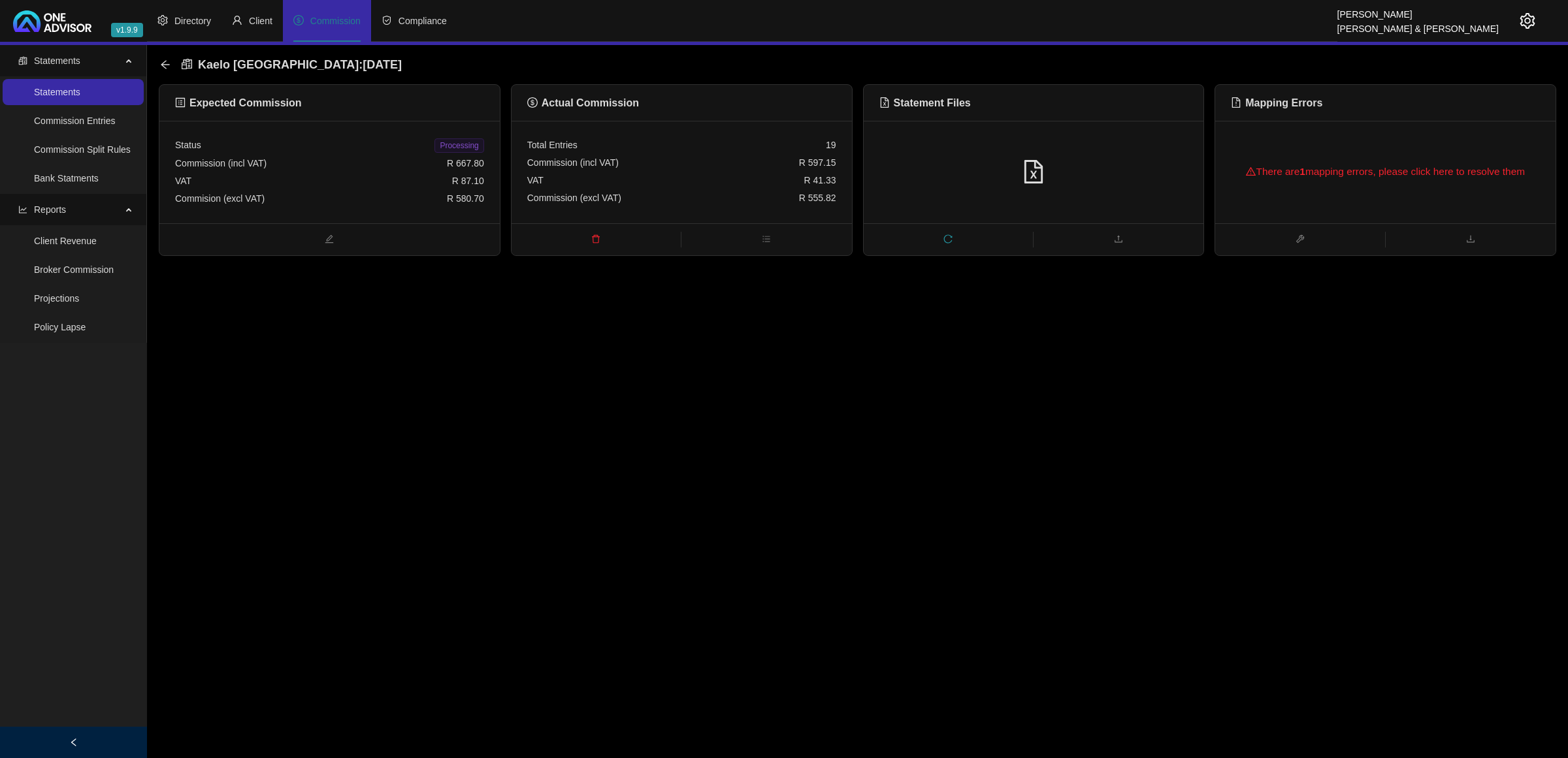
click at [939, 238] on span "reload" at bounding box center [948, 239] width 169 height 14
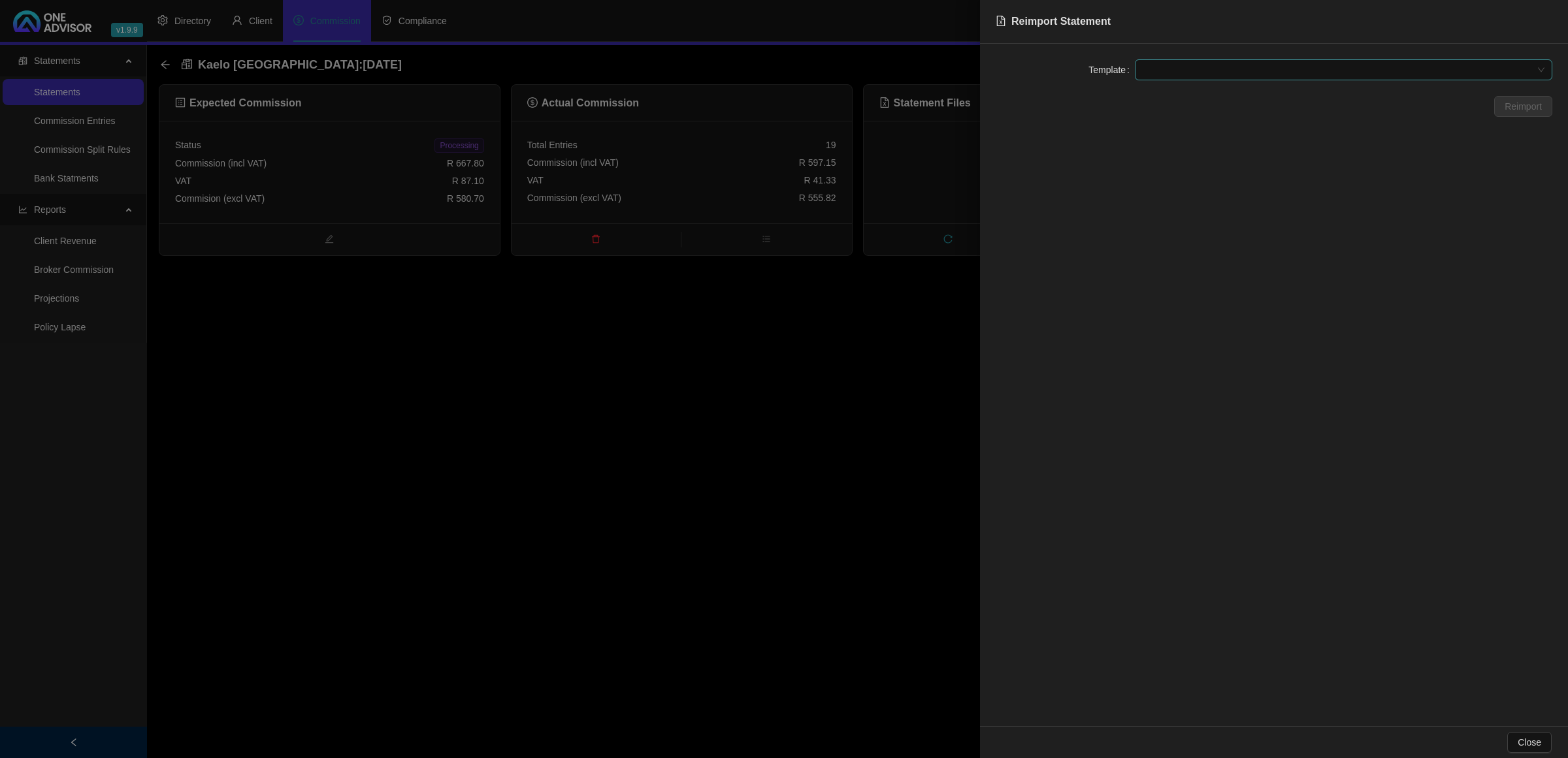
click at [1349, 66] on span at bounding box center [1344, 69] width 402 height 20
click at [1334, 99] on div "Kaelo [GEOGRAPHIC_DATA]" at bounding box center [1344, 95] width 396 height 14
click at [1509, 109] on span "Reimport" at bounding box center [1523, 106] width 37 height 14
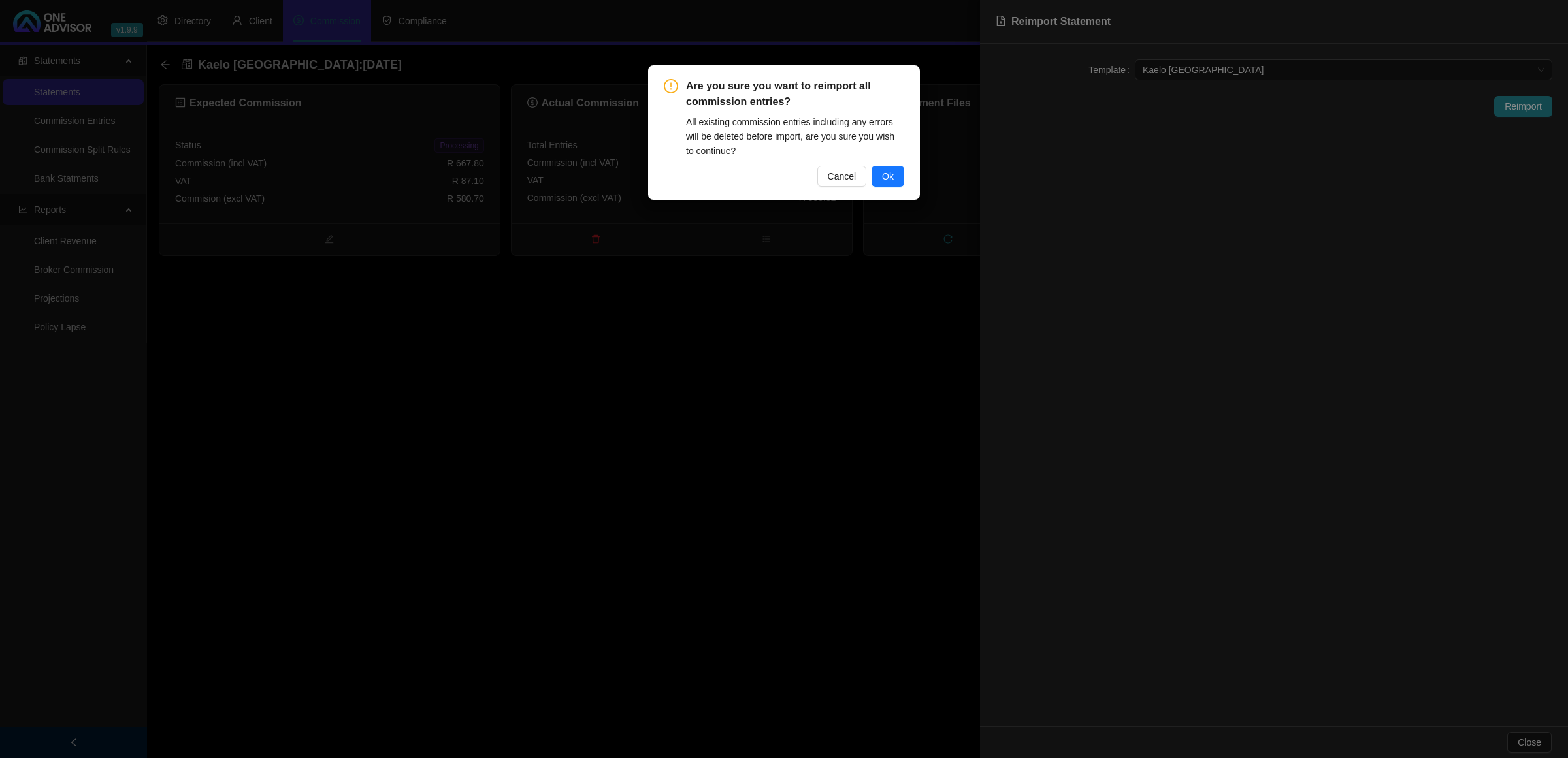
click at [906, 168] on div "Are you sure you want to reimport all commission entries? All existing commissi…" at bounding box center [784, 133] width 272 height 135
click at [896, 172] on button "Ok" at bounding box center [887, 176] width 33 height 21
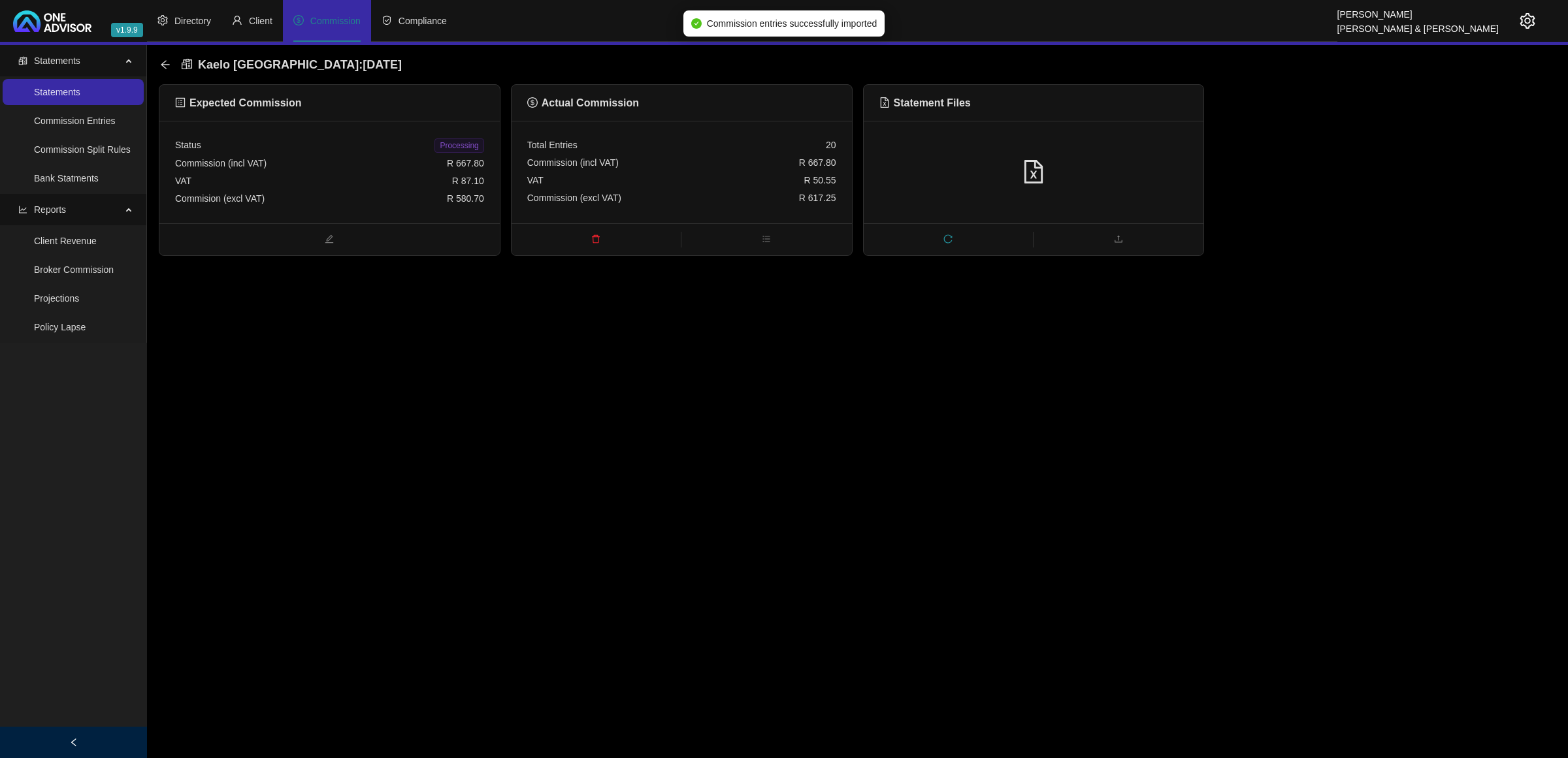
click at [466, 138] on span "Processing" at bounding box center [459, 145] width 49 height 14
click at [167, 64] on icon "arrow-left" at bounding box center [165, 64] width 10 height 10
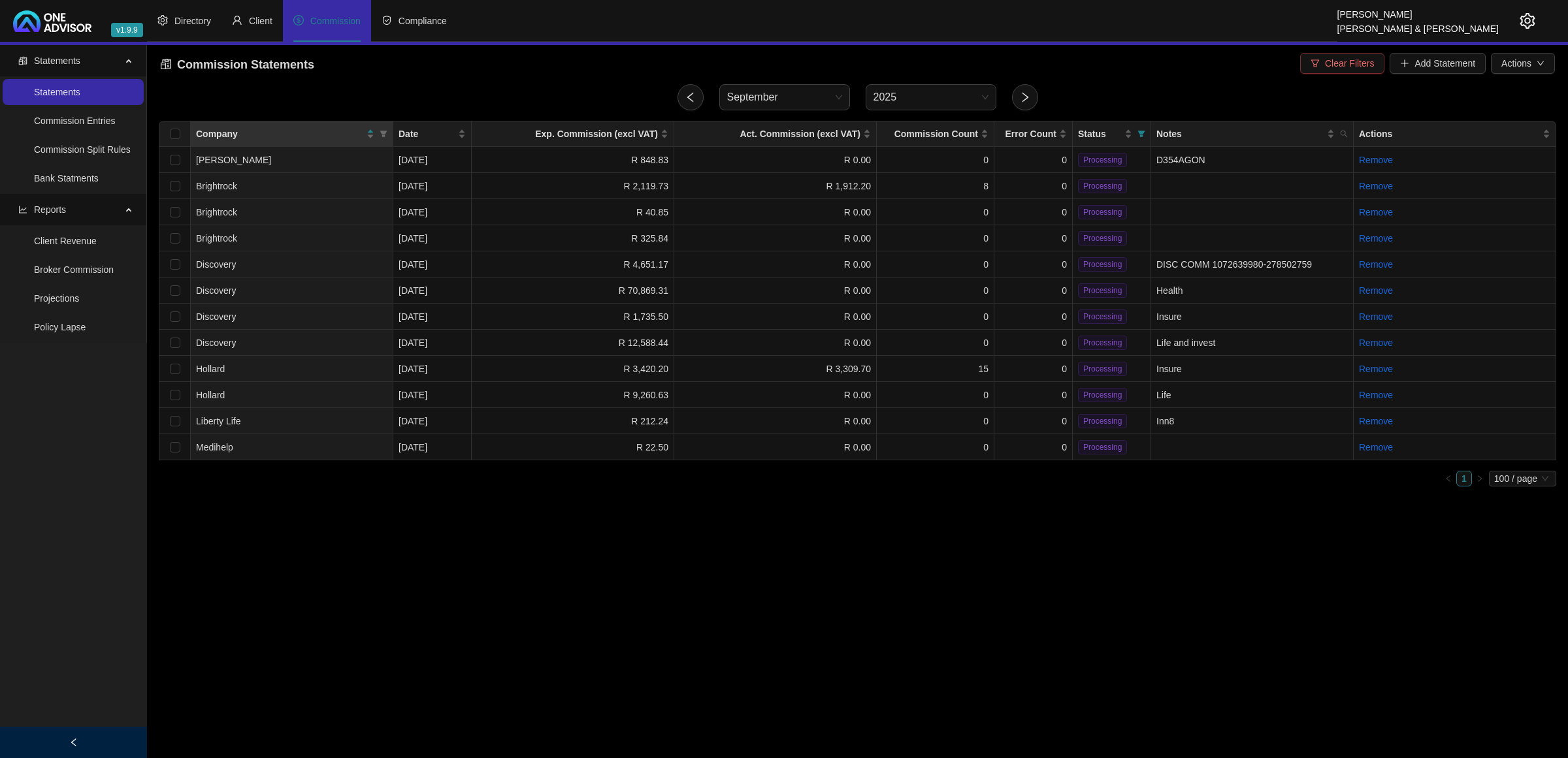
click at [1346, 63] on span "Clear Filters" at bounding box center [1349, 63] width 49 height 14
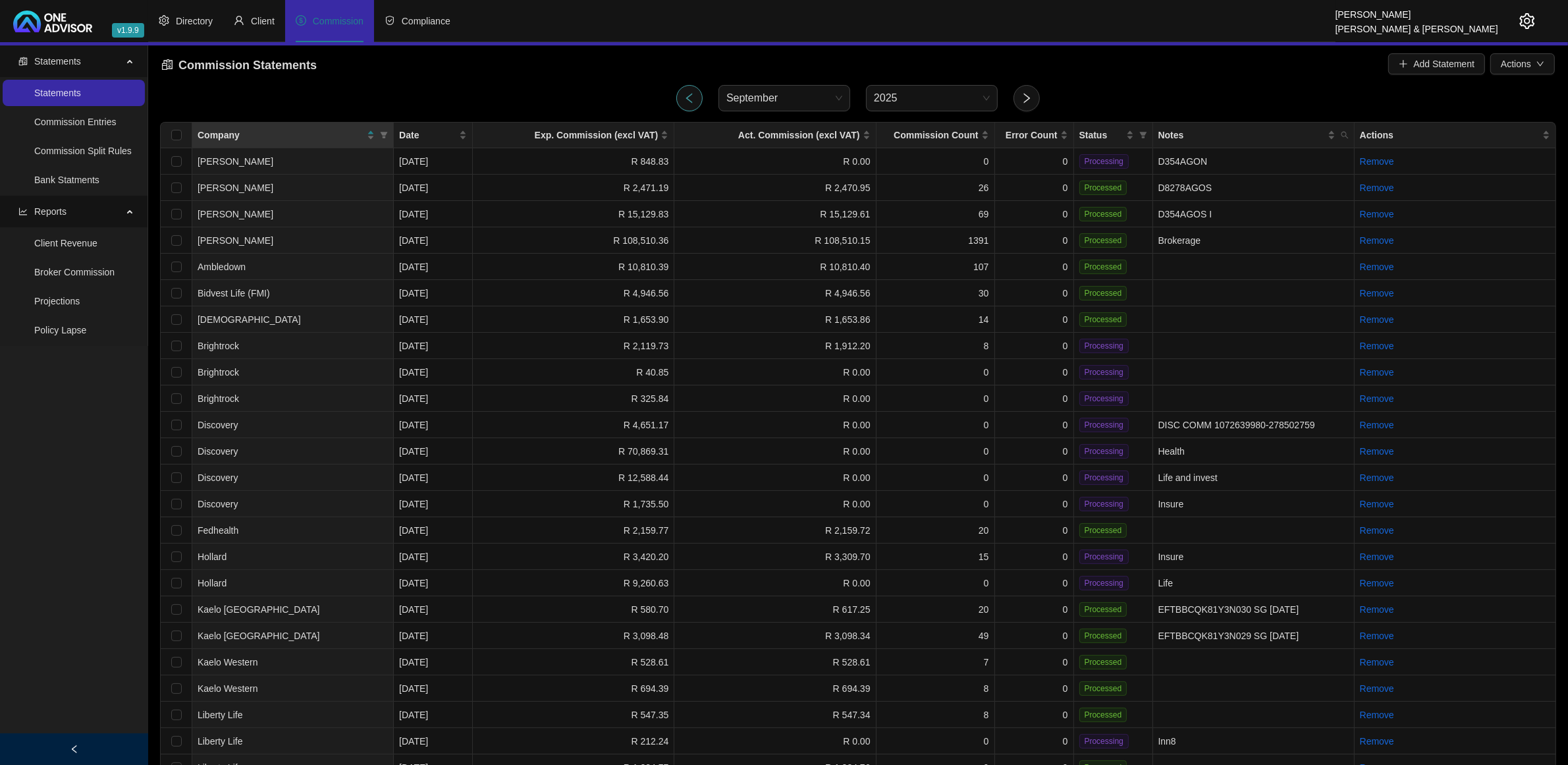
click at [701, 99] on button "button" at bounding box center [689, 98] width 26 height 26
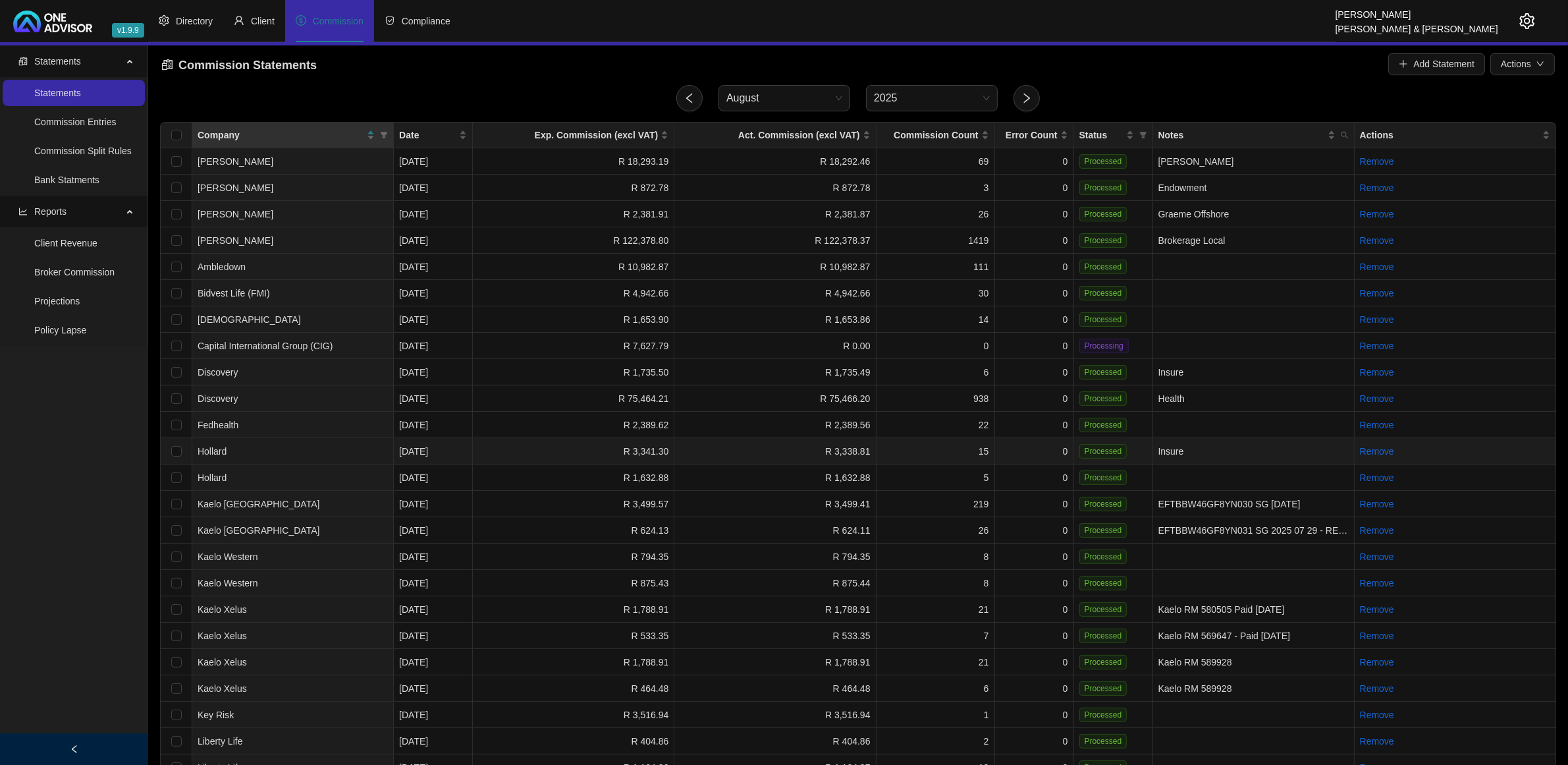
click at [294, 452] on td "Hollard" at bounding box center [293, 452] width 202 height 26
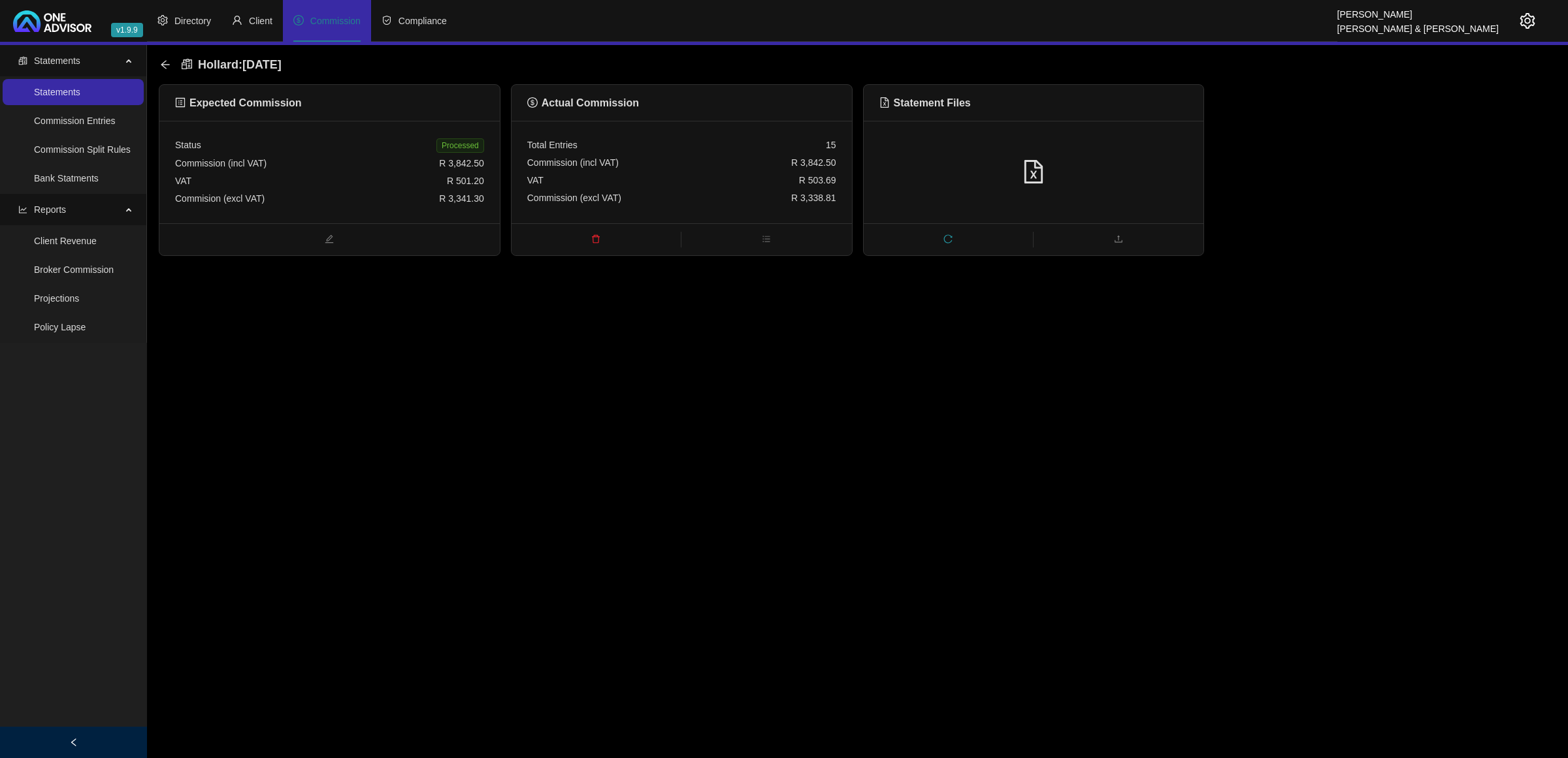
click at [655, 177] on div "VAT R 503.69" at bounding box center [682, 180] width 309 height 18
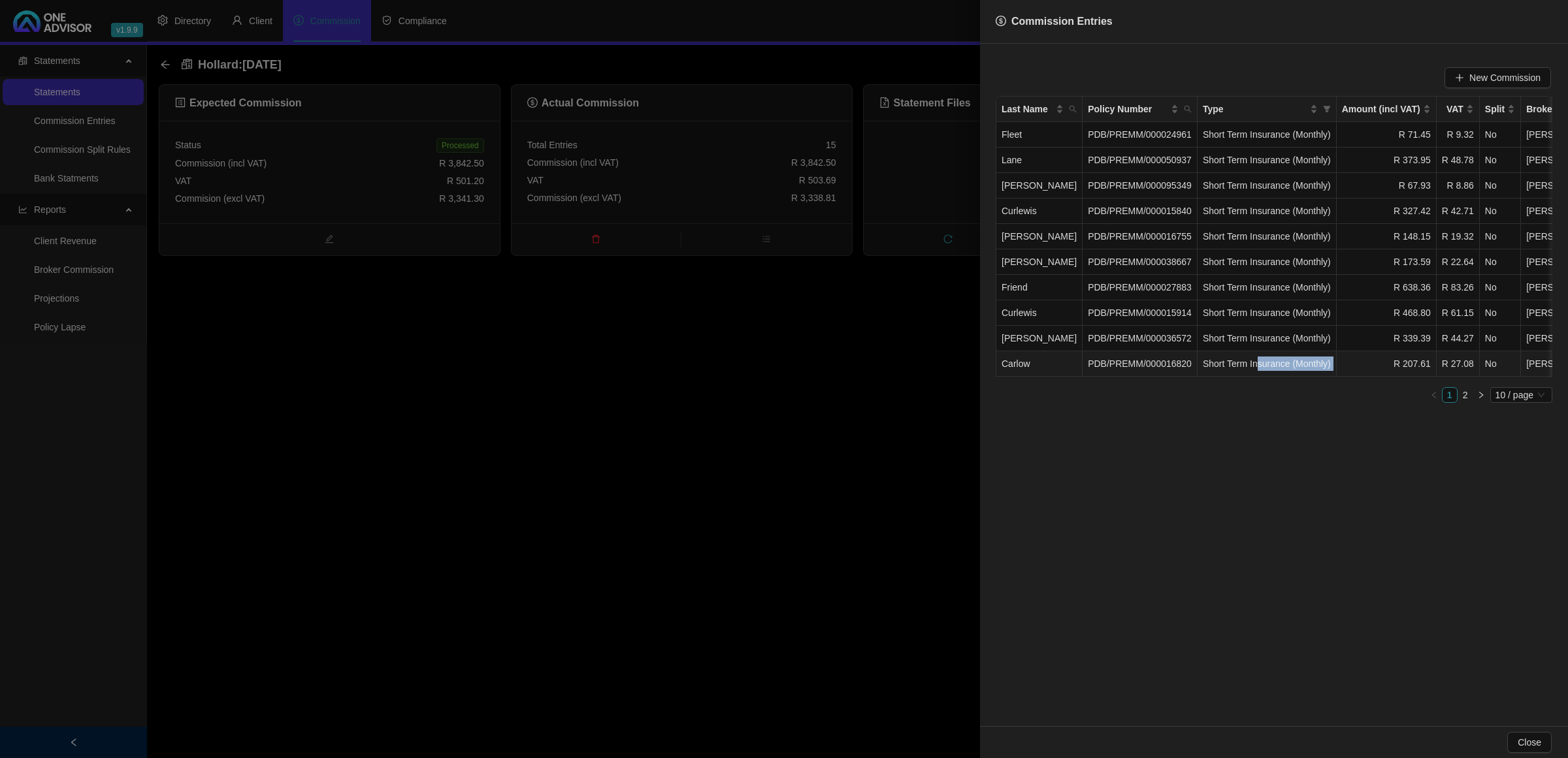
drag, startPoint x: 1245, startPoint y: 374, endPoint x: 1338, endPoint y: 374, distance: 93.0
click at [1338, 374] on tr "Carlow PDB/PREMM/000016820 Short Term Insurance (Monthly) R 207.61 R 27.08 No S…" at bounding box center [1345, 364] width 698 height 25
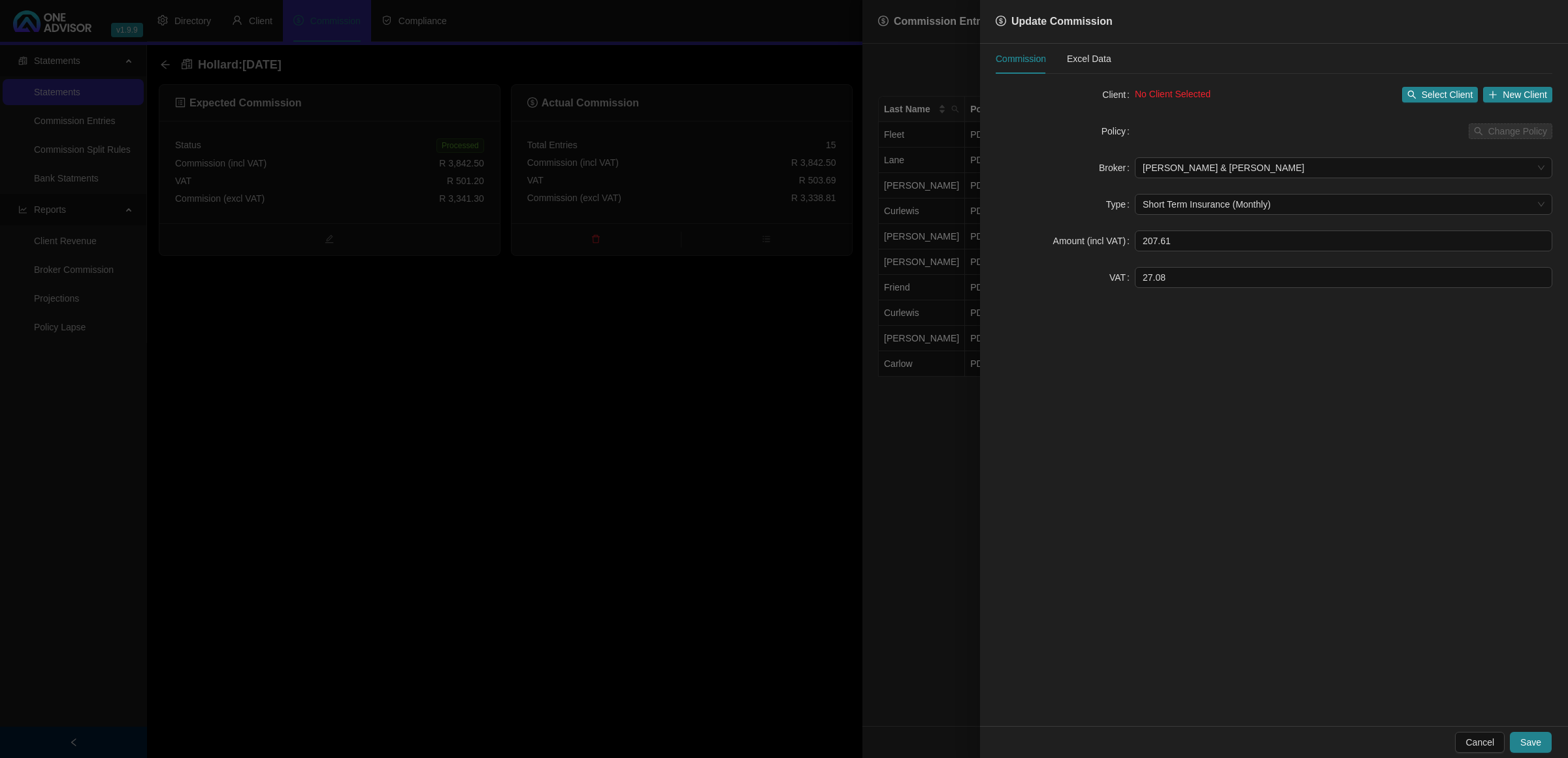
click at [954, 477] on div at bounding box center [784, 379] width 1568 height 758
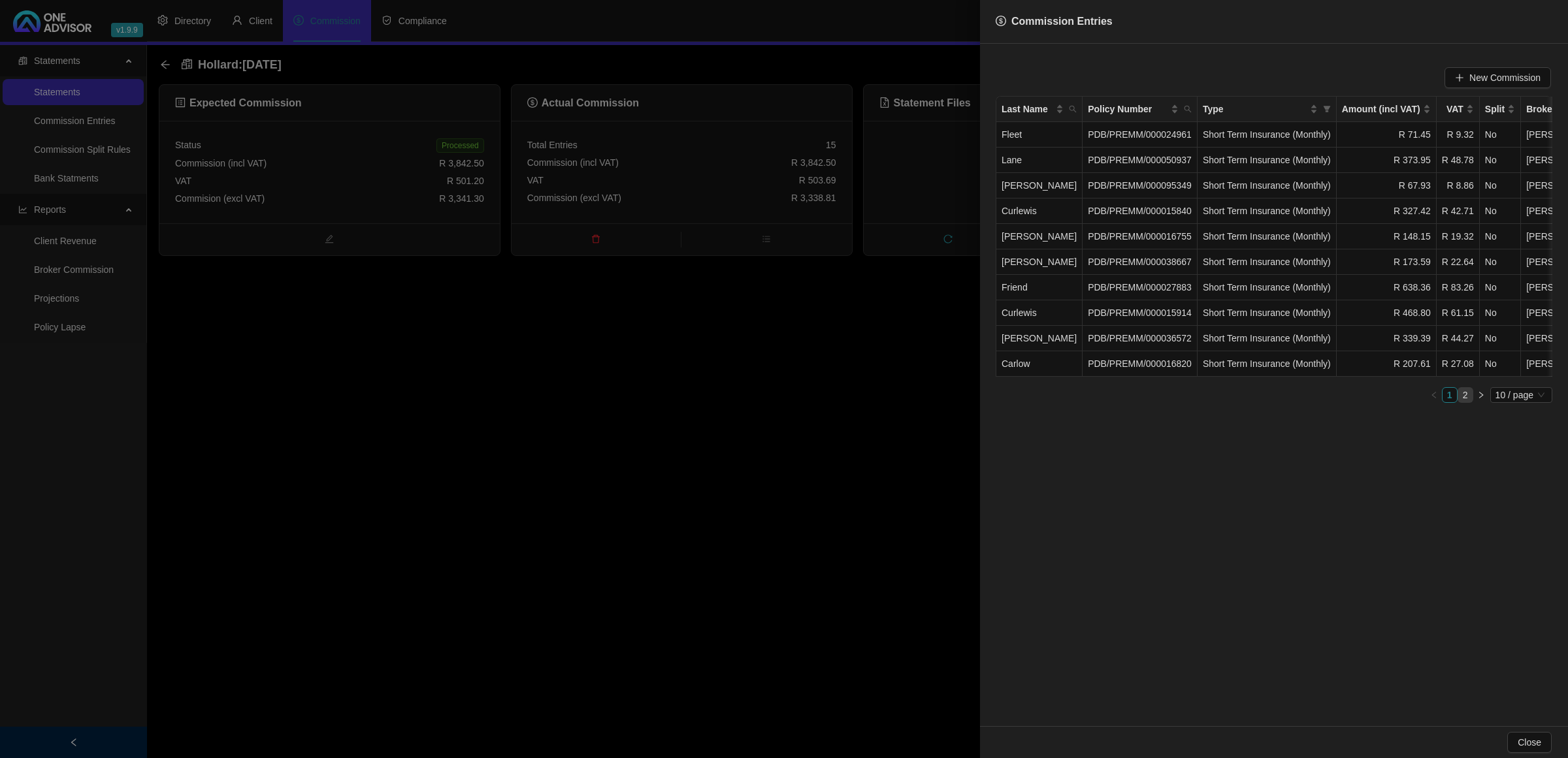
click at [1471, 403] on li "2" at bounding box center [1465, 394] width 16 height 16
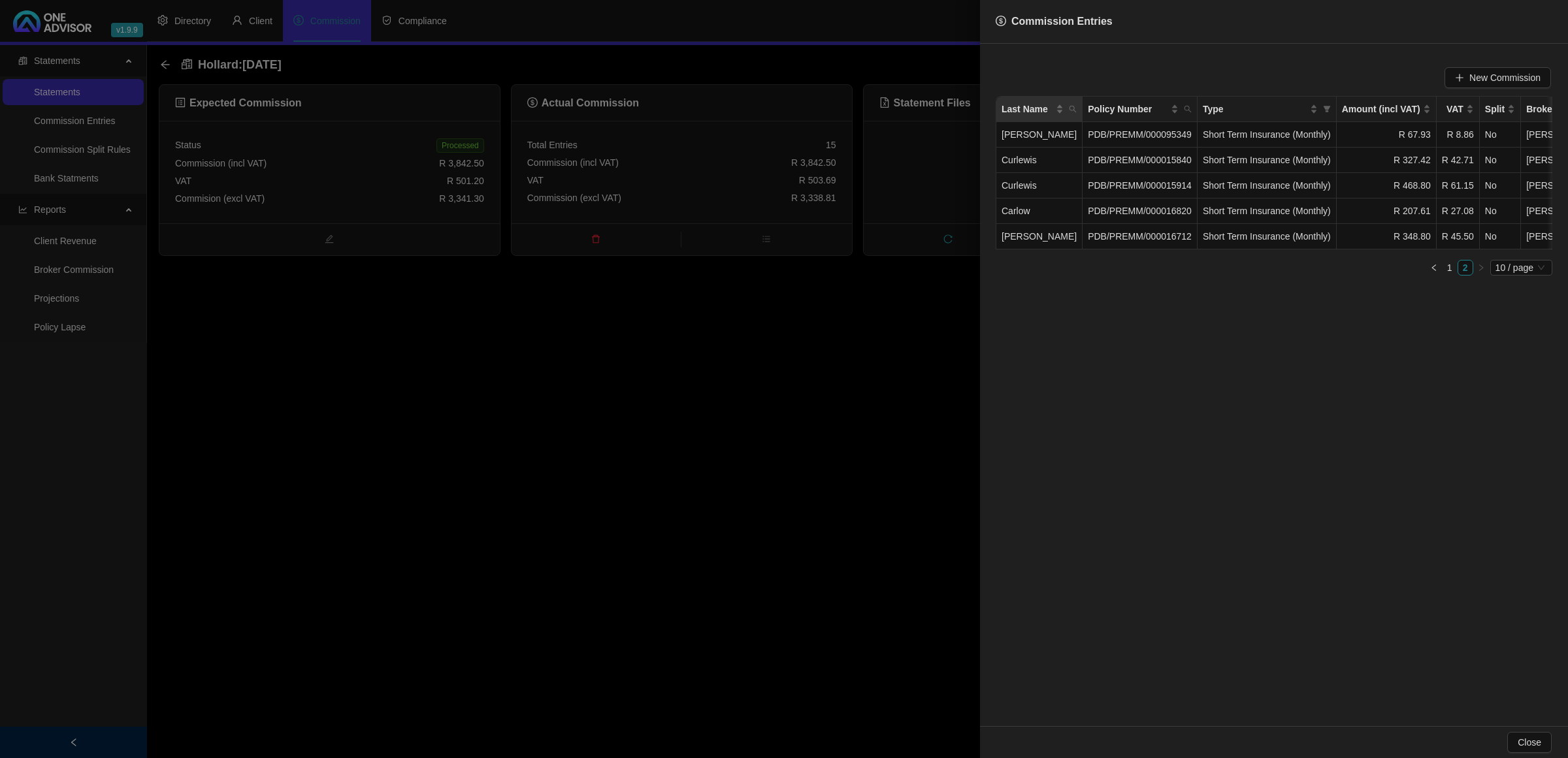
click at [1057, 107] on div "Last Name" at bounding box center [1039, 108] width 75 height 14
click at [1446, 275] on link "1" at bounding box center [1449, 267] width 14 height 14
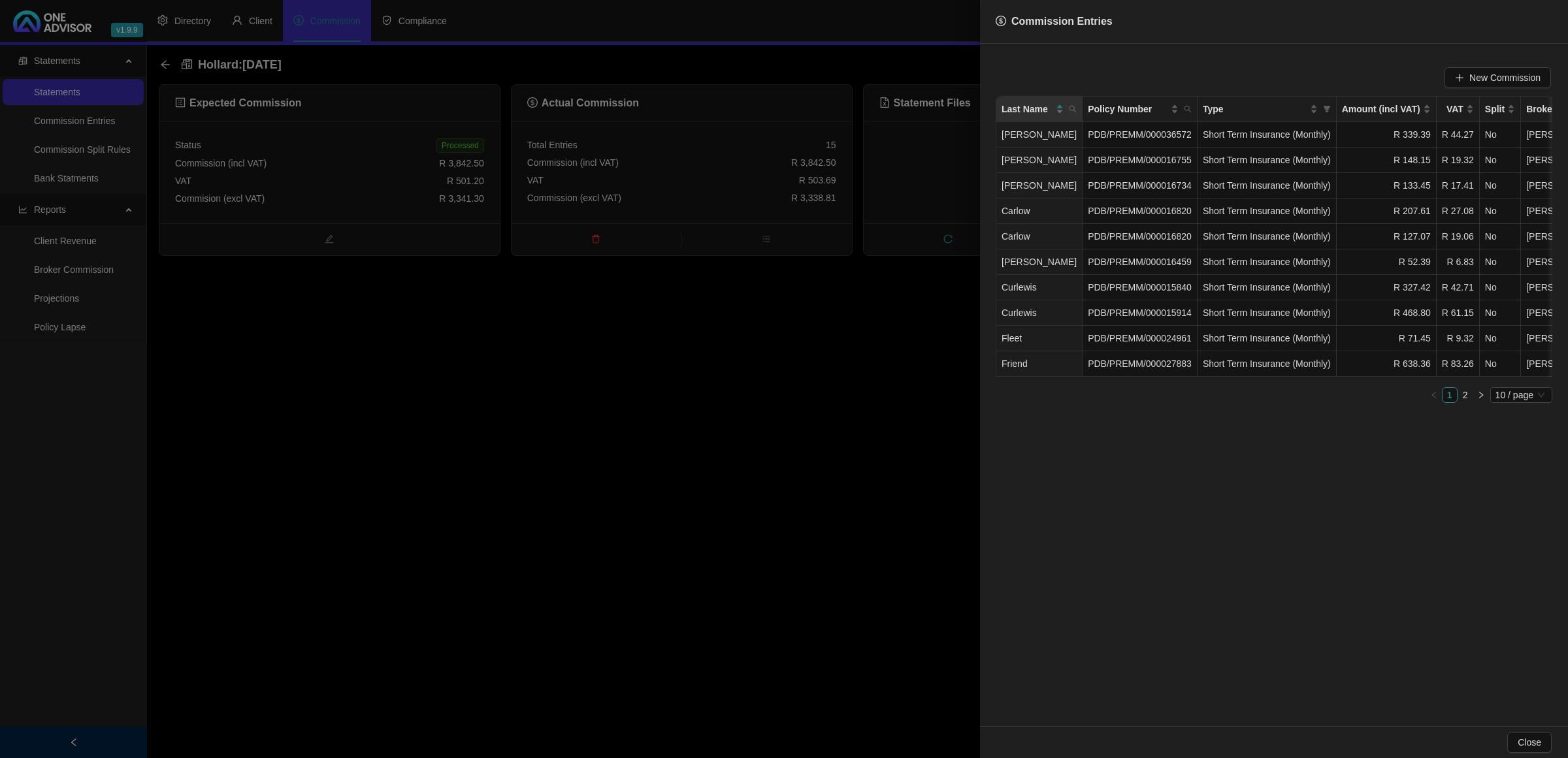
click at [673, 402] on div at bounding box center [784, 379] width 1568 height 758
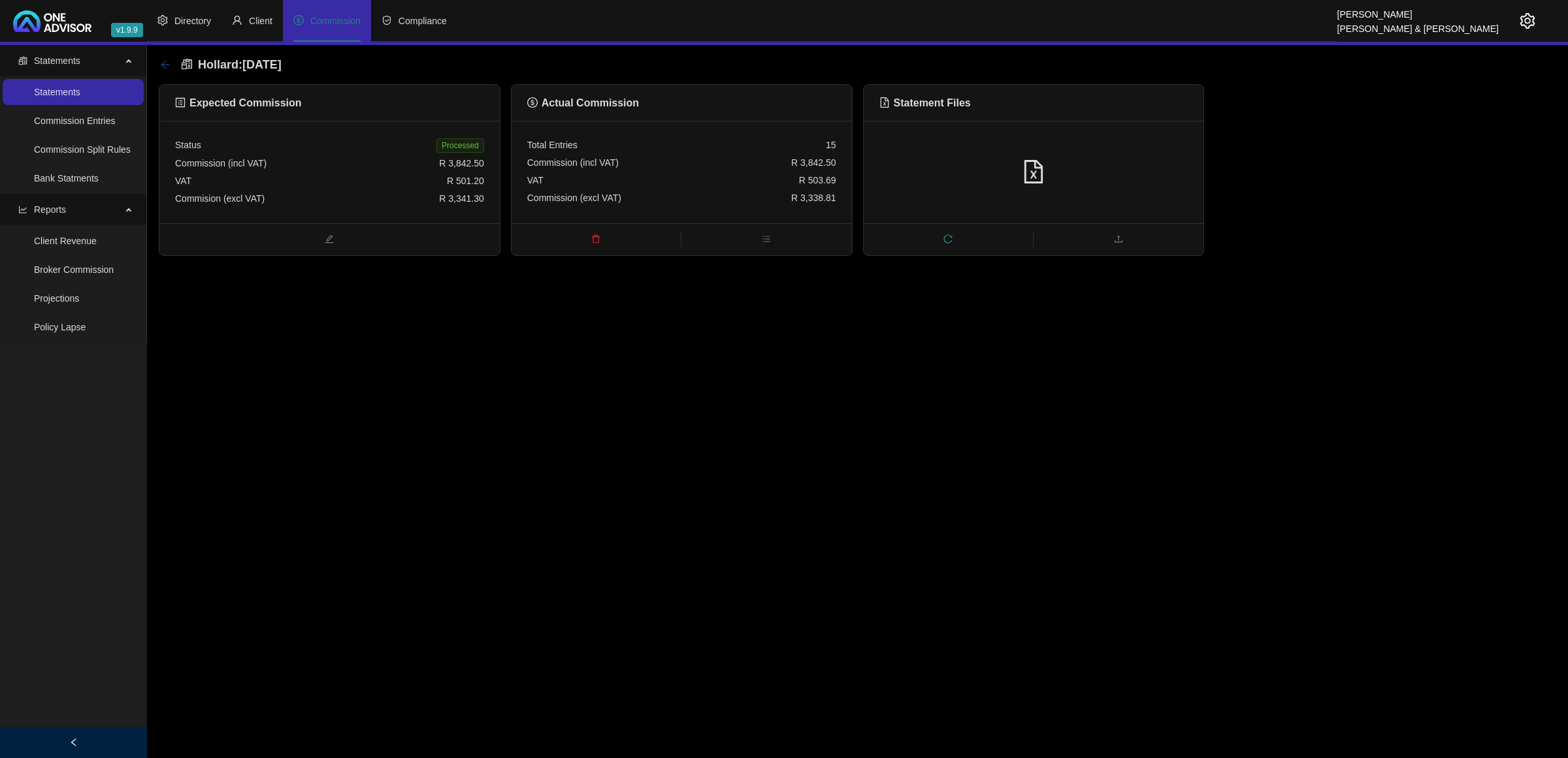
click at [170, 62] on icon "arrow-left" at bounding box center [165, 64] width 10 height 10
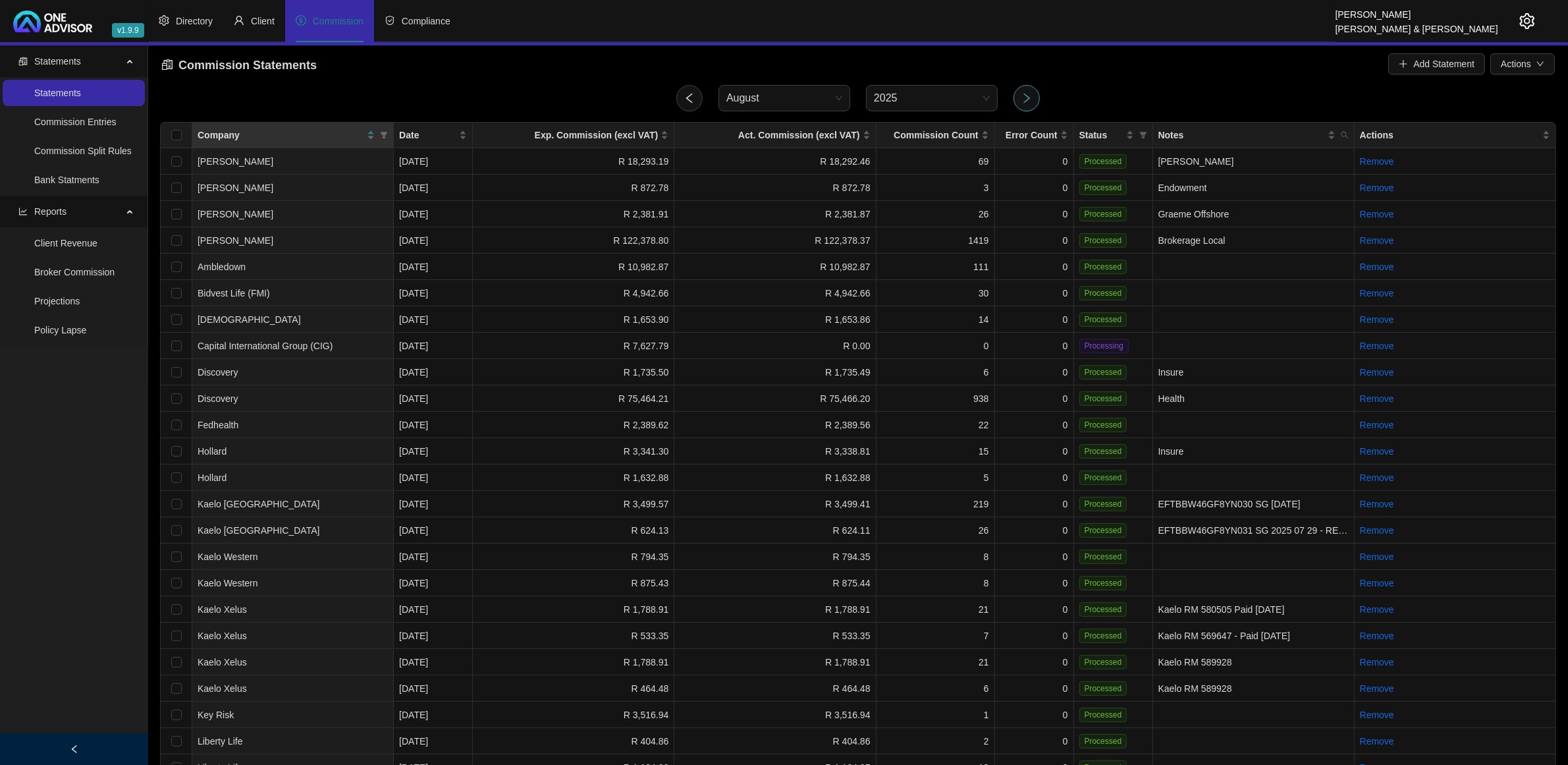
click at [1019, 96] on button "button" at bounding box center [1027, 98] width 26 height 26
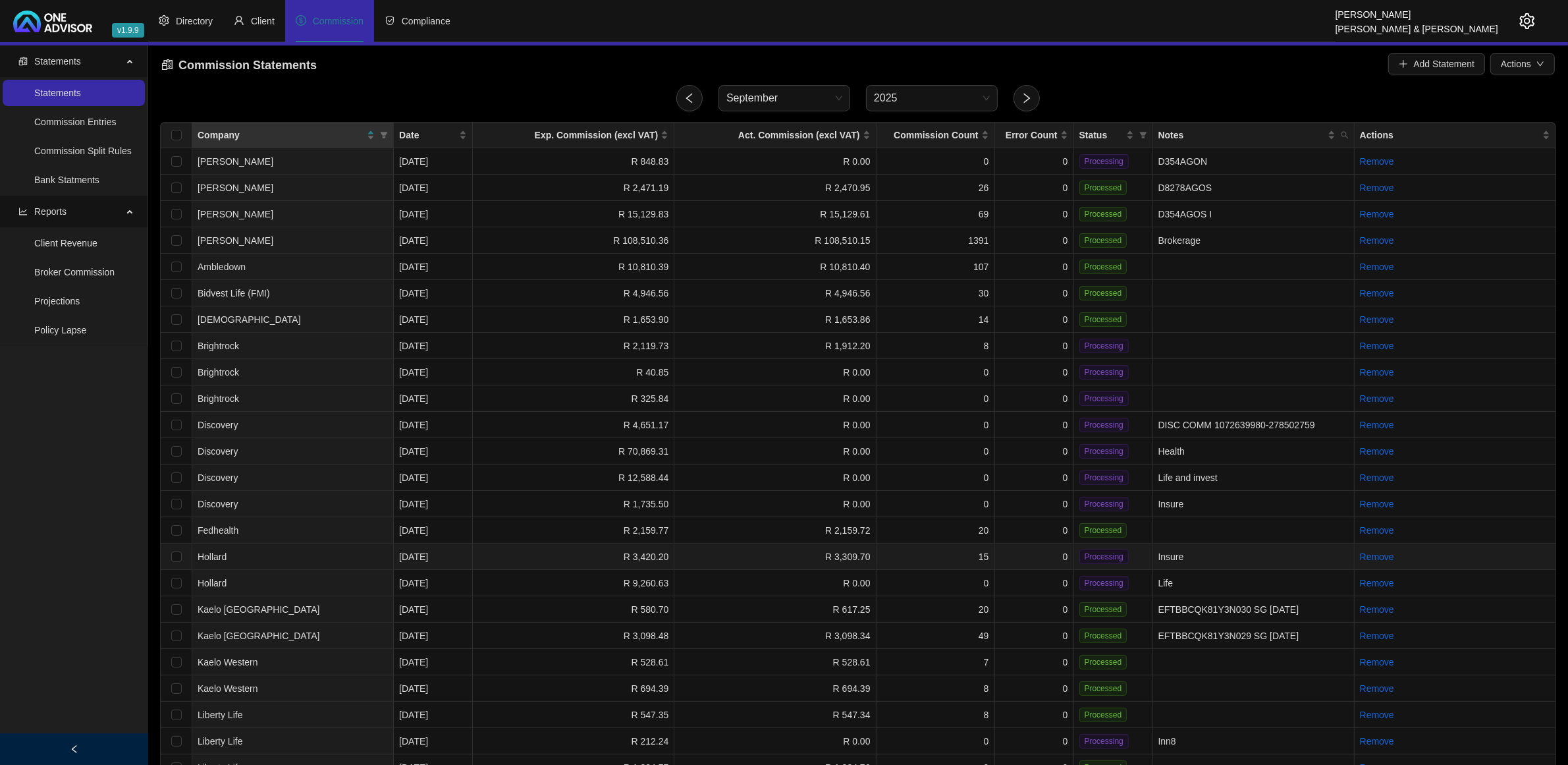
click at [930, 562] on td "15" at bounding box center [936, 557] width 119 height 26
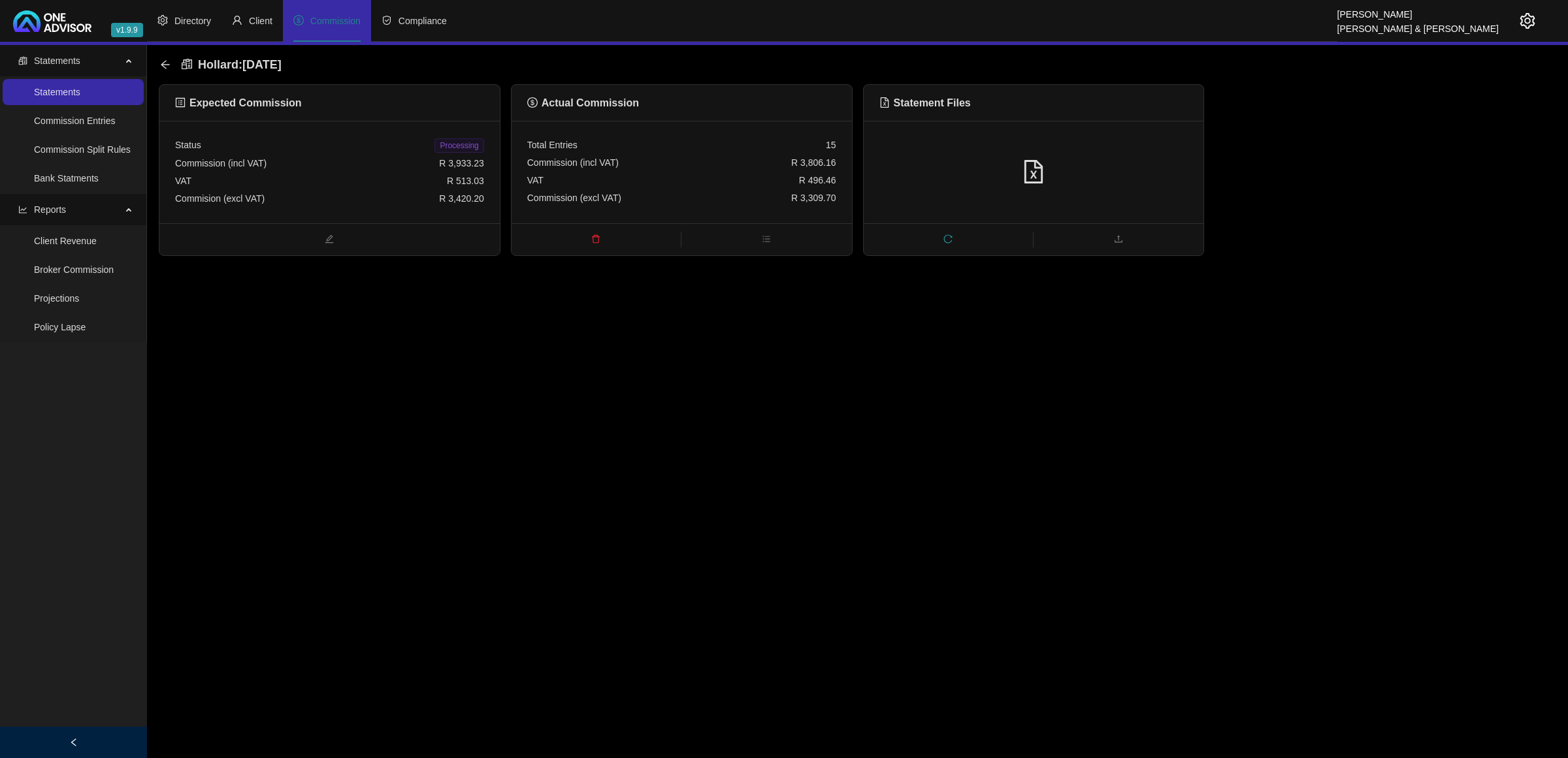
click at [729, 174] on div "VAT R 496.46" at bounding box center [682, 180] width 309 height 18
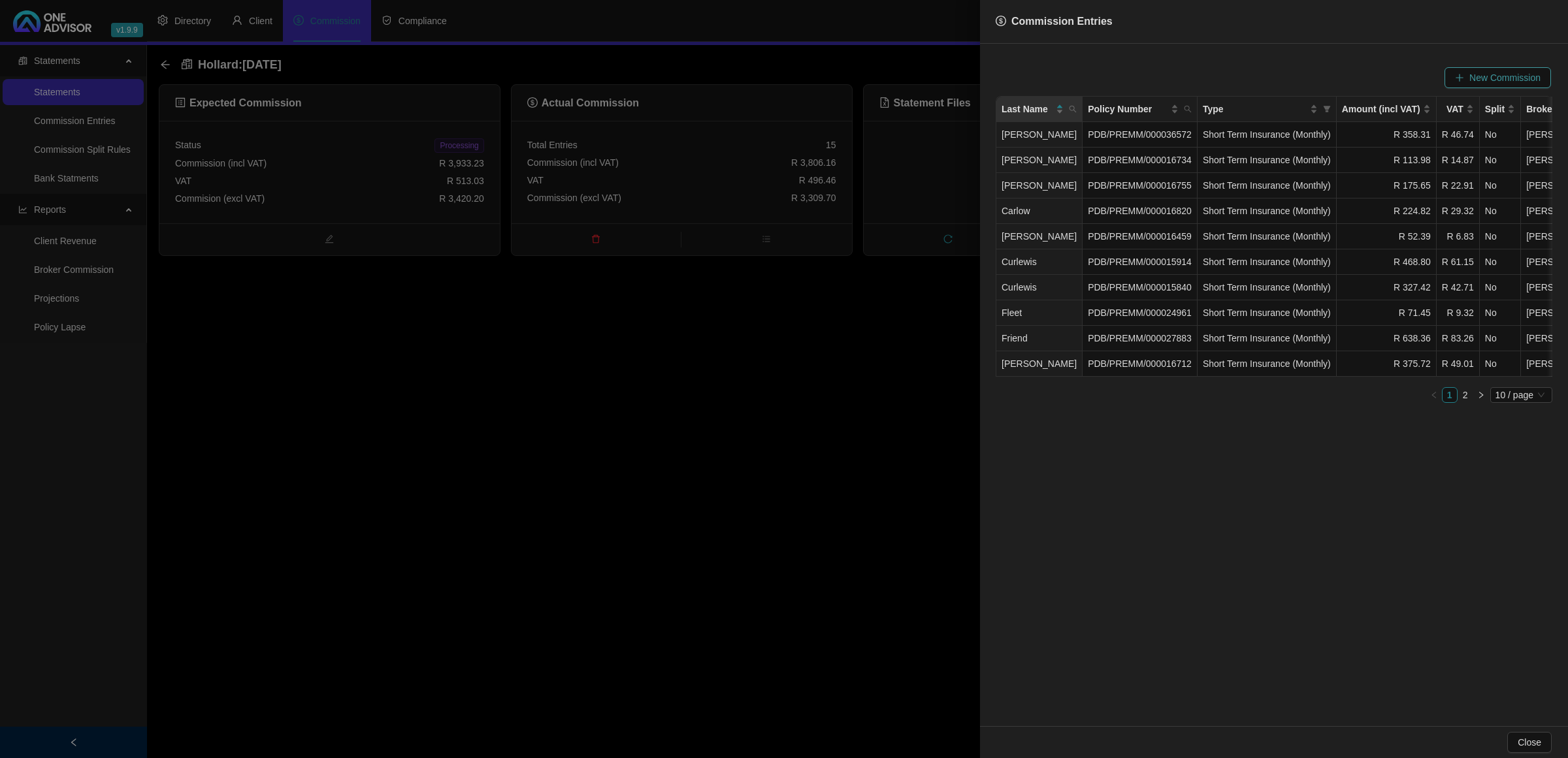
click at [1514, 79] on span "New Commission" at bounding box center [1504, 77] width 71 height 14
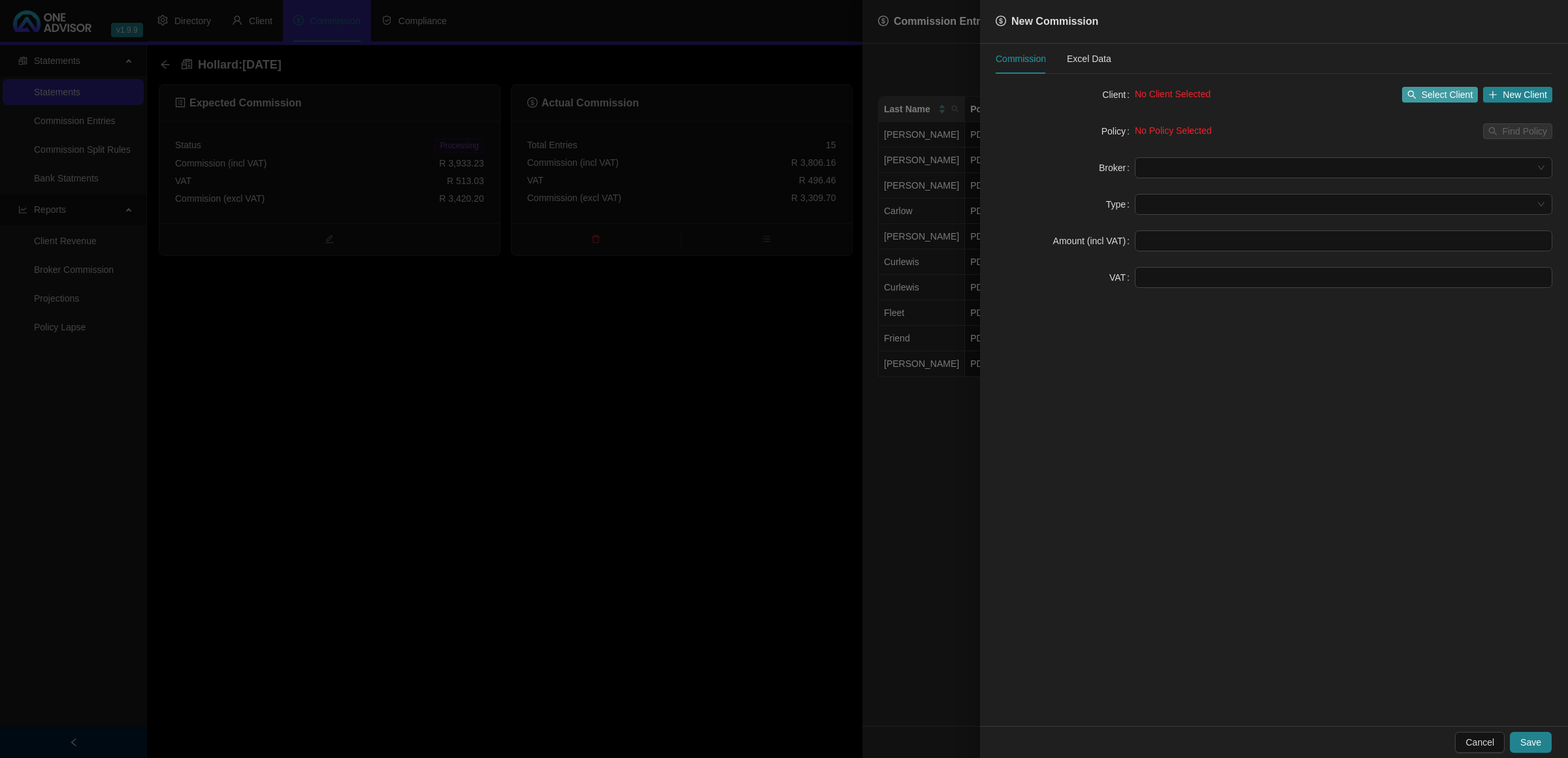
click at [1430, 96] on span "Select Client" at bounding box center [1446, 94] width 51 height 14
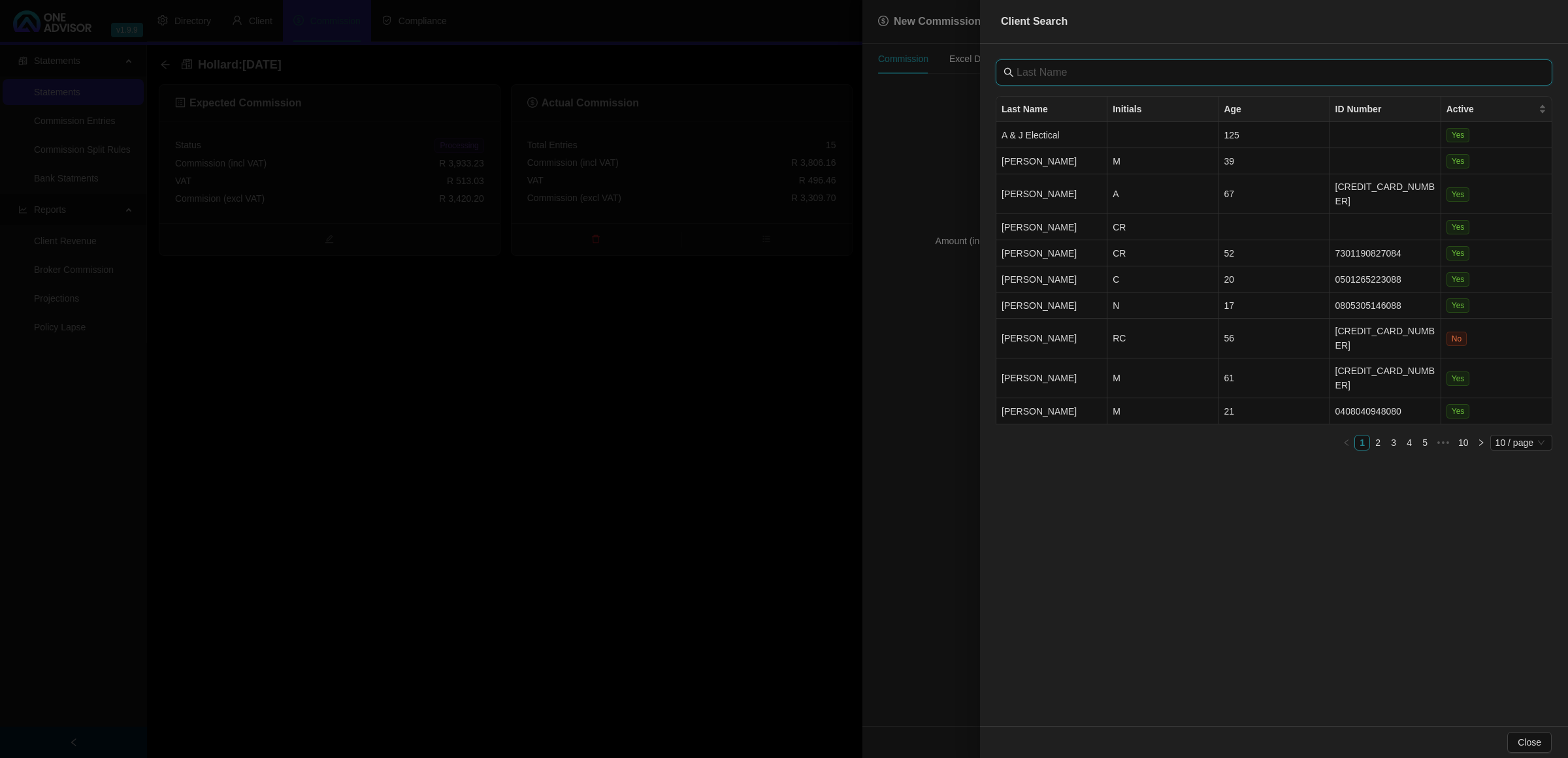
click at [1164, 79] on input "text" at bounding box center [1274, 72] width 517 height 16
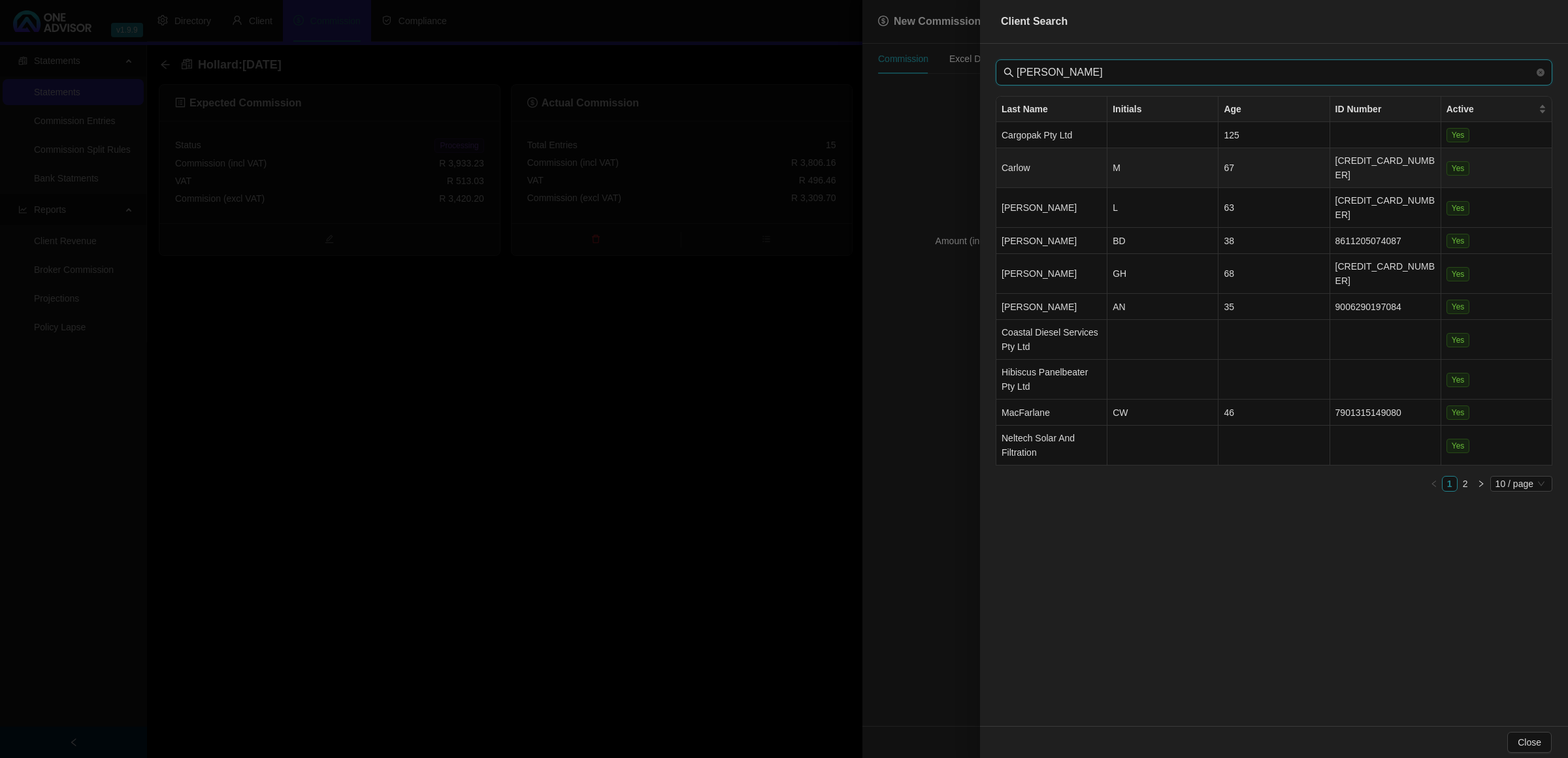
type input "carl"
click at [1072, 164] on td "Carlow" at bounding box center [1051, 168] width 111 height 40
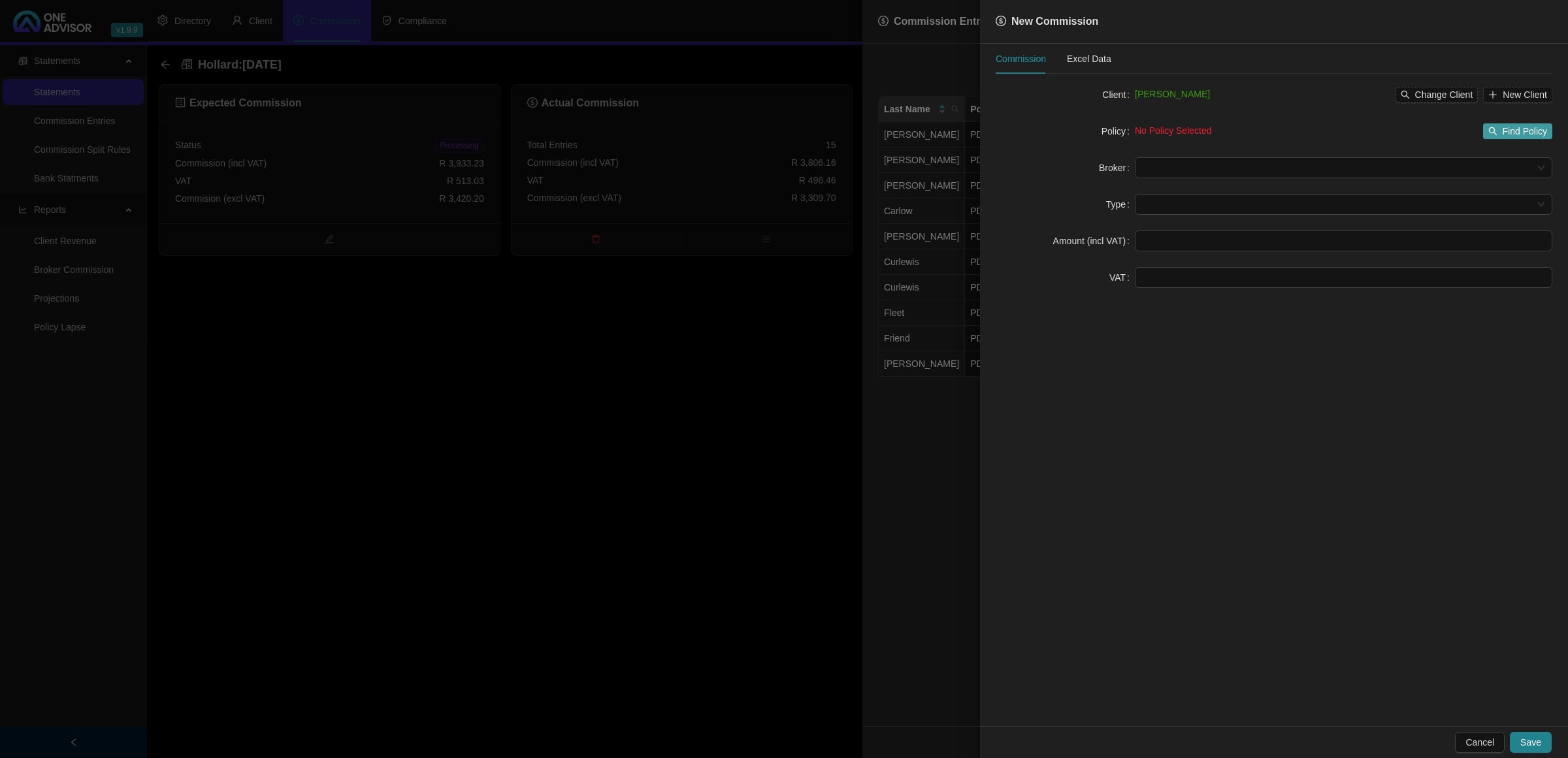
click at [1488, 131] on button "Find Policy" at bounding box center [1518, 131] width 69 height 16
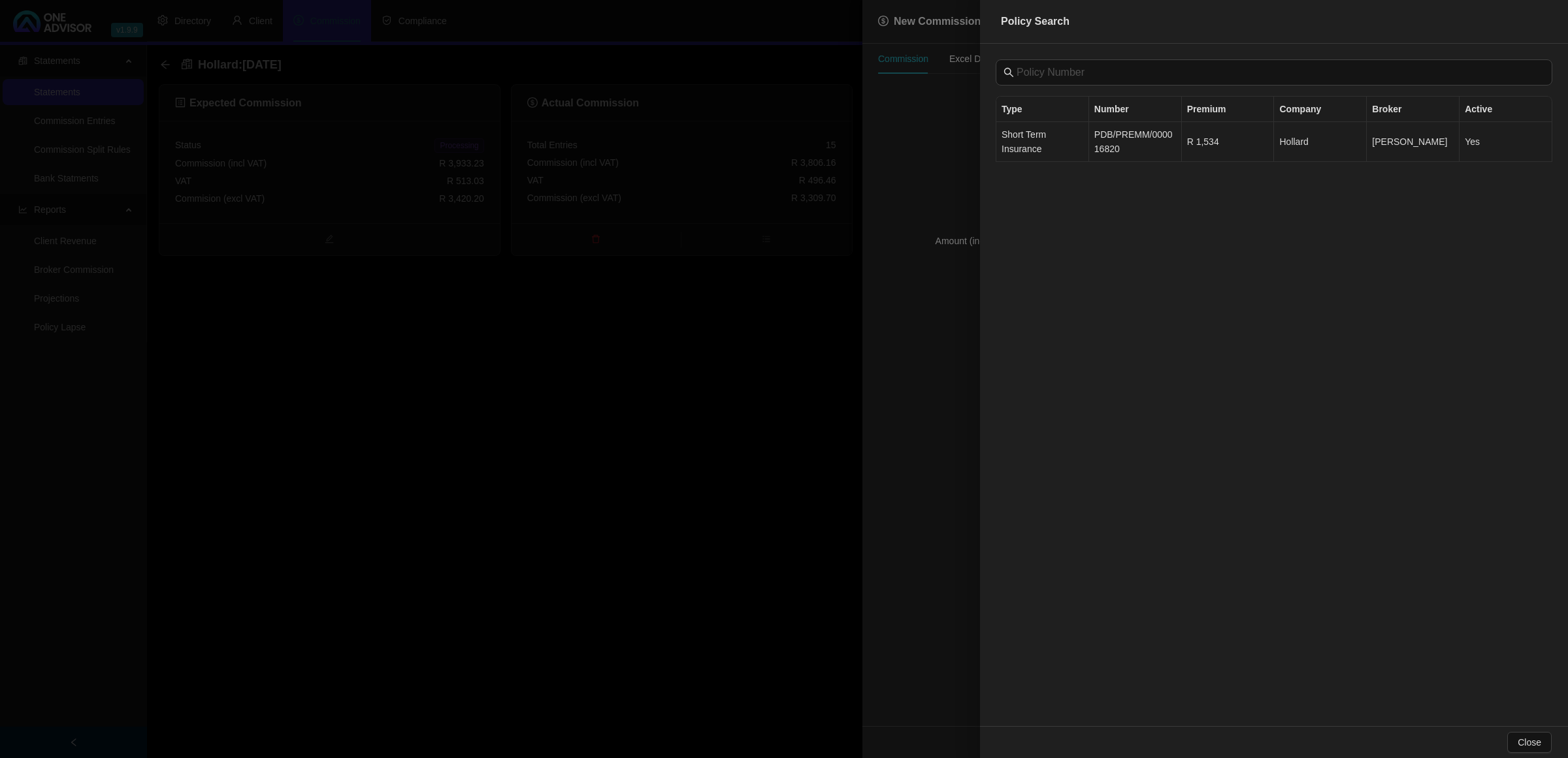
click at [1089, 146] on td "PDB/PREMM/000016820" at bounding box center [1135, 142] width 93 height 40
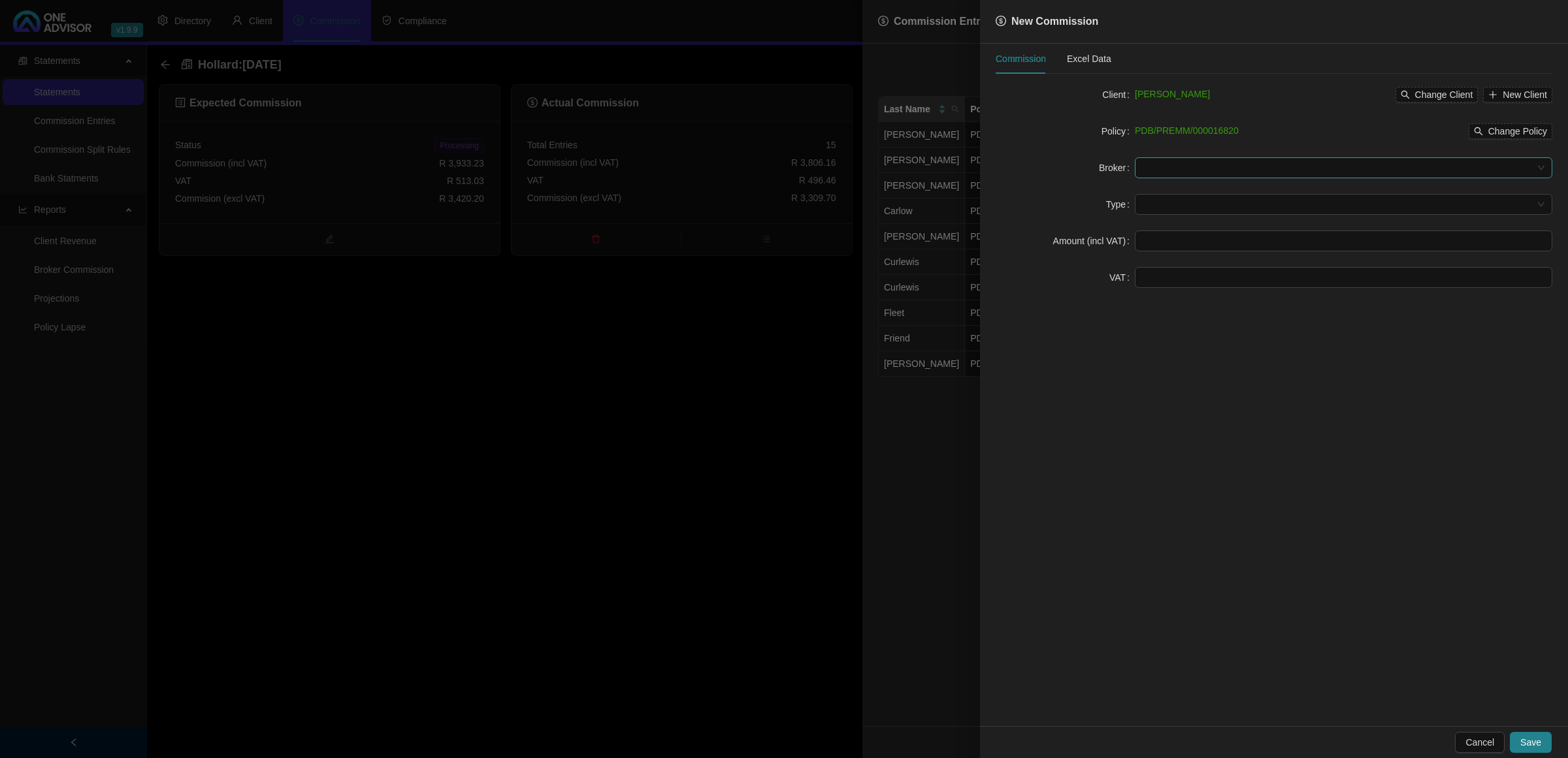
click at [1313, 165] on input "search" at bounding box center [1337, 167] width 390 height 20
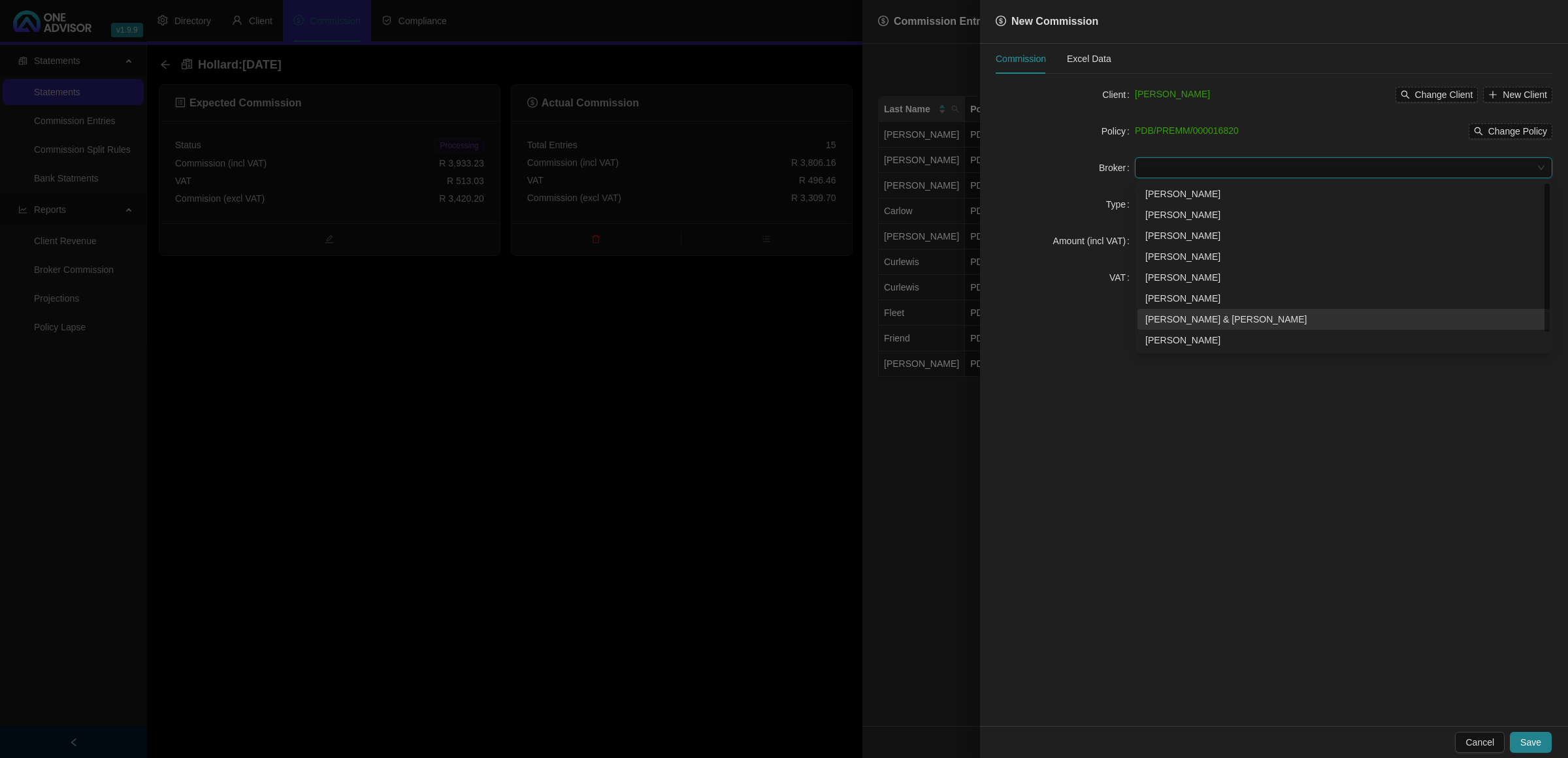
scroll to position [21, 0]
click at [1198, 343] on div "[PERSON_NAME]" at bounding box center [1344, 340] width 396 height 14
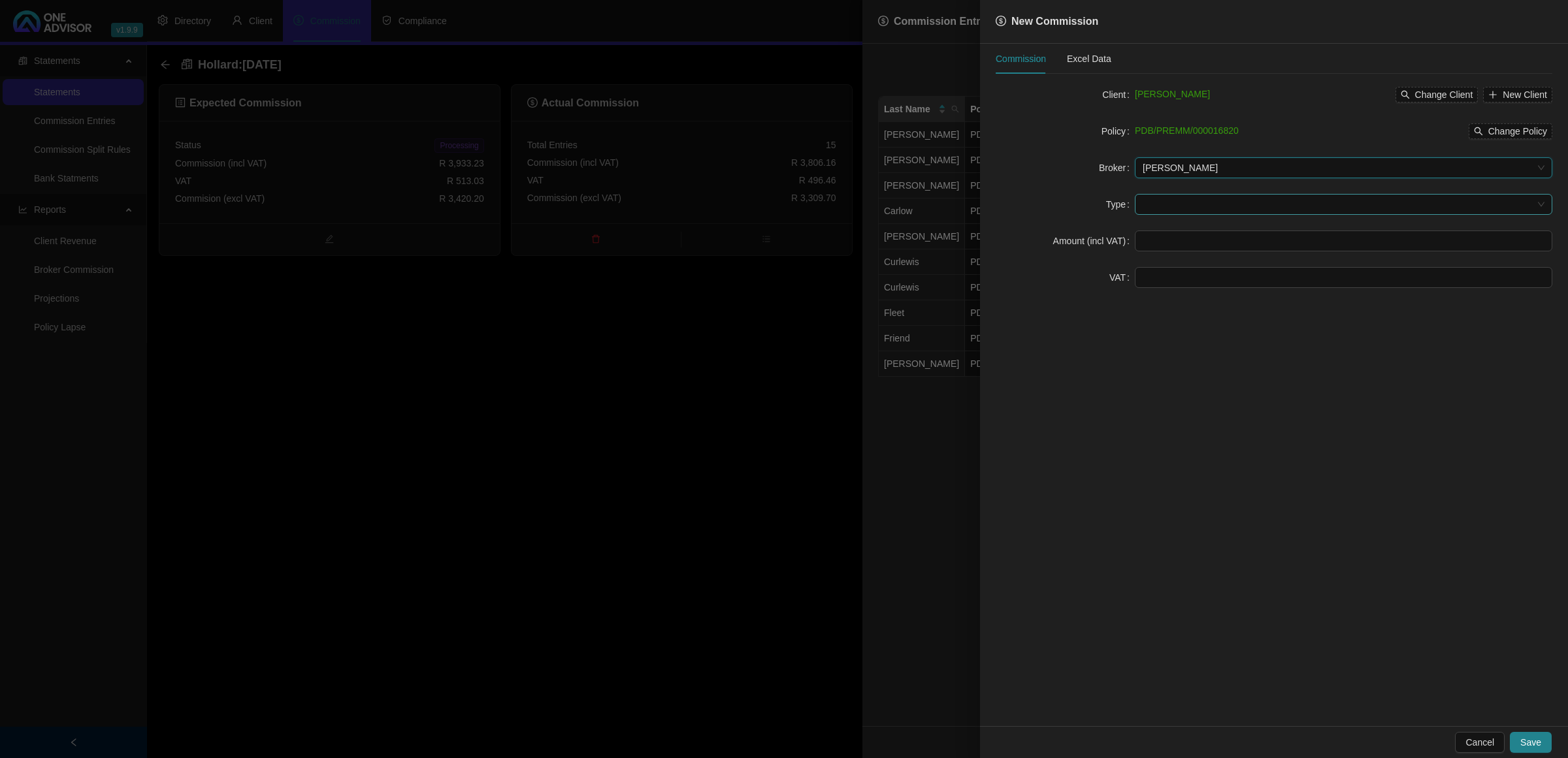
click at [1198, 205] on input "search" at bounding box center [1337, 204] width 390 height 20
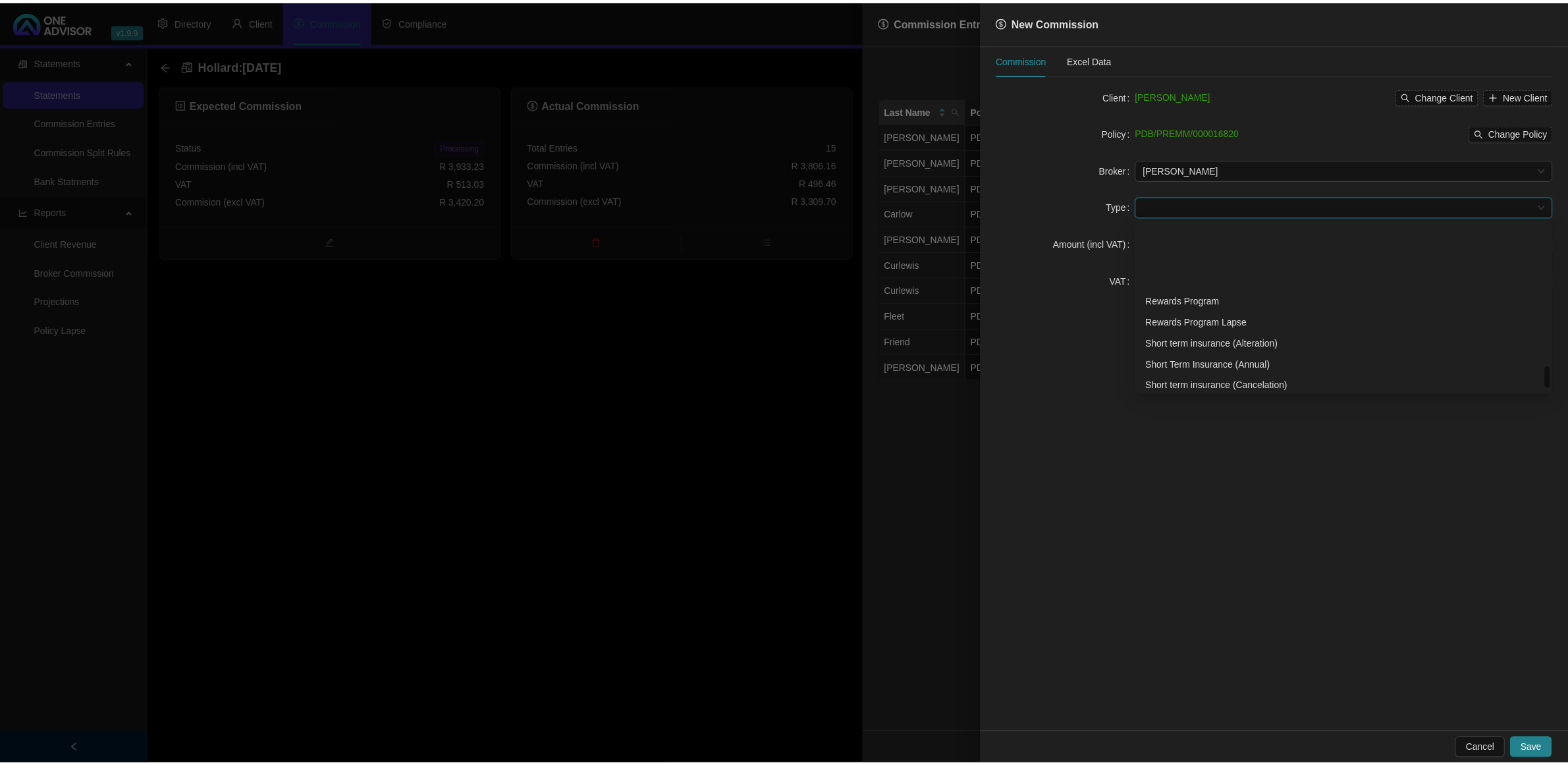
scroll to position [1154, 0]
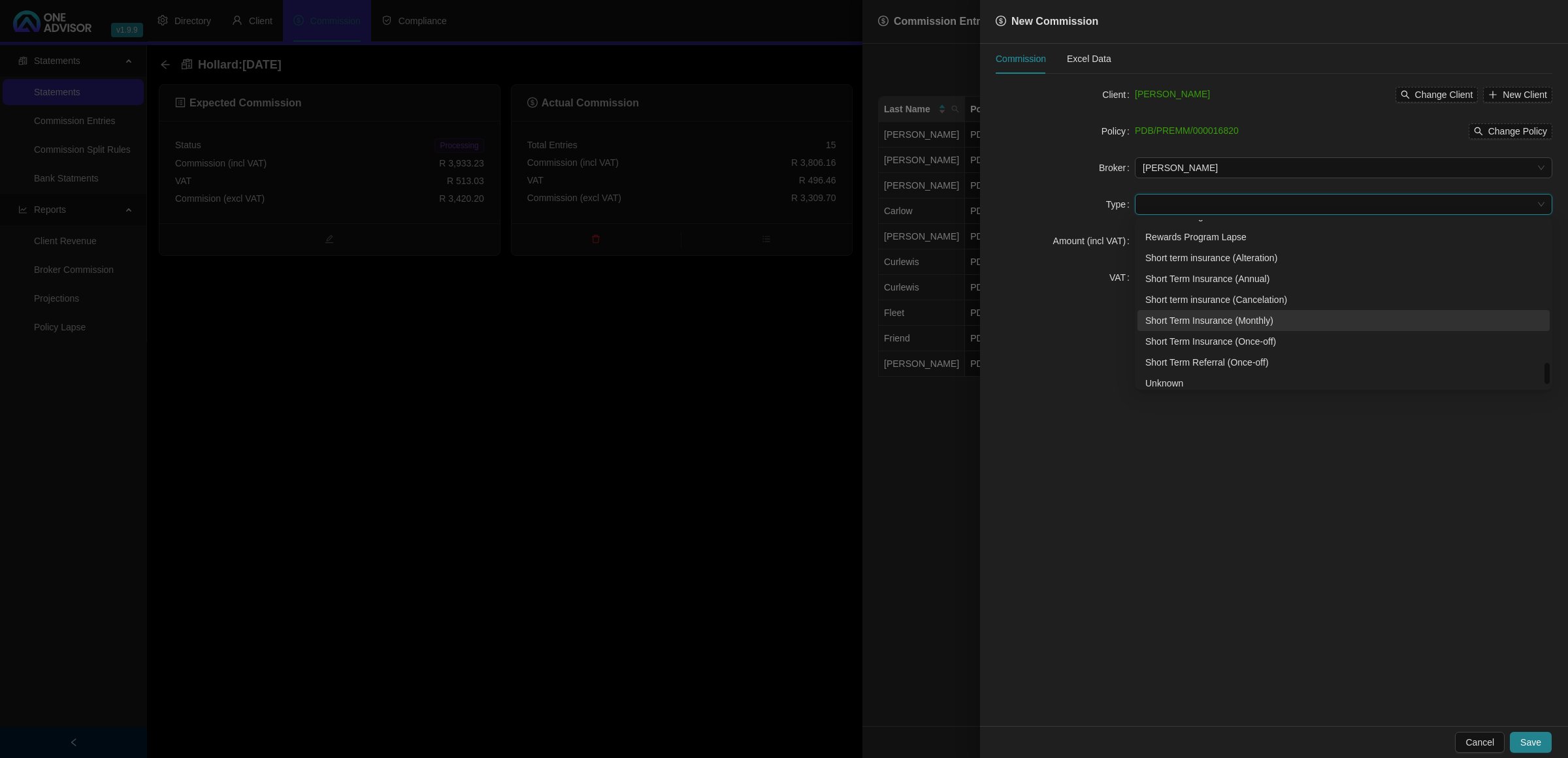
click at [1239, 311] on div "Short Term Insurance (Monthly)" at bounding box center [1343, 321] width 412 height 21
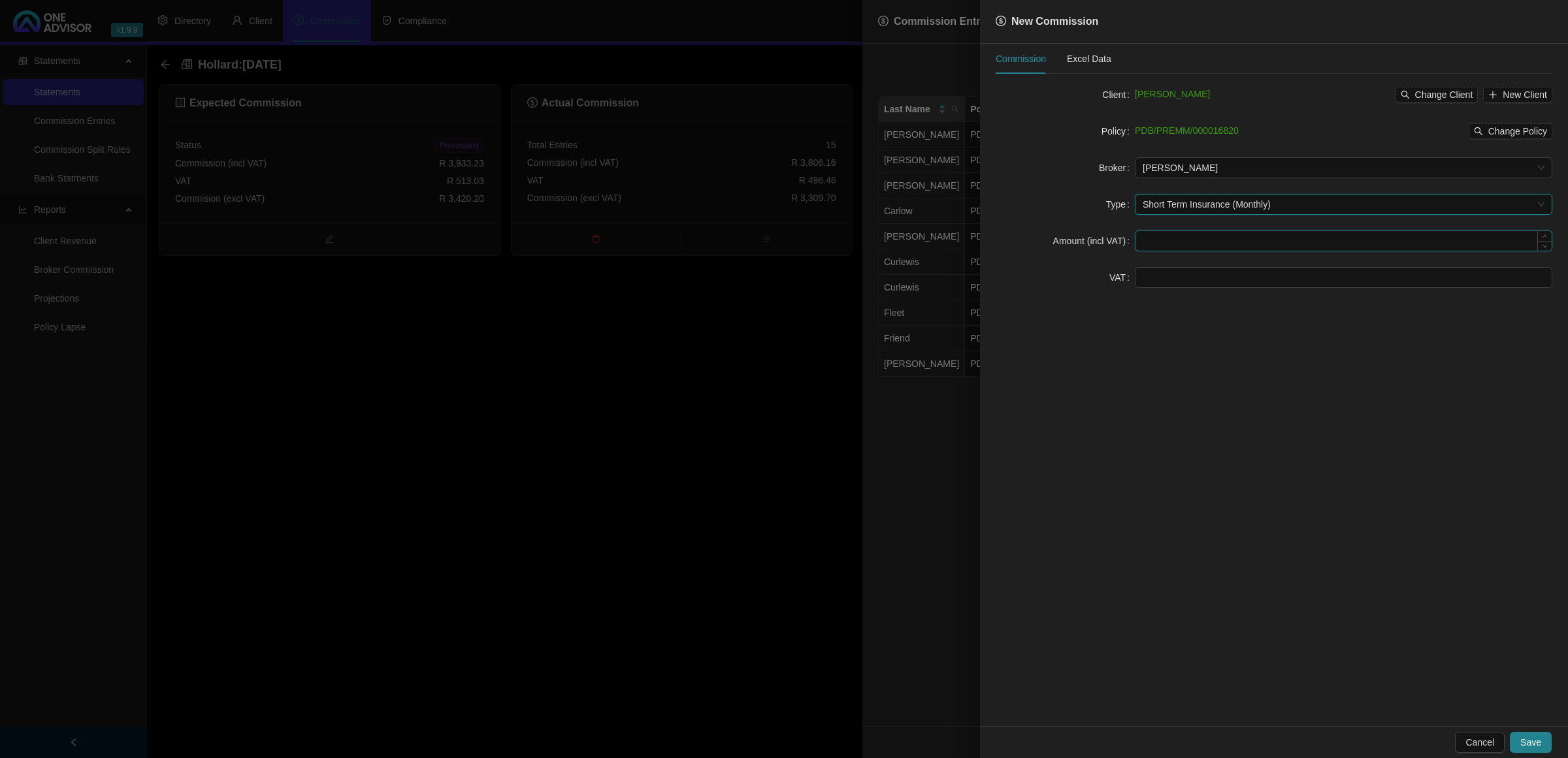
click at [1182, 243] on input at bounding box center [1343, 240] width 416 height 20
type input "127.07"
click at [1168, 278] on input at bounding box center [1343, 277] width 416 height 20
type input "19.06"
click at [1542, 748] on button "Save" at bounding box center [1530, 742] width 42 height 21
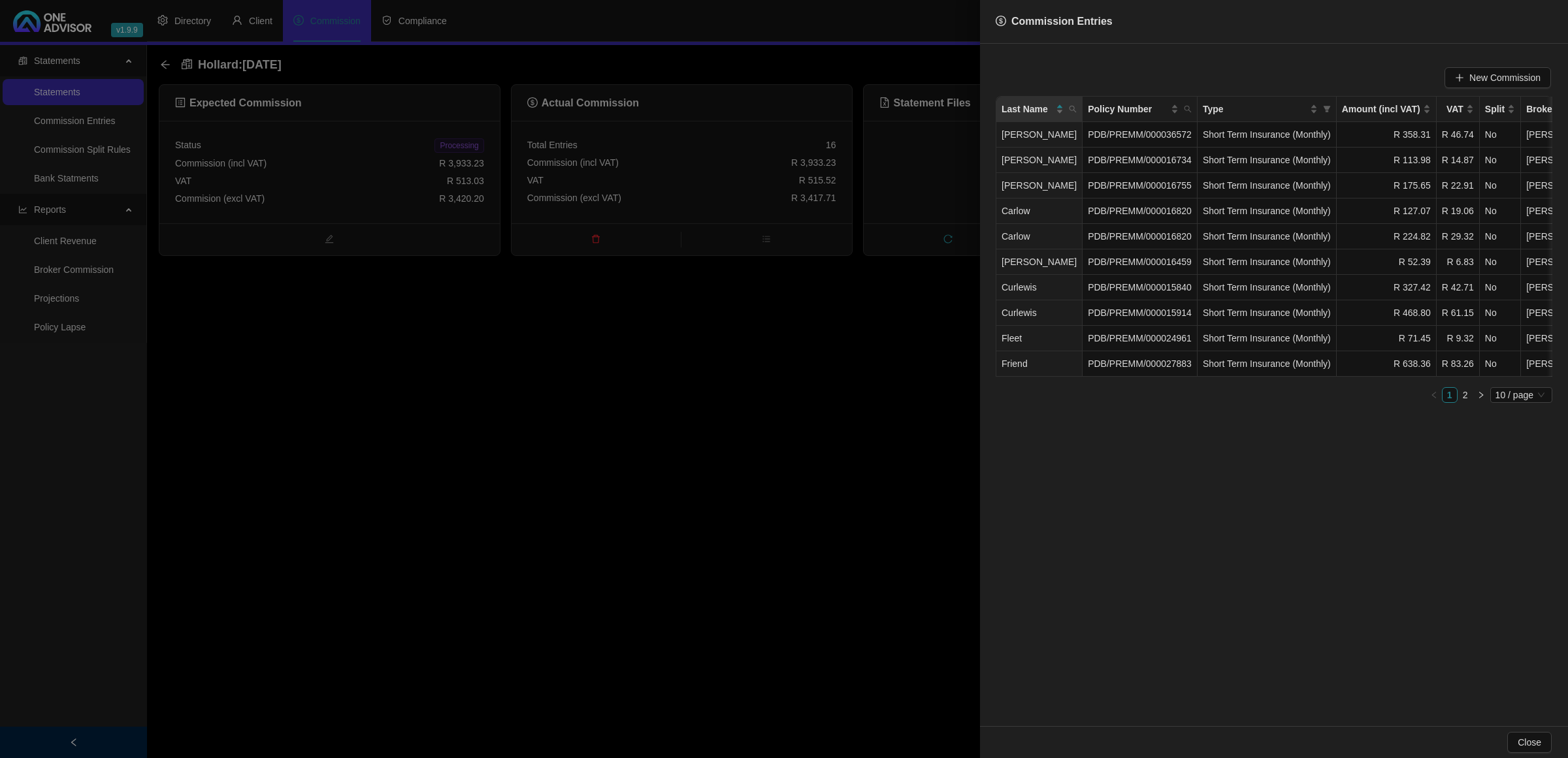
click at [916, 490] on div at bounding box center [784, 379] width 1568 height 758
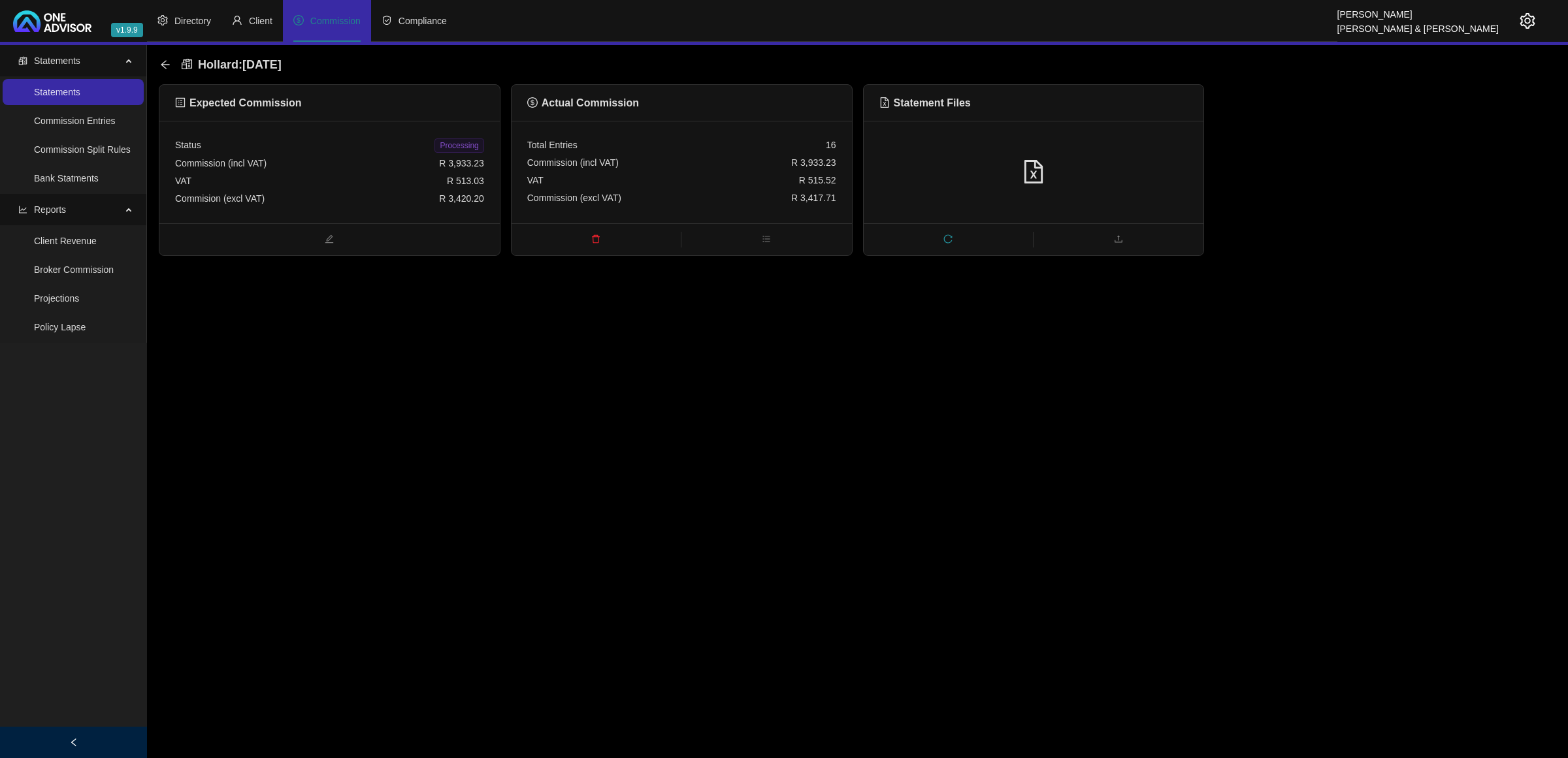
click at [449, 145] on span "Processing" at bounding box center [459, 145] width 49 height 14
click at [161, 69] on icon "arrow-left" at bounding box center [165, 64] width 10 height 10
